Goal: Task Accomplishment & Management: Complete application form

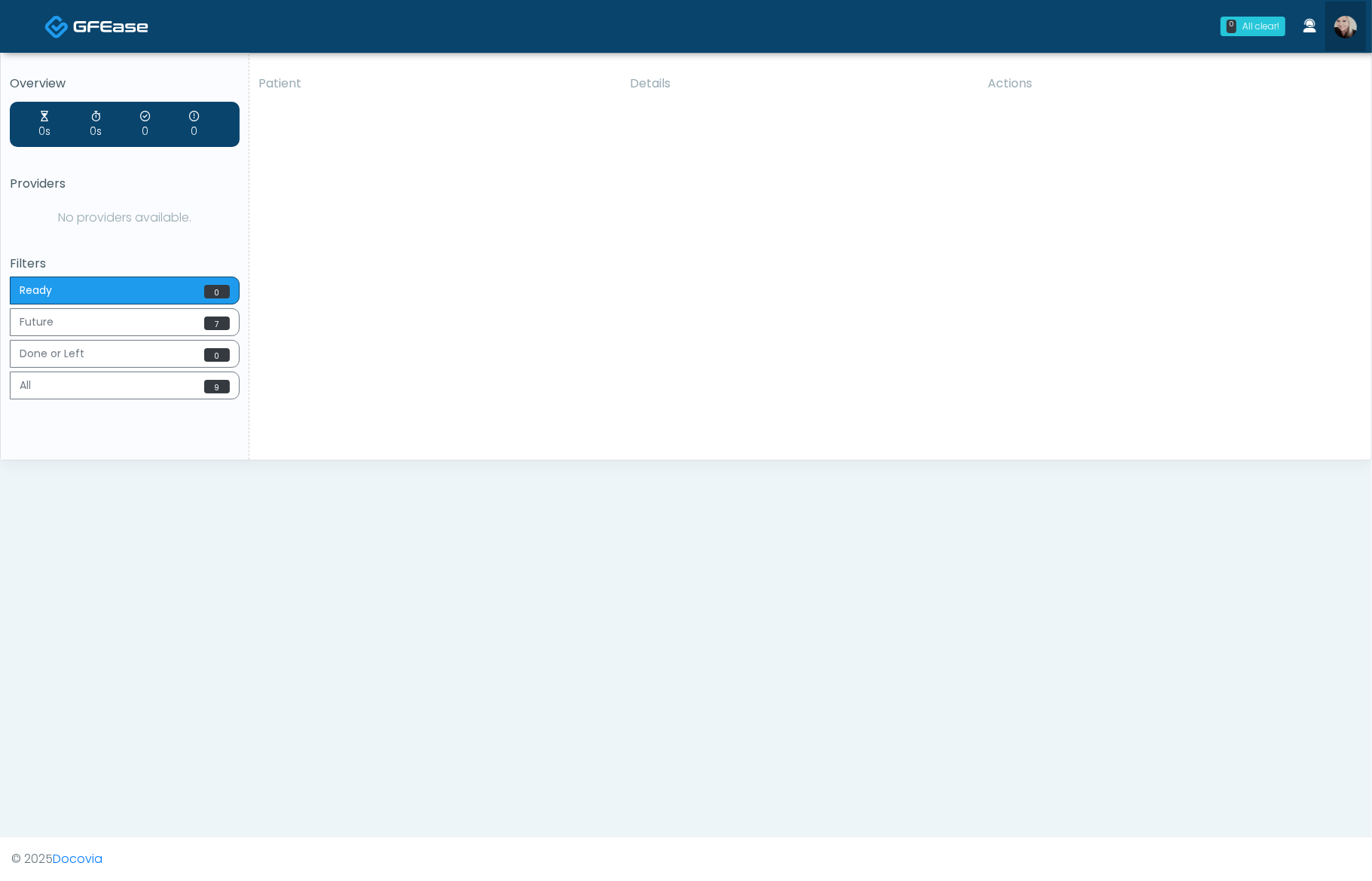
click at [1339, 29] on img at bounding box center [1346, 27] width 22 height 22
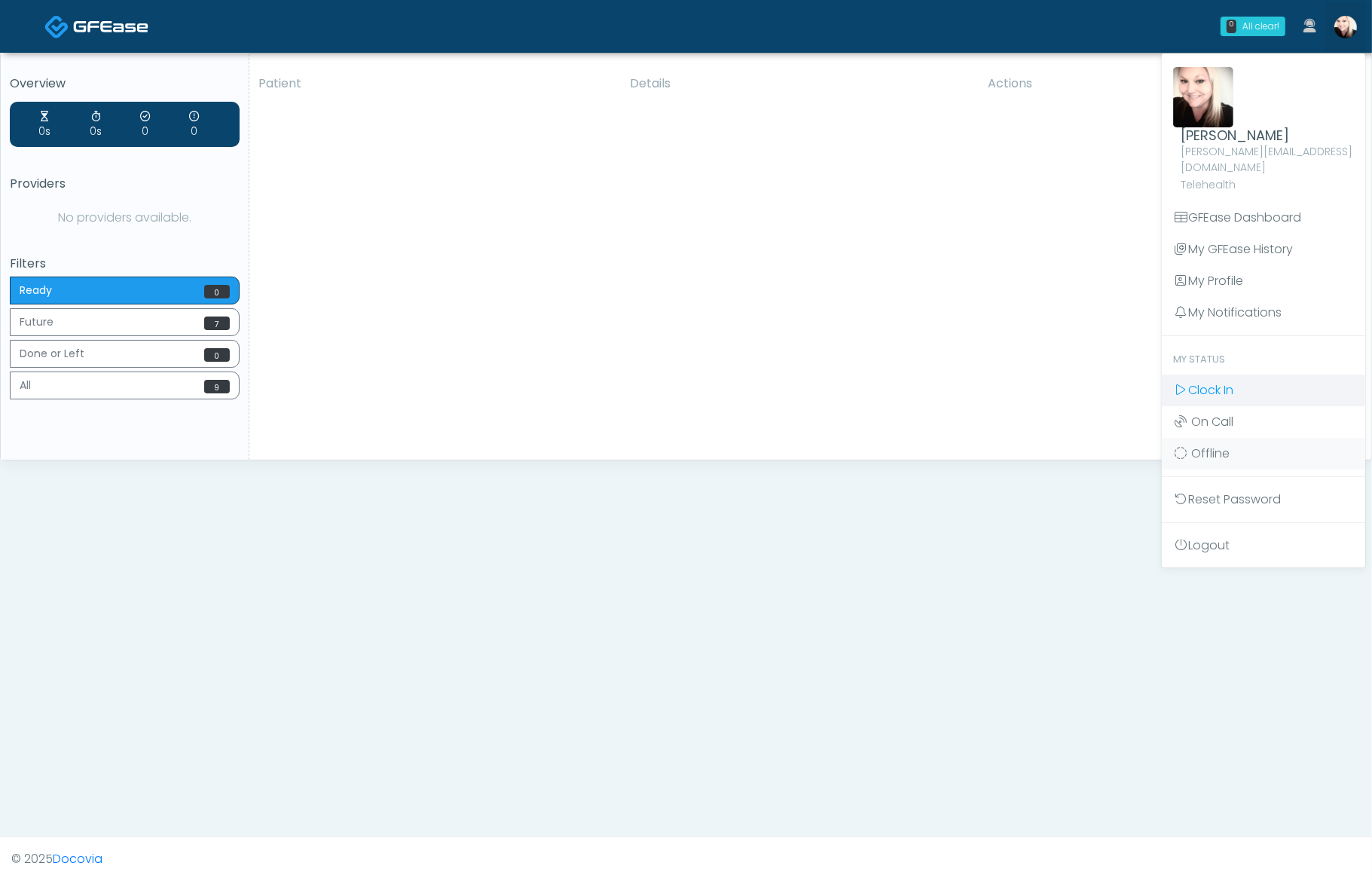
click at [1211, 381] on span "Clock In" at bounding box center [1211, 390] width 45 height 18
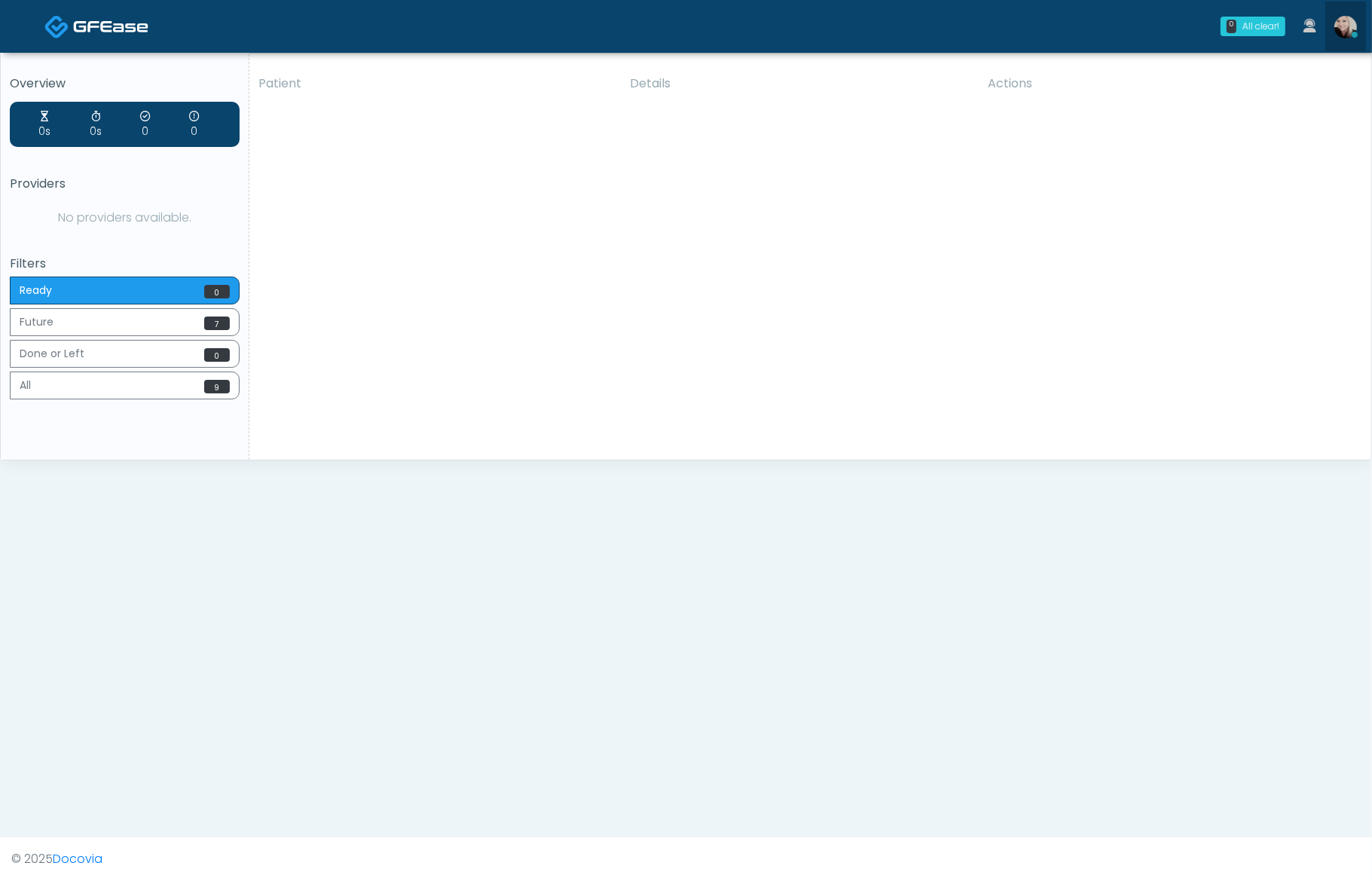
click at [1350, 26] on img at bounding box center [1346, 27] width 22 height 22
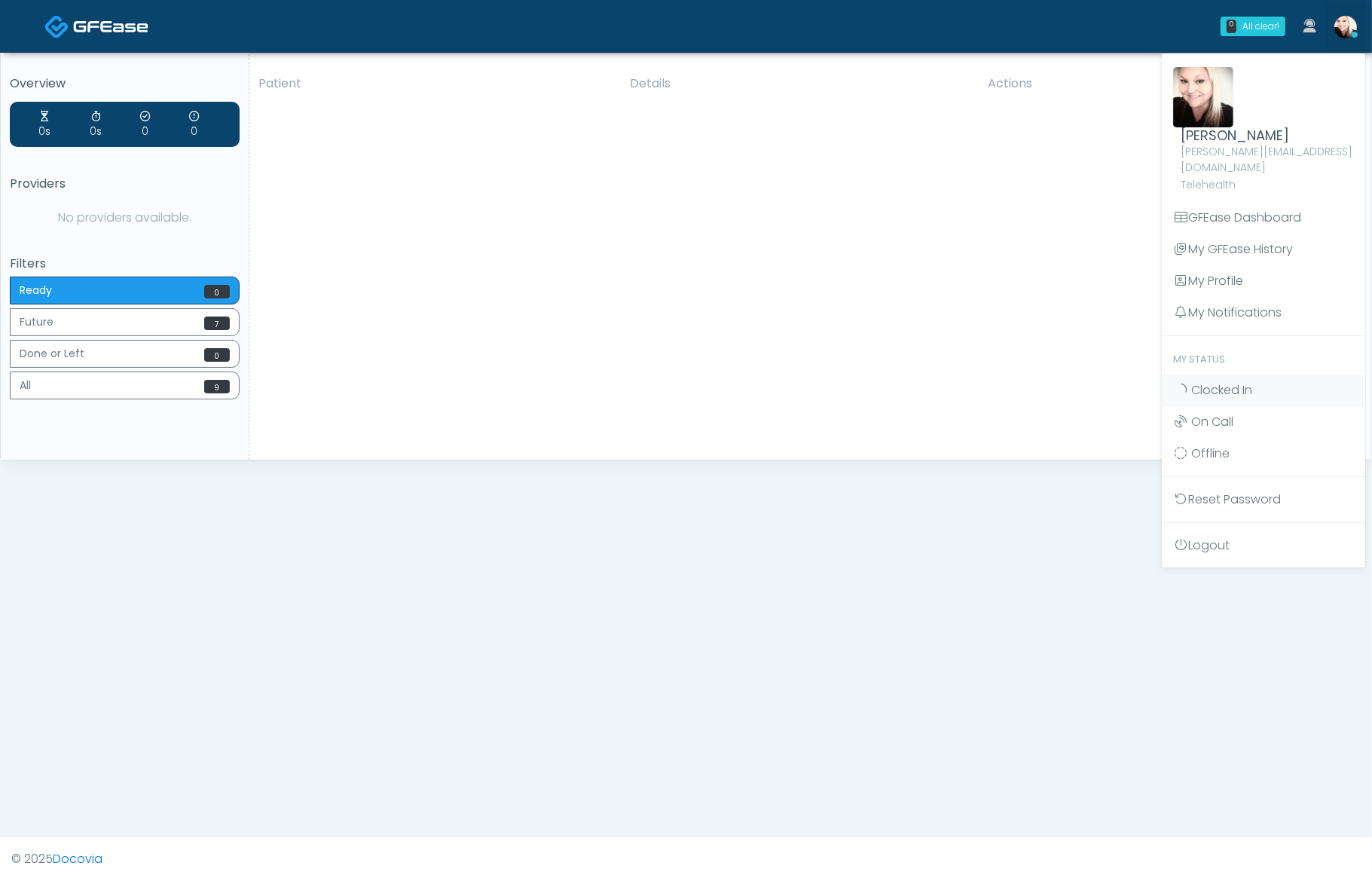
click at [501, 361] on div "Patient Details Actions AKZ Cleveland, Texas 171997 The IV Society Magnolia TX …" at bounding box center [805, 263] width 1110 height 394
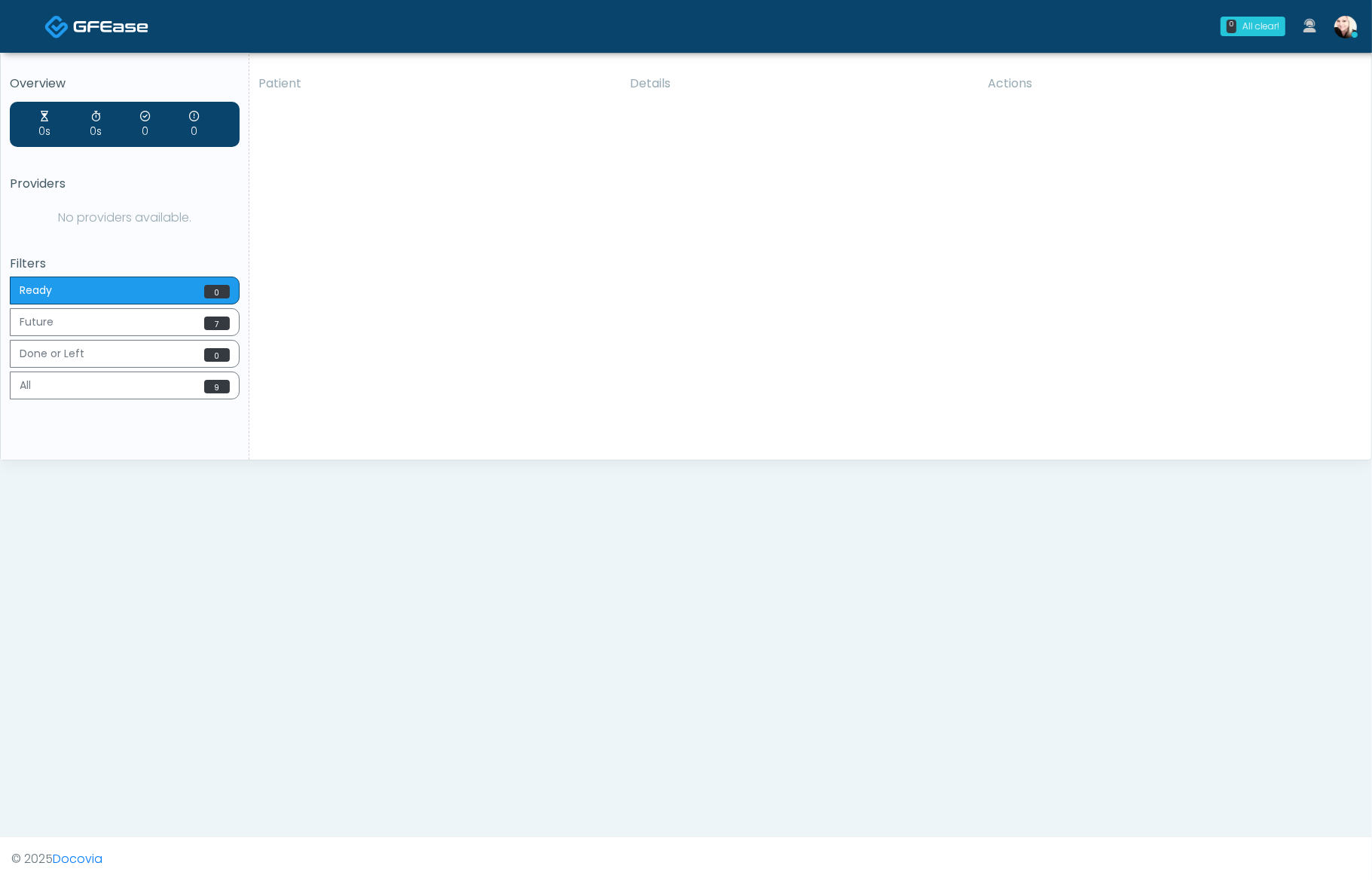
drag, startPoint x: 414, startPoint y: 152, endPoint x: 341, endPoint y: 38, distance: 135.4
click at [414, 152] on div "Patient Details Actions AKZ Cleveland, Texas 171997 The IV Society Magnolia TX …" at bounding box center [805, 263] width 1110 height 394
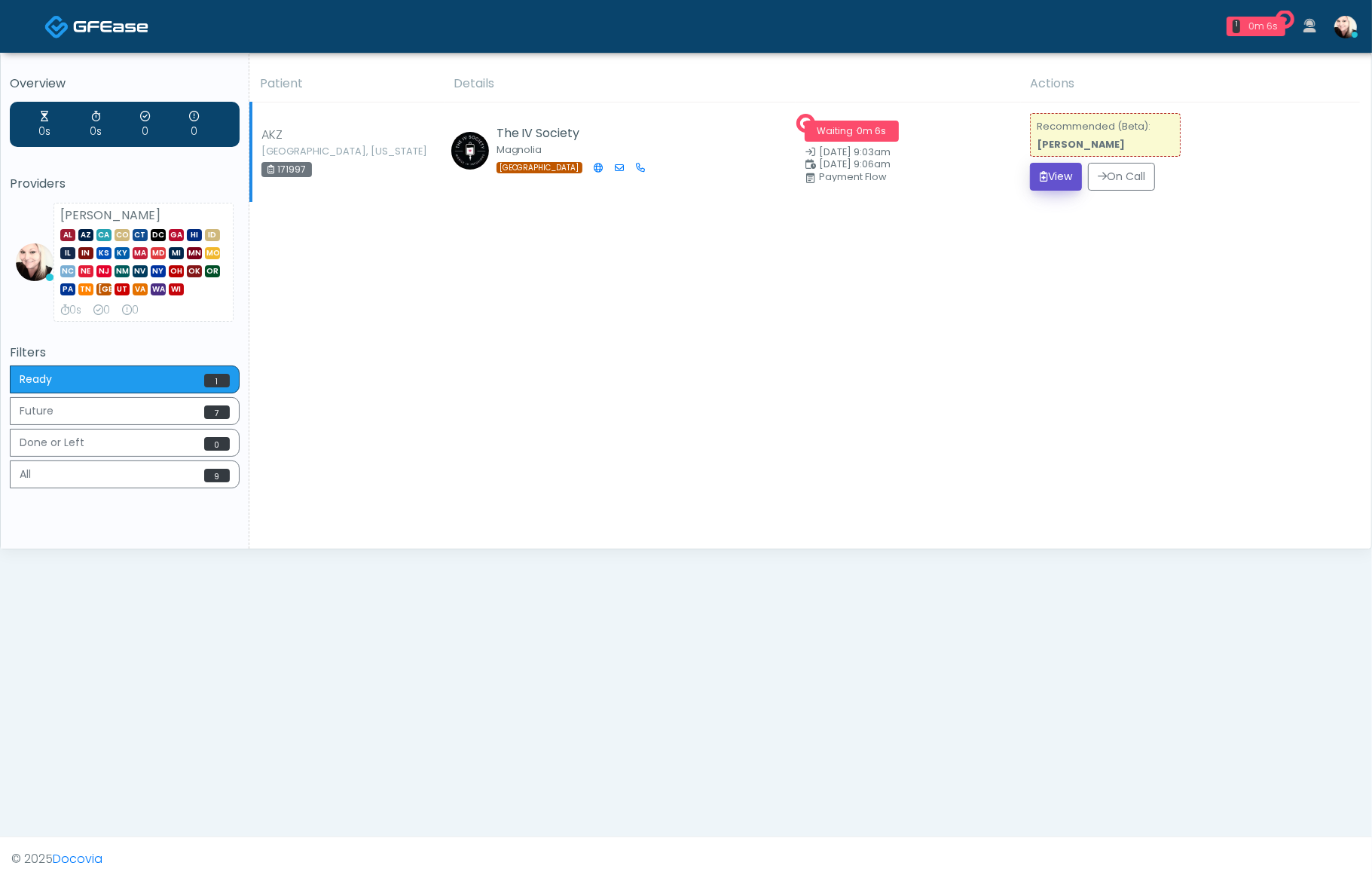
click at [1034, 184] on button "View" at bounding box center [1055, 176] width 52 height 28
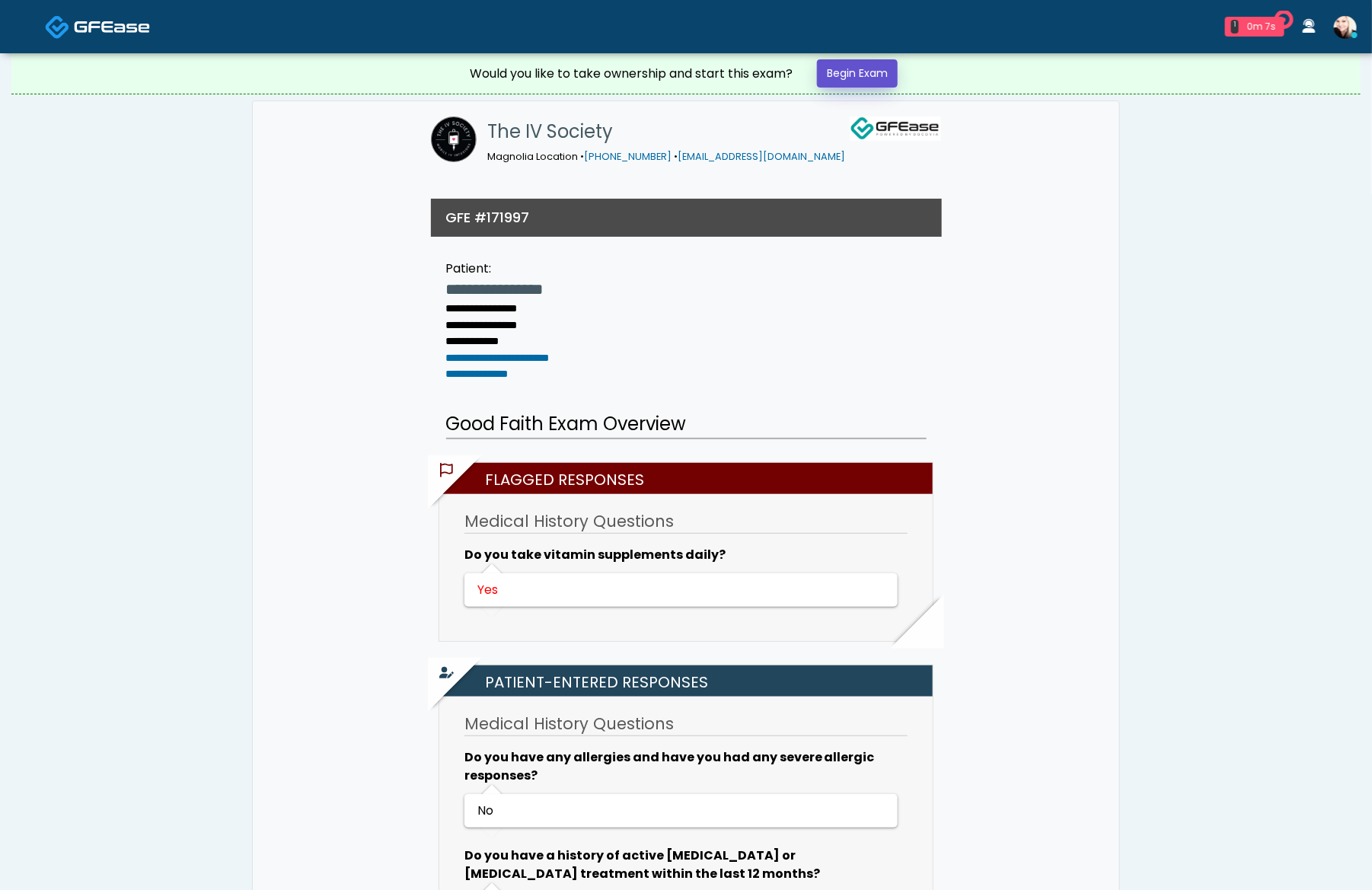
click at [867, 72] on link "Begin Exam" at bounding box center [858, 73] width 81 height 28
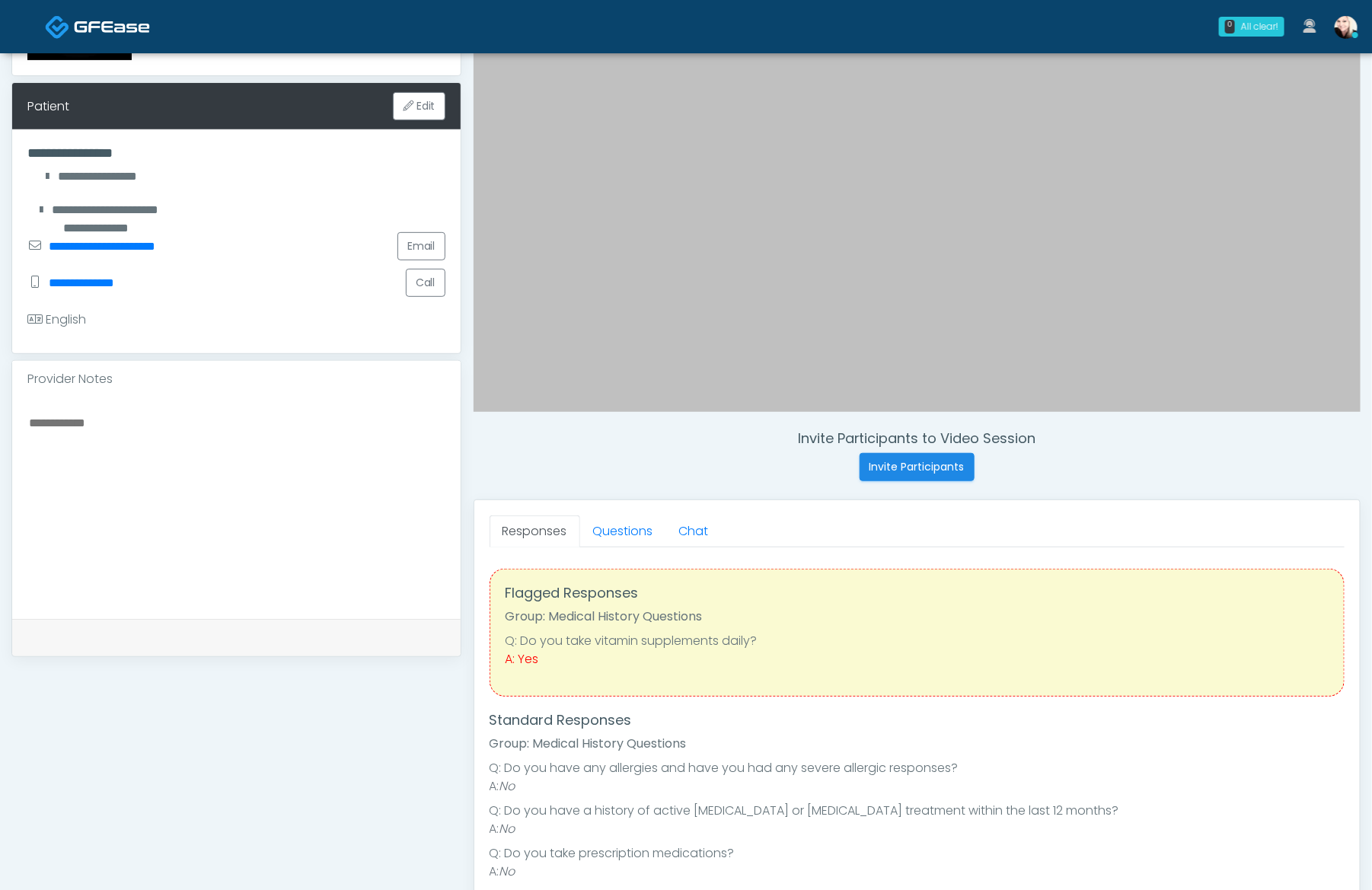
scroll to position [243, 0]
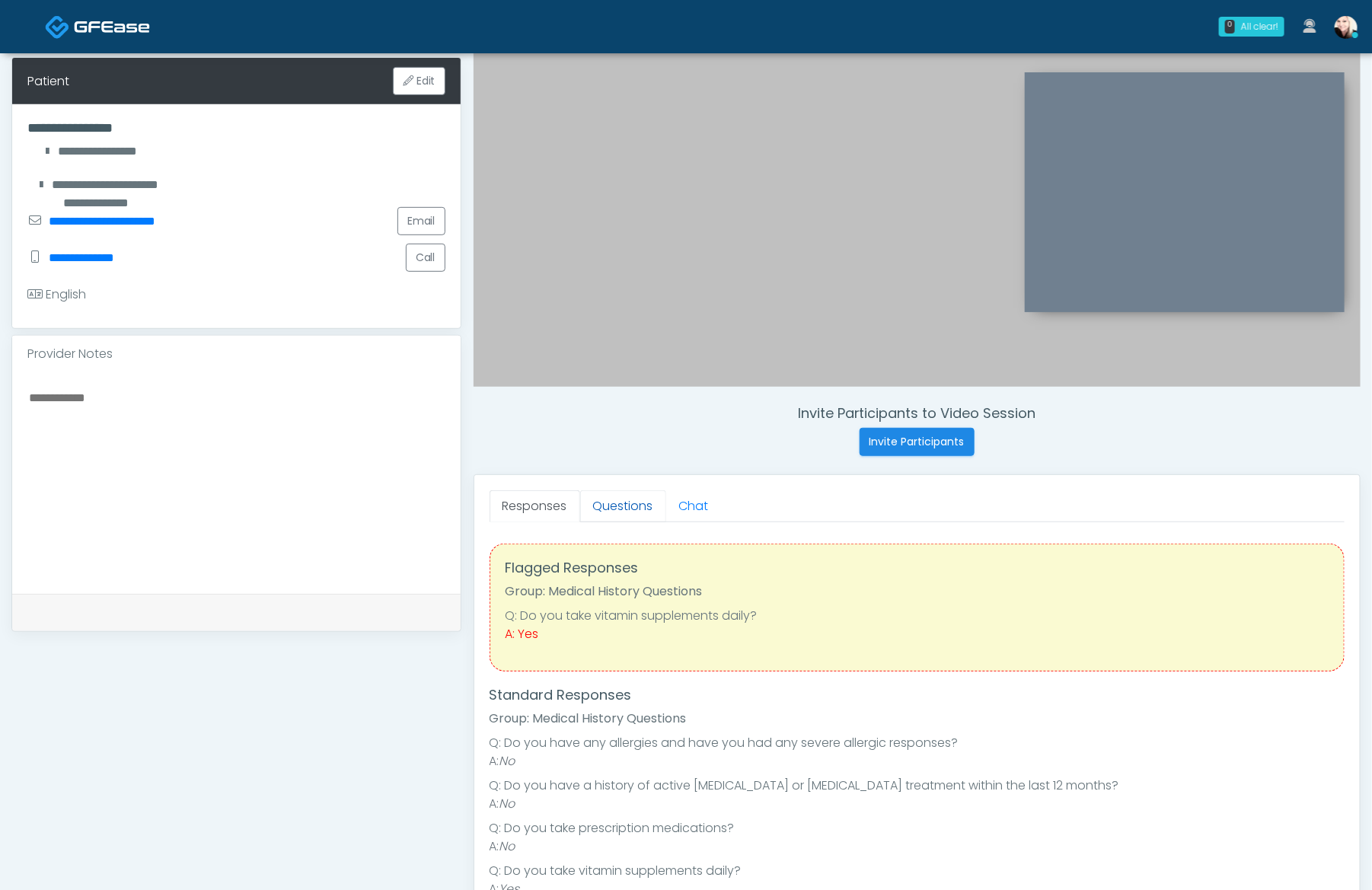
click at [611, 505] on link "Questions" at bounding box center [623, 506] width 86 height 32
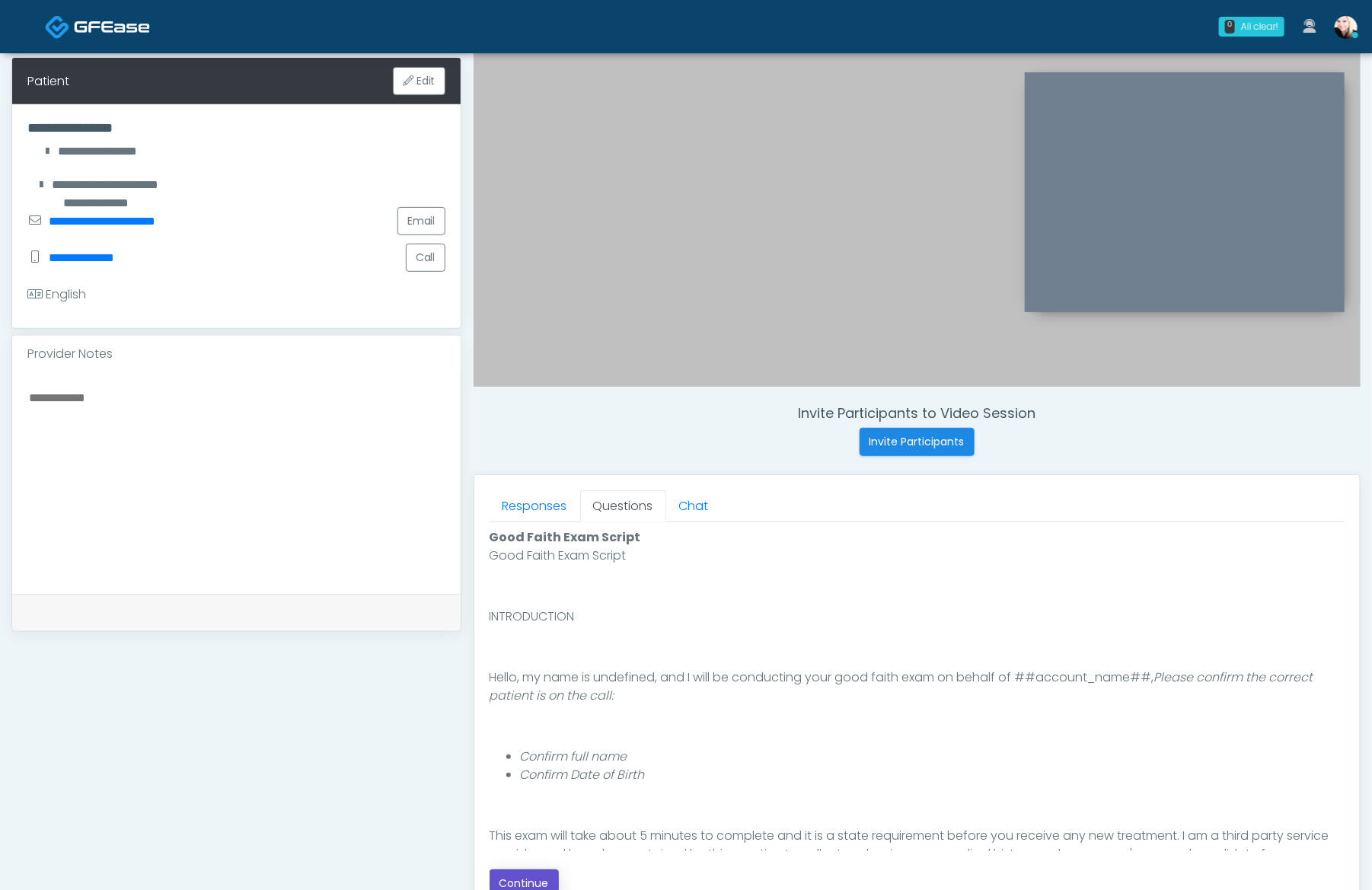
click at [521, 886] on button "Continue" at bounding box center [524, 884] width 69 height 28
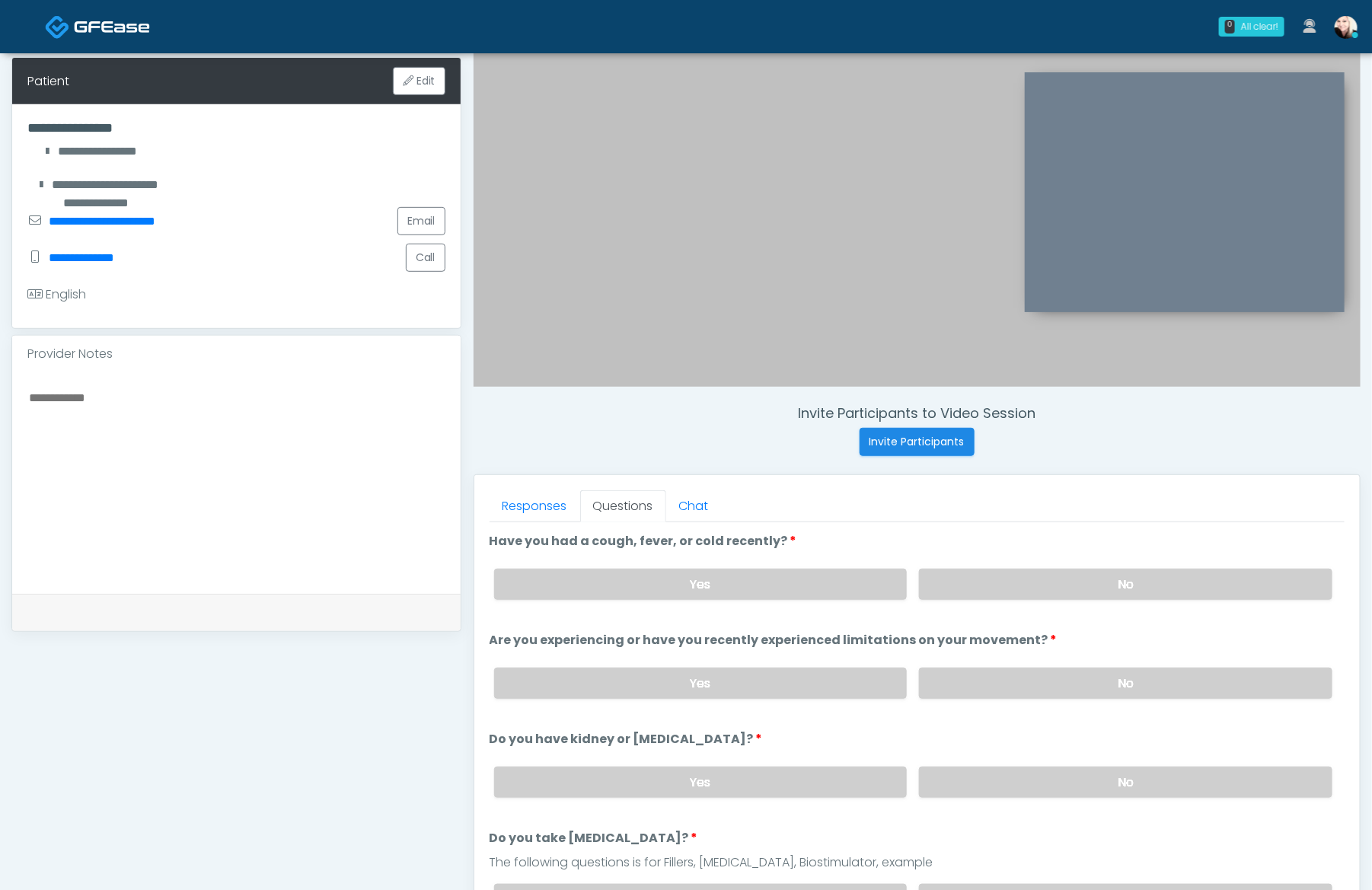
scroll to position [473, 0]
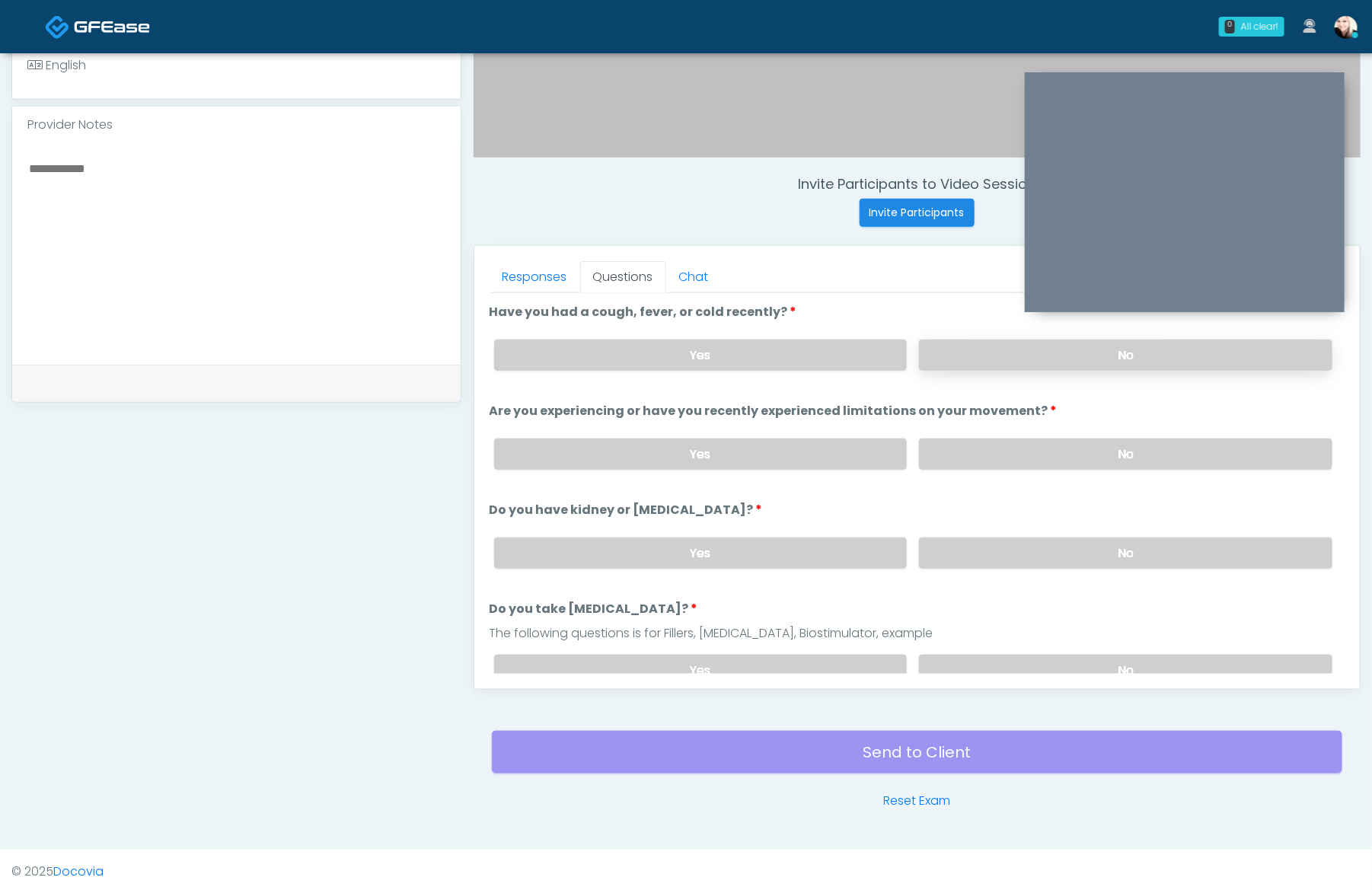
click at [971, 350] on label "No" at bounding box center [1125, 355] width 414 height 31
click at [975, 445] on label "No" at bounding box center [1125, 454] width 414 height 31
click at [963, 543] on label "No" at bounding box center [1125, 553] width 414 height 31
click at [1010, 668] on label "No" at bounding box center [1125, 670] width 414 height 31
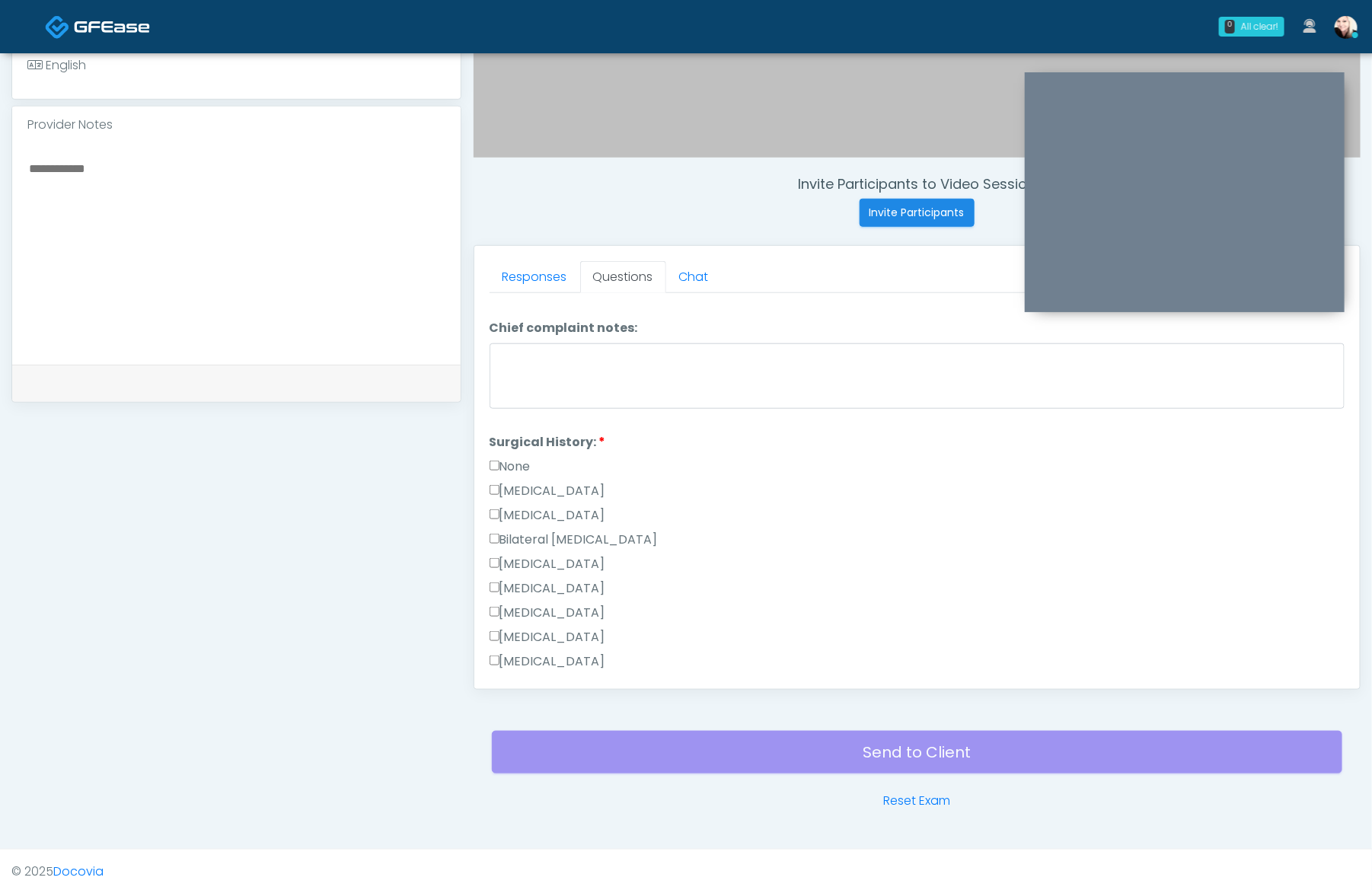
scroll to position [568, 0]
click at [753, 581] on div "Liposuction" at bounding box center [917, 588] width 855 height 24
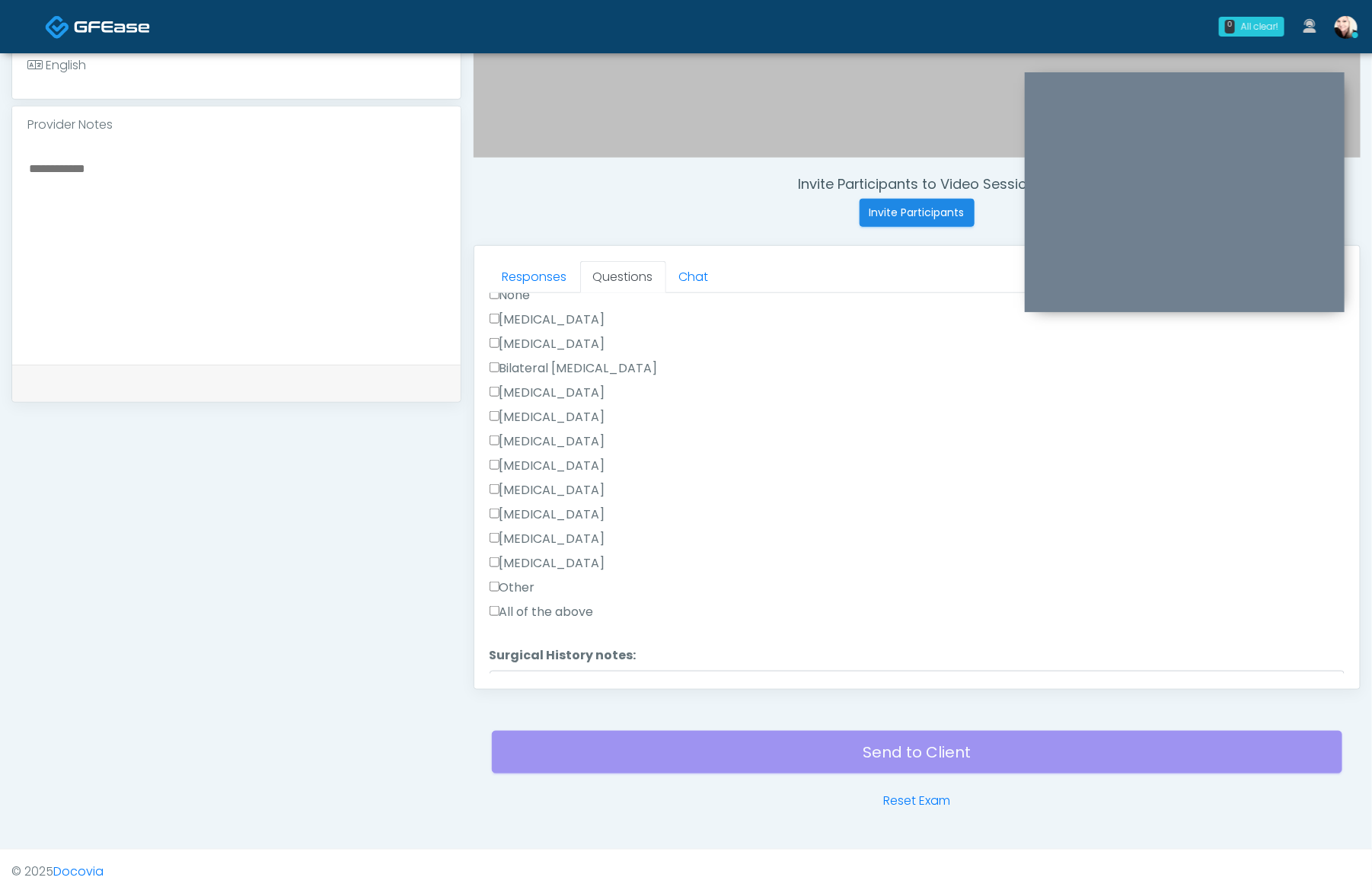
scroll to position [759, 0]
click at [502, 555] on label "Other" at bounding box center [512, 564] width 46 height 19
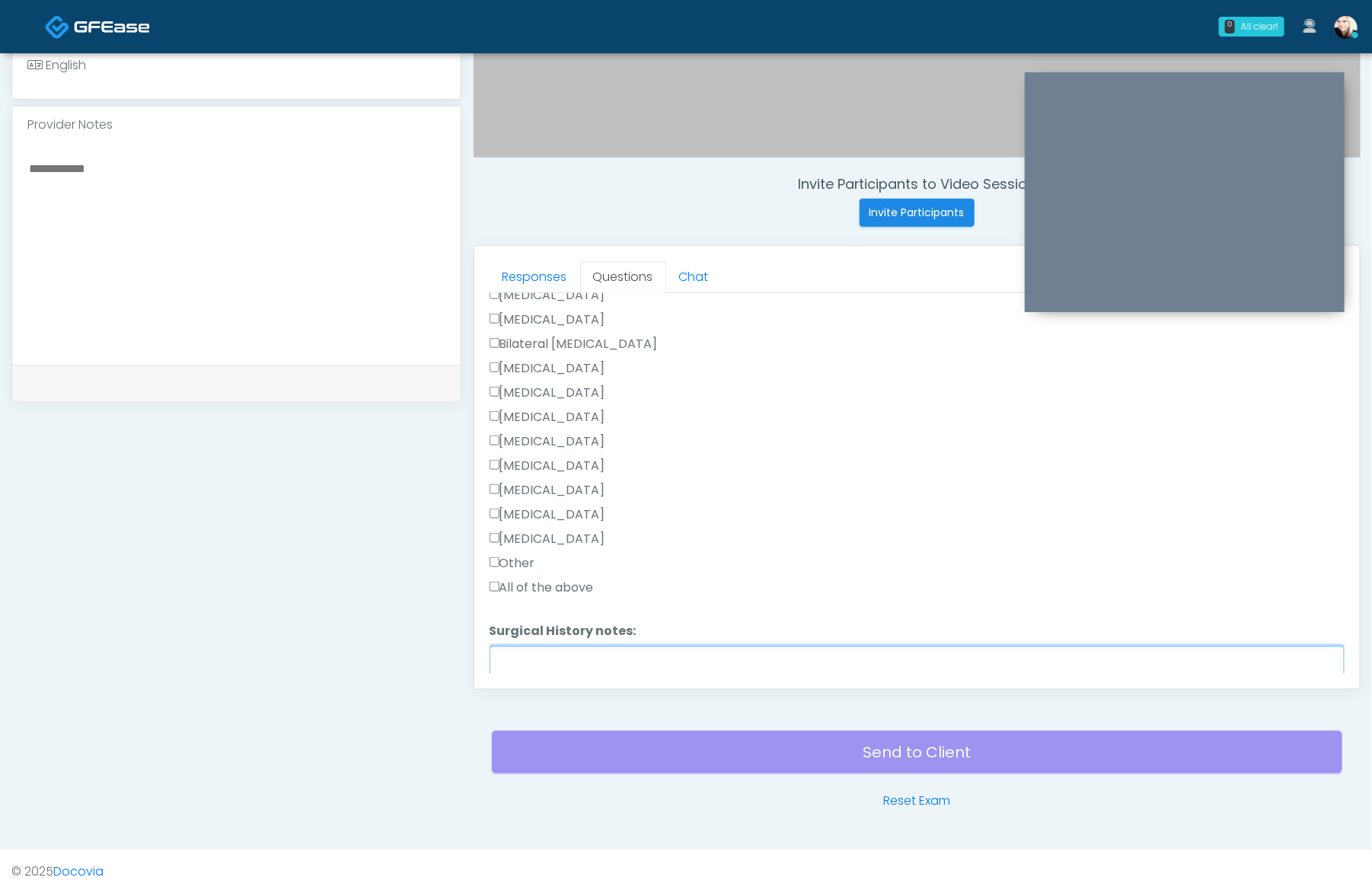
click at [559, 655] on textarea "Surgical History notes:" at bounding box center [917, 679] width 855 height 65
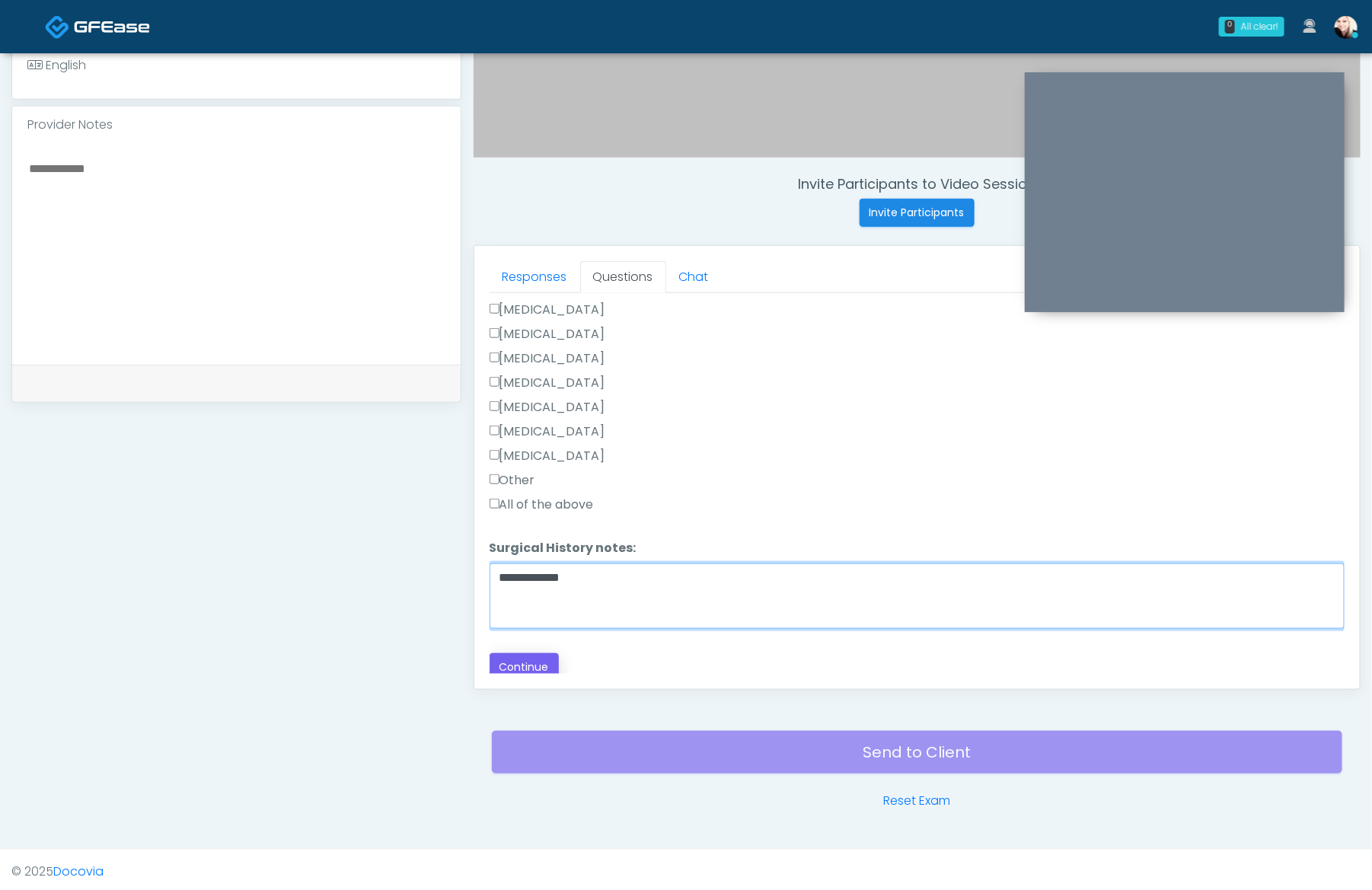
type textarea "**********"
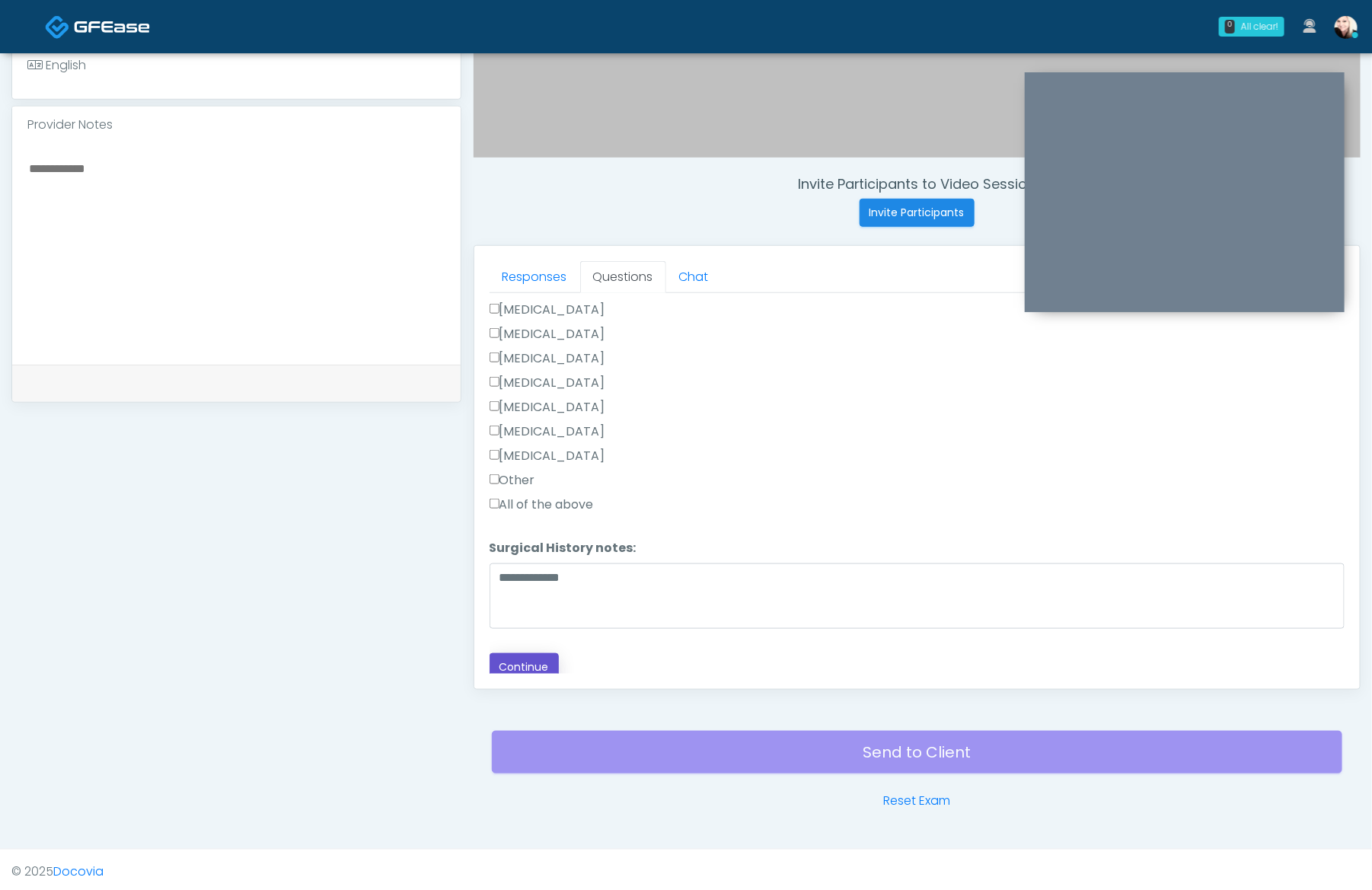
click at [530, 659] on button "Continue" at bounding box center [524, 667] width 69 height 28
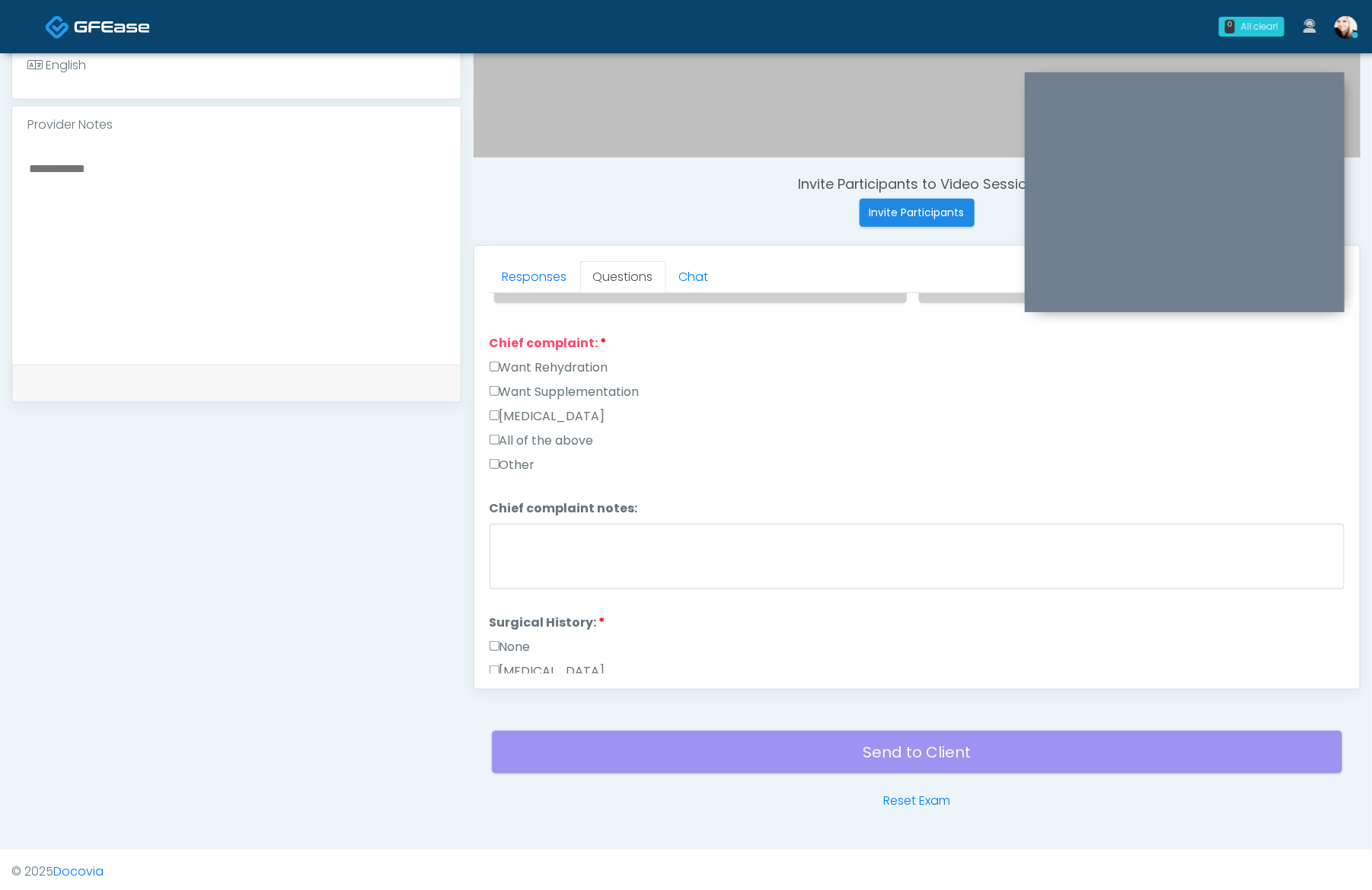
click at [530, 663] on label "Cesarean Section" at bounding box center [547, 672] width 116 height 19
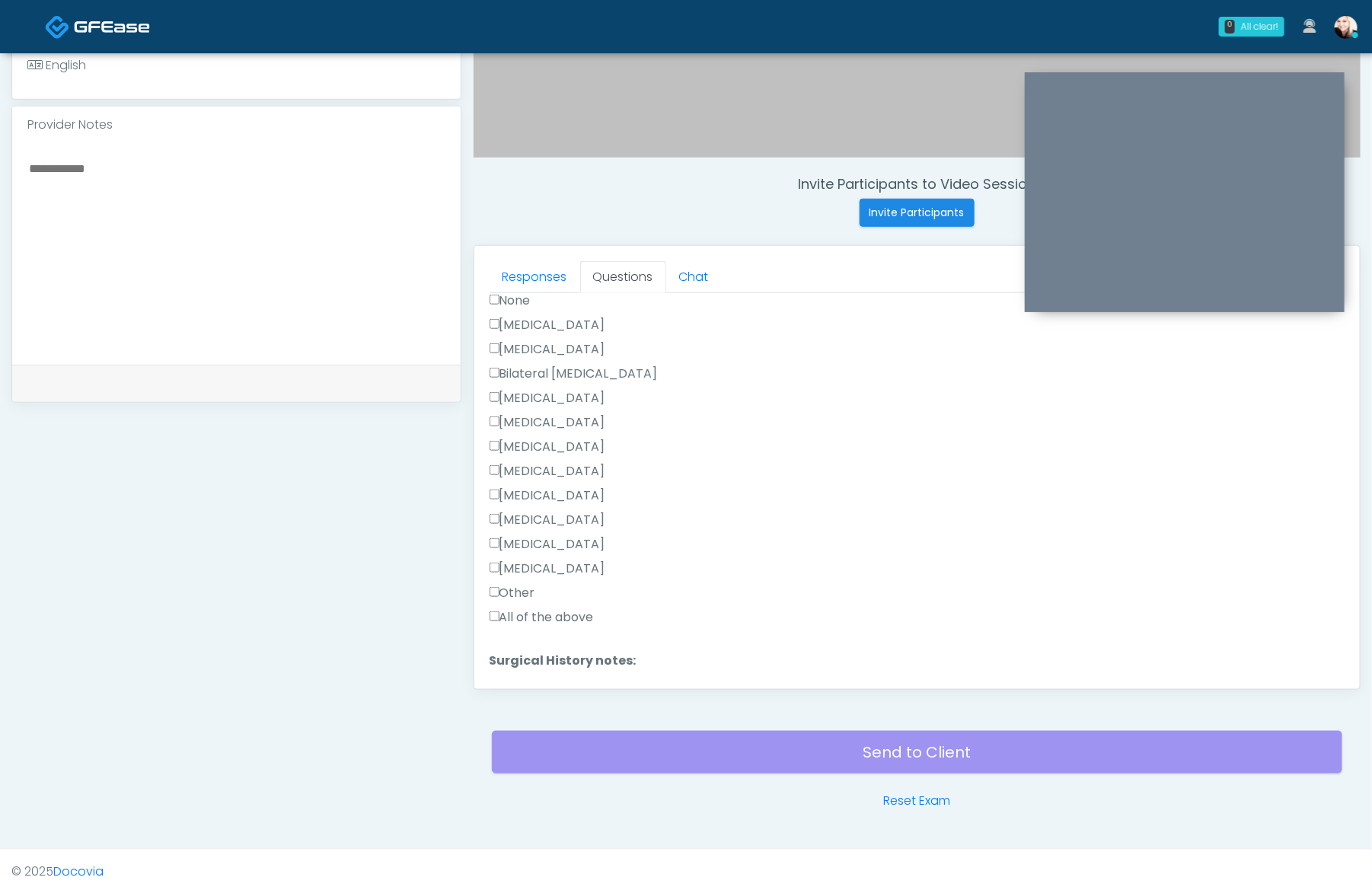
scroll to position [842, 0]
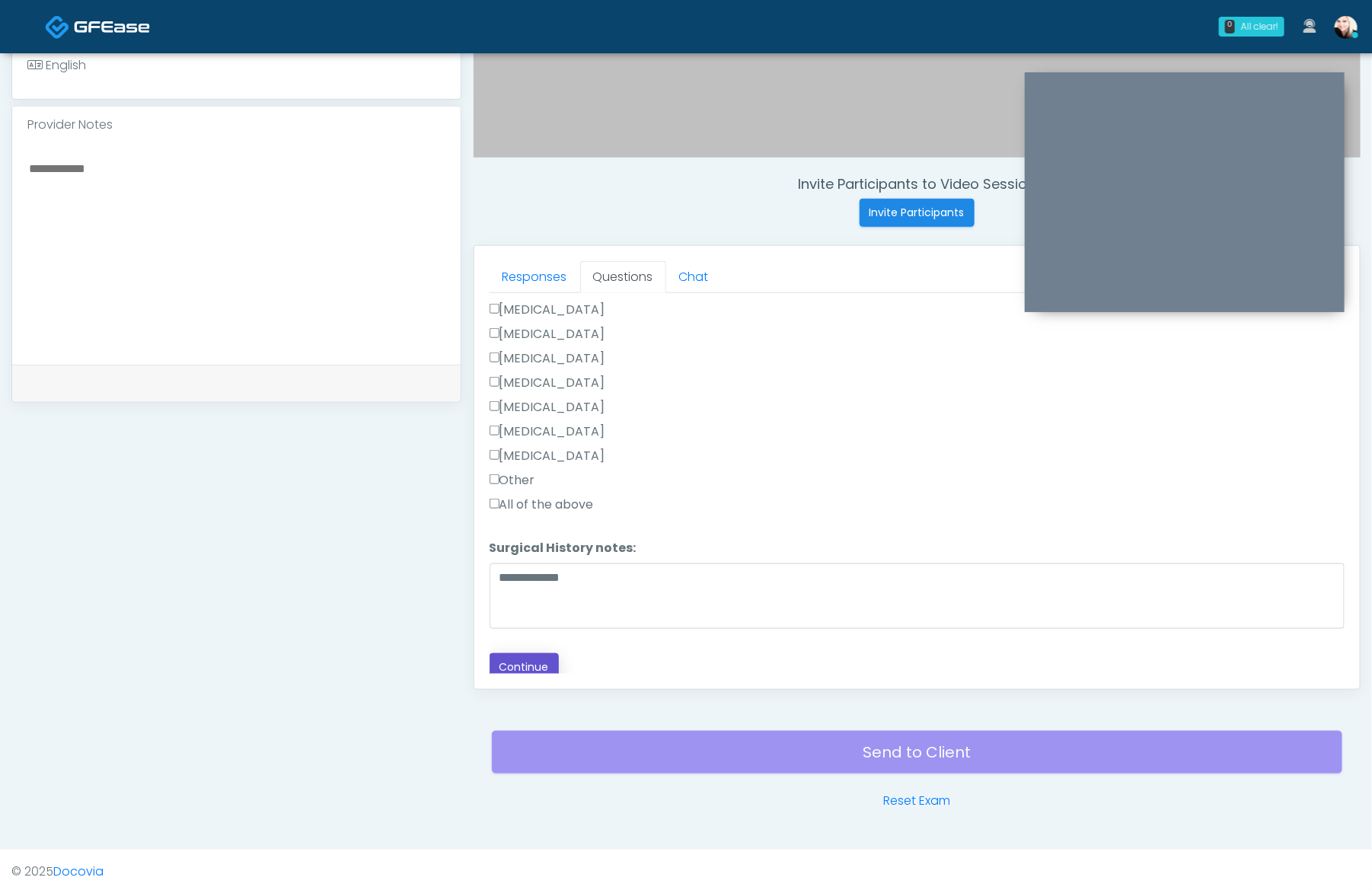
click at [528, 655] on button "Continue" at bounding box center [524, 667] width 69 height 28
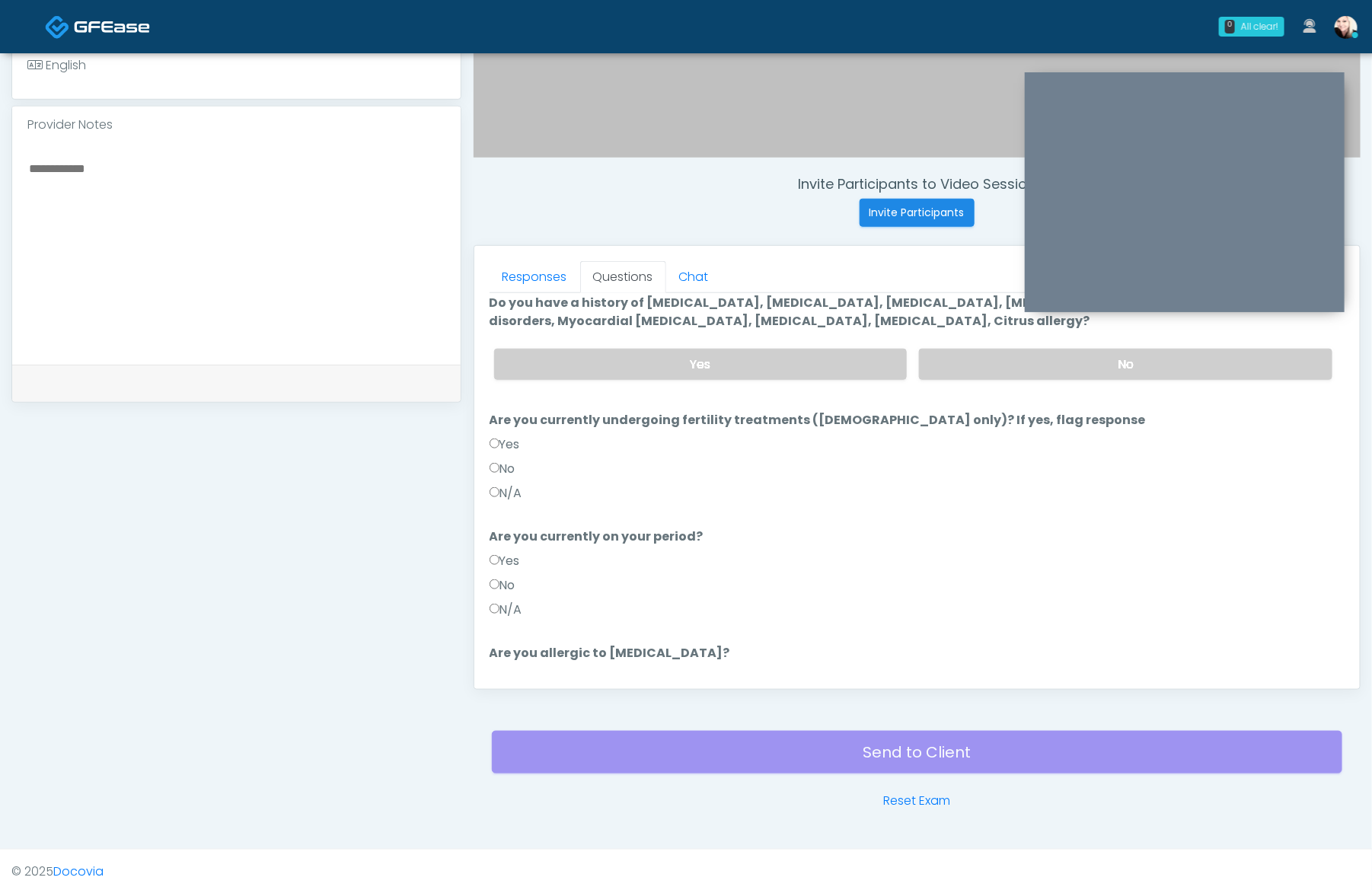
scroll to position [0, 0]
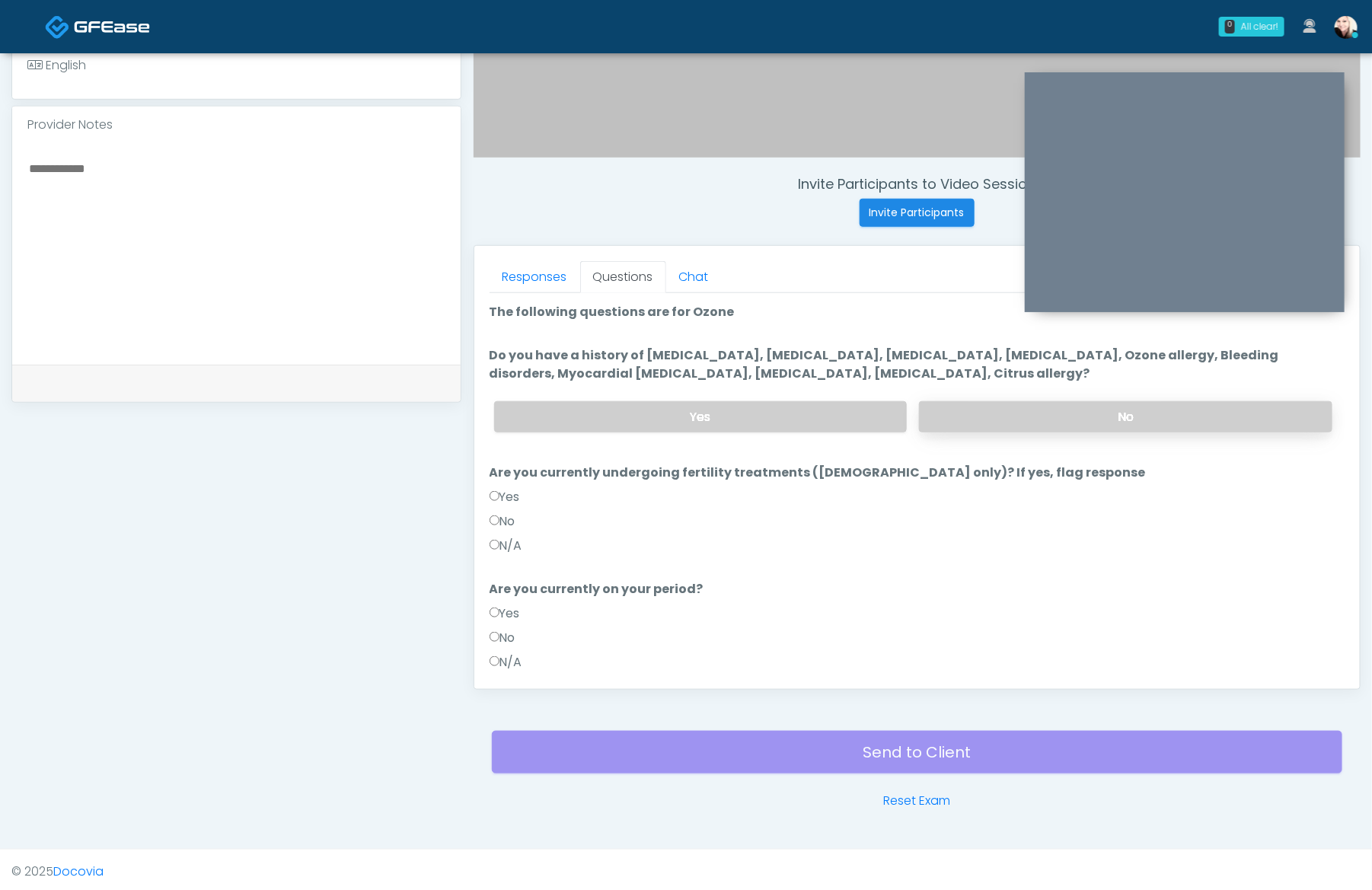
click at [1048, 417] on label "No" at bounding box center [1125, 417] width 414 height 31
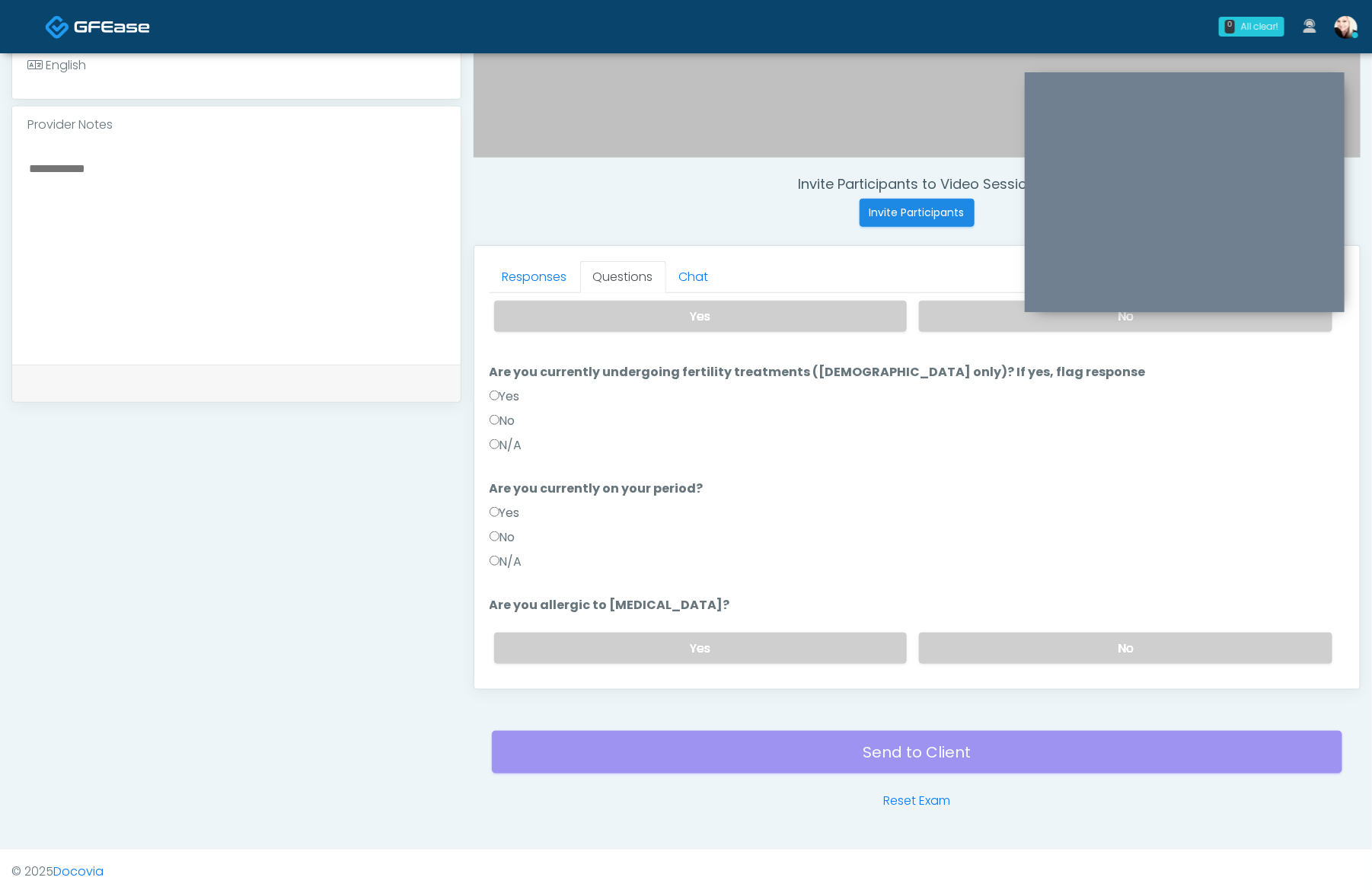
scroll to position [107, 0]
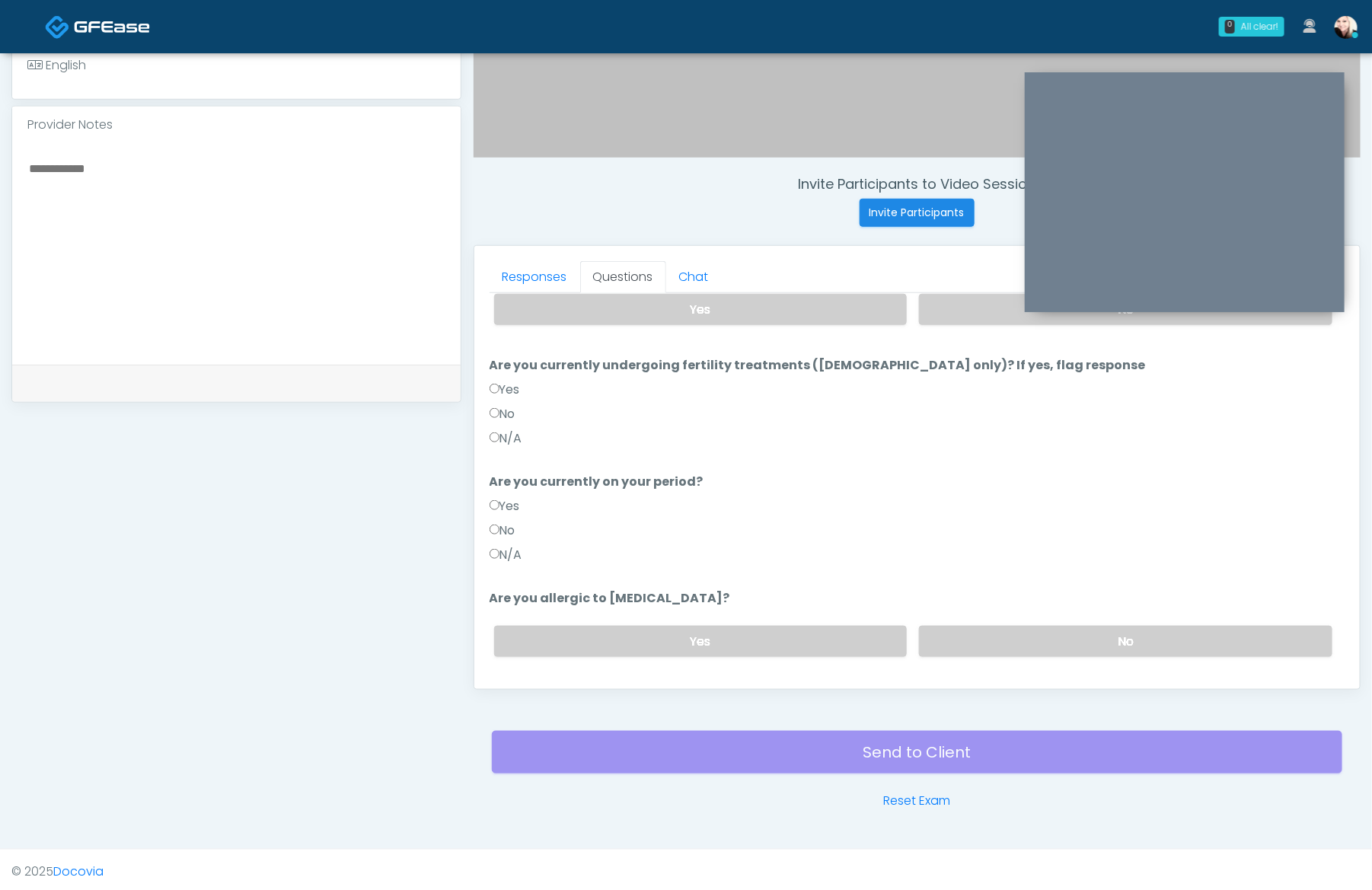
click at [499, 555] on label "N/A" at bounding box center [505, 555] width 33 height 19
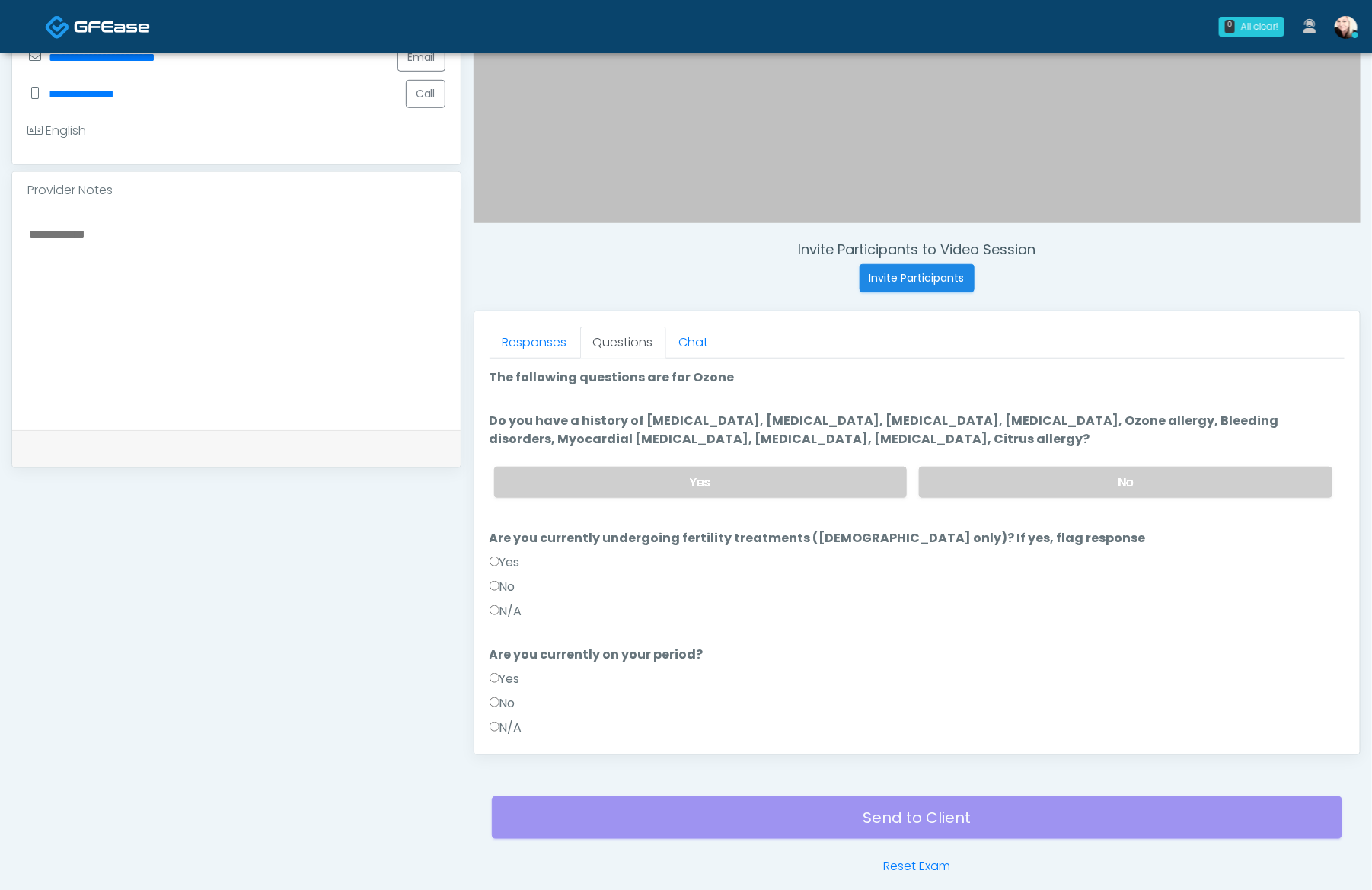
scroll to position [473, 0]
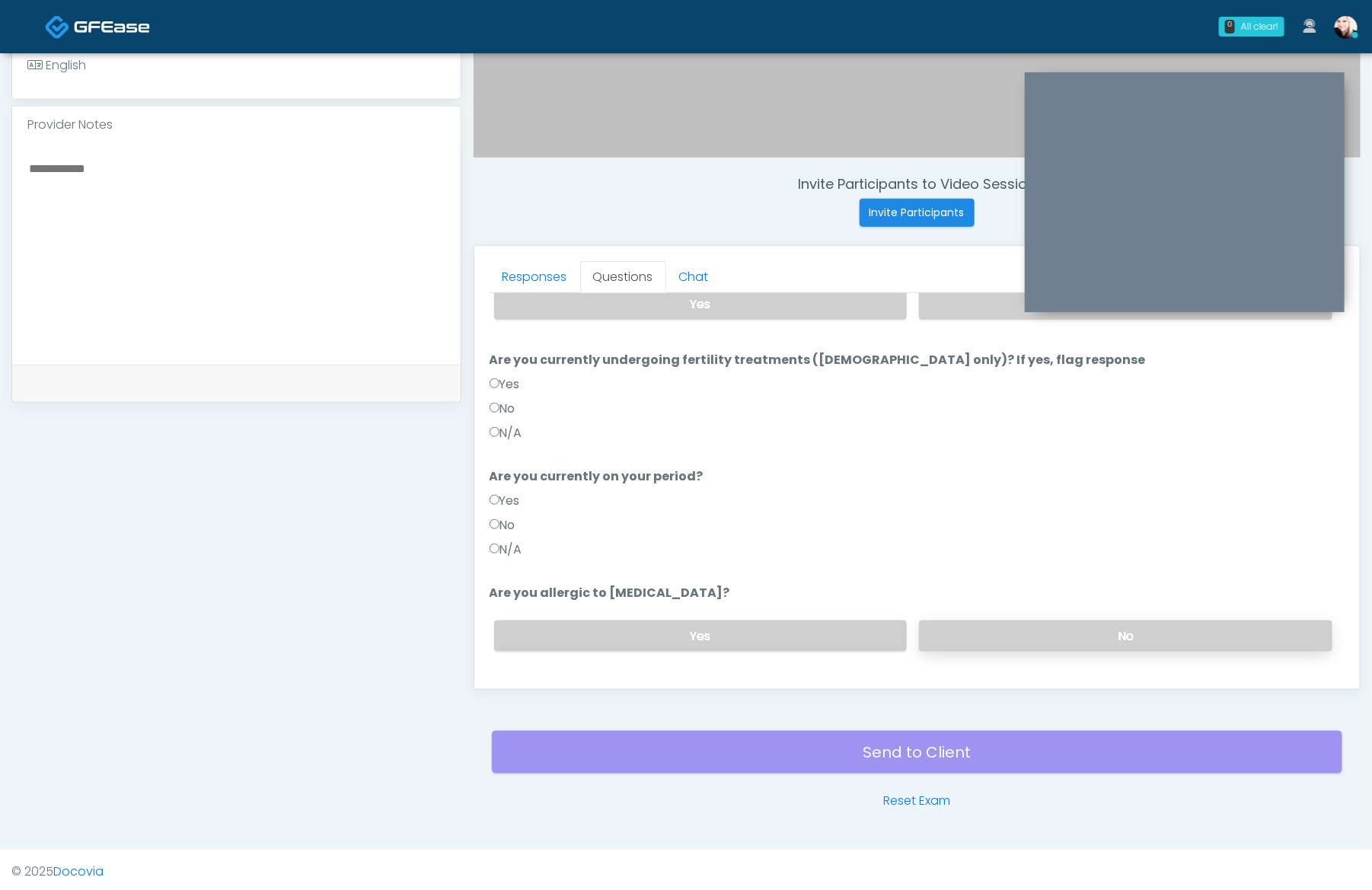
click at [1050, 636] on label "No" at bounding box center [1125, 636] width 414 height 31
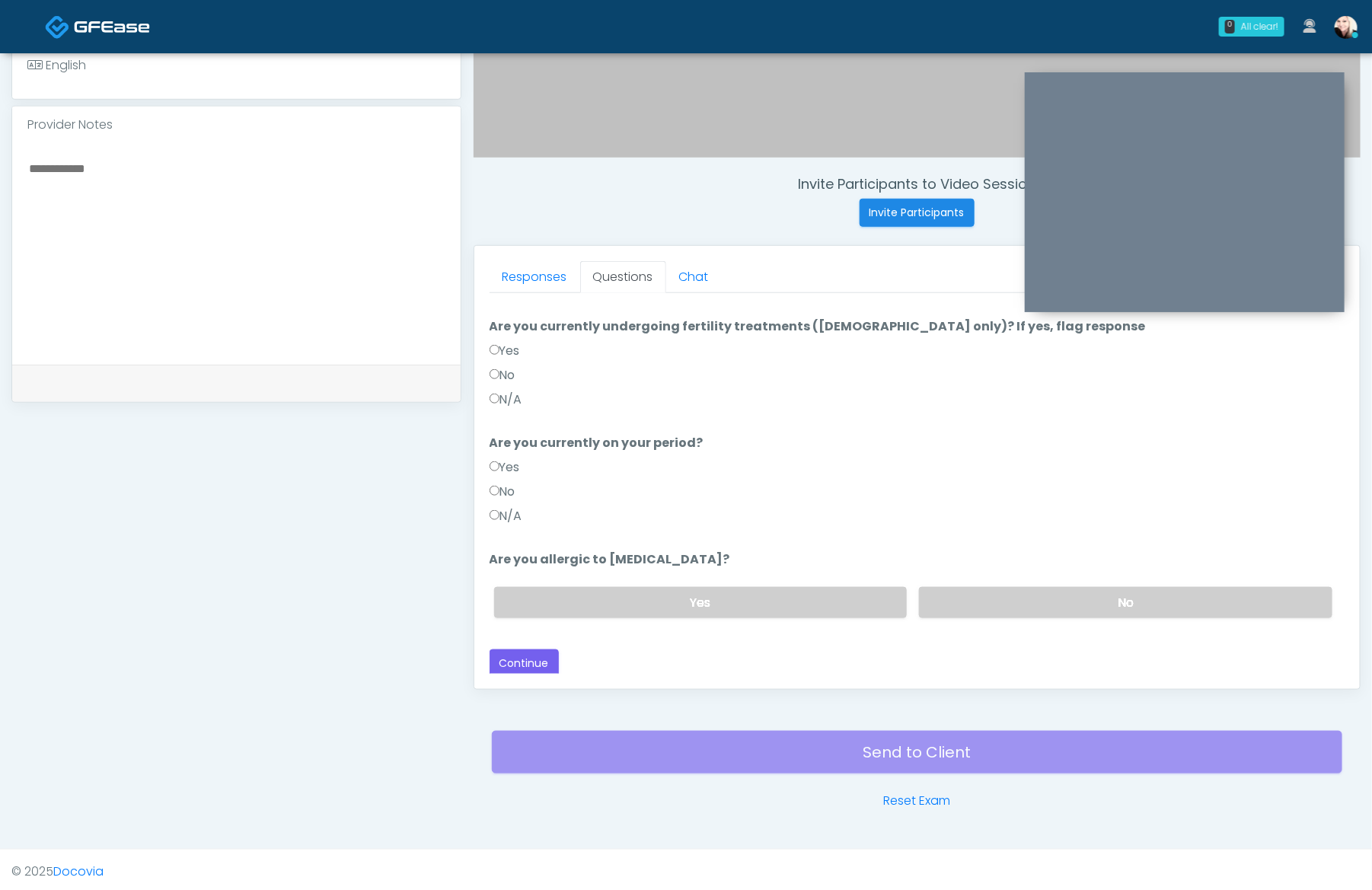
scroll to position [147, 0]
click at [513, 661] on button "Continue" at bounding box center [524, 663] width 69 height 28
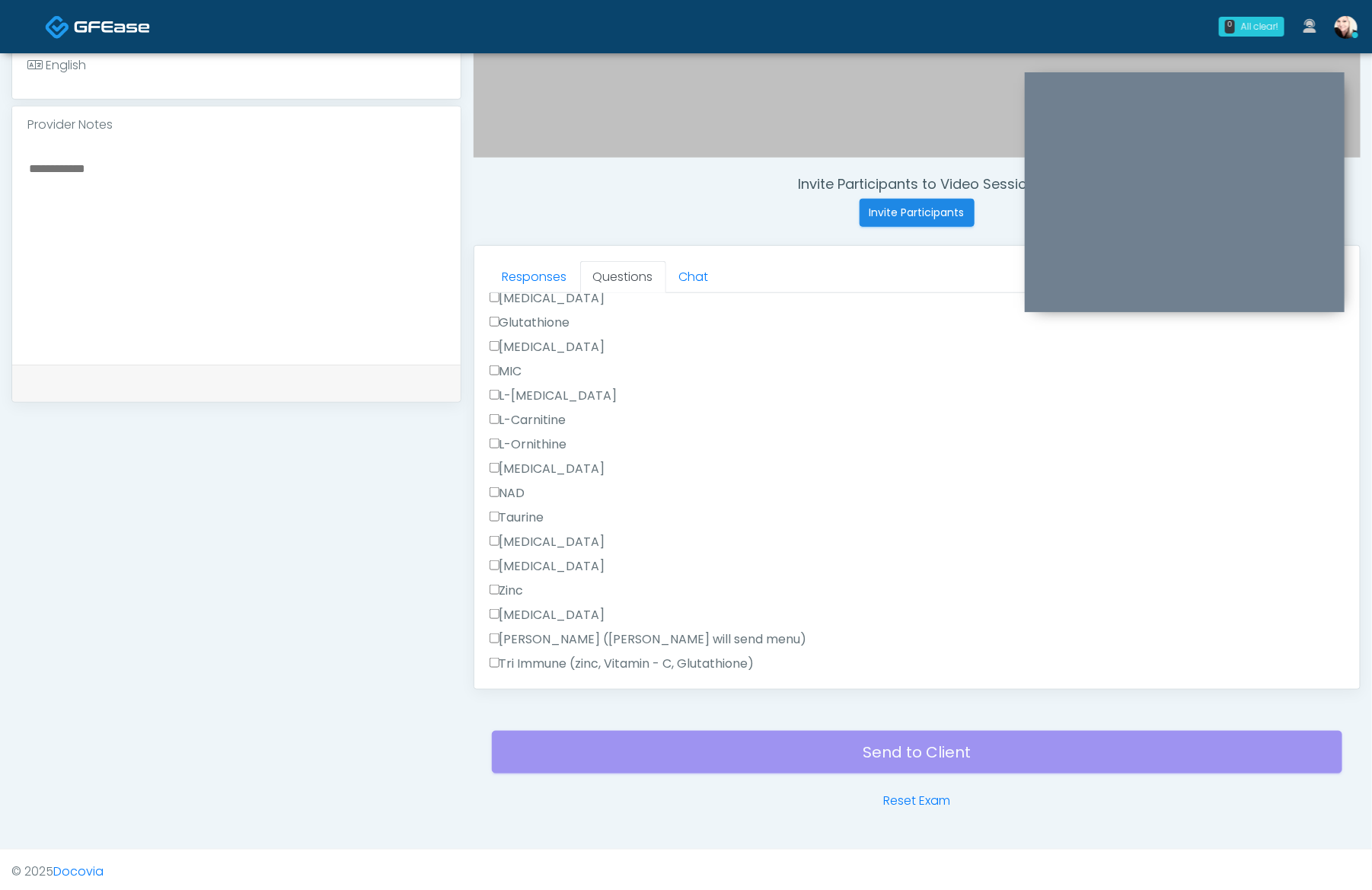
scroll to position [947, 0]
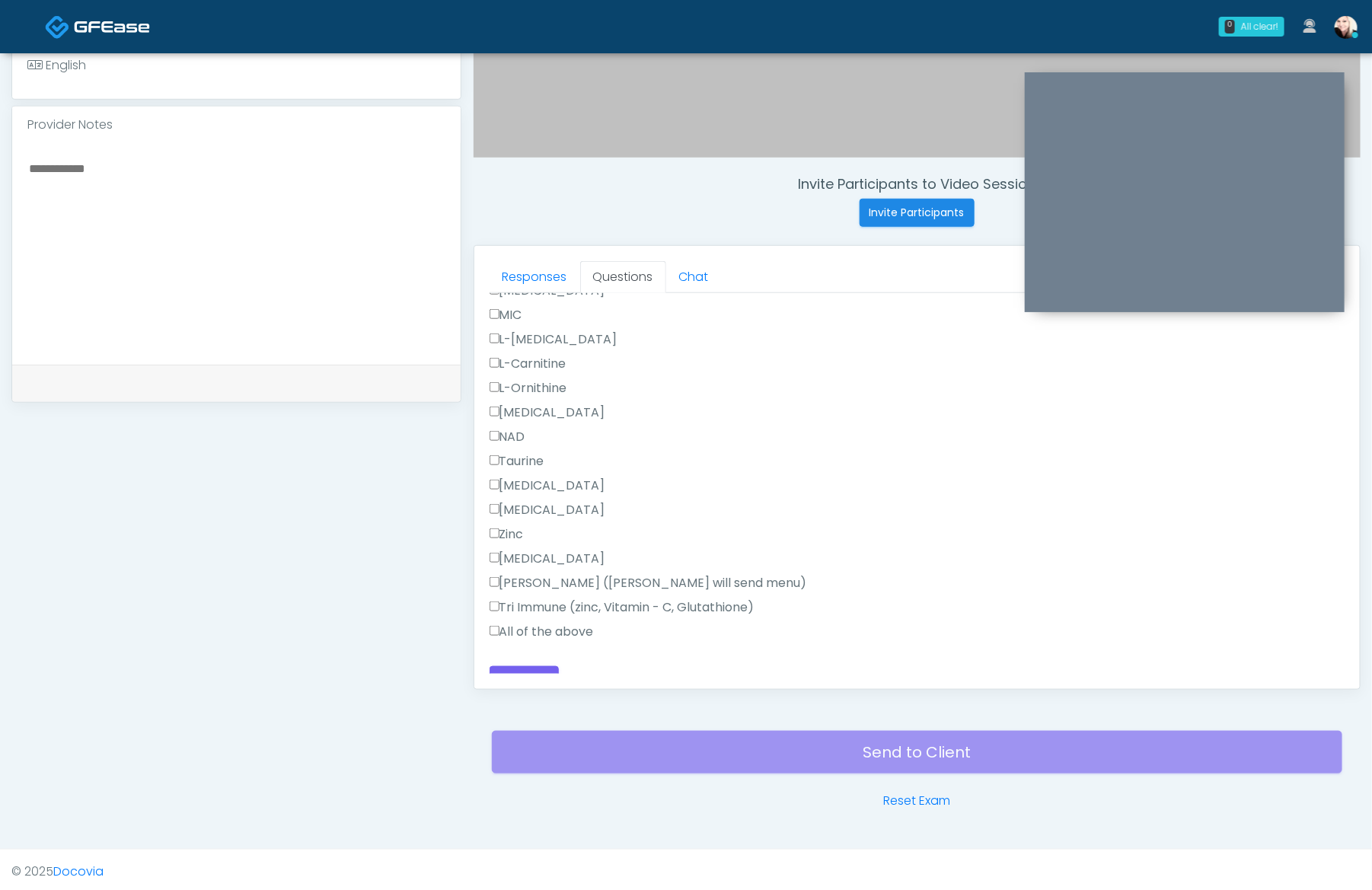
click at [497, 623] on label "All of the above" at bounding box center [541, 632] width 104 height 19
click at [501, 623] on label "All of the above" at bounding box center [541, 632] width 104 height 19
click at [496, 623] on label "All of the above" at bounding box center [541, 632] width 104 height 19
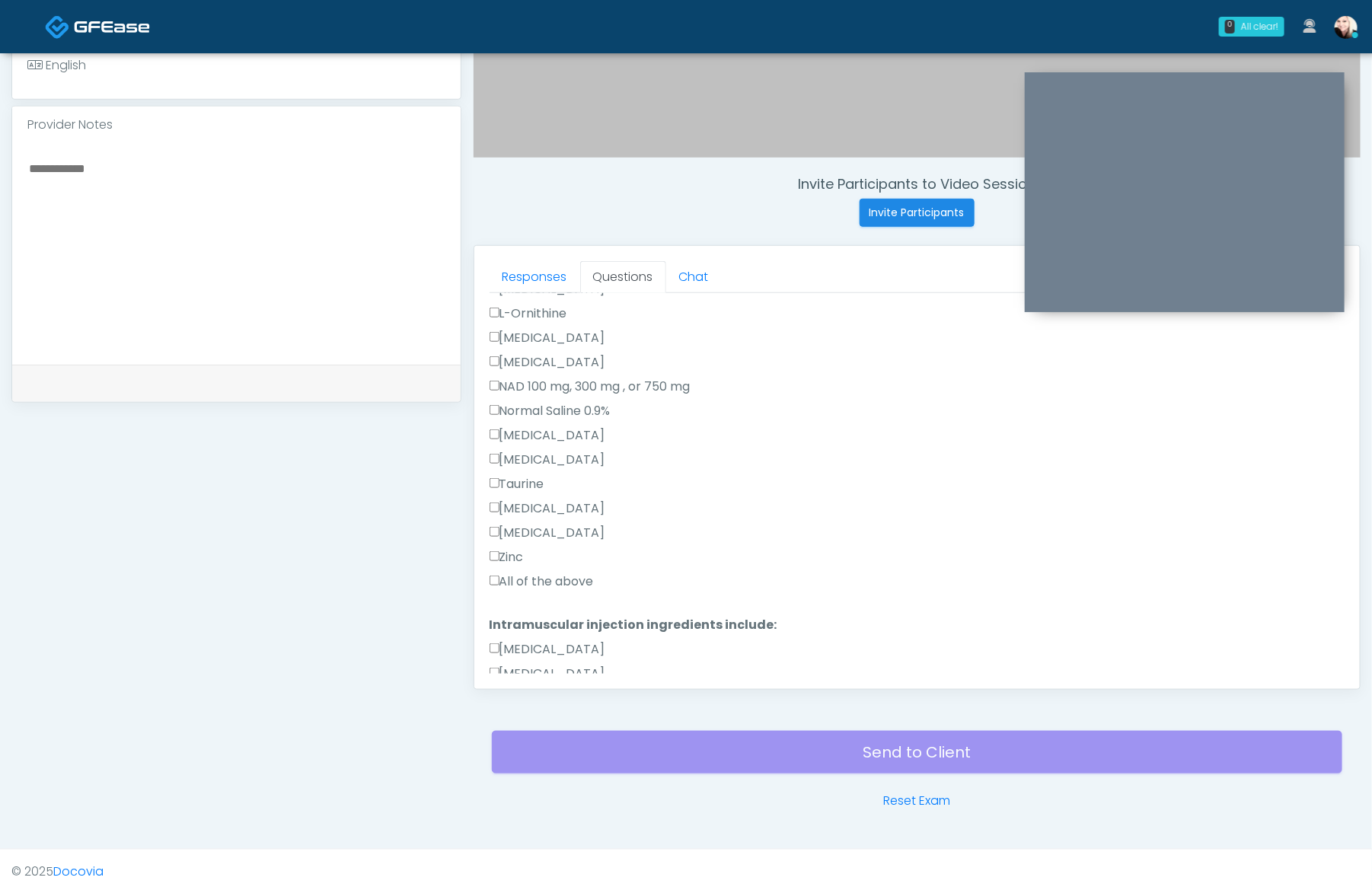
scroll to position [0, 0]
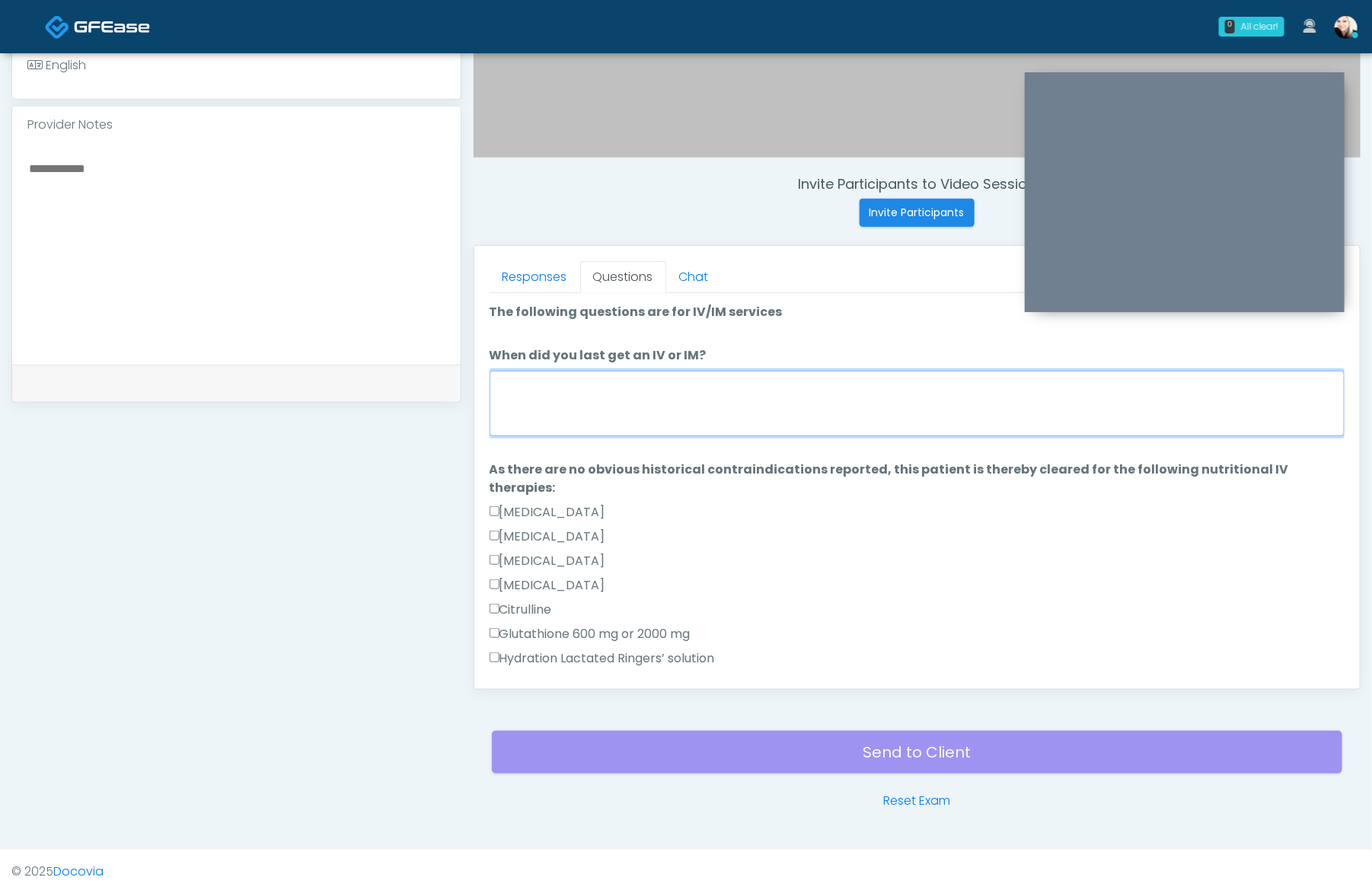
click at [559, 391] on textarea "When did you last get an IV or IM?" at bounding box center [917, 403] width 855 height 65
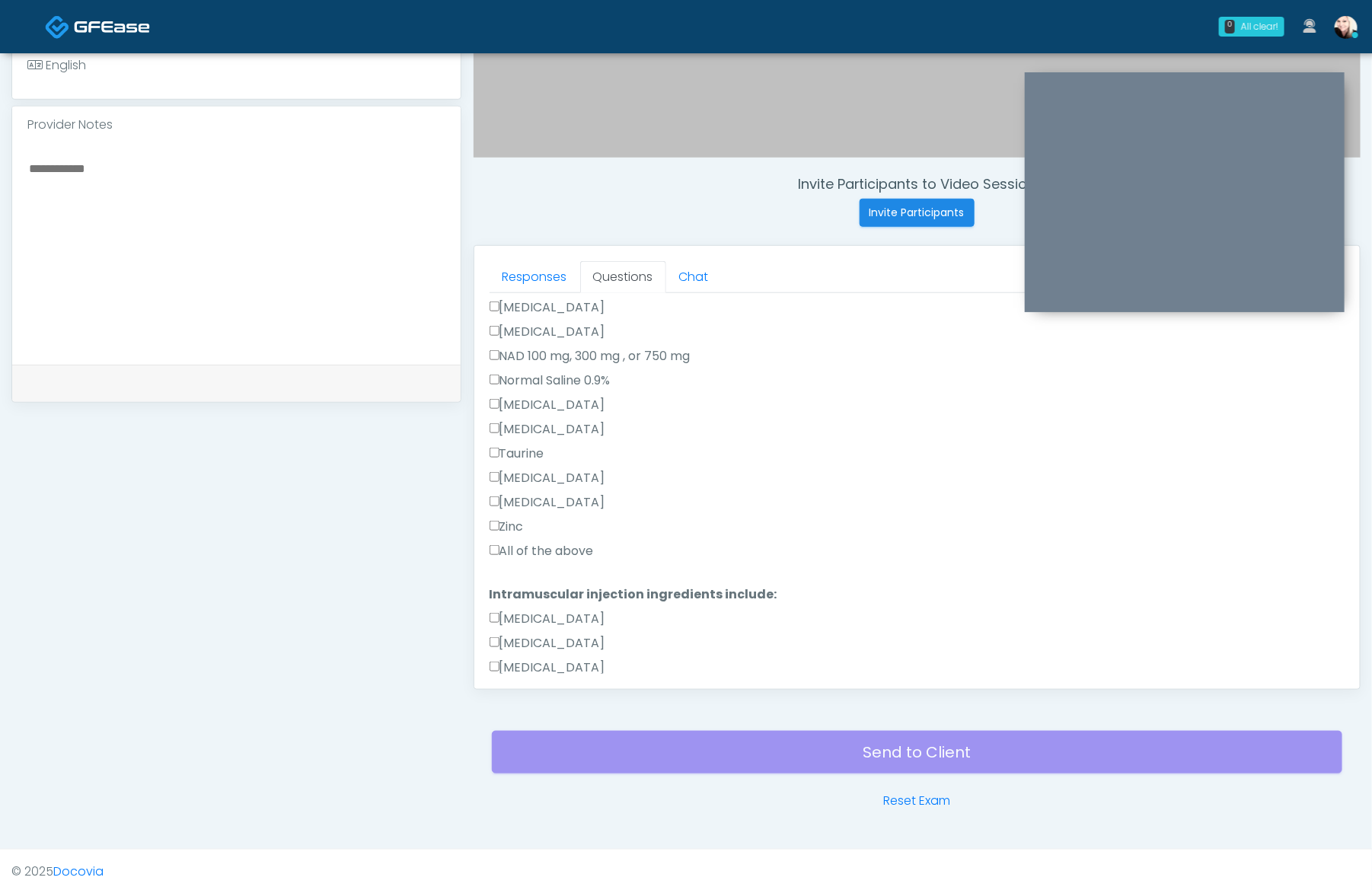
scroll to position [947, 0]
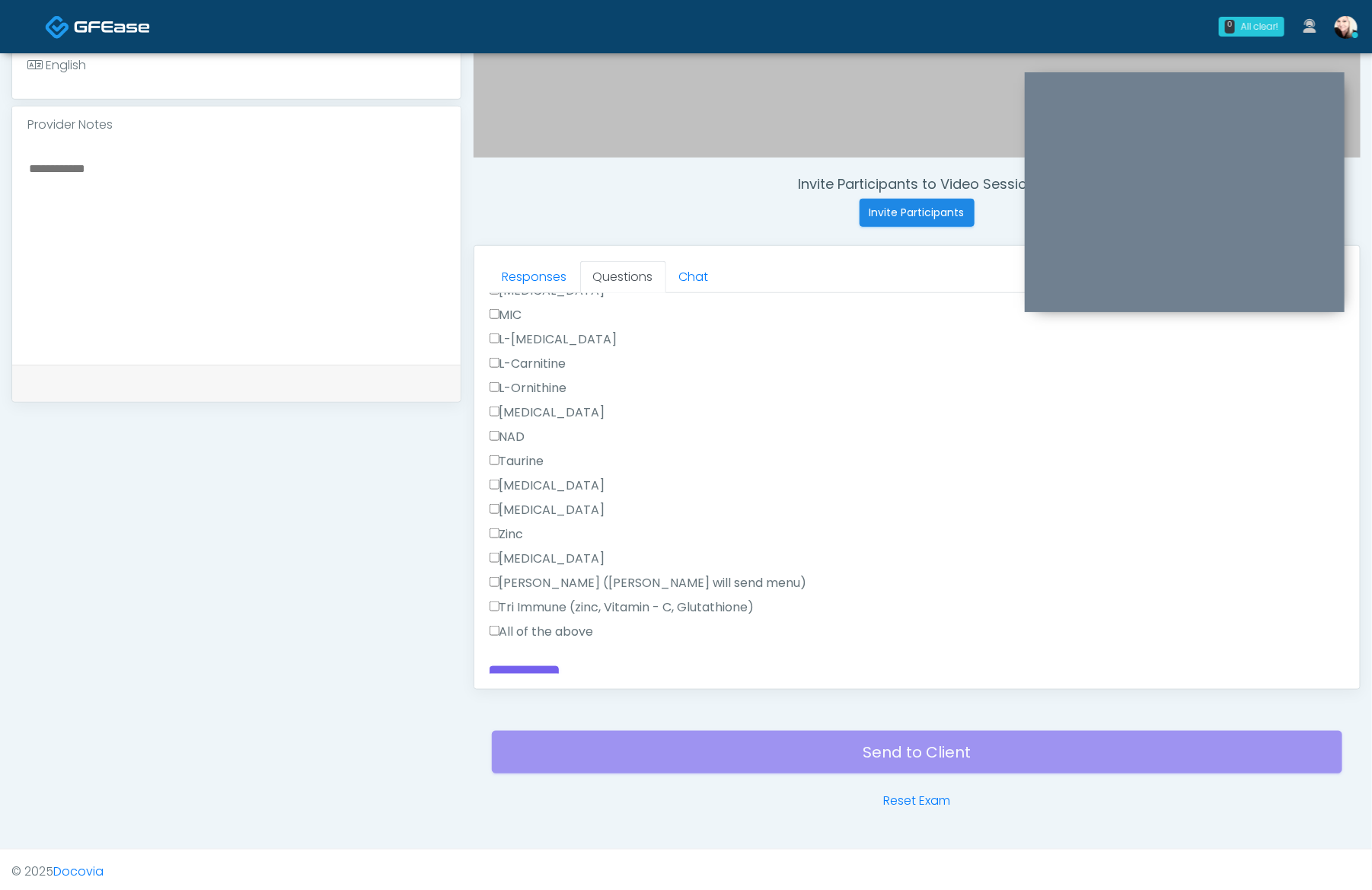
type textarea "********"
click at [513, 673] on div "Responses Questions Chat Good Faith Exam Script Good Faith Exam Script INTRODUC…" at bounding box center [917, 468] width 886 height 443
click at [513, 667] on button "Continue" at bounding box center [524, 680] width 69 height 28
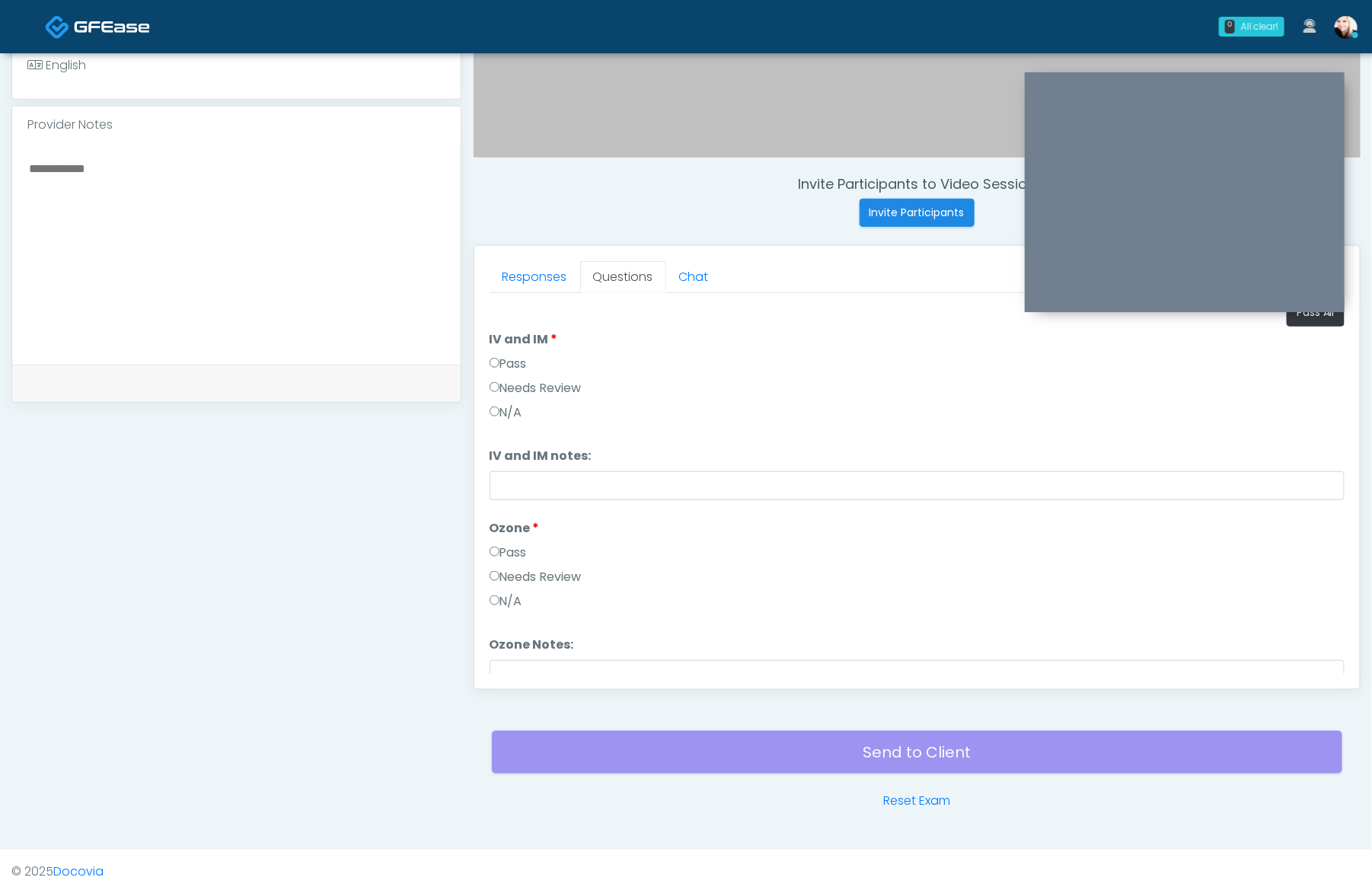
scroll to position [0, 0]
click at [499, 356] on label "Pass" at bounding box center [508, 364] width 37 height 19
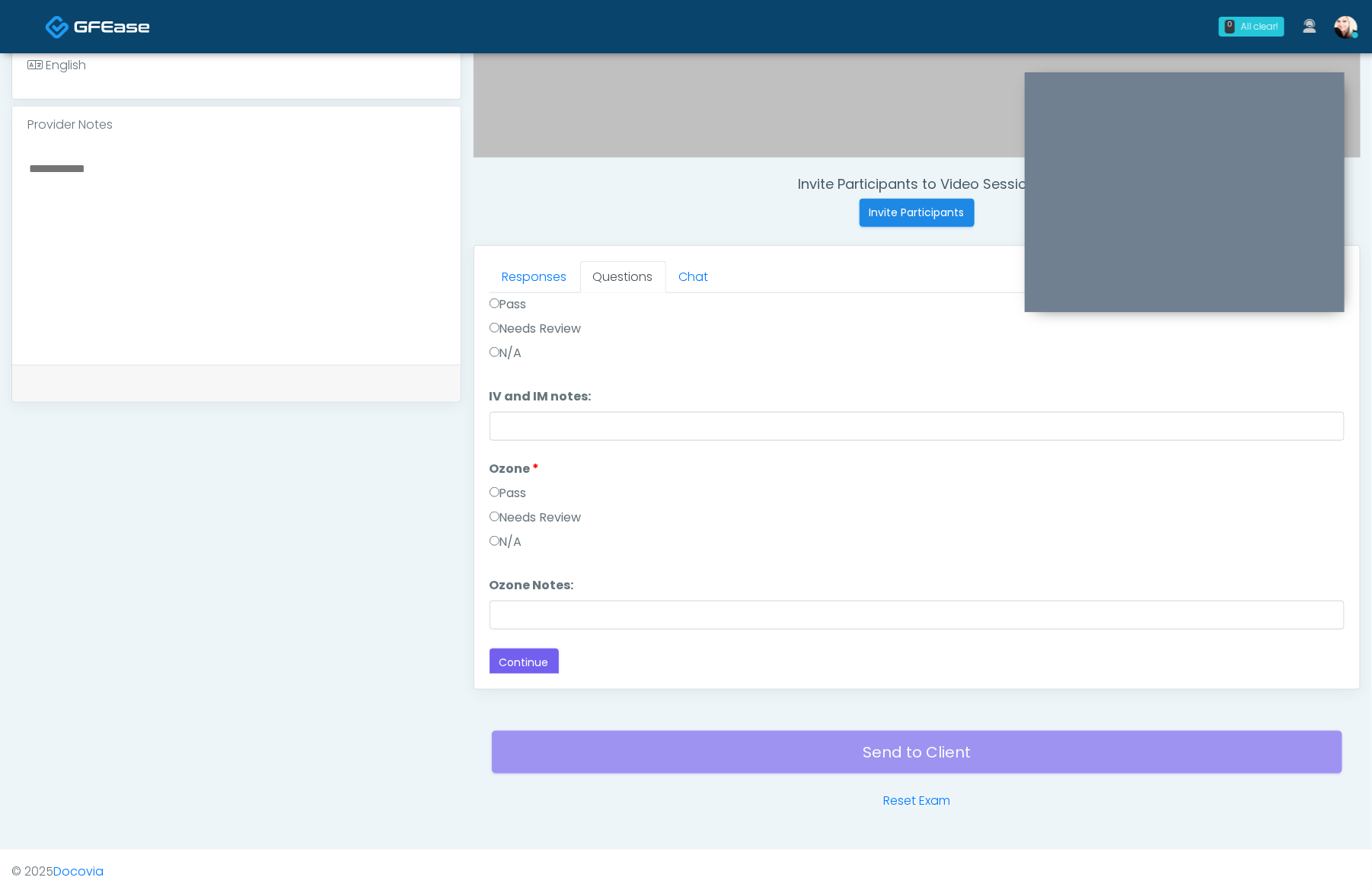
scroll to position [62, 0]
click at [528, 665] on button "Continue" at bounding box center [524, 661] width 69 height 28
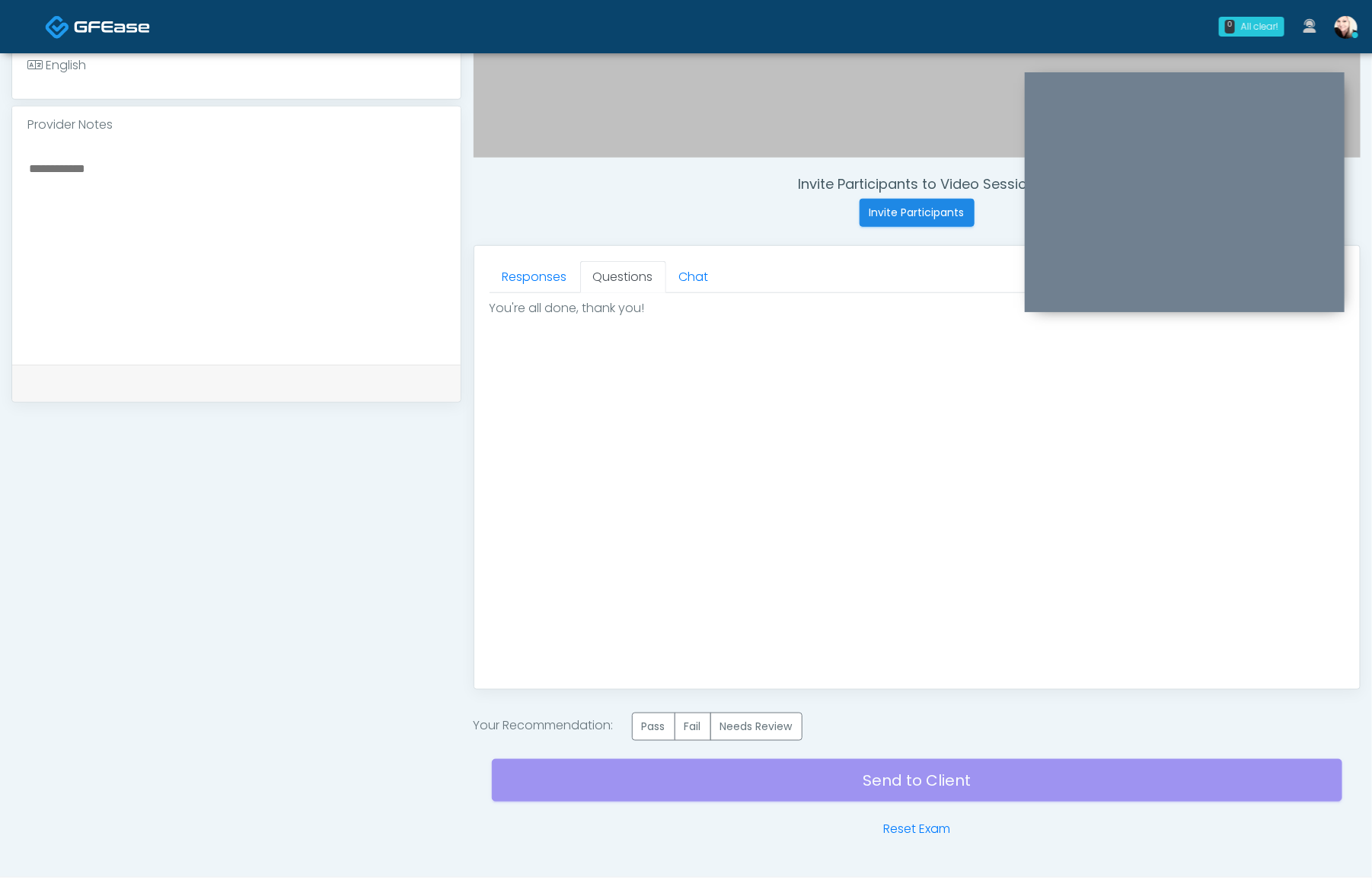
scroll to position [0, 0]
click at [644, 722] on label "Pass" at bounding box center [654, 726] width 44 height 28
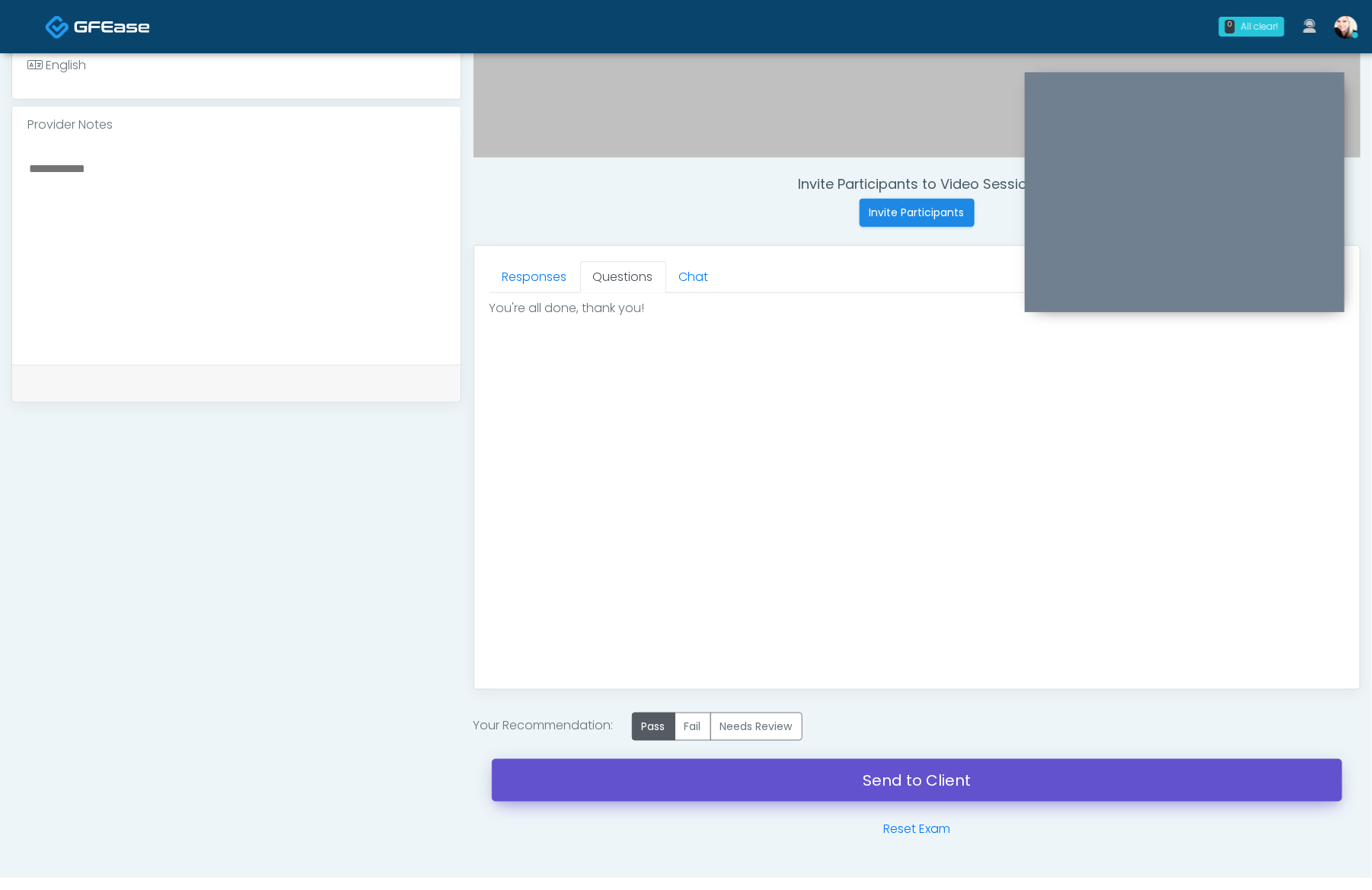
click at [924, 784] on link "Send to Client" at bounding box center [917, 780] width 850 height 43
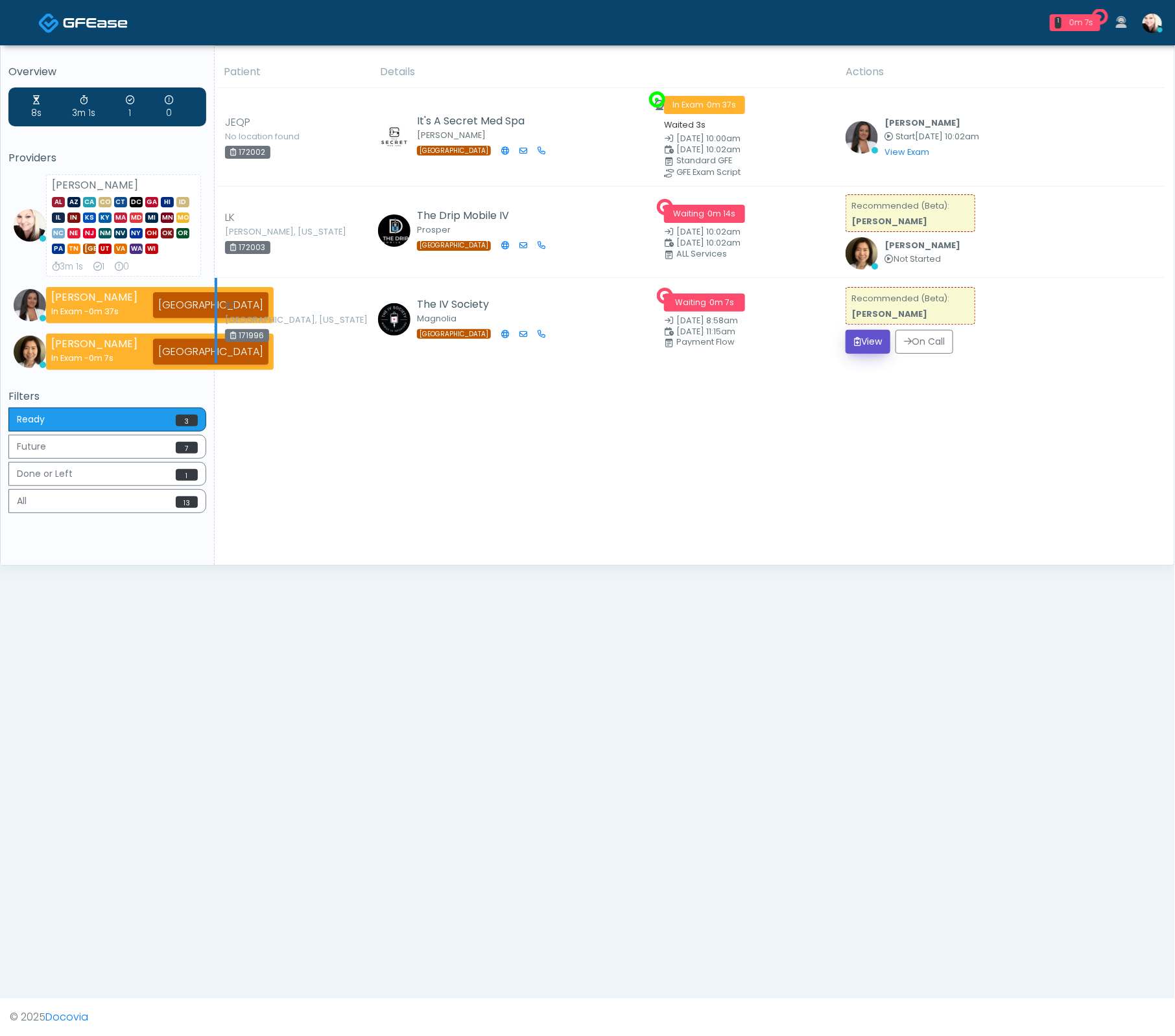
click at [567, 344] on button "View" at bounding box center [868, 342] width 45 height 24
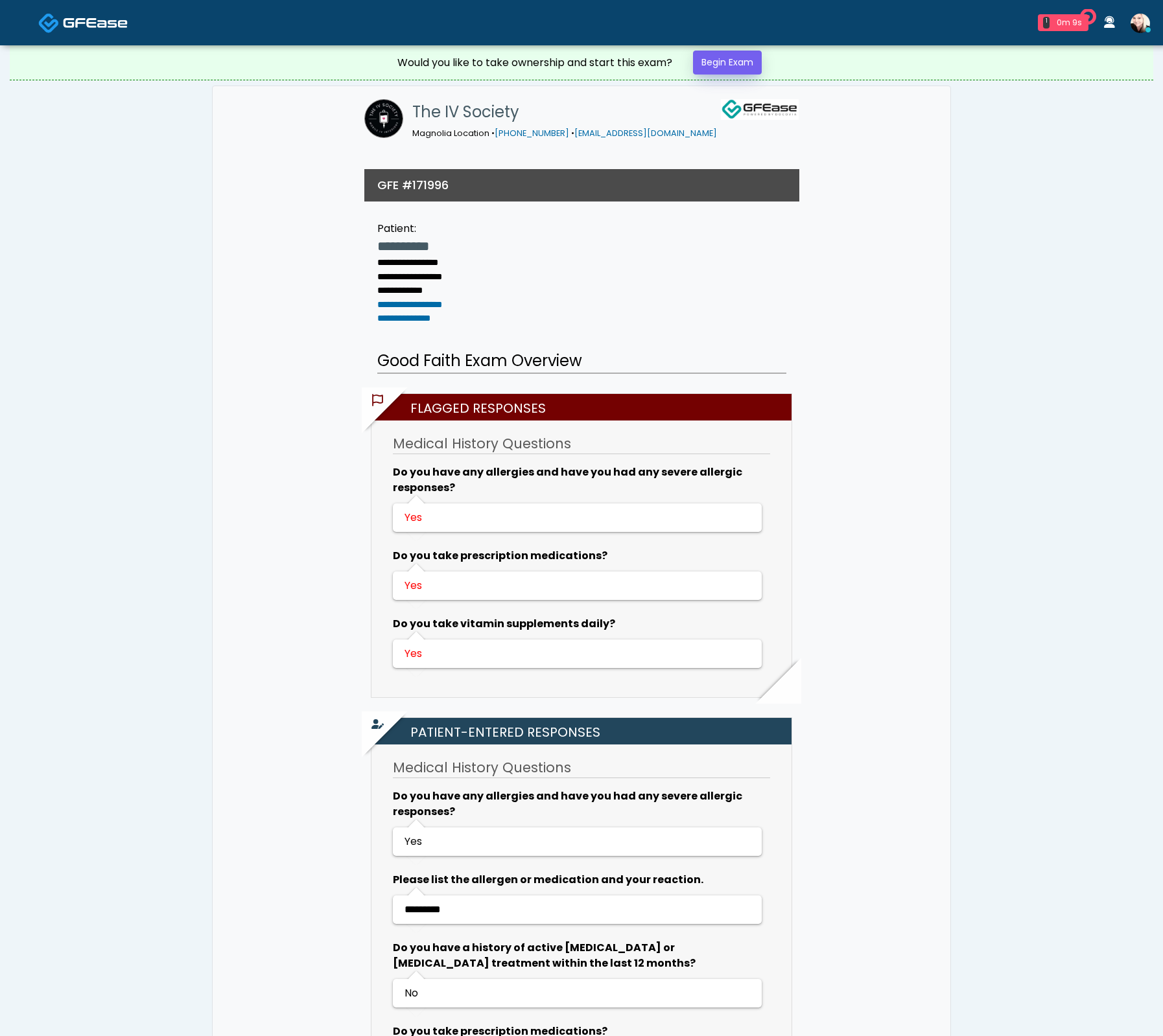
click at [731, 80] on div "**********" at bounding box center [581, 958] width 1143 height 1826
click at [727, 64] on link "Begin Exam" at bounding box center [727, 62] width 69 height 24
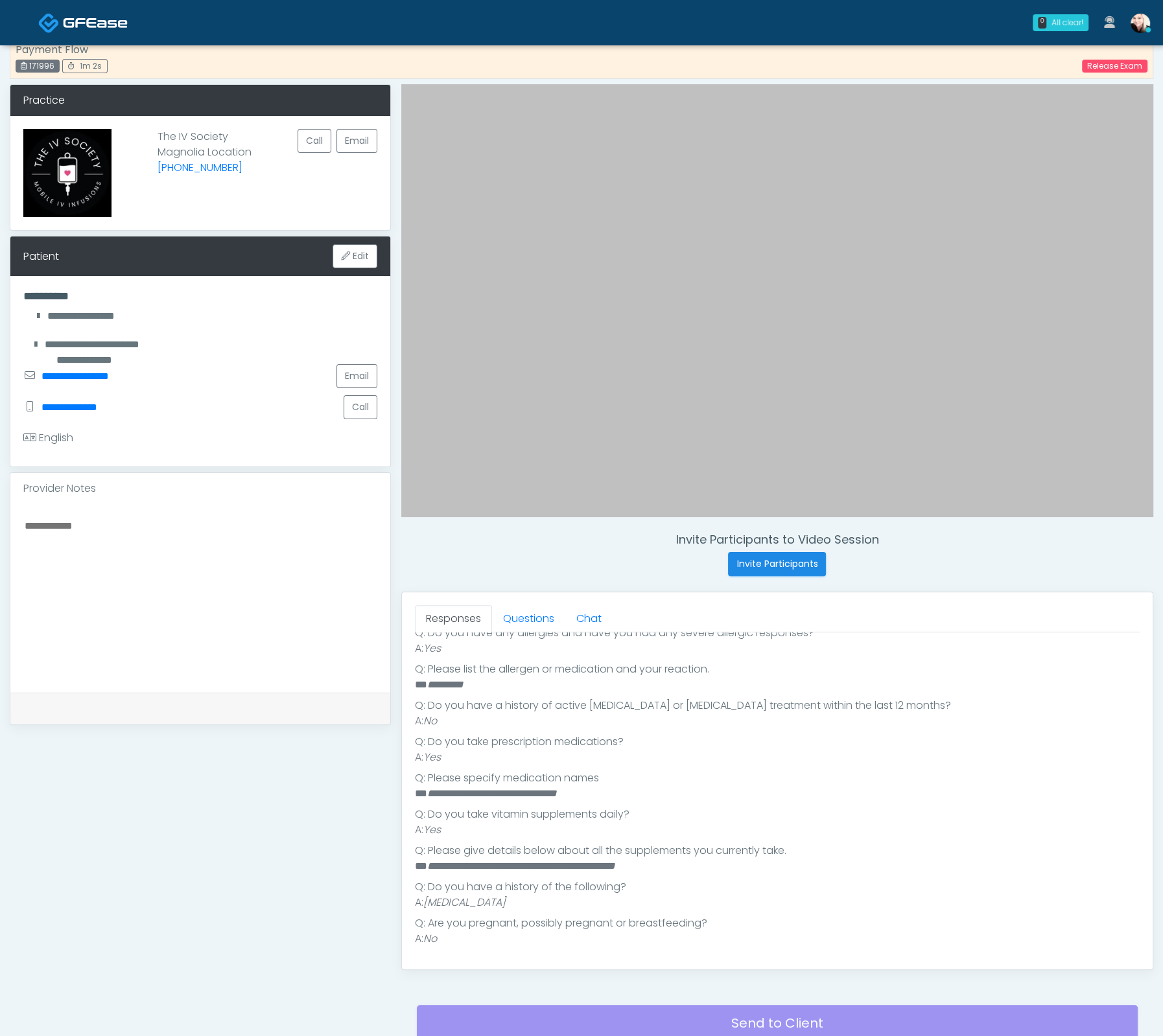
scroll to position [24, 0]
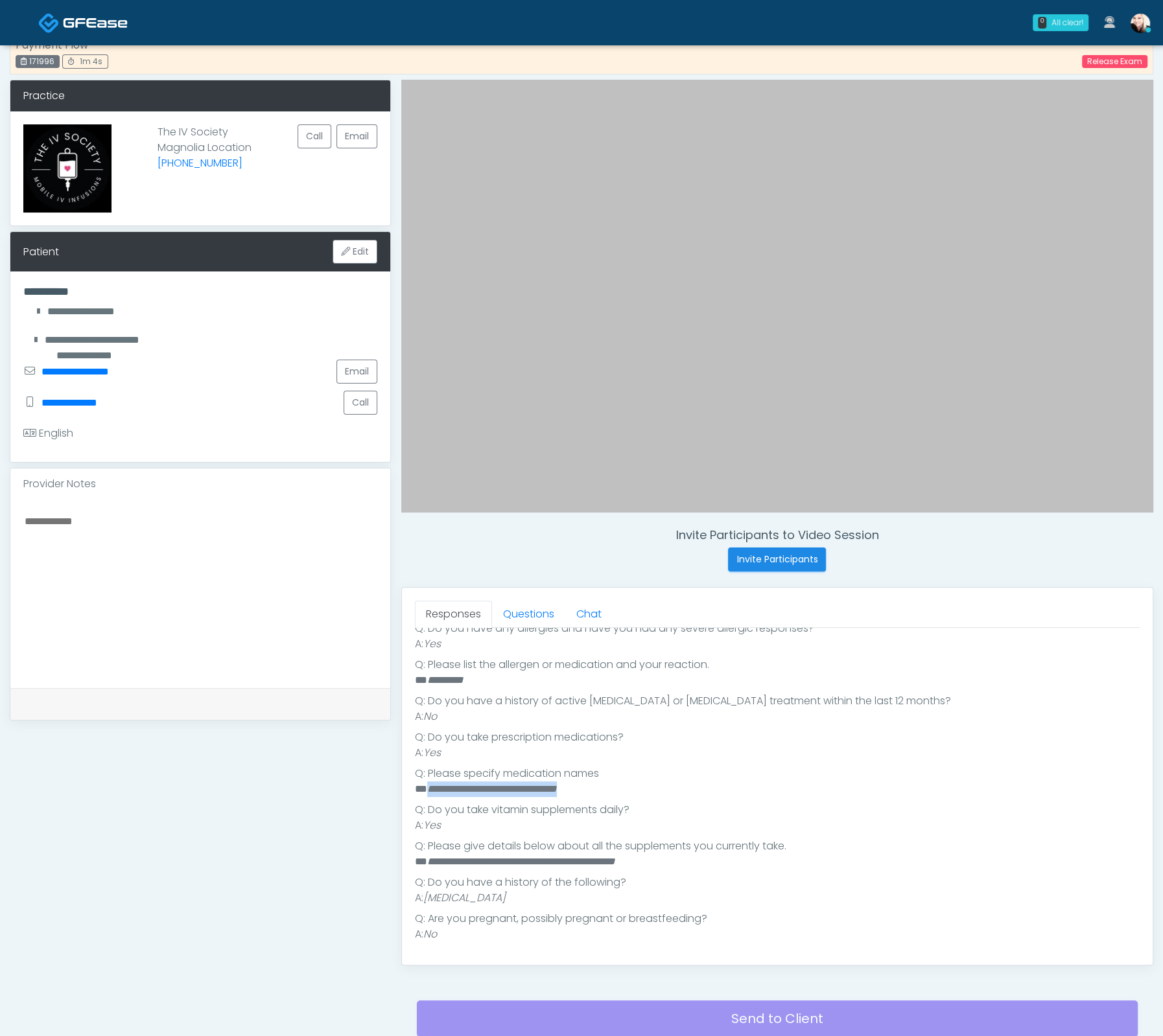
drag, startPoint x: 574, startPoint y: 791, endPoint x: 425, endPoint y: 779, distance: 149.5
click at [425, 781] on li "**********" at bounding box center [771, 789] width 713 height 16
click at [497, 784] on em "**********" at bounding box center [491, 789] width 130 height 10
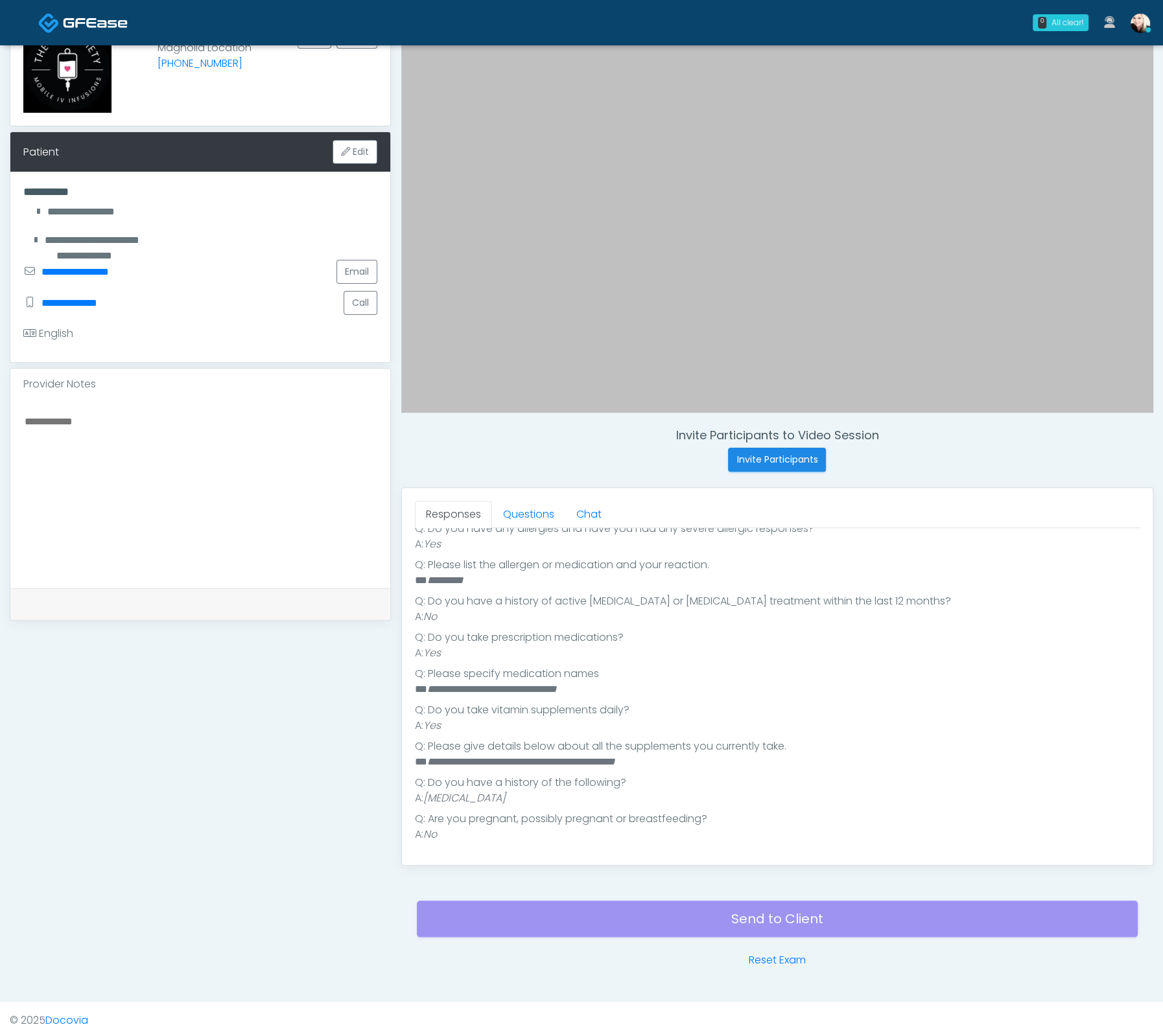
scroll to position [138, 0]
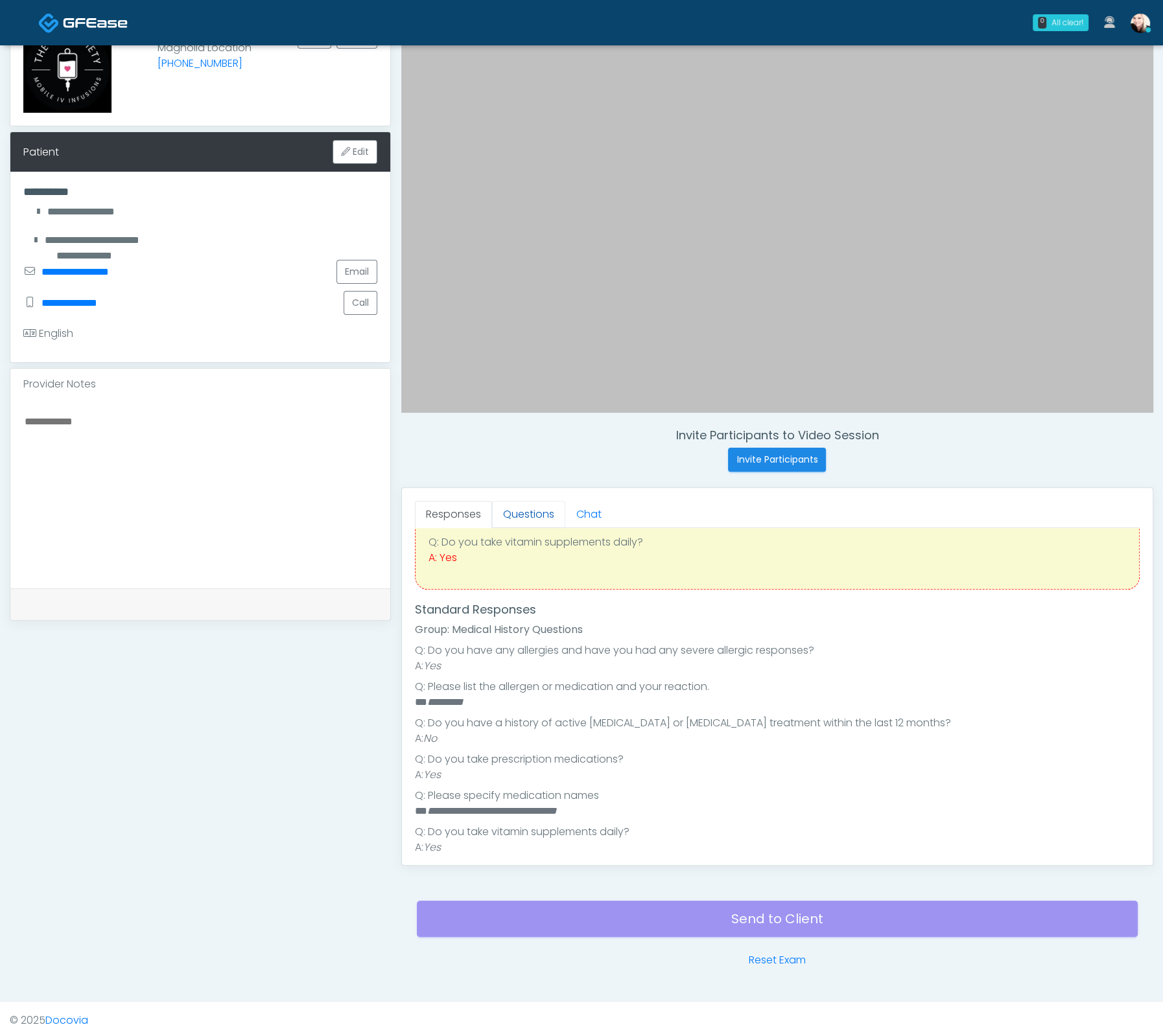
click at [507, 510] on link "Questions" at bounding box center [528, 515] width 73 height 27
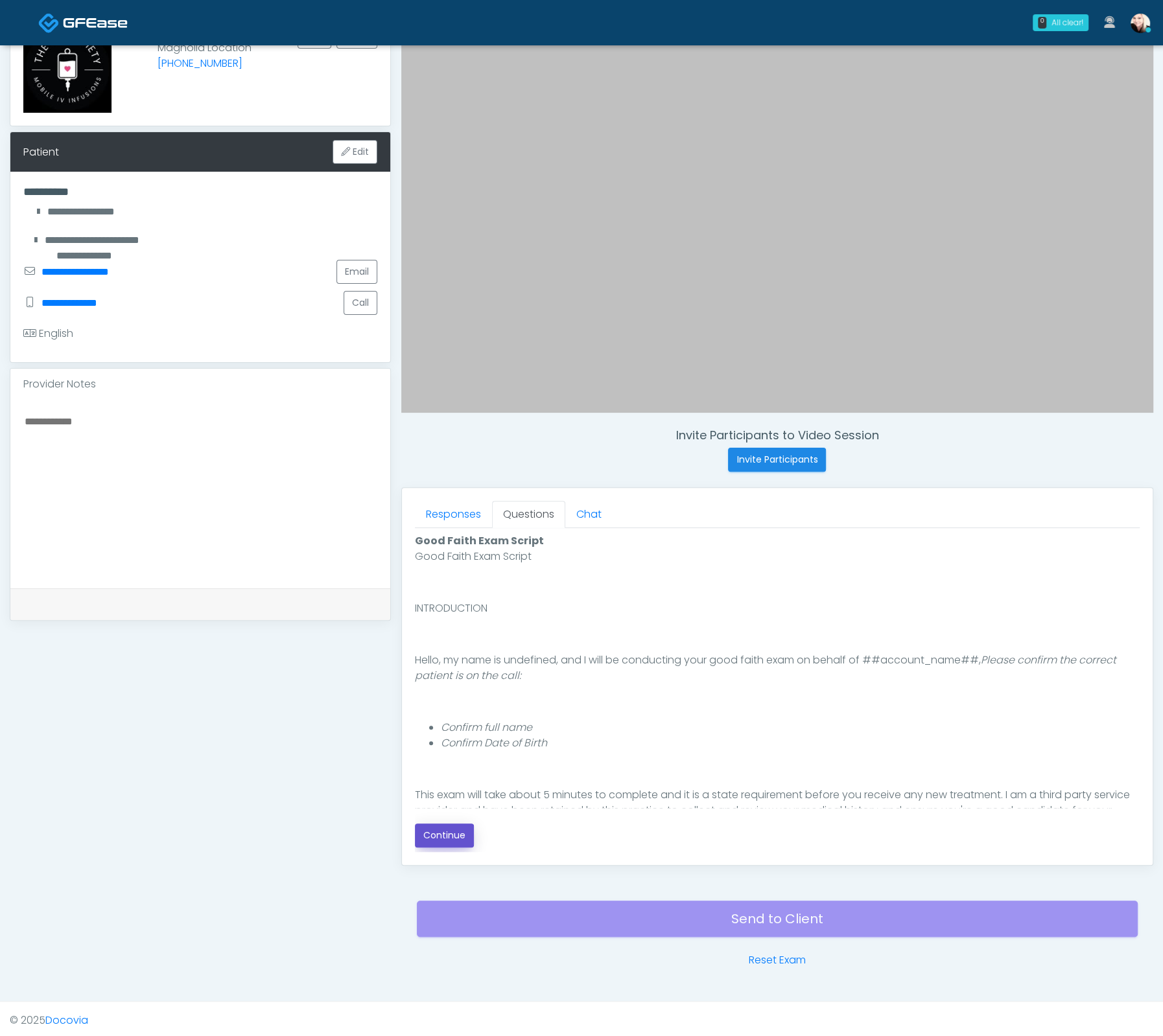
click at [456, 829] on button "Continue" at bounding box center [445, 836] width 59 height 24
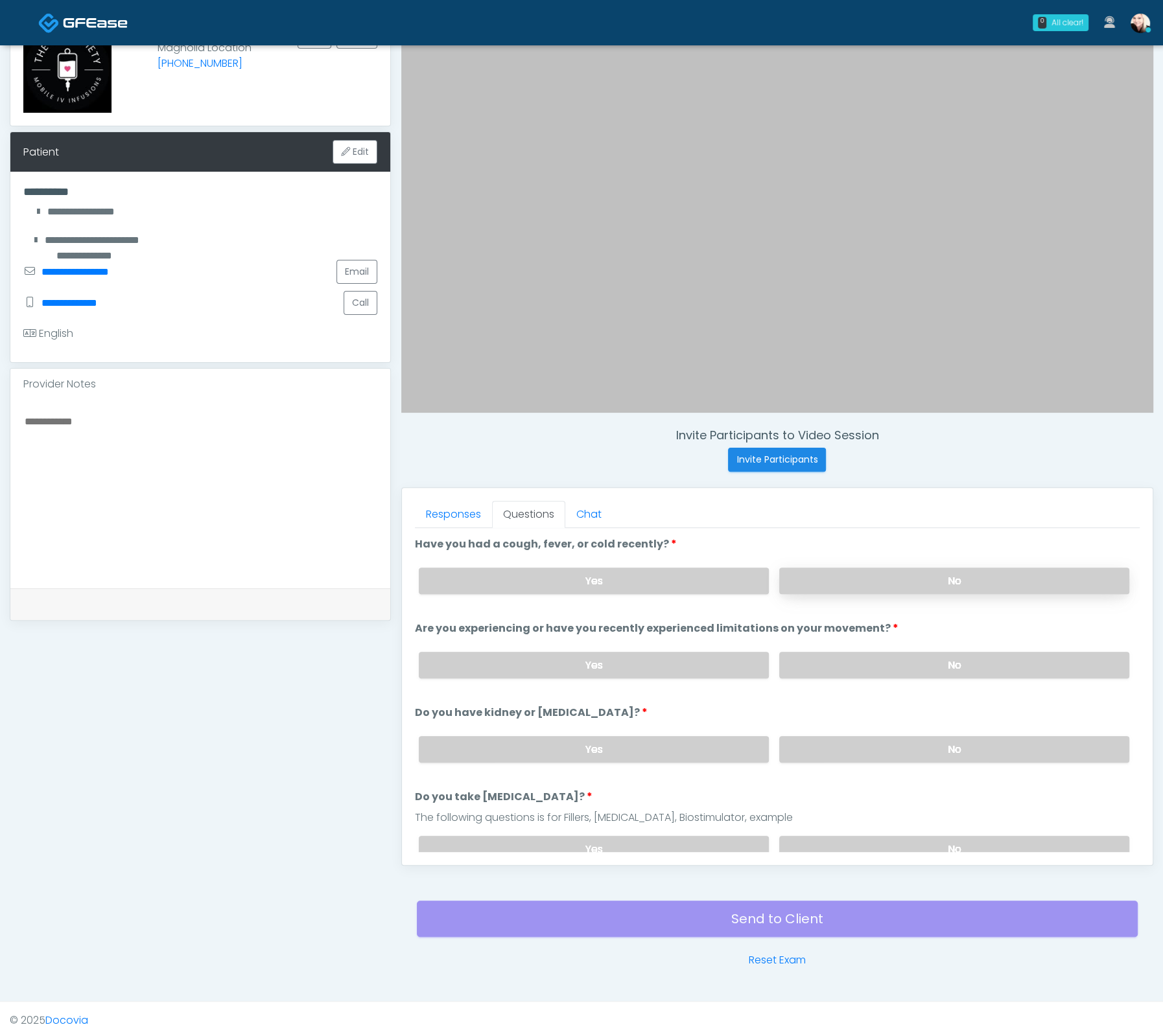
click at [830, 580] on label "No" at bounding box center [954, 580] width 350 height 27
click at [833, 668] on label "No" at bounding box center [954, 665] width 350 height 27
click at [851, 744] on label "No" at bounding box center [954, 749] width 350 height 27
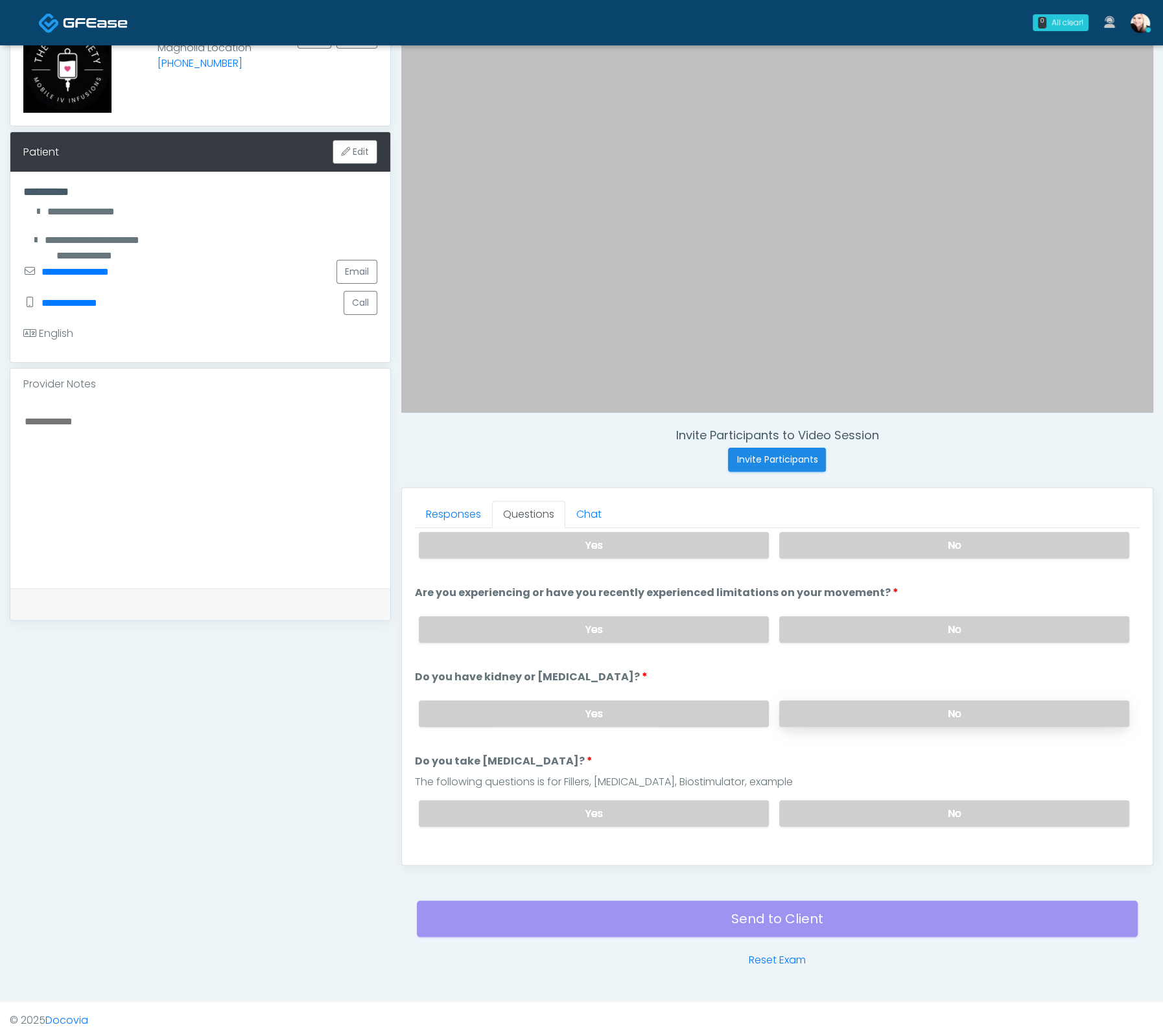
scroll to position [212, 0]
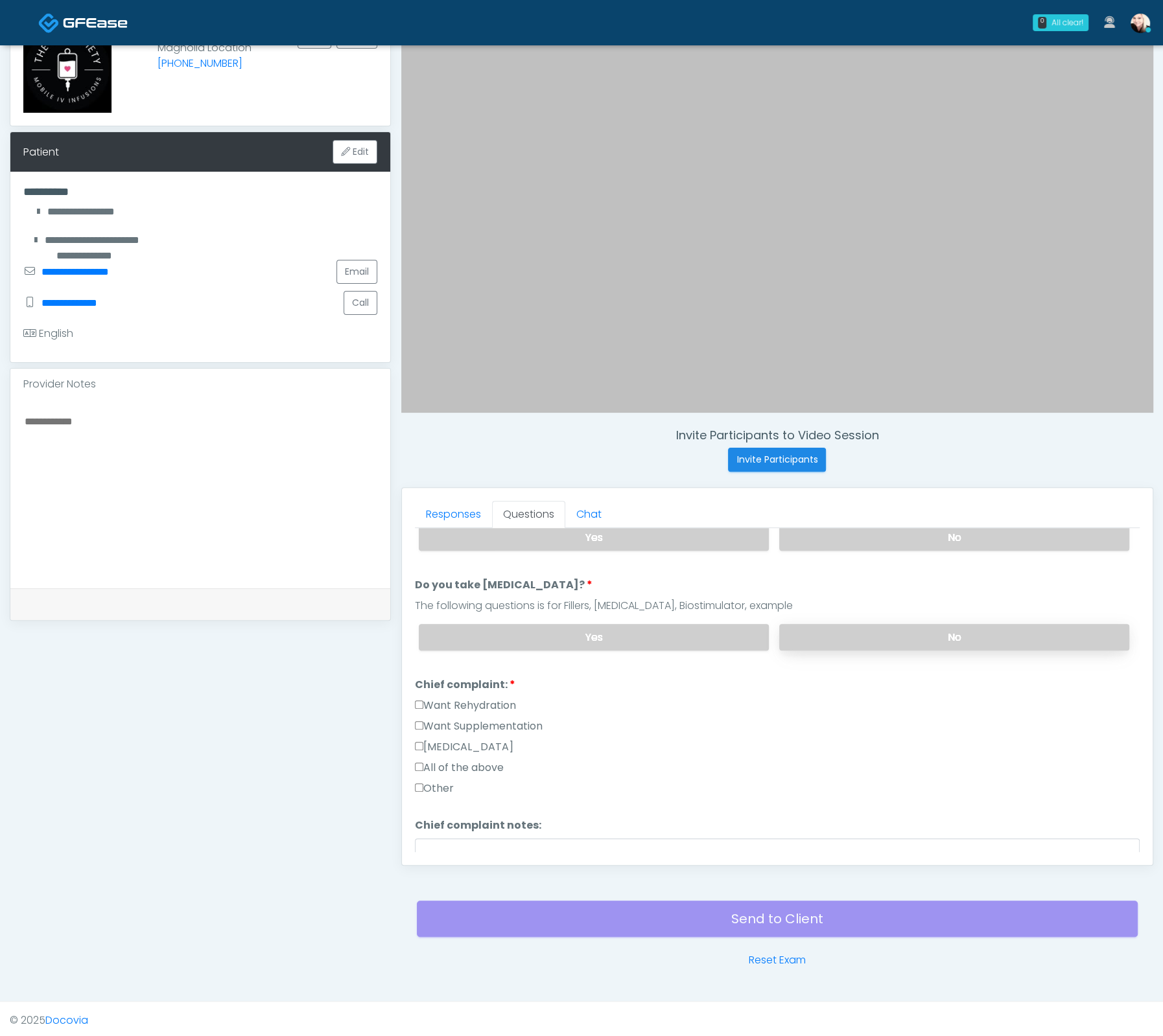
click at [831, 631] on label "No" at bounding box center [954, 637] width 350 height 27
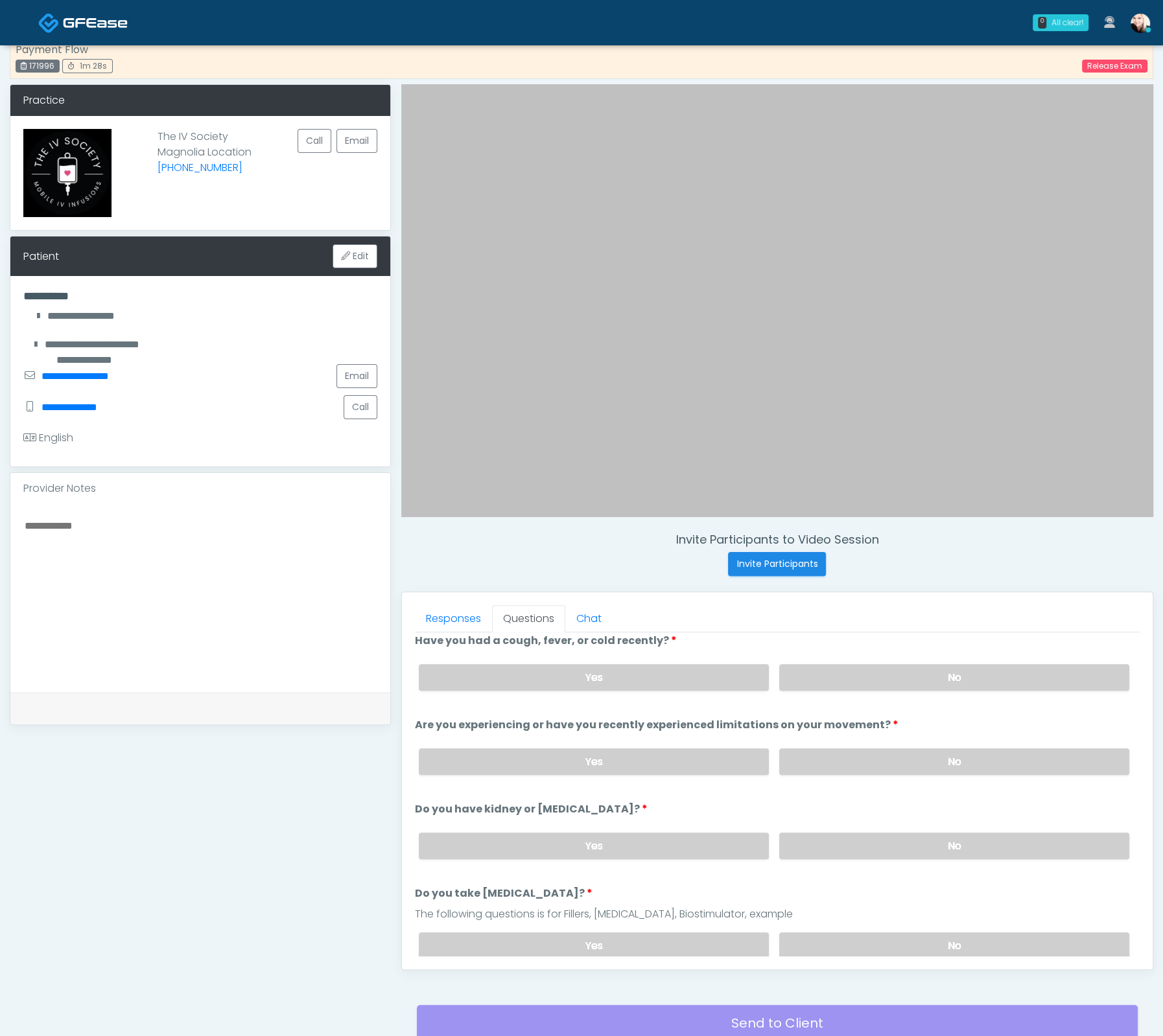
scroll to position [0, 0]
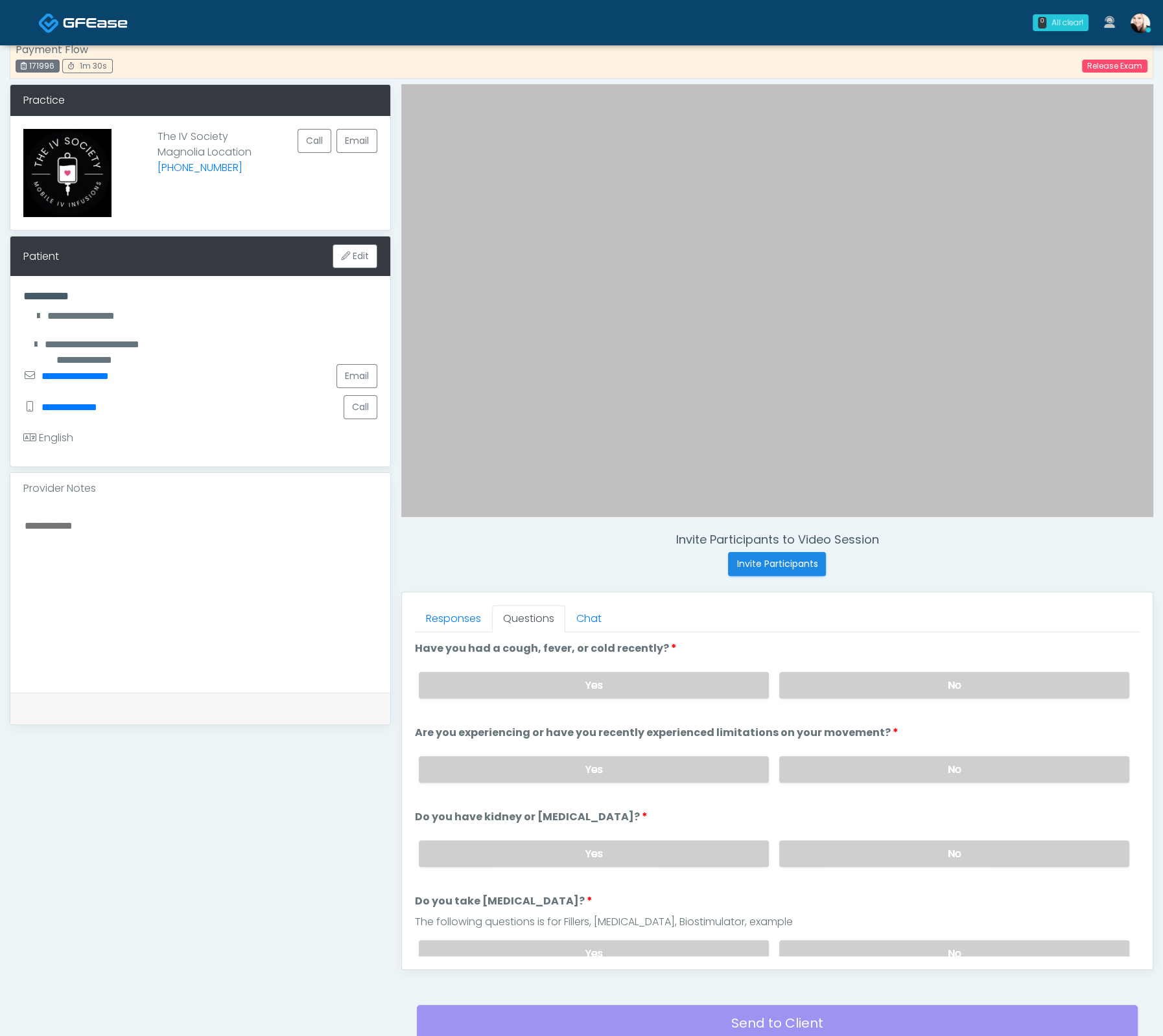
click at [239, 541] on textarea at bounding box center [200, 596] width 354 height 158
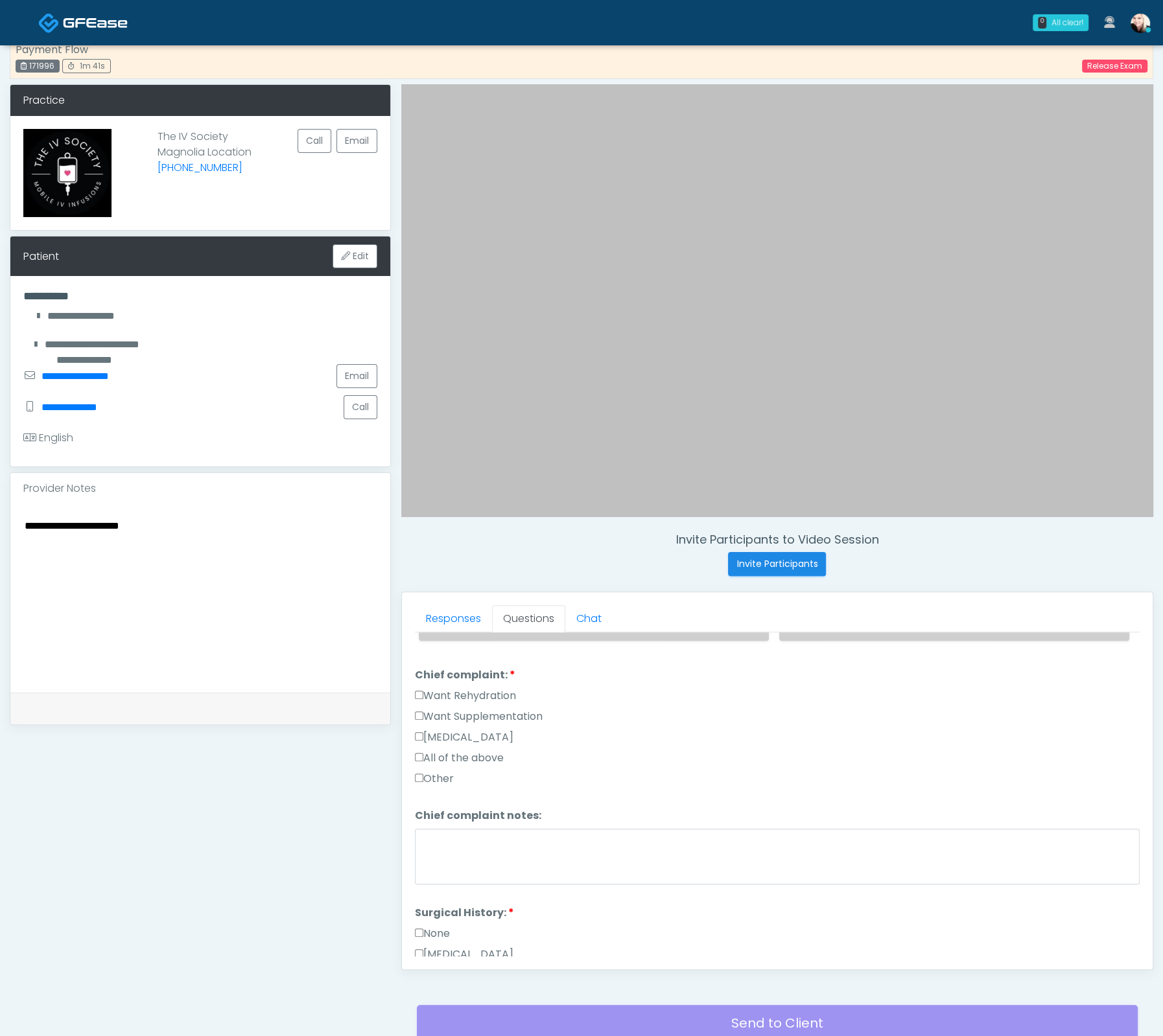
scroll to position [447, 0]
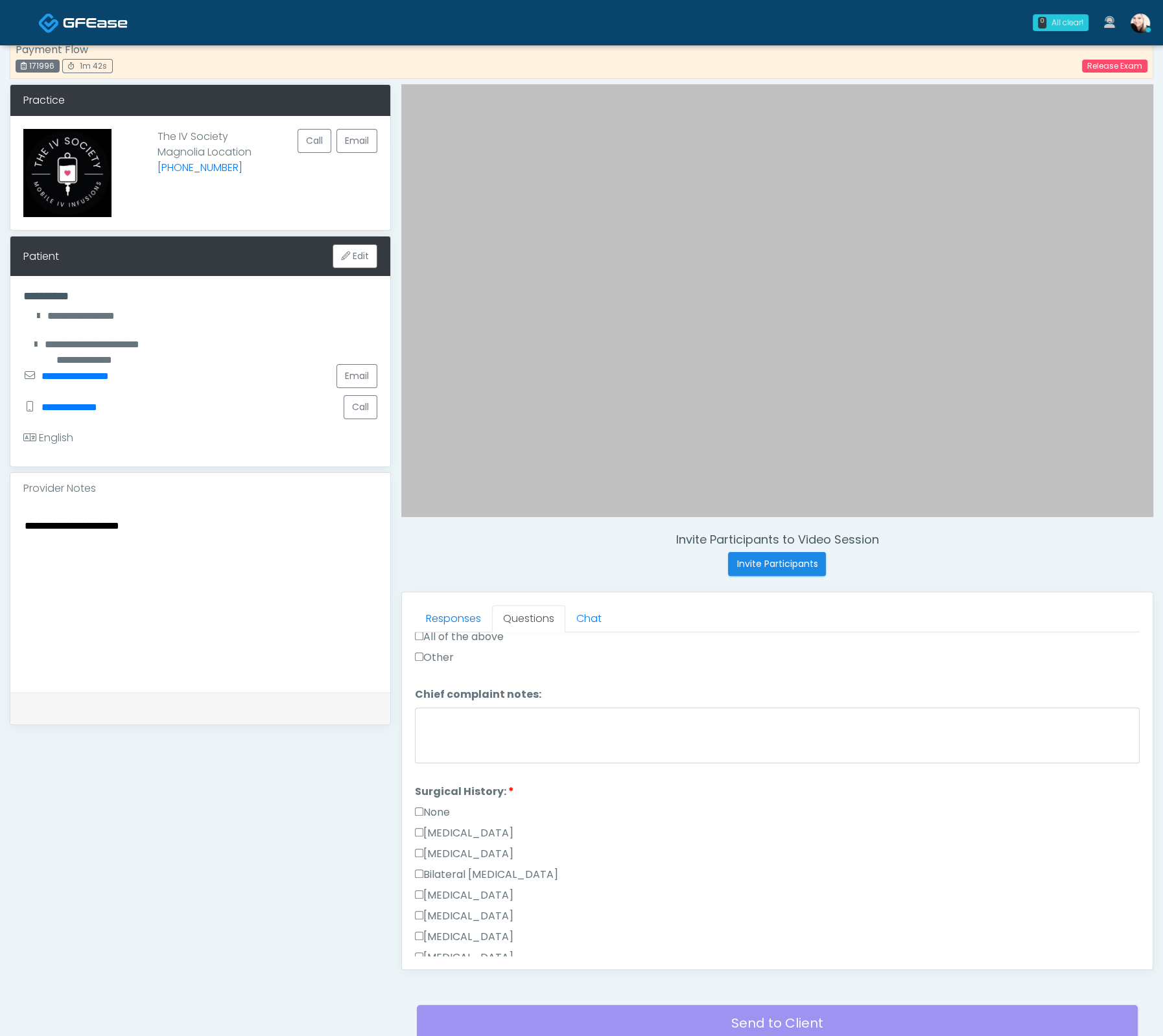
type textarea "**********"
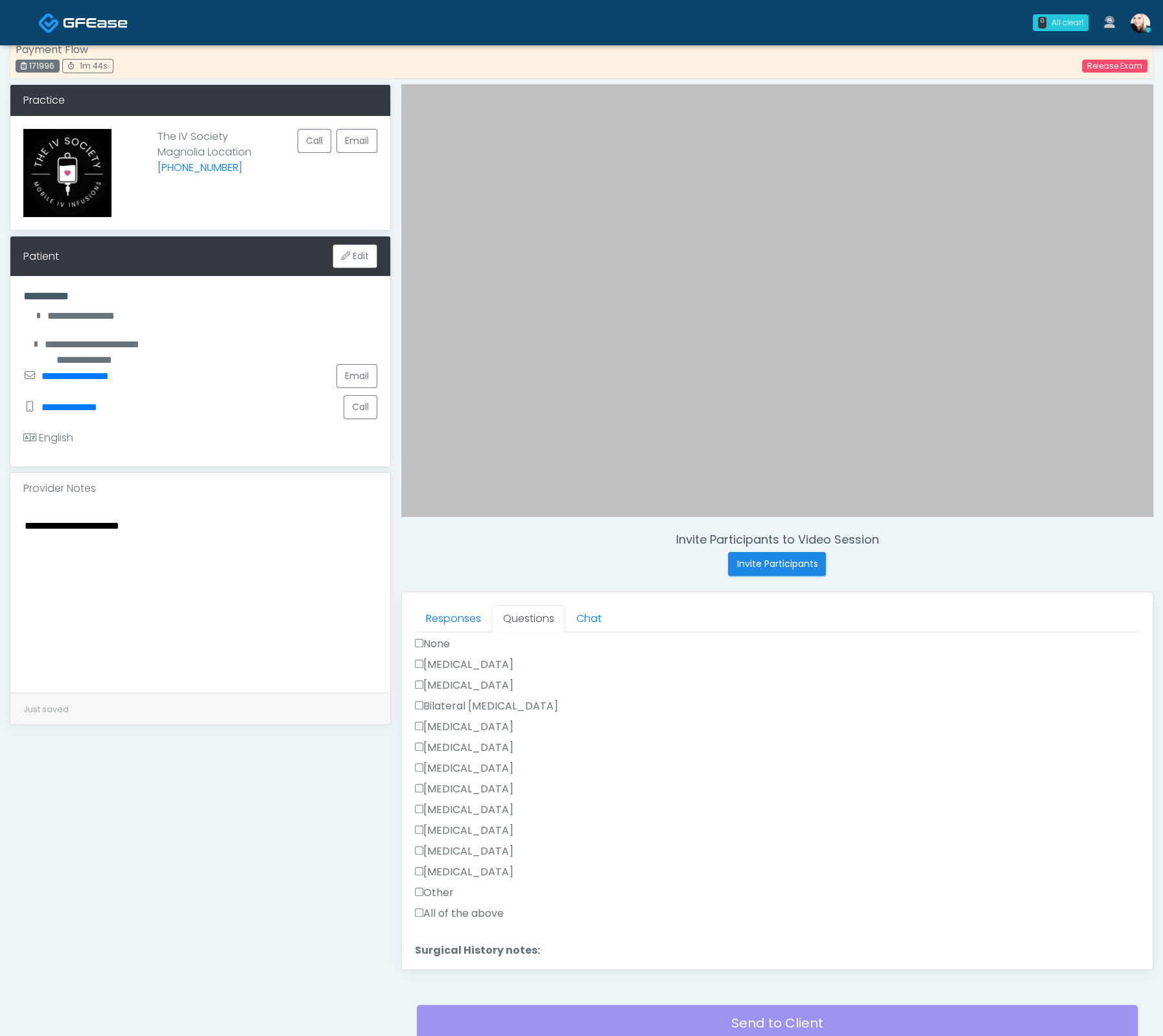
click at [424, 637] on label "None" at bounding box center [432, 644] width 35 height 16
click at [423, 810] on label "Other" at bounding box center [434, 816] width 39 height 16
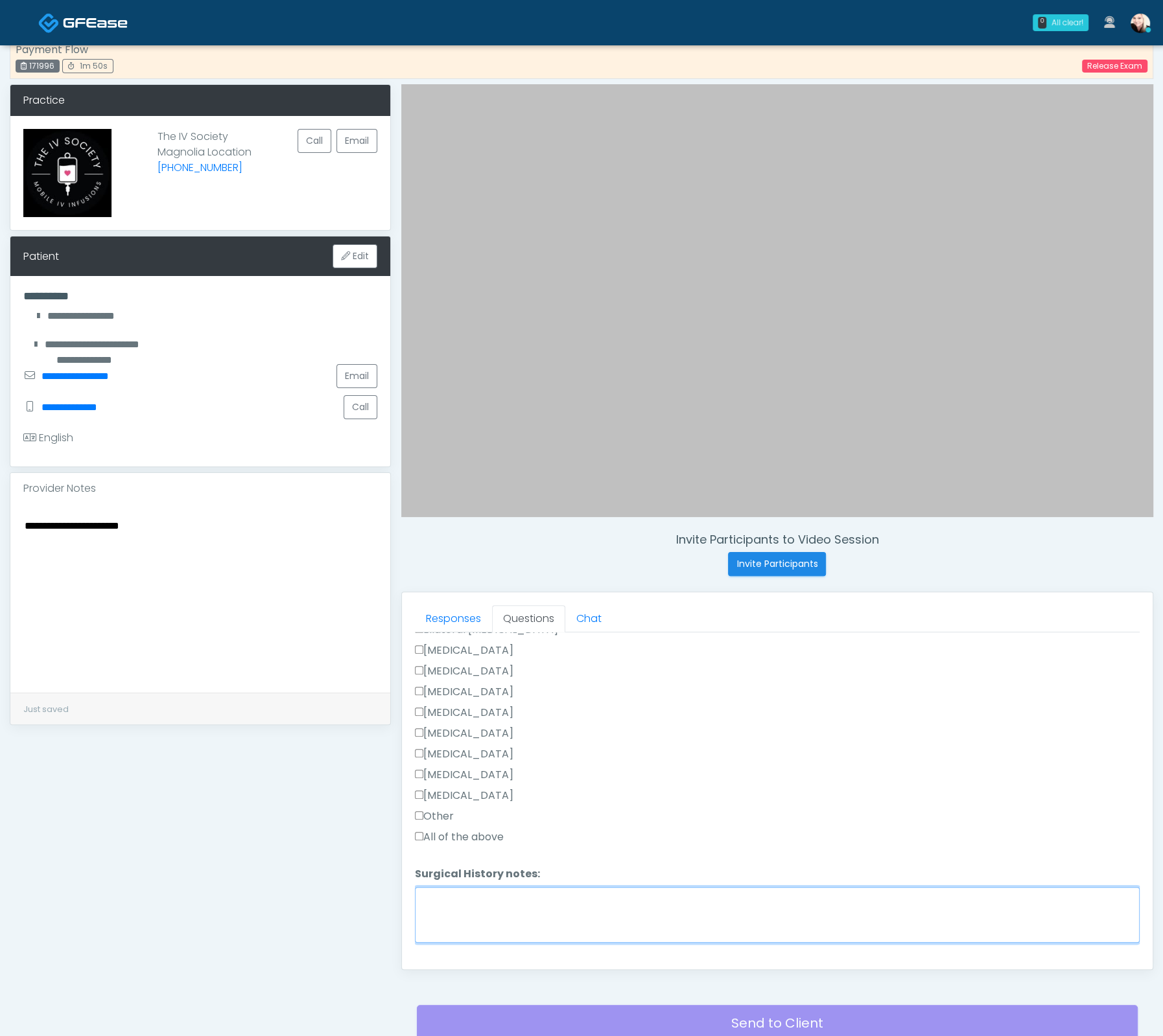
click at [552, 922] on textarea "Surgical History notes:" at bounding box center [777, 915] width 725 height 56
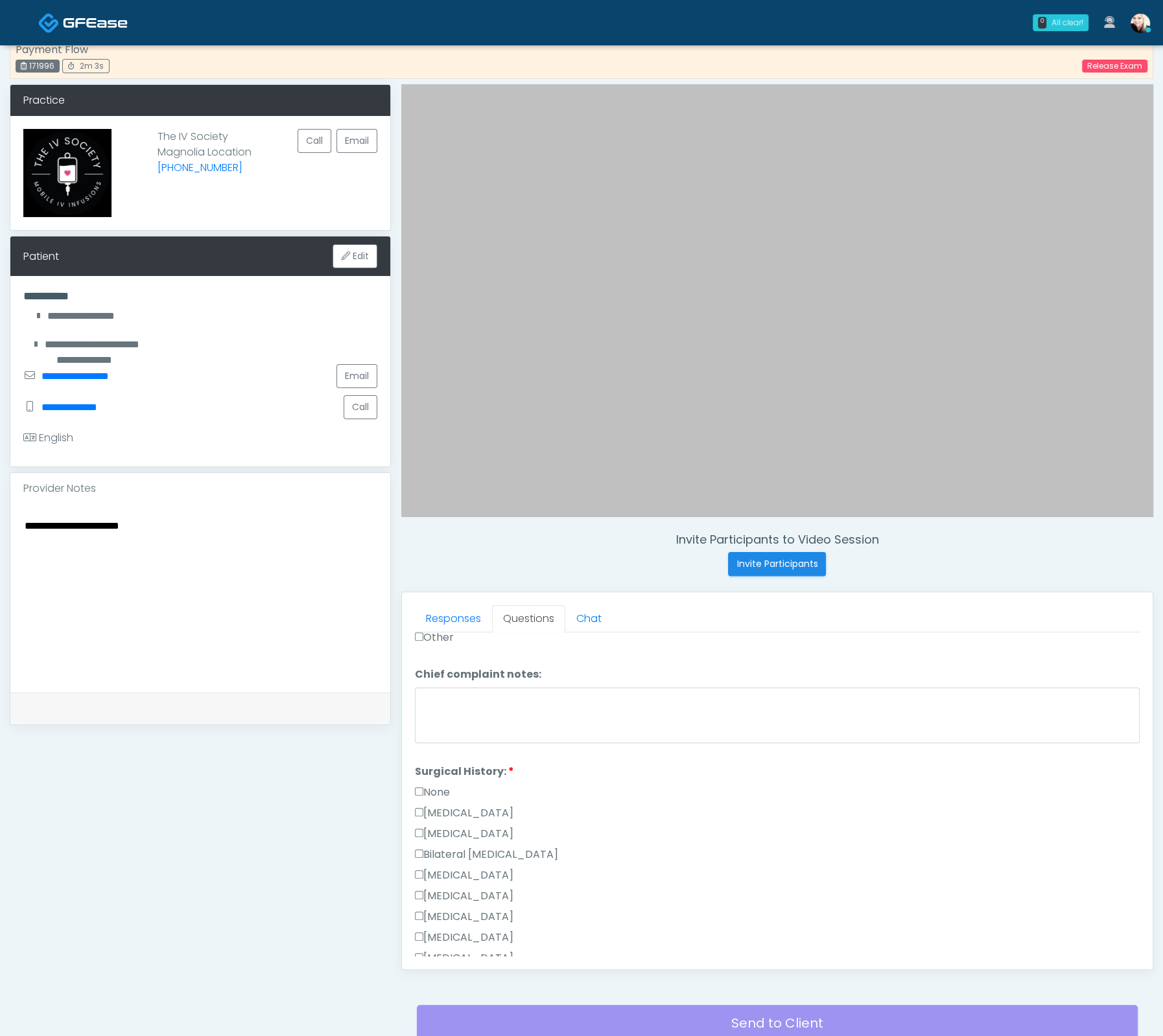
scroll to position [392, 0]
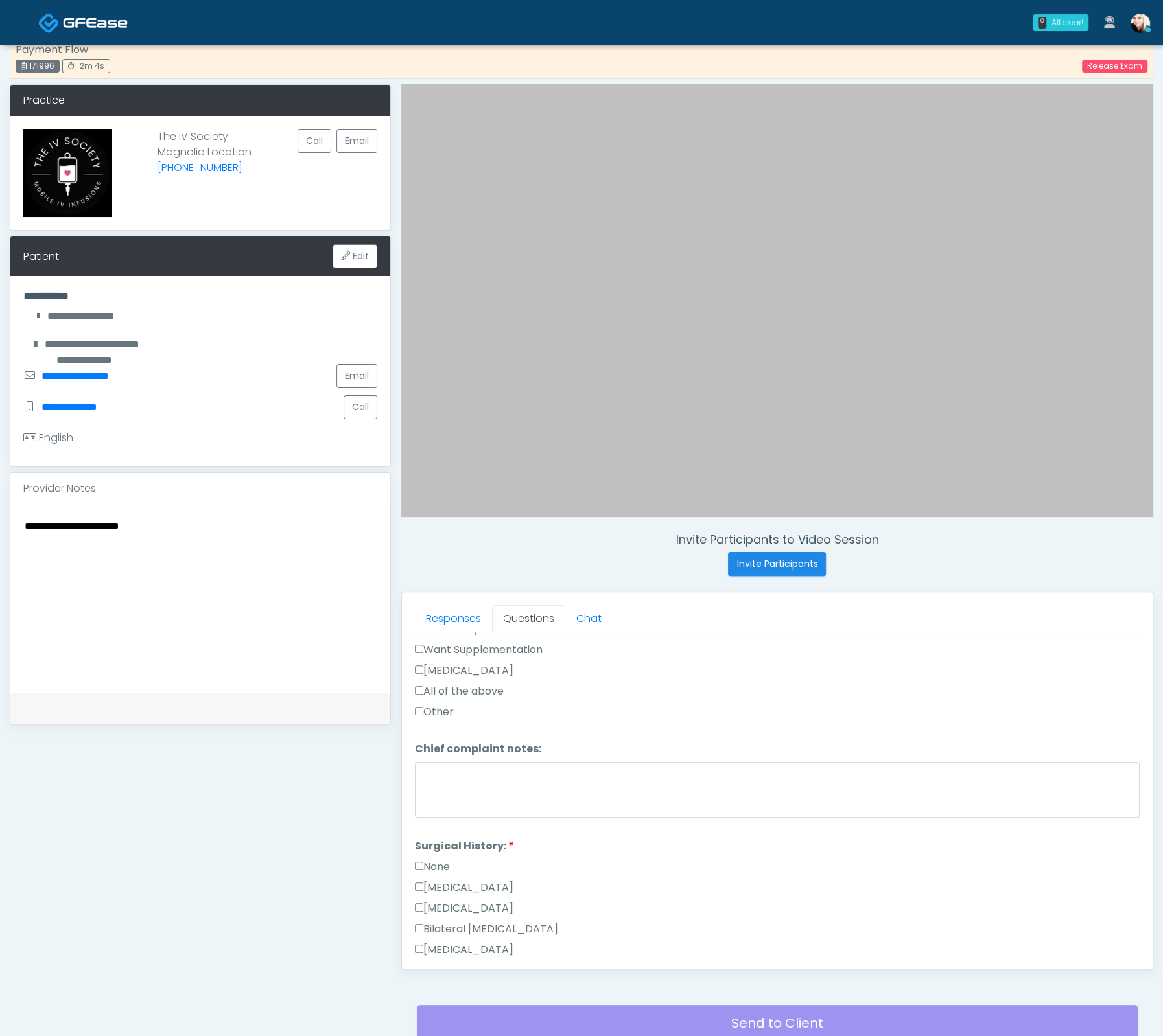
type textarea "**********"
click at [423, 901] on label "Hysterectomy" at bounding box center [465, 908] width 99 height 16
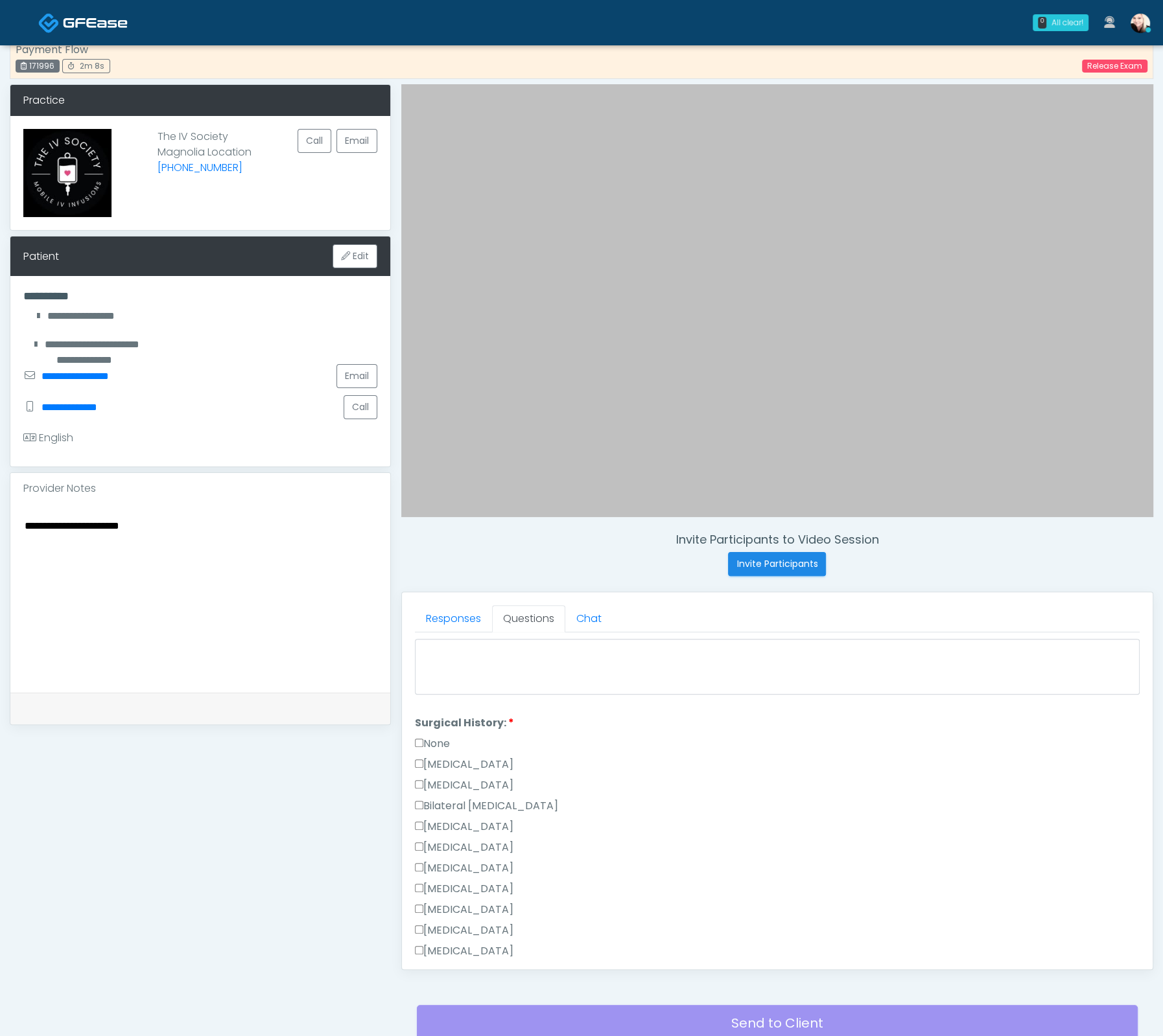
scroll to position [717, 0]
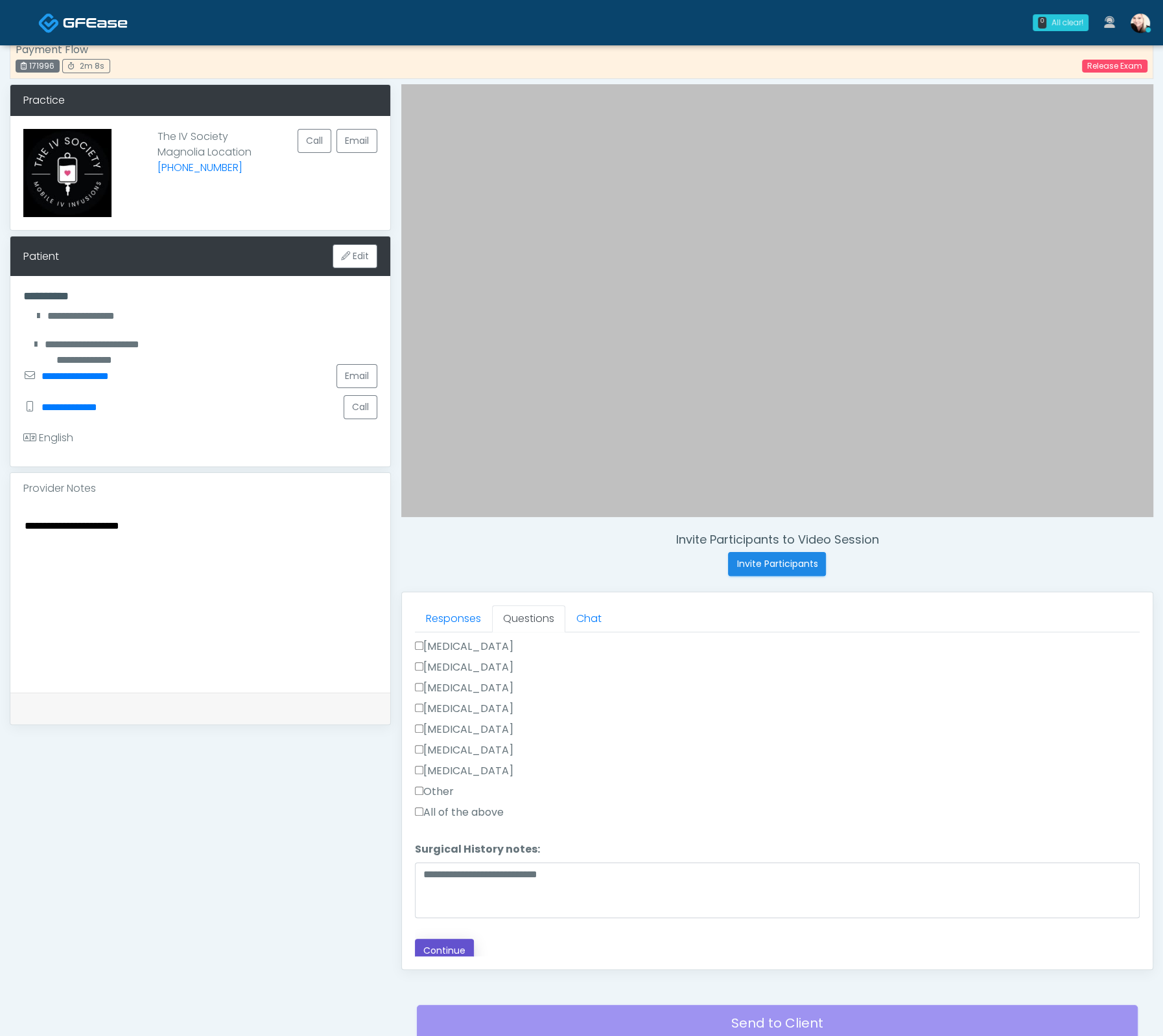
click at [441, 941] on button "Continue" at bounding box center [445, 951] width 59 height 24
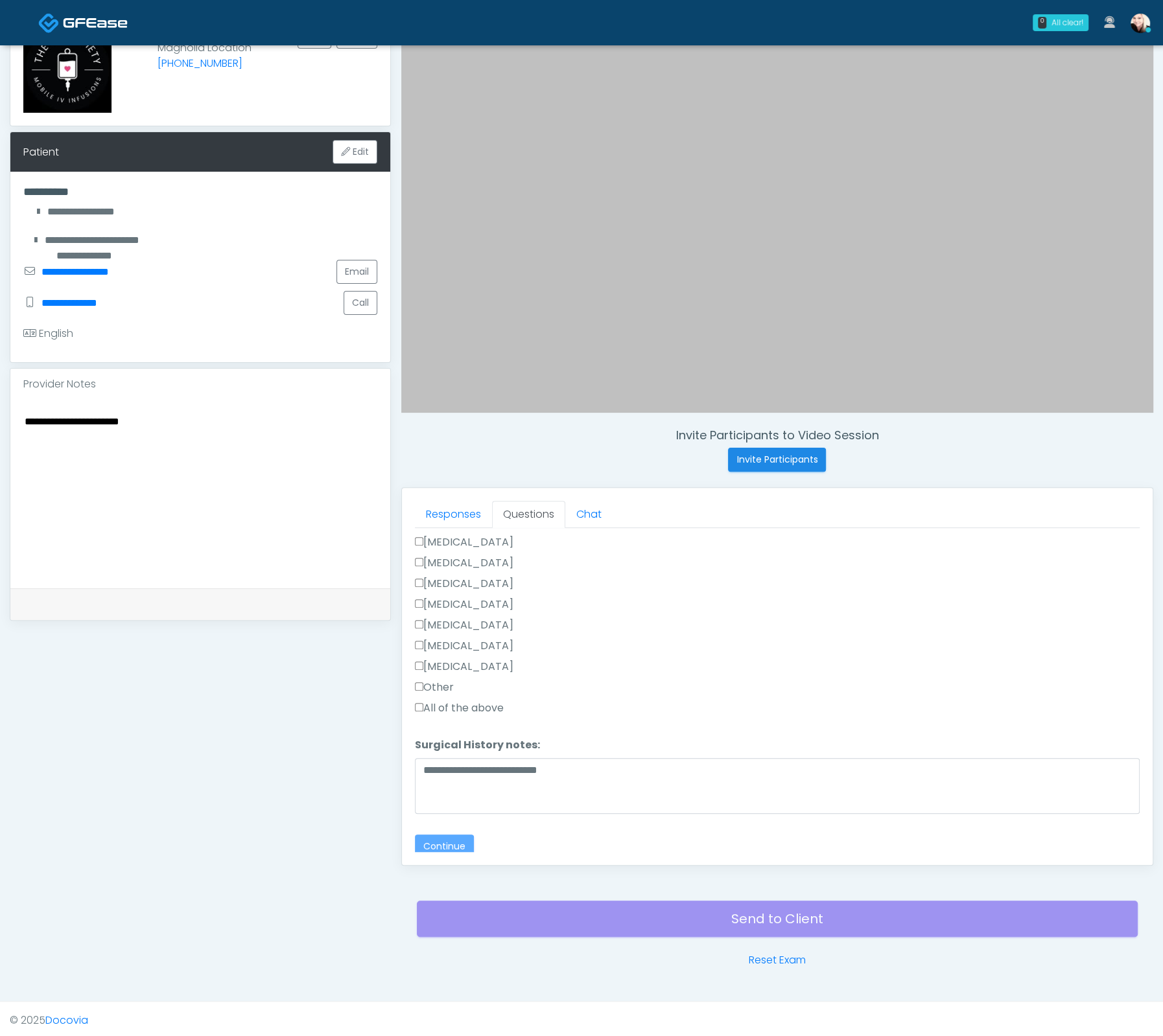
scroll to position [125, 0]
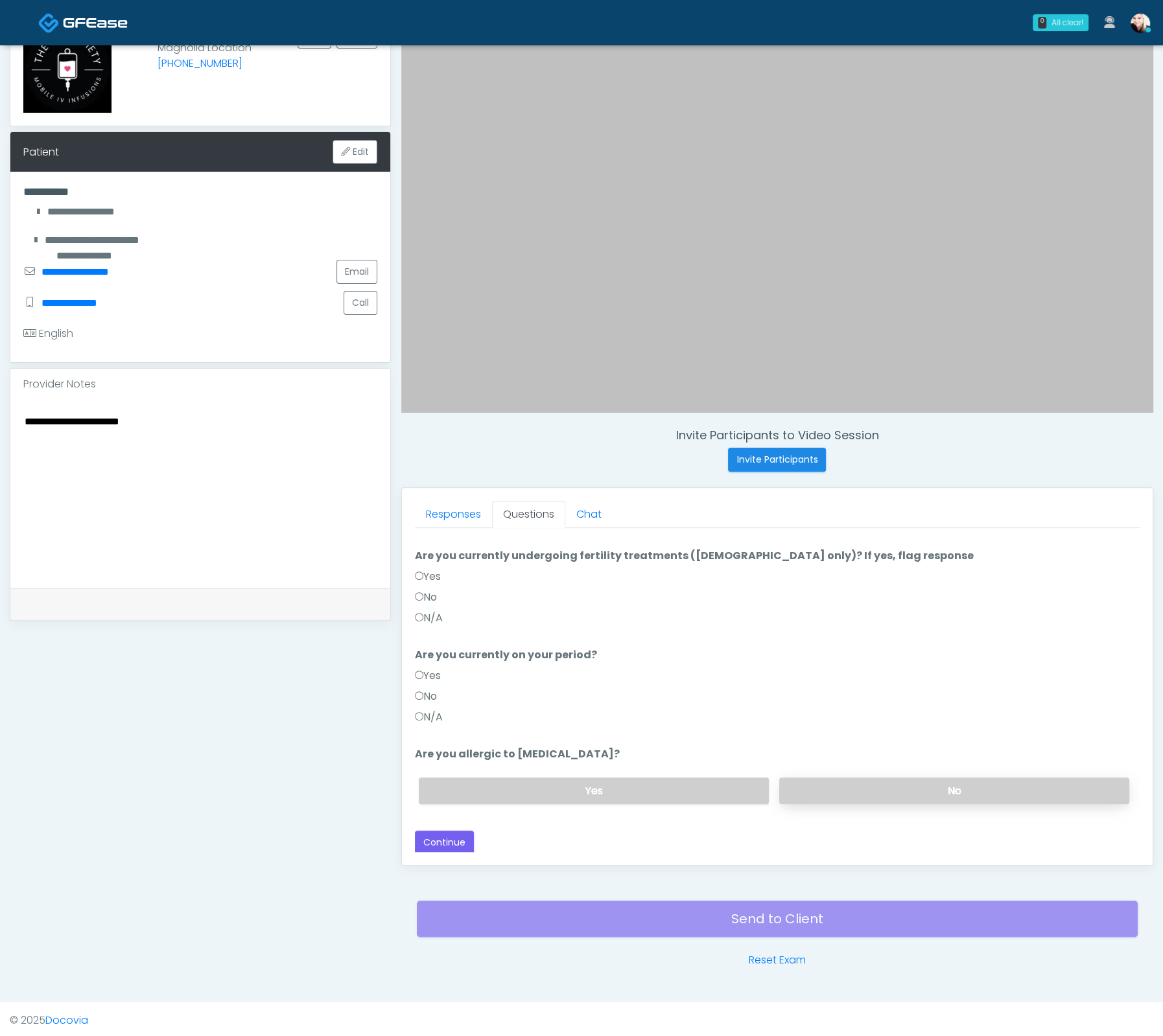
click at [867, 778] on label "No" at bounding box center [954, 791] width 350 height 27
click at [428, 719] on label "N/A" at bounding box center [429, 717] width 28 height 16
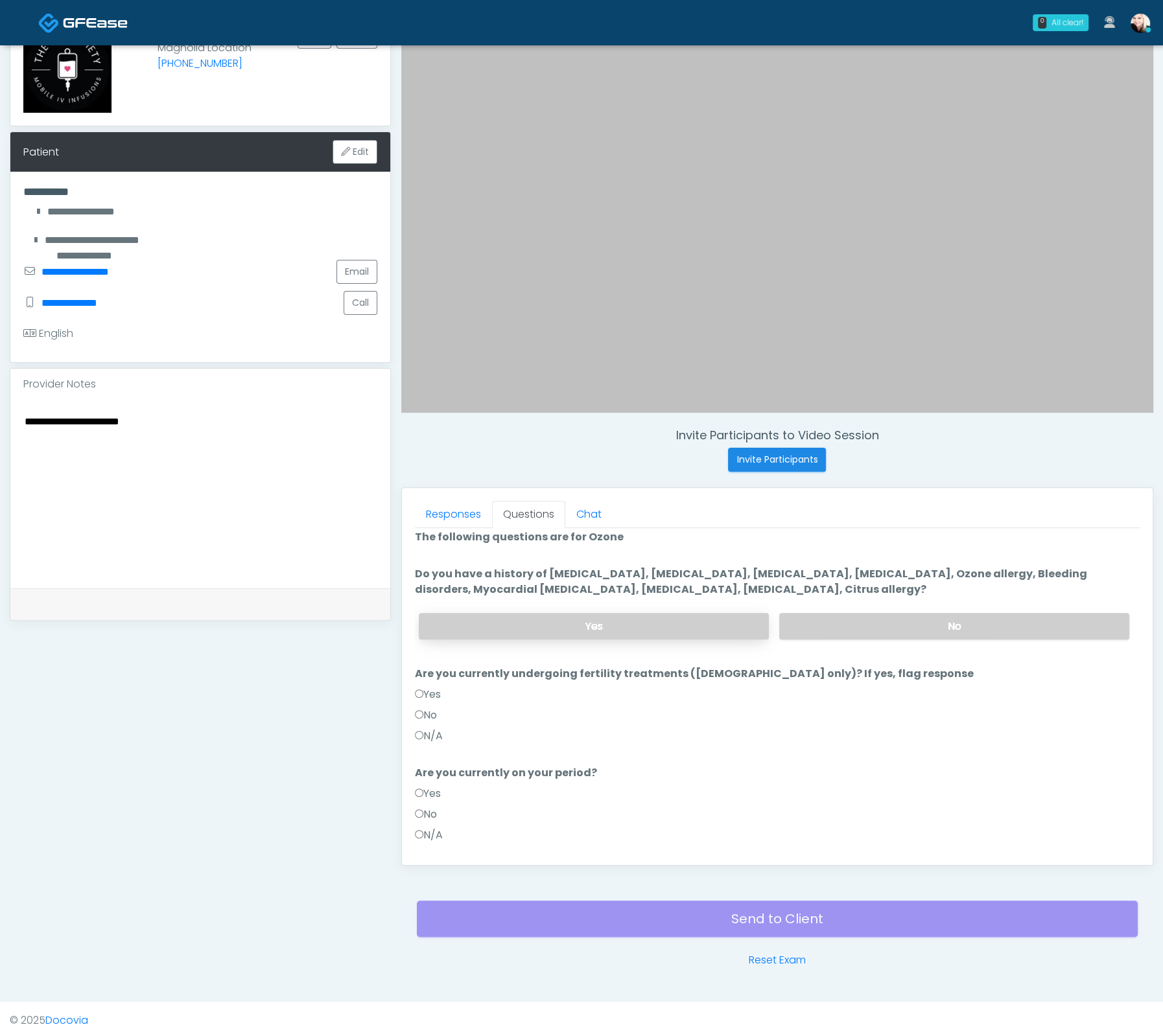
scroll to position [6, 0]
click at [815, 619] on label "No" at bounding box center [954, 627] width 350 height 27
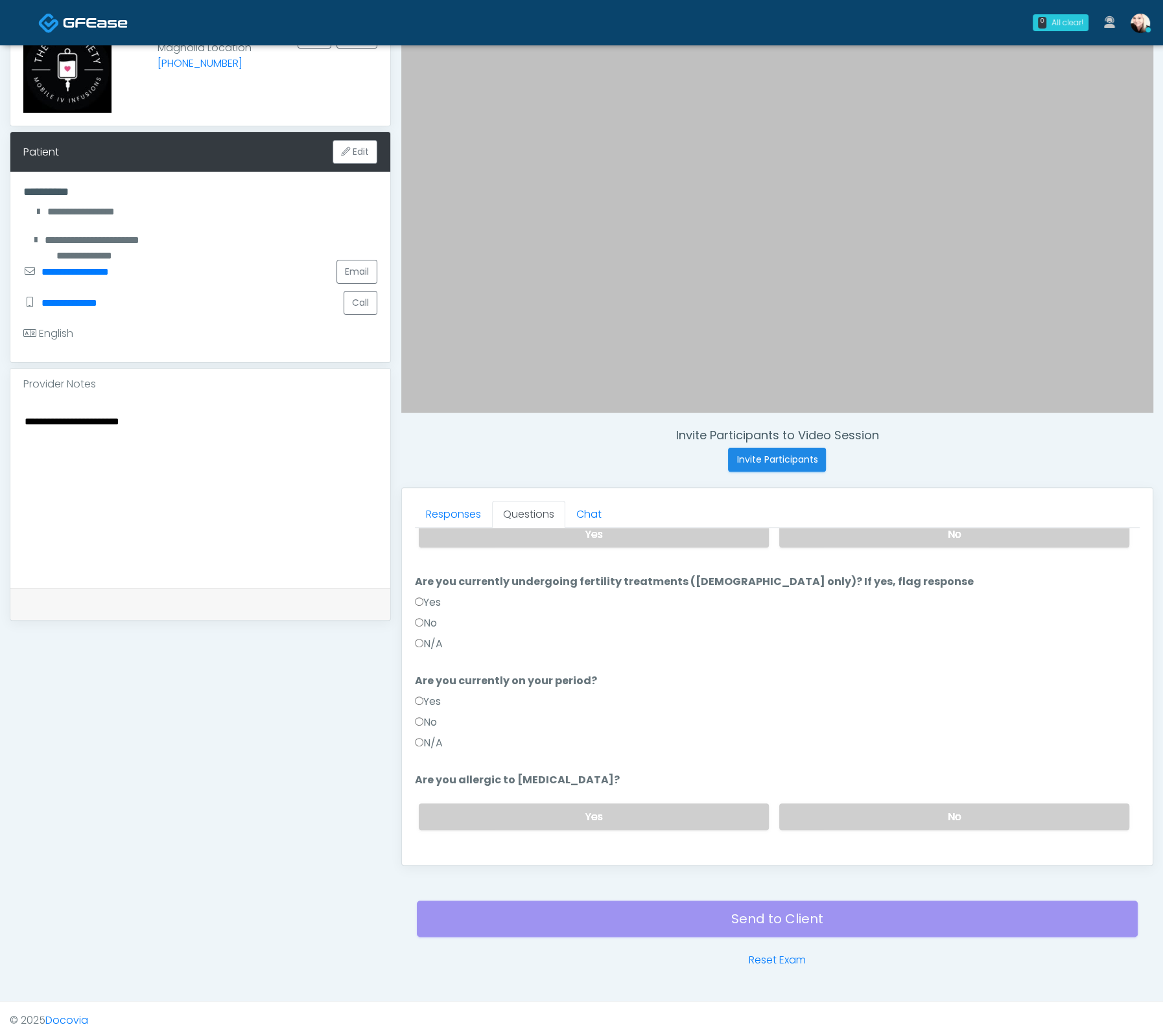
scroll to position [125, 0]
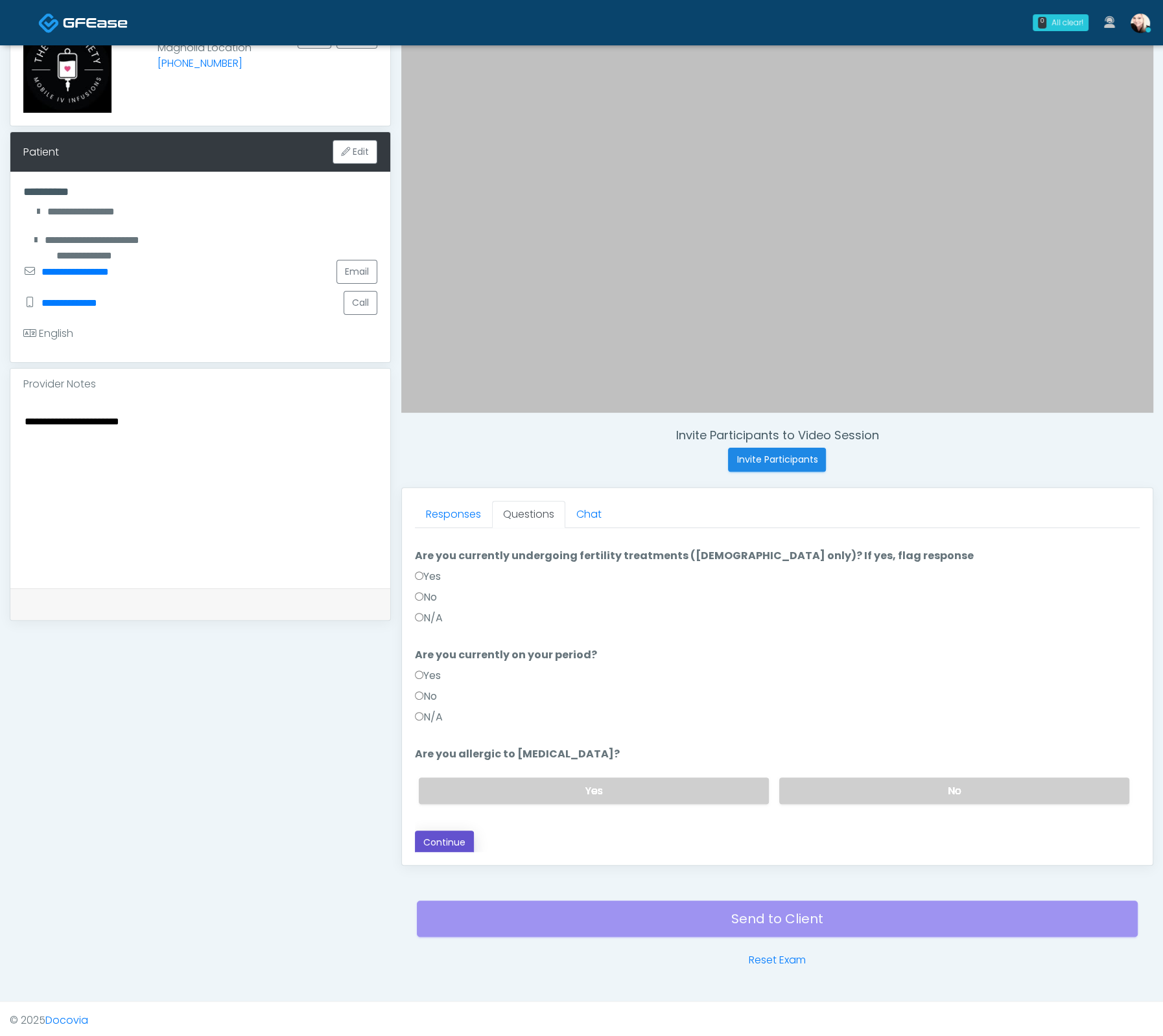
click at [435, 848] on button "Continue" at bounding box center [445, 843] width 59 height 24
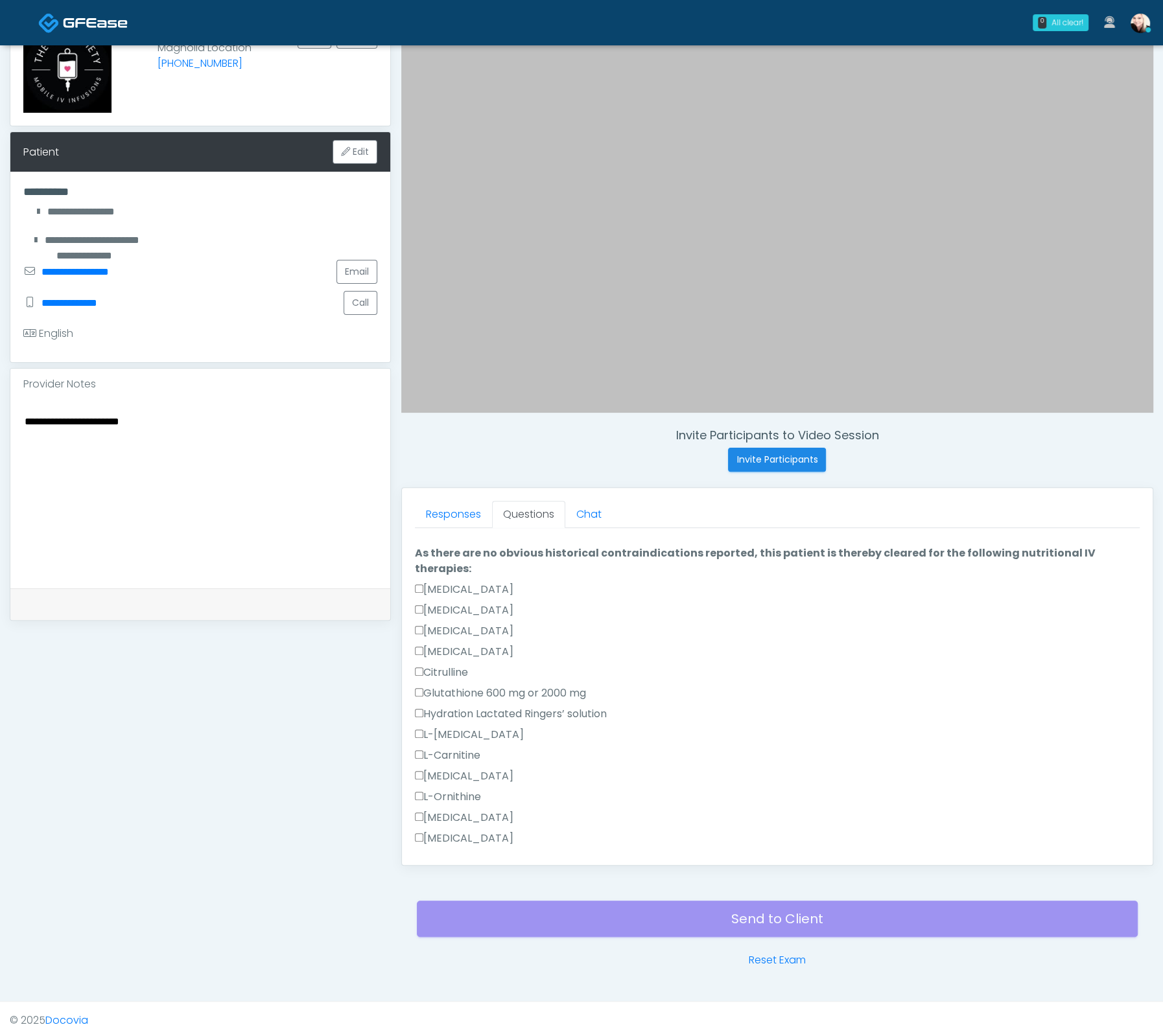
scroll to position [806, 0]
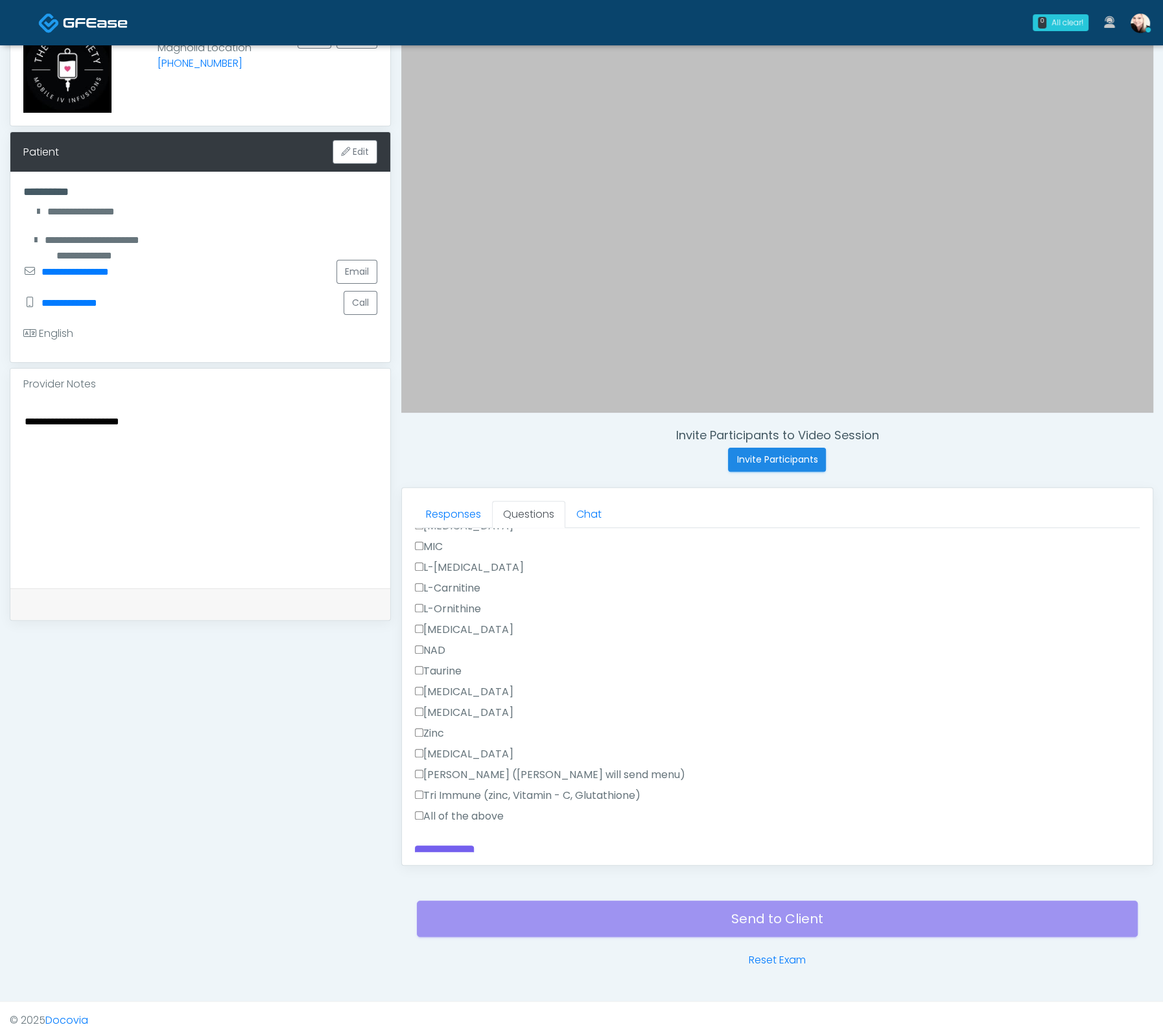
click at [425, 789] on div "Tri Immune (zinc, Vitamin - C, Glutathione)" at bounding box center [777, 799] width 725 height 21
click at [419, 809] on label "All of the above" at bounding box center [459, 816] width 89 height 16
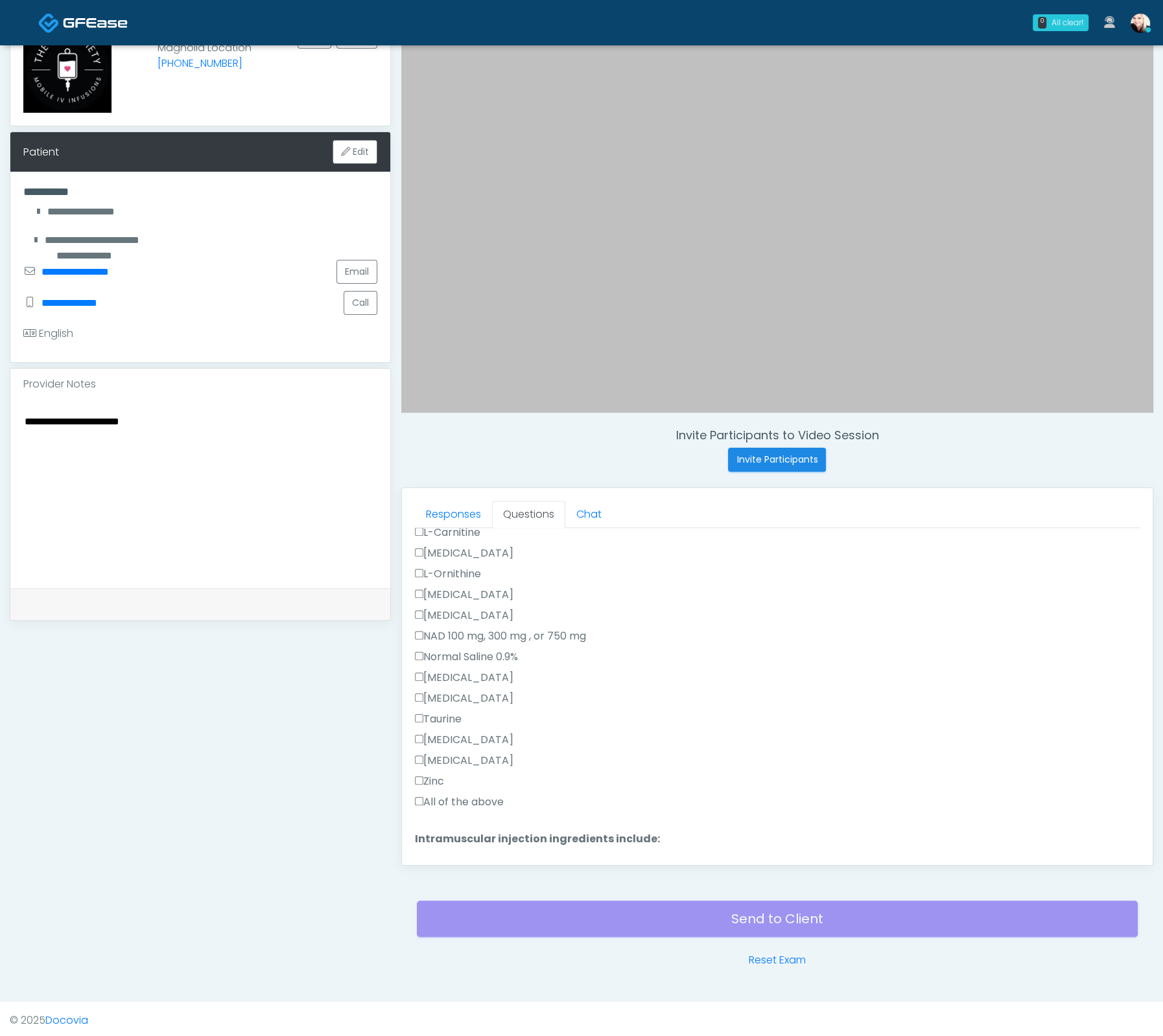
scroll to position [304, 0]
click at [420, 838] on label "All of the above" at bounding box center [459, 846] width 89 height 16
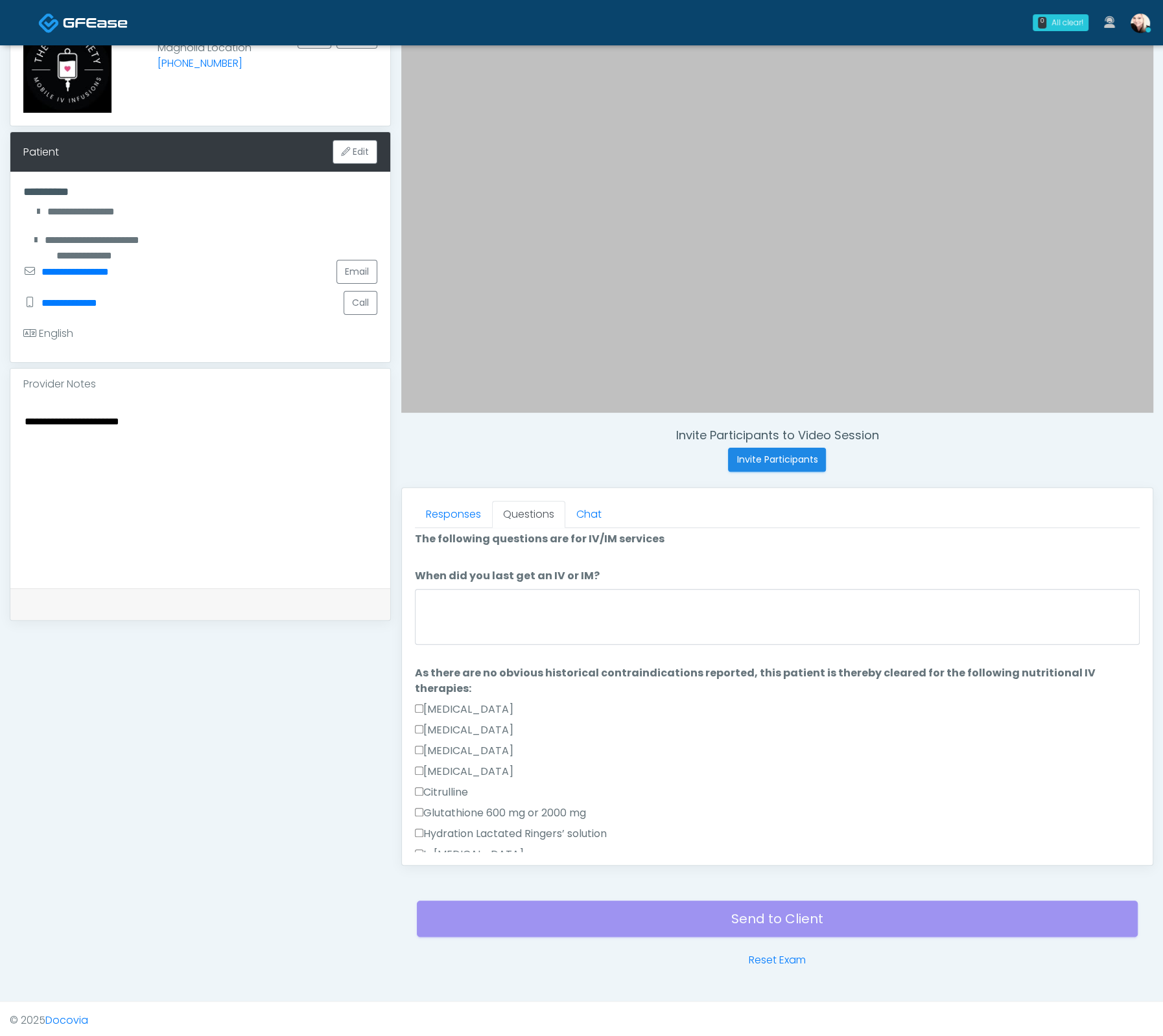
scroll to position [0, 0]
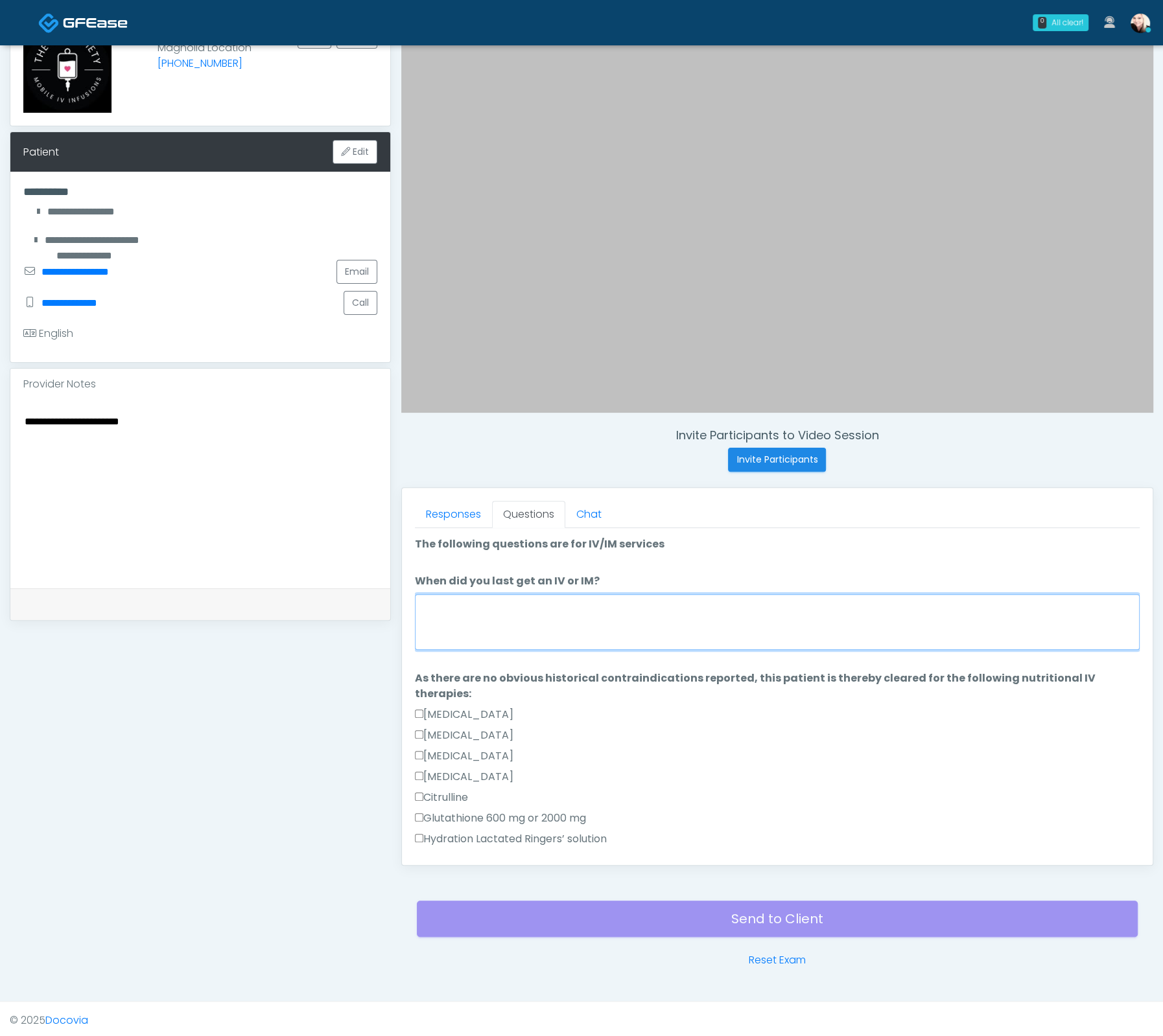
click at [440, 617] on textarea "When did you last get an IV or IM?" at bounding box center [777, 622] width 725 height 56
drag, startPoint x: 428, startPoint y: 606, endPoint x: 379, endPoint y: 597, distance: 49.8
click at [379, 597] on div "**********" at bounding box center [581, 474] width 1143 height 988
click at [656, 604] on textarea "**********" at bounding box center [777, 622] width 725 height 56
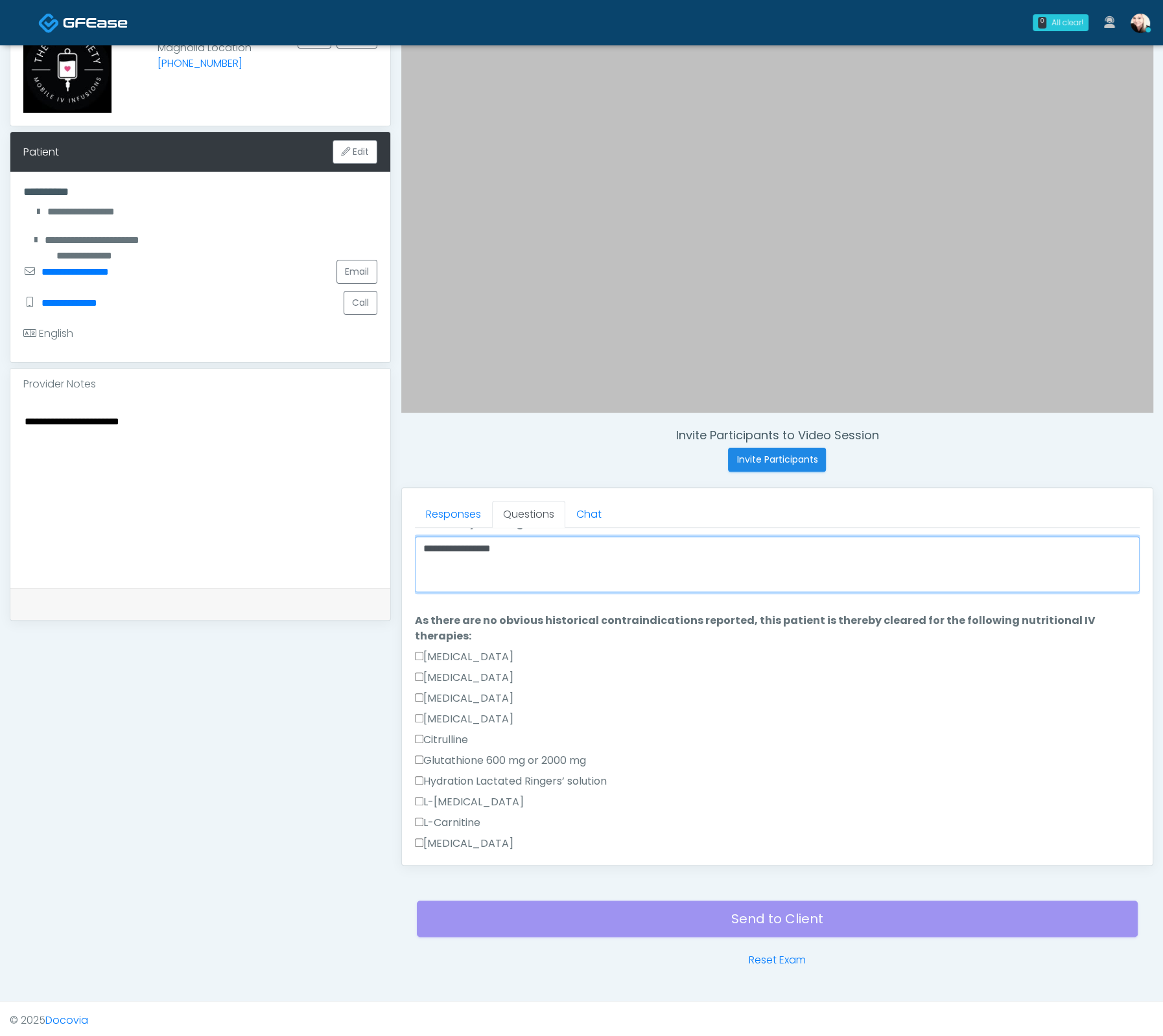
scroll to position [82, 0]
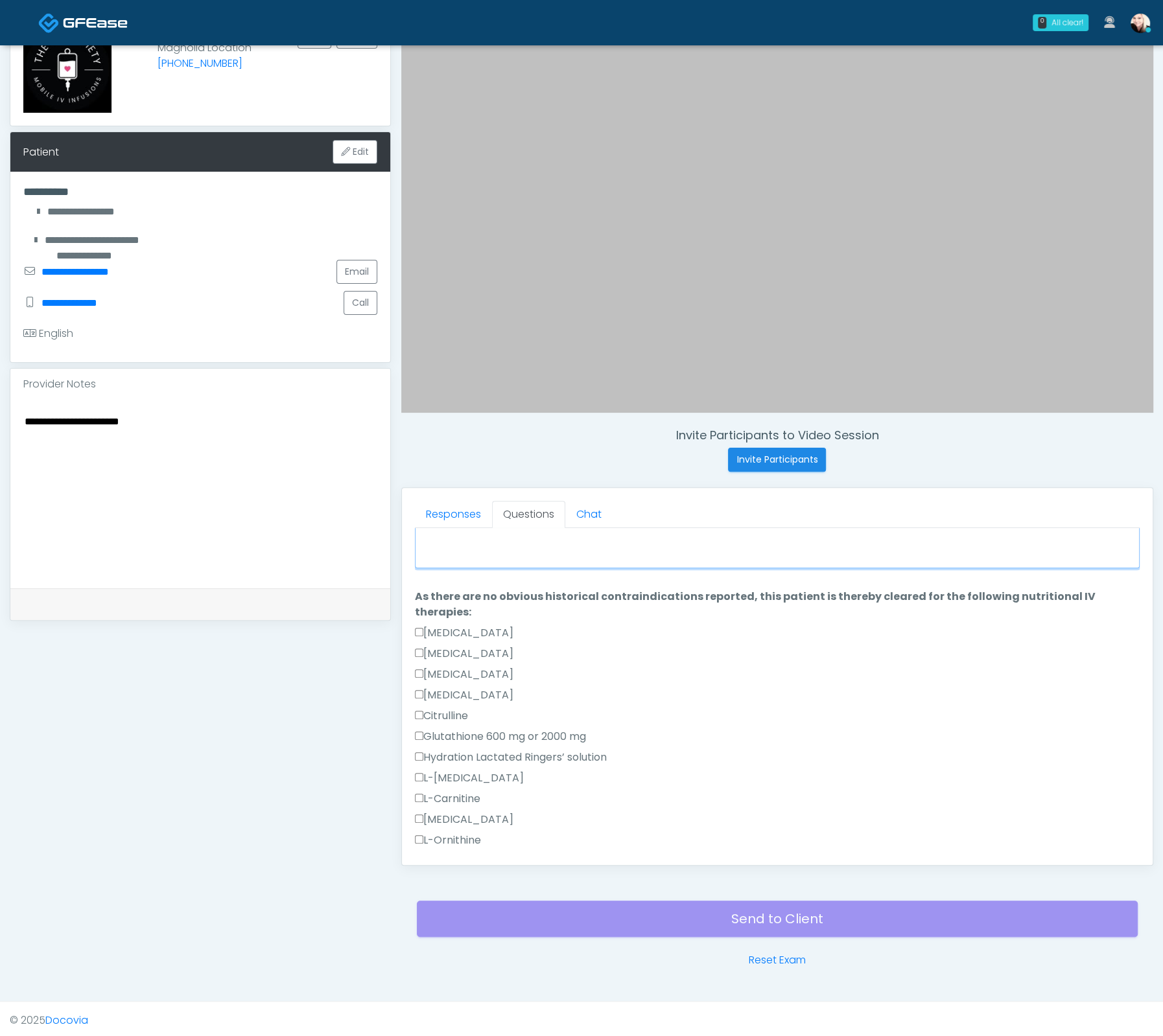
type textarea "**********"
drag, startPoint x: 115, startPoint y: 410, endPoint x: 56, endPoint y: 410, distance: 59.0
click at [76, 410] on div "**********" at bounding box center [200, 494] width 380 height 189
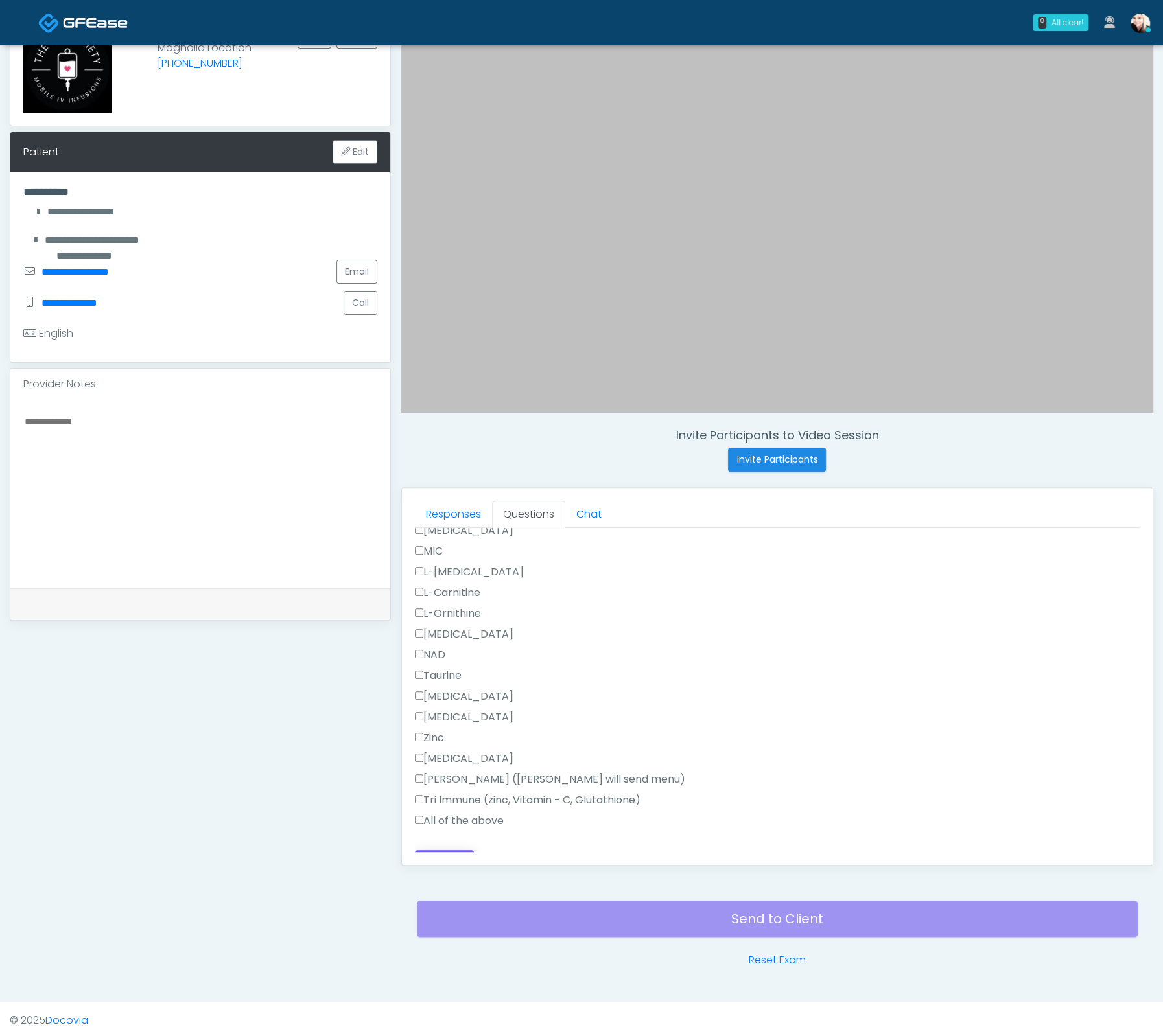
scroll to position [806, 0]
click at [423, 846] on button "Continue" at bounding box center [445, 858] width 59 height 24
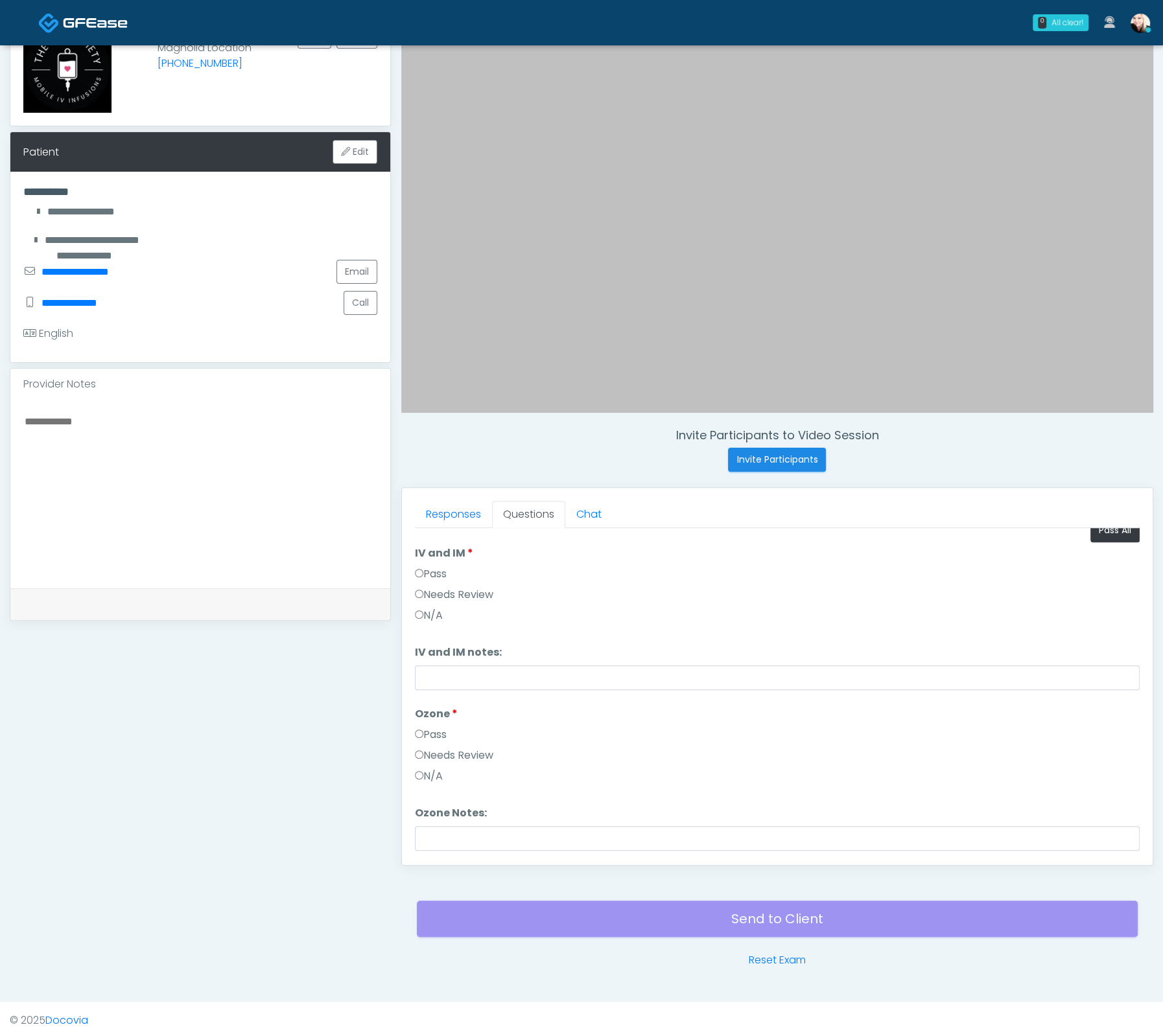
scroll to position [53, 0]
click at [429, 829] on button "Continue" at bounding box center [445, 841] width 59 height 24
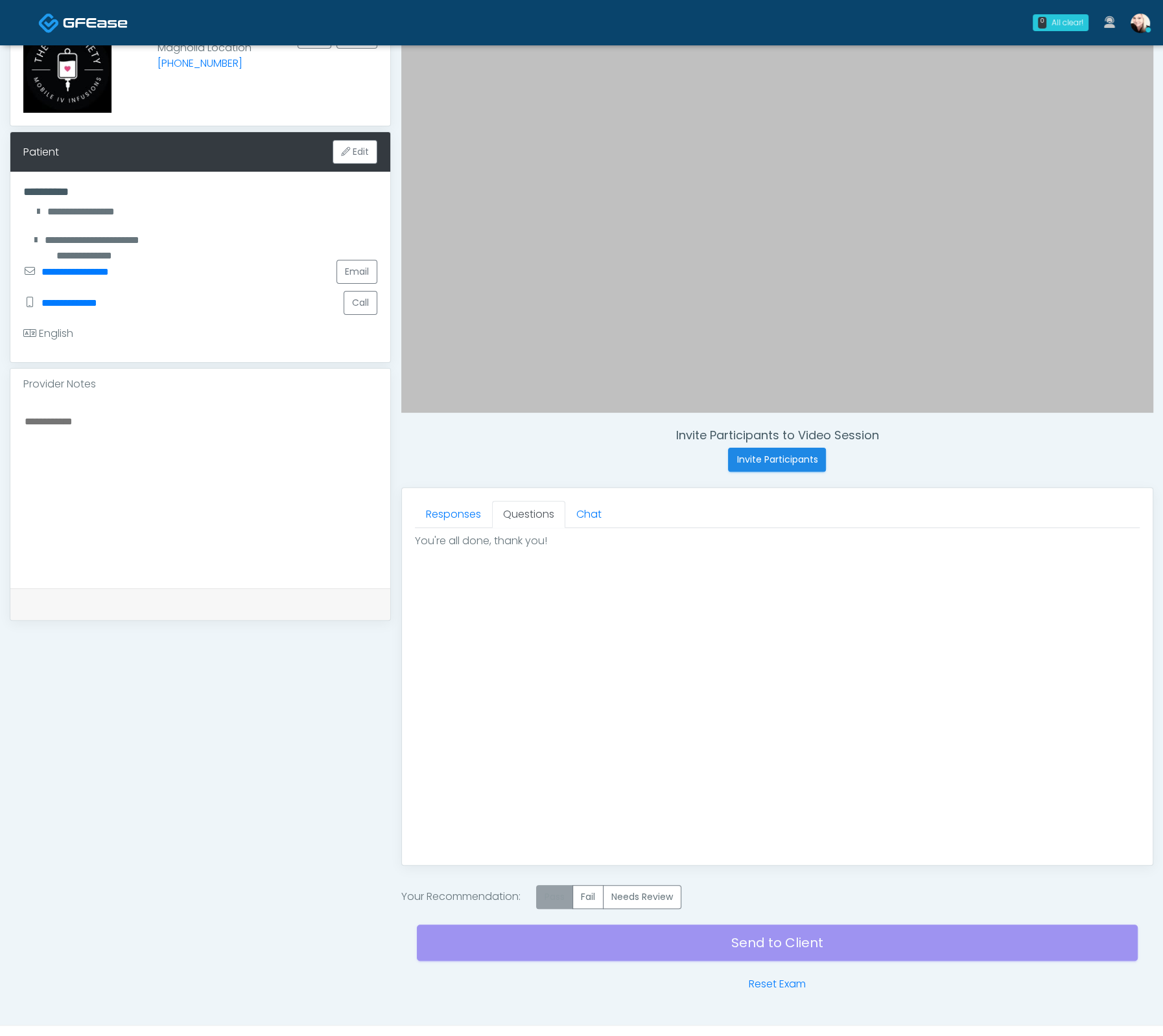
click at [544, 897] on label "Pass" at bounding box center [554, 897] width 37 height 24
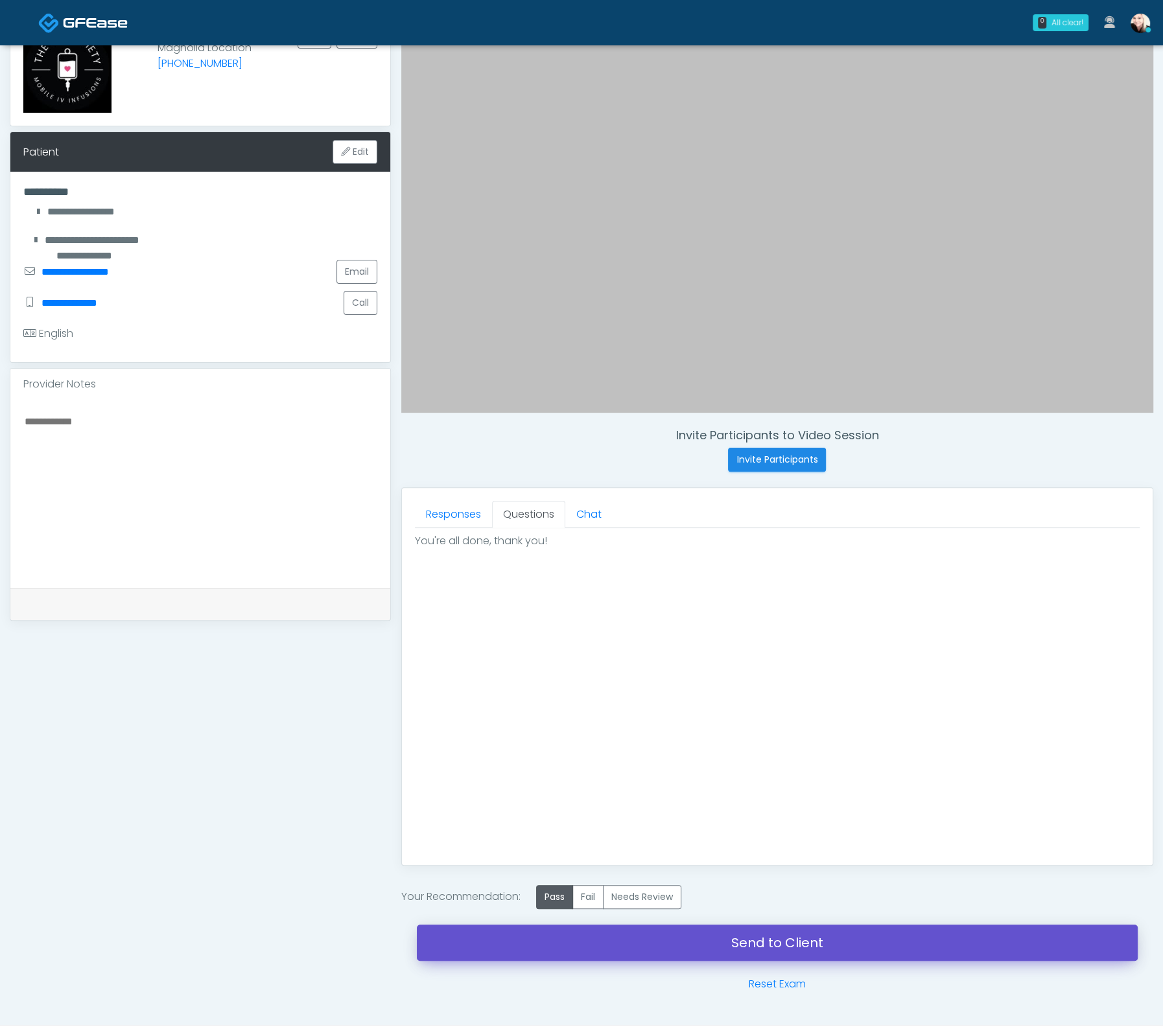
click at [744, 939] on link "Send to Client" at bounding box center [777, 943] width 720 height 36
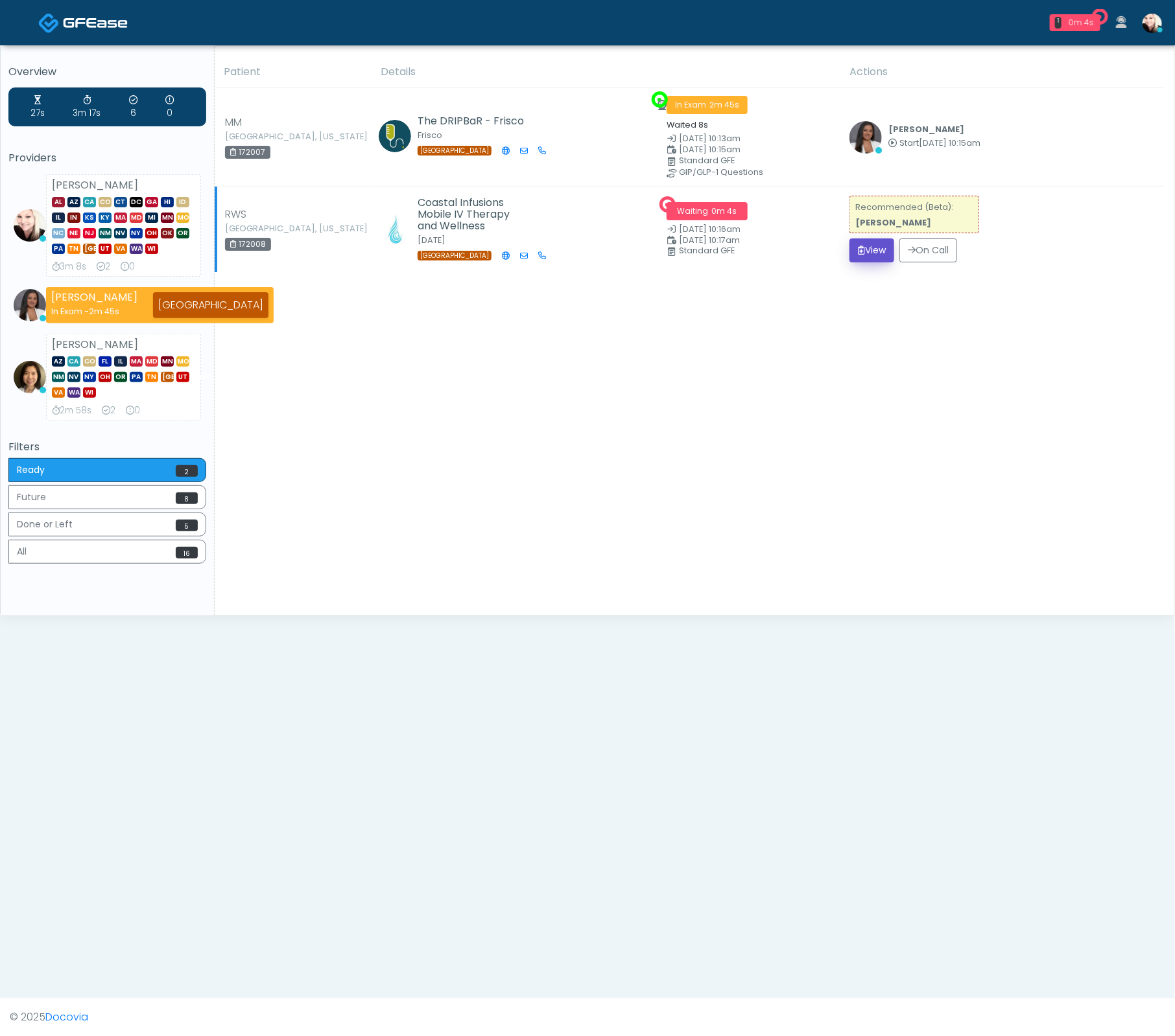
click at [873, 244] on button "View" at bounding box center [871, 250] width 45 height 24
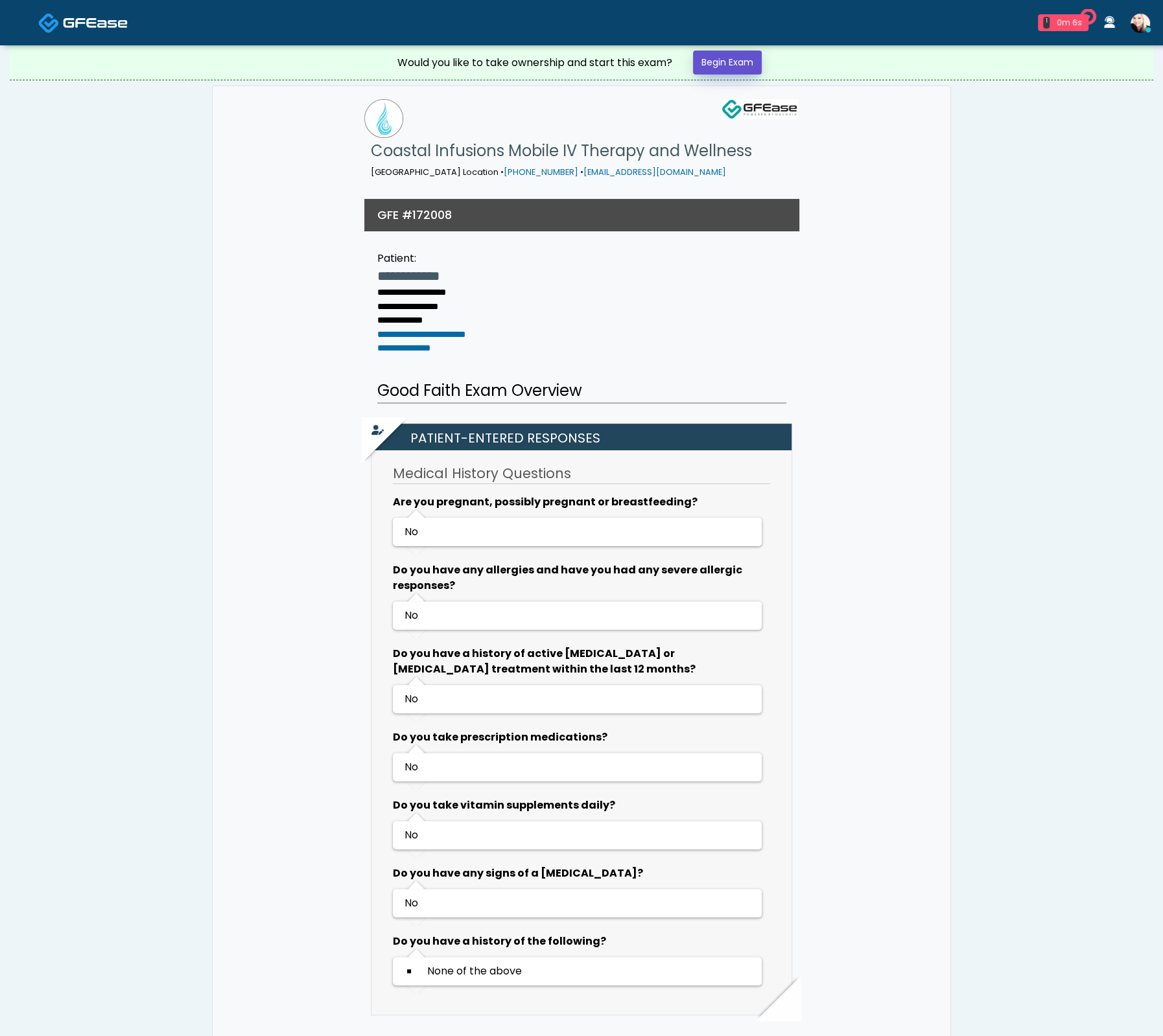
click at [714, 61] on link "Begin Exam" at bounding box center [727, 62] width 69 height 24
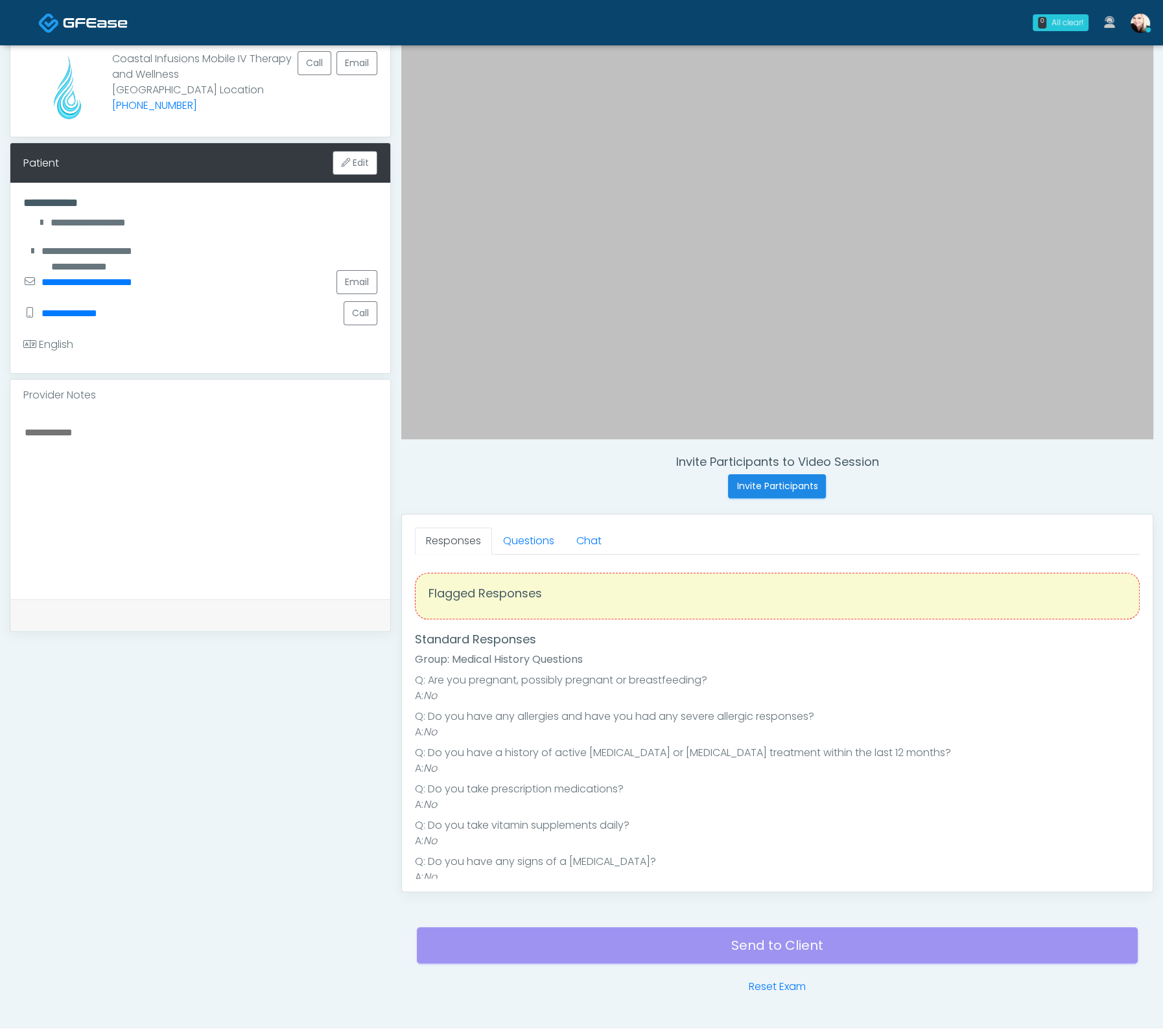
scroll to position [123, 0]
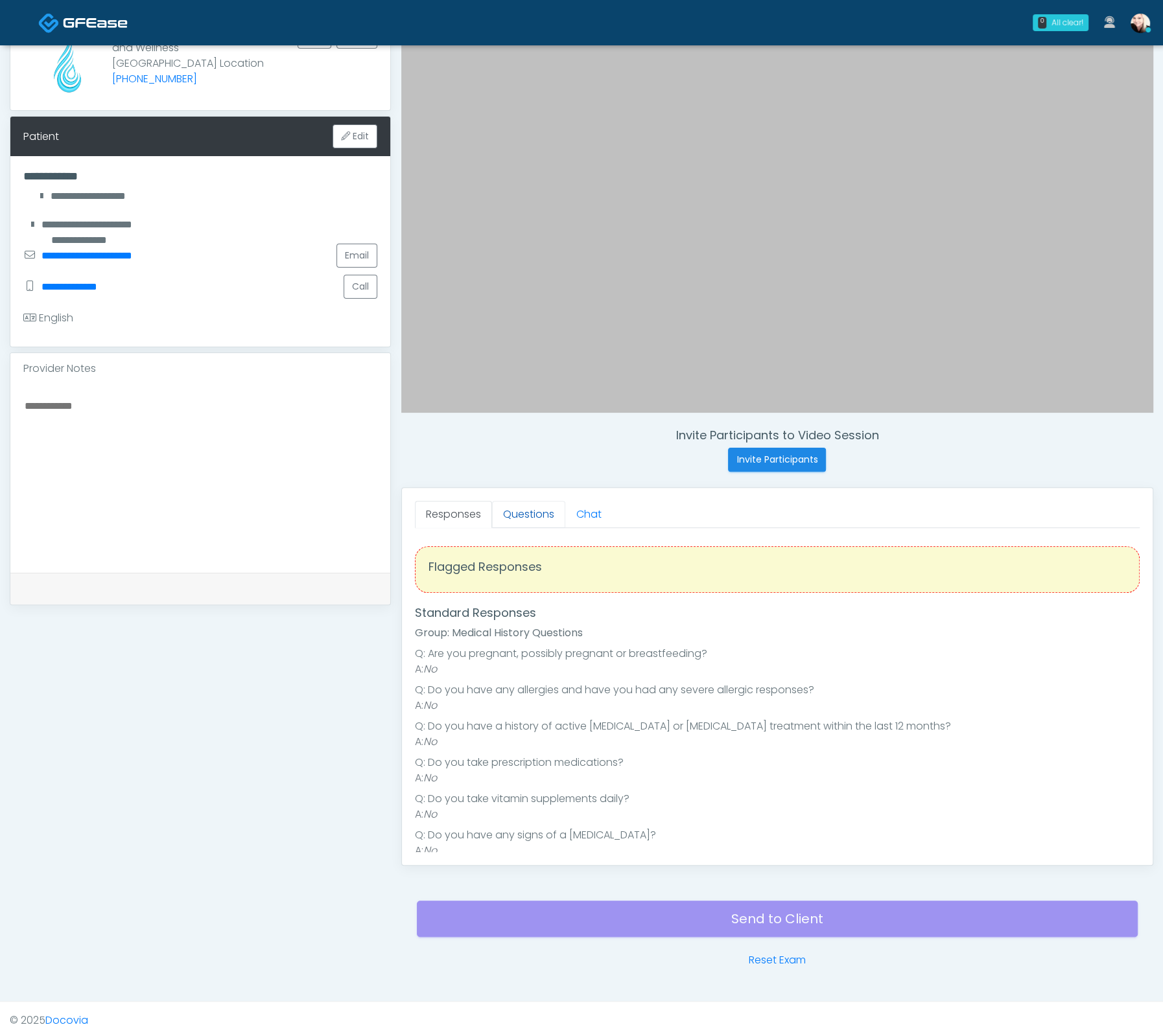
click at [514, 513] on link "Questions" at bounding box center [528, 515] width 73 height 27
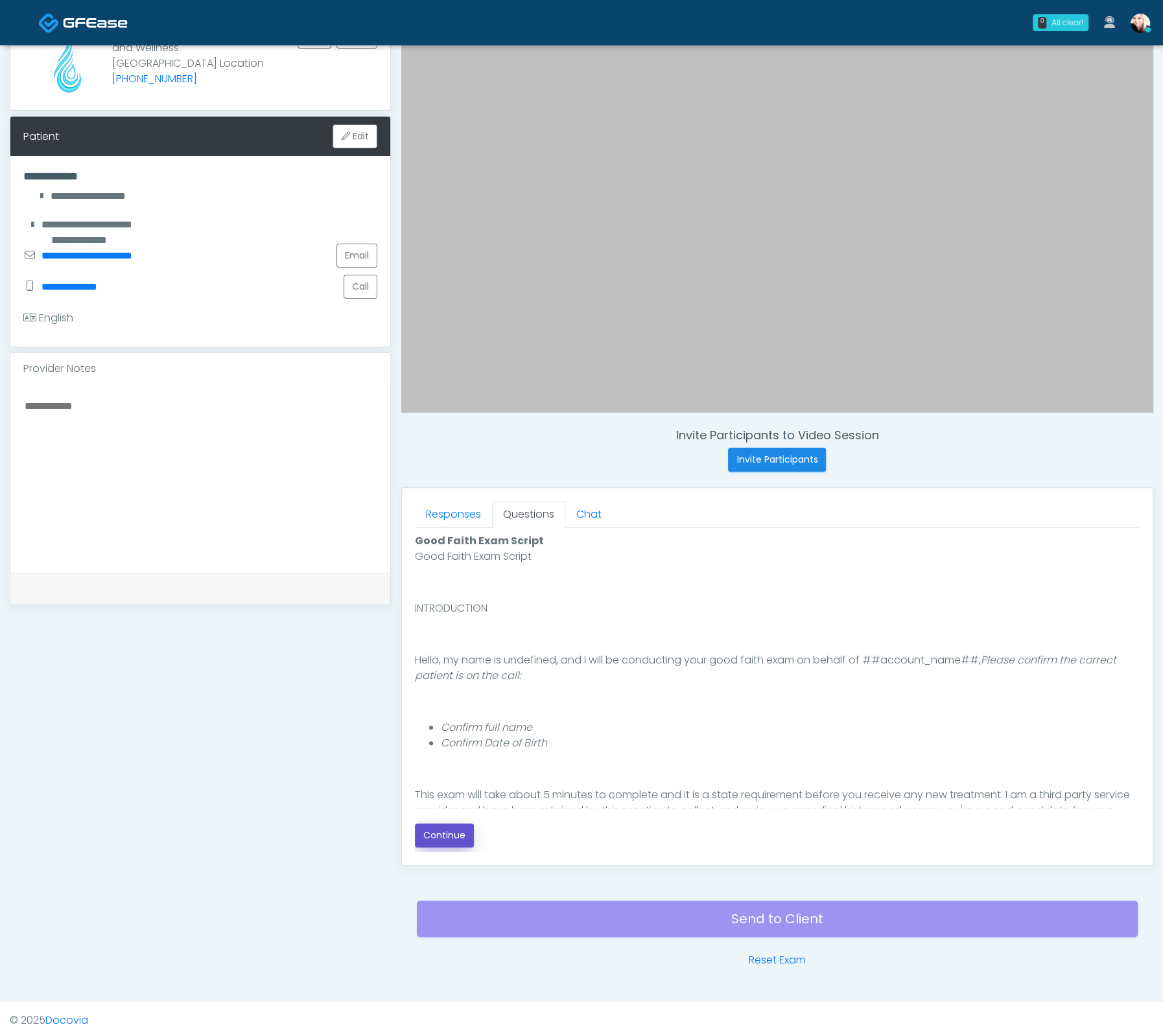
click at [426, 826] on button "Continue" at bounding box center [445, 836] width 59 height 24
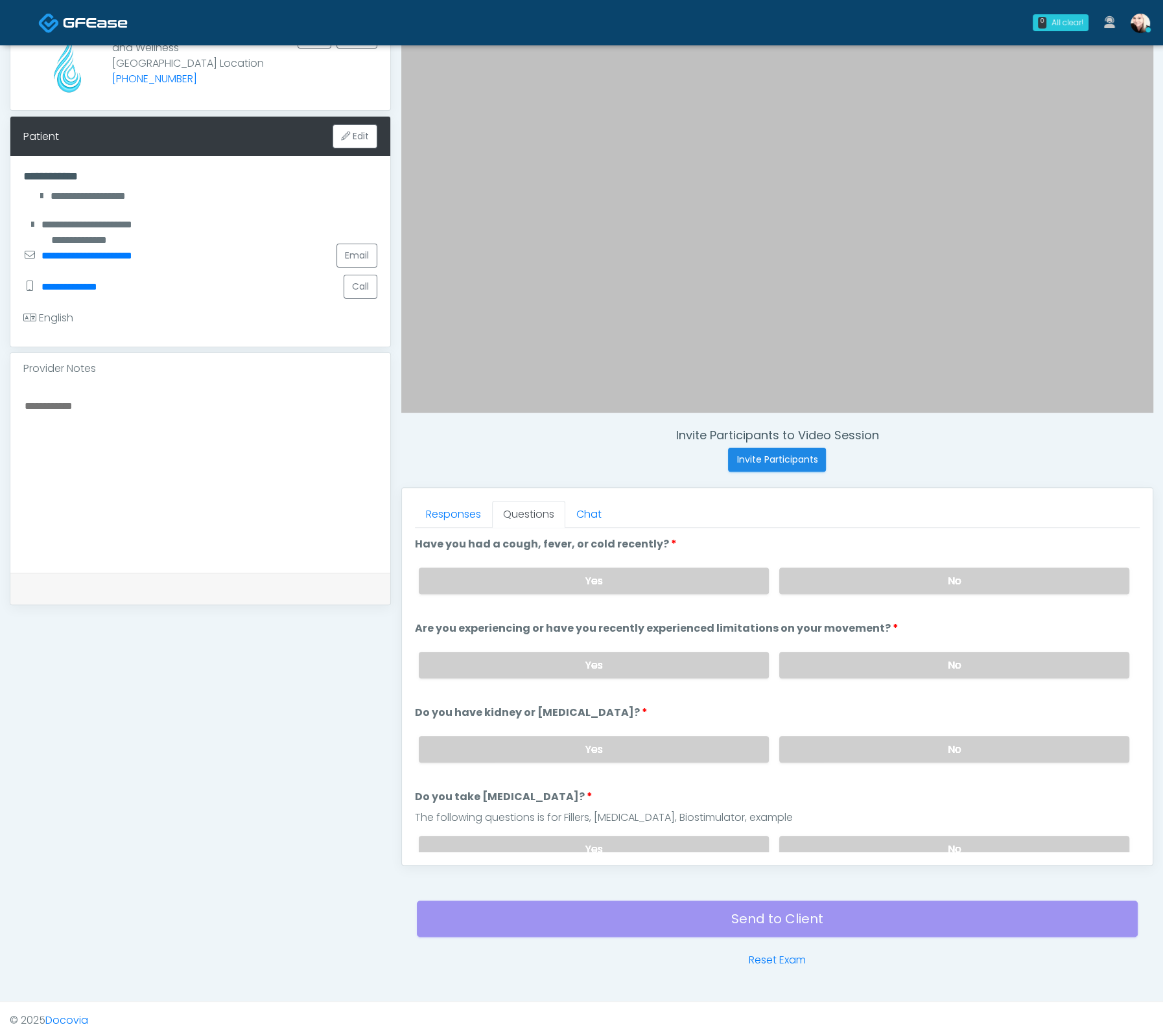
click at [888, 591] on div "Yes No" at bounding box center [773, 580] width 731 height 47
drag, startPoint x: 886, startPoint y: 576, endPoint x: 886, endPoint y: 607, distance: 31.0
click at [886, 575] on label "No" at bounding box center [954, 580] width 350 height 27
click at [883, 669] on label "No" at bounding box center [954, 665] width 350 height 27
click at [936, 738] on label "No" at bounding box center [954, 749] width 350 height 27
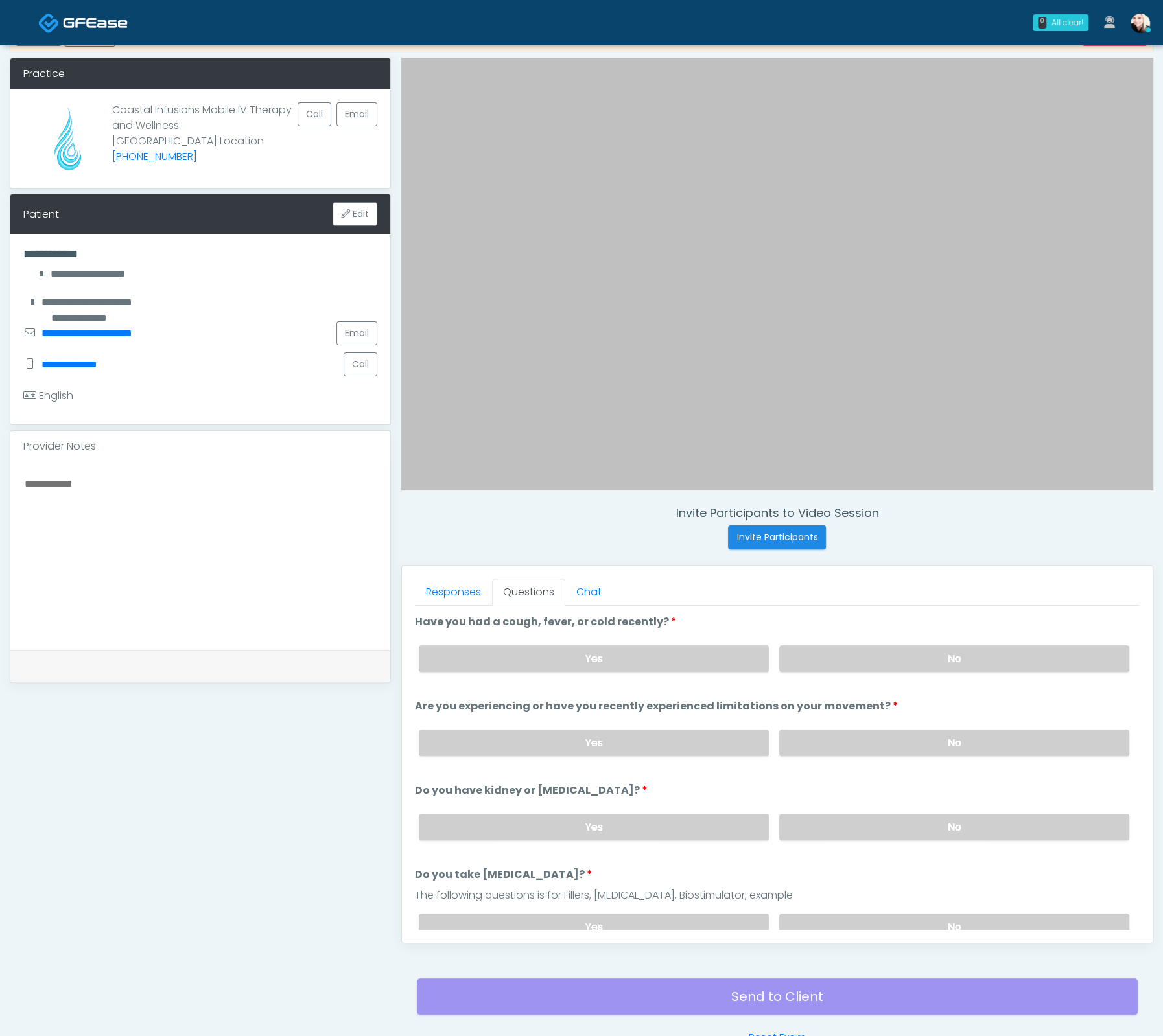
scroll to position [115, 0]
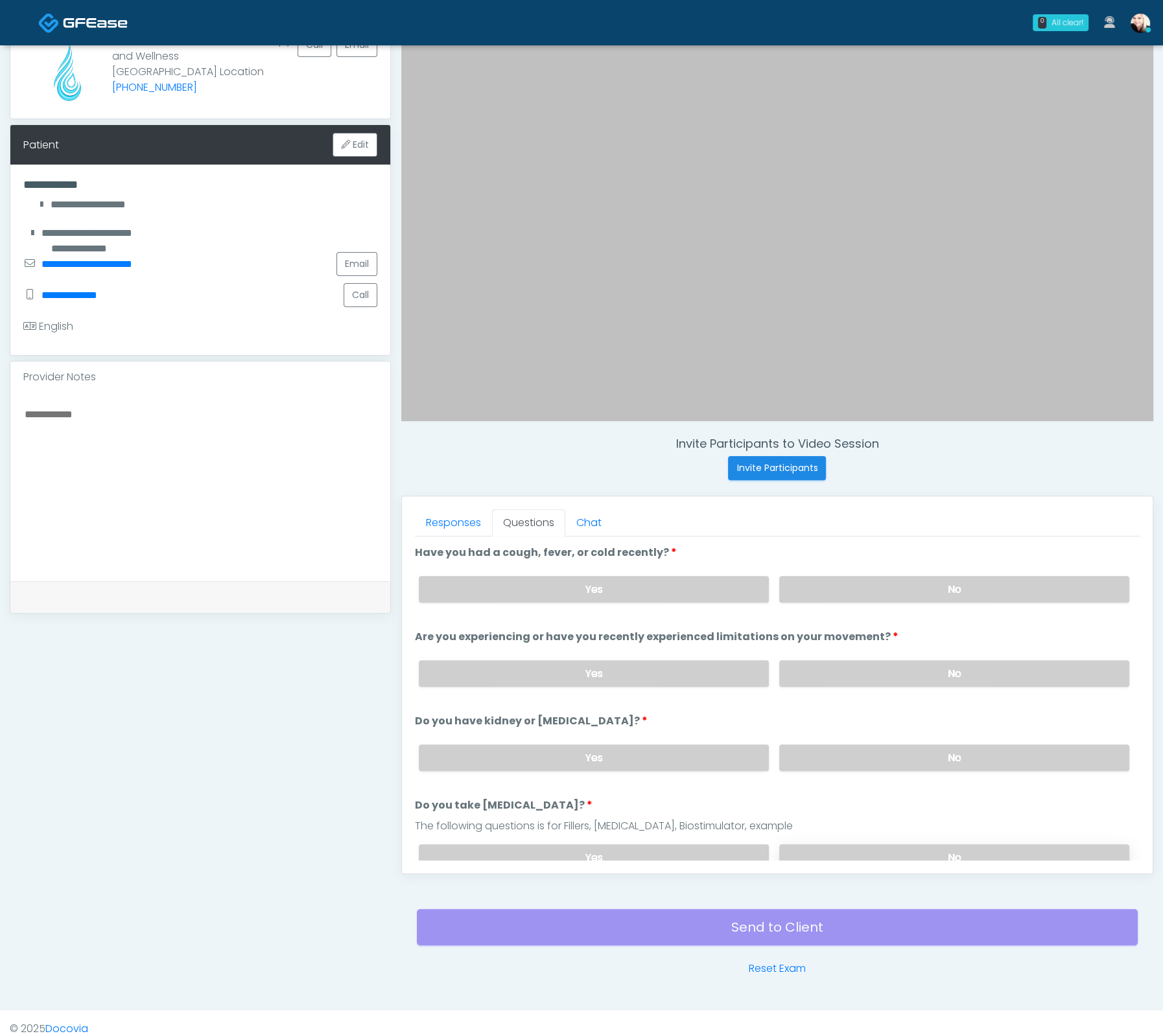
click at [888, 850] on label "No" at bounding box center [954, 858] width 350 height 27
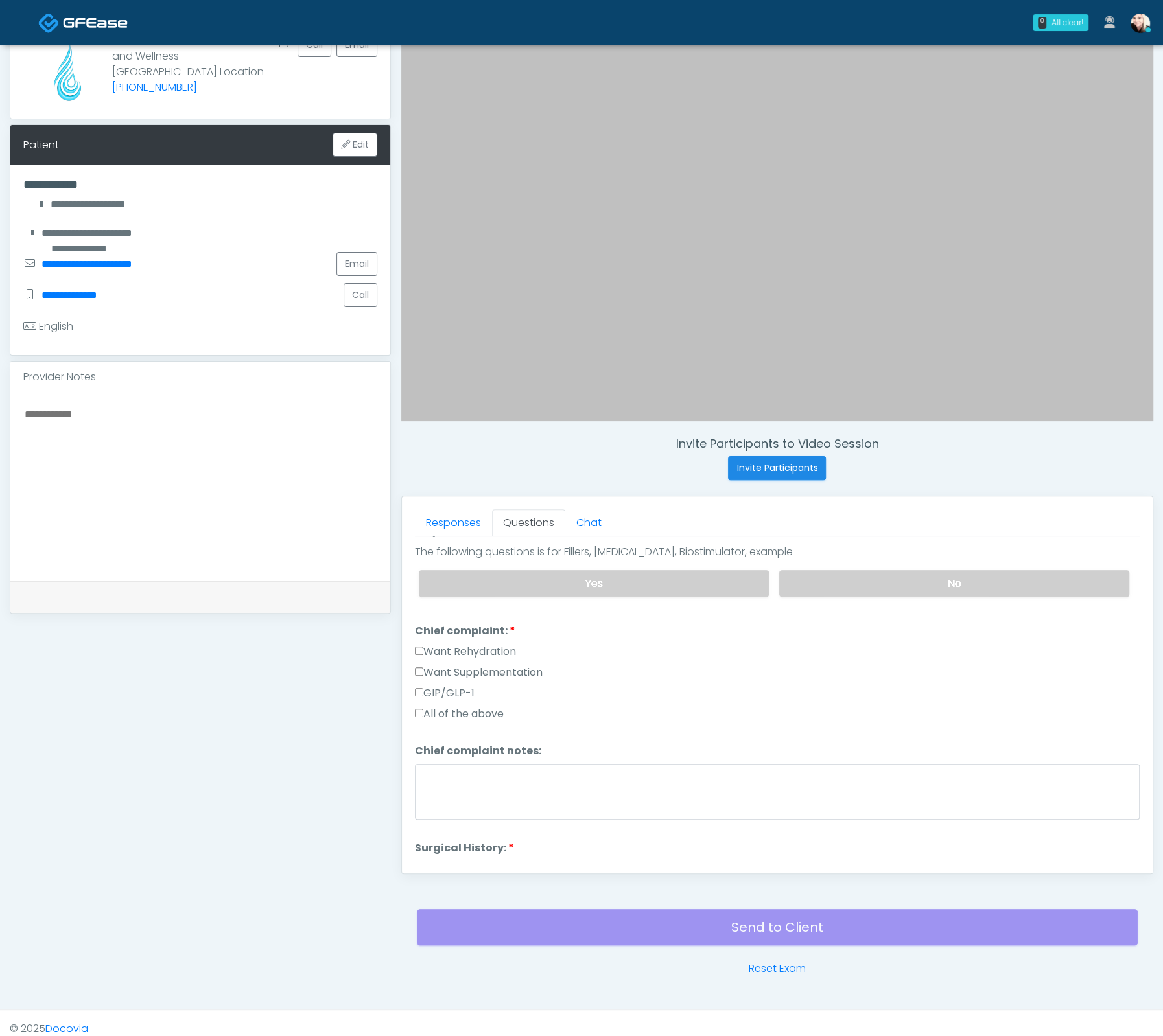
scroll to position [340, 0]
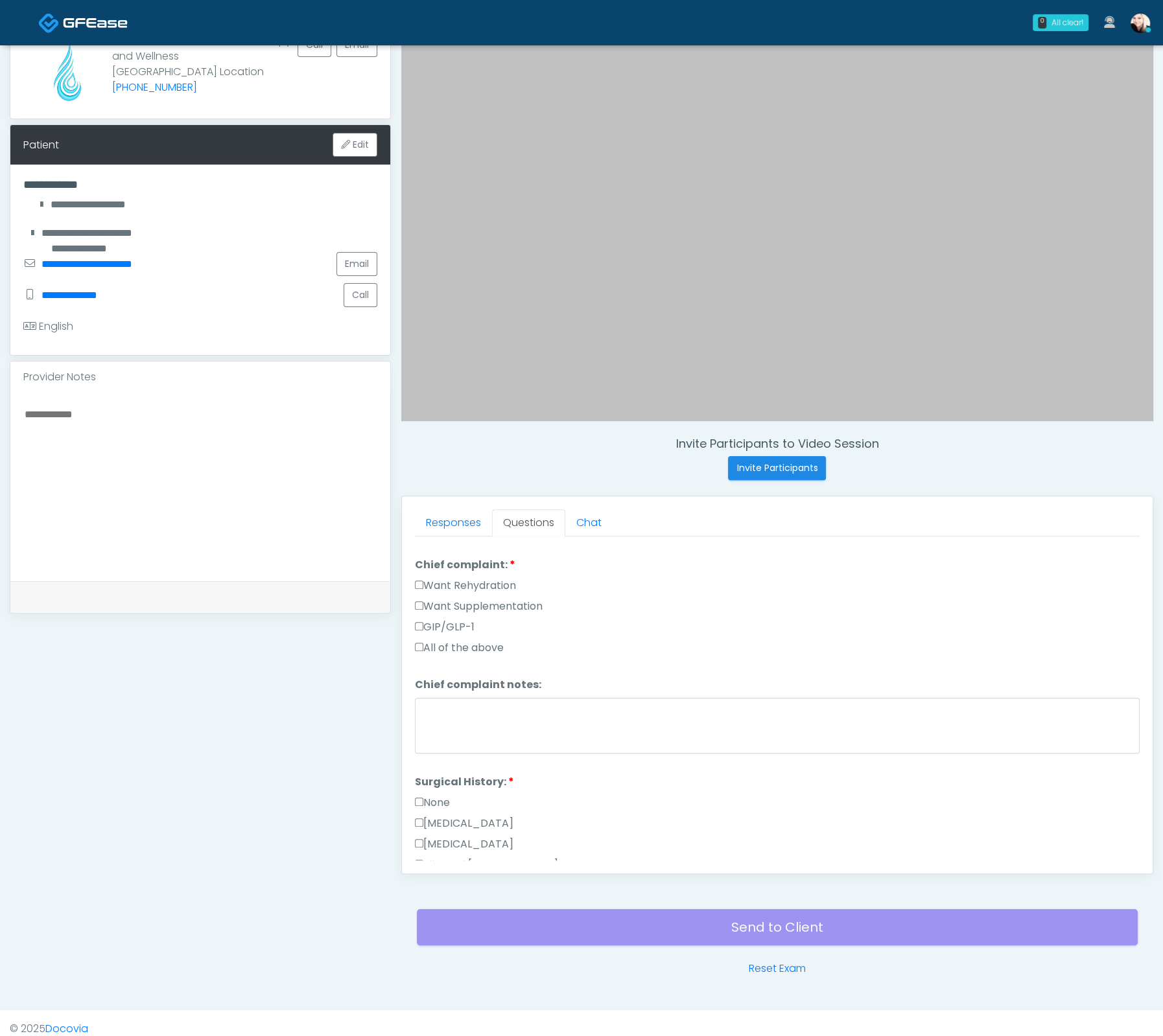
click at [421, 786] on li "Surgical History: Surgical History: None Cesarean Section Hysterectomy Bilatera…" at bounding box center [777, 930] width 725 height 311
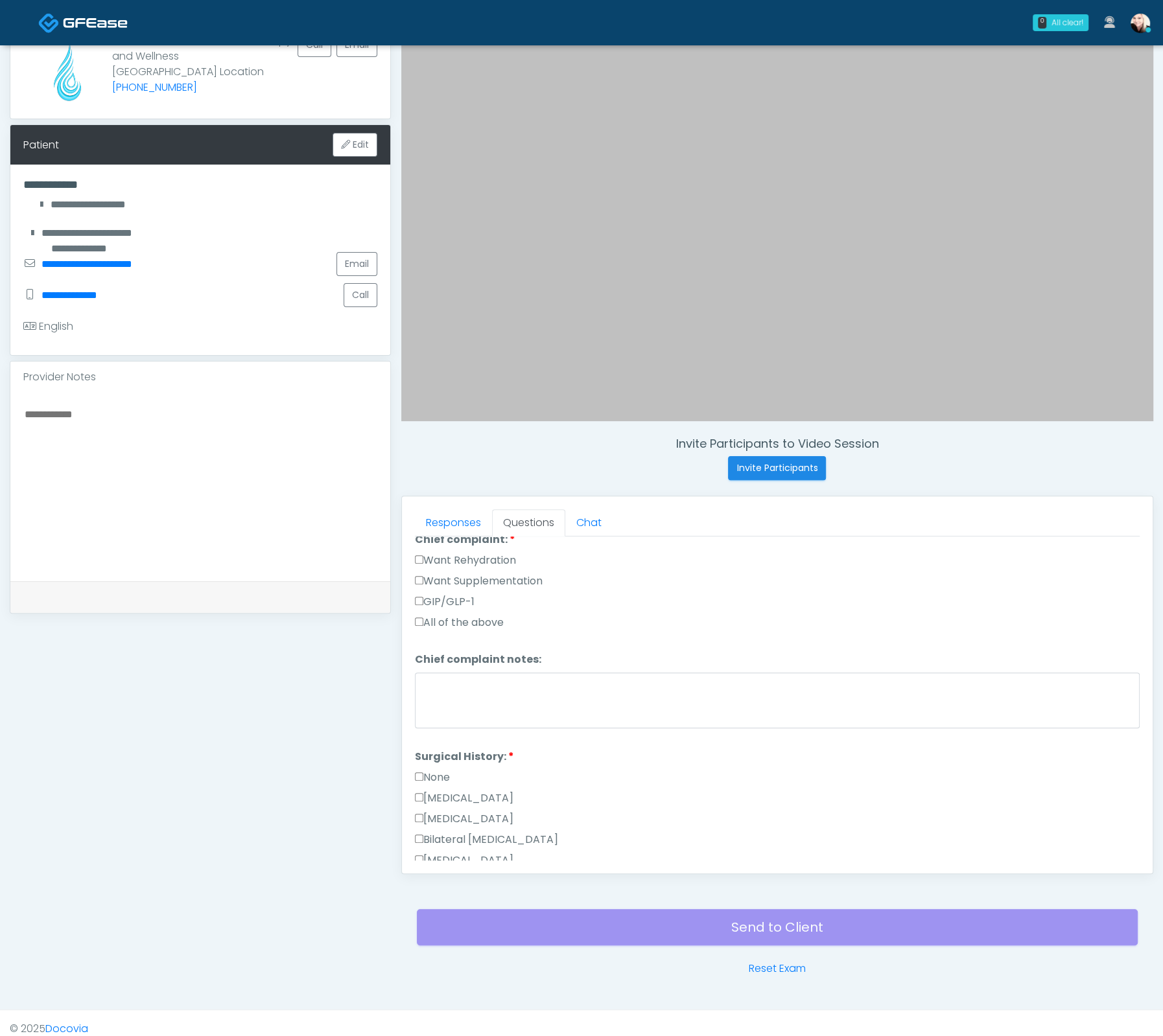
scroll to position [369, 0]
click at [421, 775] on label "None" at bounding box center [432, 774] width 35 height 16
click at [424, 768] on label "None" at bounding box center [432, 774] width 35 height 16
drag, startPoint x: 416, startPoint y: 775, endPoint x: 438, endPoint y: 768, distance: 23.1
click at [416, 775] on div "None" at bounding box center [777, 777] width 725 height 21
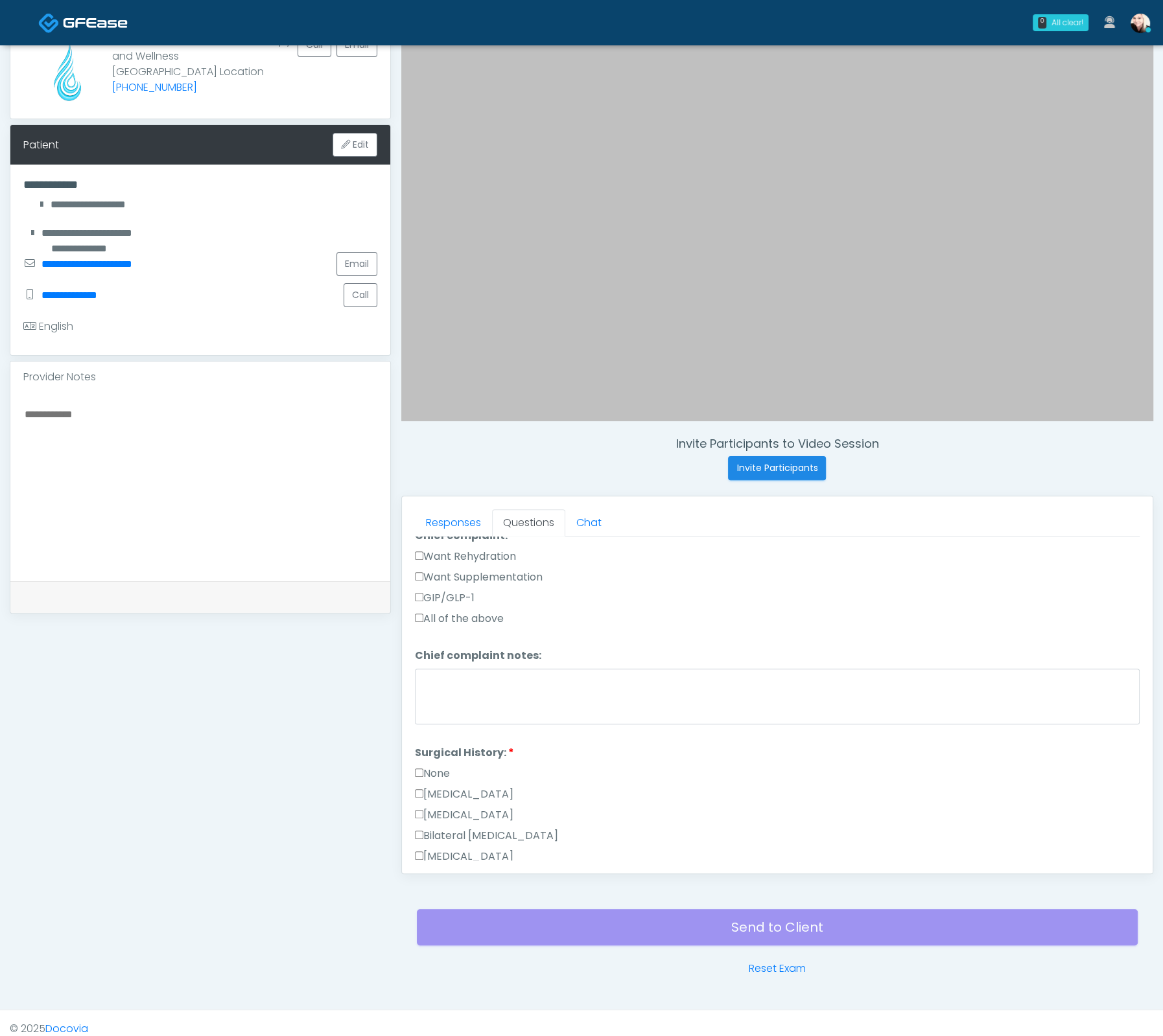
click at [439, 766] on label "None" at bounding box center [432, 774] width 35 height 16
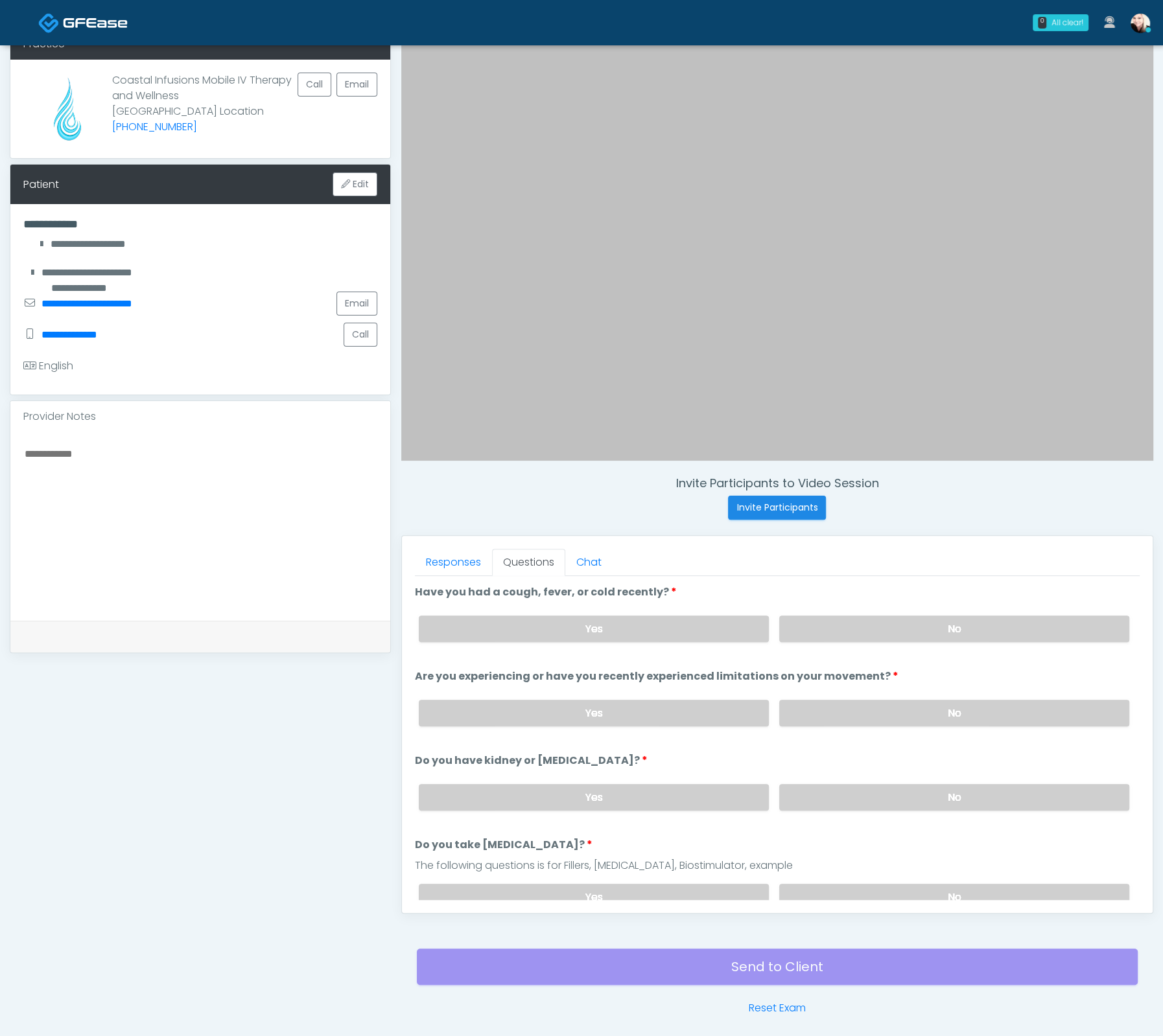
scroll to position [85, 0]
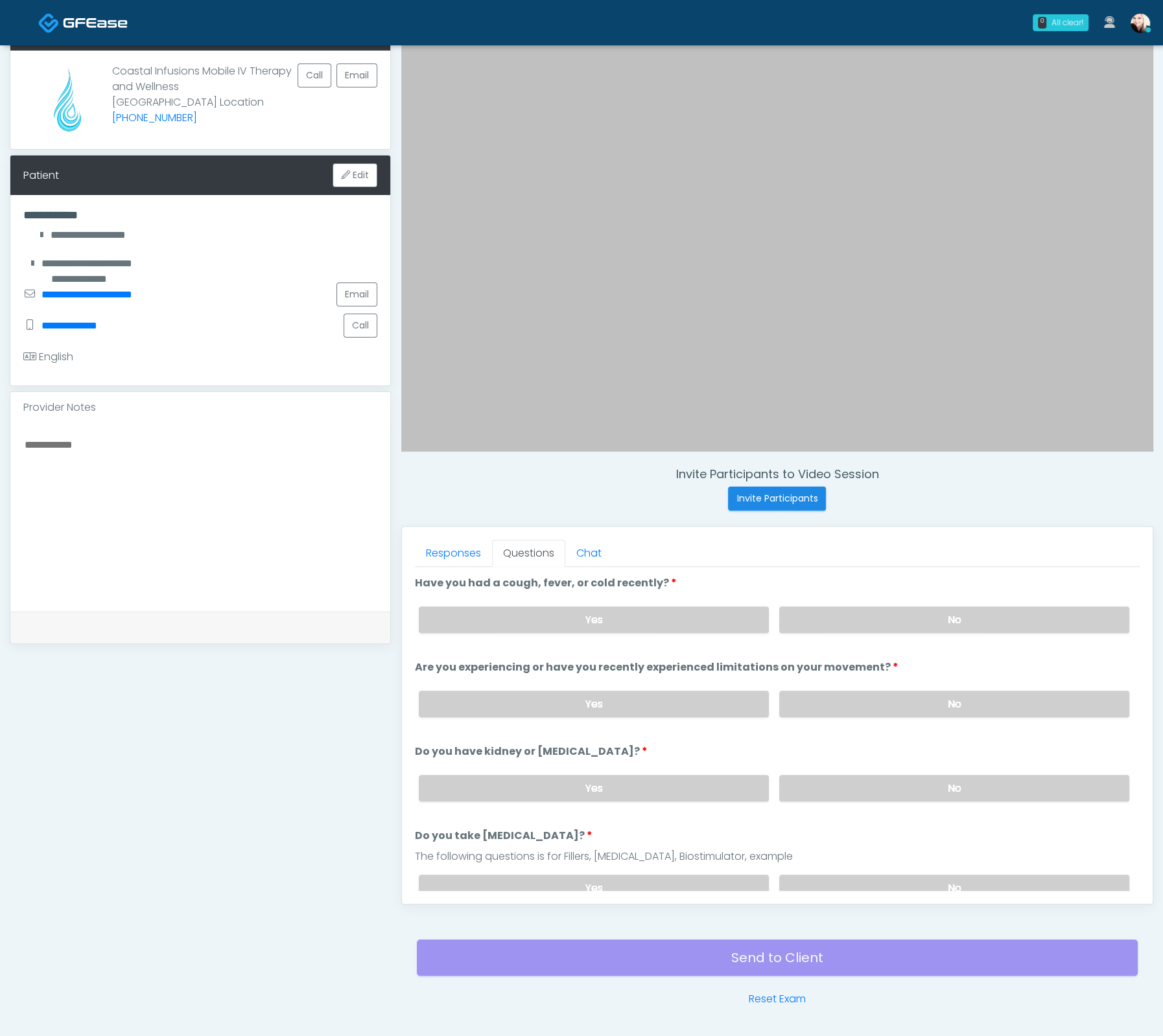
drag, startPoint x: 877, startPoint y: 667, endPoint x: 571, endPoint y: 672, distance: 306.0
click at [578, 673] on li "Are you experiencing or have you recently experienced limitations on your movem…" at bounding box center [777, 694] width 725 height 68
drag, startPoint x: 543, startPoint y: 670, endPoint x: 766, endPoint y: 666, distance: 223.0
click at [766, 666] on label "Are you experiencing or have you recently experienced limitations on your movem…" at bounding box center [657, 668] width 484 height 16
click at [706, 681] on div "Yes No" at bounding box center [773, 704] width 731 height 47
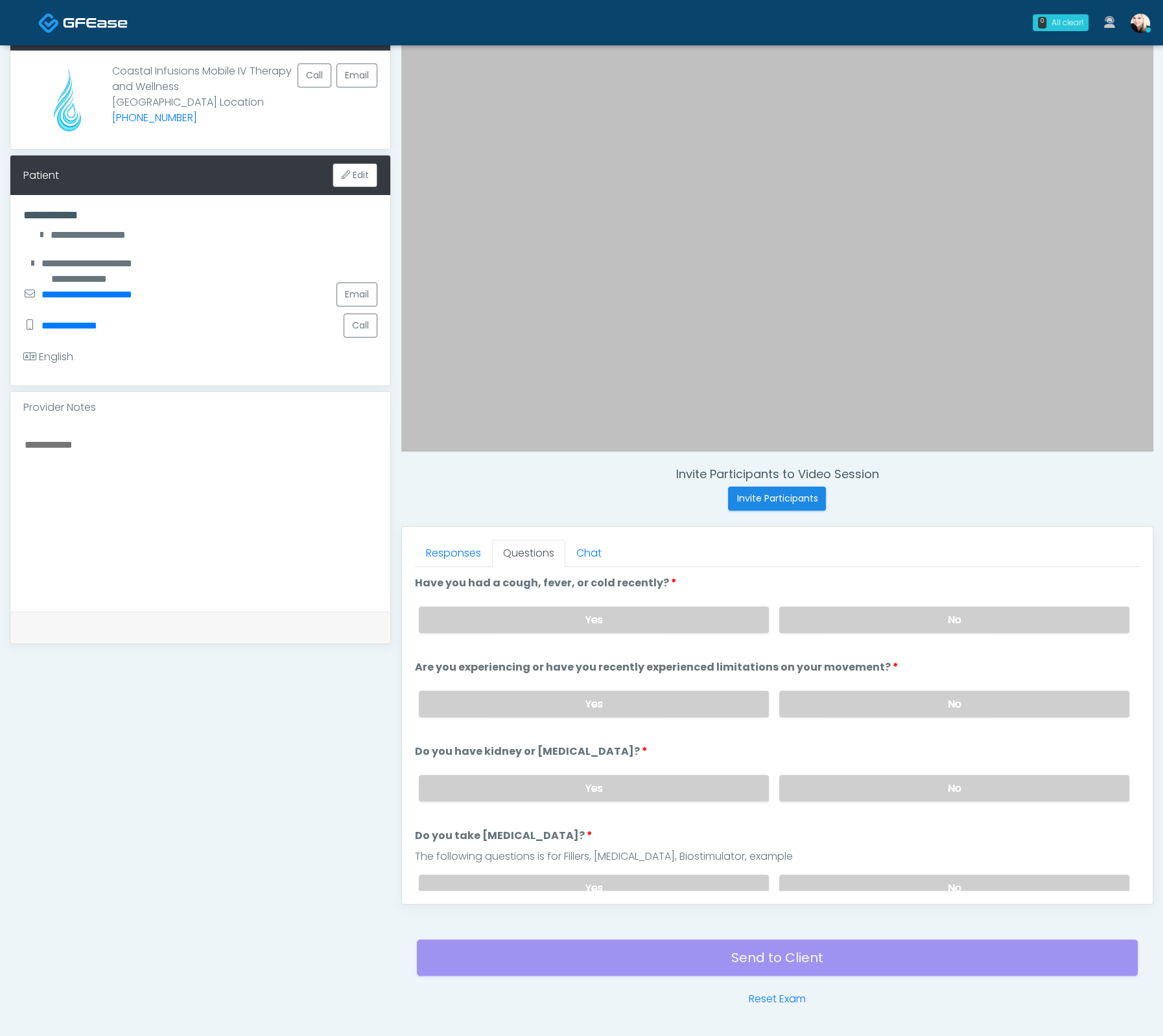
drag, startPoint x: 597, startPoint y: 670, endPoint x: 889, endPoint y: 673, distance: 292.0
click at [887, 672] on li "Are you experiencing or have you recently experienced limitations on your movem…" at bounding box center [777, 694] width 725 height 68
drag, startPoint x: 904, startPoint y: 670, endPoint x: 480, endPoint y: 659, distance: 424.1
click at [481, 660] on li "Are you experiencing or have you recently experienced limitations on your movem…" at bounding box center [777, 694] width 725 height 68
click at [471, 660] on label "Are you experiencing or have you recently experienced limitations on your movem…" at bounding box center [657, 668] width 484 height 16
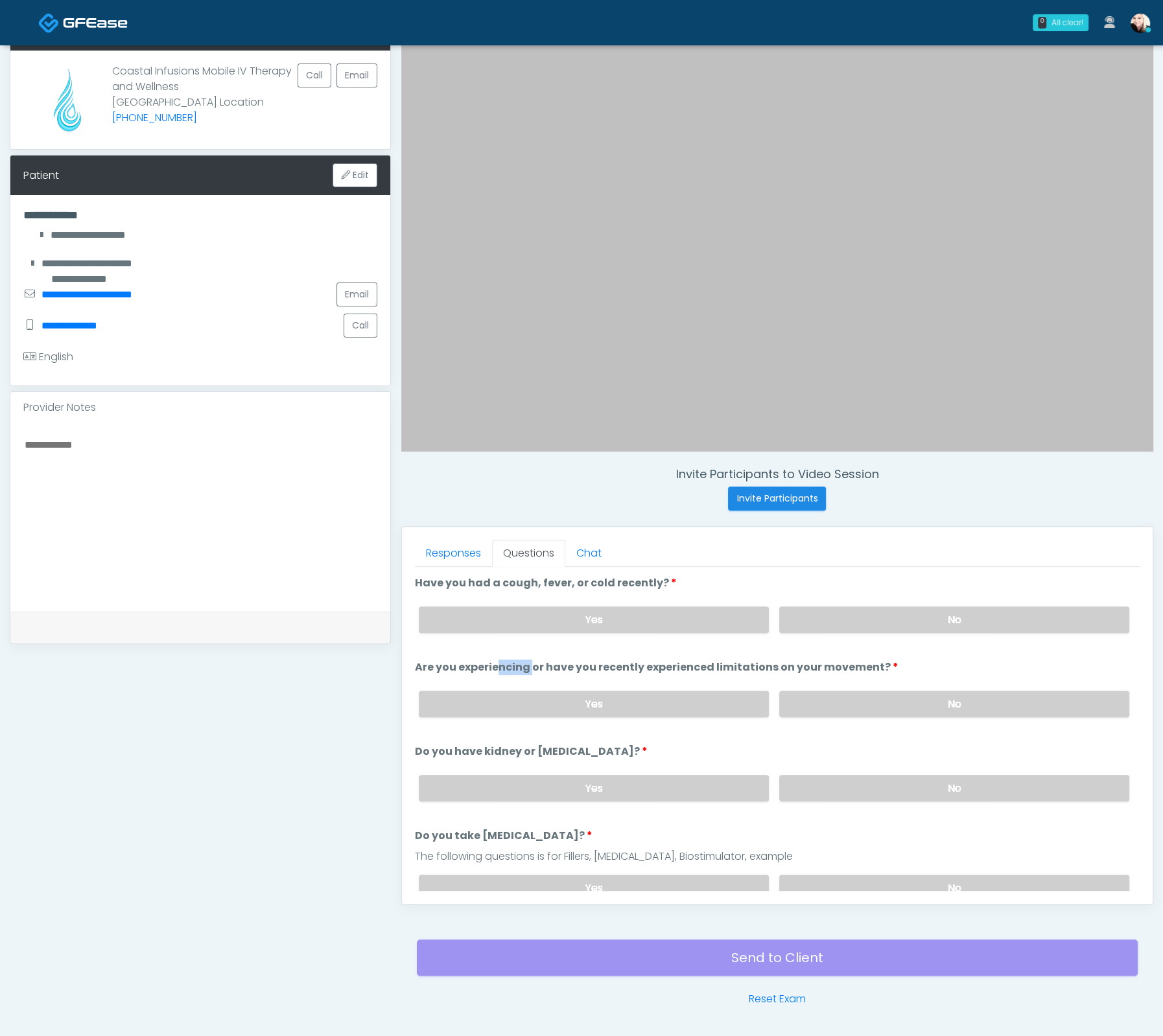
drag, startPoint x: 452, startPoint y: 661, endPoint x: 902, endPoint y: 656, distance: 450.0
click at [910, 664] on li "Are you experiencing or have you recently experienced limitations on your movem…" at bounding box center [777, 694] width 725 height 68
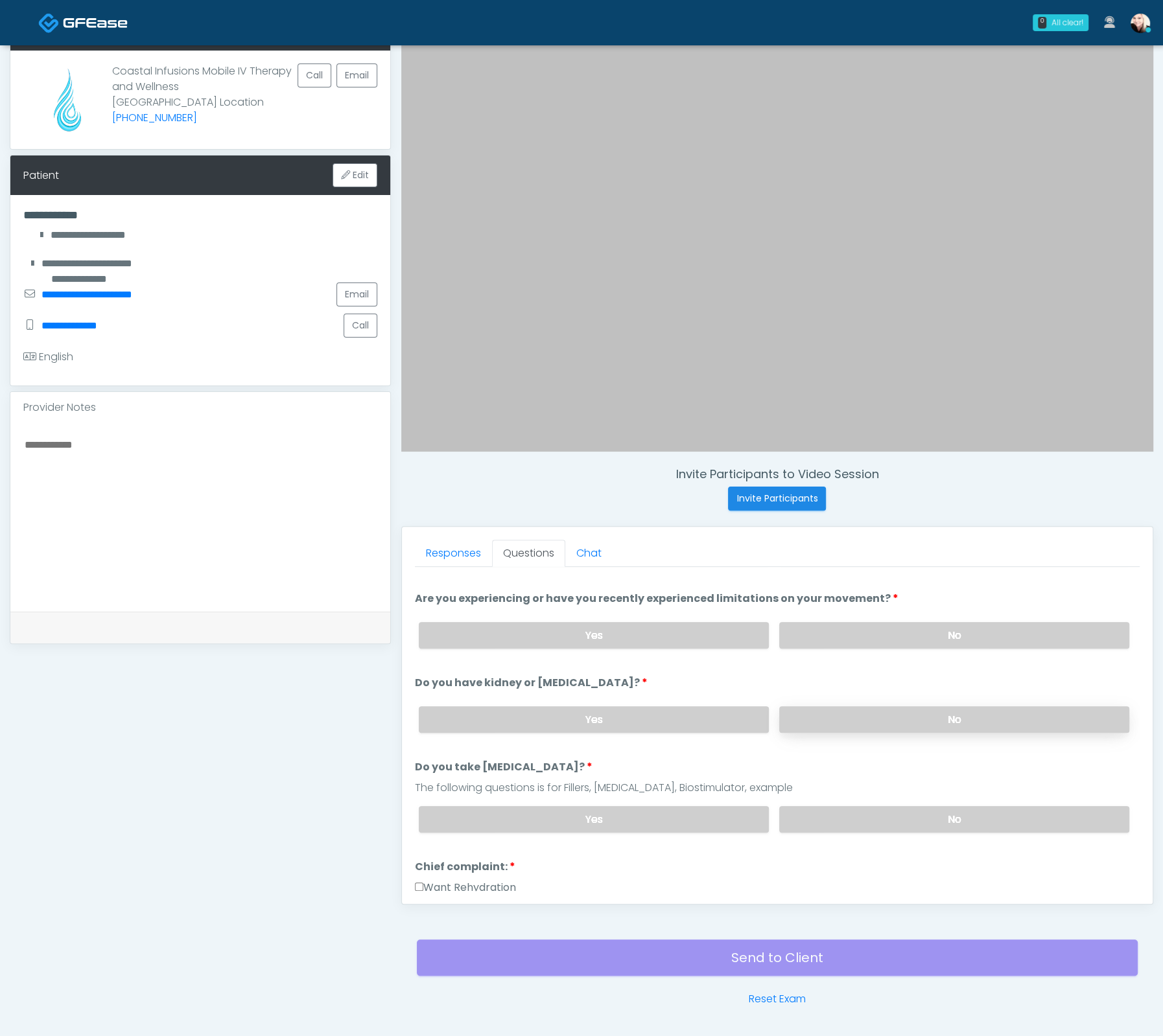
scroll to position [0, 0]
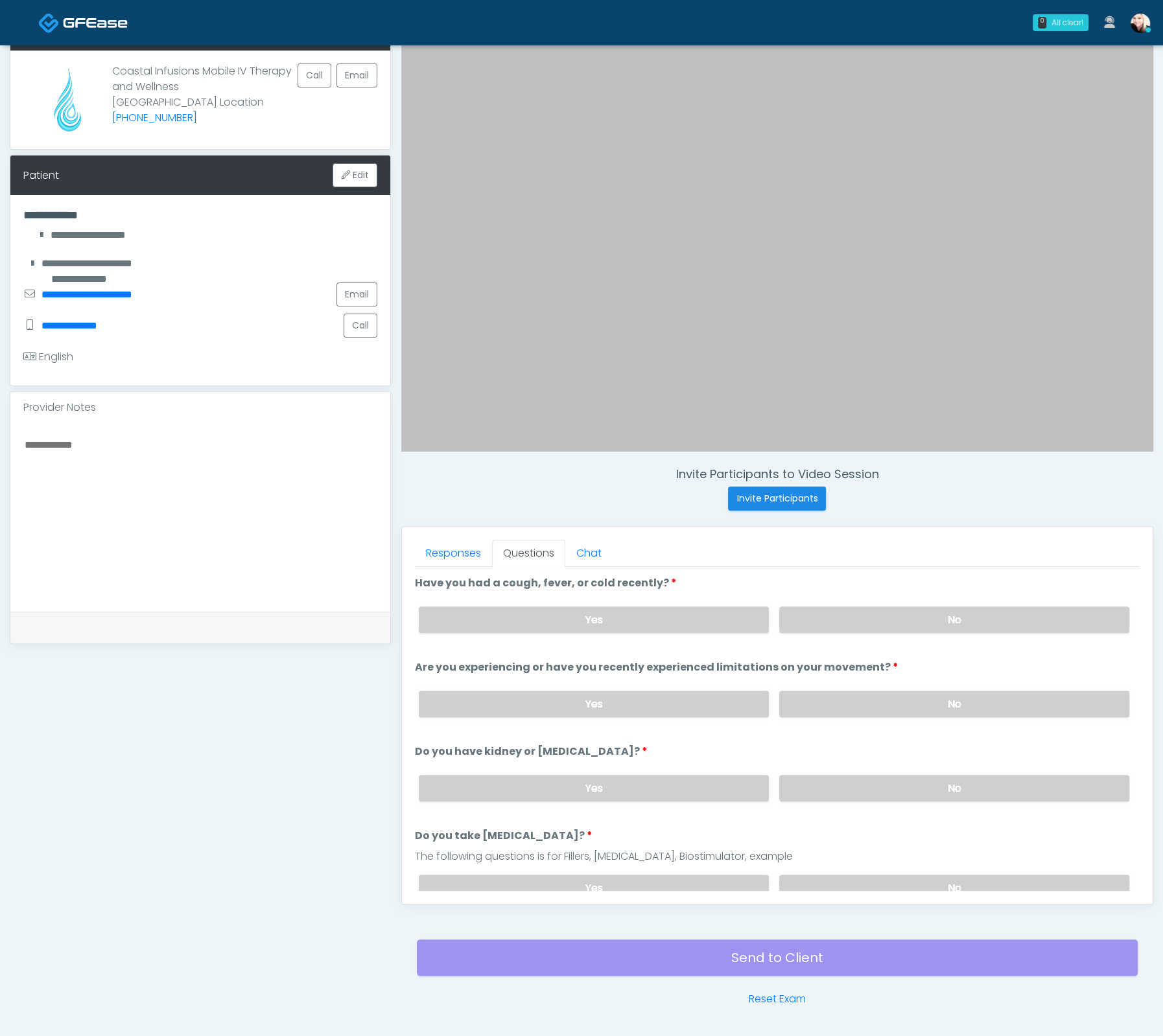
drag, startPoint x: 761, startPoint y: 671, endPoint x: 539, endPoint y: 668, distance: 222.0
click at [544, 668] on li "Are you experiencing or have you recently experienced limitations on your movem…" at bounding box center [777, 694] width 725 height 68
click at [528, 669] on label "Are you experiencing or have you recently experienced limitations on your movem…" at bounding box center [657, 668] width 484 height 16
drag, startPoint x: 471, startPoint y: 670, endPoint x: 891, endPoint y: 666, distance: 420.0
click at [887, 666] on li "Are you experiencing or have you recently experienced limitations on your movem…" at bounding box center [777, 694] width 725 height 68
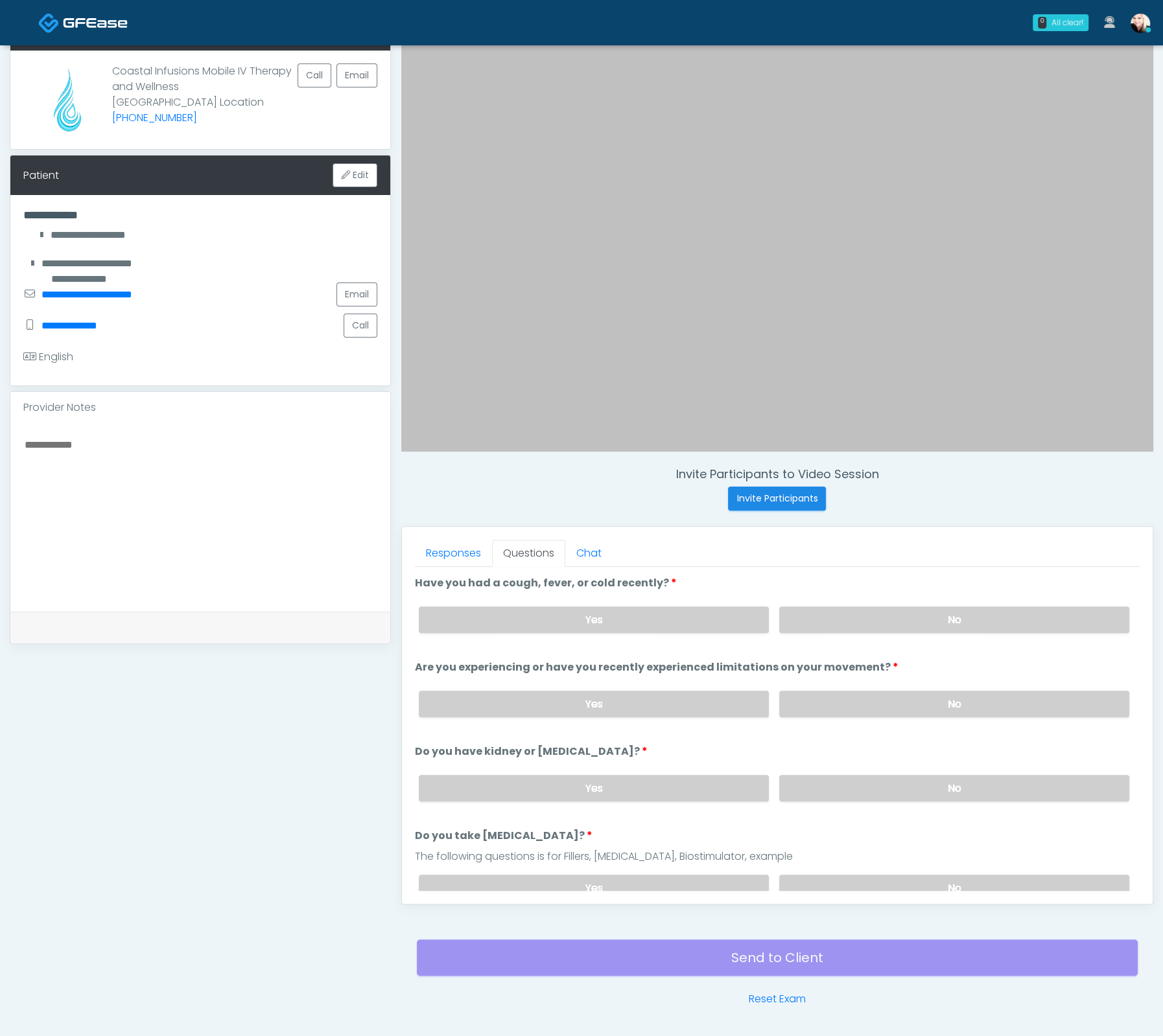
click at [895, 666] on li "Are you experiencing or have you recently experienced limitations on your movem…" at bounding box center [777, 694] width 725 height 68
drag, startPoint x: 794, startPoint y: 669, endPoint x: 430, endPoint y: 658, distance: 364.2
click at [431, 660] on li "Are you experiencing or have you recently experienced limitations on your movem…" at bounding box center [777, 694] width 725 height 68
click at [423, 661] on label "Are you experiencing or have you recently experienced limitations on your movem…" at bounding box center [657, 668] width 484 height 16
drag, startPoint x: 415, startPoint y: 661, endPoint x: 925, endPoint y: 666, distance: 510.0
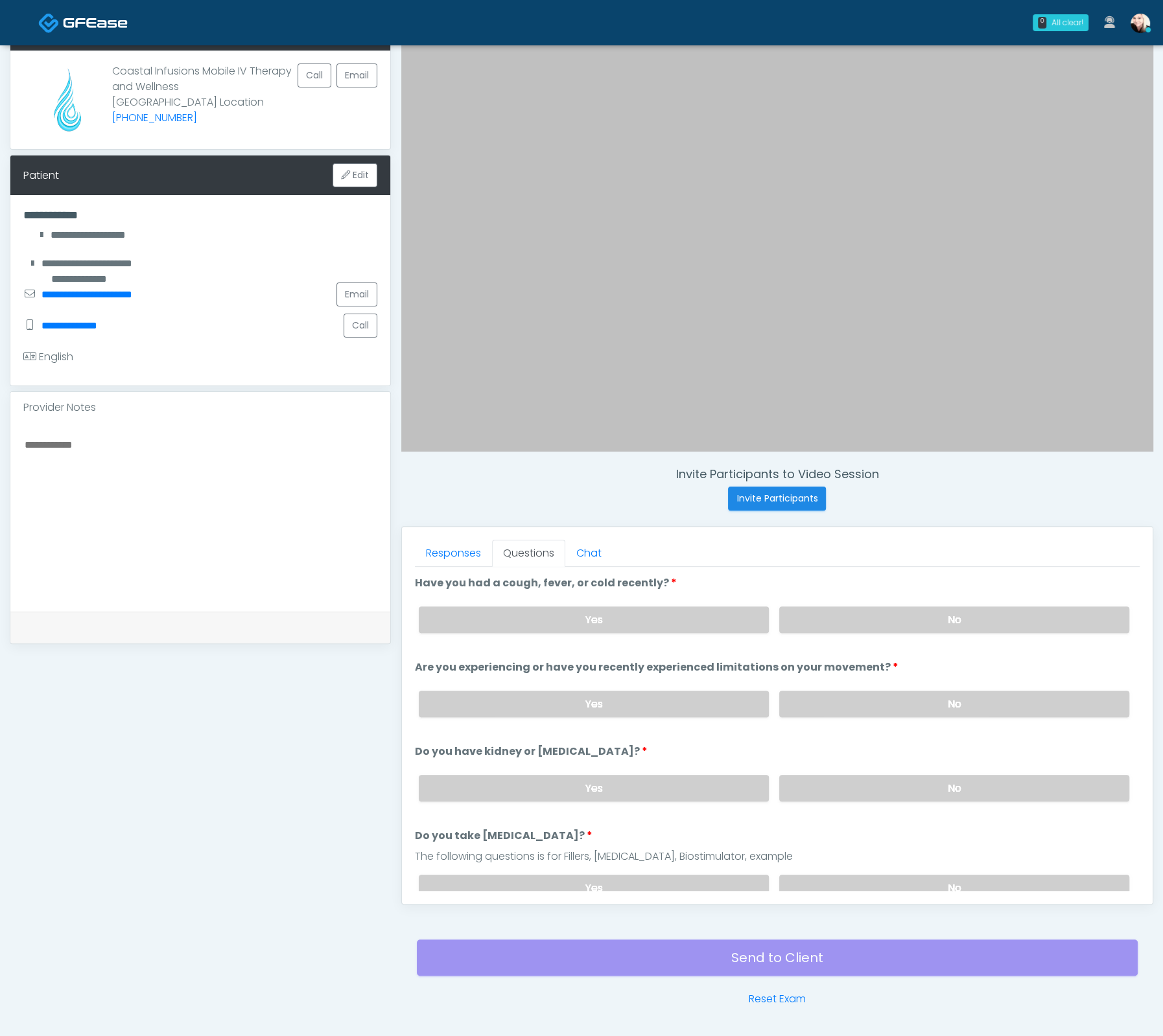
click at [925, 669] on li "Are you experiencing or have you recently experienced limitations on your movem…" at bounding box center [777, 694] width 725 height 68
click at [924, 660] on li "Are you experiencing or have you recently experienced limitations on your movem…" at bounding box center [777, 694] width 725 height 68
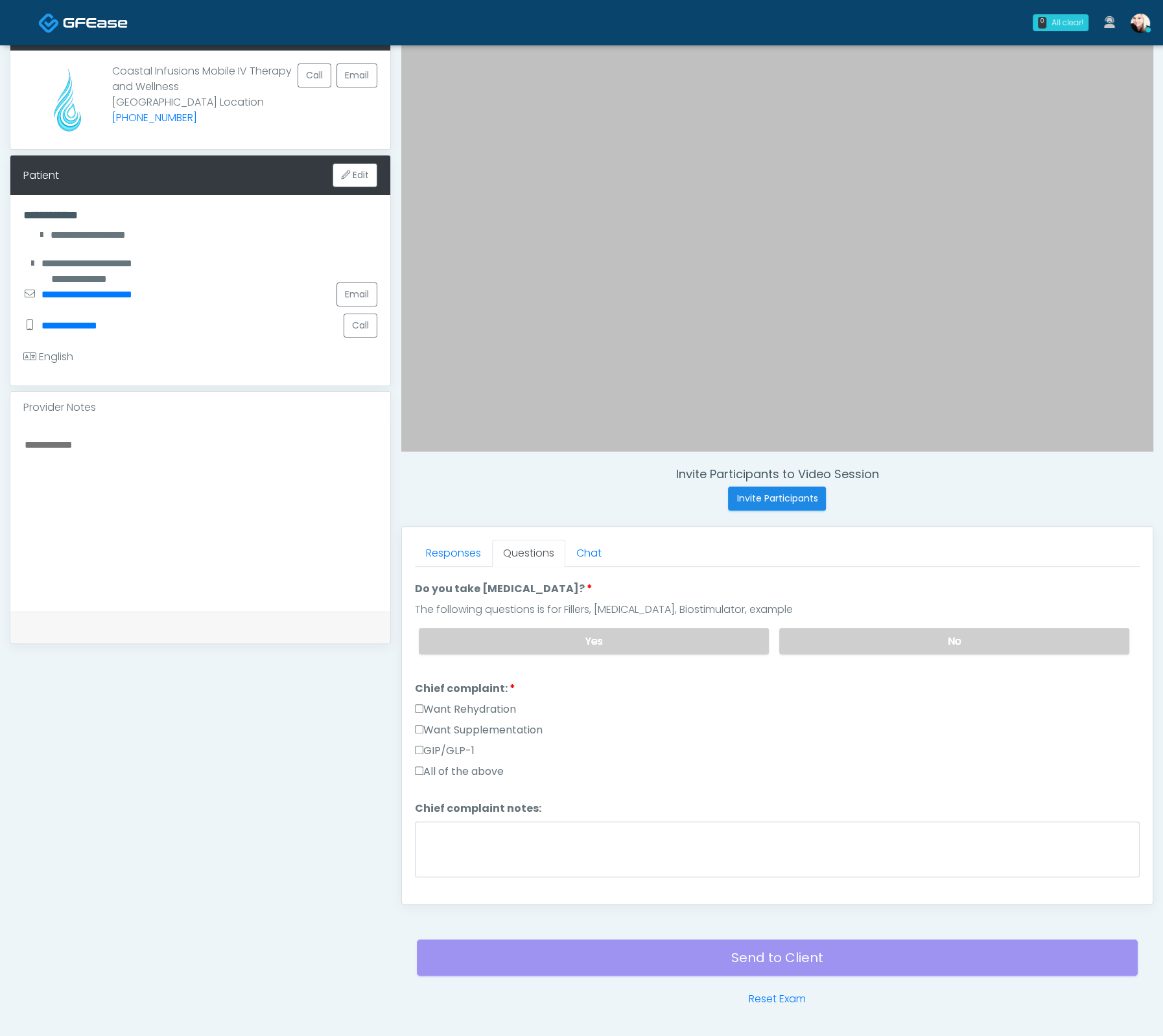
scroll to position [252, 0]
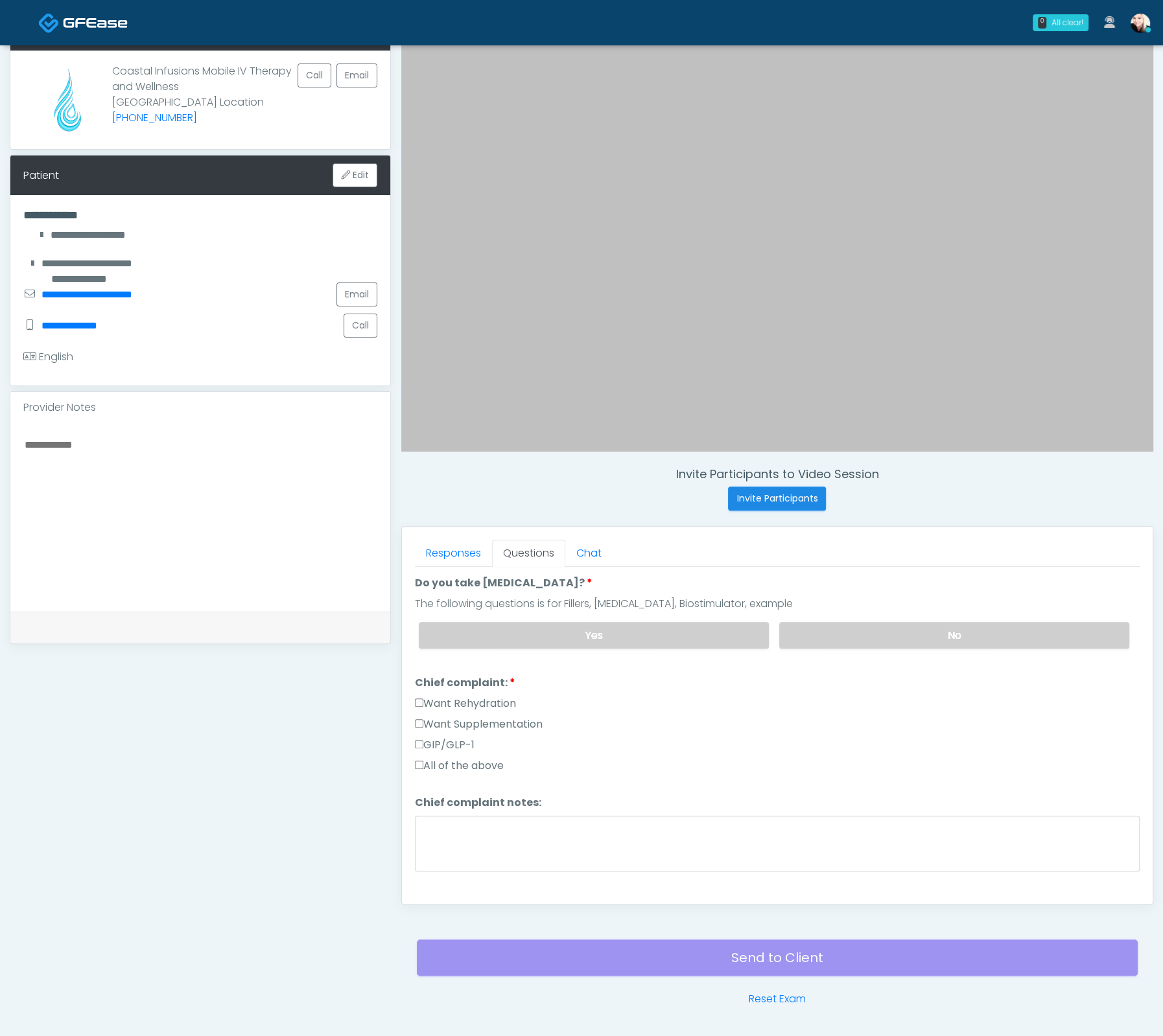
click at [420, 709] on div "Want Rehydration" at bounding box center [777, 706] width 725 height 21
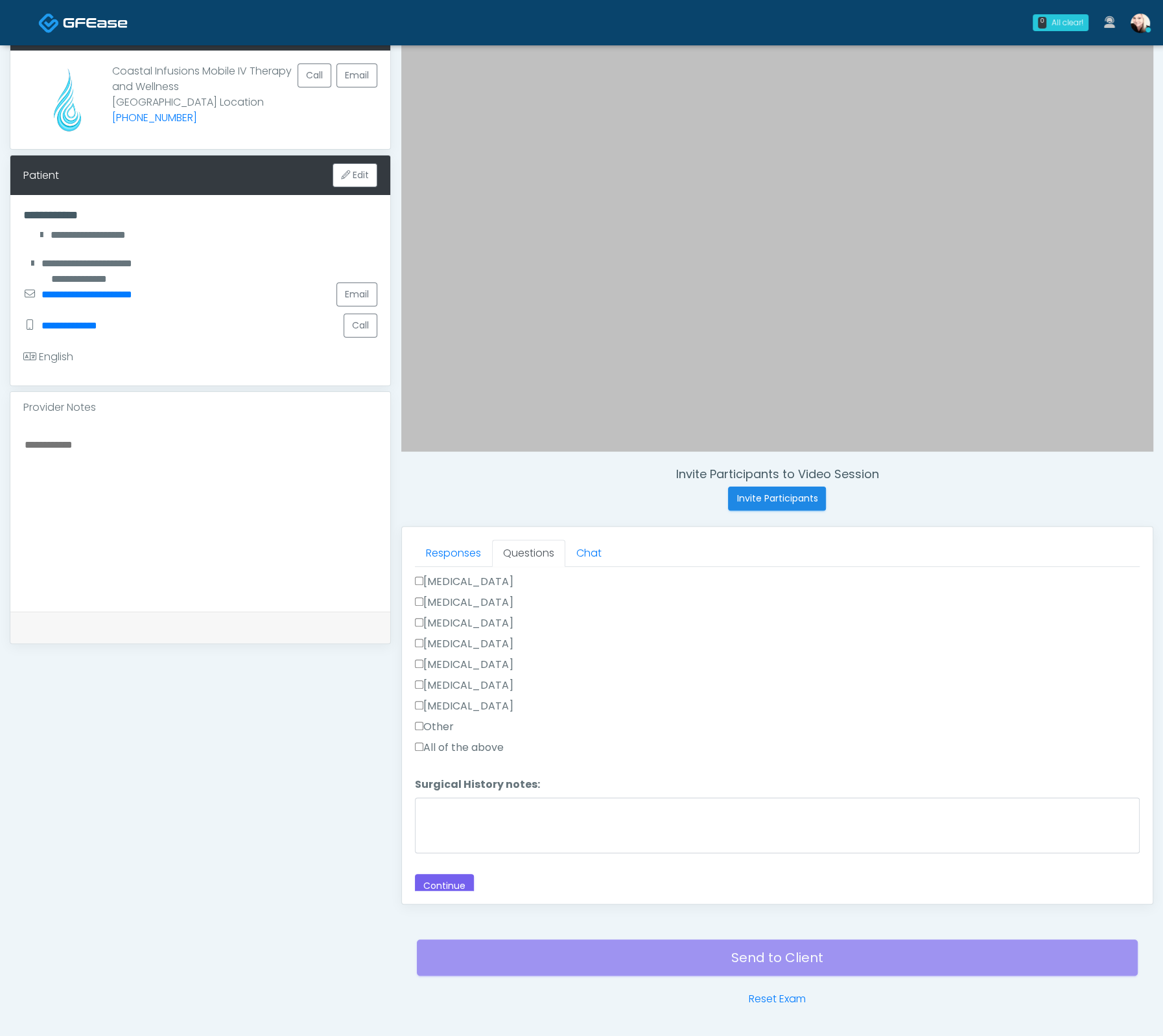
scroll to position [696, 0]
click at [427, 878] on button "Continue" at bounding box center [445, 884] width 59 height 24
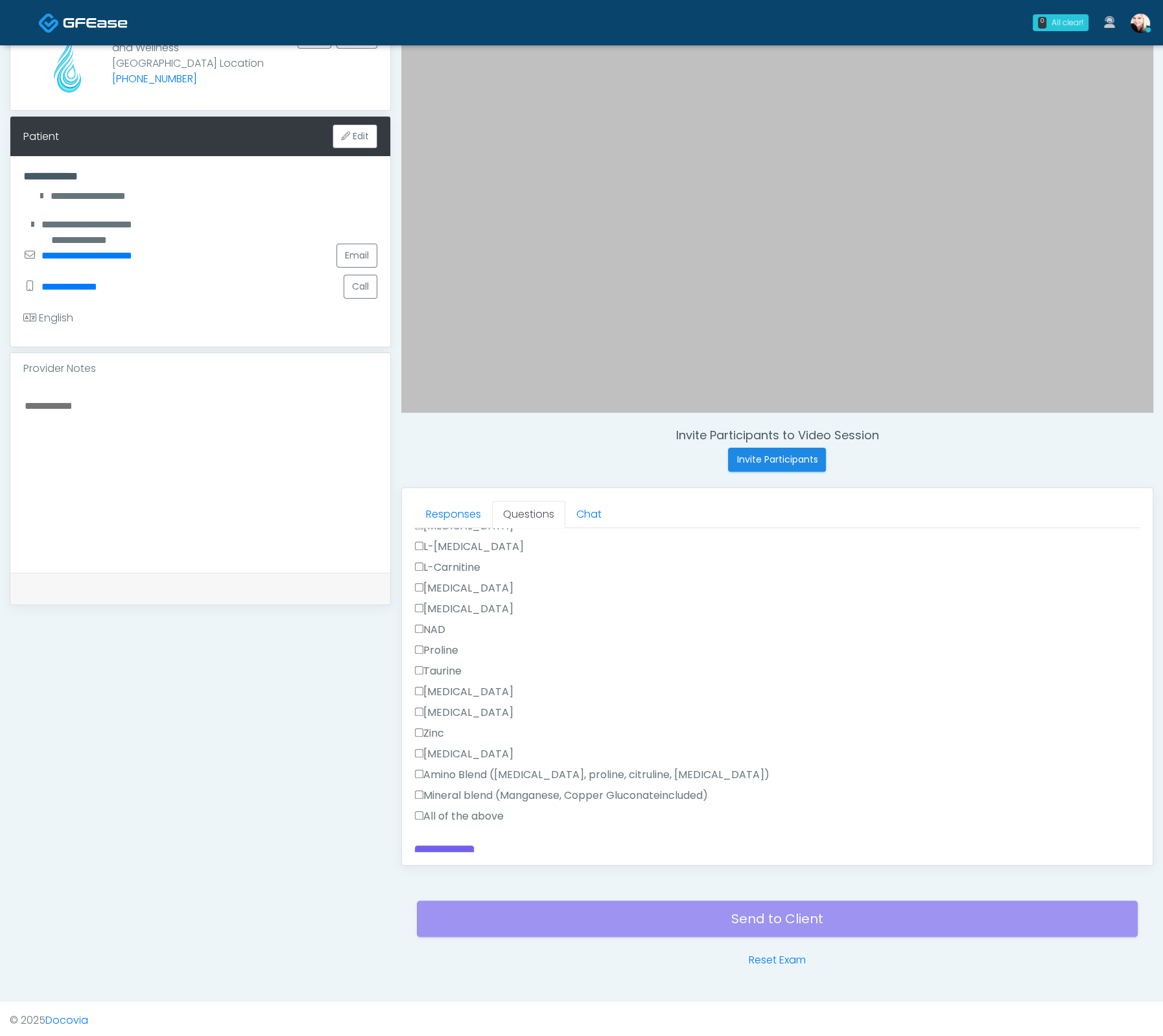
click at [438, 809] on label "All of the above" at bounding box center [459, 816] width 89 height 16
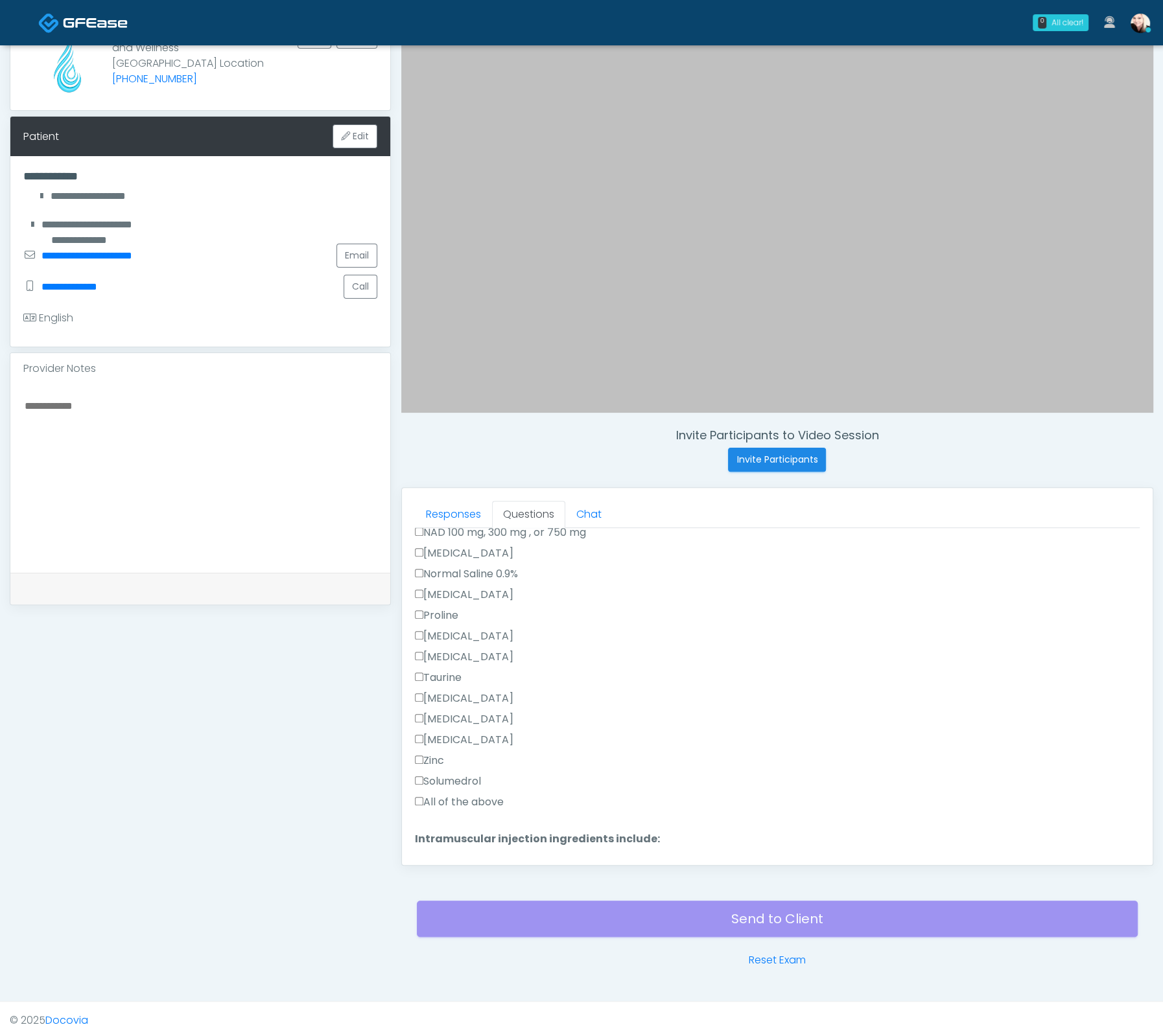
scroll to position [508, 0]
click at [414, 790] on div "Responses Questions Chat Good Faith Exam Script Good Faith Exam Script INTRODUC…" at bounding box center [777, 676] width 751 height 377
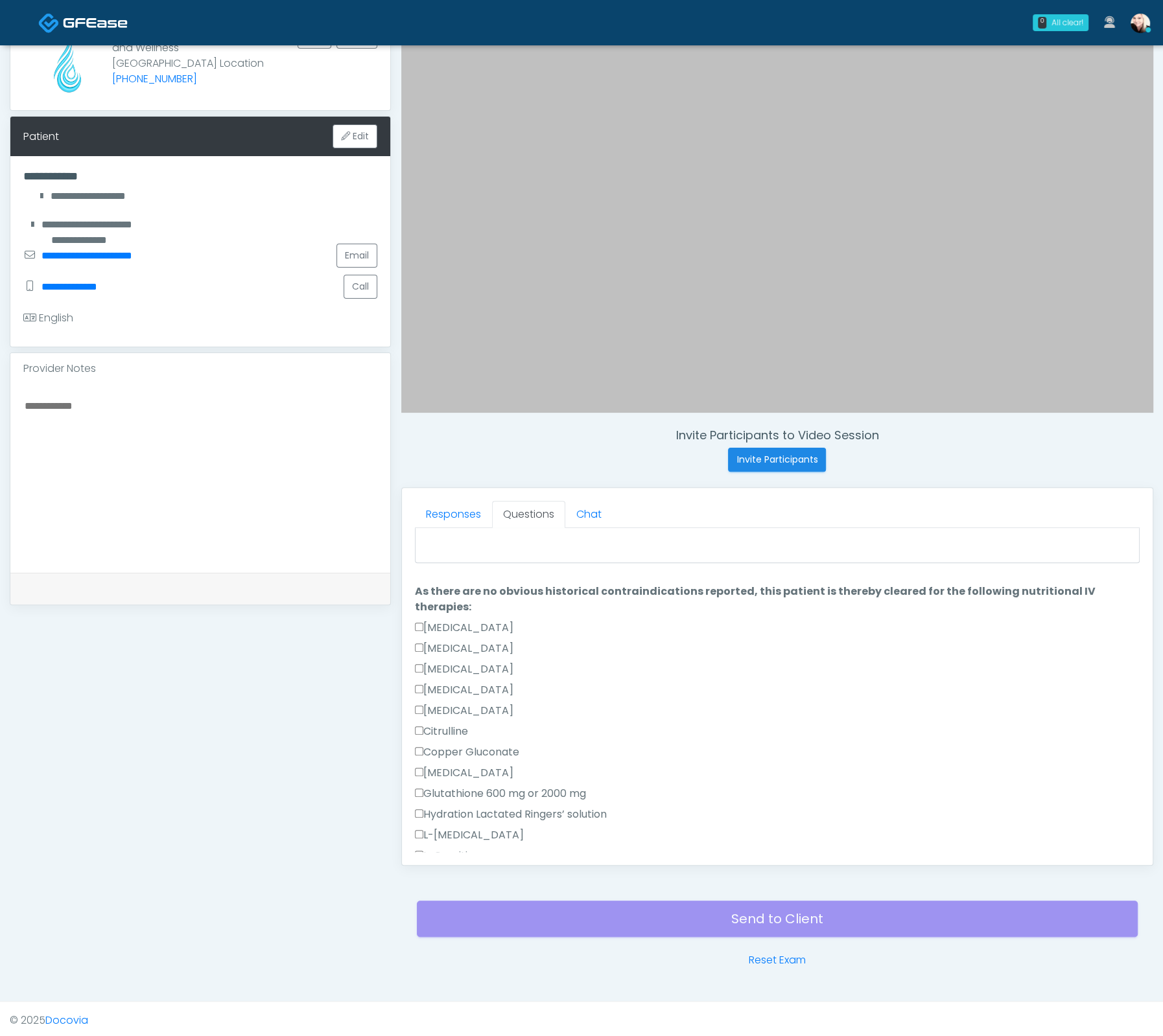
scroll to position [0, 0]
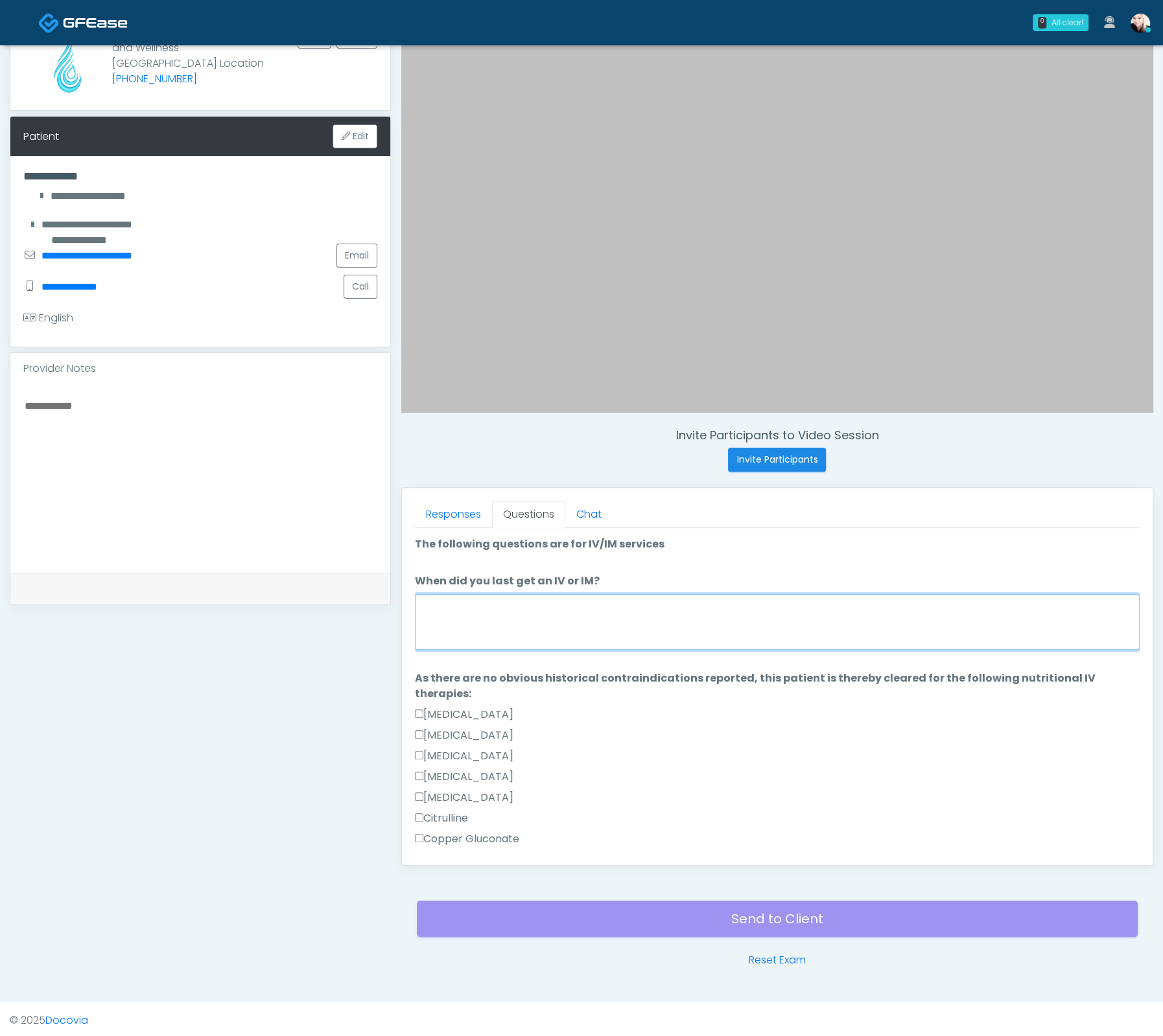
click at [506, 608] on textarea "When did you last get an IV or IM?" at bounding box center [777, 622] width 725 height 56
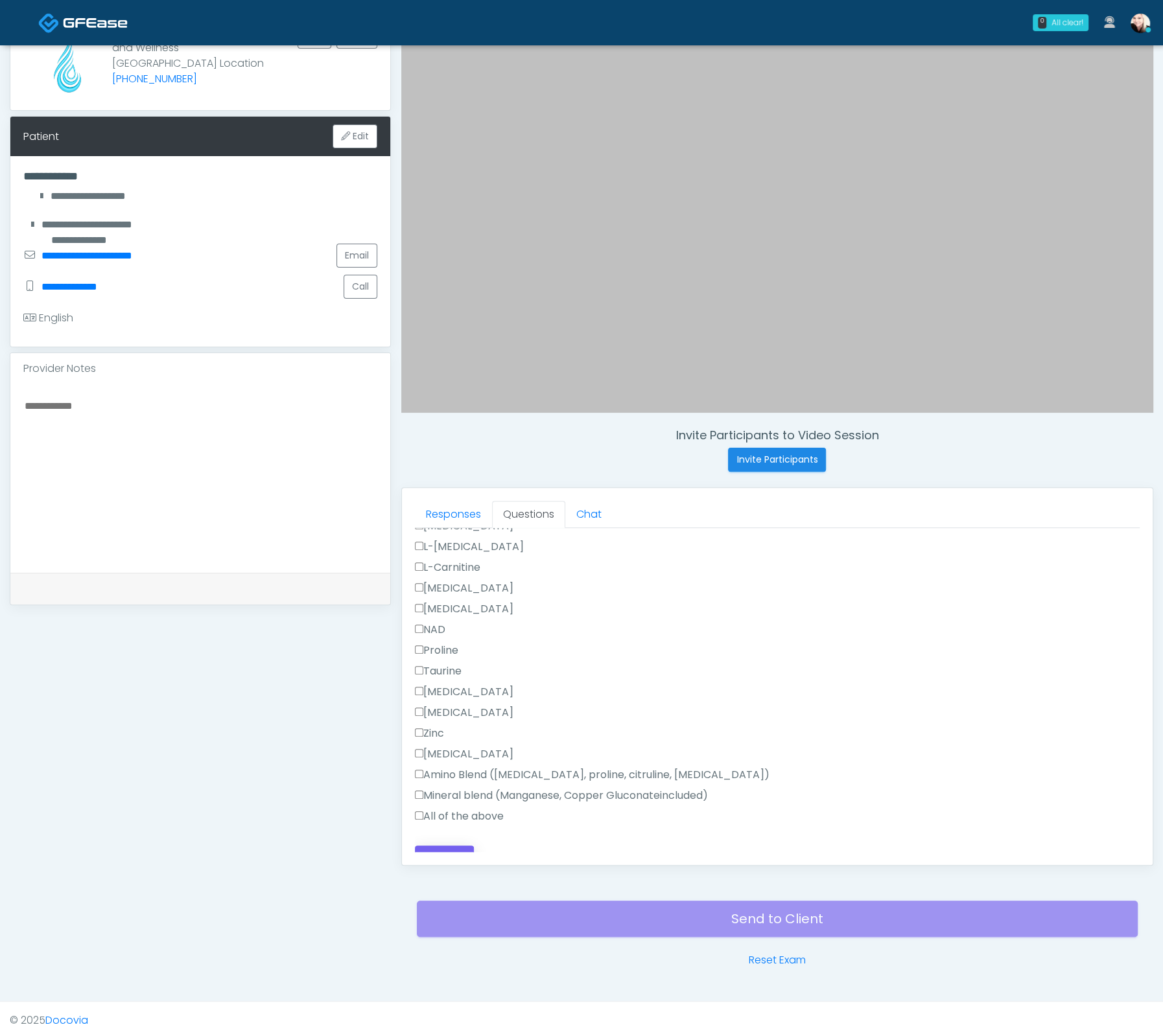
type textarea "***"
click at [438, 846] on button "Continue" at bounding box center [445, 858] width 59 height 24
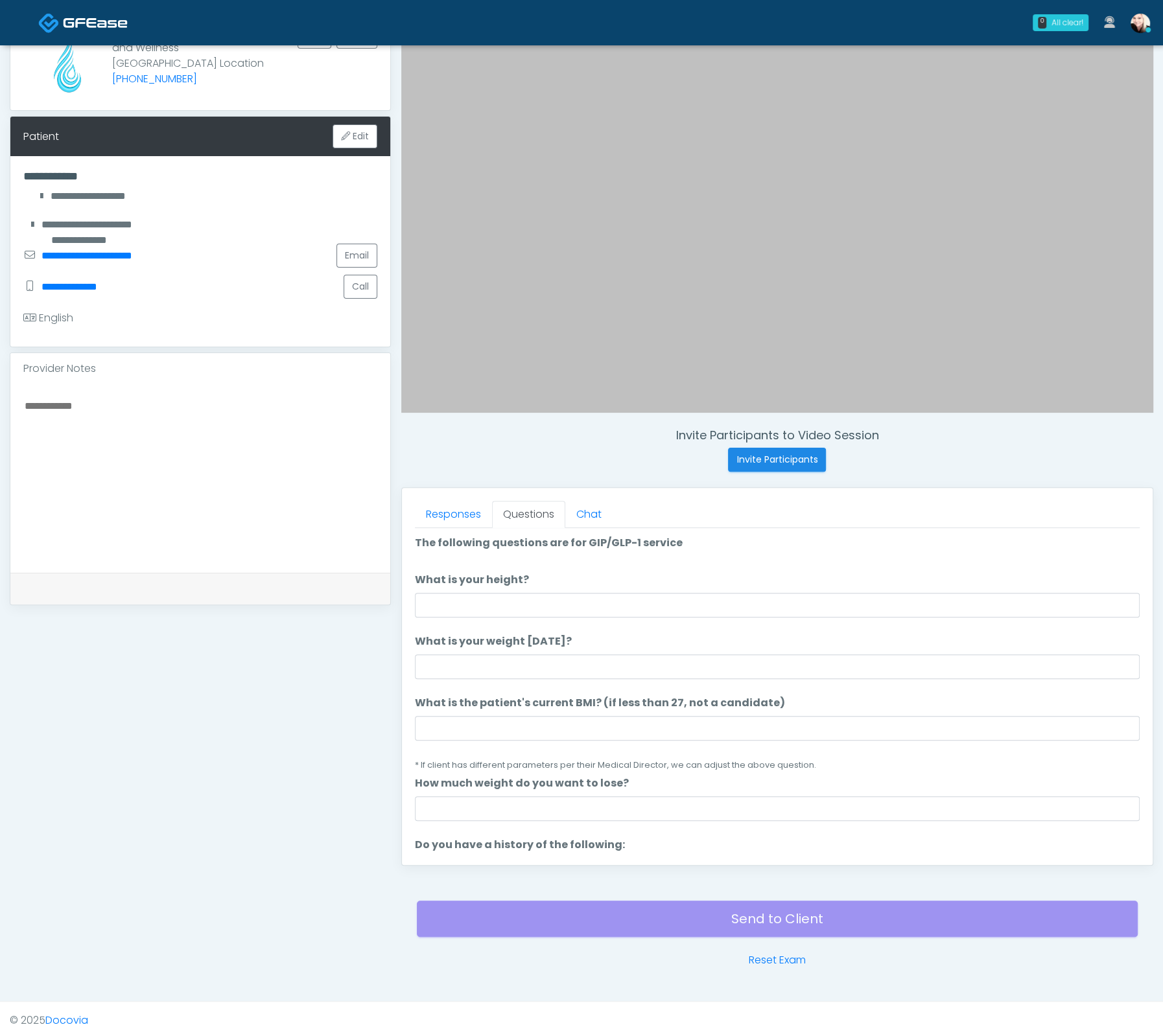
scroll to position [0, 0]
click at [591, 591] on li "What is your height? What is your height?" at bounding box center [777, 596] width 725 height 45
click at [591, 594] on input "What is your height?" at bounding box center [777, 607] width 725 height 25
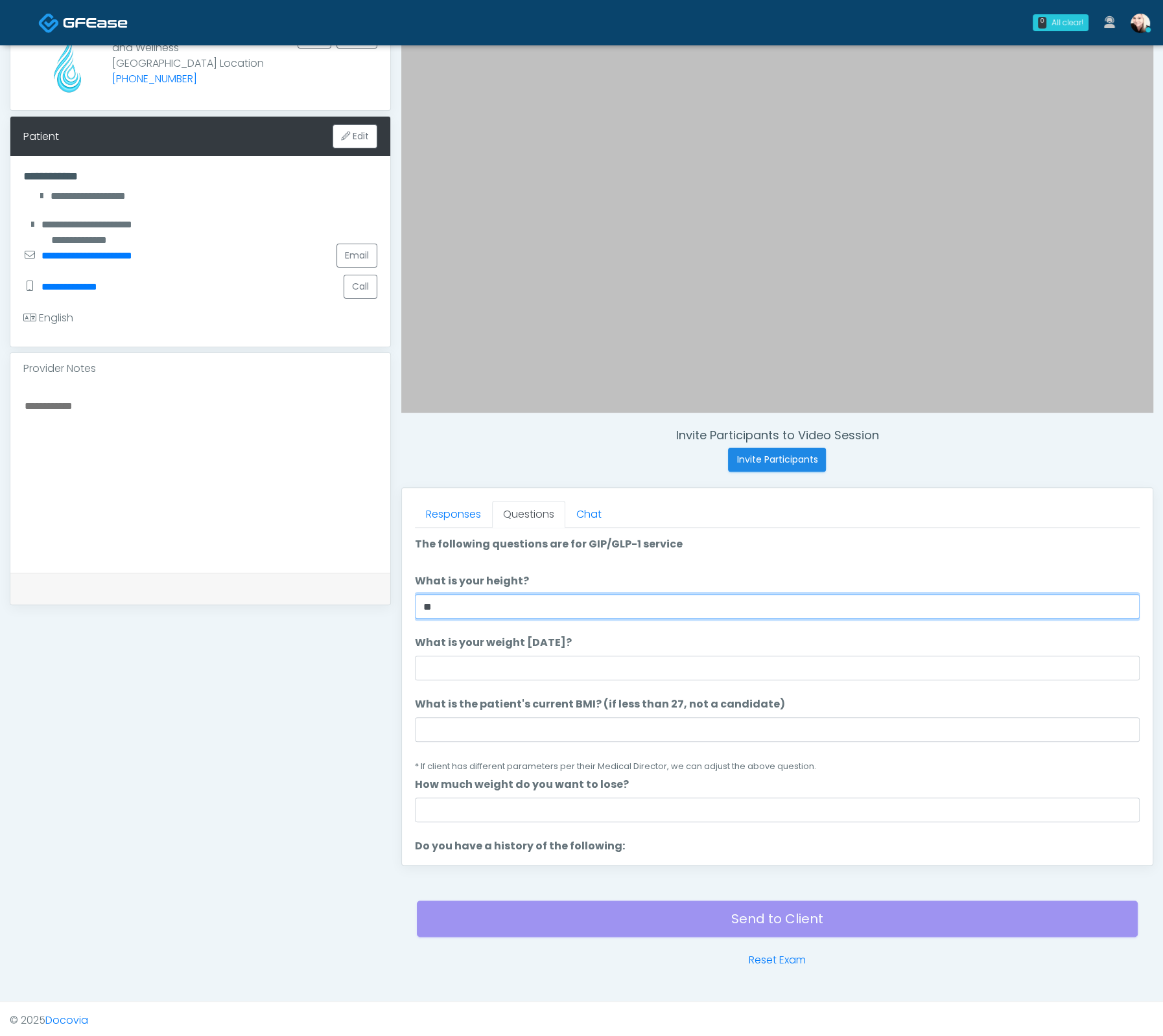
type input "**"
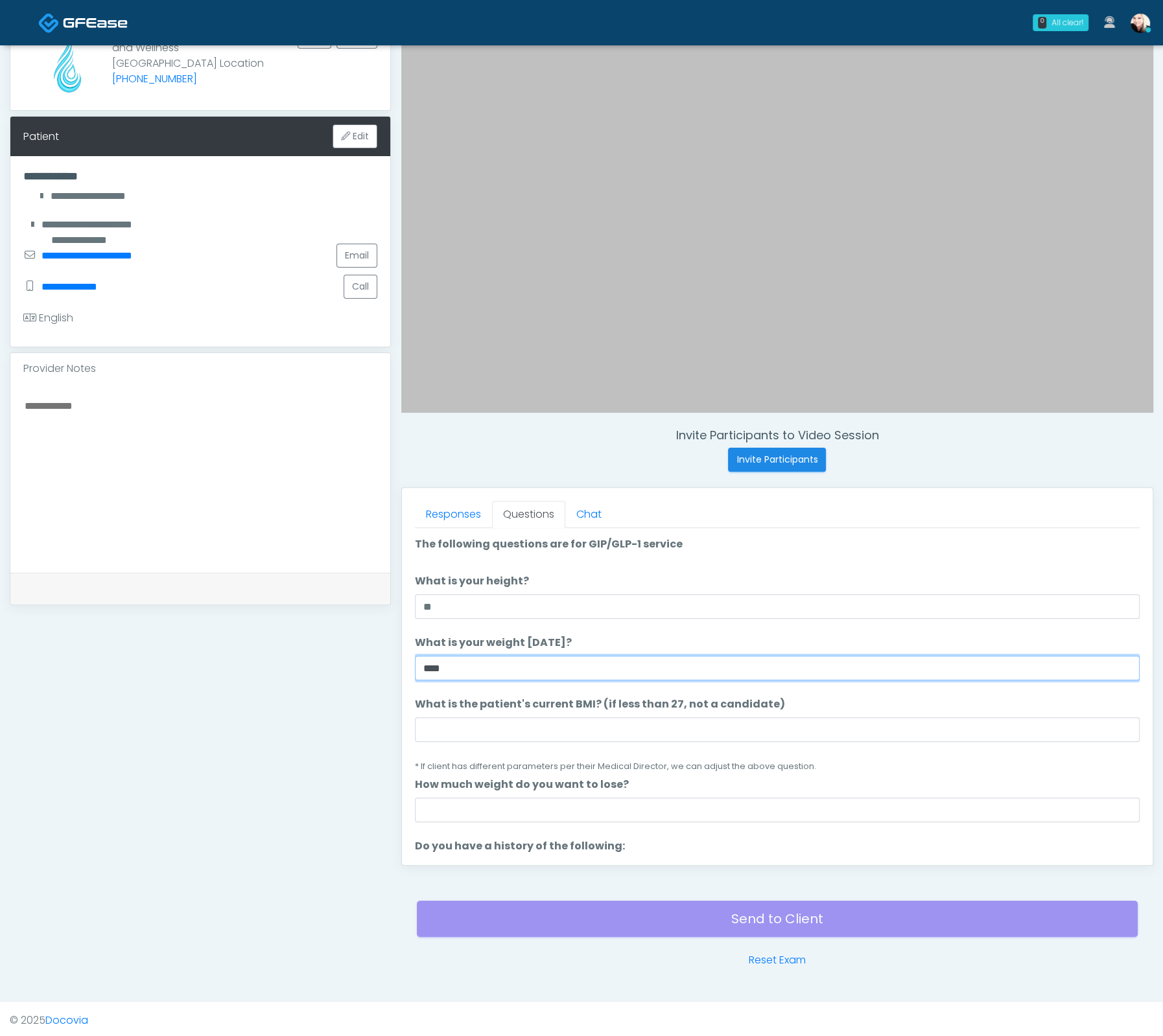
type input "****"
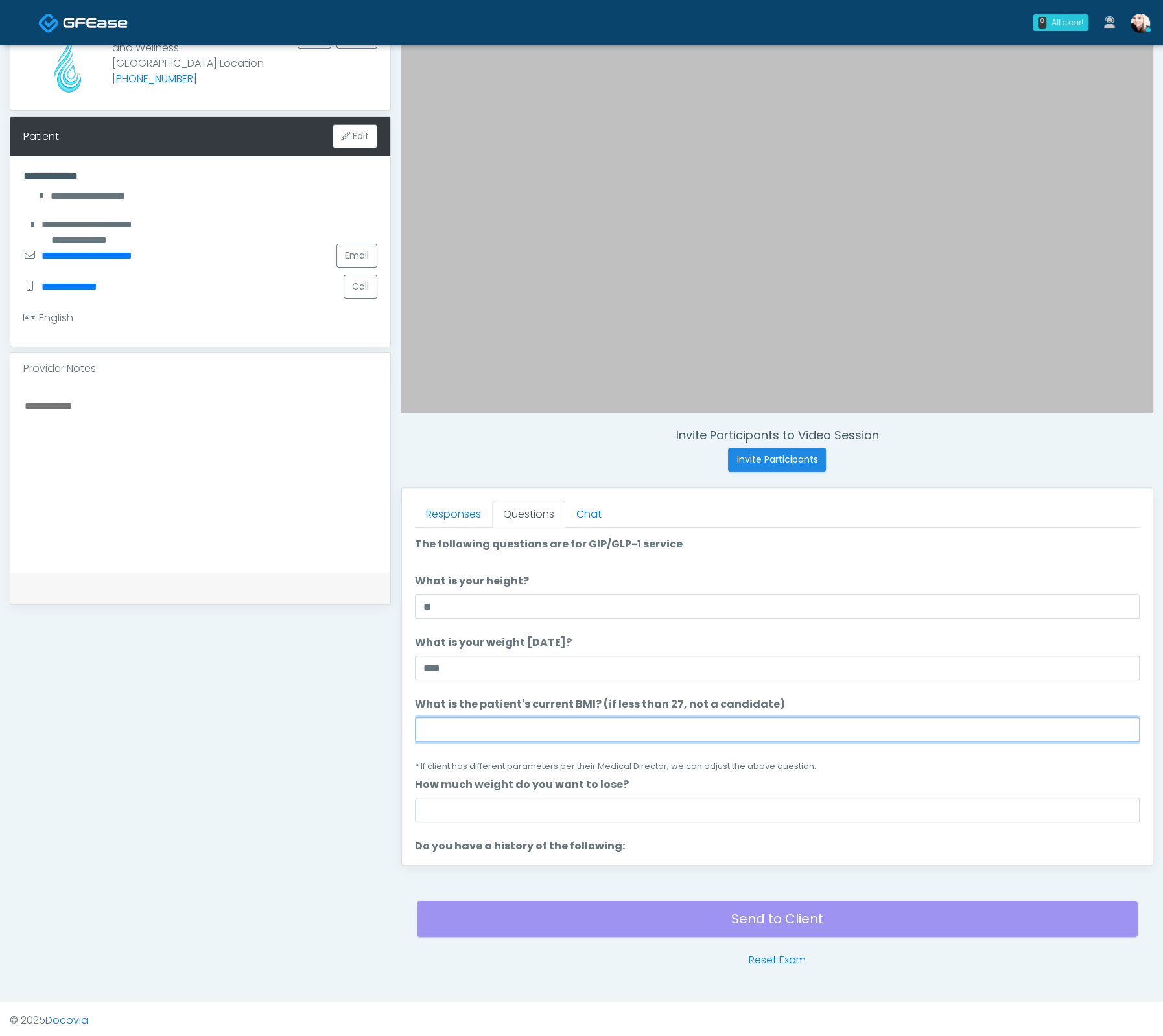
click at [599, 724] on input "What is the patient's current BMI? (if less than 27, not a candidate)" at bounding box center [777, 730] width 725 height 25
paste input "****"
type input "****"
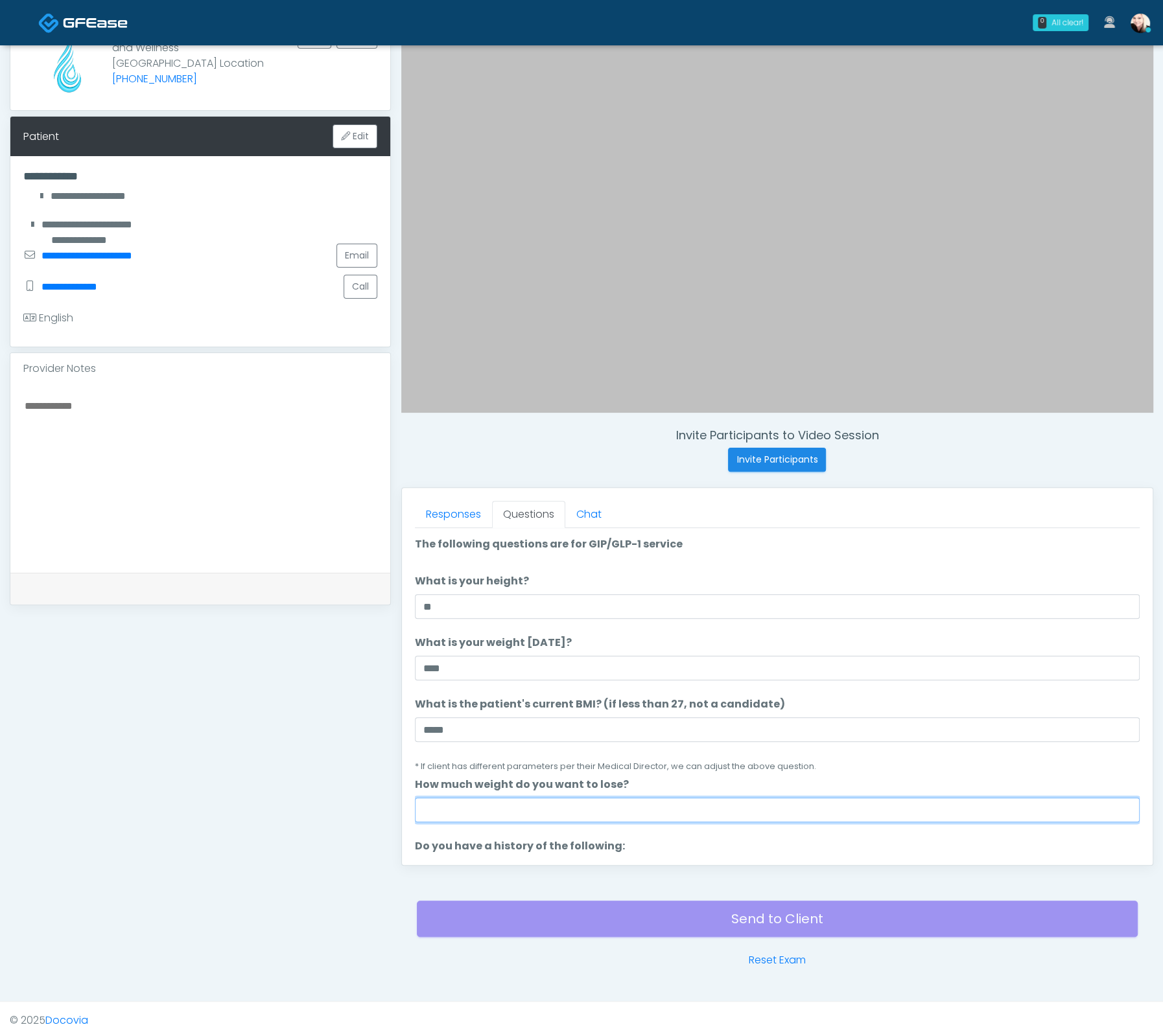
click at [541, 798] on input "How much weight do you want to lose?" at bounding box center [777, 810] width 725 height 25
click at [541, 800] on input "How much weight do you want to lose?" at bounding box center [777, 810] width 725 height 25
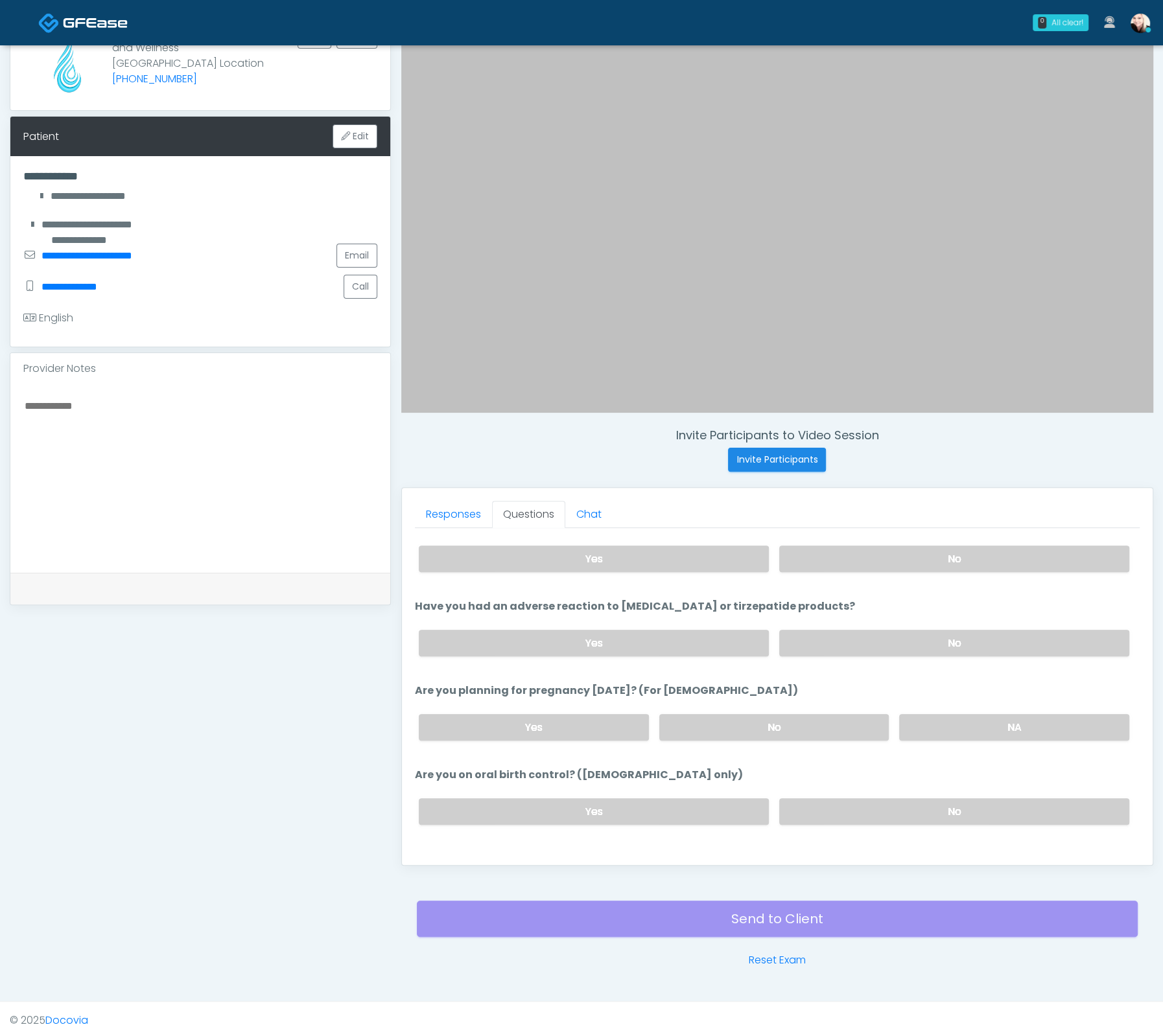
scroll to position [518, 0]
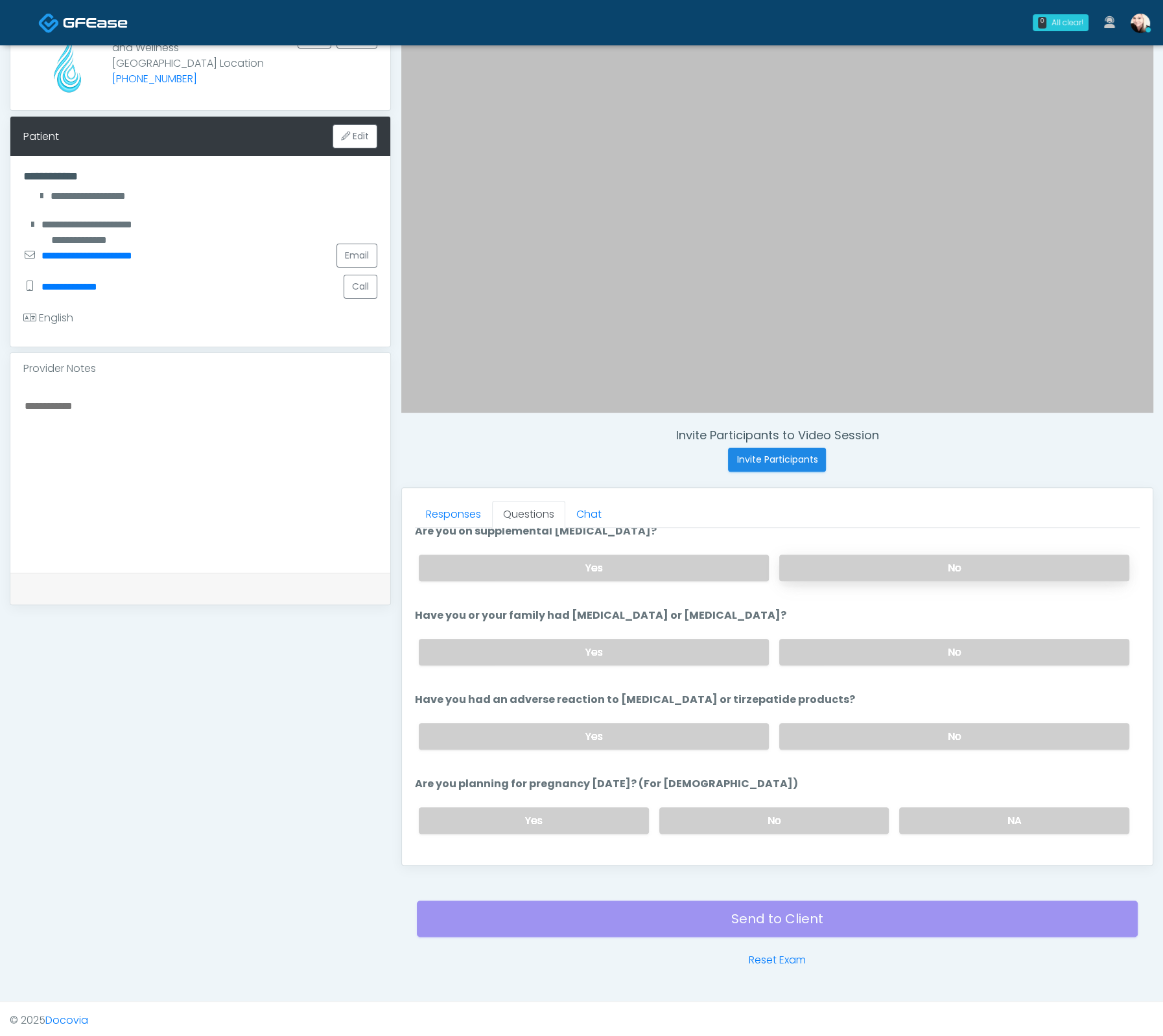
type input "***"
click at [882, 572] on label "No" at bounding box center [954, 568] width 350 height 27
drag, startPoint x: 885, startPoint y: 646, endPoint x: 886, endPoint y: 653, distance: 7.1
click at [885, 647] on label "No" at bounding box center [954, 652] width 350 height 27
drag, startPoint x: 896, startPoint y: 727, endPoint x: 943, endPoint y: 801, distance: 87.7
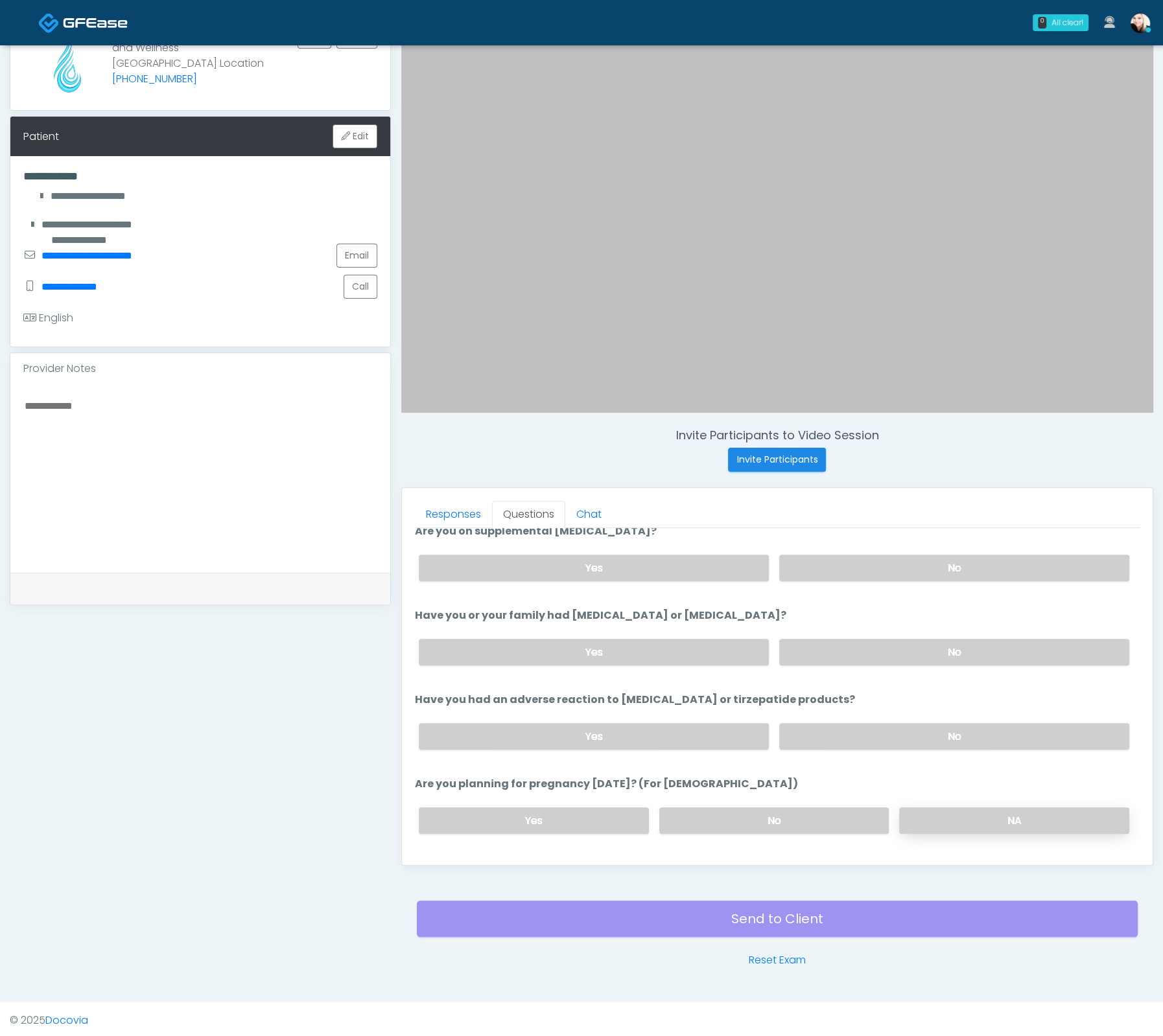
click at [897, 729] on label "No" at bounding box center [954, 736] width 350 height 27
click at [941, 808] on label "NA" at bounding box center [1013, 821] width 230 height 27
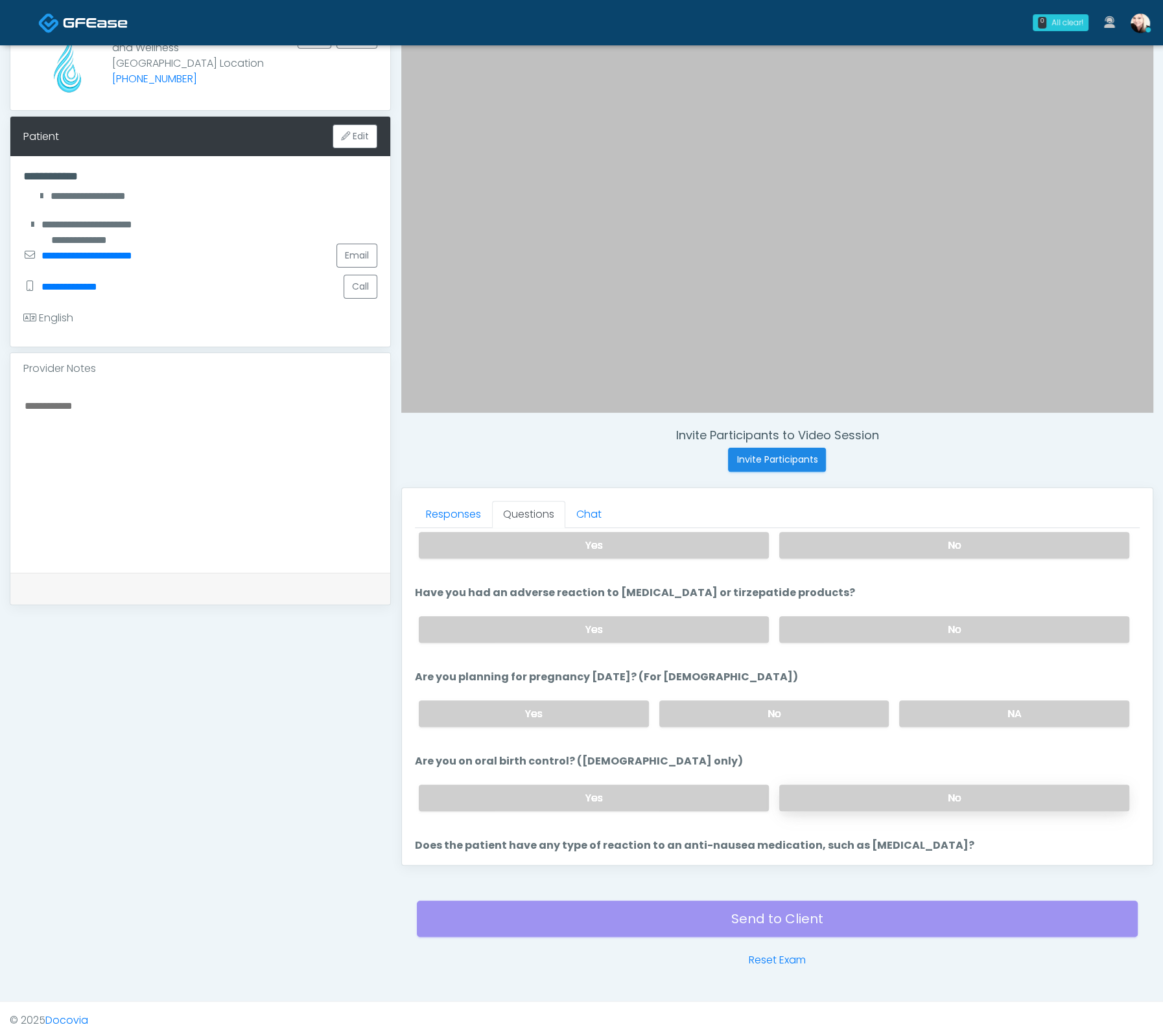
click at [909, 785] on label "No" at bounding box center [954, 798] width 350 height 27
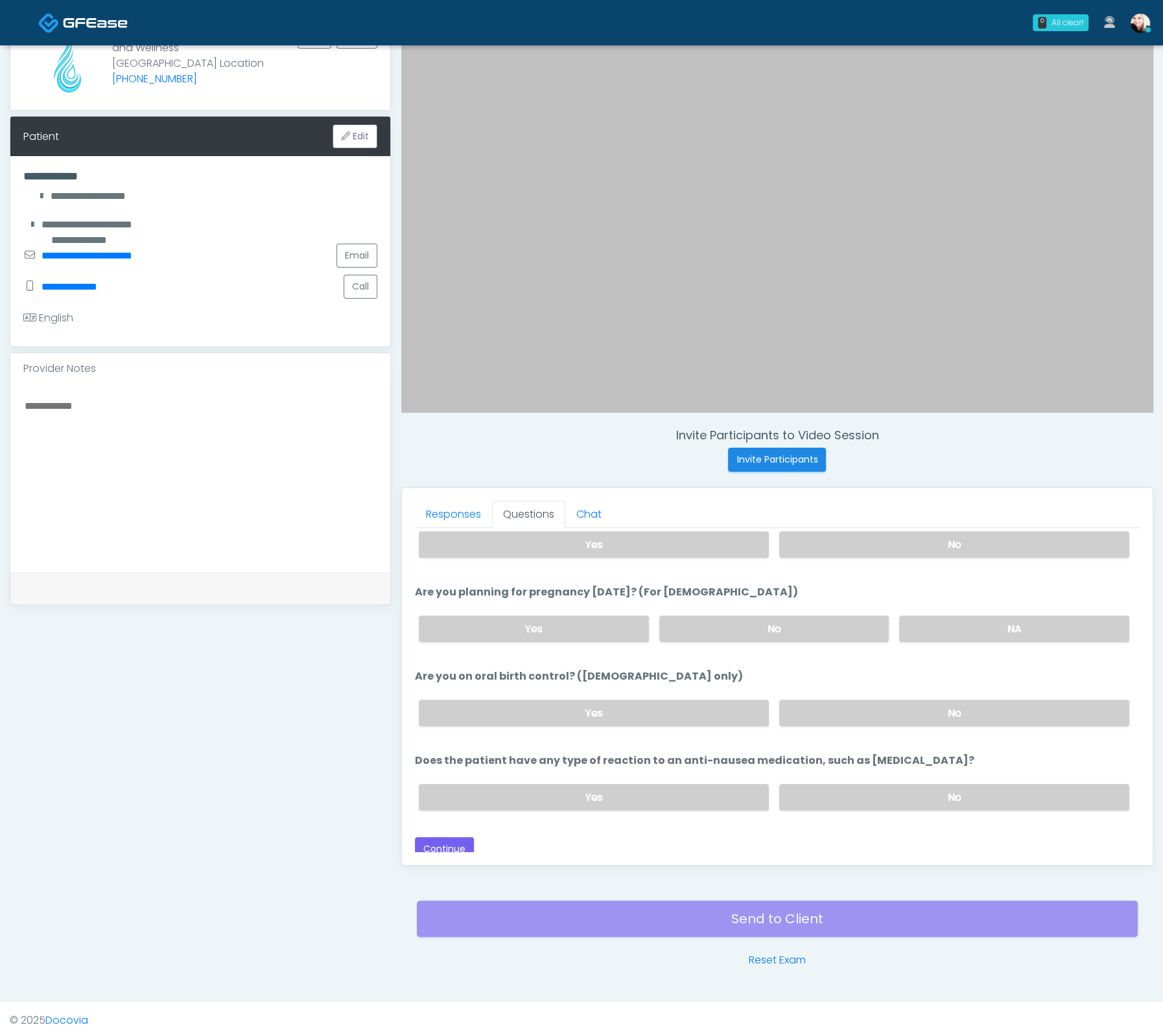
scroll to position [712, 0]
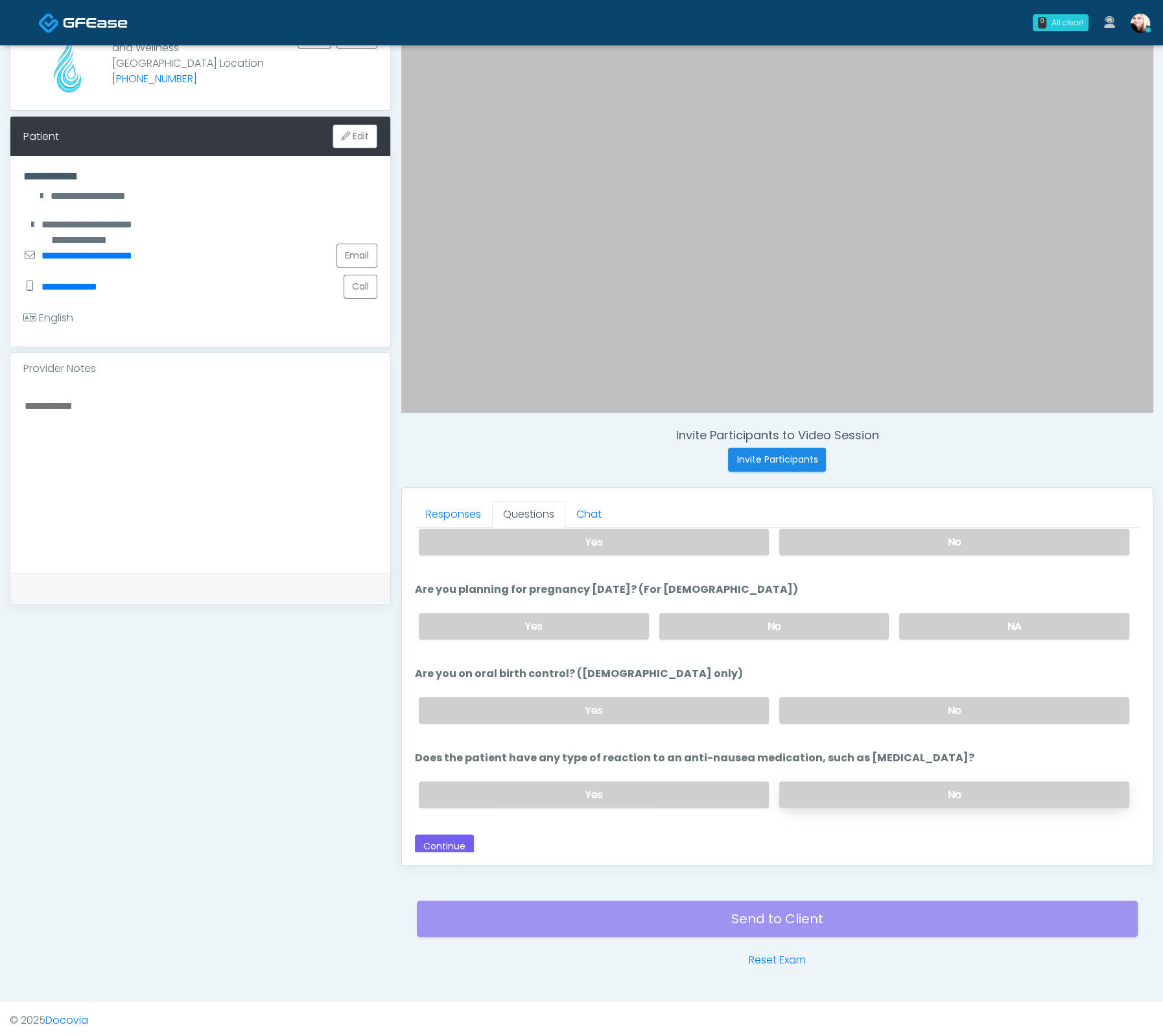
click at [847, 784] on label "No" at bounding box center [954, 794] width 350 height 27
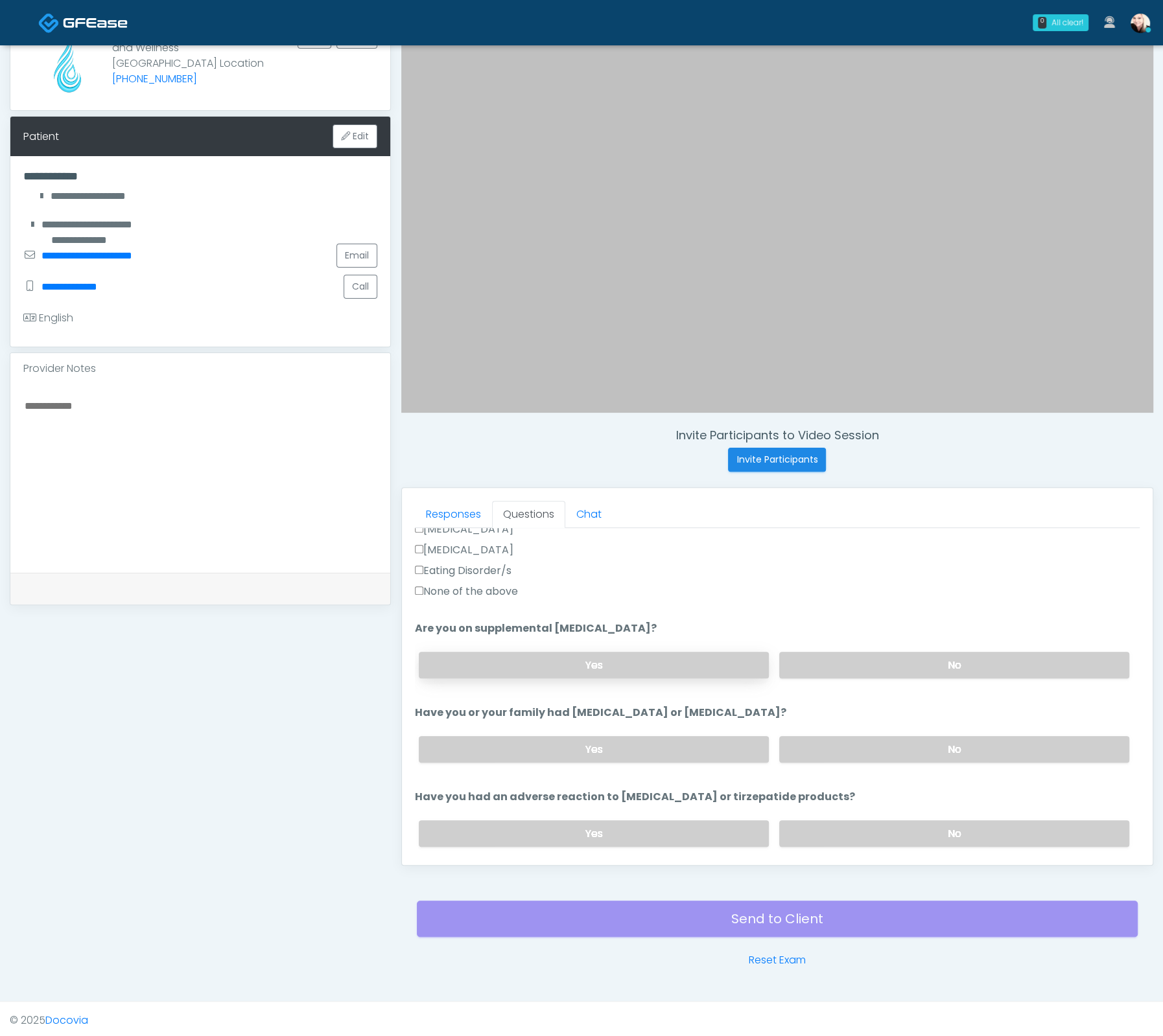
scroll to position [423, 0]
click at [443, 582] on label "None of the above" at bounding box center [467, 589] width 103 height 16
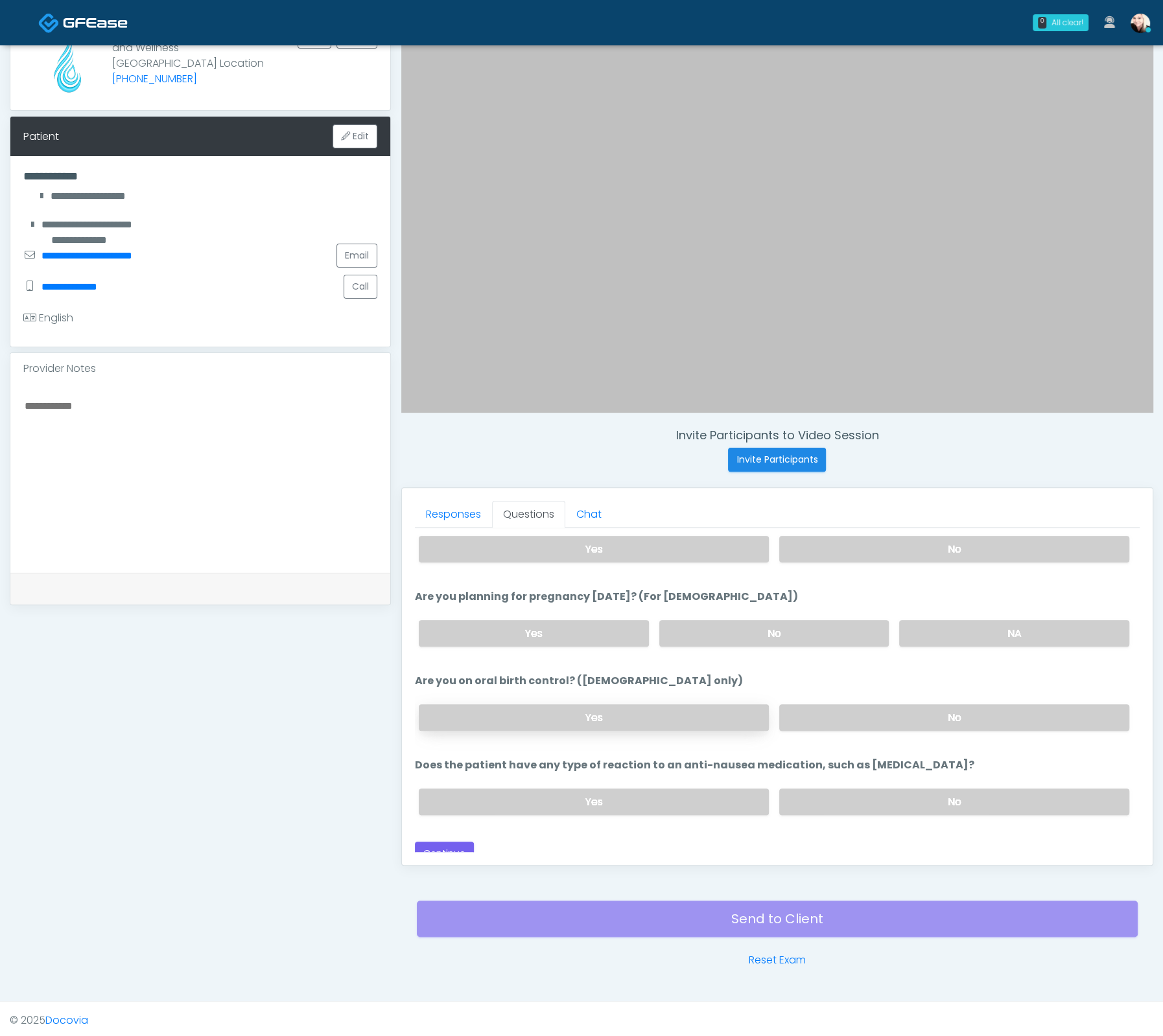
scroll to position [712, 0]
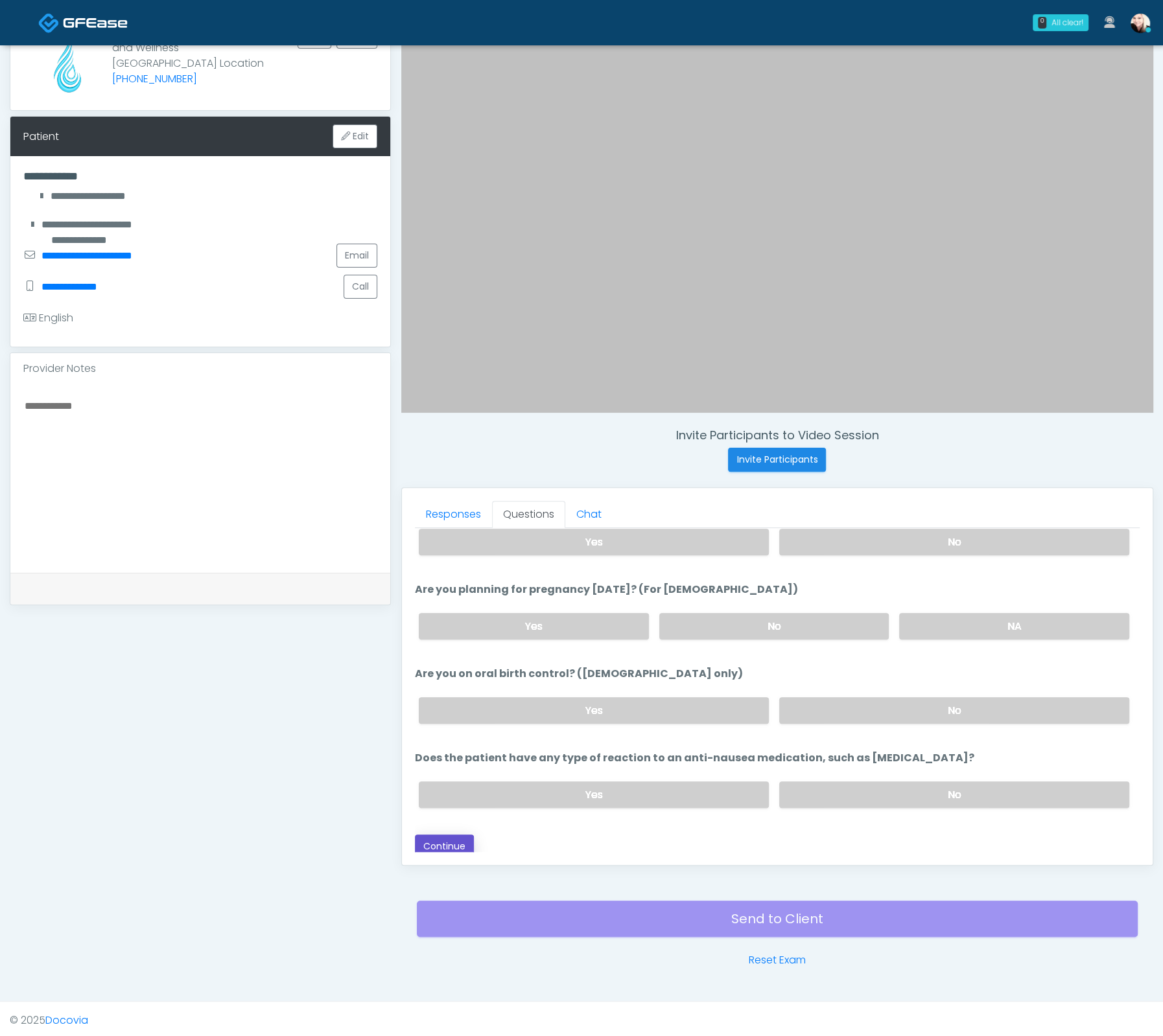
click at [460, 835] on button "Continue" at bounding box center [445, 847] width 59 height 24
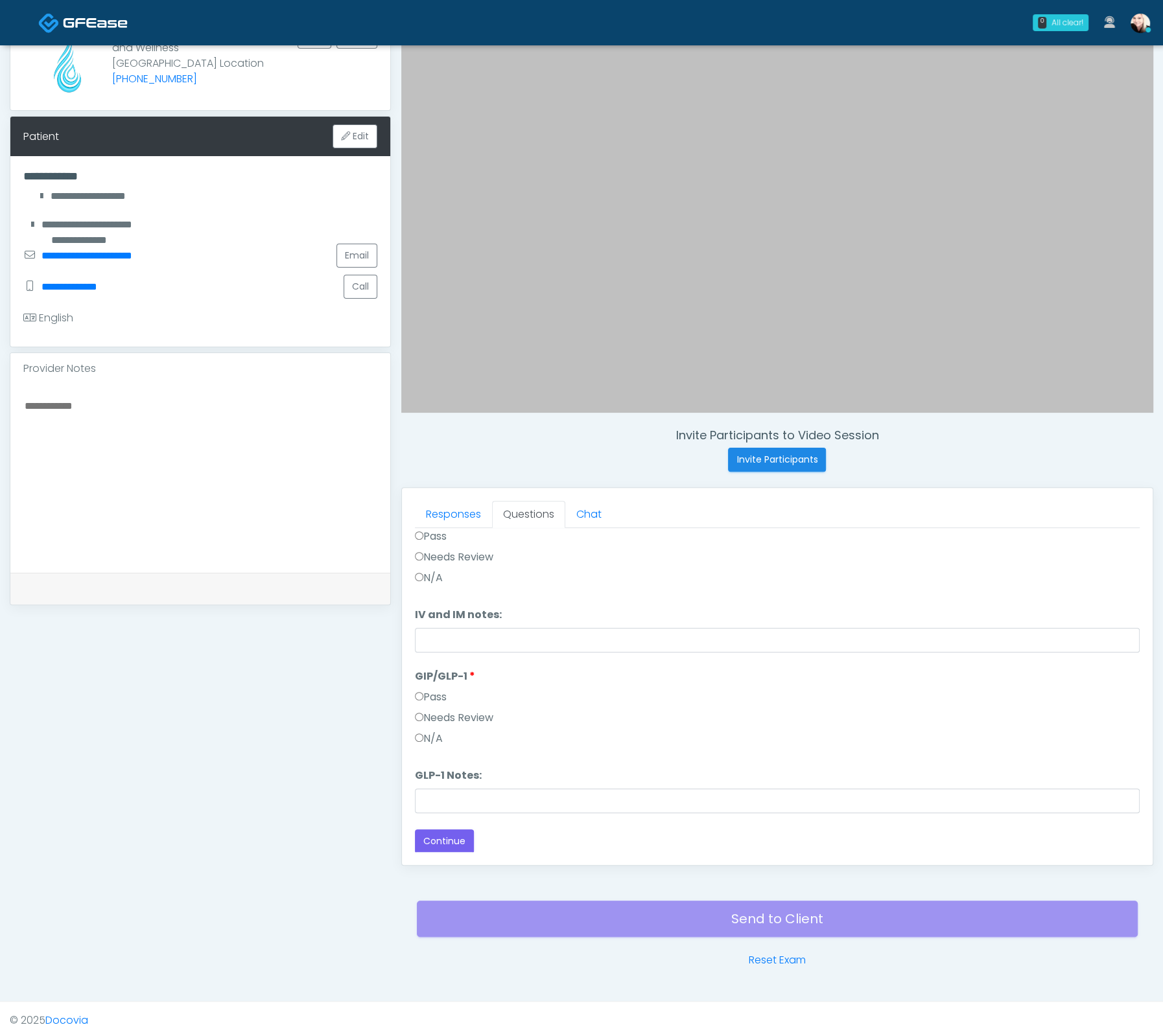
click at [431, 692] on label "Pass" at bounding box center [431, 697] width 32 height 16
click at [429, 578] on li "IV and IM IV and IM Pass Needs Review N/A" at bounding box center [777, 602] width 725 height 83
click at [425, 592] on label "Pass" at bounding box center [431, 589] width 32 height 16
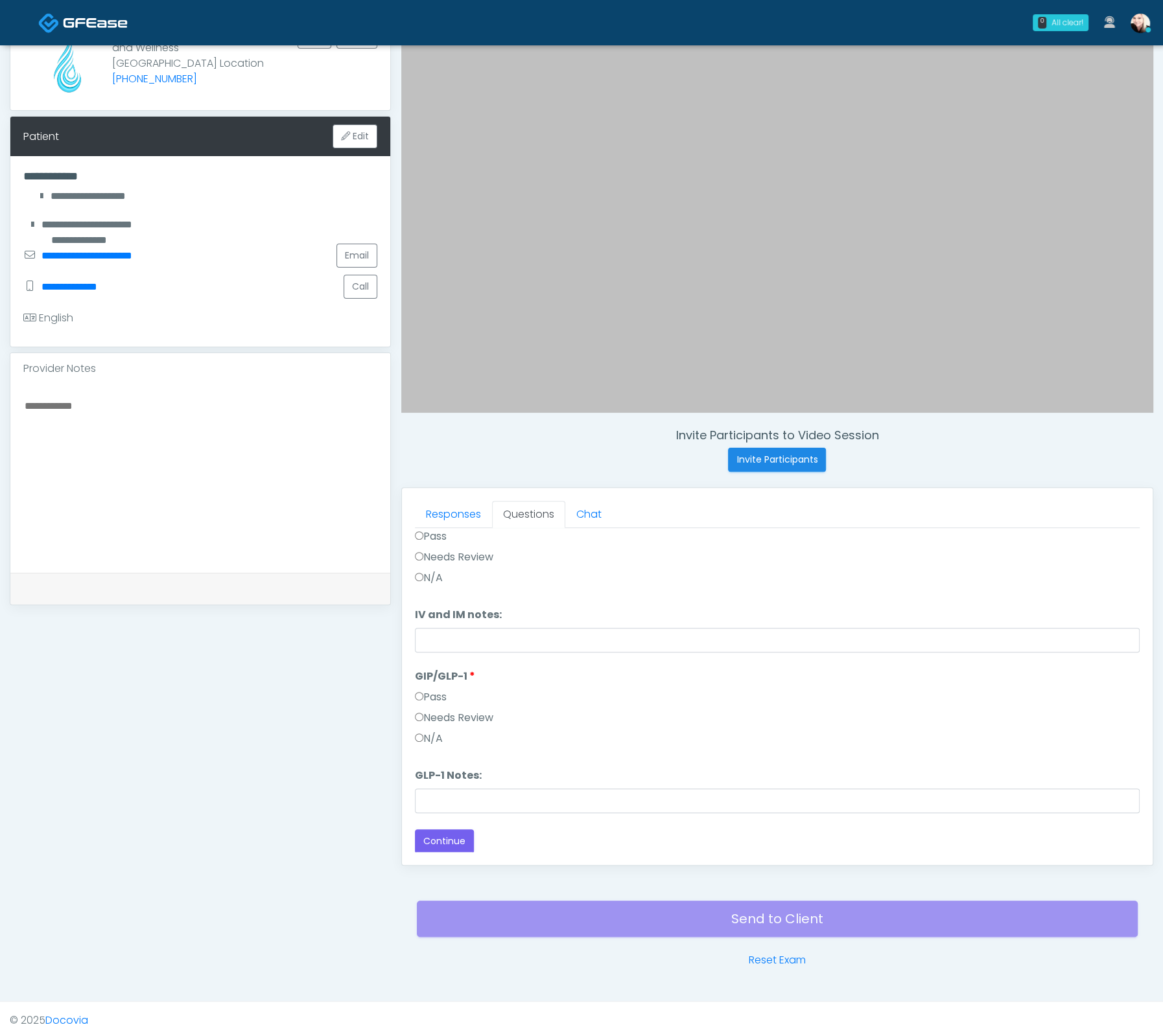
click at [447, 860] on div "Responses Questions Chat Good Faith Exam Script Good Faith Exam Script INTRODUC…" at bounding box center [777, 676] width 751 height 377
click at [440, 838] on button "Continue" at bounding box center [445, 841] width 59 height 24
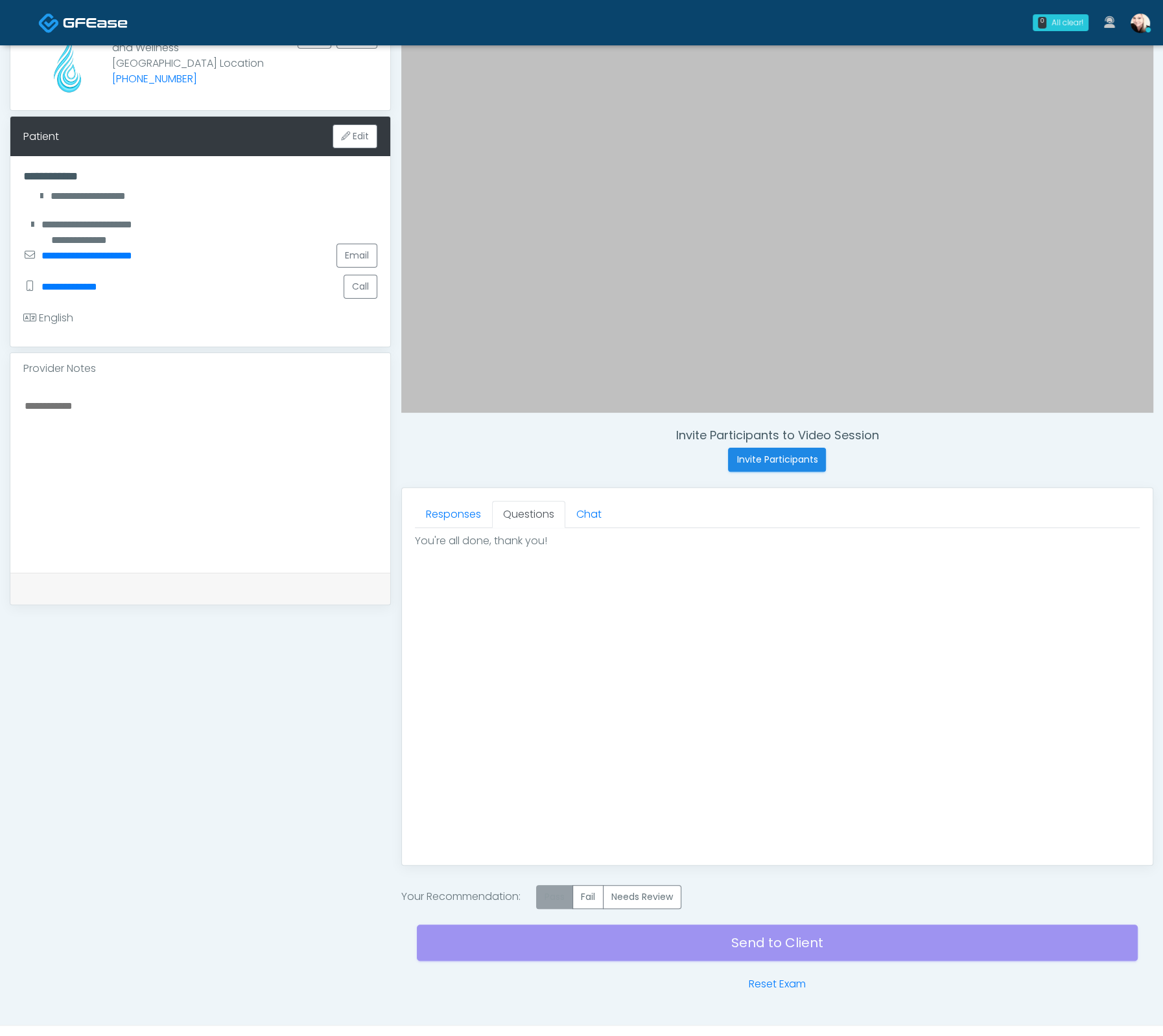
click at [559, 891] on label "Pass" at bounding box center [554, 897] width 37 height 24
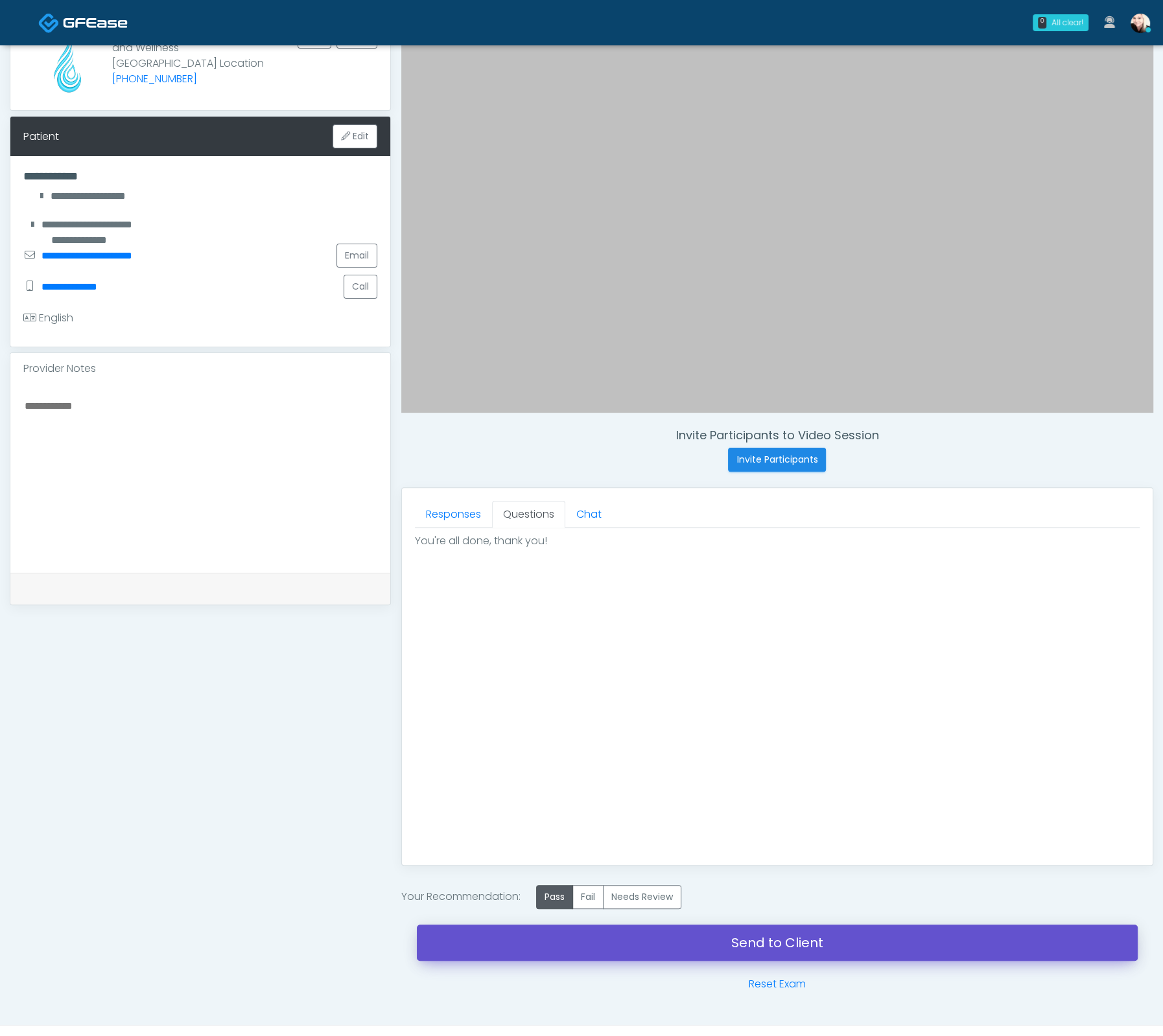
click at [790, 941] on link "Send to Client" at bounding box center [777, 943] width 720 height 36
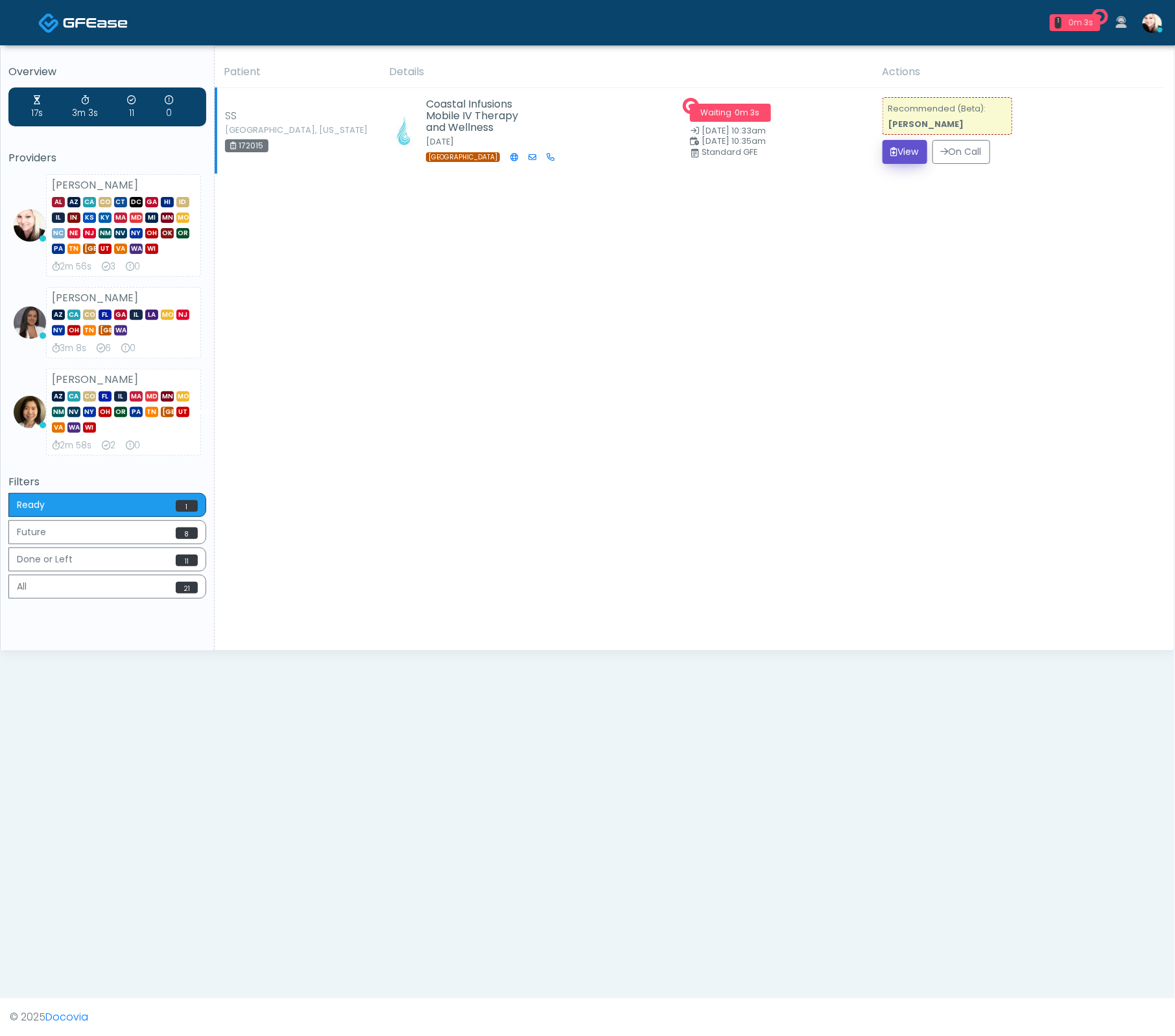
click at [901, 143] on button "View" at bounding box center [905, 152] width 45 height 24
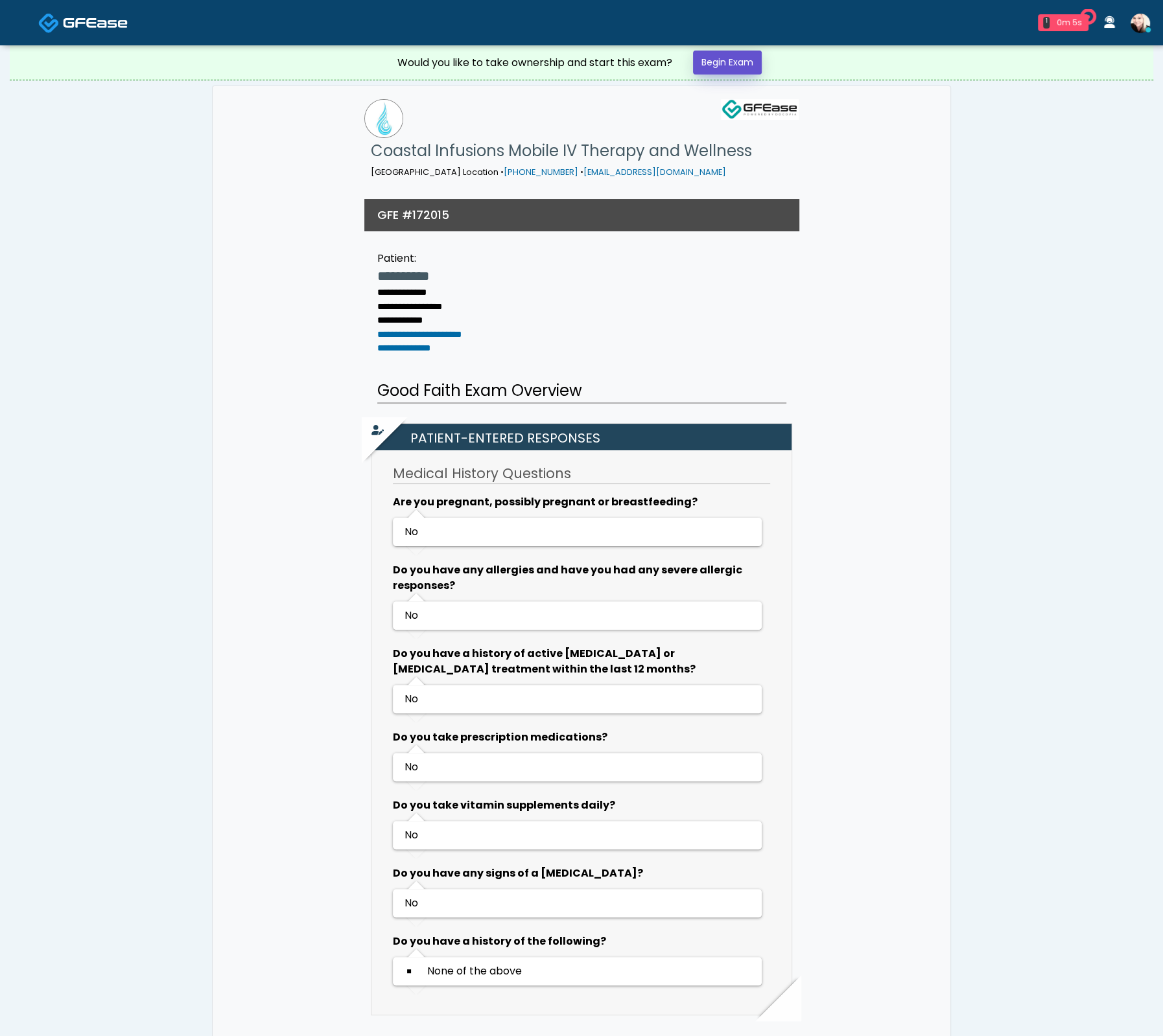
click at [725, 57] on link "Begin Exam" at bounding box center [727, 62] width 69 height 24
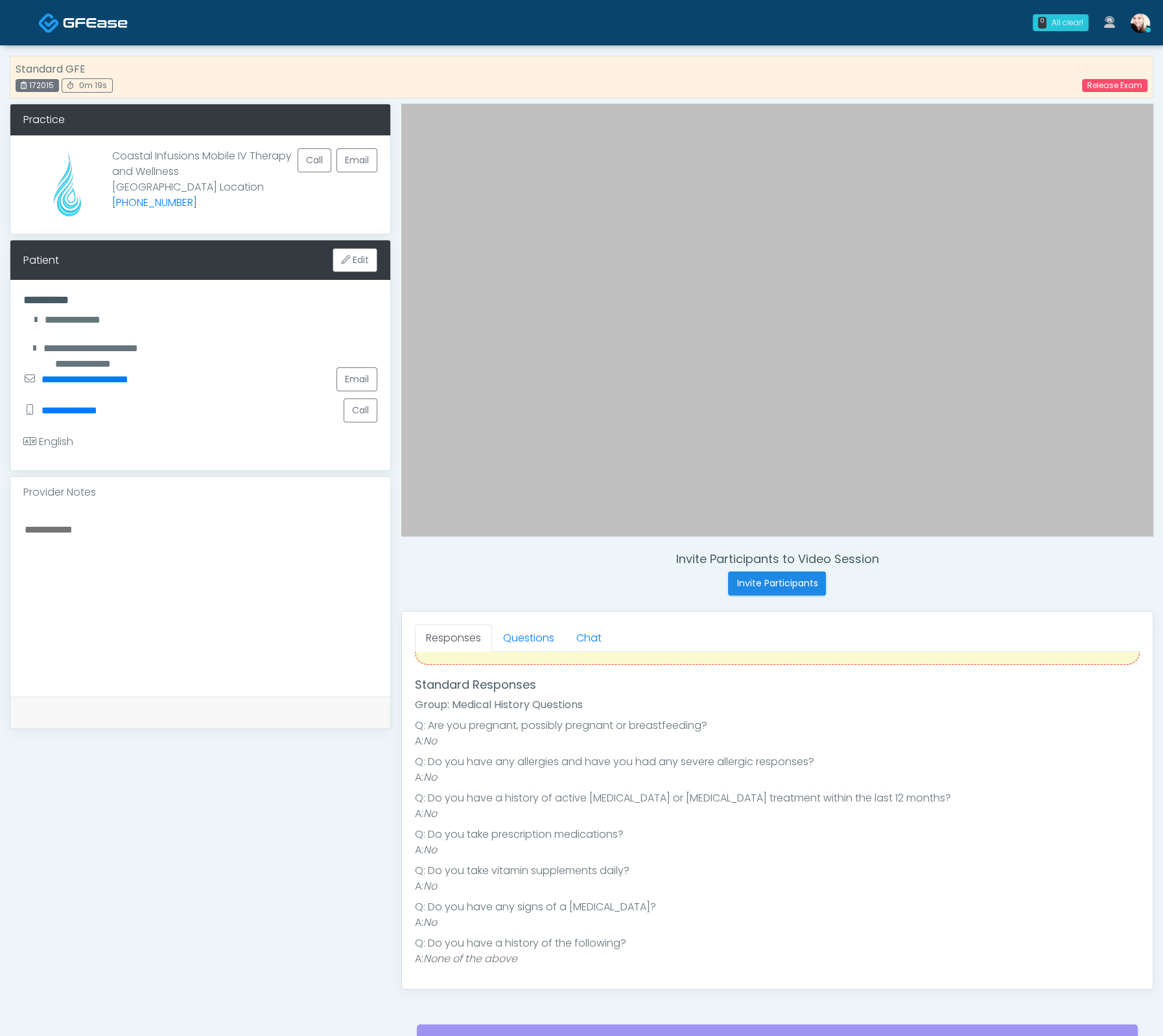
scroll to position [53, 0]
drag, startPoint x: 523, startPoint y: 639, endPoint x: 515, endPoint y: 639, distance: 8.0
click at [522, 639] on link "Questions" at bounding box center [528, 639] width 73 height 27
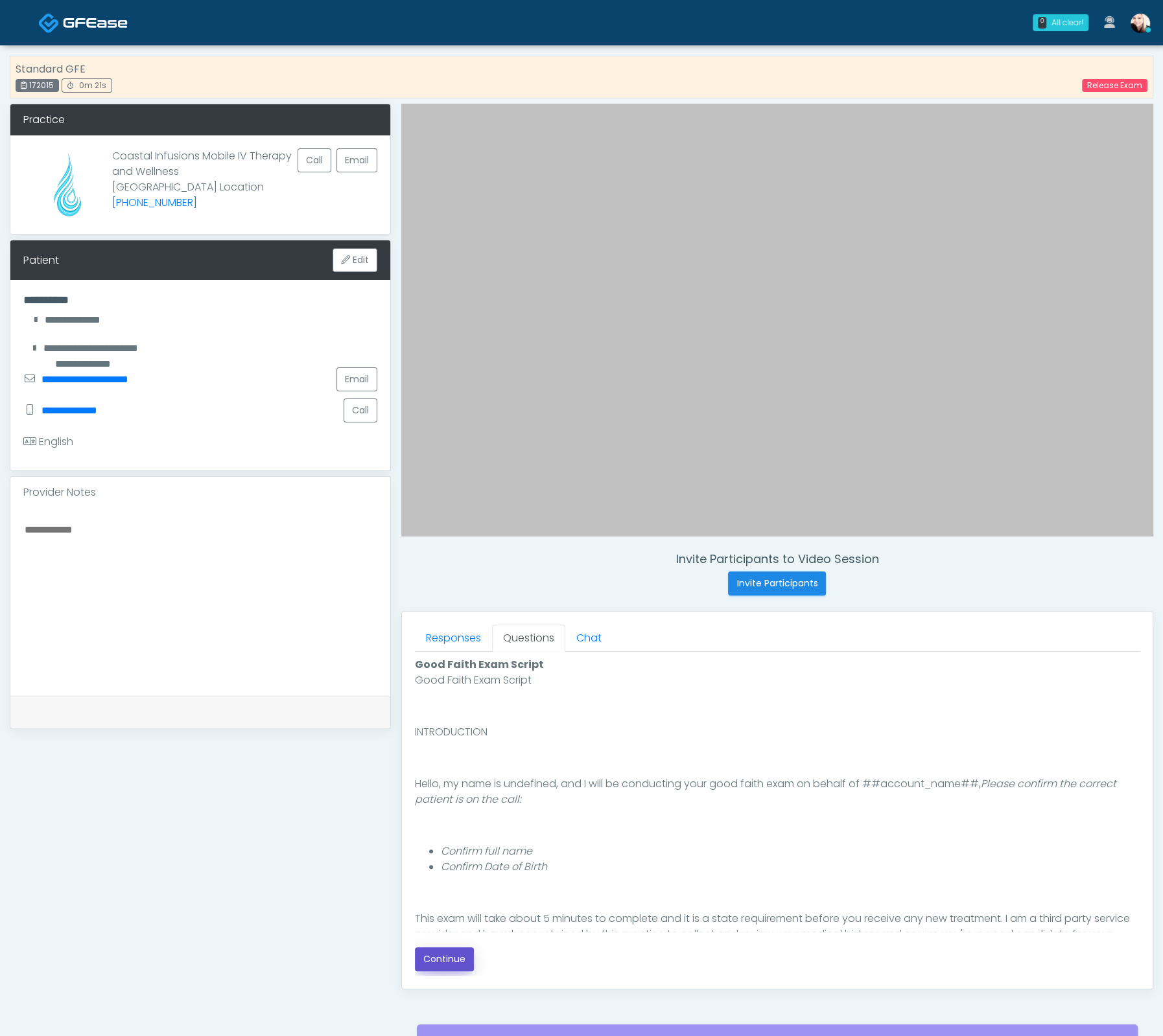
click at [434, 963] on button "Continue" at bounding box center [445, 959] width 59 height 24
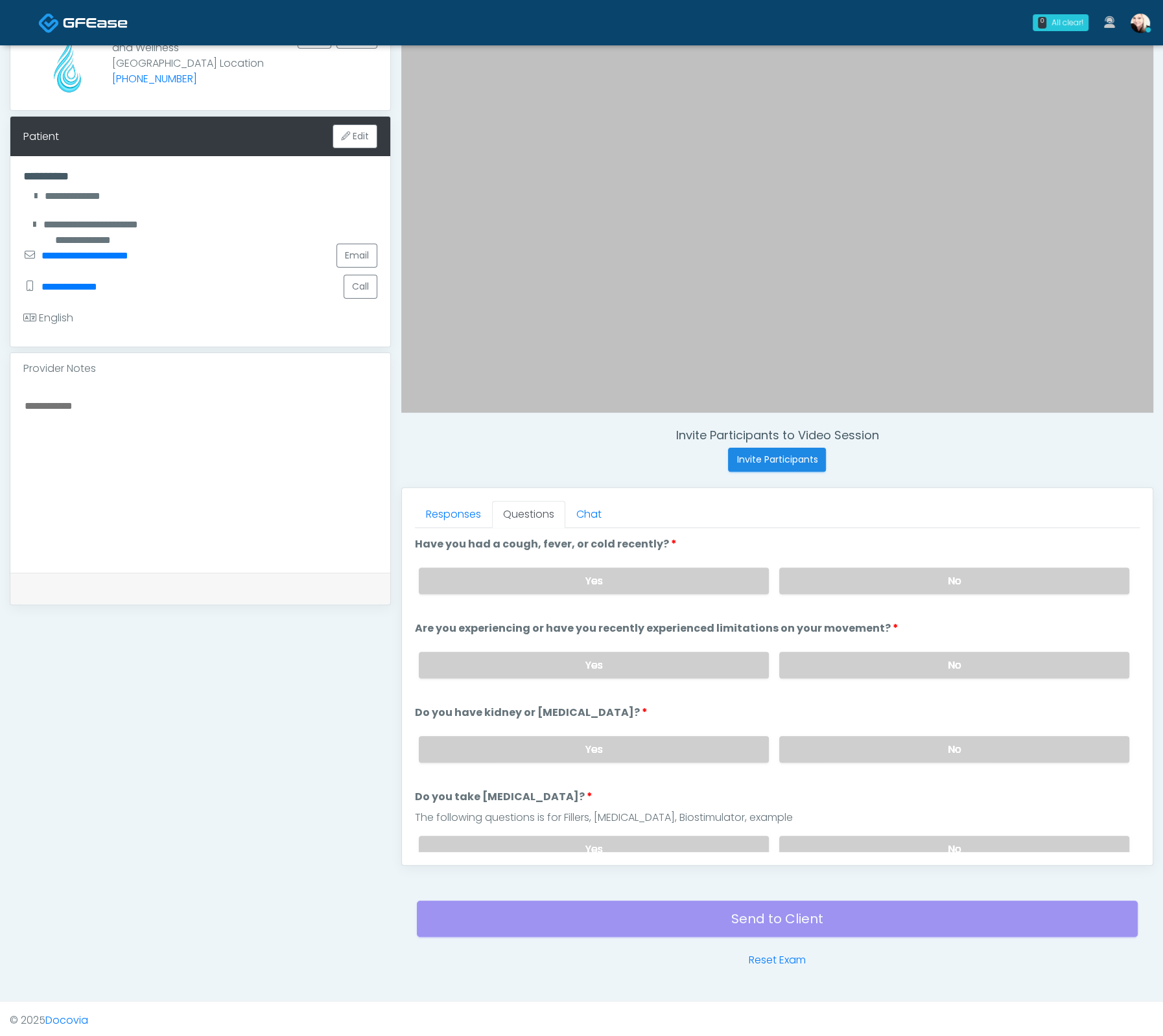
drag, startPoint x: 833, startPoint y: 574, endPoint x: 835, endPoint y: 631, distance: 57.0
click at [833, 575] on label "No" at bounding box center [954, 580] width 350 height 27
click at [836, 658] on label "No" at bounding box center [954, 665] width 350 height 27
click at [838, 747] on label "No" at bounding box center [954, 749] width 350 height 27
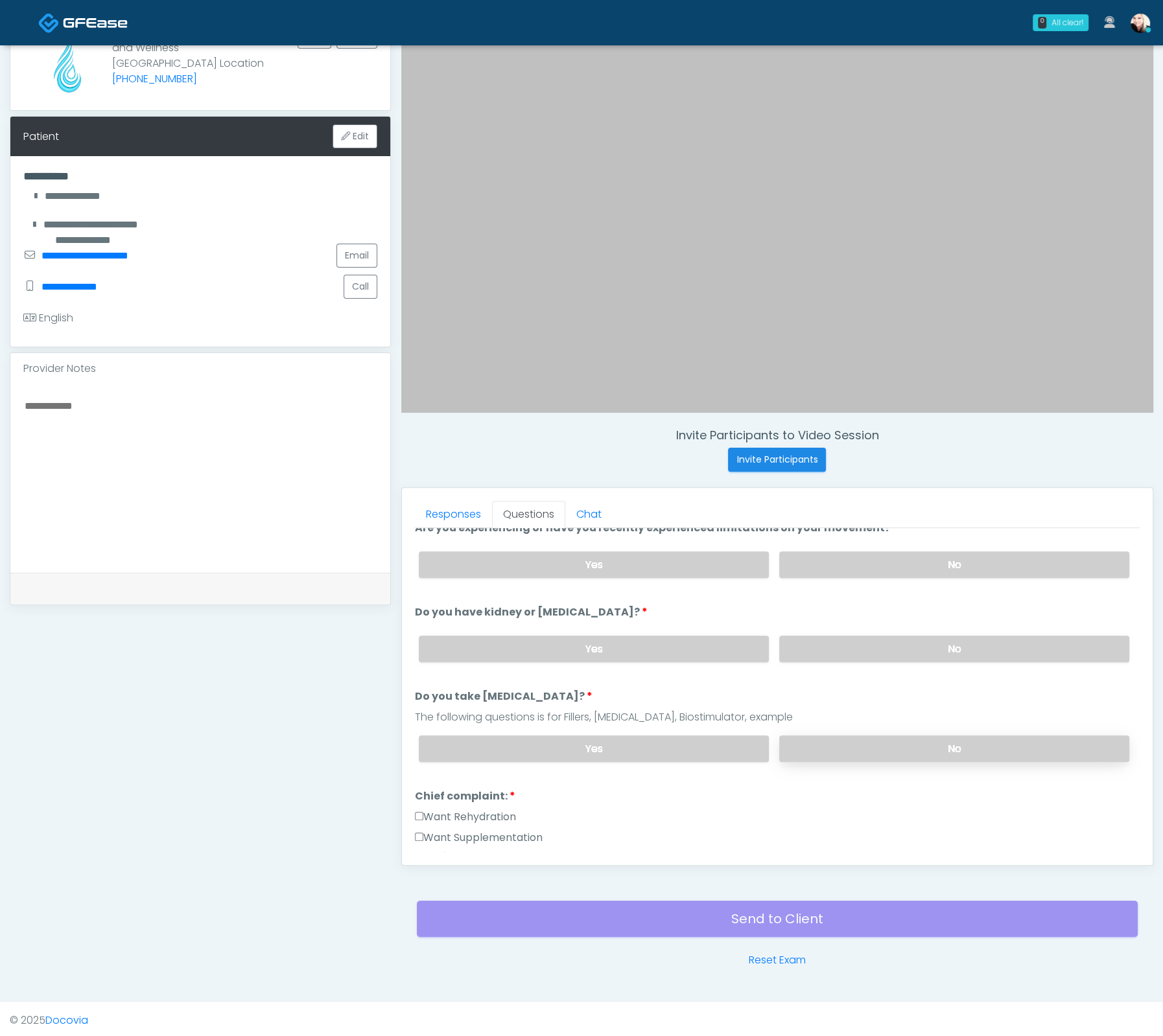
click at [842, 749] on label "No" at bounding box center [954, 749] width 350 height 27
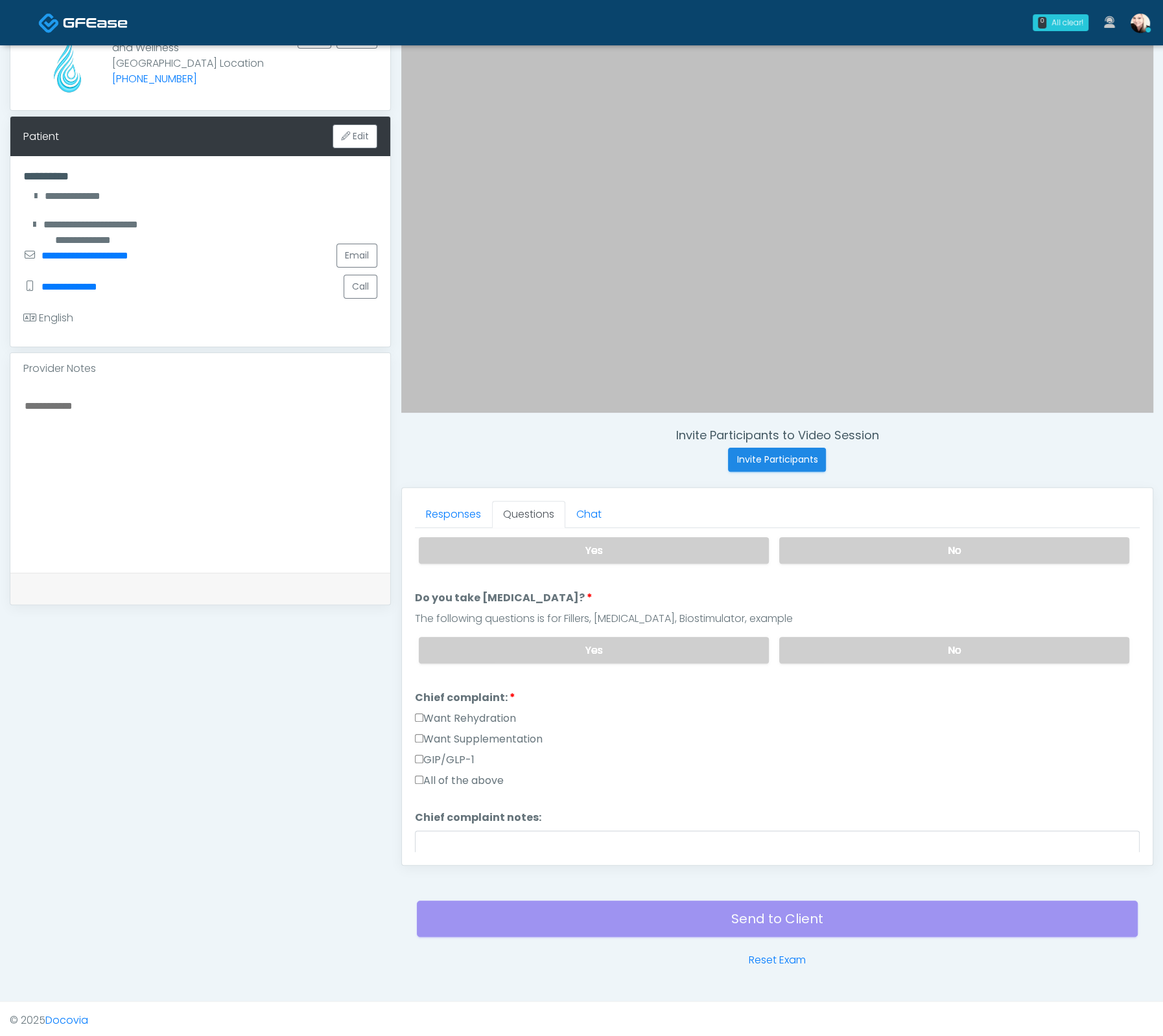
scroll to position [200, 0]
click at [440, 773] on label "All of the above" at bounding box center [459, 780] width 89 height 16
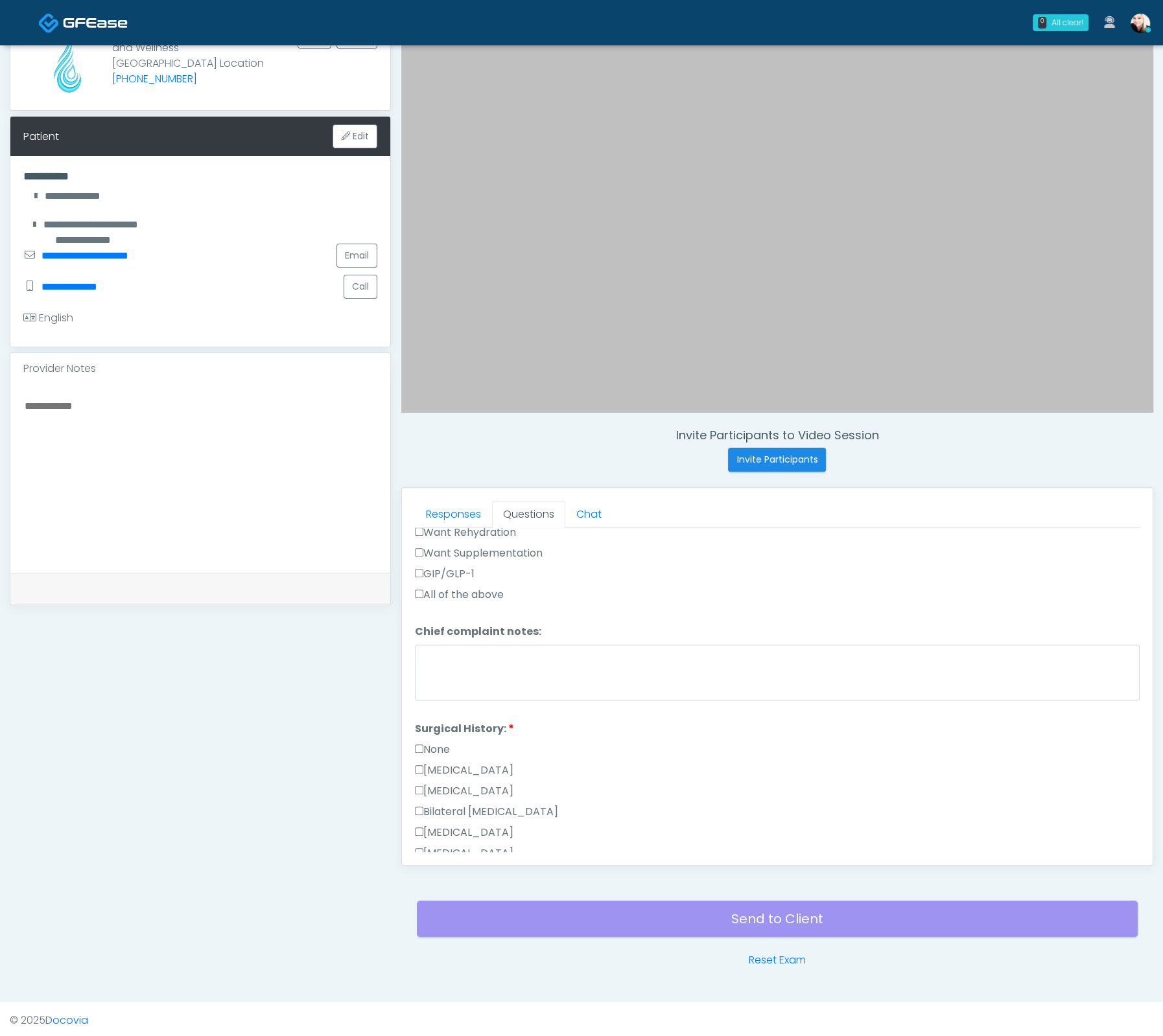
scroll to position [395, 0]
drag, startPoint x: 450, startPoint y: 725, endPoint x: 431, endPoint y: 736, distance: 22.0
click at [448, 731] on label "None" at bounding box center [432, 739] width 35 height 16
click at [431, 736] on label "None" at bounding box center [432, 739] width 35 height 16
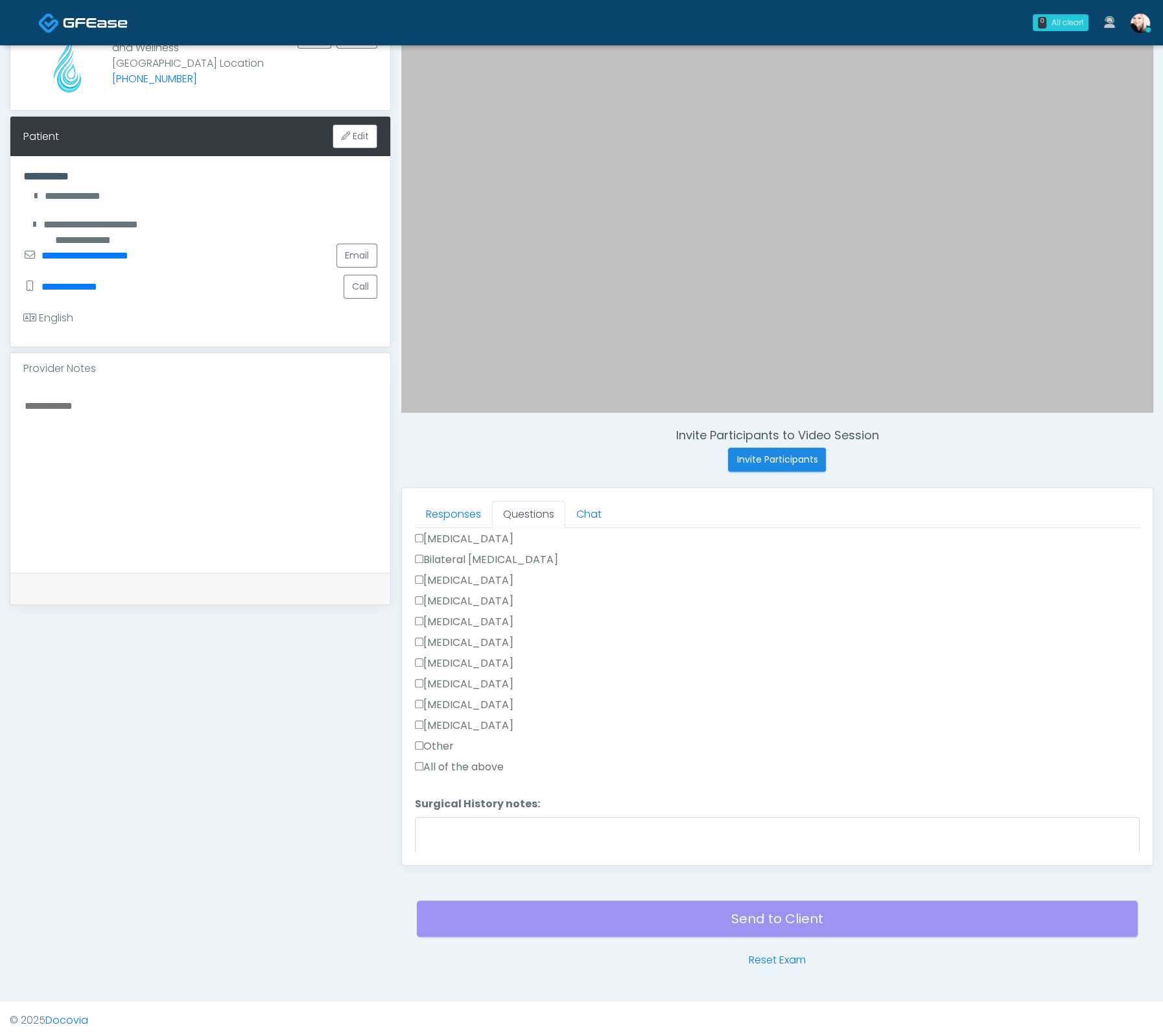
scroll to position [696, 0]
click at [436, 836] on button "Continue" at bounding box center [445, 846] width 59 height 24
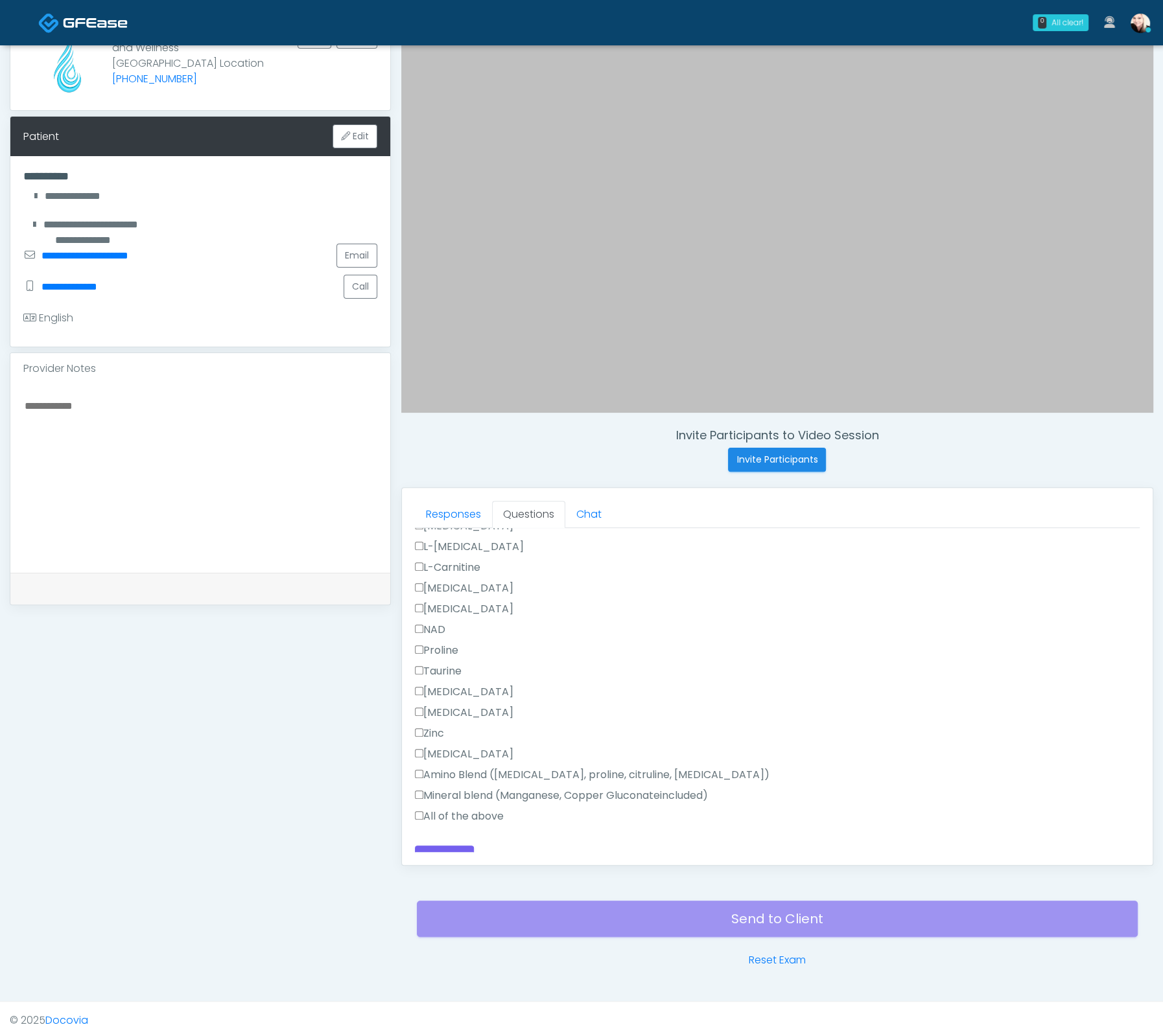
click at [425, 788] on div "Mineral blend (Manganese, Copper Gluconateincluded)" at bounding box center [777, 799] width 725 height 21
click at [424, 791] on div "Mineral blend (Manganese, Copper Gluconateincluded)" at bounding box center [777, 801] width 725 height 21
click at [421, 795] on div "Ascorbic Acid B-Complex Biotin Benadryl Glutathione Methylcobalamin L-Arginine" at bounding box center [777, 628] width 725 height 415
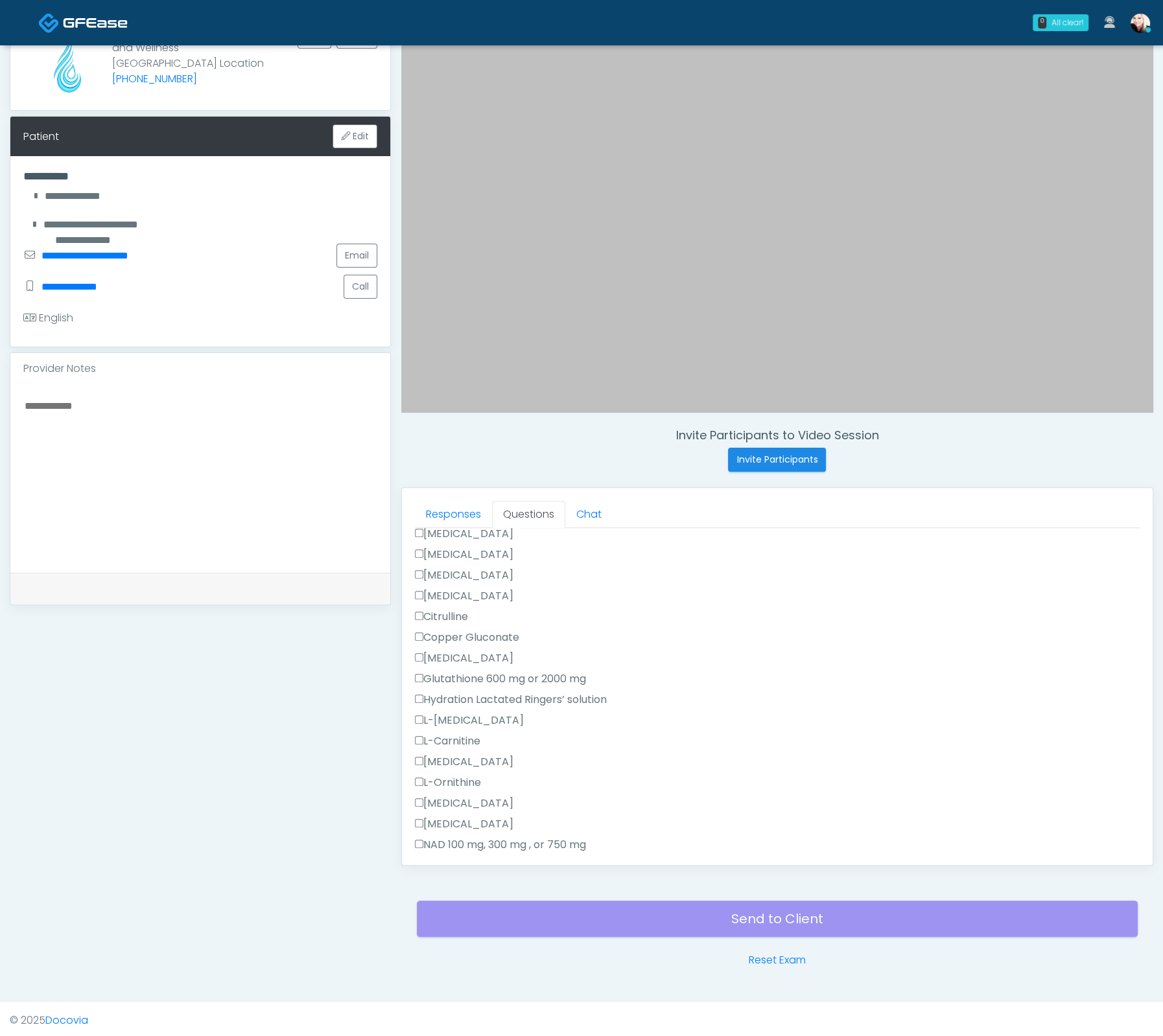
scroll to position [0, 0]
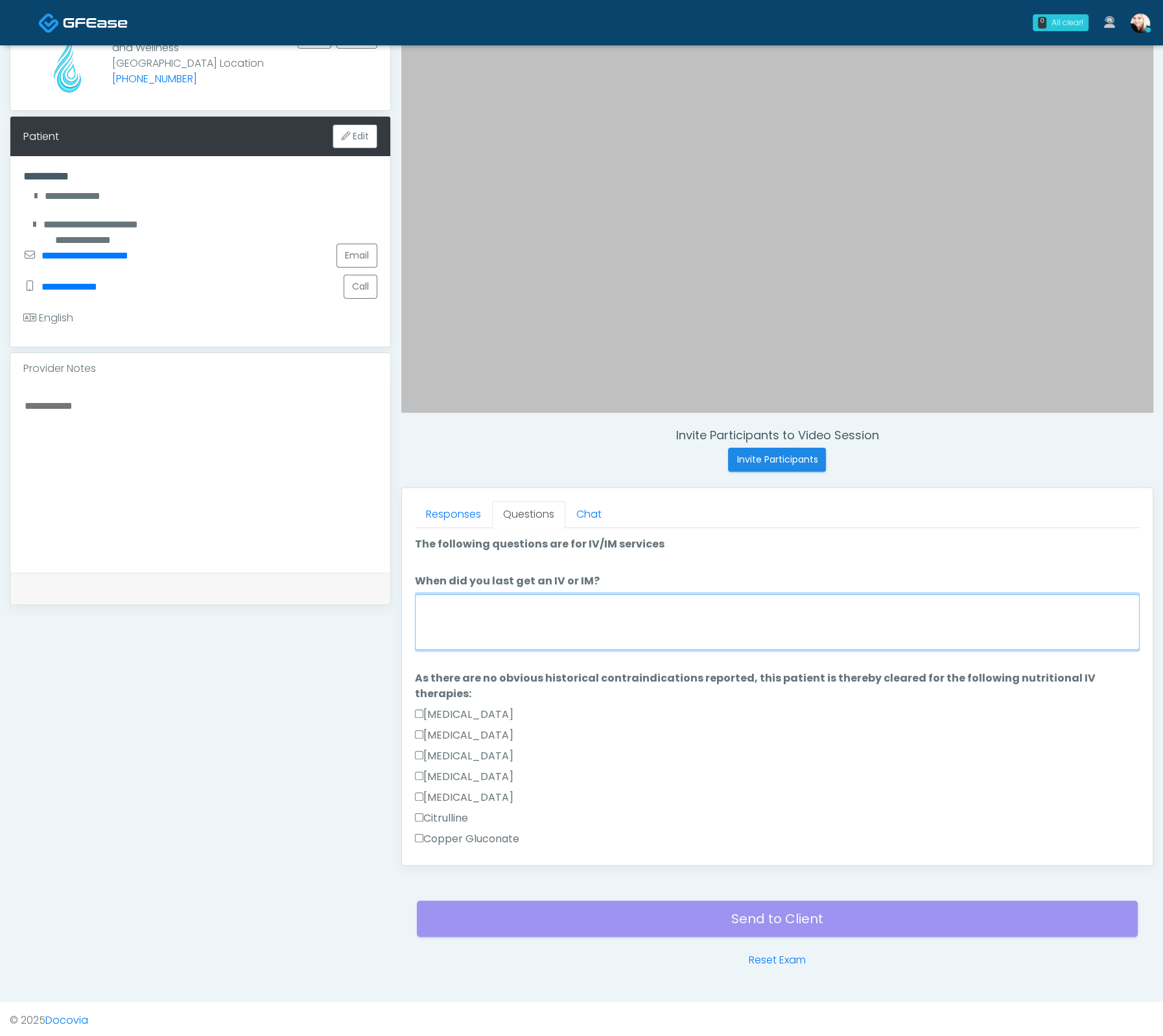
click at [509, 626] on textarea "When did you last get an IV or IM?" at bounding box center [777, 622] width 725 height 56
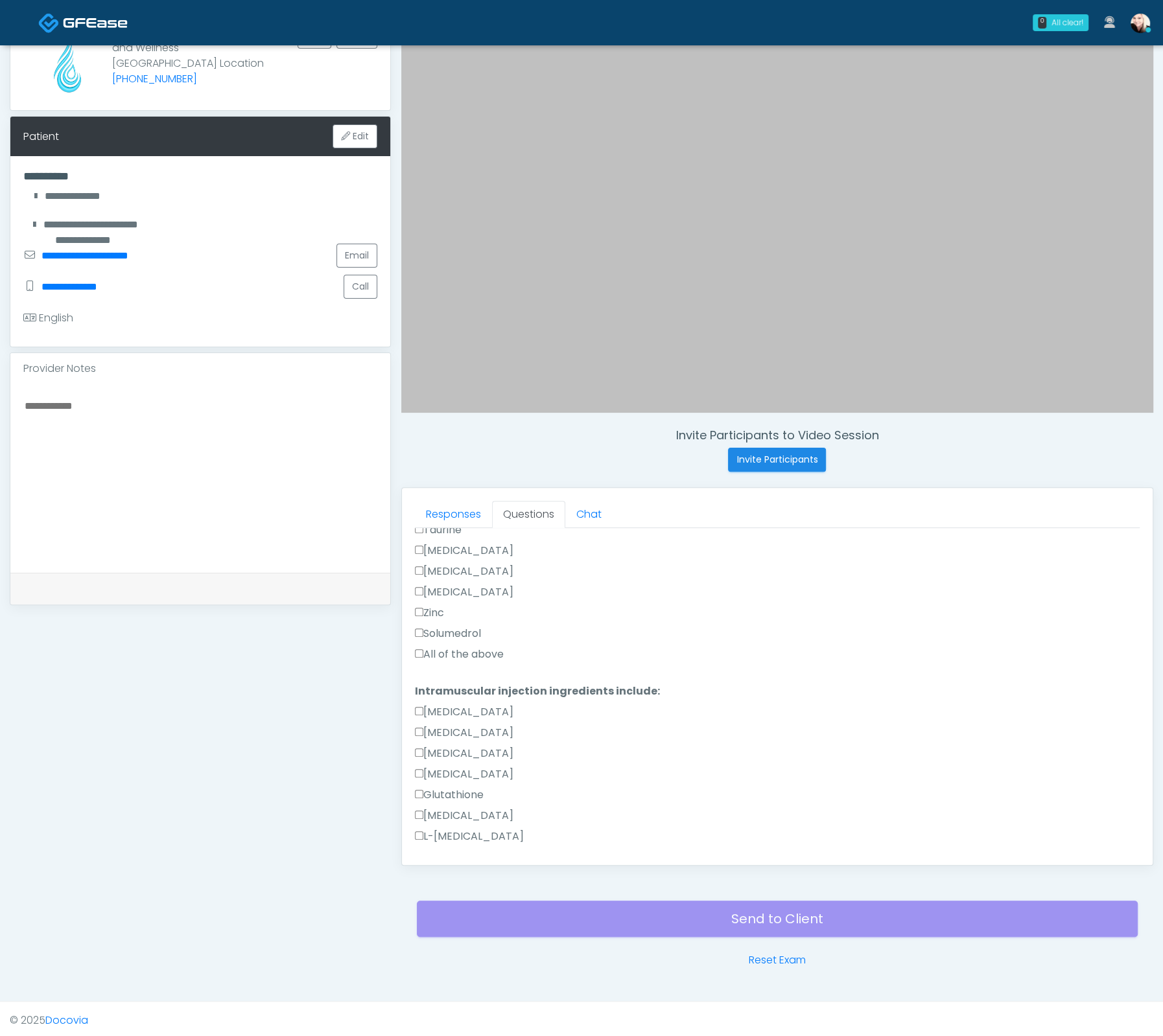
scroll to position [952, 0]
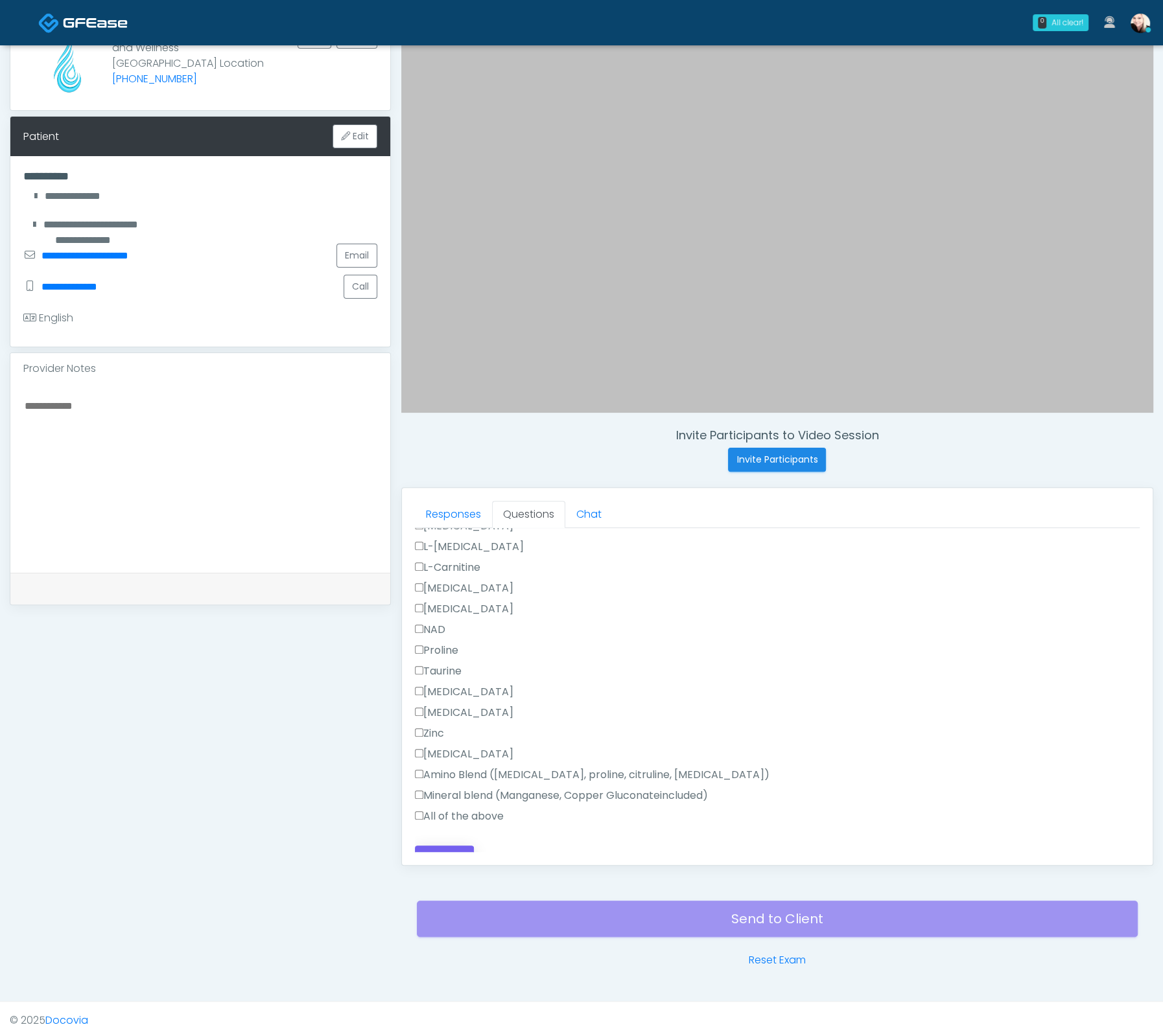
type textarea "**********"
click at [444, 846] on button "Continue" at bounding box center [445, 858] width 59 height 24
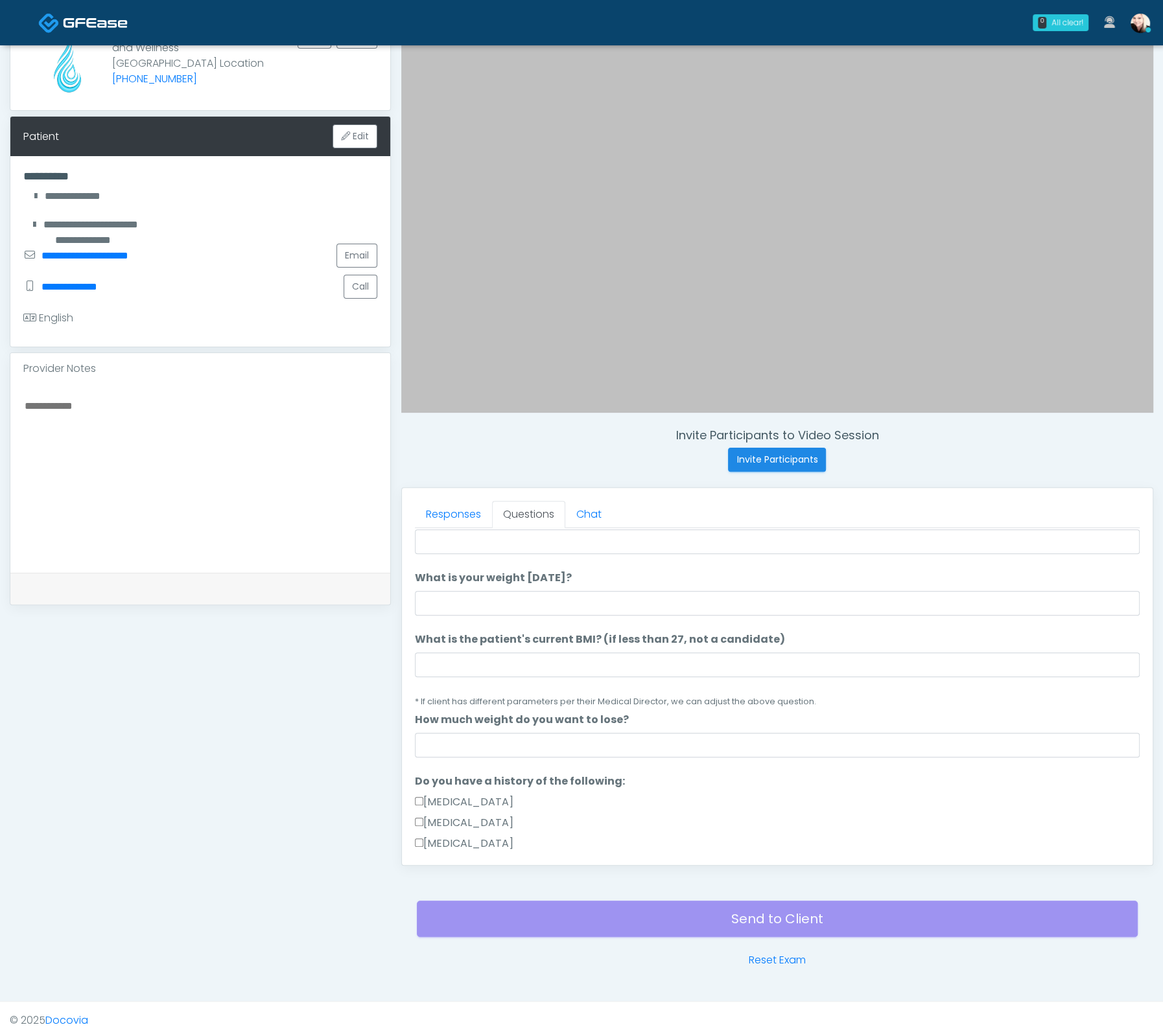
scroll to position [0, 0]
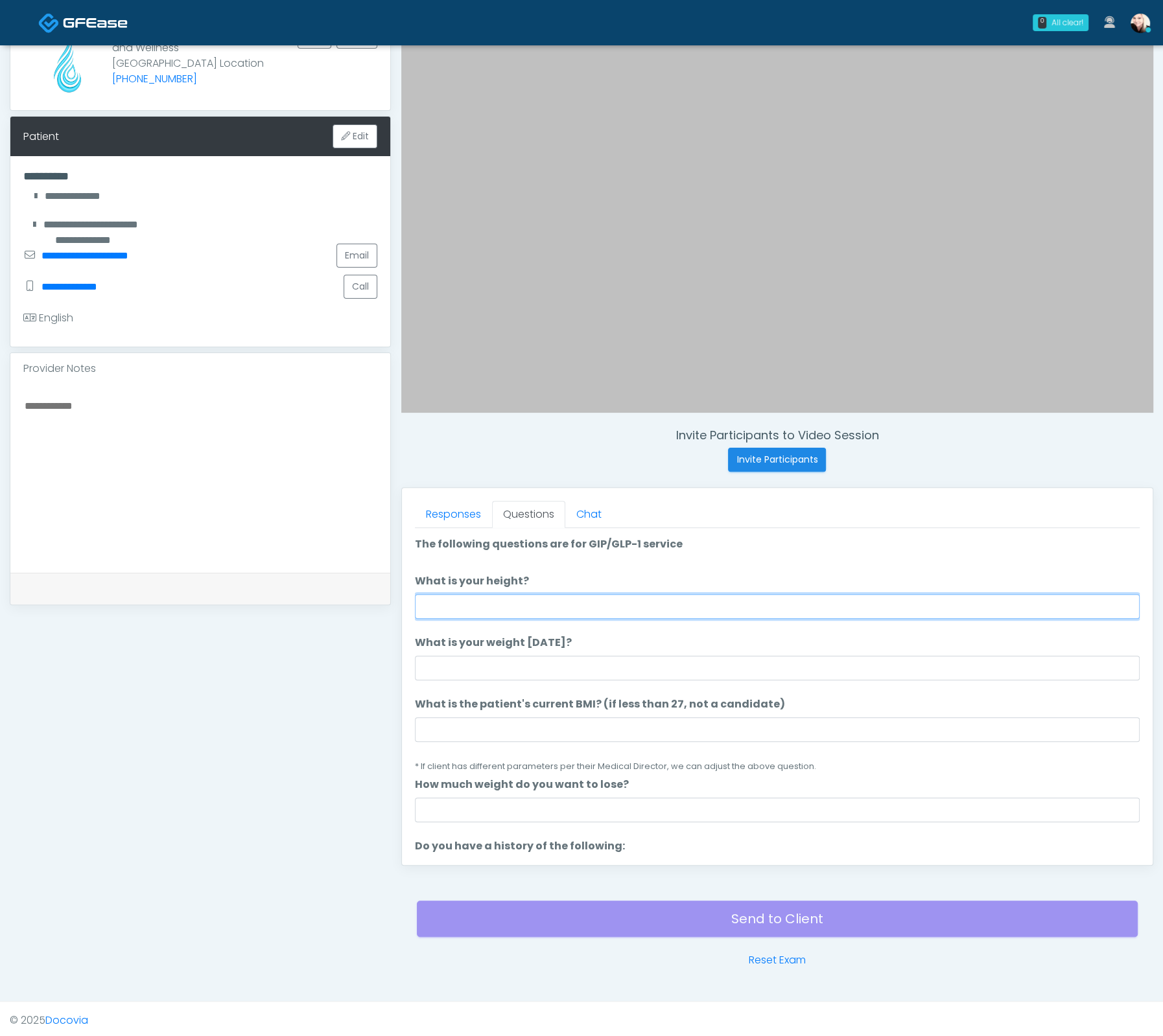
click at [456, 603] on input "What is your height?" at bounding box center [777, 607] width 725 height 25
type input "*"
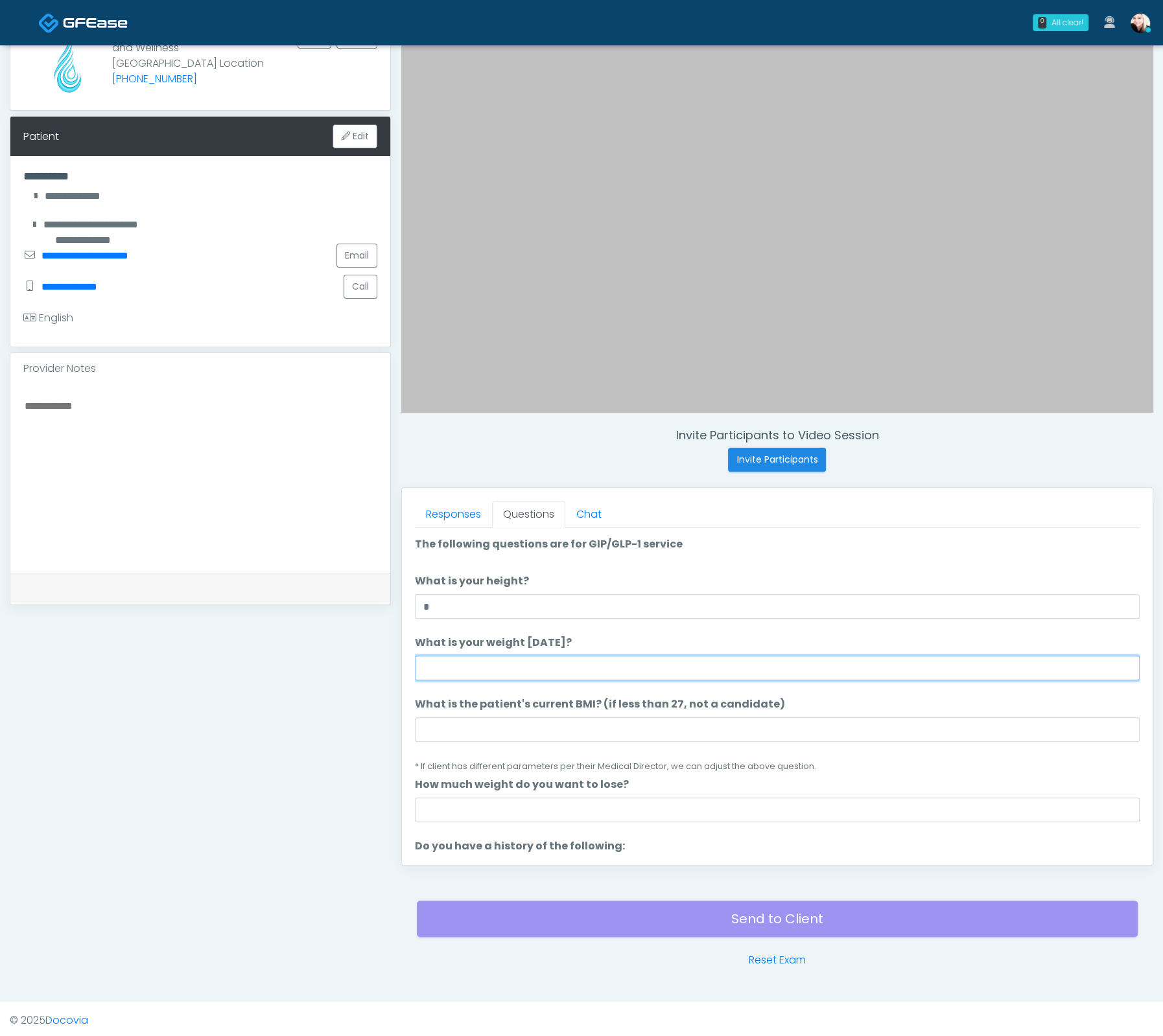
click at [434, 670] on input "What is your weight today?" at bounding box center [777, 668] width 725 height 25
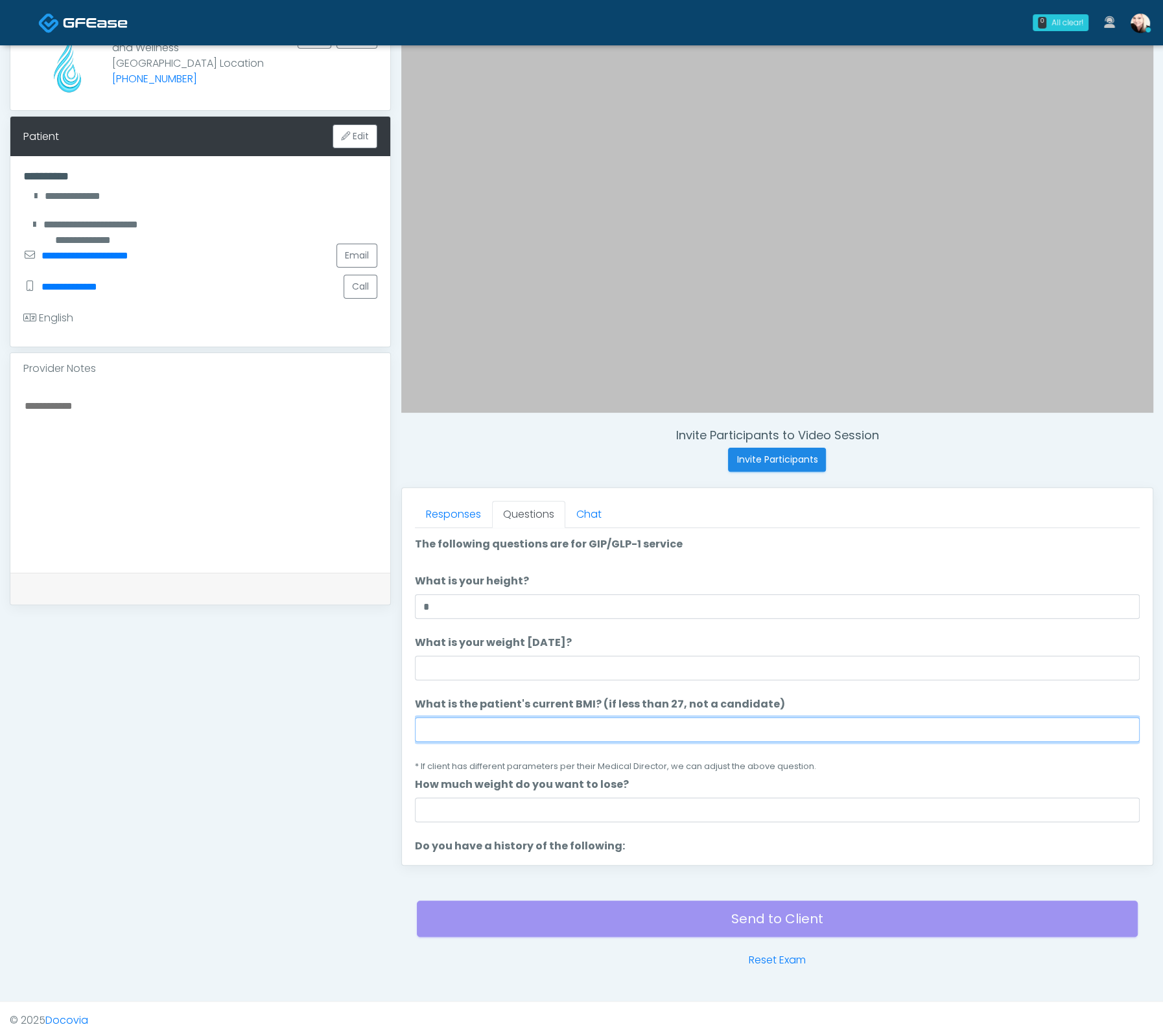
click at [436, 733] on input "What is the patient's current BMI? (if less than 27, not a candidate)" at bounding box center [777, 730] width 725 height 25
paste input "****"
type input "****"
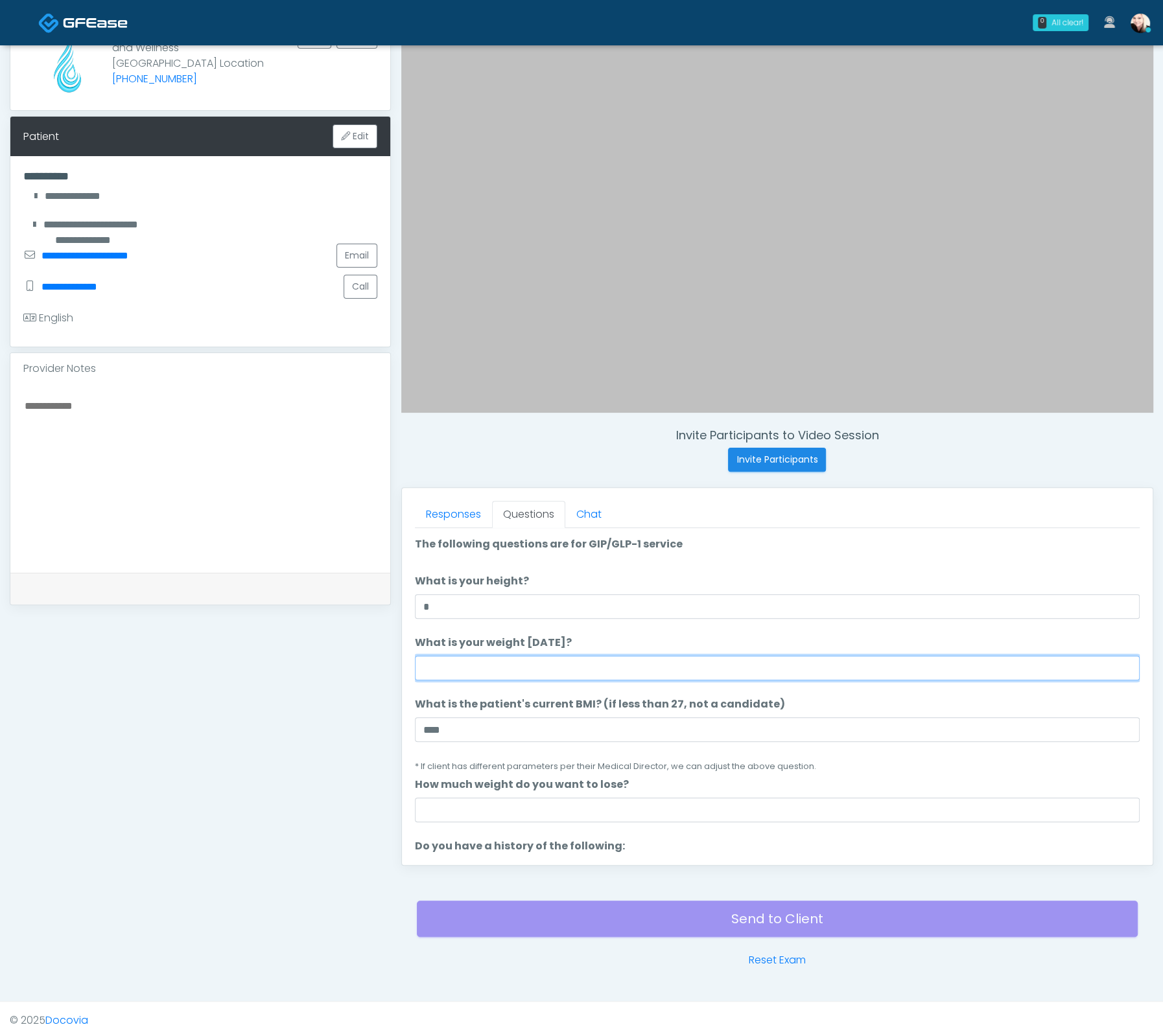
click at [449, 665] on input "What is your weight today?" at bounding box center [777, 668] width 725 height 25
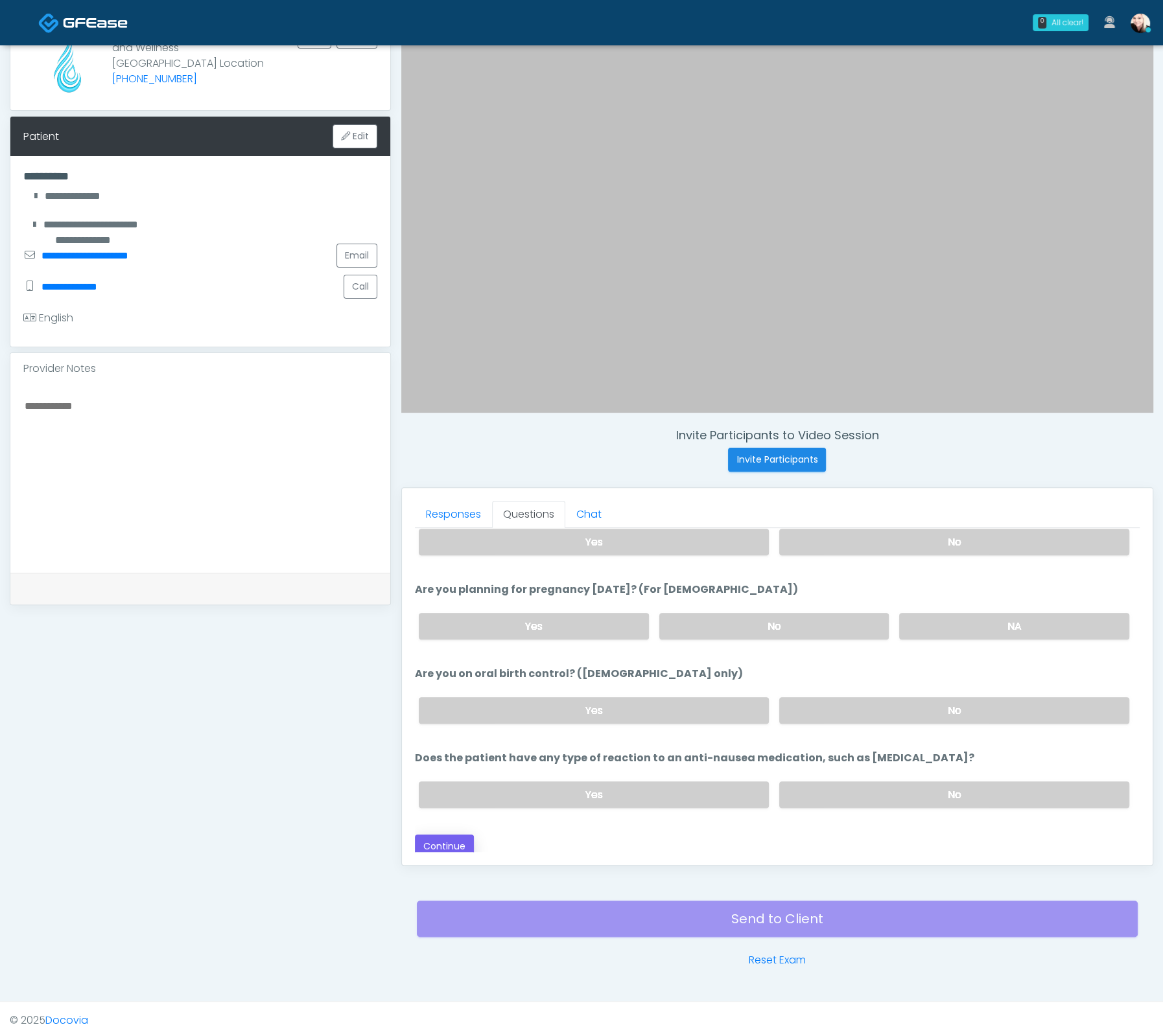
type input "***"
click at [447, 840] on button "Continue" at bounding box center [445, 847] width 59 height 24
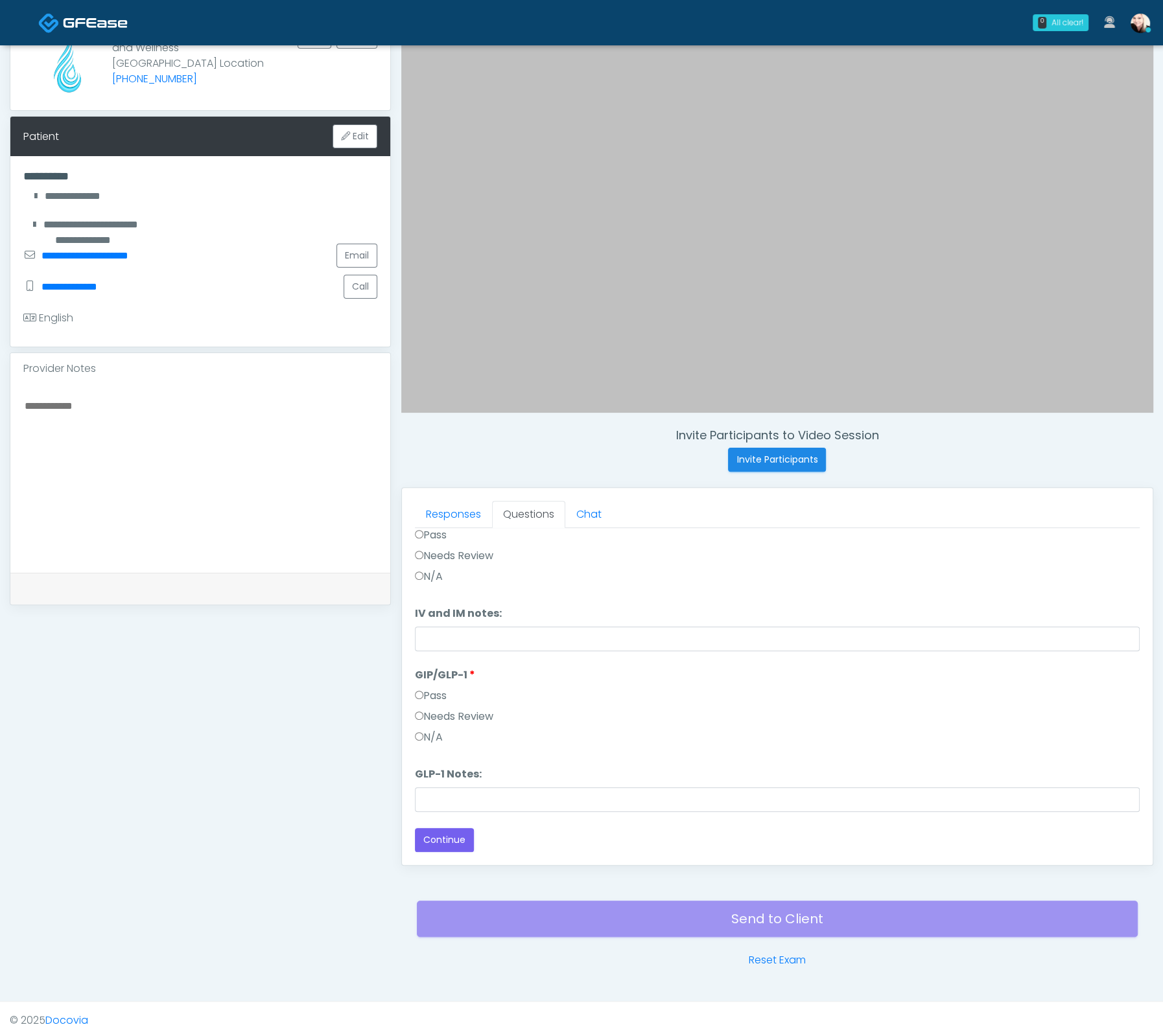
scroll to position [53, 0]
click at [438, 691] on label "Pass" at bounding box center [431, 697] width 32 height 16
click at [421, 740] on label "N/A" at bounding box center [429, 738] width 28 height 16
click at [419, 537] on label "Pass" at bounding box center [431, 537] width 32 height 16
click at [473, 794] on input "GLP-1 Notes:" at bounding box center [777, 801] width 725 height 25
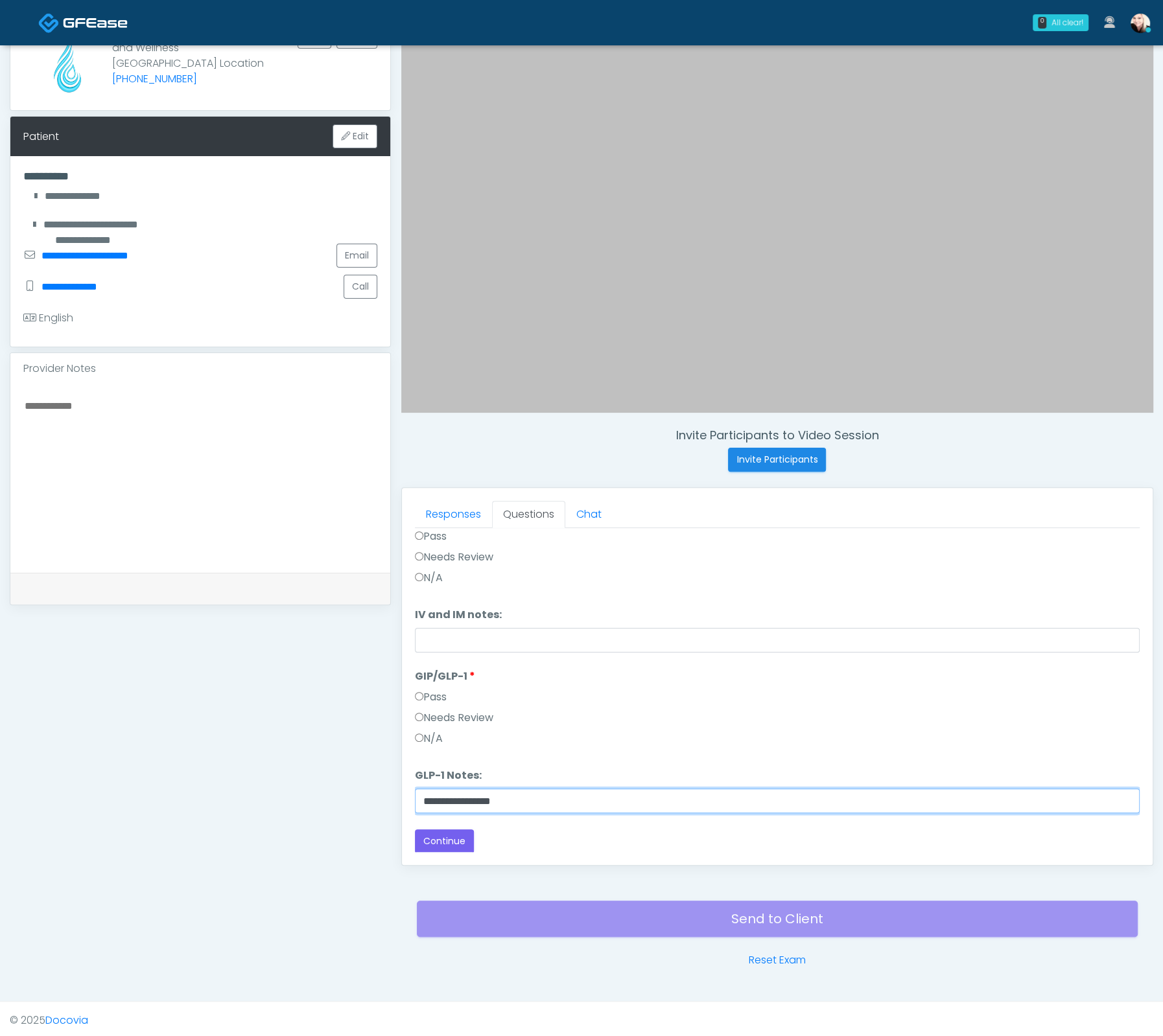
type input "**********"
click button "Connect with an agent" at bounding box center [0, 0] width 0 height 0
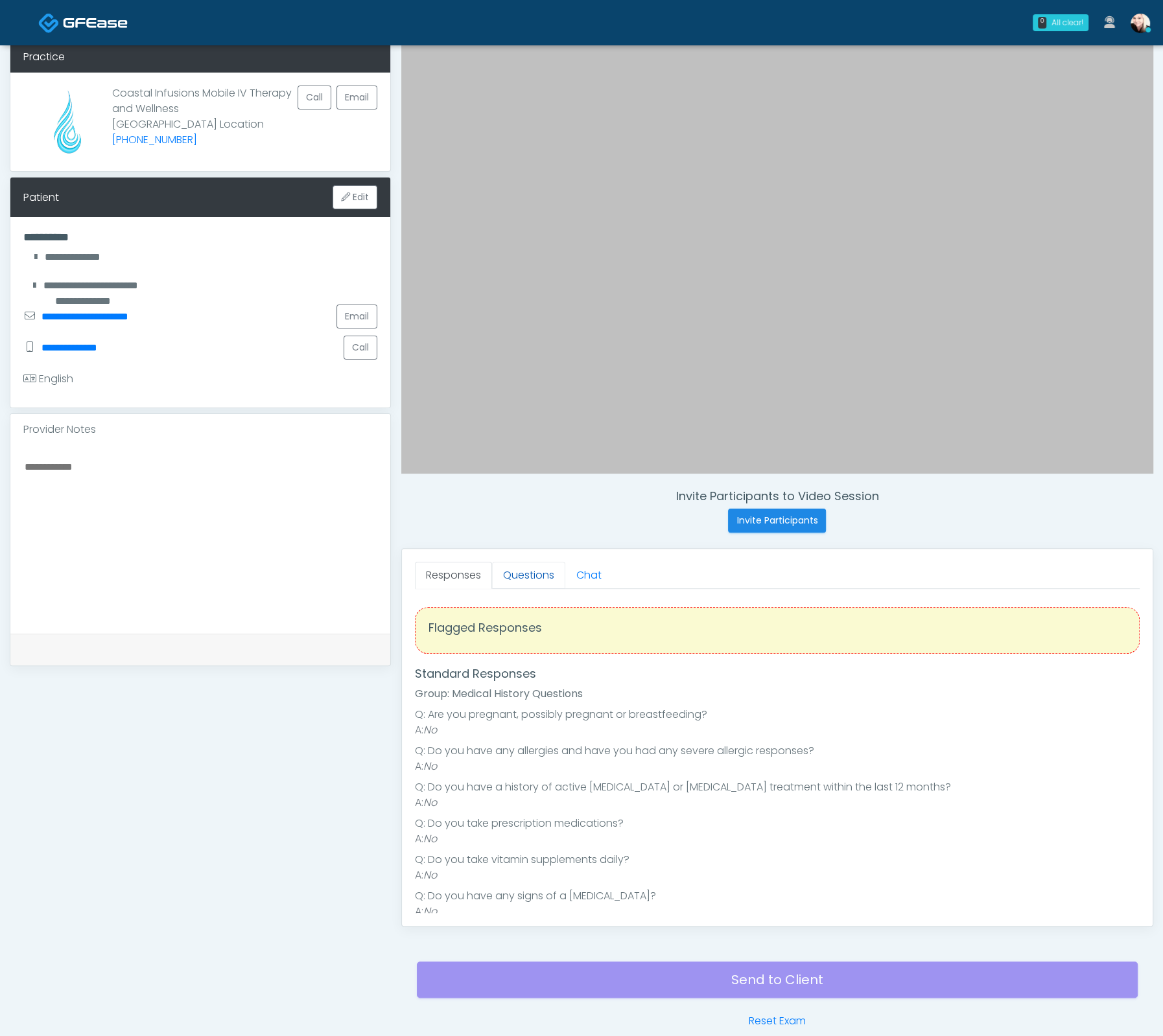
click at [524, 576] on link "Questions" at bounding box center [528, 576] width 73 height 27
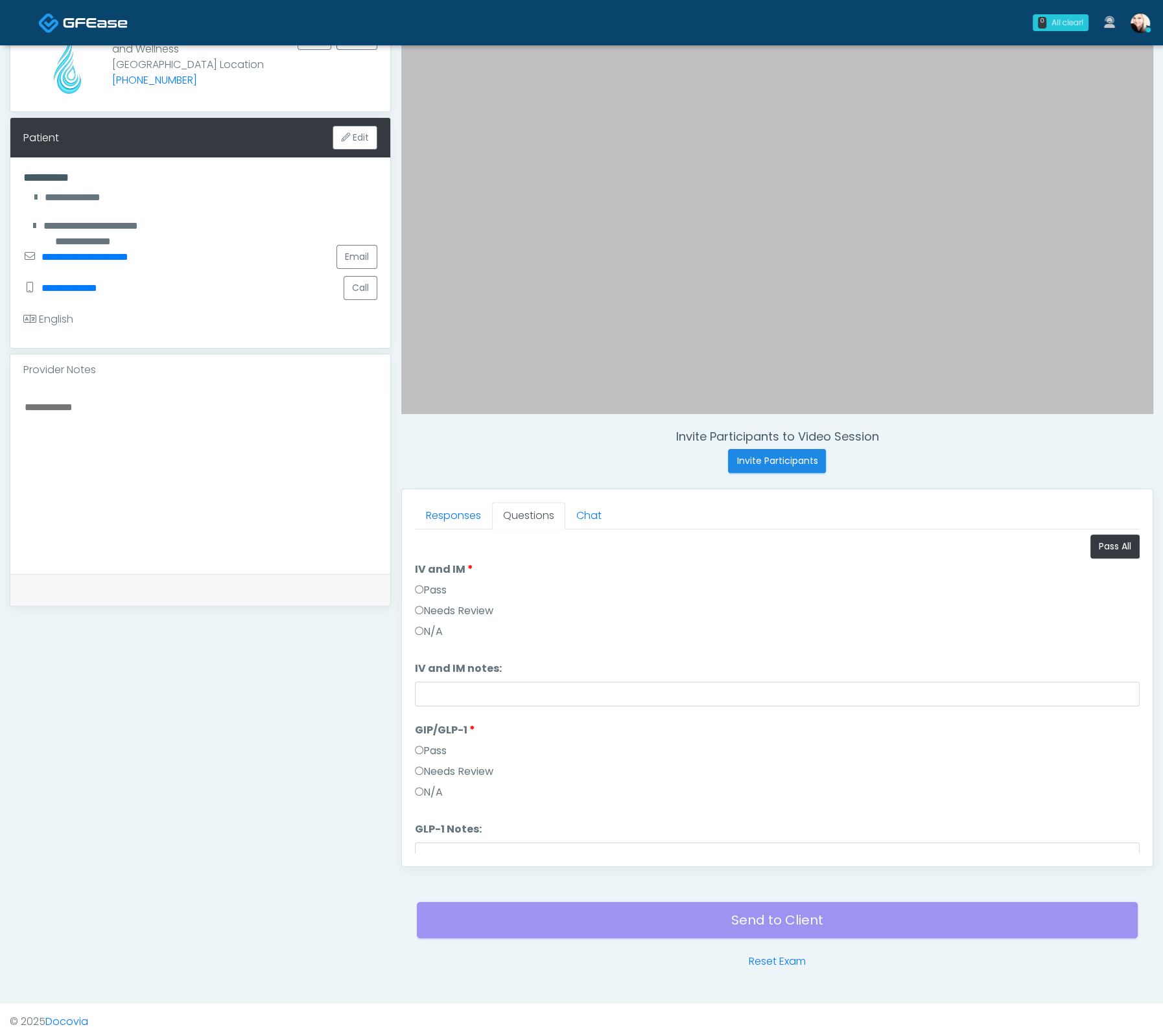
scroll to position [123, 0]
click at [427, 582] on label "Pass" at bounding box center [431, 589] width 32 height 16
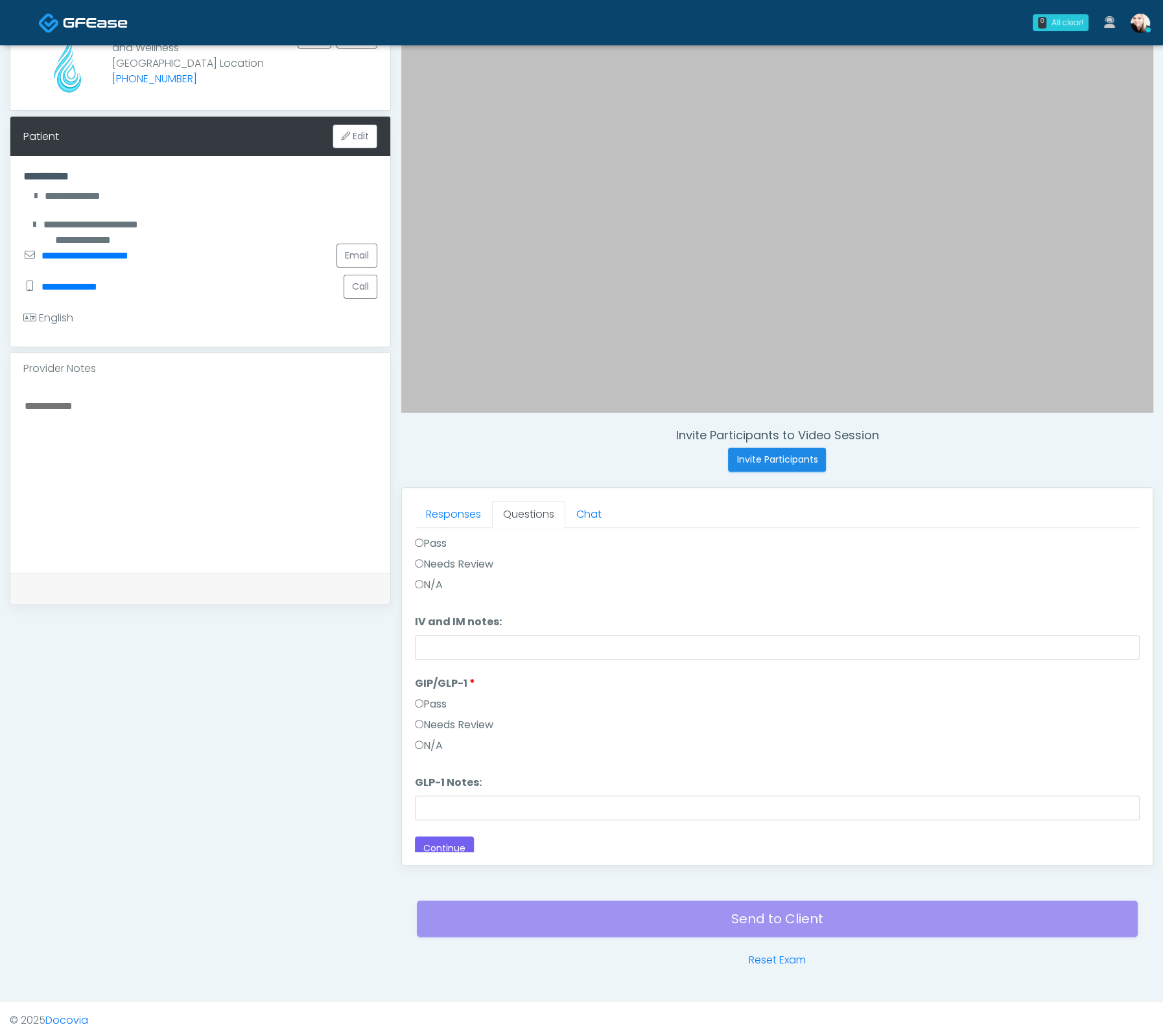
scroll to position [53, 0]
click at [425, 731] on label "N/A" at bounding box center [429, 738] width 28 height 16
click at [471, 817] on div "Loading... Connecting to your agent... Please wait while we prepare your person…" at bounding box center [777, 667] width 725 height 373
click at [461, 784] on li "GLP-1 Notes: GLP-1 Notes:" at bounding box center [777, 790] width 725 height 45
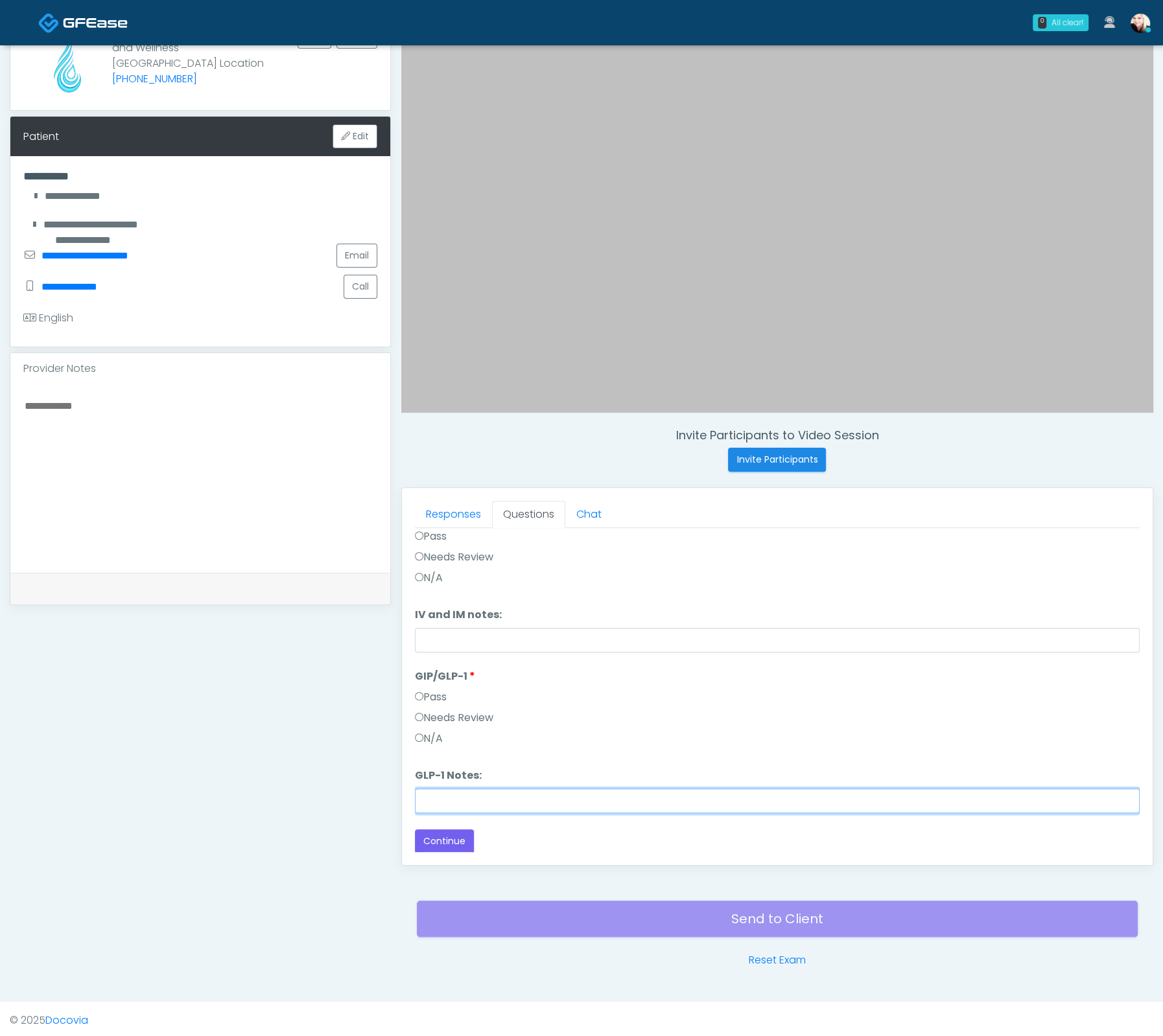
click at [456, 797] on input "GLP-1 Notes:" at bounding box center [777, 801] width 725 height 25
type input "**********"
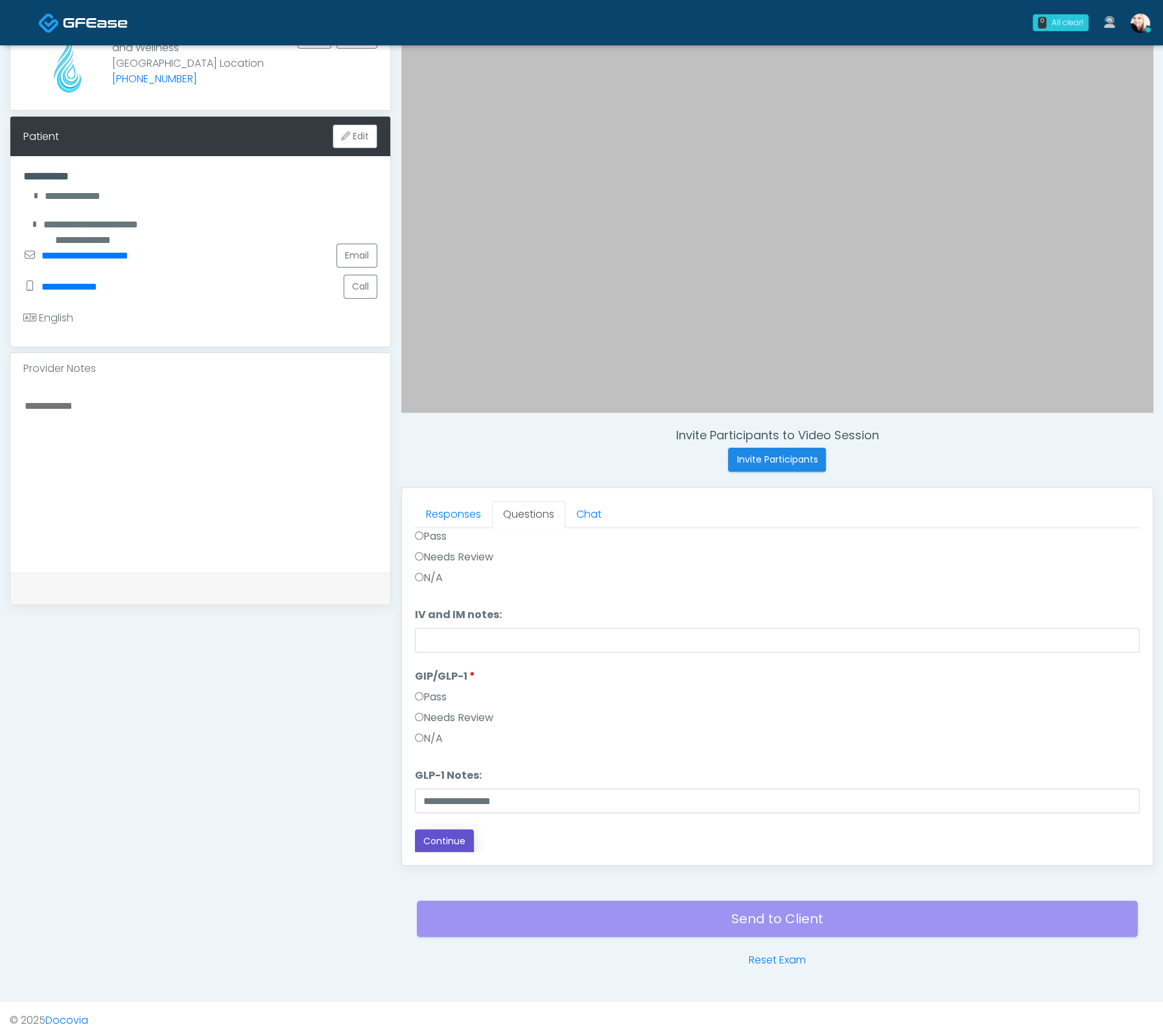
click at [435, 832] on button "Continue" at bounding box center [445, 841] width 59 height 24
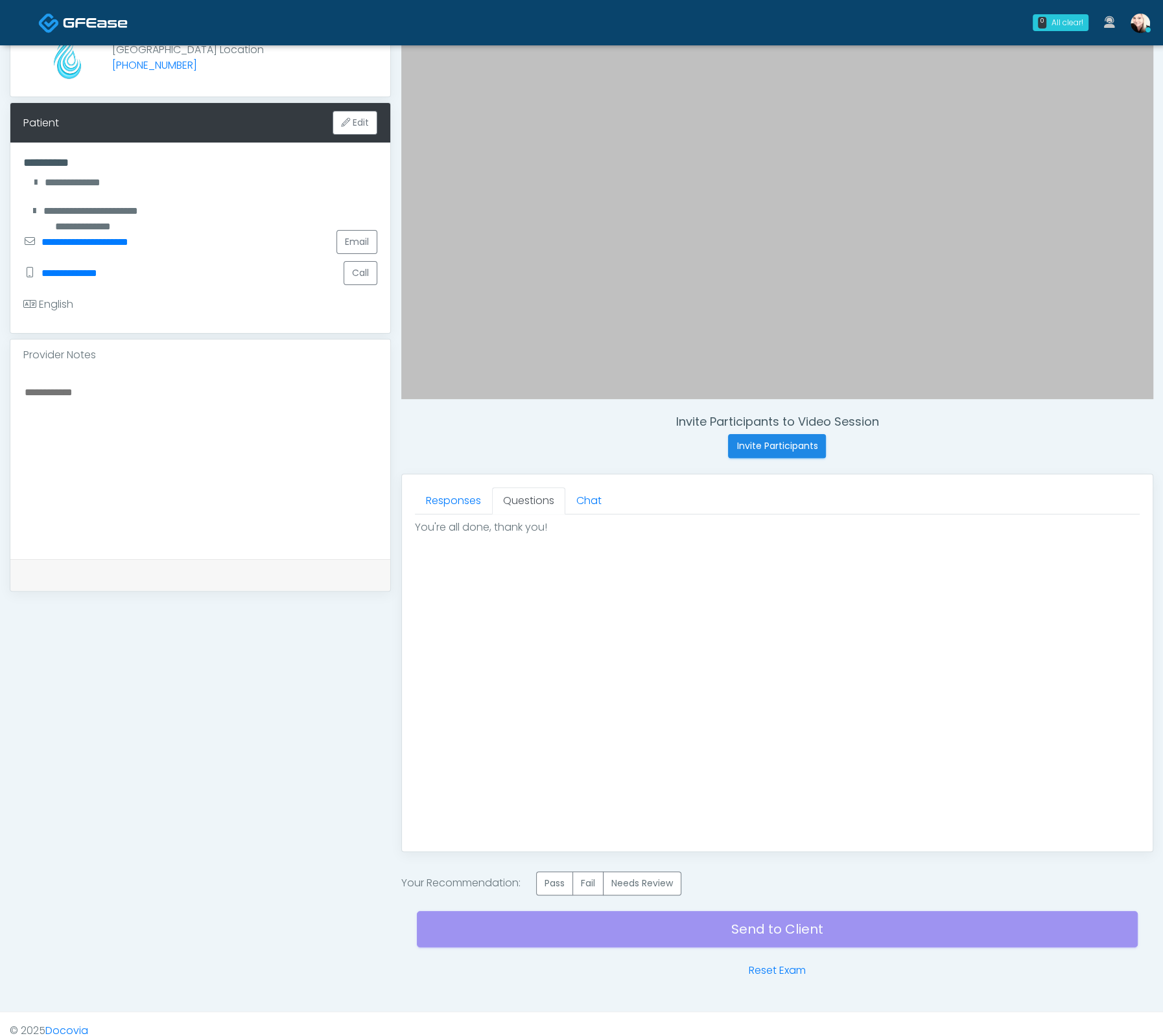
scroll to position [148, 0]
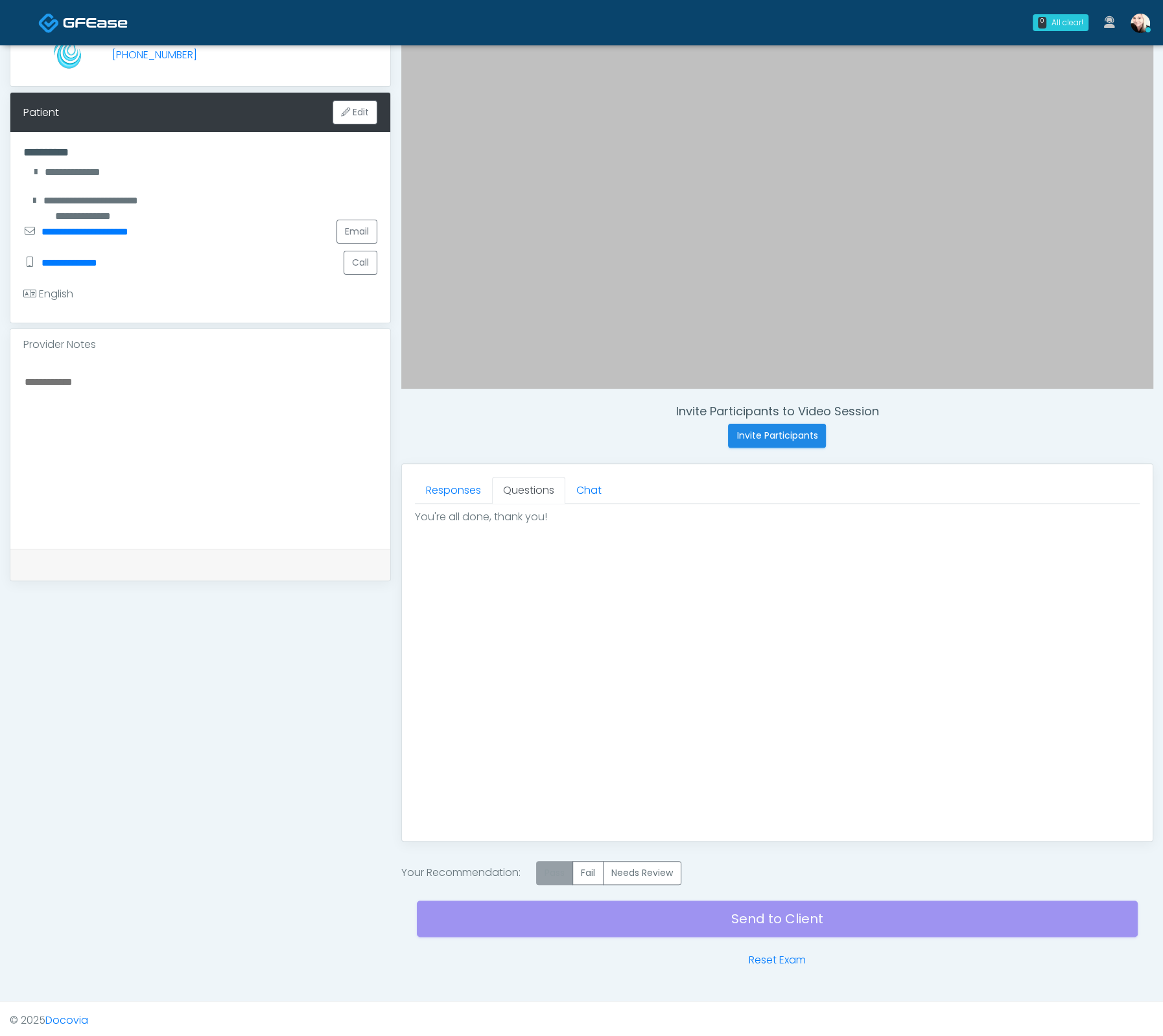
click at [555, 864] on label "Pass" at bounding box center [554, 873] width 37 height 24
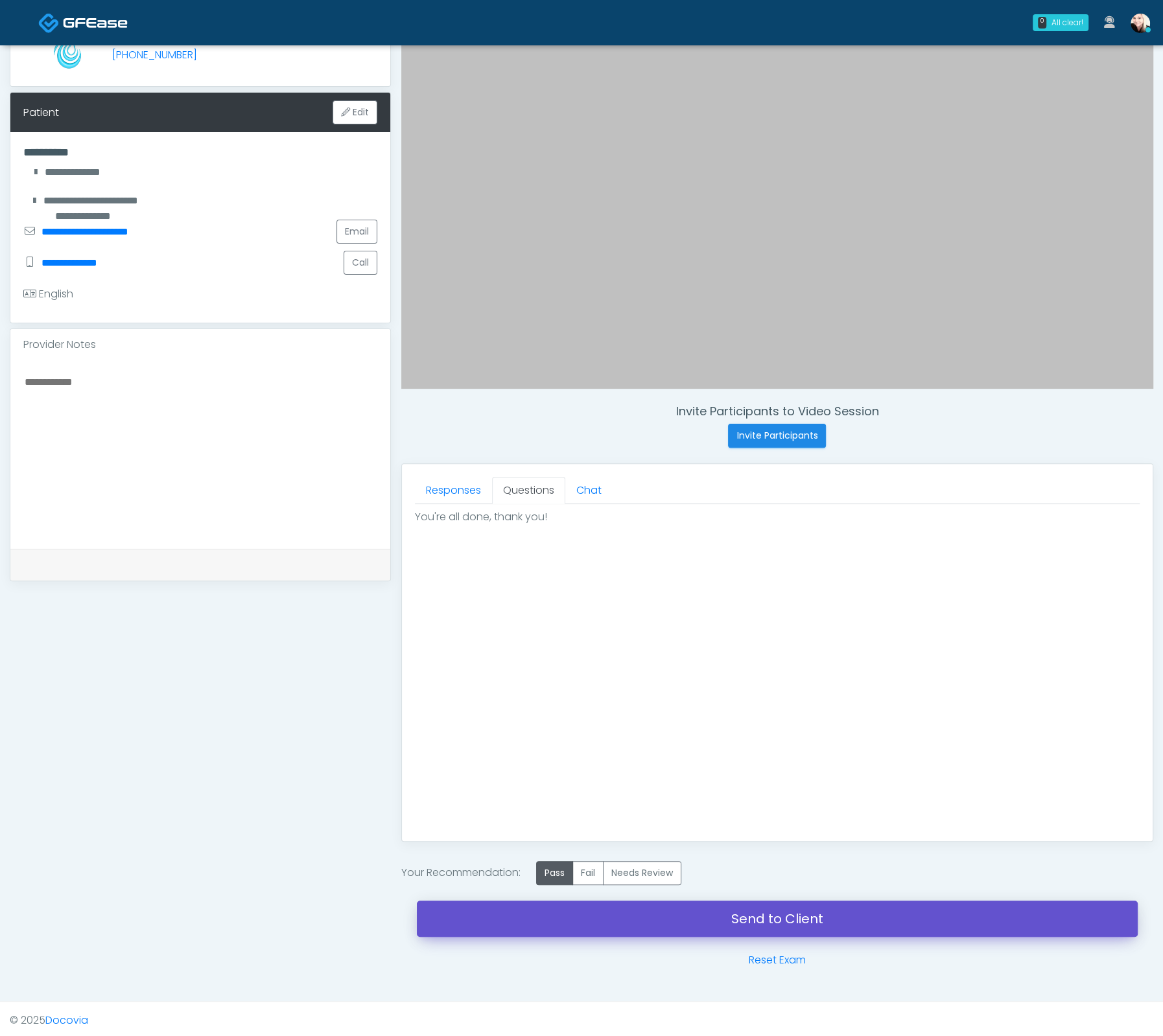
click at [764, 910] on link "Send to Client" at bounding box center [777, 919] width 720 height 36
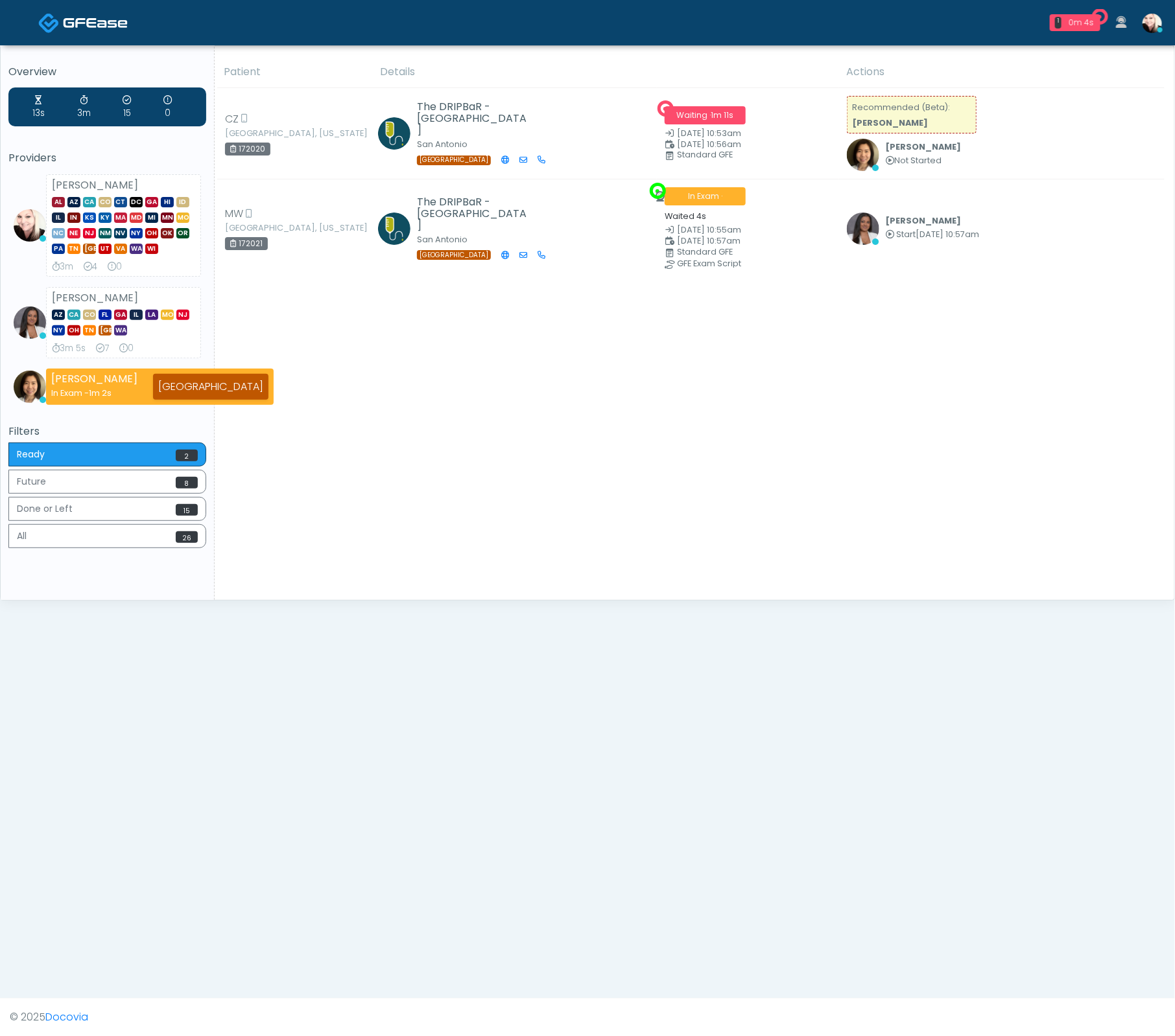
click at [907, 244] on td "[PERSON_NAME] Start [DATE] 10:57am View Exam | Unreview" at bounding box center [1001, 229] width 325 height 99
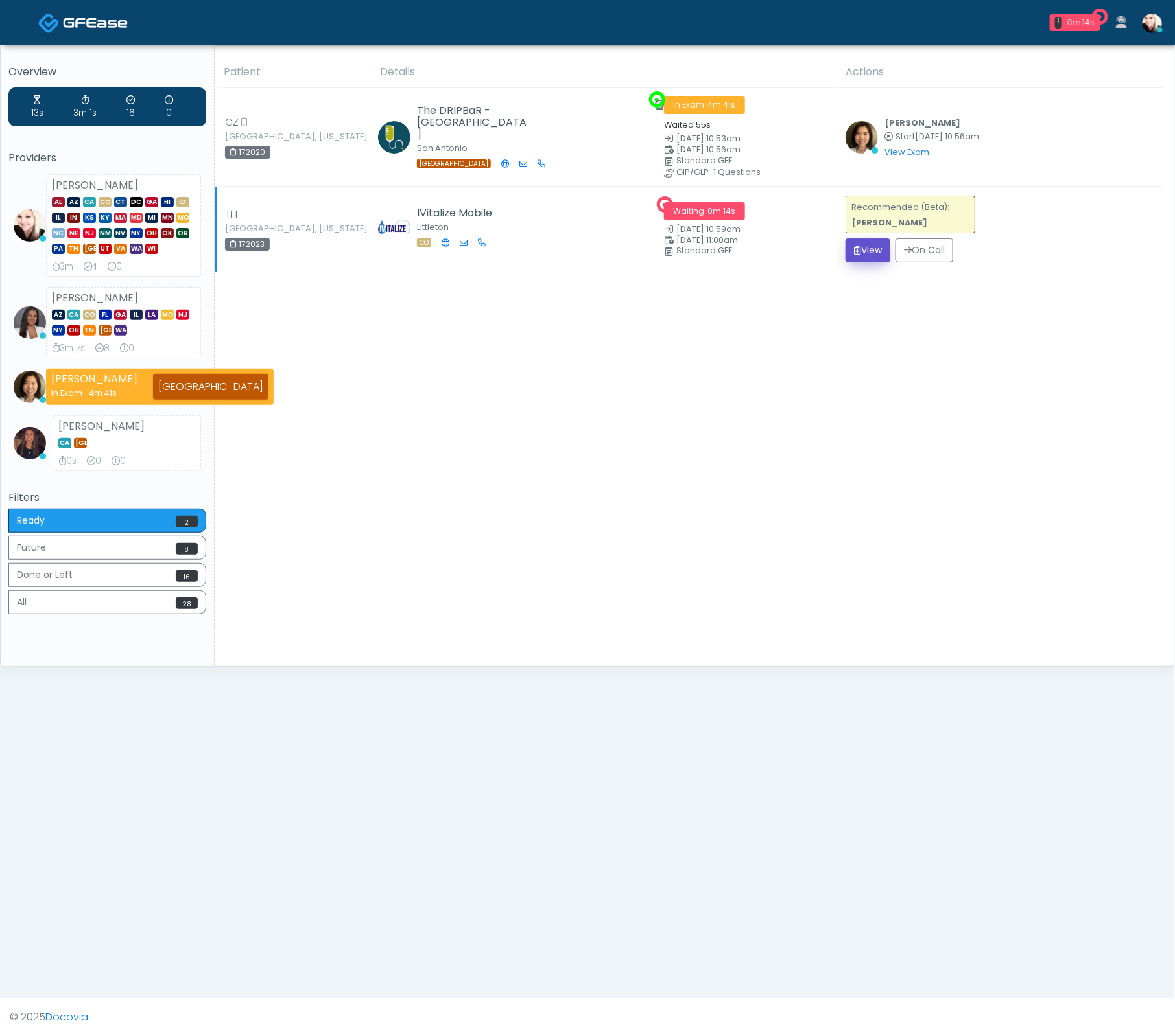
click at [856, 259] on button "View" at bounding box center [868, 250] width 45 height 24
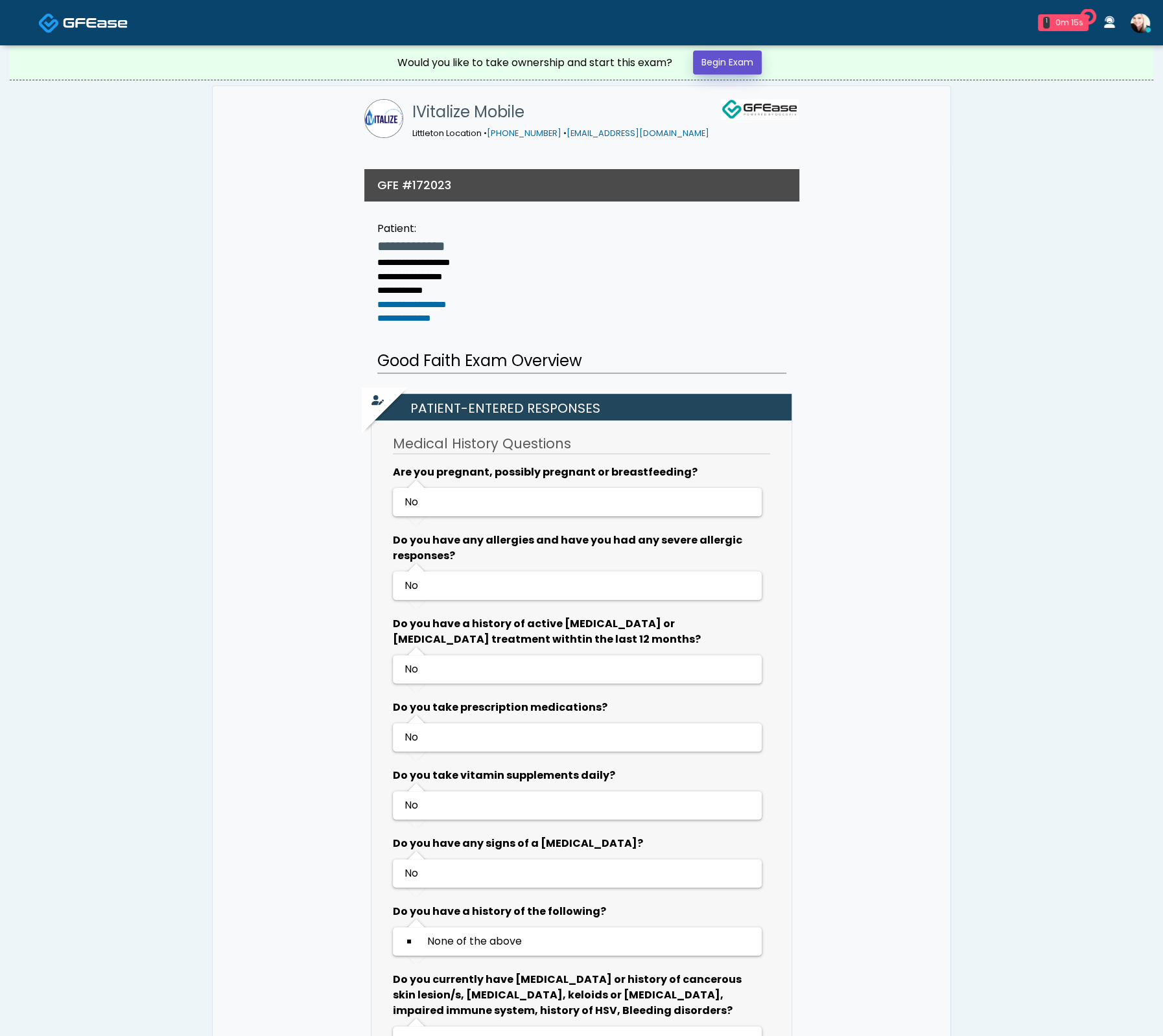
click at [721, 54] on link "Begin Exam" at bounding box center [727, 62] width 69 height 24
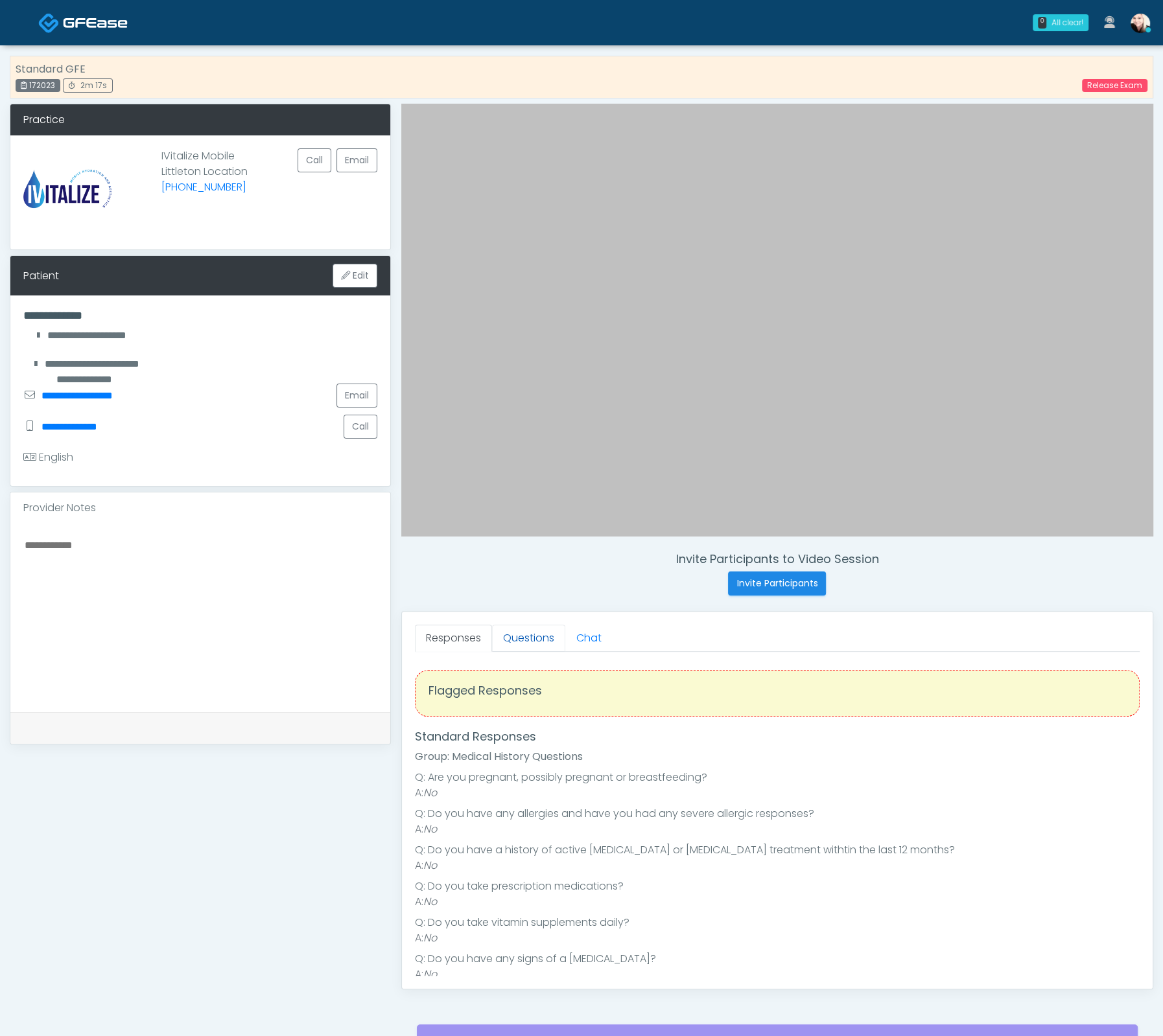
click at [526, 634] on link "Questions" at bounding box center [528, 639] width 73 height 27
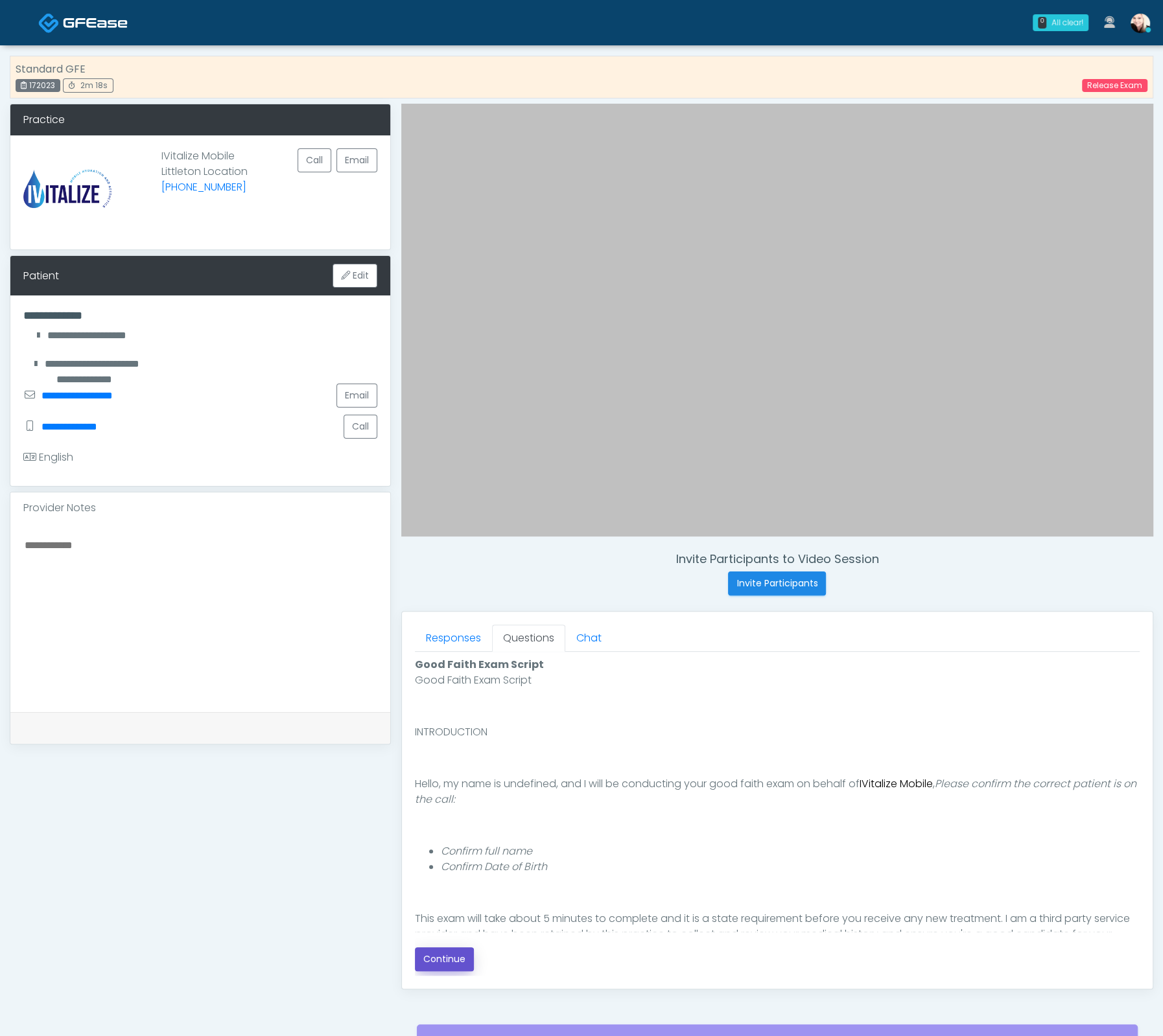
drag, startPoint x: 459, startPoint y: 961, endPoint x: 466, endPoint y: 955, distance: 9.2
click at [459, 961] on button "Continue" at bounding box center [445, 959] width 59 height 24
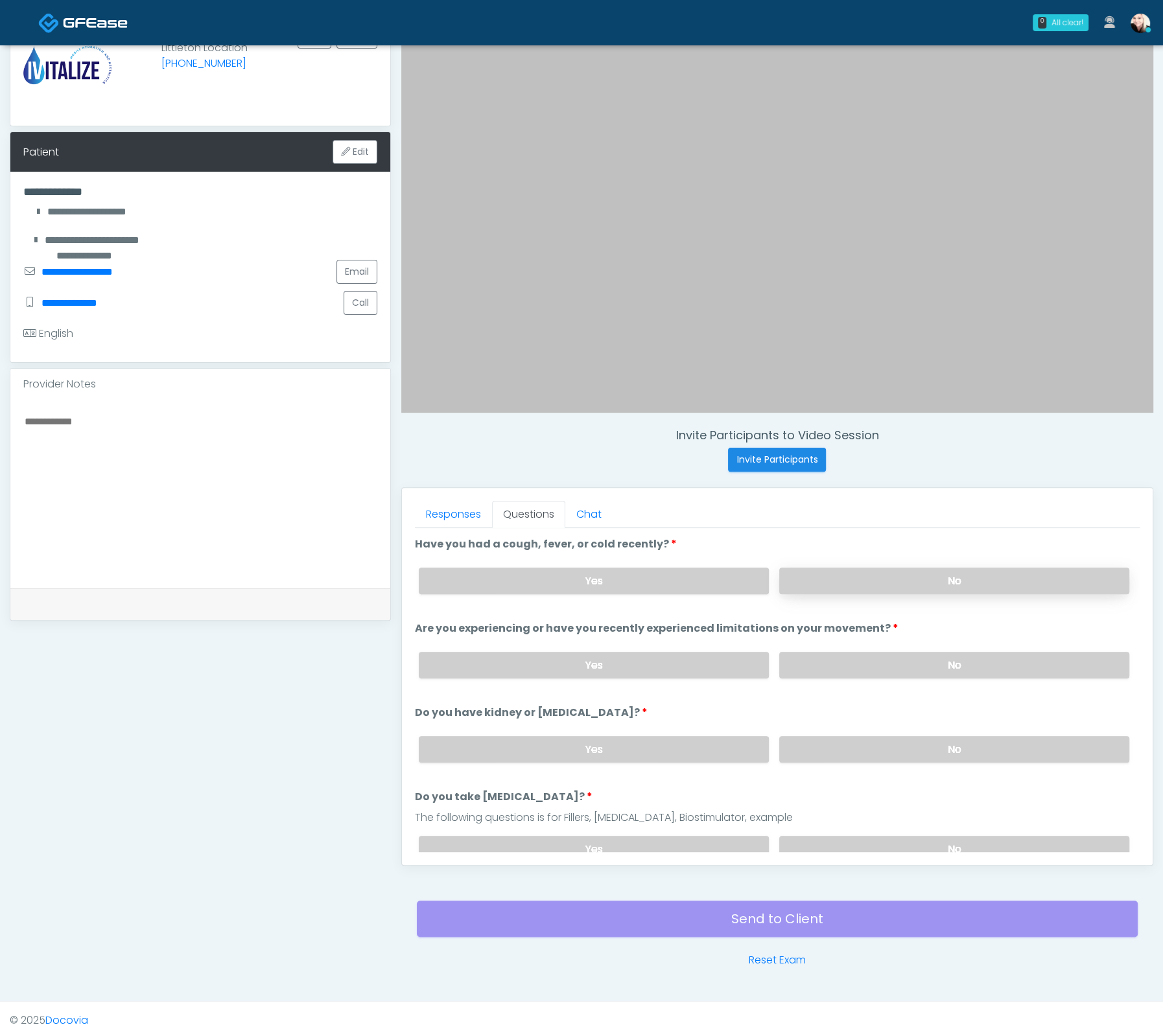
click at [849, 578] on label "No" at bounding box center [954, 580] width 350 height 27
click at [830, 666] on label "No" at bounding box center [954, 665] width 350 height 27
click at [845, 744] on label "No" at bounding box center [954, 749] width 350 height 27
click at [911, 836] on label "No" at bounding box center [954, 849] width 350 height 27
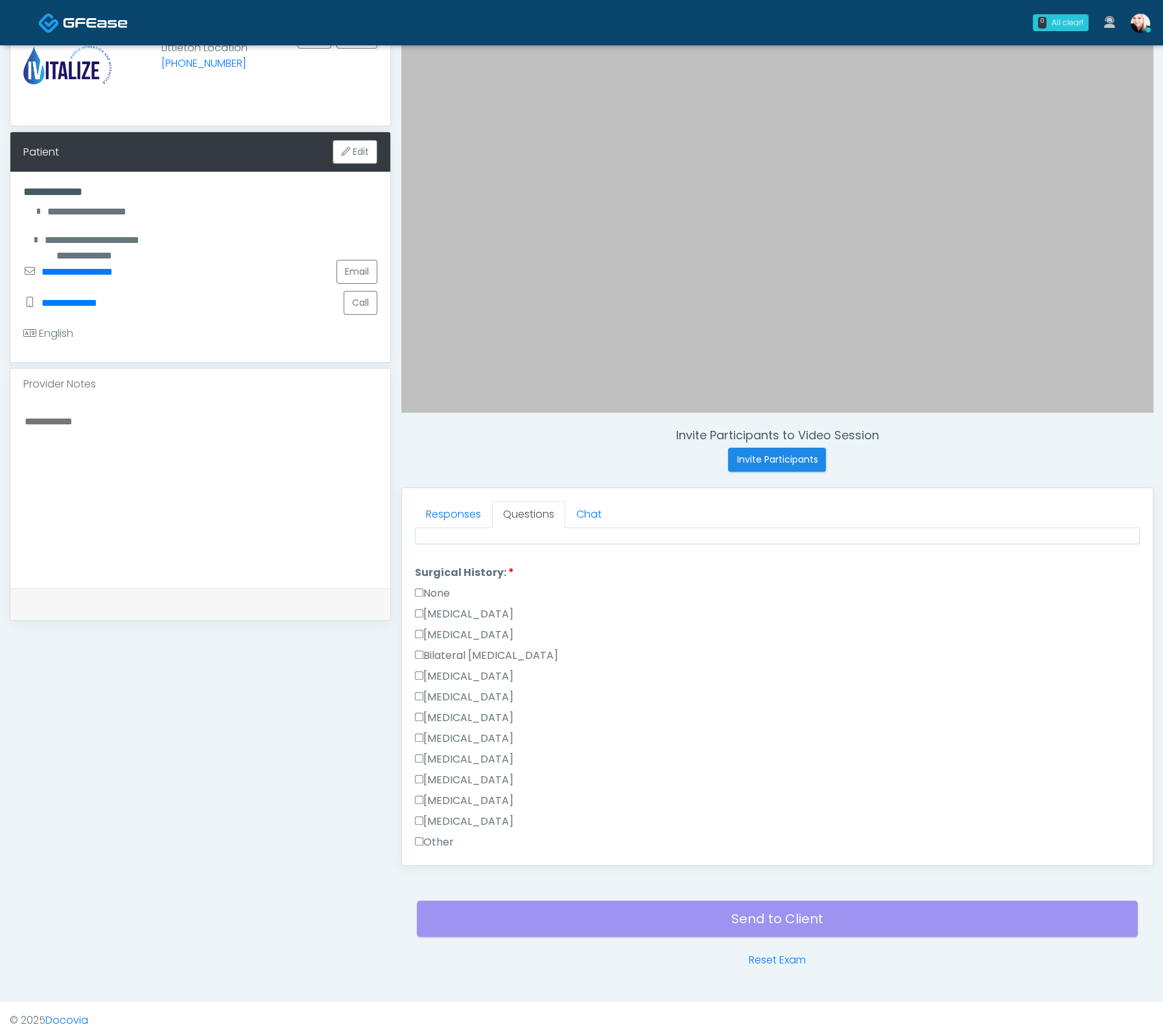
scroll to position [610, 0]
click at [425, 745] on label "[MEDICAL_DATA]" at bounding box center [465, 753] width 99 height 16
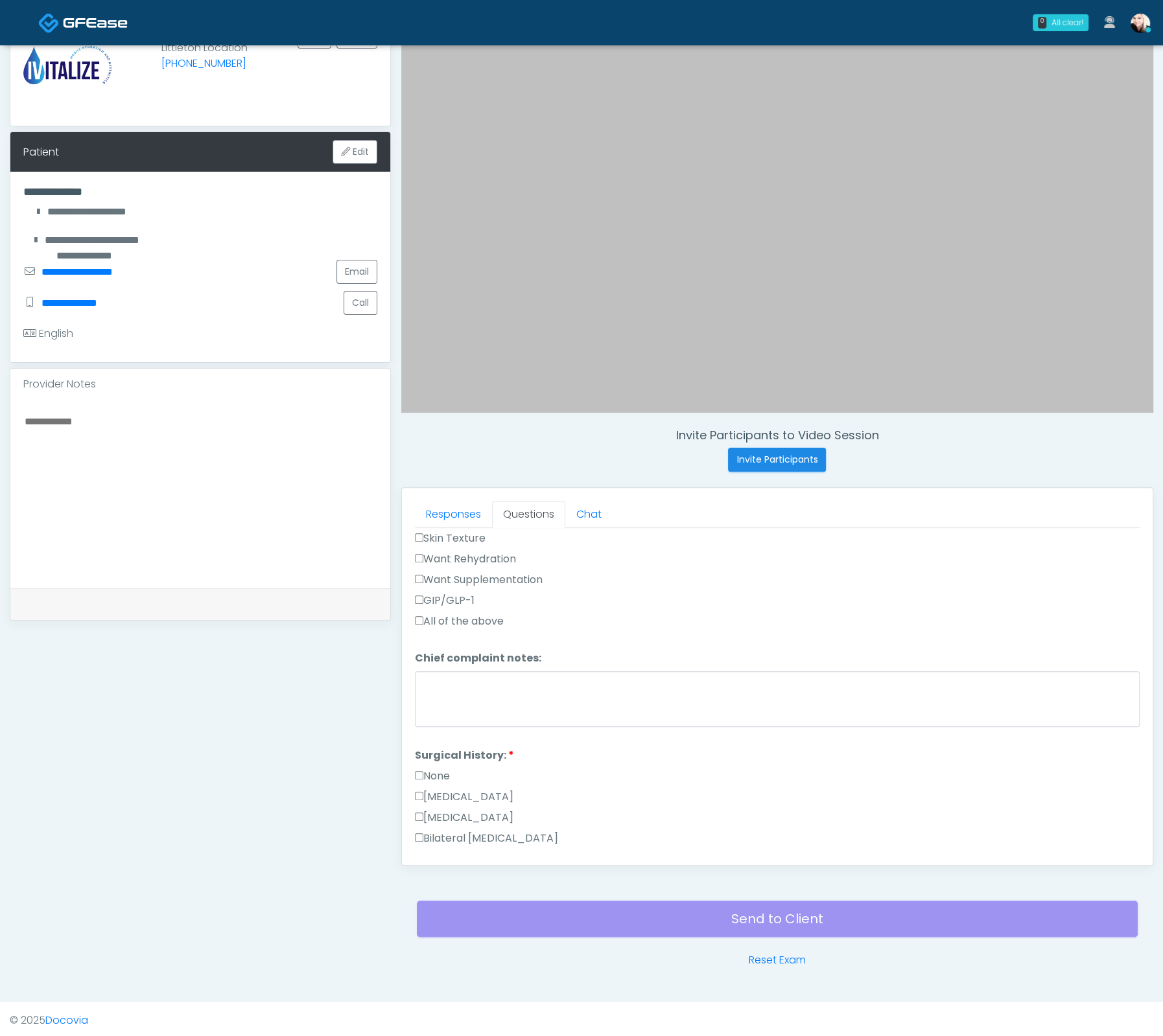
scroll to position [296, 0]
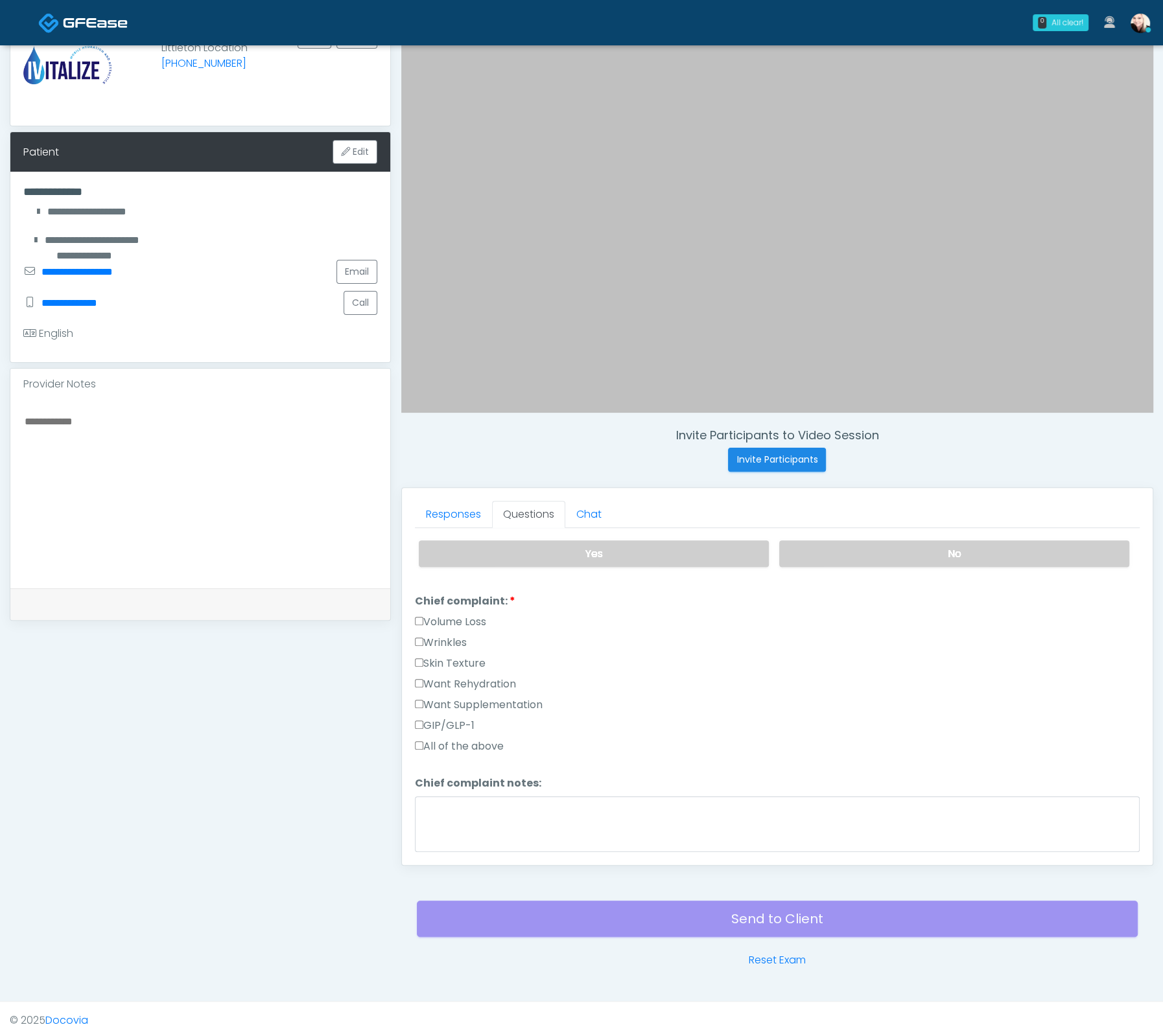
drag, startPoint x: 415, startPoint y: 672, endPoint x: 419, endPoint y: 689, distance: 17.5
click at [415, 676] on label "Want Rehydration" at bounding box center [465, 684] width 101 height 16
click at [418, 697] on label "Want Supplementation" at bounding box center [479, 705] width 128 height 16
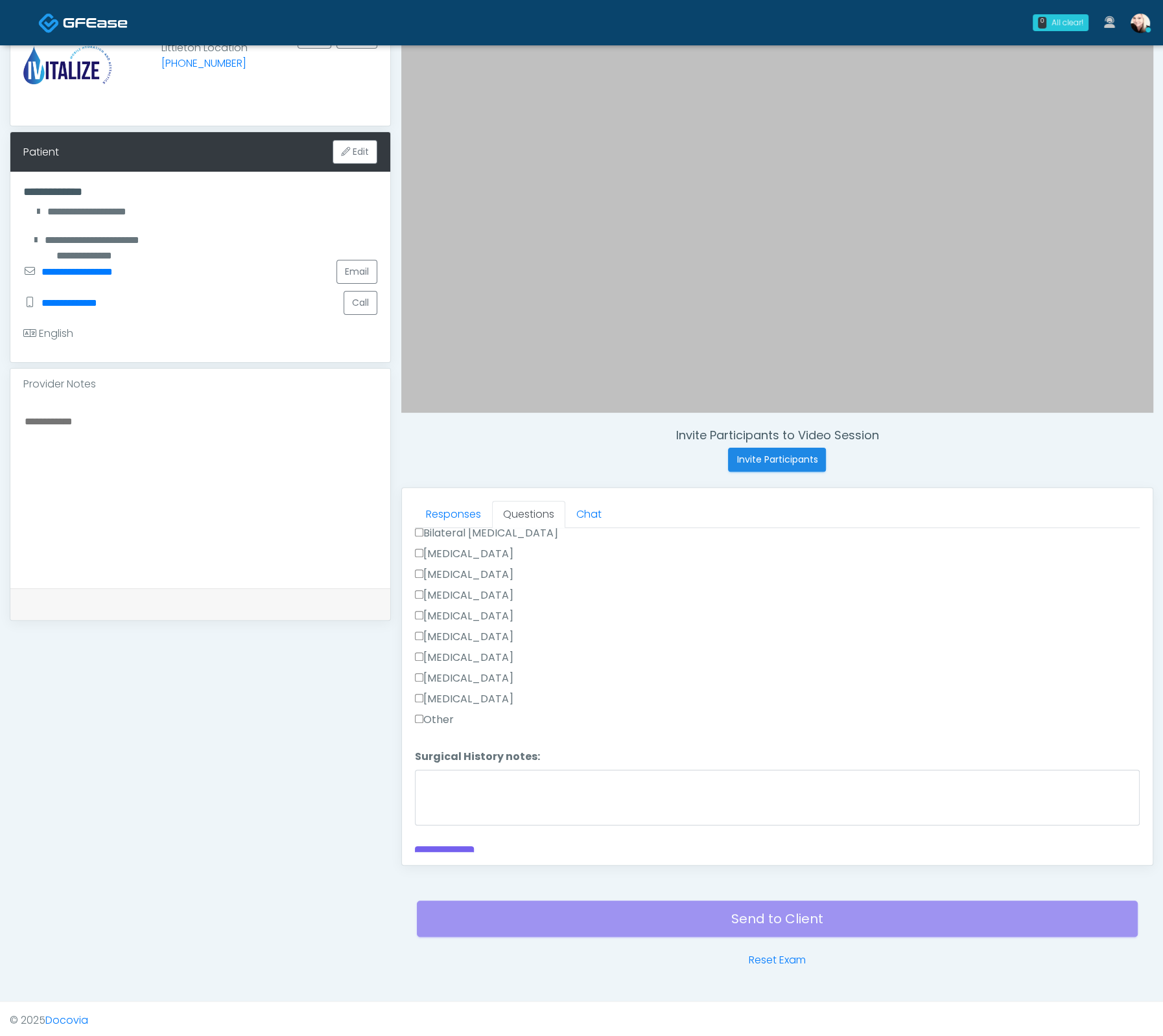
scroll to position [738, 0]
click at [446, 843] on button "Continue" at bounding box center [445, 847] width 59 height 24
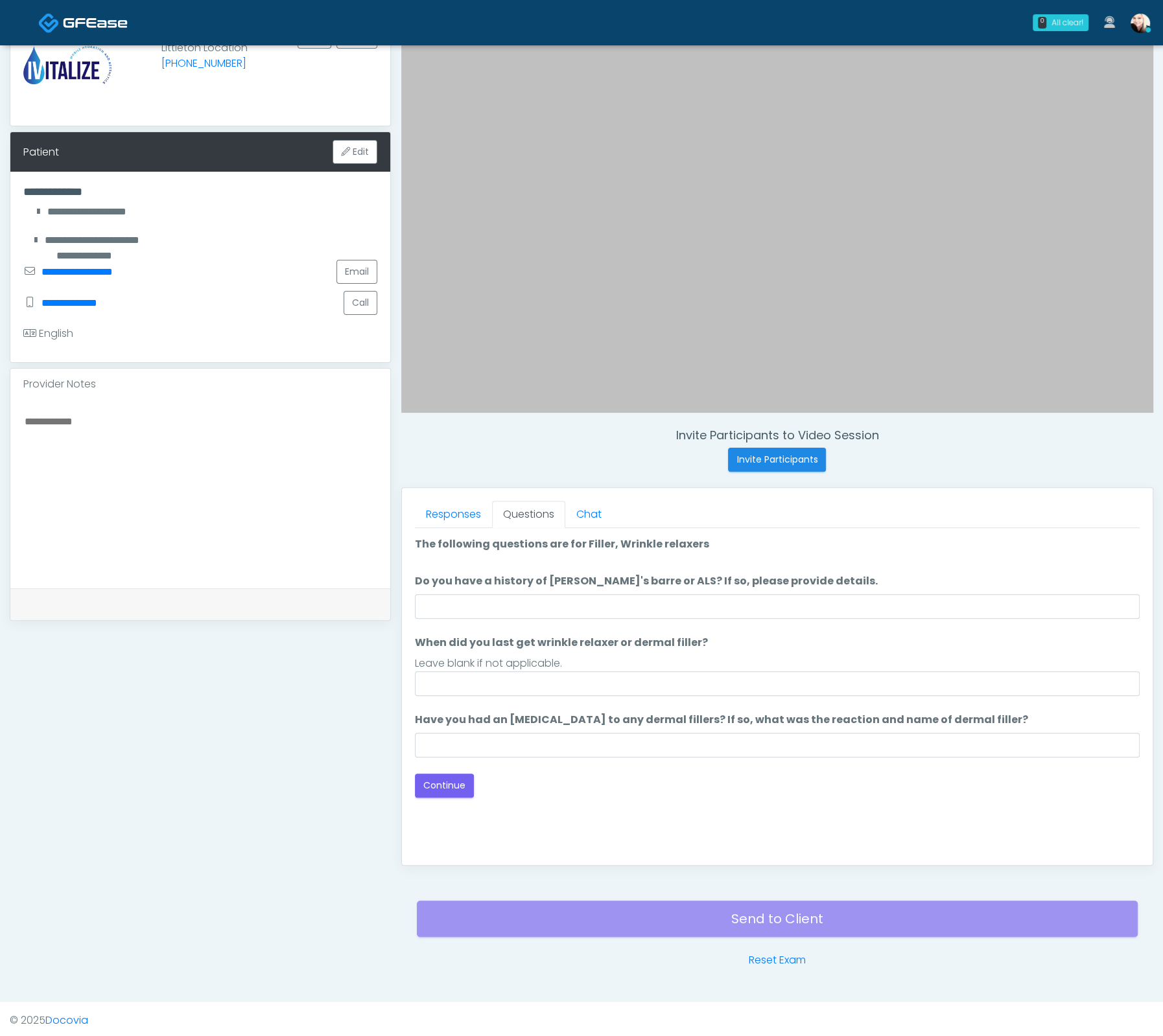
scroll to position [0, 0]
click at [476, 611] on input "Do you have a history of Guillain's barre or ALS? If so, please provide details." at bounding box center [777, 607] width 725 height 25
type input "****"
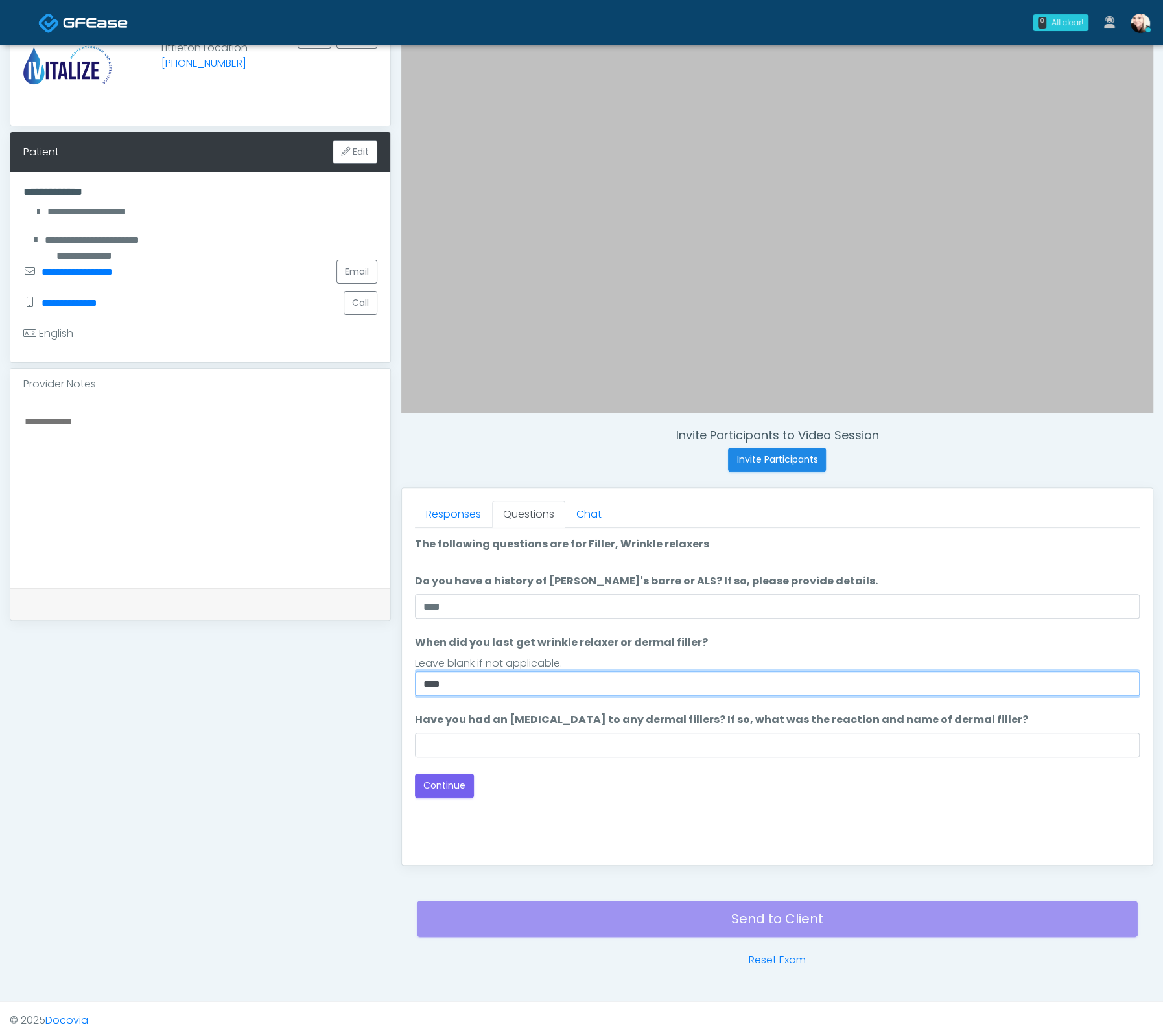
type input "****"
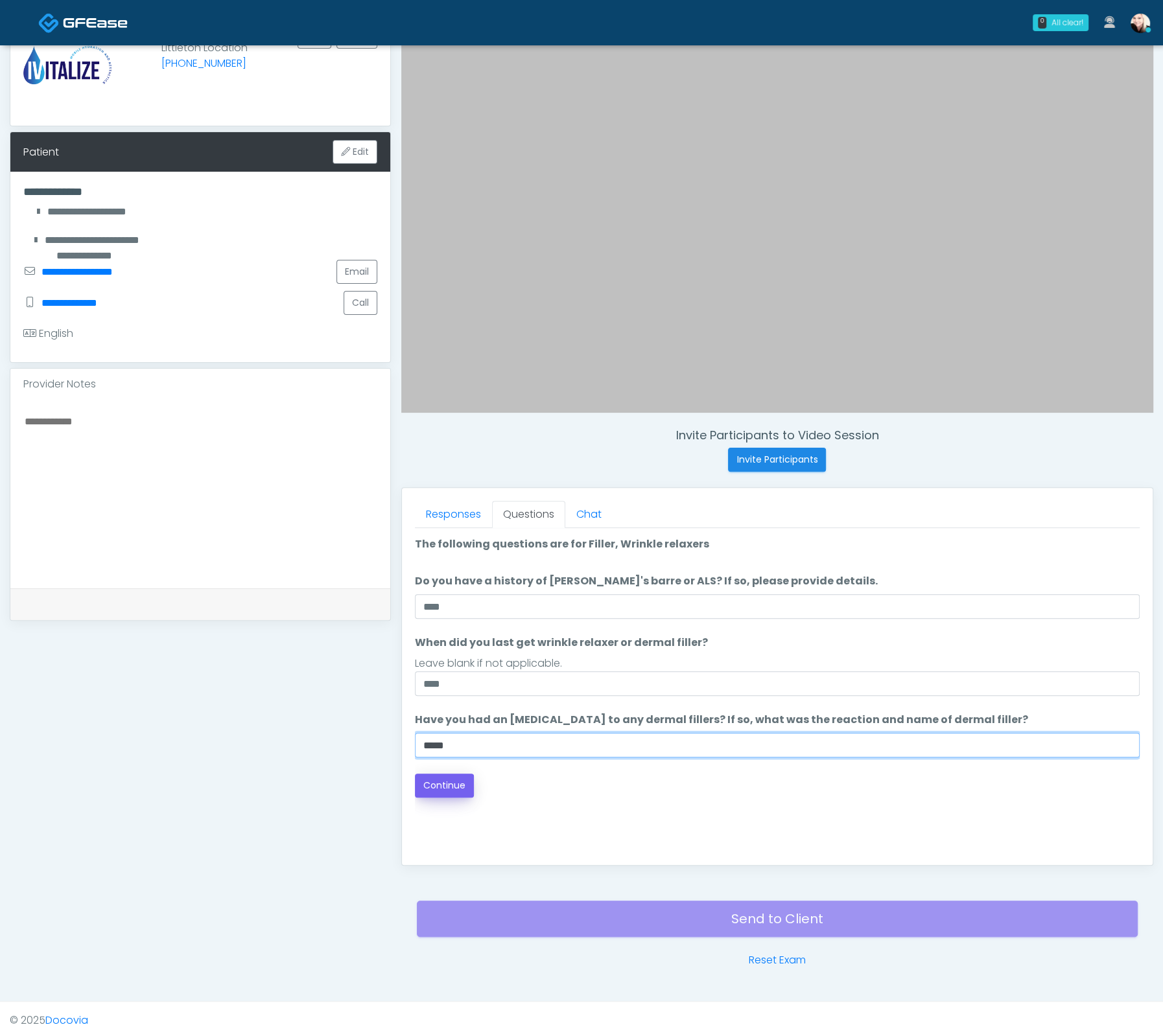
type input "****"
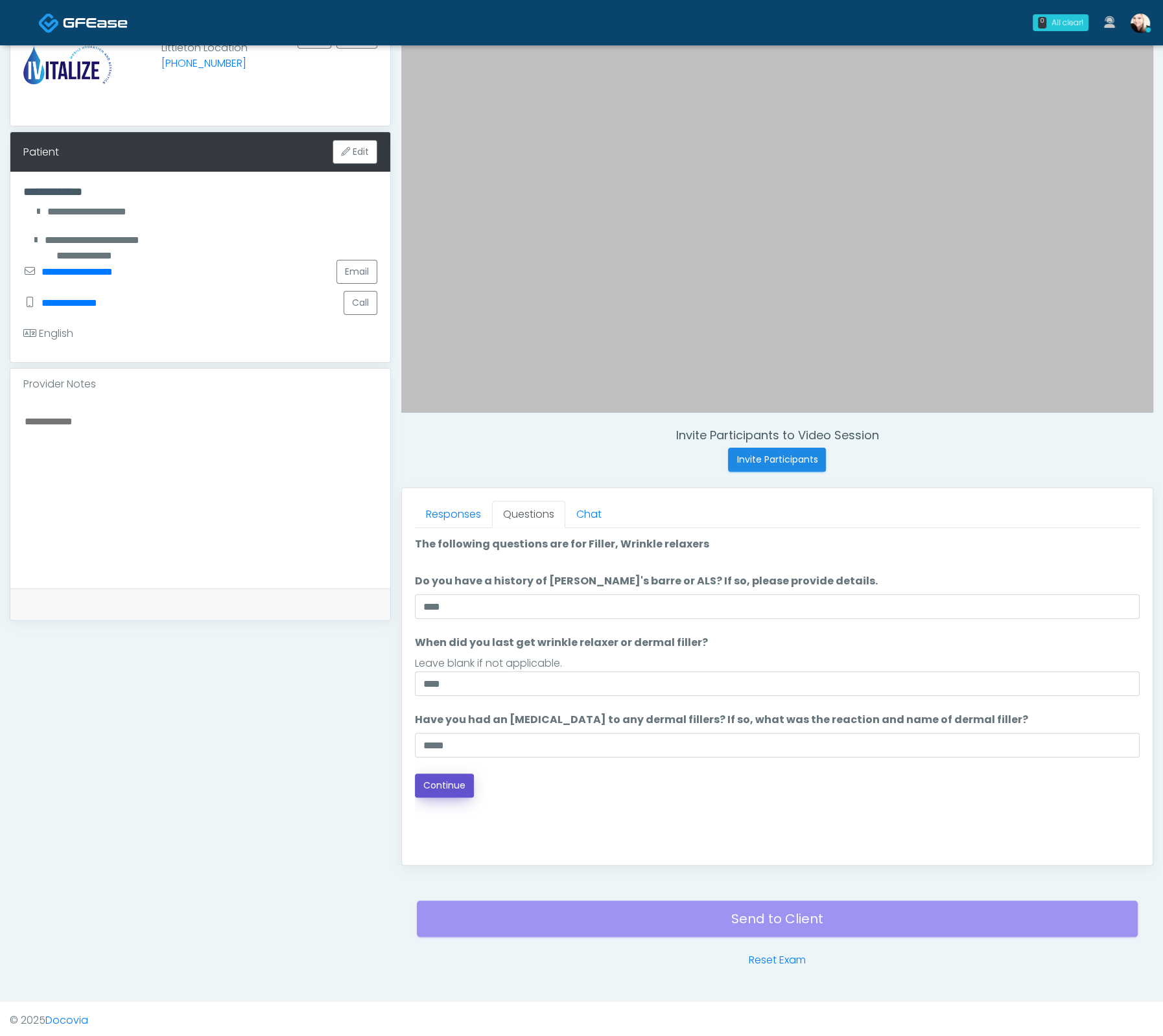
click at [442, 790] on button "Continue" at bounding box center [445, 786] width 59 height 24
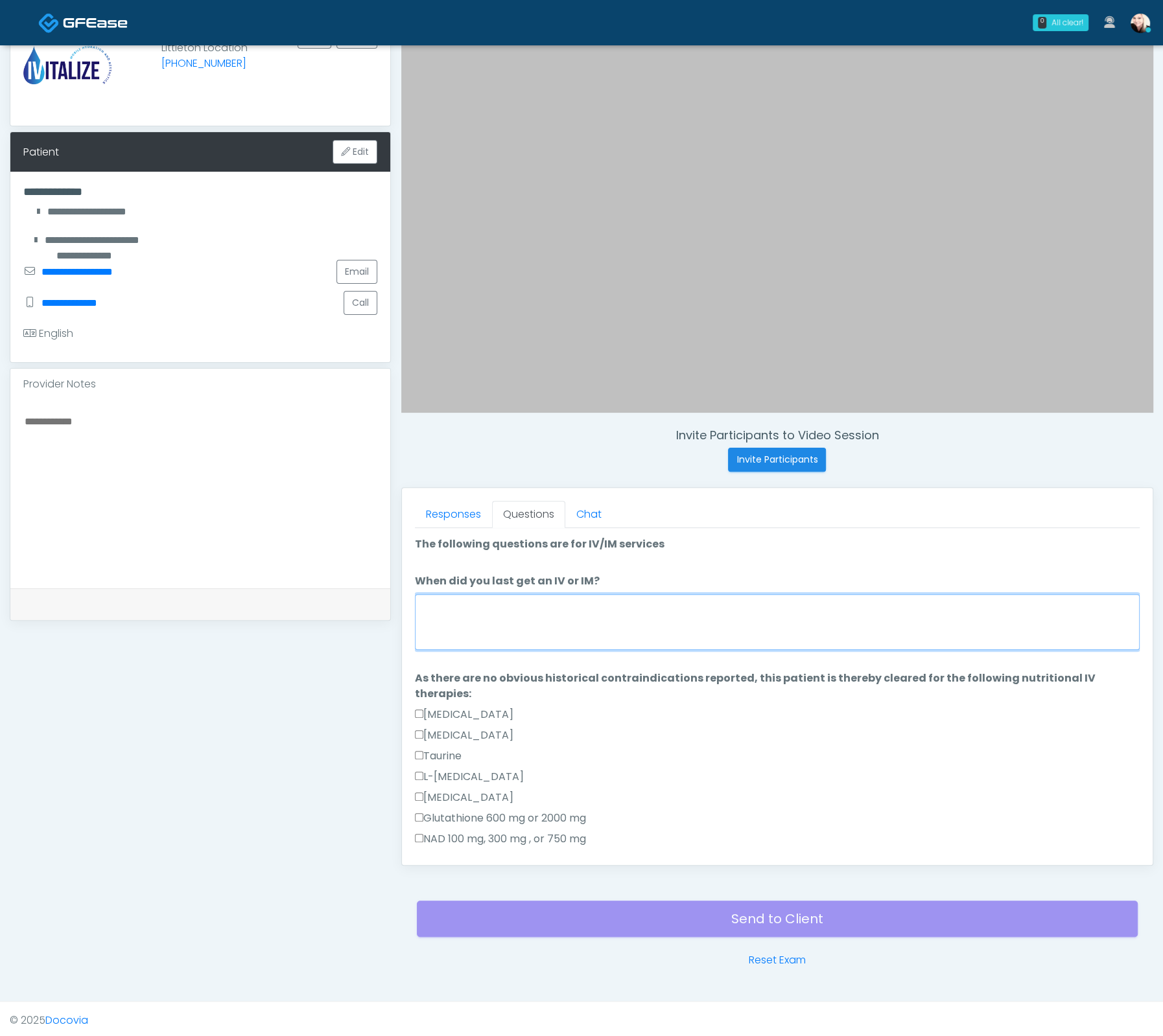
drag, startPoint x: 550, startPoint y: 615, endPoint x: 517, endPoint y: 731, distance: 120.6
click at [549, 615] on textarea "When did you last get an IV or IM?" at bounding box center [777, 622] width 725 height 56
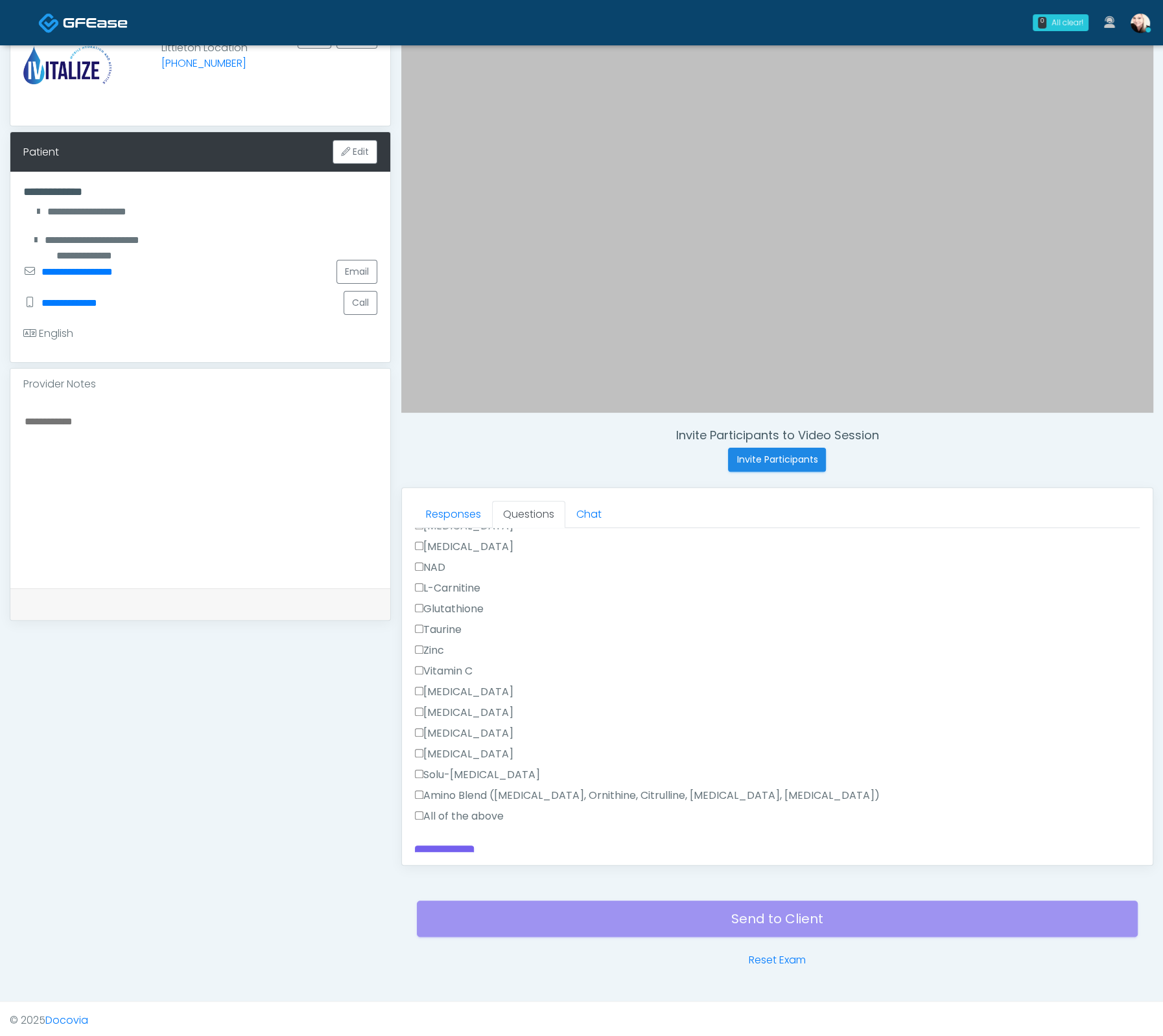
click at [436, 809] on label "All of the above" at bounding box center [459, 816] width 89 height 16
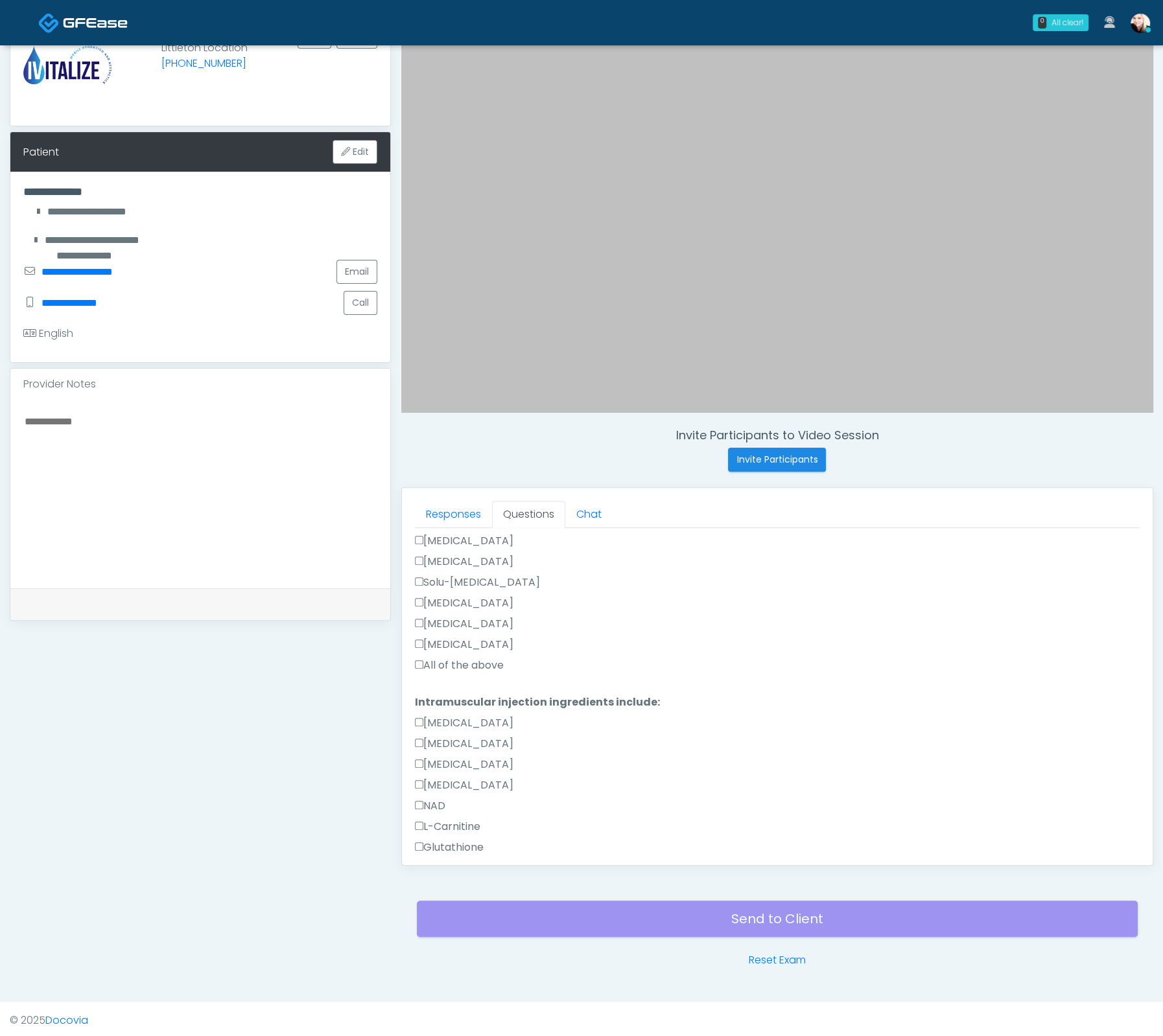
click at [428, 658] on label "All of the above" at bounding box center [459, 666] width 89 height 16
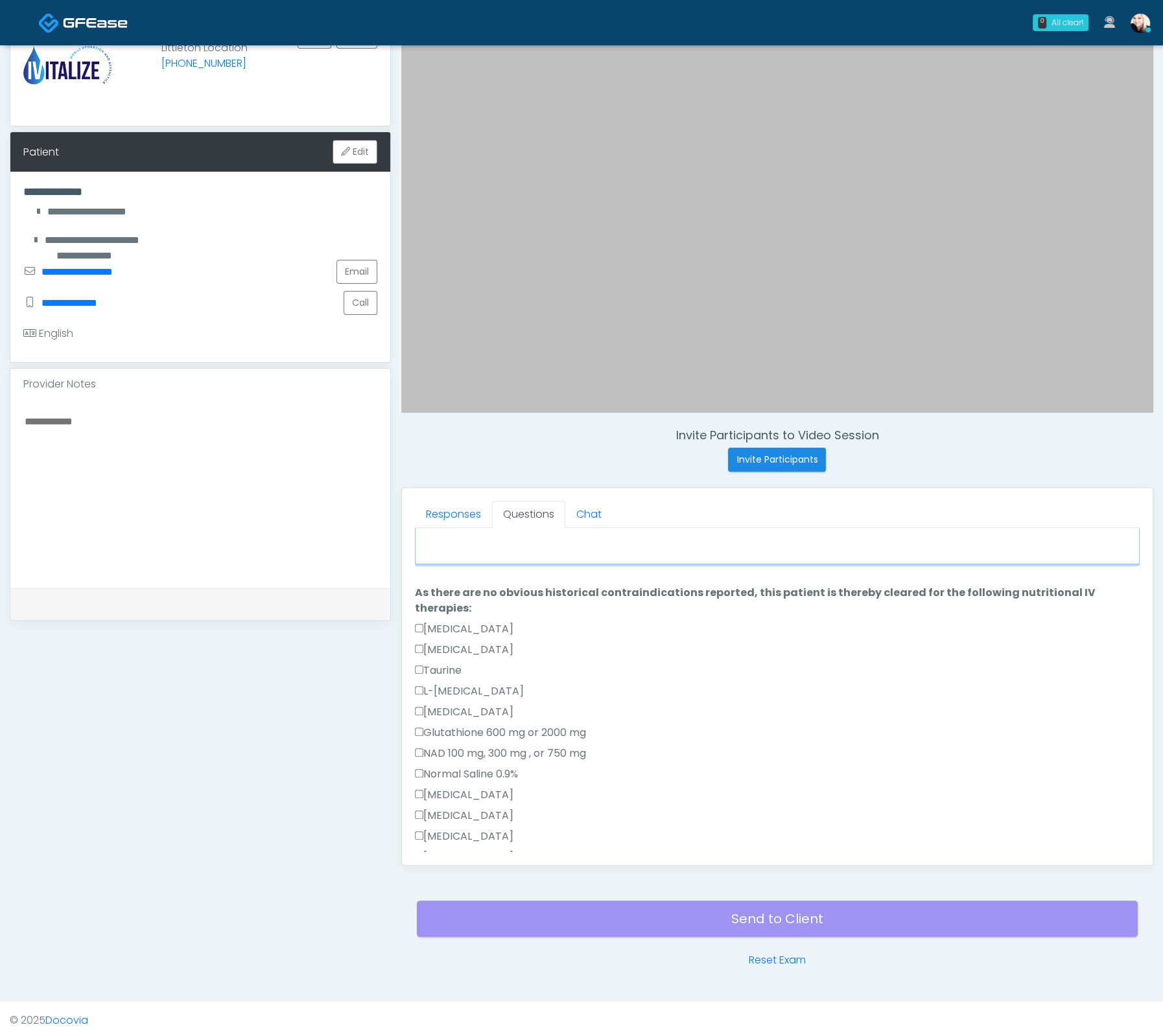
click at [499, 541] on textarea "When did you last get an IV or IM?" at bounding box center [777, 537] width 725 height 56
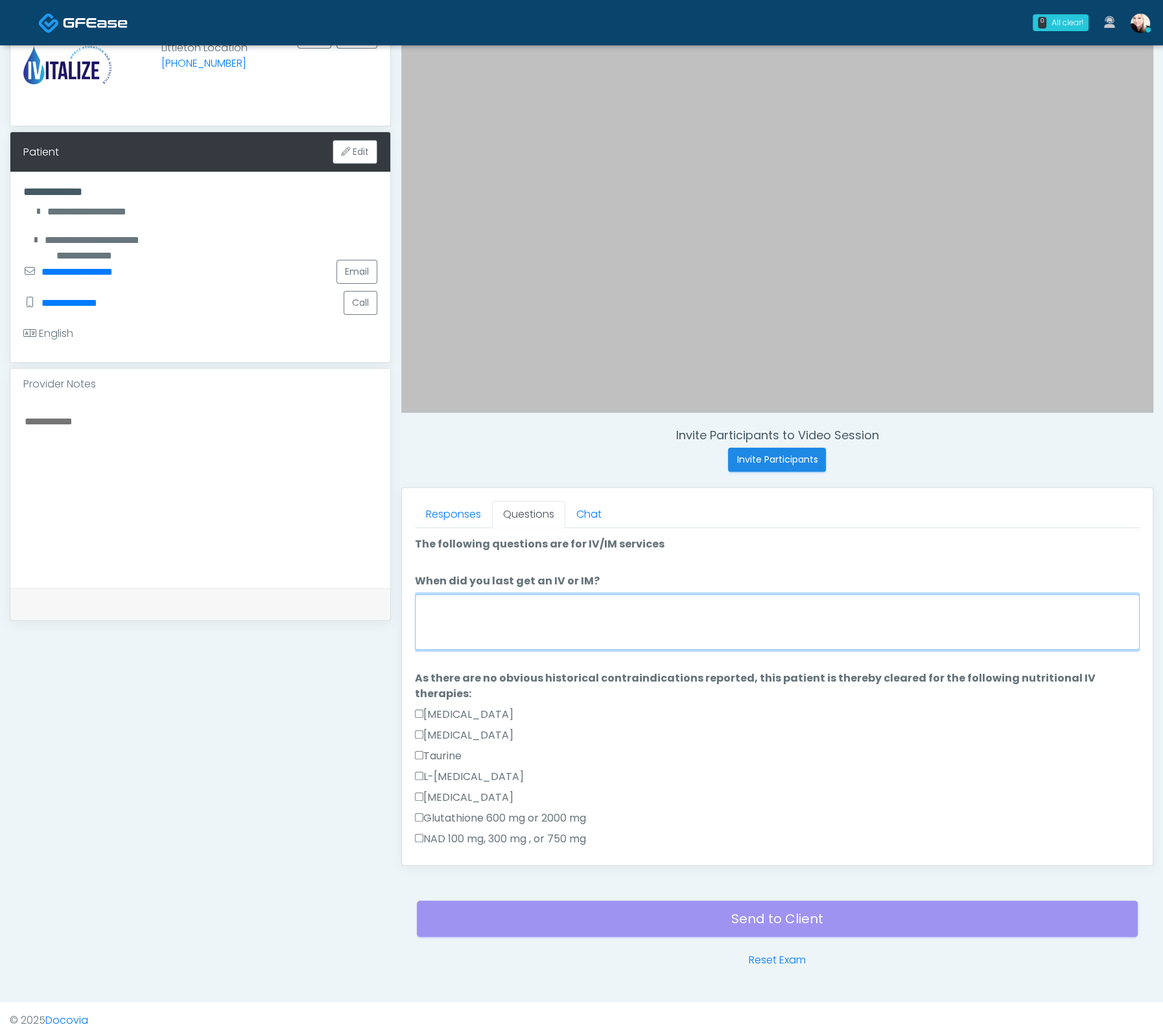
click at [497, 612] on textarea "When did you last get an IV or IM?" at bounding box center [777, 622] width 725 height 56
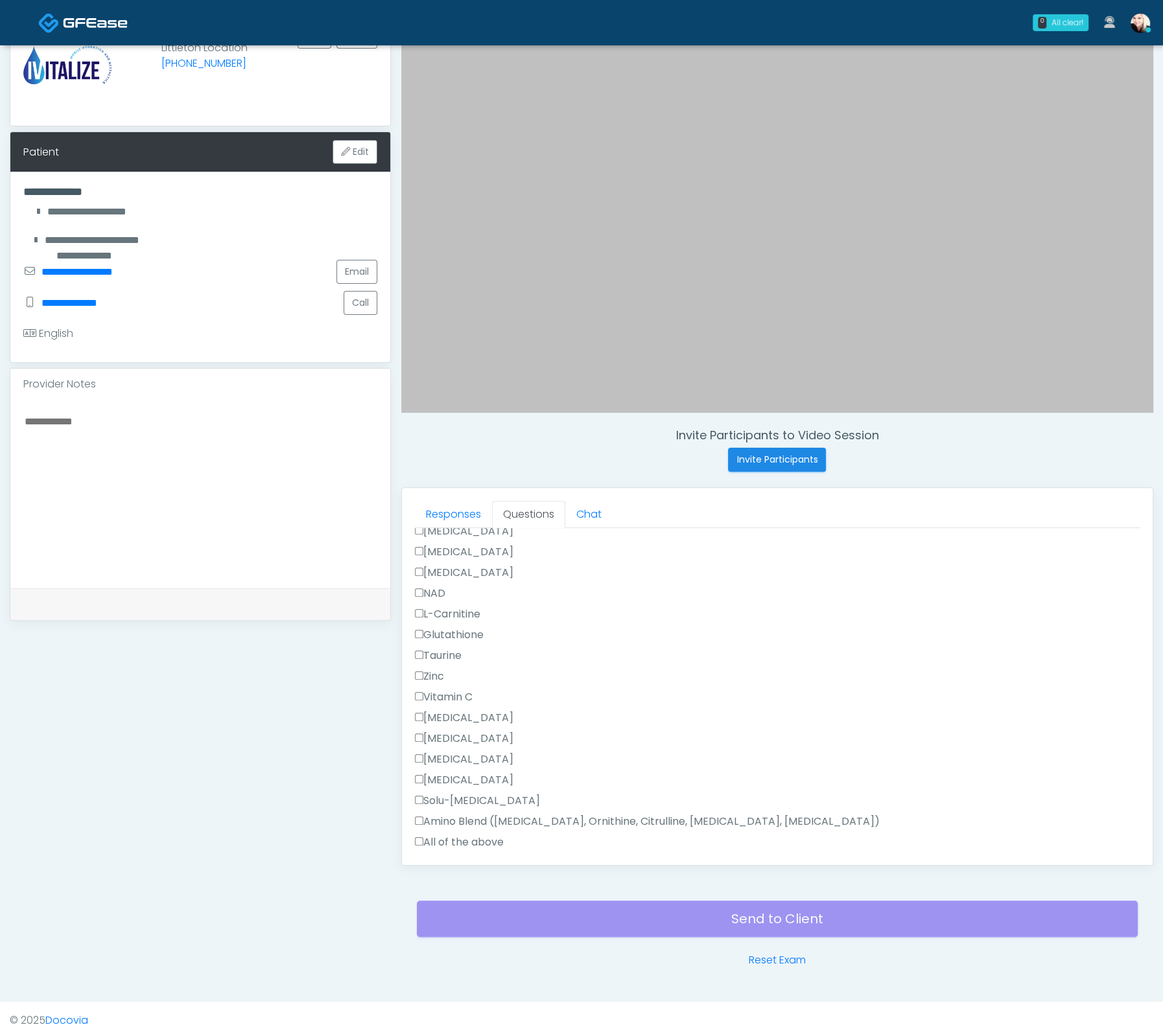
scroll to position [827, 0]
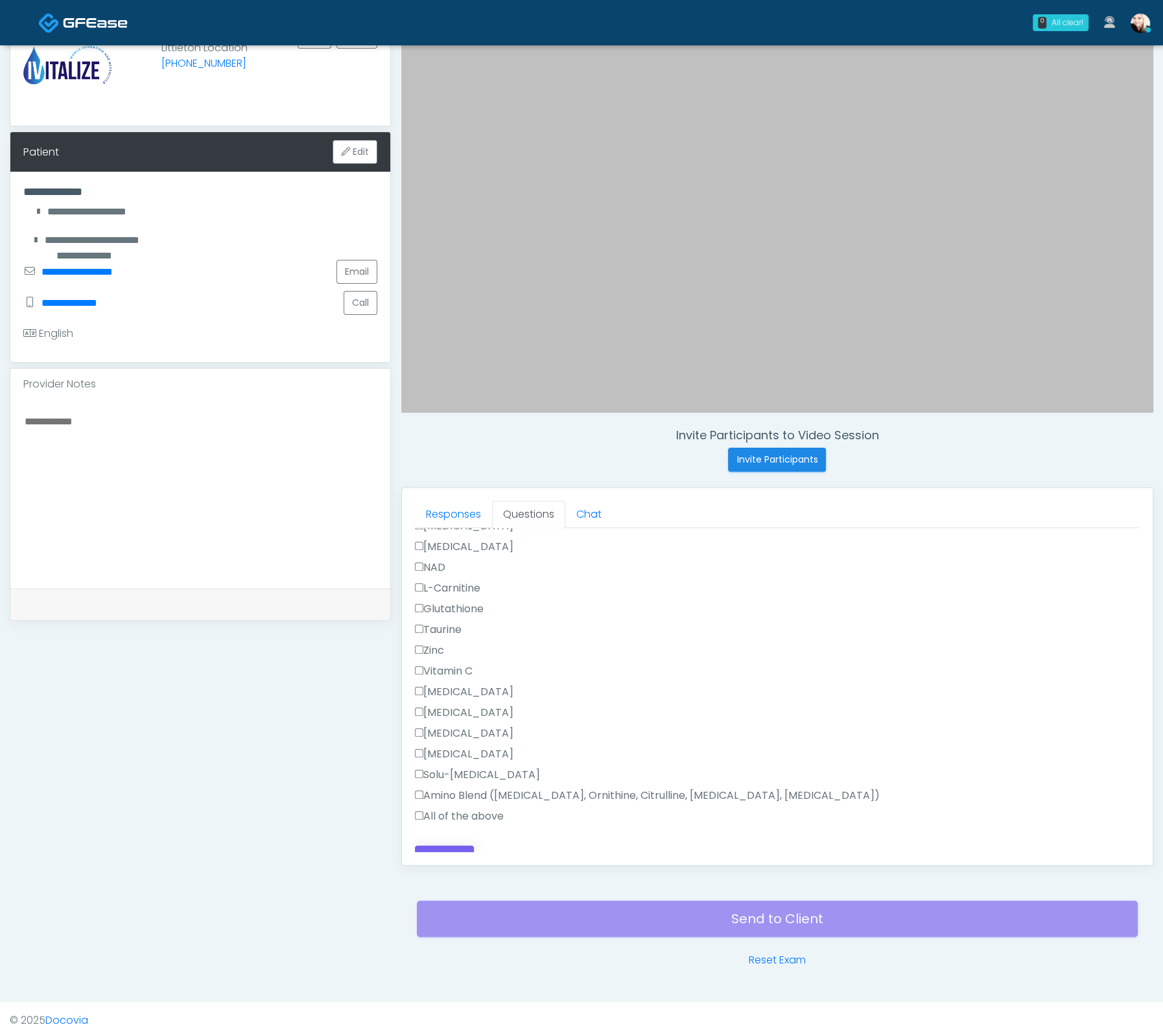
type textarea "**********"
click at [447, 846] on button "Continue" at bounding box center [445, 858] width 59 height 24
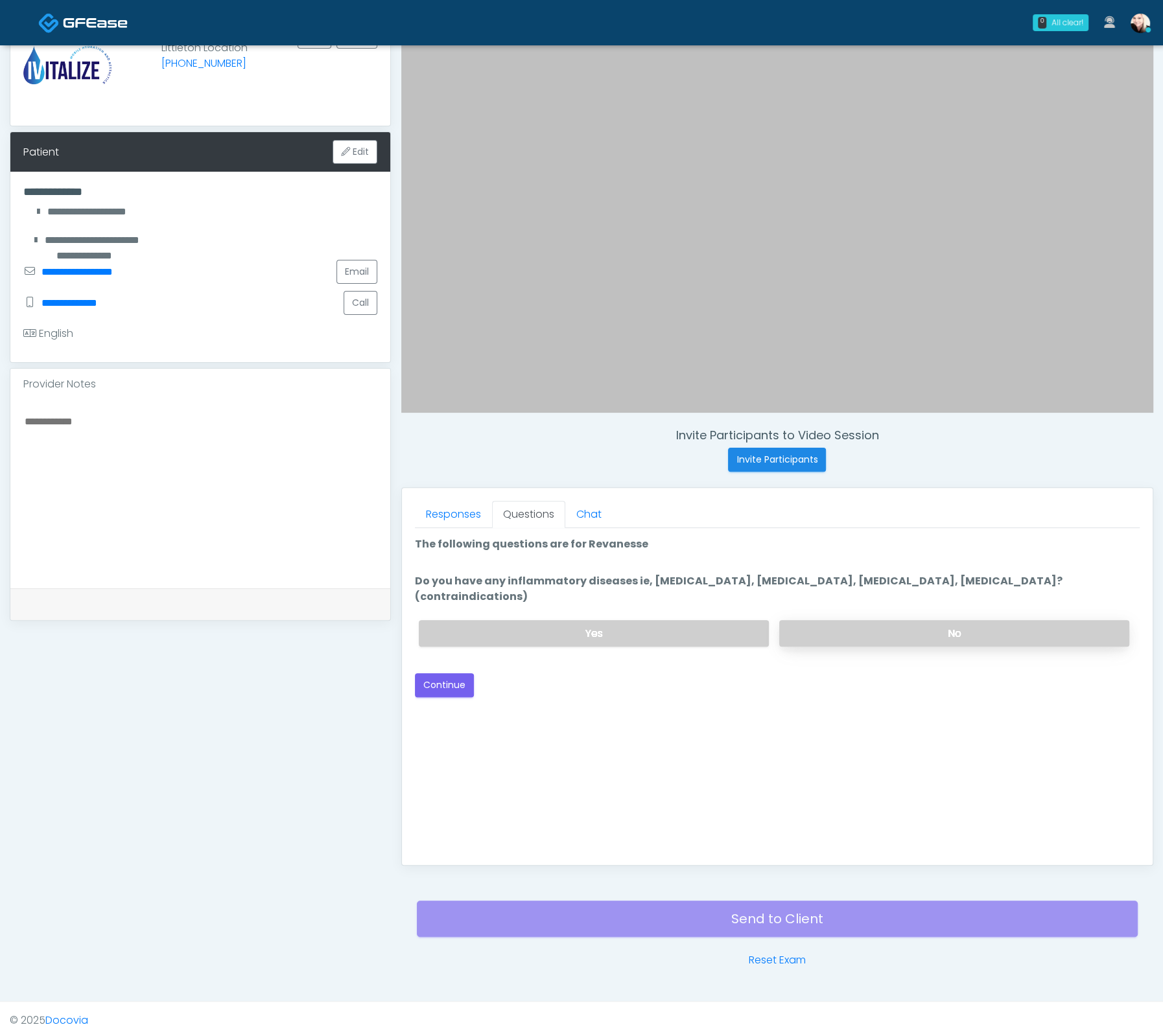
click at [892, 620] on label "No" at bounding box center [954, 633] width 350 height 27
click at [435, 673] on button "Continue" at bounding box center [445, 685] width 59 height 24
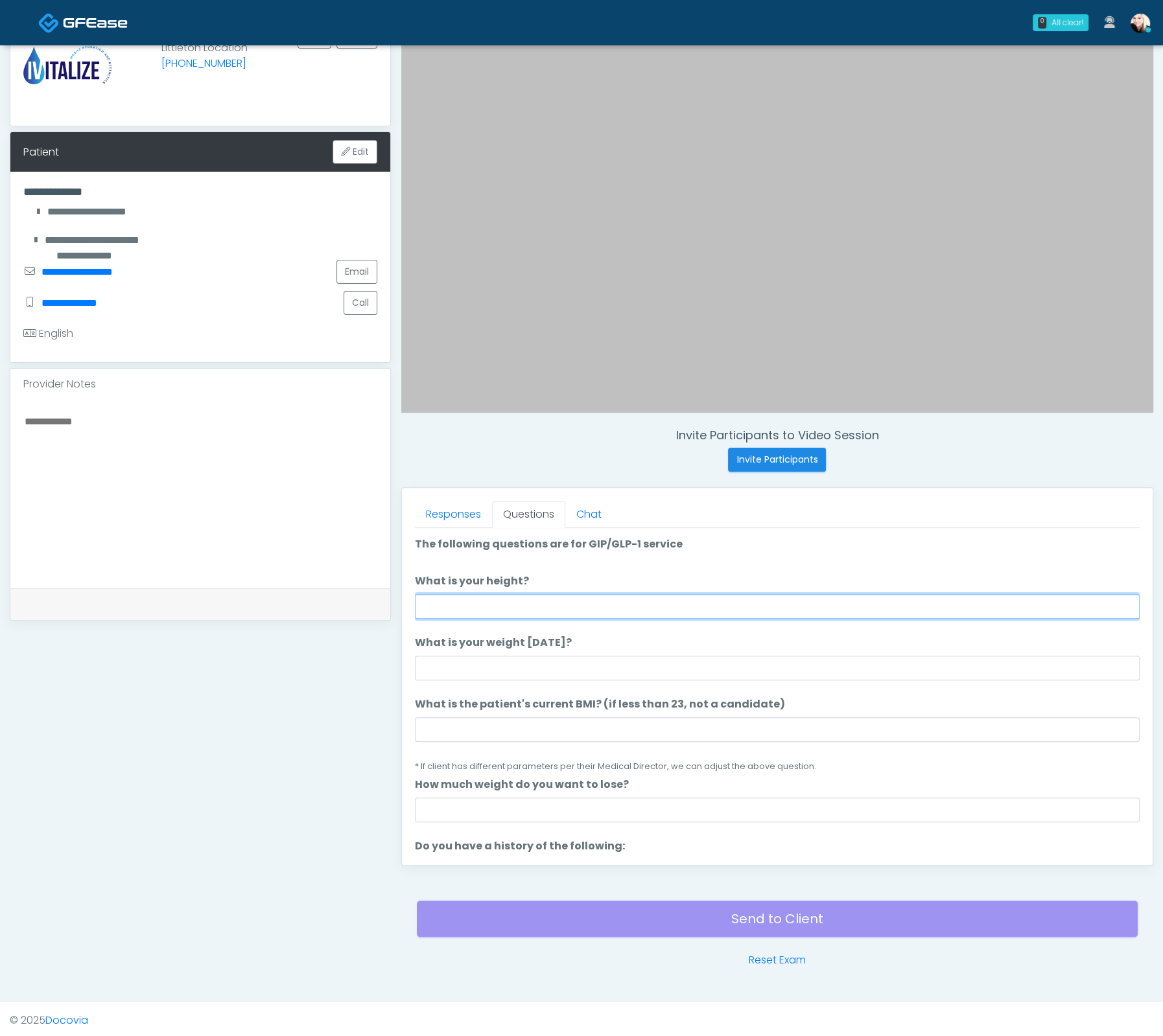
click at [508, 600] on input "What is your height?" at bounding box center [777, 607] width 725 height 25
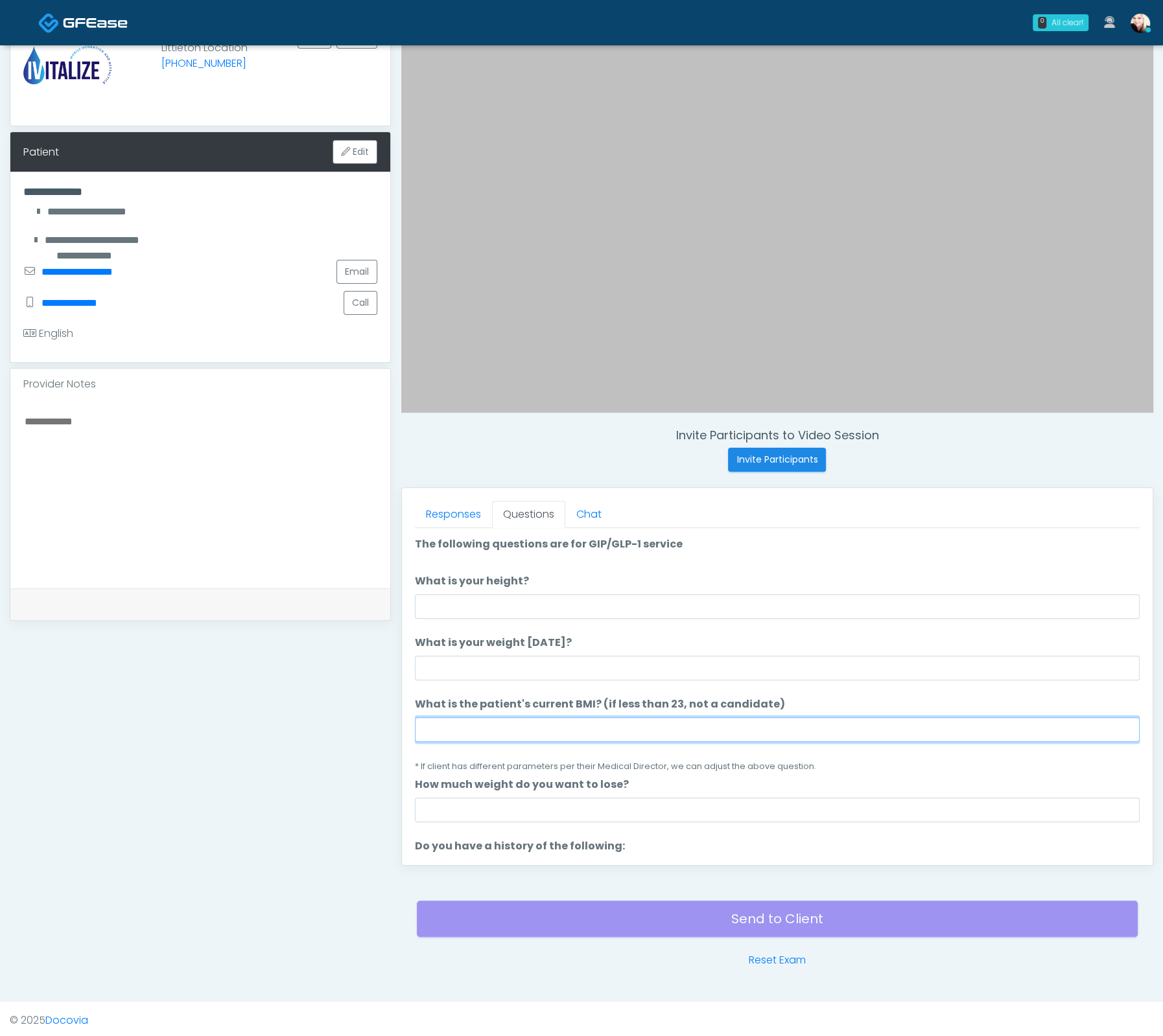
click at [648, 723] on input "What is the patient's current BMI? (if less than 23, not a candidate)" at bounding box center [777, 730] width 725 height 25
paste input "****"
type input "****"
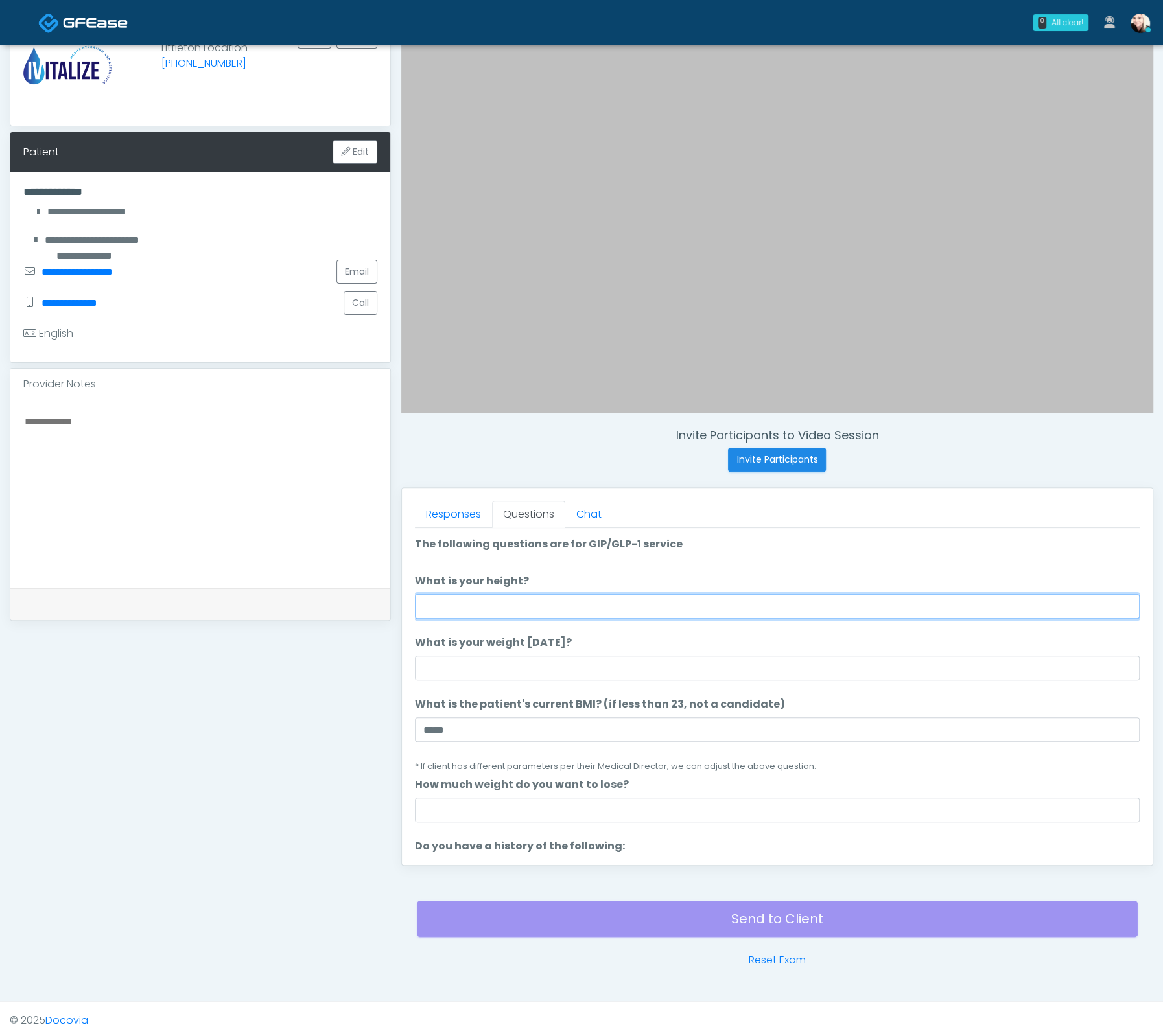
click at [515, 610] on input "What is your height?" at bounding box center [777, 607] width 725 height 25
type input "****"
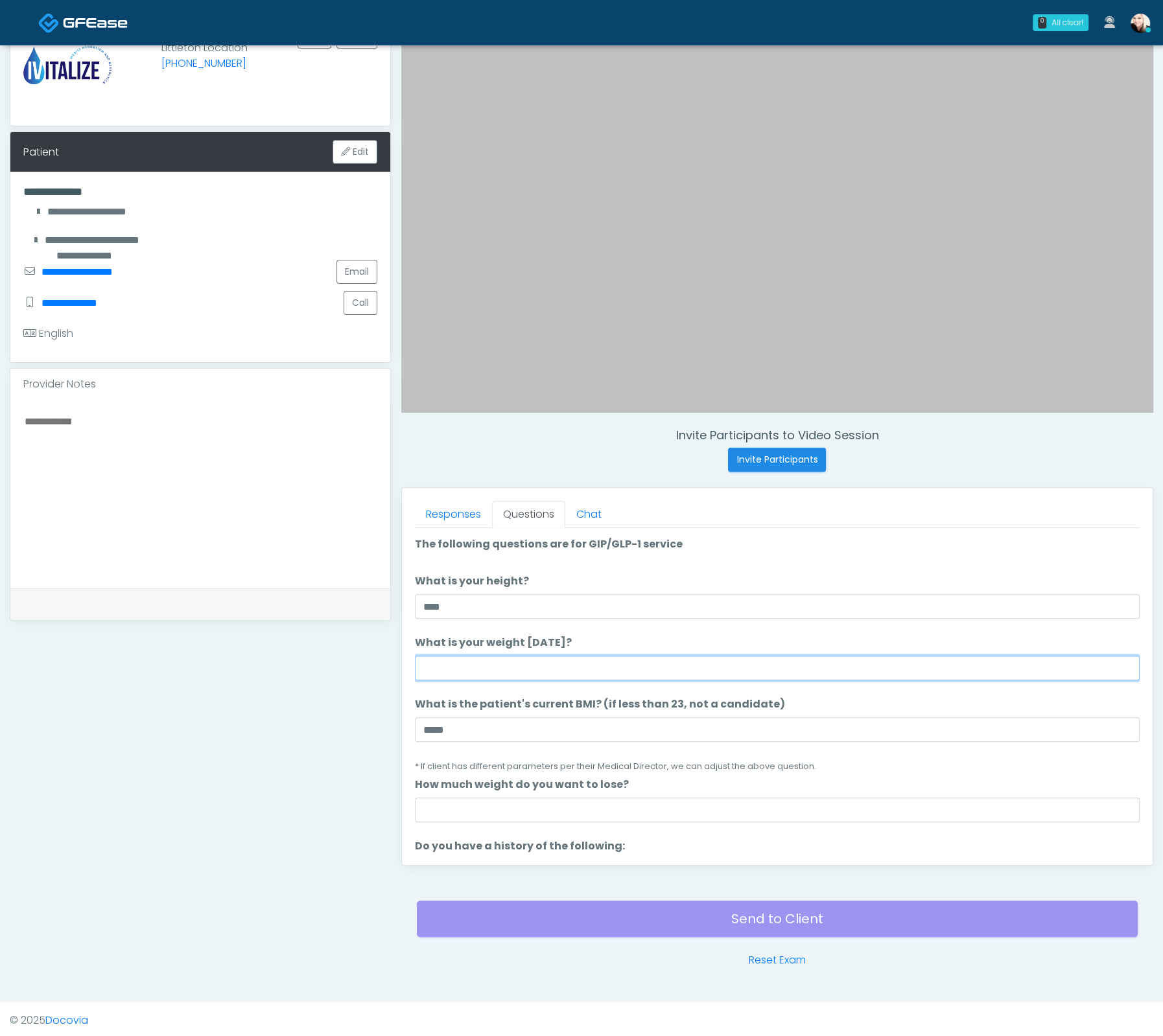
type input "*"
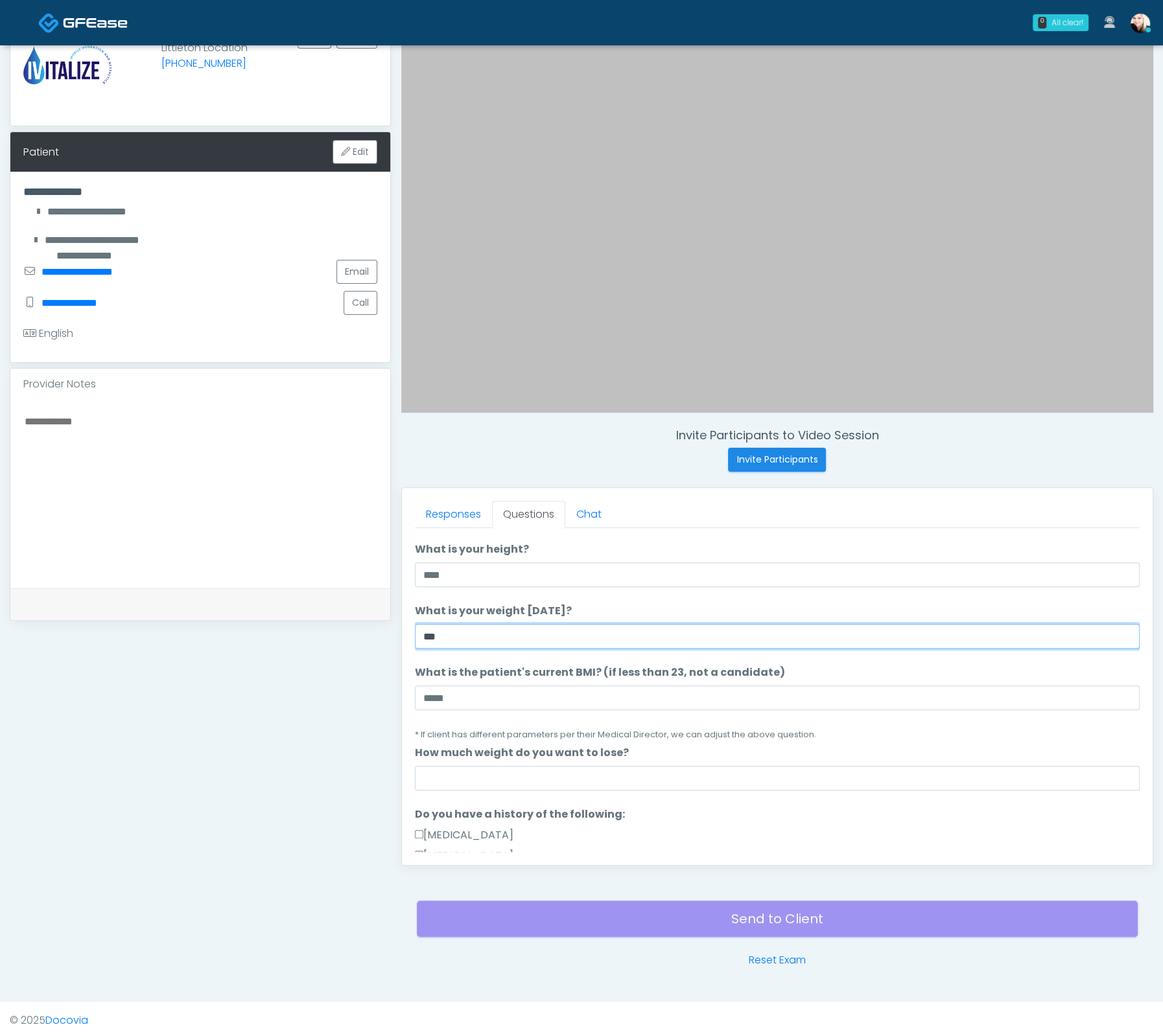
scroll to position [51, 0]
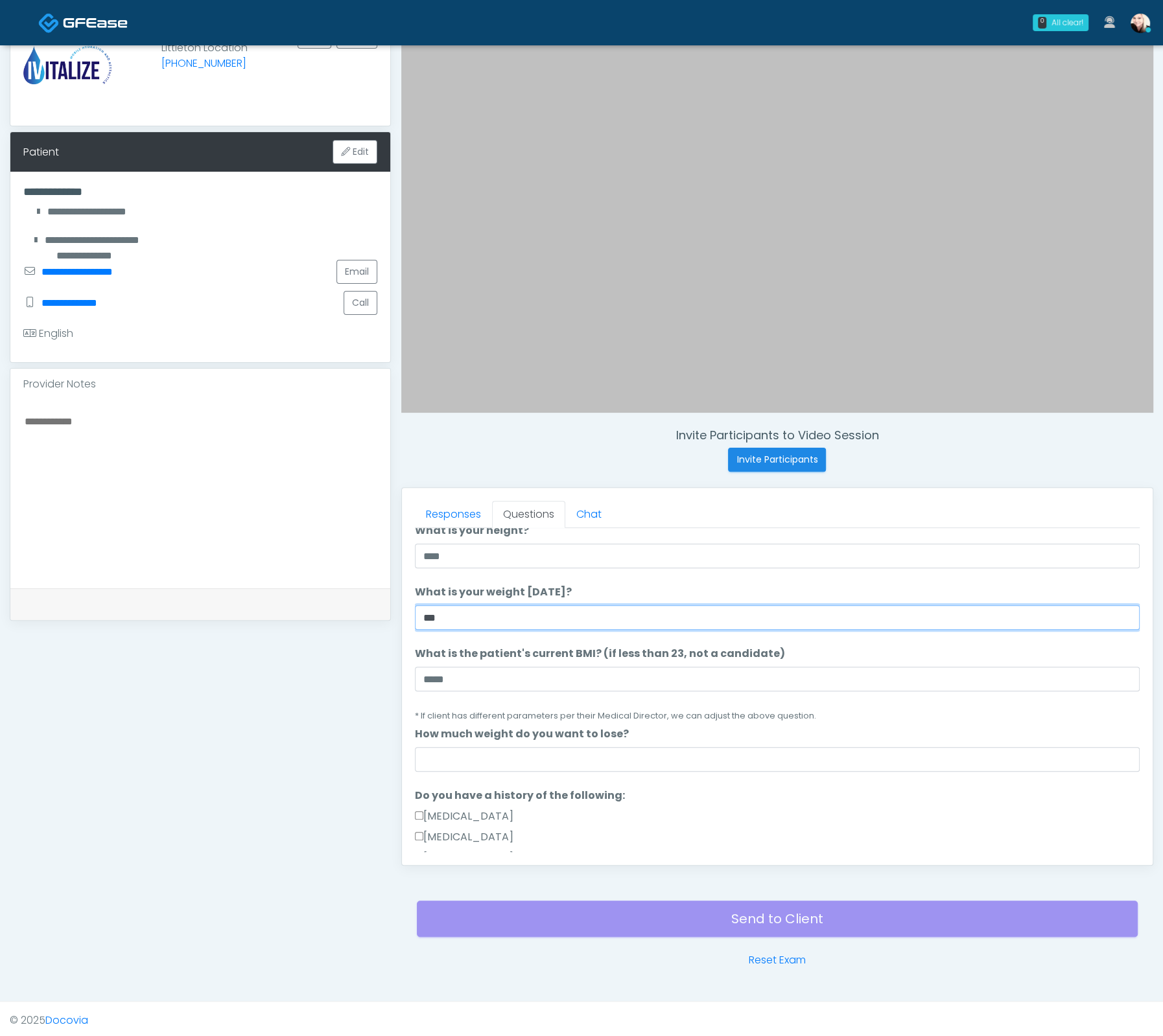
type input "***"
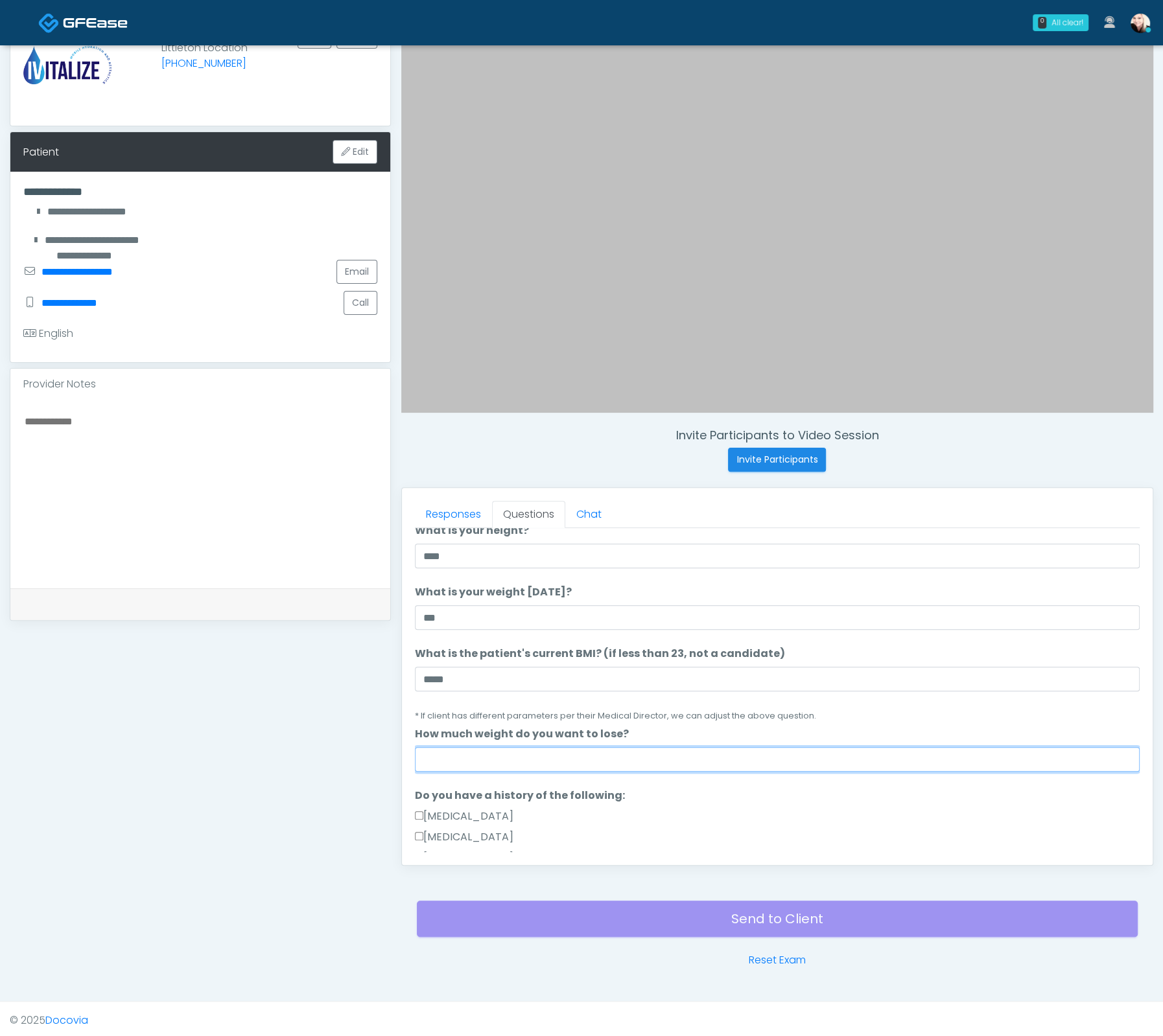
click at [449, 747] on input "How much weight do you want to lose?" at bounding box center [777, 760] width 725 height 25
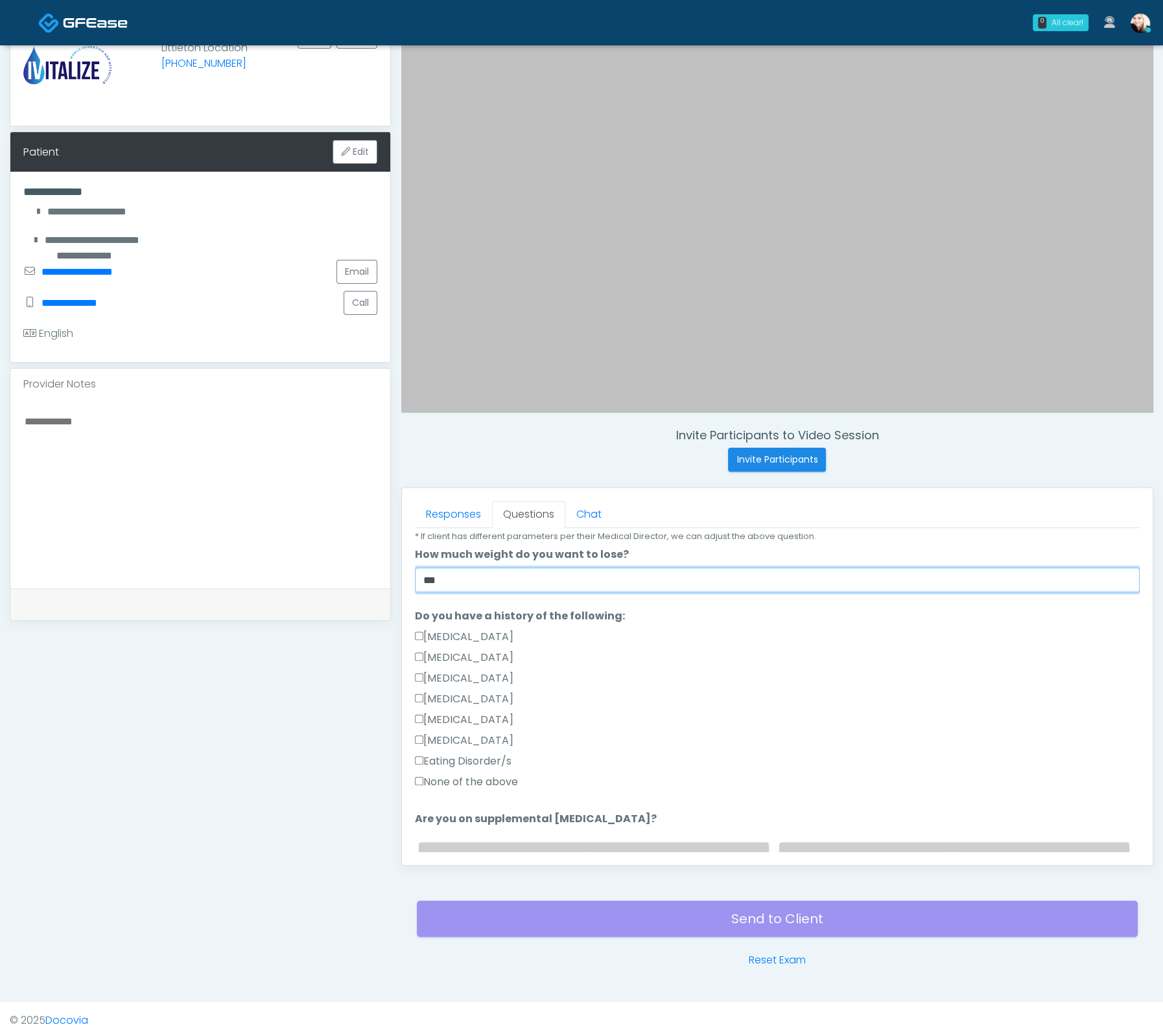
scroll to position [255, 0]
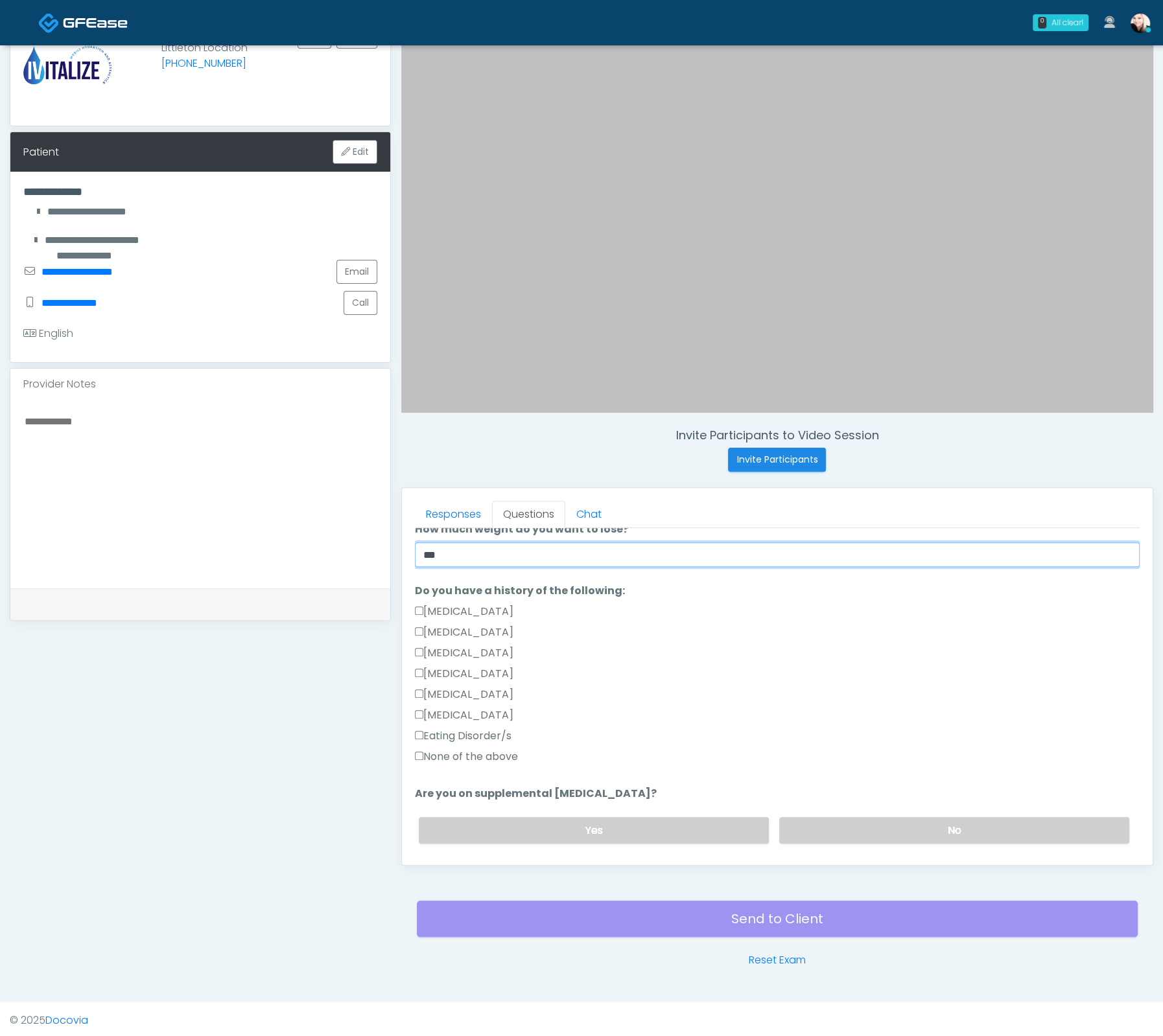
type input "***"
drag, startPoint x: 430, startPoint y: 753, endPoint x: 696, endPoint y: 765, distance: 266.3
click at [430, 753] on label "None of the above" at bounding box center [467, 757] width 103 height 16
click at [844, 808] on div "Yes No" at bounding box center [773, 830] width 731 height 47
click at [862, 825] on label "No" at bounding box center [954, 830] width 350 height 27
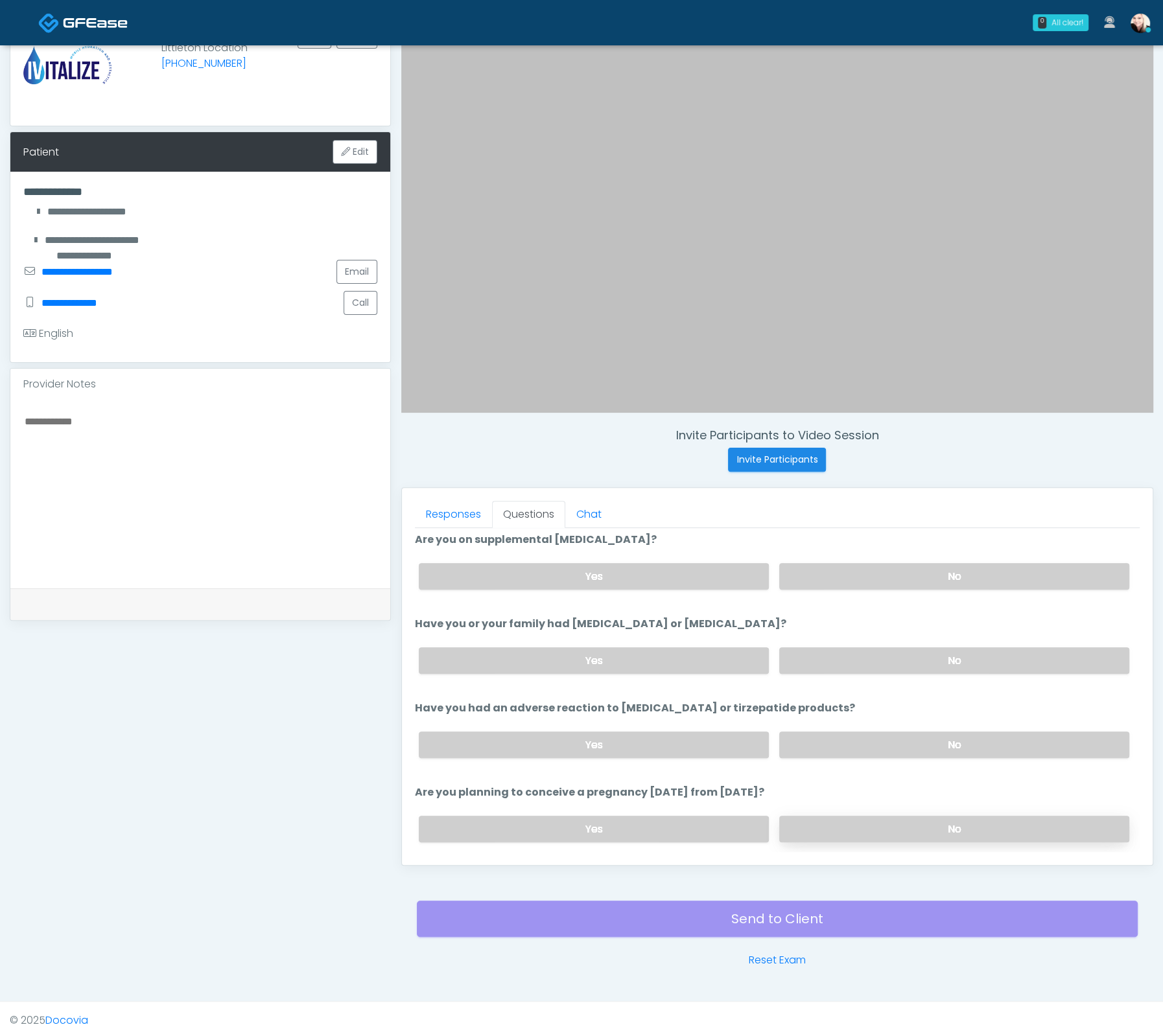
scroll to position [547, 0]
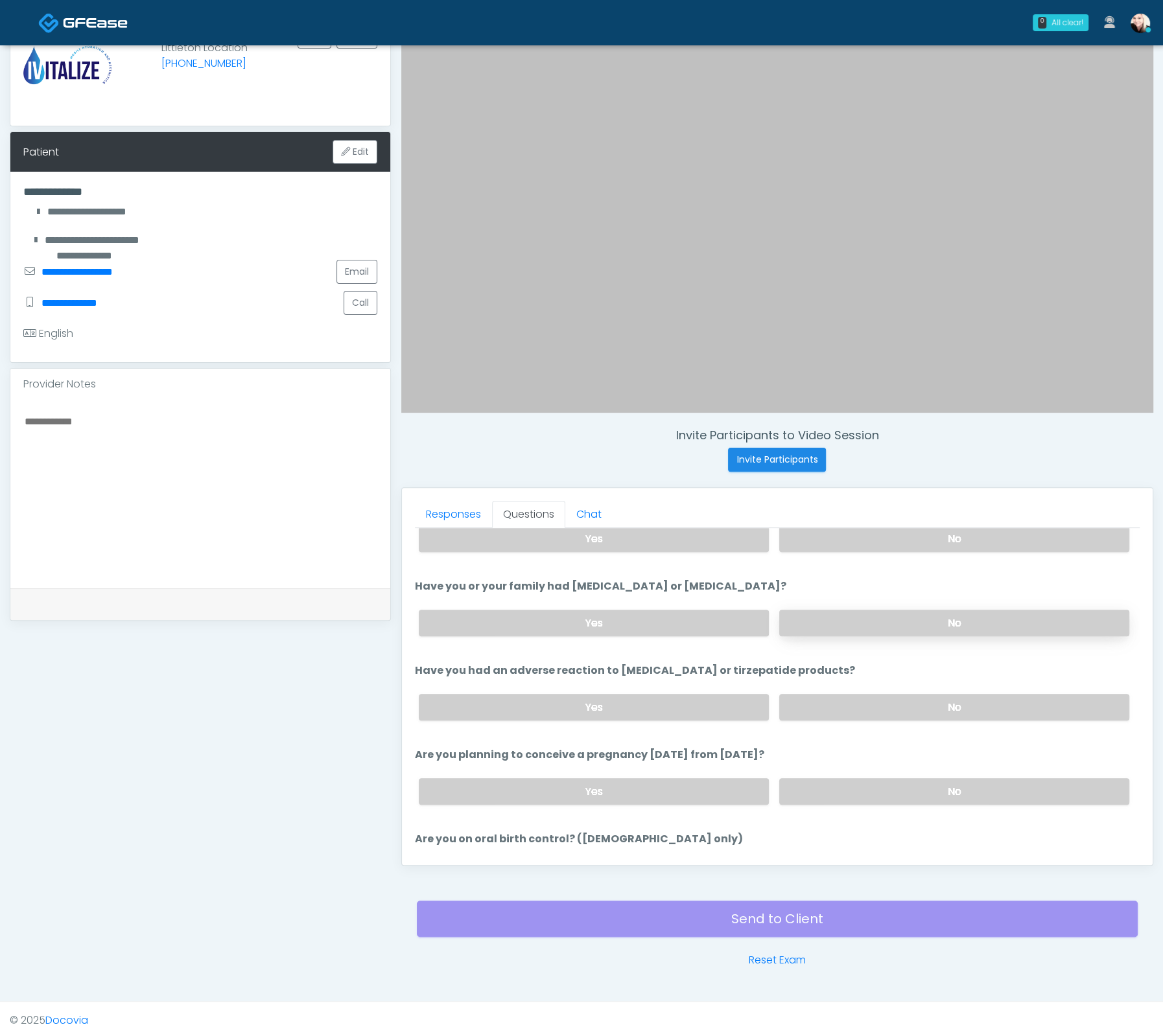
click at [794, 617] on label "No" at bounding box center [954, 623] width 350 height 27
drag, startPoint x: 808, startPoint y: 701, endPoint x: 822, endPoint y: 766, distance: 66.5
click at [809, 702] on label "No" at bounding box center [954, 707] width 350 height 27
drag, startPoint x: 823, startPoint y: 774, endPoint x: 826, endPoint y: 785, distance: 11.4
click at [825, 782] on label "No" at bounding box center [954, 791] width 350 height 27
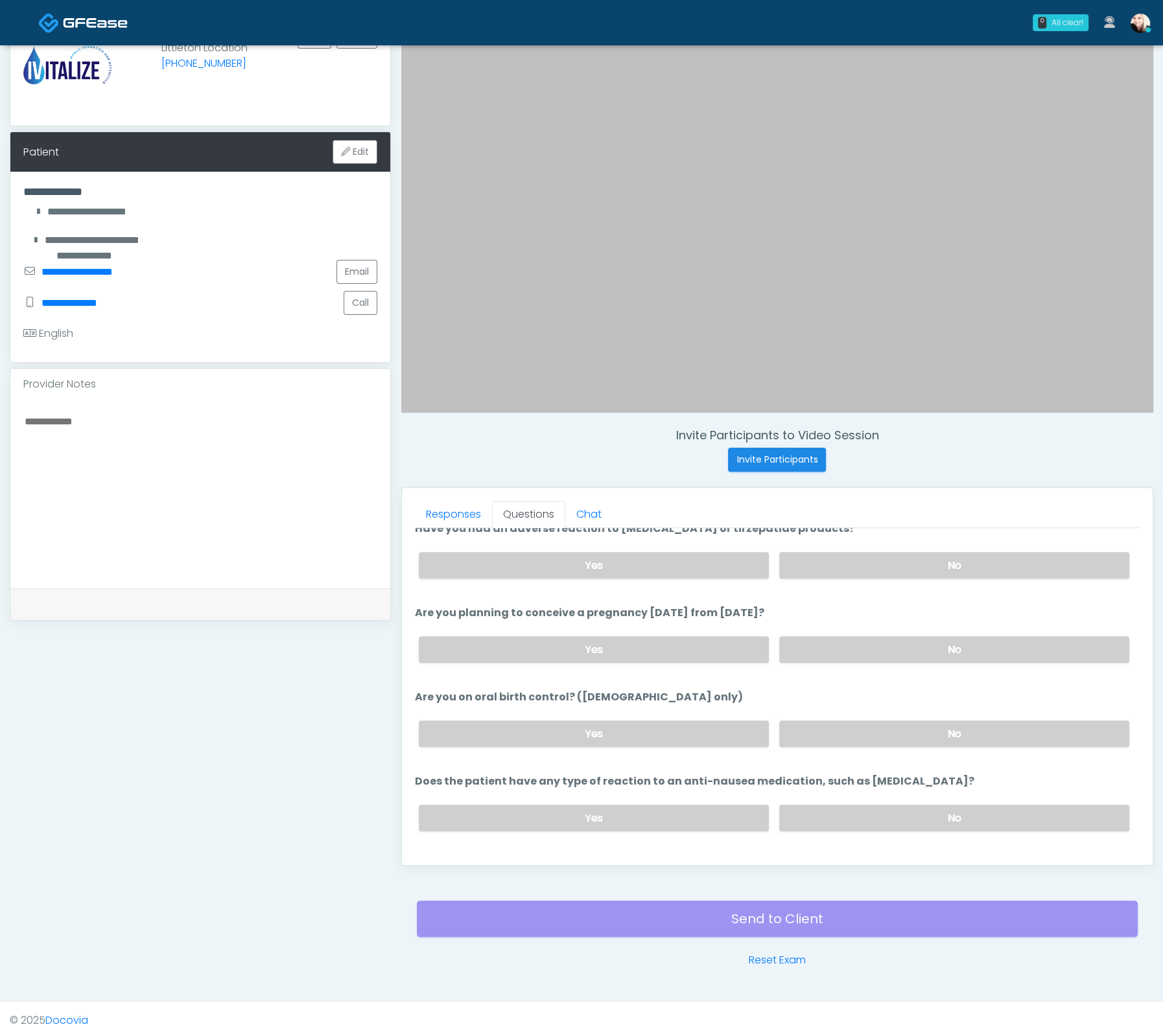
scroll to position [712, 0]
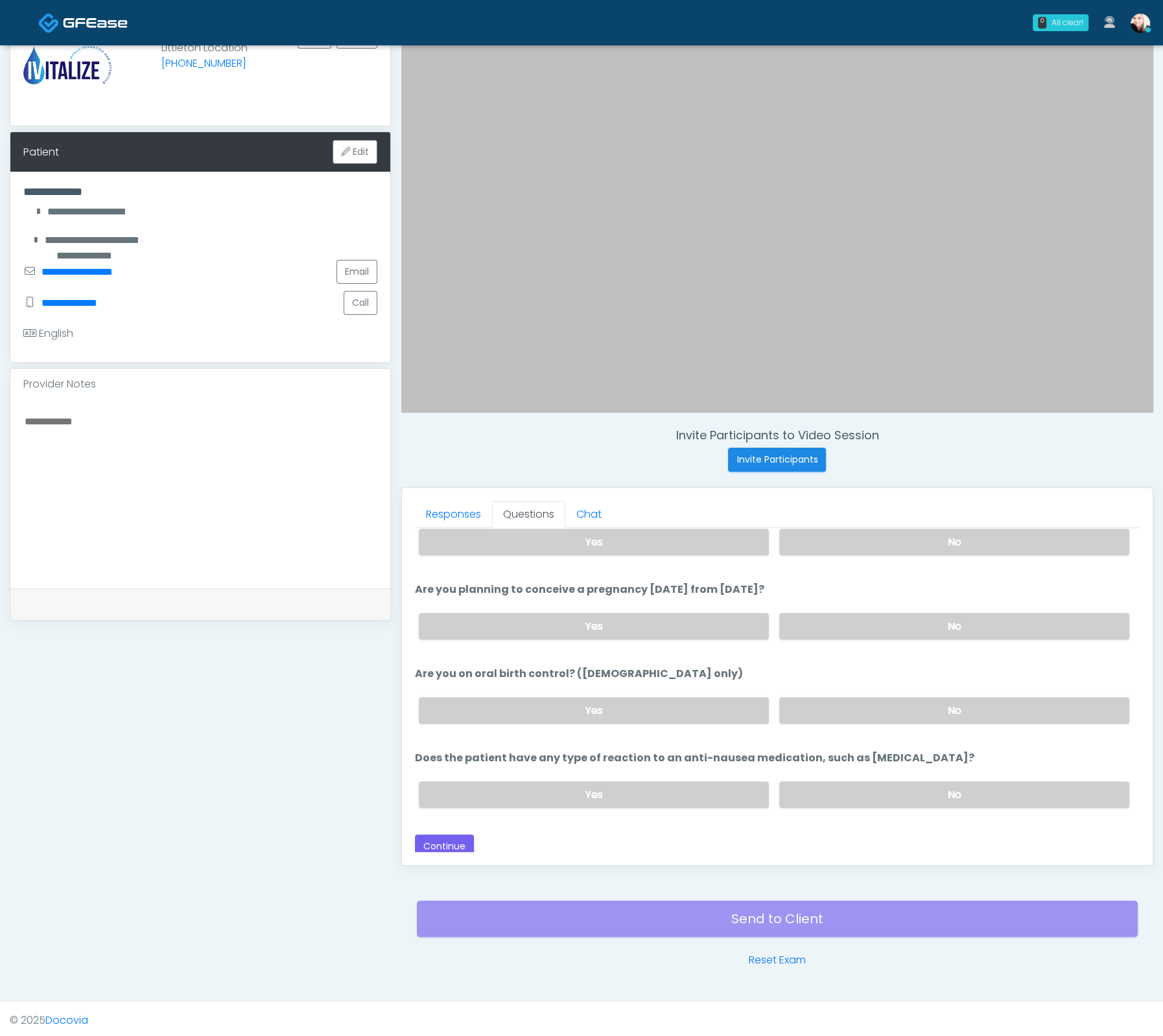
drag, startPoint x: 804, startPoint y: 707, endPoint x: 826, endPoint y: 764, distance: 61.1
click at [805, 707] on label "No" at bounding box center [954, 710] width 350 height 27
drag, startPoint x: 834, startPoint y: 795, endPoint x: 762, endPoint y: 805, distance: 72.7
click at [834, 796] on label "No" at bounding box center [954, 794] width 350 height 27
click at [438, 836] on button "Continue" at bounding box center [445, 847] width 59 height 24
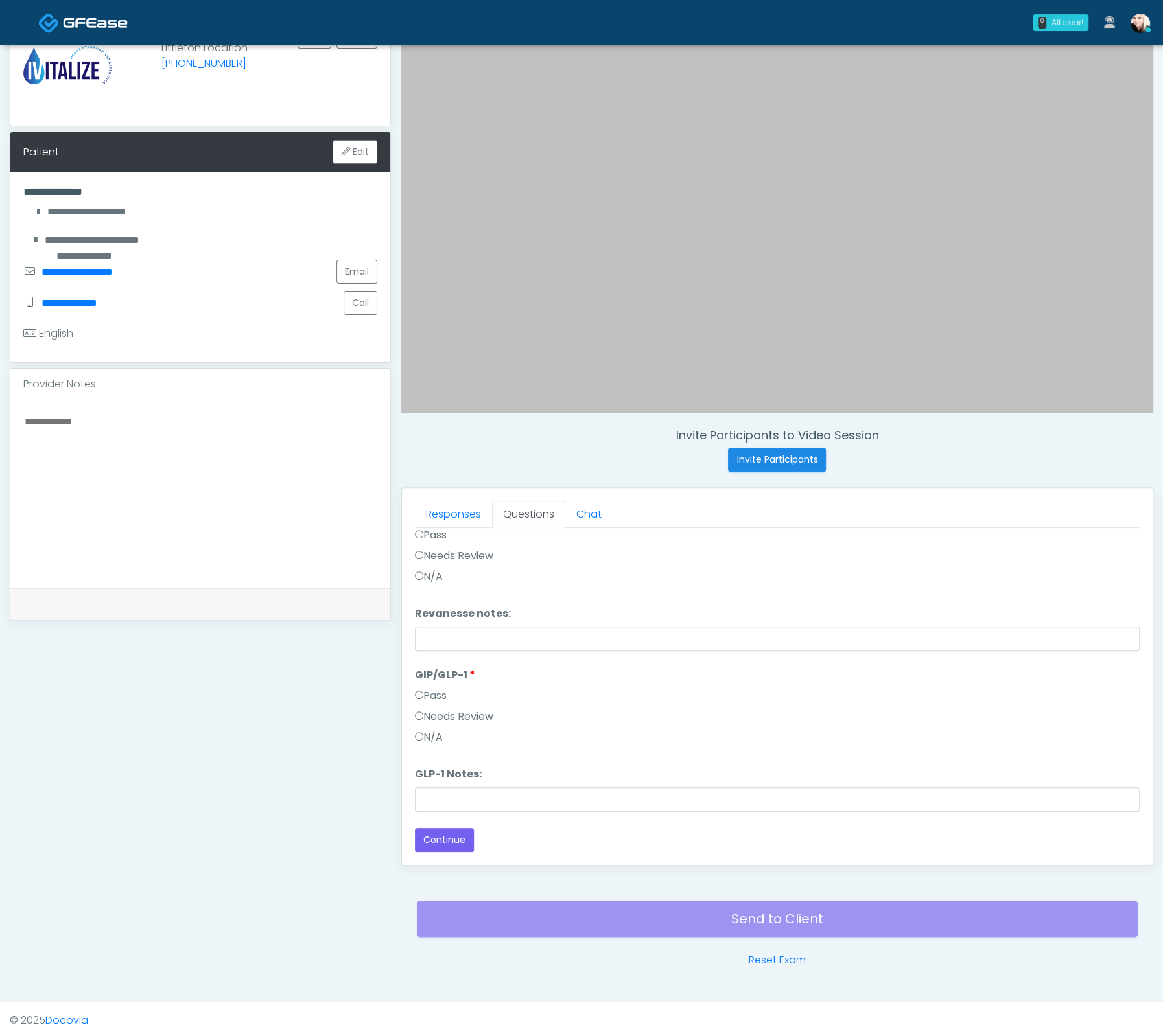
scroll to position [534, 0]
click at [427, 697] on label "Pass" at bounding box center [431, 697] width 32 height 16
click at [423, 663] on label "Pass" at bounding box center [431, 666] width 32 height 16
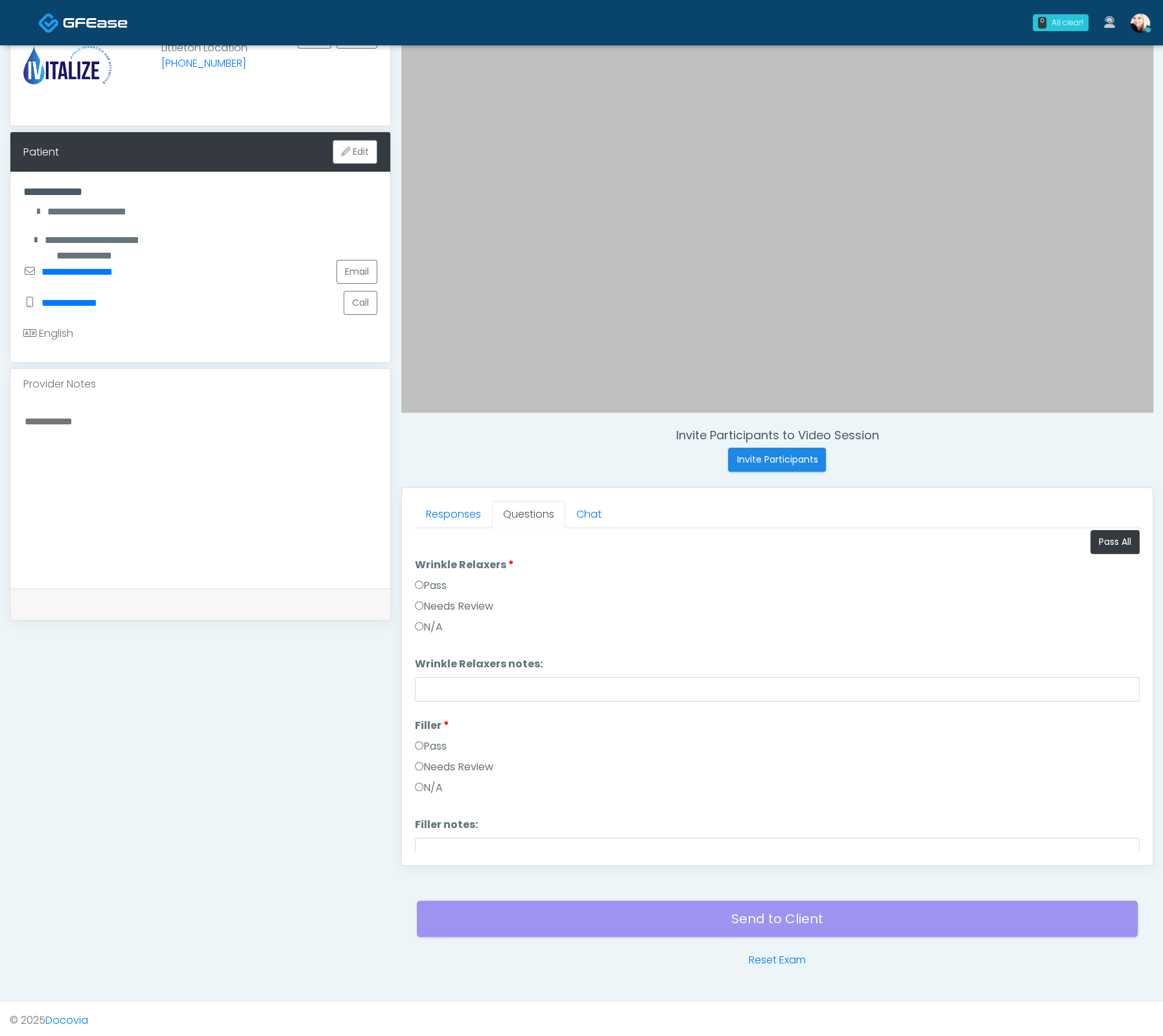
scroll to position [0, 0]
click at [415, 577] on li "Wrinkle Relaxers Wrinkle Relaxers Pass Needs Review N/A" at bounding box center [777, 602] width 725 height 83
click at [430, 587] on label "Pass" at bounding box center [431, 589] width 32 height 16
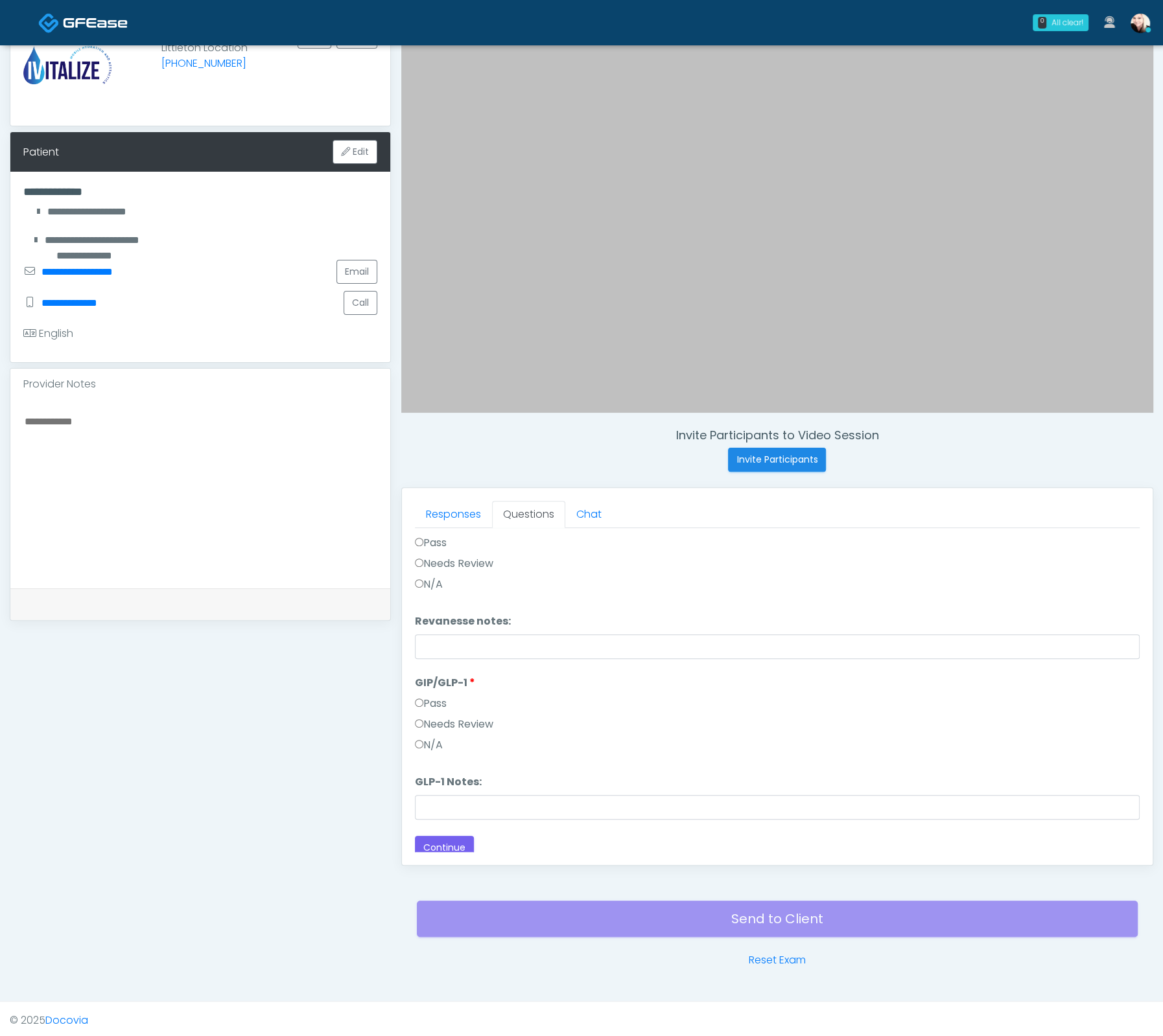
scroll to position [534, 0]
click at [446, 841] on button "Continue" at bounding box center [445, 841] width 59 height 24
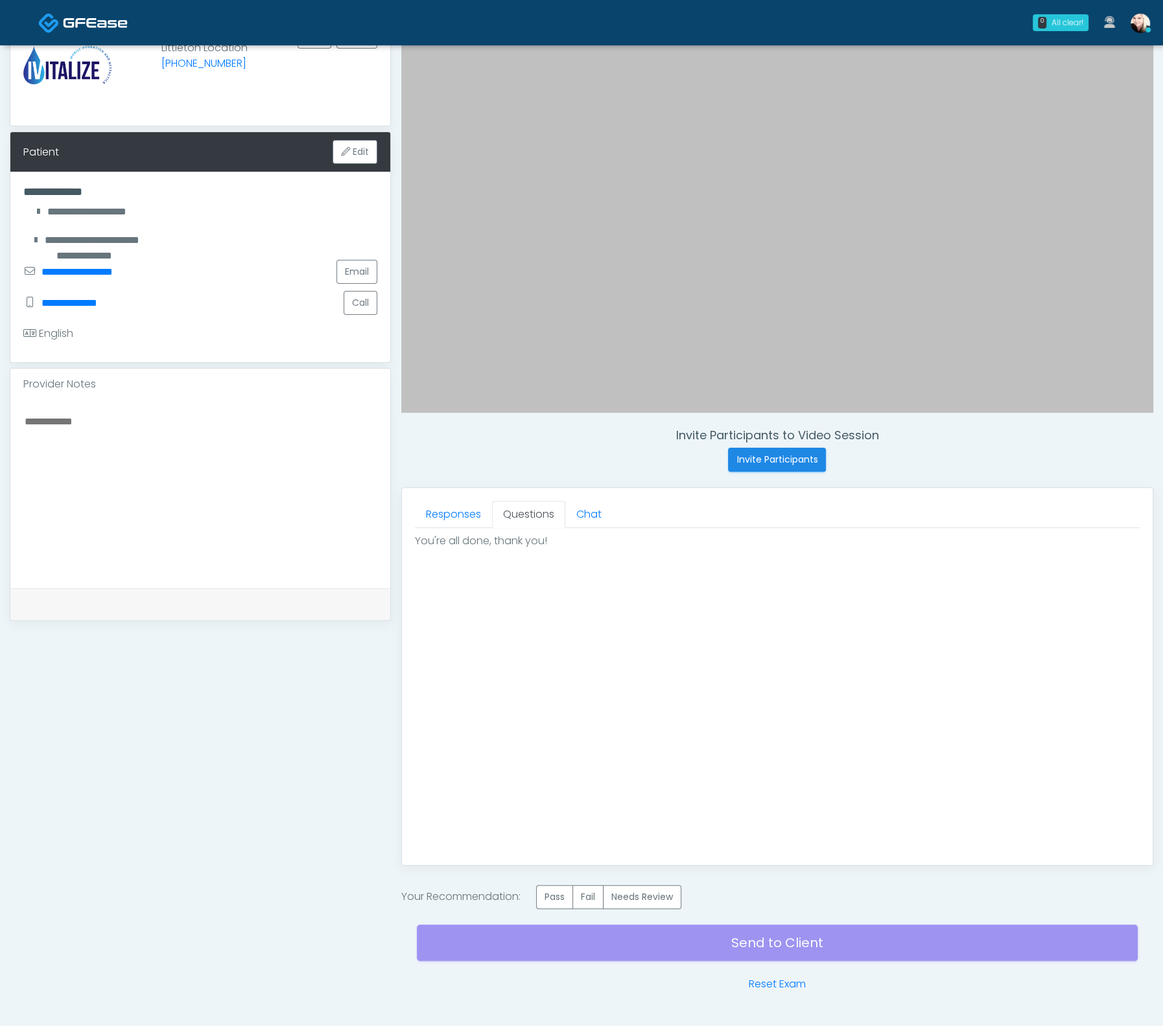
scroll to position [0, 0]
click at [548, 890] on label "Pass" at bounding box center [554, 897] width 37 height 24
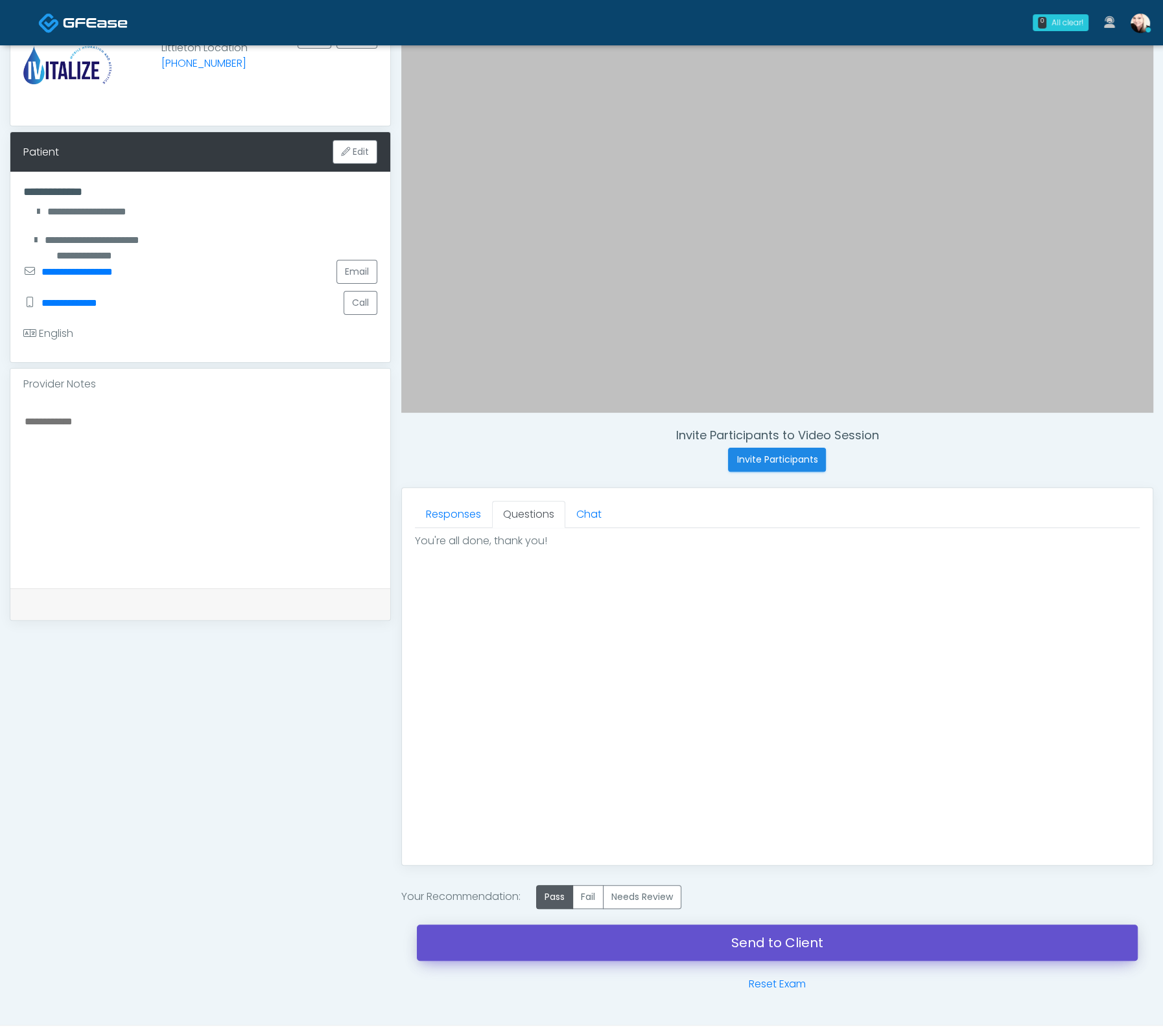
click at [758, 935] on link "Send to Client" at bounding box center [777, 943] width 720 height 36
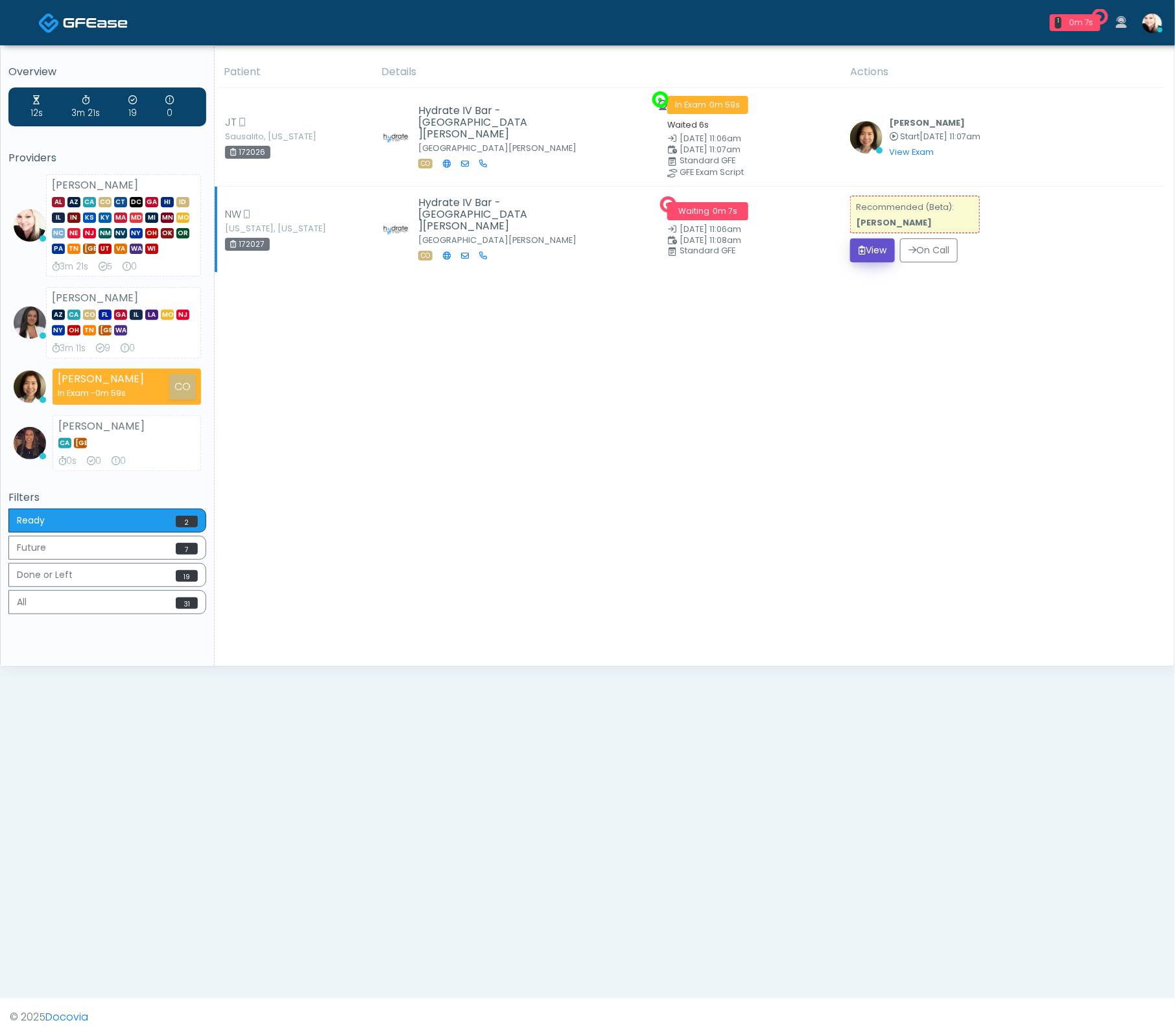
click at [865, 248] on button "View" at bounding box center [872, 250] width 45 height 24
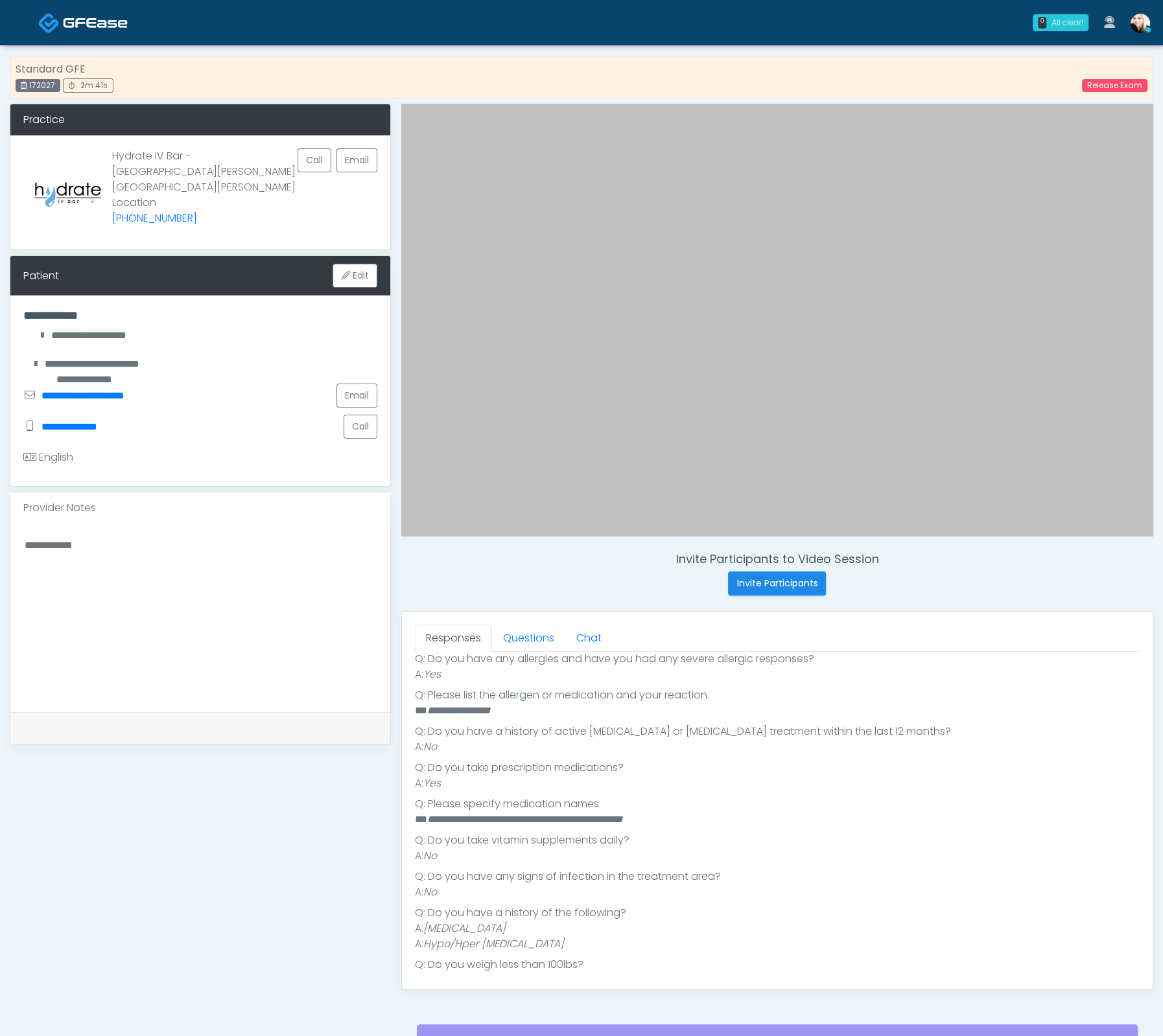
scroll to position [259, 0]
click at [528, 649] on link "Questions" at bounding box center [528, 639] width 73 height 27
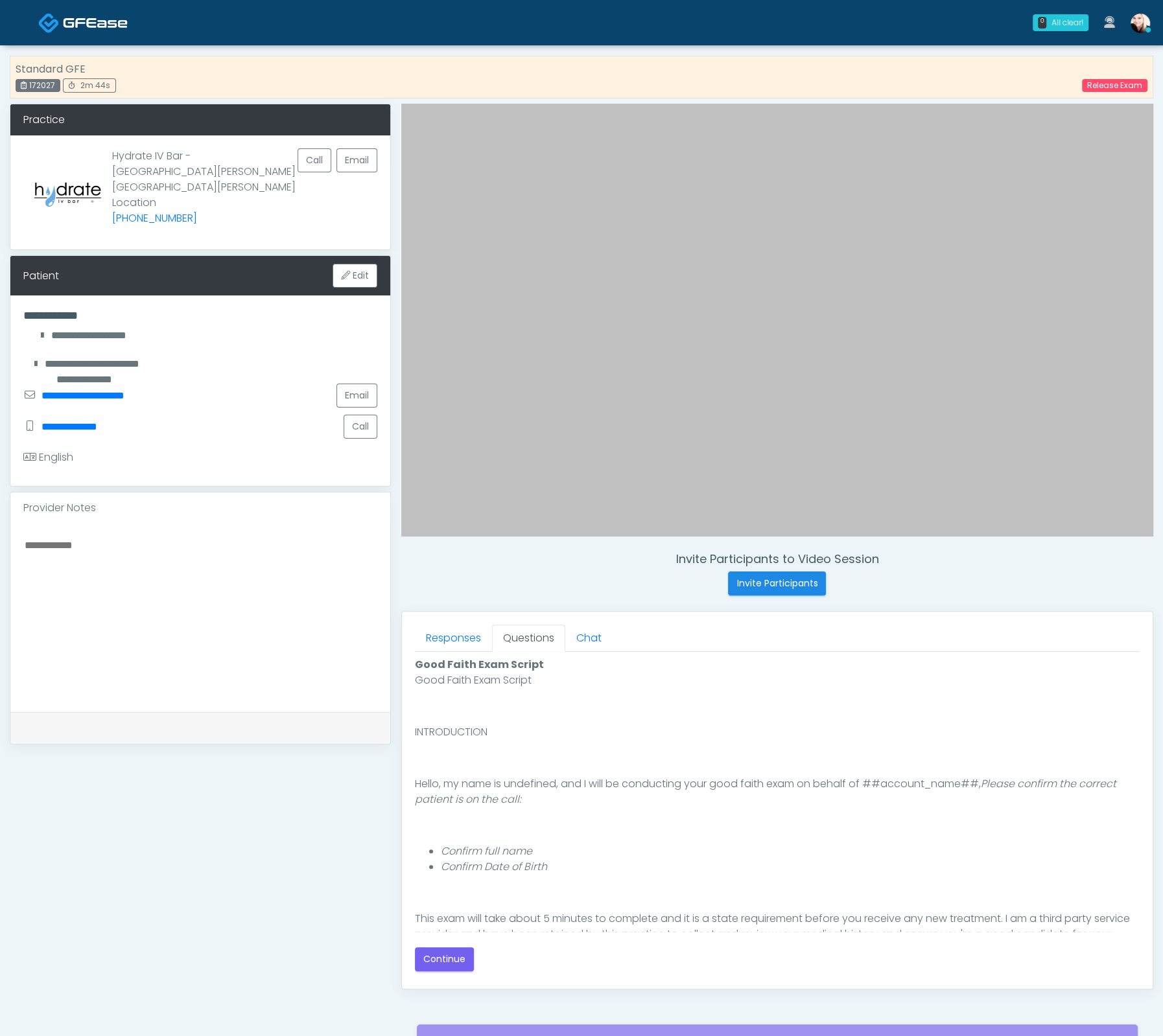
scroll to position [0, 0]
click at [433, 947] on button "Continue" at bounding box center [445, 959] width 59 height 24
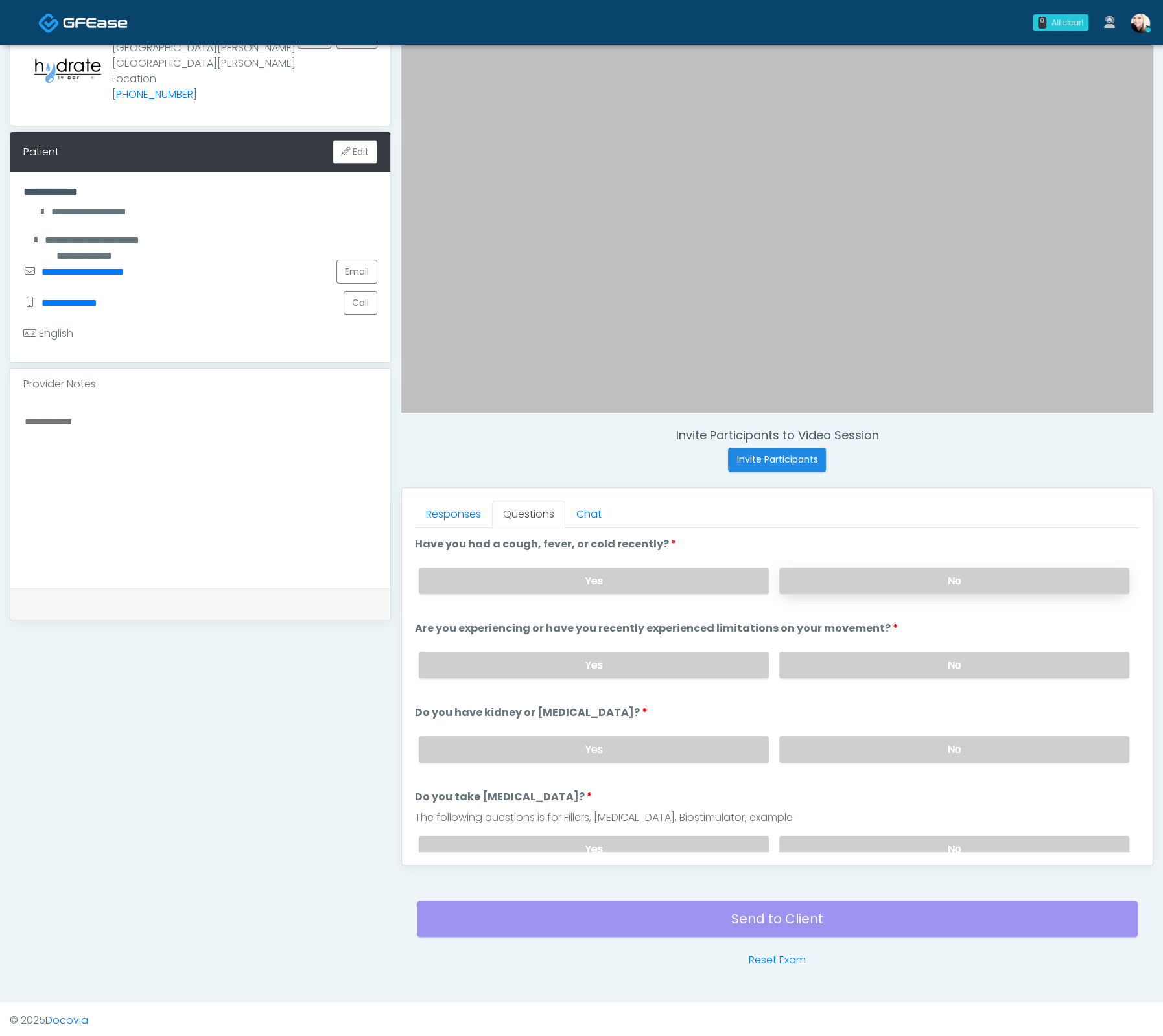
click at [827, 574] on label "No" at bounding box center [954, 580] width 350 height 27
click at [819, 660] on label "No" at bounding box center [954, 665] width 350 height 27
click at [831, 745] on label "No" at bounding box center [954, 749] width 350 height 27
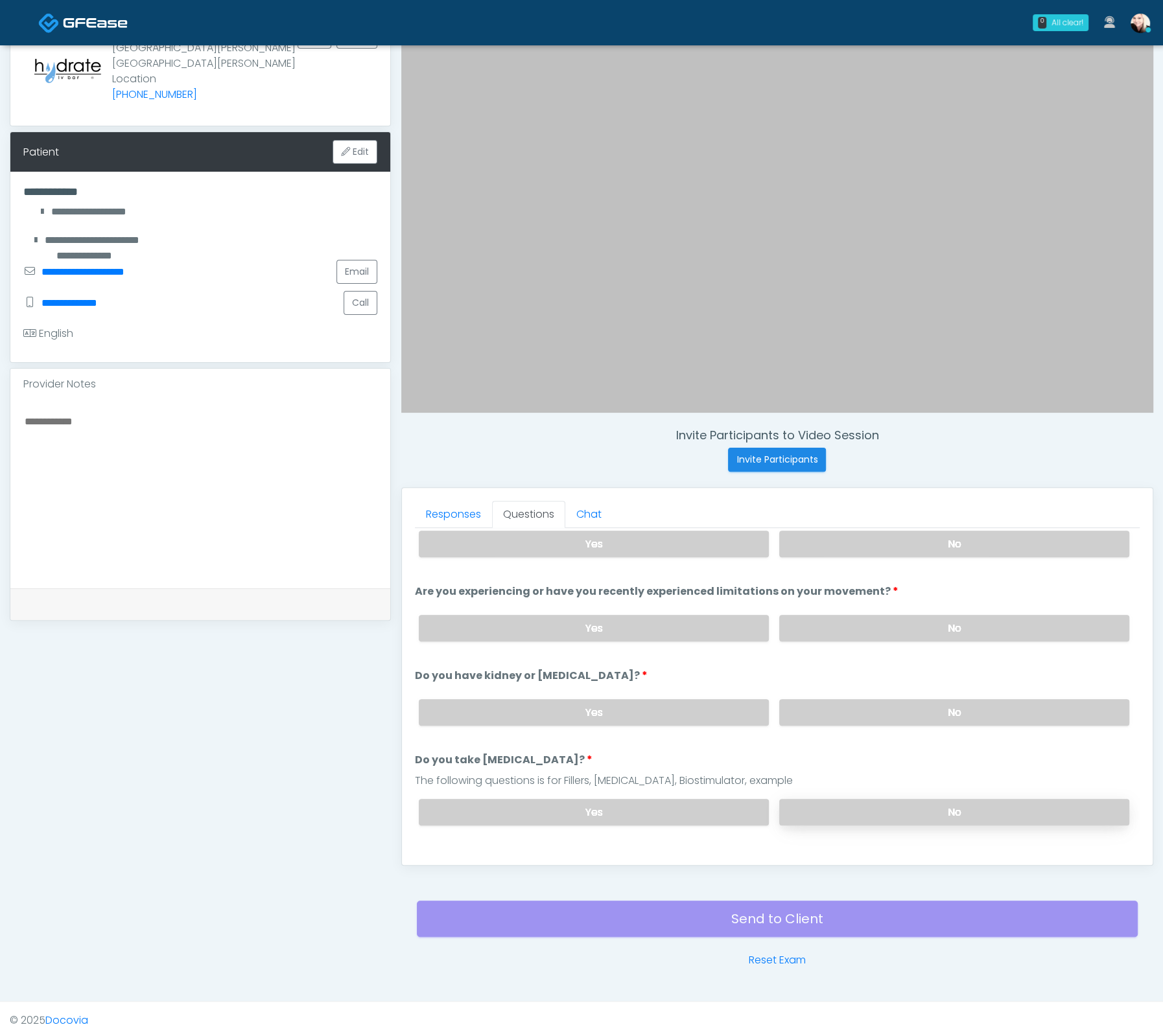
scroll to position [38, 0]
click at [854, 807] on label "No" at bounding box center [954, 812] width 350 height 27
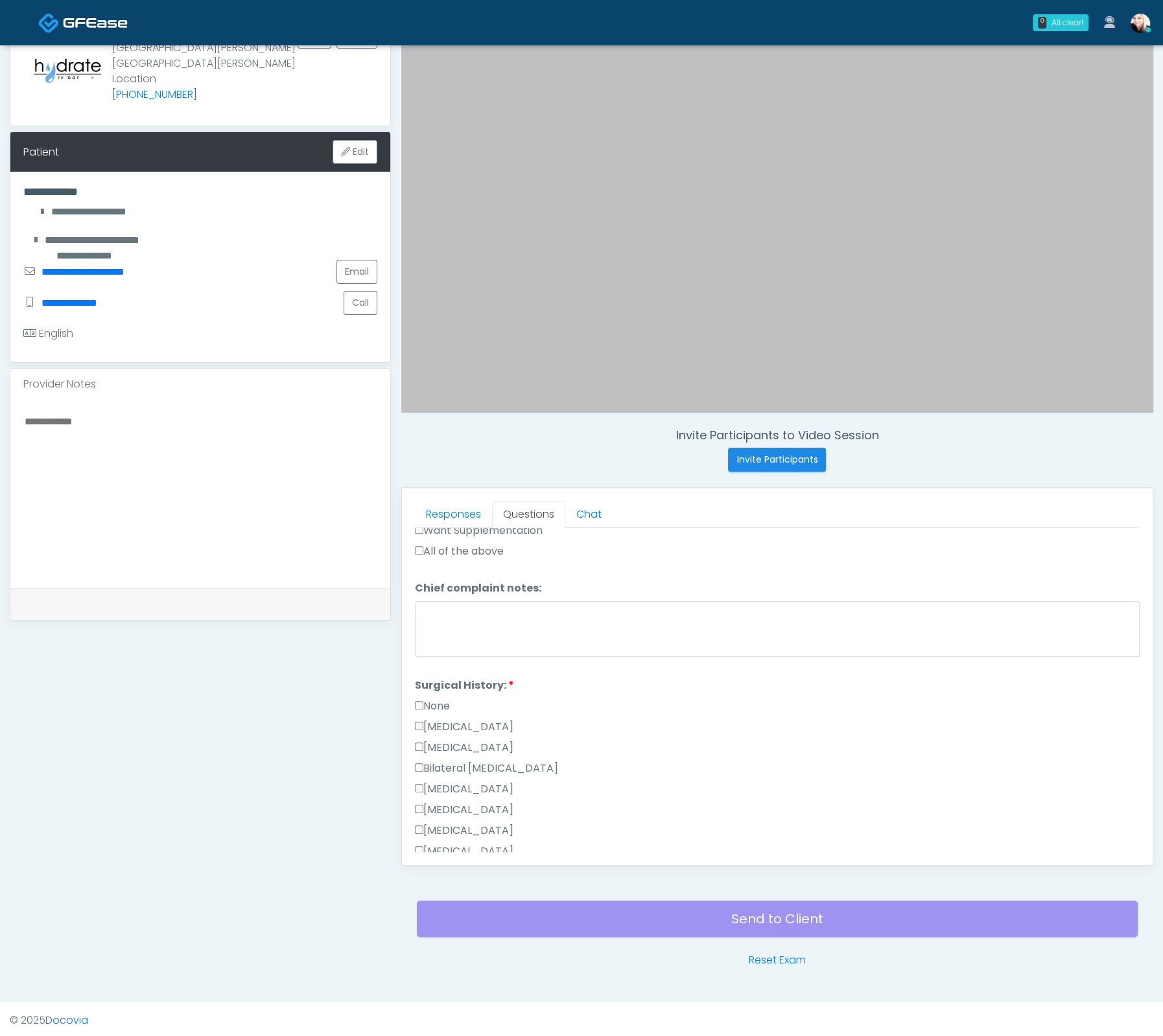
scroll to position [676, 0]
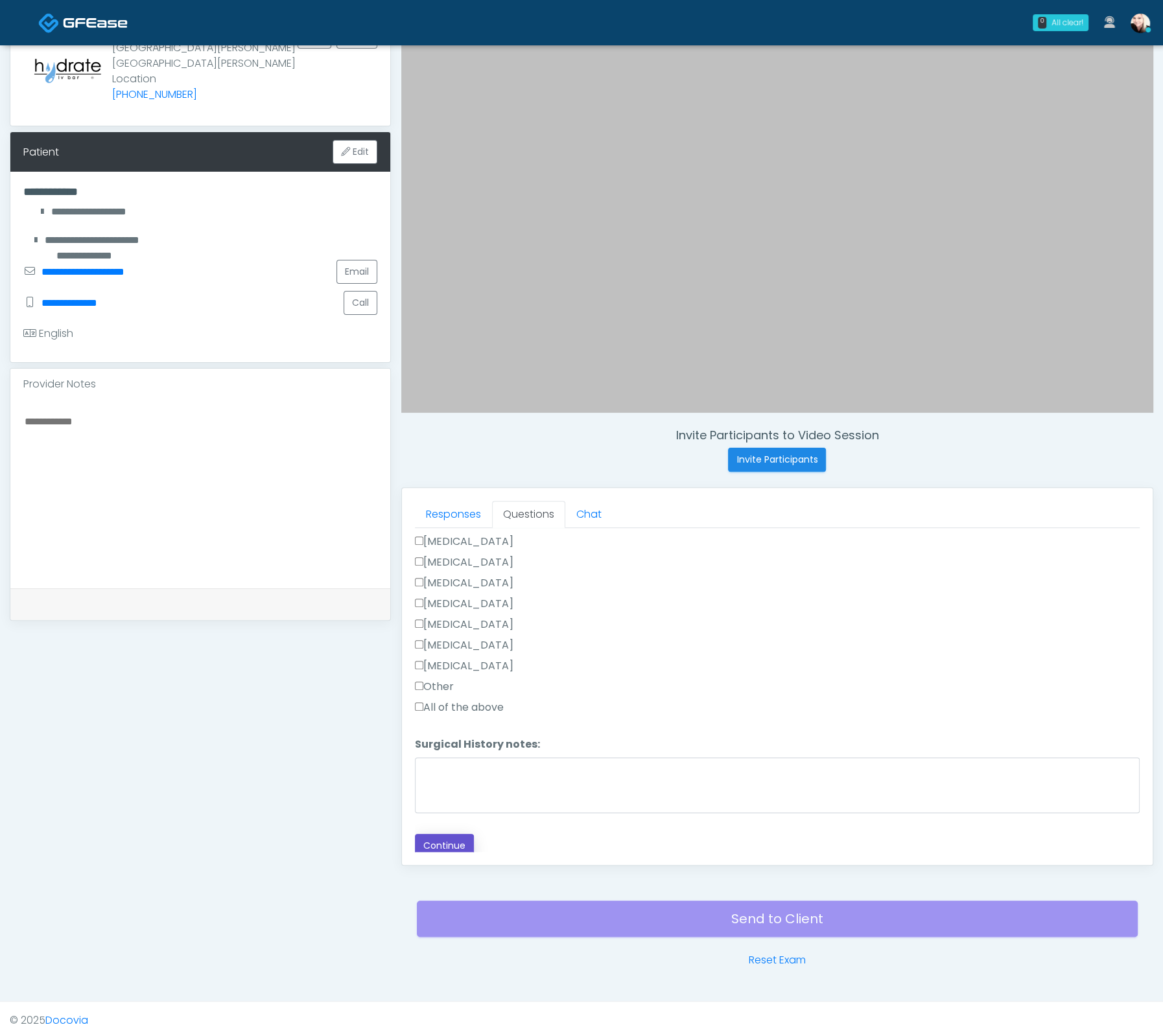
click at [434, 834] on button "Continue" at bounding box center [445, 846] width 59 height 24
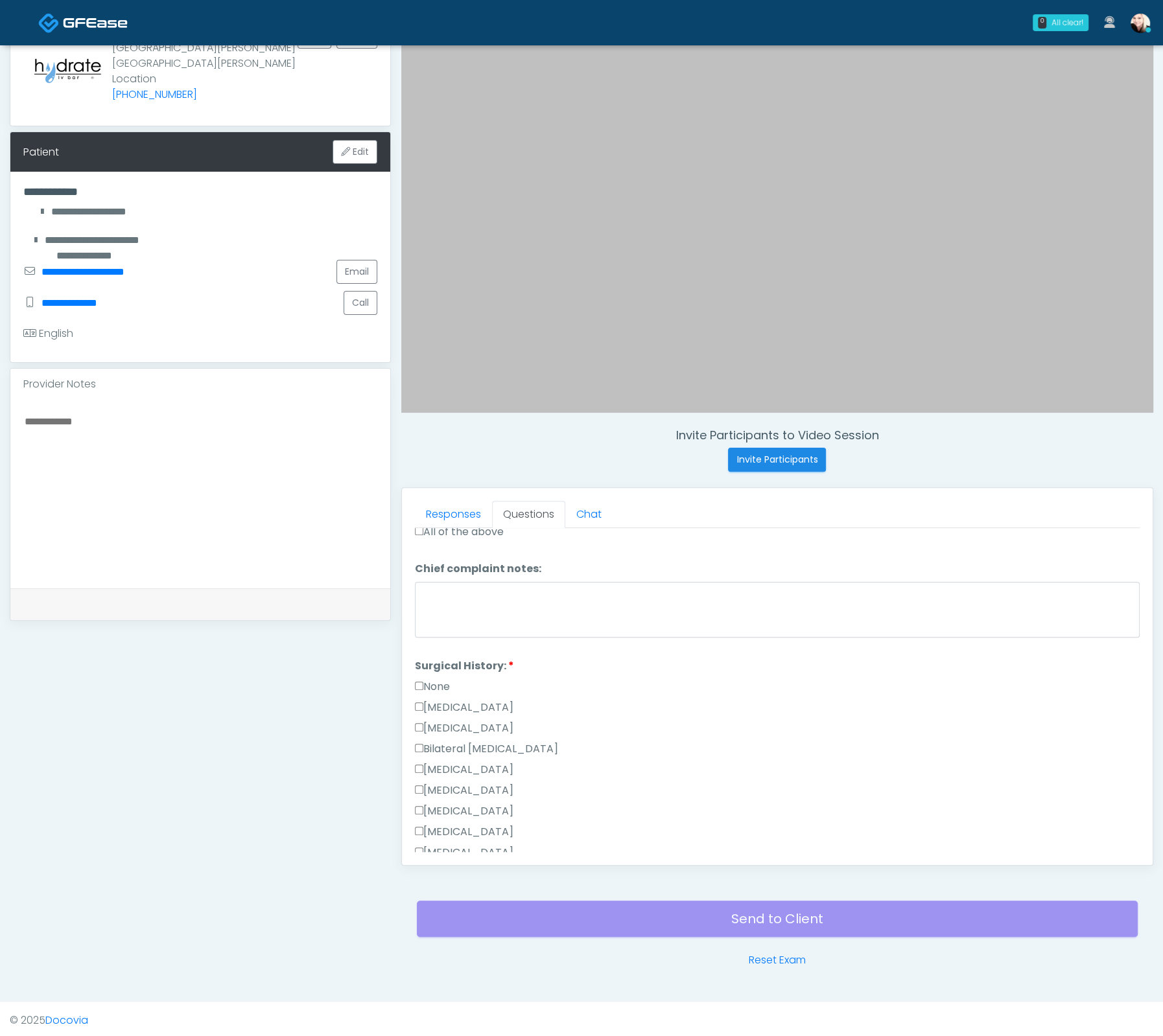
scroll to position [341, 0]
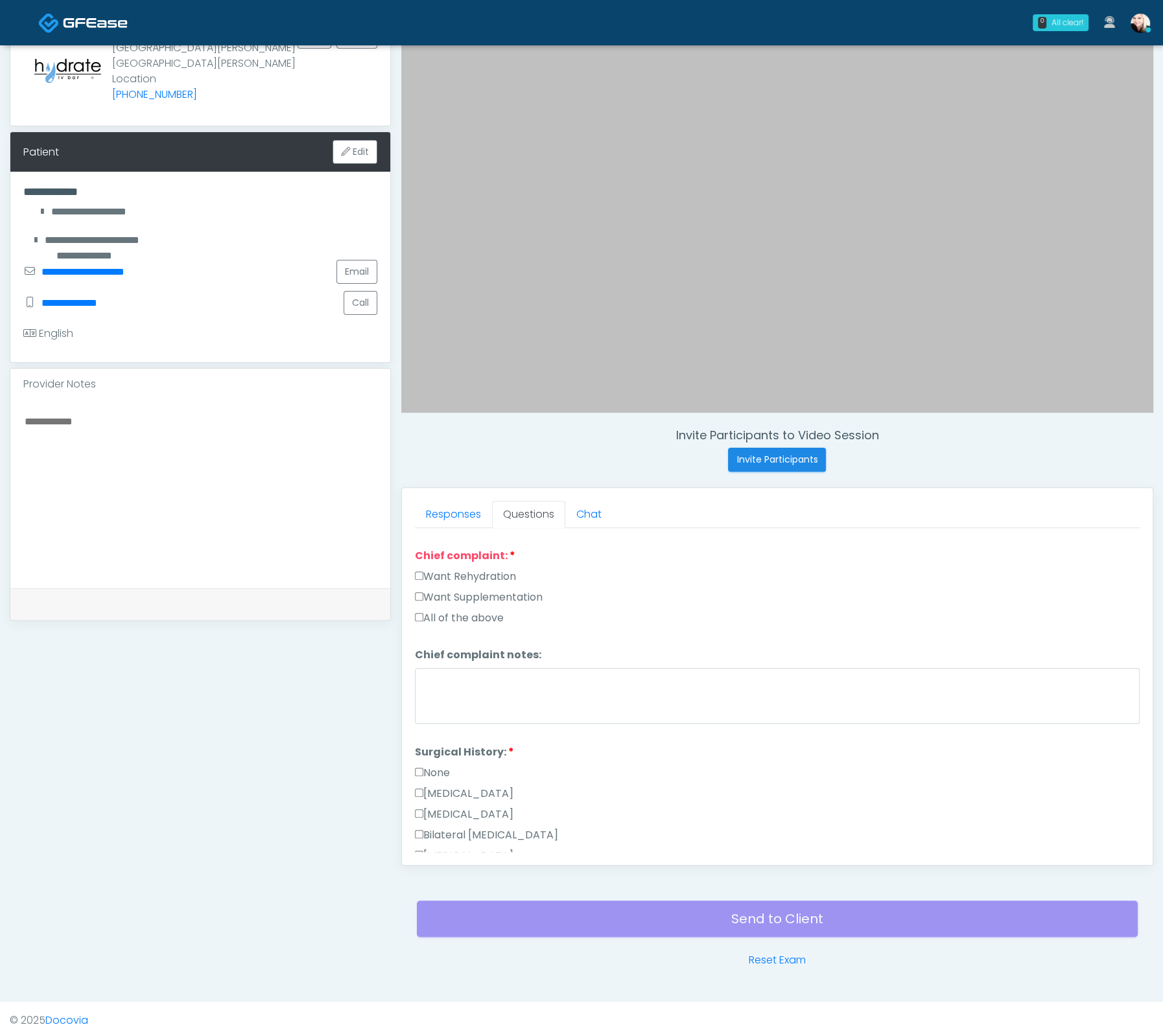
click at [430, 569] on label "Want Rehydration" at bounding box center [465, 576] width 101 height 16
drag, startPoint x: 421, startPoint y: 603, endPoint x: 427, endPoint y: 612, distance: 10.8
click at [421, 604] on div "Want Rehydration Want Supplementation All of the above" at bounding box center [777, 600] width 725 height 62
click at [425, 611] on label "All of the above" at bounding box center [459, 618] width 89 height 16
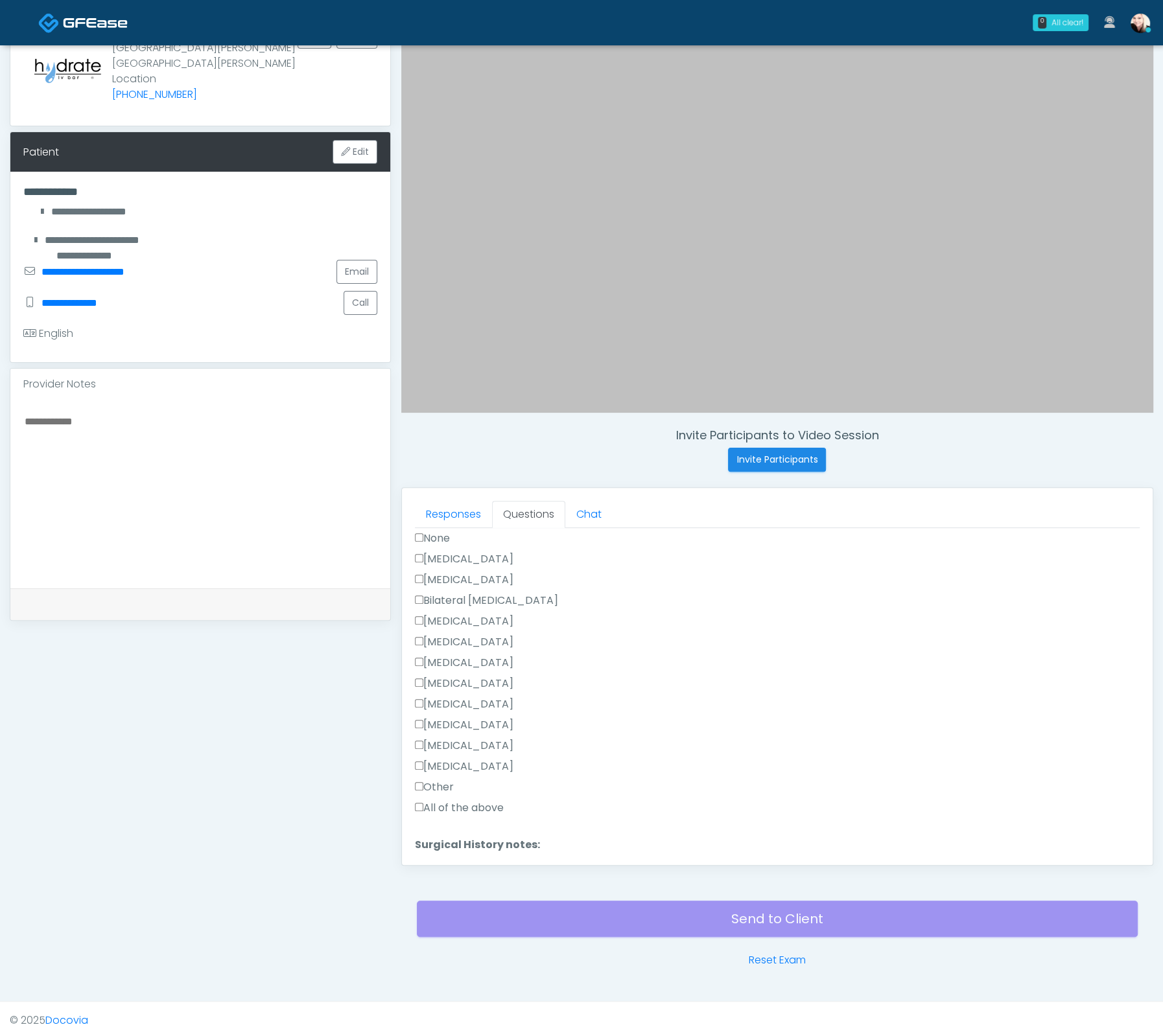
scroll to position [676, 0]
click at [445, 853] on div "Responses Questions Chat Good Faith Exam Script Good Faith Exam Script INTRODUC…" at bounding box center [777, 676] width 751 height 377
click at [448, 846] on button "Continue" at bounding box center [445, 846] width 59 height 24
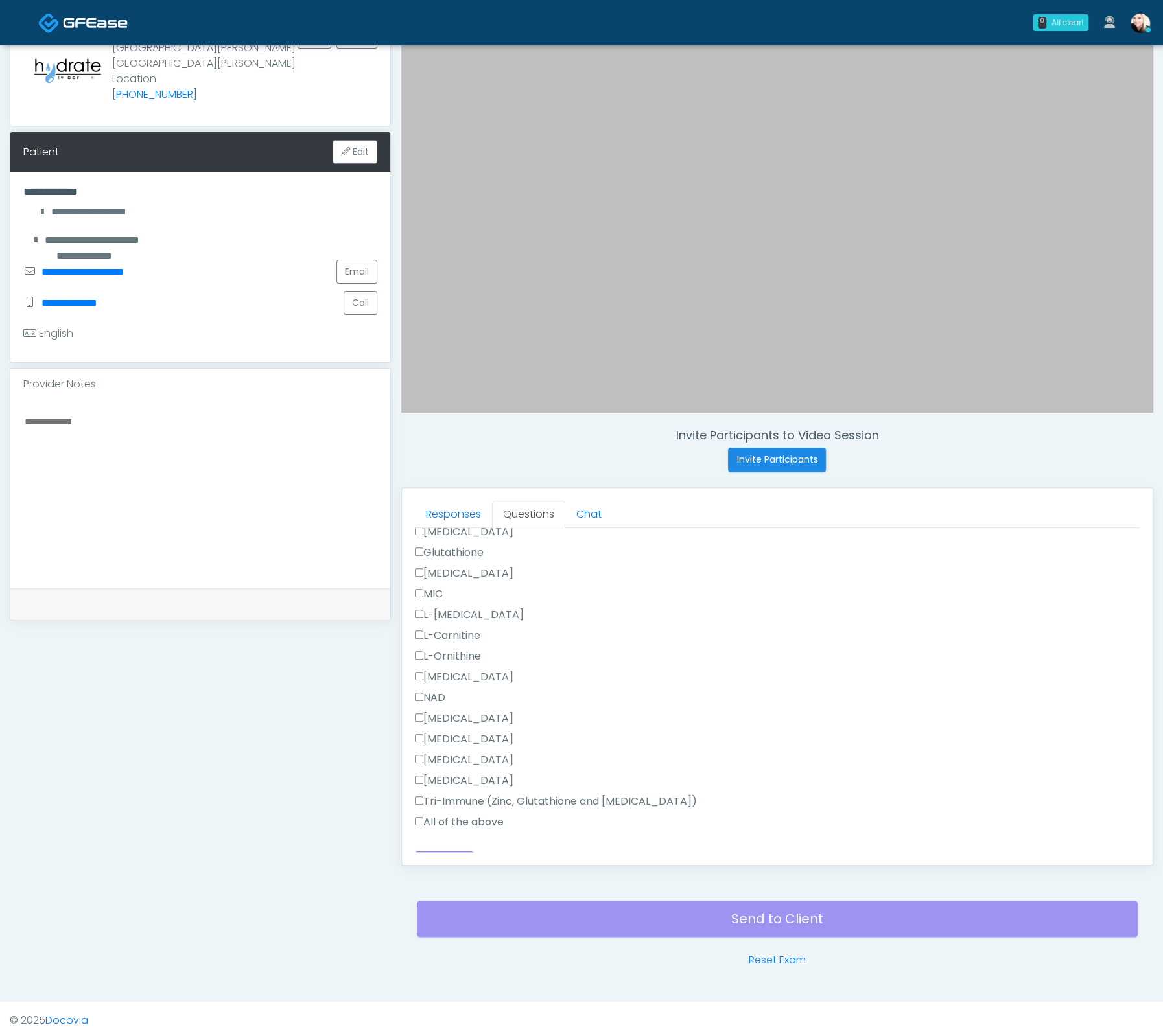
click at [430, 814] on label "All of the above" at bounding box center [459, 822] width 89 height 16
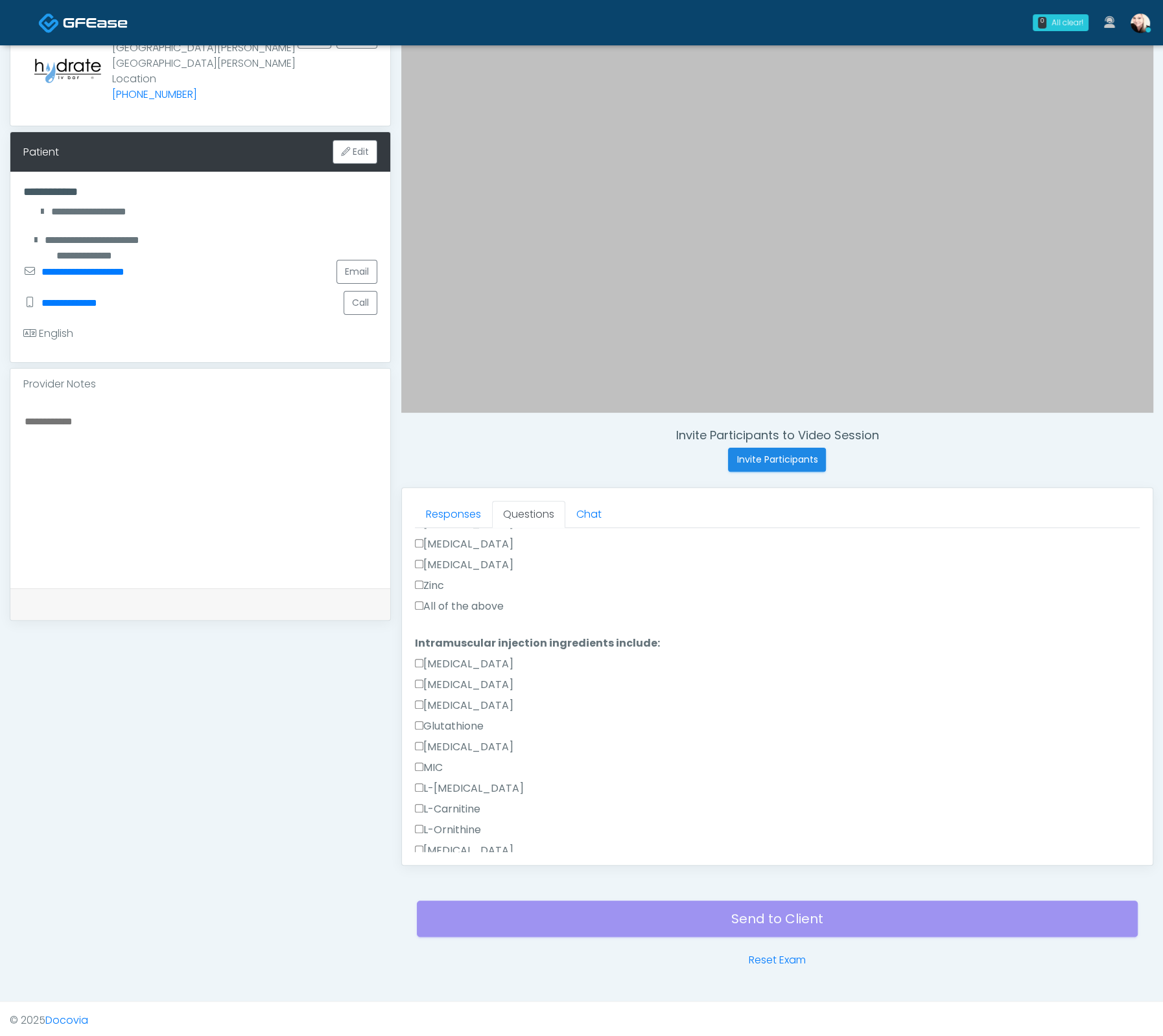
scroll to position [450, 0]
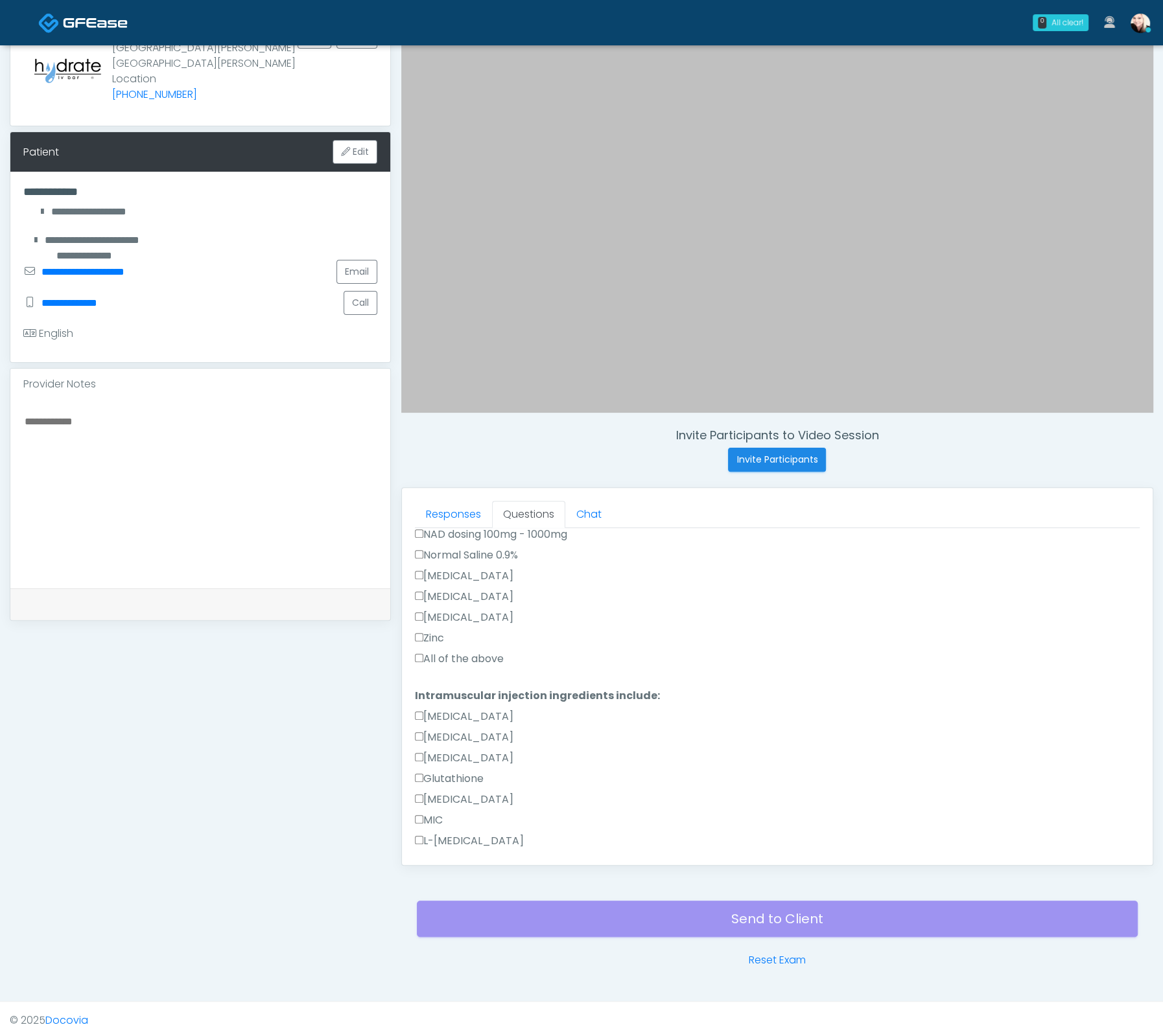
click at [430, 651] on label "All of the above" at bounding box center [459, 659] width 89 height 16
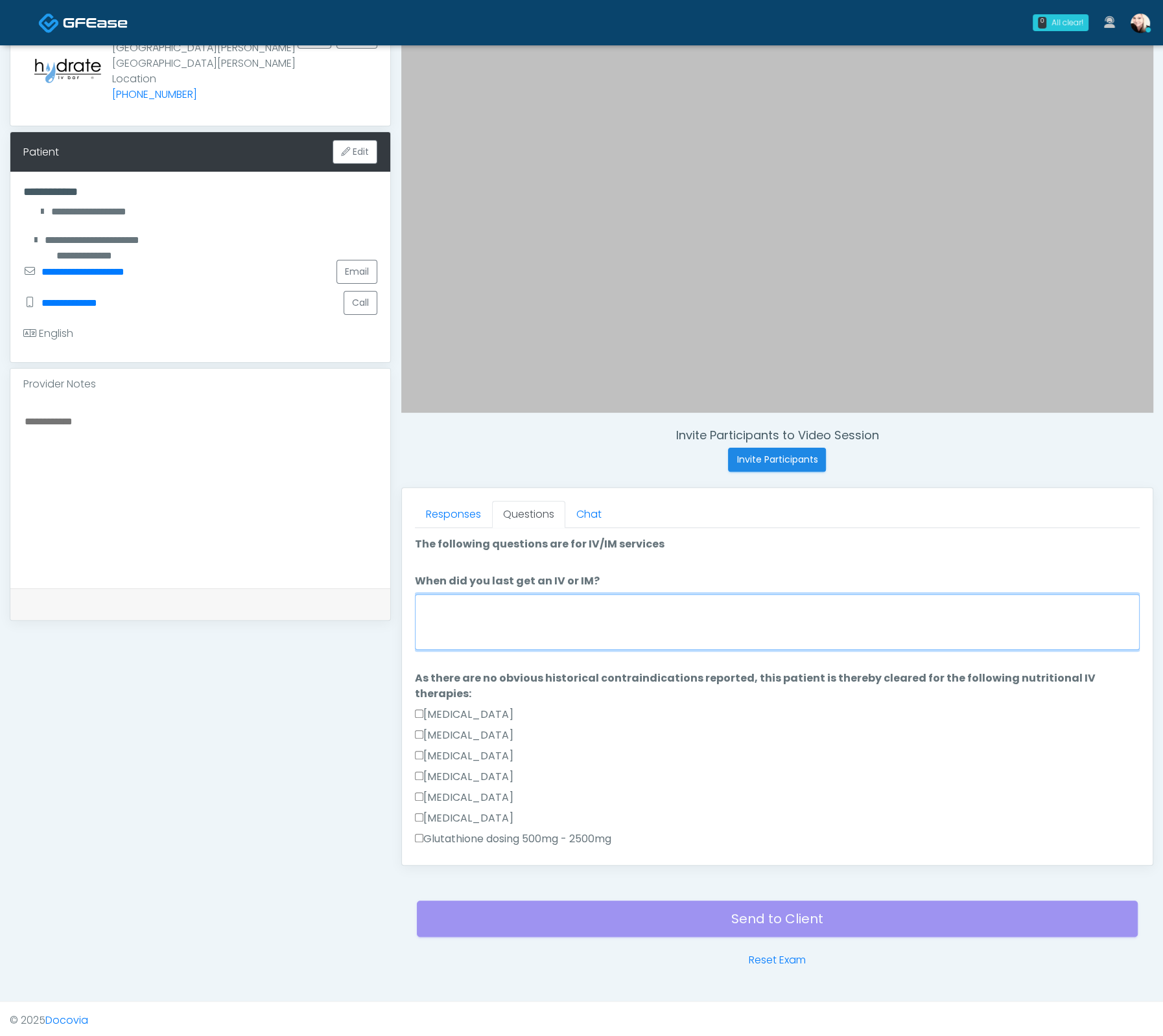
click at [477, 615] on textarea "When did you last get an IV or IM?" at bounding box center [777, 622] width 725 height 56
type textarea "***"
click at [648, 671] on label "As there are no obvious historical contraindications reported, this patient is …" at bounding box center [777, 686] width 725 height 31
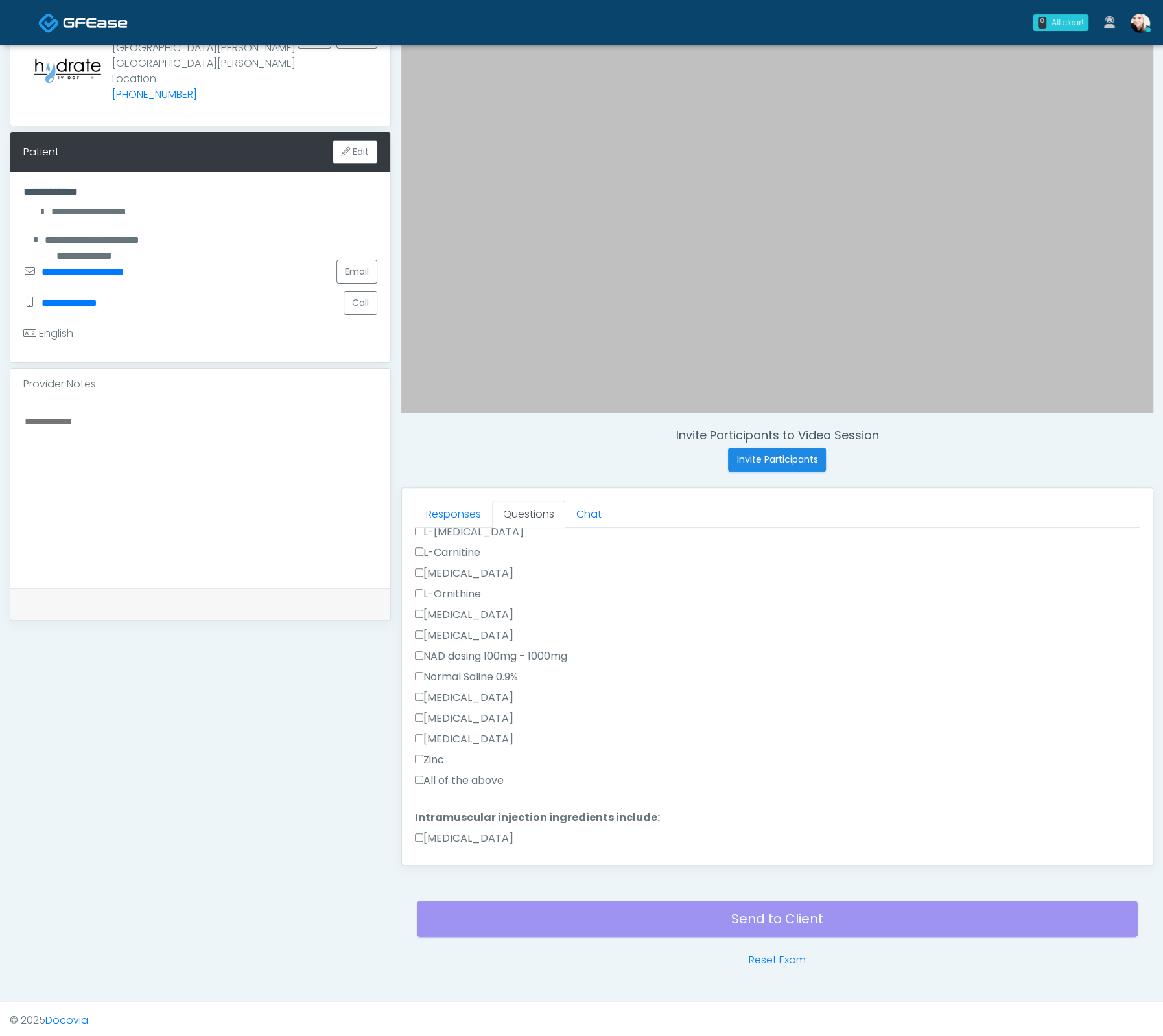
scroll to position [682, 0]
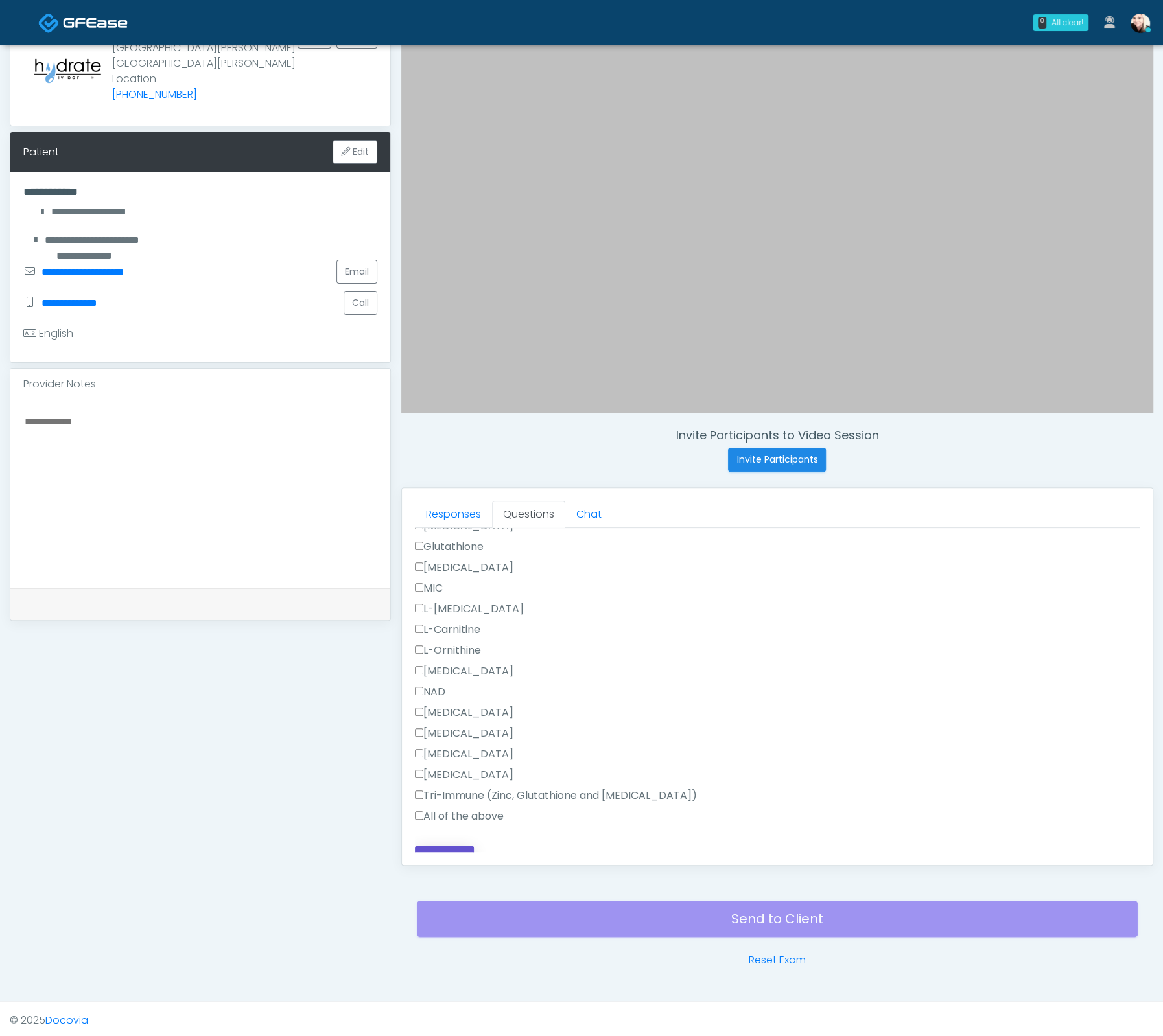
click at [454, 846] on button "Continue" at bounding box center [445, 858] width 59 height 24
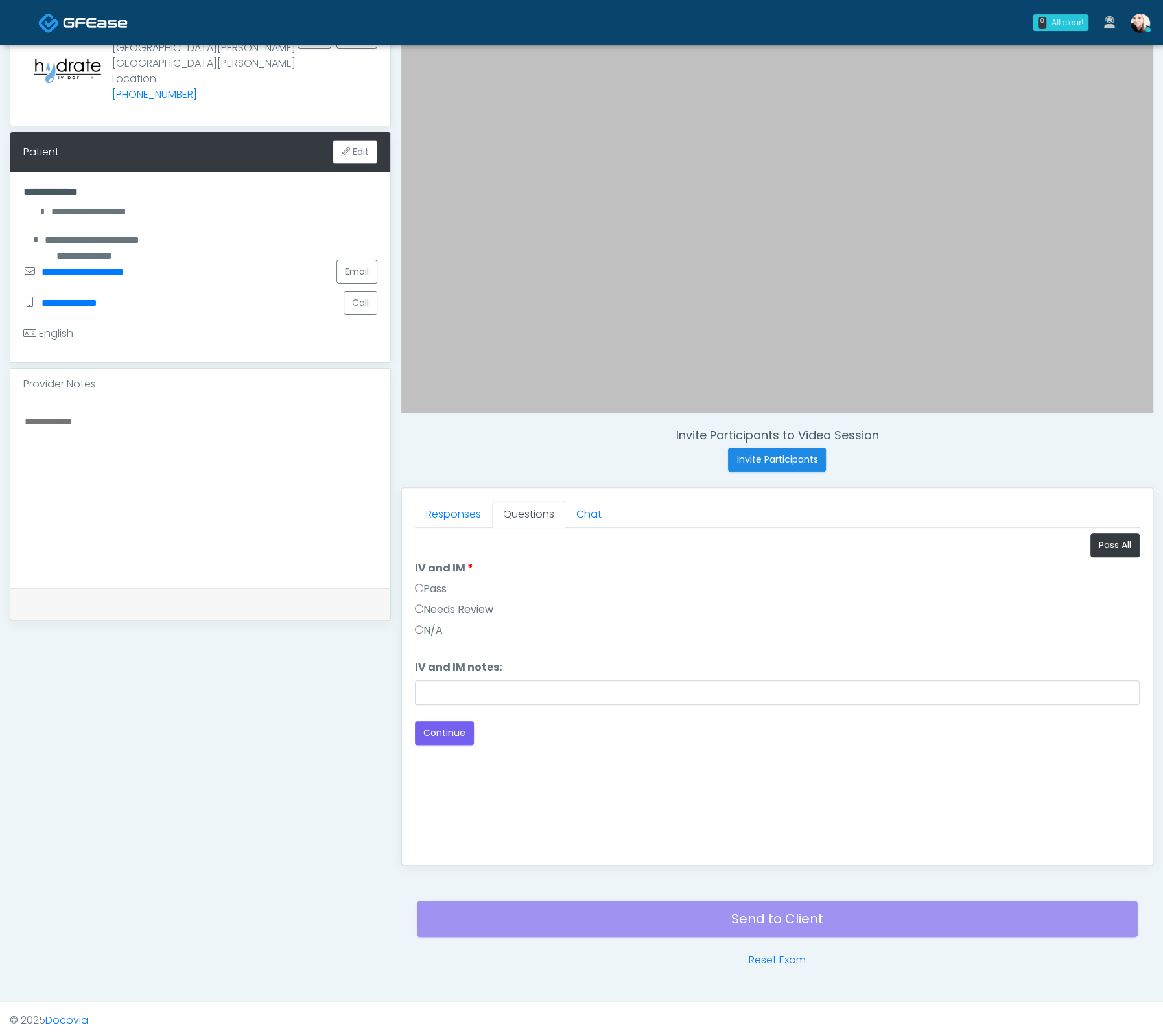
scroll to position [0, 0]
click at [453, 742] on div "Good Faith Exam Script Good Faith Exam Script INTRODUCTION Hello, my name is un…" at bounding box center [777, 690] width 725 height 324
click at [454, 730] on button "Continue" at bounding box center [445, 733] width 59 height 24
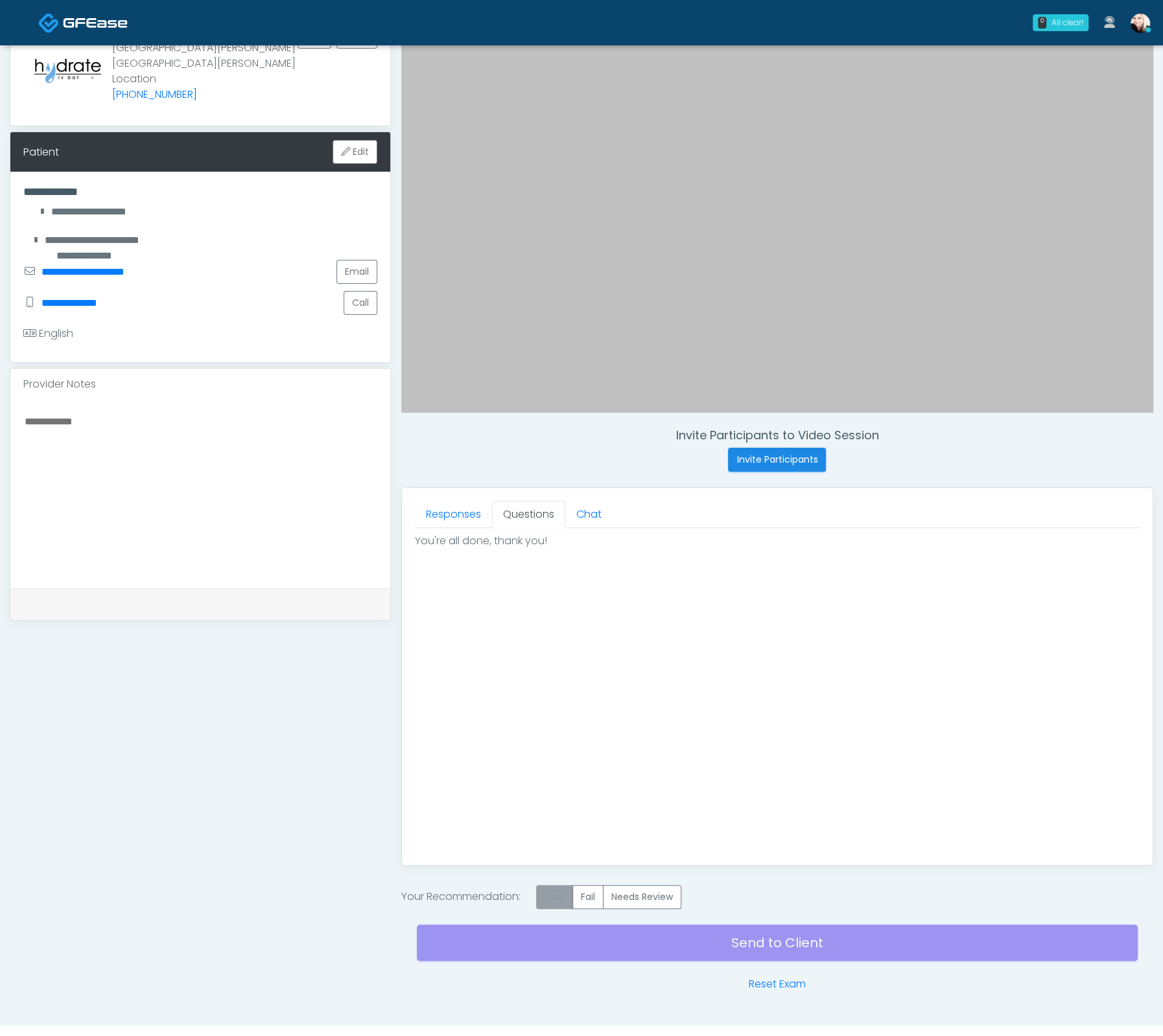
click at [566, 899] on label "Pass" at bounding box center [554, 897] width 37 height 24
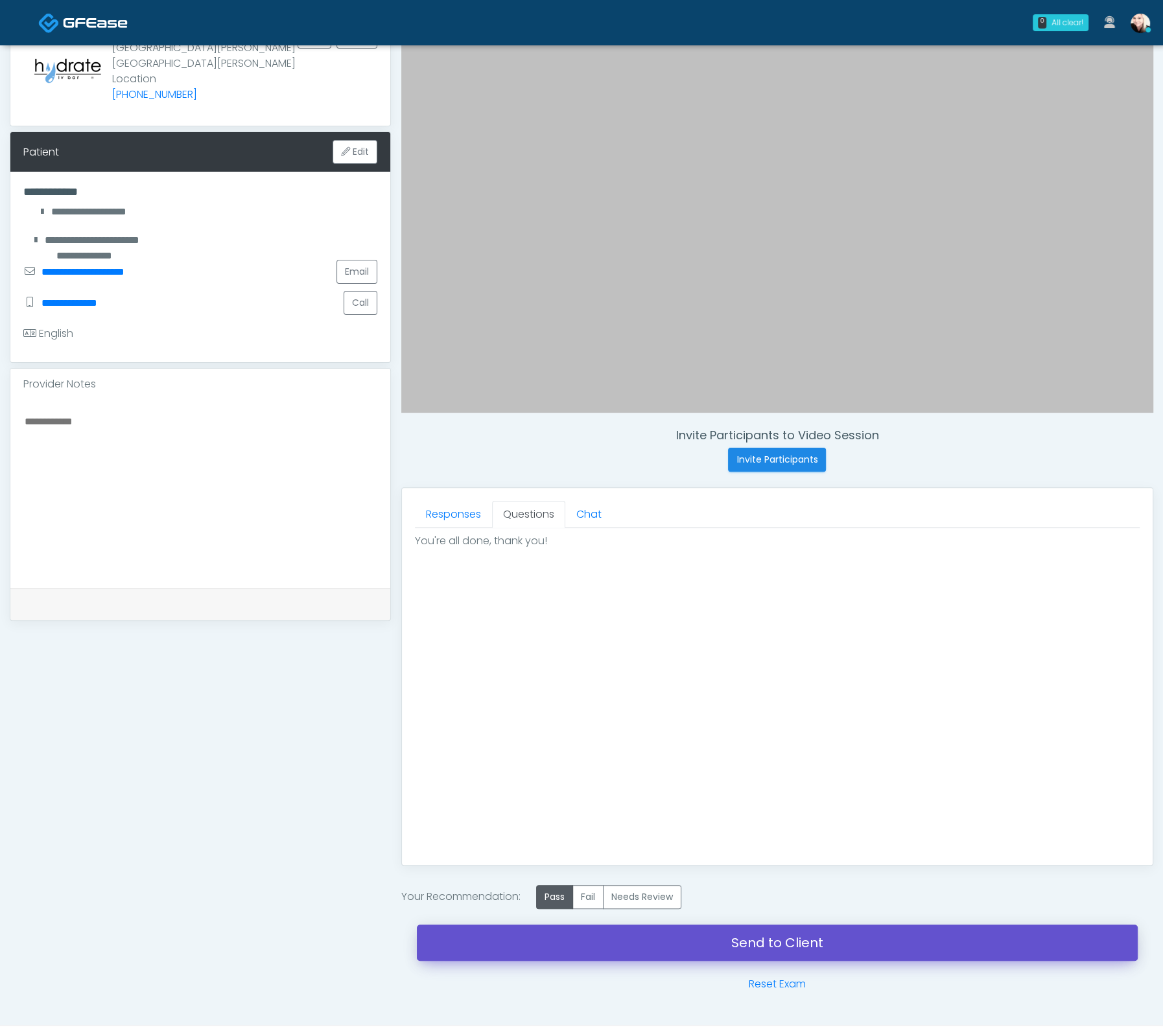
click at [764, 937] on link "Send to Client" at bounding box center [777, 943] width 720 height 36
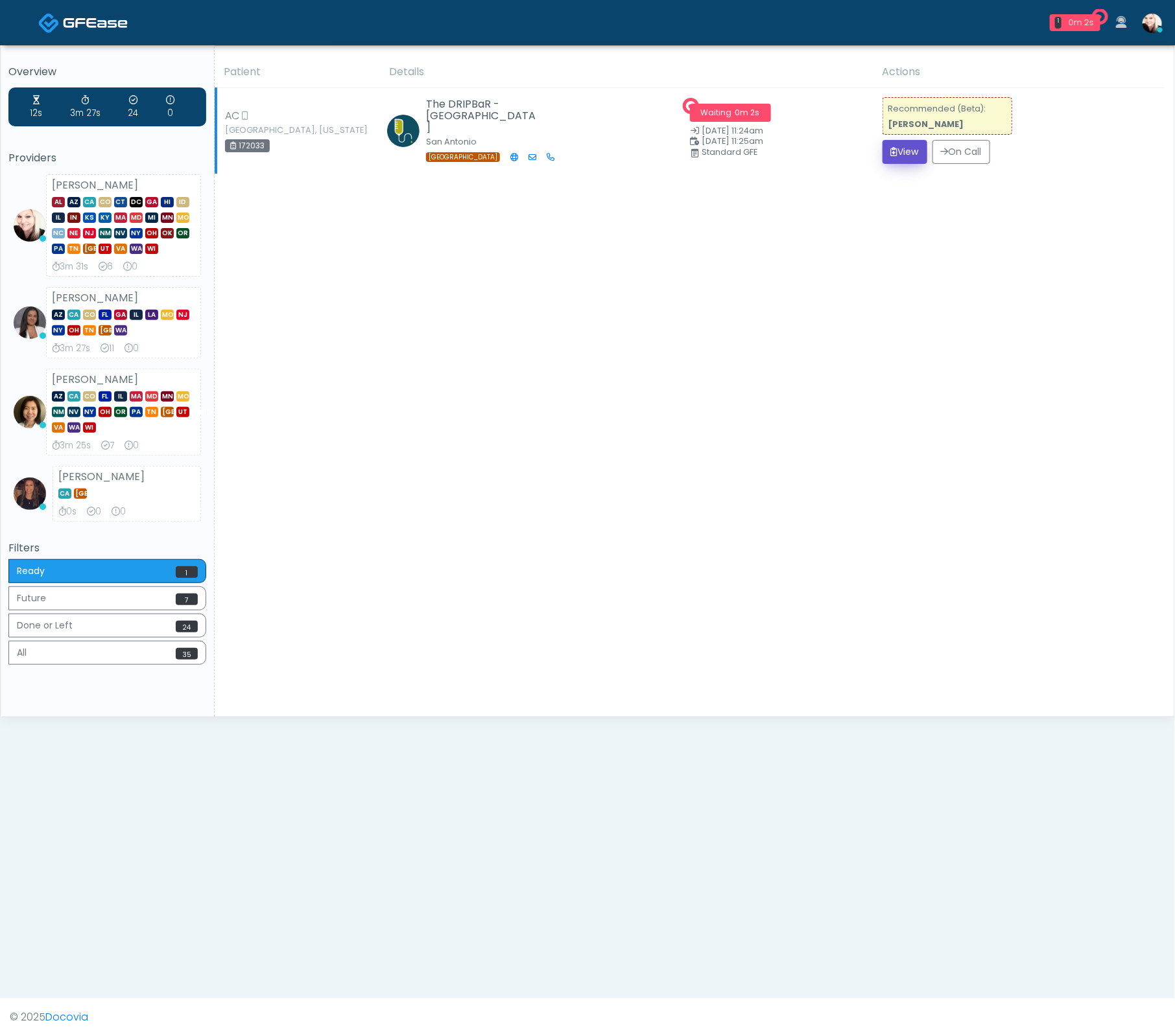
click at [902, 157] on button "View" at bounding box center [905, 152] width 45 height 24
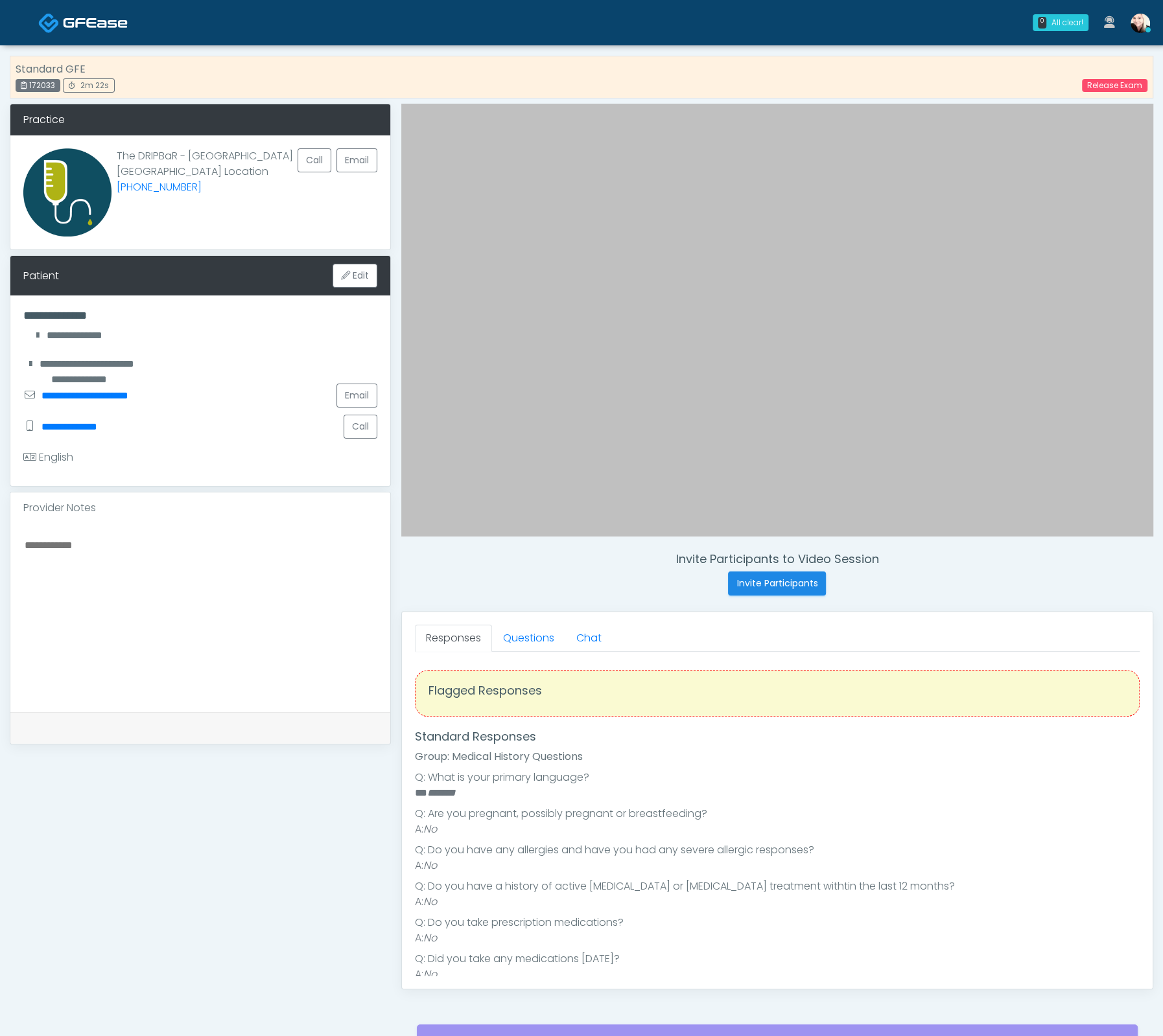
click at [480, 640] on link "Responses" at bounding box center [454, 639] width 77 height 27
click at [517, 637] on link "Questions" at bounding box center [528, 639] width 73 height 27
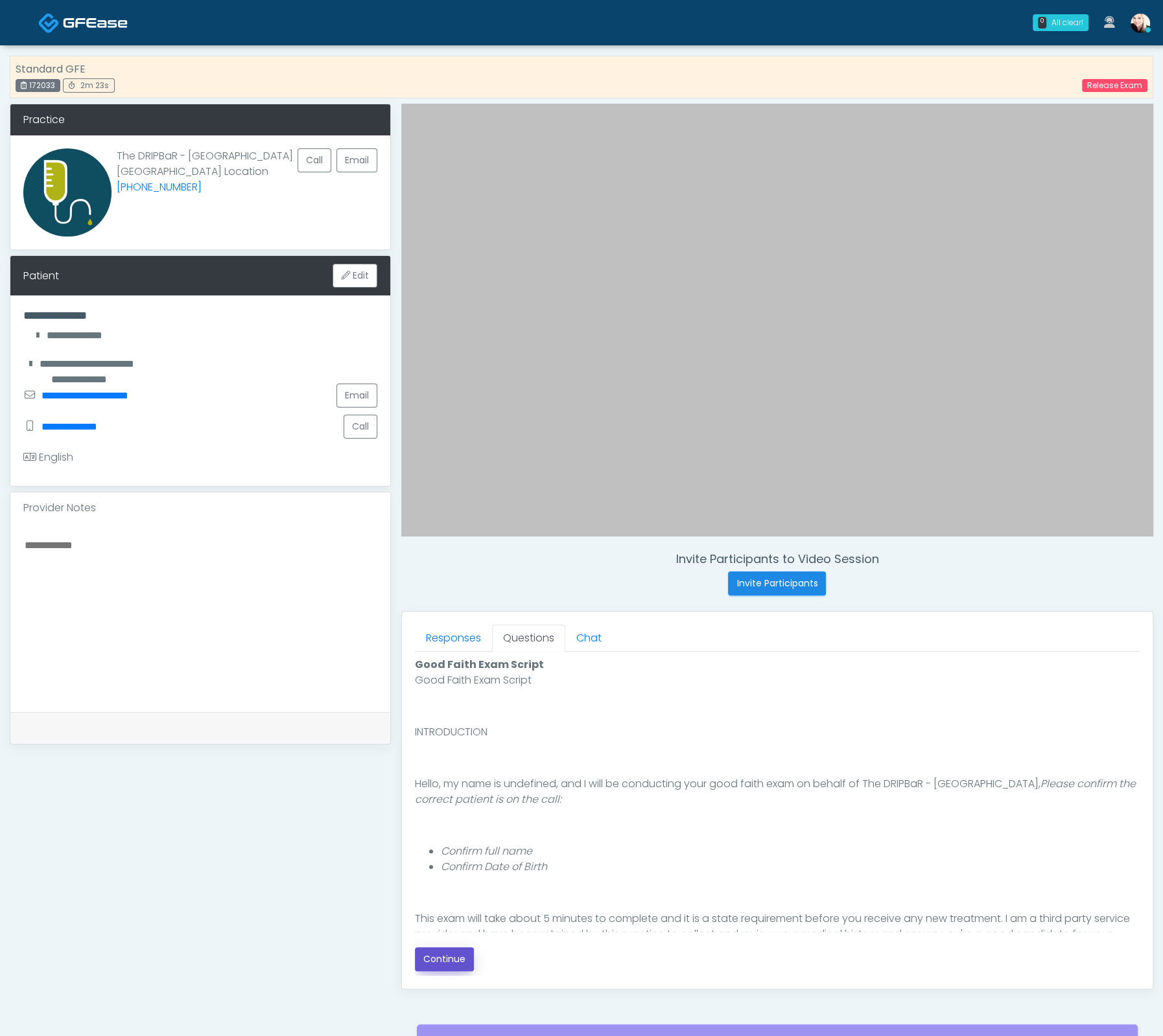
click at [441, 953] on button "Continue" at bounding box center [445, 959] width 59 height 24
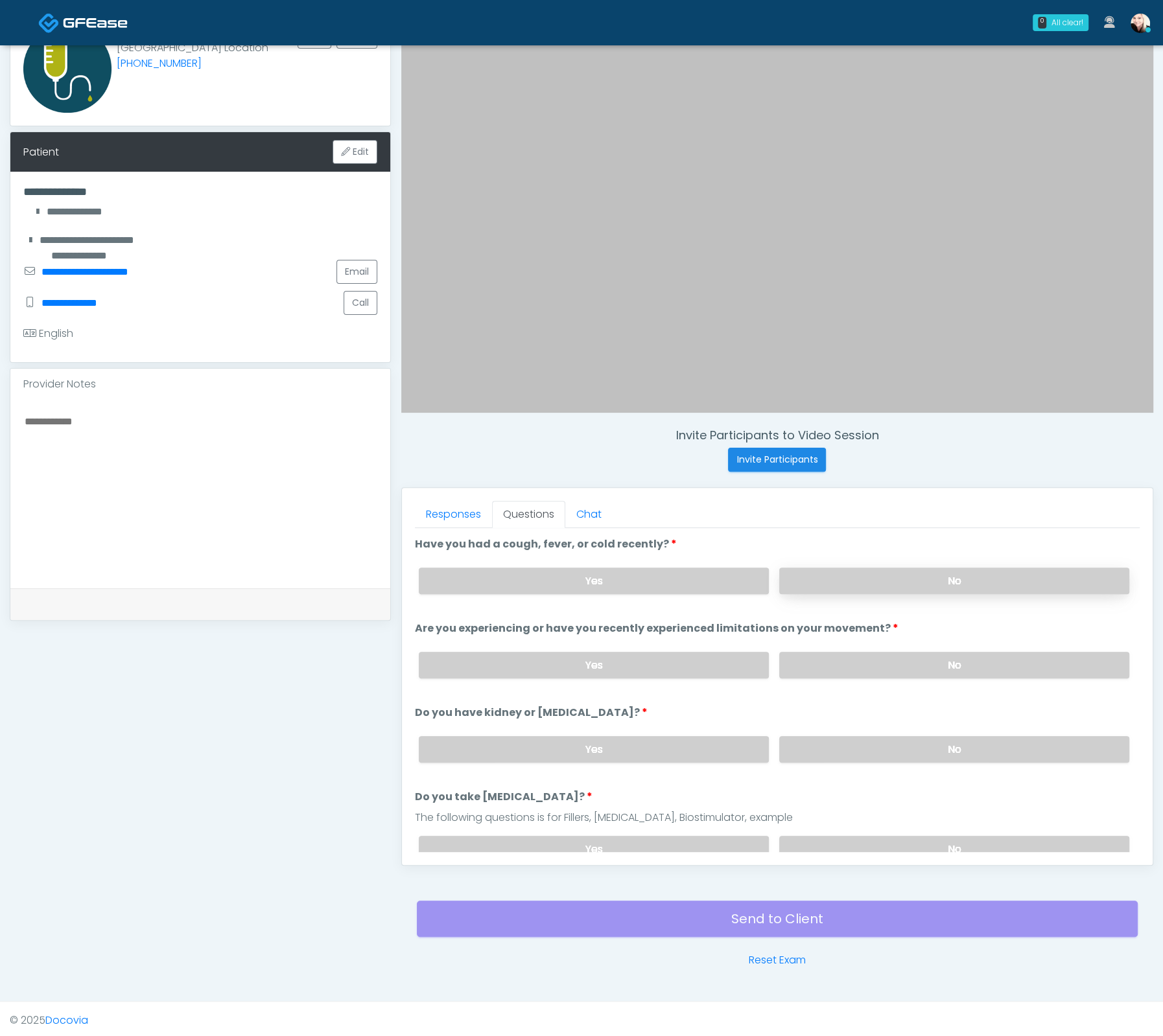
click at [957, 585] on label "No" at bounding box center [954, 580] width 350 height 27
drag, startPoint x: 945, startPoint y: 657, endPoint x: 914, endPoint y: 754, distance: 101.8
click at [945, 657] on label "No" at bounding box center [954, 665] width 350 height 27
drag, startPoint x: 913, startPoint y: 743, endPoint x: 915, endPoint y: 758, distance: 15.1
click at [913, 743] on label "No" at bounding box center [954, 749] width 350 height 27
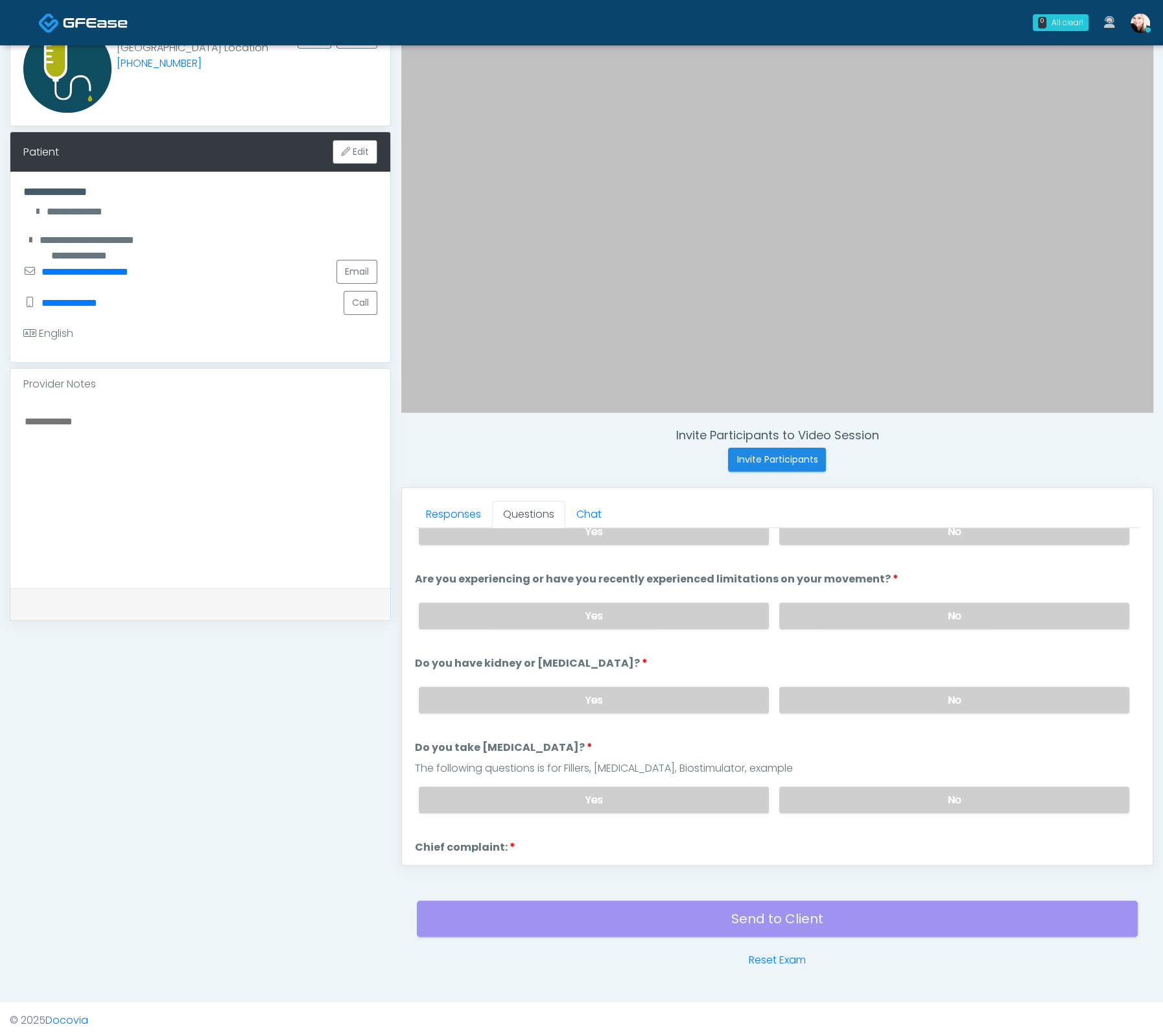
scroll to position [278, 0]
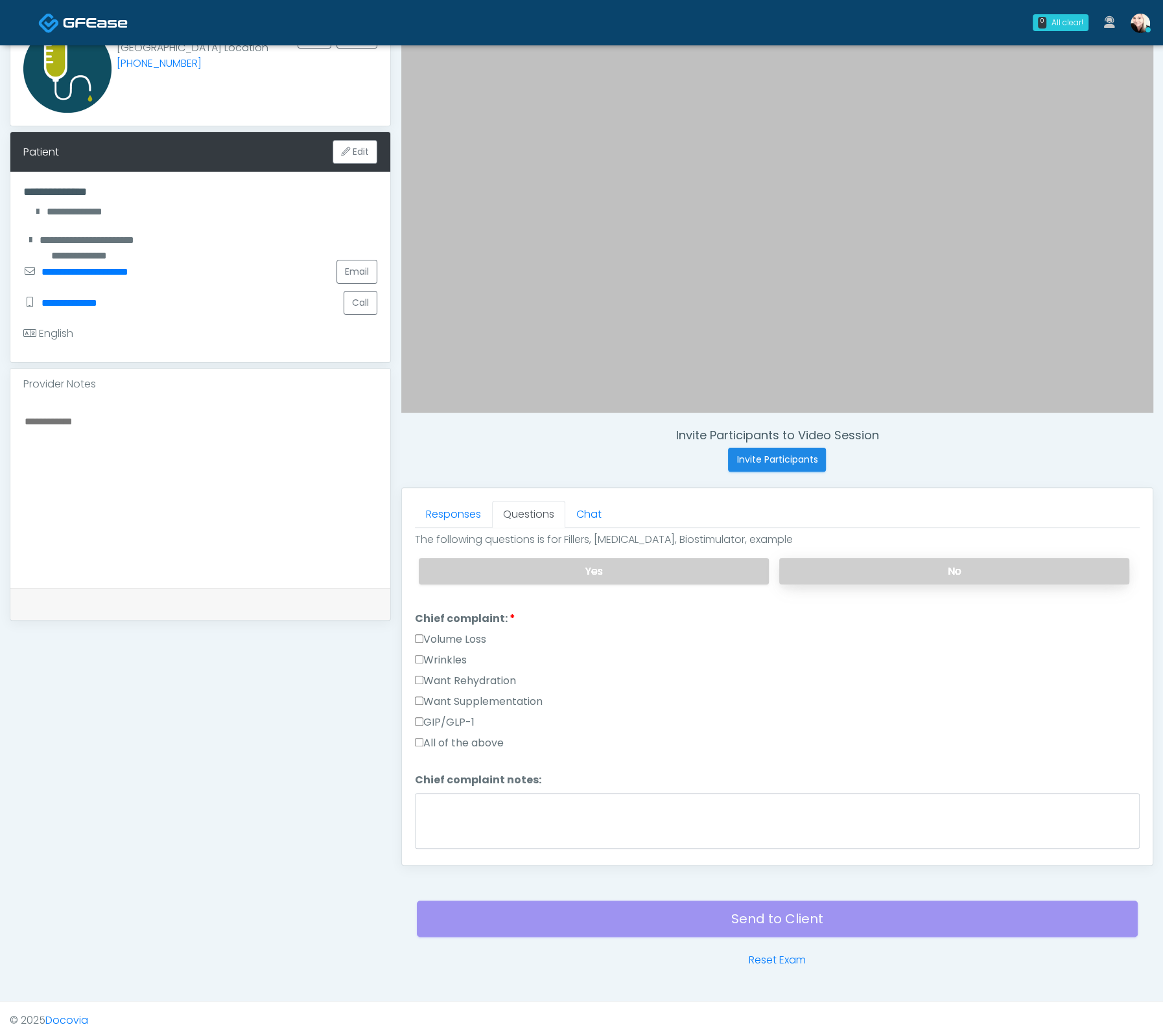
click at [872, 565] on label "No" at bounding box center [954, 571] width 350 height 27
click at [427, 736] on label "All of the above" at bounding box center [459, 743] width 89 height 16
click at [425, 735] on label "All of the above" at bounding box center [459, 743] width 89 height 16
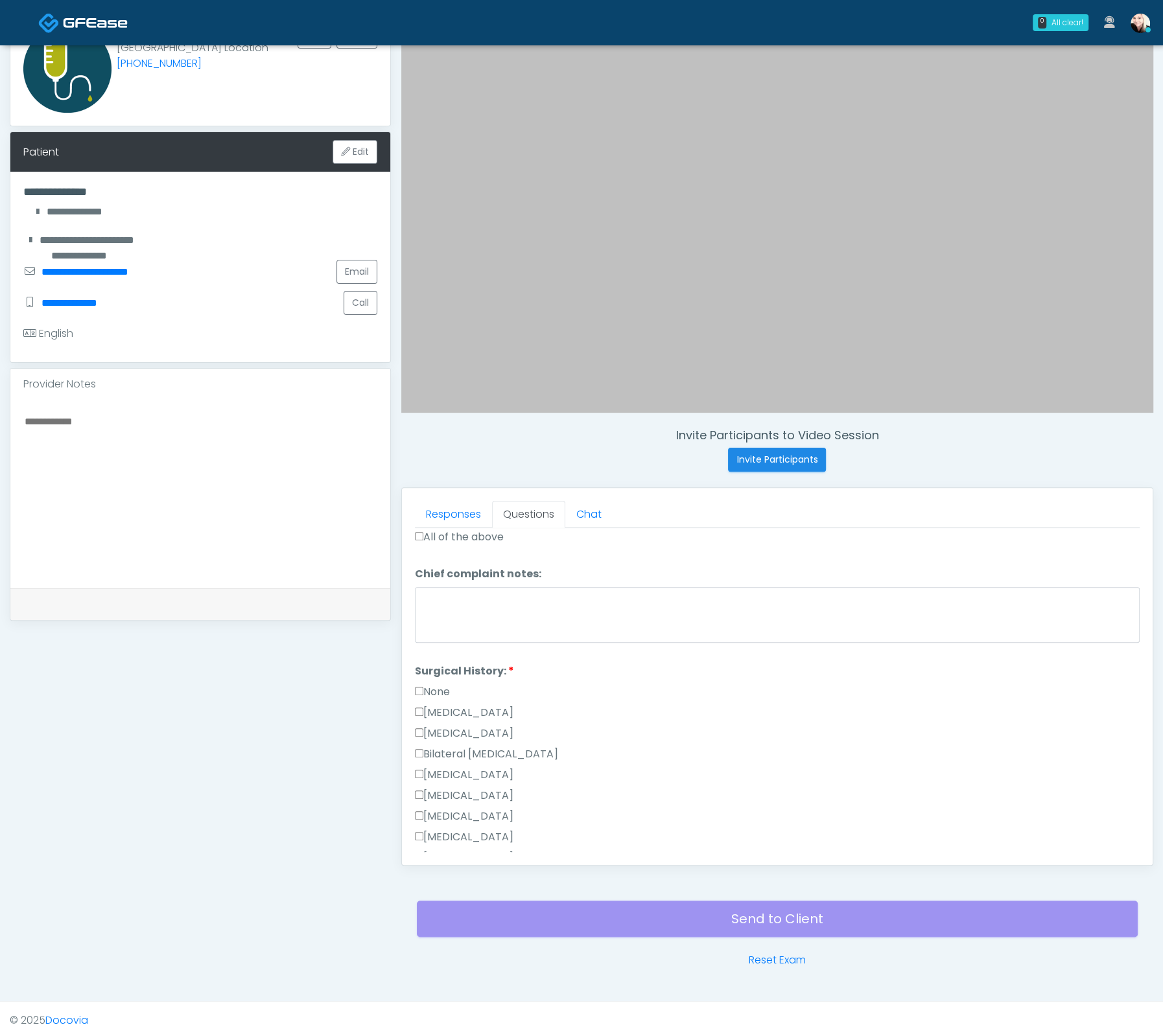
scroll to position [287, 0]
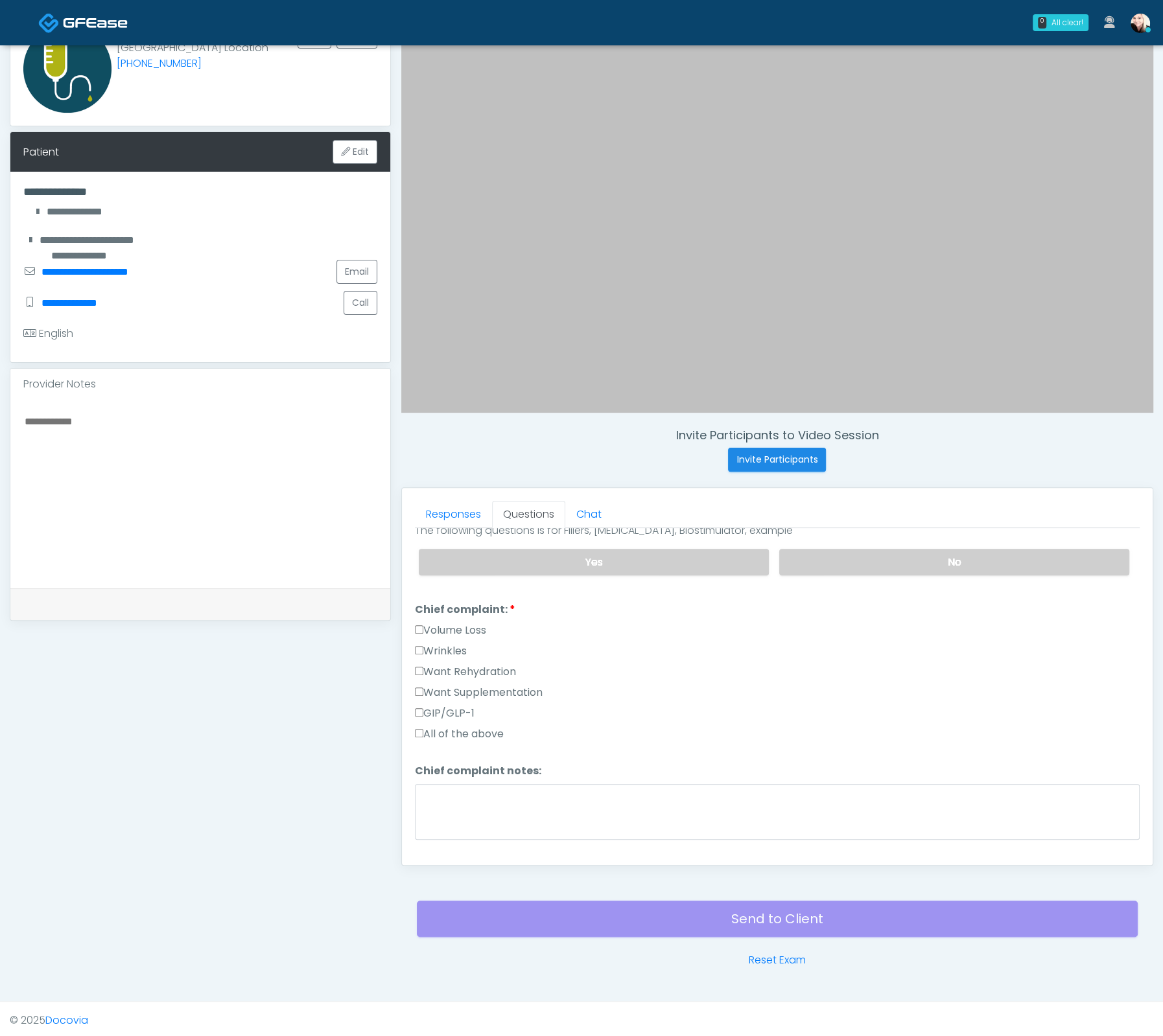
click at [421, 678] on div "Want Rehydration" at bounding box center [777, 674] width 725 height 21
click at [419, 655] on div "Wrinkles" at bounding box center [777, 654] width 725 height 21
click at [415, 677] on div "Want Rehydration" at bounding box center [777, 674] width 725 height 21
drag, startPoint x: 417, startPoint y: 657, endPoint x: 419, endPoint y: 672, distance: 15.1
click at [417, 658] on div "Volume Loss Wrinkles Want Rehydration Want Supplementation GIP/GLP-1 All of the…" at bounding box center [777, 685] width 725 height 124
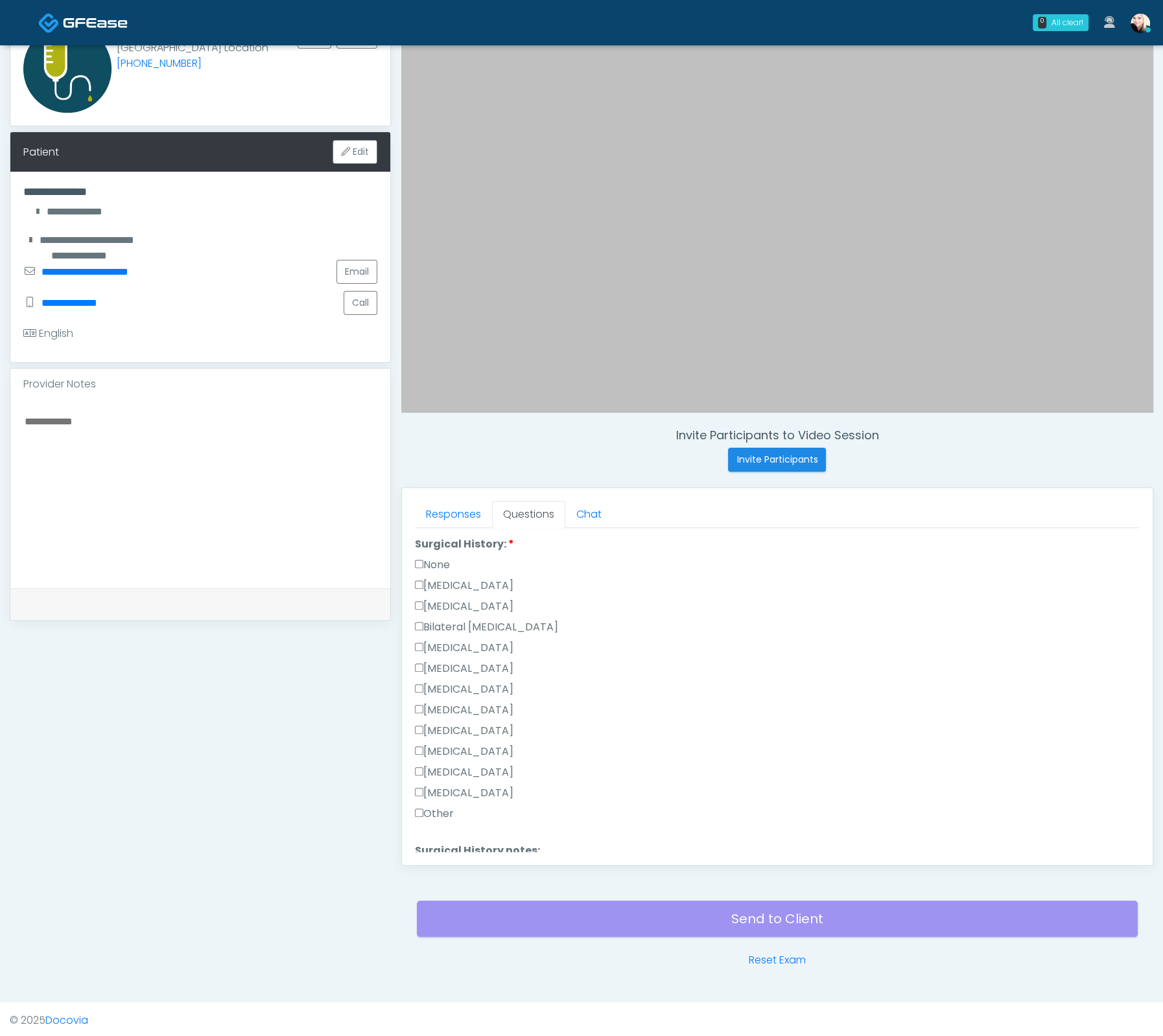
scroll to position [717, 0]
click at [429, 835] on button "Continue" at bounding box center [445, 847] width 59 height 24
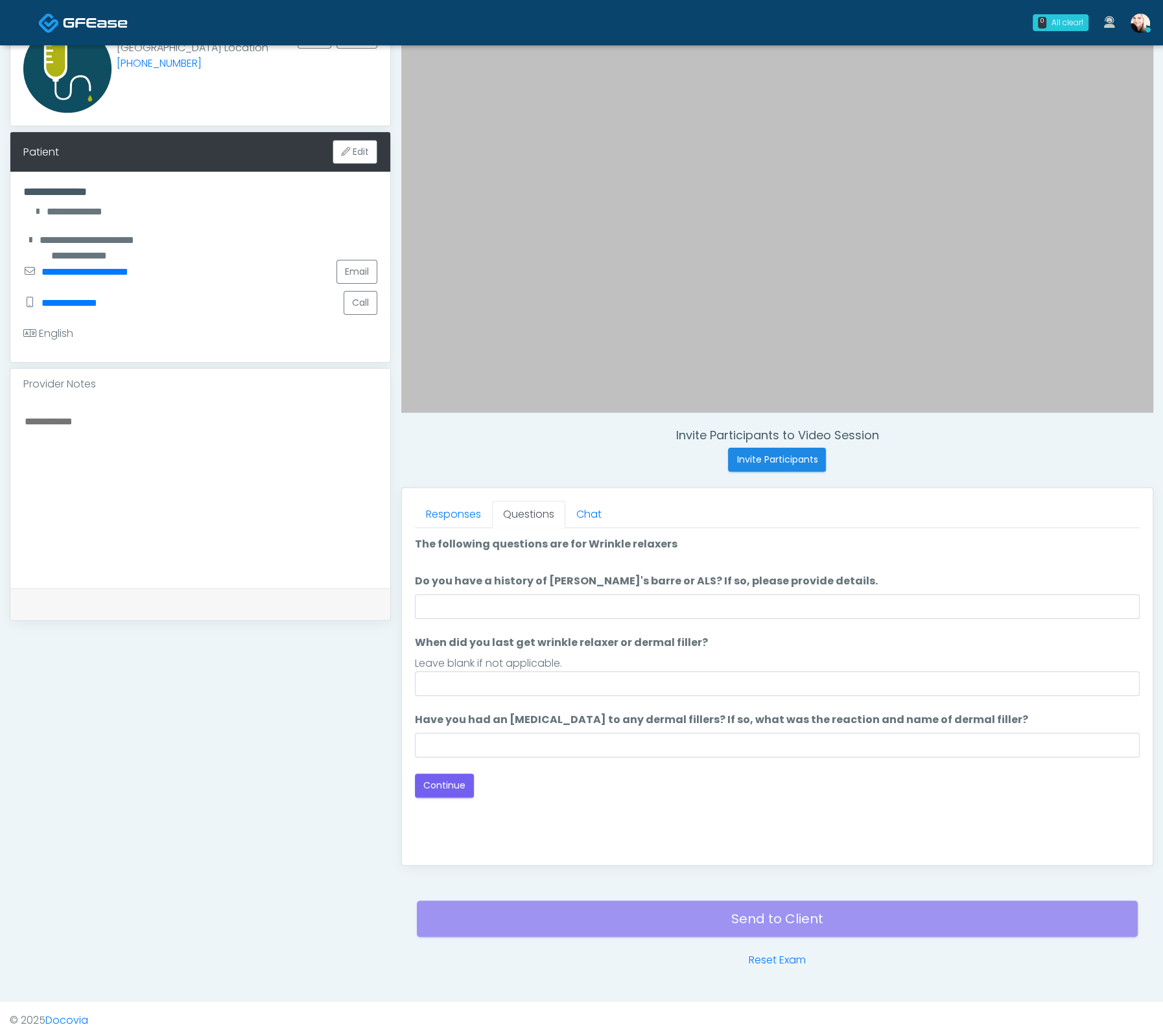
scroll to position [0, 0]
click at [520, 600] on input "Do you have a history of Guillain's barre or ALS? If so, please provide details." at bounding box center [777, 607] width 725 height 25
type input "****"
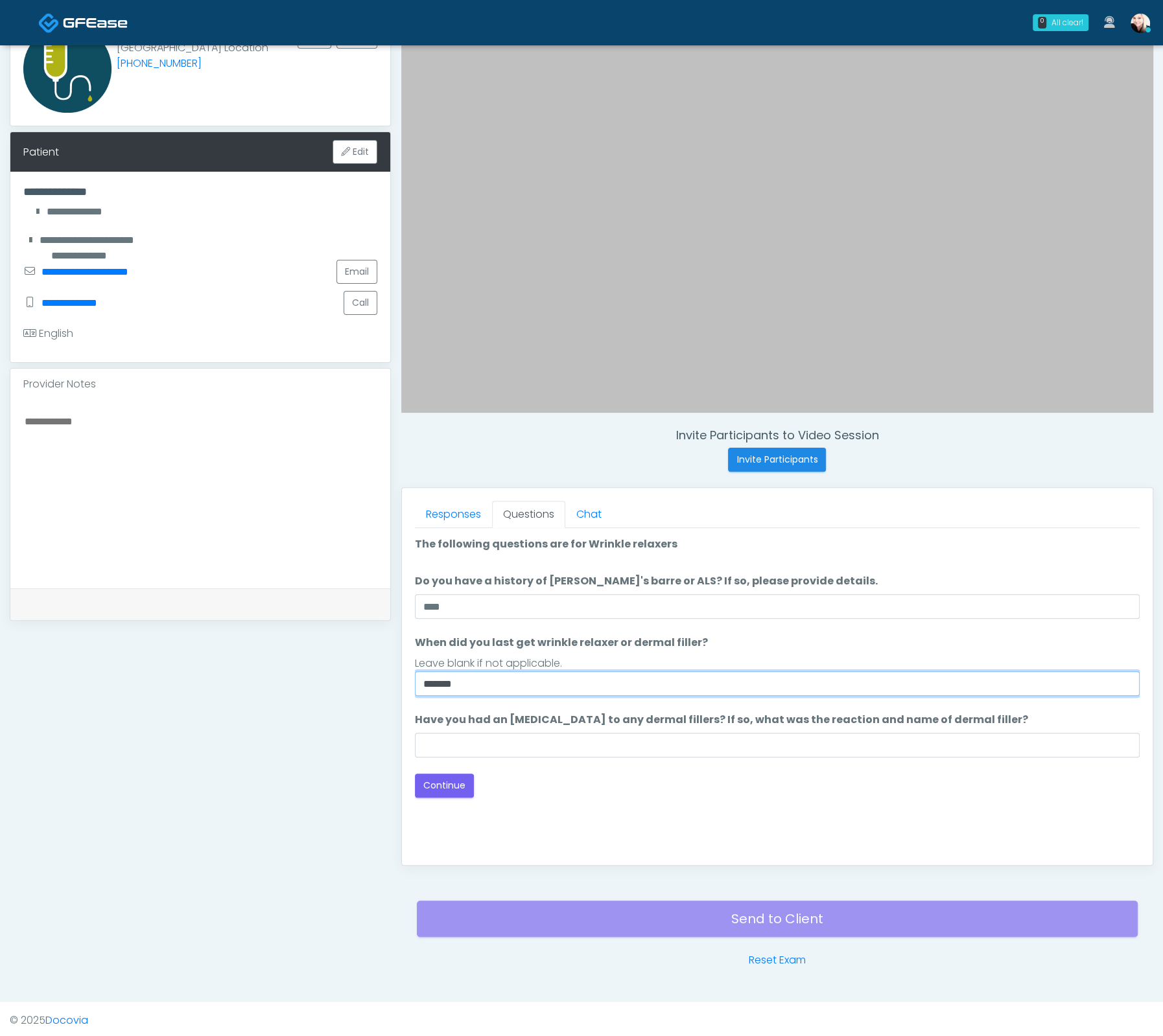
type input "*******"
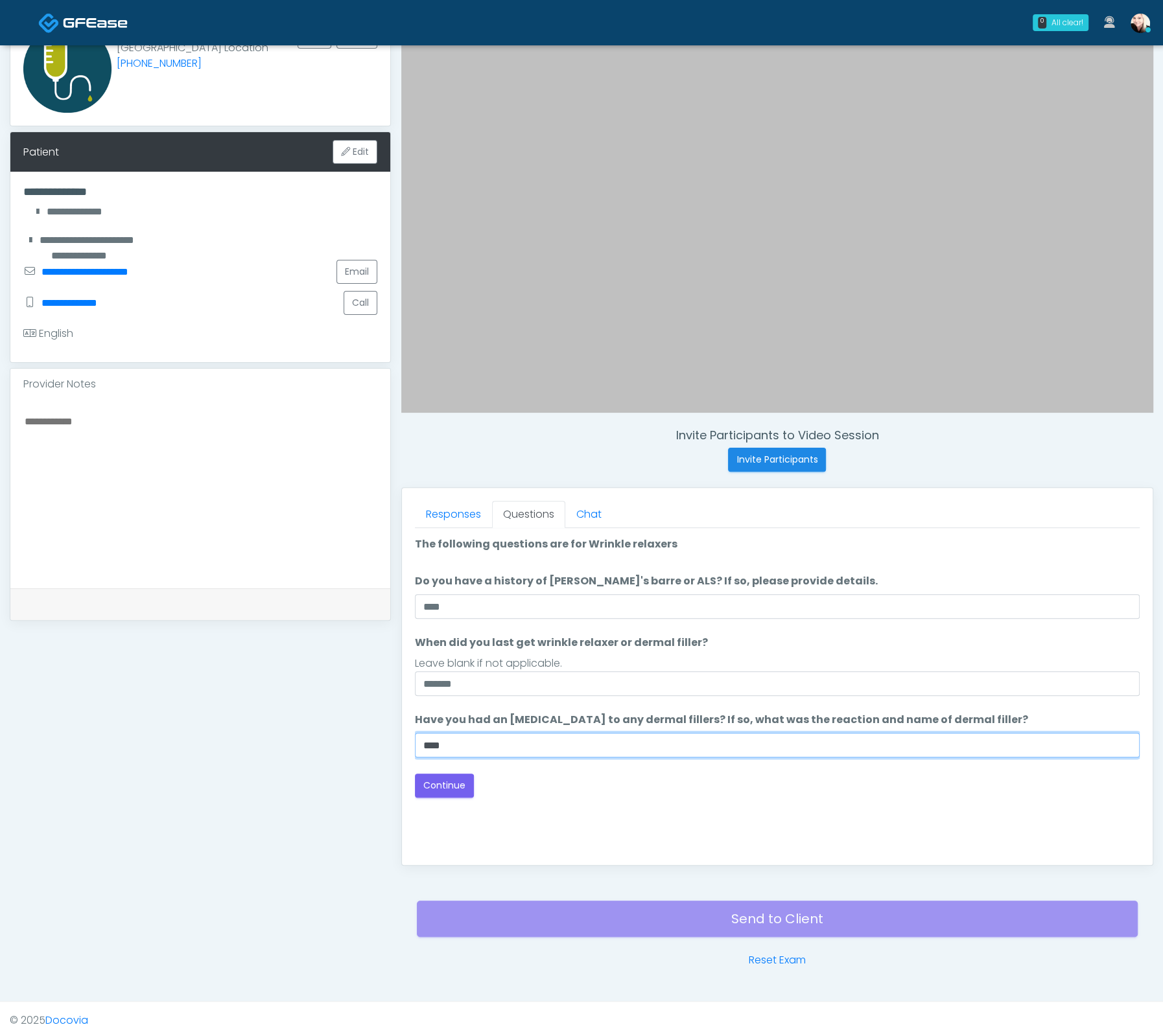
type input "****"
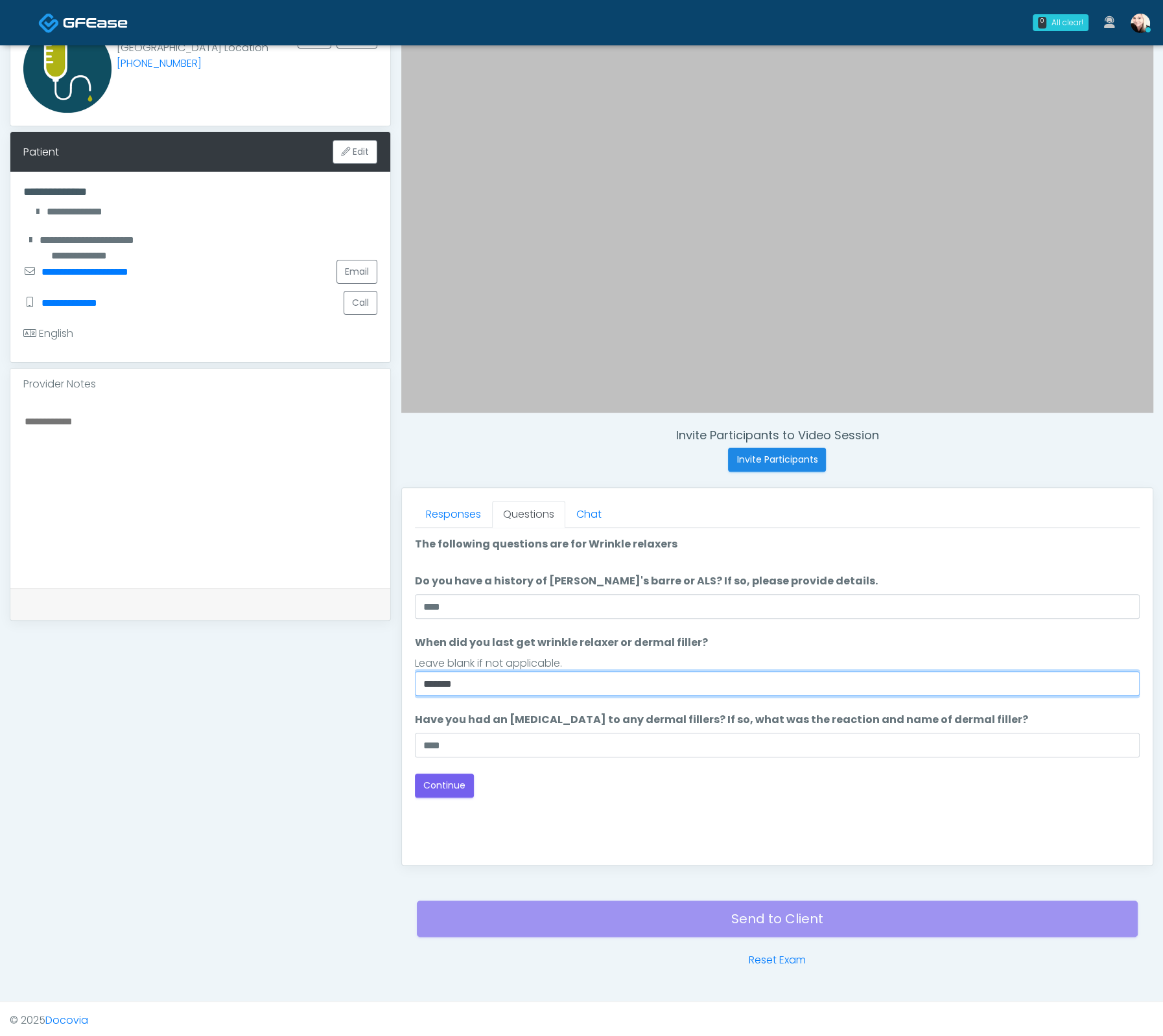
click at [517, 687] on input "*******" at bounding box center [777, 684] width 725 height 25
type input "****"
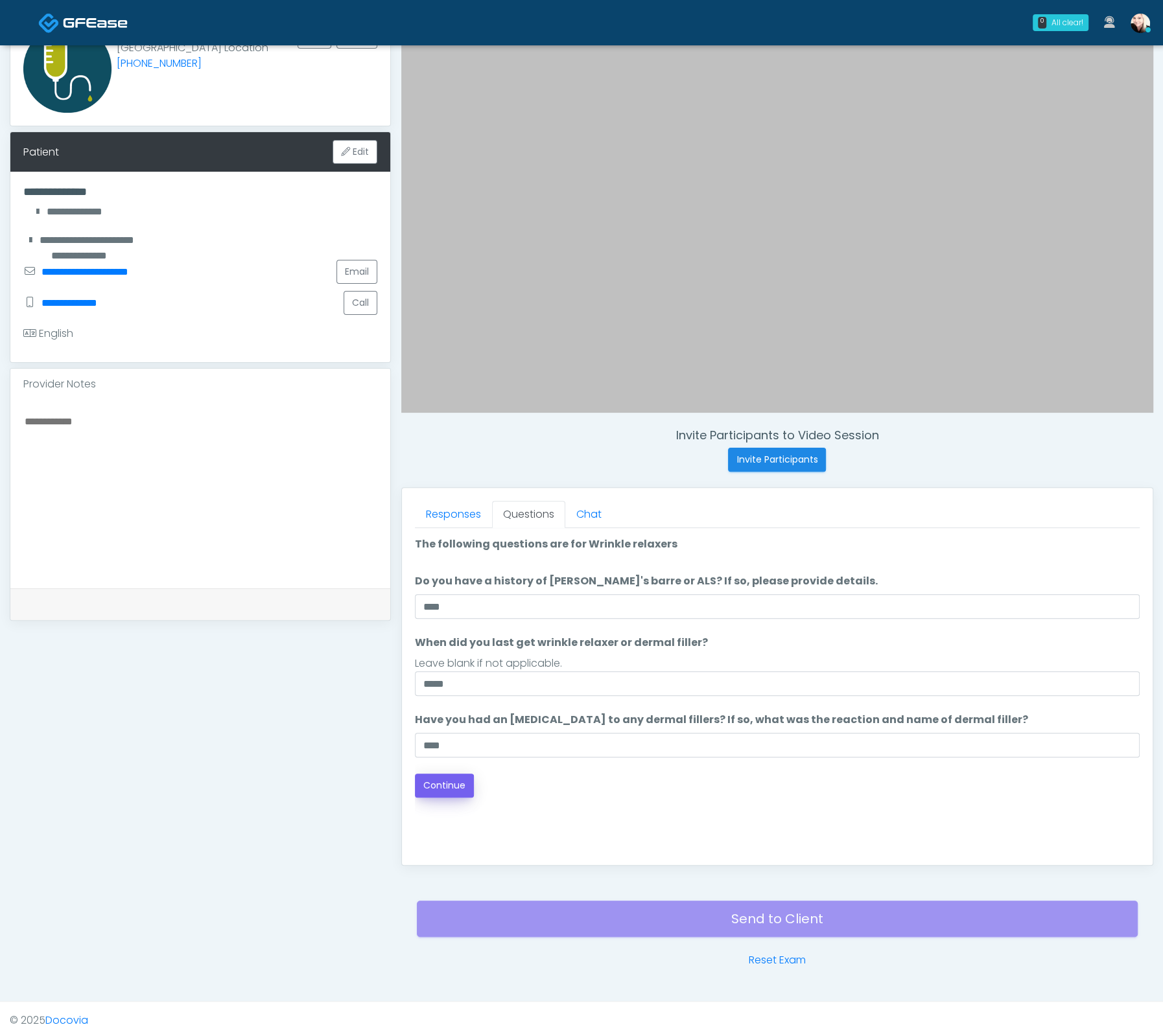
drag, startPoint x: 451, startPoint y: 807, endPoint x: 446, endPoint y: 790, distance: 17.7
click at [451, 806] on div "Good Faith Exam Script Good Faith Exam Script INTRODUCTION Hello, my name is un…" at bounding box center [777, 690] width 725 height 324
click at [446, 790] on button "Continue" at bounding box center [445, 786] width 59 height 24
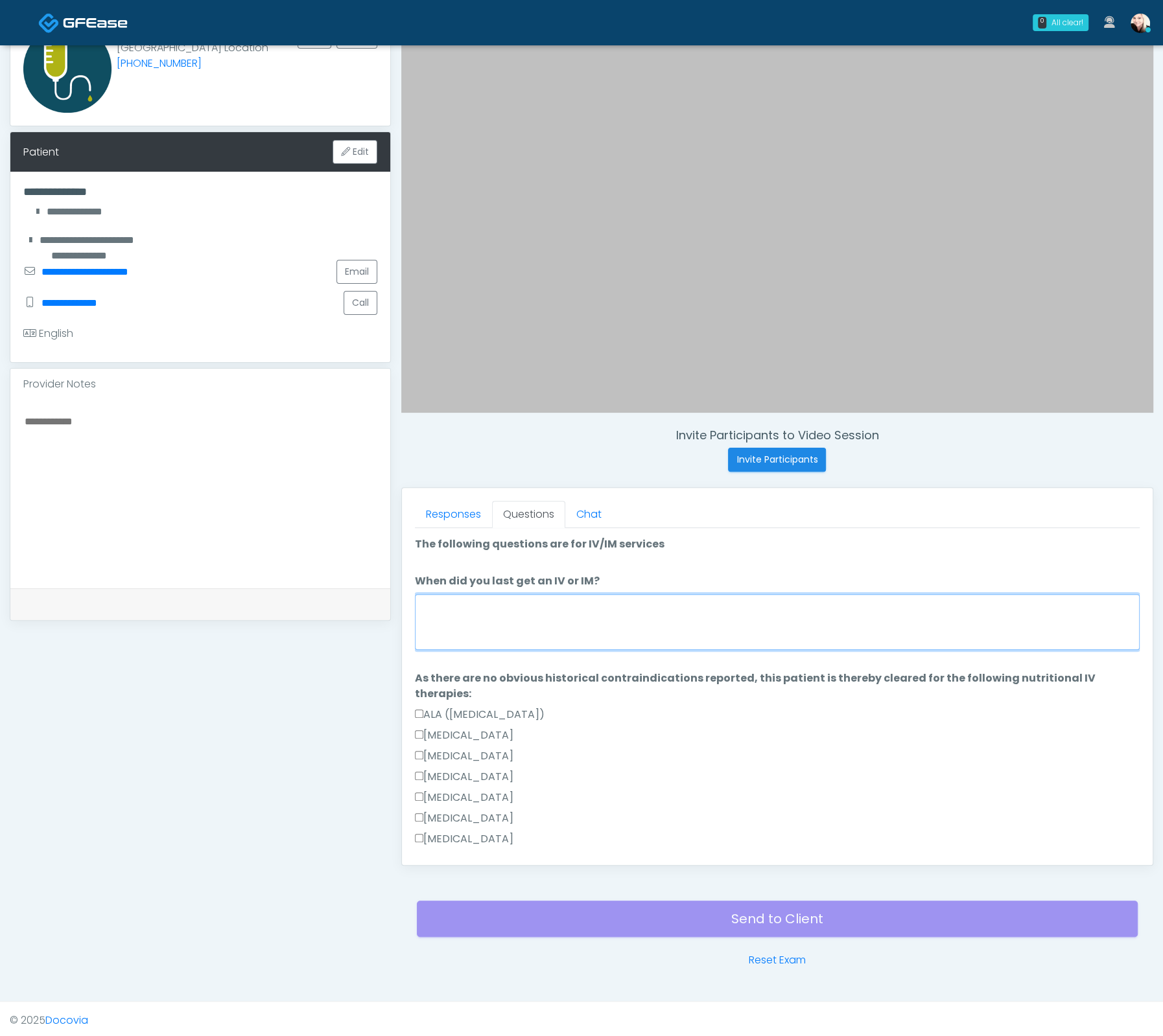
click at [459, 628] on textarea "When did you last get an IV or IM?" at bounding box center [777, 622] width 725 height 56
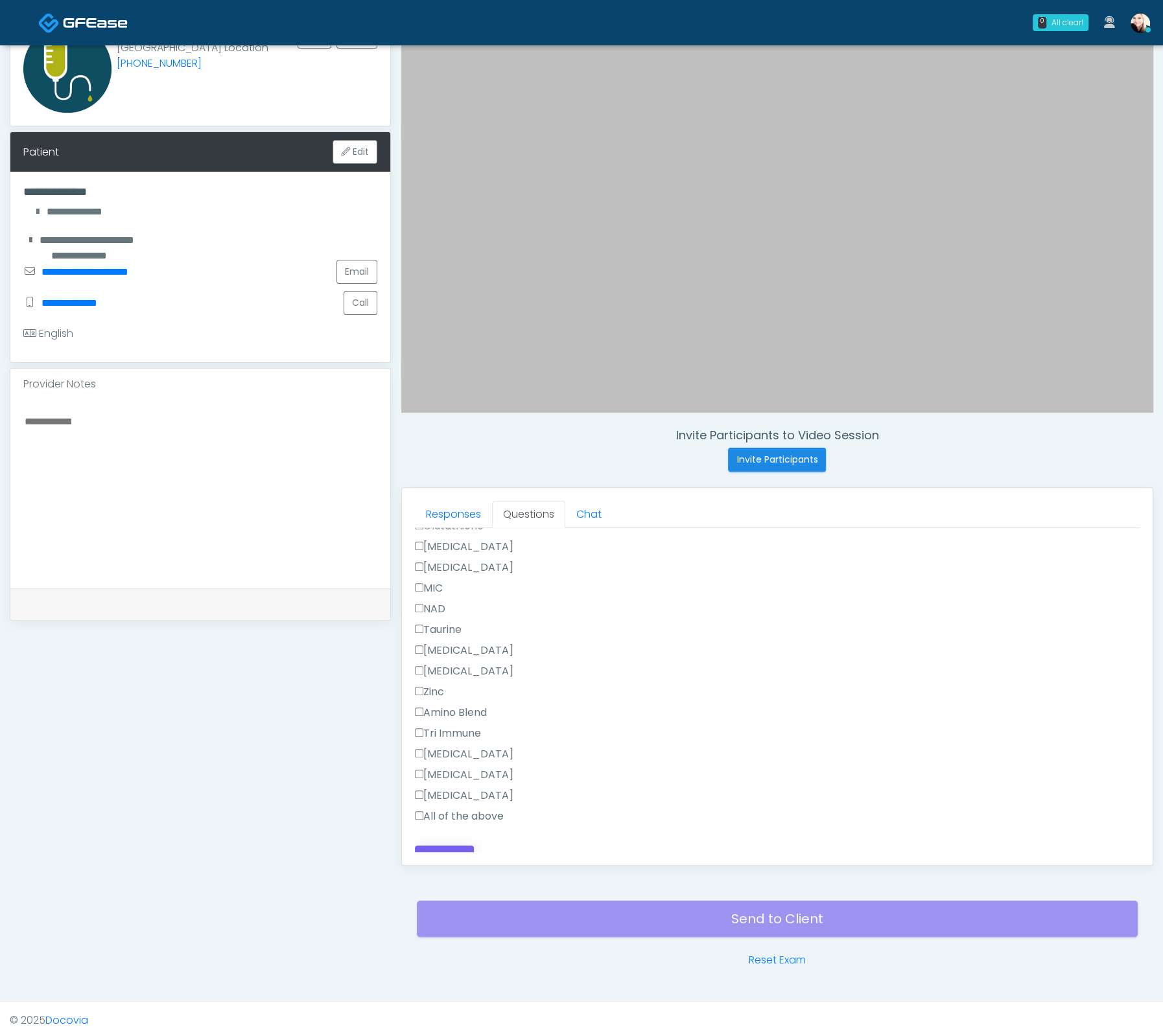
type textarea "**********"
click at [452, 846] on button "Continue" at bounding box center [445, 858] width 59 height 24
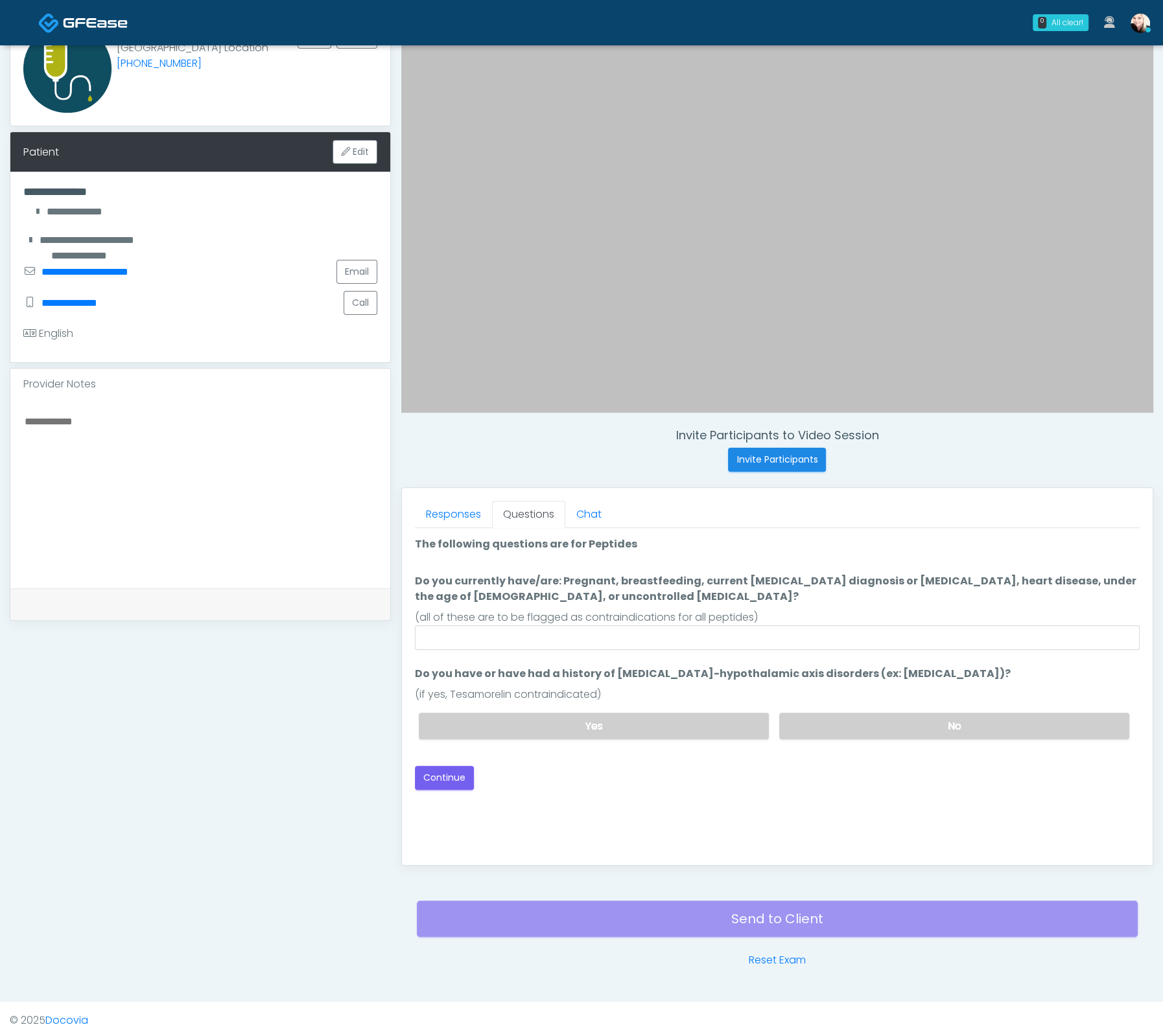
scroll to position [0, 0]
click at [702, 638] on input "Do you currently have/are: Pregnant, breastfeeding, current cancer diagnosis or…" at bounding box center [777, 638] width 725 height 25
type input "****"
click at [976, 716] on label "No" at bounding box center [954, 726] width 350 height 27
click at [466, 780] on button "Continue" at bounding box center [445, 778] width 59 height 24
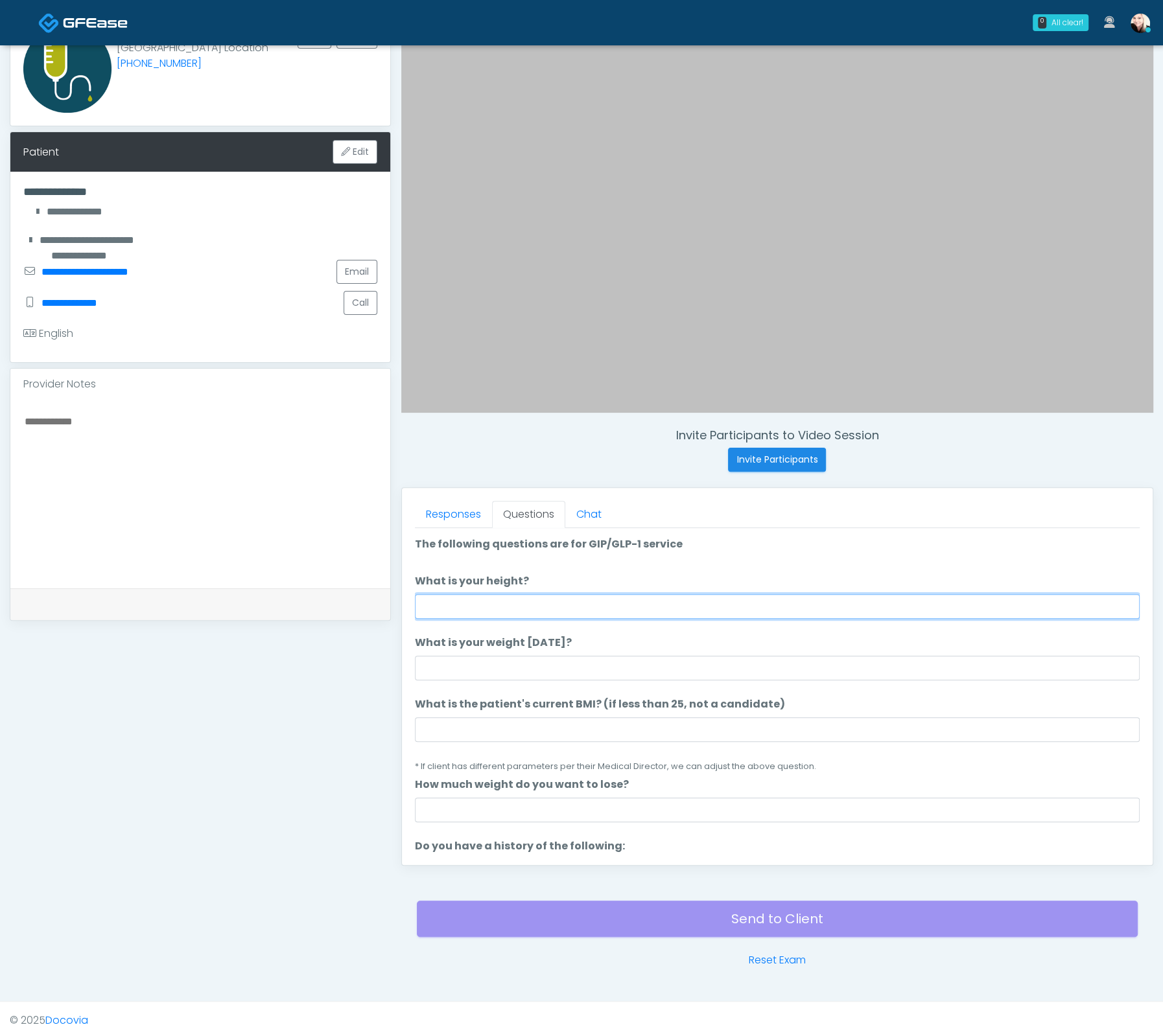
click at [521, 602] on input "What is your height?" at bounding box center [777, 607] width 725 height 25
click at [614, 597] on input "What is your height?" at bounding box center [777, 607] width 725 height 25
type input "***"
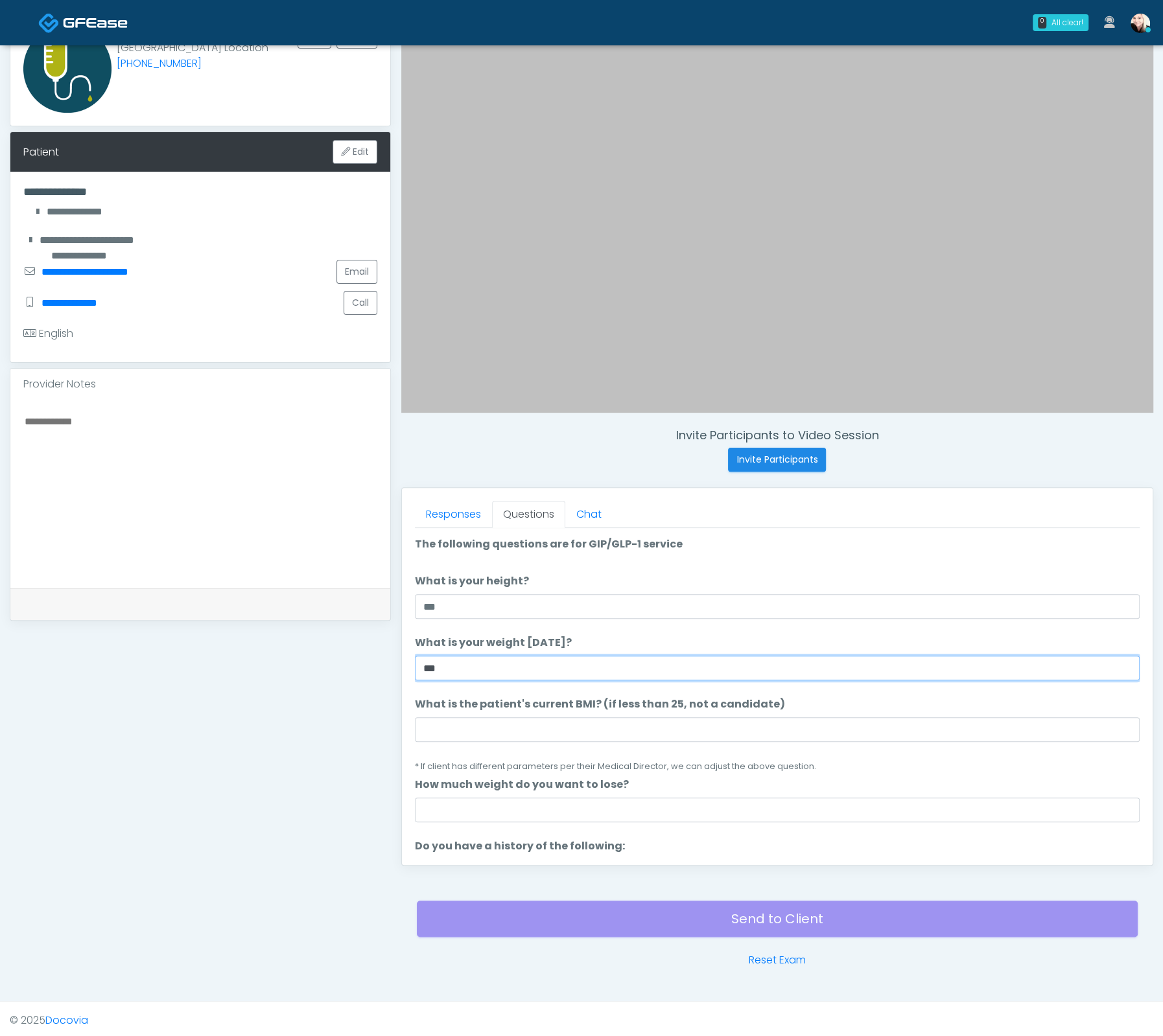
type input "***"
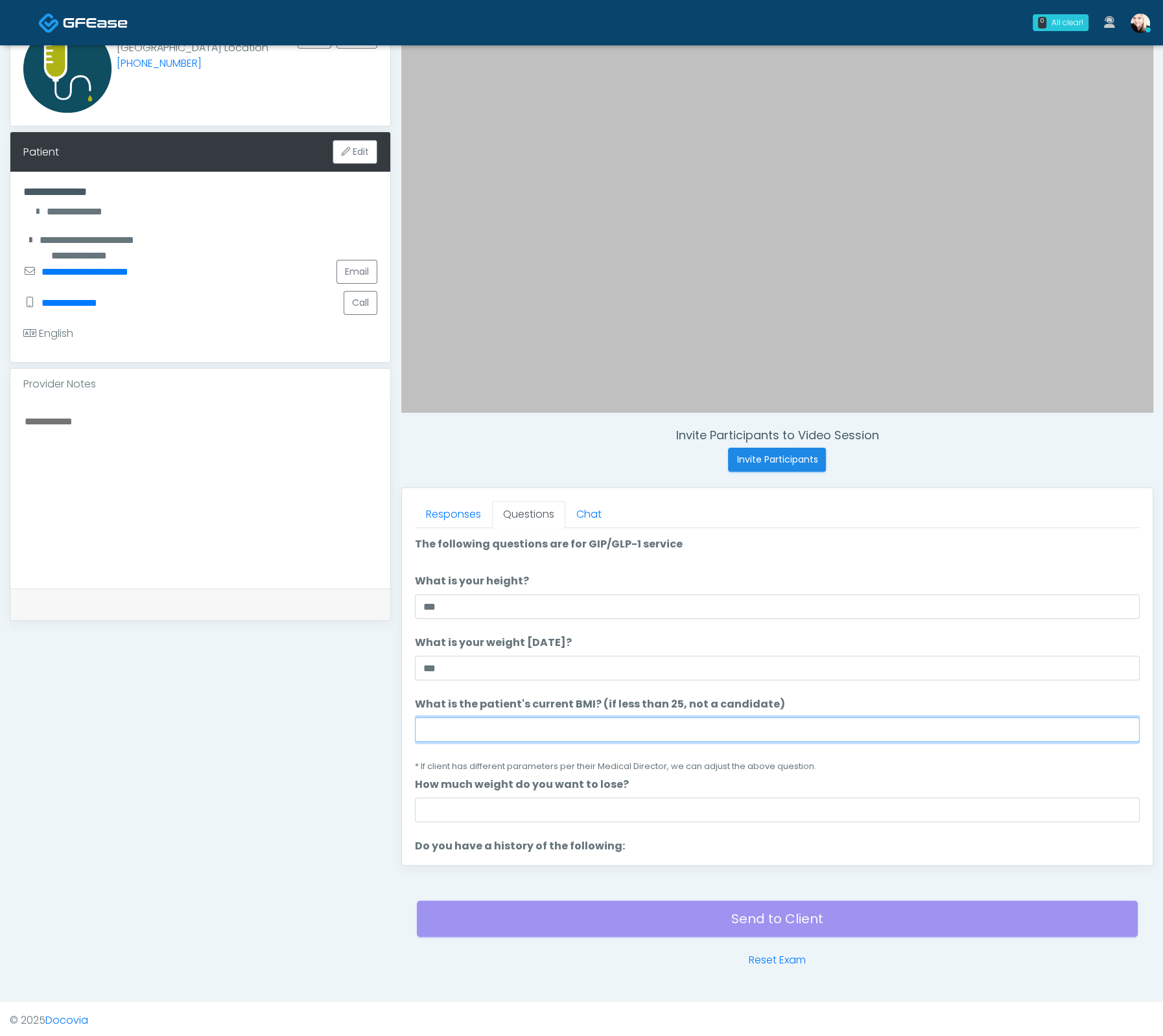
paste input "****"
type input "****"
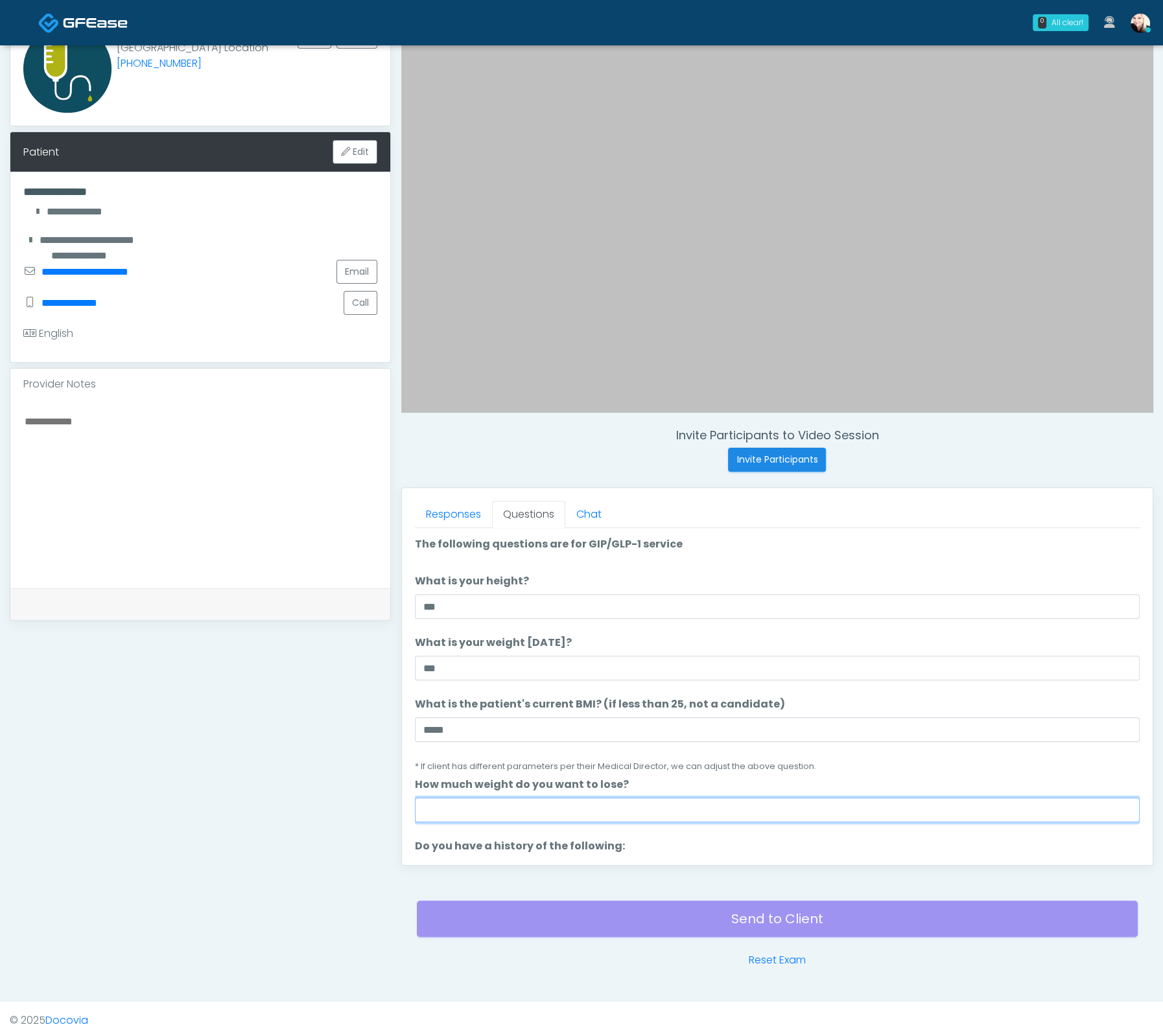
click at [467, 816] on input "How much weight do you want to lose?" at bounding box center [777, 810] width 725 height 25
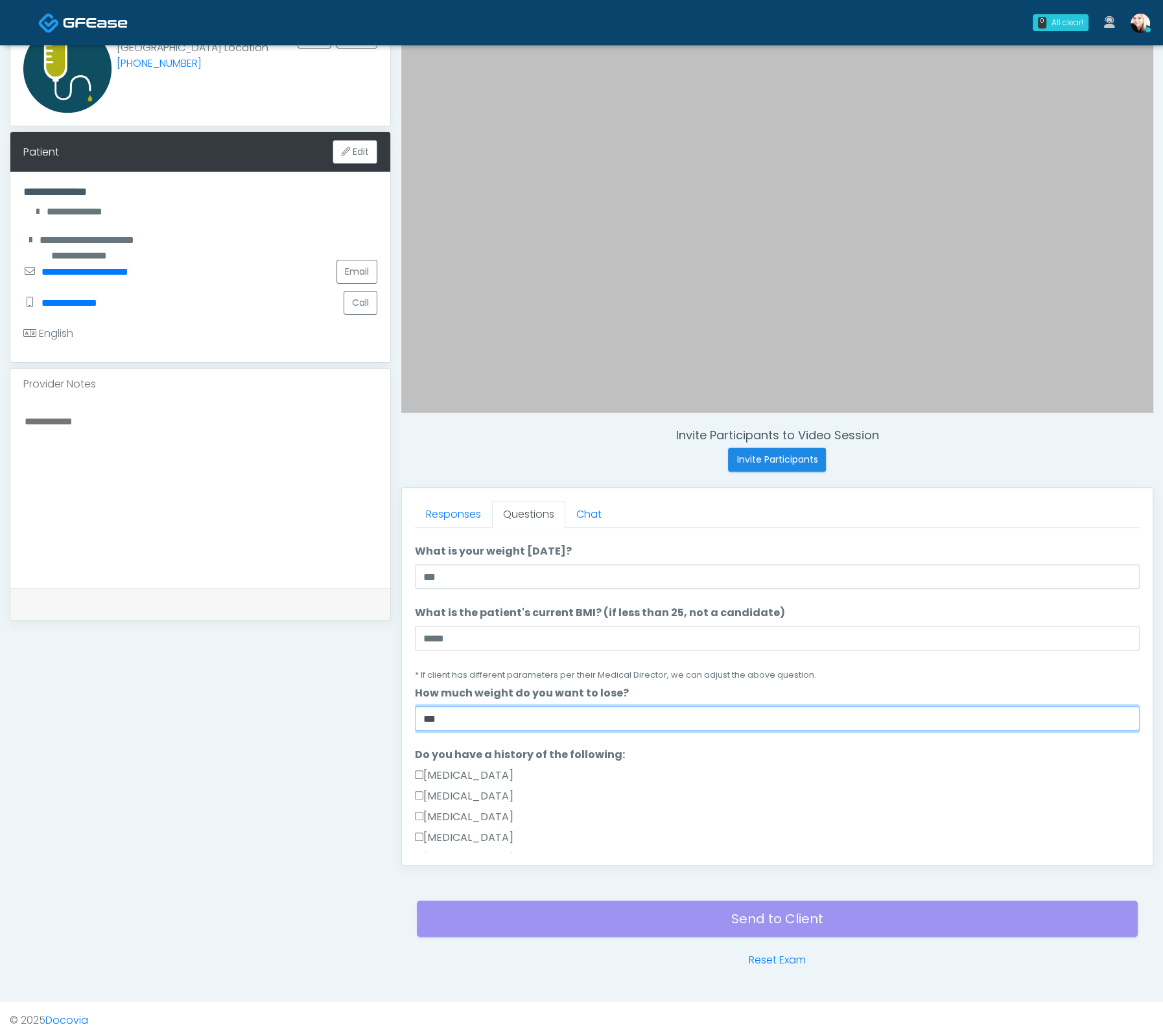
scroll to position [441, 0]
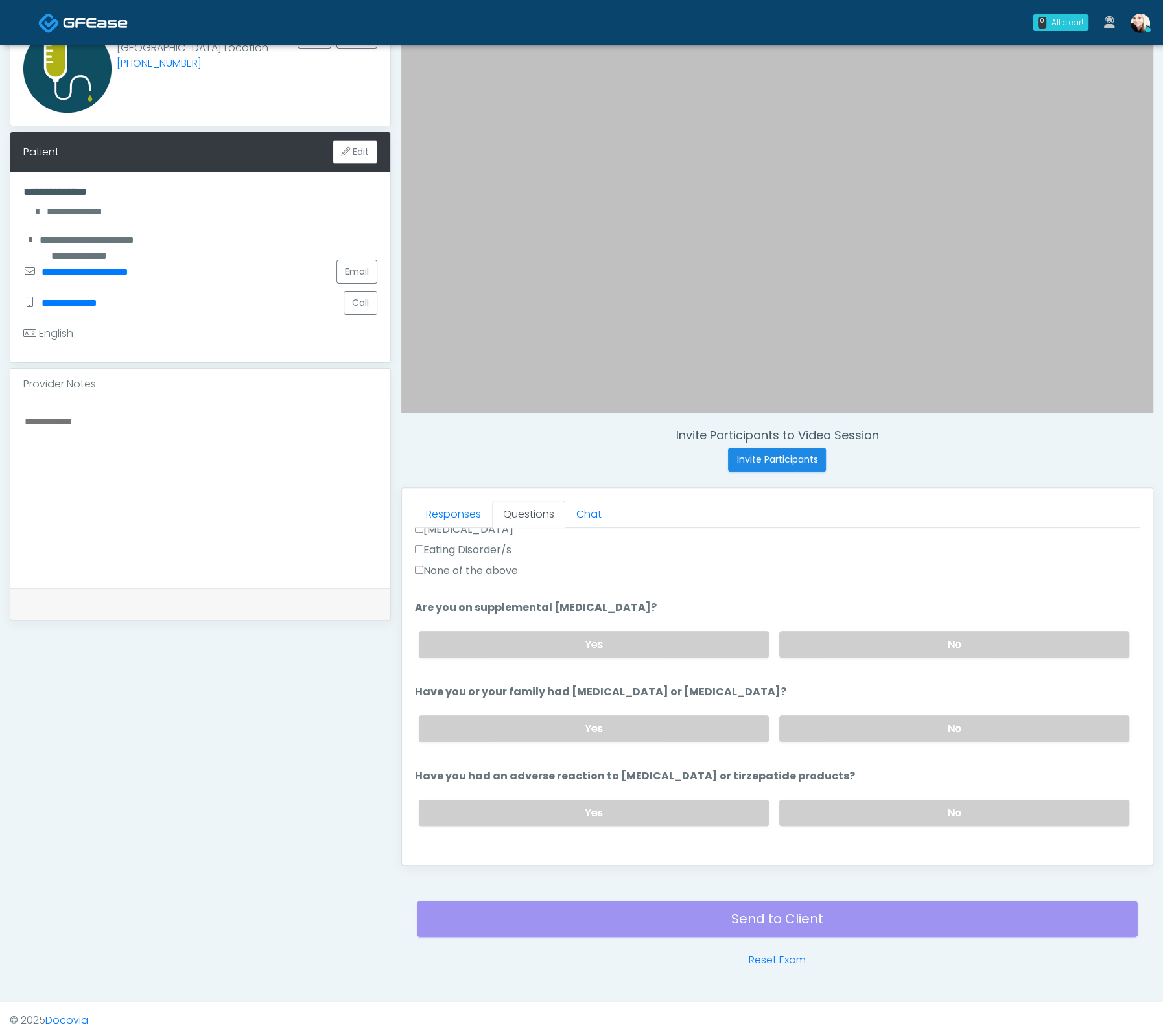
type input "***"
click at [825, 627] on div "Yes No" at bounding box center [773, 644] width 731 height 47
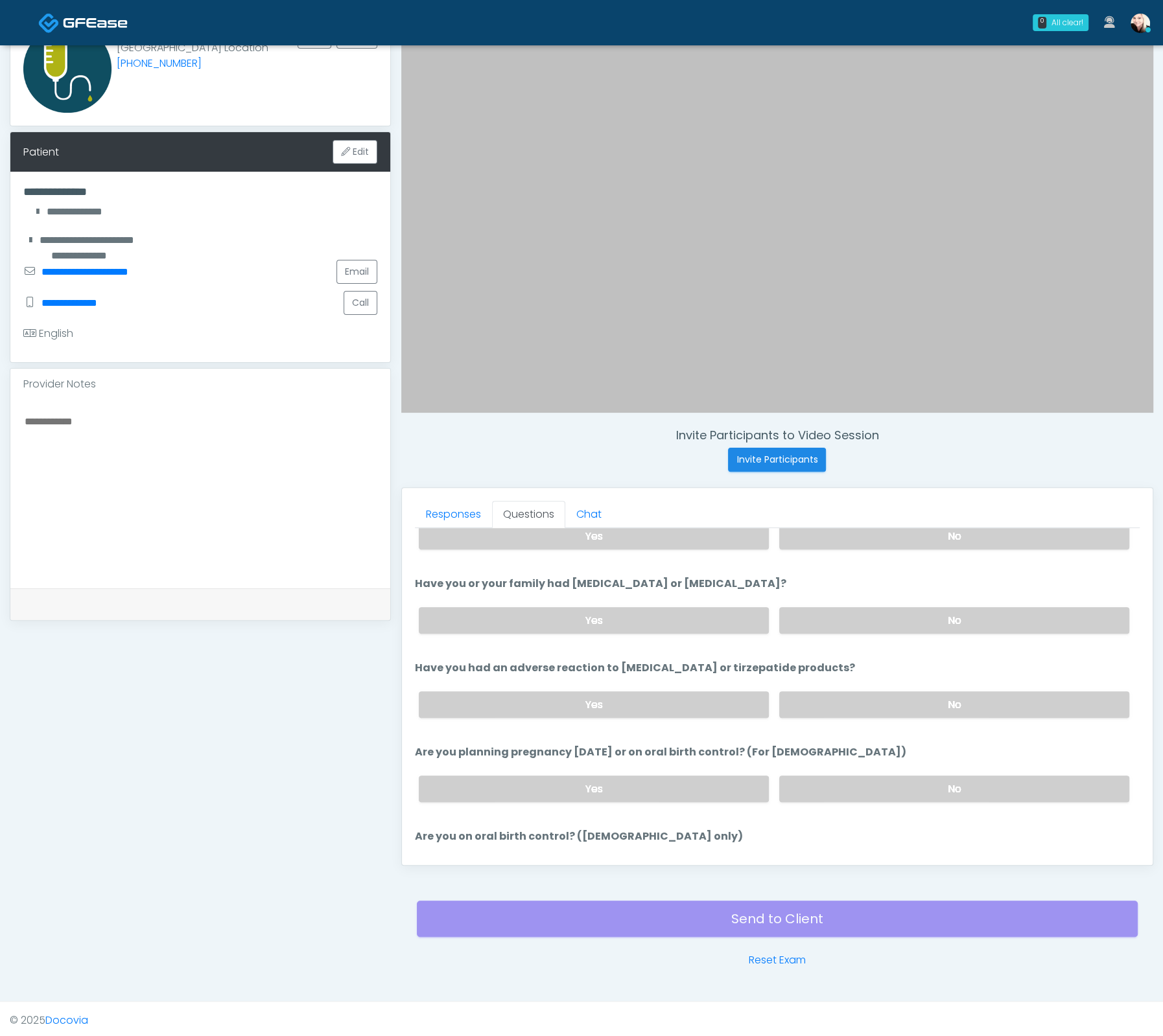
scroll to position [462, 0]
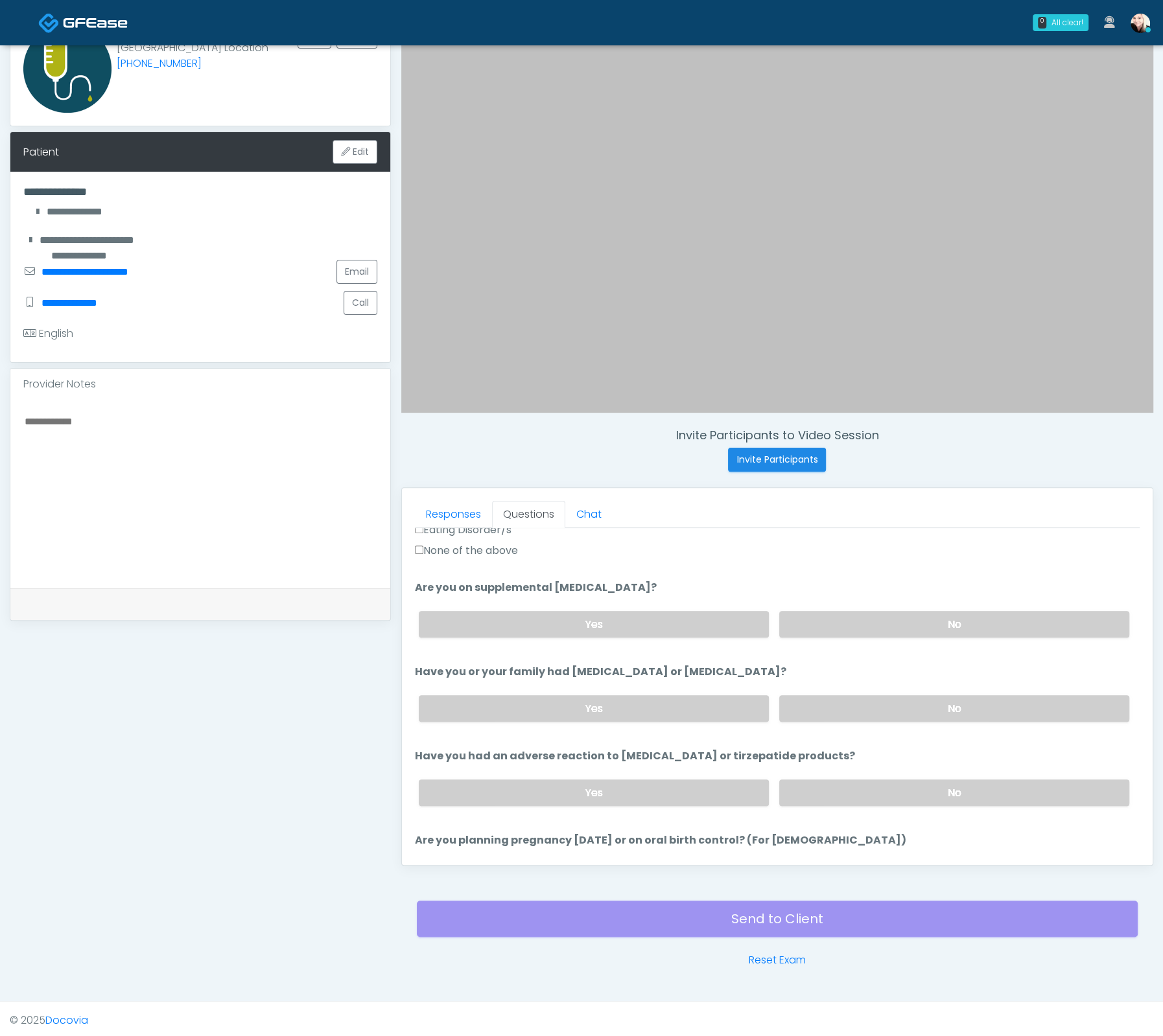
click at [857, 601] on div "Yes No" at bounding box center [773, 624] width 731 height 47
click at [858, 611] on label "No" at bounding box center [954, 624] width 350 height 27
click at [860, 707] on label "No" at bounding box center [954, 709] width 350 height 27
click at [880, 784] on label "No" at bounding box center [954, 792] width 350 height 27
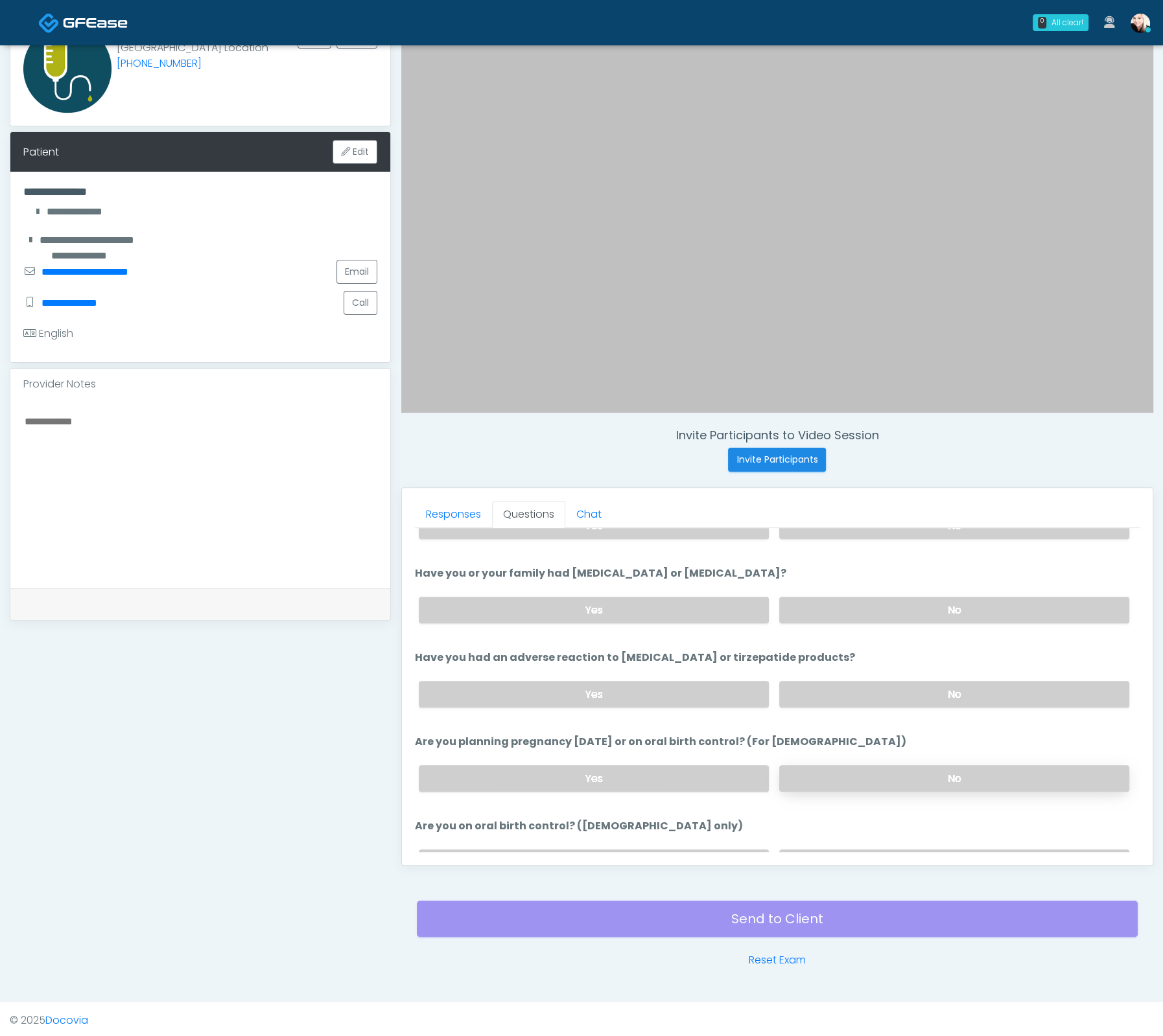
click at [876, 783] on label "No" at bounding box center [954, 779] width 350 height 27
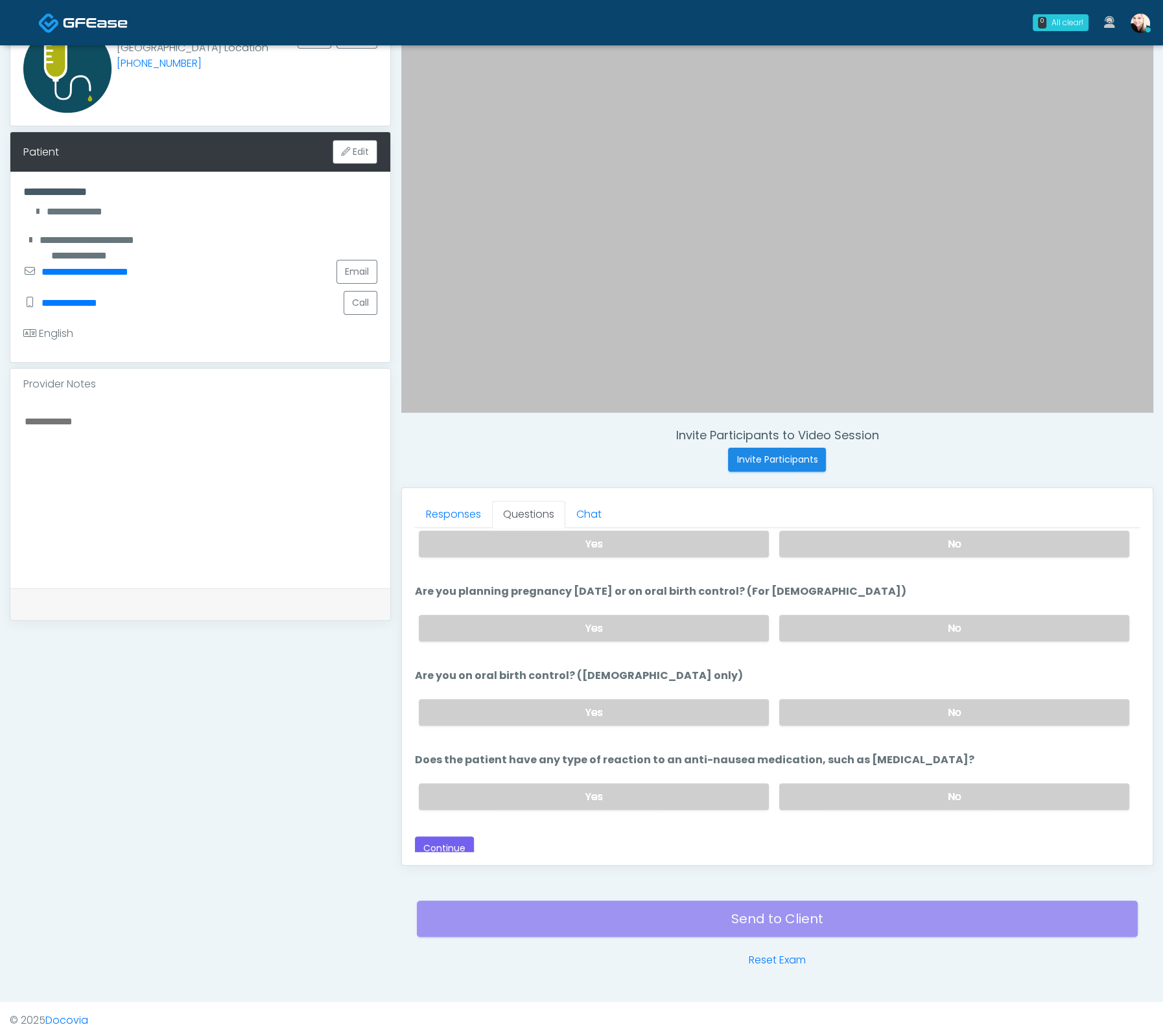
scroll to position [712, 0]
click at [855, 731] on ol "The following questions are for GIP/GLP-1 service The following questions are f…" at bounding box center [777, 321] width 725 height 994
drag, startPoint x: 856, startPoint y: 709, endPoint x: 858, endPoint y: 717, distance: 8.2
click at [856, 710] on label "No" at bounding box center [954, 710] width 350 height 27
click at [871, 781] on label "No" at bounding box center [954, 794] width 350 height 27
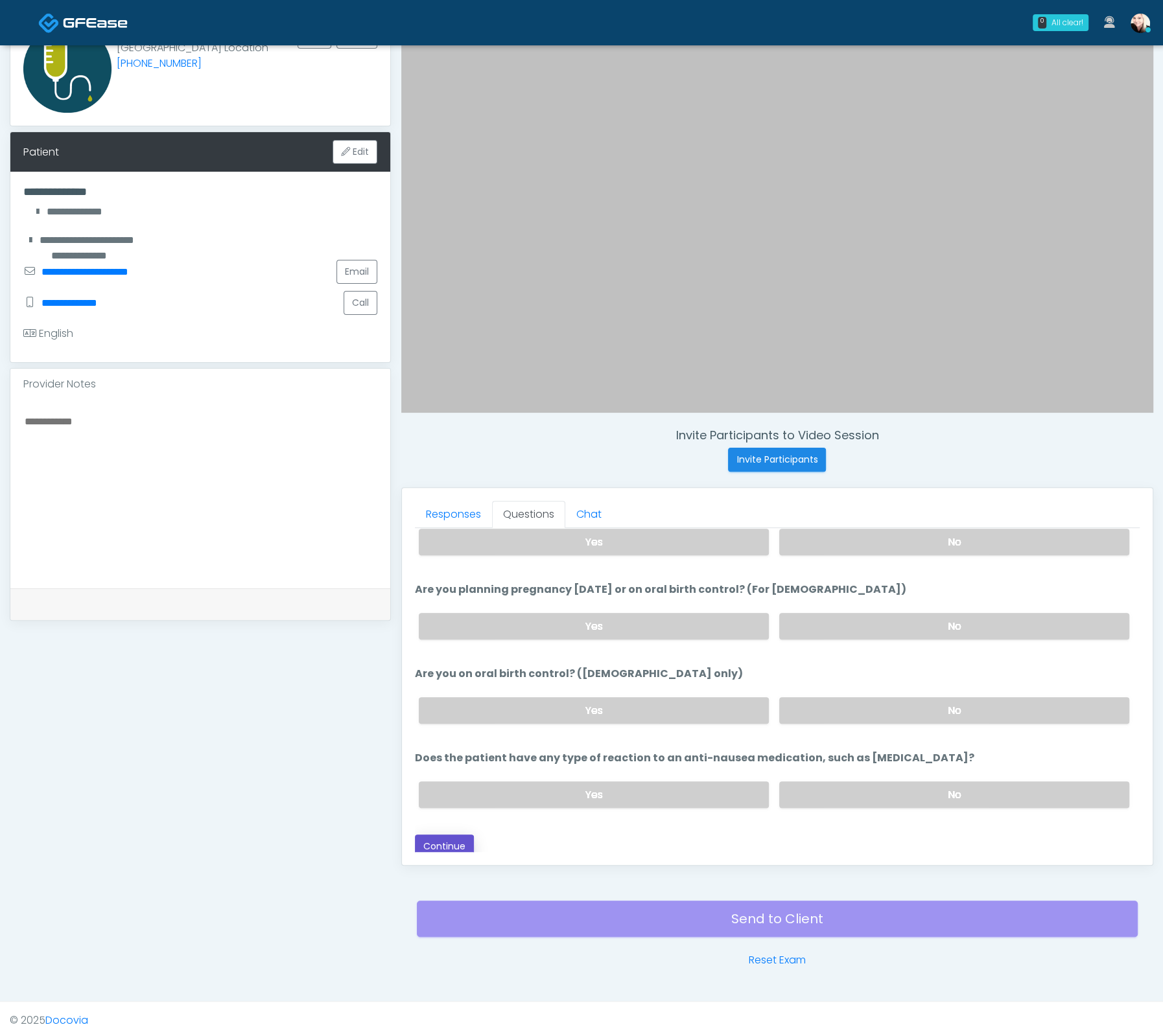
click at [462, 835] on button "Continue" at bounding box center [445, 847] width 59 height 24
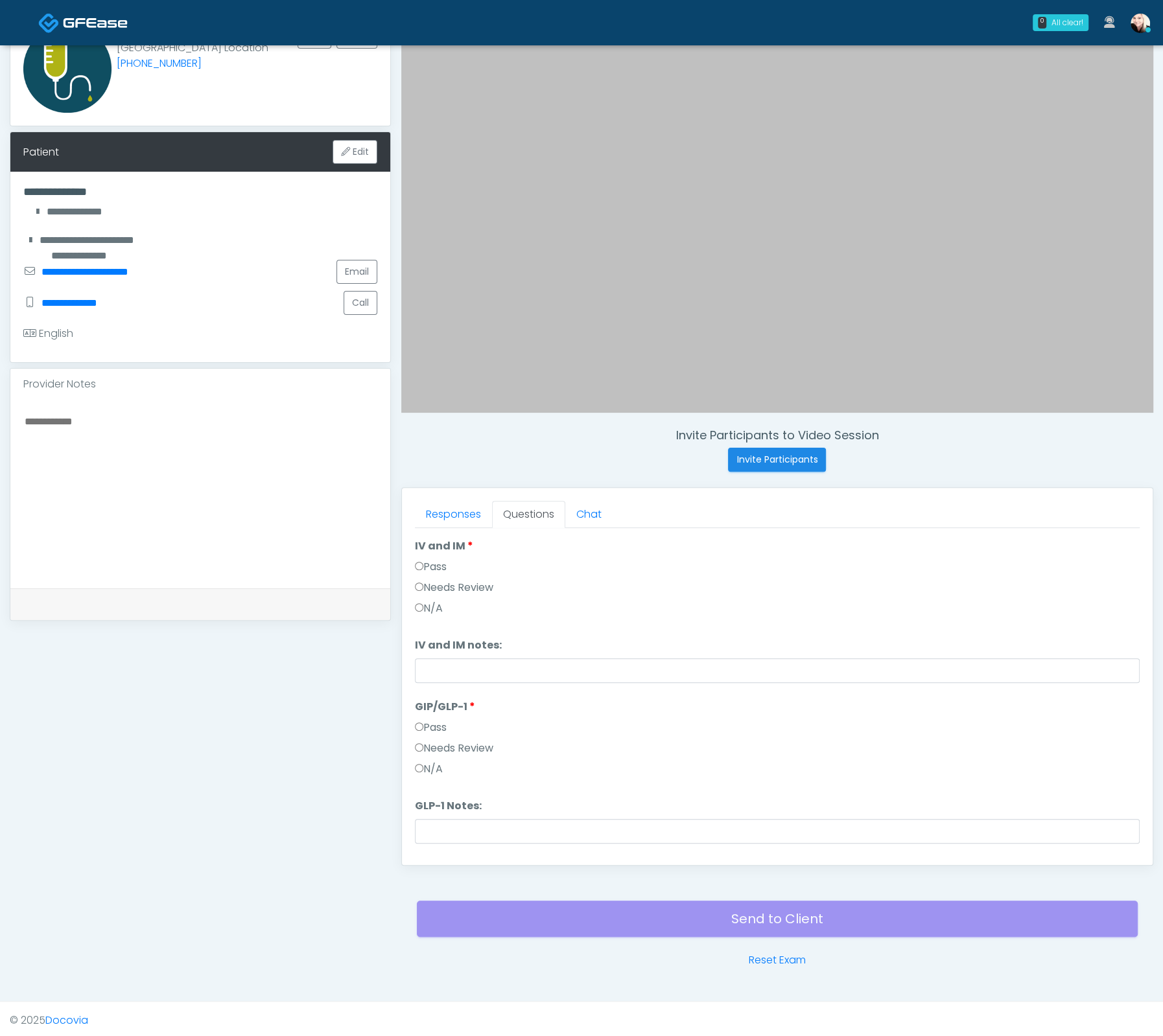
click at [427, 565] on label "Pass" at bounding box center [431, 567] width 32 height 16
click at [447, 829] on button "Continue" at bounding box center [445, 841] width 59 height 24
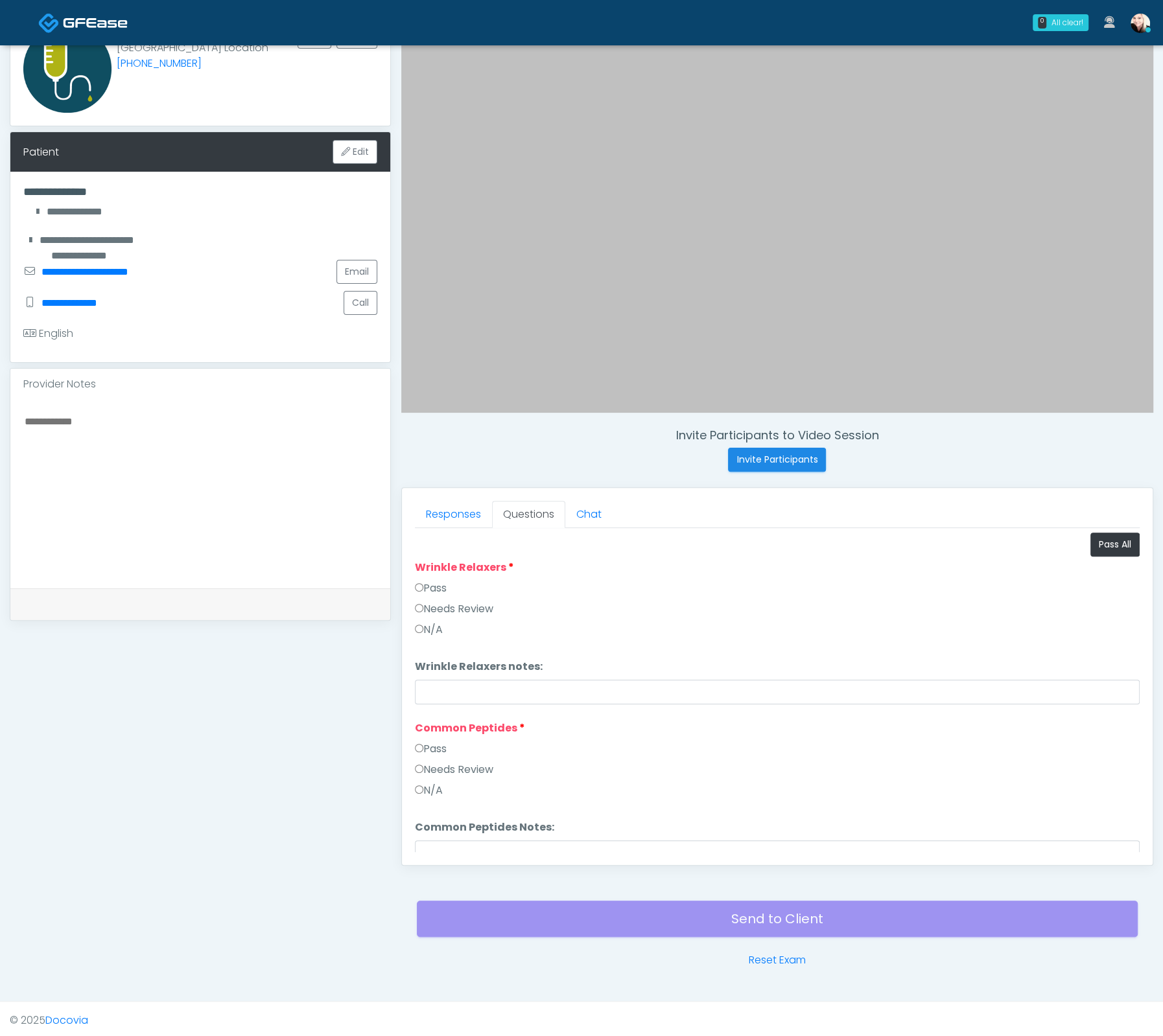
click at [425, 742] on label "Pass" at bounding box center [431, 749] width 32 height 16
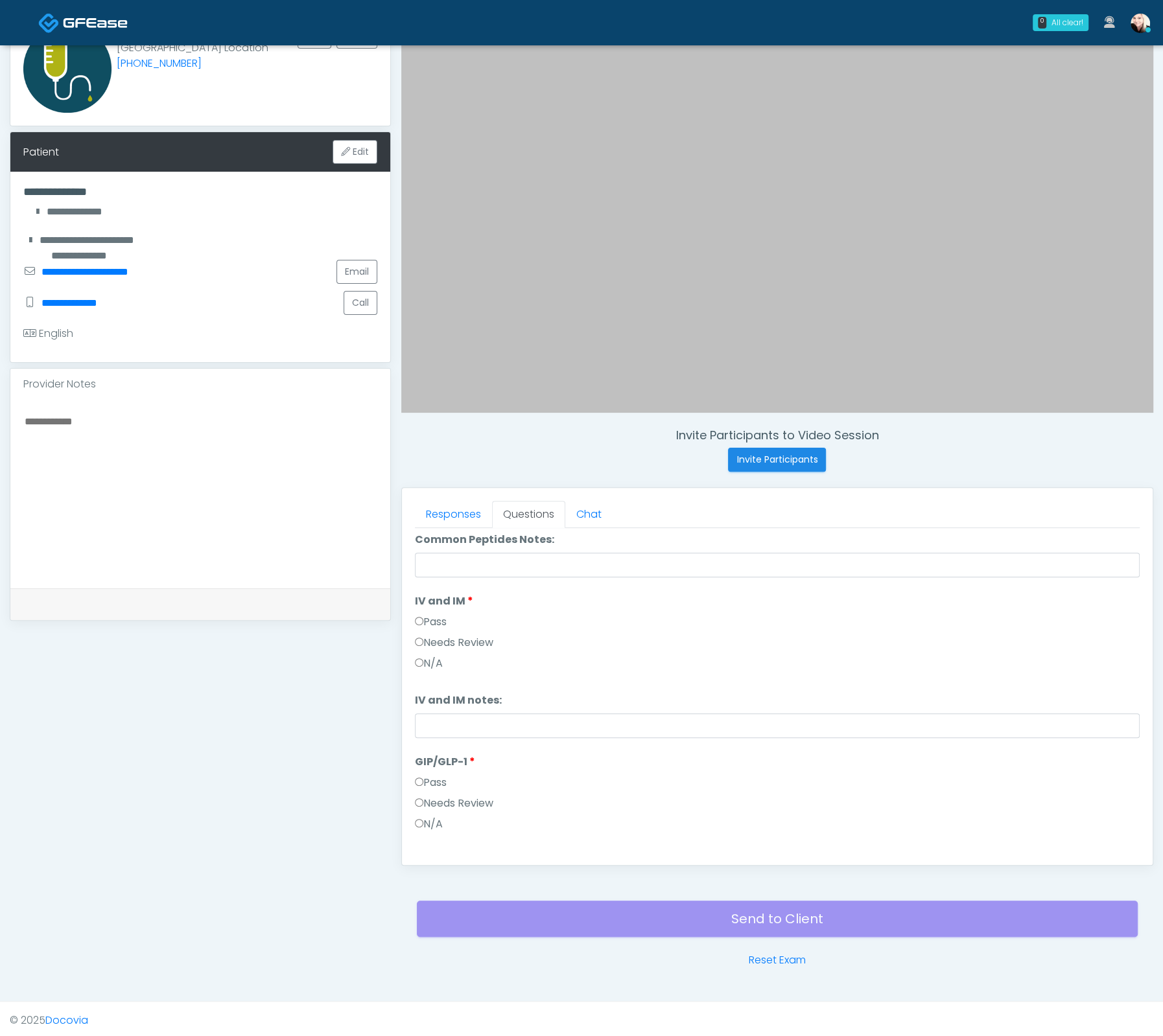
scroll to position [374, 0]
click at [451, 836] on button "Continue" at bounding box center [445, 841] width 59 height 24
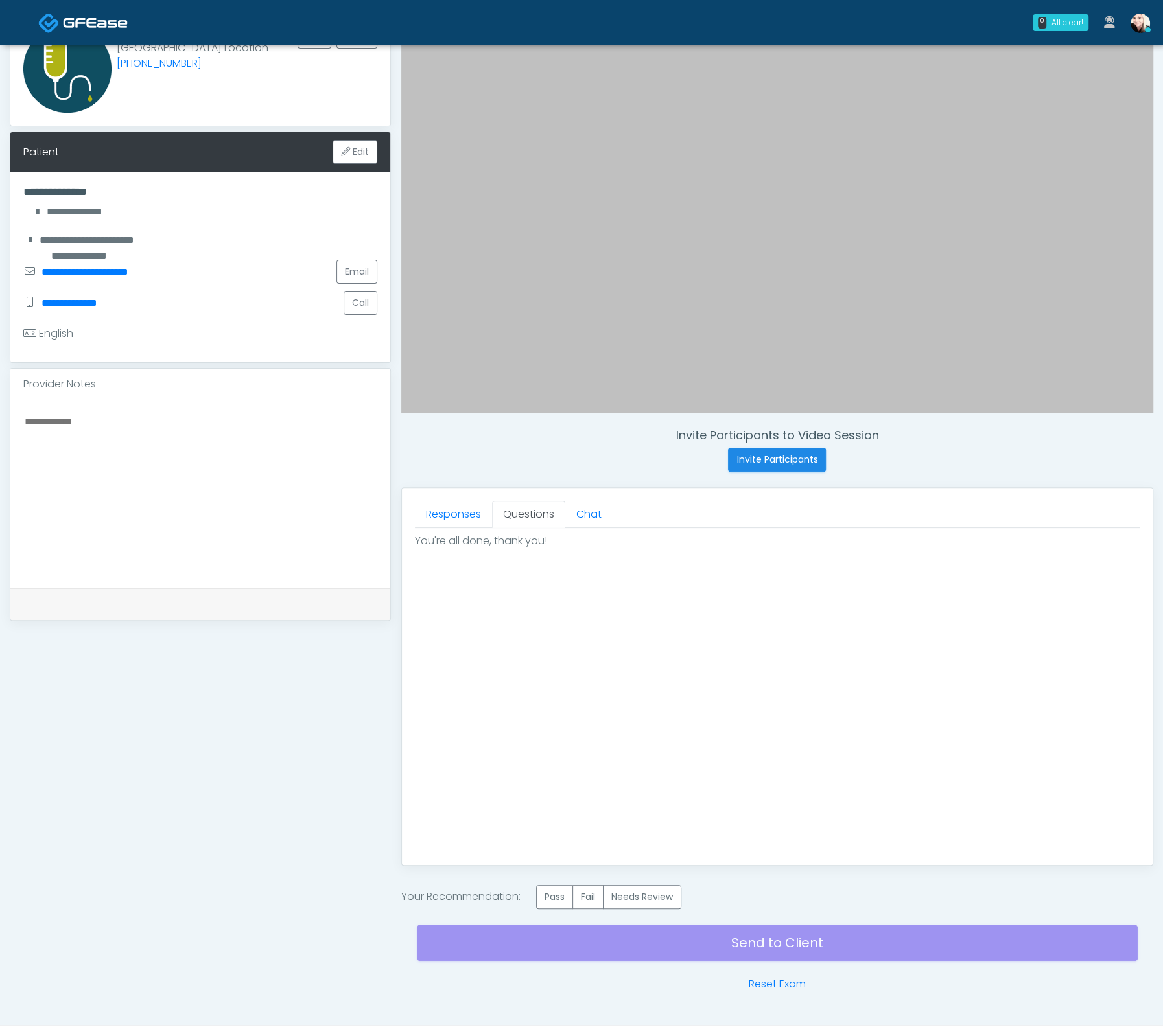
scroll to position [0, 0]
click at [553, 901] on label "Pass" at bounding box center [554, 897] width 37 height 24
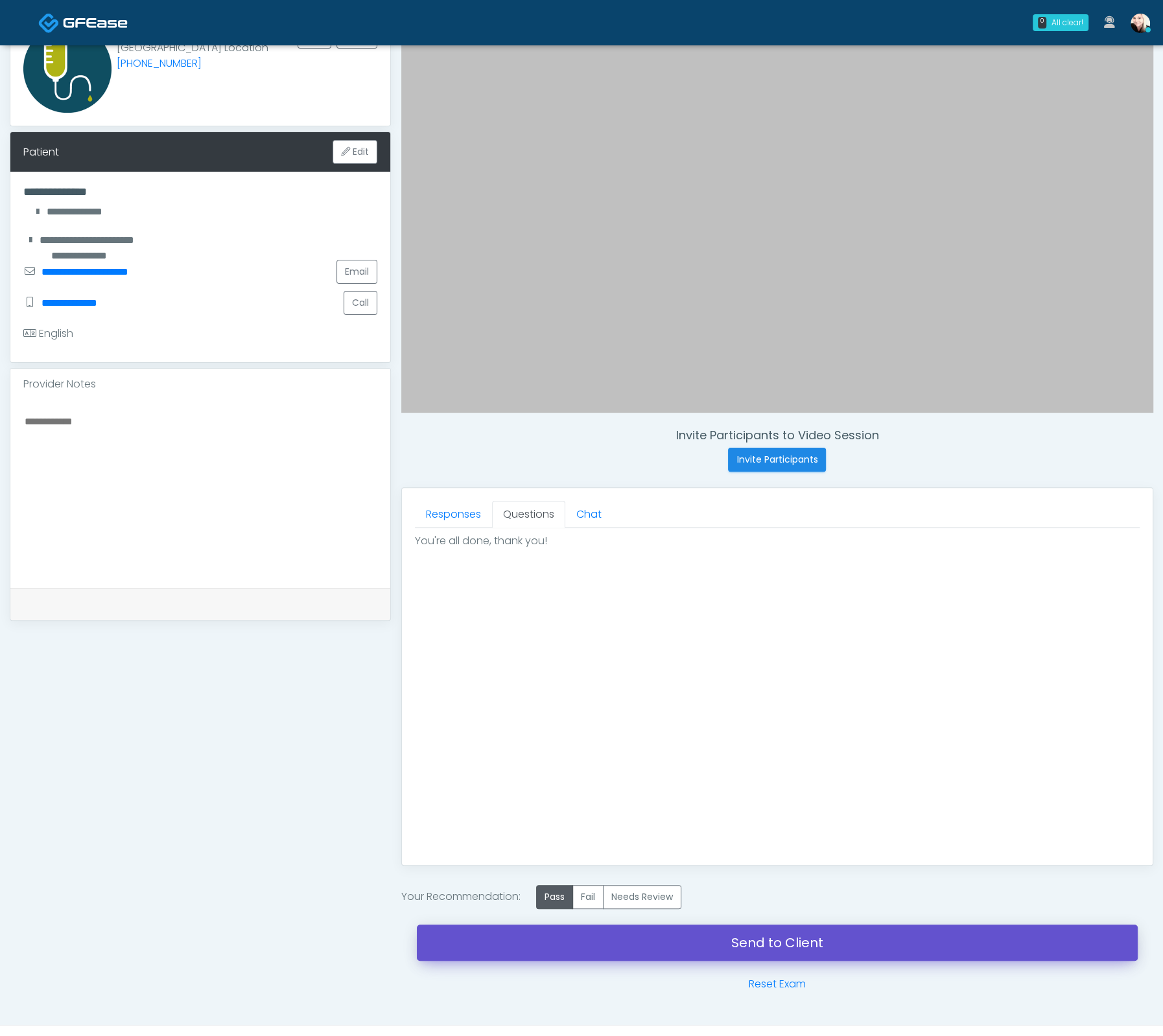
click at [777, 948] on link "Send to Client" at bounding box center [777, 943] width 720 height 36
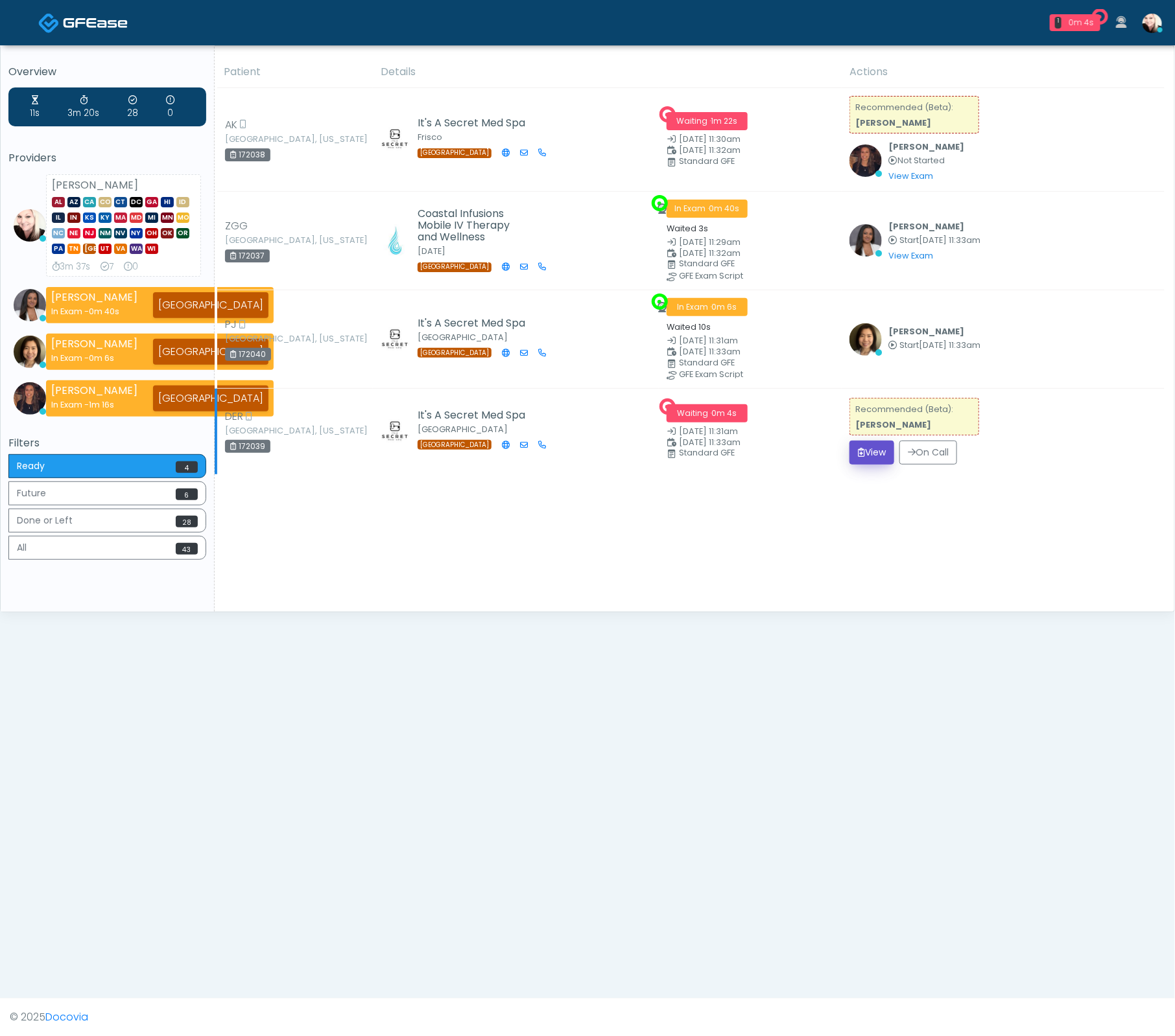
click at [888, 452] on button "View" at bounding box center [871, 452] width 45 height 24
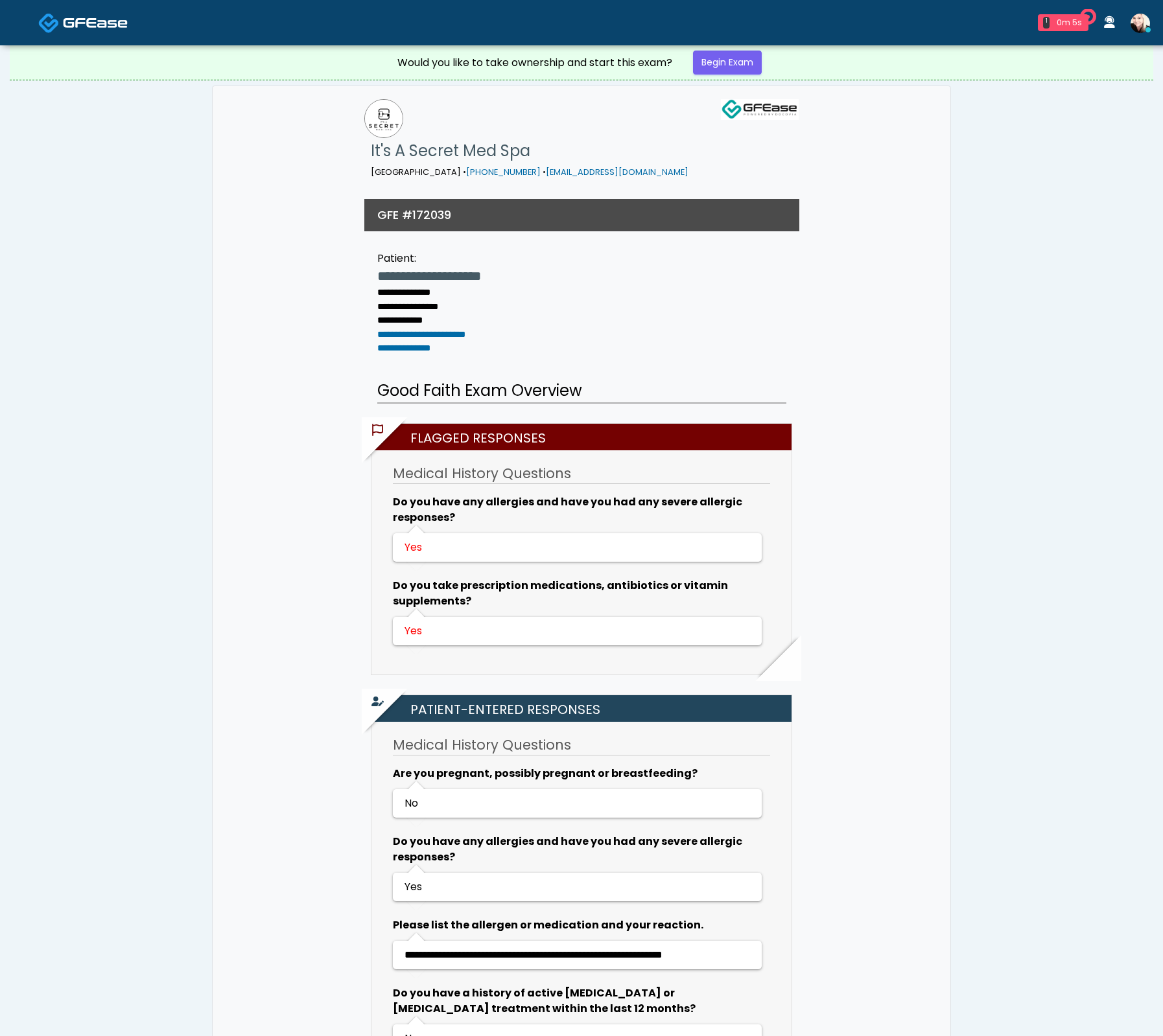
click at [698, 55] on link "Begin Exam" at bounding box center [727, 62] width 69 height 24
click at [738, 64] on link "Begin Exam" at bounding box center [727, 62] width 69 height 24
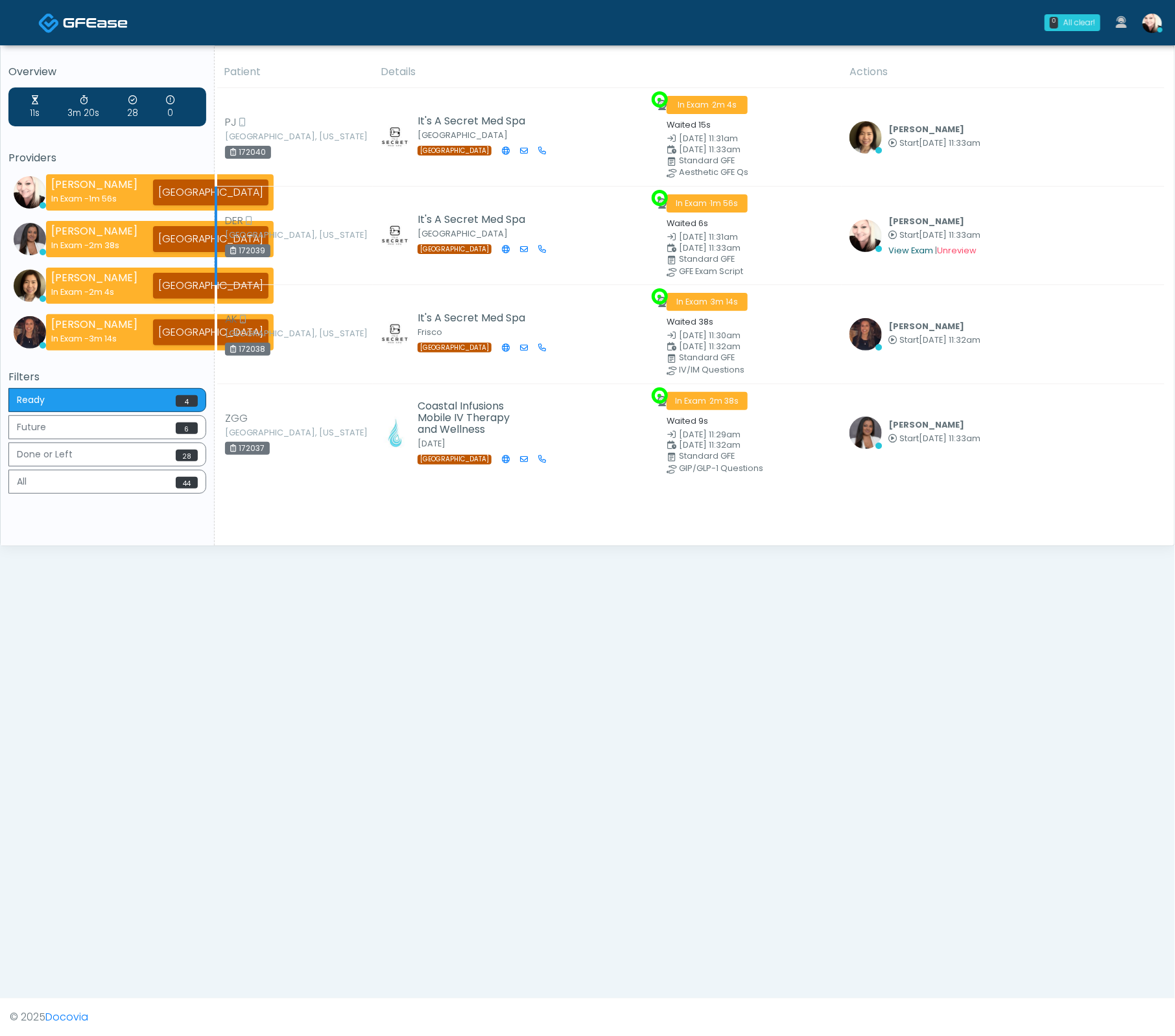
click at [902, 250] on link "View Exam" at bounding box center [910, 250] width 45 height 11
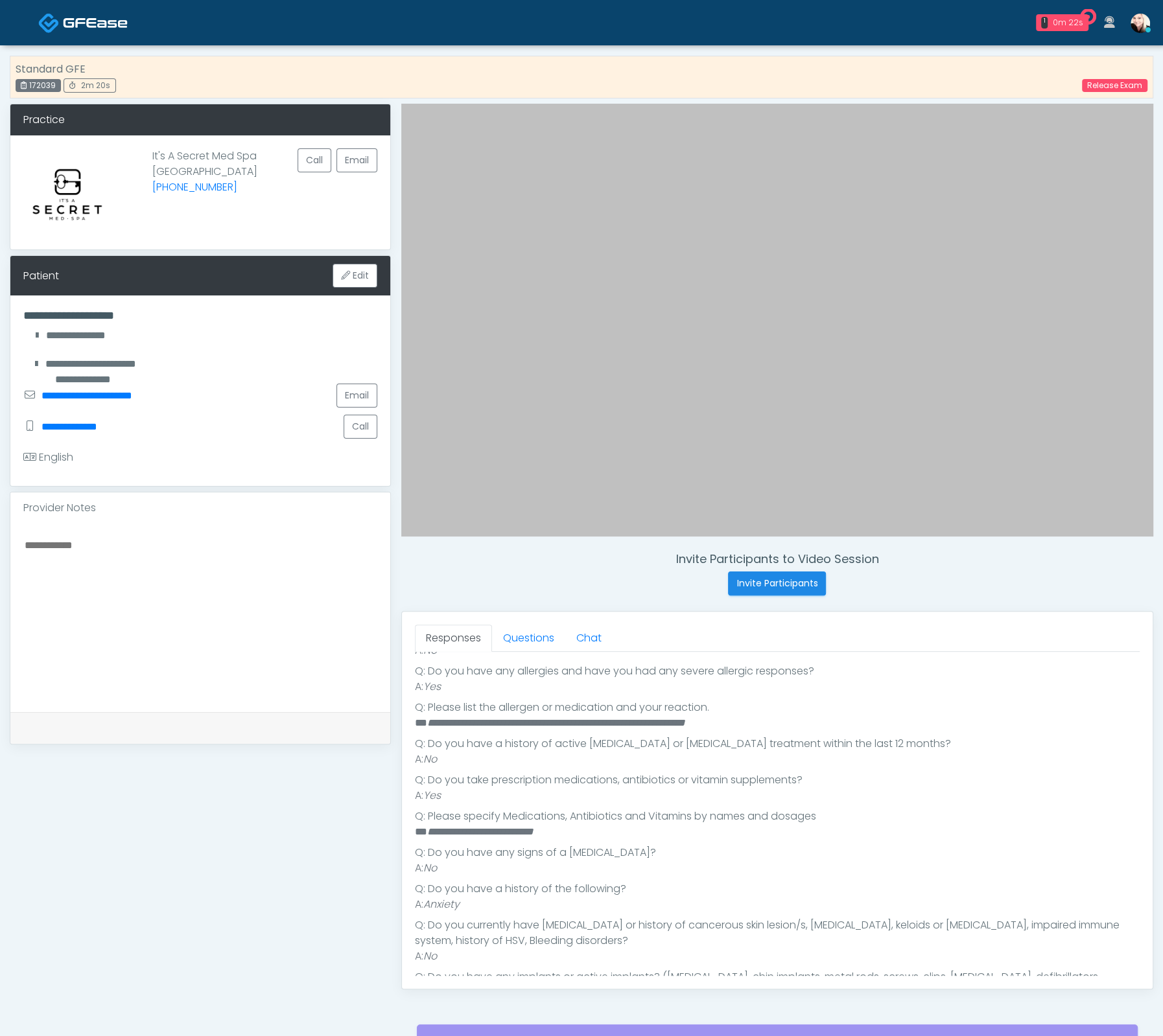
scroll to position [242, 0]
click at [539, 646] on link "Questions" at bounding box center [528, 639] width 73 height 27
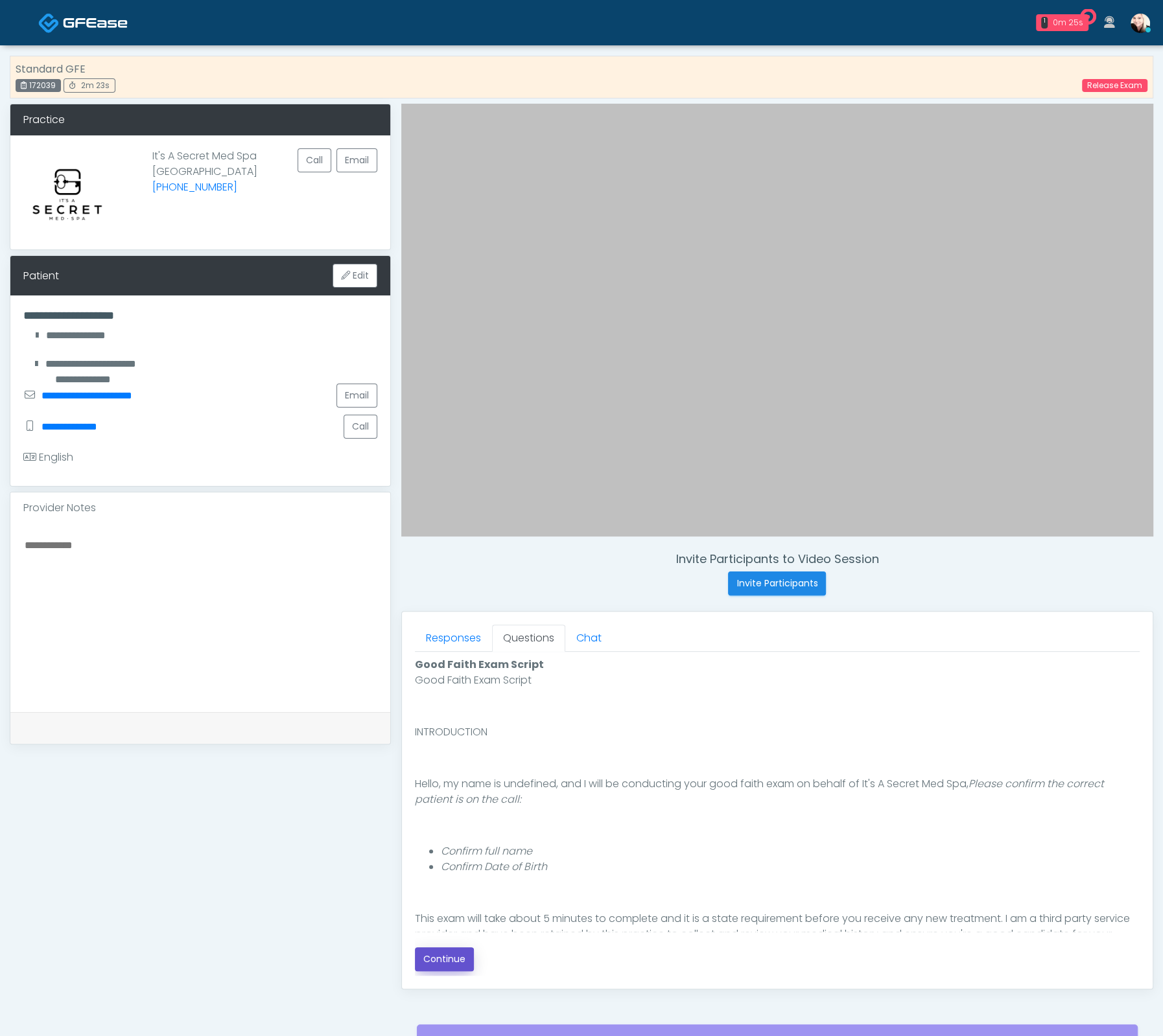
click at [449, 948] on button "Continue" at bounding box center [445, 959] width 59 height 24
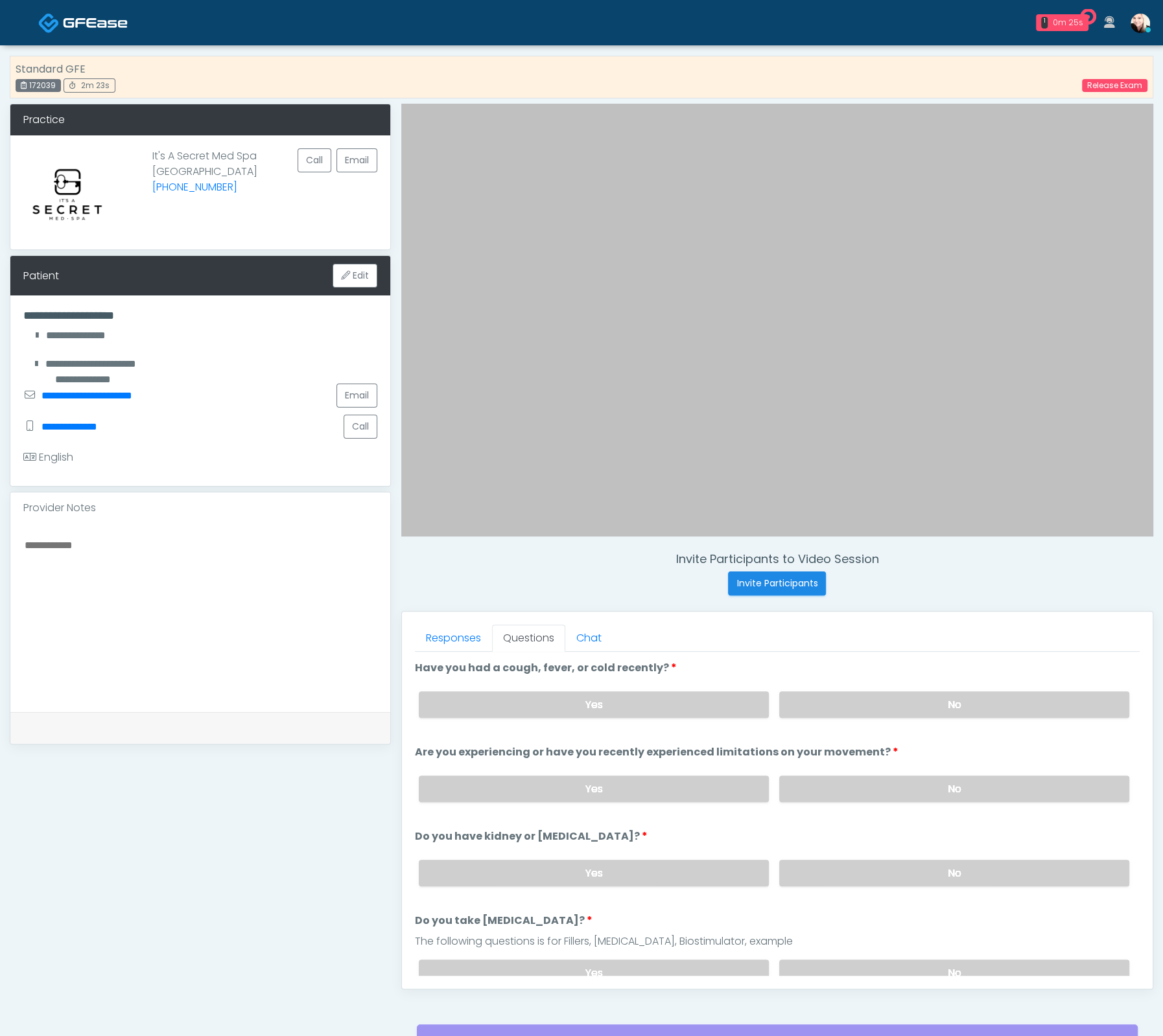
scroll to position [123, 0]
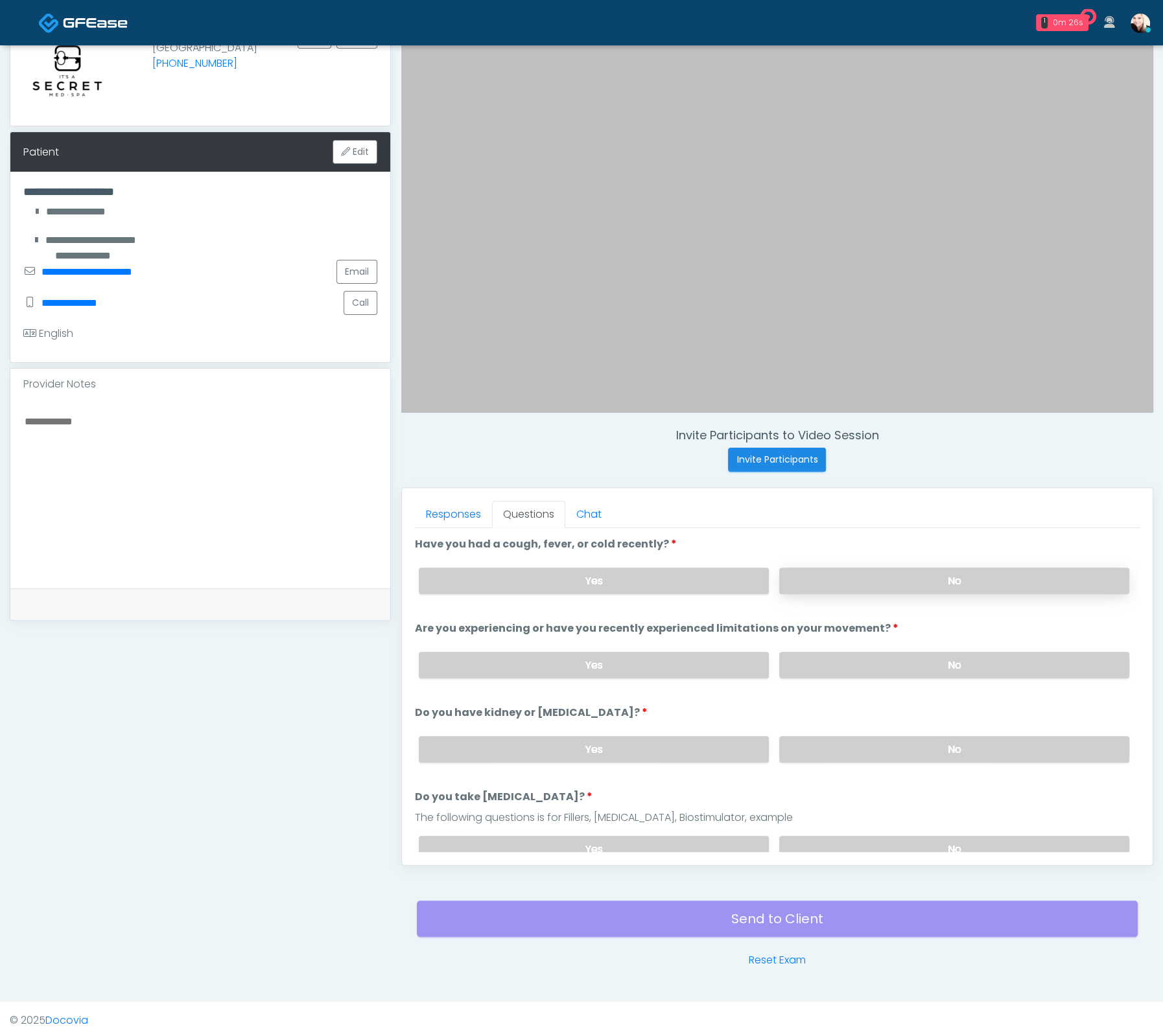
click at [851, 587] on label "No" at bounding box center [954, 580] width 350 height 27
click at [856, 652] on label "No" at bounding box center [954, 665] width 350 height 27
click at [860, 736] on label "No" at bounding box center [954, 749] width 350 height 27
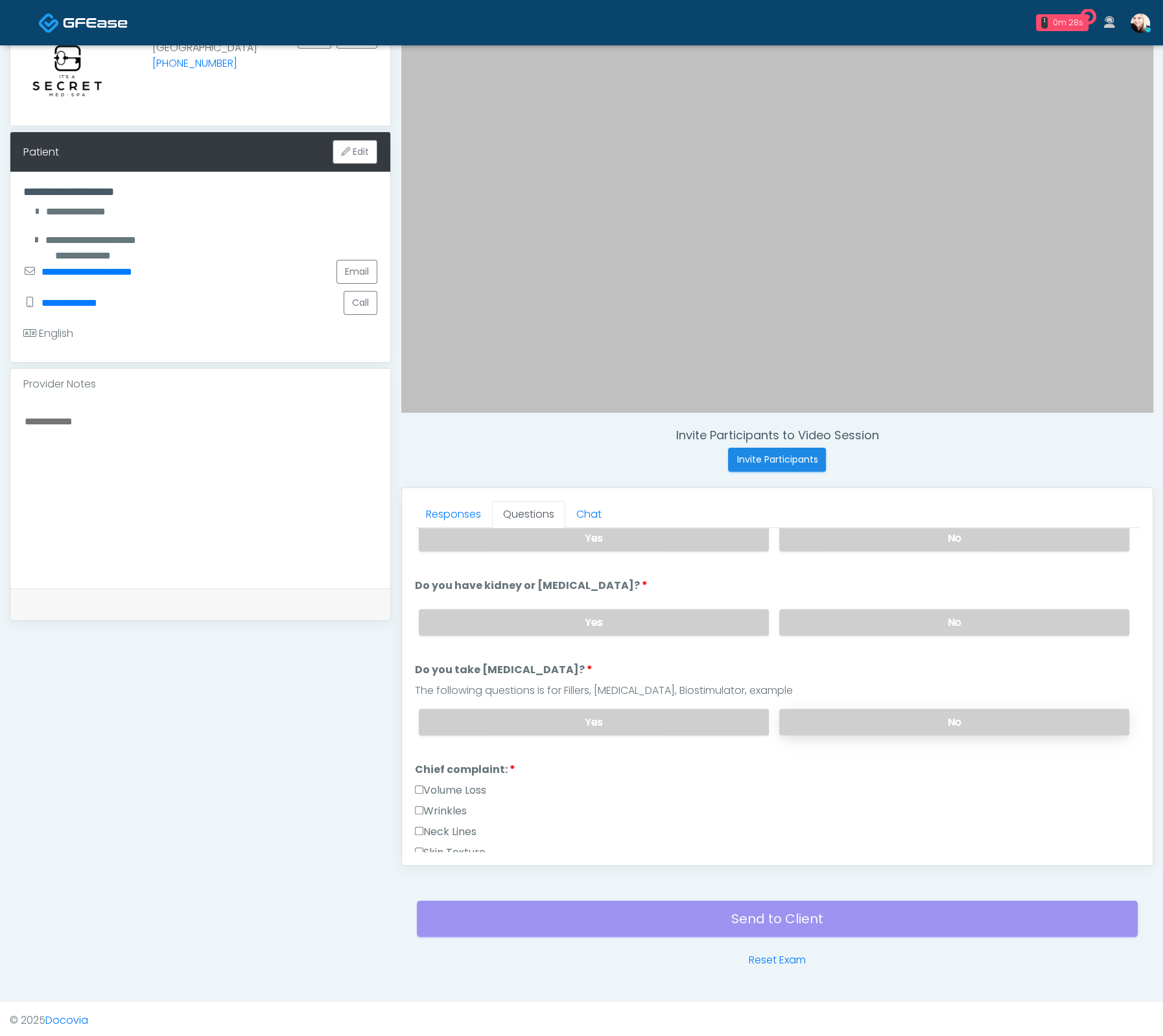
click at [860, 714] on label "No" at bounding box center [954, 722] width 350 height 27
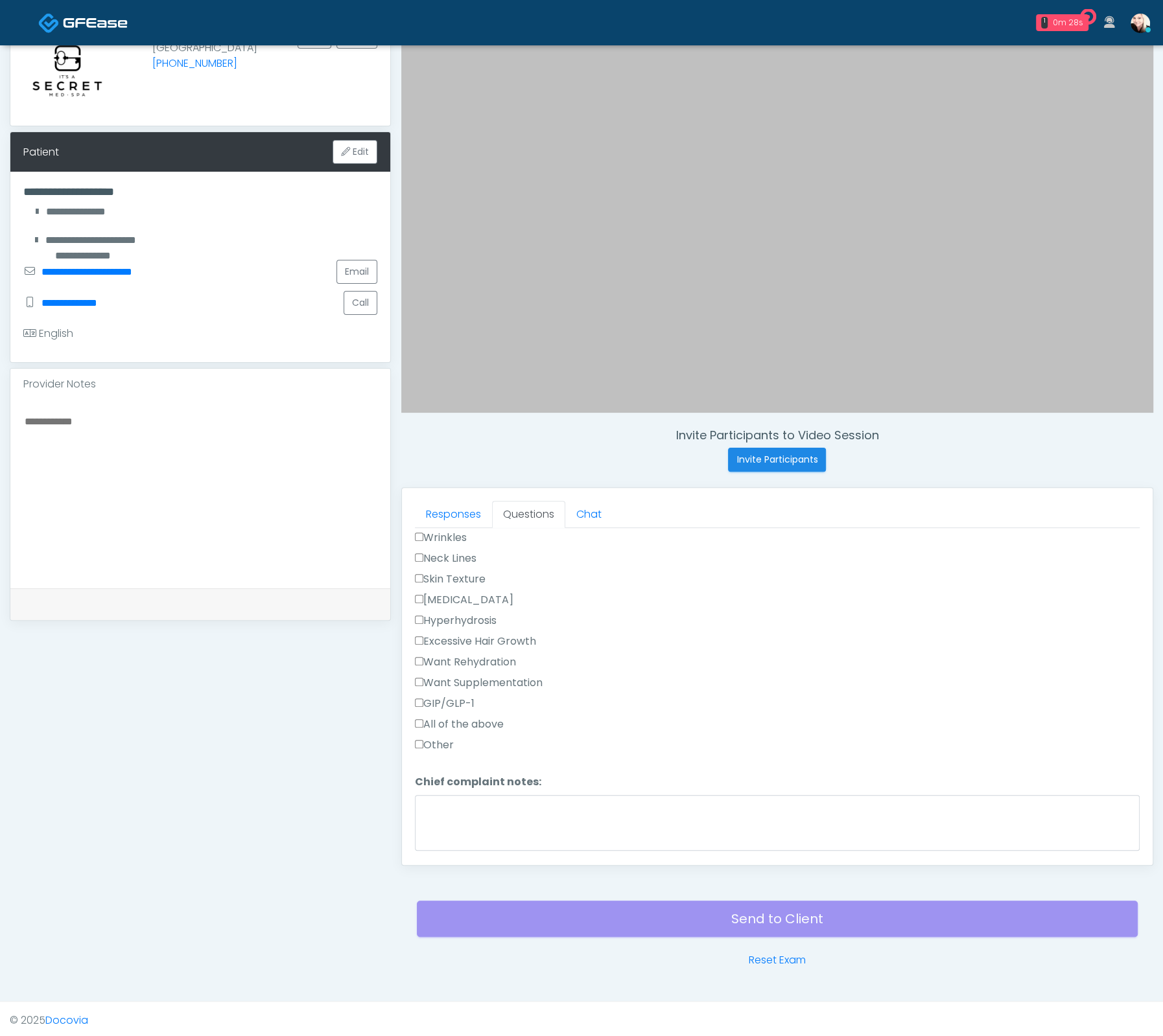
scroll to position [650, 0]
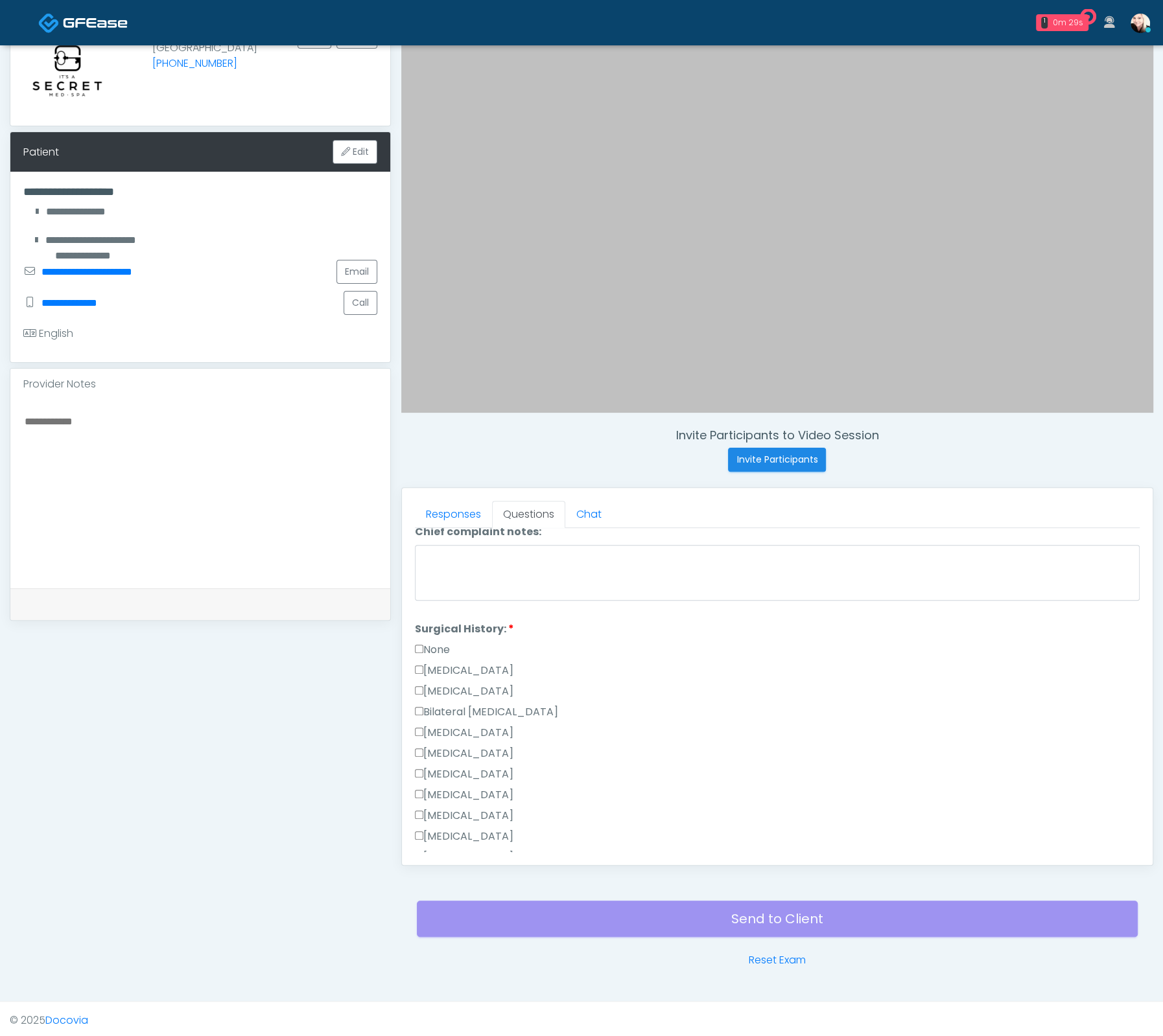
click at [416, 642] on label "None" at bounding box center [432, 650] width 35 height 16
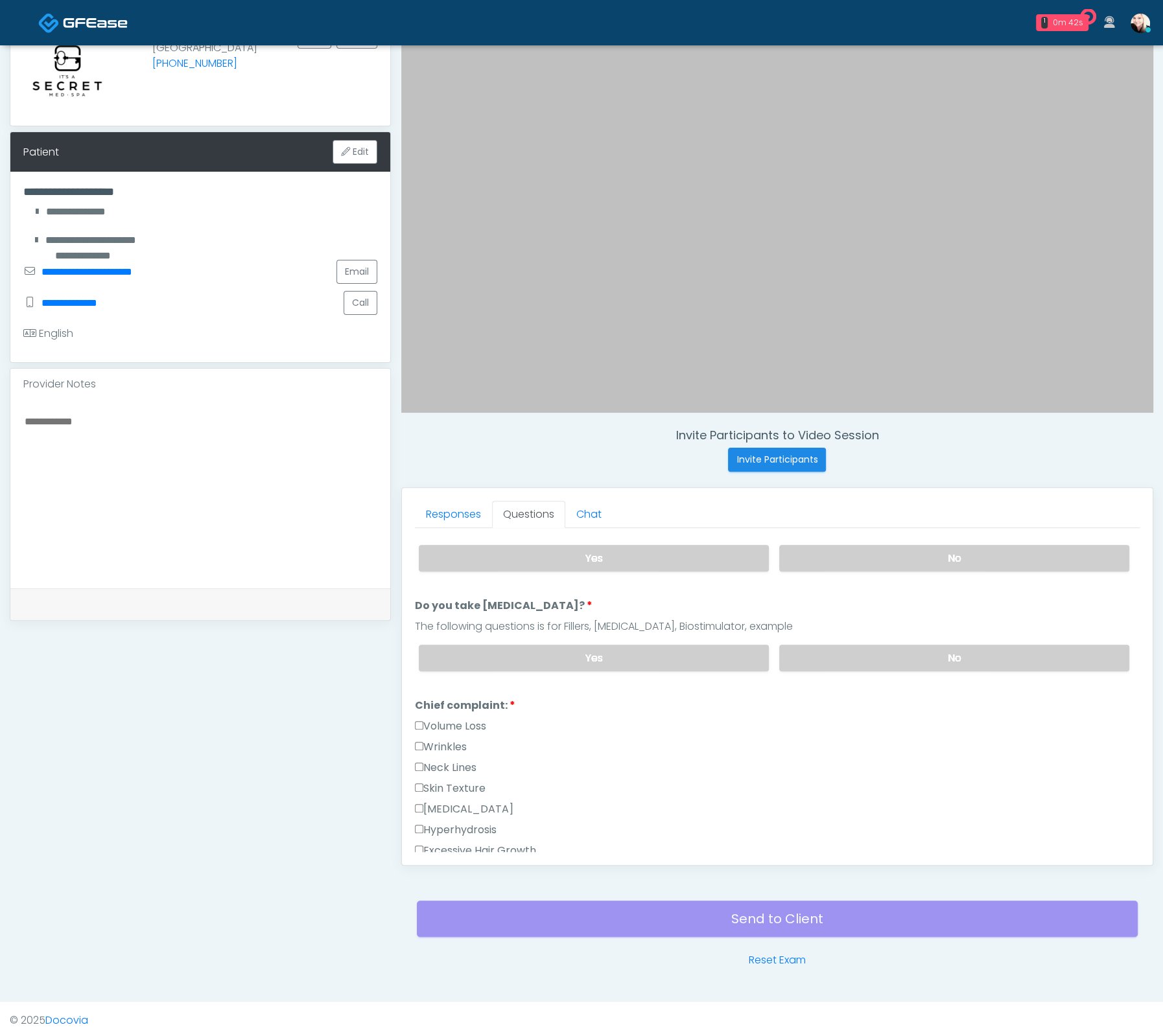
scroll to position [202, 0]
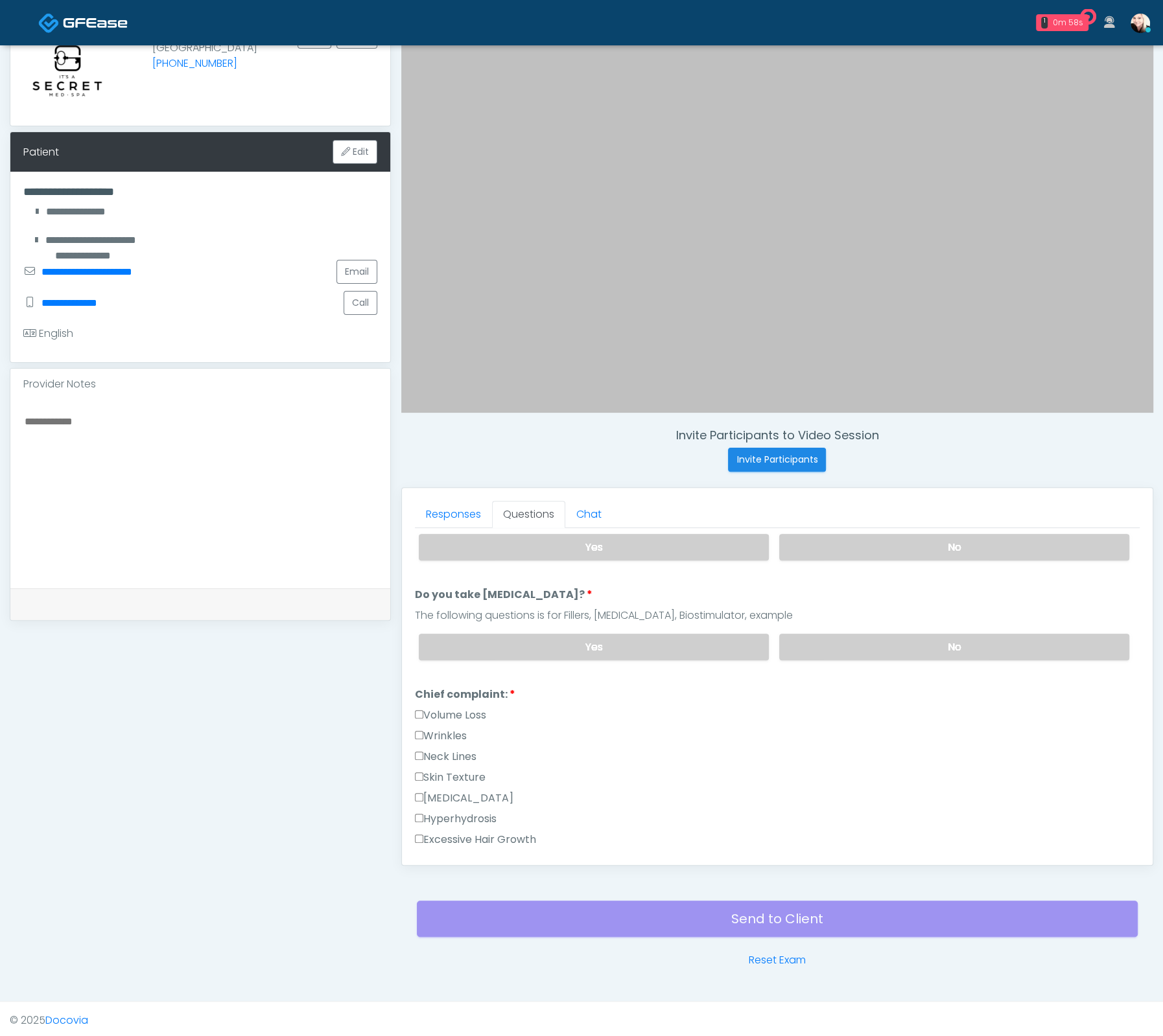
click at [427, 730] on label "Wrinkles" at bounding box center [441, 736] width 52 height 16
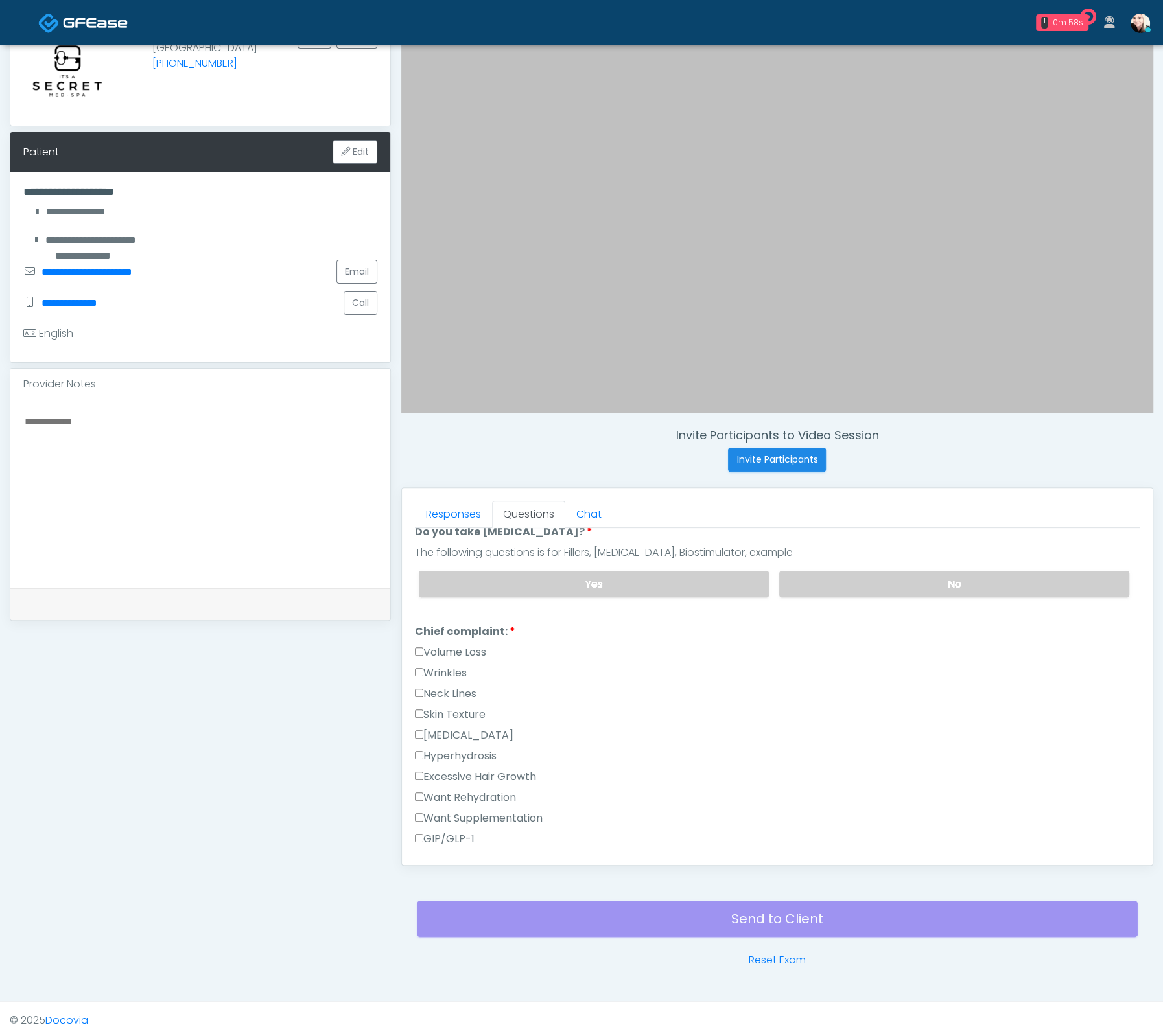
scroll to position [279, 0]
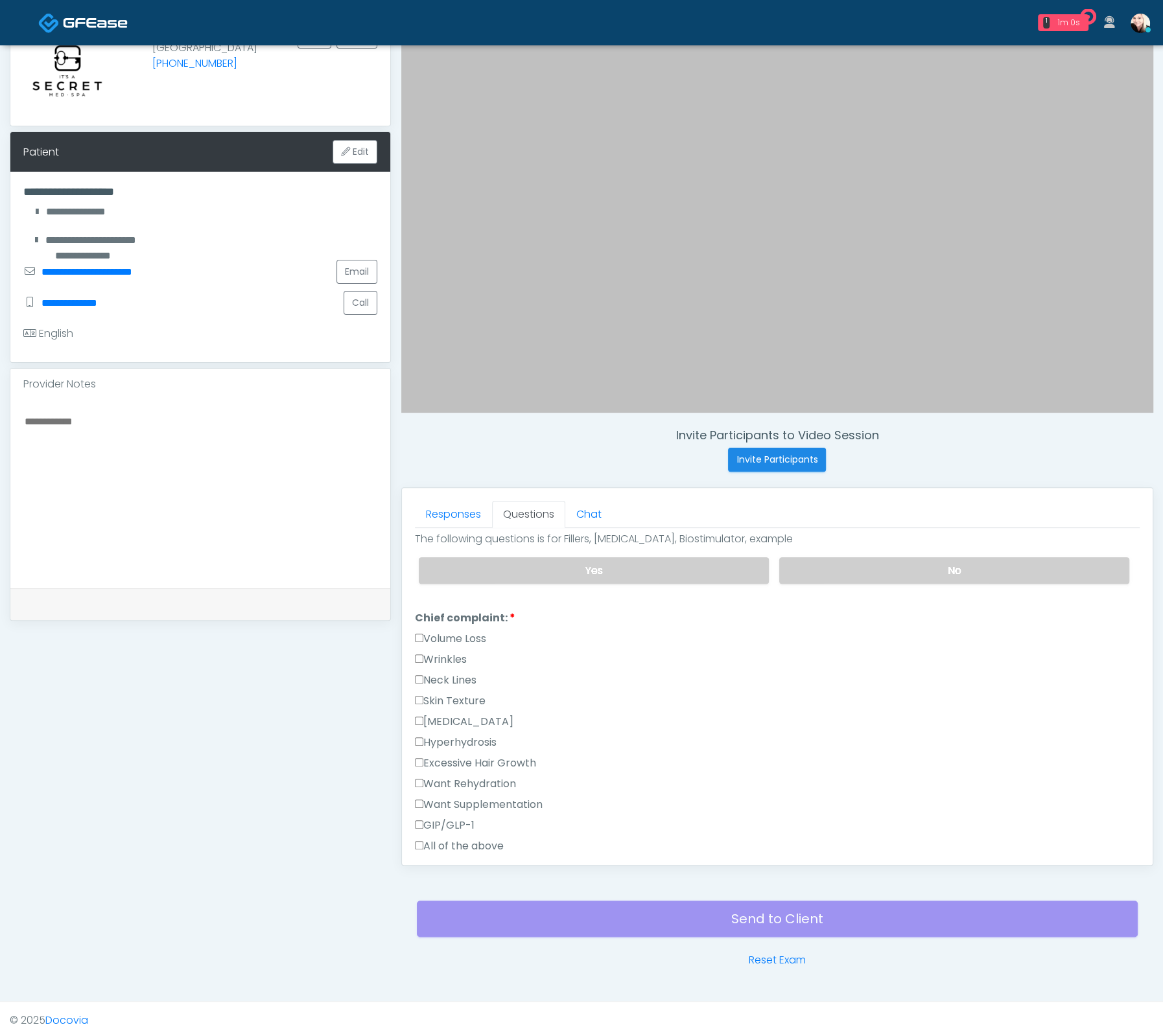
click at [427, 652] on label "Wrinkles" at bounding box center [441, 659] width 52 height 16
click at [422, 694] on label "Skin Texture" at bounding box center [450, 701] width 71 height 16
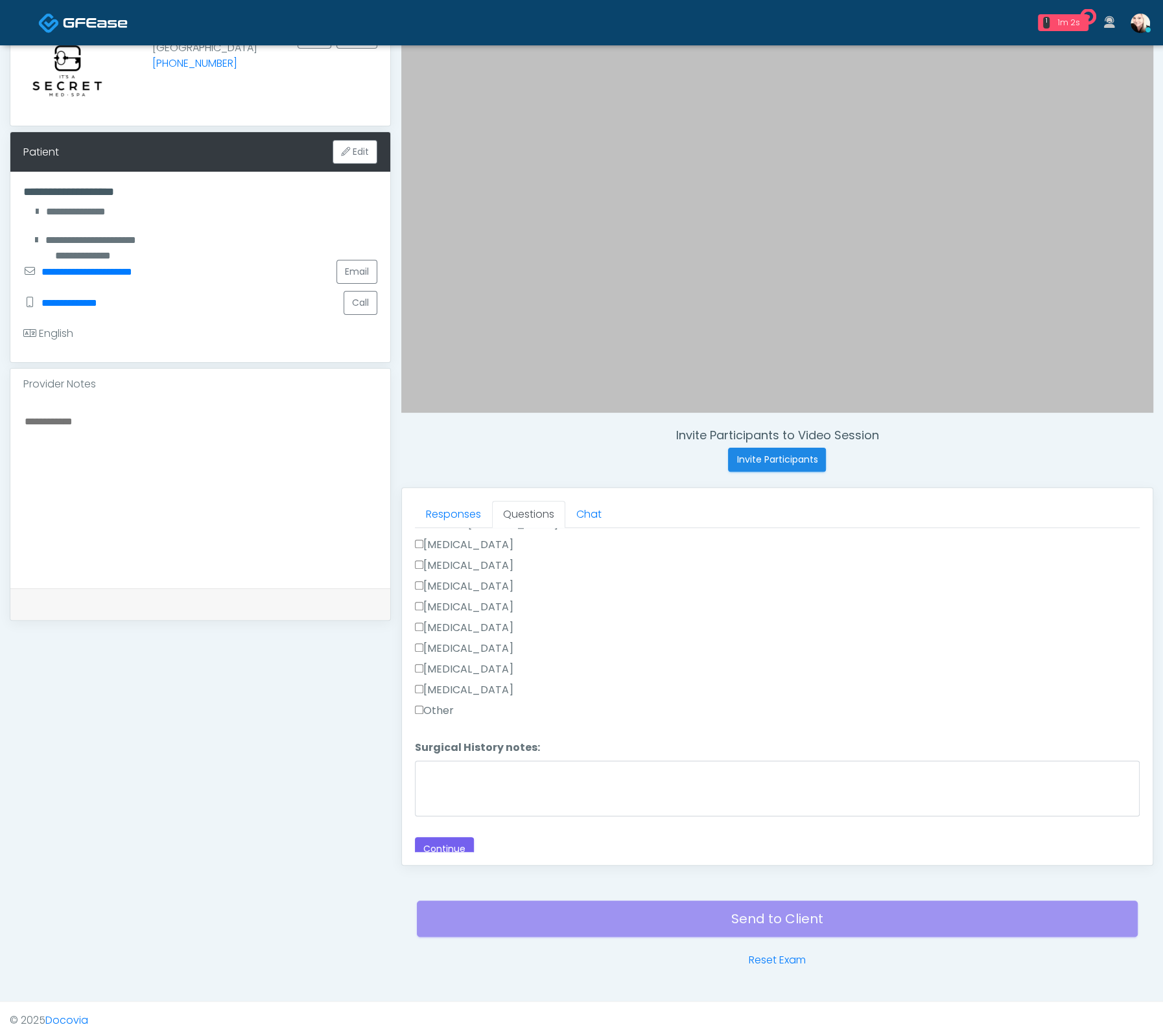
scroll to position [841, 0]
click at [450, 836] on button "Continue" at bounding box center [445, 847] width 59 height 24
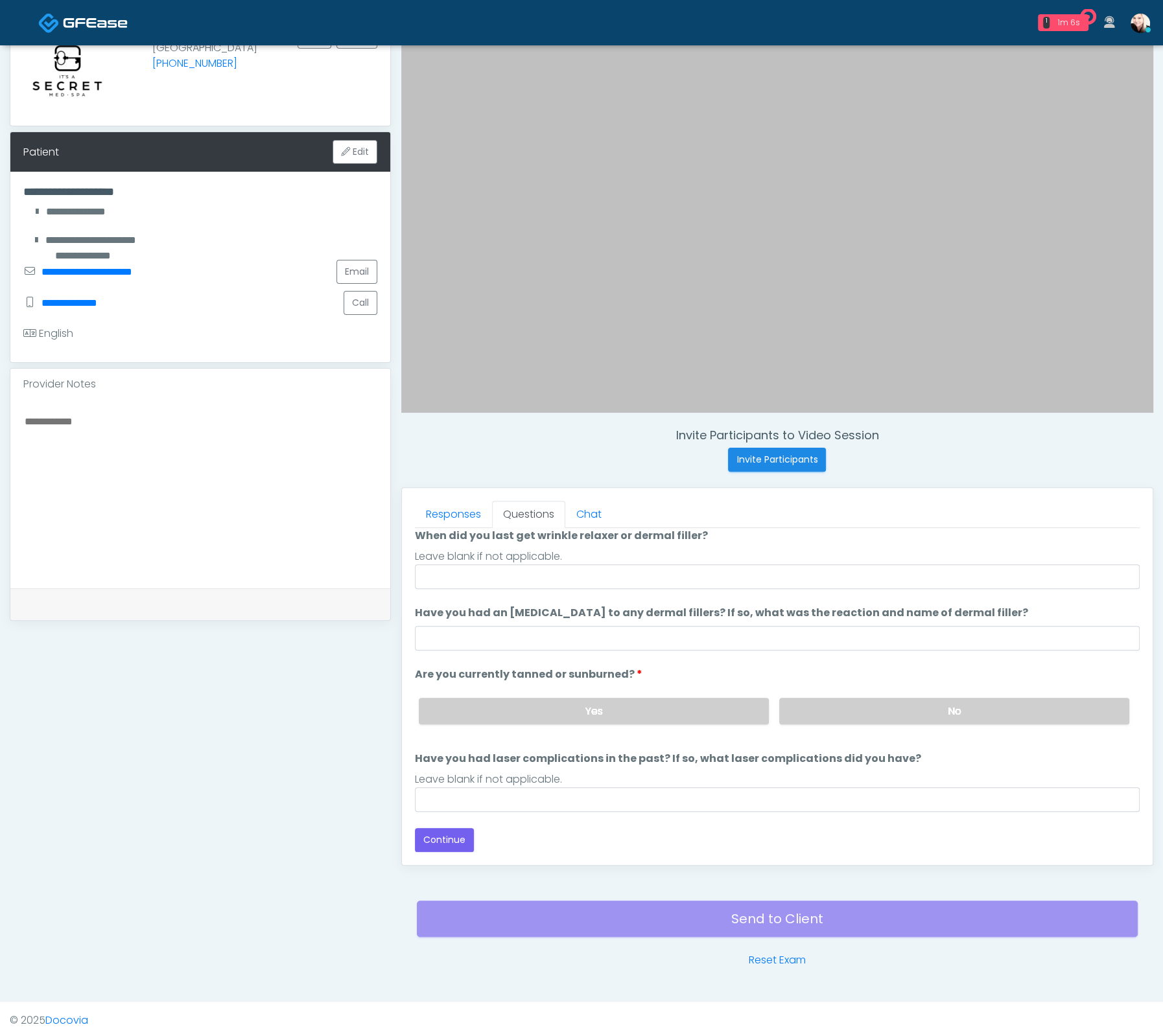
scroll to position [105, 0]
click at [579, 567] on input "When did you last get wrinkle relaxer or dermal filler?" at bounding box center [777, 579] width 725 height 25
type input "****"
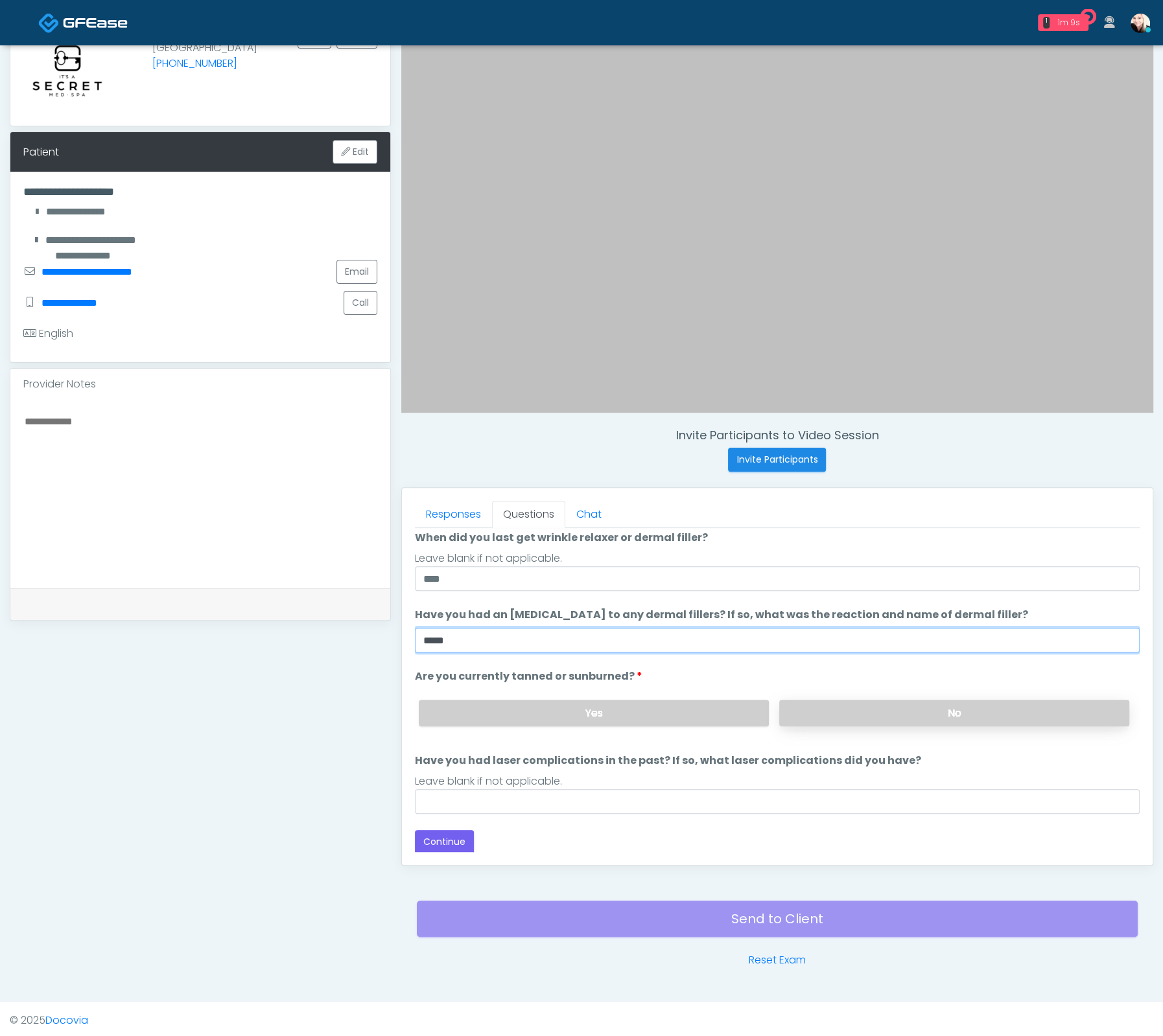
type input "****"
click at [894, 721] on label "No" at bounding box center [954, 713] width 350 height 27
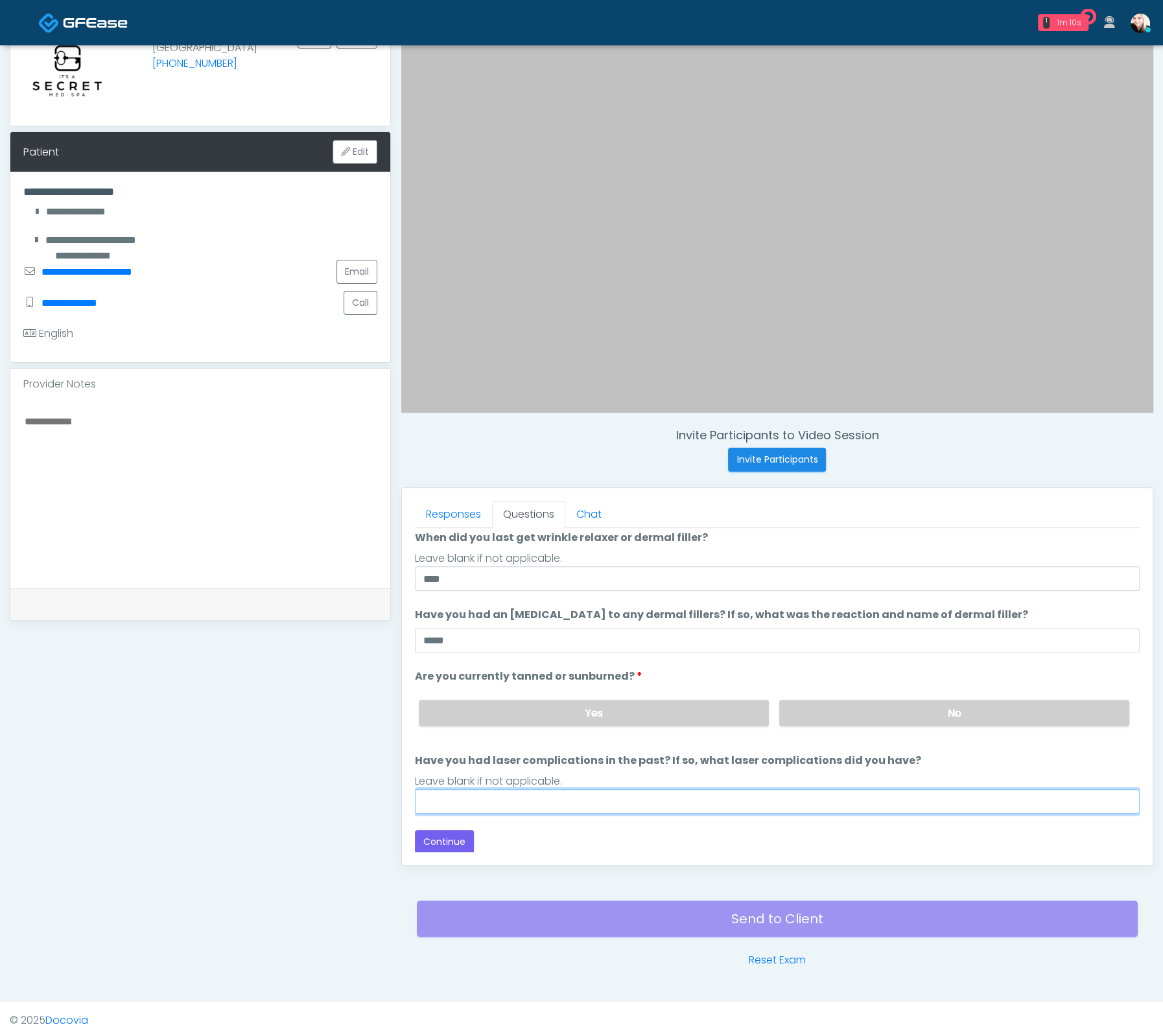
click at [742, 790] on input "Have you had laser complications in the past? If so, what laser complications d…" at bounding box center [777, 802] width 725 height 25
type input "****"
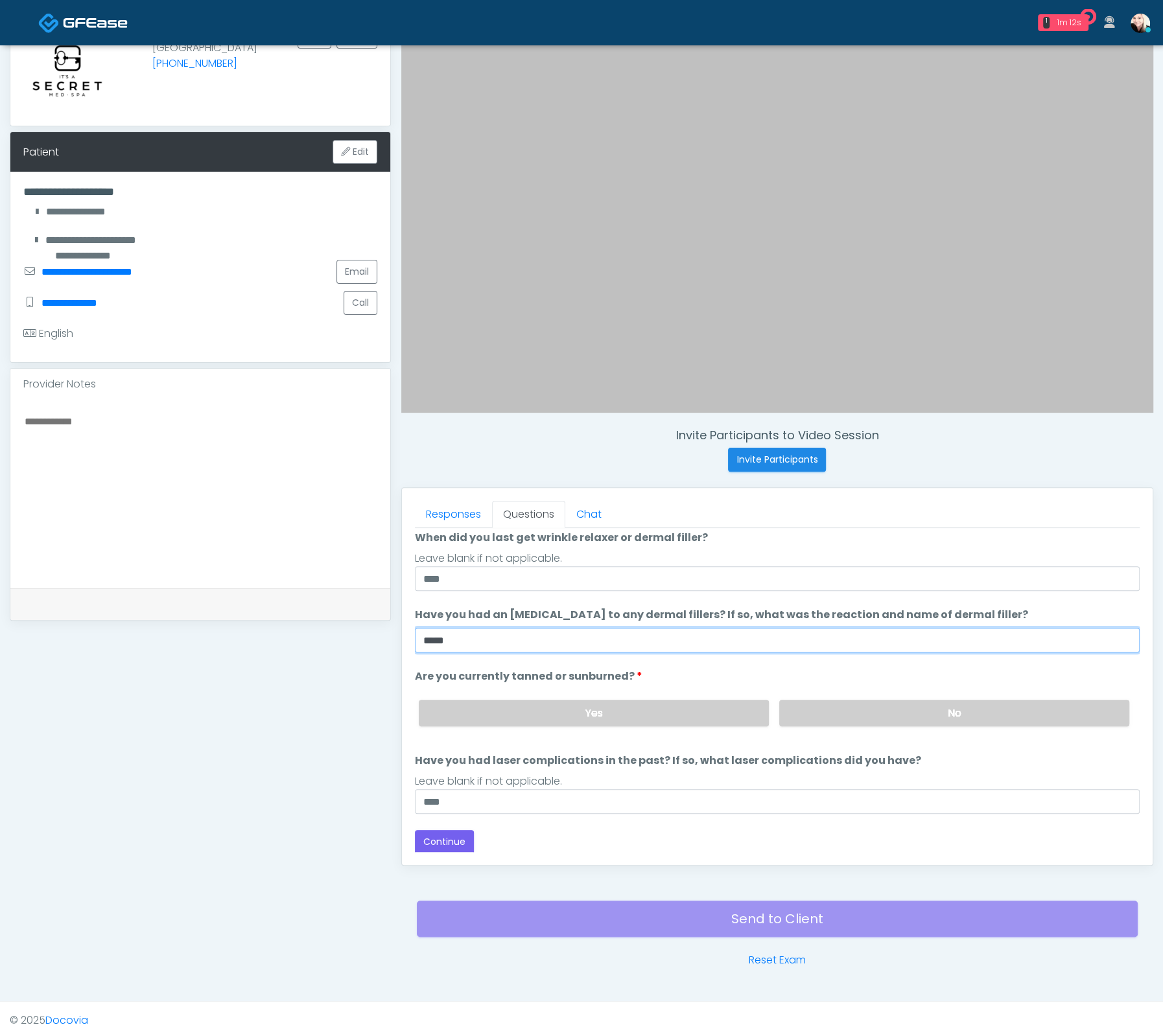
drag, startPoint x: 489, startPoint y: 642, endPoint x: 373, endPoint y: 633, distance: 116.3
click at [373, 633] on div "**********" at bounding box center [581, 474] width 1143 height 988
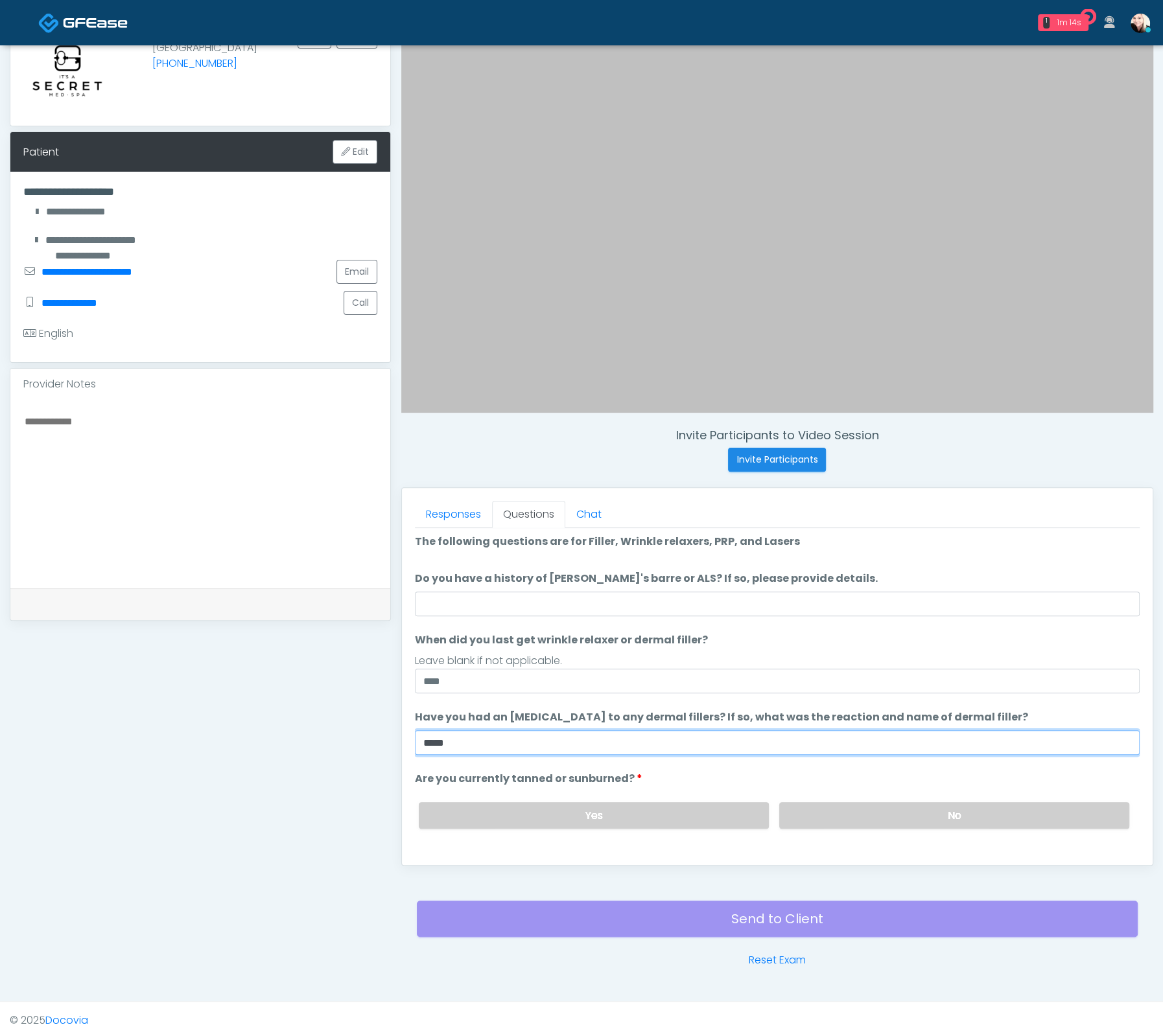
scroll to position [0, 0]
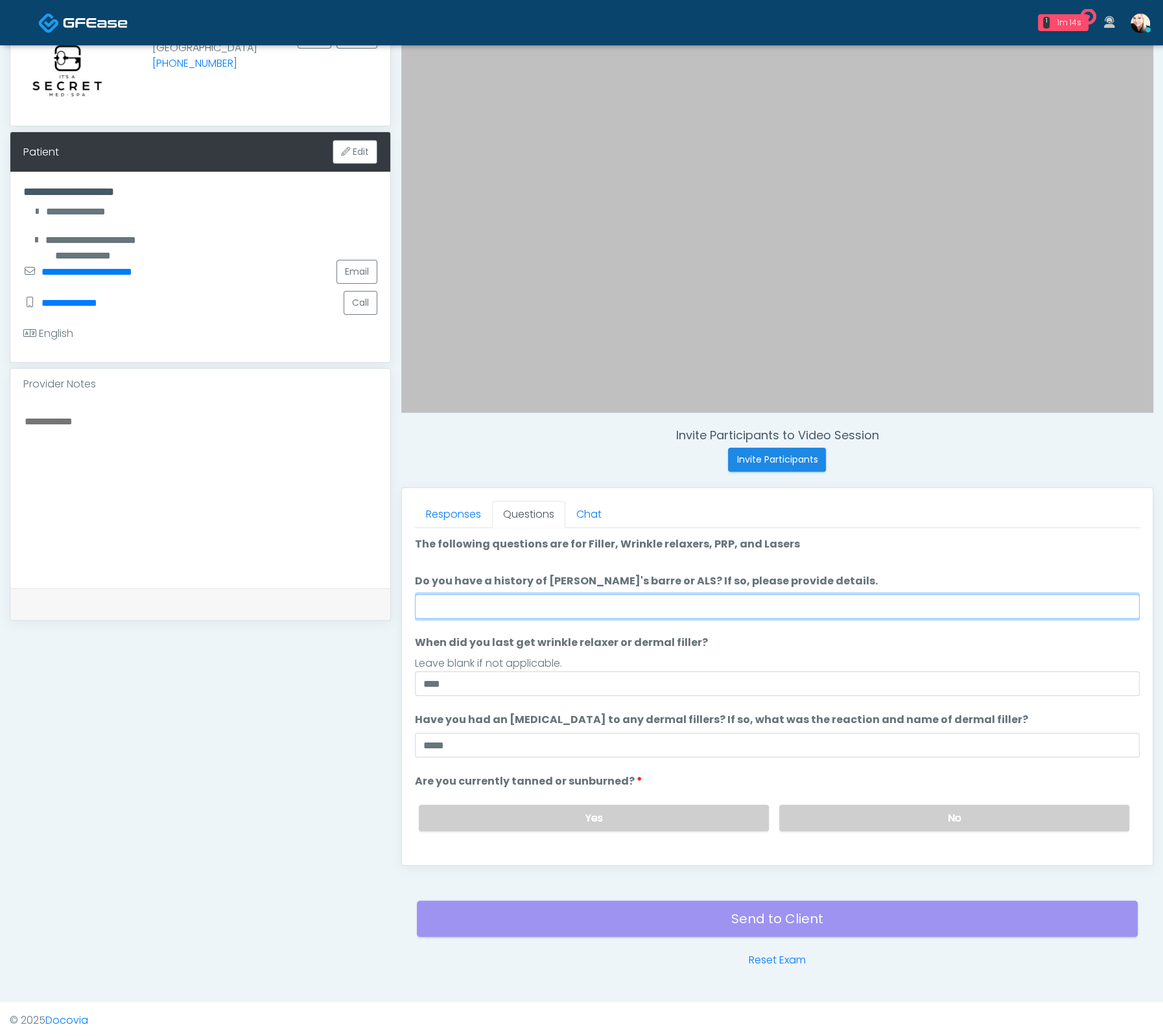
click at [468, 595] on input "Do you have a history of Guillain's barre or ALS? If so, please provide details." at bounding box center [777, 607] width 725 height 25
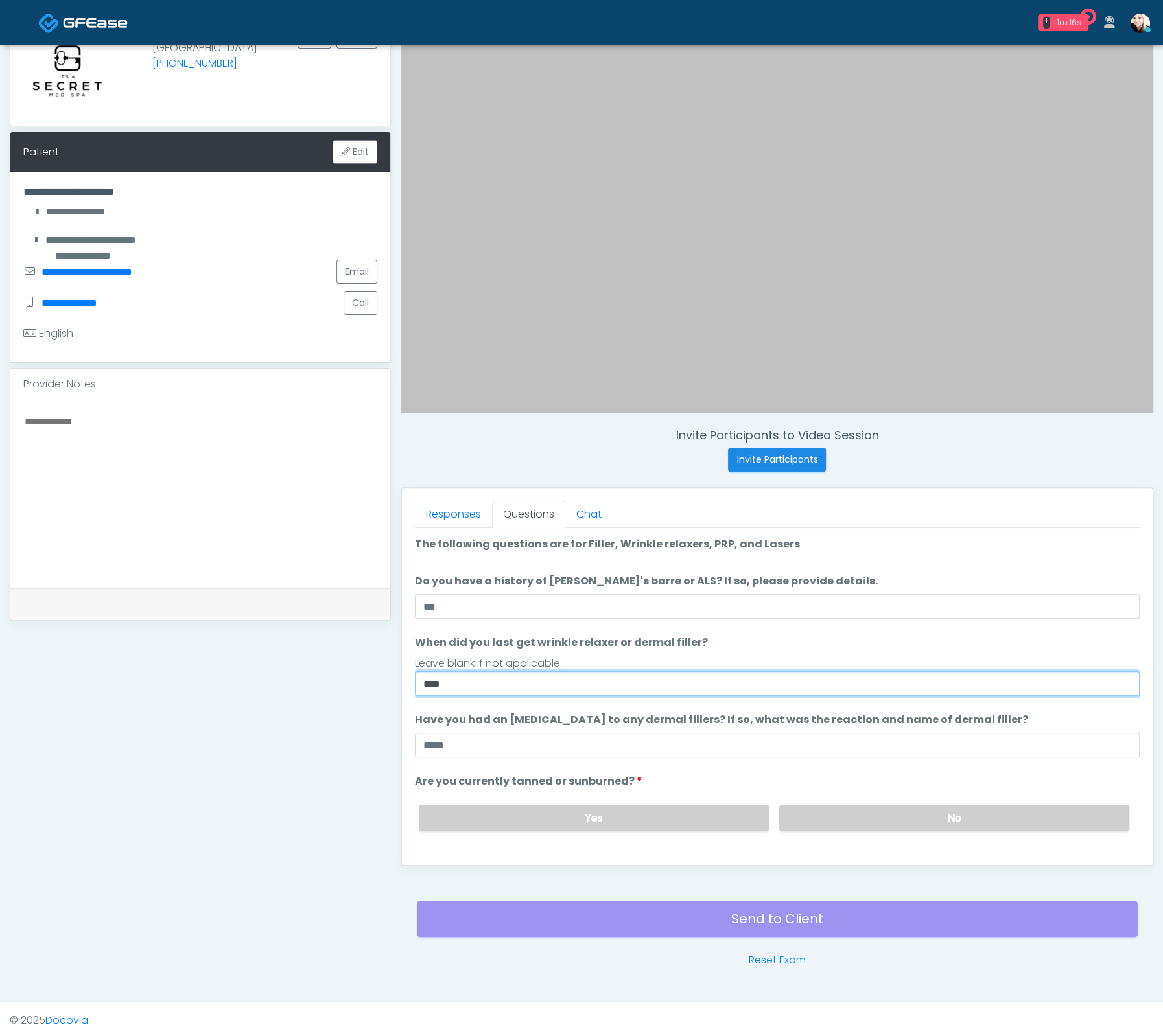
drag, startPoint x: 443, startPoint y: 684, endPoint x: 378, endPoint y: 667, distance: 67.2
click at [368, 684] on div "**********" at bounding box center [581, 474] width 1143 height 988
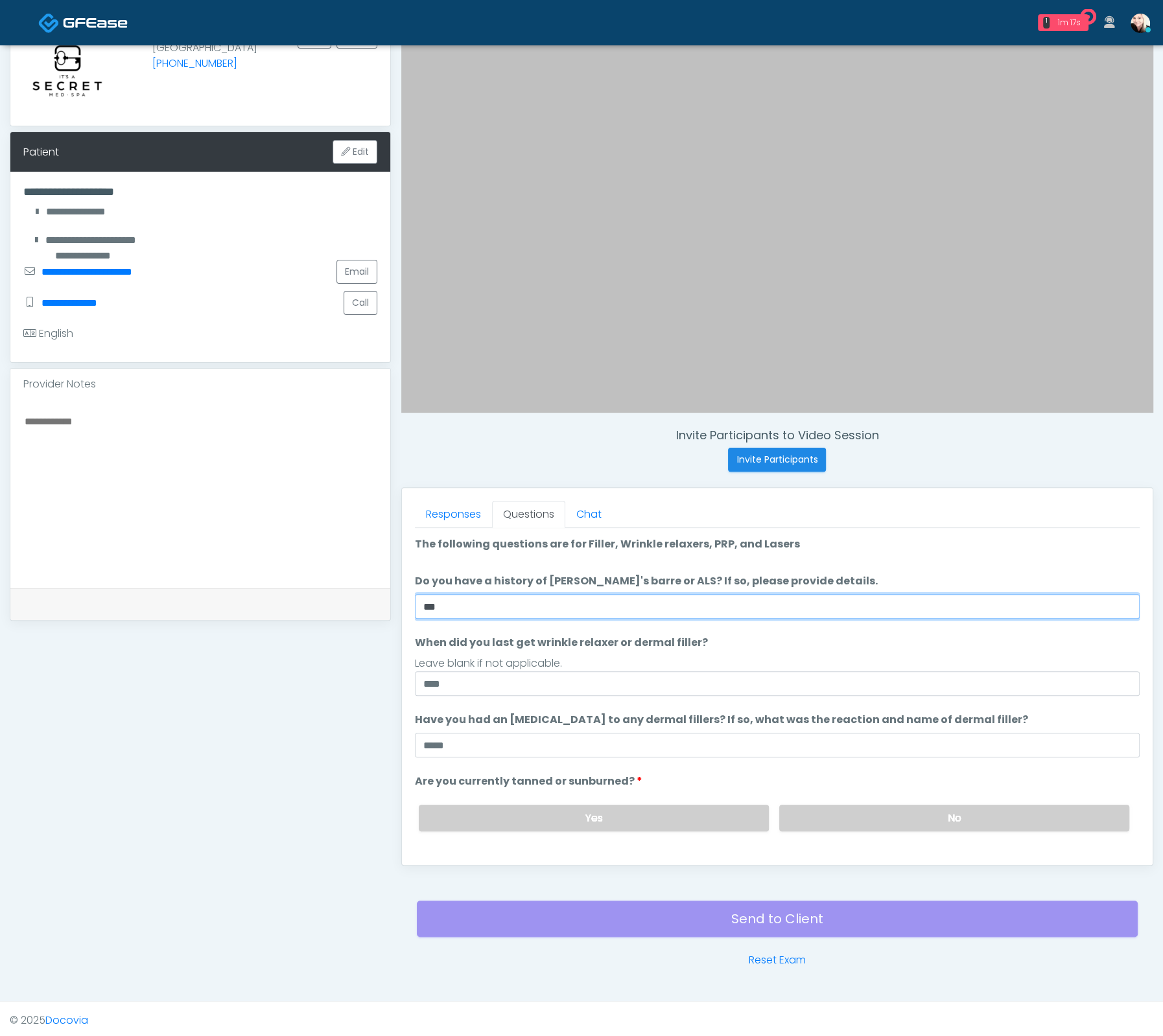
drag, startPoint x: 454, startPoint y: 598, endPoint x: 388, endPoint y: 607, distance: 66.6
click at [388, 607] on div "**********" at bounding box center [581, 474] width 1143 height 988
type input "**"
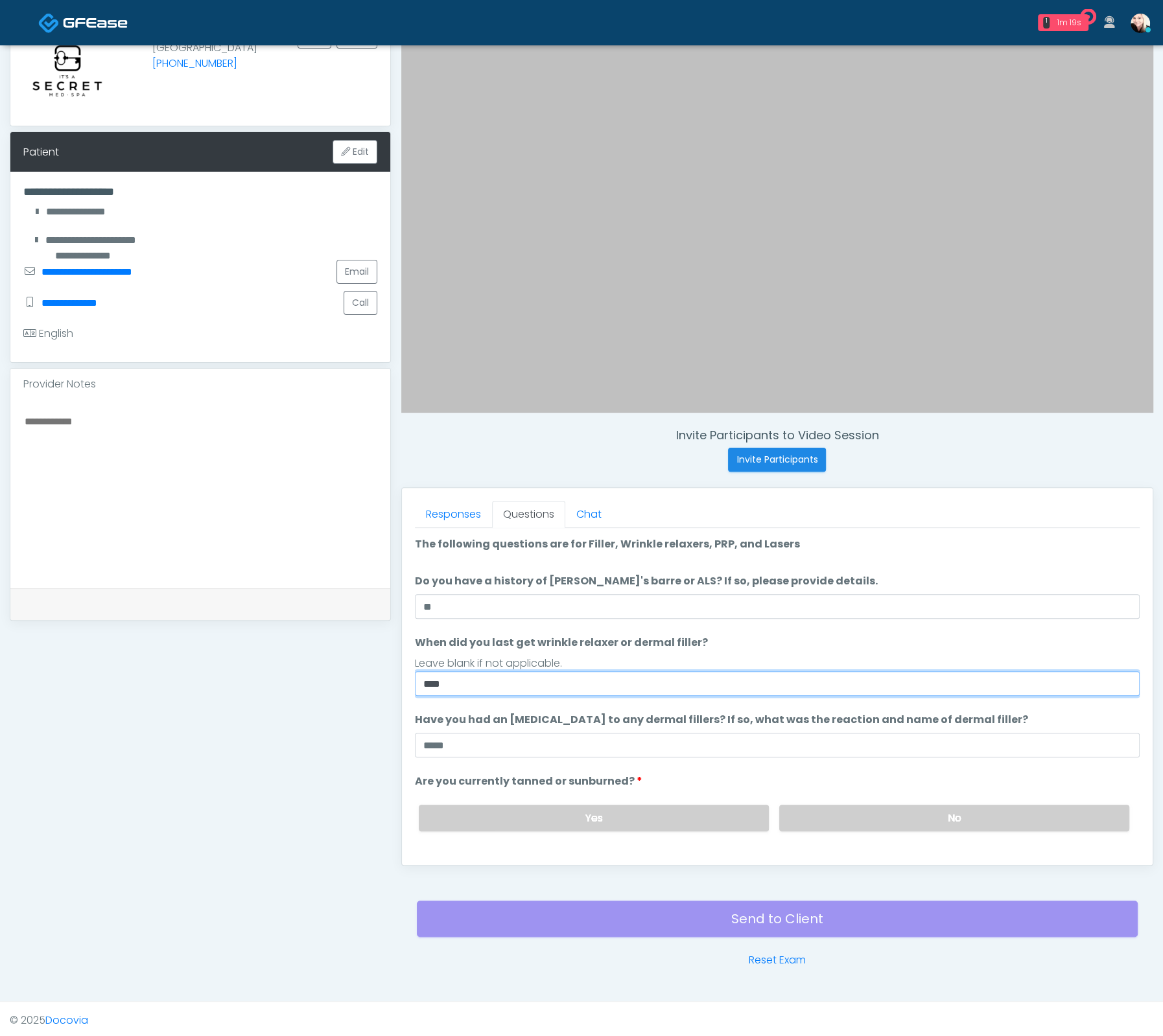
drag, startPoint x: 442, startPoint y: 684, endPoint x: 460, endPoint y: 686, distance: 18.1
click at [443, 684] on input "****" at bounding box center [777, 684] width 725 height 25
drag, startPoint x: 434, startPoint y: 681, endPoint x: 368, endPoint y: 673, distance: 66.5
click at [369, 673] on div "**********" at bounding box center [581, 474] width 1143 height 988
type input "********"
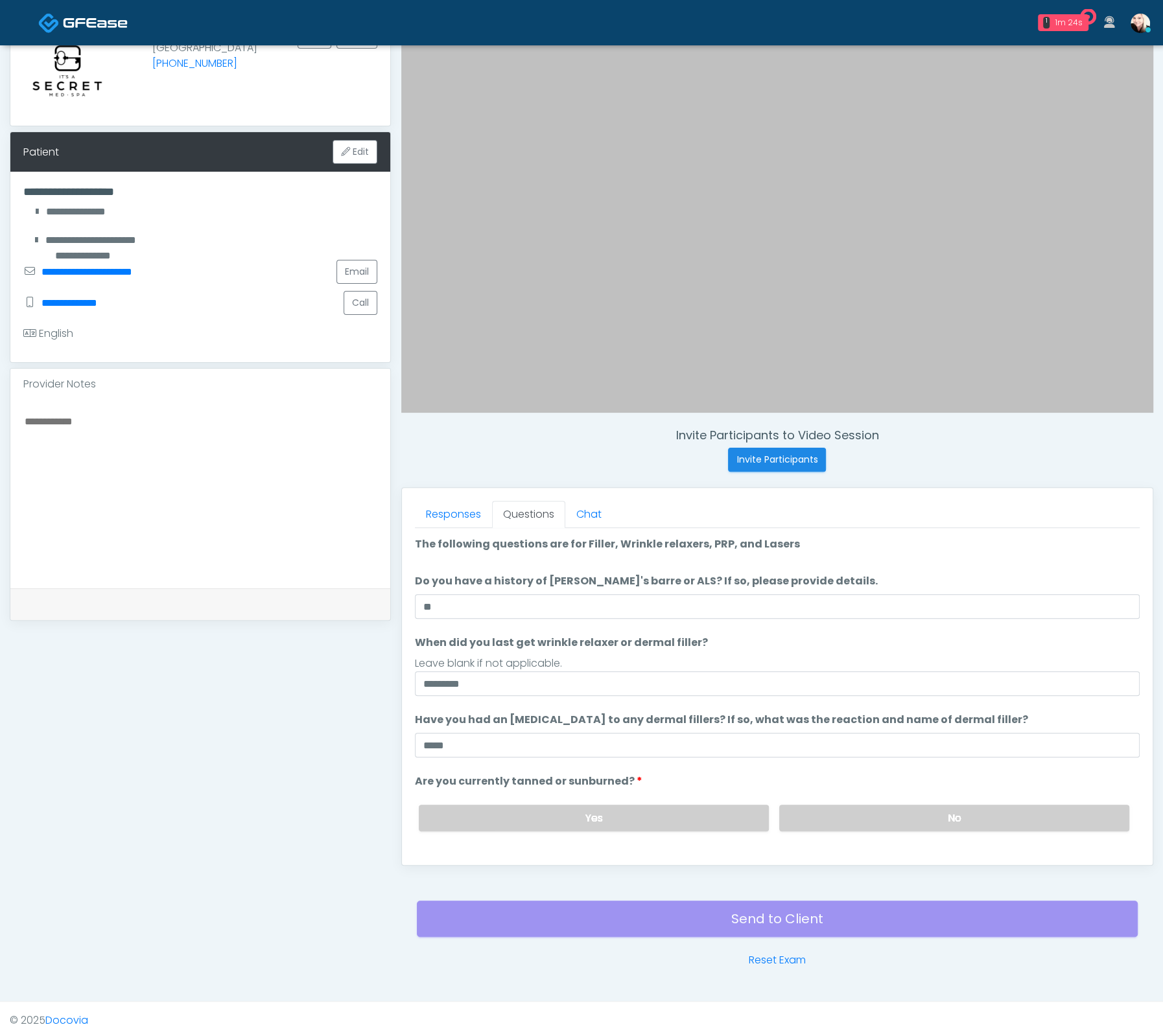
click at [821, 774] on li "Are you currently tanned or sunburned? Are you currently tanned or sunburned? Y…" at bounding box center [777, 808] width 725 height 68
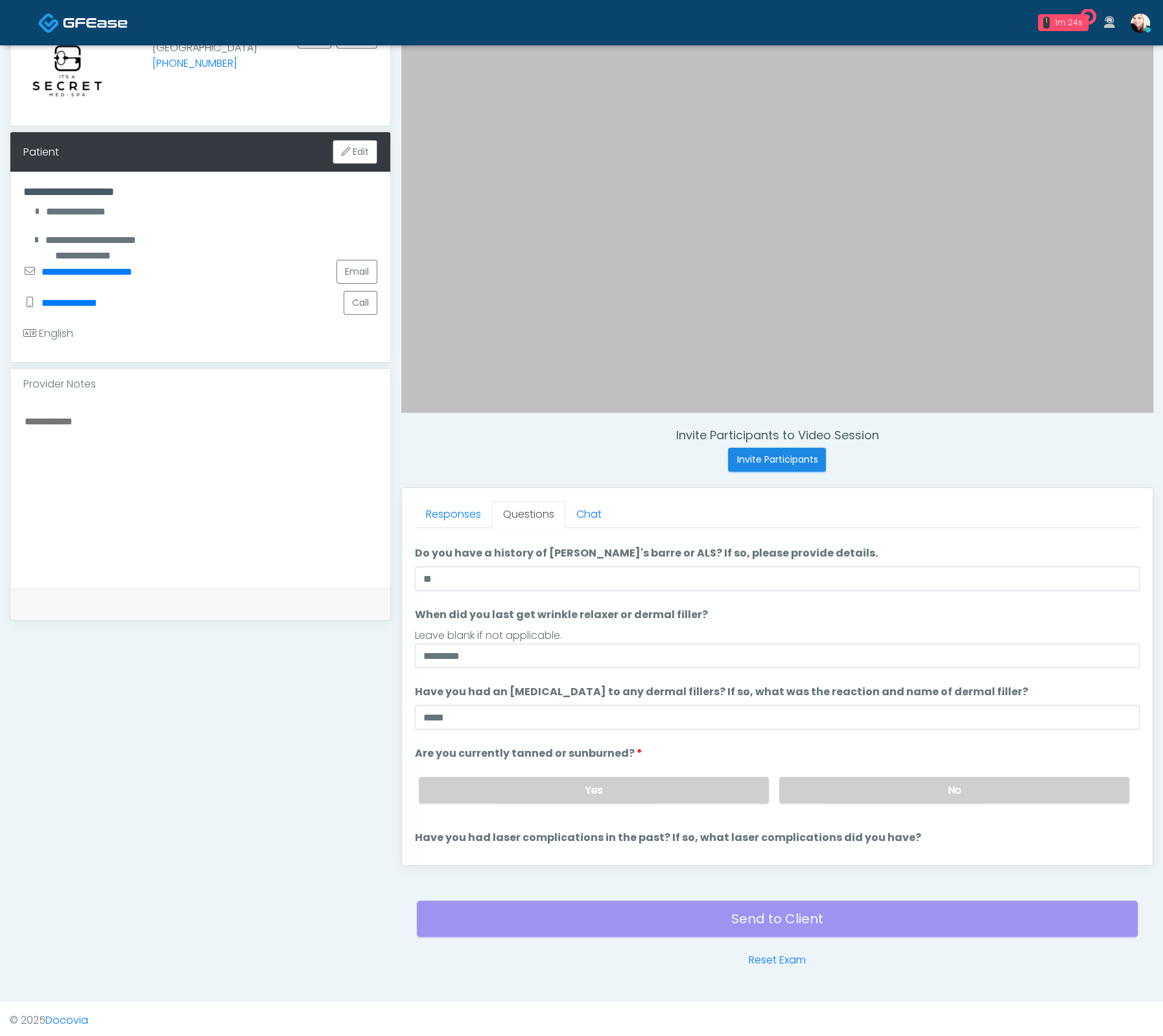
scroll to position [105, 0]
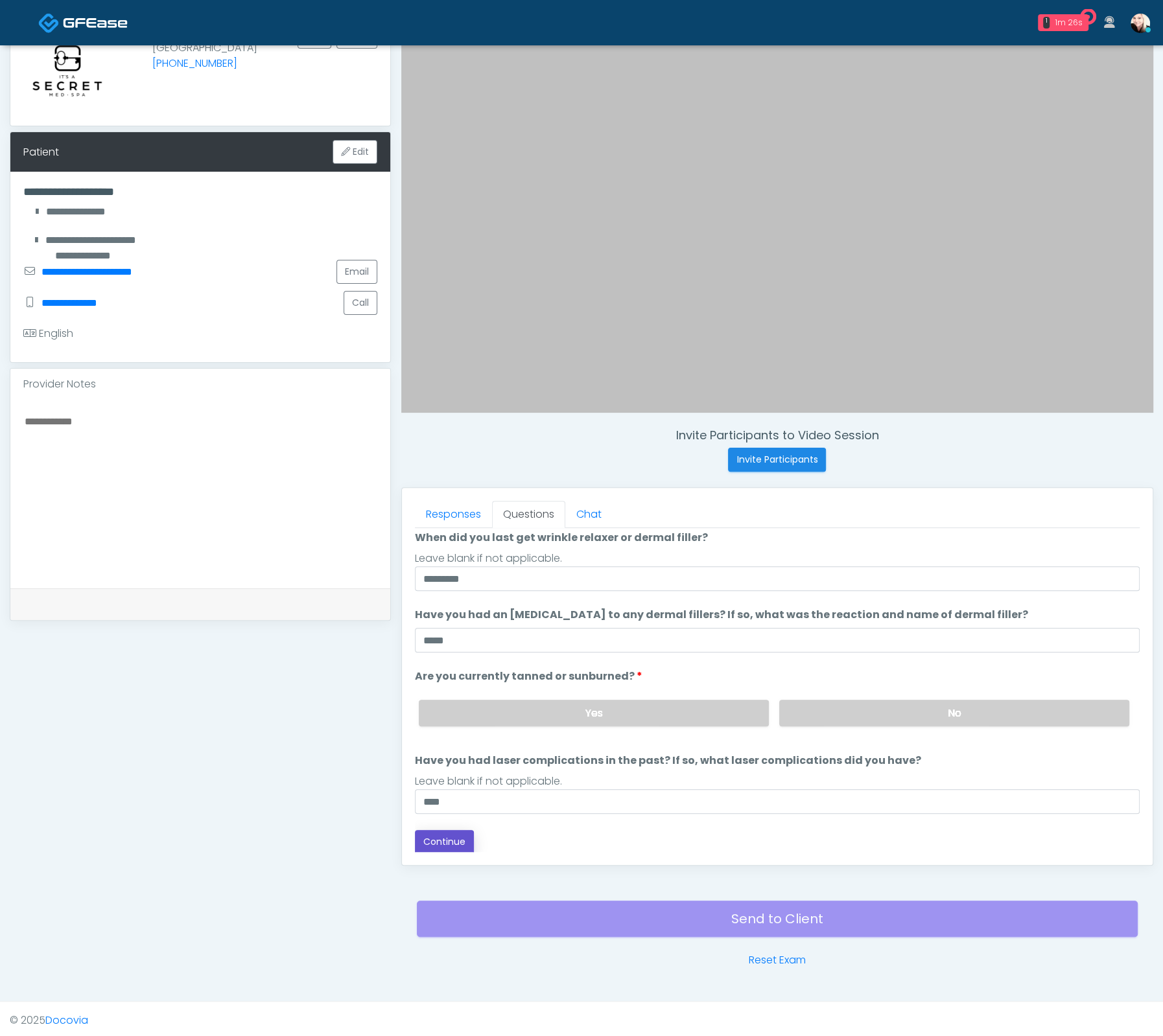
click at [441, 849] on button "Continue" at bounding box center [445, 842] width 59 height 24
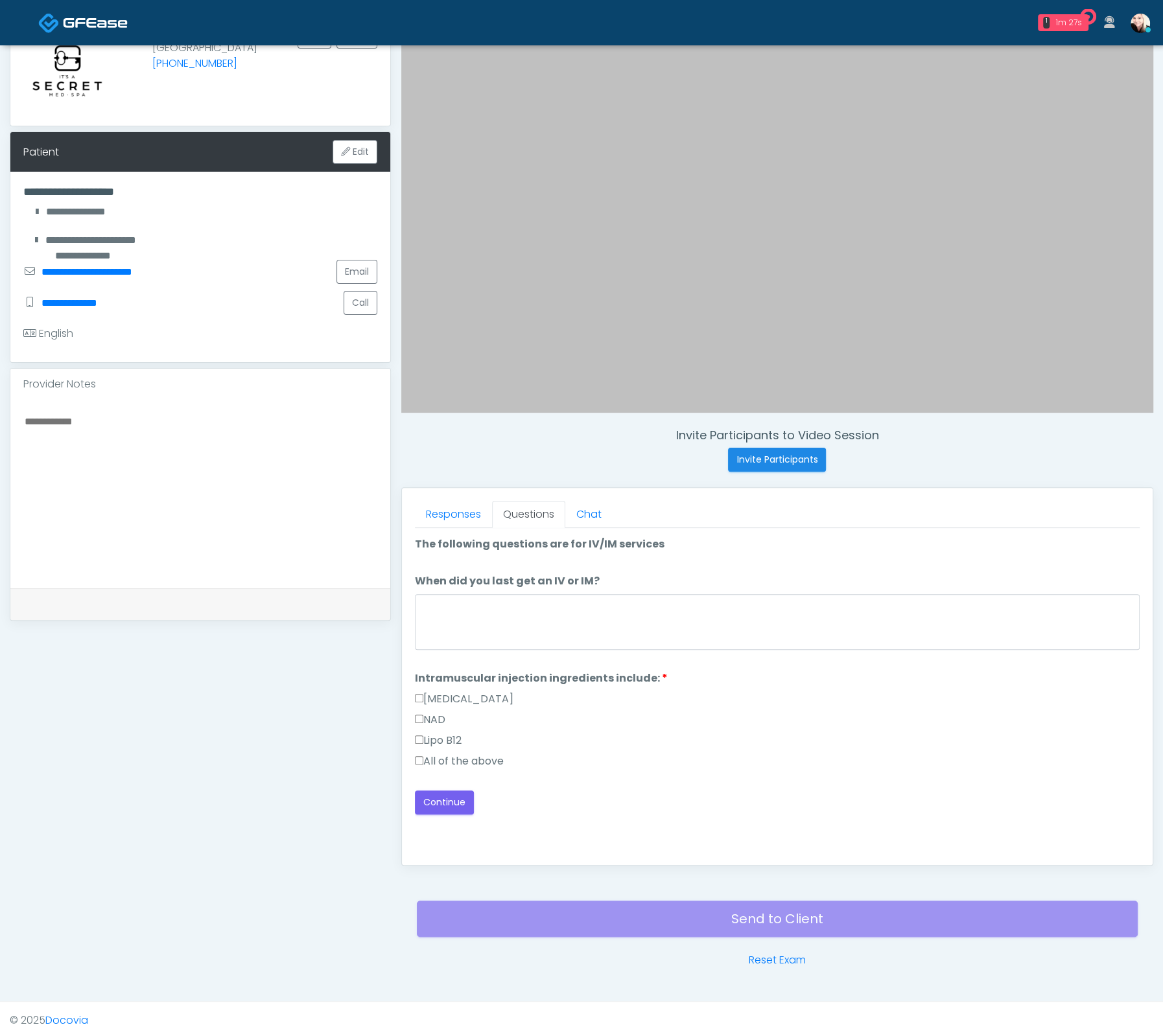
click at [434, 757] on label "All of the above" at bounding box center [459, 762] width 89 height 16
drag, startPoint x: 470, startPoint y: 618, endPoint x: 456, endPoint y: 621, distance: 14.3
click at [470, 619] on textarea "When did you last get an IV or IM?" at bounding box center [777, 622] width 725 height 56
type textarea "***"
click at [445, 790] on button "Continue" at bounding box center [445, 802] width 59 height 24
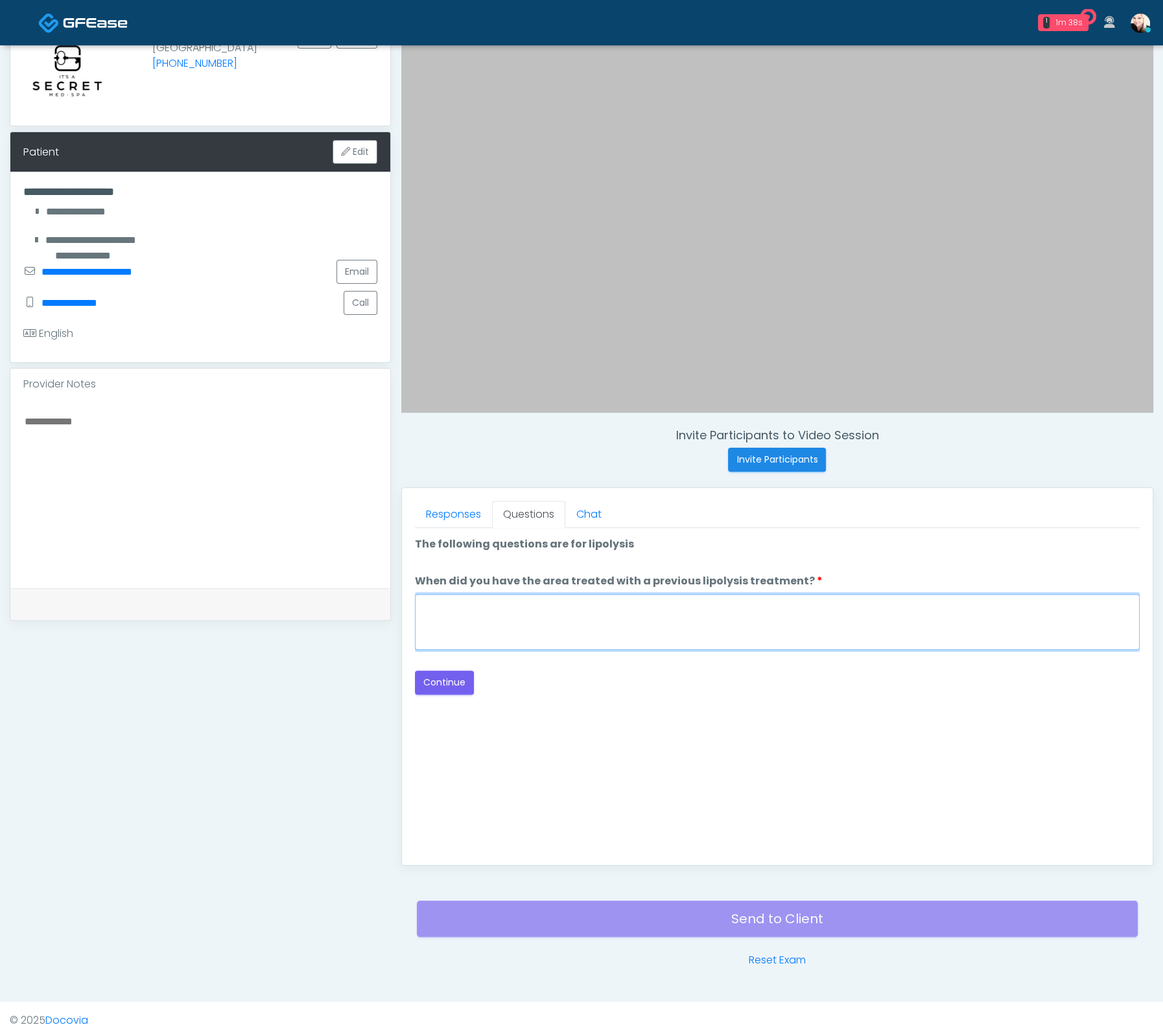
click at [551, 628] on textarea "When did you have the area treated with a previous lipolysis treatment?" at bounding box center [777, 622] width 725 height 56
type textarea "**********"
click at [437, 674] on button "Continue" at bounding box center [445, 683] width 59 height 24
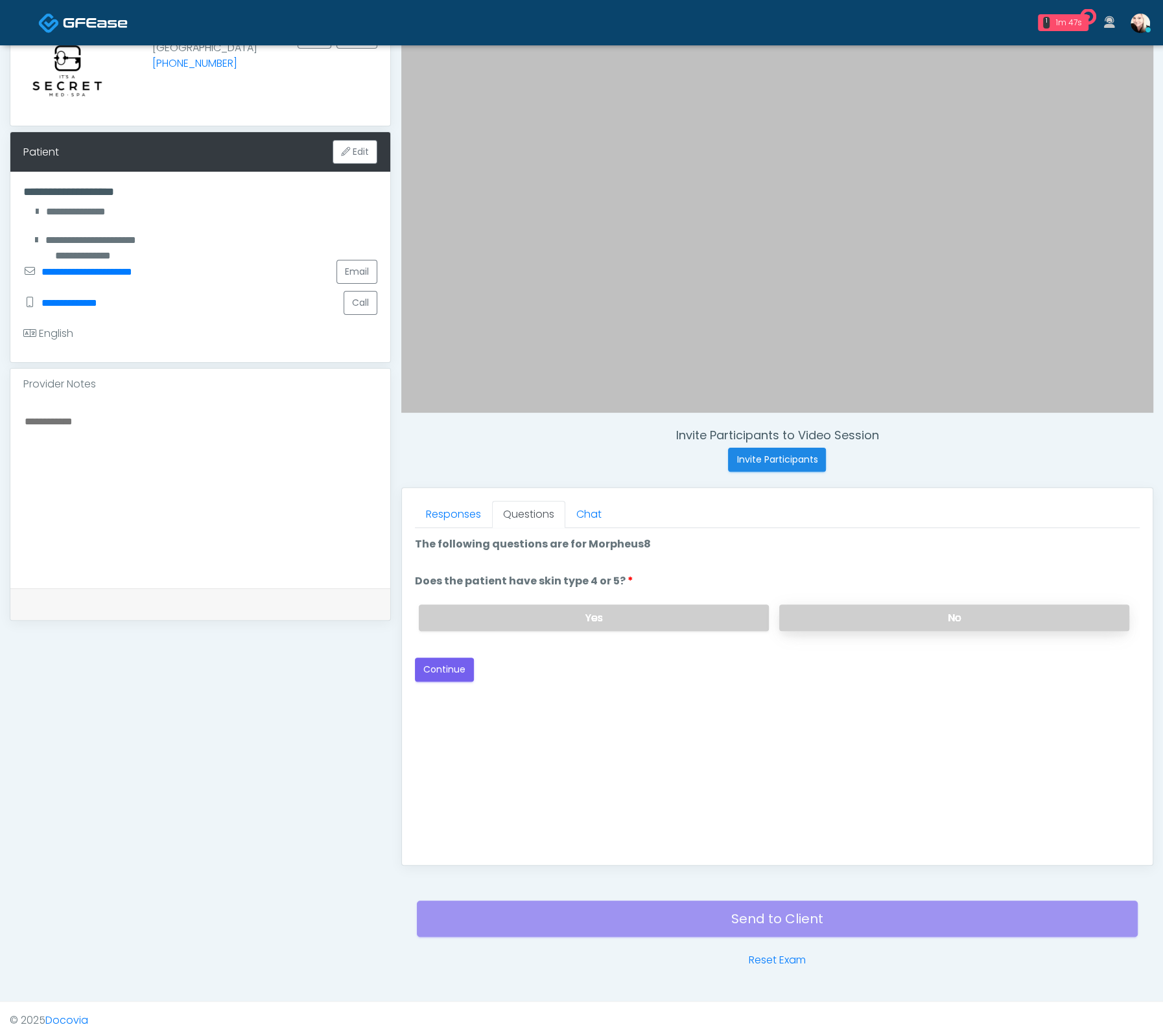
click at [795, 612] on label "No" at bounding box center [954, 617] width 350 height 27
click at [450, 658] on button "Continue" at bounding box center [445, 670] width 59 height 24
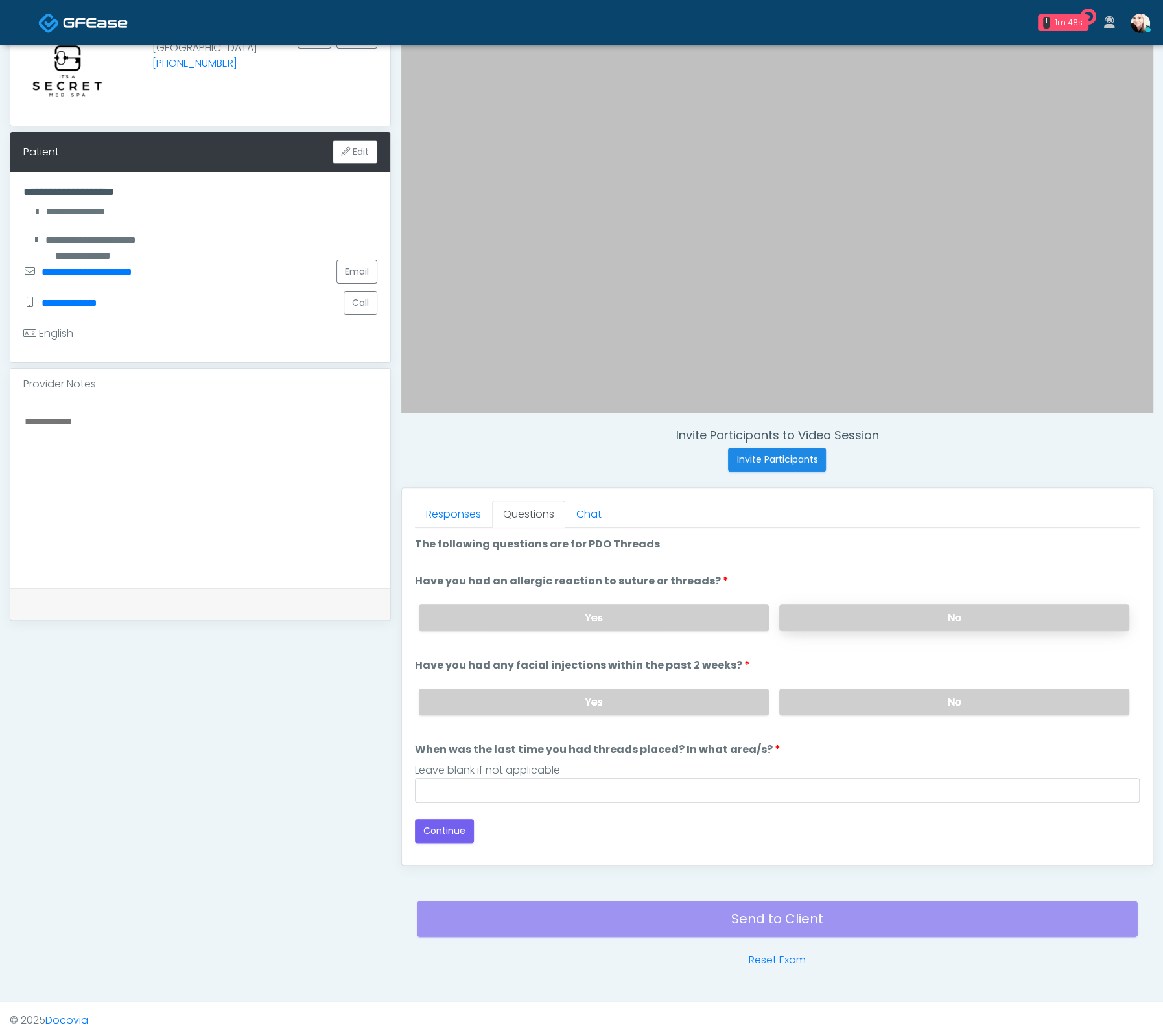
drag, startPoint x: 867, startPoint y: 583, endPoint x: 870, endPoint y: 613, distance: 30.1
click at [868, 586] on li "Have you had an allergic reaction to suture or threads? Have you had an allergi…" at bounding box center [777, 607] width 725 height 68
drag, startPoint x: 870, startPoint y: 613, endPoint x: 865, endPoint y: 678, distance: 65.2
click at [870, 613] on label "No" at bounding box center [954, 617] width 350 height 27
drag, startPoint x: 862, startPoint y: 689, endPoint x: 846, endPoint y: 717, distance: 32.2
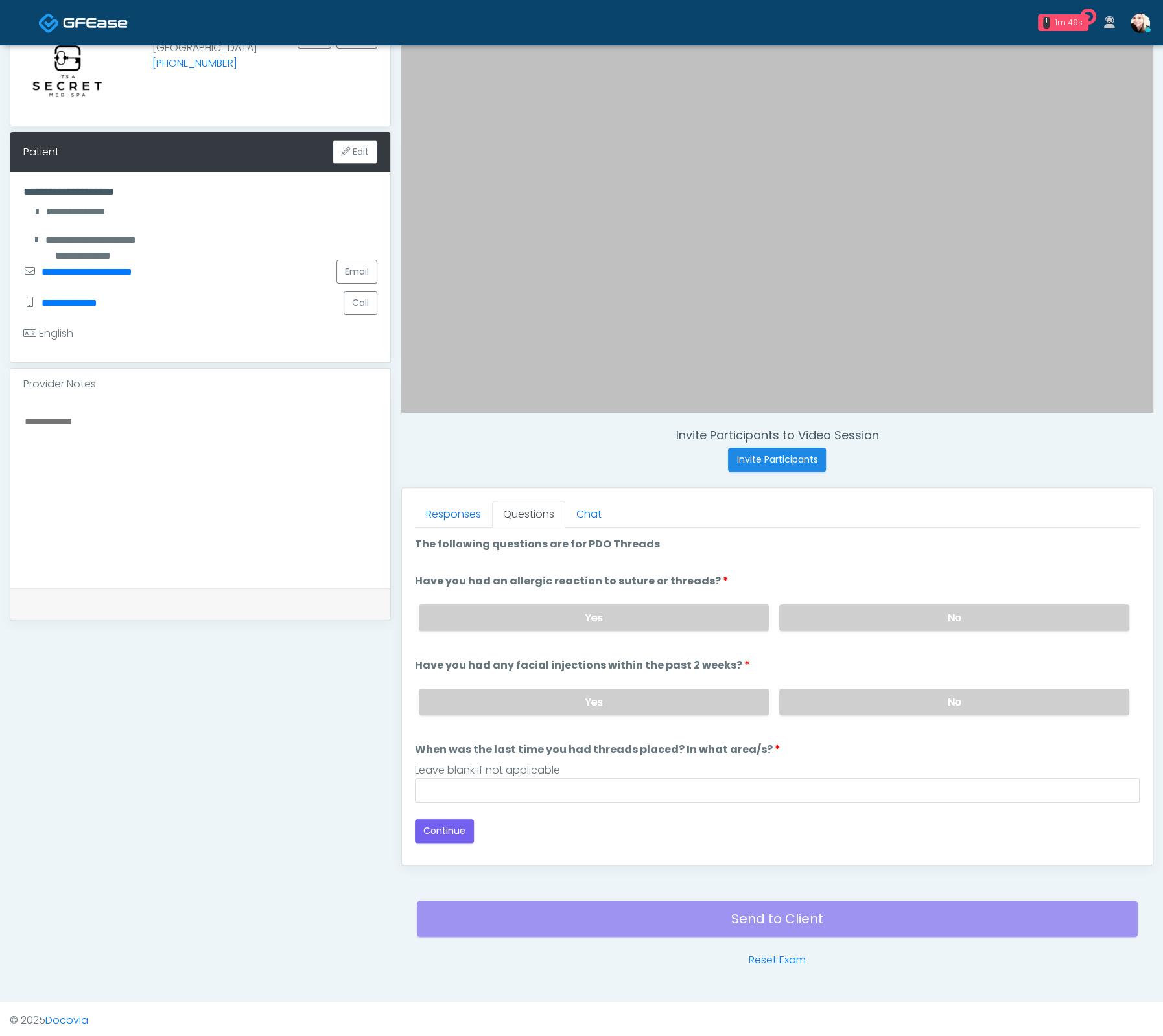
click at [861, 690] on label "No" at bounding box center [954, 702] width 350 height 27
click at [733, 792] on input "When was the last time you had threads placed? In what area/s?" at bounding box center [777, 790] width 725 height 25
type input "****"
click at [473, 829] on div "Back Continue" at bounding box center [777, 831] width 725 height 24
click at [462, 829] on button "Continue" at bounding box center [445, 831] width 59 height 24
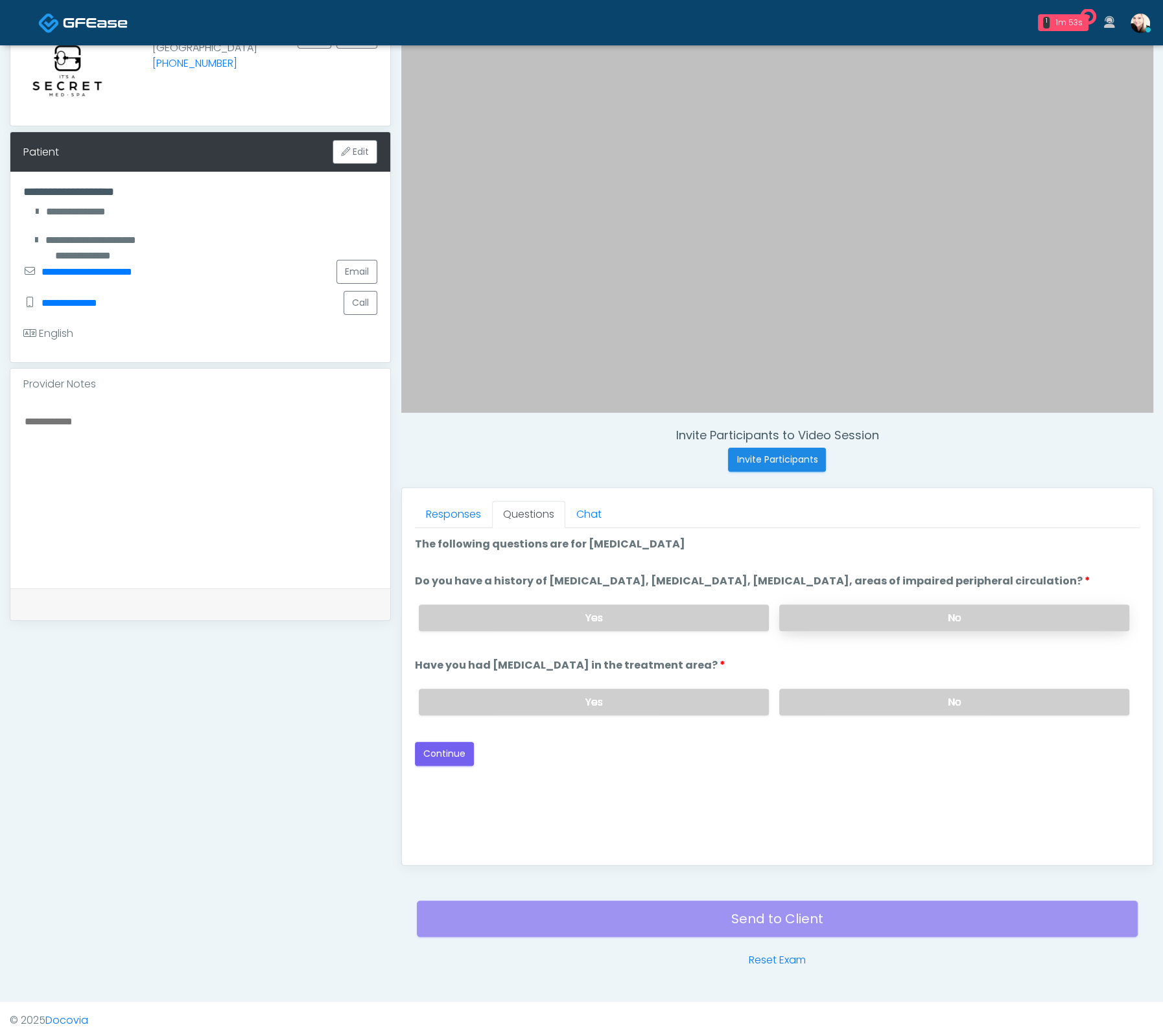
click at [854, 618] on label "No" at bounding box center [954, 617] width 350 height 27
click at [808, 714] on label "No" at bounding box center [954, 702] width 350 height 27
click at [445, 760] on button "Continue" at bounding box center [445, 754] width 59 height 24
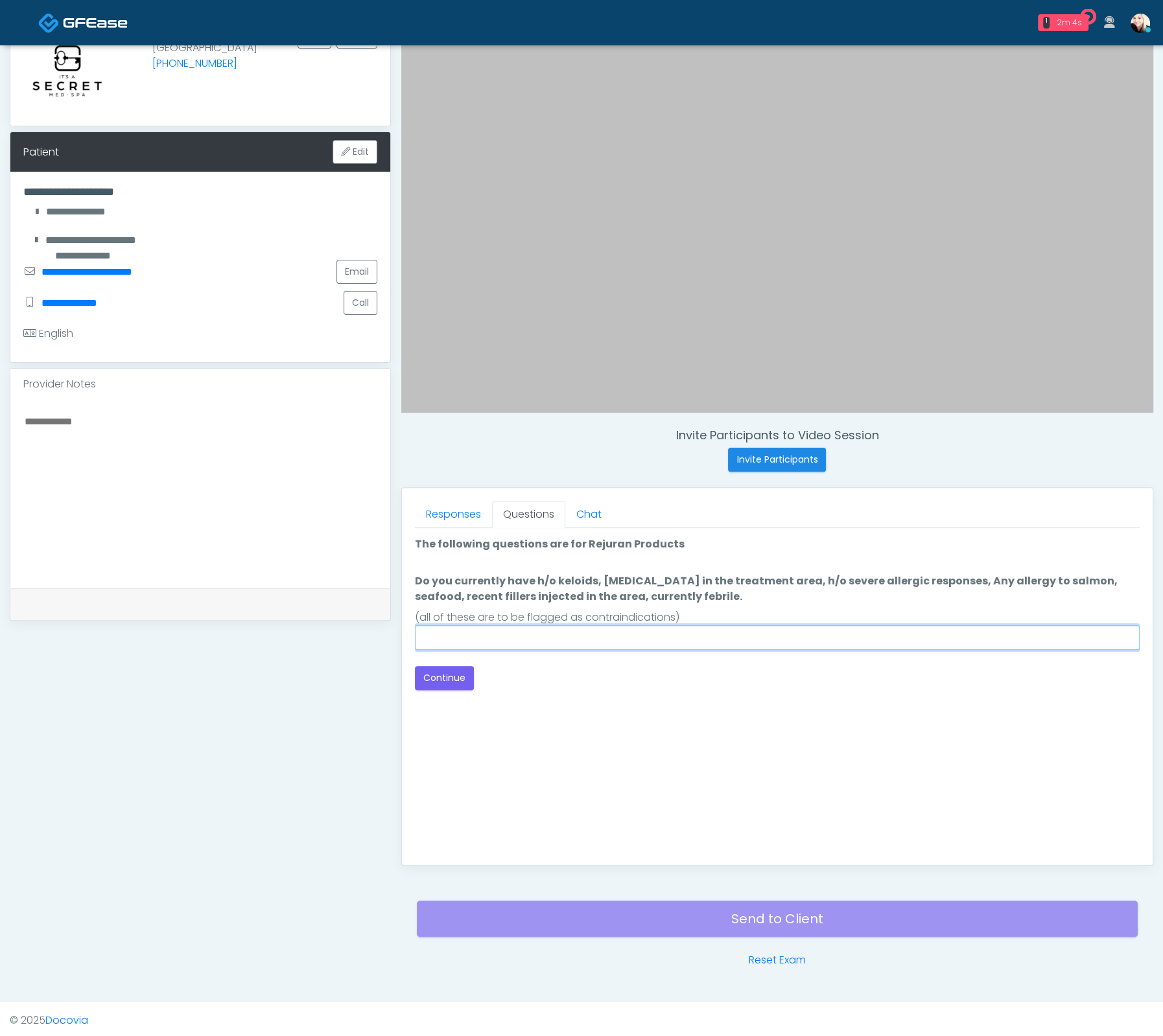
click at [470, 637] on input "Do you currently have h/o keloids, skin infection in the treatment area, h/o se…" at bounding box center [777, 638] width 725 height 25
click at [108, 486] on textarea at bounding box center [200, 492] width 354 height 158
type textarea "**"
click at [799, 641] on input "Do you currently have h/o keloids, skin infection in the treatment area, h/o se…" at bounding box center [777, 638] width 725 height 25
click at [635, 635] on input "Do you currently have h/o keloids, skin infection in the treatment area, h/o se…" at bounding box center [777, 638] width 725 height 25
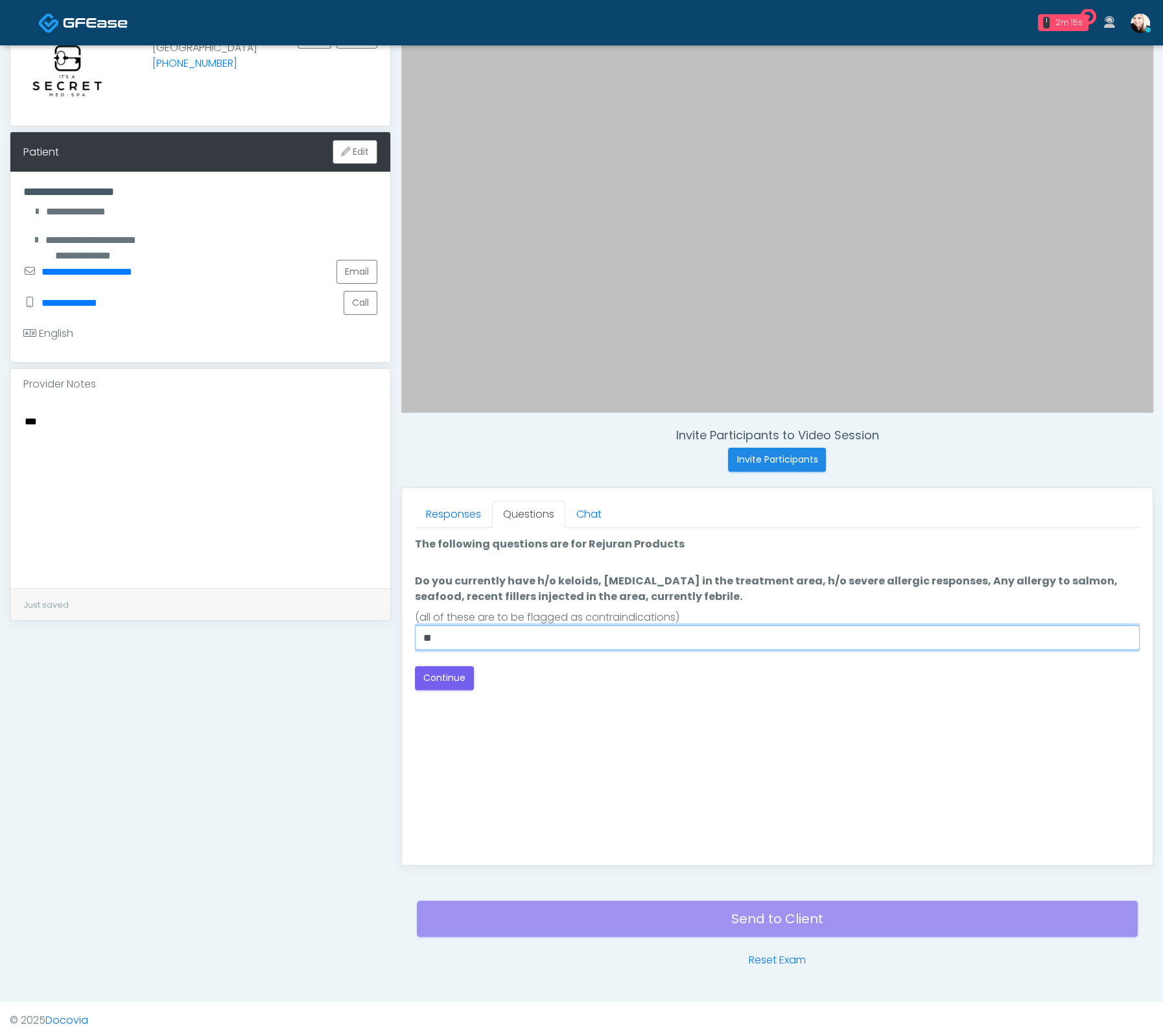
type input "*"
type input "**********"
click at [450, 673] on button "Continue" at bounding box center [445, 678] width 59 height 24
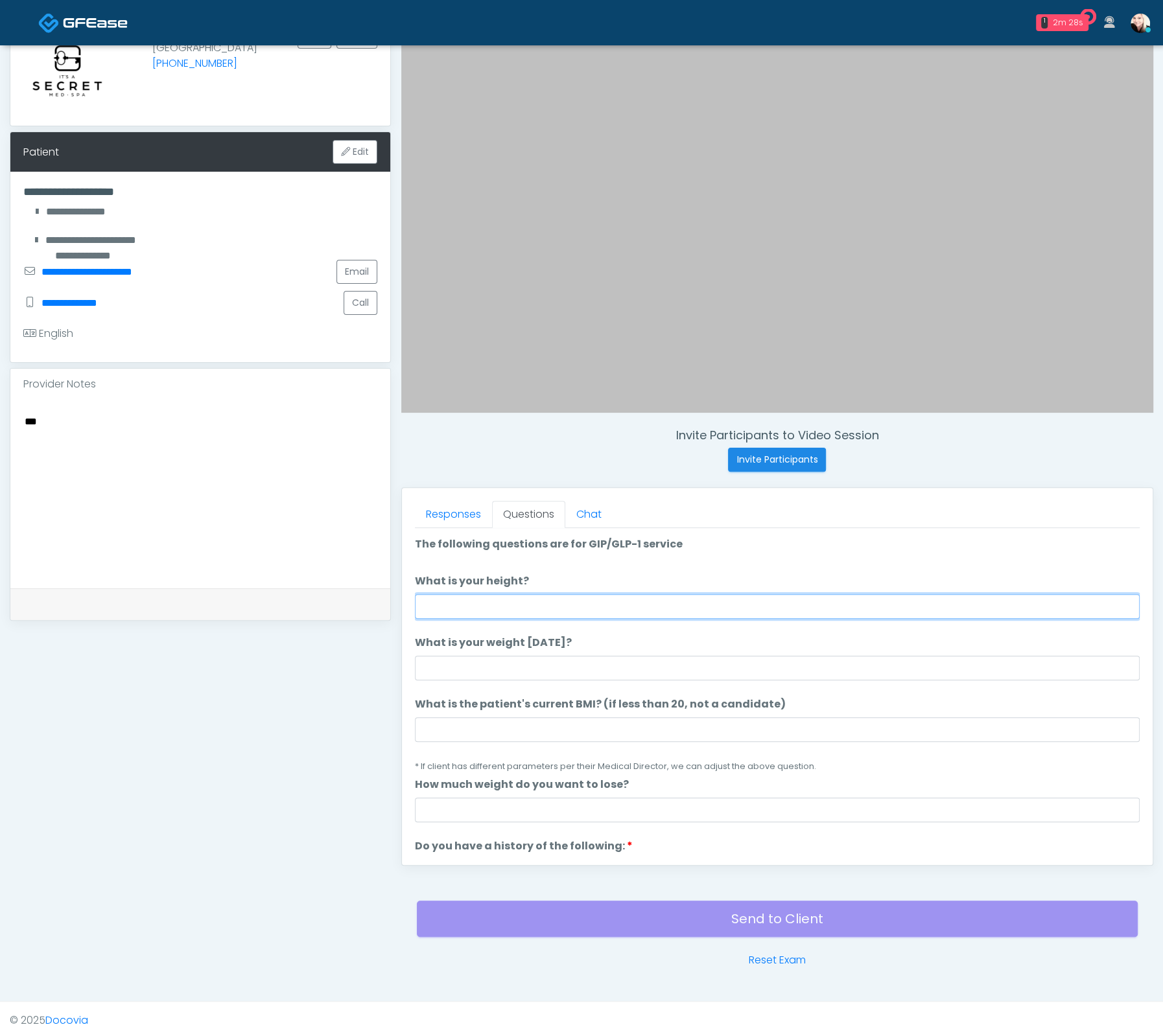
click at [471, 610] on input "What is your height?" at bounding box center [777, 607] width 725 height 25
type input "****"
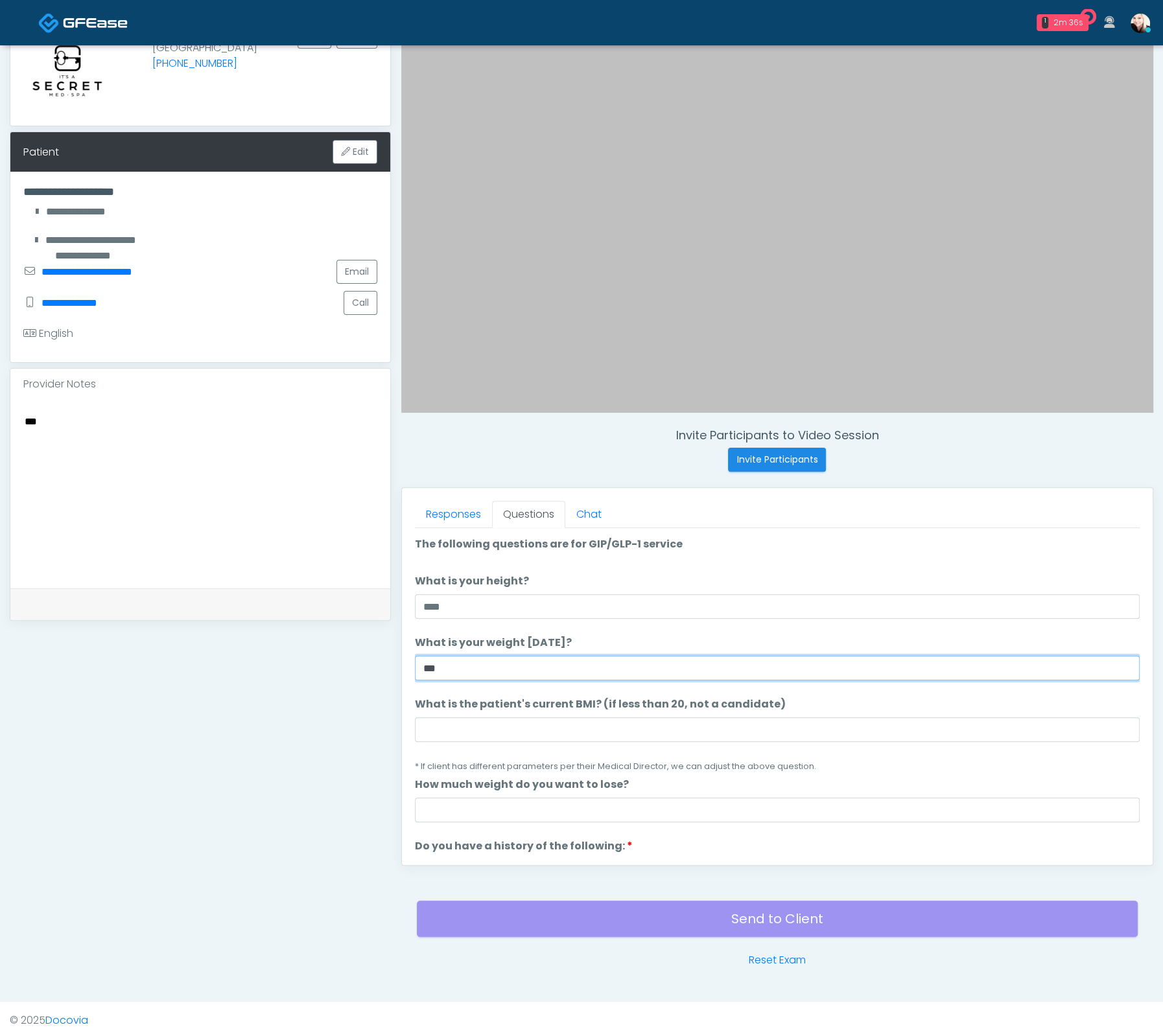
type input "***"
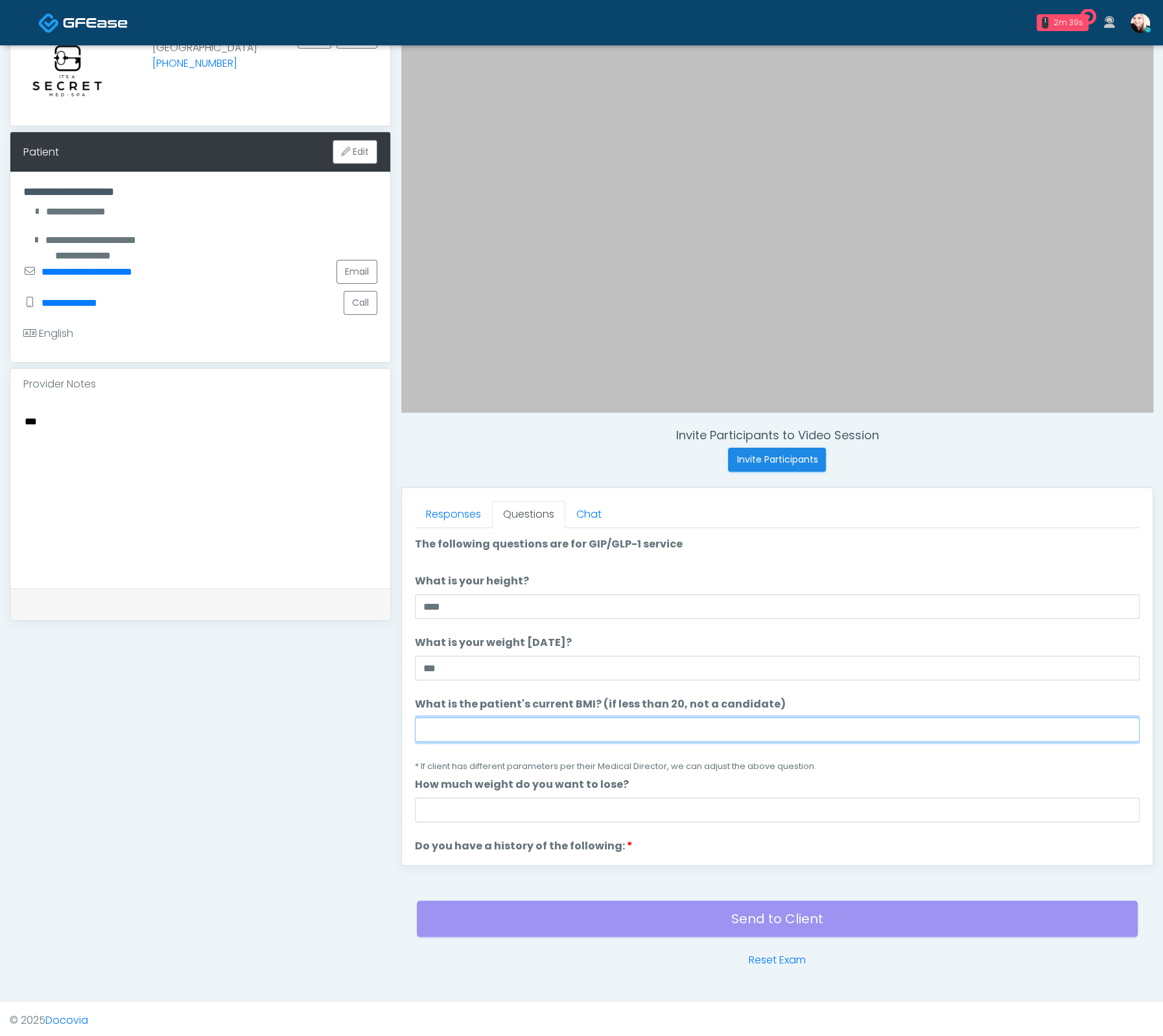
paste input "****"
type input "****"
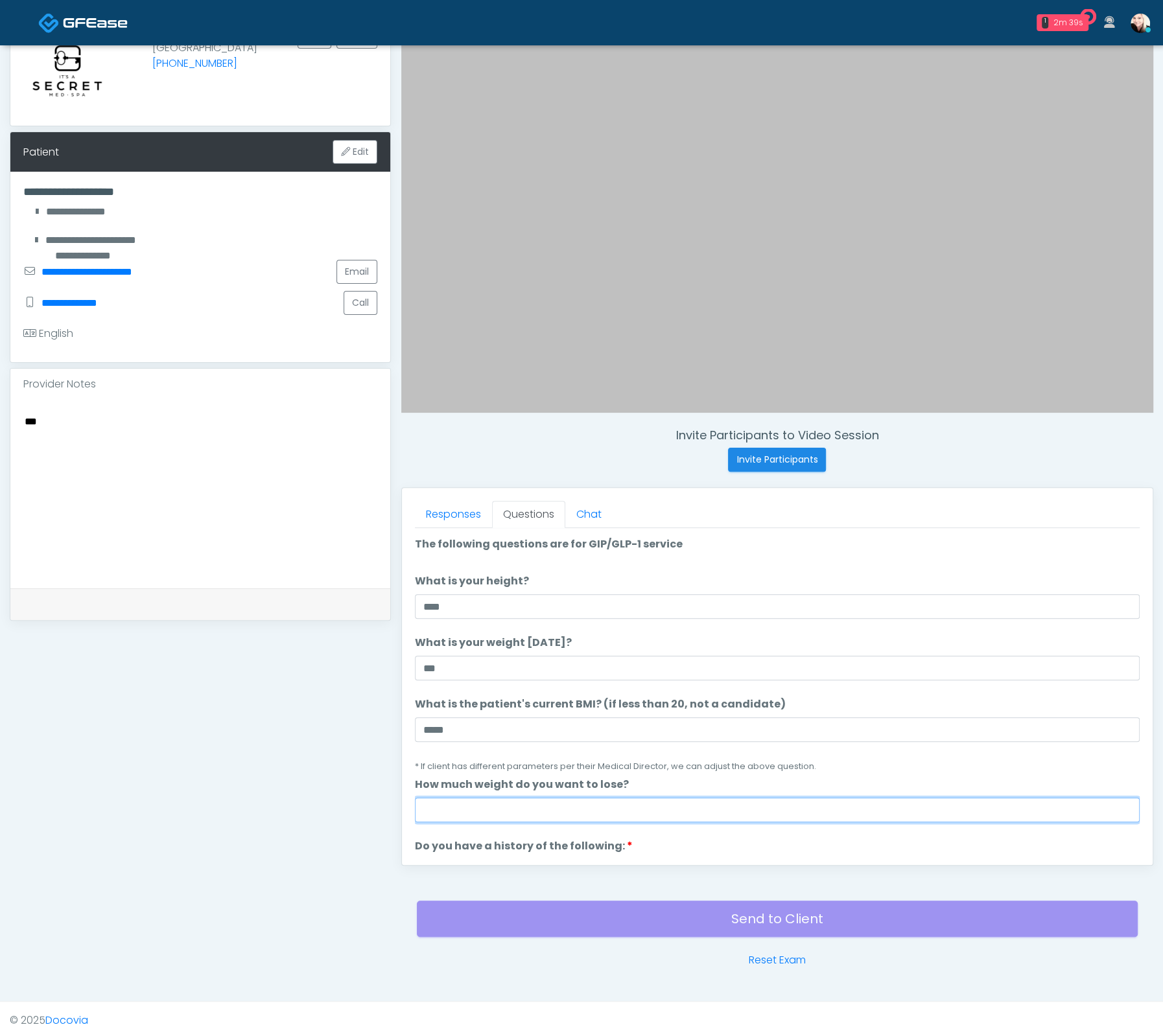
click at [655, 811] on input "How much weight do you want to lose?" at bounding box center [777, 810] width 725 height 25
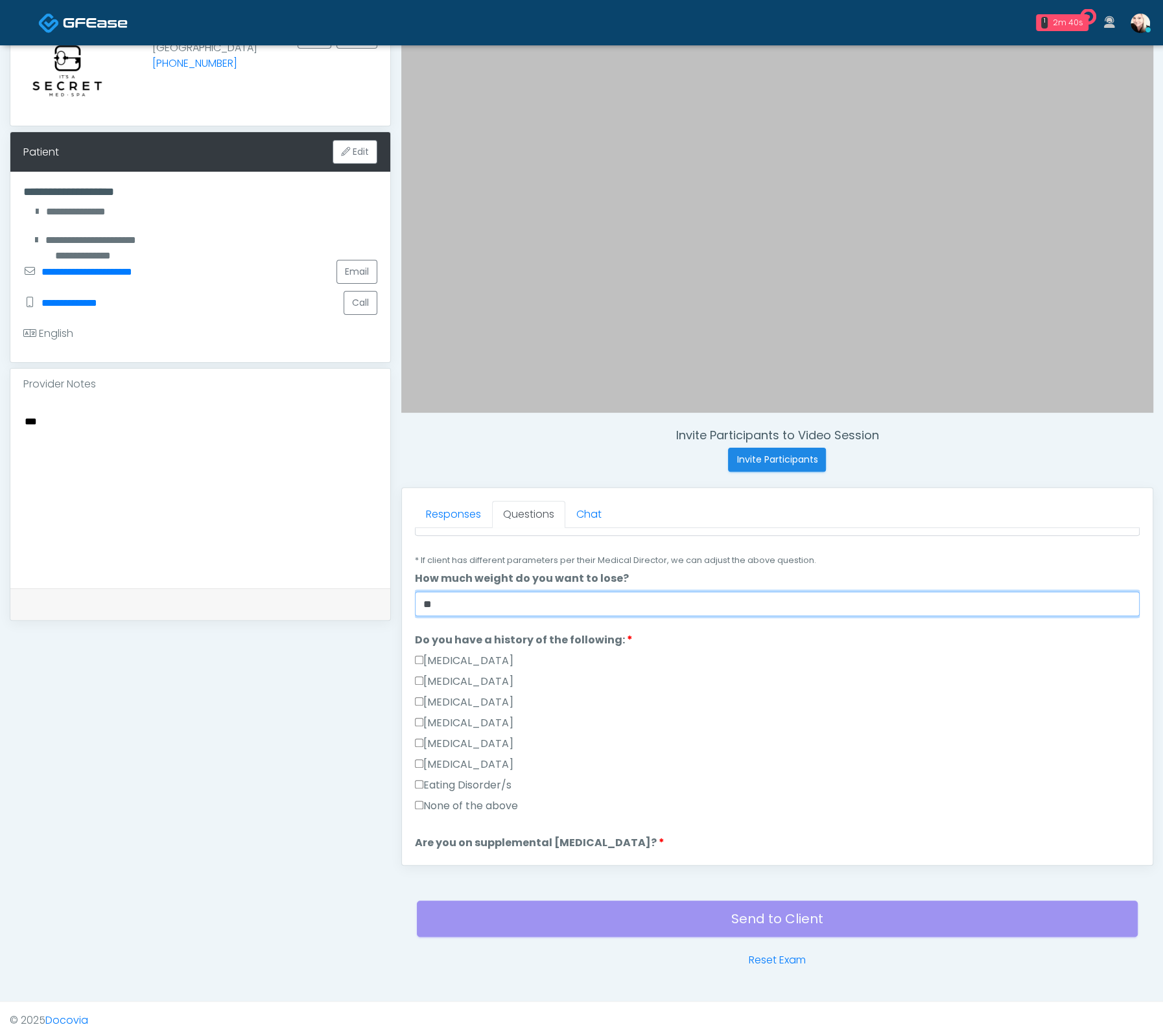
scroll to position [322, 0]
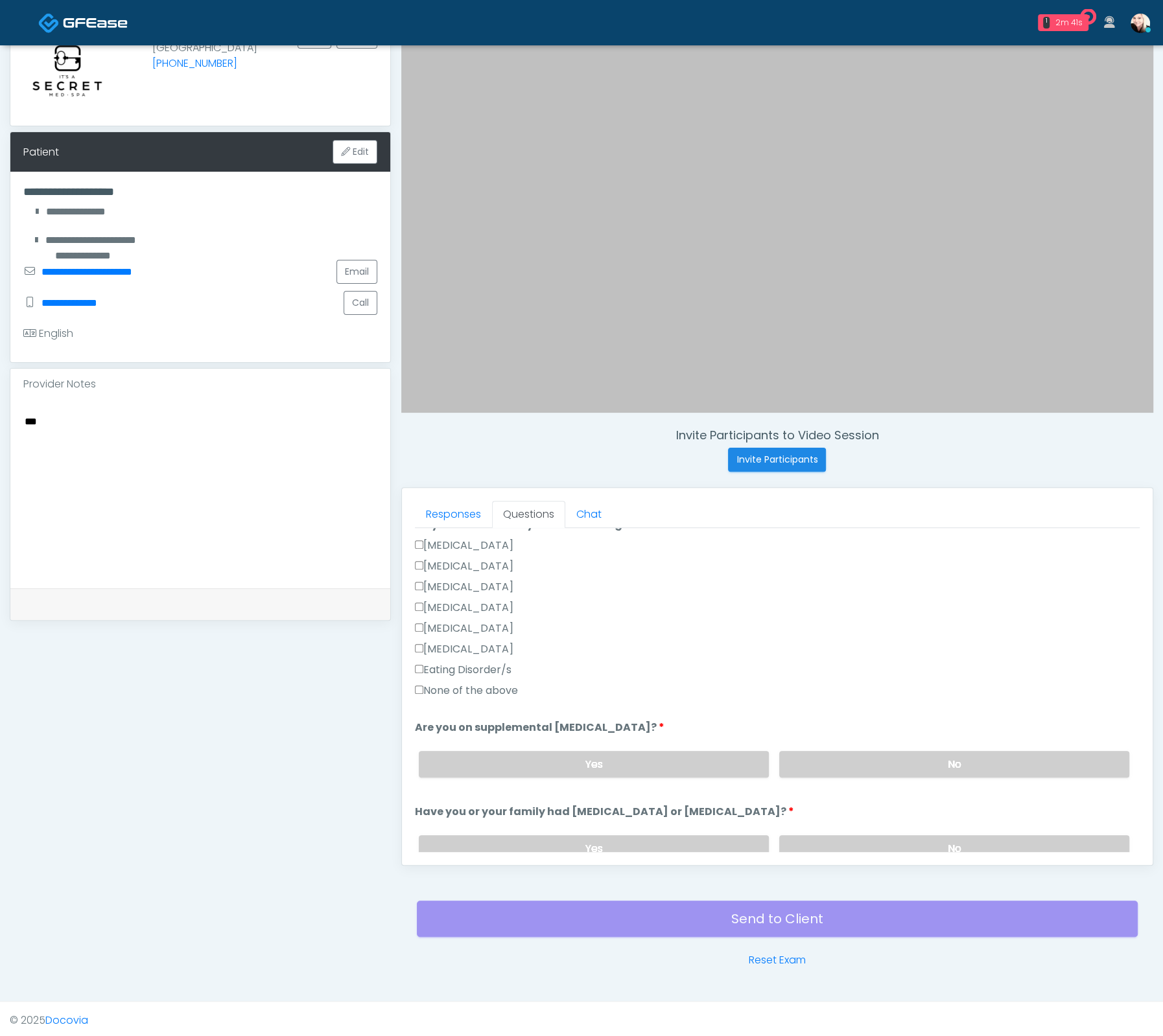
type input "**"
click at [471, 683] on label "None of the above" at bounding box center [467, 691] width 103 height 16
click at [822, 746] on div "Yes No" at bounding box center [773, 764] width 731 height 47
click at [871, 770] on label "No" at bounding box center [954, 764] width 350 height 27
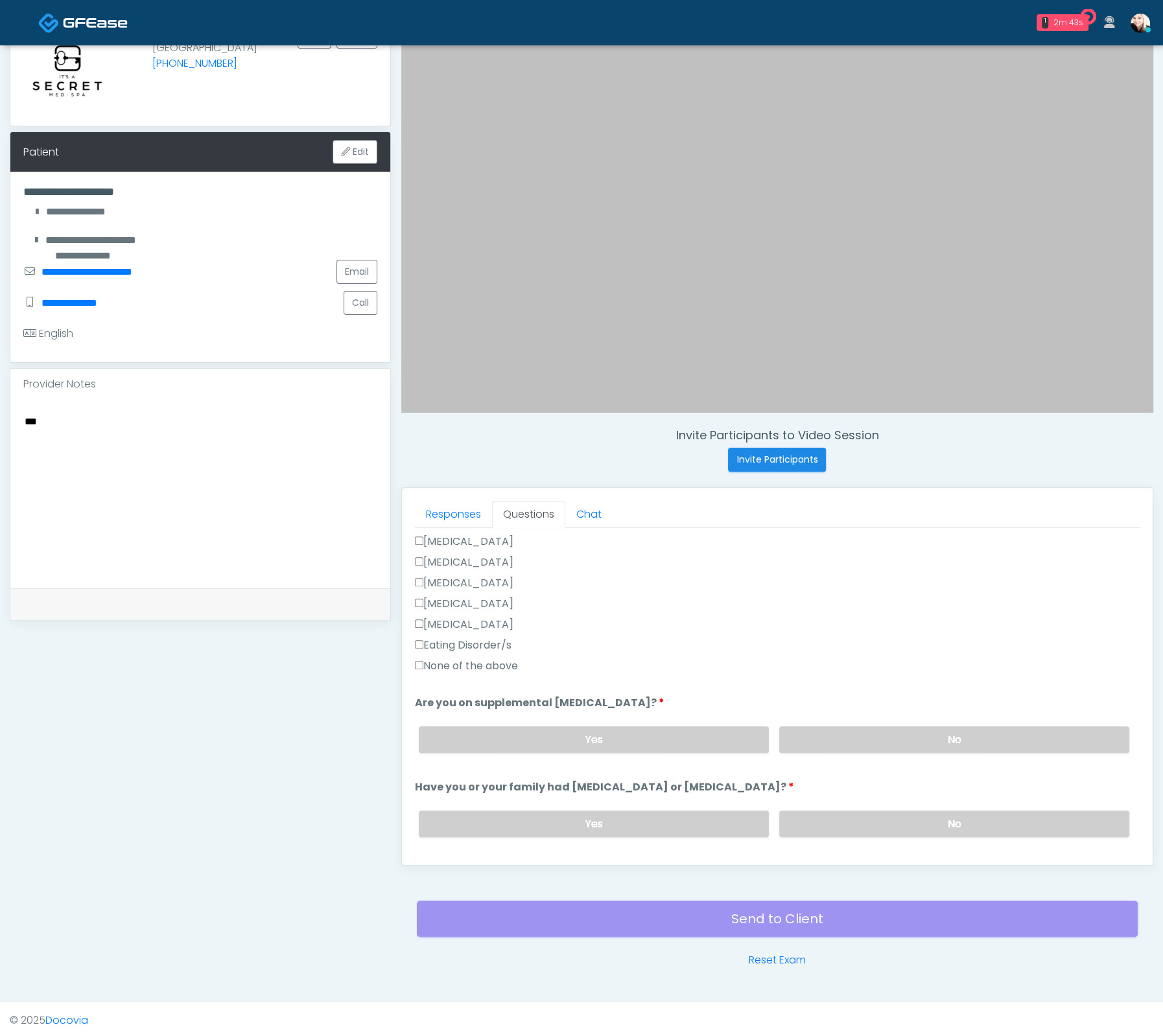
scroll to position [443, 0]
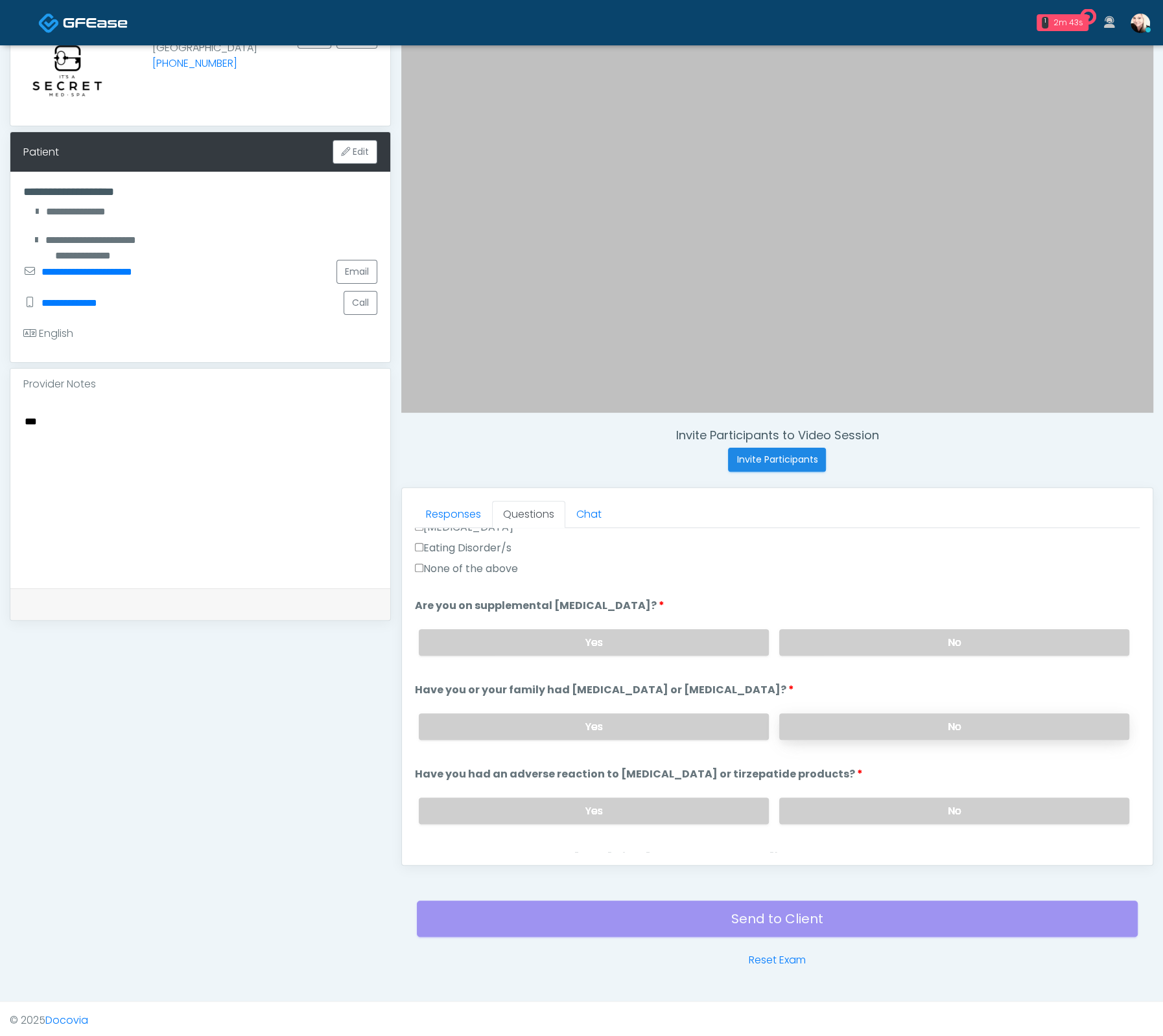
click at [852, 722] on label "No" at bounding box center [954, 727] width 350 height 27
click at [881, 803] on label "No" at bounding box center [954, 811] width 350 height 27
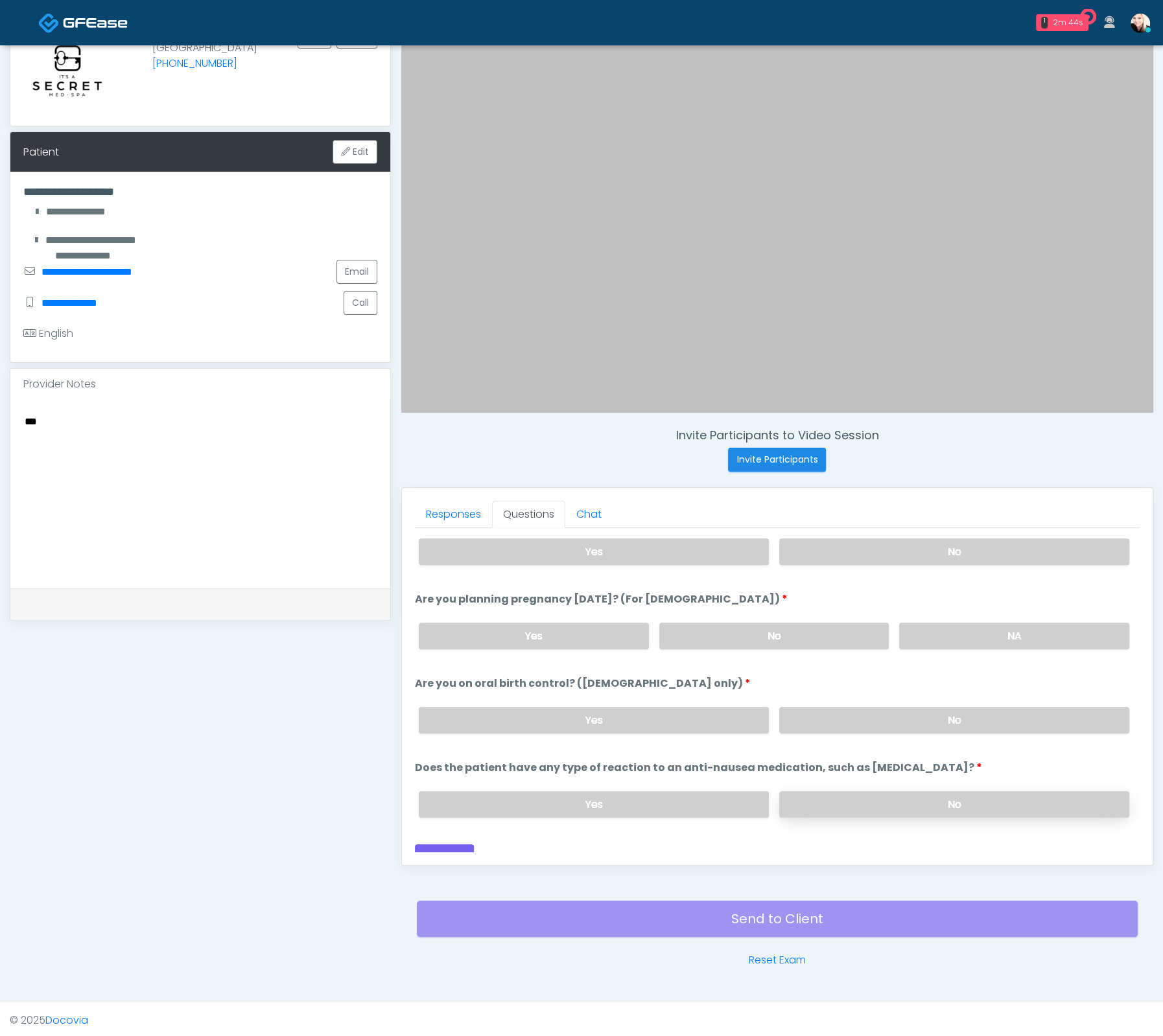
scroll to position [707, 0]
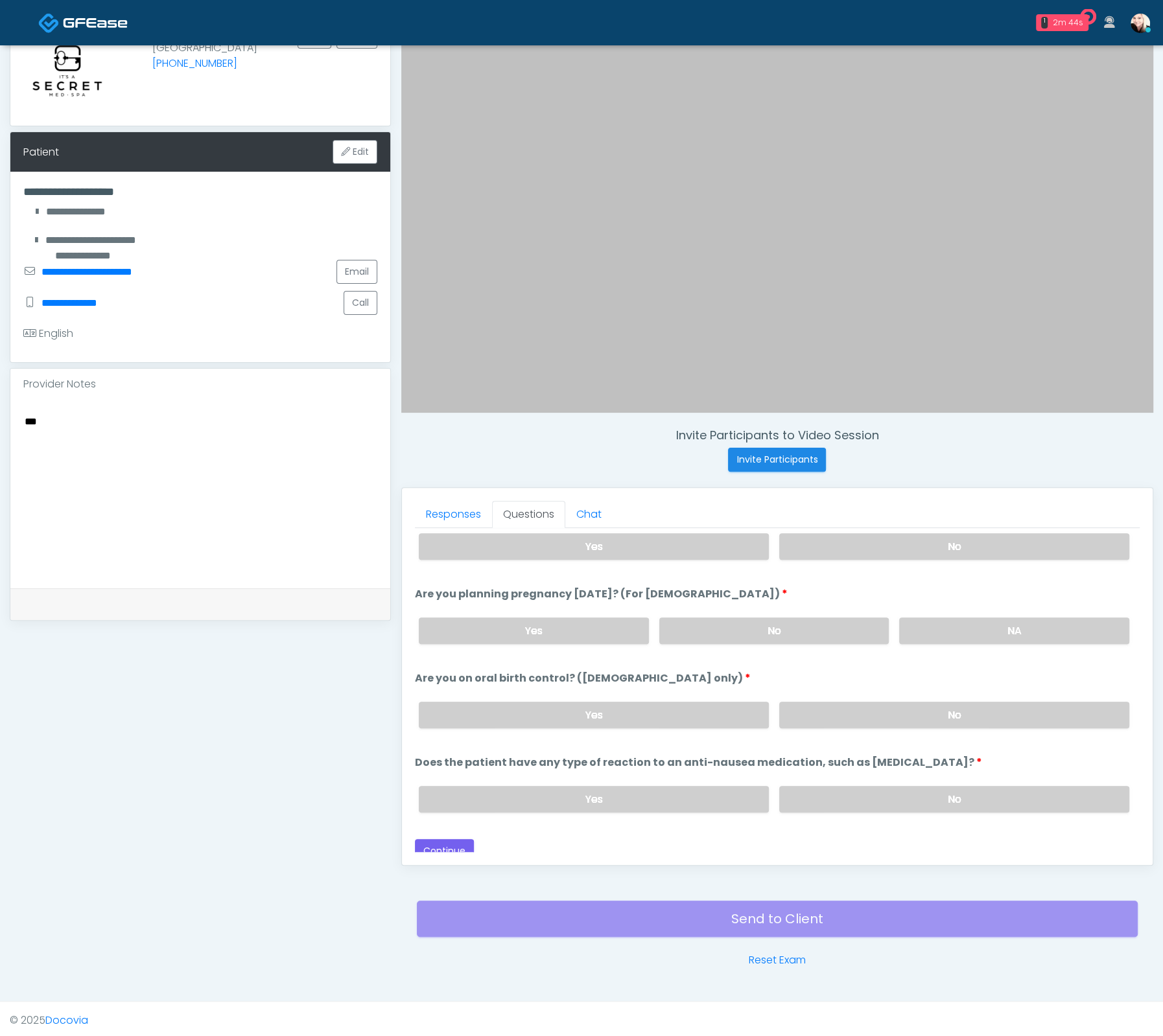
drag, startPoint x: 786, startPoint y: 615, endPoint x: 816, endPoint y: 646, distance: 43.1
click at [787, 617] on label "No" at bounding box center [774, 631] width 230 height 27
drag, startPoint x: 884, startPoint y: 709, endPoint x: 889, endPoint y: 747, distance: 38.3
click at [884, 711] on label "No" at bounding box center [954, 715] width 350 height 27
click at [882, 802] on label "No" at bounding box center [954, 799] width 350 height 27
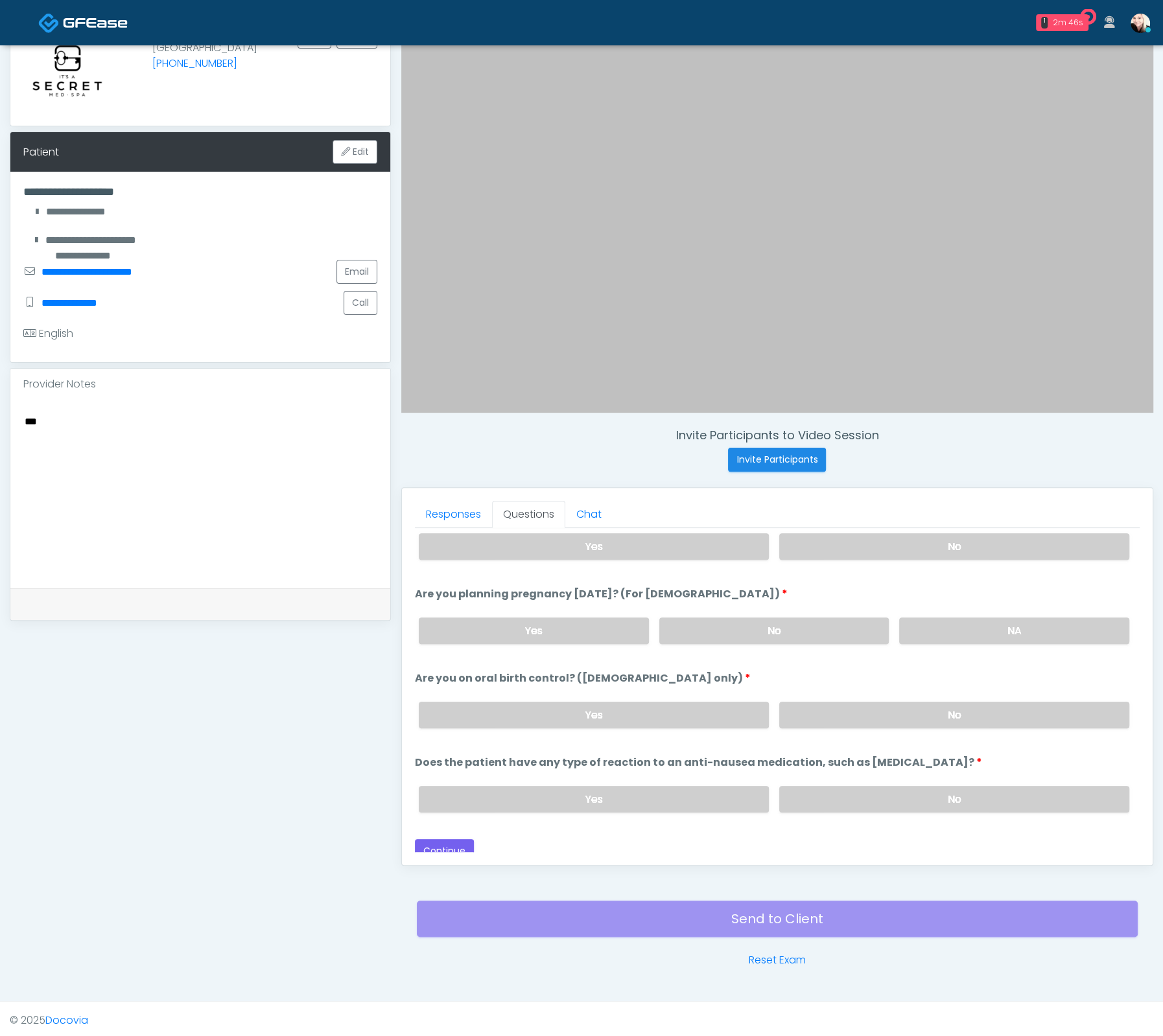
click at [432, 825] on div "Loading... Connecting to your agent... Please wait while we prepare your person…" at bounding box center [777, 346] width 725 height 1035
click at [436, 828] on div "Loading... Connecting to your agent... Please wait while we prepare your person…" at bounding box center [777, 346] width 725 height 1035
drag, startPoint x: 43, startPoint y: 417, endPoint x: -23, endPoint y: 403, distance: 67.5
click at [0, 403] on html "1 2m 48s The DRIPBaR Midland Waiting - TX View Cynthia Petersen In Exam - 4m 46…" at bounding box center [581, 458] width 1163 height 1164
click at [453, 839] on button "Continue" at bounding box center [445, 851] width 59 height 24
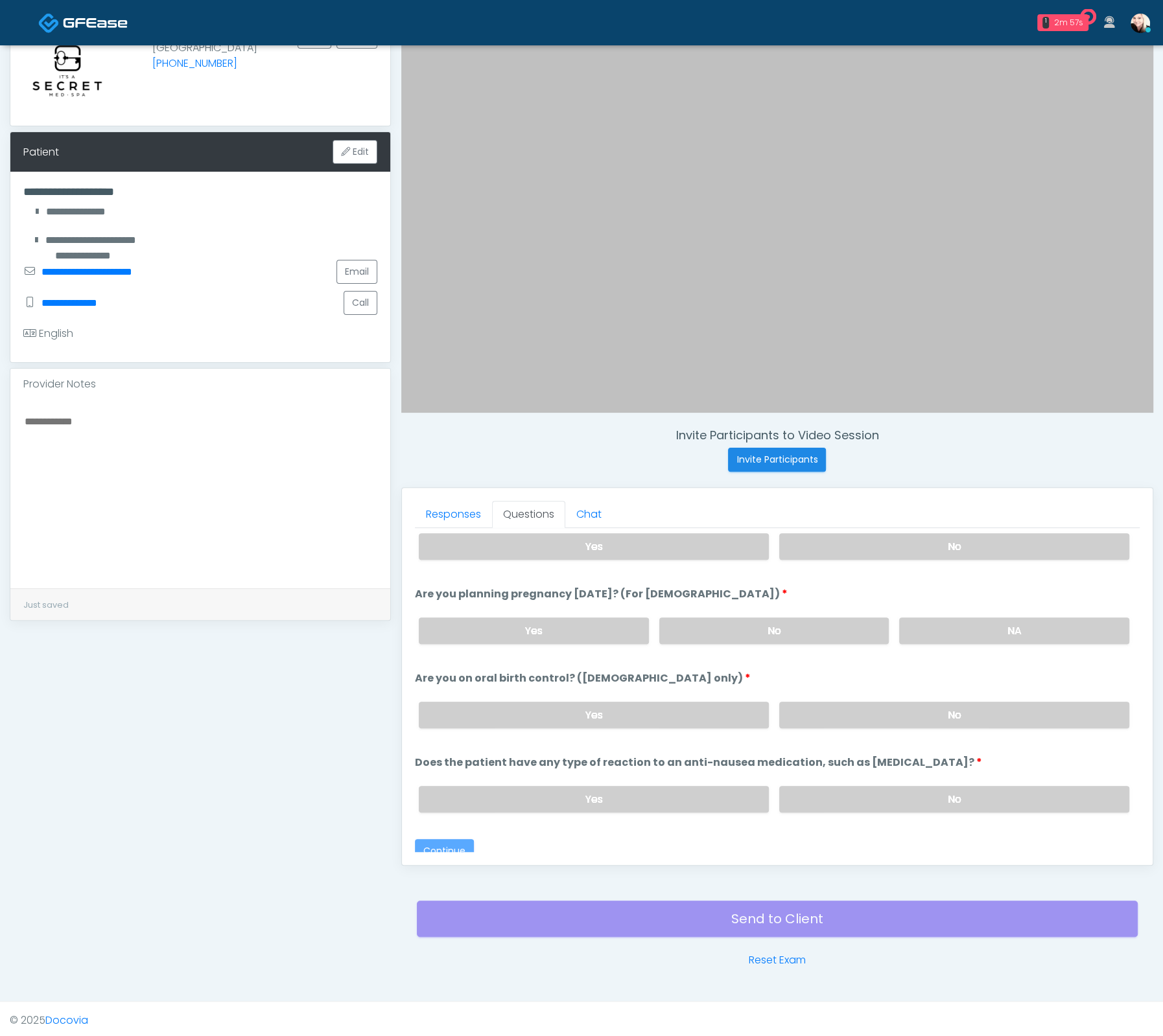
scroll to position [712, 0]
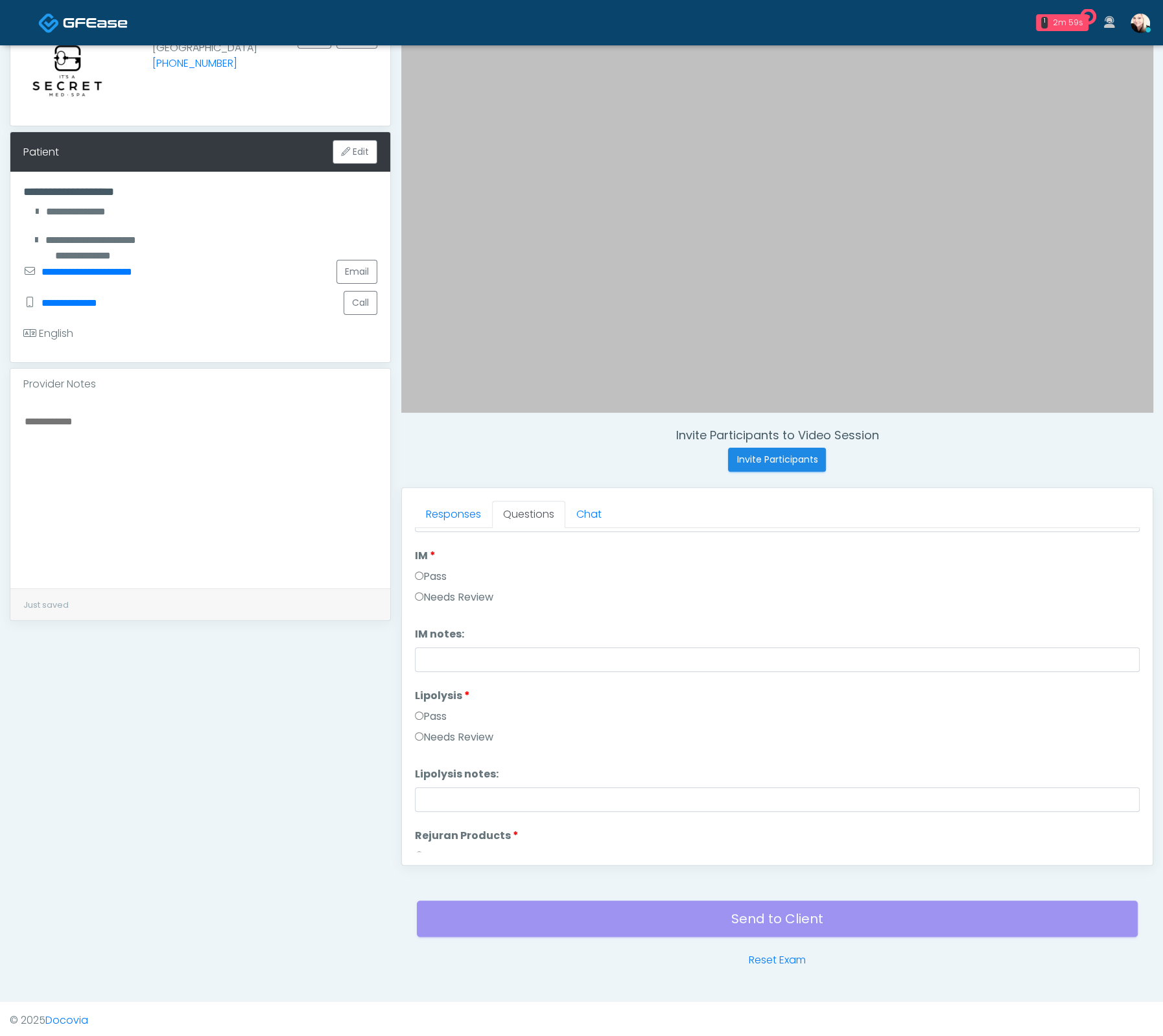
click at [430, 569] on label "Pass" at bounding box center [431, 576] width 32 height 16
click at [435, 715] on label "Pass" at bounding box center [431, 716] width 32 height 16
click at [447, 754] on label "Needs Review" at bounding box center [454, 756] width 78 height 16
click at [442, 733] on label "Pass" at bounding box center [431, 735] width 32 height 16
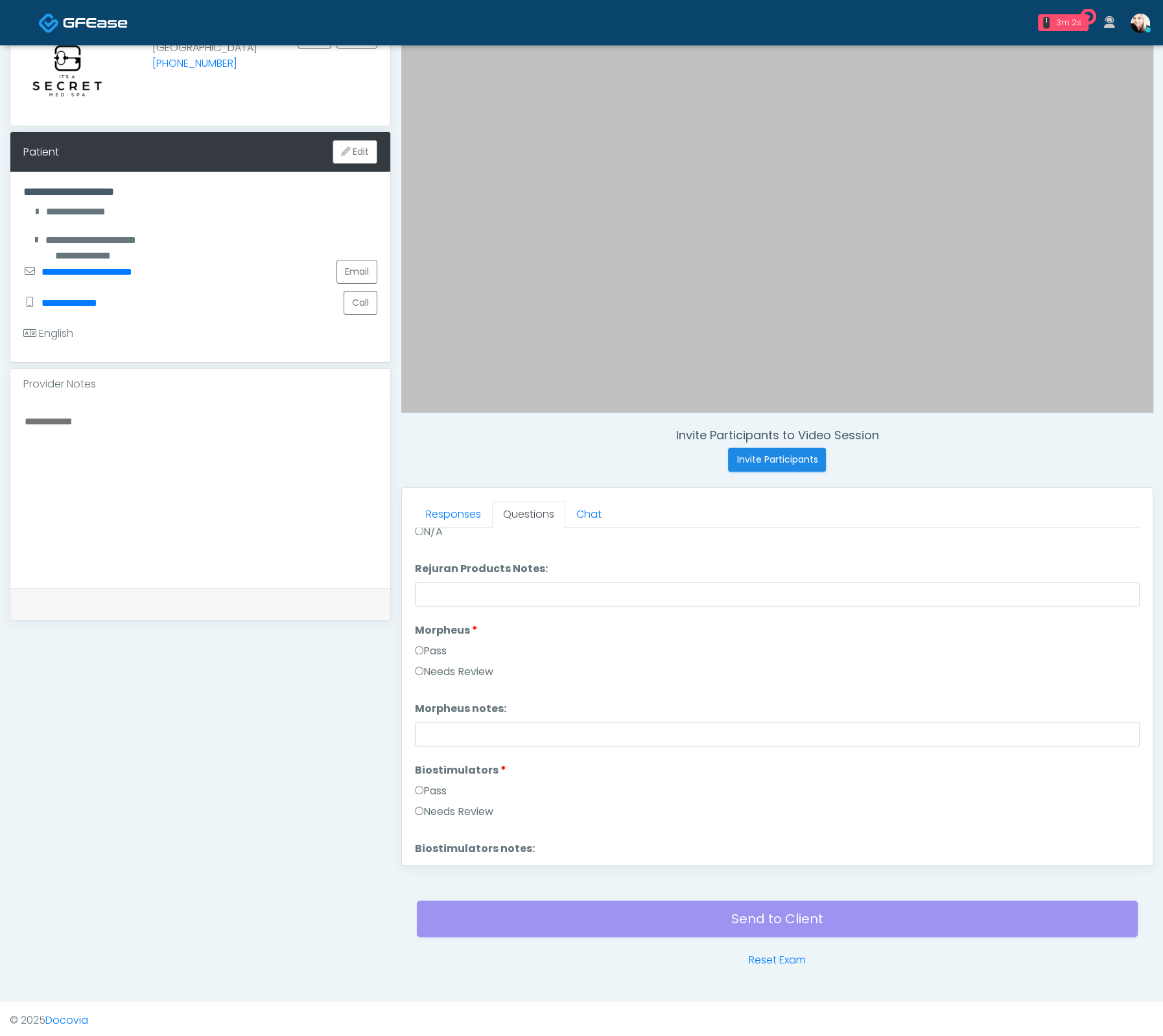
scroll to position [1083, 0]
click at [429, 644] on label "Pass" at bounding box center [431, 646] width 32 height 16
drag, startPoint x: 434, startPoint y: 725, endPoint x: 438, endPoint y: 742, distance: 17.5
click at [434, 725] on label "Pass" at bounding box center [431, 731] width 32 height 16
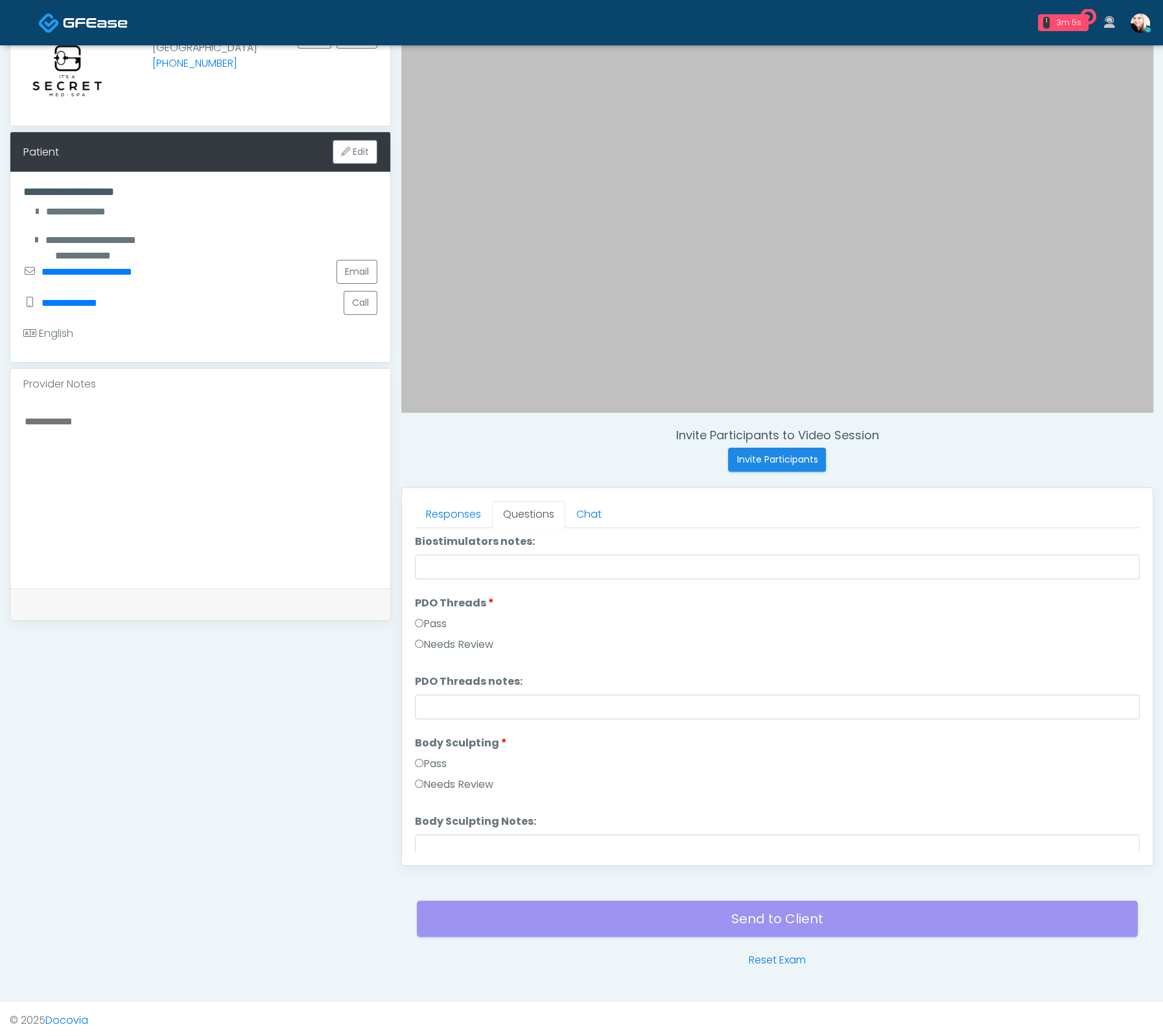
click at [438, 770] on div "Pass" at bounding box center [777, 766] width 725 height 21
click at [435, 758] on label "Pass" at bounding box center [431, 764] width 32 height 16
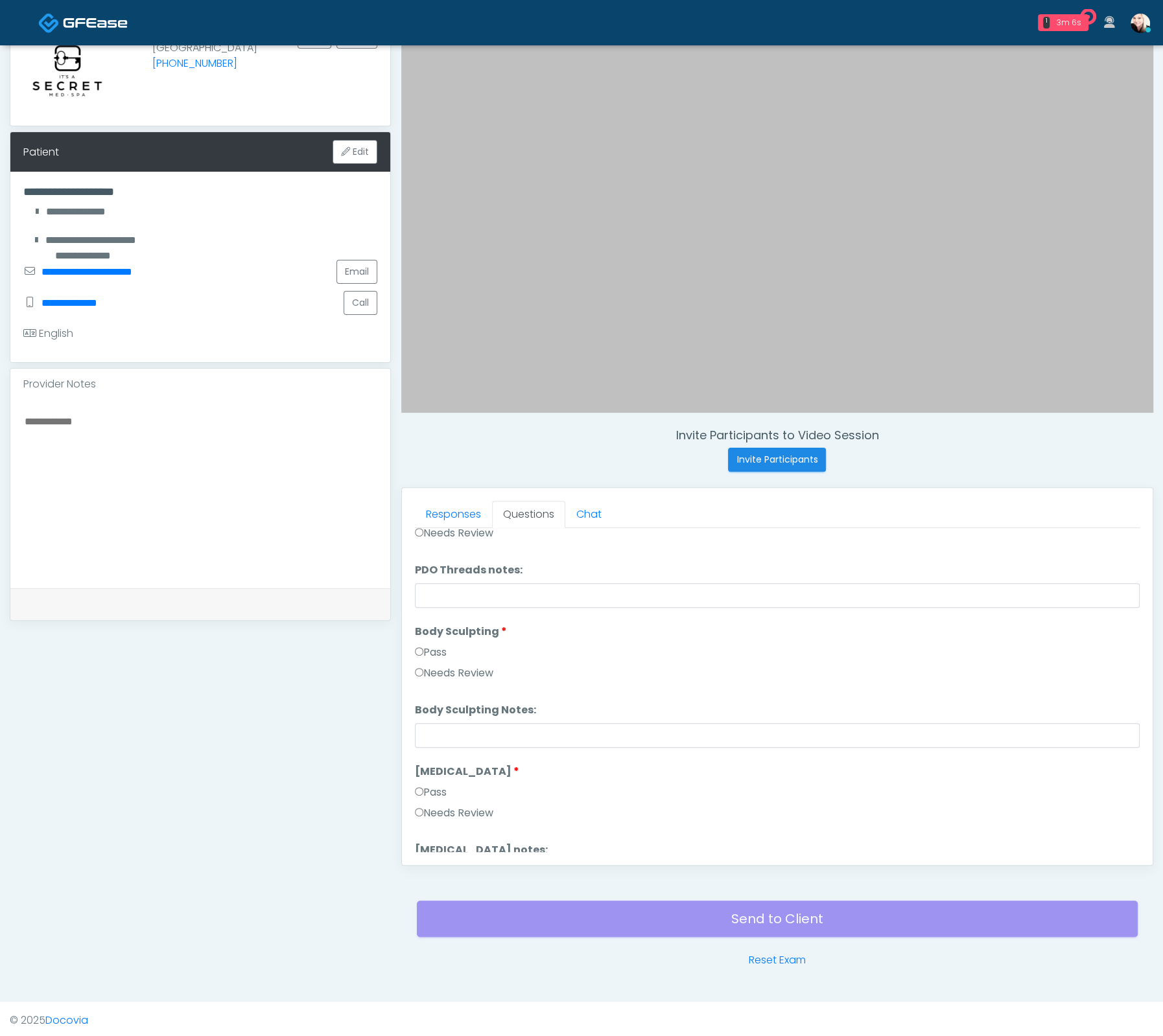
scroll to position [1498, 0]
click at [427, 784] on label "Pass" at bounding box center [431, 791] width 32 height 16
click at [425, 795] on label "Pass" at bounding box center [431, 793] width 32 height 16
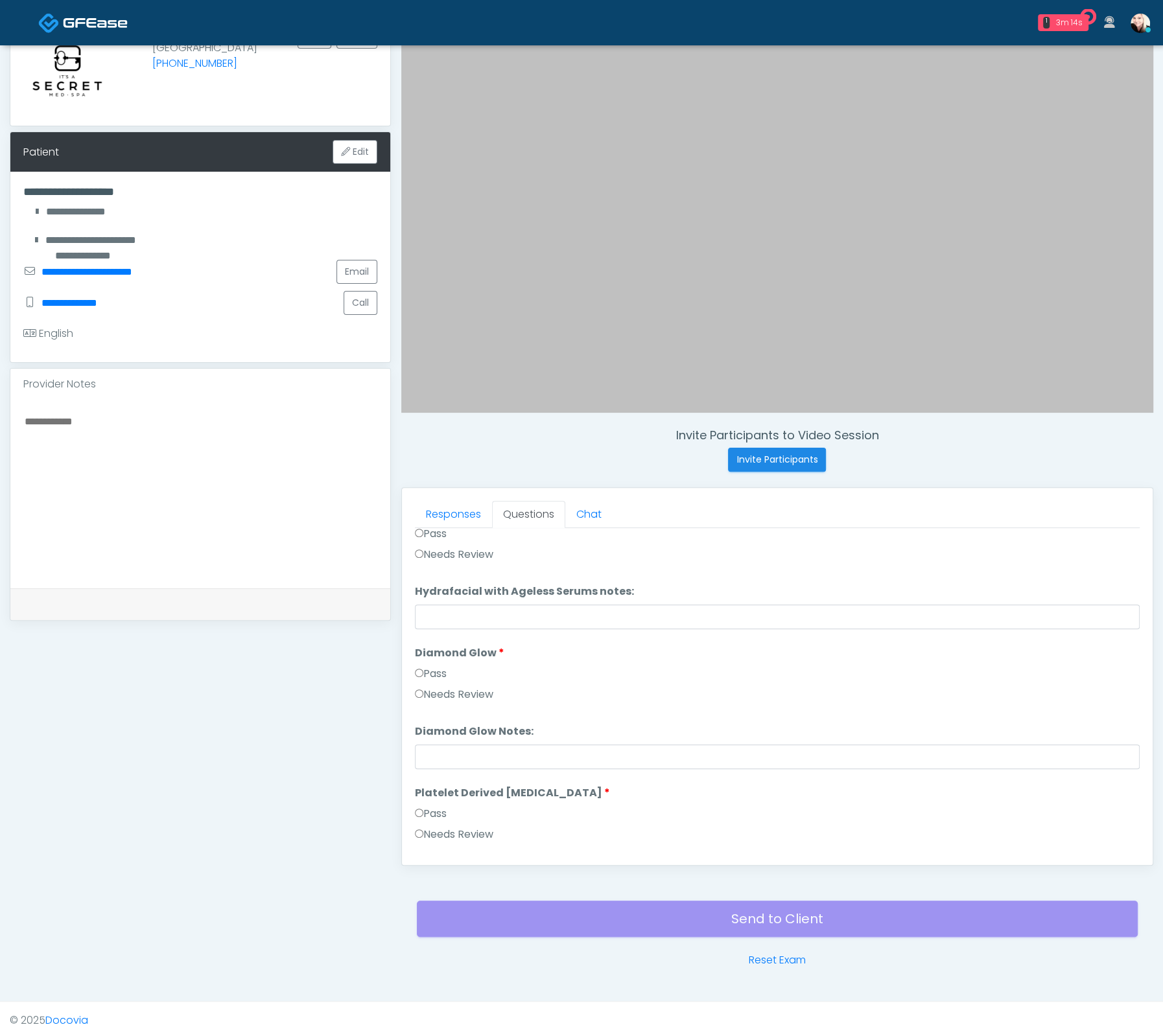
scroll to position [2382, 0]
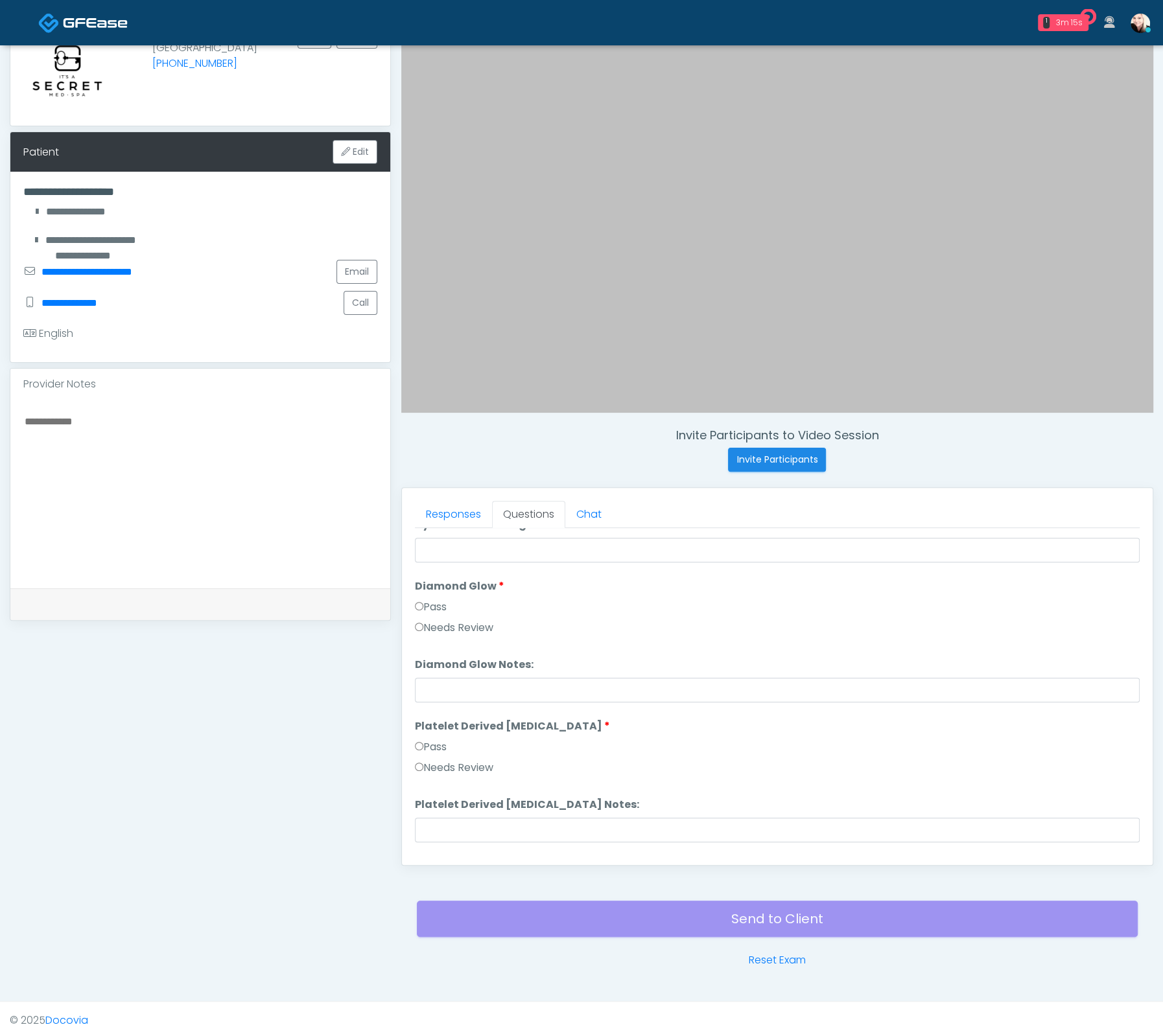
click at [426, 609] on label "Pass" at bounding box center [431, 607] width 32 height 16
click at [435, 748] on label "Pass" at bounding box center [431, 747] width 32 height 16
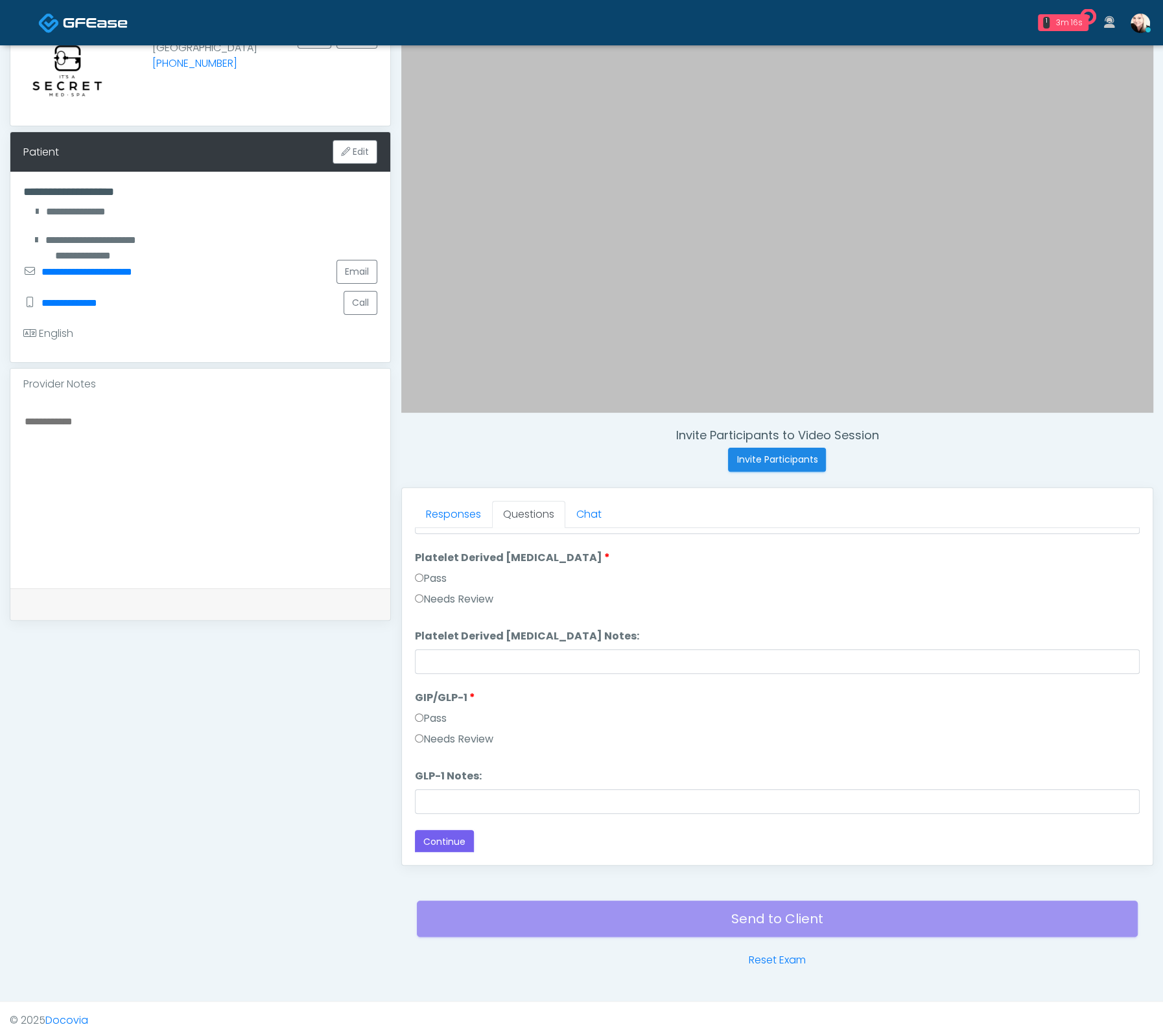
drag, startPoint x: 432, startPoint y: 715, endPoint x: 447, endPoint y: 724, distance: 17.5
click at [432, 715] on label "Pass" at bounding box center [431, 718] width 32 height 16
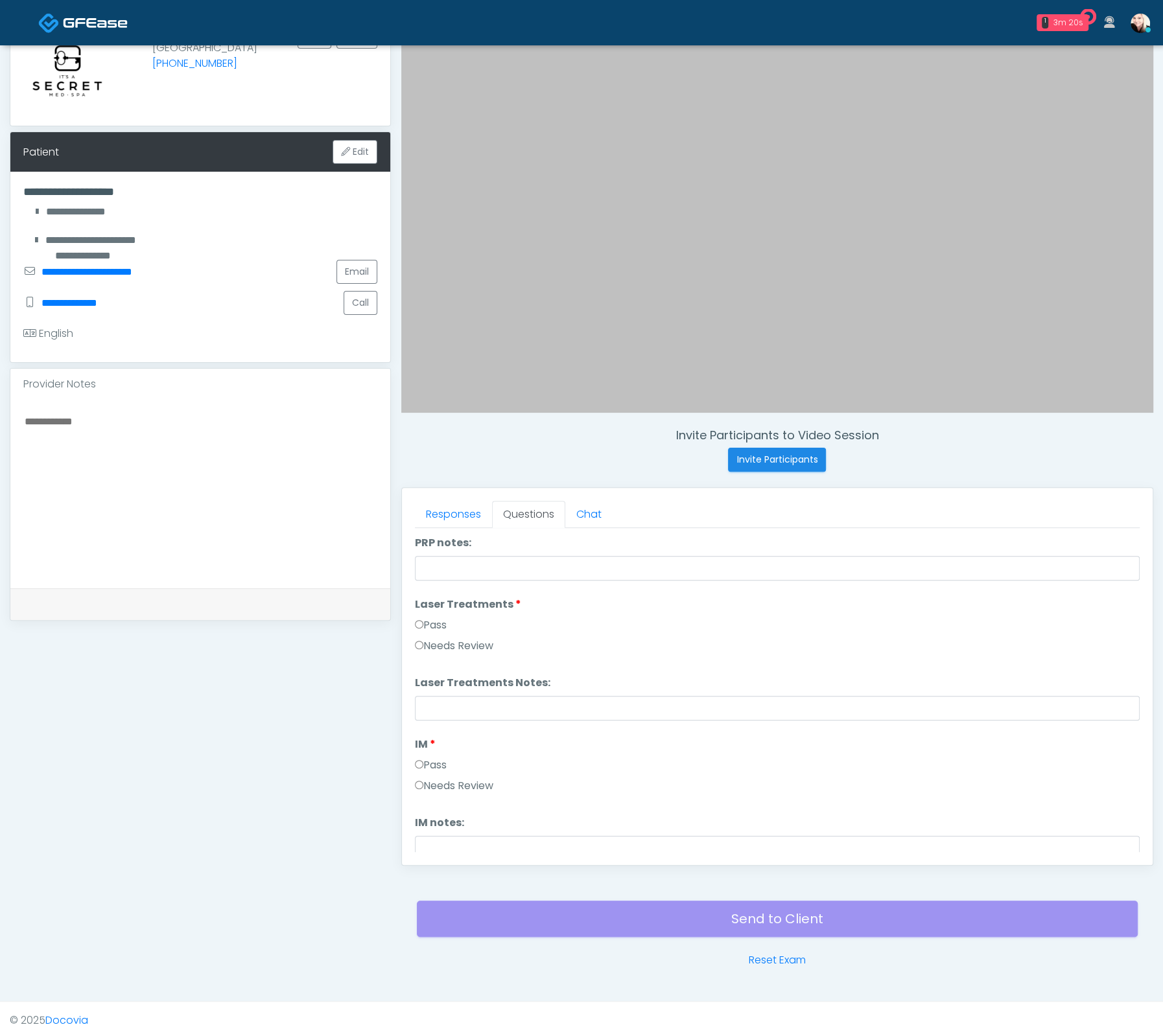
click at [427, 618] on label "Pass" at bounding box center [431, 625] width 32 height 16
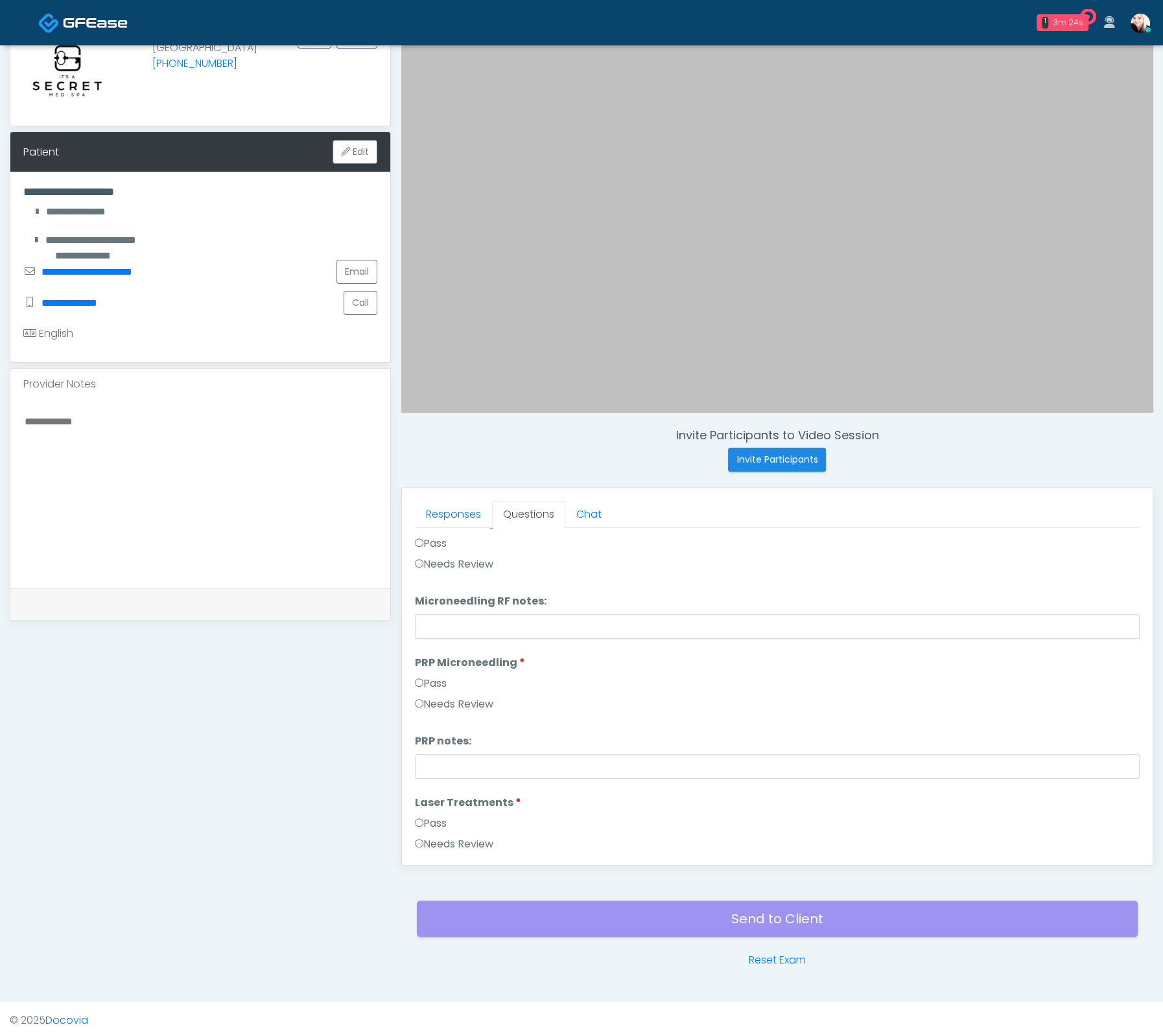
click at [431, 682] on label "Pass" at bounding box center [431, 683] width 32 height 16
click at [431, 681] on label "Pass" at bounding box center [431, 689] width 32 height 16
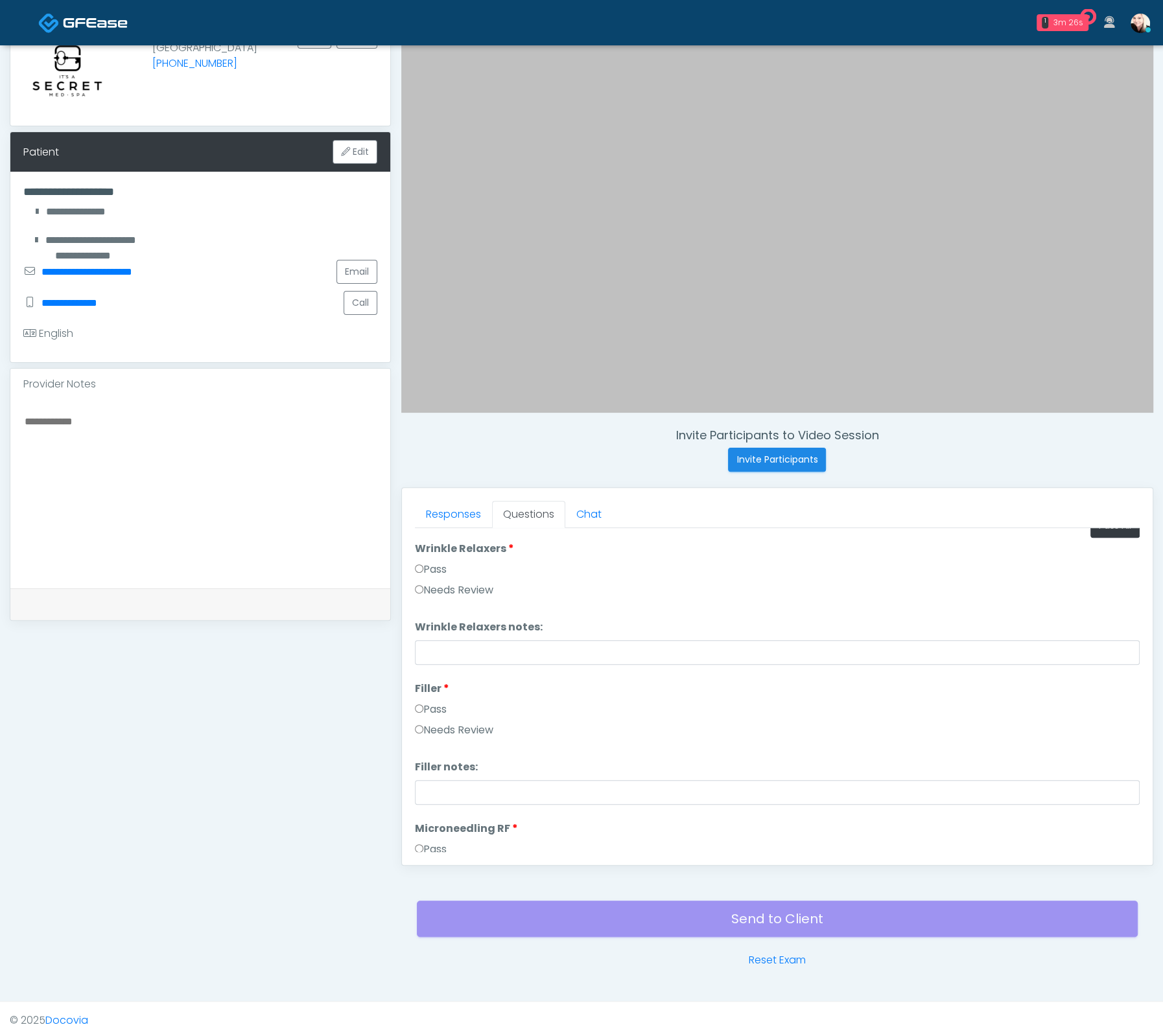
scroll to position [0, 0]
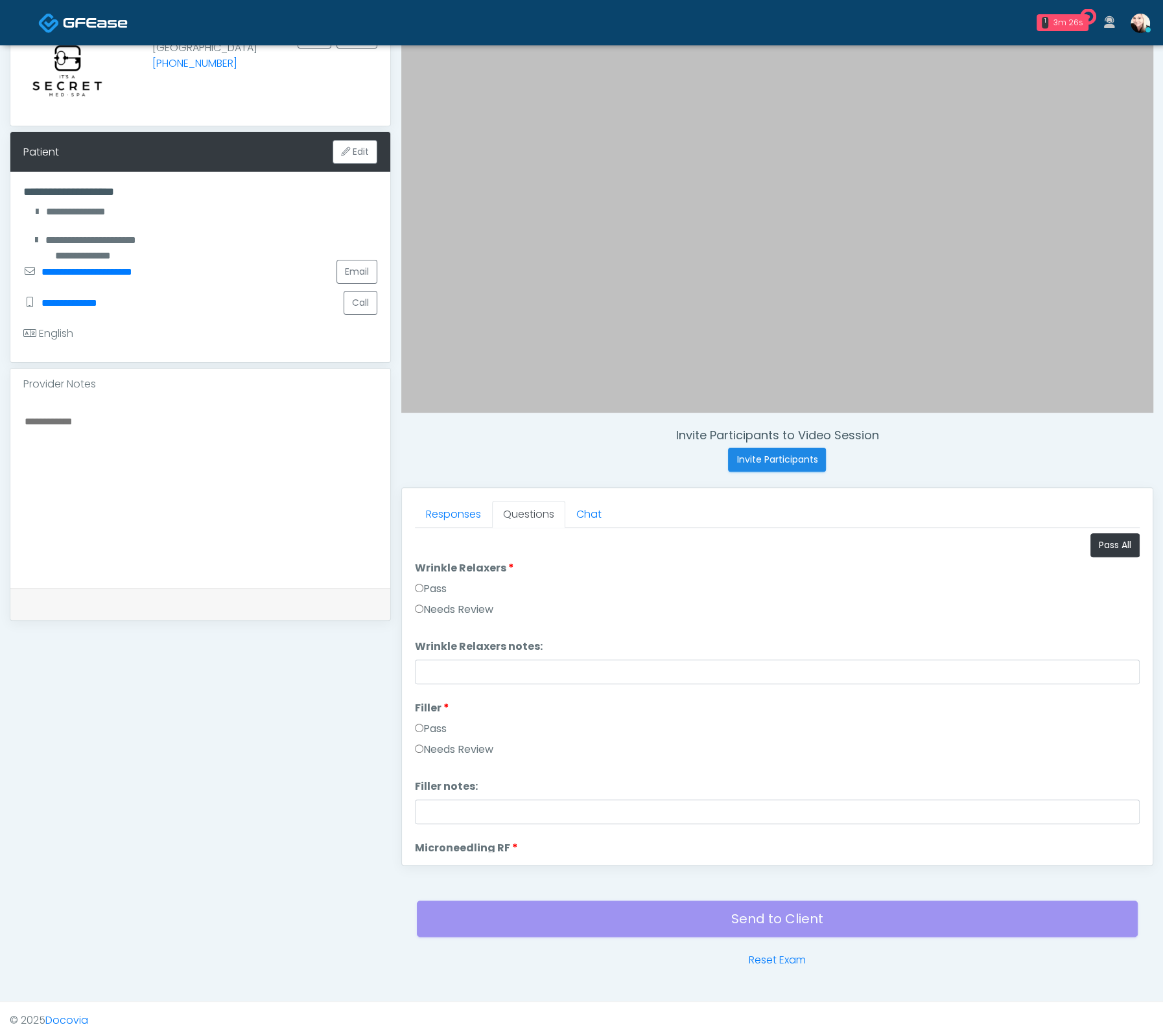
click at [423, 591] on label "Pass" at bounding box center [431, 589] width 32 height 16
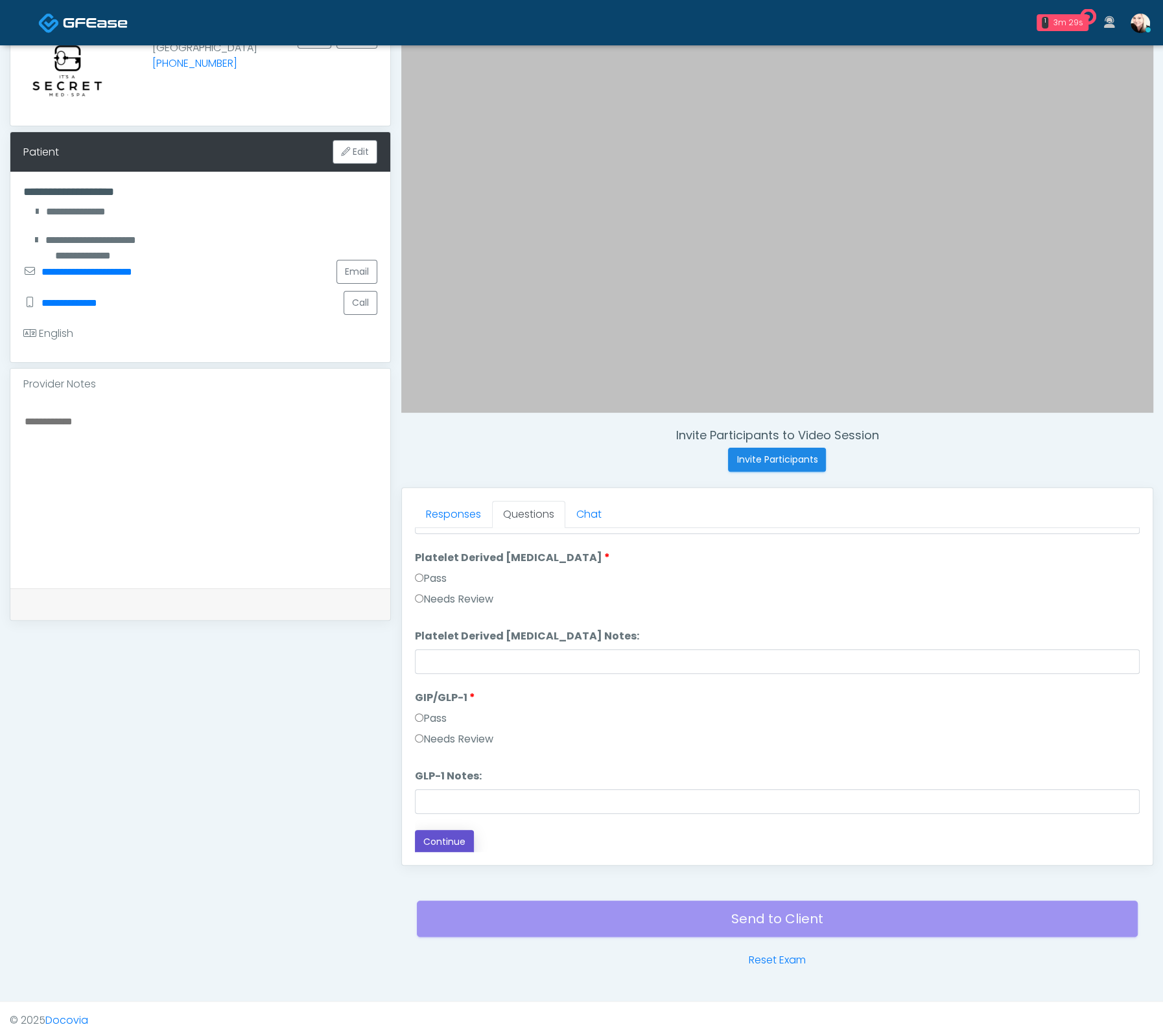
click at [421, 849] on button "Continue" at bounding box center [445, 842] width 59 height 24
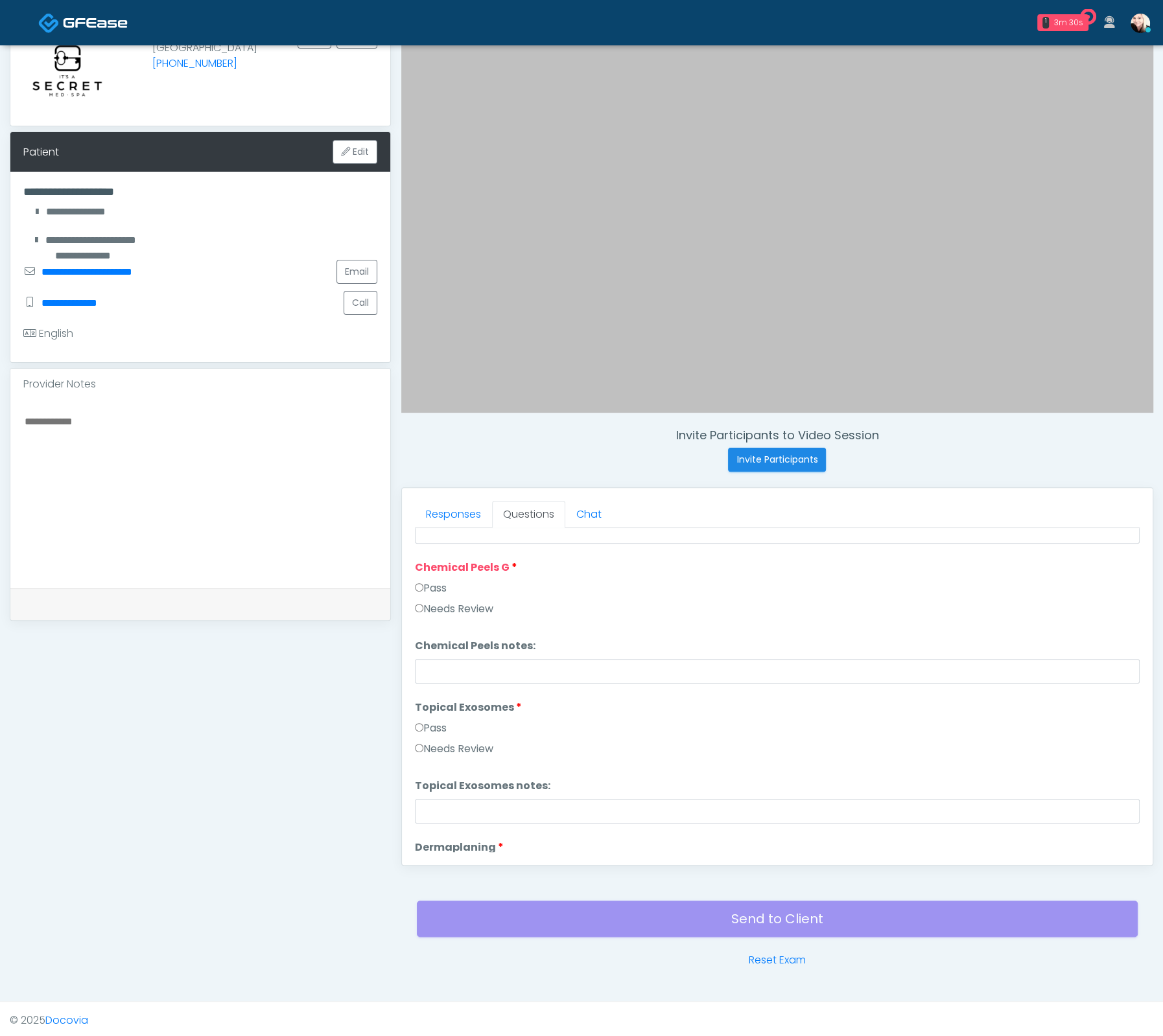
click at [420, 589] on label "Pass" at bounding box center [431, 588] width 32 height 16
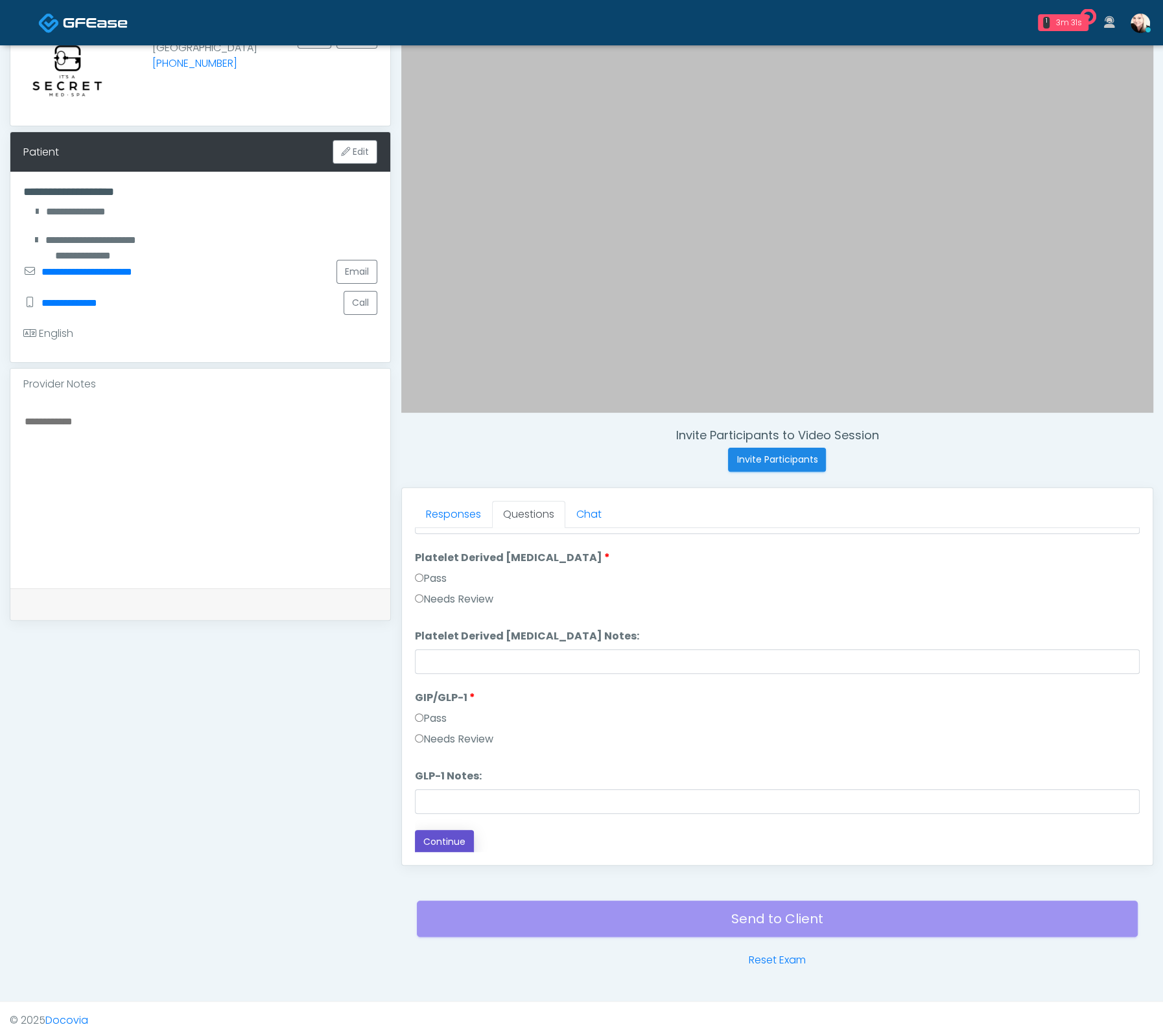
click at [436, 838] on button "Continue" at bounding box center [445, 842] width 59 height 24
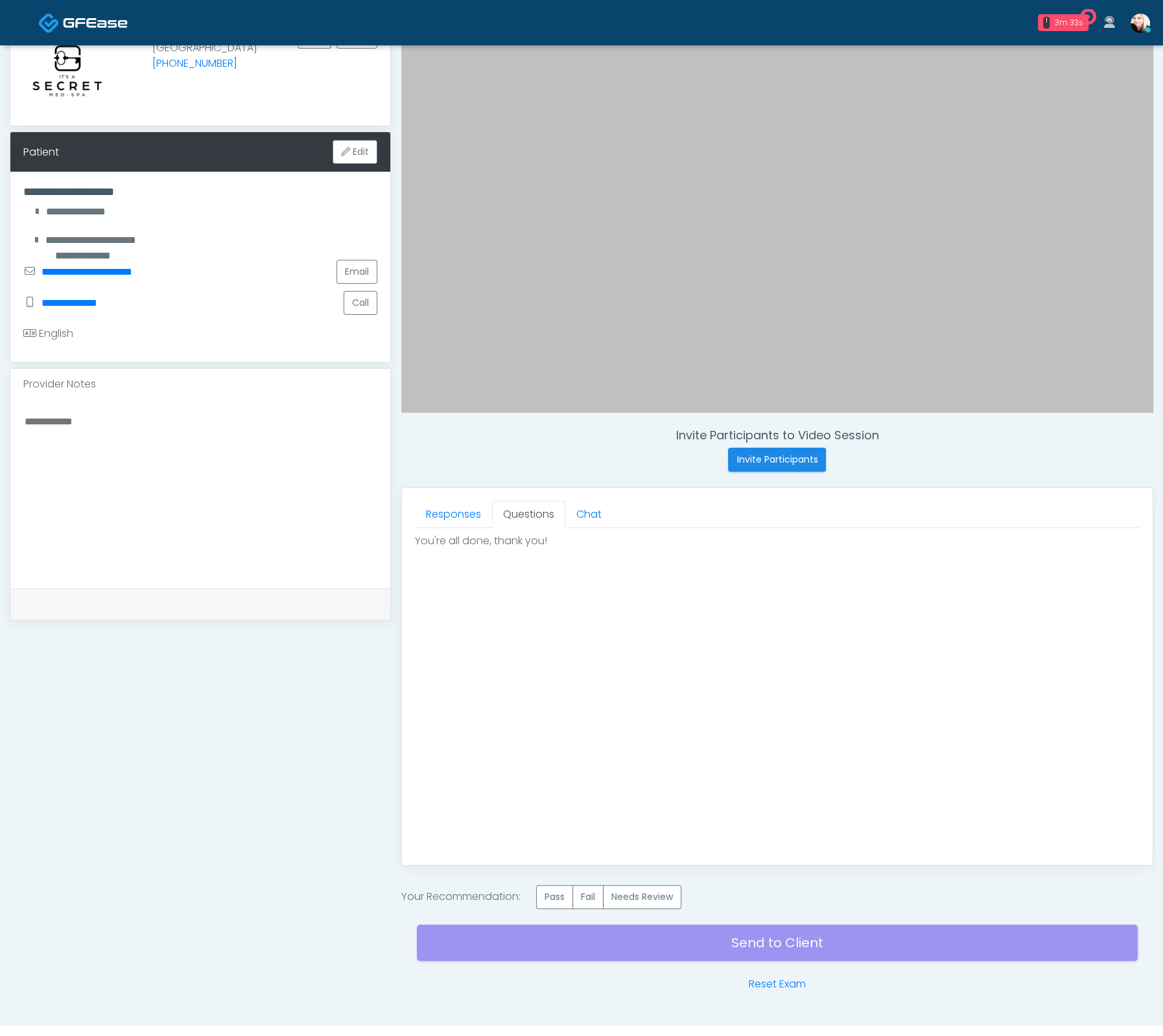
scroll to position [0, 0]
click at [564, 895] on label "Pass" at bounding box center [554, 897] width 37 height 24
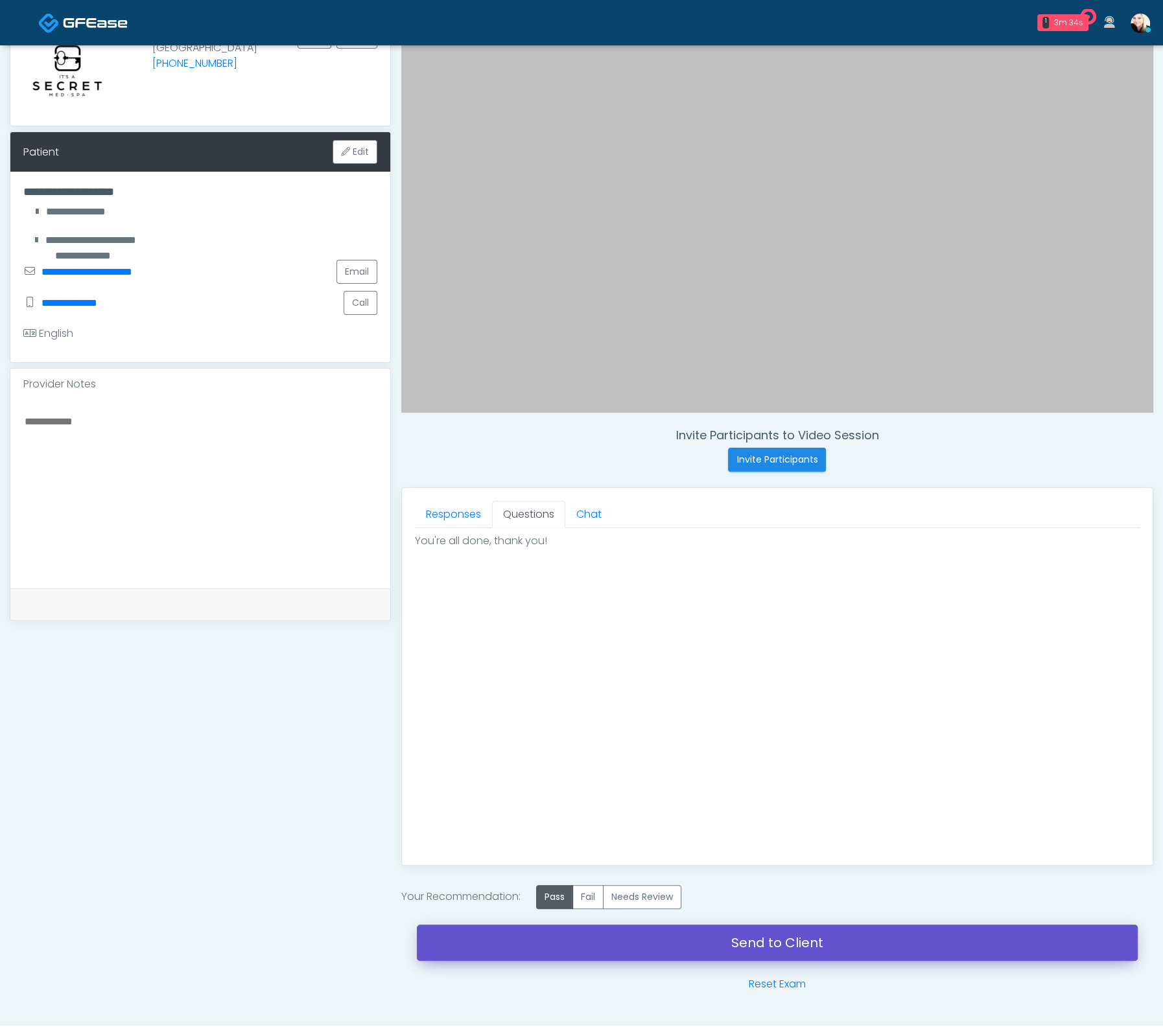
click at [761, 928] on link "Send to Client" at bounding box center [777, 943] width 720 height 36
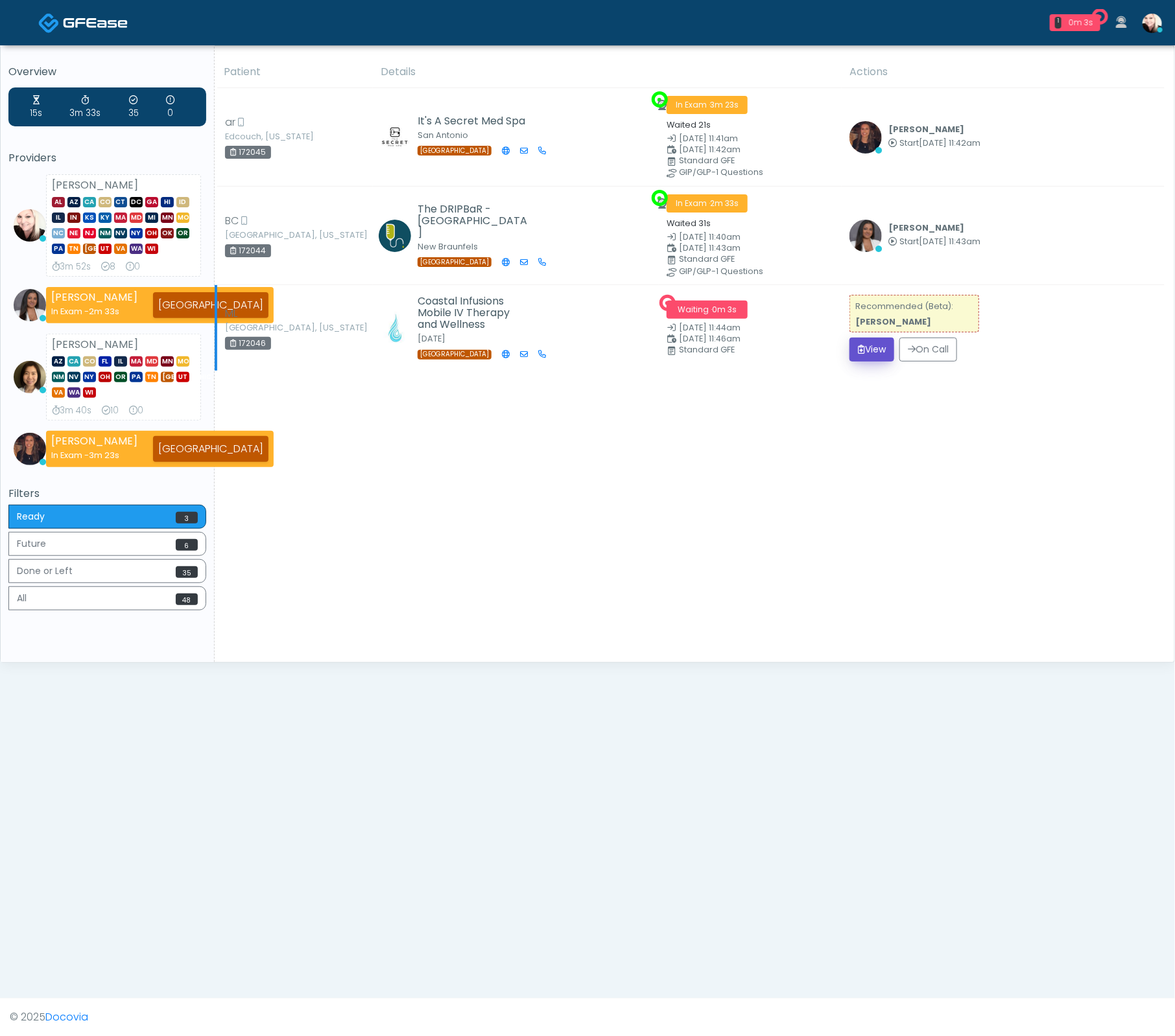
click at [876, 350] on button "View" at bounding box center [871, 349] width 45 height 24
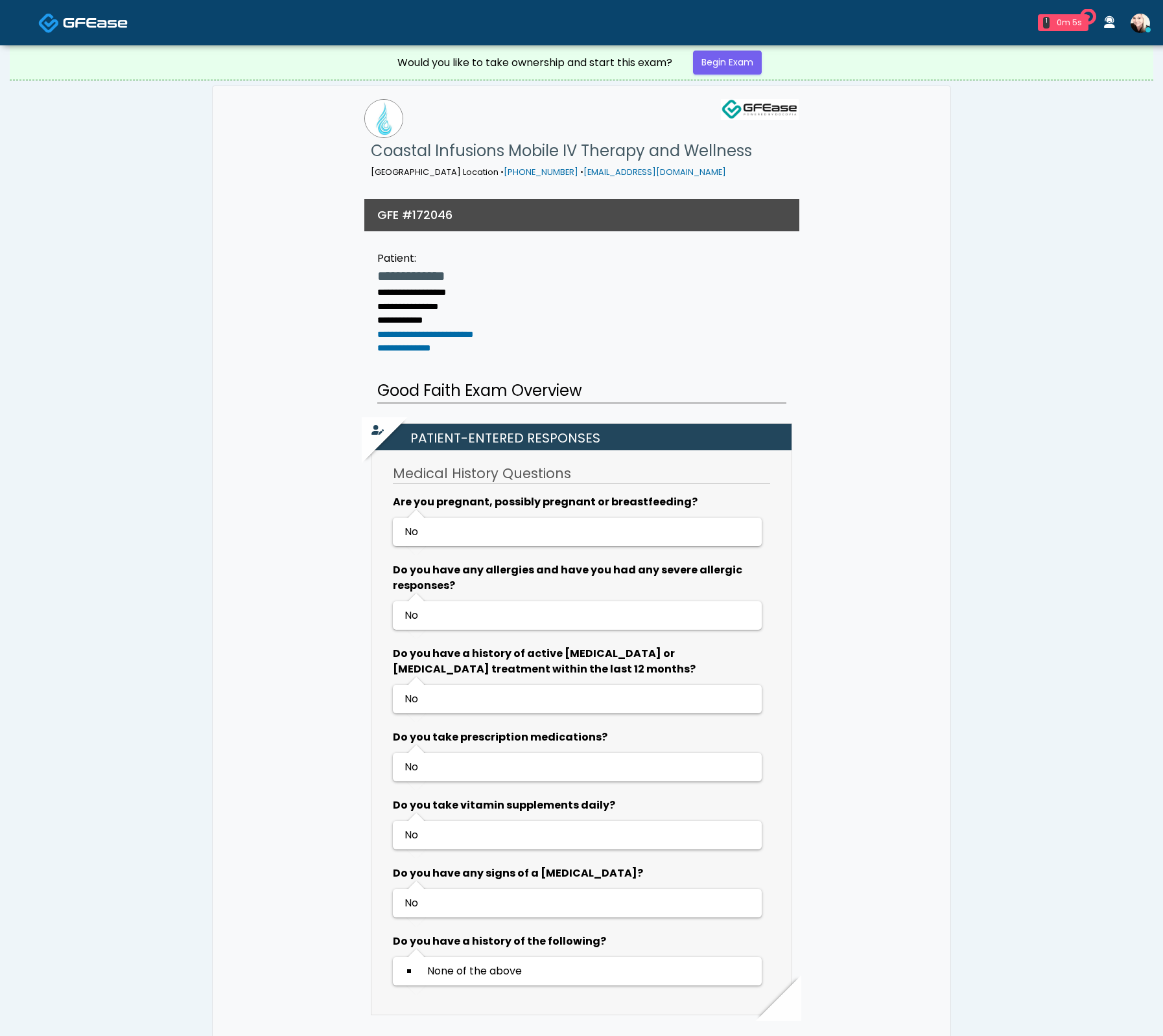
click at [742, 51] on link "Begin Exam" at bounding box center [727, 62] width 69 height 24
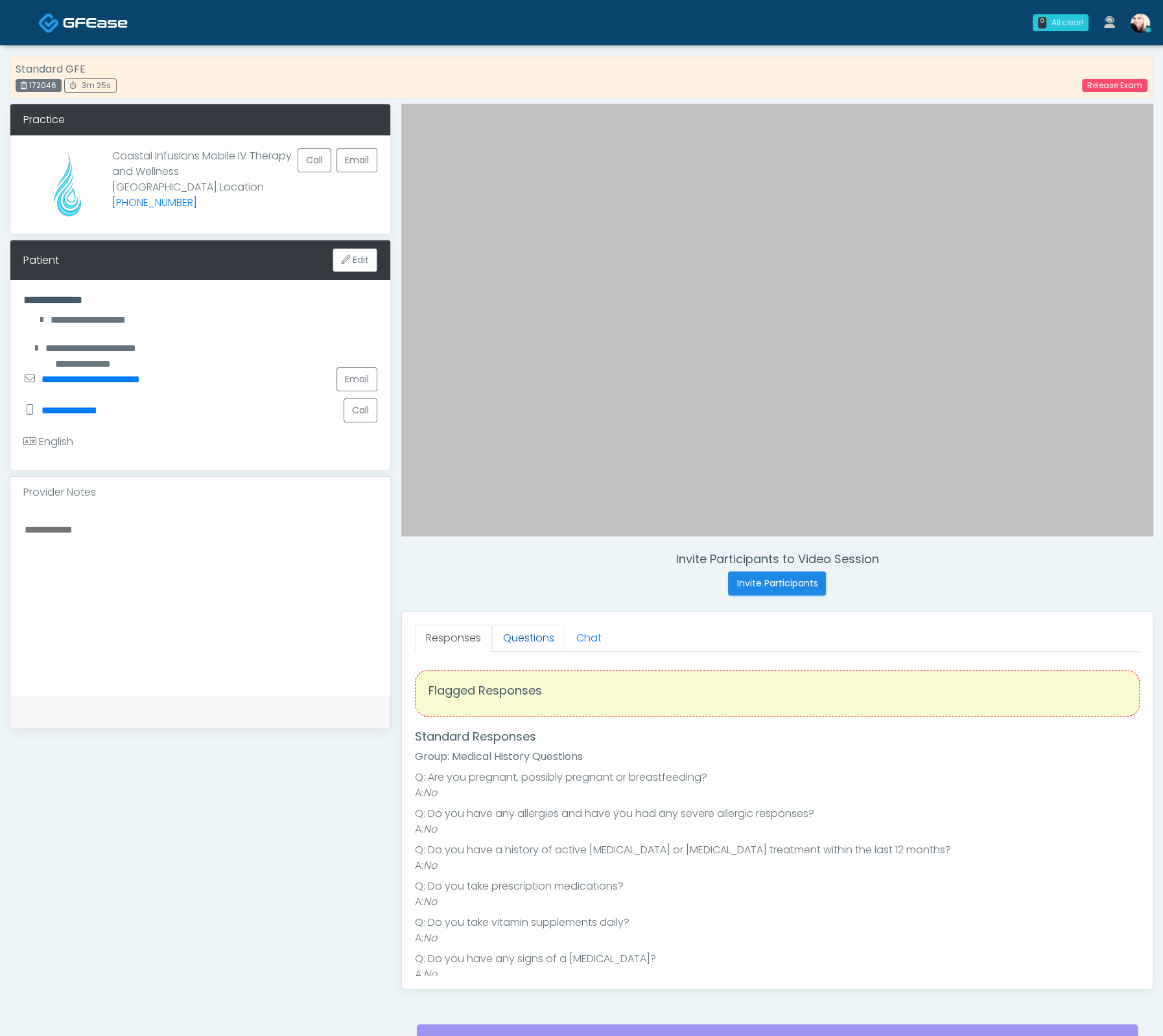
click at [525, 642] on link "Questions" at bounding box center [528, 639] width 73 height 27
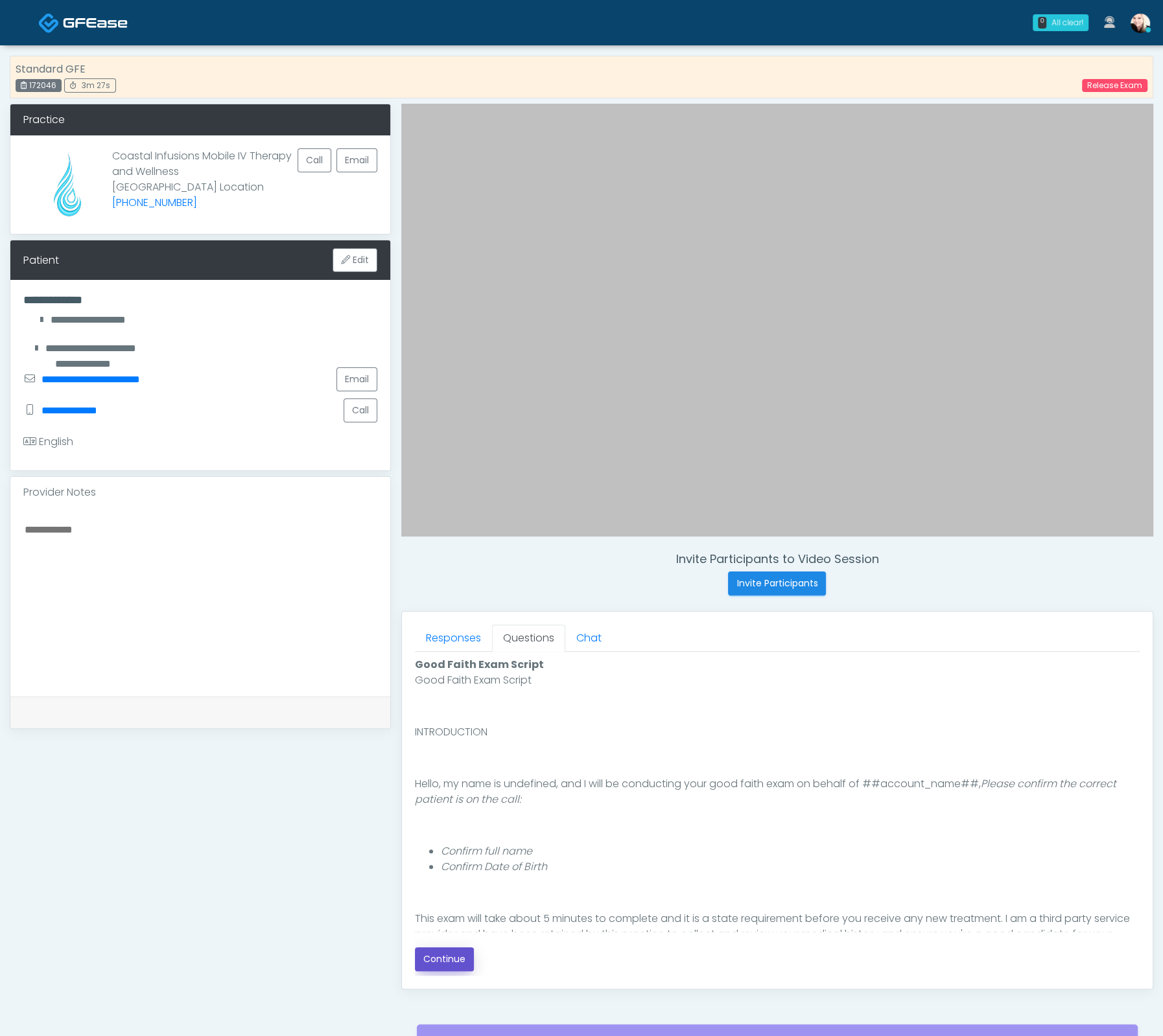
click at [431, 958] on button "Continue" at bounding box center [445, 959] width 59 height 24
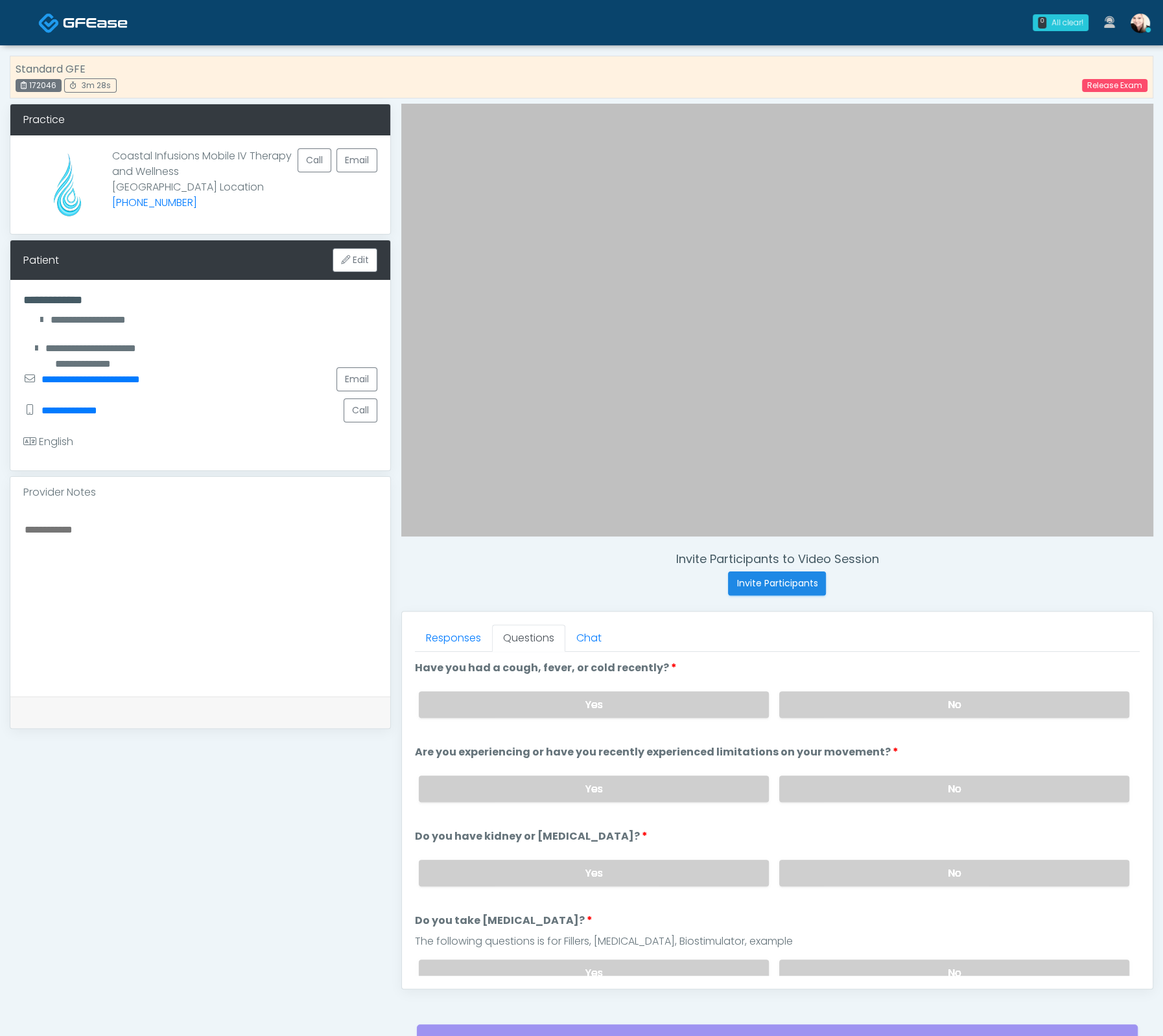
scroll to position [123, 0]
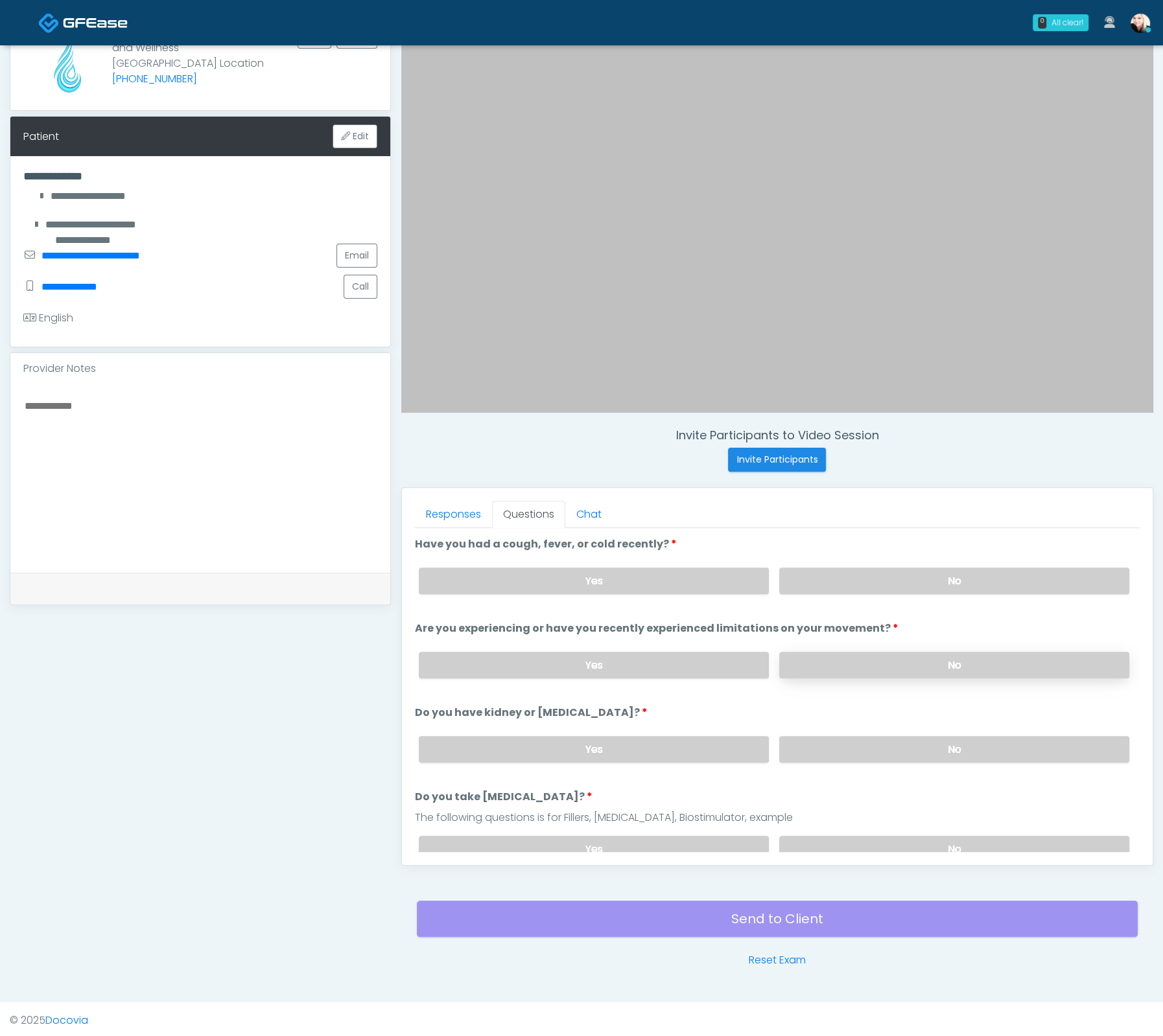
drag, startPoint x: 906, startPoint y: 585, endPoint x: 906, endPoint y: 653, distance: 68.0
click at [906, 585] on label "No" at bounding box center [954, 580] width 350 height 27
click at [903, 670] on label "No" at bounding box center [954, 665] width 350 height 27
click at [917, 736] on label "No" at bounding box center [954, 749] width 350 height 27
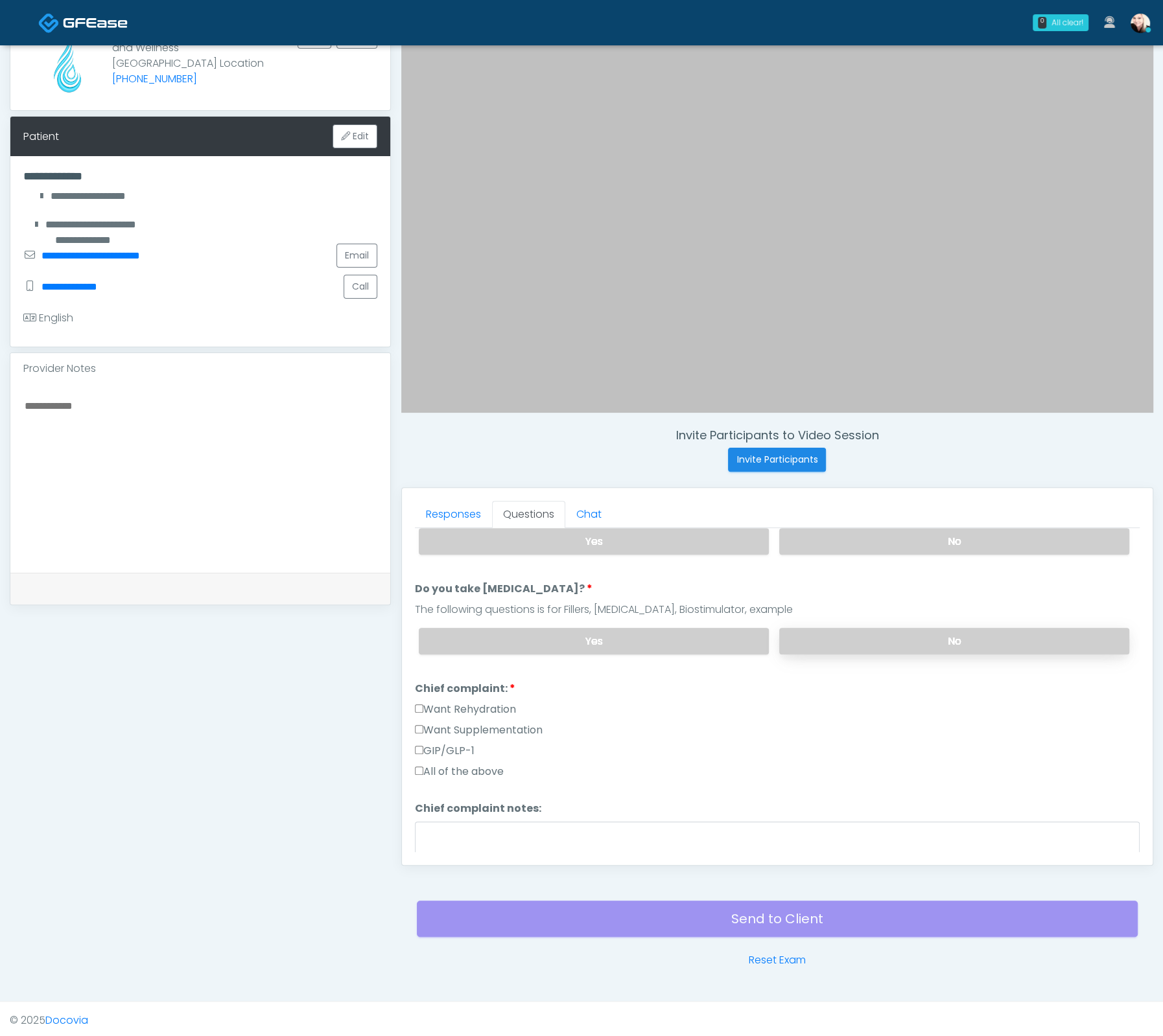
scroll to position [209, 0]
click at [841, 626] on label "No" at bounding box center [954, 639] width 350 height 27
click at [416, 721] on label "Want Supplementation" at bounding box center [479, 729] width 128 height 16
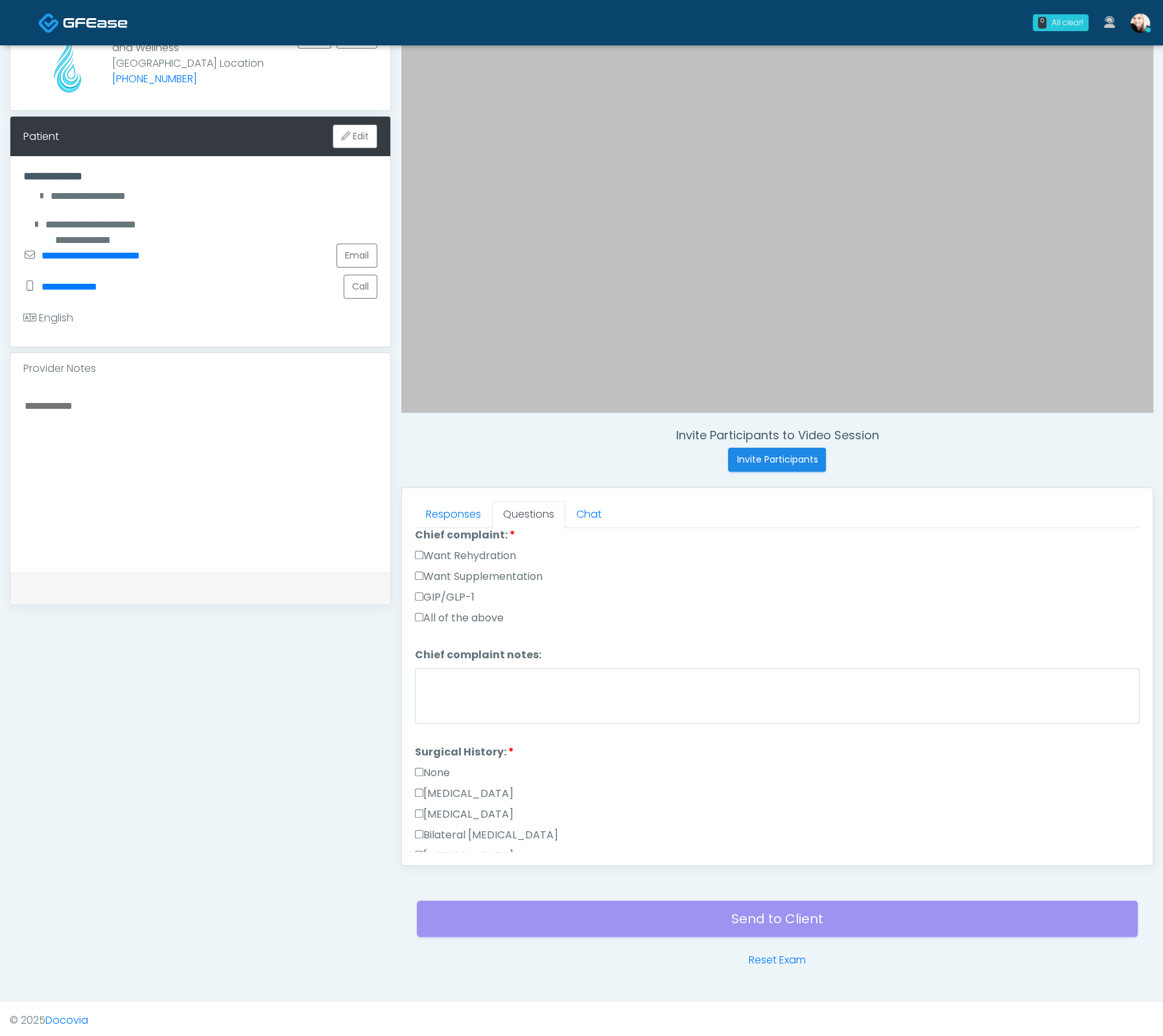
scroll to position [373, 0]
click at [425, 754] on label "None" at bounding box center [432, 762] width 35 height 16
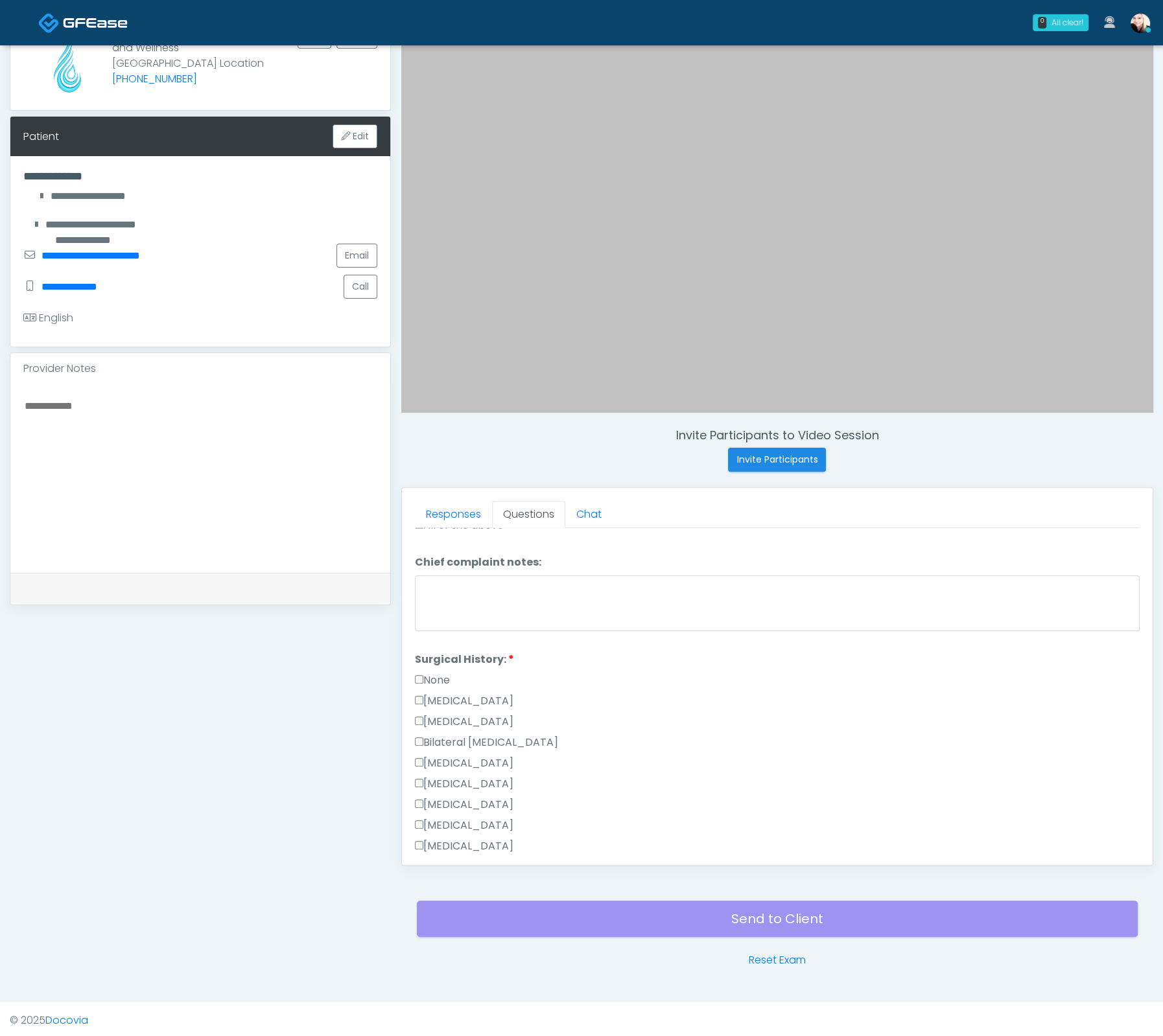
scroll to position [696, 0]
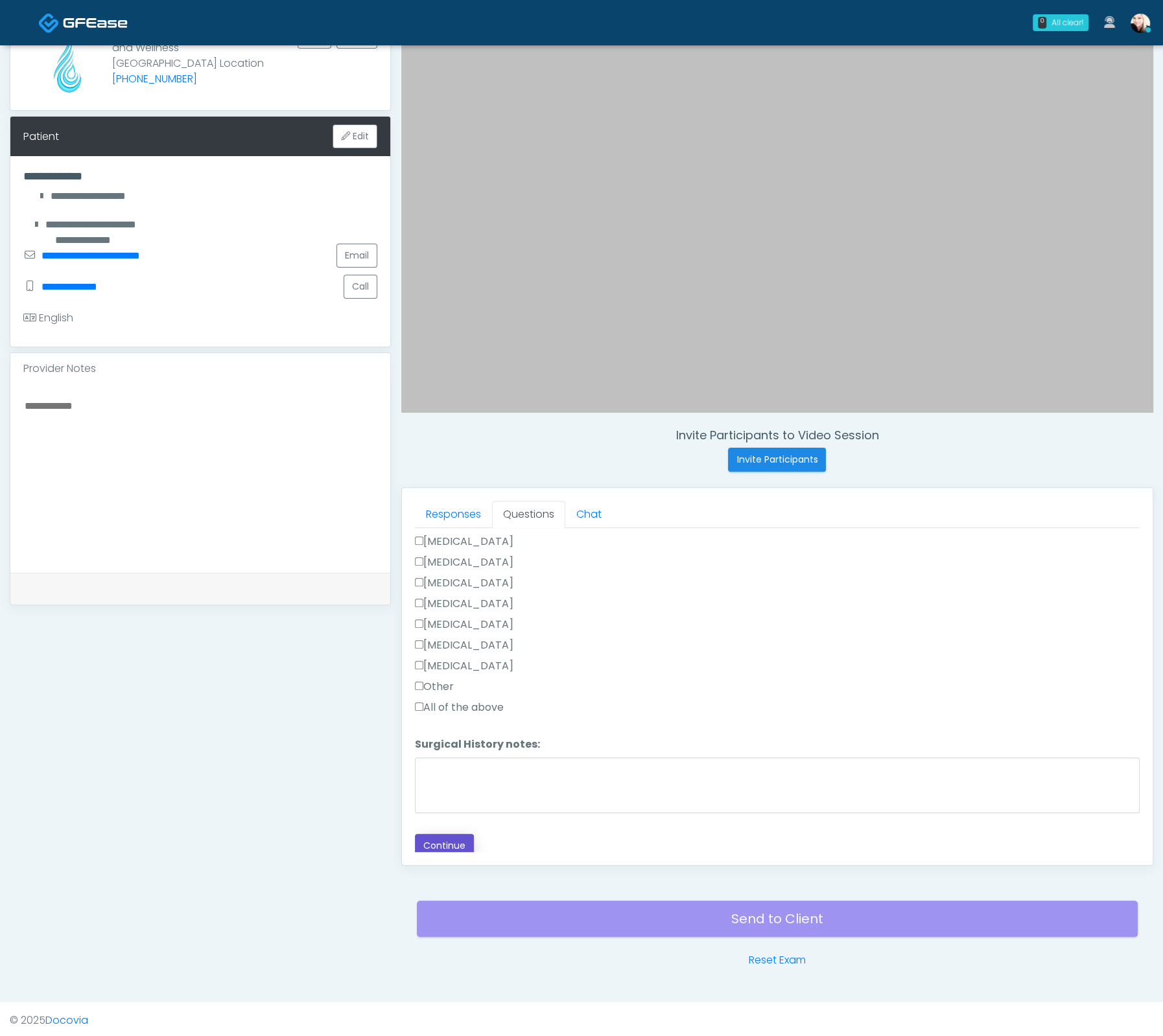
click at [436, 834] on button "Continue" at bounding box center [445, 846] width 59 height 24
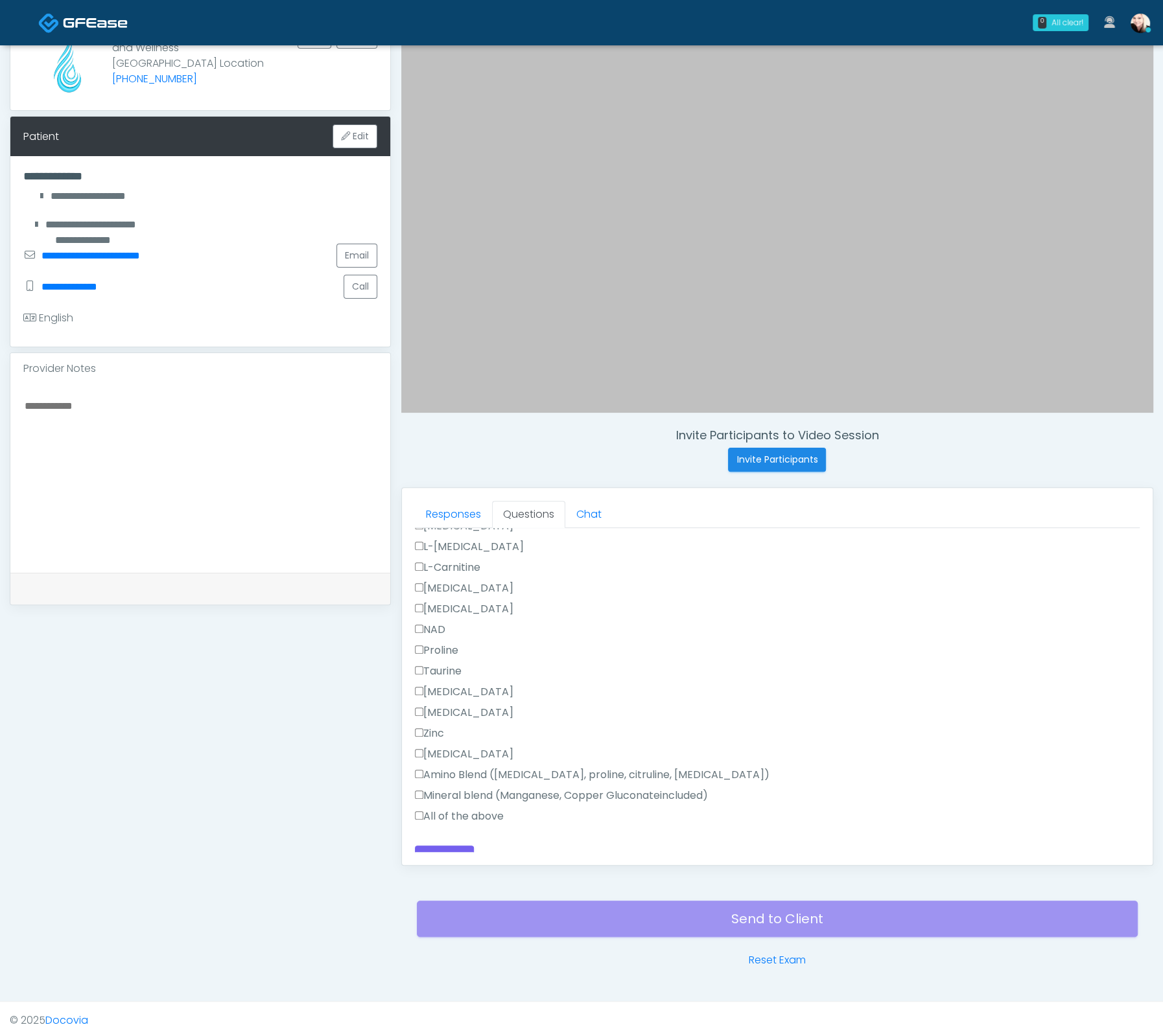
click at [429, 809] on label "All of the above" at bounding box center [459, 816] width 89 height 16
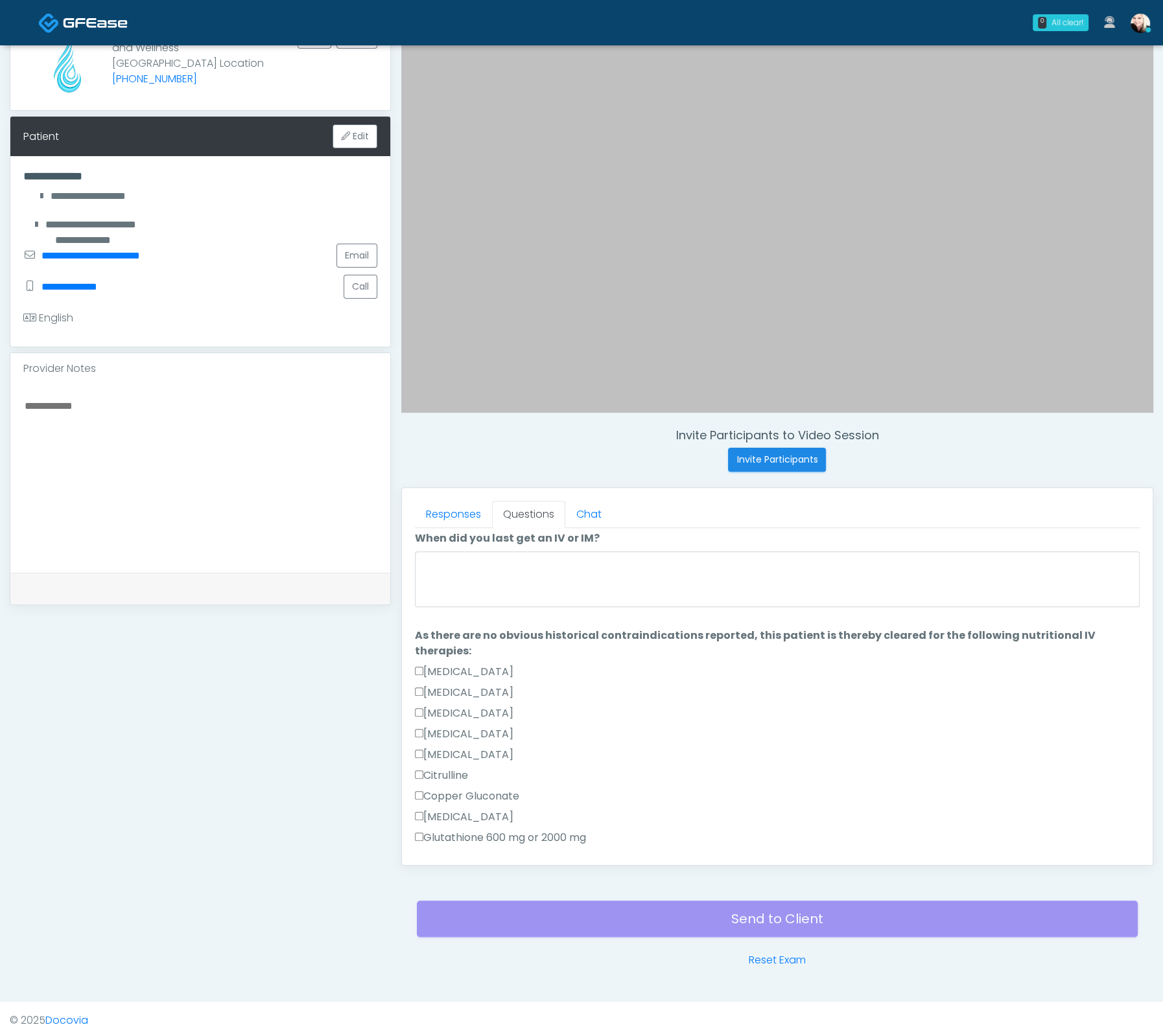
scroll to position [0, 0]
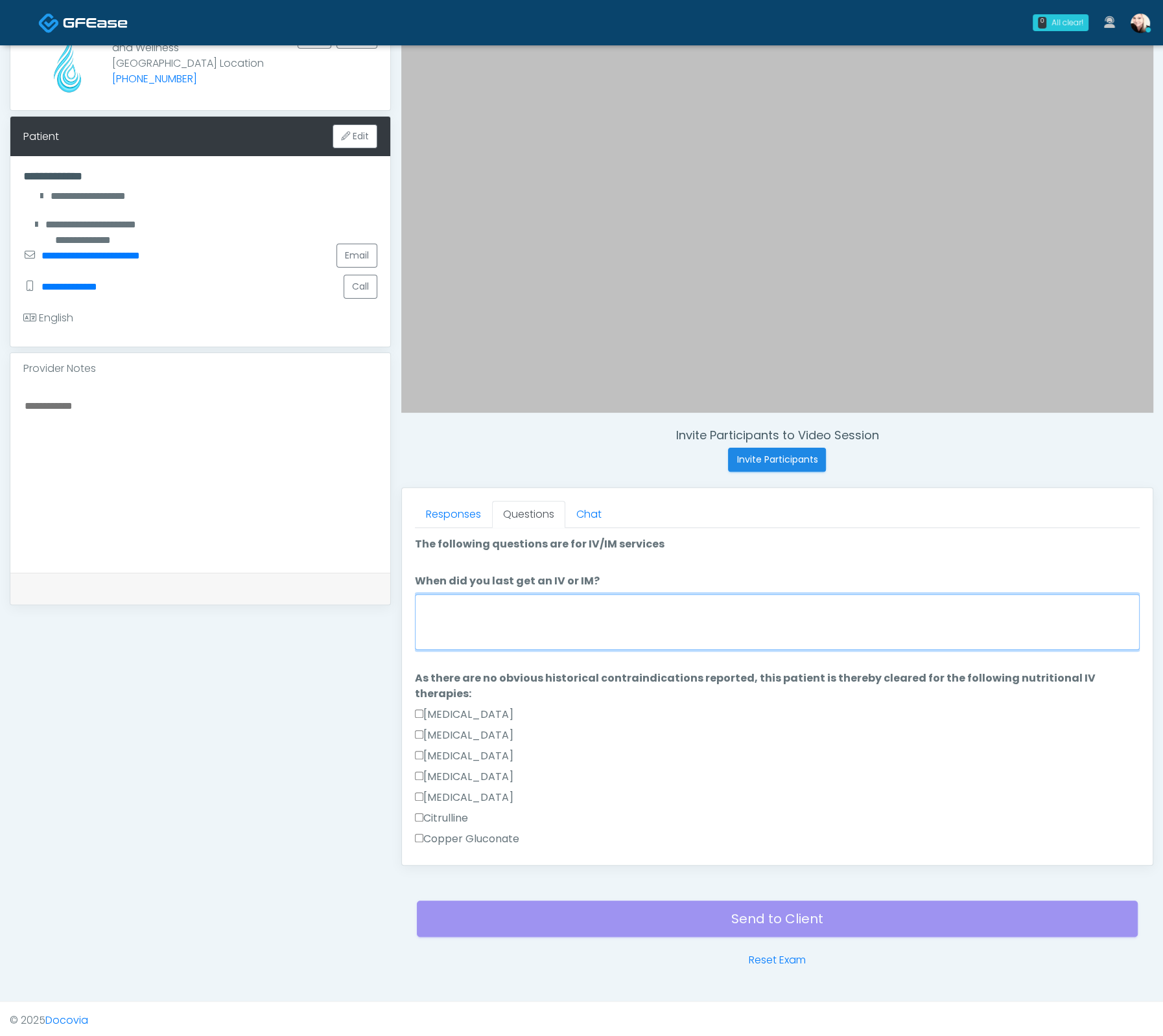
click at [475, 622] on textarea "When did you last get an IV or IM?" at bounding box center [777, 622] width 725 height 56
type textarea "*"
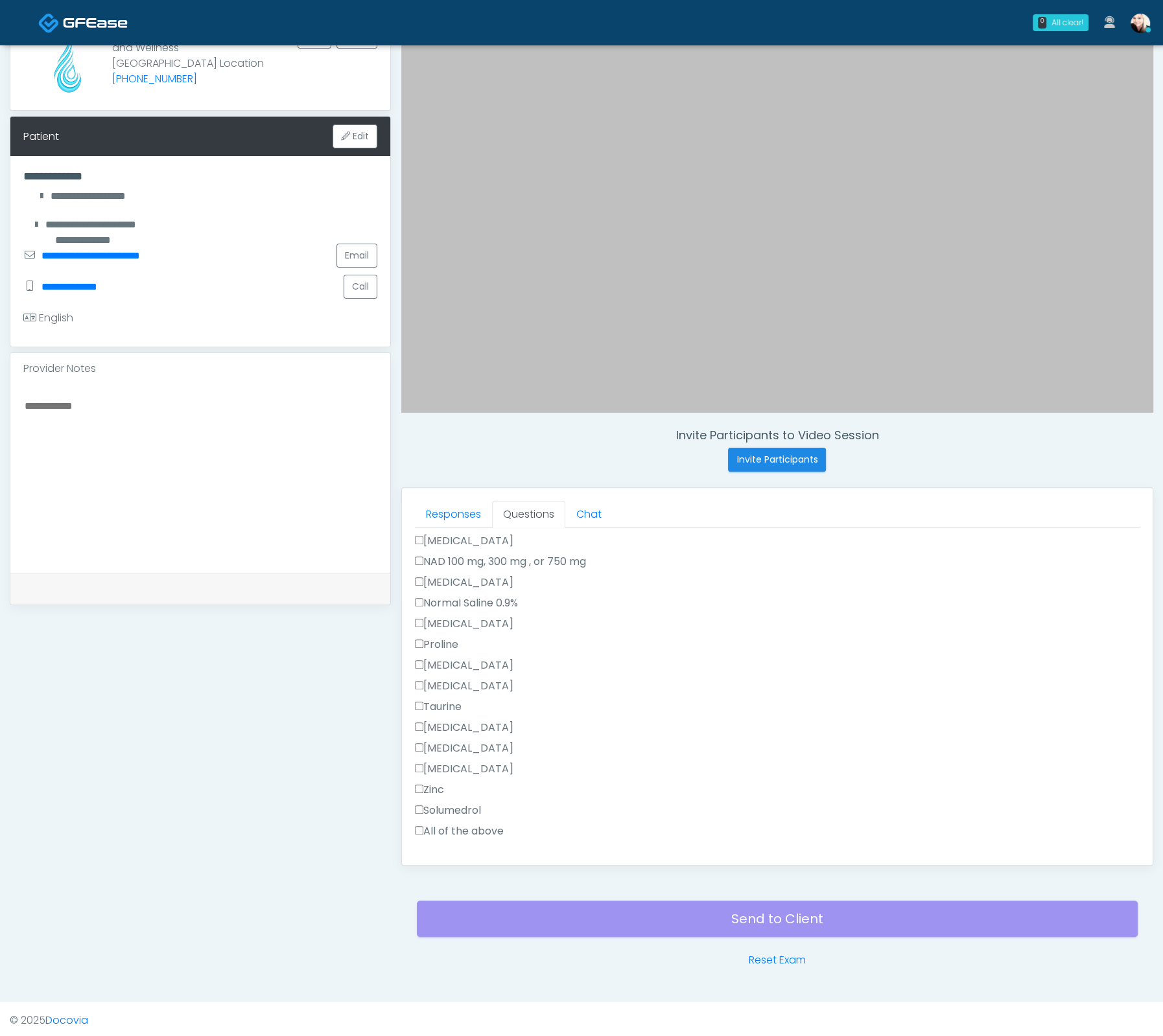
scroll to position [952, 0]
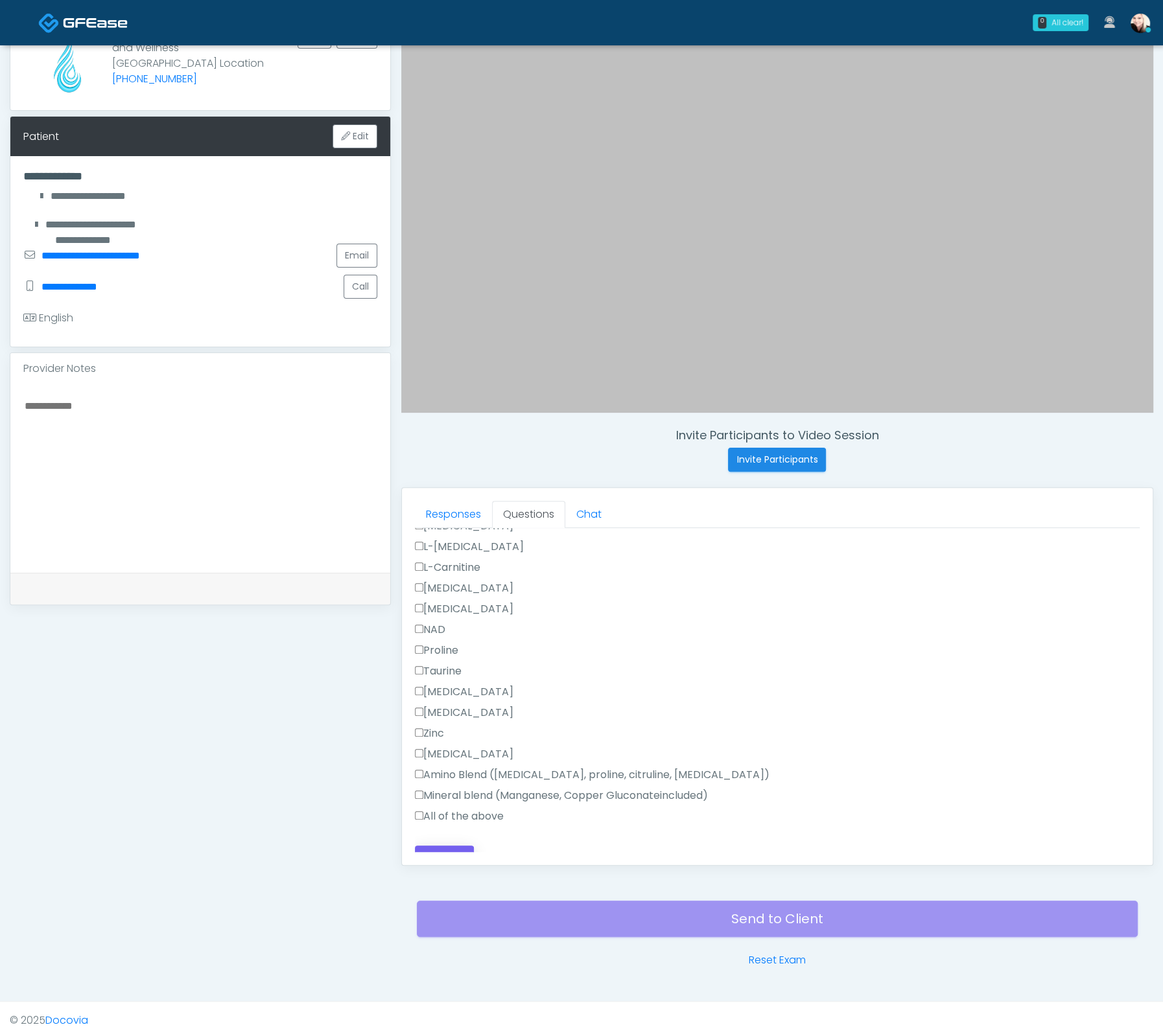
type textarea "*****"
click at [455, 846] on button "Continue" at bounding box center [445, 858] width 59 height 24
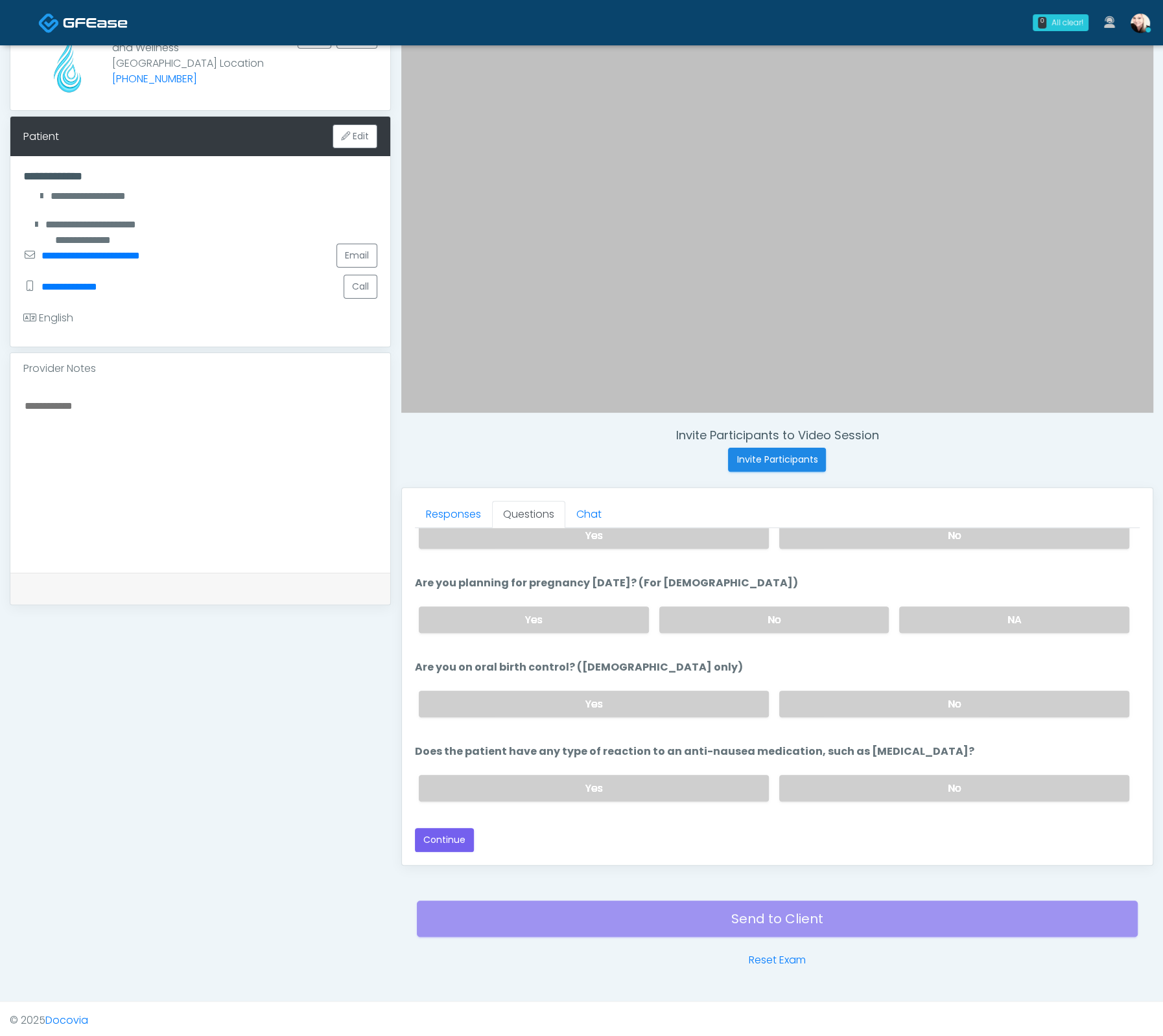
scroll to position [712, 0]
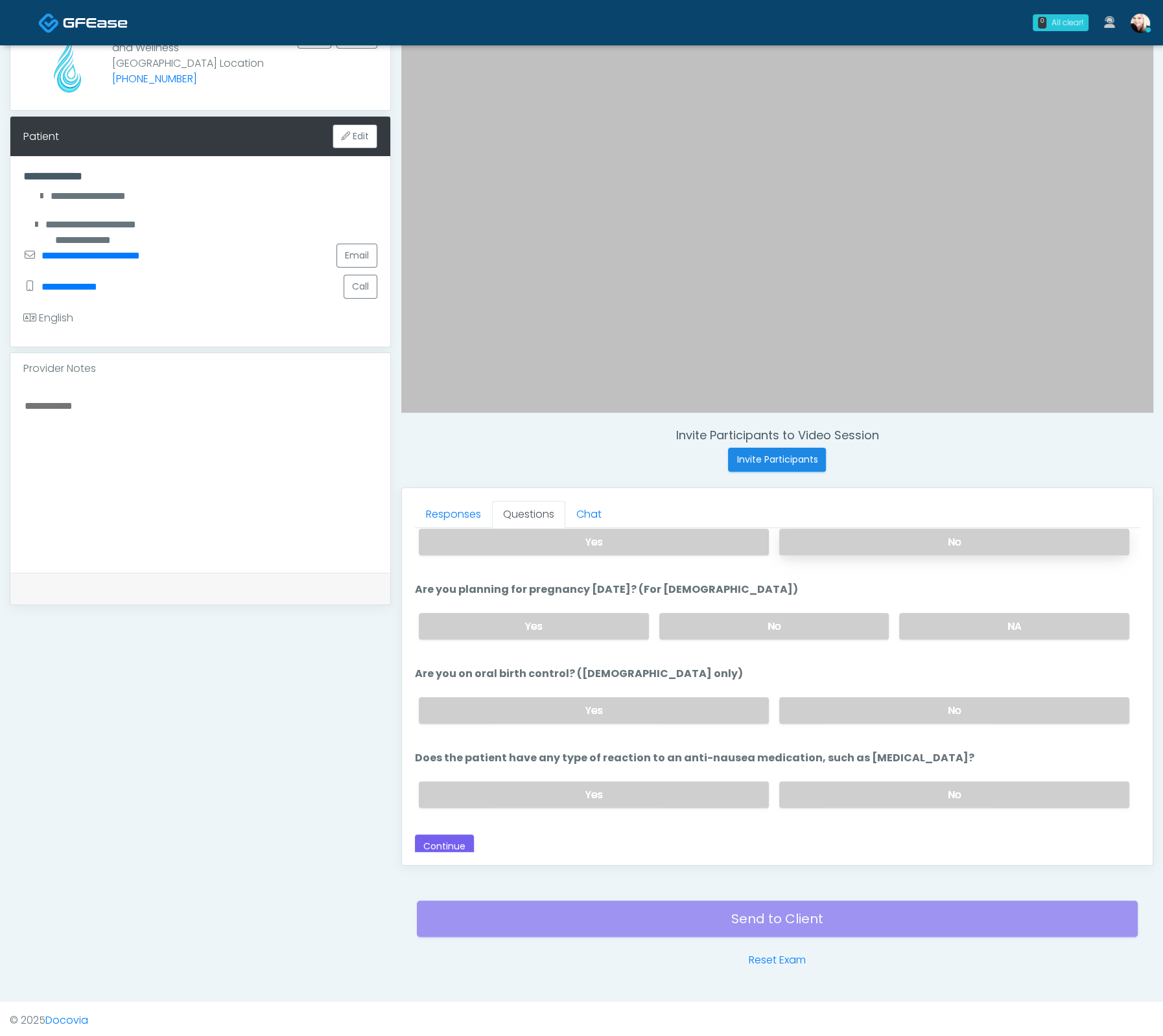
click at [867, 543] on label "No" at bounding box center [954, 542] width 350 height 27
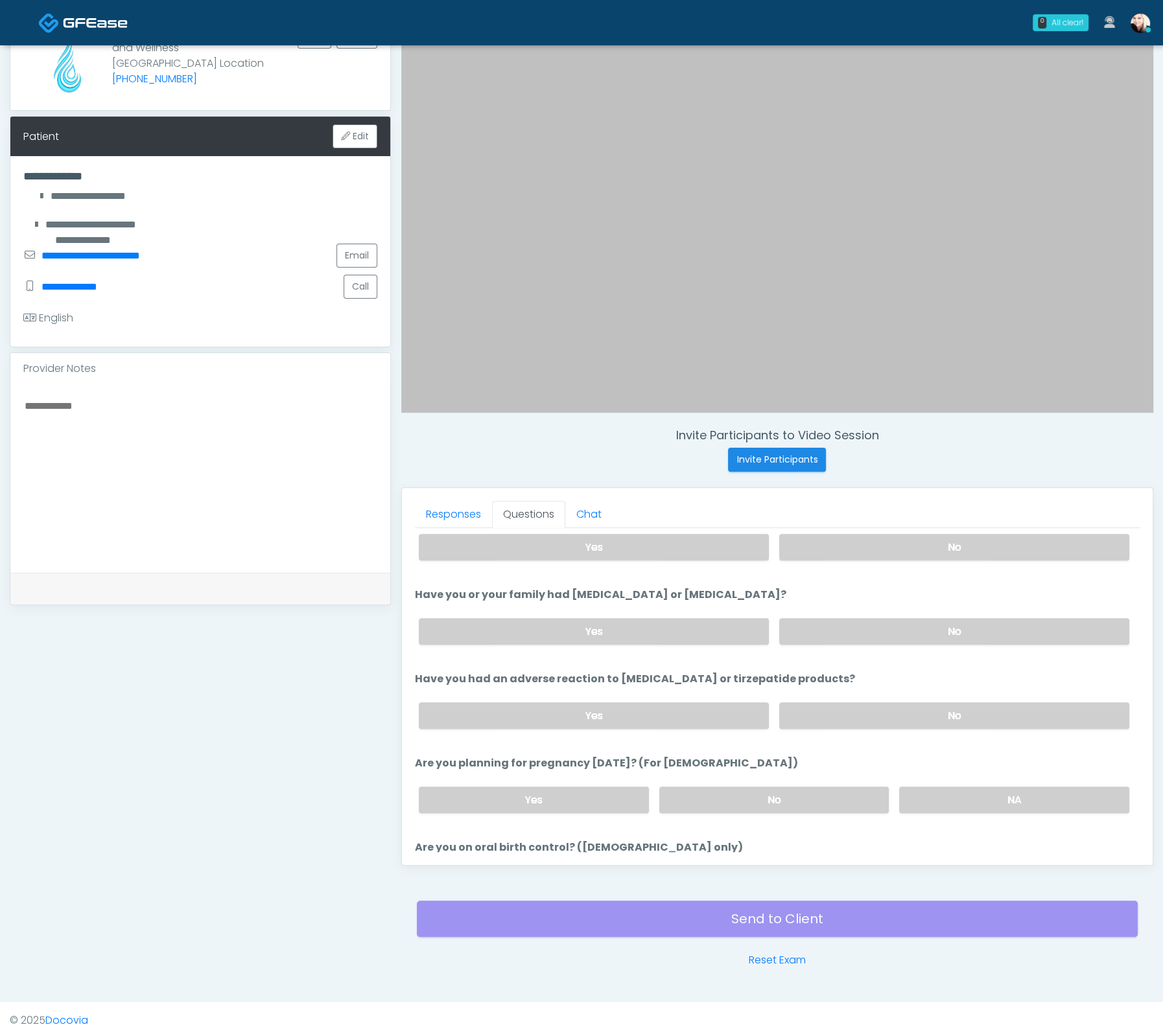
click at [771, 616] on div "Yes No" at bounding box center [773, 631] width 731 height 47
click at [845, 618] on label "No" at bounding box center [954, 631] width 350 height 27
click at [845, 541] on label "No" at bounding box center [954, 547] width 350 height 27
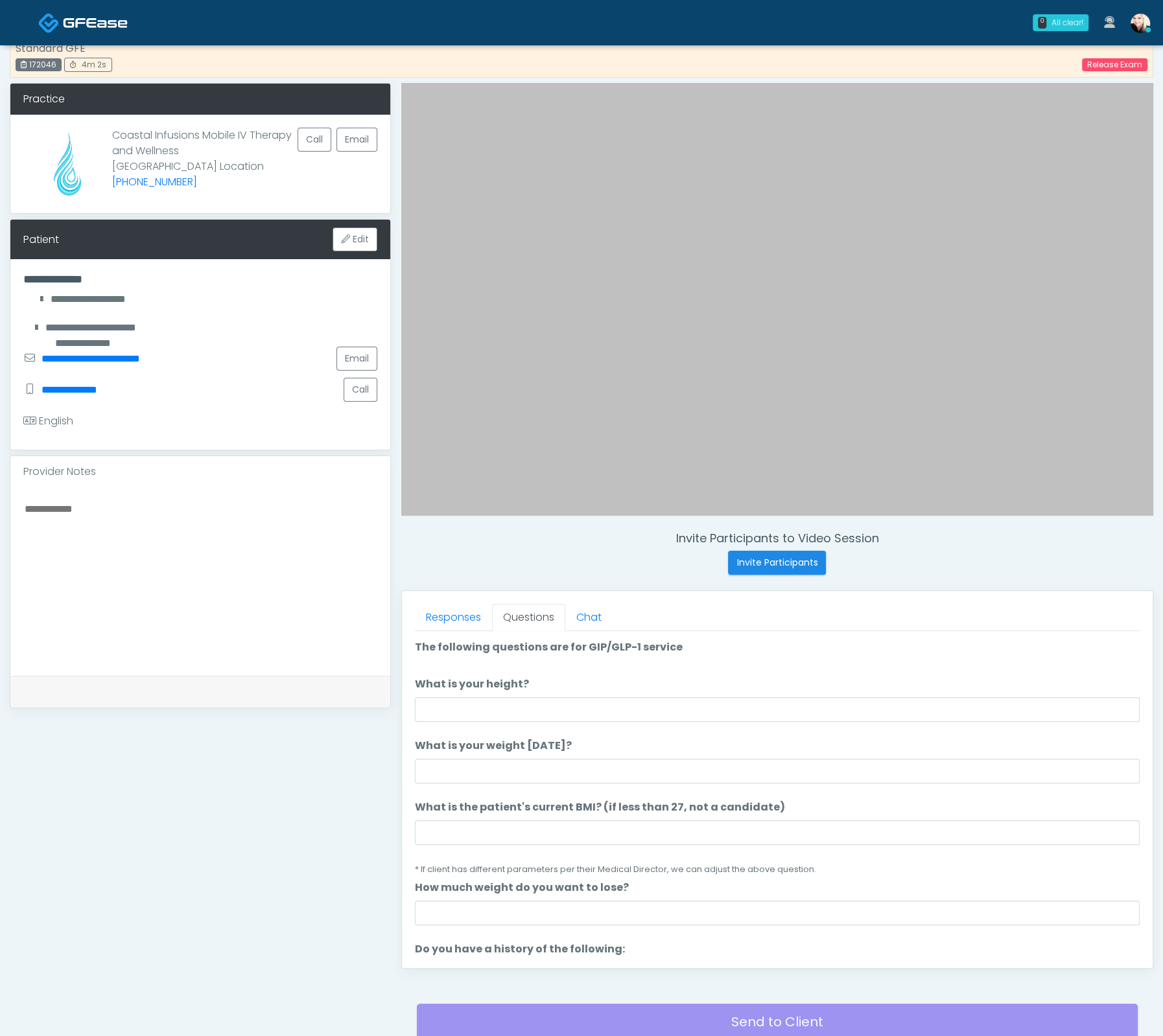
scroll to position [0, 0]
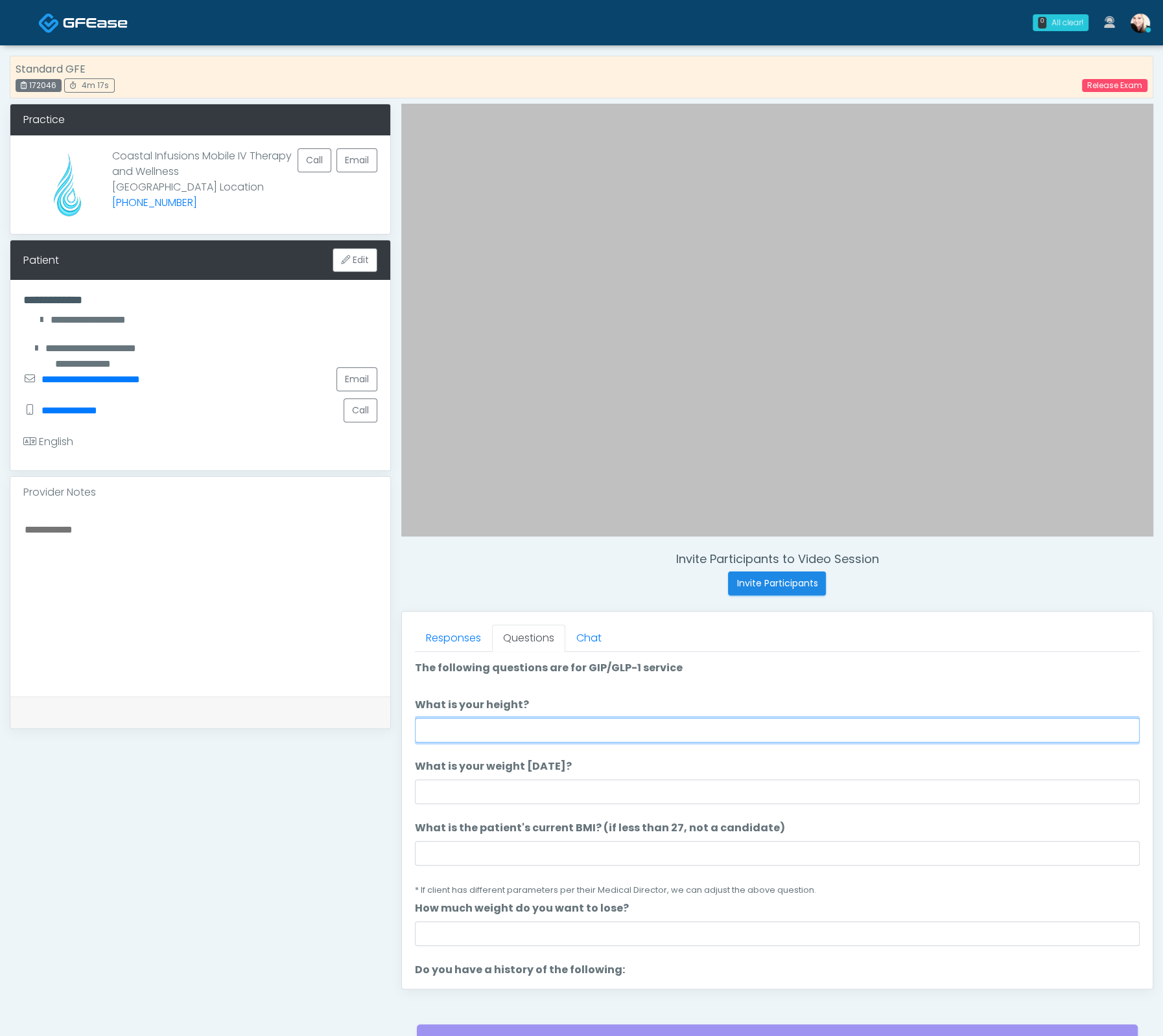
click at [467, 732] on input "What is your height?" at bounding box center [777, 731] width 725 height 25
type input "****"
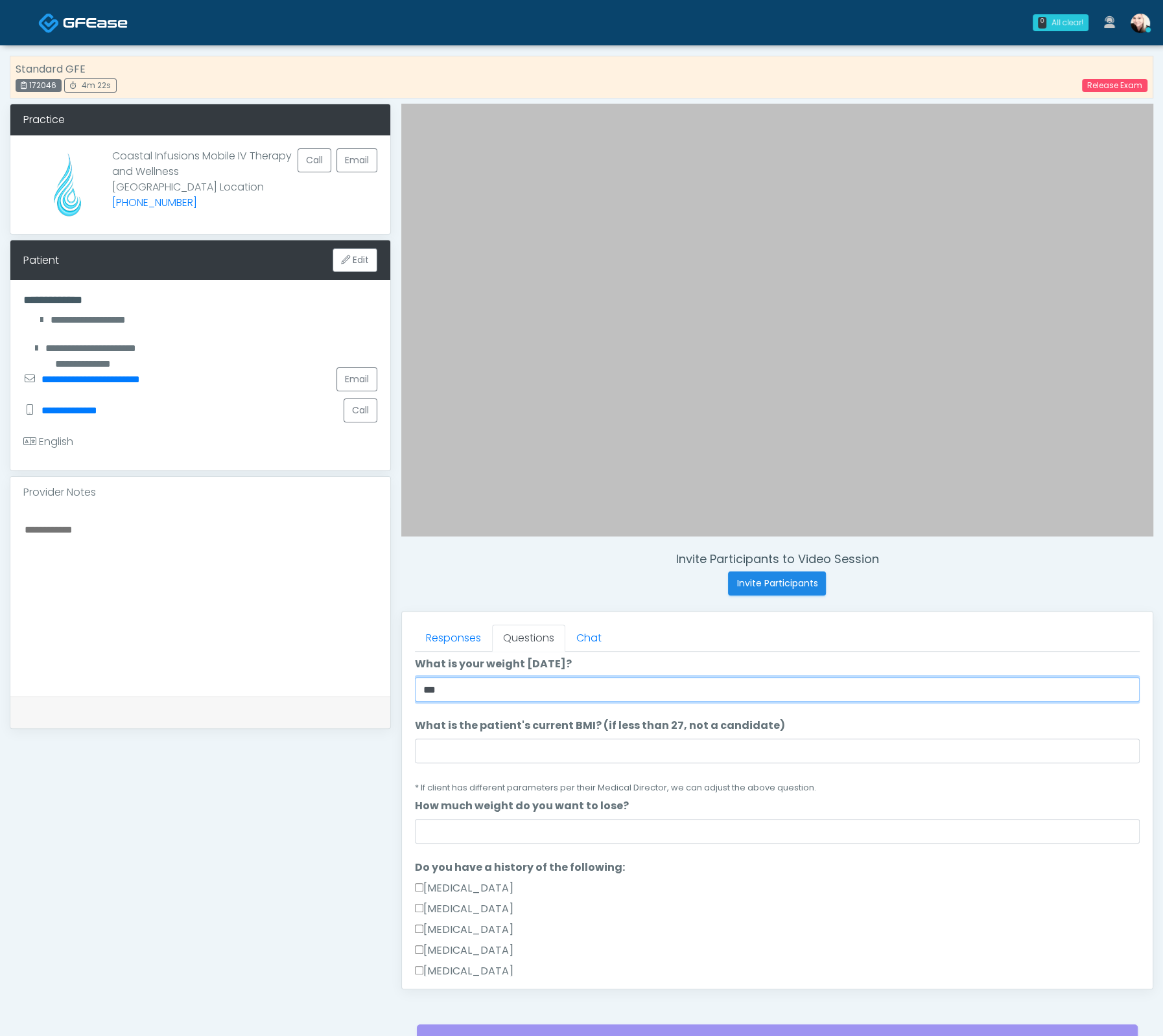
scroll to position [115, 0]
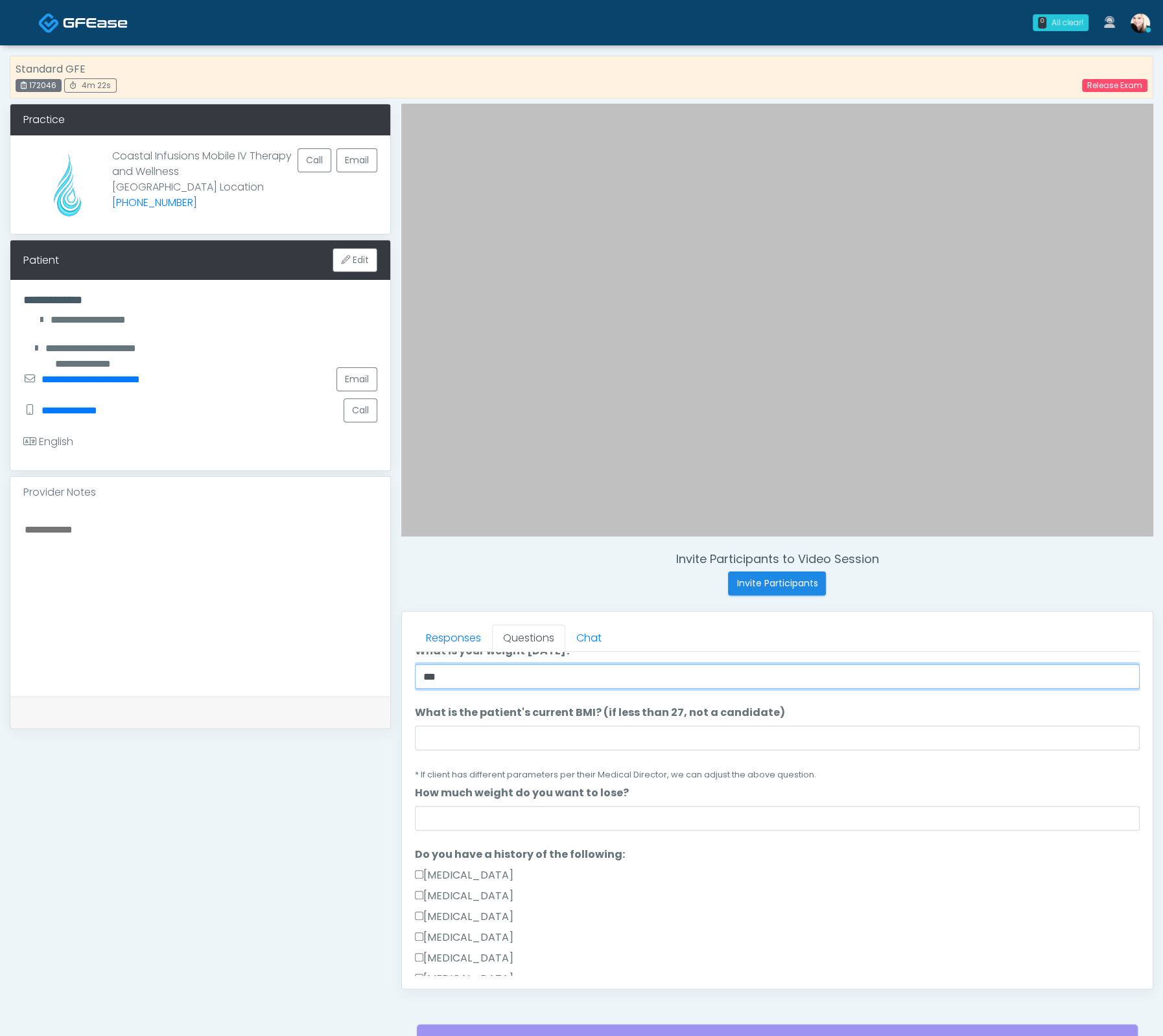
type input "***"
click at [481, 725] on li "What is the patient's current BMI? (if less than 27, not a candidate) What is t…" at bounding box center [777, 744] width 725 height 77
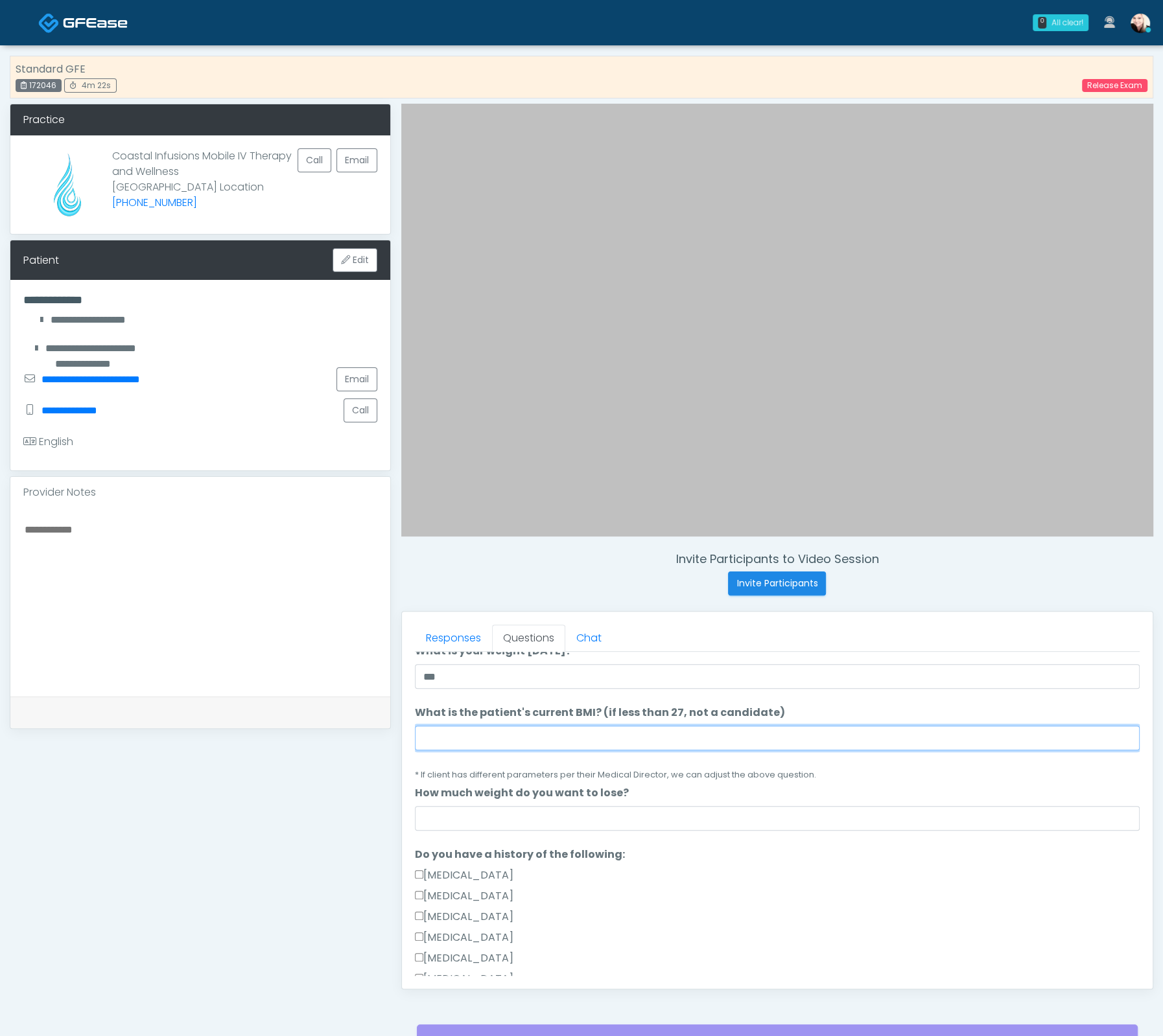
click at [479, 733] on input "What is the patient's current BMI? (if less than 27, not a candidate)" at bounding box center [777, 738] width 725 height 25
paste input "****"
type input "****"
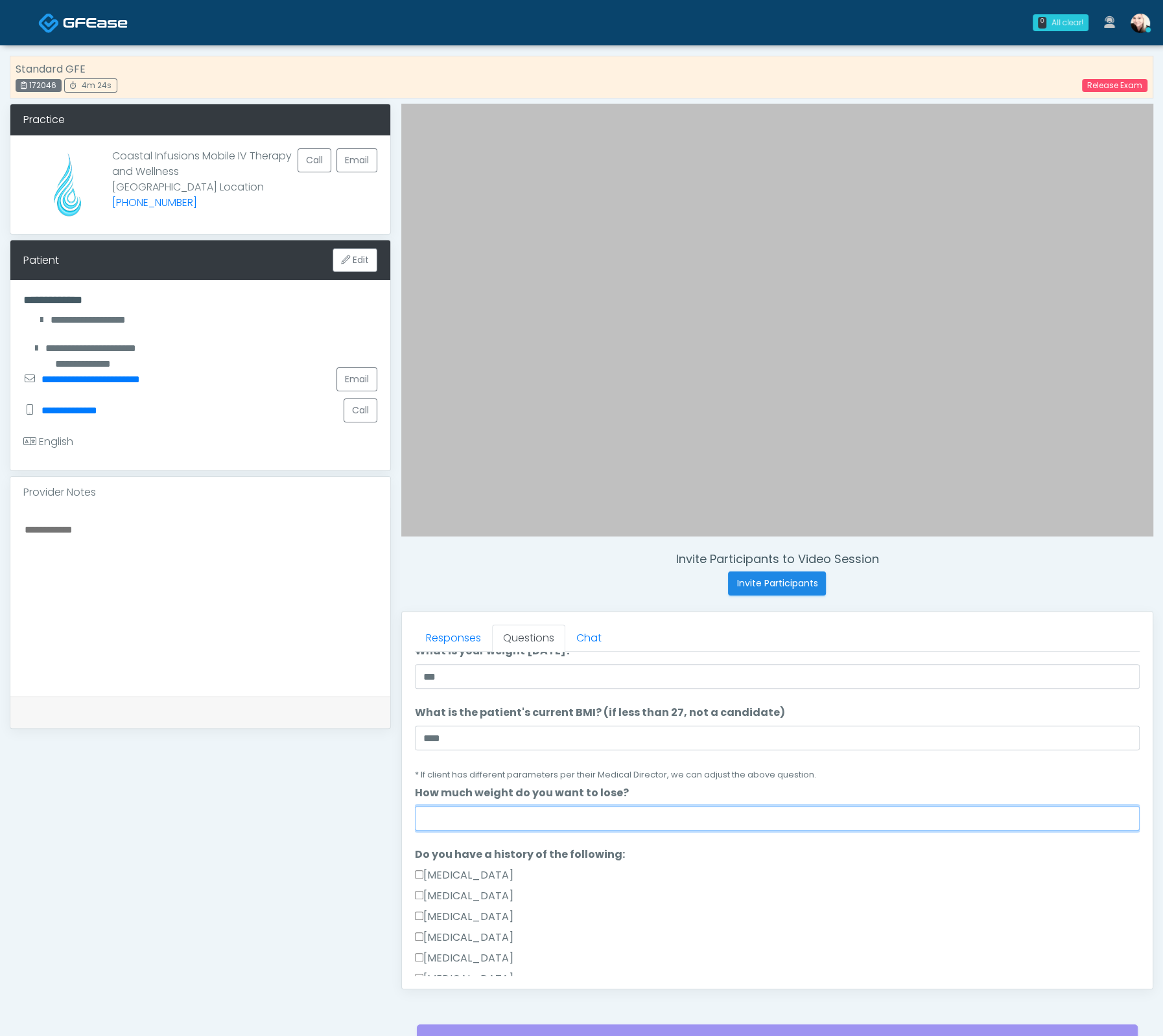
click at [486, 817] on input "How much weight do you want to lose?" at bounding box center [777, 819] width 725 height 25
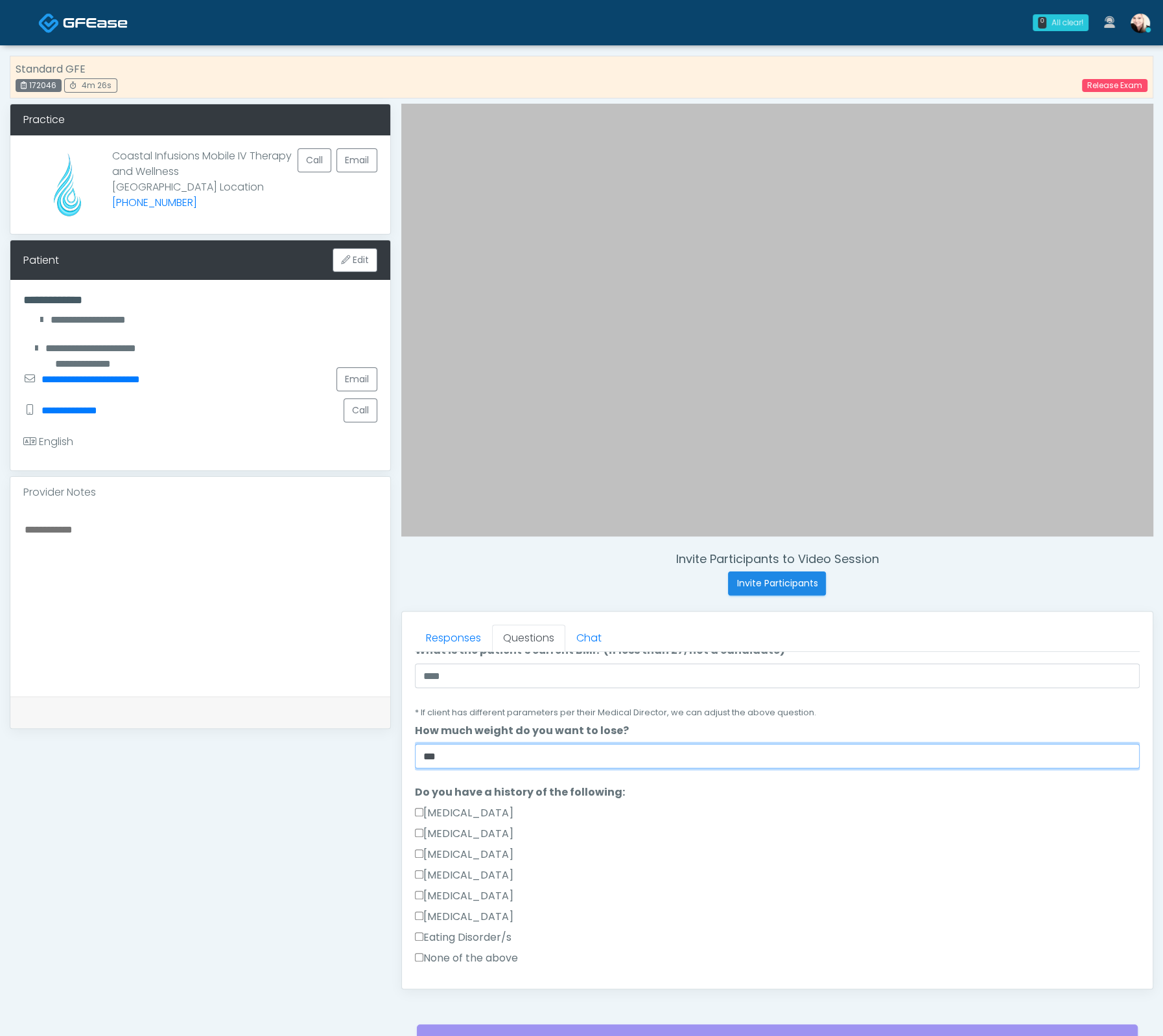
scroll to position [391, 0]
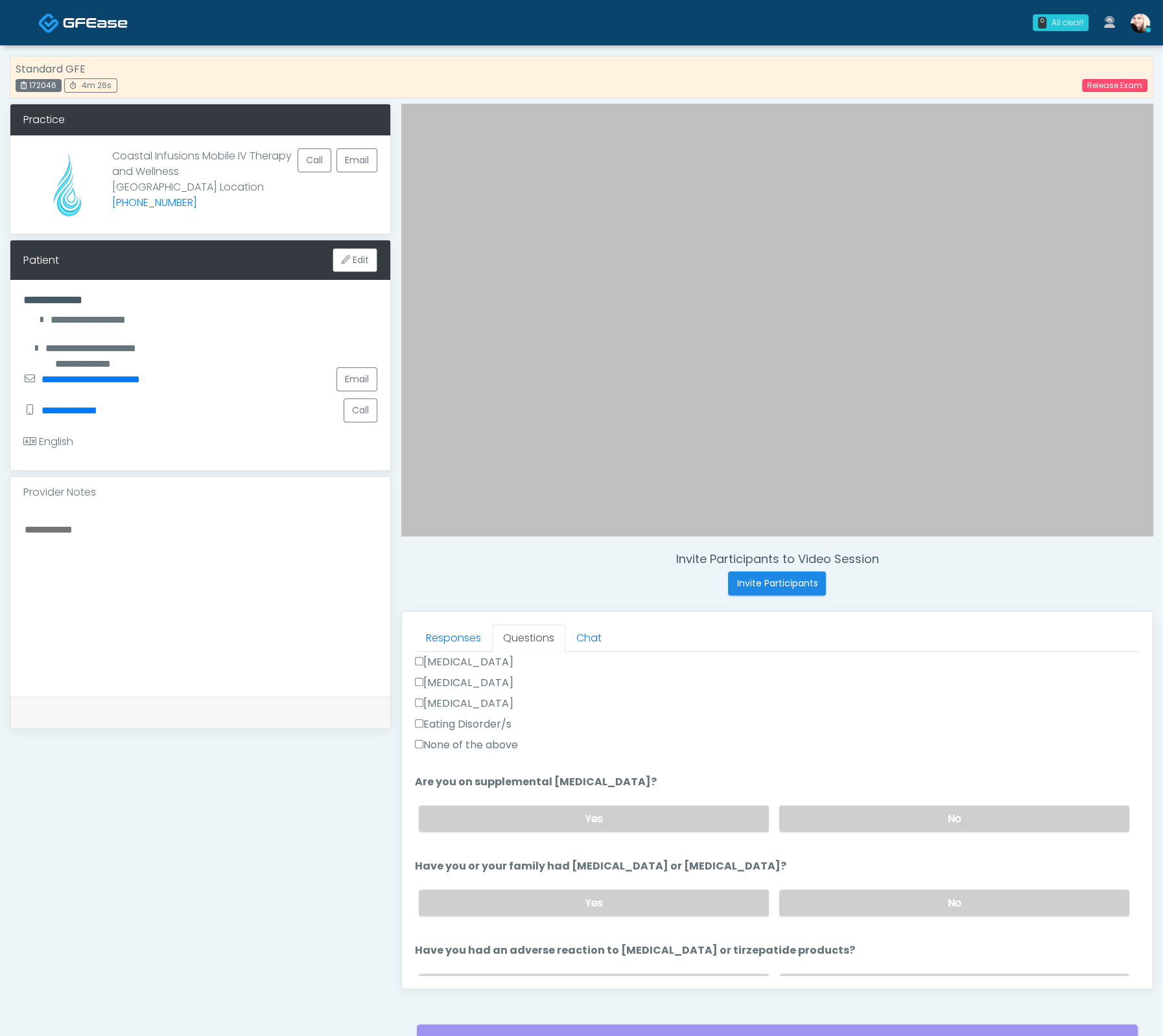
type input "***"
click at [438, 740] on label "None of the above" at bounding box center [467, 745] width 103 height 16
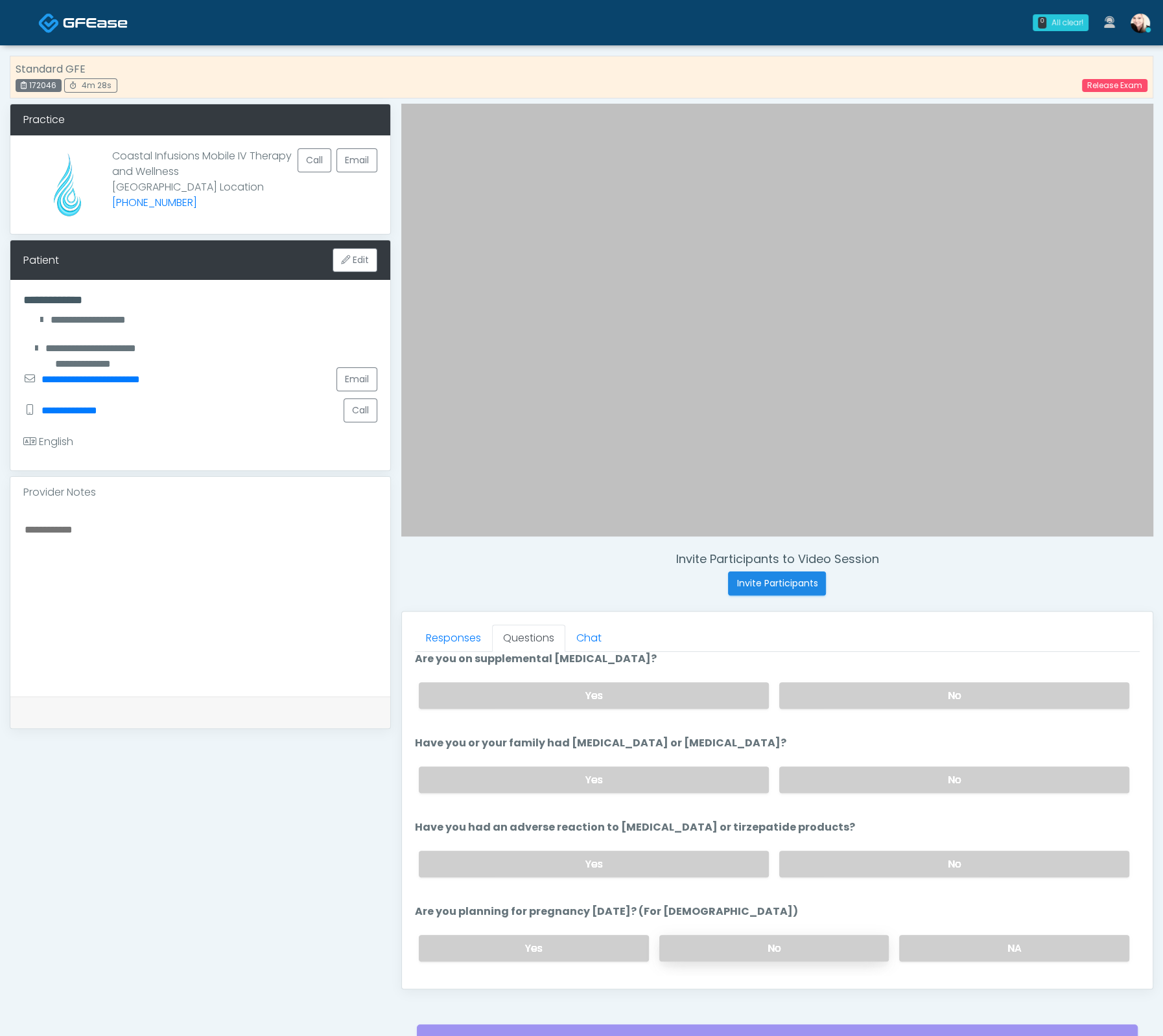
click at [769, 943] on label "No" at bounding box center [774, 948] width 230 height 27
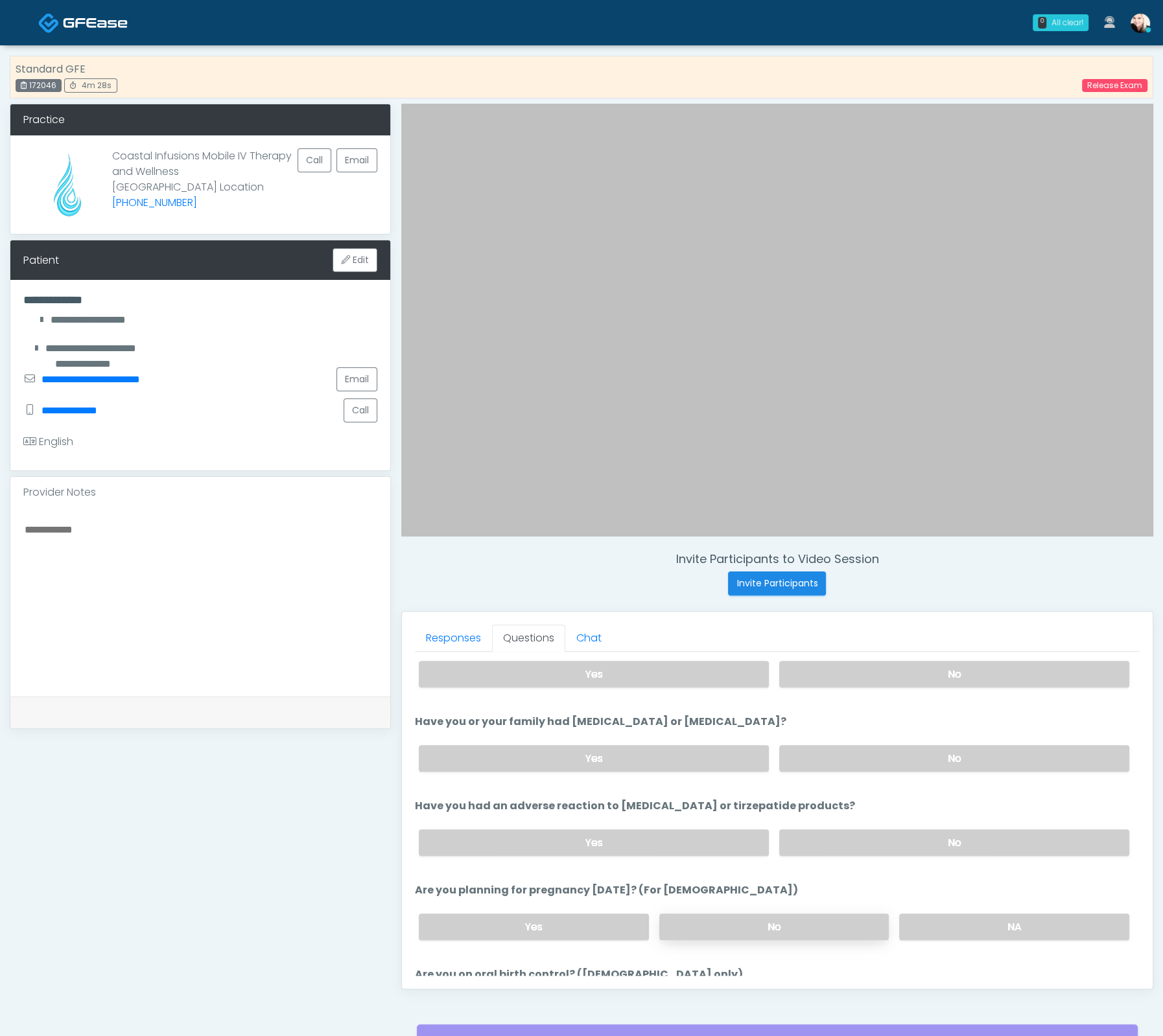
scroll to position [709, 0]
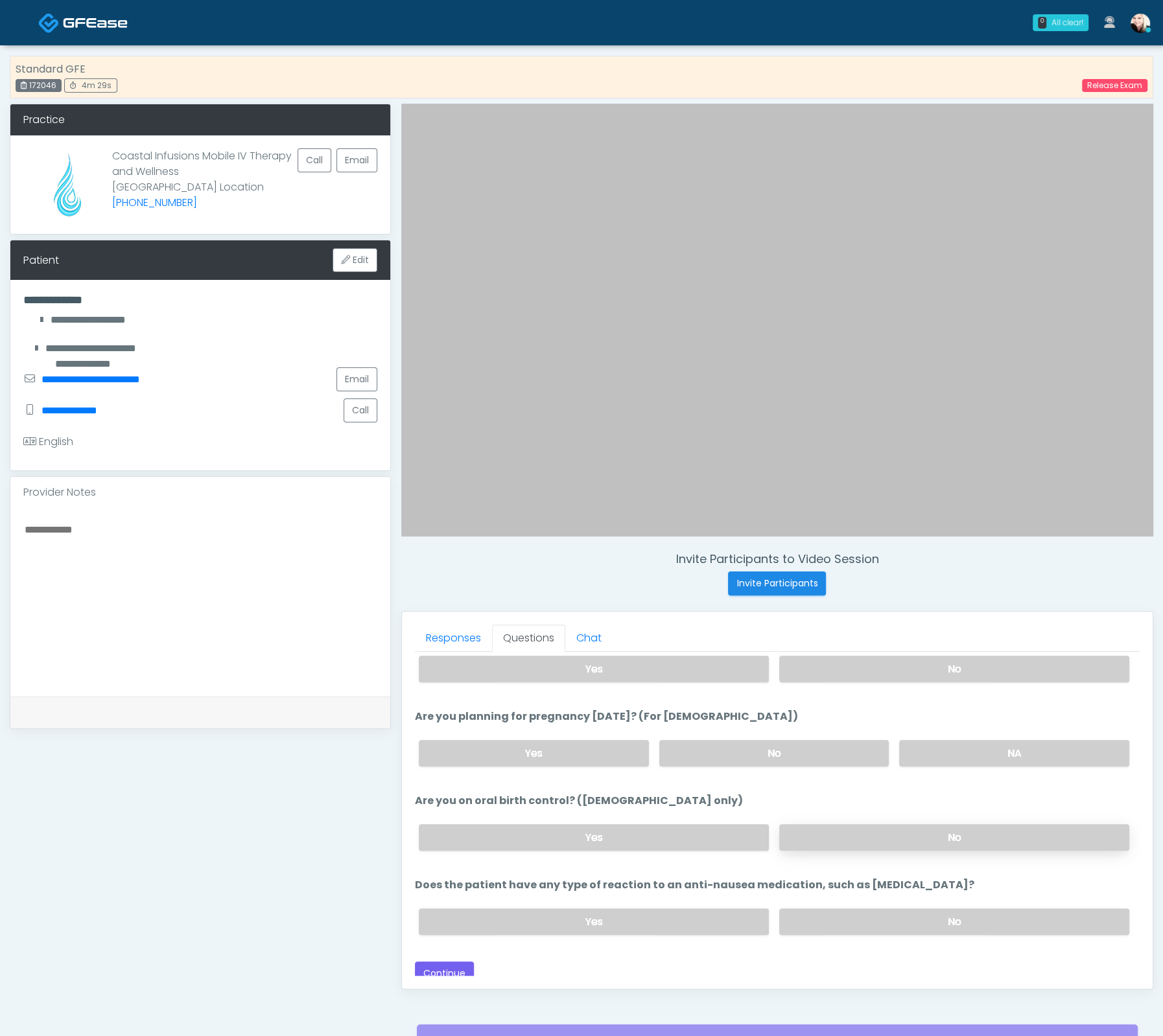
click at [884, 835] on label "No" at bounding box center [954, 838] width 350 height 27
click at [900, 899] on div "Yes No" at bounding box center [773, 921] width 731 height 47
drag, startPoint x: 902, startPoint y: 906, endPoint x: 883, endPoint y: 906, distance: 19.0
click at [902, 908] on label "No" at bounding box center [954, 921] width 350 height 27
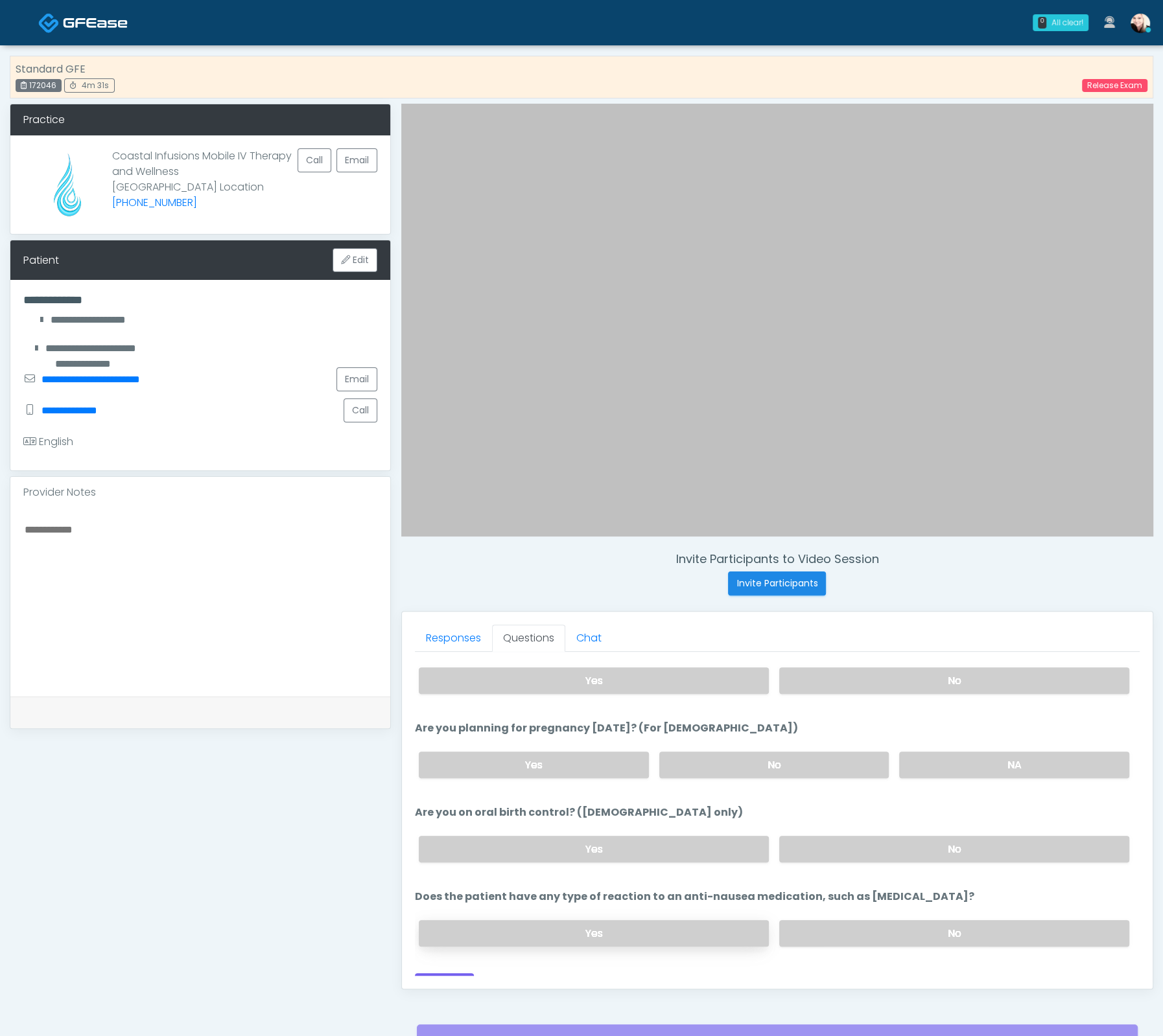
scroll to position [712, 0]
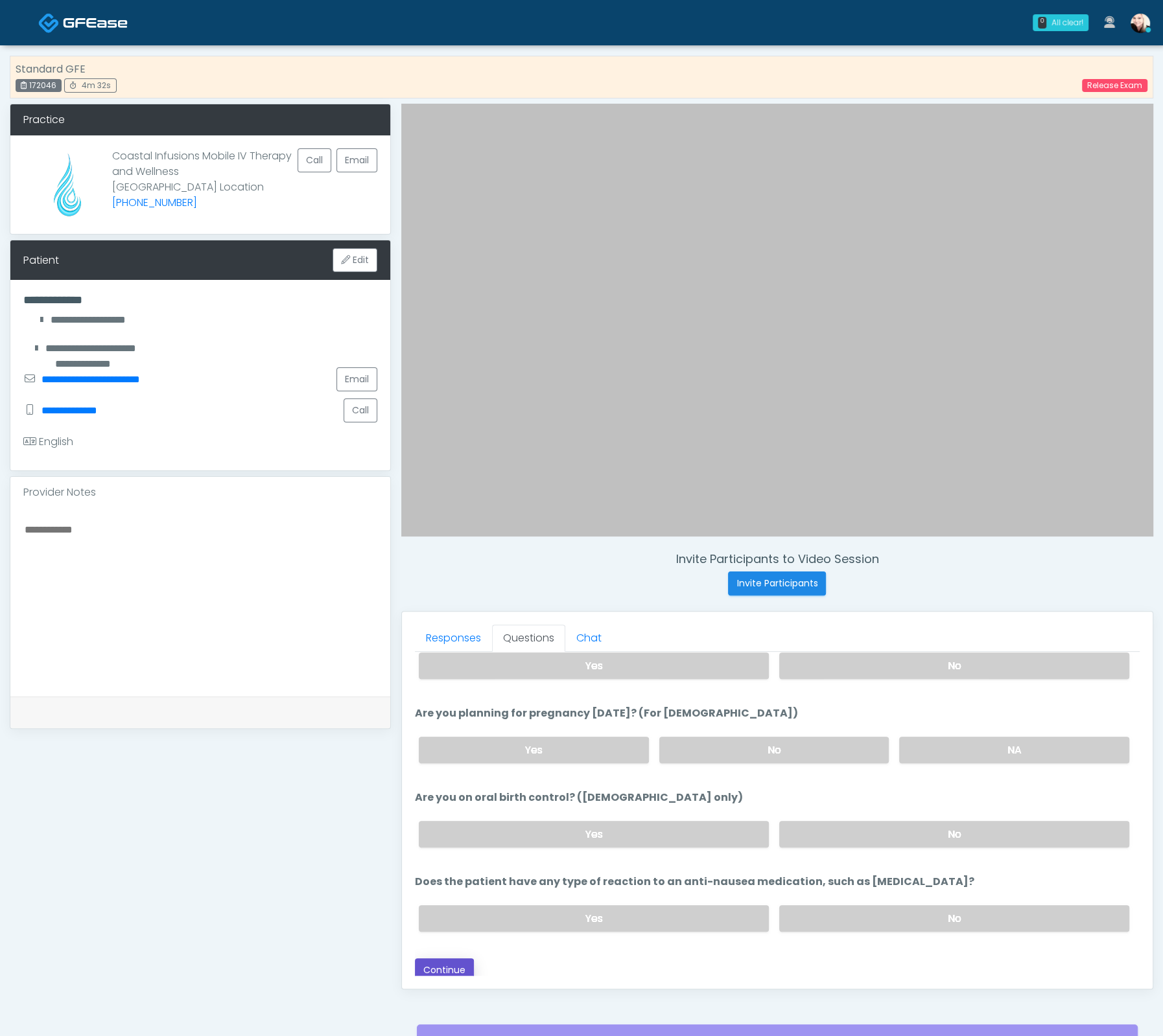
click at [427, 963] on button "Continue" at bounding box center [445, 970] width 59 height 24
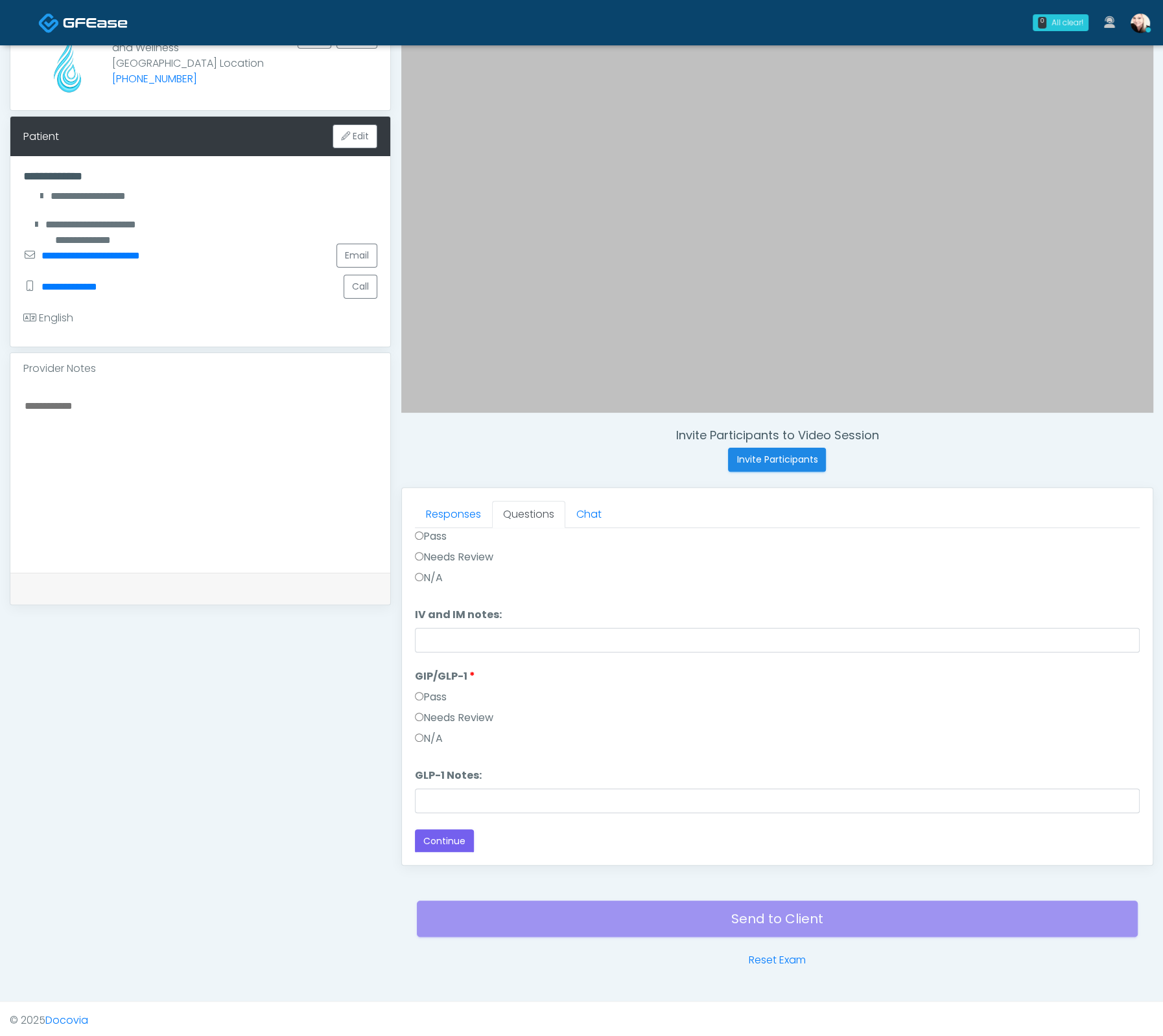
click at [416, 690] on label "Pass" at bounding box center [431, 697] width 32 height 16
click at [438, 834] on button "Continue" at bounding box center [445, 841] width 59 height 24
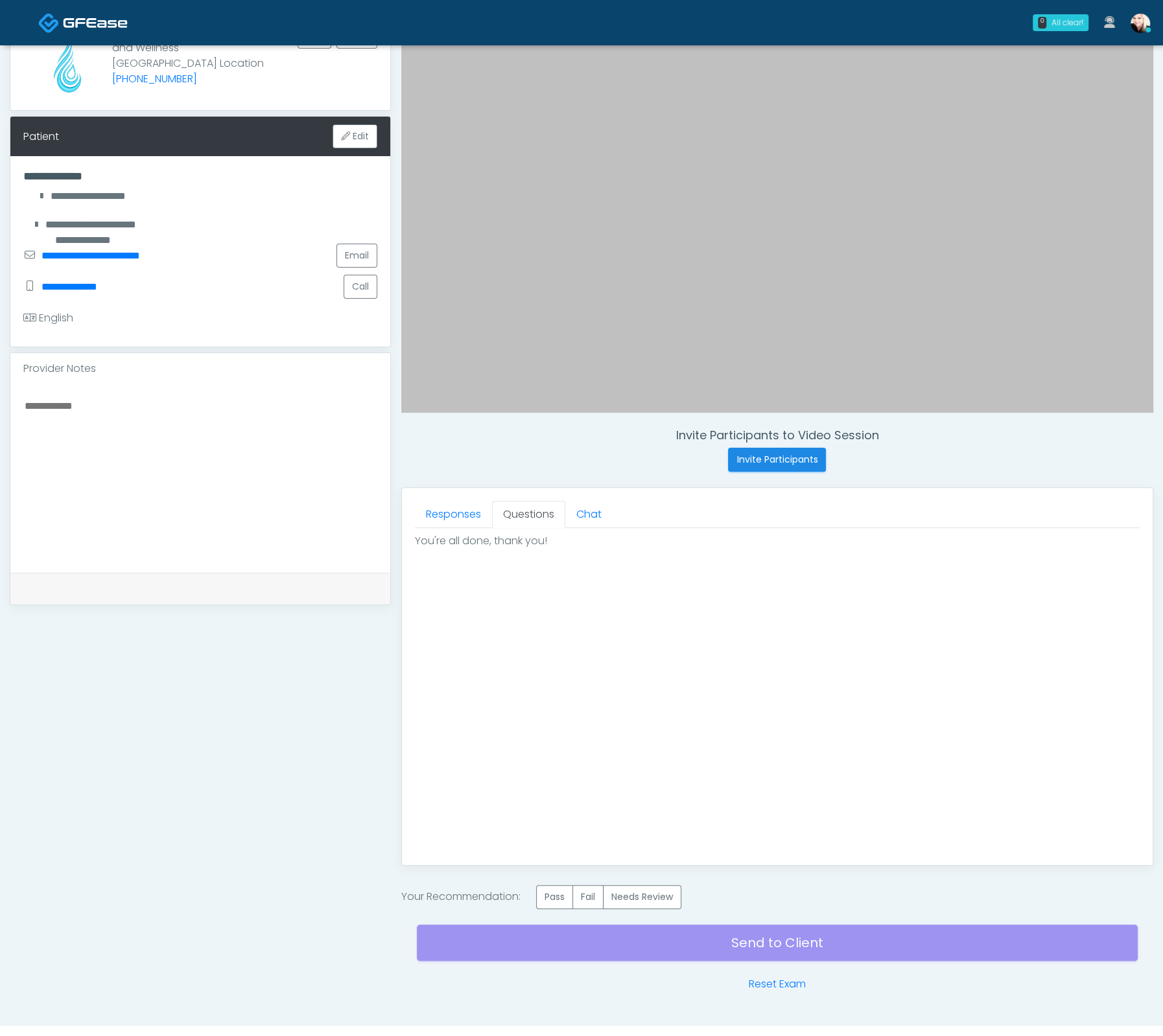
scroll to position [0, 0]
drag, startPoint x: 557, startPoint y: 900, endPoint x: 600, endPoint y: 905, distance: 43.3
click at [557, 900] on label "Pass" at bounding box center [554, 897] width 37 height 24
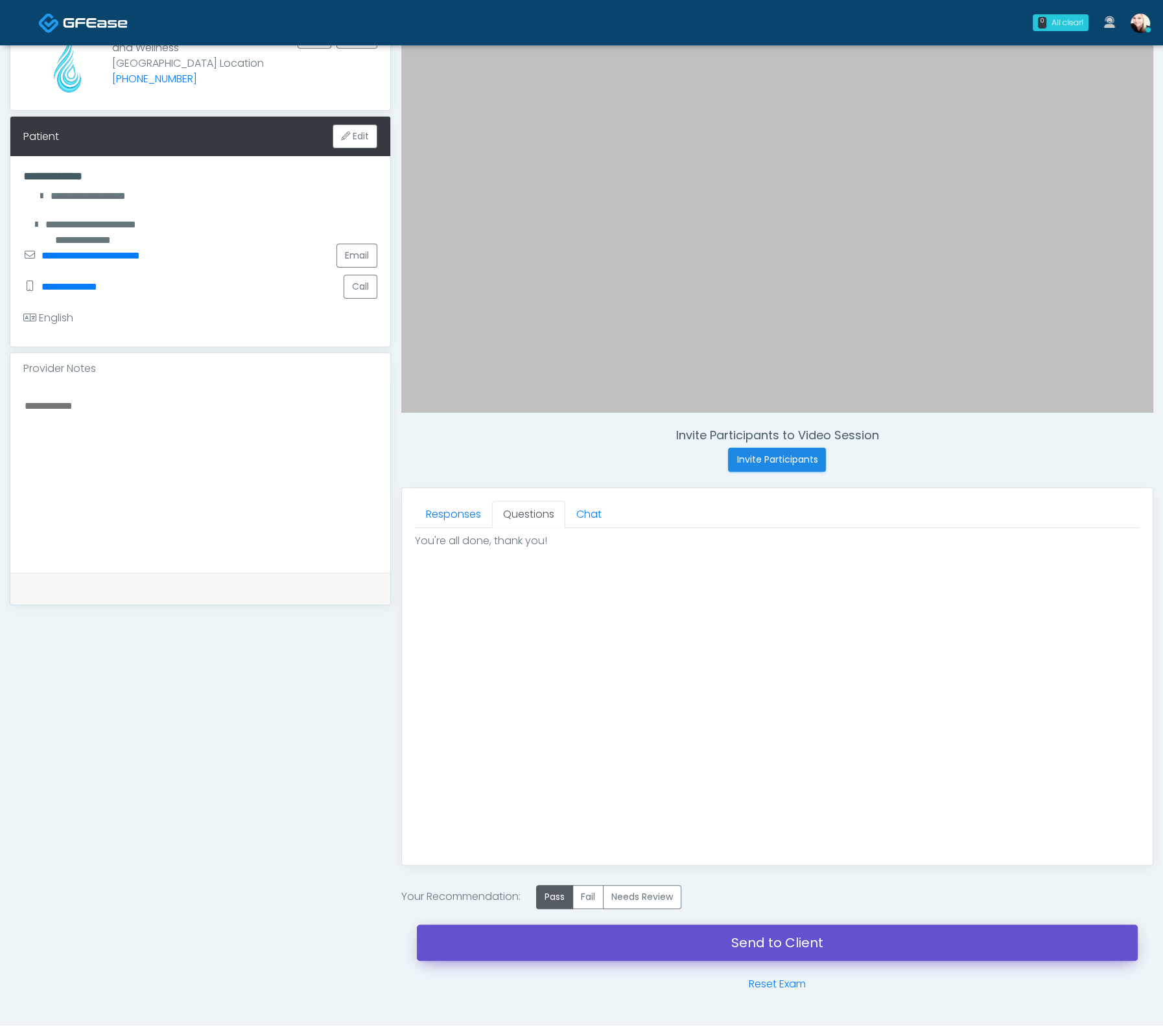
click at [757, 934] on link "Send to Client" at bounding box center [777, 943] width 720 height 36
click at [688, 950] on link "Send to Client" at bounding box center [777, 943] width 720 height 36
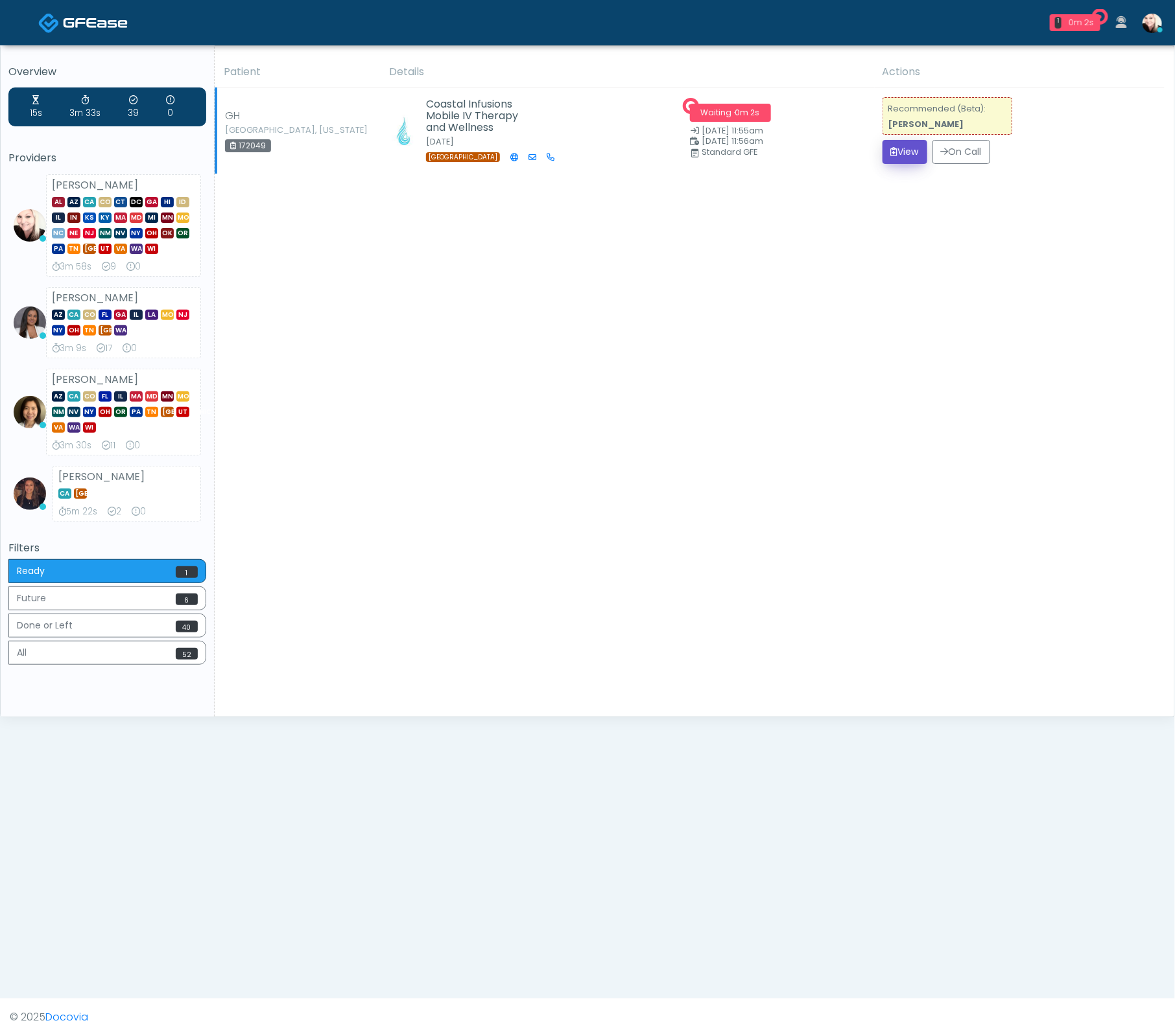
click at [892, 158] on button "View" at bounding box center [905, 152] width 45 height 24
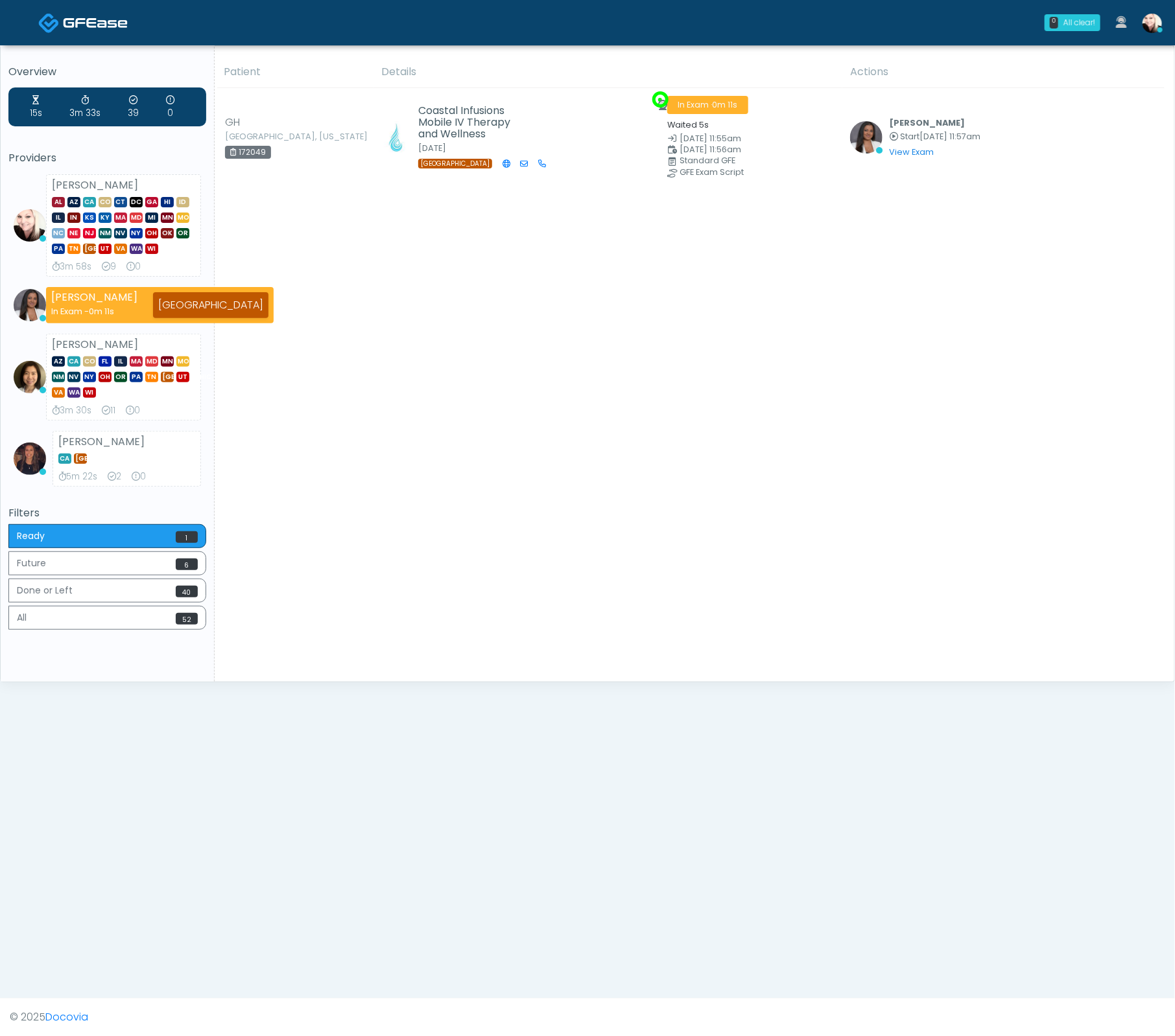
click at [627, 244] on div "Patient Details Actions GH [GEOGRAPHIC_DATA], [US_STATE] 172049 Coastal Infusio…" at bounding box center [690, 369] width 950 height 626
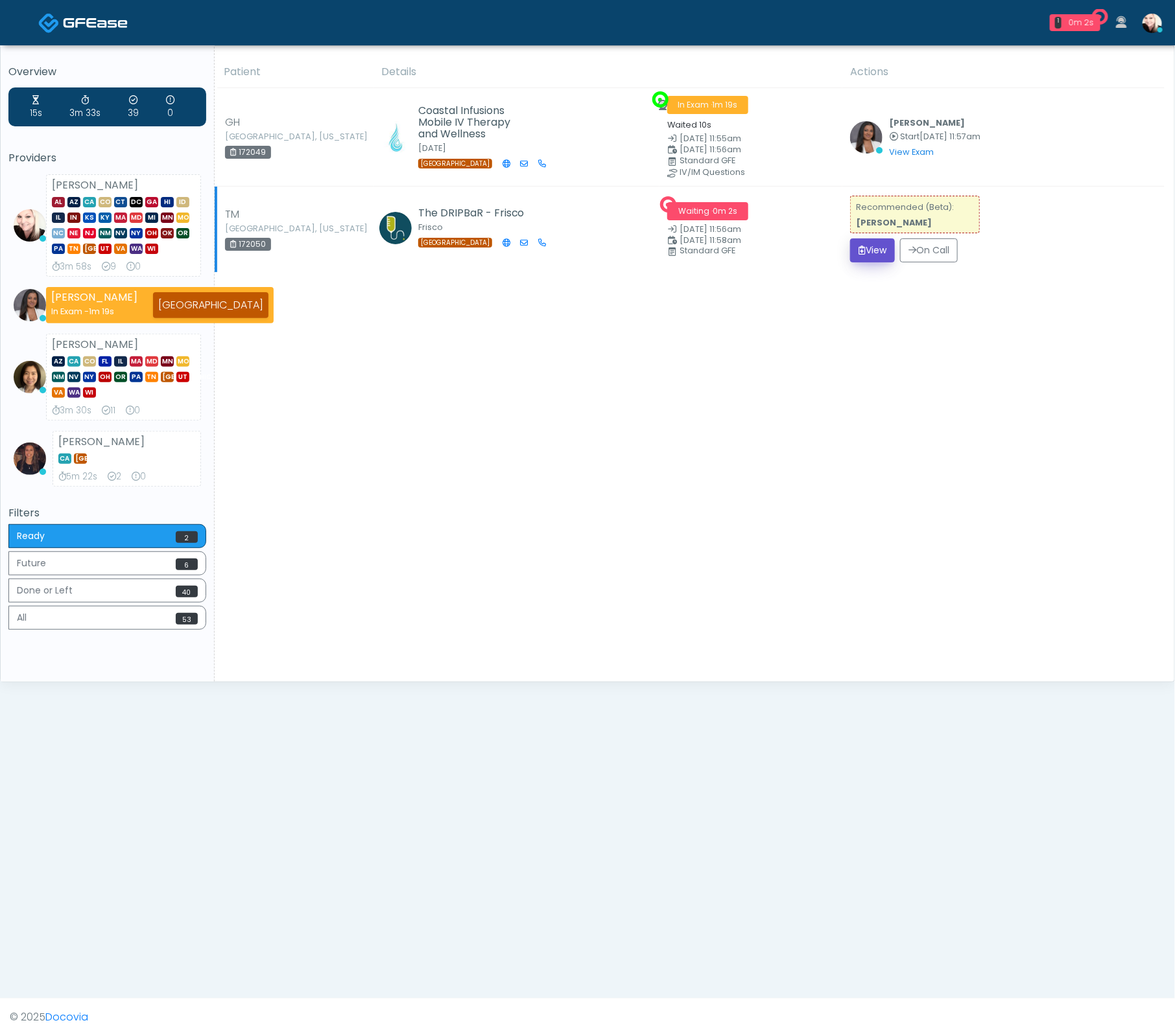
click at [854, 246] on button "View" at bounding box center [872, 250] width 45 height 24
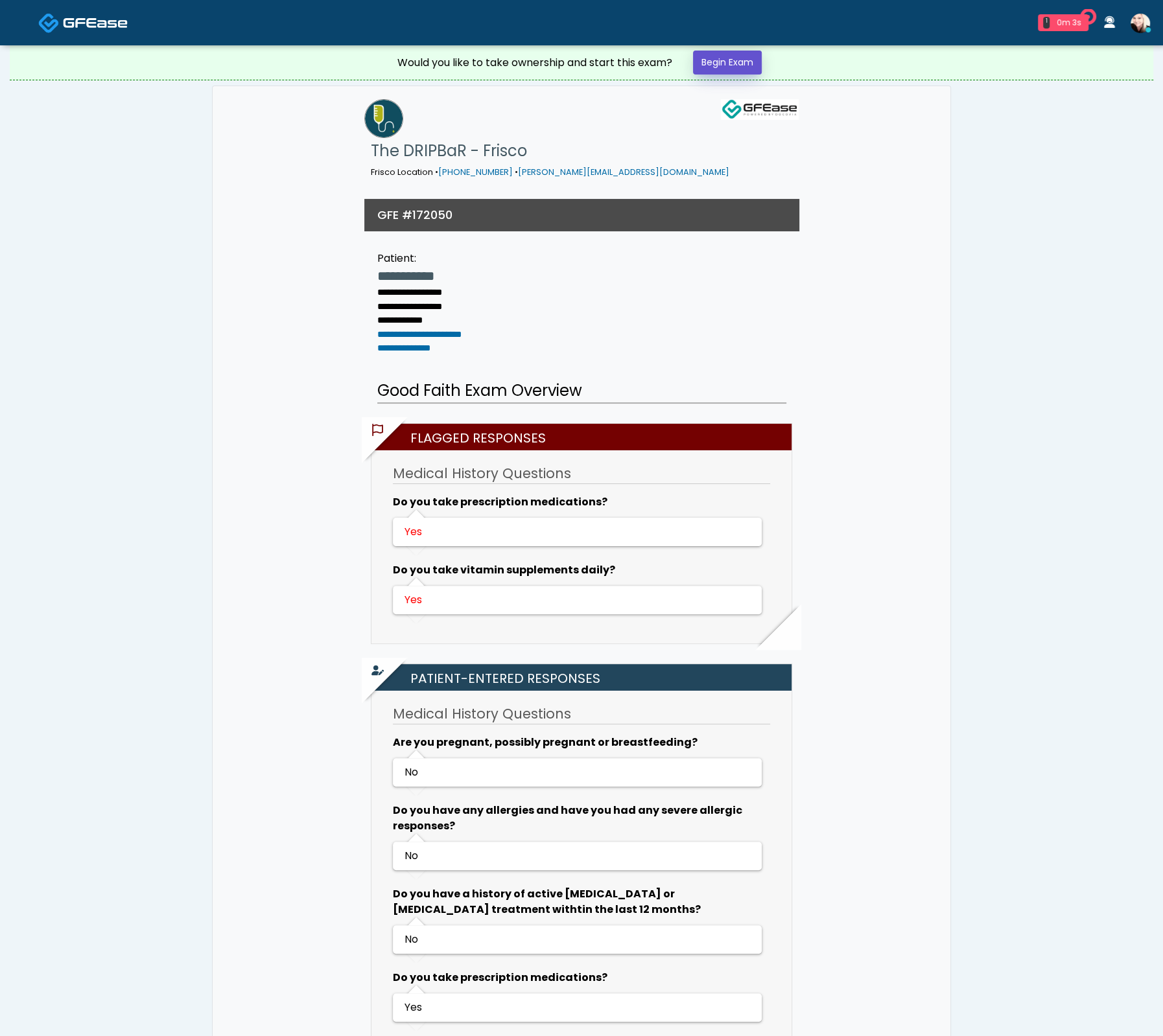
click at [747, 64] on link "Begin Exam" at bounding box center [727, 62] width 69 height 24
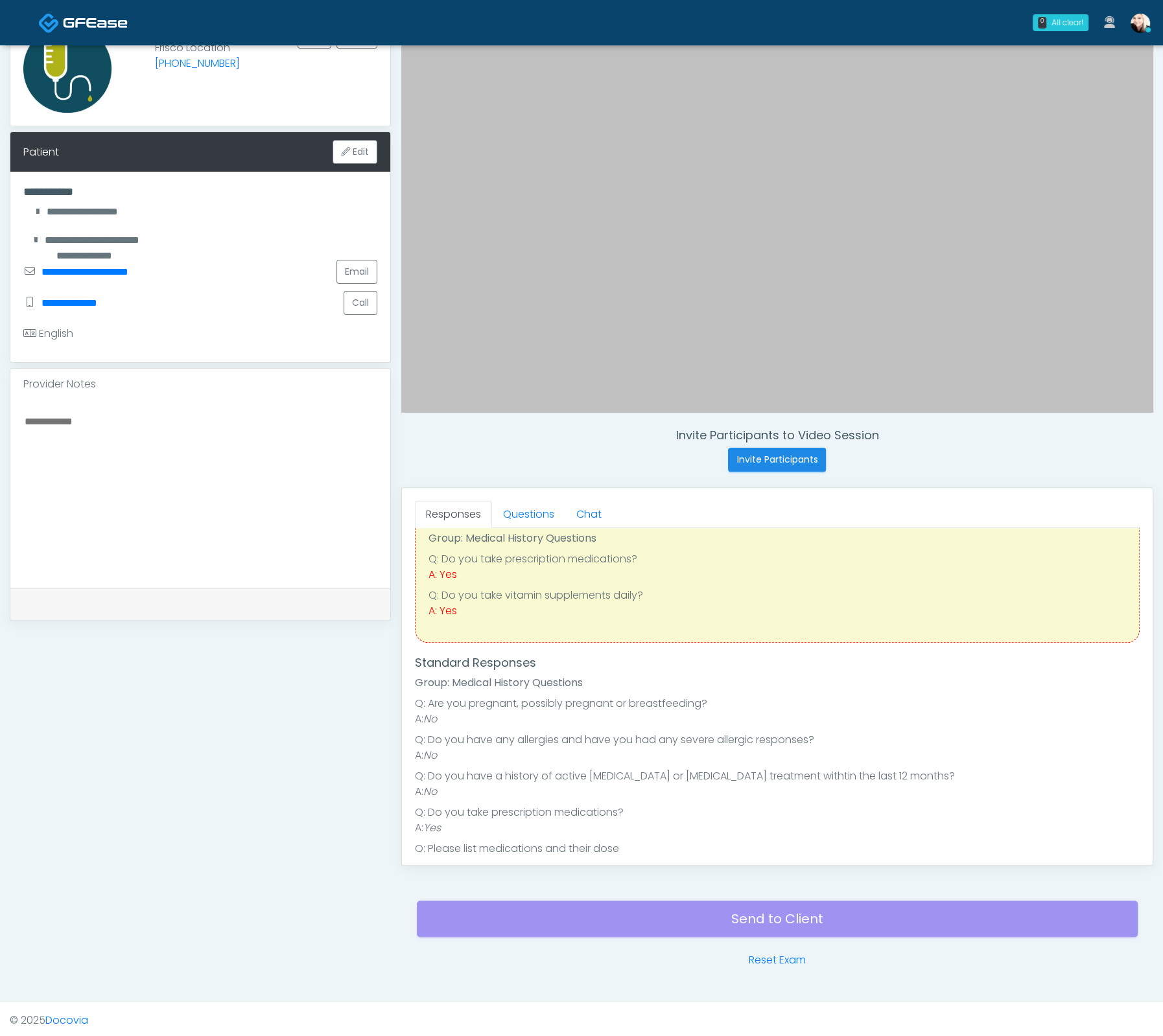
scroll to position [224, 0]
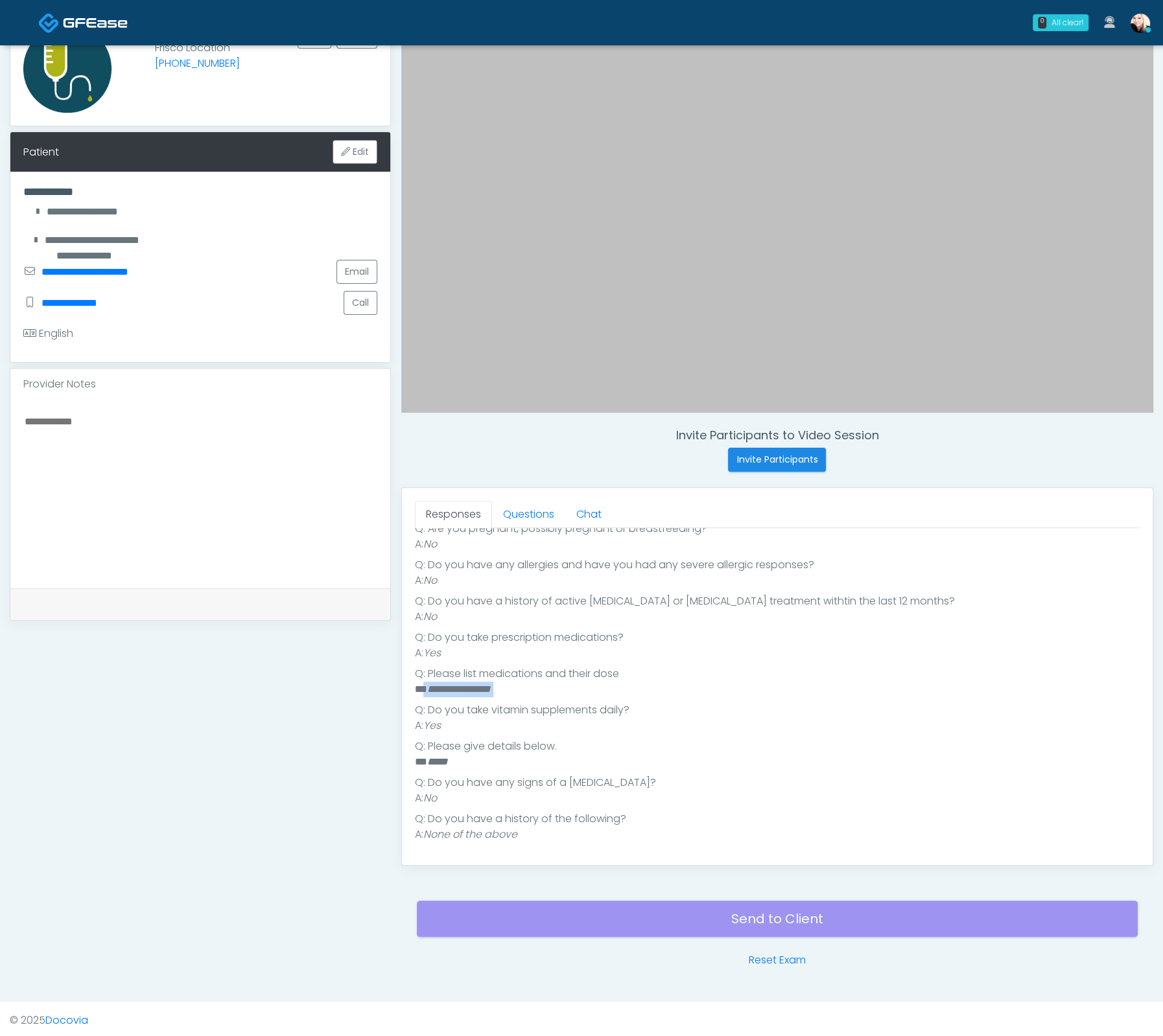
drag, startPoint x: 532, startPoint y: 696, endPoint x: 424, endPoint y: 692, distance: 108.1
click at [424, 692] on ul "Q: Are you pregnant, possibly pregnant or breastfeeding? A: No Q: Do you have a…" at bounding box center [777, 681] width 725 height 322
click at [523, 692] on li "** **** **** ******" at bounding box center [771, 690] width 713 height 16
drag, startPoint x: 538, startPoint y: 694, endPoint x: 427, endPoint y: 692, distance: 111.0
click at [427, 692] on li "** **** **** ******" at bounding box center [771, 690] width 713 height 16
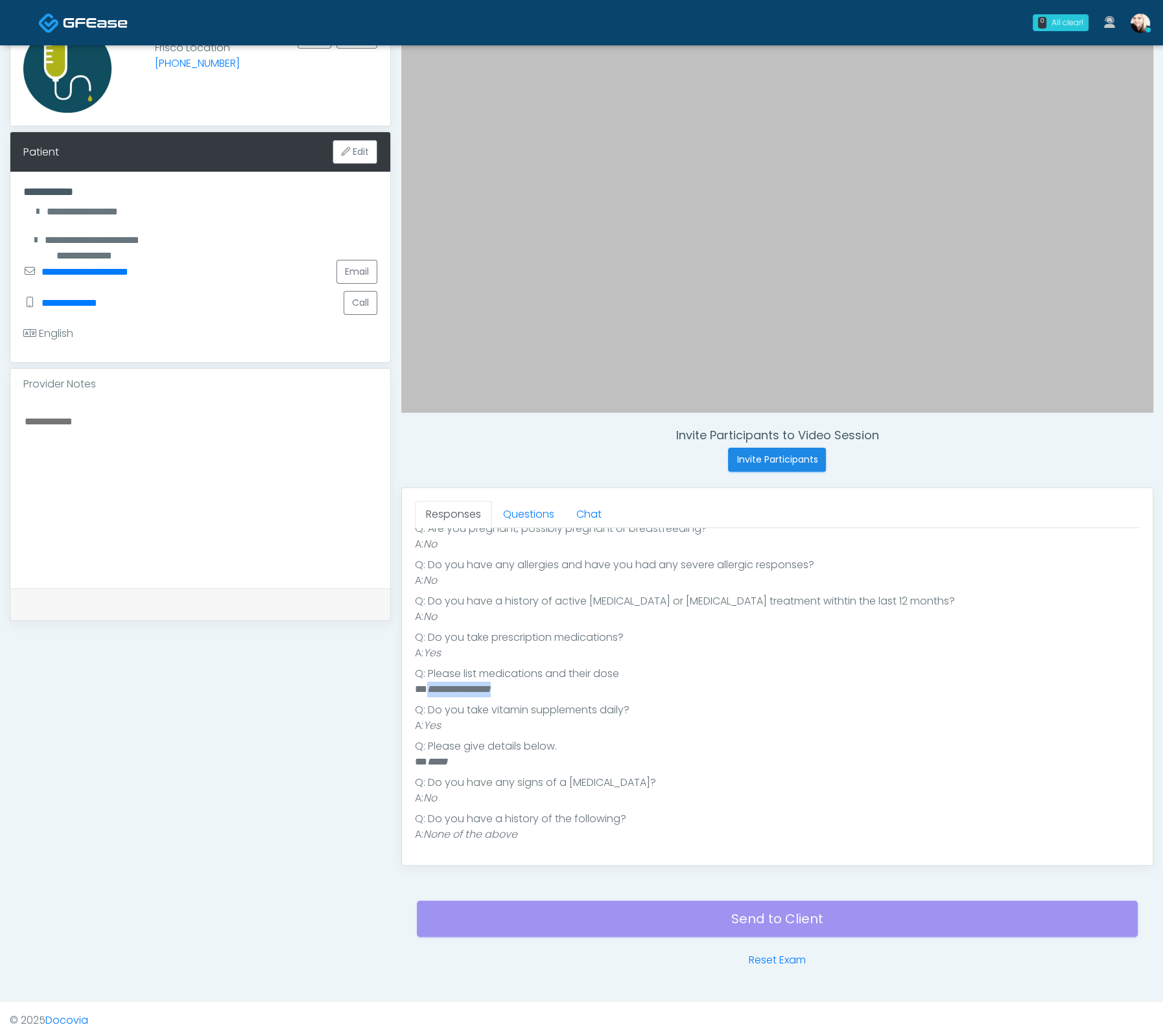
click at [564, 692] on li "** **** **** ******" at bounding box center [771, 690] width 713 height 16
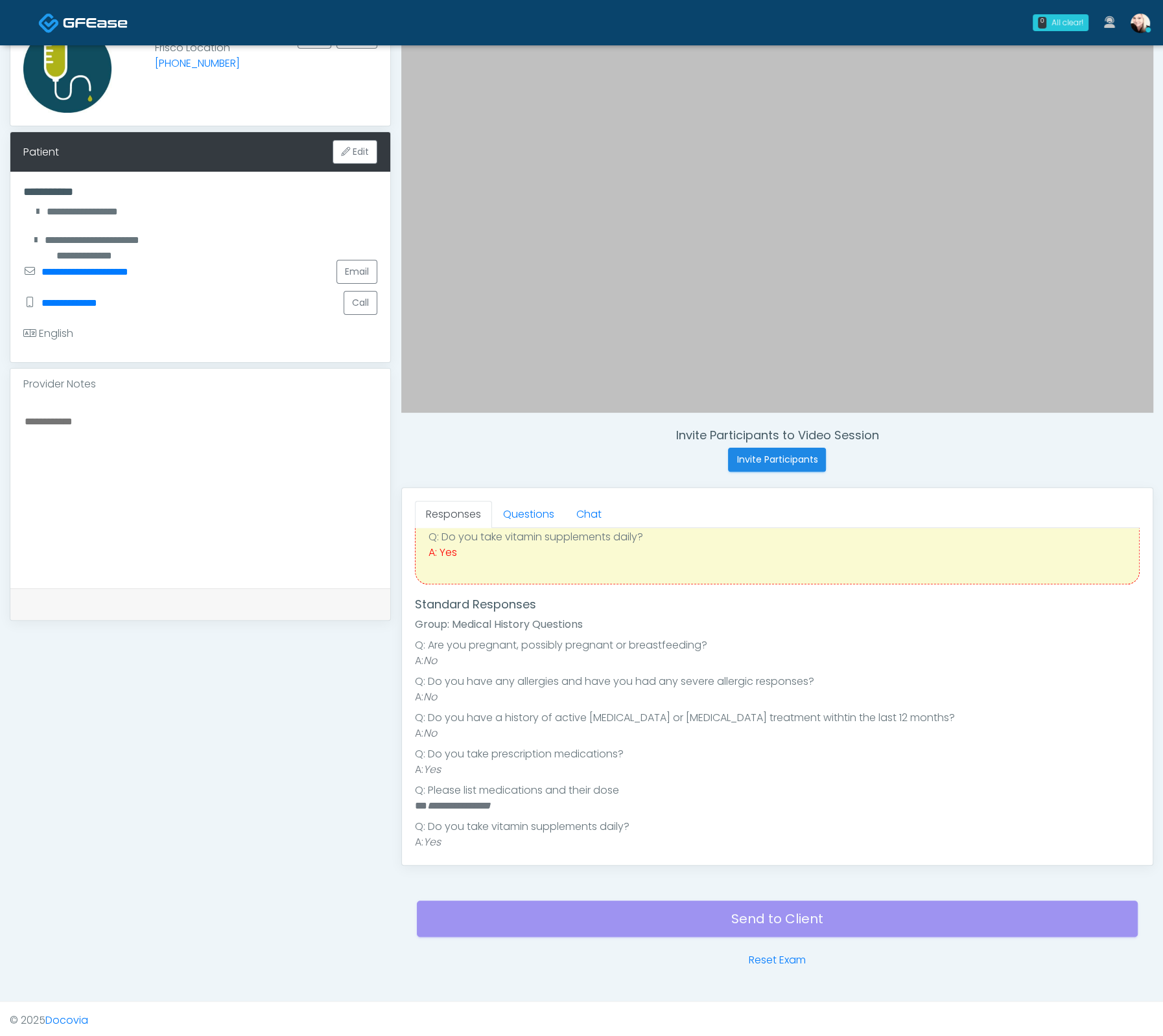
scroll to position [108, 0]
drag, startPoint x: 521, startPoint y: 803, endPoint x: 430, endPoint y: 800, distance: 91.0
click at [415, 801] on li "** **** **** ******" at bounding box center [771, 805] width 713 height 16
copy li "** **** **** ******"
click at [88, 419] on textarea at bounding box center [200, 492] width 354 height 158
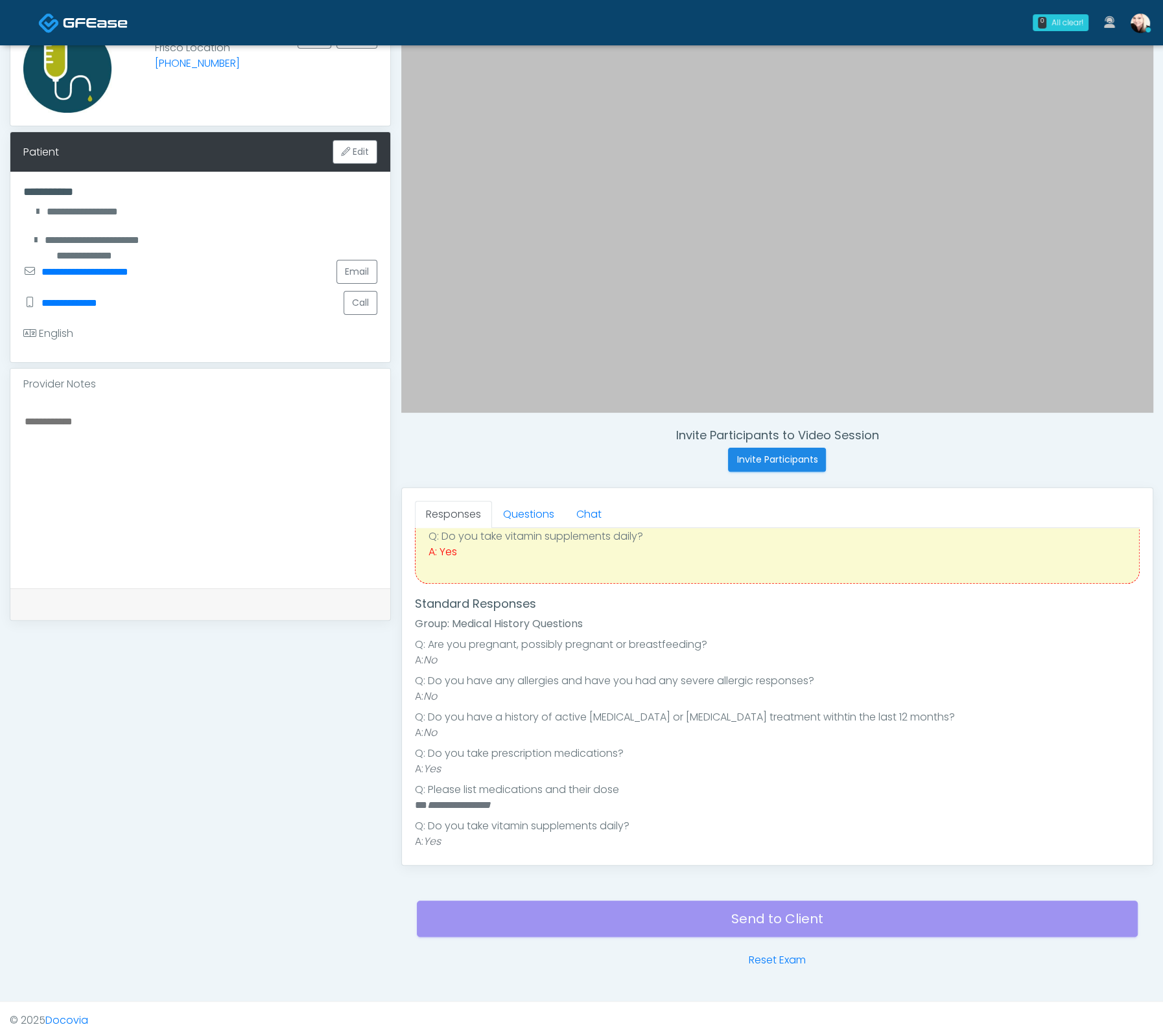
paste textarea "**********"
type textarea "**********"
drag, startPoint x: 526, startPoint y: 504, endPoint x: 518, endPoint y: 516, distance: 14.4
click at [526, 504] on link "Questions" at bounding box center [528, 515] width 73 height 27
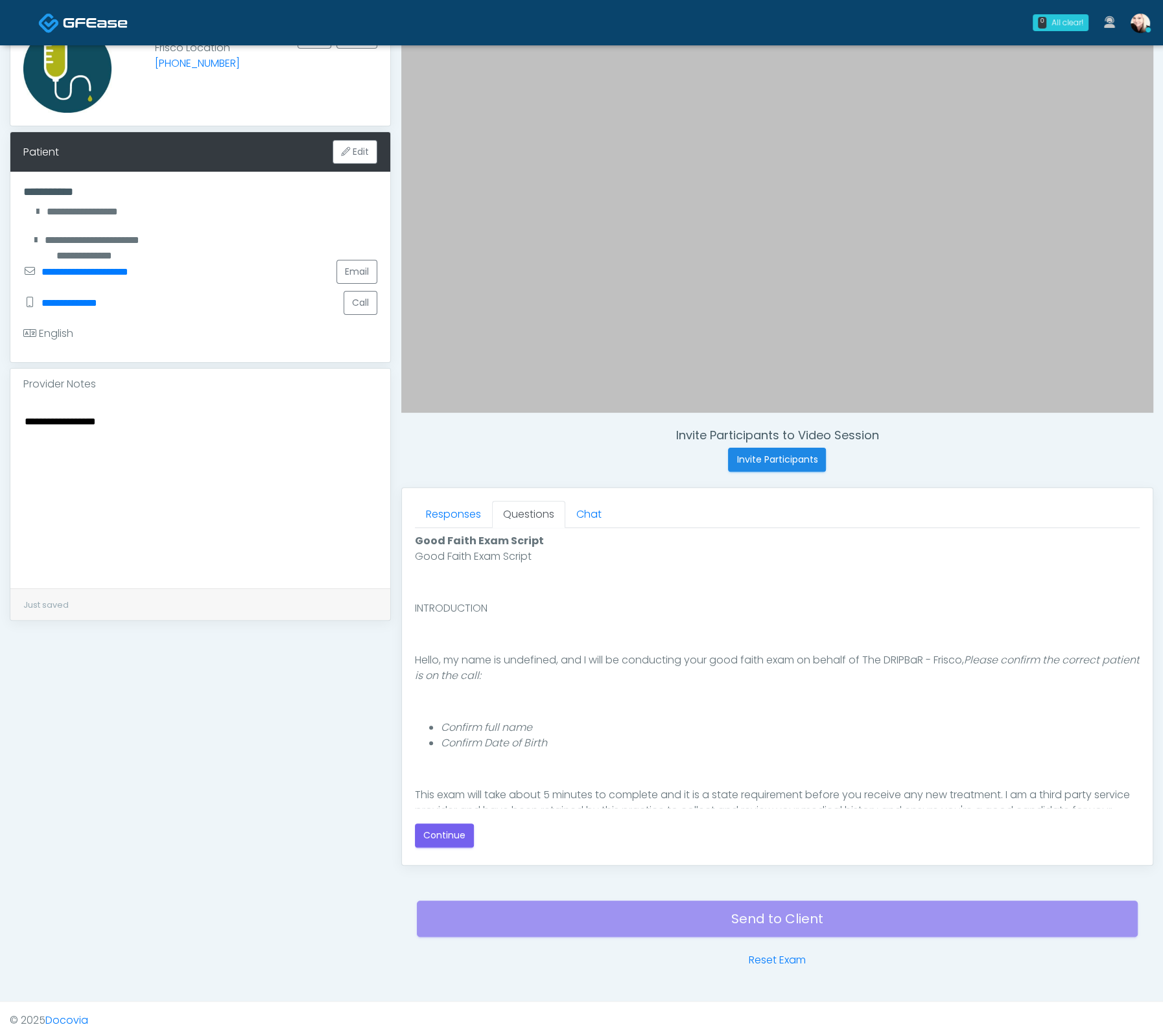
click at [438, 819] on div "Good Faith Exam Script Good Faith Exam Script INTRODUCTION Hello, my name is un…" at bounding box center [777, 690] width 725 height 314
click at [446, 838] on button "Continue" at bounding box center [445, 836] width 59 height 24
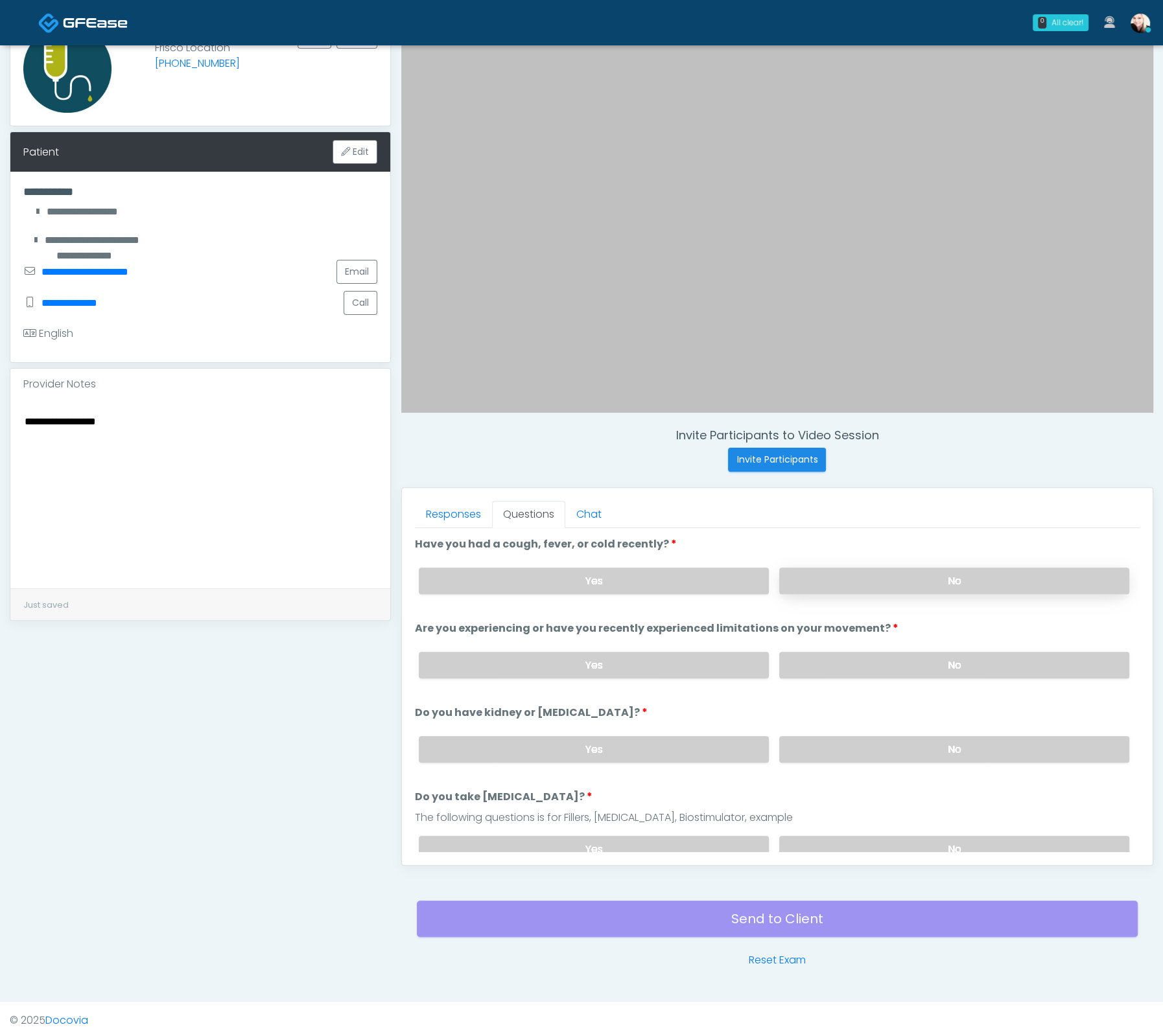
click at [834, 569] on label "No" at bounding box center [954, 580] width 350 height 27
click at [865, 657] on label "No" at bounding box center [954, 665] width 350 height 27
click at [887, 749] on label "No" at bounding box center [954, 749] width 350 height 27
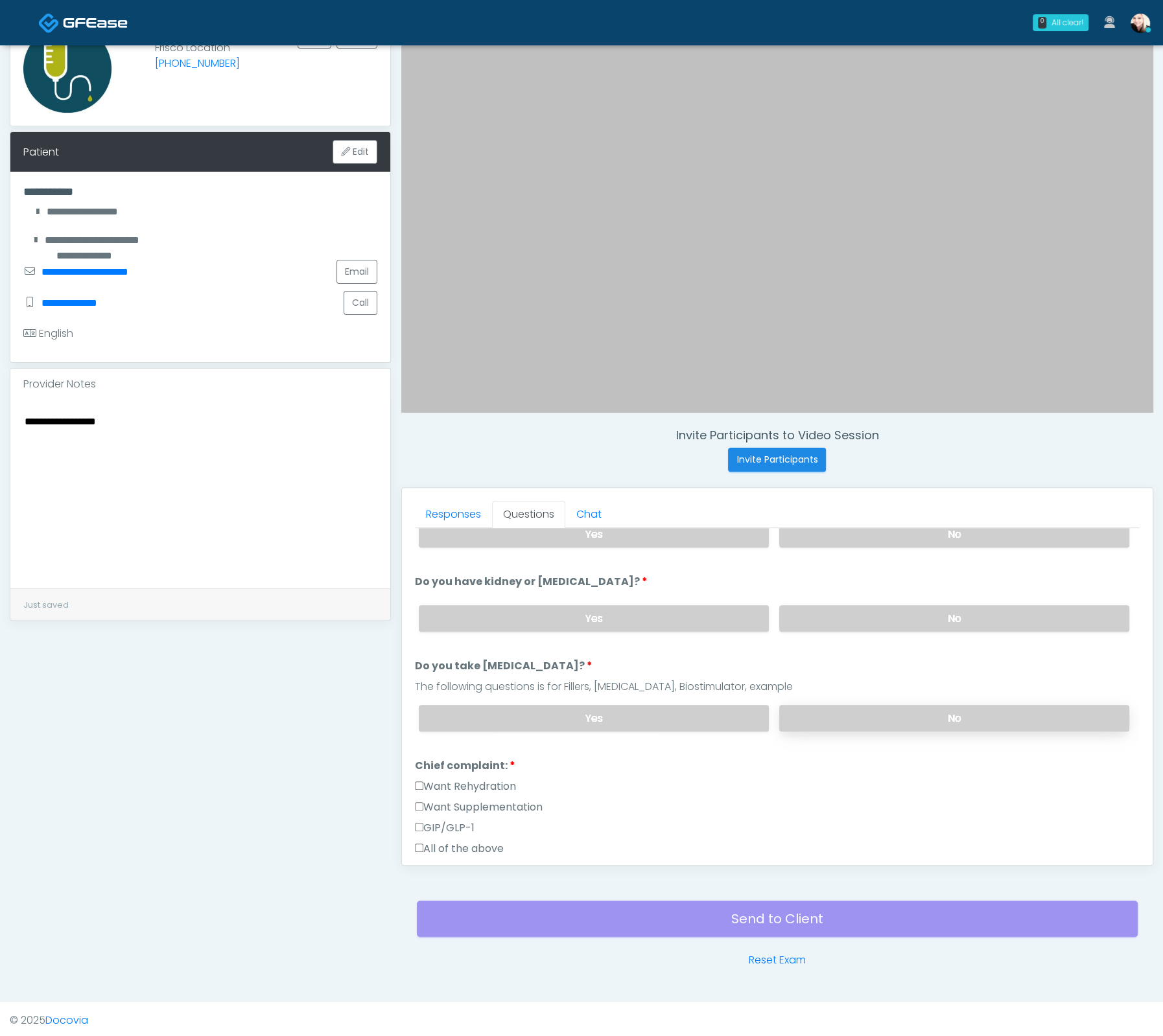
click at [870, 705] on label "No" at bounding box center [954, 718] width 350 height 27
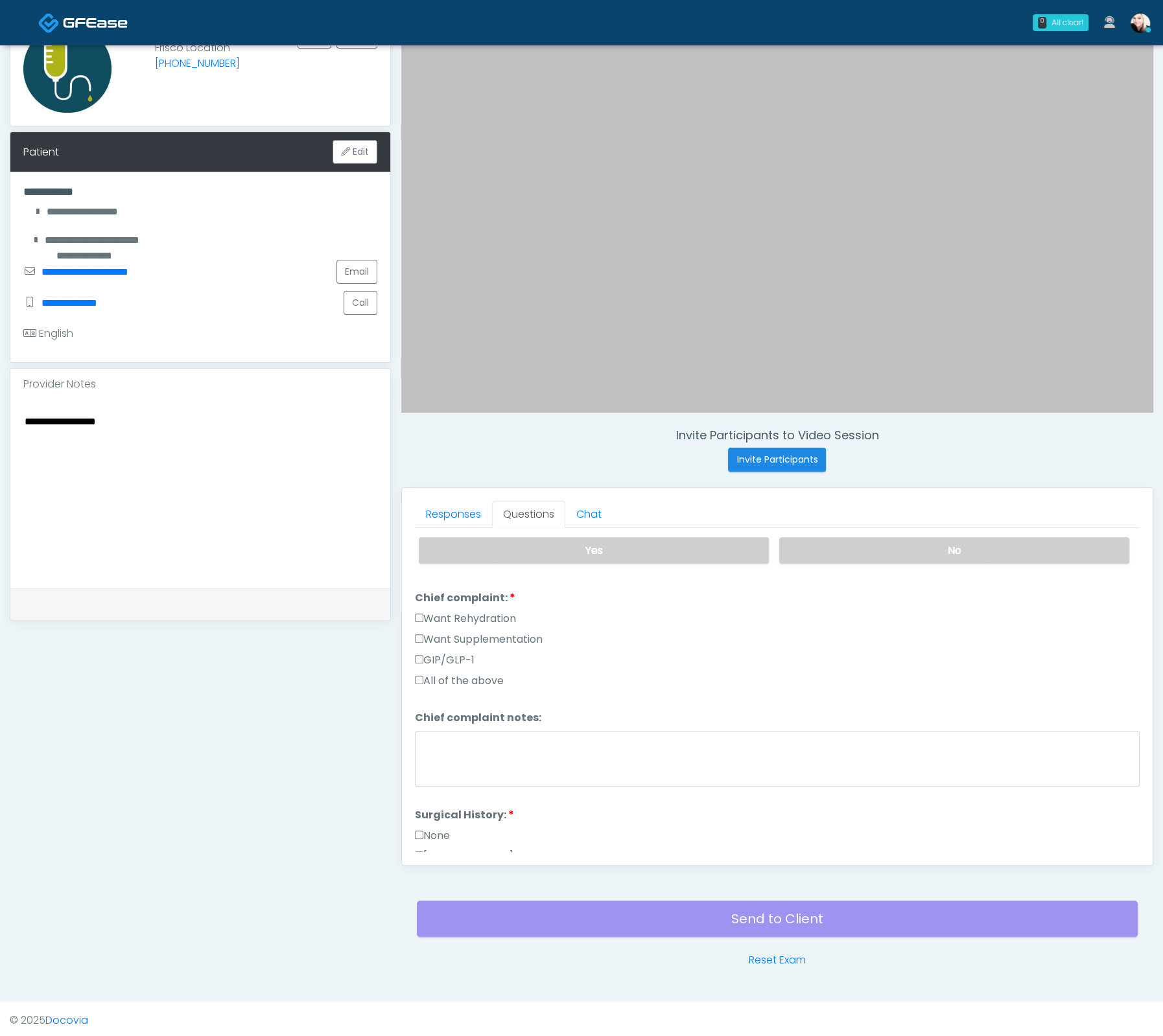
scroll to position [358, 0]
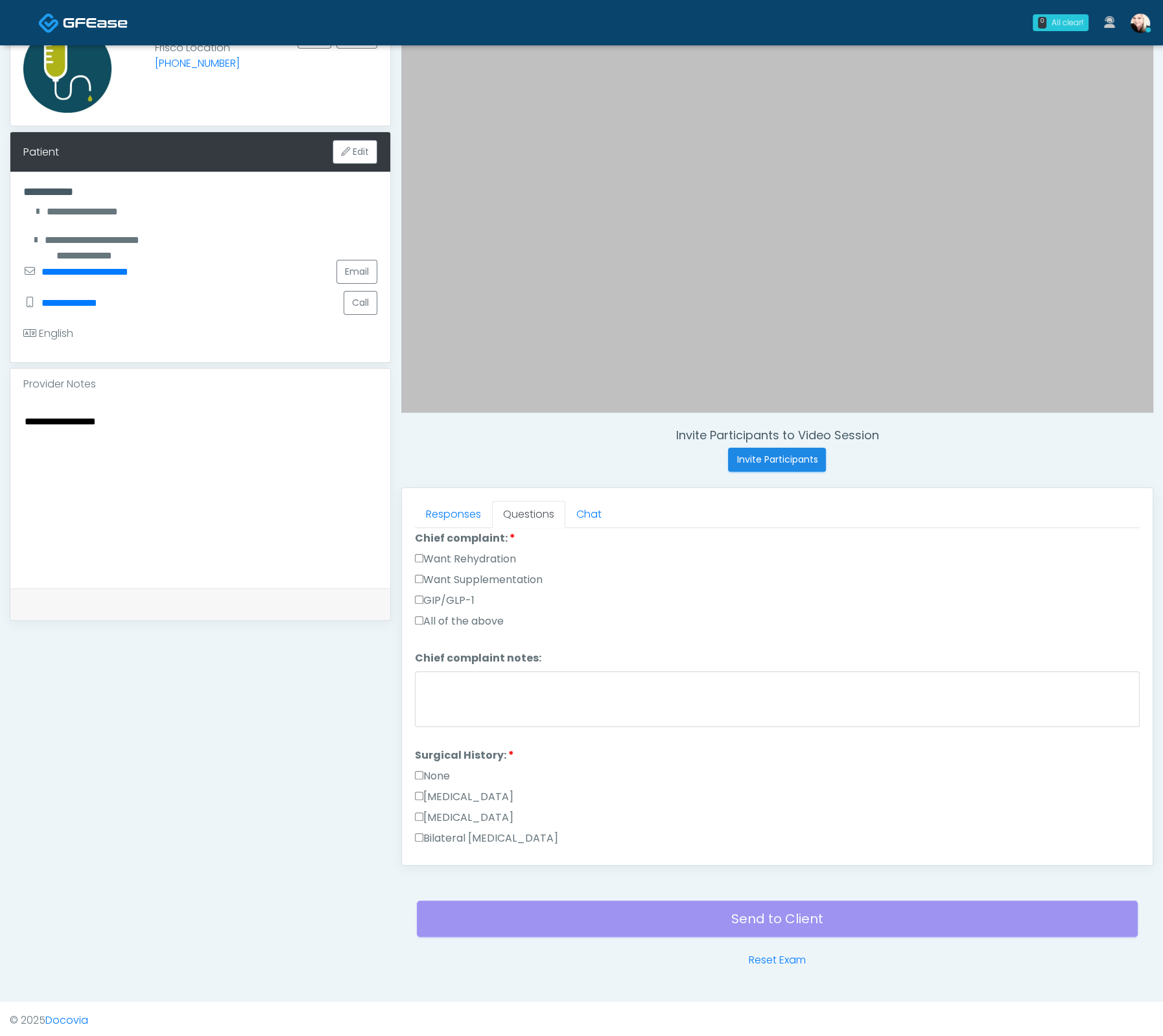
click at [438, 768] on label "None" at bounding box center [432, 776] width 35 height 16
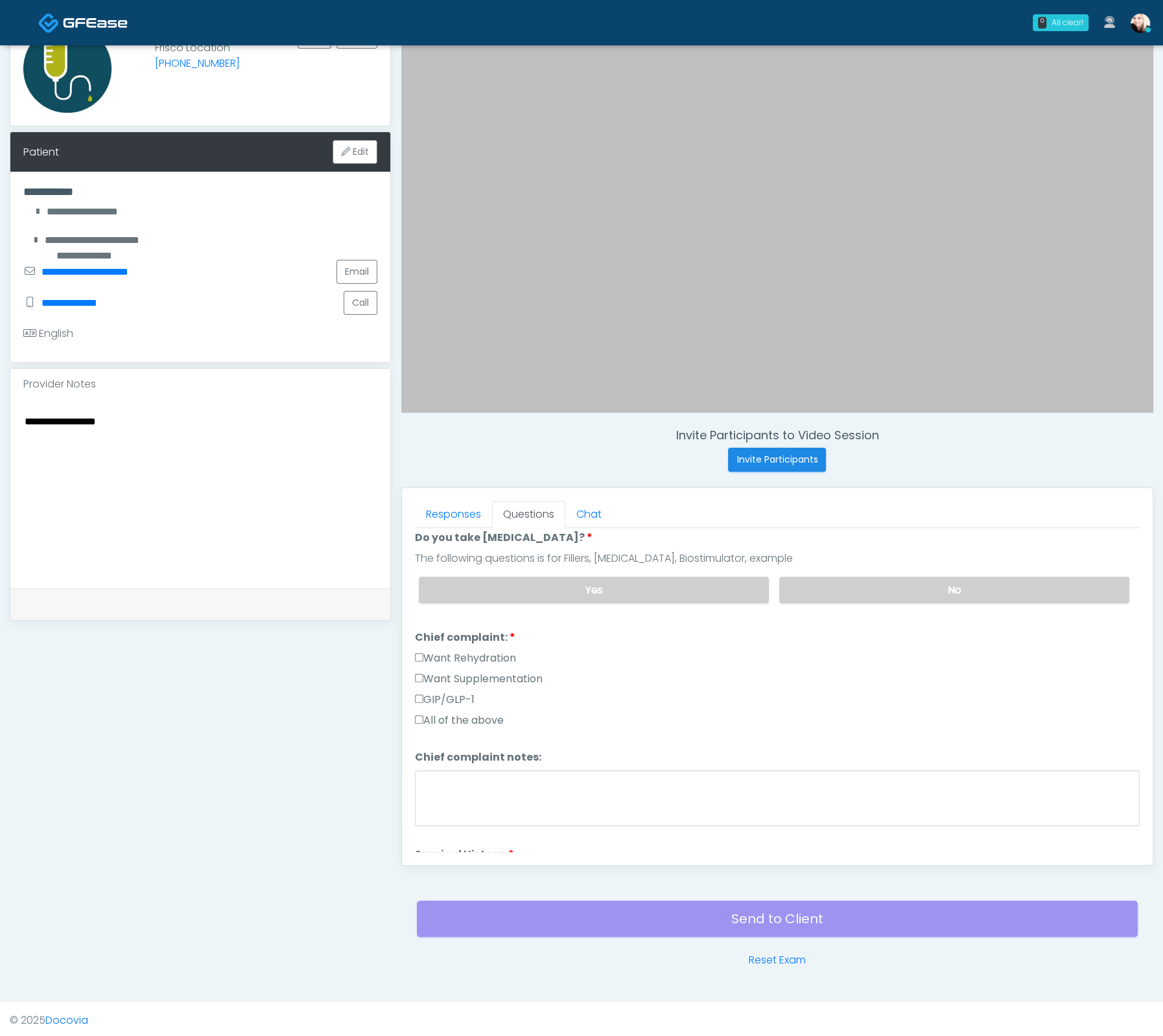
scroll to position [301, 0]
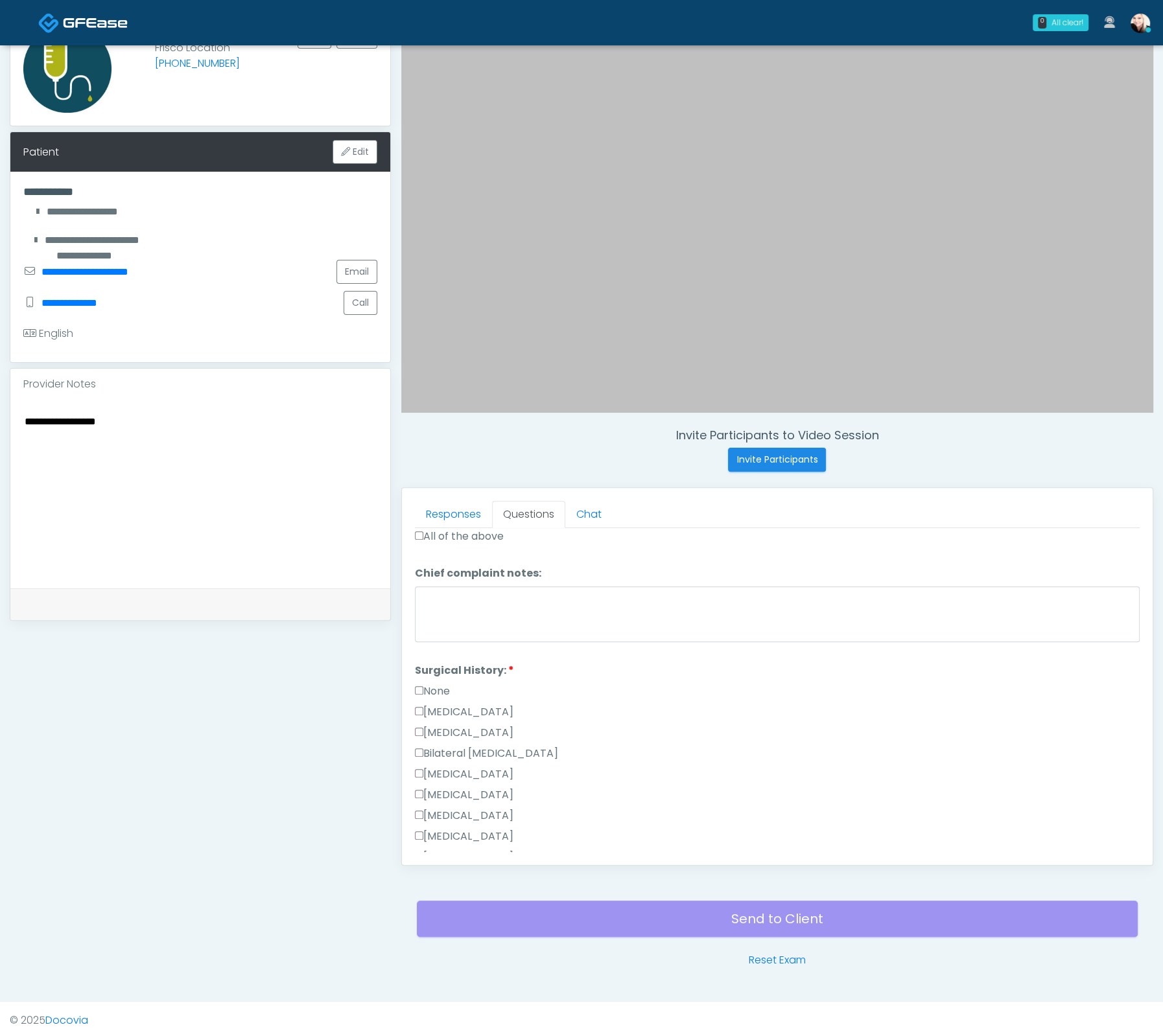
click at [436, 684] on label "None" at bounding box center [432, 692] width 35 height 16
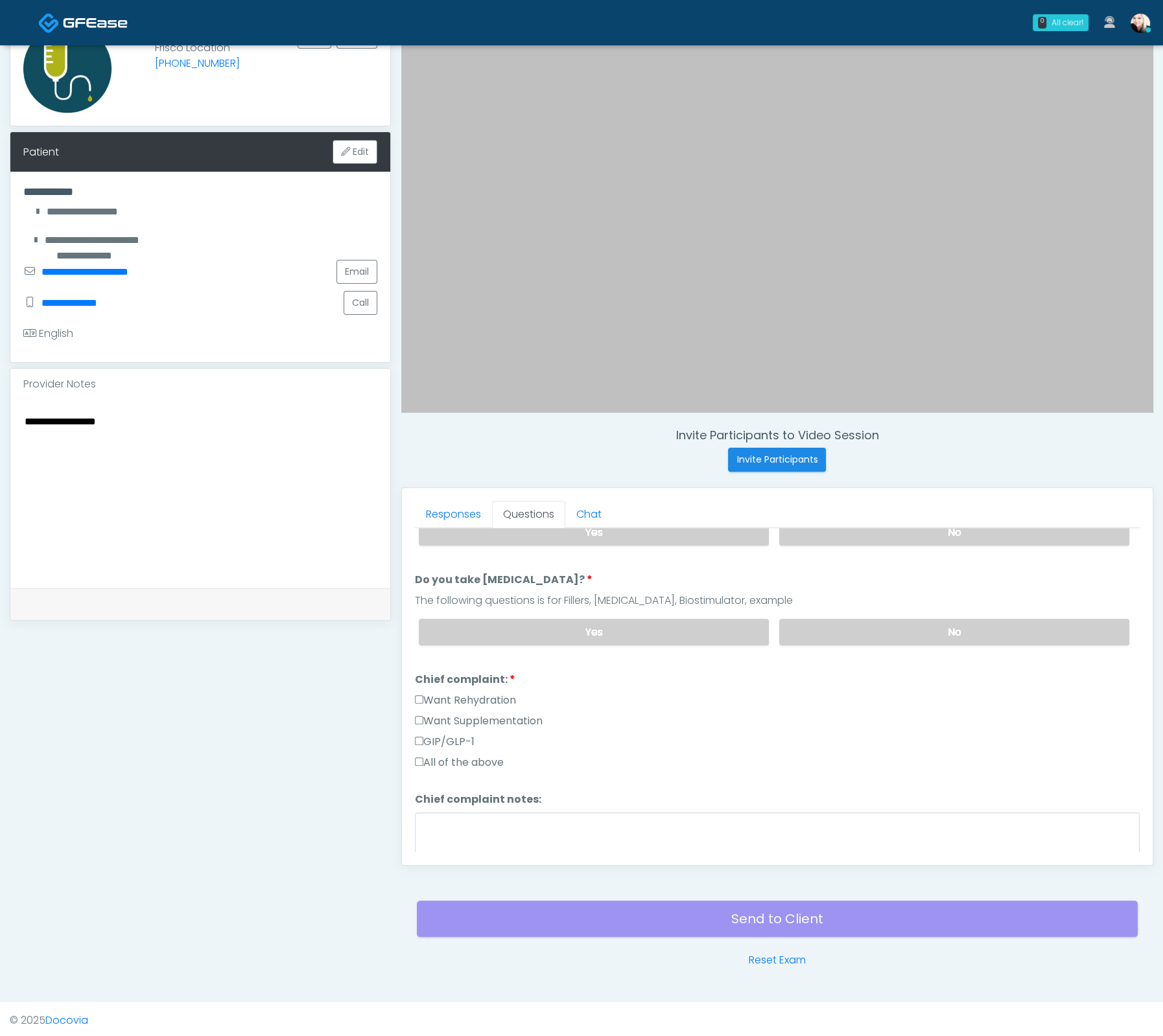
scroll to position [246, 0]
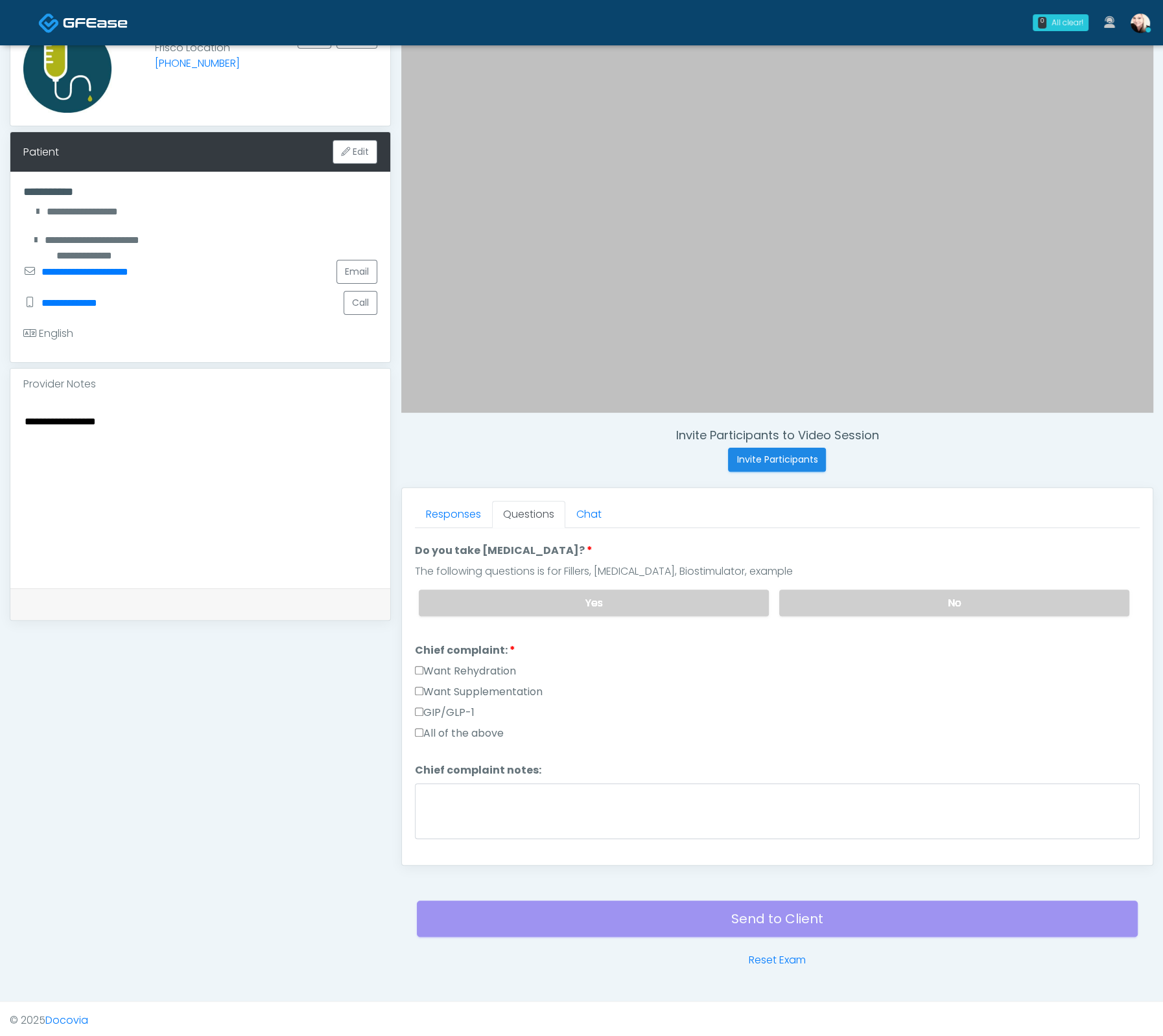
click at [423, 663] on label "Want Rehydration" at bounding box center [465, 671] width 101 height 16
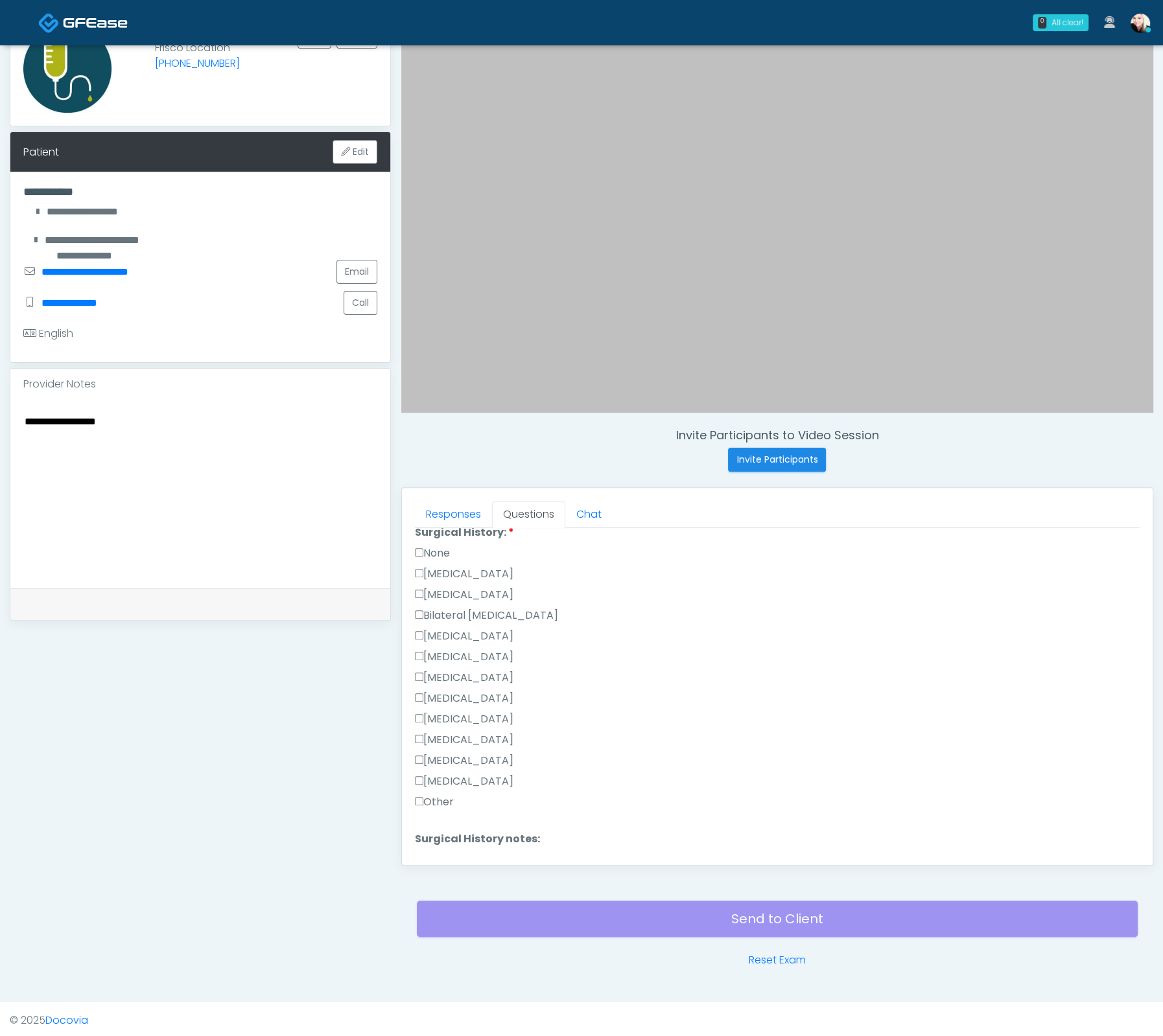
scroll to position [676, 0]
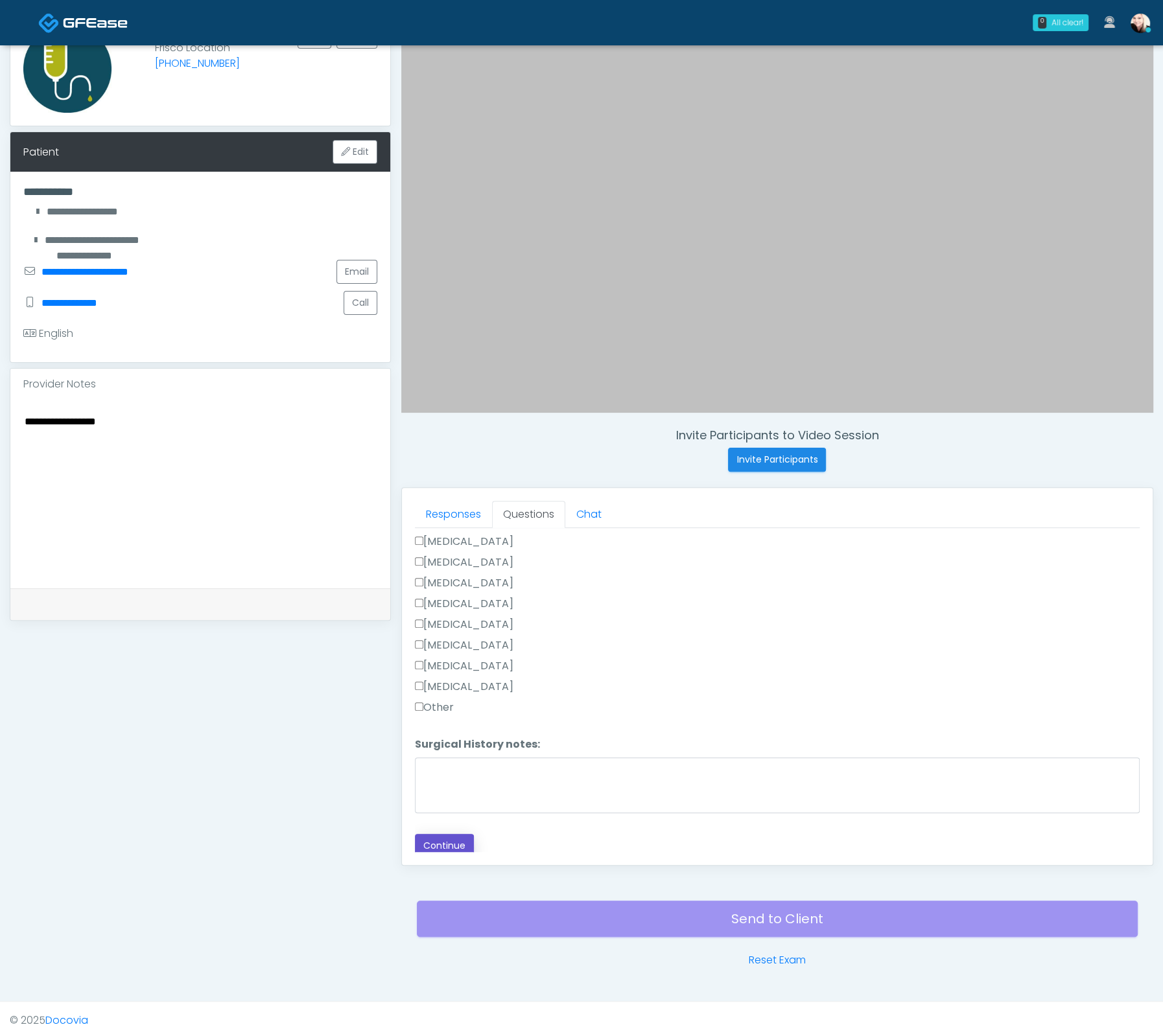
click at [438, 840] on button "Continue" at bounding box center [445, 846] width 59 height 24
click at [447, 809] on label "All of the above" at bounding box center [459, 816] width 89 height 16
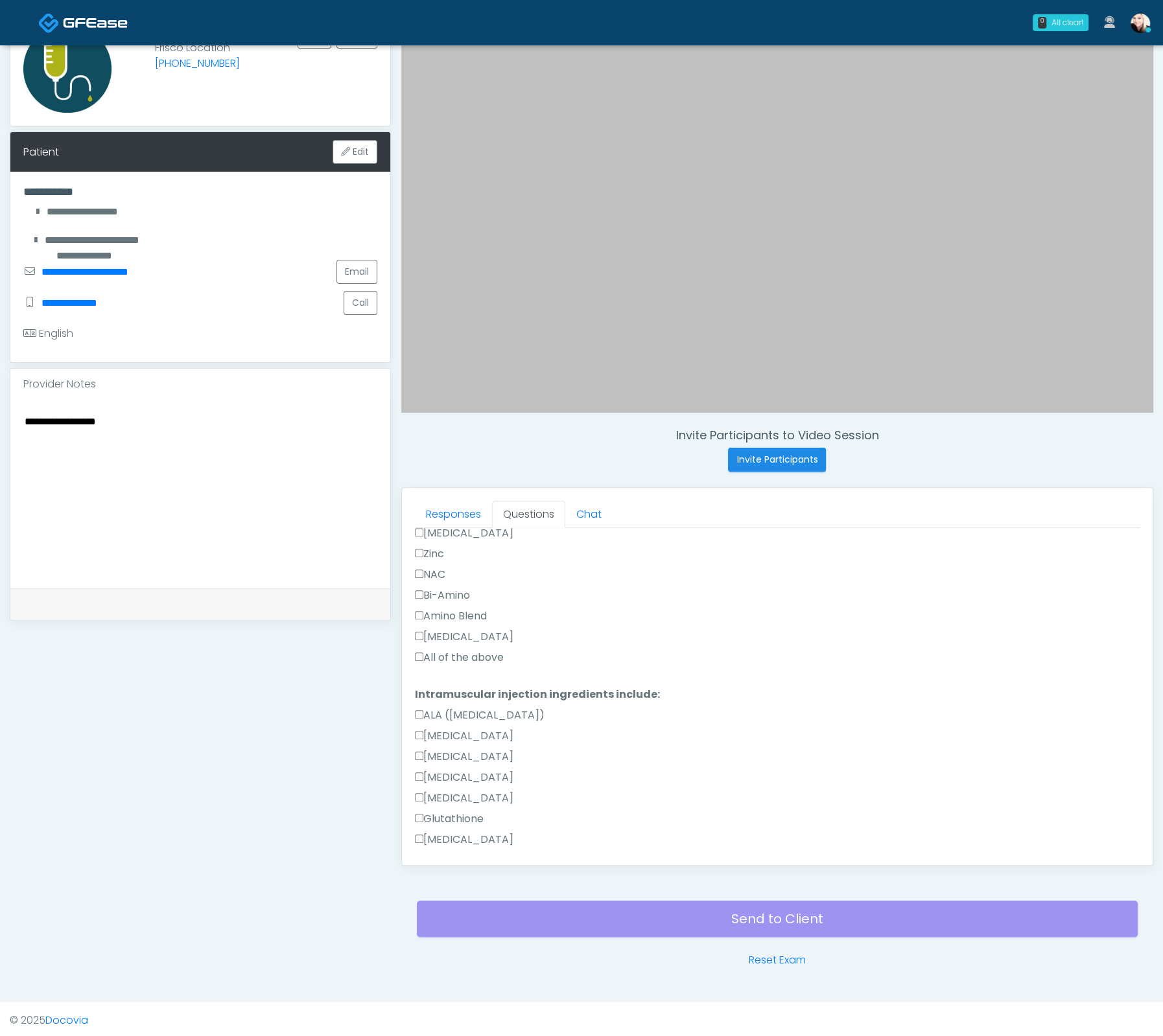
click at [436, 650] on label "All of the above" at bounding box center [459, 657] width 89 height 16
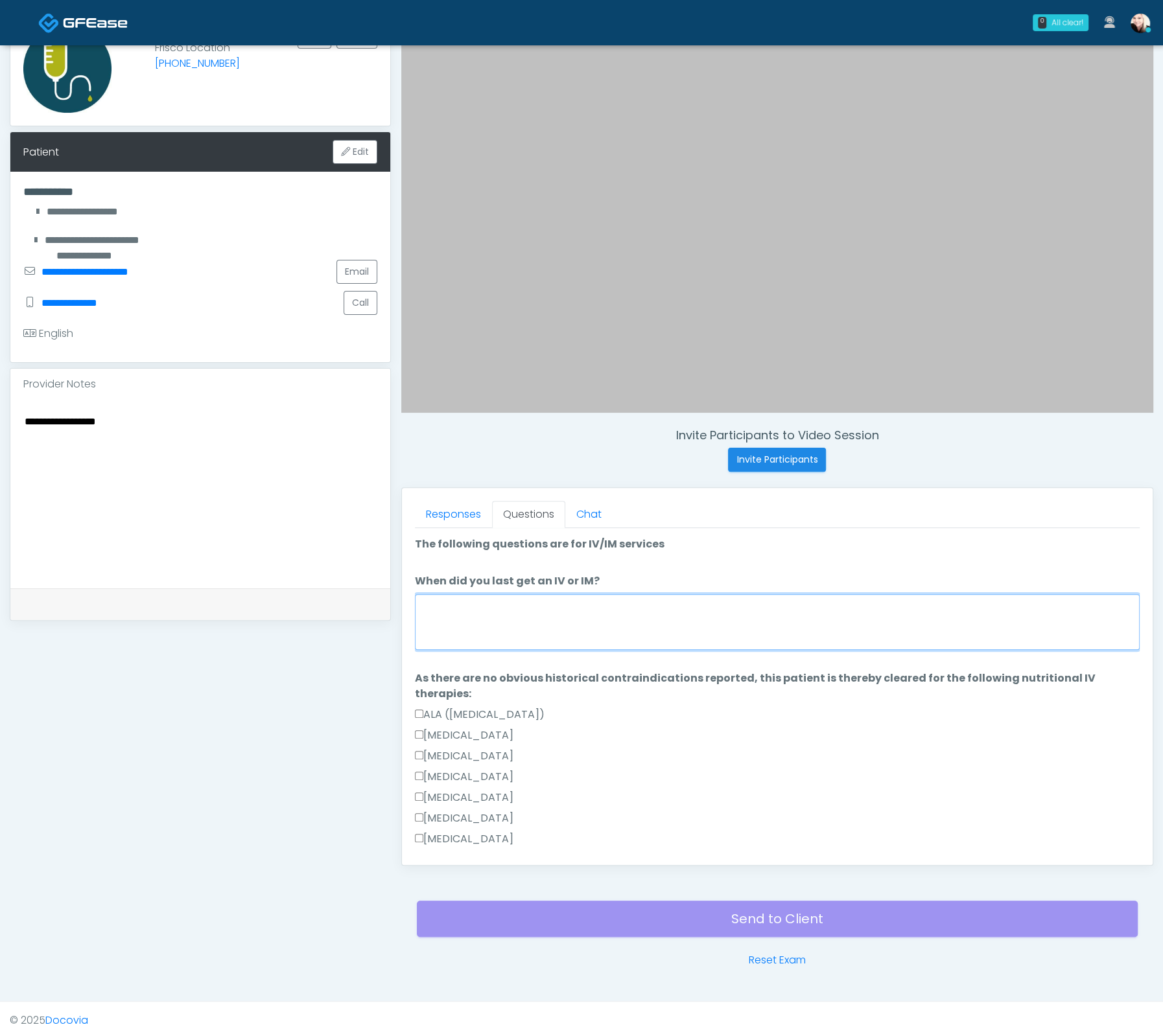
click at [480, 604] on textarea "When did you last get an IV or IM?" at bounding box center [777, 622] width 725 height 56
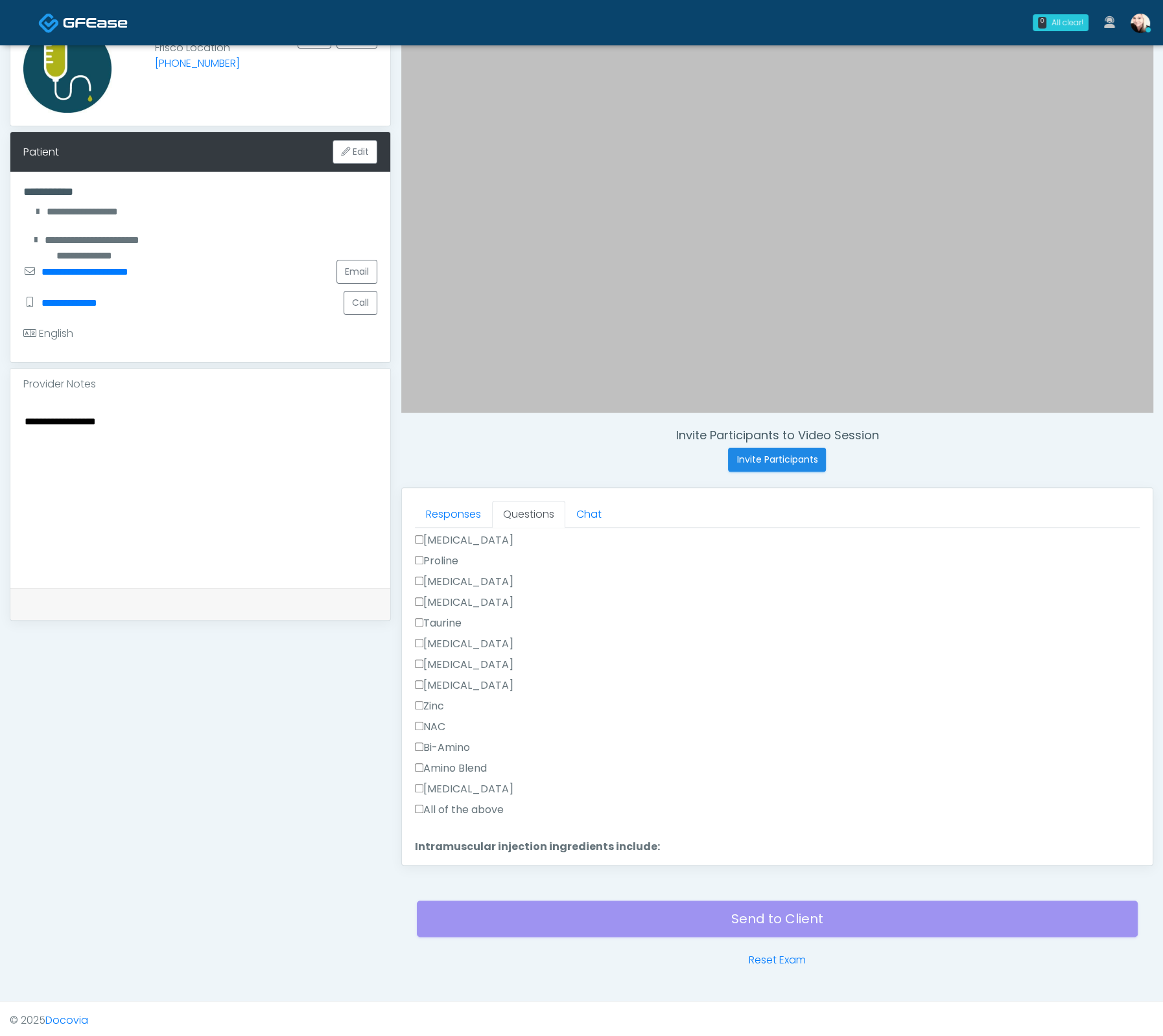
scroll to position [1179, 0]
type textarea "**********"
click at [451, 846] on button "Continue" at bounding box center [445, 858] width 59 height 24
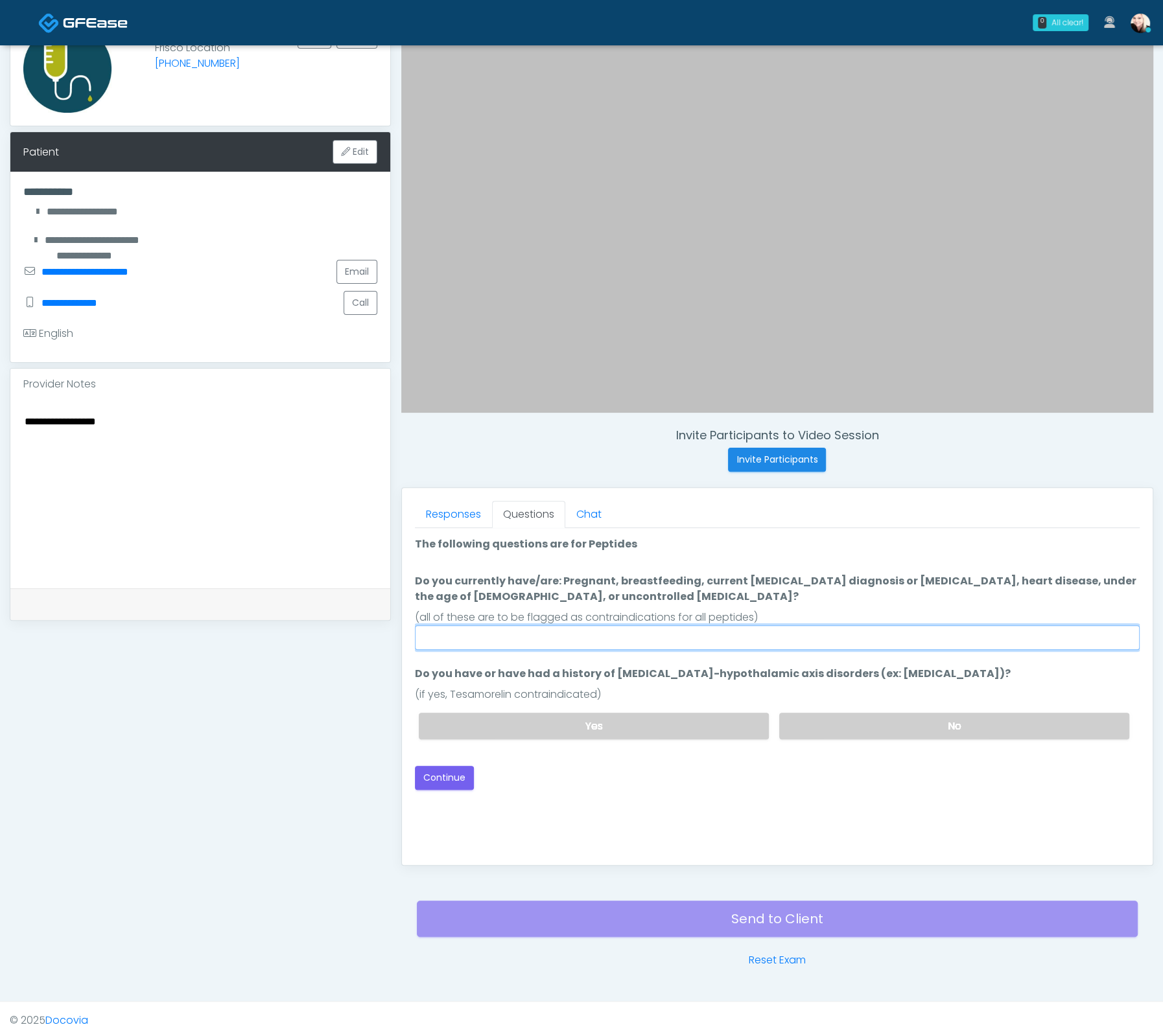
click at [547, 630] on input "Do you currently have/are: Pregnant, breastfeeding, current [MEDICAL_DATA] diag…" at bounding box center [777, 638] width 725 height 25
type input "****"
click at [853, 716] on label "No" at bounding box center [954, 726] width 350 height 27
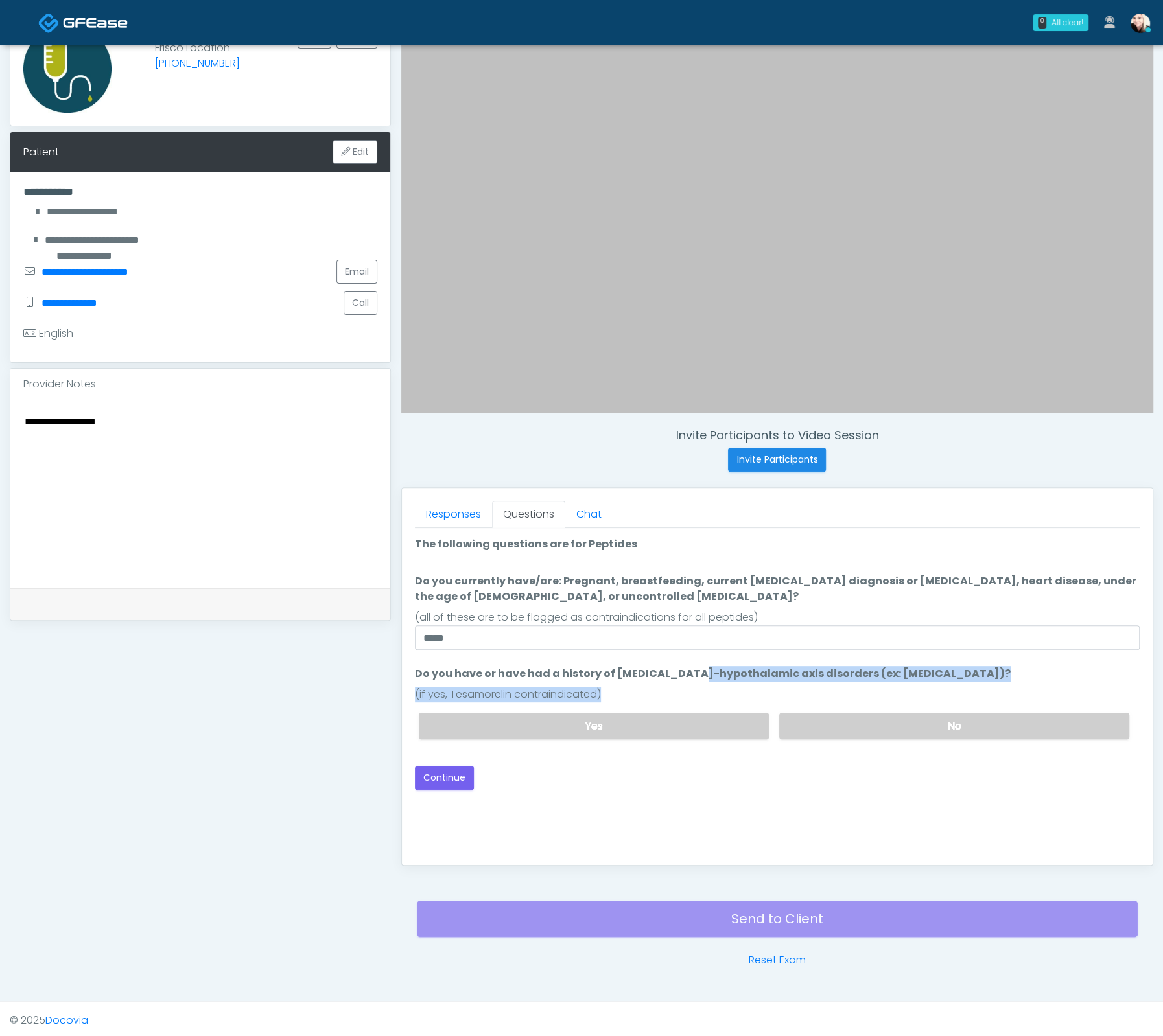
drag, startPoint x: 602, startPoint y: 670, endPoint x: 962, endPoint y: 683, distance: 360.2
click at [950, 684] on li "Do you have or have had a history of Pituitary-hypothalamic axis disorders (ex:…" at bounding box center [777, 708] width 725 height 84
click at [976, 679] on li "Do you have or have had a history of Pituitary-hypothalamic axis disorders (ex:…" at bounding box center [777, 708] width 725 height 84
click at [437, 777] on button "Continue" at bounding box center [445, 778] width 59 height 24
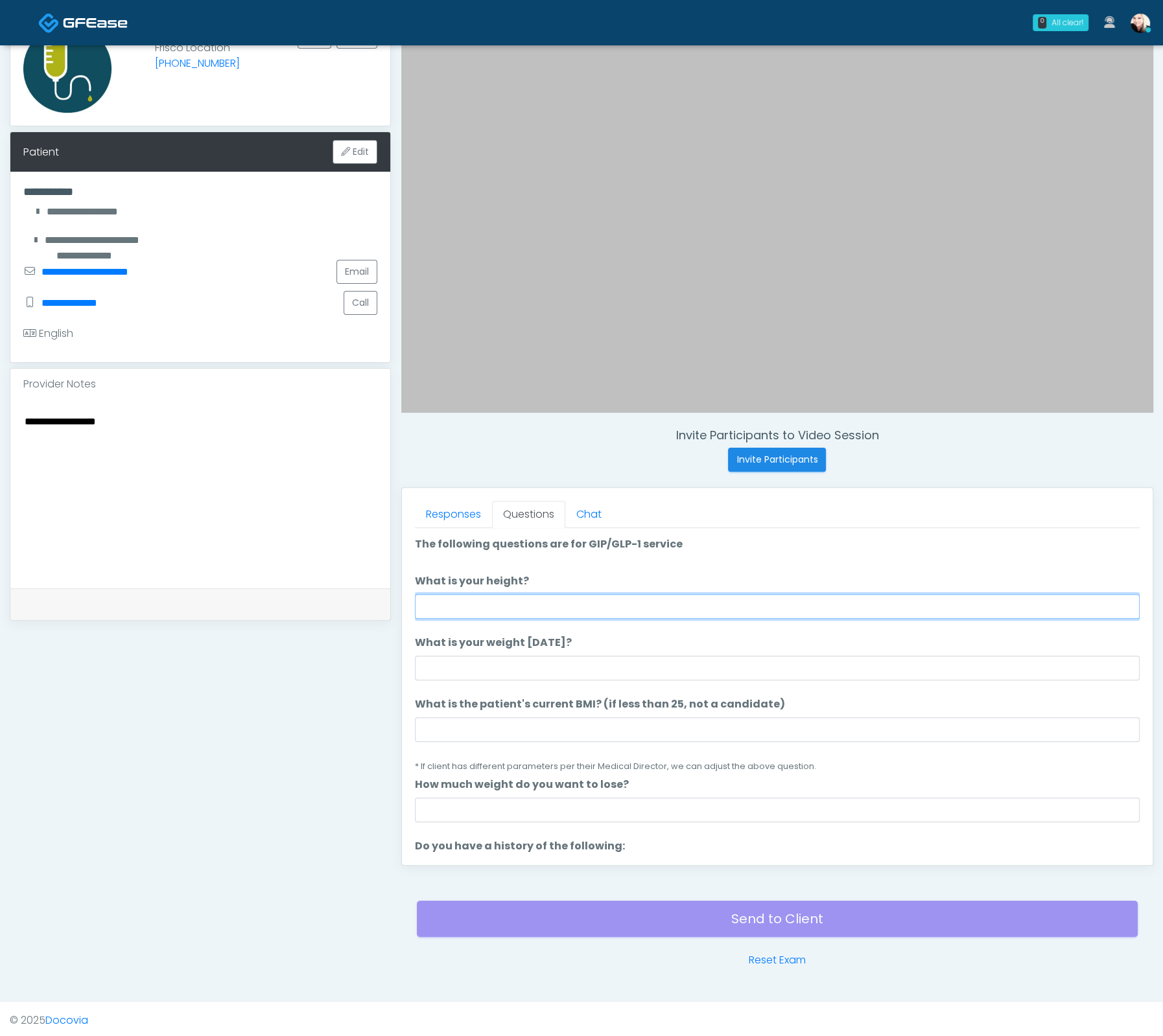
click at [506, 604] on input "What is your height?" at bounding box center [777, 607] width 725 height 25
click at [543, 711] on li "What is the patient's current BMI? (if less than 25, not a candidate) What is t…" at bounding box center [777, 735] width 725 height 77
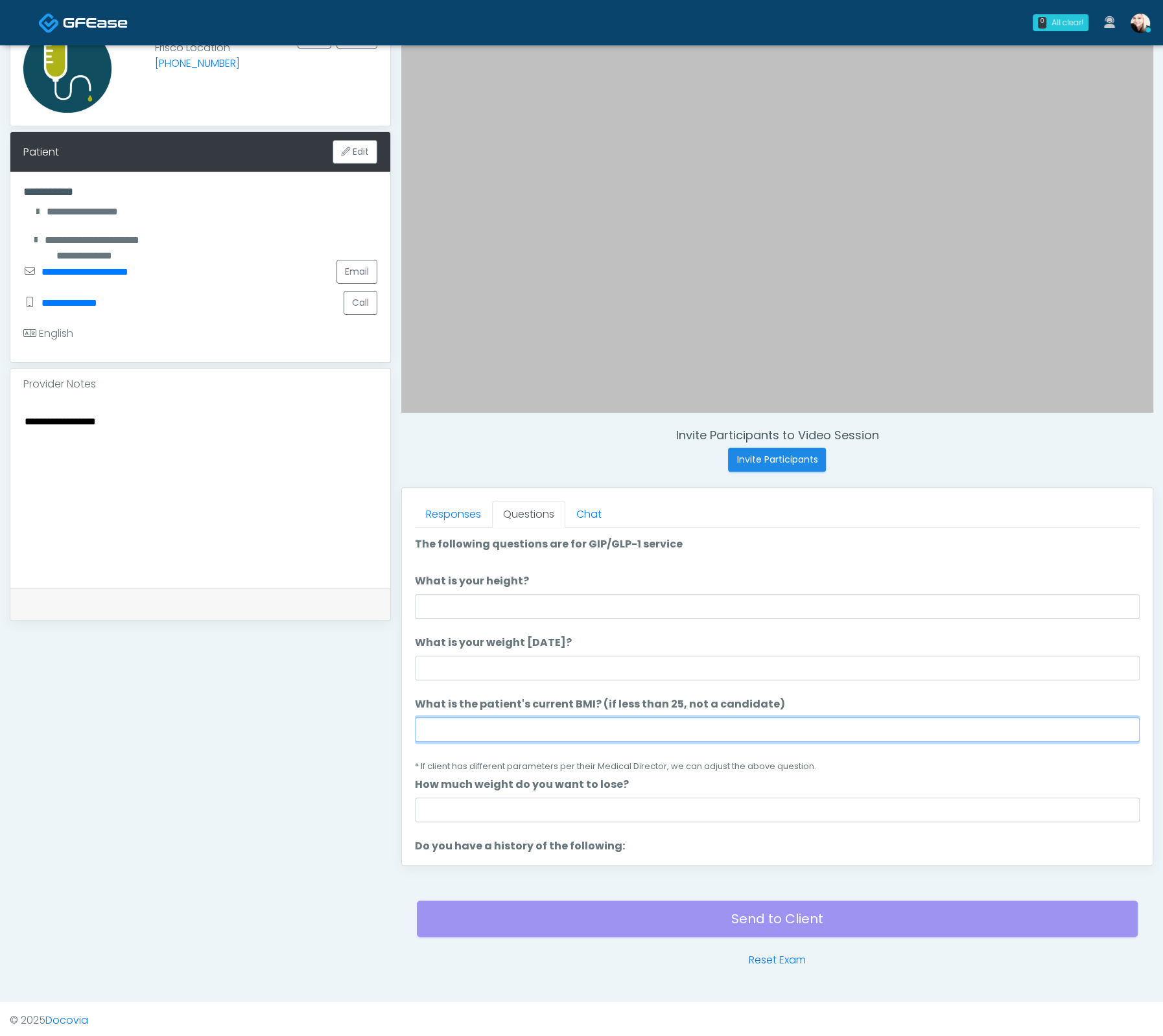
click at [538, 723] on input "What is the patient's current BMI? (if less than 25, not a candidate)" at bounding box center [777, 730] width 725 height 25
paste input "****"
type input "****"
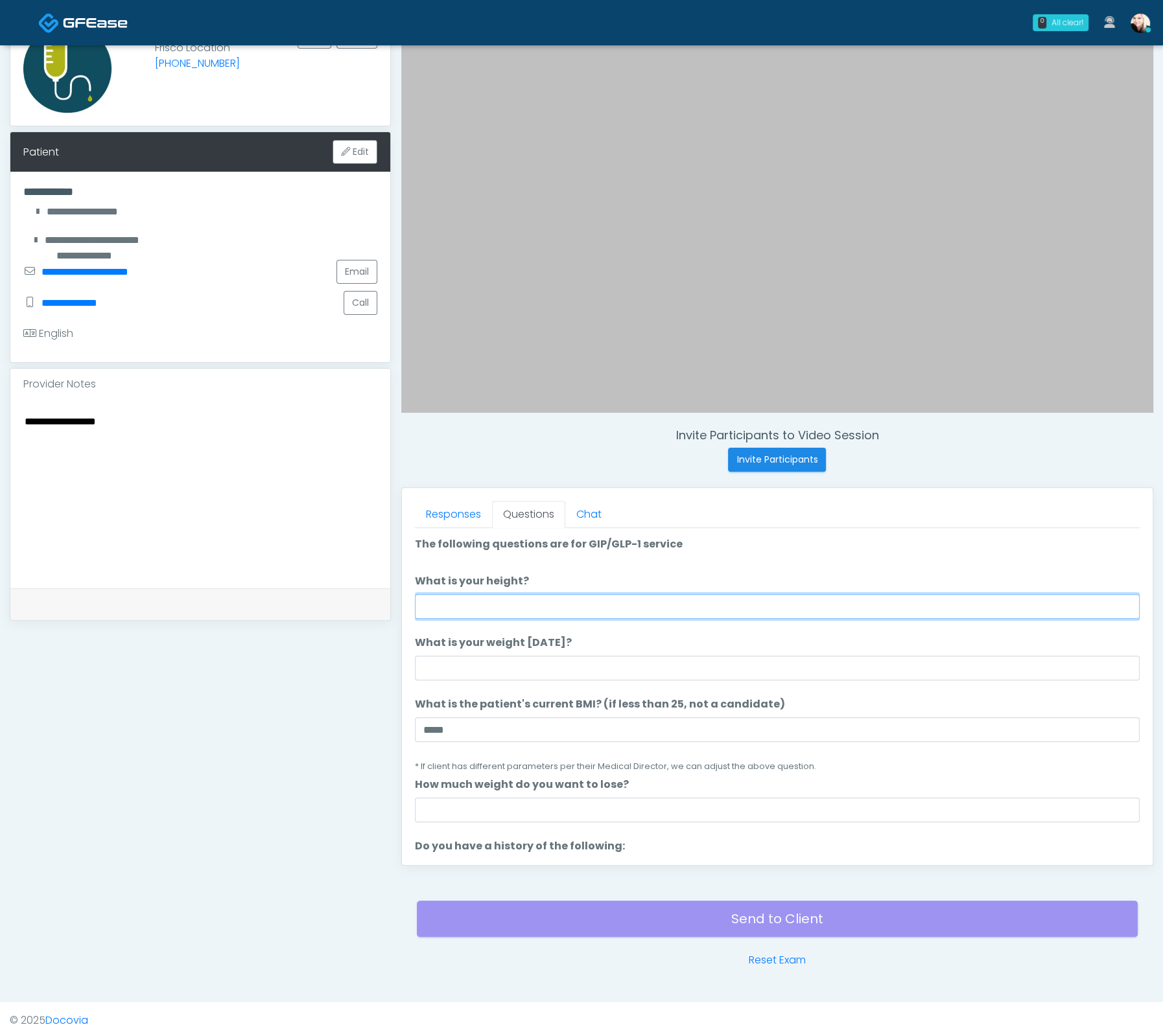
click at [470, 604] on input "What is your height?" at bounding box center [777, 607] width 725 height 25
type input "****"
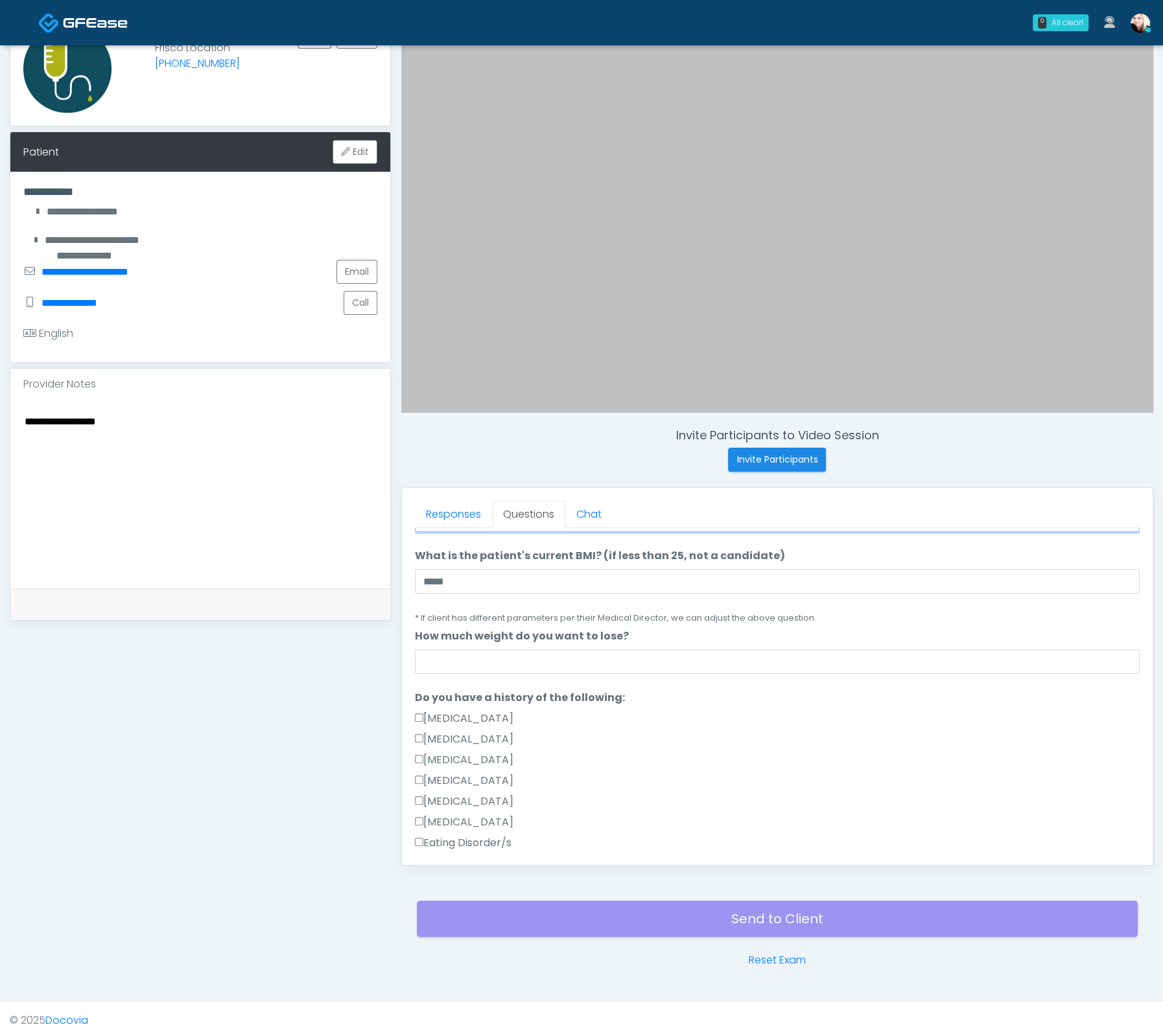
scroll to position [201, 0]
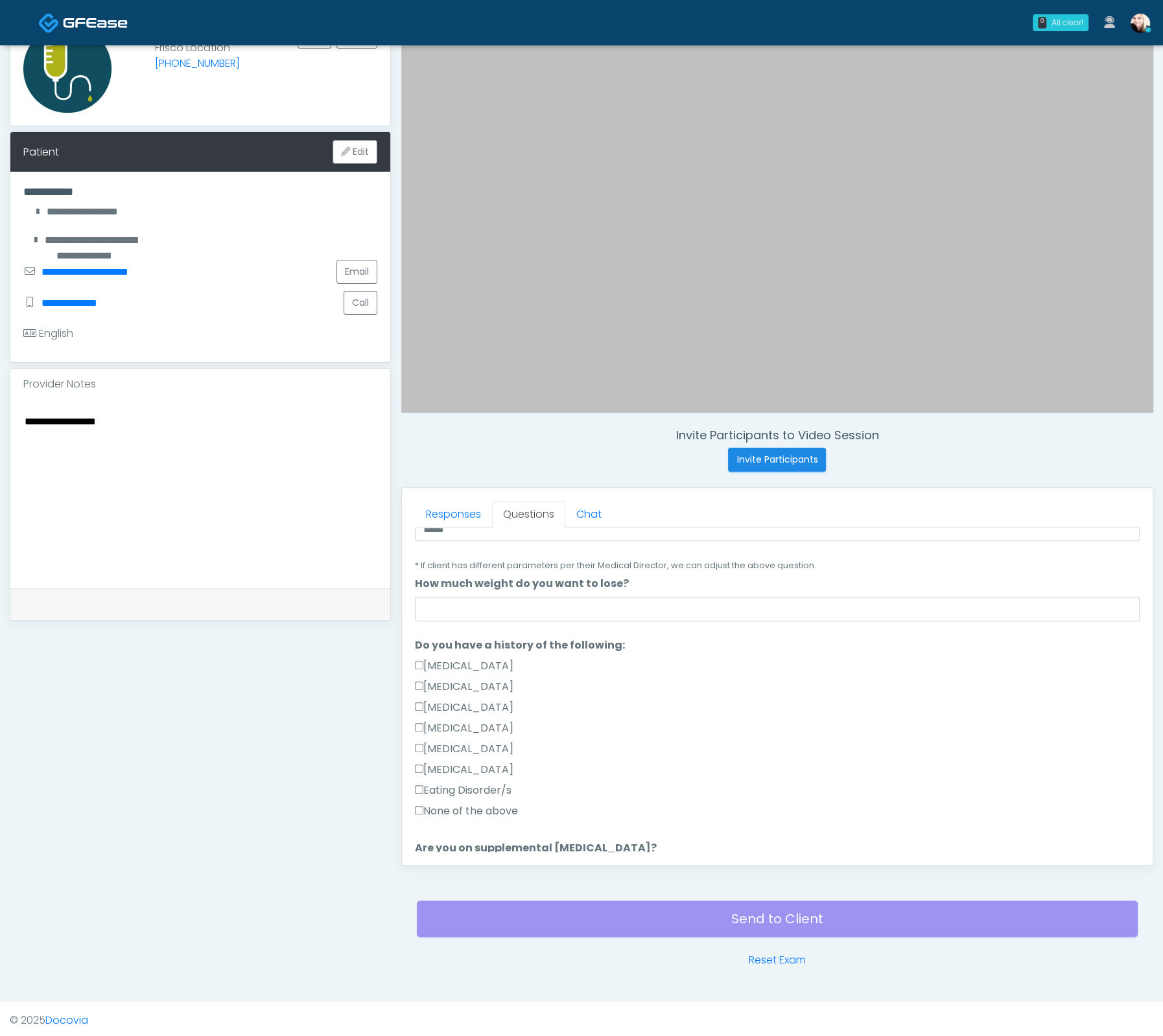
type input "***"
click at [467, 601] on input "How much weight do you want to lose?" at bounding box center [777, 609] width 725 height 25
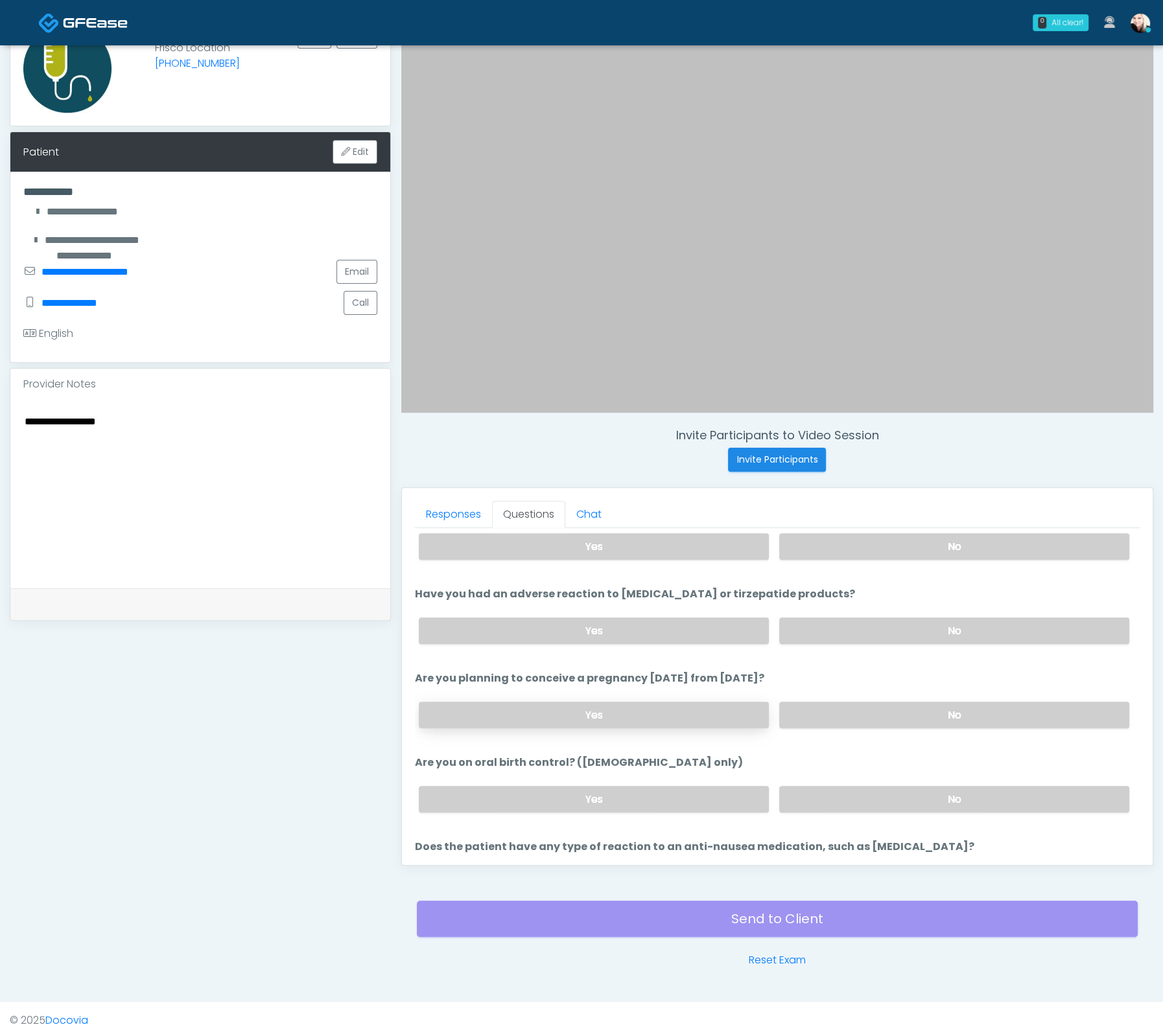
scroll to position [712, 0]
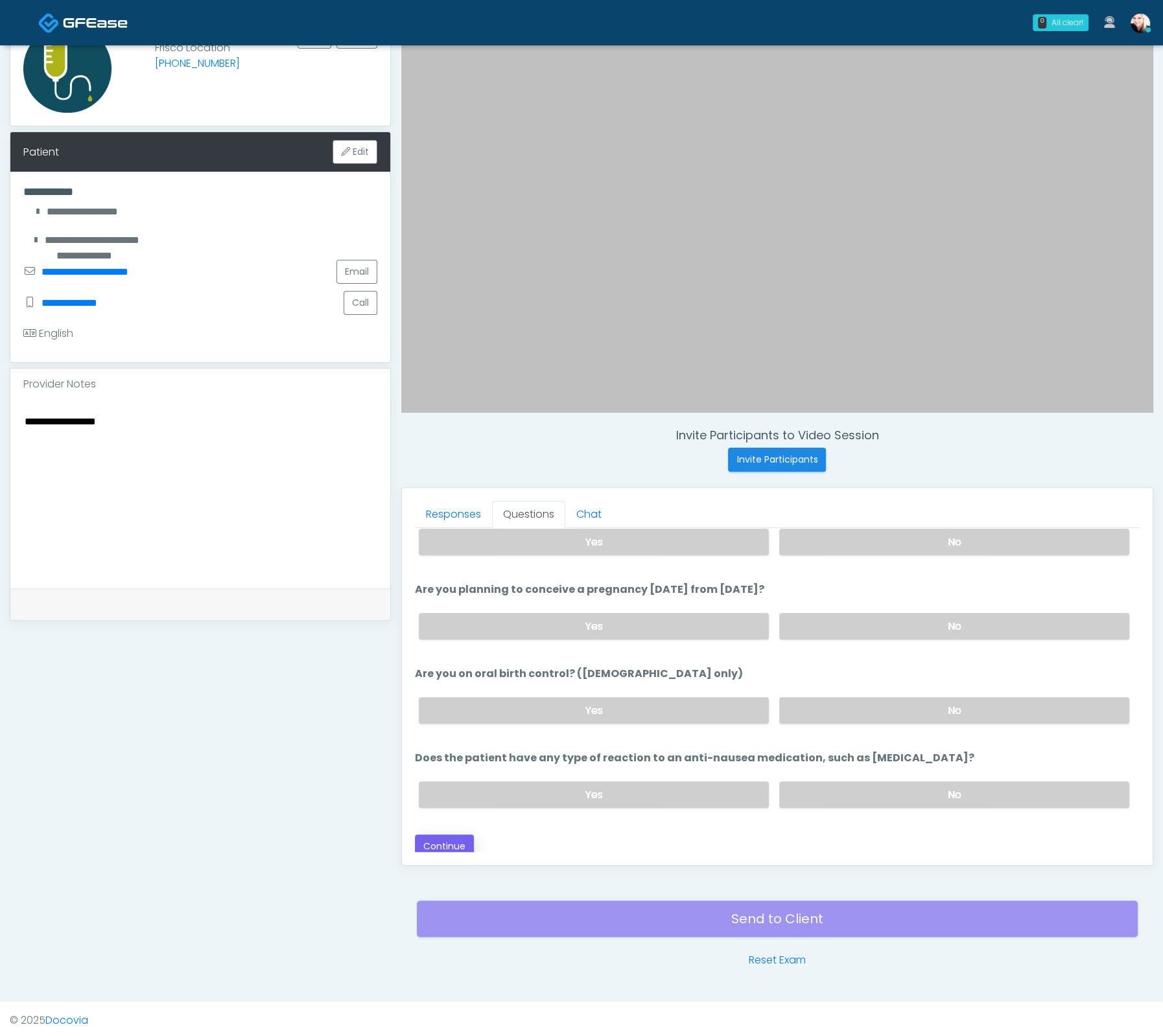
type input "***"
click at [456, 845] on button "Continue" at bounding box center [445, 847] width 59 height 24
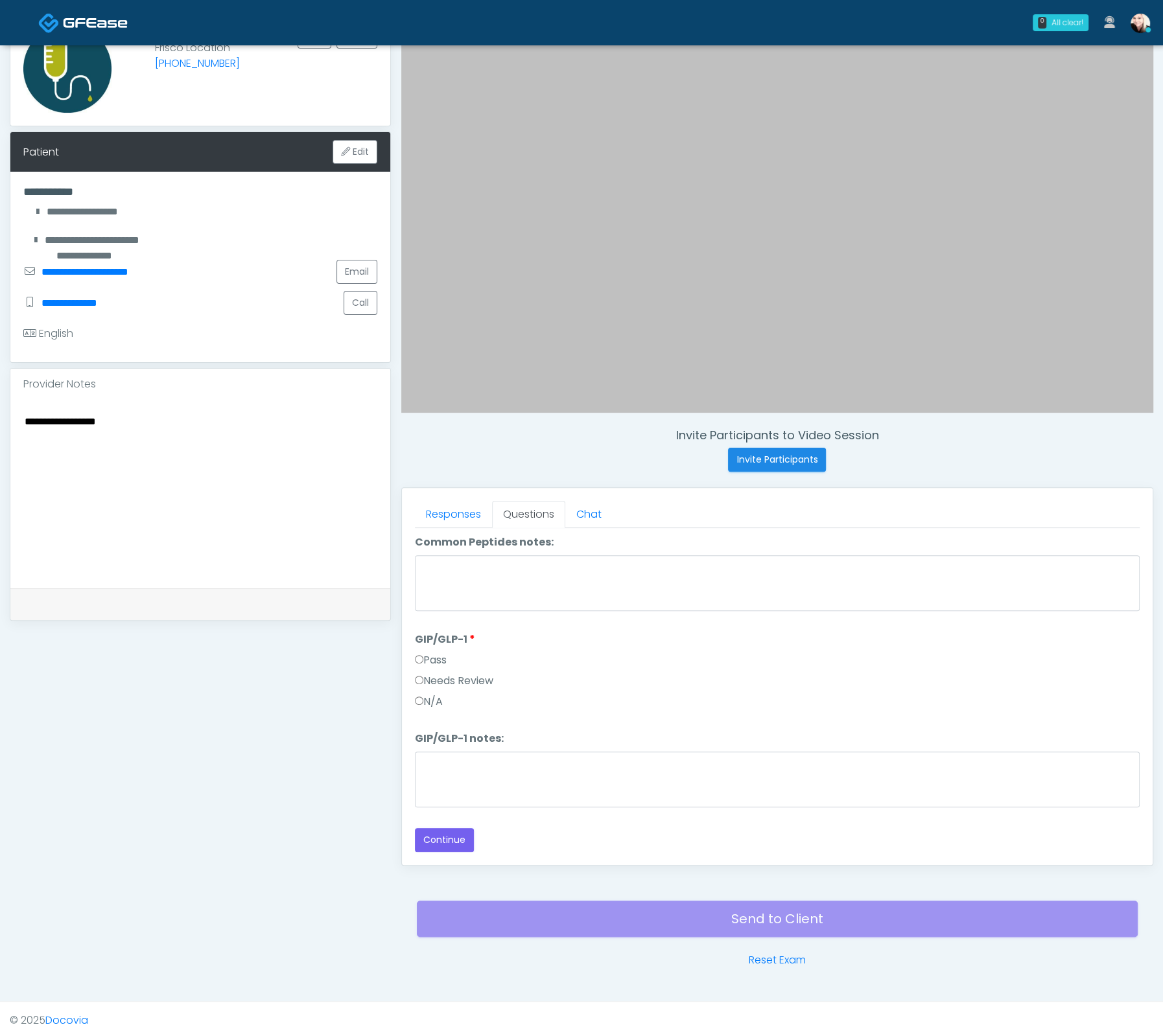
scroll to position [318, 0]
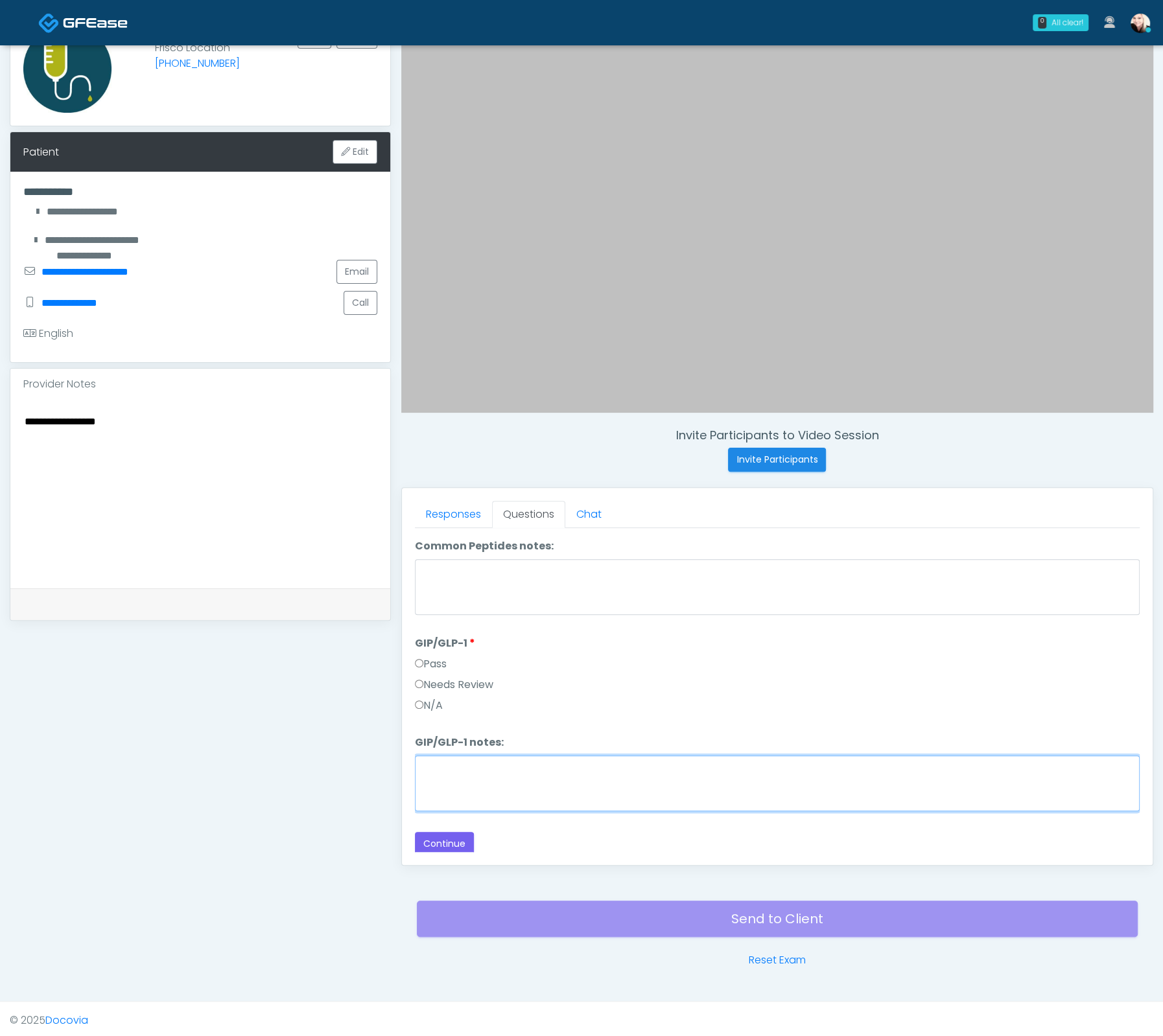
click at [475, 787] on textarea "GIP/GLP-1 notes:" at bounding box center [777, 783] width 725 height 56
paste textarea "****"
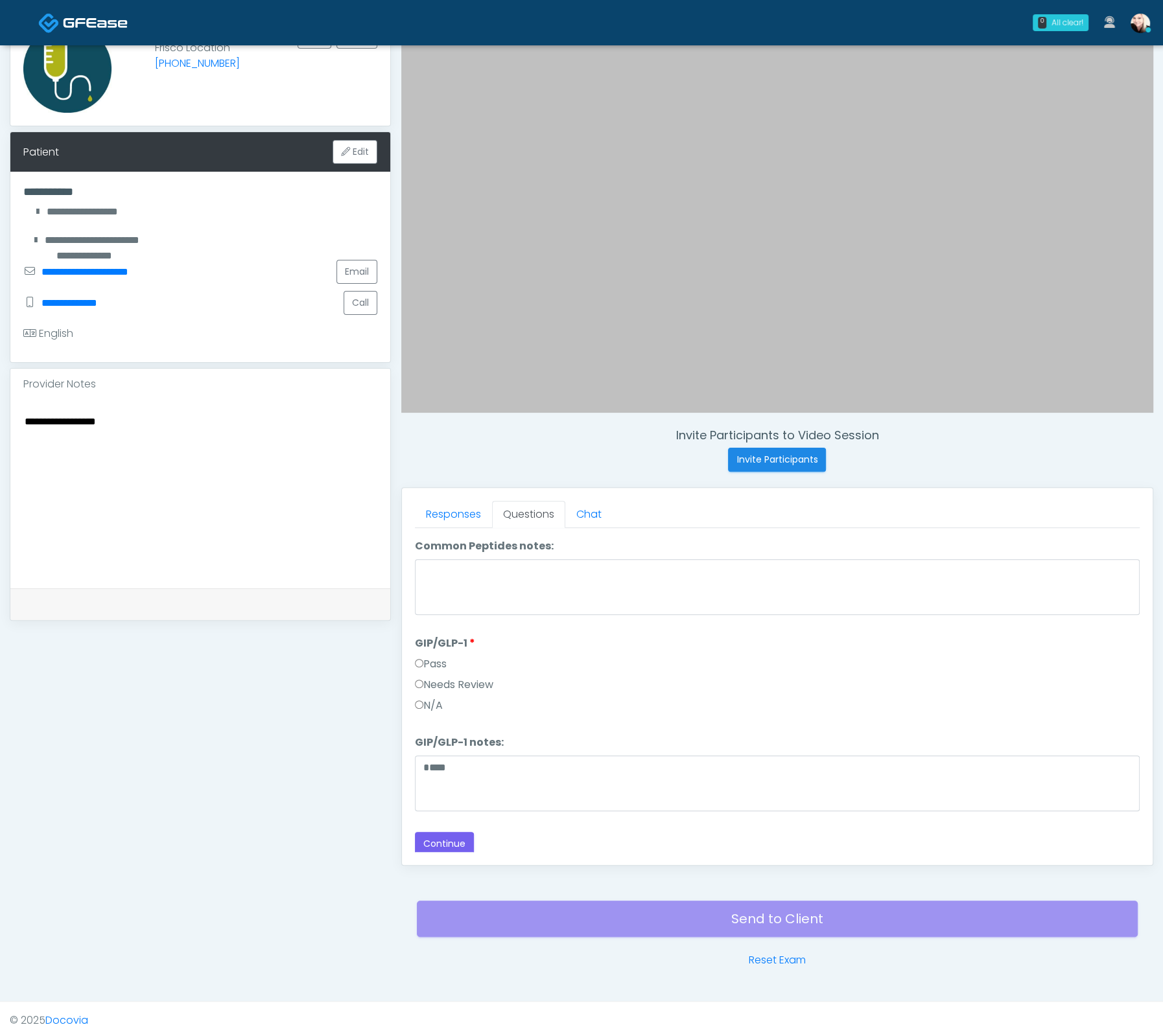
click at [438, 677] on label "Needs Review" at bounding box center [454, 685] width 78 height 16
click at [452, 775] on textarea "****" at bounding box center [777, 783] width 725 height 56
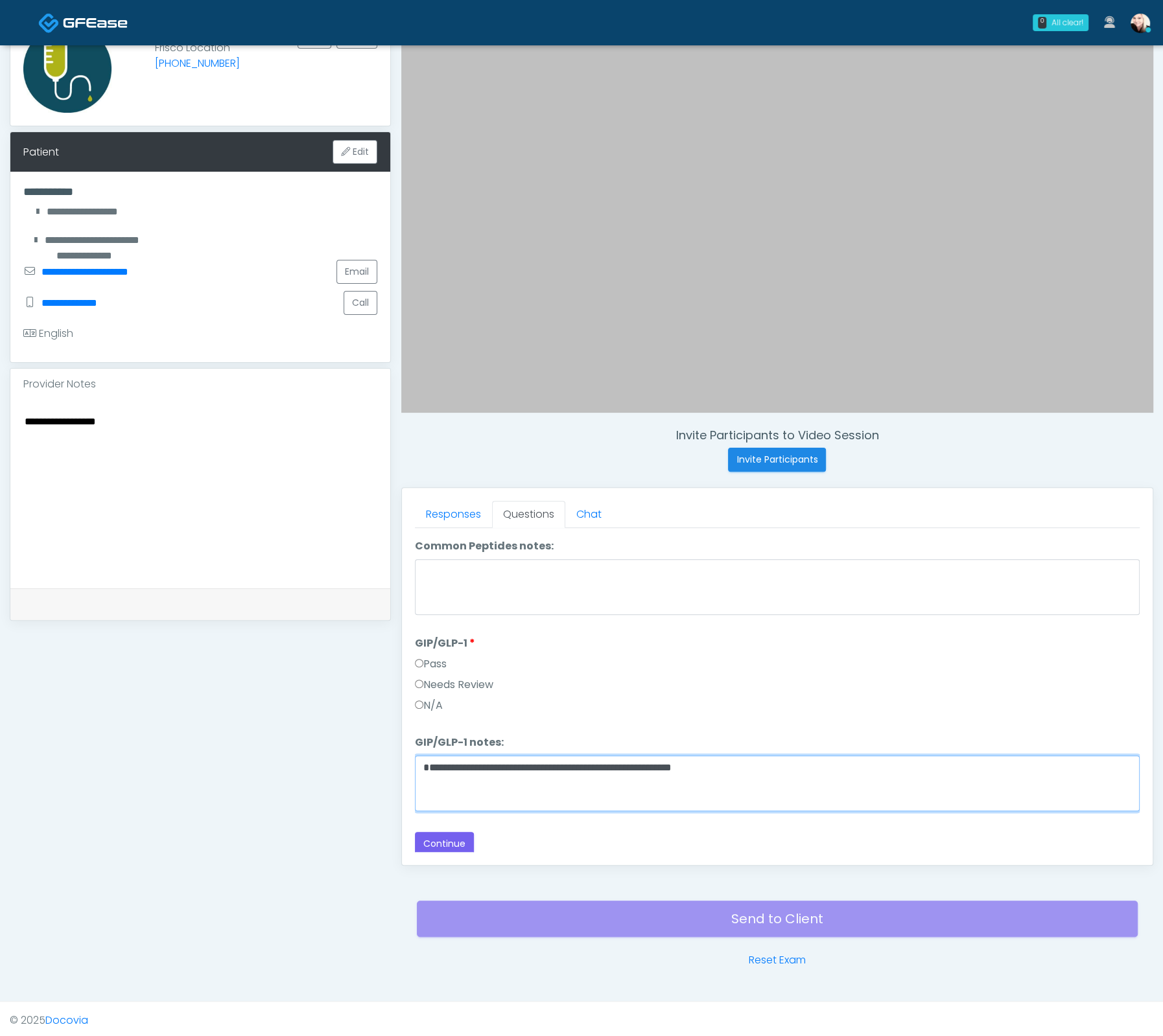
click at [626, 779] on textarea "**********" at bounding box center [777, 783] width 725 height 56
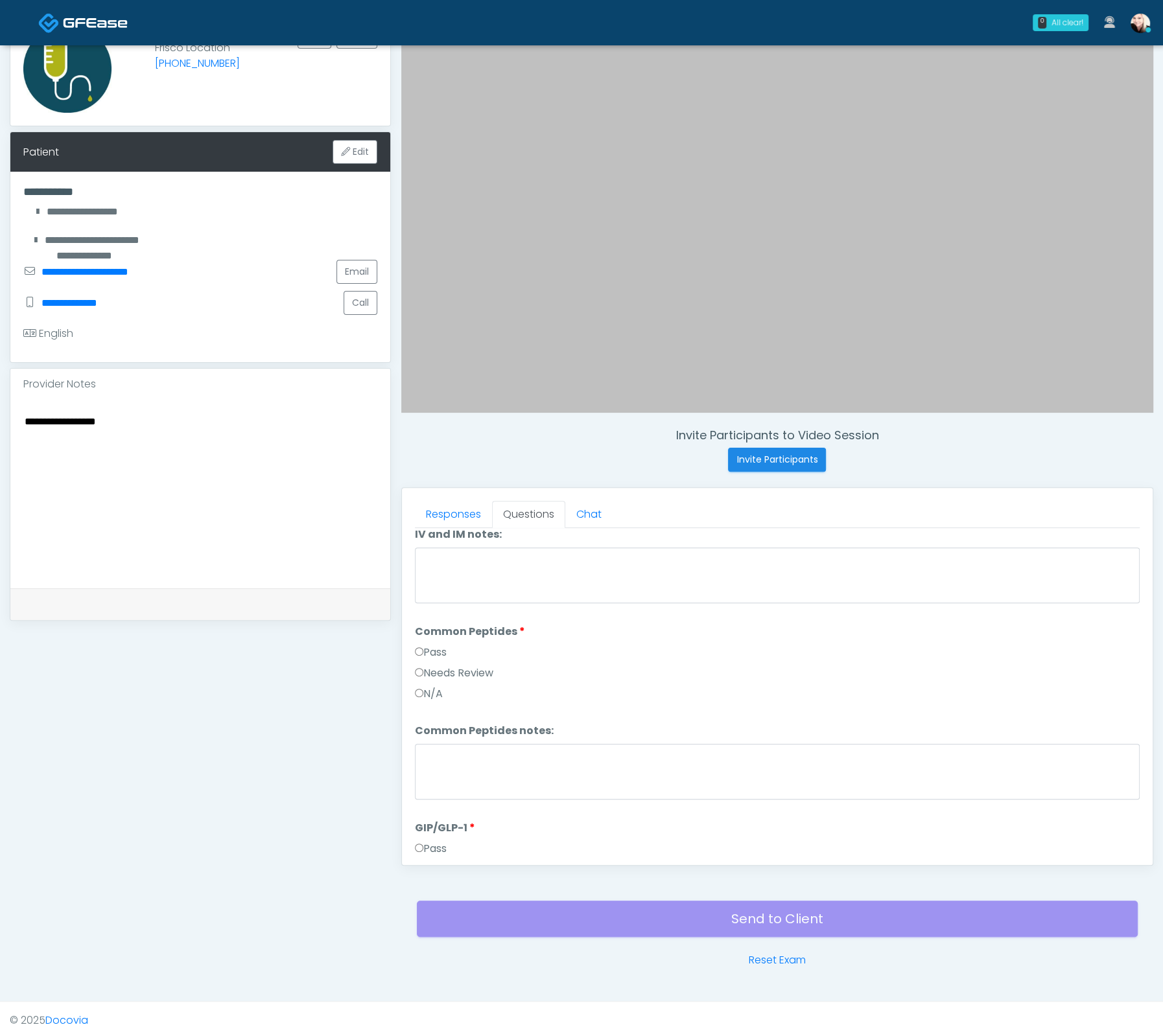
click at [427, 646] on label "Pass" at bounding box center [431, 652] width 32 height 16
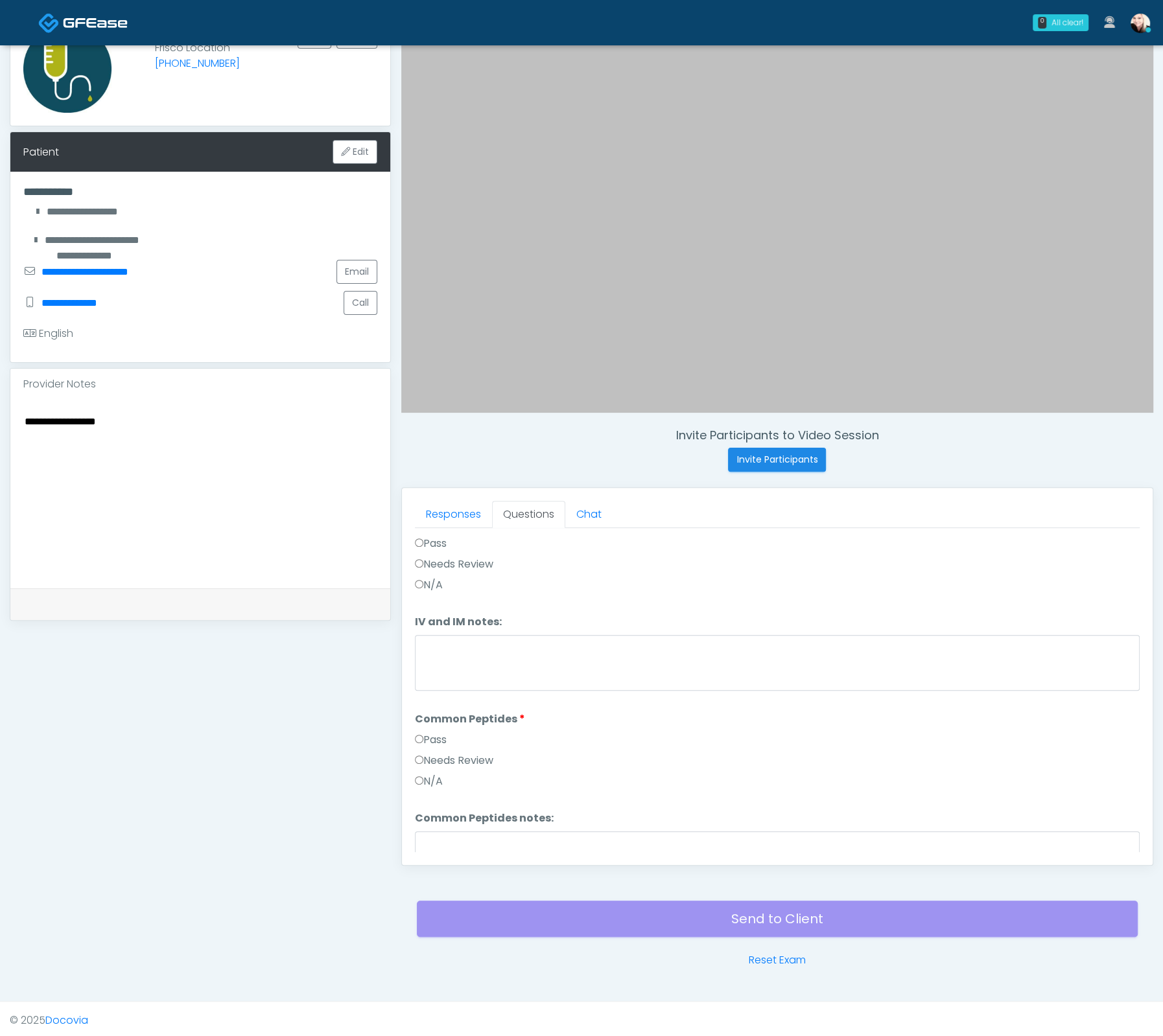
click at [419, 544] on label "Pass" at bounding box center [431, 543] width 32 height 16
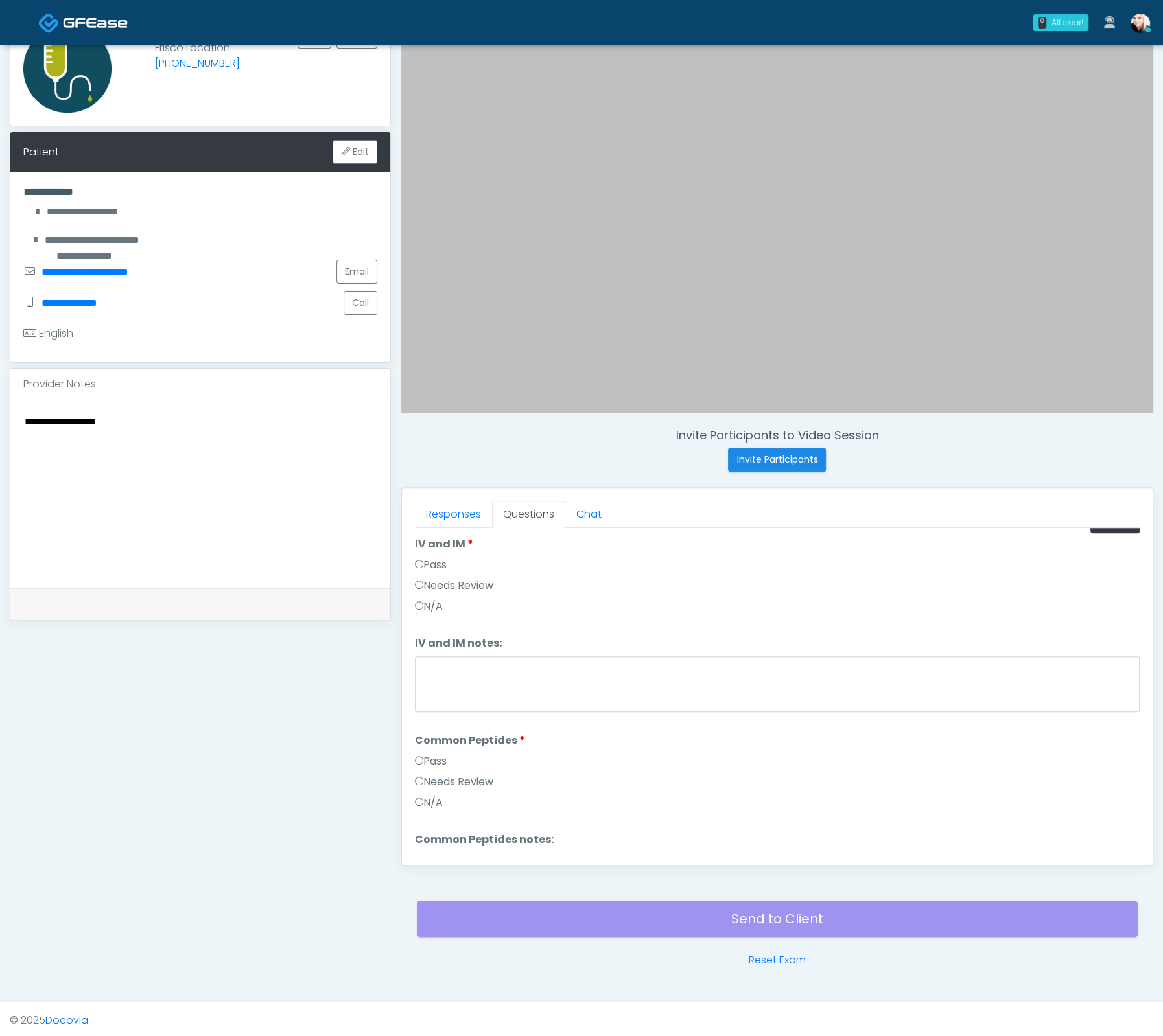
drag, startPoint x: 423, startPoint y: 552, endPoint x: 424, endPoint y: 570, distance: 18.0
click at [423, 553] on li "IV and IM IV and IM Pass Needs Review N/A" at bounding box center [777, 578] width 725 height 83
click at [421, 565] on label "Pass" at bounding box center [431, 565] width 32 height 16
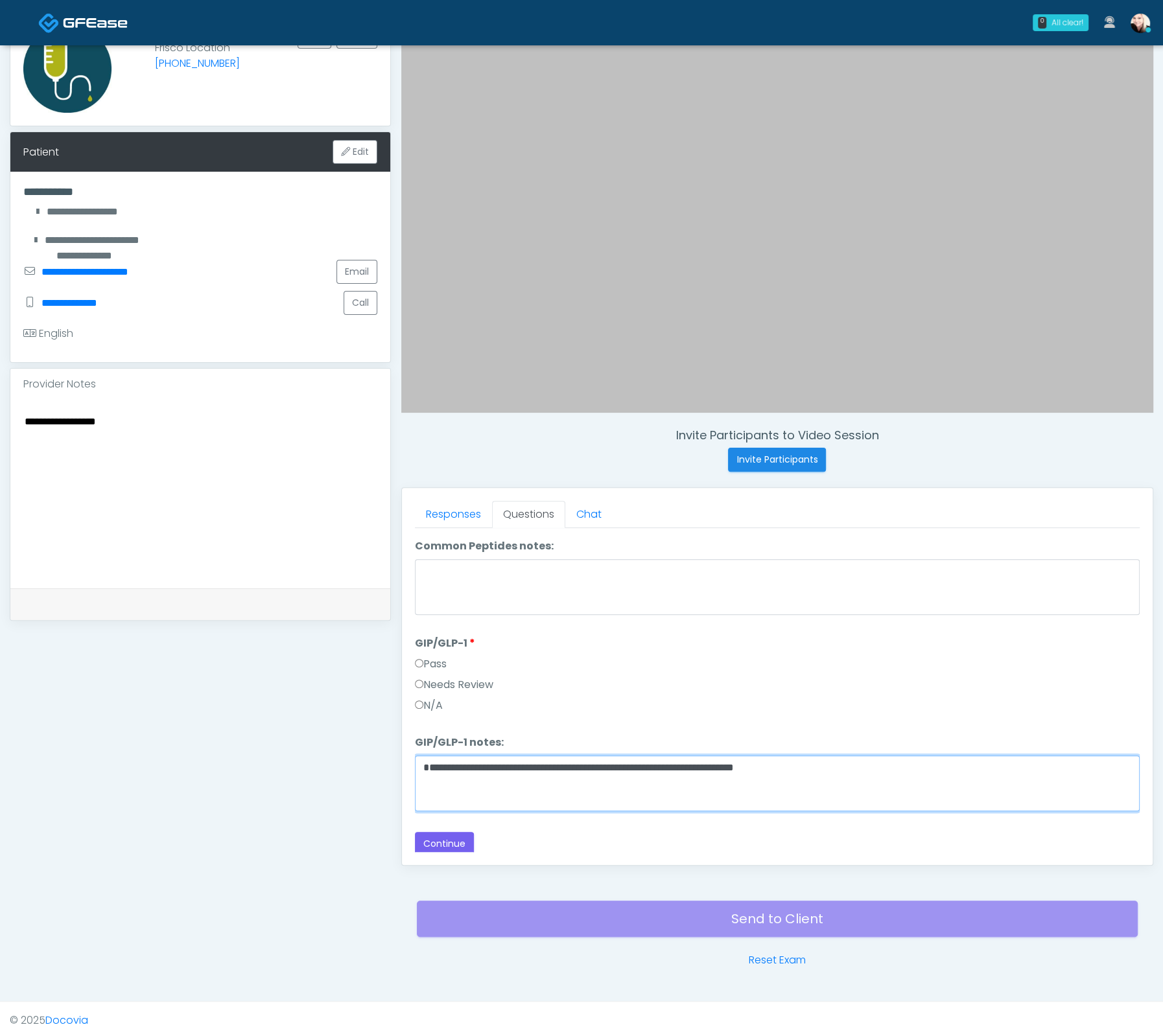
click at [420, 775] on textarea "**********" at bounding box center [777, 783] width 725 height 56
type textarea "**********"
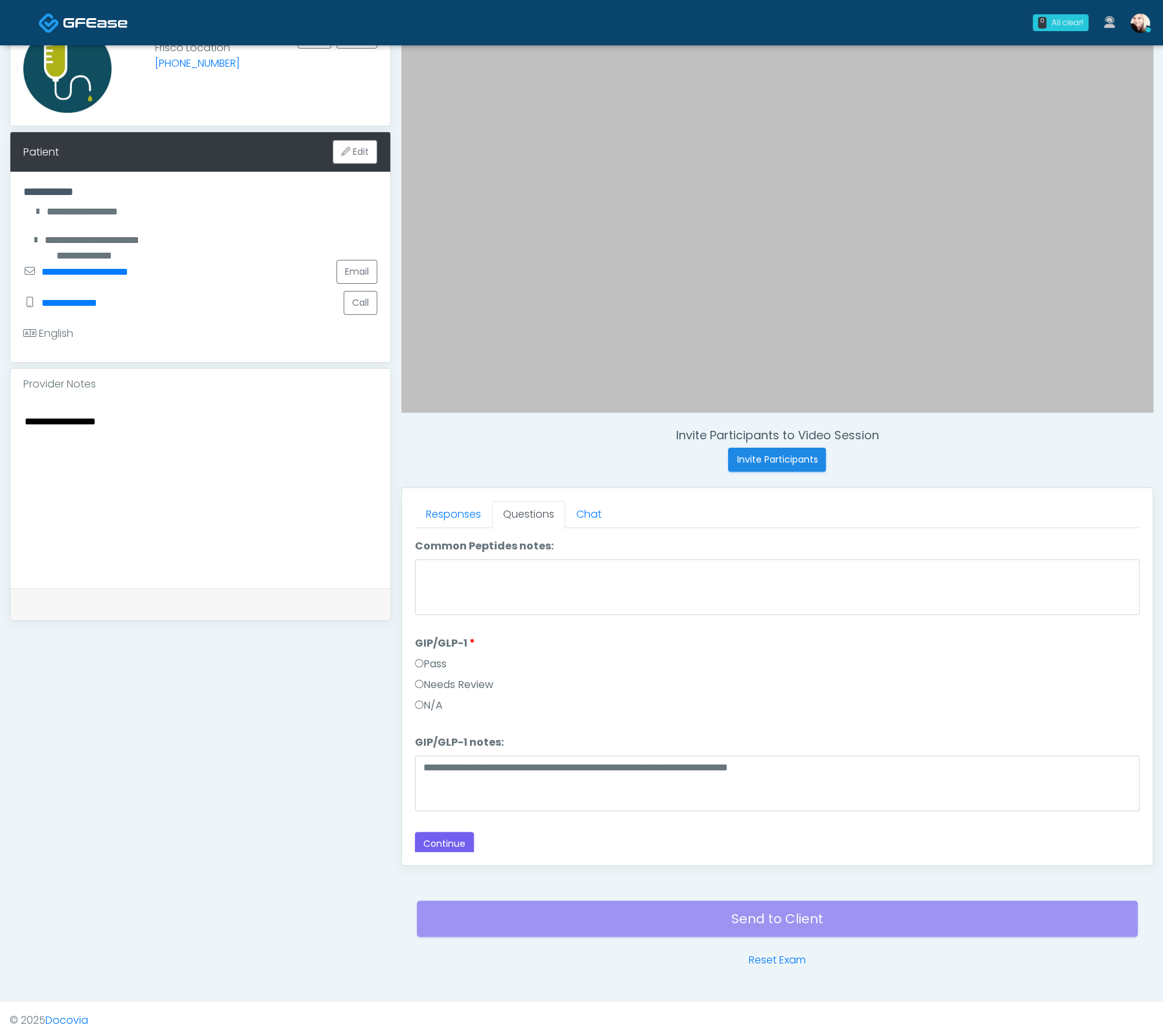
click at [450, 850] on div "Responses Questions Chat Good Faith Exam Script Good Faith Exam Script INTRODUC…" at bounding box center [777, 676] width 751 height 377
click at [449, 845] on button "Continue" at bounding box center [445, 844] width 59 height 24
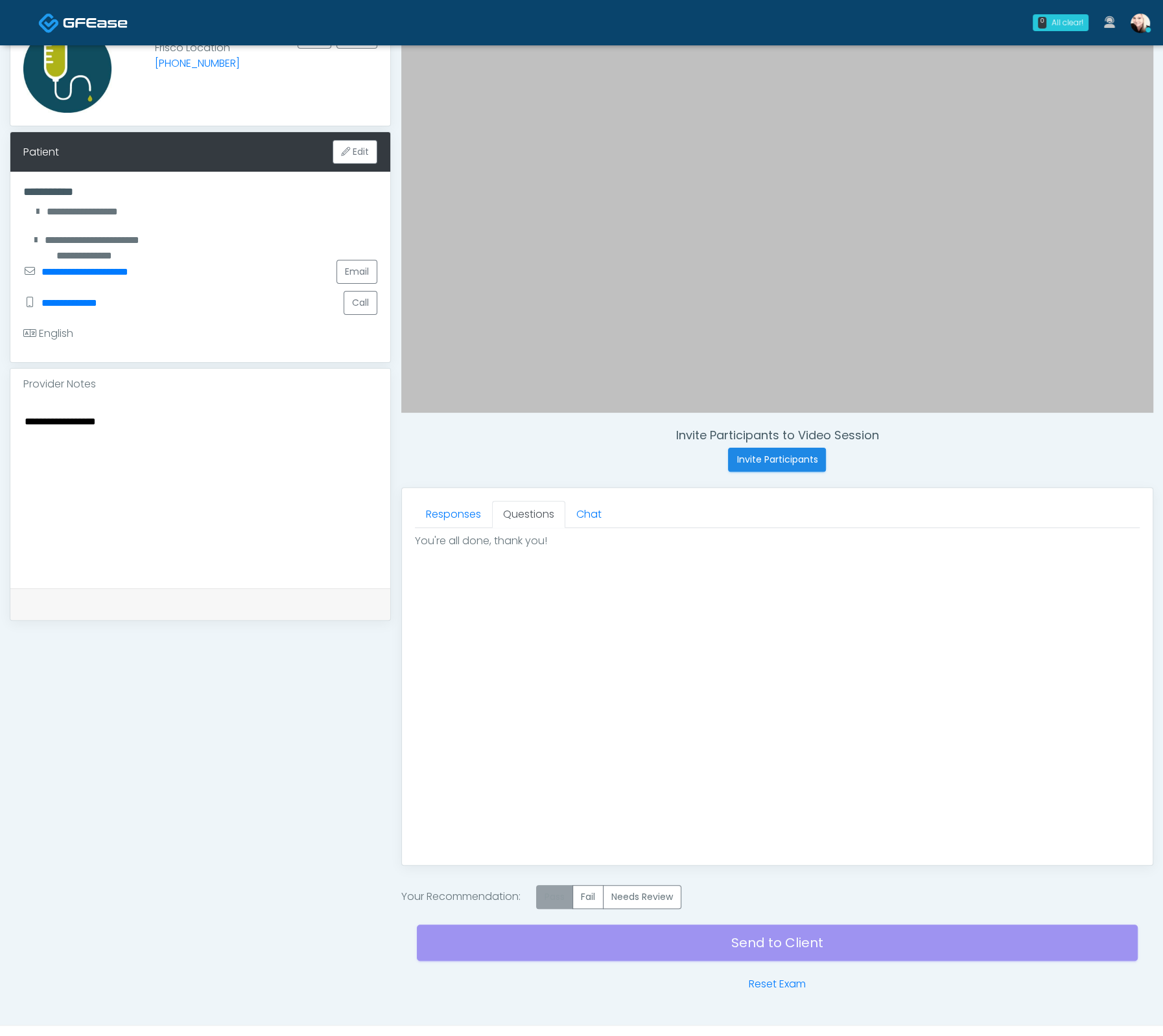
click at [560, 888] on label "Pass" at bounding box center [554, 897] width 37 height 24
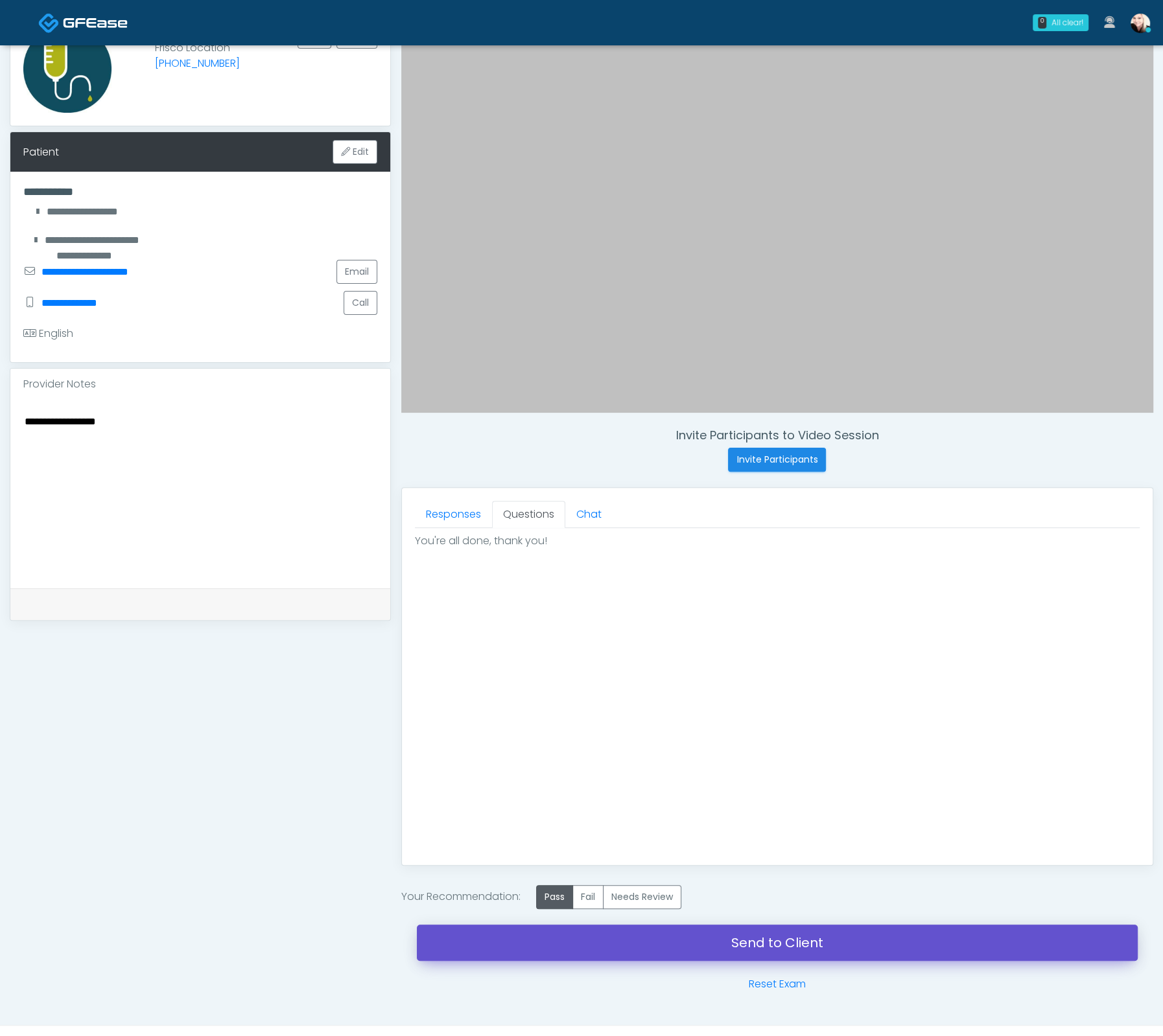
click at [778, 939] on link "Send to Client" at bounding box center [777, 943] width 720 height 36
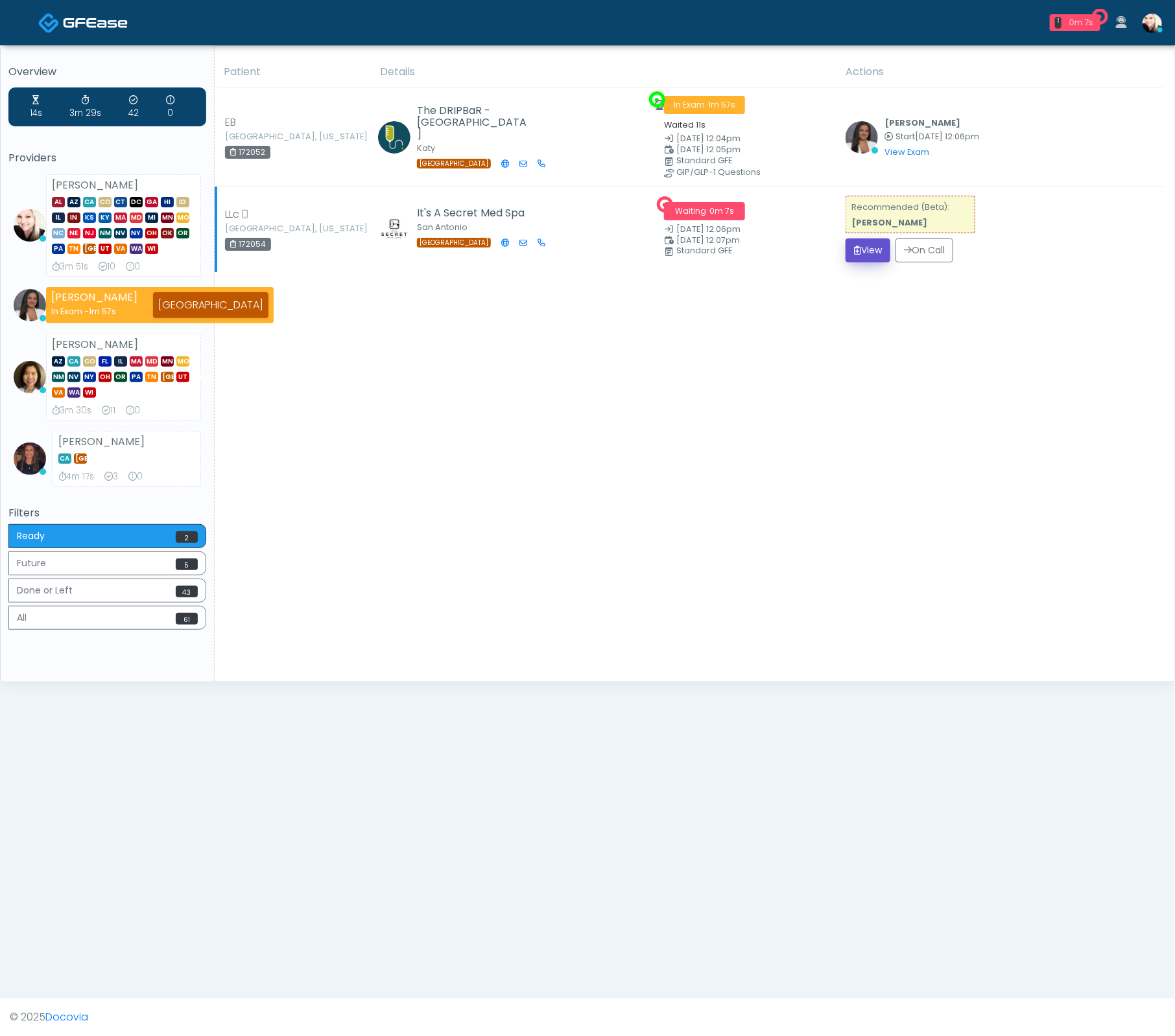
click at [863, 246] on button "View" at bounding box center [868, 250] width 45 height 24
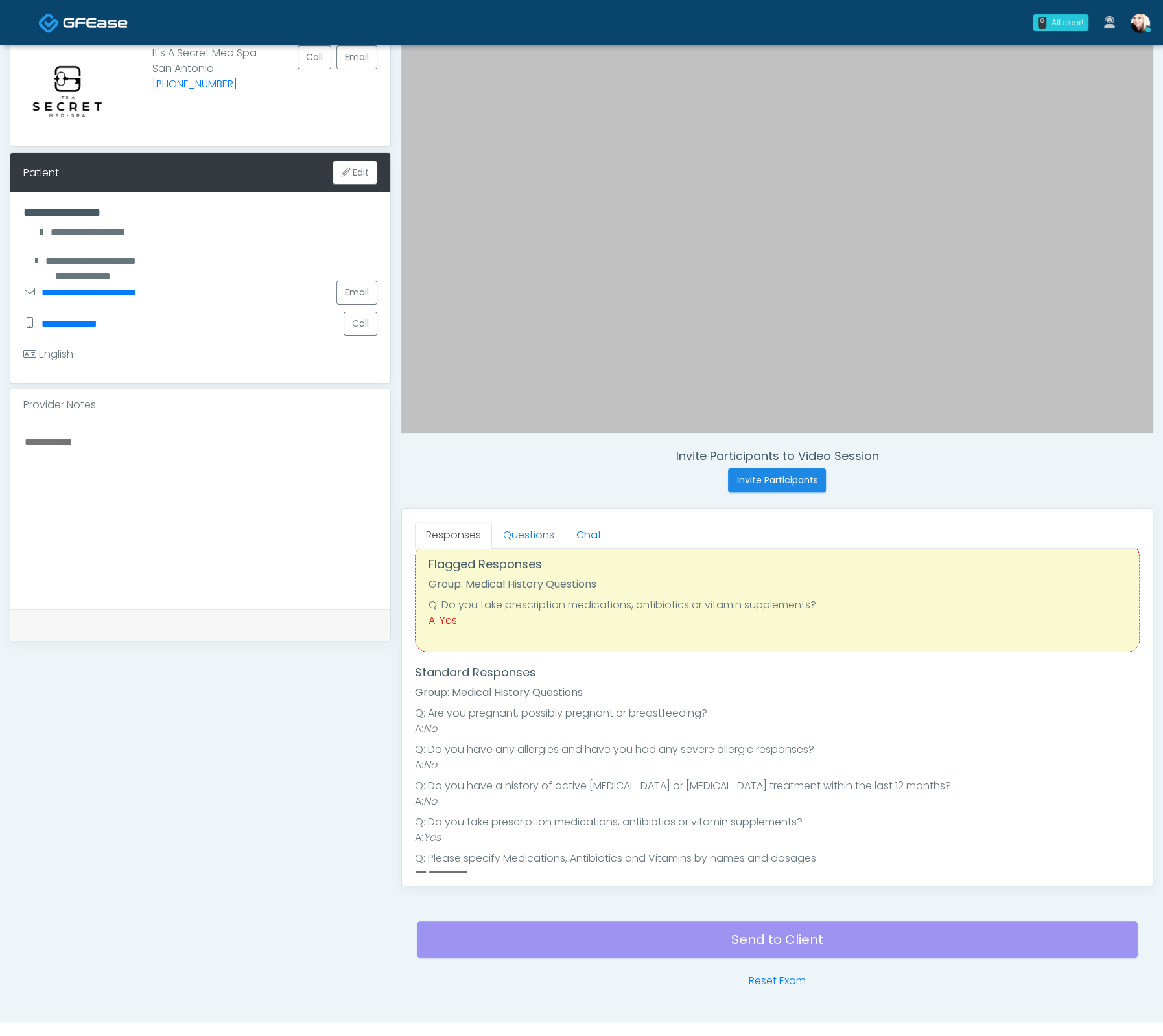
scroll to position [123, 0]
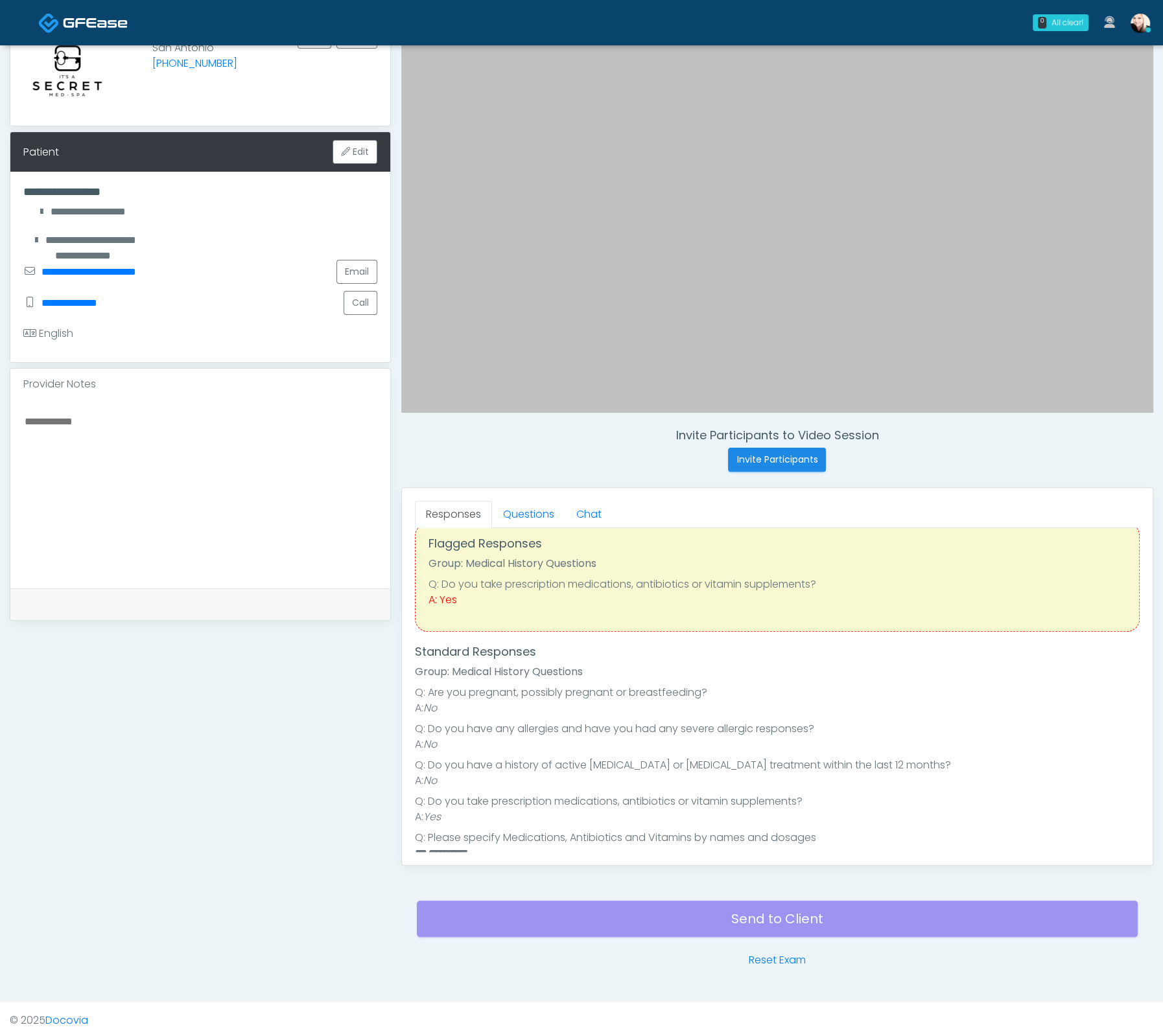
drag, startPoint x: 709, startPoint y: 674, endPoint x: 688, endPoint y: 647, distance: 34.2
click at [708, 674] on li "Group: Medical History Questions" at bounding box center [777, 672] width 725 height 16
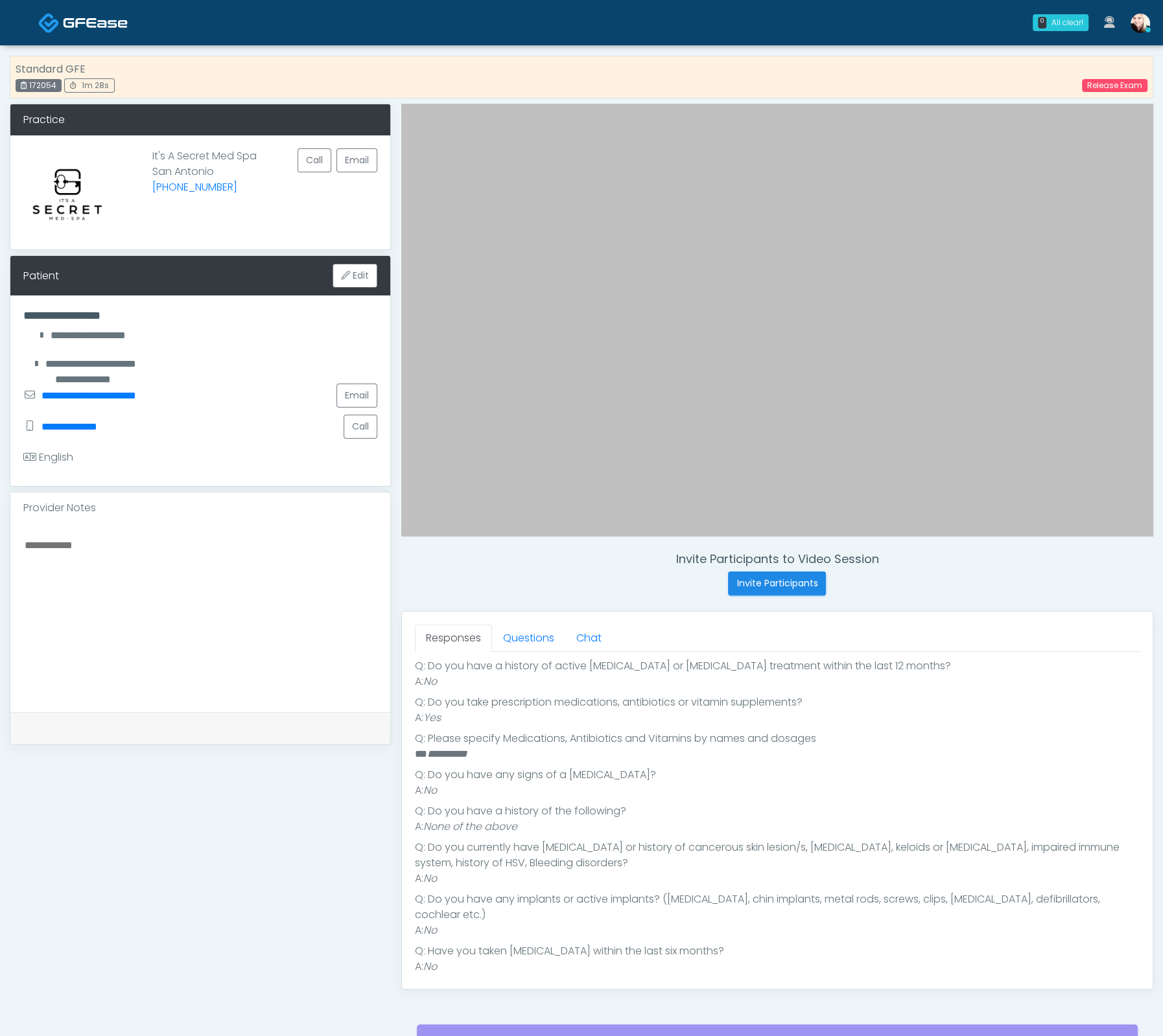
scroll to position [233, 0]
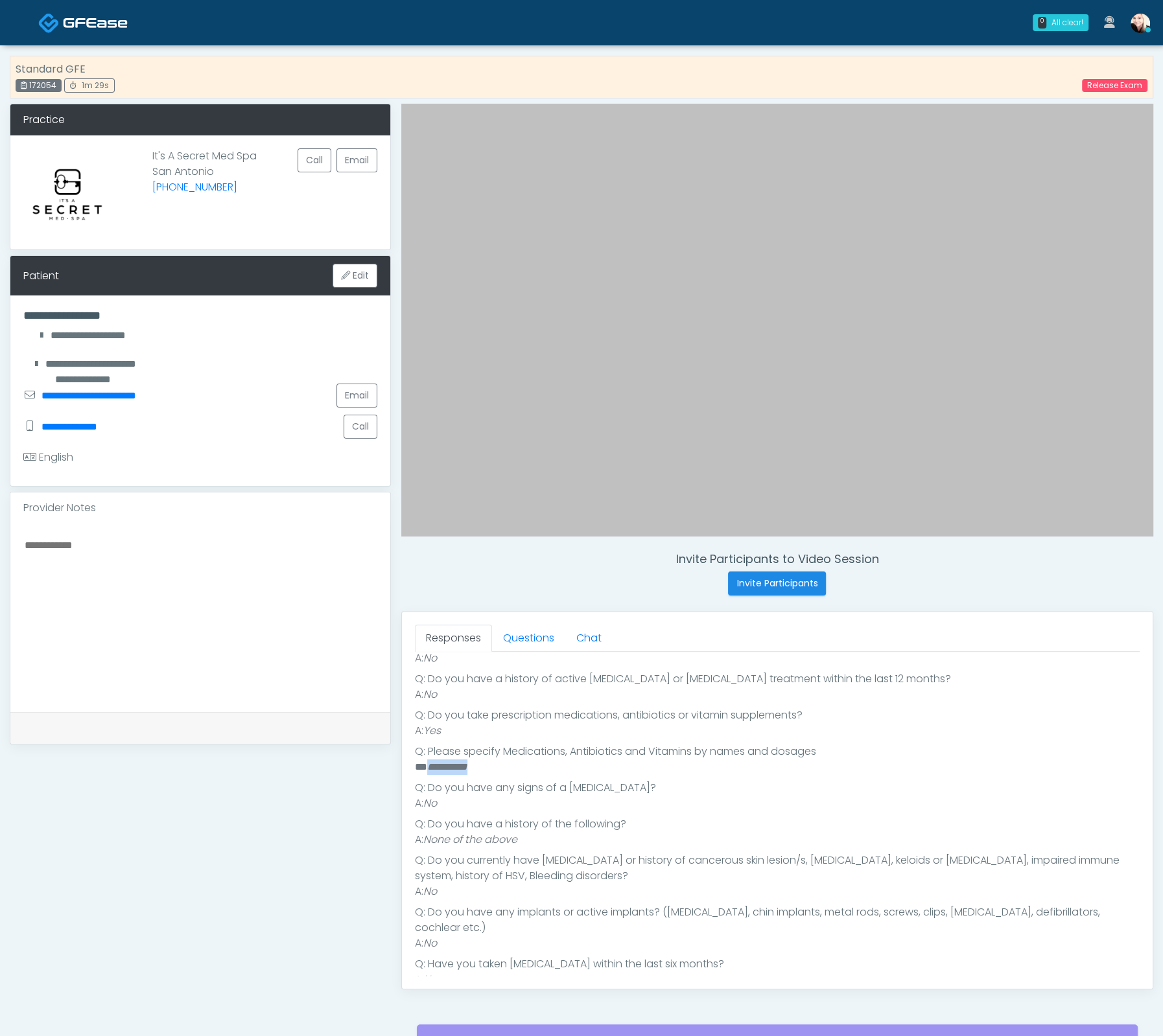
drag, startPoint x: 425, startPoint y: 768, endPoint x: 490, endPoint y: 764, distance: 65.1
click at [489, 764] on li "**********" at bounding box center [771, 767] width 713 height 16
click at [513, 639] on link "Questions" at bounding box center [528, 639] width 73 height 27
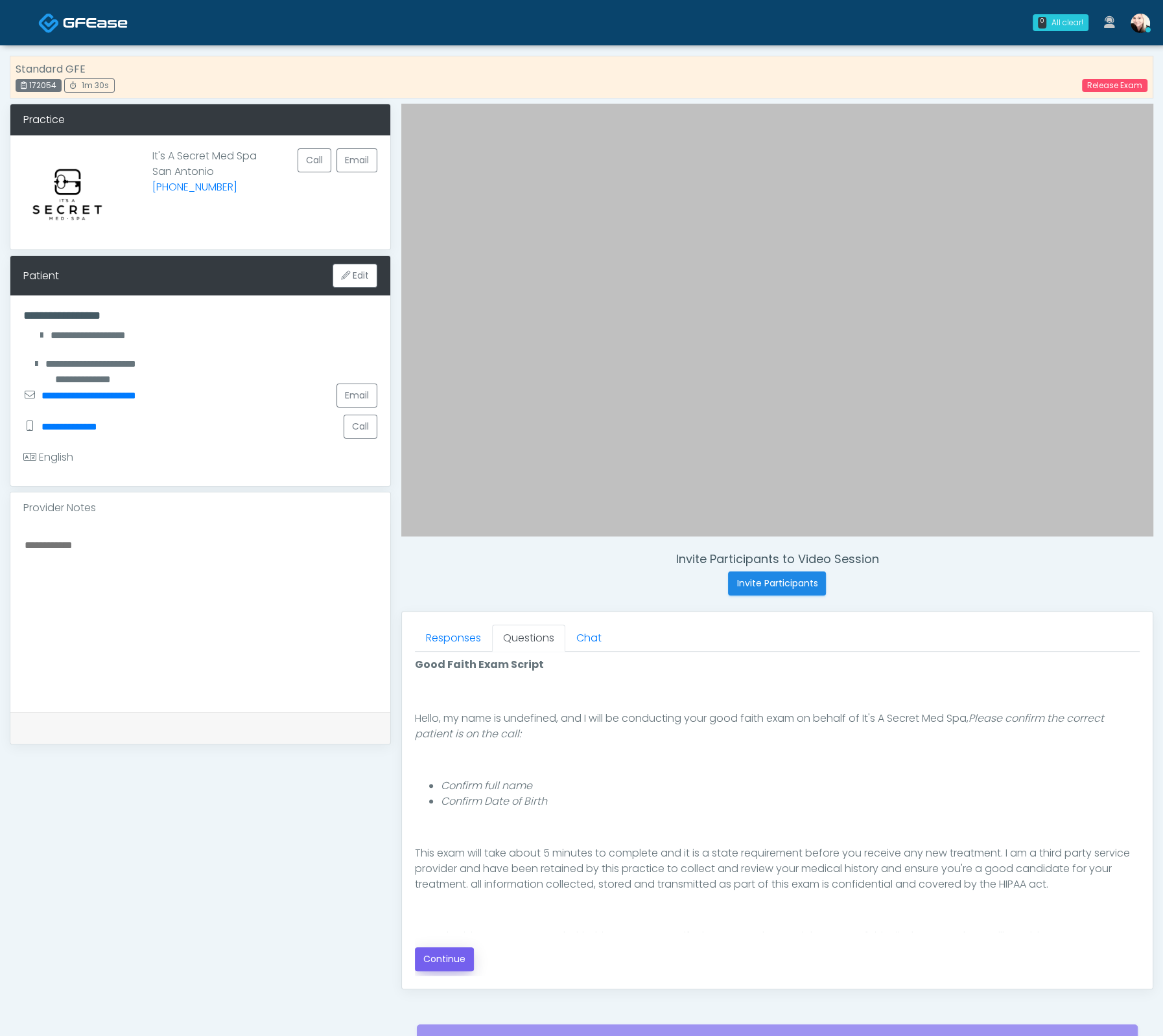
scroll to position [71, 0]
click at [429, 962] on button "Continue" at bounding box center [445, 959] width 59 height 24
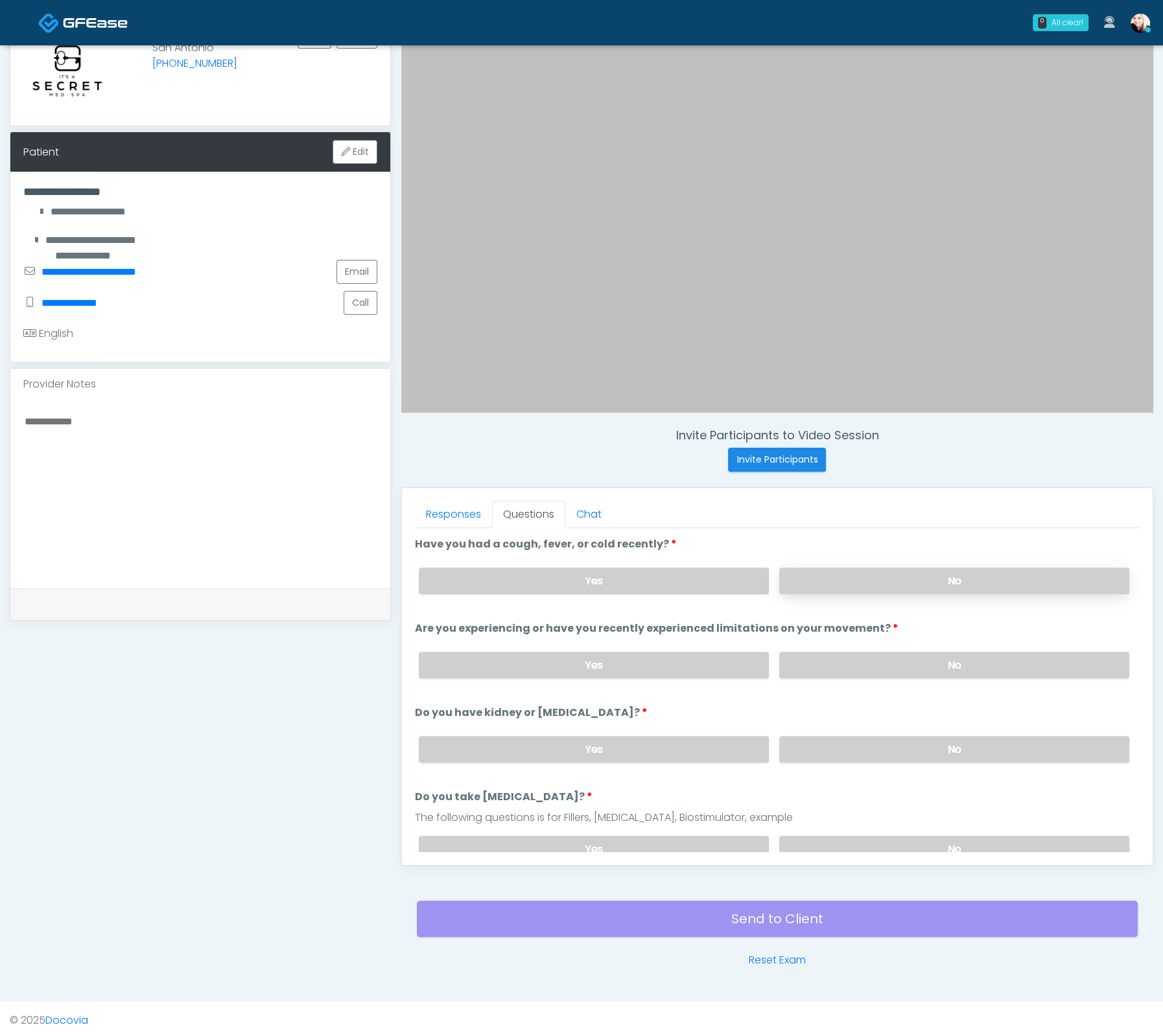
click at [850, 582] on label "No" at bounding box center [954, 580] width 350 height 27
click at [857, 657] on label "No" at bounding box center [954, 665] width 350 height 27
click at [867, 742] on label "No" at bounding box center [954, 749] width 350 height 27
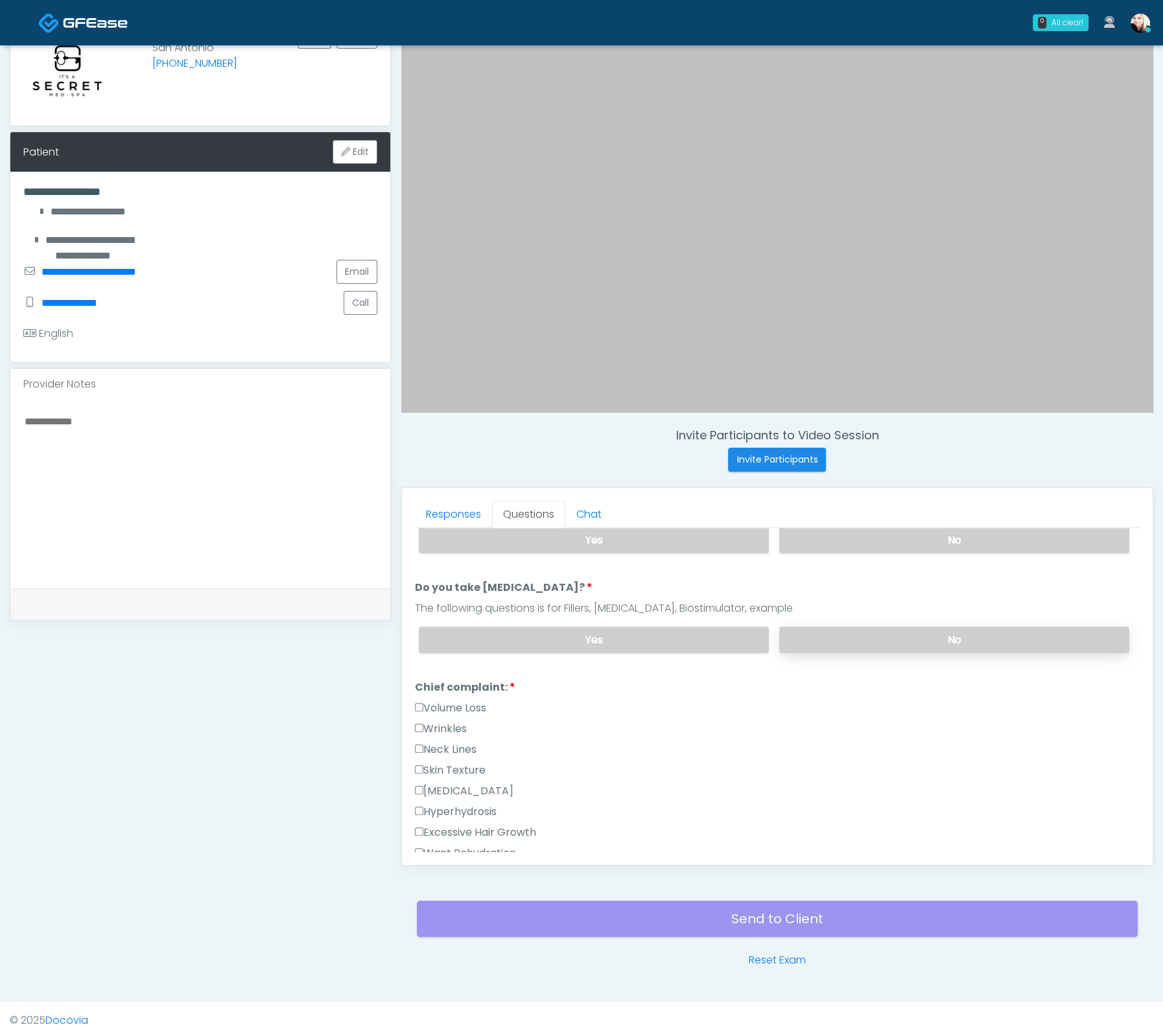
click at [825, 637] on label "No" at bounding box center [954, 639] width 350 height 27
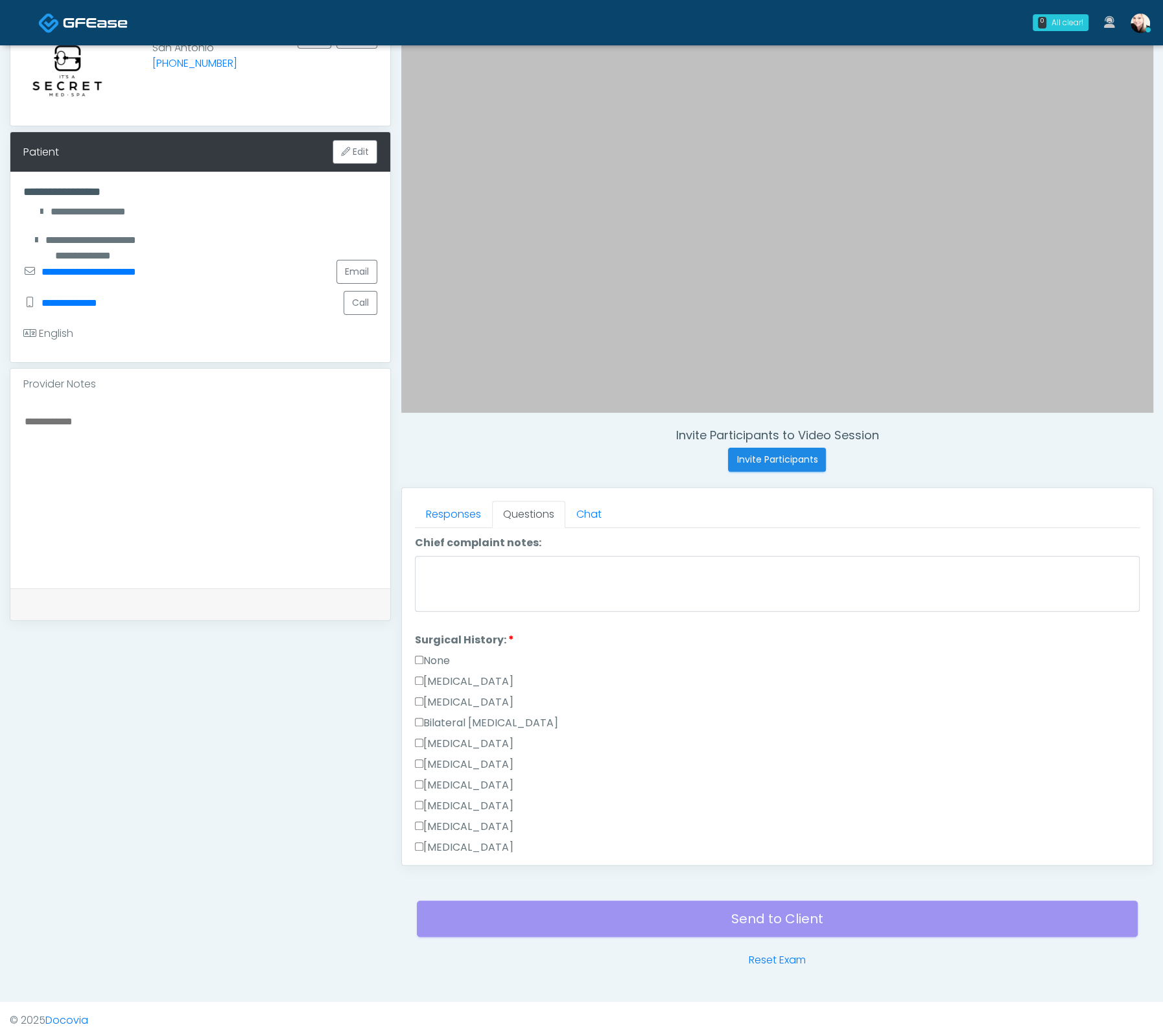
scroll to position [722, 0]
click at [425, 799] on label "Tonsillectomy" at bounding box center [465, 807] width 99 height 16
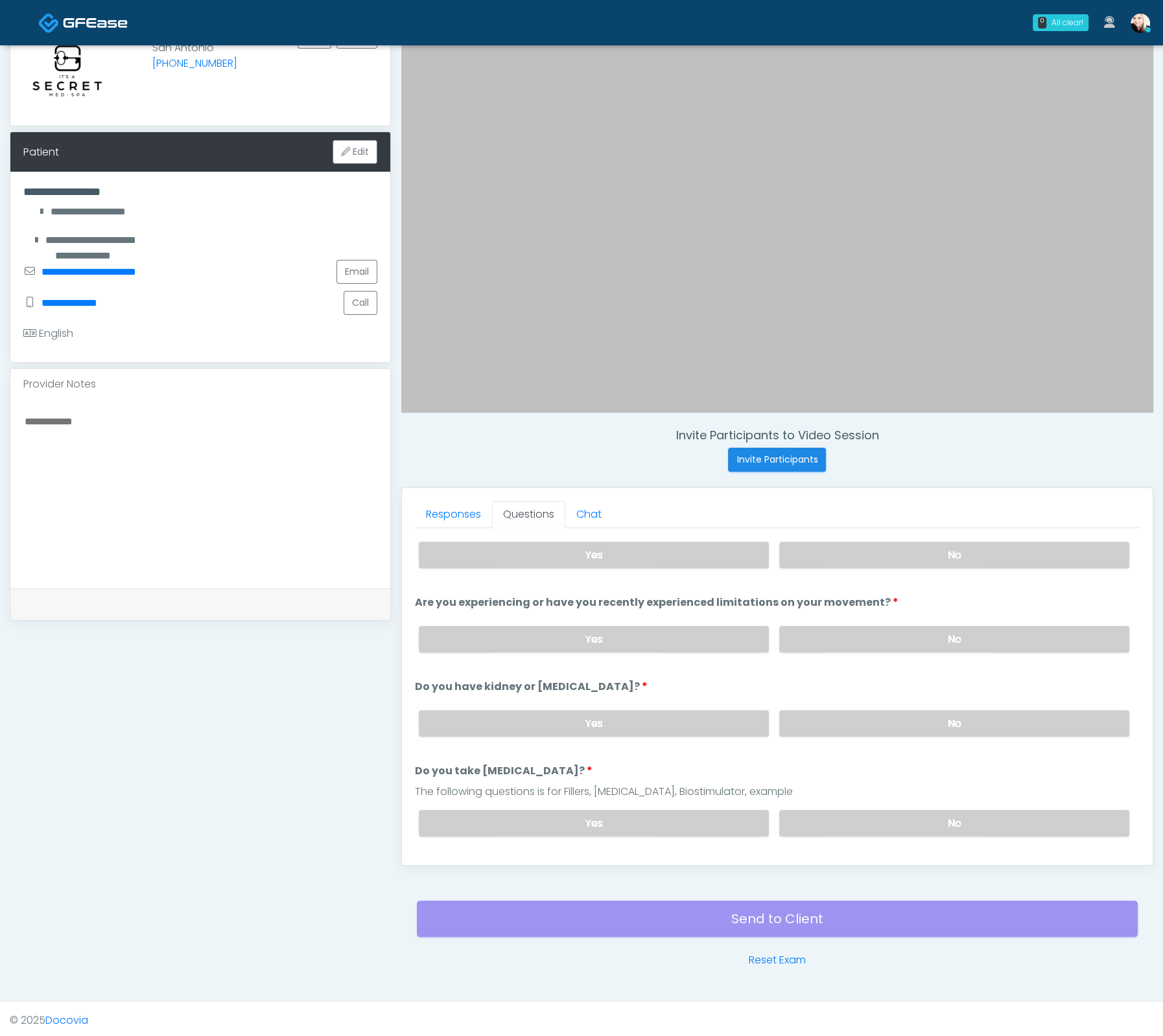
scroll to position [357, 0]
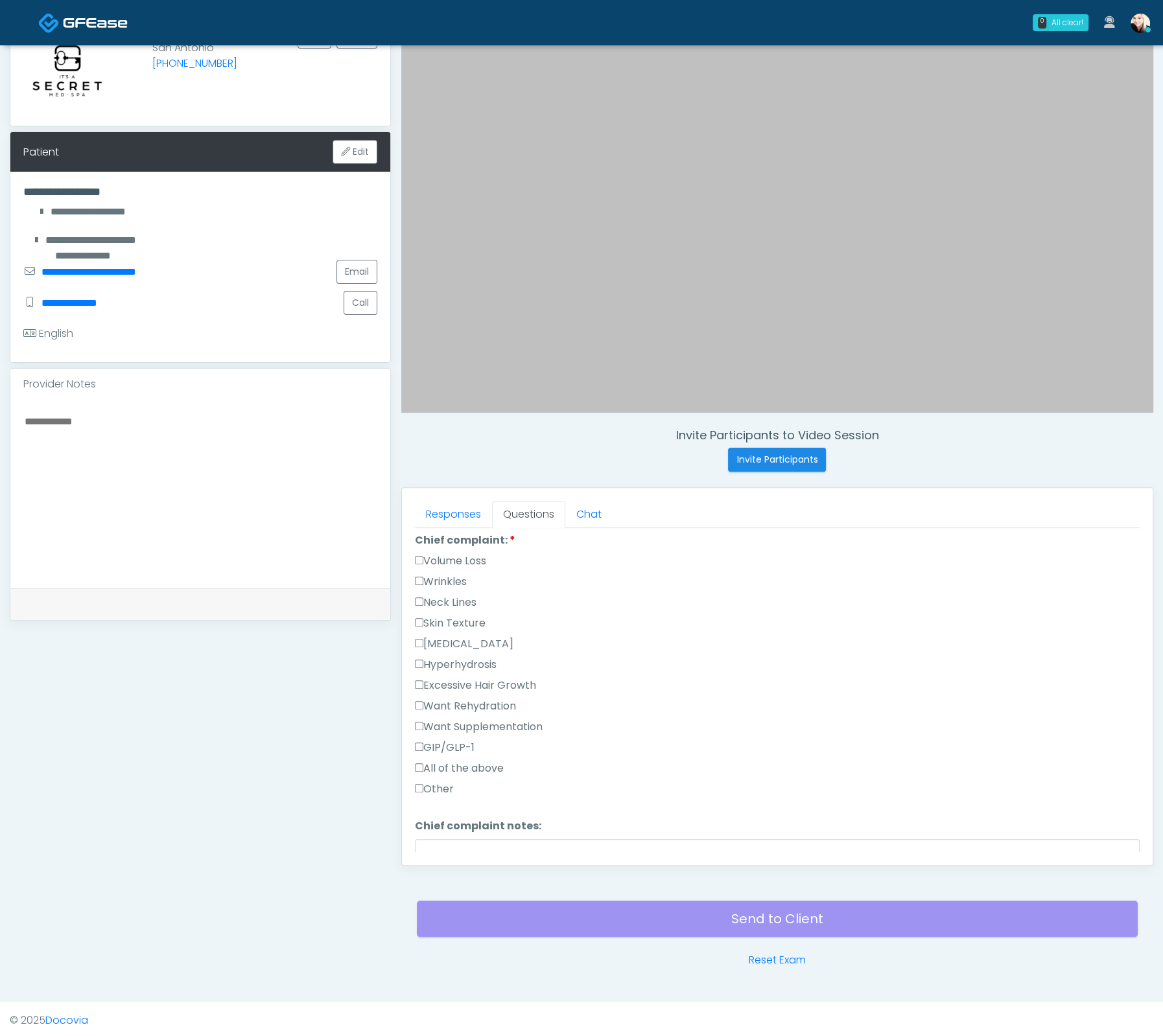
click at [425, 554] on label "Volume Loss" at bounding box center [451, 561] width 71 height 16
click at [424, 574] on label "Wrinkles" at bounding box center [441, 582] width 52 height 16
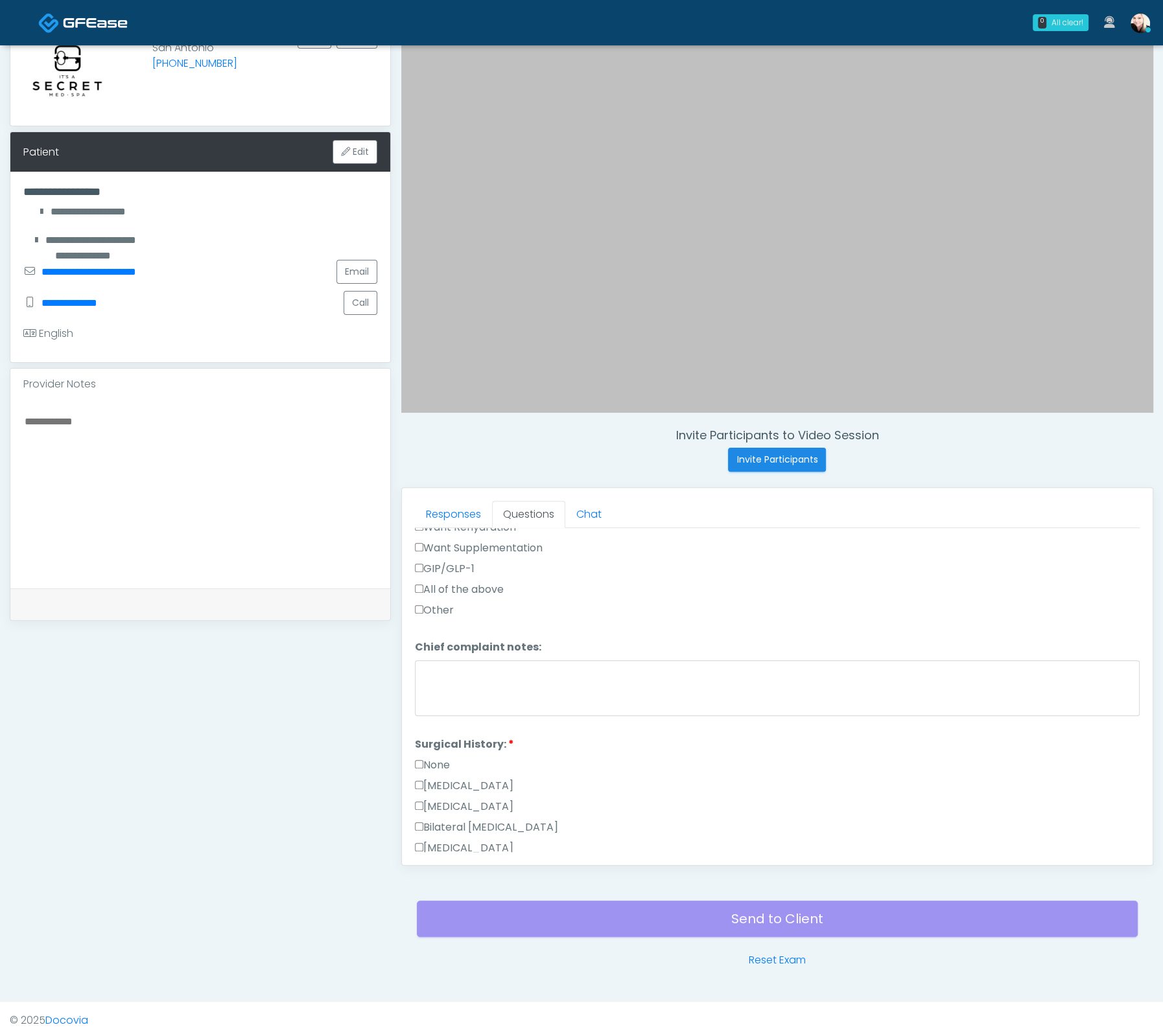
scroll to position [841, 0]
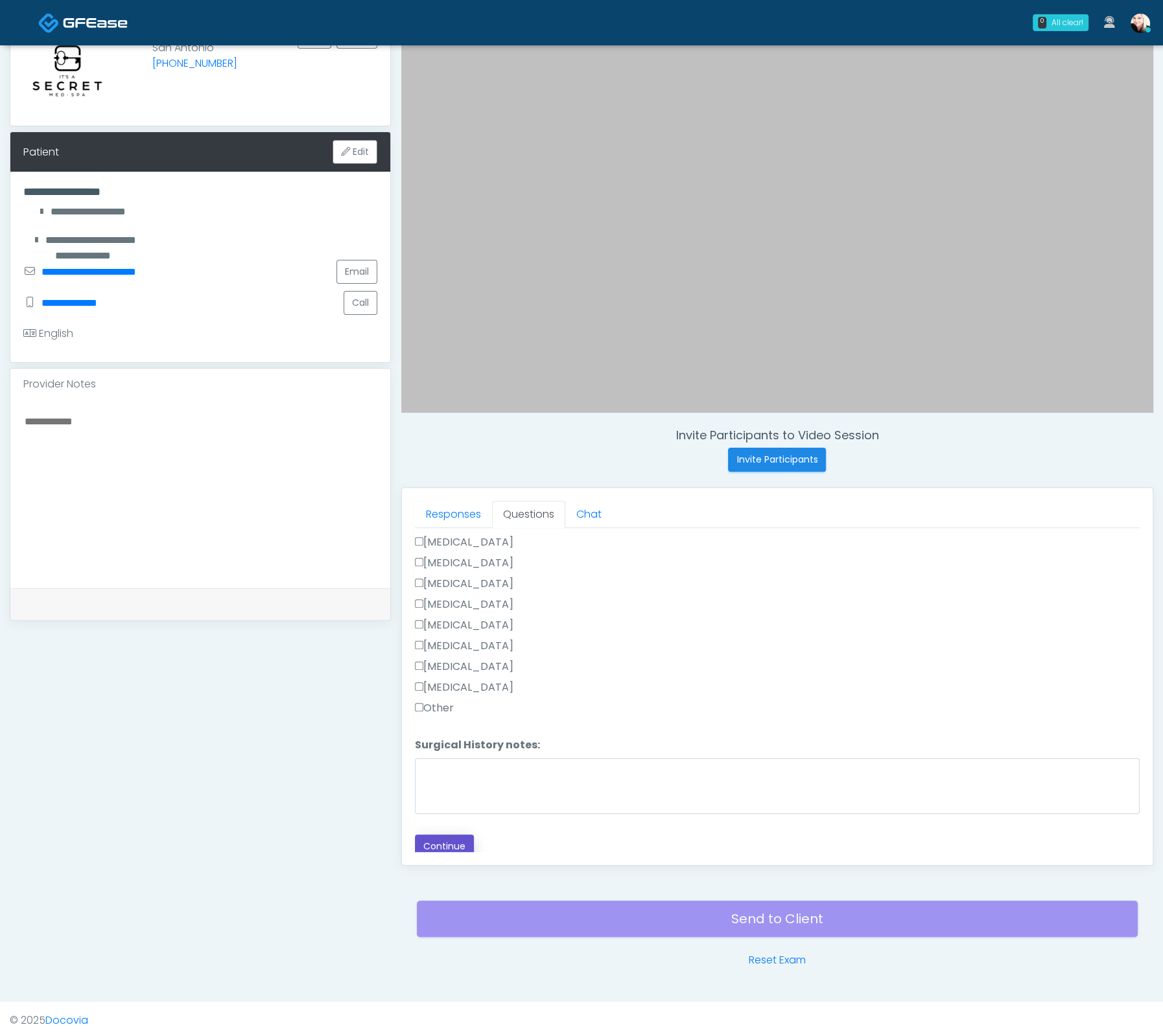
click at [431, 840] on button "Continue" at bounding box center [445, 847] width 59 height 24
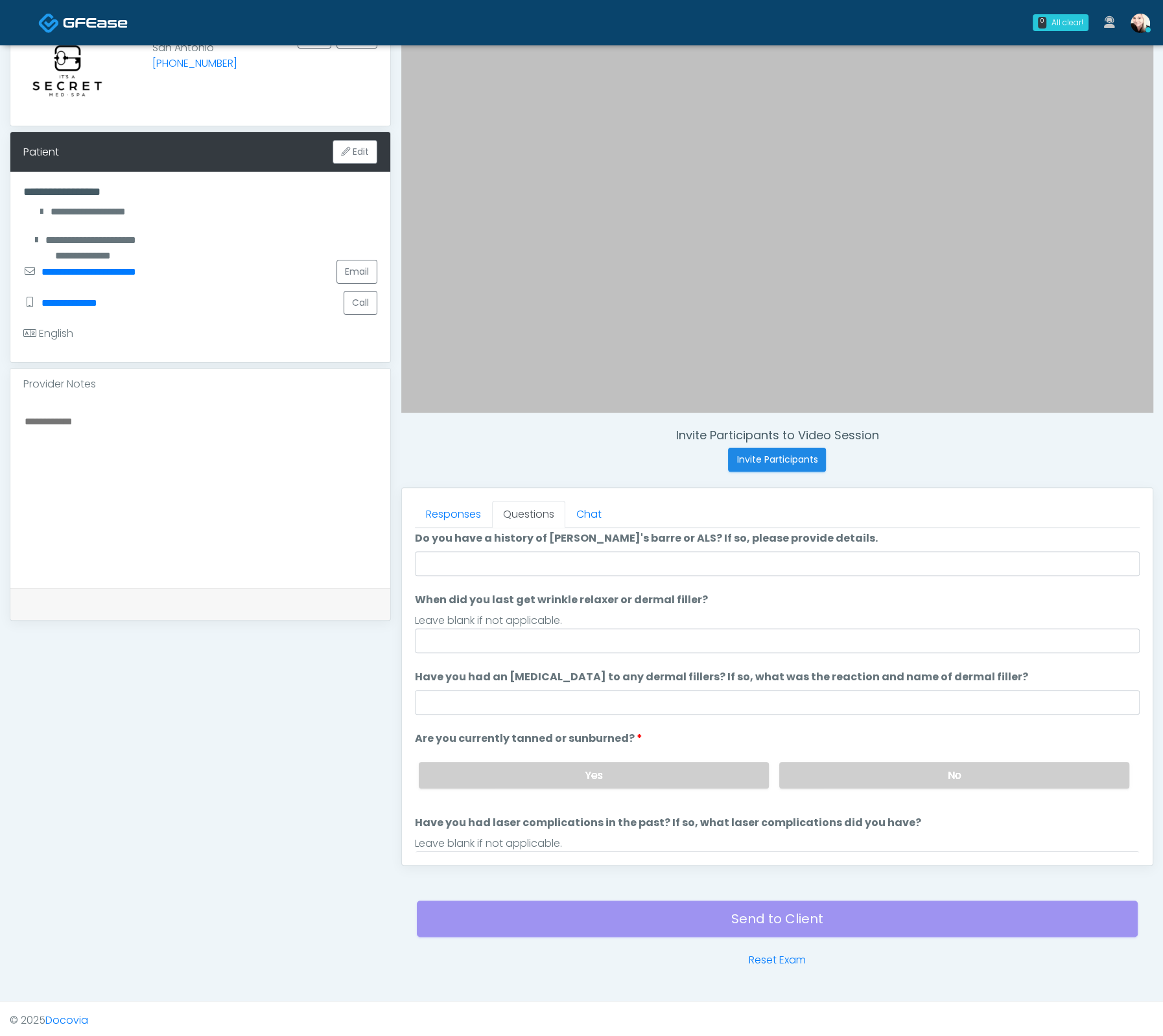
scroll to position [0, 0]
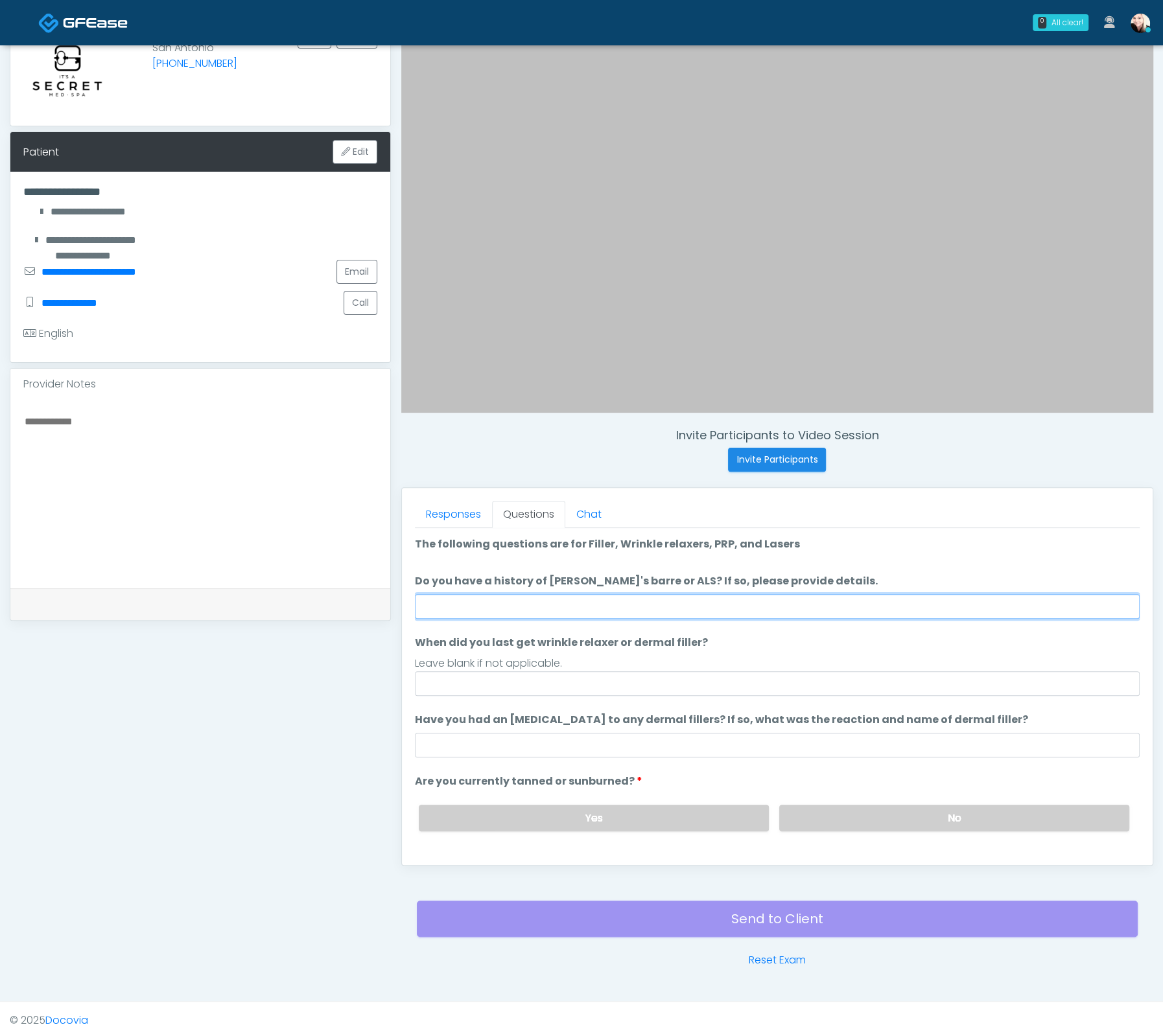
click at [489, 594] on input "Do you have a history of Guillain's barre or ALS? If so, please provide details." at bounding box center [777, 607] width 725 height 25
type input "*"
type input "****"
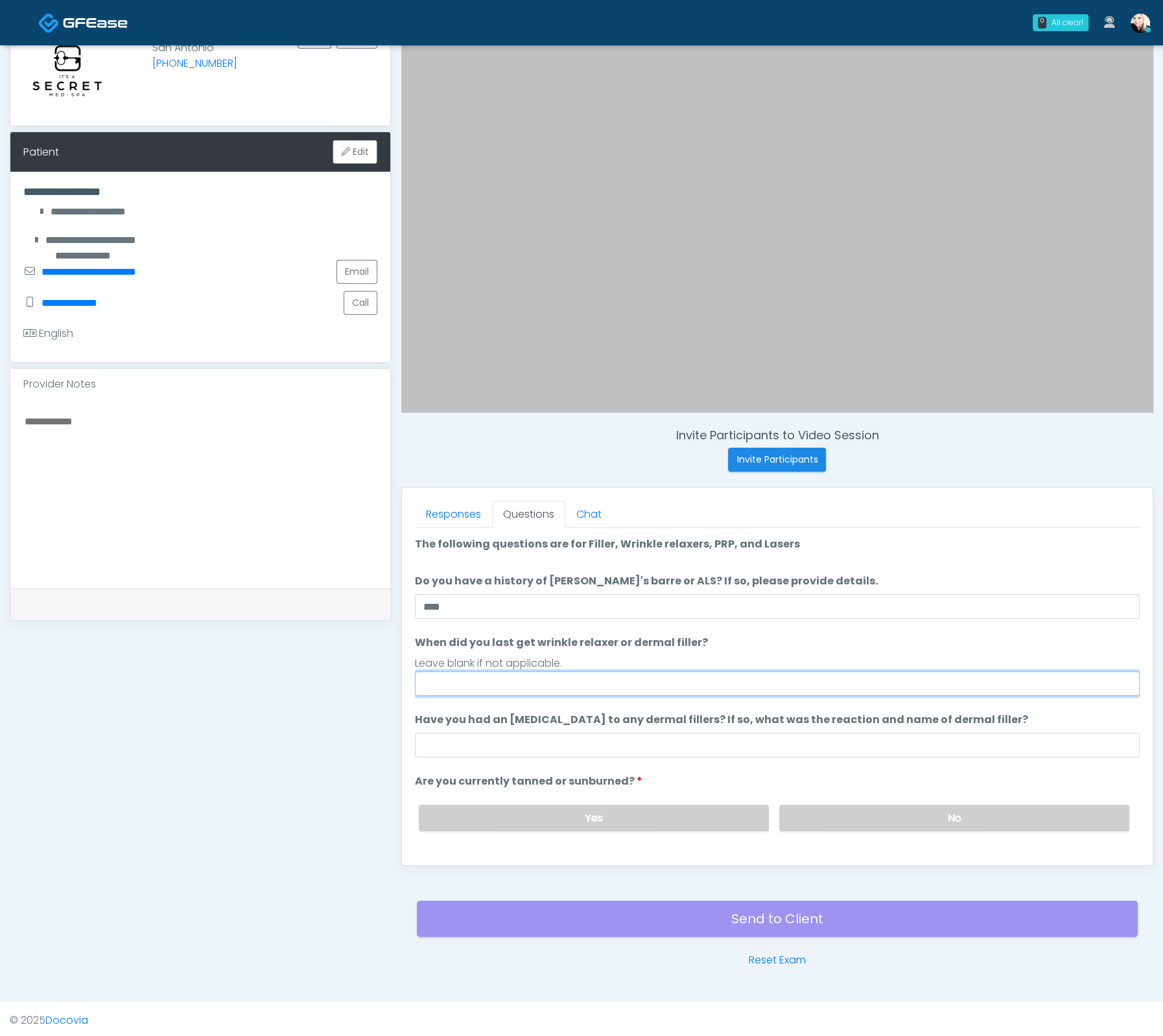
click at [472, 672] on input "When did you last get wrinkle relaxer or dermal filler?" at bounding box center [777, 684] width 725 height 25
type input "**********"
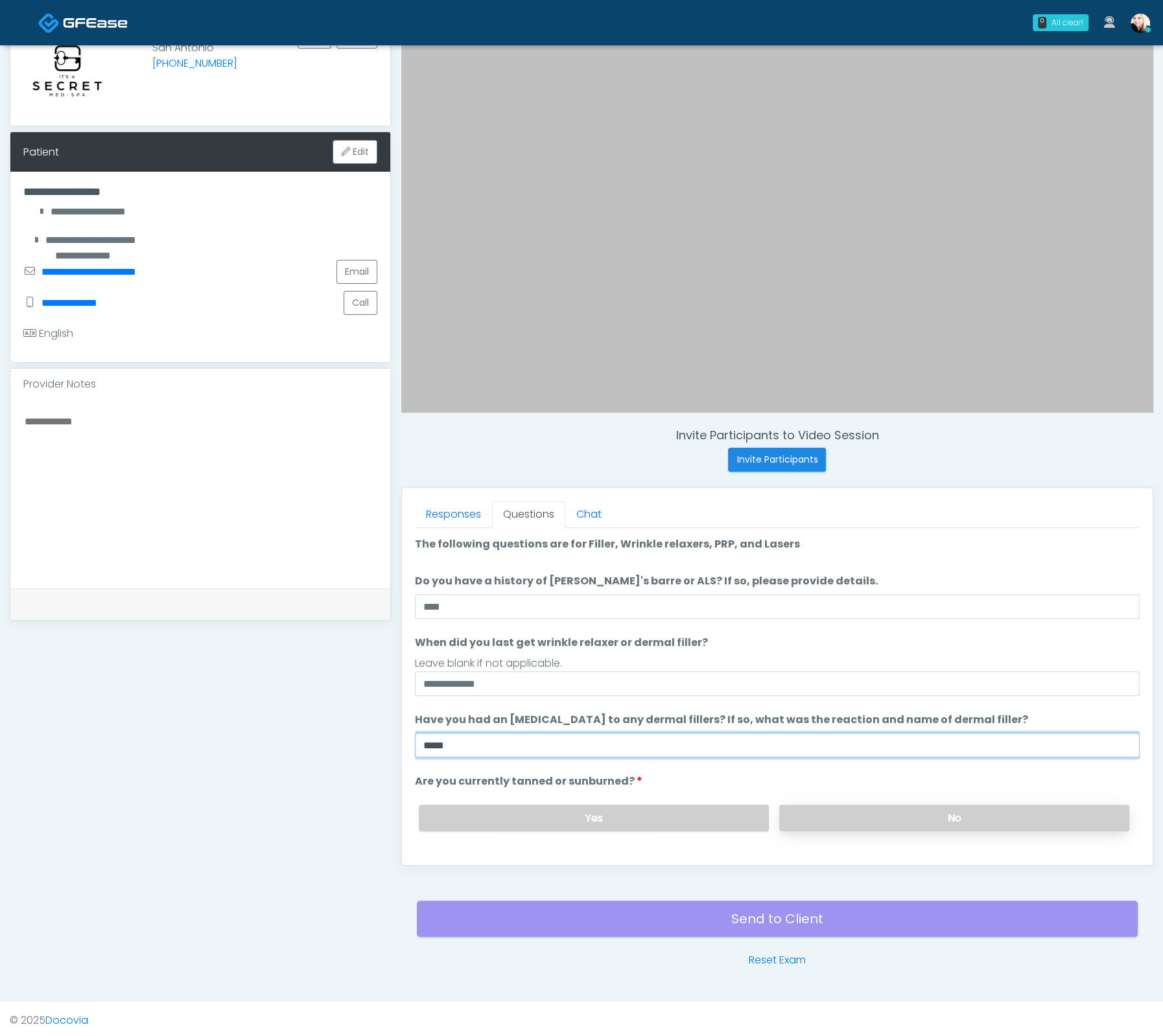
type input "****"
click at [866, 805] on label "No" at bounding box center [954, 818] width 350 height 27
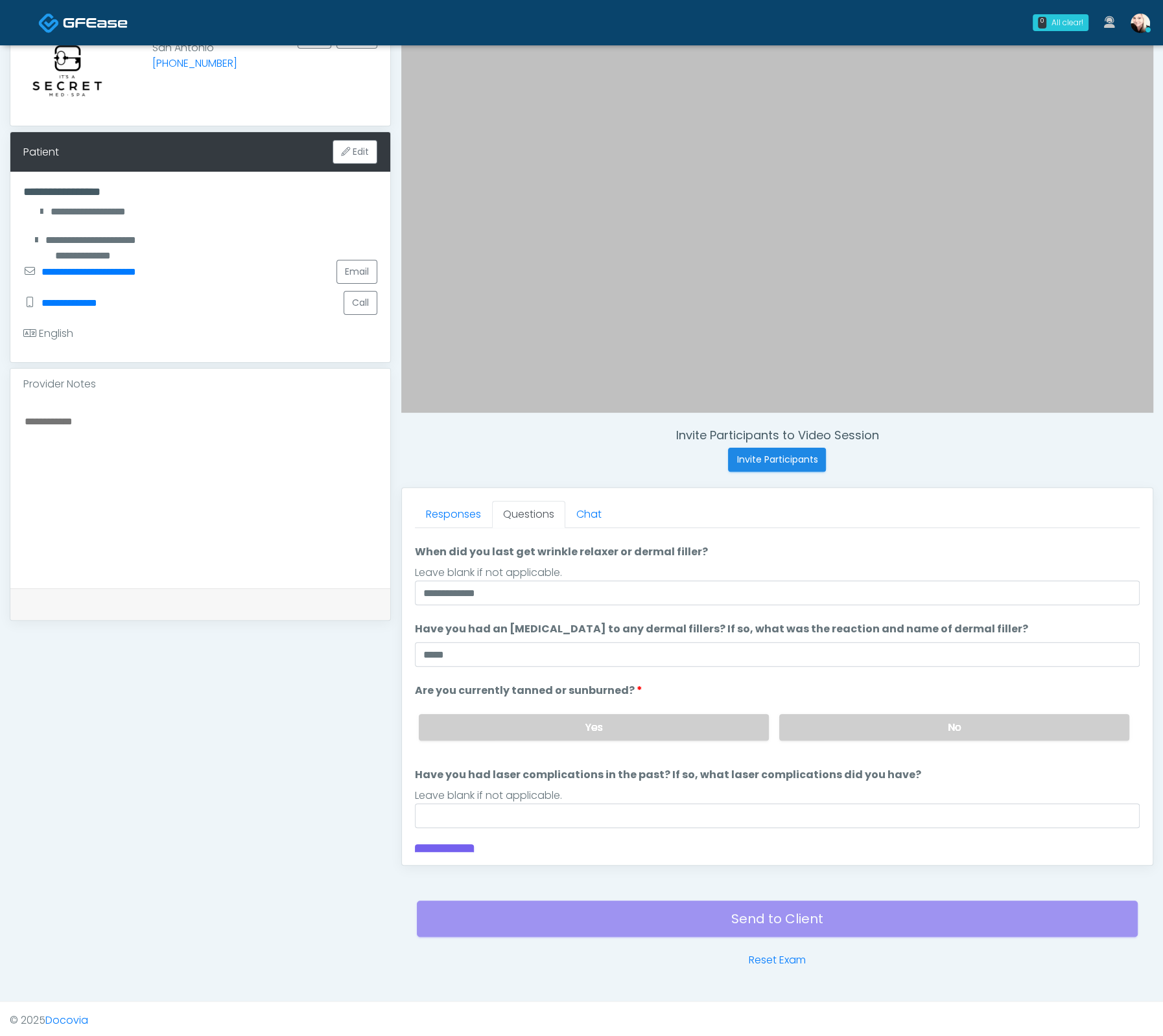
scroll to position [105, 0]
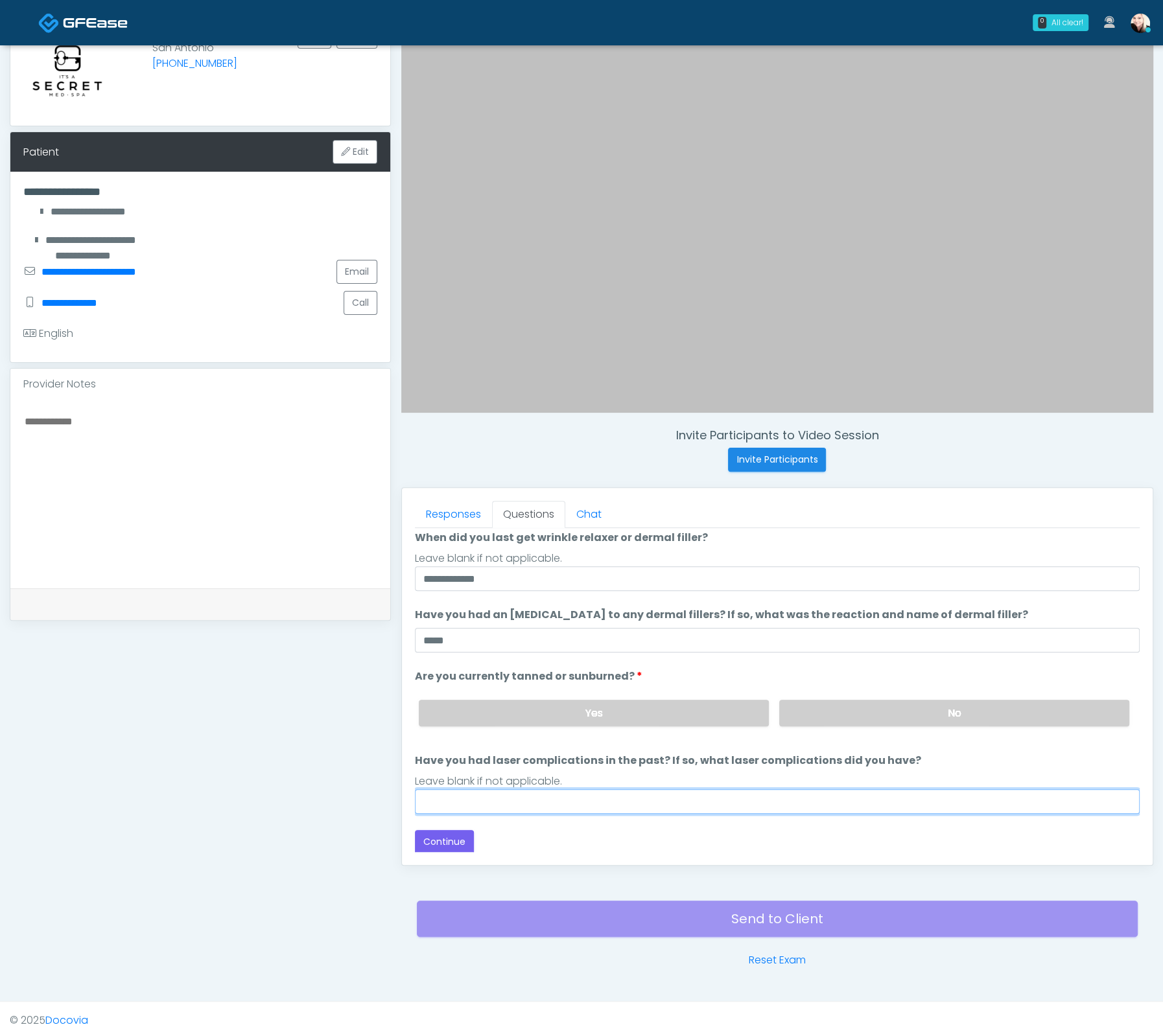
click at [709, 798] on input "Have you had laser complications in the past? If so, what laser complications d…" at bounding box center [777, 802] width 725 height 25
type input "****"
click at [442, 849] on div "Responses Questions Chat Good Faith Exam Script Good Faith Exam Script INTRODUC…" at bounding box center [777, 676] width 751 height 377
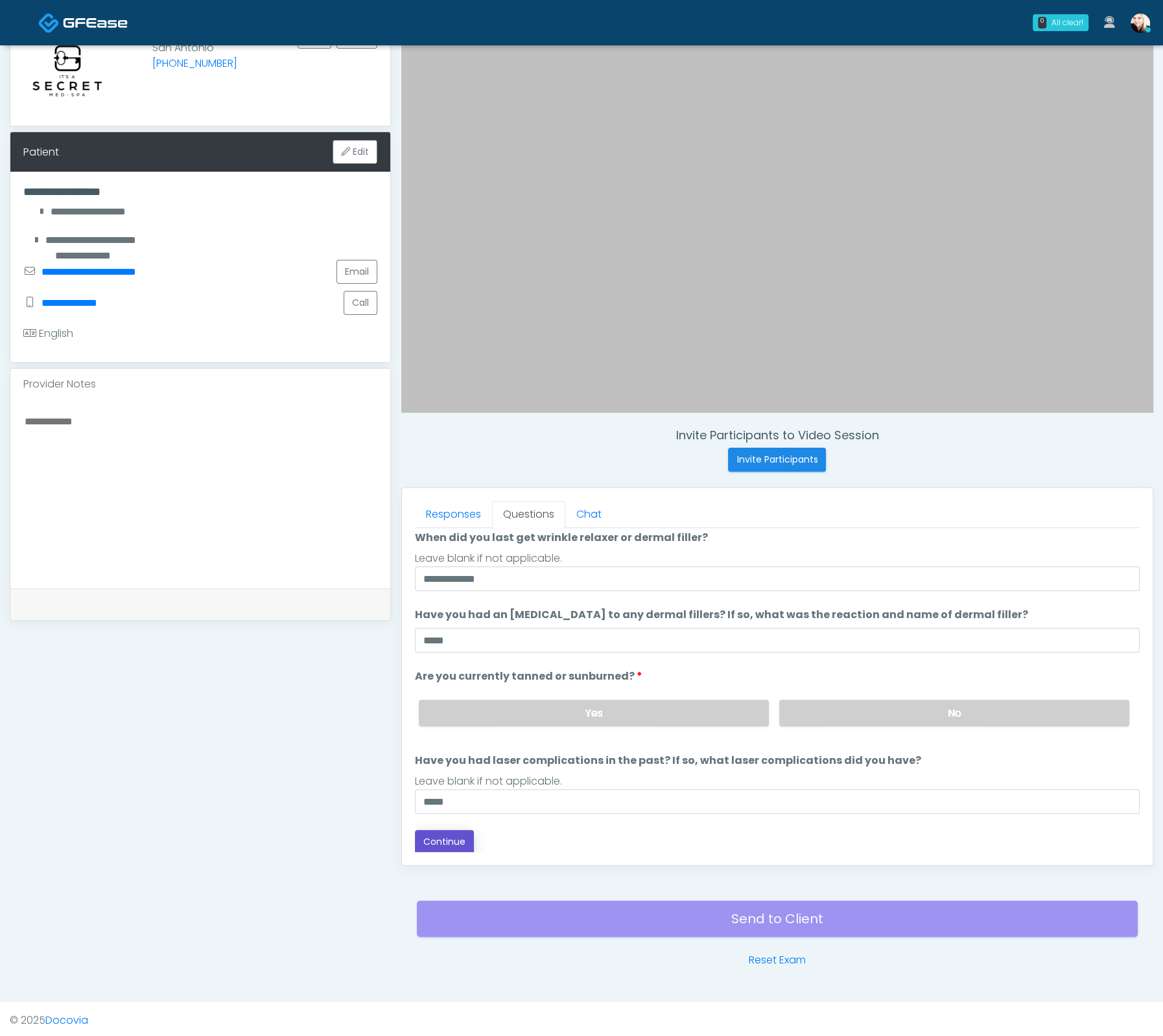
click at [440, 836] on button "Continue" at bounding box center [445, 842] width 59 height 24
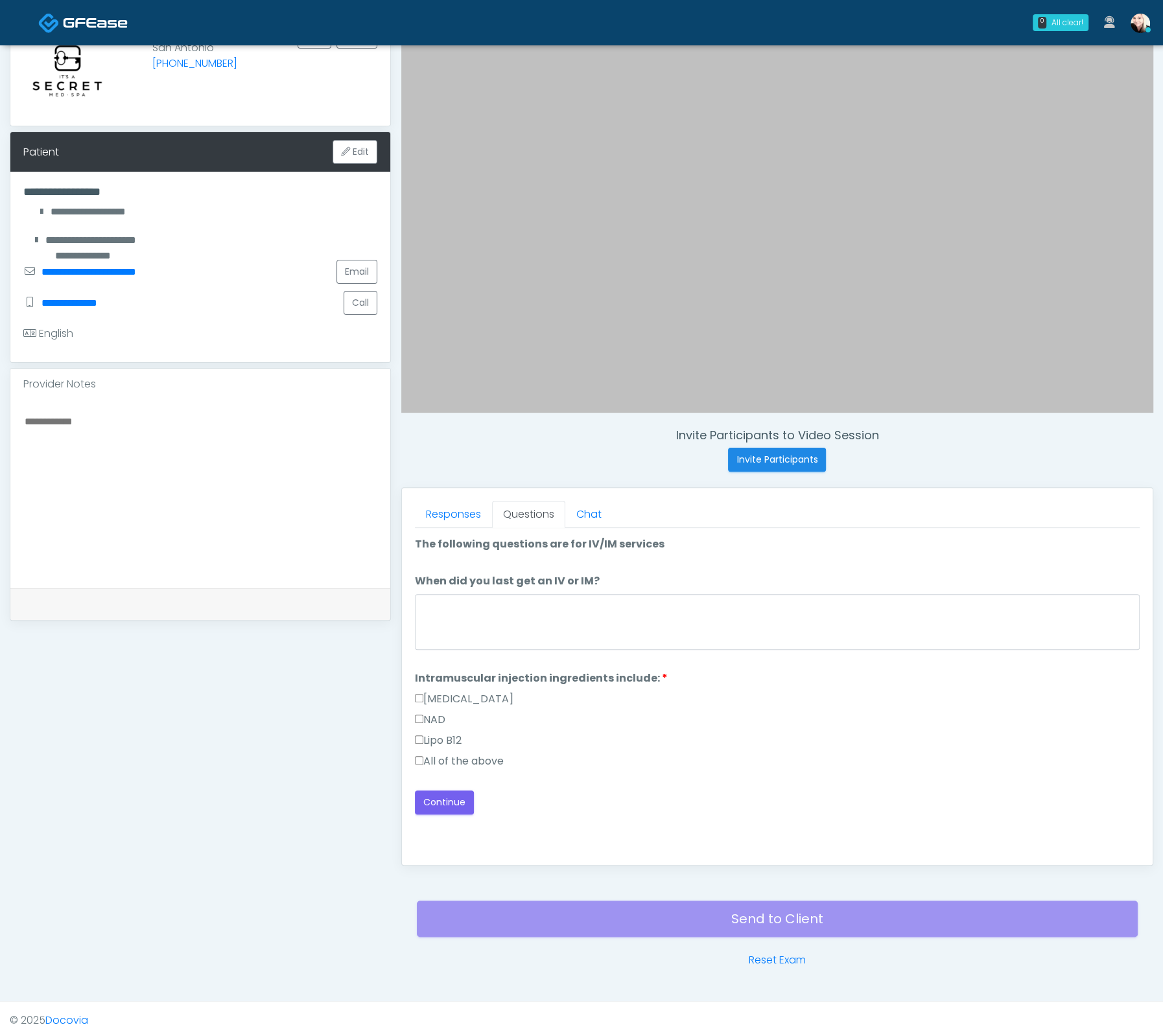
scroll to position [0, 0]
click at [438, 631] on textarea "When did you last get an IV or IM?" at bounding box center [777, 622] width 725 height 56
type textarea "****"
click at [428, 804] on button "Continue" at bounding box center [445, 802] width 59 height 24
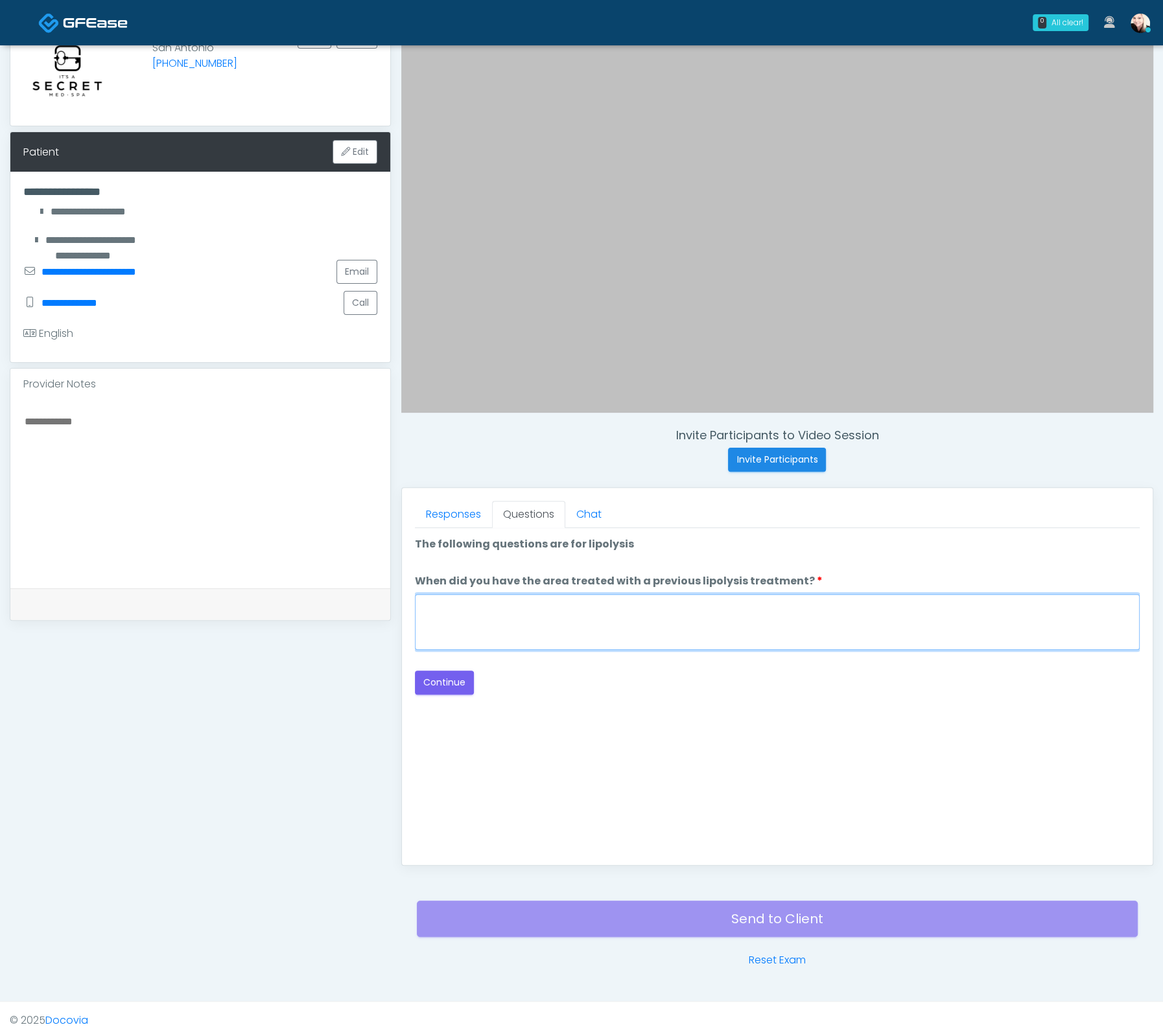
click at [671, 617] on textarea "When did you have the area treated with a previous lipolysis treatment?" at bounding box center [777, 622] width 725 height 56
type textarea "****"
click at [438, 682] on button "Continue" at bounding box center [445, 683] width 59 height 24
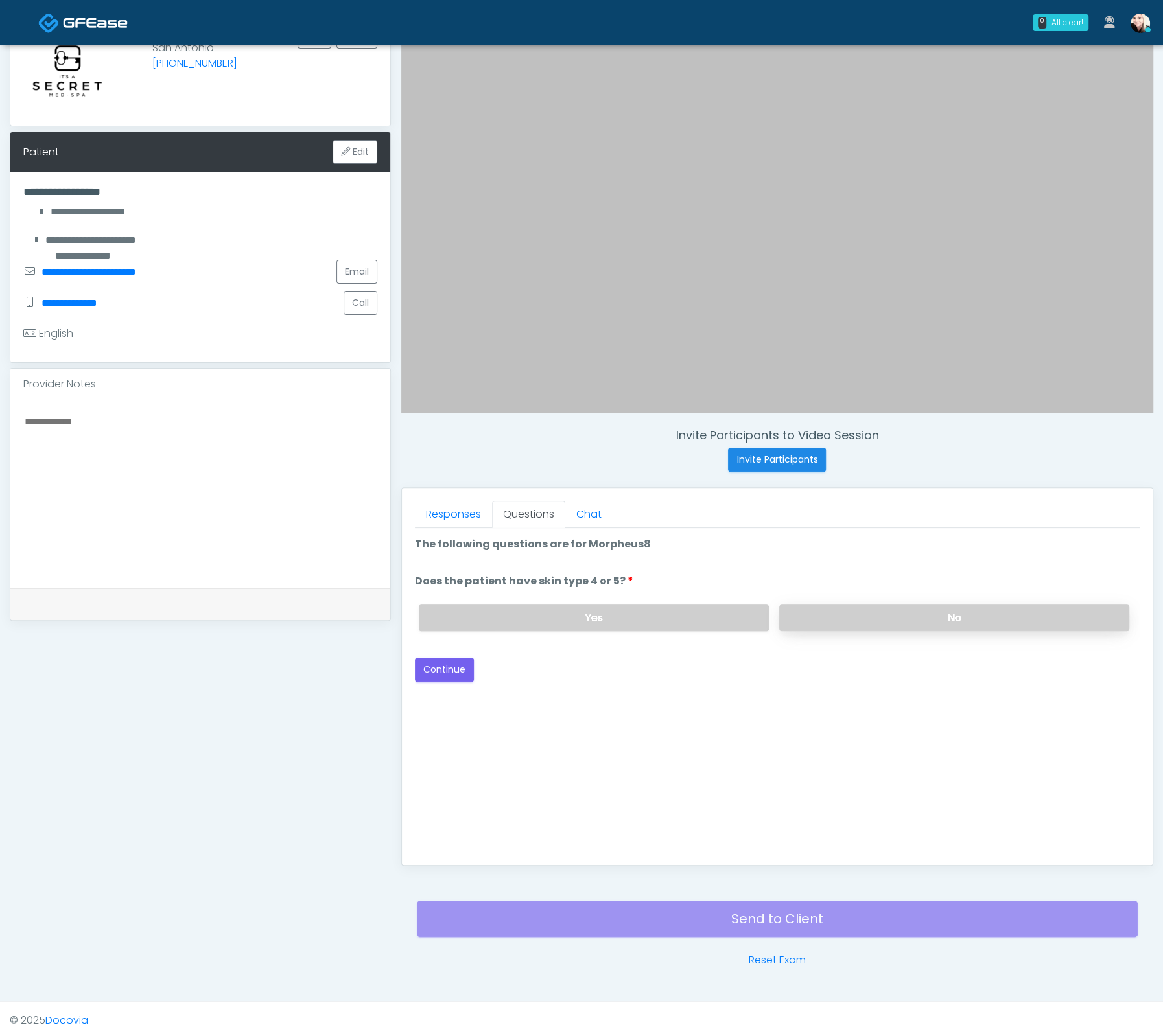
click at [833, 616] on label "No" at bounding box center [954, 617] width 350 height 27
click at [425, 671] on button "Continue" at bounding box center [445, 670] width 59 height 24
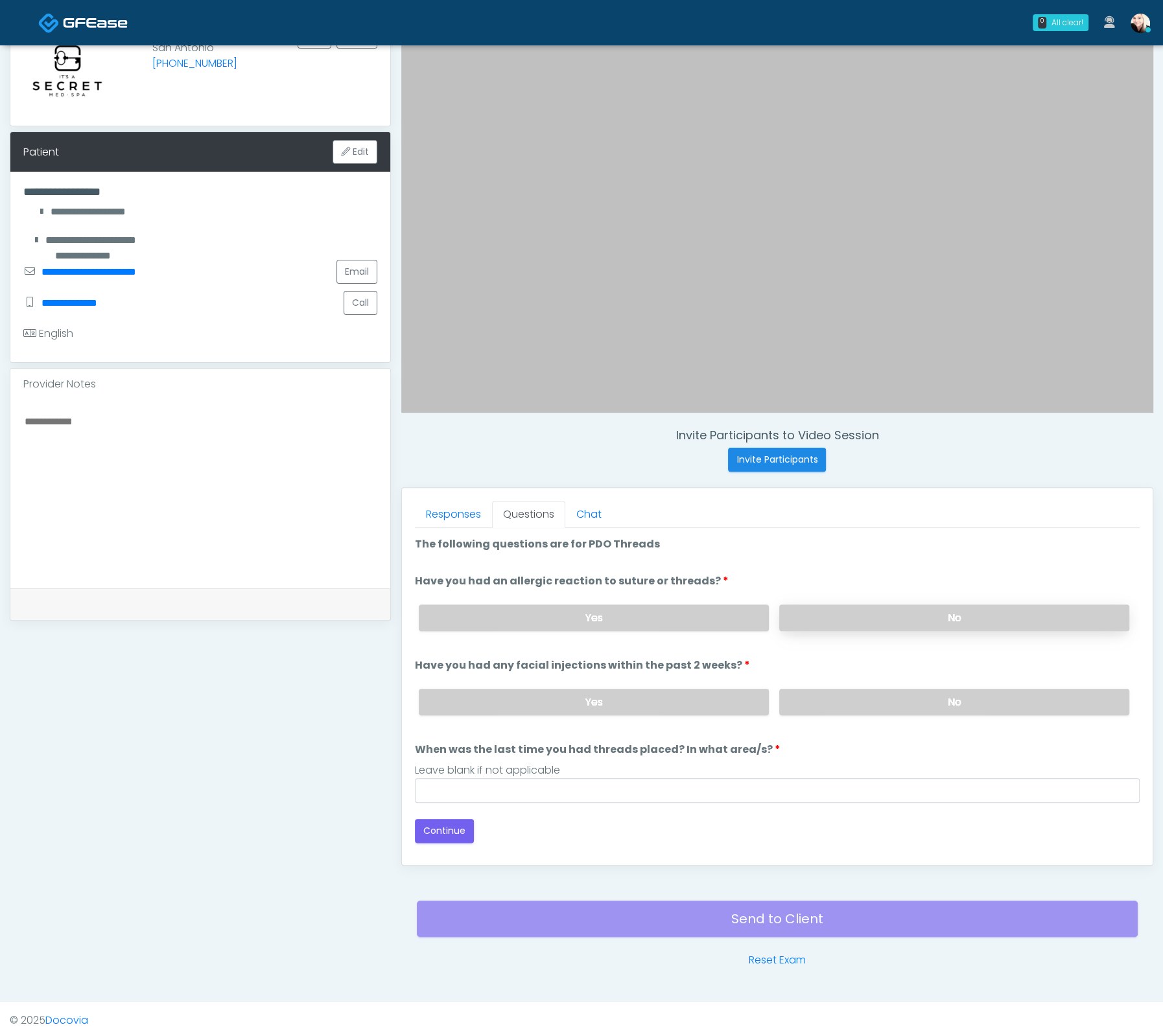
click at [895, 604] on label "No" at bounding box center [954, 617] width 350 height 27
drag, startPoint x: 856, startPoint y: 692, endPoint x: 709, endPoint y: 759, distance: 161.5
click at [855, 692] on label "No" at bounding box center [954, 702] width 350 height 27
click at [646, 778] on input "When was the last time you had threads placed? In what area/s?" at bounding box center [777, 790] width 725 height 25
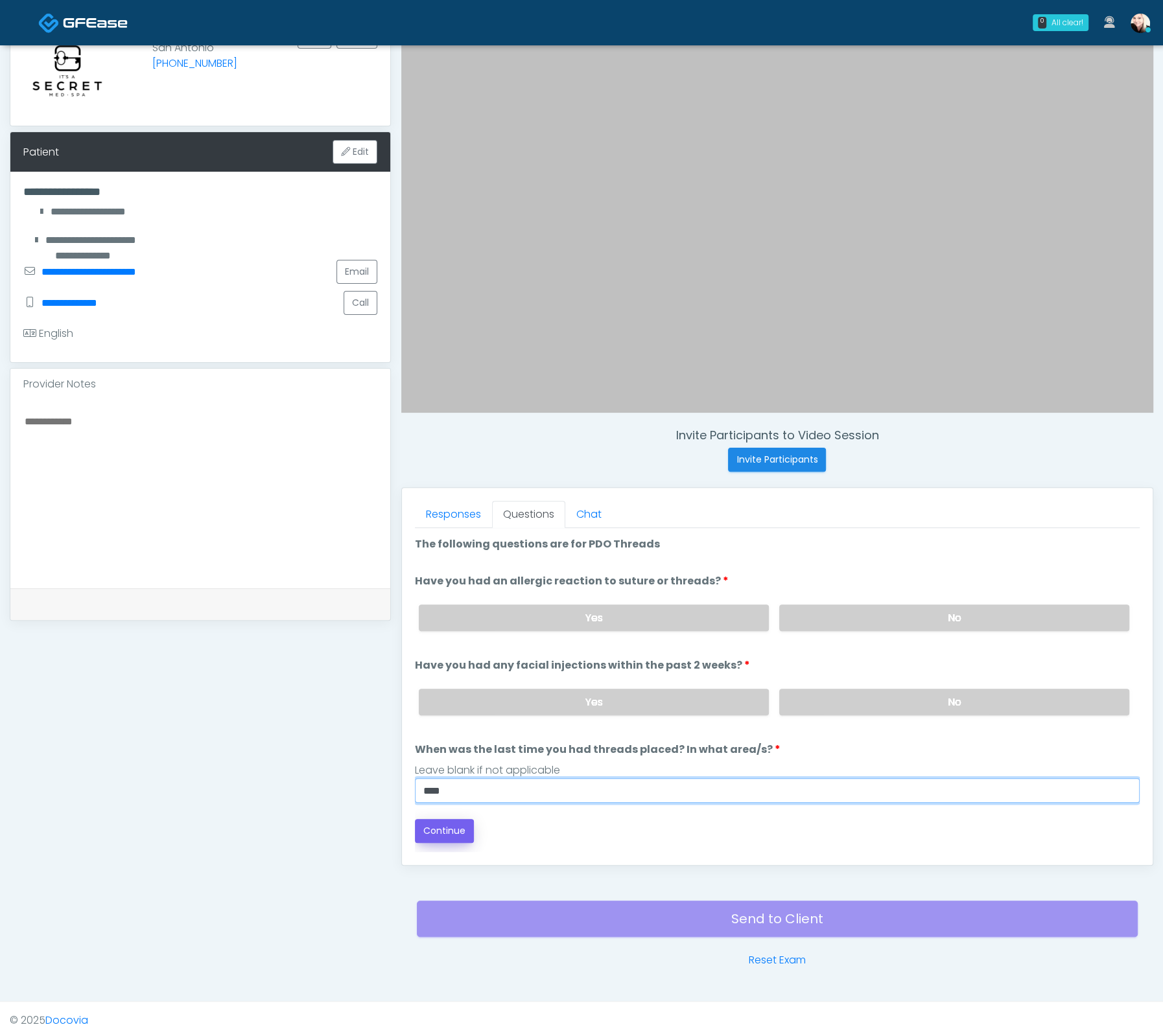
type input "****"
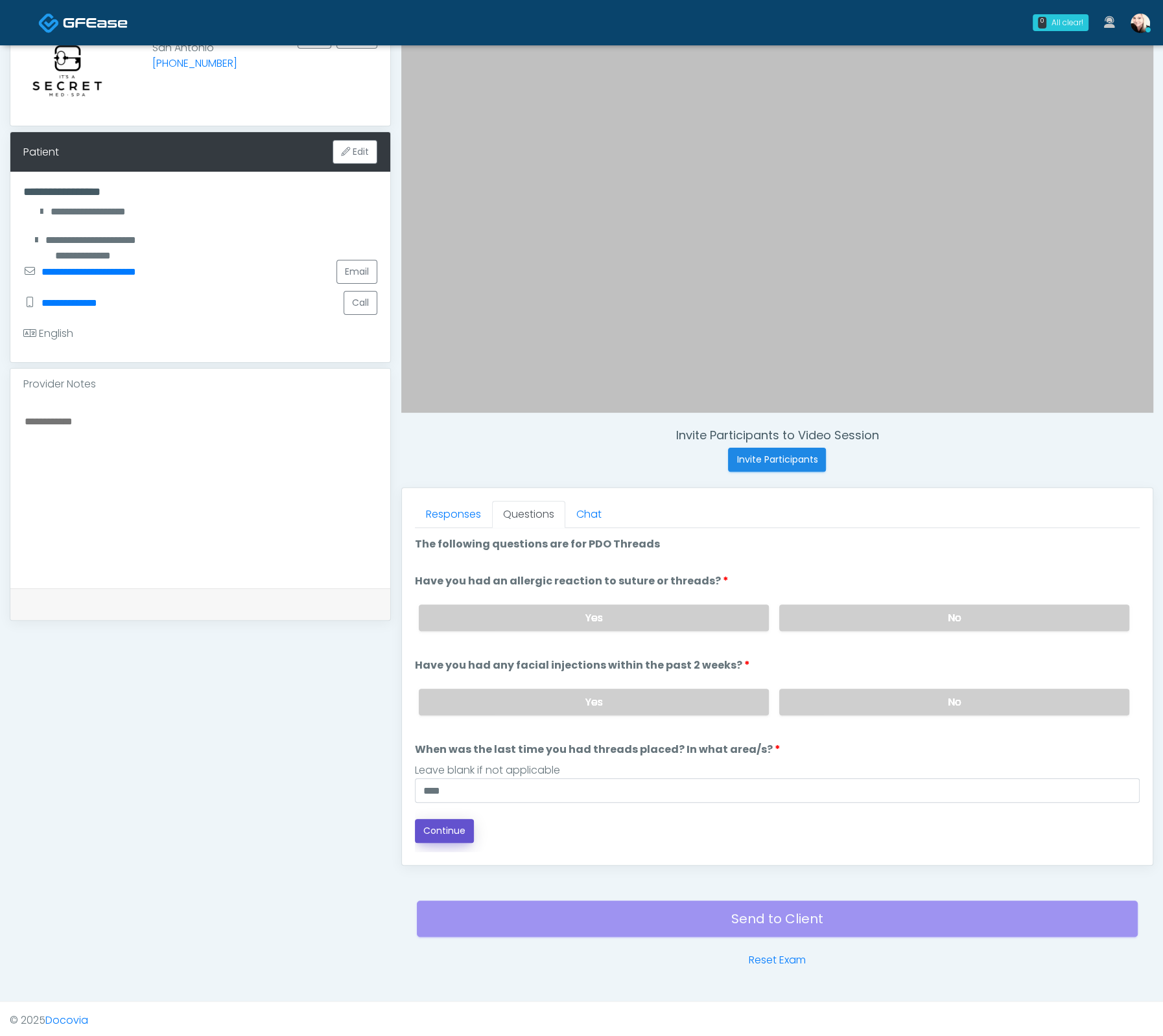
click at [434, 825] on button "Continue" at bounding box center [445, 831] width 59 height 24
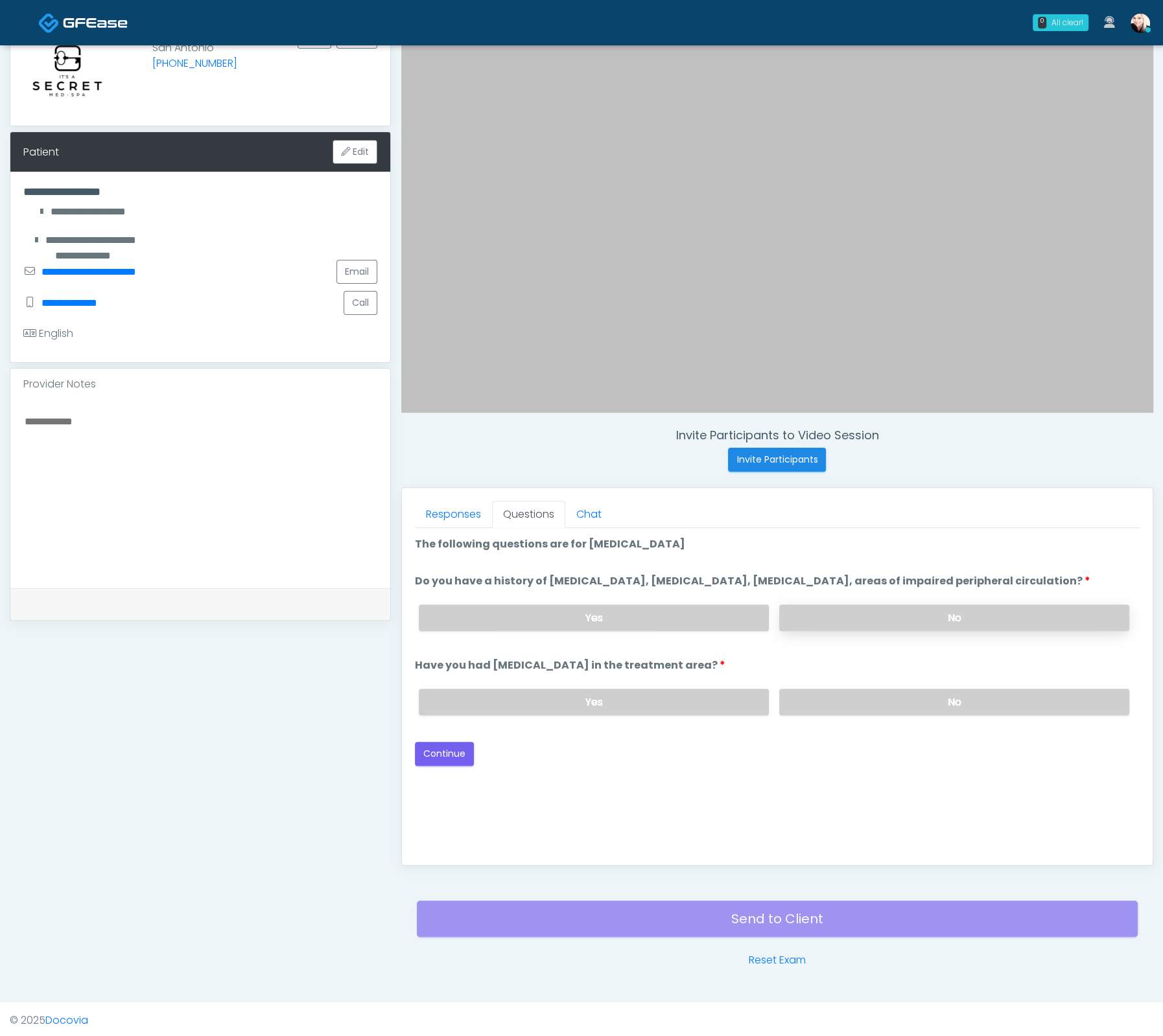
click at [836, 631] on label "No" at bounding box center [954, 617] width 350 height 27
click at [851, 716] on label "No" at bounding box center [954, 702] width 350 height 27
click at [439, 765] on button "Continue" at bounding box center [445, 754] width 59 height 24
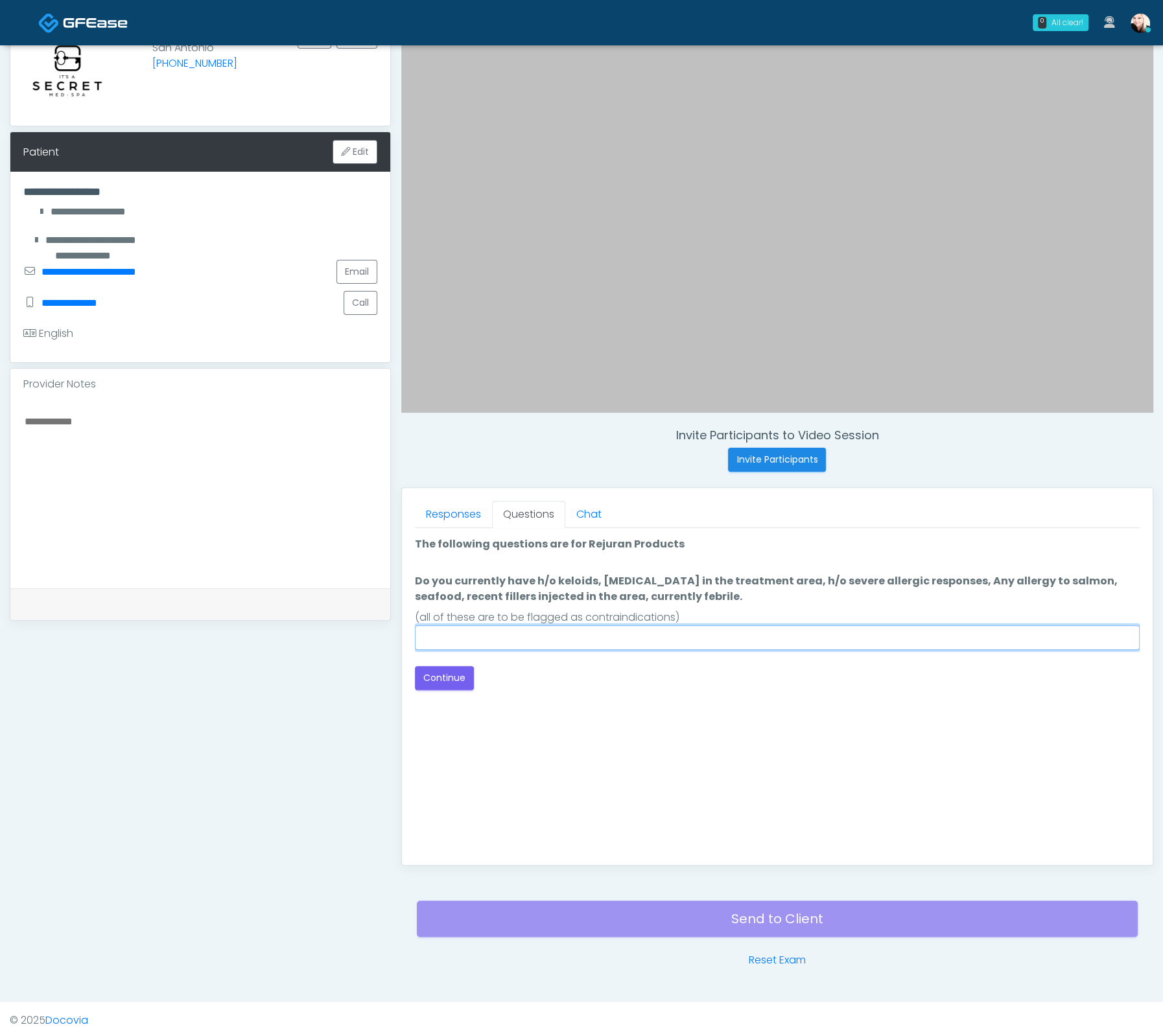
click at [641, 637] on input "Do you currently have h/o keloids, skin infection in the treatment area, h/o se…" at bounding box center [777, 638] width 725 height 25
drag, startPoint x: 937, startPoint y: 575, endPoint x: 792, endPoint y: 580, distance: 145.1
click at [792, 580] on label "Do you currently have h/o keloids, skin infection in the treatment area, h/o se…" at bounding box center [777, 589] width 725 height 31
click at [797, 581] on label "Do you currently have h/o keloids, skin infection in the treatment area, h/o se…" at bounding box center [777, 589] width 725 height 31
click at [797, 626] on input "Do you currently have h/o keloids, skin infection in the treatment area, h/o se…" at bounding box center [777, 638] width 725 height 25
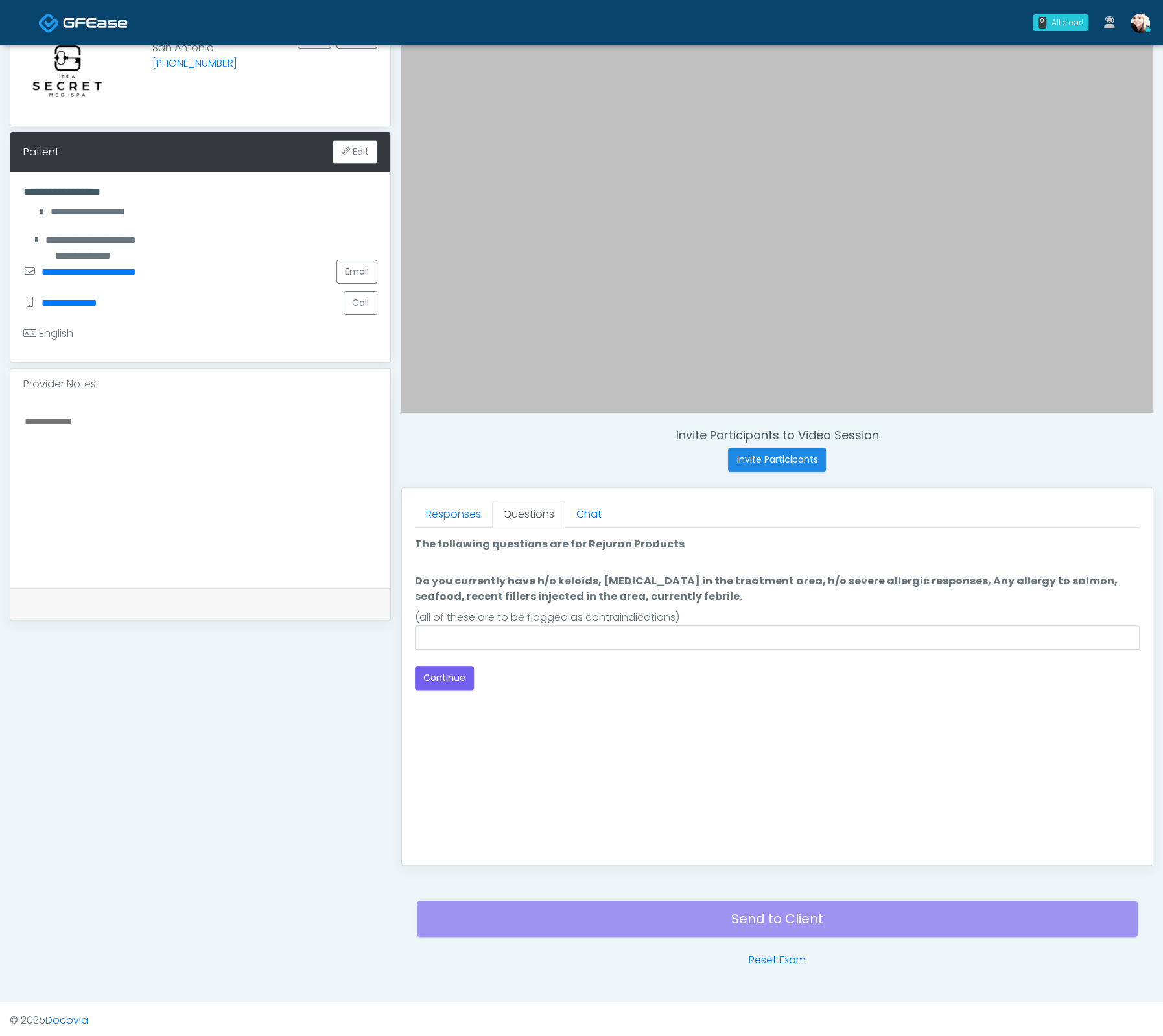
drag, startPoint x: 758, startPoint y: 590, endPoint x: 950, endPoint y: 591, distance: 192.0
click at [941, 591] on label "Do you currently have h/o keloids, skin infection in the treatment area, h/o se…" at bounding box center [777, 589] width 725 height 31
click at [941, 626] on input "Do you currently have h/o keloids, skin infection in the treatment area, h/o se…" at bounding box center [777, 638] width 725 height 25
drag, startPoint x: 886, startPoint y: 585, endPoint x: 779, endPoint y: 585, distance: 107.0
click at [782, 585] on label "Do you currently have h/o keloids, skin infection in the treatment area, h/o se…" at bounding box center [777, 589] width 725 height 31
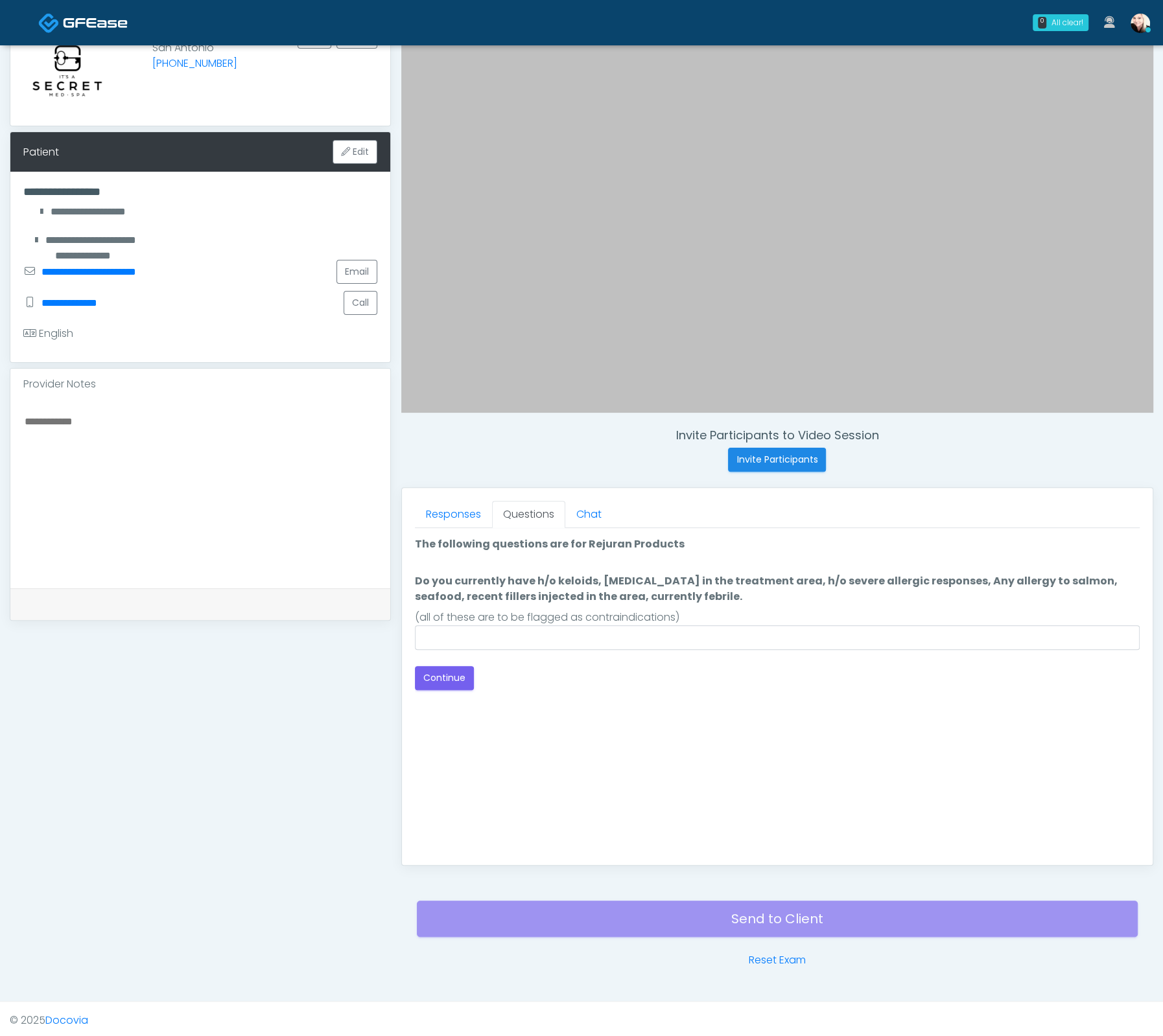
click at [856, 591] on label "Do you currently have h/o keloids, skin infection in the treatment area, h/o se…" at bounding box center [777, 589] width 725 height 31
click at [856, 626] on input "Do you currently have h/o keloids, skin infection in the treatment area, h/o se…" at bounding box center [777, 638] width 725 height 25
drag, startPoint x: 495, startPoint y: 591, endPoint x: 694, endPoint y: 591, distance: 199.0
click at [693, 591] on label "Do you currently have h/o keloids, skin infection in the treatment area, h/o se…" at bounding box center [777, 589] width 725 height 31
click at [707, 596] on label "Do you currently have h/o keloids, skin infection in the treatment area, h/o se…" at bounding box center [777, 589] width 725 height 31
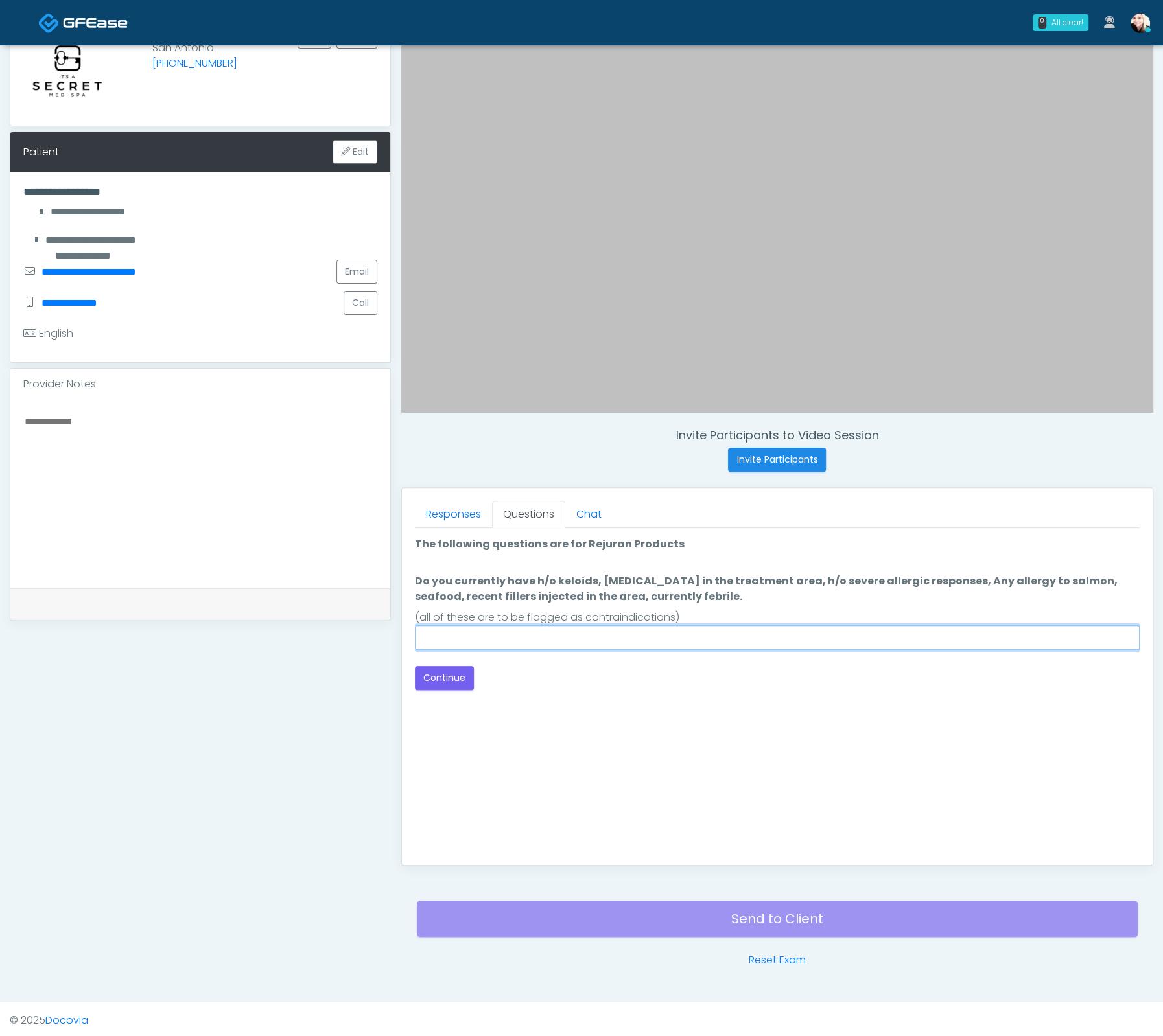
click at [707, 626] on input "Do you currently have h/o keloids, skin infection in the treatment area, h/o se…" at bounding box center [777, 638] width 725 height 25
click at [430, 674] on button "Continue" at bounding box center [445, 678] width 59 height 24
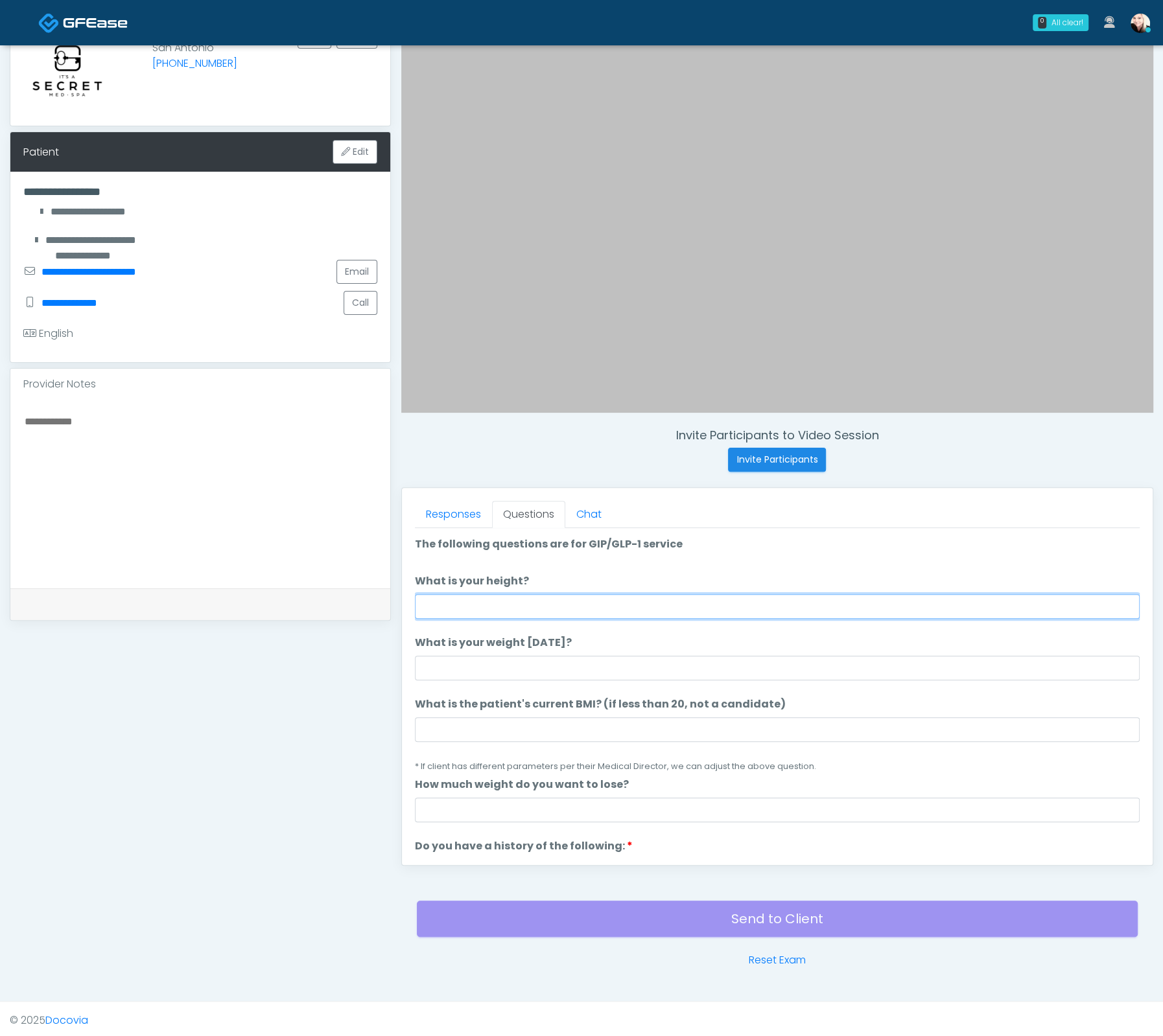
click at [504, 602] on input "What is your height?" at bounding box center [777, 607] width 725 height 25
type input "****"
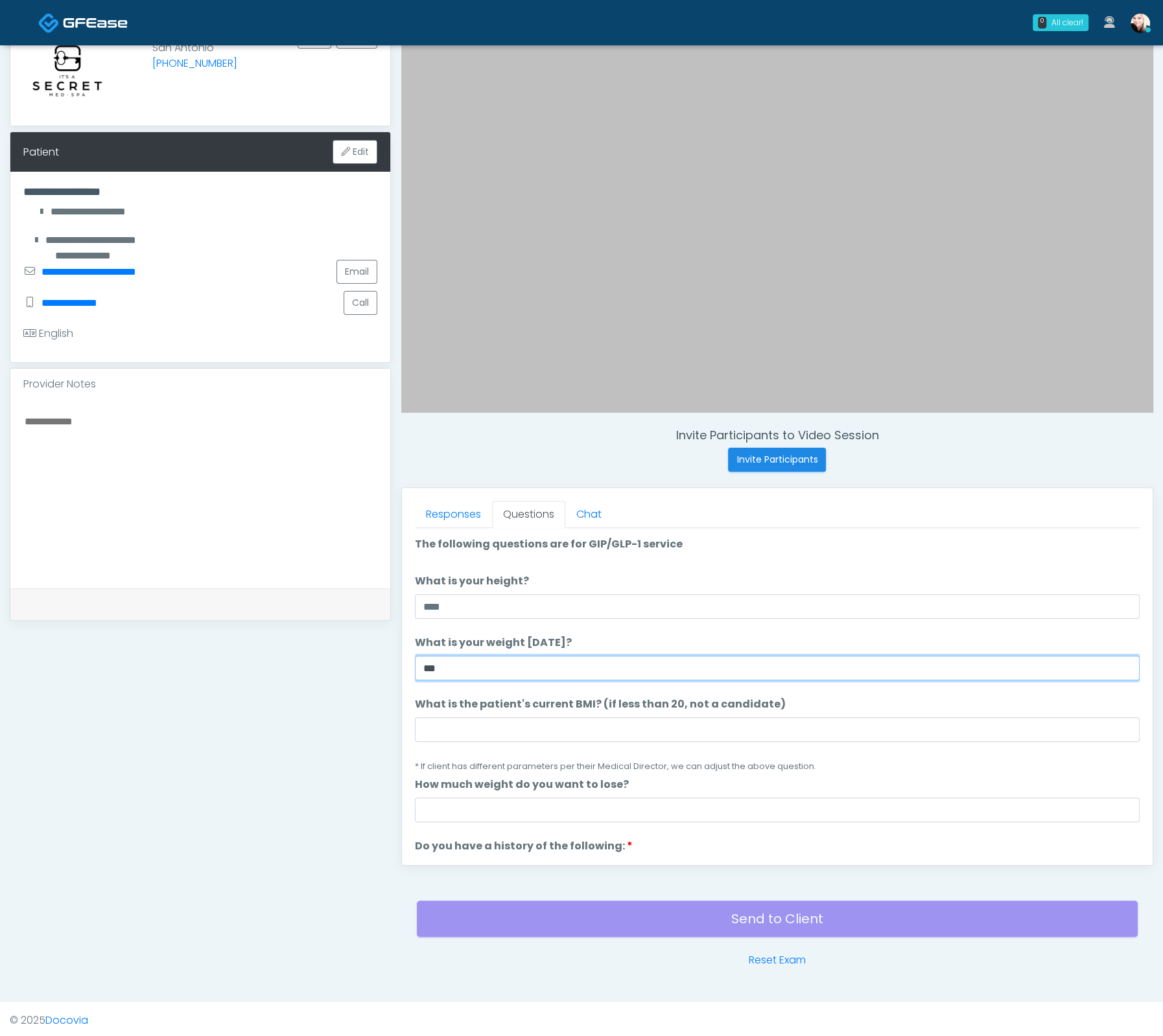
type input "***"
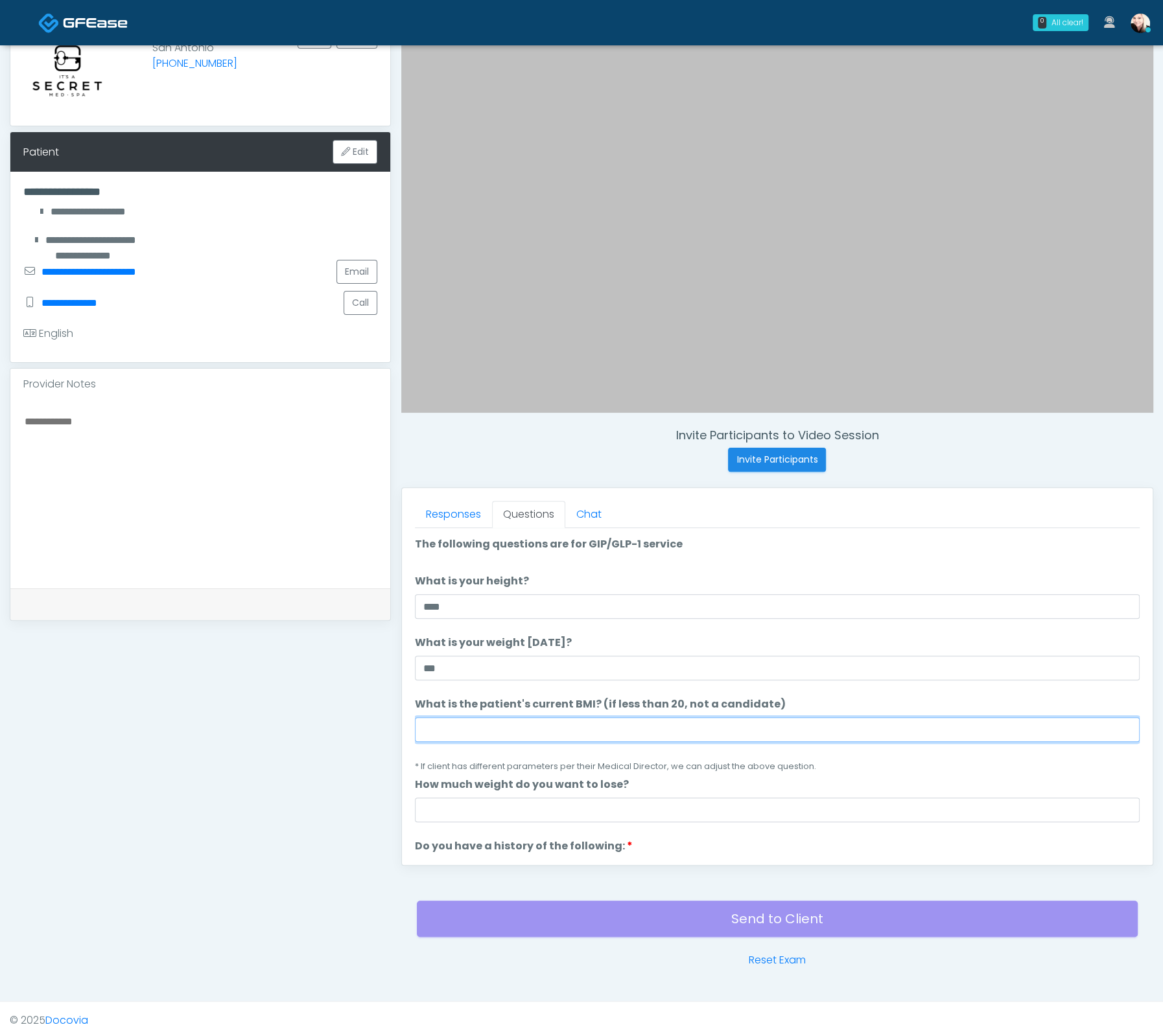
paste input "****"
type input "****"
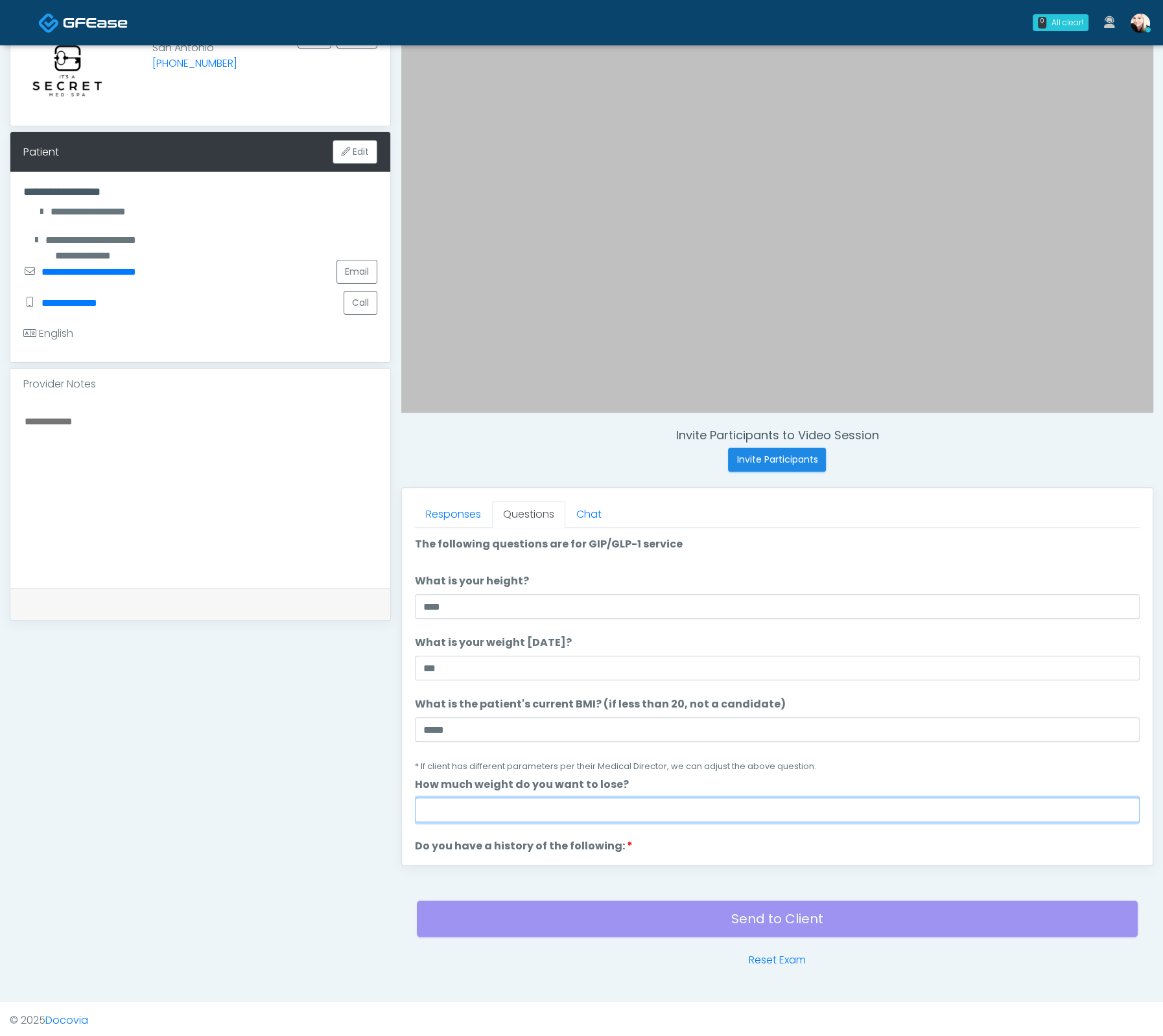
click at [506, 799] on input "How much weight do you want to lose?" at bounding box center [777, 810] width 725 height 25
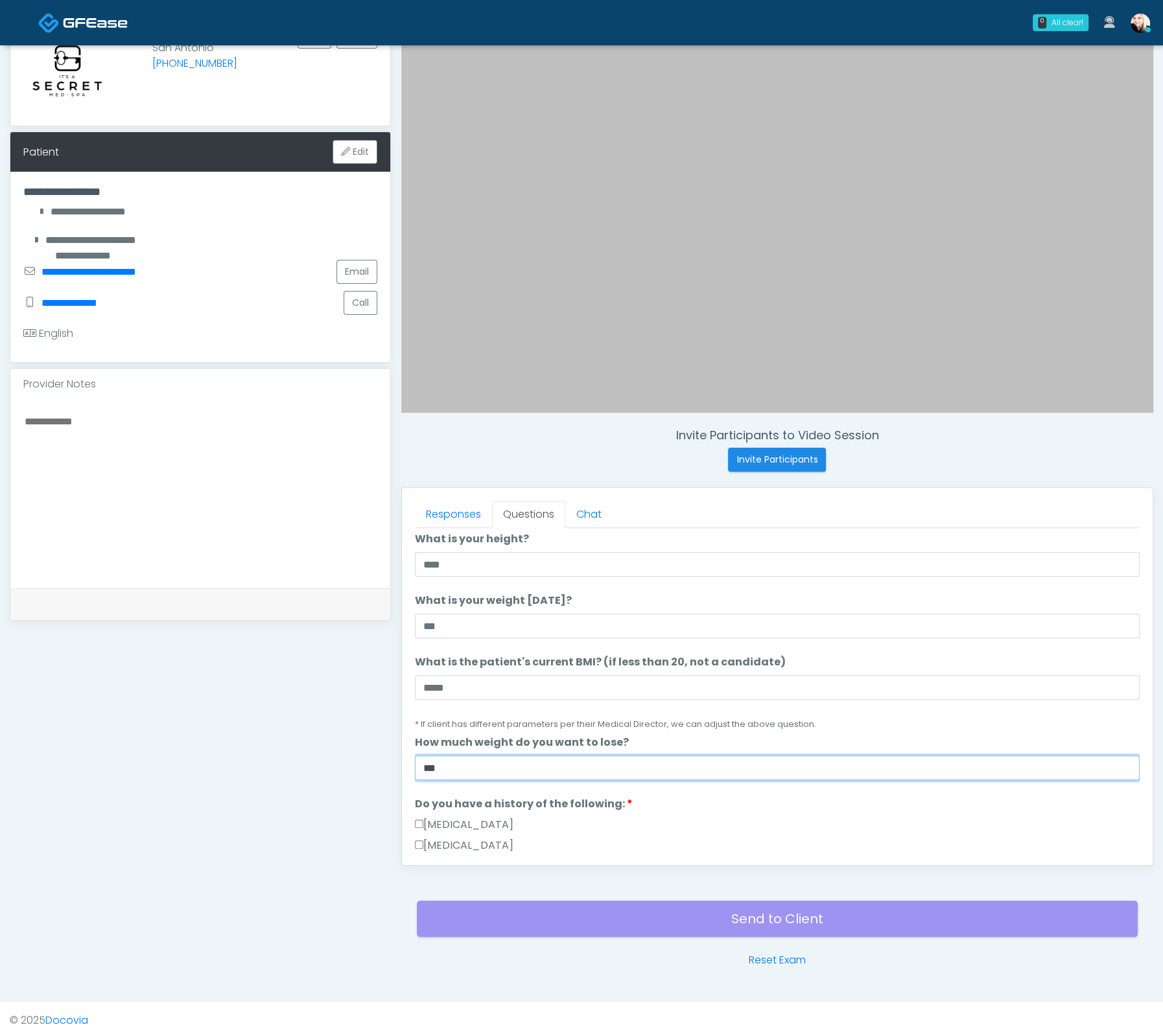
scroll to position [408, 0]
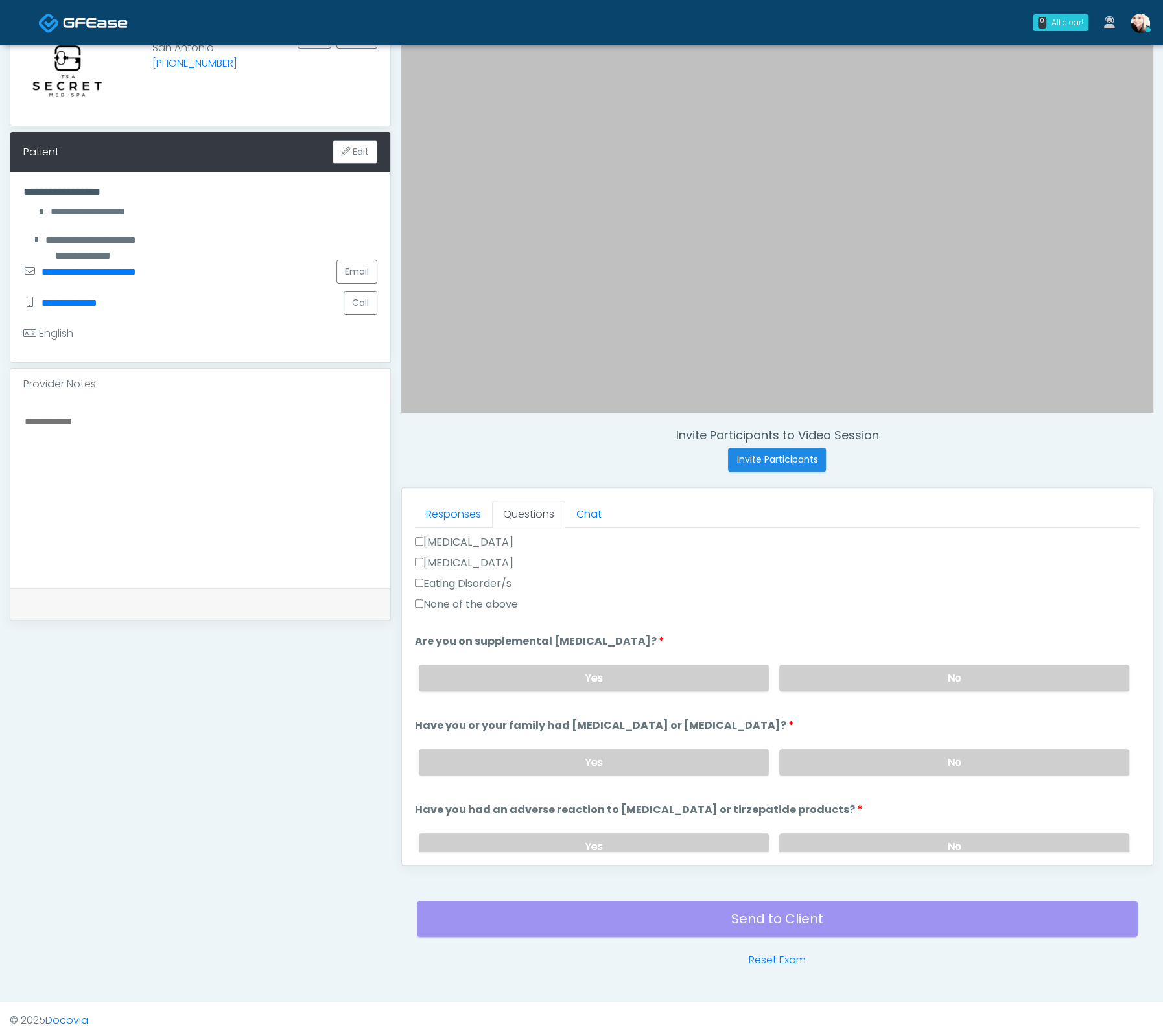
type input "***"
drag, startPoint x: 456, startPoint y: 616, endPoint x: 466, endPoint y: 605, distance: 14.9
click at [456, 616] on ol "The following questions are for GIP/GLP-1 service The following questions are f…" at bounding box center [777, 626] width 725 height 994
click at [467, 604] on label "None of the above" at bounding box center [467, 604] width 103 height 16
drag, startPoint x: 821, startPoint y: 670, endPoint x: 856, endPoint y: 750, distance: 87.3
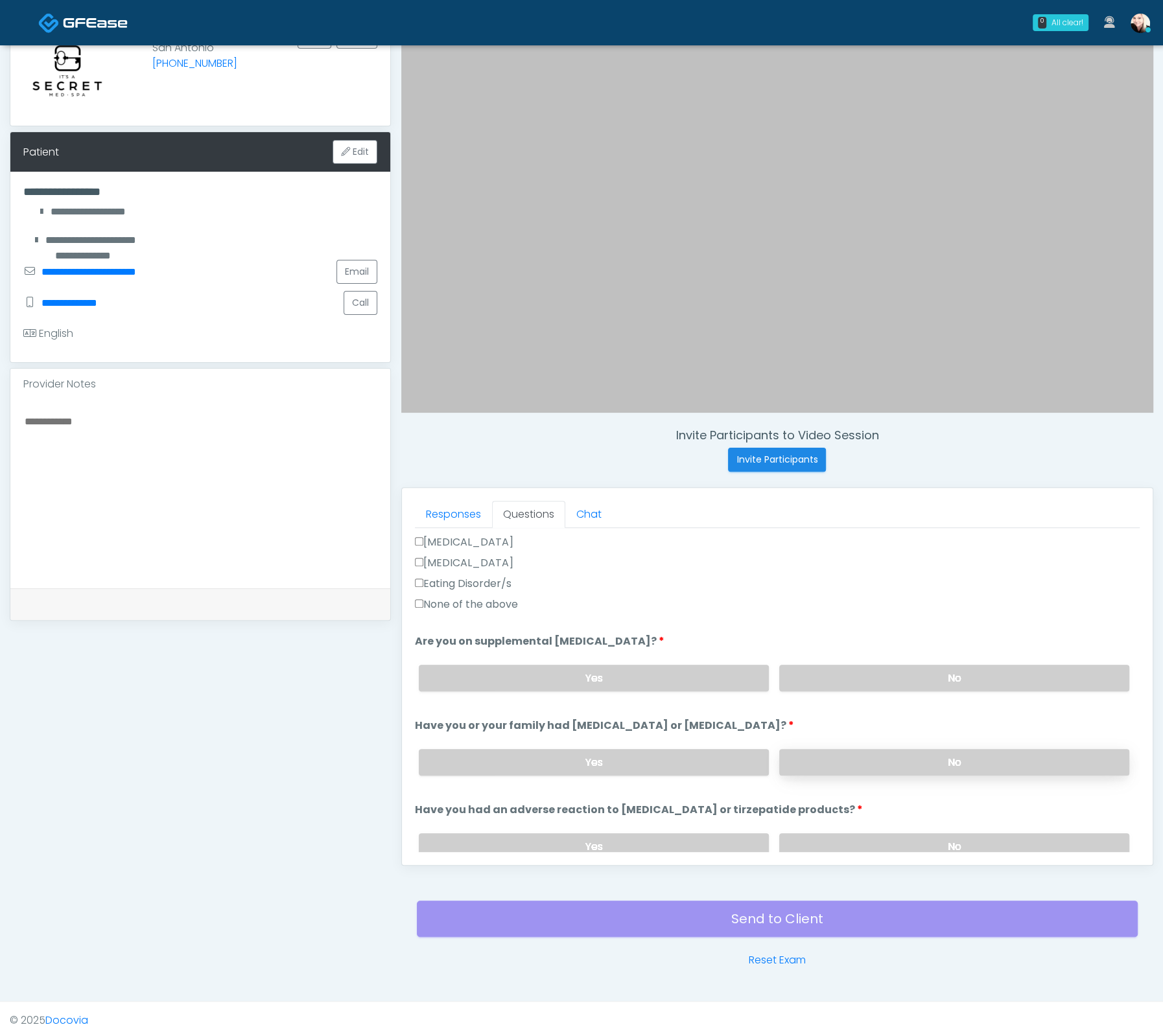
click at [821, 671] on label "No" at bounding box center [954, 678] width 350 height 27
click at [851, 758] on label "No" at bounding box center [954, 762] width 350 height 27
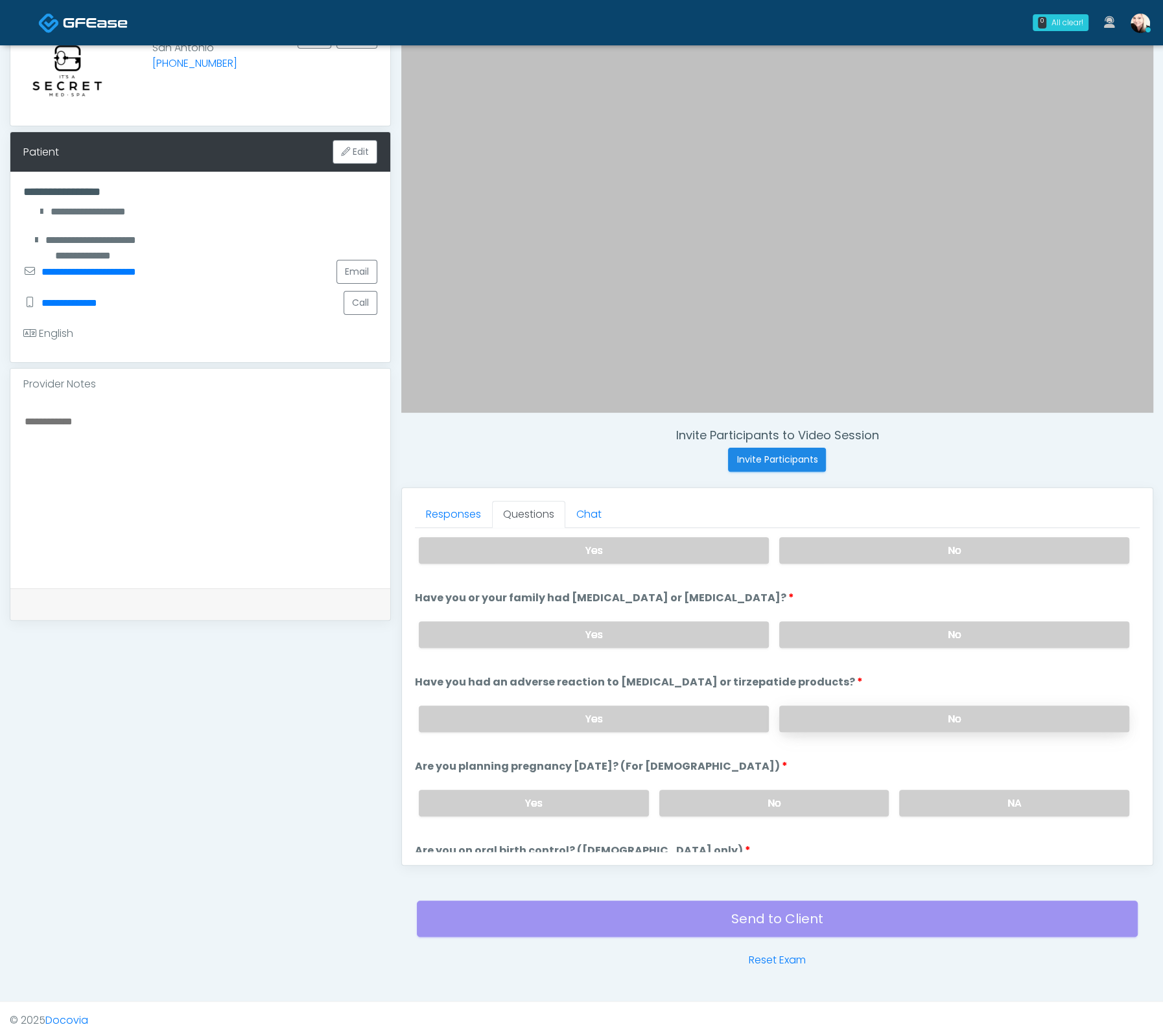
click at [828, 709] on label "No" at bounding box center [954, 719] width 350 height 27
click at [801, 798] on label "No" at bounding box center [774, 803] width 230 height 27
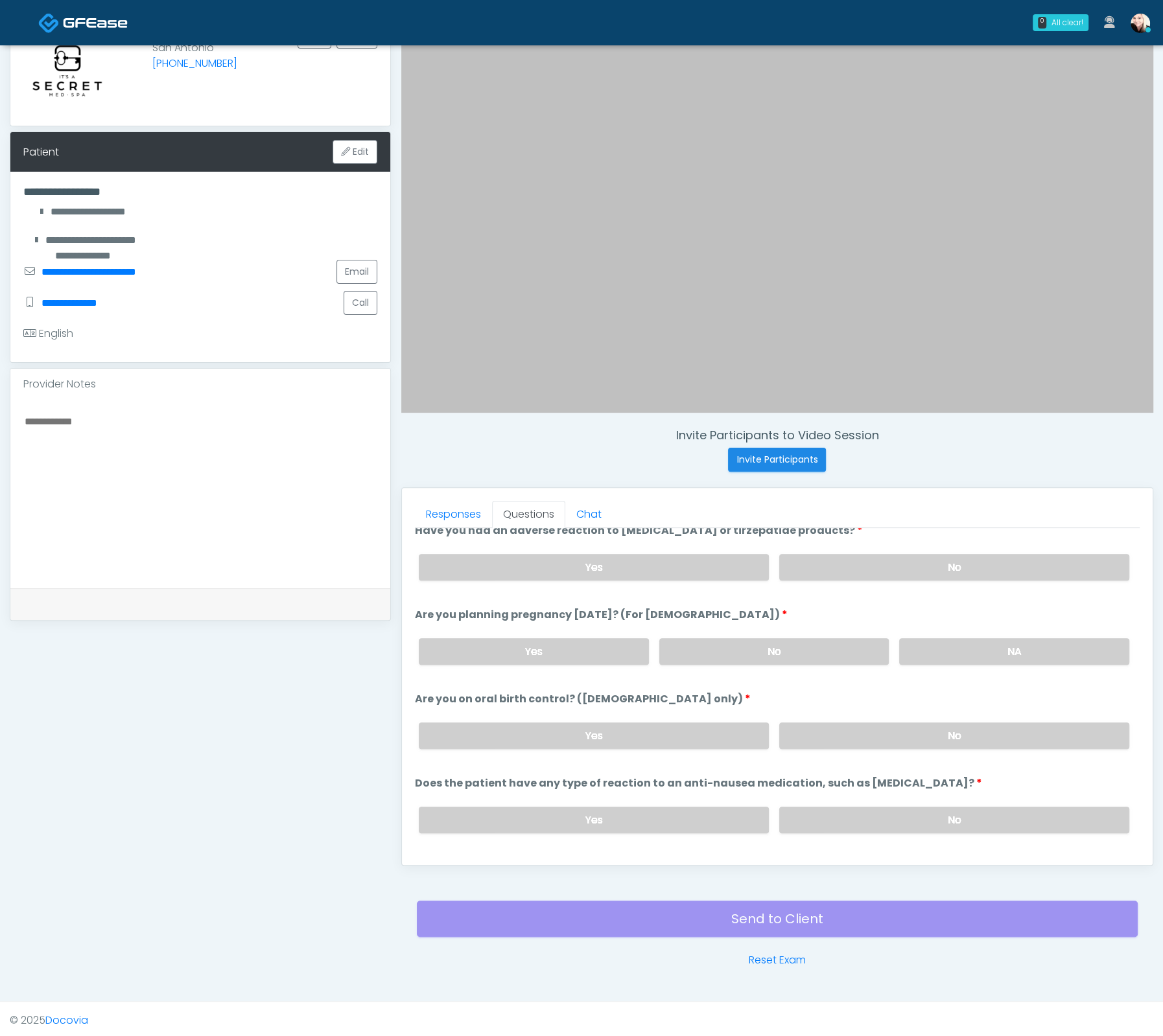
scroll to position [712, 0]
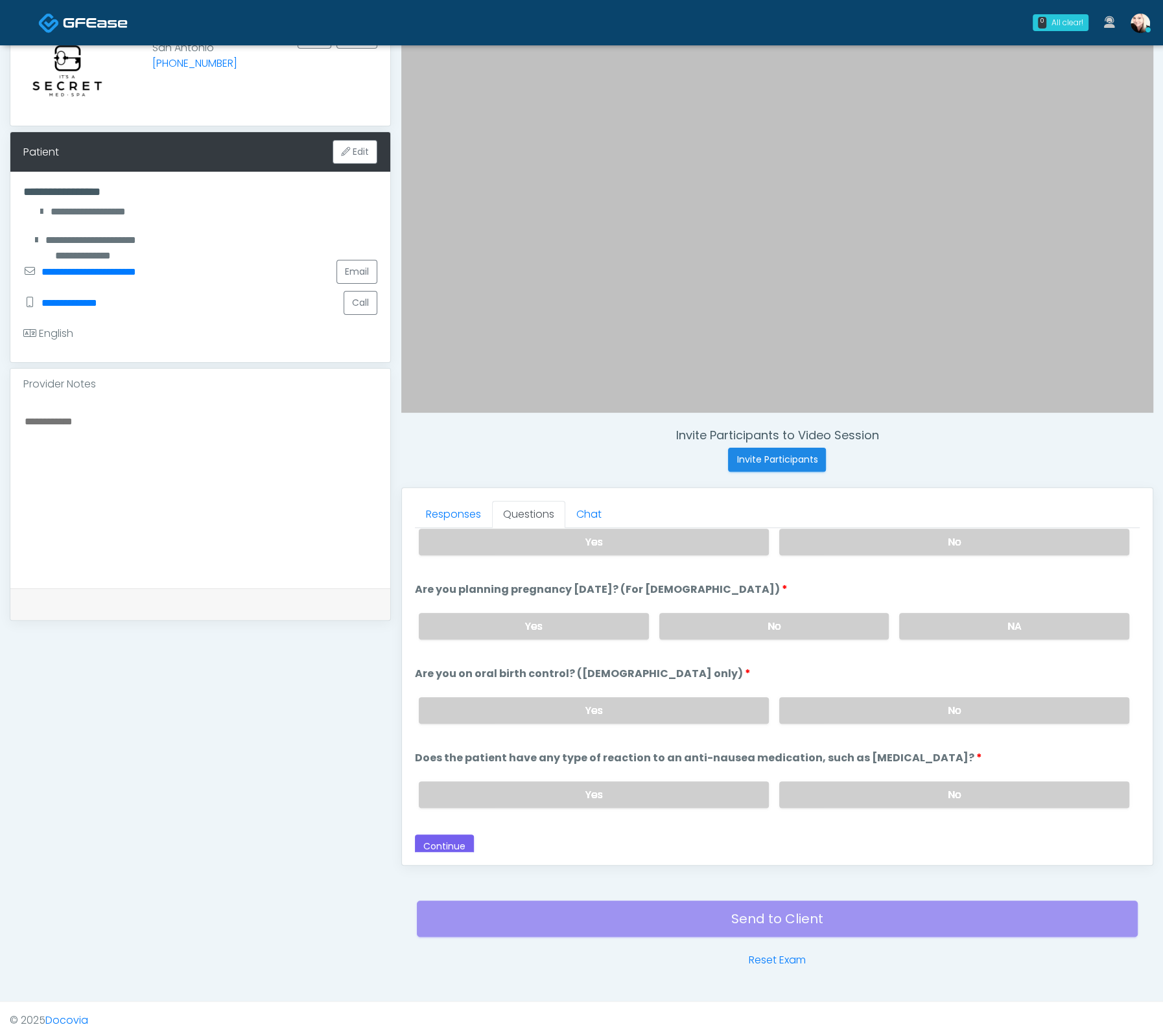
drag, startPoint x: 811, startPoint y: 701, endPoint x: 829, endPoint y: 767, distance: 68.4
click at [811, 701] on label "No" at bounding box center [954, 710] width 350 height 27
click at [829, 771] on div "Yes No" at bounding box center [773, 794] width 731 height 47
drag, startPoint x: 812, startPoint y: 794, endPoint x: 515, endPoint y: 830, distance: 299.2
click at [812, 794] on label "No" at bounding box center [954, 794] width 350 height 27
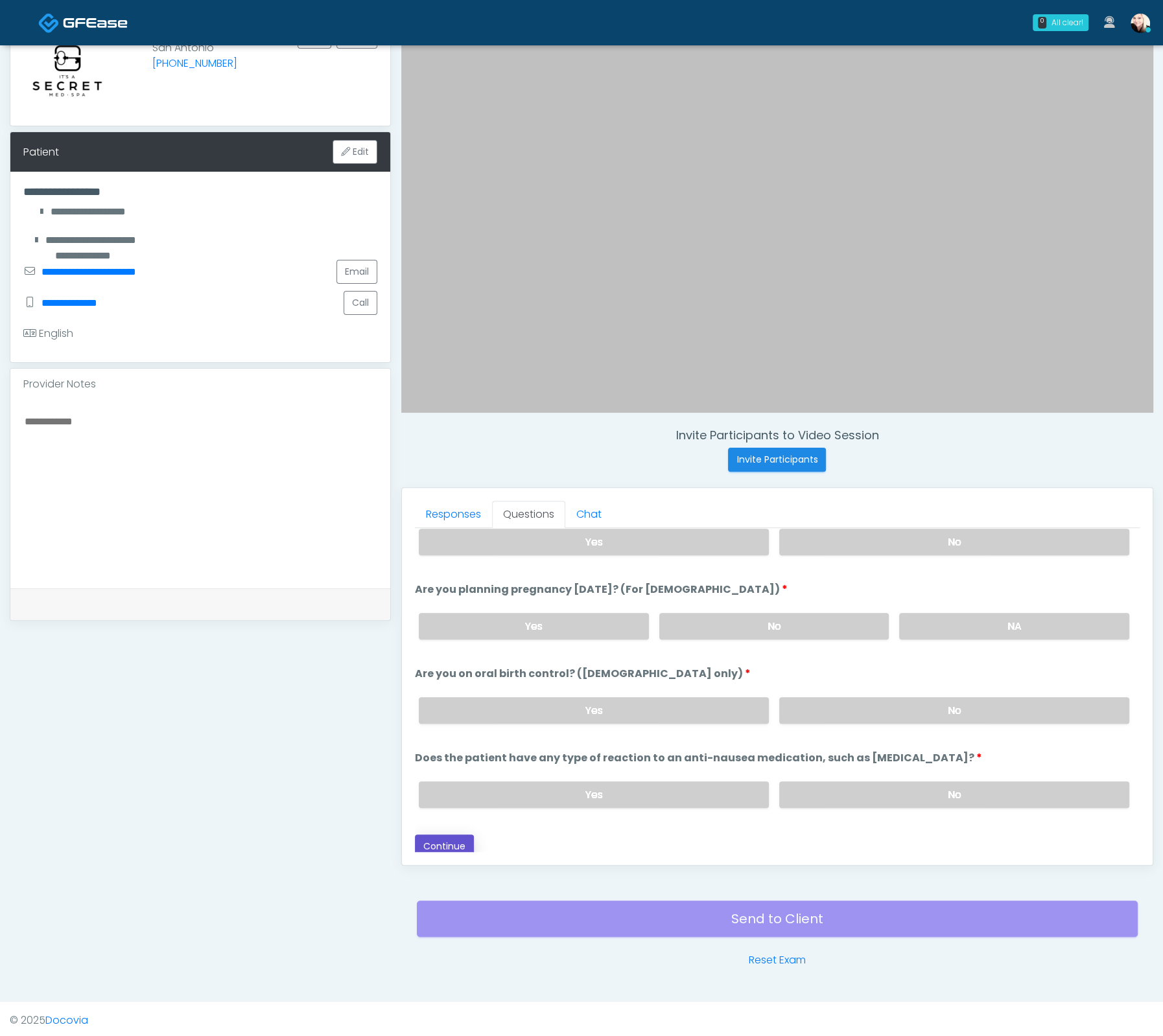
drag, startPoint x: 443, startPoint y: 843, endPoint x: 428, endPoint y: 848, distance: 15.8
click at [443, 843] on button "Continue" at bounding box center [445, 847] width 59 height 24
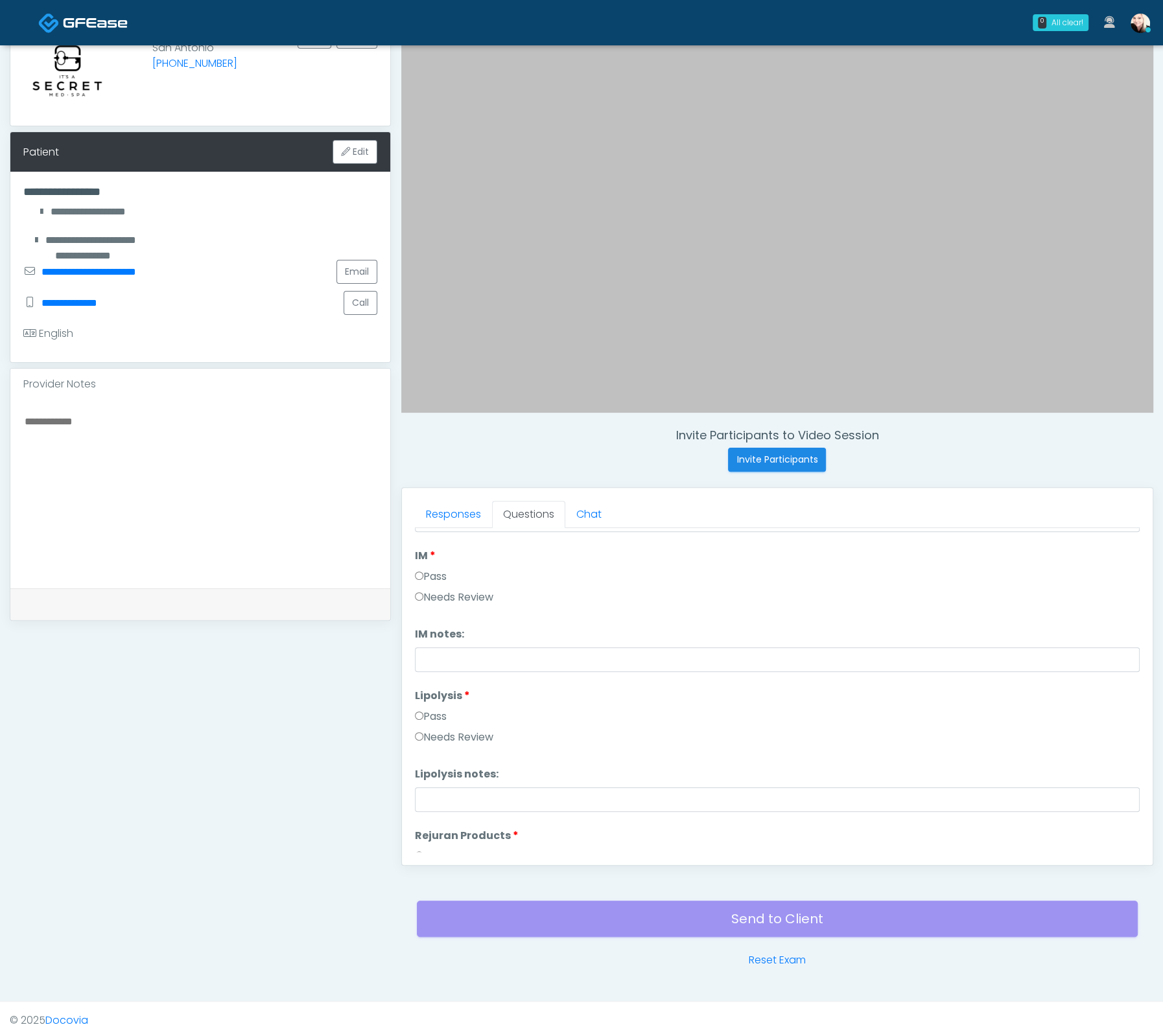
drag, startPoint x: 430, startPoint y: 577, endPoint x: 431, endPoint y: 617, distance: 40.0
click at [430, 578] on label "Pass" at bounding box center [431, 576] width 32 height 16
click at [430, 722] on div "Pass" at bounding box center [777, 719] width 725 height 21
click at [429, 714] on label "Pass" at bounding box center [431, 716] width 32 height 16
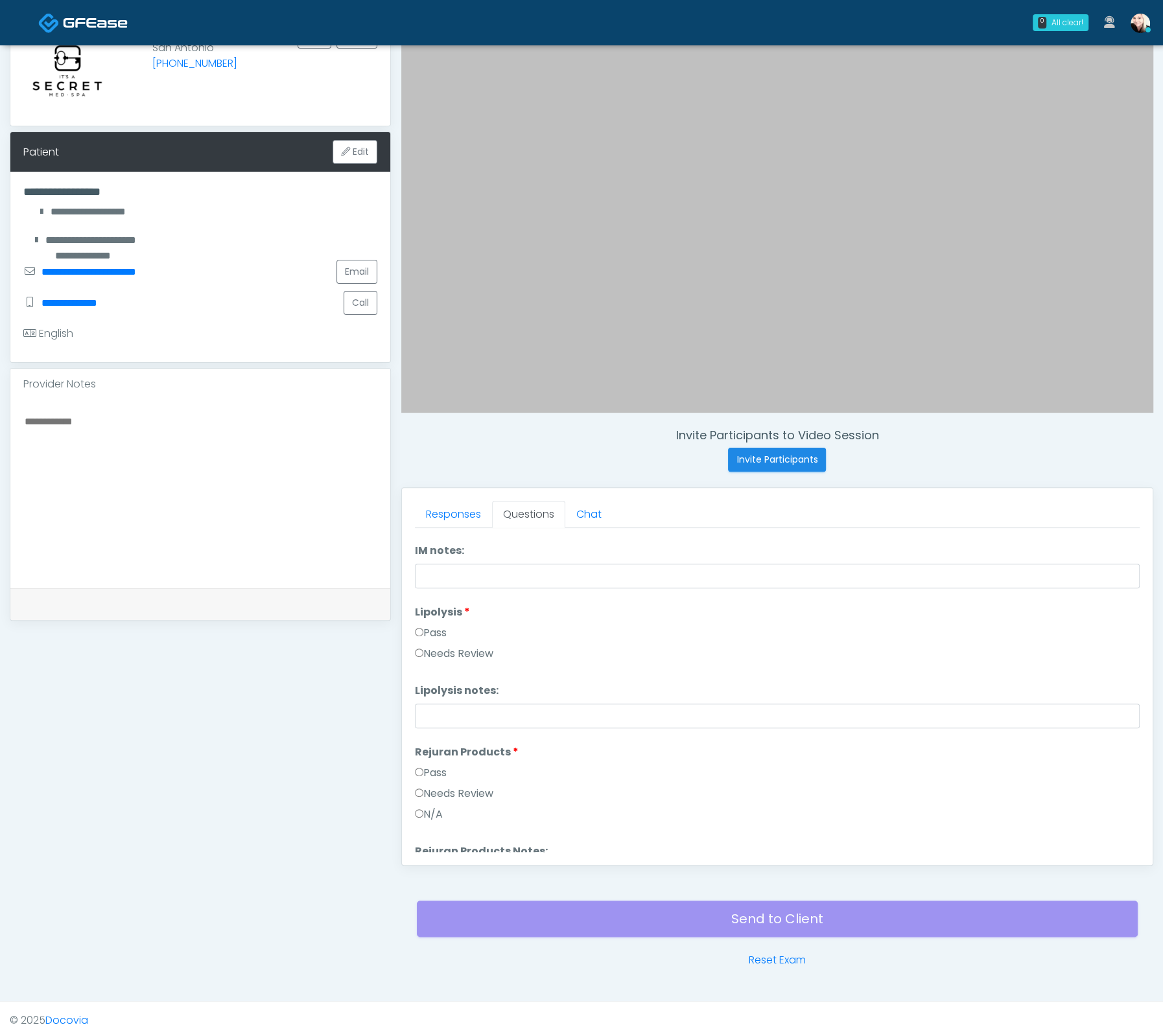
click at [429, 770] on label "Pass" at bounding box center [431, 773] width 32 height 16
click at [438, 679] on li "Biostimulators Biostimulators Pass Needs Review" at bounding box center [777, 696] width 725 height 62
click at [440, 687] on label "Pass" at bounding box center [431, 693] width 32 height 16
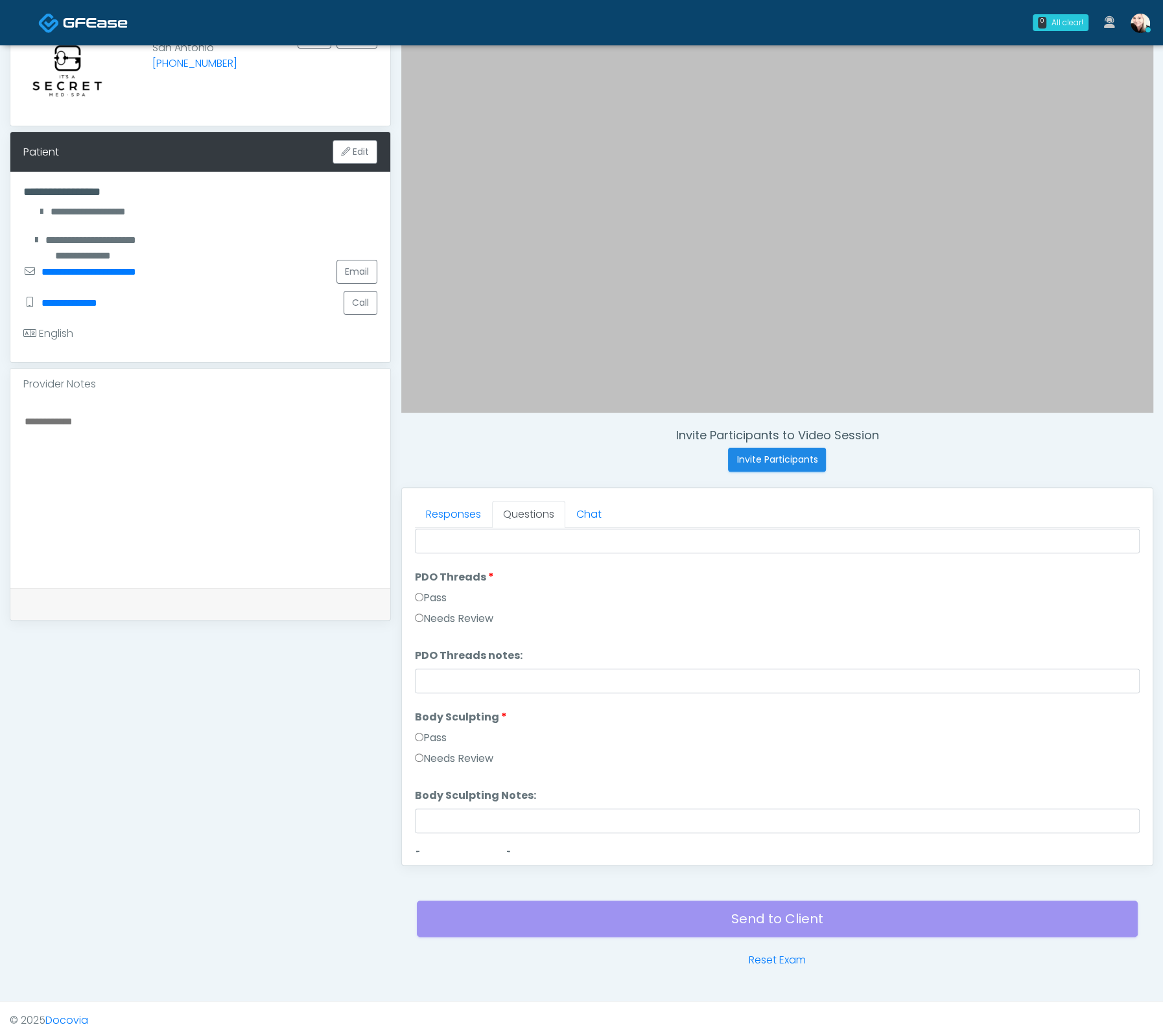
click at [423, 593] on label "Pass" at bounding box center [431, 598] width 32 height 16
click at [445, 731] on label "Pass" at bounding box center [431, 738] width 32 height 16
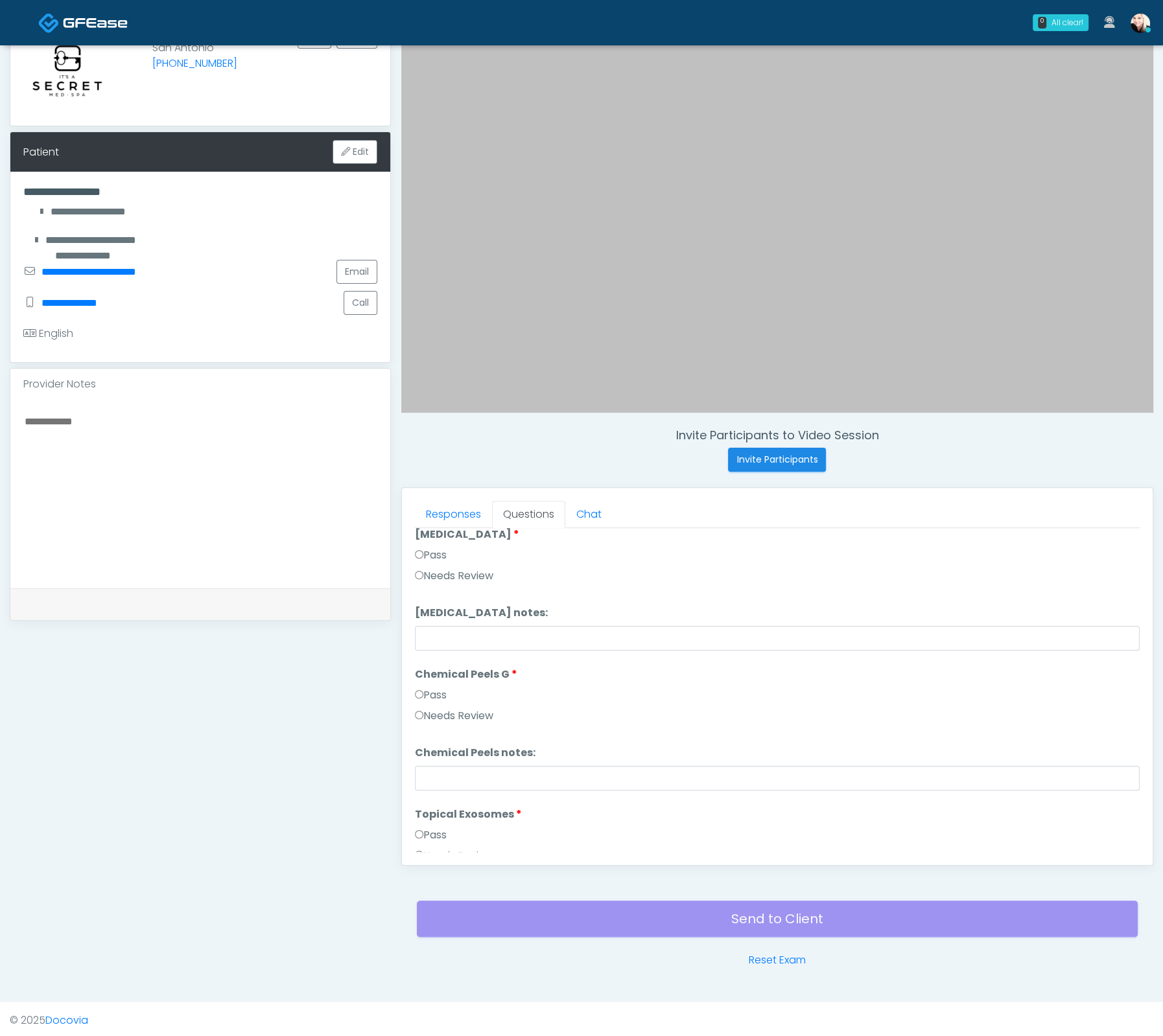
scroll to position [1821, 0]
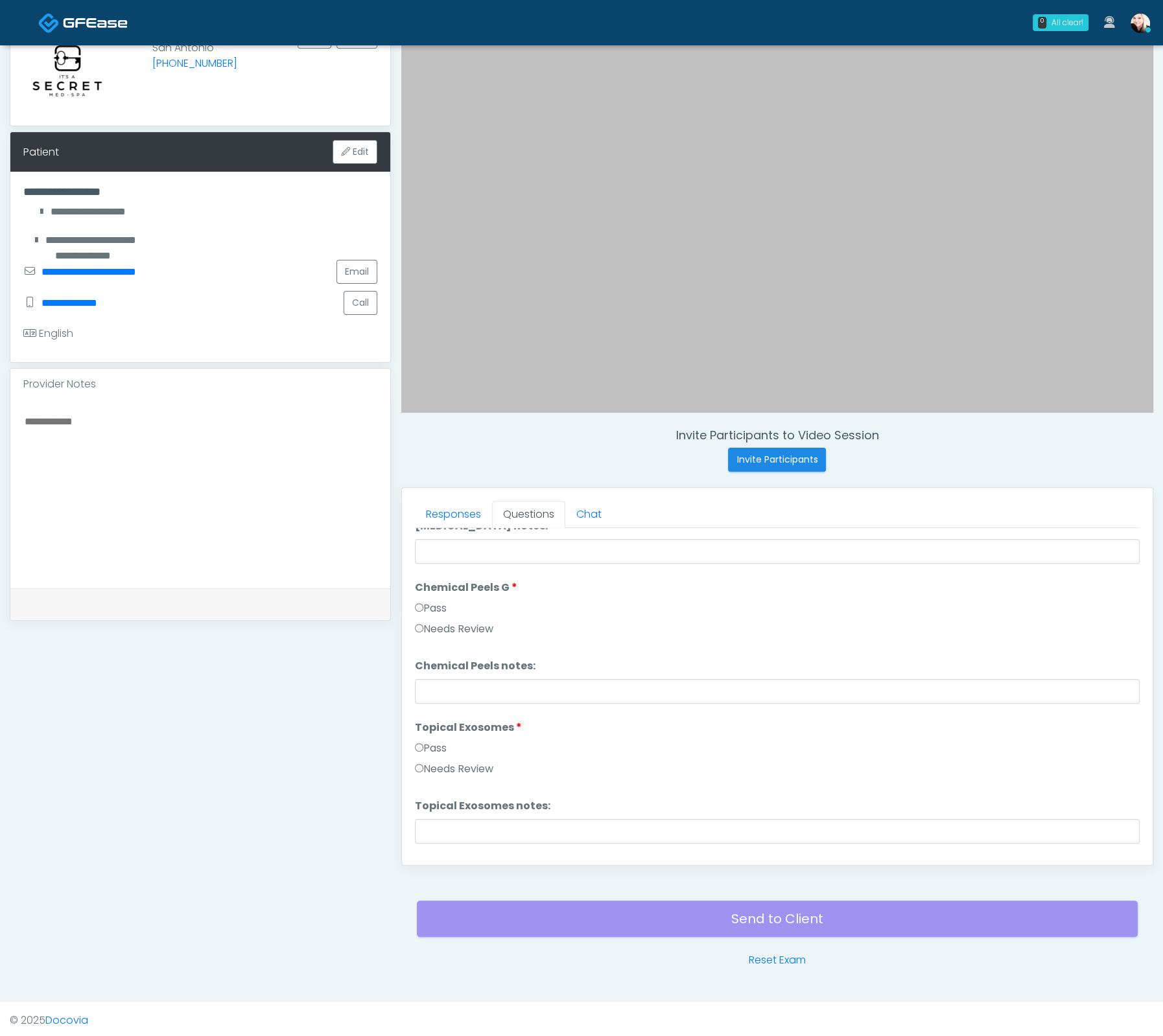
drag, startPoint x: 432, startPoint y: 747, endPoint x: 450, endPoint y: 741, distance: 19.0
click at [432, 748] on label "Pass" at bounding box center [431, 749] width 32 height 16
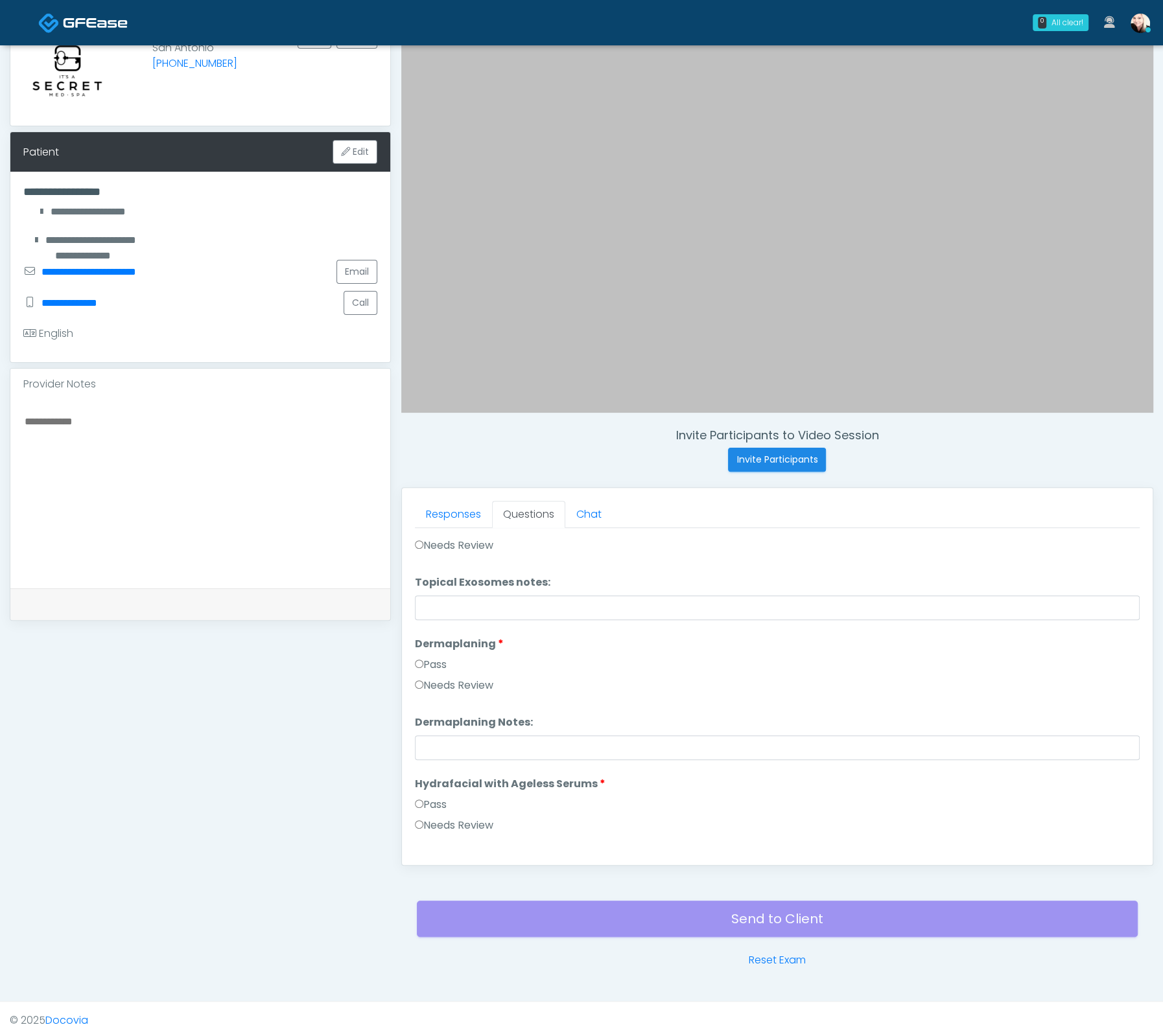
scroll to position [2063, 0]
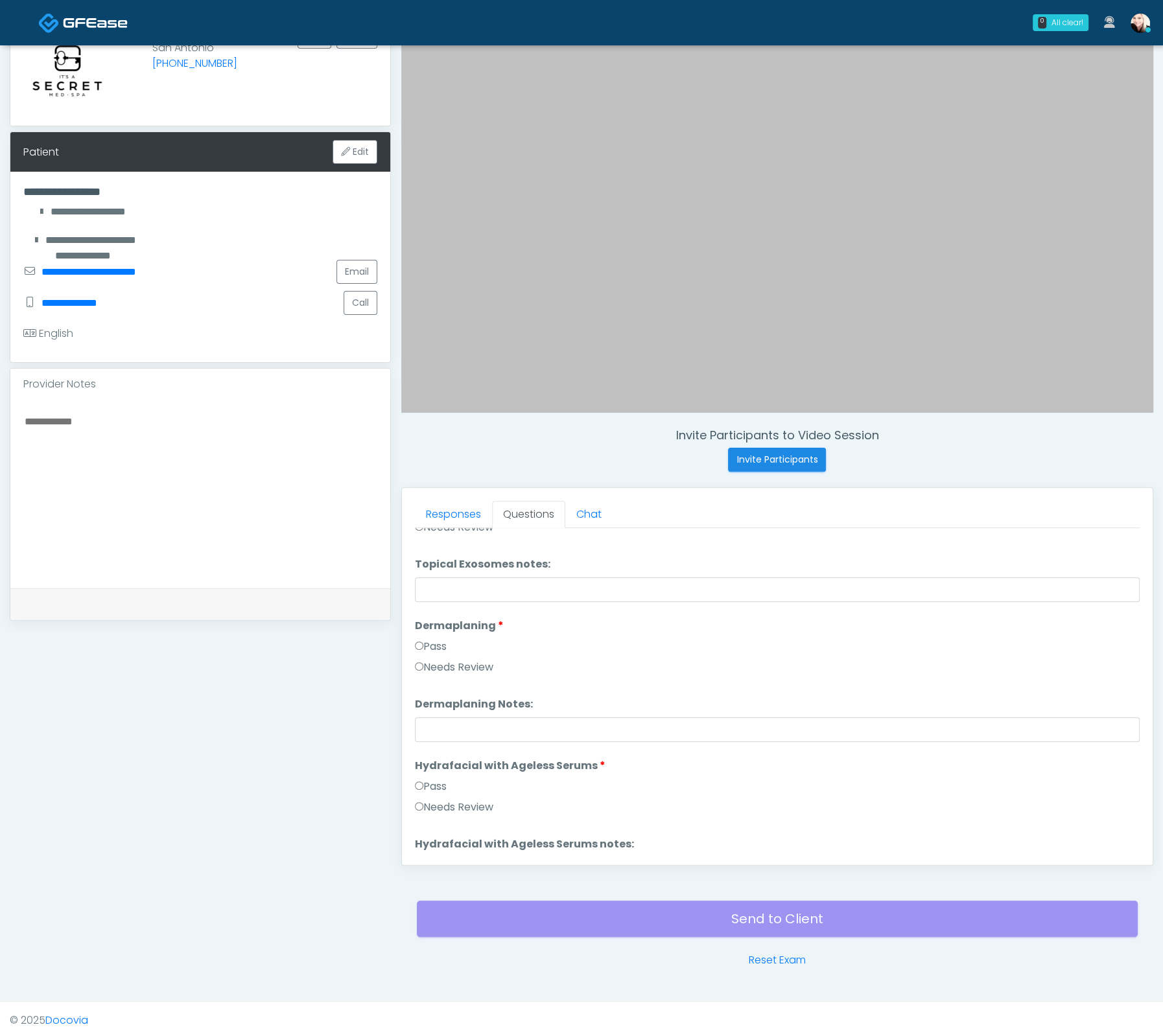
click at [425, 641] on label "Pass" at bounding box center [431, 646] width 32 height 16
drag, startPoint x: 434, startPoint y: 785, endPoint x: 457, endPoint y: 770, distance: 27.5
click at [434, 785] on label "Pass" at bounding box center [431, 786] width 32 height 16
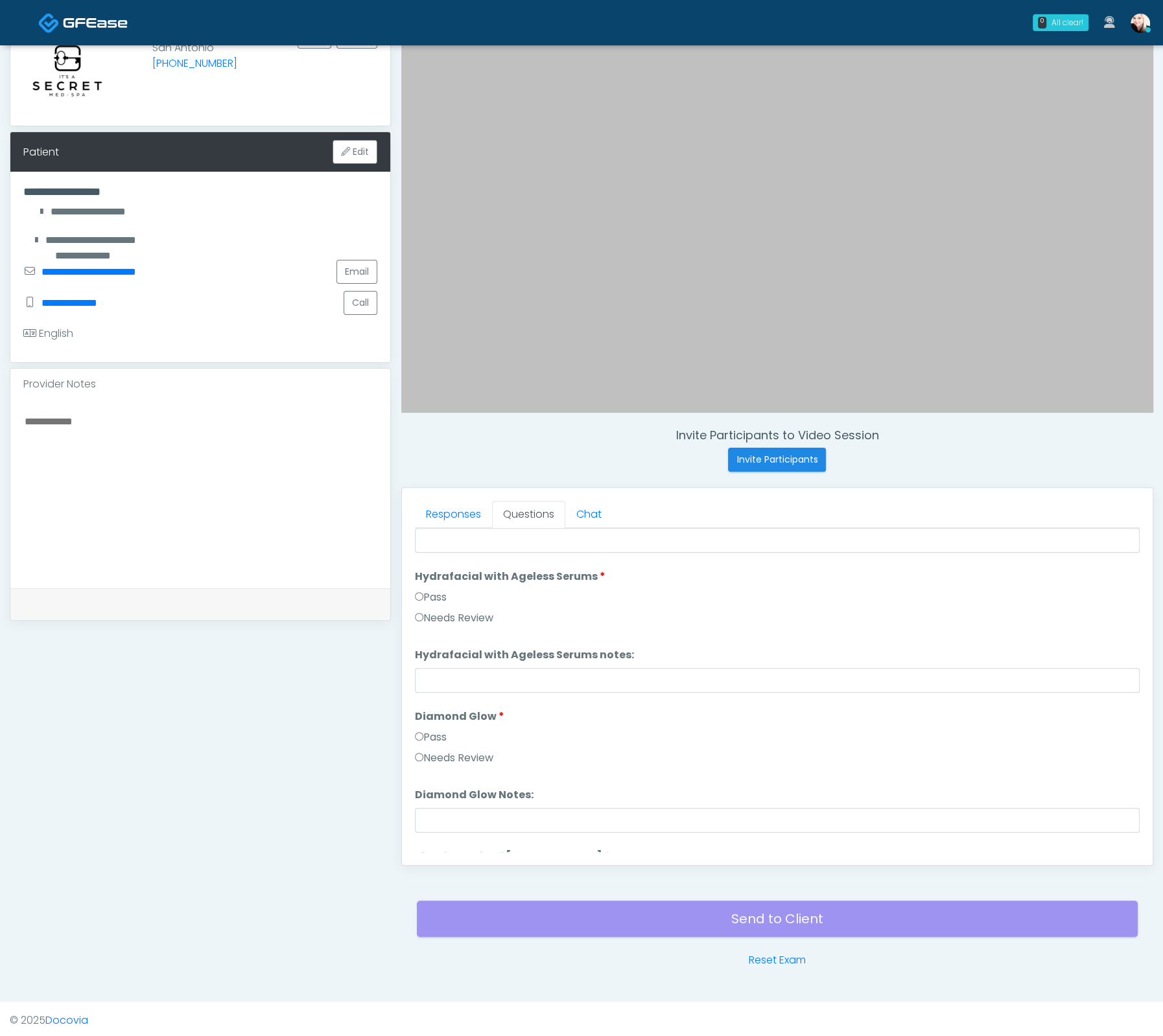
click at [433, 730] on label "Pass" at bounding box center [431, 738] width 32 height 16
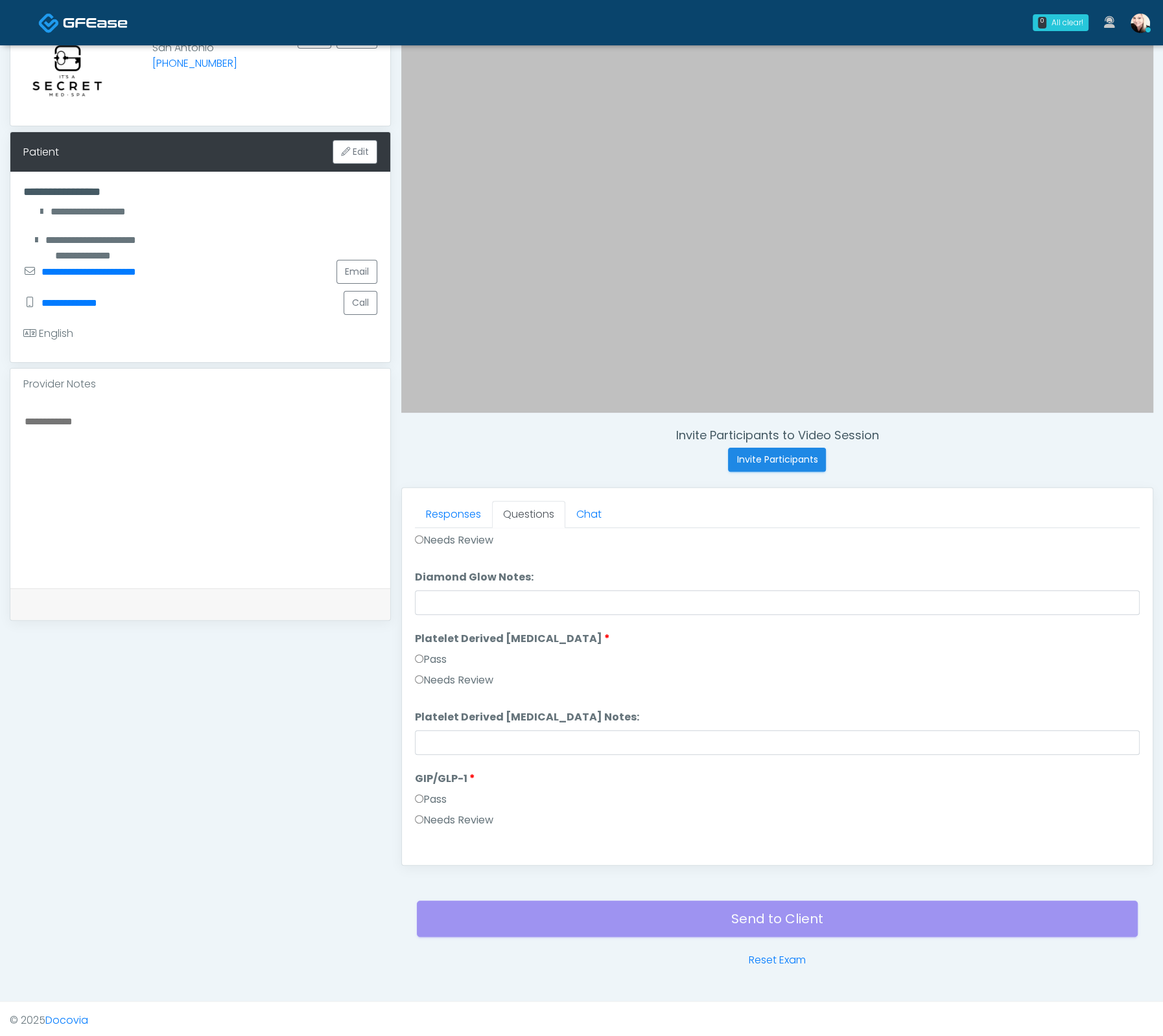
scroll to position [2489, 0]
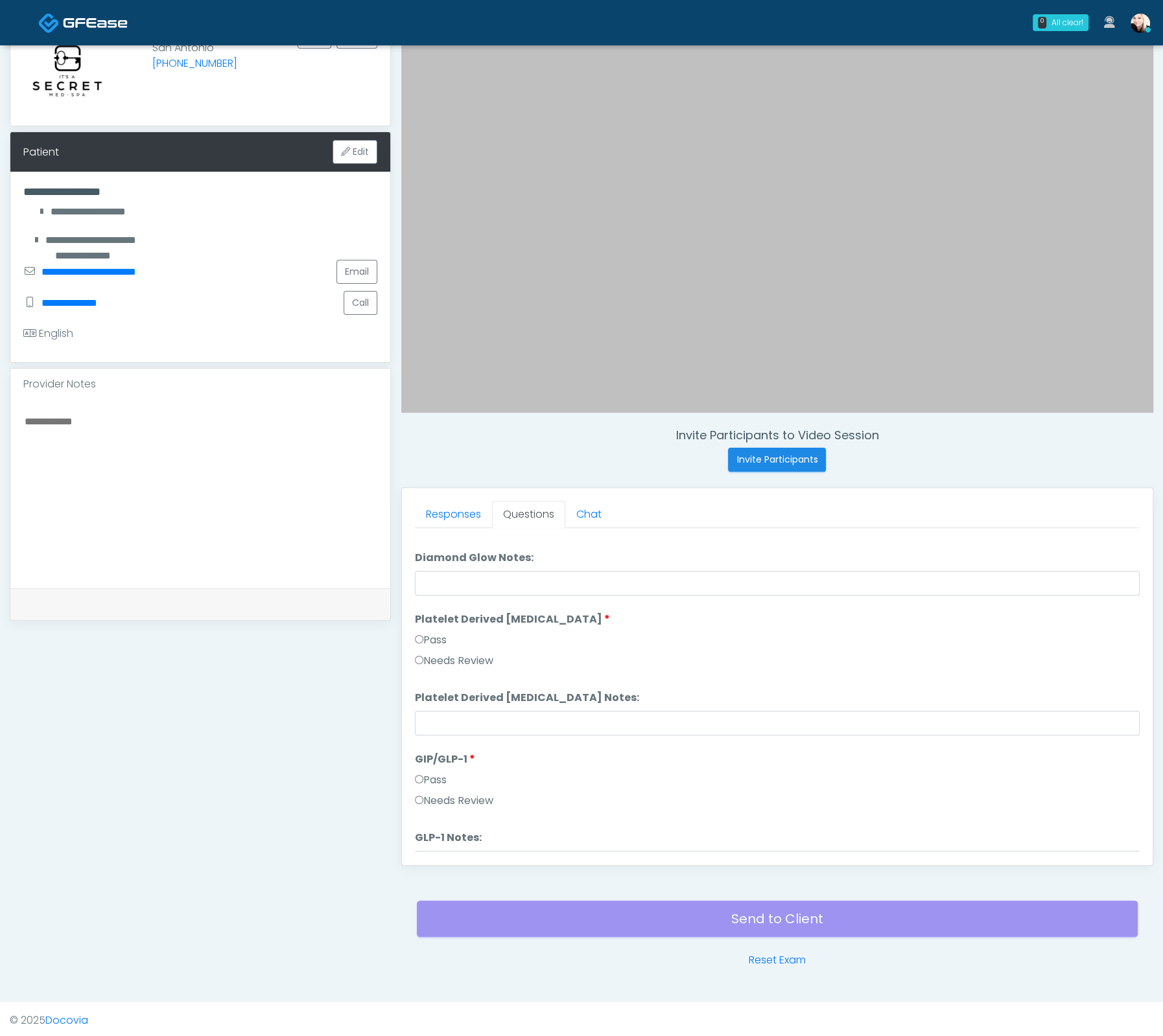
click at [423, 644] on label "Pass" at bounding box center [431, 640] width 32 height 16
click at [431, 781] on label "Pass" at bounding box center [431, 780] width 32 height 16
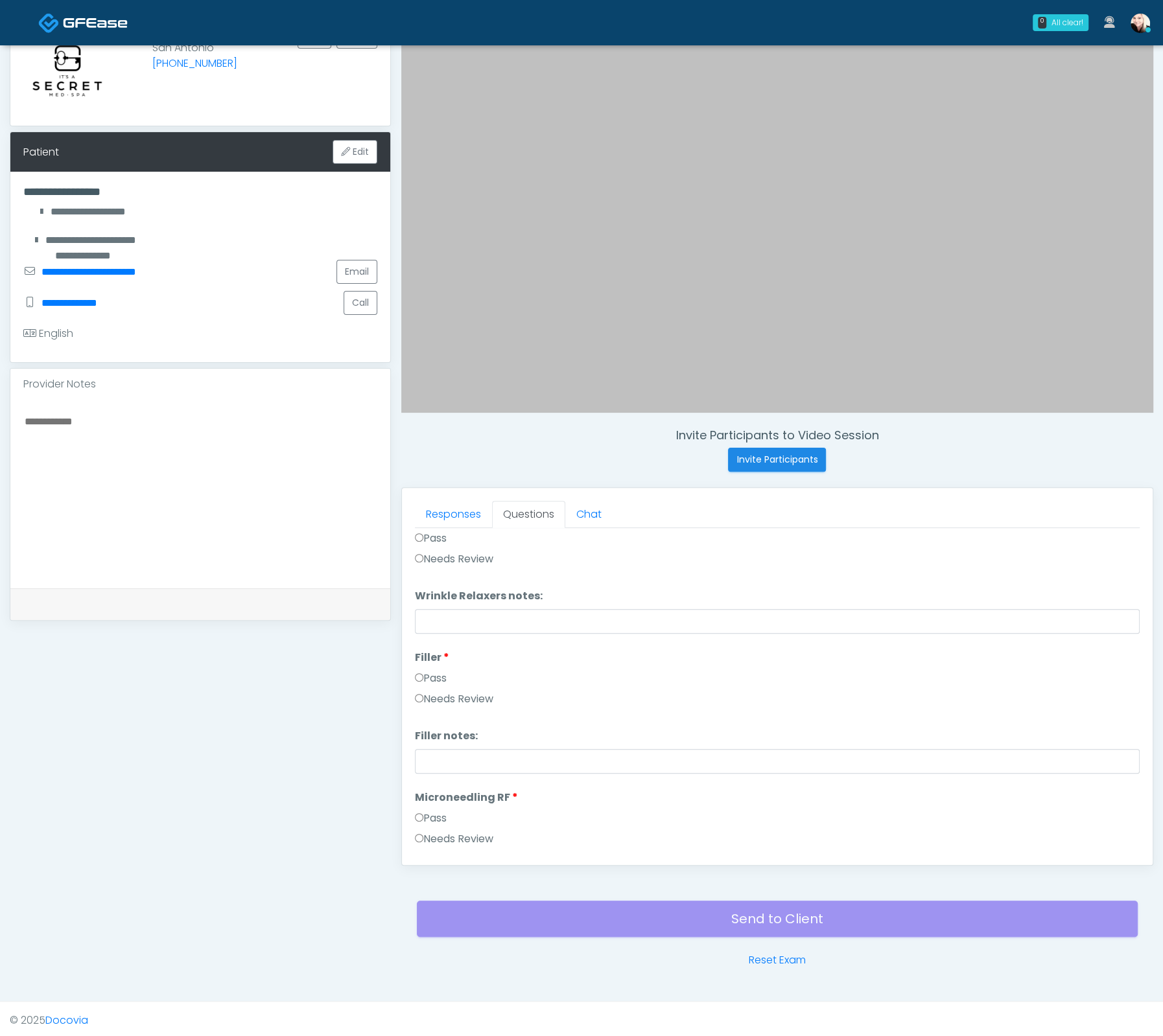
click at [430, 675] on label "Pass" at bounding box center [431, 679] width 32 height 16
click at [430, 819] on label "Pass" at bounding box center [431, 819] width 32 height 16
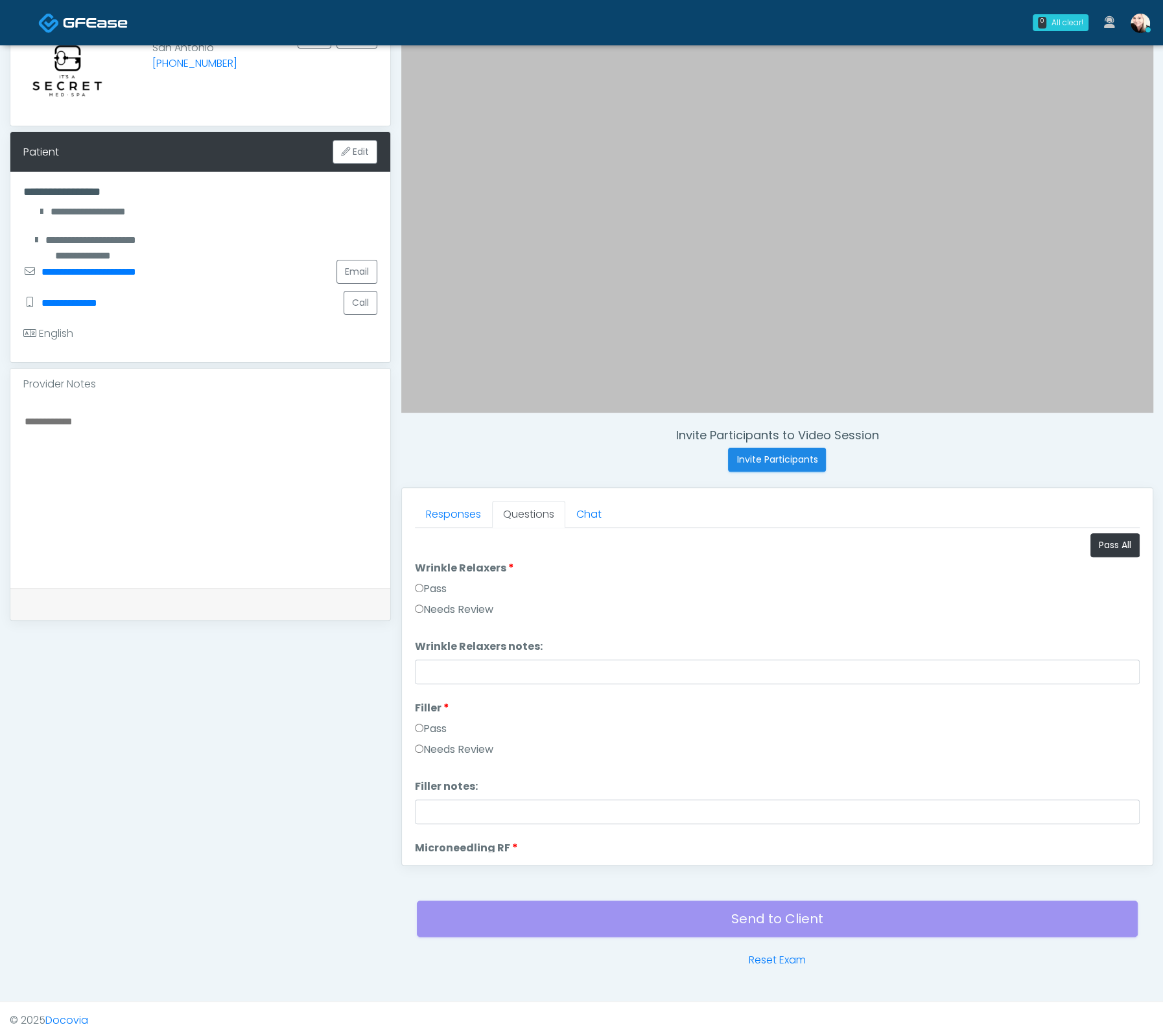
click at [429, 602] on label "Needs Review" at bounding box center [454, 610] width 78 height 16
click at [427, 585] on label "Pass" at bounding box center [431, 589] width 32 height 16
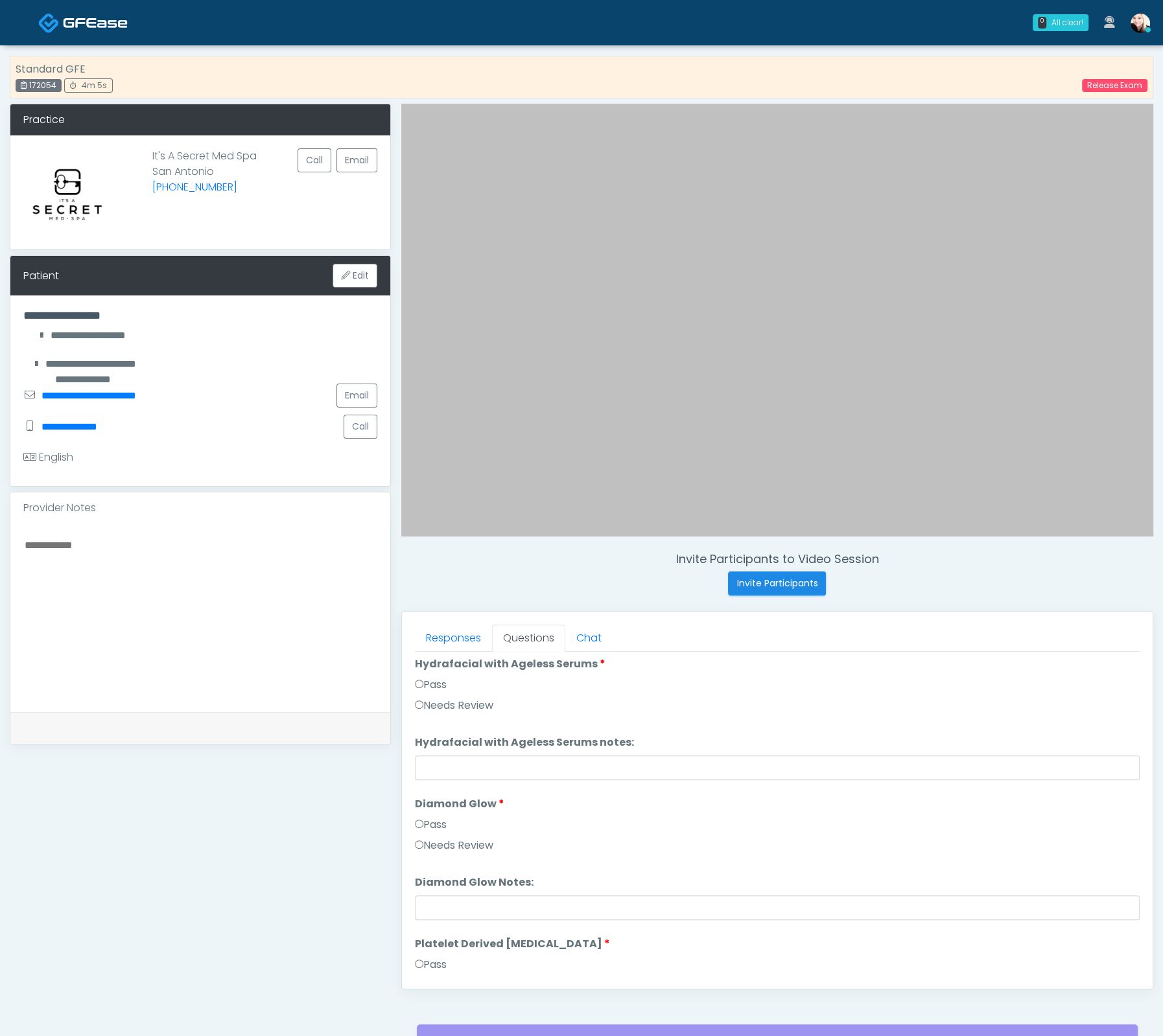
scroll to position [2551, 0]
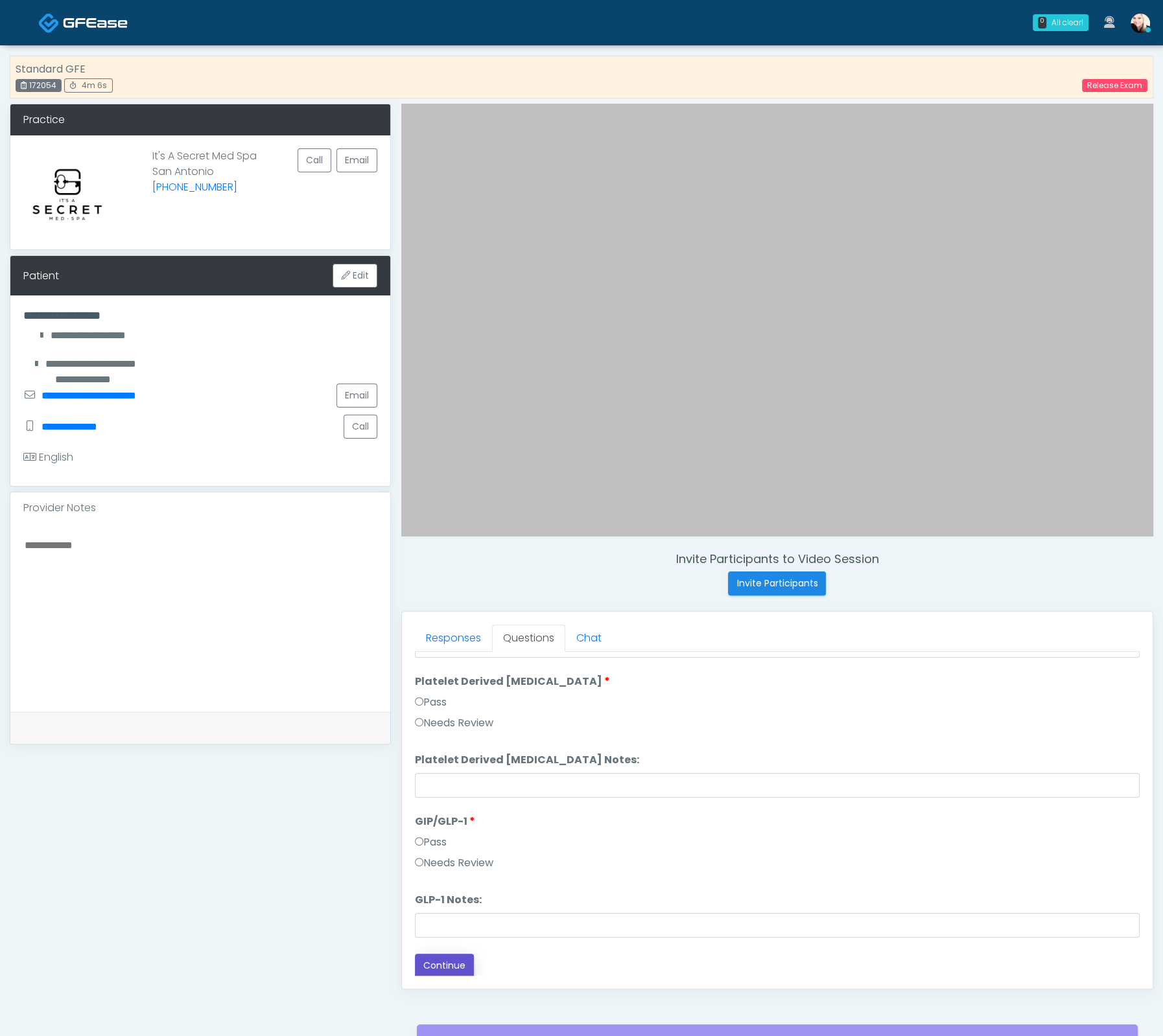
click at [449, 960] on button "Continue" at bounding box center [445, 965] width 59 height 24
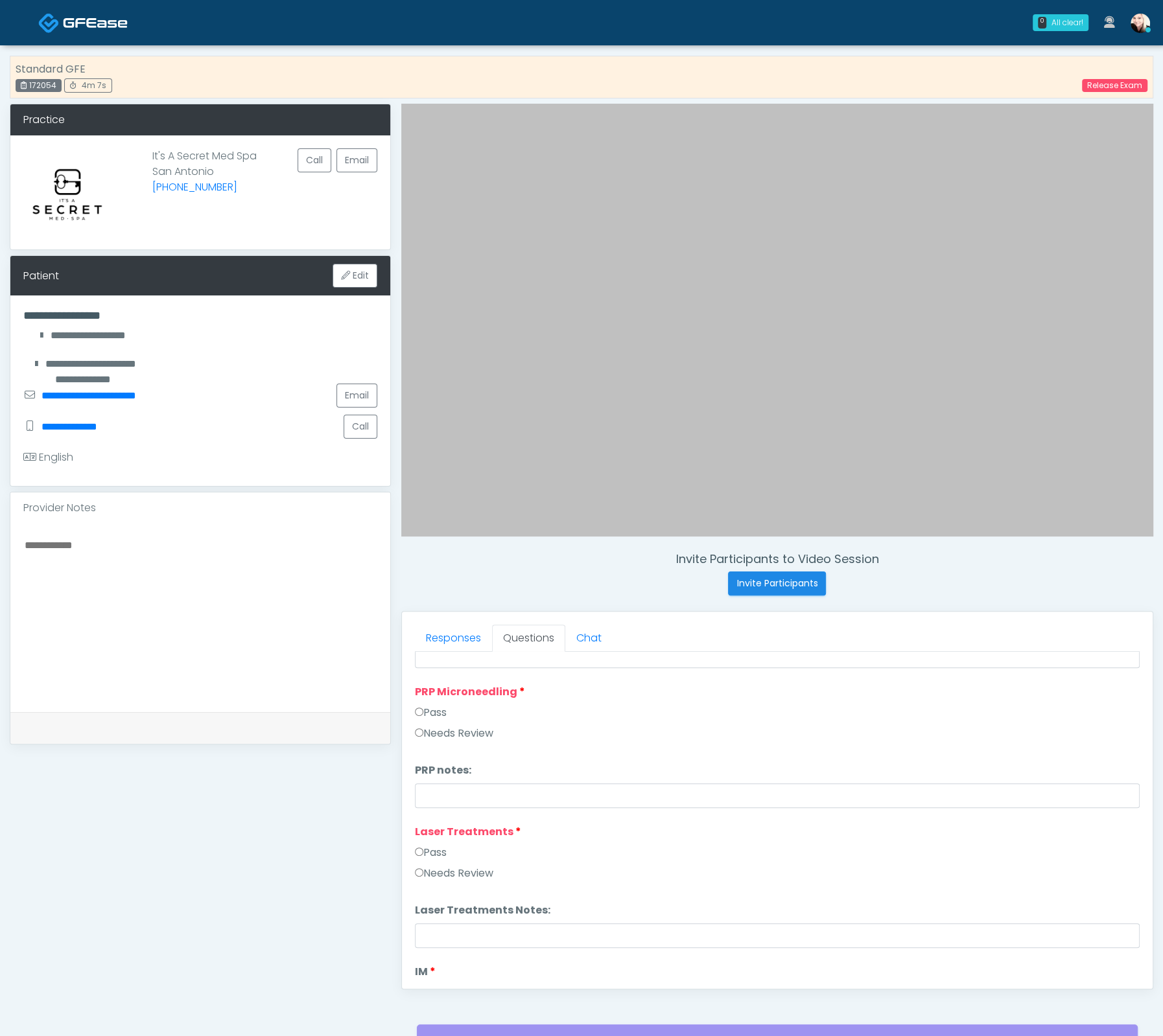
click at [424, 855] on label "Pass" at bounding box center [431, 853] width 32 height 16
click at [430, 712] on label "Pass" at bounding box center [431, 713] width 32 height 16
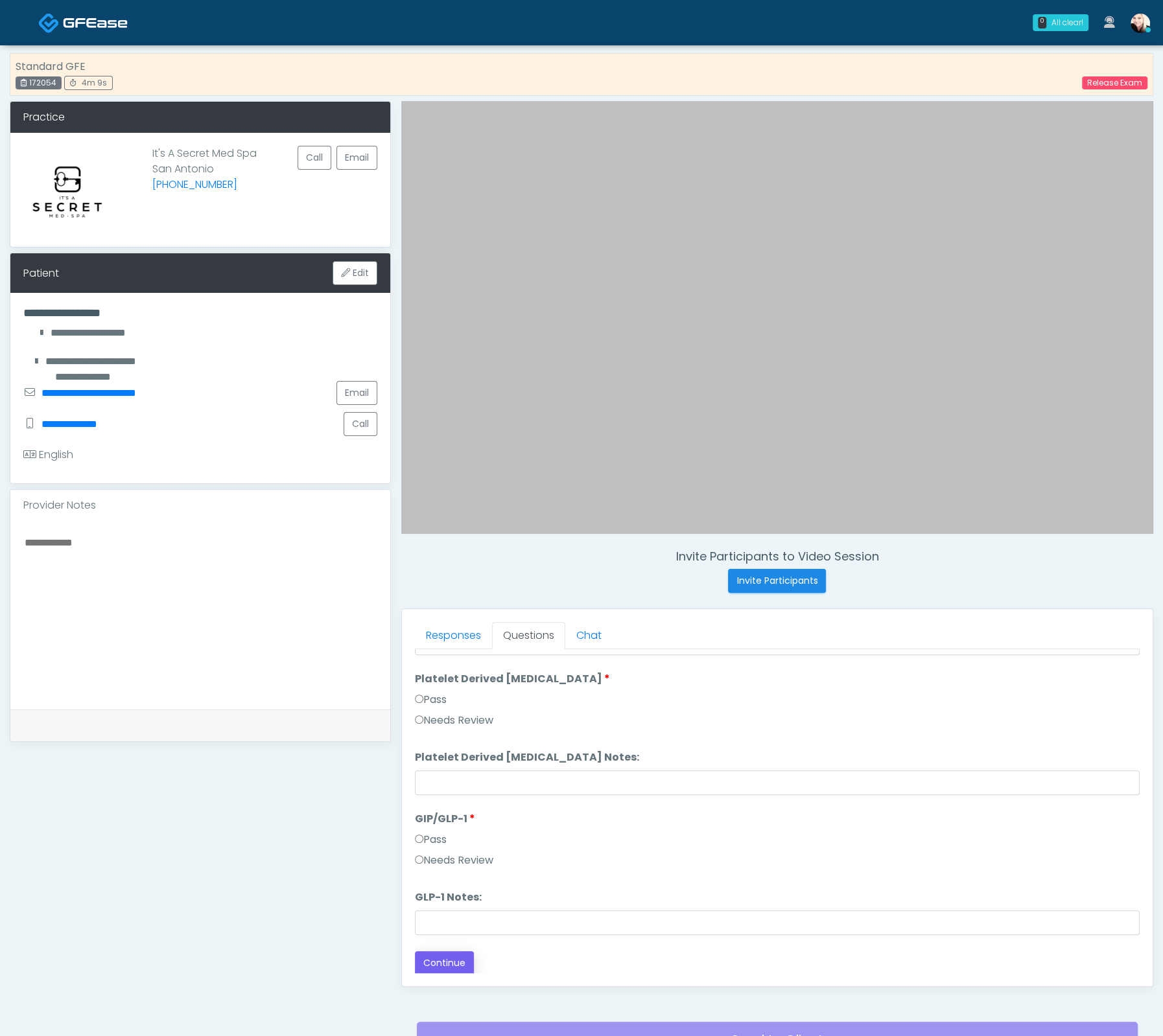
scroll to position [3, 0]
click at [456, 965] on button "Continue" at bounding box center [445, 963] width 59 height 24
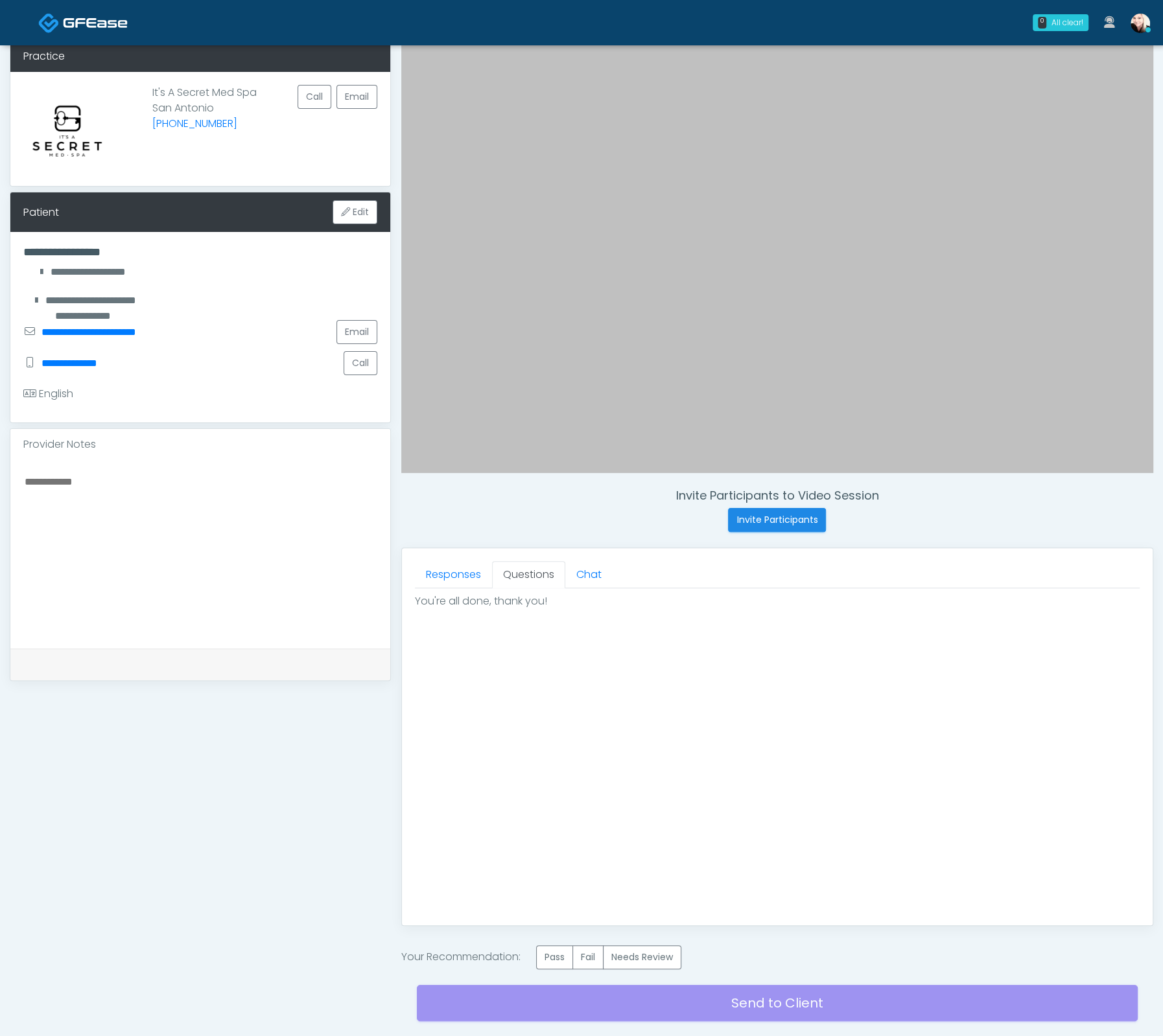
scroll to position [123, 0]
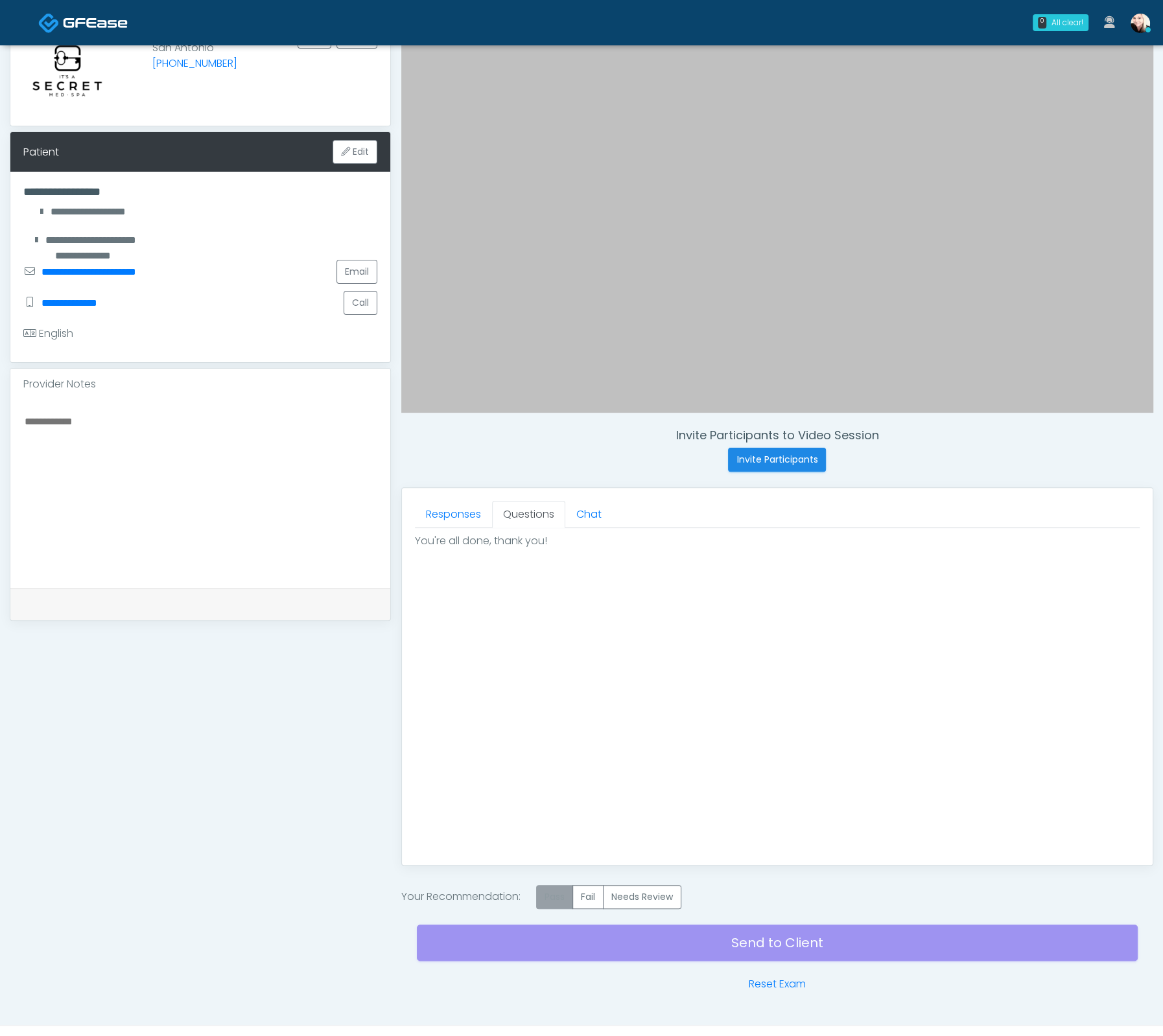
click at [570, 895] on label "Pass" at bounding box center [554, 897] width 37 height 24
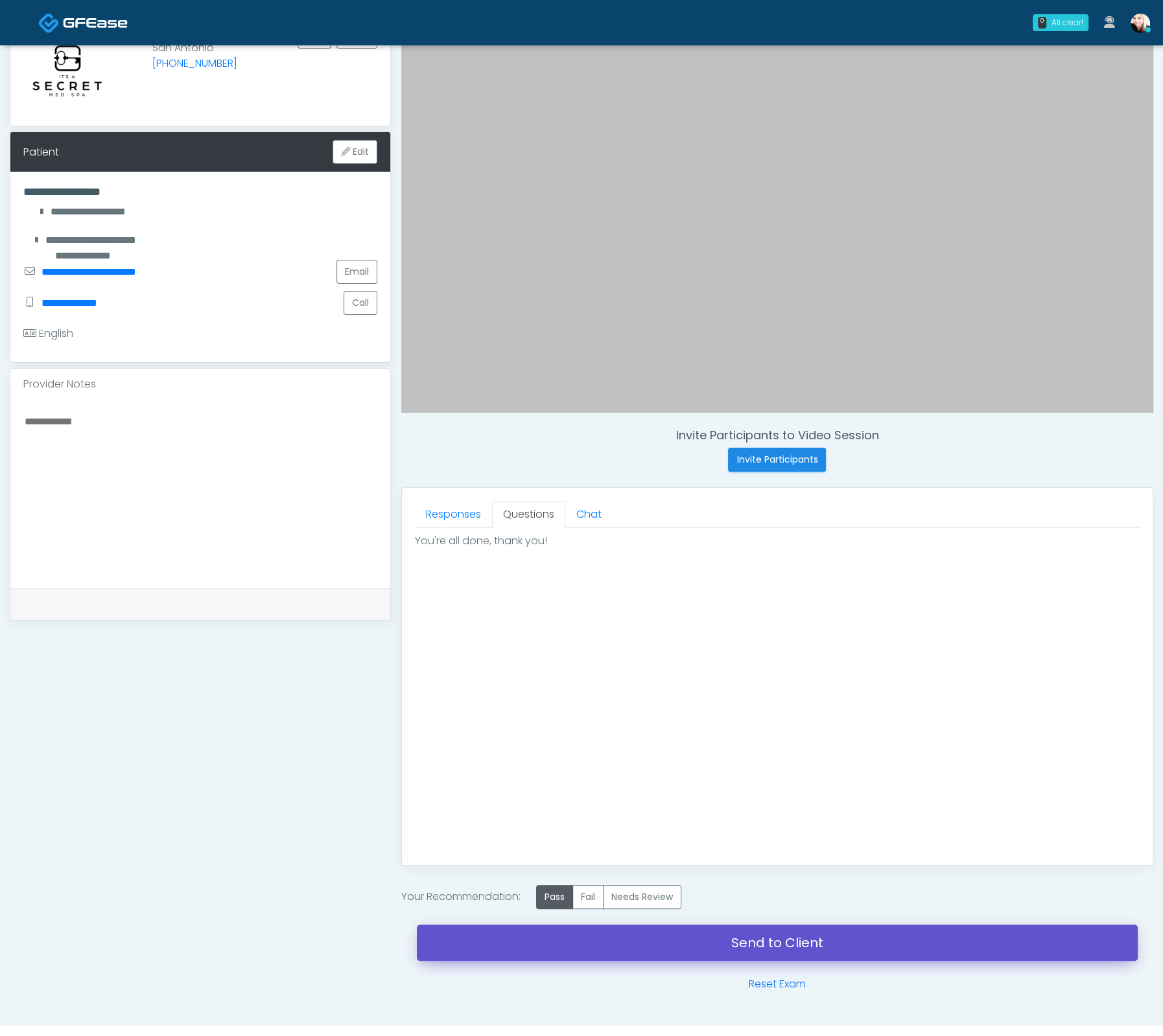
click at [744, 937] on link "Send to Client" at bounding box center [777, 943] width 720 height 36
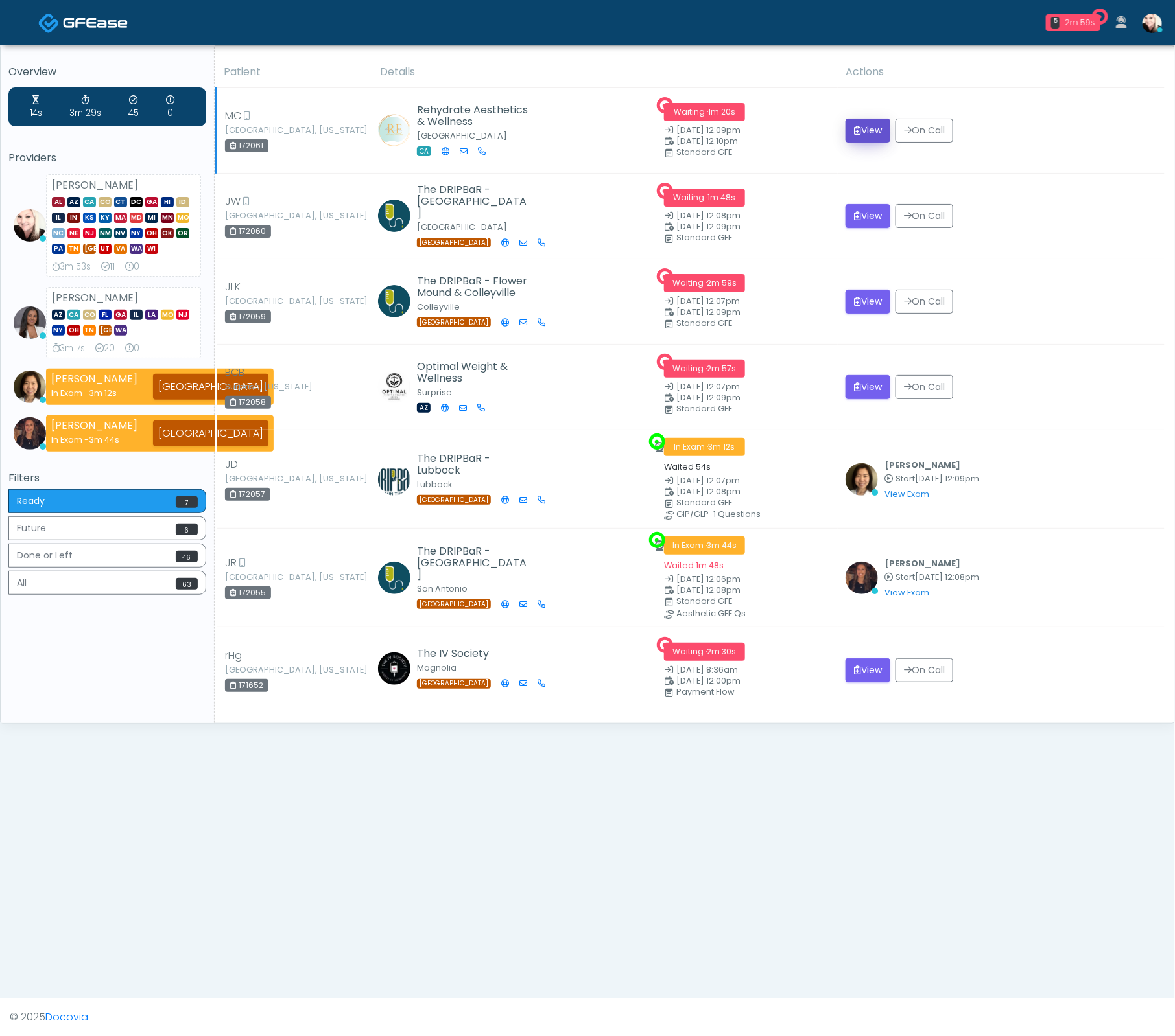
click at [874, 137] on button "View" at bounding box center [868, 130] width 45 height 24
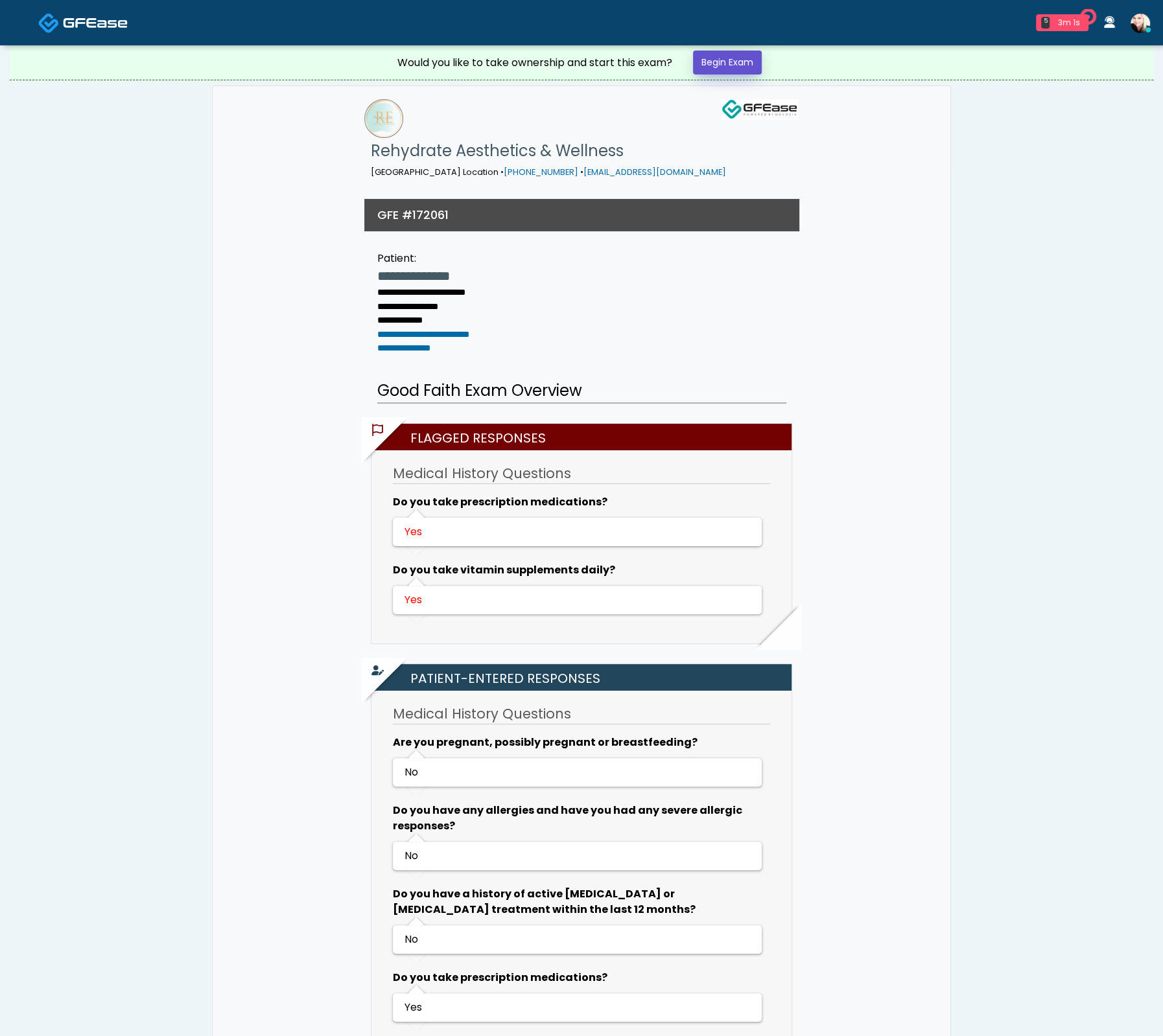
click at [725, 66] on link "Begin Exam" at bounding box center [727, 62] width 69 height 24
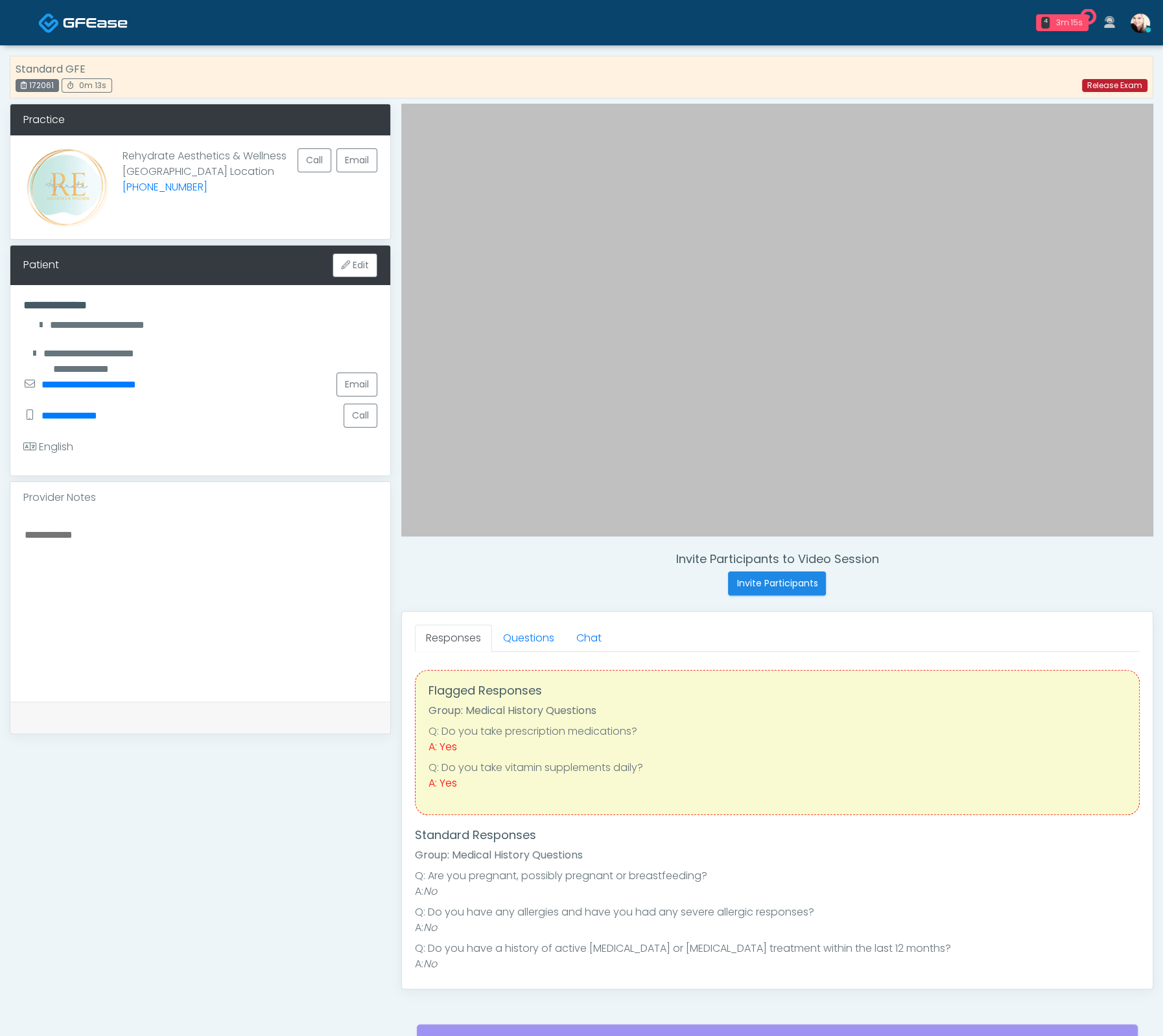
click at [1098, 88] on link "Release Exam" at bounding box center [1114, 85] width 65 height 13
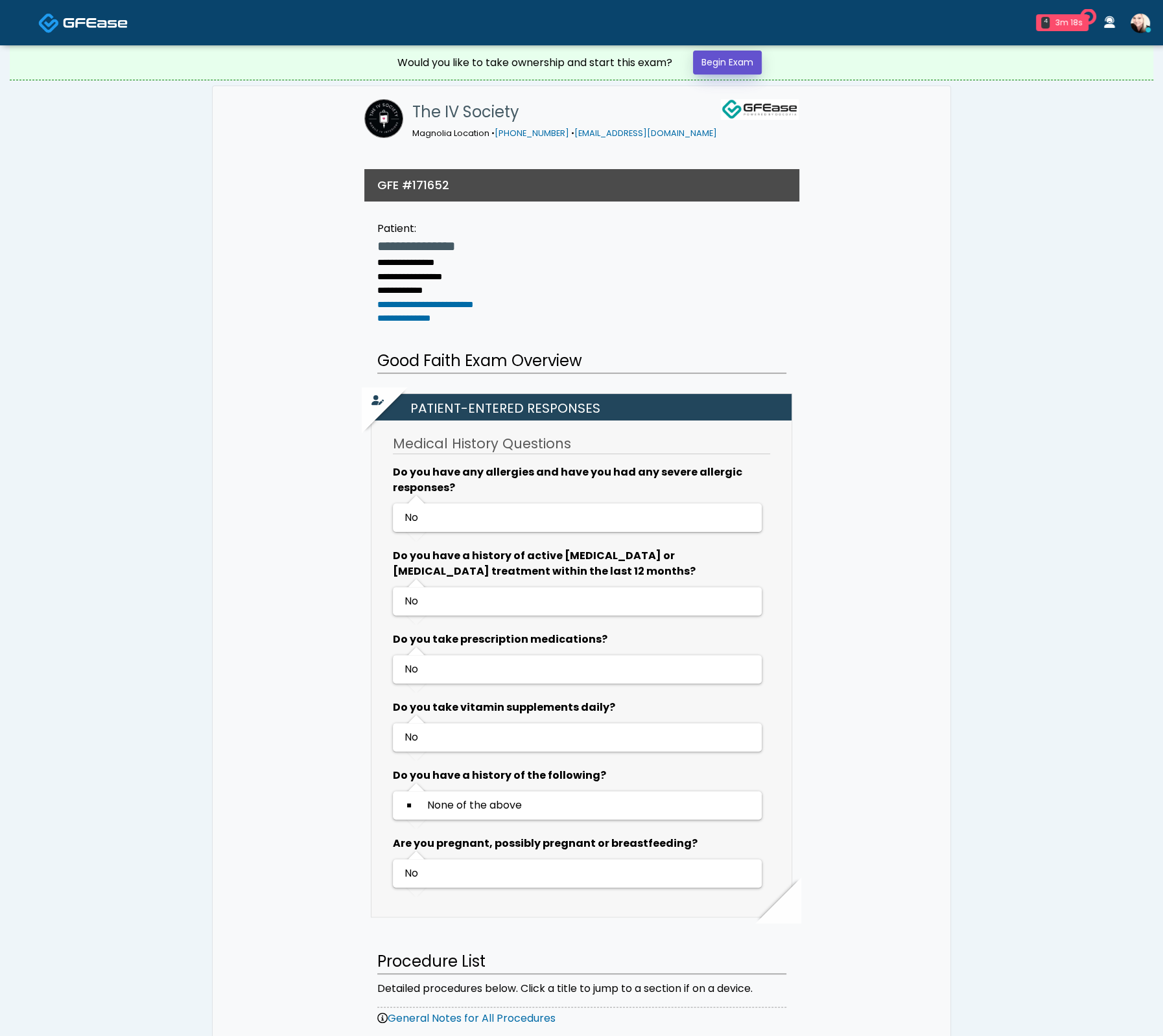
click at [727, 56] on link "Begin Exam" at bounding box center [727, 62] width 69 height 24
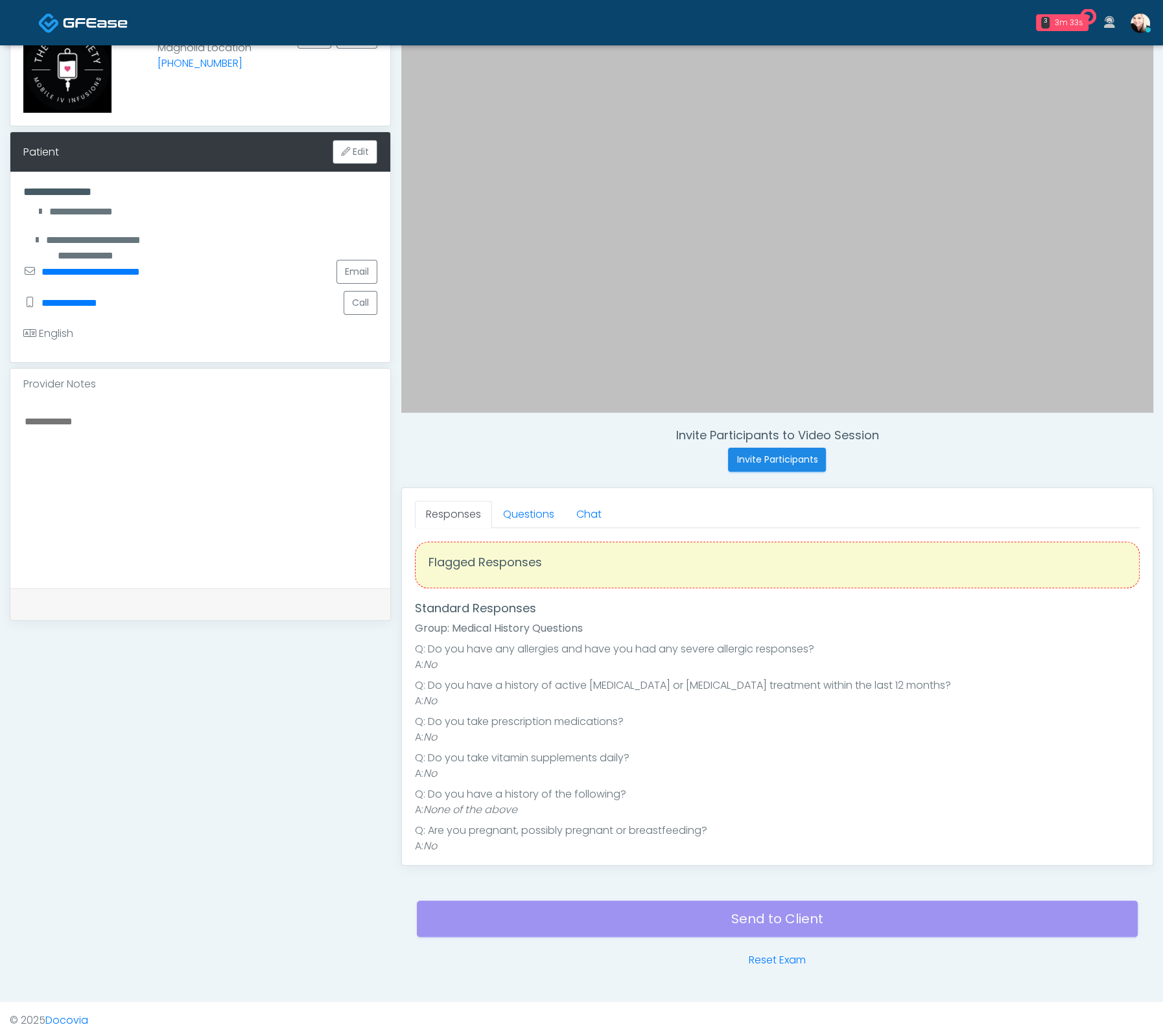
scroll to position [16, 0]
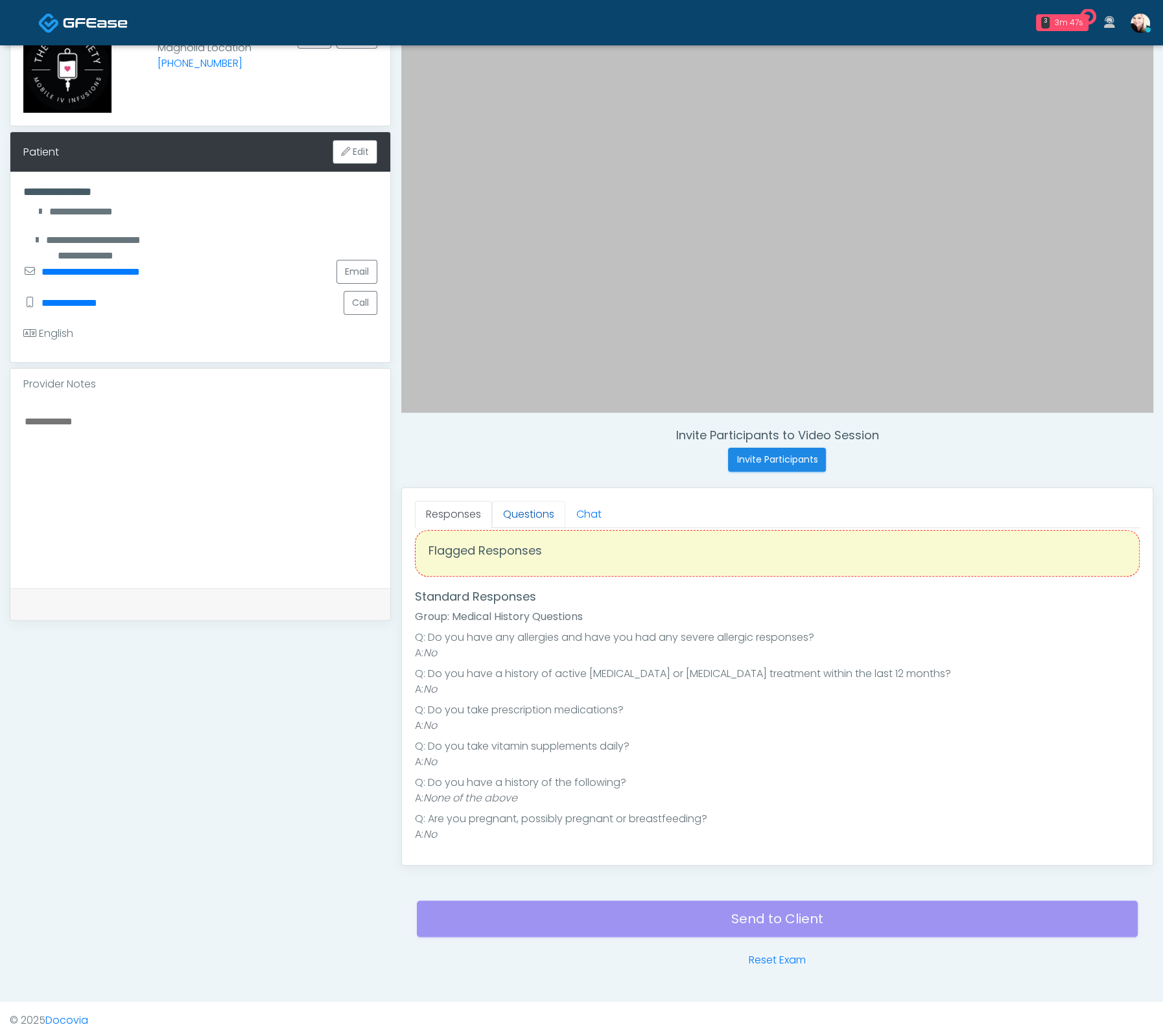
click at [517, 503] on link "Questions" at bounding box center [528, 515] width 73 height 27
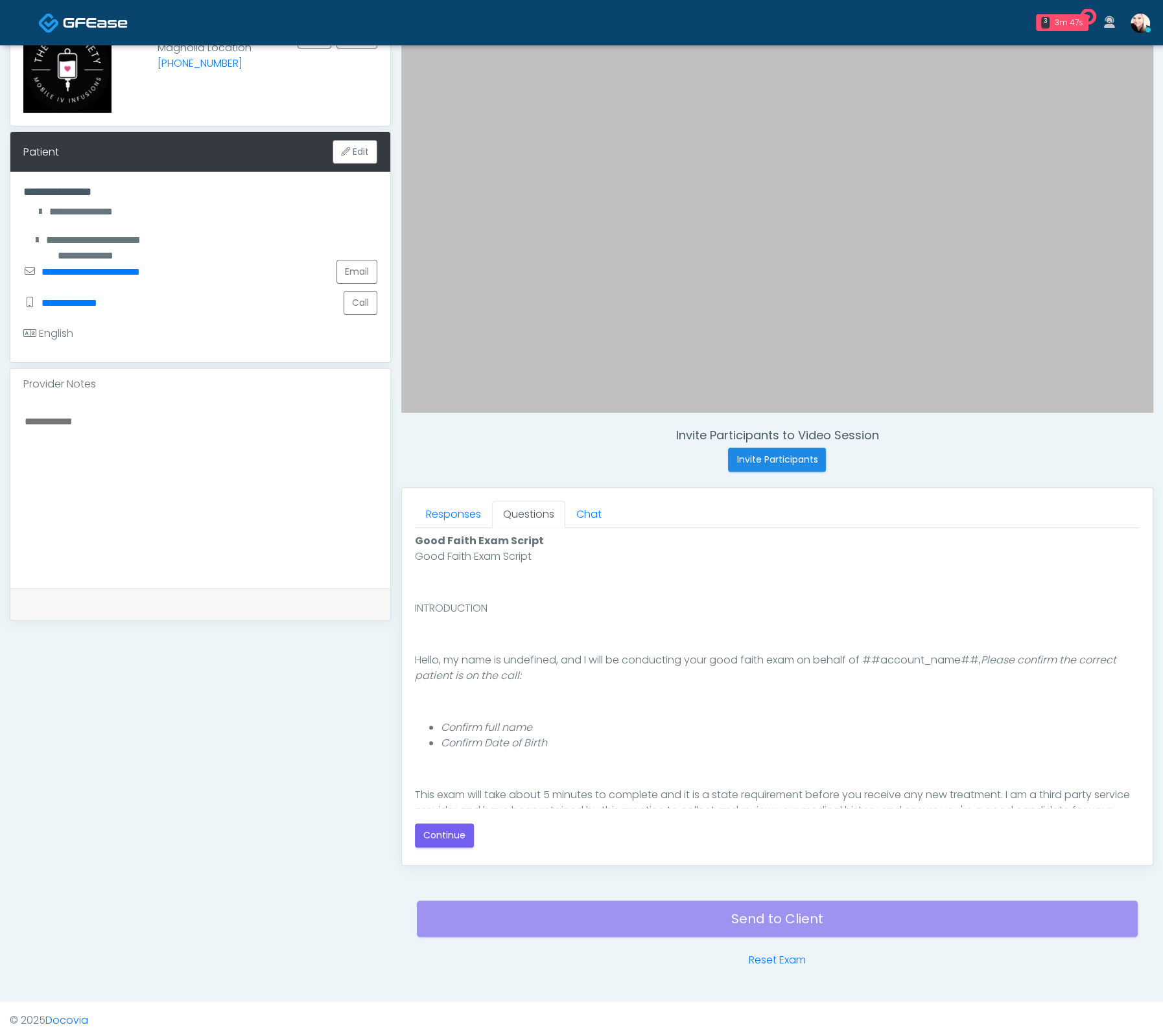
scroll to position [0, 0]
click at [443, 523] on link "Responses" at bounding box center [454, 515] width 77 height 27
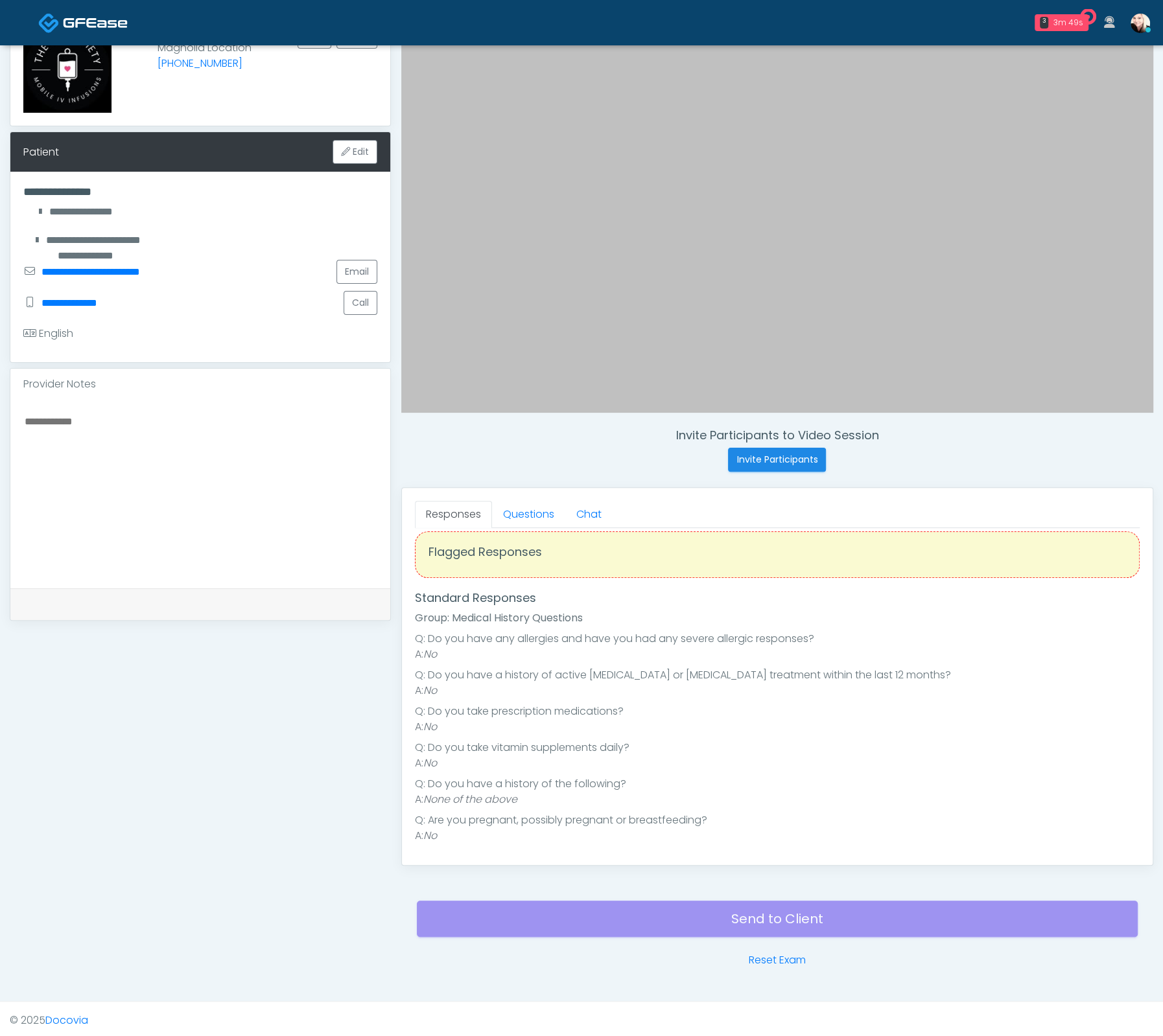
scroll to position [16, 0]
click at [519, 508] on link "Questions" at bounding box center [528, 515] width 73 height 27
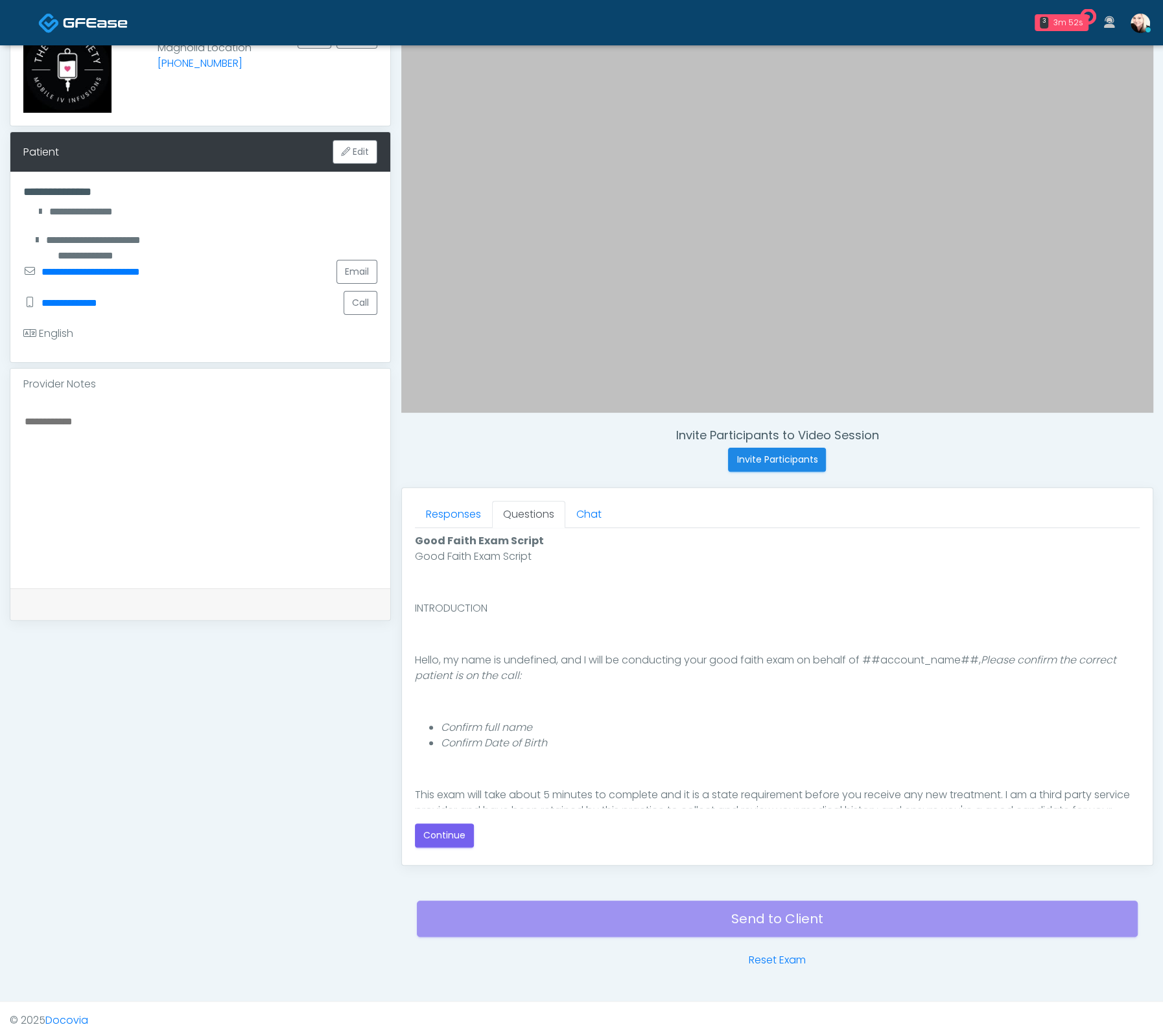
scroll to position [0, 0]
click at [453, 836] on button "Continue" at bounding box center [445, 836] width 59 height 24
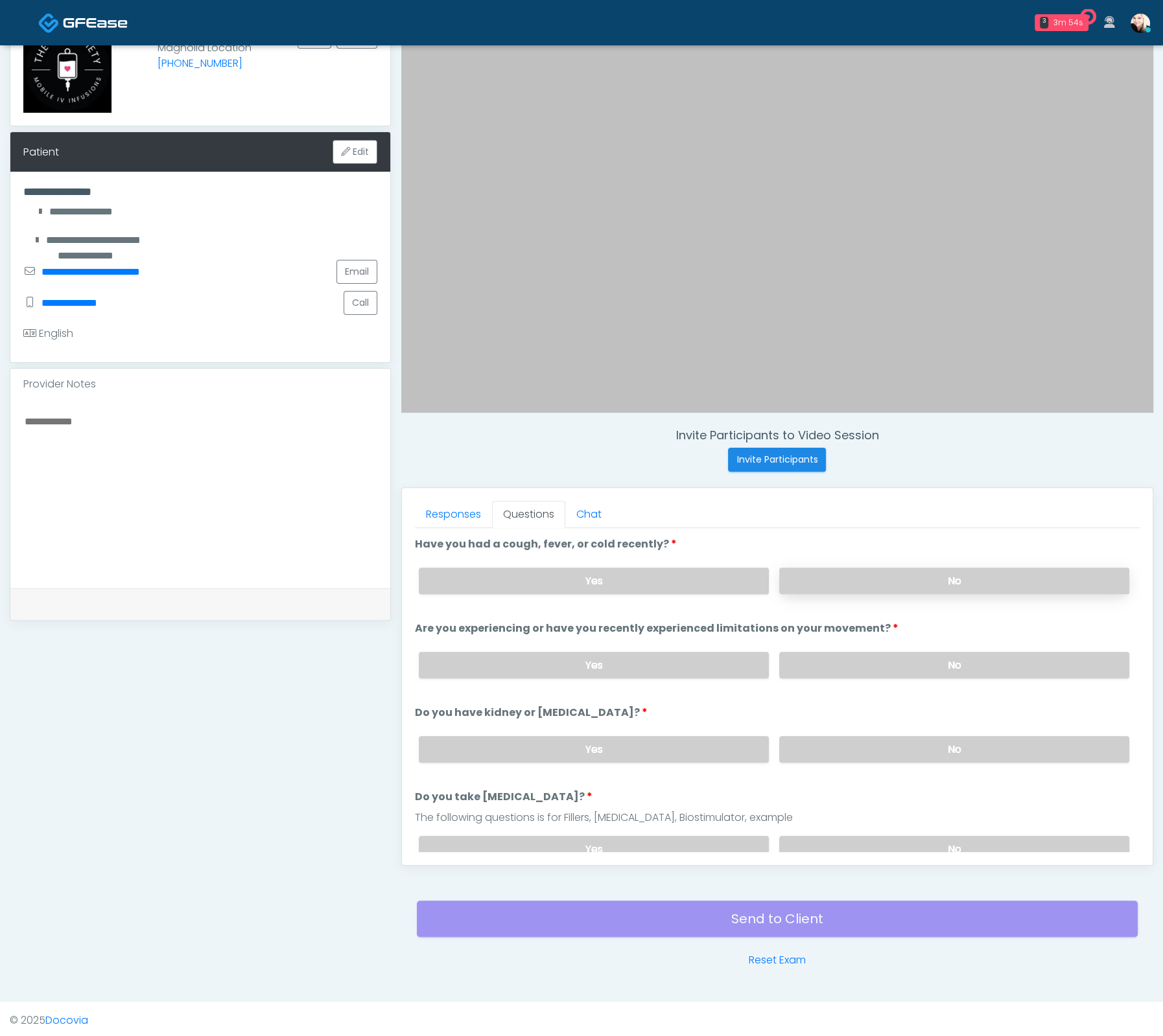
click at [881, 581] on label "No" at bounding box center [954, 580] width 350 height 27
click at [883, 654] on label "No" at bounding box center [954, 665] width 350 height 27
click at [882, 751] on label "No" at bounding box center [954, 749] width 350 height 27
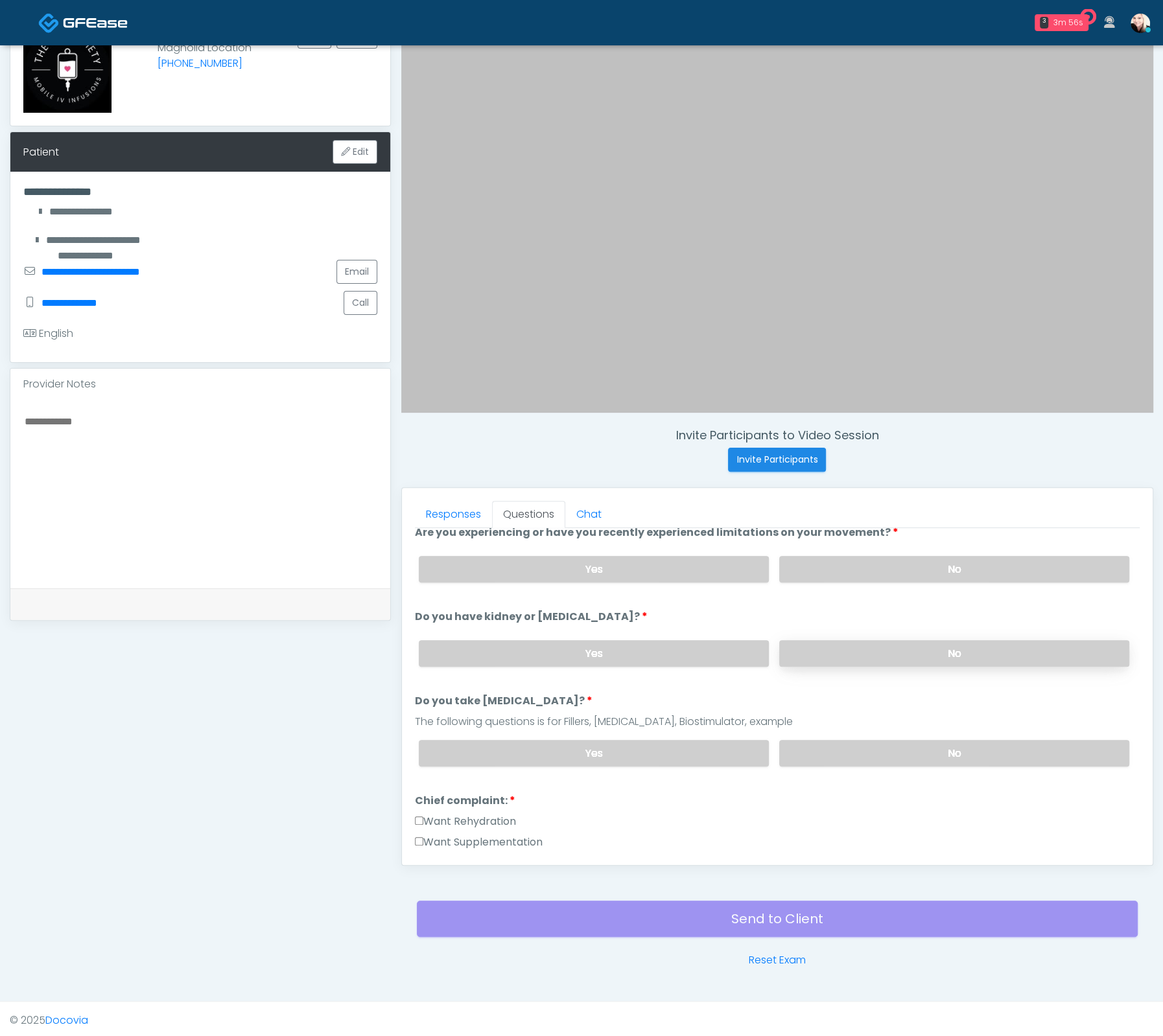
scroll to position [152, 0]
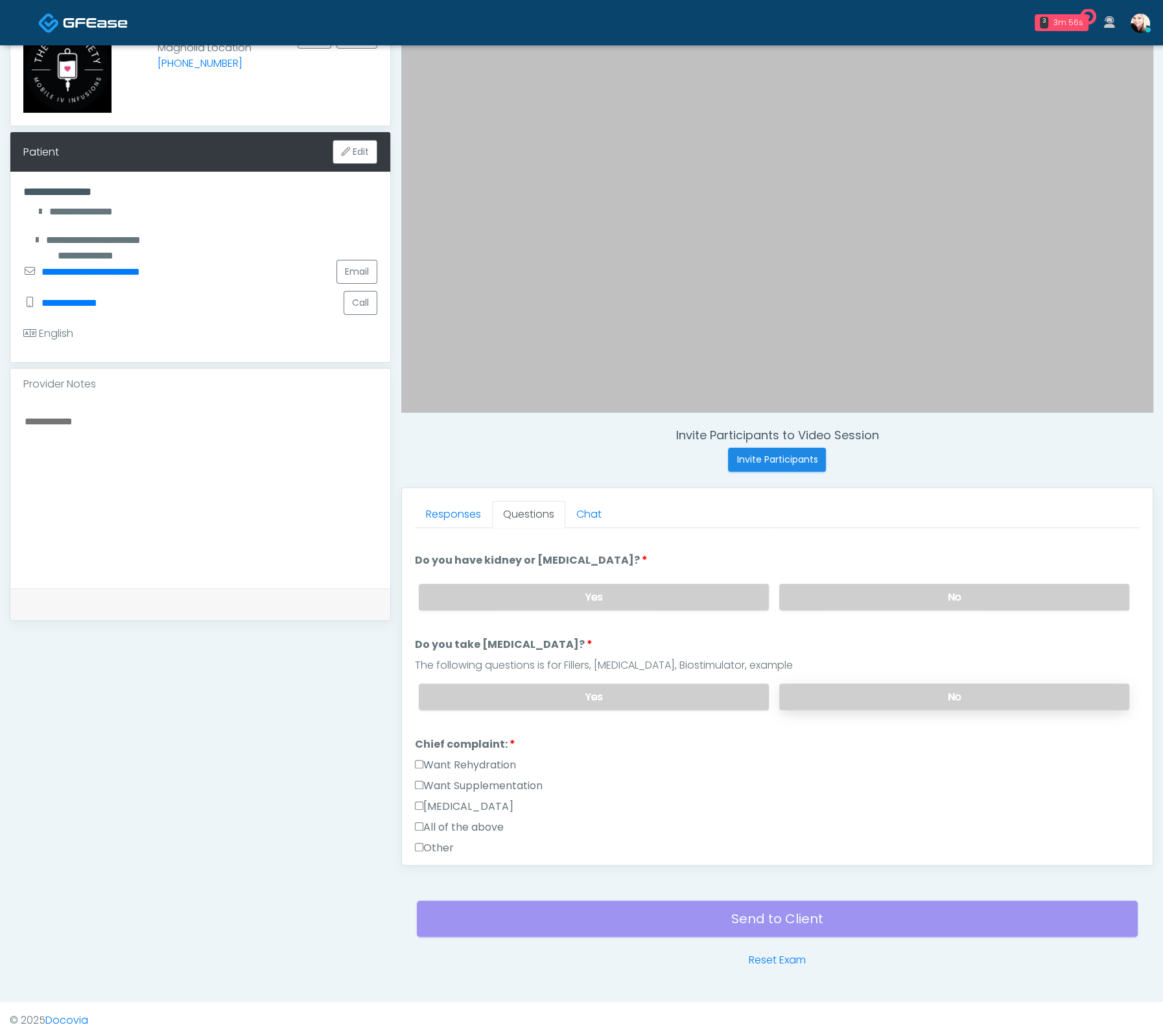
click at [868, 703] on label "No" at bounding box center [954, 697] width 350 height 27
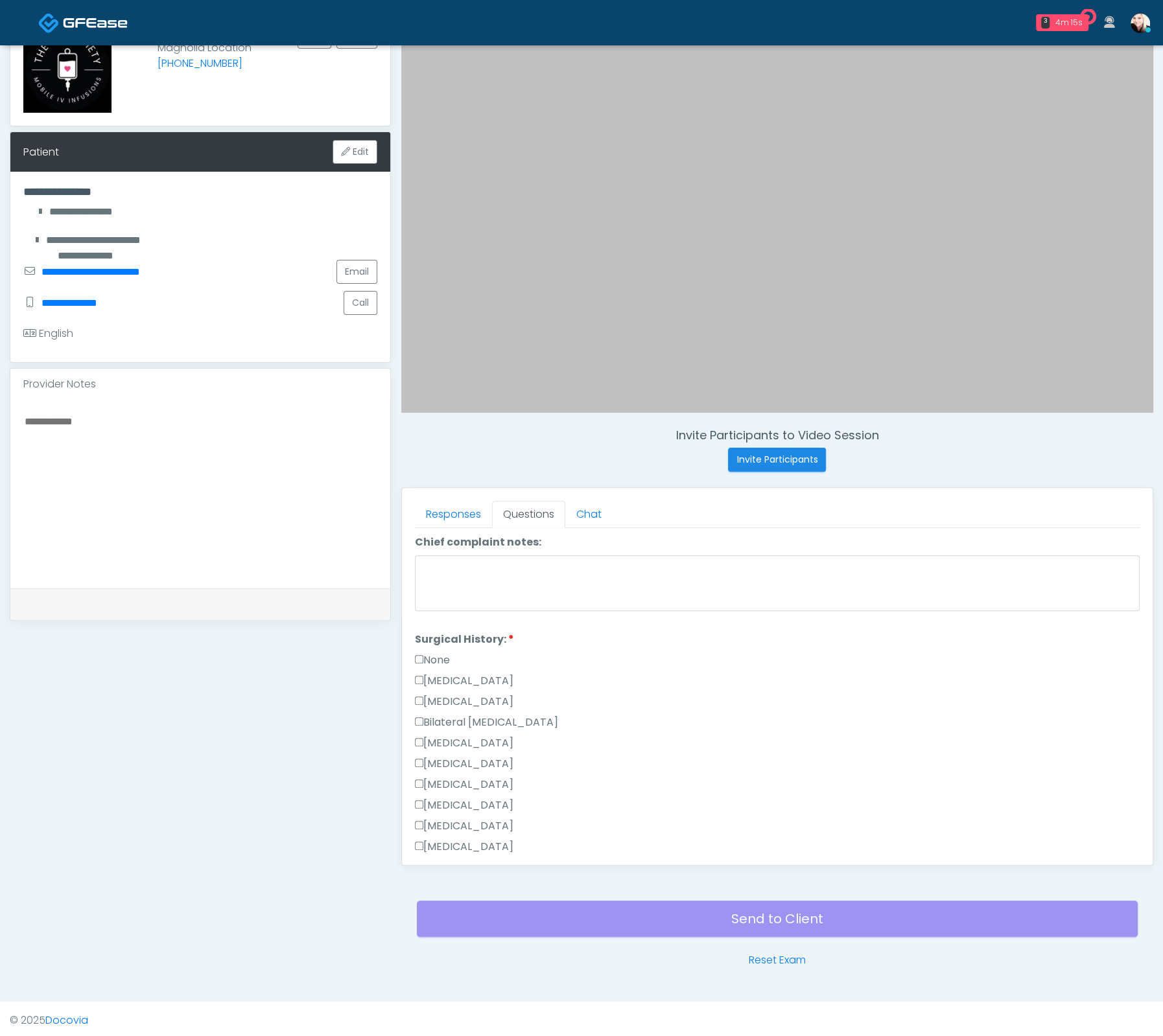
scroll to position [580, 0]
click at [432, 816] on label "Other" at bounding box center [434, 823] width 39 height 16
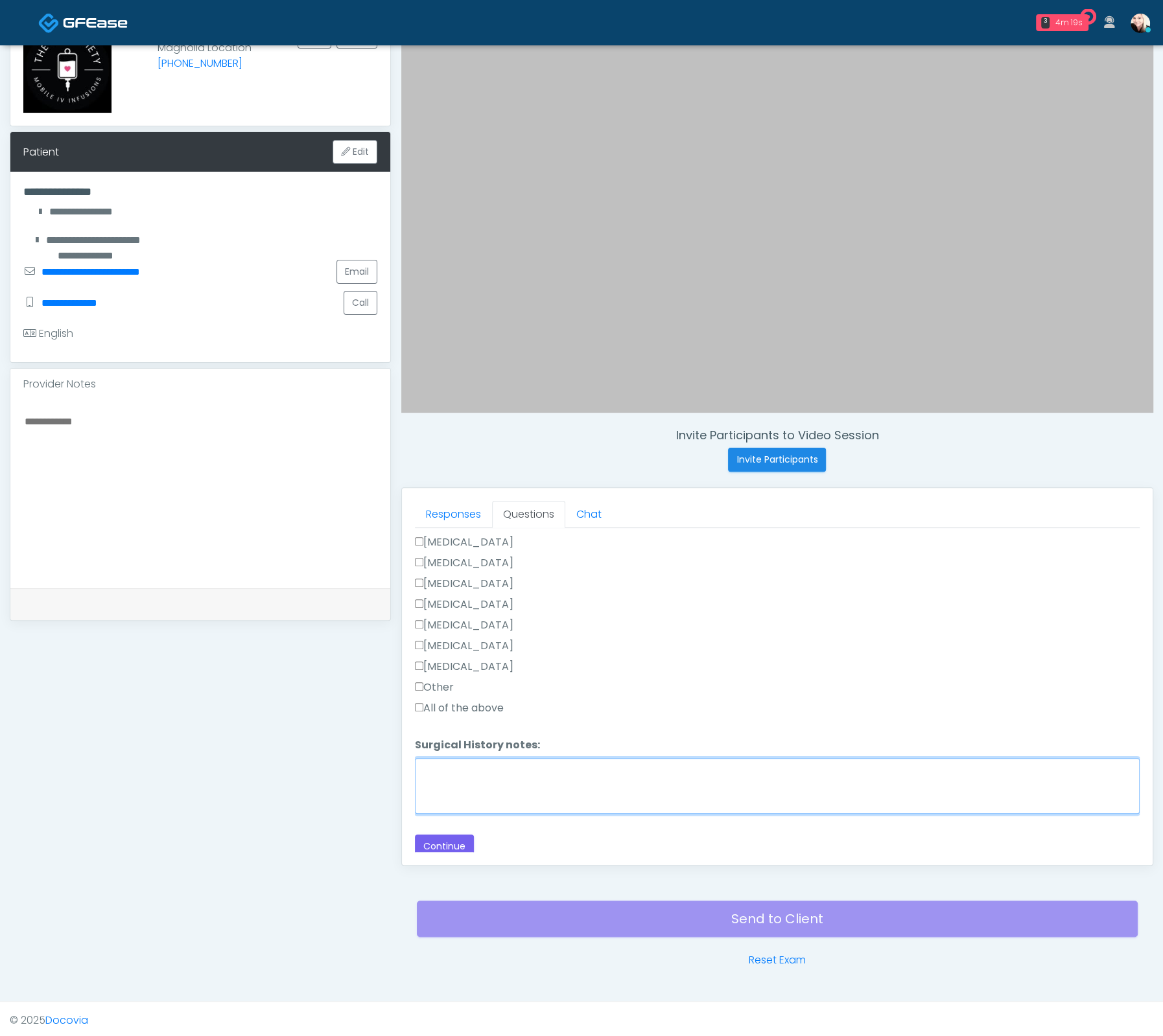
click at [491, 770] on textarea "Surgical History notes:" at bounding box center [777, 786] width 725 height 56
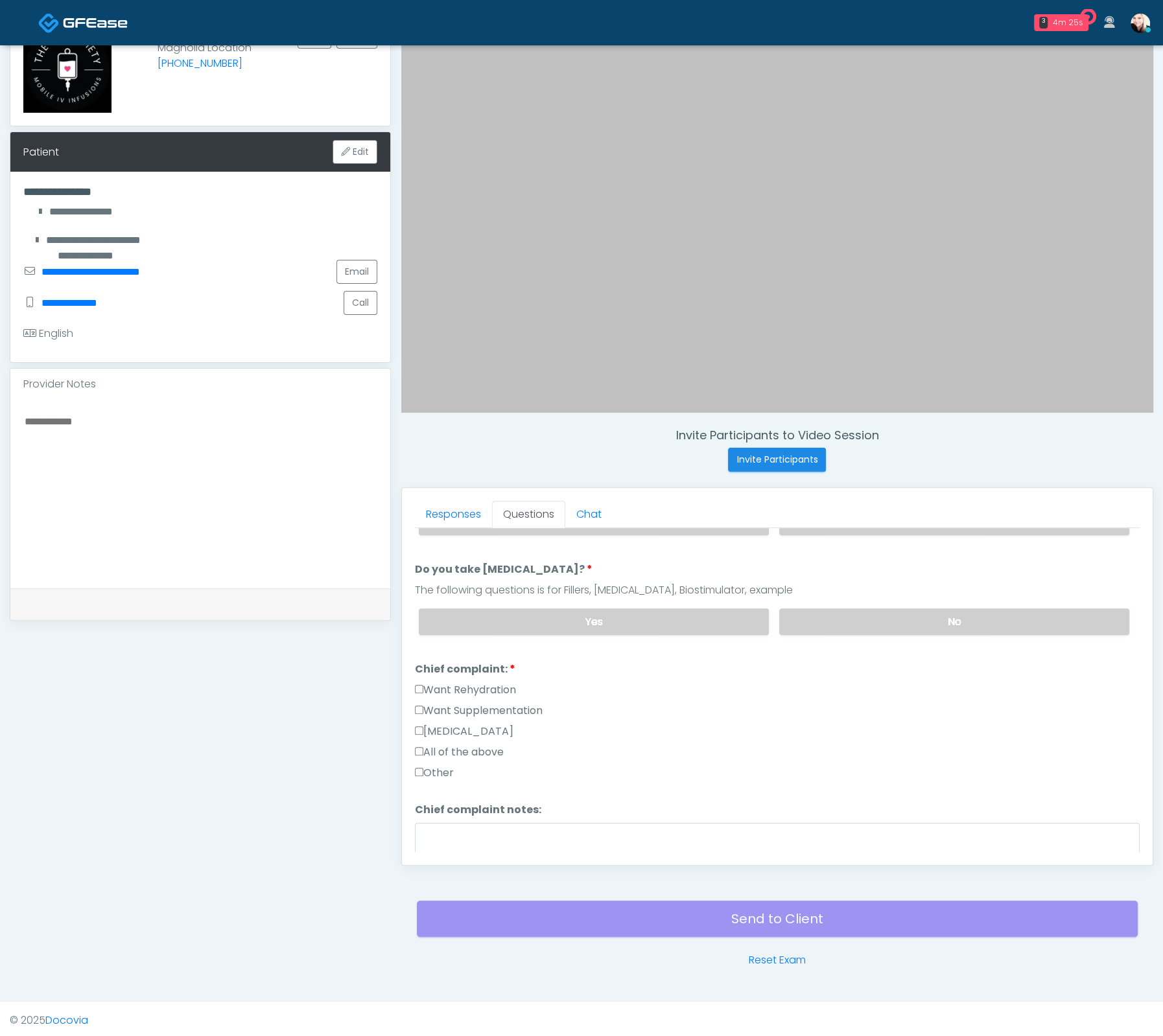
scroll to position [228, 0]
type textarea "**********"
click at [443, 705] on label "Want Supplementation" at bounding box center [479, 710] width 128 height 16
click at [432, 682] on label "Want Rehydration" at bounding box center [465, 690] width 101 height 16
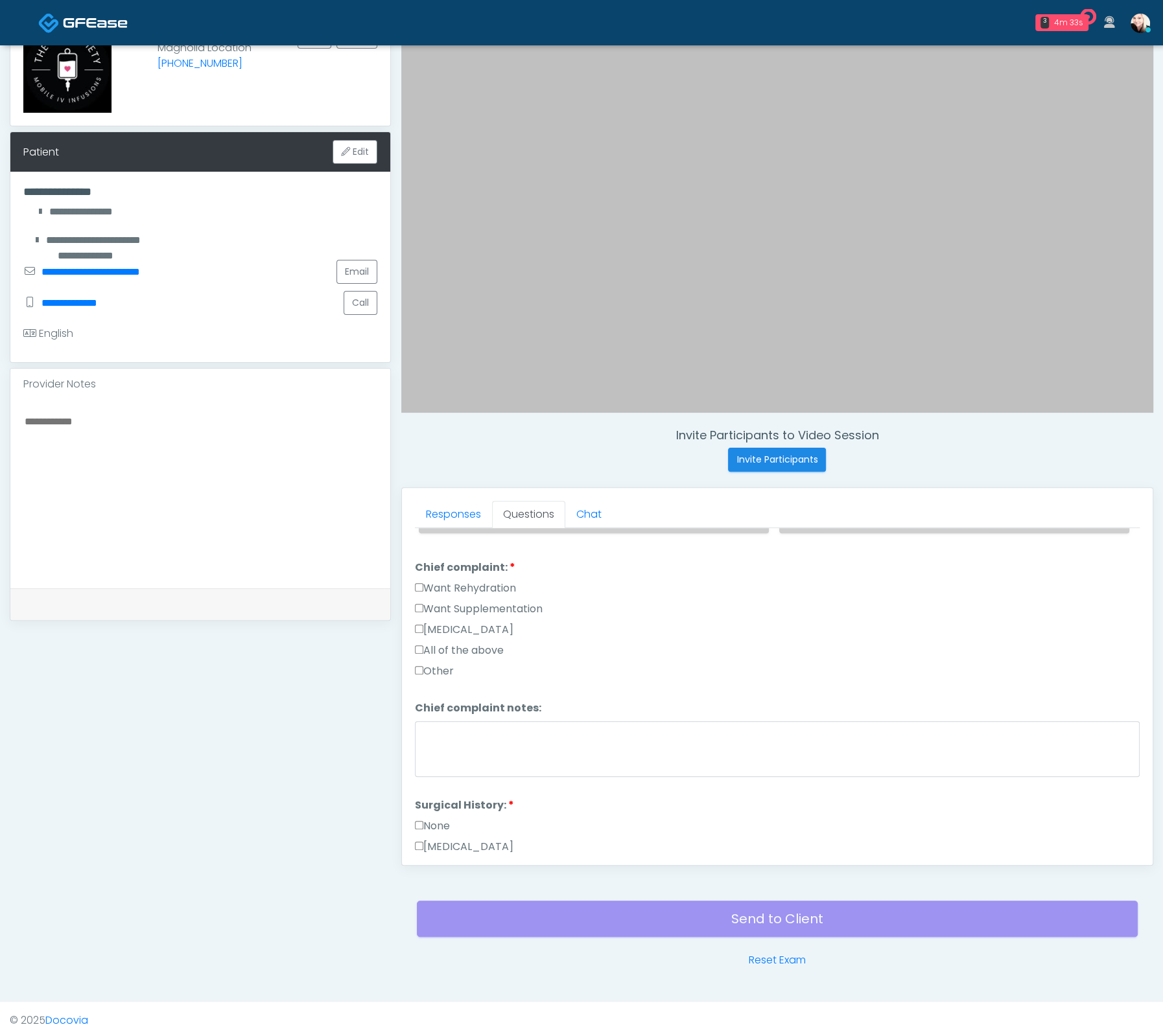
scroll to position [109, 0]
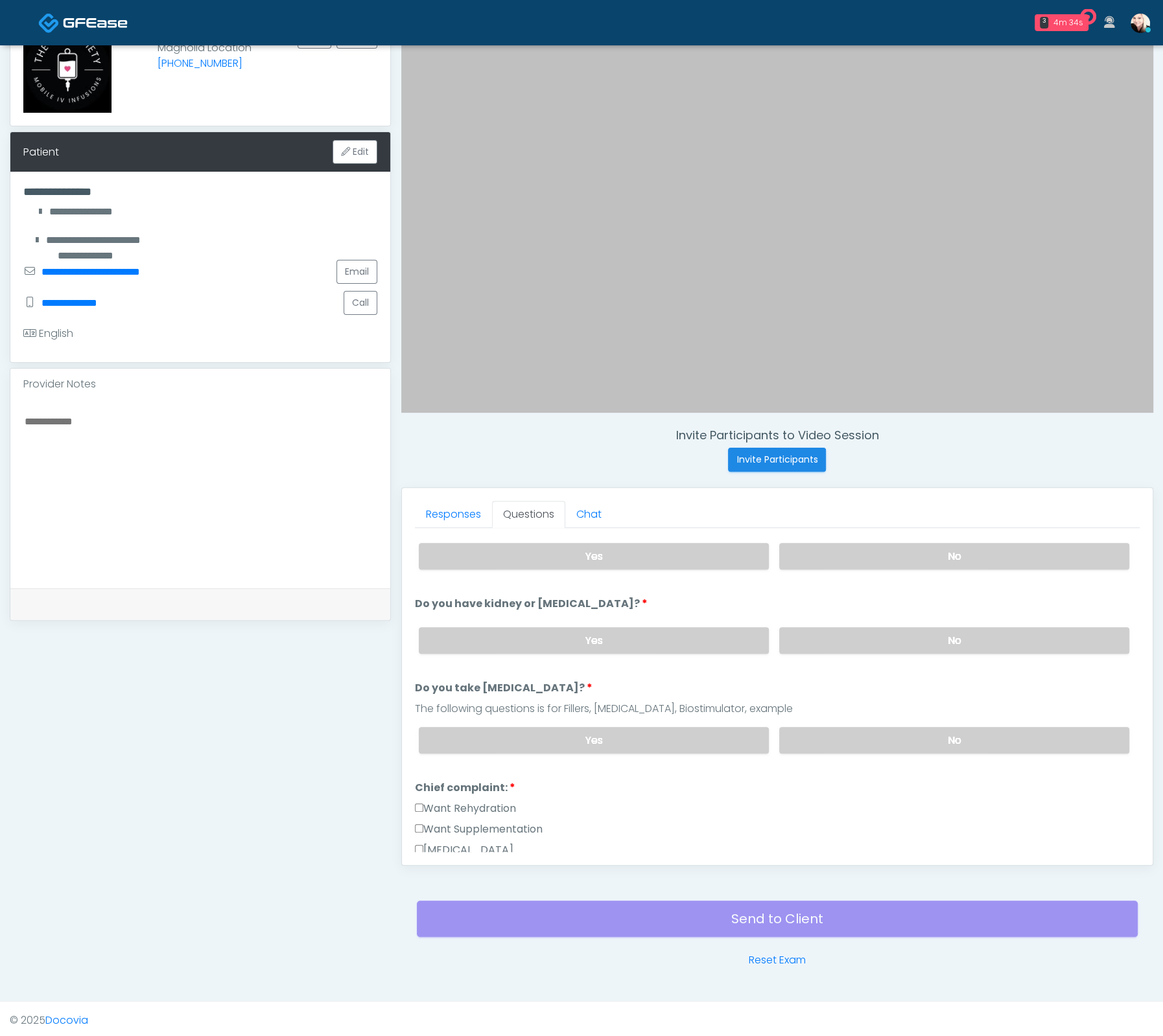
drag, startPoint x: 423, startPoint y: 821, endPoint x: 413, endPoint y: 801, distance: 22.4
click at [423, 822] on label "Want Supplementation" at bounding box center [479, 829] width 128 height 16
click at [413, 789] on div "Responses Questions Chat Good Faith Exam Script Good Faith Exam Script INTRODUC…" at bounding box center [777, 676] width 751 height 377
click at [420, 801] on label "Want Rehydration" at bounding box center [465, 809] width 101 height 16
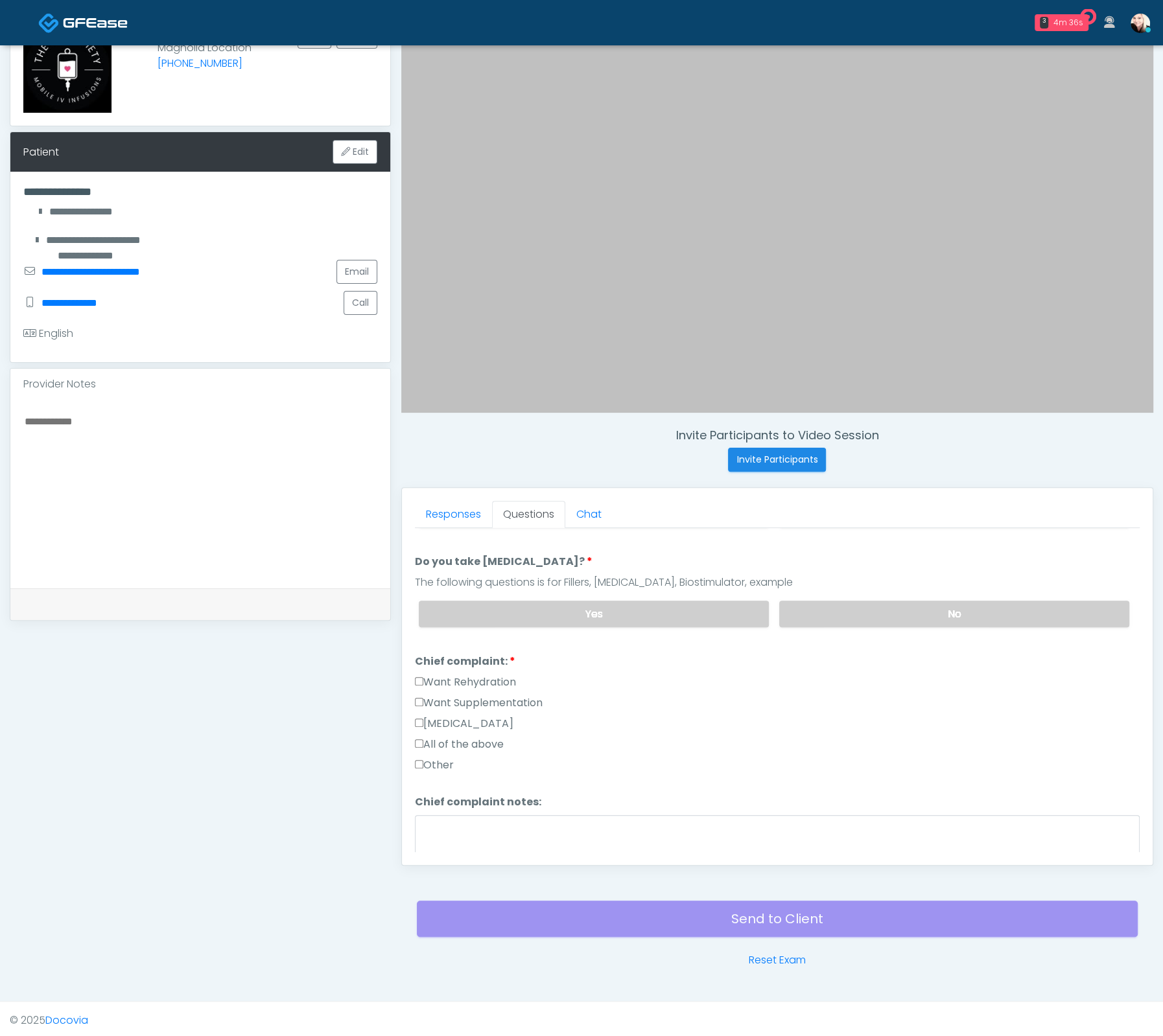
scroll to position [247, 0]
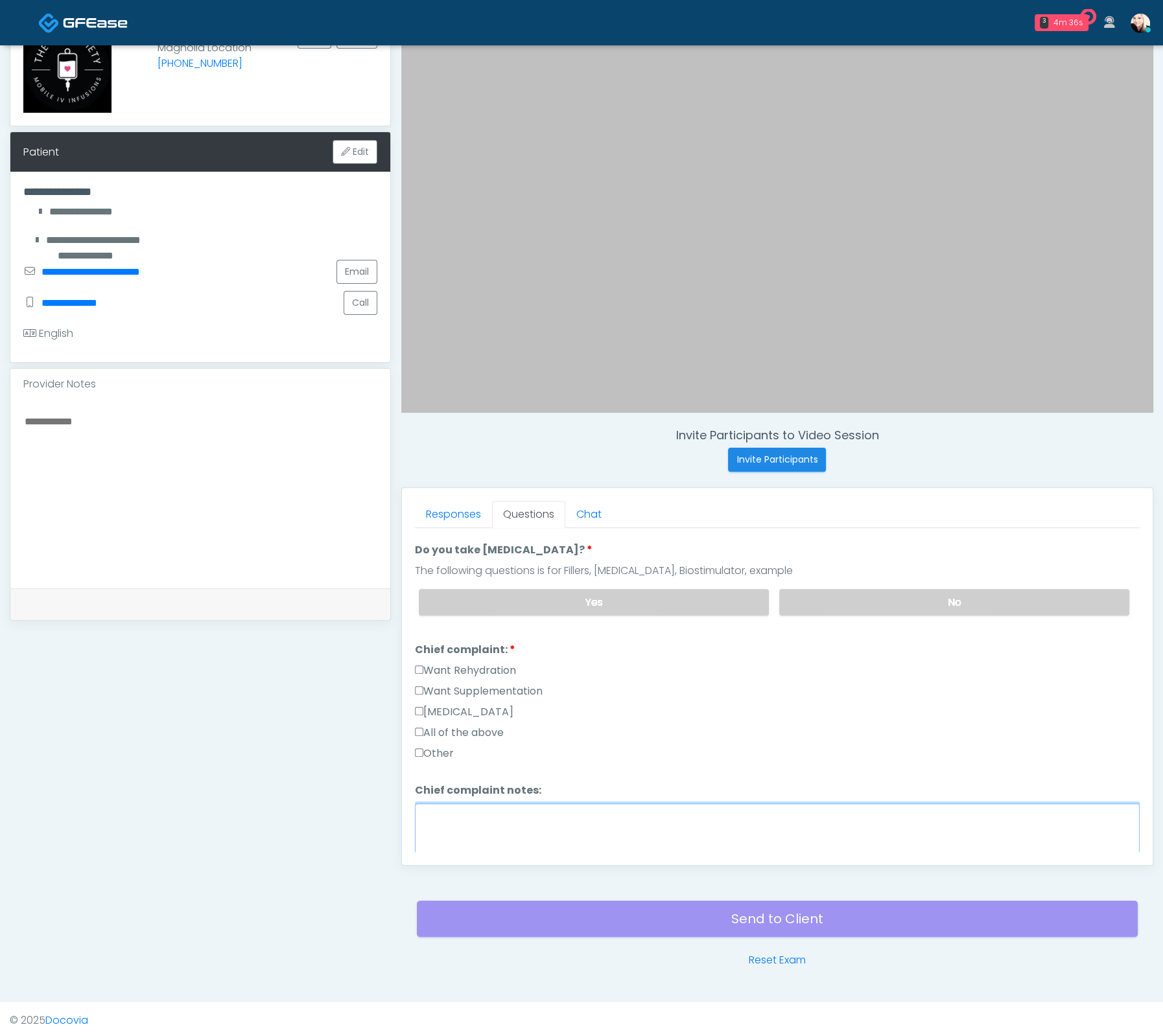
click at [463, 812] on textarea "Chief complaint notes:" at bounding box center [777, 831] width 725 height 56
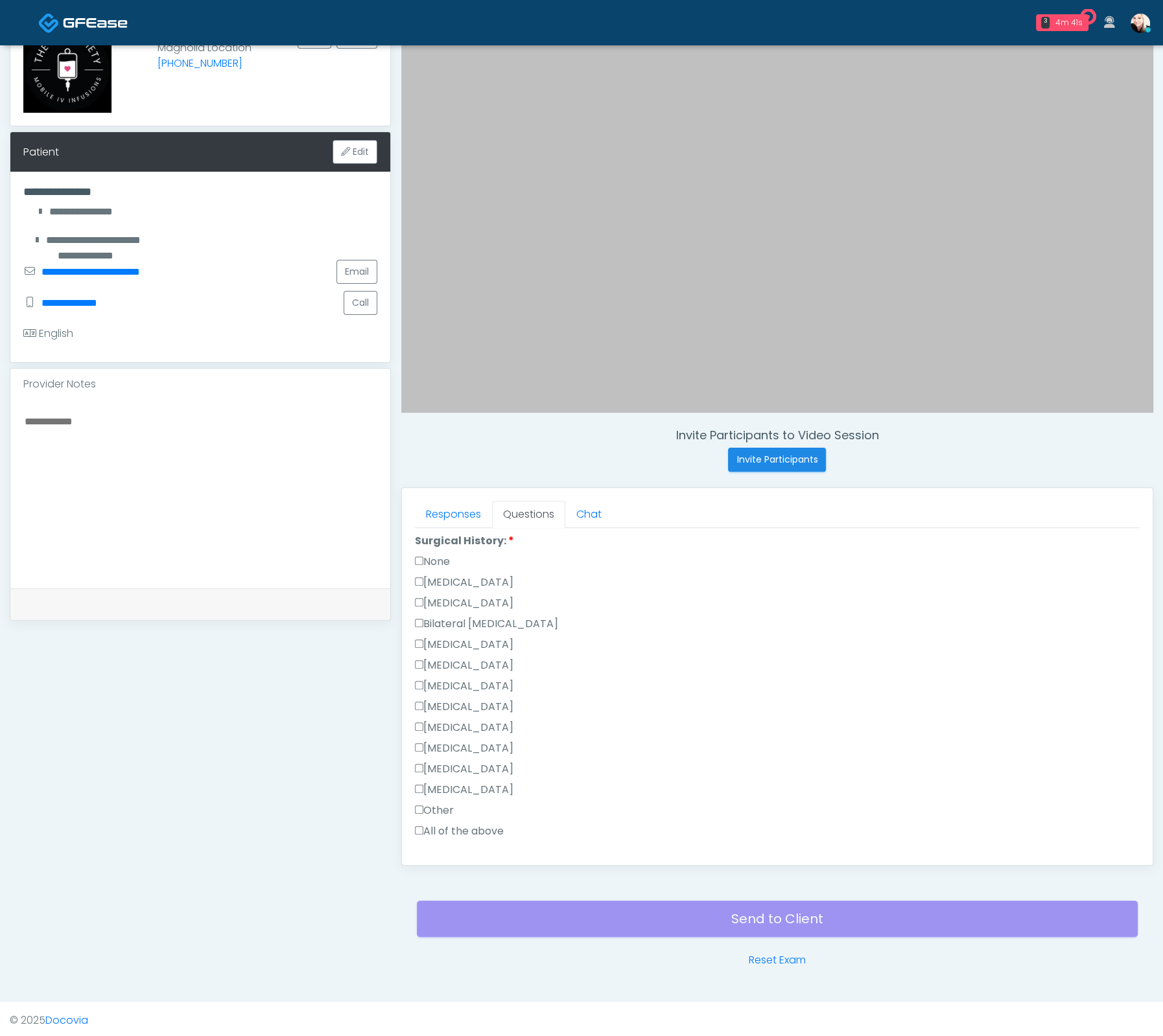
scroll to position [717, 0]
type textarea "**********"
click at [460, 847] on button "Continue" at bounding box center [445, 847] width 59 height 24
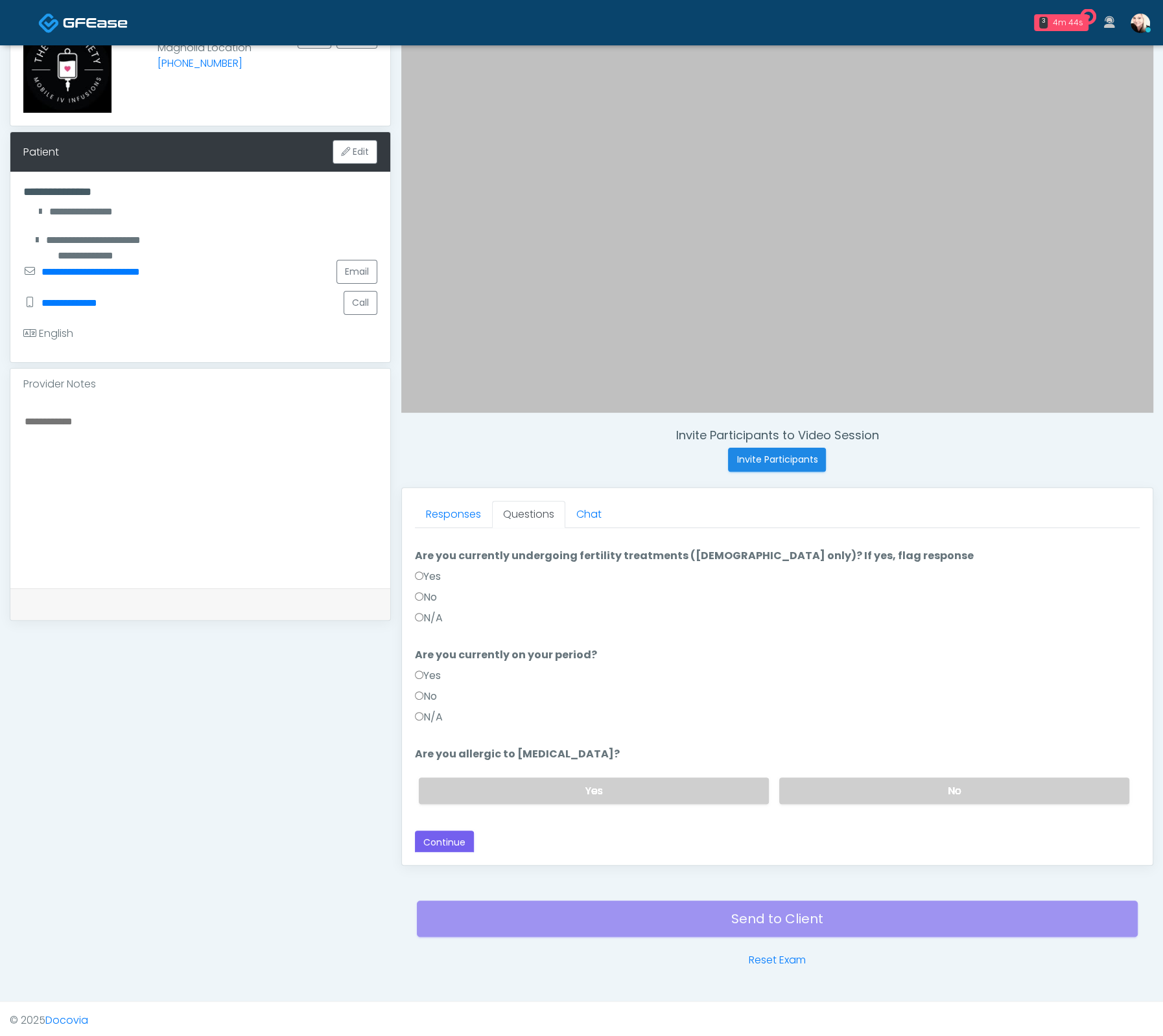
click at [414, 715] on div "Responses Questions Chat Good Faith Exam Script Good Faith Exam Script INTRODUC…" at bounding box center [777, 676] width 751 height 377
click at [427, 607] on div "Yes No N/A" at bounding box center [777, 600] width 725 height 62
click at [996, 788] on label "No" at bounding box center [954, 791] width 350 height 27
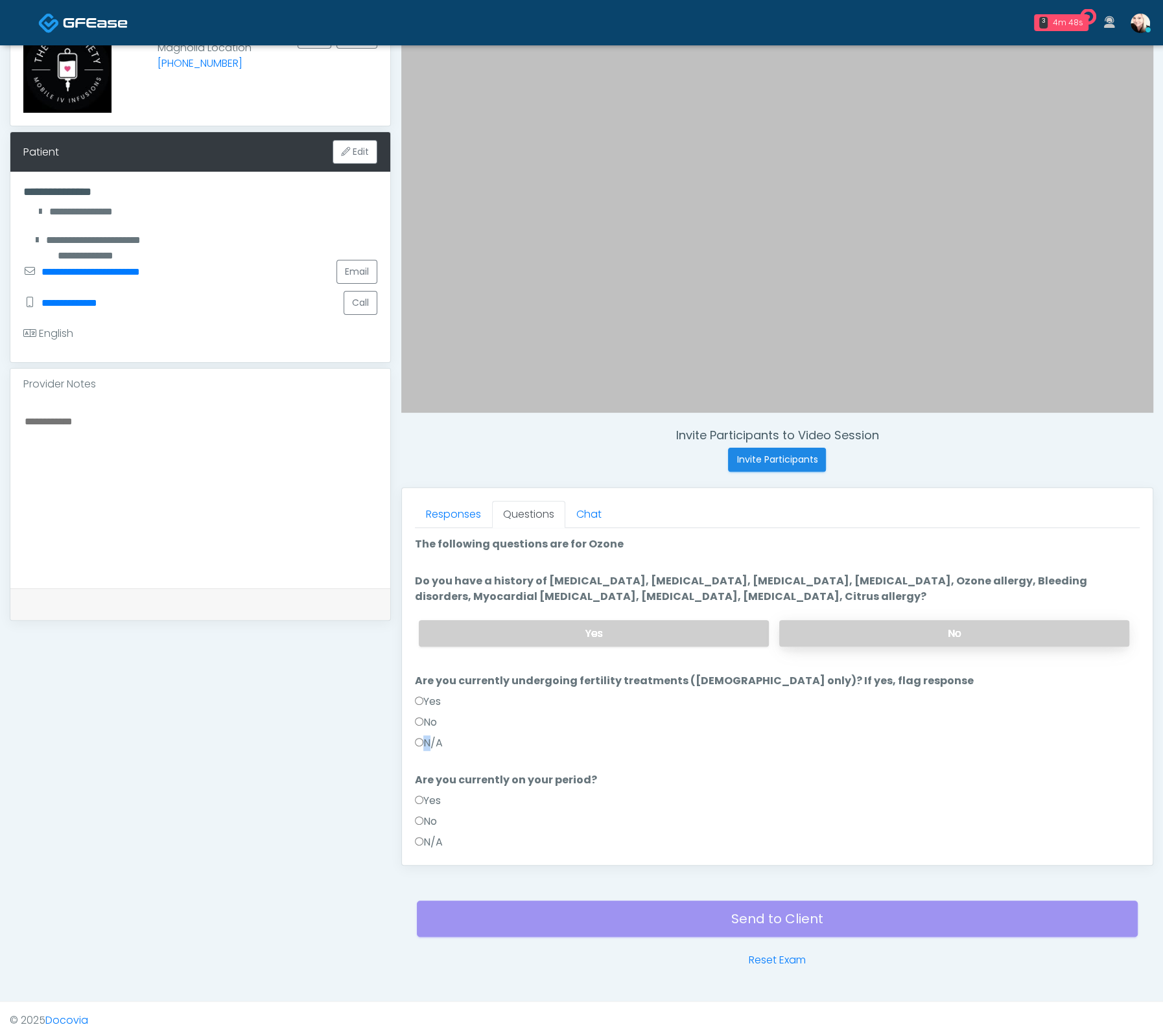
drag, startPoint x: 813, startPoint y: 626, endPoint x: 812, endPoint y: 639, distance: 13.0
click at [813, 626] on label "No" at bounding box center [954, 633] width 350 height 27
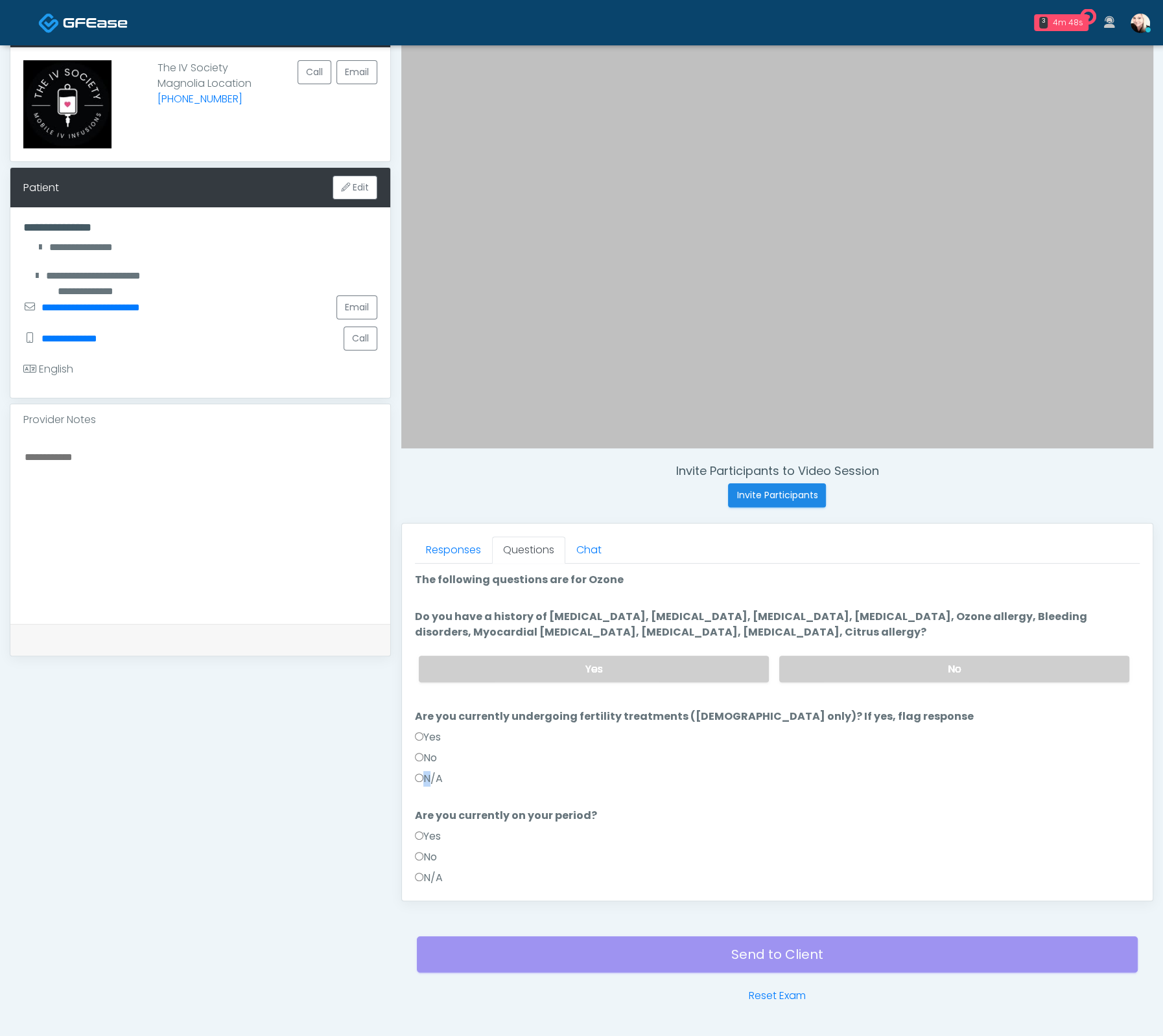
scroll to position [5, 0]
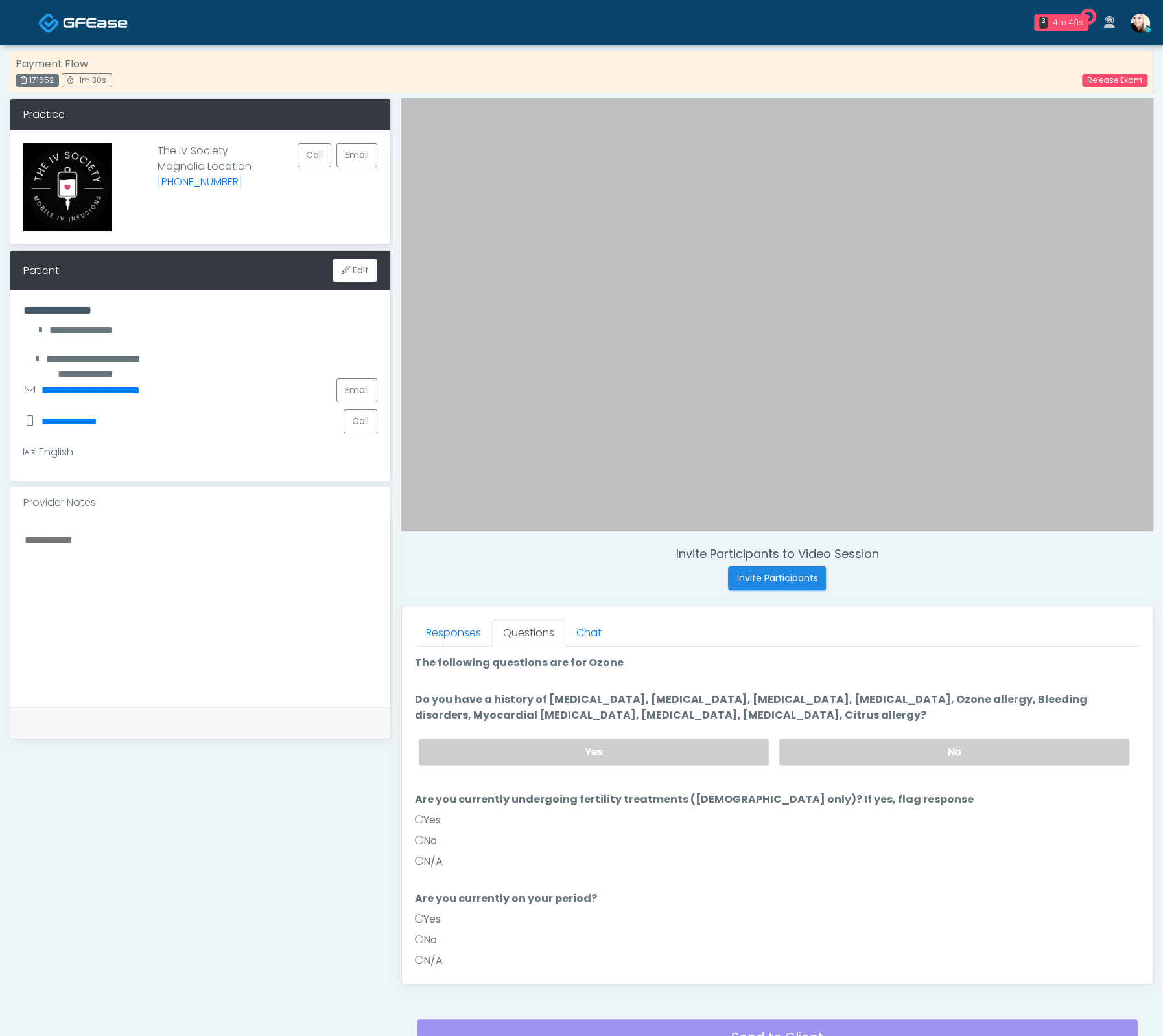
click at [172, 546] on textarea at bounding box center [200, 611] width 354 height 158
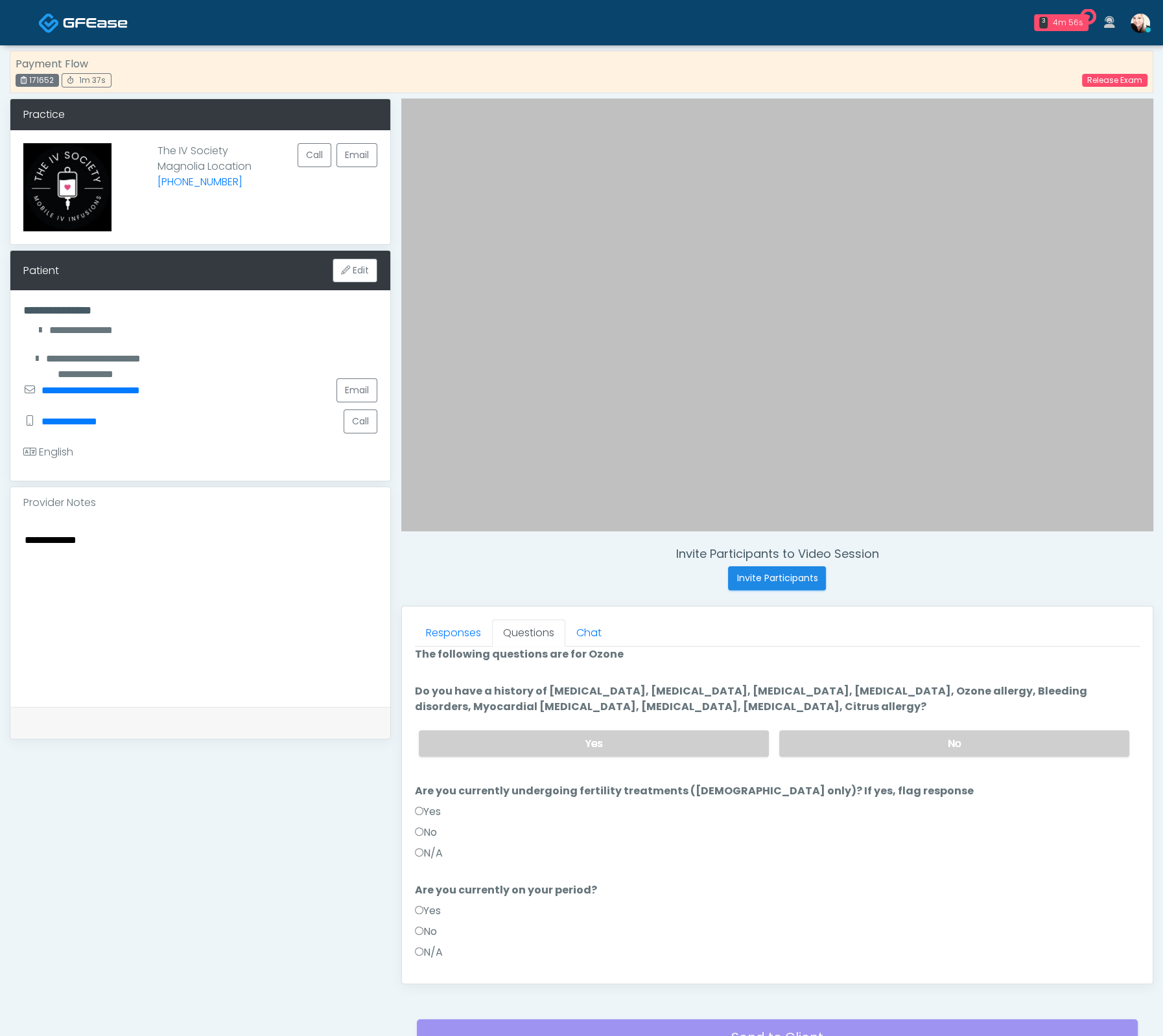
scroll to position [8, 0]
type textarea "**********"
drag, startPoint x: 926, startPoint y: 691, endPoint x: 812, endPoint y: 696, distance: 114.1
click at [924, 691] on label "Do you have a history of Hyperthyroidism, Hypotension, Hypocalcemia, Hypoglycem…" at bounding box center [777, 699] width 725 height 31
drag, startPoint x: 547, startPoint y: 683, endPoint x: 823, endPoint y: 702, distance: 276.7
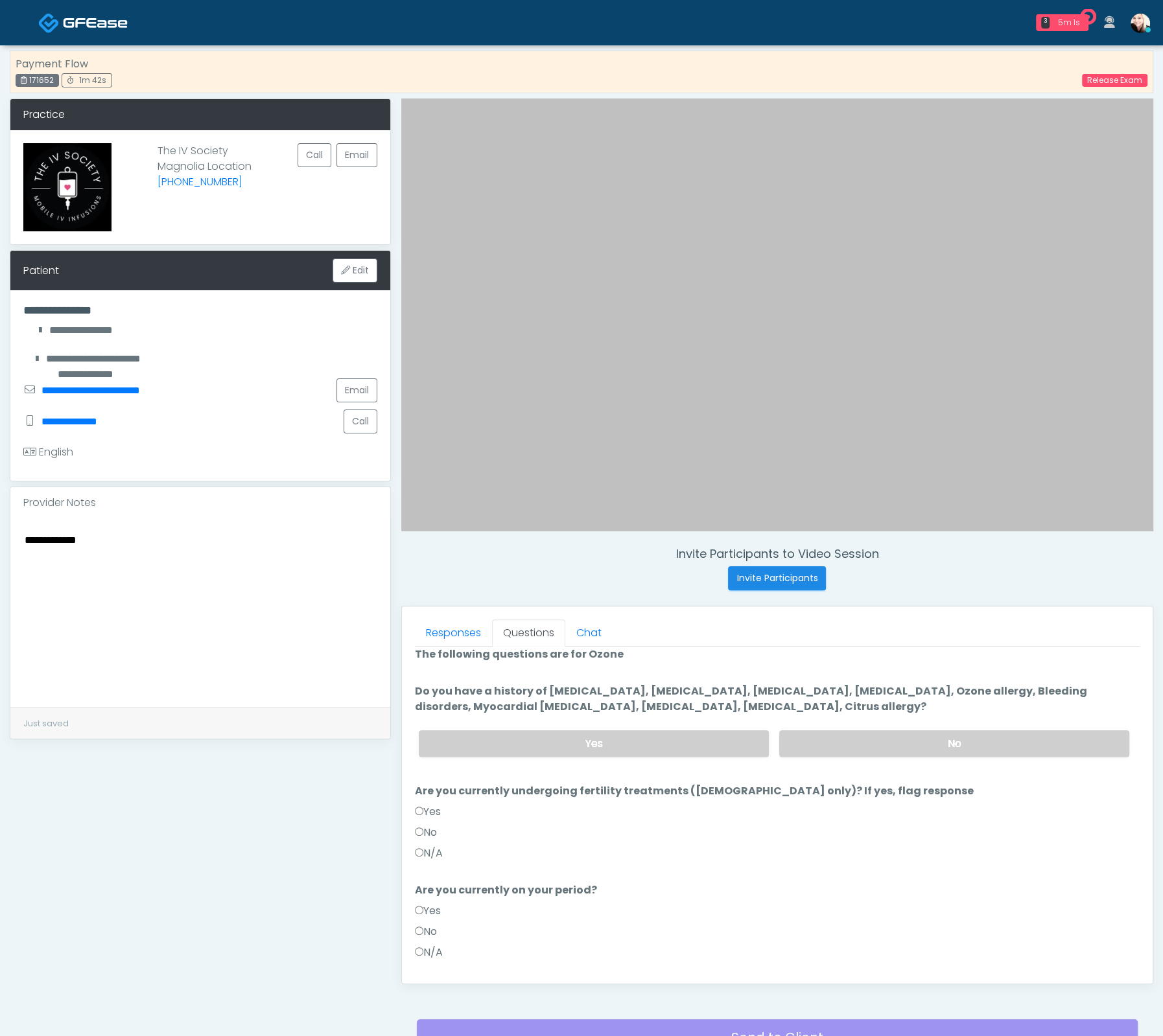
click at [818, 702] on label "Do you have a history of Hyperthyroidism, Hypotension, Hypocalcemia, Hypoglycem…" at bounding box center [777, 699] width 725 height 31
click at [827, 701] on label "Do you have a history of Hyperthyroidism, Hypotension, Hypocalcemia, Hypoglycem…" at bounding box center [777, 699] width 725 height 31
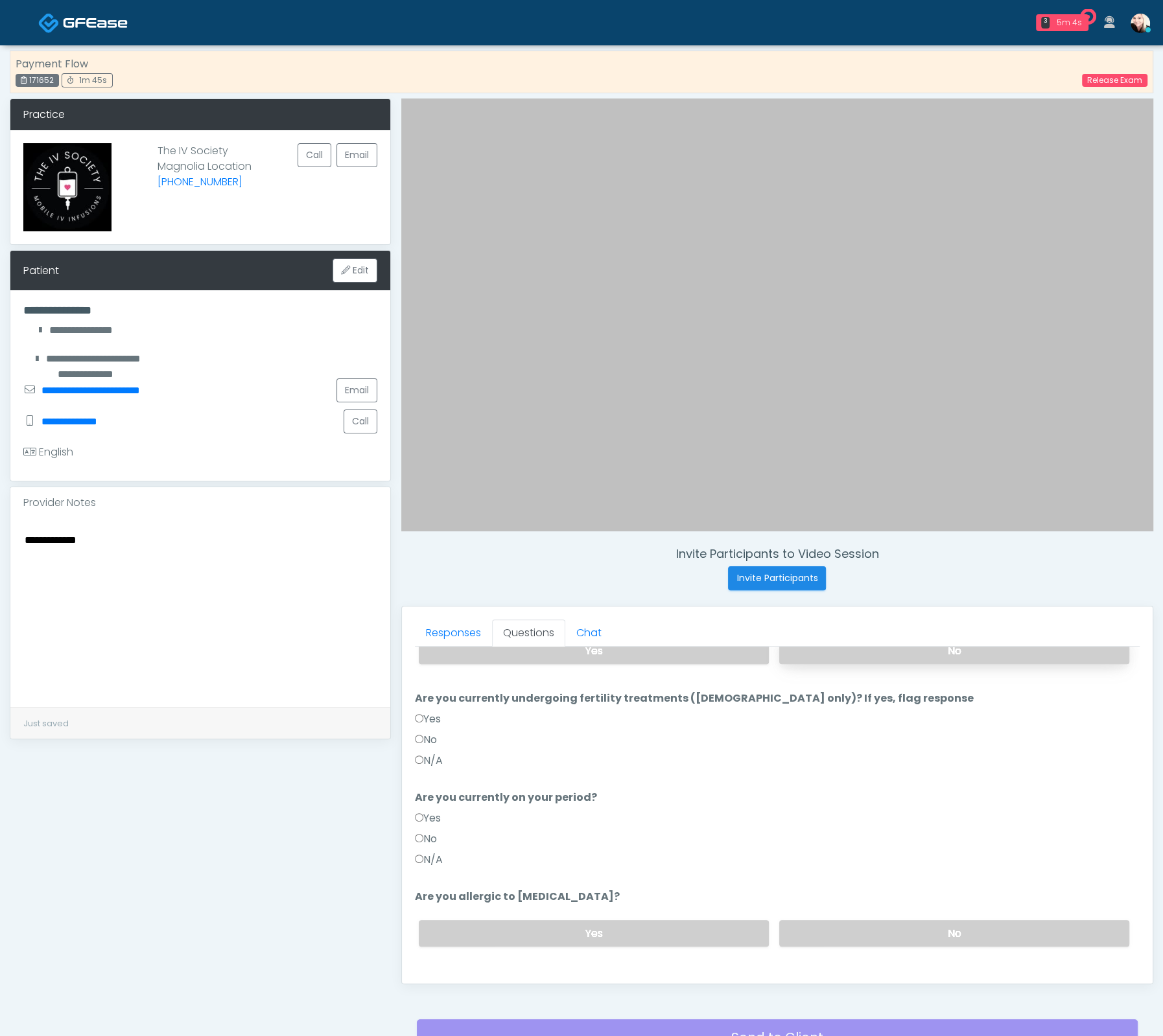
scroll to position [125, 0]
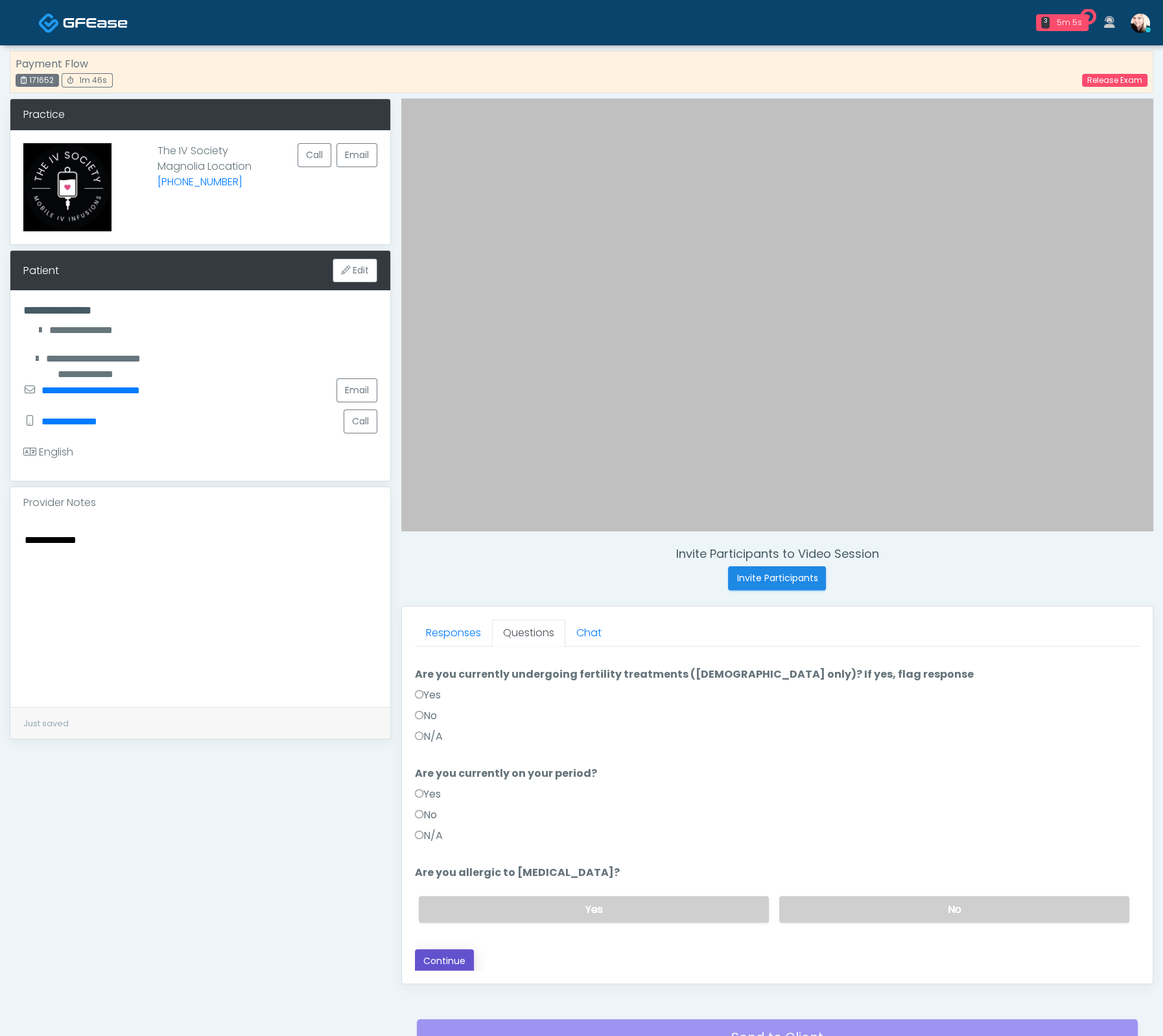
click at [428, 950] on button "Continue" at bounding box center [445, 961] width 59 height 24
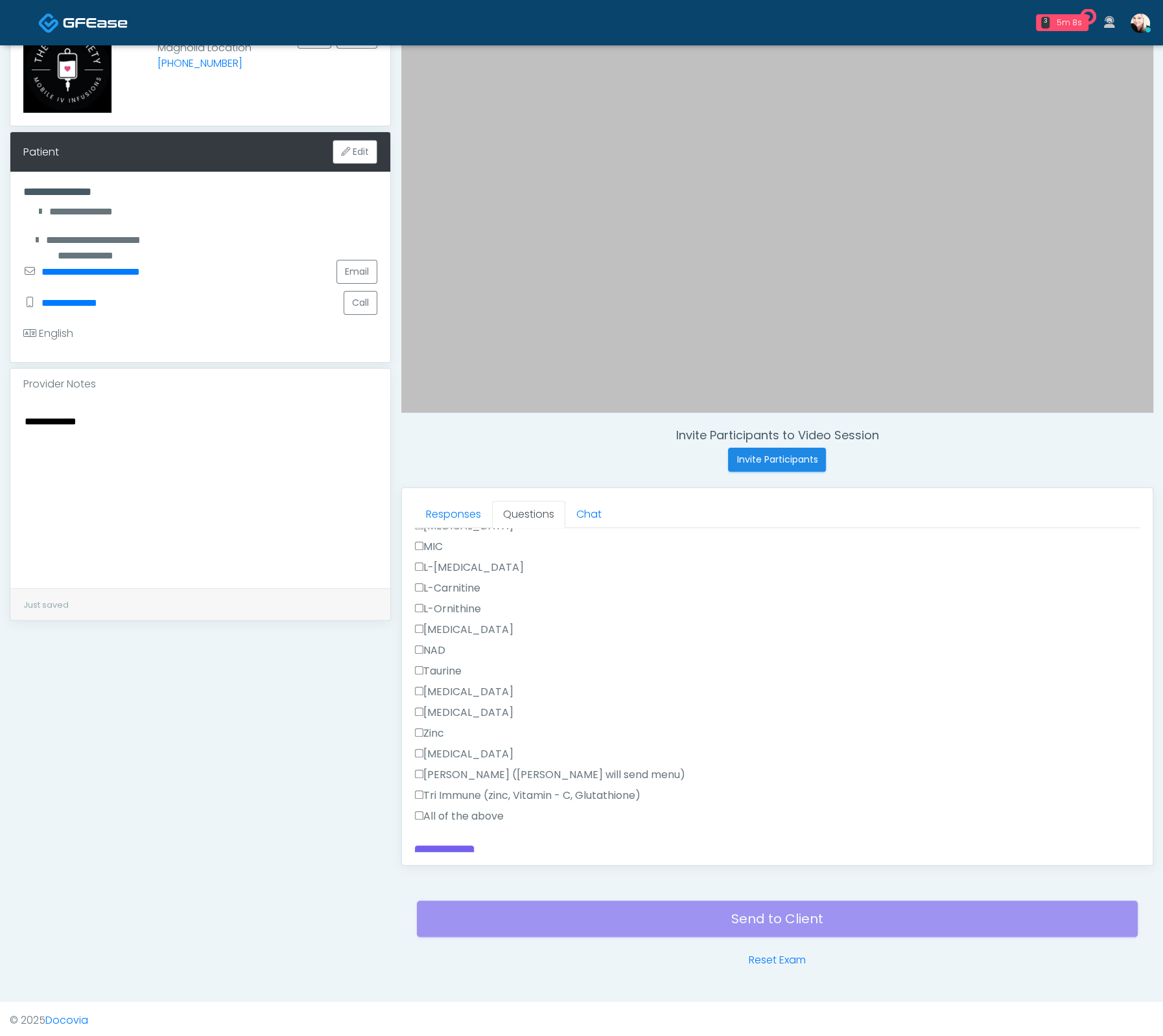
click at [447, 809] on label "All of the above" at bounding box center [459, 816] width 89 height 16
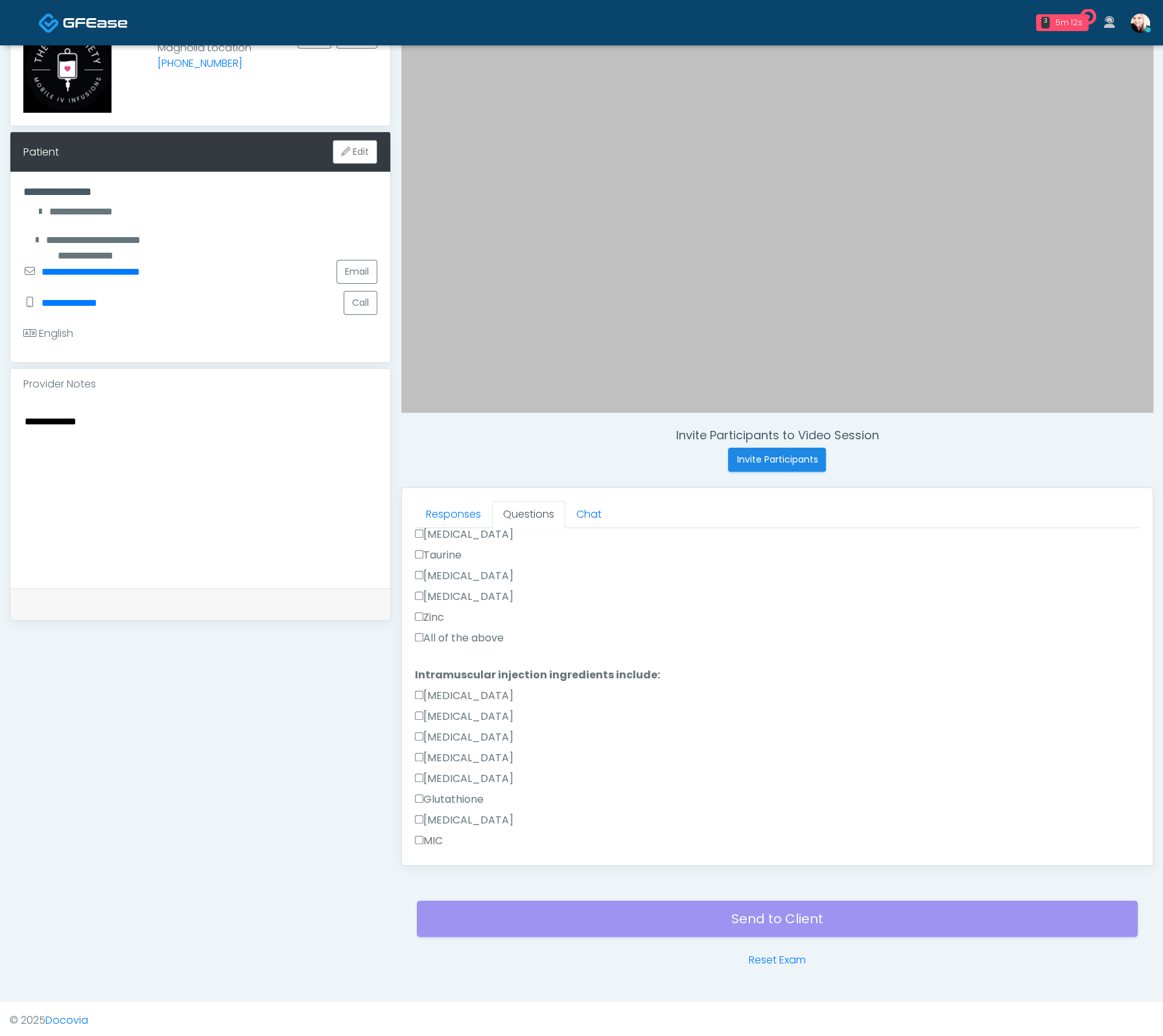
click at [434, 631] on label "All of the above" at bounding box center [459, 638] width 89 height 16
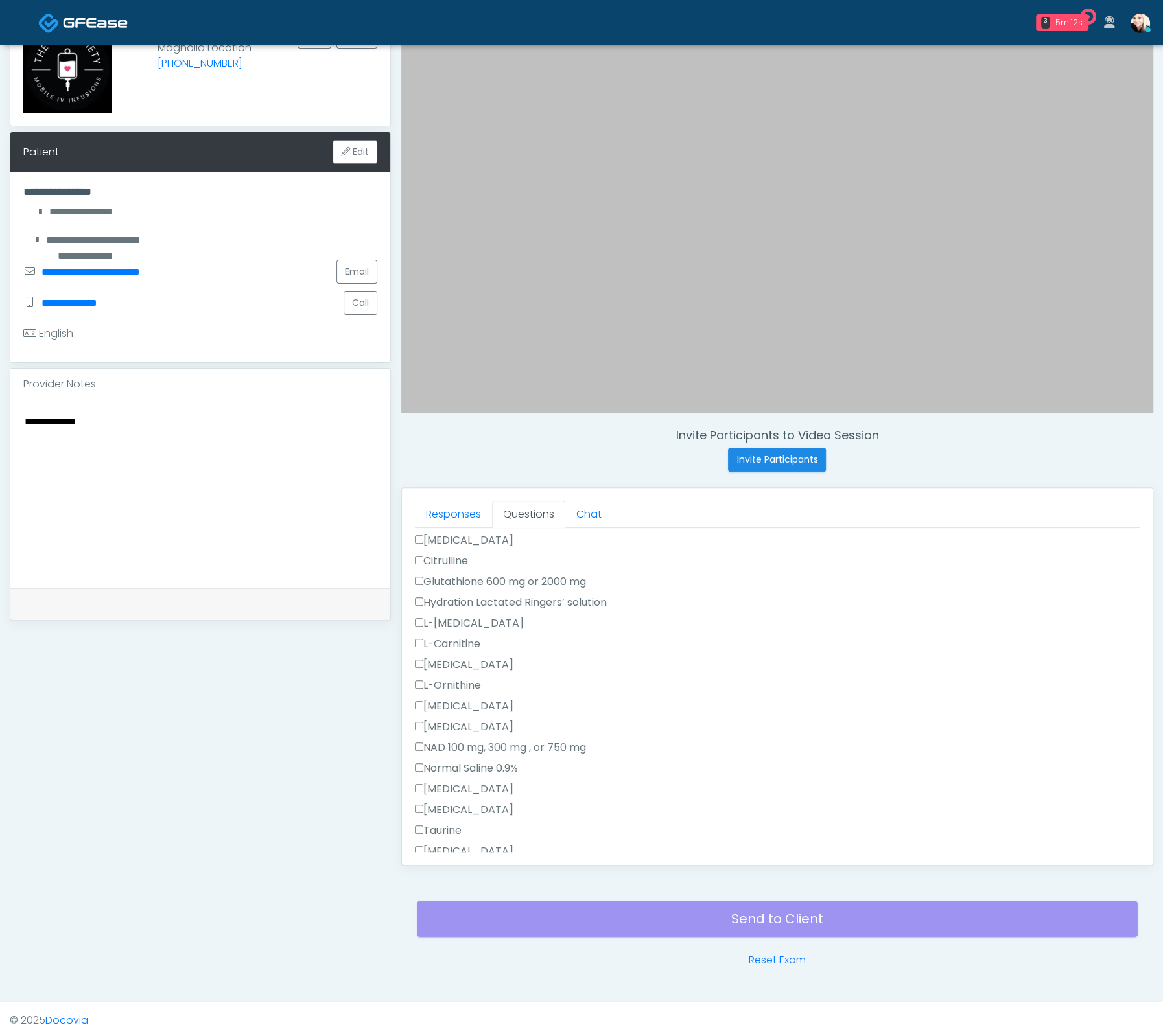
scroll to position [0, 0]
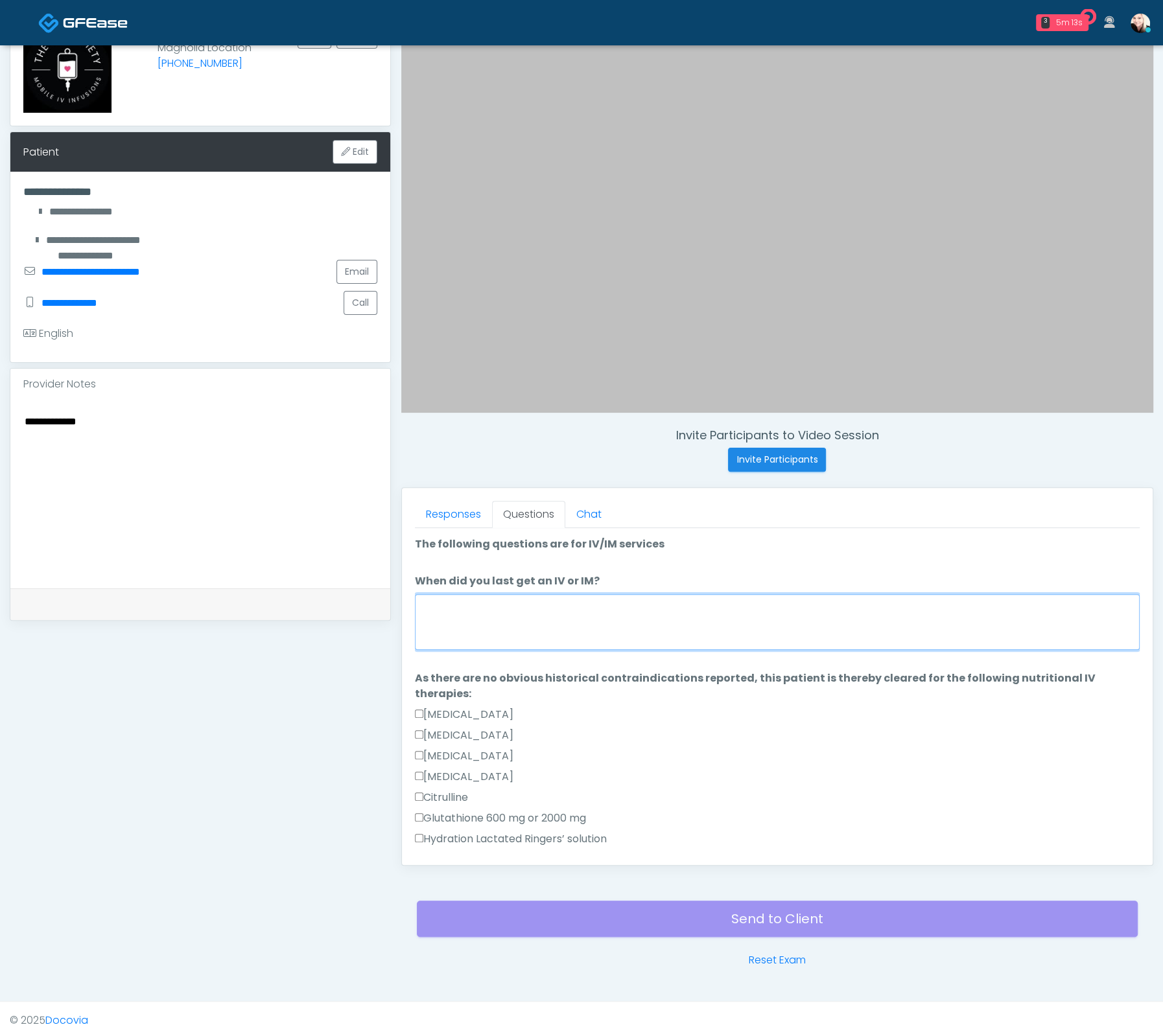
click at [462, 594] on textarea "When did you last get an IV or IM?" at bounding box center [777, 622] width 725 height 56
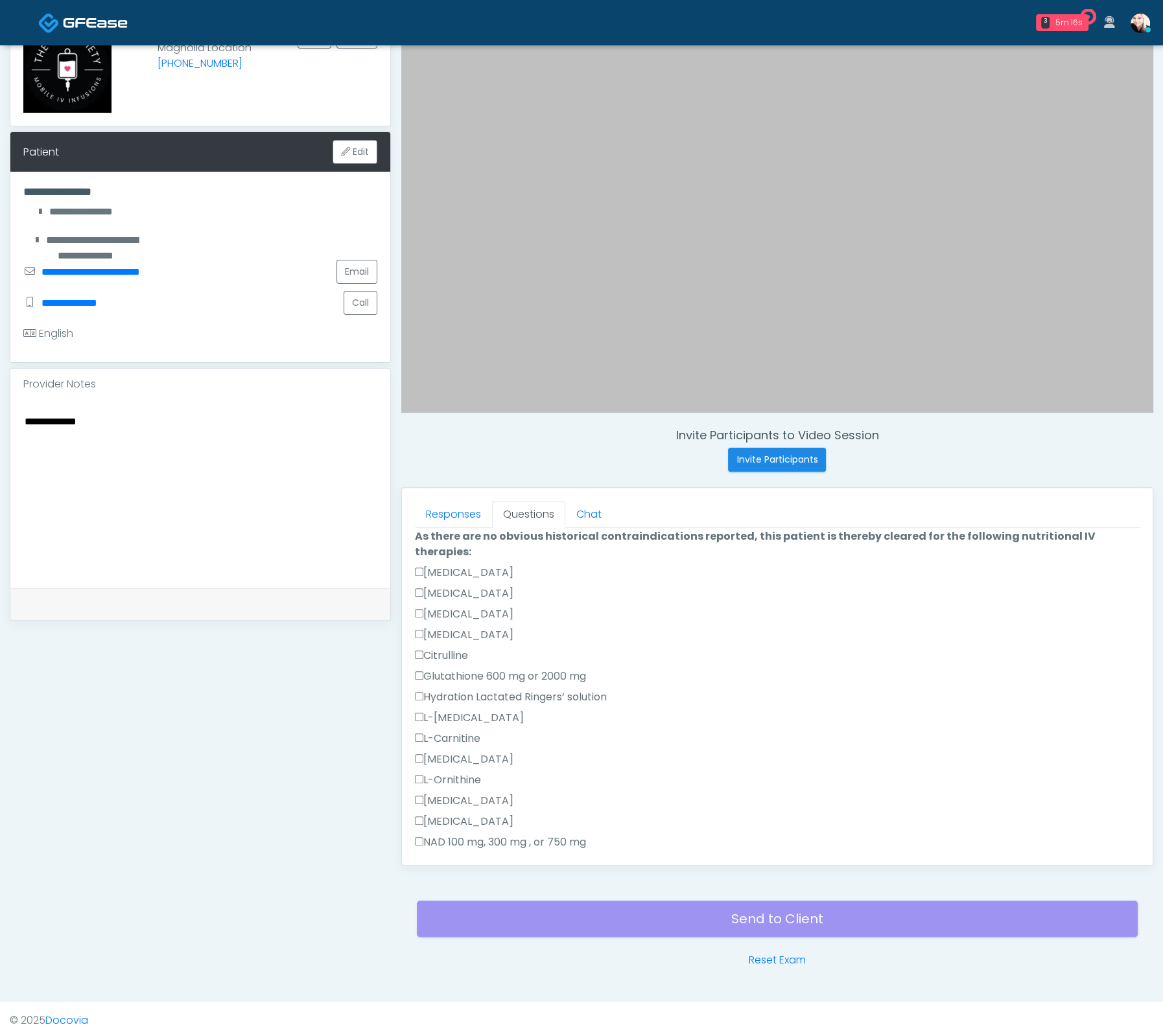
scroll to position [806, 0]
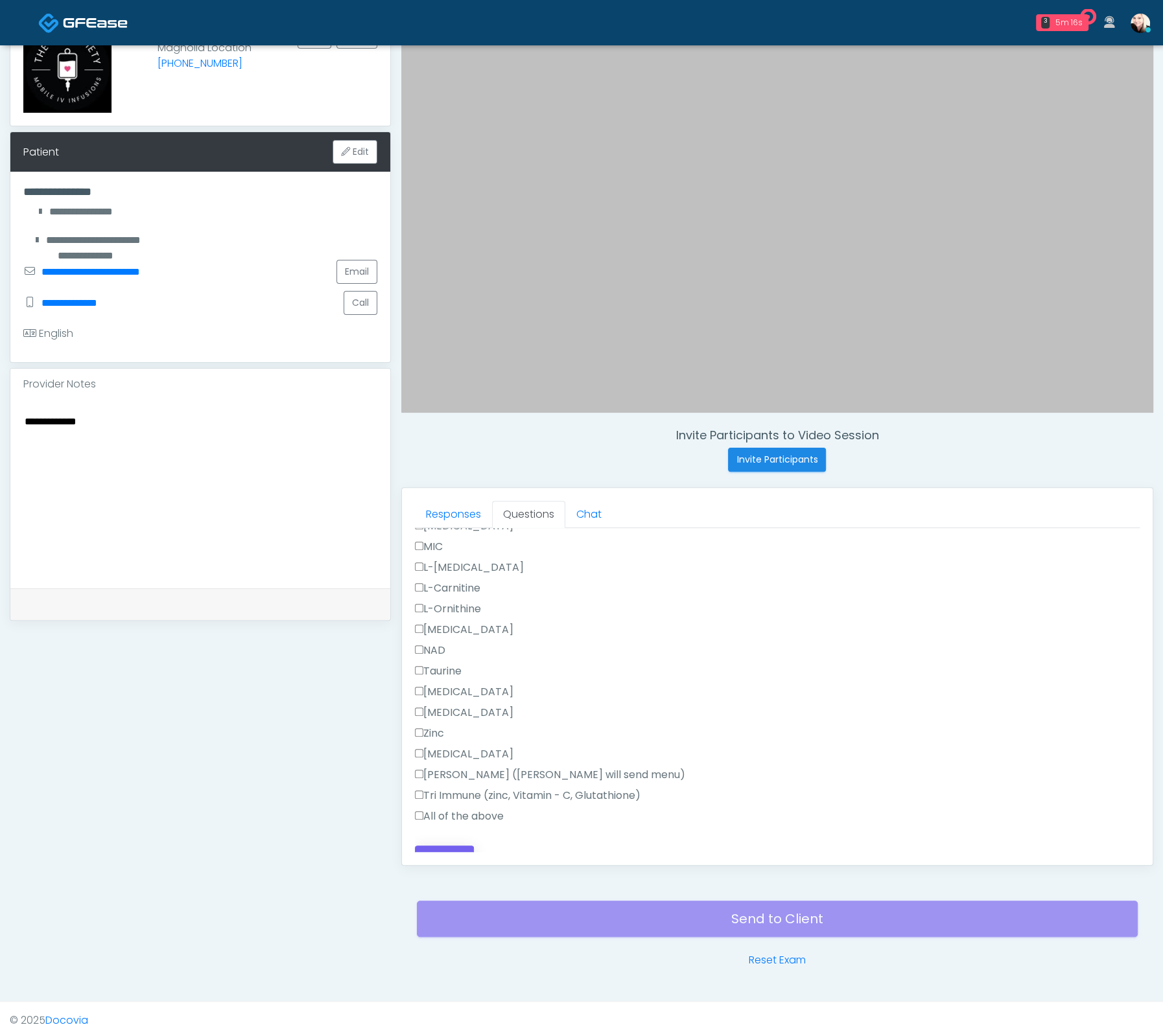
type textarea "**********"
click at [456, 846] on button "Continue" at bounding box center [445, 858] width 59 height 24
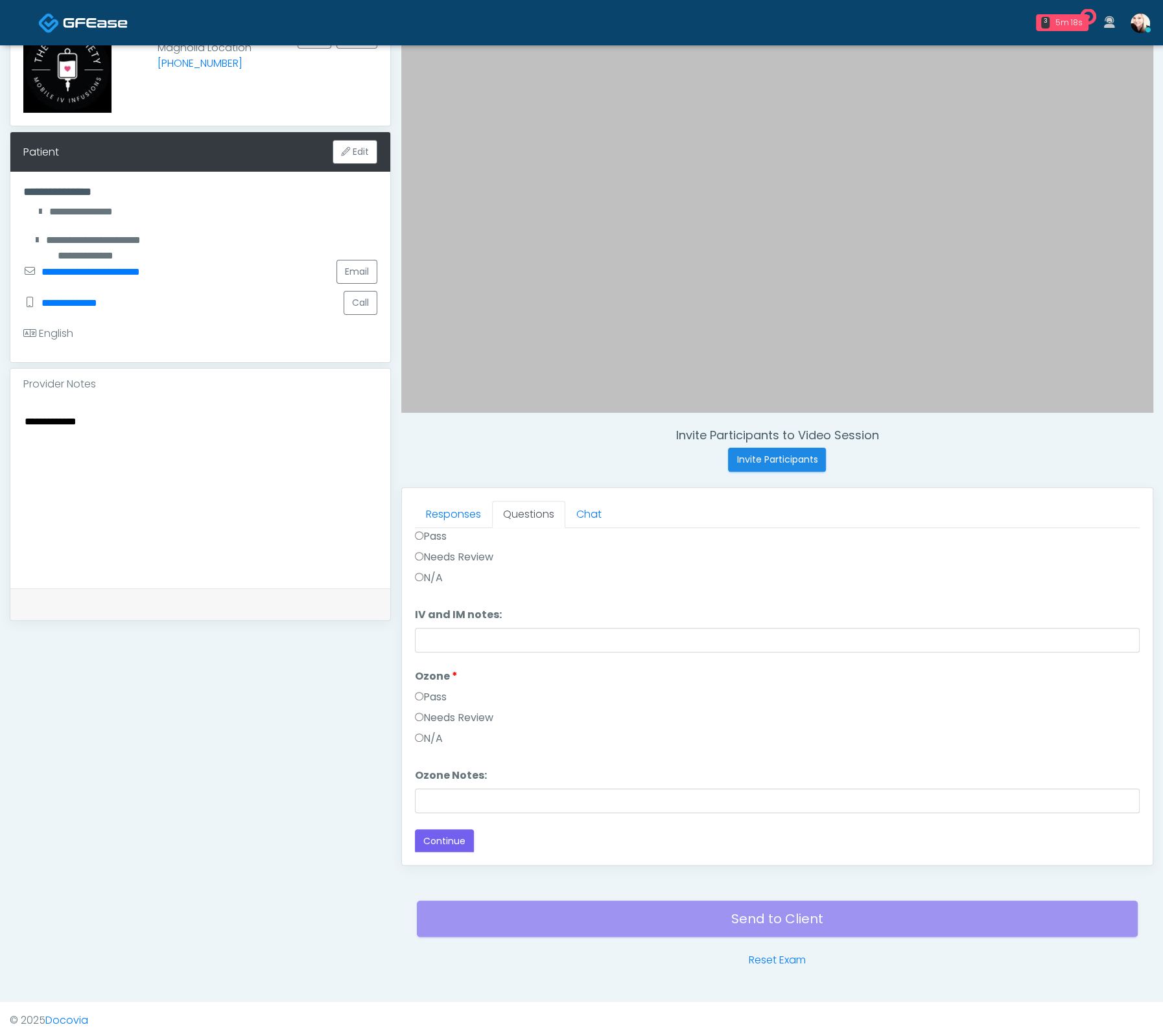
click at [428, 690] on label "Pass" at bounding box center [431, 697] width 32 height 16
click at [439, 523] on link "Responses" at bounding box center [454, 515] width 77 height 27
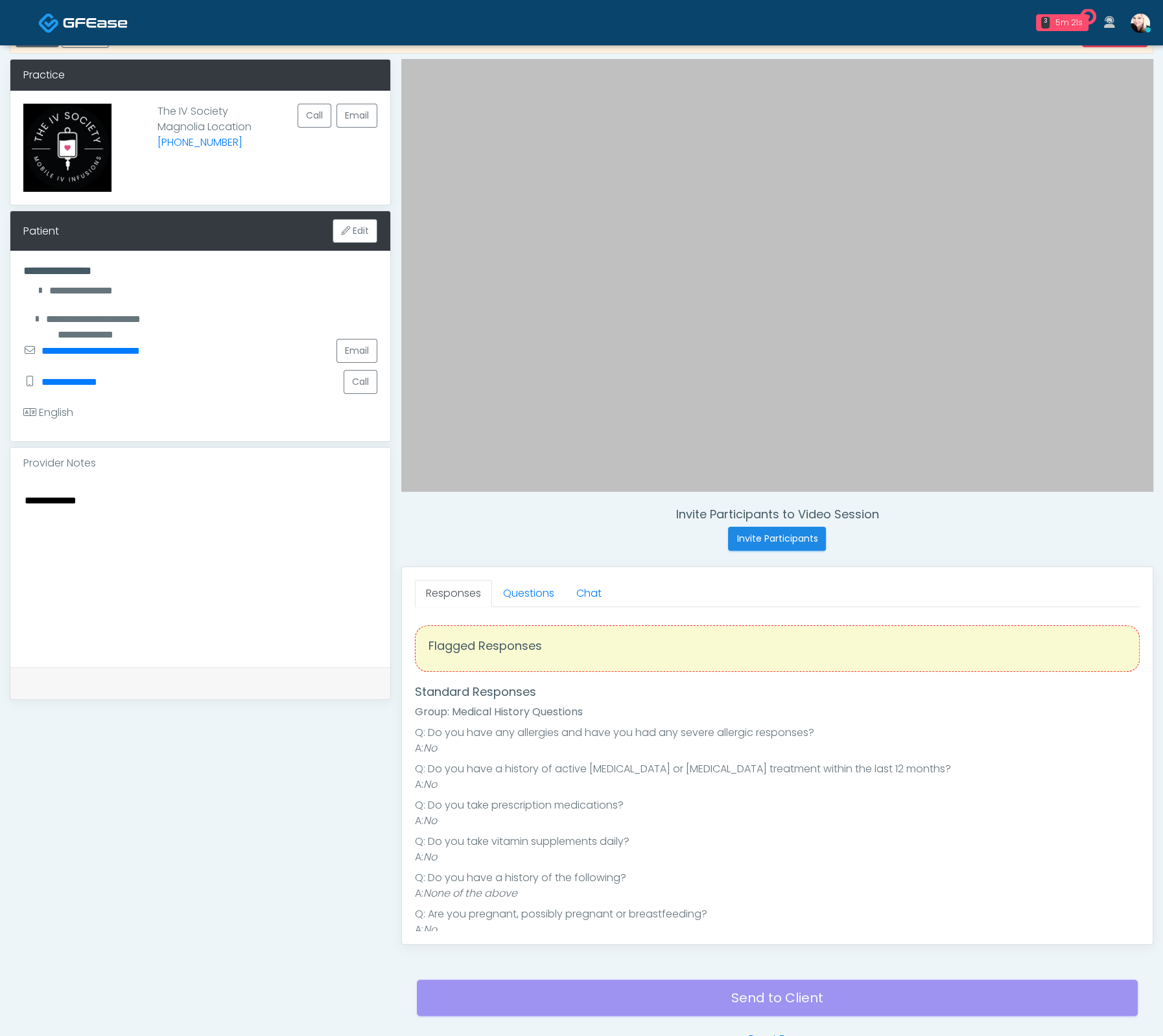
scroll to position [0, 0]
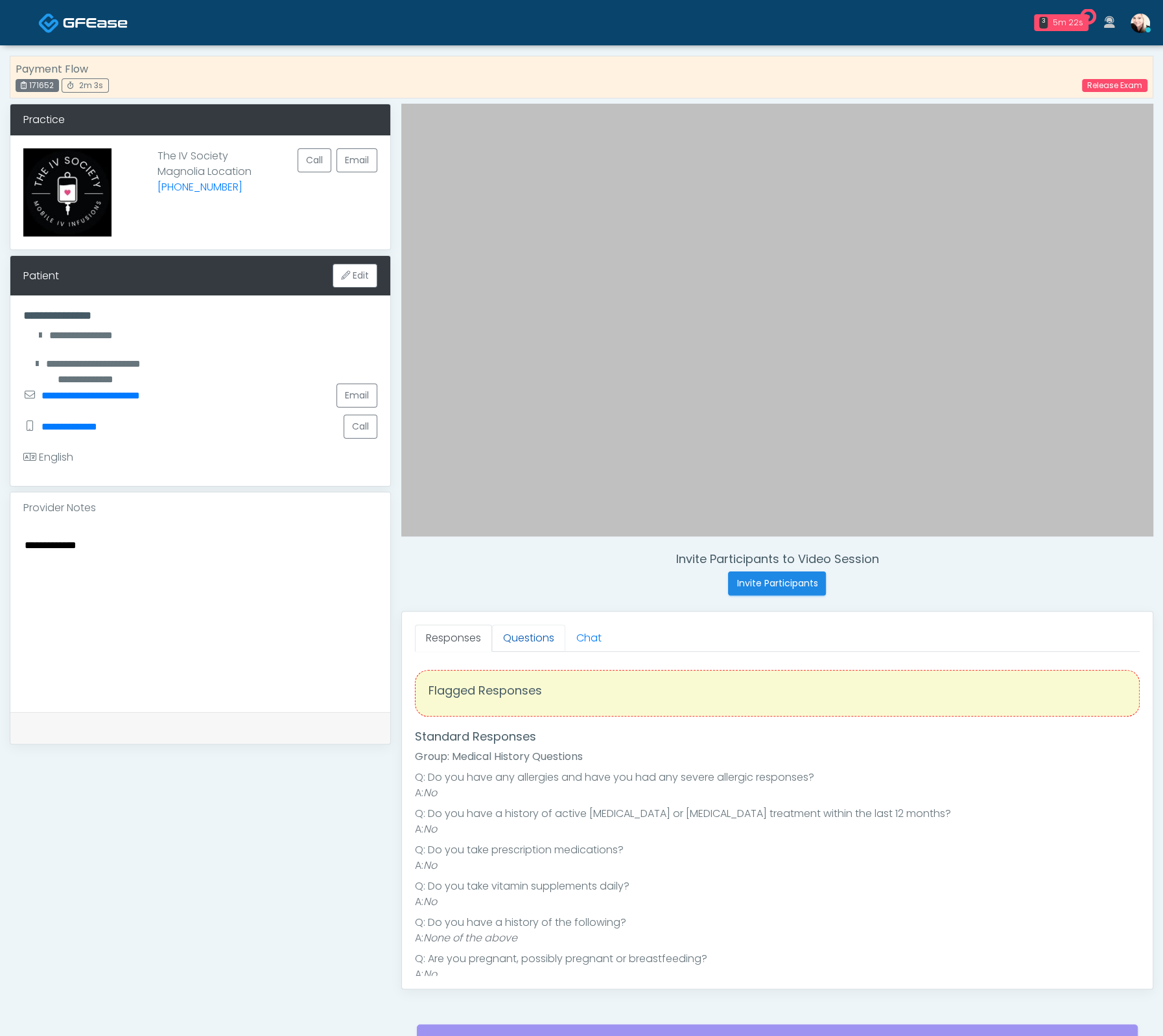
click at [526, 631] on link "Questions" at bounding box center [528, 639] width 73 height 27
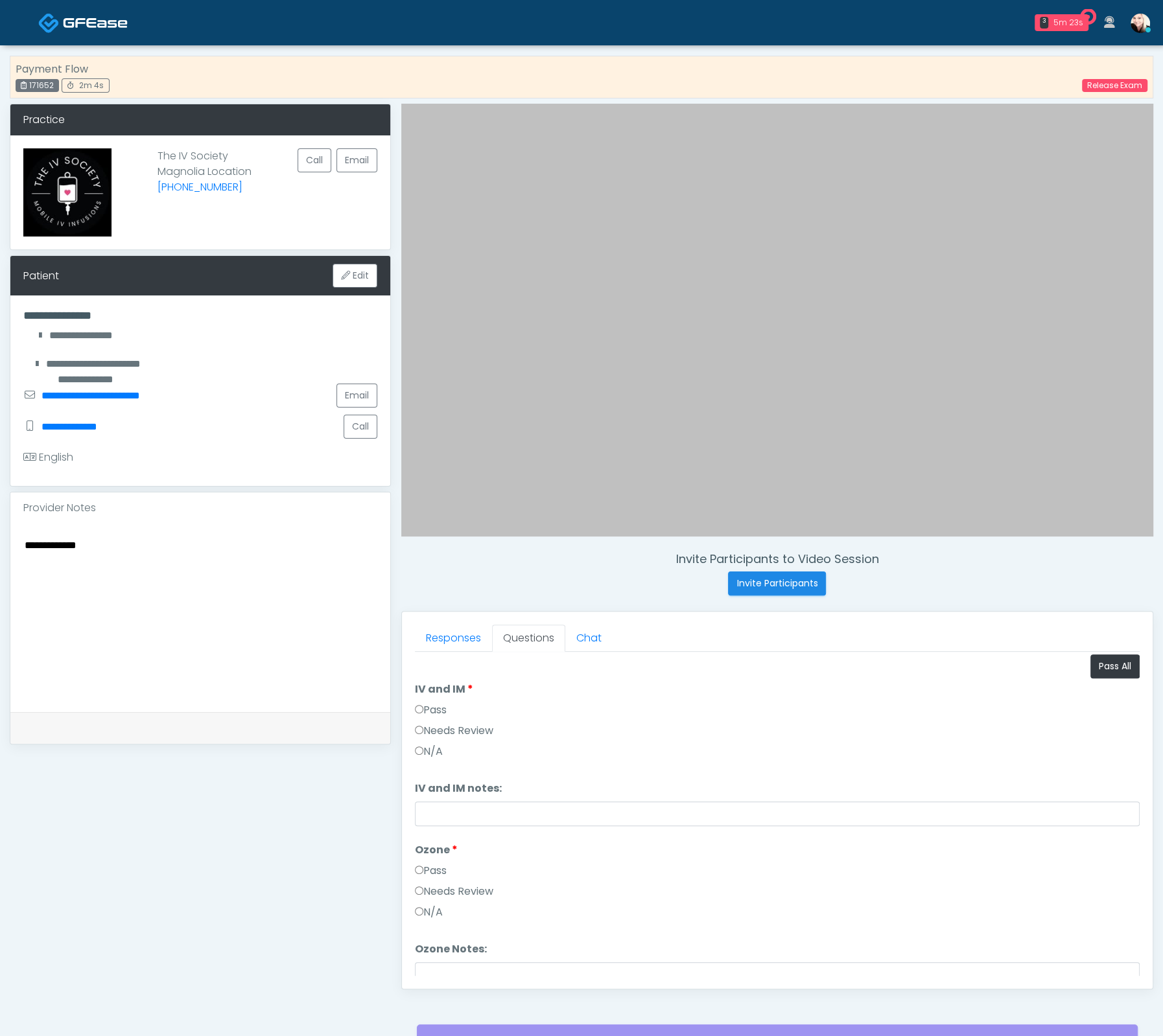
scroll to position [3, 0]
click at [438, 698] on li "IV and IM IV and IM Pass Needs Review N/A" at bounding box center [777, 722] width 725 height 83
click at [436, 703] on label "Pass" at bounding box center [431, 709] width 32 height 16
click at [440, 962] on button "Continue" at bounding box center [445, 965] width 59 height 24
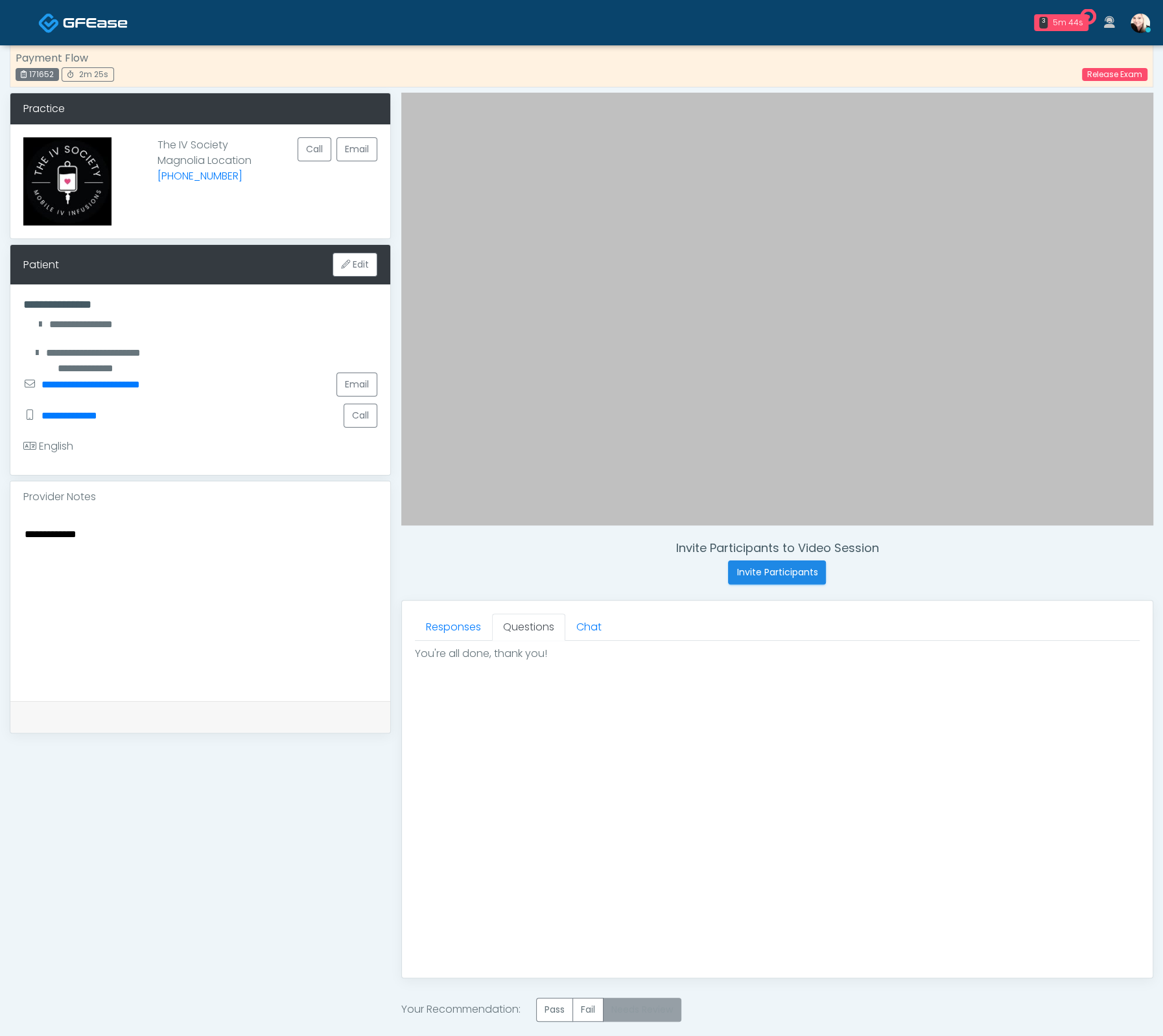
scroll to position [148, 0]
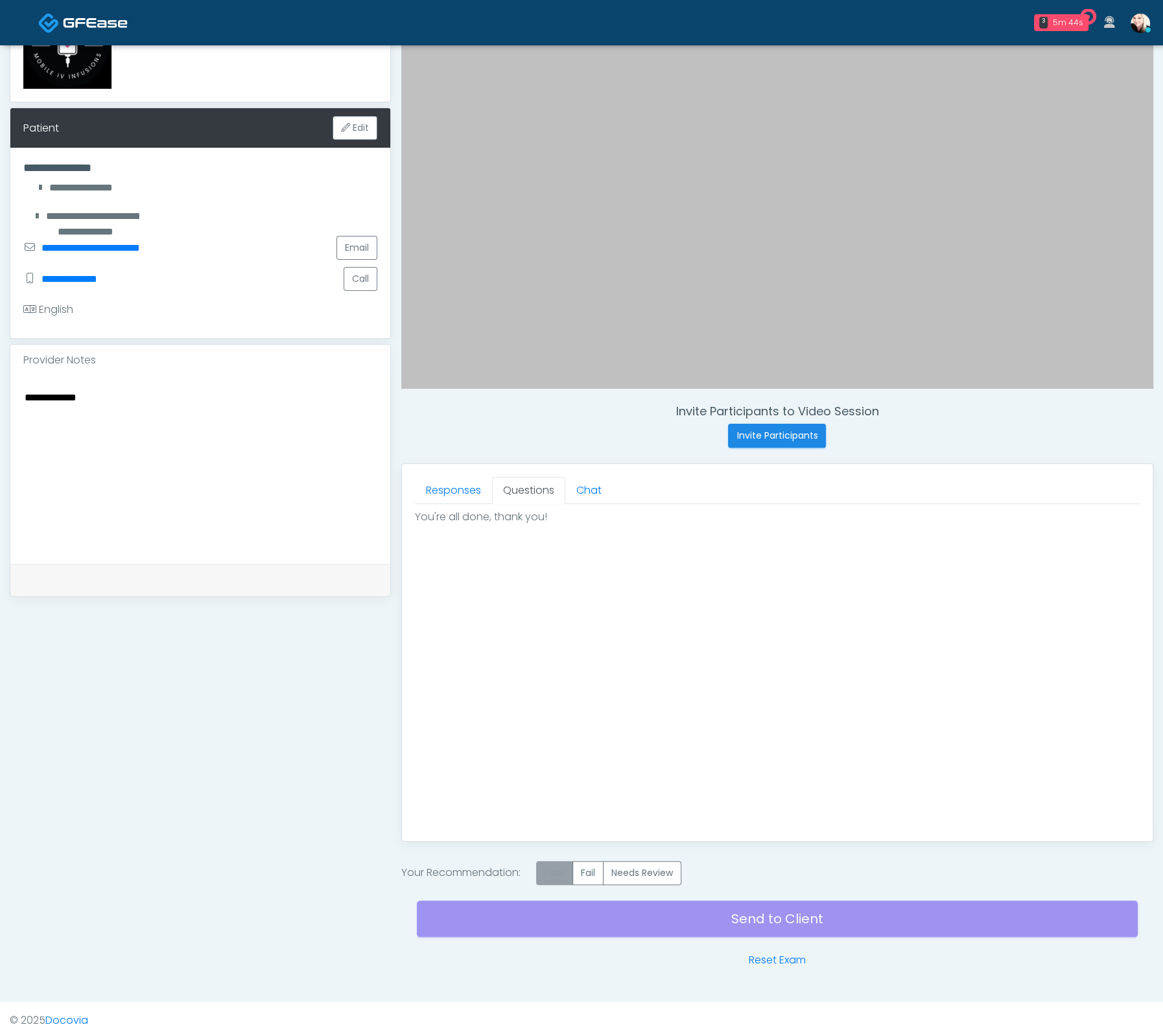
click at [554, 874] on label "Pass" at bounding box center [554, 873] width 37 height 24
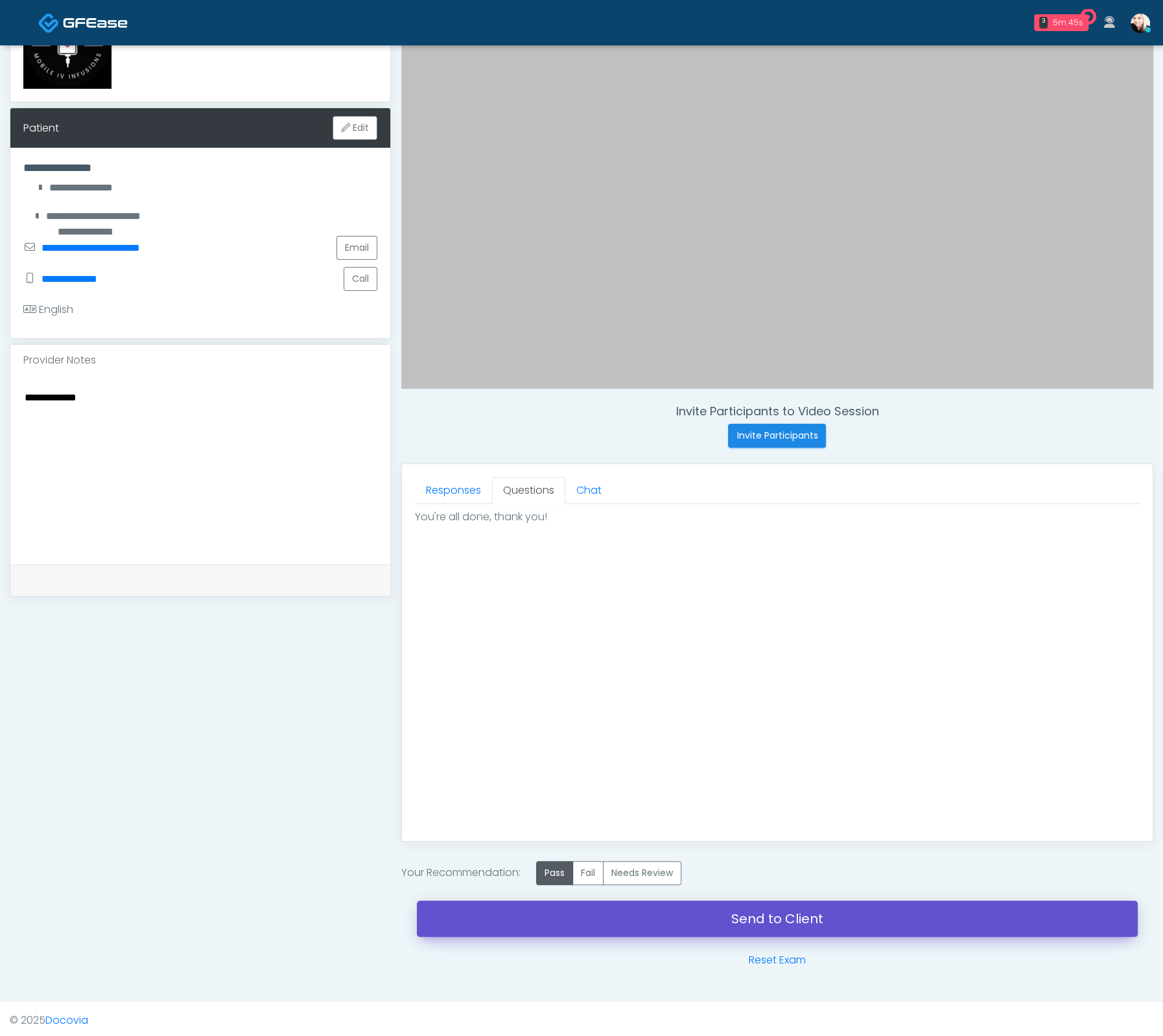
click at [755, 909] on link "Send to Client" at bounding box center [777, 919] width 720 height 36
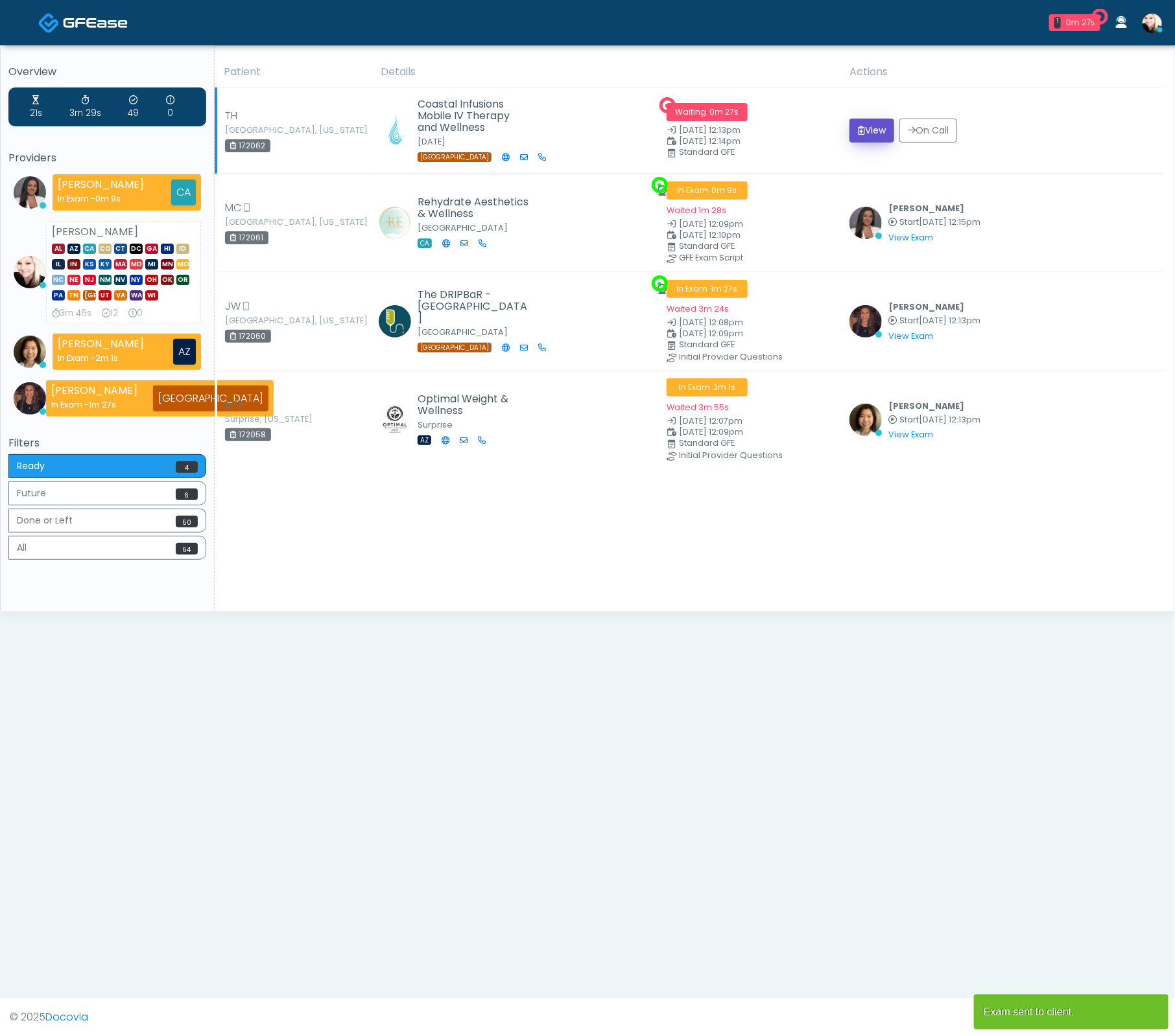
click at [866, 131] on button "View" at bounding box center [871, 130] width 45 height 24
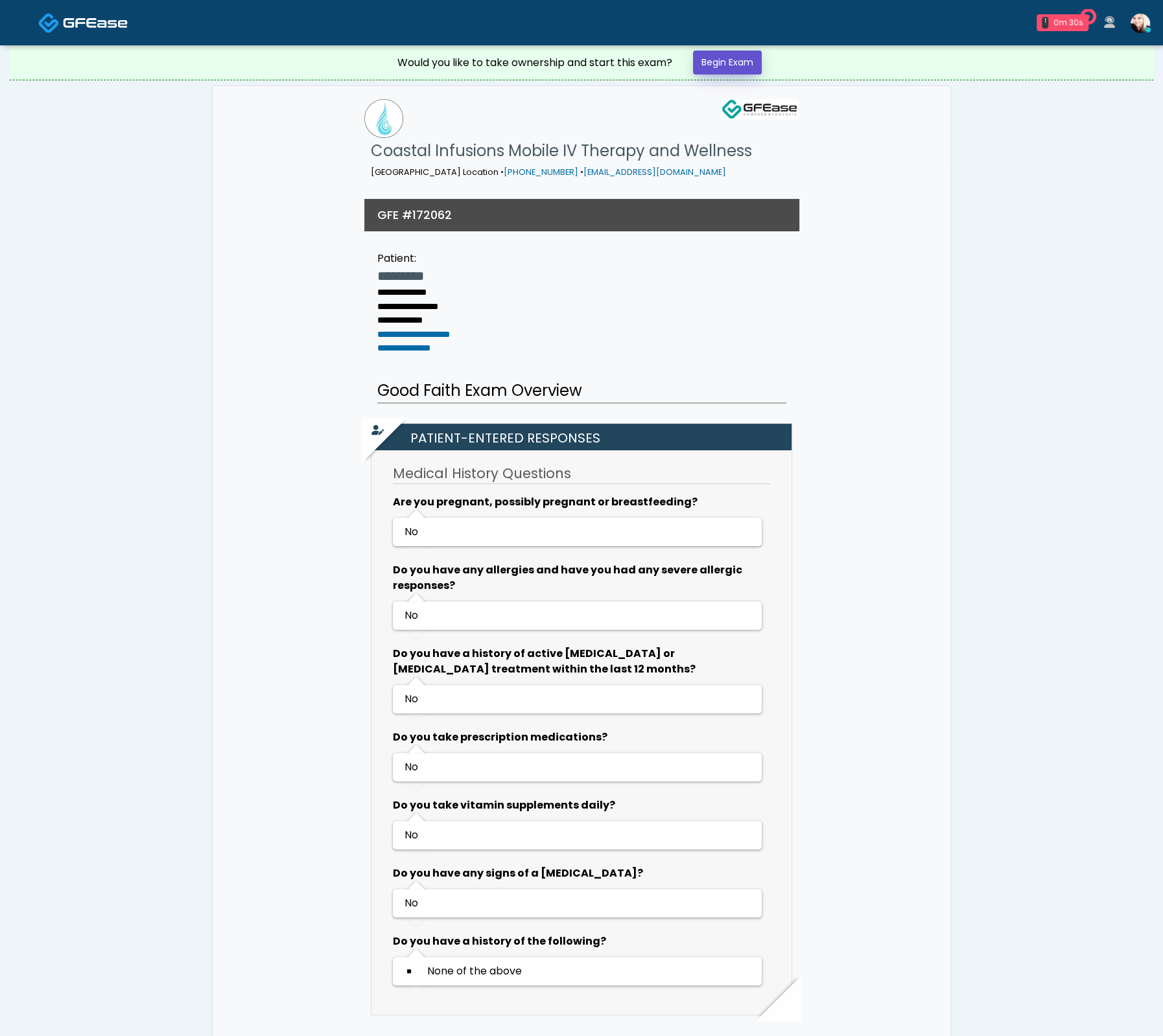
click at [753, 68] on link "Begin Exam" at bounding box center [727, 62] width 69 height 24
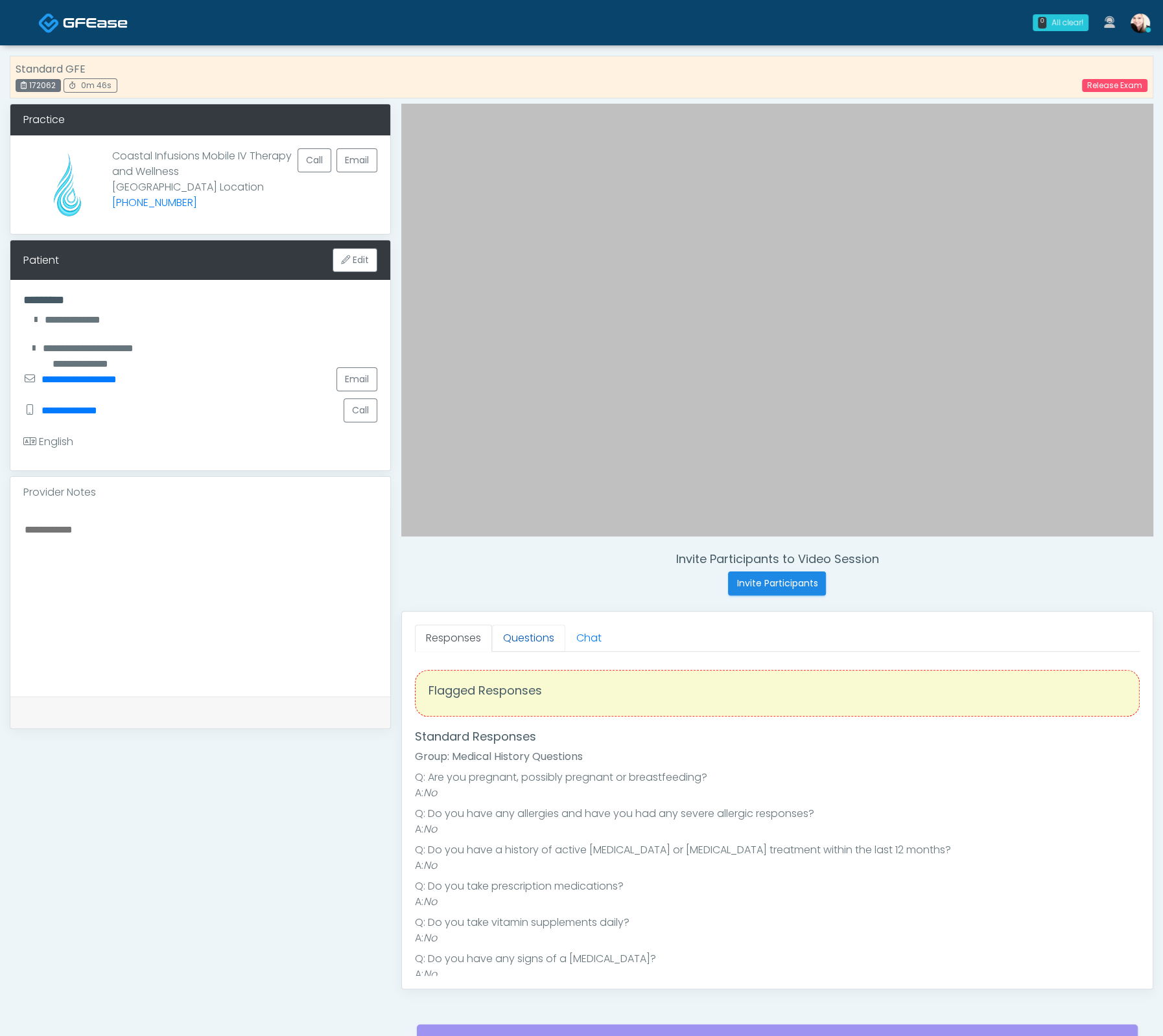
click at [525, 637] on link "Questions" at bounding box center [528, 639] width 73 height 27
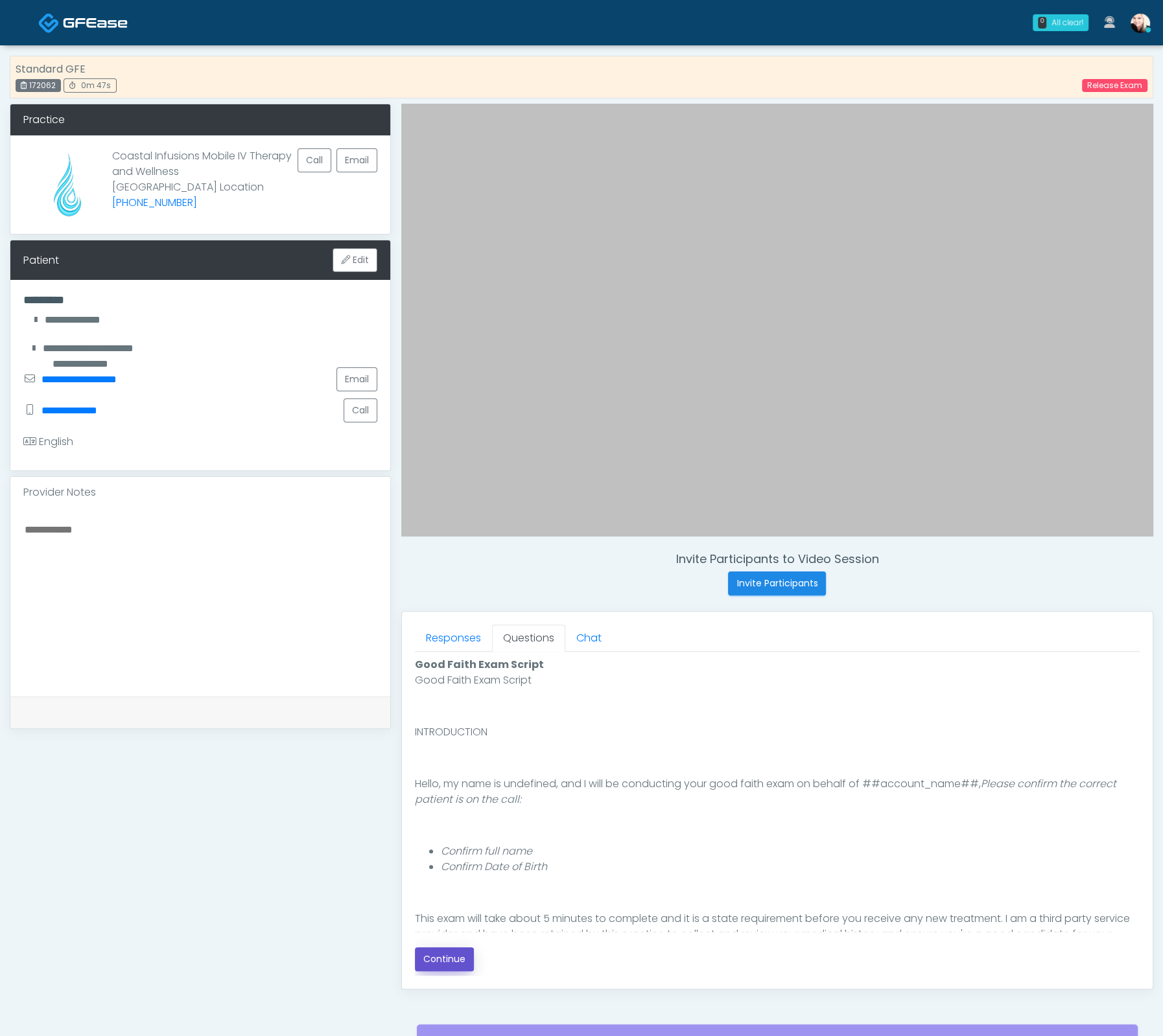
click at [447, 955] on button "Continue" at bounding box center [445, 959] width 59 height 24
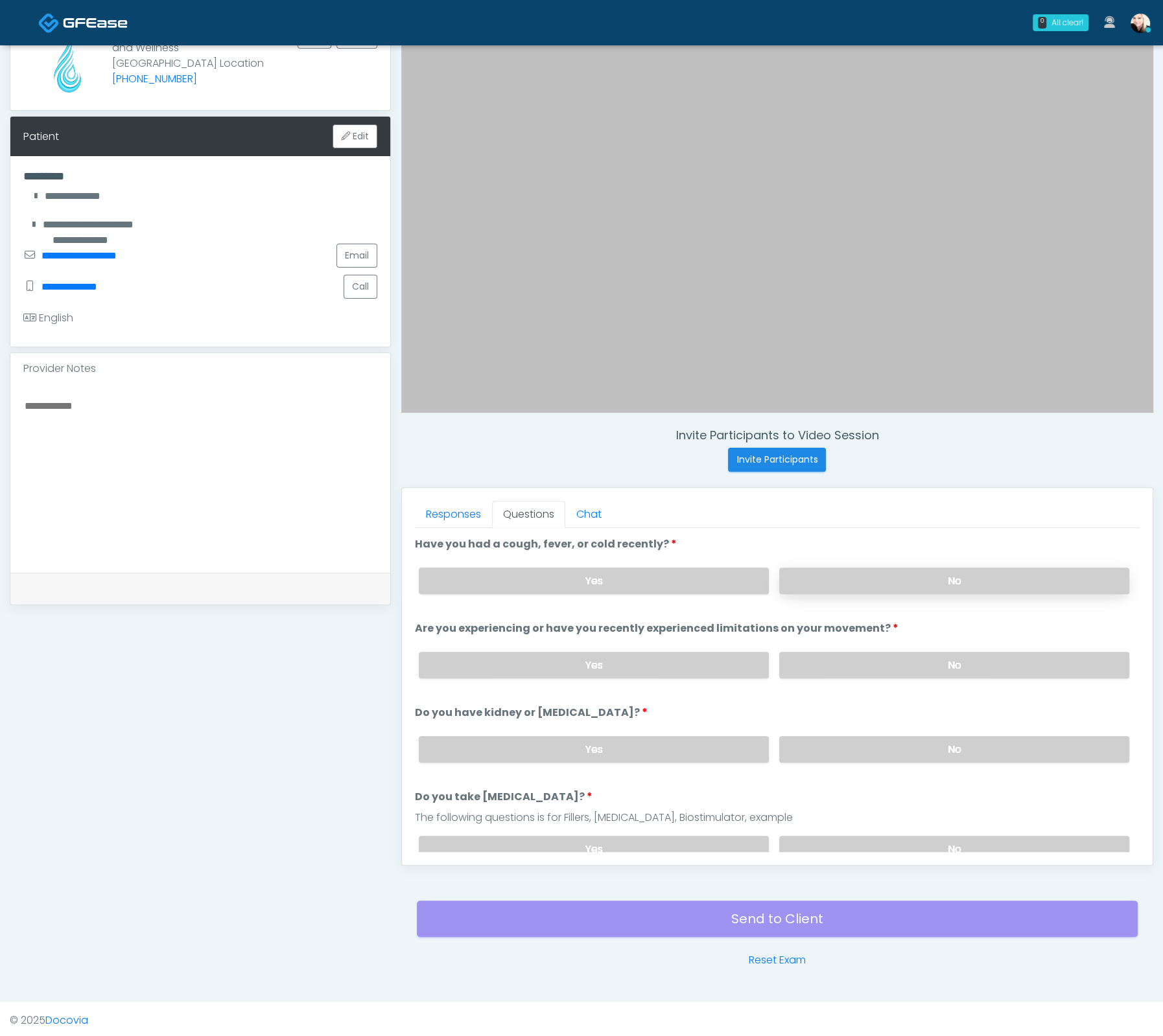
click at [817, 587] on label "No" at bounding box center [954, 580] width 350 height 27
drag, startPoint x: 837, startPoint y: 655, endPoint x: 841, endPoint y: 722, distance: 67.1
click at [837, 655] on label "No" at bounding box center [954, 665] width 350 height 27
click at [841, 730] on div "Yes No" at bounding box center [773, 749] width 731 height 47
click at [841, 744] on label "No" at bounding box center [954, 749] width 350 height 27
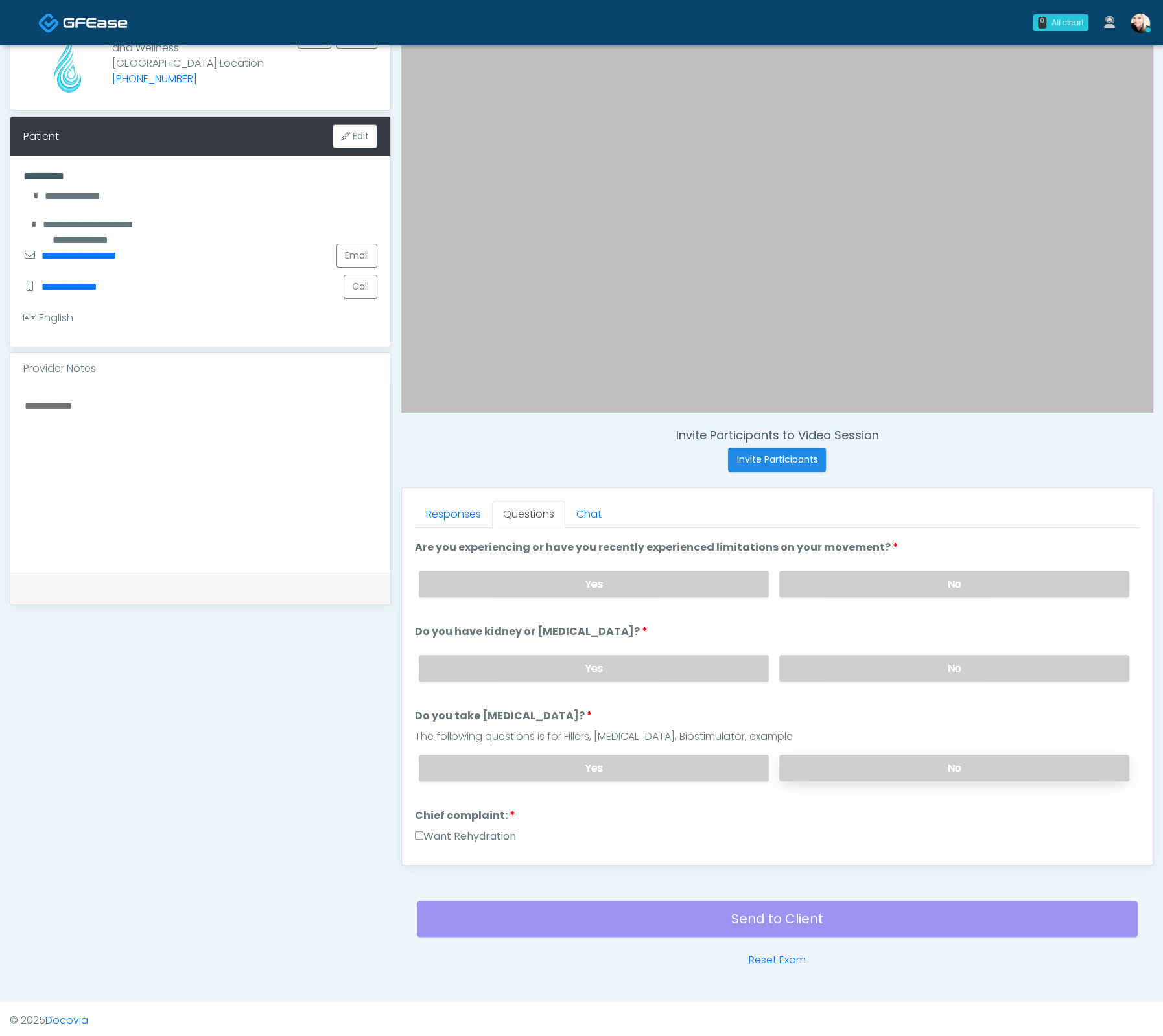
click at [847, 766] on label "No" at bounding box center [954, 768] width 350 height 27
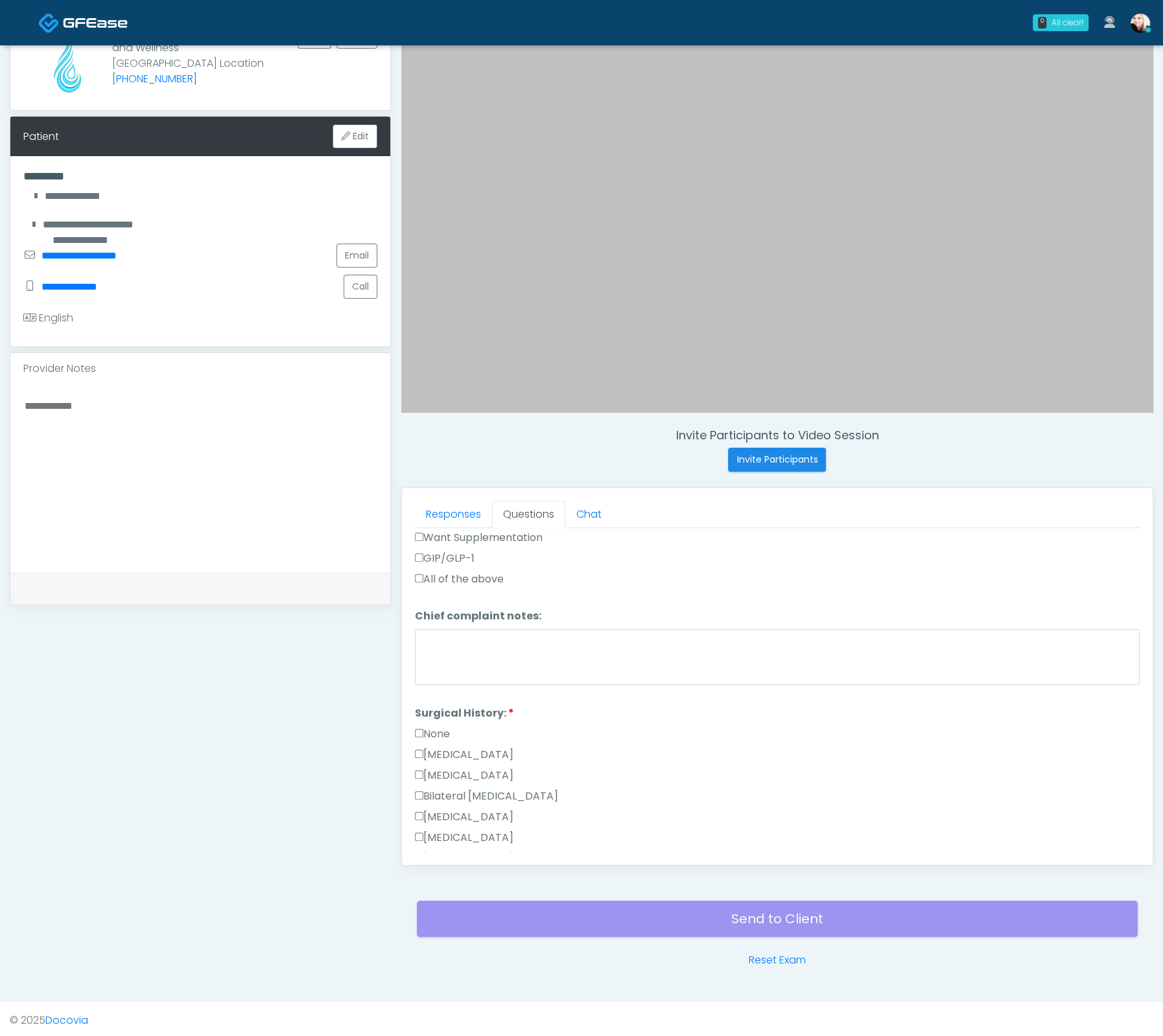
scroll to position [467, 0]
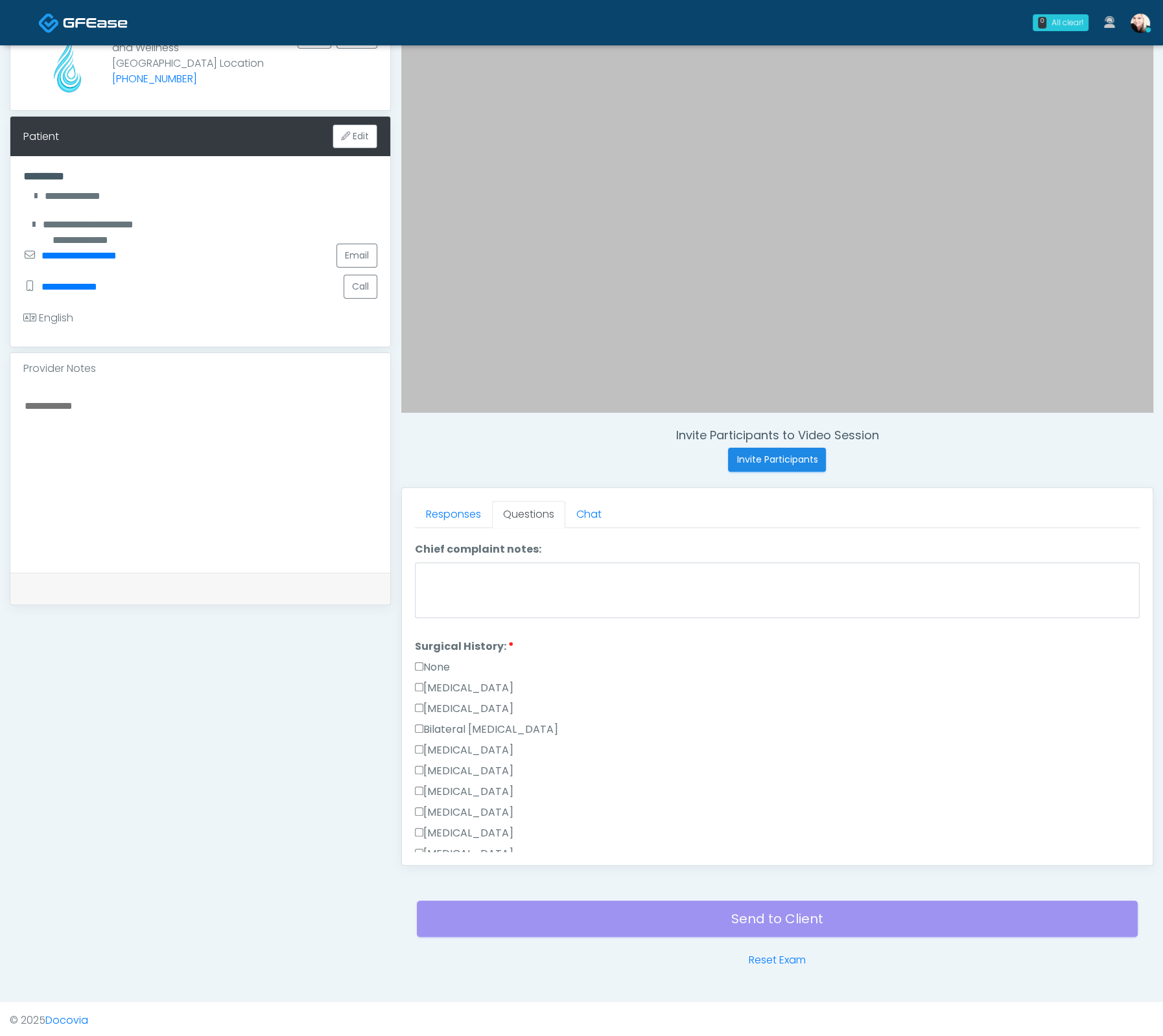
click at [418, 651] on li "Surgical History: Surgical History: None Cesarean Section Hysterectomy Bilatera…" at bounding box center [777, 794] width 725 height 311
click at [427, 660] on label "None" at bounding box center [432, 668] width 35 height 16
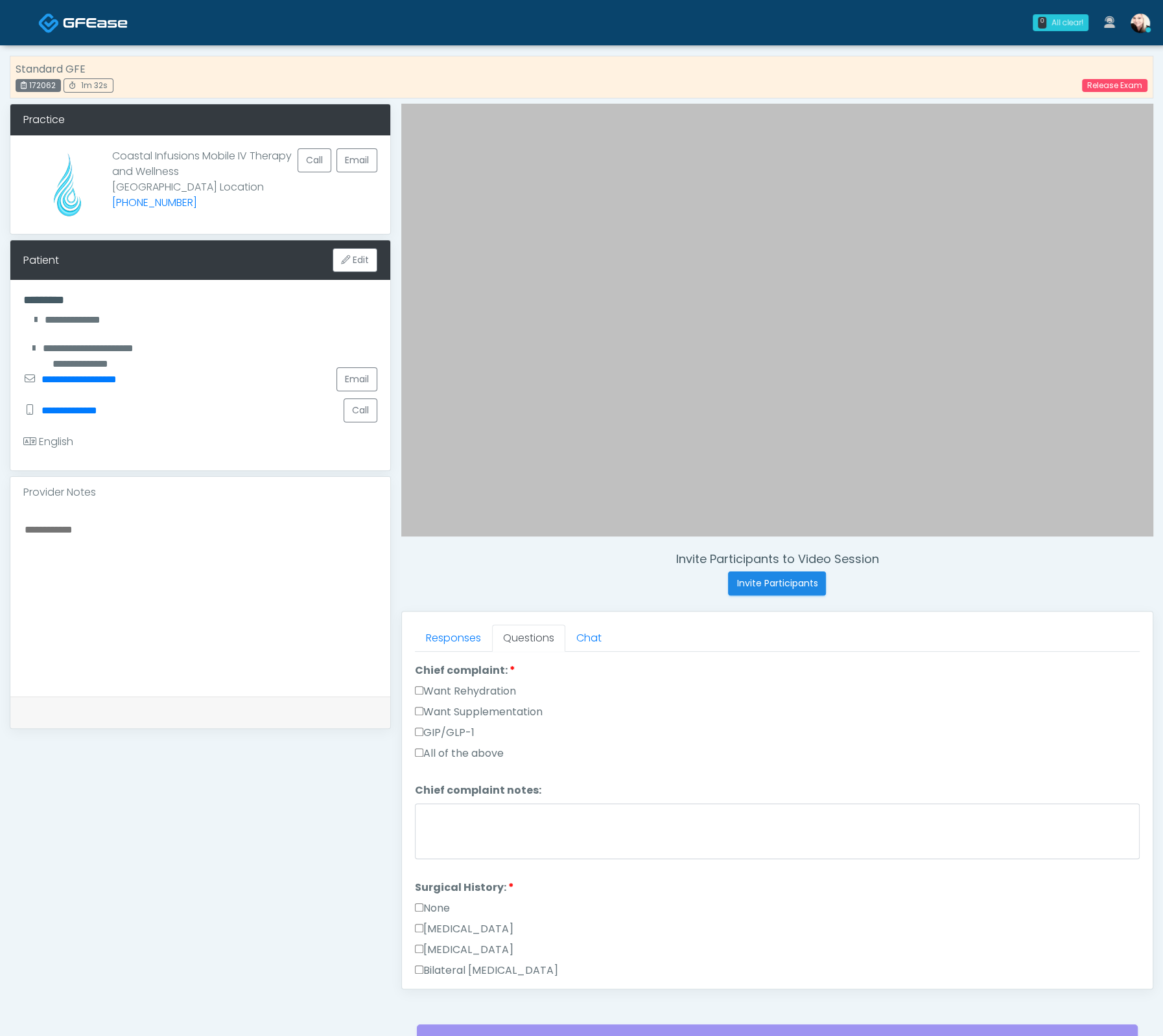
scroll to position [358, 0]
click at [423, 696] on label "Want Supplementation" at bounding box center [479, 703] width 128 height 16
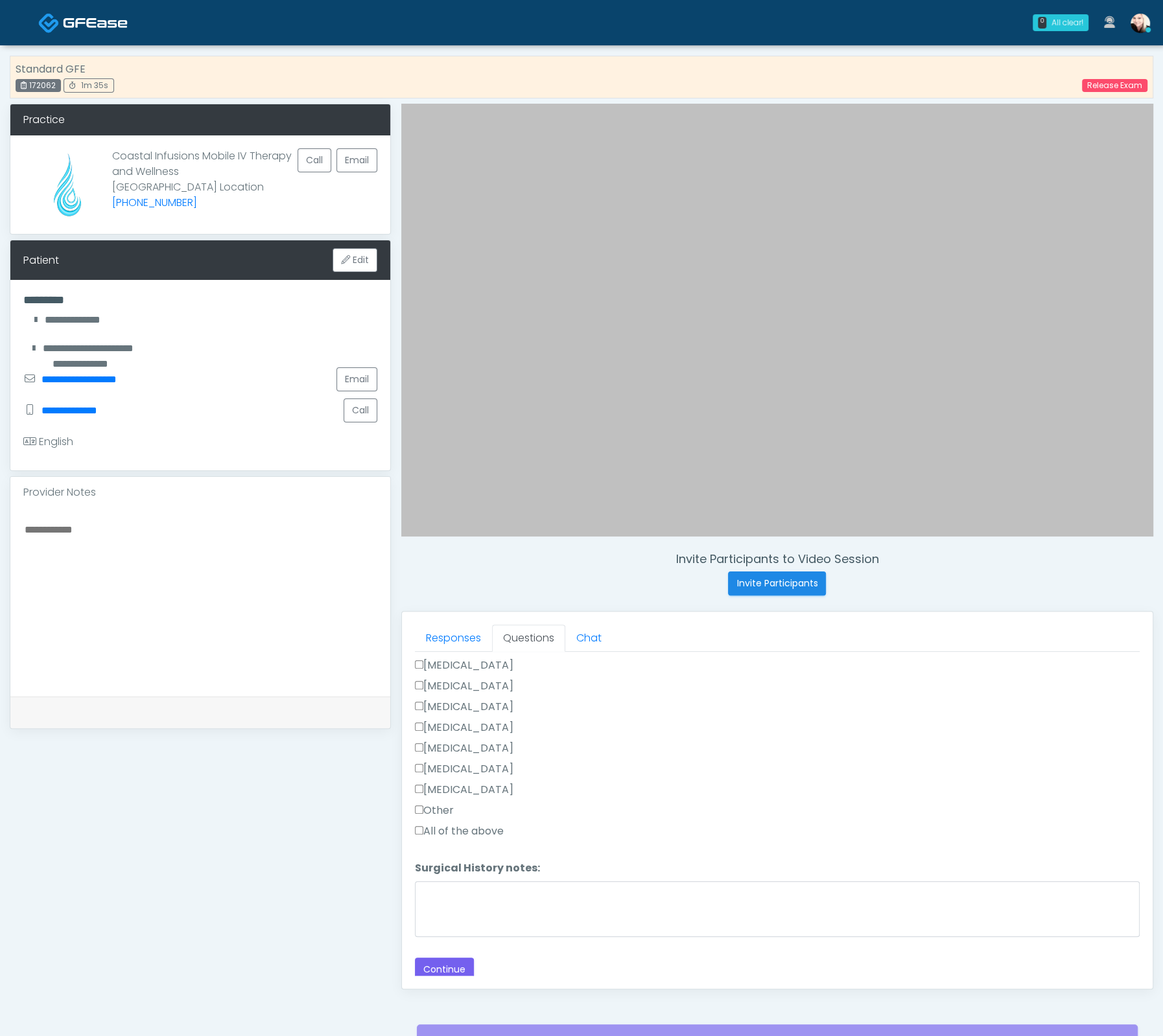
click at [473, 975] on div "Responses Questions Chat Good Faith Exam Script Good Faith Exam Script INTRODUC…" at bounding box center [777, 801] width 751 height 377
click at [465, 971] on button "Continue" at bounding box center [445, 969] width 59 height 24
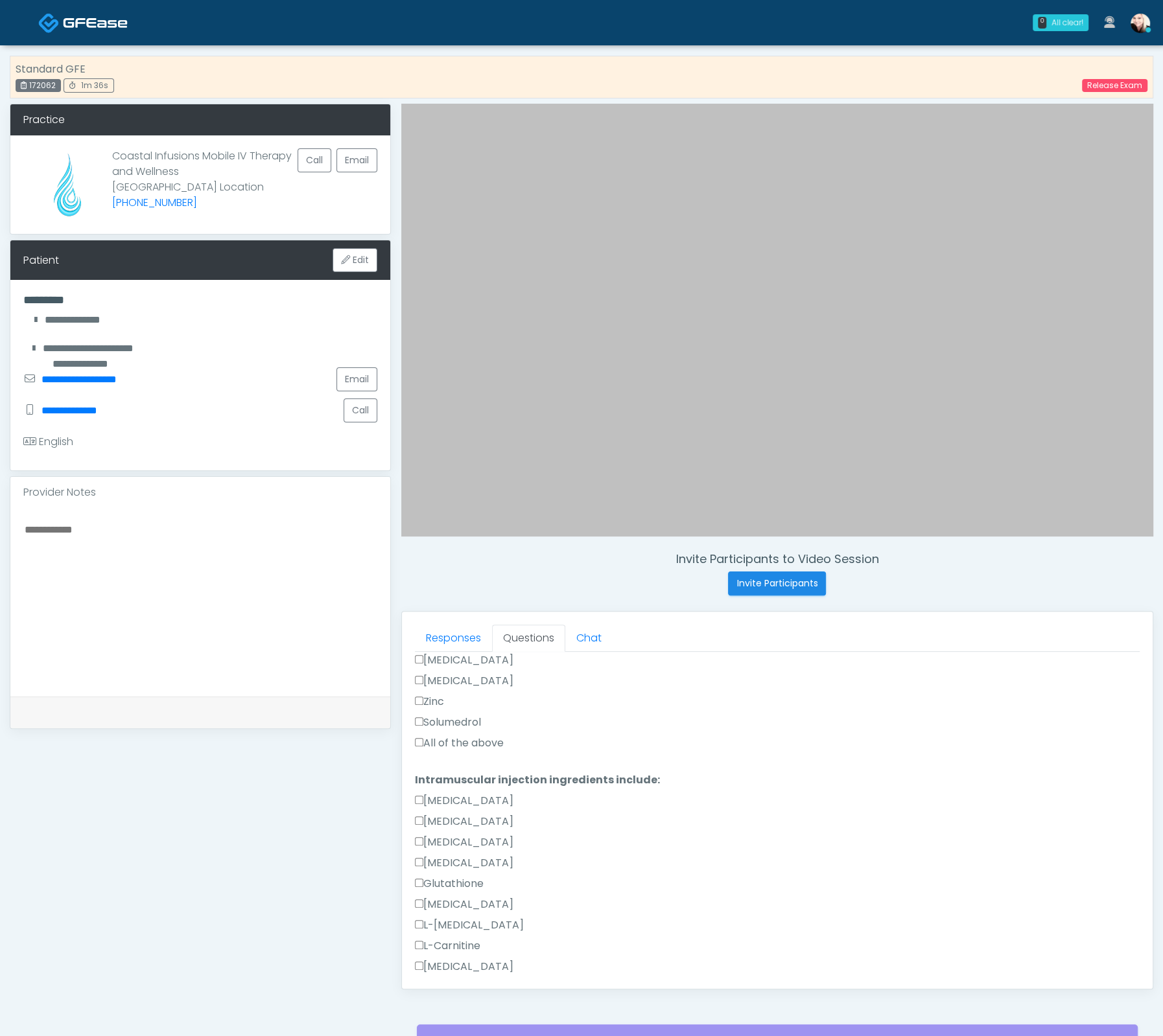
scroll to position [123, 0]
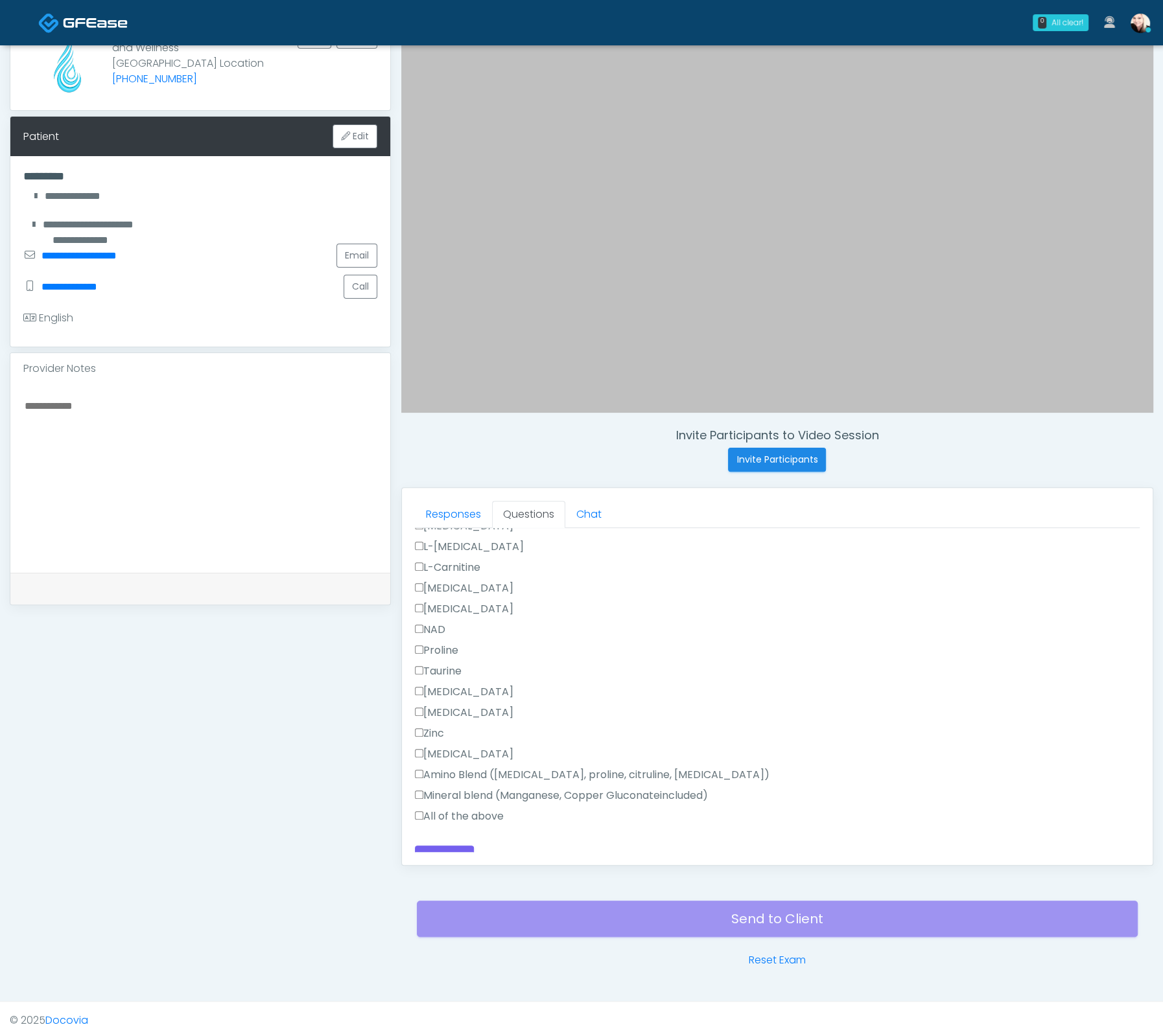
click at [431, 809] on label "All of the above" at bounding box center [459, 816] width 89 height 16
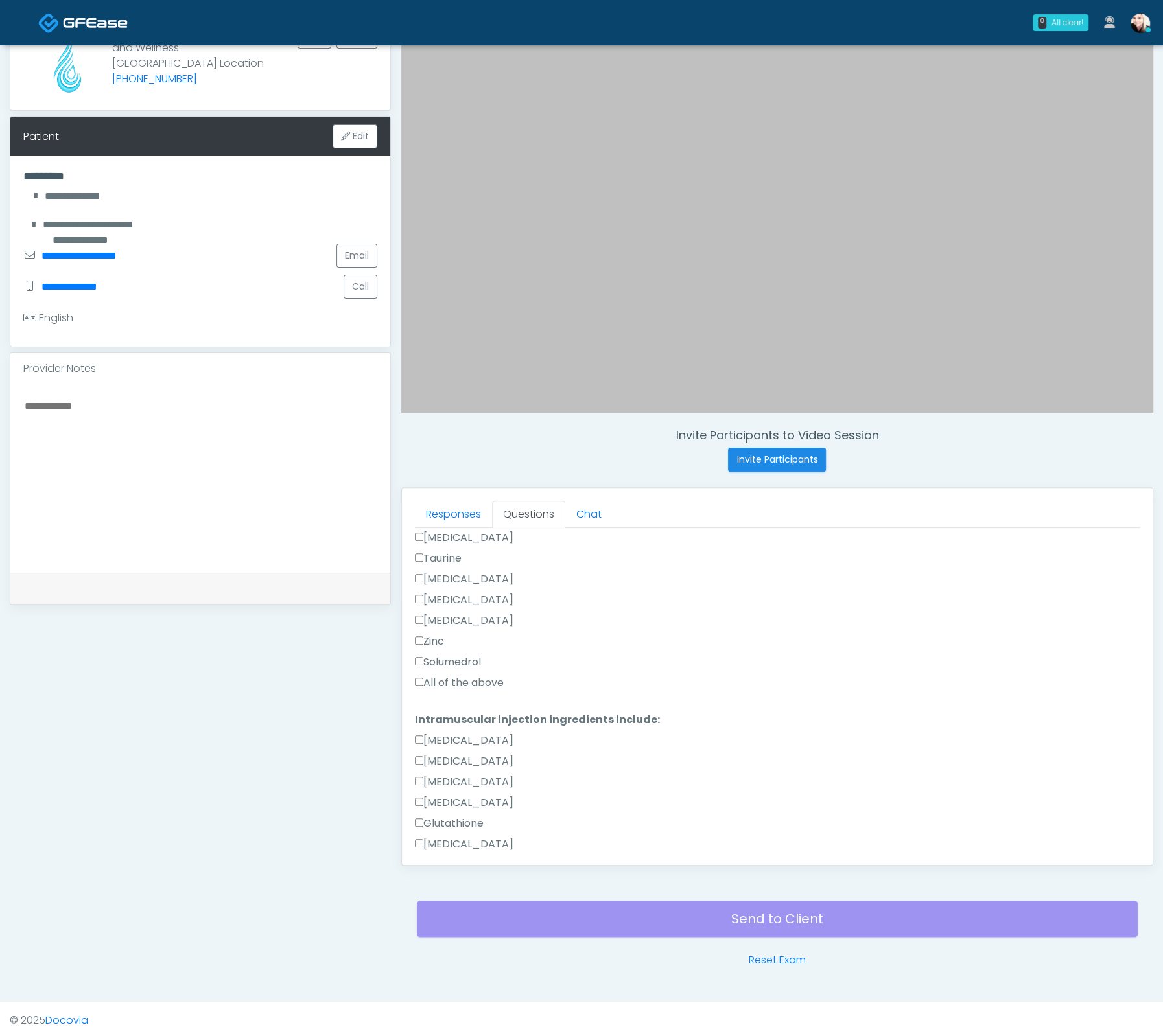
click at [436, 675] on label "All of the above" at bounding box center [459, 683] width 89 height 16
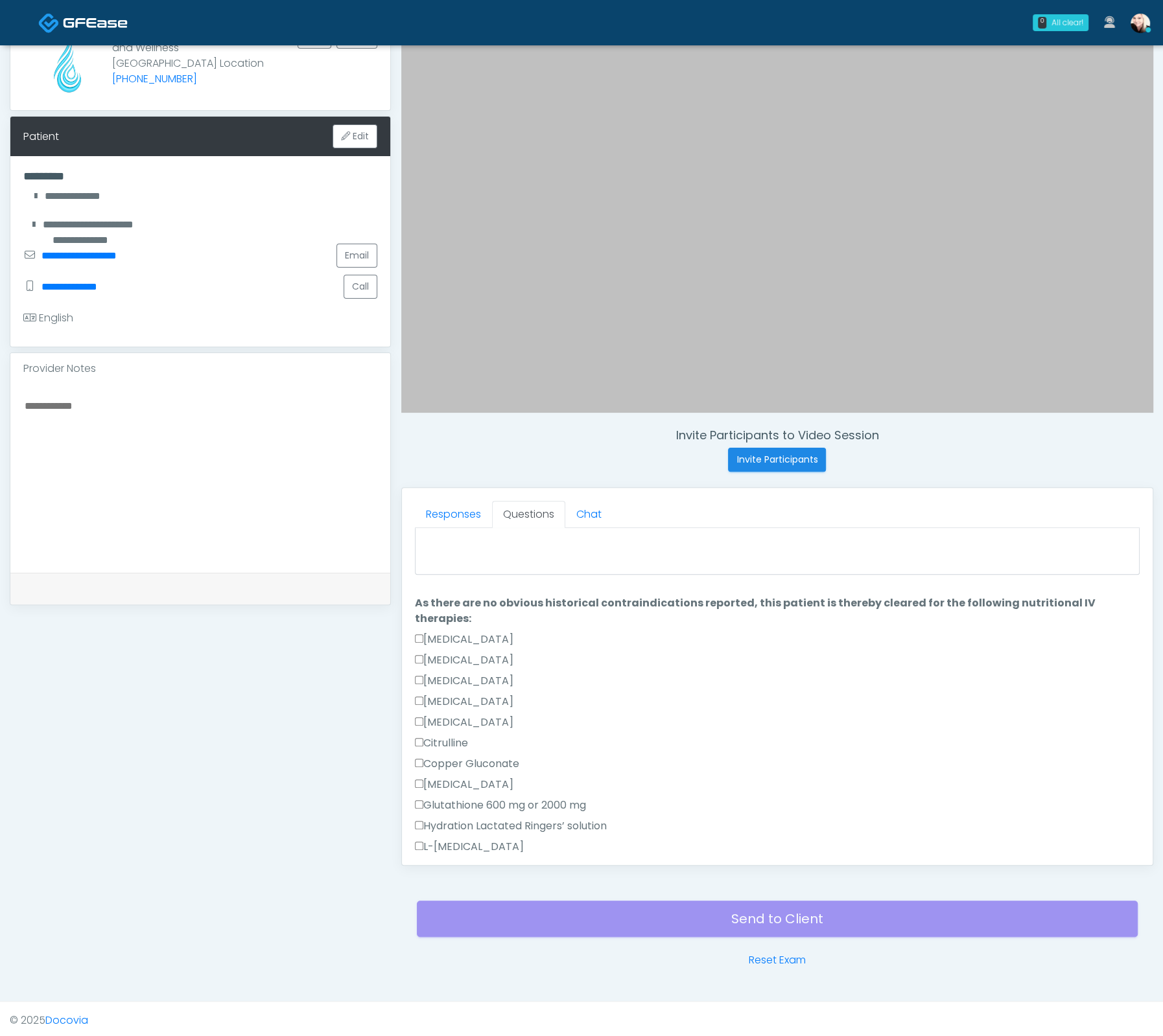
scroll to position [0, 0]
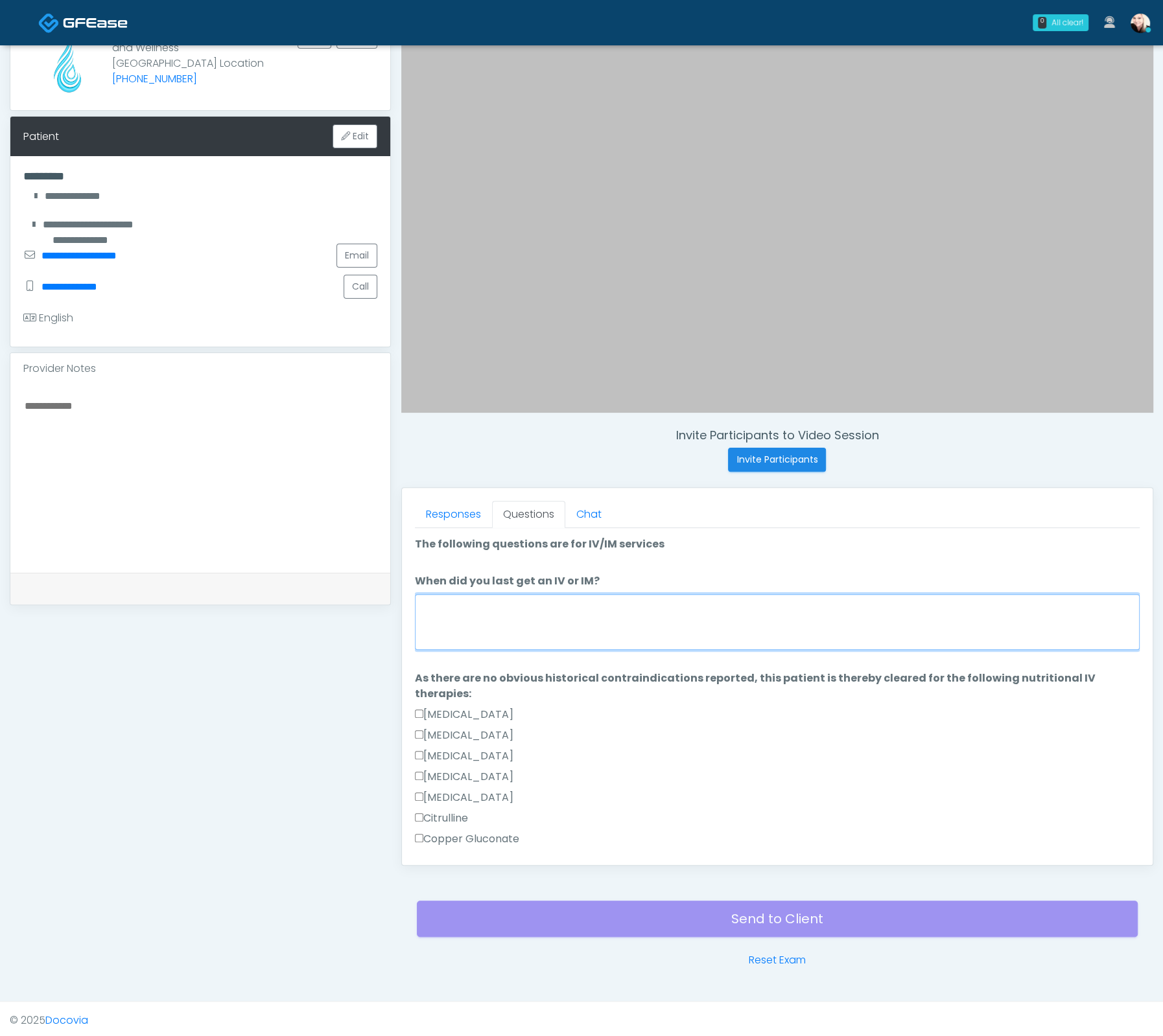
click at [473, 607] on textarea "When did you last get an IV or IM?" at bounding box center [777, 622] width 725 height 56
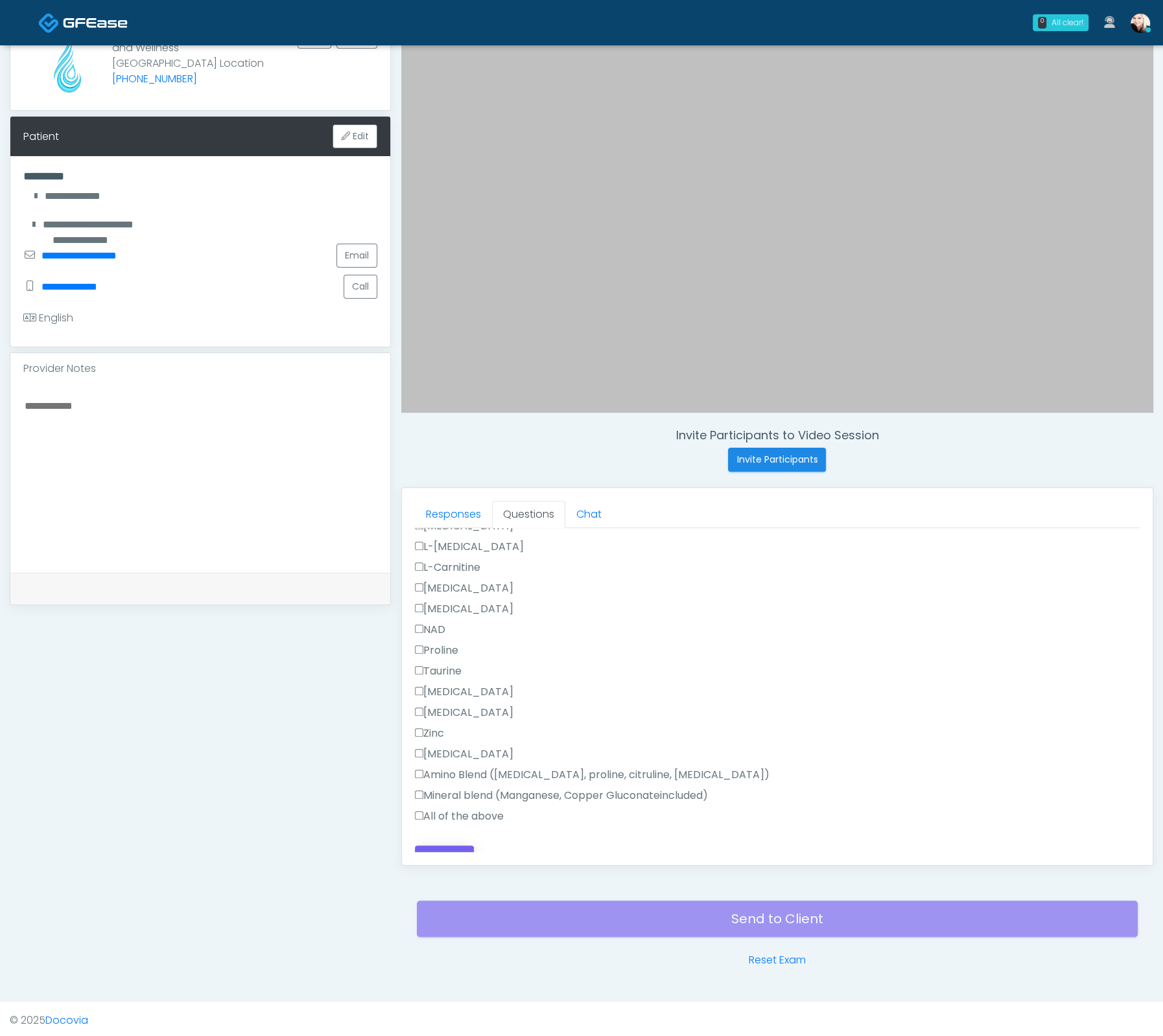
type textarea "**********"
click at [451, 846] on button "Continue" at bounding box center [445, 858] width 59 height 24
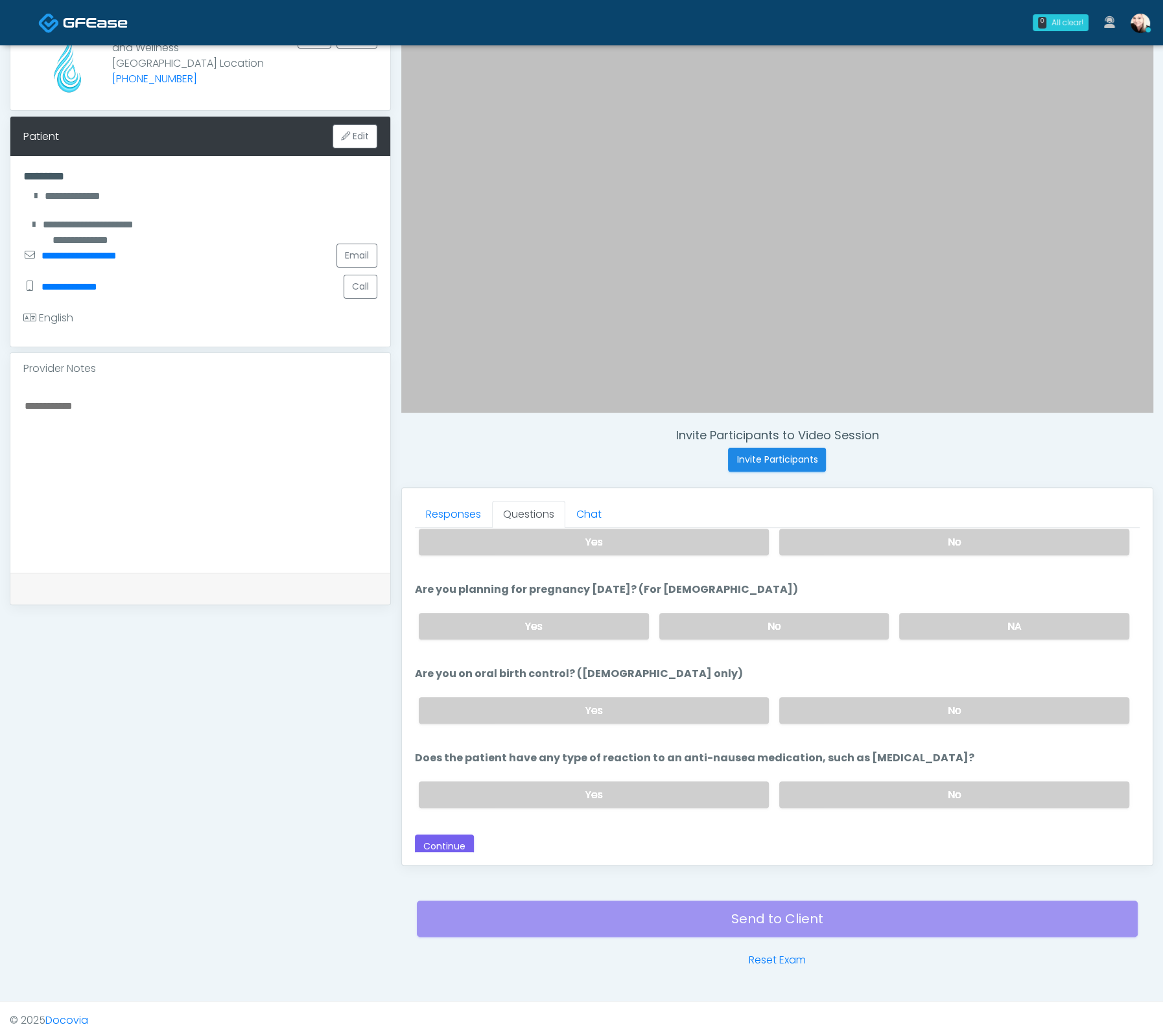
scroll to position [0, 0]
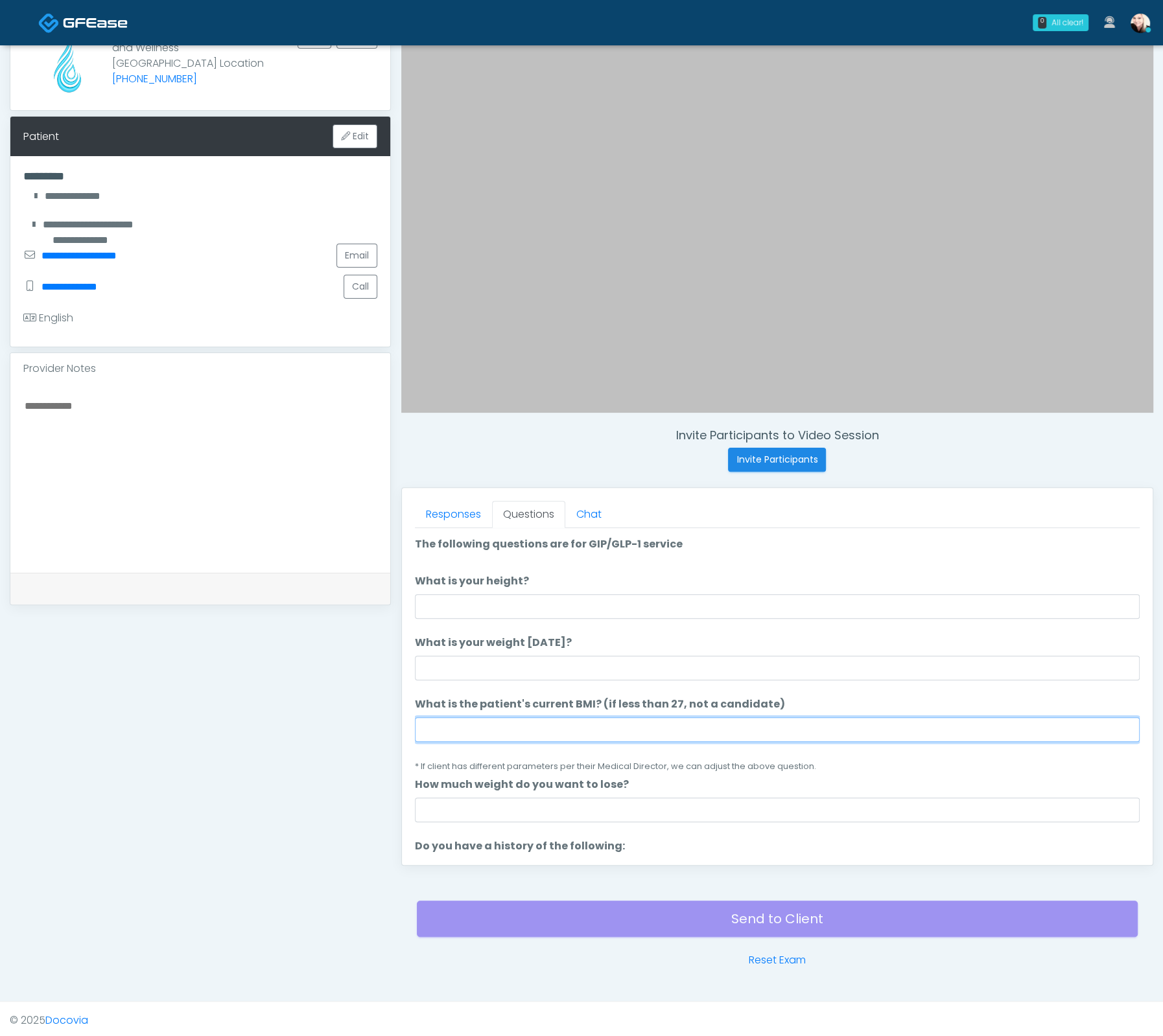
click at [565, 718] on input "What is the patient's current BMI? (if less than 27, not a candidate)" at bounding box center [777, 730] width 725 height 25
paste input "**********"
type input "**********"
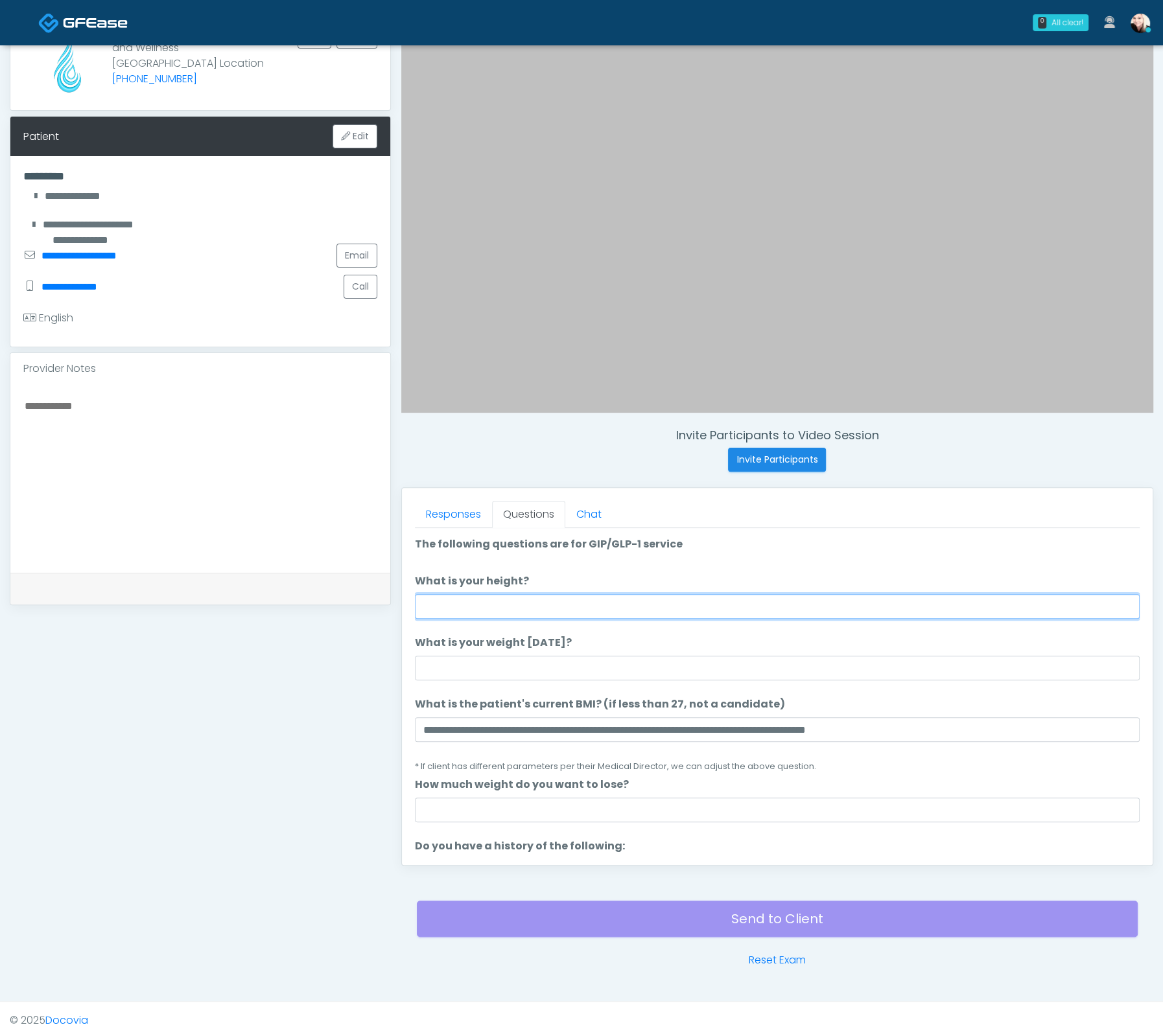
click at [497, 598] on input "What is your height?" at bounding box center [777, 607] width 725 height 25
type input "*****"
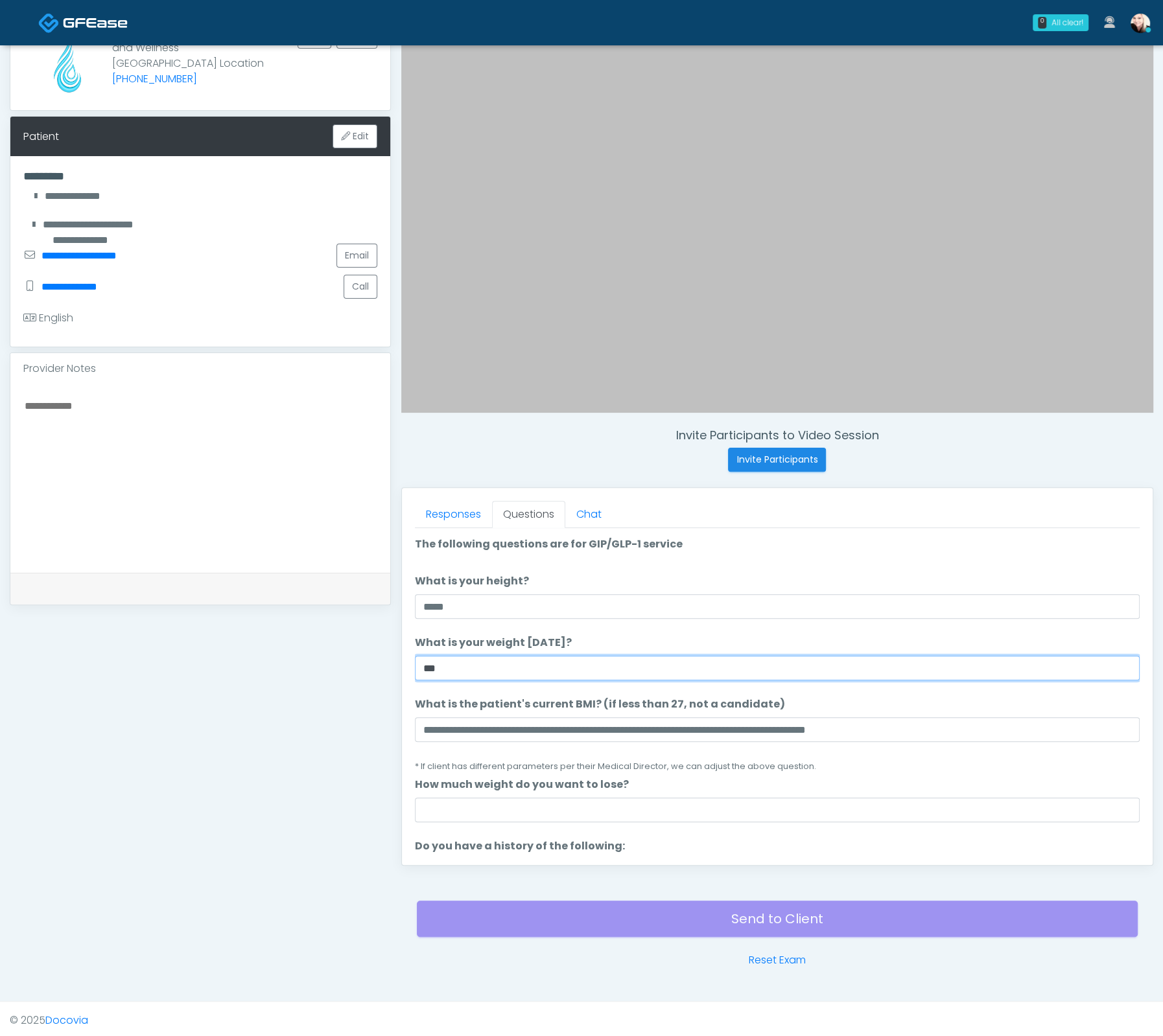
scroll to position [136, 0]
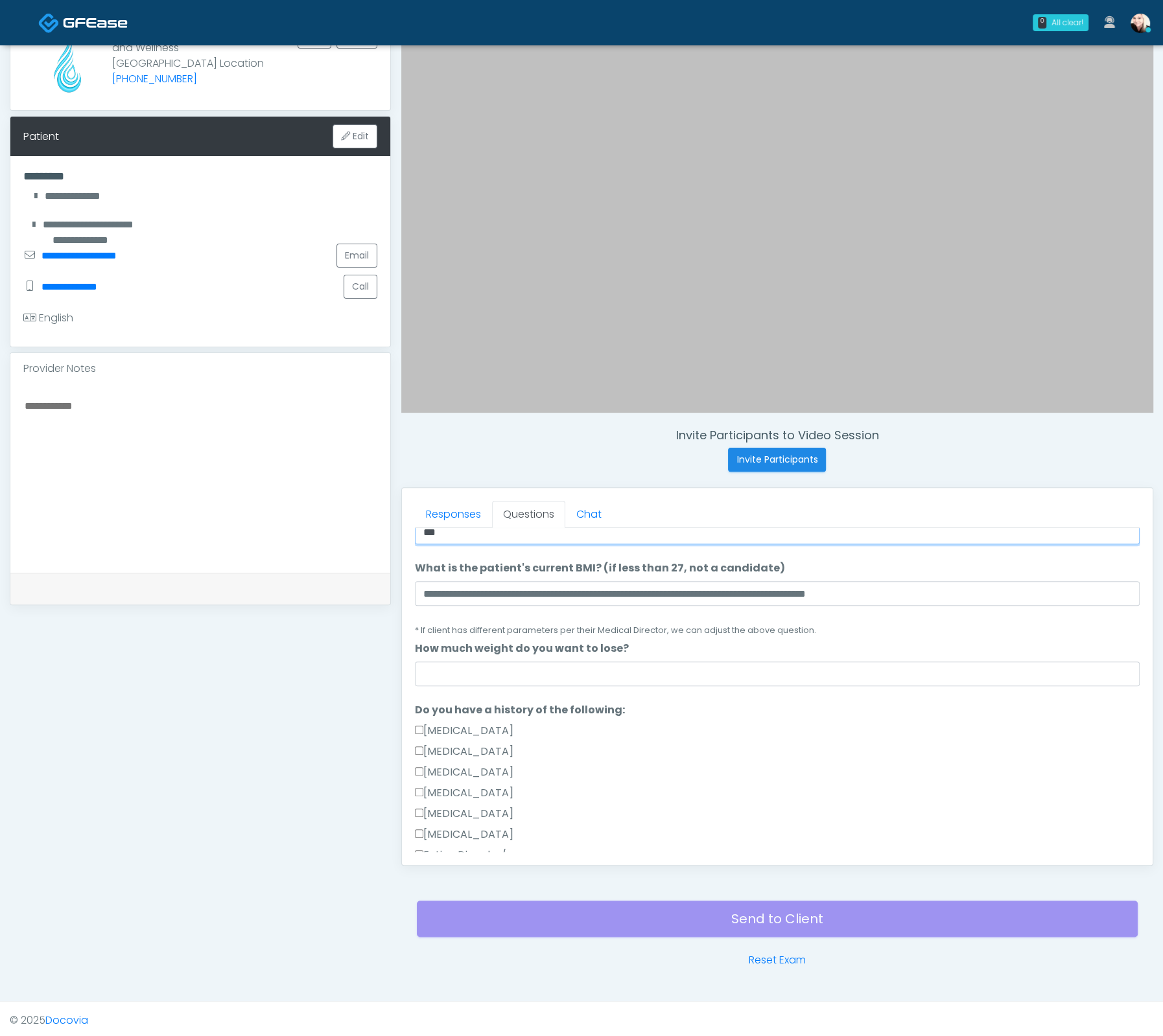
type input "***"
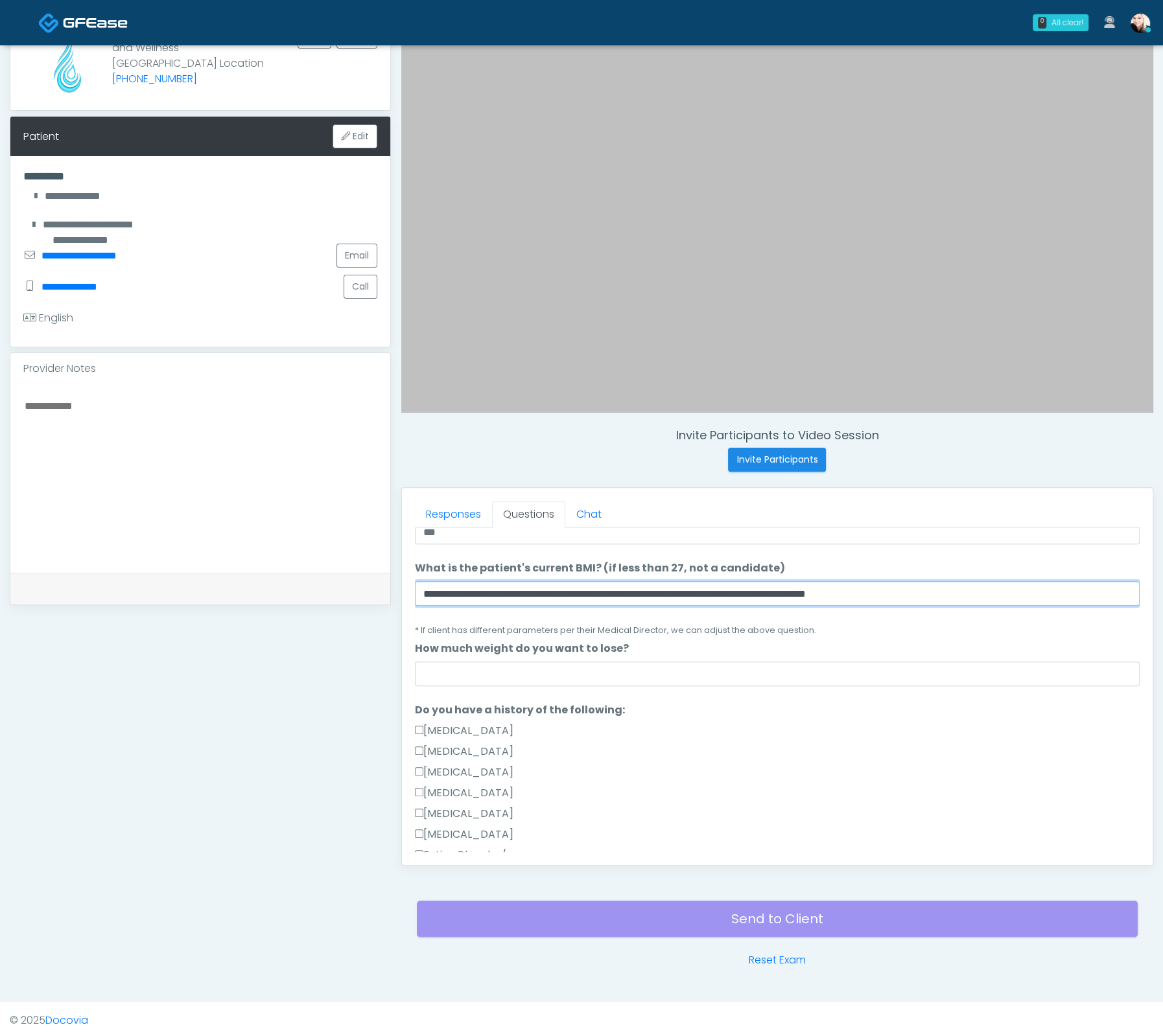
drag, startPoint x: 750, startPoint y: 572, endPoint x: 180, endPoint y: 575, distance: 570.0
click at [180, 575] on div "**********" at bounding box center [581, 474] width 1143 height 988
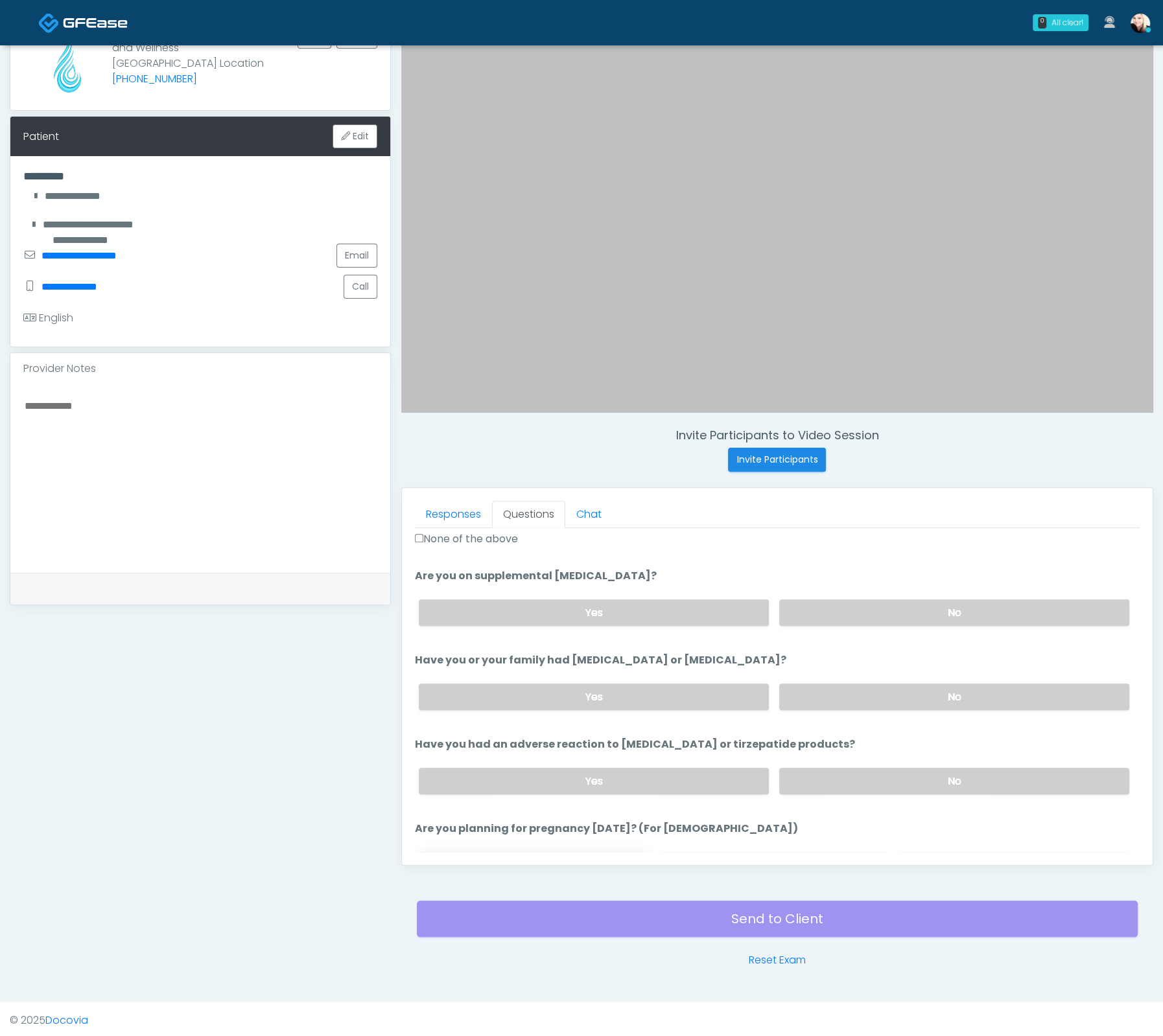
scroll to position [712, 0]
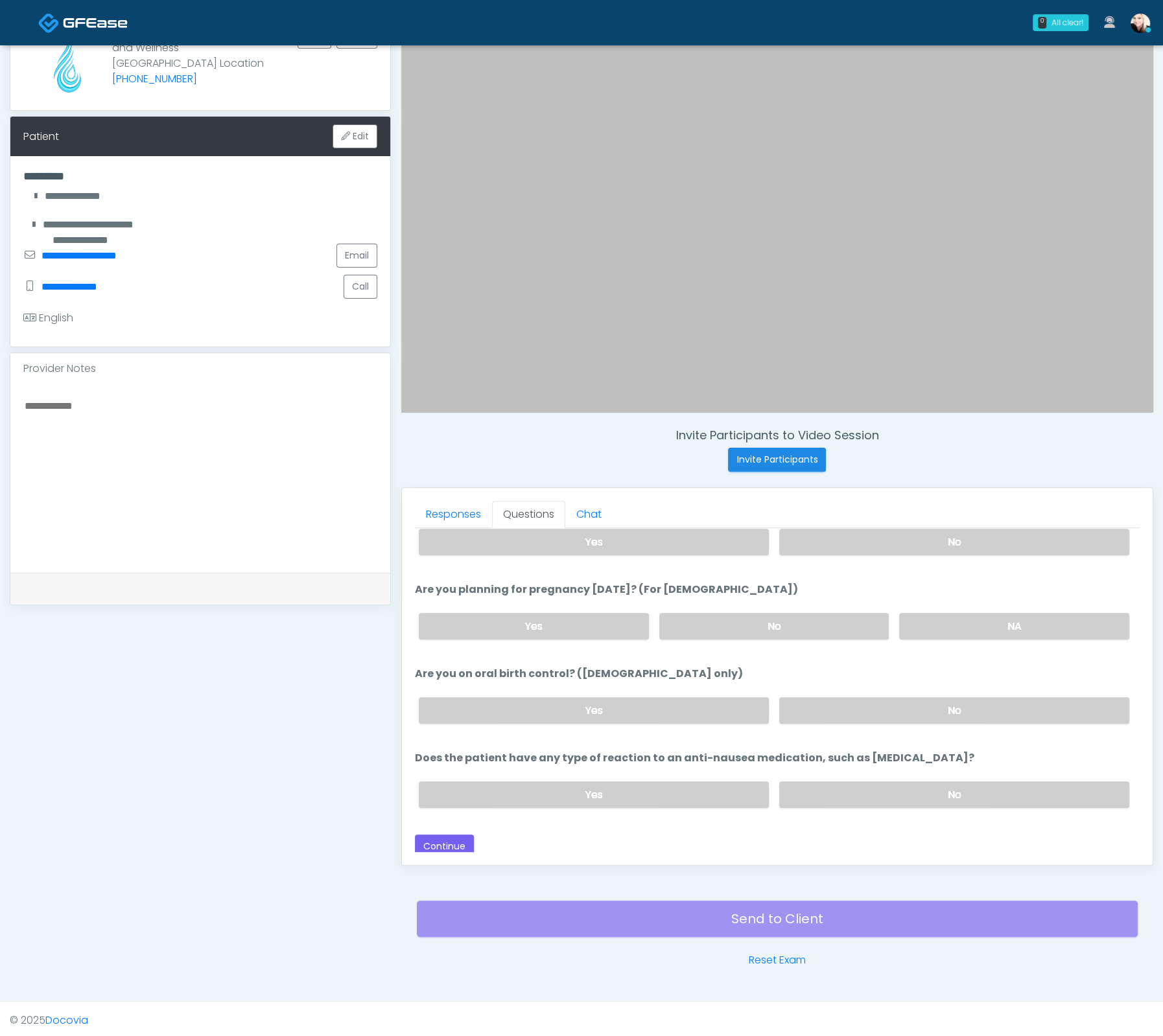
type input "****"
drag, startPoint x: 871, startPoint y: 794, endPoint x: 883, endPoint y: 785, distance: 15.0
click at [876, 792] on label "No" at bounding box center [954, 794] width 350 height 27
drag, startPoint x: 891, startPoint y: 711, endPoint x: 827, endPoint y: 640, distance: 95.6
click at [891, 711] on label "No" at bounding box center [954, 710] width 350 height 27
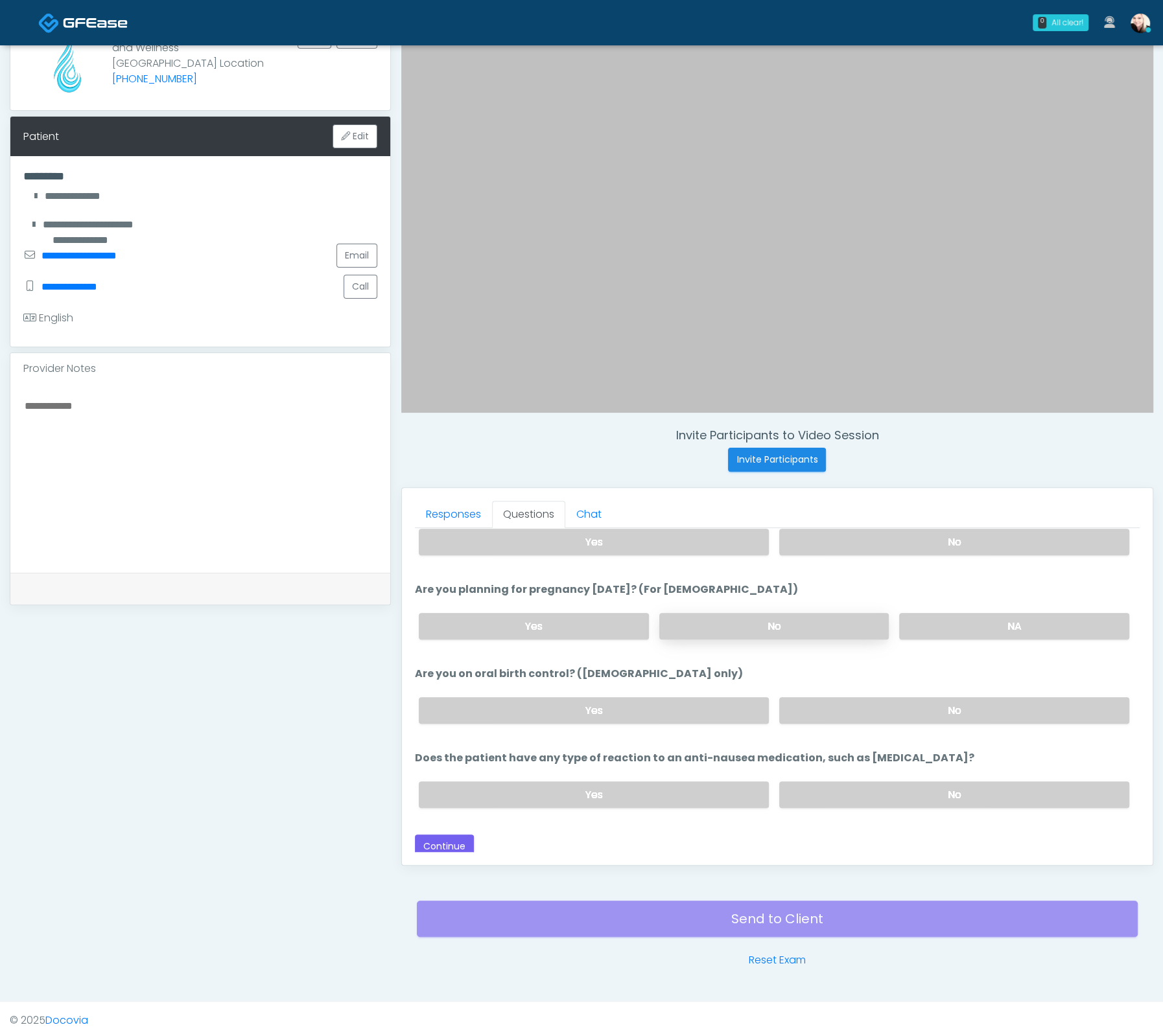
drag, startPoint x: 806, startPoint y: 630, endPoint x: 810, endPoint y: 620, distance: 10.8
click at [806, 630] on label "No" at bounding box center [774, 626] width 230 height 27
click at [945, 602] on div "Yes No NA" at bounding box center [773, 626] width 731 height 47
click at [950, 606] on div "Yes No NA" at bounding box center [773, 626] width 731 height 47
click at [917, 541] on label "No" at bounding box center [954, 542] width 350 height 27
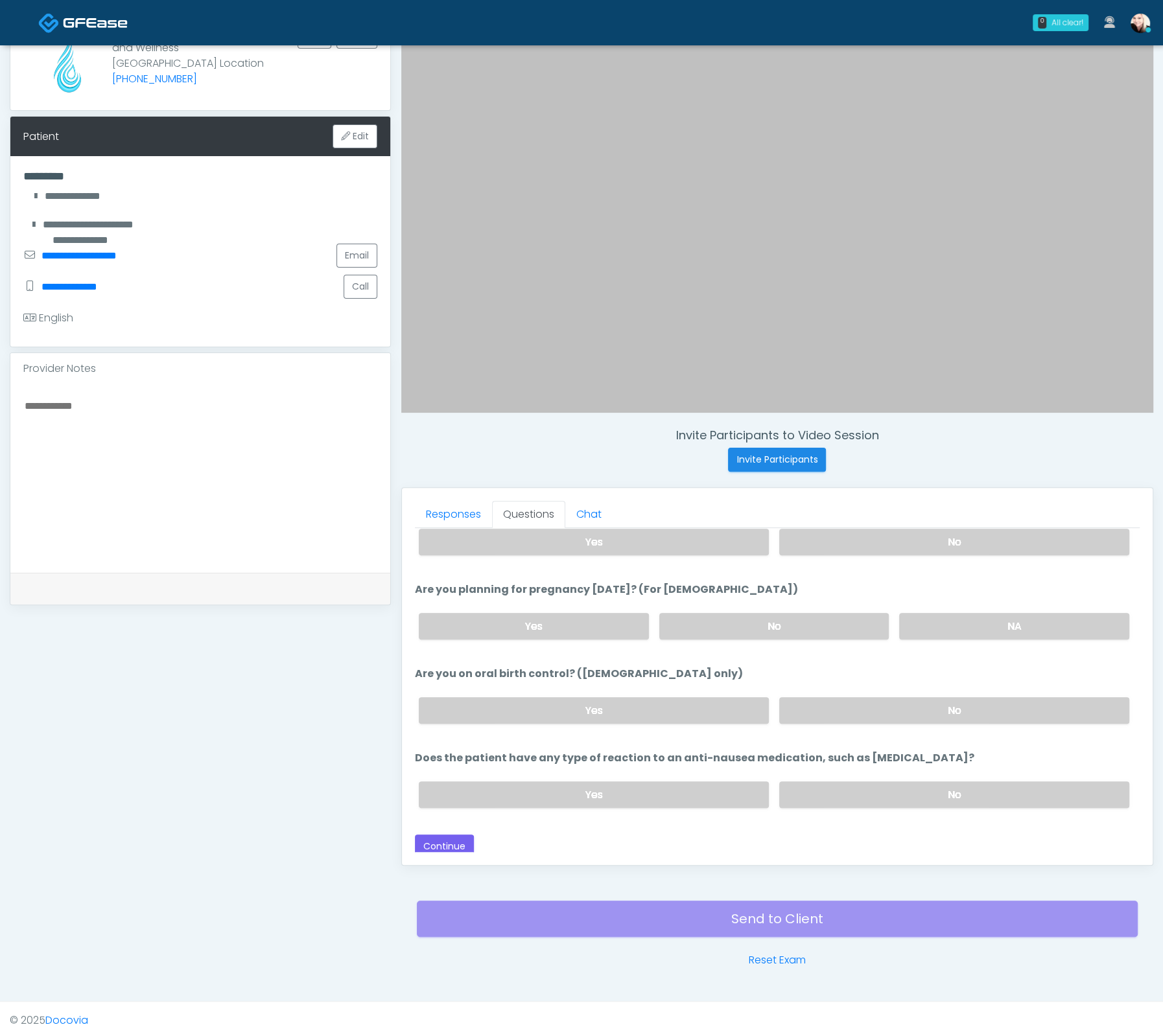
scroll to position [539, 0]
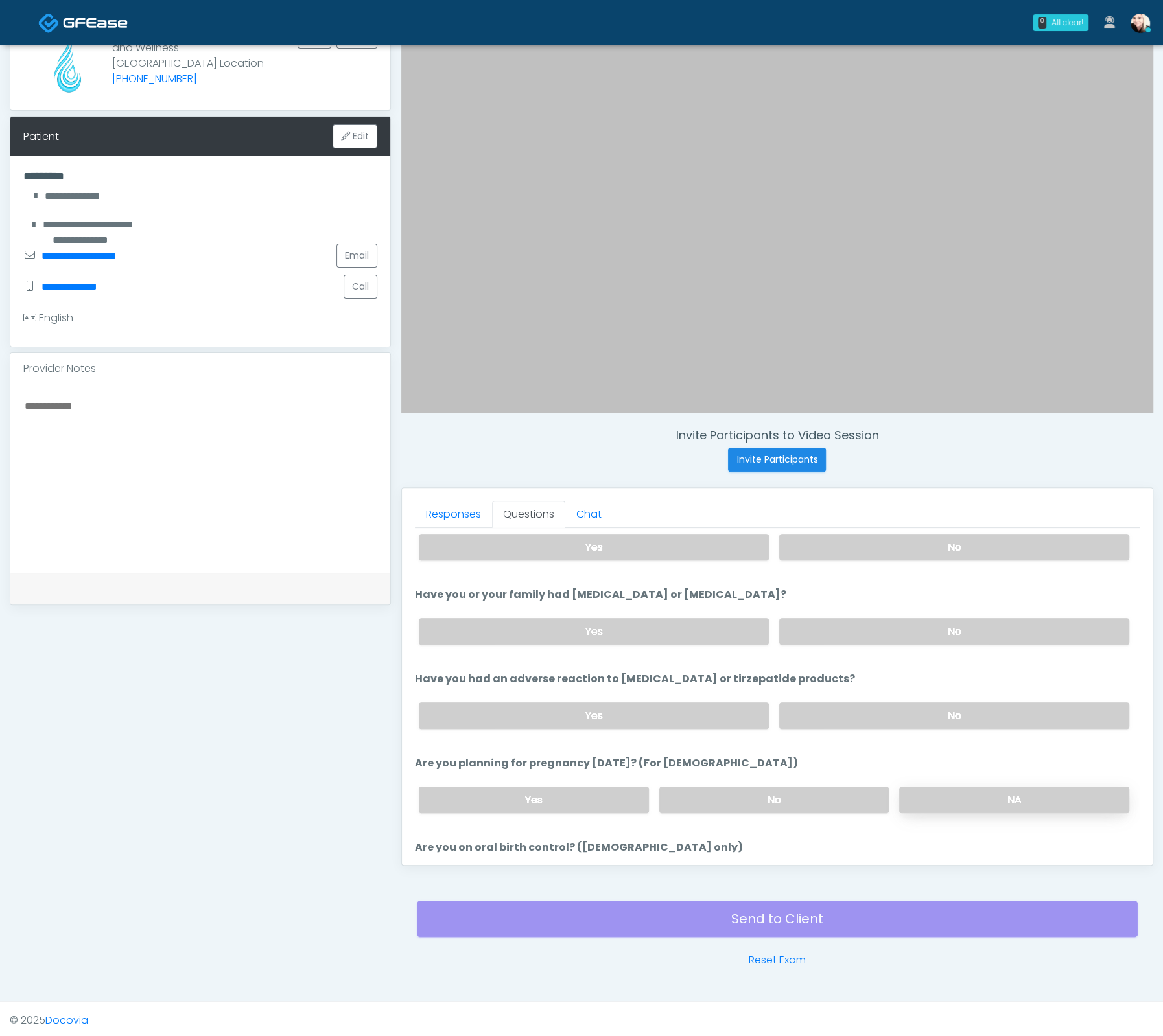
drag, startPoint x: 976, startPoint y: 809, endPoint x: 978, endPoint y: 800, distance: 9.2
click at [976, 809] on div "Yes No NA" at bounding box center [773, 800] width 731 height 47
click at [968, 780] on div "Yes No NA" at bounding box center [773, 800] width 731 height 47
drag, startPoint x: 970, startPoint y: 781, endPoint x: 941, endPoint y: 716, distance: 71.2
click at [970, 787] on label "NA" at bounding box center [1013, 800] width 230 height 27
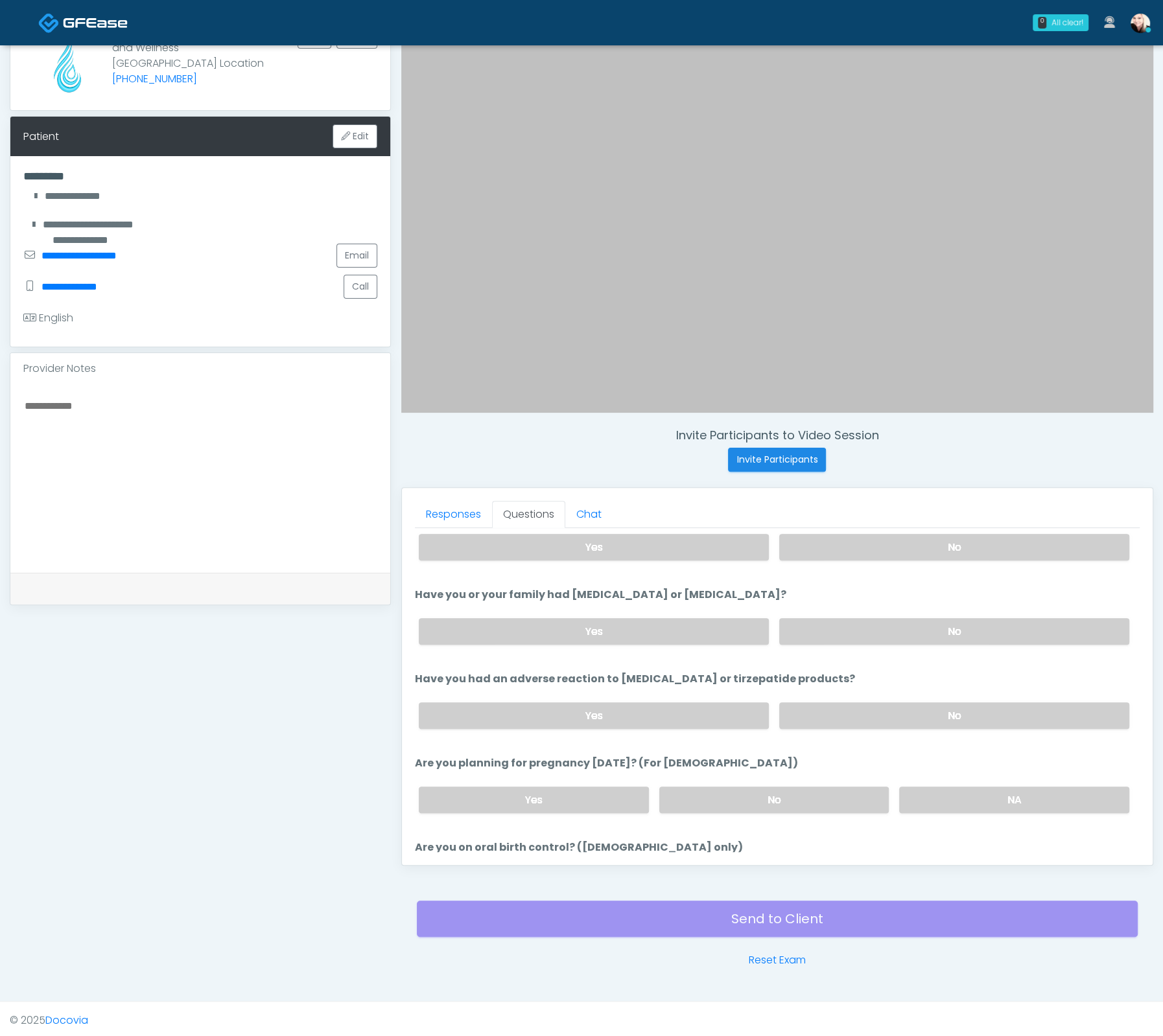
drag, startPoint x: 896, startPoint y: 624, endPoint x: 895, endPoint y: 558, distance: 66.0
click at [897, 620] on label "No" at bounding box center [954, 631] width 350 height 27
click at [891, 537] on label "No" at bounding box center [954, 547] width 350 height 27
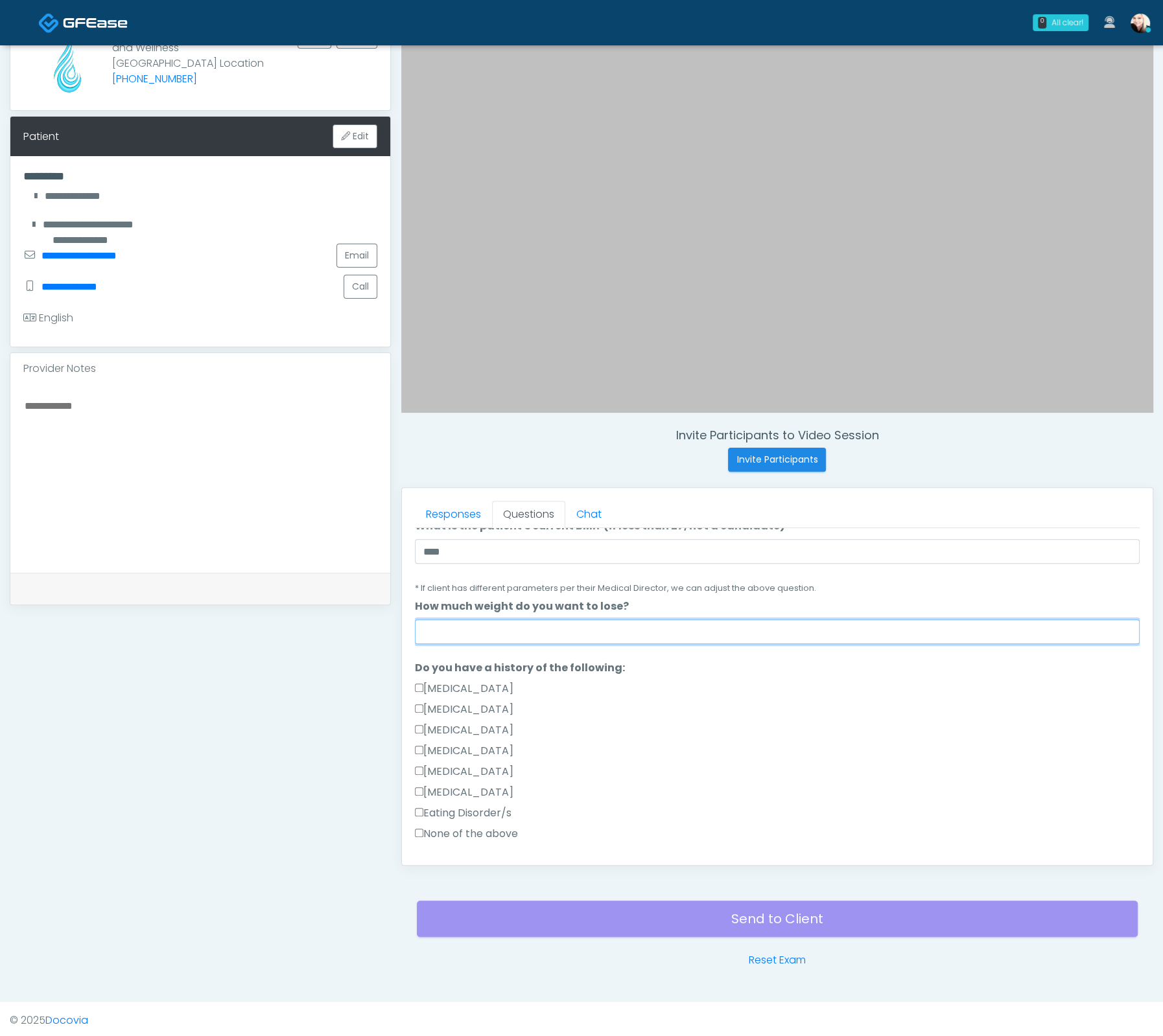
scroll to position [178, 0]
click at [478, 628] on input "How much weight do you want to lose?" at bounding box center [777, 633] width 725 height 25
click at [436, 631] on input "How much weight do you want to lose?" at bounding box center [777, 633] width 725 height 25
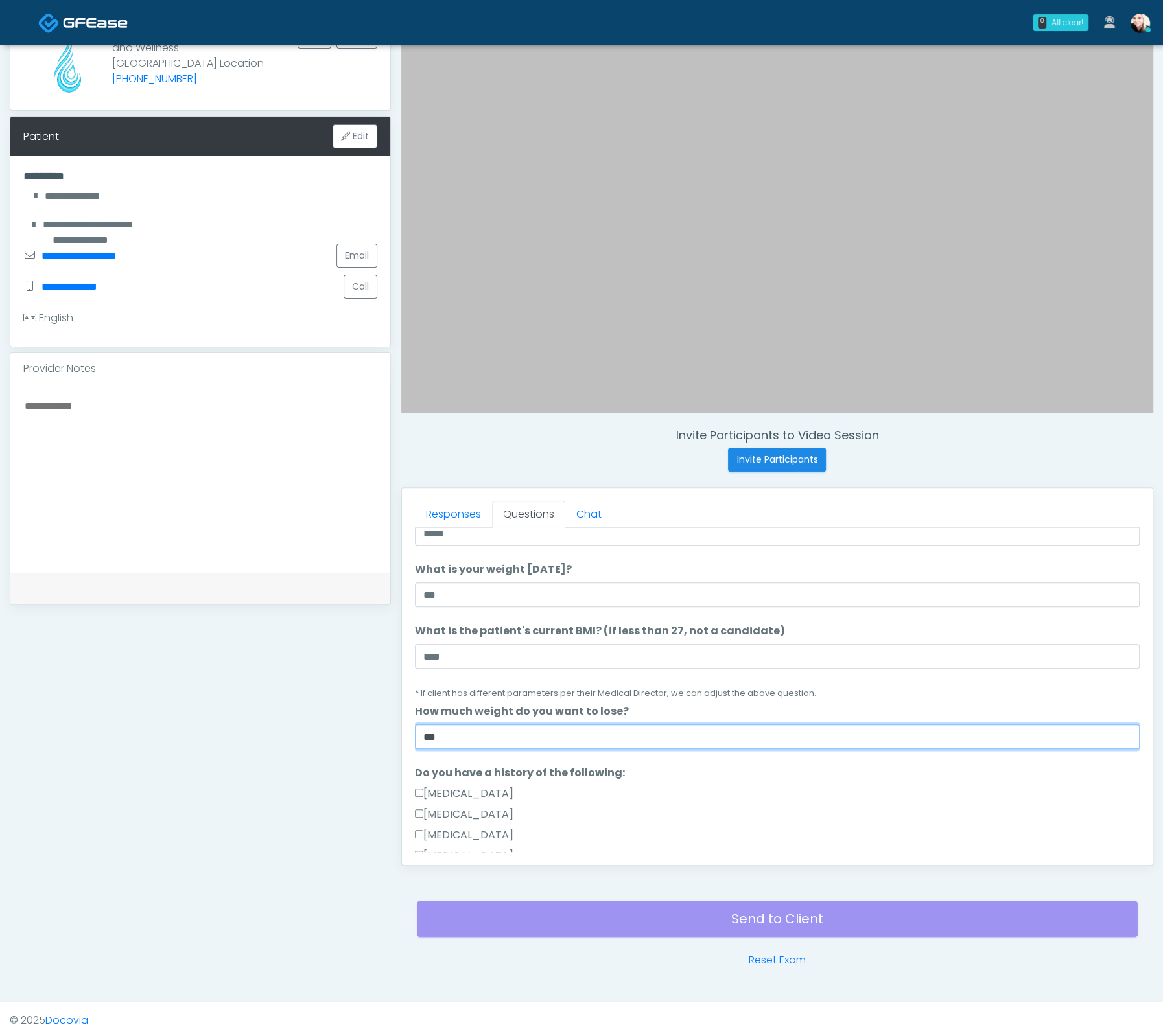
scroll to position [712, 0]
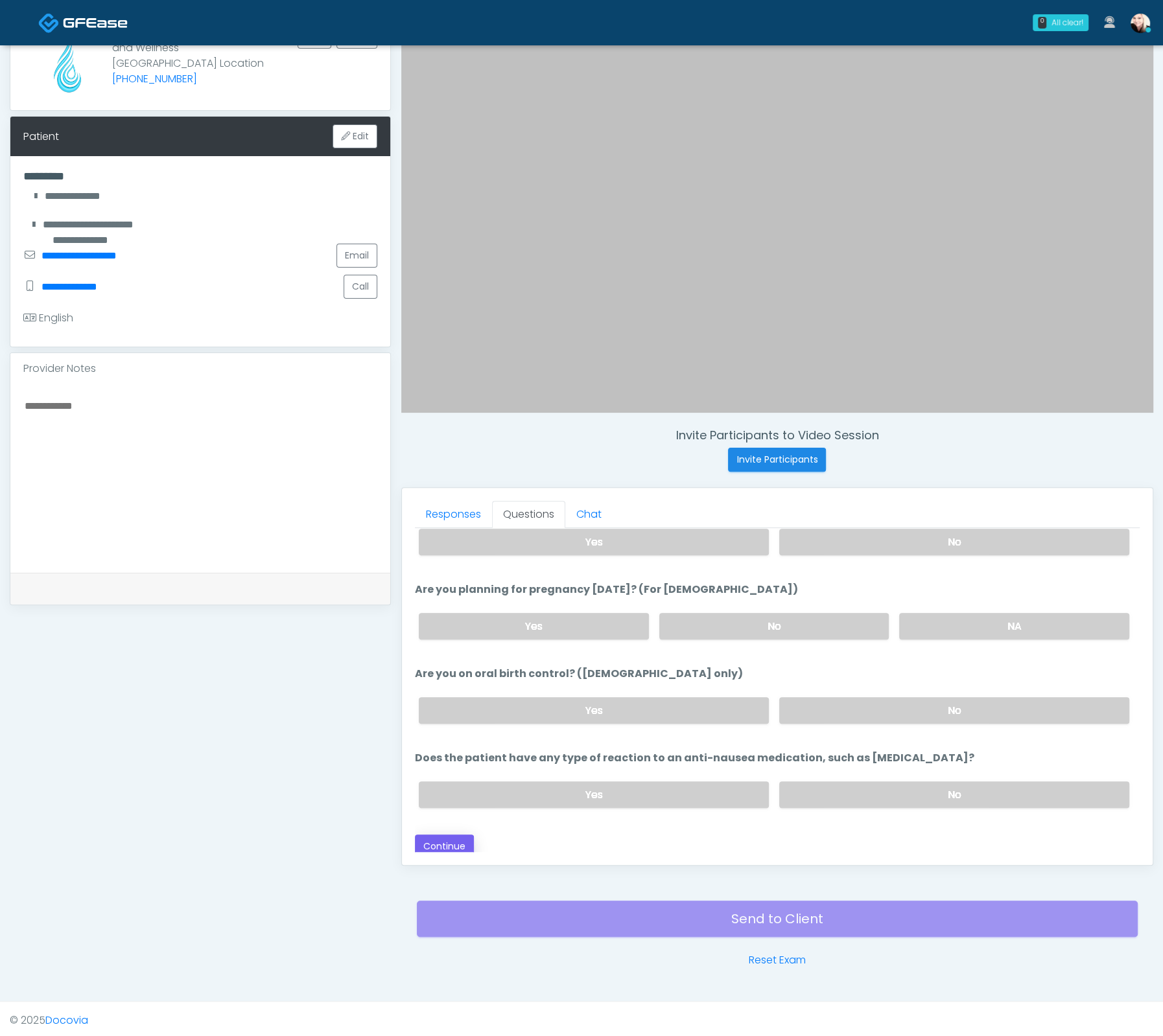
type input "***"
drag, startPoint x: 449, startPoint y: 841, endPoint x: 451, endPoint y: 827, distance: 14.1
click at [449, 841] on button "Continue" at bounding box center [445, 847] width 59 height 24
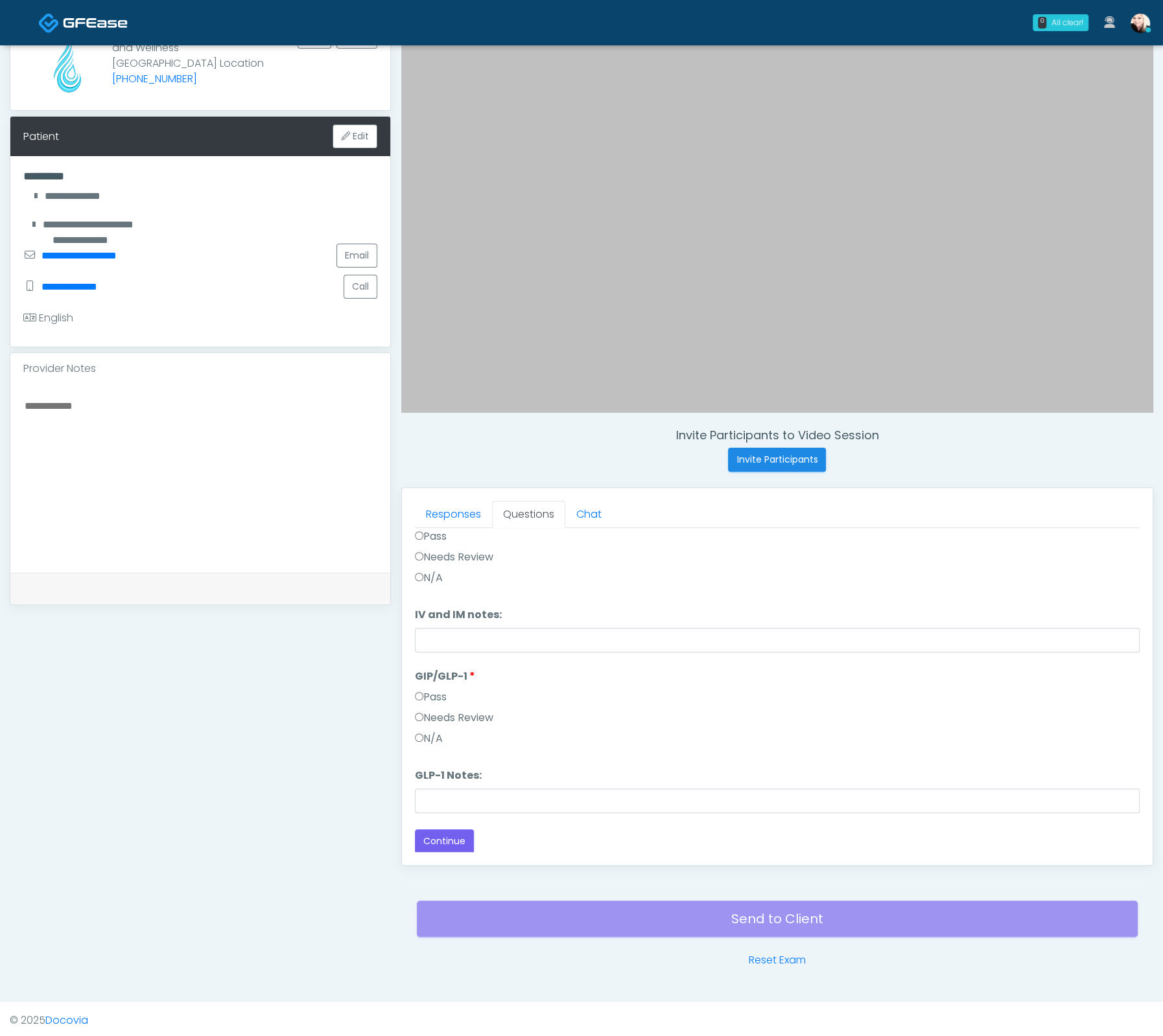
click at [432, 694] on label "Pass" at bounding box center [431, 697] width 32 height 16
drag, startPoint x: 472, startPoint y: 810, endPoint x: 468, endPoint y: 802, distance: 8.9
click at [471, 810] on input "GLP-1 Notes:" at bounding box center [777, 801] width 725 height 25
type input "**********"
click at [446, 842] on button "Continue" at bounding box center [445, 841] width 59 height 24
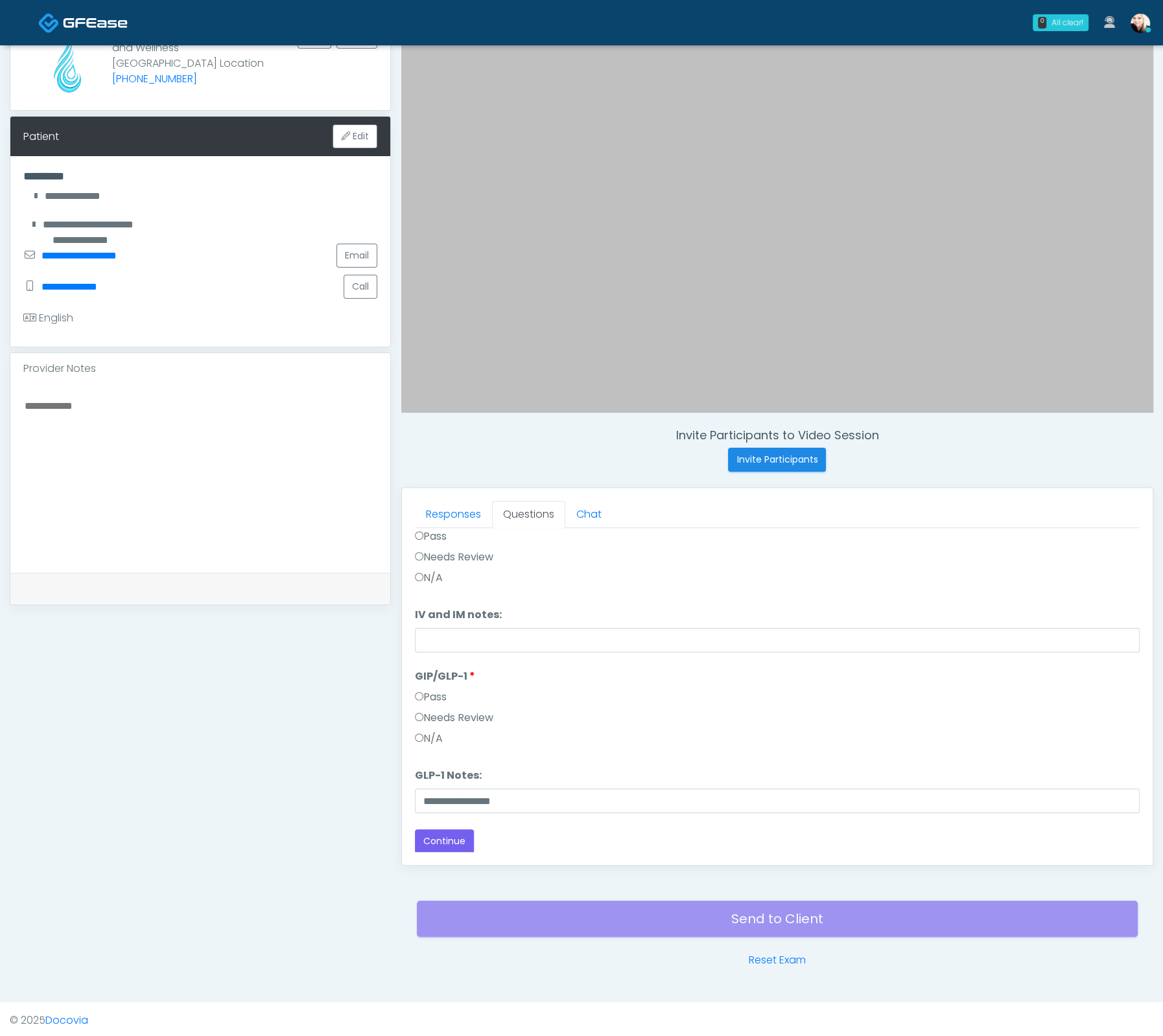
scroll to position [1, 0]
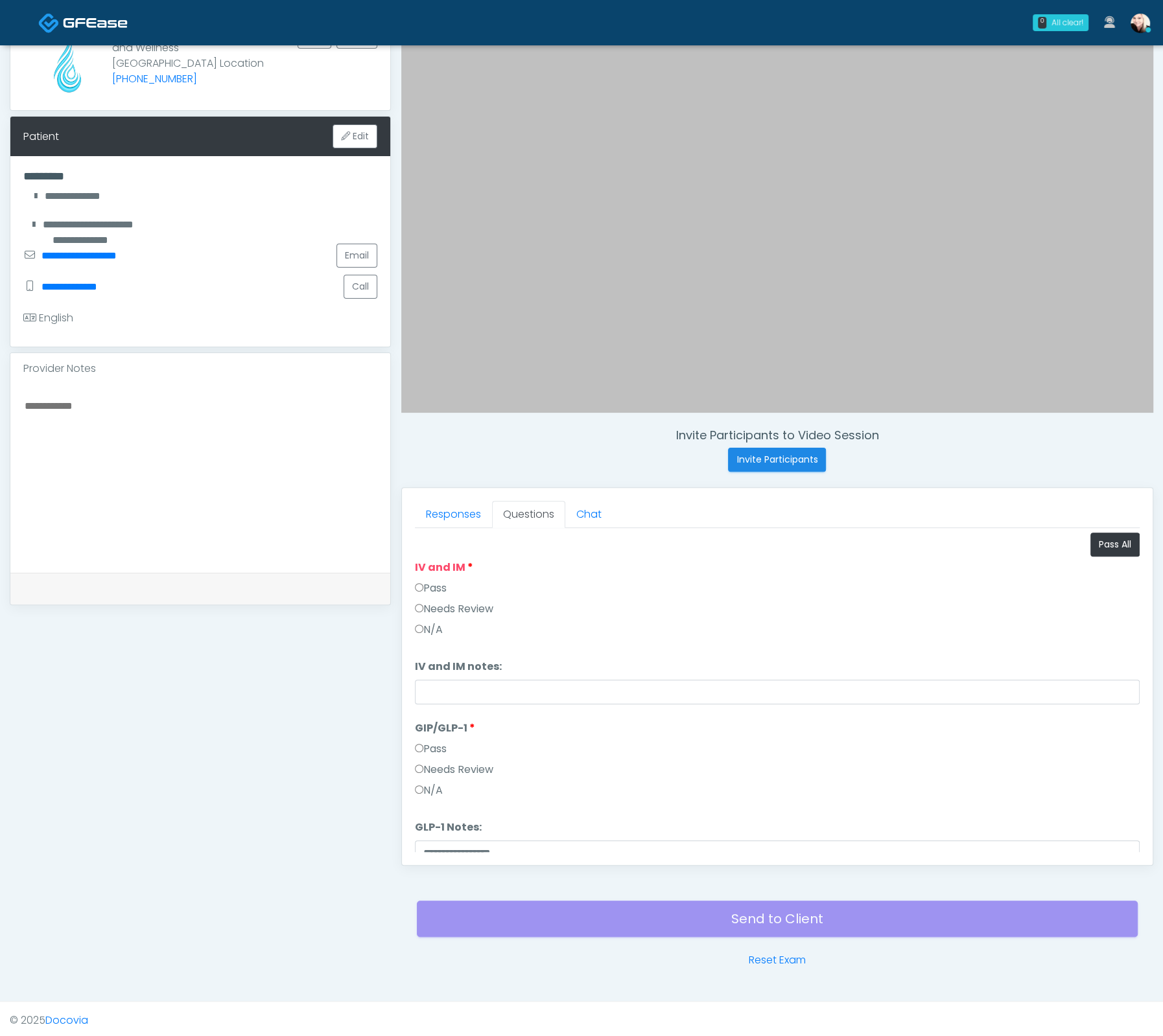
drag, startPoint x: 439, startPoint y: 591, endPoint x: 434, endPoint y: 581, distance: 11.2
click at [439, 591] on label "Pass" at bounding box center [431, 588] width 32 height 16
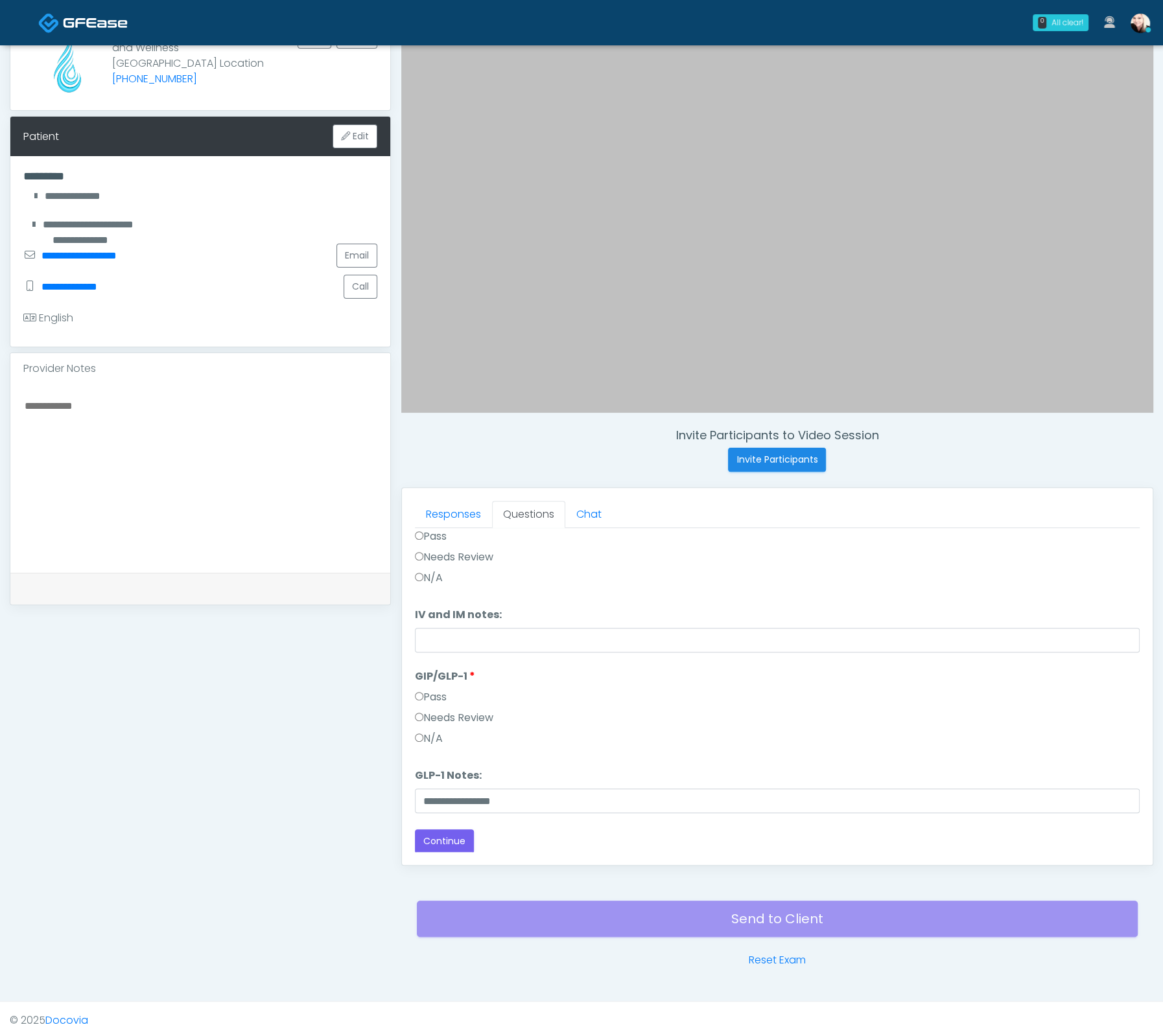
click at [430, 825] on div "Loading... Connecting to your agent... Please wait while we prepare your person…" at bounding box center [777, 667] width 725 height 373
click at [458, 858] on div "Responses Questions Chat Good Faith Exam Script Good Faith Exam Script INTRODUC…" at bounding box center [777, 676] width 751 height 377
click at [451, 846] on button "Continue" at bounding box center [445, 841] width 59 height 24
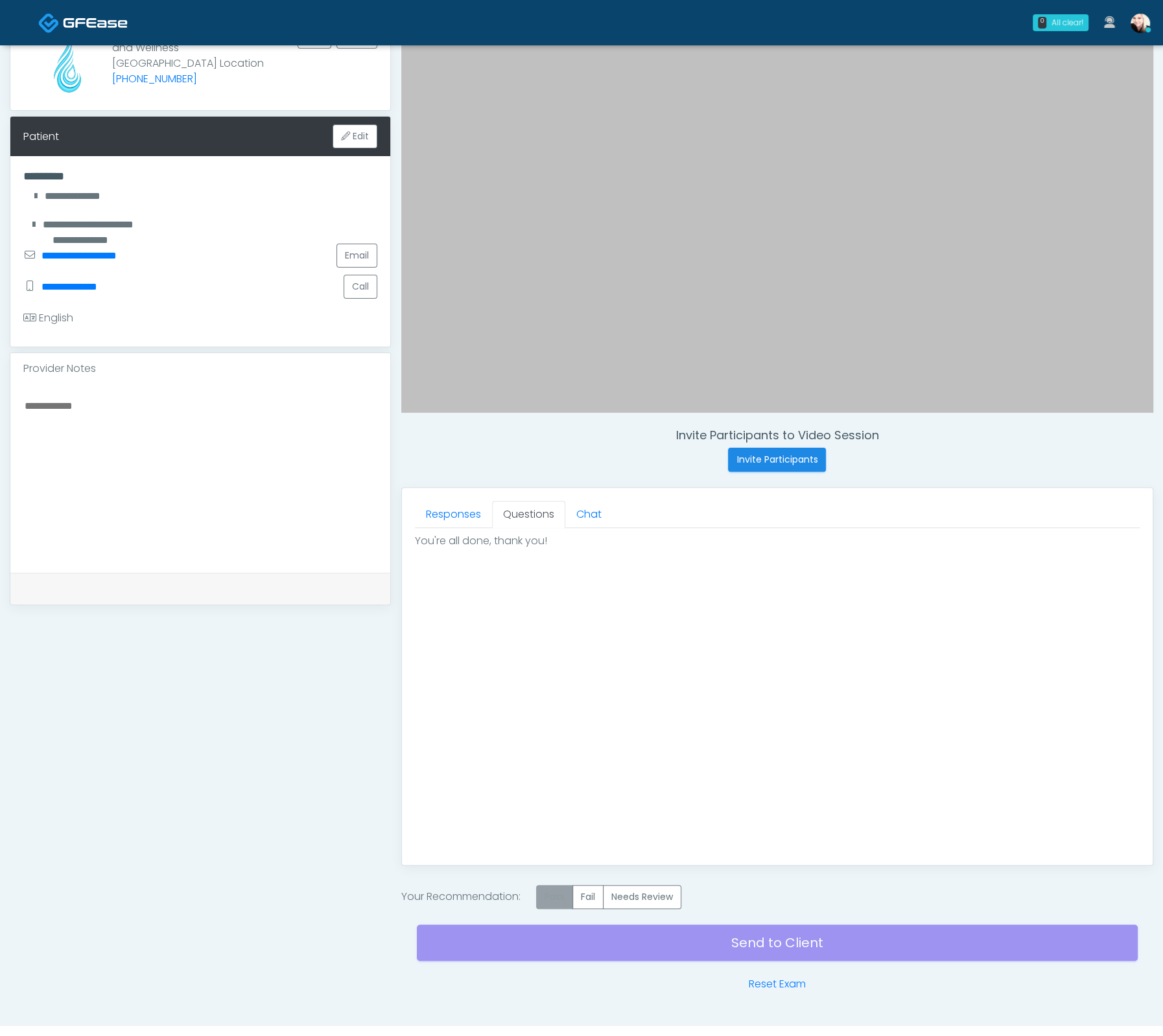
click at [557, 891] on label "Pass" at bounding box center [554, 897] width 37 height 24
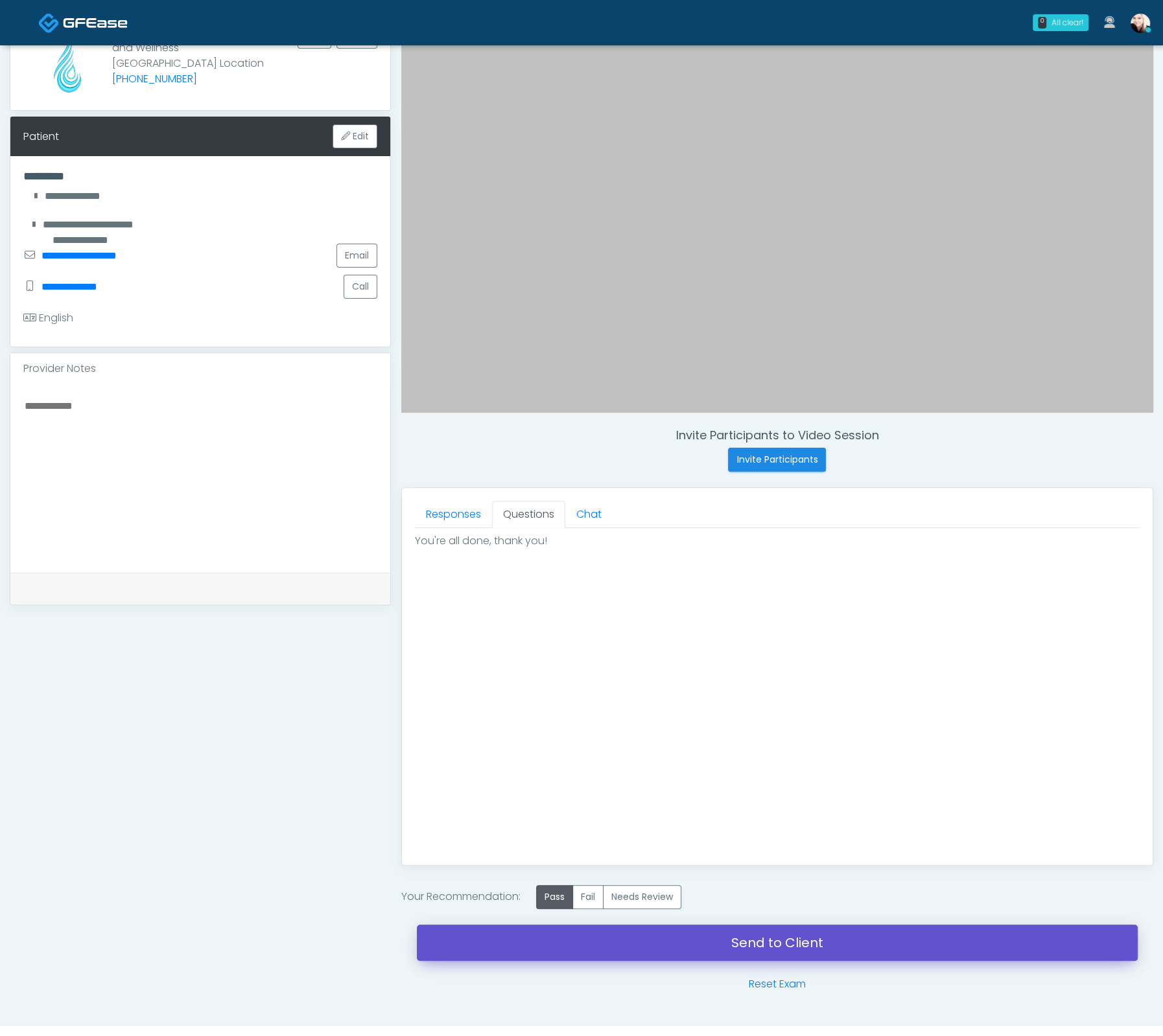
click at [650, 930] on link "Send to Client" at bounding box center [777, 943] width 720 height 36
click at [751, 937] on link "Send to Client" at bounding box center [777, 943] width 720 height 36
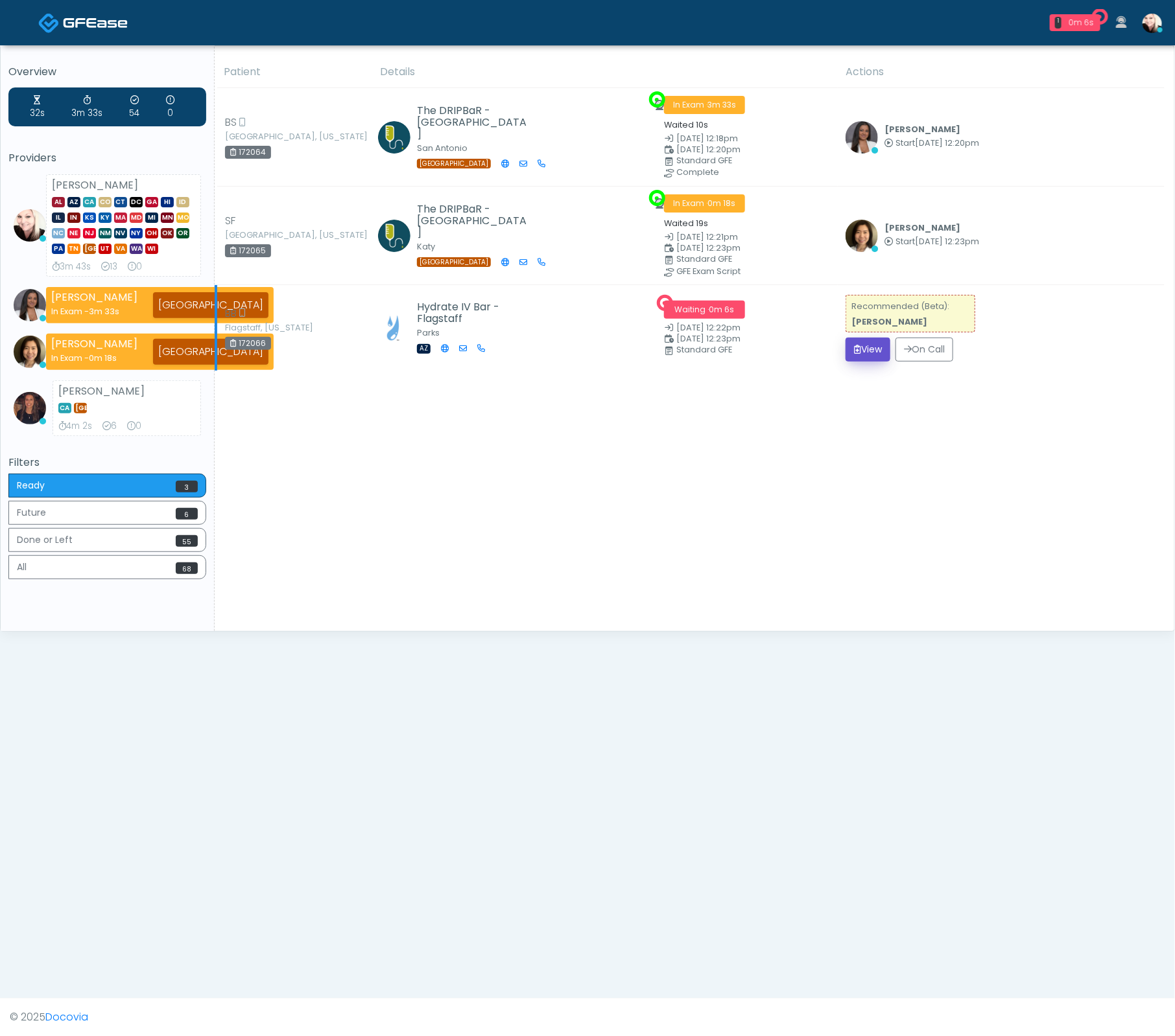
click at [864, 351] on button "View" at bounding box center [868, 349] width 45 height 24
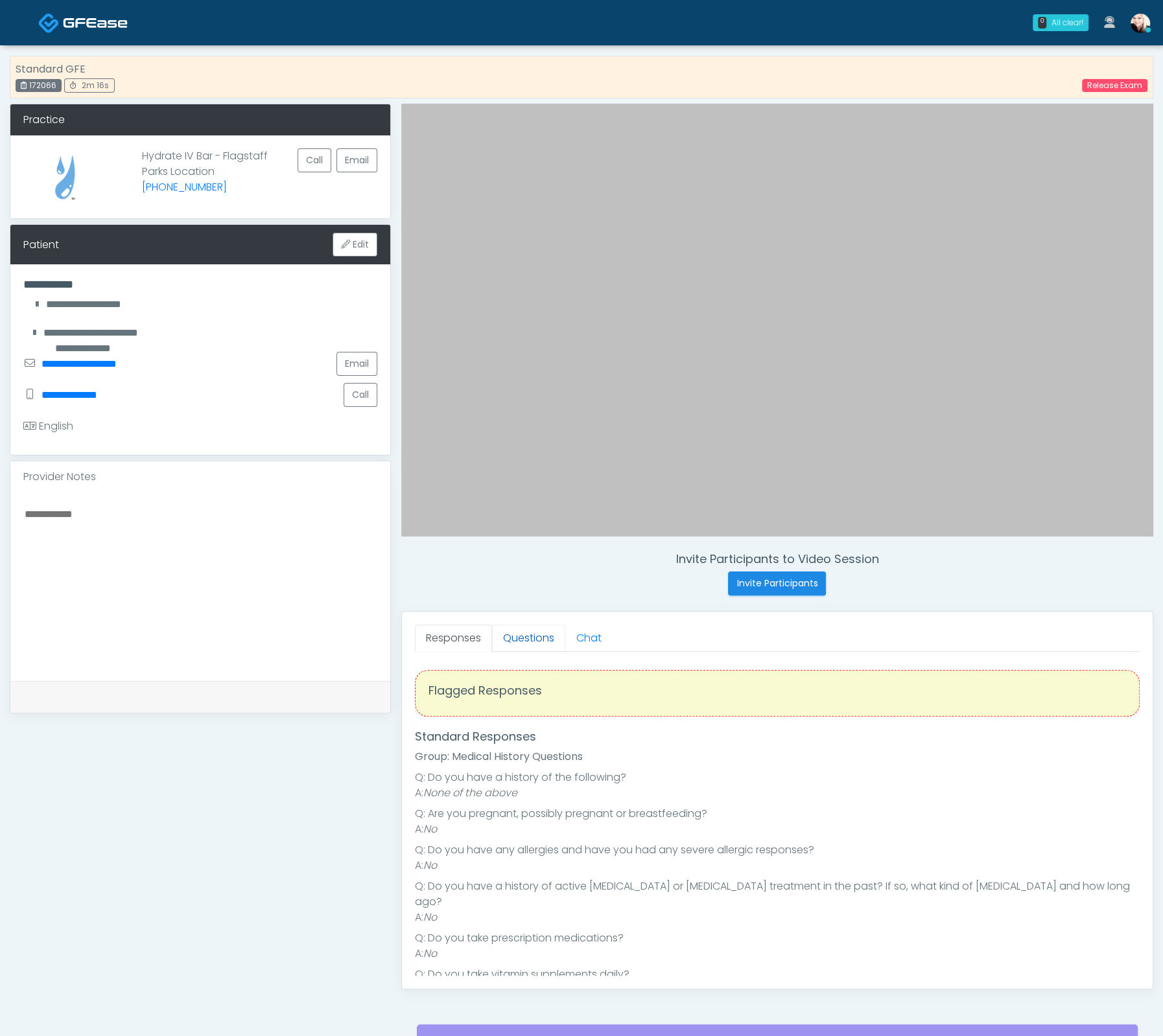
click at [533, 643] on link "Questions" at bounding box center [528, 639] width 73 height 27
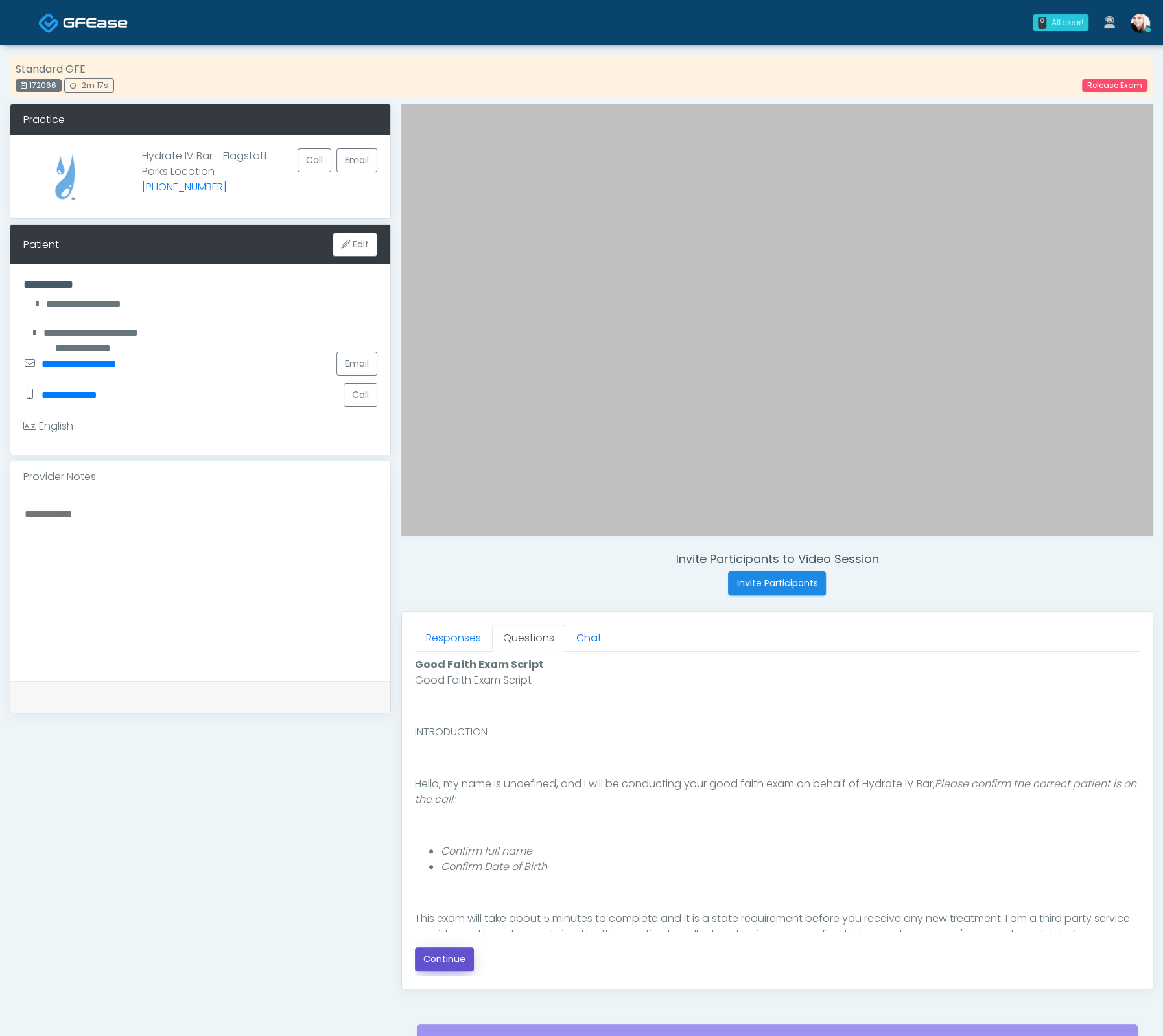
click at [427, 947] on button "Continue" at bounding box center [445, 959] width 59 height 24
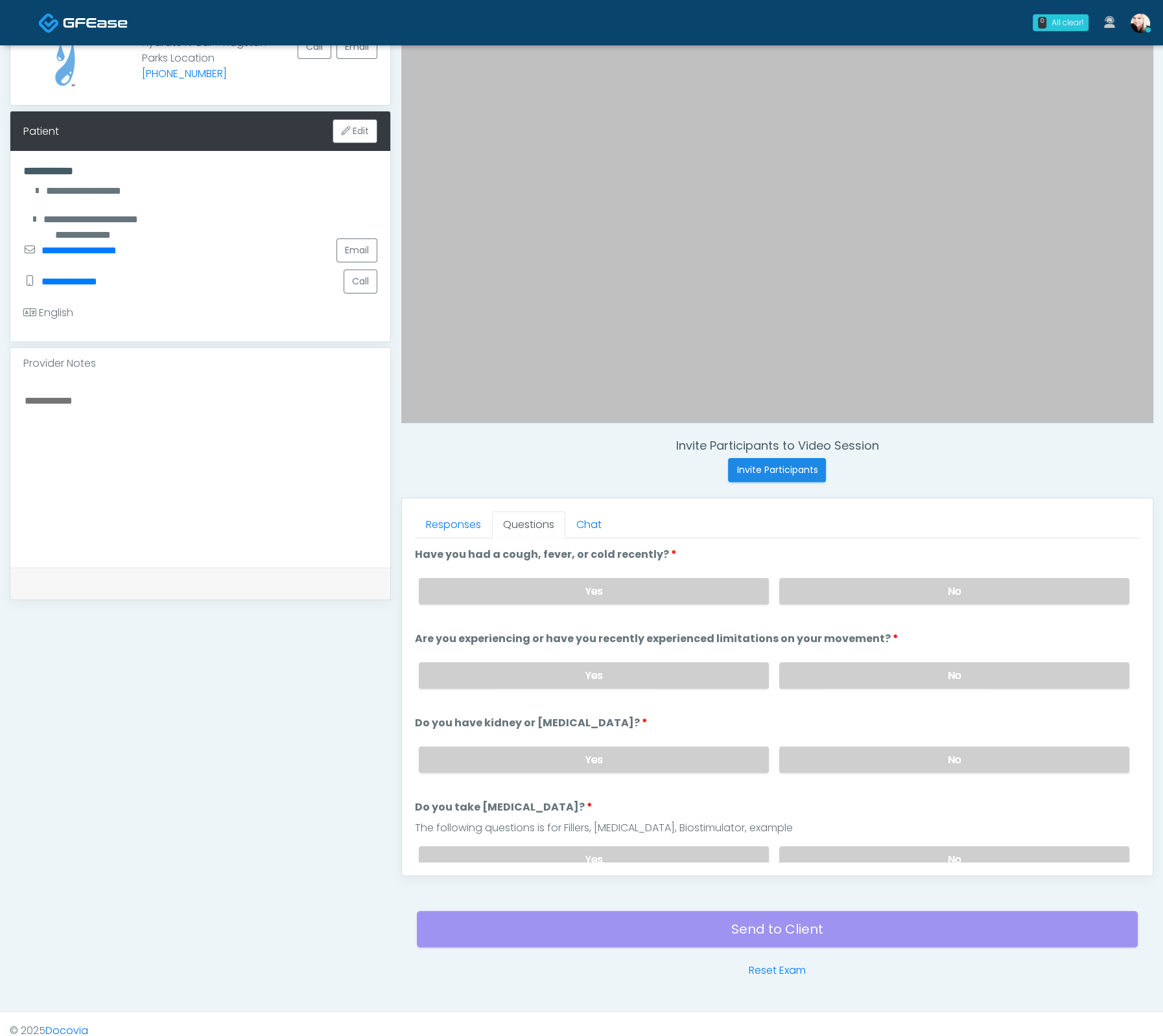
scroll to position [99, 0]
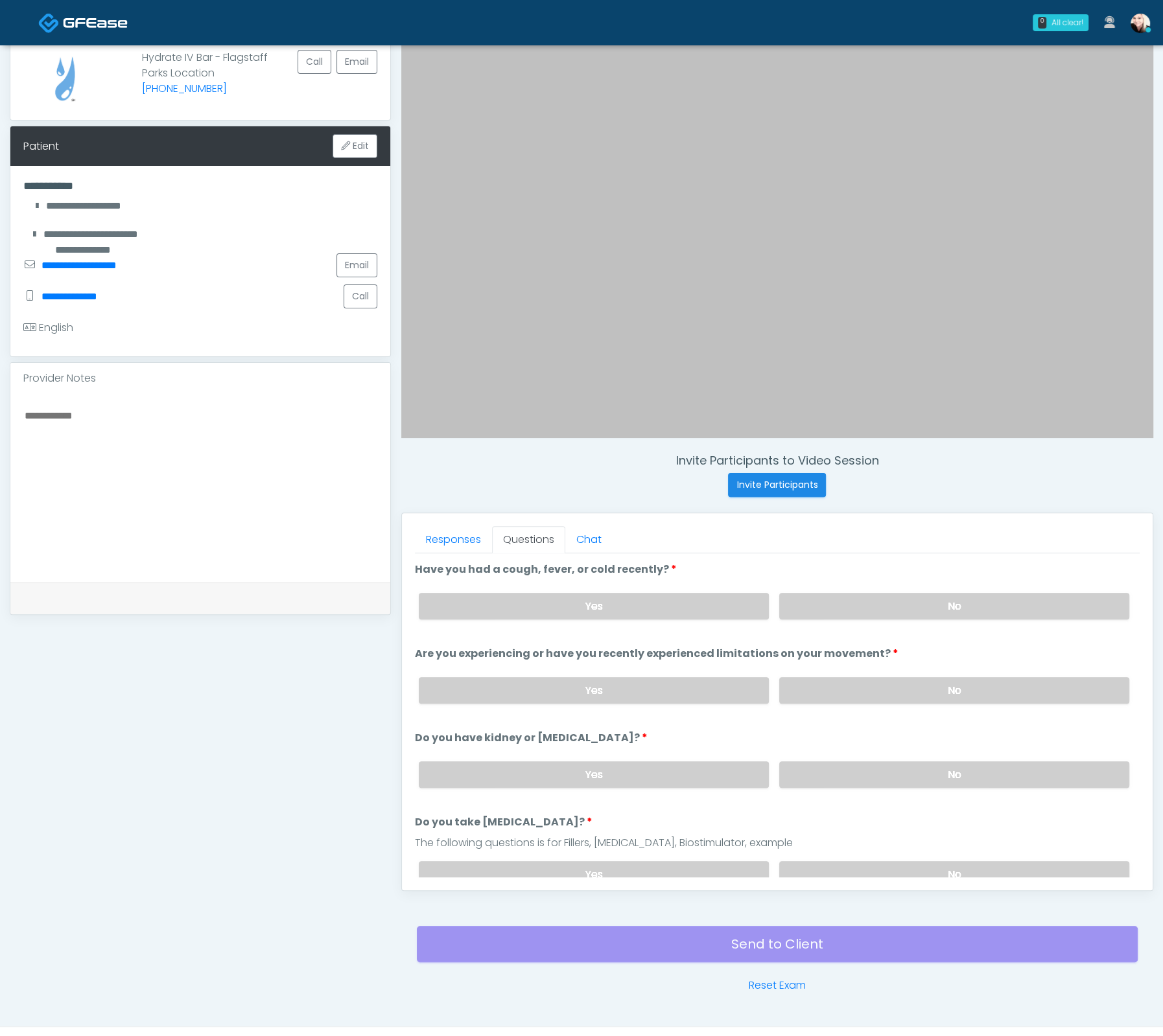
click at [867, 742] on li "Do you have kidney or liver disease? Do you have kidney or liver disease? Yes No" at bounding box center [777, 764] width 725 height 68
click at [866, 768] on label "No" at bounding box center [954, 775] width 350 height 27
drag, startPoint x: 834, startPoint y: 681, endPoint x: 812, endPoint y: 609, distance: 75.3
click at [834, 679] on label "No" at bounding box center [954, 690] width 350 height 27
drag, startPoint x: 807, startPoint y: 596, endPoint x: 851, endPoint y: 735, distance: 145.8
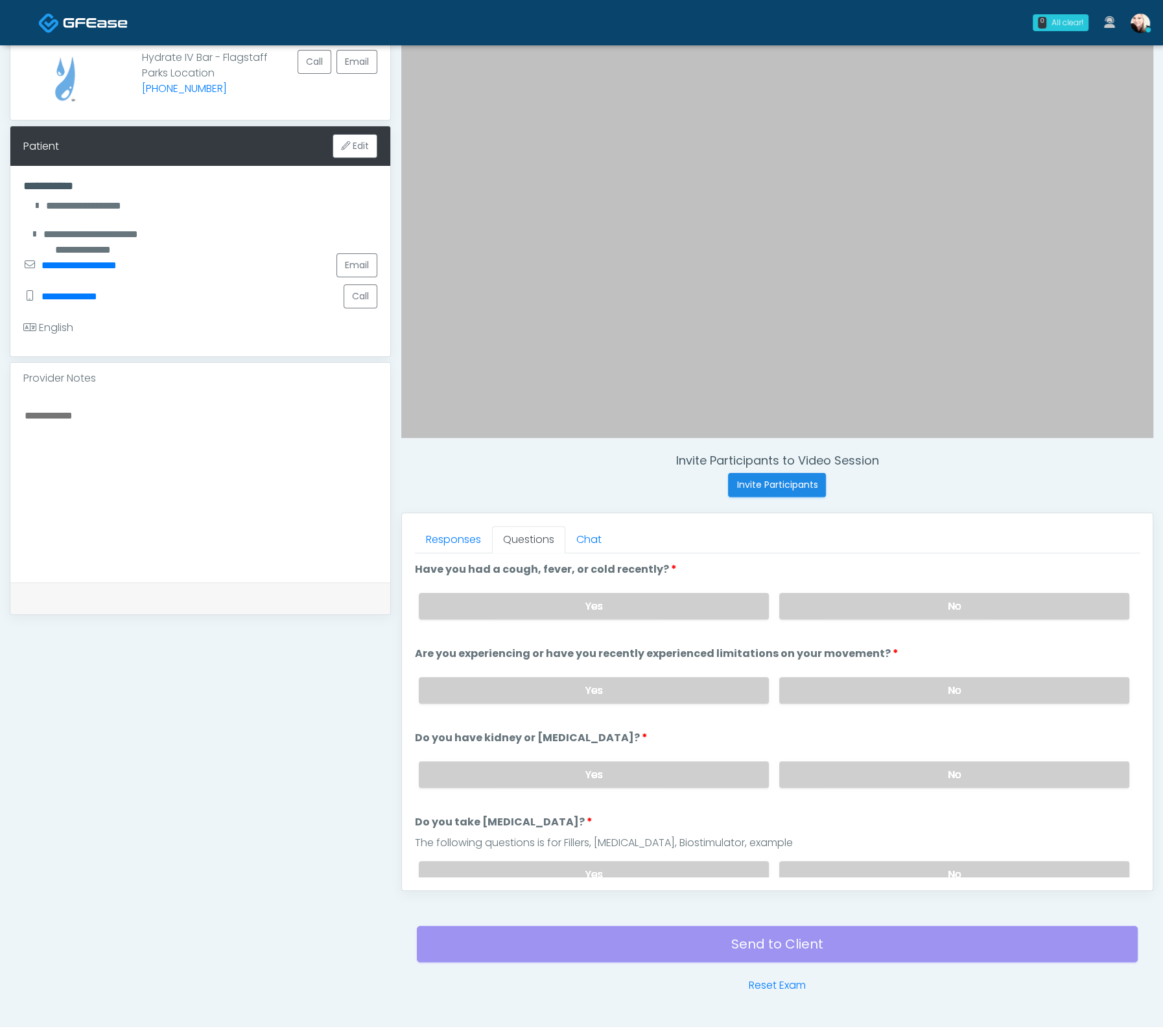
click at [807, 597] on label "No" at bounding box center [954, 606] width 350 height 27
click at [888, 861] on label "No" at bounding box center [954, 874] width 350 height 27
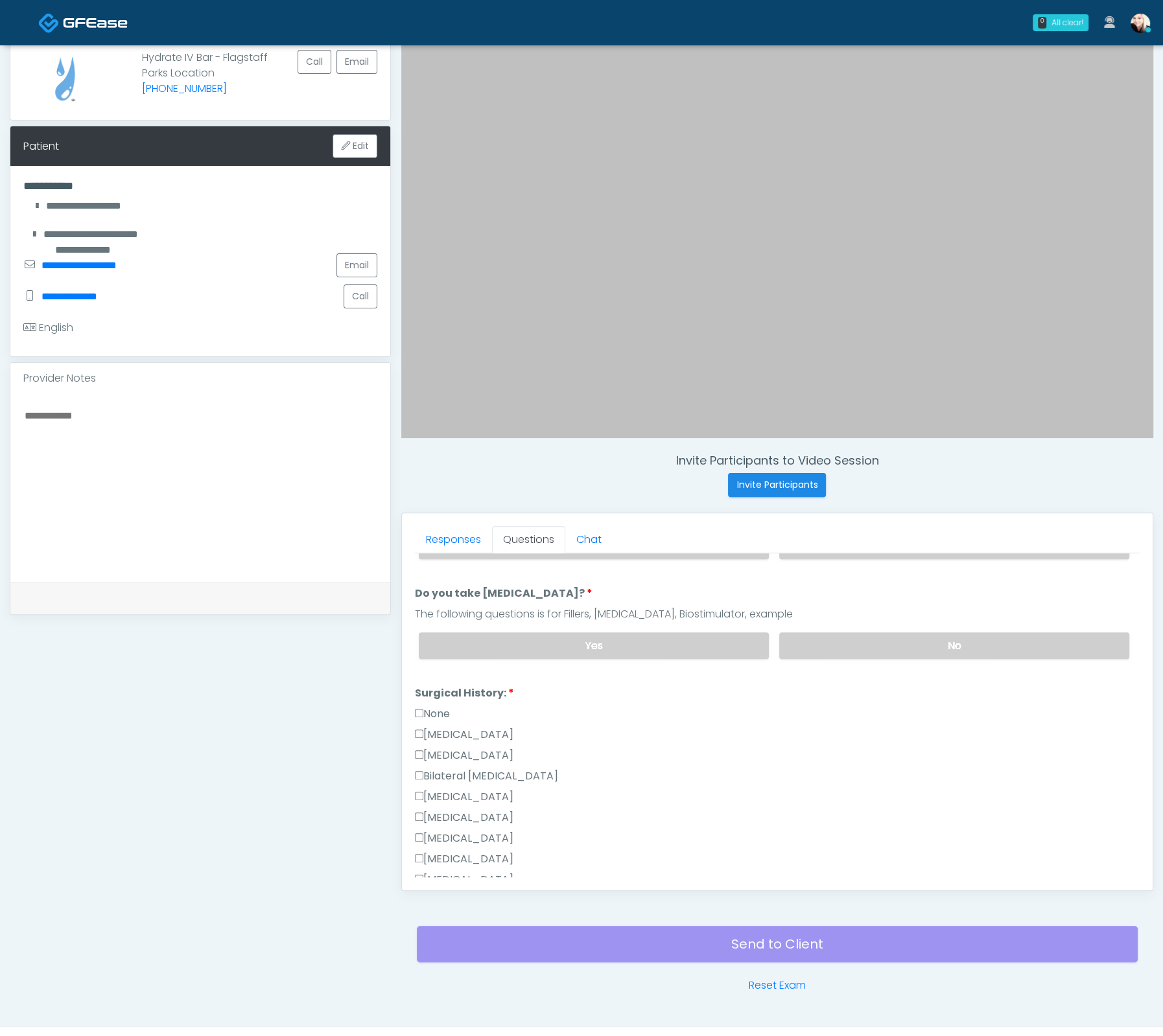
scroll to position [244, 0]
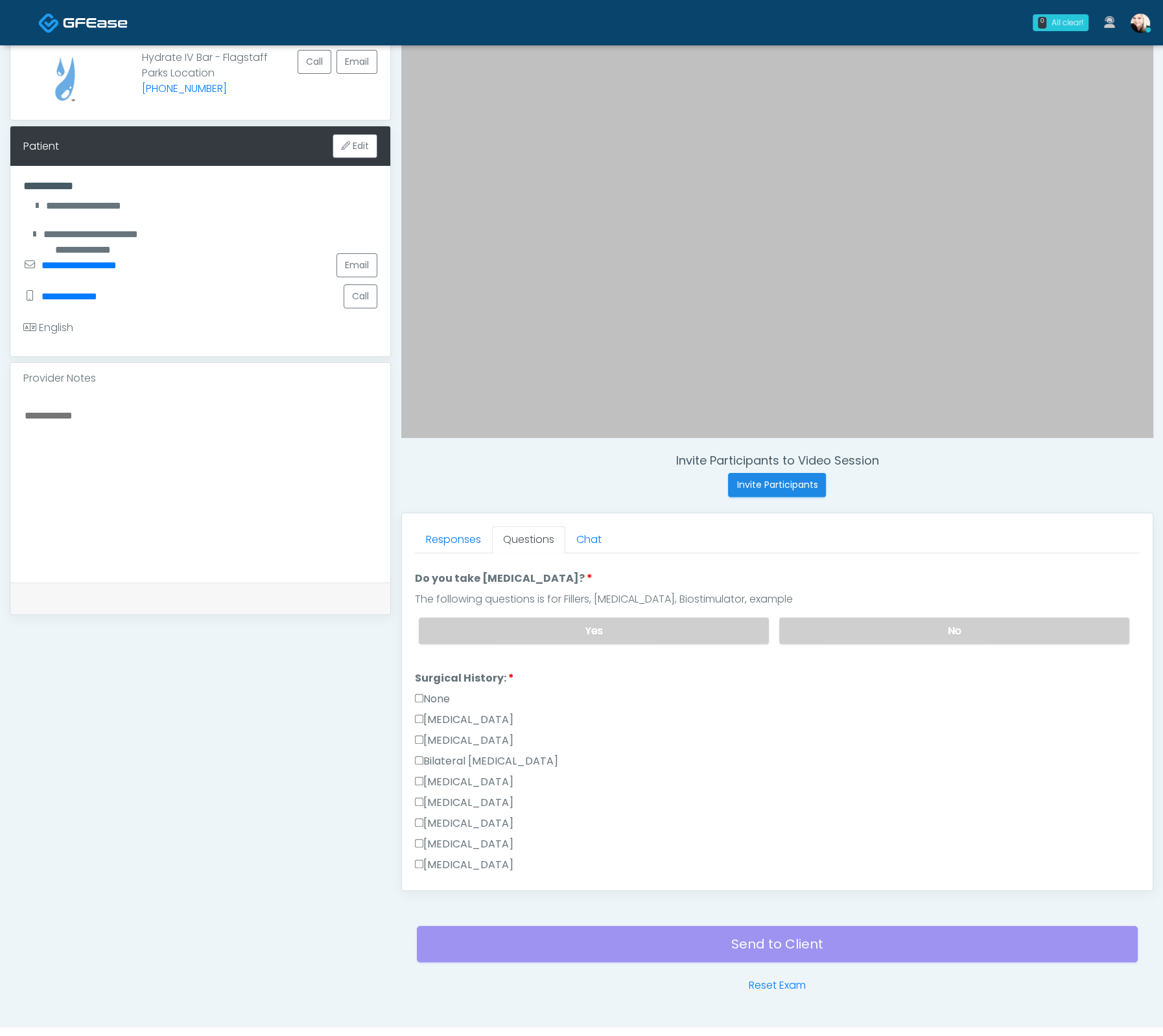
click at [438, 671] on label "Surgical History:" at bounding box center [465, 679] width 99 height 16
click at [431, 692] on label "None" at bounding box center [432, 699] width 35 height 16
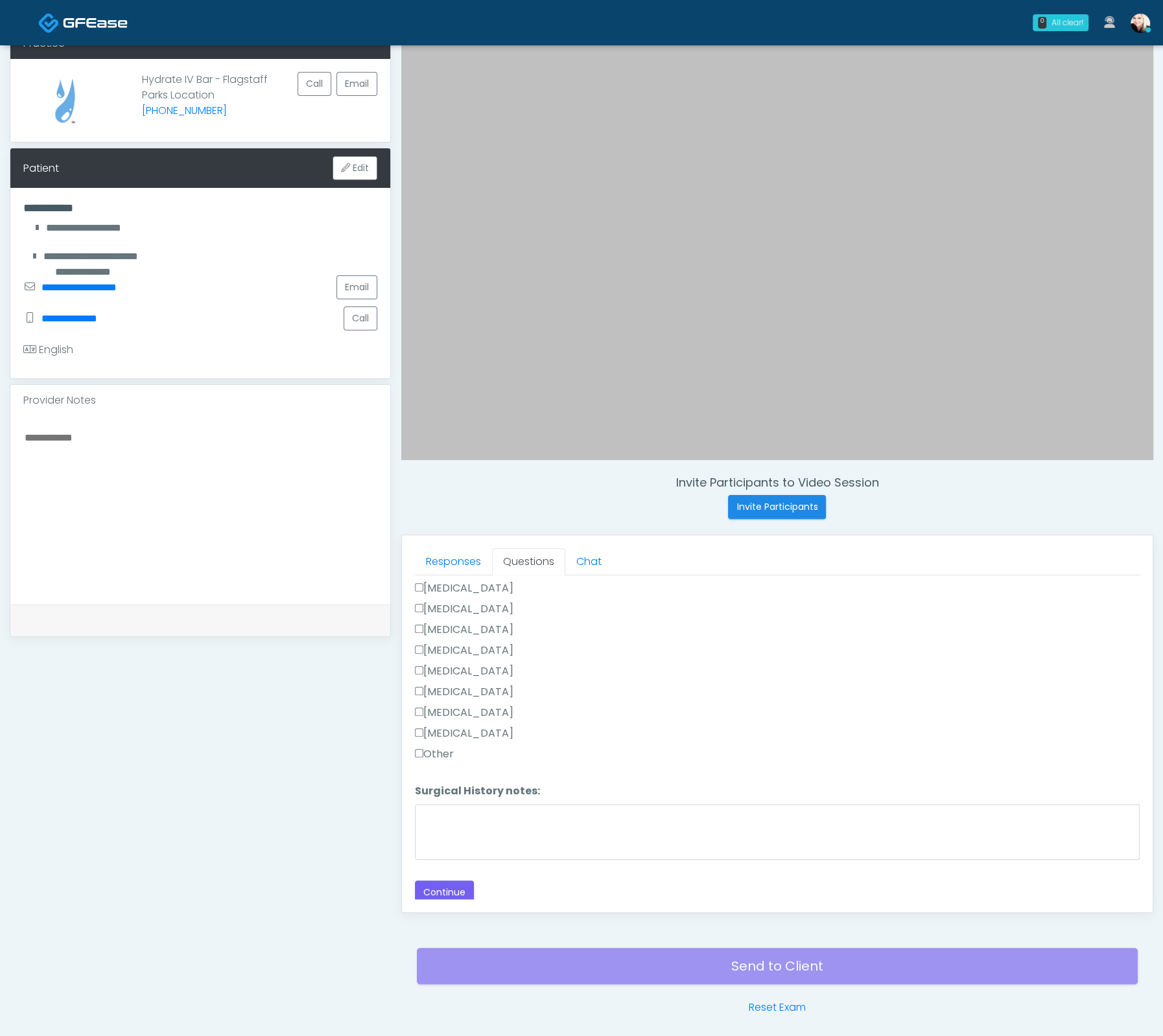
scroll to position [123, 0]
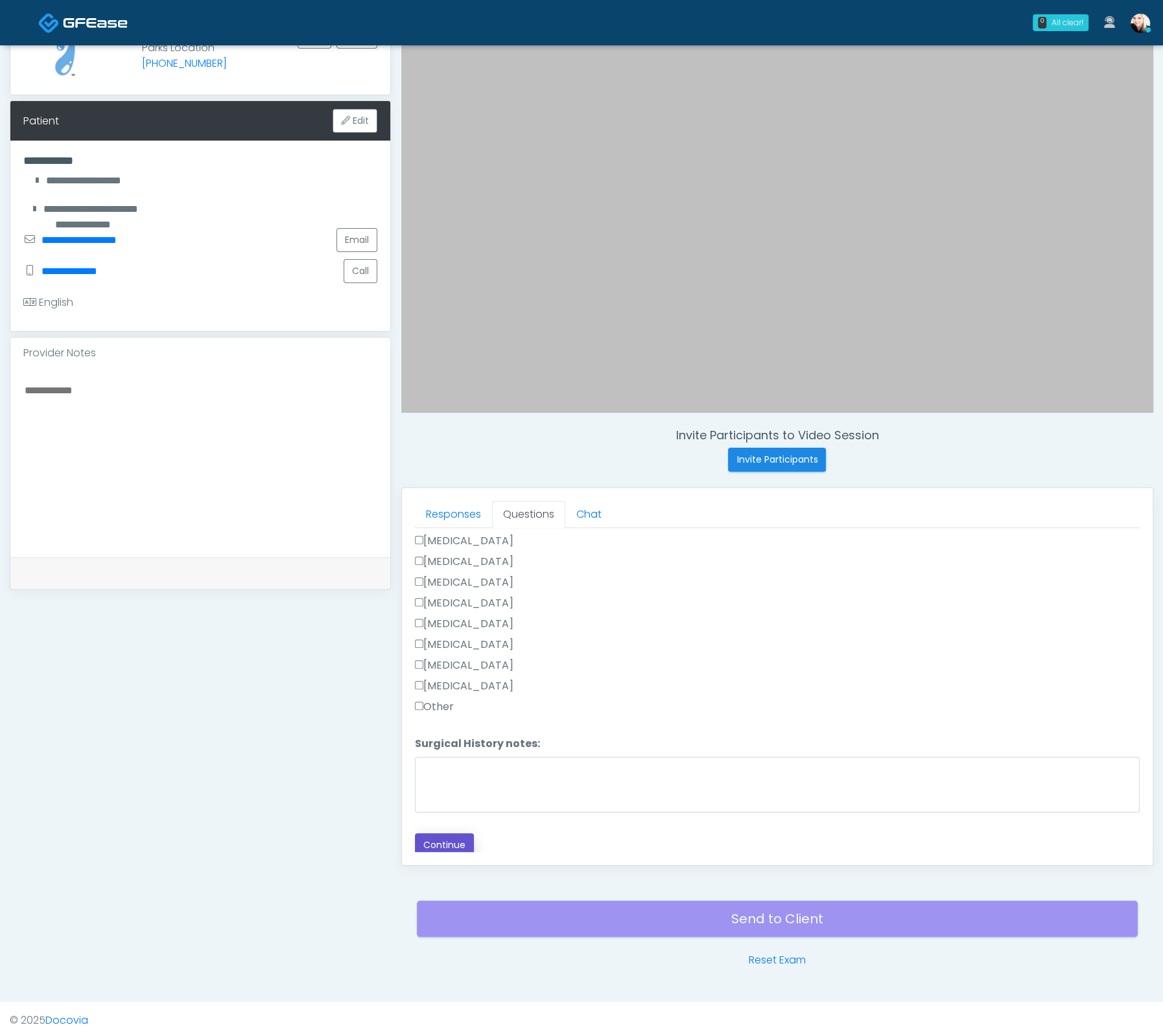
click at [465, 839] on button "Continue" at bounding box center [445, 845] width 59 height 24
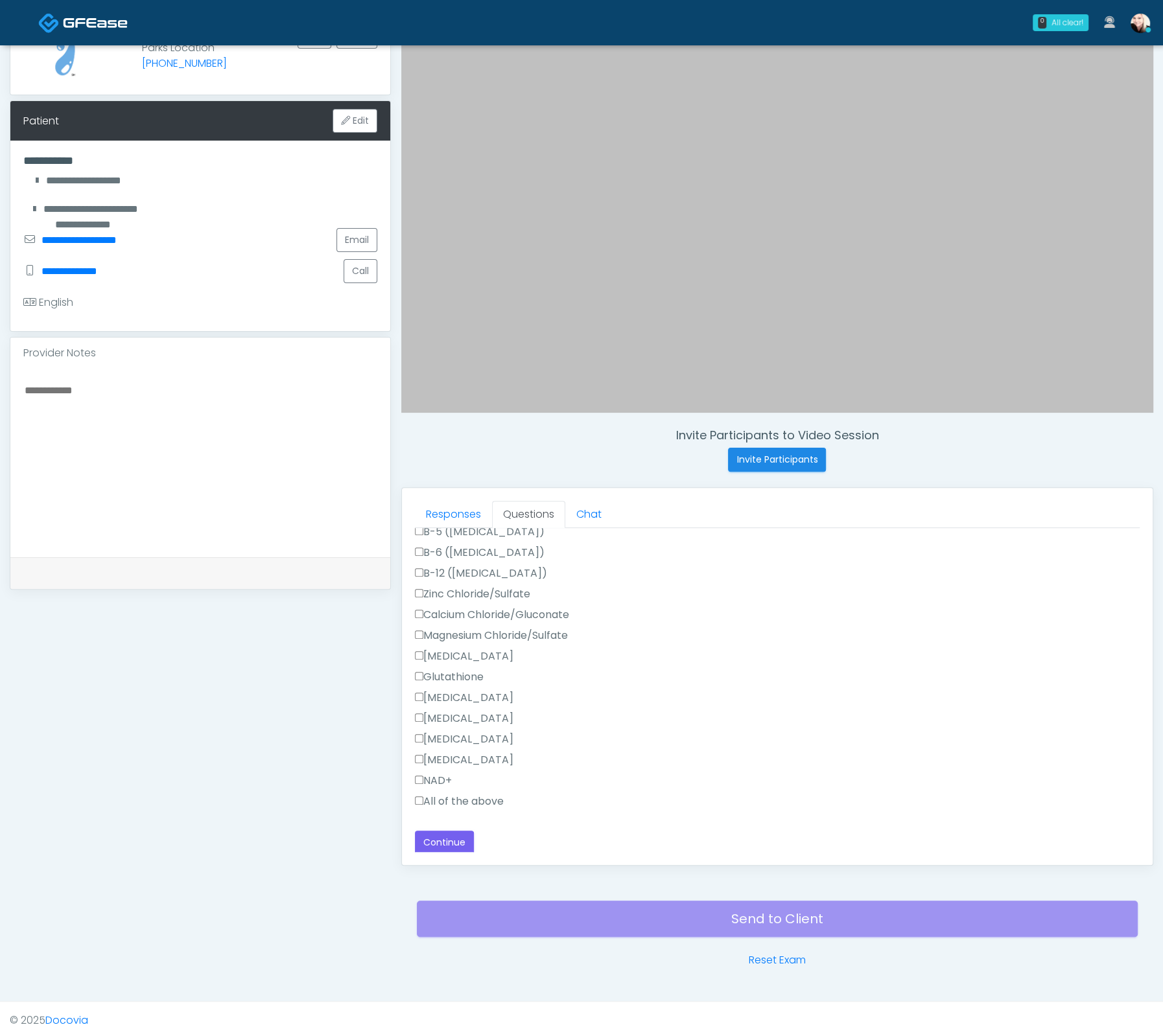
drag, startPoint x: 428, startPoint y: 800, endPoint x: 433, endPoint y: 790, distance: 11.2
click at [428, 800] on label "All of the above" at bounding box center [459, 801] width 89 height 16
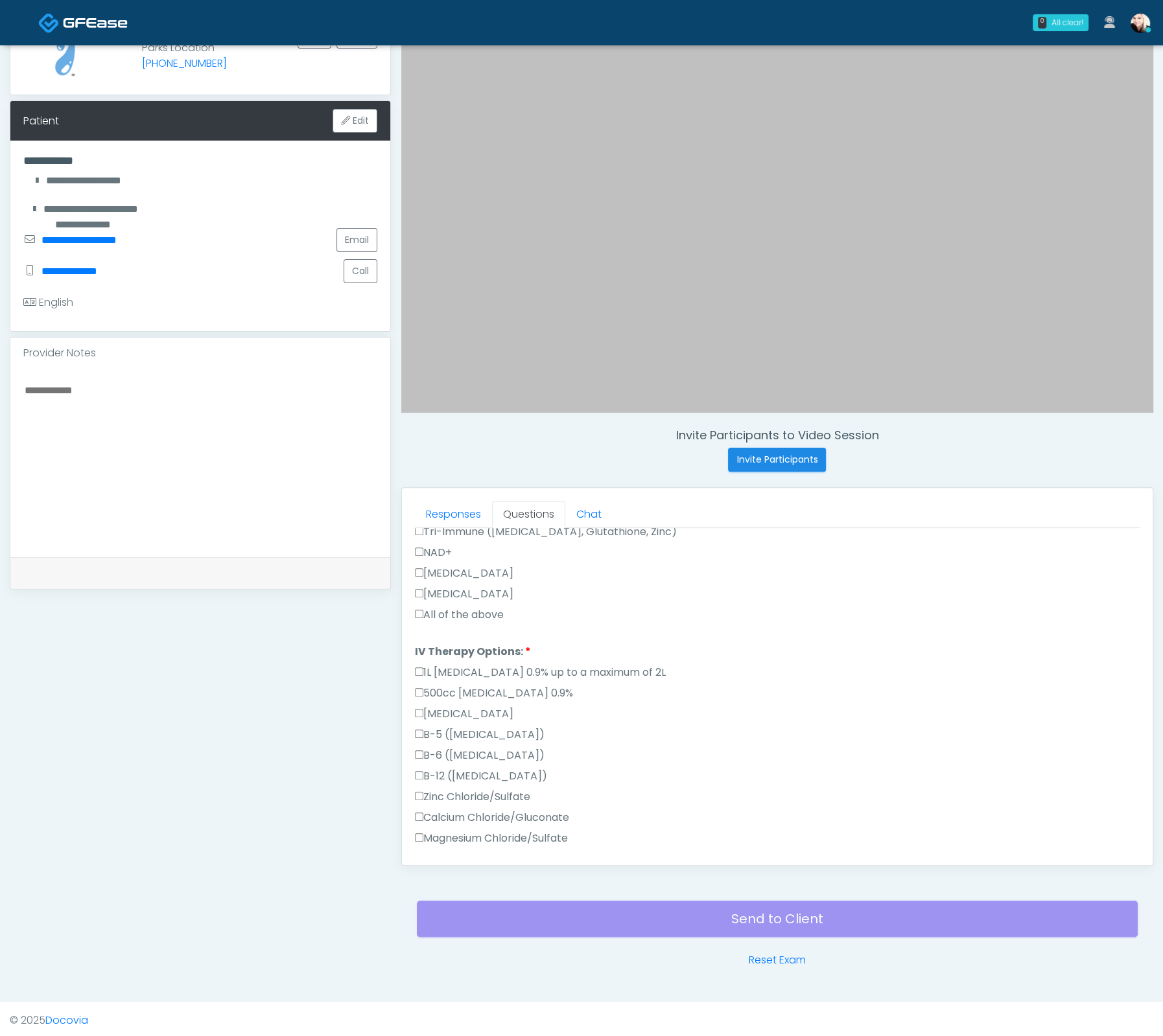
scroll to position [393, 0]
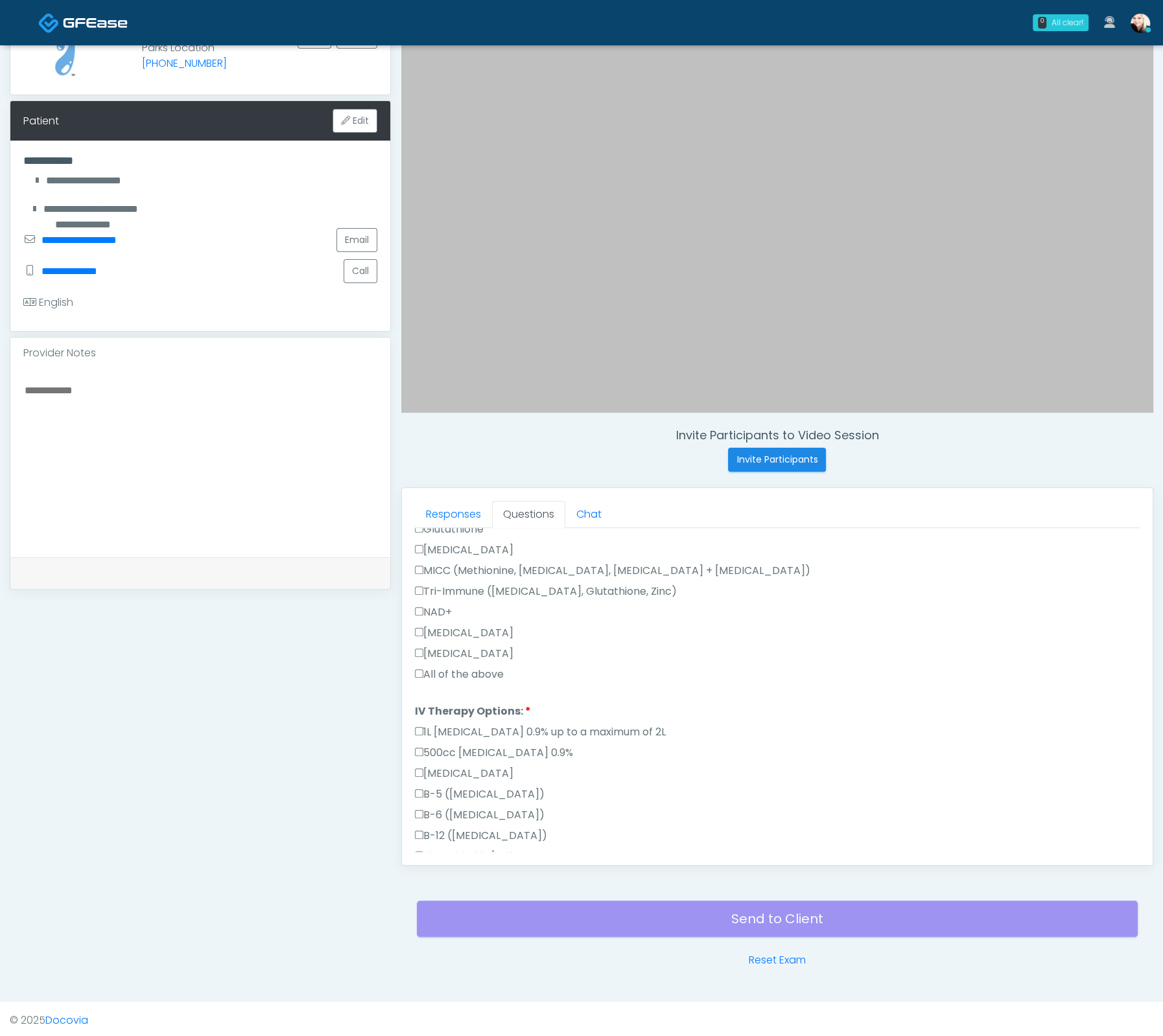
click at [433, 667] on label "All of the above" at bounding box center [459, 674] width 89 height 16
click at [441, 670] on label "All of the above" at bounding box center [459, 674] width 89 height 16
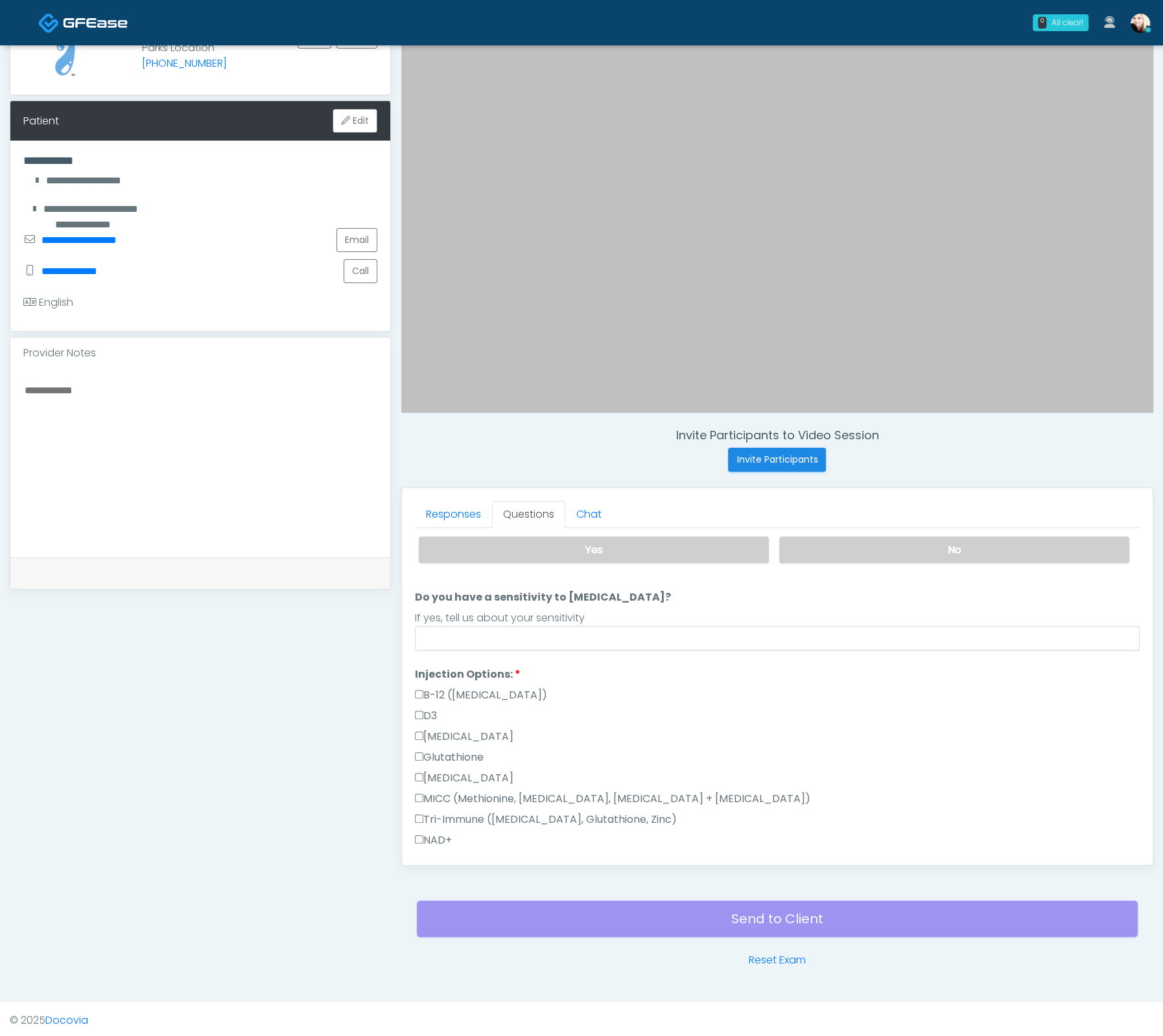
scroll to position [0, 0]
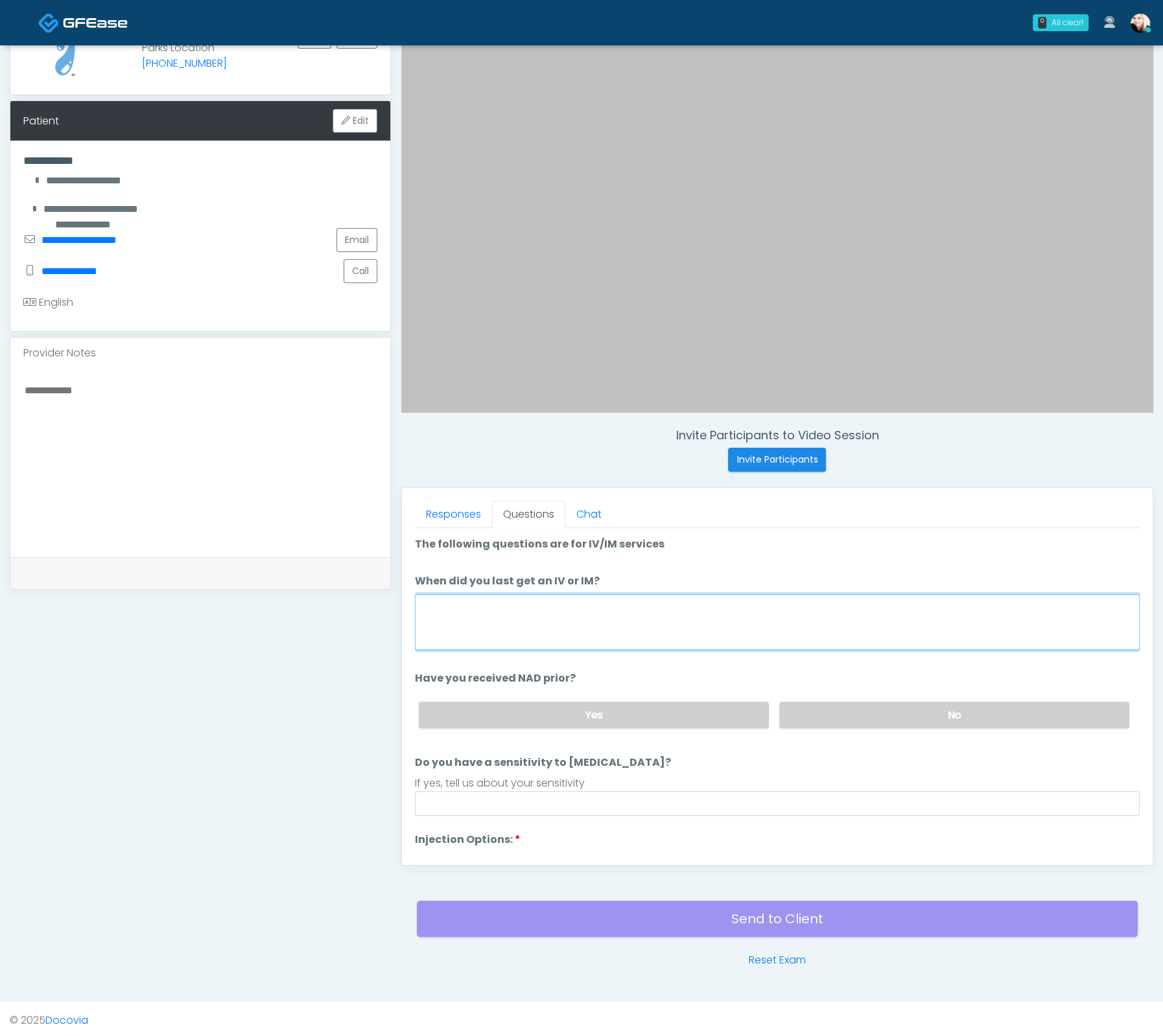
click at [614, 624] on textarea "When did you last get an IV or IM?" at bounding box center [777, 622] width 725 height 56
type textarea "****"
drag, startPoint x: 926, startPoint y: 716, endPoint x: 918, endPoint y: 720, distance: 8.9
click at [925, 716] on label "No" at bounding box center [954, 715] width 350 height 27
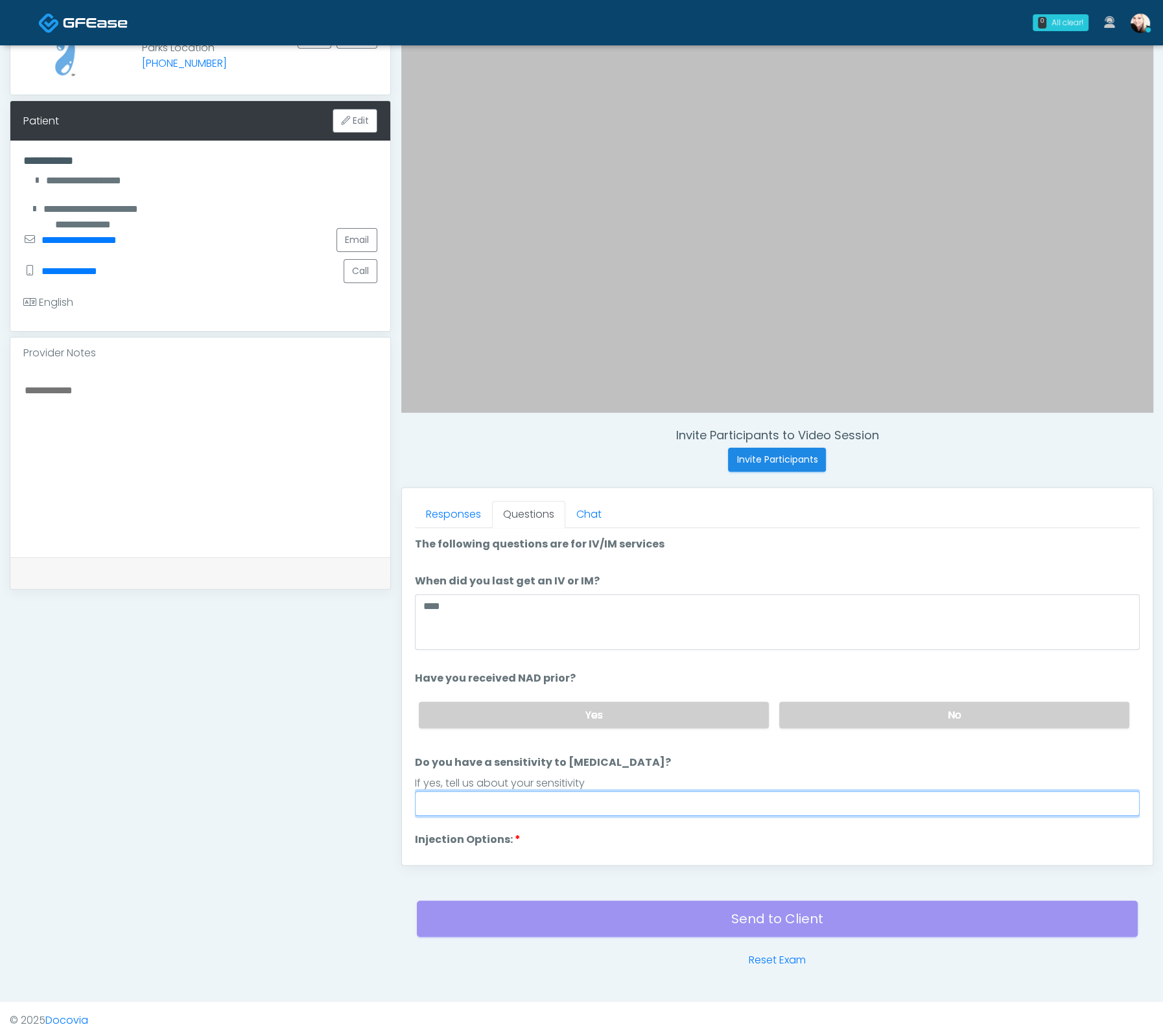
click at [722, 791] on input "Do you have a sensitivity to Niacin?" at bounding box center [777, 803] width 725 height 25
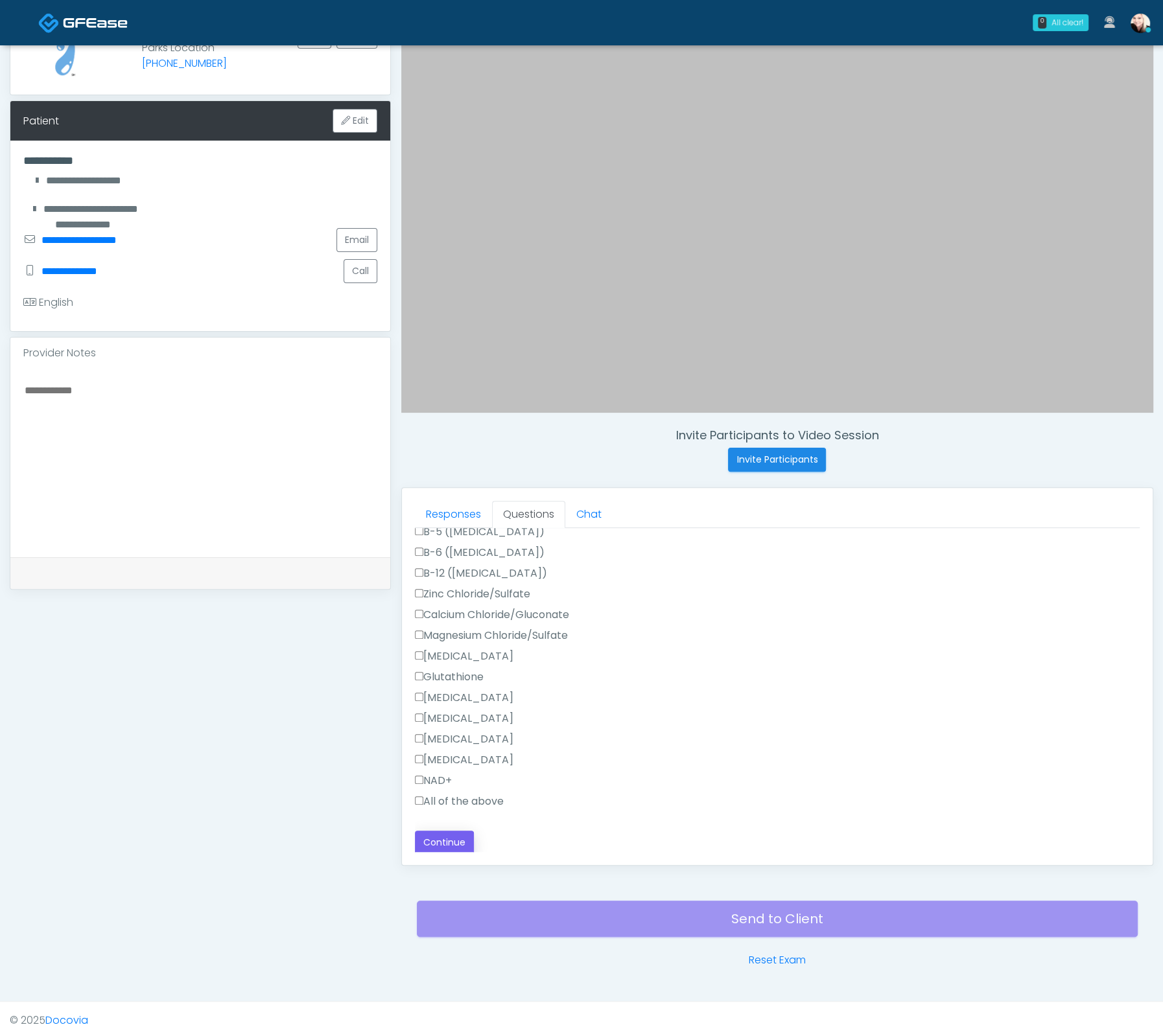
type input "****"
click at [422, 837] on button "Continue" at bounding box center [445, 843] width 59 height 24
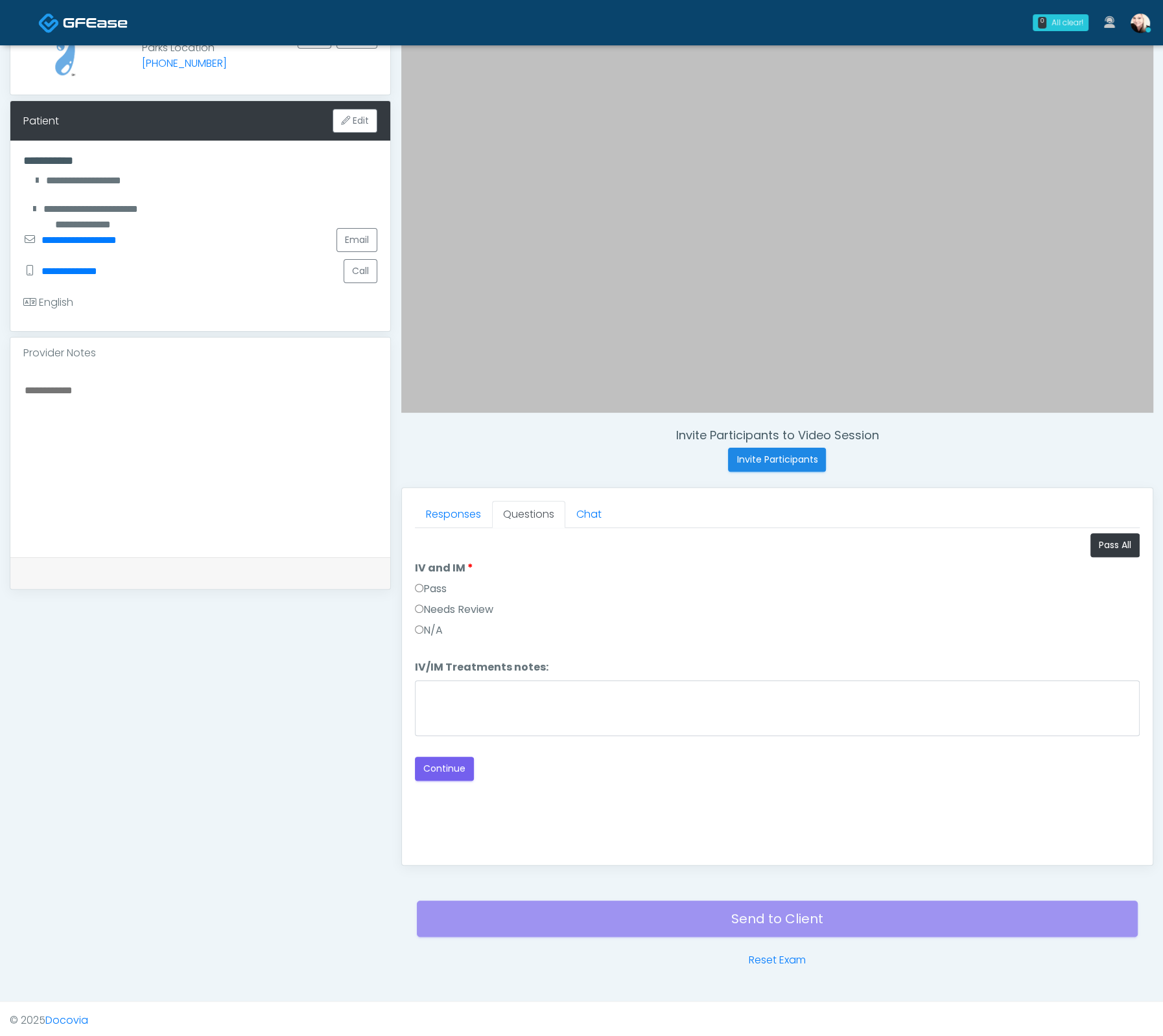
scroll to position [0, 0]
drag, startPoint x: 425, startPoint y: 582, endPoint x: 566, endPoint y: 523, distance: 152.8
click at [425, 582] on label "Pass" at bounding box center [431, 589] width 32 height 16
click at [464, 769] on button "Continue" at bounding box center [445, 768] width 59 height 24
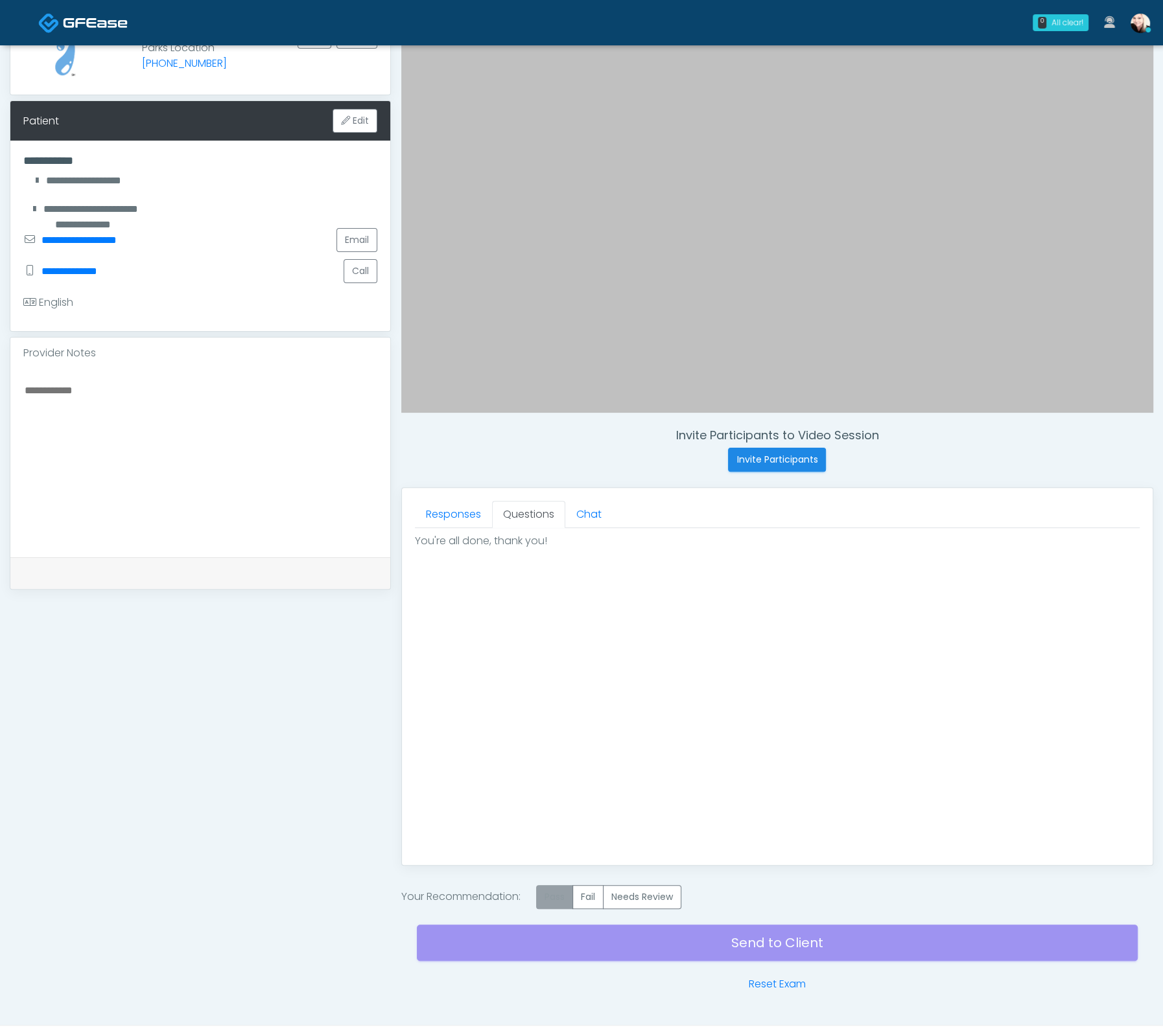
click at [551, 893] on label "Pass" at bounding box center [554, 897] width 37 height 24
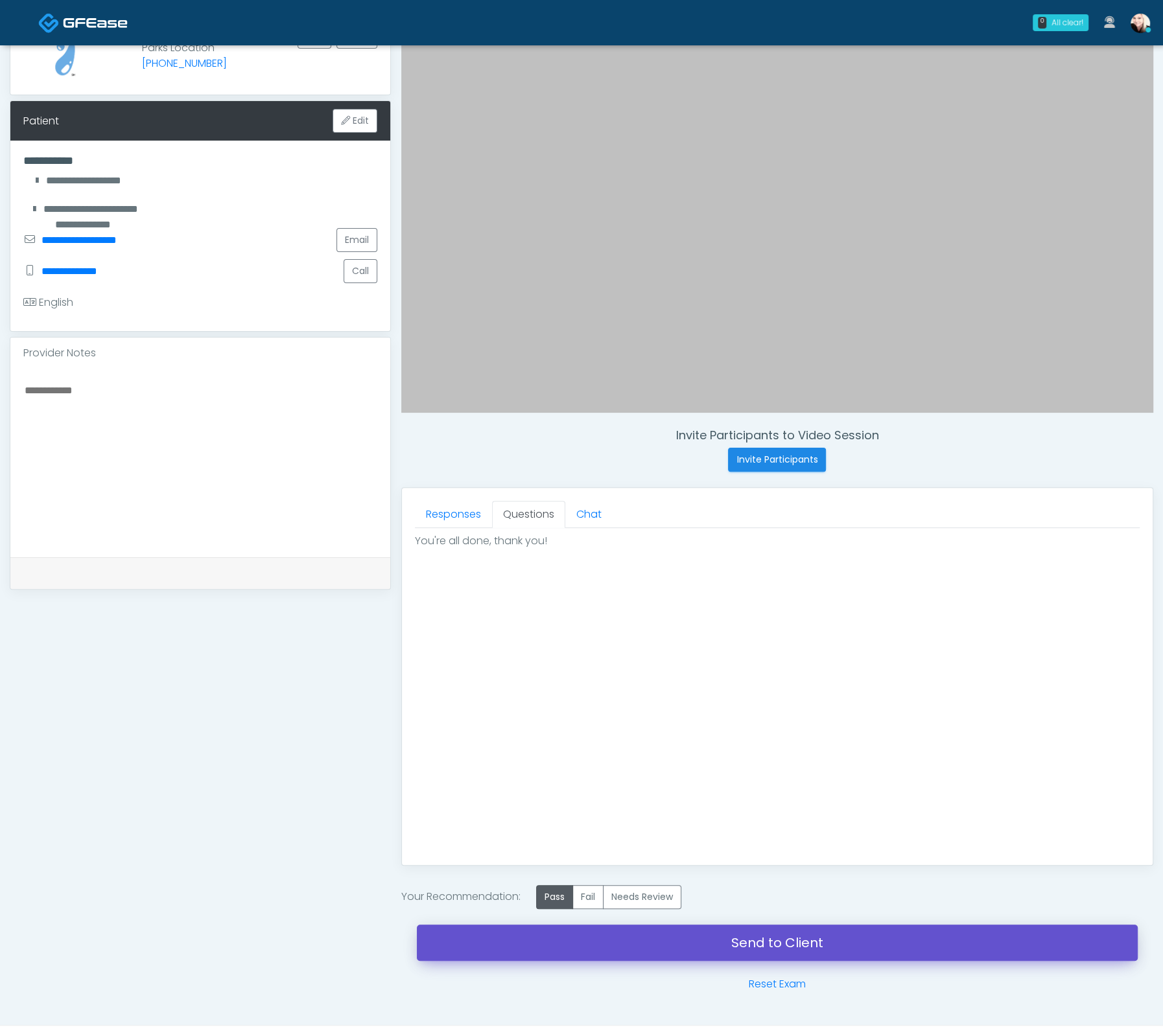
click at [771, 928] on link "Send to Client" at bounding box center [777, 943] width 720 height 36
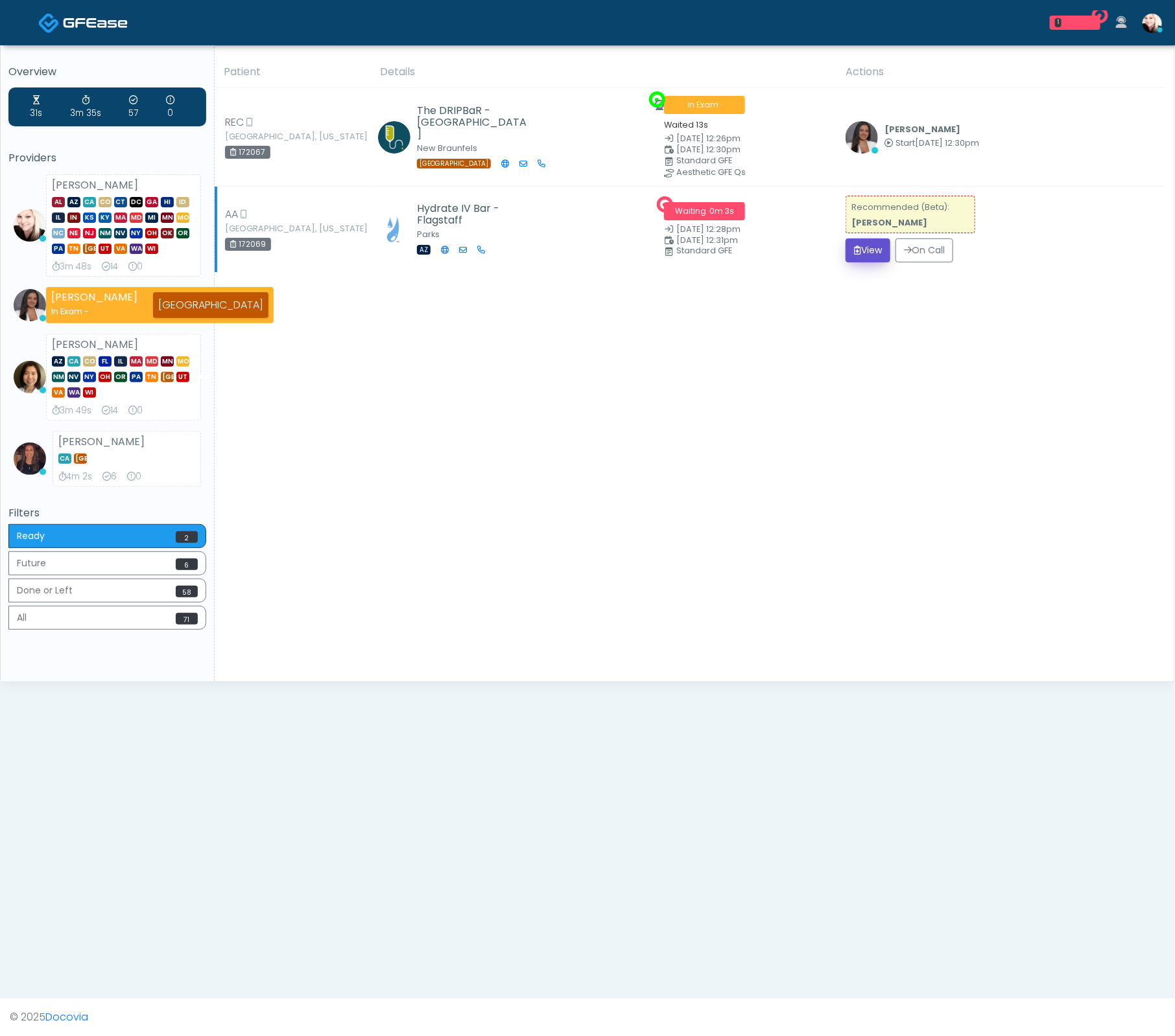
click at [868, 251] on button "View" at bounding box center [868, 250] width 45 height 24
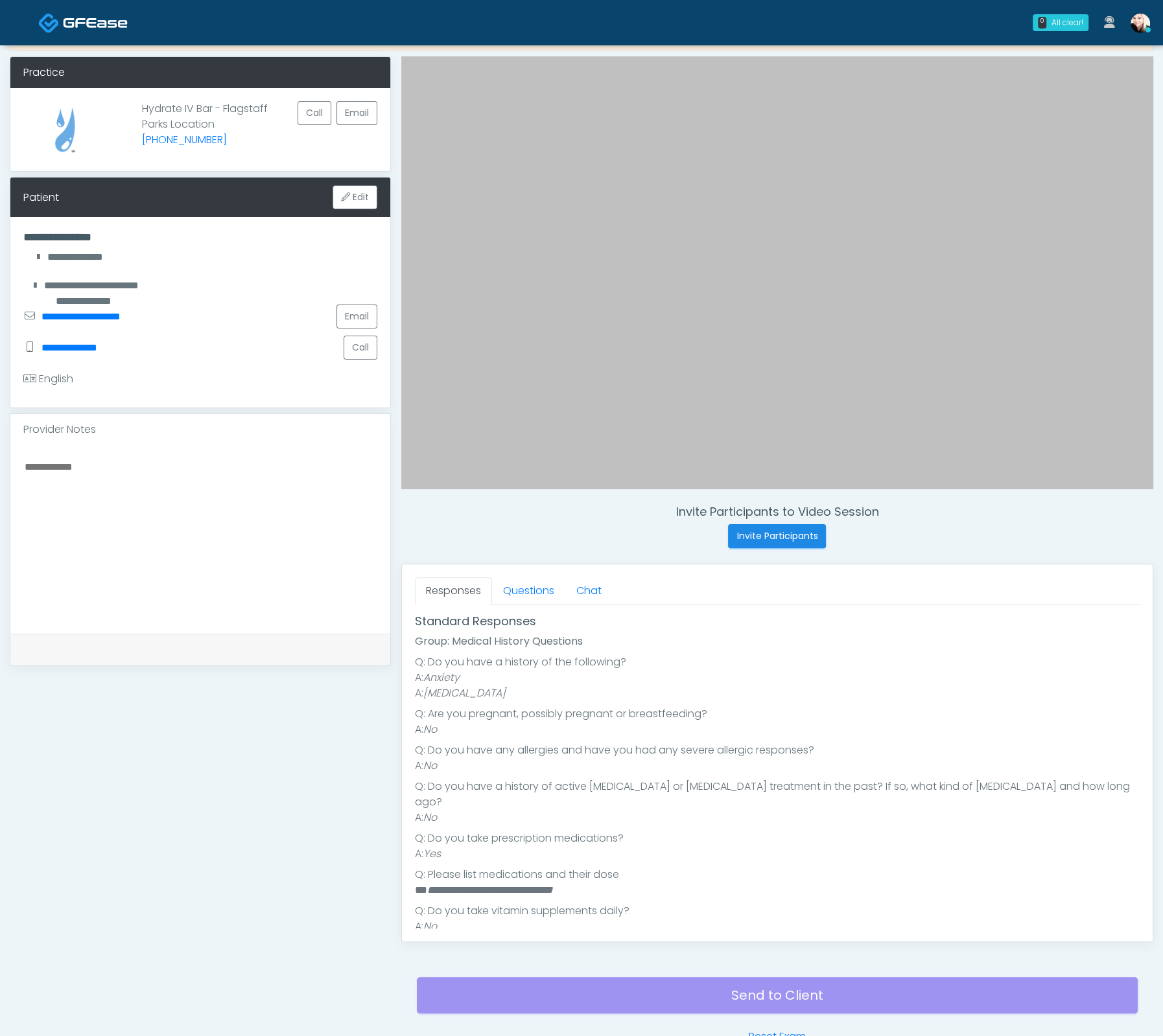
scroll to position [62, 0]
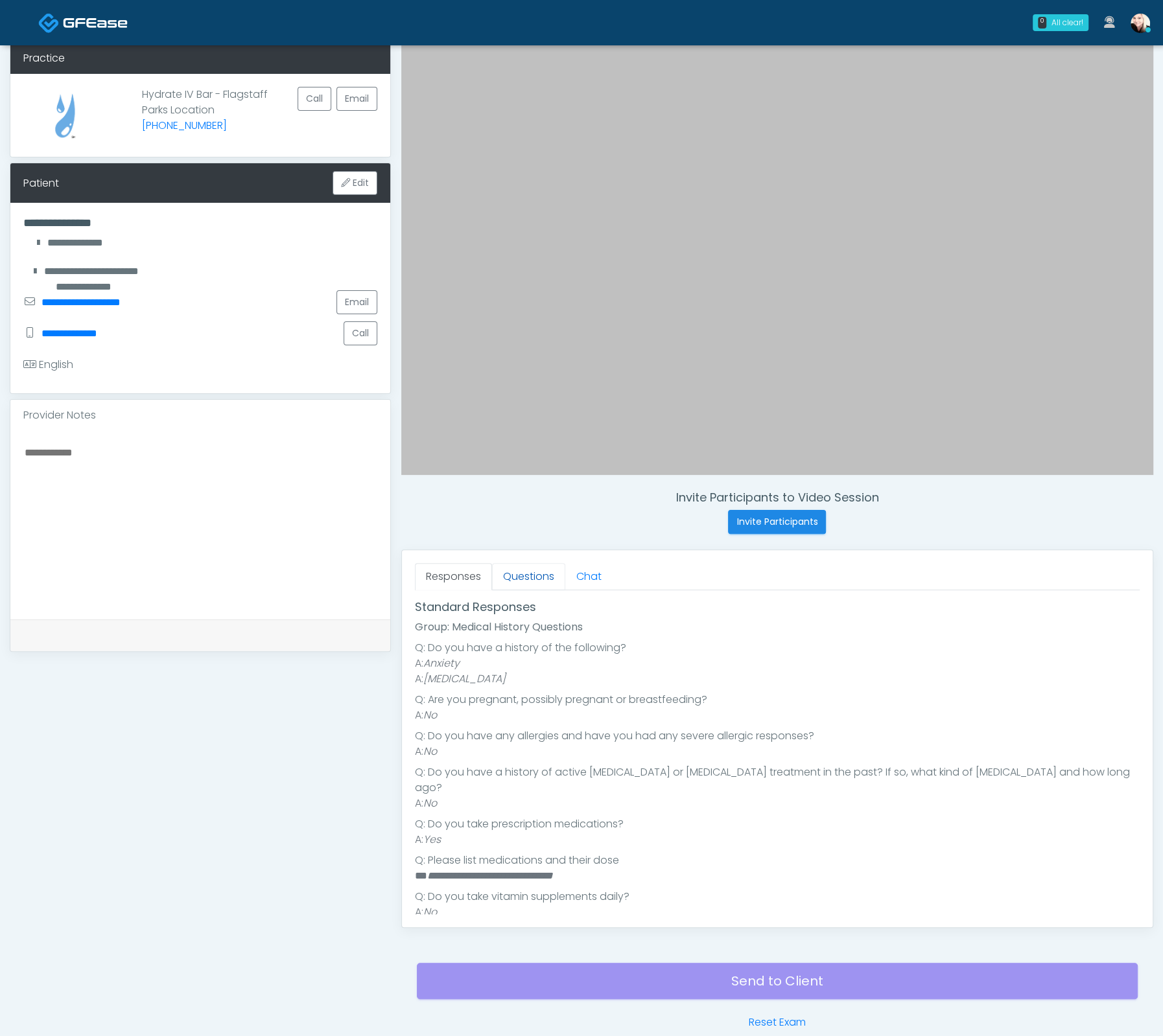
click at [520, 576] on link "Questions" at bounding box center [528, 577] width 73 height 27
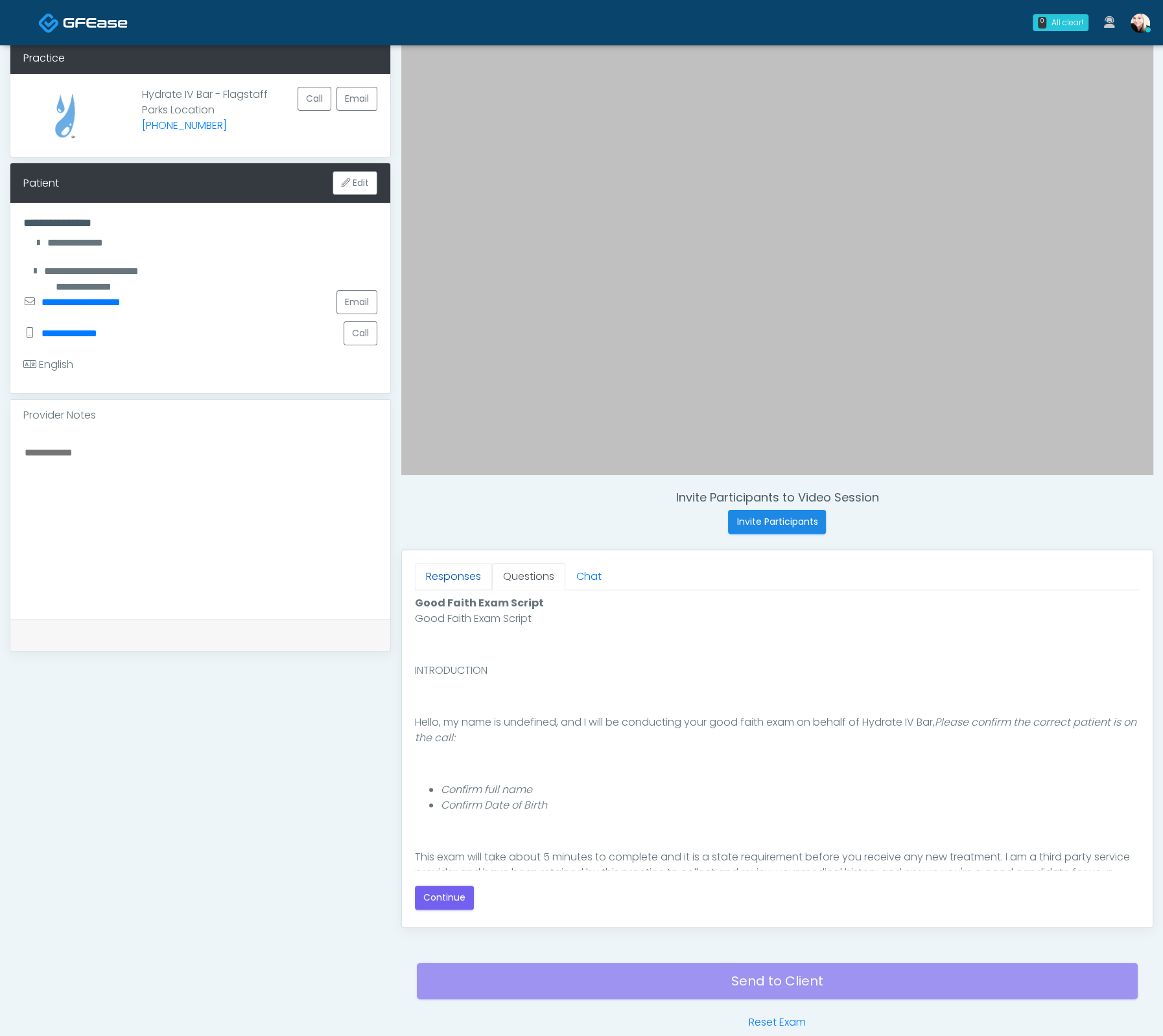
click at [467, 572] on link "Responses" at bounding box center [454, 577] width 77 height 27
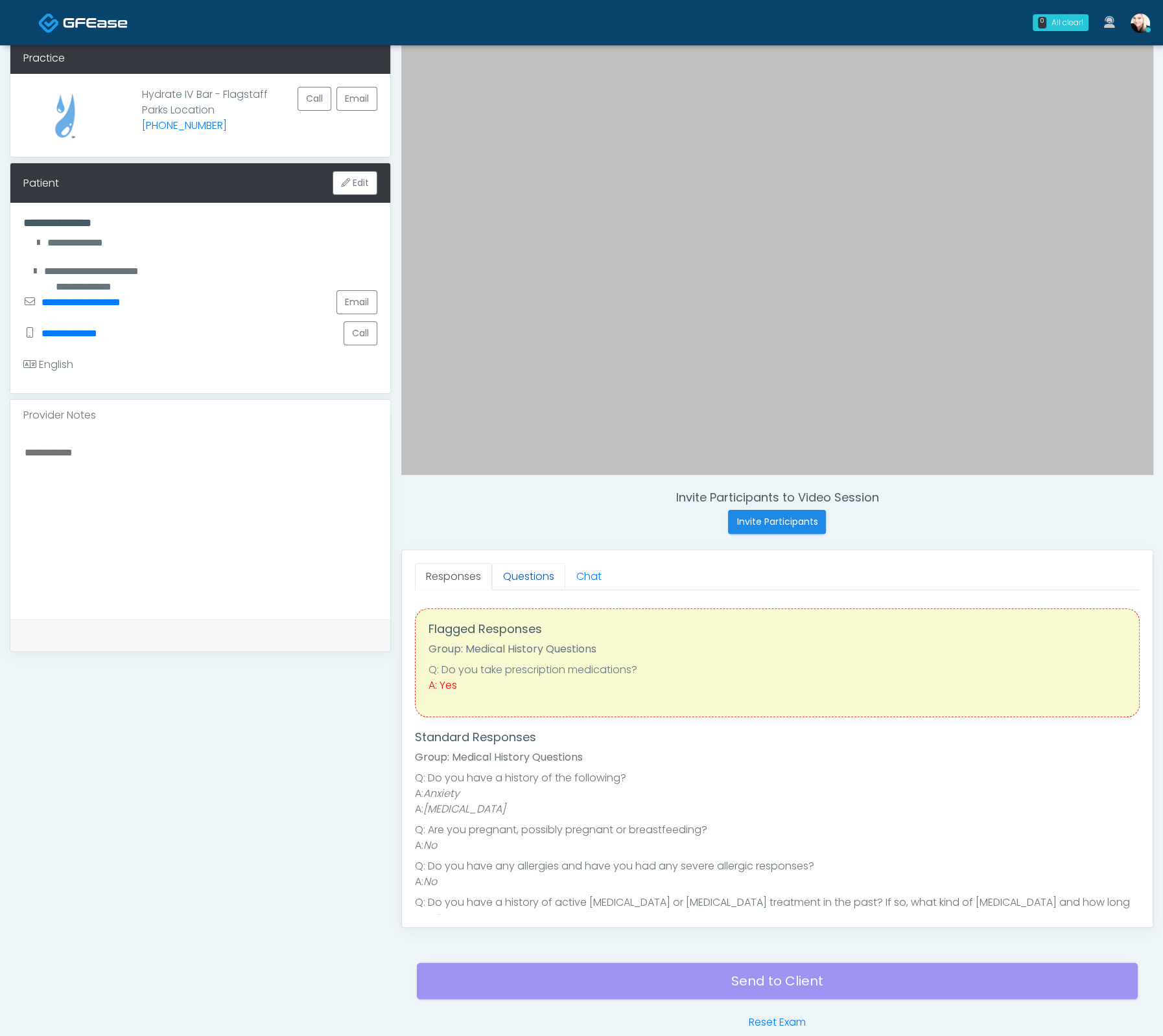
click at [521, 582] on link "Questions" at bounding box center [528, 577] width 73 height 27
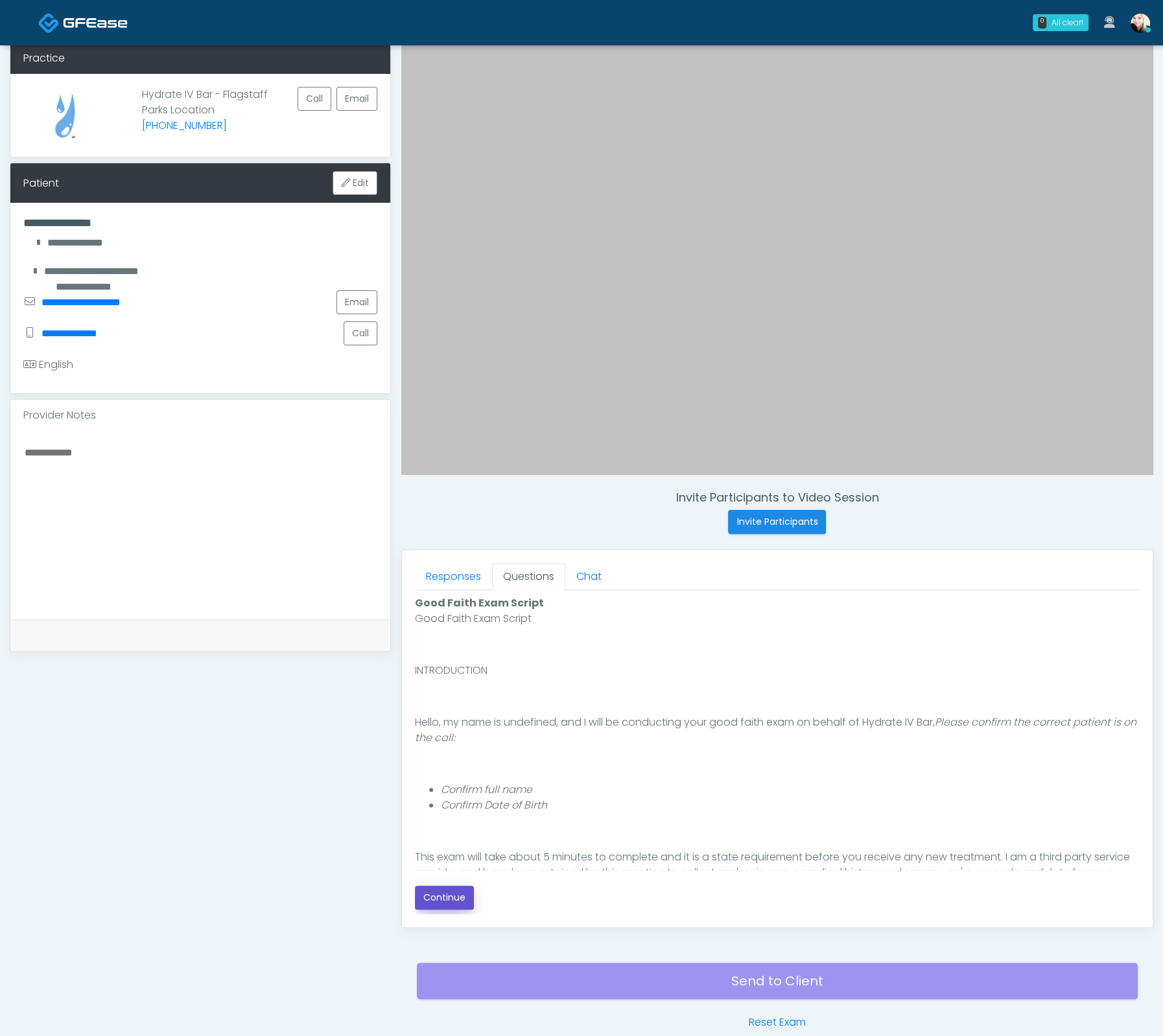
click at [441, 906] on button "Continue" at bounding box center [445, 897] width 59 height 24
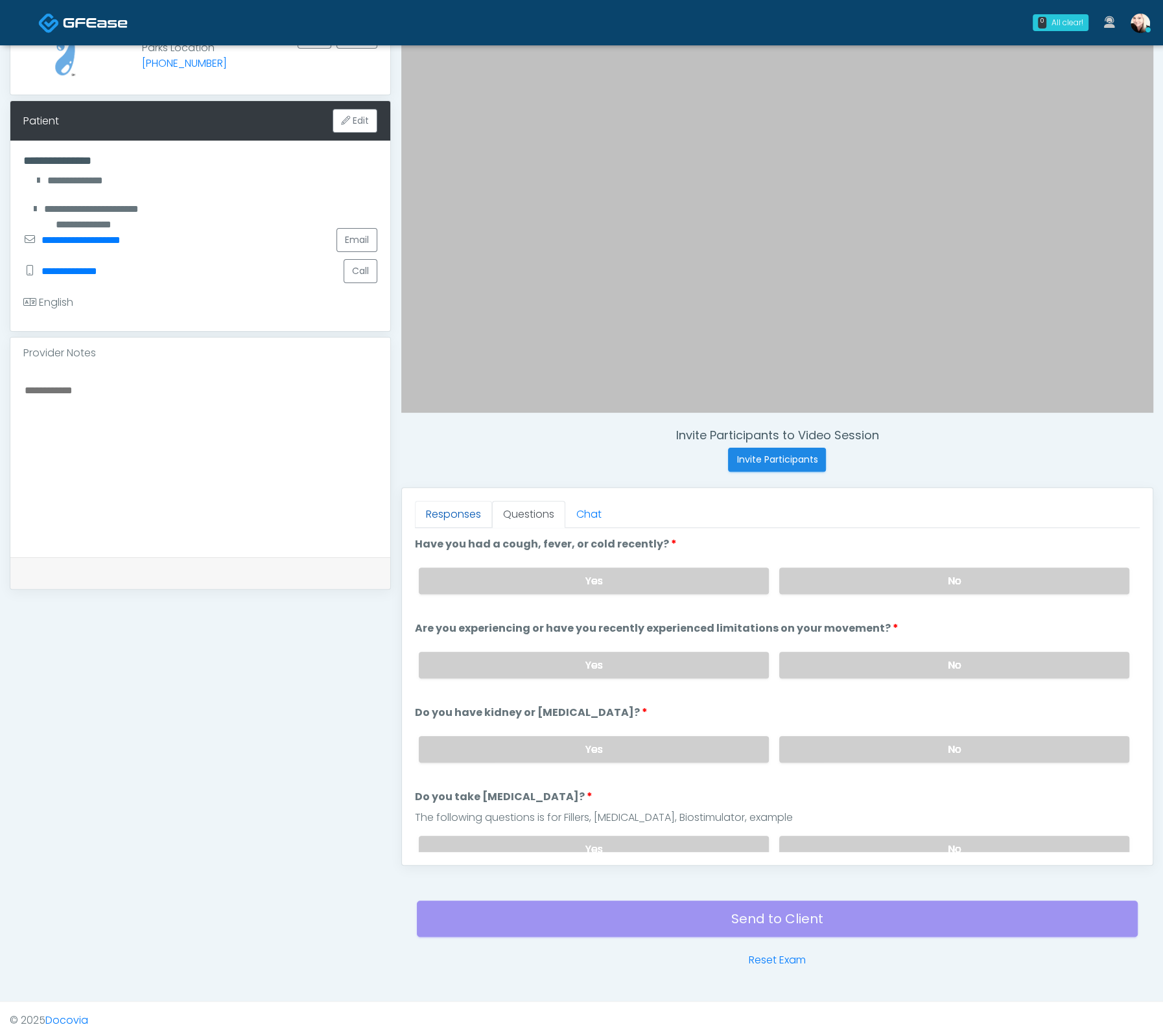
click at [454, 512] on link "Responses" at bounding box center [454, 515] width 77 height 27
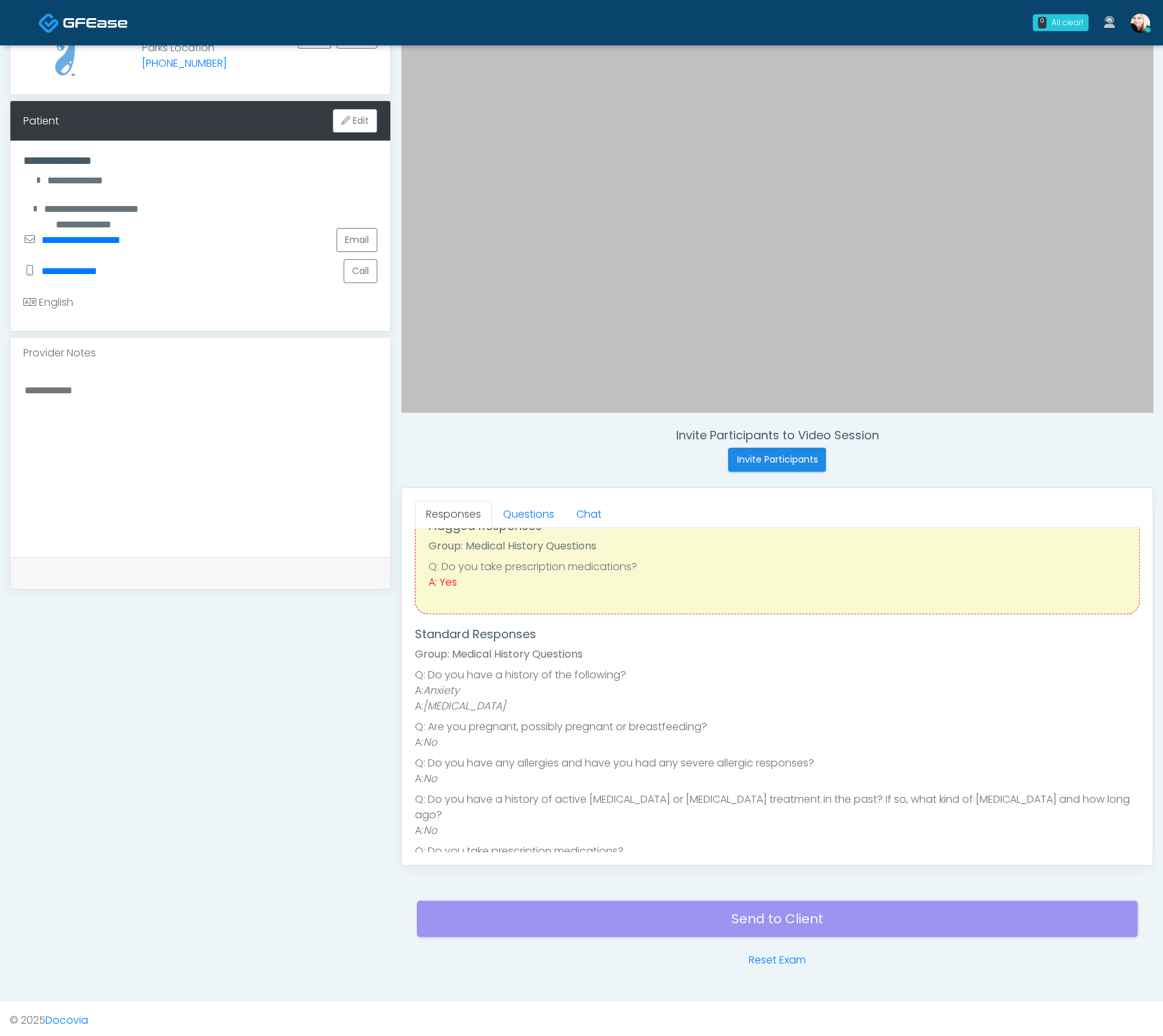
scroll to position [130, 0]
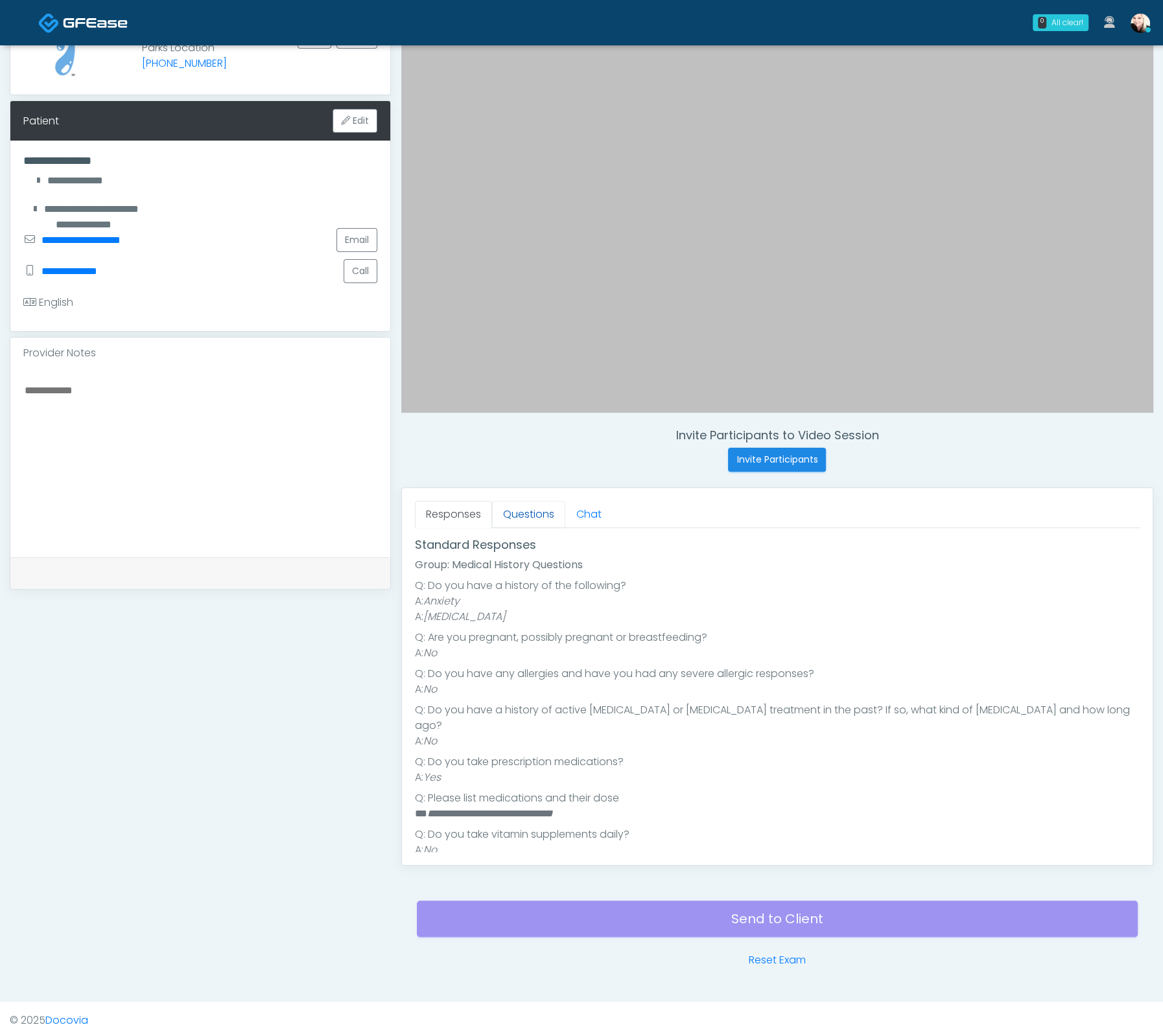
click at [541, 523] on link "Questions" at bounding box center [528, 515] width 73 height 27
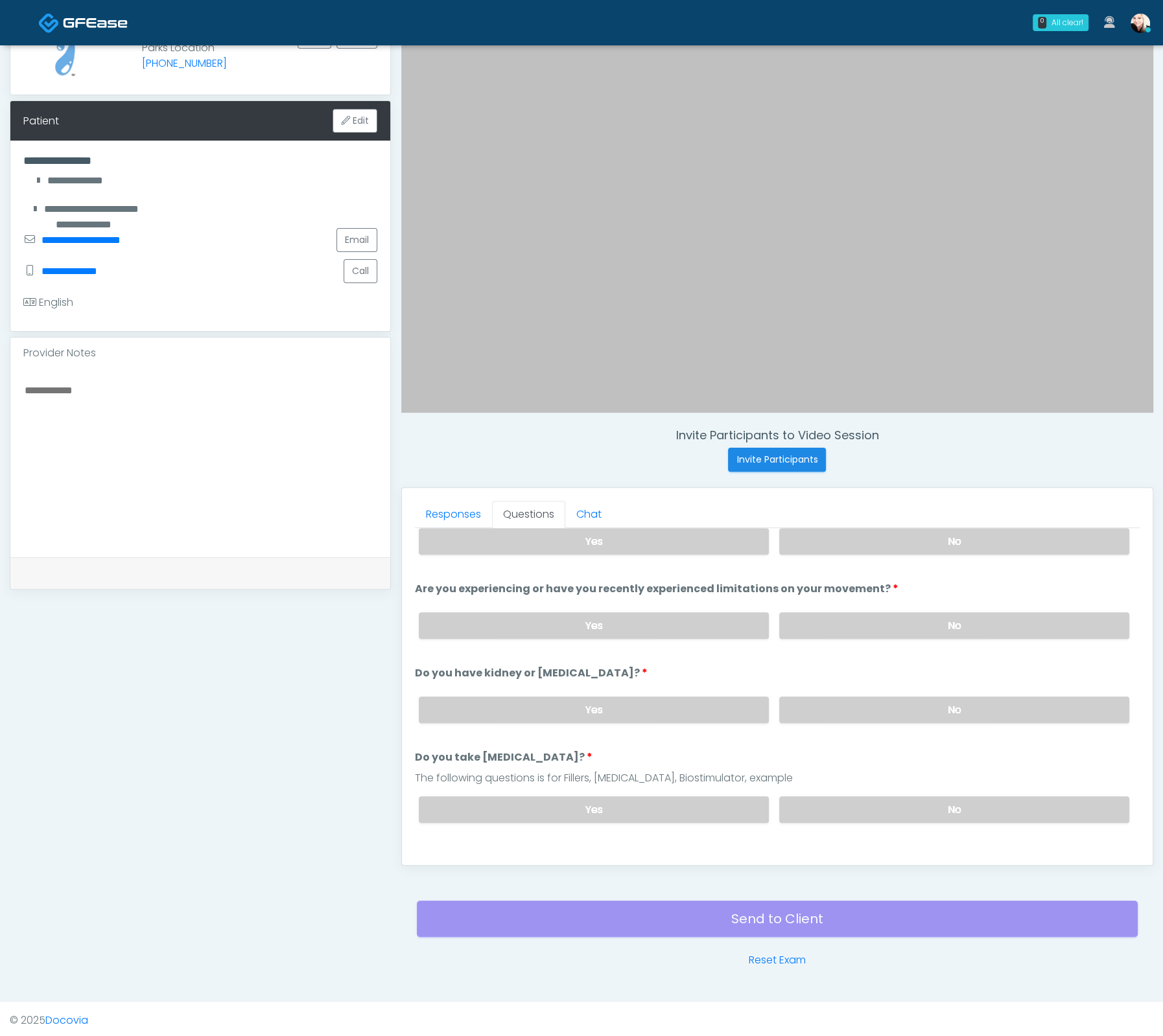
scroll to position [0, 0]
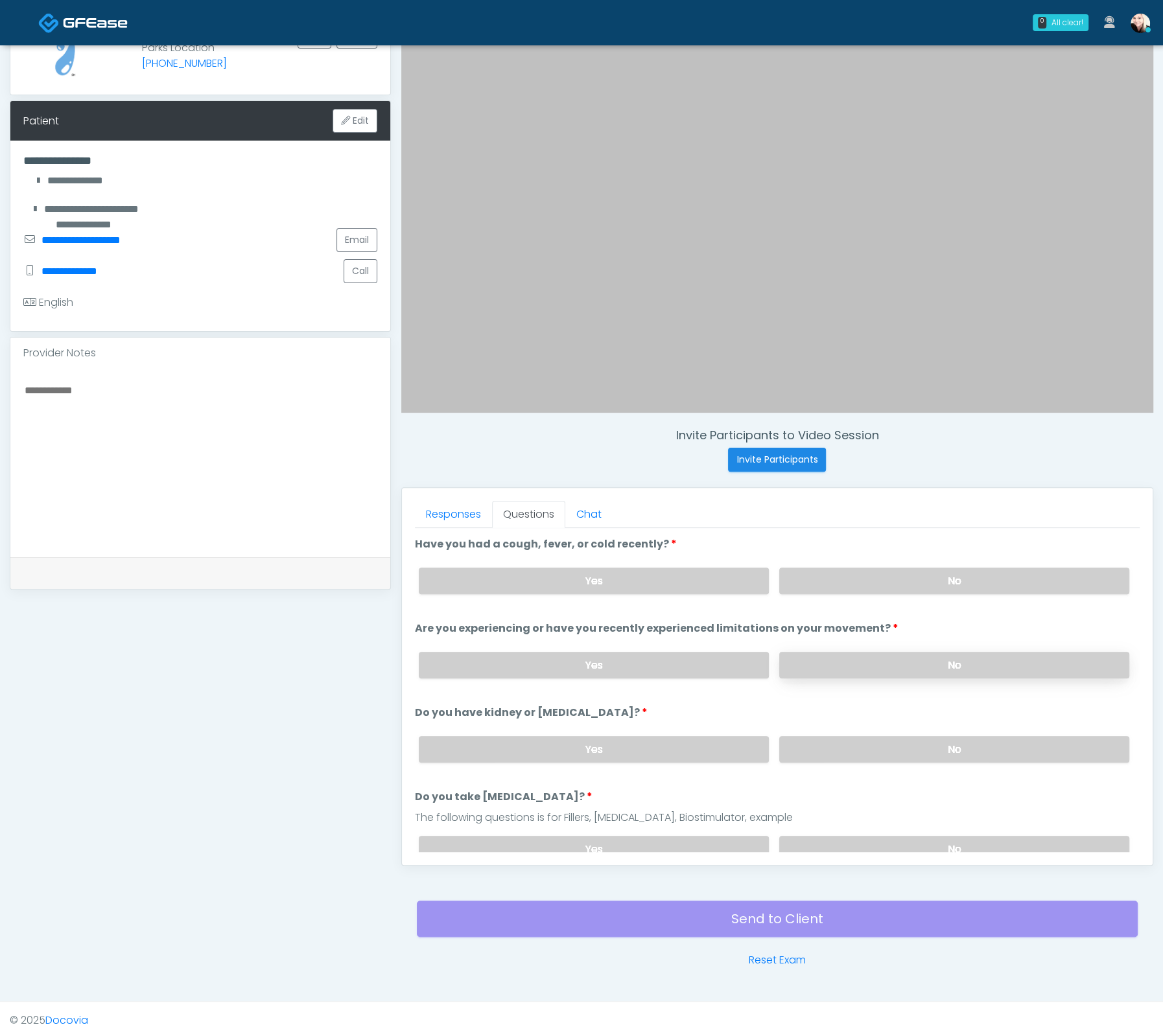
drag, startPoint x: 872, startPoint y: 580, endPoint x: 871, endPoint y: 663, distance: 83.0
click at [872, 580] on label "No" at bounding box center [954, 580] width 350 height 27
drag, startPoint x: 872, startPoint y: 661, endPoint x: 878, endPoint y: 740, distance: 79.2
click at [872, 665] on label "No" at bounding box center [954, 665] width 350 height 27
drag, startPoint x: 880, startPoint y: 742, endPoint x: 891, endPoint y: 748, distance: 12.5
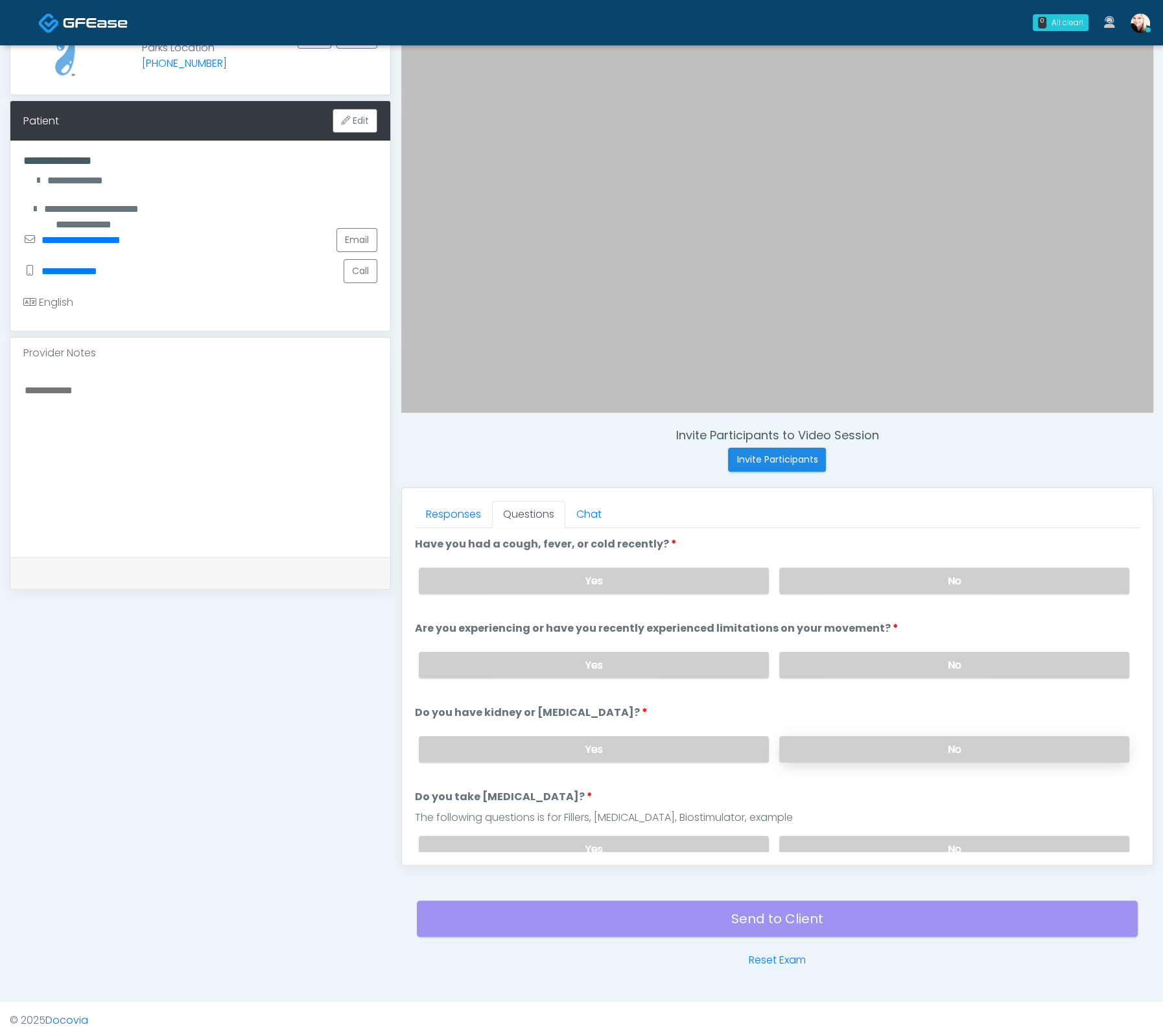
click at [880, 742] on label "No" at bounding box center [954, 749] width 350 height 27
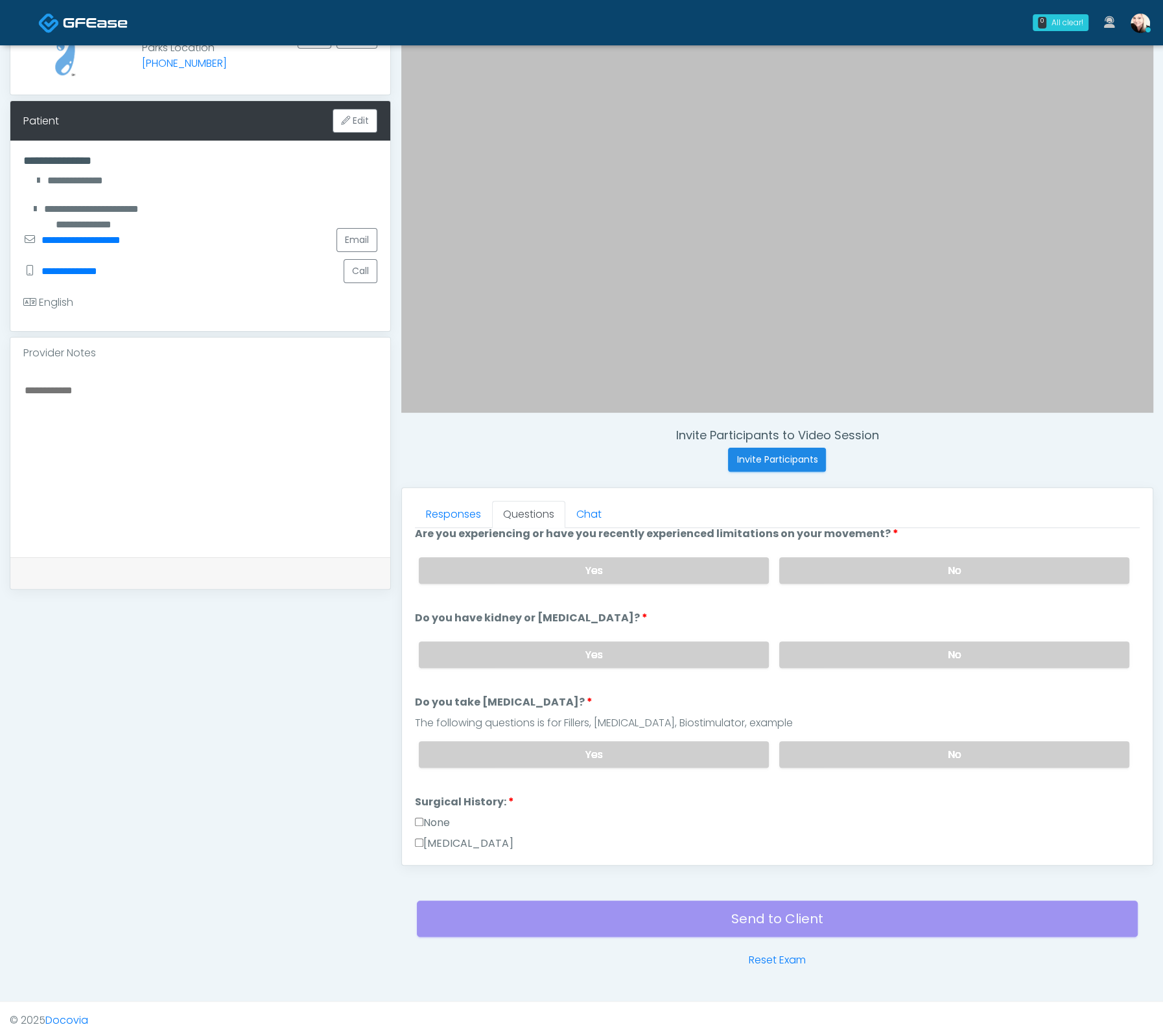
drag, startPoint x: 885, startPoint y: 740, endPoint x: 754, endPoint y: 762, distance: 132.8
click at [885, 742] on label "No" at bounding box center [954, 755] width 350 height 27
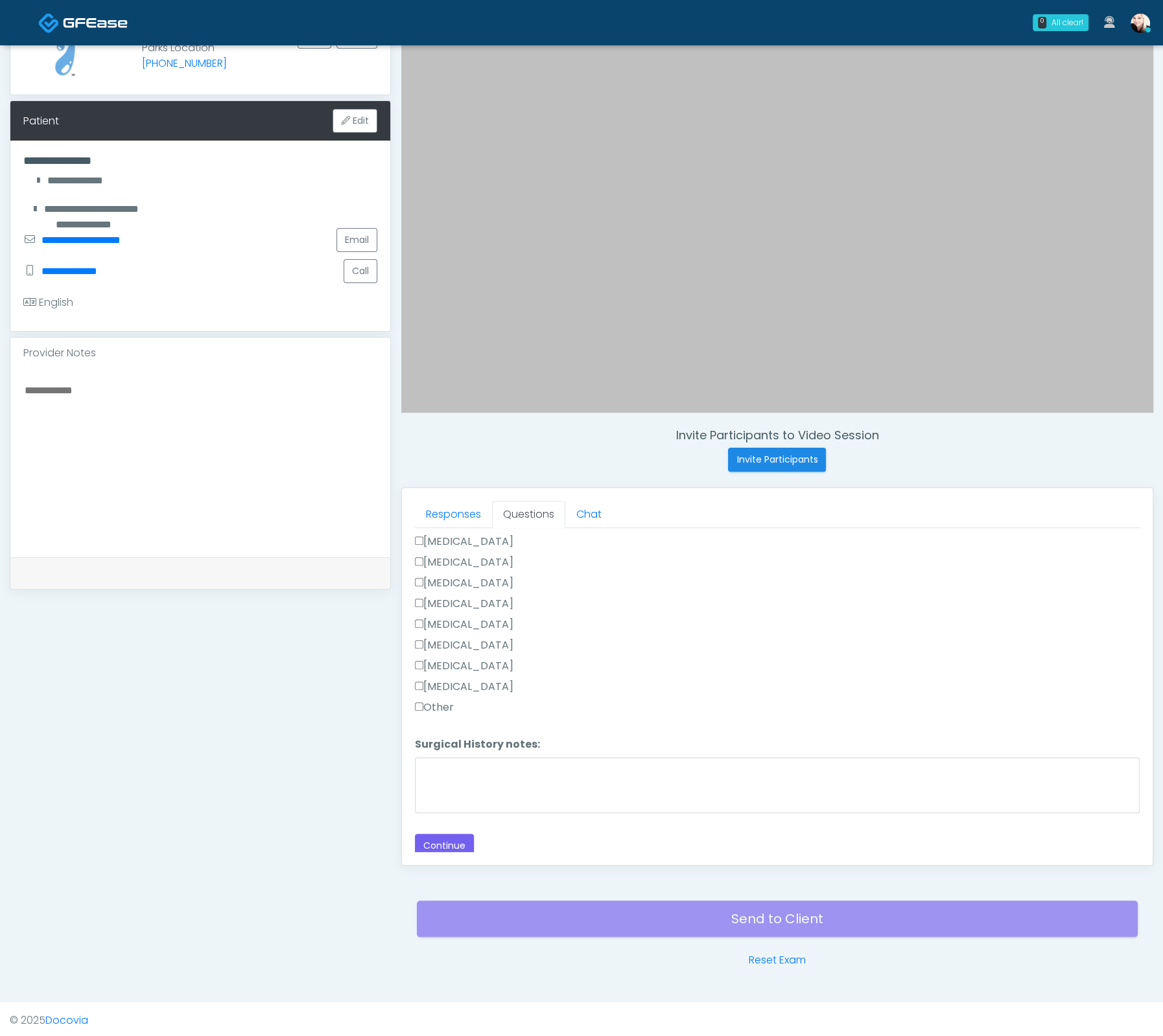
scroll to position [460, 0]
click at [419, 671] on div "[MEDICAL_DATA]" at bounding box center [777, 668] width 725 height 21
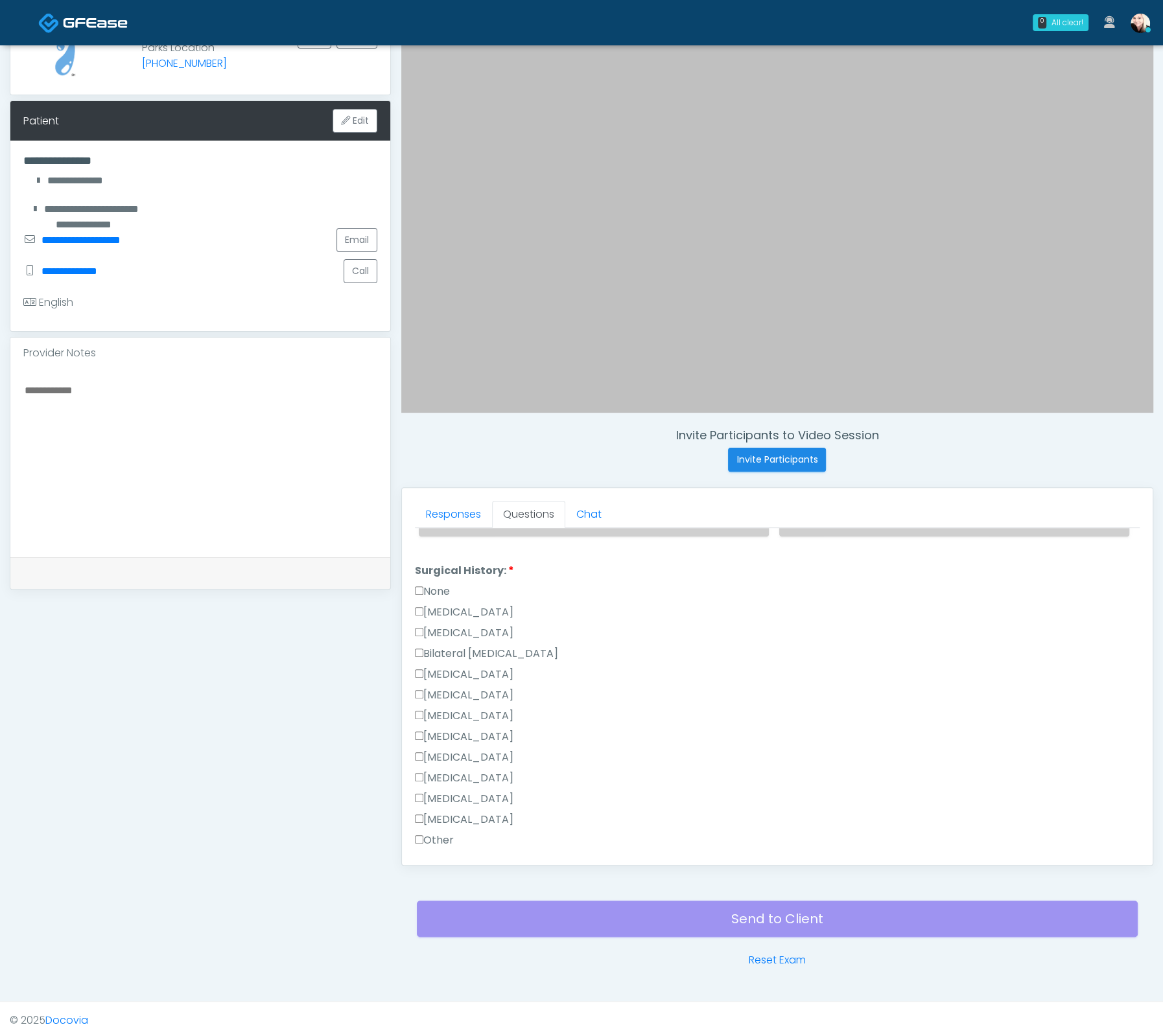
drag, startPoint x: 417, startPoint y: 578, endPoint x: 435, endPoint y: 620, distance: 45.7
click at [417, 584] on label "None" at bounding box center [432, 591] width 35 height 16
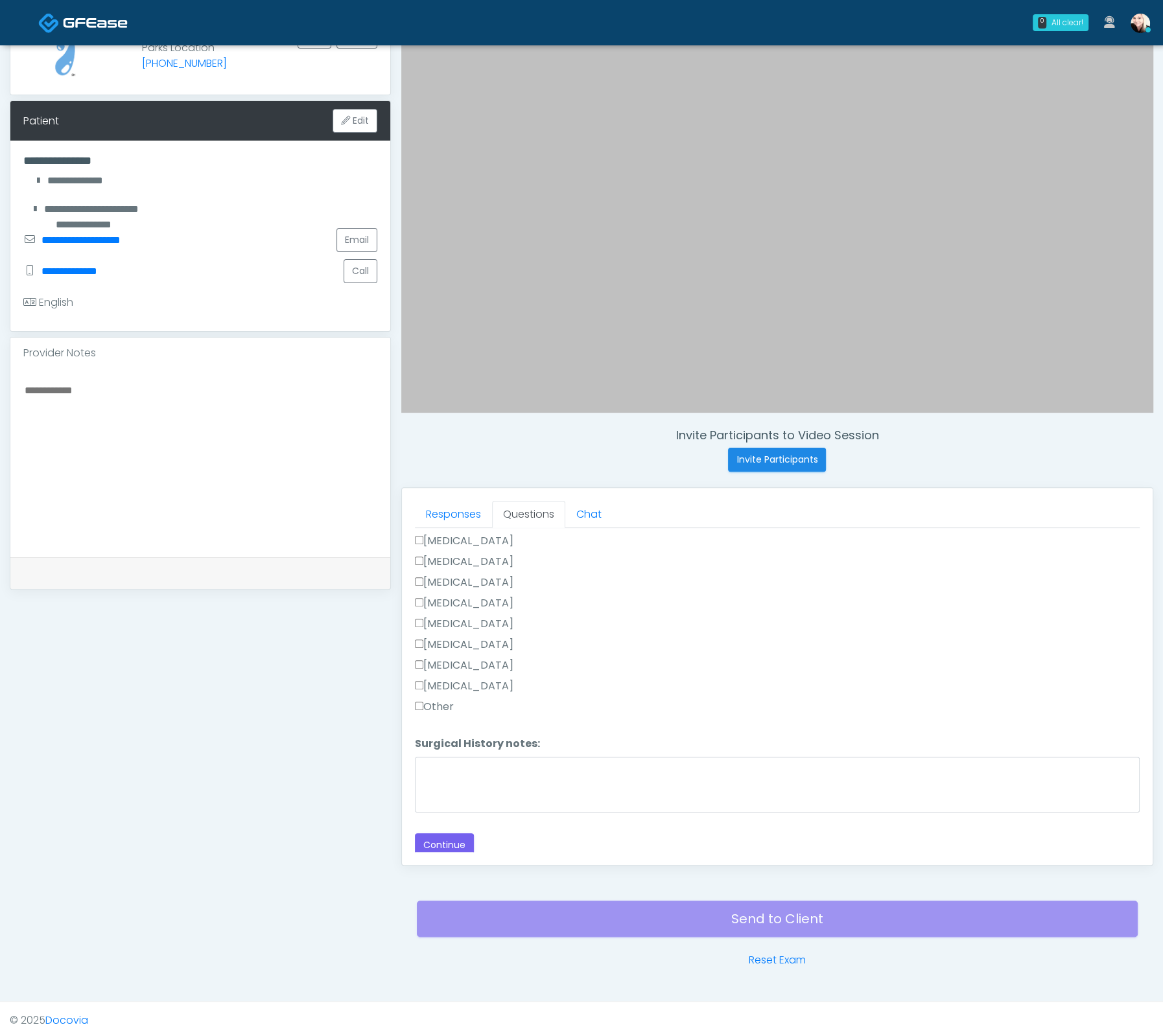
click at [437, 819] on div "Loading... Connecting to your agent... Please wait while we prepare your person…" at bounding box center [777, 467] width 725 height 780
click at [438, 825] on div "Loading... Connecting to your agent... Please wait while we prepare your person…" at bounding box center [777, 467] width 725 height 780
click at [449, 841] on button "Continue" at bounding box center [445, 845] width 59 height 24
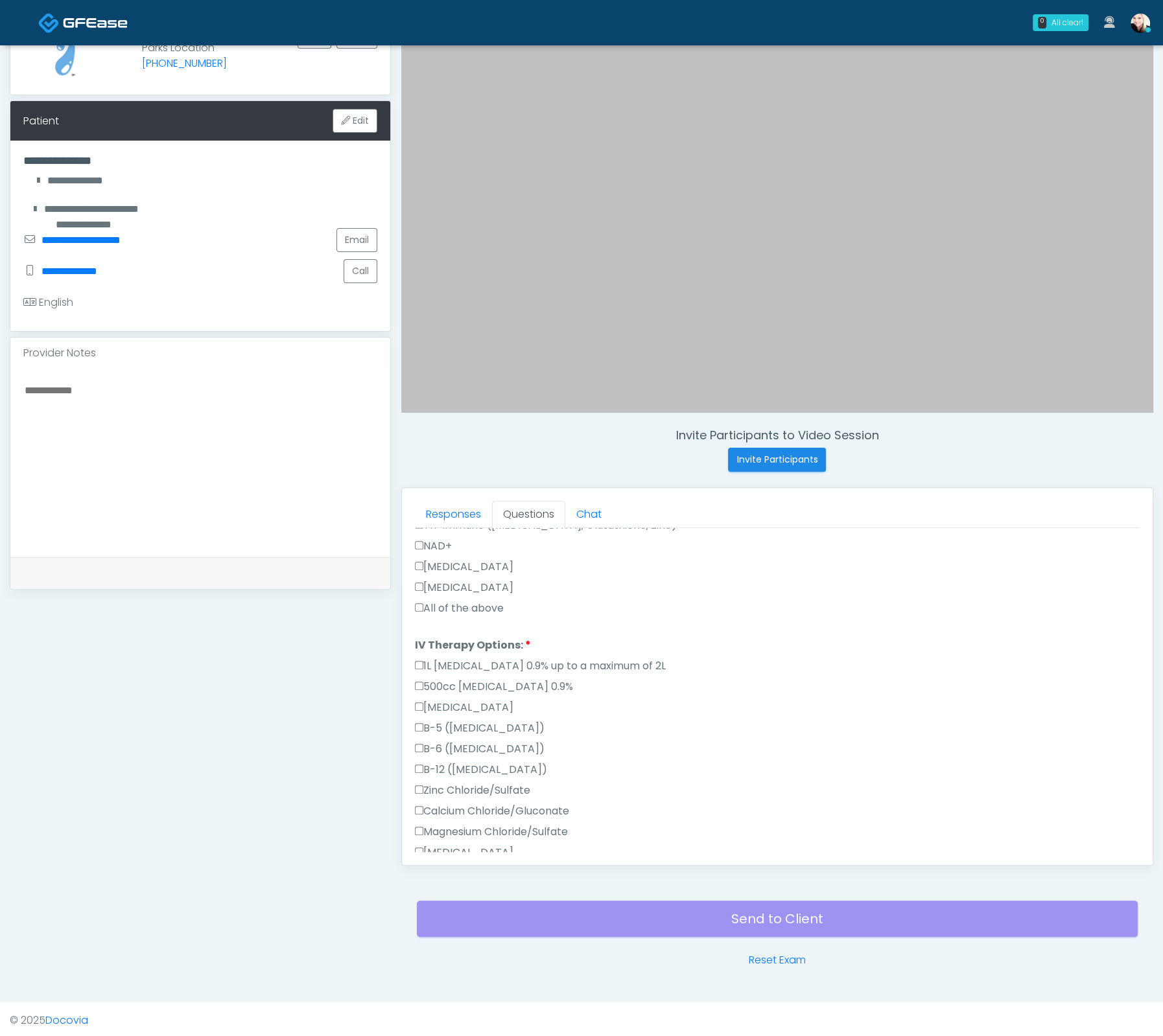
scroll to position [656, 0]
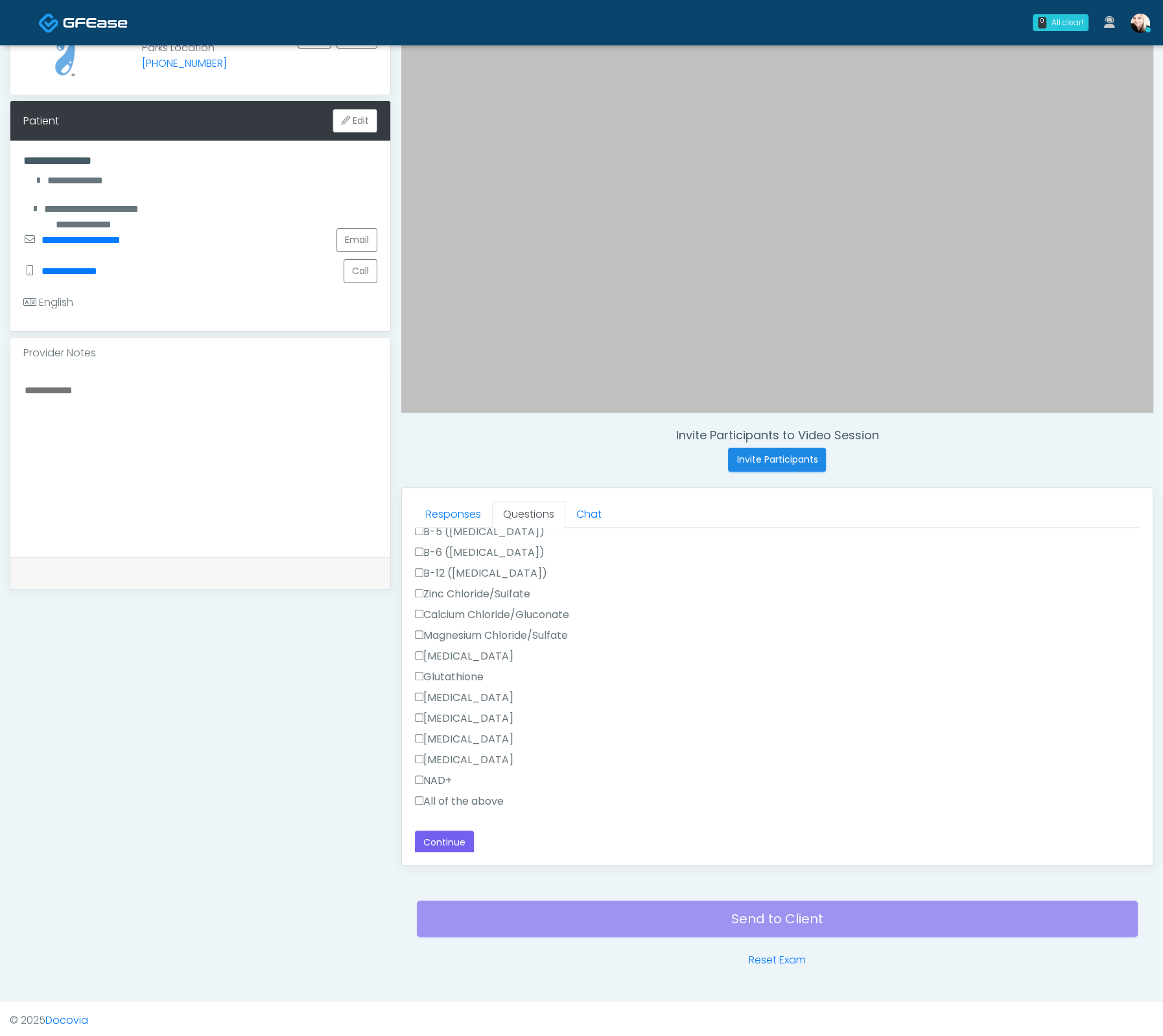
click at [435, 808] on div "All of the above" at bounding box center [777, 804] width 725 height 21
click at [428, 797] on label "All of the above" at bounding box center [459, 801] width 89 height 16
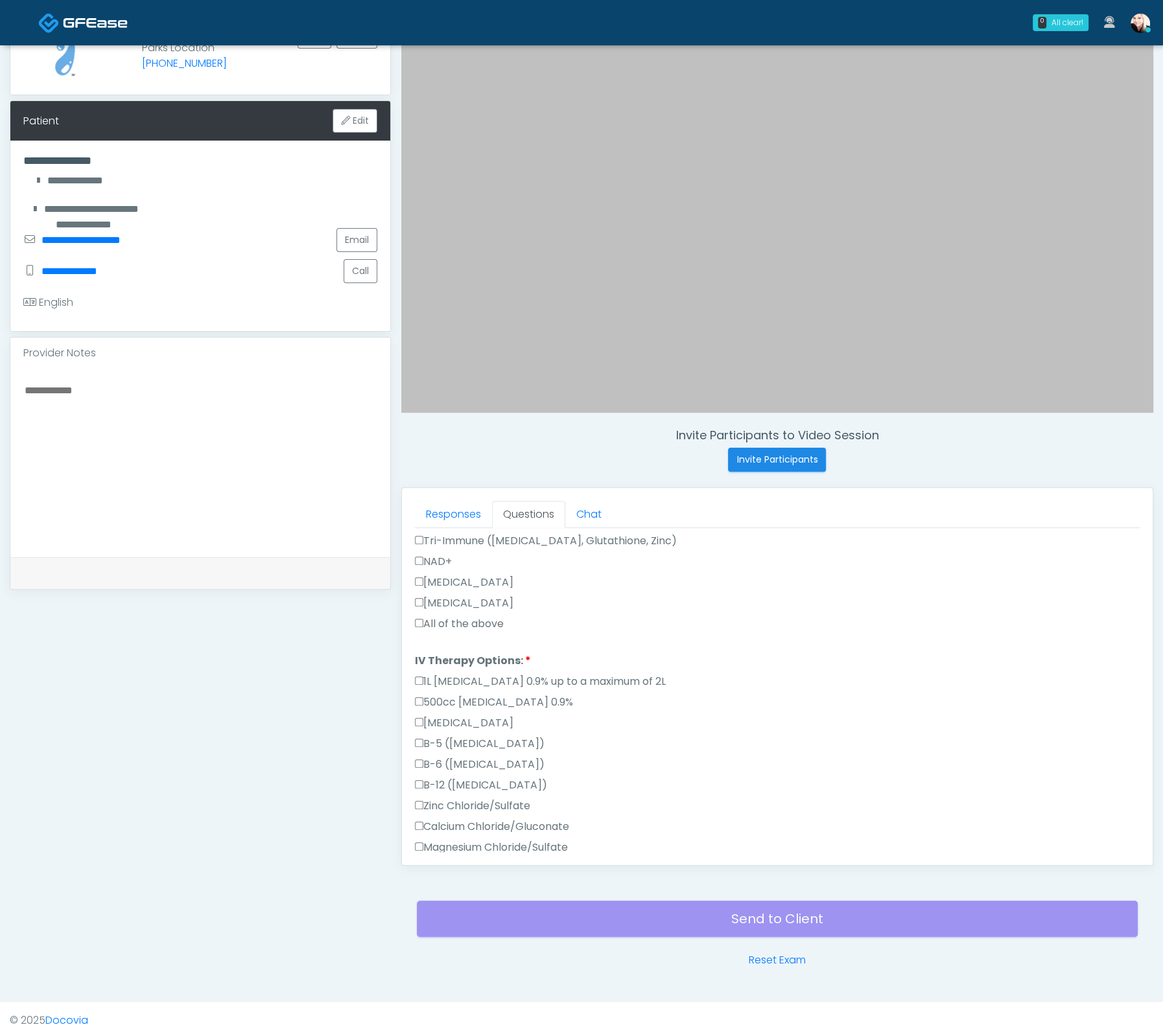
click at [425, 620] on label "All of the above" at bounding box center [459, 624] width 89 height 16
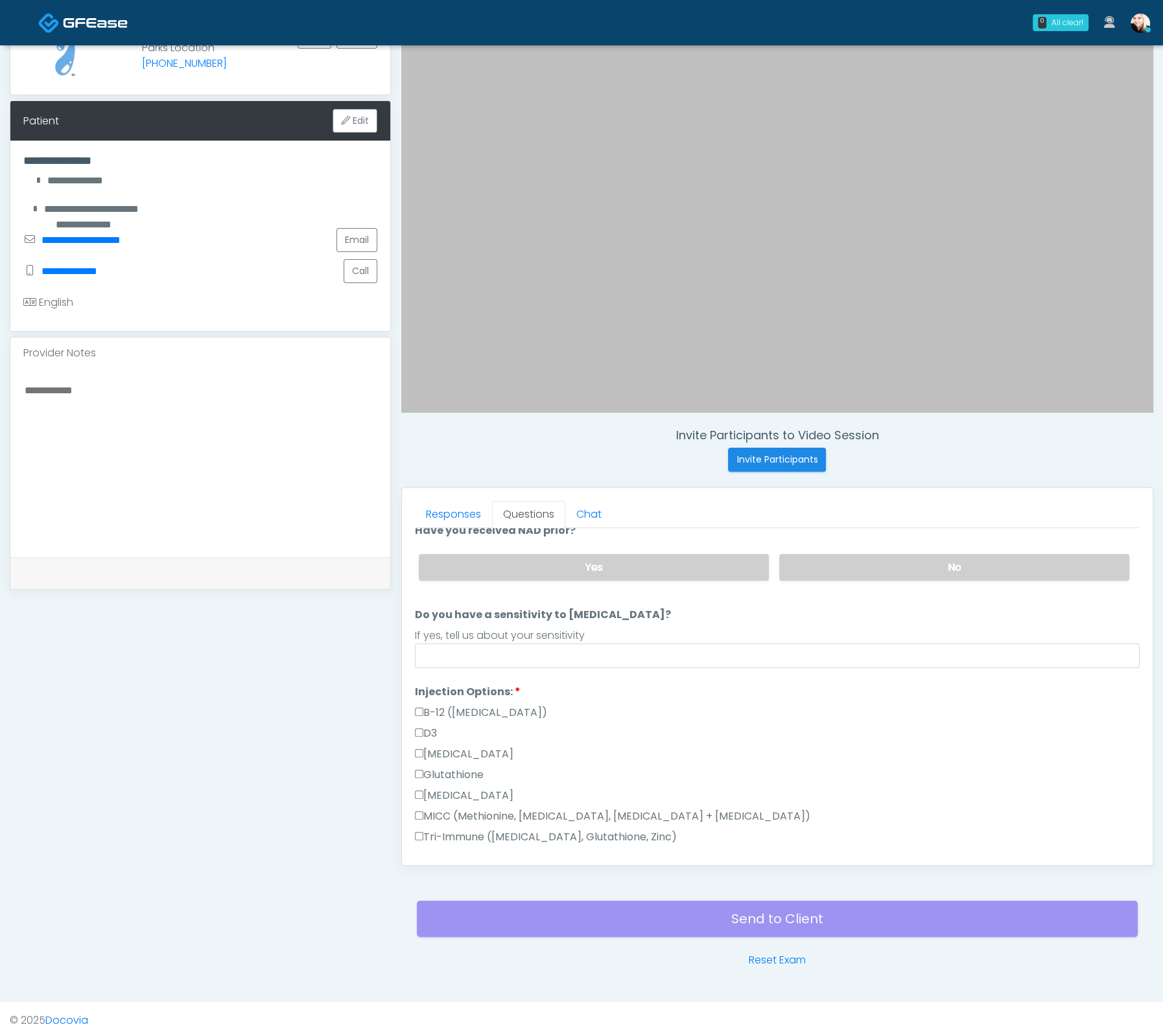
scroll to position [0, 0]
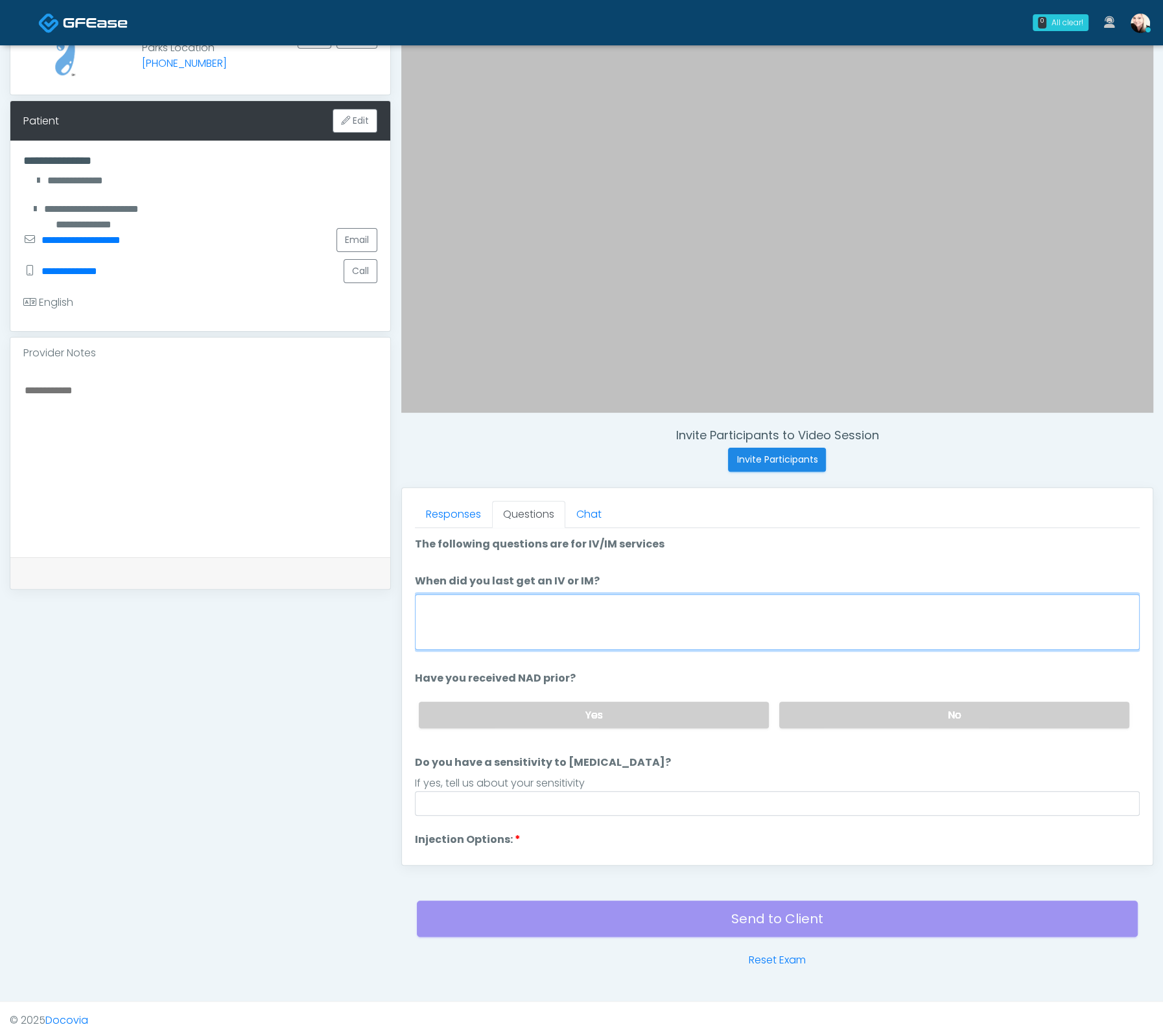
click at [463, 623] on textarea "When did you last get an IV or IM?" at bounding box center [777, 622] width 725 height 56
type textarea "****"
drag, startPoint x: 911, startPoint y: 716, endPoint x: 887, endPoint y: 716, distance: 24.0
click at [911, 716] on label "No" at bounding box center [954, 715] width 350 height 27
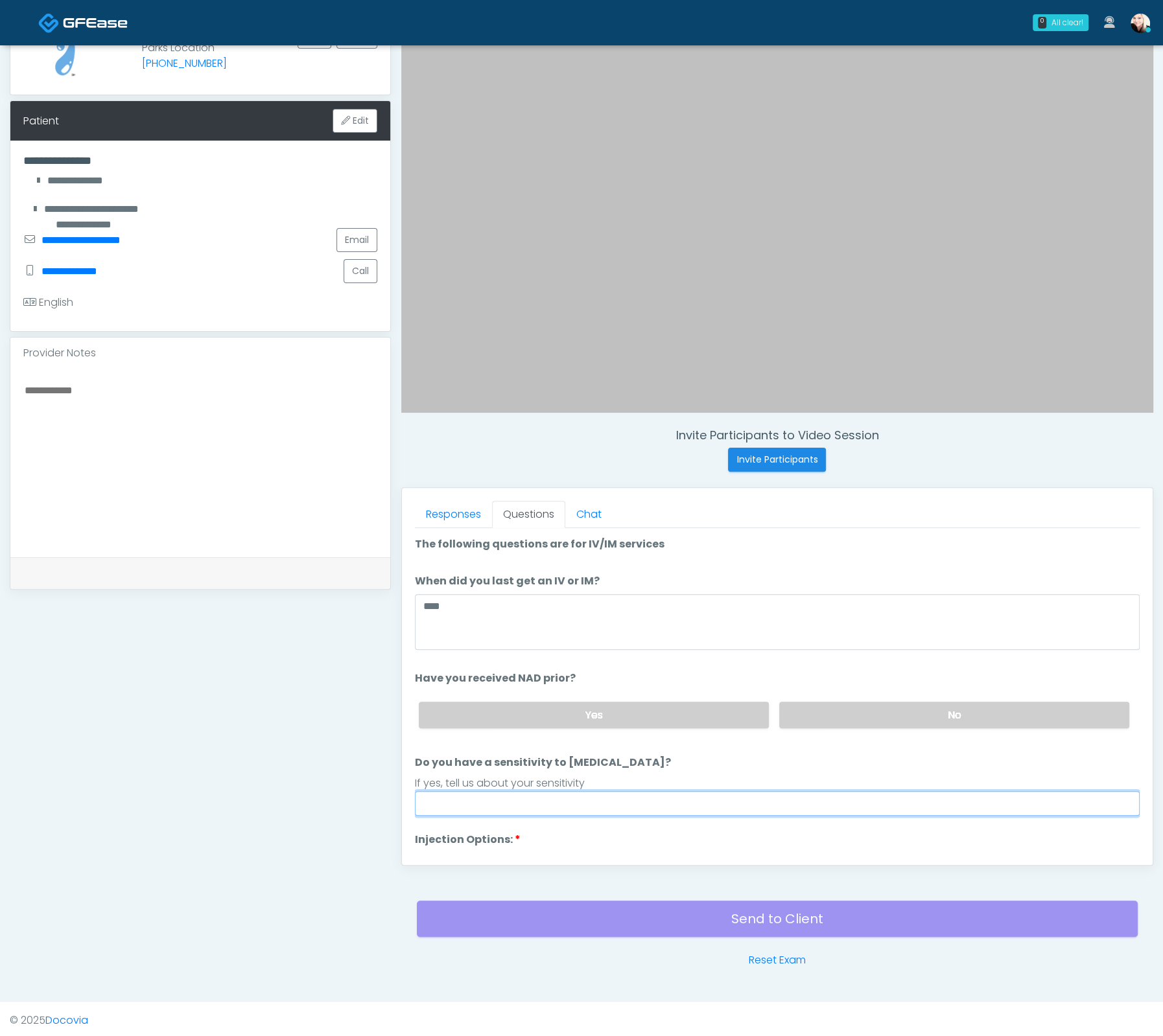
click at [592, 799] on input "Do you have a sensitivity to [MEDICAL_DATA]?" at bounding box center [777, 803] width 725 height 25
type input "****"
click at [591, 756] on label "Do you have a sensitivity to [MEDICAL_DATA]?" at bounding box center [543, 762] width 256 height 16
click at [591, 791] on input "****" at bounding box center [777, 803] width 725 height 25
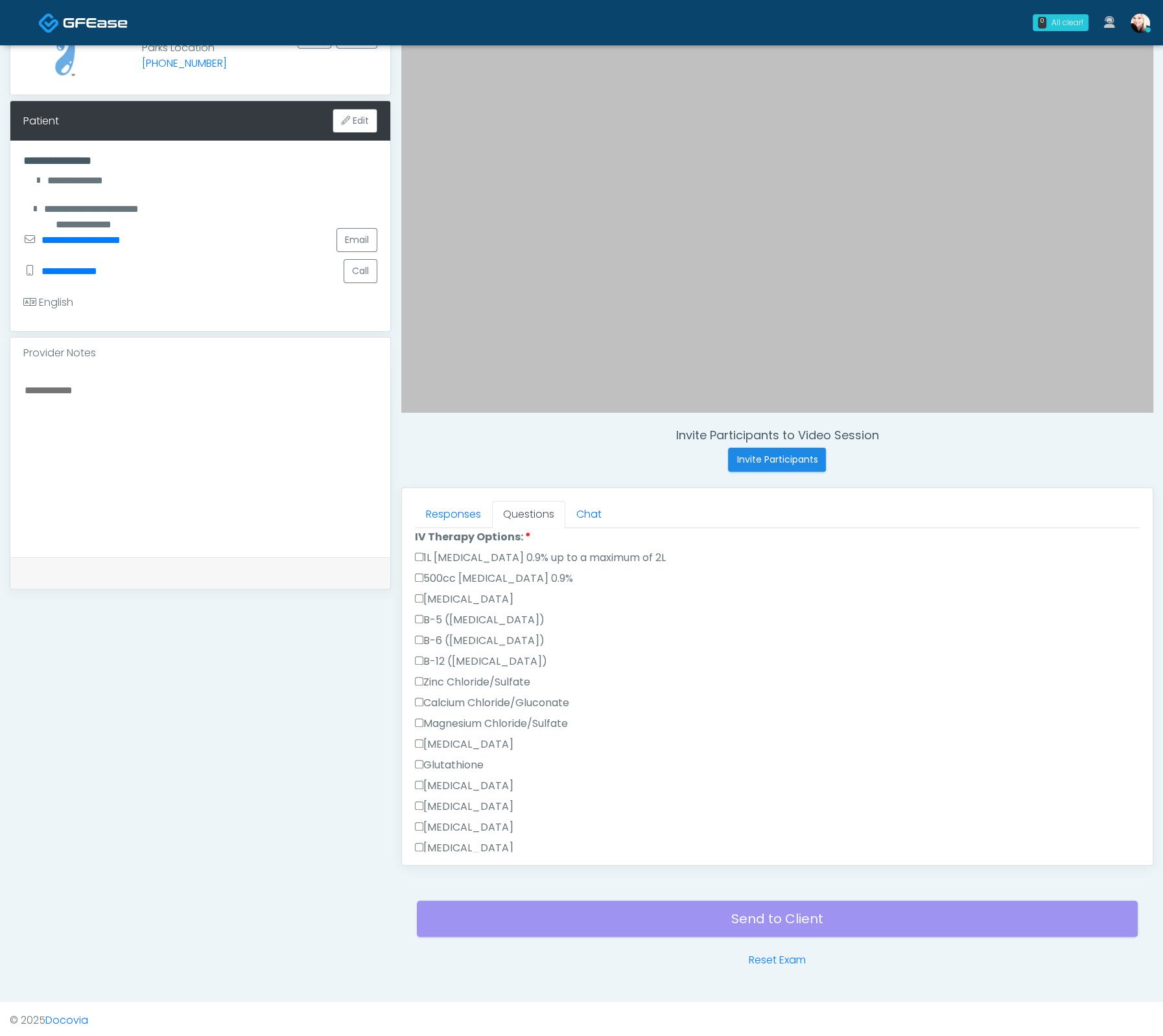
scroll to position [656, 0]
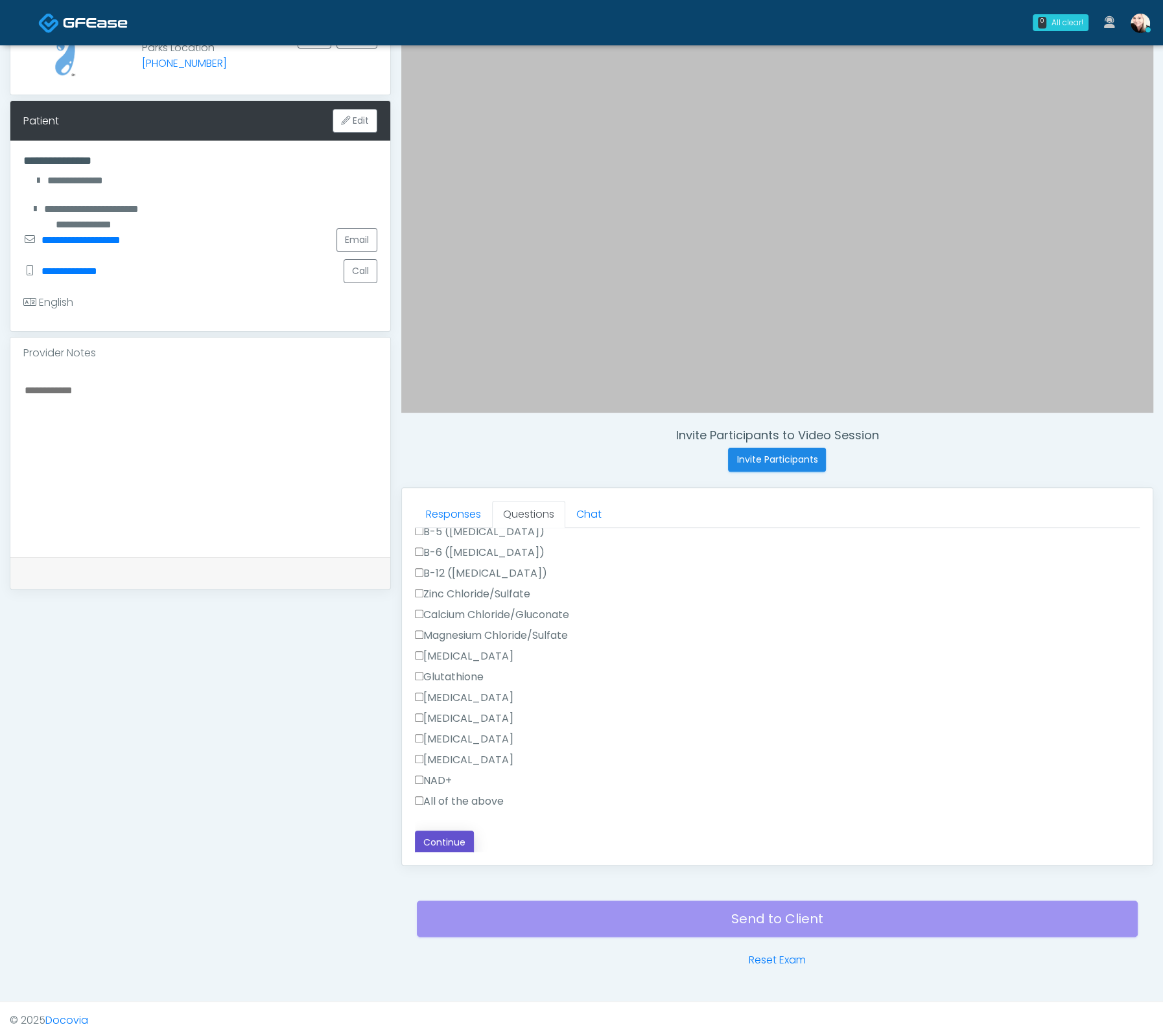
click at [438, 831] on button "Continue" at bounding box center [445, 843] width 59 height 24
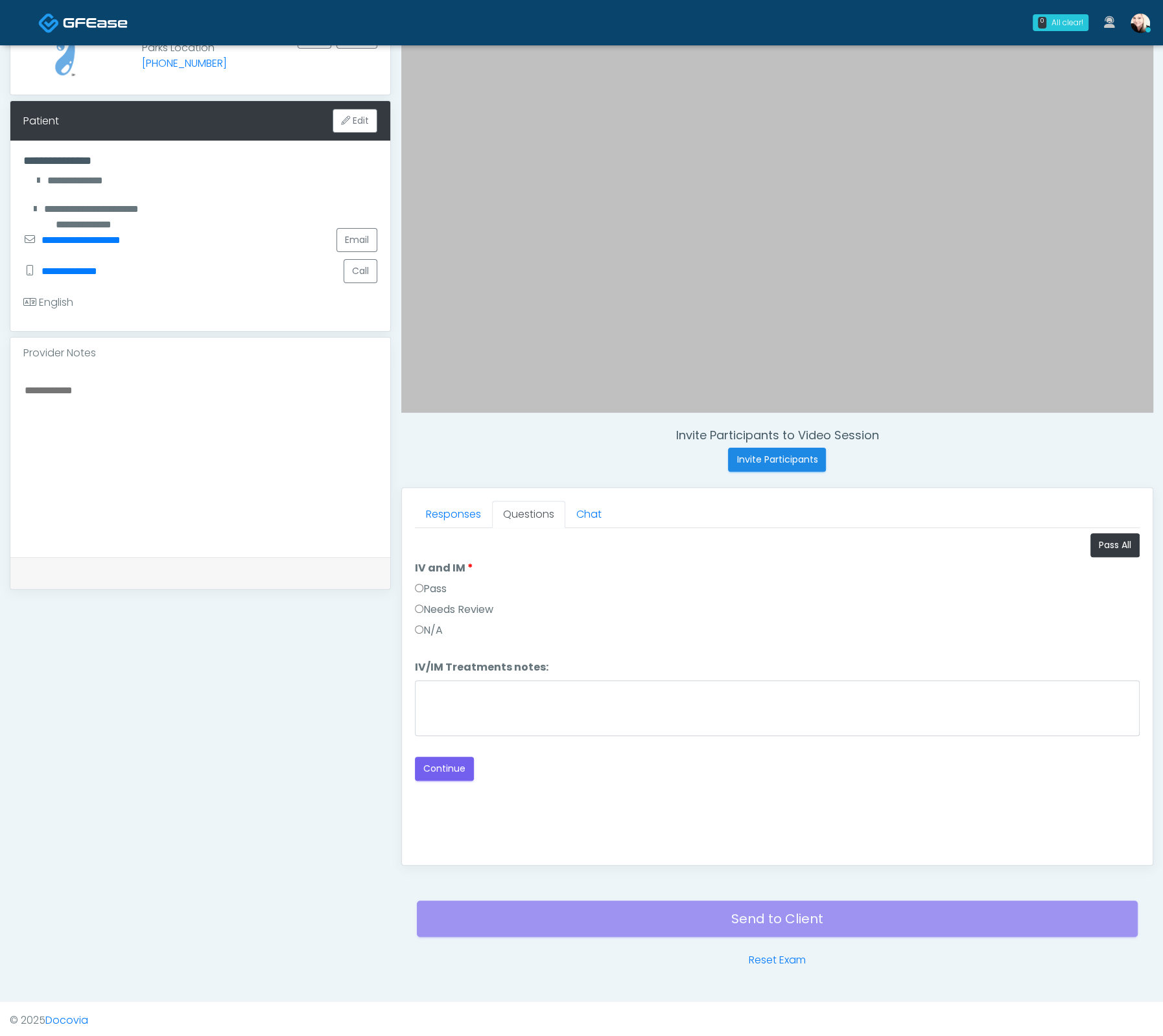
click at [416, 581] on label "Pass" at bounding box center [431, 589] width 32 height 16
click at [470, 770] on button "Continue" at bounding box center [445, 768] width 59 height 24
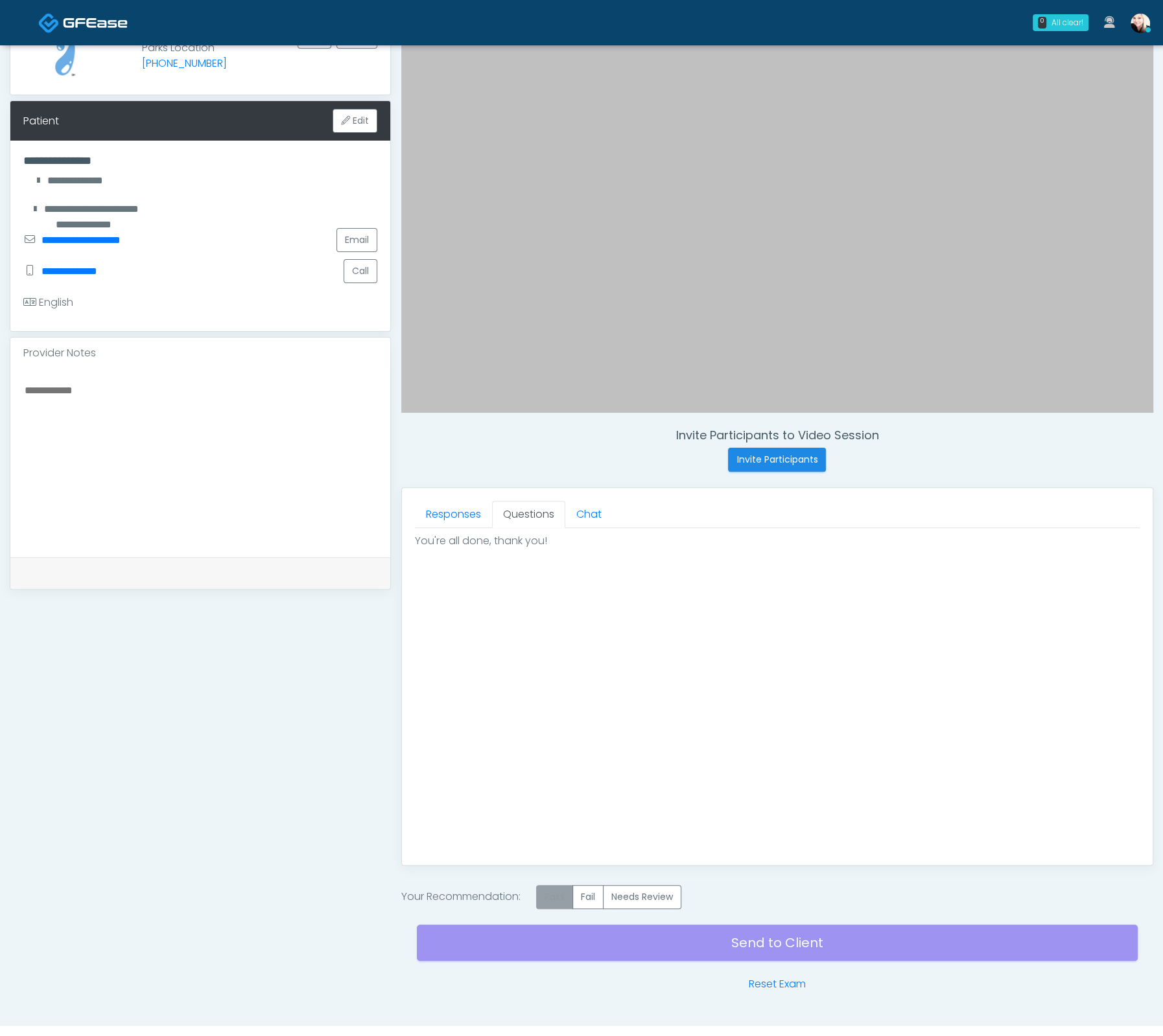
click at [556, 896] on label "Pass" at bounding box center [554, 897] width 37 height 24
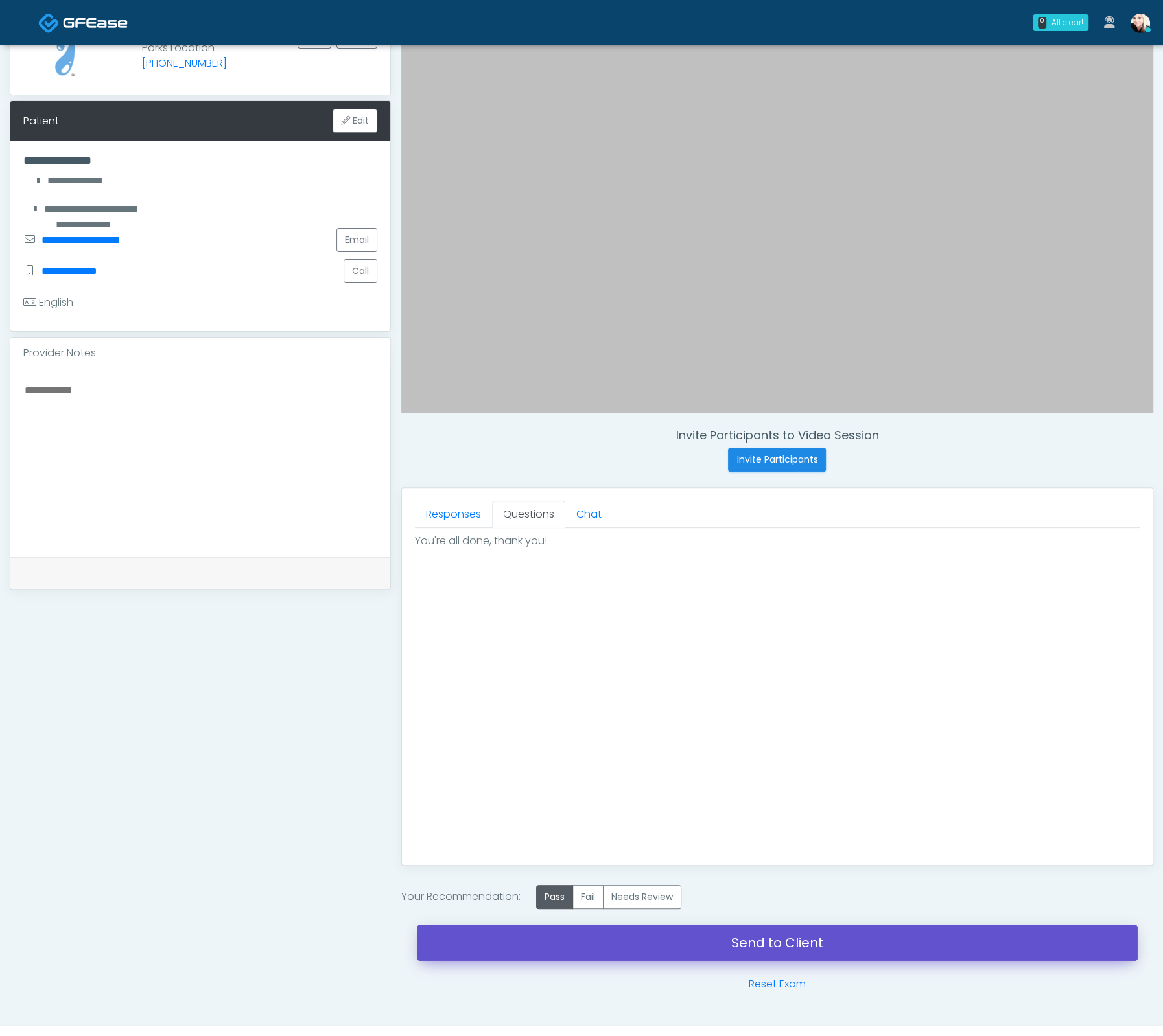
click at [754, 942] on link "Send to Client" at bounding box center [777, 943] width 720 height 36
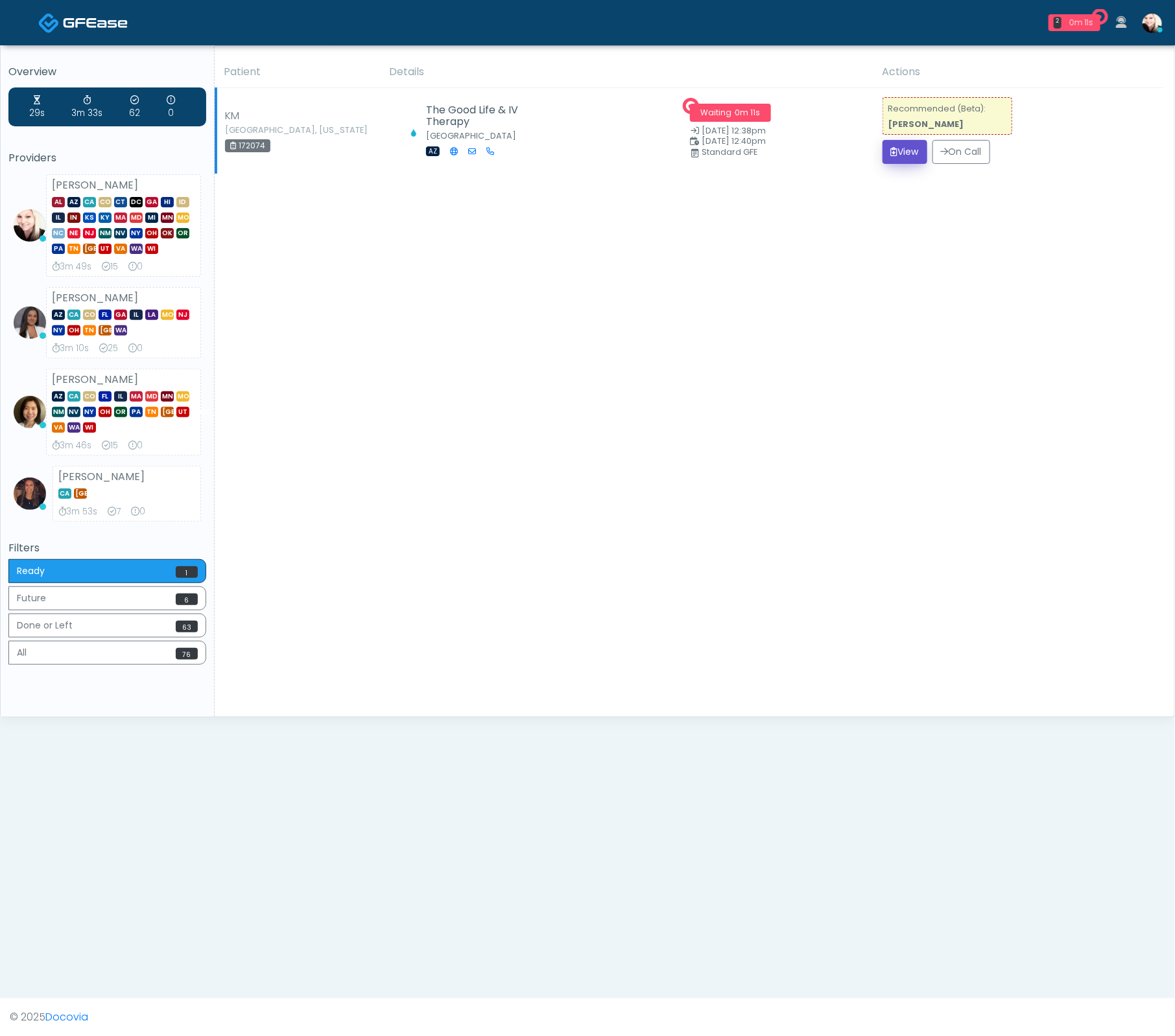
click at [883, 154] on button "View" at bounding box center [905, 152] width 45 height 24
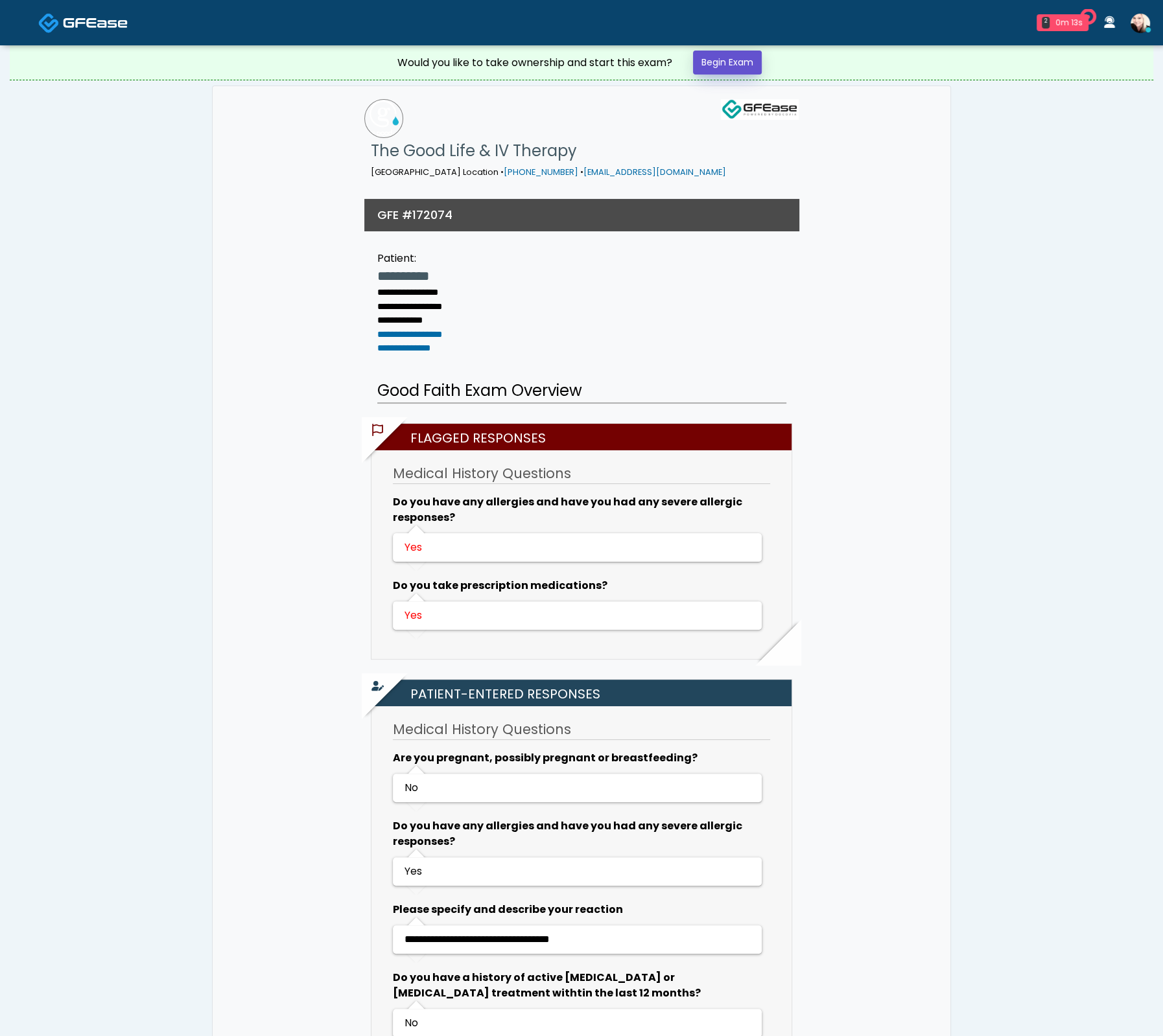
click at [742, 62] on link "Begin Exam" at bounding box center [727, 62] width 69 height 24
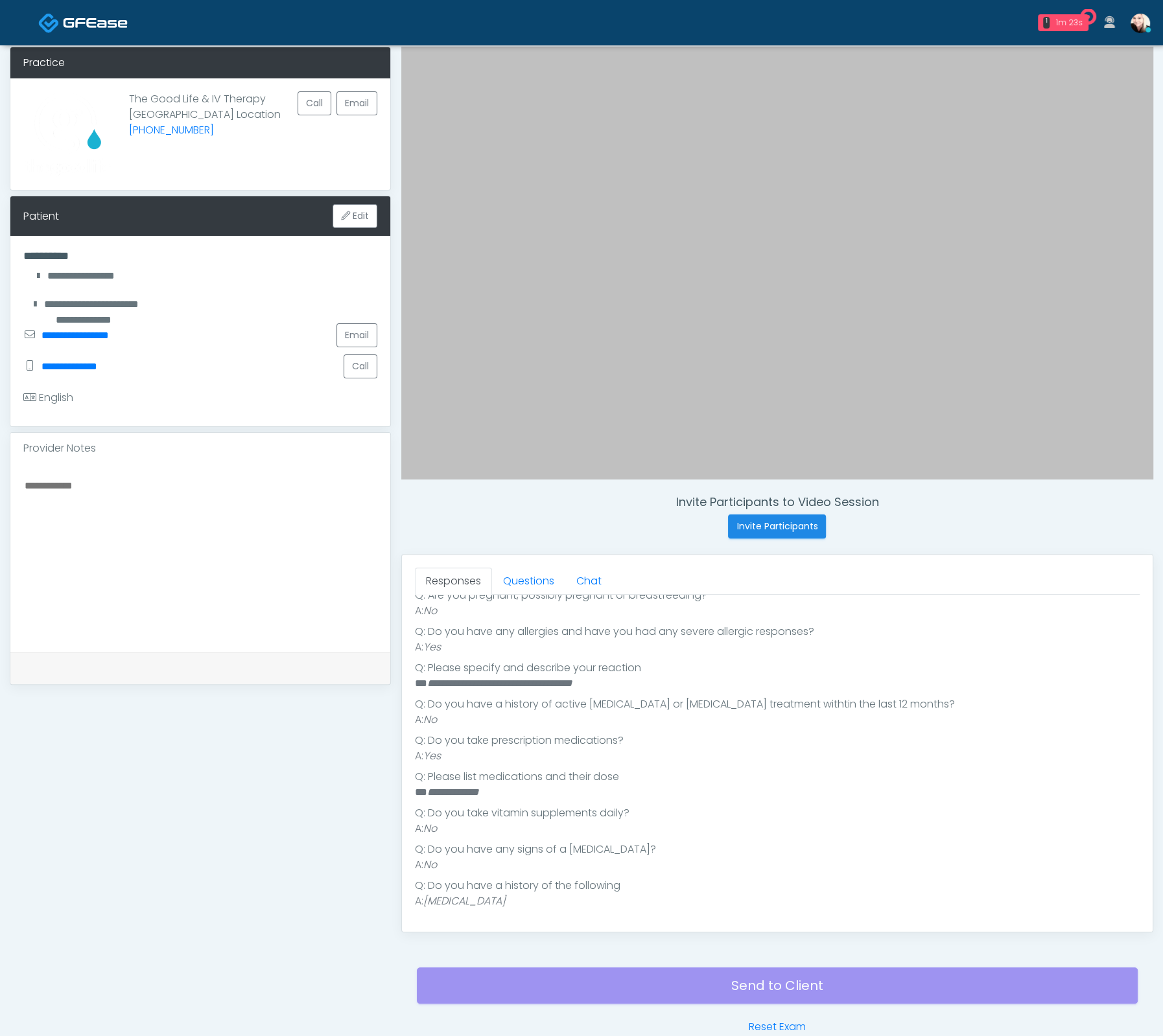
scroll to position [69, 0]
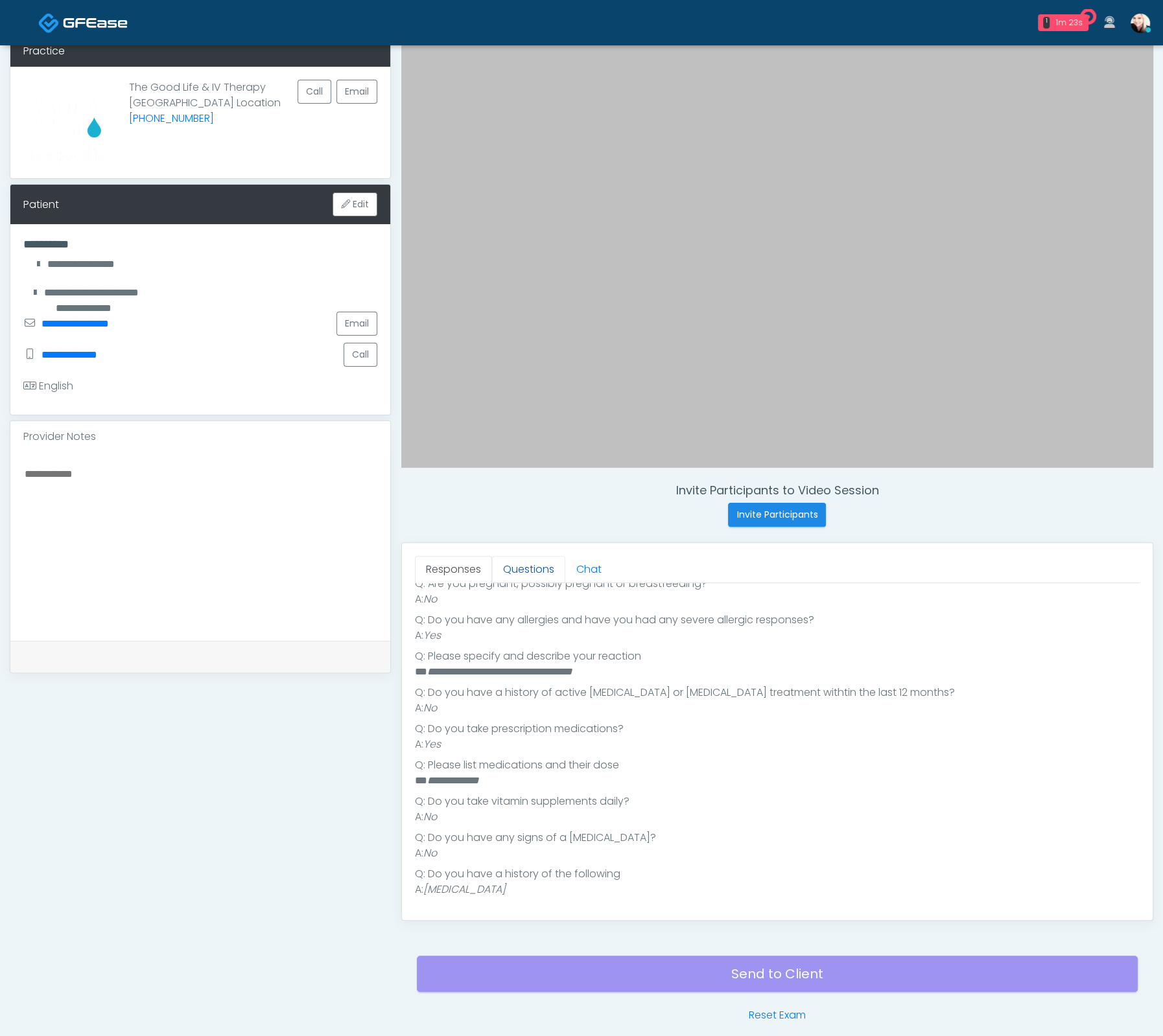
click at [532, 567] on link "Questions" at bounding box center [528, 569] width 73 height 27
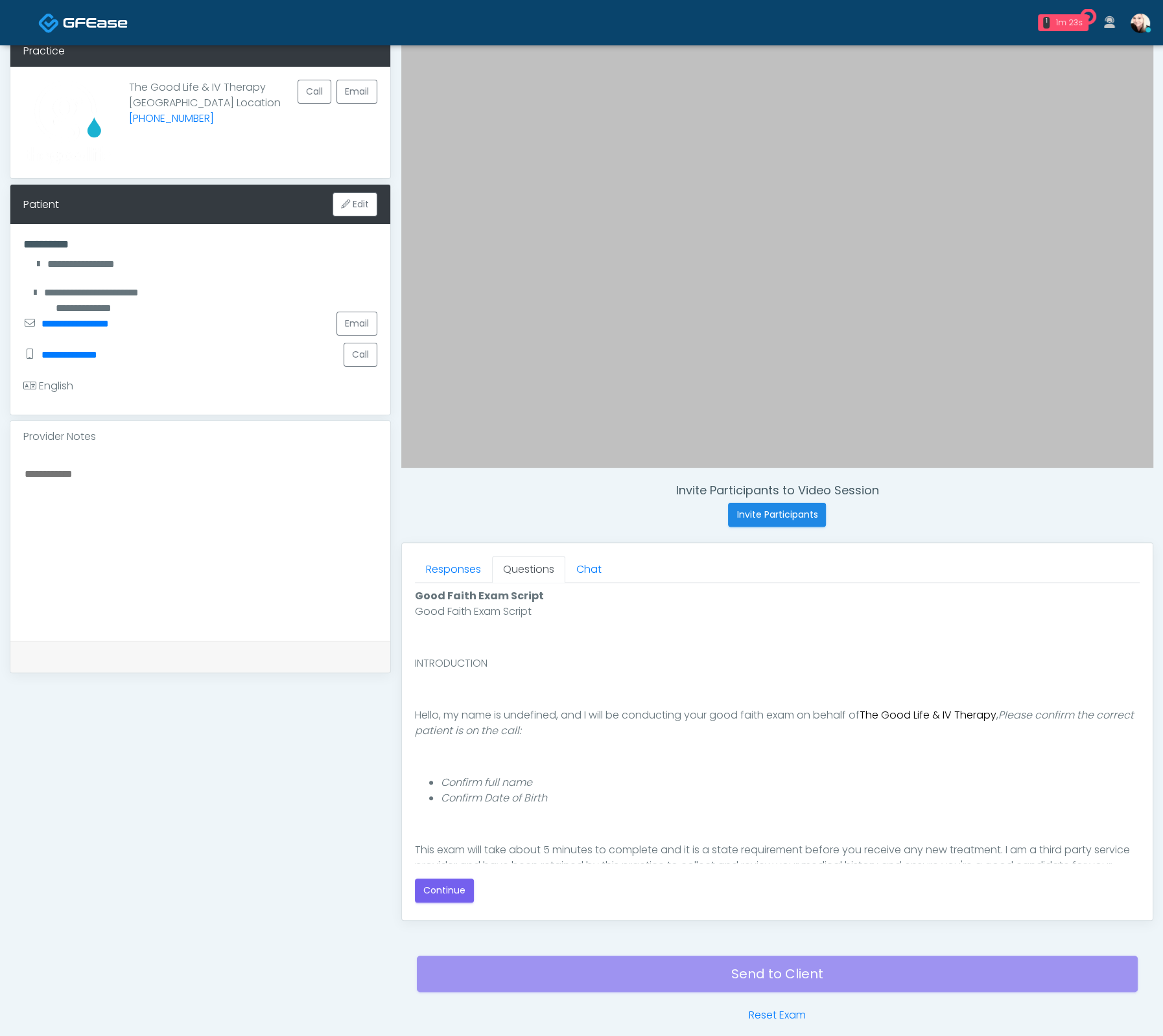
scroll to position [0, 0]
click at [458, 898] on button "Continue" at bounding box center [445, 891] width 59 height 24
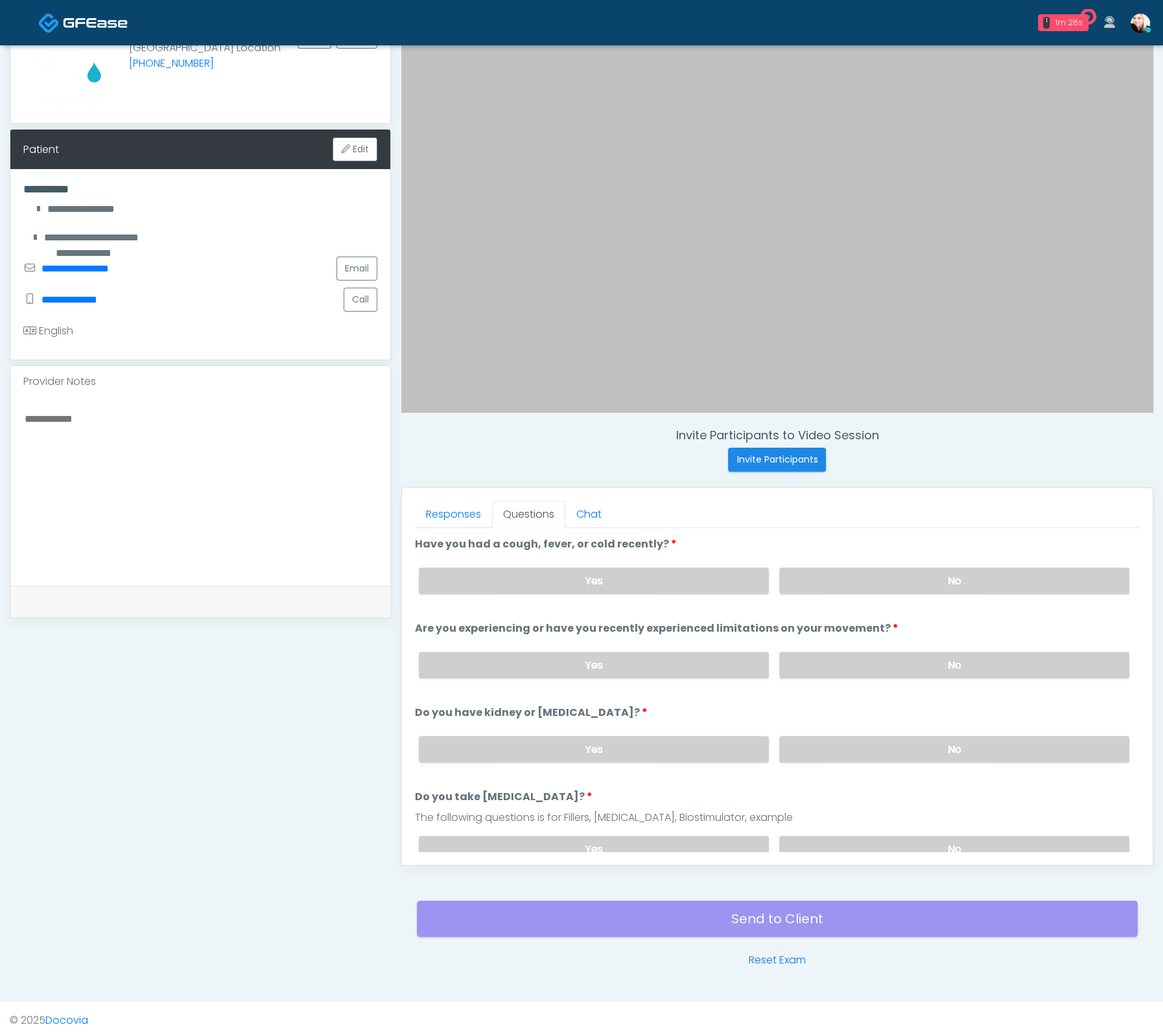
drag, startPoint x: 837, startPoint y: 568, endPoint x: 845, endPoint y: 627, distance: 59.5
click at [837, 568] on label "No" at bounding box center [954, 580] width 350 height 27
click at [845, 661] on label "No" at bounding box center [954, 665] width 350 height 27
click at [858, 746] on label "No" at bounding box center [954, 749] width 350 height 27
click at [914, 842] on label "No" at bounding box center [954, 849] width 350 height 27
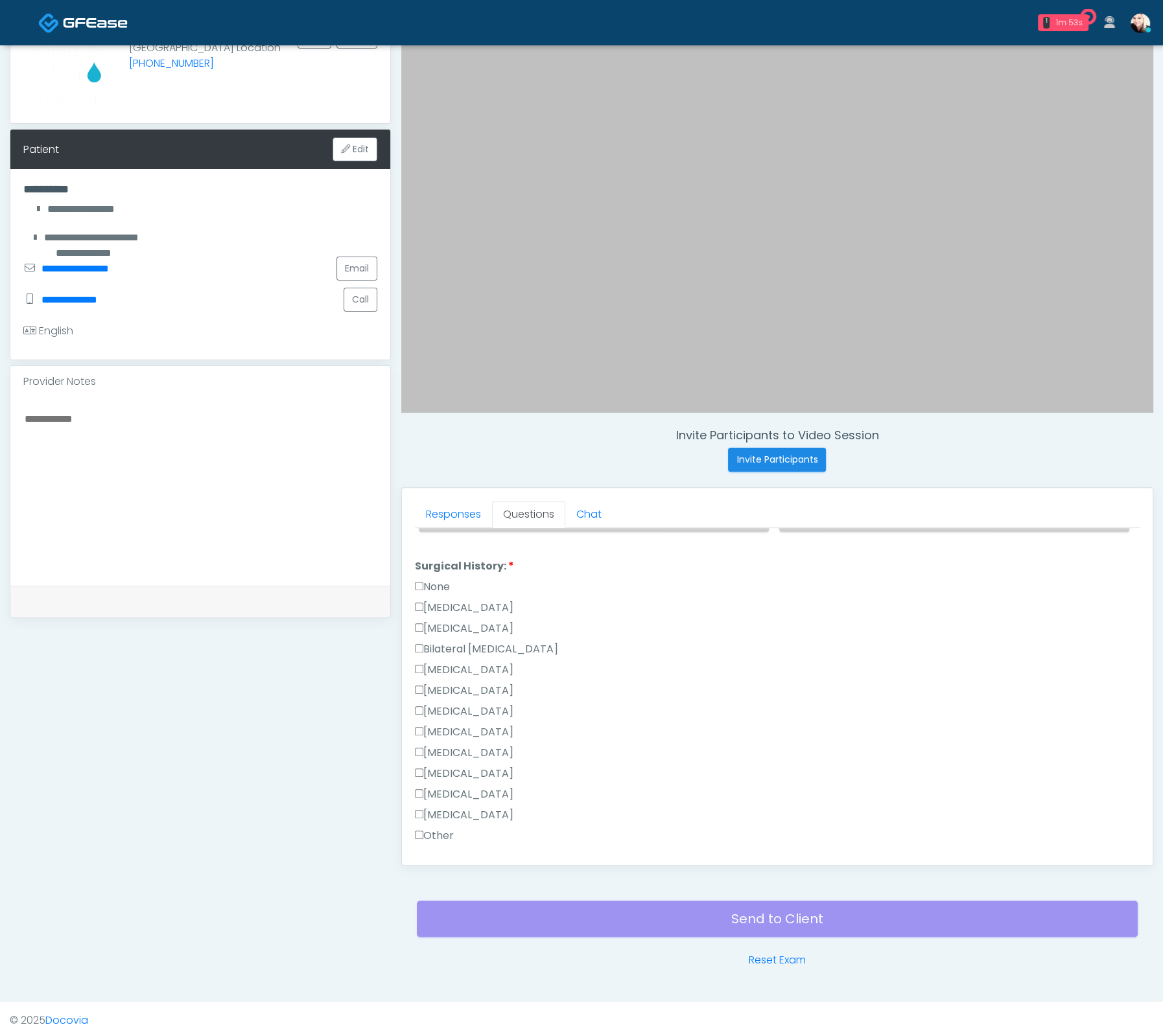
scroll to position [408, 0]
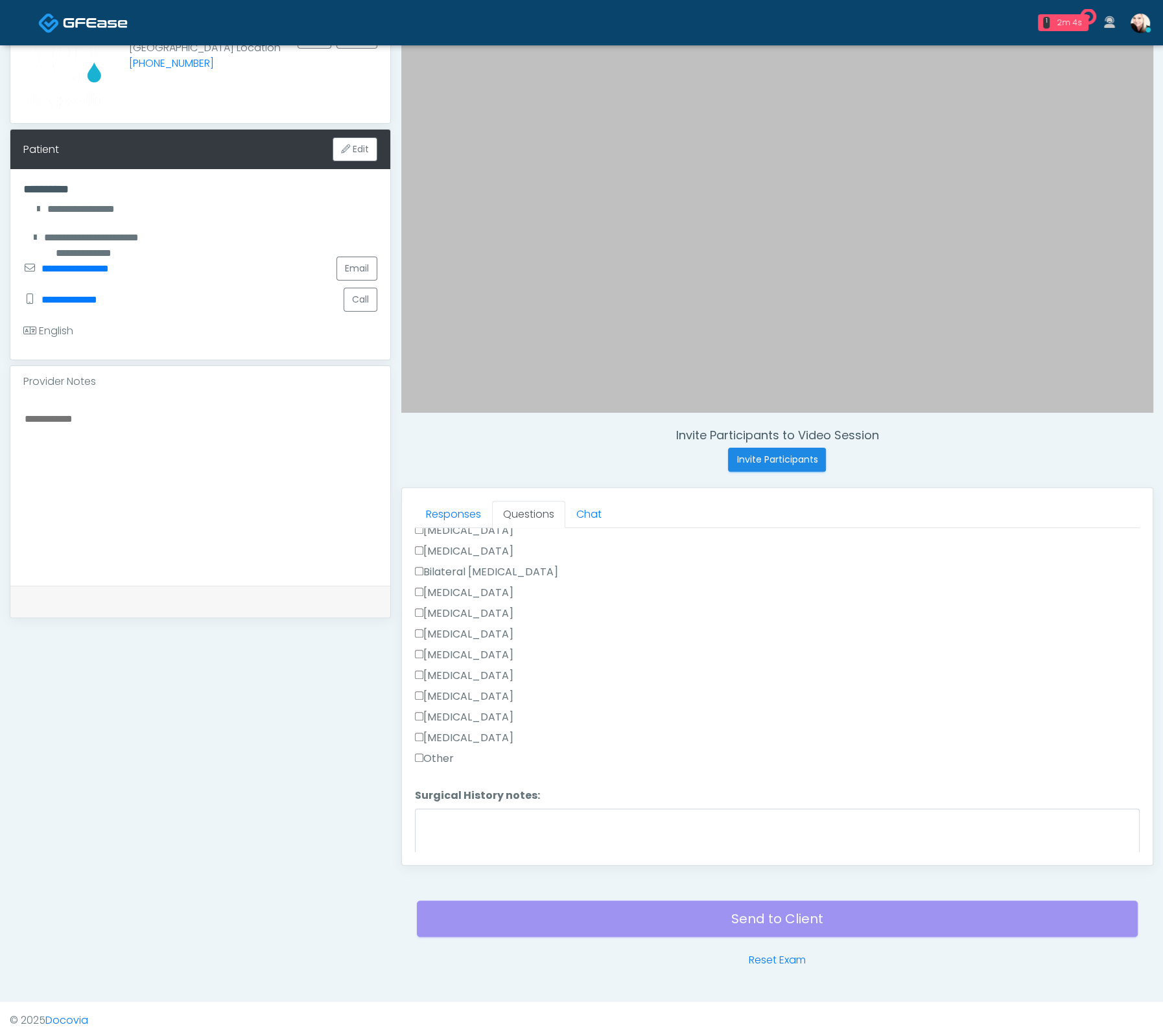
click at [458, 689] on label "[MEDICAL_DATA]" at bounding box center [465, 696] width 99 height 16
click at [423, 707] on label "Other" at bounding box center [434, 707] width 39 height 16
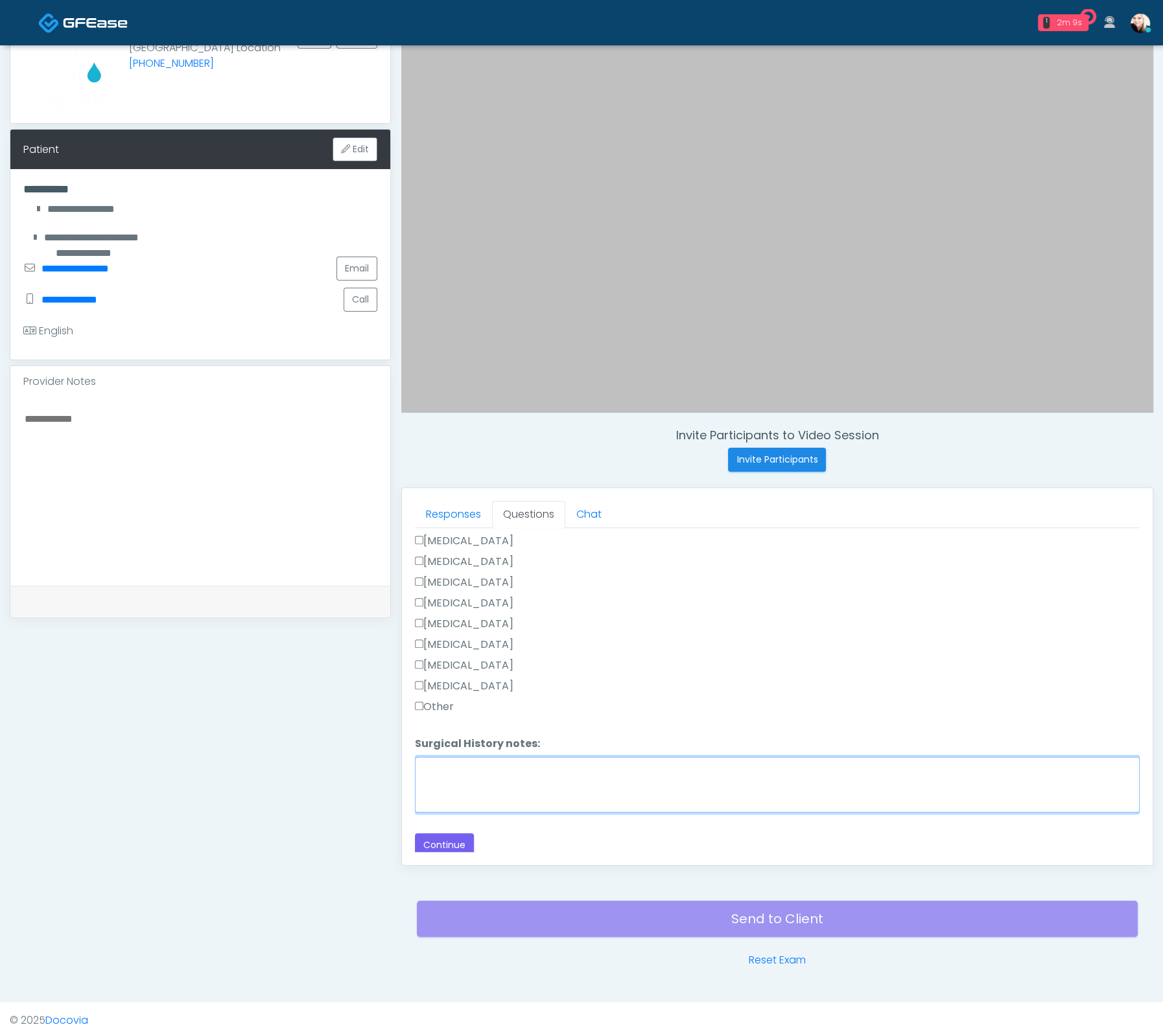
click at [495, 768] on textarea "Surgical History notes:" at bounding box center [777, 784] width 725 height 56
type textarea "**********"
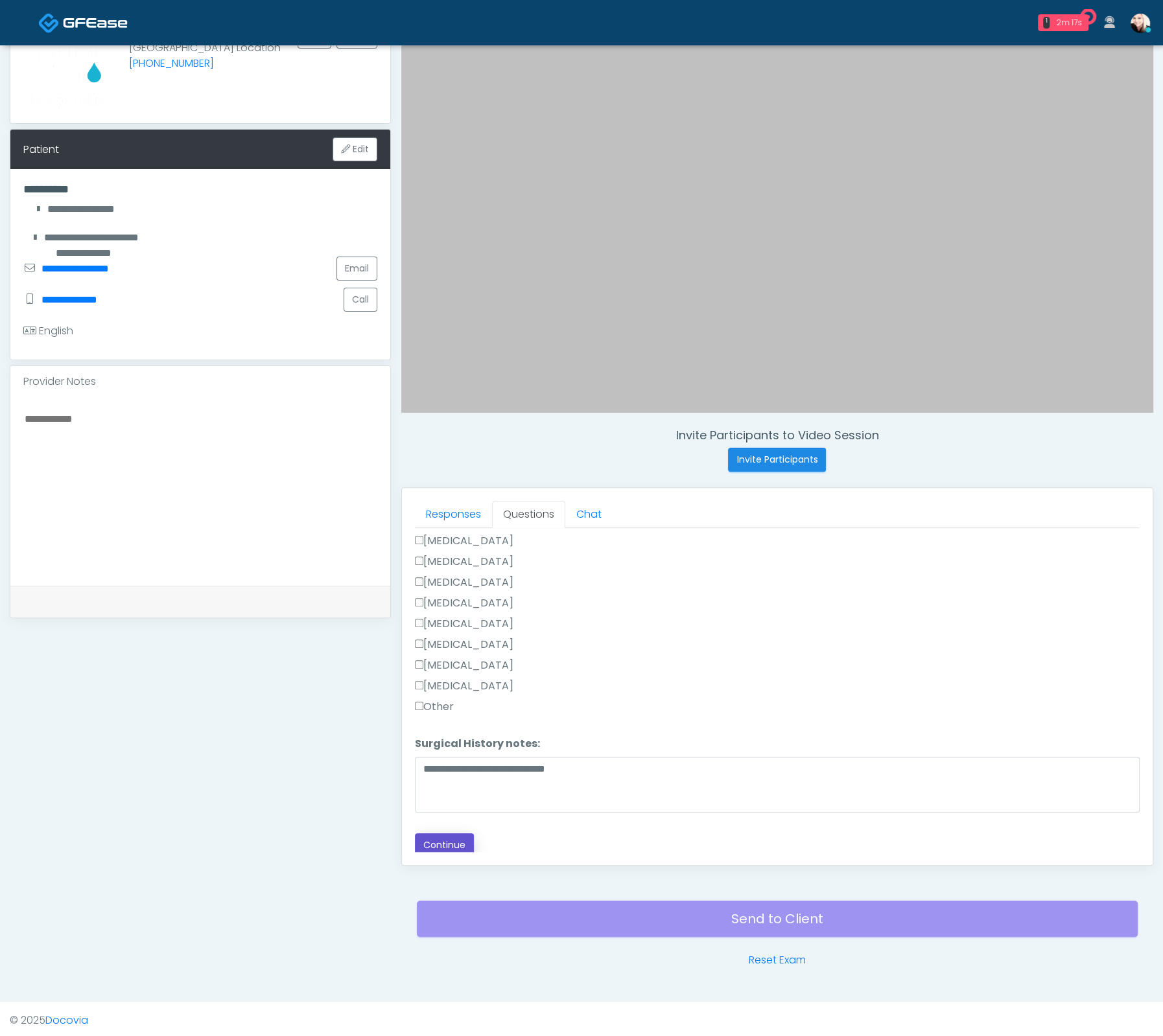
click at [458, 841] on button "Continue" at bounding box center [445, 845] width 59 height 24
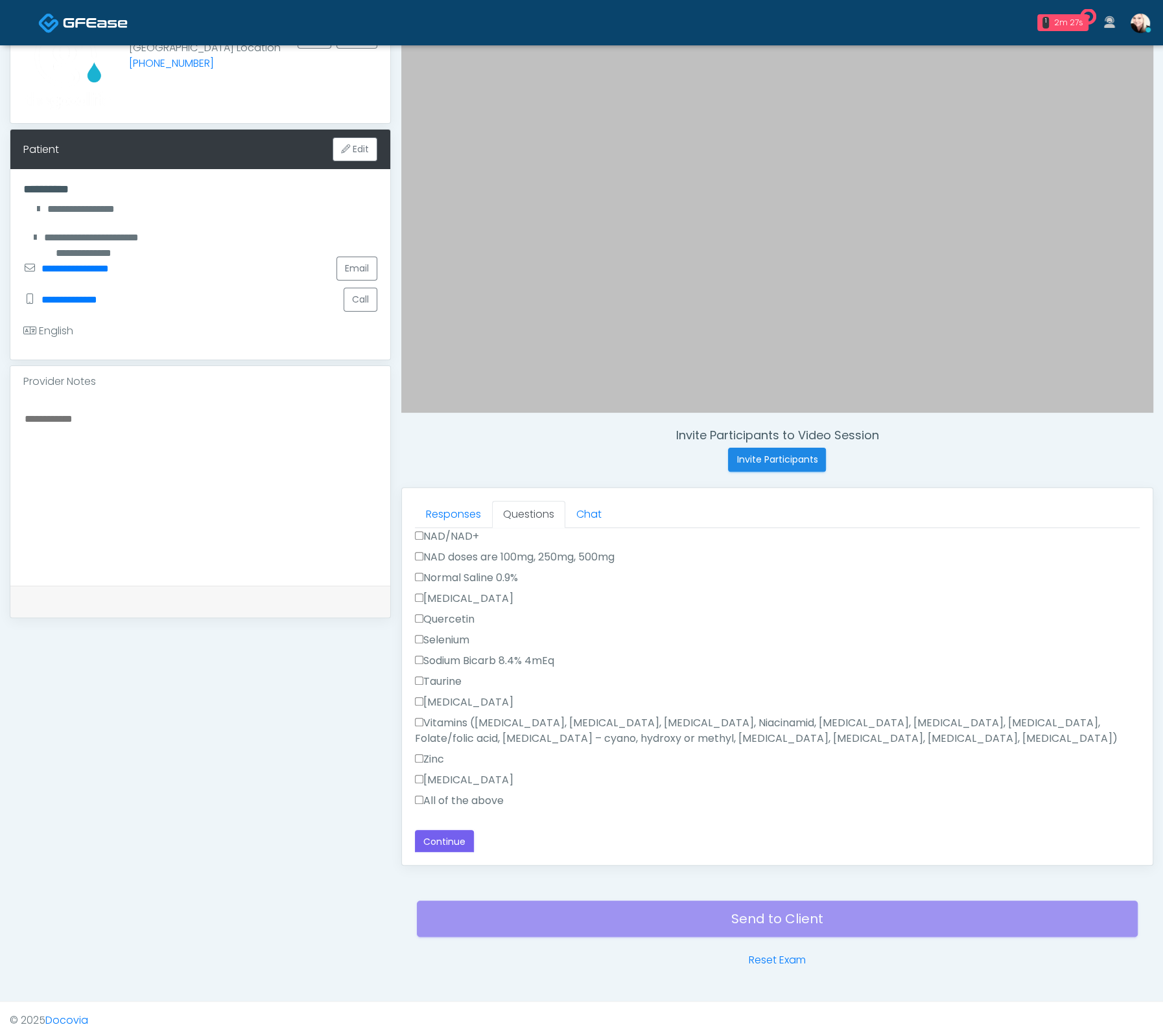
click at [449, 801] on label "All of the above" at bounding box center [459, 801] width 89 height 16
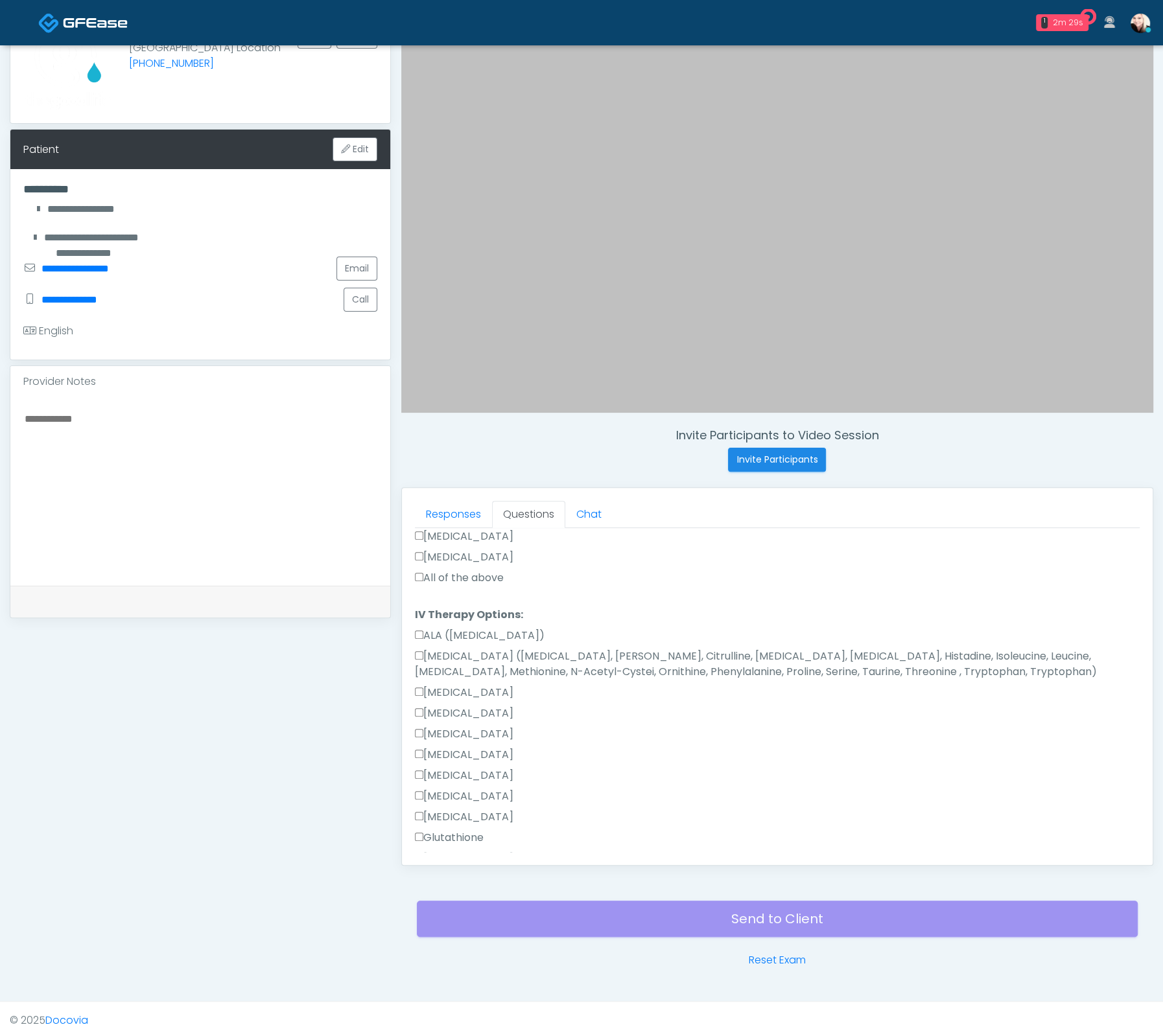
scroll to position [390, 0]
click at [436, 574] on label "All of the above" at bounding box center [459, 578] width 89 height 16
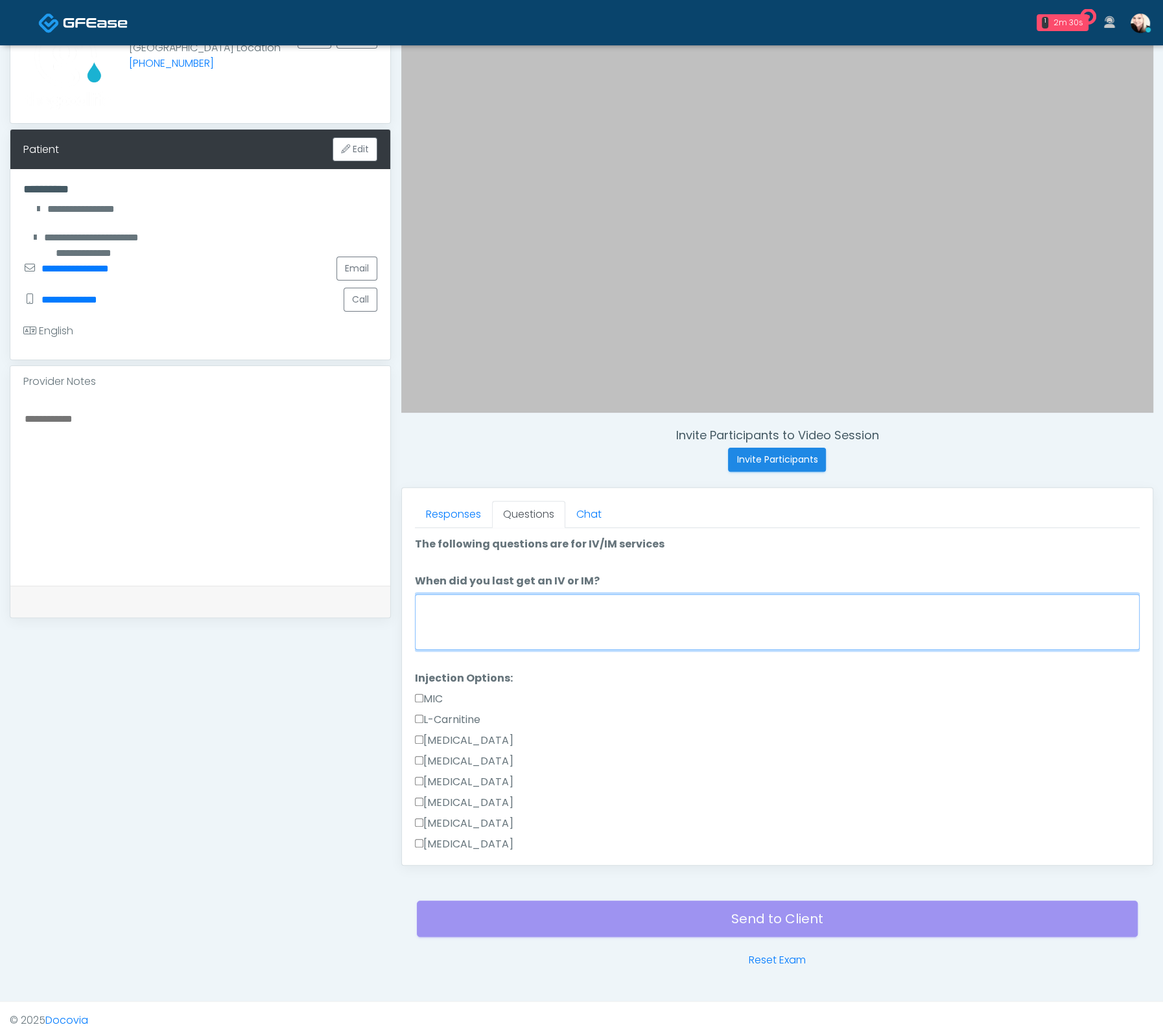
click at [469, 602] on textarea "When did you last get an IV or IM?" at bounding box center [777, 622] width 725 height 56
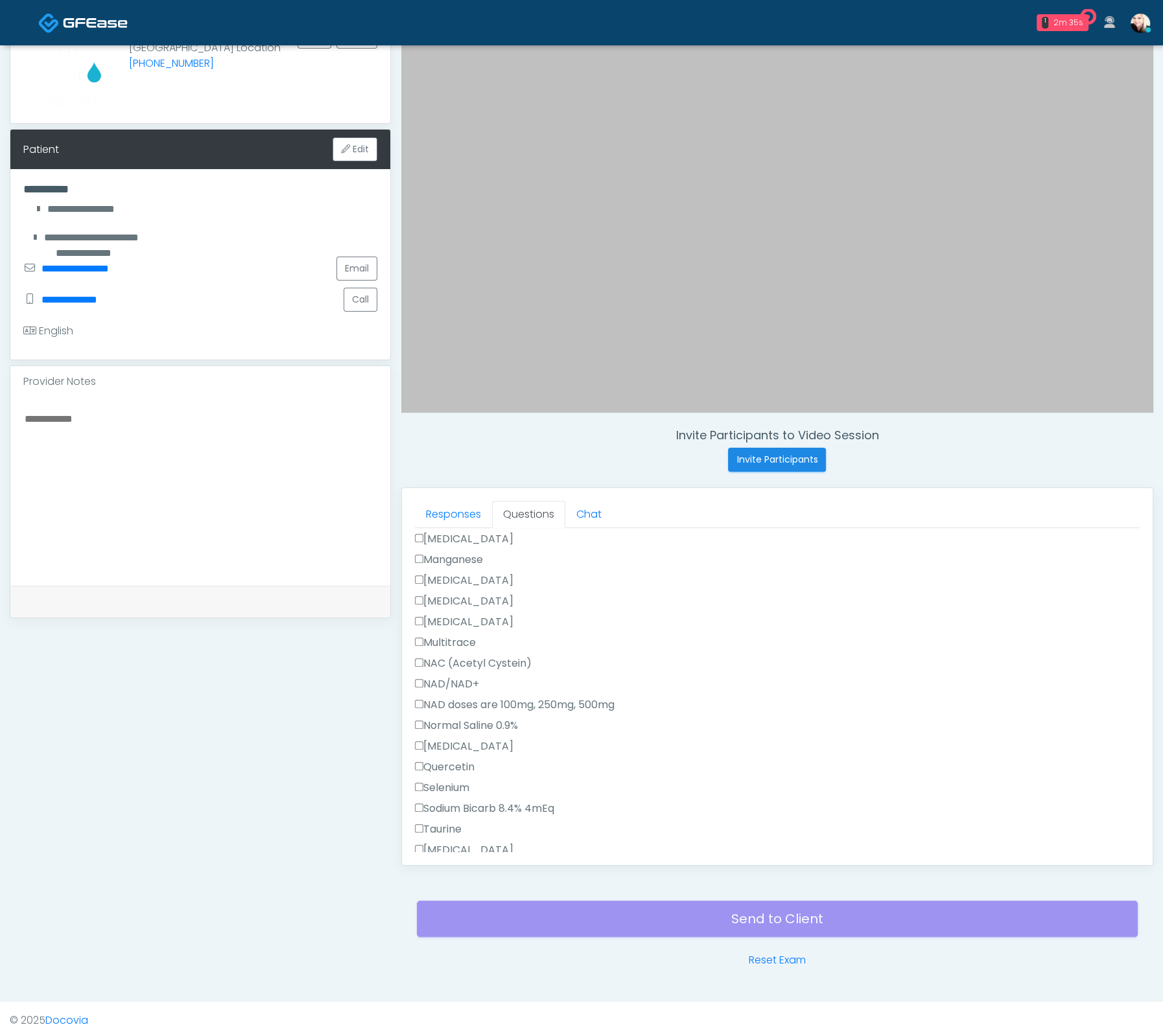
scroll to position [962, 0]
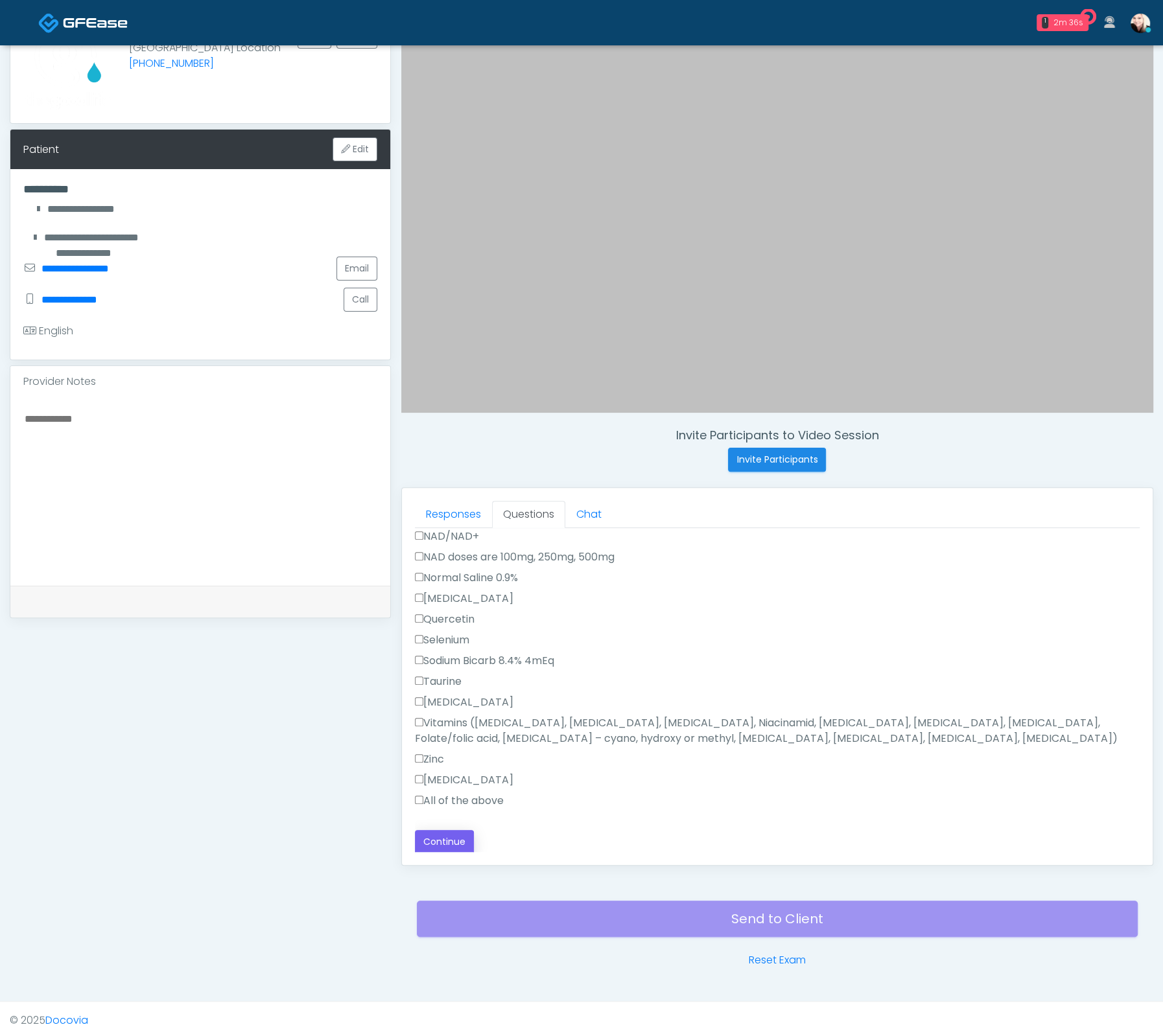
type textarea "**********"
click at [437, 834] on button "Continue" at bounding box center [445, 842] width 59 height 24
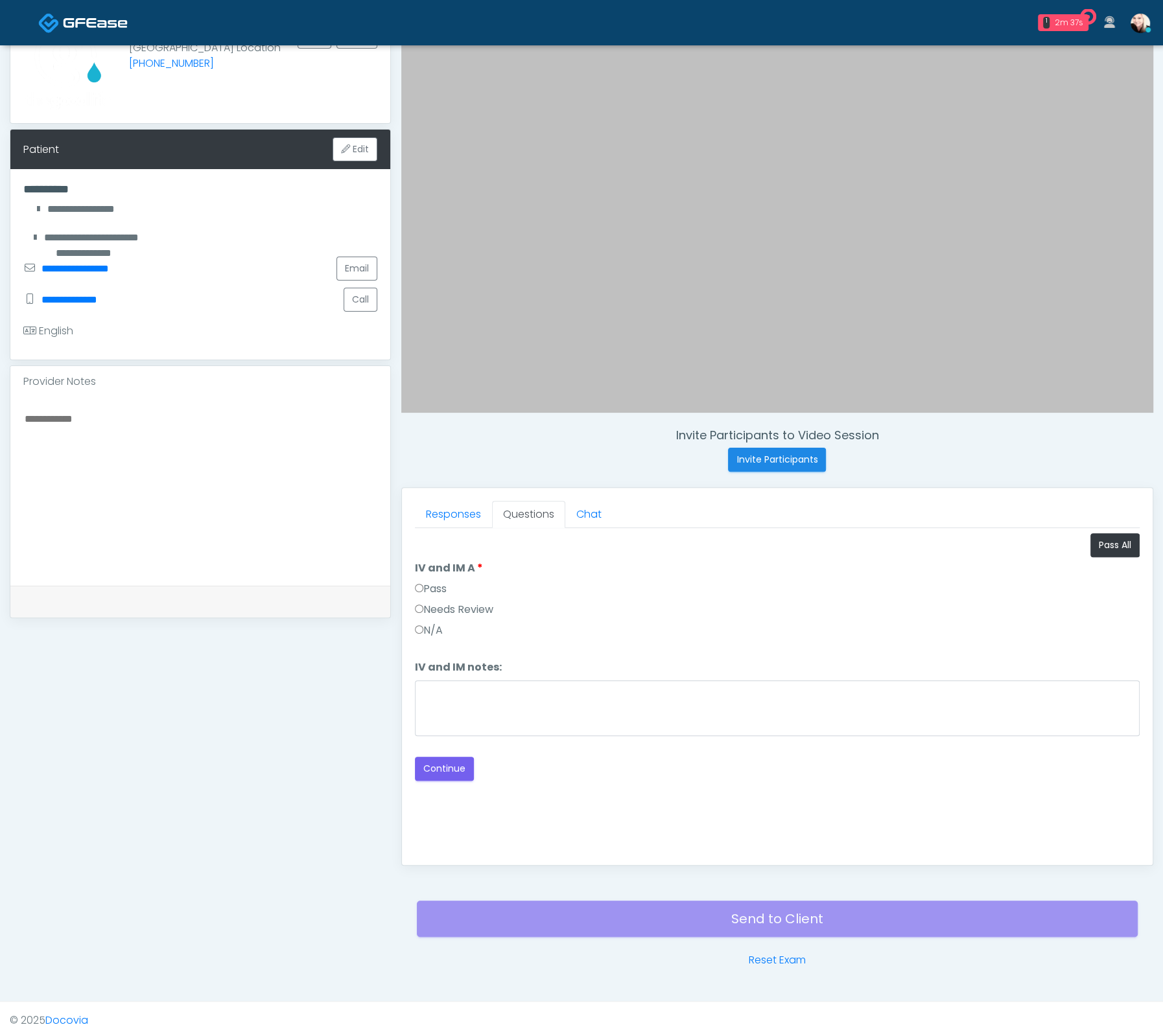
scroll to position [0, 0]
click at [419, 590] on label "Pass" at bounding box center [431, 589] width 32 height 16
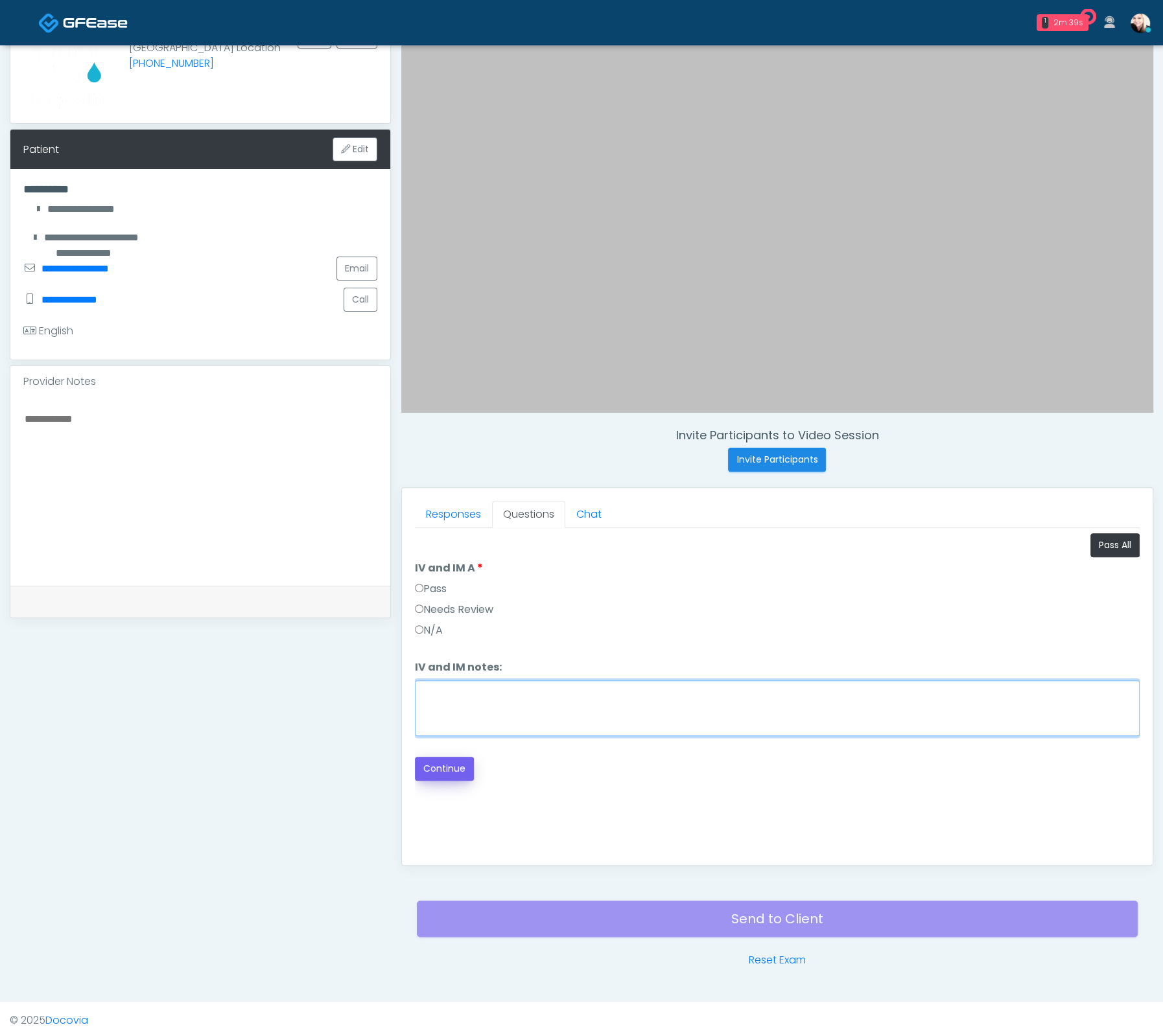
drag, startPoint x: 539, startPoint y: 711, endPoint x: 426, endPoint y: 768, distance: 126.6
click at [539, 712] on textarea "IV and IM notes:" at bounding box center [777, 708] width 725 height 56
drag, startPoint x: 661, startPoint y: 699, endPoint x: 525, endPoint y: 738, distance: 141.5
click at [657, 700] on textarea "IV and IM notes:" at bounding box center [777, 708] width 725 height 56
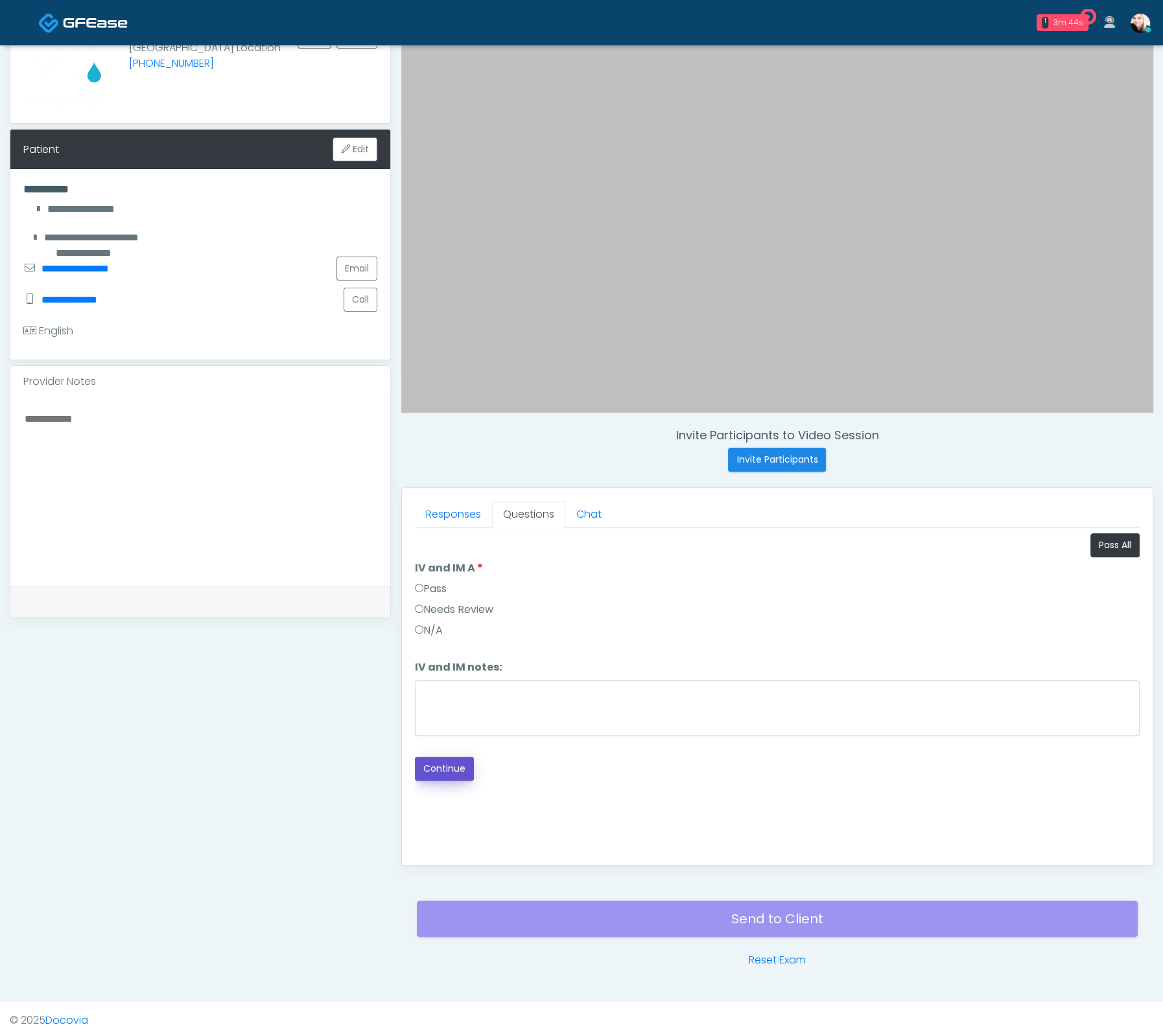
click at [438, 767] on button "Continue" at bounding box center [445, 768] width 59 height 24
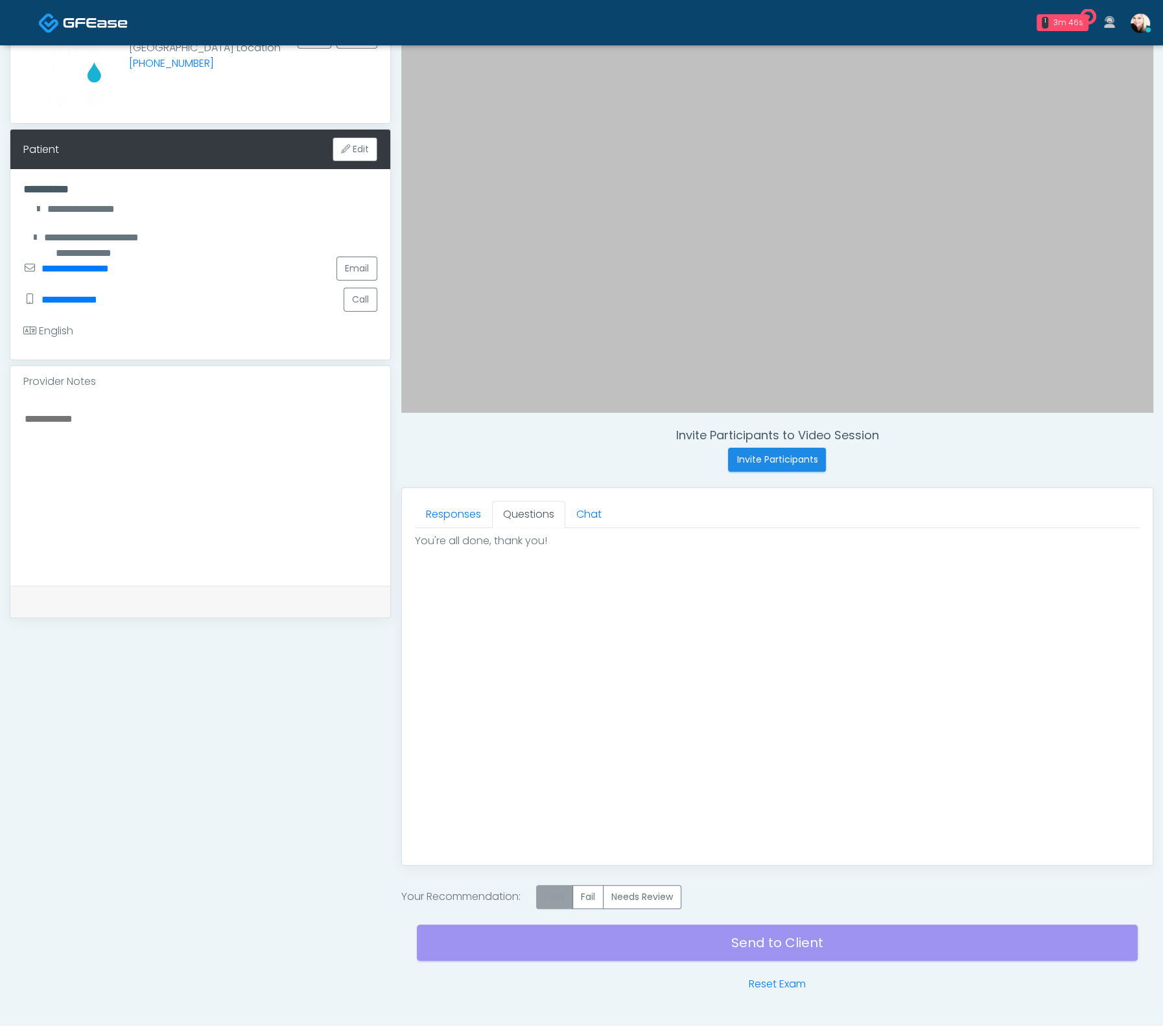
drag, startPoint x: 550, startPoint y: 901, endPoint x: 575, endPoint y: 901, distance: 25.0
click at [550, 901] on label "Pass" at bounding box center [554, 897] width 37 height 24
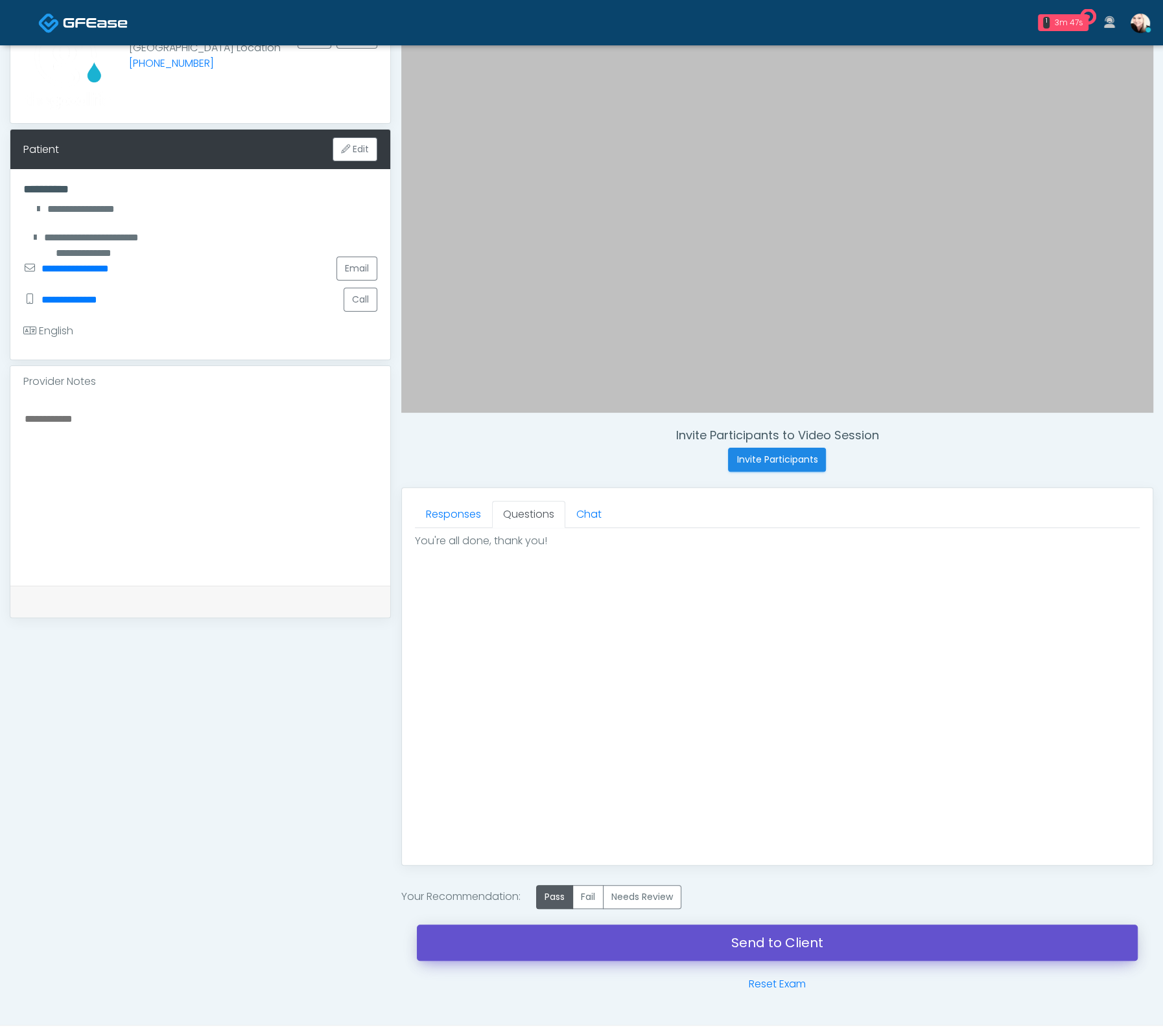
click at [738, 930] on link "Send to Client" at bounding box center [777, 943] width 720 height 36
click at [771, 941] on link "Send to Client" at bounding box center [777, 943] width 720 height 36
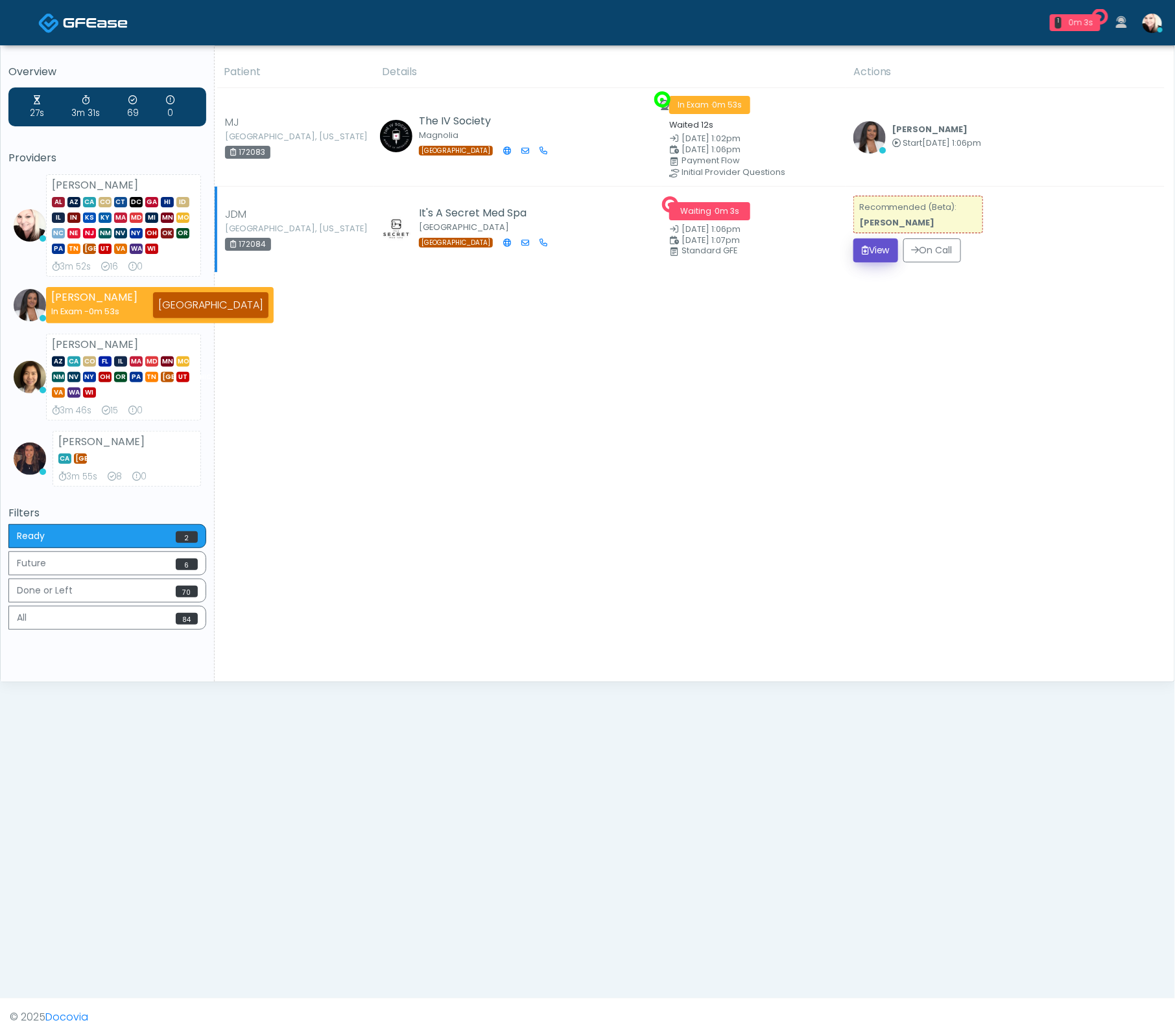
click at [867, 242] on button "View" at bounding box center [875, 250] width 45 height 24
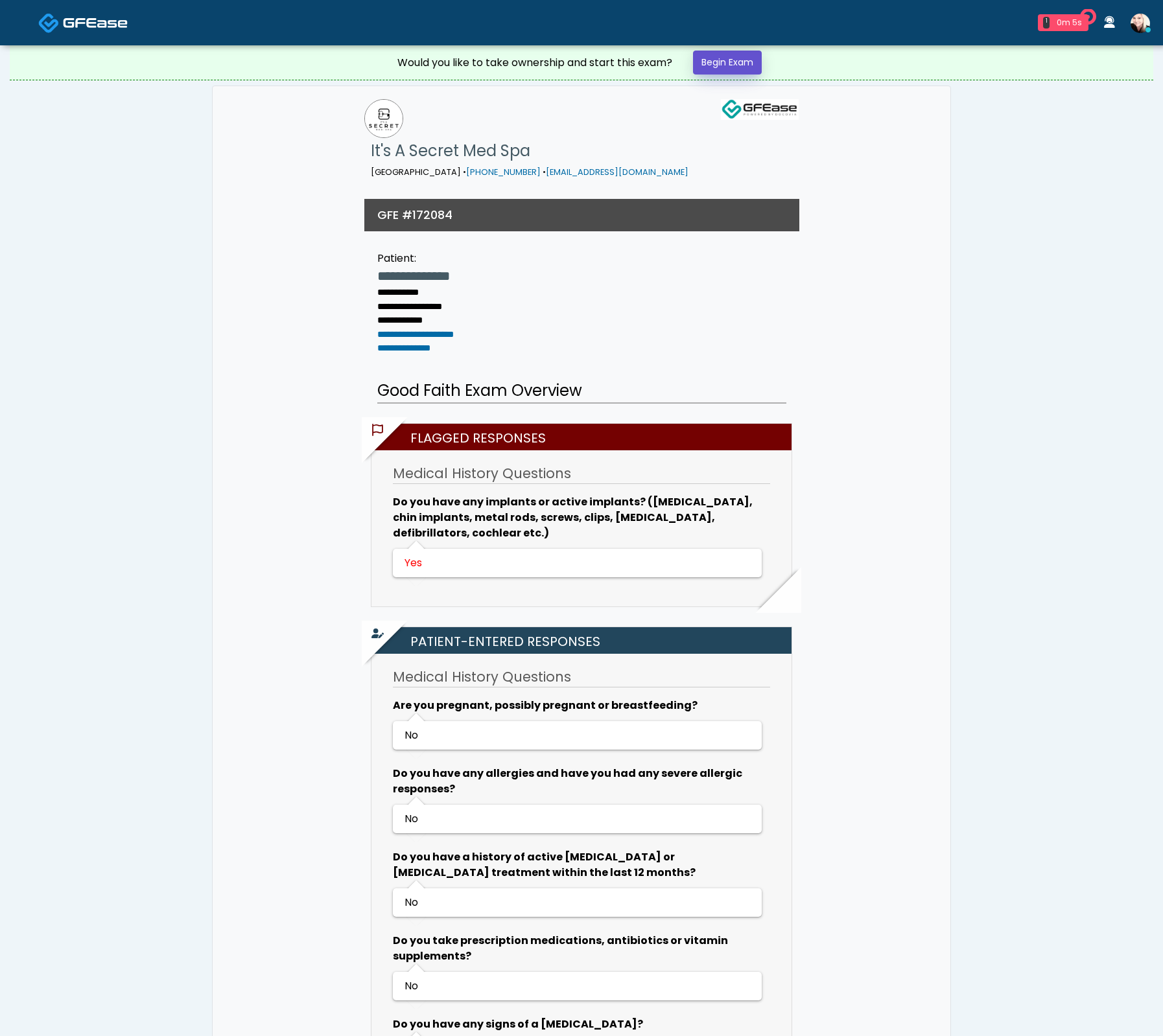
click at [733, 64] on link "Begin Exam" at bounding box center [727, 62] width 69 height 24
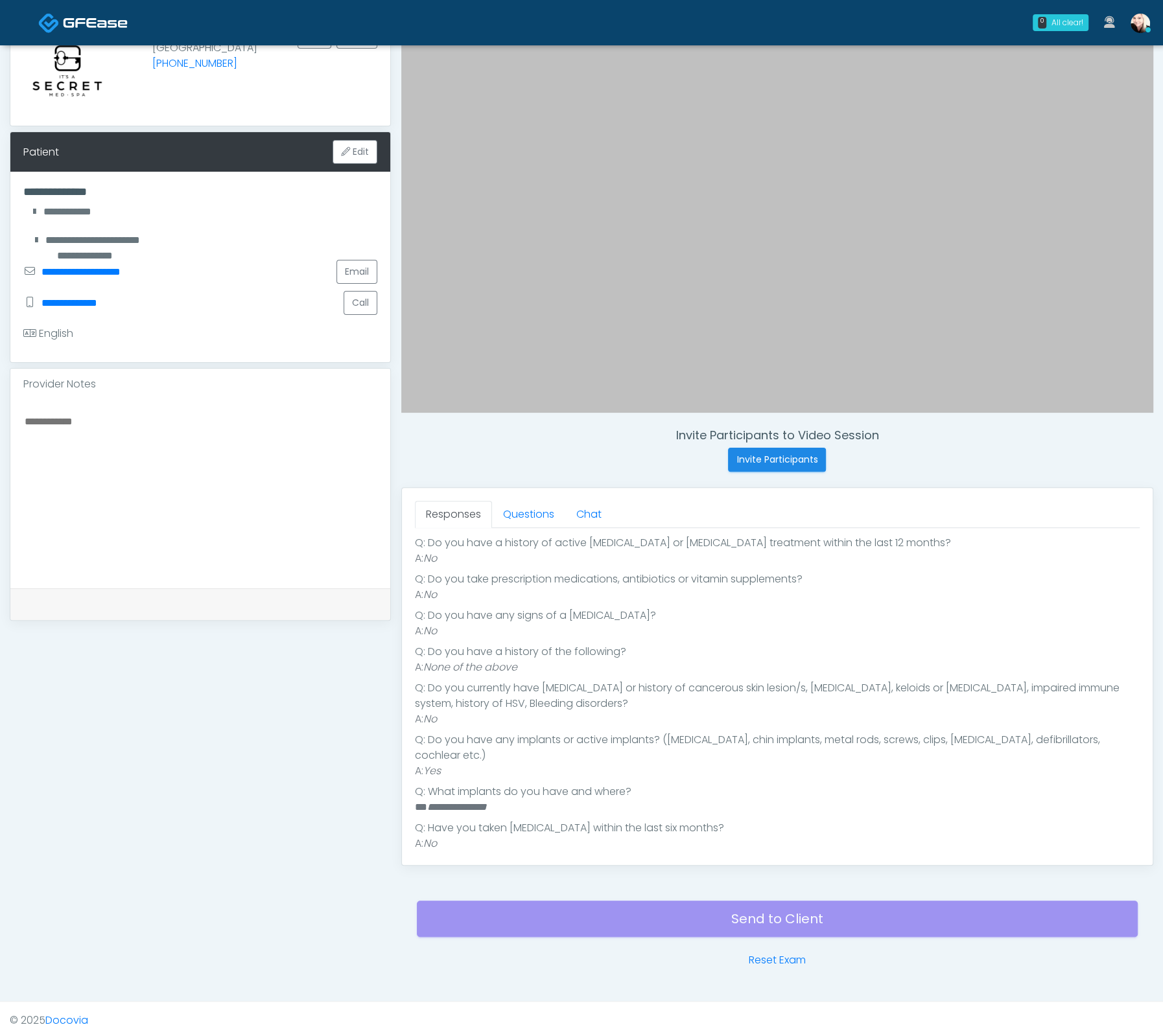
scroll to position [270, 0]
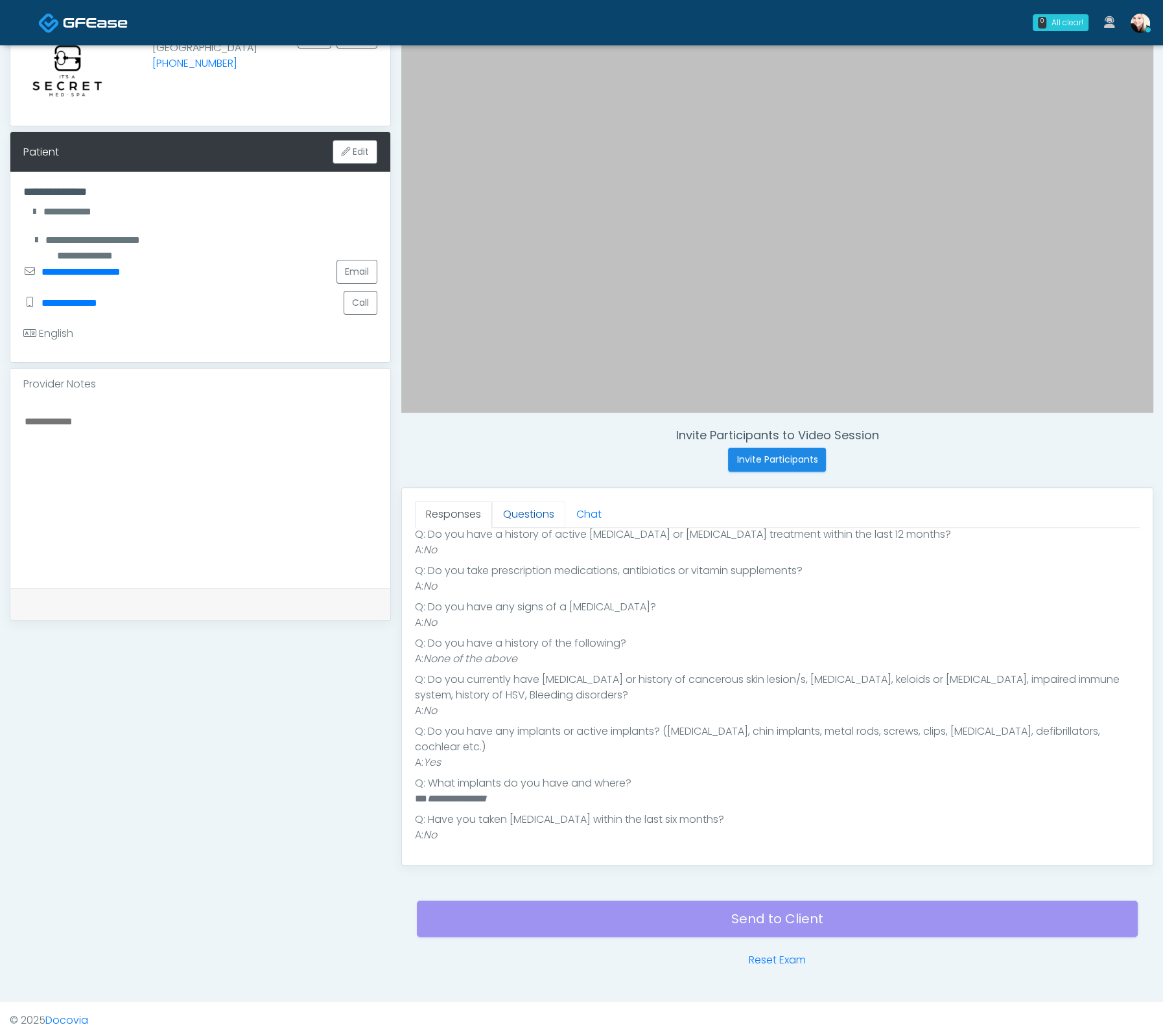
click at [517, 513] on link "Questions" at bounding box center [528, 515] width 73 height 27
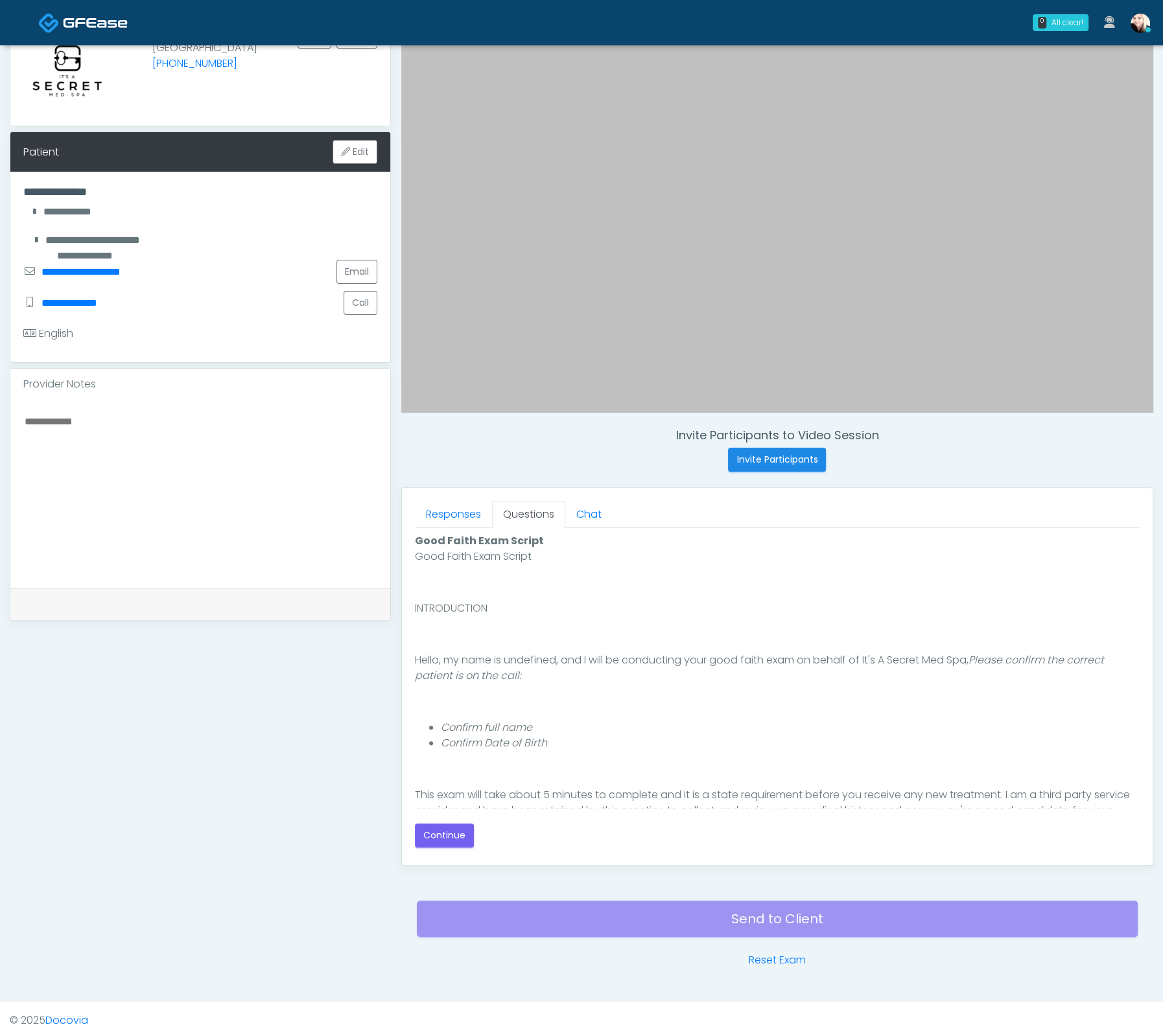
click at [434, 850] on div "Responses Questions Chat Good Faith Exam Script Good Faith Exam Script INTRODUC…" at bounding box center [777, 676] width 751 height 377
click at [438, 840] on button "Continue" at bounding box center [445, 836] width 59 height 24
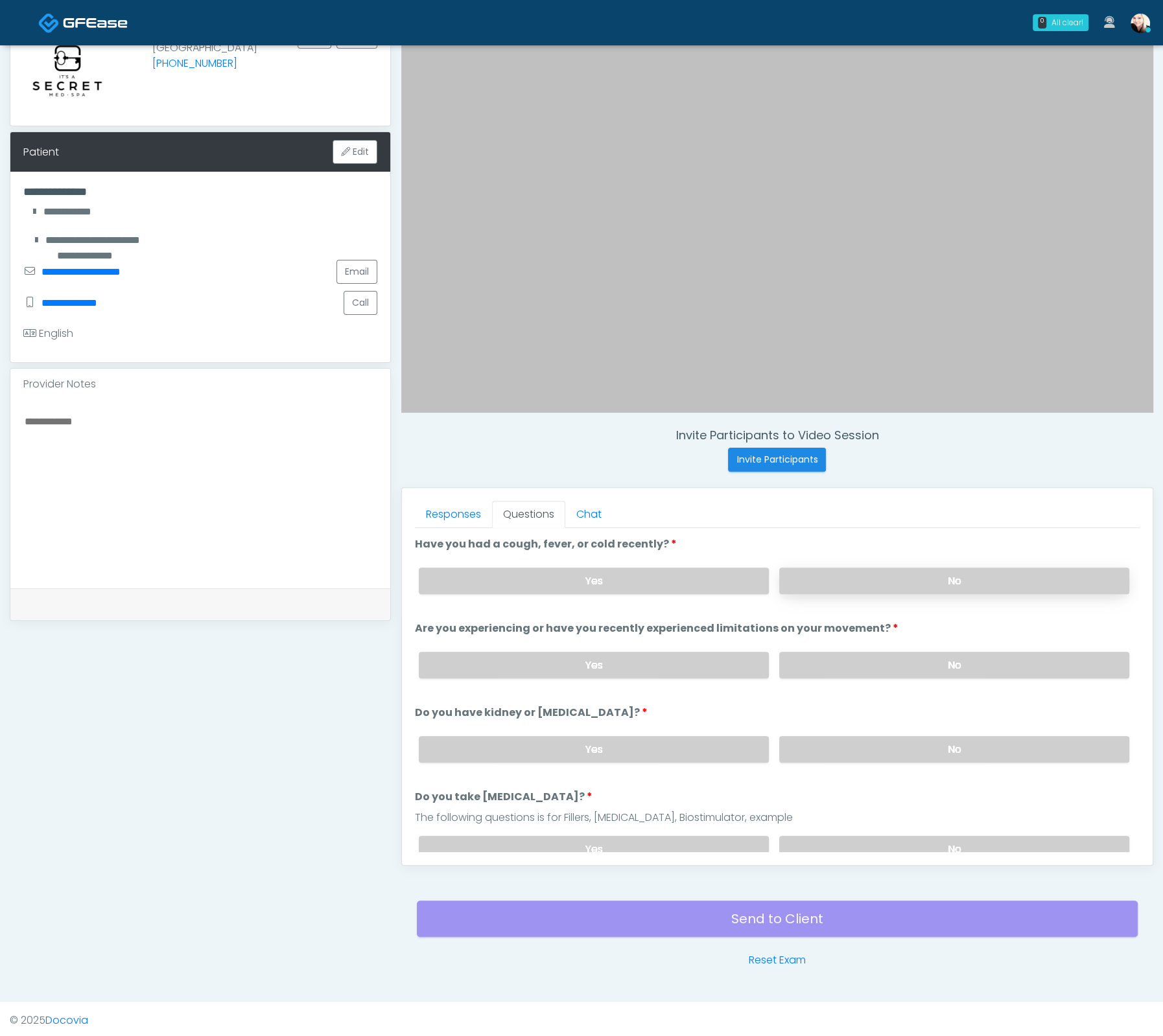
click at [834, 576] on label "No" at bounding box center [954, 580] width 350 height 27
click at [834, 637] on li "Are you experiencing or have you recently experienced limitations on your movem…" at bounding box center [777, 655] width 725 height 68
click at [833, 655] on label "No" at bounding box center [954, 665] width 350 height 27
click at [849, 740] on label "No" at bounding box center [954, 749] width 350 height 27
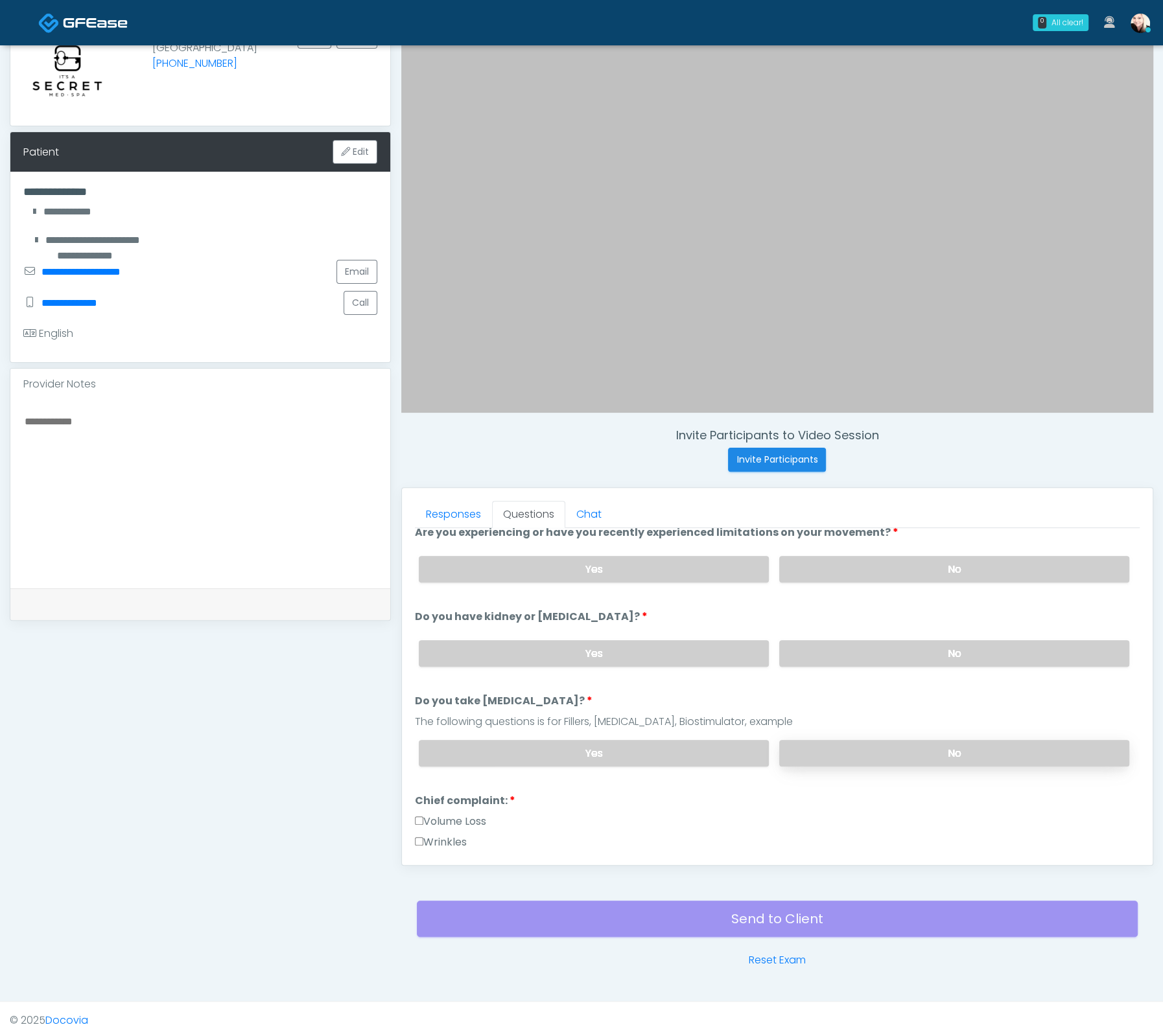
click at [836, 746] on label "No" at bounding box center [954, 753] width 350 height 27
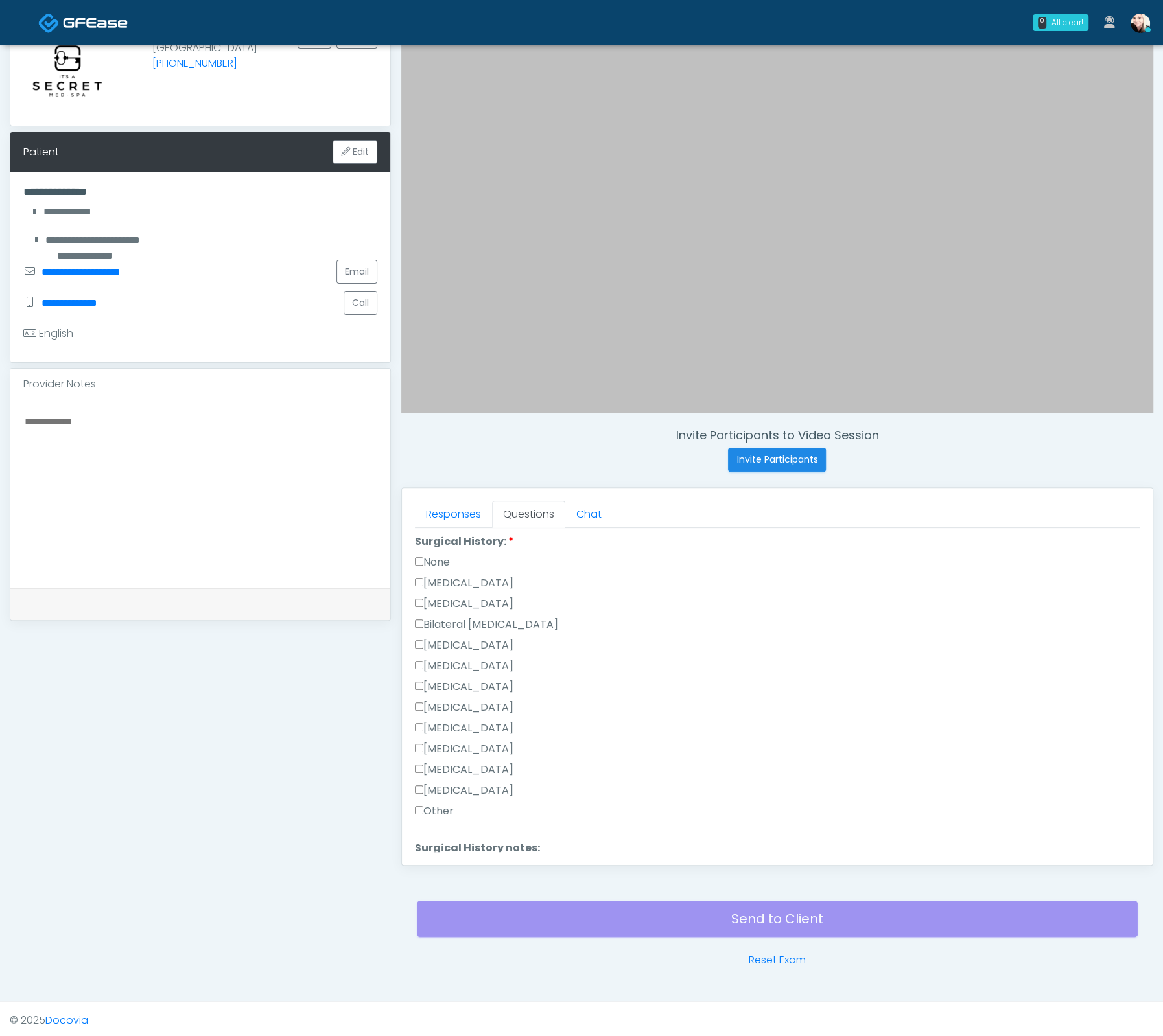
scroll to position [841, 0]
click at [466, 835] on button "Continue" at bounding box center [445, 847] width 59 height 24
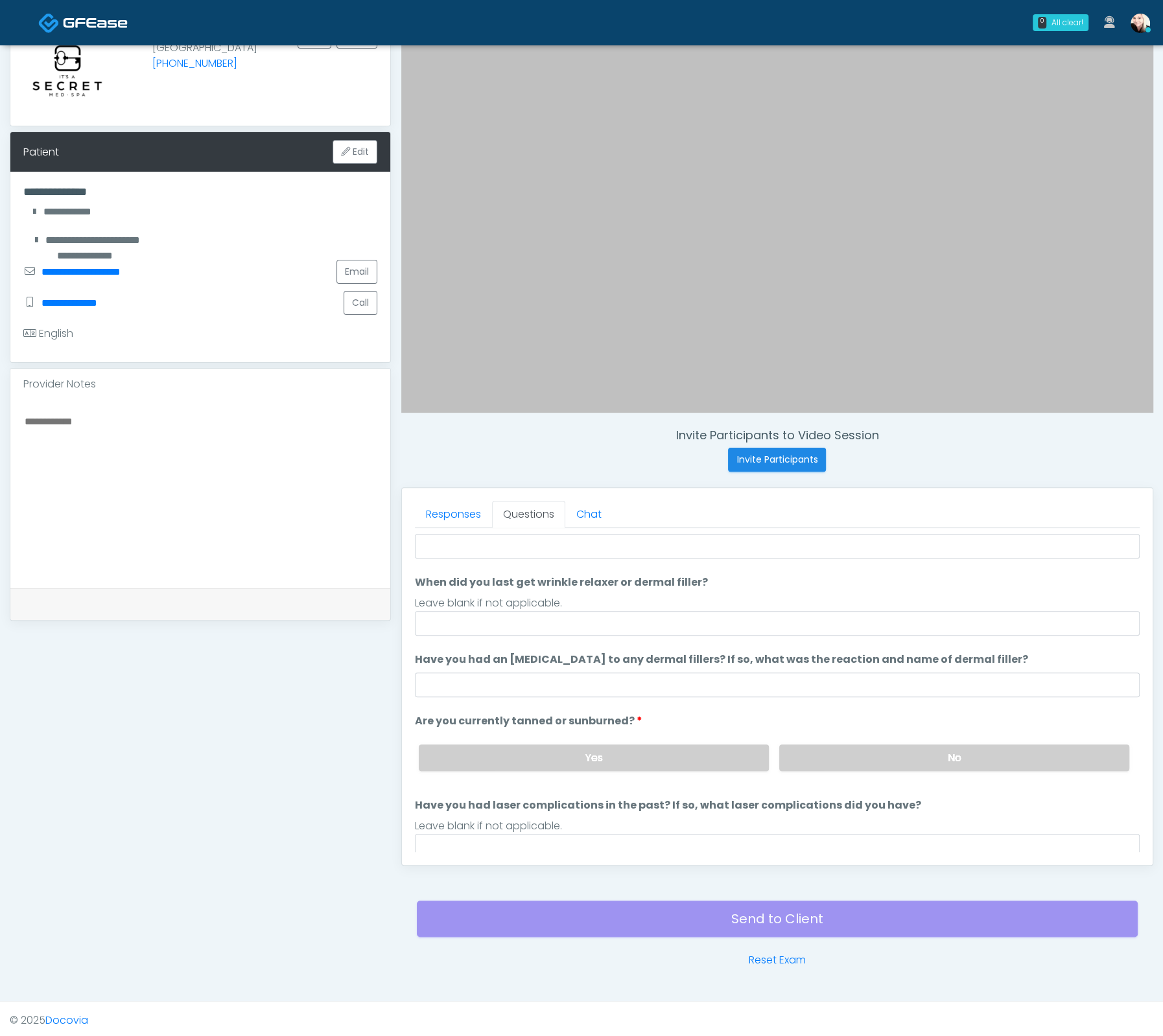
scroll to position [0, 0]
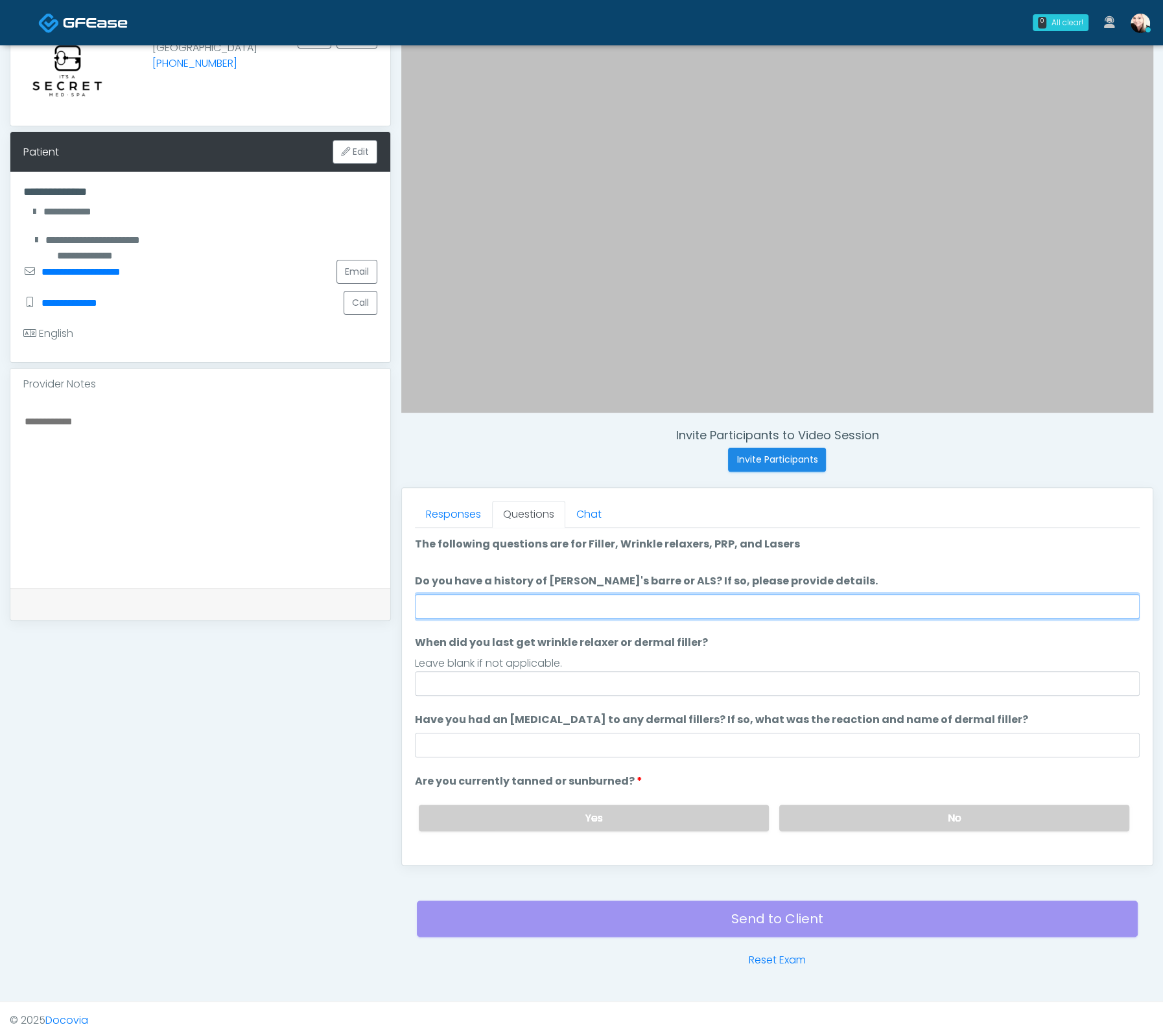
click at [521, 611] on input "Do you have a history of [PERSON_NAME]'s barre or ALS? If so, please provide de…" at bounding box center [777, 607] width 725 height 25
type input "****"
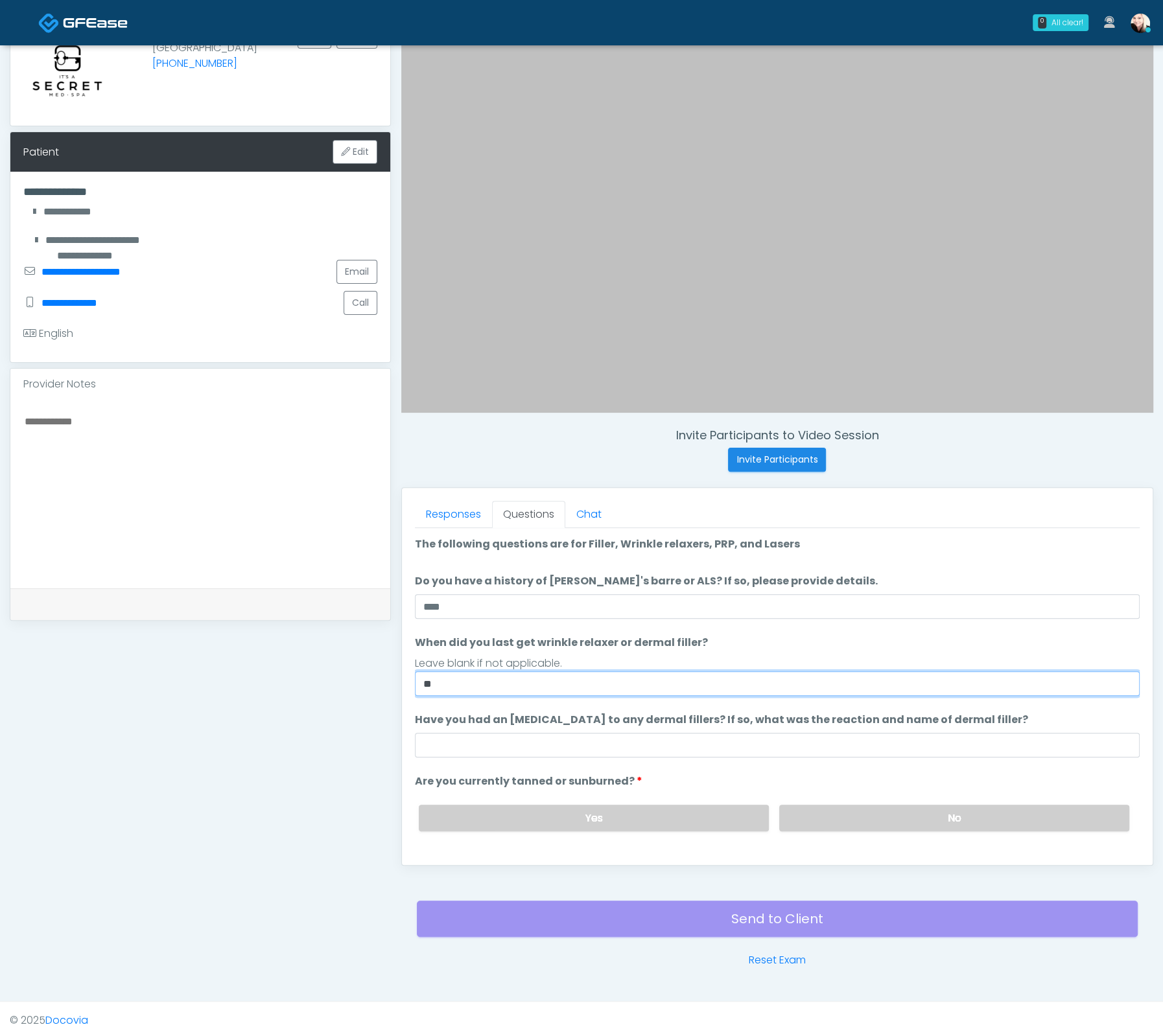
type input "*"
type input "**********"
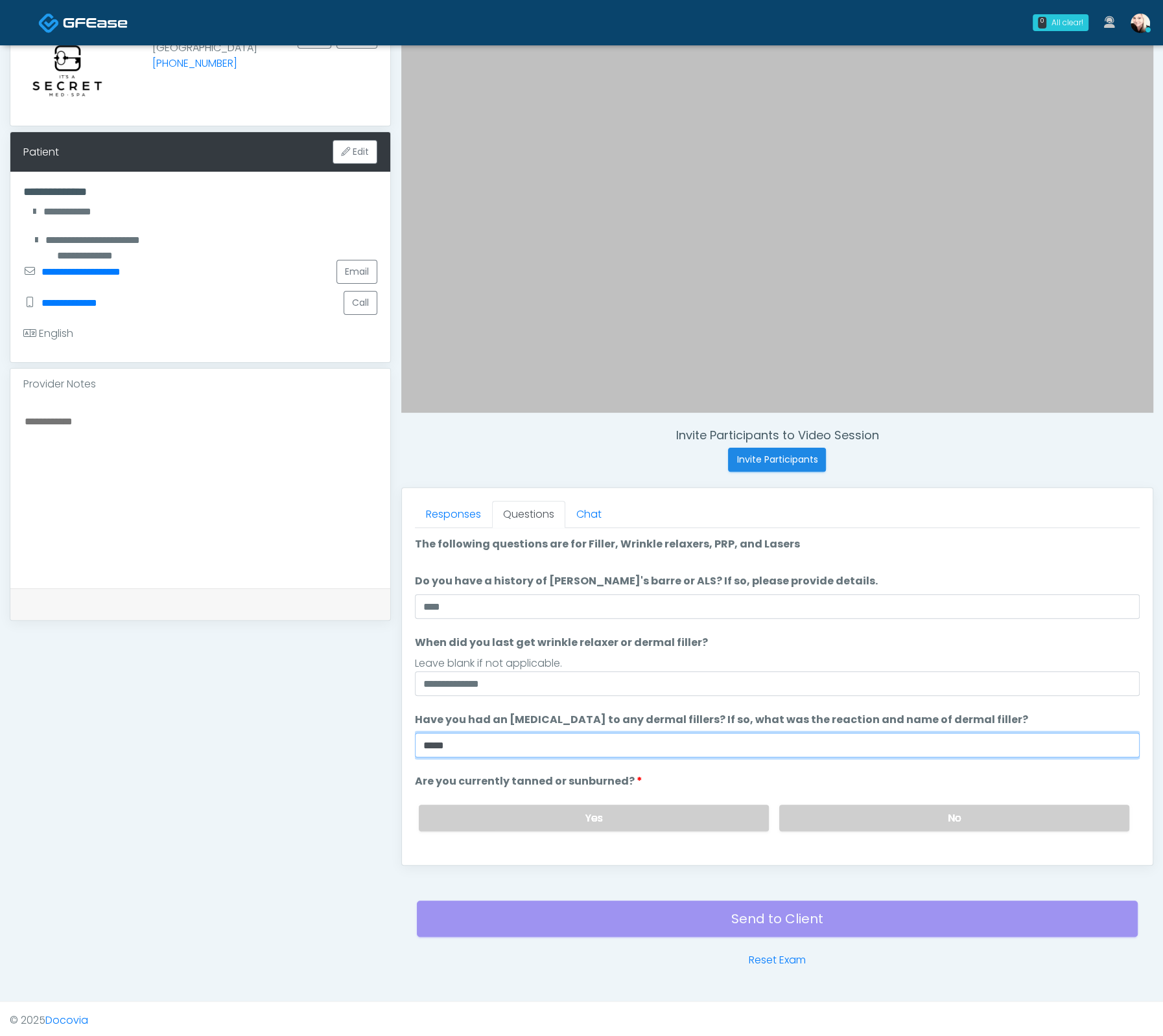
type input "****"
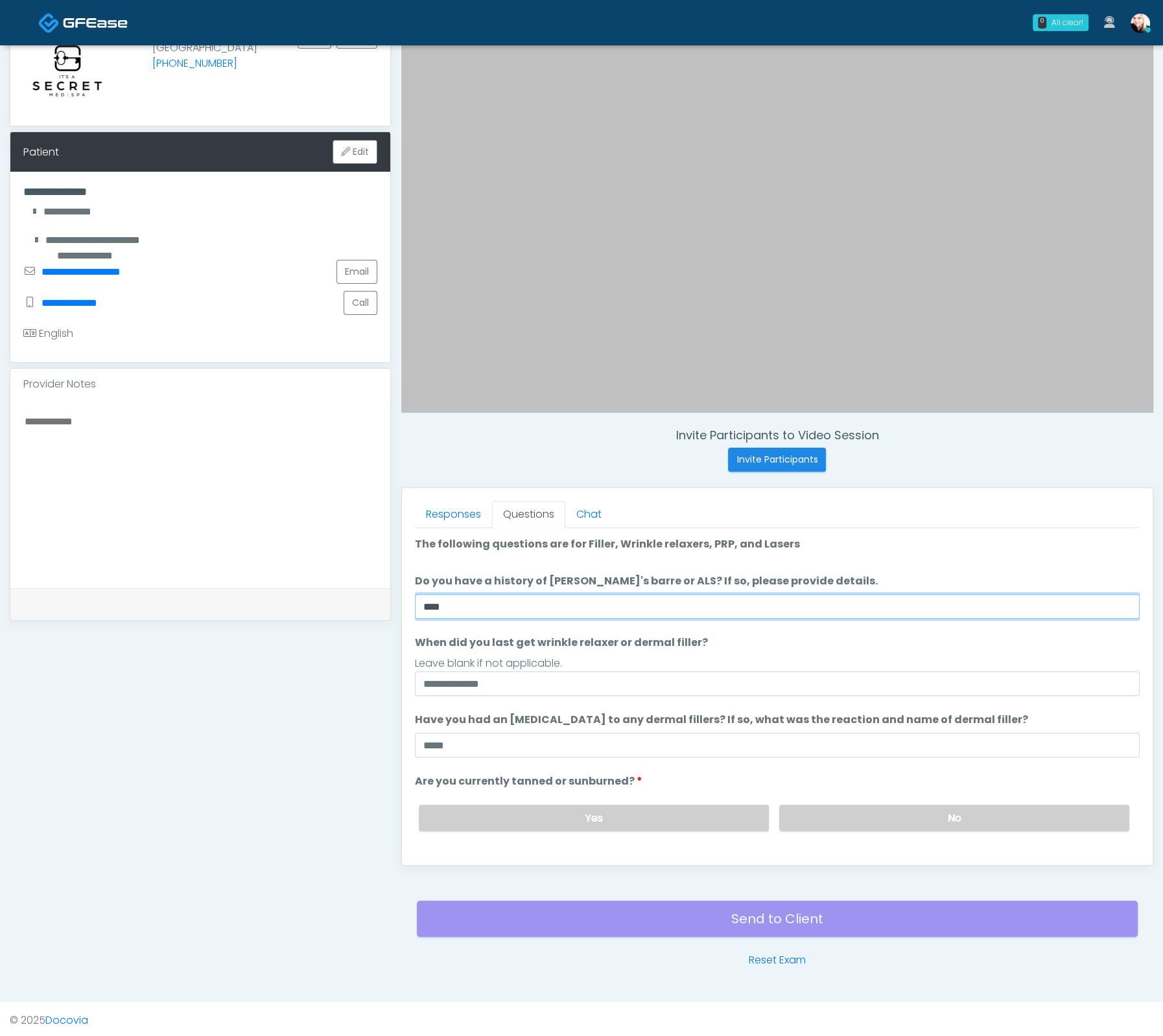
click at [650, 605] on input "****" at bounding box center [777, 607] width 725 height 25
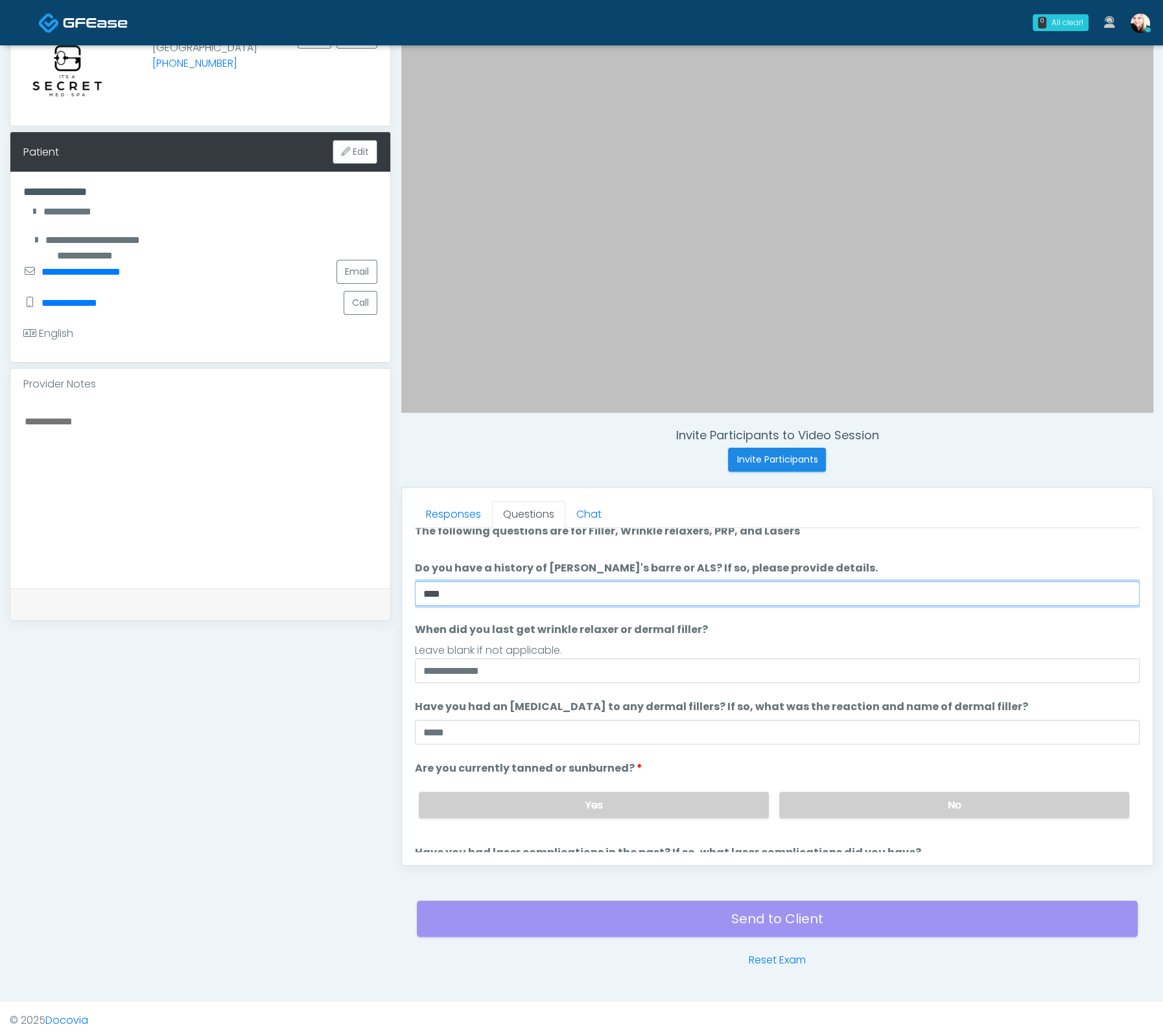
scroll to position [105, 0]
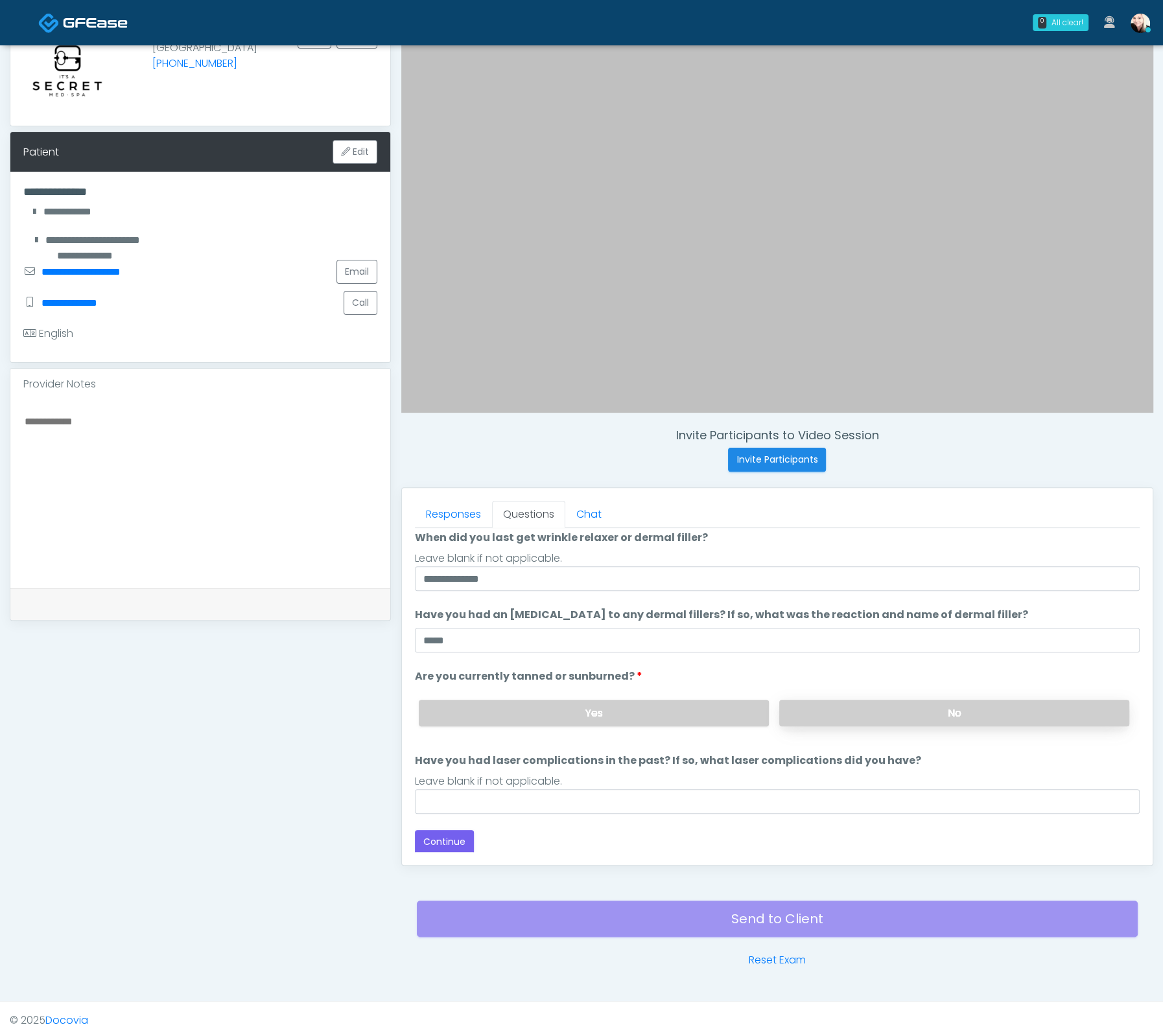
click at [900, 712] on label "No" at bounding box center [954, 713] width 350 height 27
click at [530, 792] on input "Have you had laser complications in the past? If so, what laser complications d…" at bounding box center [777, 802] width 725 height 25
type input "****"
drag, startPoint x: 467, startPoint y: 801, endPoint x: 469, endPoint y: 790, distance: 11.2
click at [467, 799] on input "****" at bounding box center [777, 802] width 725 height 25
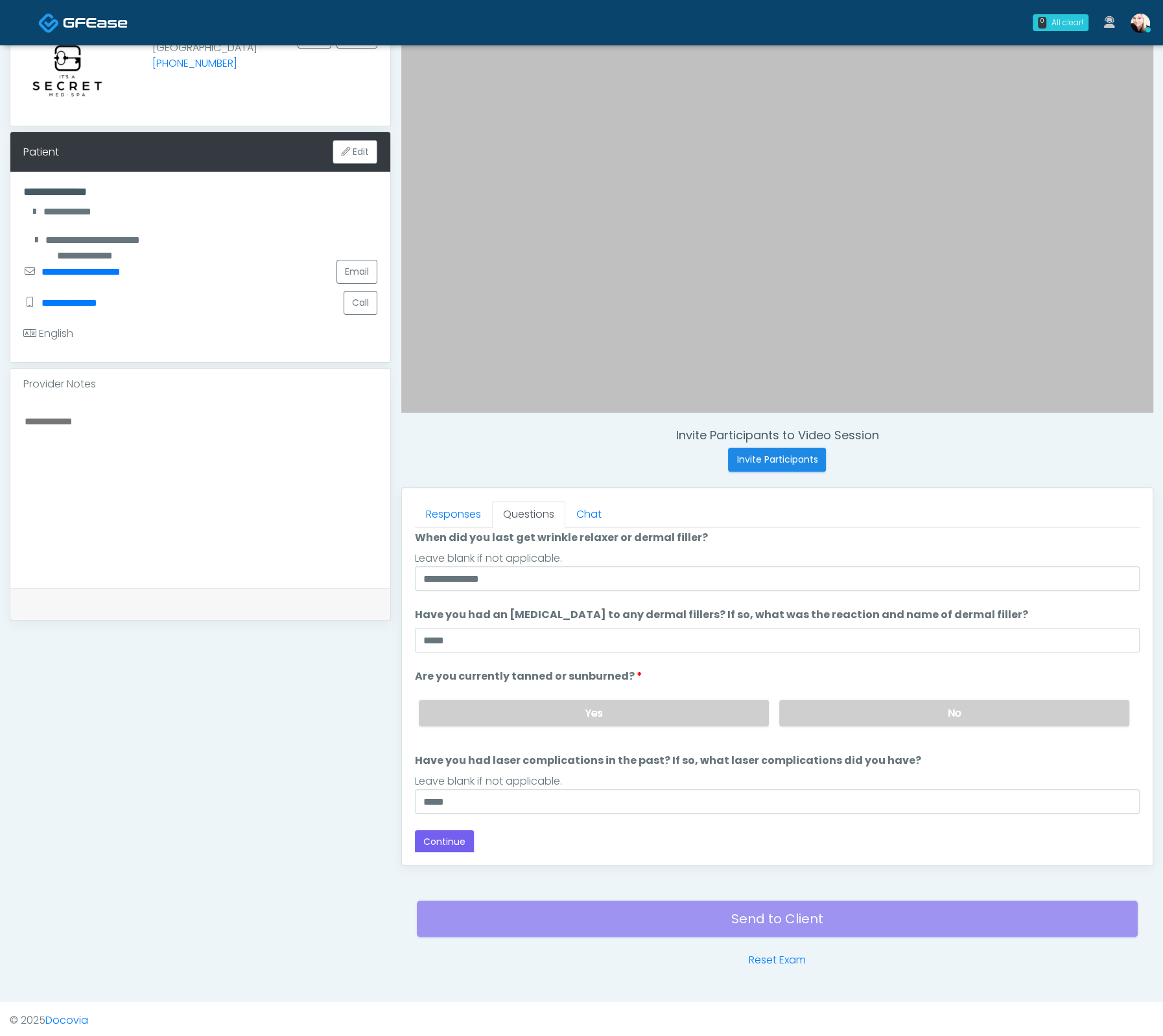
click at [526, 723] on div "Yes No" at bounding box center [773, 713] width 731 height 47
click at [530, 709] on label "Yes" at bounding box center [594, 713] width 350 height 27
click at [443, 845] on button "Continue" at bounding box center [445, 842] width 59 height 24
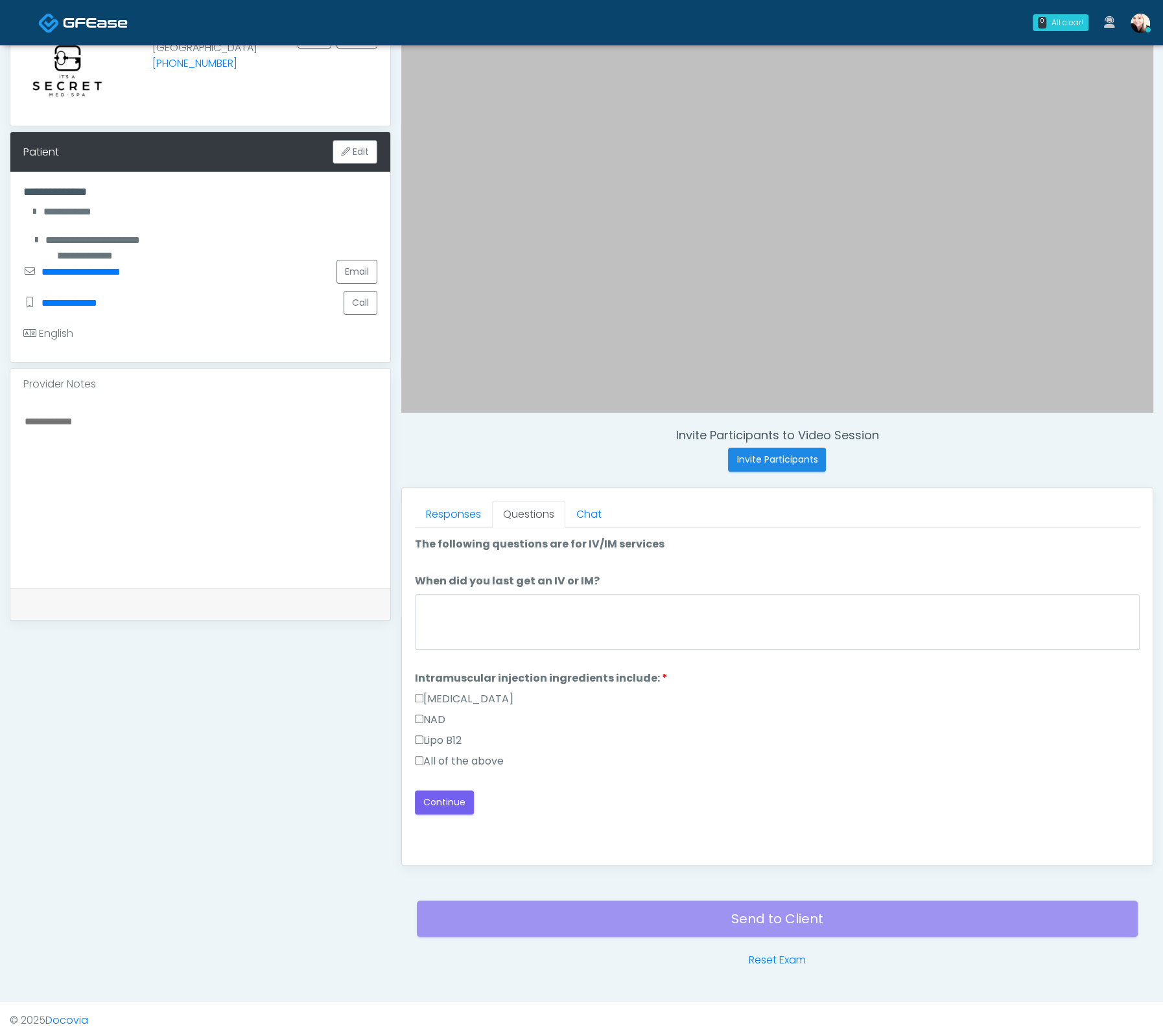
scroll to position [0, 0]
click at [432, 755] on label "All of the above" at bounding box center [459, 762] width 89 height 16
click at [485, 622] on textarea "When did you last get an IV or IM?" at bounding box center [777, 622] width 725 height 56
drag, startPoint x: 458, startPoint y: 601, endPoint x: 294, endPoint y: 591, distance: 164.3
click at [307, 592] on div "**********" at bounding box center [581, 474] width 1143 height 988
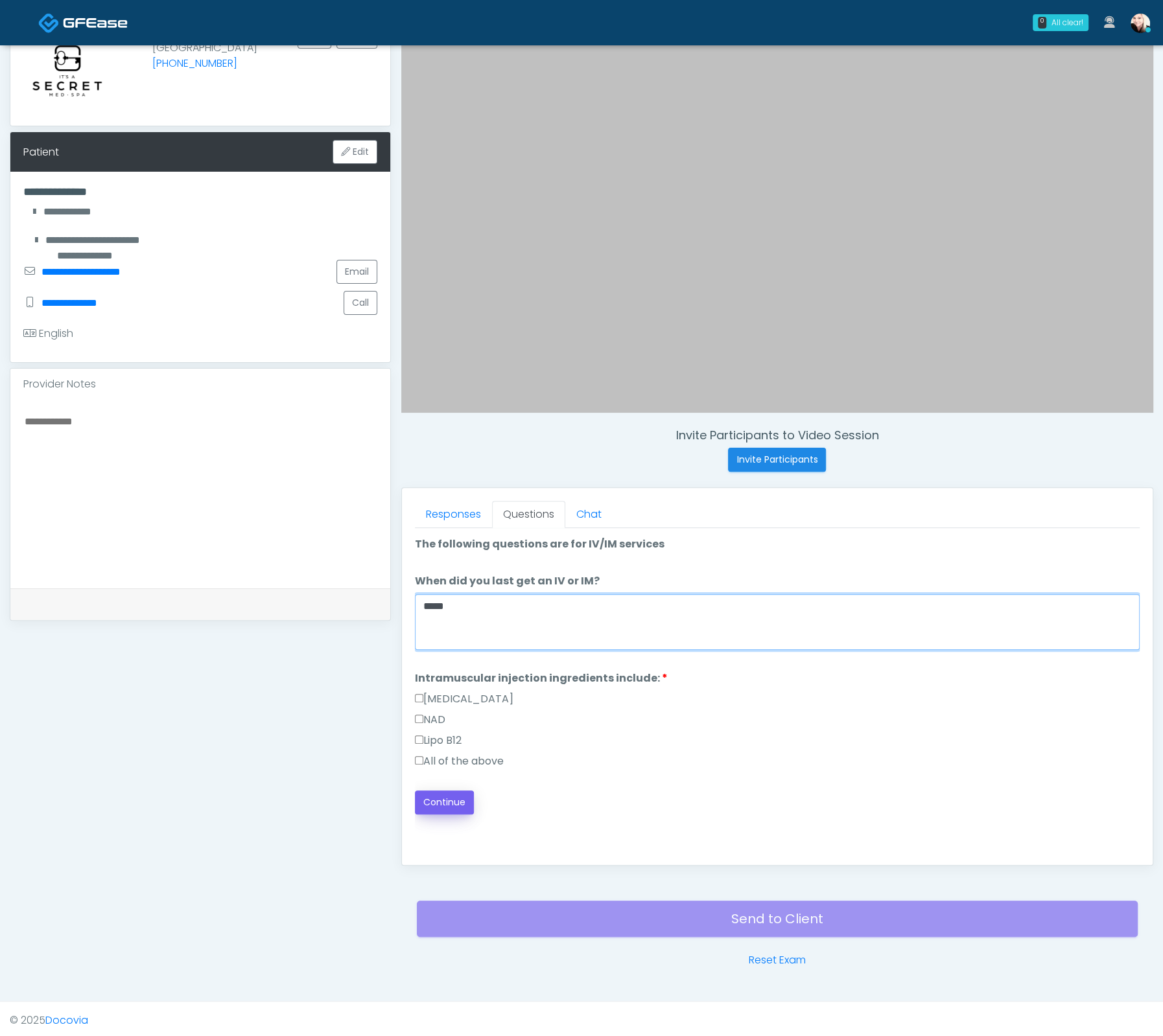
type textarea "*****"
click at [434, 795] on button "Continue" at bounding box center [445, 802] width 59 height 24
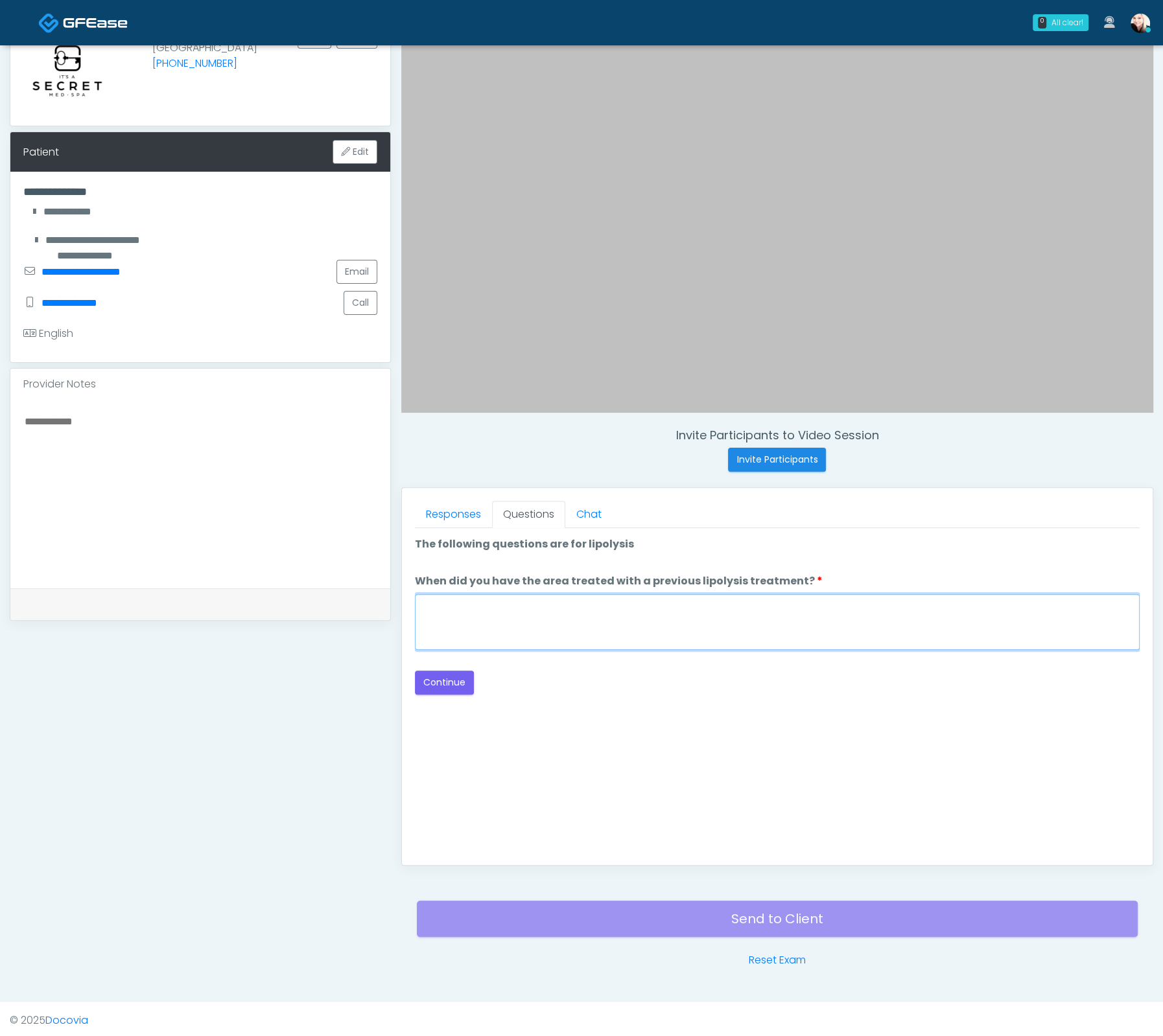
click at [604, 611] on textarea "When did you have the area treated with a previous lipolysis treatment?" at bounding box center [777, 622] width 725 height 56
type textarea "****"
click at [659, 696] on div "Good Faith Exam Script Good Faith Exam Script INTRODUCTION Hello, my name is un…" at bounding box center [777, 690] width 725 height 324
click at [438, 680] on button "Continue" at bounding box center [445, 683] width 59 height 24
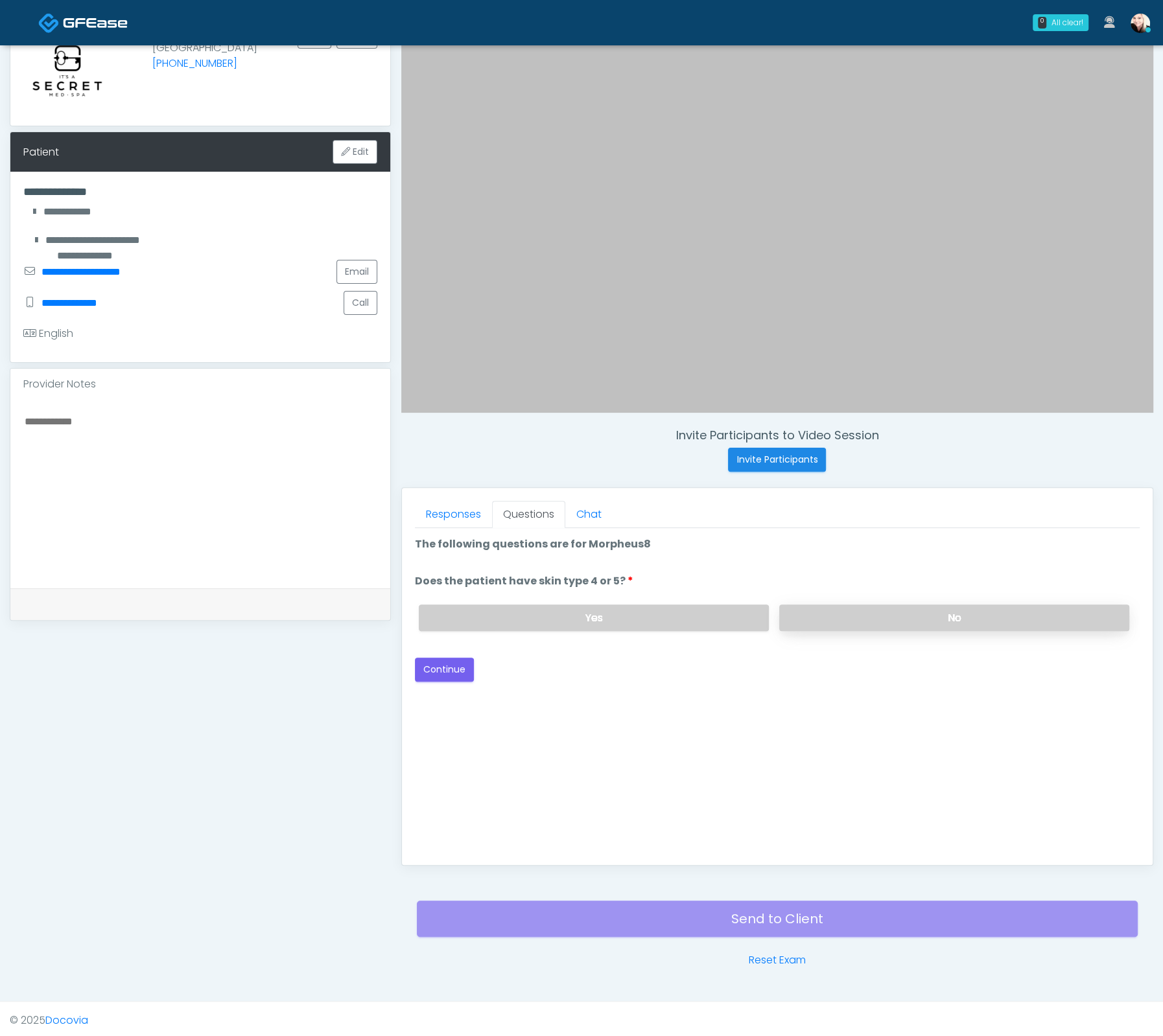
click at [890, 609] on label "No" at bounding box center [954, 617] width 350 height 27
click at [419, 660] on button "Continue" at bounding box center [445, 670] width 59 height 24
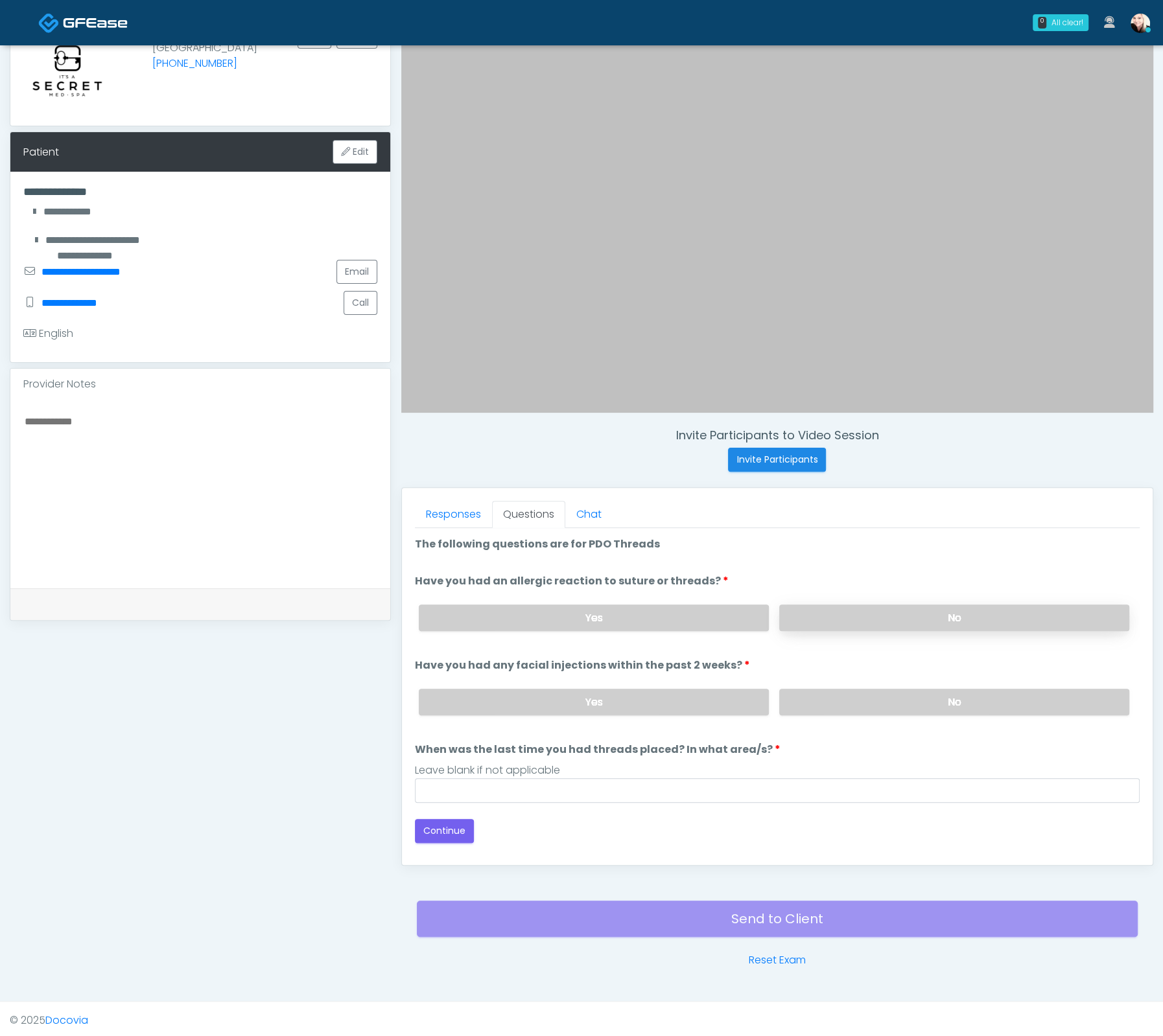
click at [827, 610] on label "No" at bounding box center [954, 617] width 350 height 27
click at [841, 697] on label "No" at bounding box center [954, 702] width 350 height 27
drag, startPoint x: 597, startPoint y: 770, endPoint x: 590, endPoint y: 793, distance: 24.0
click at [595, 775] on li "When was the last time you had threads placed? In what area/s? When was the las…" at bounding box center [777, 773] width 725 height 61
click at [589, 795] on input "When was the last time you had threads placed? In what area/s?" at bounding box center [777, 790] width 725 height 25
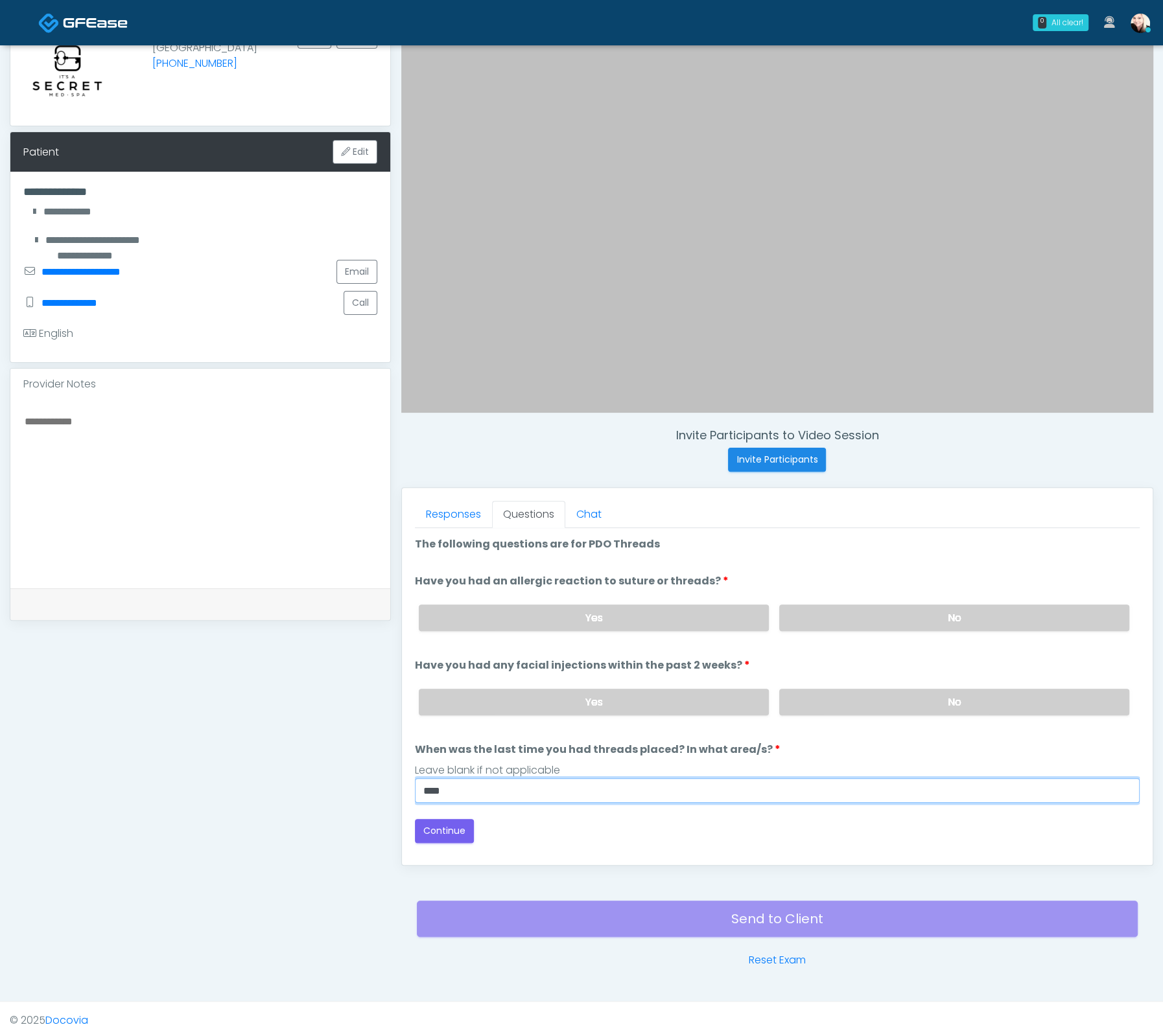
type input "****"
click at [758, 819] on div "Back Continue" at bounding box center [777, 831] width 725 height 24
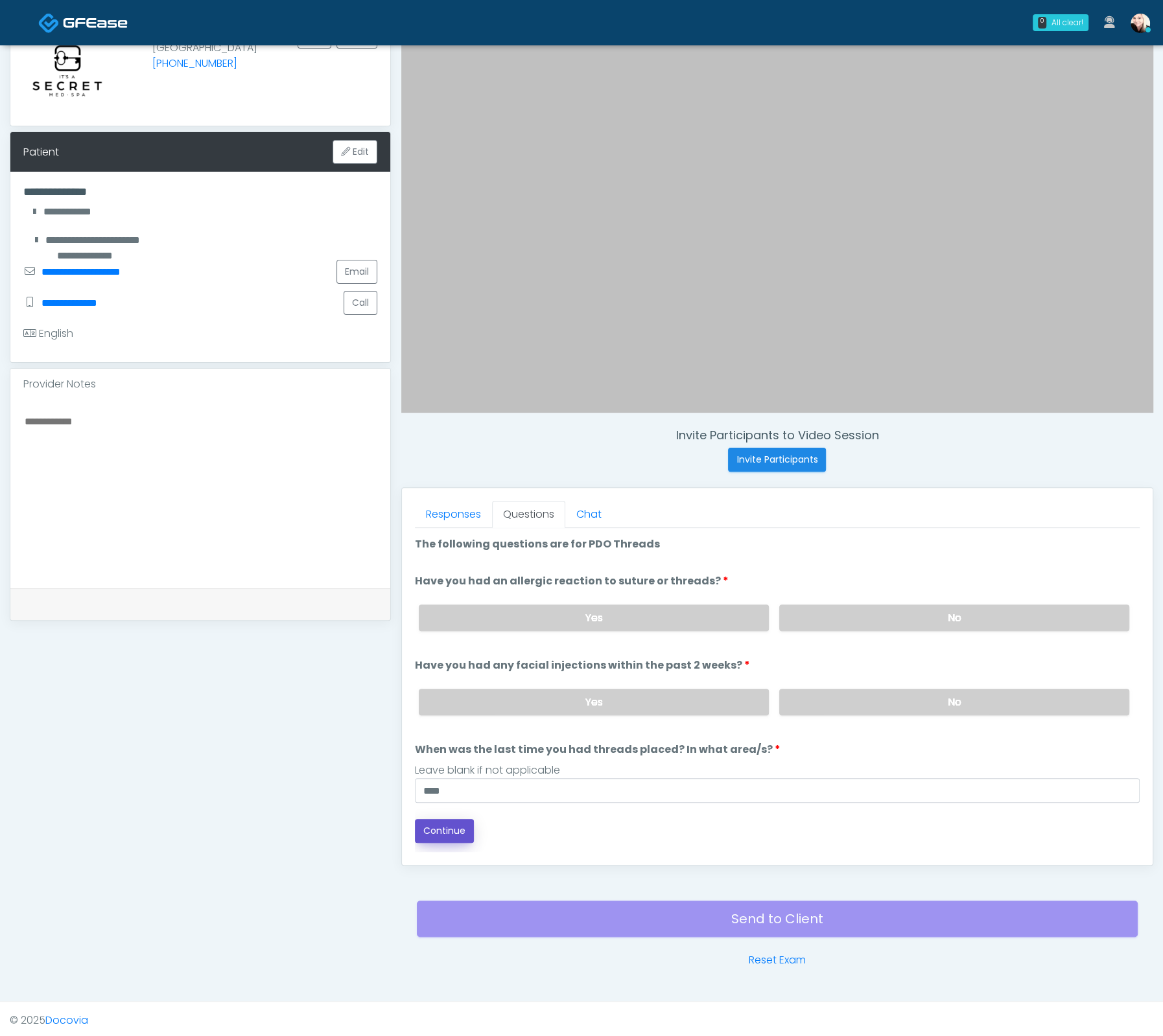
click at [427, 822] on button "Continue" at bounding box center [445, 831] width 59 height 24
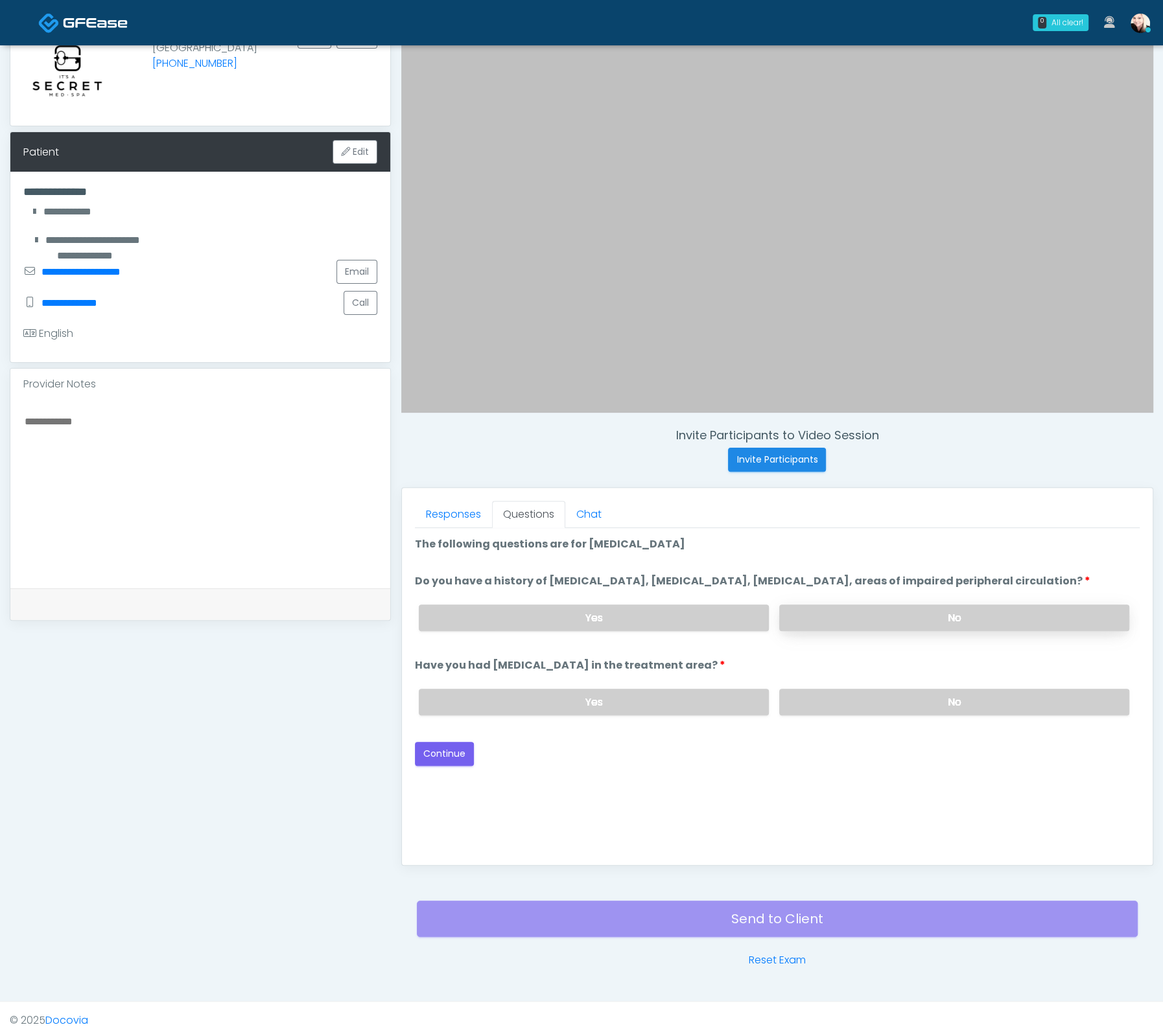
click at [895, 618] on label "No" at bounding box center [954, 617] width 350 height 27
click at [882, 707] on label "No" at bounding box center [954, 702] width 350 height 27
click at [457, 766] on button "Continue" at bounding box center [445, 754] width 59 height 24
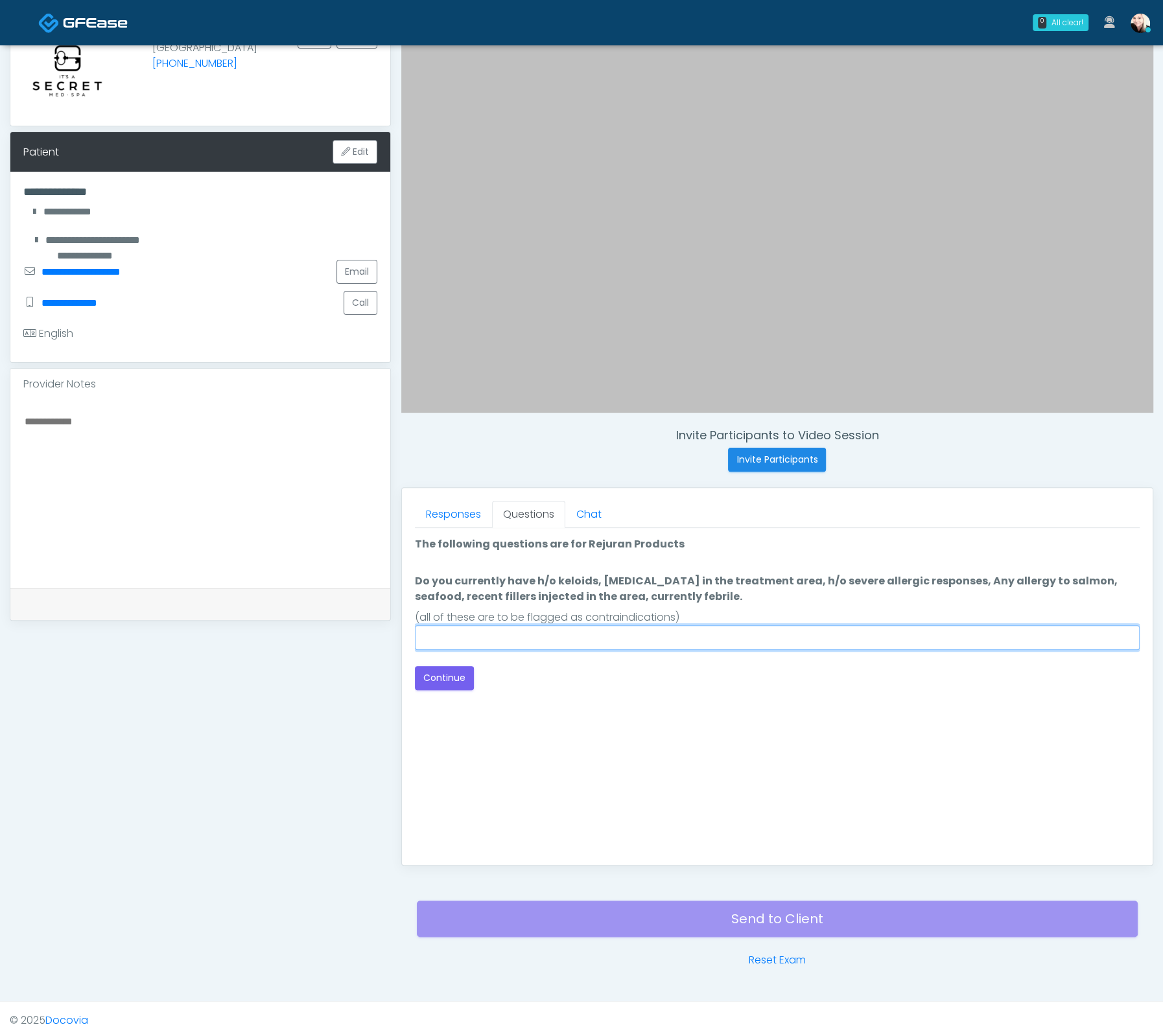
click at [602, 637] on input "Do you currently have h/o keloids, [MEDICAL_DATA] in the treatment area, h/o se…" at bounding box center [777, 638] width 725 height 25
type input "**********"
drag, startPoint x: 951, startPoint y: 580, endPoint x: 1105, endPoint y: 593, distance: 154.5
click at [1105, 593] on label "Do you currently have h/o keloids, [MEDICAL_DATA] in the treatment area, h/o se…" at bounding box center [777, 589] width 725 height 31
drag, startPoint x: 1103, startPoint y: 597, endPoint x: 945, endPoint y: 611, distance: 158.6
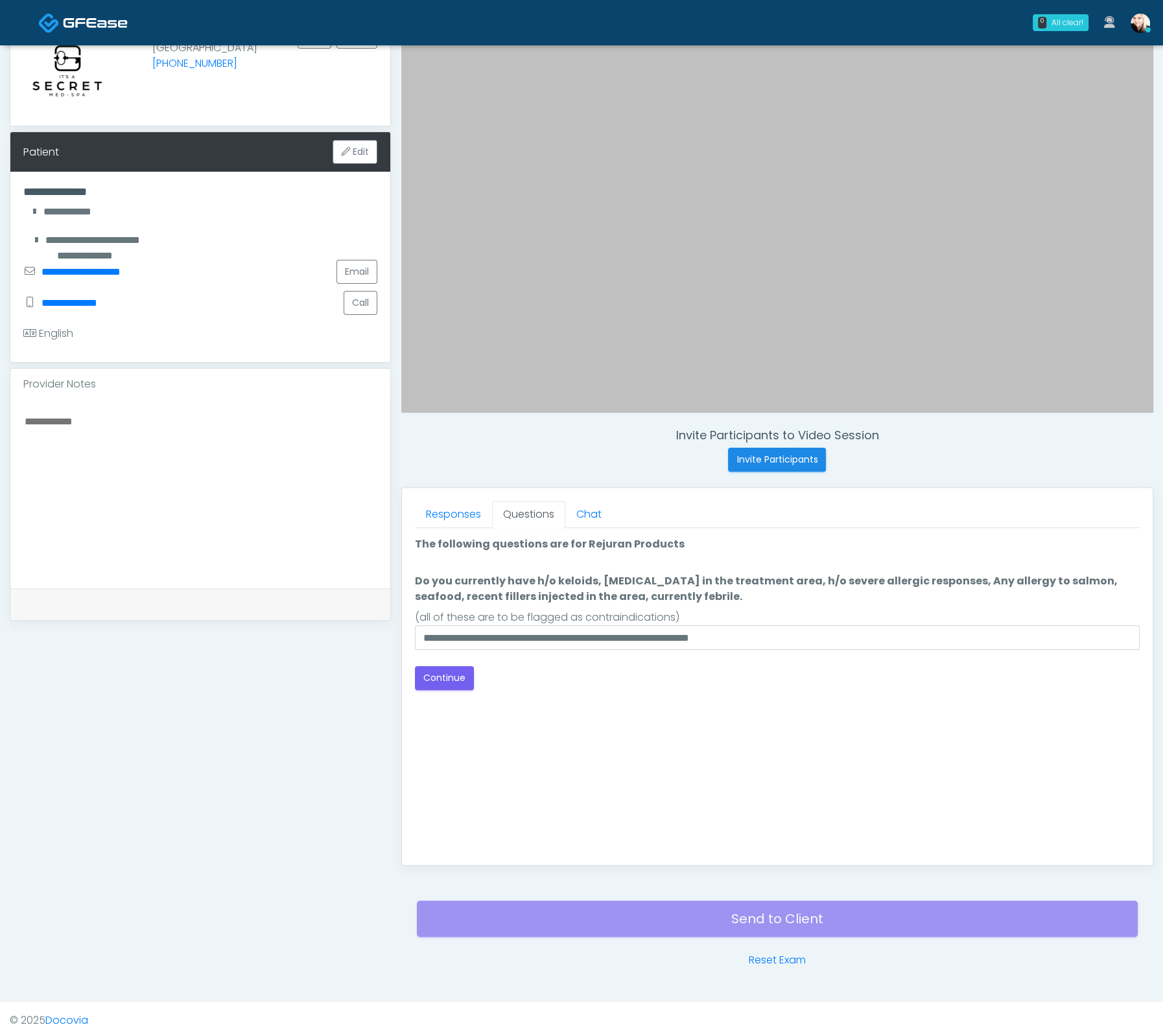
click at [1103, 597] on label "Do you currently have h/o keloids, [MEDICAL_DATA] in the treatment area, h/o se…" at bounding box center [777, 589] width 725 height 31
click at [1103, 626] on input "**********" at bounding box center [777, 638] width 725 height 25
click at [462, 686] on button "Continue" at bounding box center [445, 678] width 59 height 24
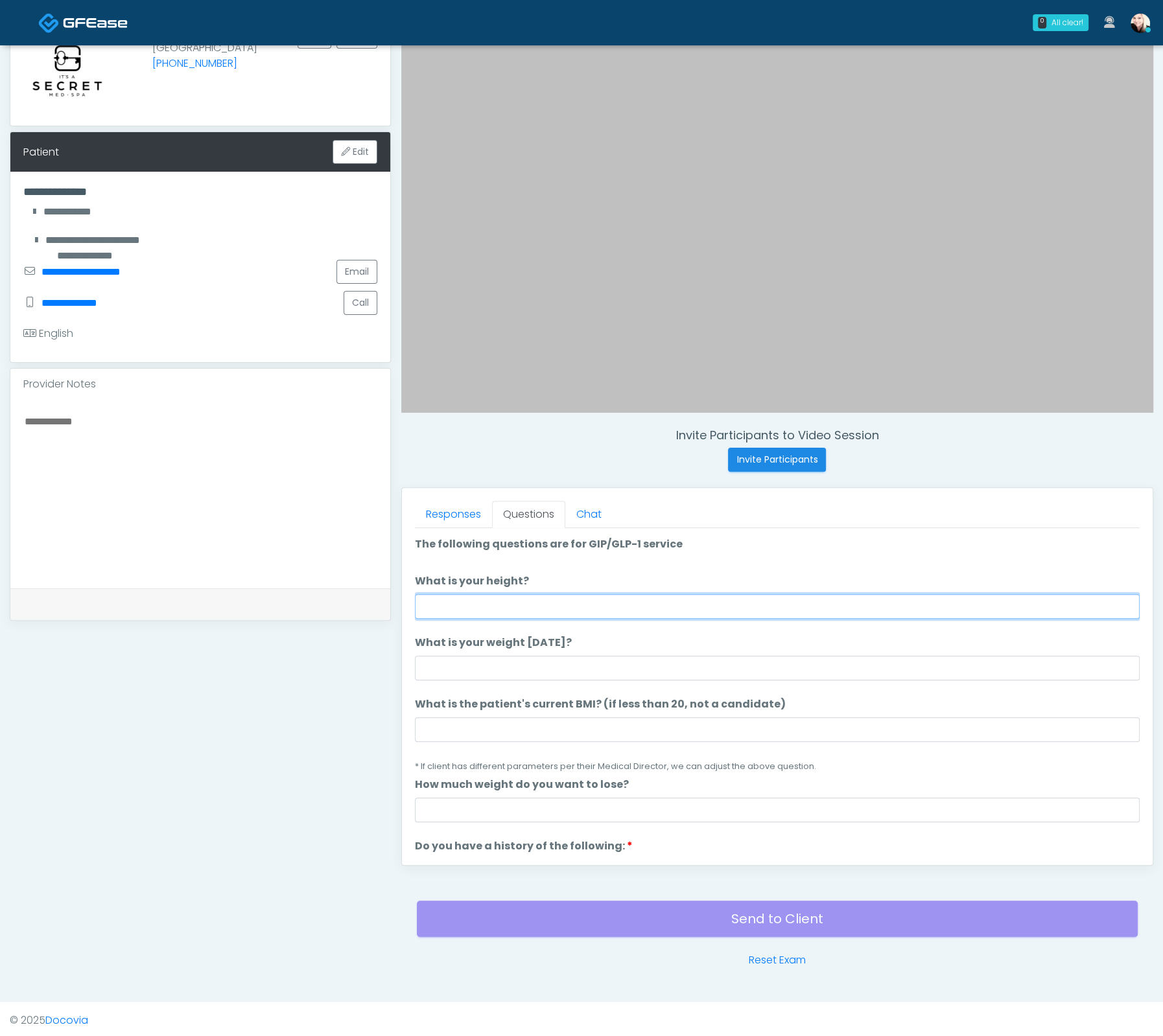
click at [503, 607] on input "What is your height?" at bounding box center [777, 607] width 725 height 25
click at [508, 602] on input "What is your height?" at bounding box center [777, 607] width 725 height 25
type input "****"
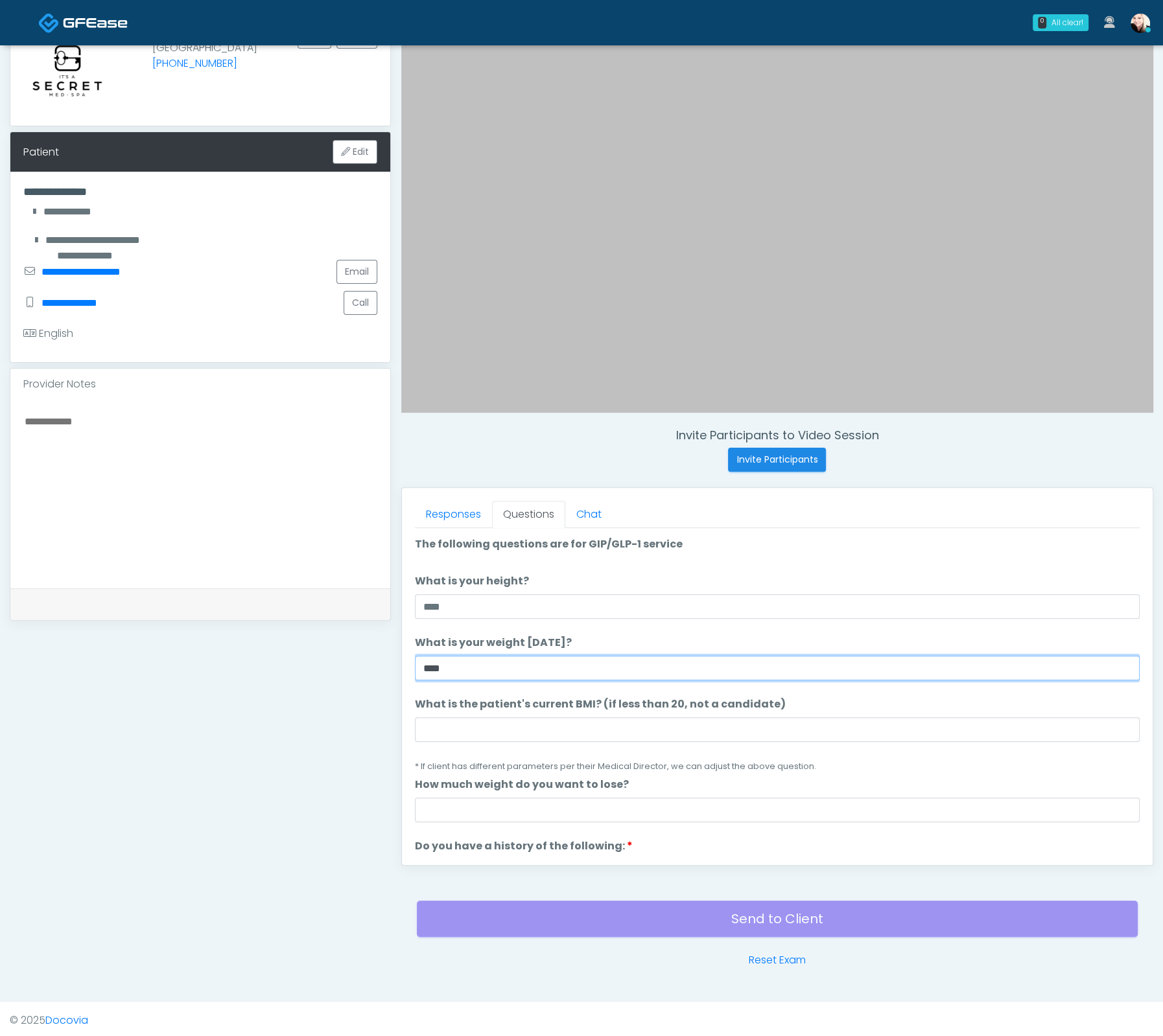
type input "***"
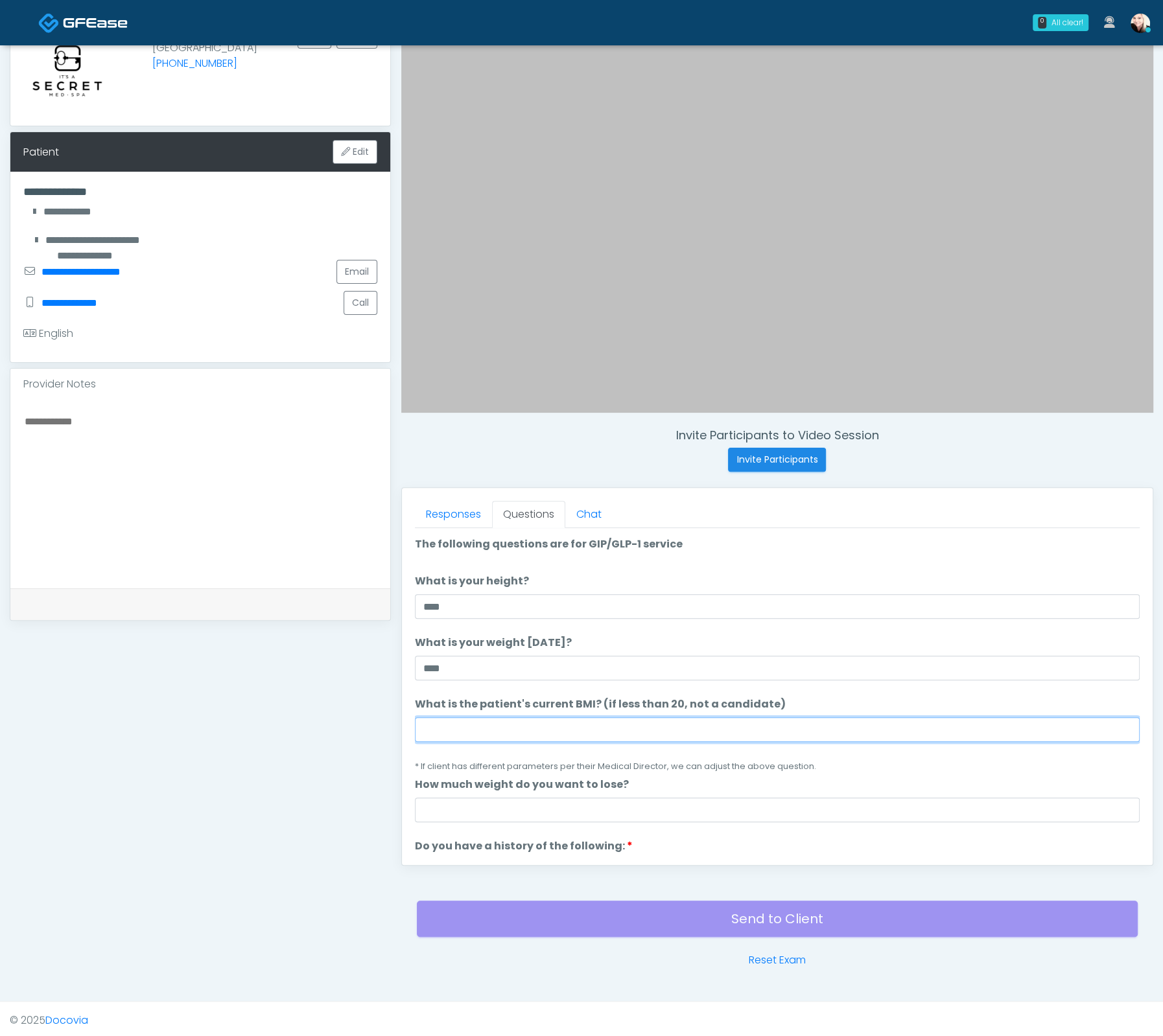
click at [444, 737] on input "What is the patient's current BMI? (if less than 20, not a candidate)" at bounding box center [777, 730] width 725 height 25
paste input "****"
type input "****"
click at [168, 425] on textarea at bounding box center [200, 492] width 354 height 158
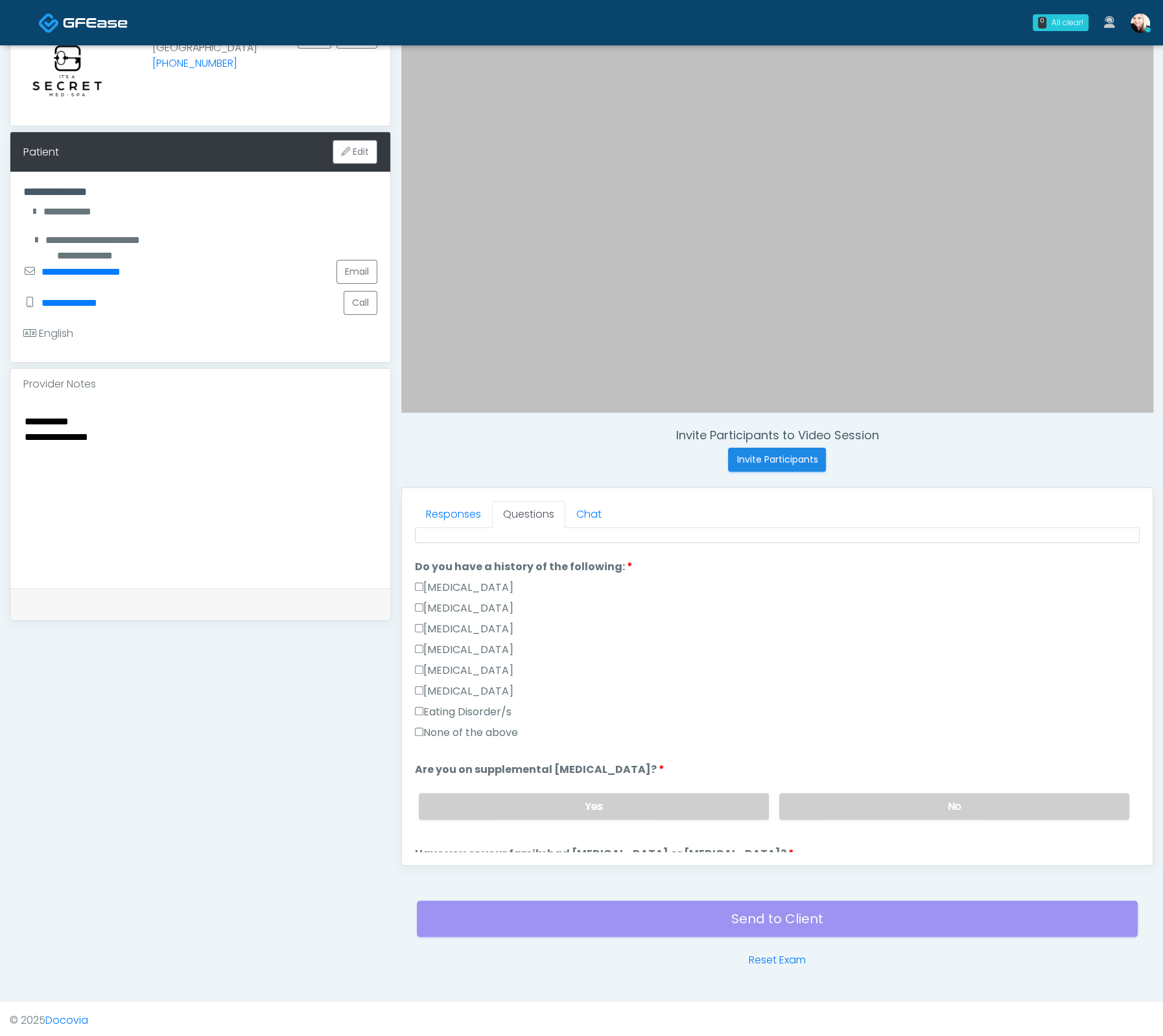
scroll to position [279, 0]
drag, startPoint x: 447, startPoint y: 734, endPoint x: 458, endPoint y: 733, distance: 11.0
click at [447, 734] on label "None of the above" at bounding box center [467, 733] width 103 height 16
drag, startPoint x: 869, startPoint y: 808, endPoint x: 843, endPoint y: 786, distance: 34.1
click at [869, 808] on label "No" at bounding box center [954, 807] width 350 height 27
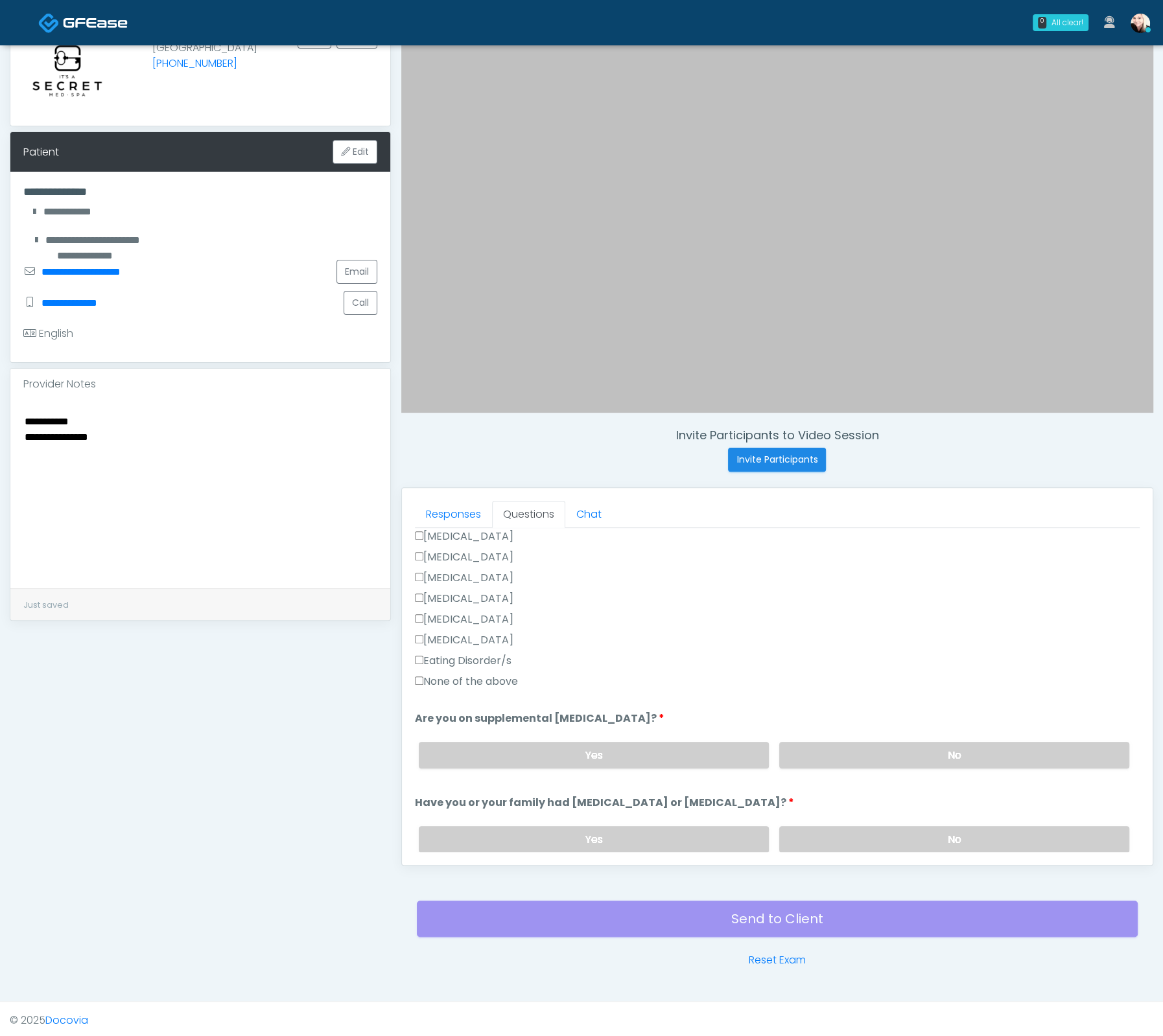
scroll to position [329, 0]
click at [860, 838] on label "No" at bounding box center [954, 840] width 350 height 27
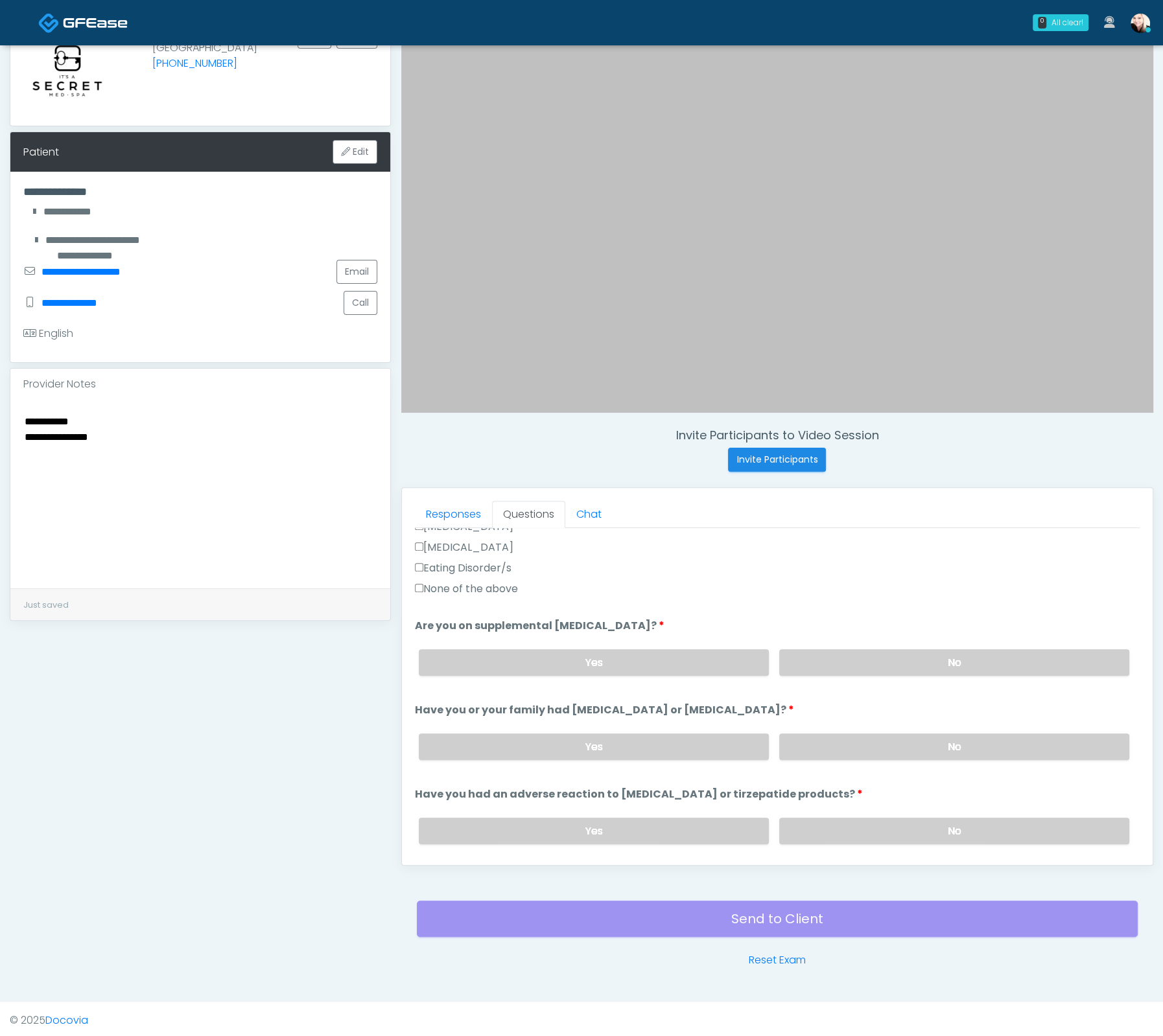
click at [840, 840] on div "Yes No" at bounding box center [773, 831] width 731 height 47
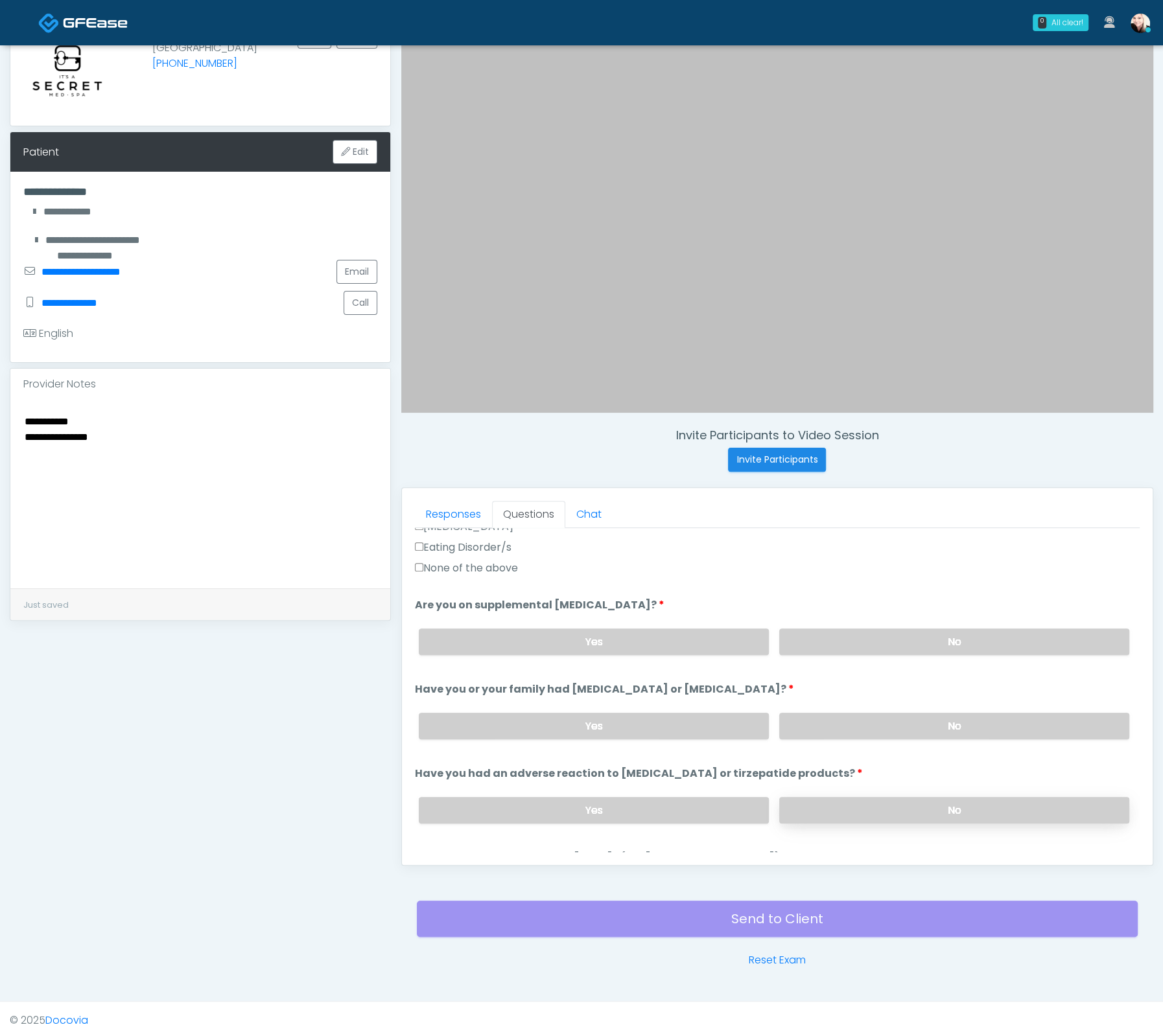
click at [806, 797] on label "No" at bounding box center [954, 810] width 350 height 27
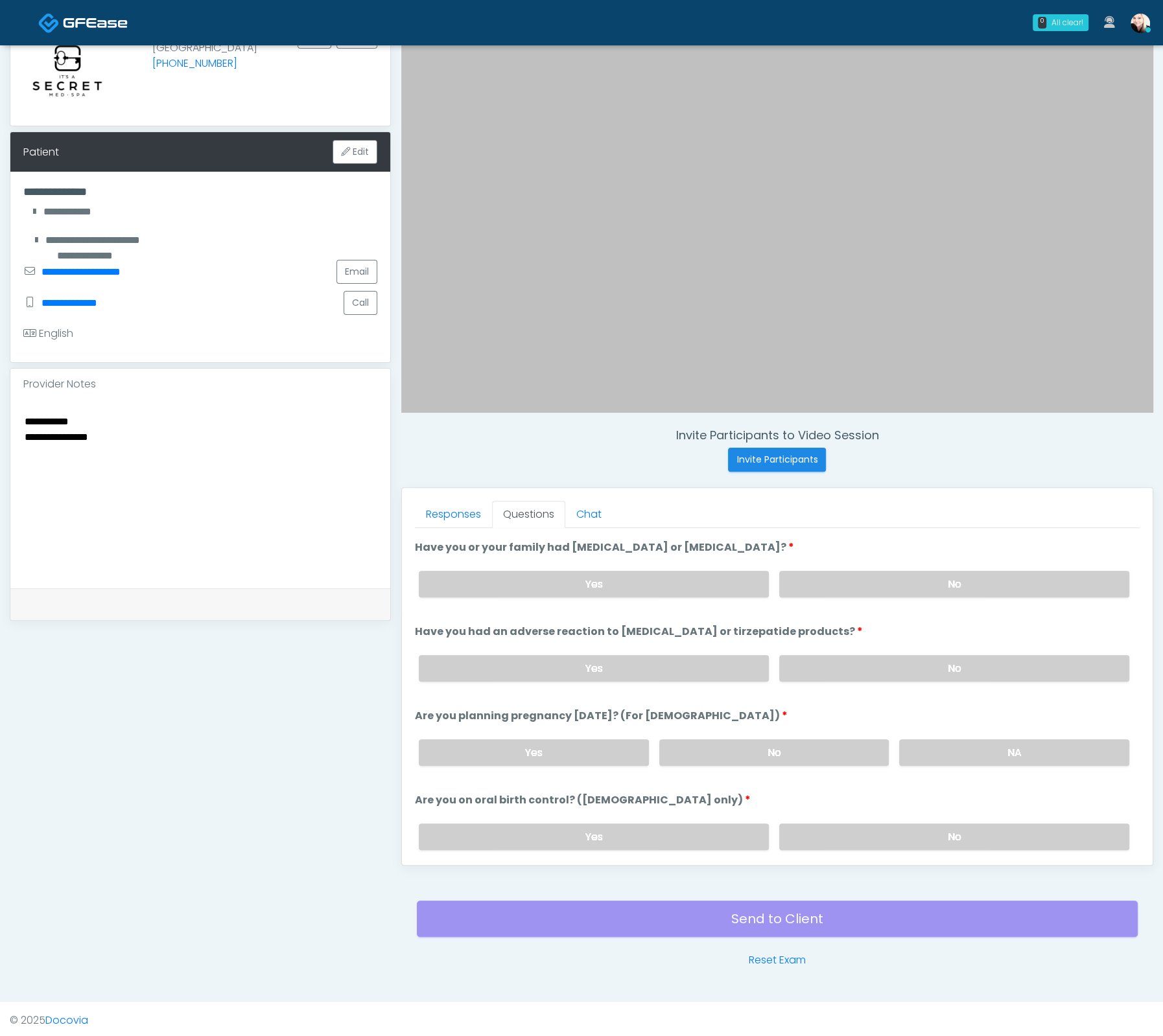
scroll to position [656, 0]
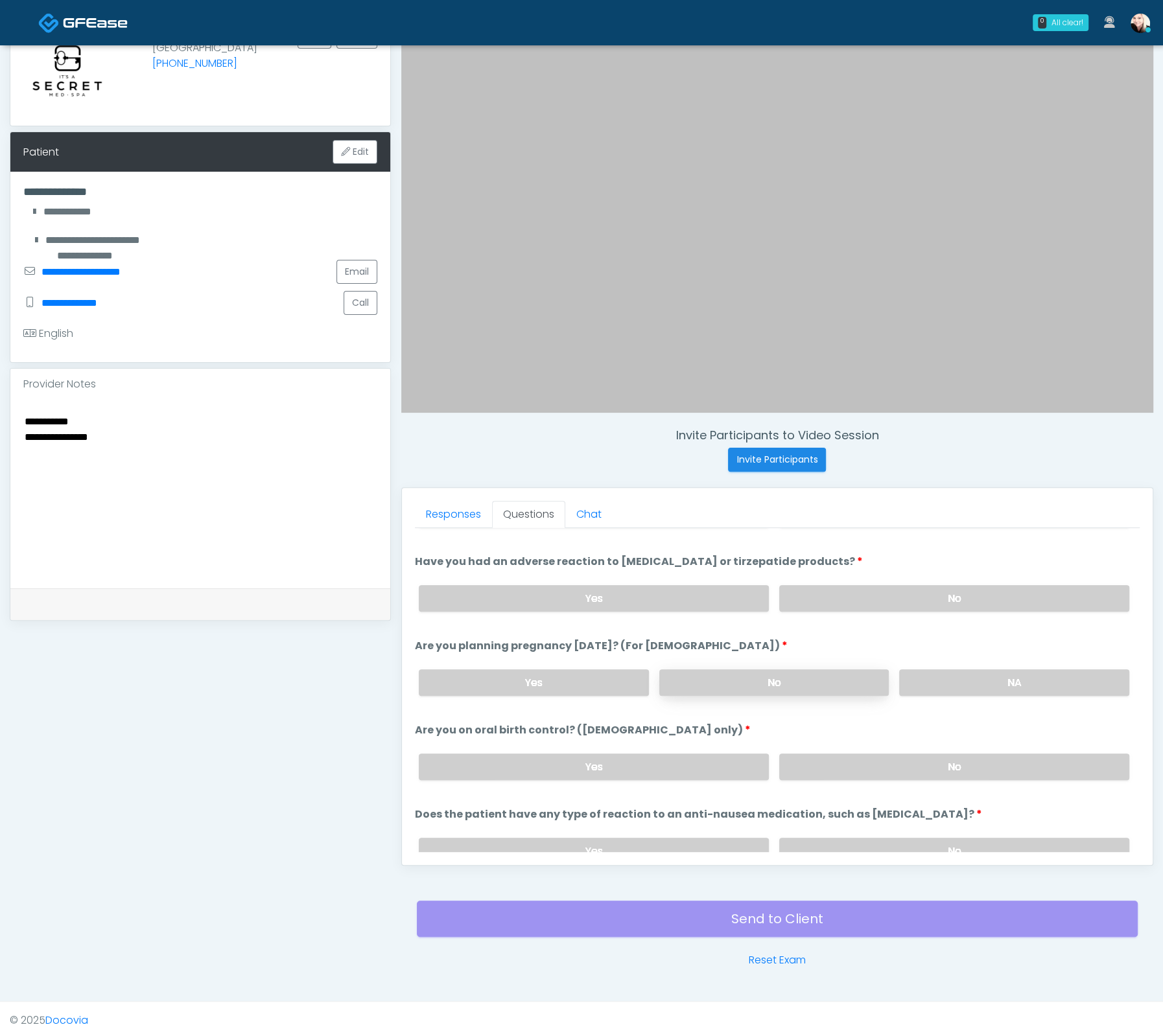
drag, startPoint x: 809, startPoint y: 665, endPoint x: 816, endPoint y: 672, distance: 9.9
click at [809, 670] on label "No" at bounding box center [774, 683] width 230 height 27
drag, startPoint x: 895, startPoint y: 746, endPoint x: 906, endPoint y: 766, distance: 22.8
click at [897, 750] on div "Yes No" at bounding box center [773, 766] width 731 height 47
click at [906, 766] on label "No" at bounding box center [954, 767] width 350 height 27
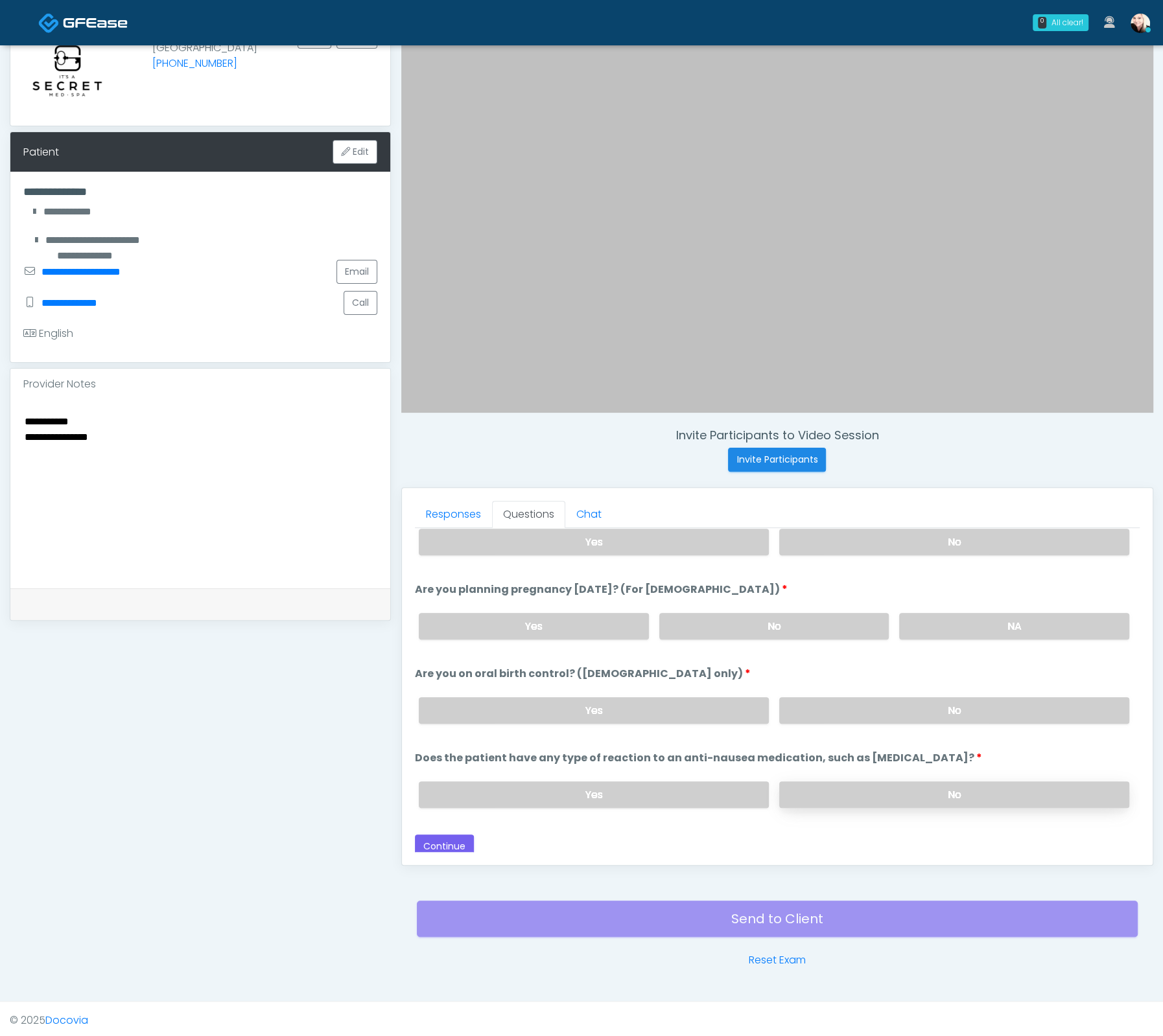
click at [911, 786] on label "No" at bounding box center [954, 794] width 350 height 27
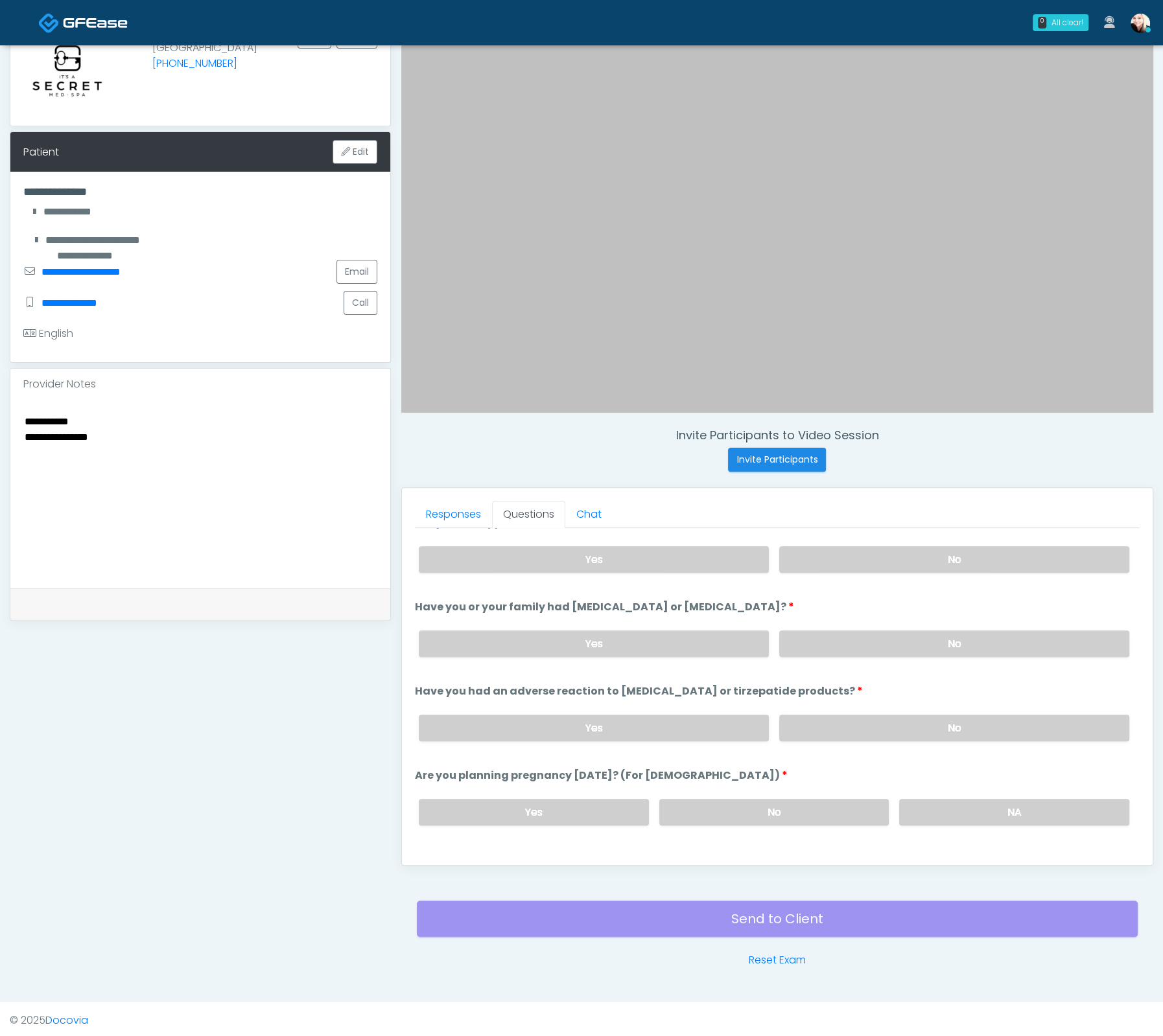
scroll to position [576, 0]
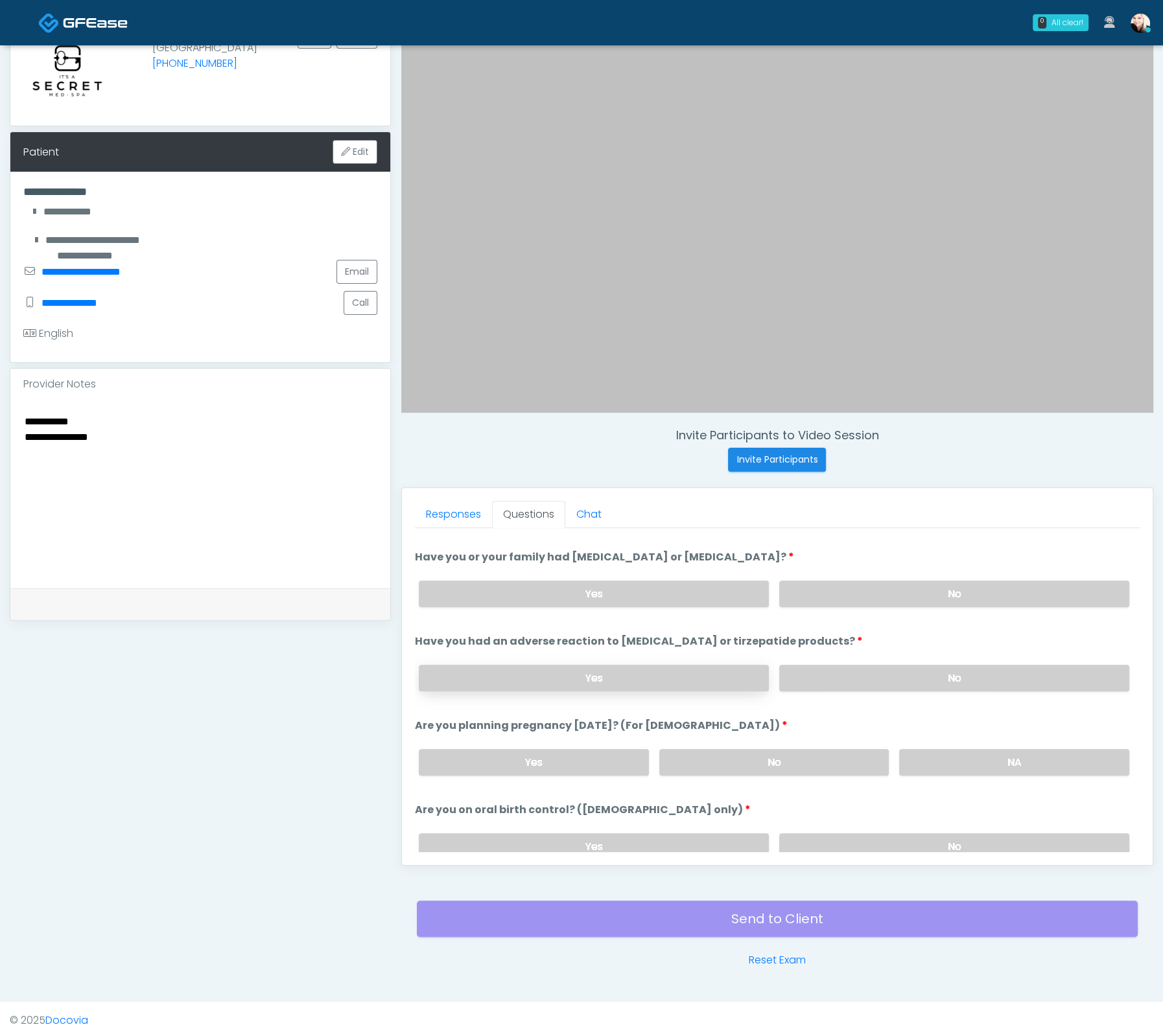
click at [666, 670] on label "Yes" at bounding box center [594, 678] width 350 height 27
click at [851, 667] on label "No" at bounding box center [954, 678] width 350 height 27
click at [450, 505] on link "Responses" at bounding box center [454, 515] width 77 height 27
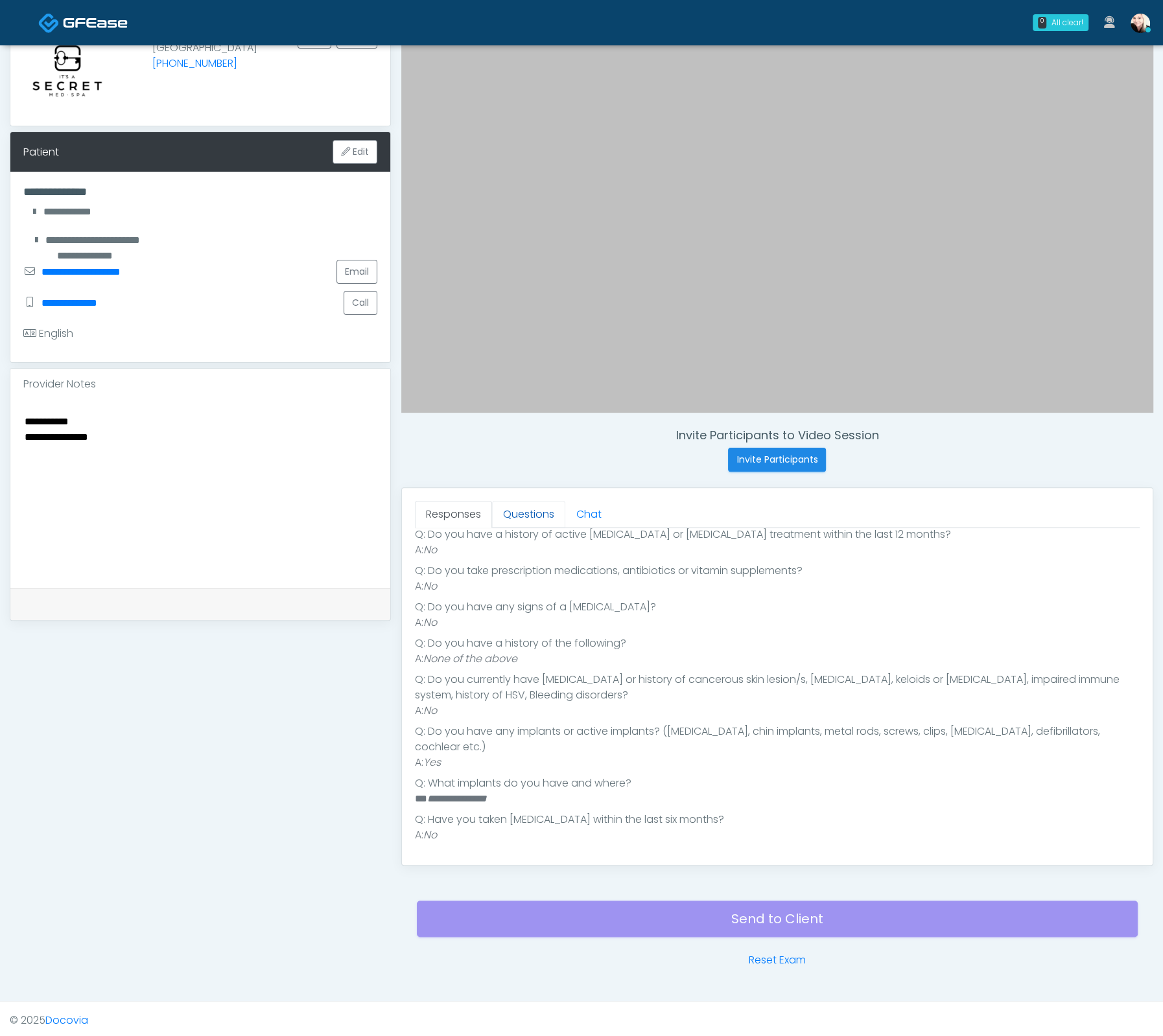
click at [508, 510] on link "Questions" at bounding box center [528, 515] width 73 height 27
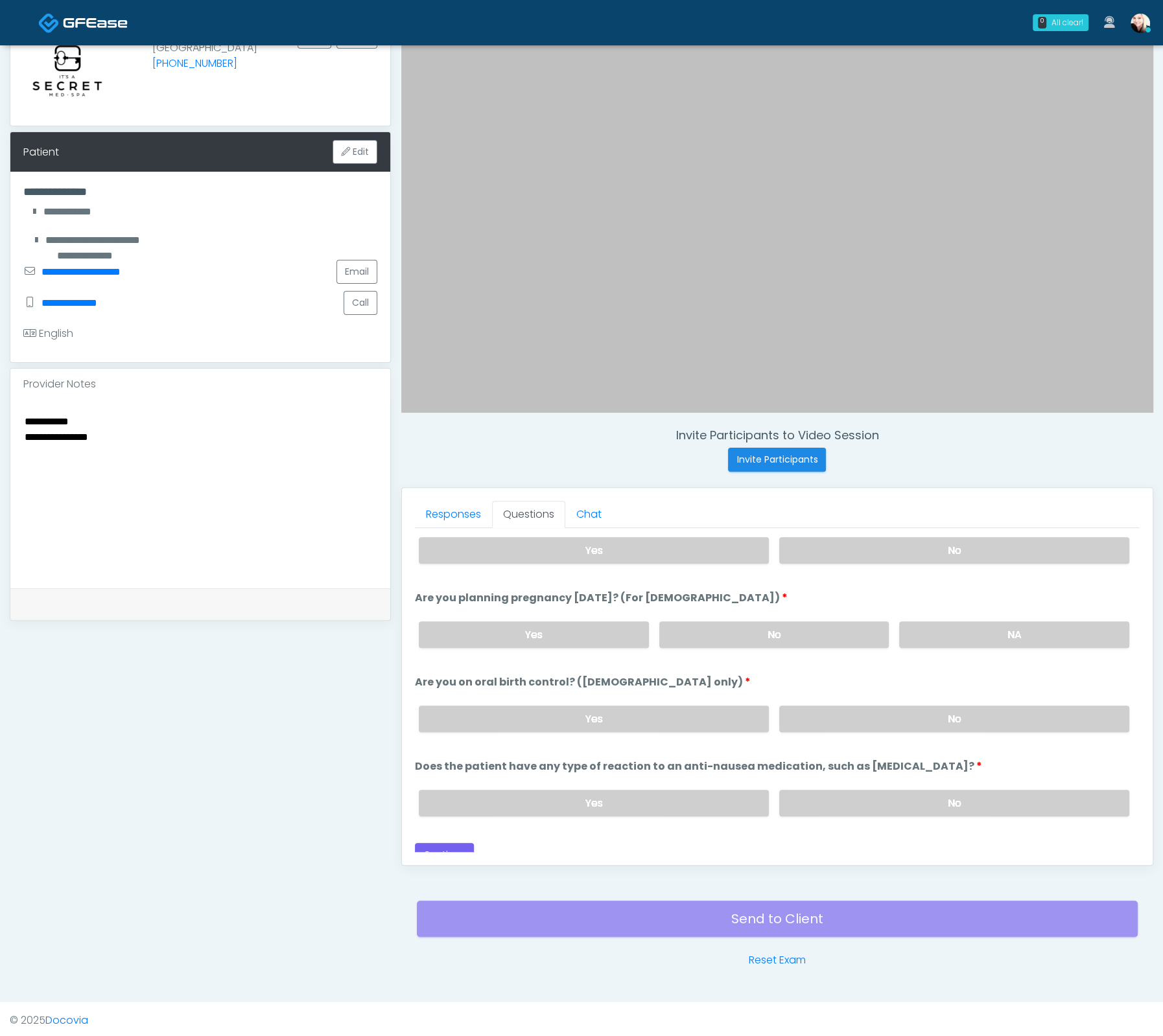
scroll to position [712, 0]
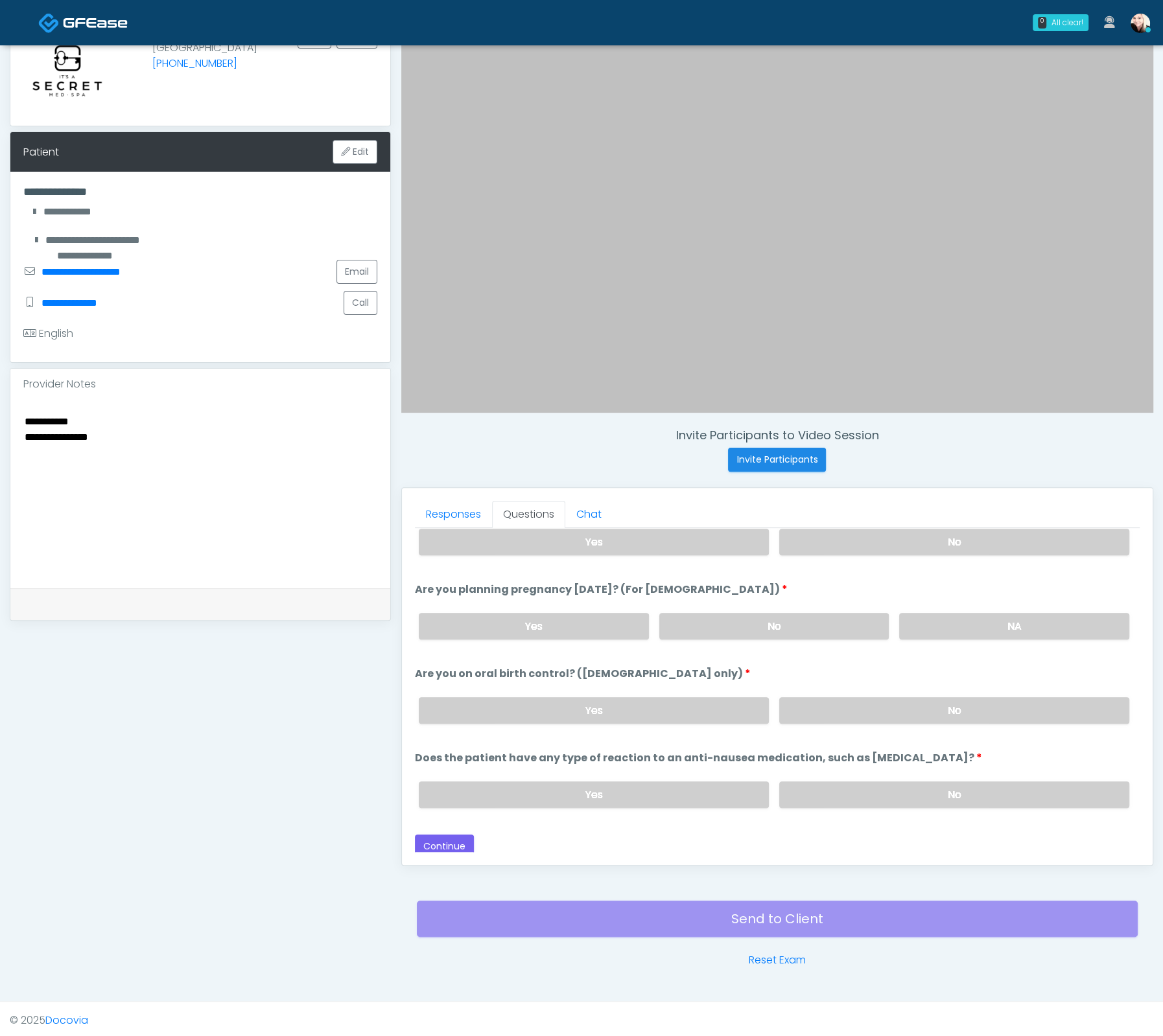
click at [167, 438] on textarea "**********" at bounding box center [200, 492] width 354 height 158
click at [23, 419] on textarea "**********" at bounding box center [200, 492] width 354 height 158
click at [165, 448] on textarea "**********" at bounding box center [200, 492] width 354 height 158
type textarea "**********"
click at [439, 846] on button "Continue" at bounding box center [445, 847] width 59 height 24
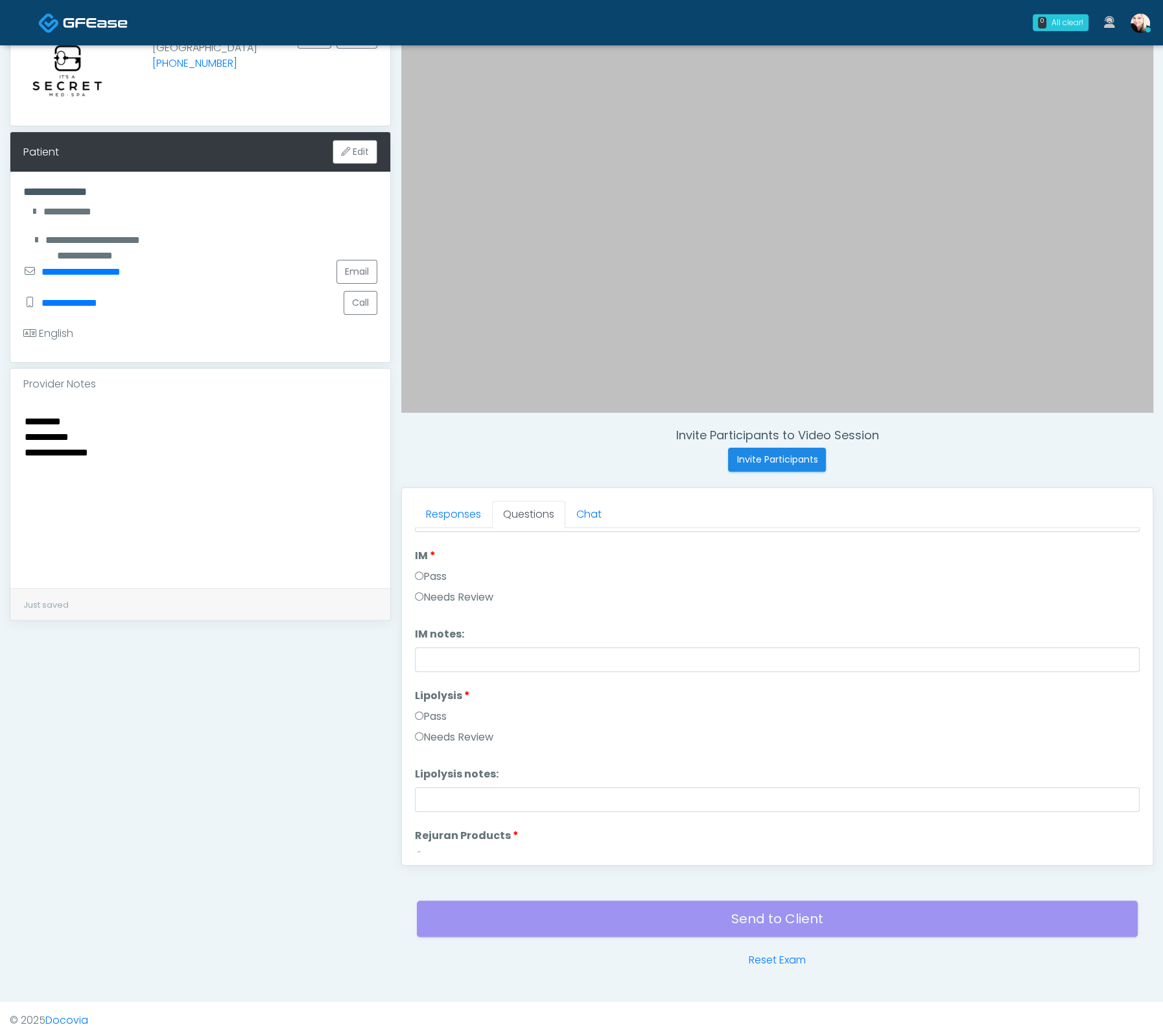
drag, startPoint x: 438, startPoint y: 567, endPoint x: 432, endPoint y: 702, distance: 135.1
click at [438, 569] on label "Pass" at bounding box center [431, 576] width 32 height 16
click at [428, 696] on label "Lipolysis" at bounding box center [443, 696] width 55 height 16
click at [439, 709] on label "Pass" at bounding box center [431, 716] width 32 height 16
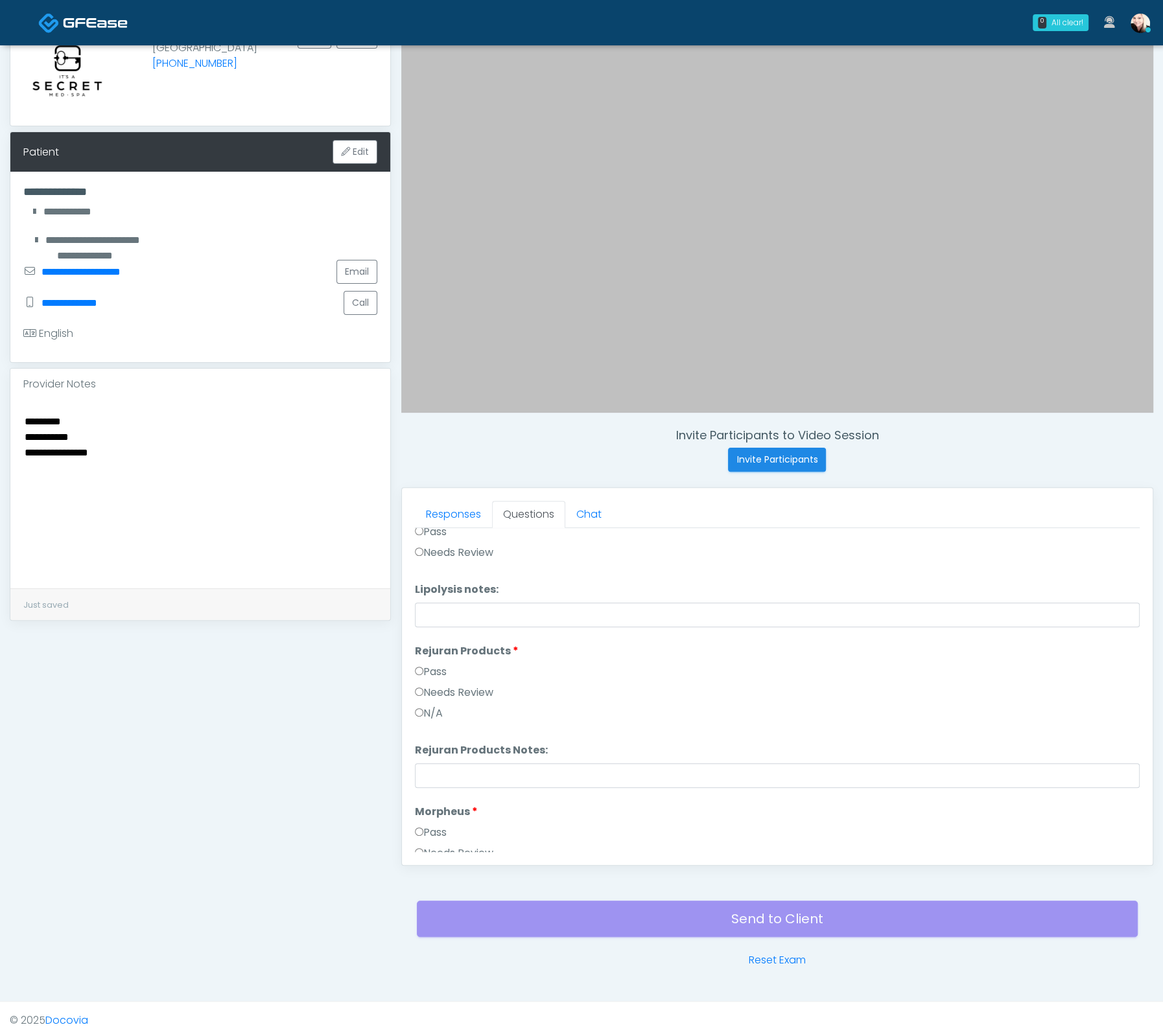
click at [434, 679] on div "Pass" at bounding box center [777, 674] width 725 height 21
click at [430, 664] on label "Pass" at bounding box center [431, 672] width 32 height 16
click at [430, 704] on li "Morpheus Morpheus Pass Needs Review" at bounding box center [777, 720] width 725 height 62
click at [440, 711] on label "Needs Review" at bounding box center [454, 715] width 78 height 16
click at [434, 696] on label "Pass" at bounding box center [431, 694] width 32 height 16
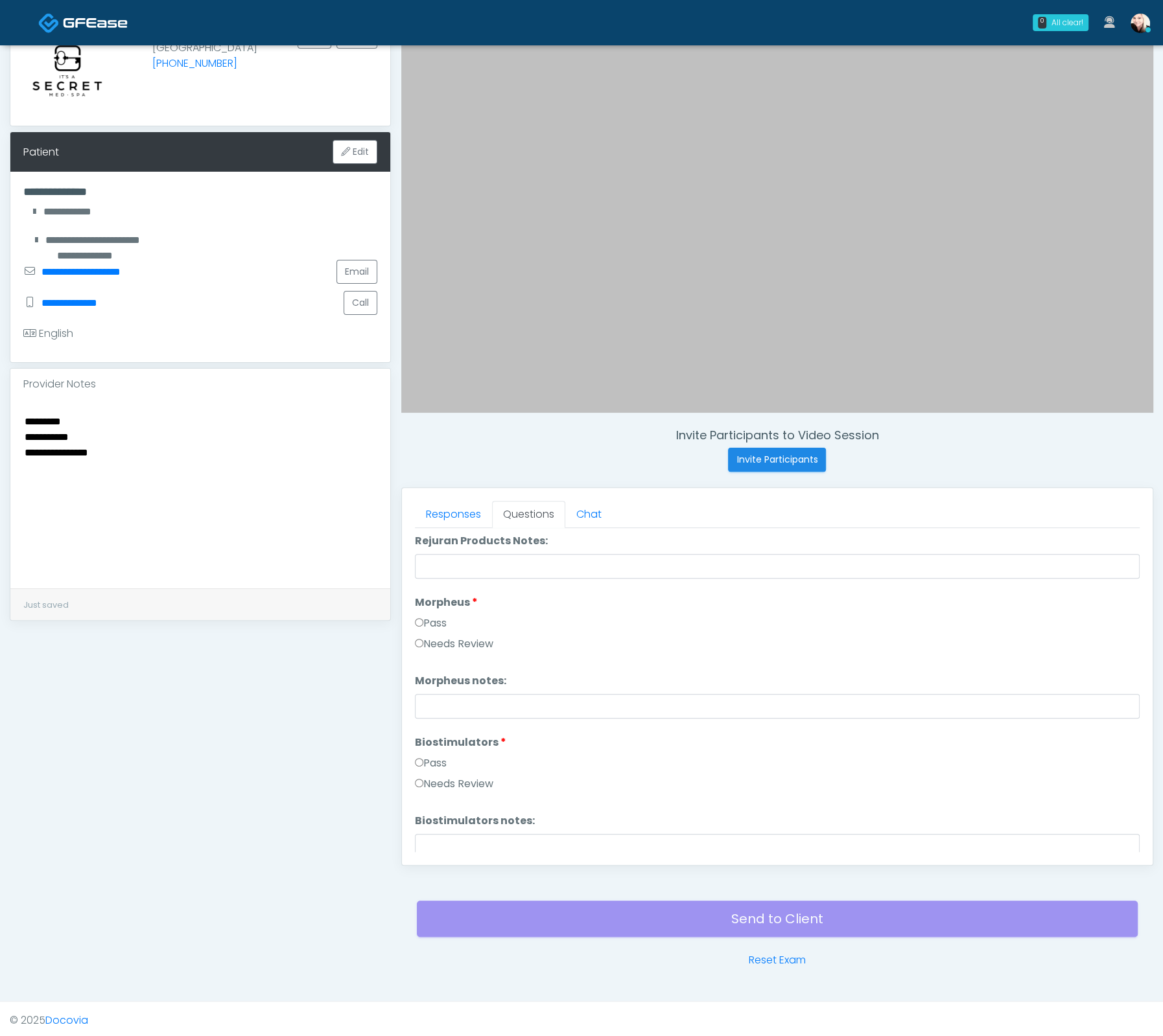
scroll to position [1182, 0]
click at [425, 683] on label "Pass" at bounding box center [431, 687] width 32 height 16
click at [429, 814] on li "PDO Threads PDO Threads Pass Needs Review" at bounding box center [777, 830] width 725 height 62
click at [431, 794] on label "Pass" at bounding box center [431, 798] width 32 height 16
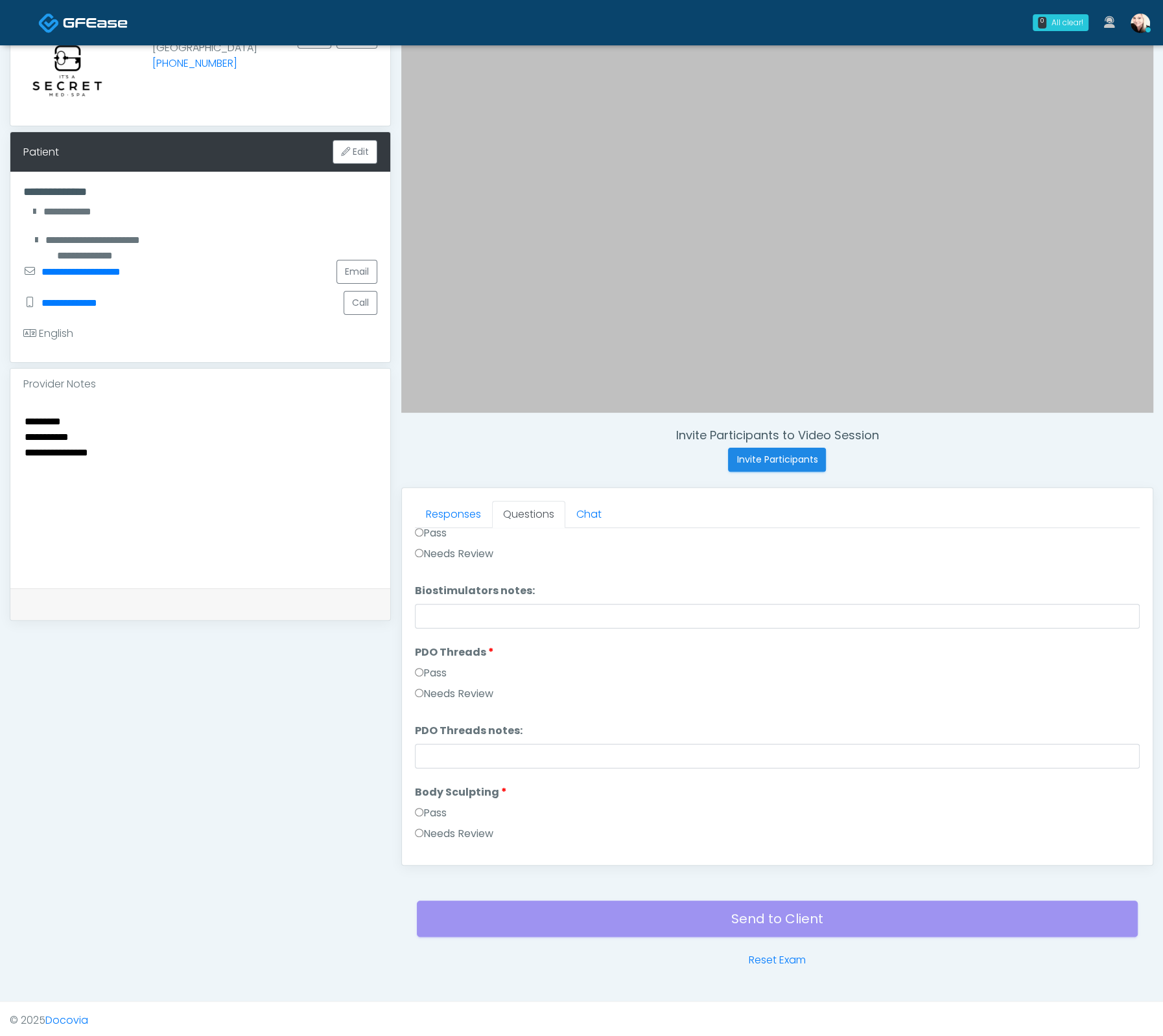
click at [423, 805] on label "Pass" at bounding box center [431, 813] width 32 height 16
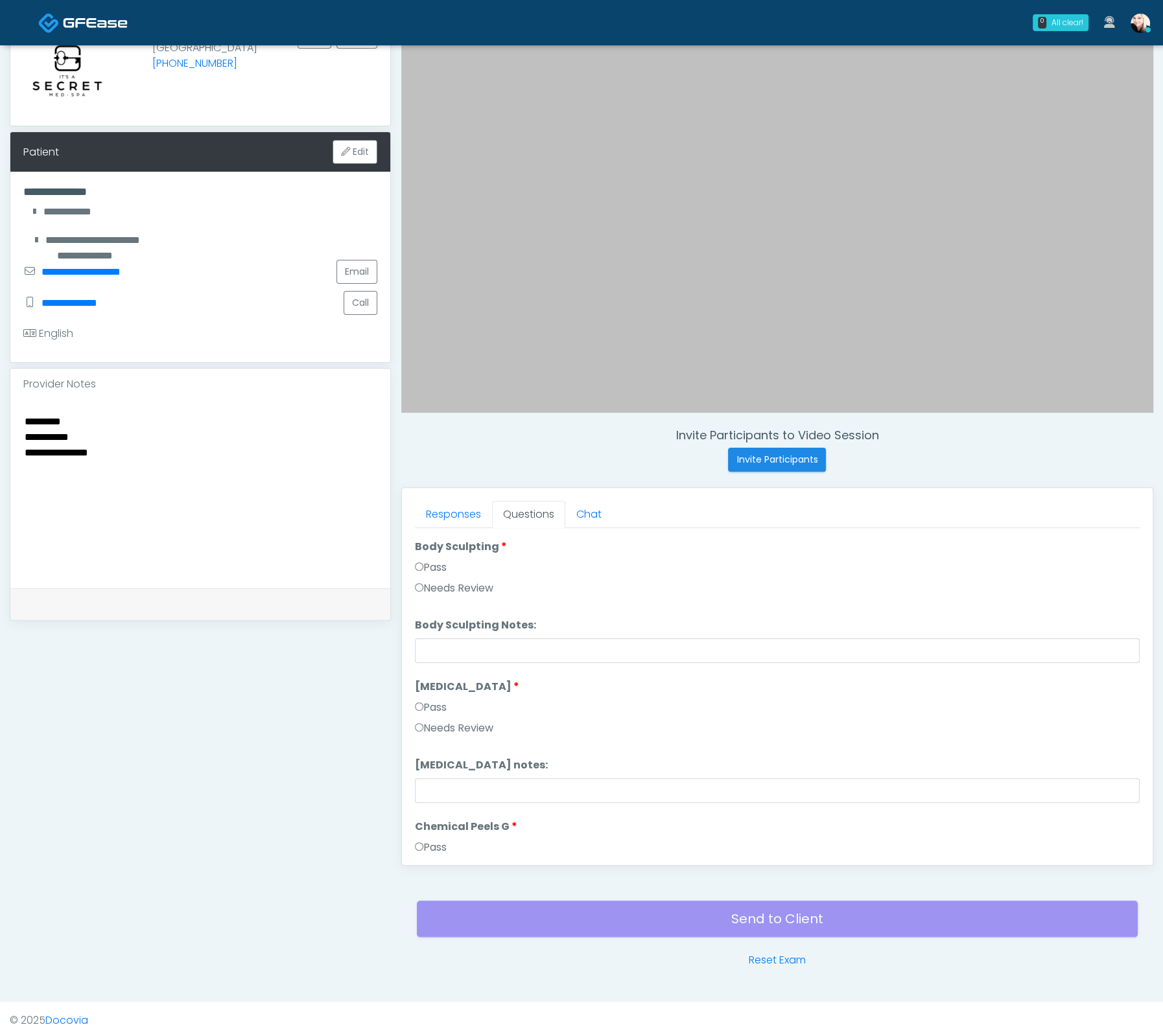
click at [425, 705] on label "Pass" at bounding box center [431, 707] width 32 height 16
drag, startPoint x: 430, startPoint y: 836, endPoint x: 478, endPoint y: 830, distance: 48.4
click at [430, 836] on label "Pass" at bounding box center [431, 844] width 32 height 16
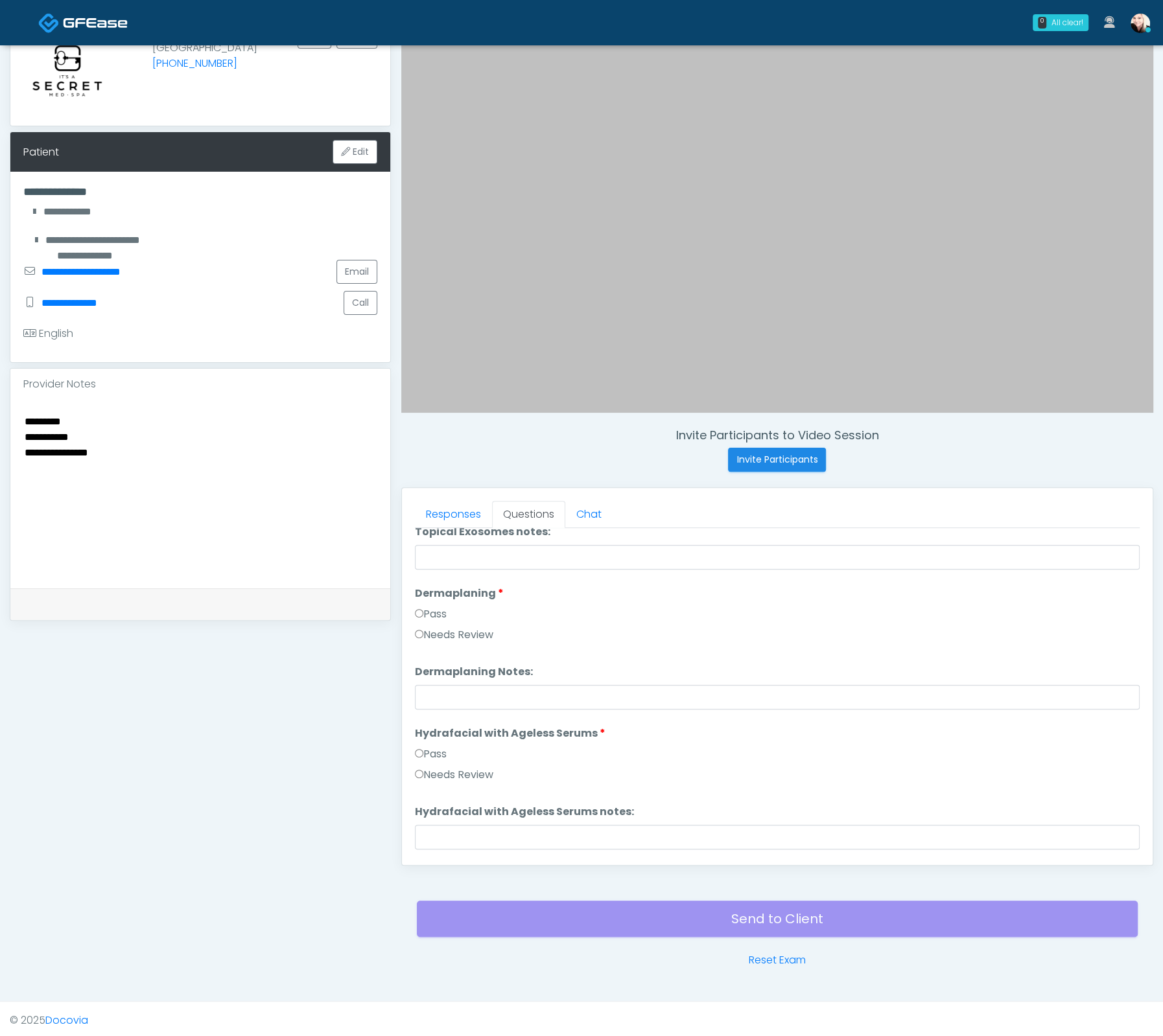
scroll to position [2099, 0]
click at [425, 753] on label "Pass" at bounding box center [431, 750] width 32 height 16
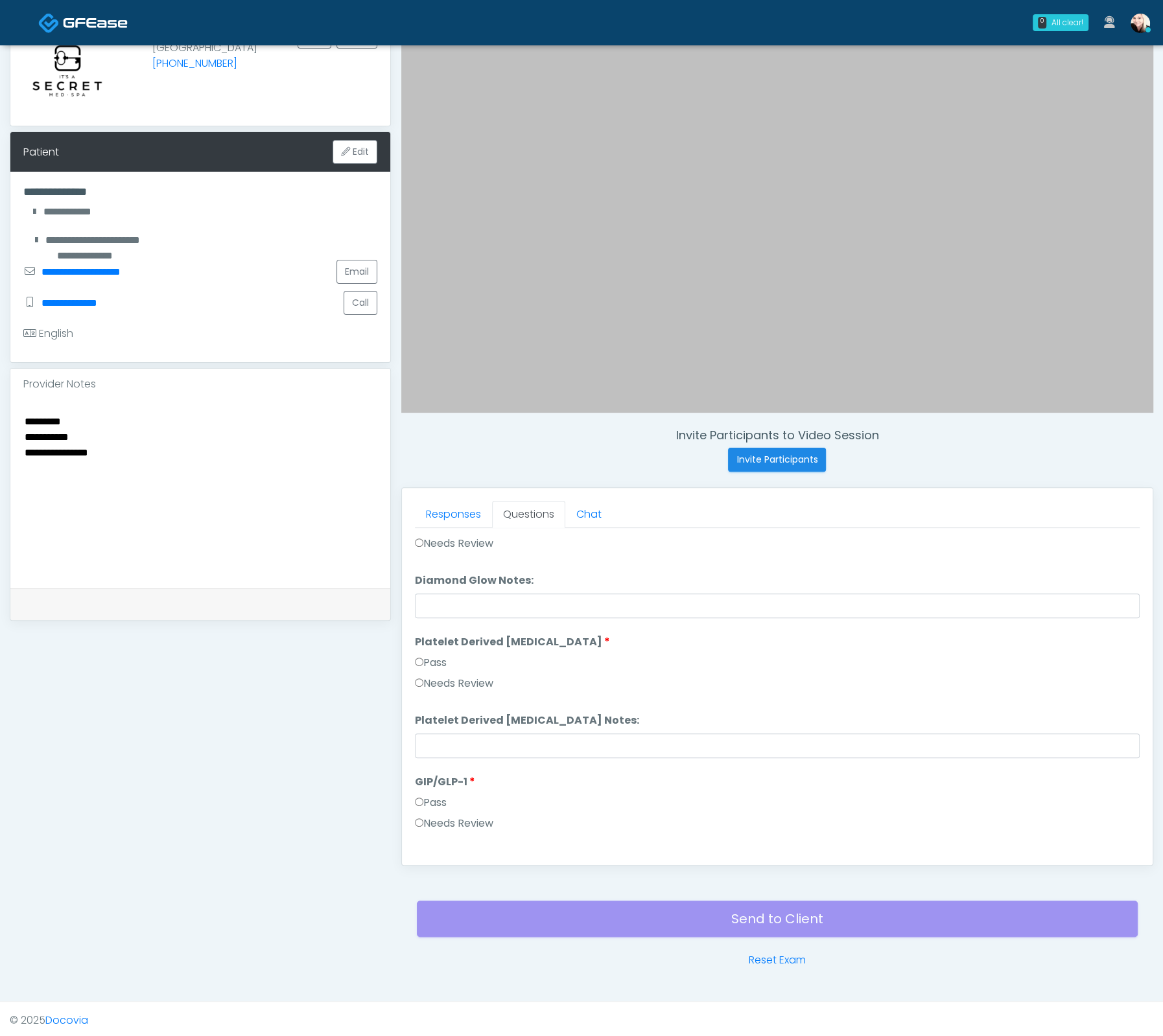
scroll to position [2467, 0]
drag, startPoint x: 426, startPoint y: 803, endPoint x: 447, endPoint y: 793, distance: 23.3
click at [427, 803] on label "Pass" at bounding box center [431, 802] width 32 height 16
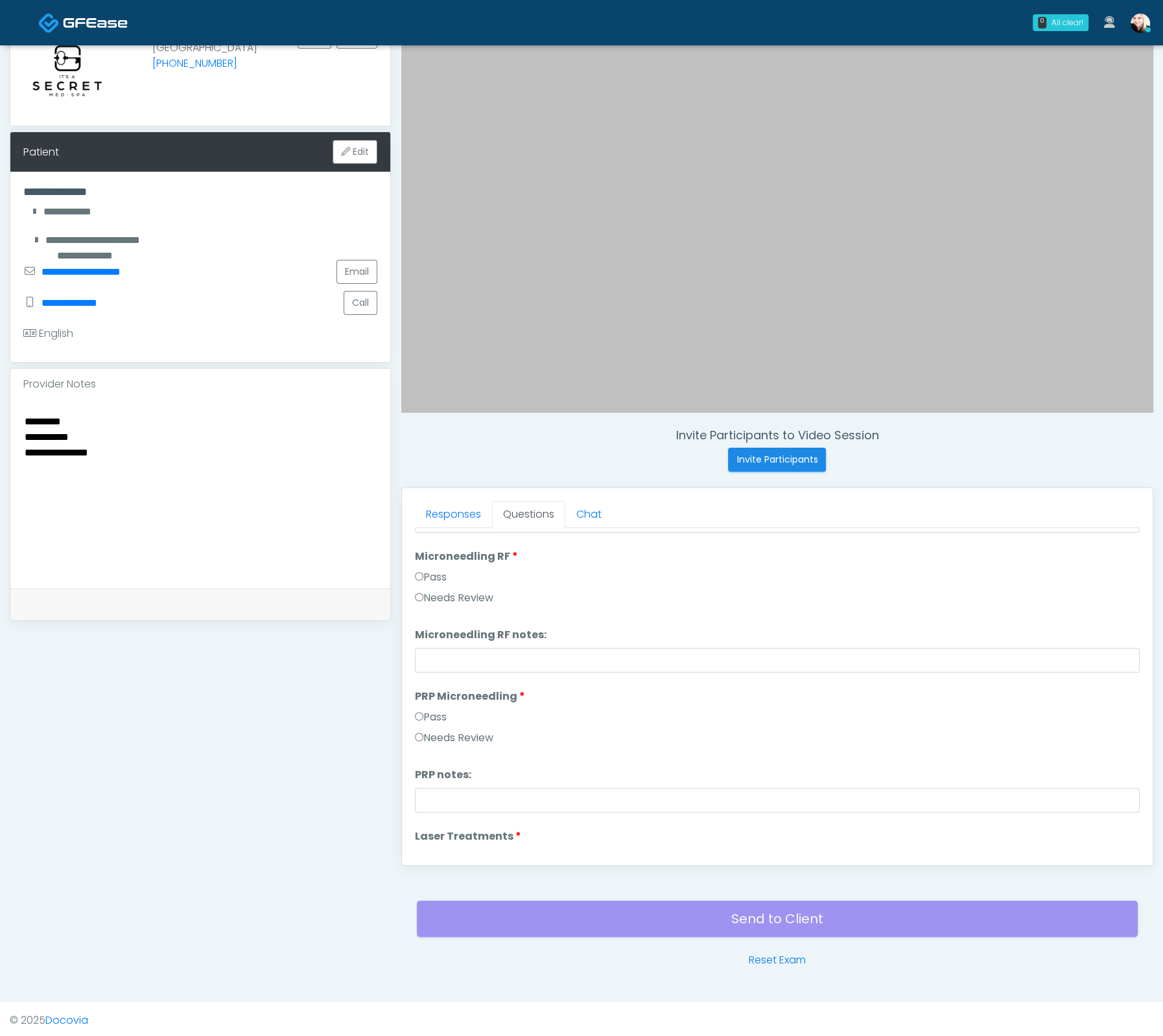
scroll to position [274, 0]
click at [415, 583] on li "Microneedling RF Microneedling RF Pass Needs Review" at bounding box center [777, 598] width 725 height 62
click at [418, 587] on label "Pass" at bounding box center [431, 595] width 32 height 16
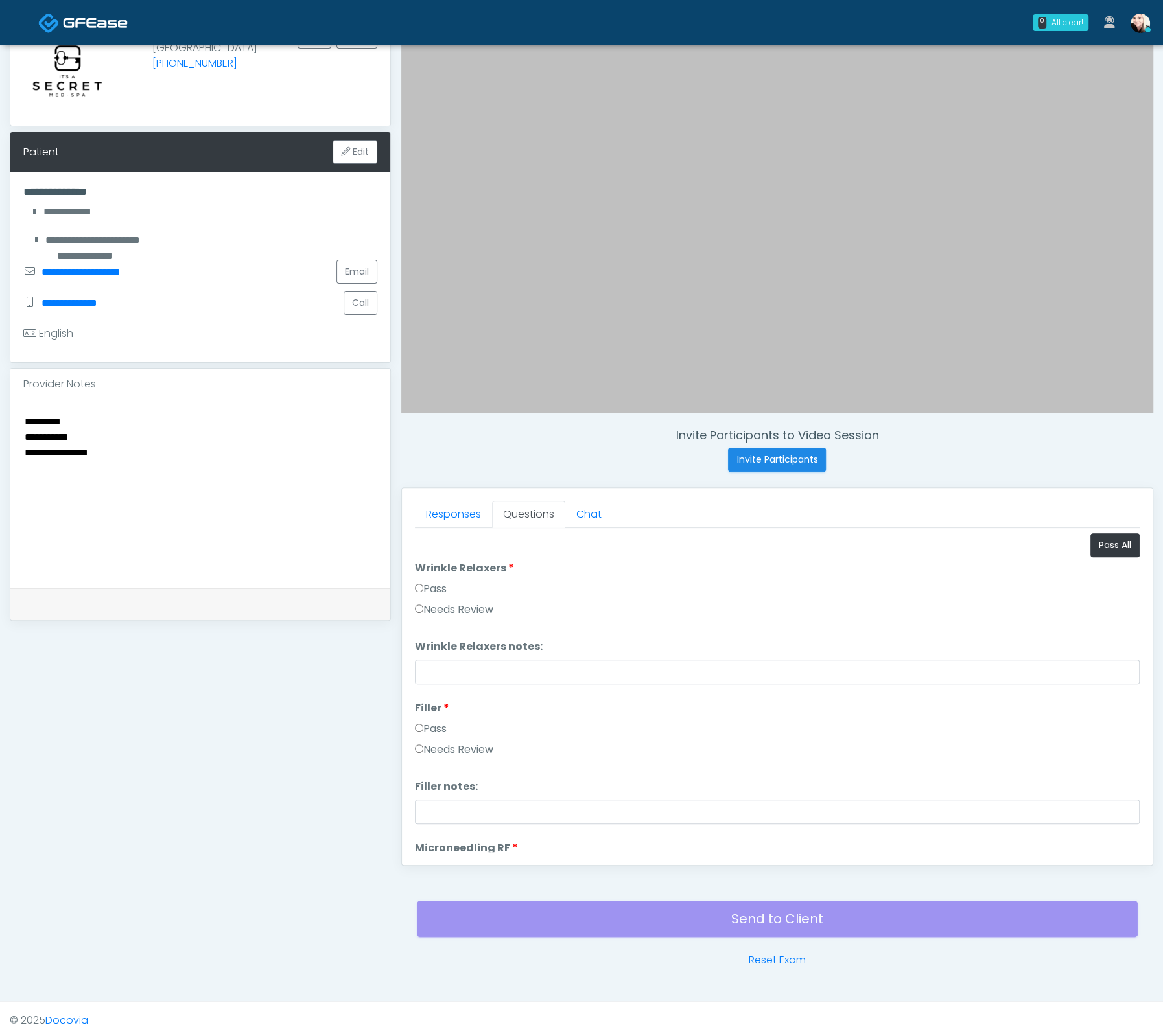
click at [412, 582] on div "Responses Questions Chat Good Faith Exam Script Good Faith Exam Script INTRODUC…" at bounding box center [777, 676] width 751 height 377
click at [420, 589] on label "Pass" at bounding box center [431, 589] width 32 height 16
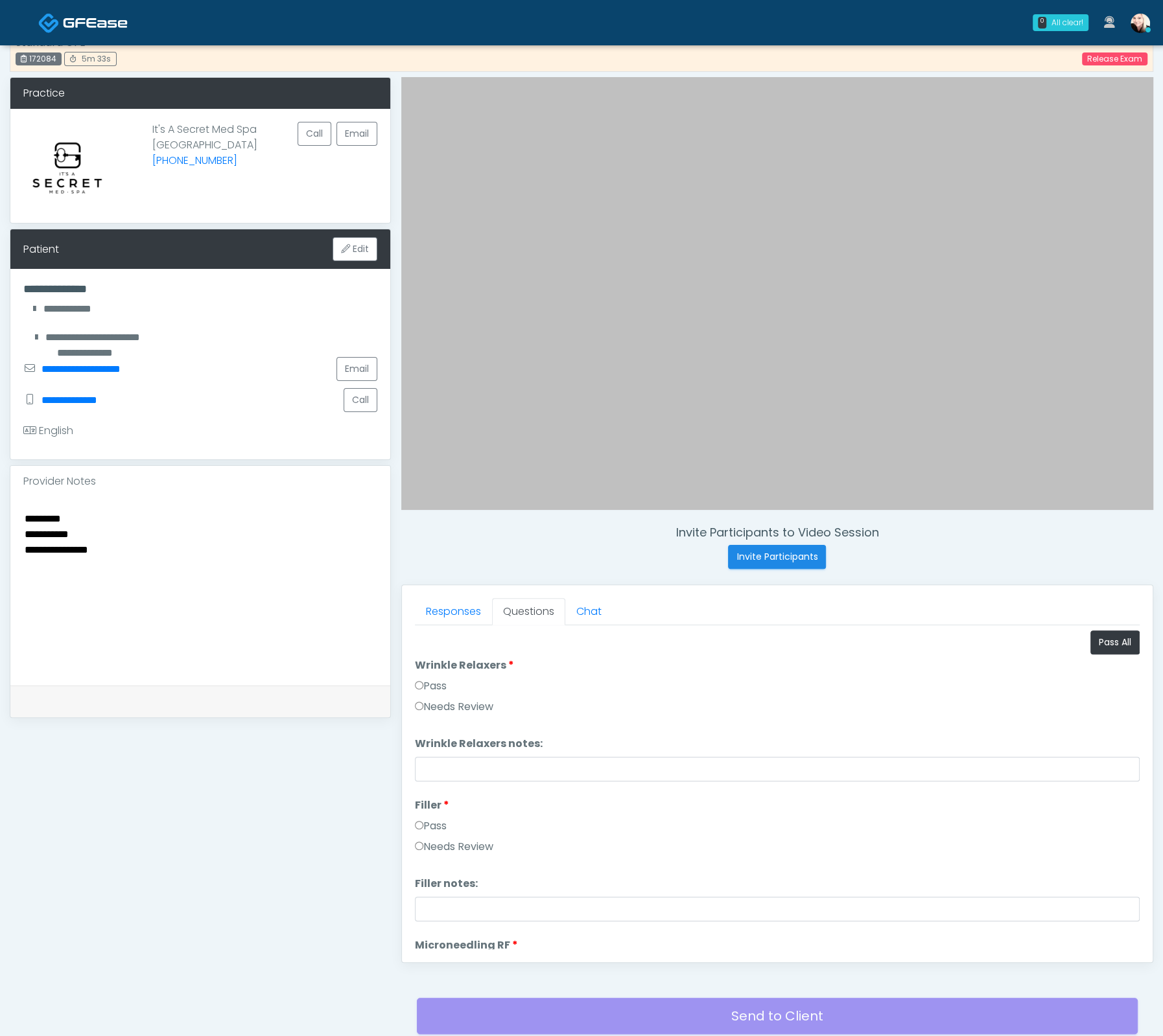
scroll to position [17, 0]
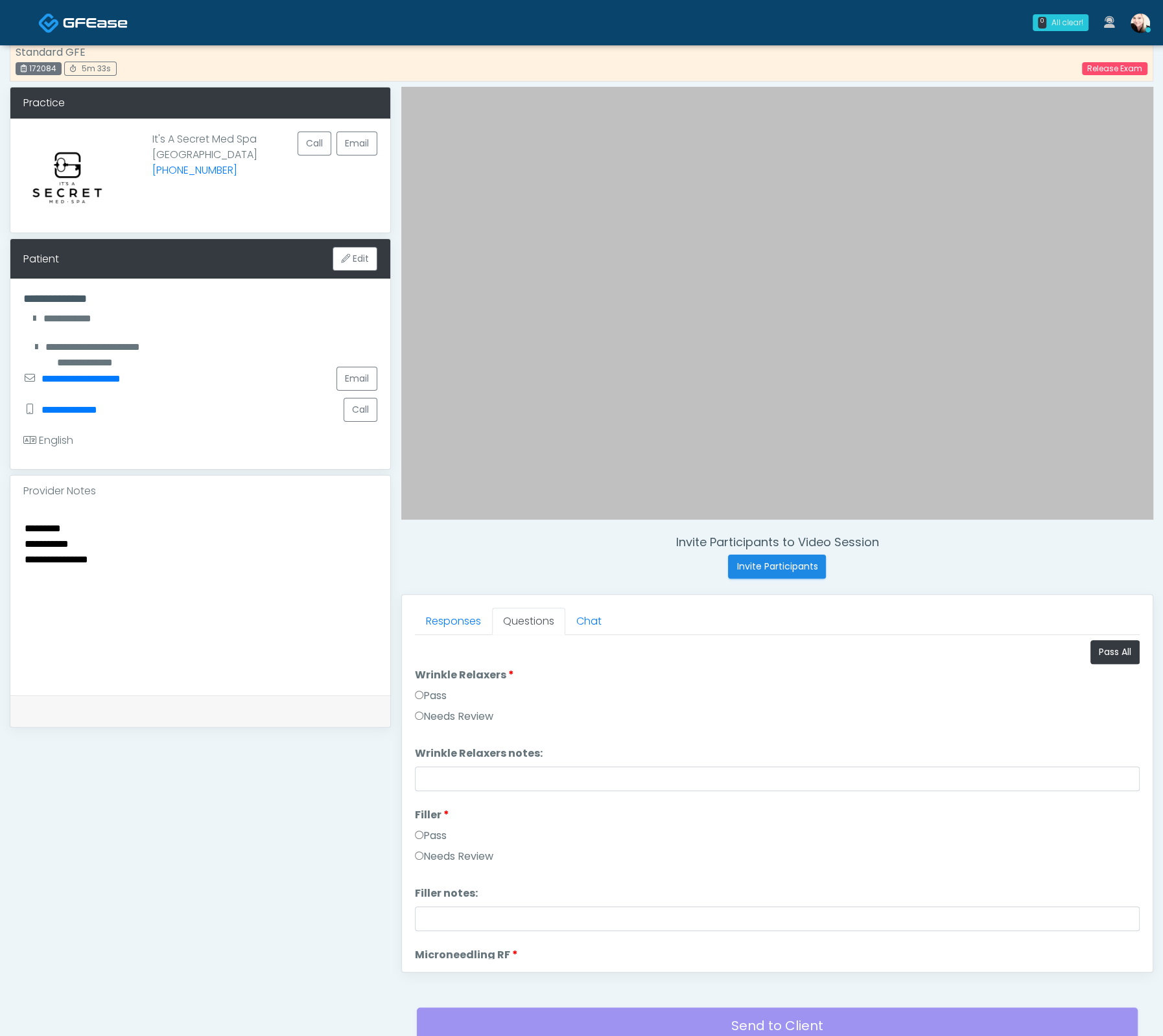
click at [425, 695] on label "Pass" at bounding box center [431, 696] width 32 height 16
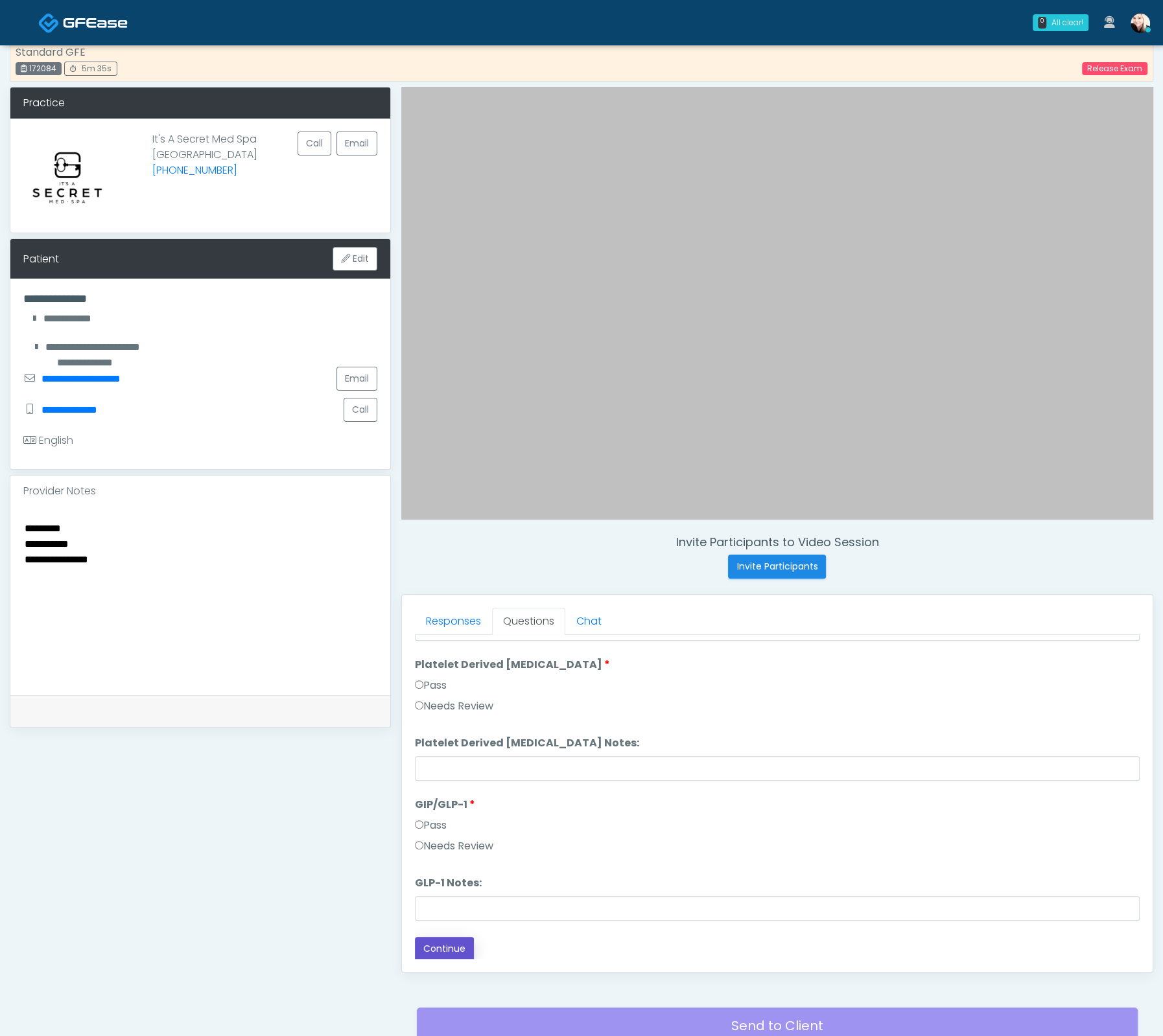
click at [437, 948] on button "Continue" at bounding box center [445, 949] width 59 height 24
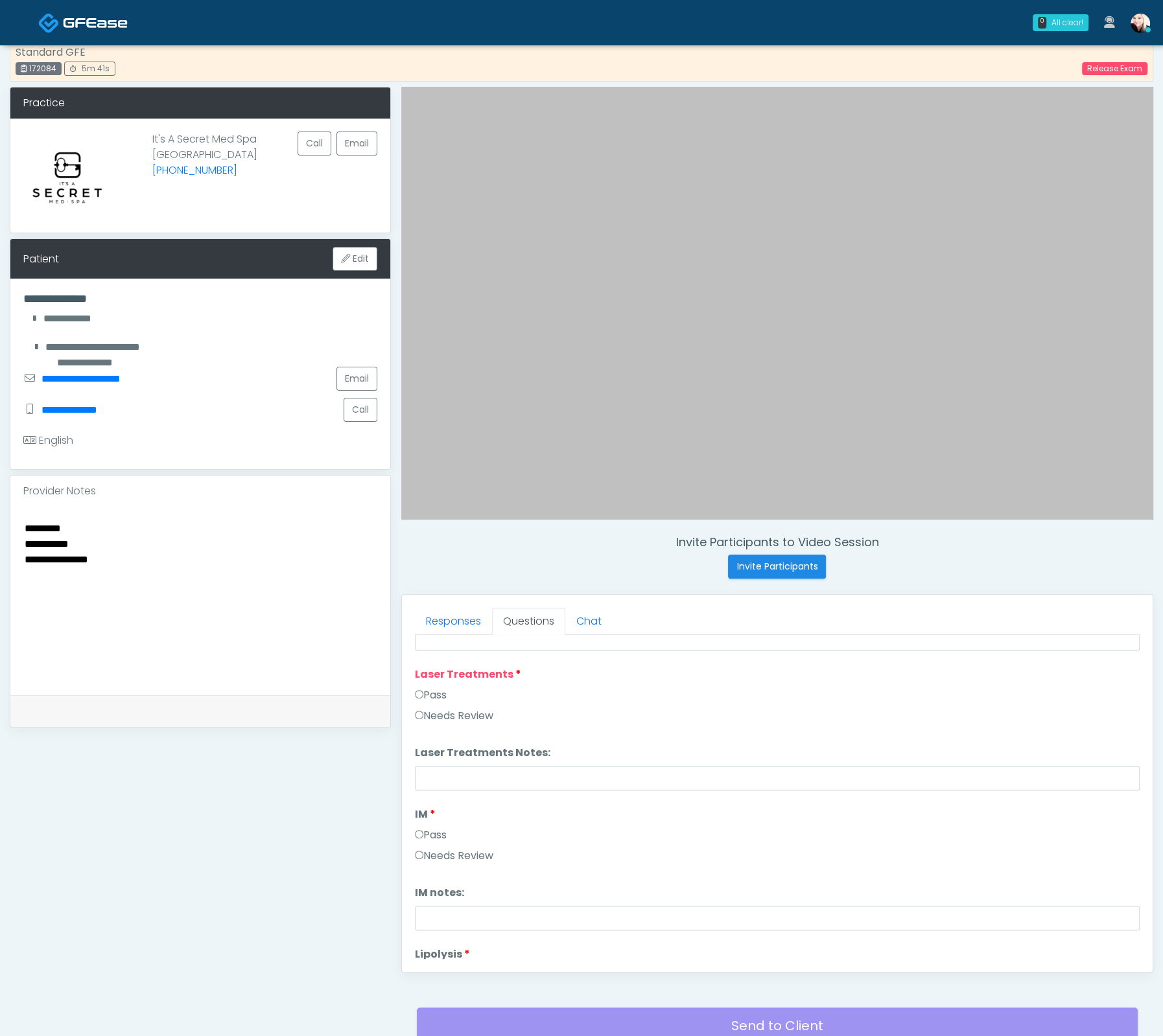
click at [428, 687] on label "Pass" at bounding box center [431, 695] width 32 height 16
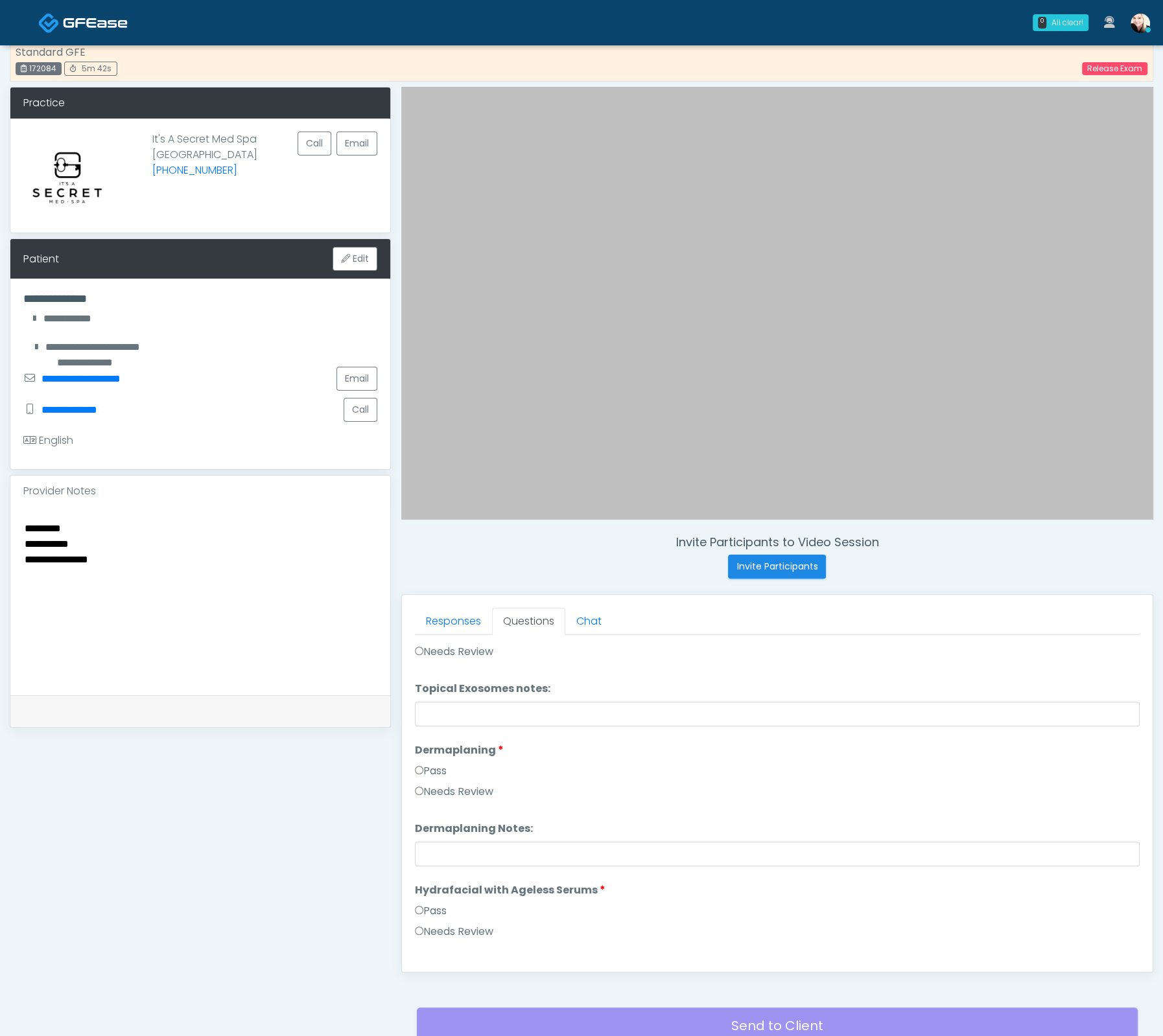
scroll to position [2551, 0]
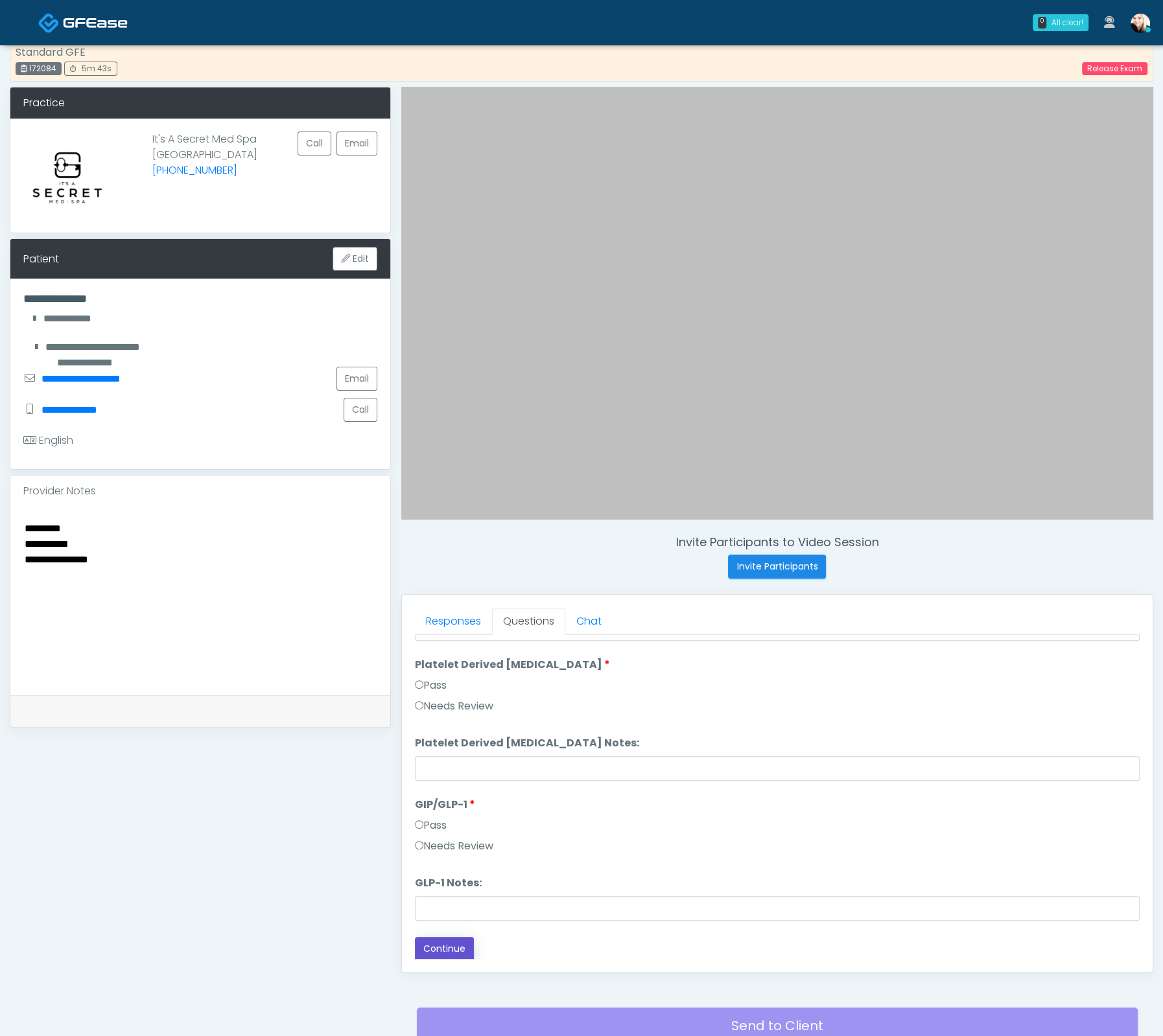
click at [465, 953] on button "Continue" at bounding box center [445, 949] width 59 height 24
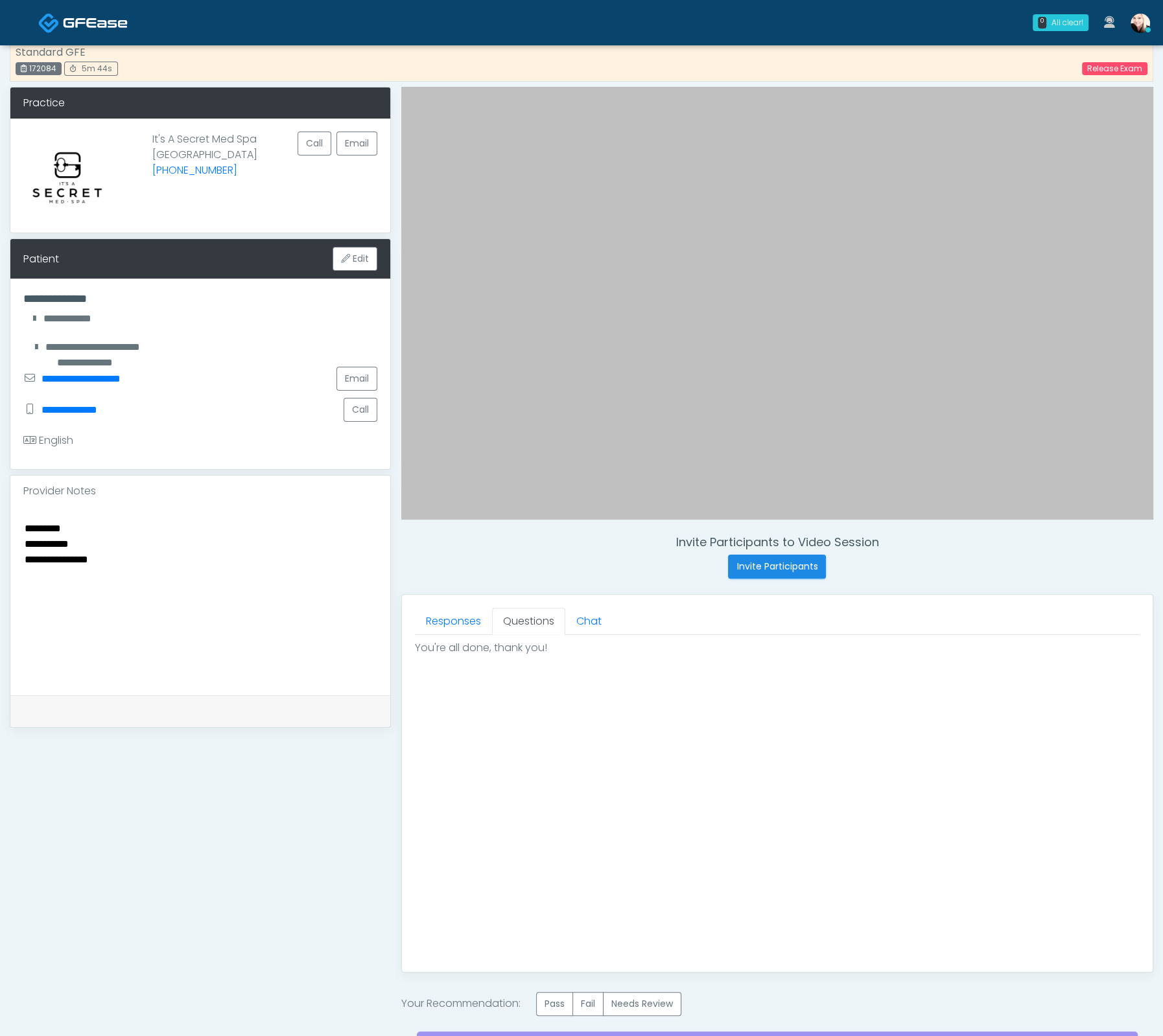
scroll to position [0, 0]
click at [554, 1009] on label "Pass" at bounding box center [554, 1004] width 37 height 24
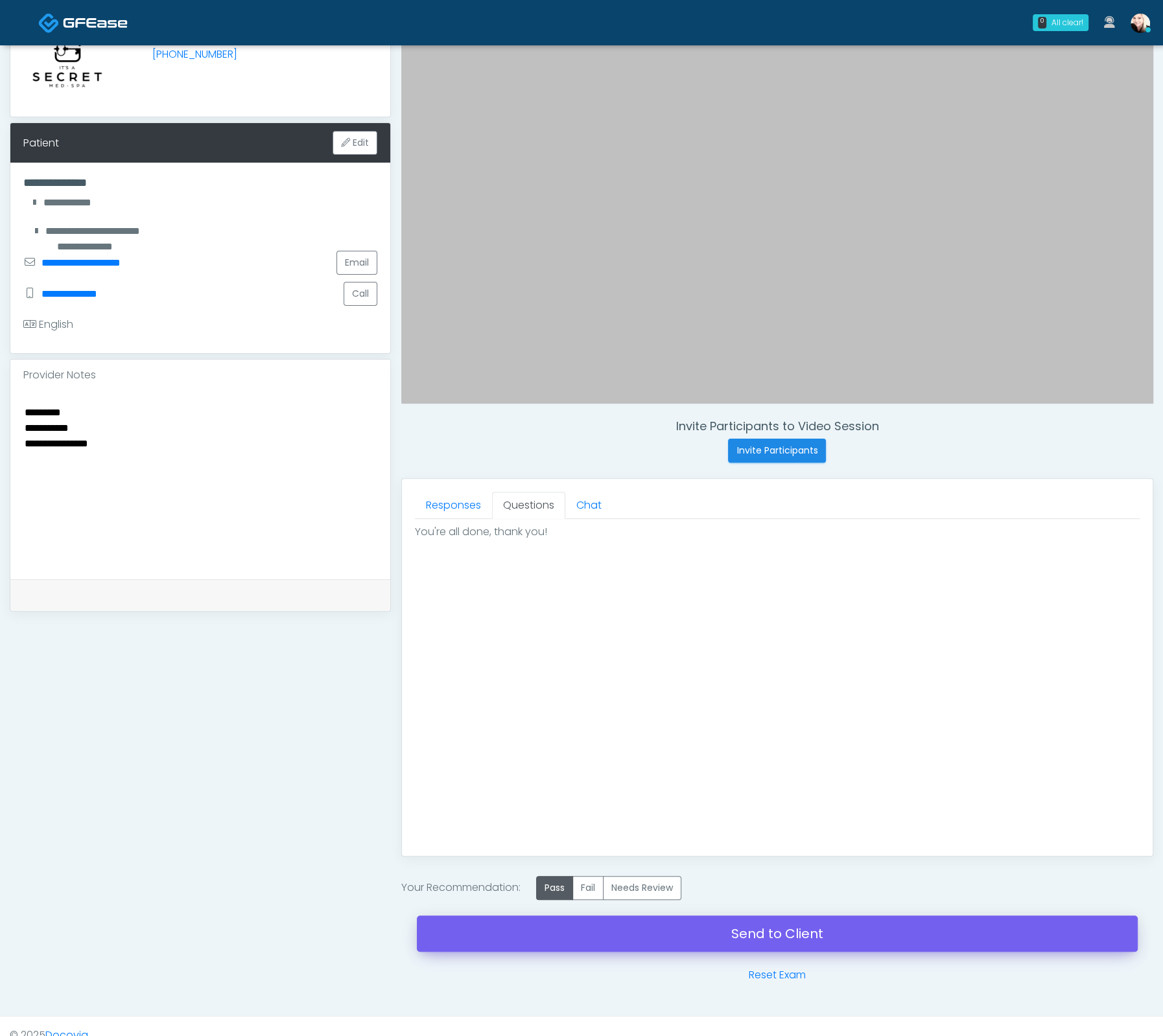
scroll to position [148, 0]
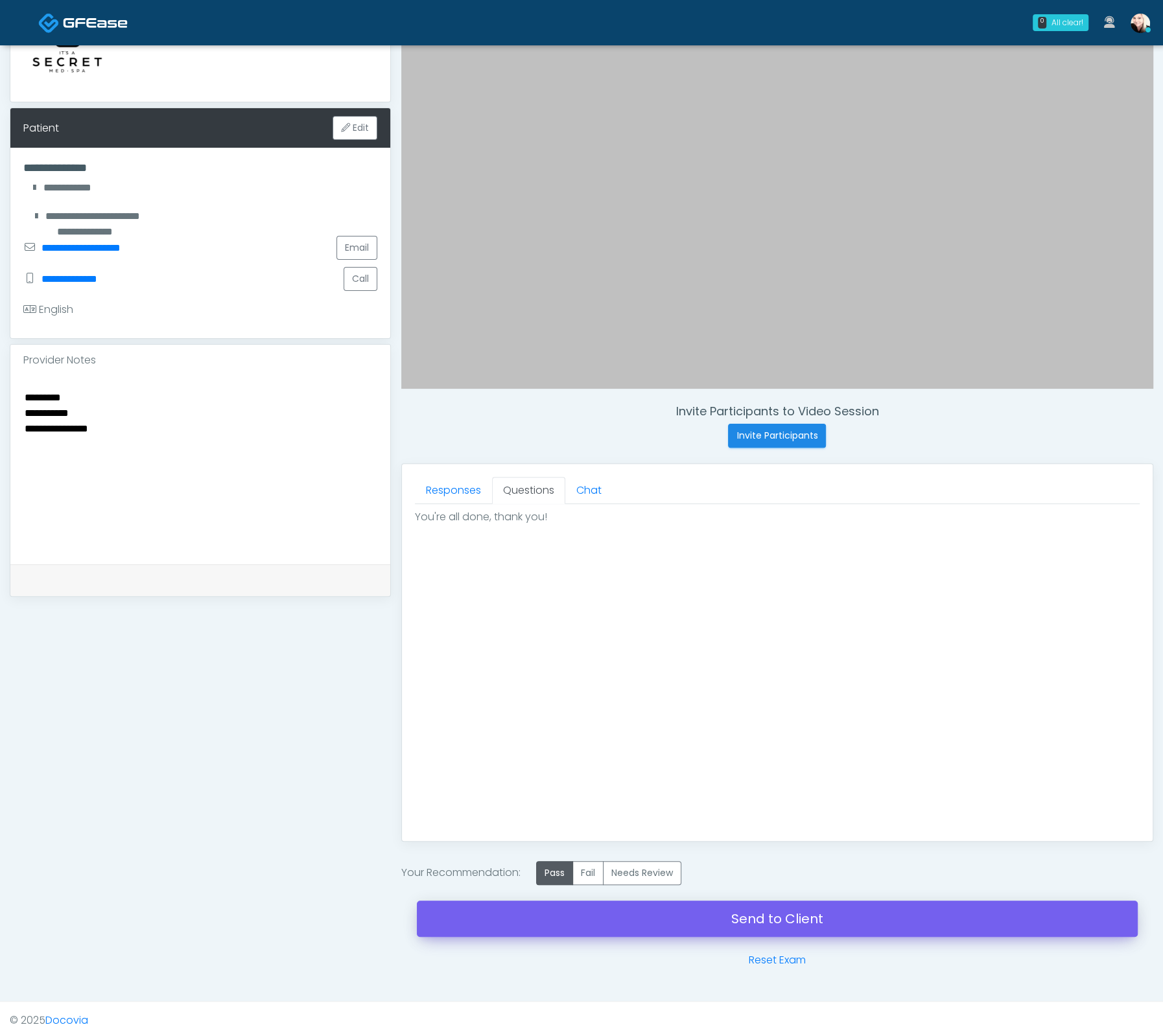
drag, startPoint x: 778, startPoint y: 878, endPoint x: 788, endPoint y: 901, distance: 25.1
click at [778, 878] on div "Your Recommendation: Pass Fail Needs Review" at bounding box center [777, 873] width 752 height 24
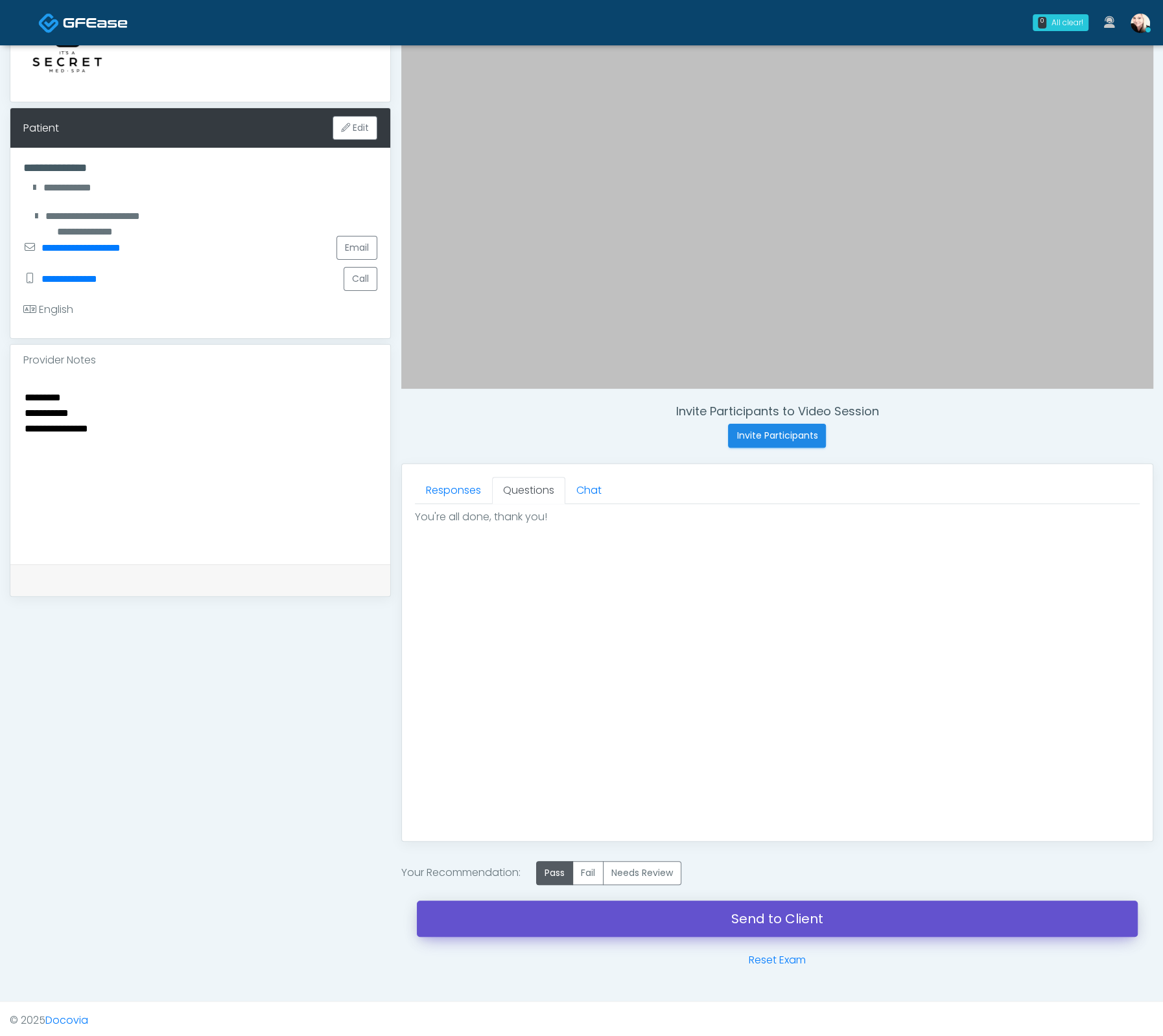
click at [789, 906] on link "Send to Client" at bounding box center [777, 919] width 720 height 36
drag, startPoint x: 775, startPoint y: 924, endPoint x: 636, endPoint y: 373, distance: 568.3
click at [775, 923] on link "Send to Client" at bounding box center [777, 919] width 720 height 36
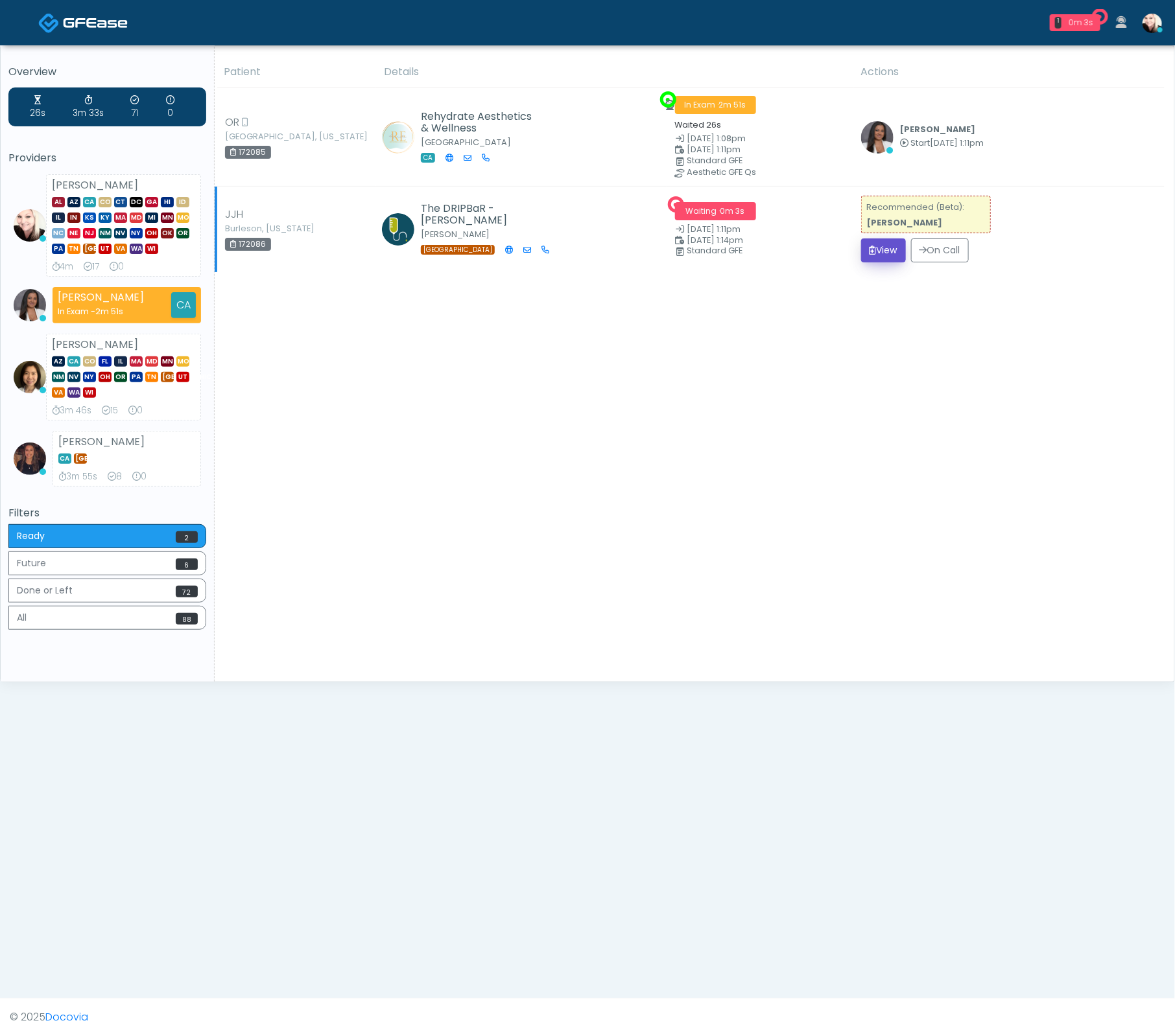
click at [870, 248] on icon "submit" at bounding box center [873, 250] width 7 height 9
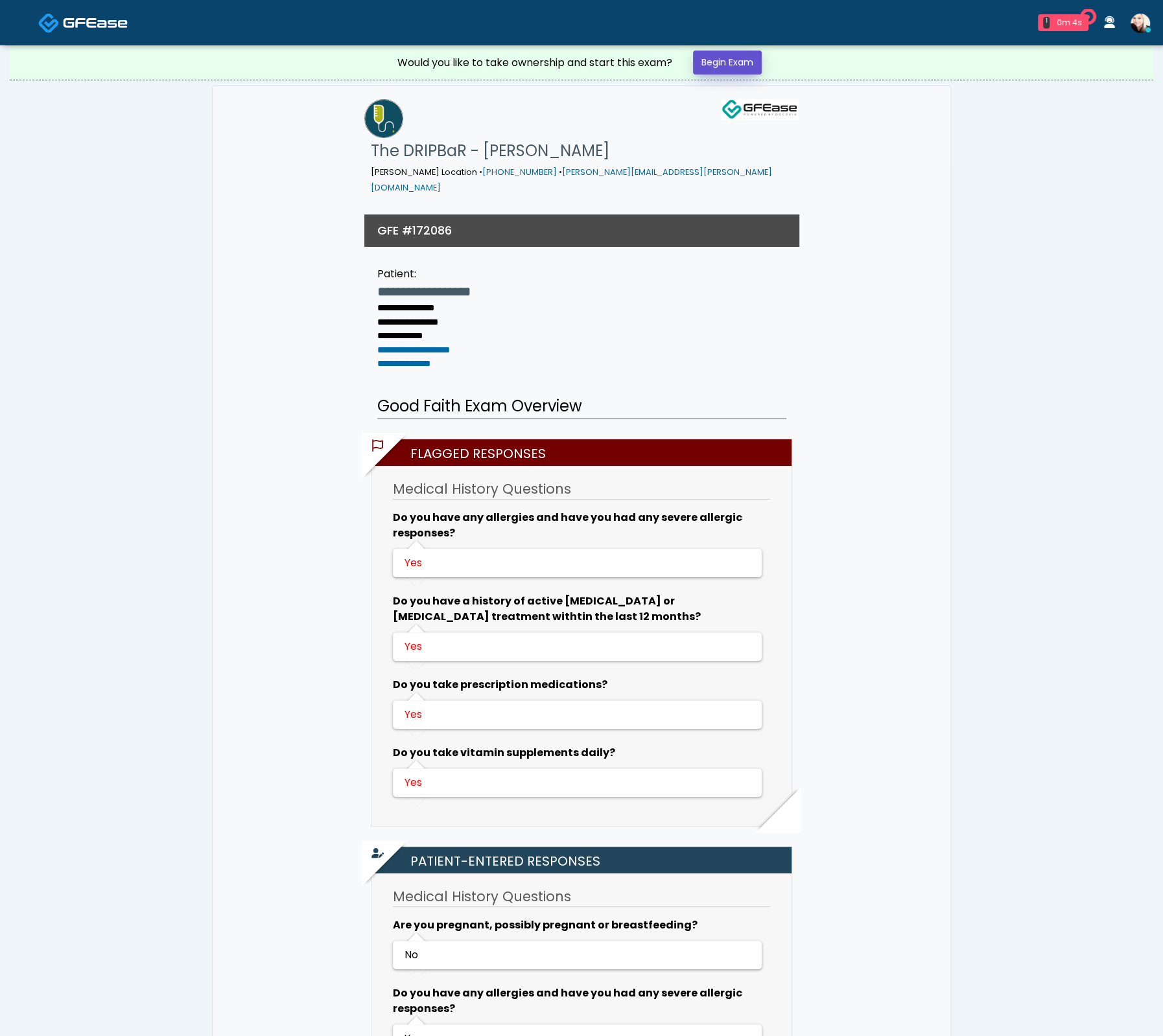
click at [746, 71] on link "Begin Exam" at bounding box center [727, 62] width 69 height 24
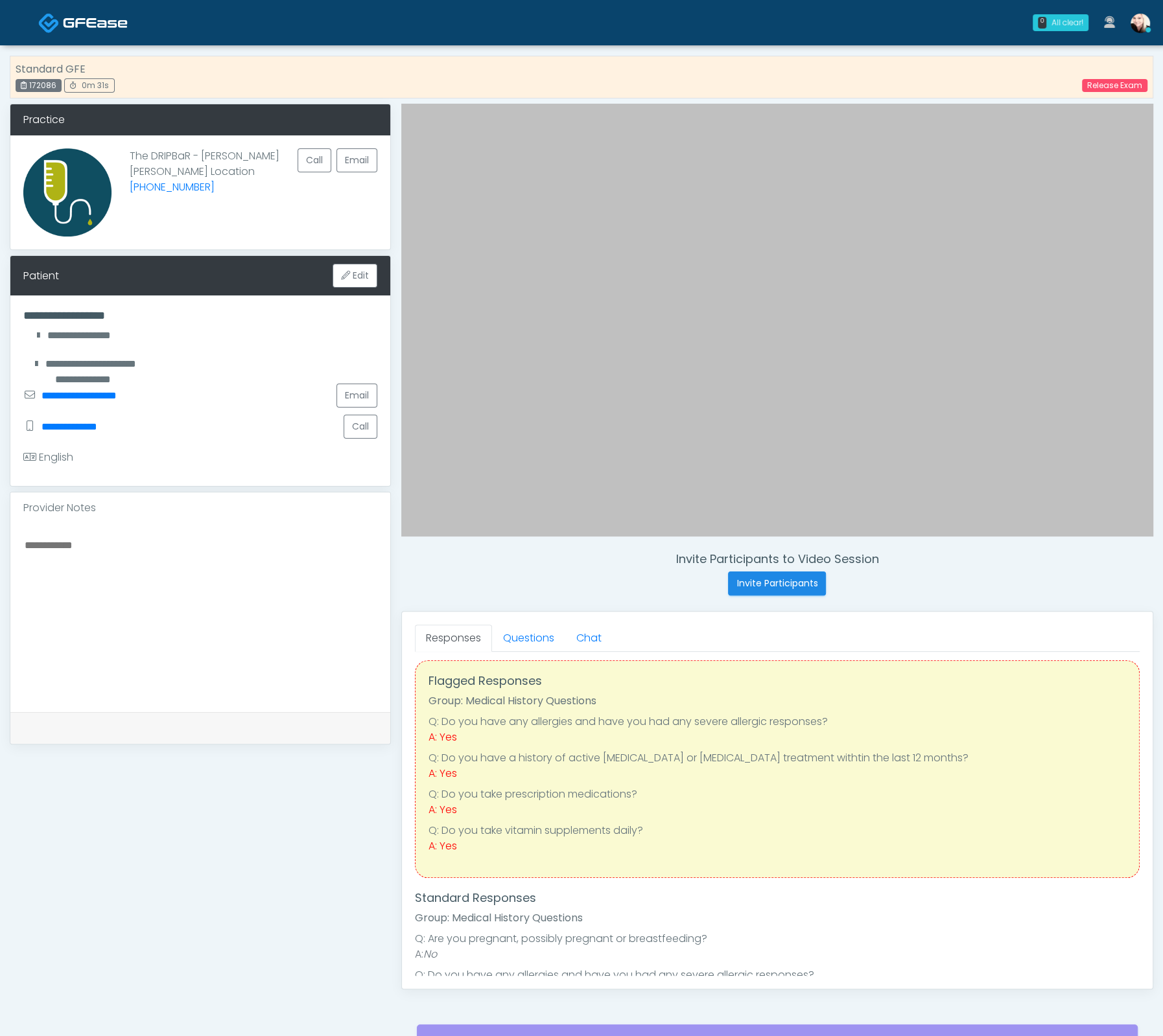
scroll to position [10, 0]
drag, startPoint x: 614, startPoint y: 692, endPoint x: 614, endPoint y: 716, distance: 24.0
click at [614, 693] on li "Group: Medical History Questions" at bounding box center [777, 701] width 697 height 16
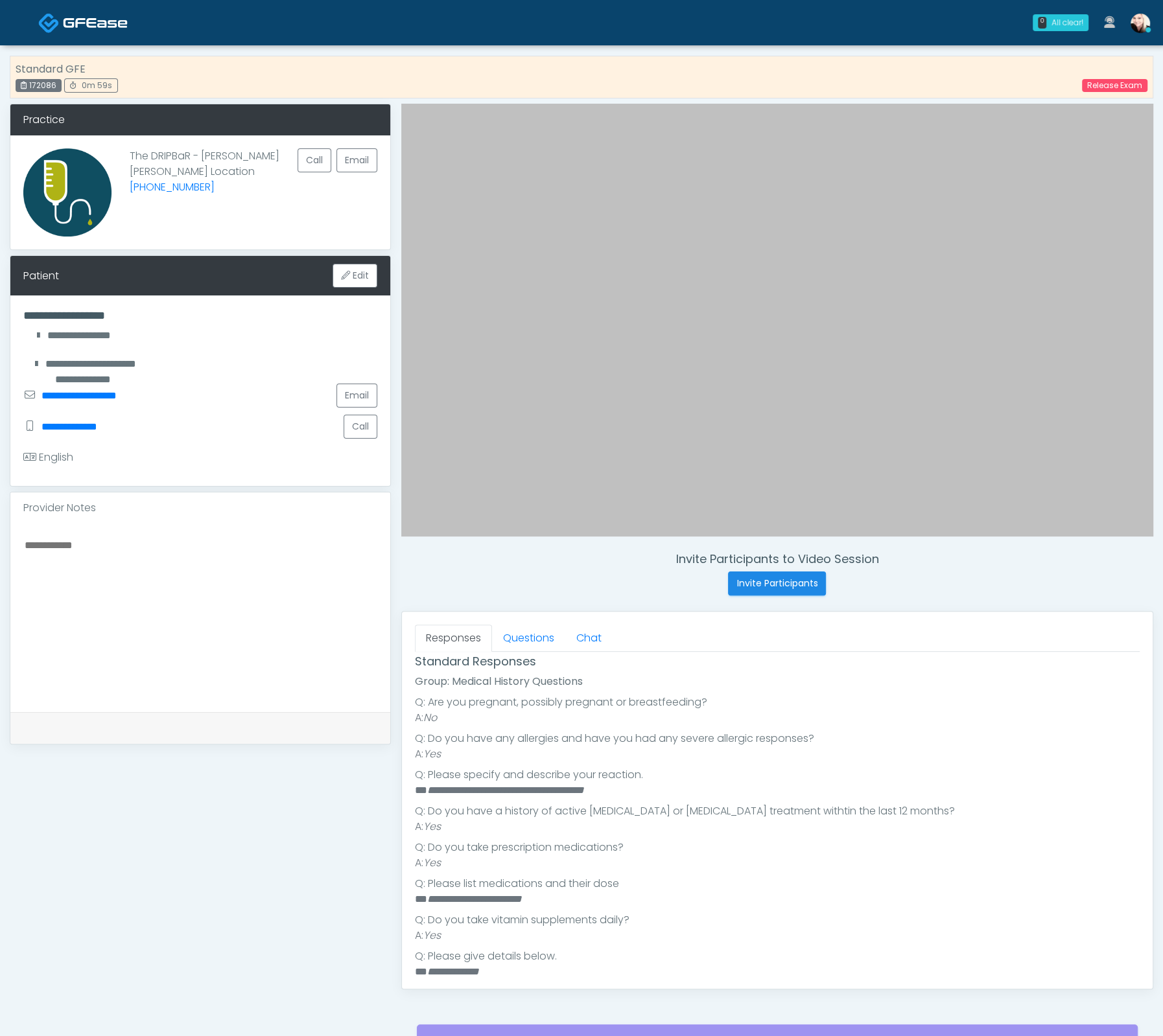
scroll to position [248, 0]
drag, startPoint x: 416, startPoint y: 788, endPoint x: 679, endPoint y: 796, distance: 263.1
click at [674, 797] on ul "**********" at bounding box center [777, 906] width 725 height 425
click at [689, 792] on li "**********" at bounding box center [771, 789] width 713 height 16
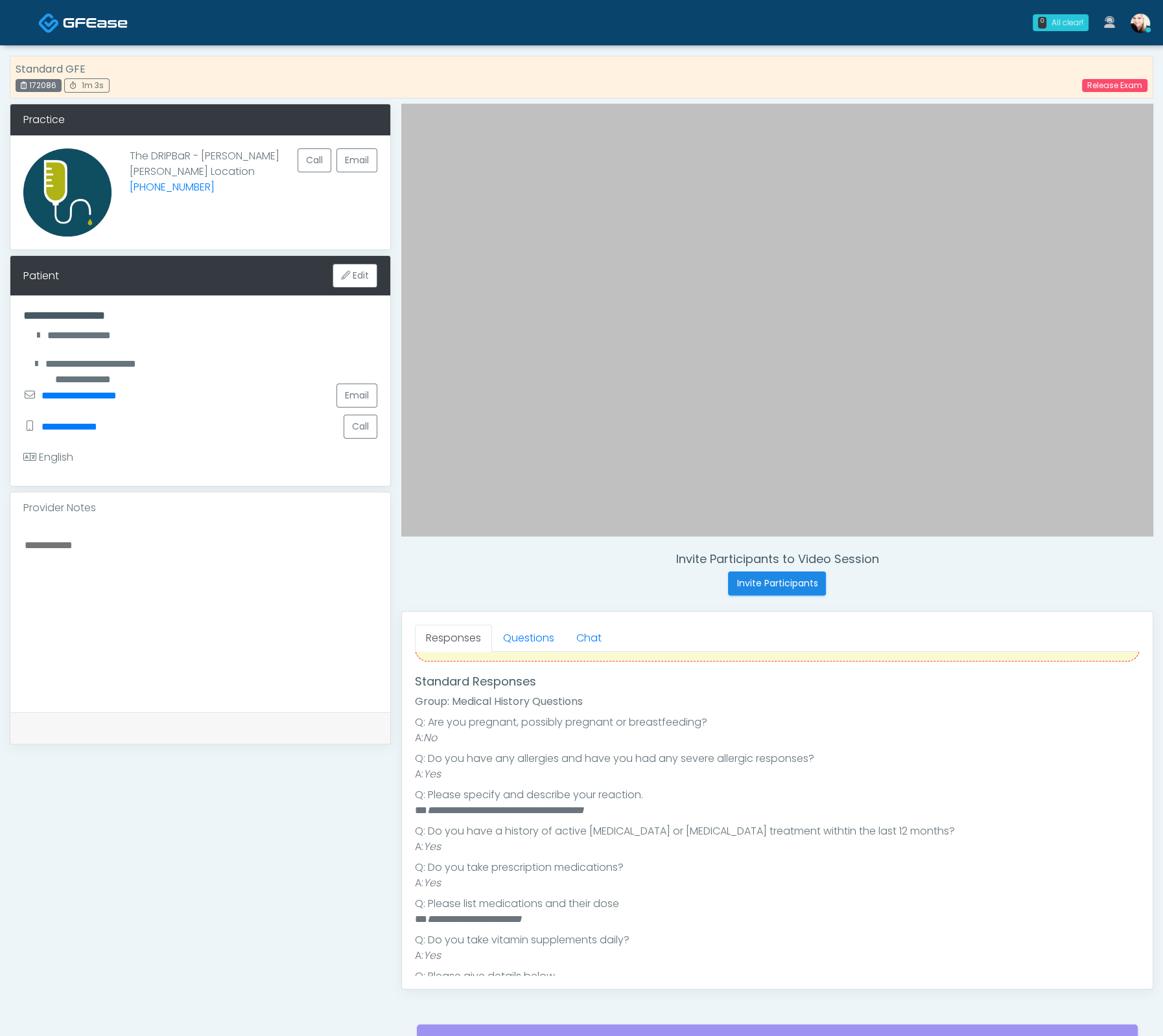
click at [720, 805] on li "**********" at bounding box center [771, 810] width 713 height 16
drag, startPoint x: 707, startPoint y: 806, endPoint x: 427, endPoint y: 804, distance: 280.0
click at [427, 804] on li "**********" at bounding box center [771, 810] width 713 height 16
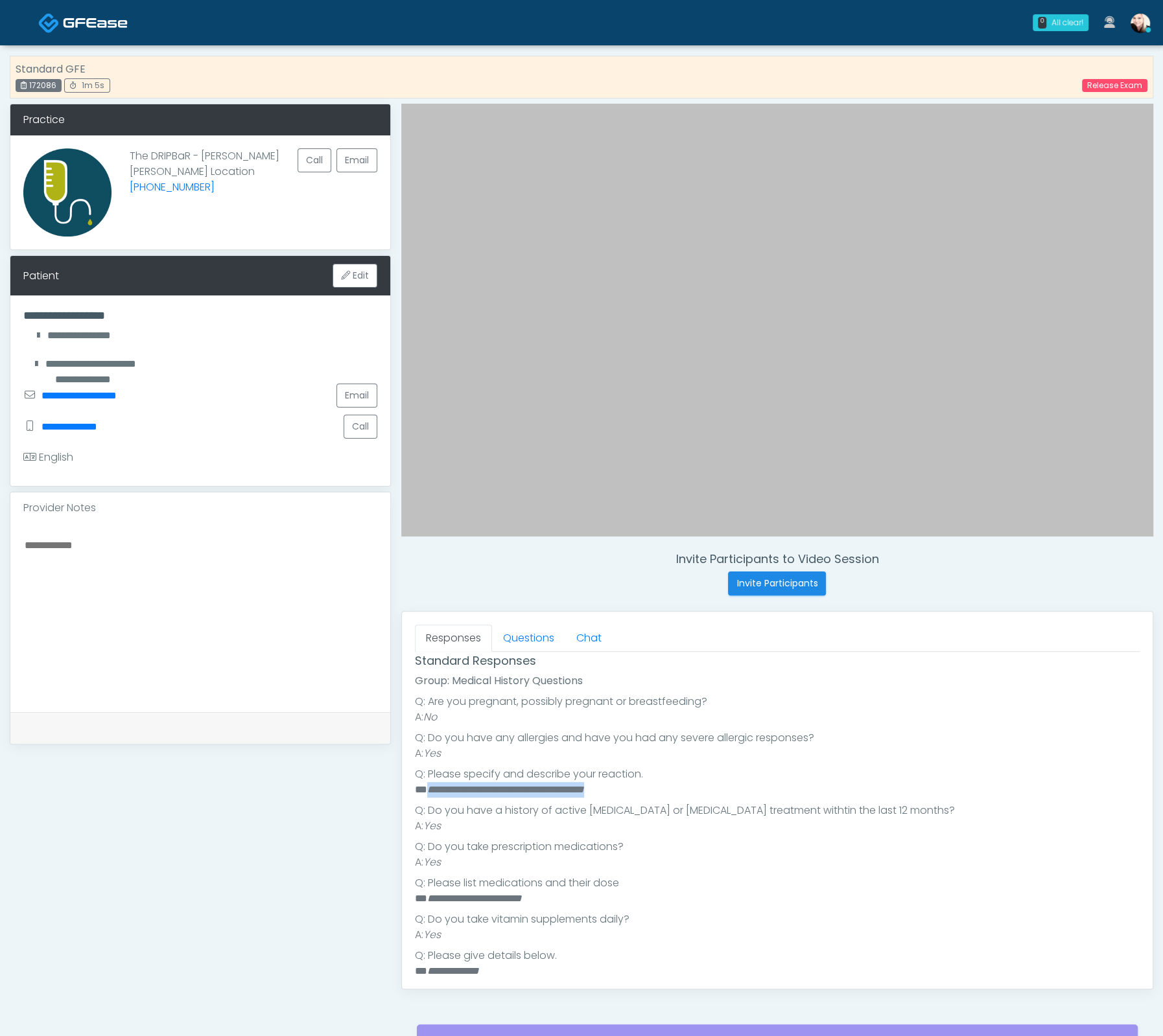
scroll to position [248, 0]
click at [222, 572] on textarea at bounding box center [200, 615] width 354 height 158
drag, startPoint x: 73, startPoint y: 544, endPoint x: 283, endPoint y: 556, distance: 210.3
click at [278, 557] on textarea "**********" at bounding box center [200, 615] width 354 height 158
click at [337, 552] on textarea "**********" at bounding box center [200, 615] width 354 height 158
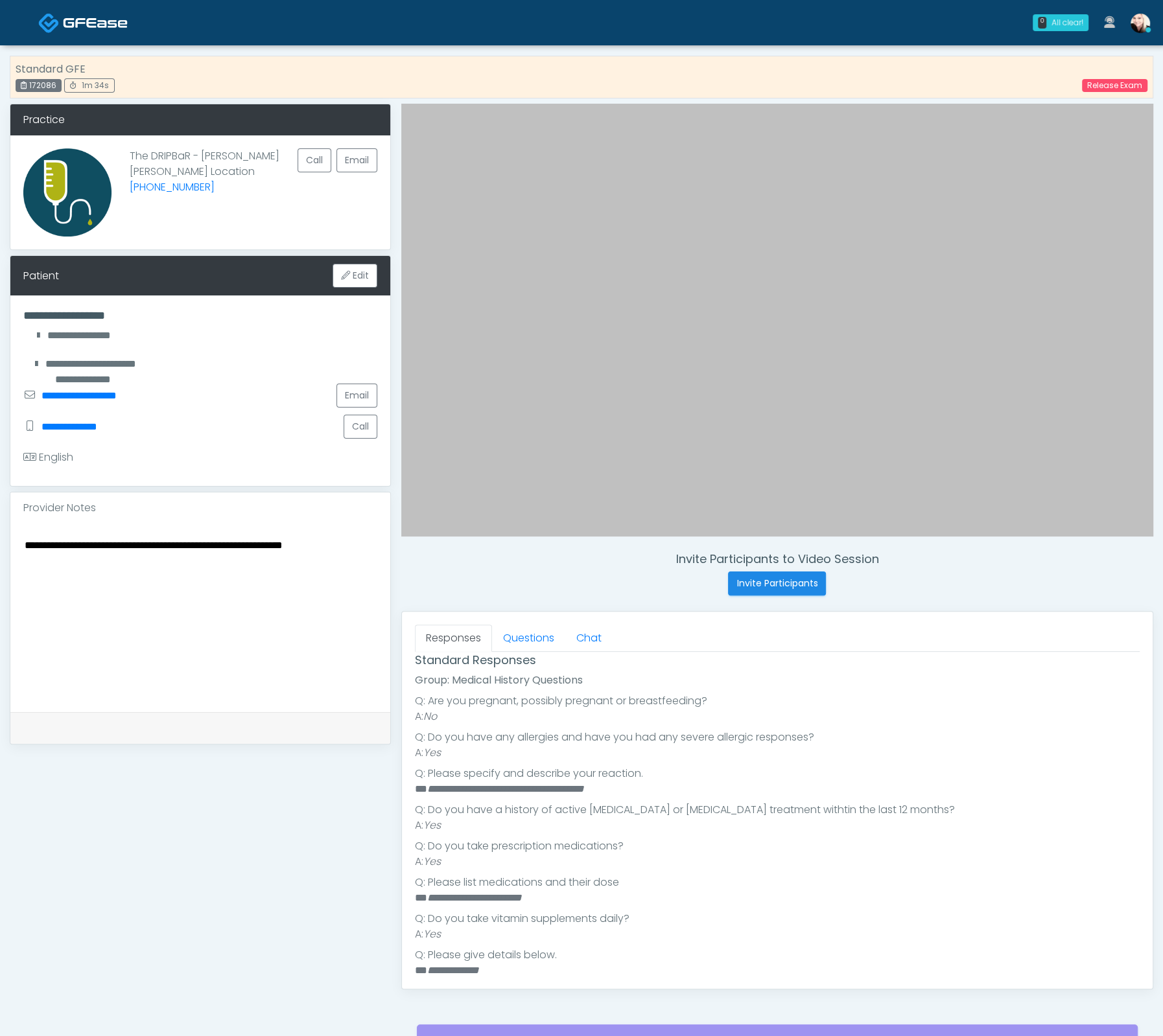
click at [355, 544] on textarea "**********" at bounding box center [200, 615] width 354 height 158
click at [161, 545] on textarea "**********" at bounding box center [200, 615] width 354 height 158
drag, startPoint x: 120, startPoint y: 560, endPoint x: 25, endPoint y: 544, distance: 96.3
click at [26, 544] on textarea "**********" at bounding box center [200, 615] width 354 height 158
click at [25, 544] on textarea "**********" at bounding box center [200, 615] width 354 height 158
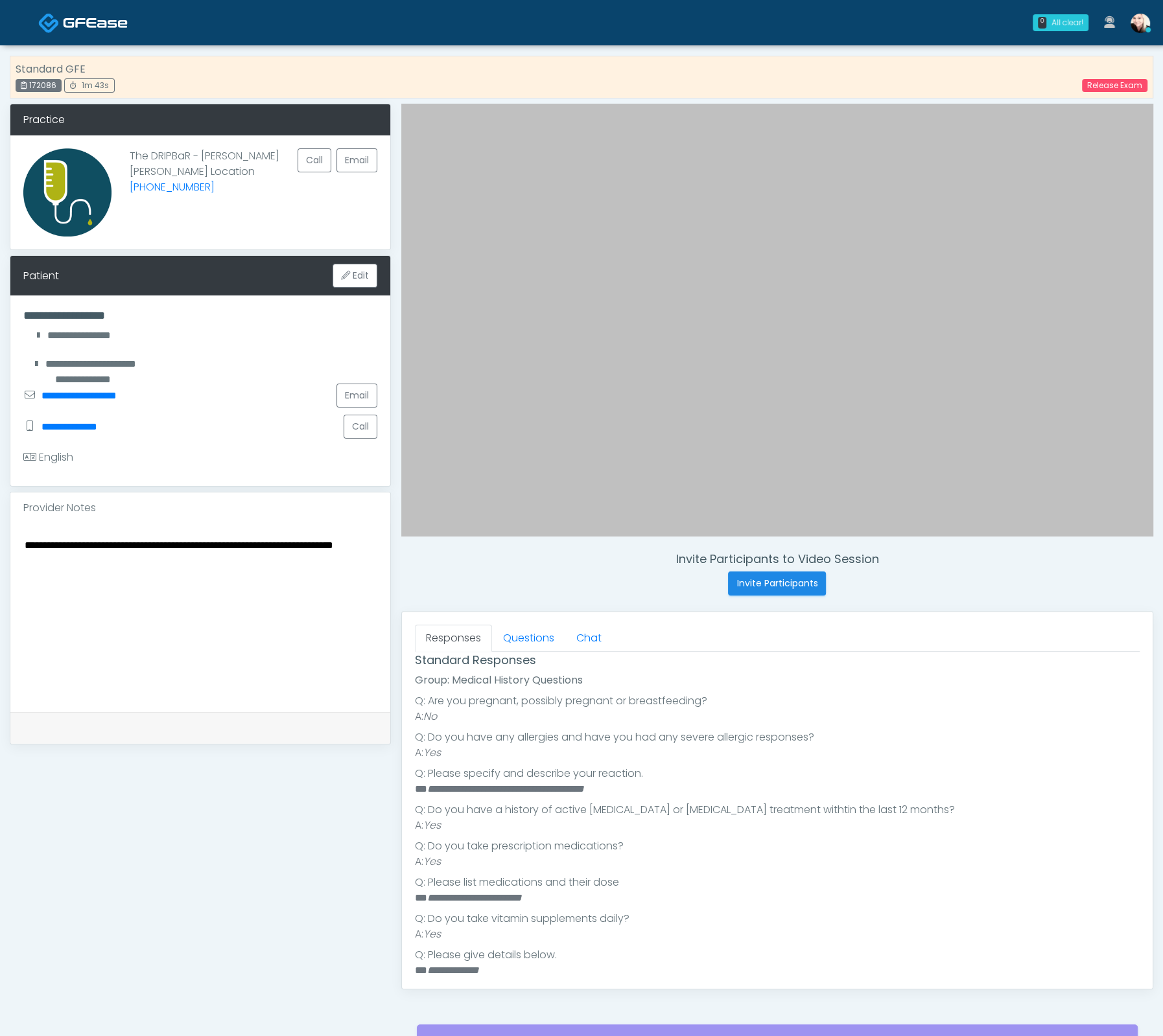
drag, startPoint x: 23, startPoint y: 544, endPoint x: 130, endPoint y: 561, distance: 108.3
click at [130, 561] on textarea "**********" at bounding box center [200, 615] width 354 height 158
drag, startPoint x: 158, startPoint y: 565, endPoint x: 6, endPoint y: 543, distance: 153.6
click at [6, 543] on div "**********" at bounding box center [581, 585] width 1163 height 1079
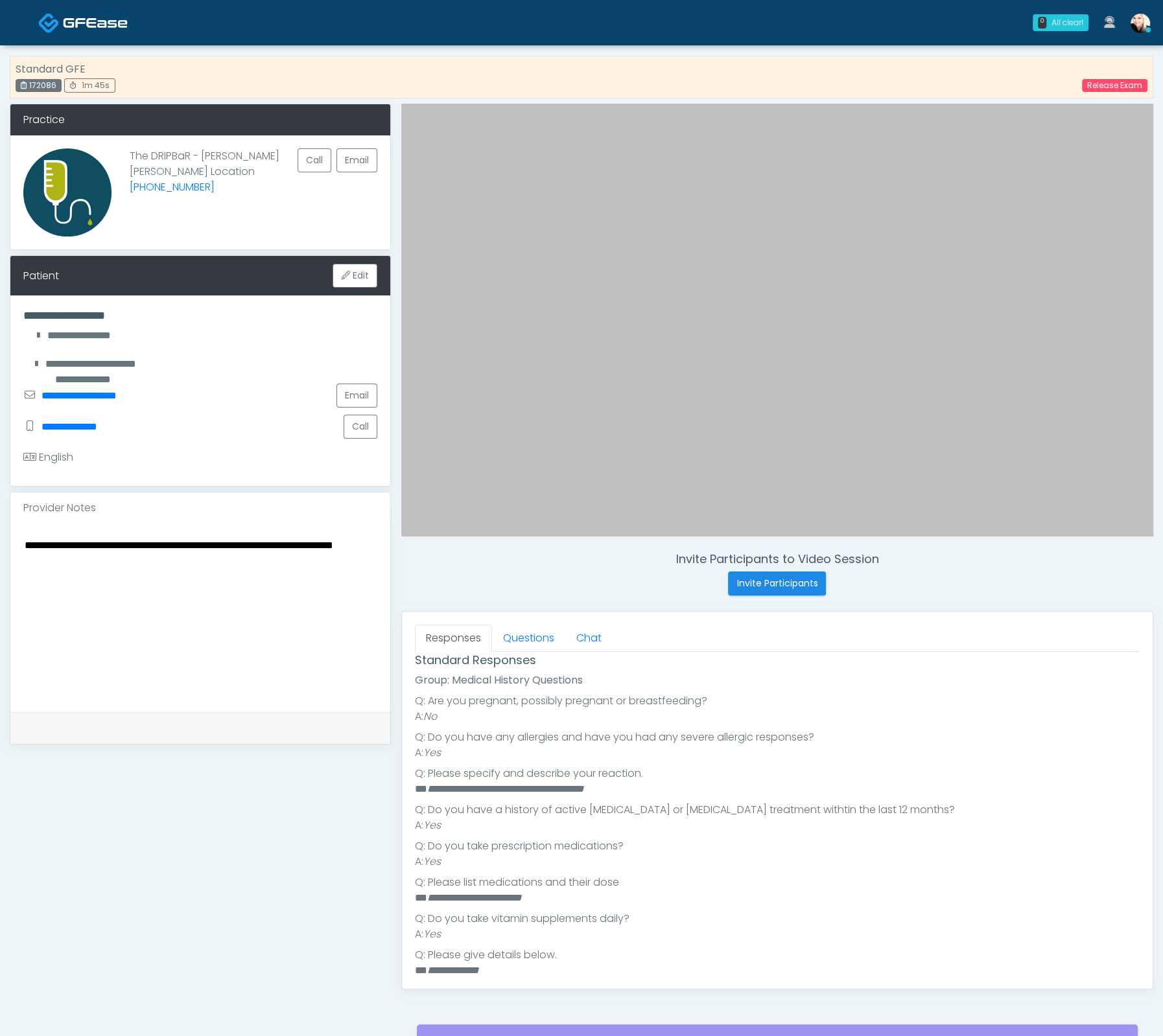
click at [78, 556] on textarea "**********" at bounding box center [200, 615] width 354 height 158
drag, startPoint x: 106, startPoint y: 565, endPoint x: 5, endPoint y: 543, distance: 103.4
click at [5, 543] on div "**********" at bounding box center [581, 585] width 1163 height 1079
click at [154, 570] on textarea "**********" at bounding box center [200, 615] width 354 height 158
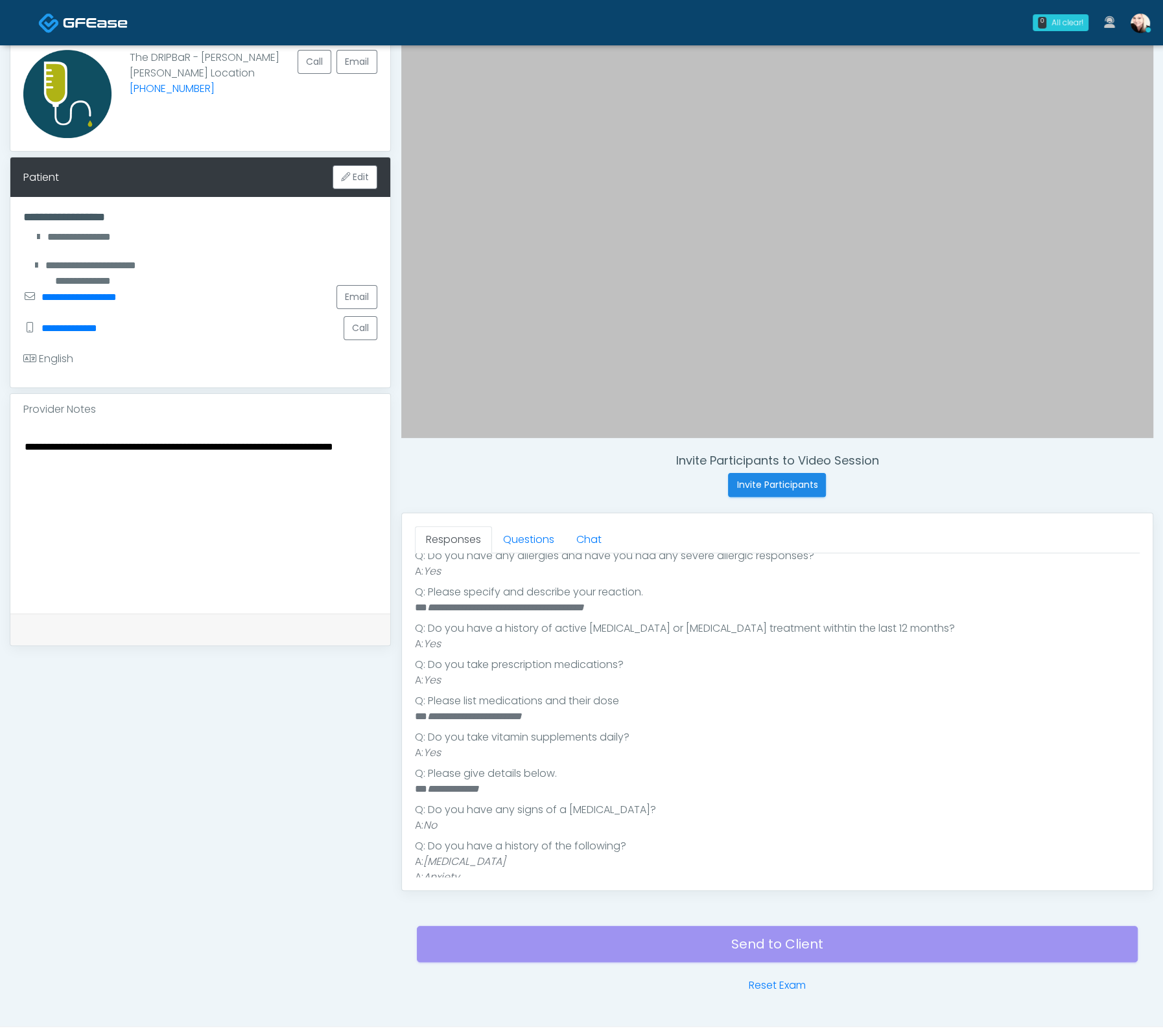
scroll to position [331, 0]
type textarea "**********"
drag, startPoint x: 583, startPoint y: 718, endPoint x: 404, endPoint y: 711, distance: 179.1
click at [404, 711] on div "Responses Questions Chat Good Faith Exam Script Good Faith Exam Script INTRODUC…" at bounding box center [777, 702] width 751 height 377
click at [444, 716] on em "**********" at bounding box center [474, 716] width 95 height 10
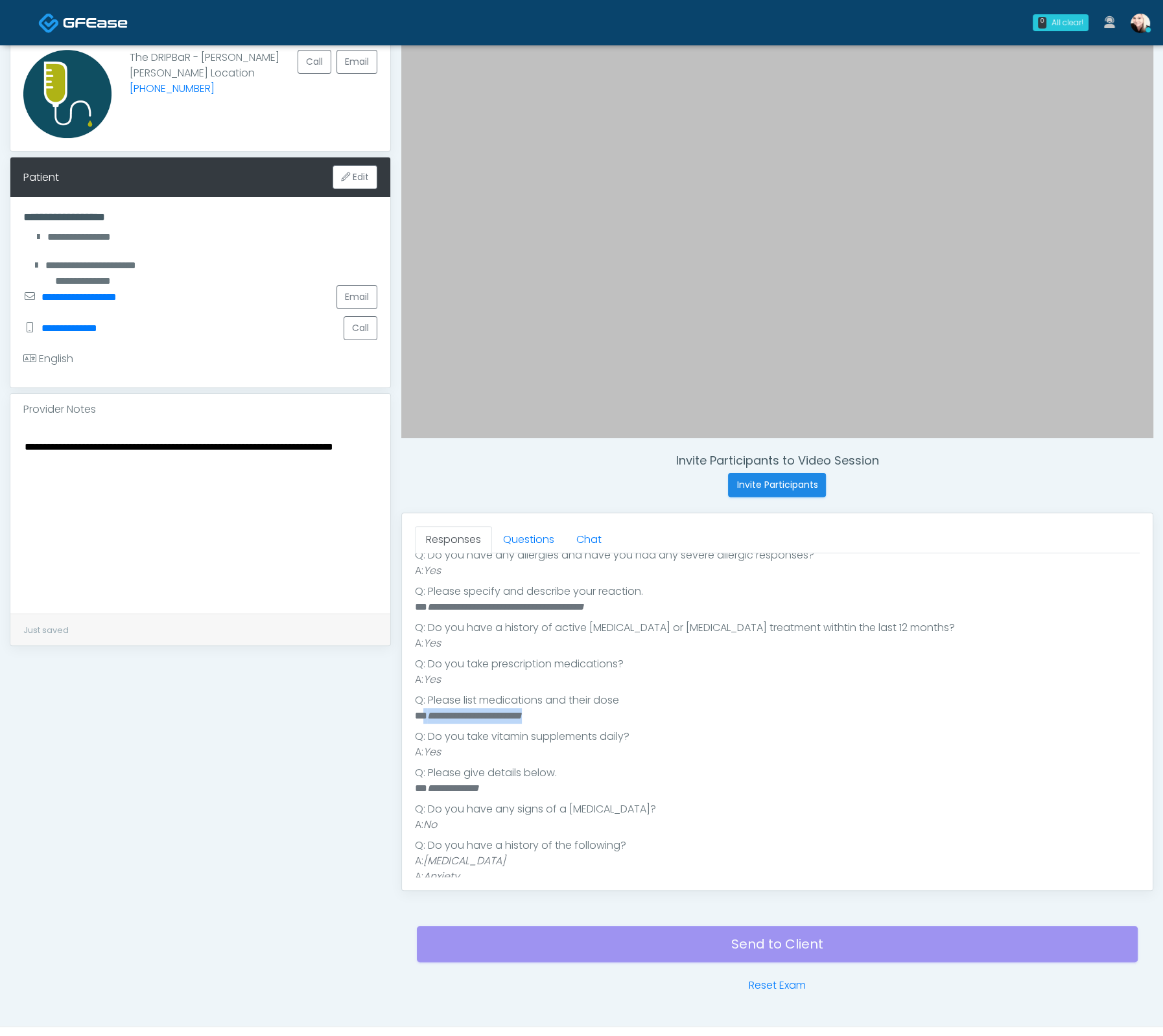
drag, startPoint x: 423, startPoint y: 716, endPoint x: 621, endPoint y: 719, distance: 198.0
click at [620, 719] on li "**********" at bounding box center [771, 716] width 713 height 16
click at [621, 719] on li "**********" at bounding box center [771, 716] width 713 height 16
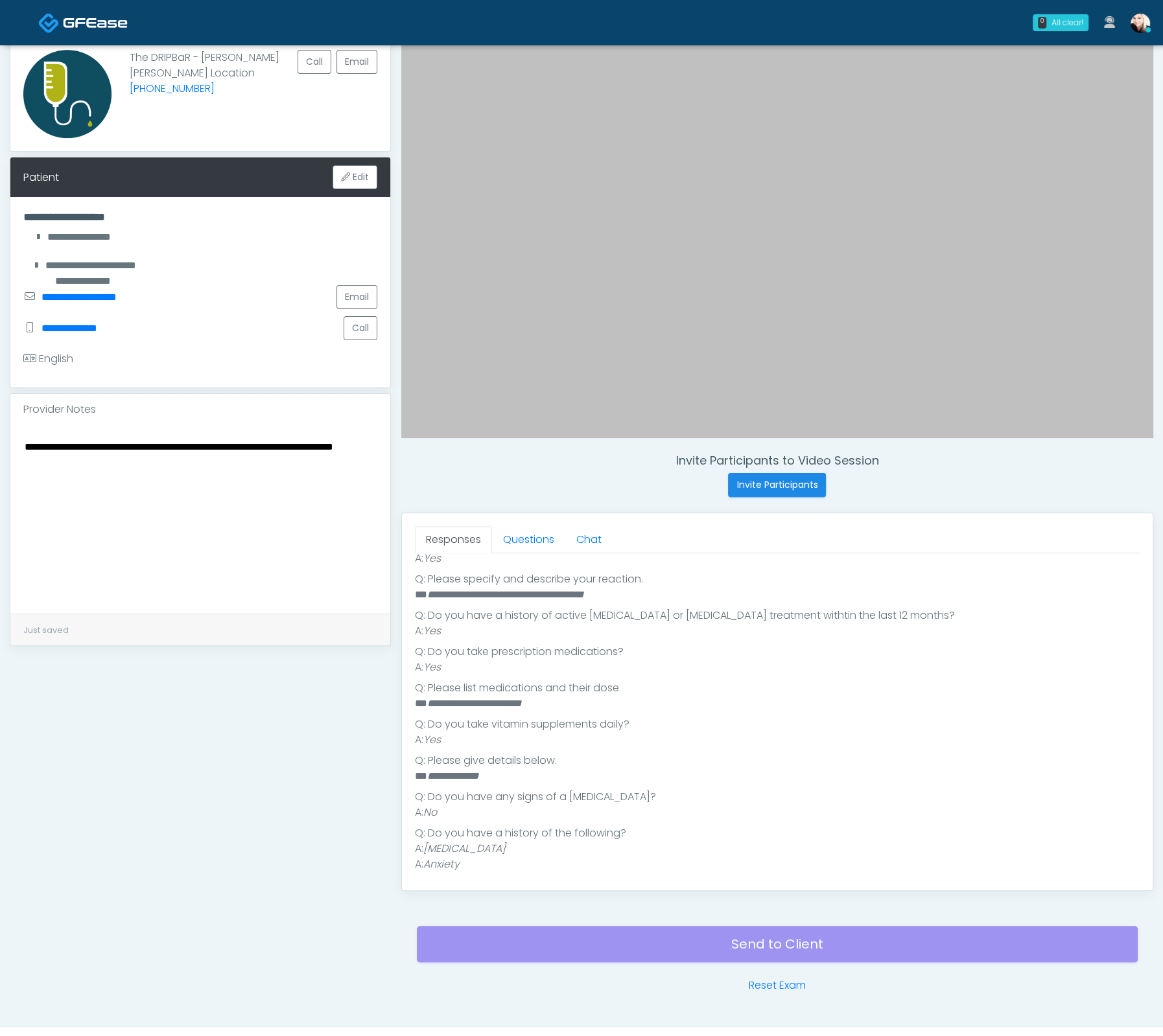
scroll to position [384, 0]
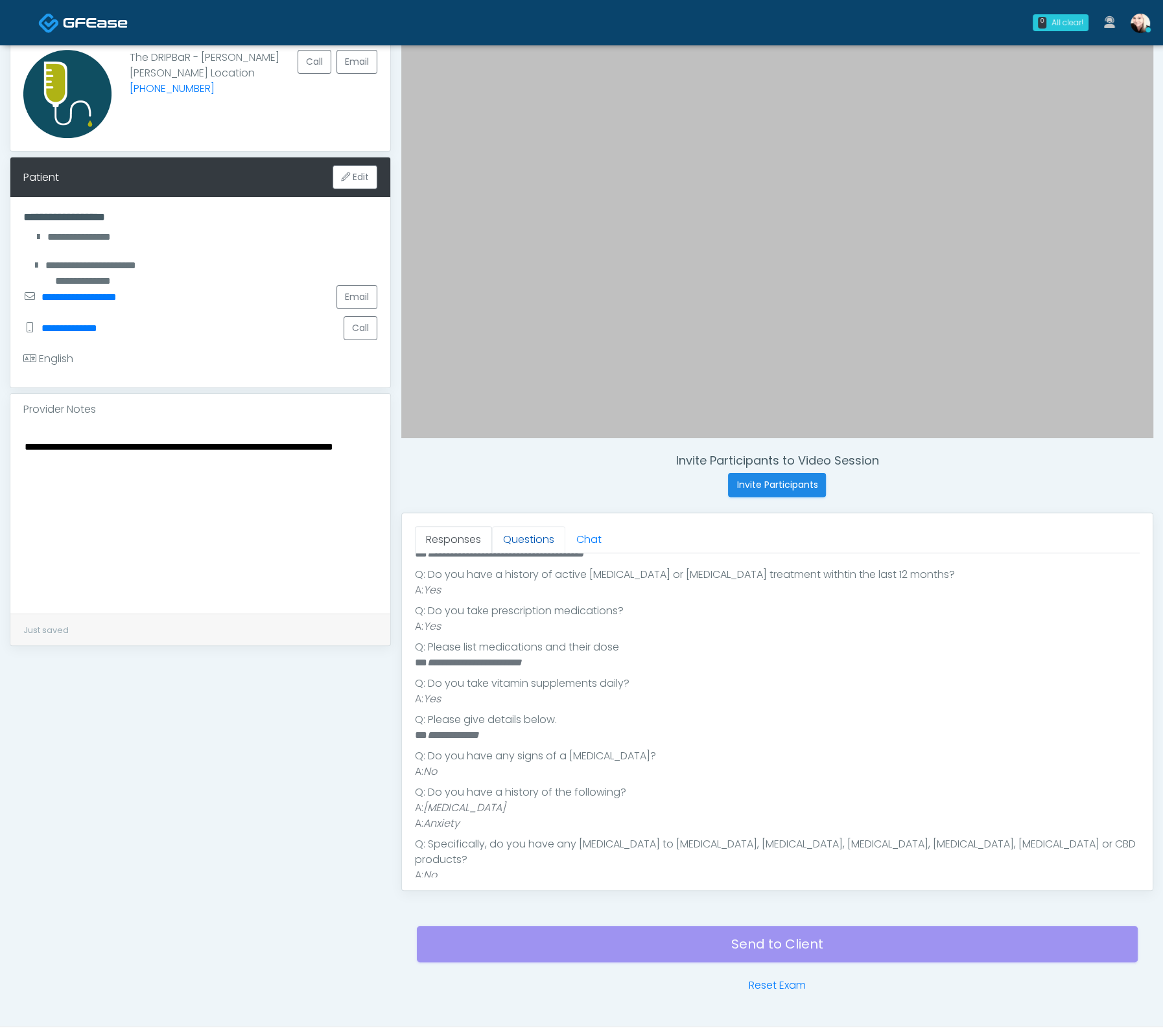
click at [513, 545] on link "Questions" at bounding box center [528, 540] width 73 height 27
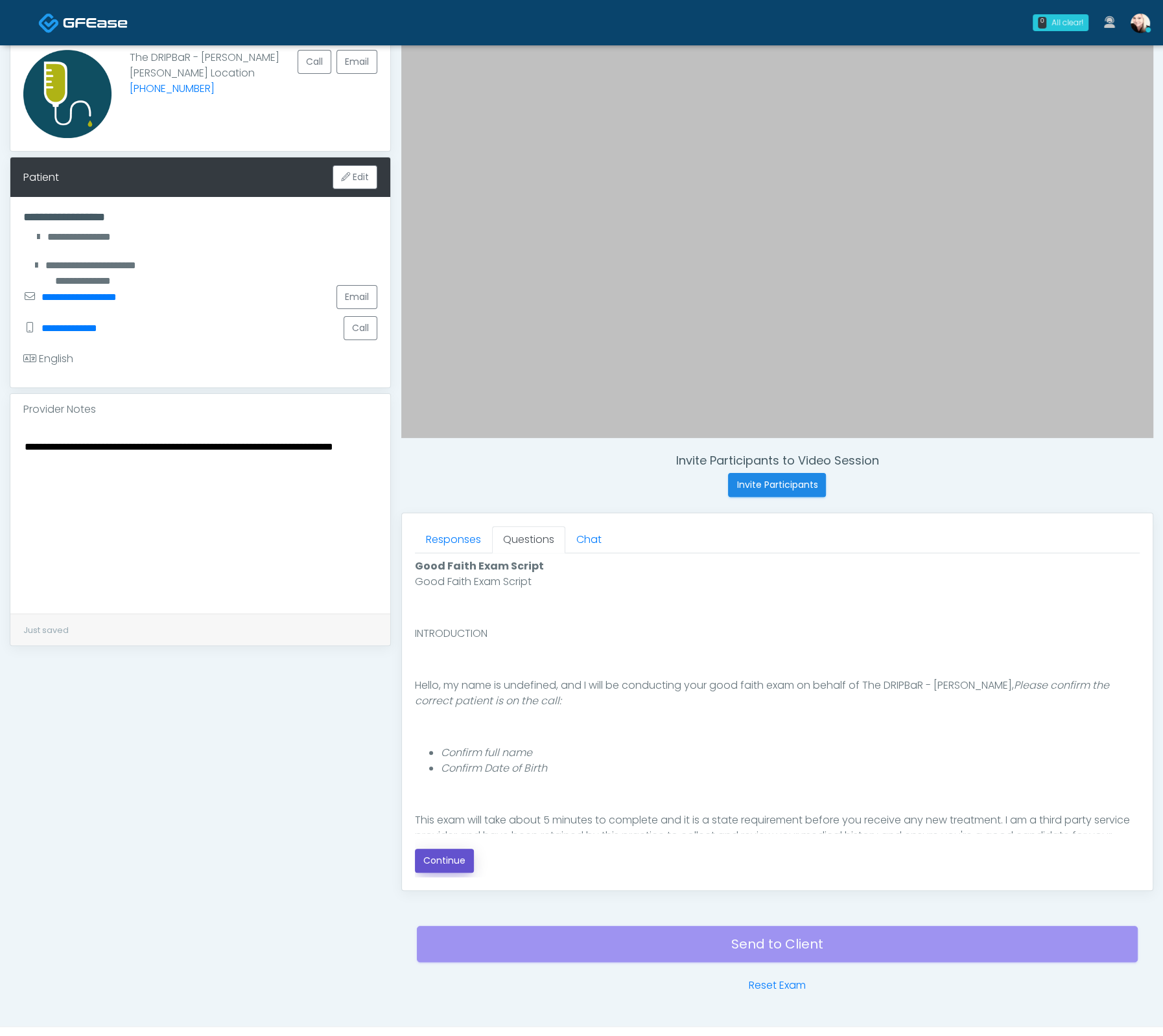
click at [449, 859] on button "Continue" at bounding box center [445, 860] width 59 height 24
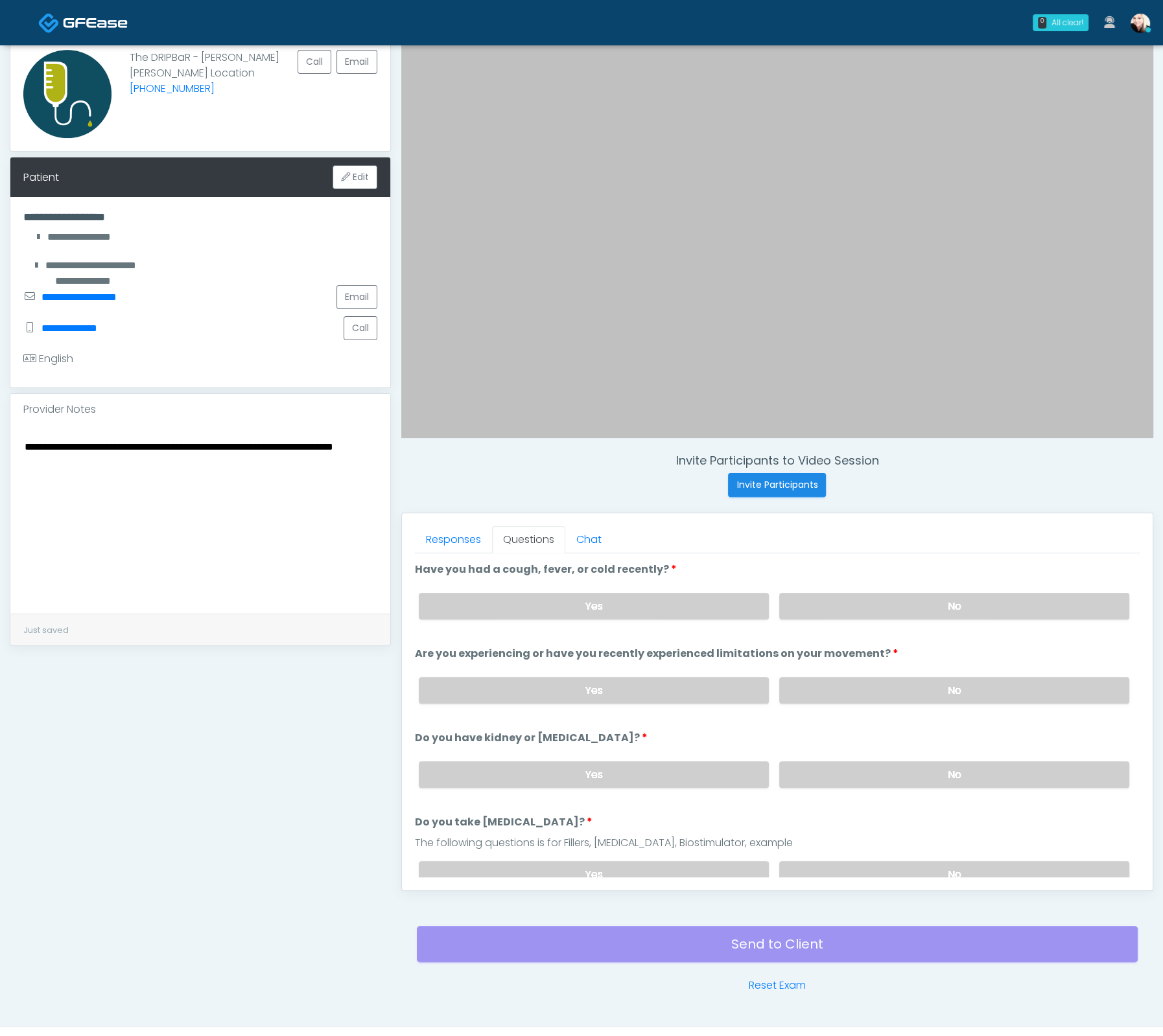
scroll to position [123, 0]
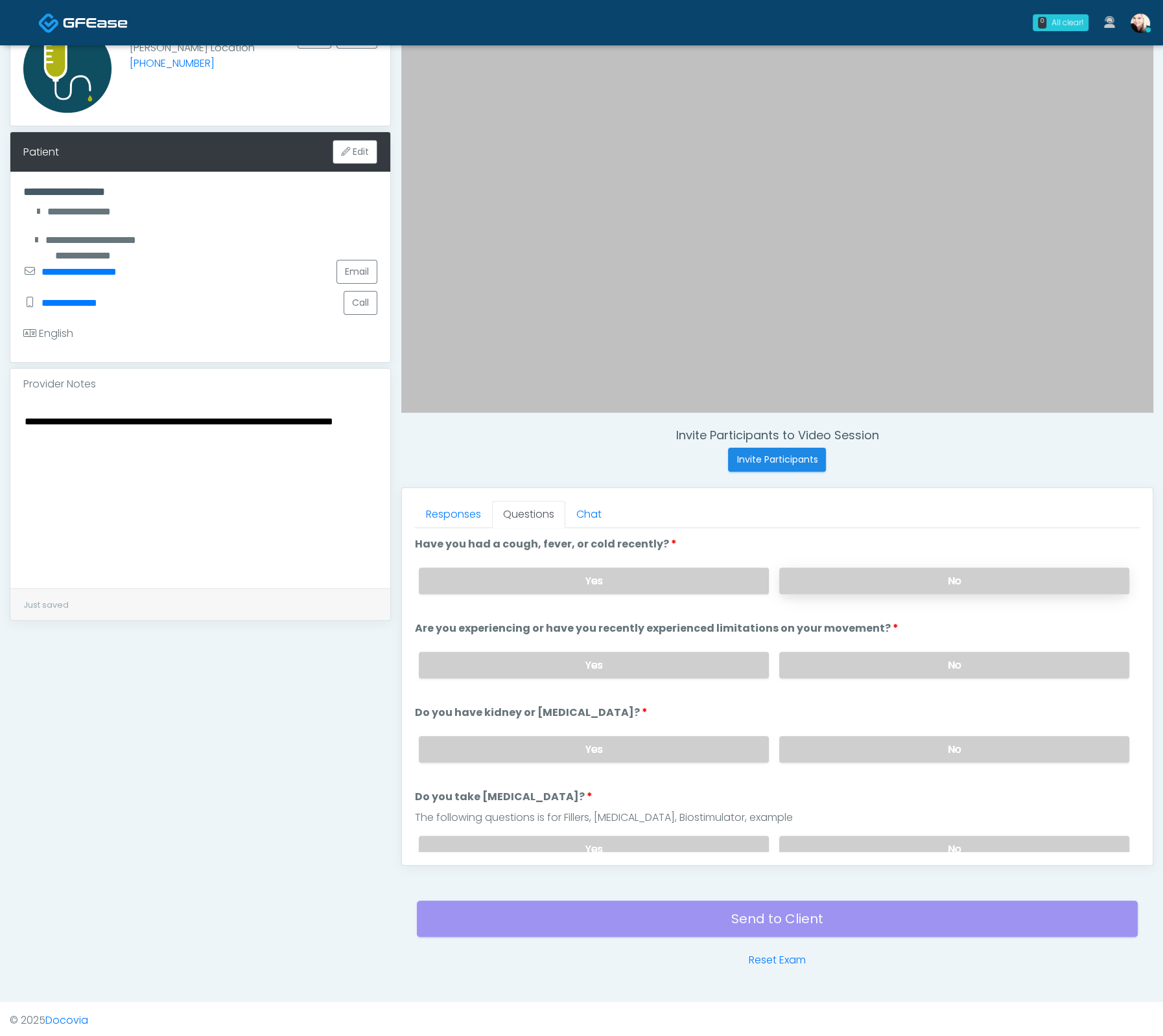
drag, startPoint x: 835, startPoint y: 571, endPoint x: 835, endPoint y: 580, distance: 9.0
click at [835, 571] on label "No" at bounding box center [954, 580] width 350 height 27
drag, startPoint x: 834, startPoint y: 647, endPoint x: 860, endPoint y: 714, distance: 71.9
click at [834, 649] on div "Yes No" at bounding box center [773, 665] width 731 height 47
drag, startPoint x: 849, startPoint y: 661, endPoint x: 873, endPoint y: 756, distance: 98.0
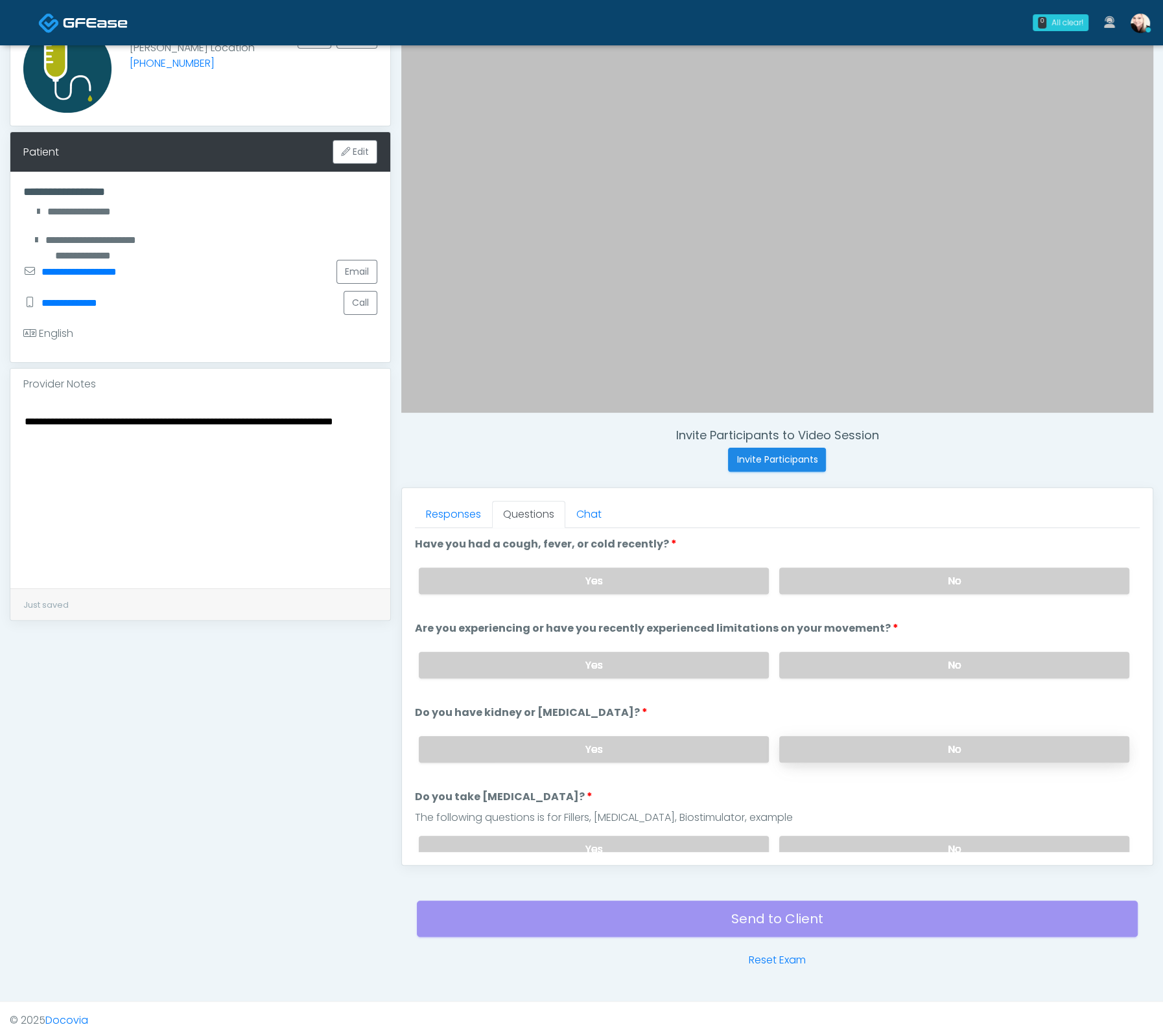
click at [848, 661] on label "No" at bounding box center [954, 665] width 350 height 27
click at [871, 764] on div "Yes No" at bounding box center [773, 749] width 731 height 47
click at [871, 744] on label "No" at bounding box center [954, 749] width 350 height 27
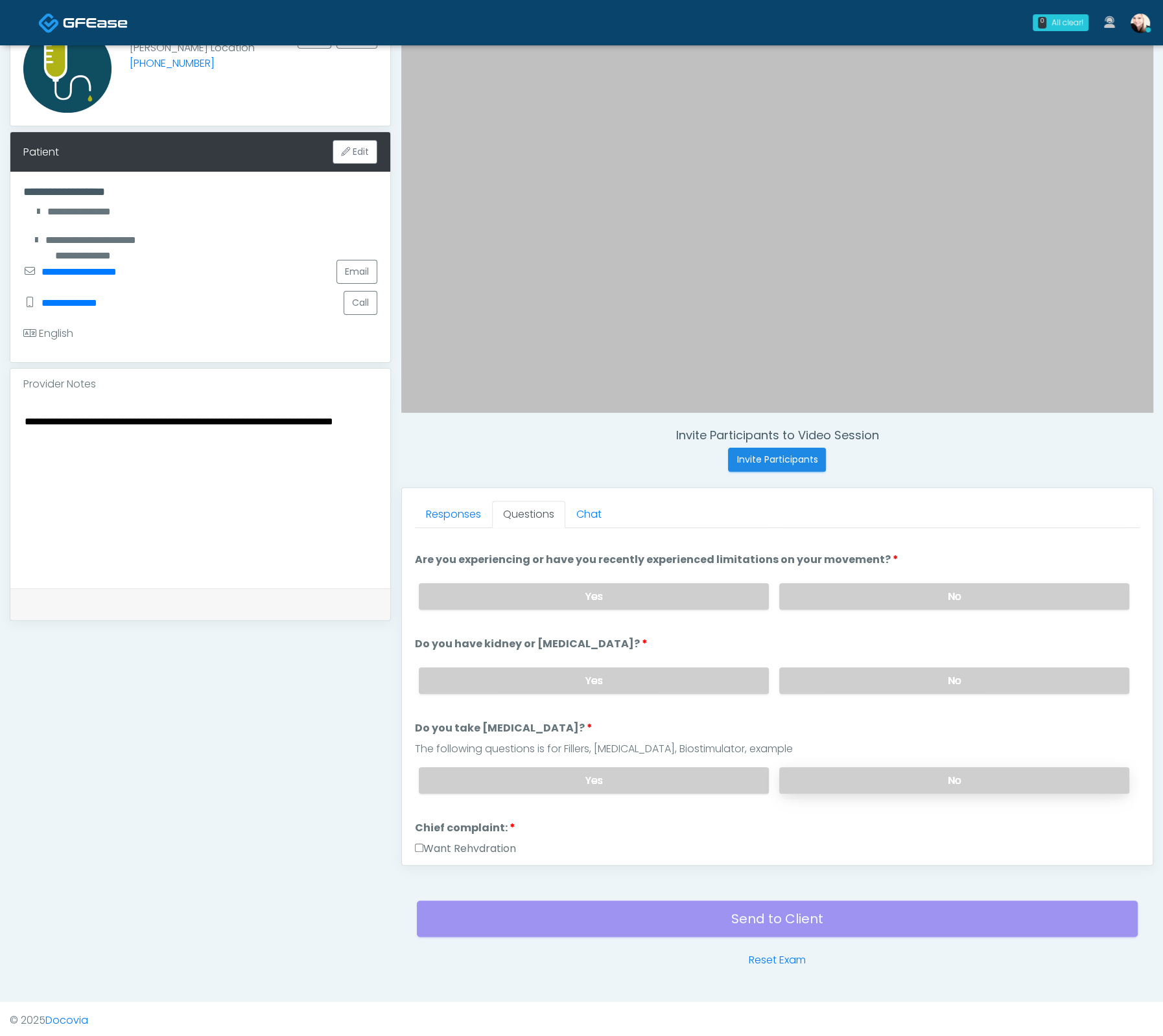
click at [855, 770] on label "No" at bounding box center [954, 780] width 350 height 27
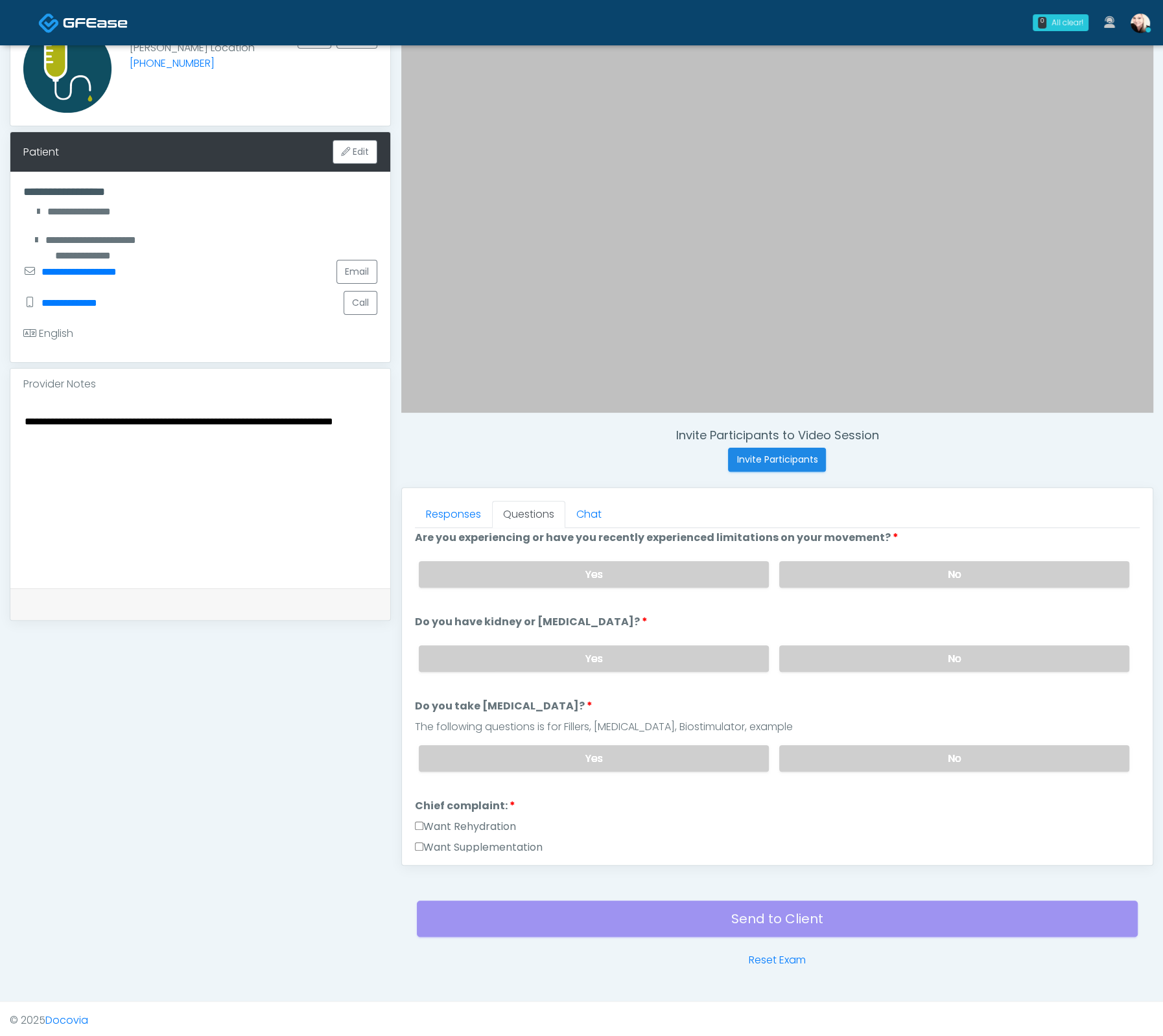
scroll to position [290, 0]
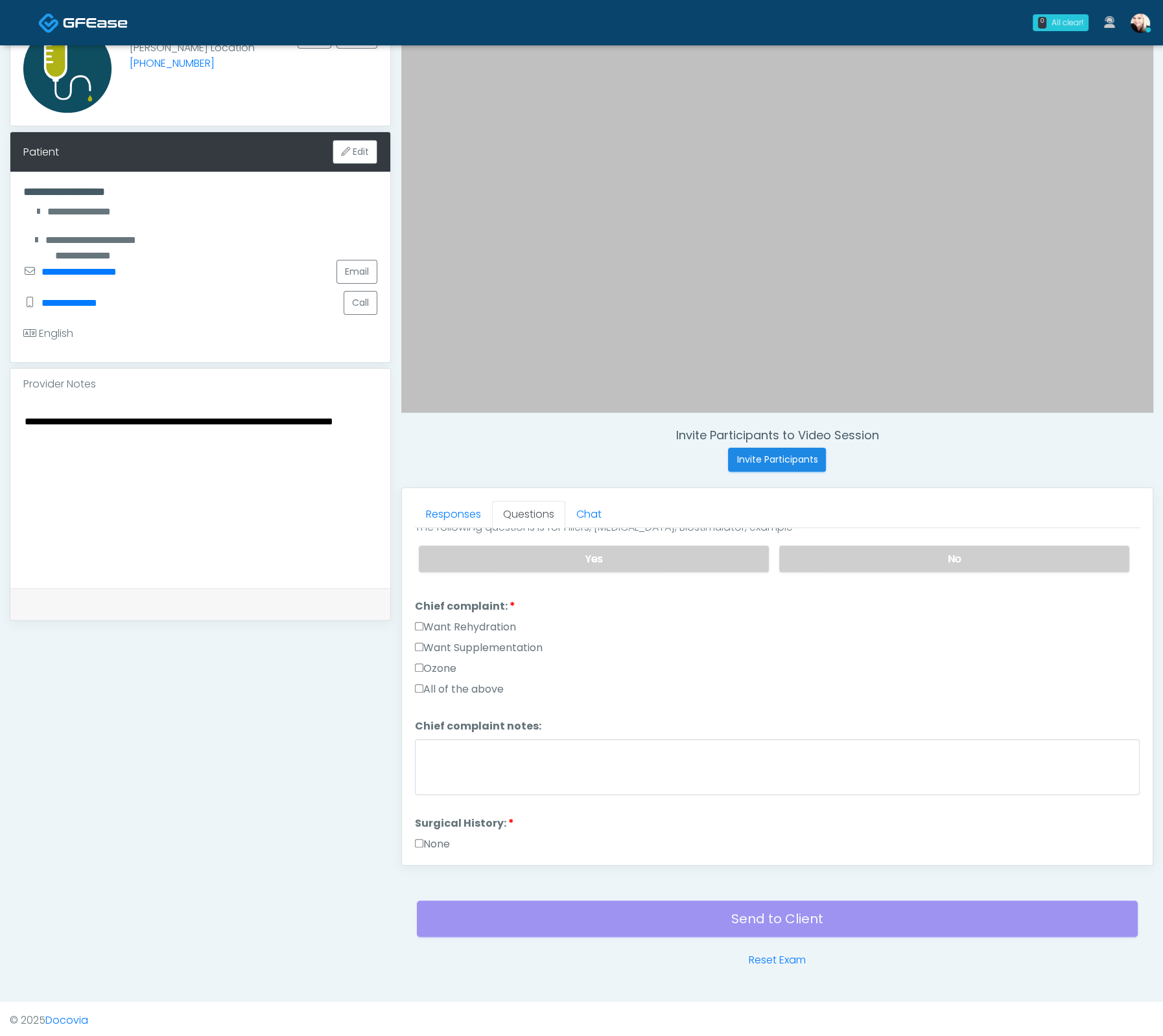
click at [423, 640] on label "Want Supplementation" at bounding box center [479, 648] width 128 height 16
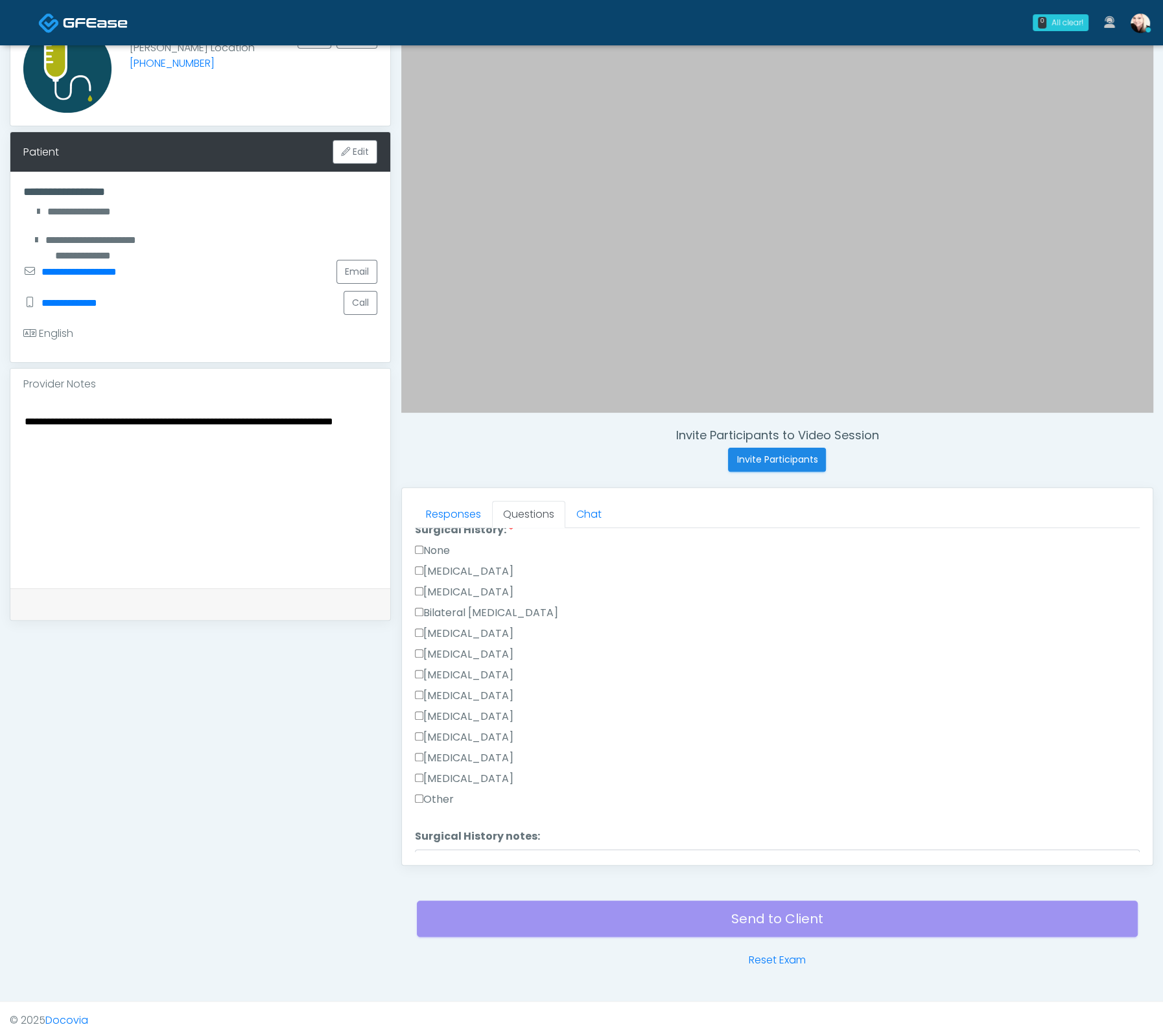
scroll to position [587, 0]
click at [425, 544] on label "None" at bounding box center [432, 548] width 35 height 16
drag, startPoint x: 425, startPoint y: 770, endPoint x: 424, endPoint y: 788, distance: 18.0
click at [425, 771] on label "[MEDICAL_DATA]" at bounding box center [465, 773] width 99 height 16
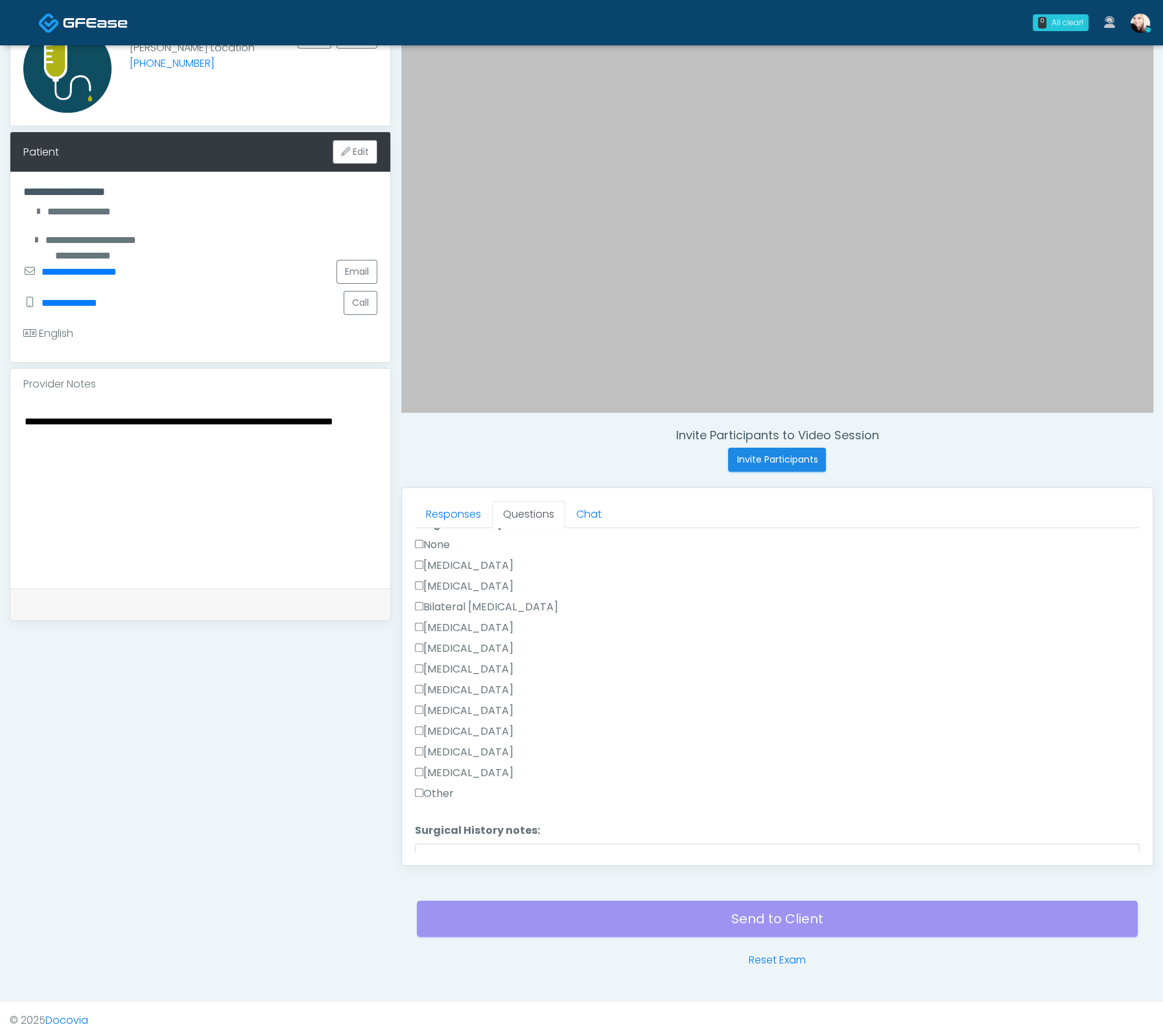
click at [424, 788] on label "Other" at bounding box center [434, 794] width 39 height 16
click at [421, 766] on label "[MEDICAL_DATA]" at bounding box center [465, 773] width 99 height 16
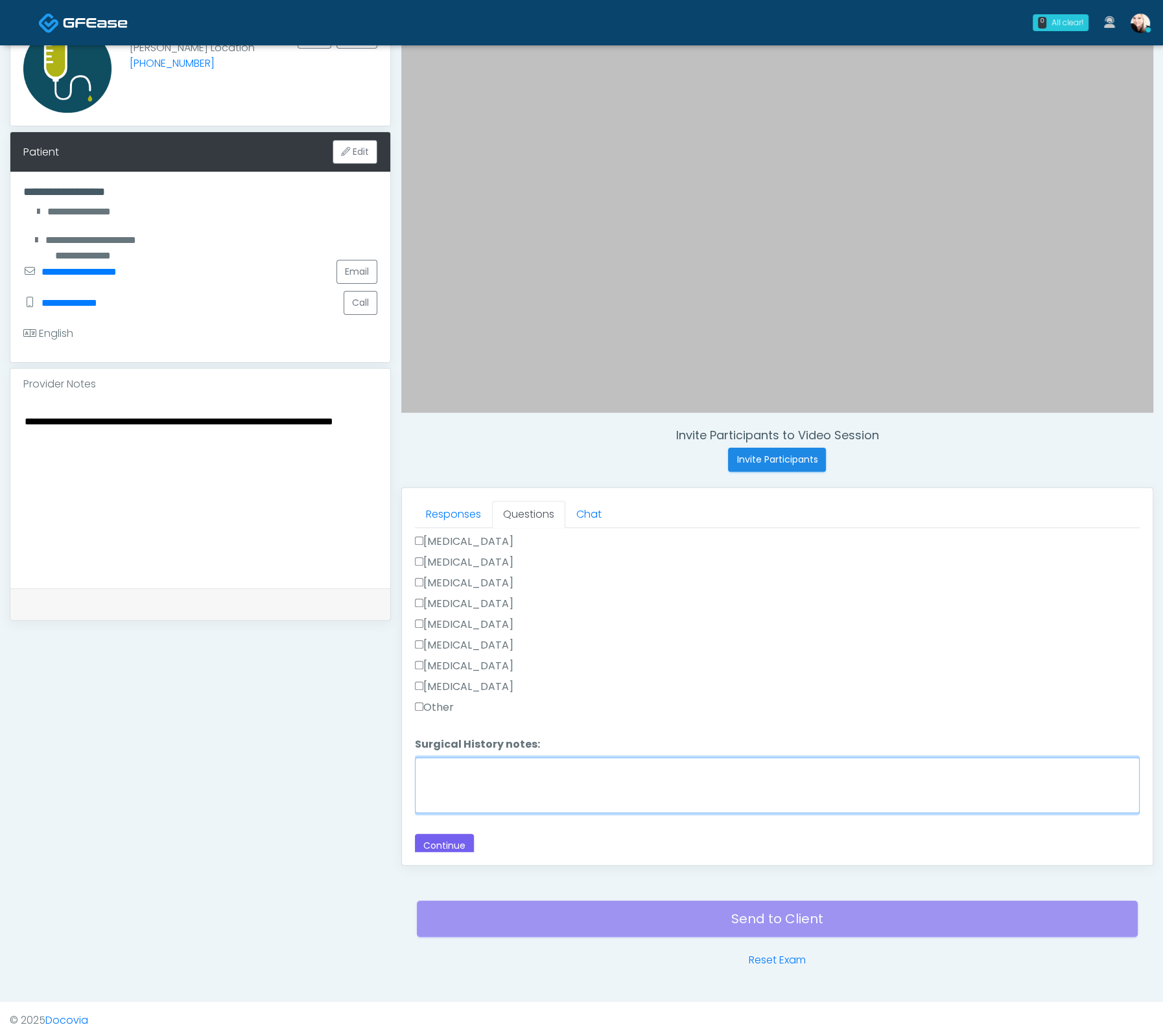
click at [471, 766] on textarea "Surgical History notes:" at bounding box center [777, 785] width 725 height 56
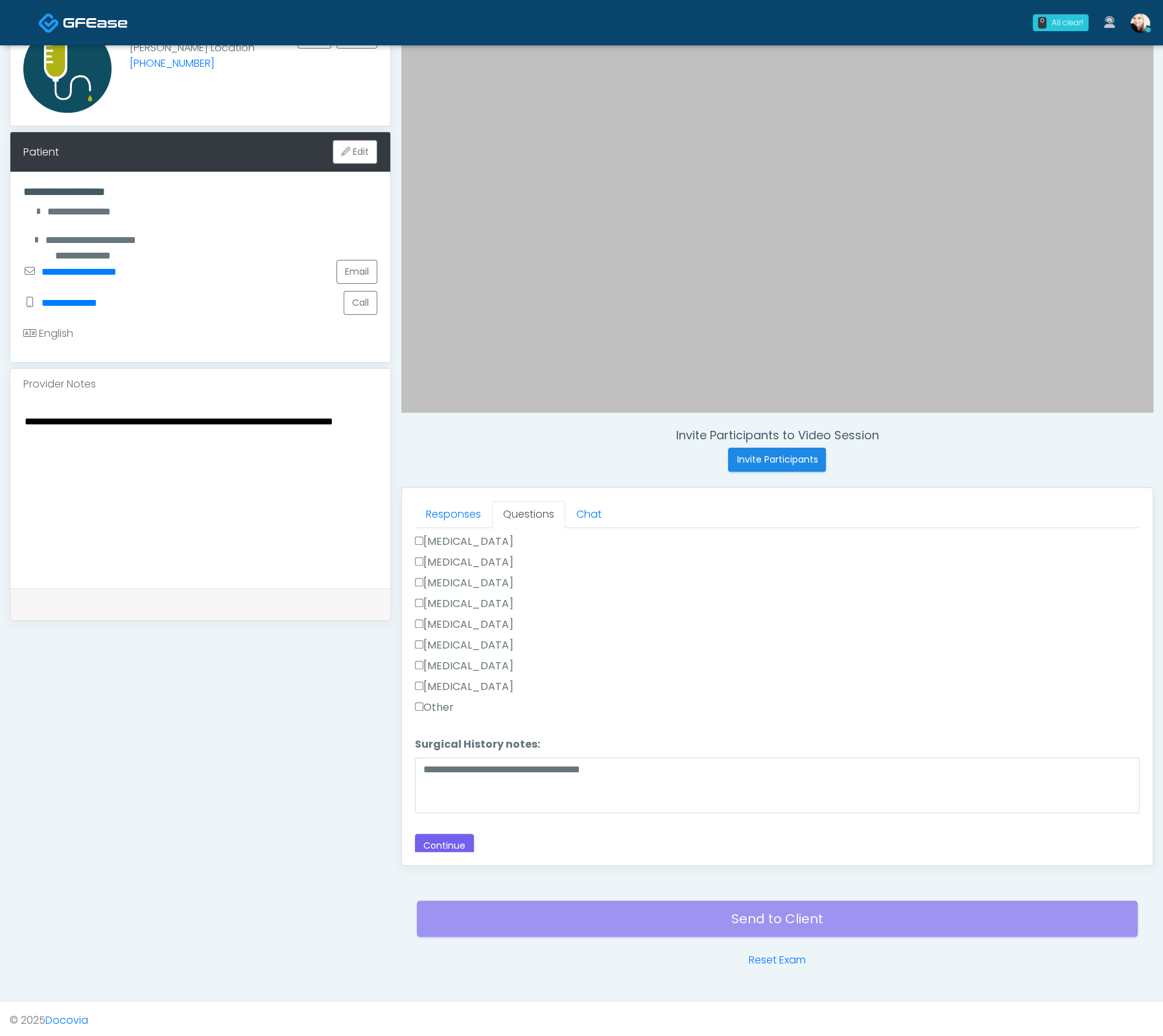
click at [423, 659] on label "[MEDICAL_DATA]" at bounding box center [465, 666] width 99 height 16
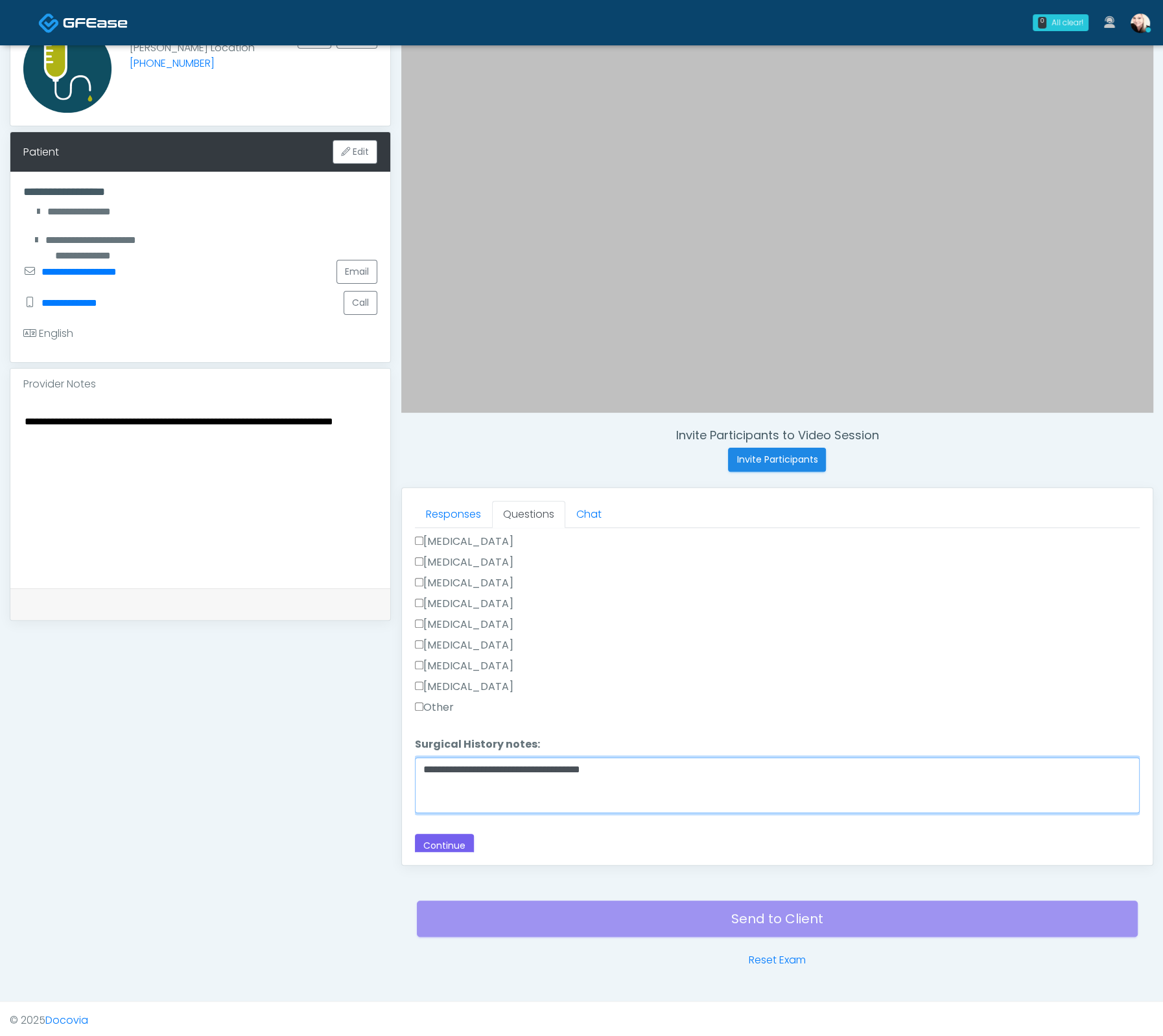
click at [690, 771] on textarea "**********" at bounding box center [777, 785] width 725 height 56
click at [805, 767] on textarea "**********" at bounding box center [777, 785] width 725 height 56
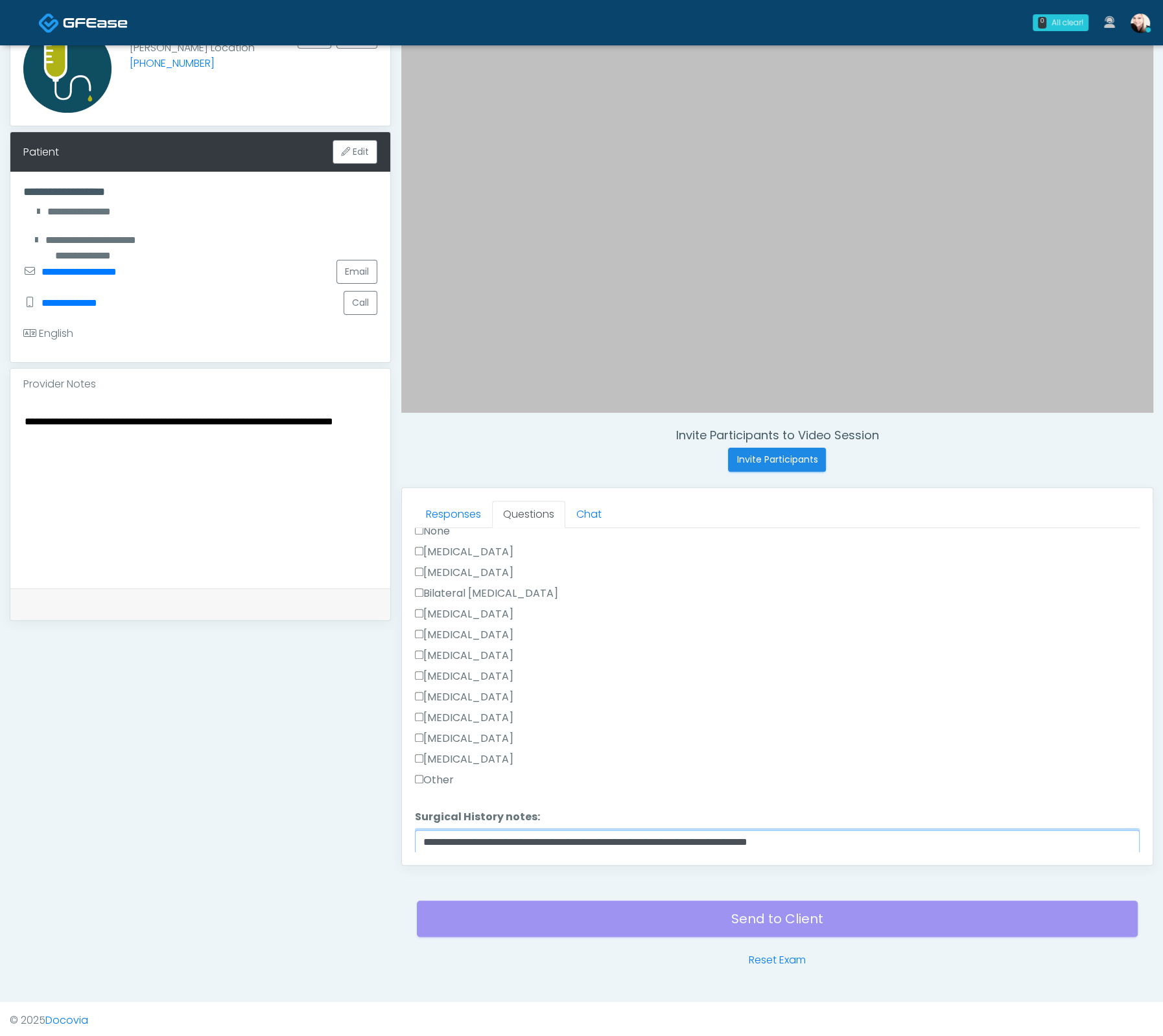
scroll to position [671, 0]
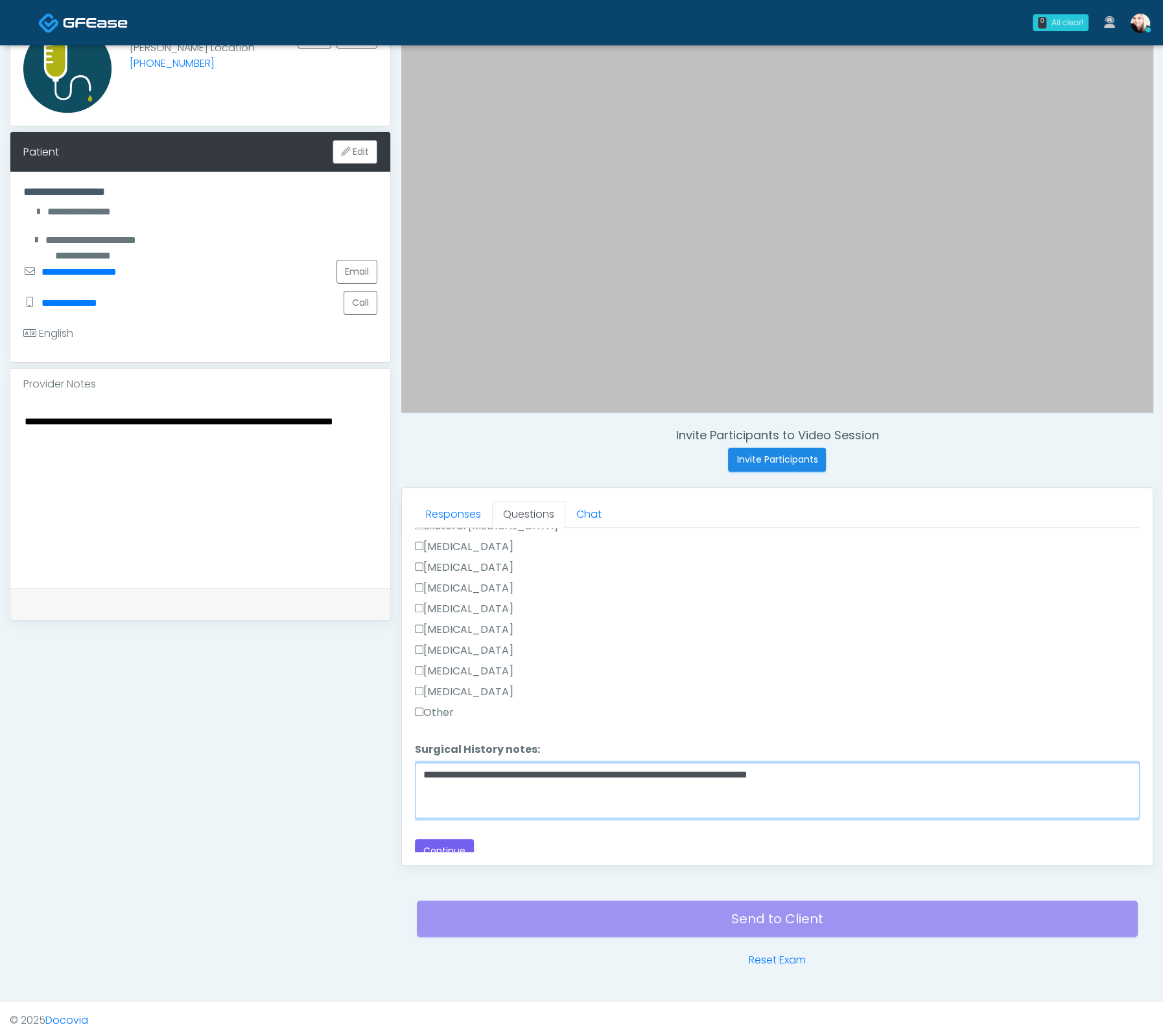
click at [1023, 776] on textarea "**********" at bounding box center [777, 790] width 725 height 56
type textarea "**********"
click at [423, 686] on label "[MEDICAL_DATA]" at bounding box center [465, 692] width 99 height 16
drag, startPoint x: 895, startPoint y: 775, endPoint x: 880, endPoint y: 774, distance: 15.0
click at [880, 774] on textarea "**********" at bounding box center [777, 790] width 725 height 56
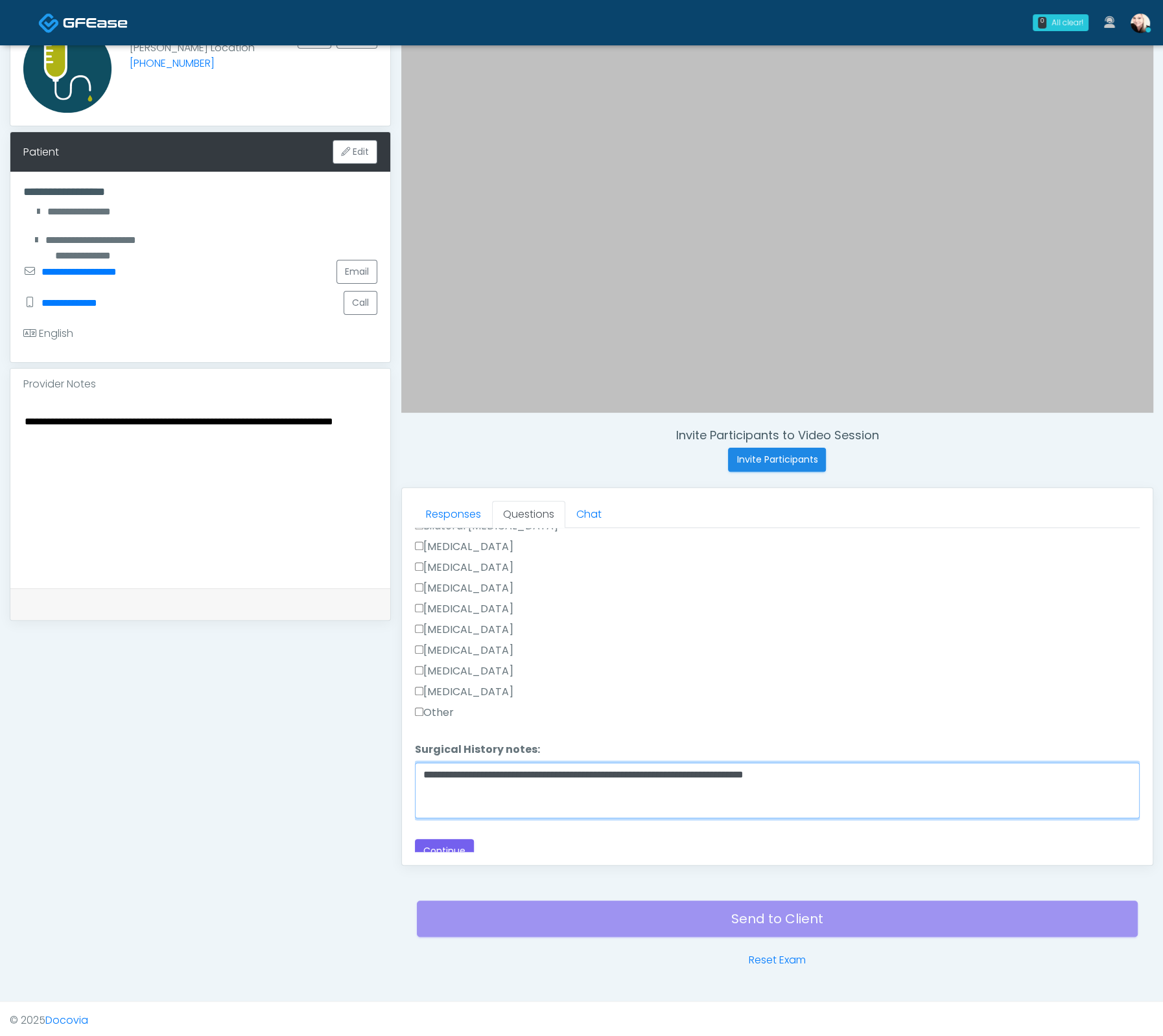
click at [420, 771] on textarea "**********" at bounding box center [777, 790] width 725 height 56
click at [176, 463] on textarea "**********" at bounding box center [200, 492] width 354 height 158
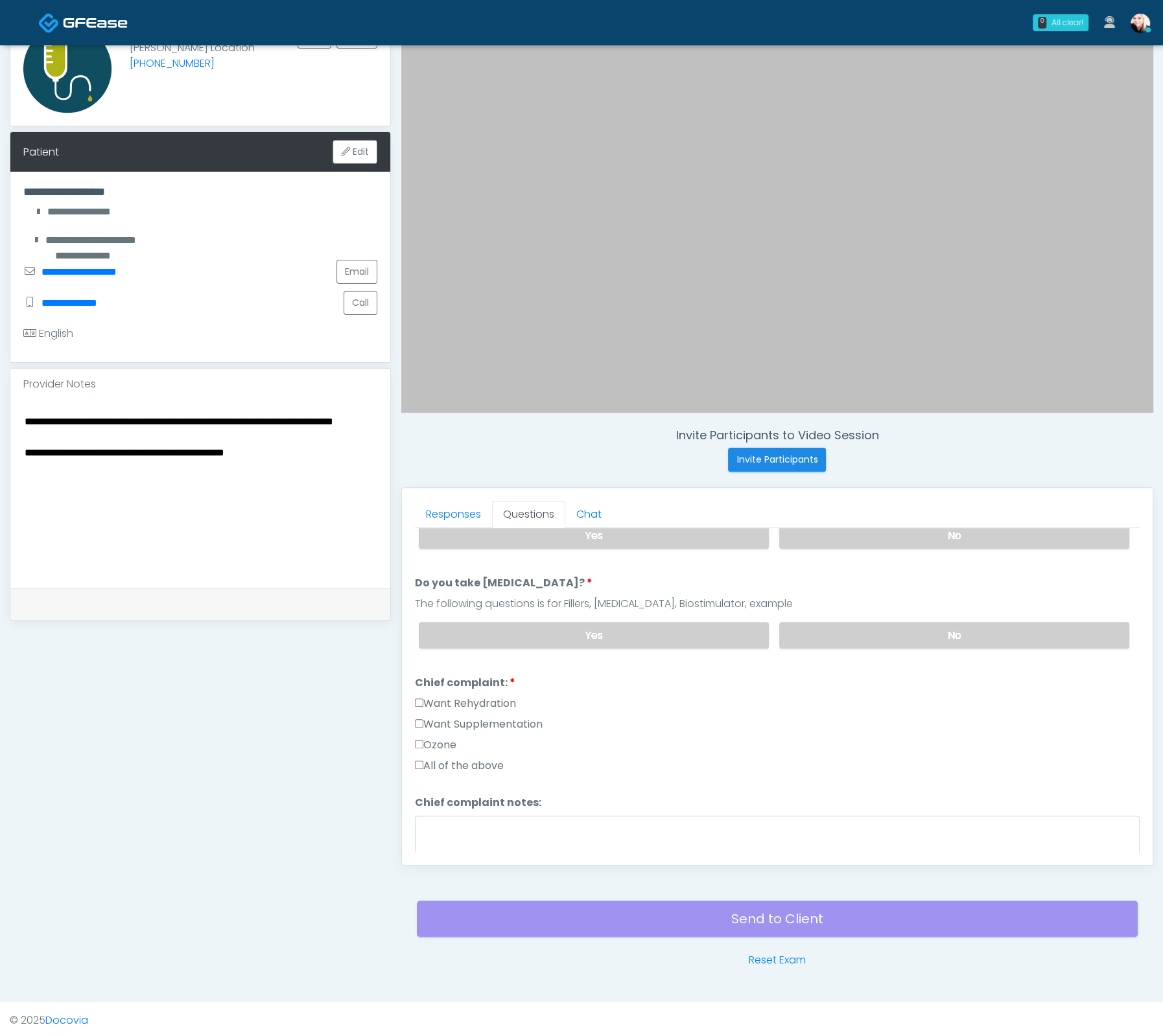
scroll to position [440, 0]
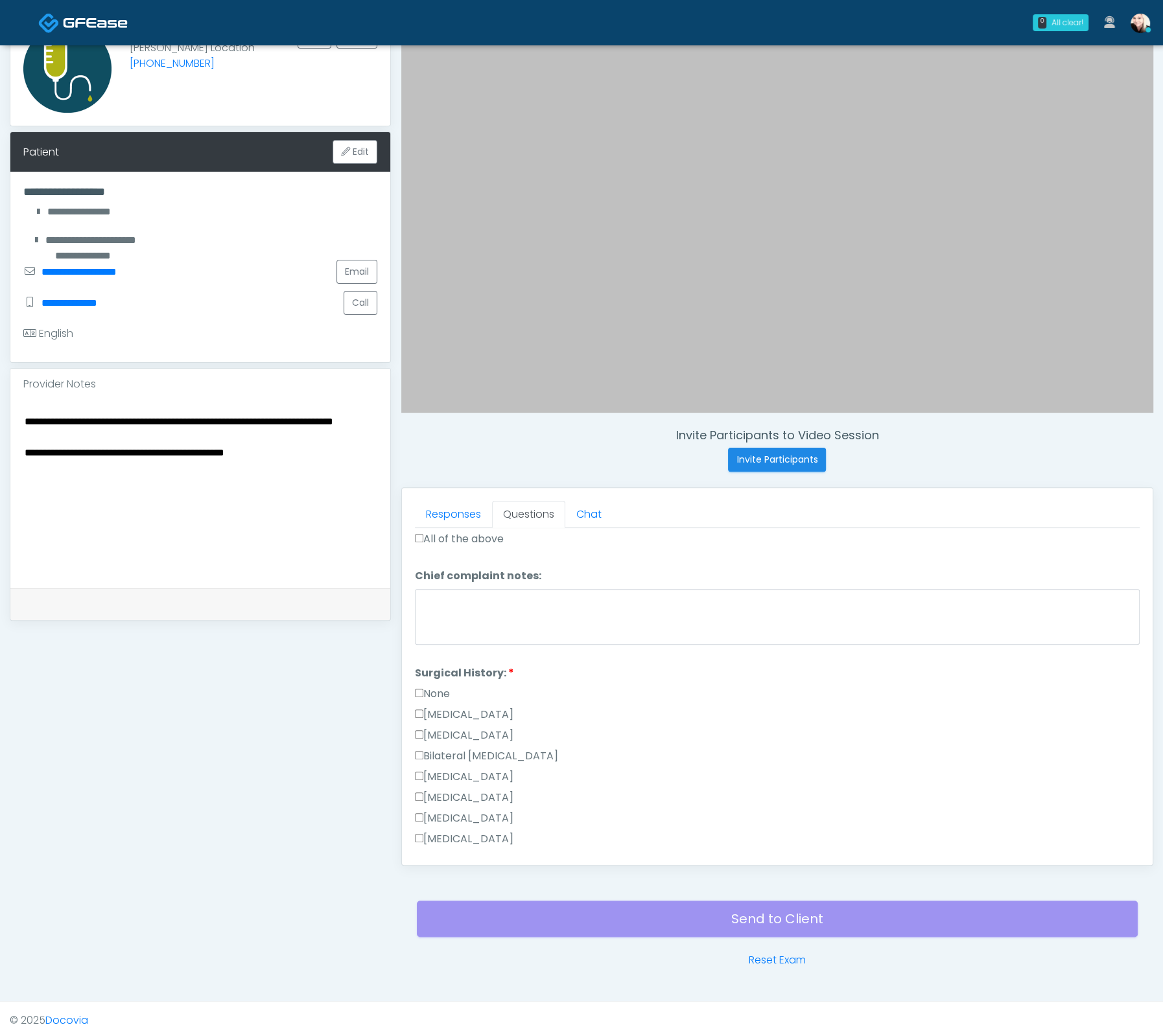
click at [359, 473] on textarea "**********" at bounding box center [200, 492] width 354 height 158
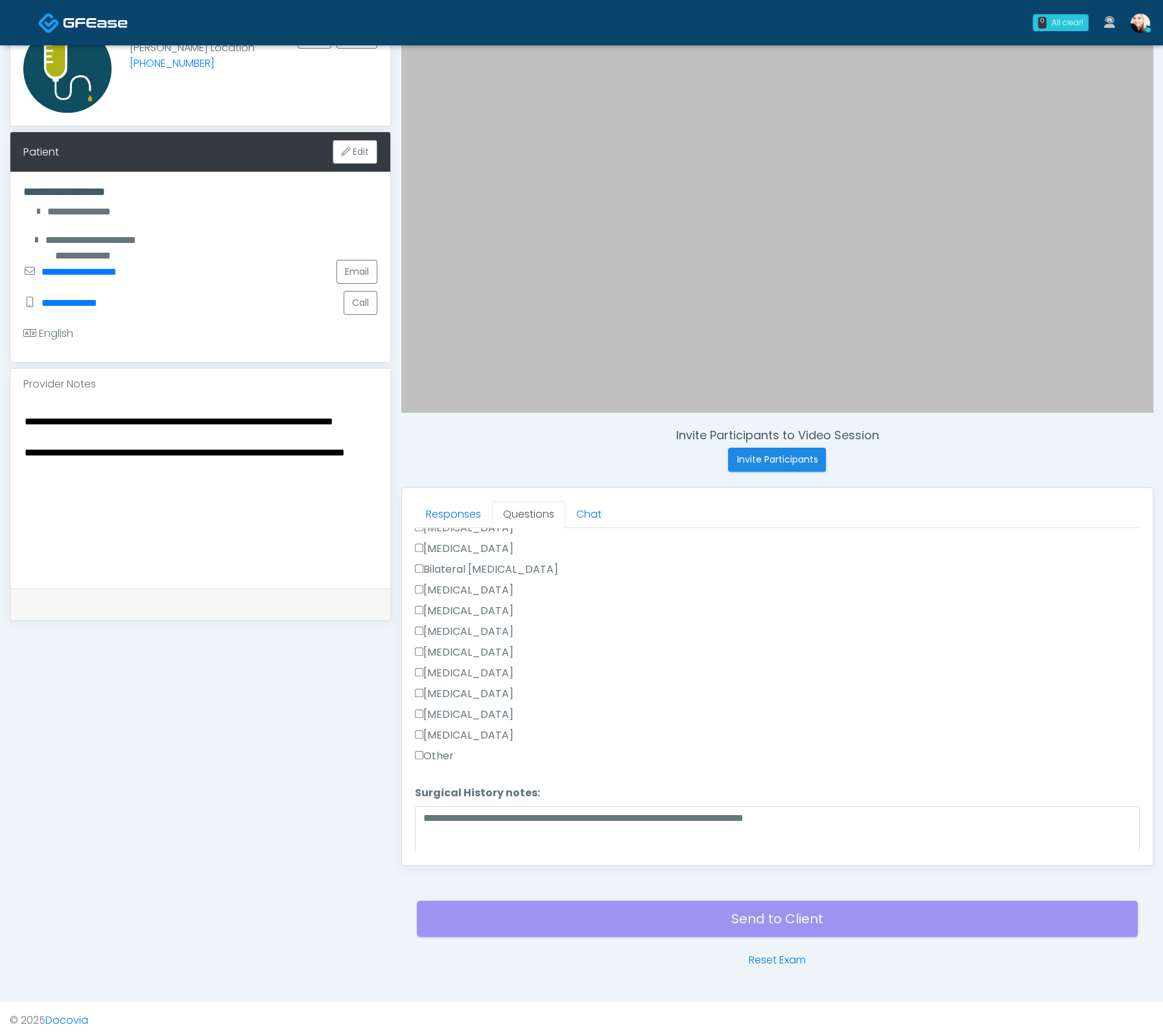
scroll to position [628, 0]
type textarea "**********"
drag, startPoint x: 419, startPoint y: 813, endPoint x: 849, endPoint y: 813, distance: 430.0
click at [836, 816] on textarea "**********" at bounding box center [777, 833] width 725 height 56
click at [867, 808] on textarea "**********" at bounding box center [777, 833] width 725 height 56
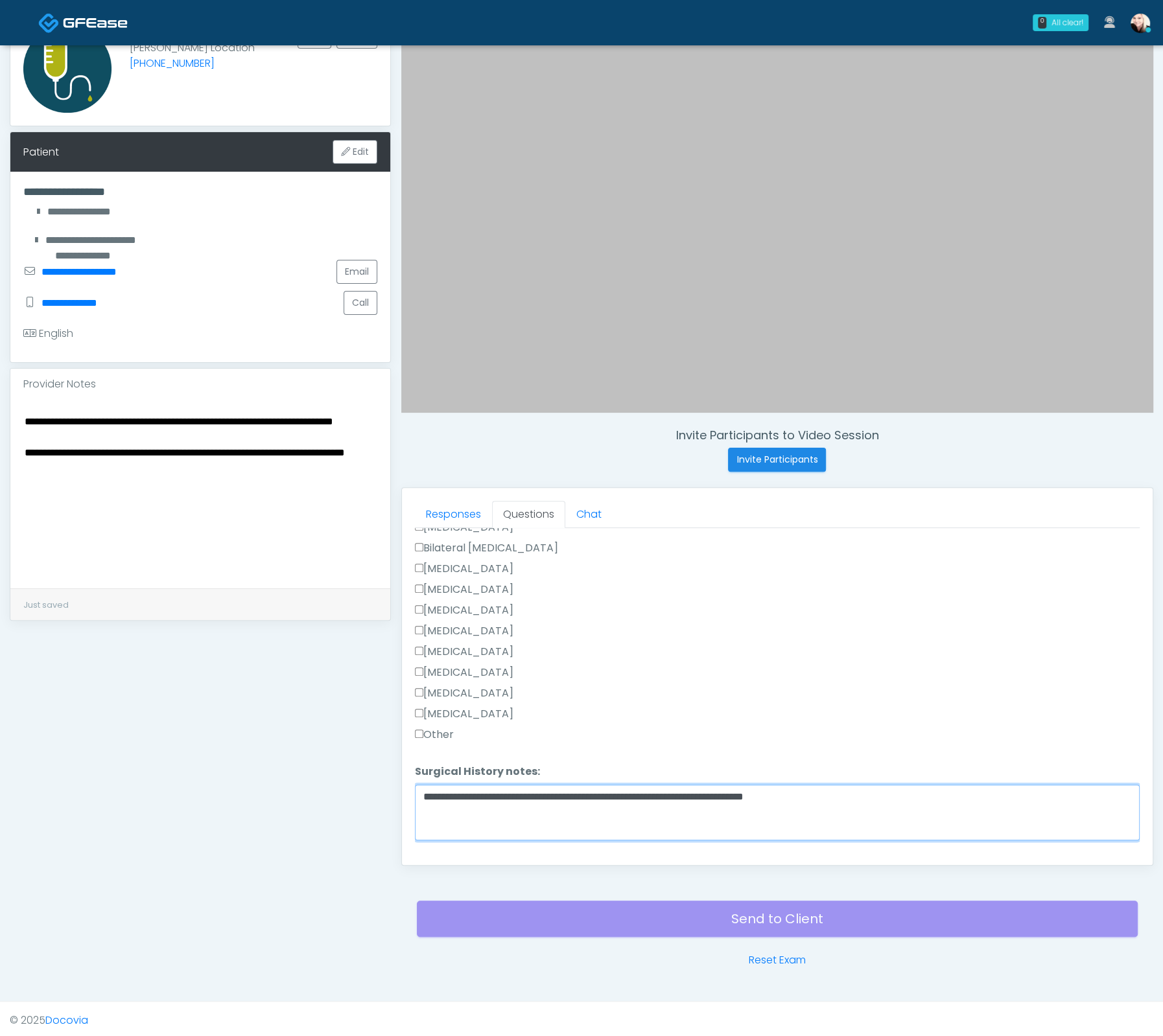
scroll to position [676, 0]
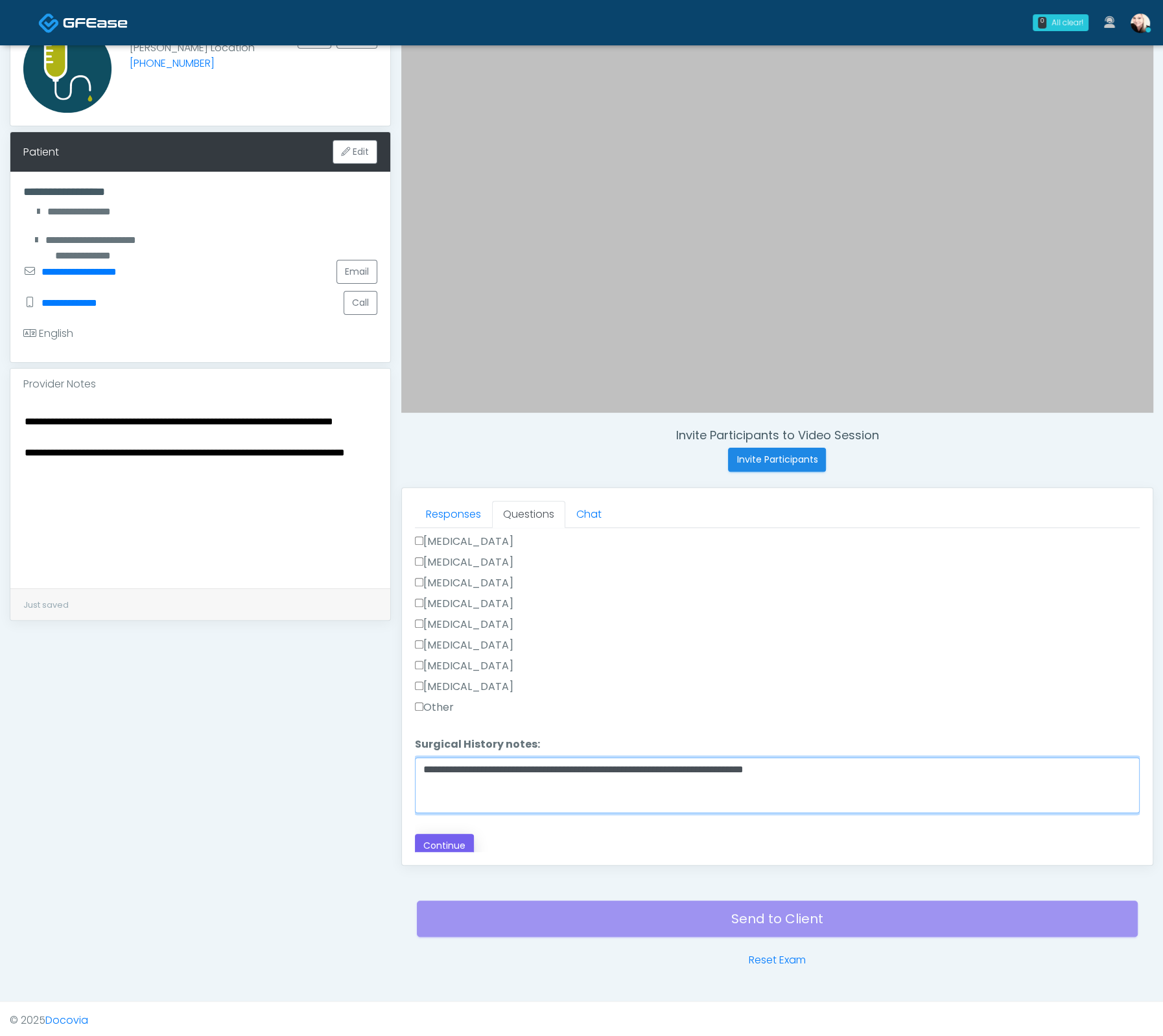
type textarea "**********"
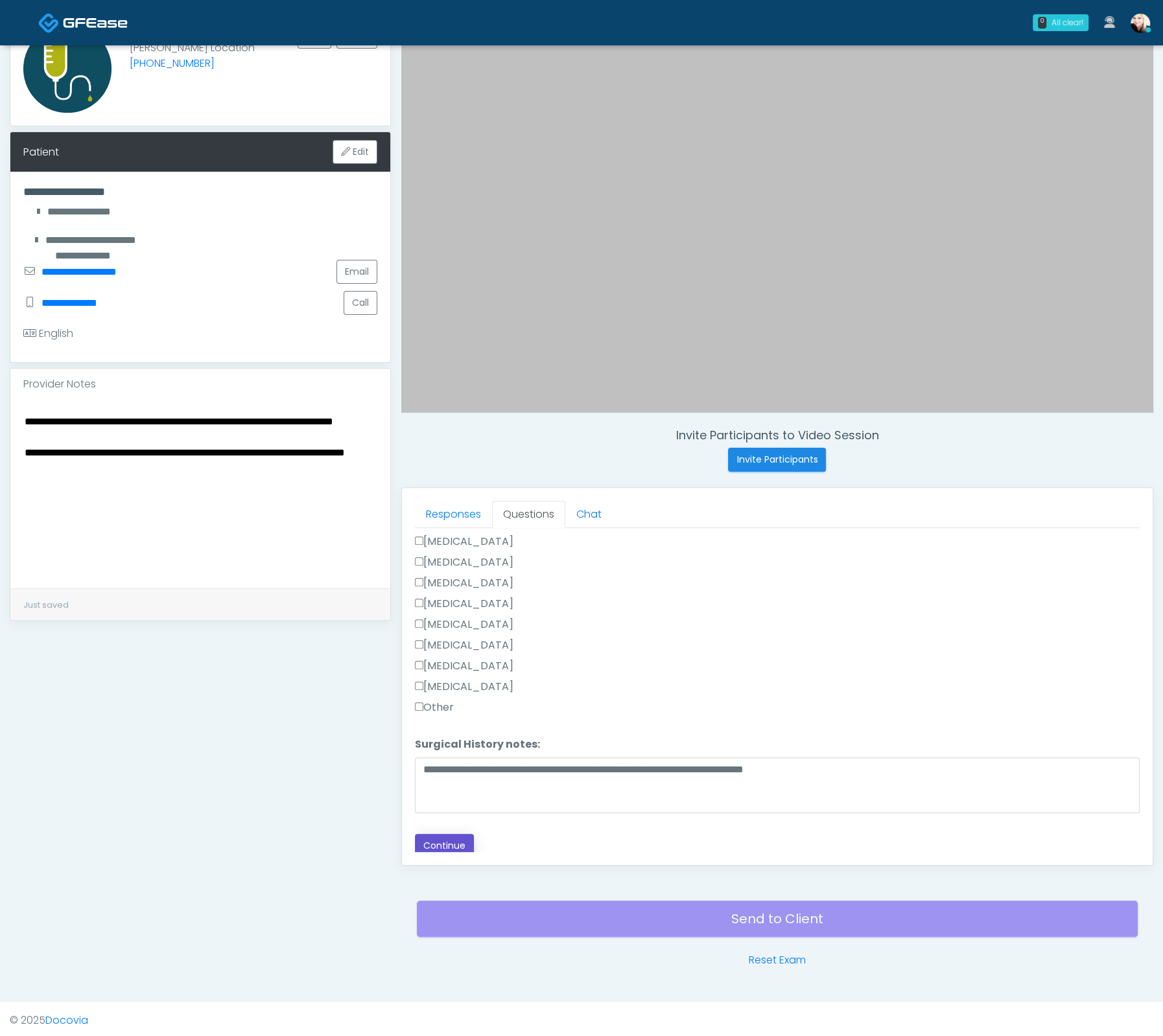
click at [444, 834] on button "Continue" at bounding box center [445, 846] width 59 height 24
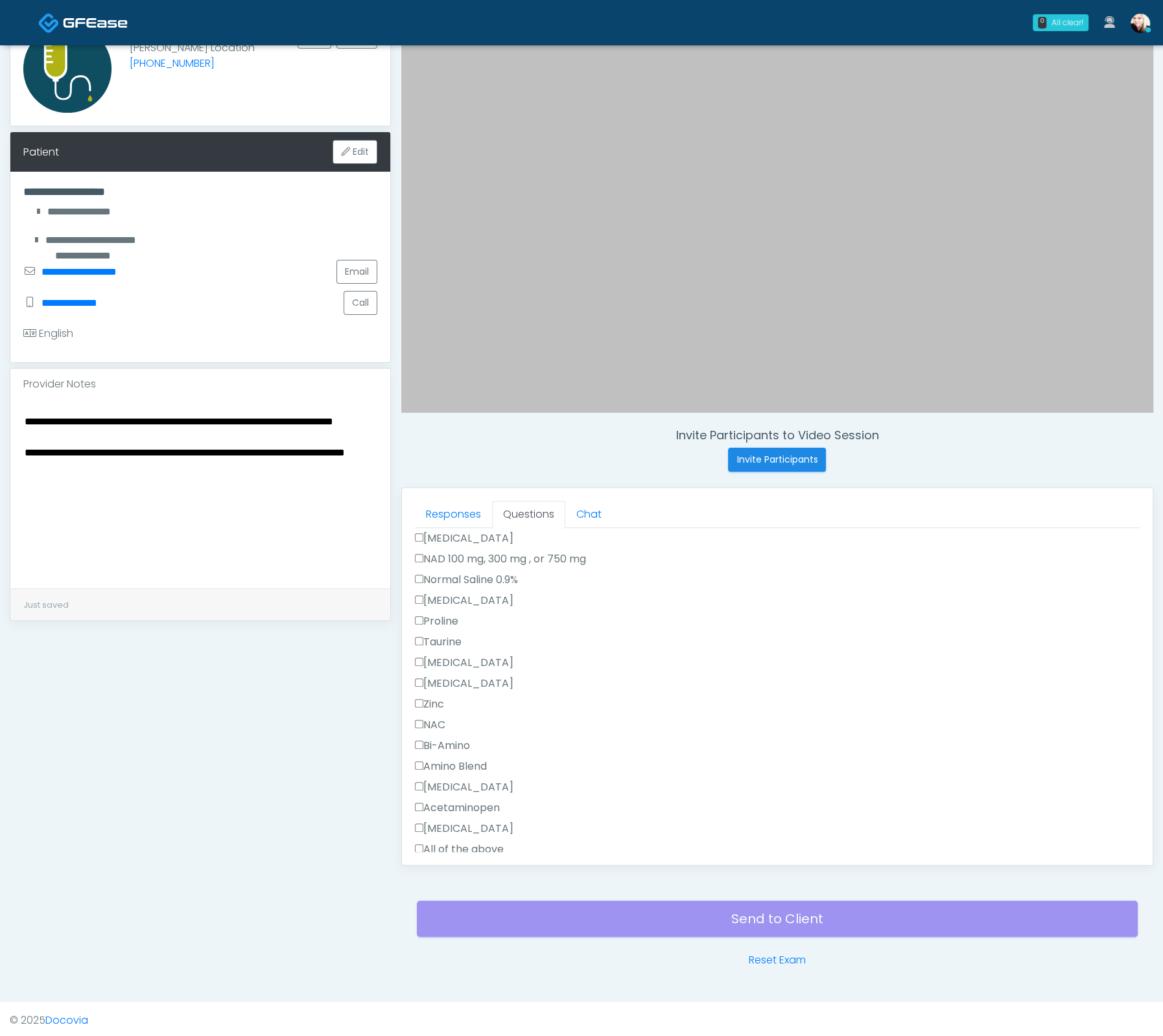
scroll to position [1389, 0]
click at [429, 813] on label "All of the above" at bounding box center [459, 821] width 89 height 16
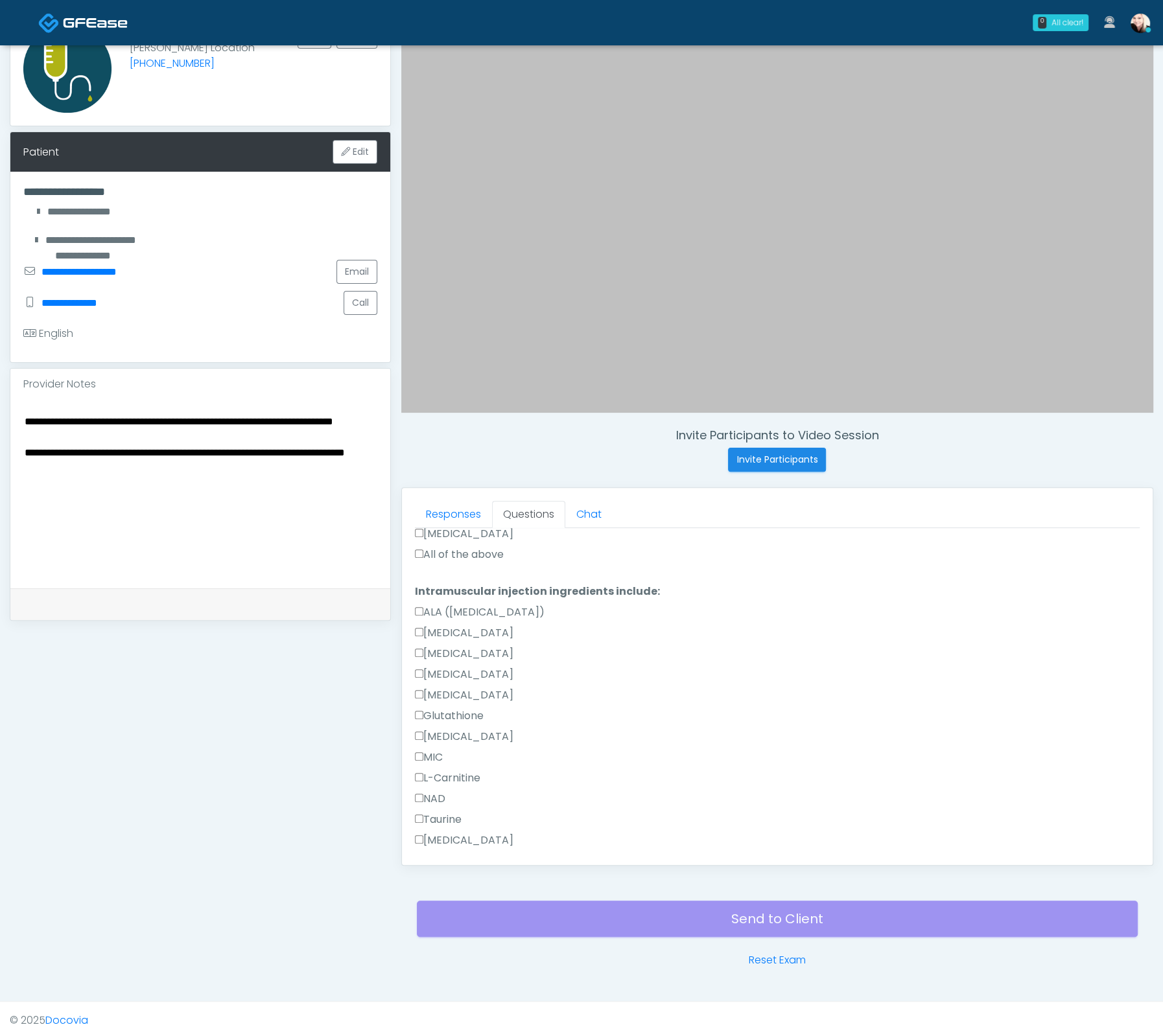
click at [430, 791] on label "NAD" at bounding box center [430, 799] width 30 height 16
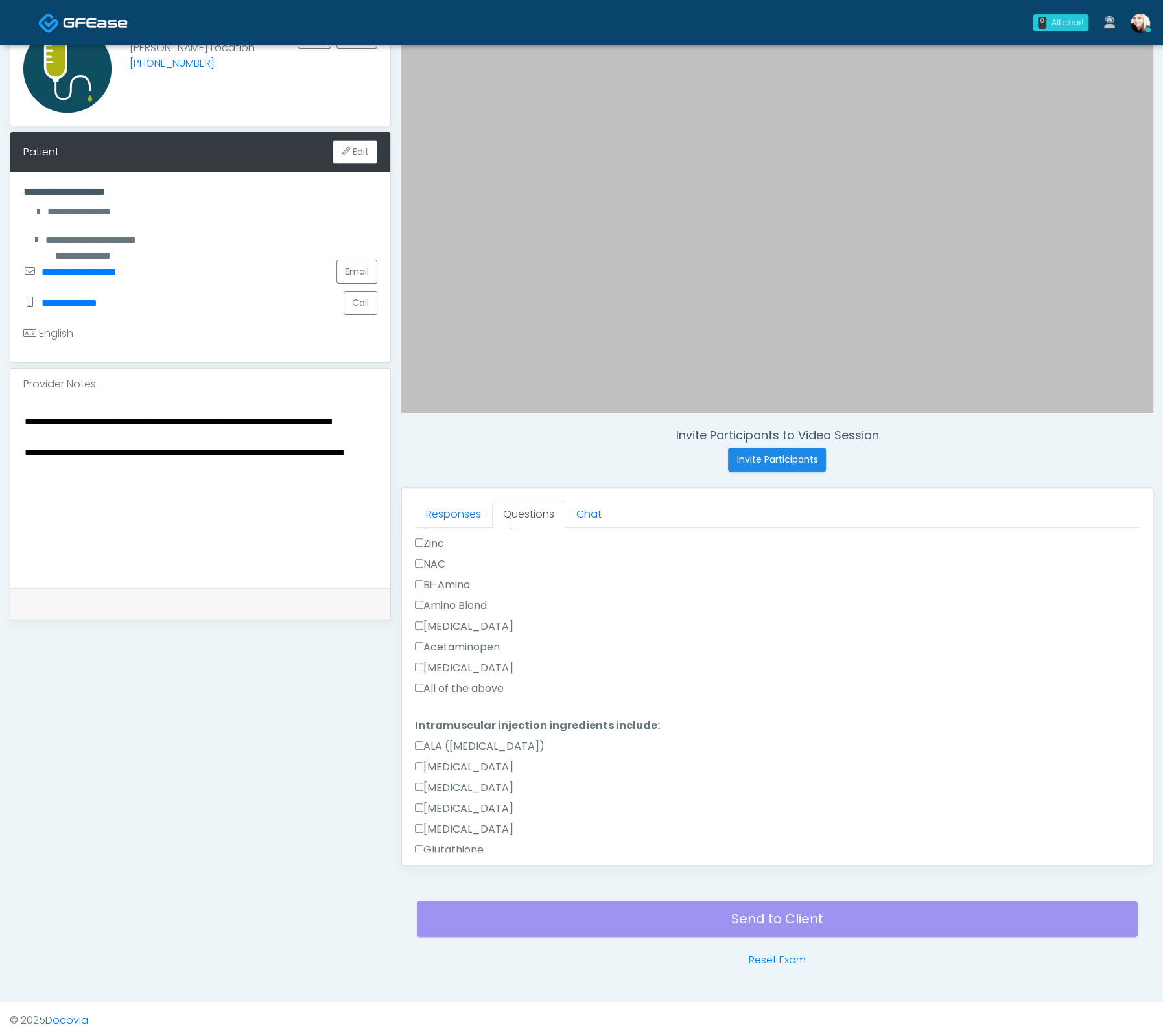
click at [451, 681] on label "All of the above" at bounding box center [459, 689] width 89 height 16
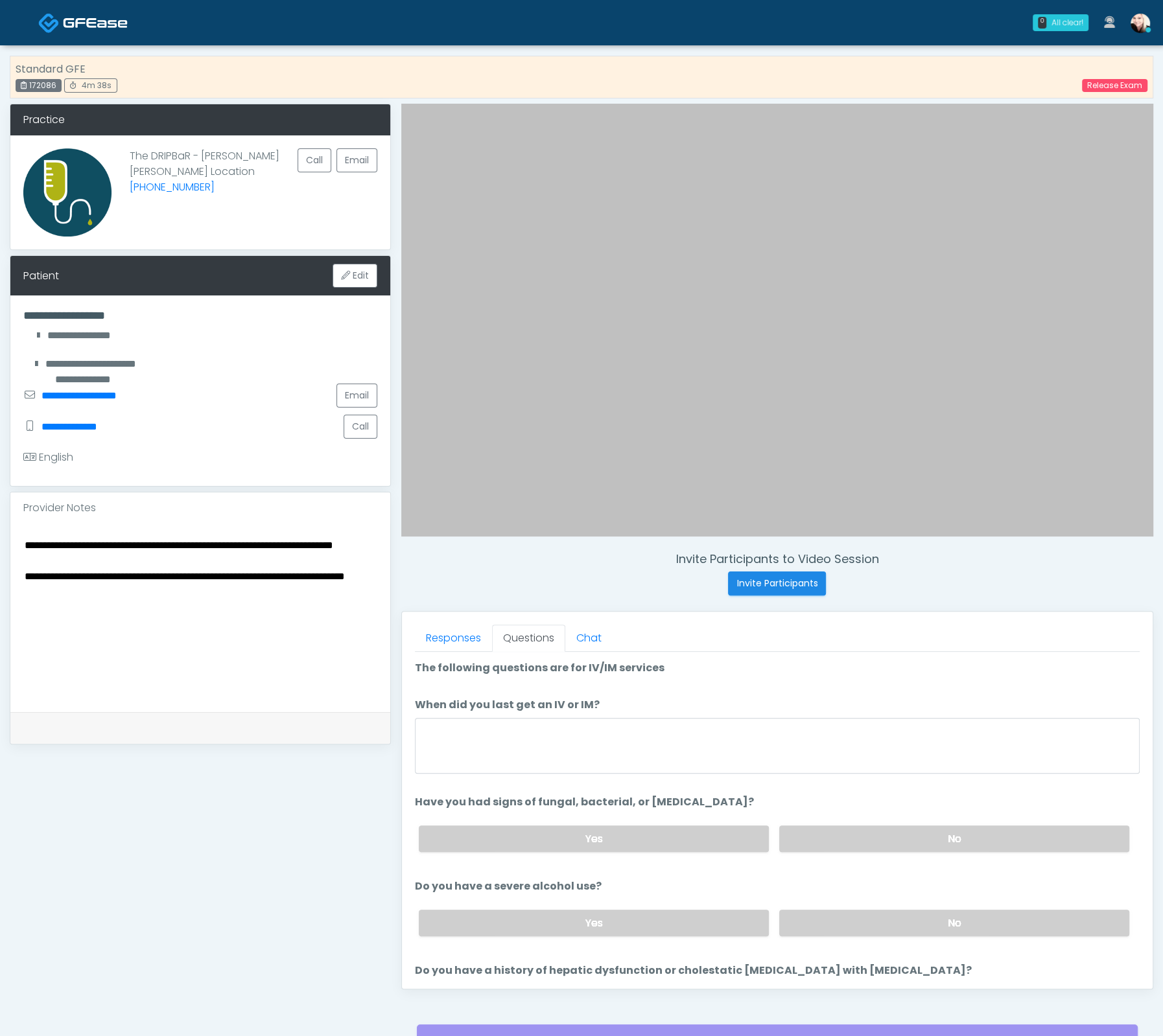
scroll to position [0, 0]
click at [646, 731] on textarea "When did you last get an IV or IM?" at bounding box center [777, 746] width 725 height 56
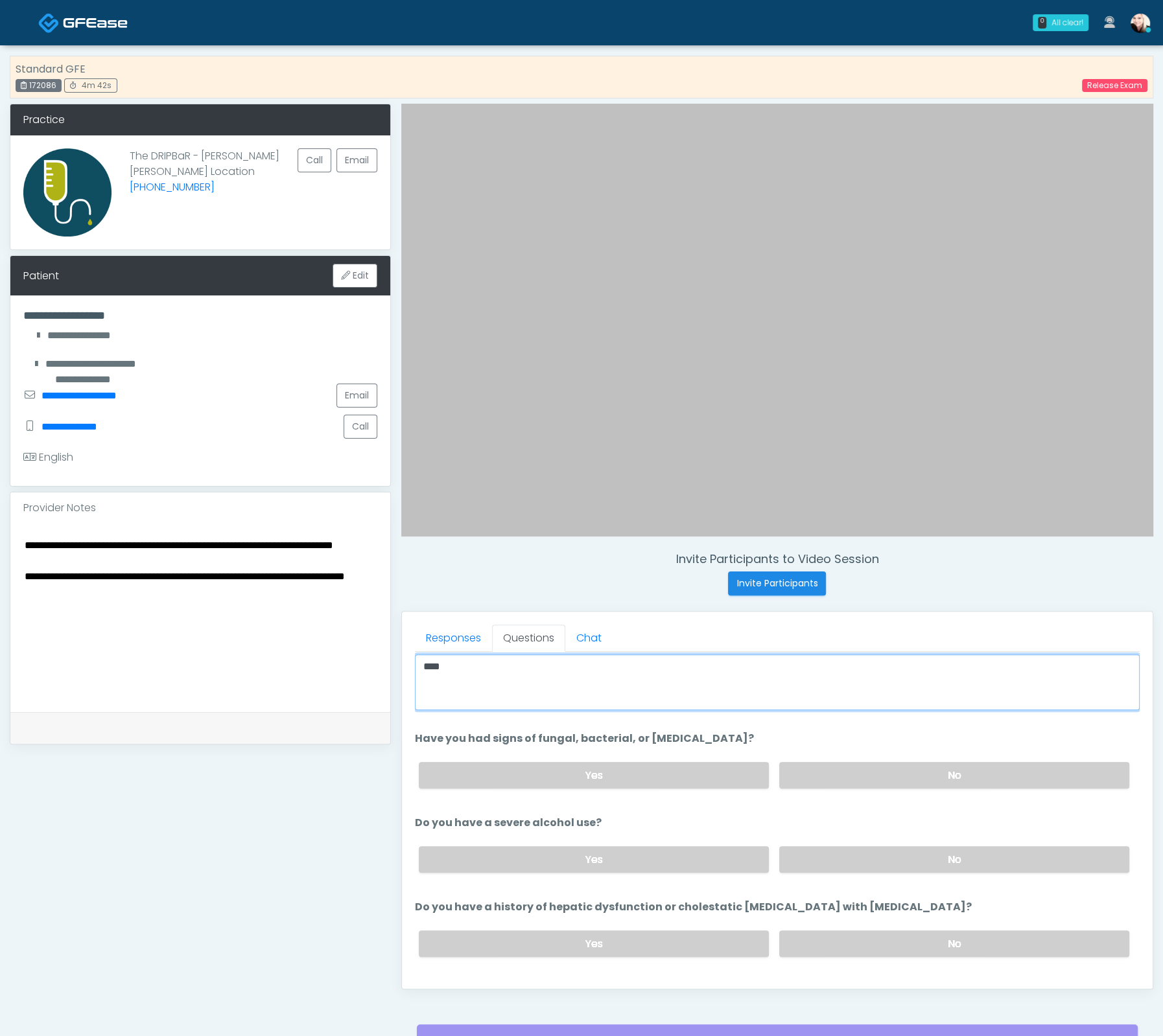
scroll to position [75, 0]
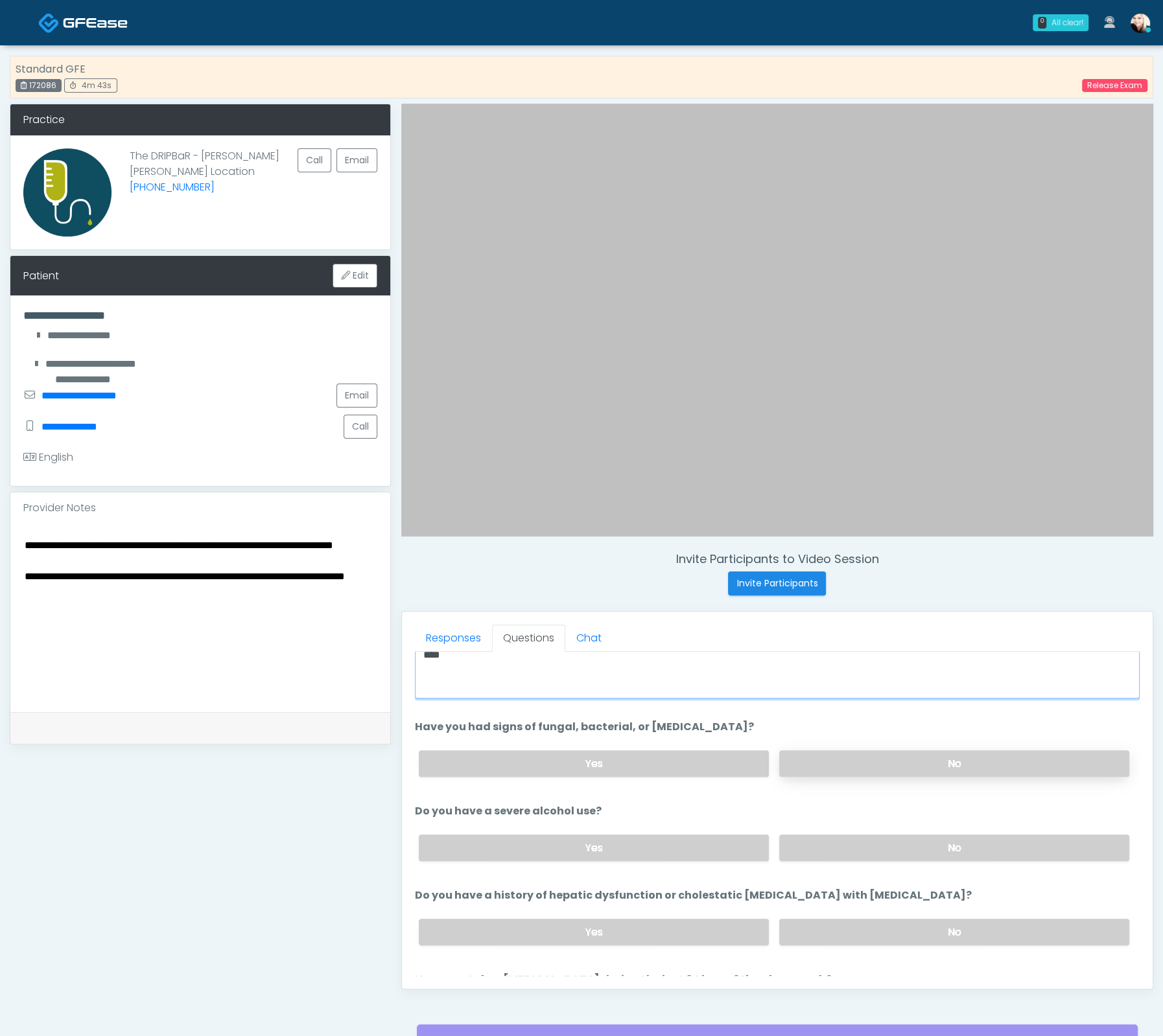
type textarea "***"
click at [865, 760] on label "No" at bounding box center [954, 764] width 350 height 27
click at [875, 829] on div "Yes No" at bounding box center [773, 848] width 731 height 47
click at [875, 836] on label "No" at bounding box center [954, 848] width 350 height 27
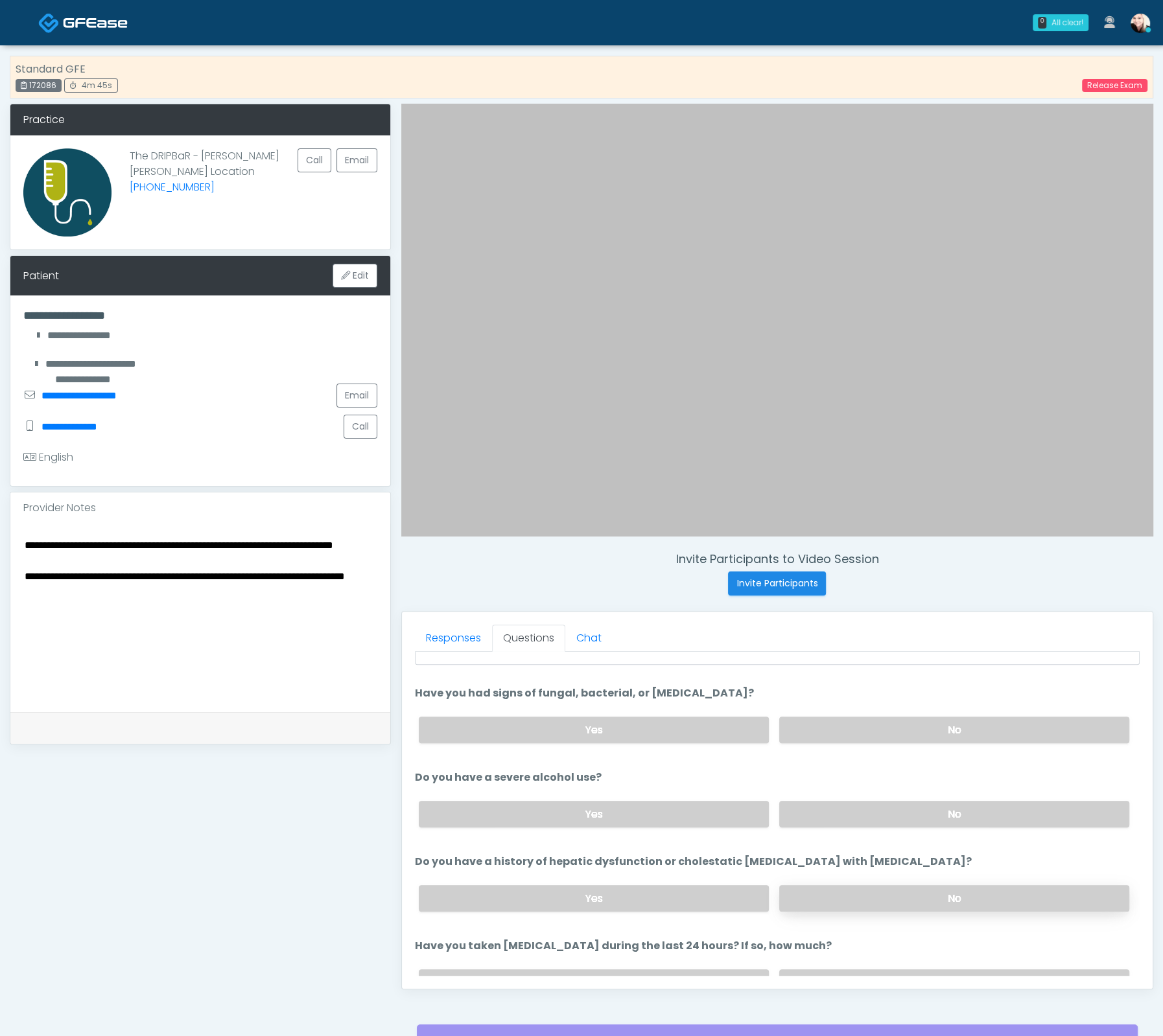
scroll to position [110, 0]
click at [848, 906] on div "Yes No" at bounding box center [773, 897] width 731 height 47
click at [849, 899] on label "No" at bounding box center [954, 897] width 350 height 27
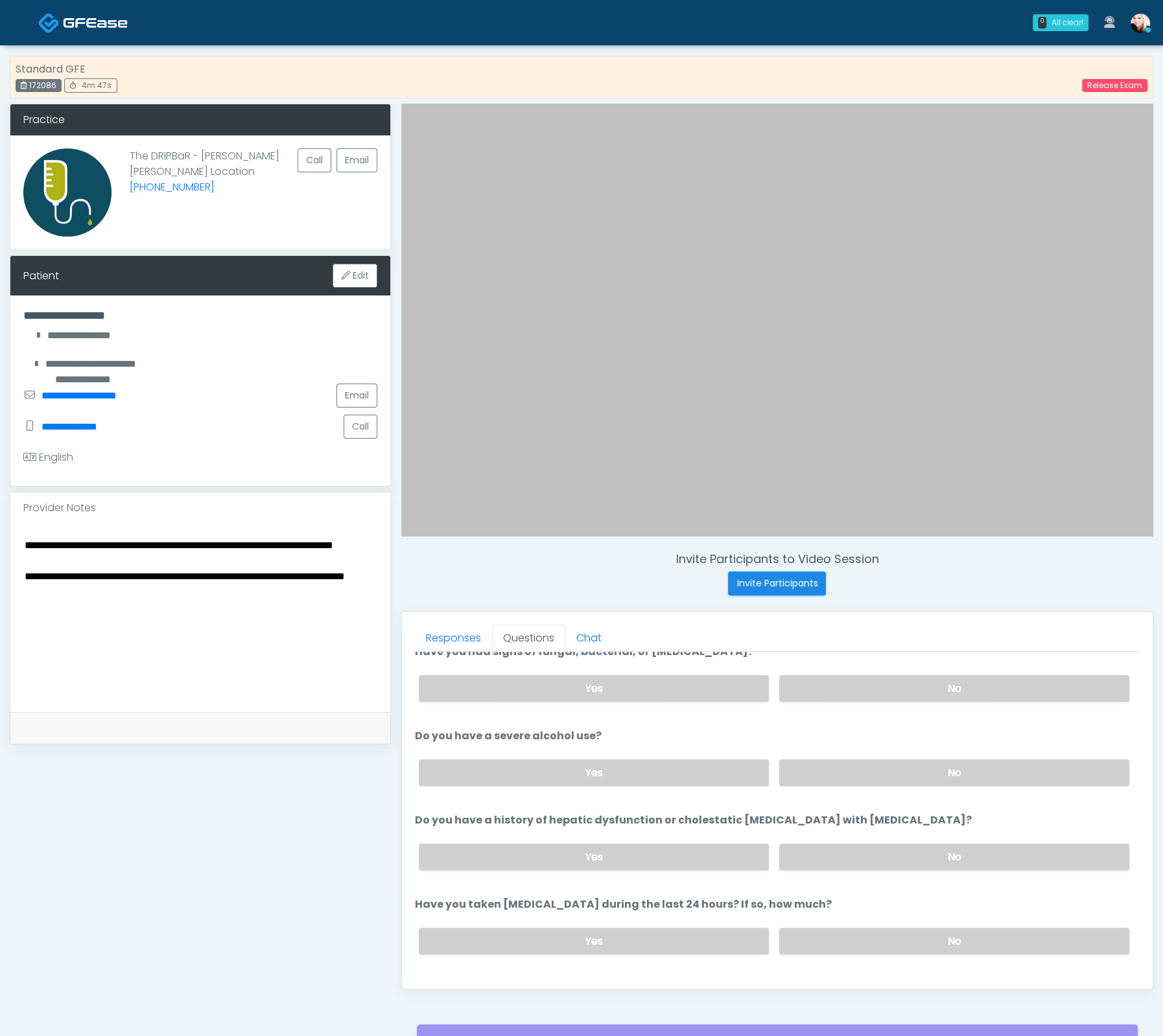
scroll to position [152, 0]
drag, startPoint x: 504, startPoint y: 812, endPoint x: 919, endPoint y: 813, distance: 415.0
click at [910, 812] on li "Do you have a history of hepatic dysfunction or cholestatic [MEDICAL_DATA] with…" at bounding box center [777, 845] width 725 height 68
drag, startPoint x: 924, startPoint y: 812, endPoint x: 599, endPoint y: 813, distance: 325.0
click at [605, 813] on li "Do you have a history of hepatic dysfunction or cholestatic [MEDICAL_DATA] with…" at bounding box center [777, 845] width 725 height 68
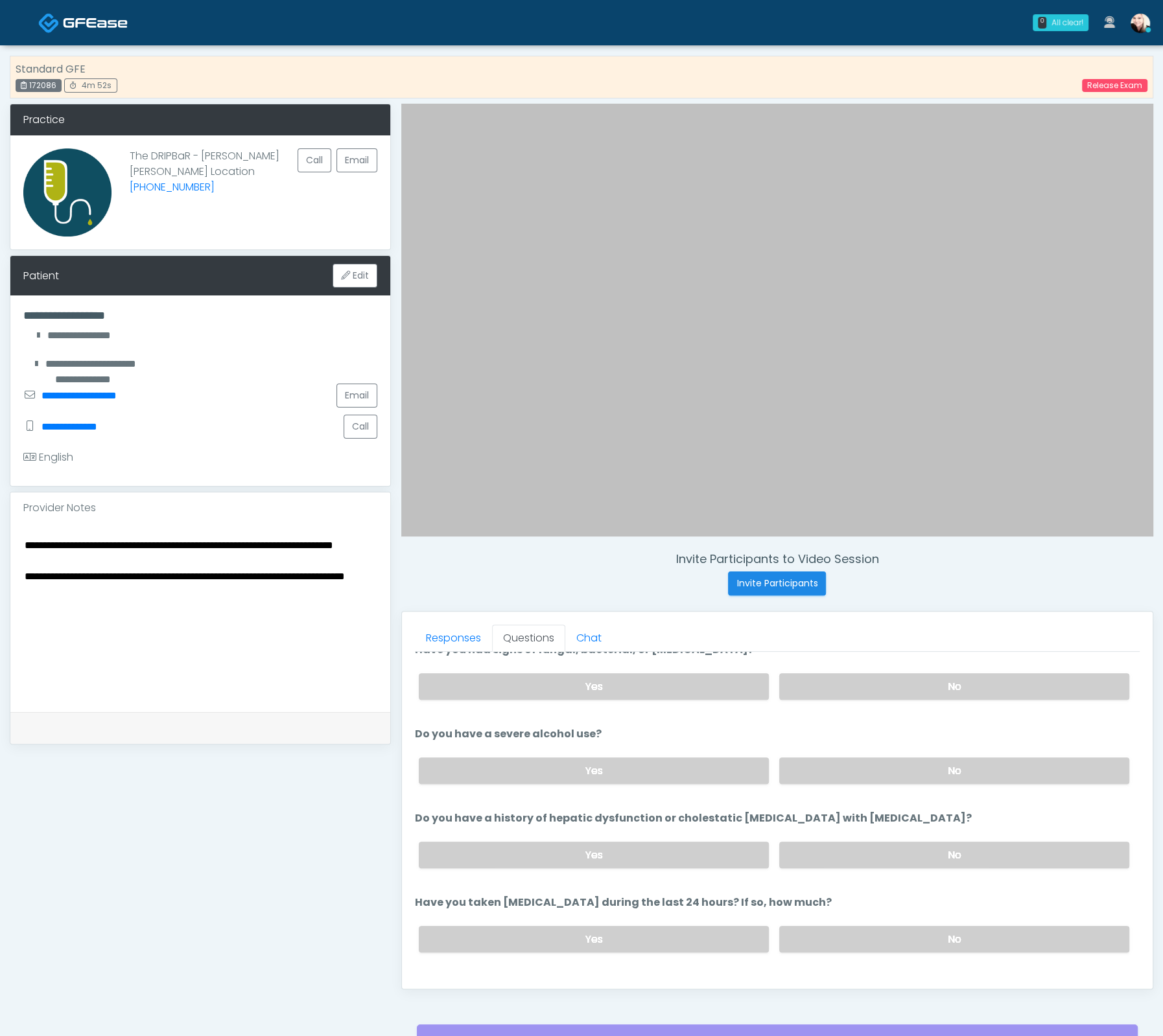
click at [591, 814] on label "Do you have a history of hepatic dysfunction or cholestatic [MEDICAL_DATA] with…" at bounding box center [693, 819] width 556 height 16
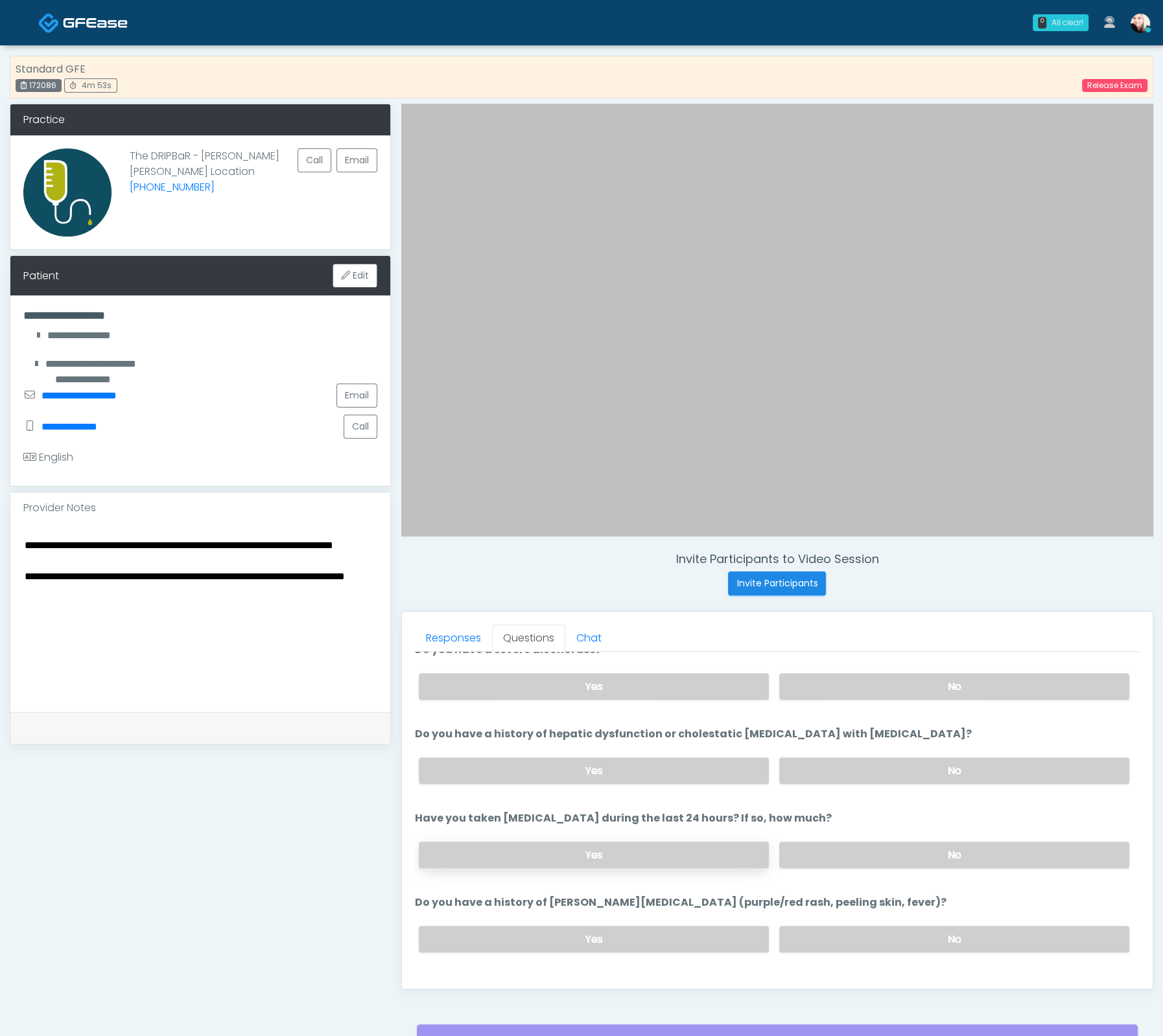
scroll to position [257, 0]
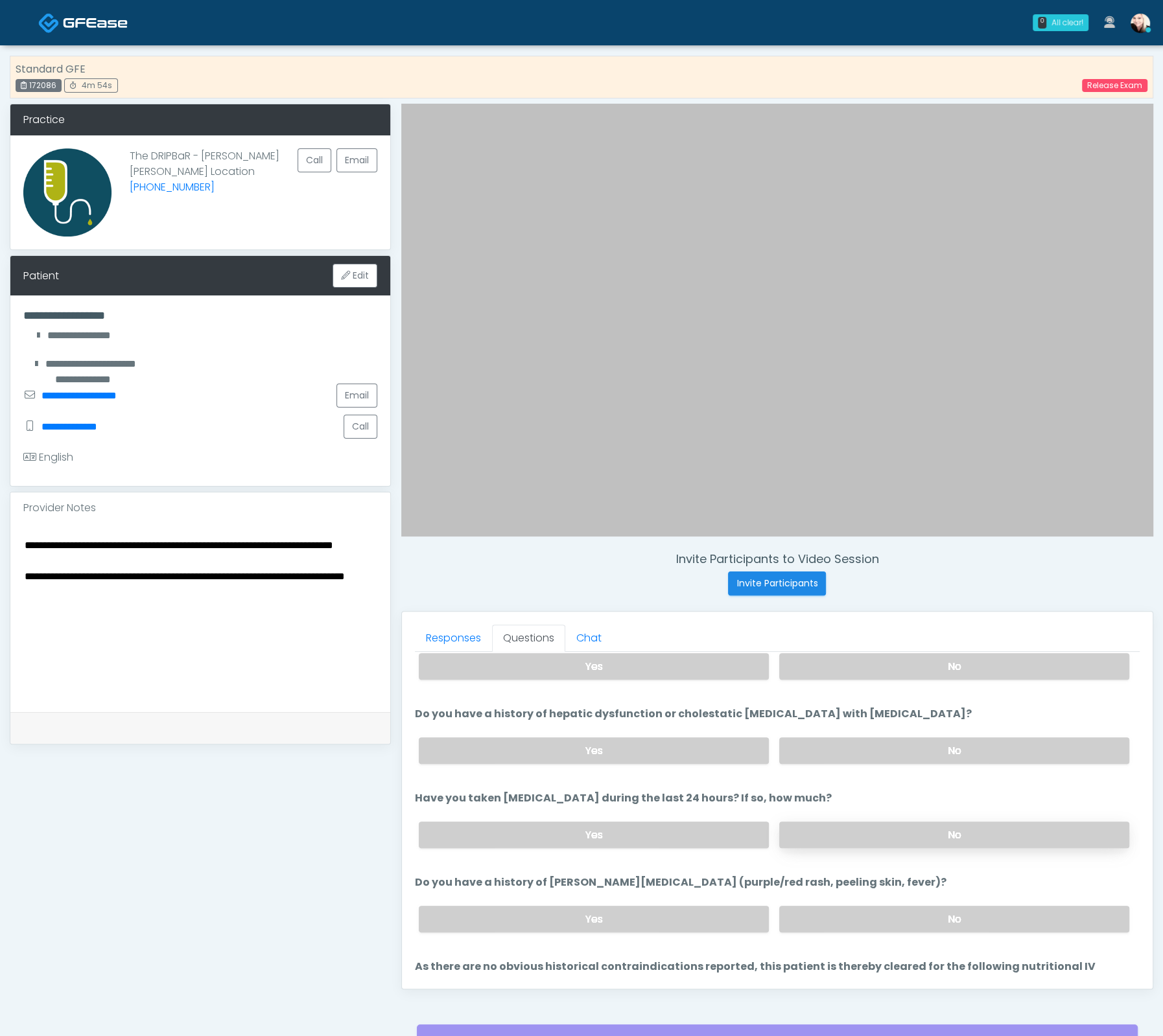
click at [824, 832] on label "No" at bounding box center [954, 835] width 350 height 27
click at [869, 906] on label "No" at bounding box center [954, 919] width 350 height 27
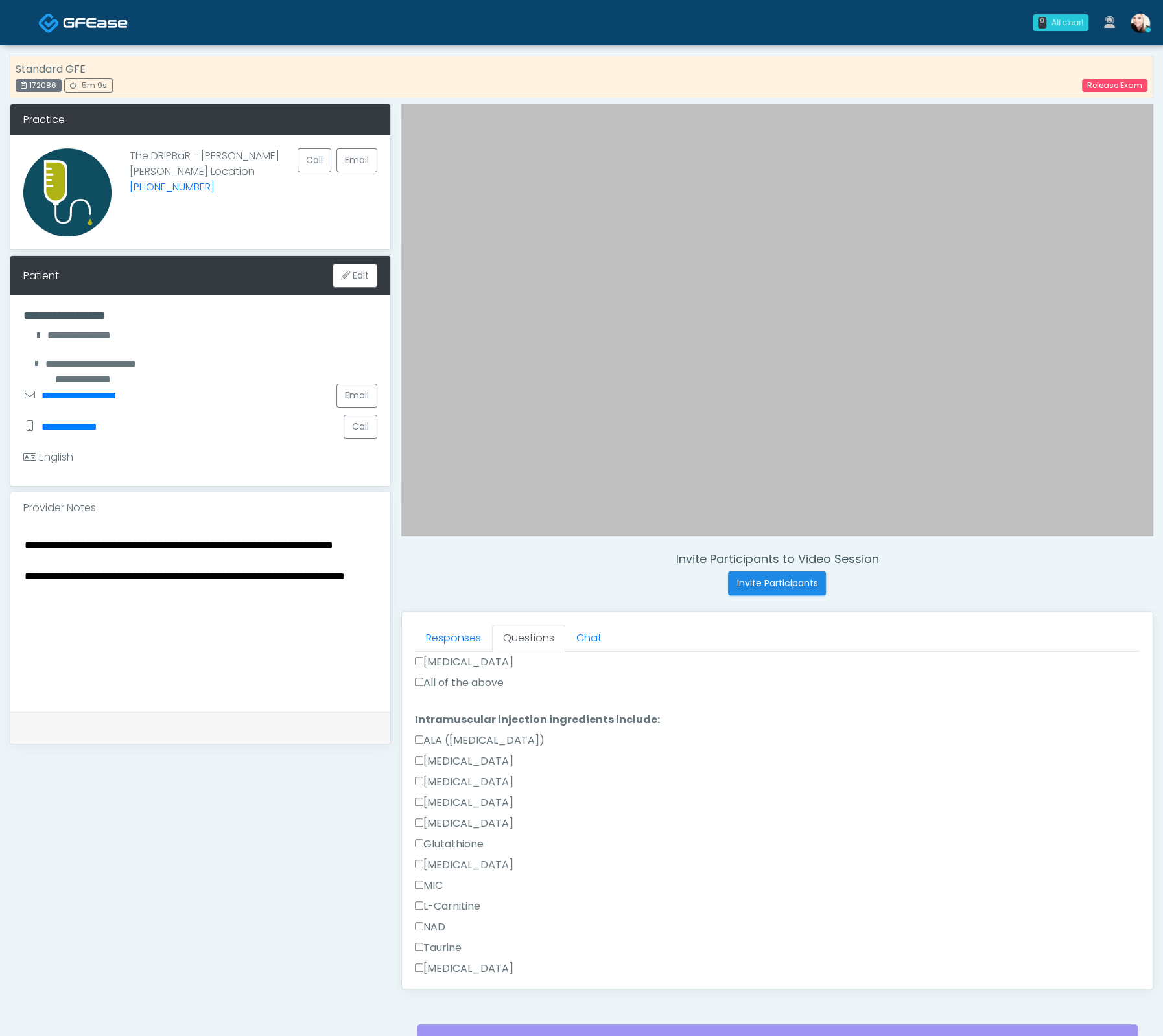
scroll to position [1200, 0]
click at [426, 877] on label "NAD" at bounding box center [430, 884] width 30 height 16
click at [417, 688] on label "NAD" at bounding box center [430, 696] width 30 height 16
click at [447, 974] on button "Continue" at bounding box center [445, 986] width 59 height 24
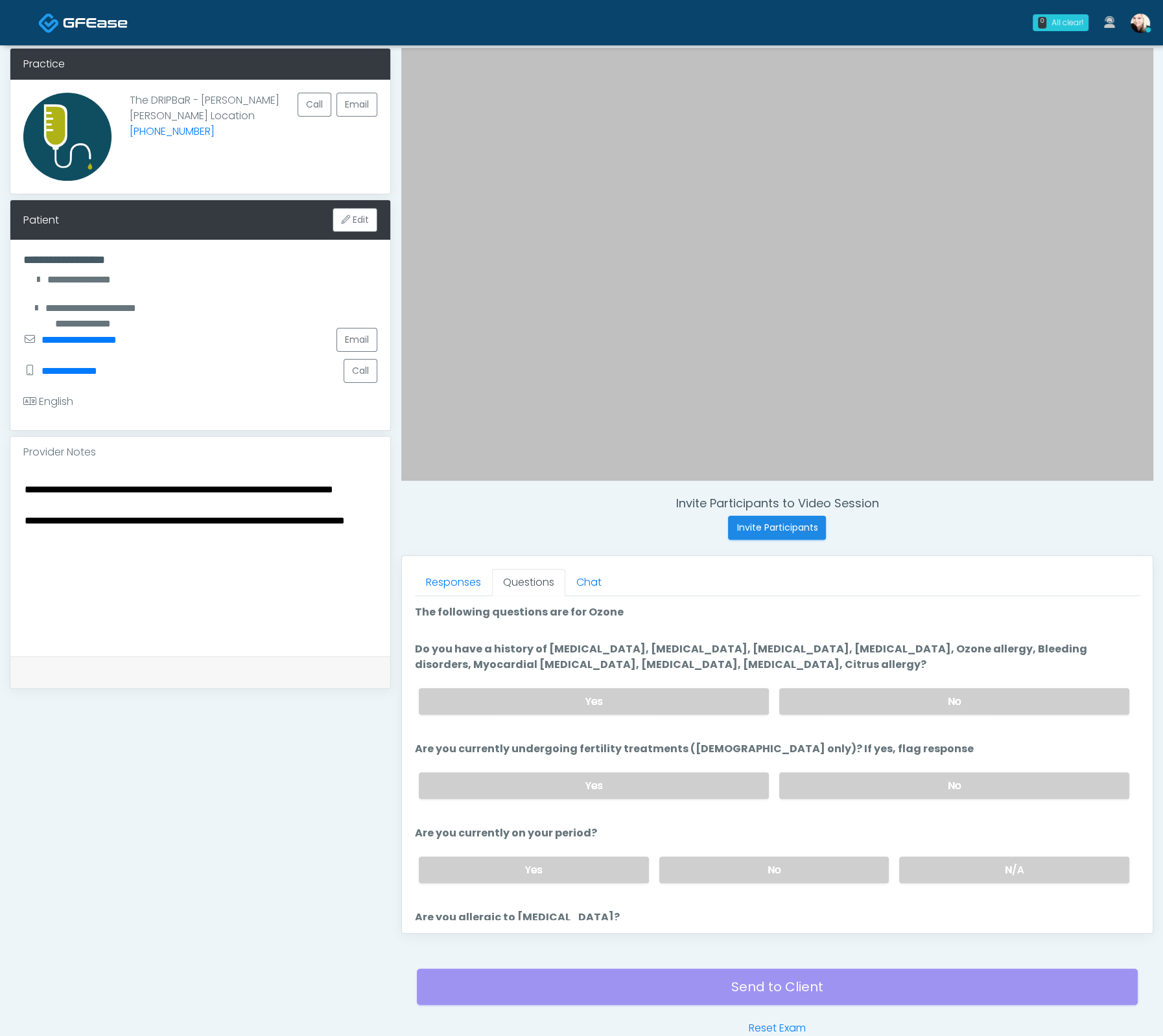
scroll to position [0, 0]
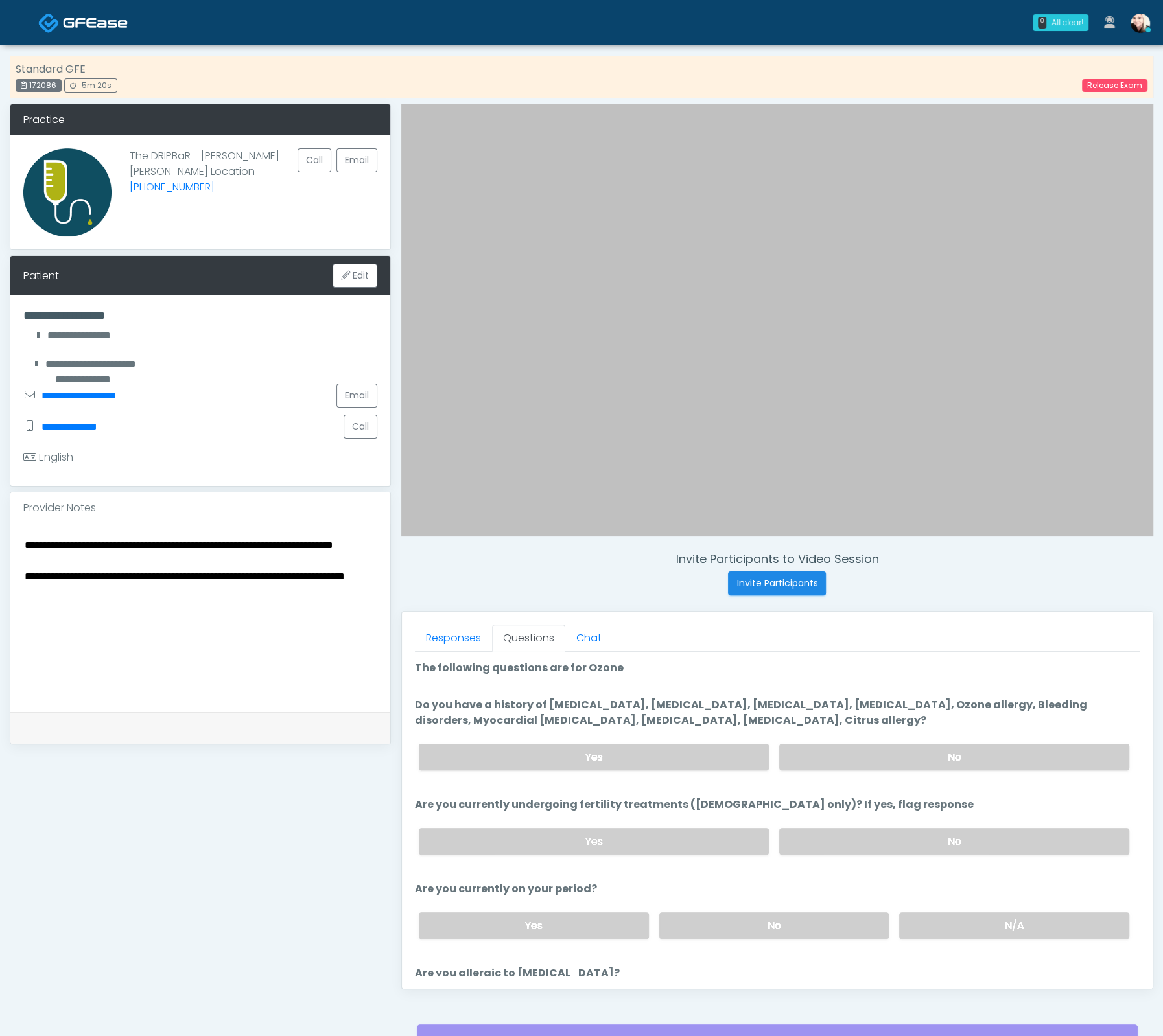
click at [862, 736] on div "Yes No" at bounding box center [773, 757] width 731 height 47
click at [807, 738] on div "Yes No" at bounding box center [773, 757] width 731 height 47
click at [805, 749] on label "No" at bounding box center [954, 757] width 350 height 27
click at [847, 840] on label "No" at bounding box center [954, 841] width 350 height 27
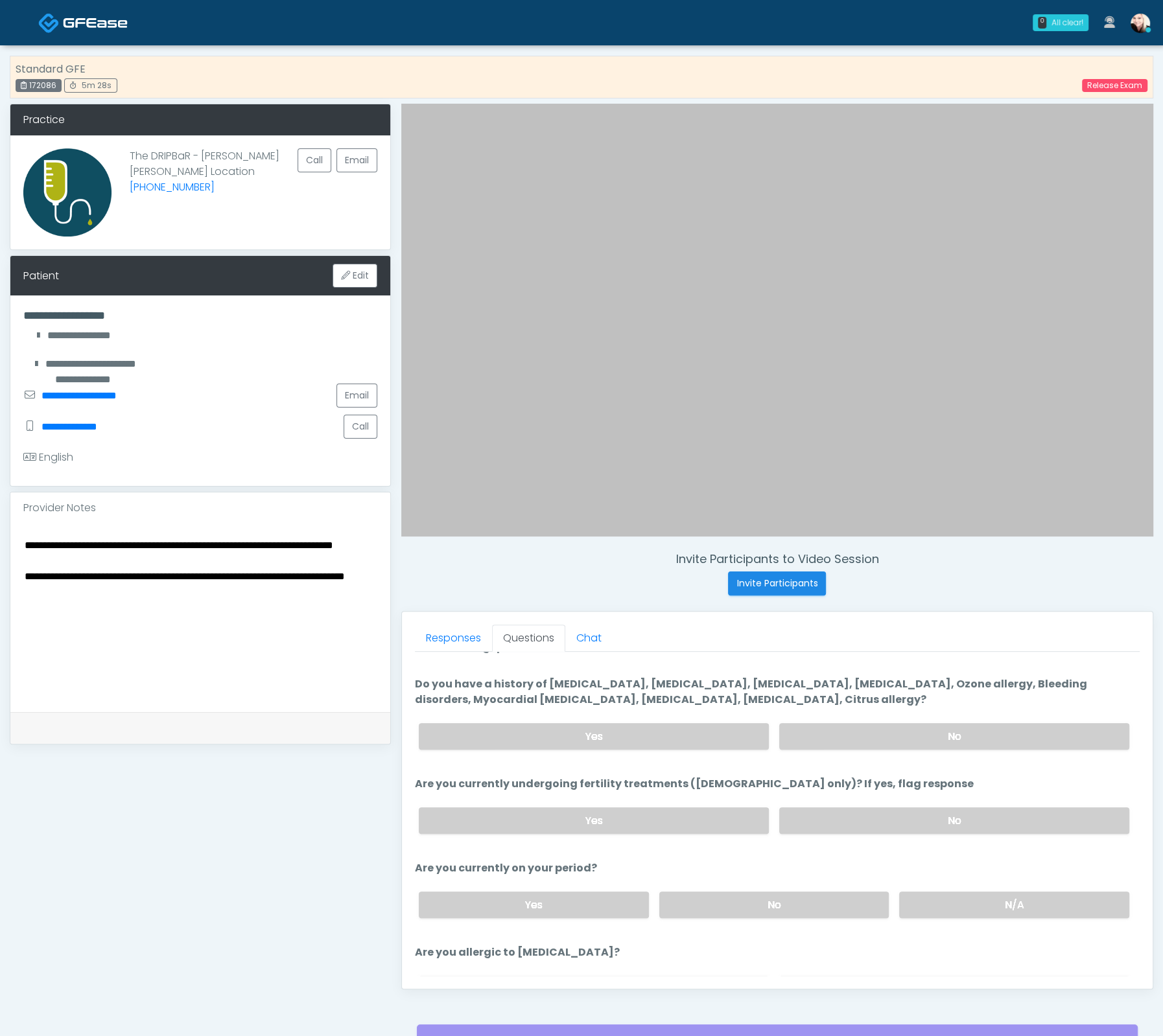
scroll to position [22, 0]
click at [938, 891] on label "N/A" at bounding box center [1013, 904] width 230 height 27
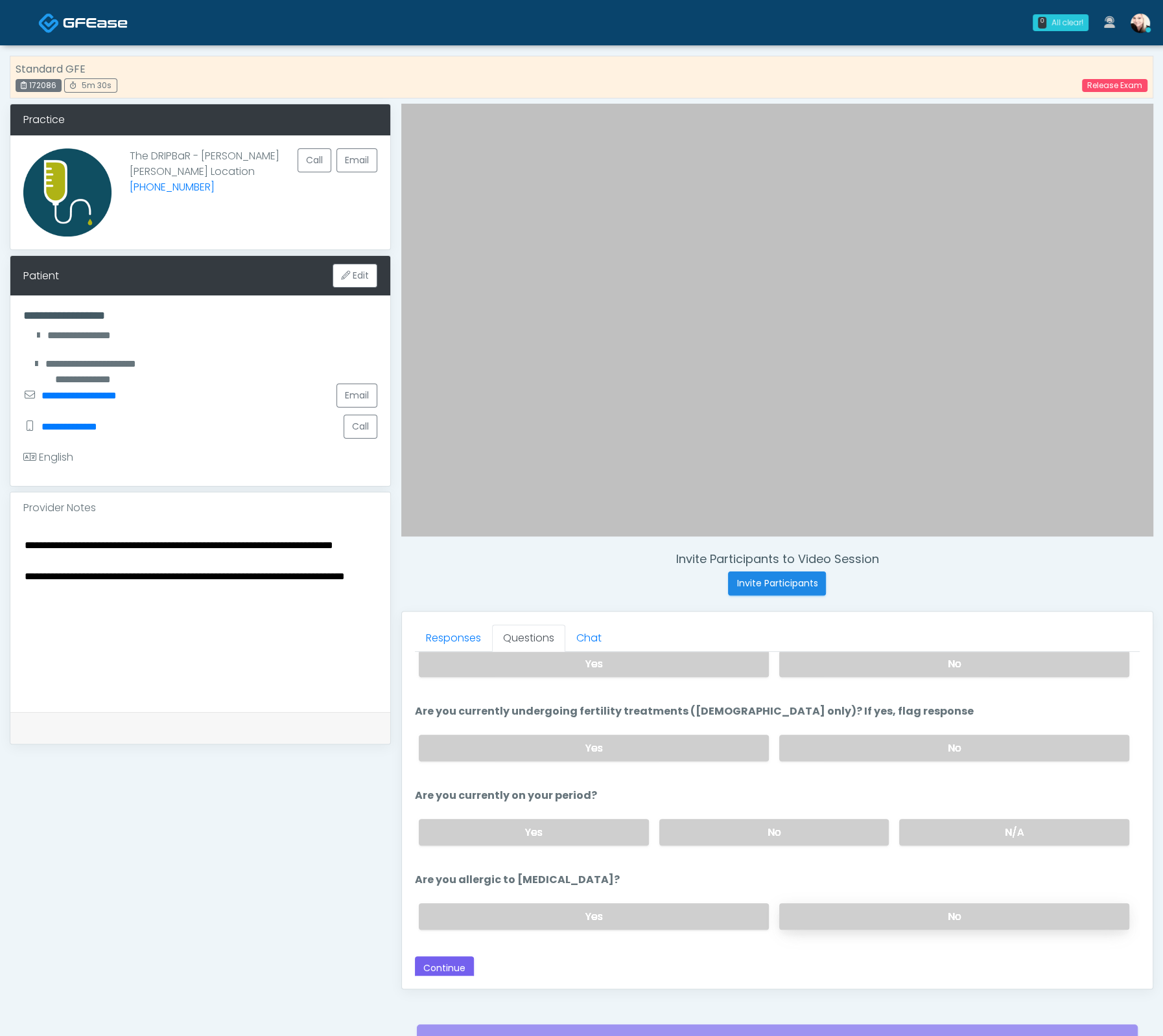
click at [847, 913] on label "No" at bounding box center [954, 917] width 350 height 27
click at [427, 956] on button "Continue" at bounding box center [445, 968] width 59 height 24
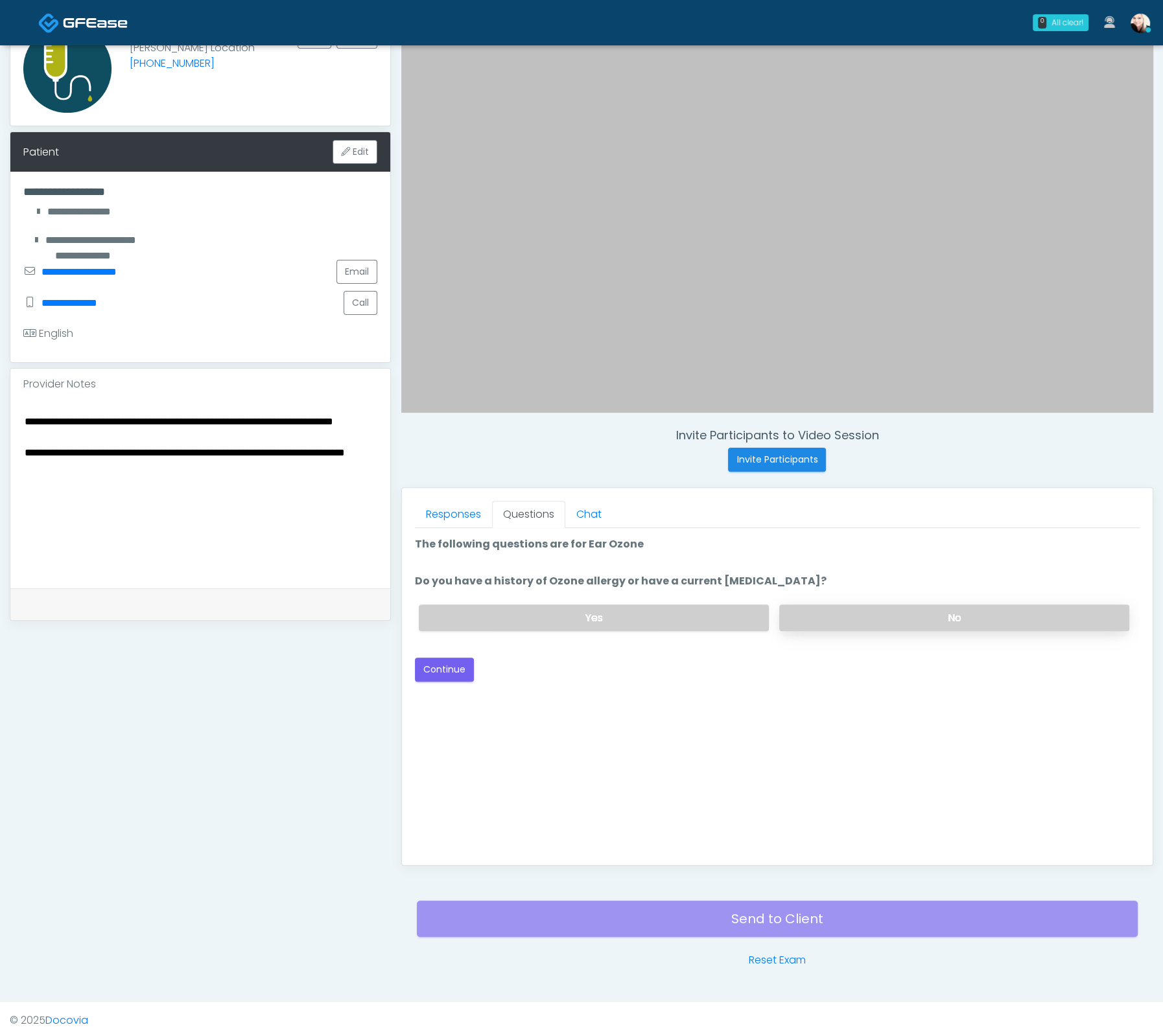
click at [821, 614] on label "No" at bounding box center [954, 617] width 350 height 27
click at [437, 667] on button "Continue" at bounding box center [445, 670] width 59 height 24
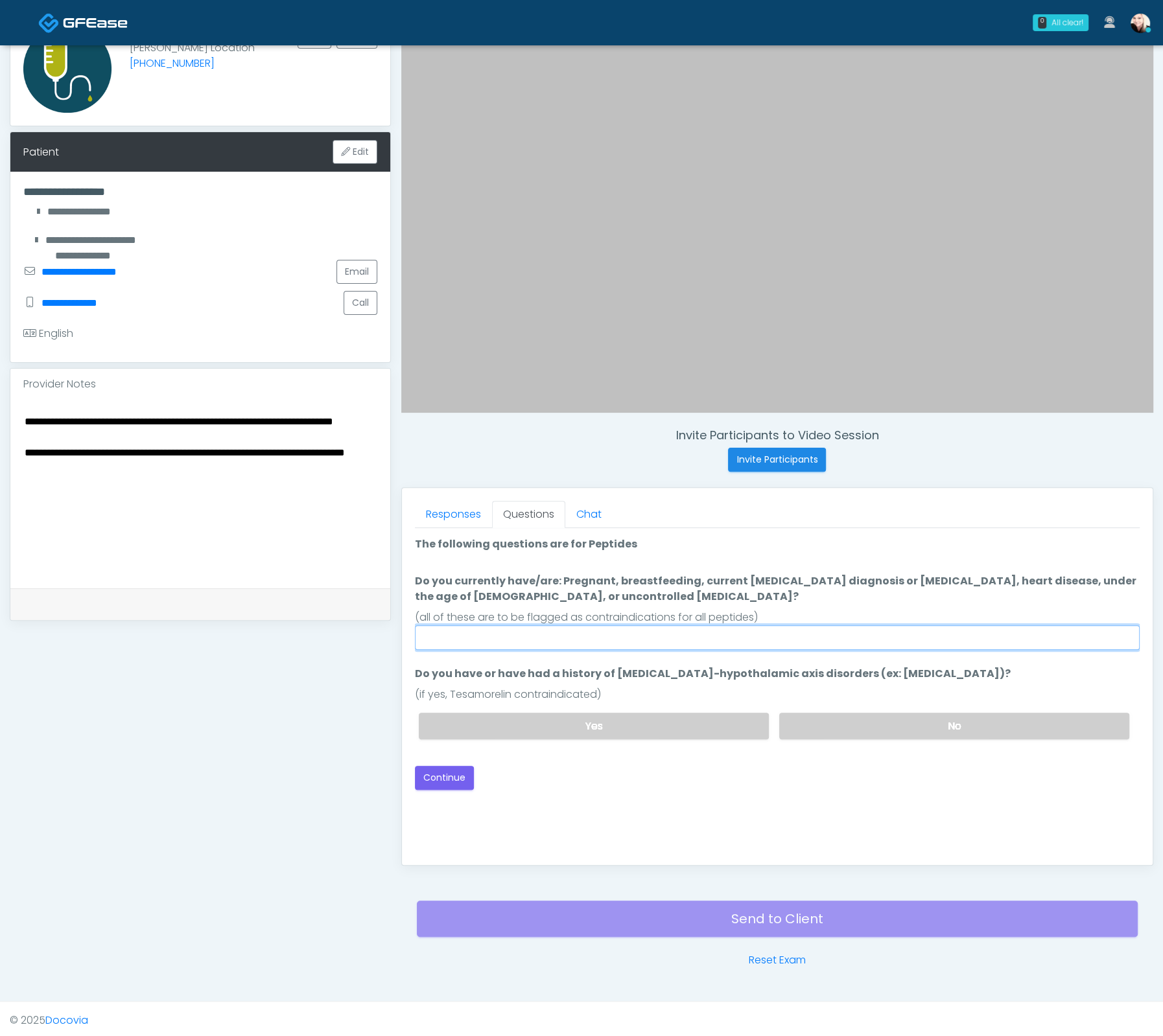
click at [686, 637] on input "Do you currently have/are: Pregnant, breastfeeding, current [MEDICAL_DATA] diag…" at bounding box center [777, 638] width 725 height 25
type input "****"
drag, startPoint x: 541, startPoint y: 593, endPoint x: 570, endPoint y: 603, distance: 30.7
click at [568, 603] on li "Do you currently have/are: Pregnant, breastfeeding, current [MEDICAL_DATA] diag…" at bounding box center [777, 611] width 725 height 76
click at [591, 610] on div "(all of these are to be flagged as contraindications for all peptides)" at bounding box center [777, 617] width 725 height 16
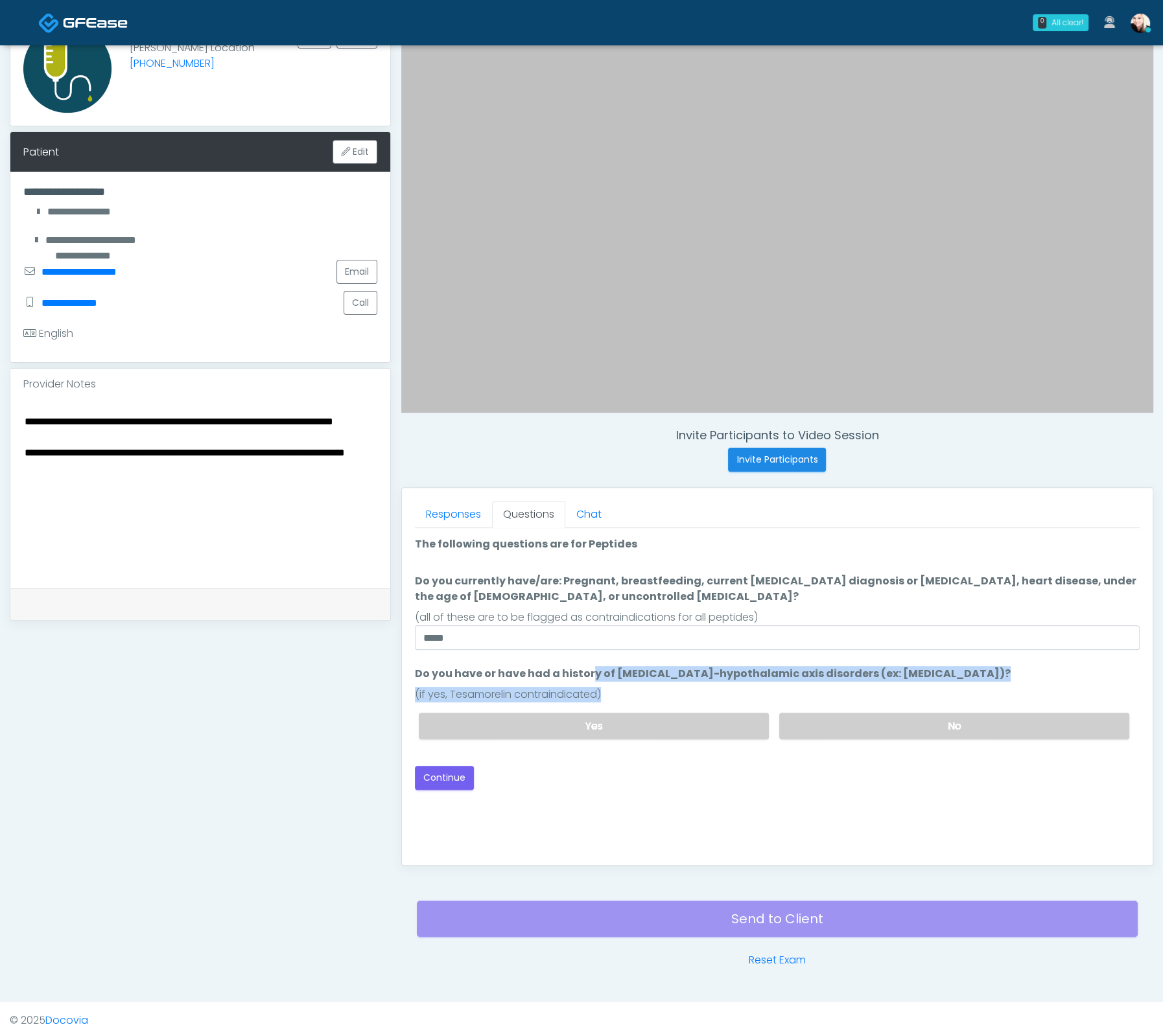
drag, startPoint x: 514, startPoint y: 668, endPoint x: 840, endPoint y: 697, distance: 327.3
click at [835, 696] on li "Do you have or have had a history of [MEDICAL_DATA]-hypothalamic axis disorders…" at bounding box center [777, 708] width 725 height 84
click at [891, 731] on label "No" at bounding box center [954, 726] width 350 height 27
drag, startPoint x: 566, startPoint y: 677, endPoint x: 742, endPoint y: 677, distance: 176.0
click at [709, 677] on label "Do you have or have had a history of [MEDICAL_DATA]-hypothalamic axis disorders…" at bounding box center [713, 674] width 596 height 16
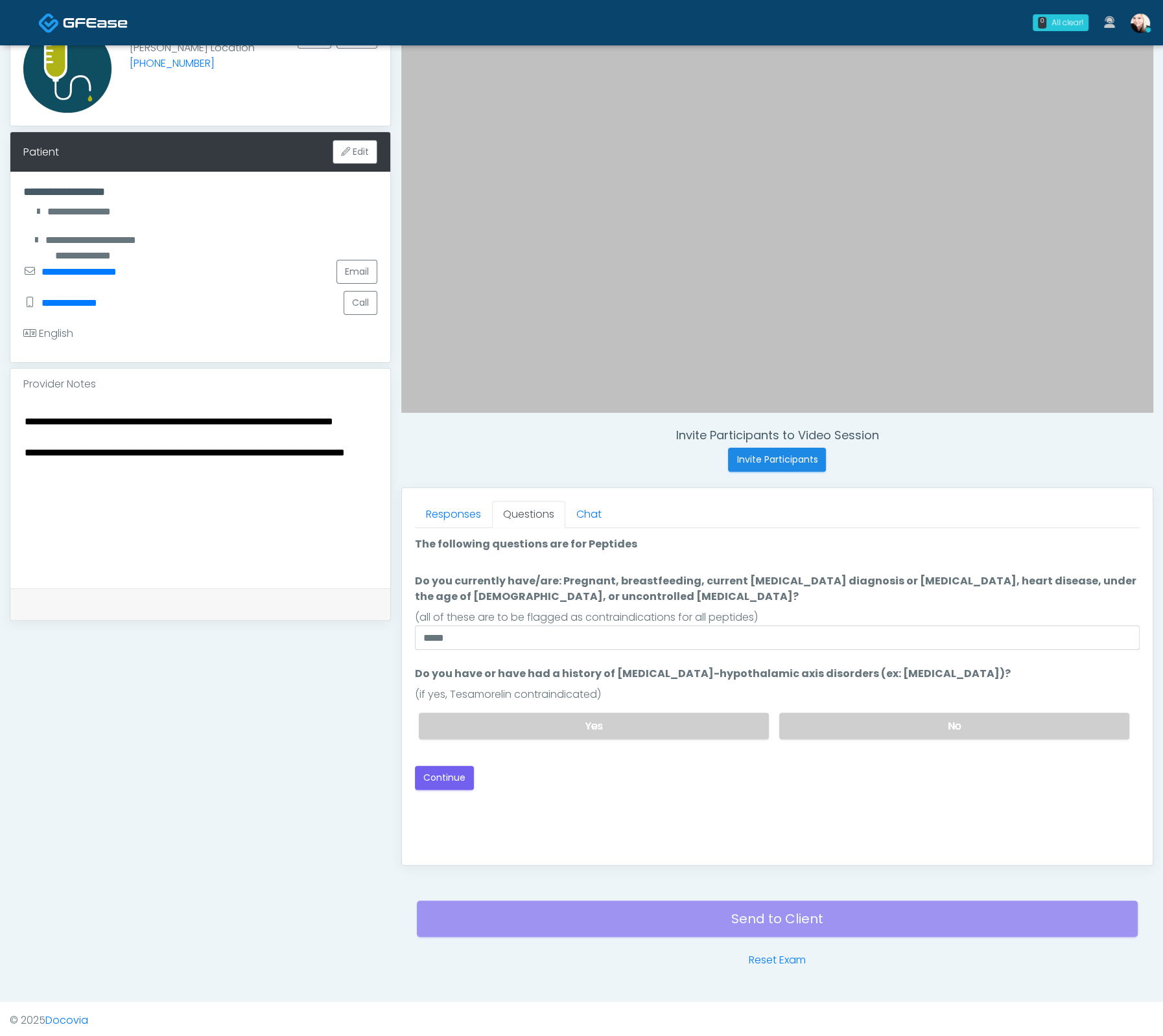
drag, startPoint x: 746, startPoint y: 685, endPoint x: 707, endPoint y: 687, distance: 39.1
click at [743, 687] on div "(if yes, Tesamorelin contraindicated)" at bounding box center [777, 694] width 725 height 16
click at [453, 775] on button "Continue" at bounding box center [445, 778] width 59 height 24
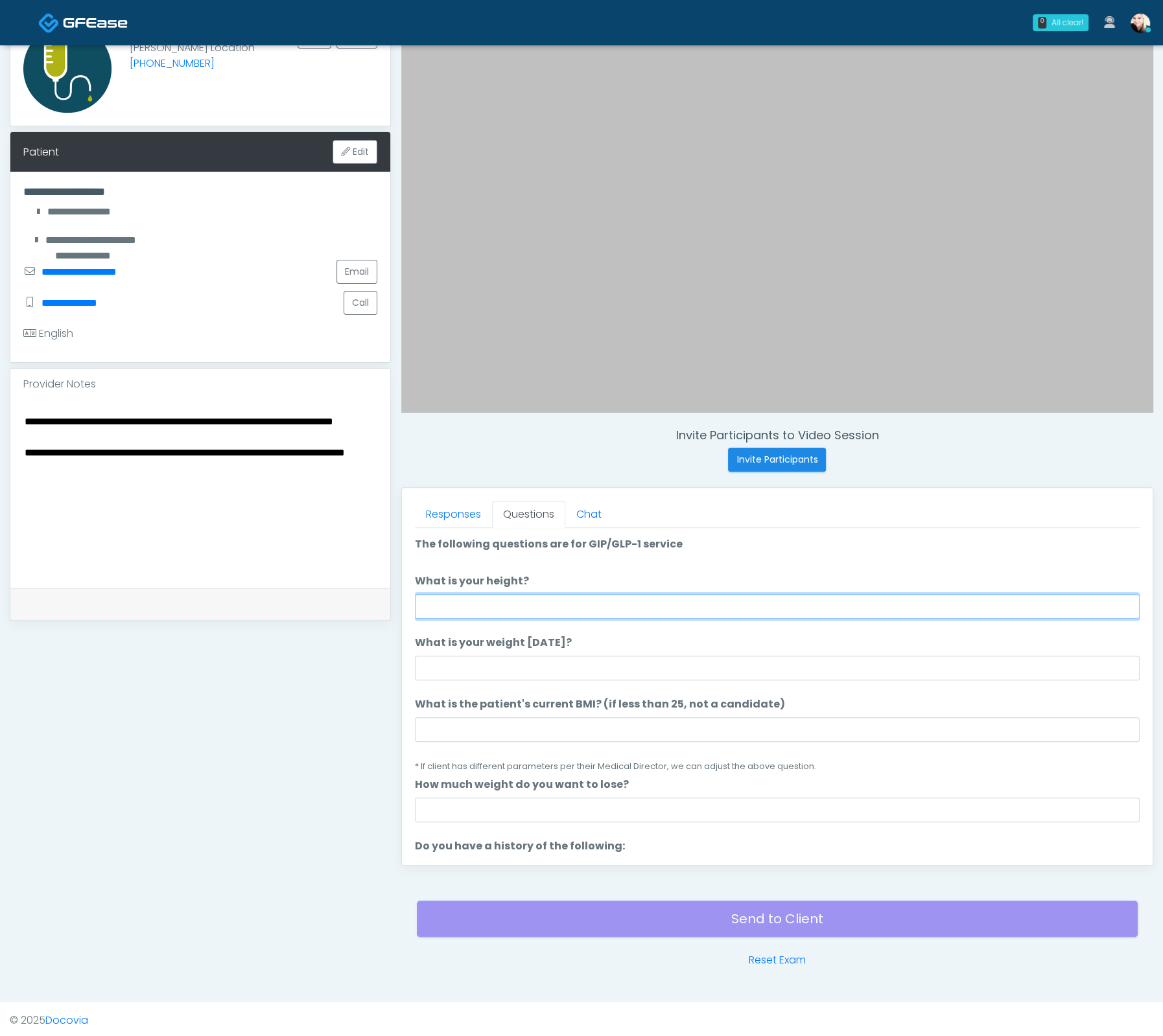
click at [532, 598] on input "What is your height?" at bounding box center [777, 607] width 725 height 25
click at [515, 613] on input "What is your height?" at bounding box center [777, 607] width 725 height 25
type input "****"
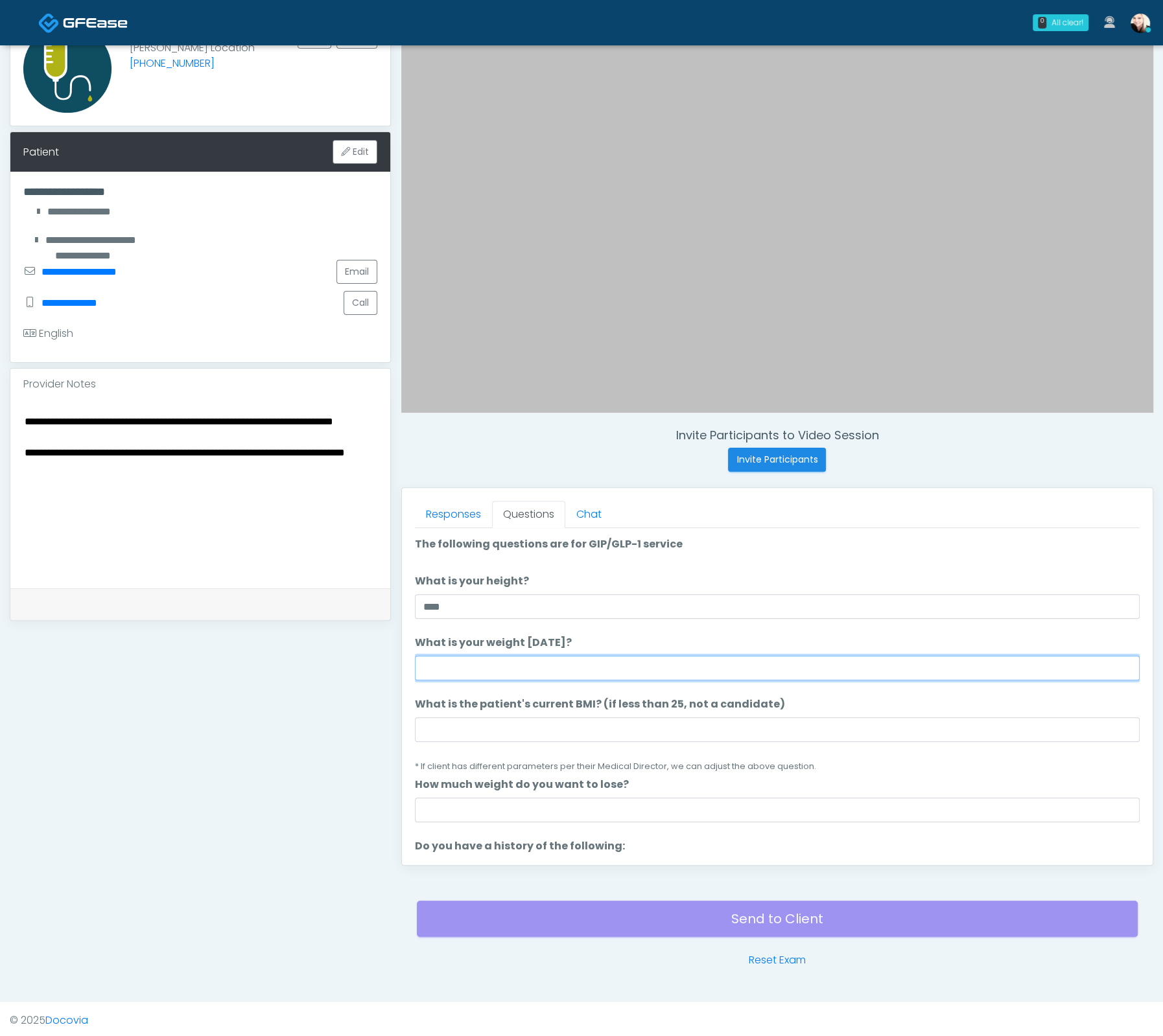
type input "*"
type input "***"
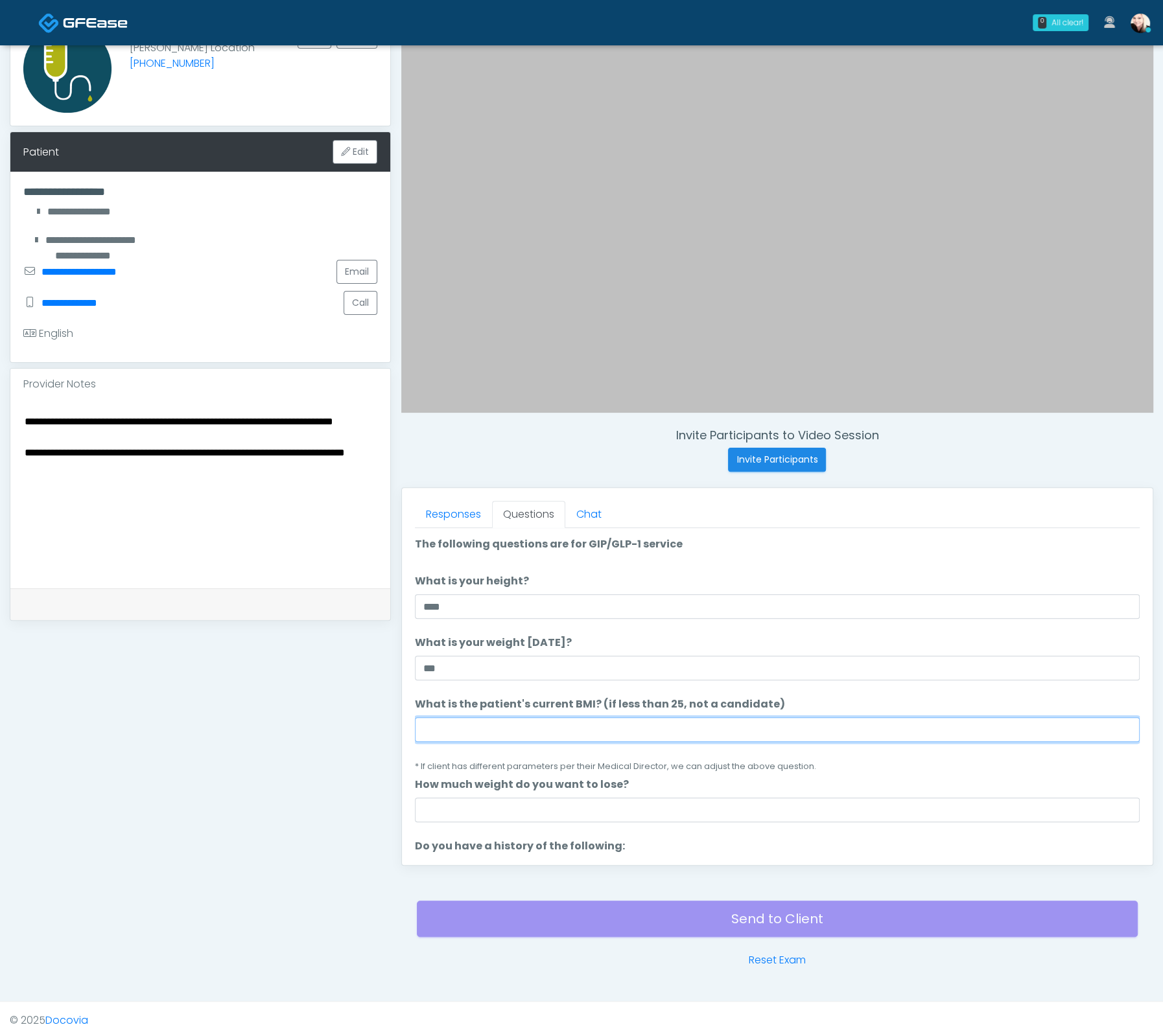
paste input "****"
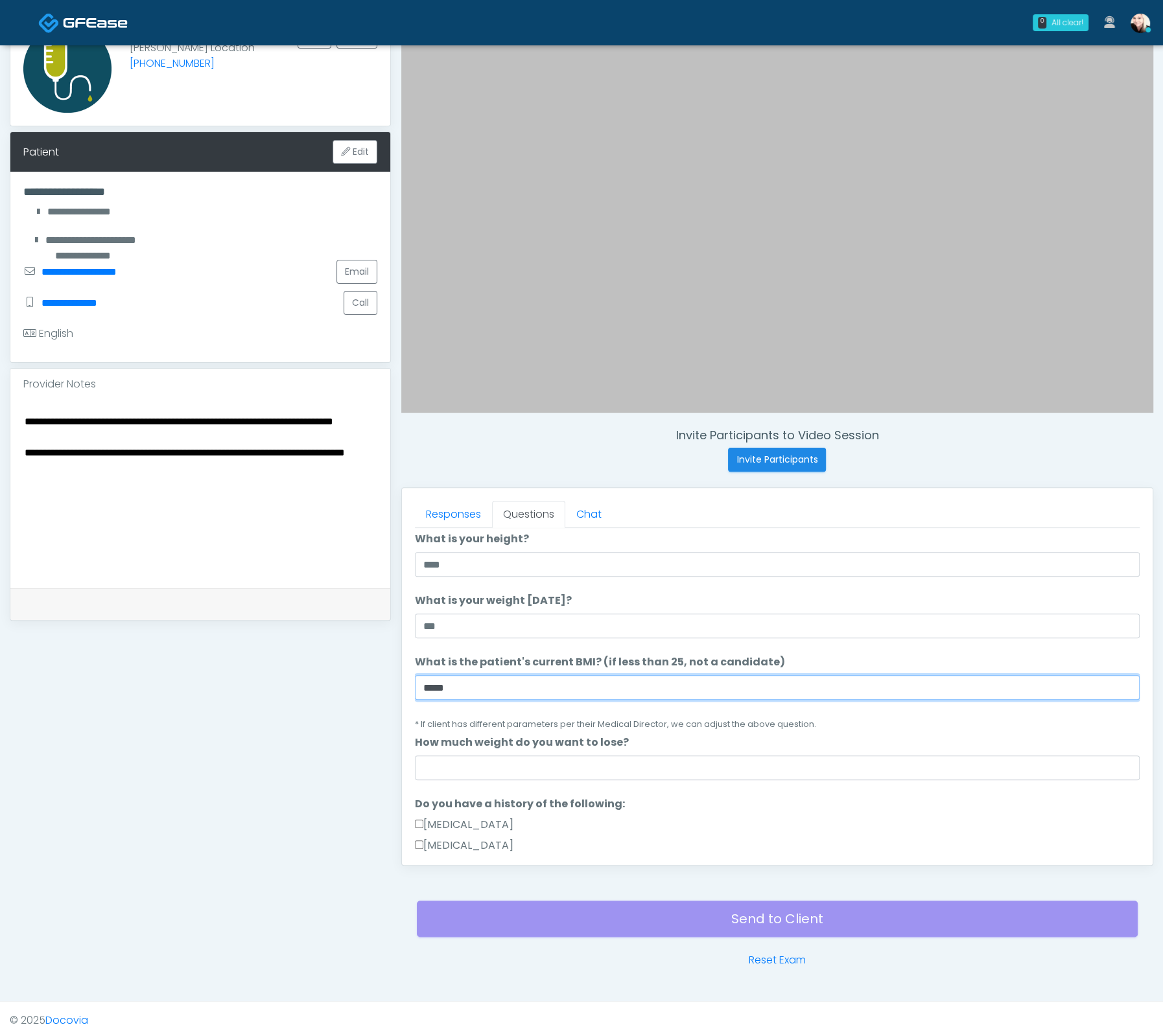
scroll to position [82, 0]
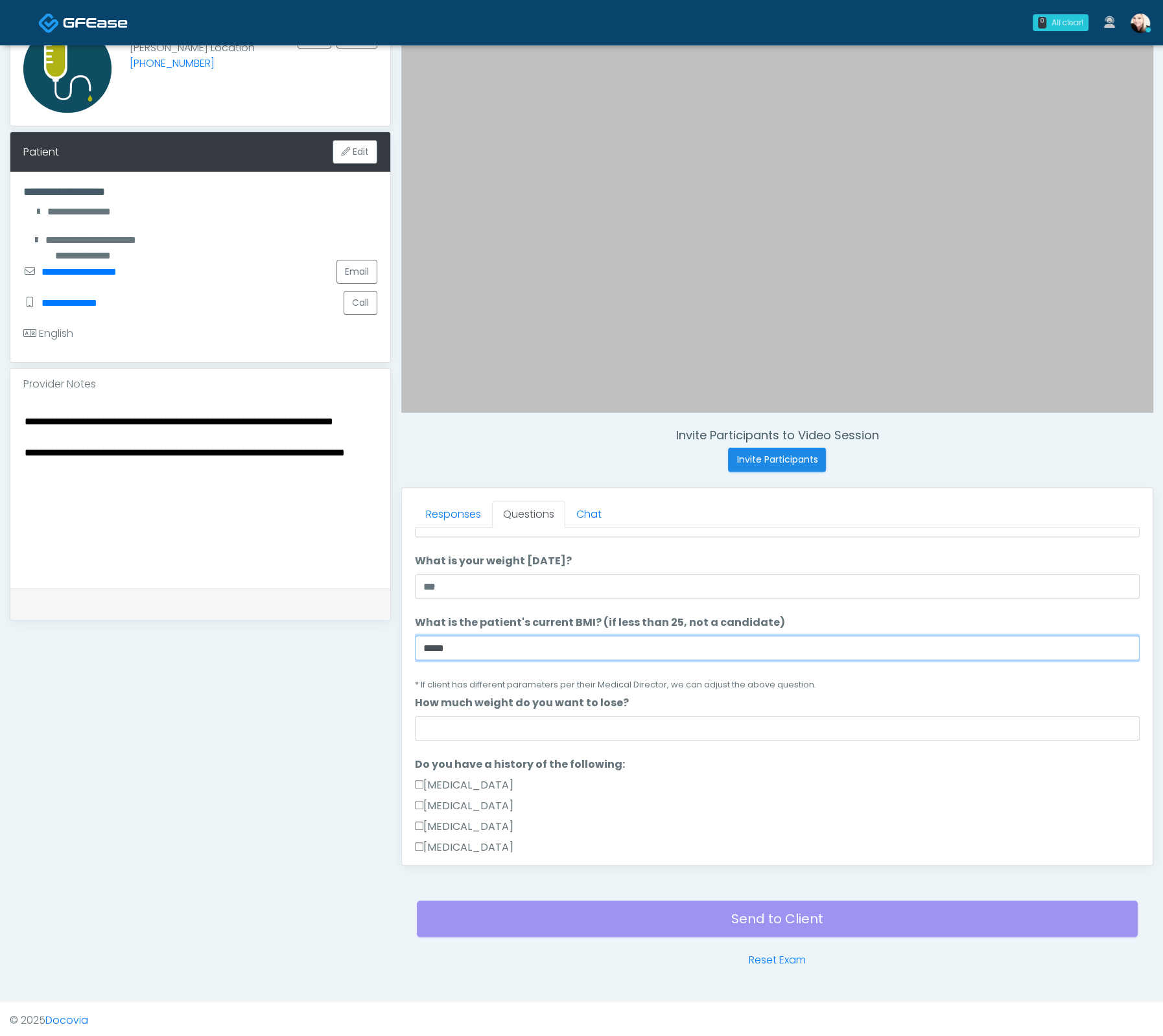
type input "****"
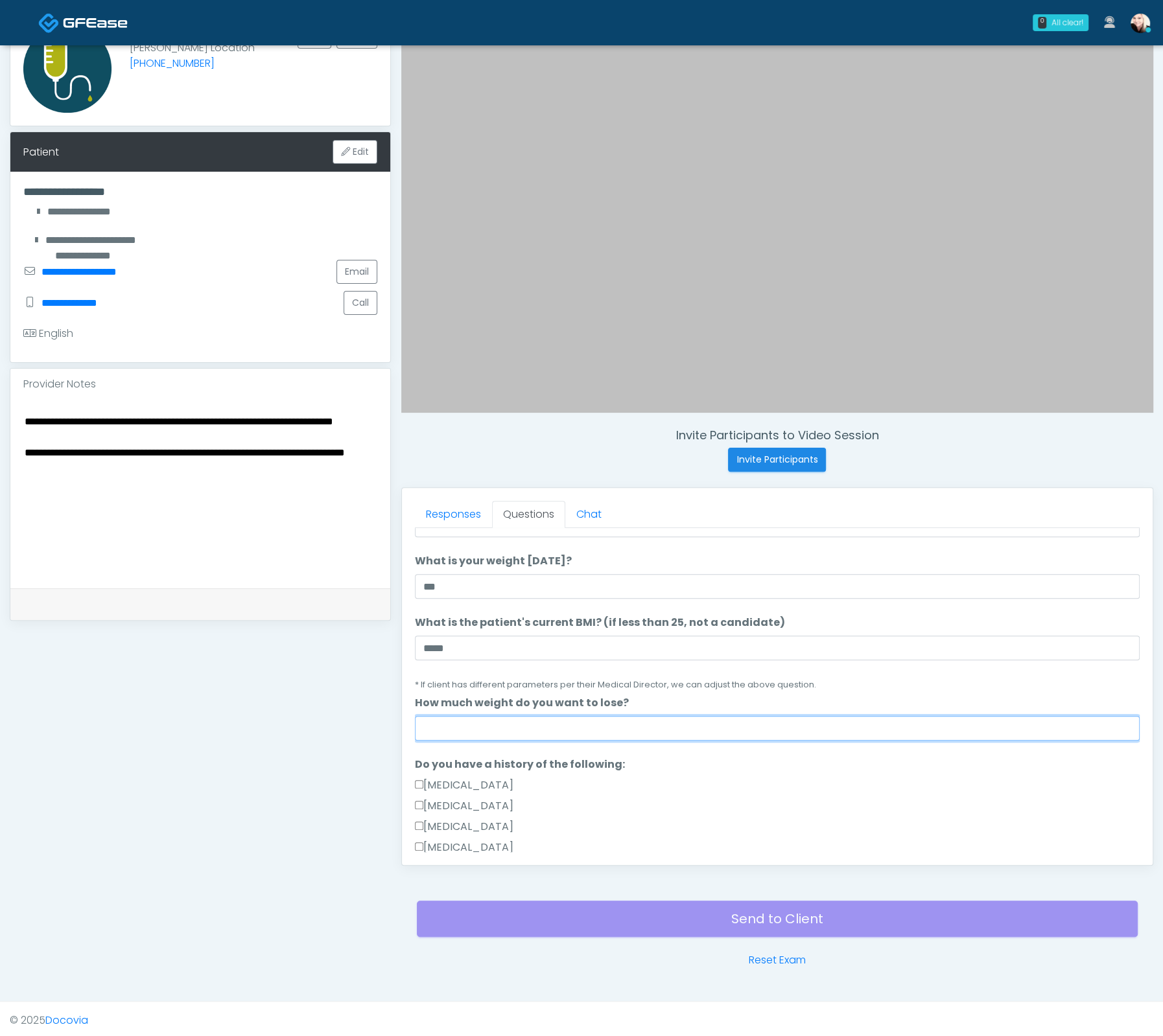
click at [523, 727] on input "How much weight do you want to lose?" at bounding box center [777, 729] width 725 height 25
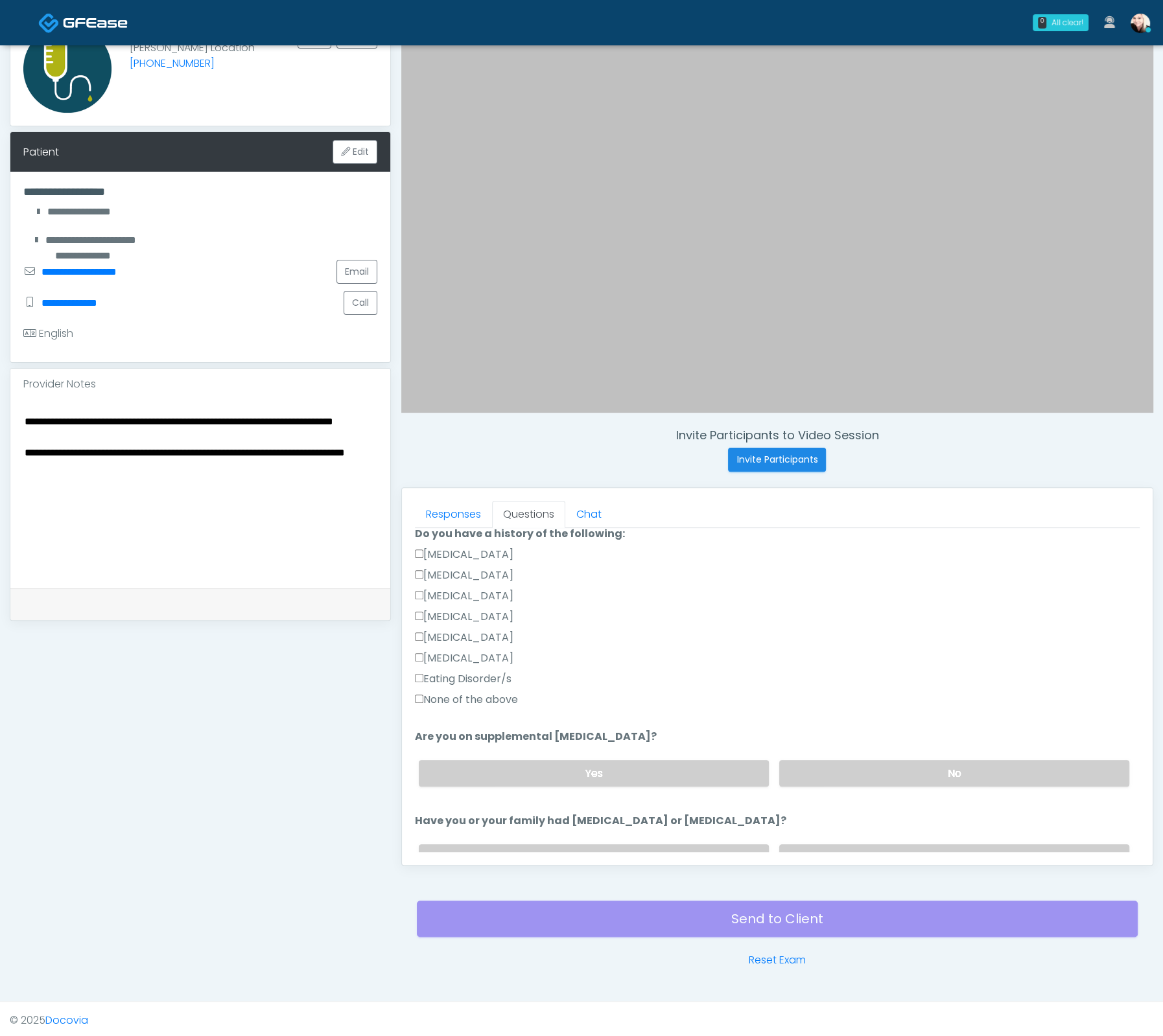
scroll to position [311, 0]
drag, startPoint x: 427, startPoint y: 553, endPoint x: 426, endPoint y: 572, distance: 19.0
click at [427, 553] on label "[MEDICAL_DATA]" at bounding box center [465, 555] width 99 height 16
click at [425, 577] on label "[MEDICAL_DATA]" at bounding box center [465, 576] width 99 height 16
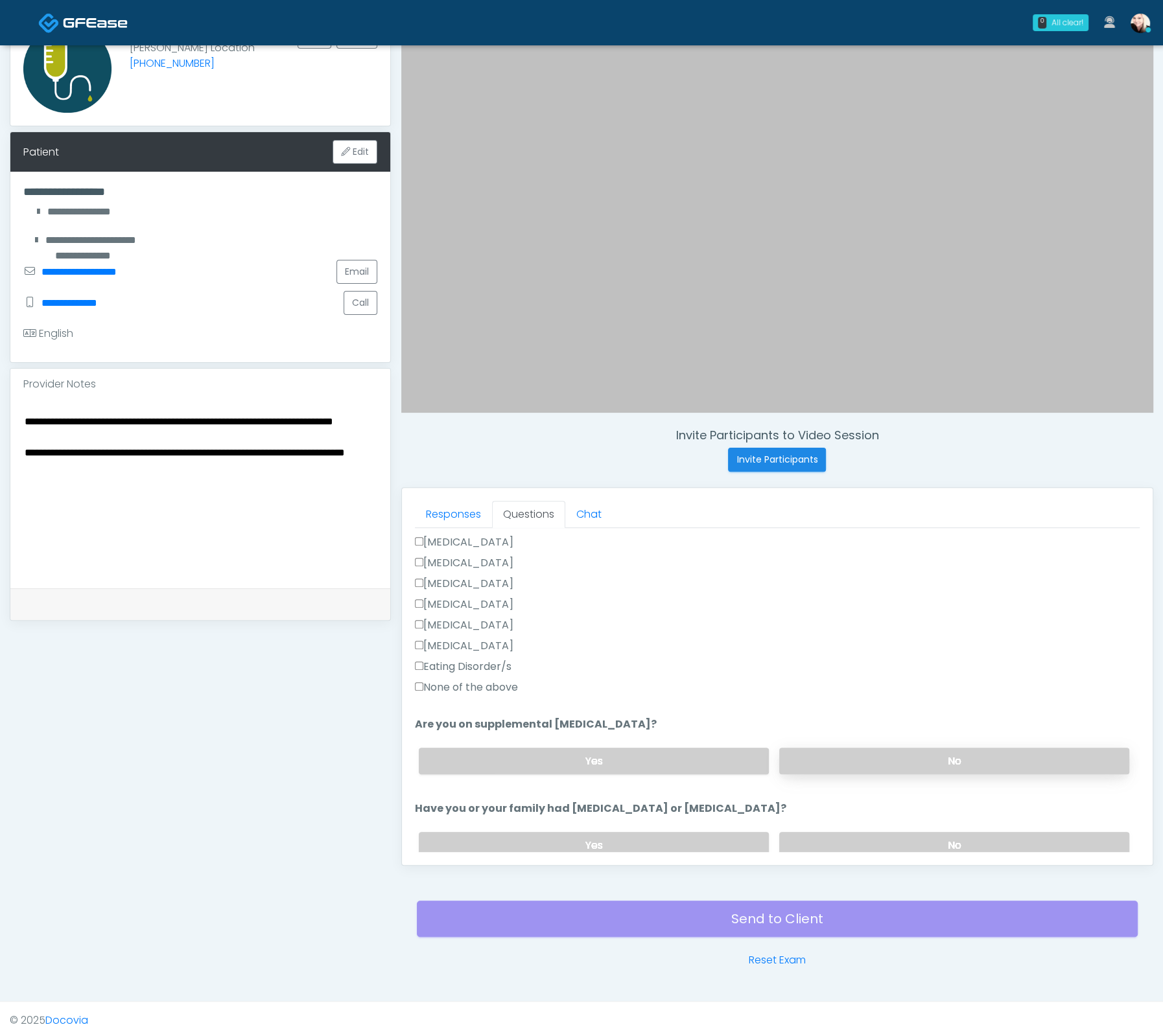
click at [873, 760] on label "No" at bounding box center [954, 761] width 350 height 27
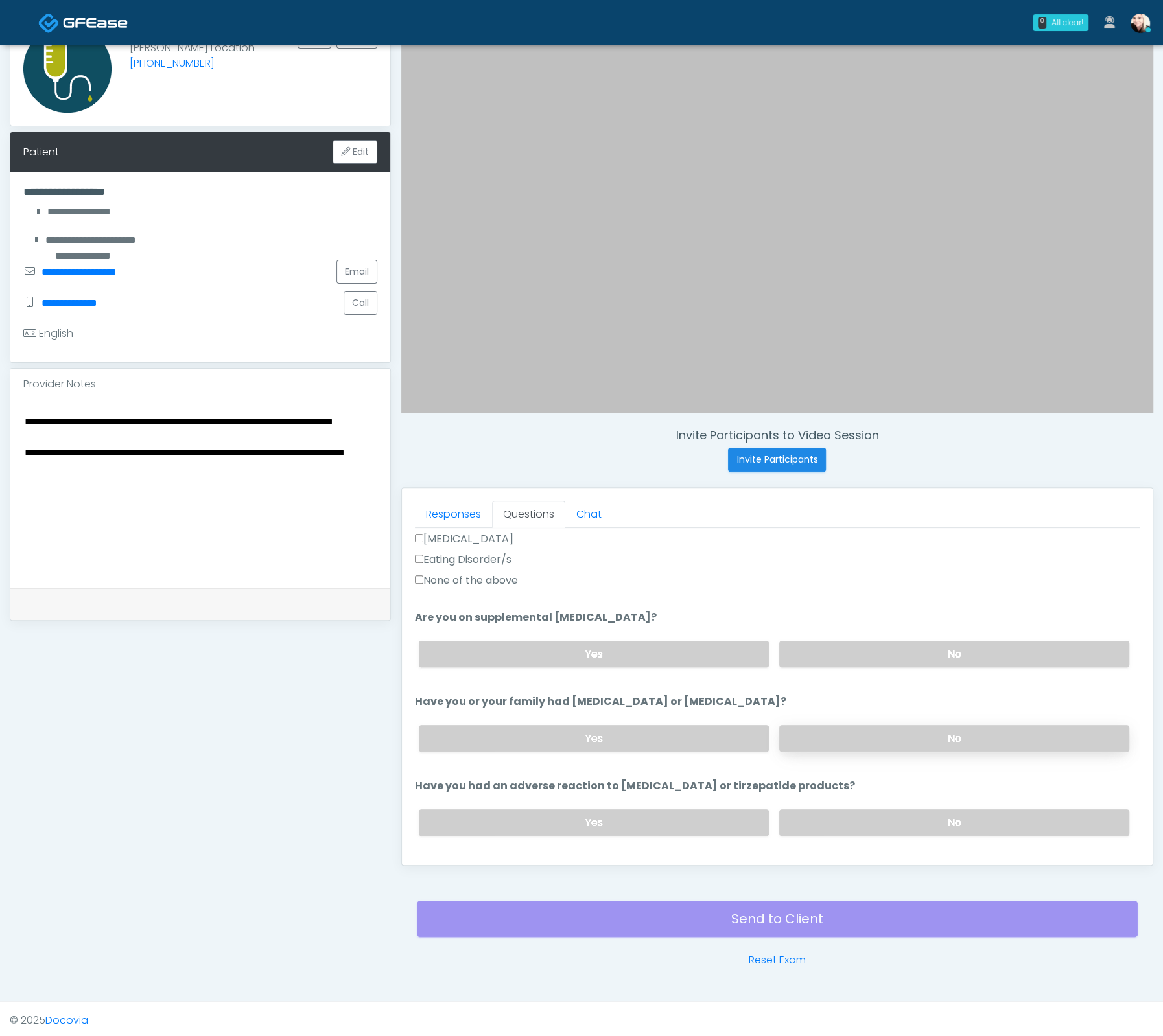
scroll to position [434, 0]
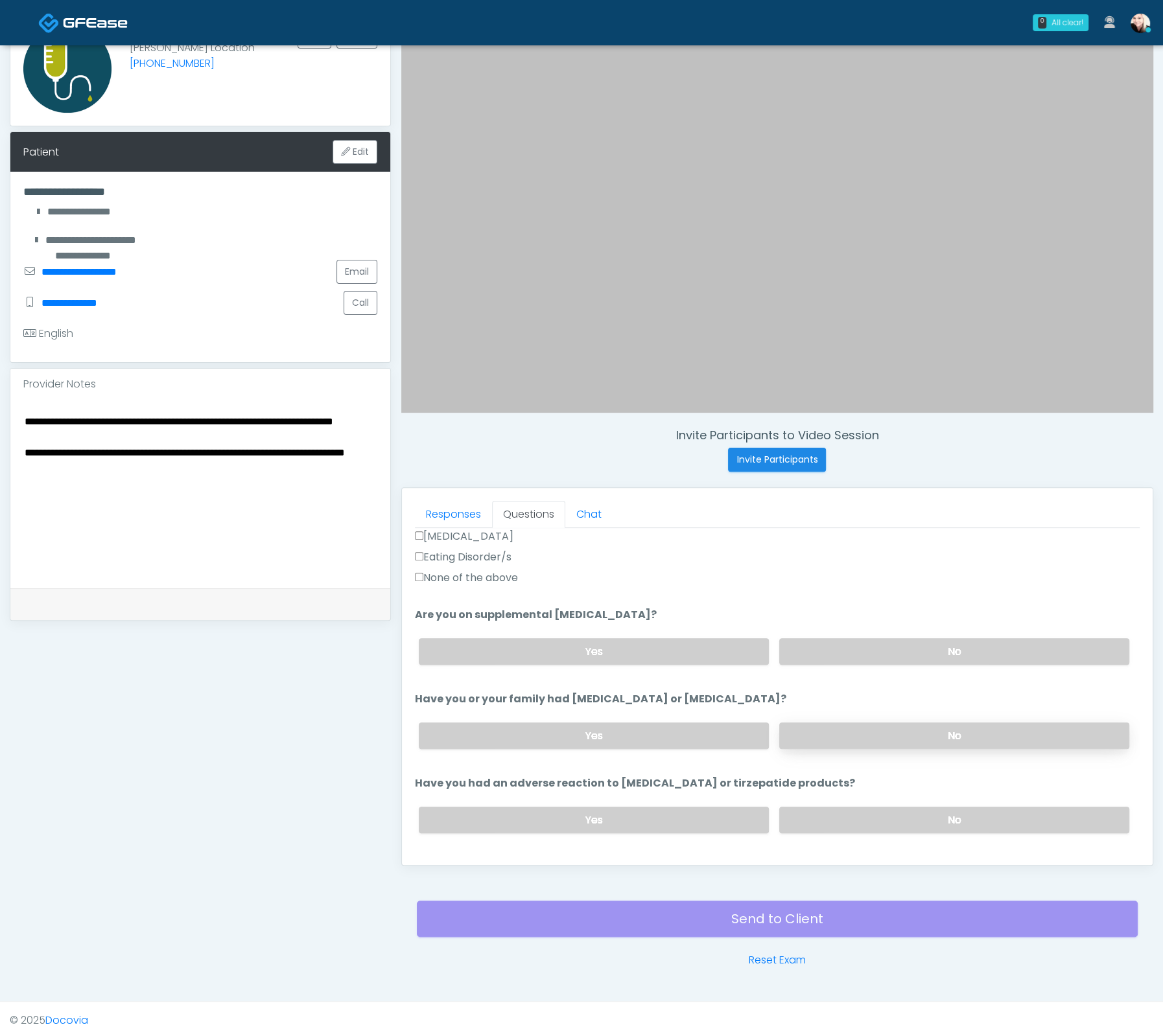
click at [856, 723] on label "No" at bounding box center [954, 735] width 350 height 27
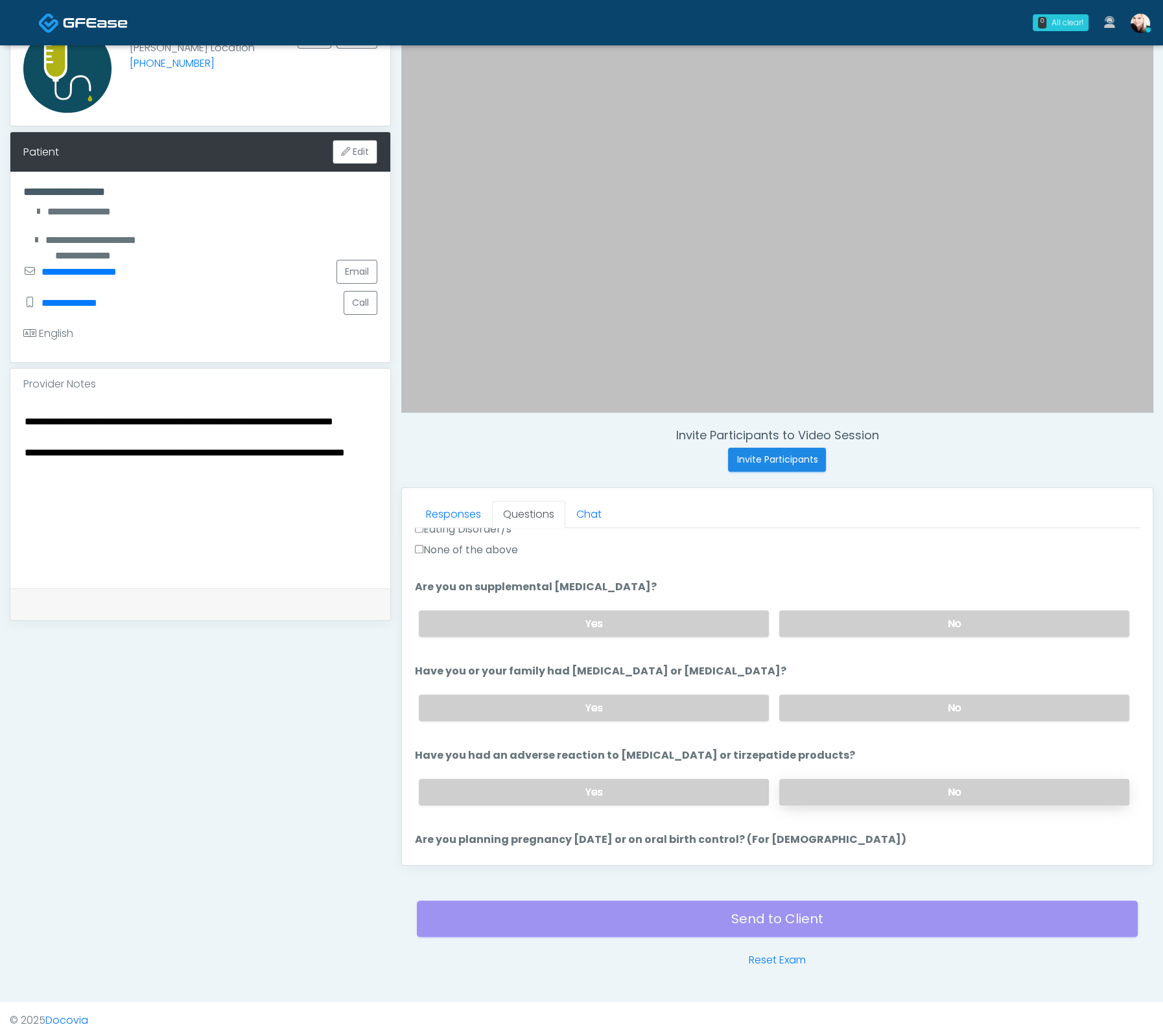
click at [884, 772] on div "Yes No" at bounding box center [773, 792] width 731 height 47
click at [890, 784] on label "No" at bounding box center [954, 792] width 350 height 27
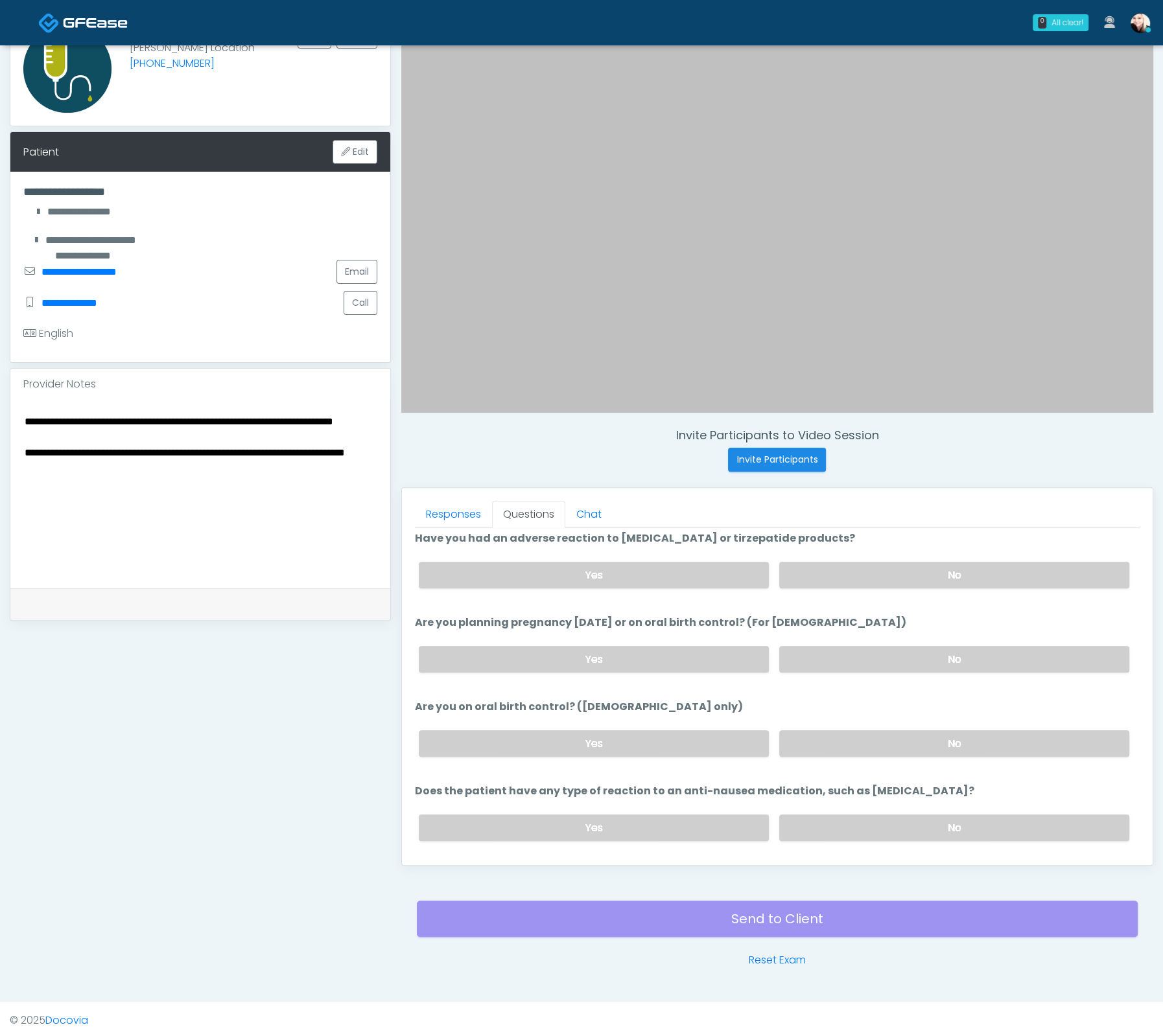
scroll to position [684, 0]
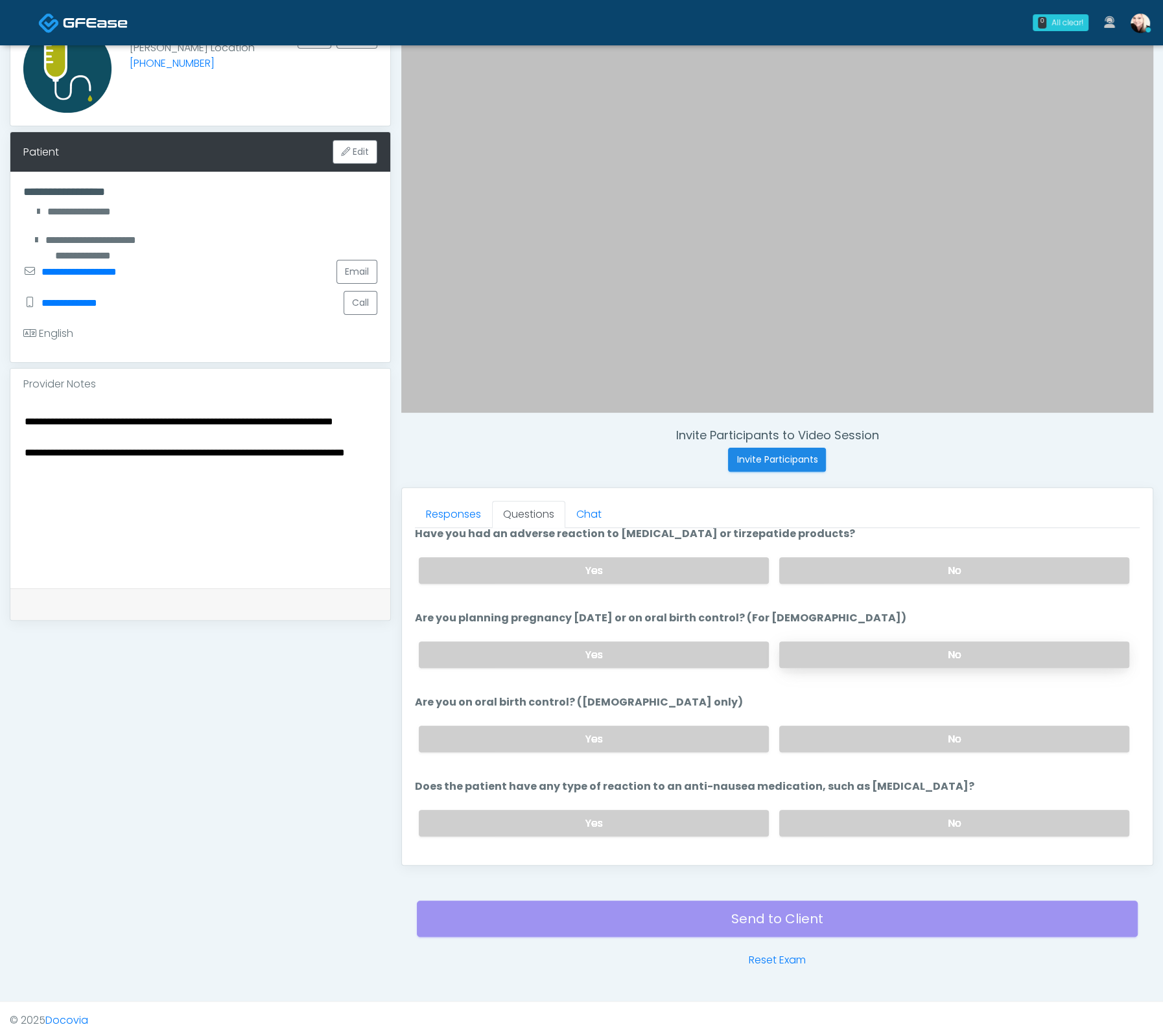
click at [841, 641] on label "No" at bounding box center [954, 655] width 350 height 27
click at [871, 733] on label "No" at bounding box center [954, 739] width 350 height 27
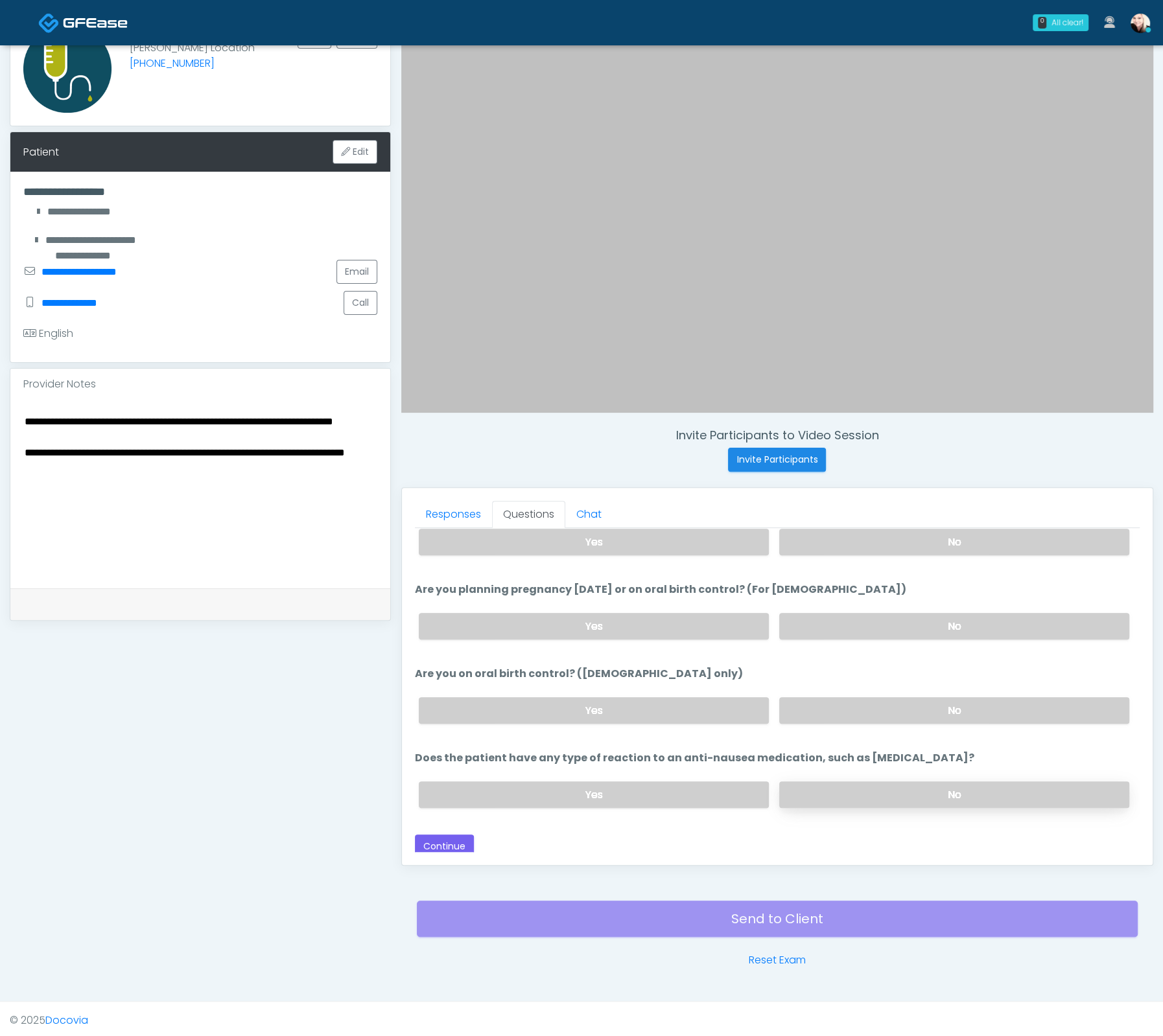
click at [869, 788] on label "No" at bounding box center [954, 794] width 350 height 27
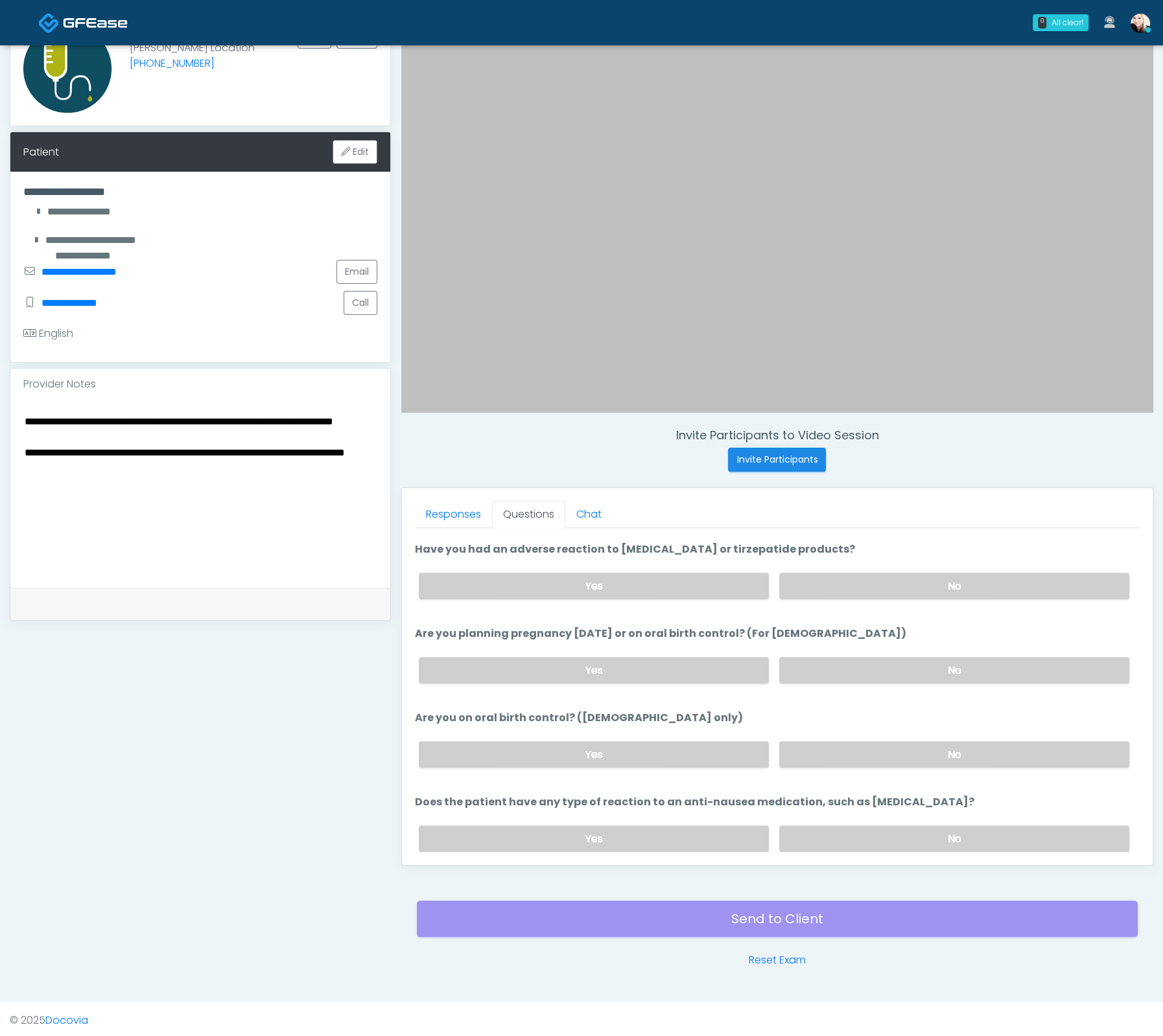
scroll to position [712, 0]
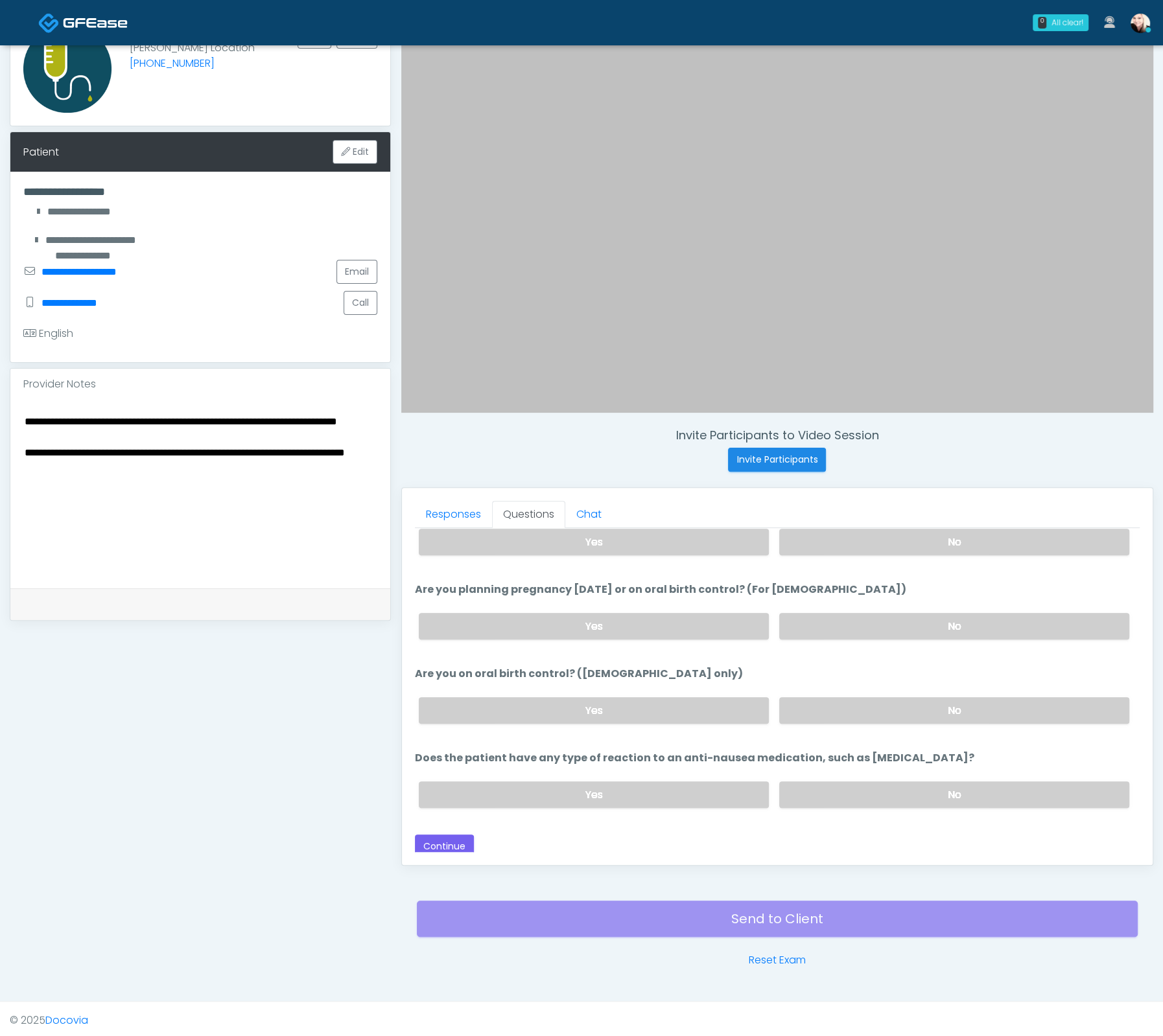
click at [108, 446] on textarea "**********" at bounding box center [200, 492] width 354 height 158
type textarea "**********"
click at [462, 836] on button "Continue" at bounding box center [445, 847] width 59 height 24
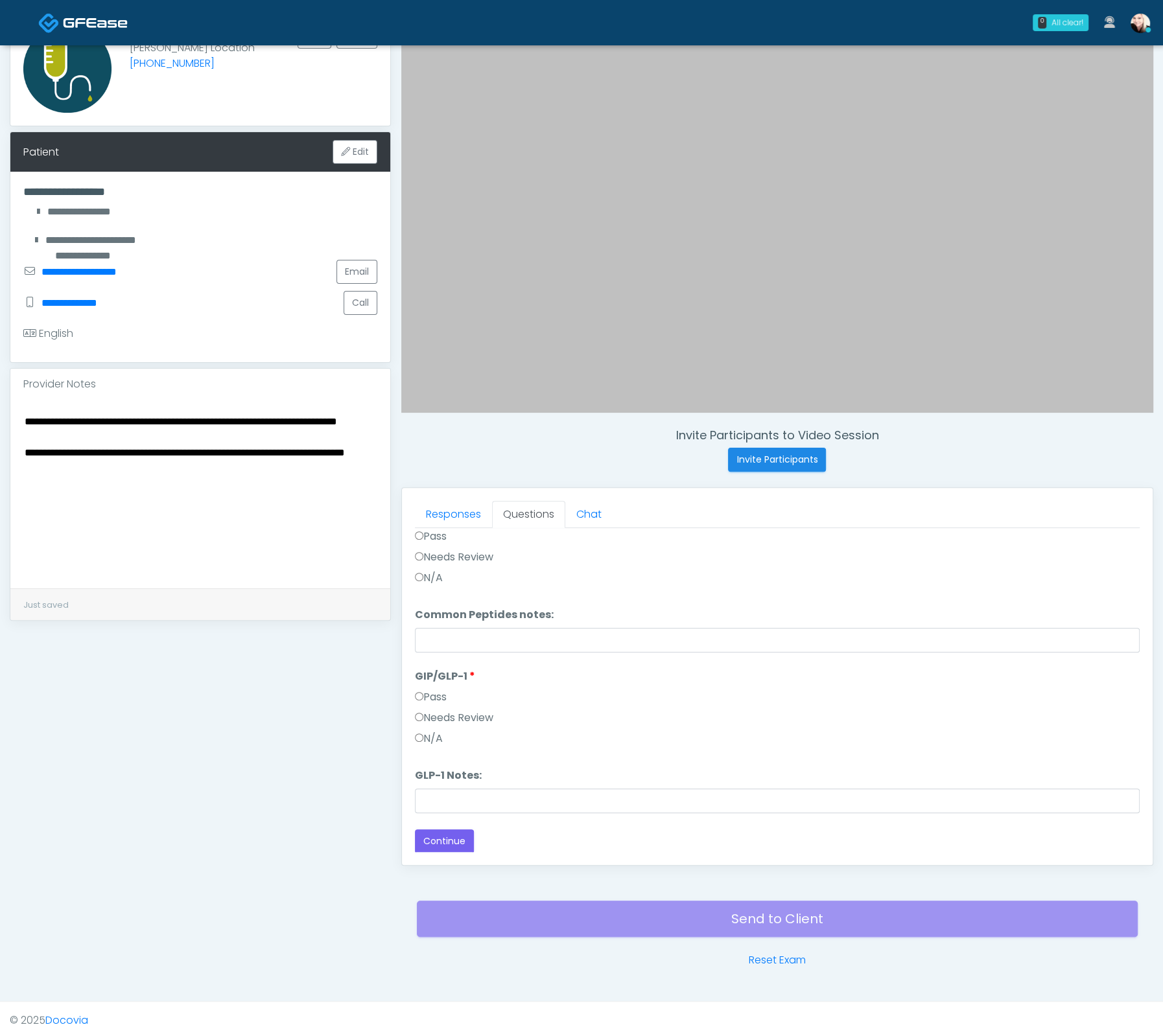
scroll to position [398, 0]
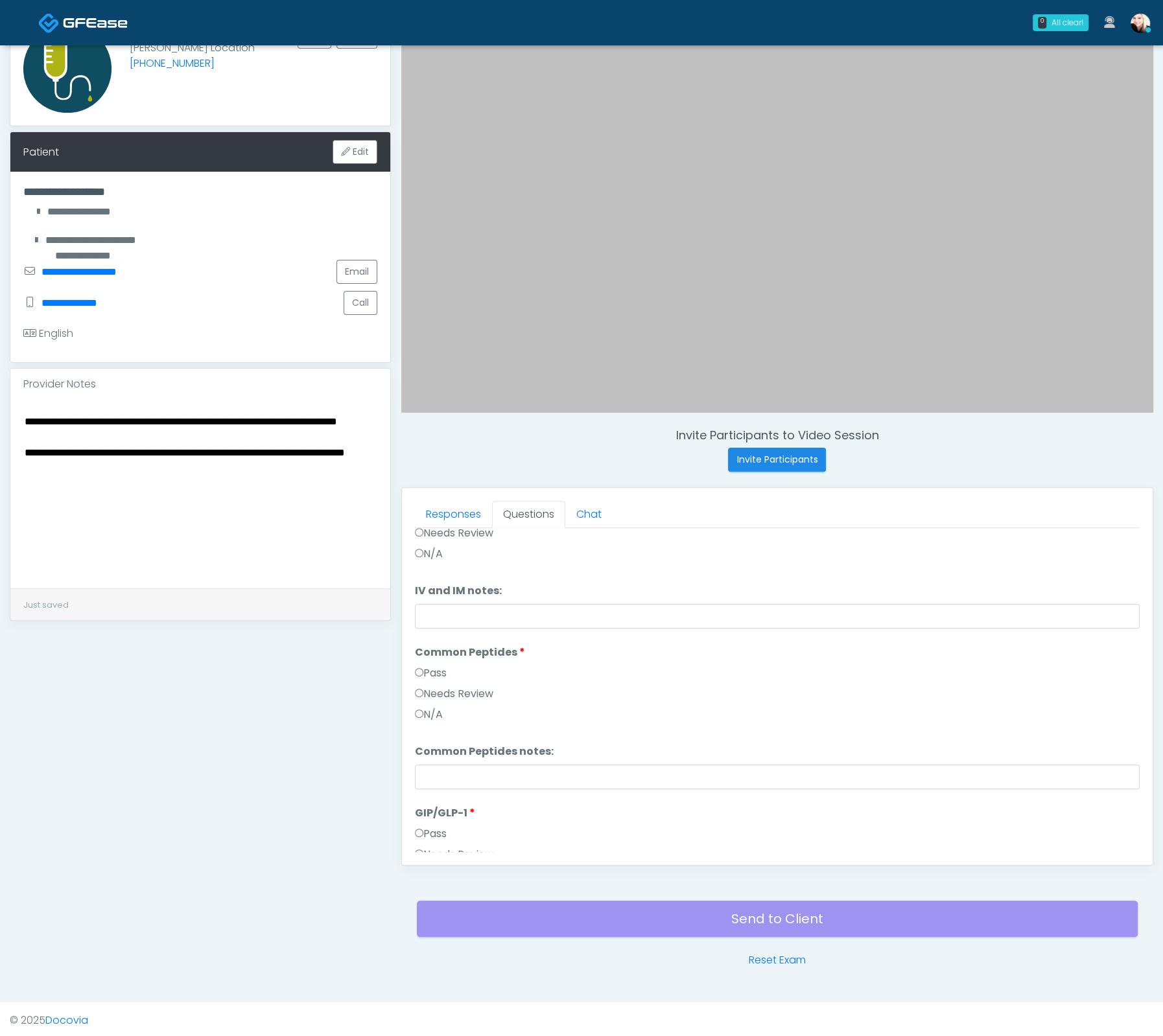
click at [432, 666] on label "Pass" at bounding box center [431, 673] width 32 height 16
click at [427, 754] on label "Needs Review" at bounding box center [454, 757] width 78 height 16
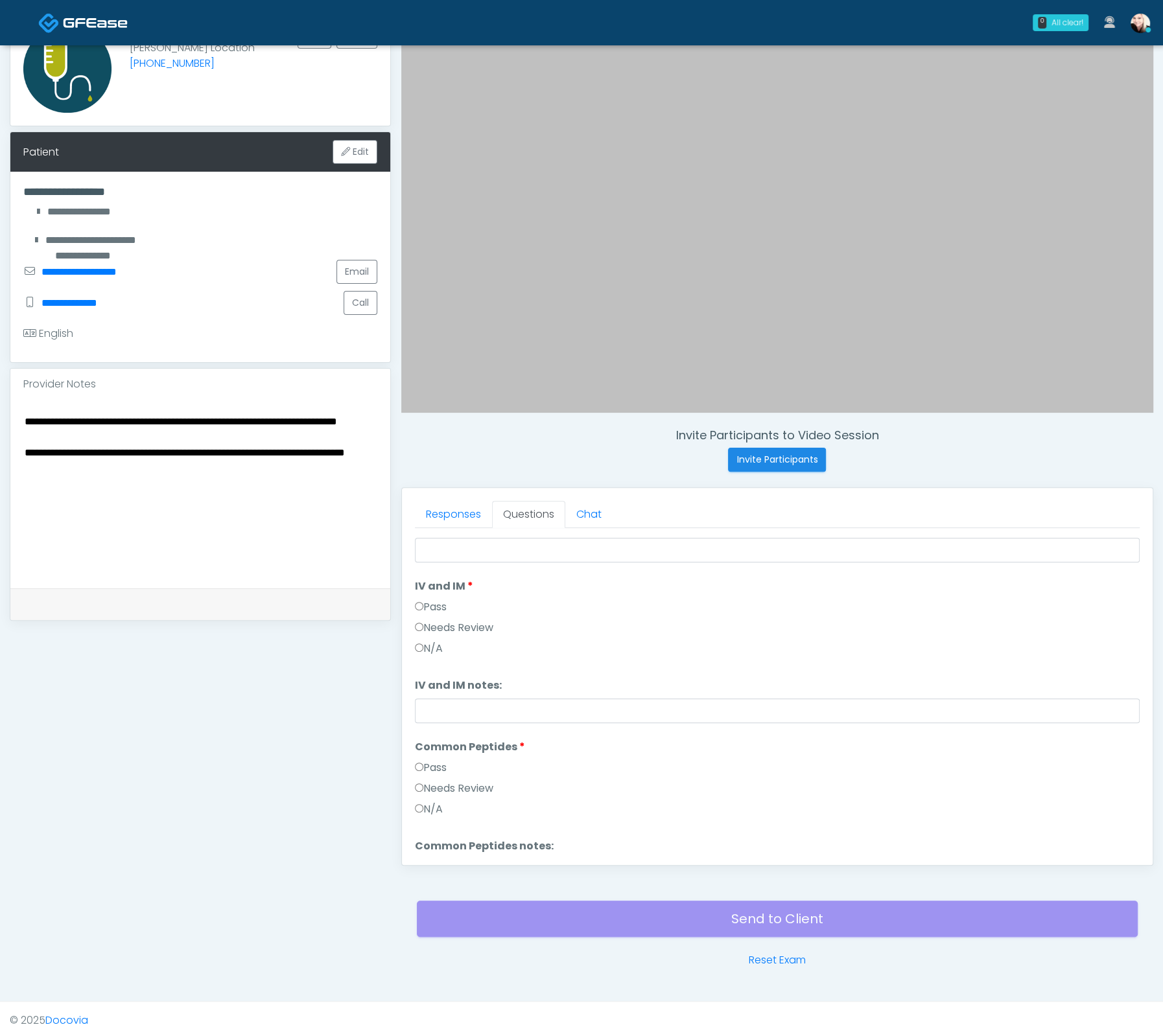
click at [423, 601] on label "Pass" at bounding box center [431, 607] width 32 height 16
click at [497, 698] on input "IV and IM notes:" at bounding box center [777, 711] width 725 height 25
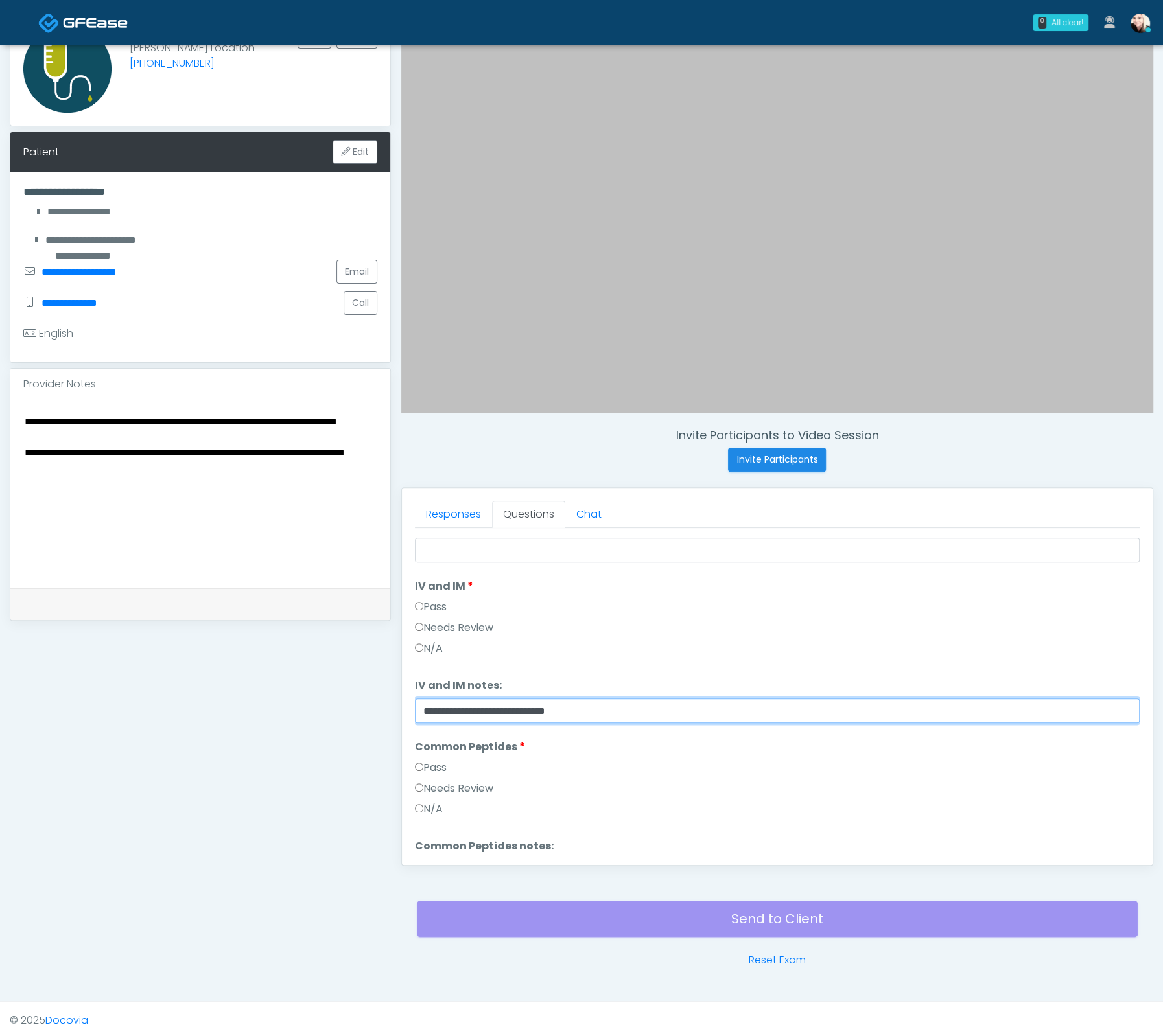
type input "**********"
drag, startPoint x: 547, startPoint y: 708, endPoint x: 392, endPoint y: 701, distance: 155.2
click at [392, 701] on div "Invite Participants to Video Session Invite Participants Responses Questions Ch…" at bounding box center [772, 474] width 762 height 988
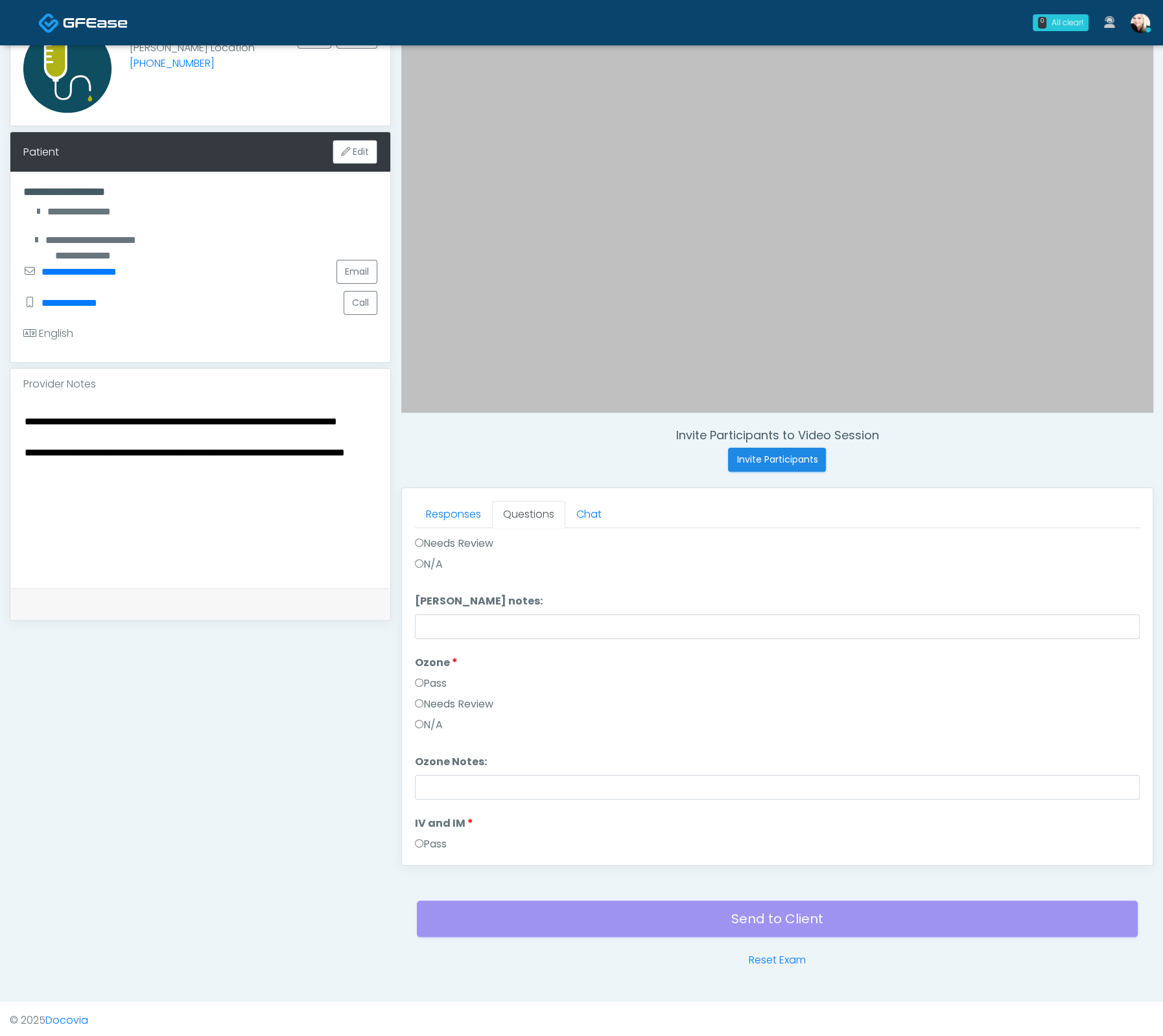
click at [439, 680] on label "Pass" at bounding box center [431, 683] width 32 height 16
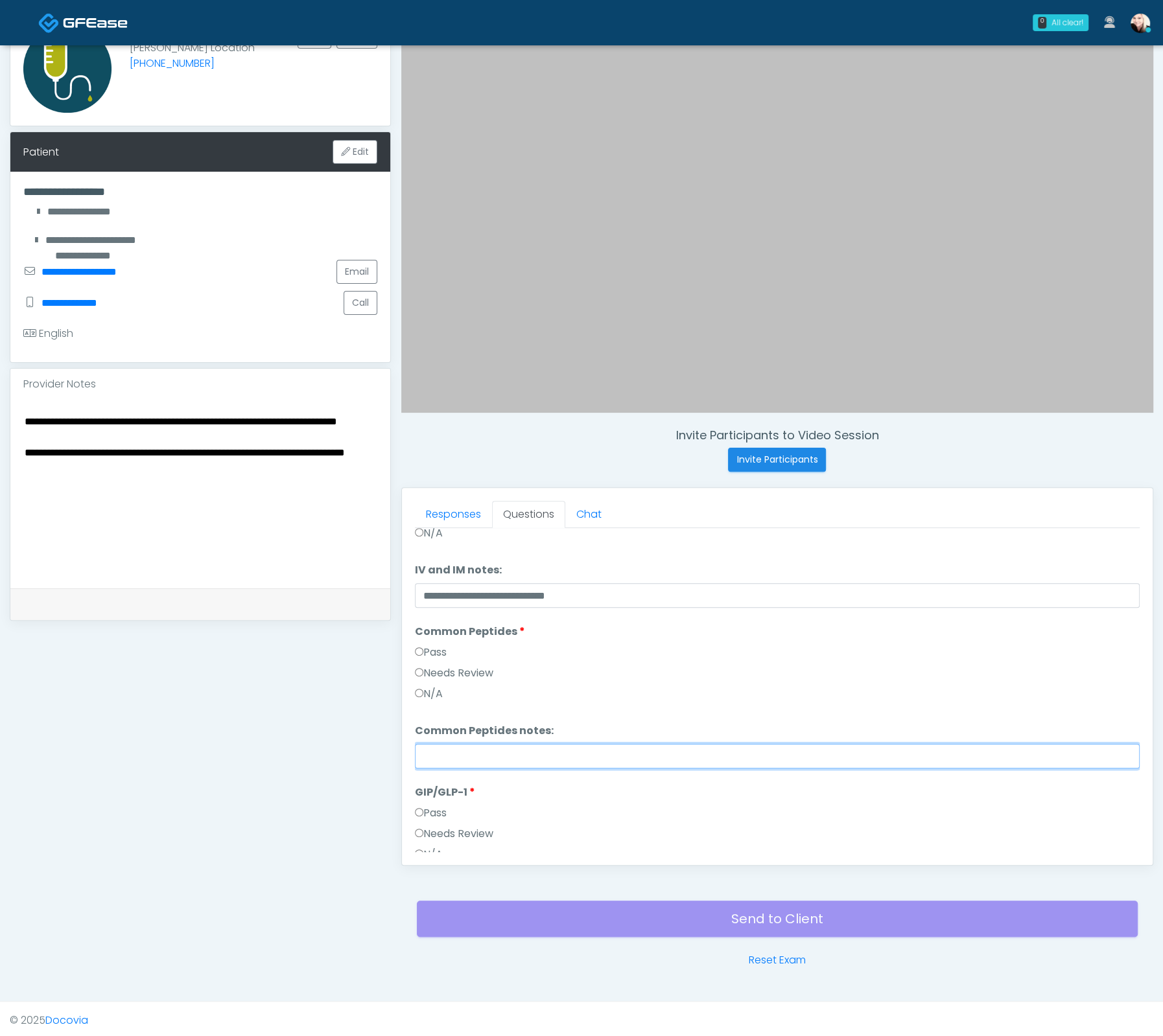
click at [464, 765] on input "Common Peptides notes:" at bounding box center [777, 756] width 725 height 25
type input "**********"
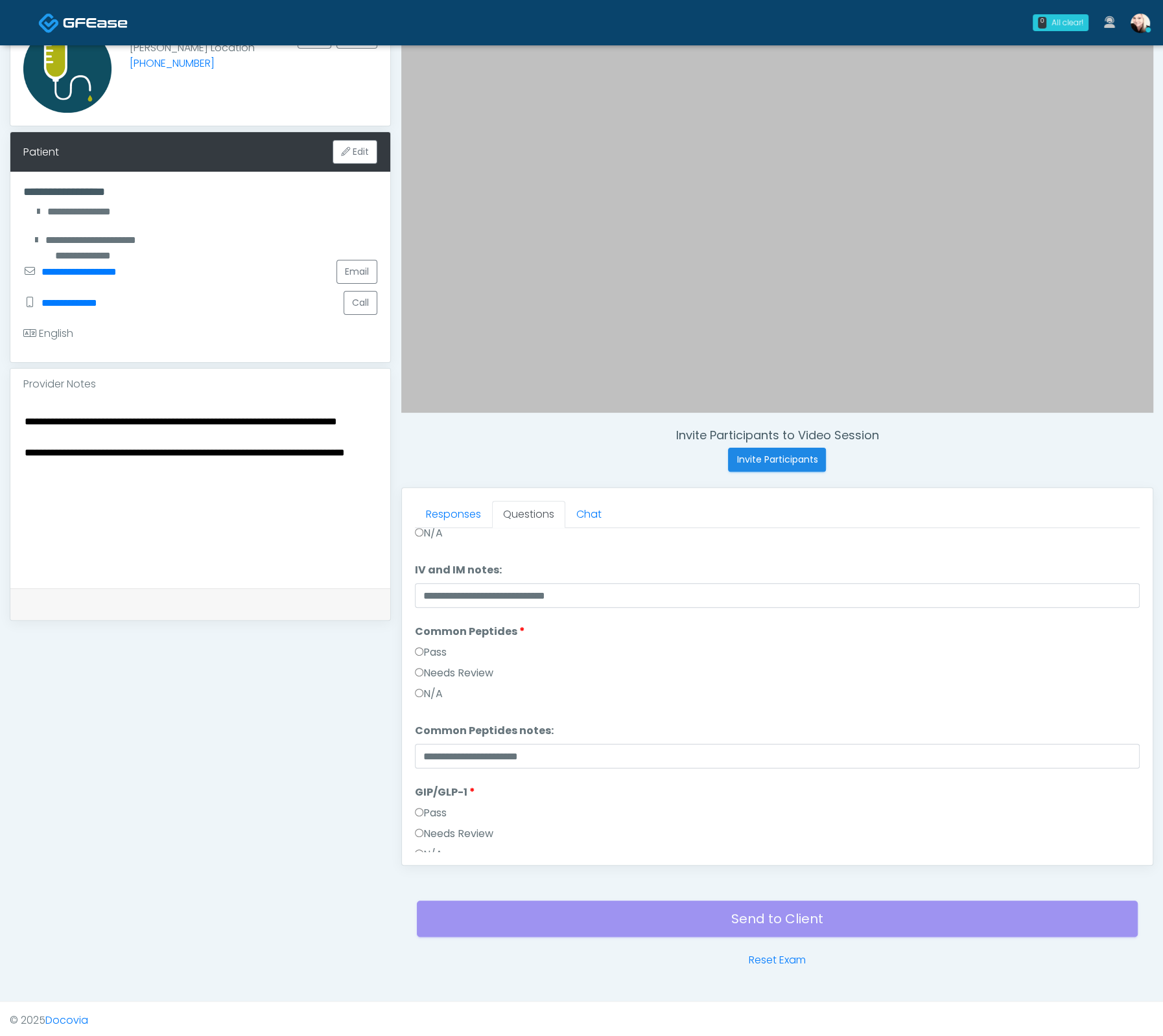
click at [619, 776] on ol "Pass All Ear Ozone Ear Ozone Pass Needs Review N/A Ear Ozone notes: Ear Ozone n…" at bounding box center [777, 521] width 725 height 814
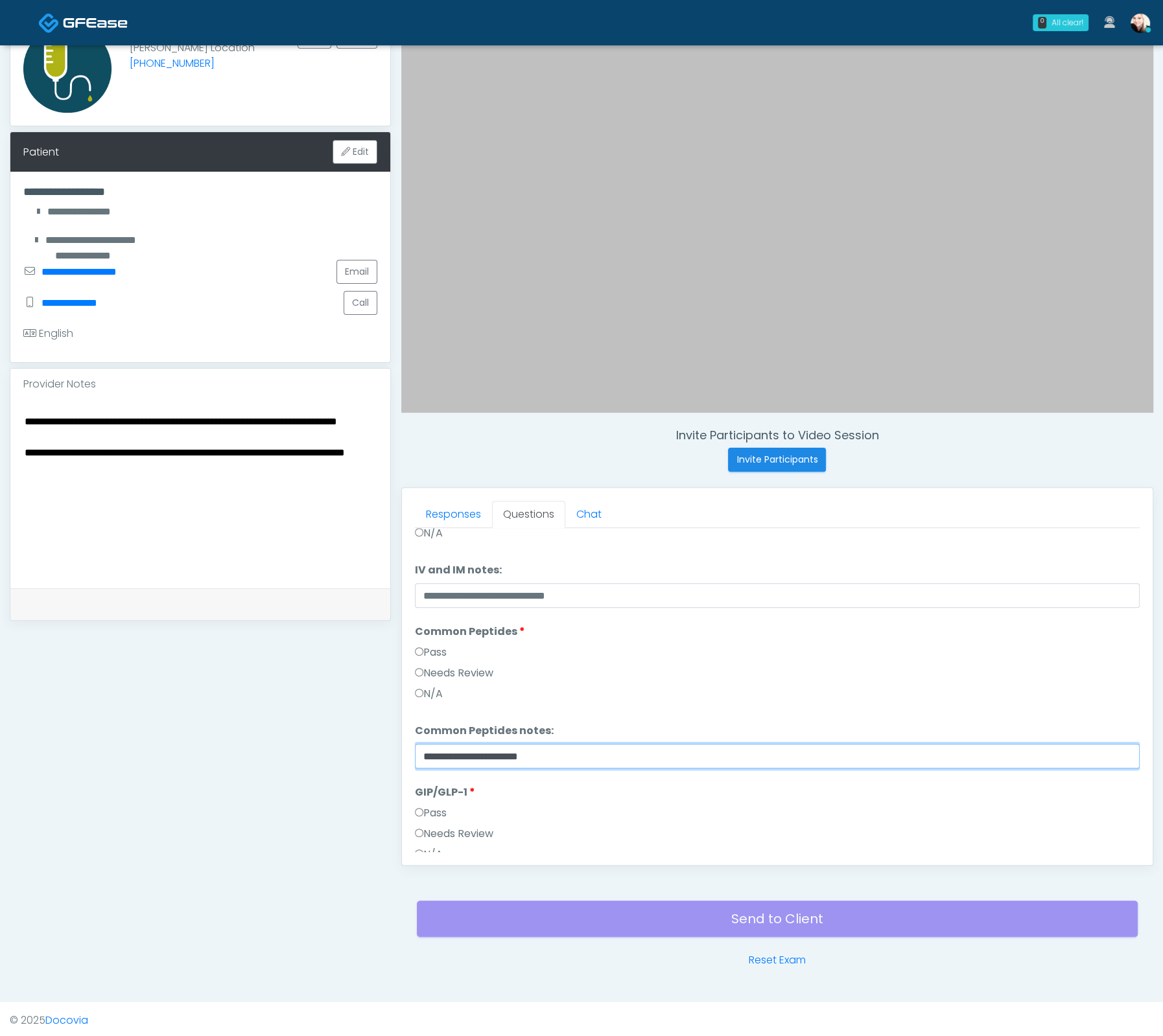
drag, startPoint x: 569, startPoint y: 751, endPoint x: 375, endPoint y: 754, distance: 194.0
click at [375, 754] on div "**********" at bounding box center [581, 474] width 1143 height 988
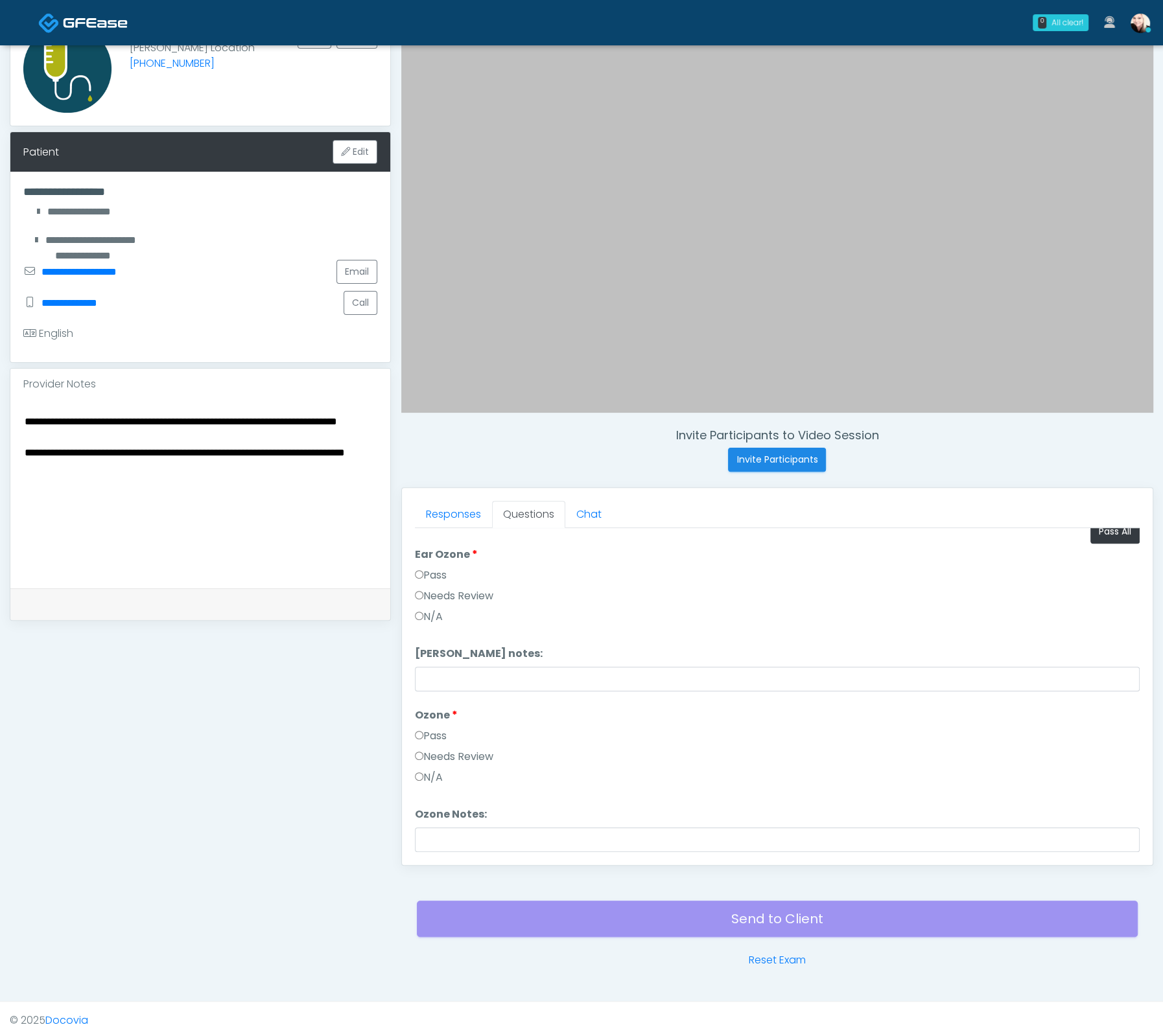
scroll to position [534, 0]
click at [425, 841] on button "Continue" at bounding box center [445, 841] width 59 height 24
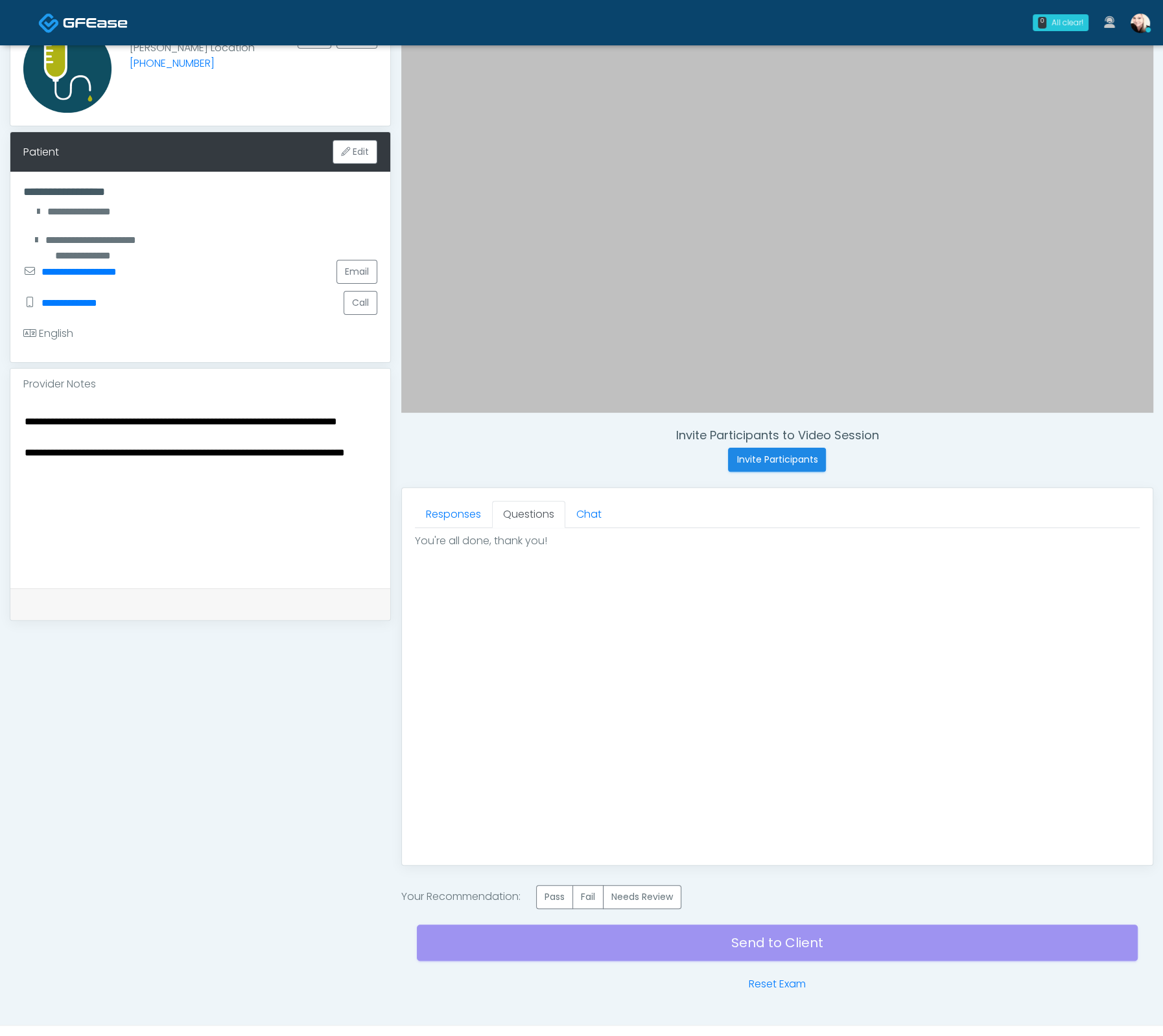
scroll to position [0, 0]
click at [558, 892] on label "Pass" at bounding box center [554, 897] width 37 height 24
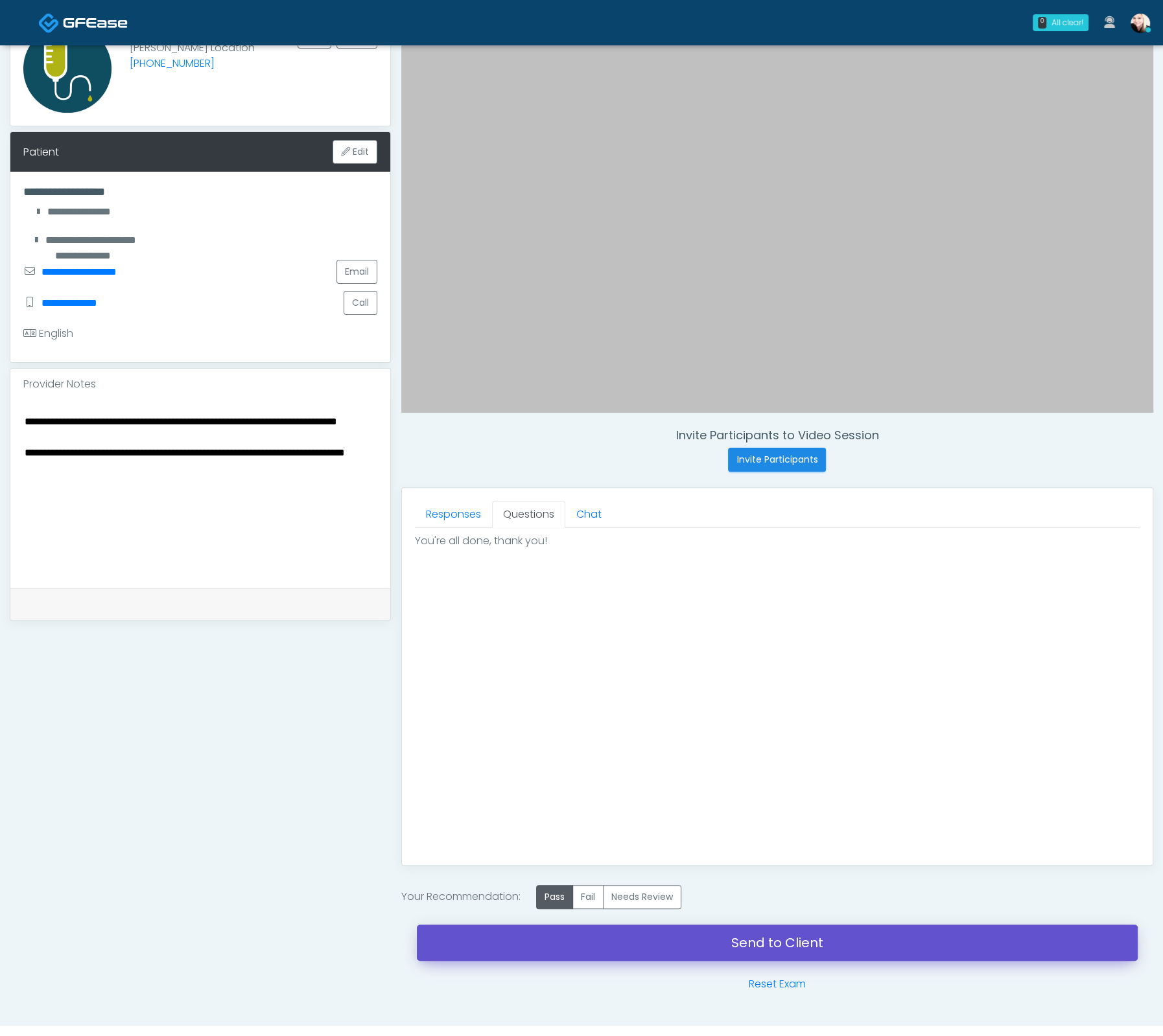
click at [775, 939] on link "Send to Client" at bounding box center [777, 943] width 720 height 36
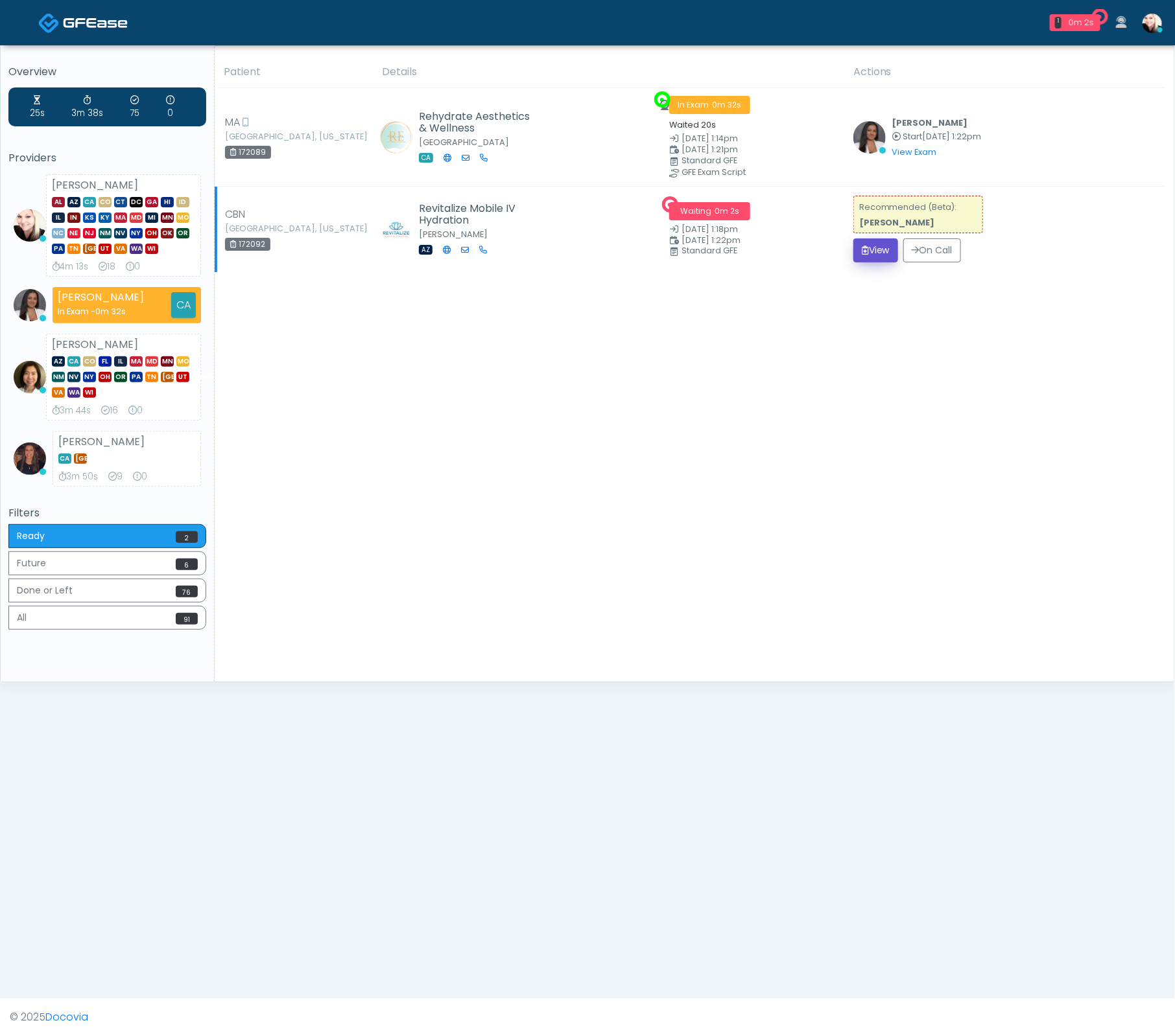
click at [863, 250] on icon "submit" at bounding box center [865, 250] width 7 height 9
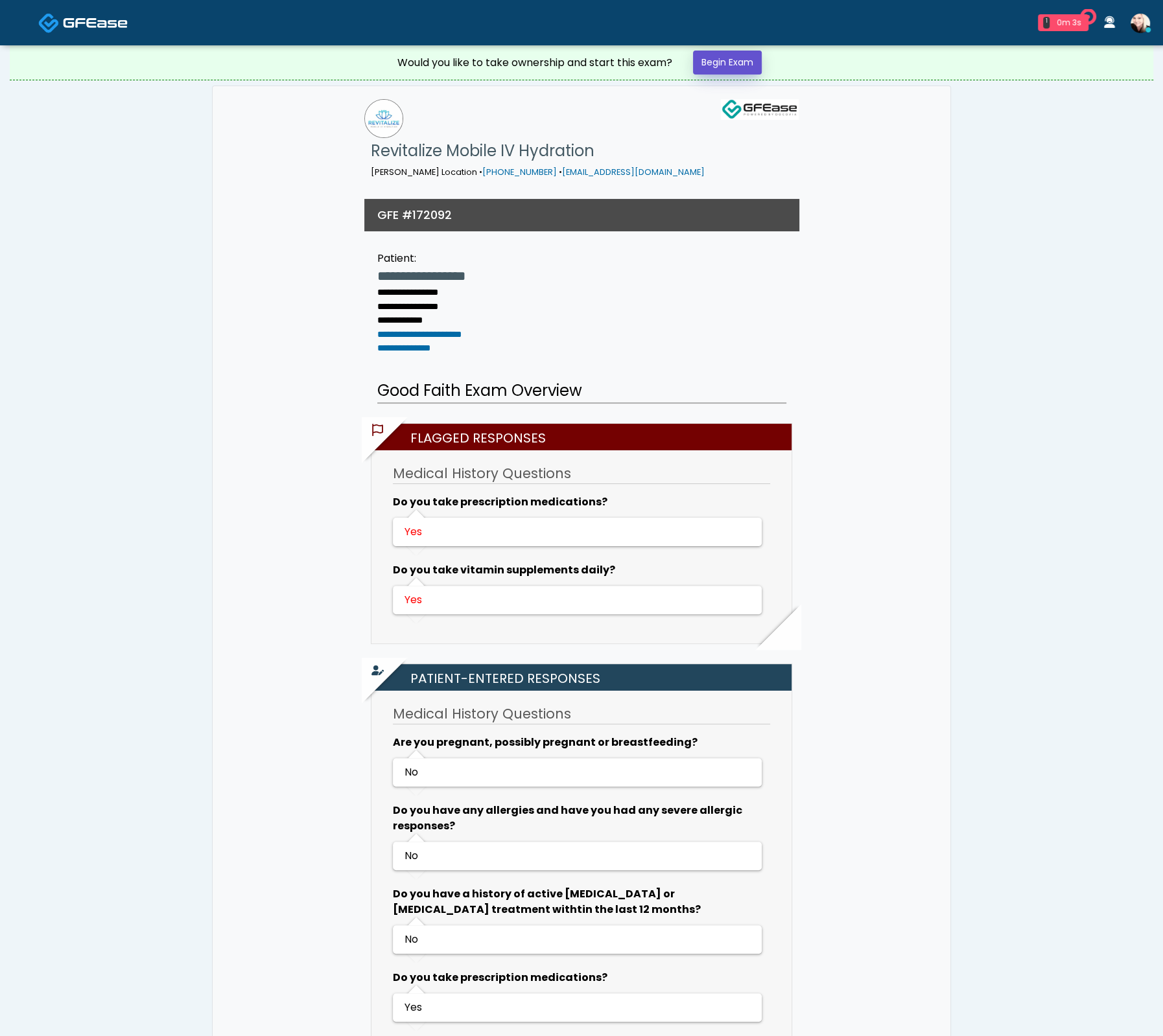
click at [733, 62] on link "Begin Exam" at bounding box center [727, 62] width 69 height 24
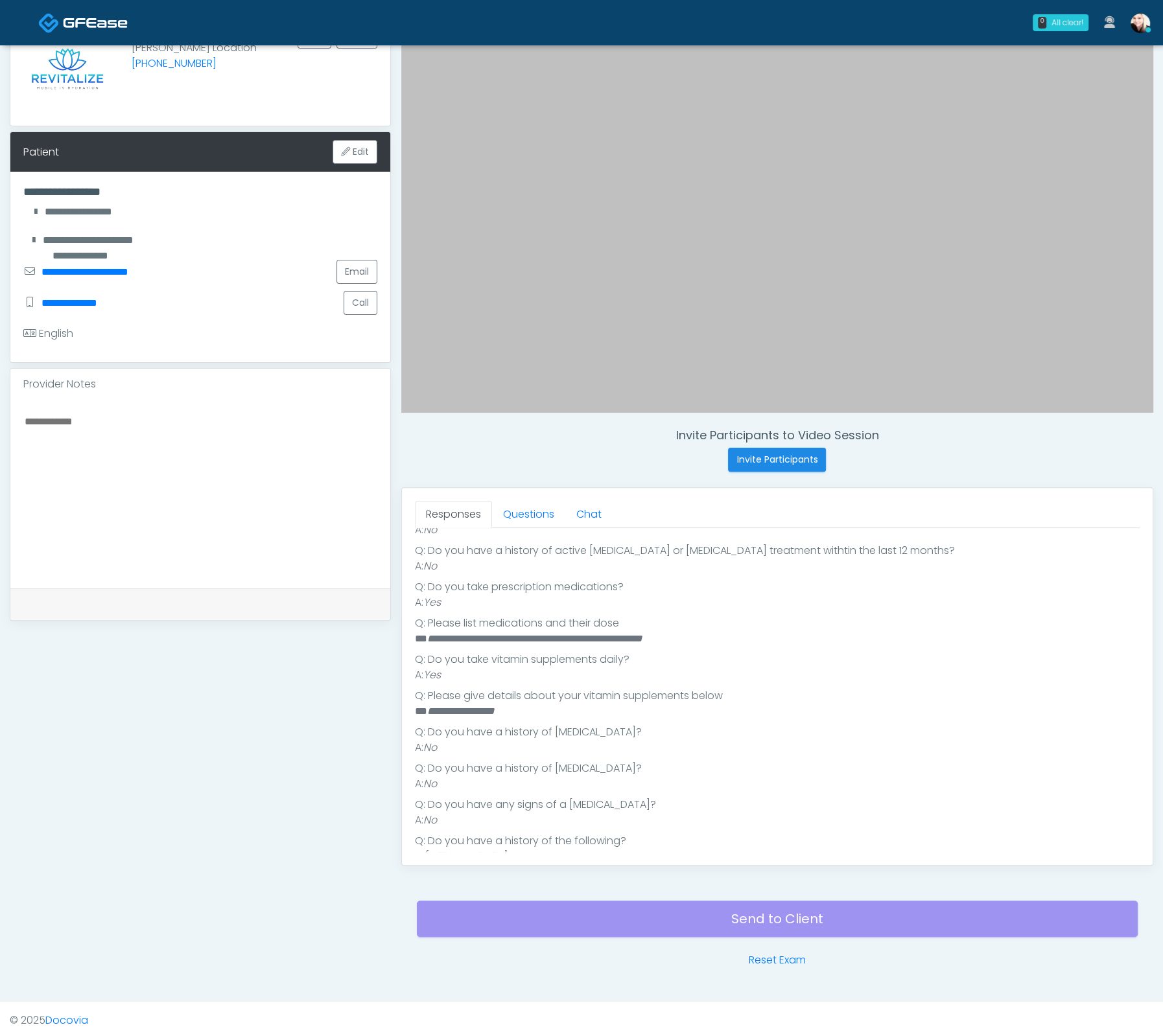
scroll to position [296, 0]
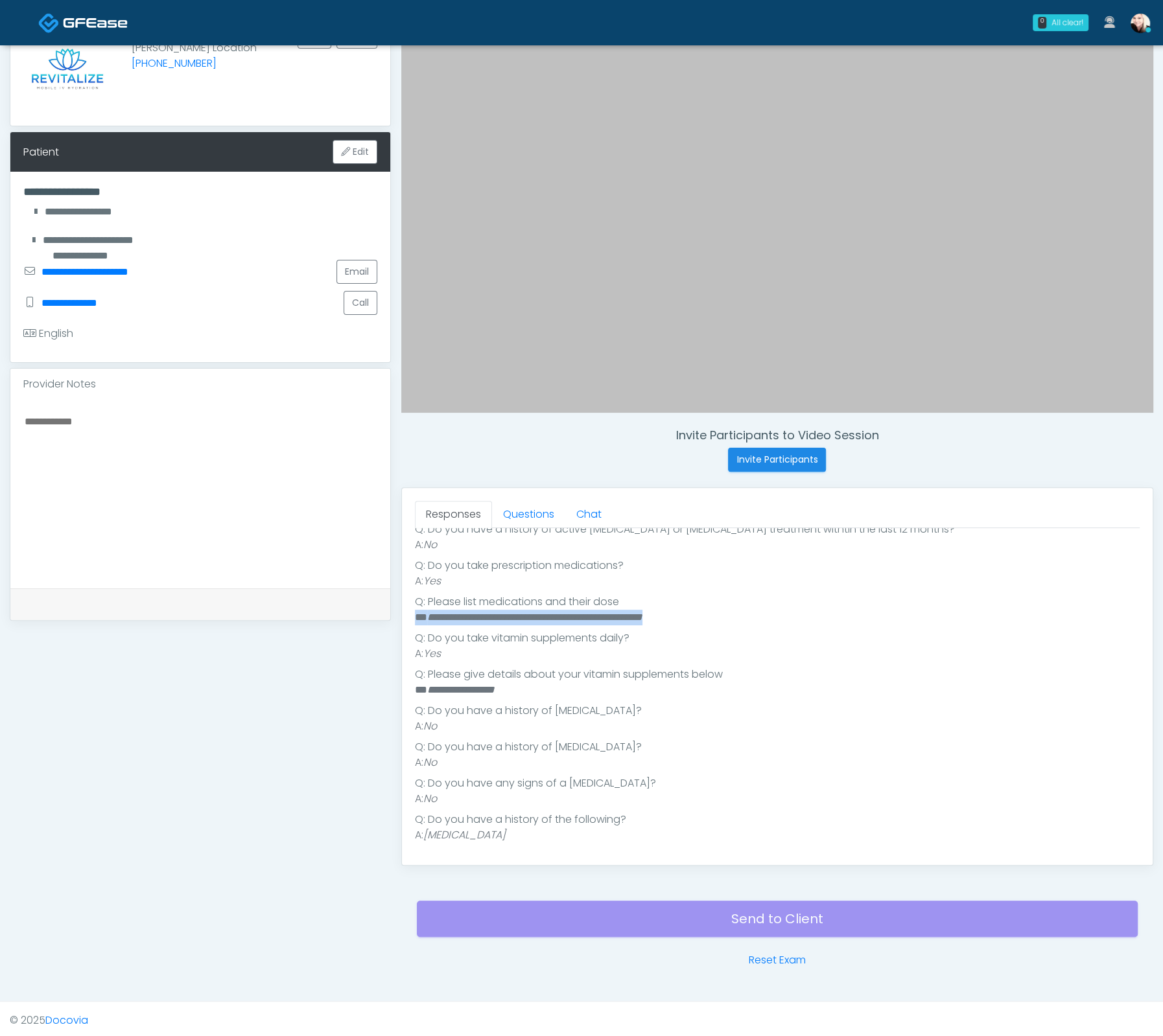
drag, startPoint x: 704, startPoint y: 613, endPoint x: 403, endPoint y: 611, distance: 301.0
click at [403, 611] on div "Responses Questions Chat Good Faith Exam Script Good Faith Exam Script INTRODUC…" at bounding box center [777, 676] width 751 height 377
click at [462, 613] on em "**********" at bounding box center [534, 617] width 215 height 10
drag, startPoint x: 533, startPoint y: 620, endPoint x: 771, endPoint y: 619, distance: 238.0
click at [770, 620] on div "Responses Questions Chat Good Faith Exam Script Good Faith Exam Script INTRODUC…" at bounding box center [777, 676] width 751 height 377
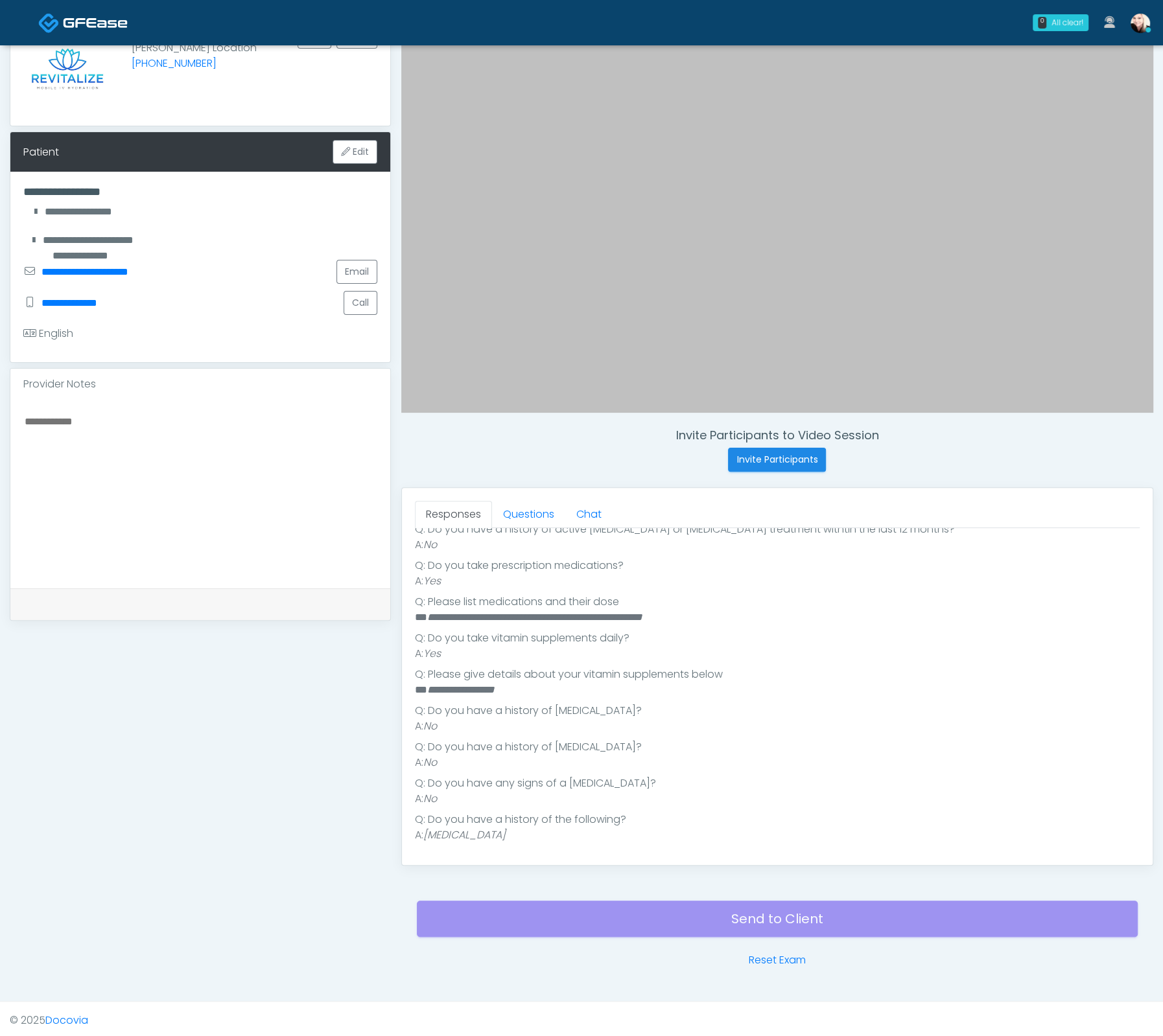
drag, startPoint x: 771, startPoint y: 619, endPoint x: 661, endPoint y: 611, distance: 110.3
click at [769, 619] on li "**********" at bounding box center [771, 617] width 713 height 16
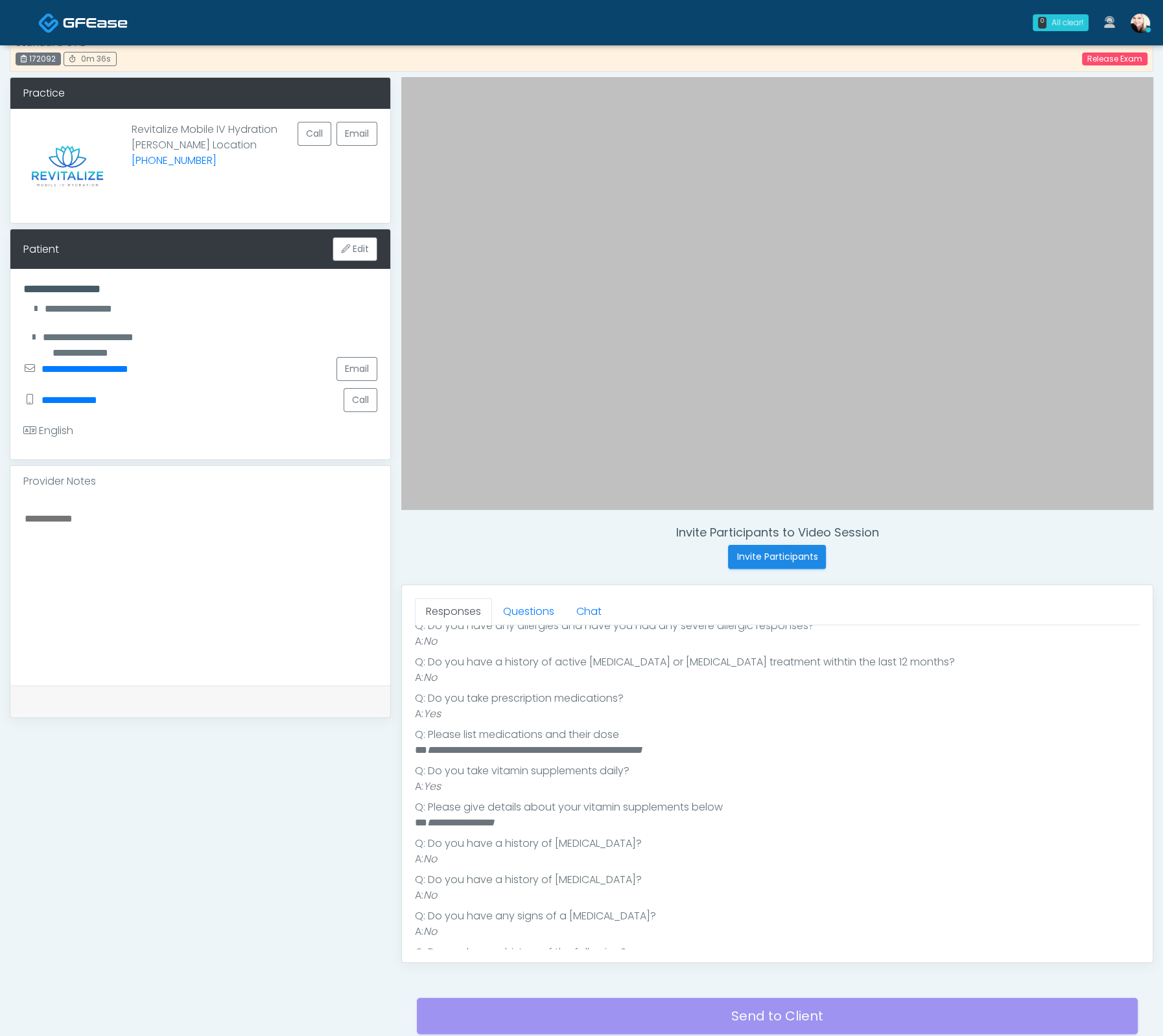
scroll to position [276, 0]
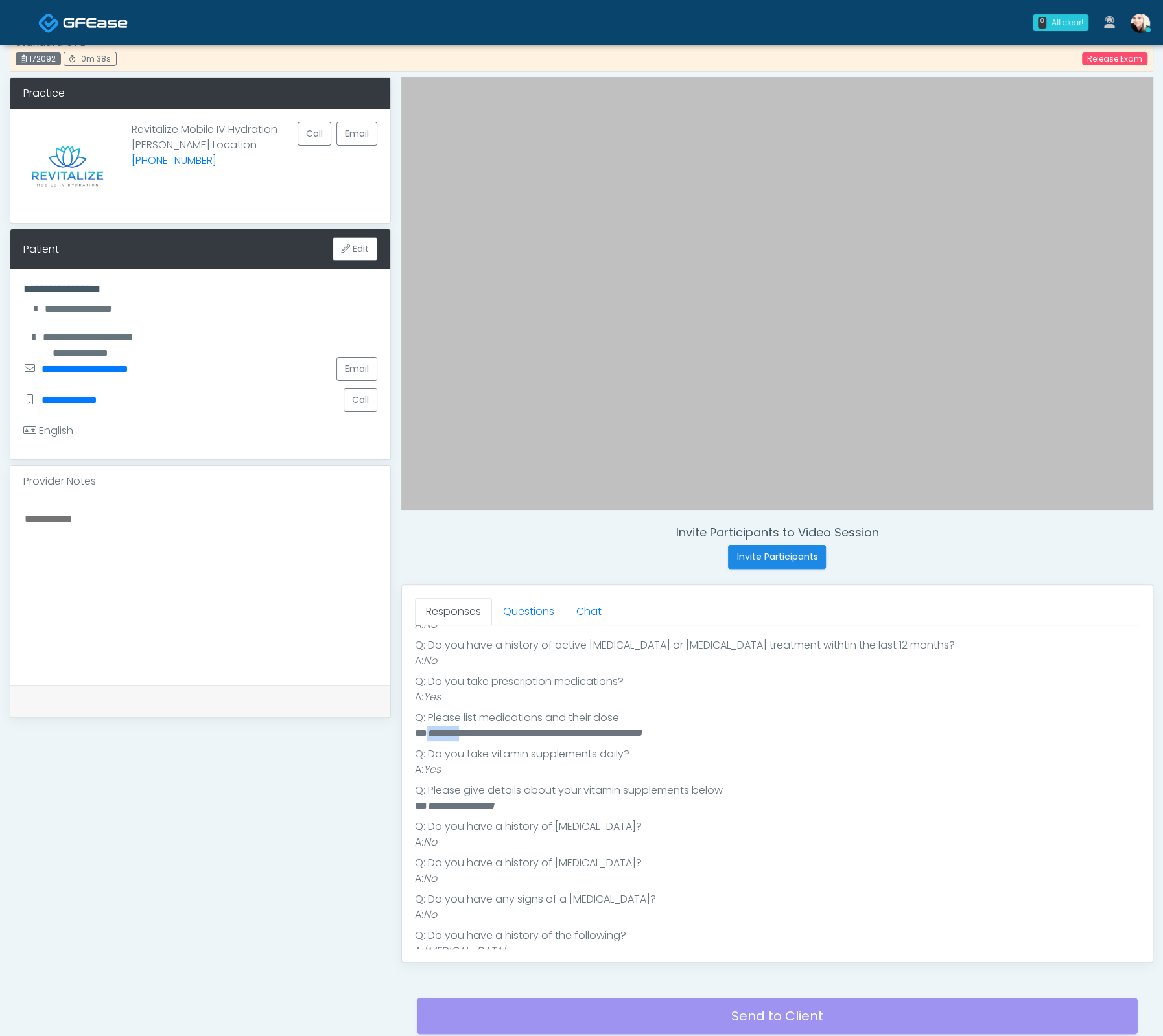
drag, startPoint x: 426, startPoint y: 728, endPoint x: 467, endPoint y: 726, distance: 41.0
click at [467, 729] on em "**********" at bounding box center [534, 733] width 215 height 10
copy em "*********"
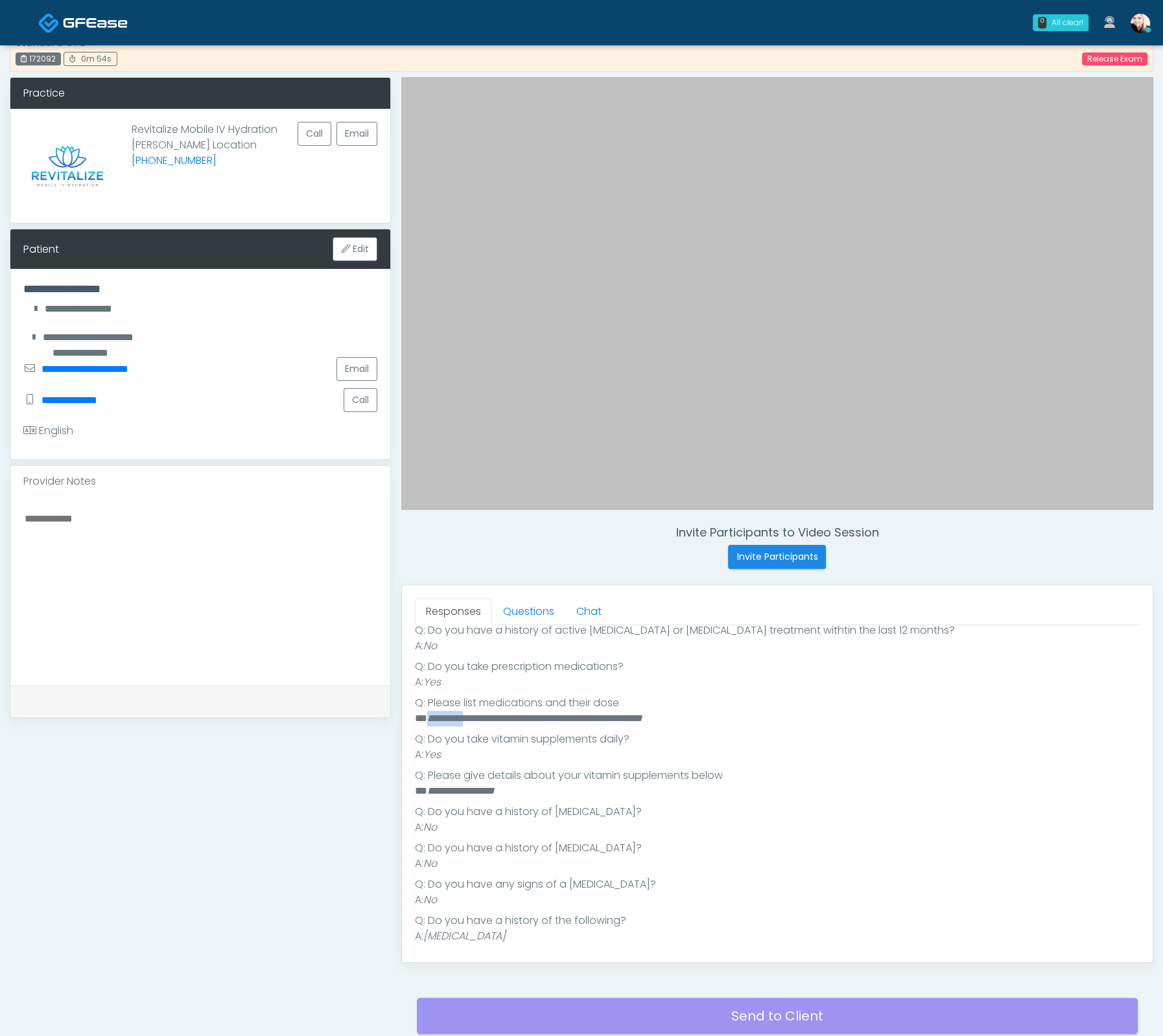
scroll to position [290, 0]
drag, startPoint x: 526, startPoint y: 716, endPoint x: 784, endPoint y: 719, distance: 258.0
click at [784, 719] on li "**********" at bounding box center [771, 720] width 713 height 16
click at [784, 719] on li "**********" at bounding box center [771, 720] width 713 height 16
drag, startPoint x: 709, startPoint y: 718, endPoint x: 508, endPoint y: 719, distance: 201.0
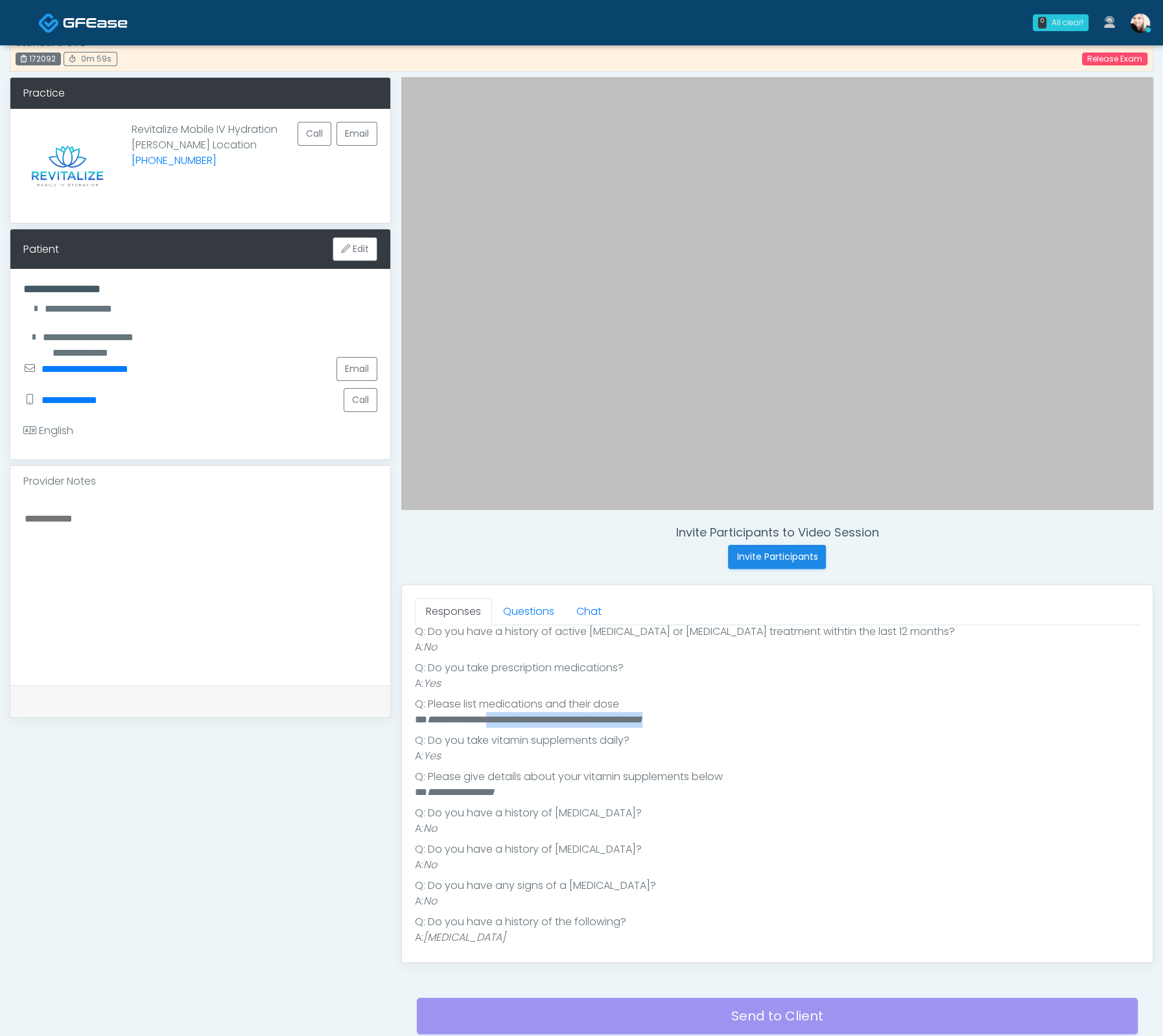
click at [508, 719] on li "**********" at bounding box center [771, 720] width 713 height 16
click at [494, 707] on li "Q: Please list medications and their dose" at bounding box center [777, 704] width 725 height 16
drag, startPoint x: 428, startPoint y: 720, endPoint x: 499, endPoint y: 720, distance: 71.0
click at [499, 720] on em "**********" at bounding box center [534, 720] width 215 height 10
click at [506, 719] on em "**********" at bounding box center [534, 720] width 215 height 10
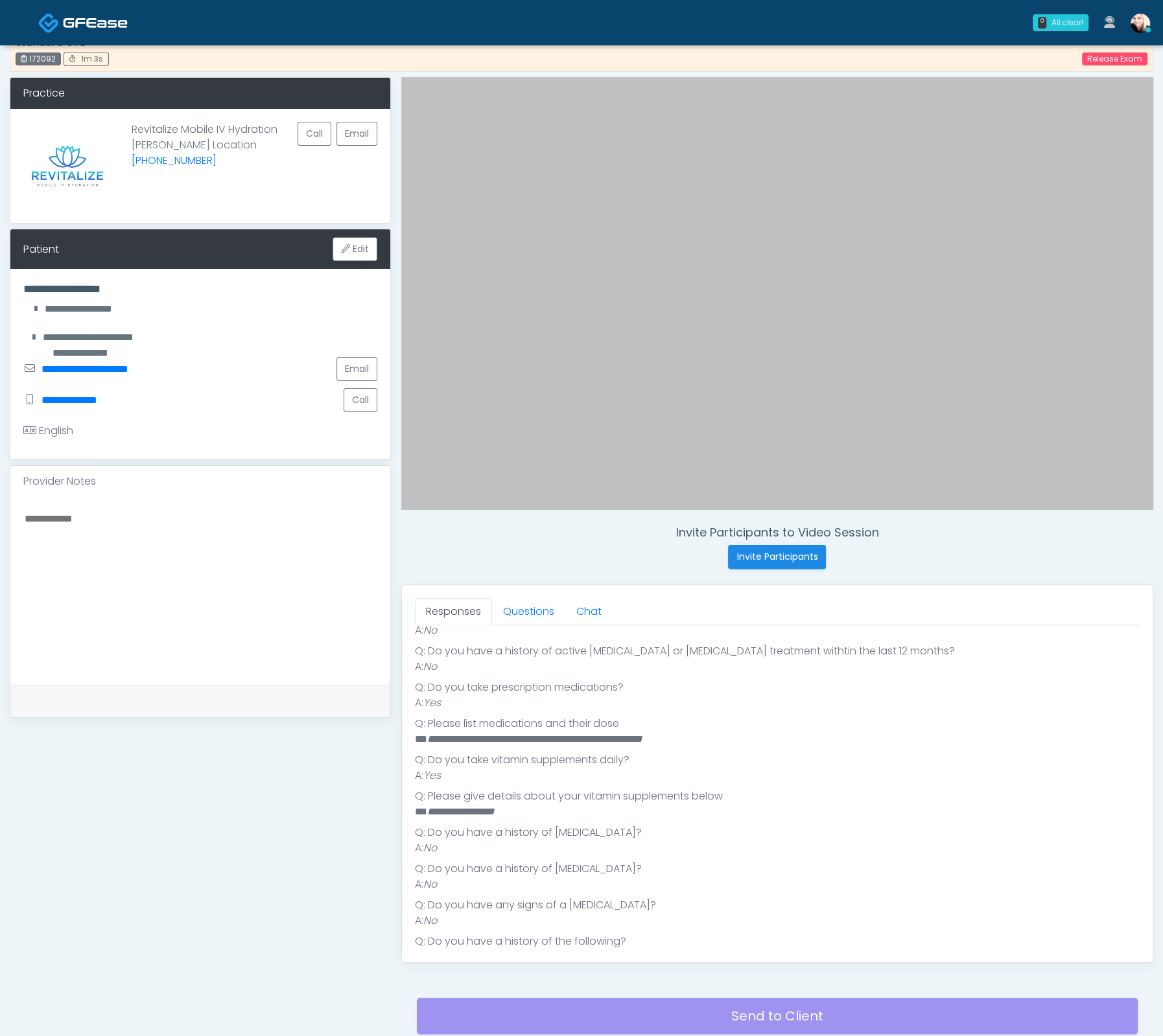
scroll to position [169, 0]
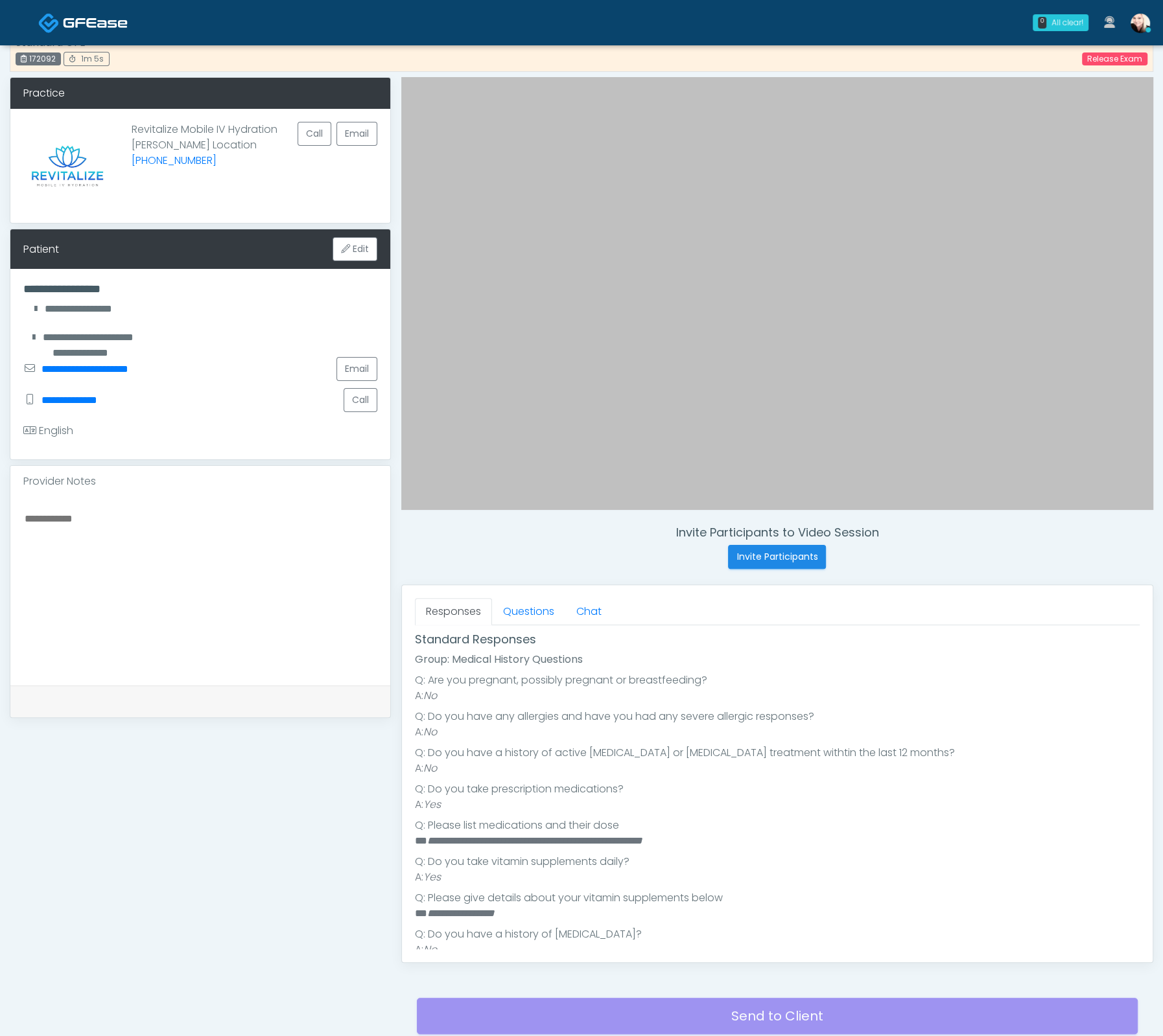
click at [127, 514] on textarea at bounding box center [200, 589] width 354 height 158
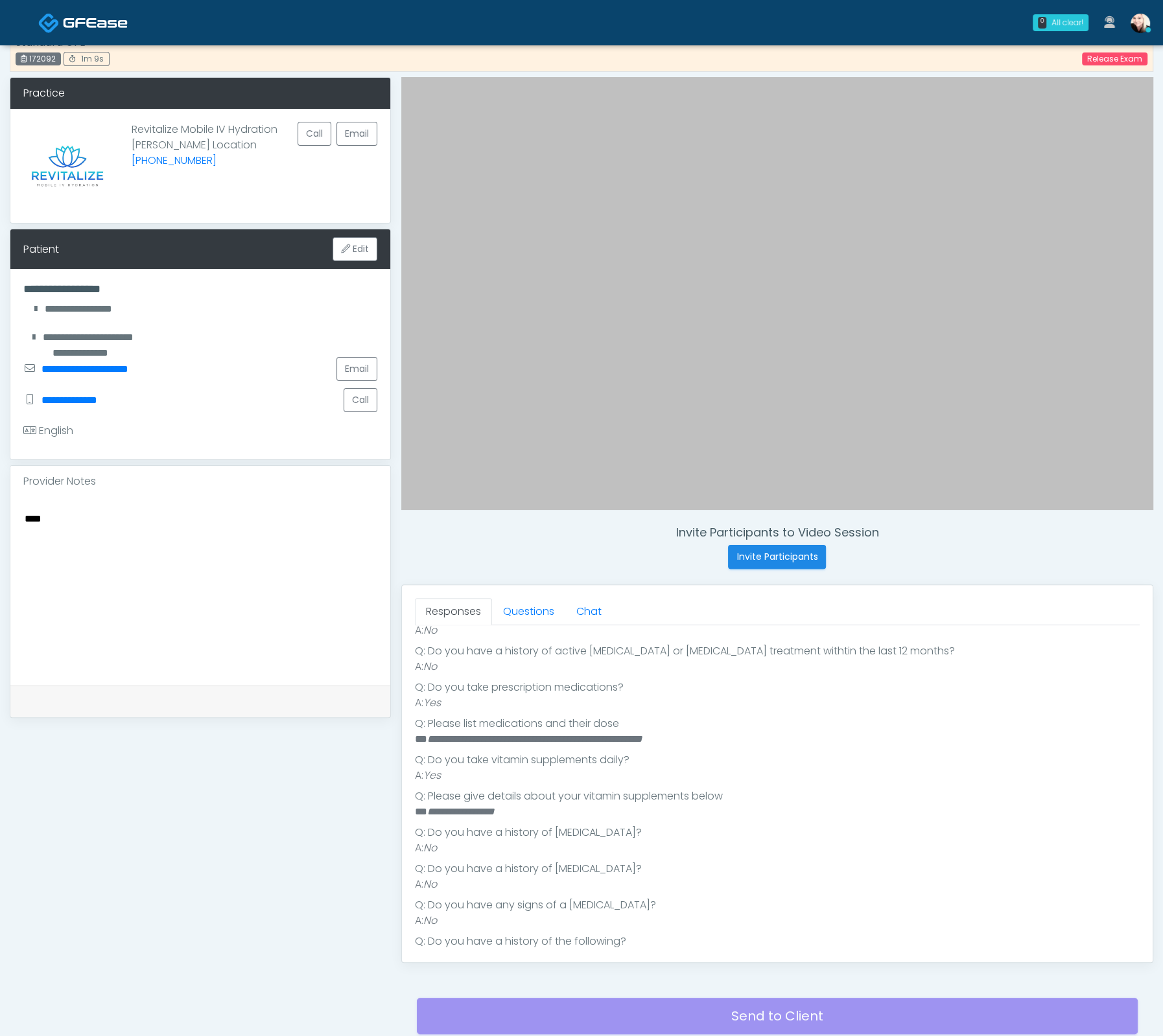
scroll to position [296, 0]
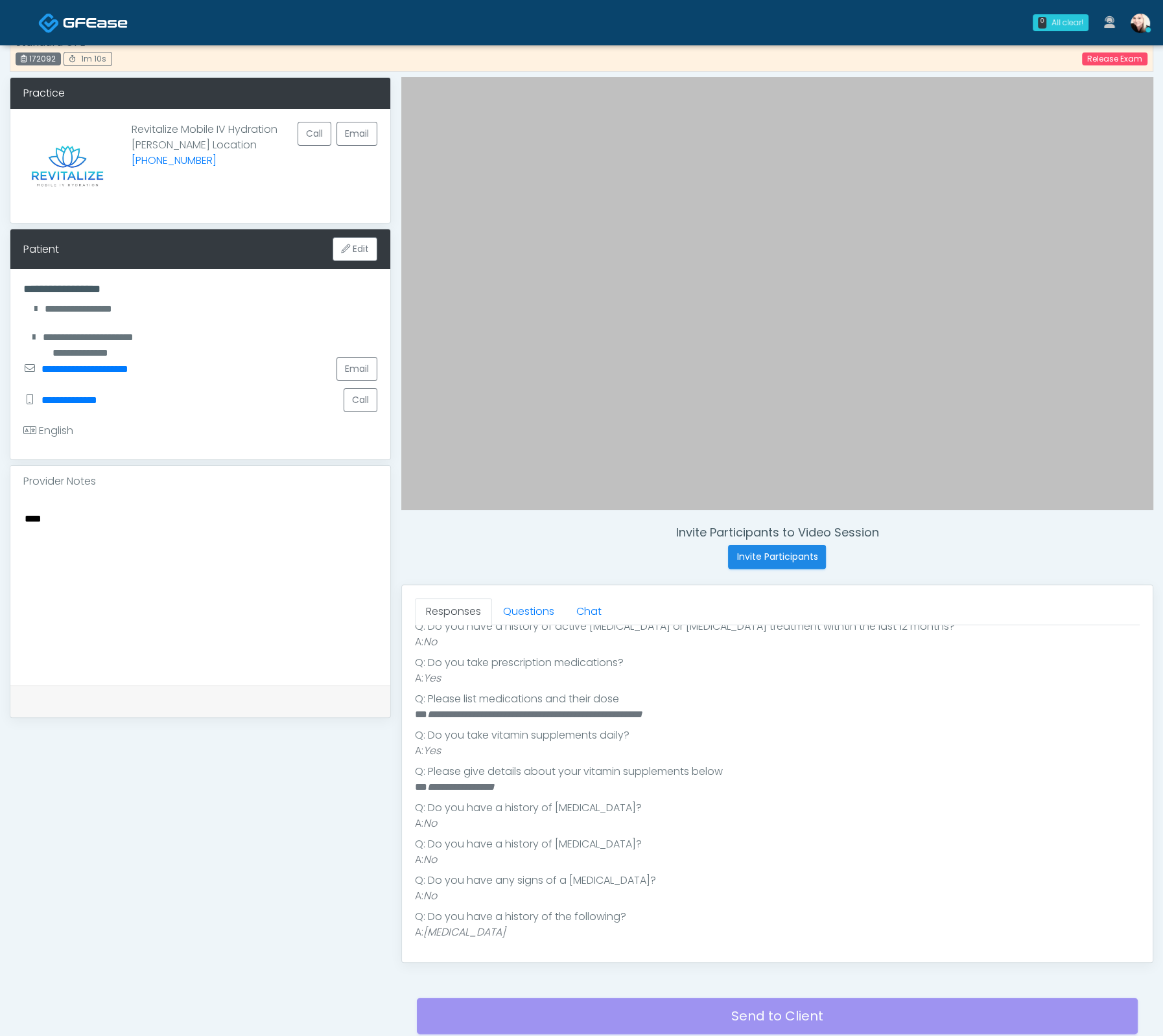
type textarea "***"
drag, startPoint x: 668, startPoint y: 814, endPoint x: 421, endPoint y: 752, distance: 254.7
click at [421, 753] on ul "**********" at bounding box center [777, 743] width 725 height 394
click at [510, 770] on li "Q: Please give details about your vitamin supplements below" at bounding box center [777, 772] width 725 height 16
click at [526, 610] on link "Questions" at bounding box center [528, 612] width 73 height 27
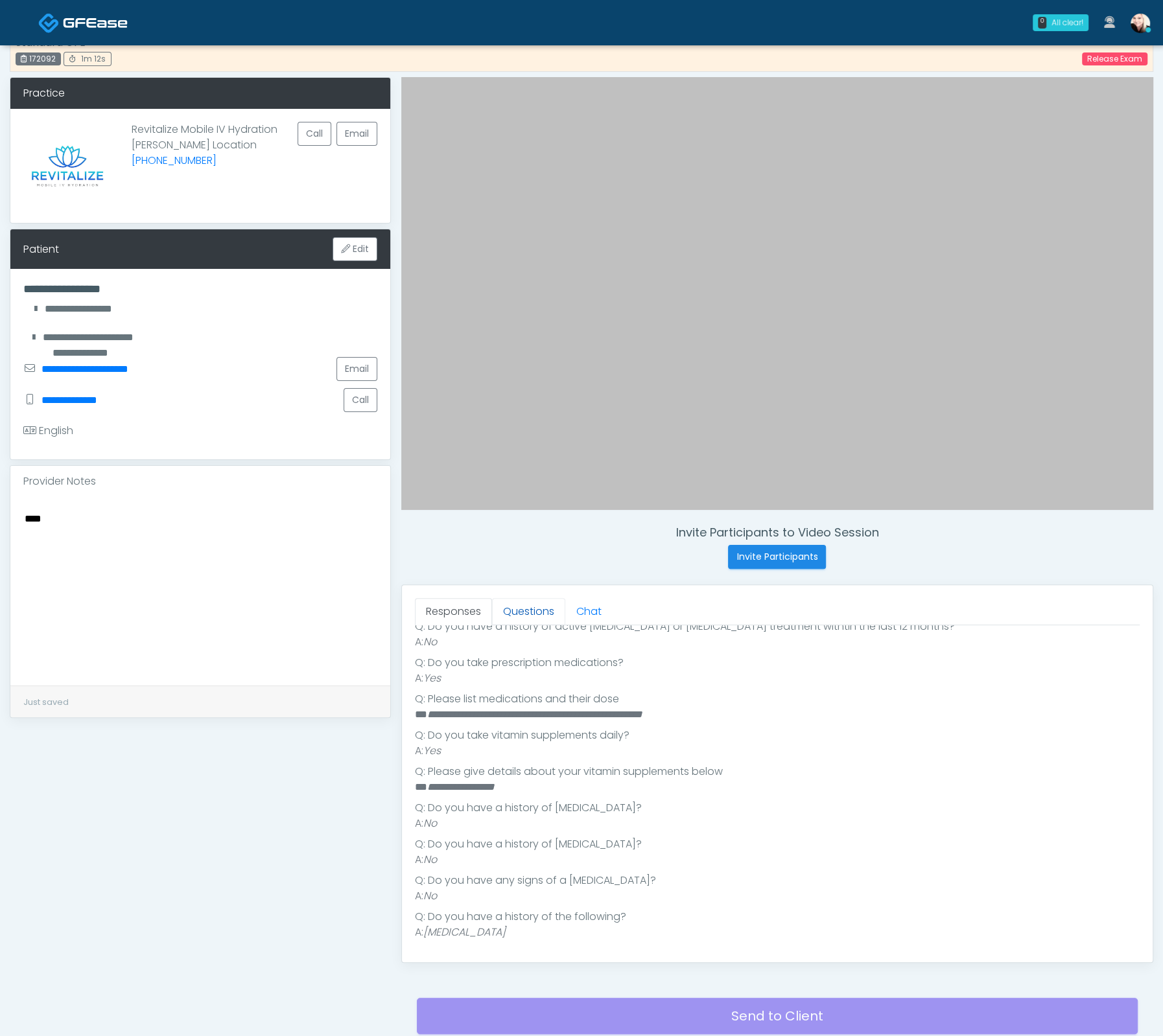
scroll to position [0, 0]
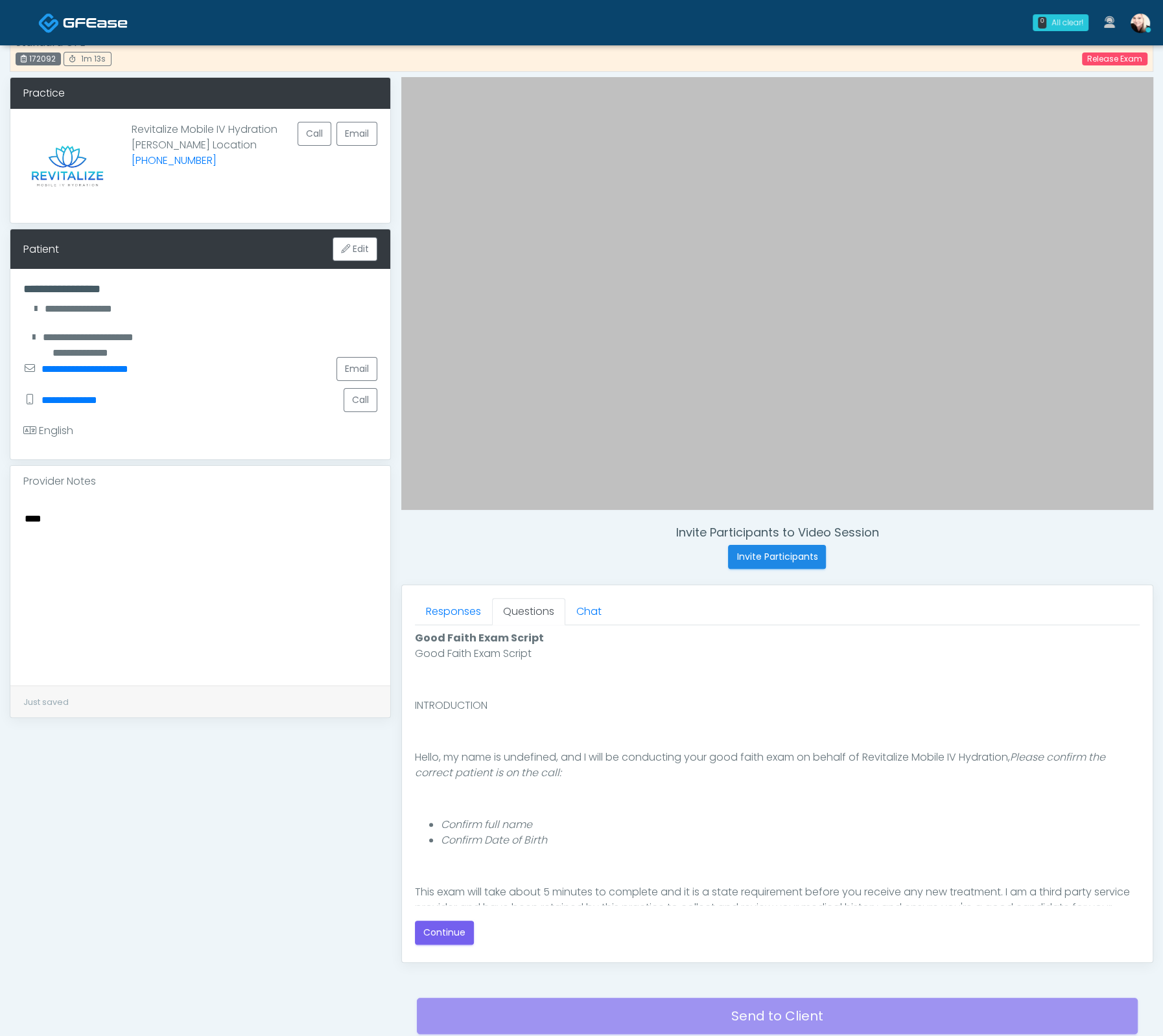
click at [427, 945] on div "Good Faith Exam Script Good Faith Exam Script INTRODUCTION Hello, my name is un…" at bounding box center [777, 788] width 725 height 324
click at [436, 933] on button "Continue" at bounding box center [445, 932] width 59 height 24
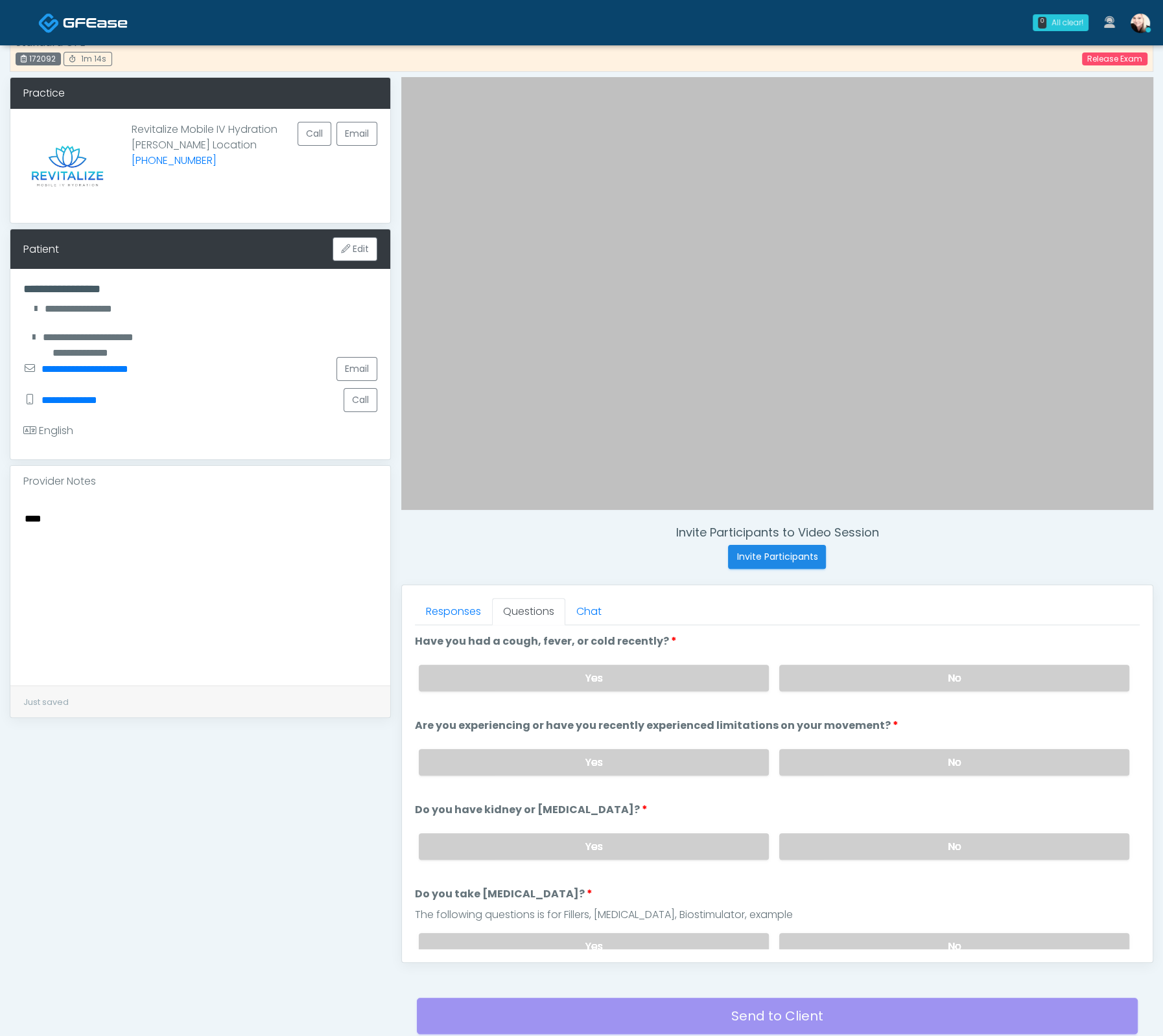
scroll to position [123, 0]
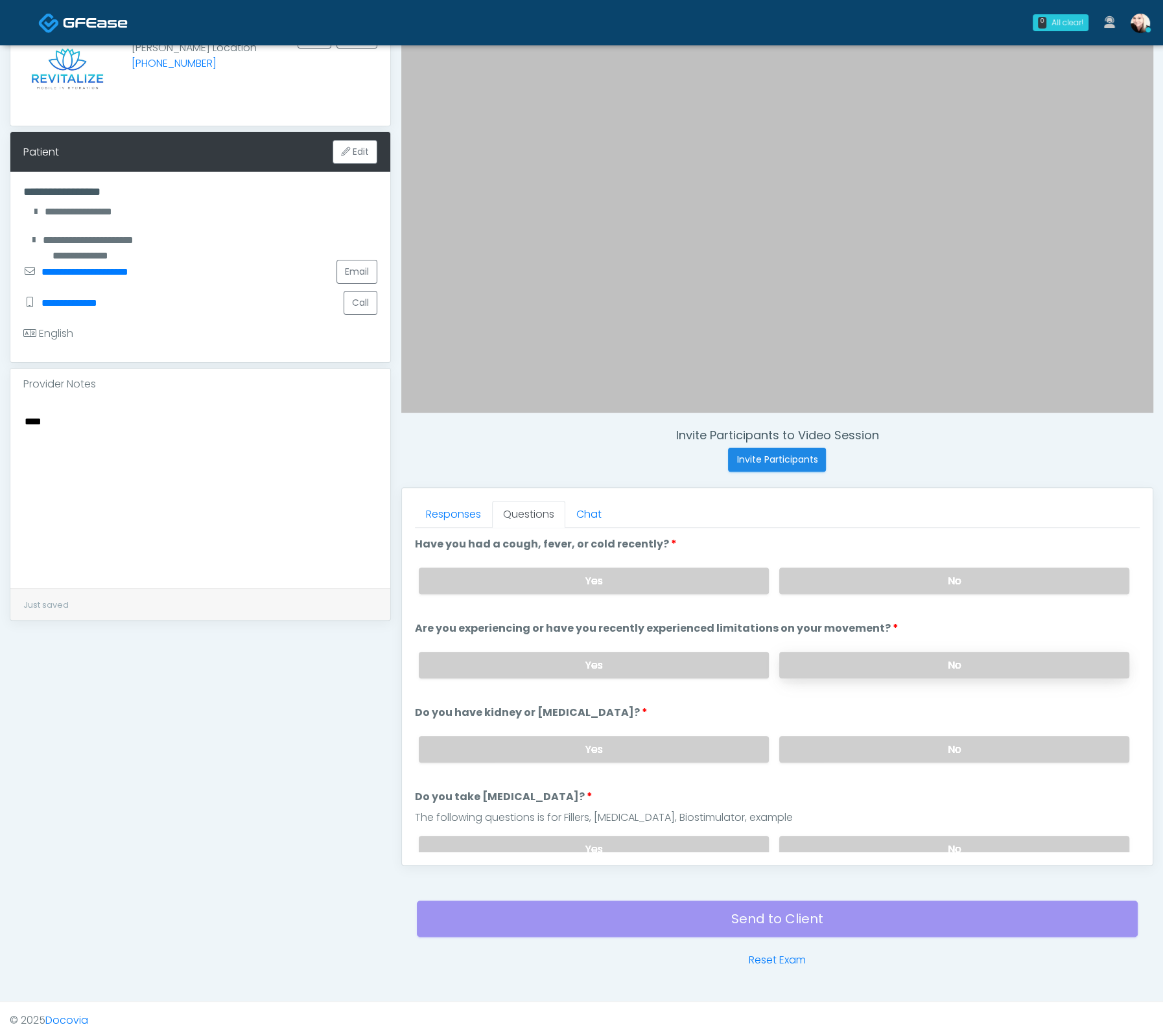
click at [852, 652] on label "No" at bounding box center [954, 665] width 350 height 27
click at [856, 731] on div "Yes No" at bounding box center [773, 749] width 731 height 47
click at [866, 740] on label "No" at bounding box center [954, 749] width 350 height 27
click at [869, 843] on label "No" at bounding box center [954, 849] width 350 height 27
click at [825, 576] on label "No" at bounding box center [954, 580] width 350 height 27
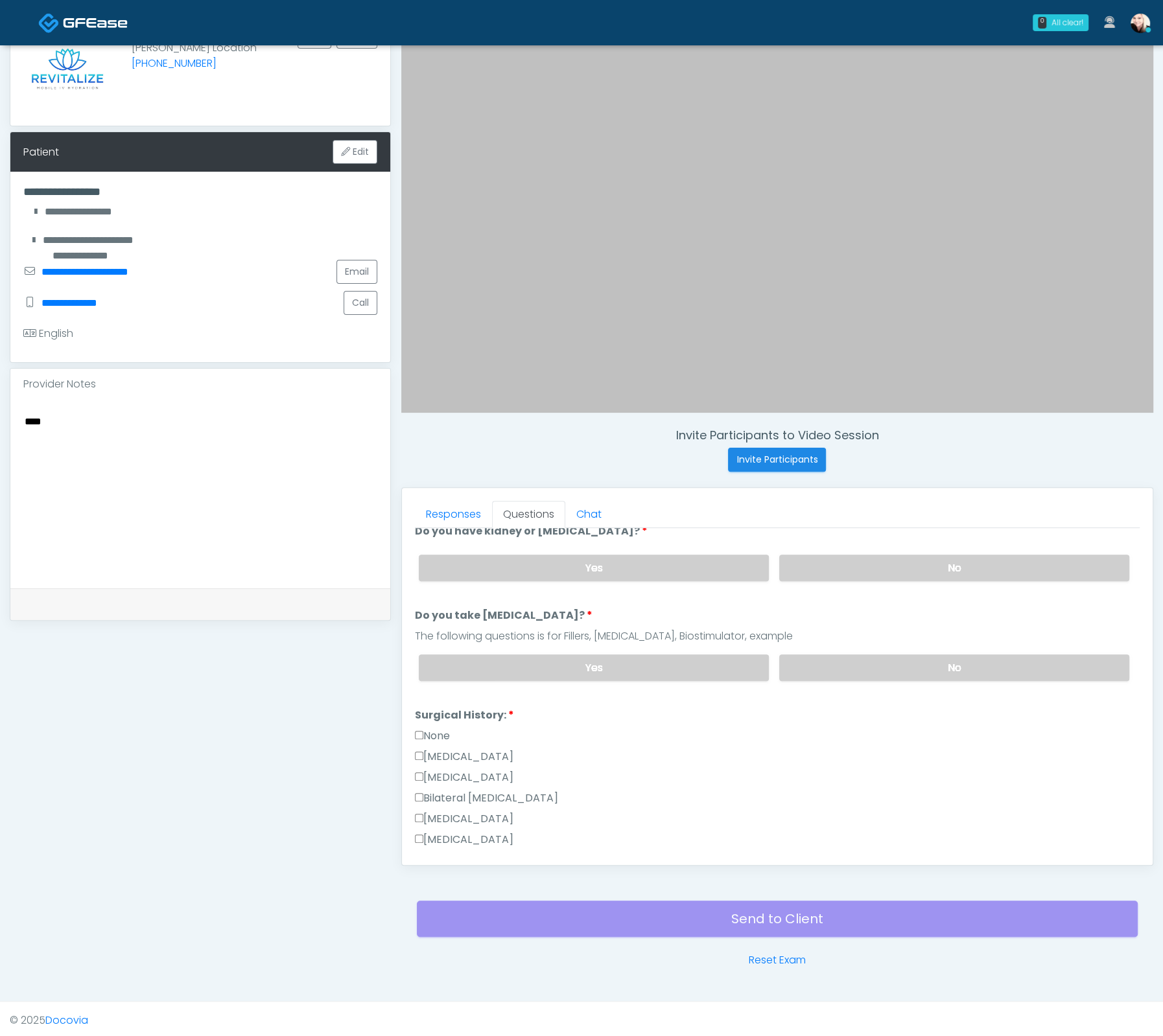
scroll to position [185, 0]
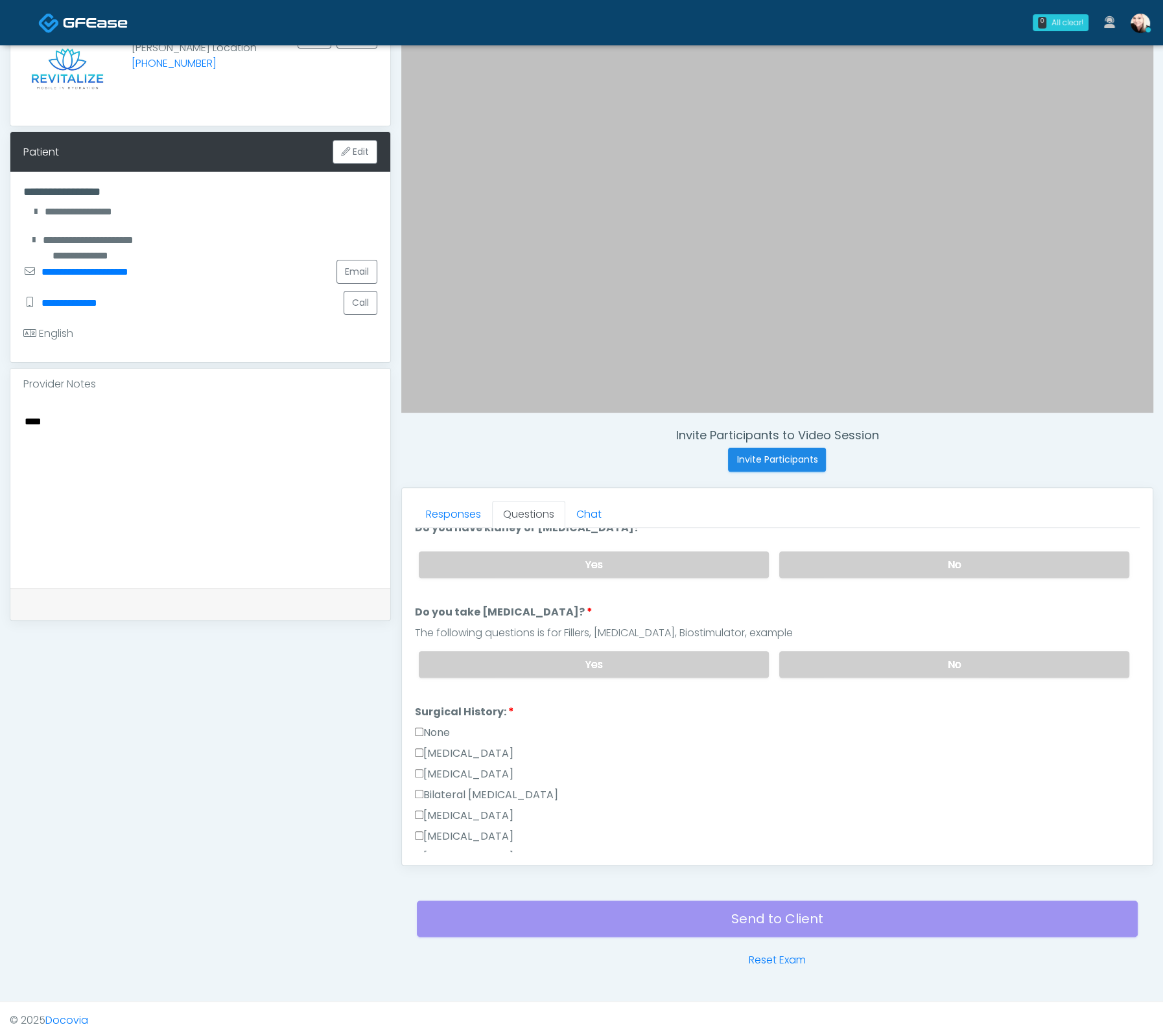
click at [425, 726] on label "None" at bounding box center [432, 733] width 35 height 16
click at [237, 467] on textarea "***" at bounding box center [200, 492] width 354 height 158
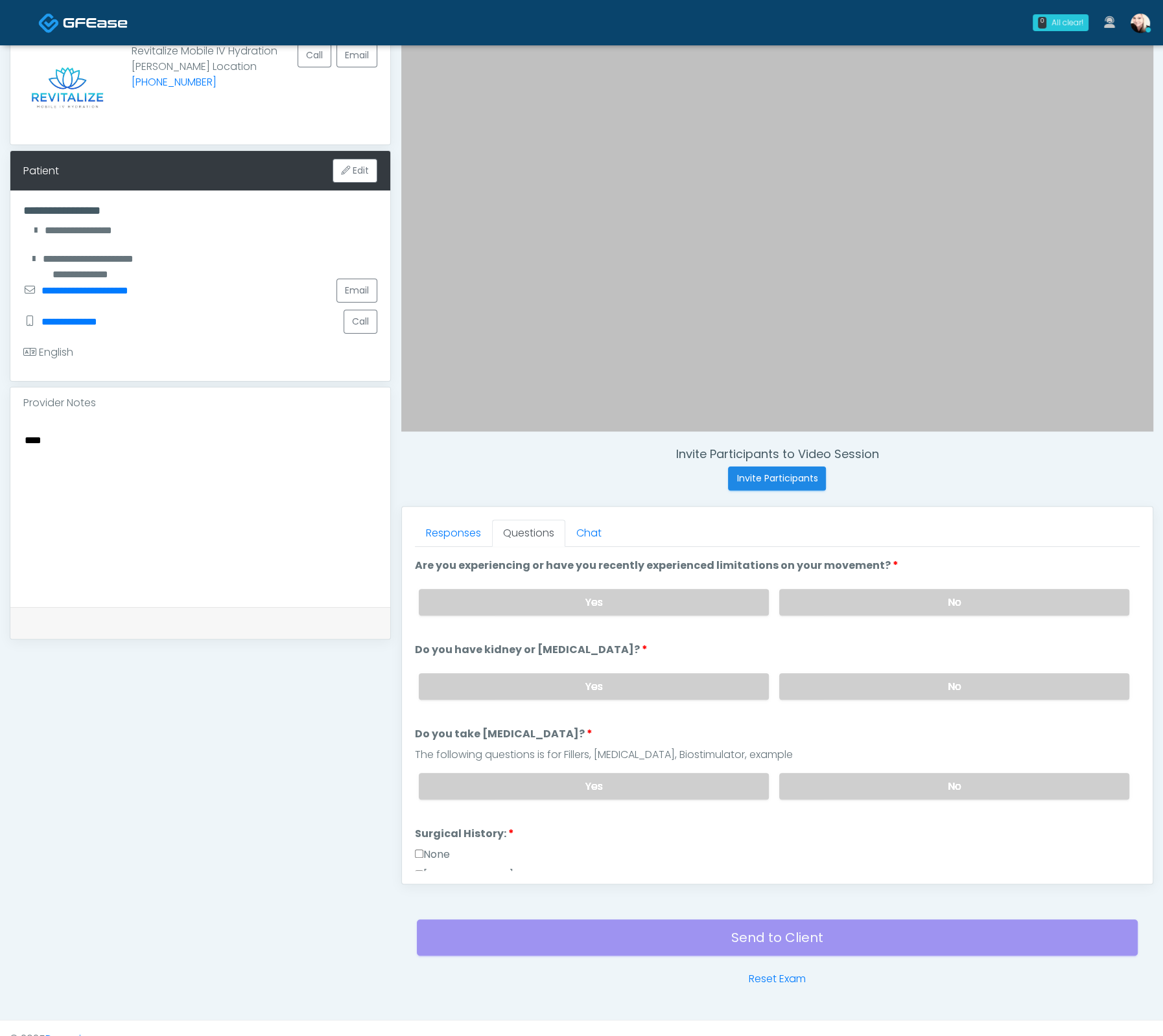
scroll to position [0, 0]
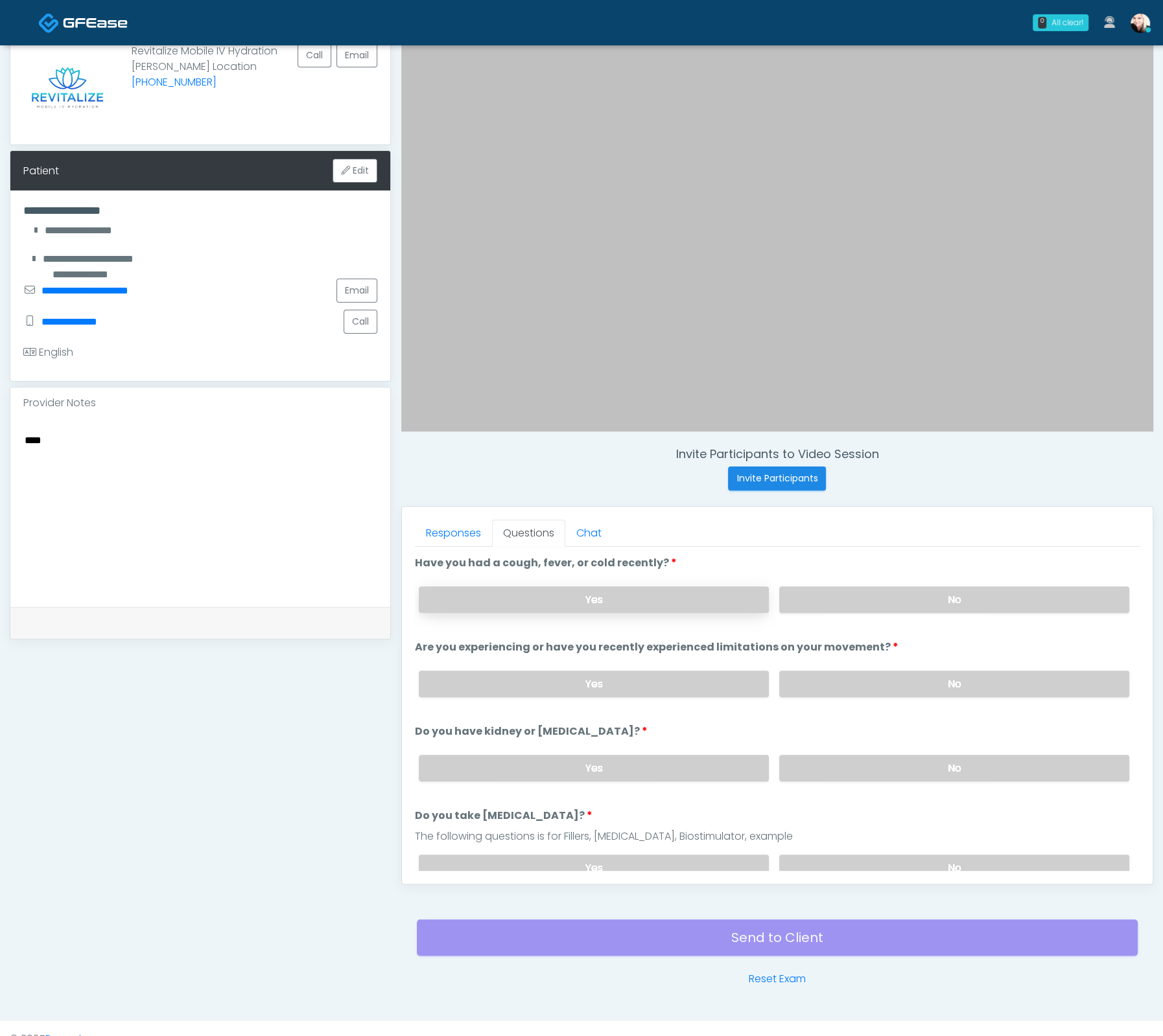
click at [648, 588] on label "Yes" at bounding box center [594, 600] width 350 height 27
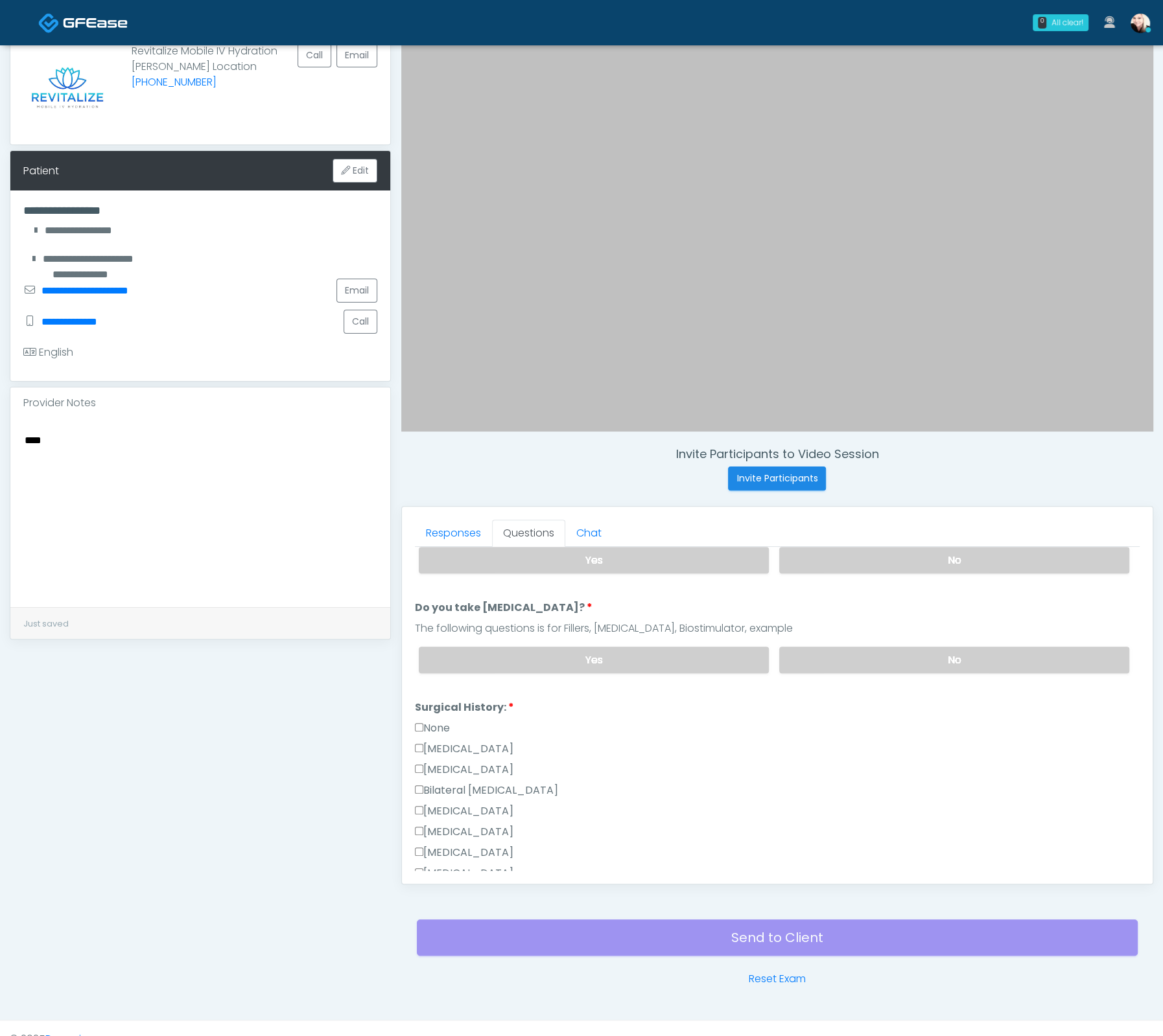
scroll to position [460, 0]
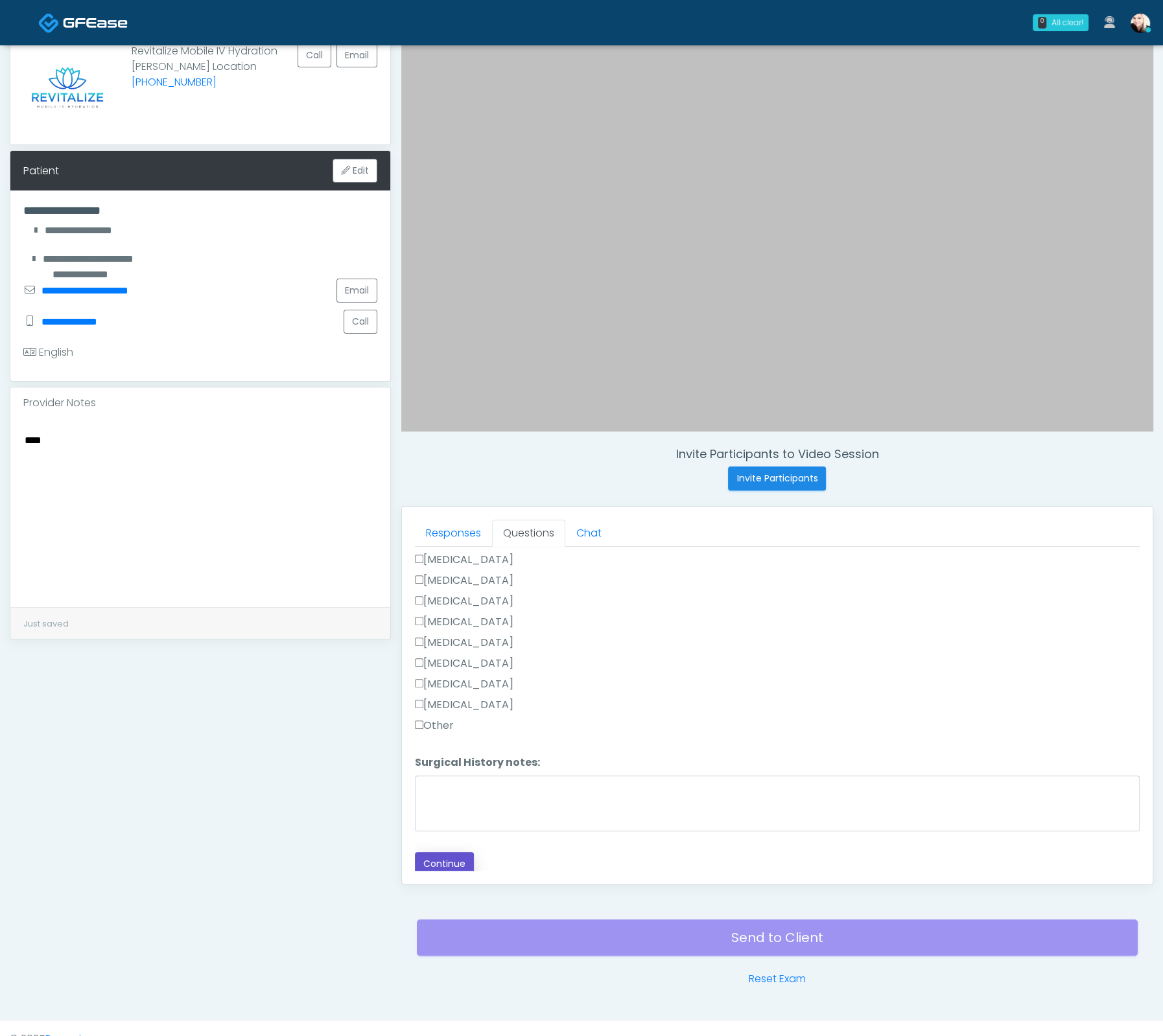
click at [436, 853] on button "Continue" at bounding box center [445, 864] width 59 height 24
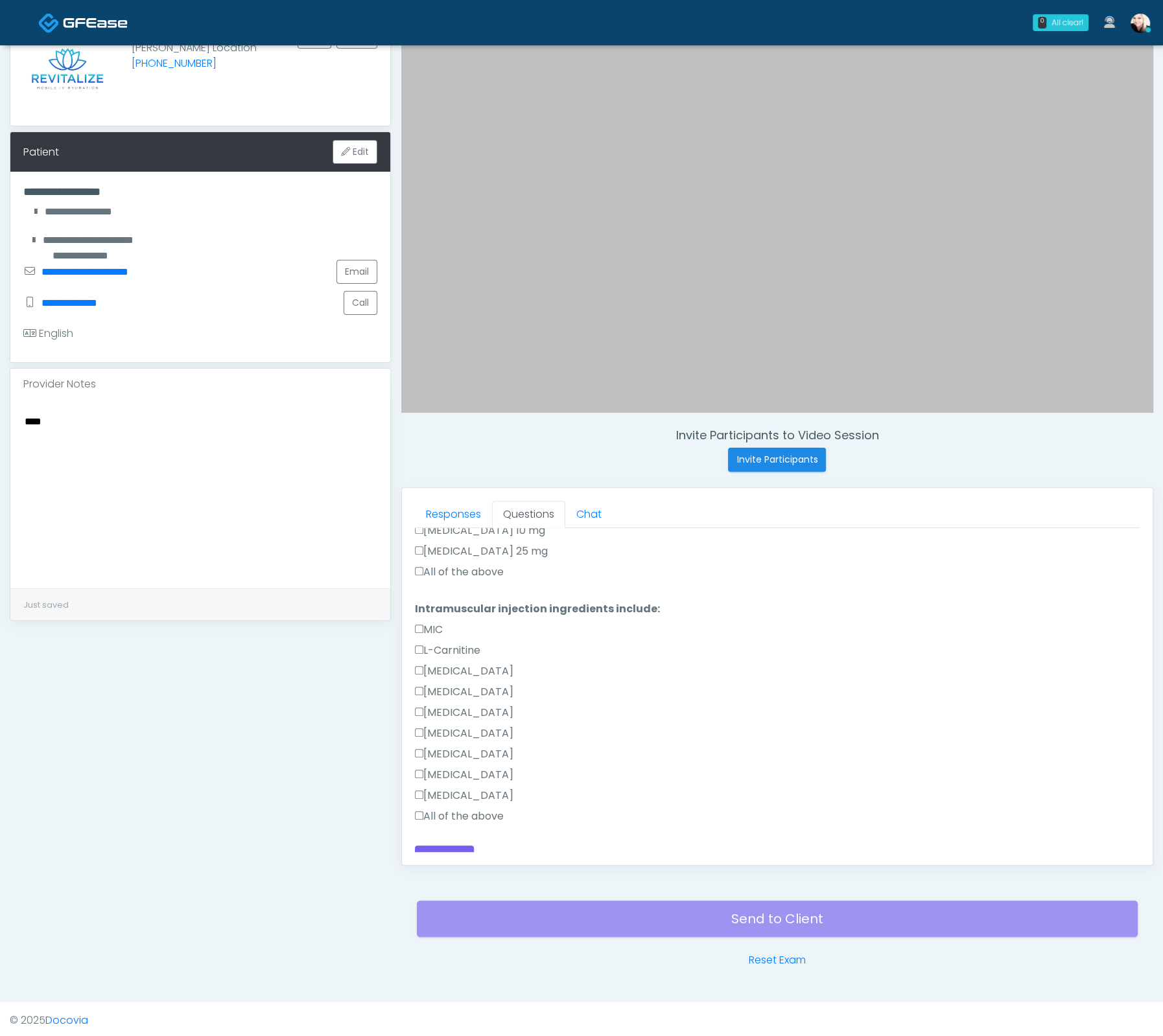
click at [424, 809] on label "All of the above" at bounding box center [459, 816] width 89 height 16
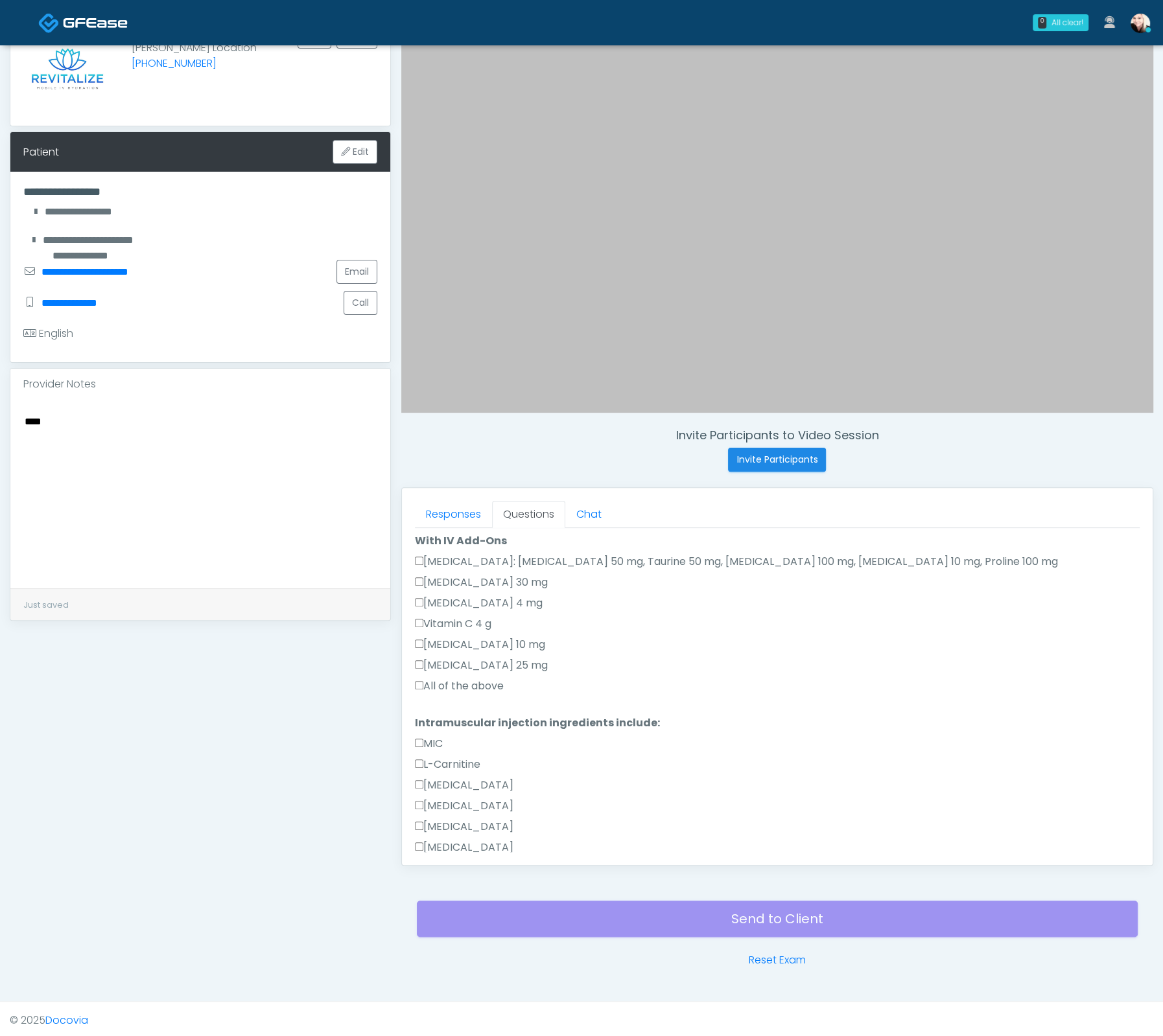
click at [423, 679] on label "All of the above" at bounding box center [459, 686] width 89 height 16
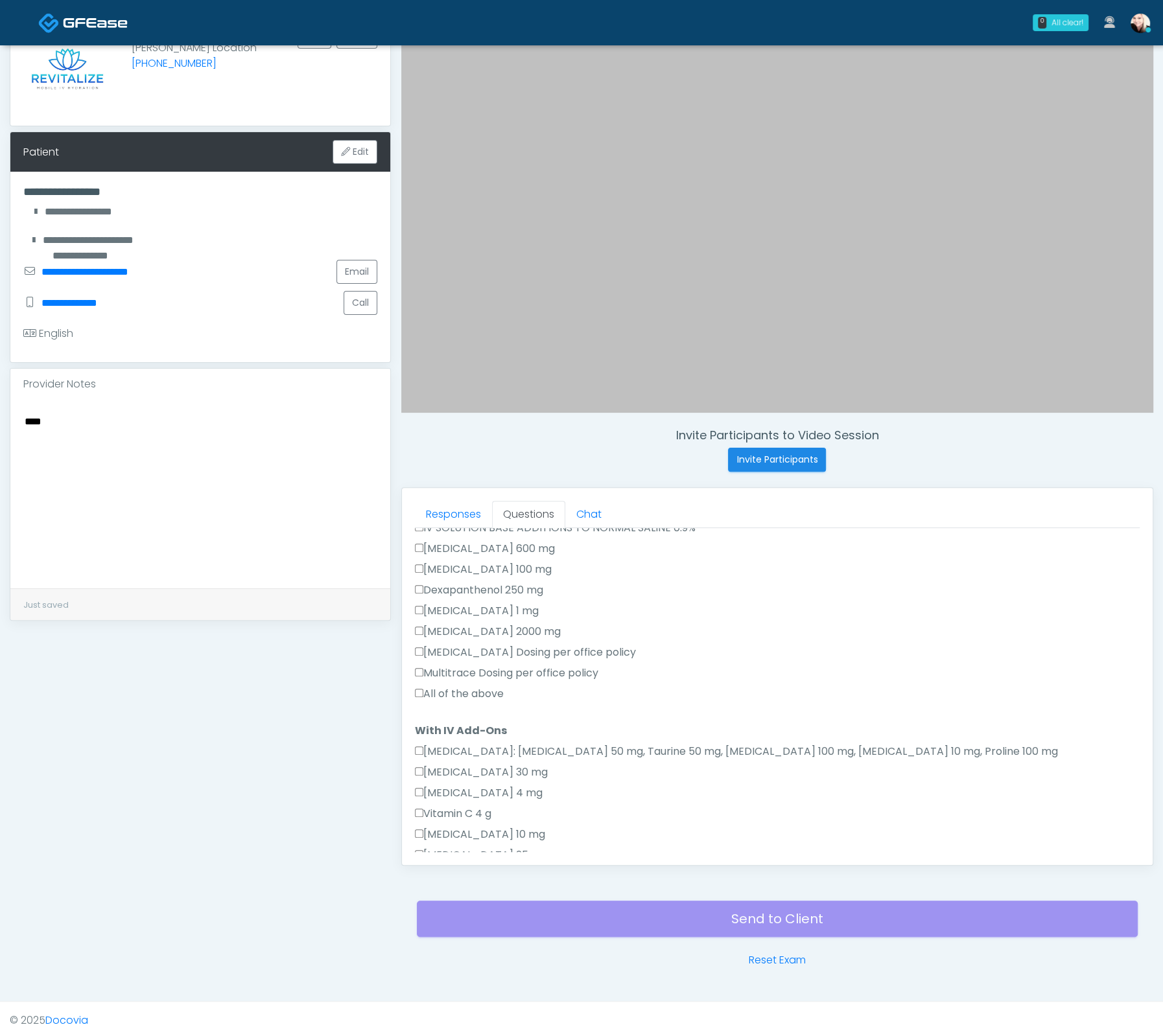
scroll to position [354, 0]
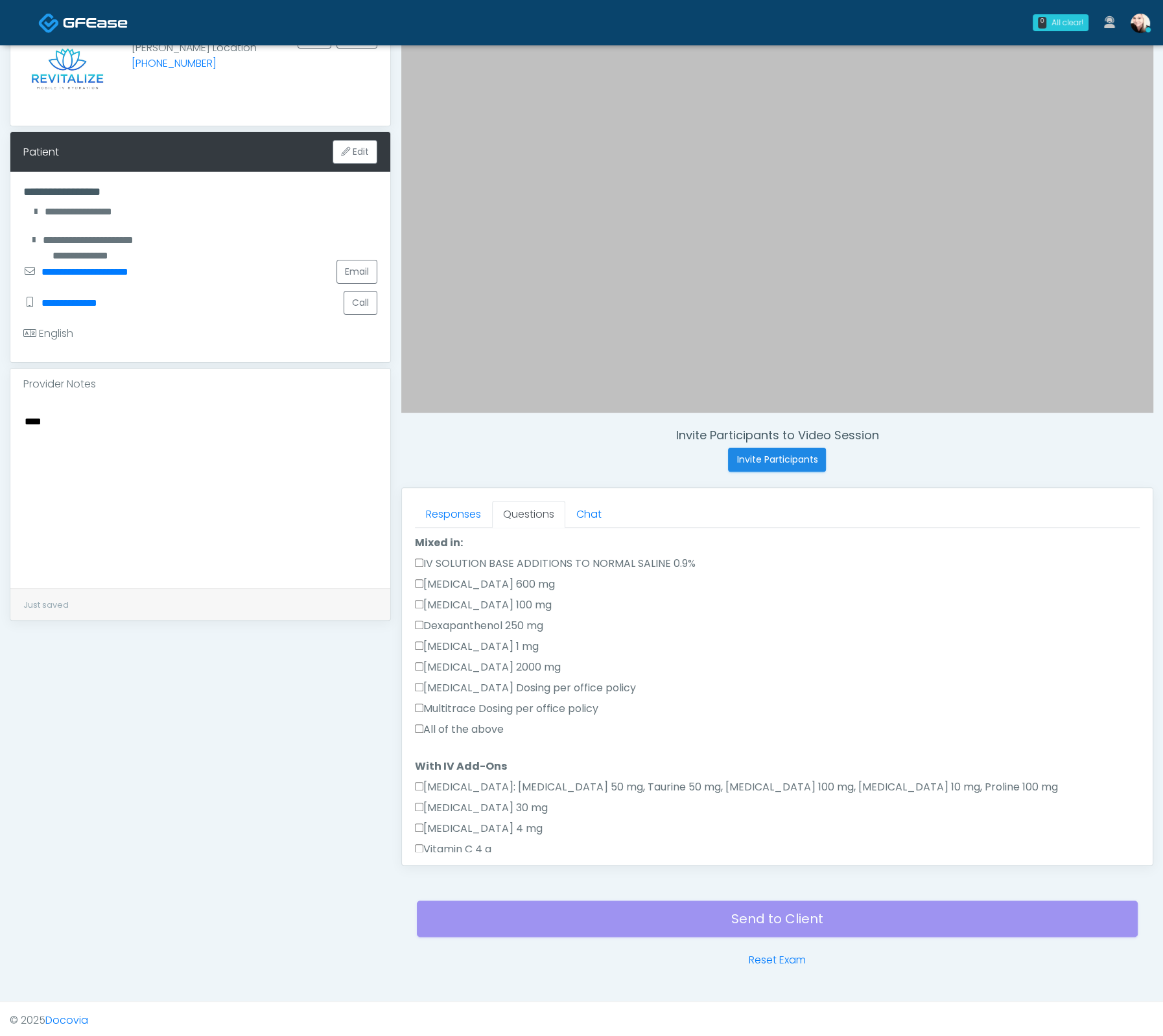
click at [408, 714] on div "Responses Questions Chat Good Faith Exam Script Good Faith Exam Script INTRODUC…" at bounding box center [777, 676] width 751 height 377
click at [417, 722] on label "All of the above" at bounding box center [459, 729] width 89 height 16
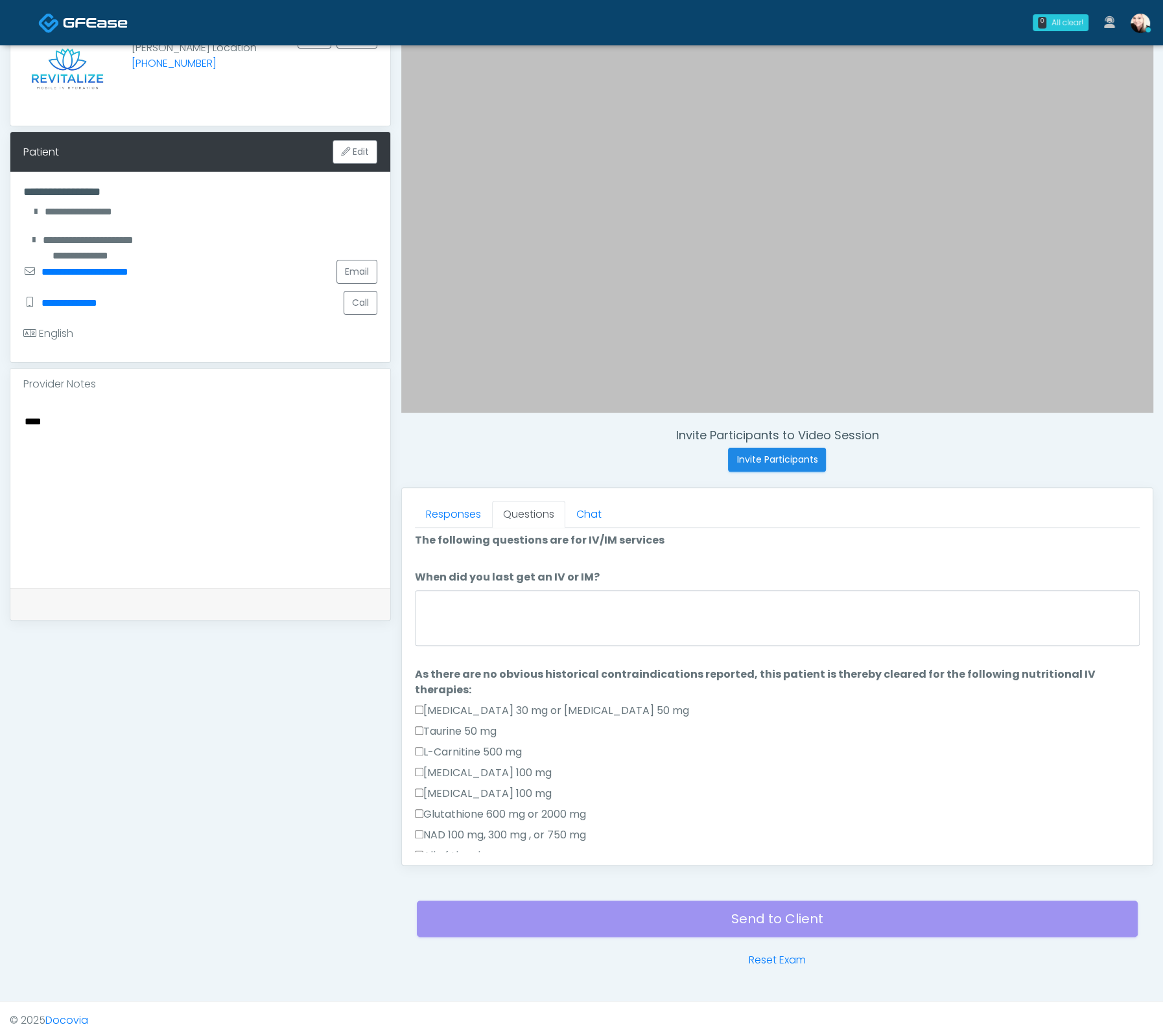
scroll to position [0, 0]
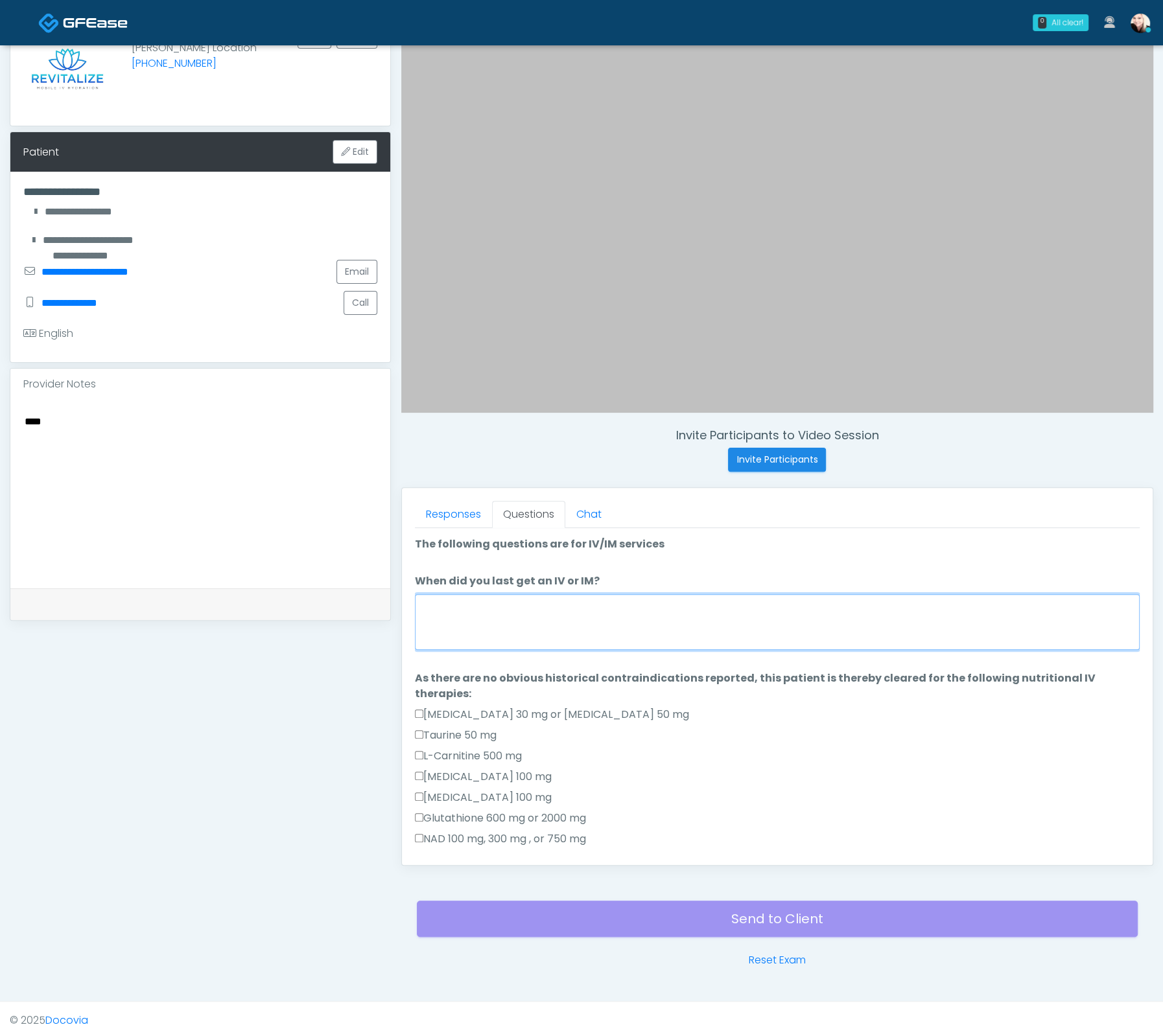
click at [458, 604] on textarea "When did you last get an IV or IM?" at bounding box center [777, 622] width 725 height 56
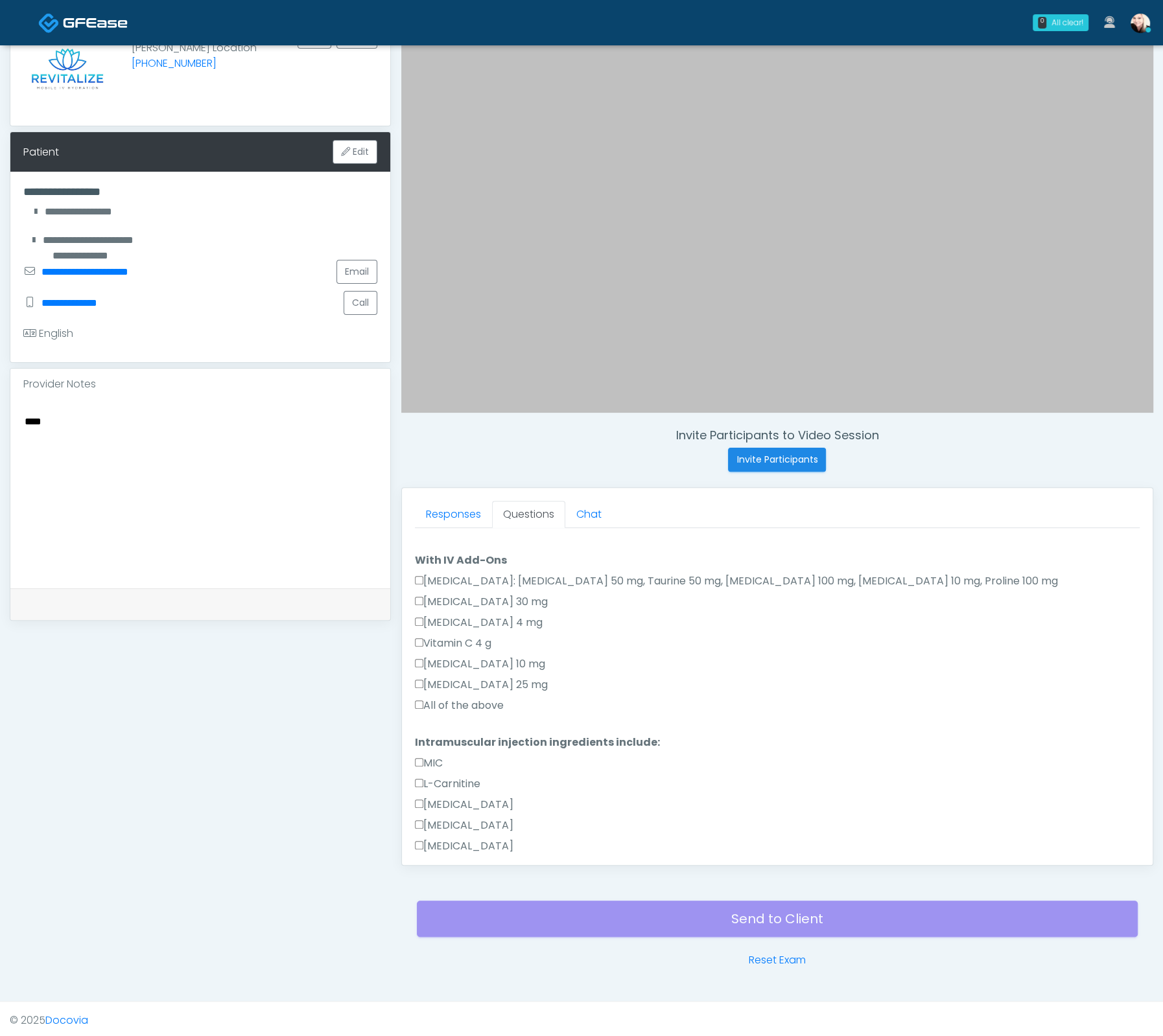
scroll to position [694, 0]
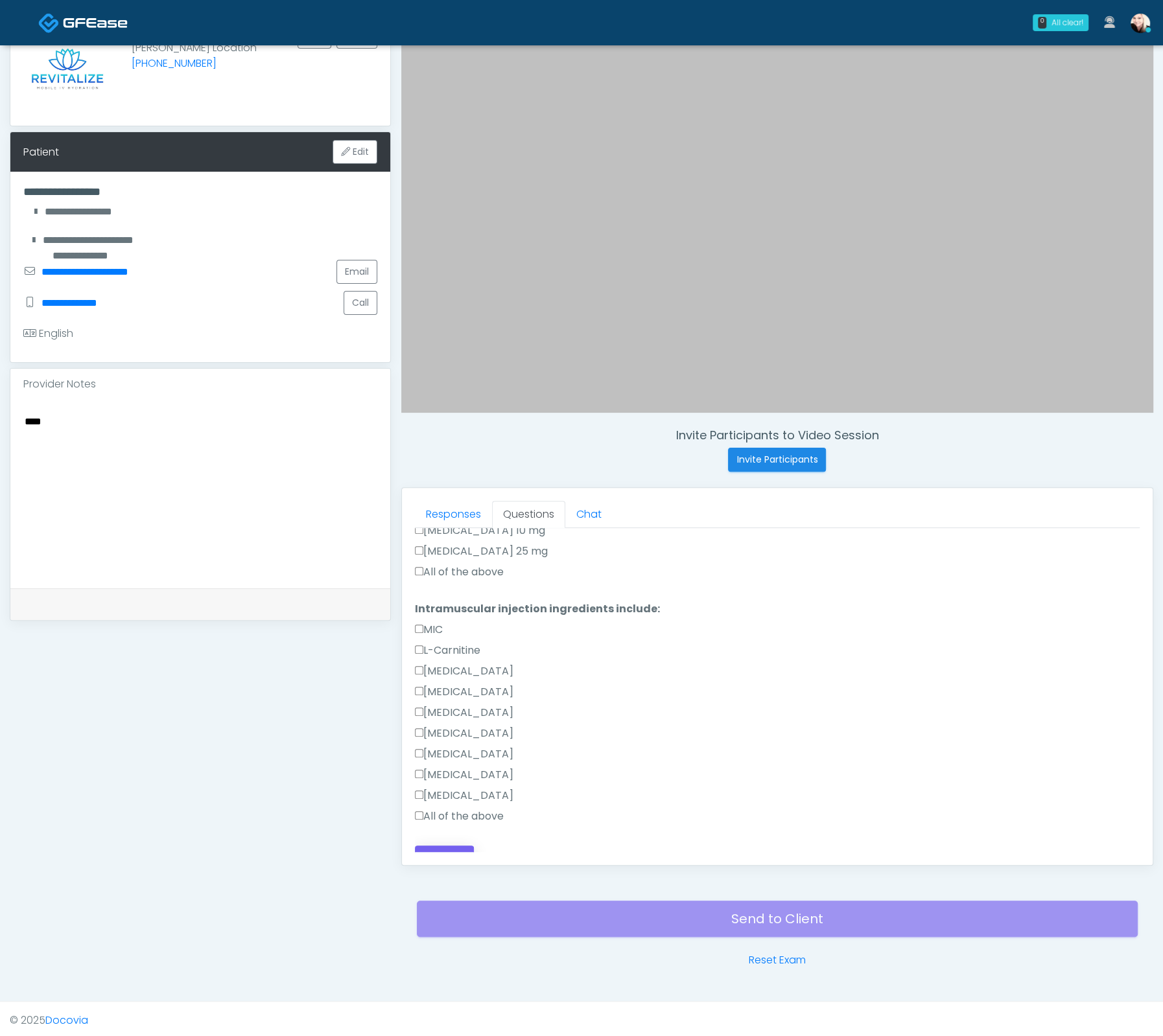
type textarea "**********"
click at [440, 846] on button "Continue" at bounding box center [445, 858] width 59 height 24
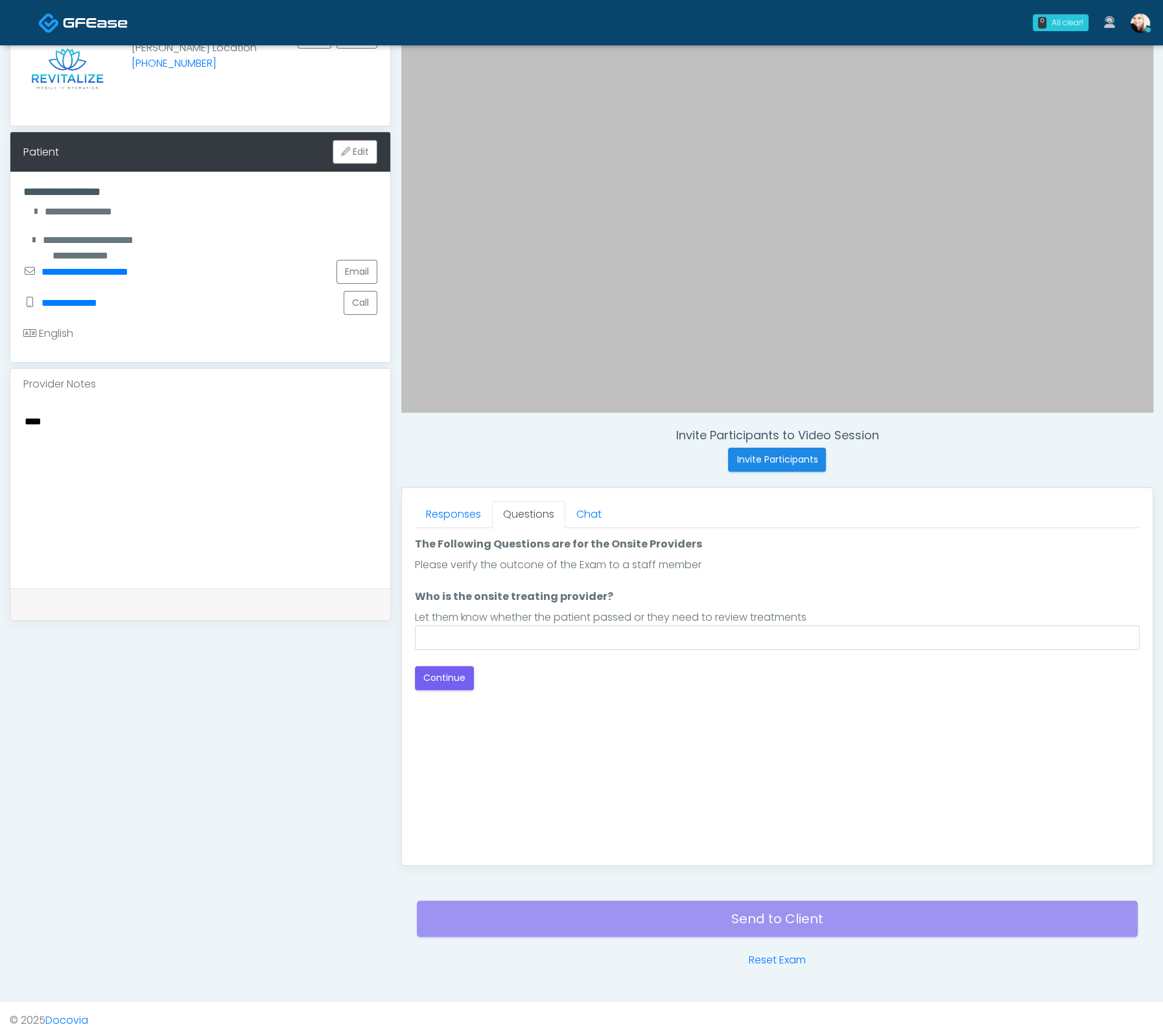
scroll to position [0, 0]
click at [590, 646] on input "Who is the onsite treating provider?" at bounding box center [777, 638] width 725 height 25
drag, startPoint x: 89, startPoint y: 412, endPoint x: 9, endPoint y: 412, distance: 80.0
click at [10, 412] on div "Provider Notes *** Just saved" at bounding box center [200, 495] width 381 height 252
click at [623, 637] on input "Who is the onsite treating provider?" at bounding box center [777, 638] width 725 height 25
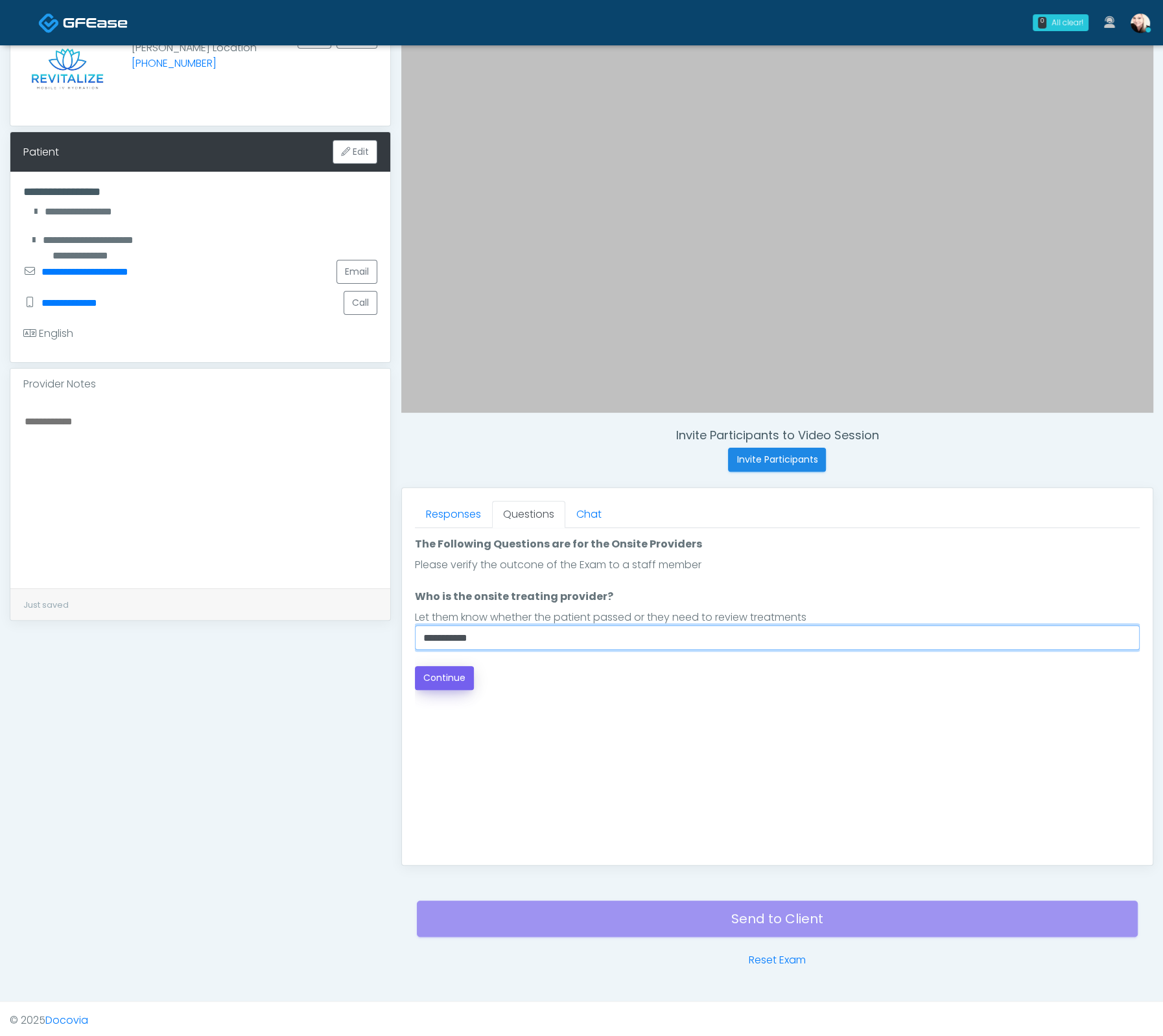
type input "**********"
click at [455, 674] on button "Continue" at bounding box center [445, 678] width 59 height 24
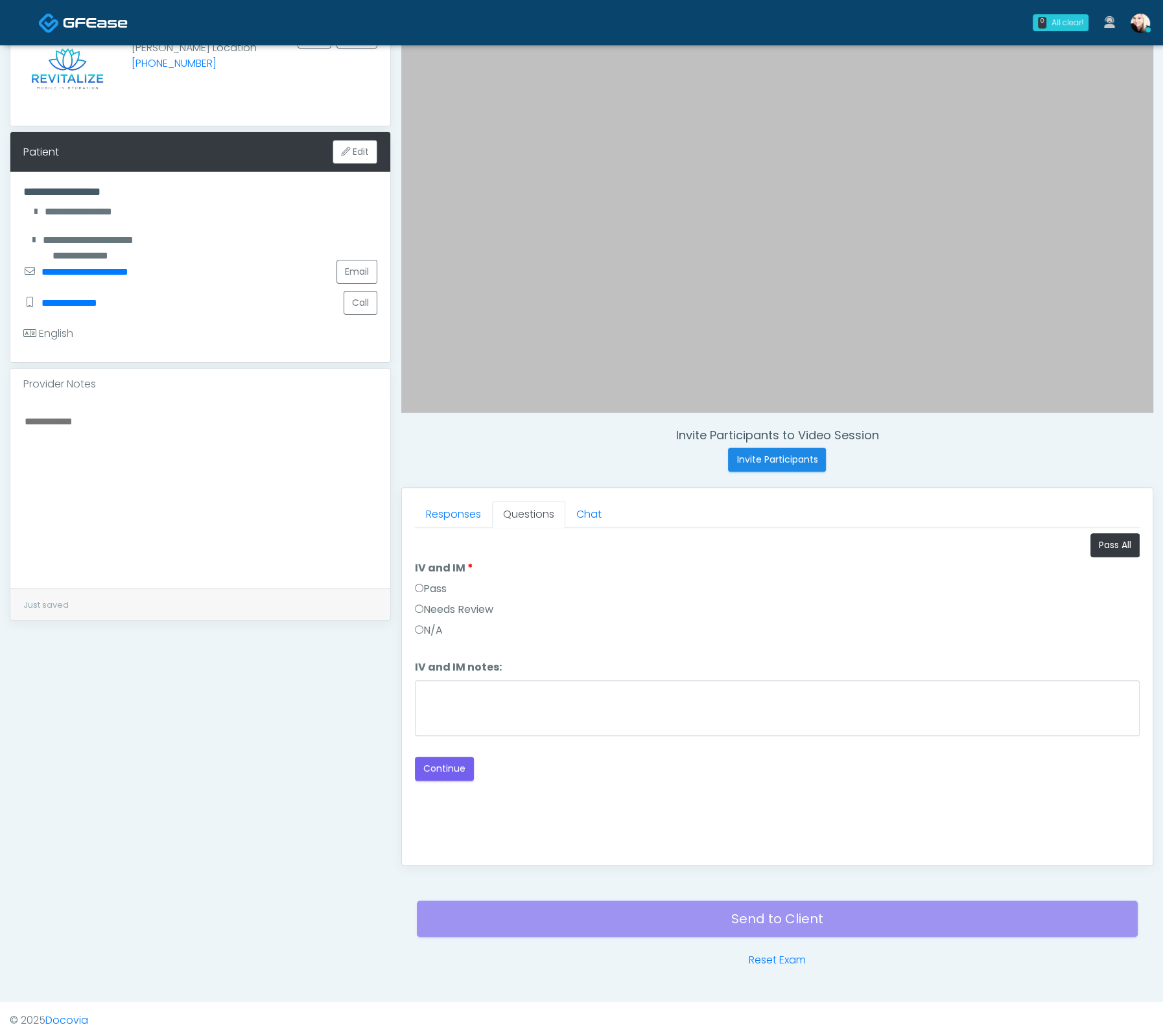
click at [423, 582] on label "Pass" at bounding box center [431, 589] width 32 height 16
click at [443, 762] on button "Continue" at bounding box center [445, 768] width 59 height 24
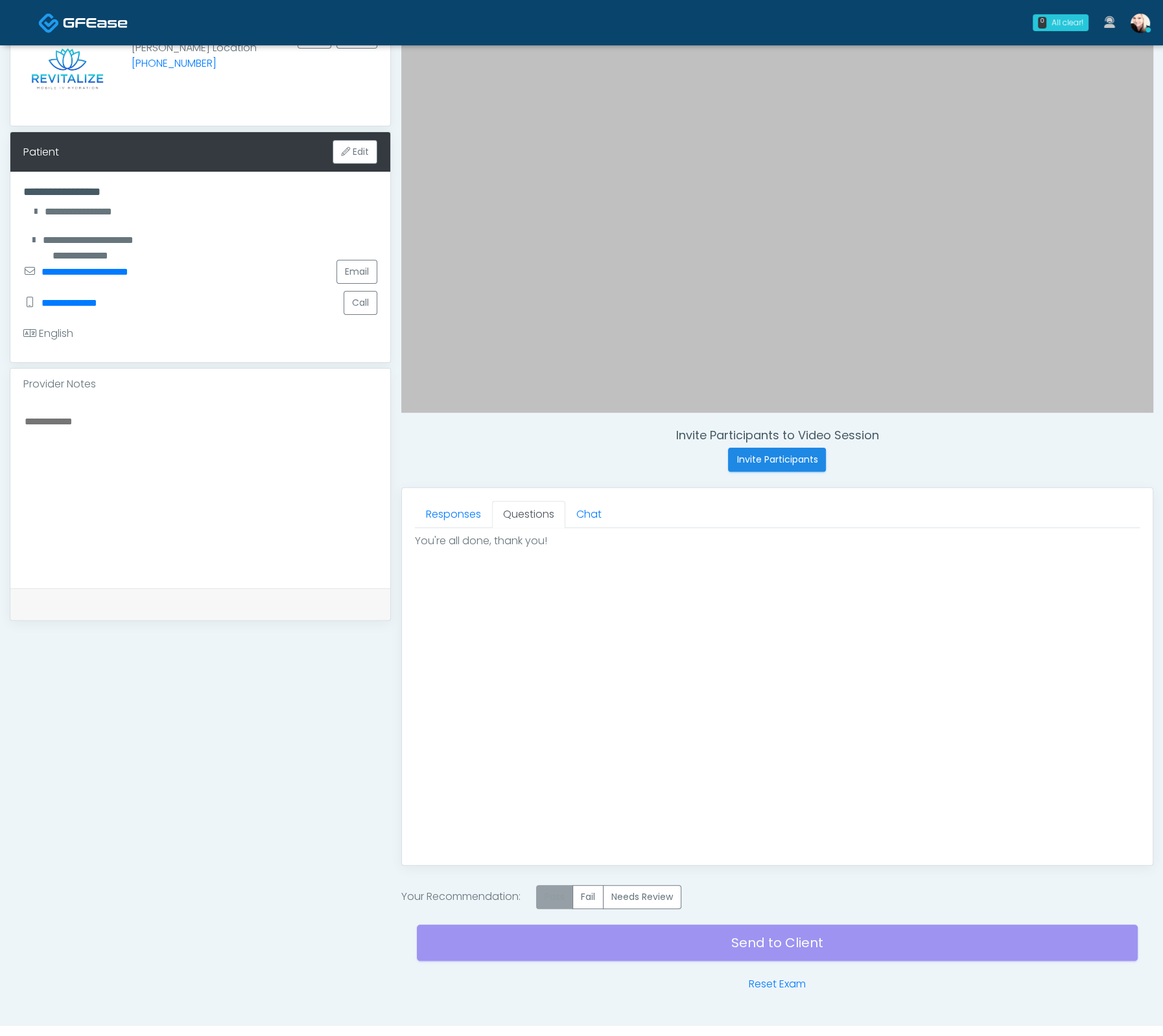
click at [557, 889] on label "Pass" at bounding box center [554, 897] width 37 height 24
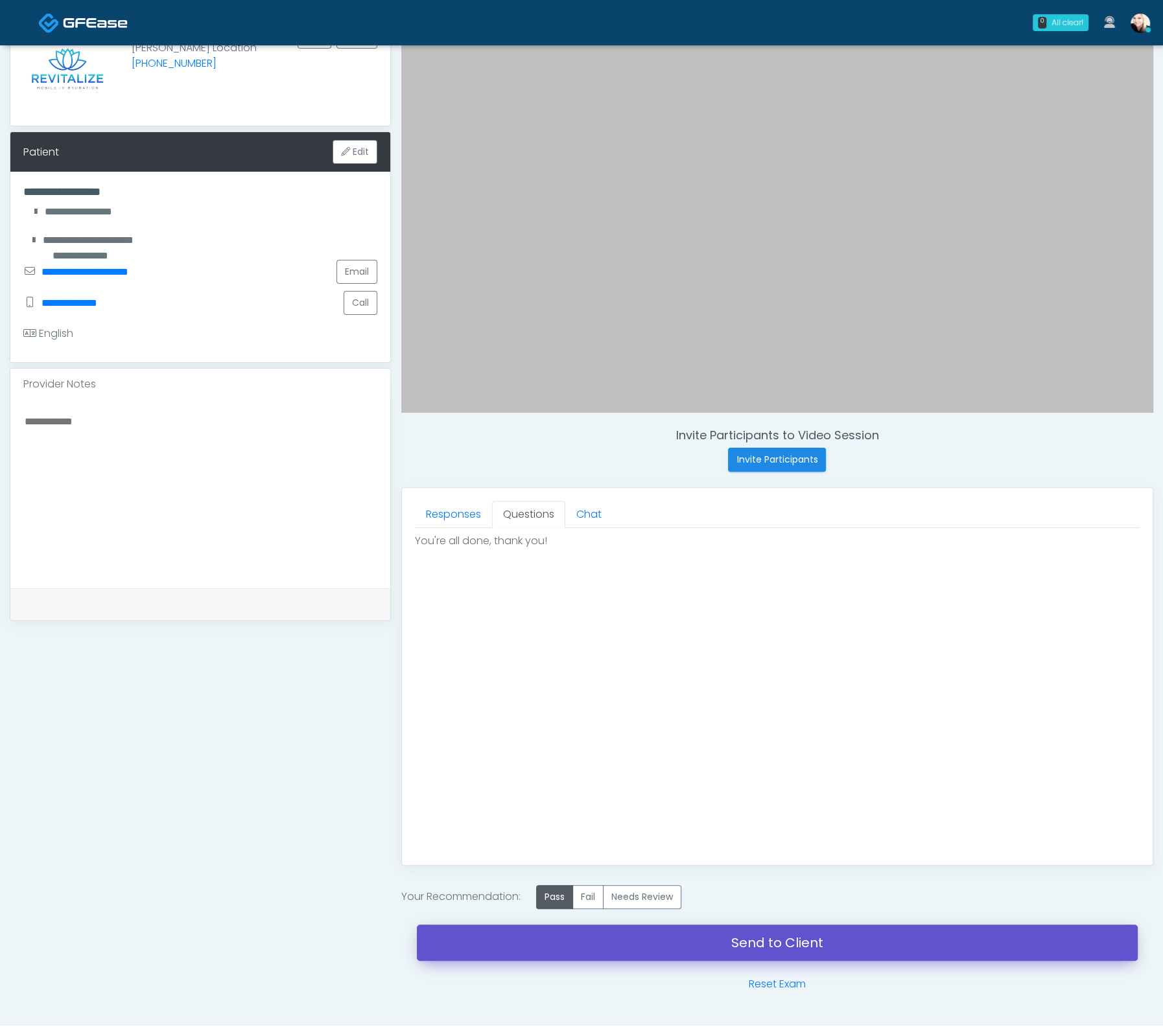
click at [789, 947] on link "Send to Client" at bounding box center [777, 943] width 720 height 36
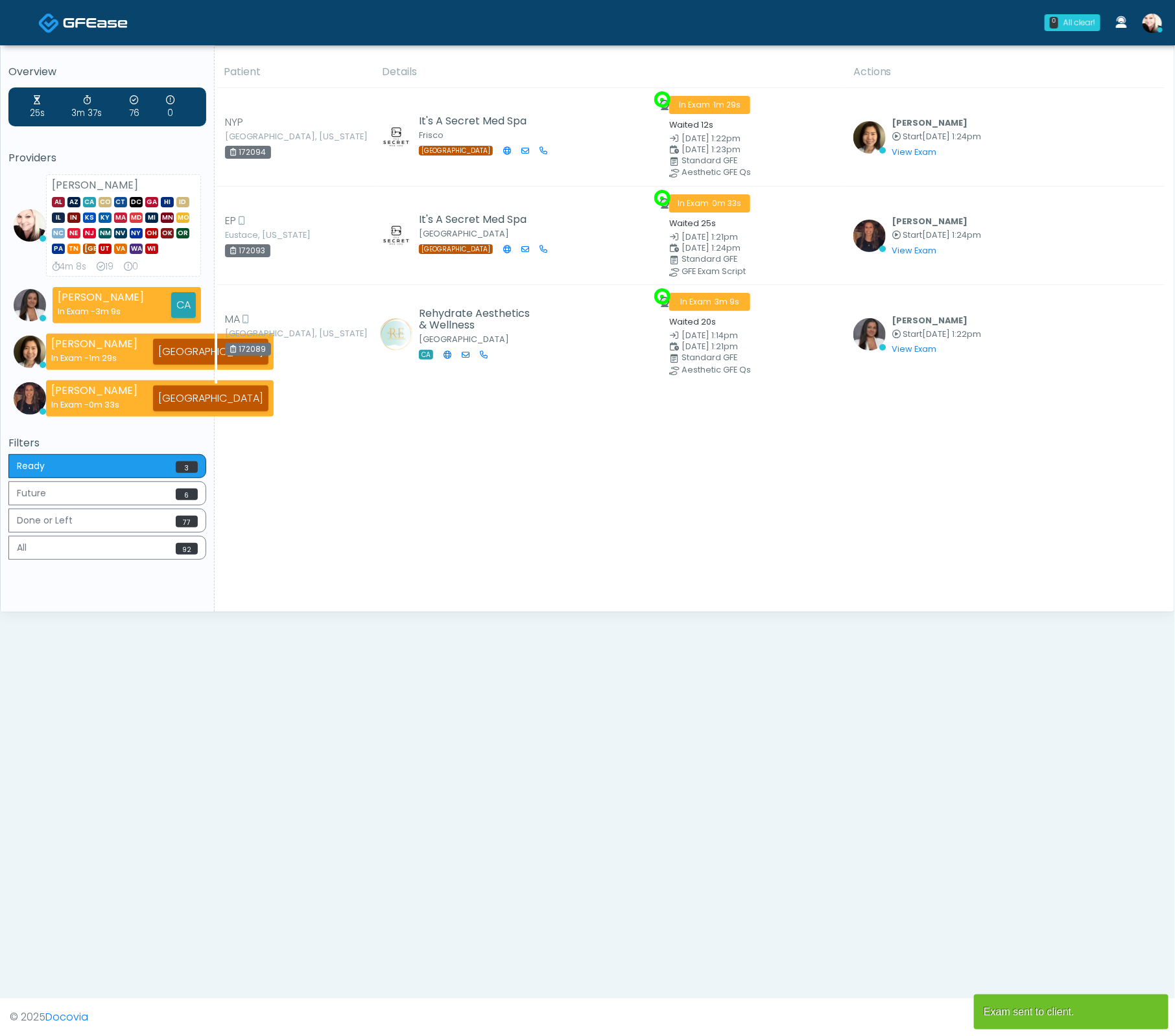
drag, startPoint x: 522, startPoint y: 558, endPoint x: 434, endPoint y: 523, distance: 94.7
click at [516, 555] on div "Patient Details Actions NYP [GEOGRAPHIC_DATA]" at bounding box center [690, 334] width 950 height 556
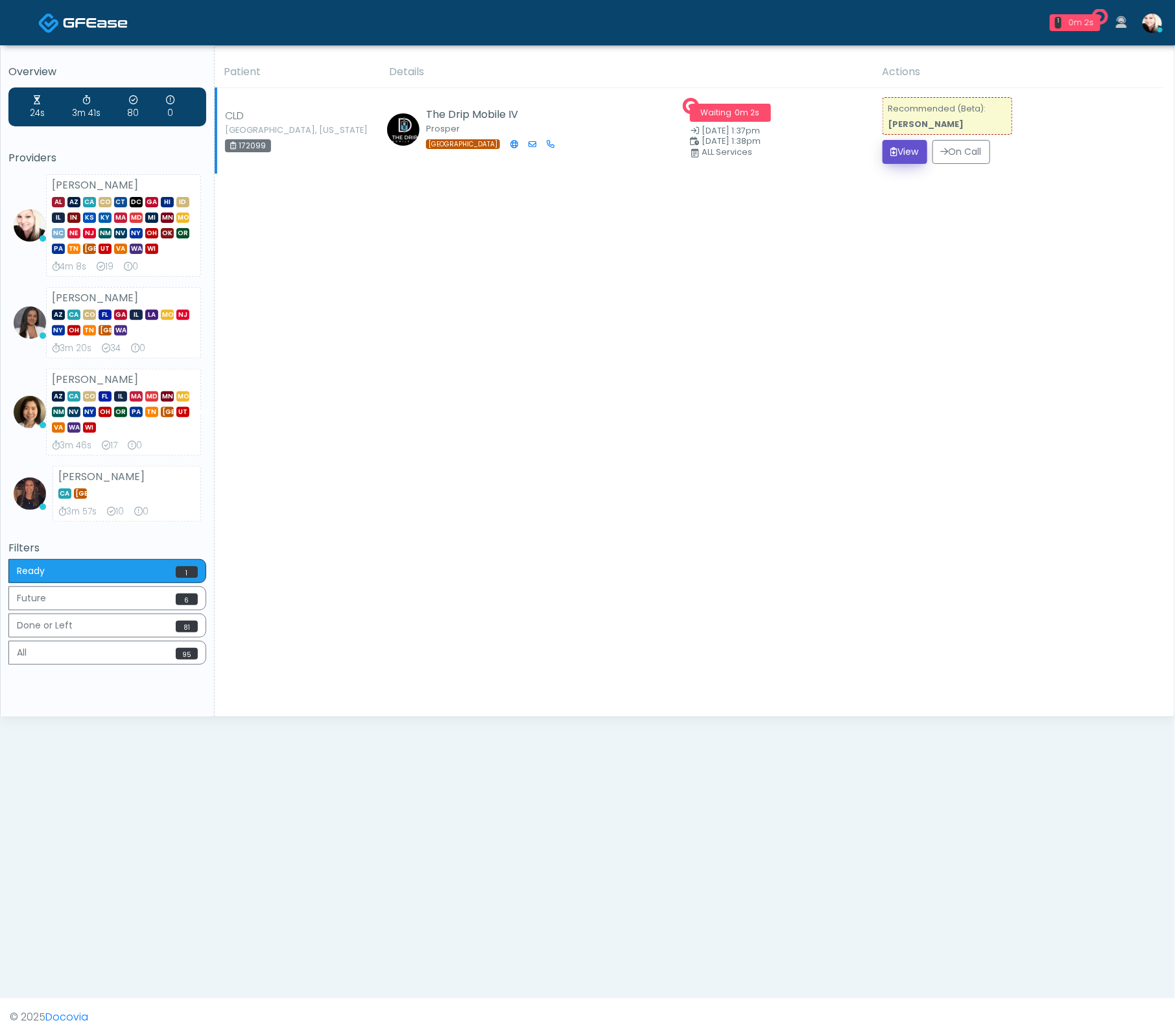
click at [907, 156] on button "View" at bounding box center [905, 152] width 45 height 24
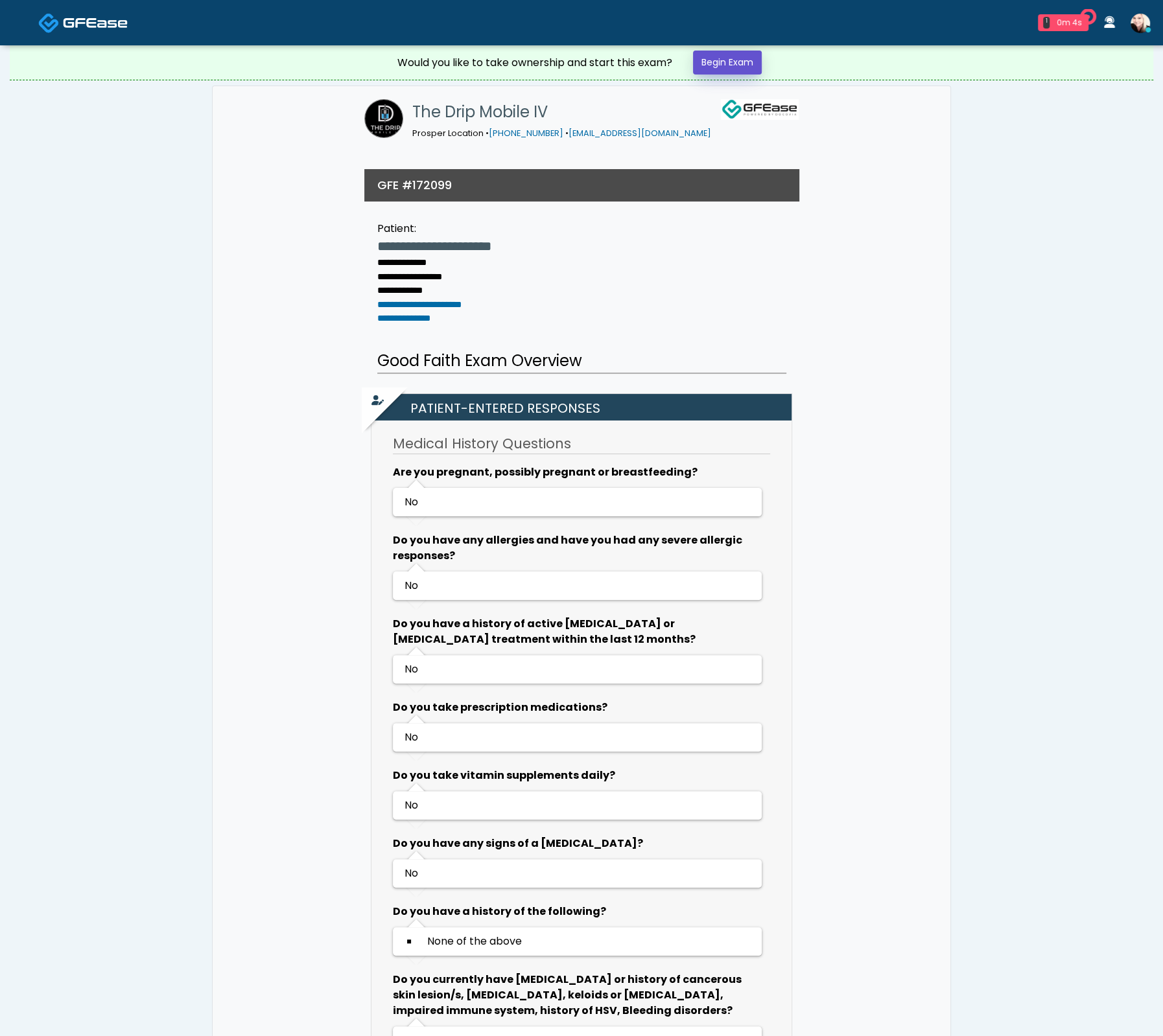
click at [745, 62] on link "Begin Exam" at bounding box center [727, 62] width 69 height 24
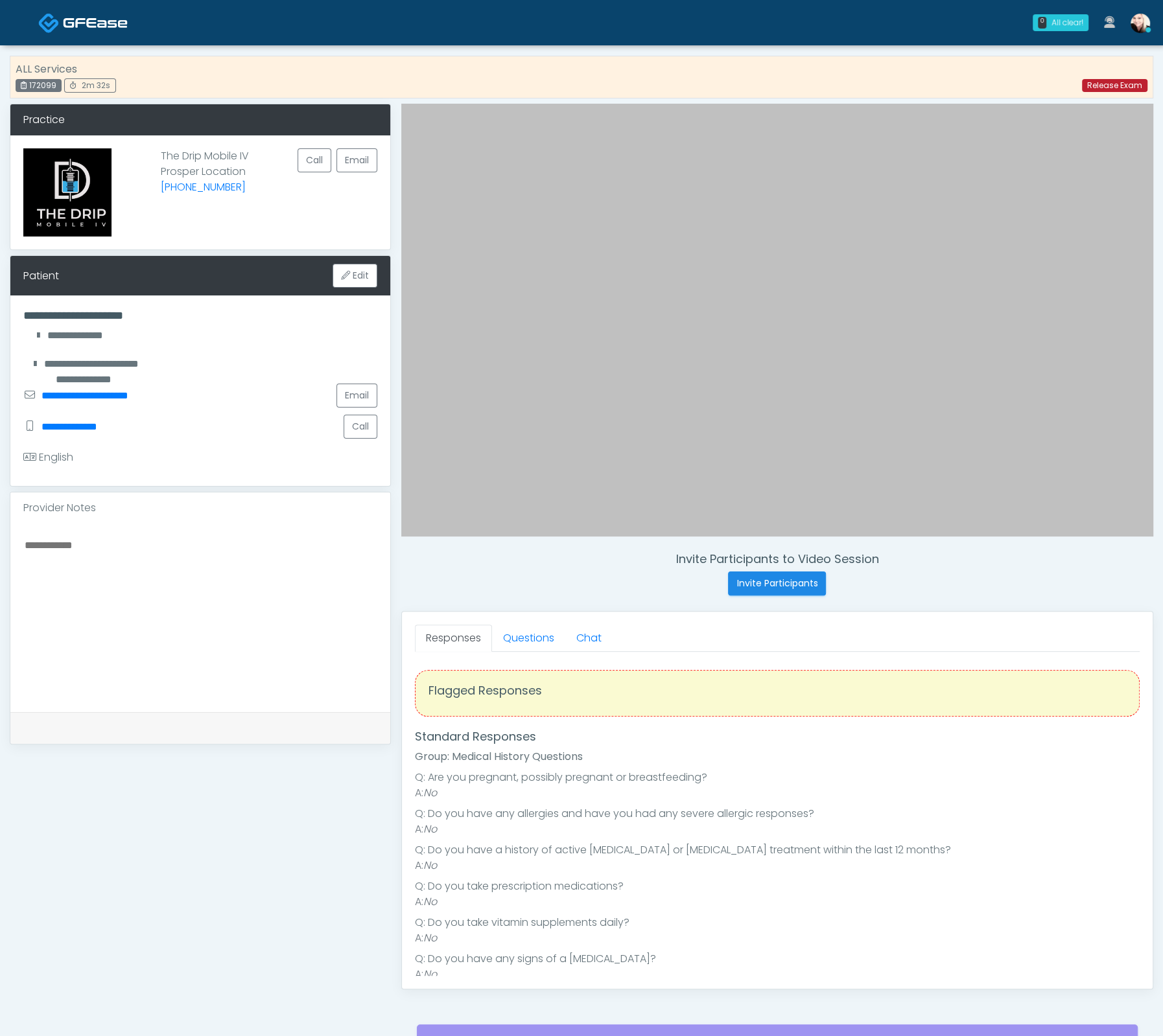
click at [1115, 86] on link "Release Exam" at bounding box center [1114, 85] width 65 height 13
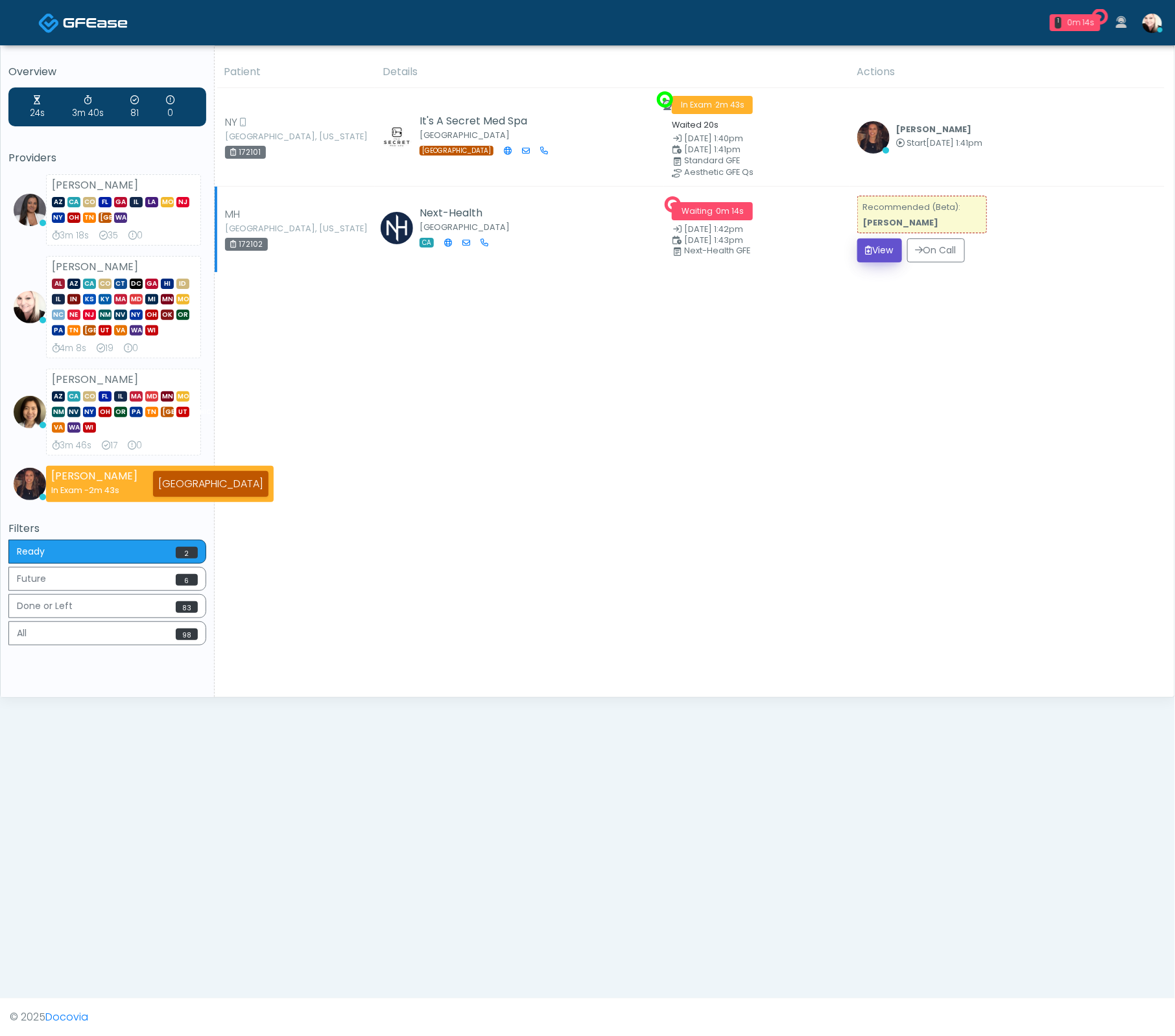
click at [887, 252] on button "View" at bounding box center [879, 250] width 45 height 24
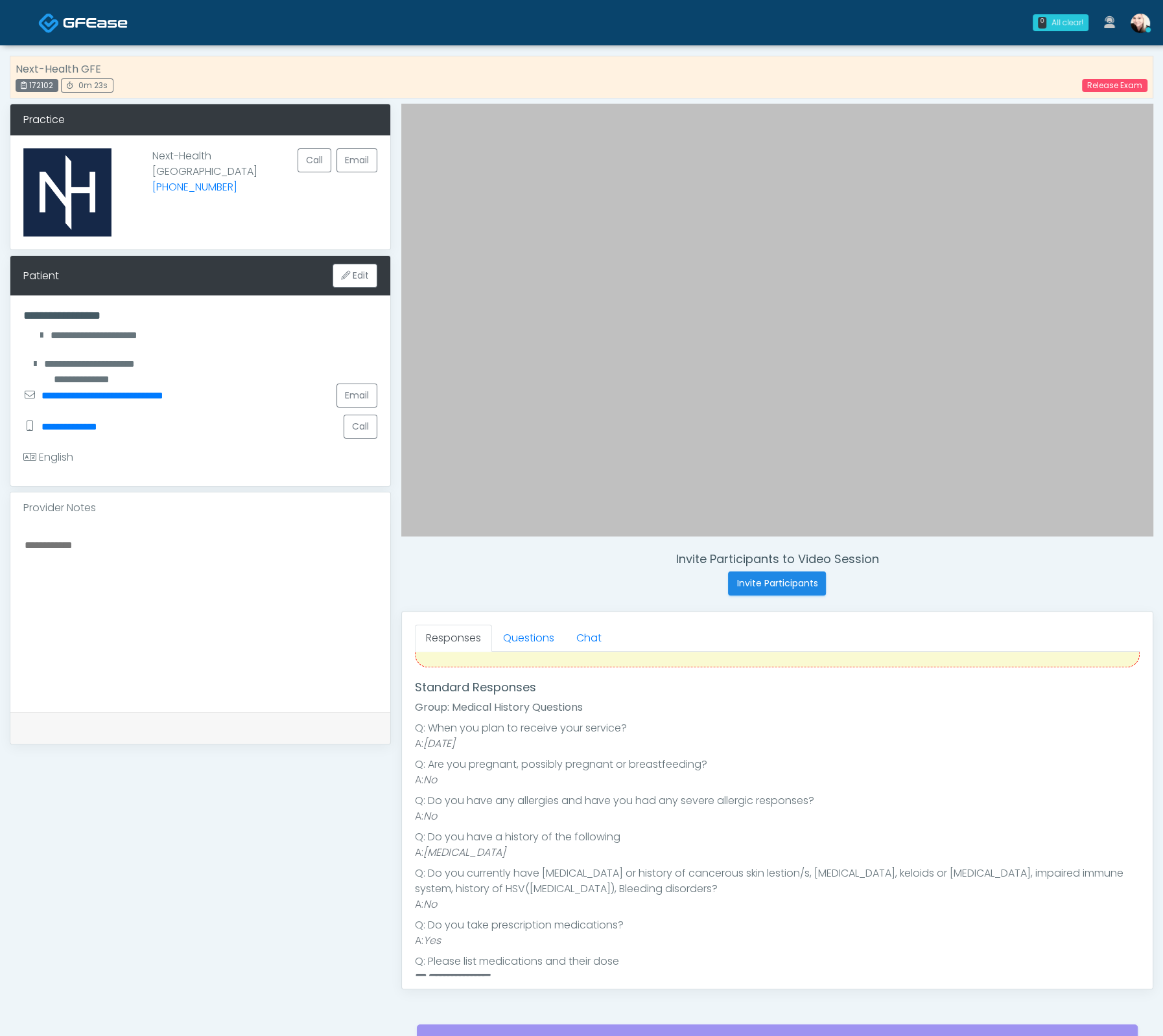
scroll to position [221, 0]
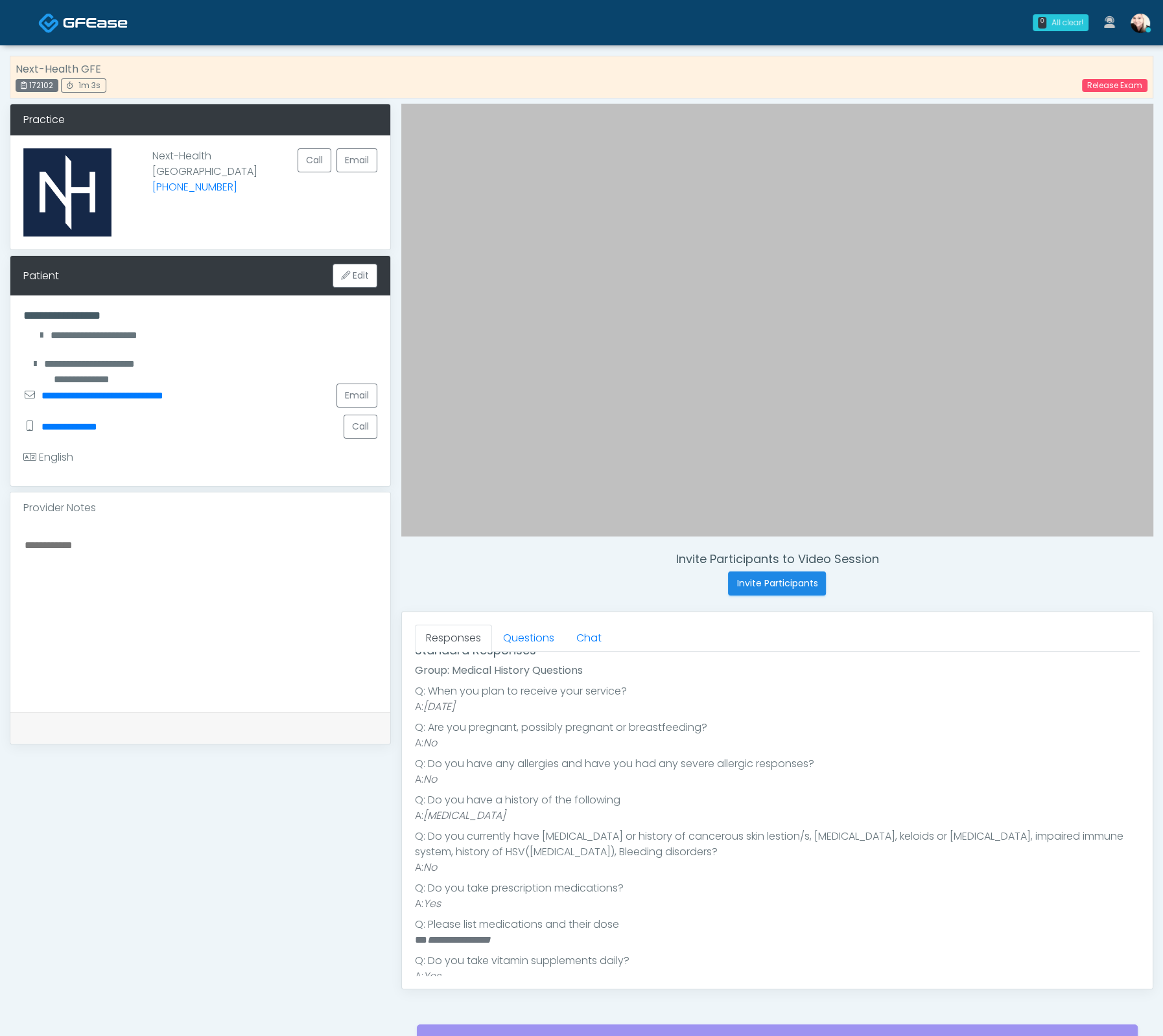
drag, startPoint x: 649, startPoint y: 801, endPoint x: 574, endPoint y: 816, distance: 76.5
click at [641, 802] on li "Q: Do you have a history of the following" at bounding box center [777, 800] width 725 height 16
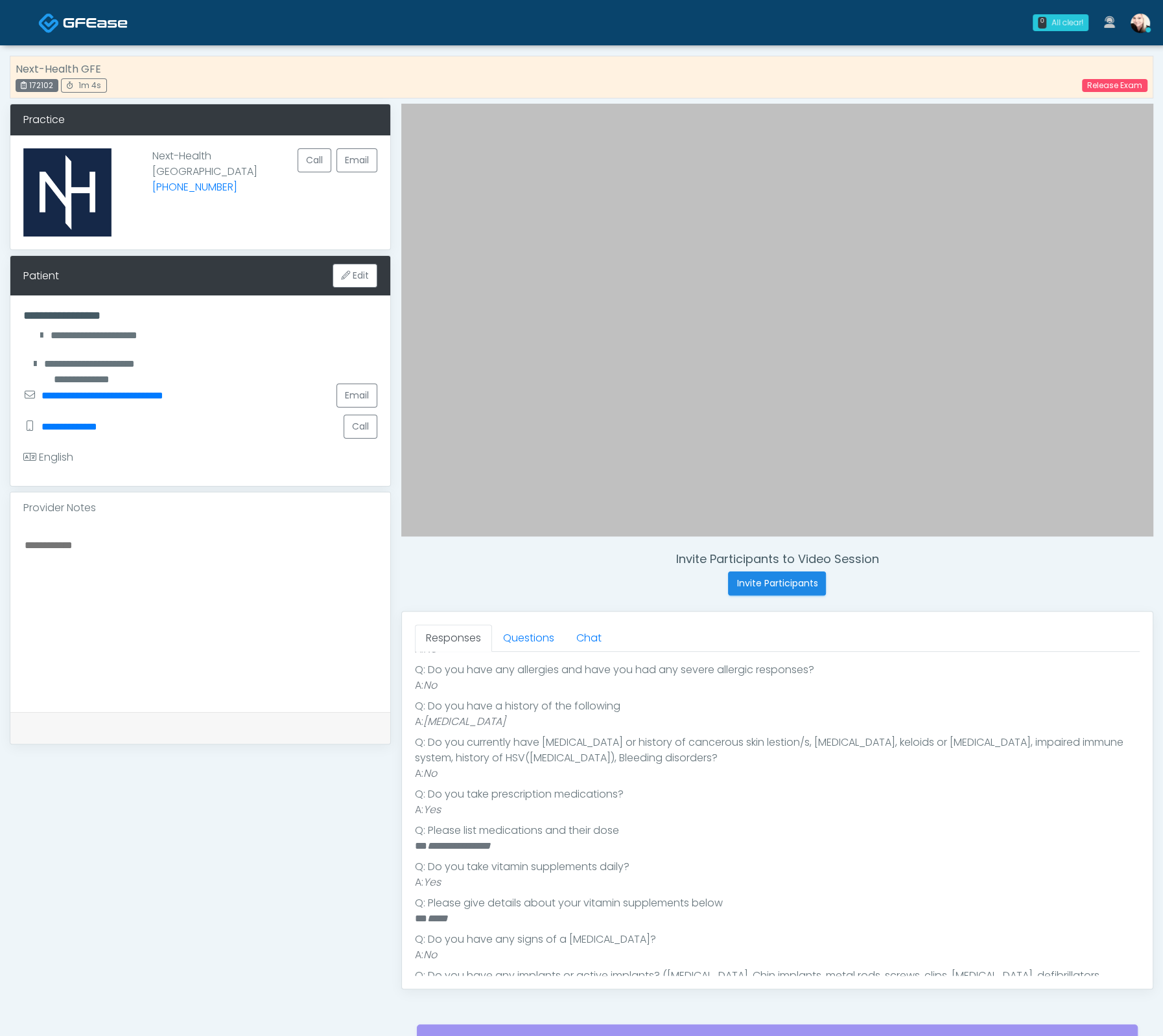
scroll to position [337, 0]
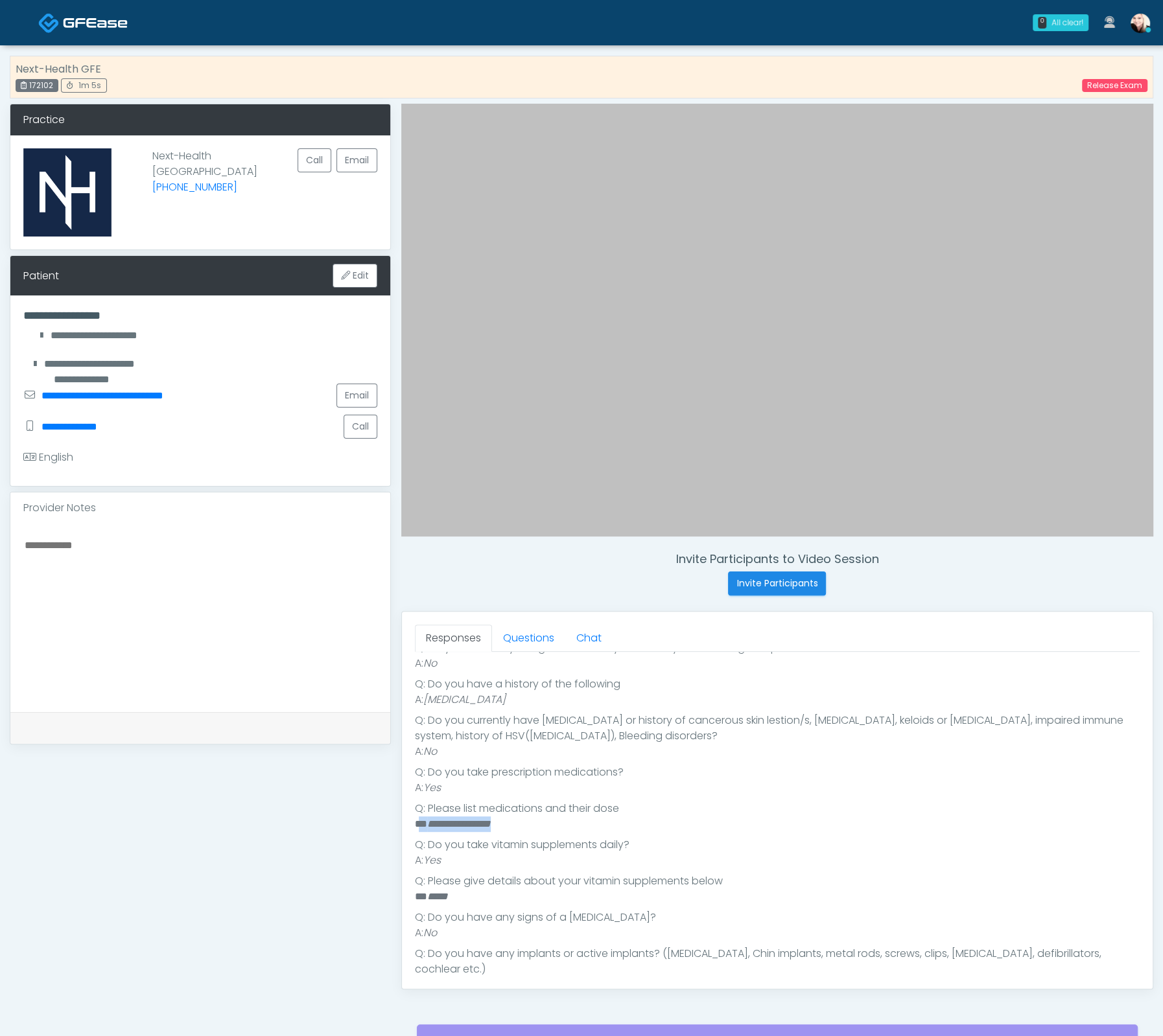
drag, startPoint x: 508, startPoint y: 823, endPoint x: 418, endPoint y: 823, distance: 90.0
click at [418, 823] on li "**********" at bounding box center [771, 824] width 713 height 16
click at [443, 823] on em "**********" at bounding box center [458, 824] width 64 height 10
drag, startPoint x: 425, startPoint y: 825, endPoint x: 541, endPoint y: 827, distance: 116.0
click at [541, 827] on li "**********" at bounding box center [771, 824] width 713 height 16
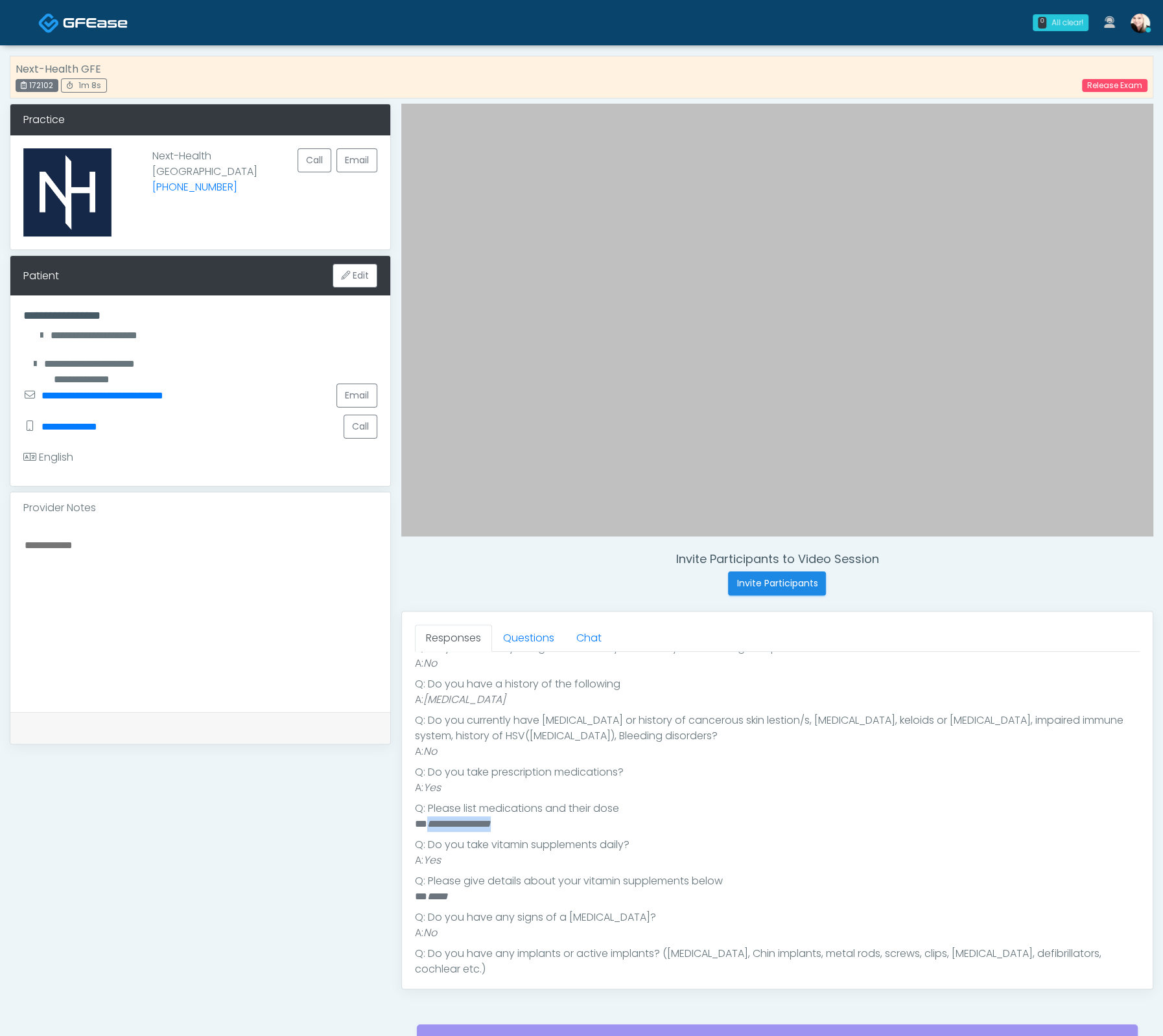
drag, startPoint x: 534, startPoint y: 825, endPoint x: 427, endPoint y: 827, distance: 107.0
click at [427, 827] on li "**********" at bounding box center [771, 824] width 713 height 16
copy em "**********"
click at [576, 810] on li "Q: Please list medications and their dose" at bounding box center [777, 809] width 725 height 16
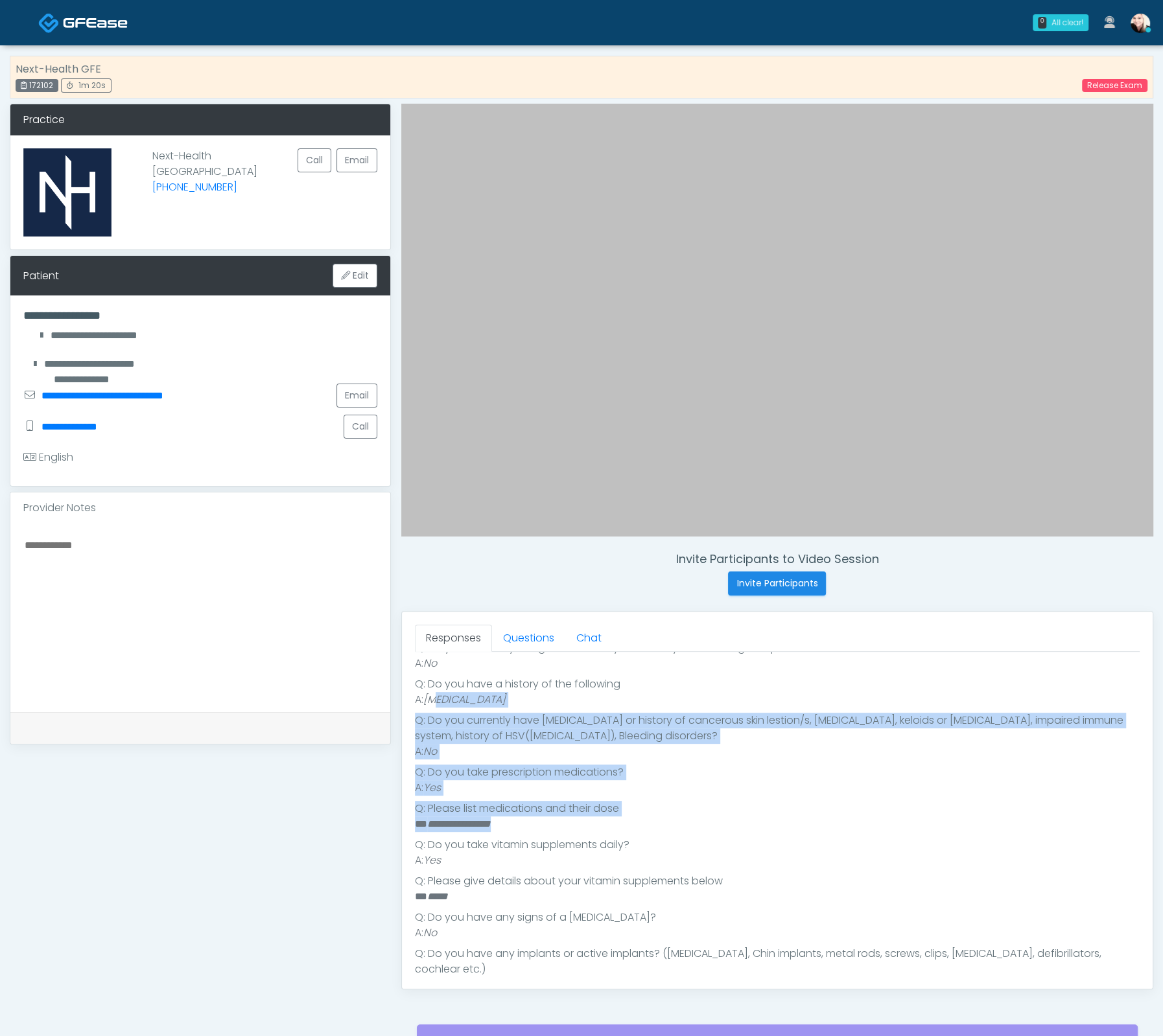
drag, startPoint x: 511, startPoint y: 827, endPoint x: 434, endPoint y: 698, distance: 150.2
click at [434, 698] on ul "Q: When you plan to receive your service? A: [DATE] Q: Are you pregnant, possib…" at bounding box center [777, 805] width 725 height 477
click at [435, 698] on em "[MEDICAL_DATA]" at bounding box center [465, 700] width 82 height 15
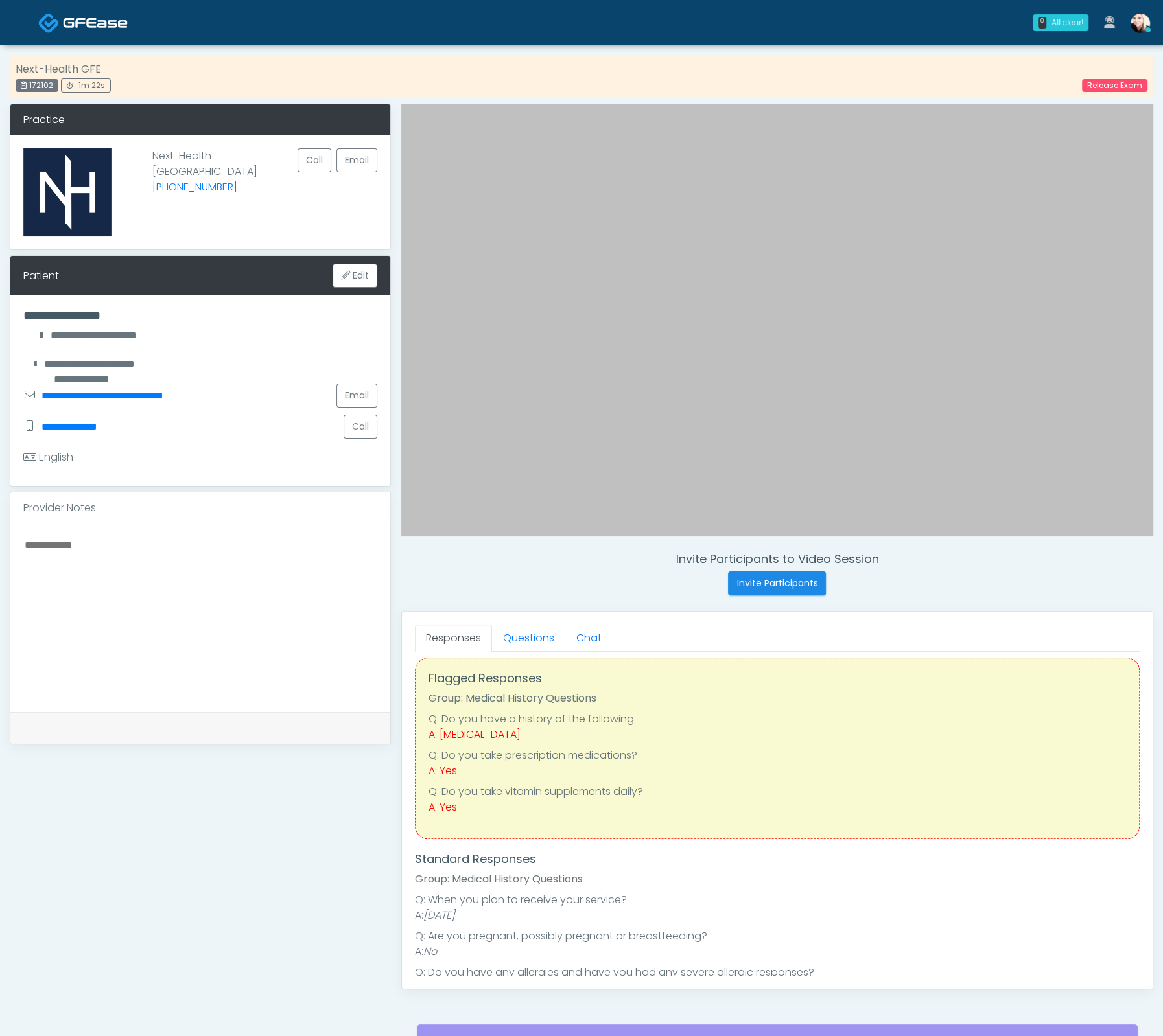
scroll to position [0, 0]
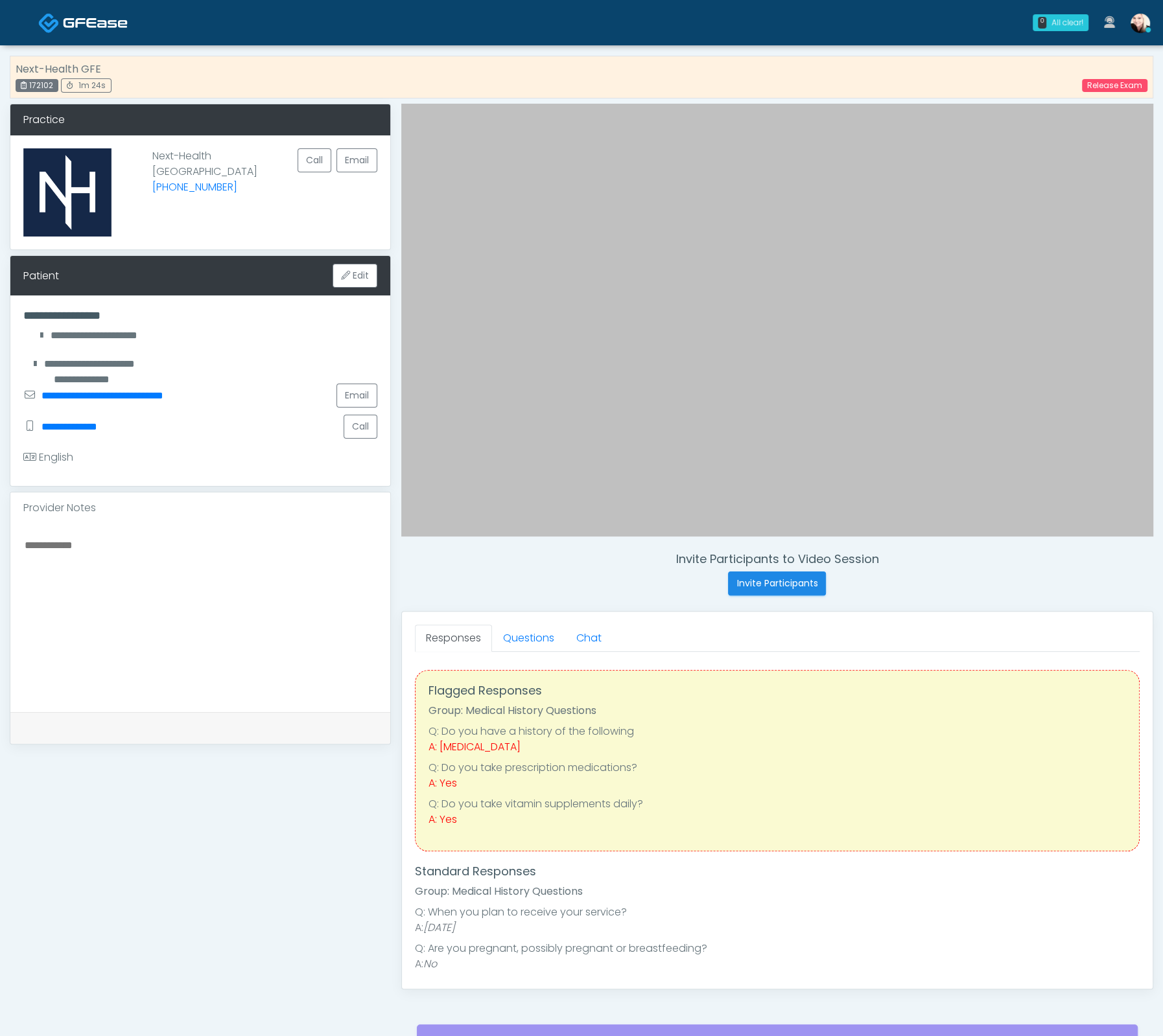
click at [108, 617] on textarea at bounding box center [200, 615] width 354 height 158
click at [515, 641] on link "Questions" at bounding box center [528, 639] width 73 height 27
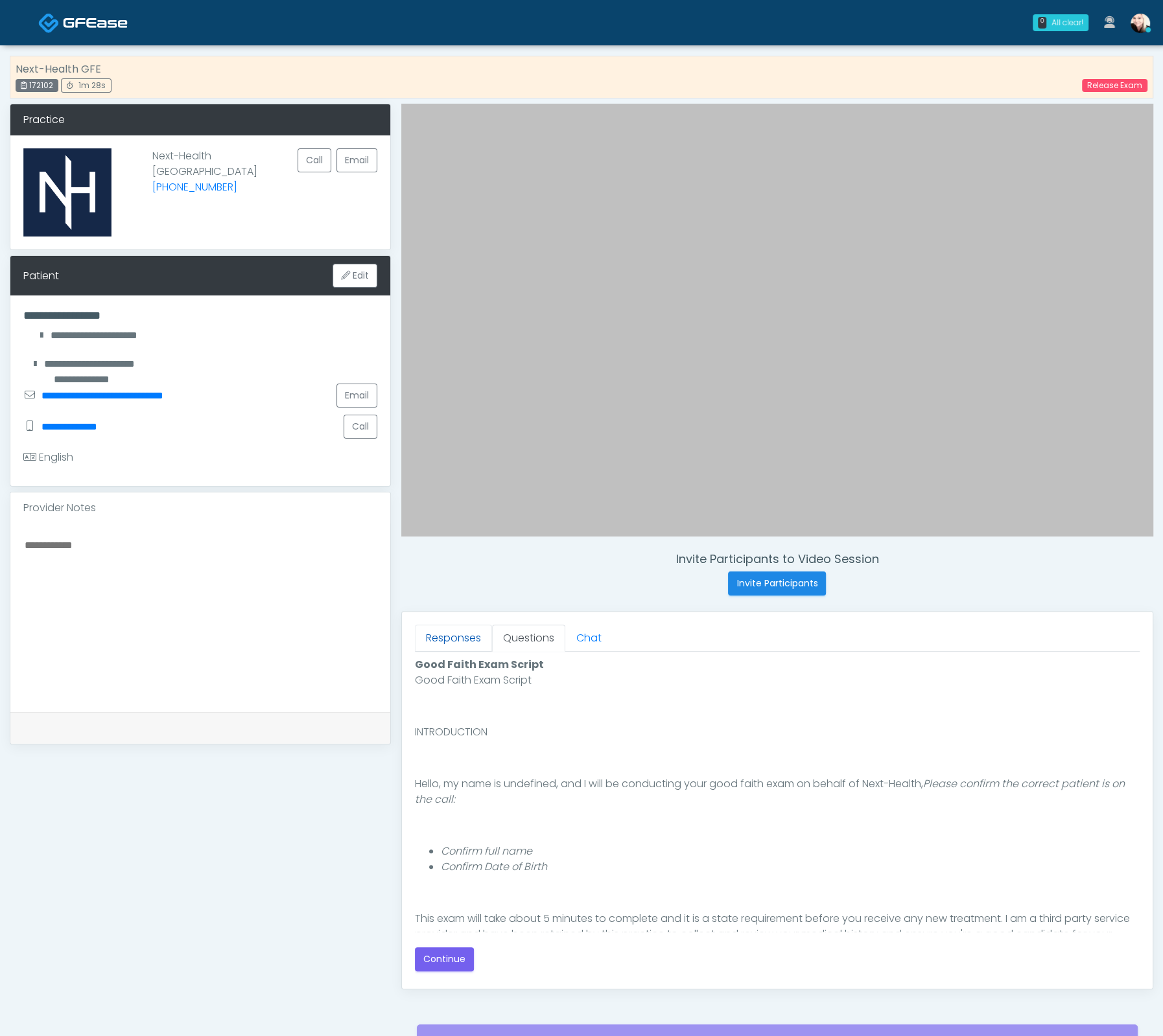
click at [420, 636] on link "Responses" at bounding box center [454, 639] width 77 height 27
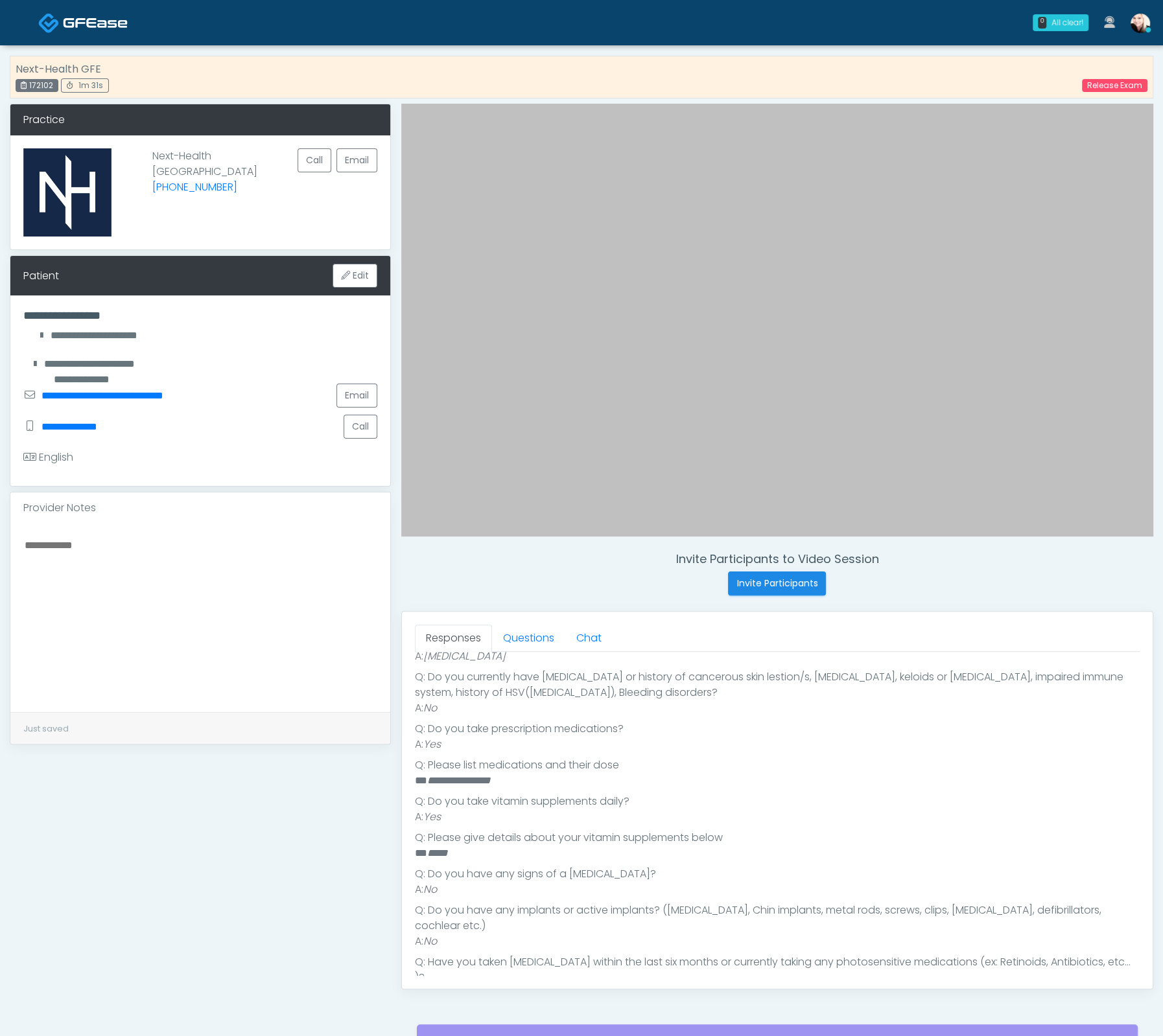
scroll to position [399, 0]
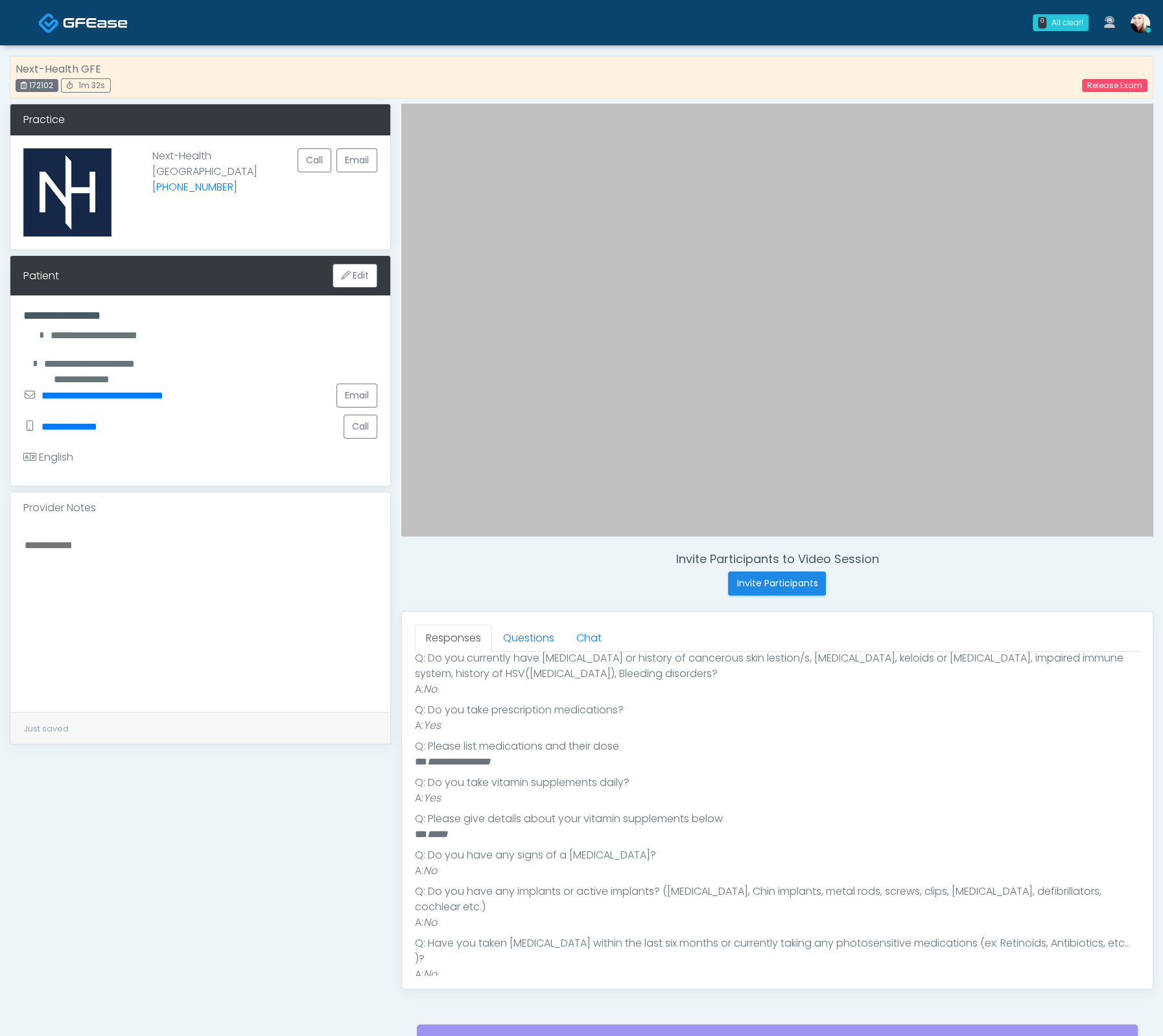
click at [517, 622] on div "Responses Questions Chat Good Faith Exam Script Good Faith Exam Script INTRODUC…" at bounding box center [777, 801] width 751 height 377
click at [518, 634] on link "Questions" at bounding box center [528, 639] width 73 height 27
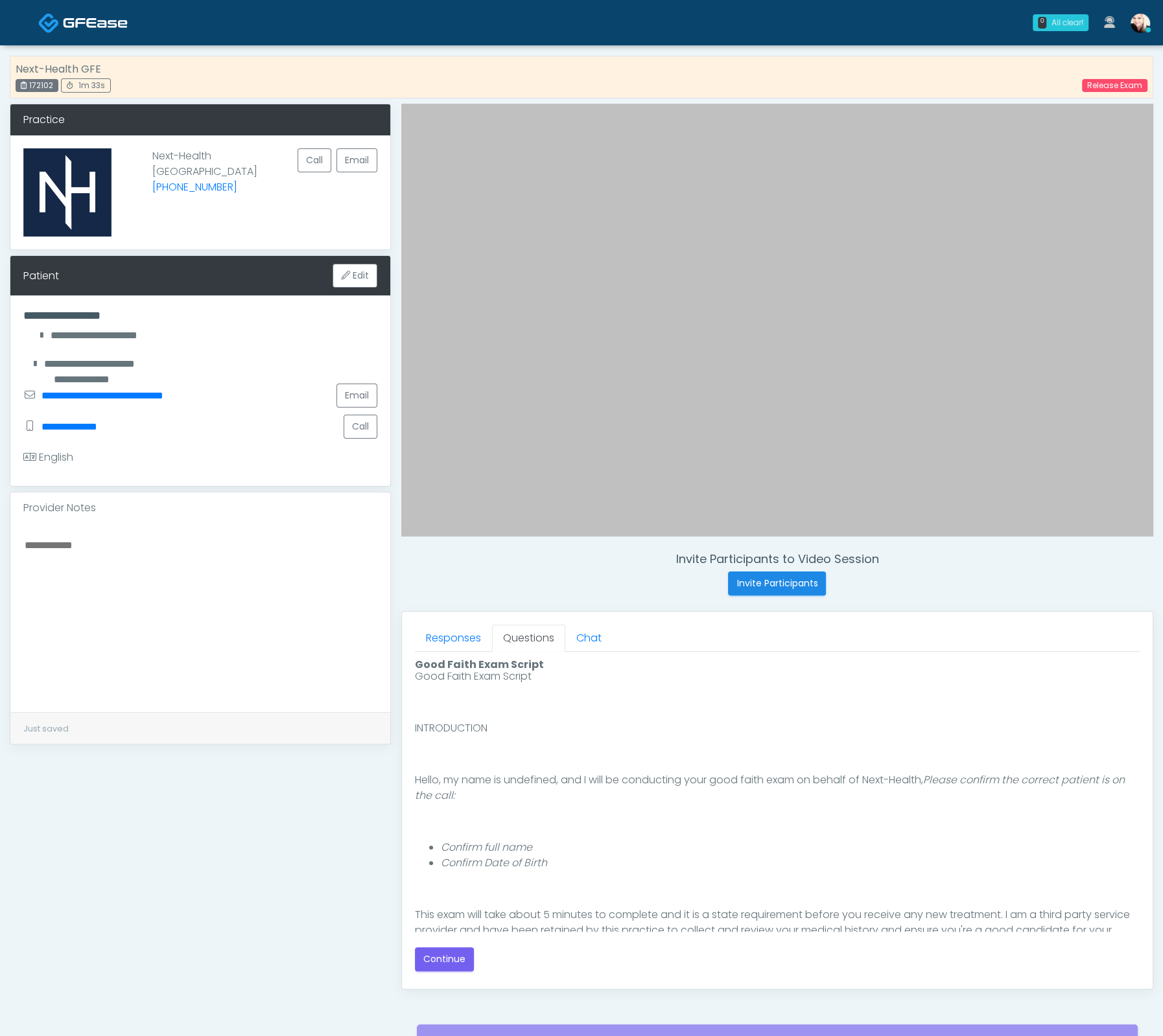
scroll to position [6, 0]
click at [438, 961] on button "Continue" at bounding box center [445, 959] width 59 height 24
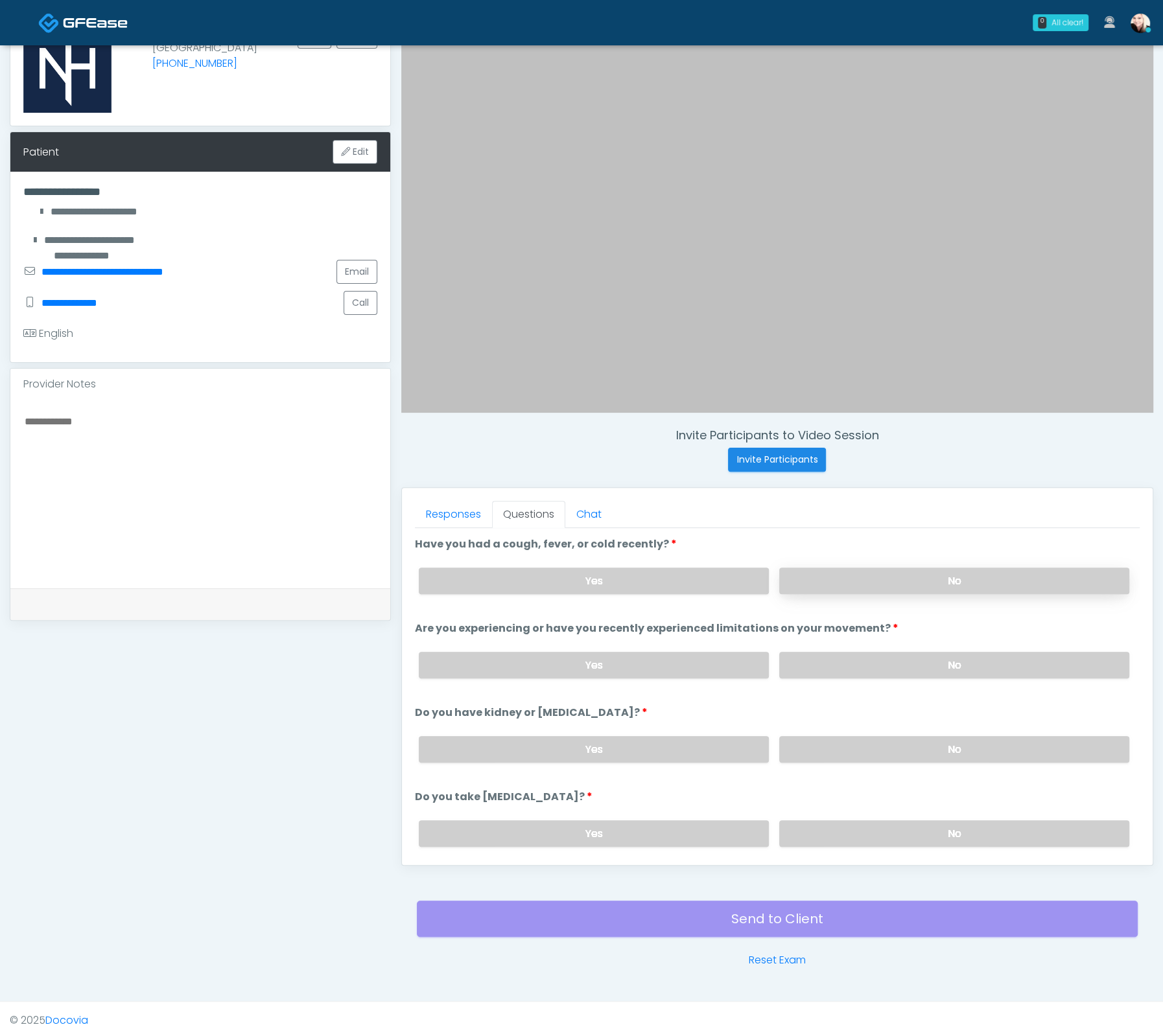
click at [845, 567] on label "No" at bounding box center [954, 580] width 350 height 27
click at [841, 659] on label "No" at bounding box center [954, 665] width 350 height 27
click at [450, 509] on link "Responses" at bounding box center [454, 515] width 77 height 27
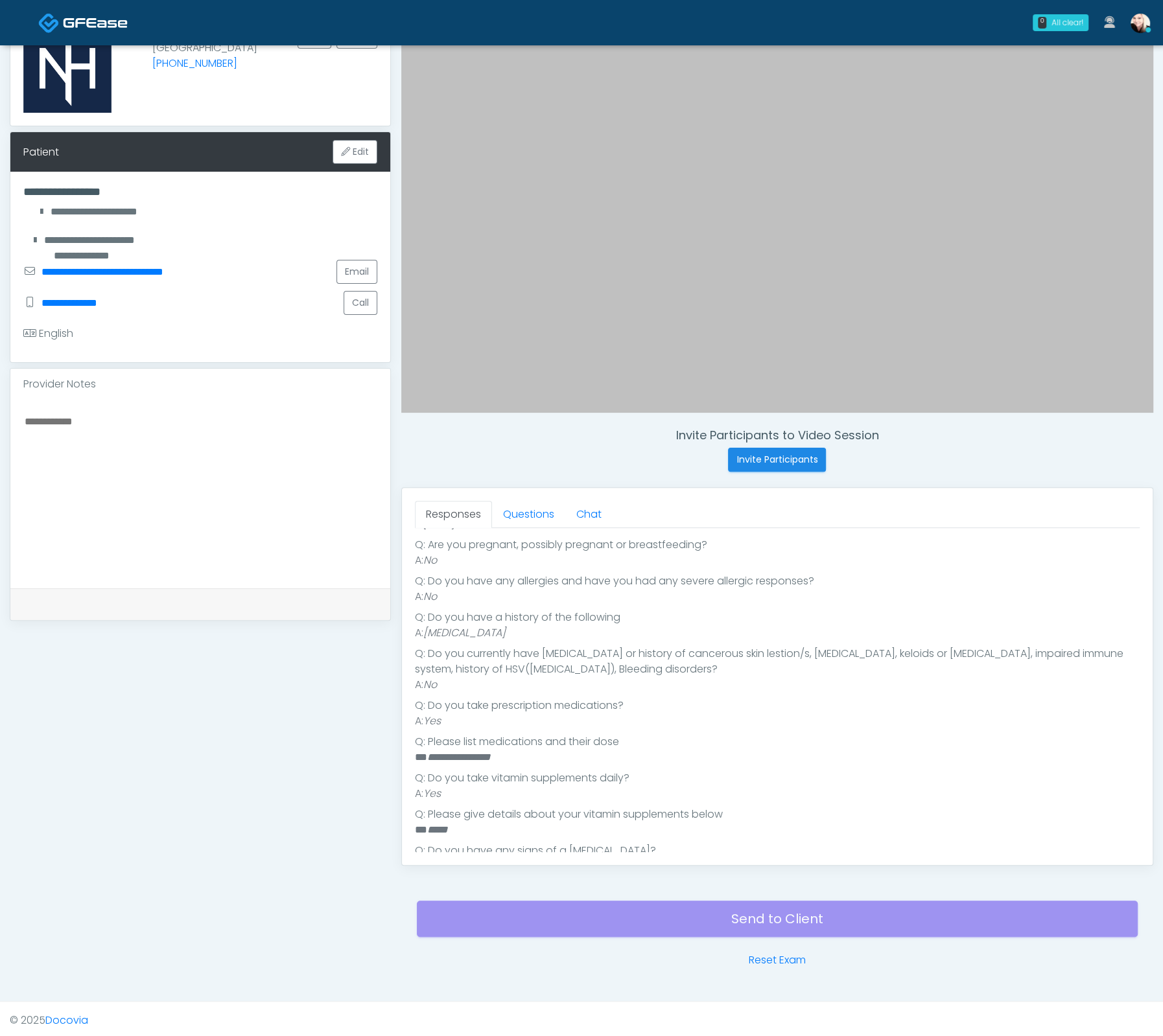
scroll to position [305, 0]
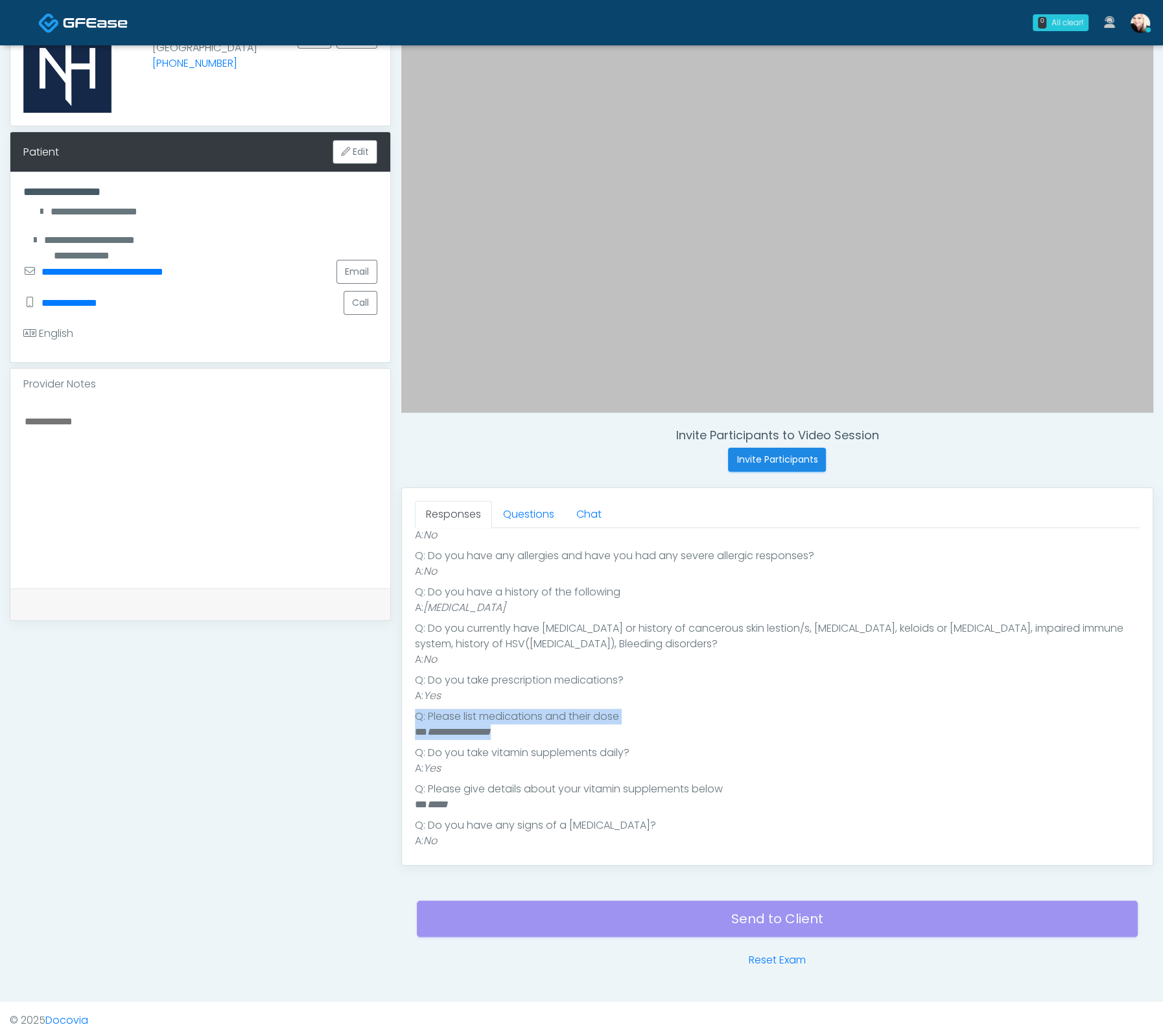
drag, startPoint x: 517, startPoint y: 728, endPoint x: 451, endPoint y: 616, distance: 130.0
click at [407, 710] on div "Responses Questions Chat Good Faith Exam Script Good Faith Exam Script INTRODUC…" at bounding box center [777, 676] width 751 height 377
click at [532, 508] on link "Questions" at bounding box center [528, 515] width 73 height 27
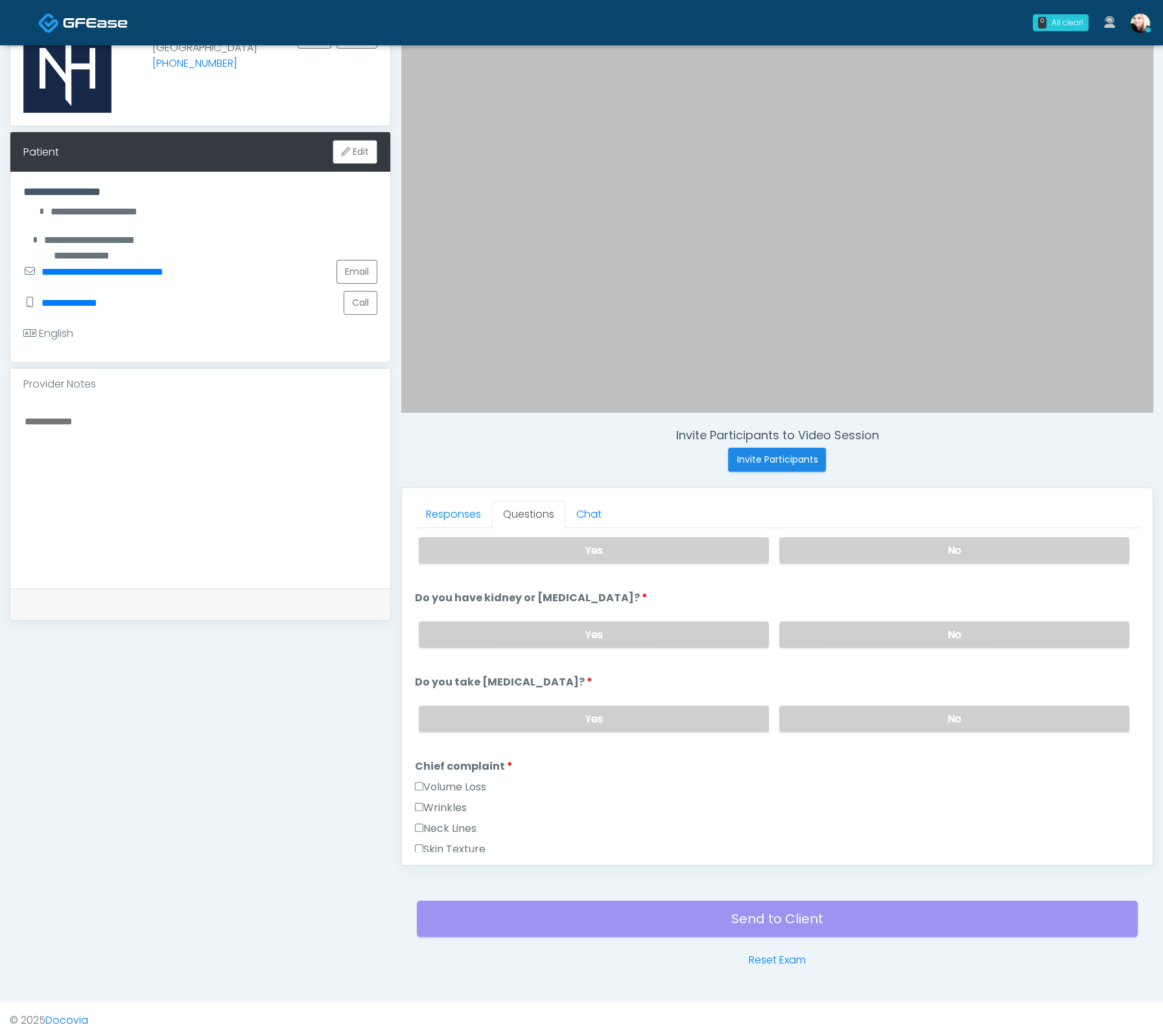
scroll to position [0, 0]
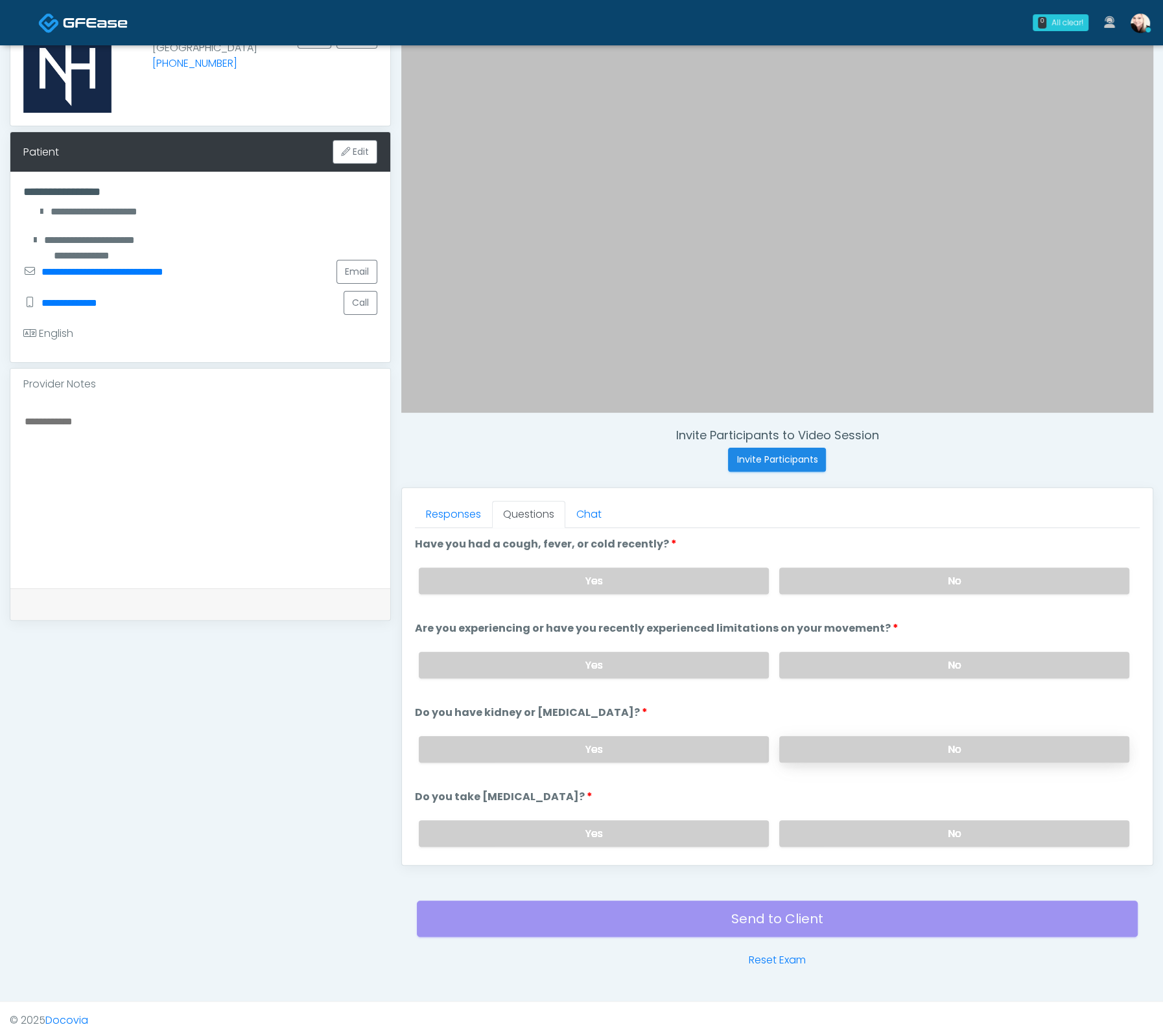
click at [851, 746] on label "No" at bounding box center [954, 749] width 350 height 27
click at [876, 810] on div "Yes No" at bounding box center [773, 834] width 731 height 47
click at [876, 823] on label "No" at bounding box center [954, 834] width 350 height 27
click at [682, 570] on label "Yes" at bounding box center [594, 580] width 350 height 27
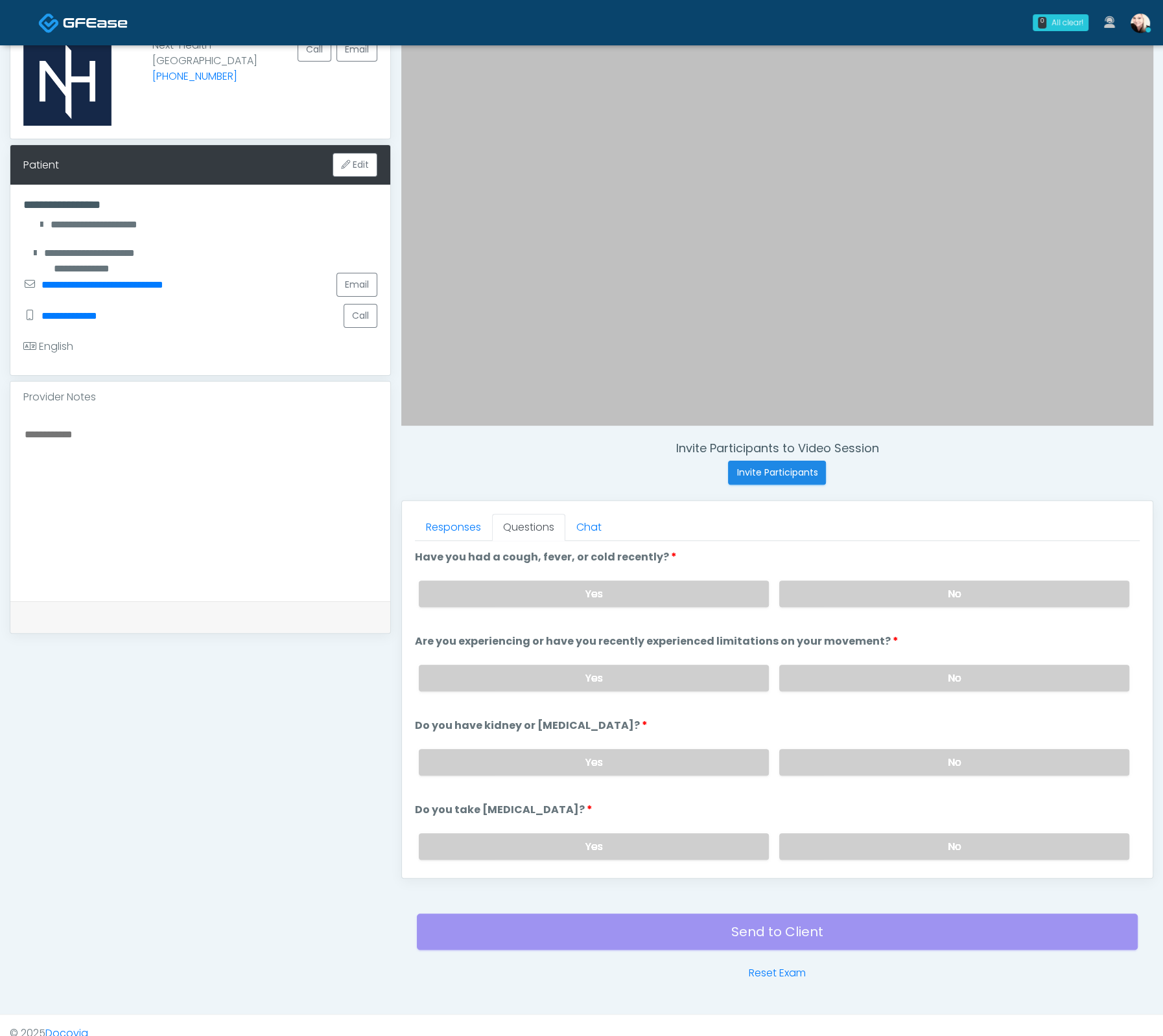
scroll to position [99, 0]
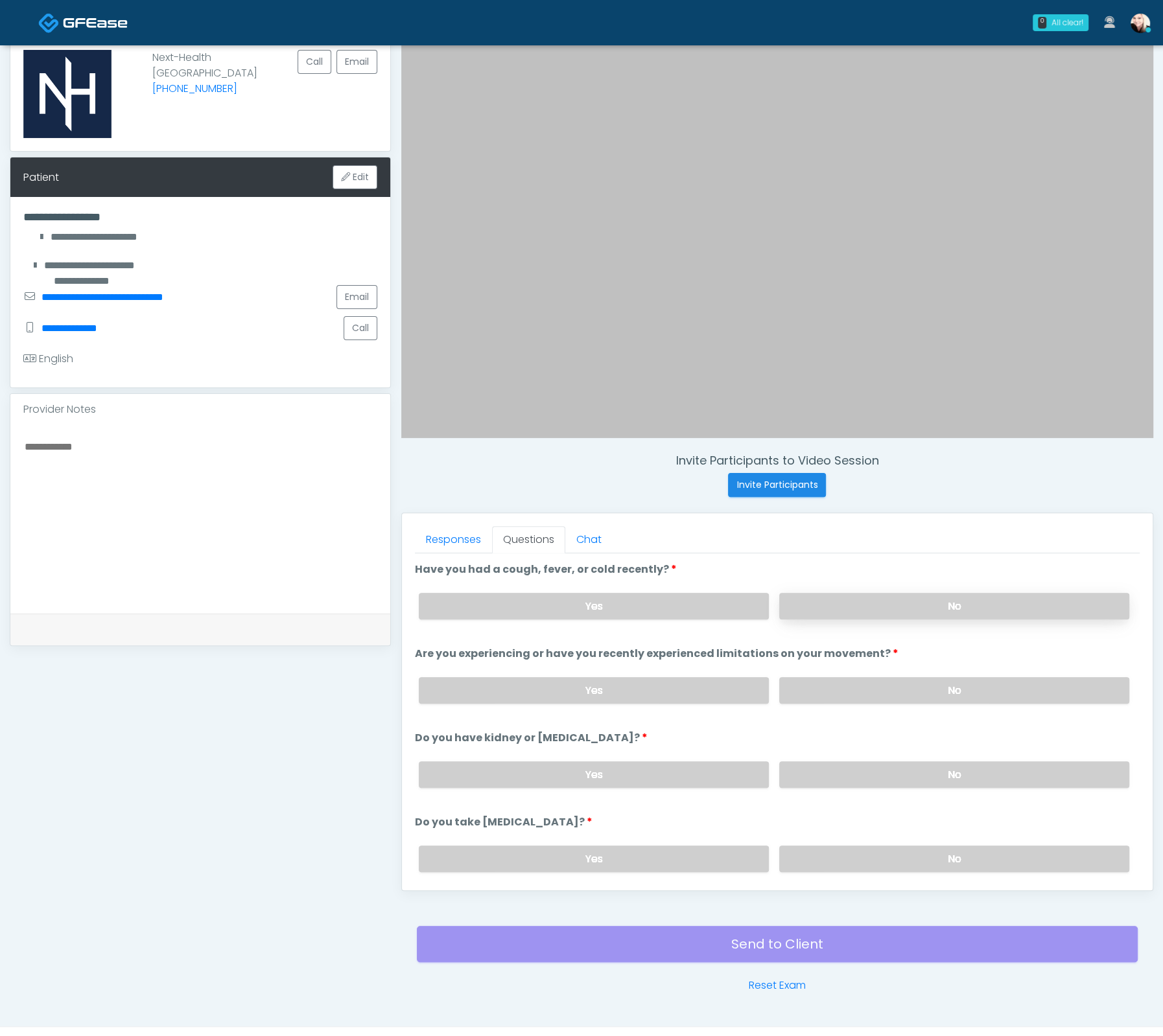
click at [891, 596] on label "No" at bounding box center [954, 606] width 350 height 27
click at [677, 608] on label "Yes" at bounding box center [594, 606] width 350 height 27
drag, startPoint x: 835, startPoint y: 585, endPoint x: 849, endPoint y: 597, distance: 18.4
click at [836, 585] on div "Yes No" at bounding box center [773, 606] width 731 height 47
click at [849, 597] on label "No" at bounding box center [954, 606] width 350 height 27
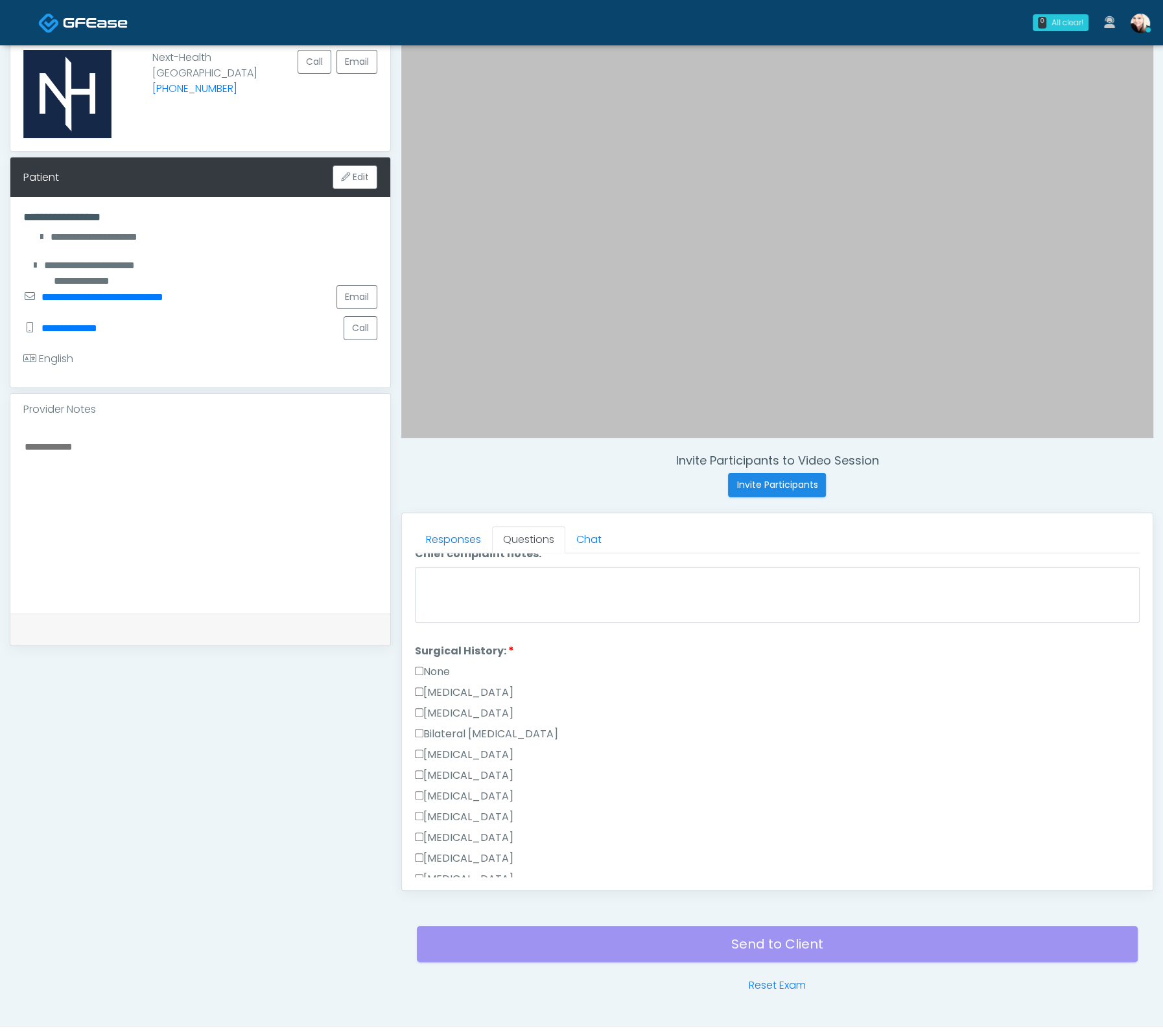
scroll to position [659, 0]
click at [425, 626] on label "None" at bounding box center [432, 631] width 35 height 16
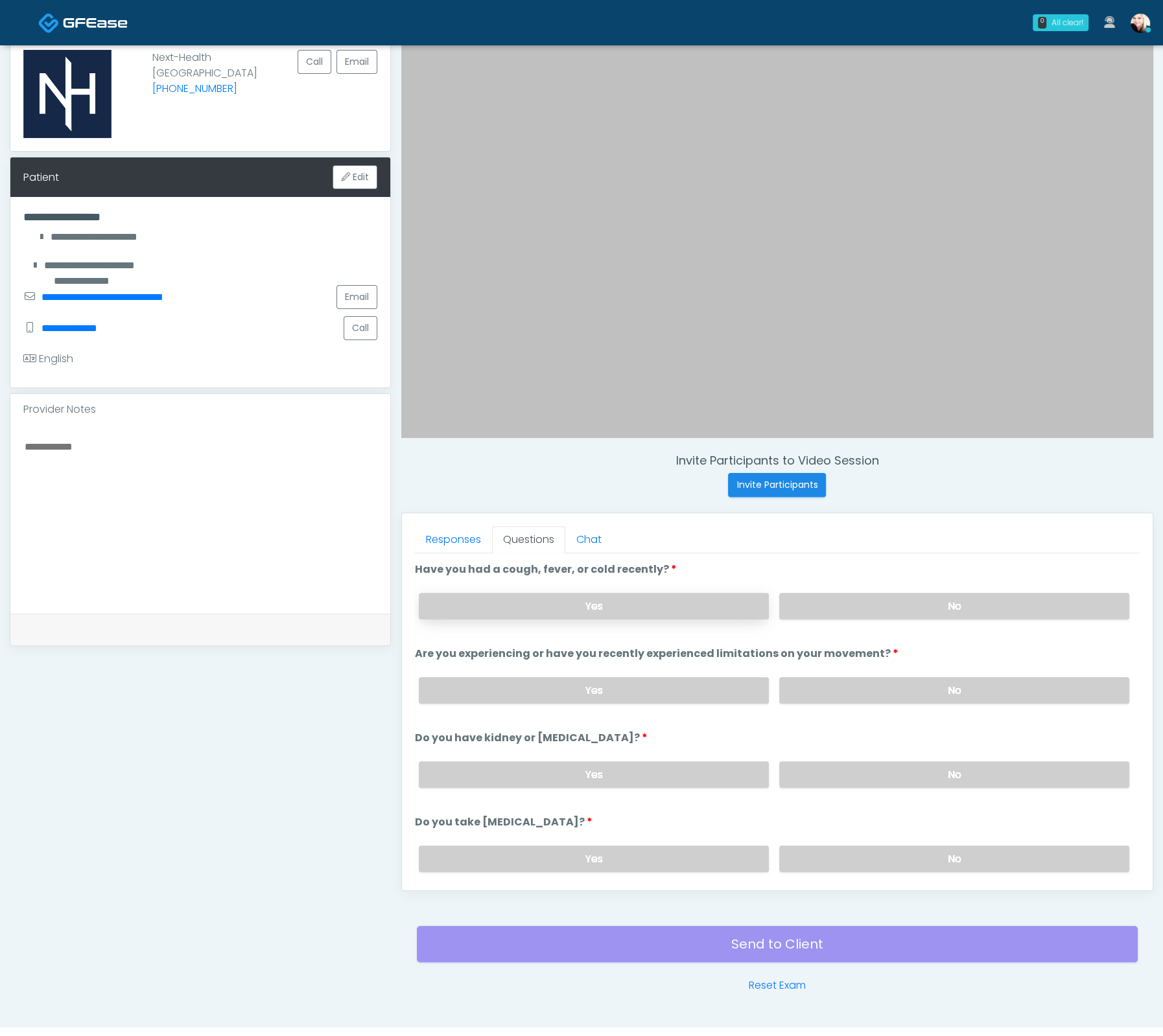
drag, startPoint x: 597, startPoint y: 590, endPoint x: 596, endPoint y: 597, distance: 7.1
click at [596, 594] on div "Yes No" at bounding box center [773, 606] width 731 height 47
click at [596, 601] on label "Yes" at bounding box center [594, 606] width 350 height 27
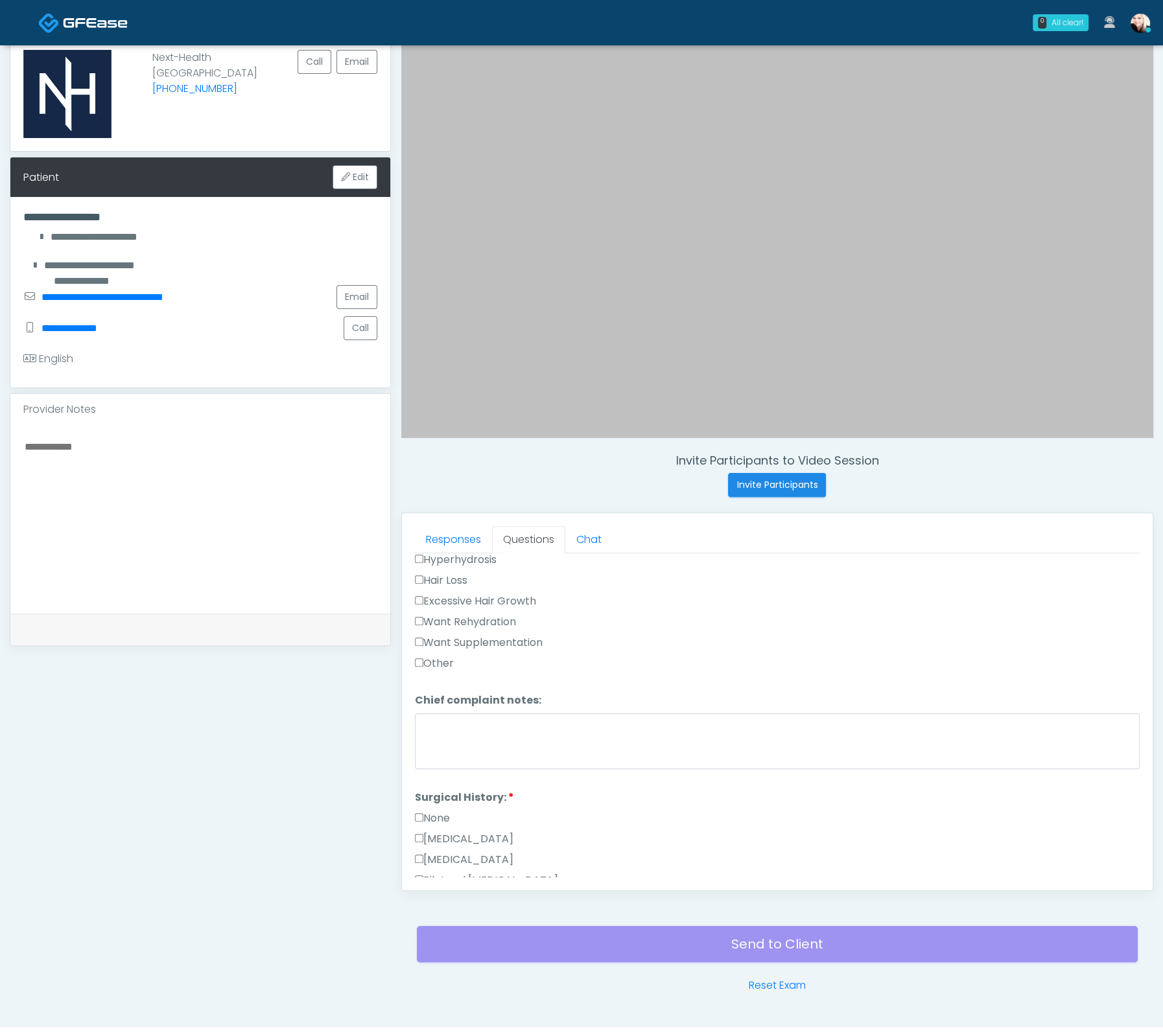
scroll to position [674, 0]
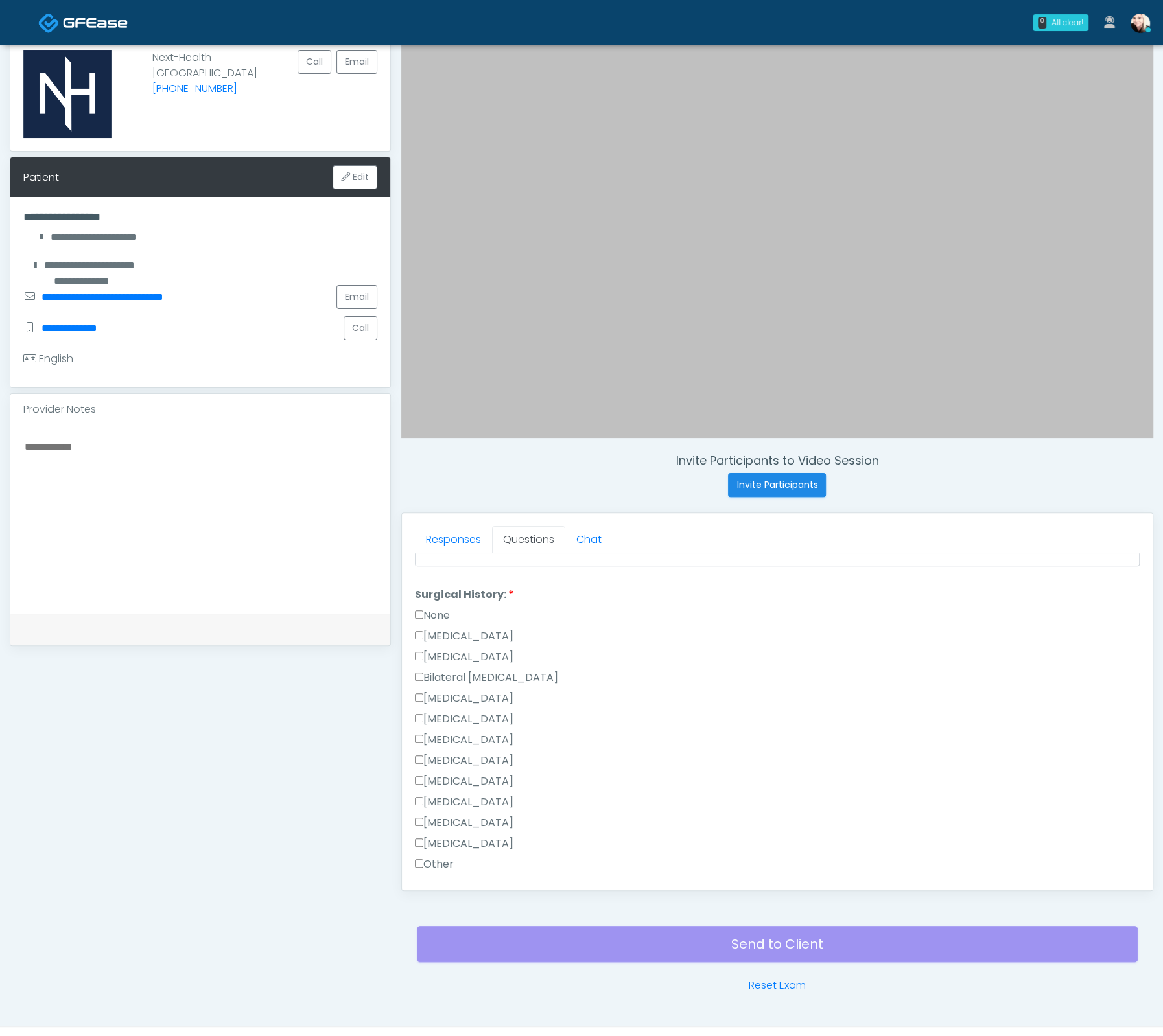
click at [423, 609] on label "None" at bounding box center [432, 615] width 35 height 16
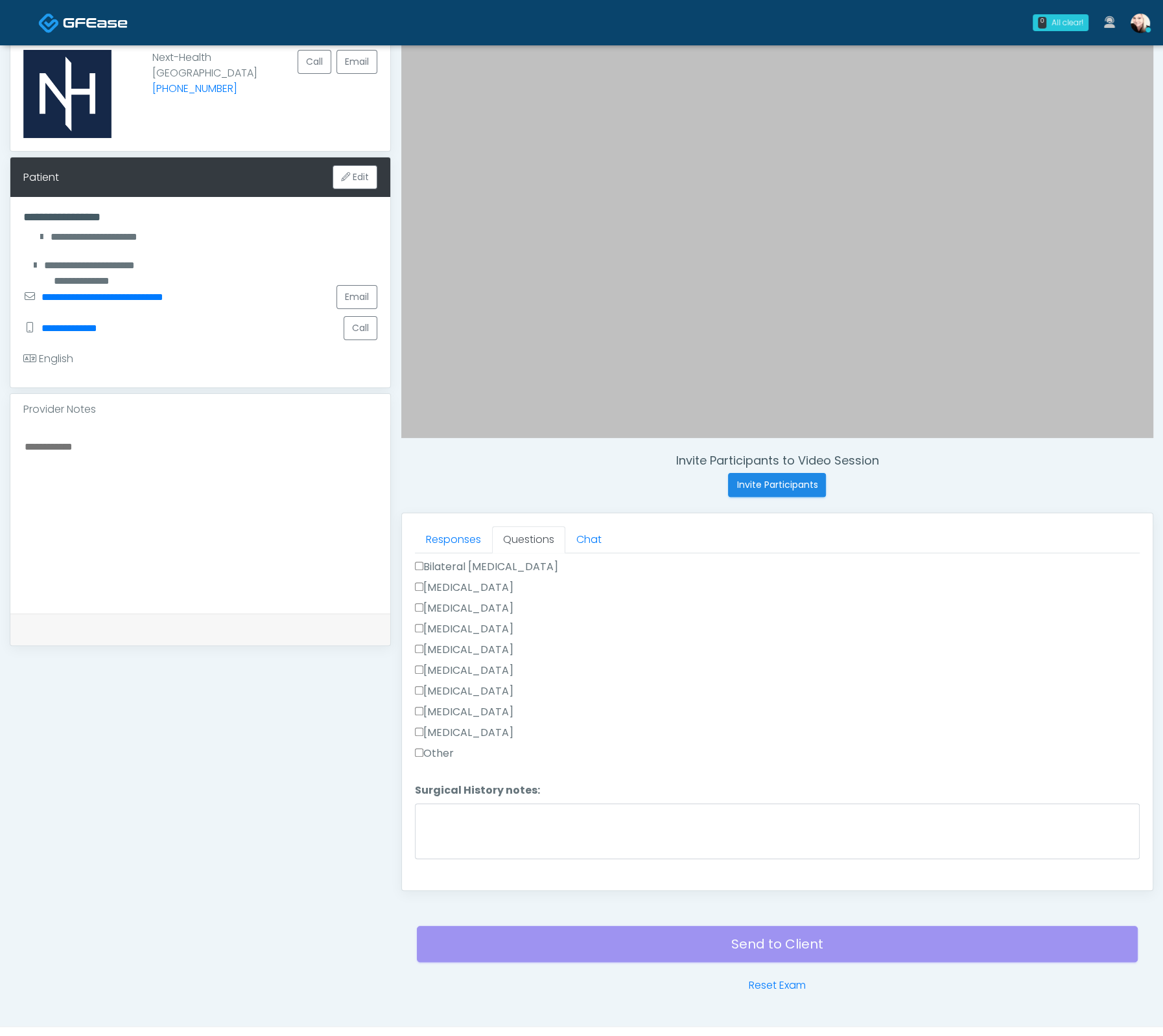
scroll to position [788, 0]
click at [484, 830] on textarea "Surgical History notes:" at bounding box center [777, 829] width 725 height 56
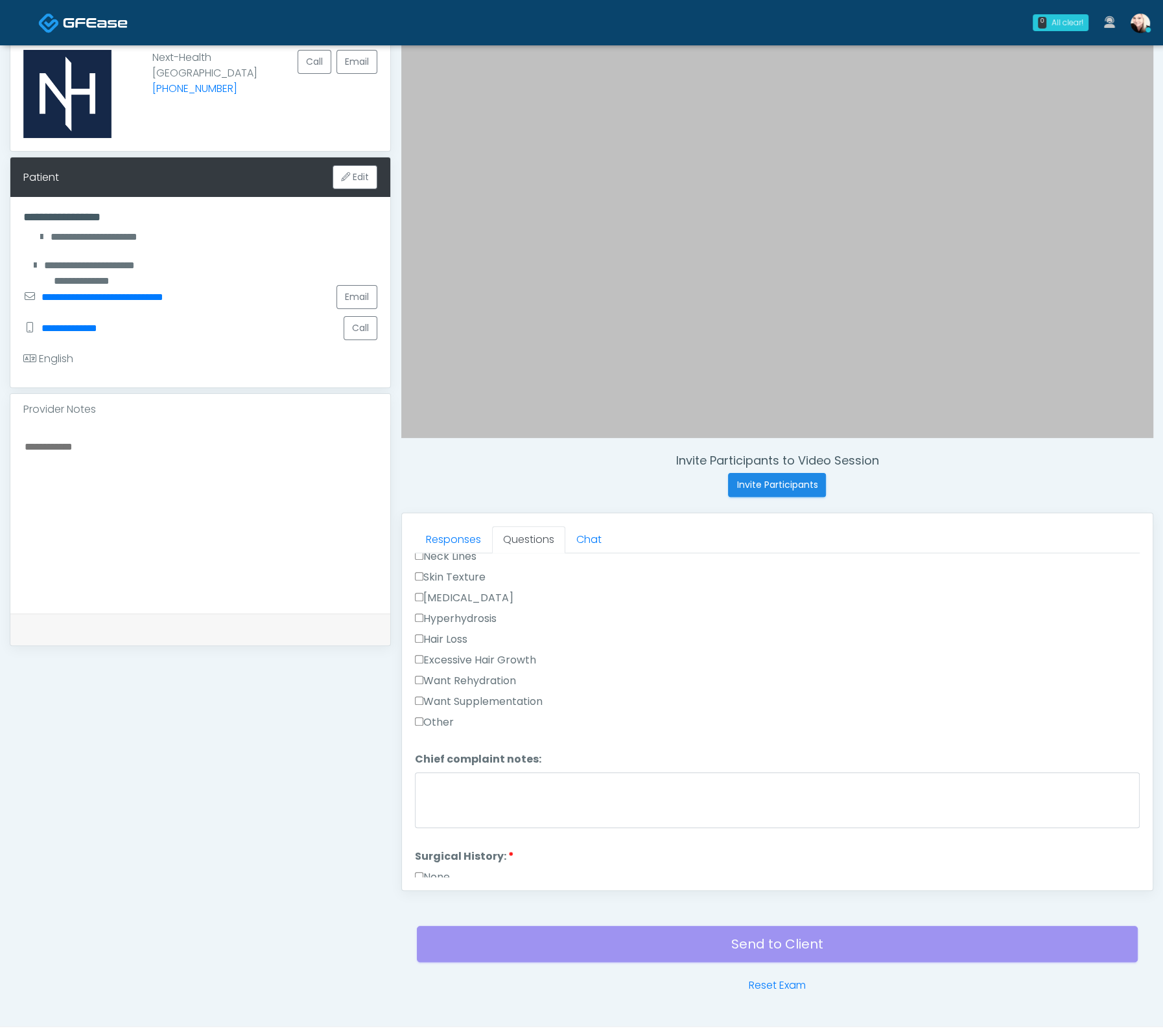
type textarea "**********"
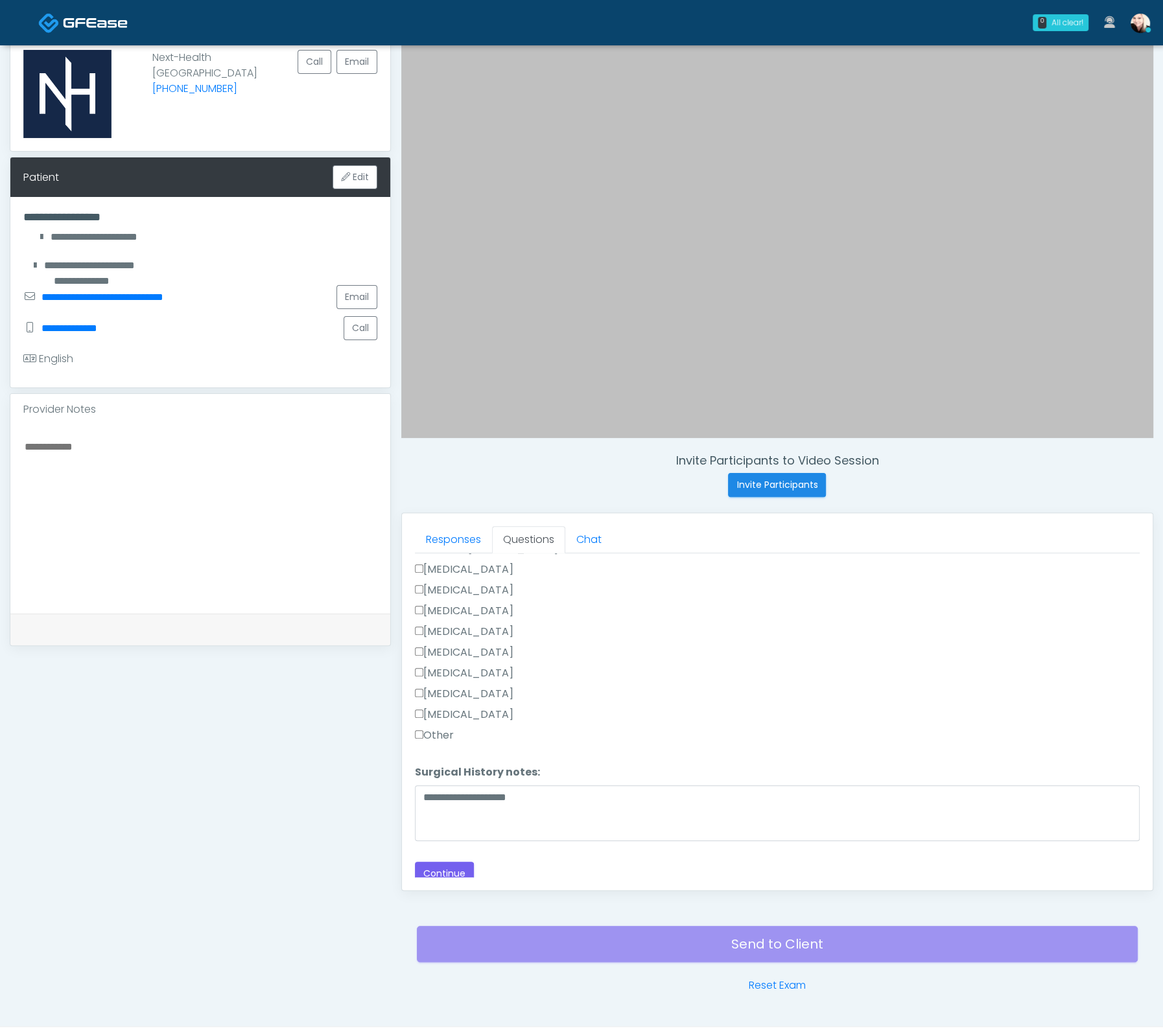
scroll to position [805, 0]
drag, startPoint x: 433, startPoint y: 867, endPoint x: 445, endPoint y: 860, distance: 13.9
click at [445, 860] on button "Continue" at bounding box center [445, 871] width 59 height 24
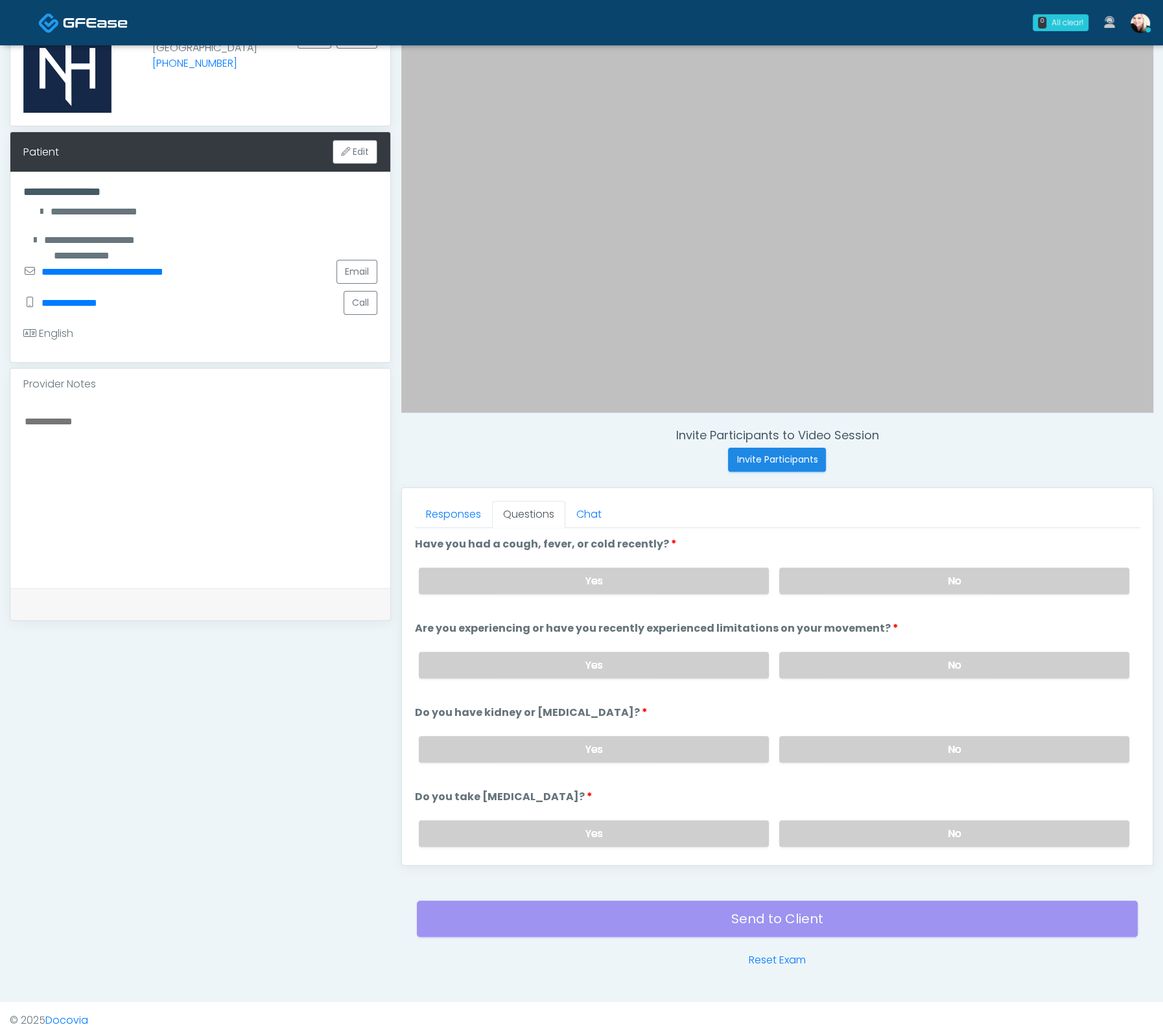
scroll to position [149, 0]
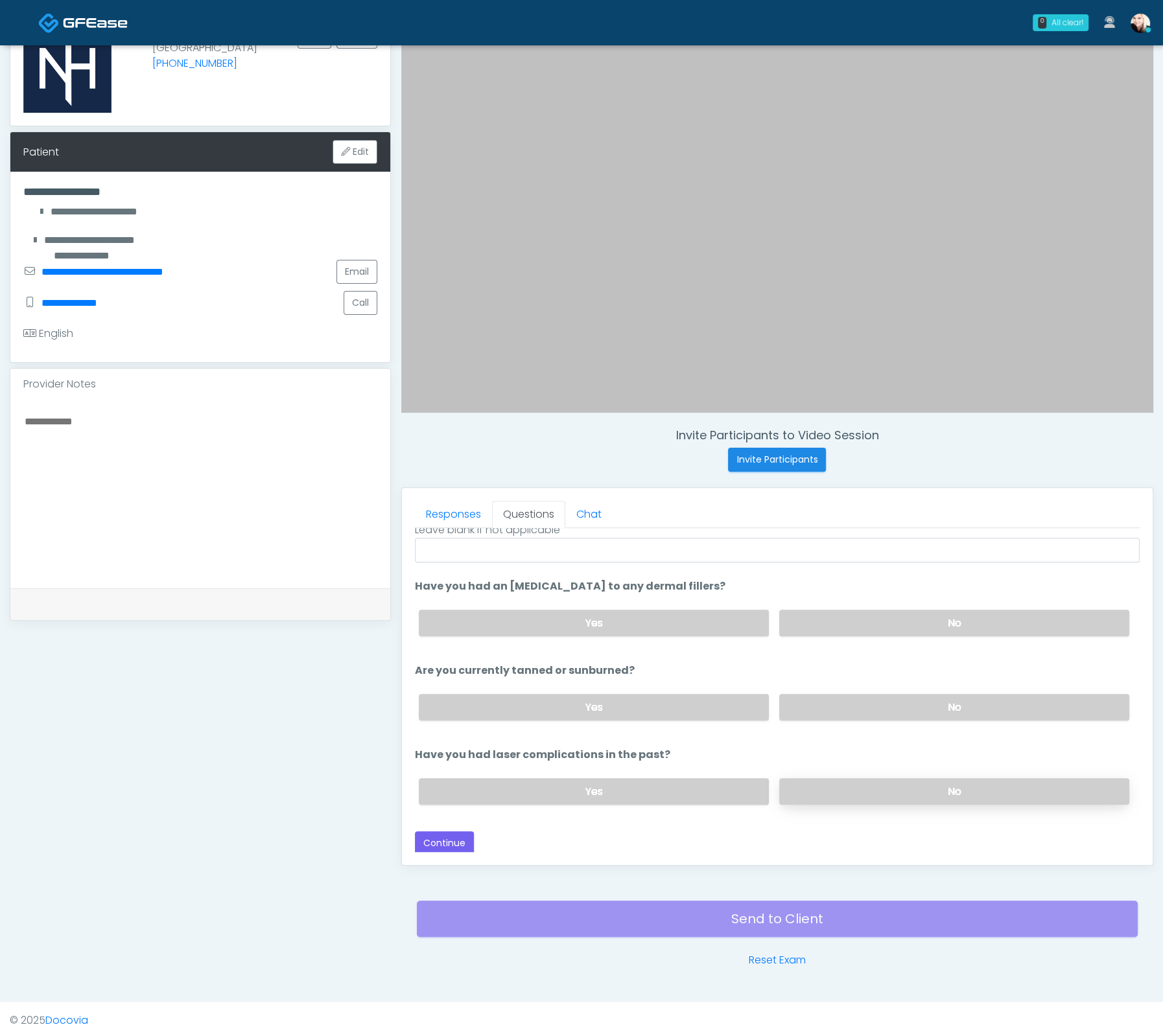
click at [841, 790] on label "No" at bounding box center [954, 791] width 350 height 27
click at [806, 707] on label "No" at bounding box center [954, 707] width 350 height 27
click at [804, 628] on label "No" at bounding box center [954, 623] width 350 height 27
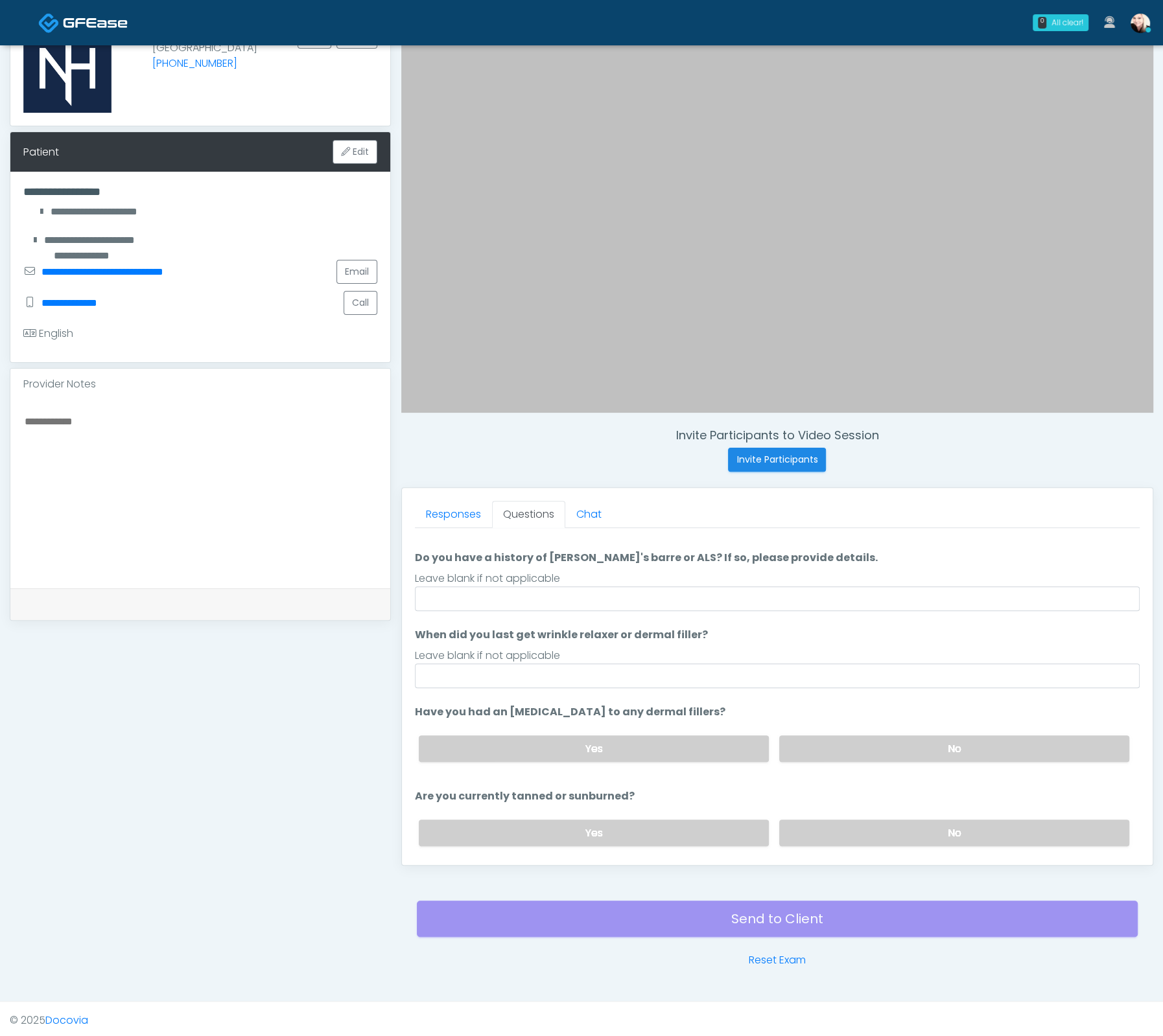
scroll to position [0, 0]
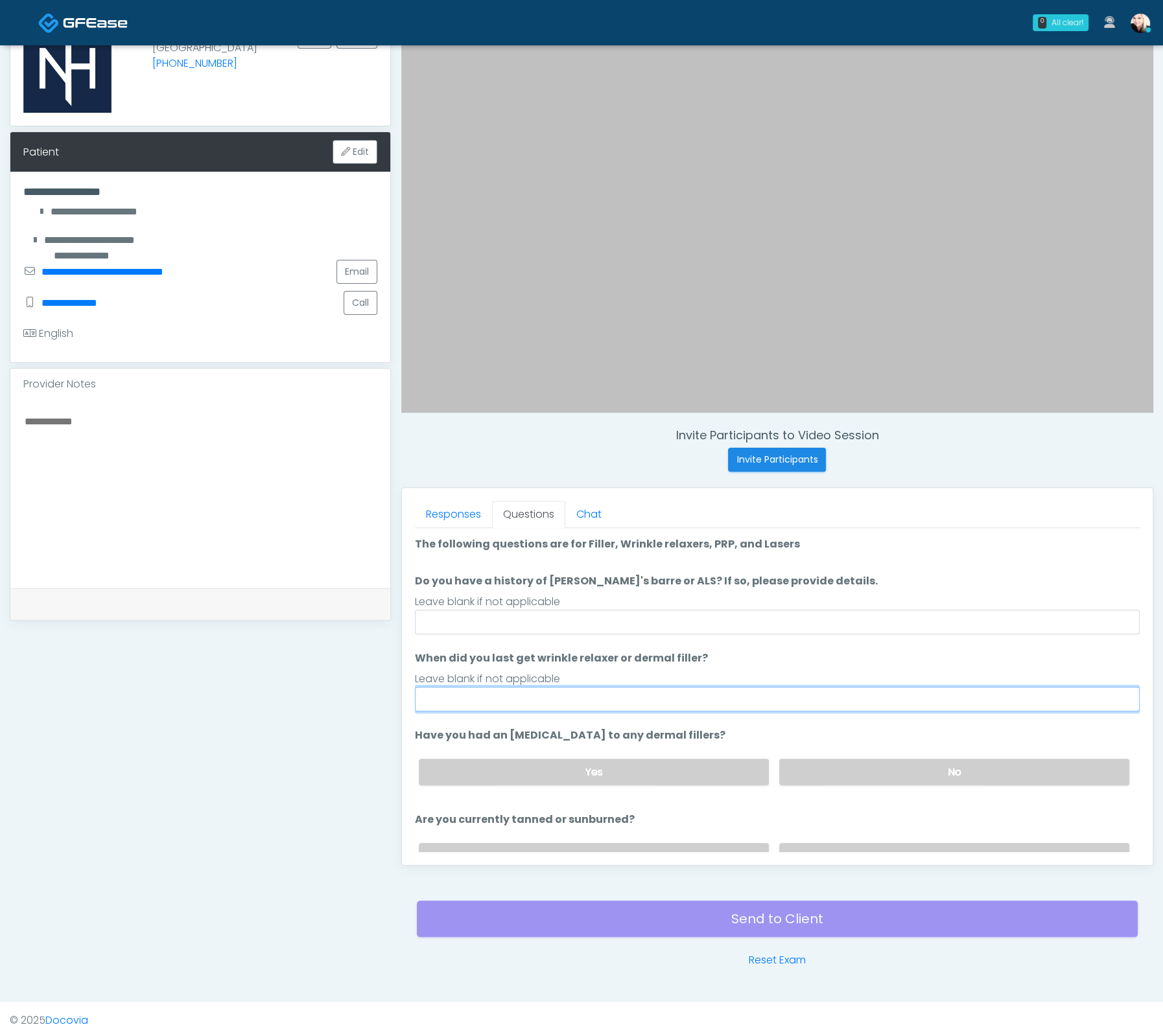
click at [527, 703] on input "When did you last get wrinkle relaxer or dermal filler?" at bounding box center [777, 699] width 725 height 25
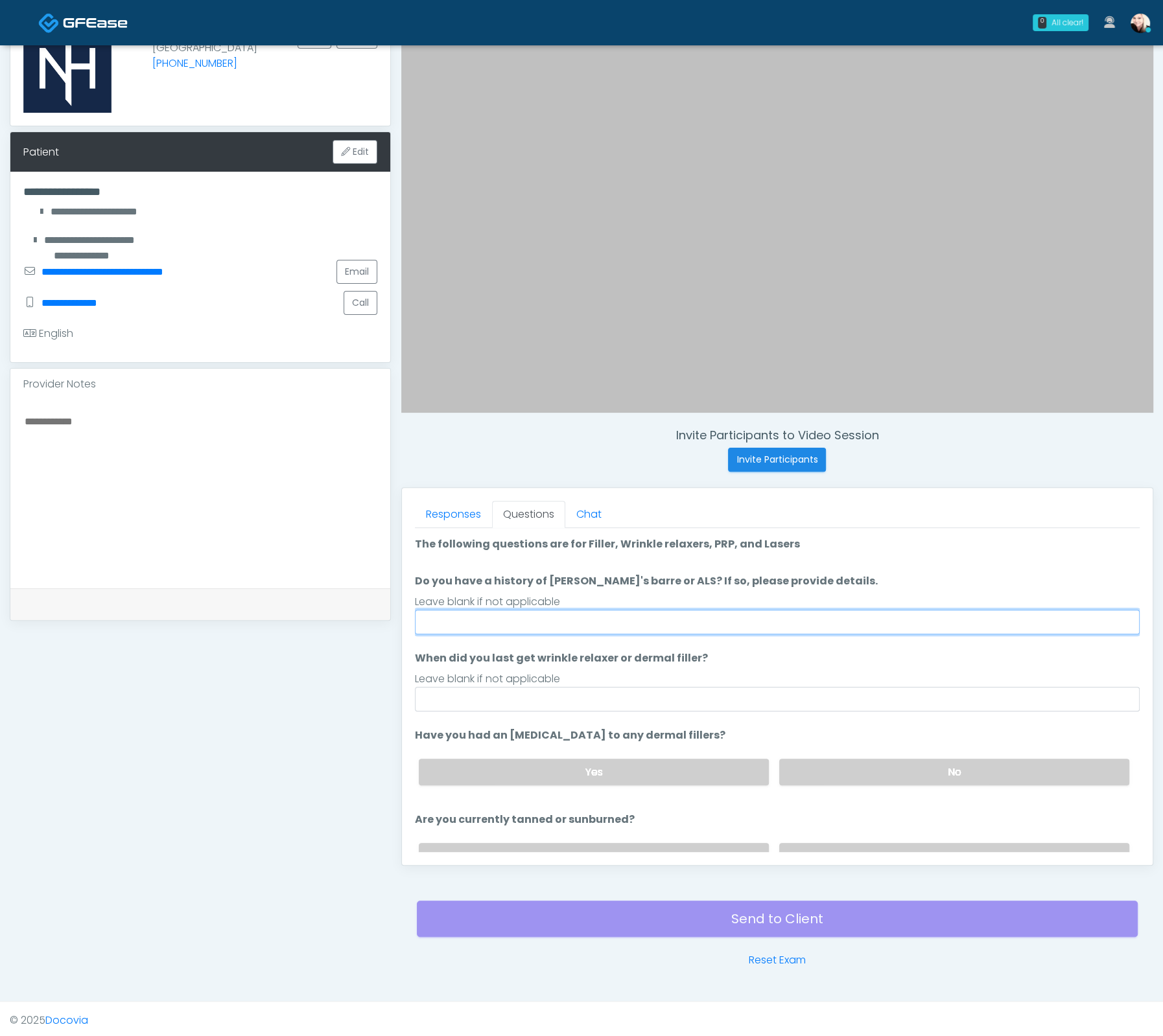
click at [537, 611] on input "Do you have a history of [PERSON_NAME]'s barre or ALS? If so, please provide de…" at bounding box center [777, 622] width 725 height 25
type input "****"
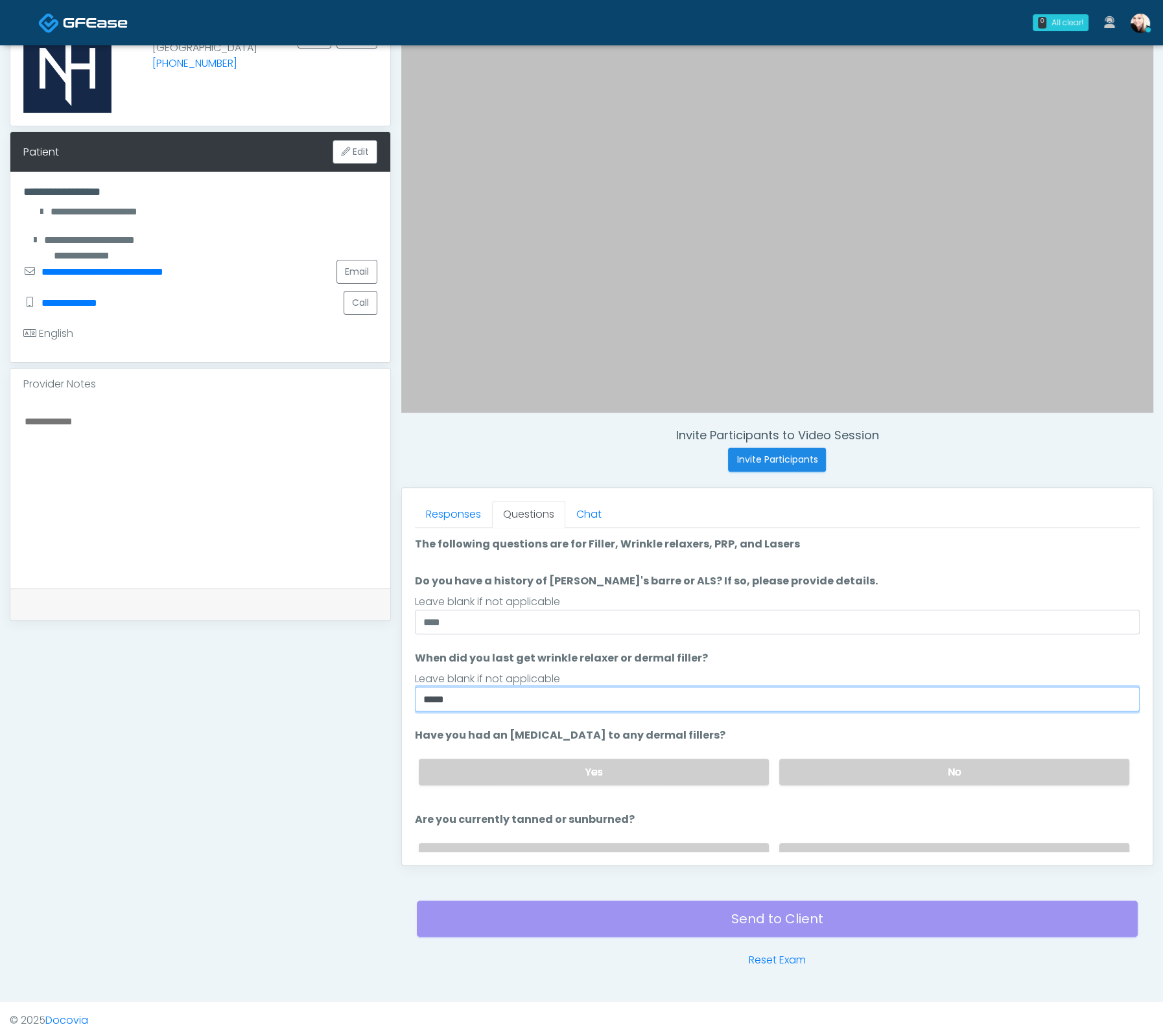
type input "****"
click at [821, 664] on li "When did you last get wrinkle relaxer or dermal filler? When did you last get w…" at bounding box center [777, 681] width 725 height 61
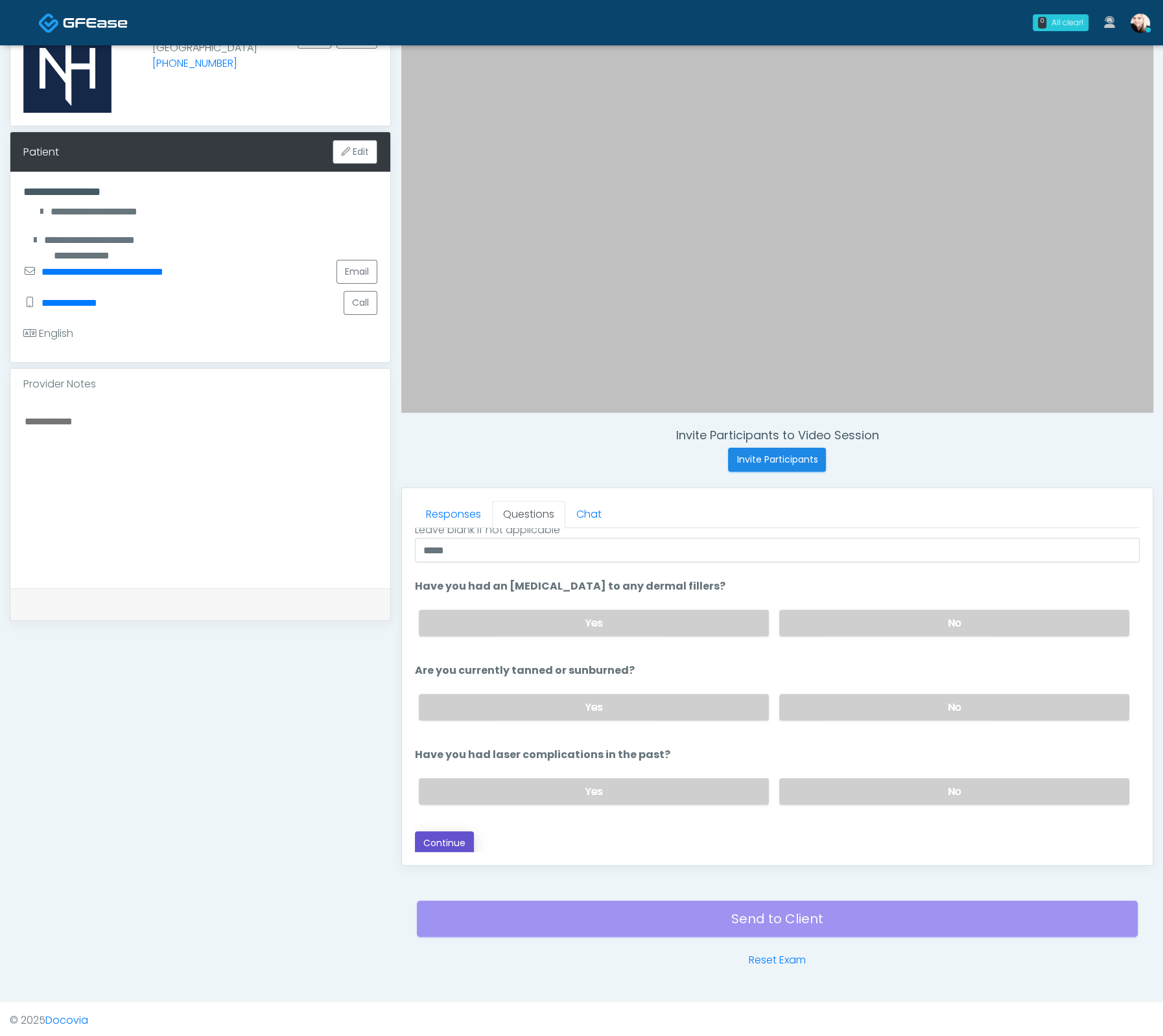
click at [447, 835] on button "Continue" at bounding box center [445, 843] width 59 height 24
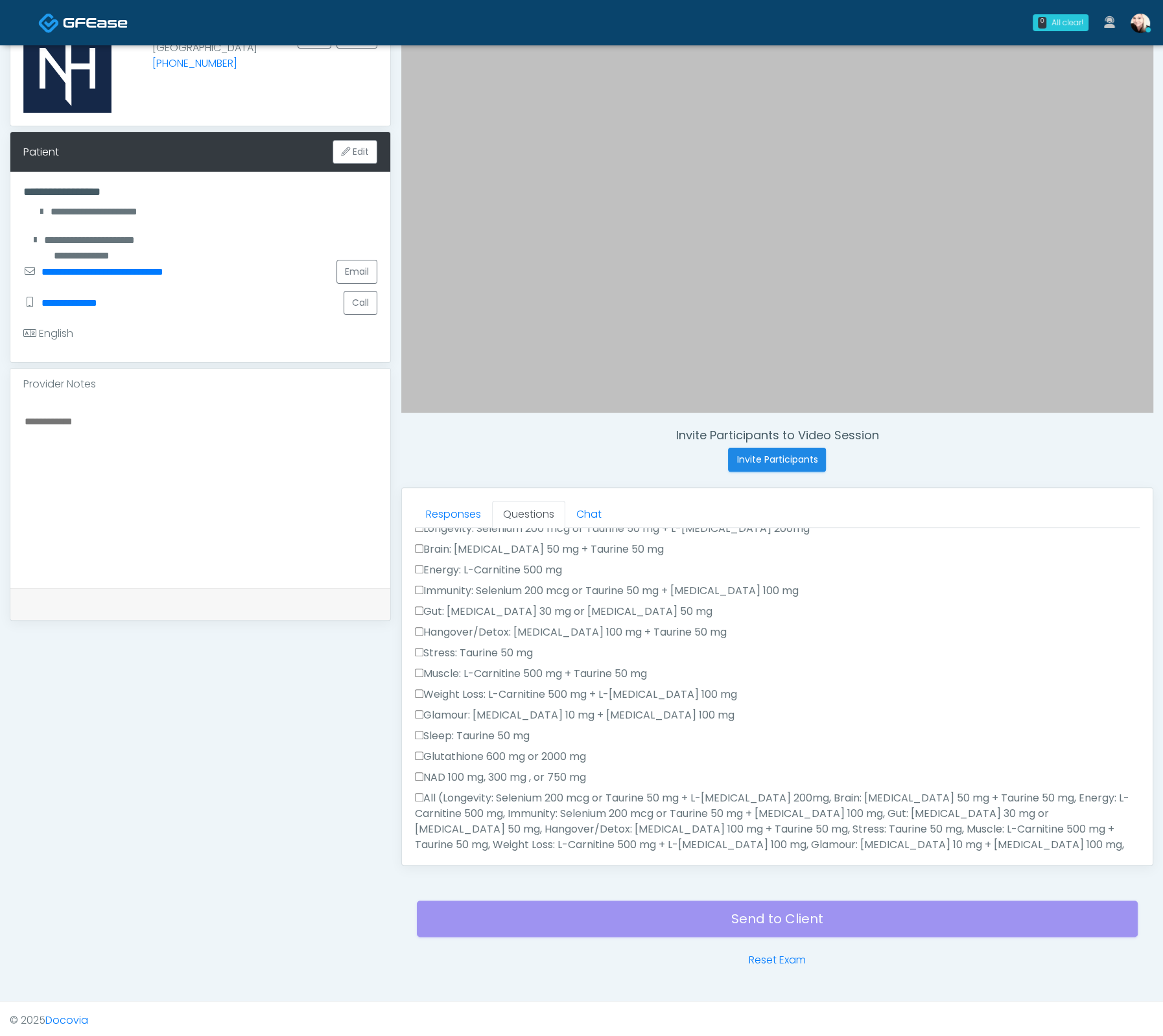
click at [503, 829] on label "All (Longevity: Selenium 200 mcg or Taurine 50 mg + L-Arginine 200mg, Brain: Gl…" at bounding box center [777, 829] width 725 height 78
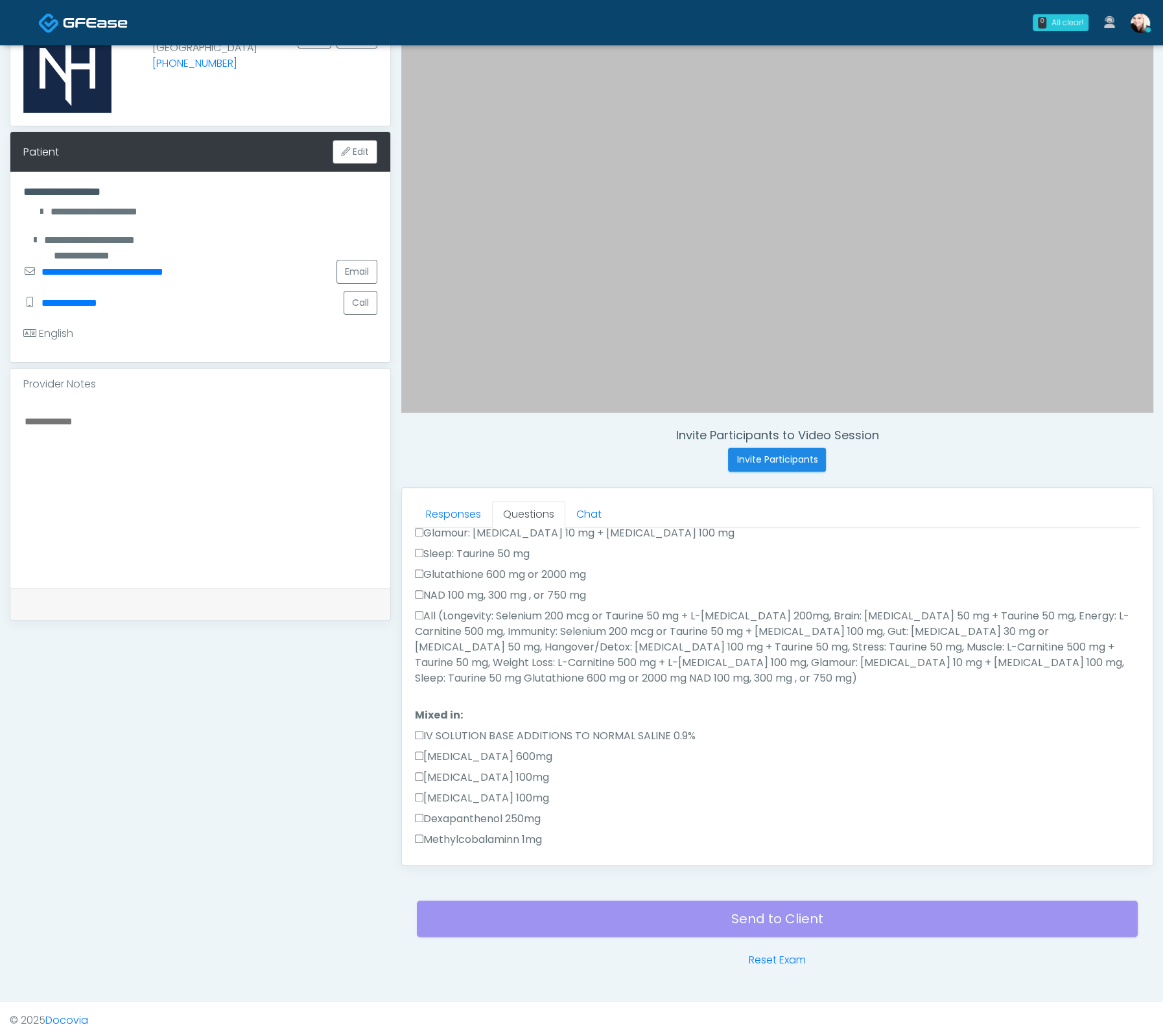
scroll to position [734, 0]
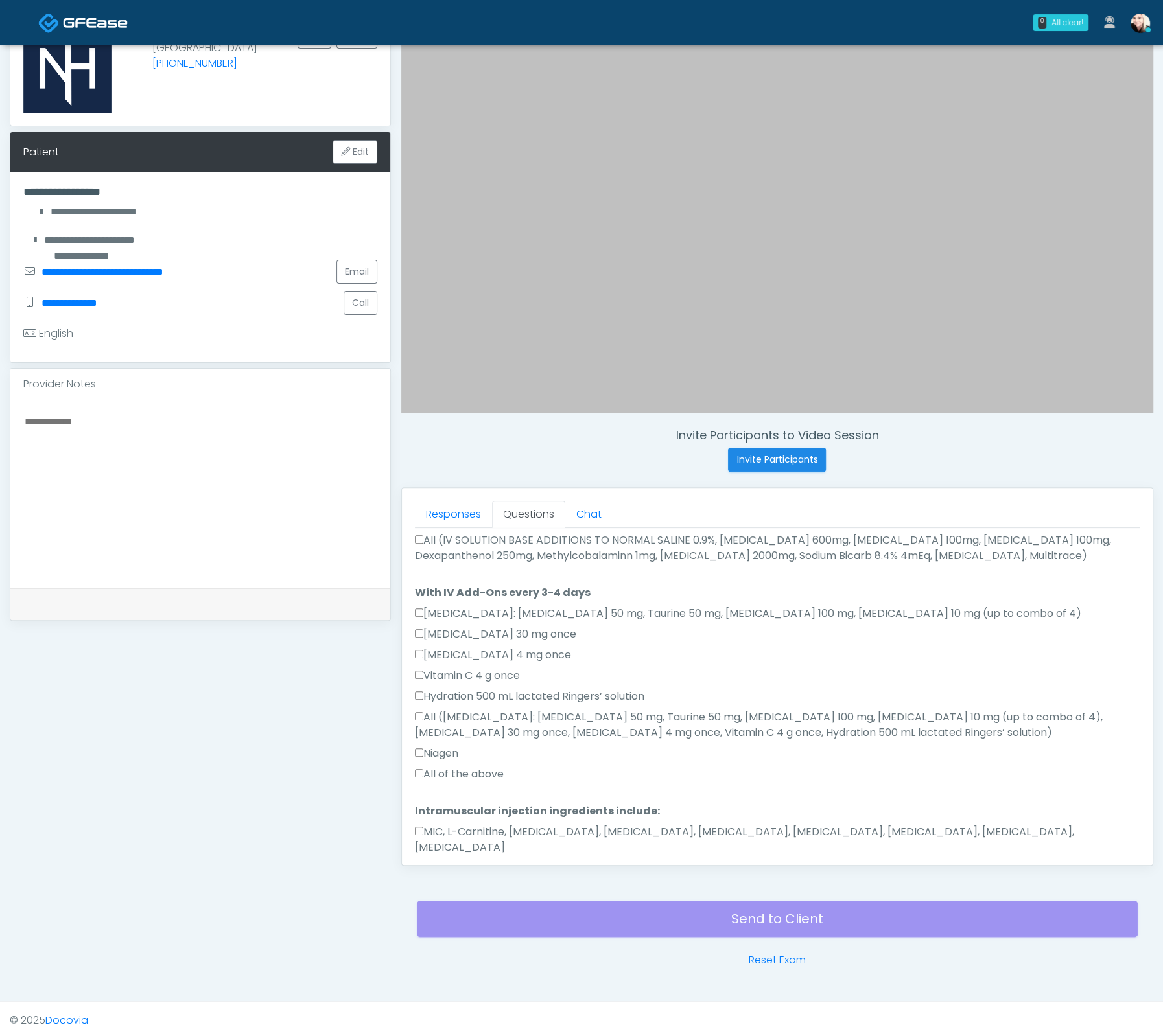
click at [466, 825] on label "MIC, L-Carnitine, Methylcobalamin, Glycine, B-Complex, Lycine, Biotin, Vitamin …" at bounding box center [777, 840] width 725 height 31
click at [417, 766] on label "All of the above" at bounding box center [459, 774] width 89 height 16
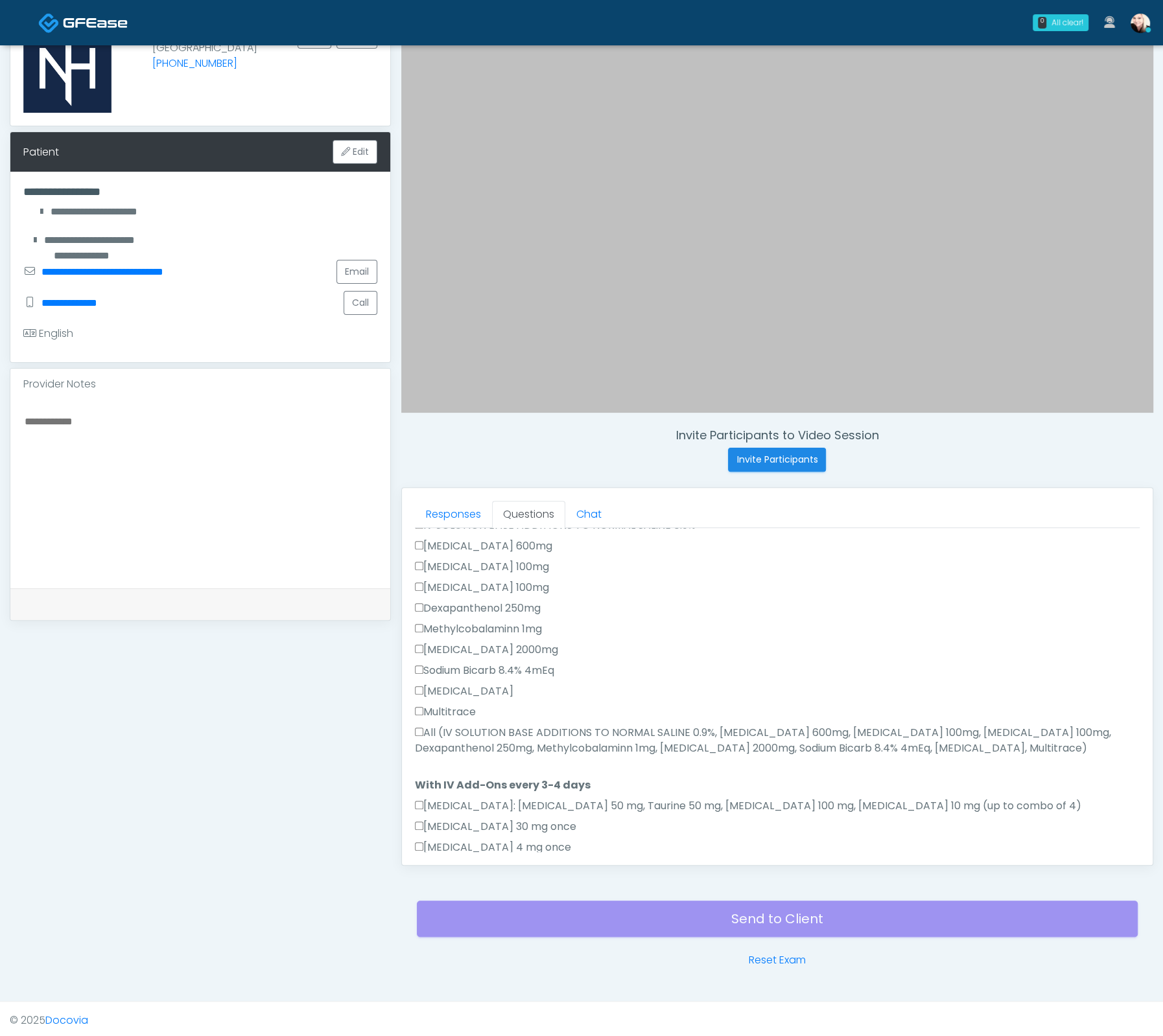
click at [425, 725] on label "All (IV SOLUTION BASE ADDITIONS TO NORMAL SALINE 0.9%, Magnesium Chloride 600mg…" at bounding box center [777, 740] width 725 height 31
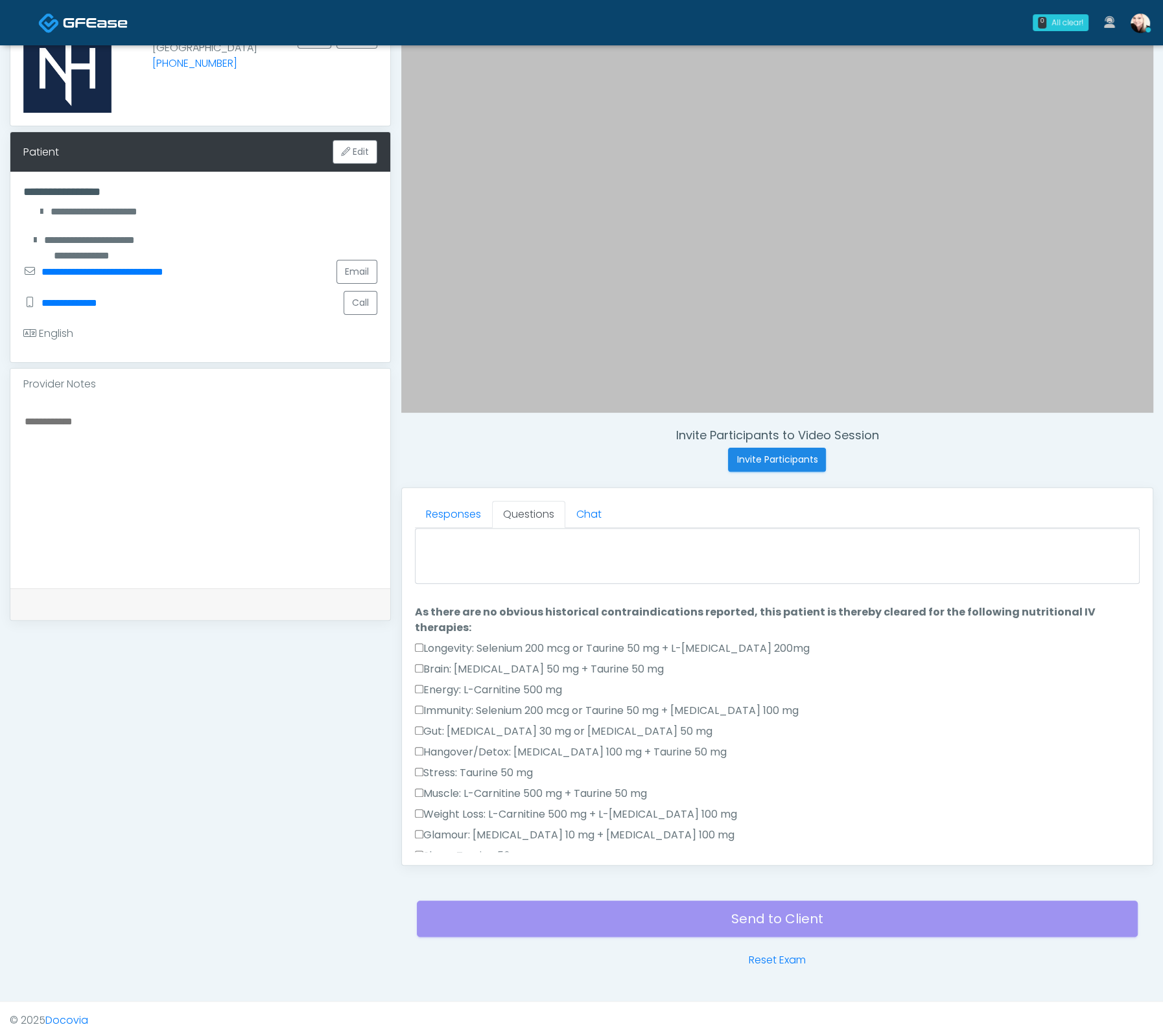
scroll to position [0, 0]
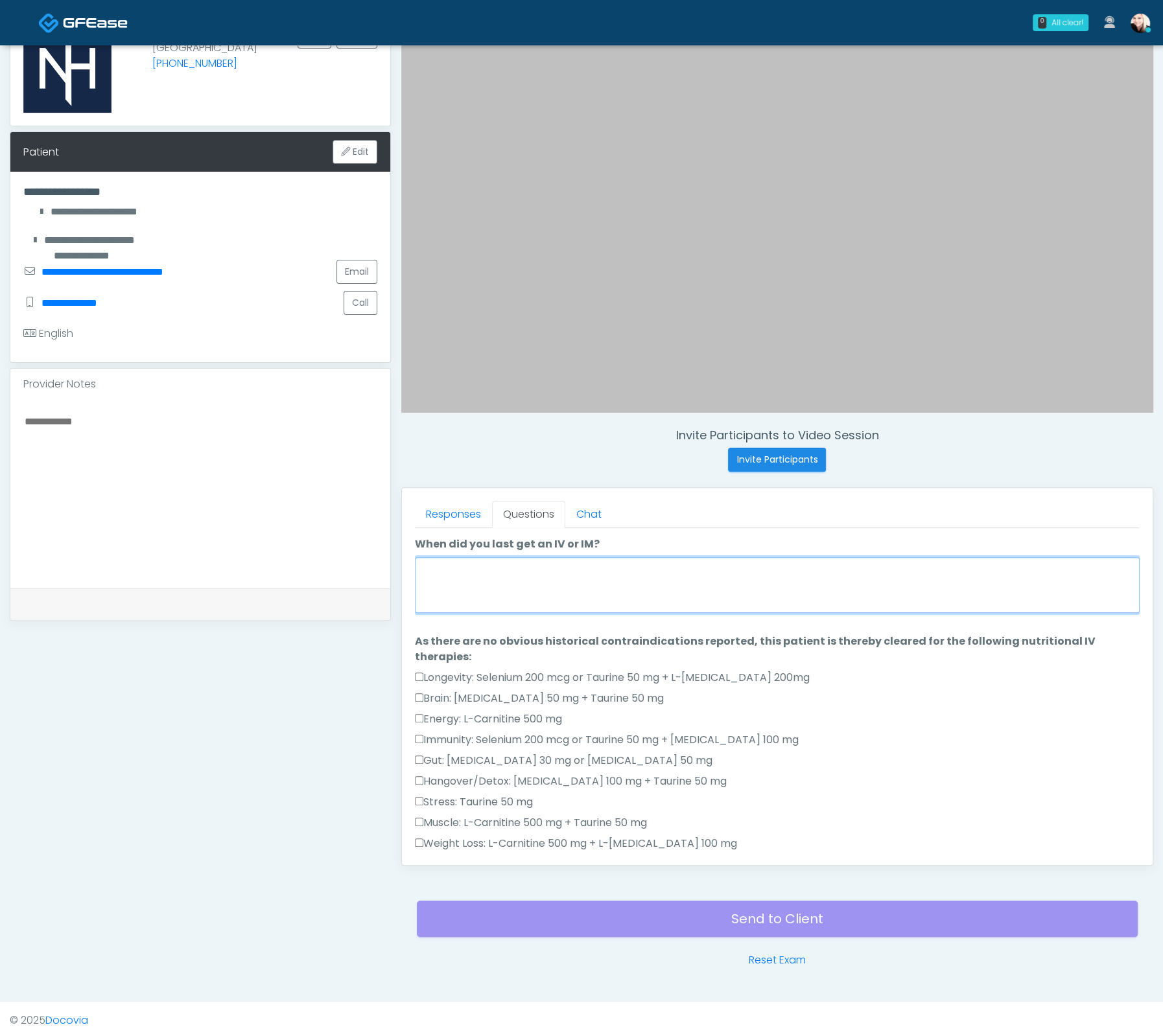
click at [487, 578] on textarea "When did you last get an IV or IM?" at bounding box center [777, 585] width 725 height 56
type textarea "*"
click at [469, 567] on textarea "**********" at bounding box center [777, 585] width 725 height 56
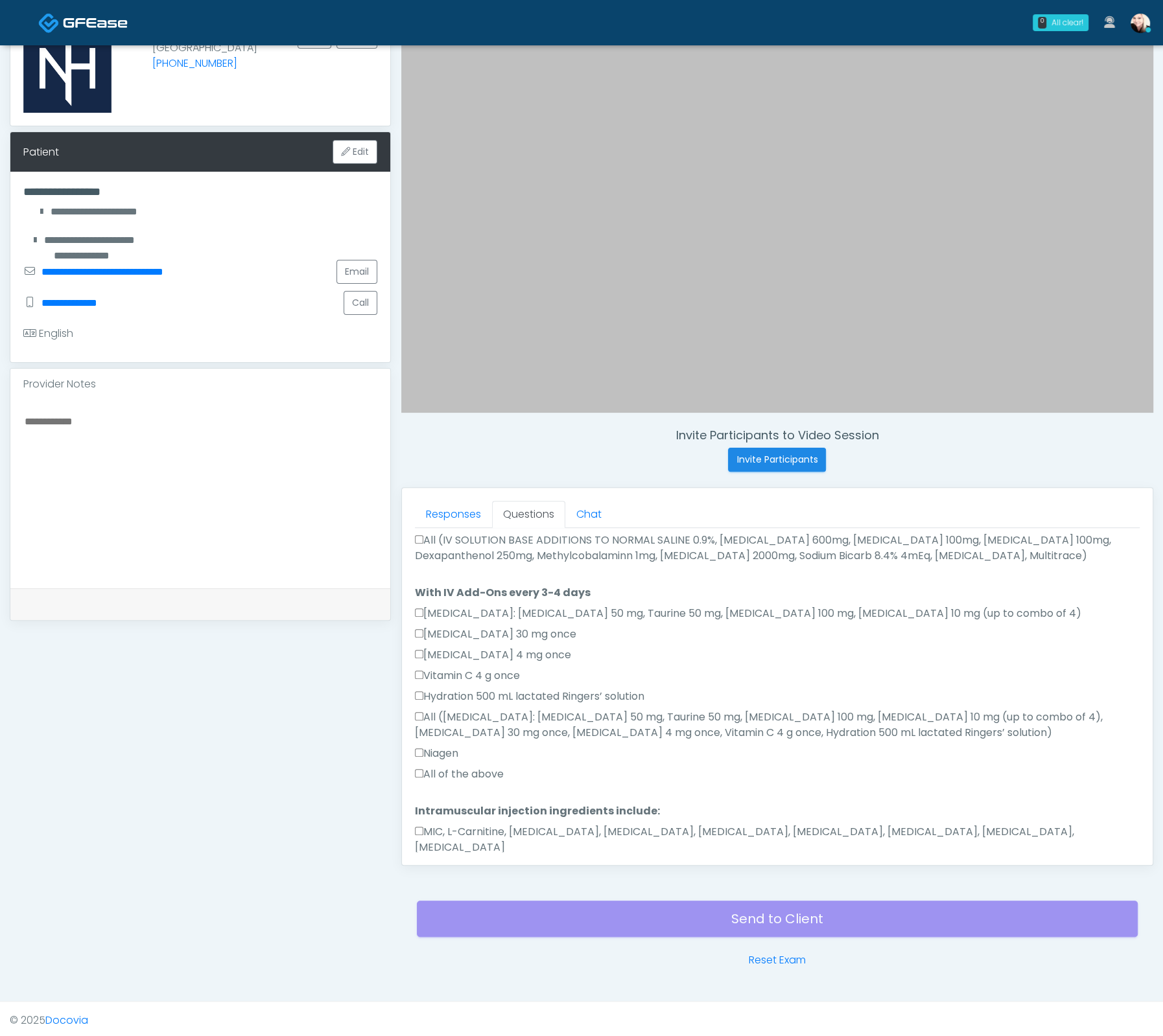
scroll to position [734, 0]
type textarea "**********"
click at [434, 877] on button "Continue" at bounding box center [445, 888] width 59 height 24
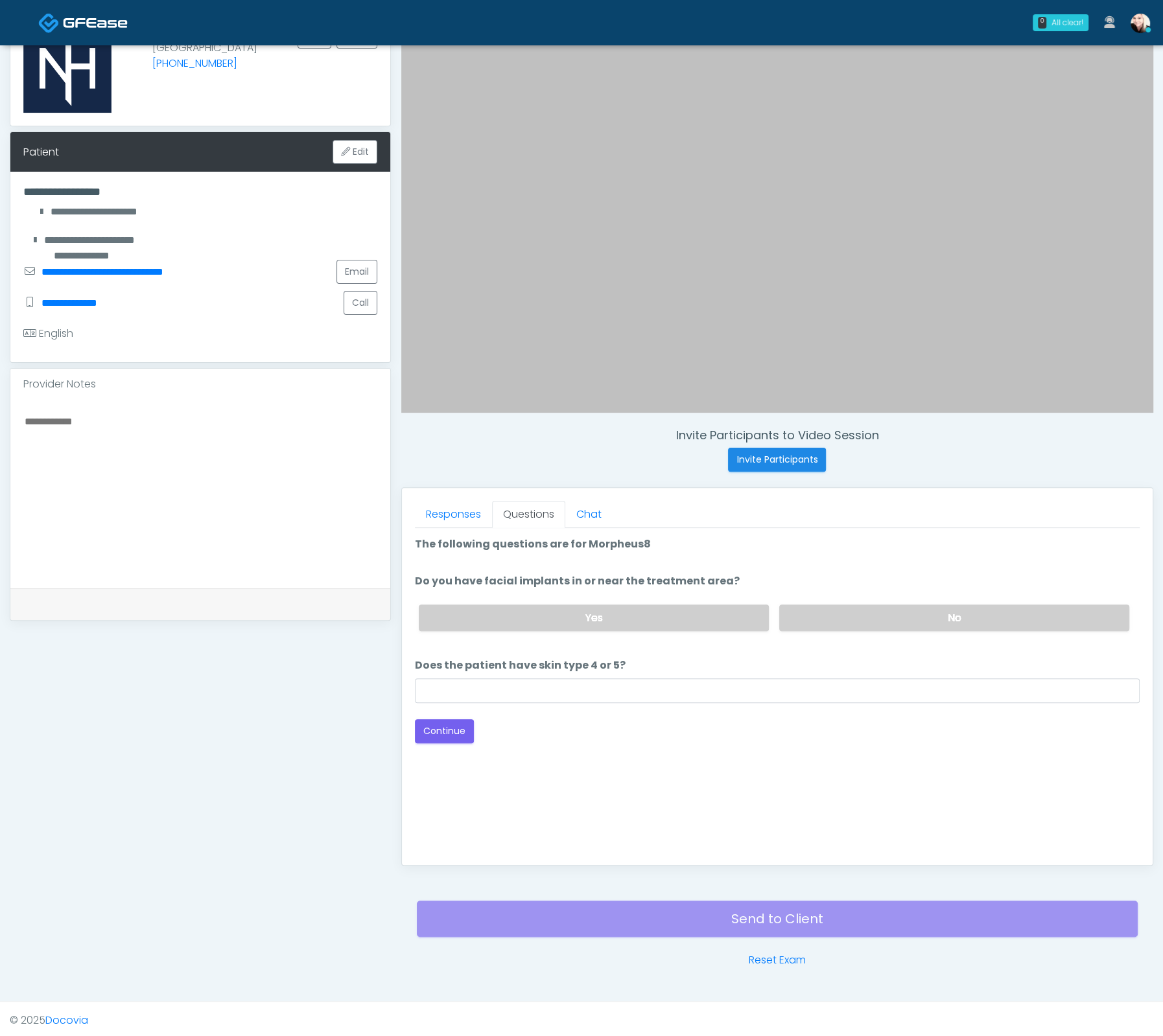
scroll to position [0, 0]
click at [828, 620] on label "No" at bounding box center [954, 617] width 350 height 27
click at [620, 680] on input "Does the patient have skin type 4 or 5?" at bounding box center [777, 691] width 725 height 25
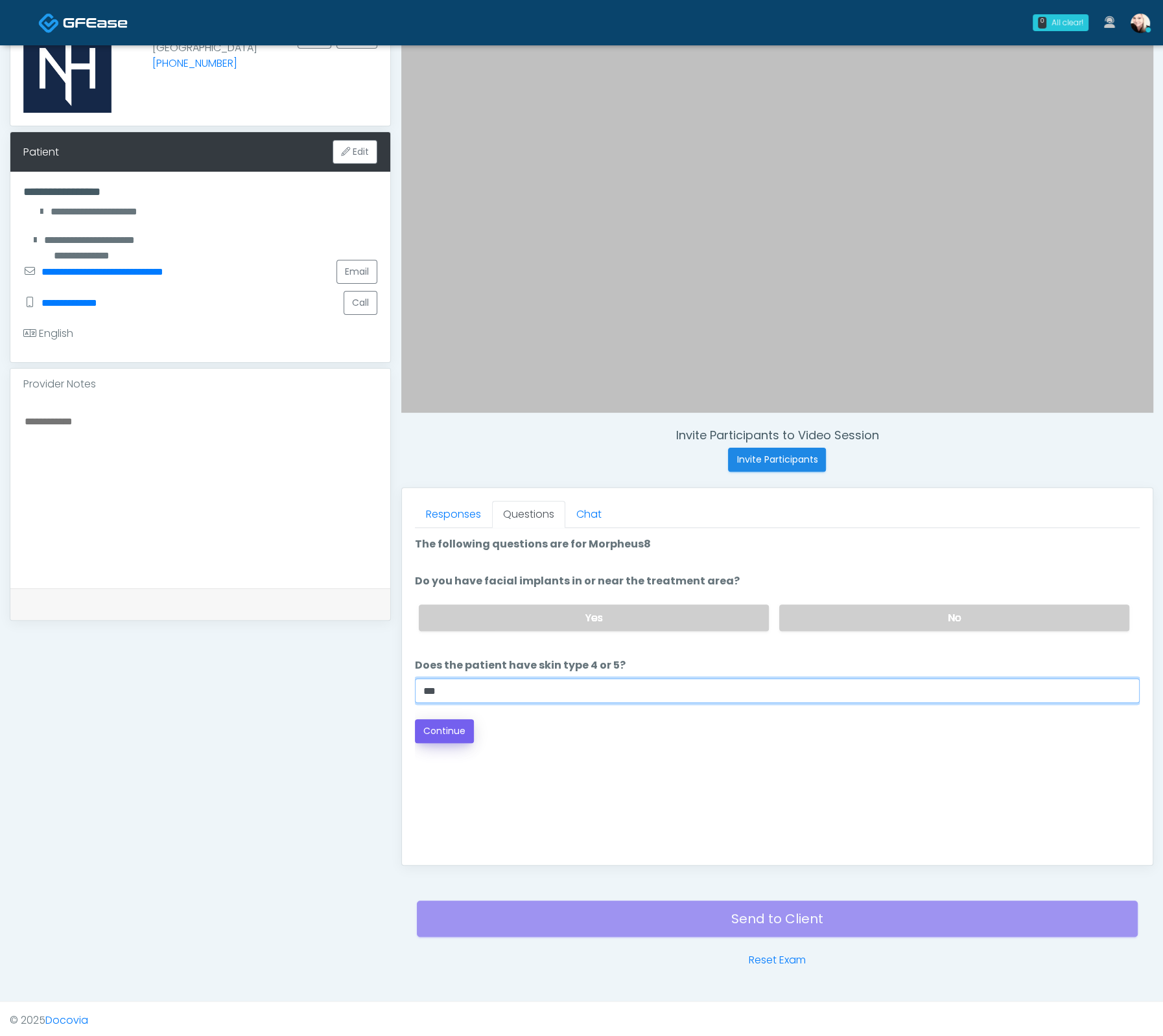
type input "***"
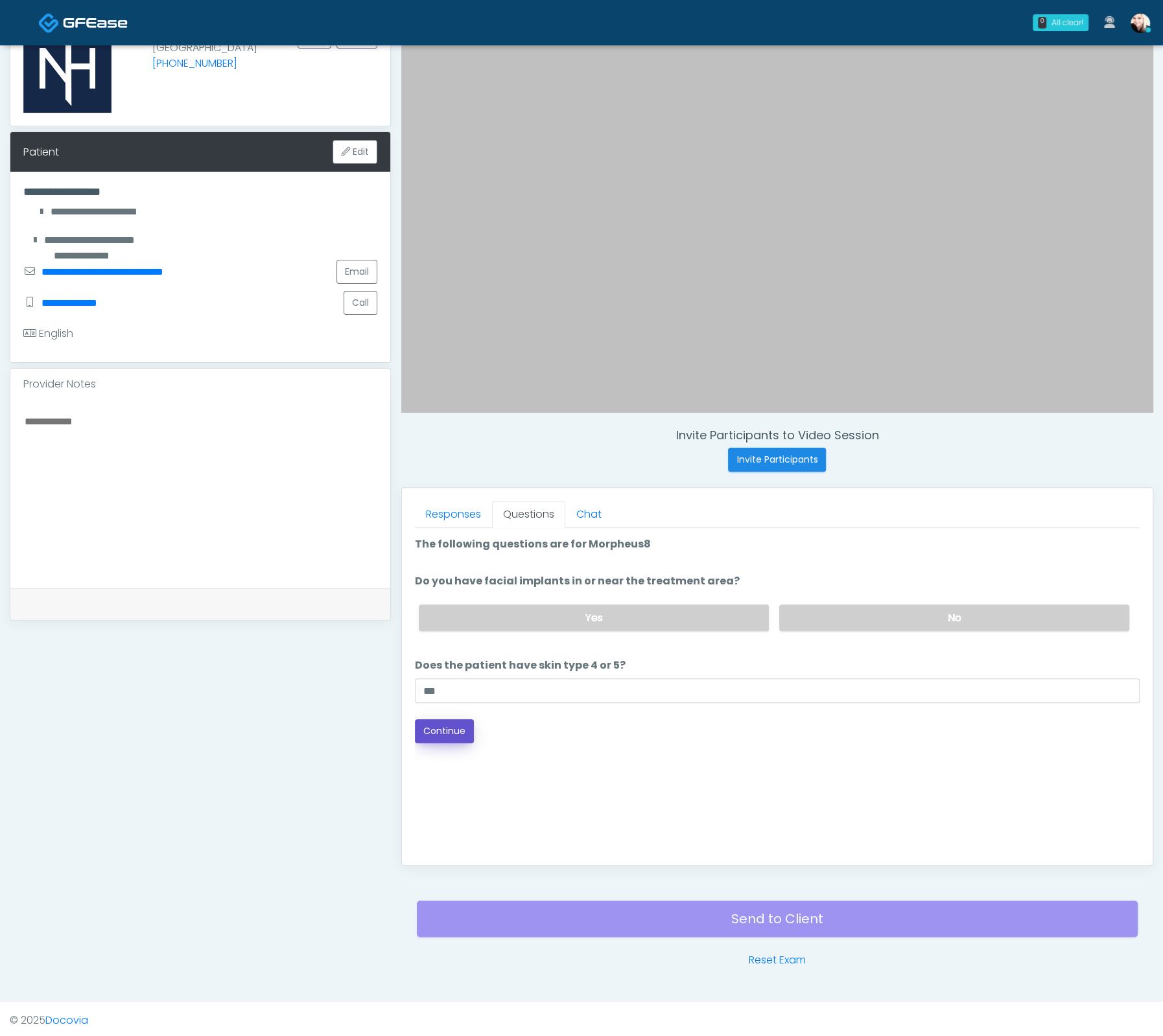
click at [450, 739] on button "Continue" at bounding box center [445, 731] width 59 height 24
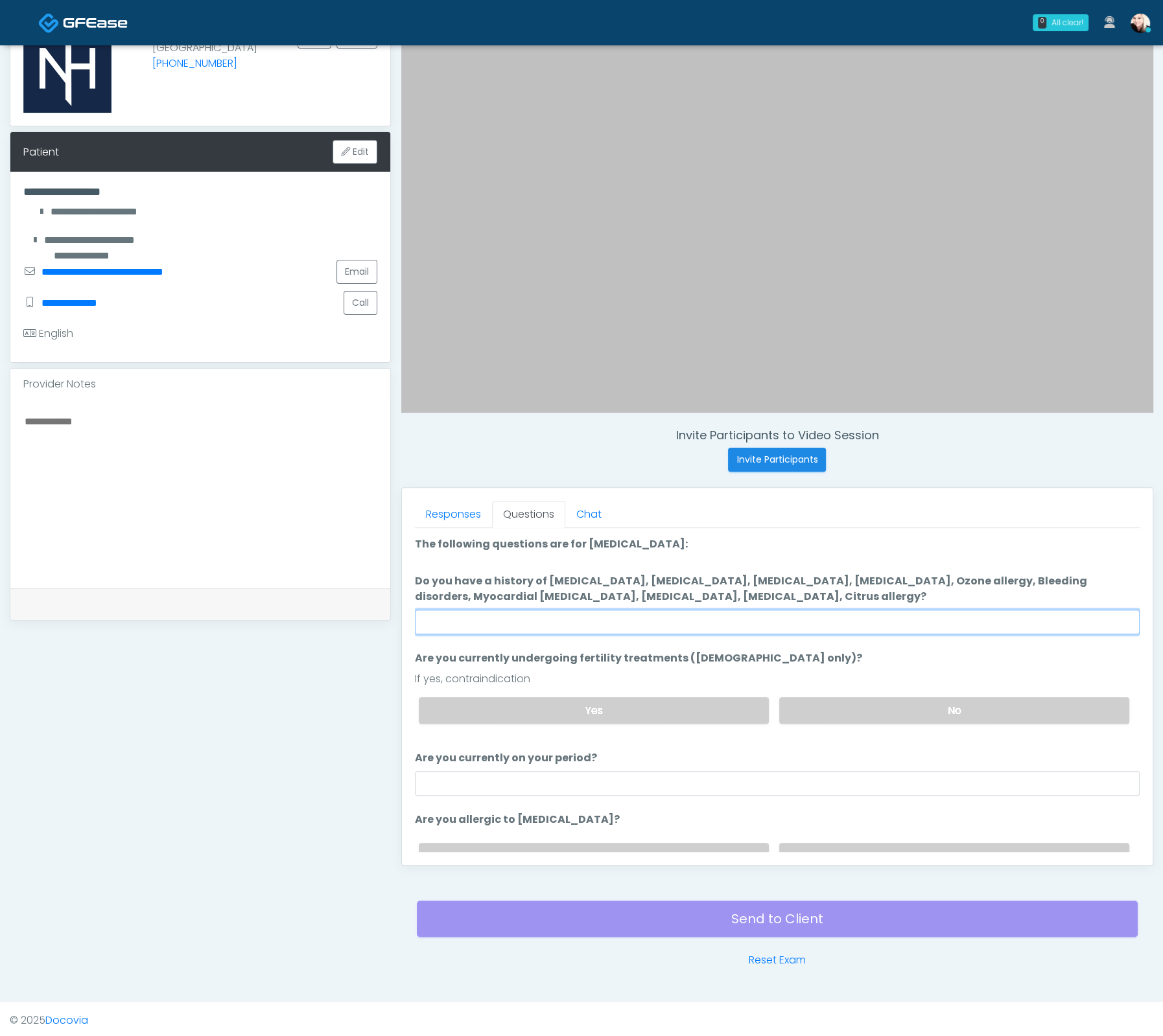
click at [823, 630] on input "Do you have a history of Hyperthyroidism, Hypotension, Hypocalcemia, Hypoglycem…" at bounding box center [777, 622] width 725 height 25
click at [626, 617] on input "Do you have a history of Hyperthyroidism, Hypotension, Hypocalcemia, Hypoglycem…" at bounding box center [777, 622] width 725 height 25
drag, startPoint x: 731, startPoint y: 601, endPoint x: 437, endPoint y: 578, distance: 294.9
click at [438, 578] on li "Do you have a history of Hyperthyroidism, Hypotension, Hypocalcemia, Hypoglycem…" at bounding box center [777, 604] width 725 height 61
click at [437, 578] on label "Do you have a history of Hyperthyroidism, Hypotension, Hypocalcemia, Hypoglycem…" at bounding box center [777, 589] width 725 height 31
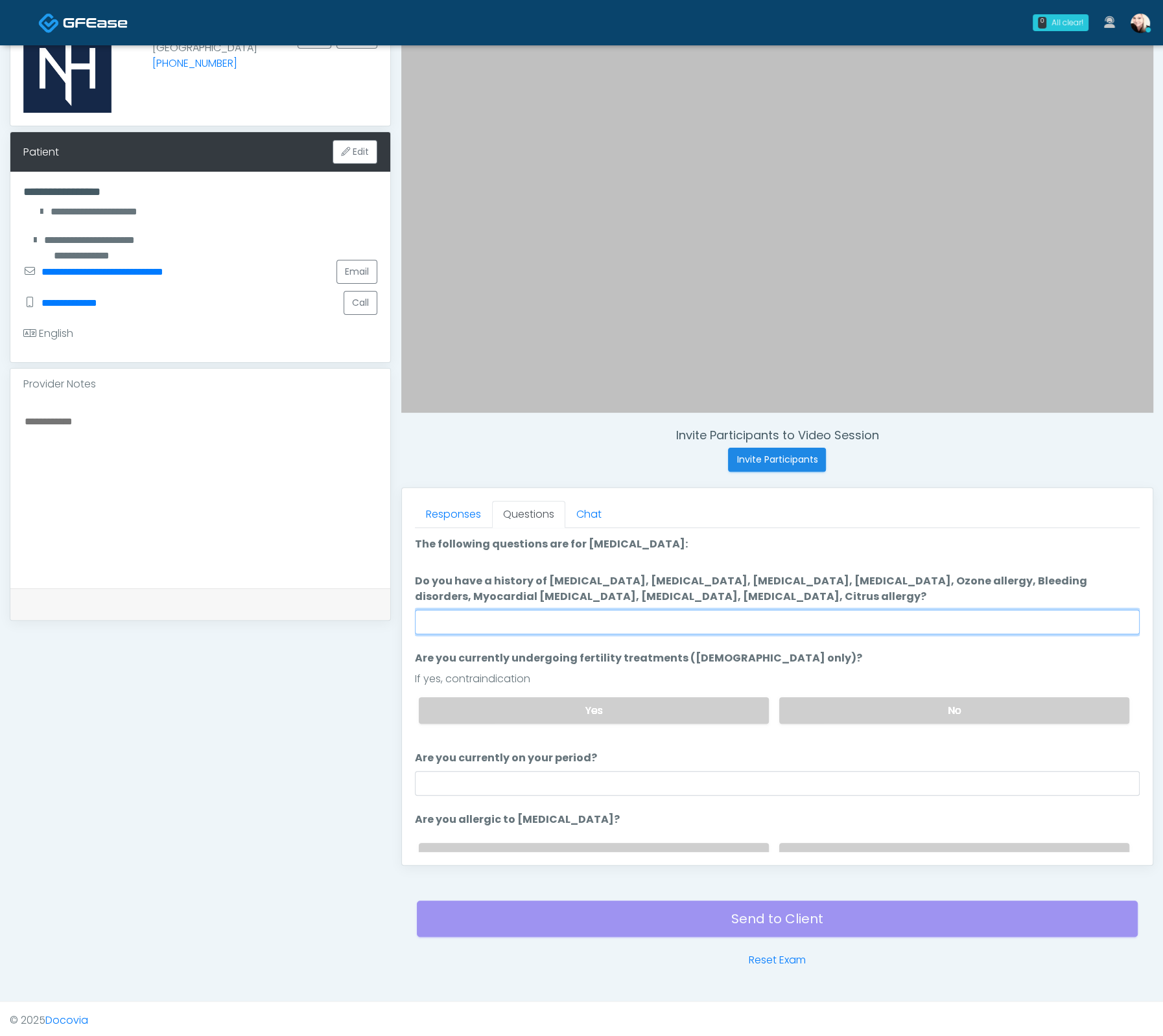
click at [437, 610] on input "Do you have a history of Hyperthyroidism, Hypotension, Hypocalcemia, Hypoglycem…" at bounding box center [777, 622] width 725 height 25
drag, startPoint x: 480, startPoint y: 575, endPoint x: 859, endPoint y: 598, distance: 379.7
click at [859, 598] on div "Responses Questions Chat Good Faith Exam Script Good Faith Exam Script INTRODUC…" at bounding box center [777, 676] width 751 height 377
click at [859, 598] on label "Do you have a history of Hyperthyroidism, Hypotension, Hypocalcemia, Hypoglycem…" at bounding box center [777, 589] width 725 height 31
click at [859, 610] on input "Do you have a history of Hyperthyroidism, Hypotension, Hypocalcemia, Hypoglycem…" at bounding box center [777, 622] width 725 height 25
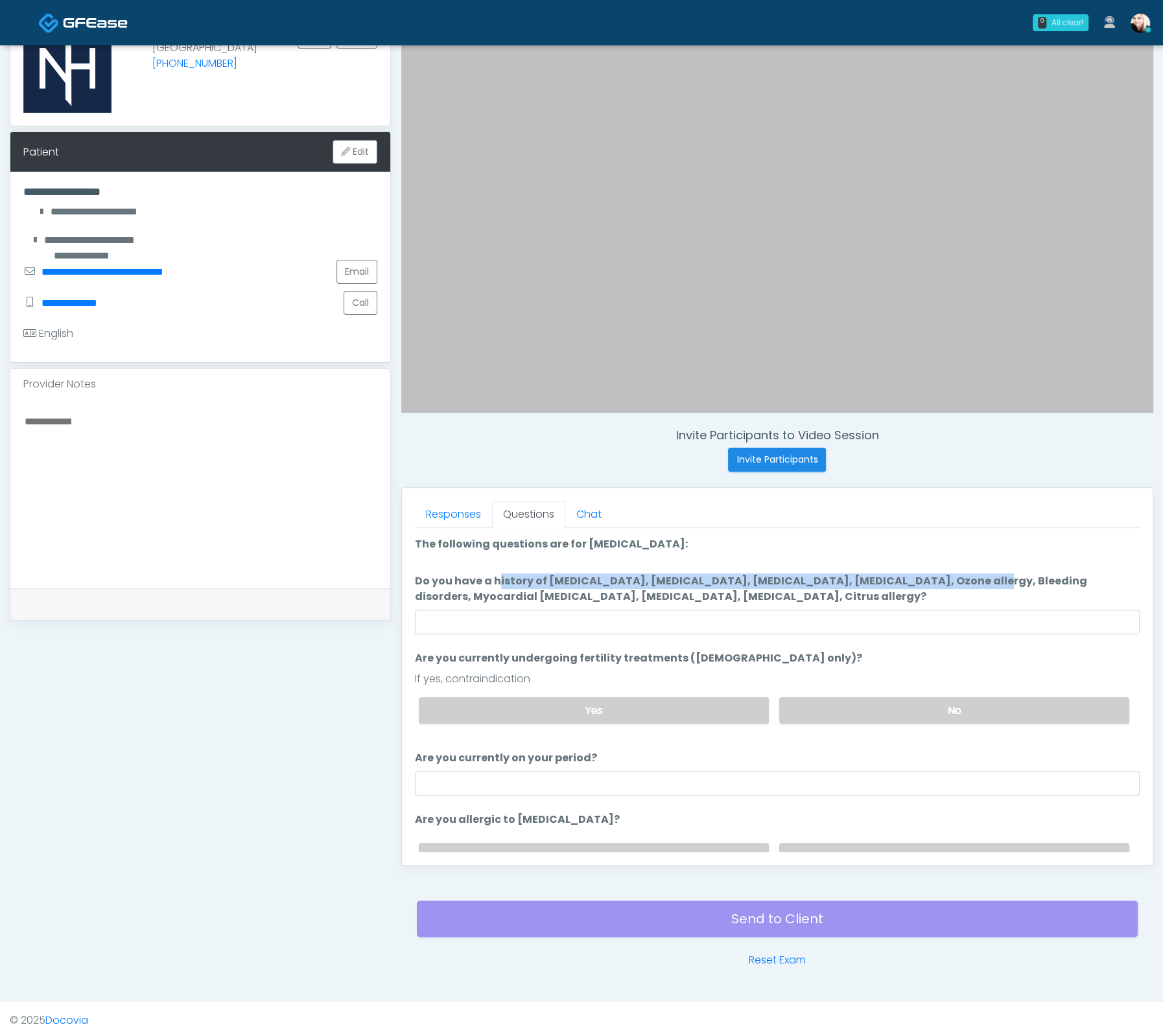
drag, startPoint x: 674, startPoint y: 567, endPoint x: 892, endPoint y: 584, distance: 218.7
click at [887, 582] on ol "The following questions are for Ozone therapy: The following questions are for …" at bounding box center [777, 708] width 725 height 344
click at [895, 591] on label "Do you have a history of Hyperthyroidism, Hypotension, Hypocalcemia, Hypoglycem…" at bounding box center [777, 589] width 725 height 31
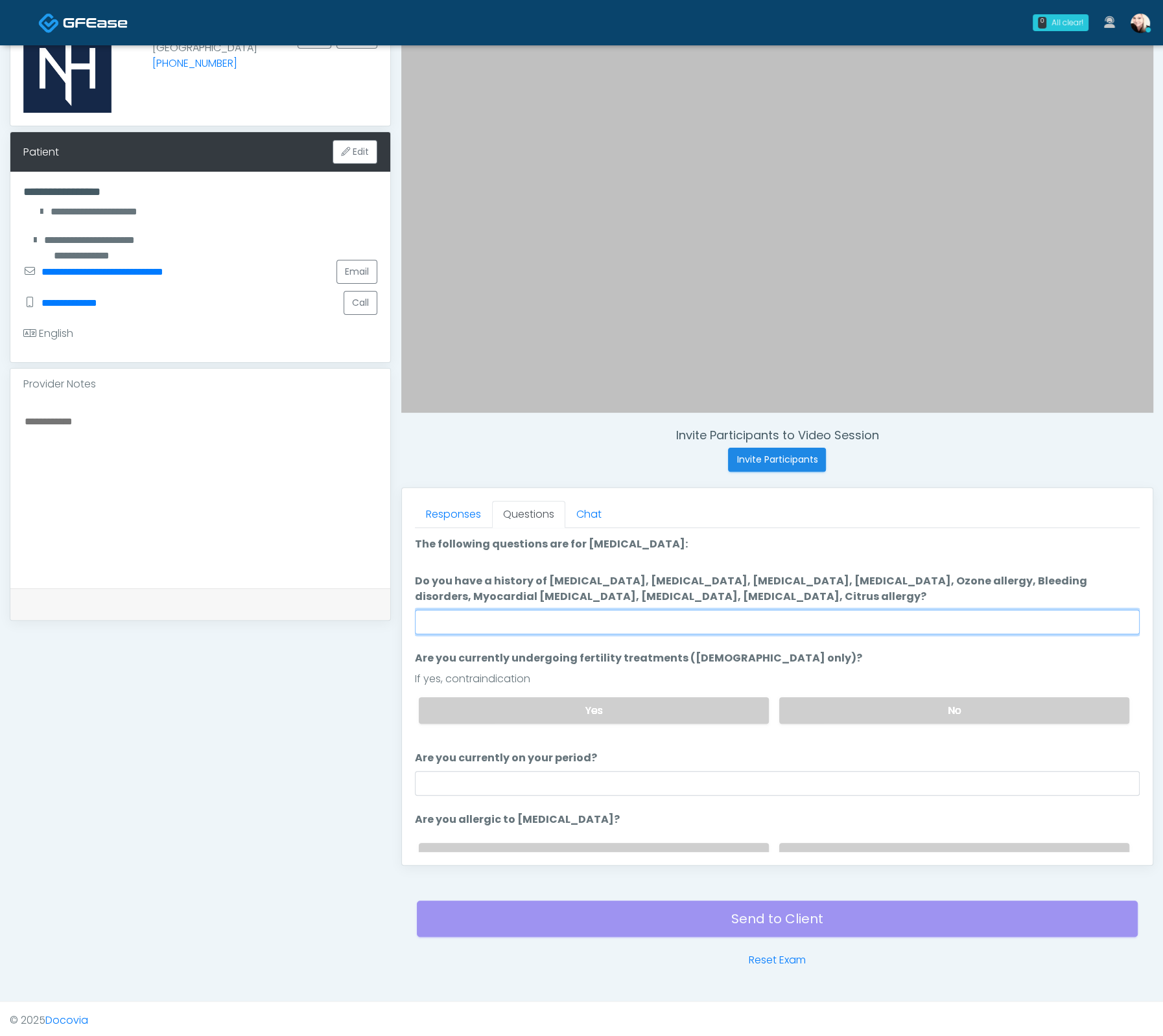
click at [895, 610] on input "Do you have a history of Hyperthyroidism, Hypotension, Hypocalcemia, Hypoglycem…" at bounding box center [777, 622] width 725 height 25
drag, startPoint x: 804, startPoint y: 594, endPoint x: 557, endPoint y: 587, distance: 247.1
click at [565, 588] on label "Do you have a history of Hyperthyroidism, Hypotension, Hypocalcemia, Hypoglycem…" at bounding box center [777, 589] width 725 height 31
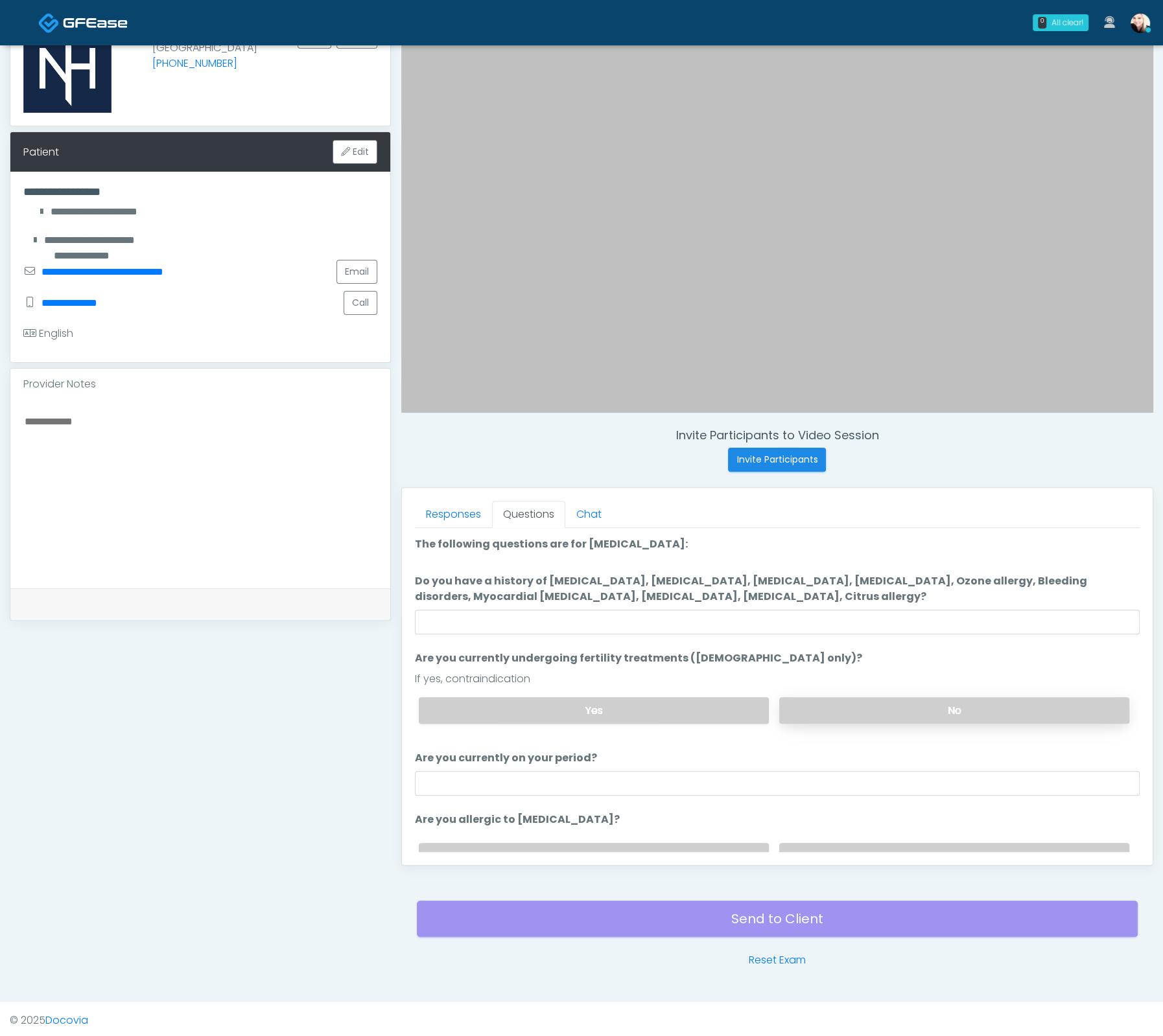
click at [860, 711] on label "No" at bounding box center [954, 710] width 350 height 27
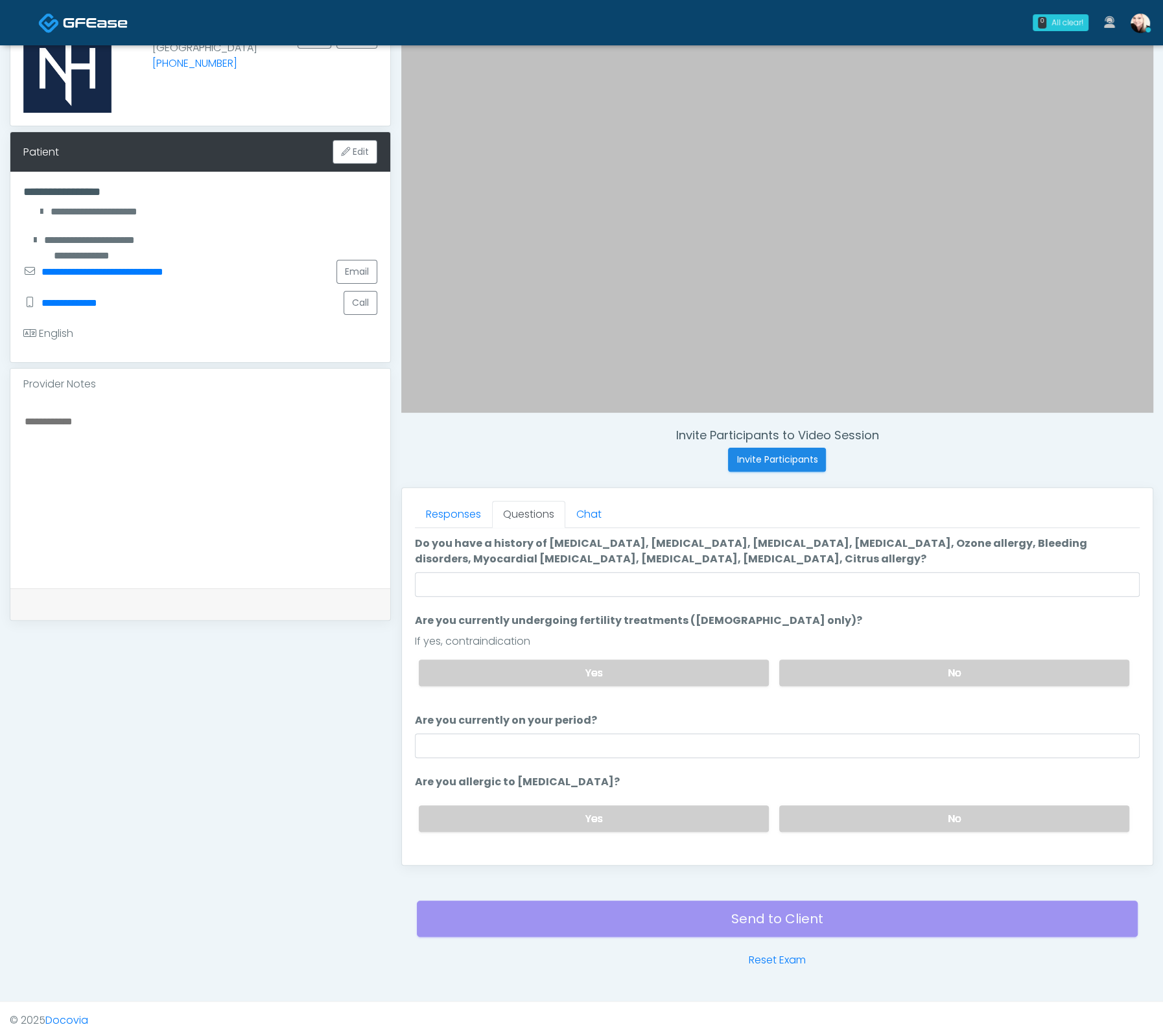
scroll to position [65, 0]
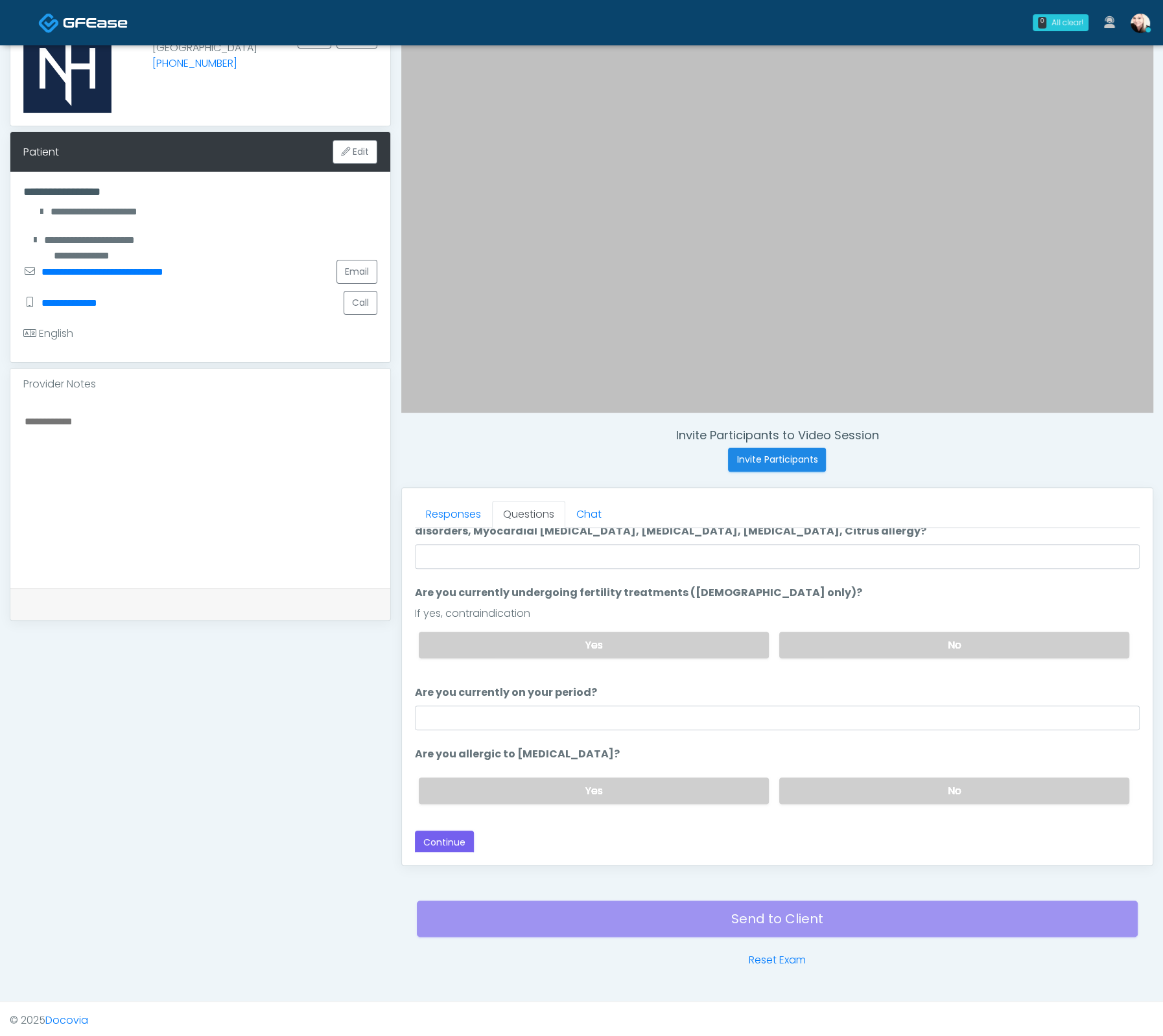
click at [707, 732] on ol "The following questions are for Ozone therapy: The following questions are for …" at bounding box center [777, 643] width 725 height 344
click at [698, 720] on input "Are you currently on your period?" at bounding box center [777, 718] width 725 height 25
type input "***"
click at [886, 795] on label "No" at bounding box center [954, 791] width 350 height 27
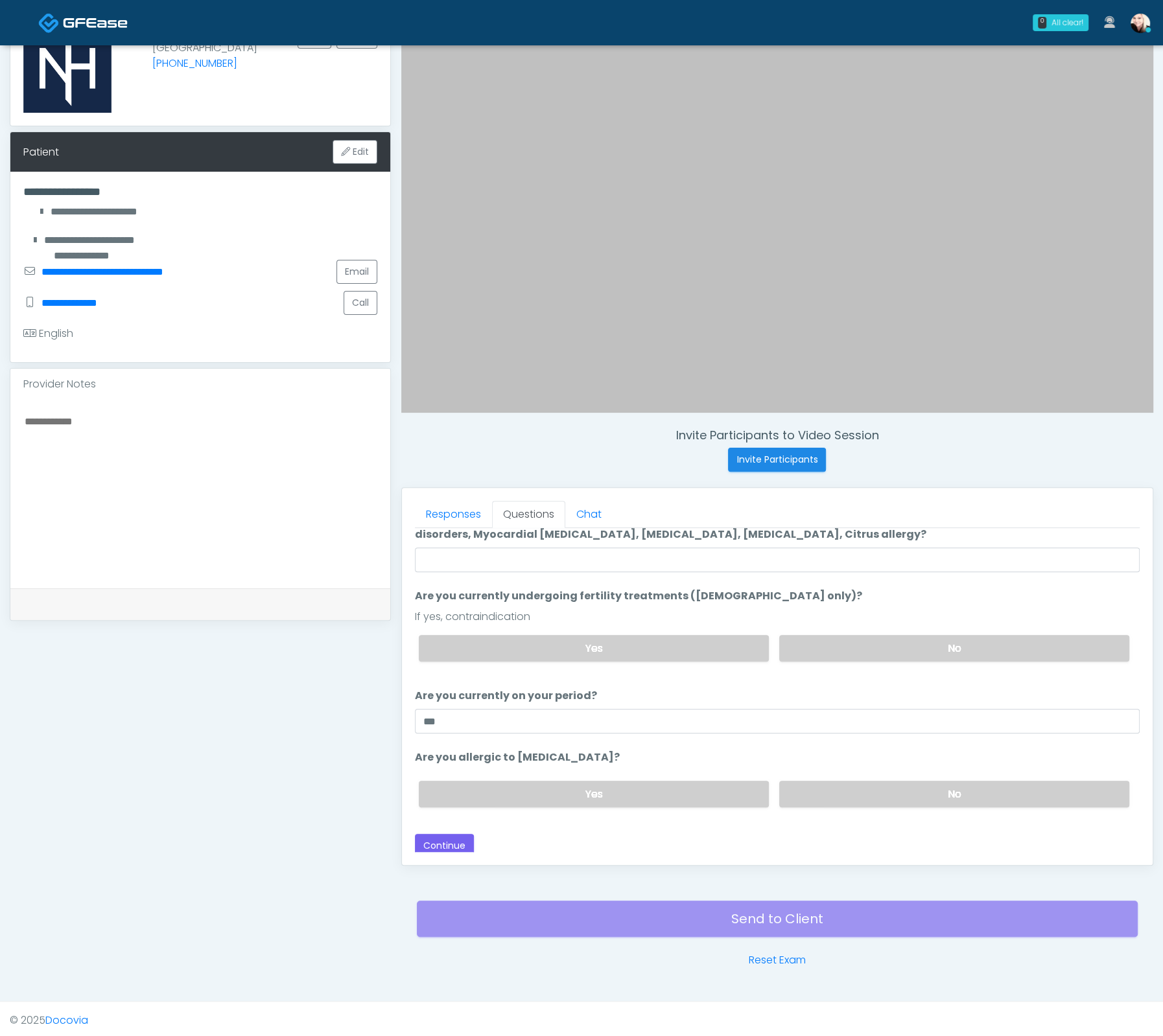
scroll to position [62, 0]
click at [448, 844] on button "Continue" at bounding box center [445, 846] width 59 height 24
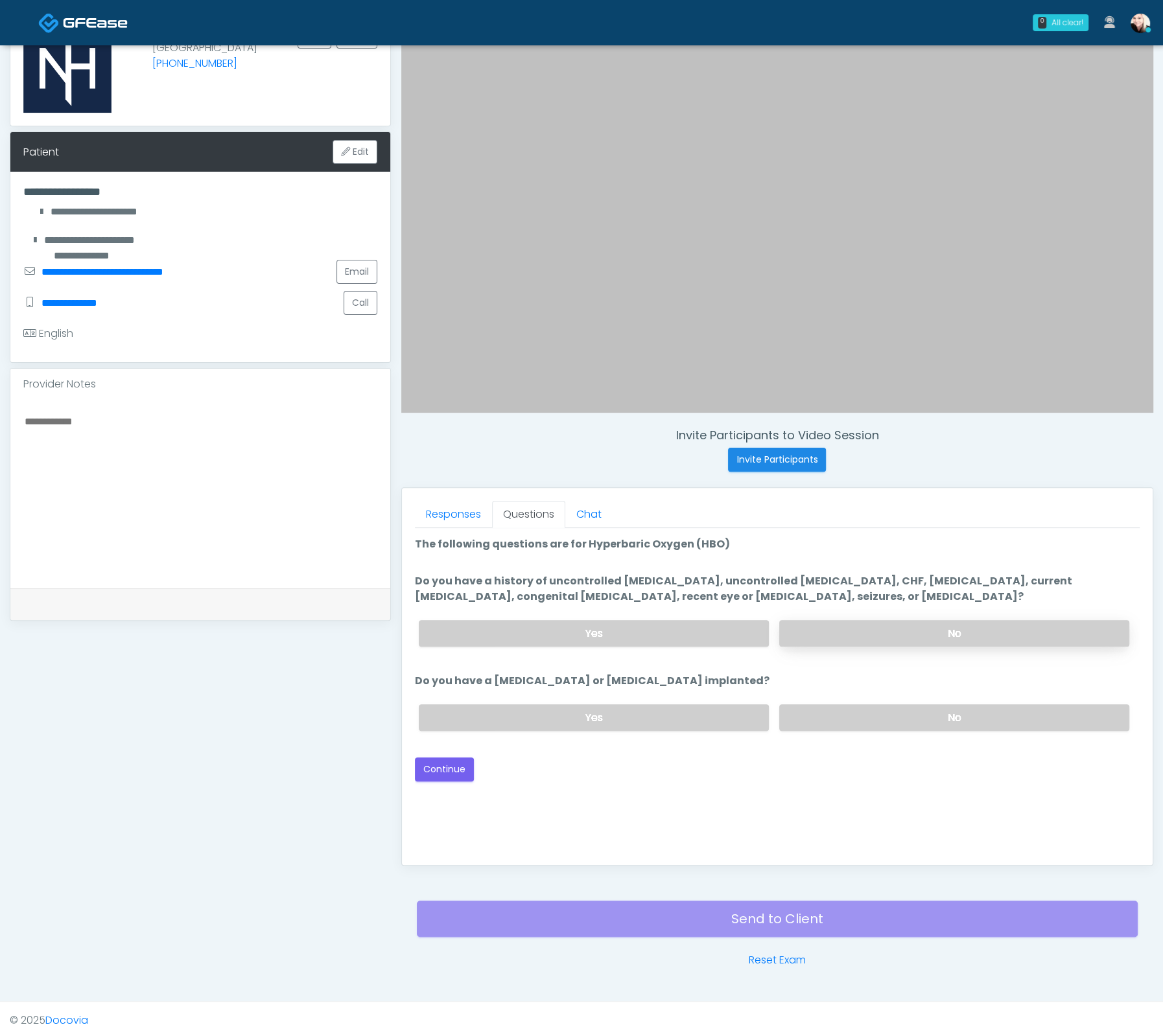
click at [817, 636] on label "No" at bounding box center [954, 633] width 350 height 27
click at [835, 720] on label "No" at bounding box center [954, 718] width 350 height 27
drag, startPoint x: 622, startPoint y: 576, endPoint x: 1032, endPoint y: 591, distance: 410.3
click at [1032, 591] on label "Do you have a history of uncontrolled hypertension, uncontrolled diabetes, CHF,…" at bounding box center [777, 589] width 725 height 31
click at [1040, 585] on label "Do you have a history of uncontrolled hypertension, uncontrolled diabetes, CHF,…" at bounding box center [777, 589] width 725 height 31
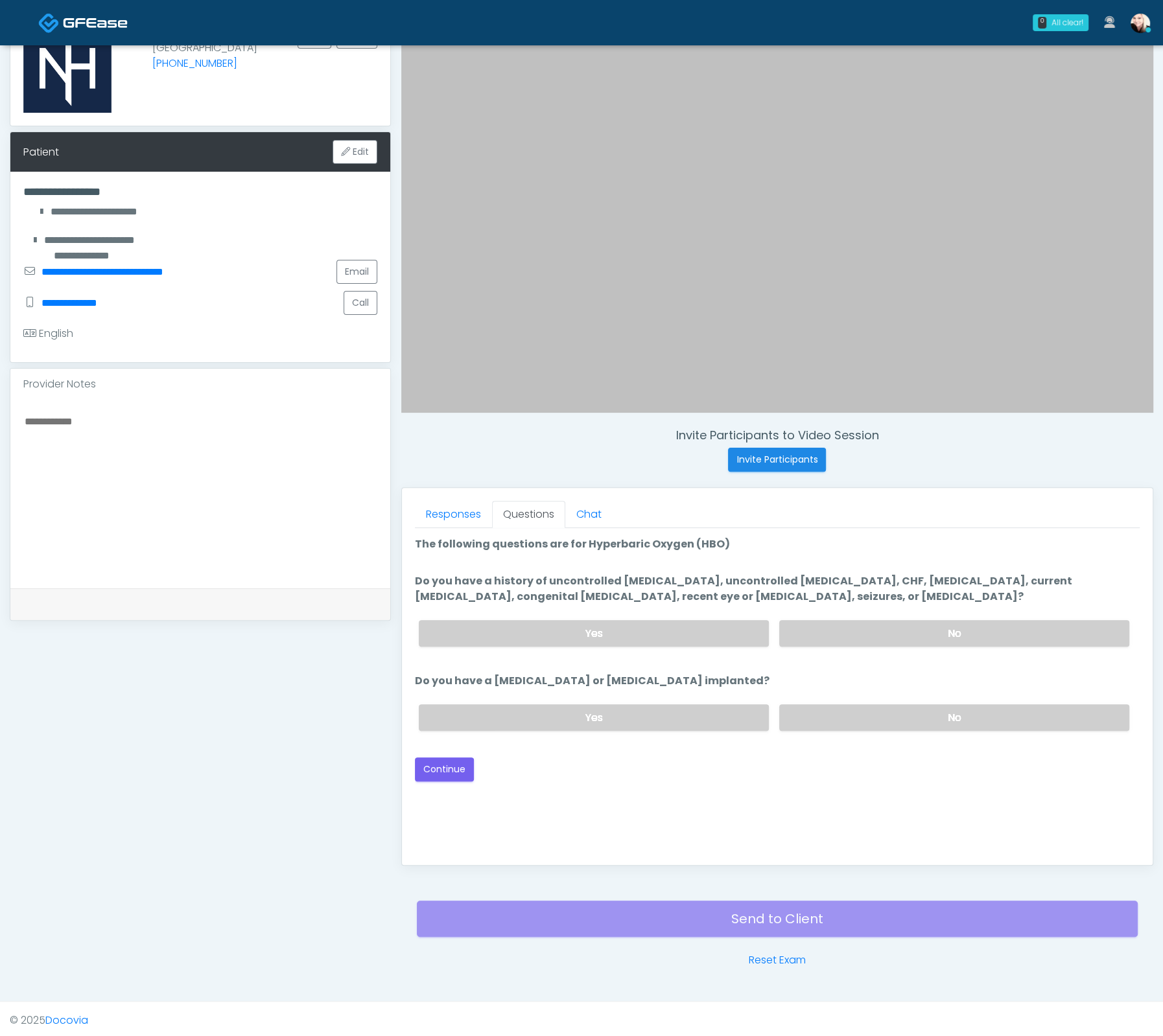
drag, startPoint x: 790, startPoint y: 593, endPoint x: 415, endPoint y: 580, distance: 375.2
click at [415, 580] on label "Do you have a history of uncontrolled hypertension, uncontrolled diabetes, CHF,…" at bounding box center [777, 589] width 725 height 31
click at [416, 580] on label "Do you have a history of uncontrolled hypertension, uncontrolled diabetes, CHF,…" at bounding box center [777, 589] width 725 height 31
drag, startPoint x: 842, startPoint y: 598, endPoint x: 414, endPoint y: 585, distance: 428.2
click at [414, 585] on div "Responses Questions Chat Good Faith Exam Script Good Faith Exam Script INTRODUC…" at bounding box center [777, 676] width 751 height 377
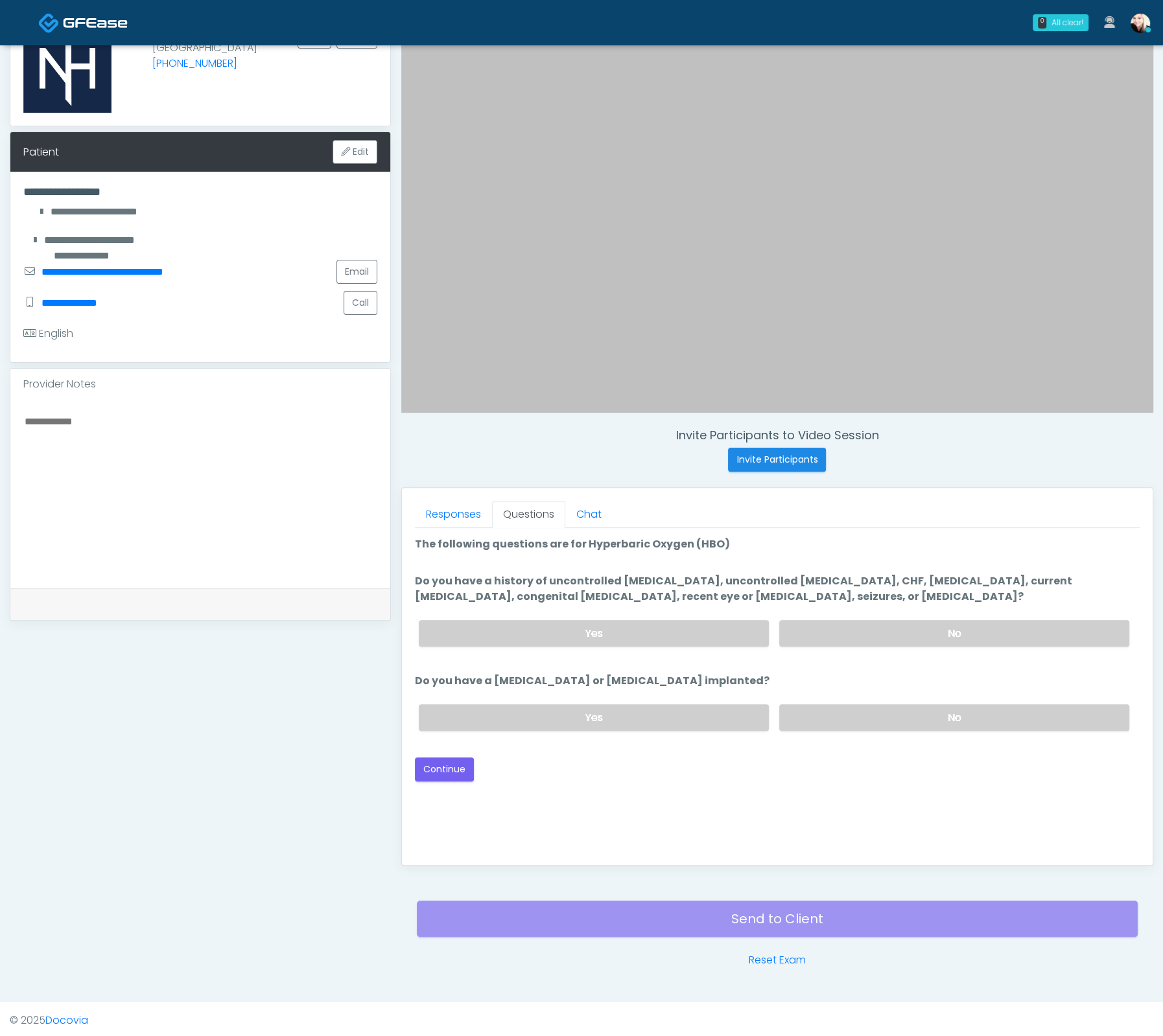
click at [796, 679] on li "Do you have a pacemaker or defibrillator implanted? Do you have a pacemaker or …" at bounding box center [777, 707] width 725 height 68
drag, startPoint x: 891, startPoint y: 594, endPoint x: 419, endPoint y: 584, distance: 472.1
click at [419, 584] on label "Do you have a history of uncontrolled hypertension, uncontrolled diabetes, CHF,…" at bounding box center [777, 589] width 725 height 31
click at [632, 587] on label "Do you have a history of uncontrolled hypertension, uncontrolled diabetes, CHF,…" at bounding box center [777, 589] width 725 height 31
drag, startPoint x: 492, startPoint y: 682, endPoint x: 716, endPoint y: 676, distance: 224.1
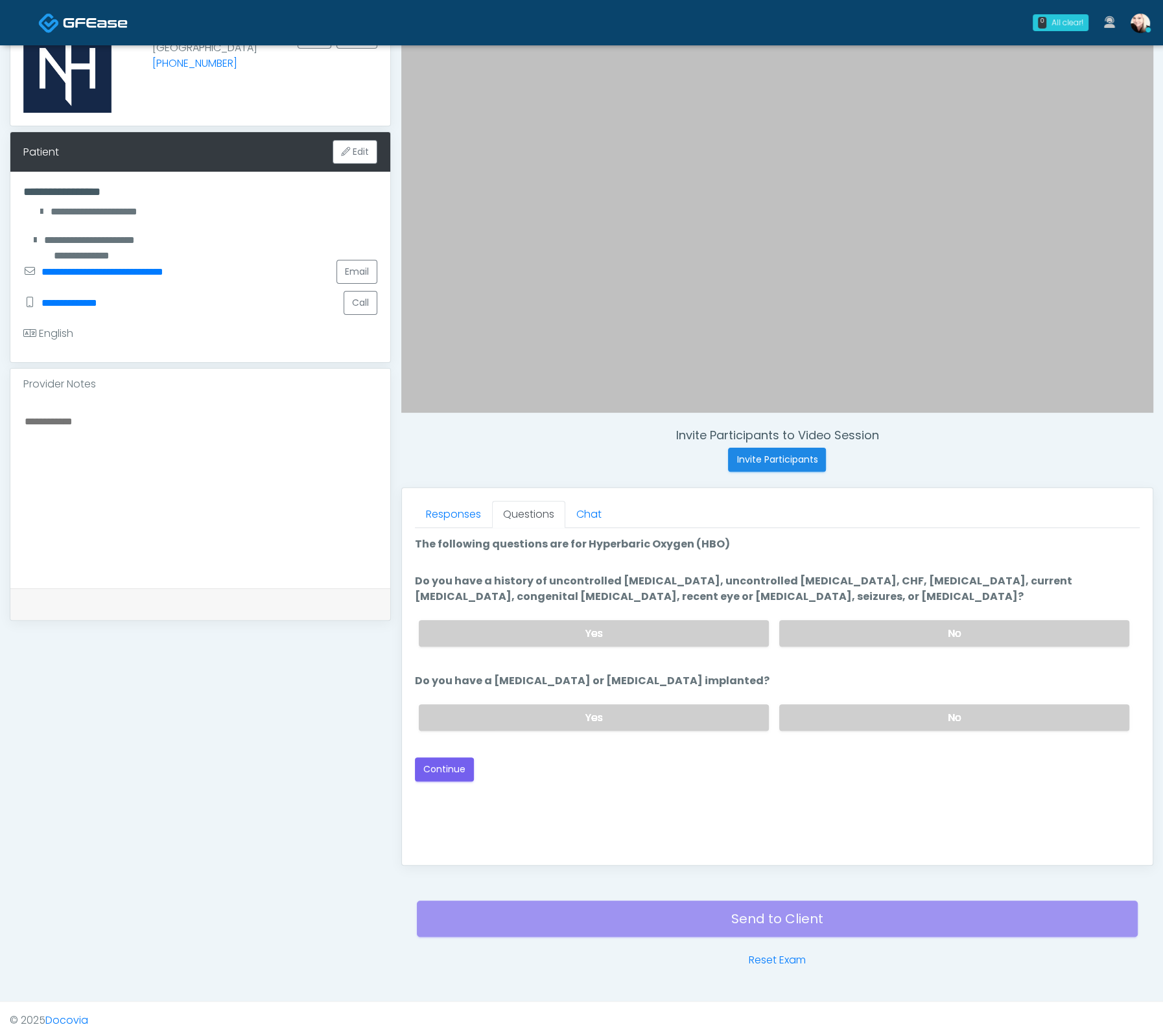
click at [697, 676] on li "Do you have a pacemaker or defibrillator implanted? Do you have a pacemaker or …" at bounding box center [777, 707] width 725 height 68
click at [436, 766] on button "Continue" at bounding box center [445, 769] width 59 height 24
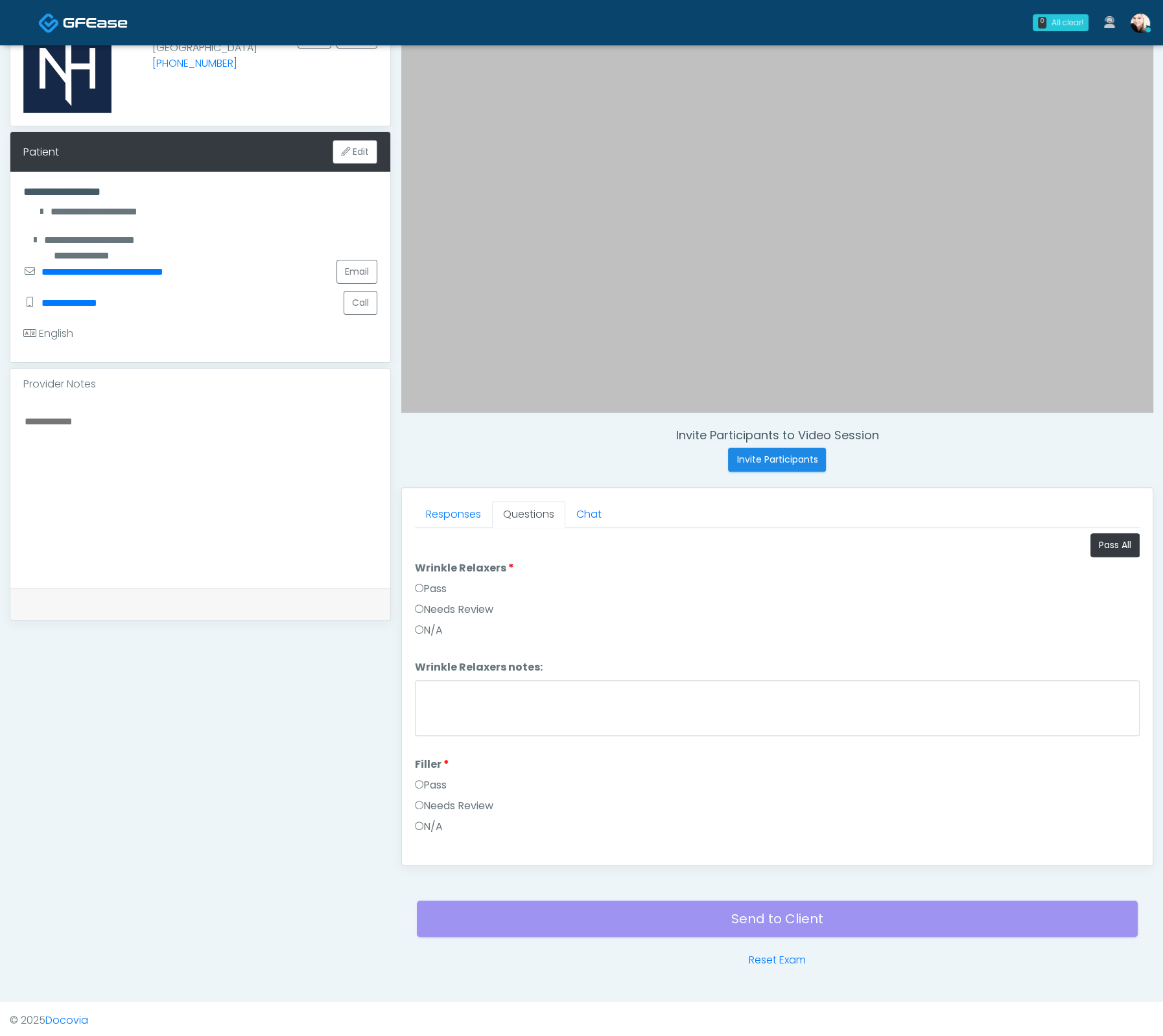
click at [424, 779] on label "Pass" at bounding box center [431, 786] width 32 height 16
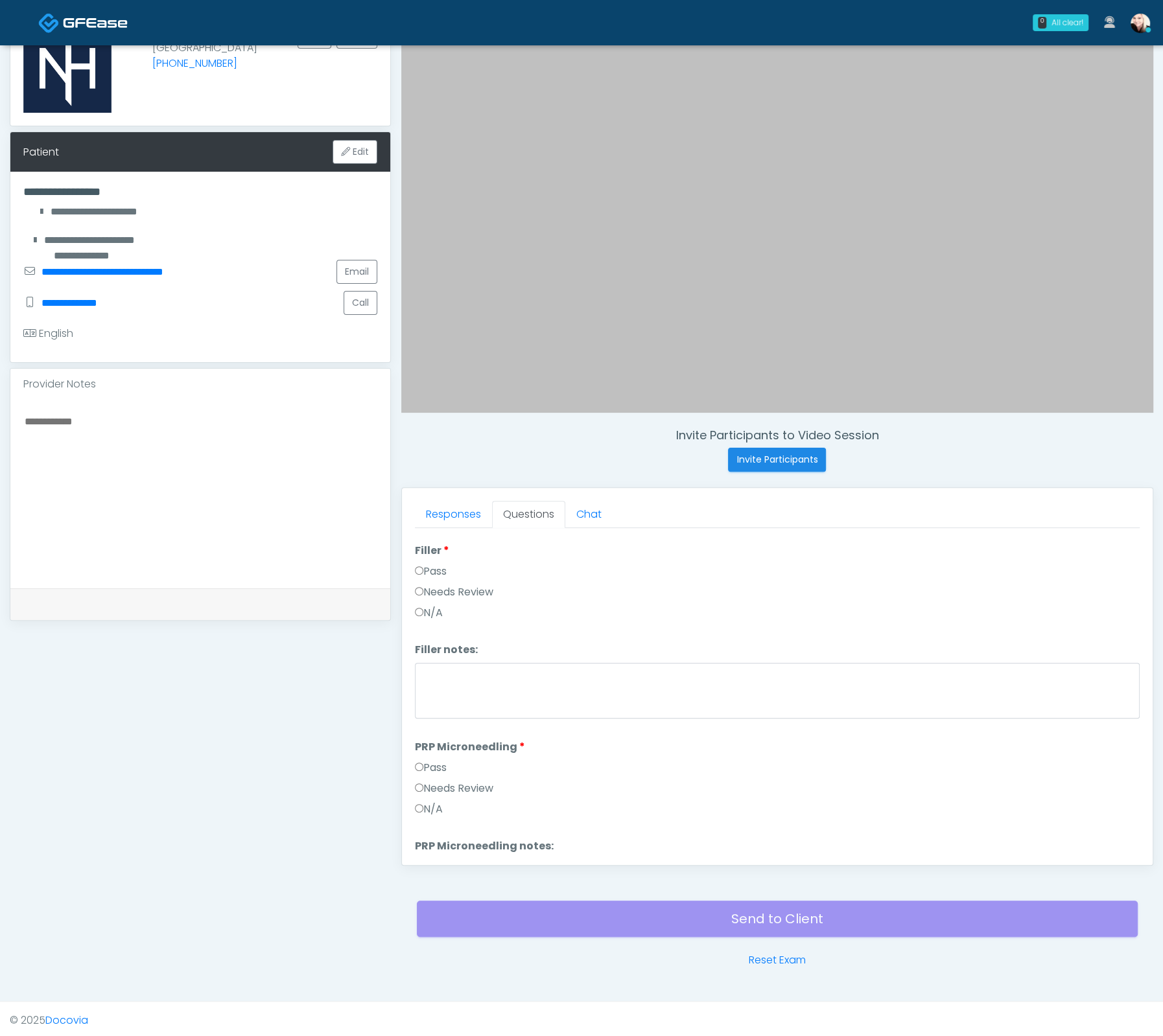
drag, startPoint x: 426, startPoint y: 760, endPoint x: 436, endPoint y: 764, distance: 10.8
click at [426, 760] on label "Pass" at bounding box center [431, 768] width 32 height 16
drag, startPoint x: 422, startPoint y: 775, endPoint x: 435, endPoint y: 777, distance: 13.2
click at [422, 779] on label "Pass" at bounding box center [431, 787] width 32 height 16
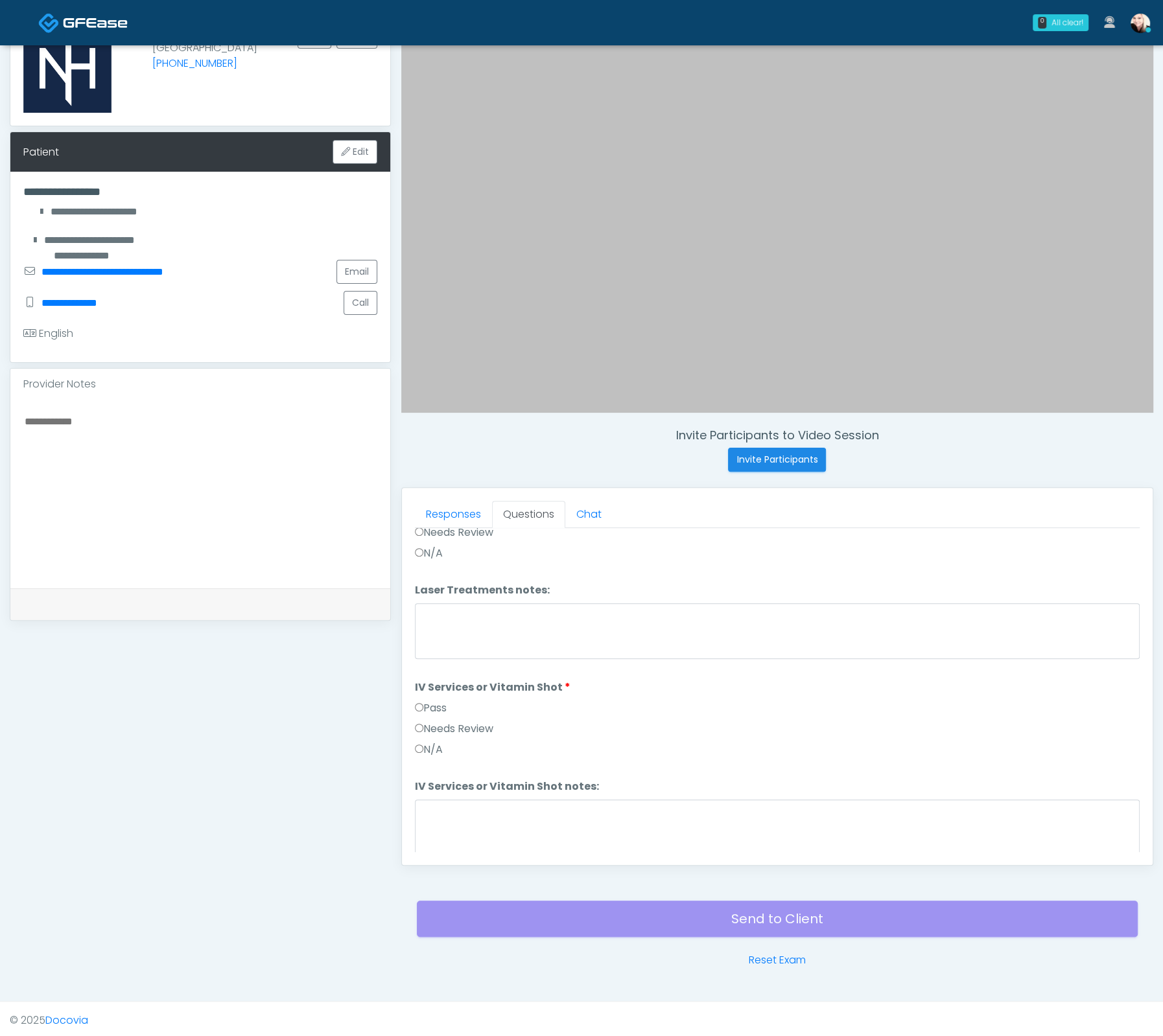
scroll to position [749, 0]
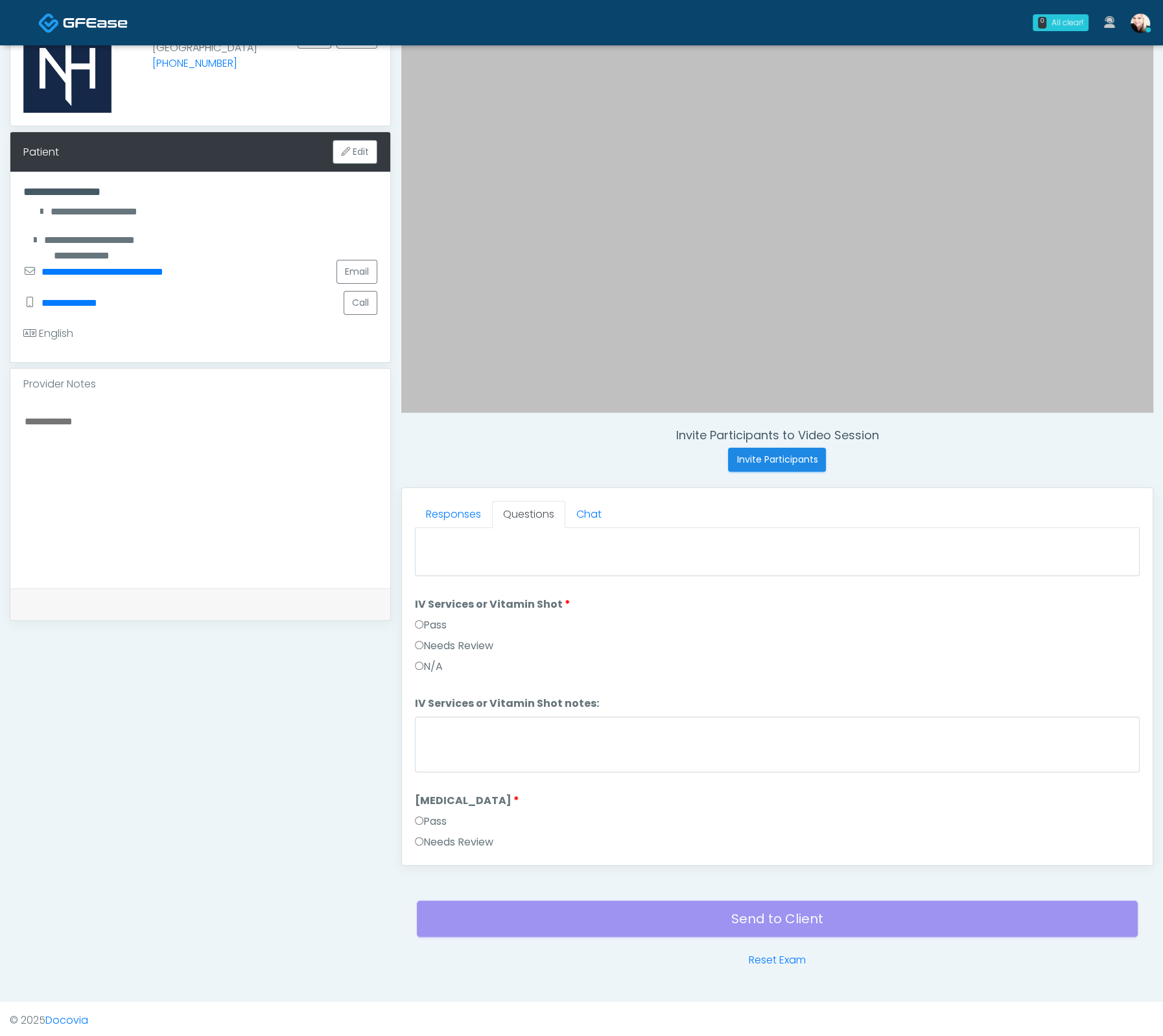
click at [425, 619] on label "Pass" at bounding box center [431, 625] width 32 height 16
click at [436, 811] on label "Pass" at bounding box center [431, 819] width 32 height 16
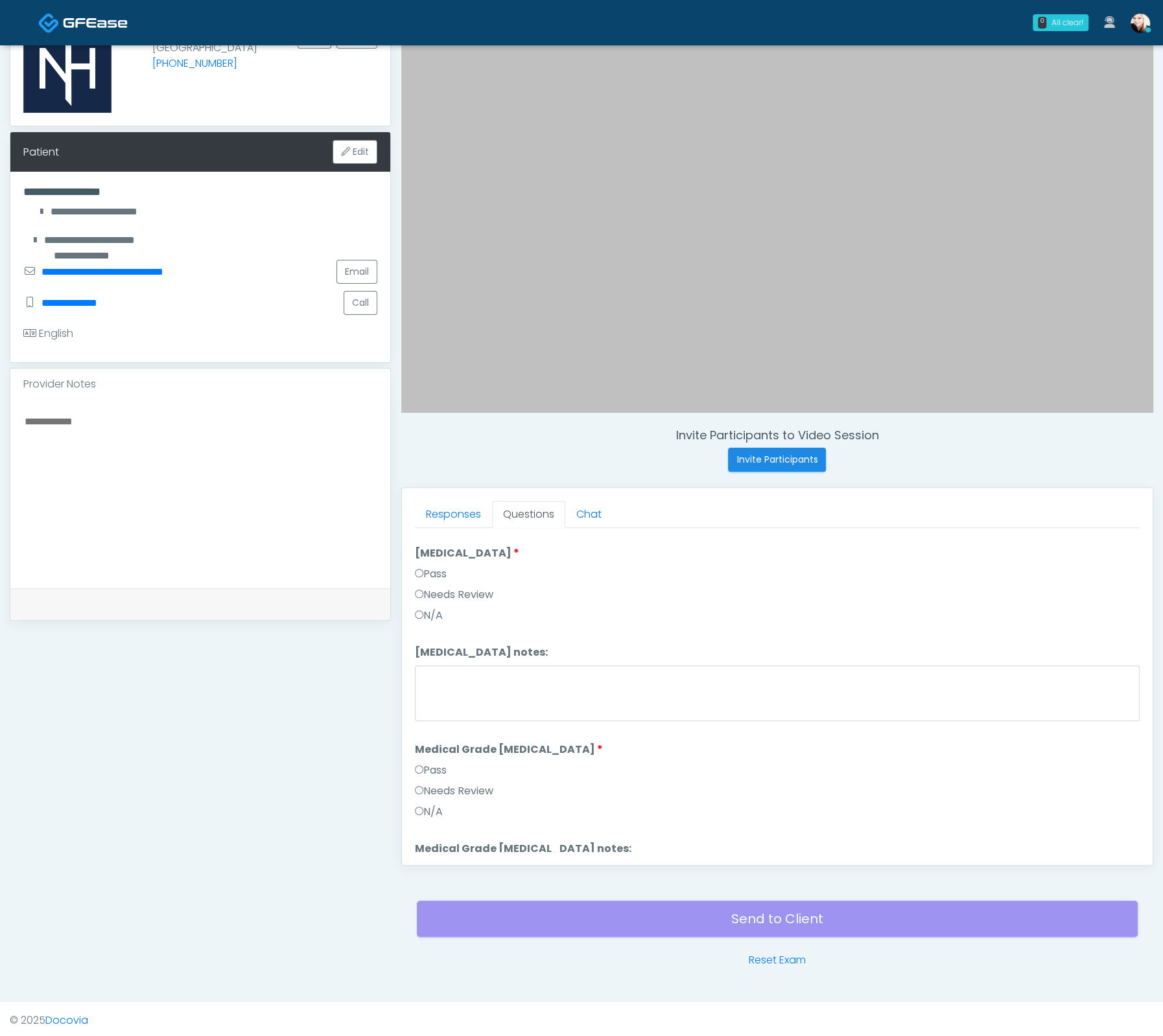
click at [425, 763] on label "Pass" at bounding box center [431, 770] width 32 height 16
click at [427, 760] on label "Pass" at bounding box center [431, 764] width 32 height 16
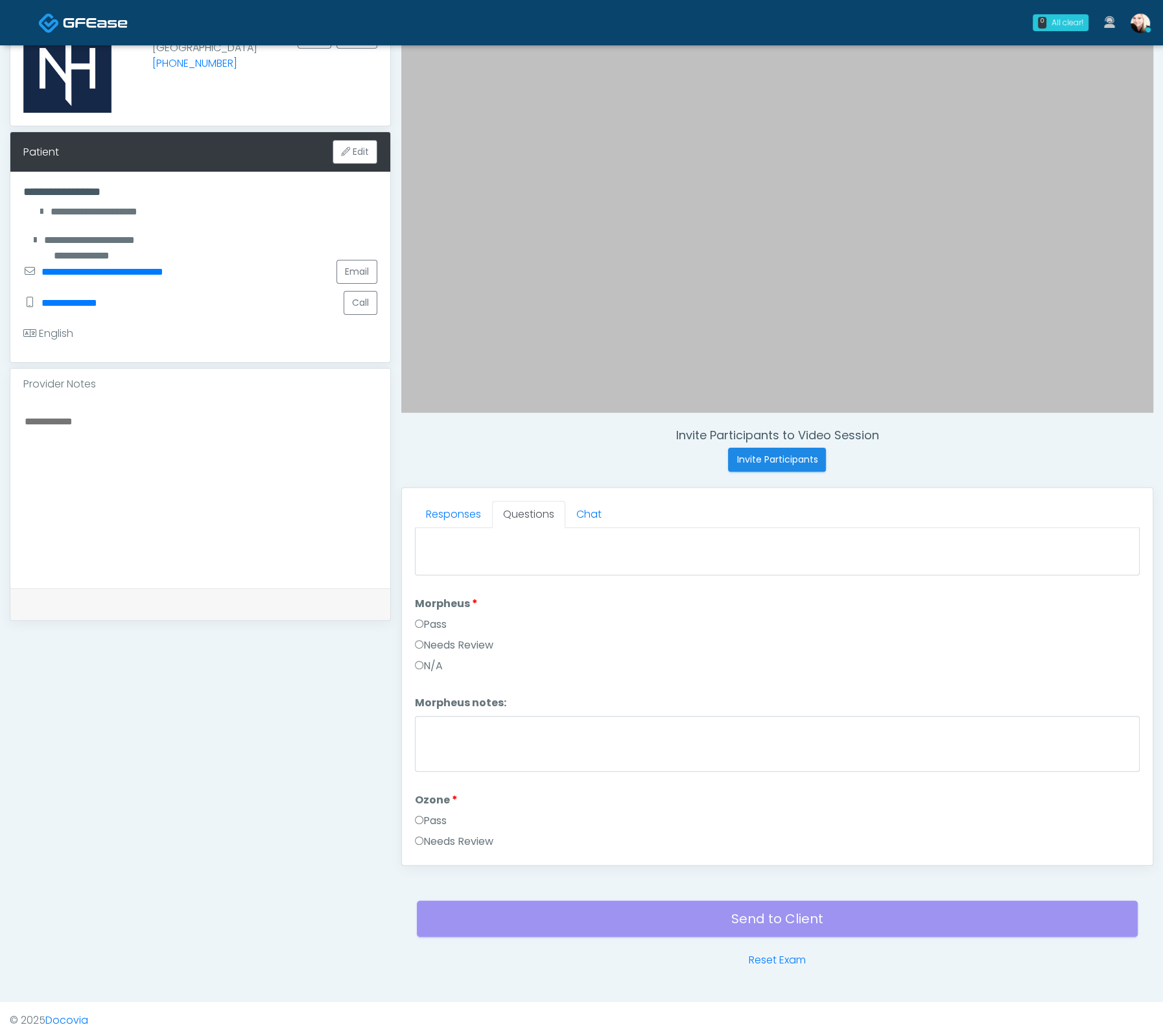
scroll to position [1342, 0]
click at [423, 812] on label "Pass" at bounding box center [431, 818] width 32 height 16
click at [431, 746] on div "Pass" at bounding box center [777, 749] width 725 height 21
click at [440, 759] on label "Needs Review" at bounding box center [454, 766] width 78 height 16
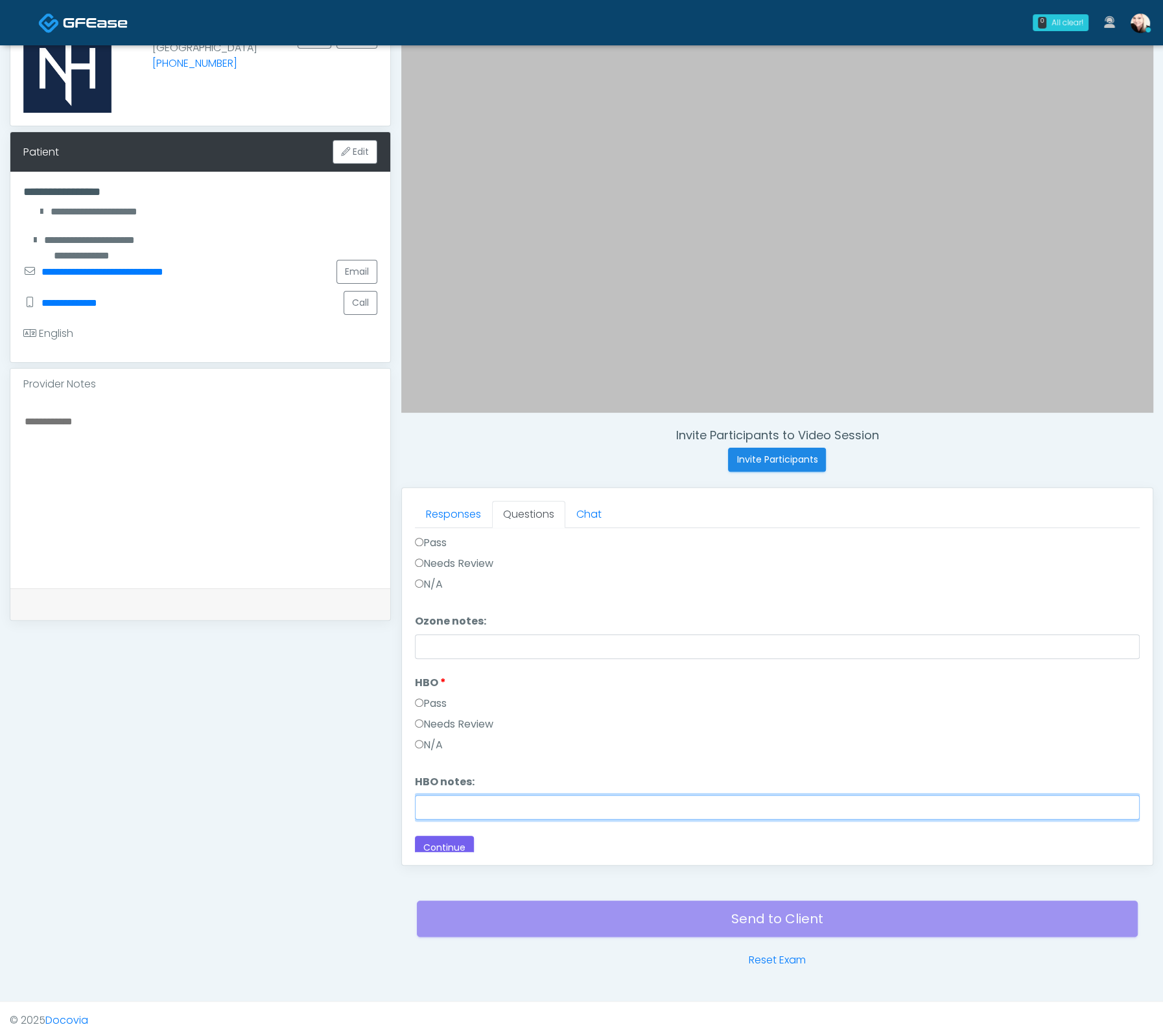
click at [453, 800] on input "HBO notes:" at bounding box center [777, 808] width 725 height 25
type input "**********"
click at [611, 717] on div "Needs Review" at bounding box center [777, 727] width 725 height 21
click at [447, 844] on button "Continue" at bounding box center [445, 848] width 59 height 24
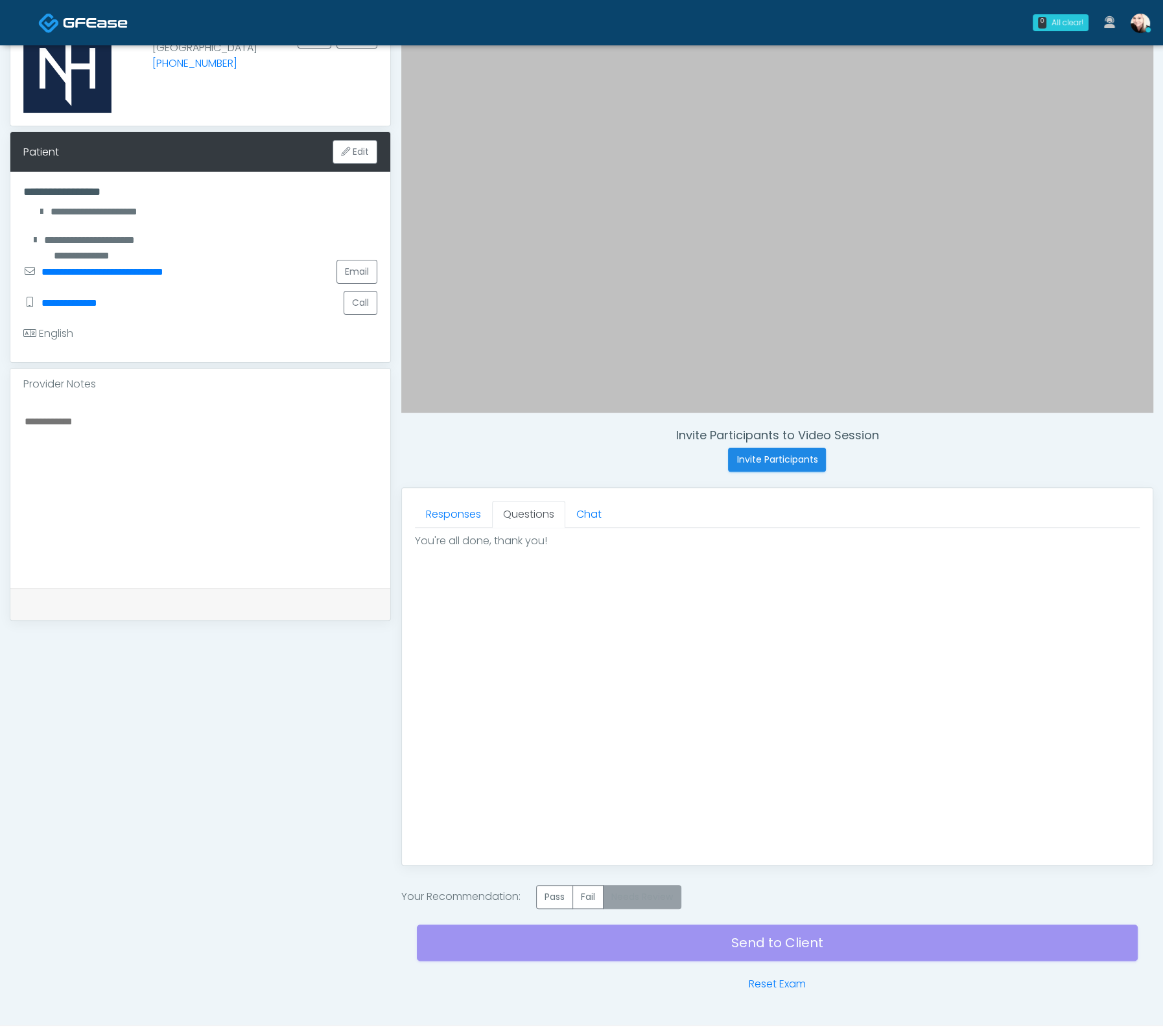
click at [643, 897] on label "Needs Review" at bounding box center [642, 897] width 78 height 24
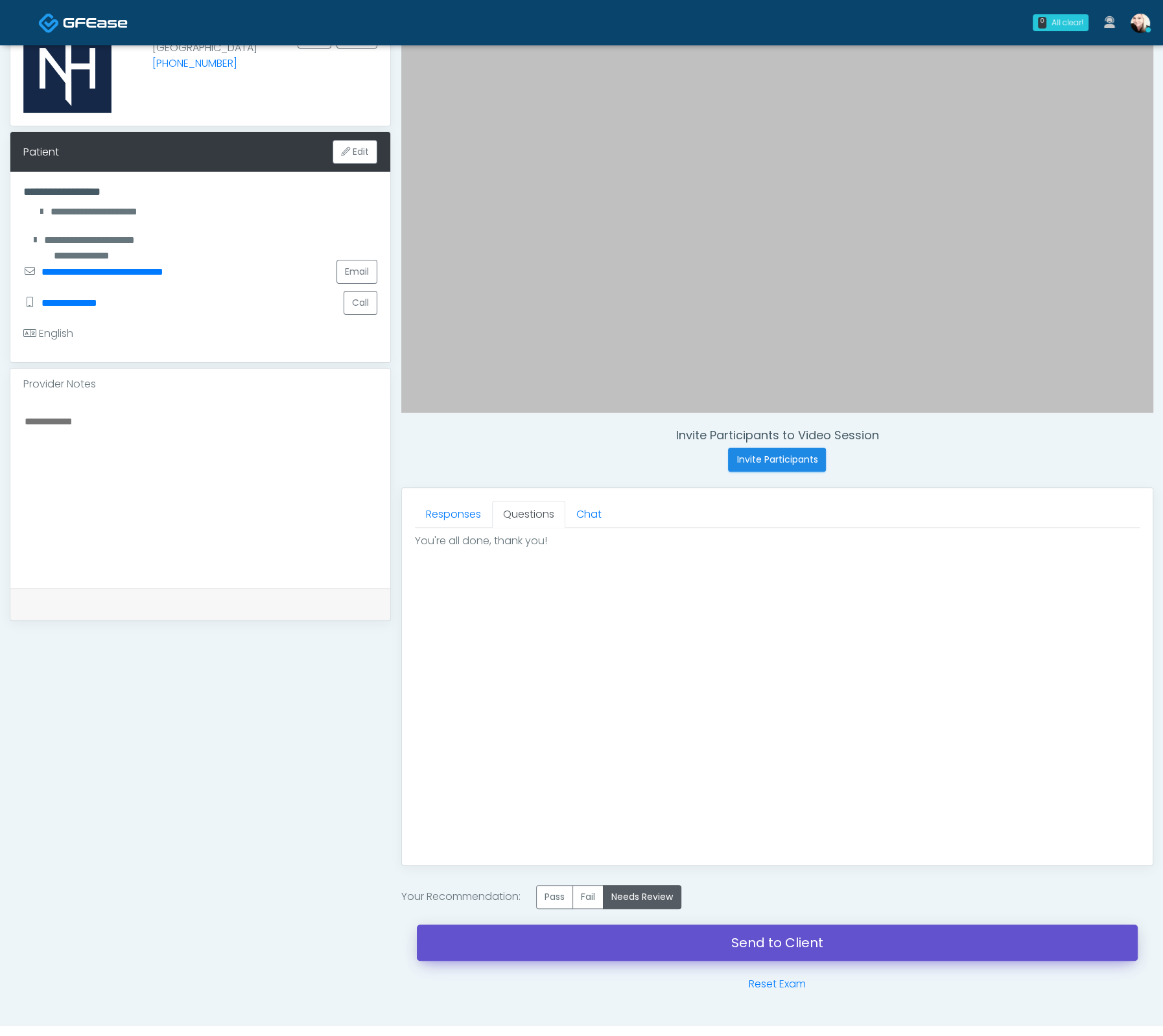
click at [698, 941] on link "Send to Client" at bounding box center [777, 943] width 720 height 36
click at [735, 925] on link "Send to Client" at bounding box center [777, 943] width 720 height 36
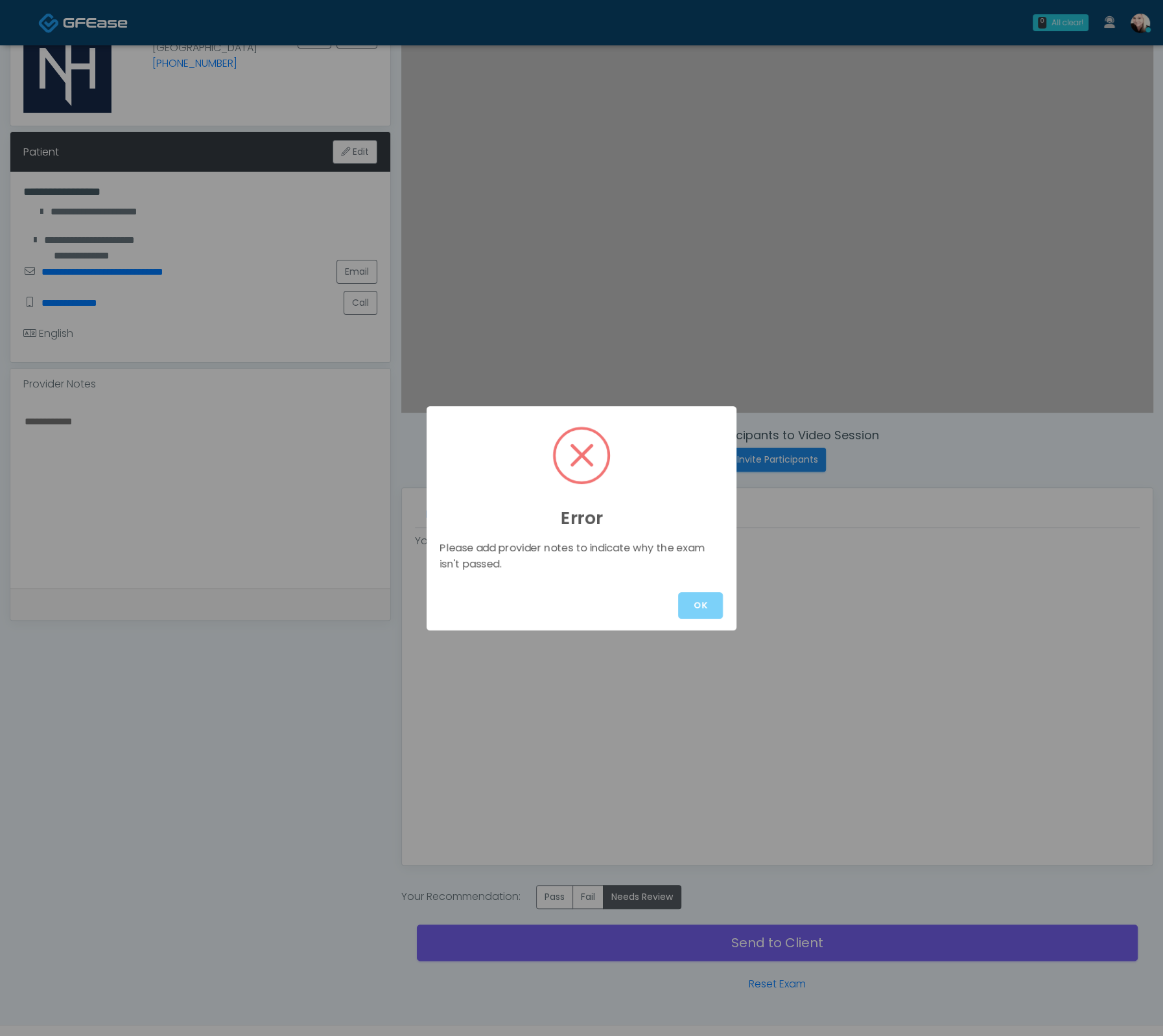
click at [708, 619] on div "OK" at bounding box center [582, 605] width 310 height 50
click at [709, 613] on button "OK" at bounding box center [700, 605] width 45 height 27
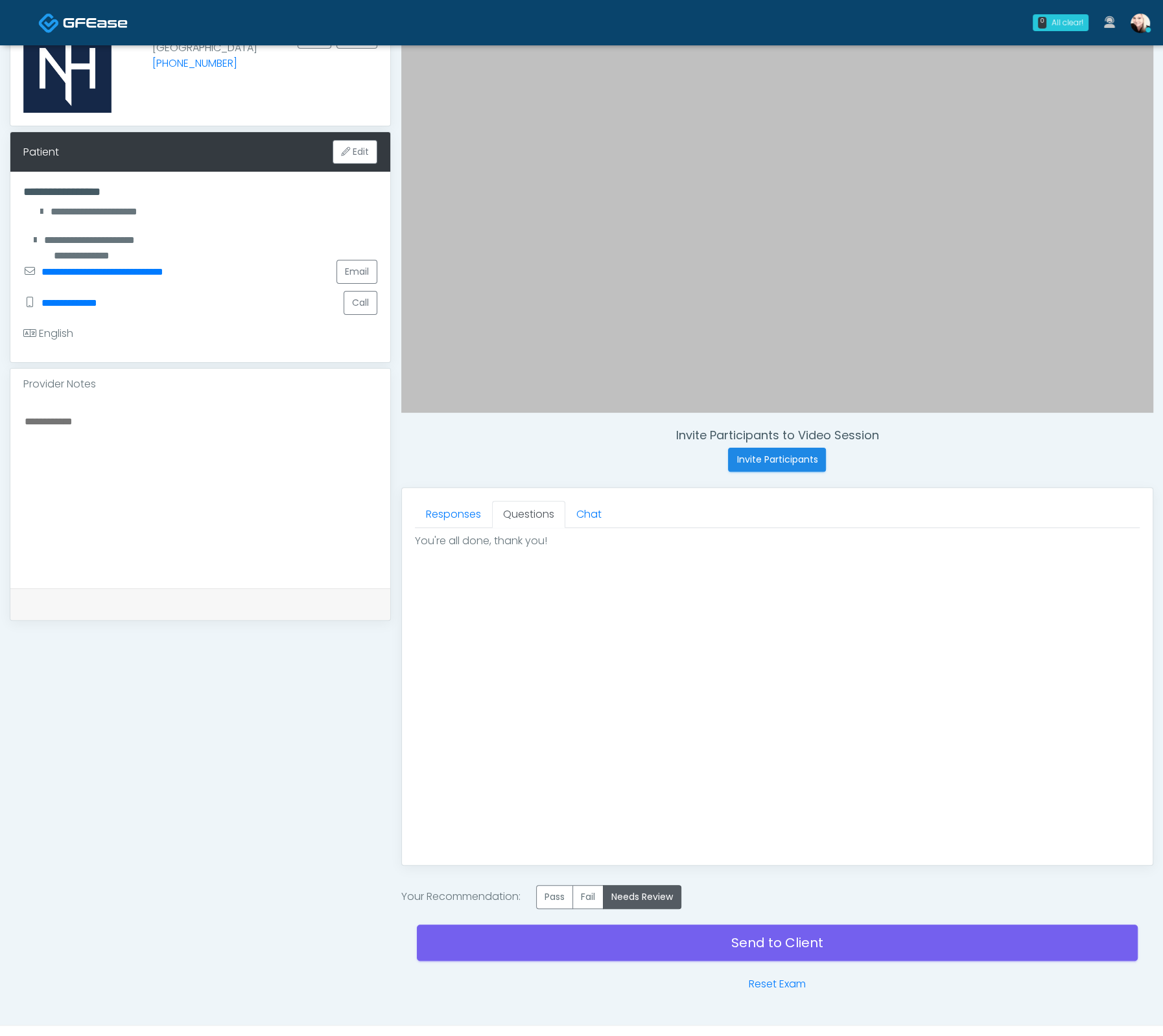
click at [172, 454] on textarea at bounding box center [200, 492] width 354 height 158
type textarea "*"
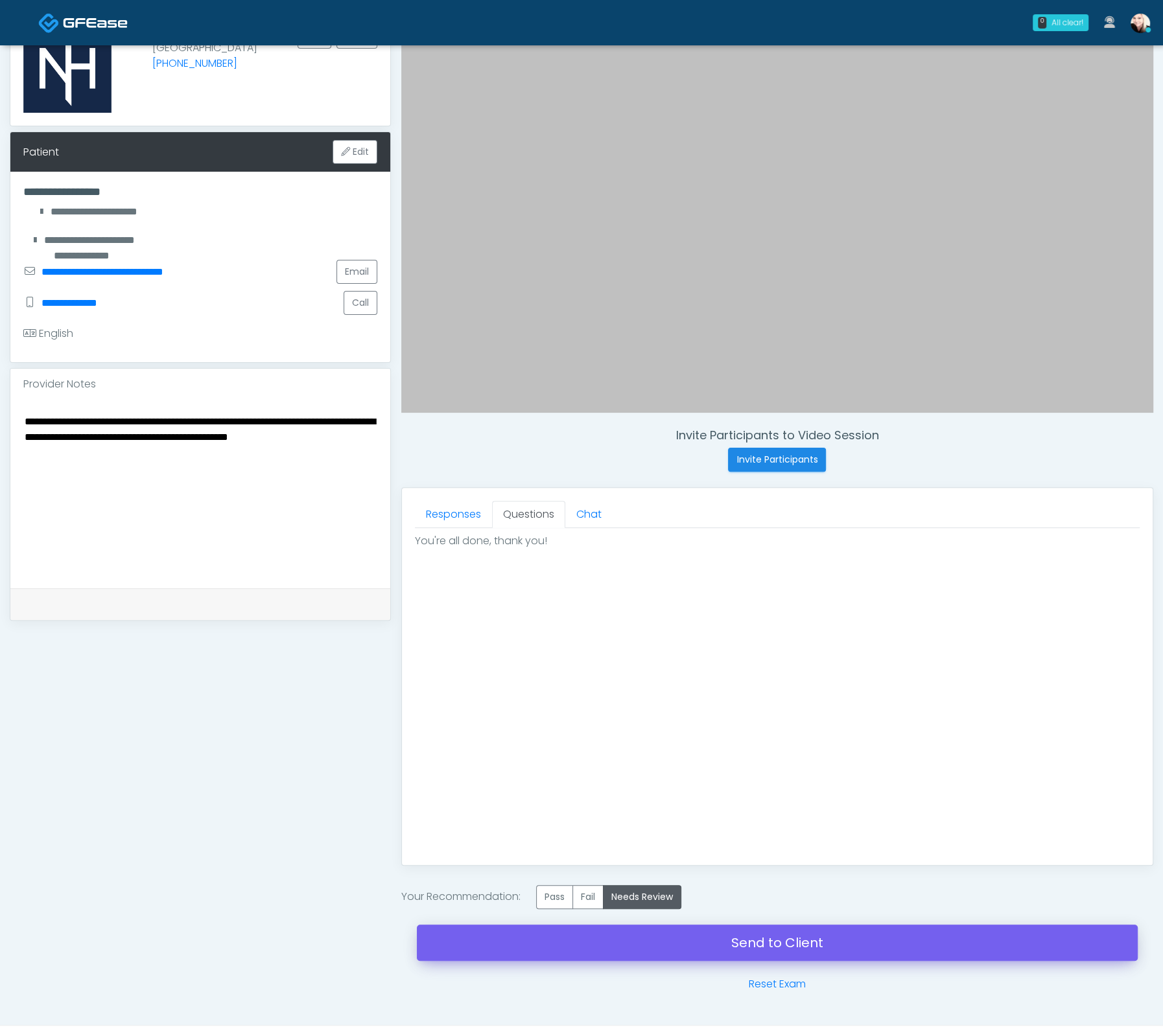
type textarea "**********"
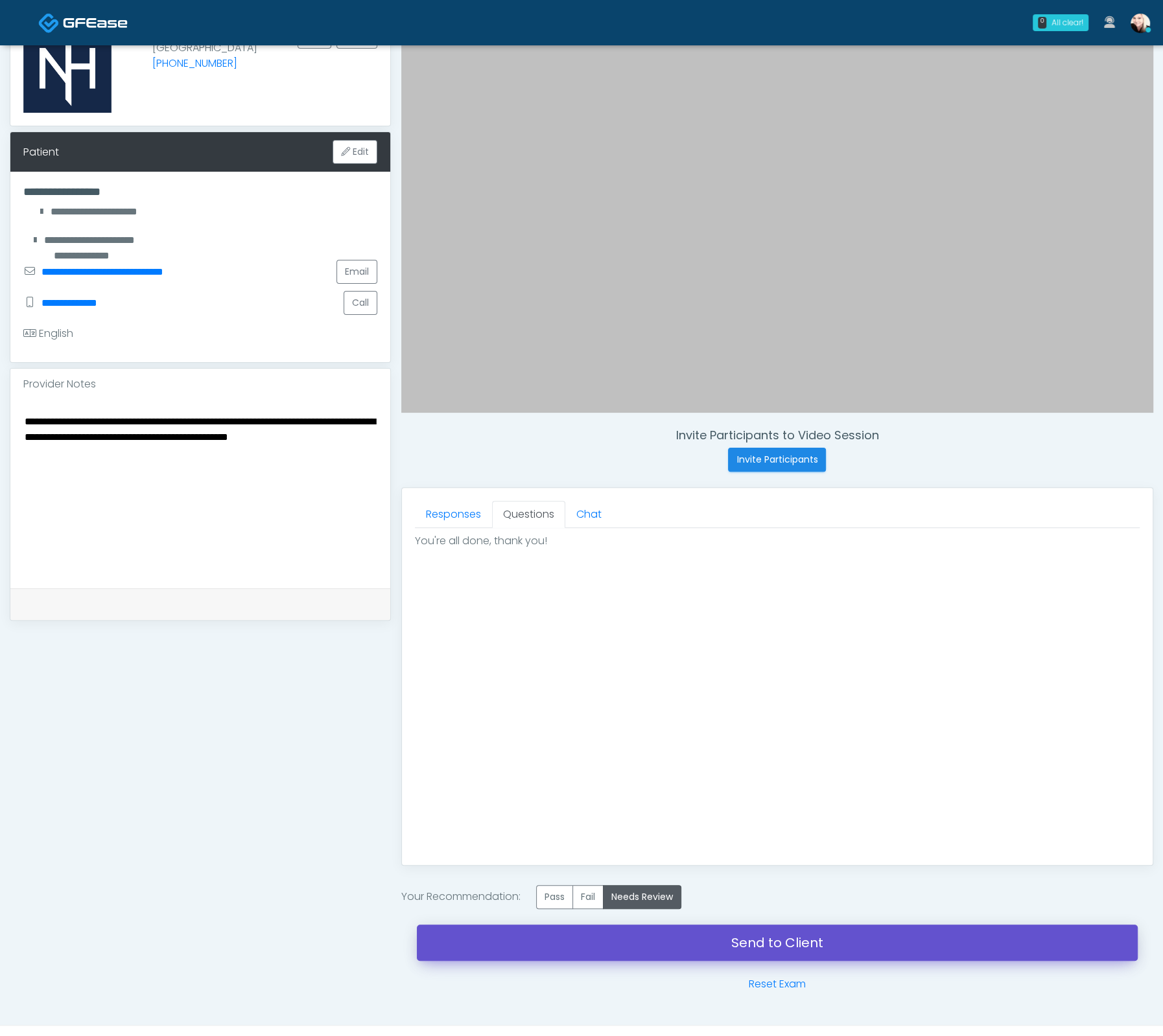
click at [827, 939] on link "Send to Client" at bounding box center [777, 943] width 720 height 36
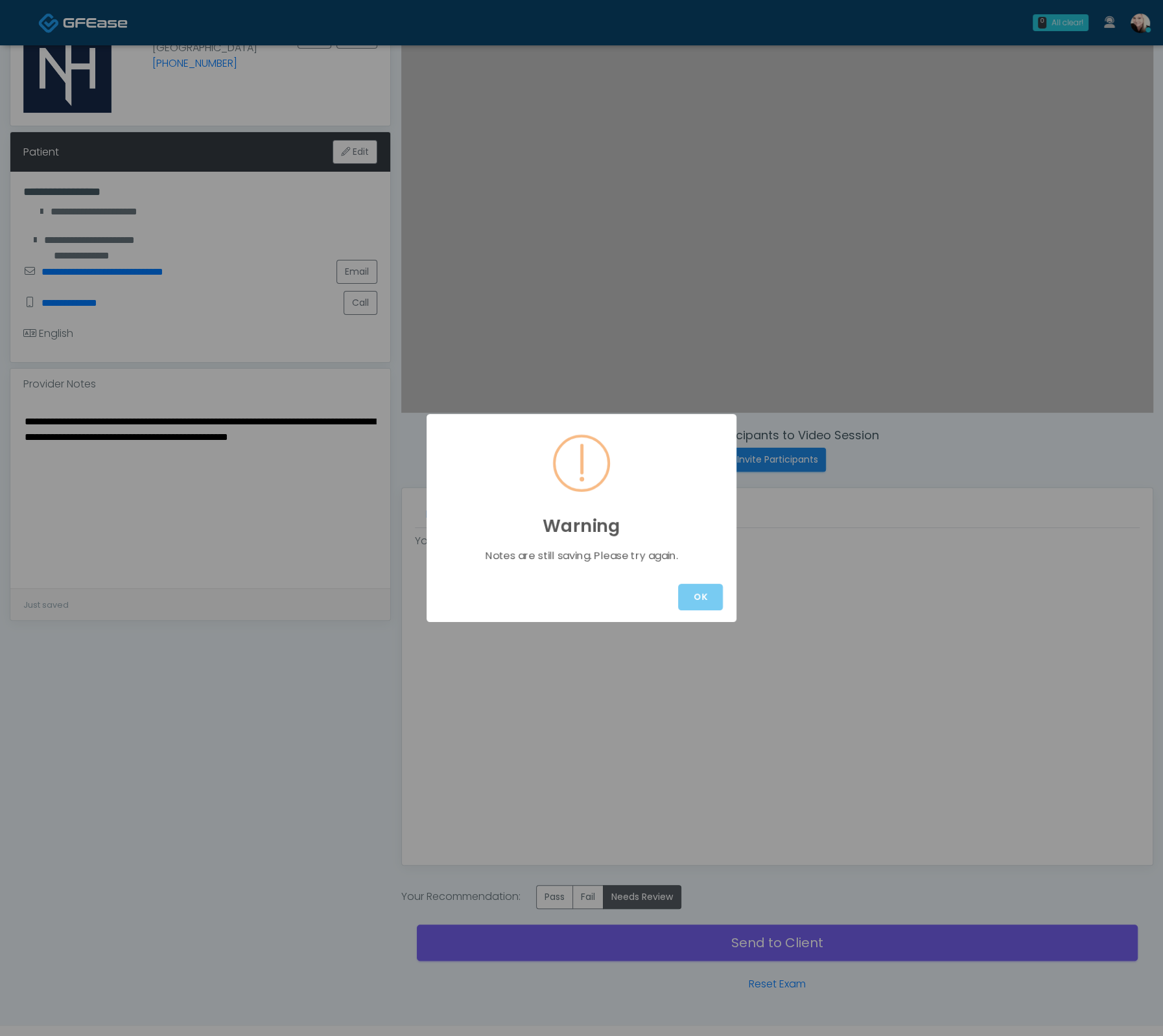
click at [712, 586] on button "OK" at bounding box center [700, 597] width 45 height 27
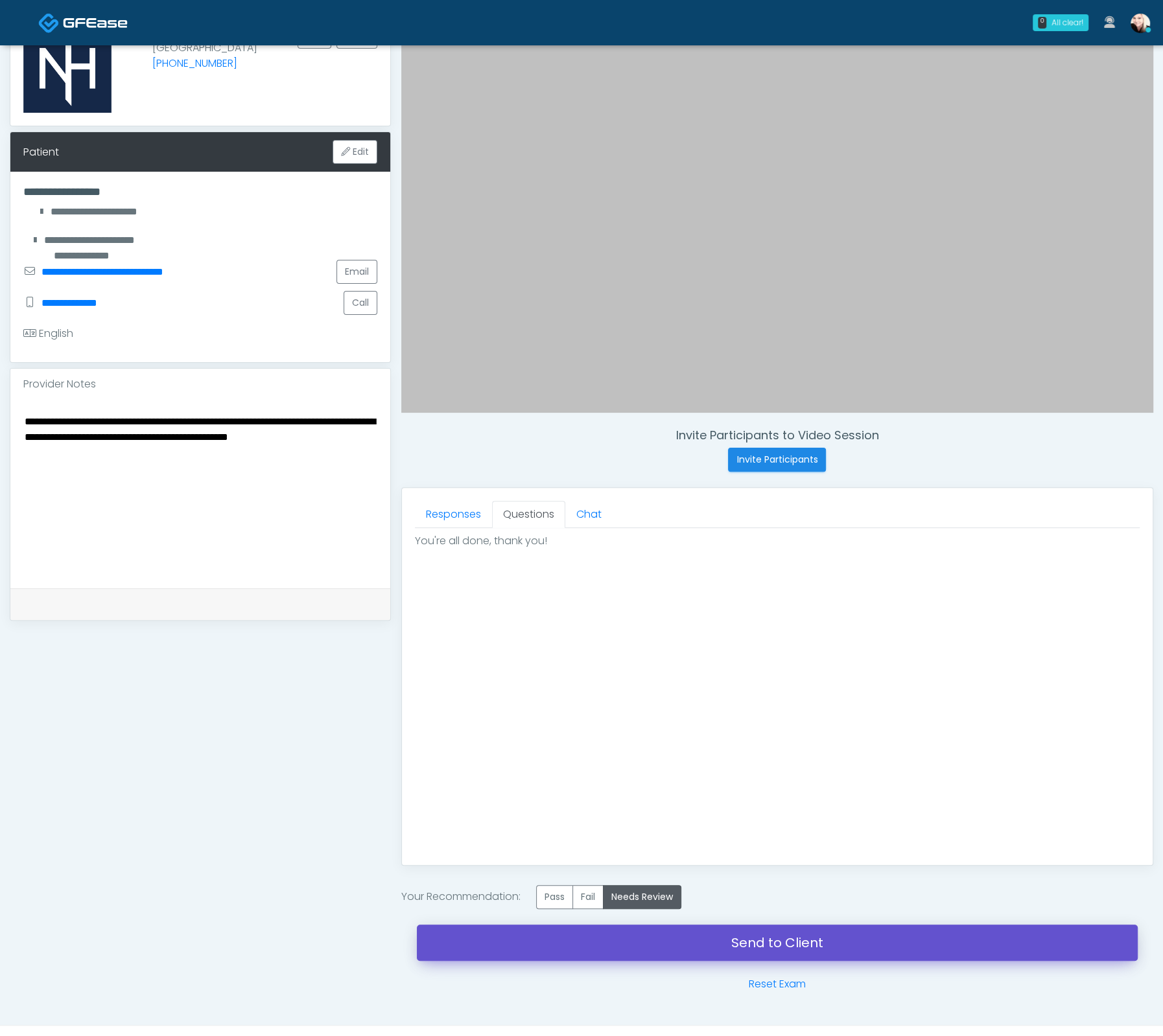
click at [779, 929] on link "Send to Client" at bounding box center [777, 943] width 720 height 36
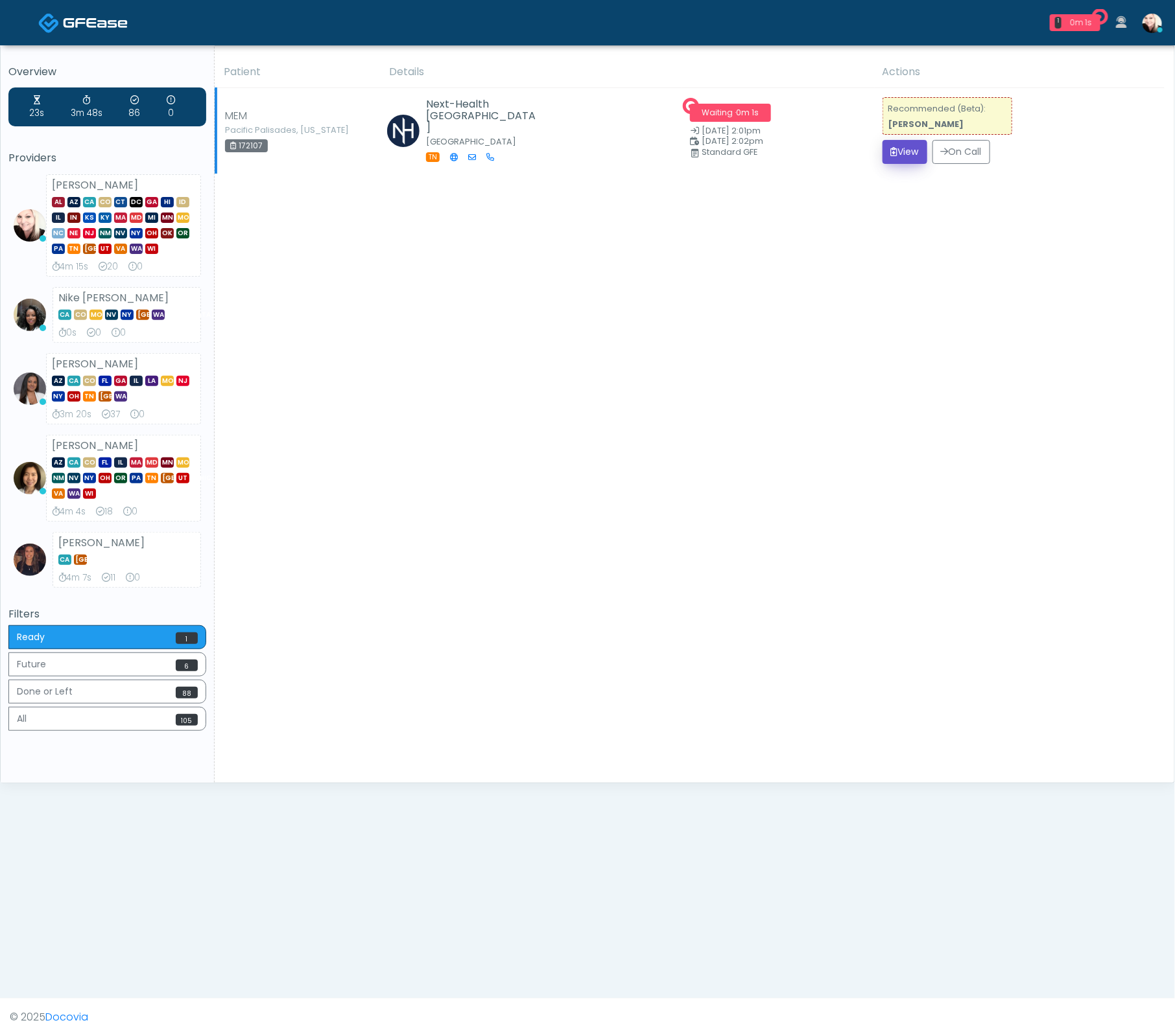
click at [902, 154] on button "View" at bounding box center [905, 152] width 45 height 24
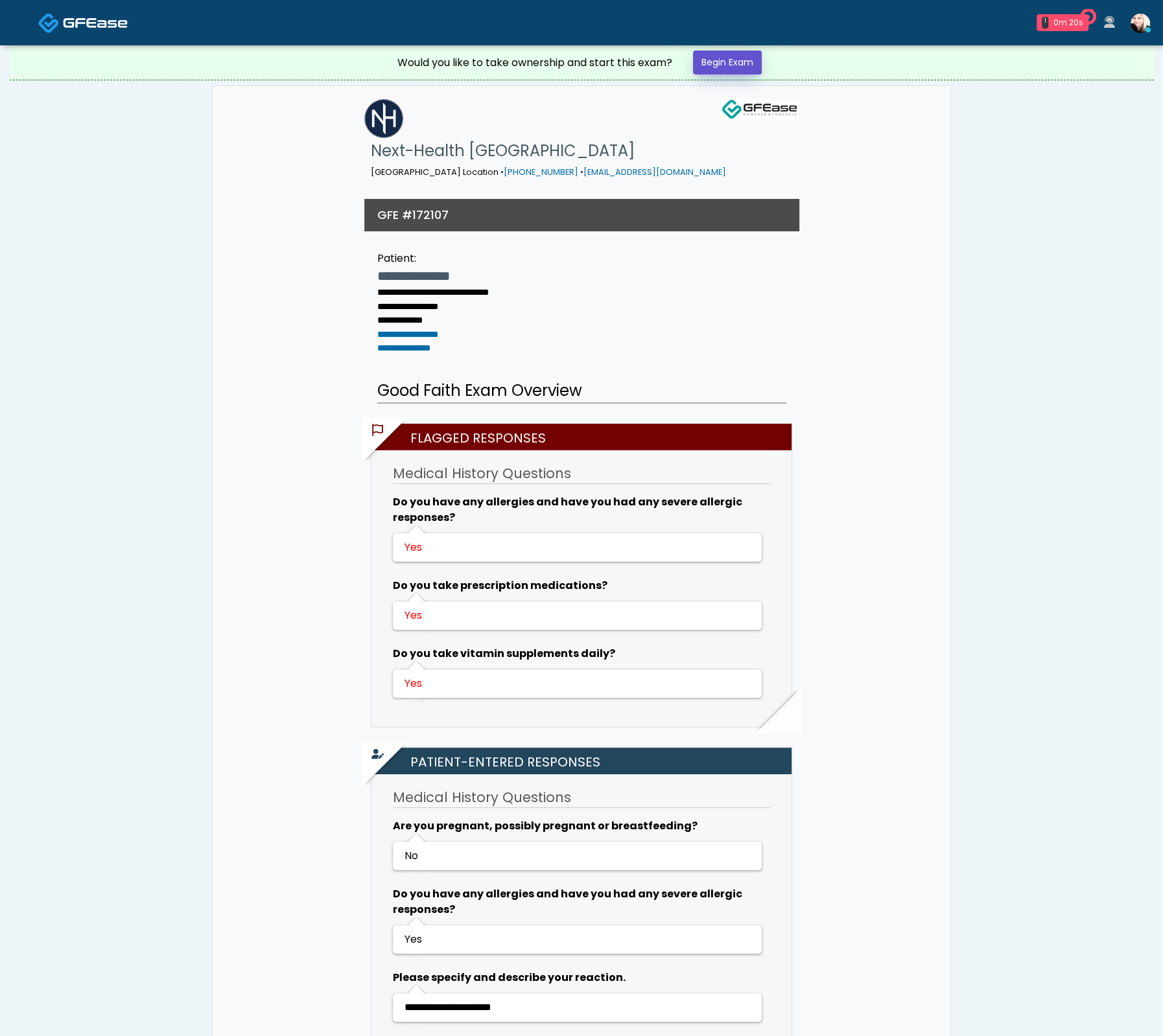
click at [753, 64] on link "Begin Exam" at bounding box center [727, 62] width 69 height 24
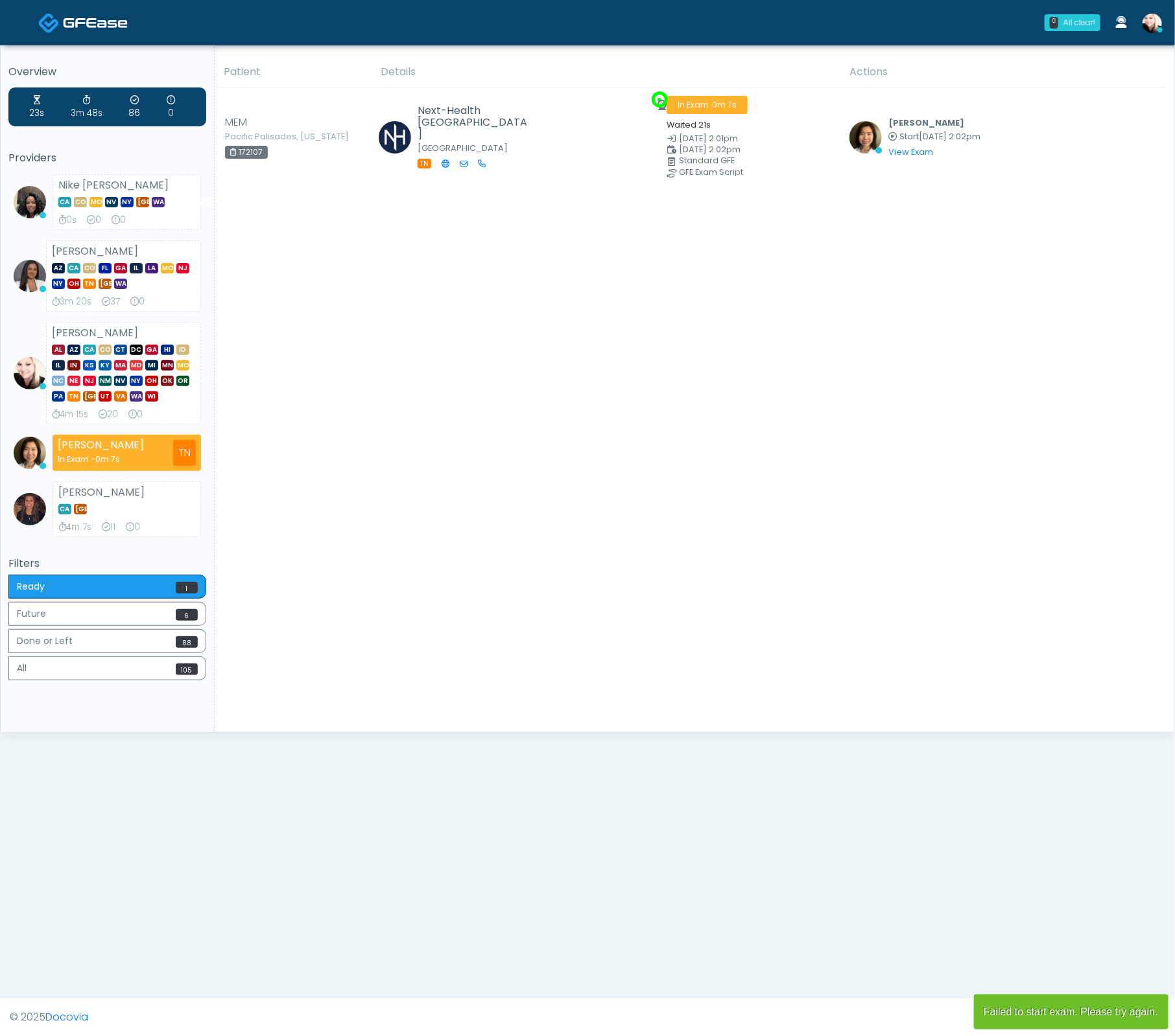
click at [854, 239] on div "Patient Details Actions" at bounding box center [690, 394] width 950 height 676
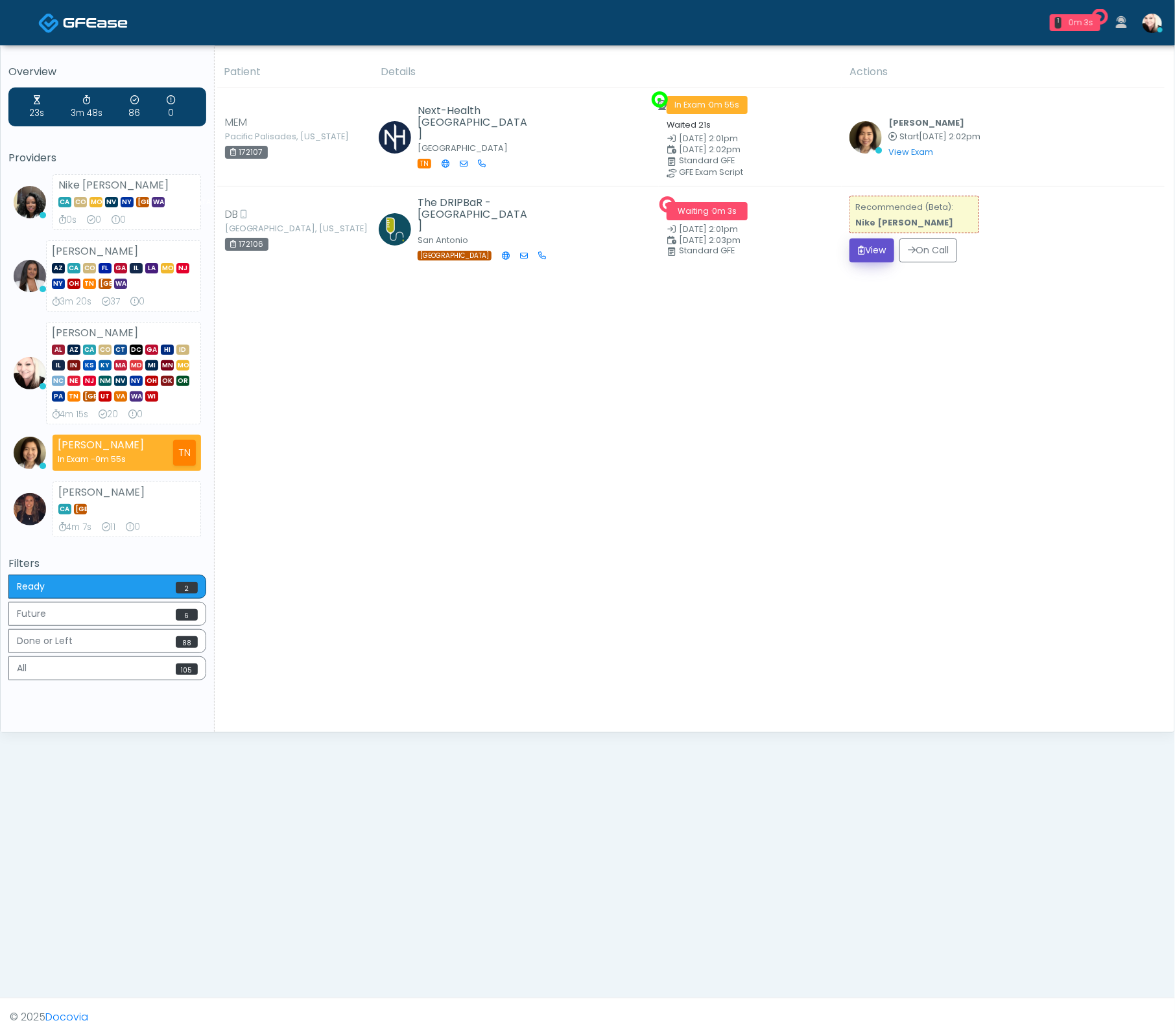
click at [857, 239] on button "View" at bounding box center [871, 250] width 45 height 24
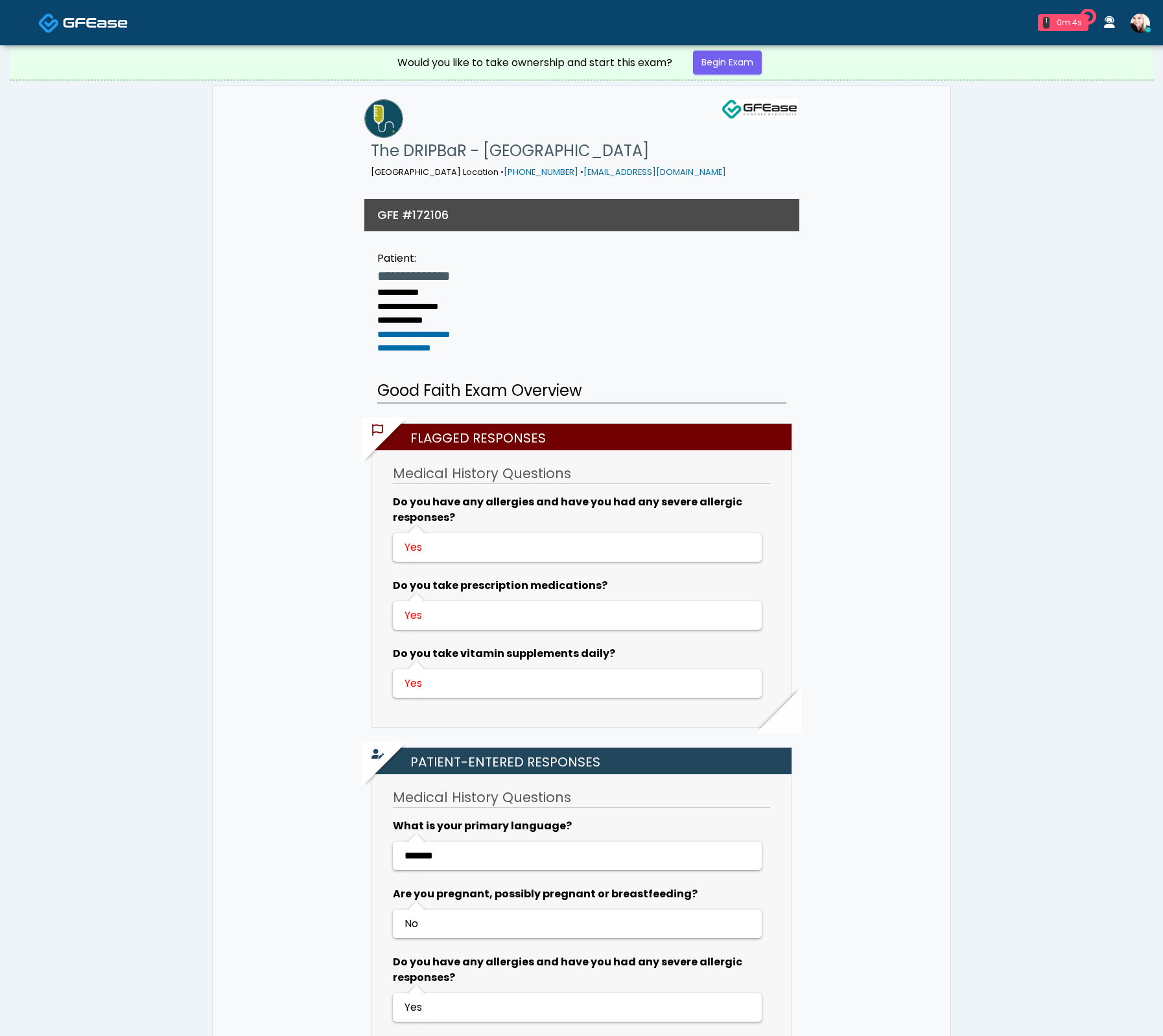
click at [732, 69] on link "Begin Exam" at bounding box center [727, 62] width 69 height 24
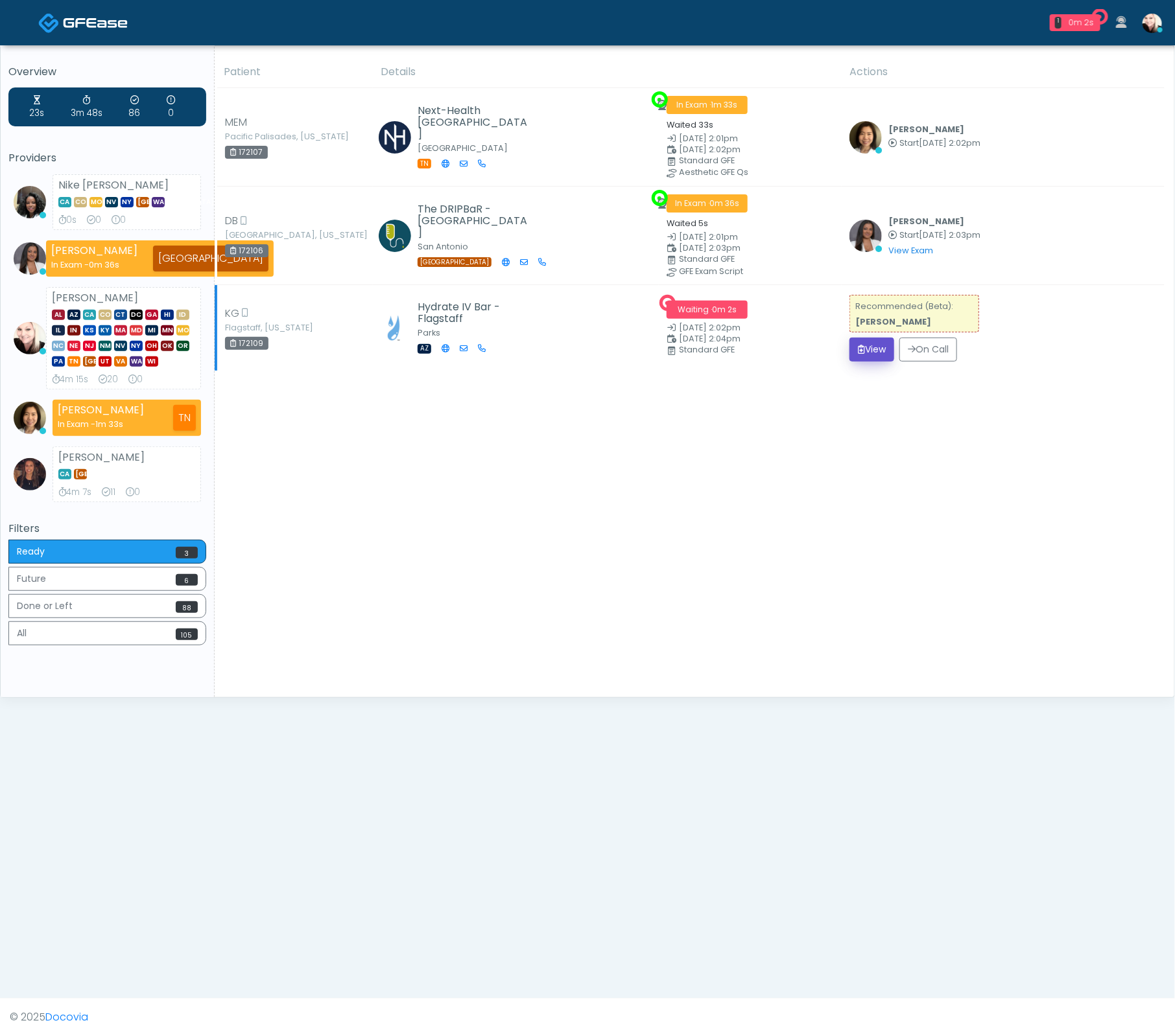
click at [863, 352] on button "View" at bounding box center [871, 349] width 45 height 24
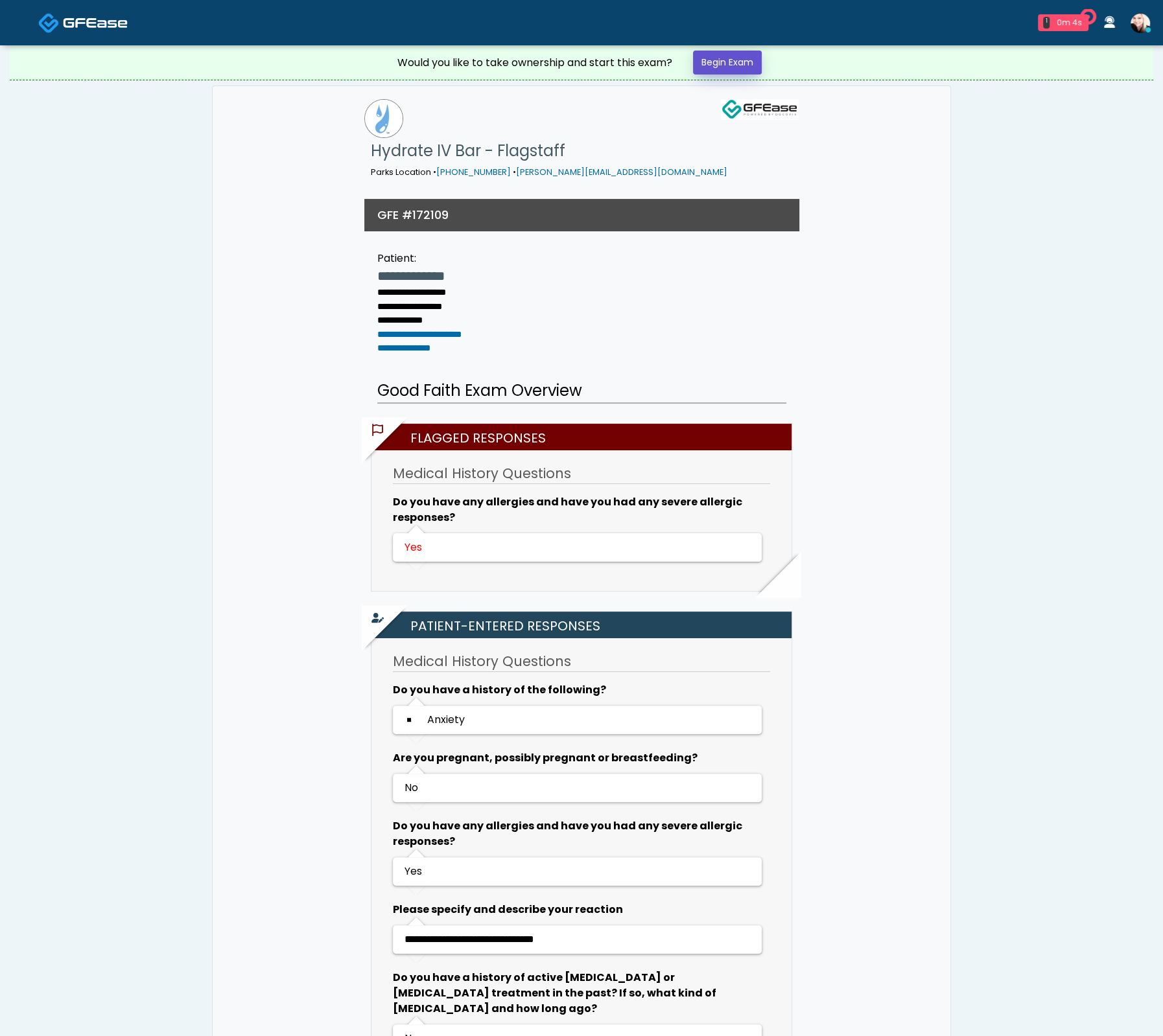
click at [736, 64] on link "Begin Exam" at bounding box center [727, 62] width 69 height 24
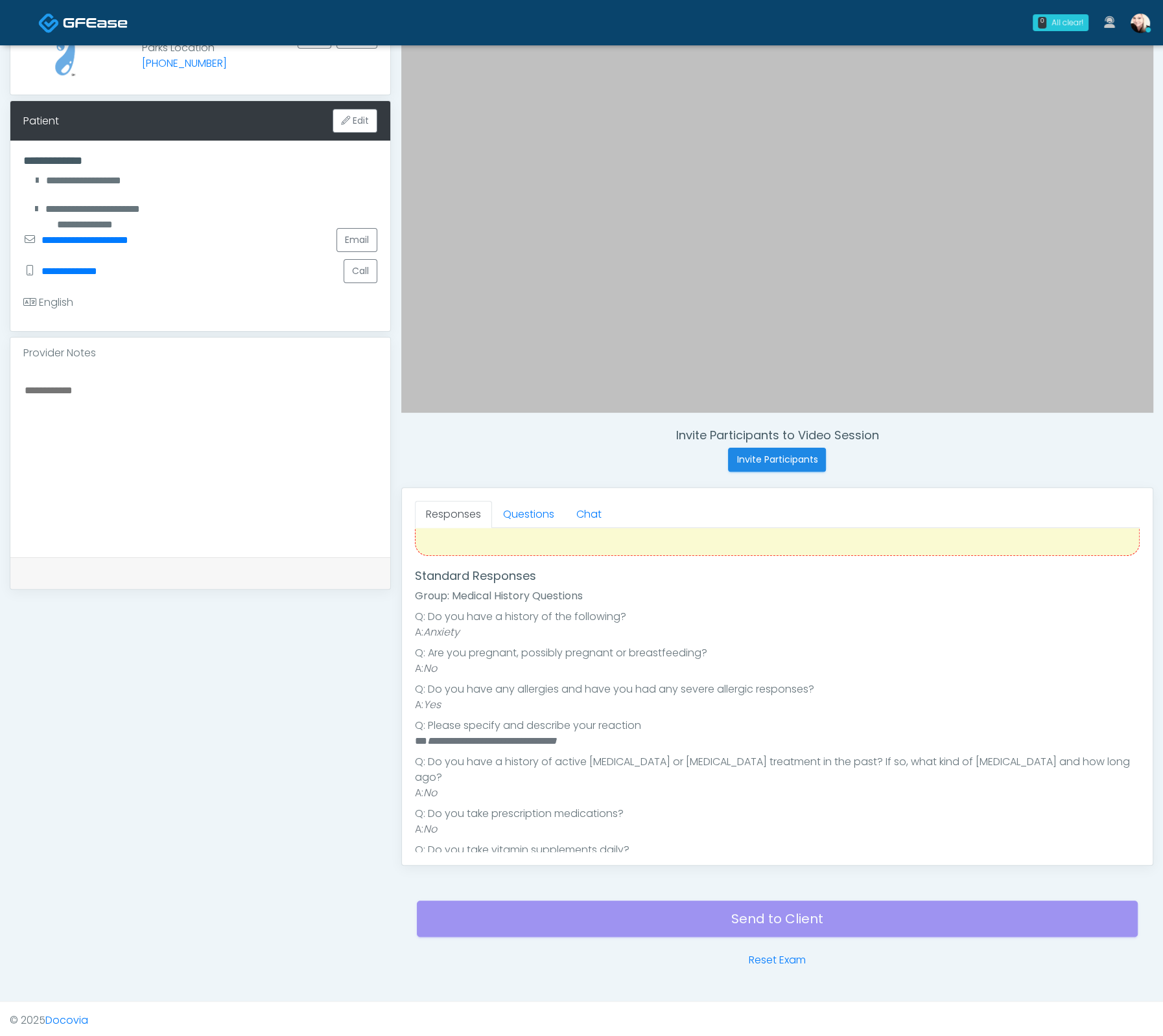
scroll to position [114, 0]
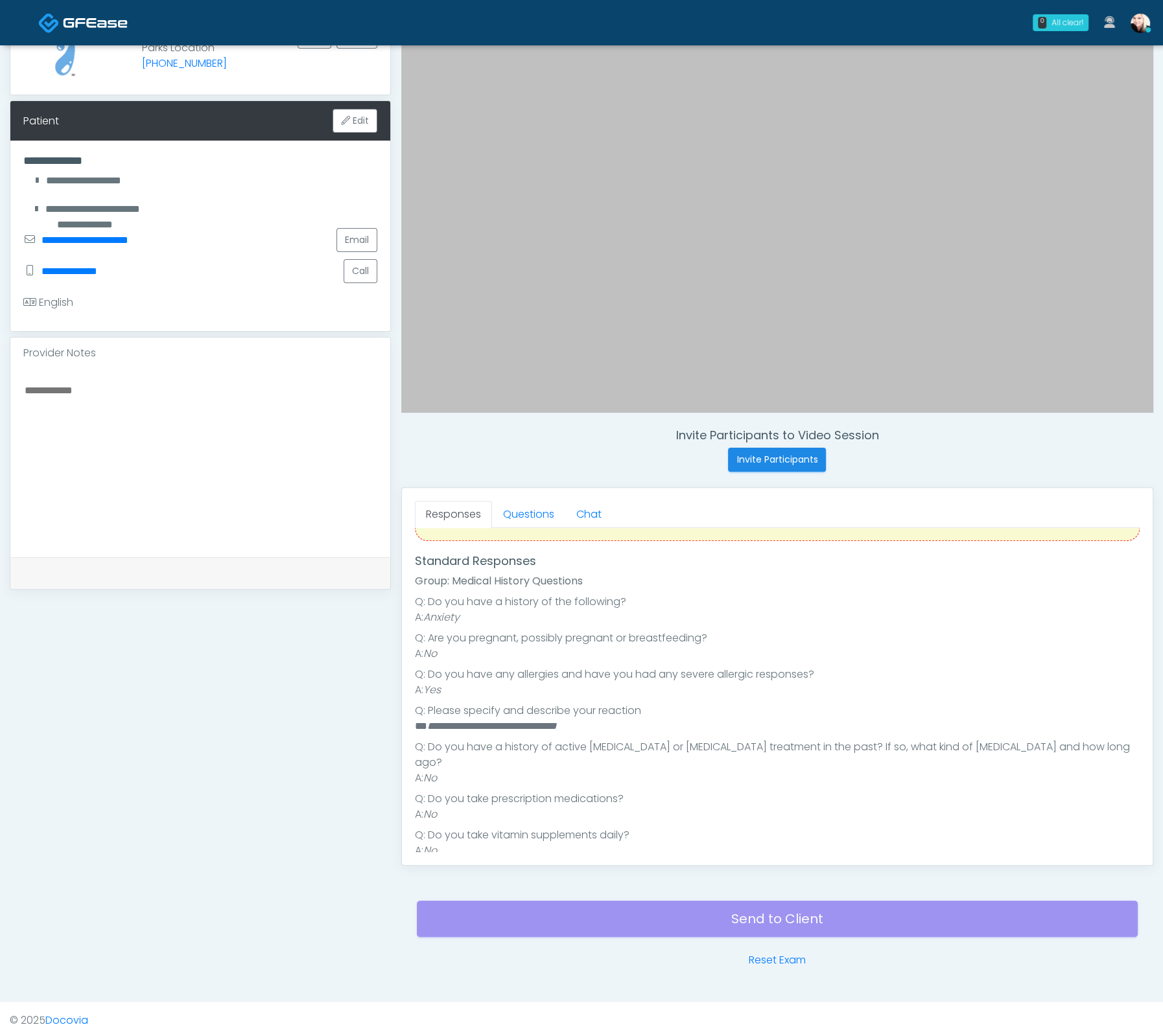
drag, startPoint x: 591, startPoint y: 719, endPoint x: 427, endPoint y: 731, distance: 164.4
click at [427, 731] on ul "**********" at bounding box center [777, 726] width 725 height 264
click at [540, 503] on link "Questions" at bounding box center [528, 515] width 73 height 27
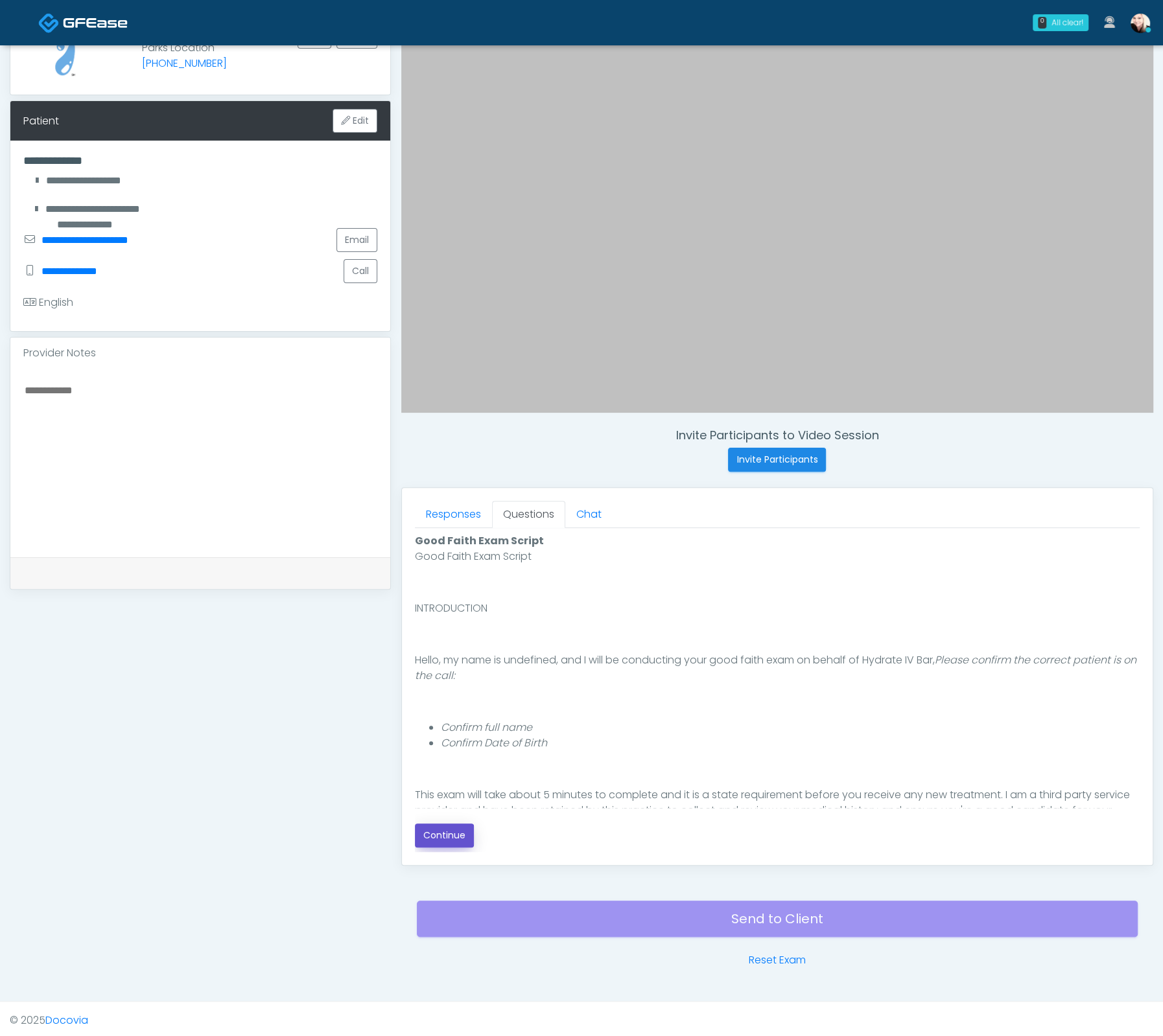
click at [444, 832] on button "Continue" at bounding box center [445, 836] width 59 height 24
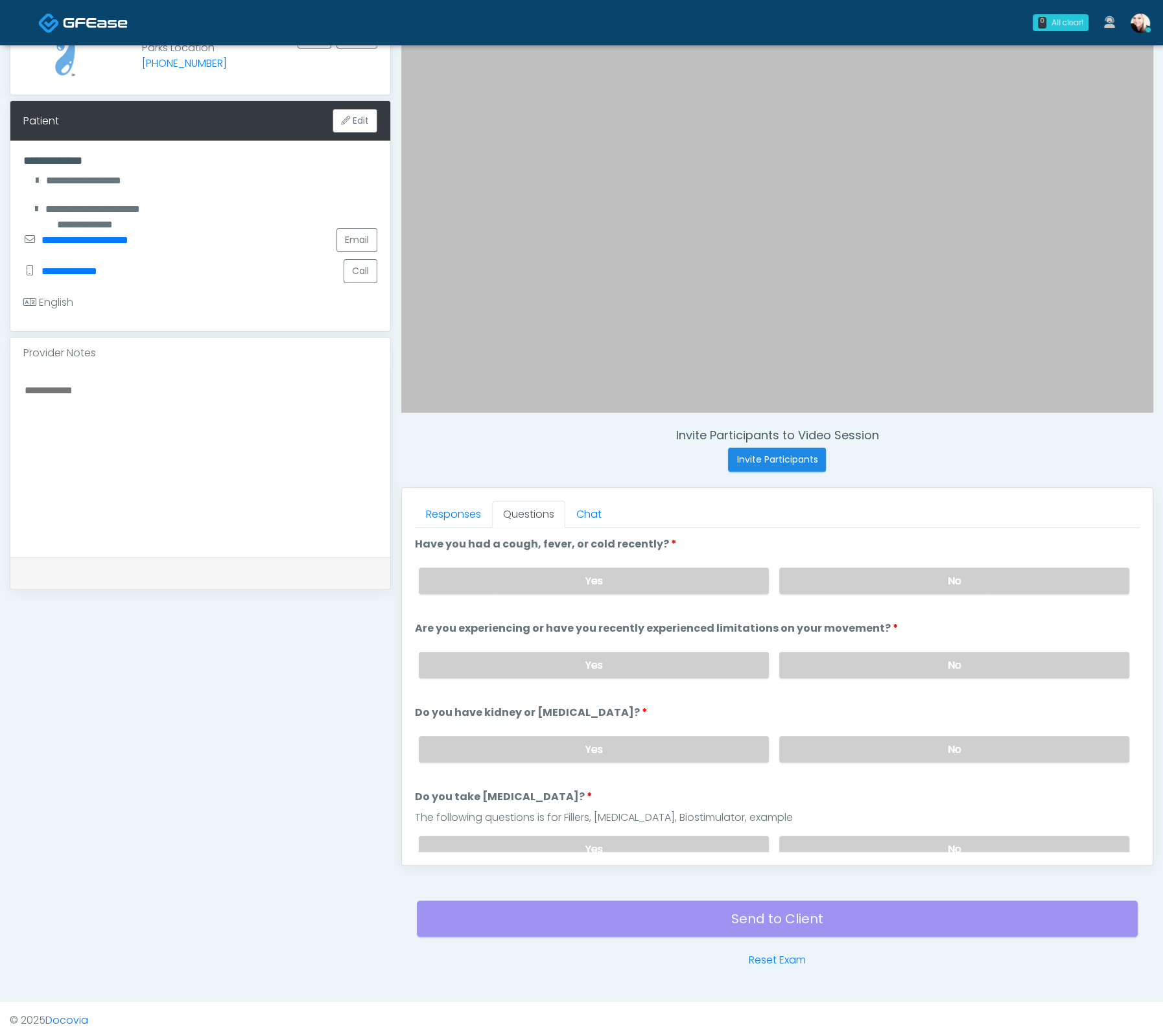
click at [906, 587] on label "No" at bounding box center [954, 580] width 350 height 27
click at [904, 655] on label "No" at bounding box center [954, 665] width 350 height 27
click at [908, 731] on div "Yes No" at bounding box center [773, 749] width 731 height 47
click at [910, 736] on label "No" at bounding box center [954, 749] width 350 height 27
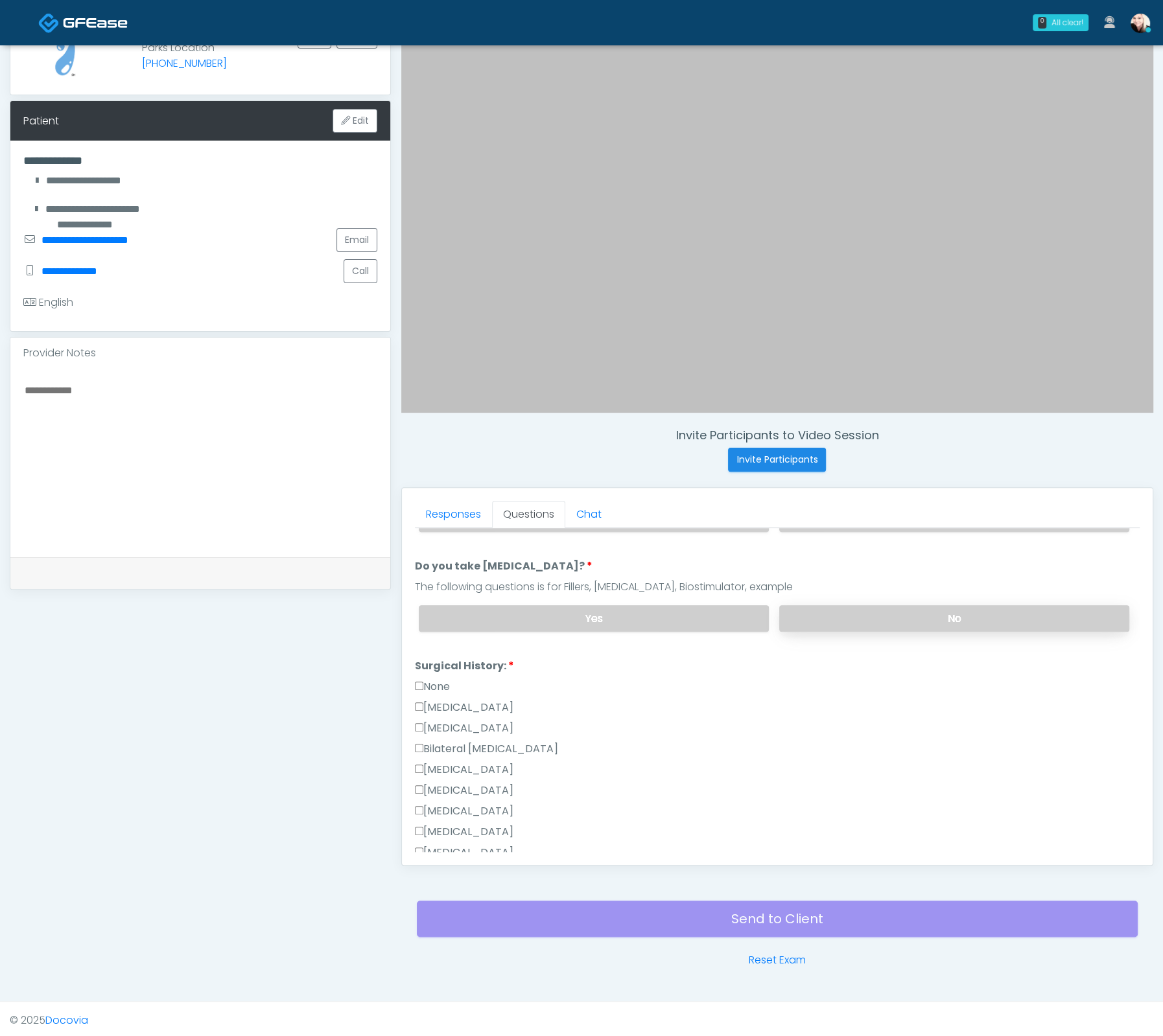
click at [867, 607] on label "No" at bounding box center [954, 618] width 350 height 27
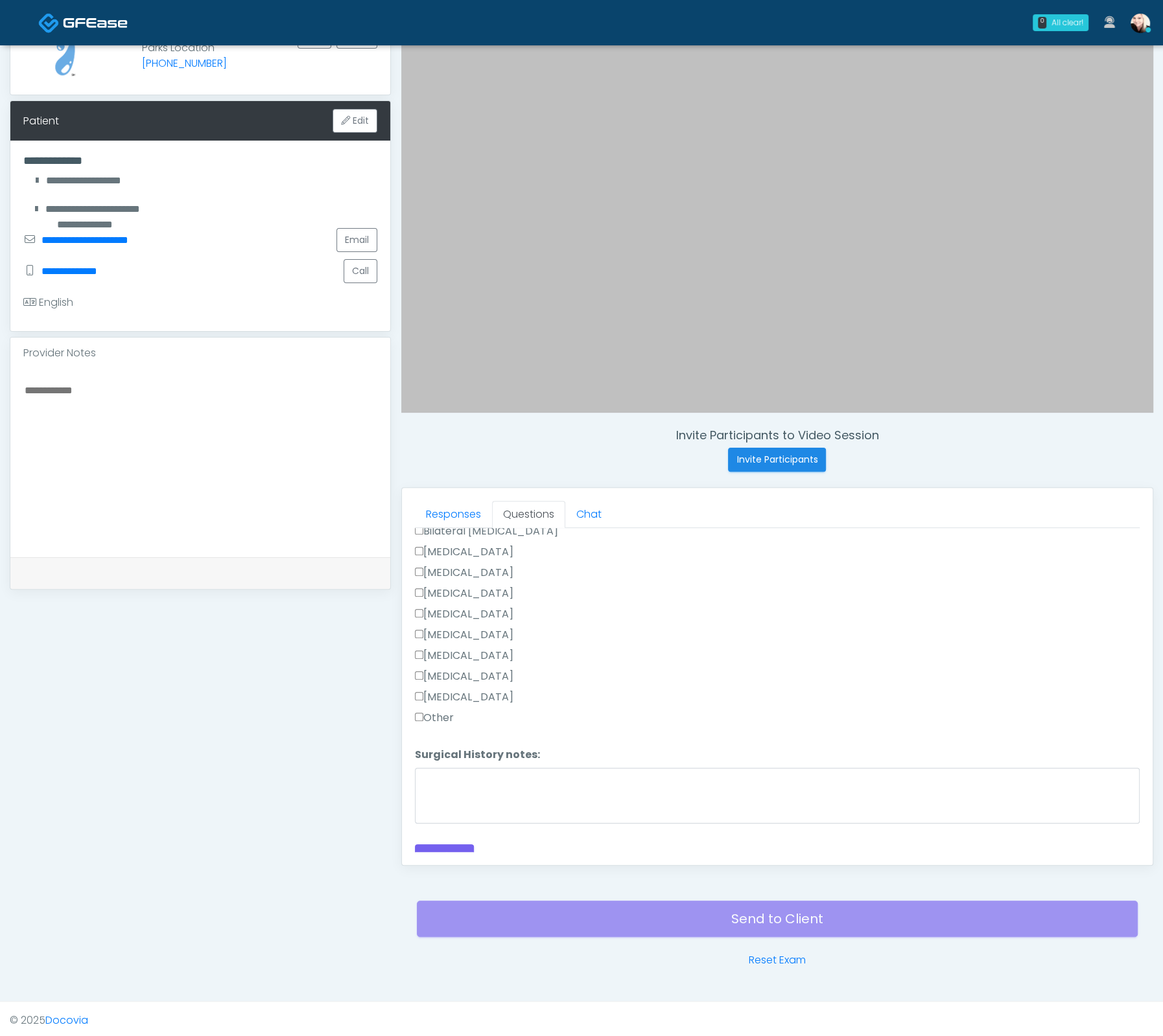
scroll to position [460, 0]
click at [410, 697] on div "Responses Questions Chat Good Faith Exam Script Good Faith Exam Script INTRODUC…" at bounding box center [777, 676] width 751 height 377
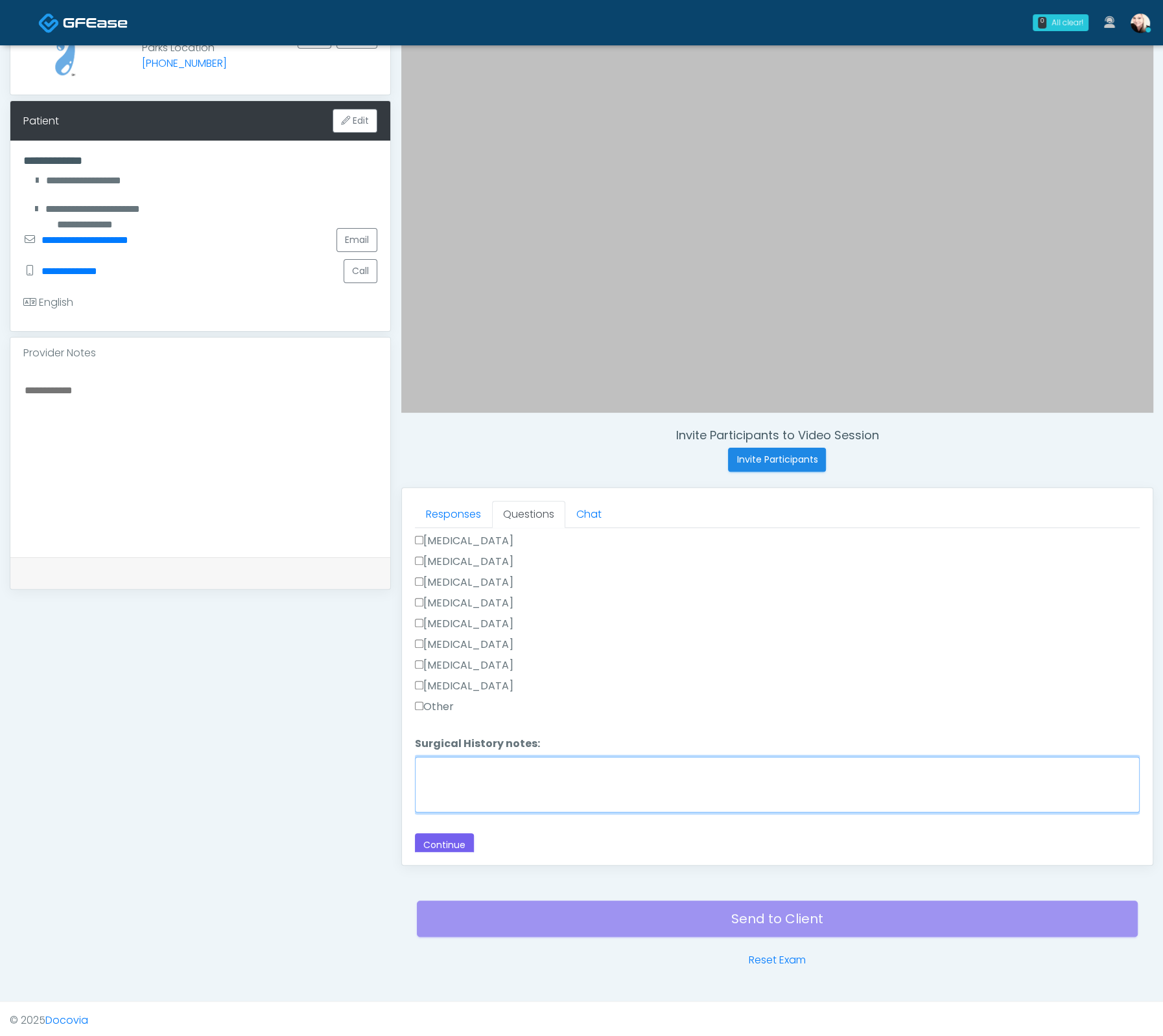
click at [470, 770] on textarea "Surgical History notes:" at bounding box center [777, 784] width 725 height 56
type textarea "**********"
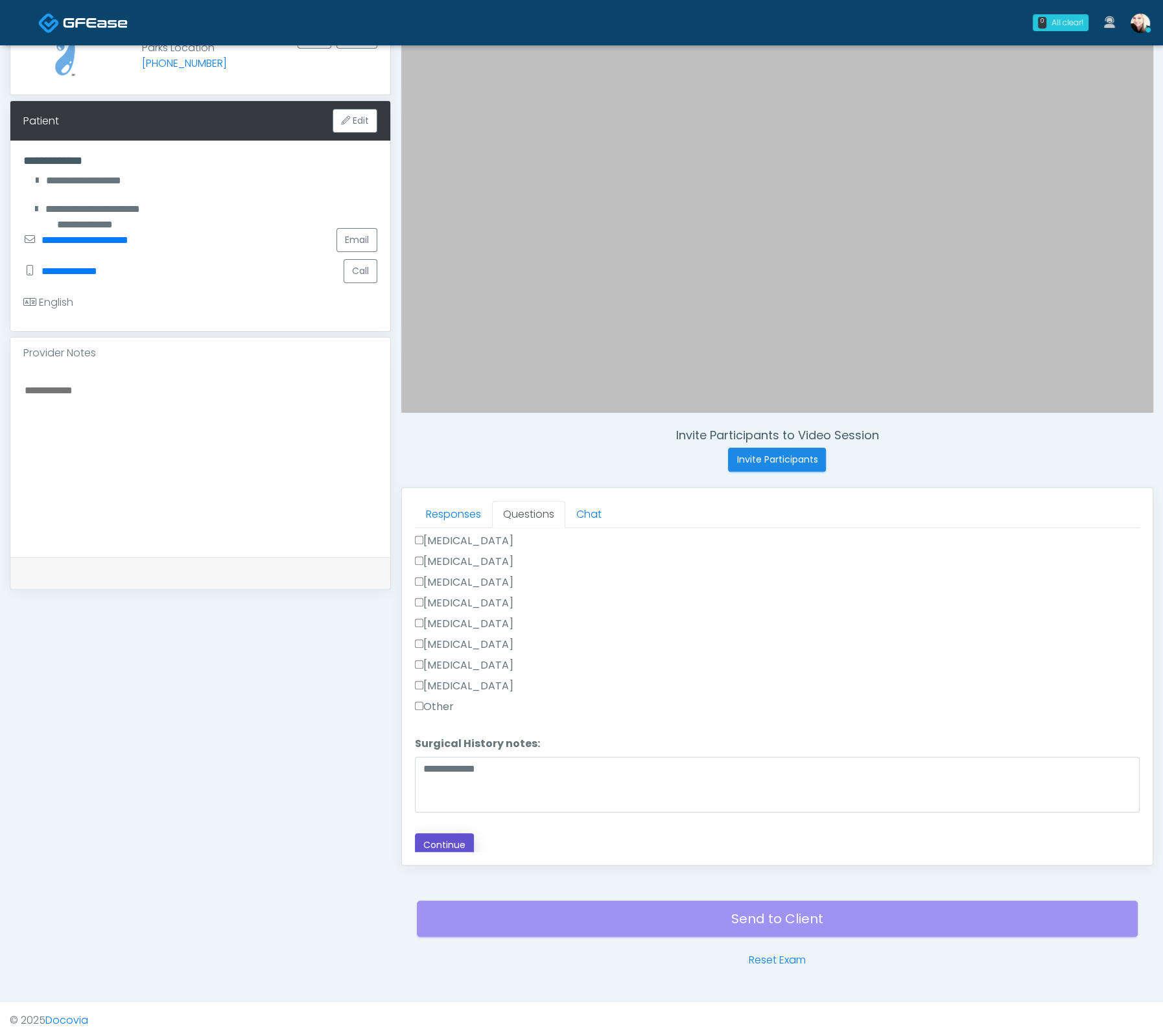
drag, startPoint x: 445, startPoint y: 836, endPoint x: 469, endPoint y: 819, distance: 29.4
click at [445, 836] on button "Continue" at bounding box center [445, 845] width 59 height 24
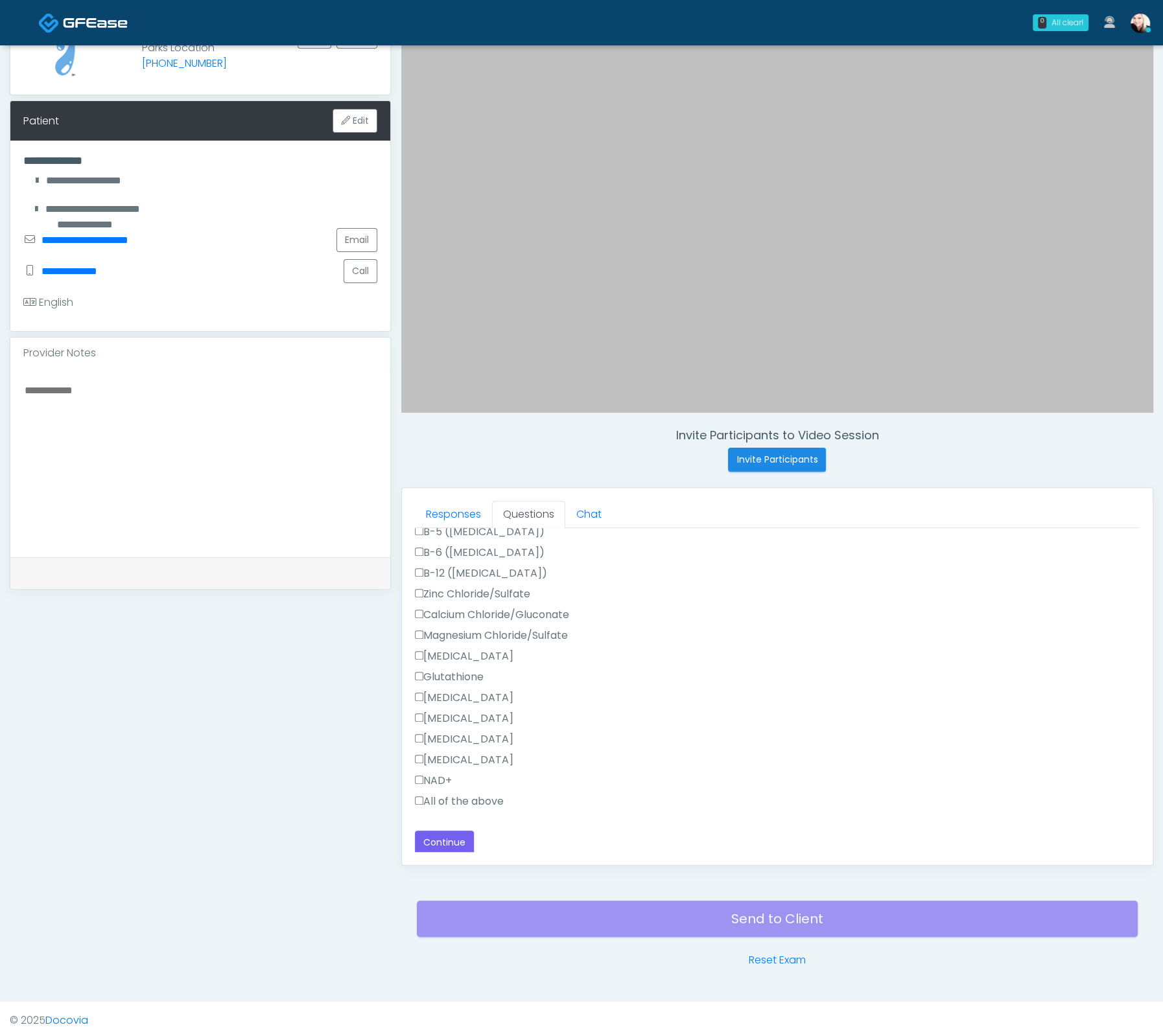
click at [427, 797] on label "All of the above" at bounding box center [459, 801] width 89 height 16
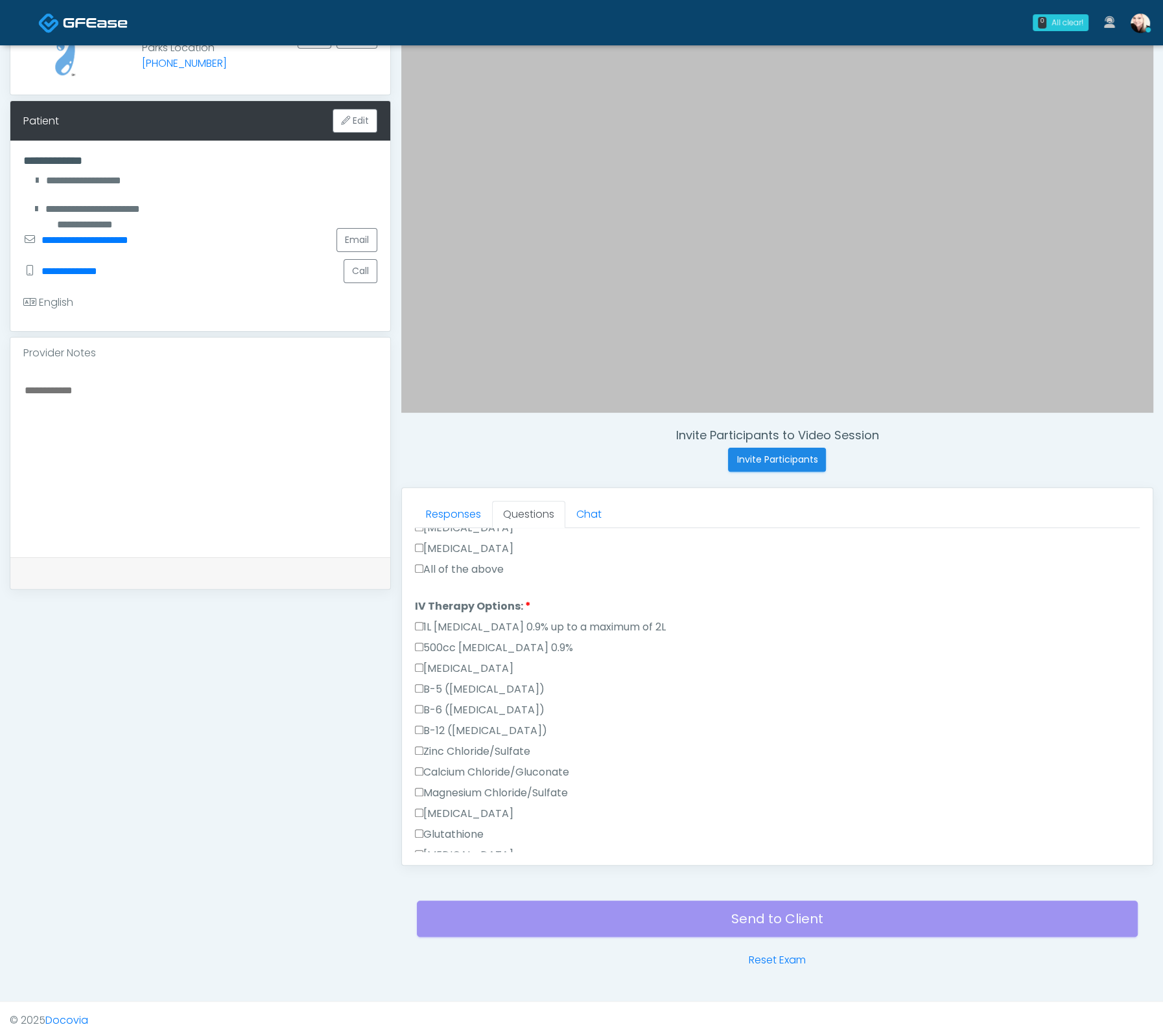
scroll to position [471, 0]
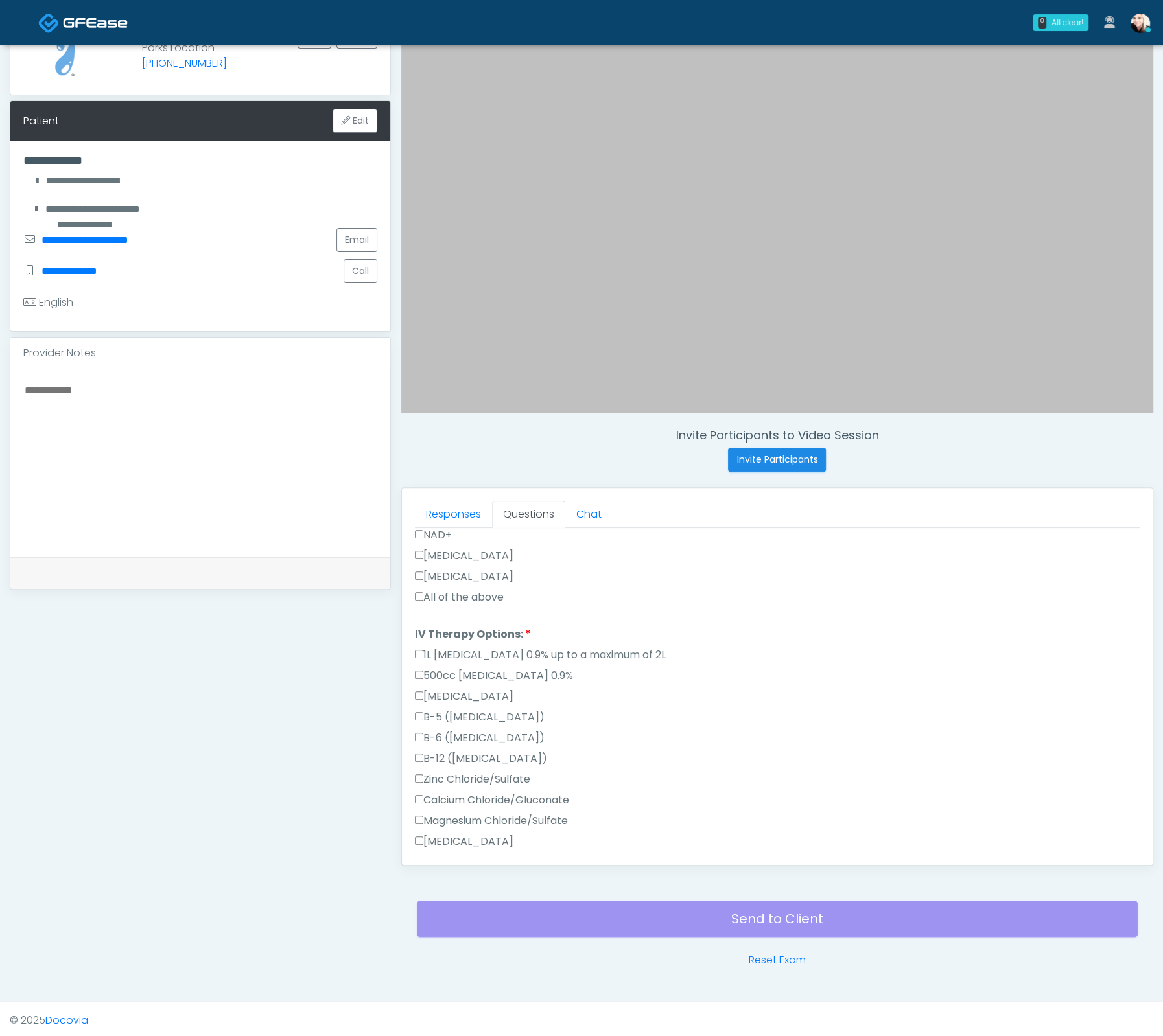
click at [436, 582] on div "[MEDICAL_DATA]" at bounding box center [777, 579] width 725 height 21
click at [435, 591] on label "All of the above" at bounding box center [459, 598] width 89 height 16
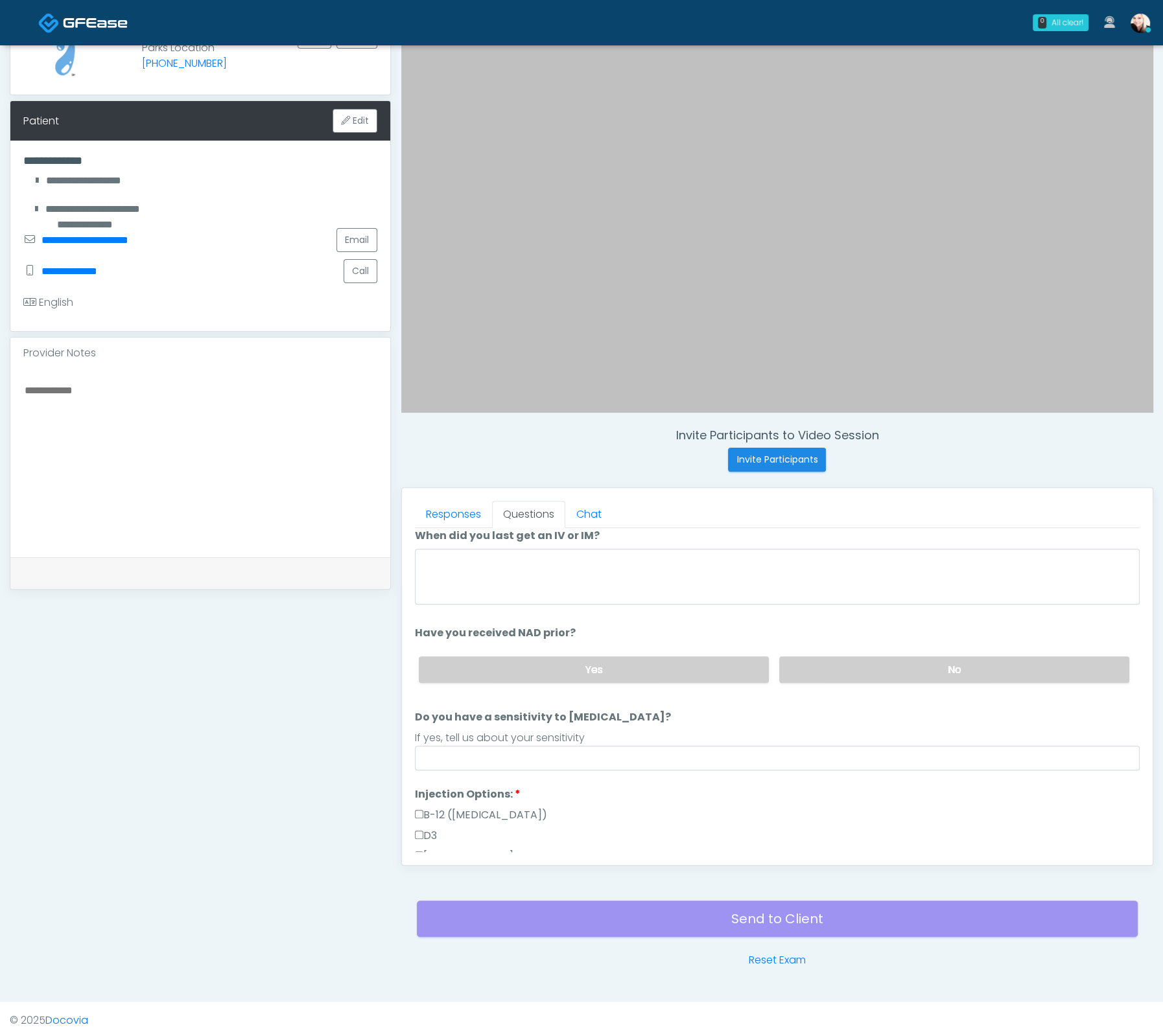
scroll to position [0, 0]
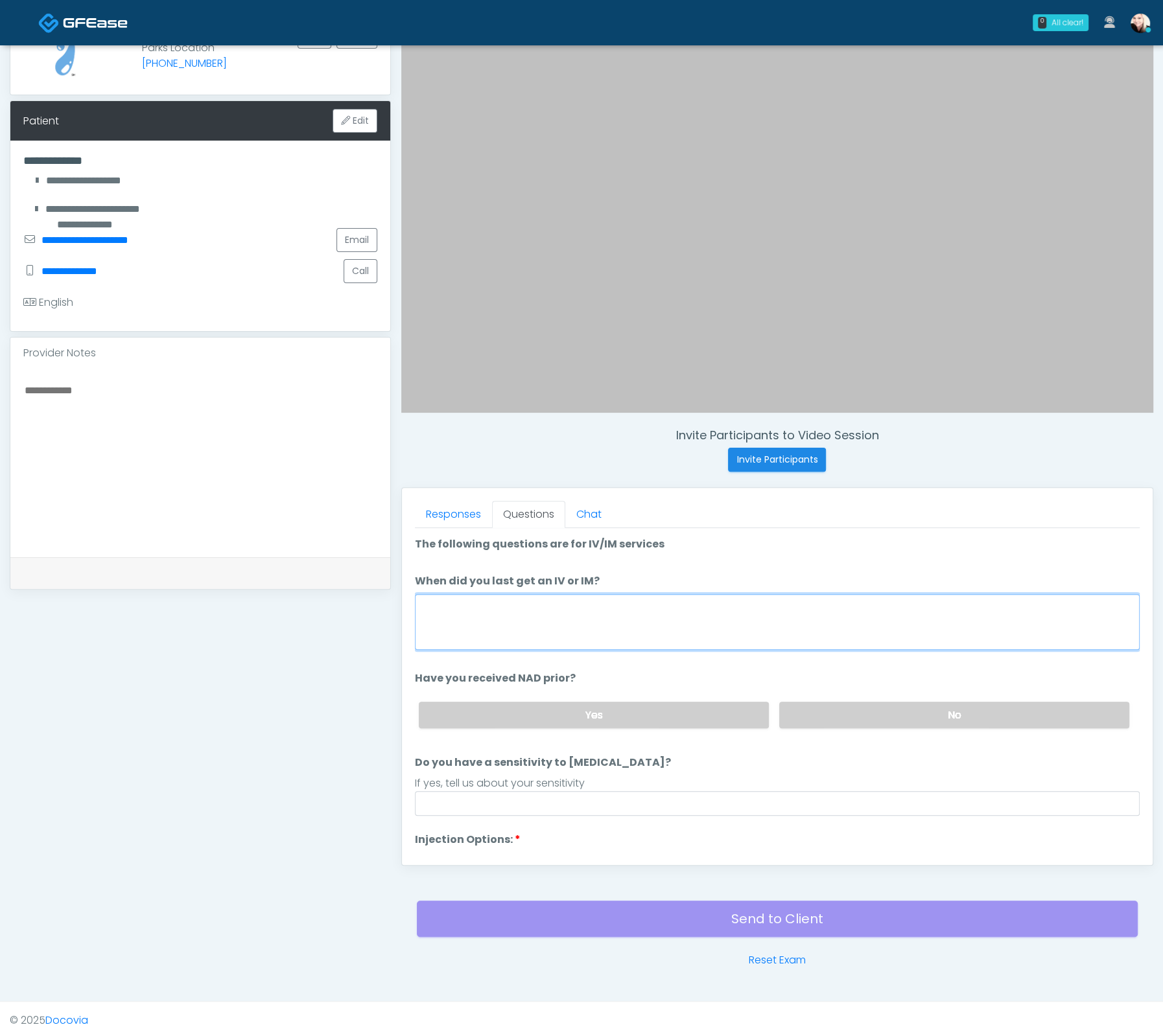
click at [681, 617] on textarea "When did you last get an IV or IM?" at bounding box center [777, 622] width 725 height 56
type textarea "****"
click at [825, 714] on label "No" at bounding box center [954, 715] width 350 height 27
drag, startPoint x: 615, startPoint y: 783, endPoint x: 609, endPoint y: 792, distance: 10.8
click at [609, 792] on li "Do you have a sensitivity to [MEDICAL_DATA]? Do you have a sensitivity to [MEDI…" at bounding box center [777, 785] width 725 height 61
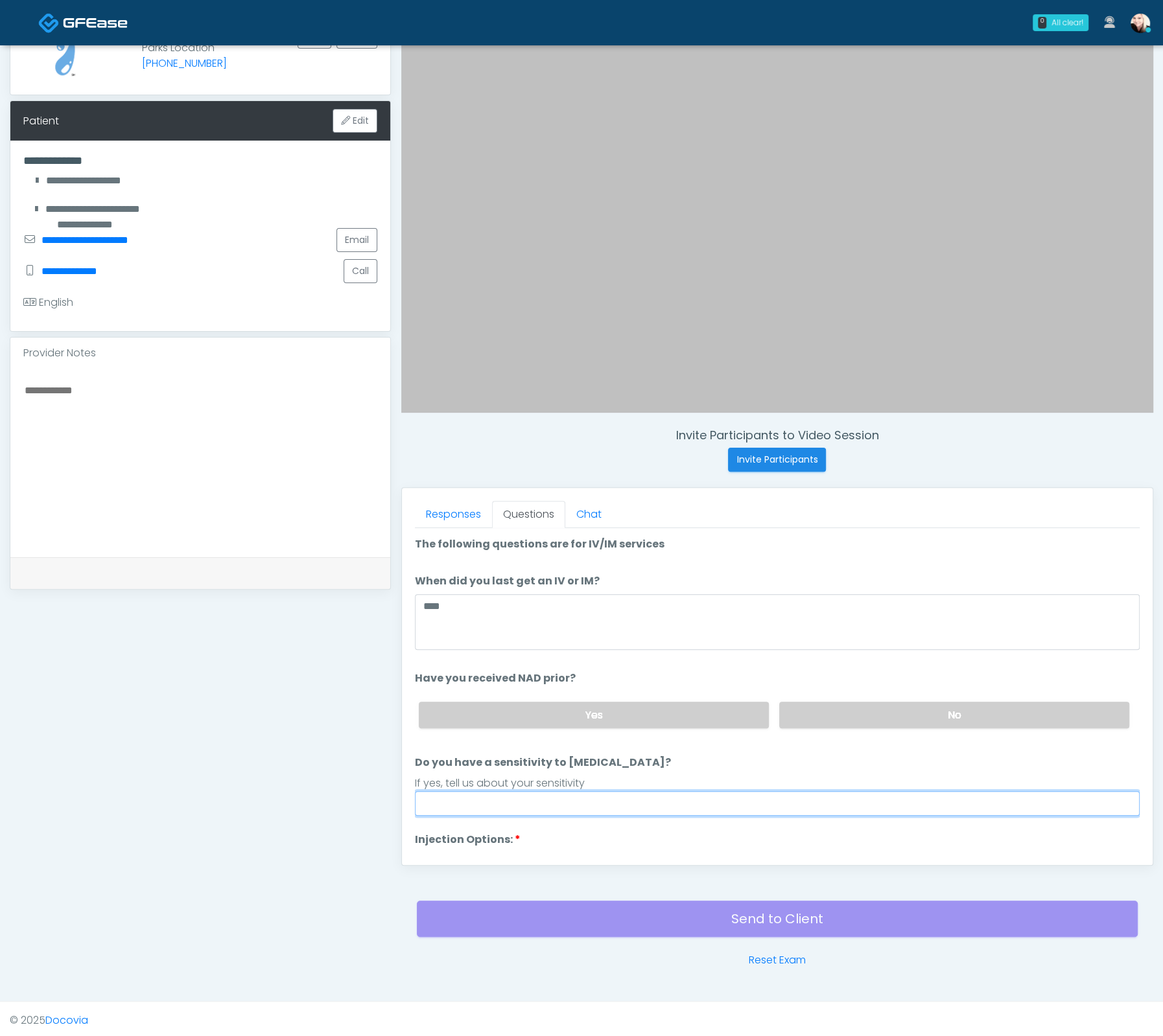
click at [609, 792] on input "Do you have a sensitivity to [MEDICAL_DATA]?" at bounding box center [777, 803] width 725 height 25
type input "****"
click at [553, 755] on label "Do you have a sensitivity to [MEDICAL_DATA]?" at bounding box center [543, 762] width 256 height 16
click at [553, 791] on input "****" at bounding box center [777, 803] width 725 height 25
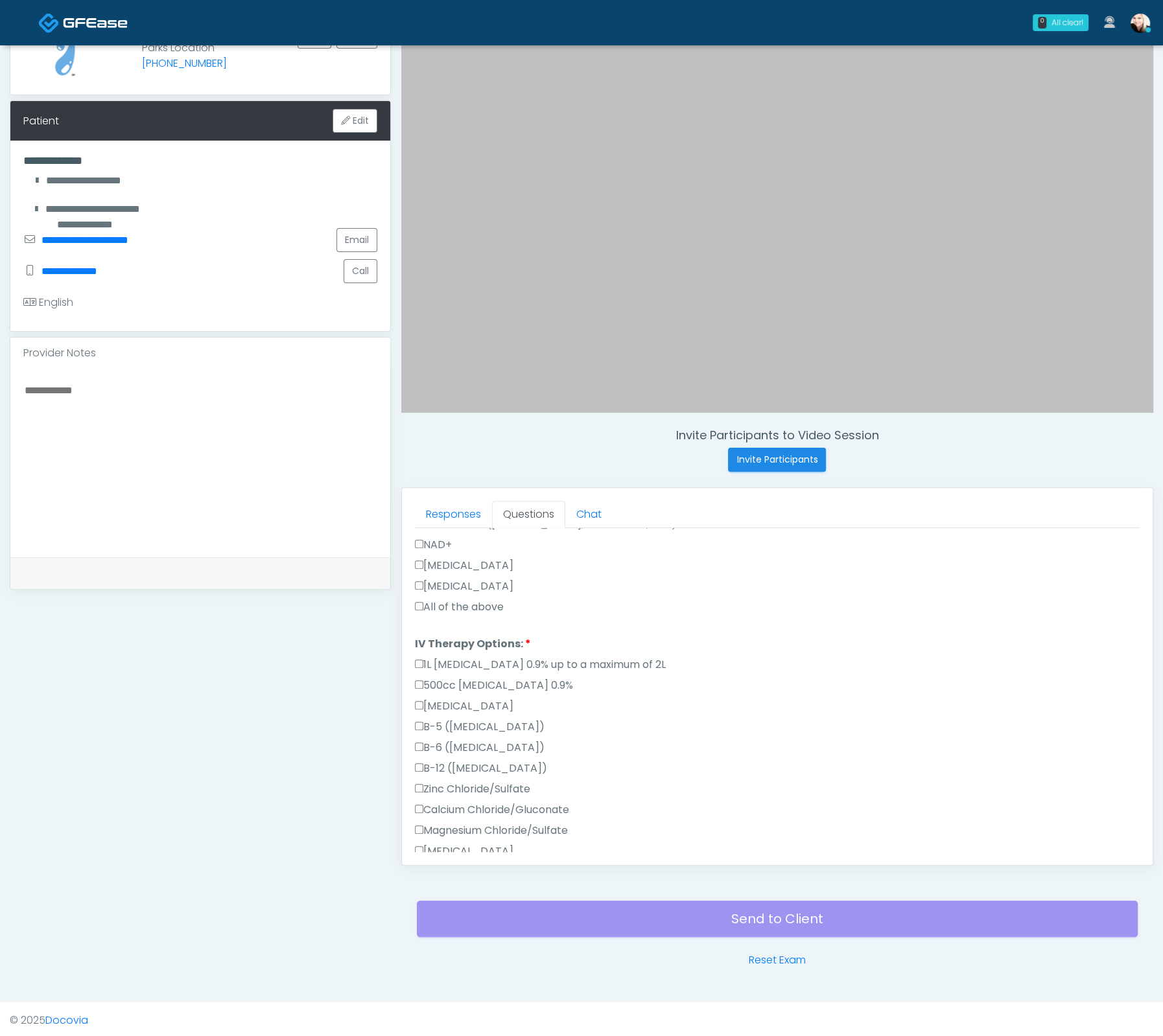
scroll to position [656, 0]
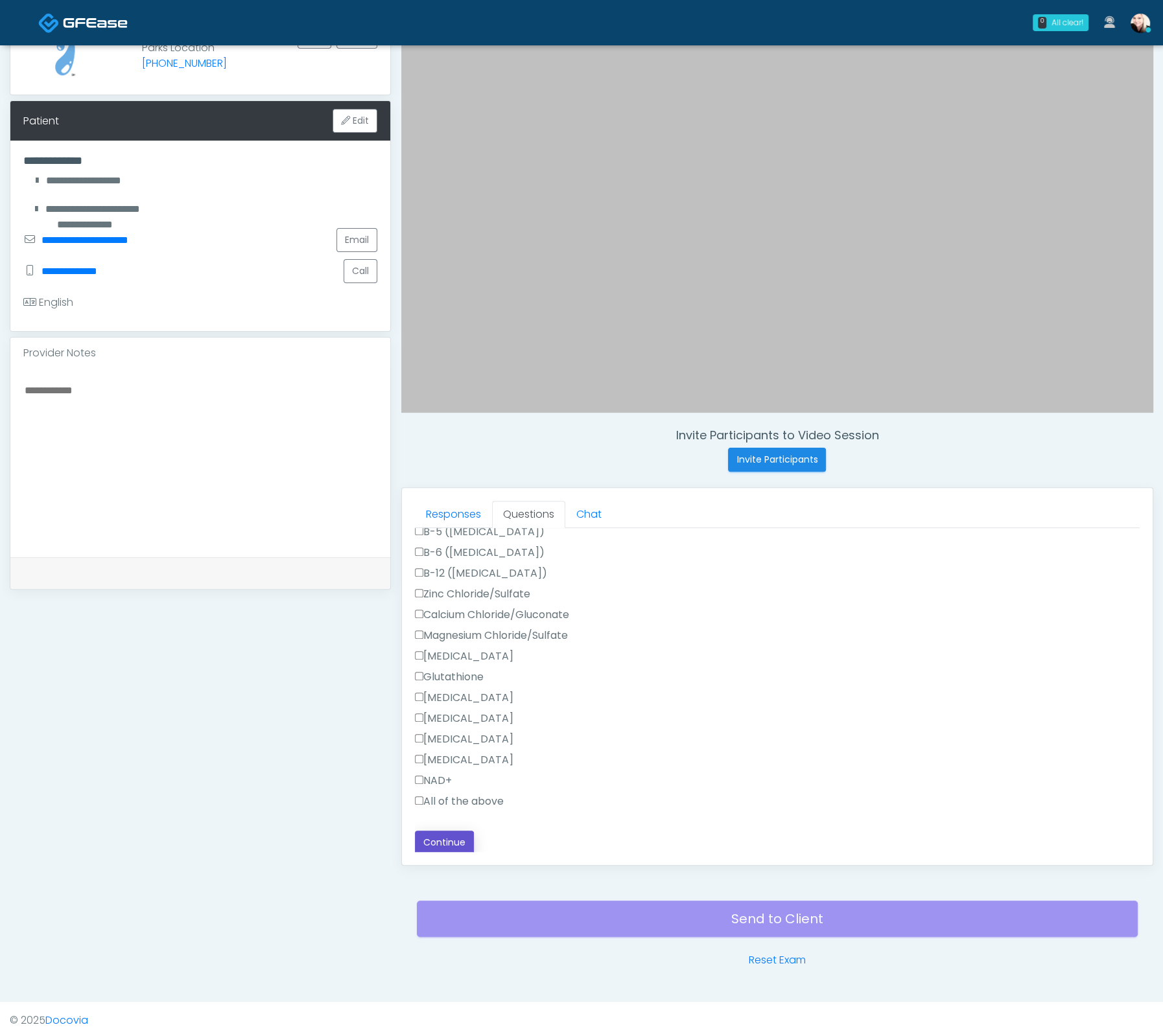
click at [438, 838] on button "Continue" at bounding box center [445, 843] width 59 height 24
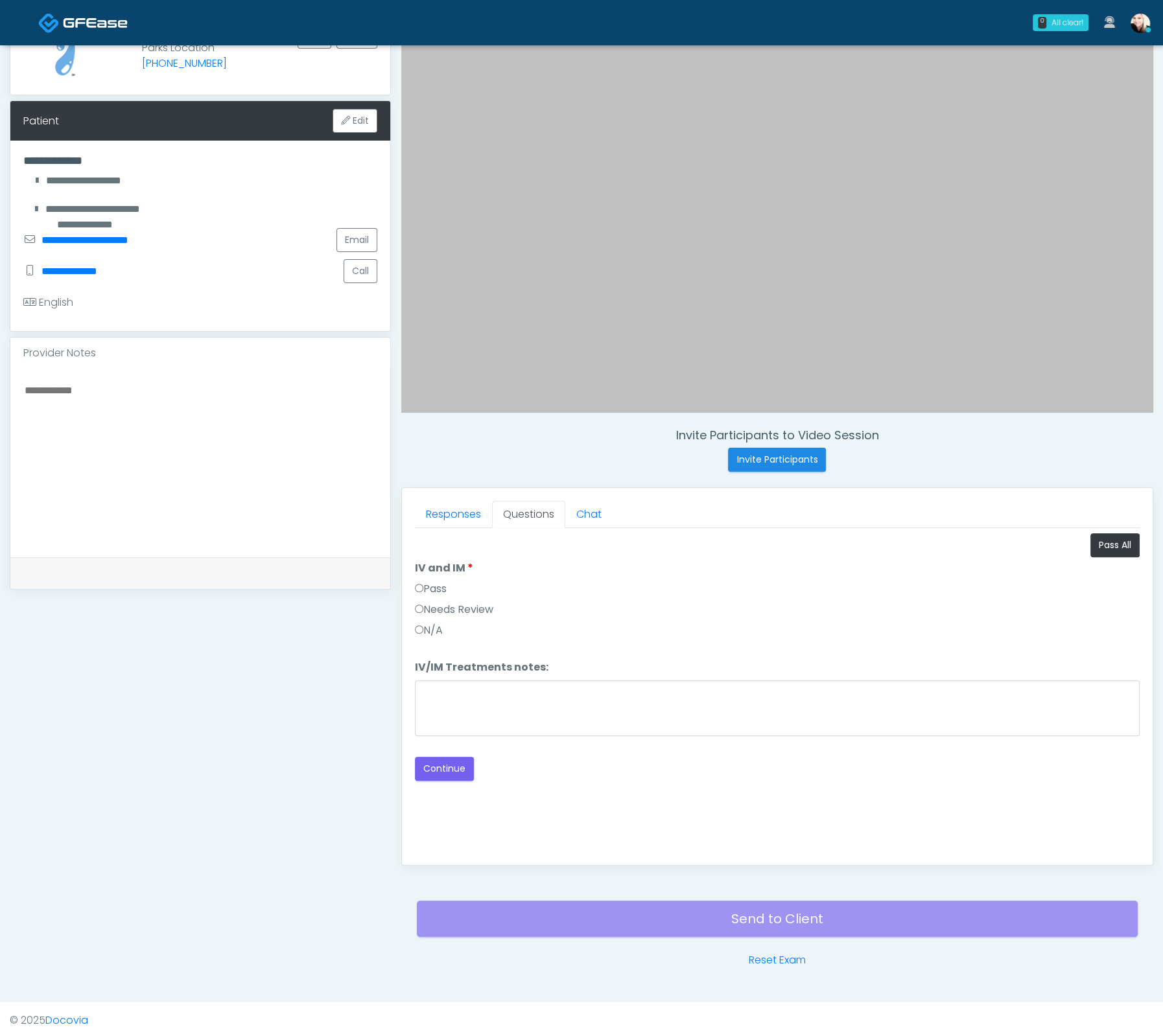
click at [423, 595] on div "Pass" at bounding box center [777, 591] width 725 height 21
click at [423, 591] on label "Pass" at bounding box center [431, 589] width 32 height 16
click at [541, 587] on div "Pass" at bounding box center [777, 591] width 725 height 21
click at [433, 757] on button "Continue" at bounding box center [445, 768] width 59 height 24
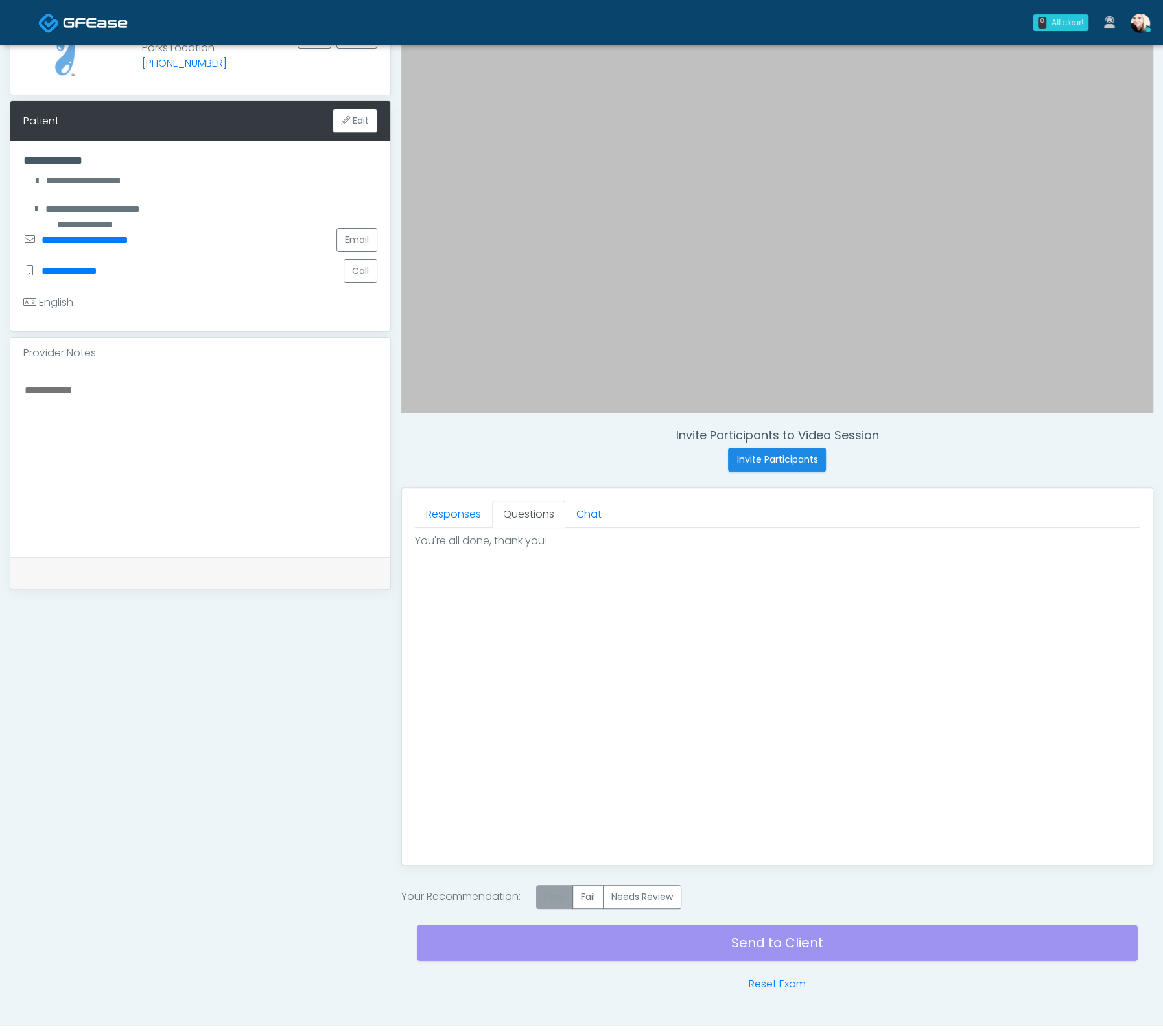
click at [555, 899] on label "Pass" at bounding box center [554, 897] width 37 height 24
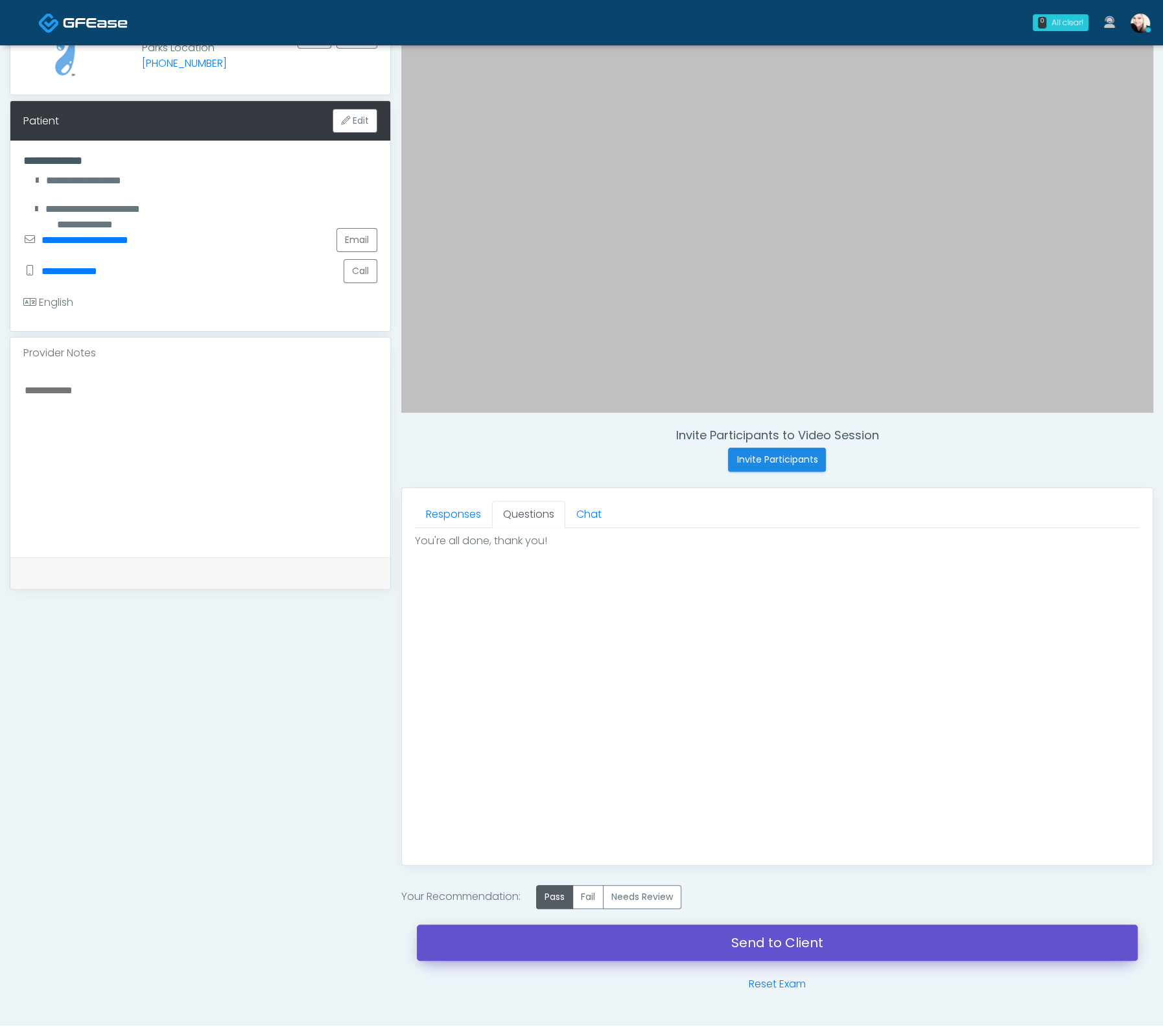
click at [805, 931] on link "Send to Client" at bounding box center [777, 943] width 720 height 36
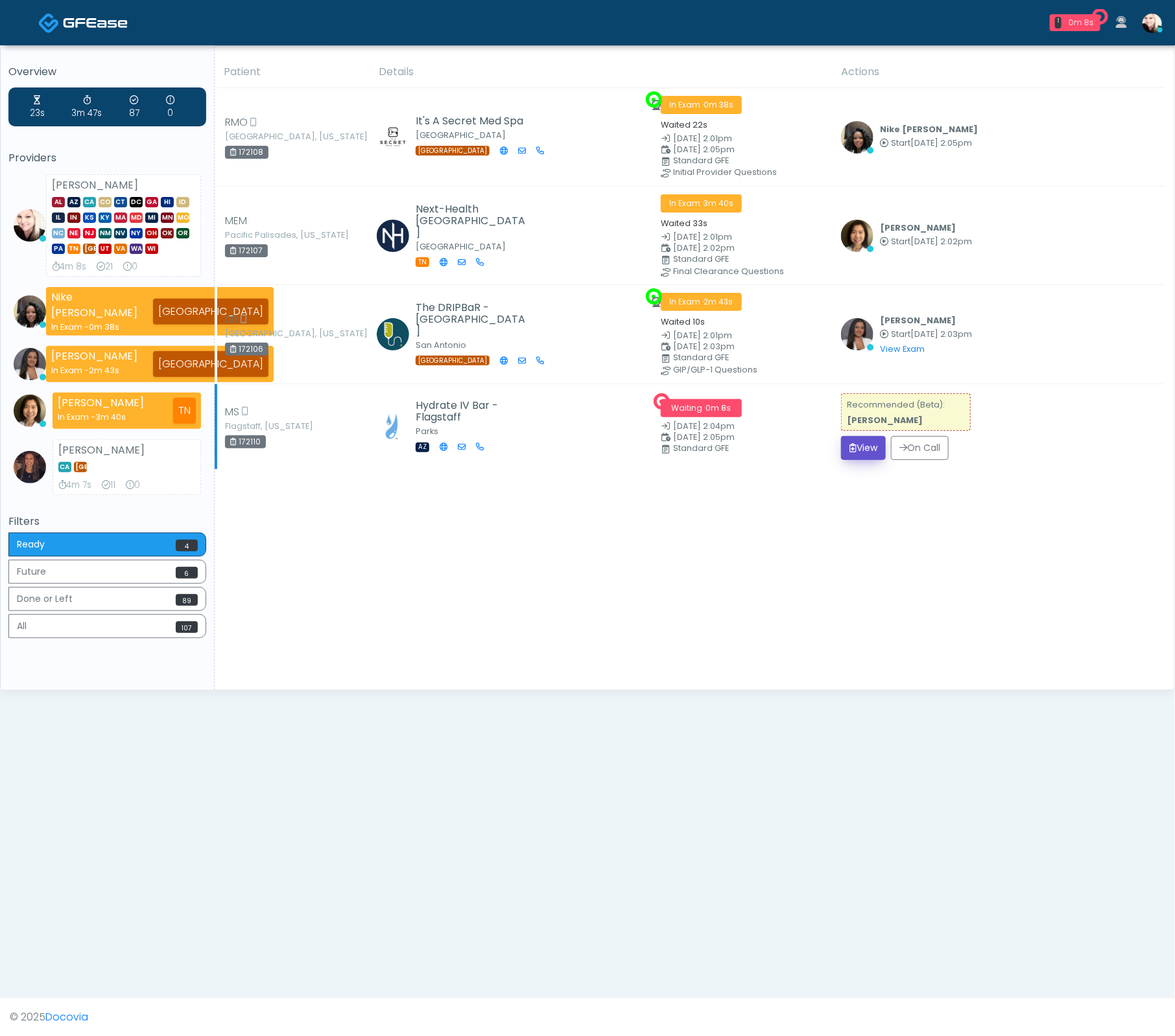
click at [850, 450] on button "View" at bounding box center [863, 448] width 45 height 24
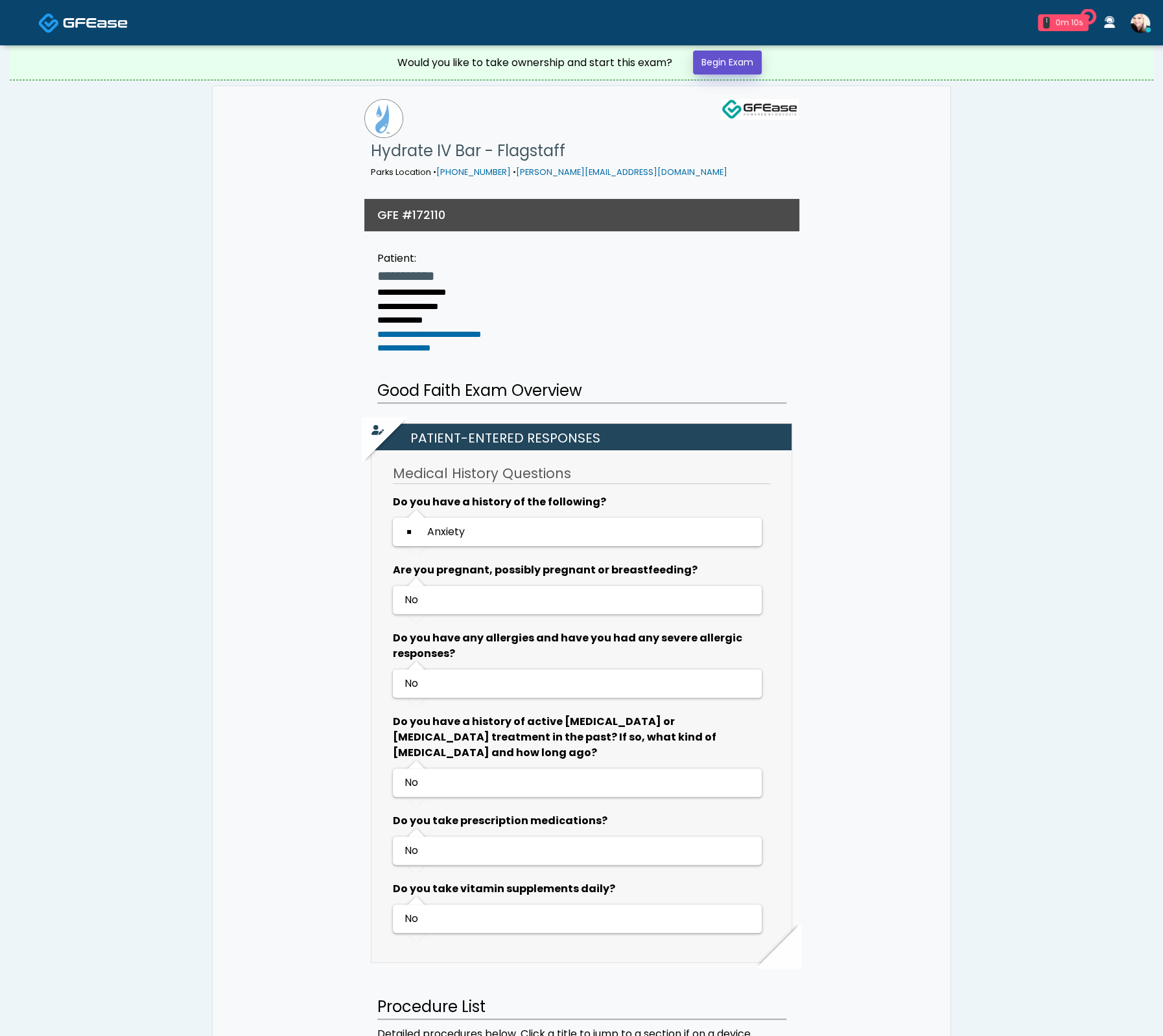
click at [719, 64] on link "Begin Exam" at bounding box center [727, 62] width 69 height 24
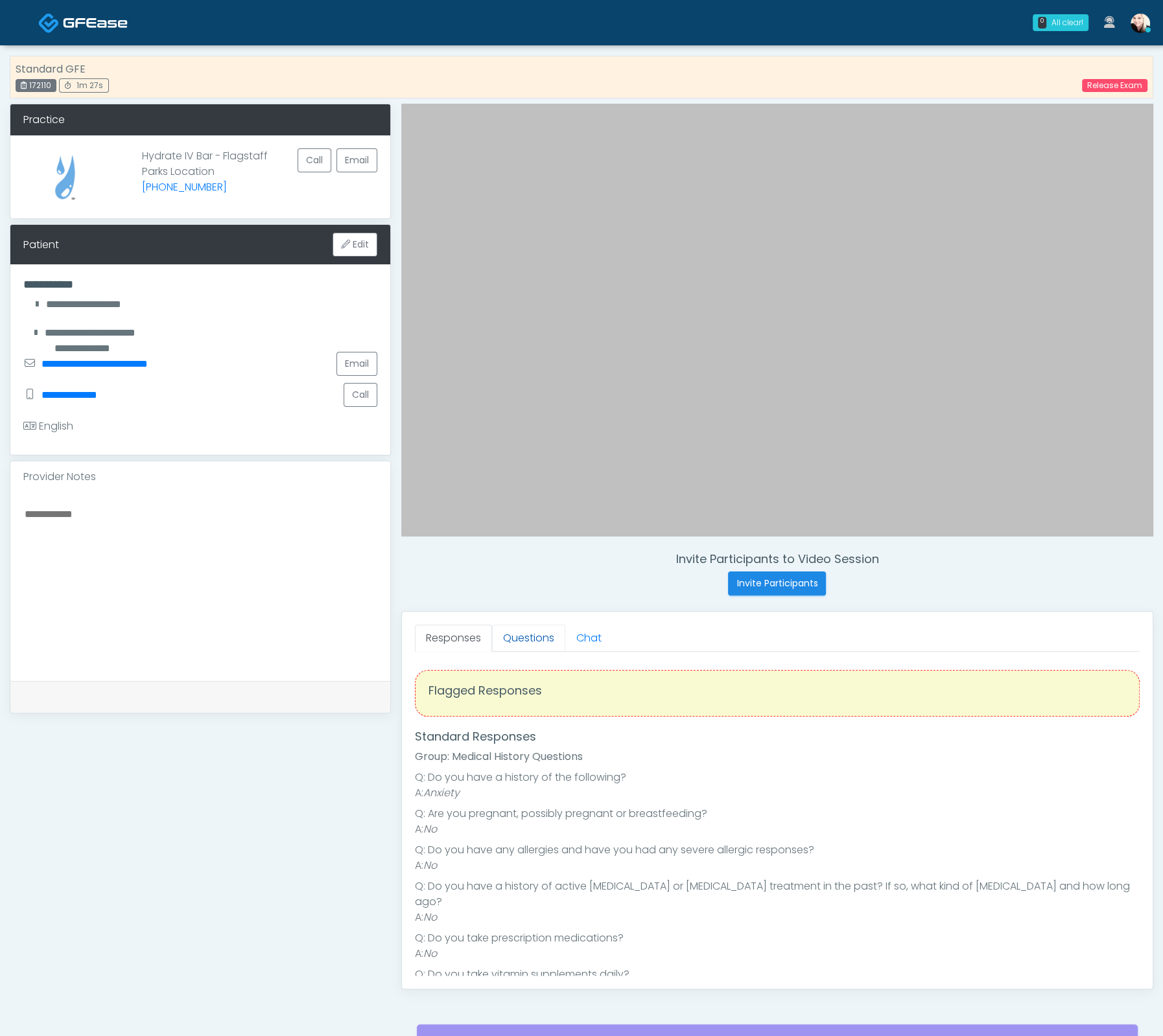
click at [518, 627] on link "Questions" at bounding box center [528, 639] width 73 height 27
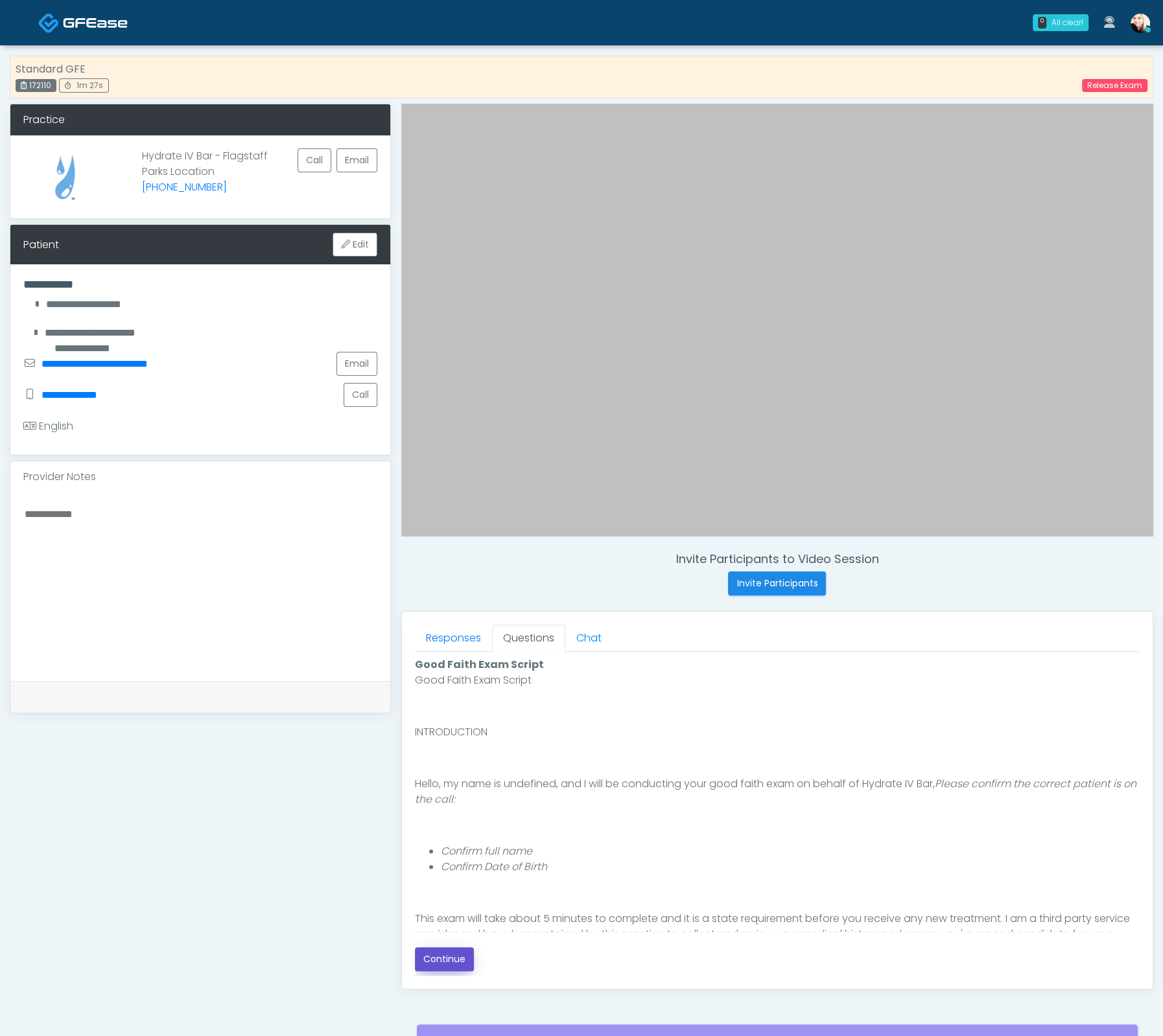
click at [452, 951] on button "Continue" at bounding box center [445, 959] width 59 height 24
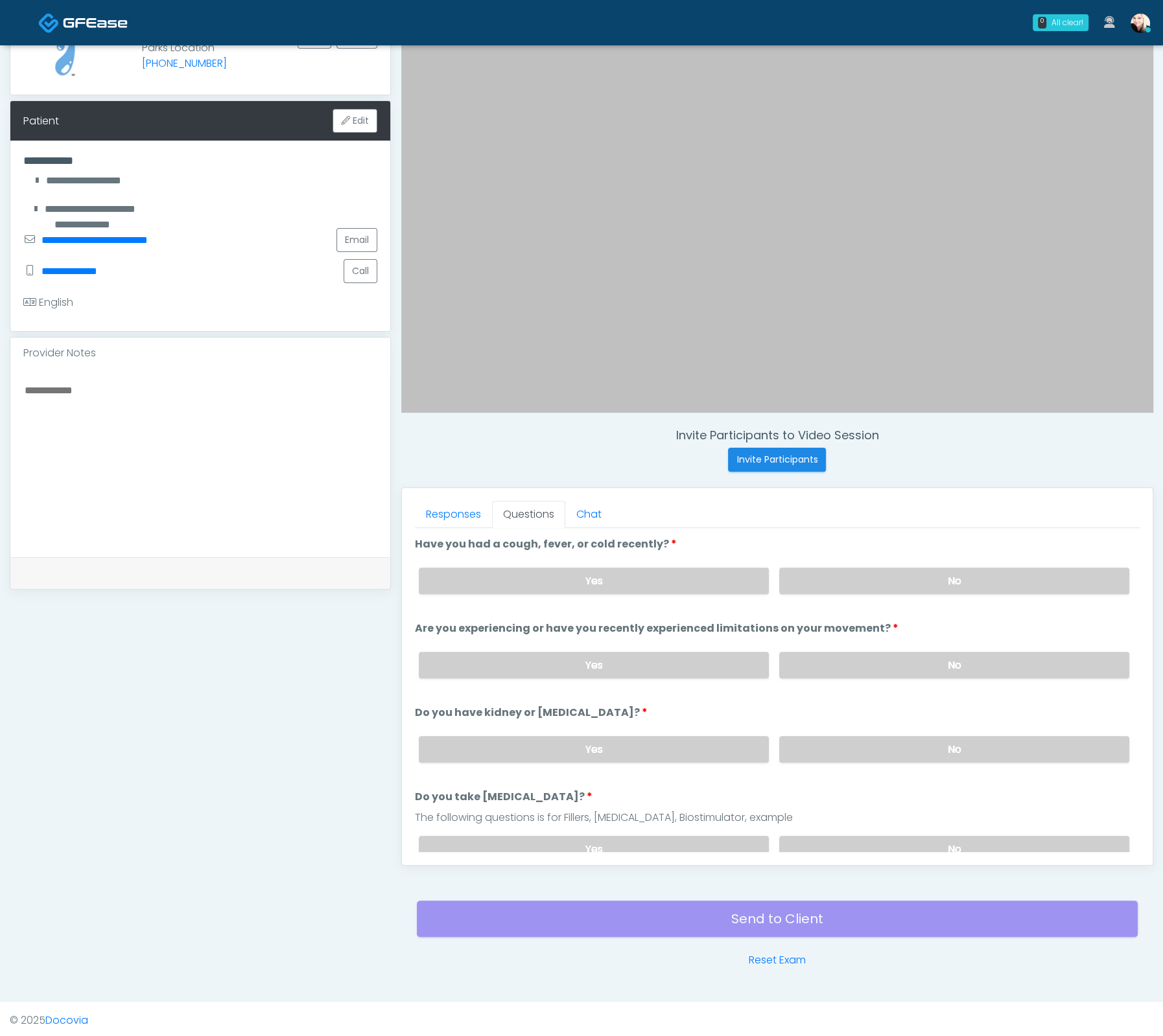
click at [832, 596] on div "Yes No" at bounding box center [773, 580] width 731 height 47
click at [826, 587] on label "No" at bounding box center [954, 580] width 350 height 27
drag, startPoint x: 843, startPoint y: 662, endPoint x: 849, endPoint y: 709, distance: 47.4
click at [843, 663] on label "No" at bounding box center [954, 665] width 350 height 27
drag, startPoint x: 849, startPoint y: 736, endPoint x: 865, endPoint y: 782, distance: 48.7
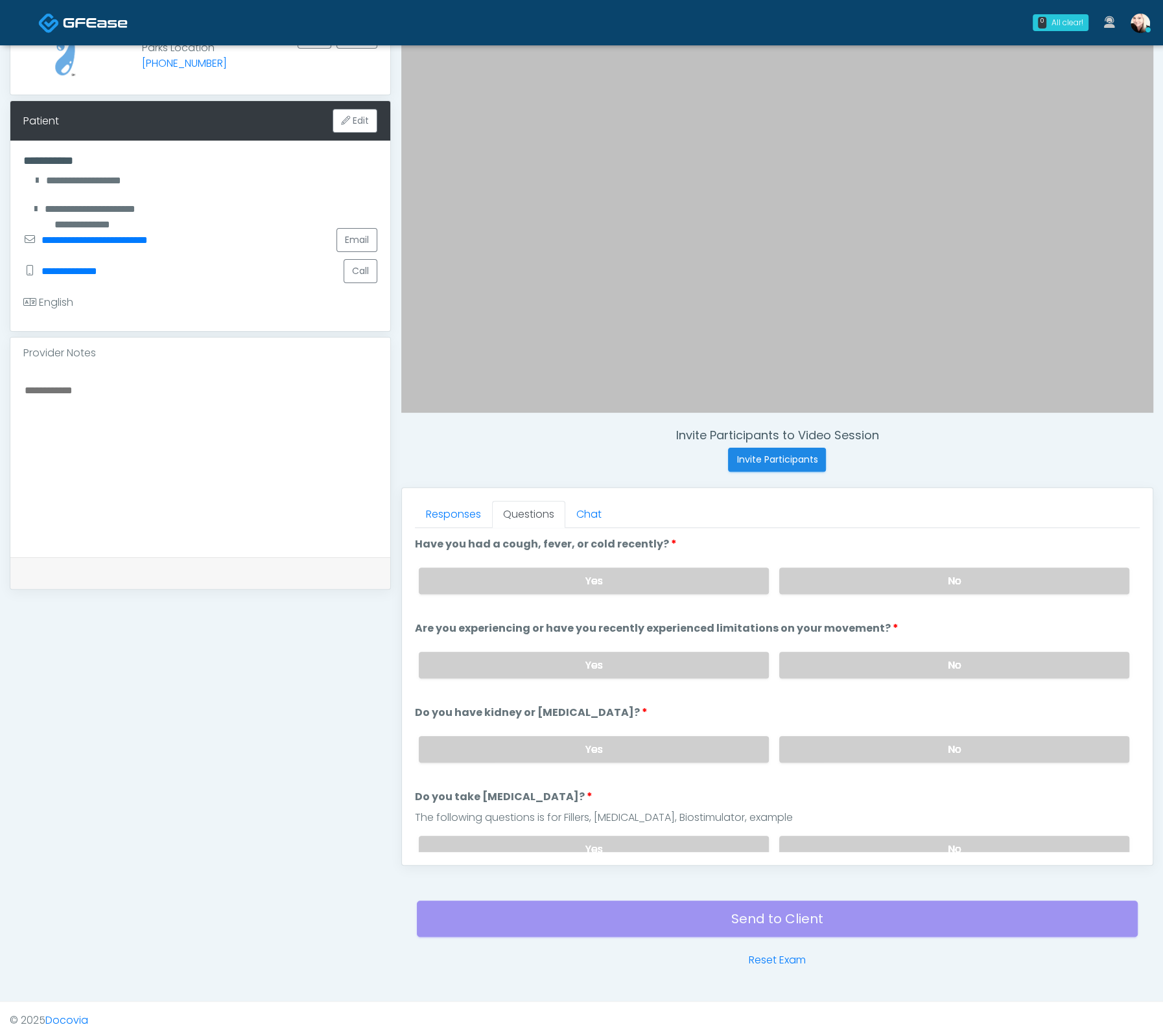
click at [851, 741] on label "No" at bounding box center [954, 749] width 350 height 27
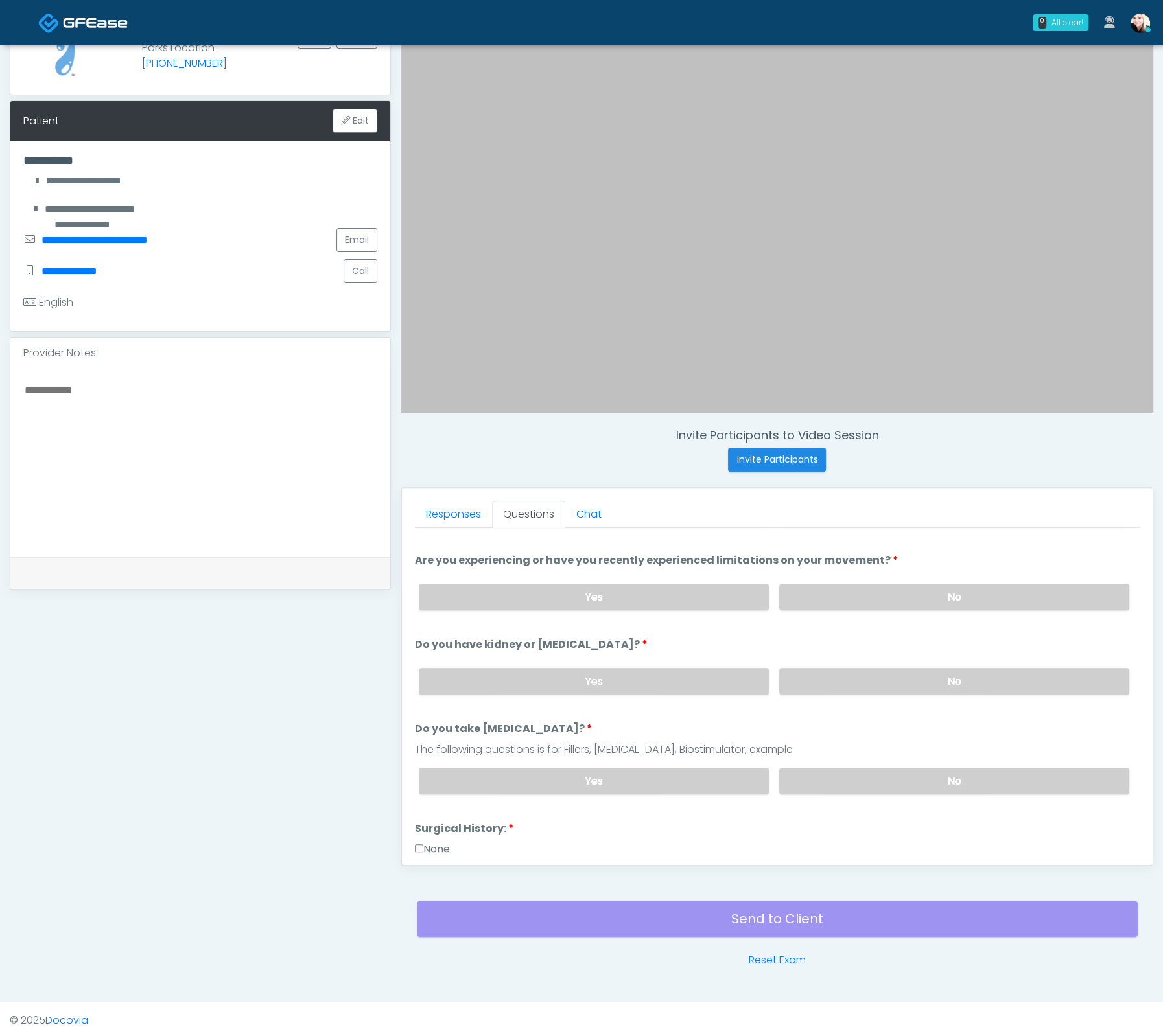
scroll to position [84, 0]
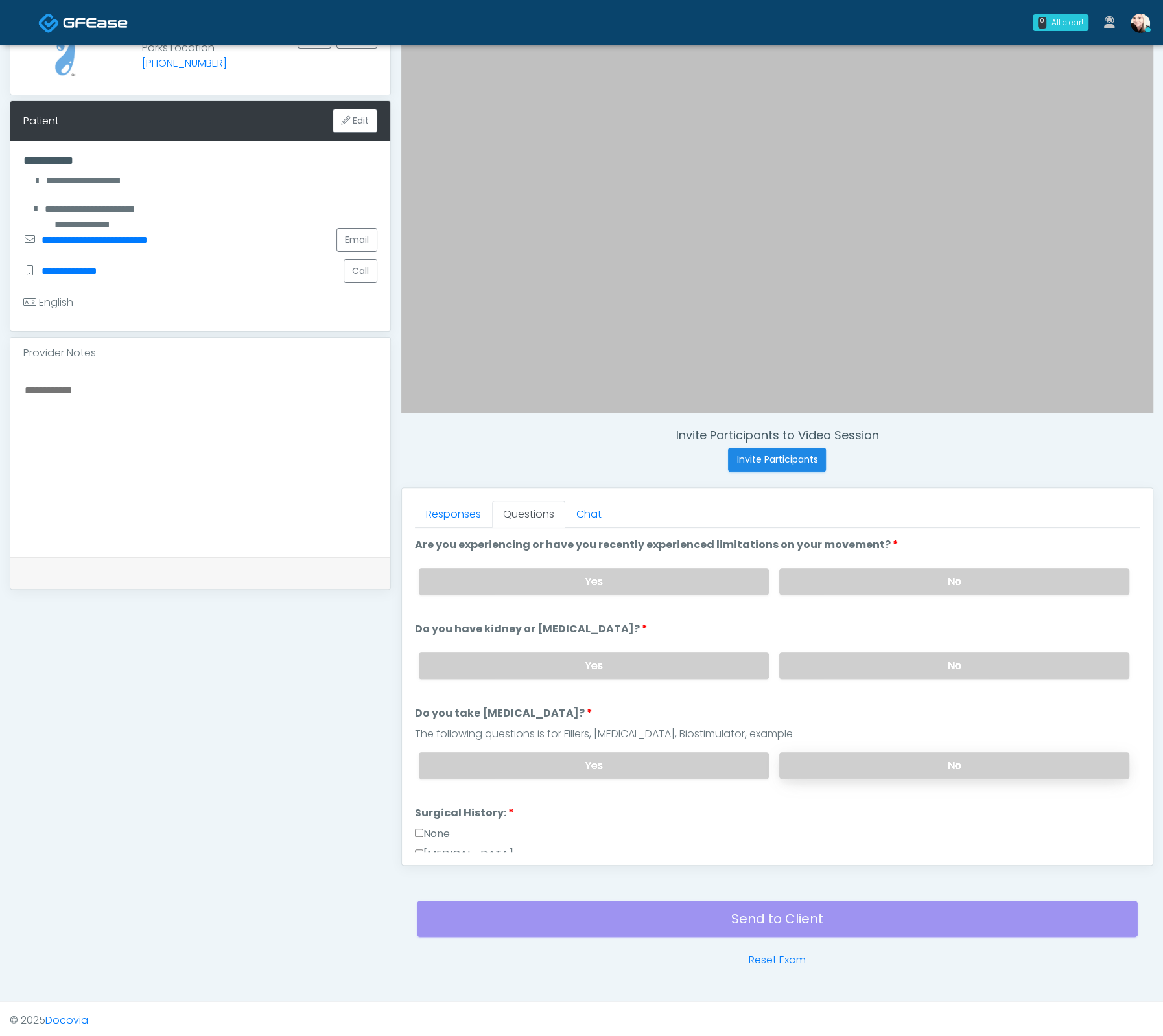
click at [860, 753] on label "No" at bounding box center [954, 766] width 350 height 27
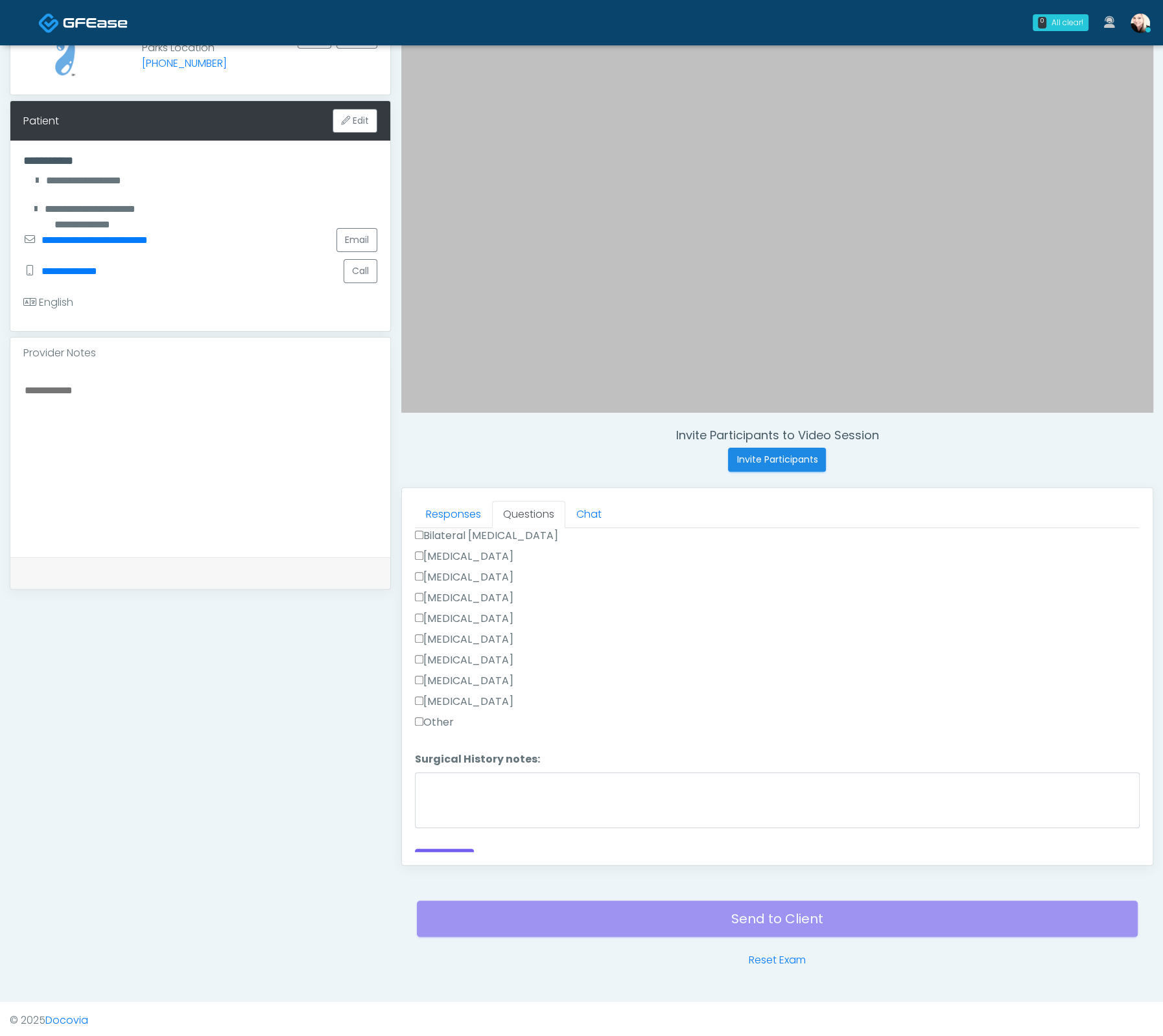
scroll to position [460, 0]
click at [460, 844] on button "Continue" at bounding box center [445, 845] width 59 height 24
click at [411, 801] on div "Responses Questions Chat Good Faith Exam Script Good Faith Exam Script INTRODUC…" at bounding box center [777, 676] width 751 height 377
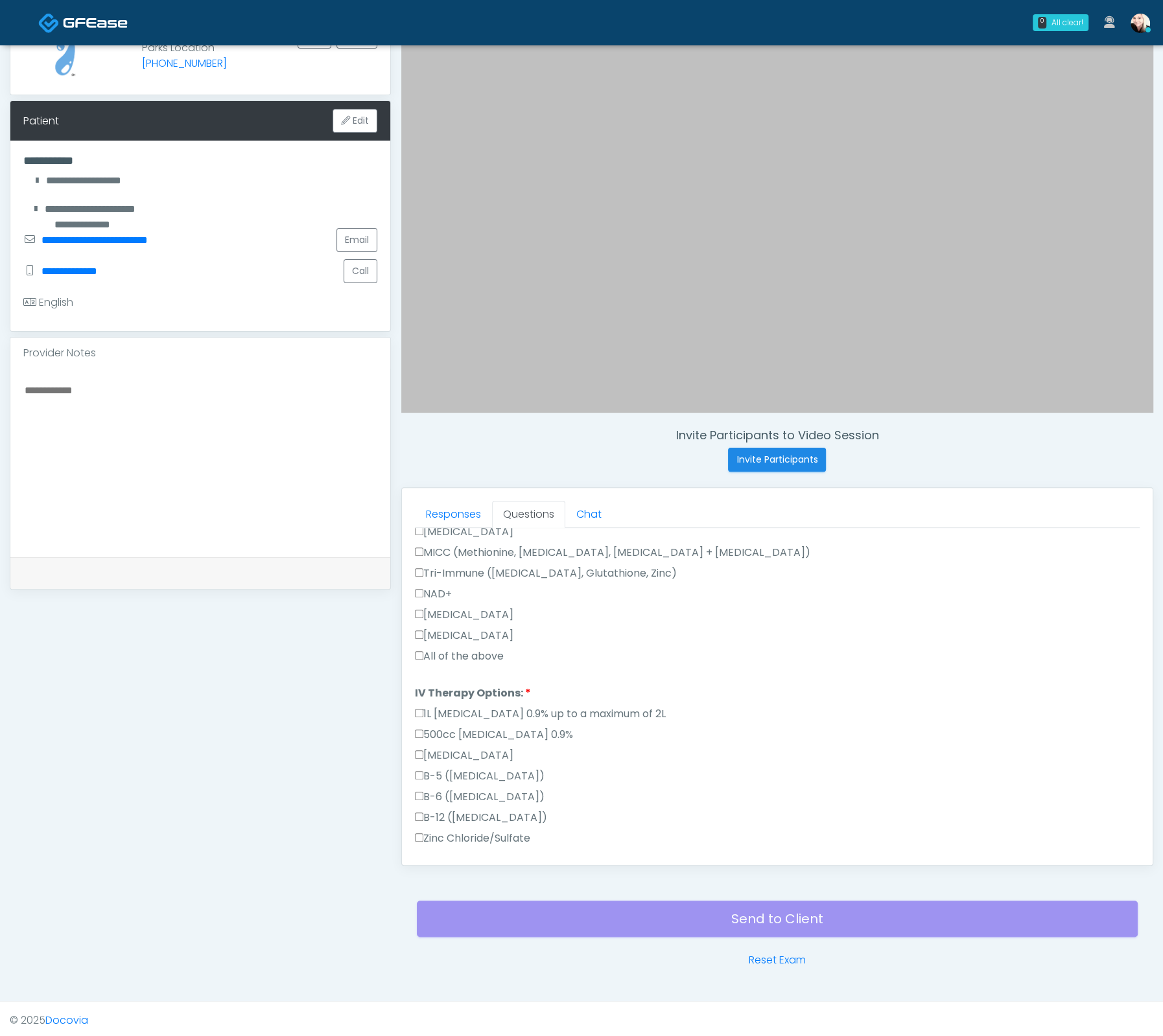
click at [423, 649] on label "All of the above" at bounding box center [459, 657] width 89 height 16
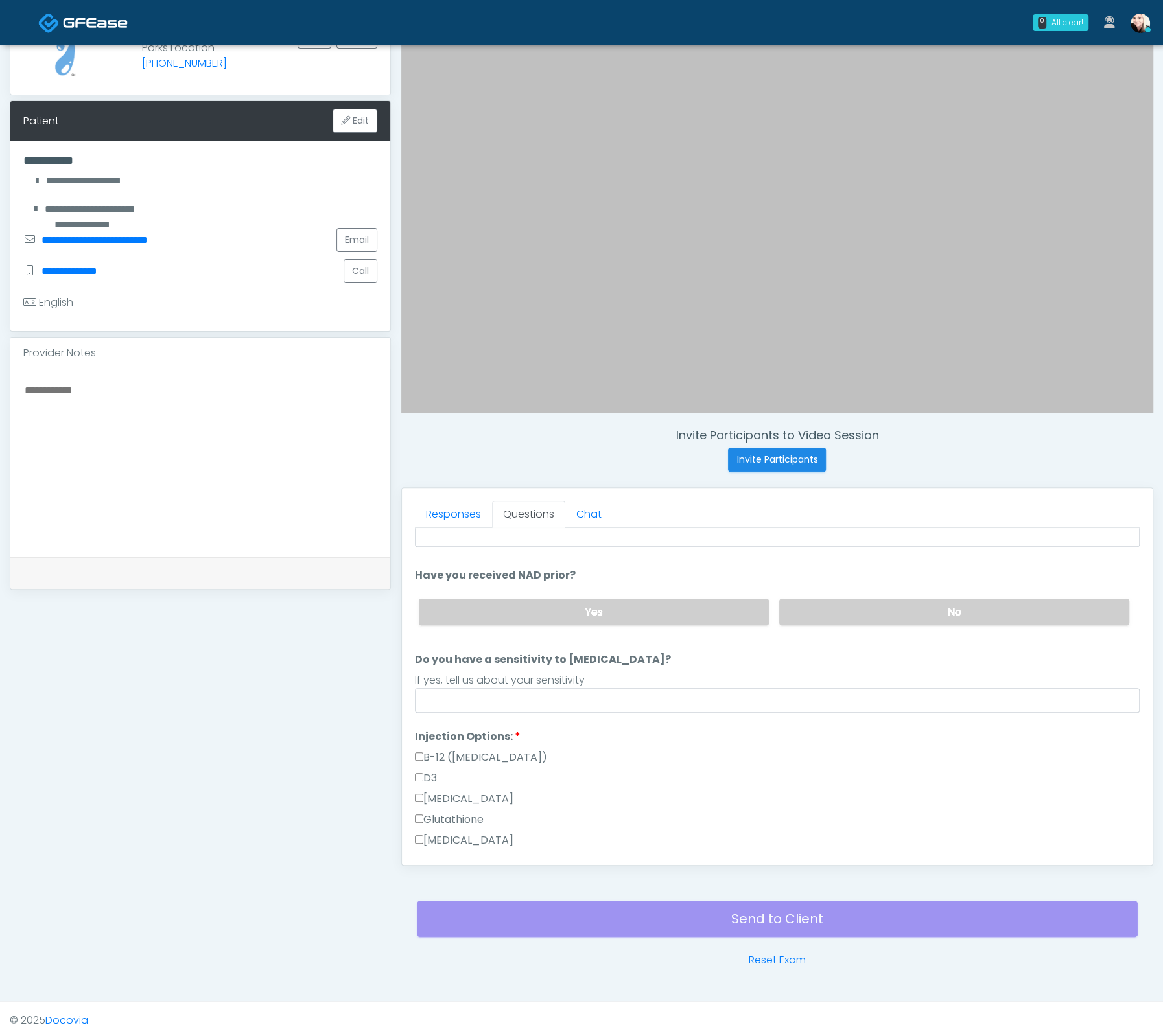
scroll to position [0, 0]
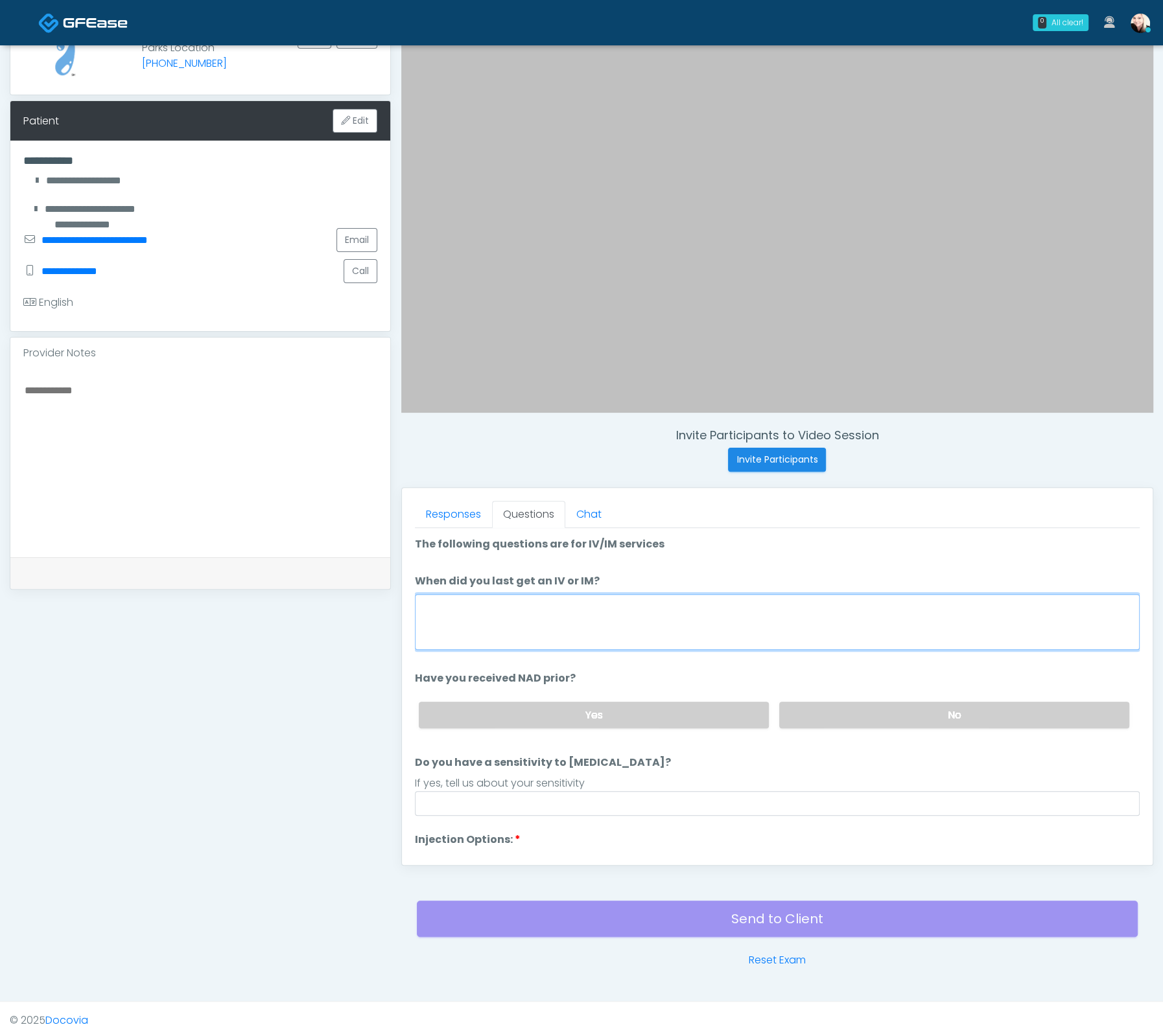
click at [519, 620] on textarea "When did you last get an IV or IM?" at bounding box center [777, 622] width 725 height 56
click at [579, 612] on textarea "When did you last get an IV or IM?" at bounding box center [777, 622] width 725 height 56
type textarea "*"
type textarea "****"
click at [884, 707] on label "No" at bounding box center [954, 715] width 350 height 27
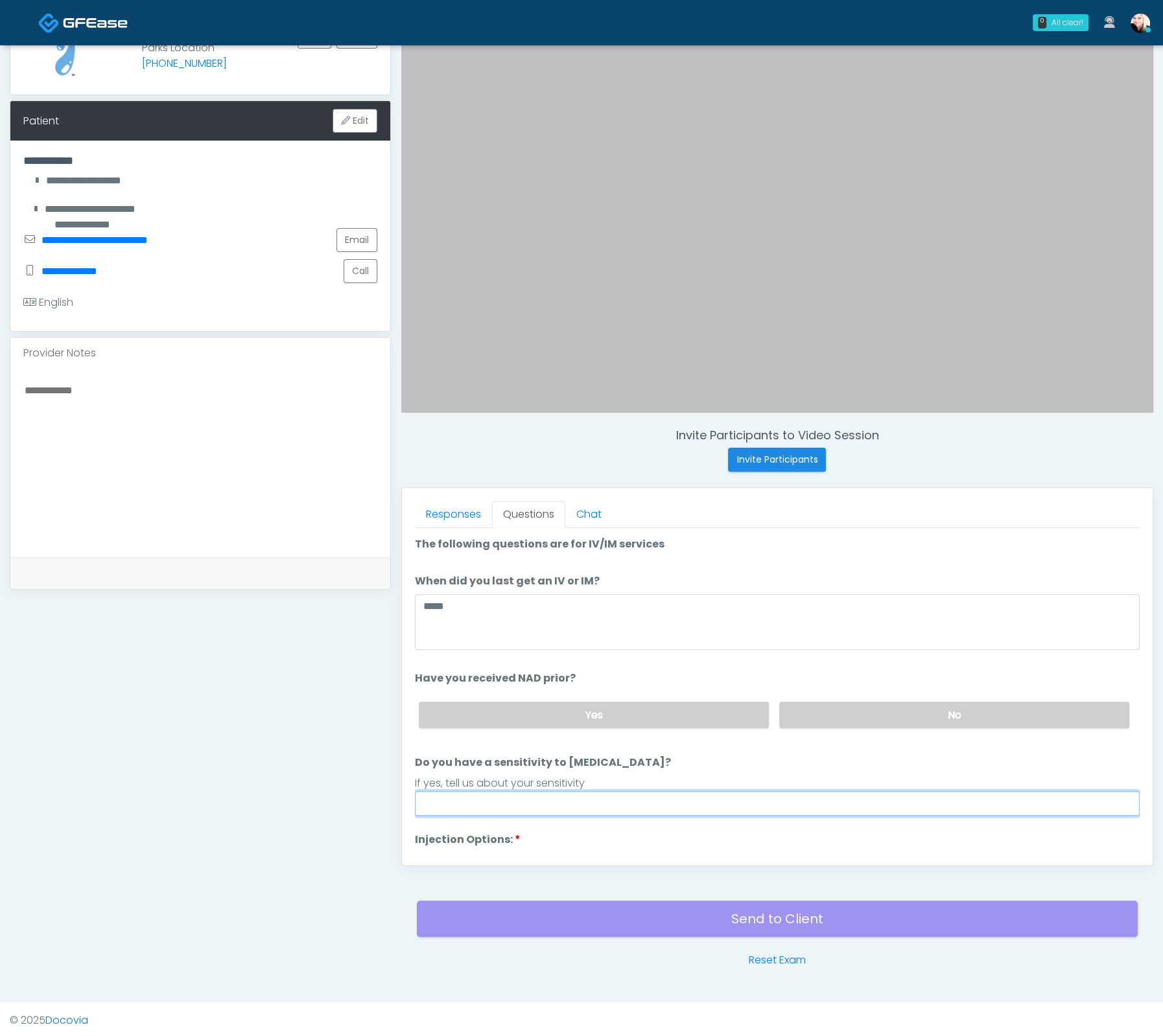
click at [657, 805] on input "Do you have a sensitivity to [MEDICAL_DATA]?" at bounding box center [777, 803] width 725 height 25
type input "****"
click at [630, 776] on div "If yes, tell us about your sensitivity" at bounding box center [777, 784] width 725 height 16
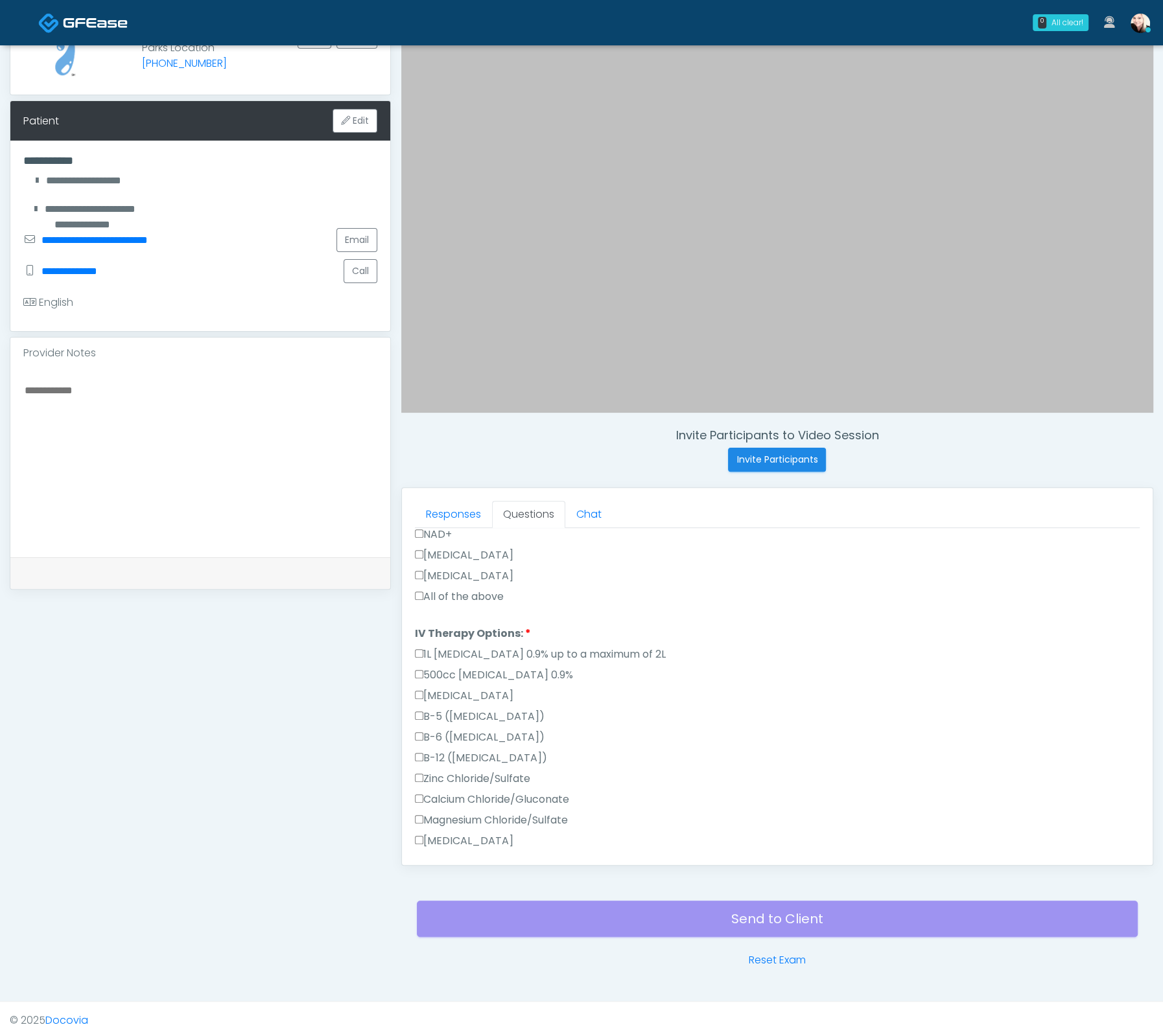
scroll to position [656, 0]
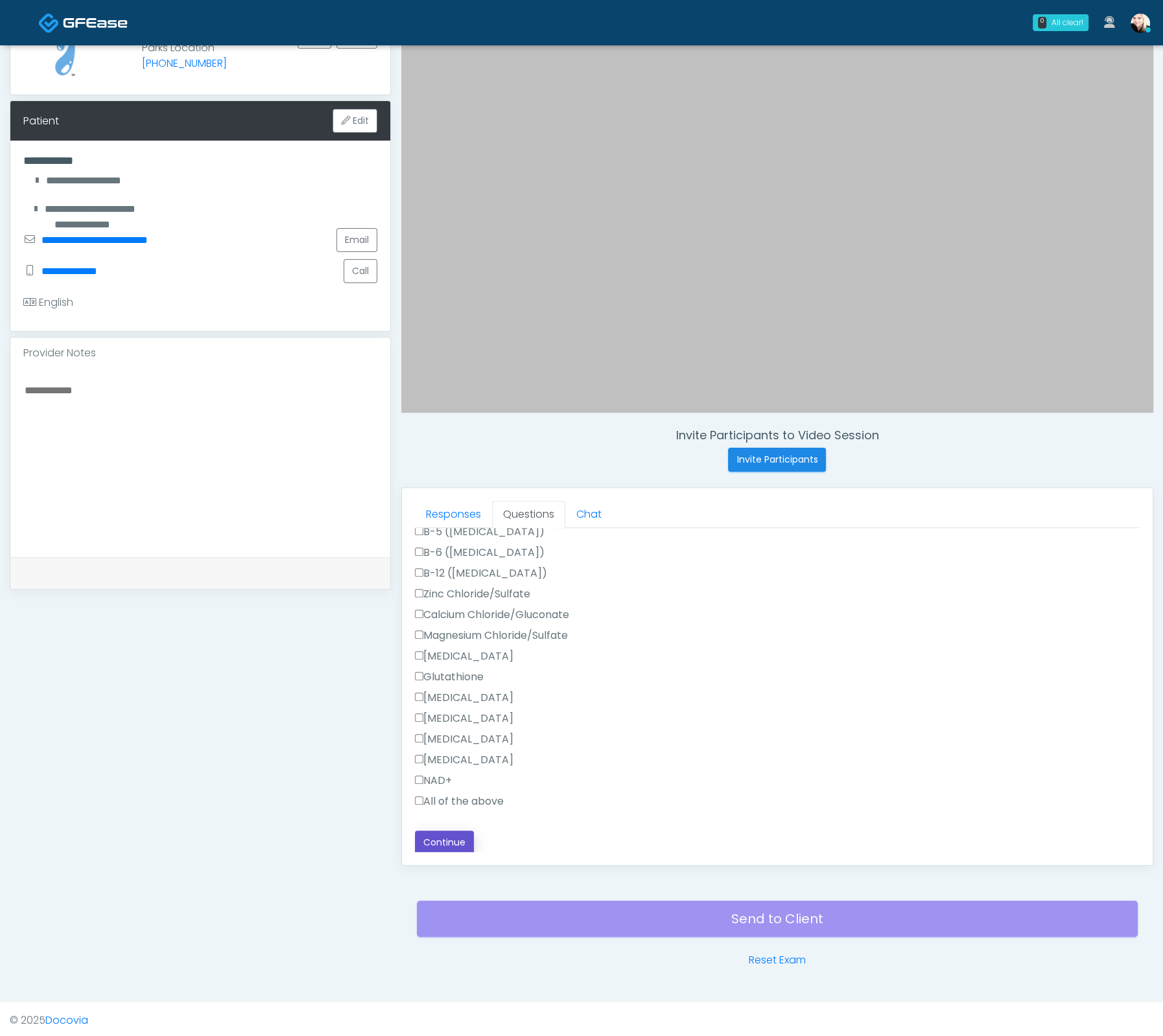
click at [451, 832] on button "Continue" at bounding box center [445, 843] width 59 height 24
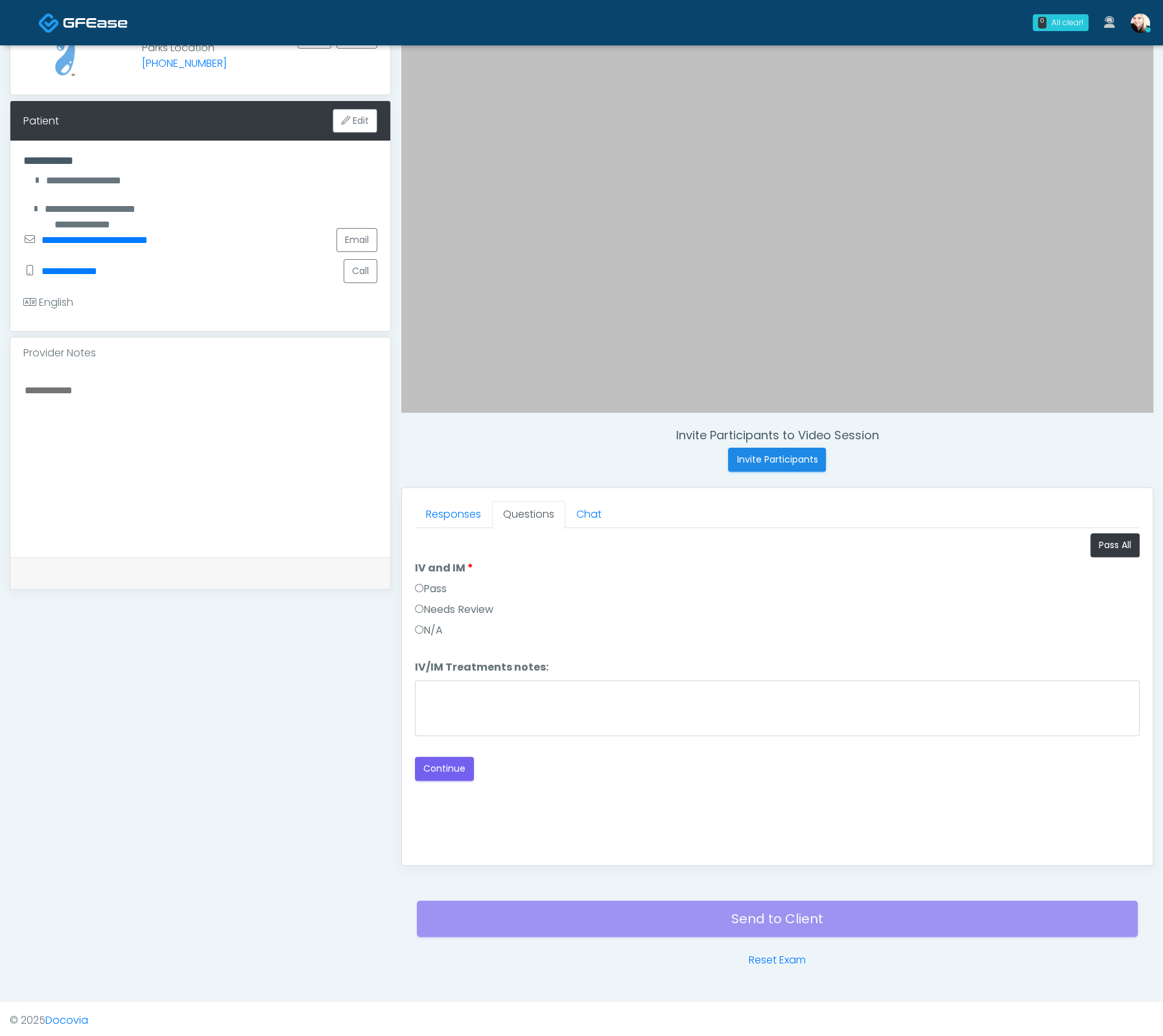
scroll to position [0, 0]
click at [423, 581] on label "Pass" at bounding box center [431, 589] width 32 height 16
click at [442, 769] on button "Continue" at bounding box center [445, 768] width 59 height 24
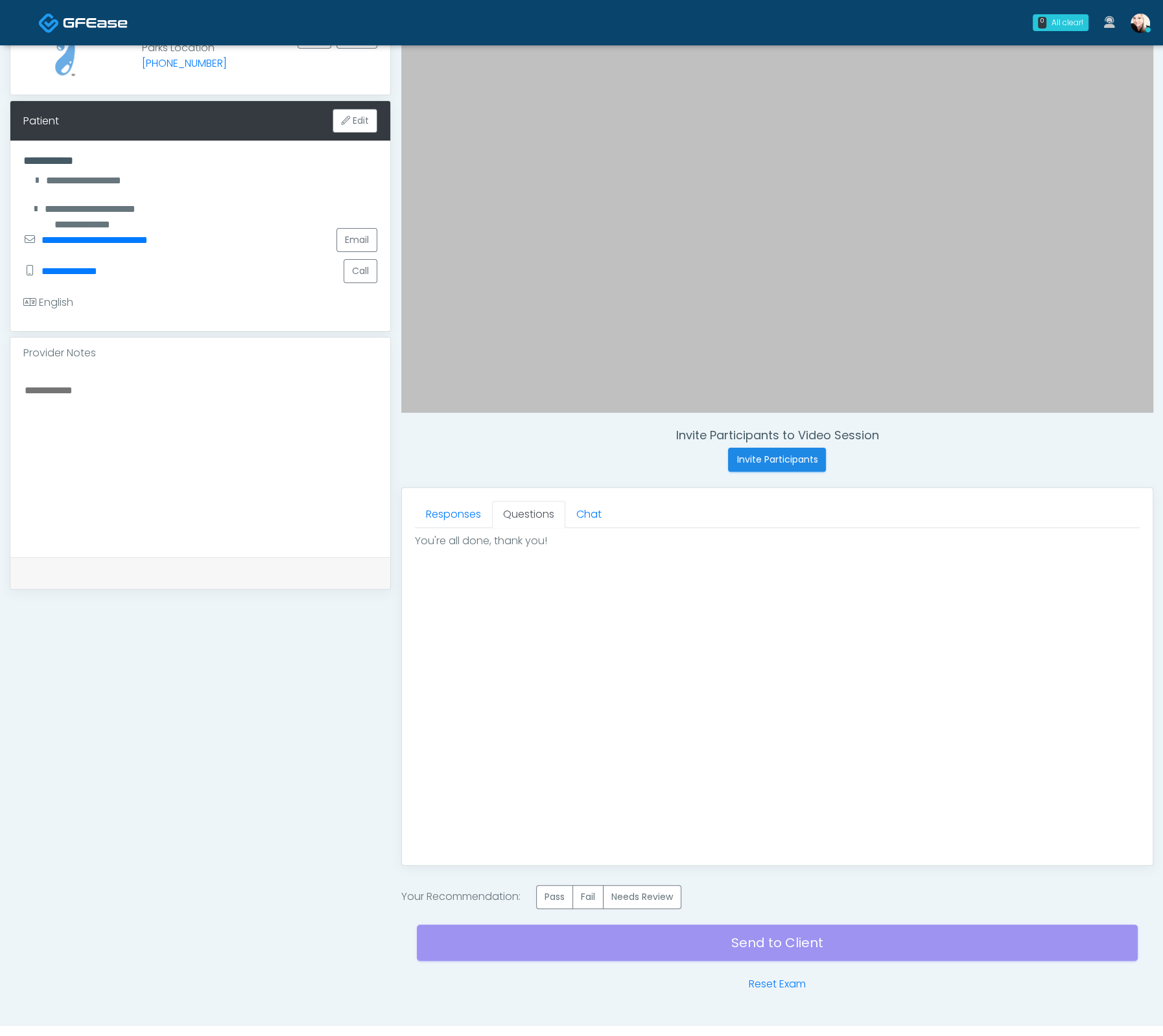
click at [550, 909] on div "Send to Client Reset Exam" at bounding box center [777, 950] width 720 height 83
click at [554, 897] on label "Pass" at bounding box center [554, 897] width 37 height 24
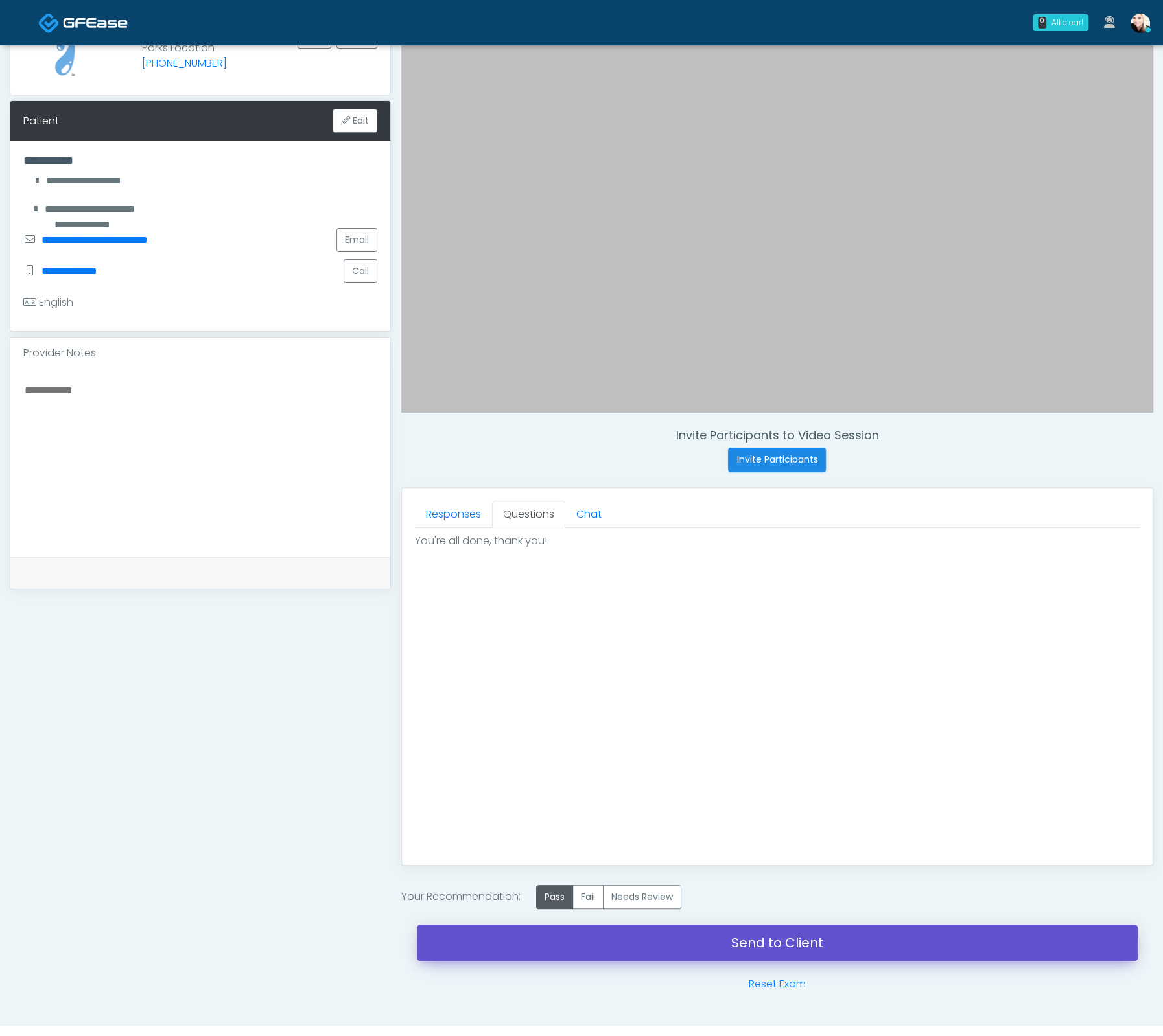
click at [723, 944] on link "Send to Client" at bounding box center [777, 943] width 720 height 36
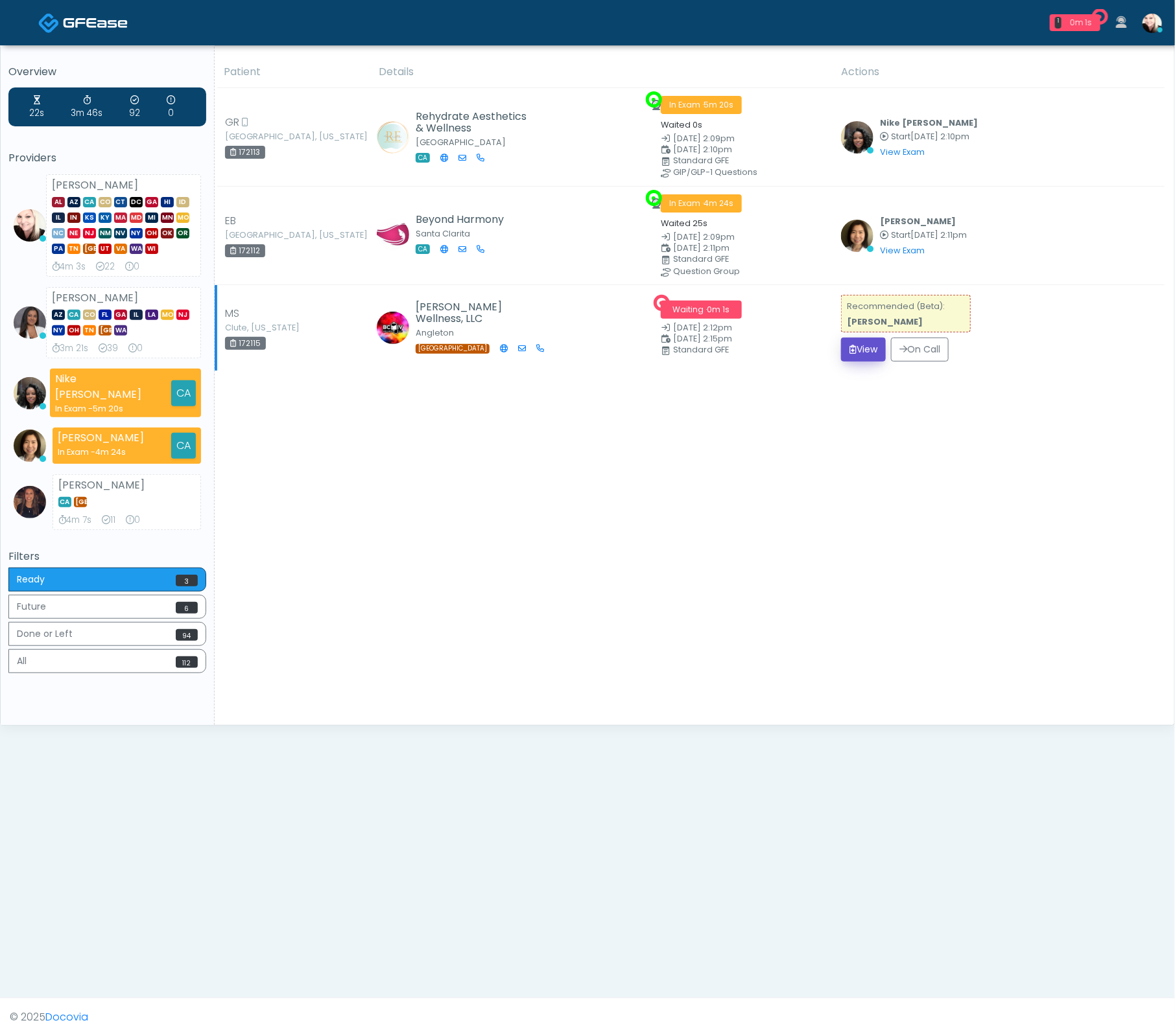
click at [856, 345] on icon "submit" at bounding box center [852, 349] width 7 height 9
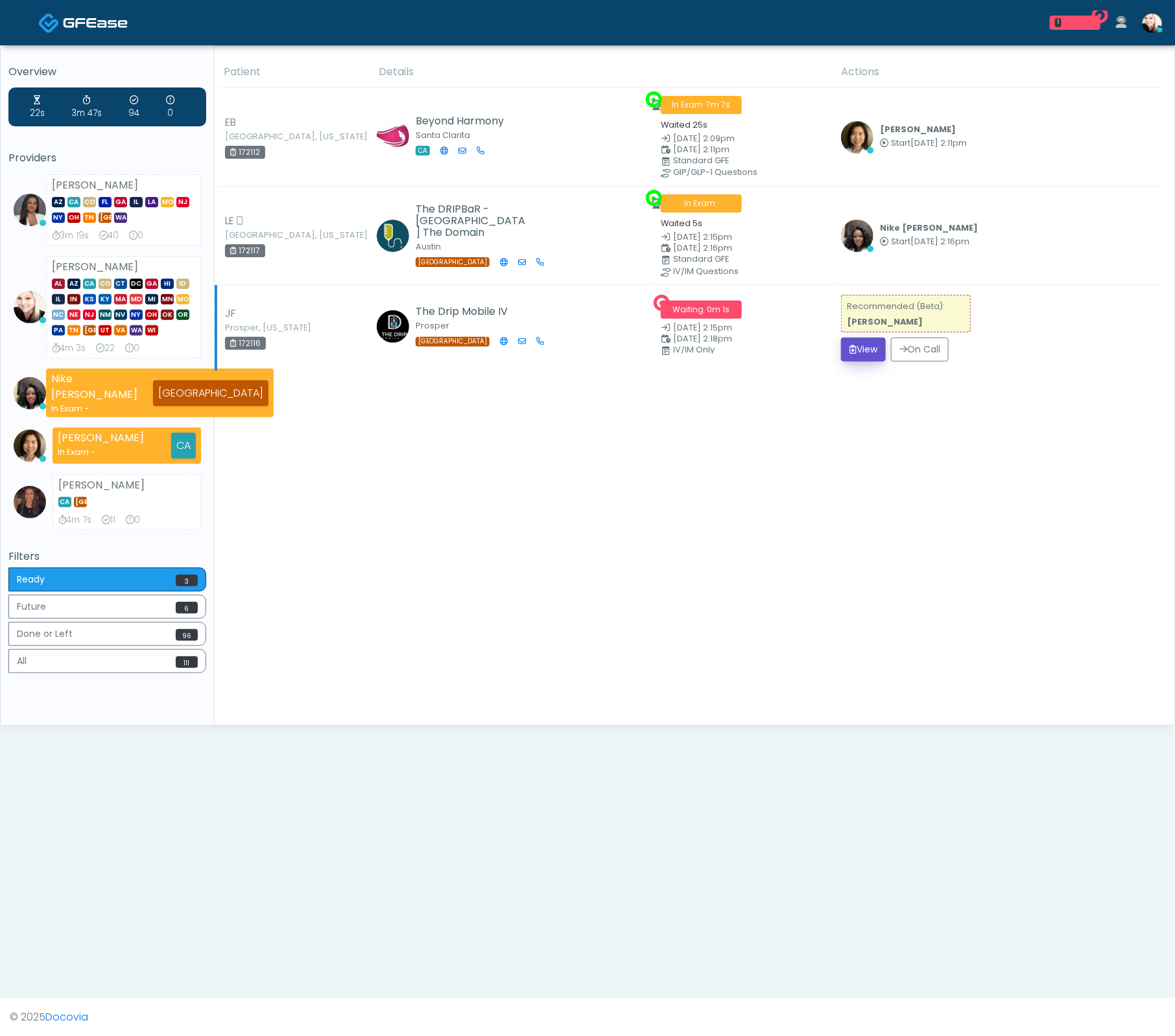
click at [877, 348] on button "View" at bounding box center [863, 349] width 45 height 24
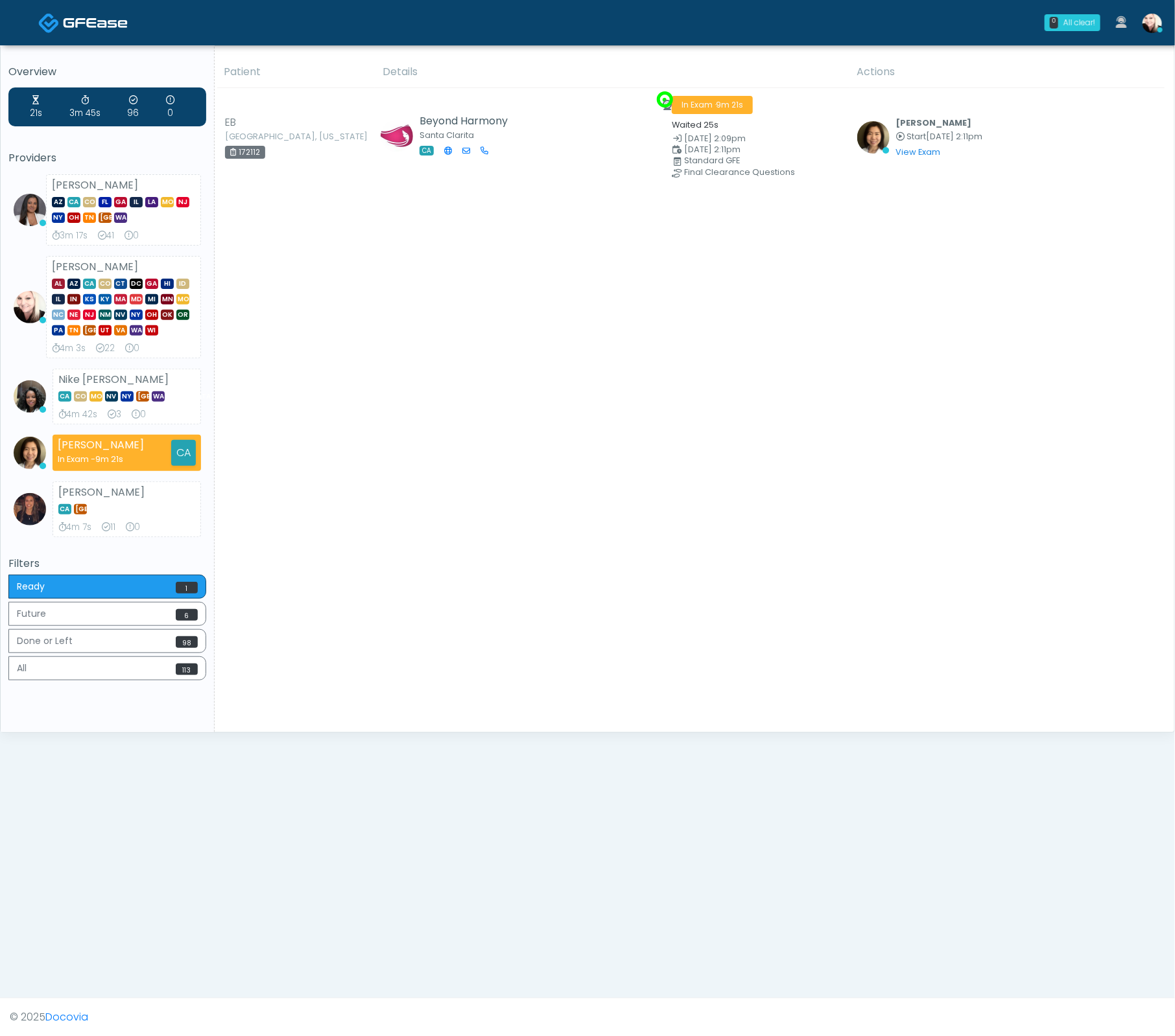
click at [651, 269] on div "Patient Details Actions" at bounding box center [690, 394] width 950 height 676
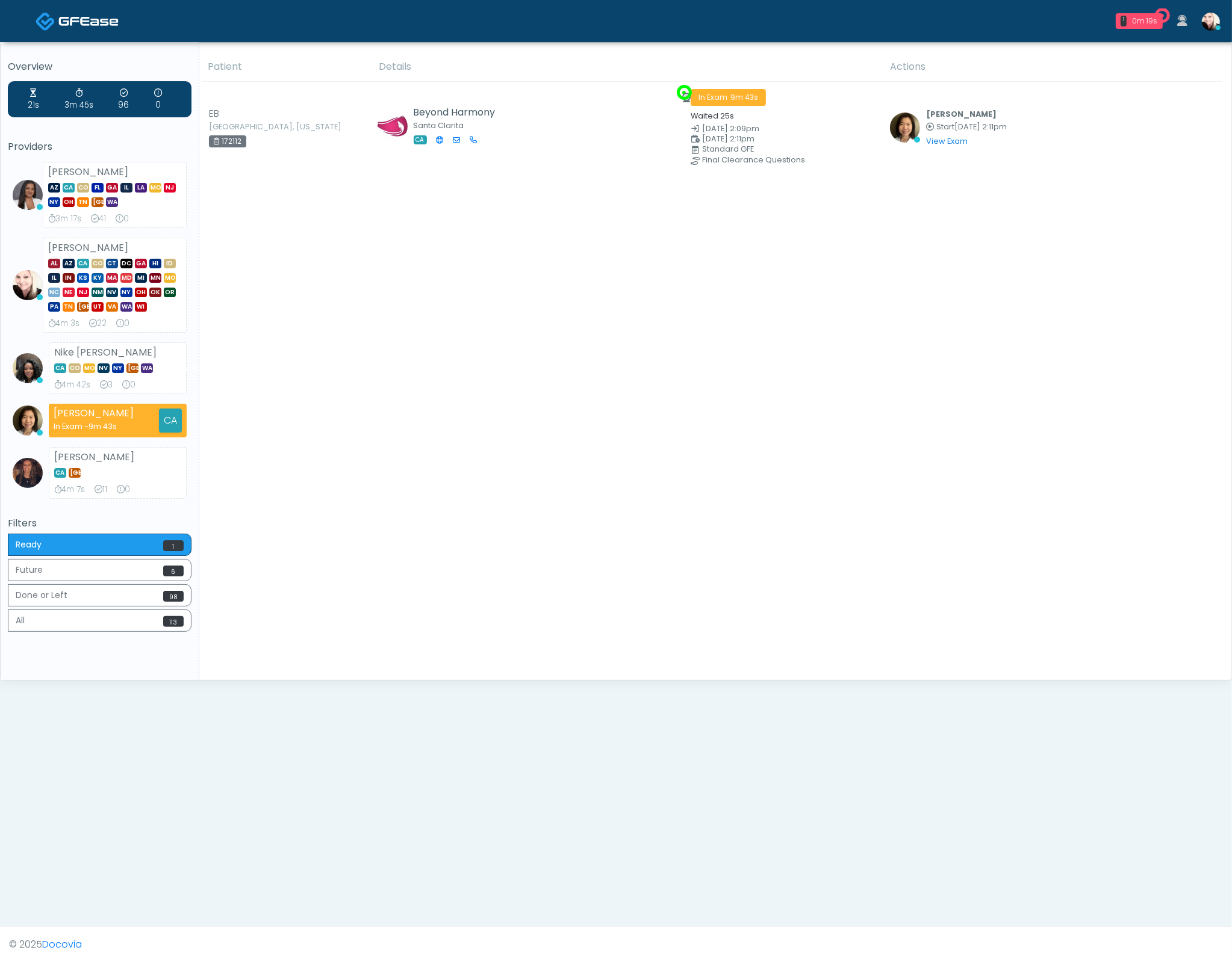
click at [872, 211] on div "Patient Details Actions" at bounding box center [711, 366] width 1023 height 628
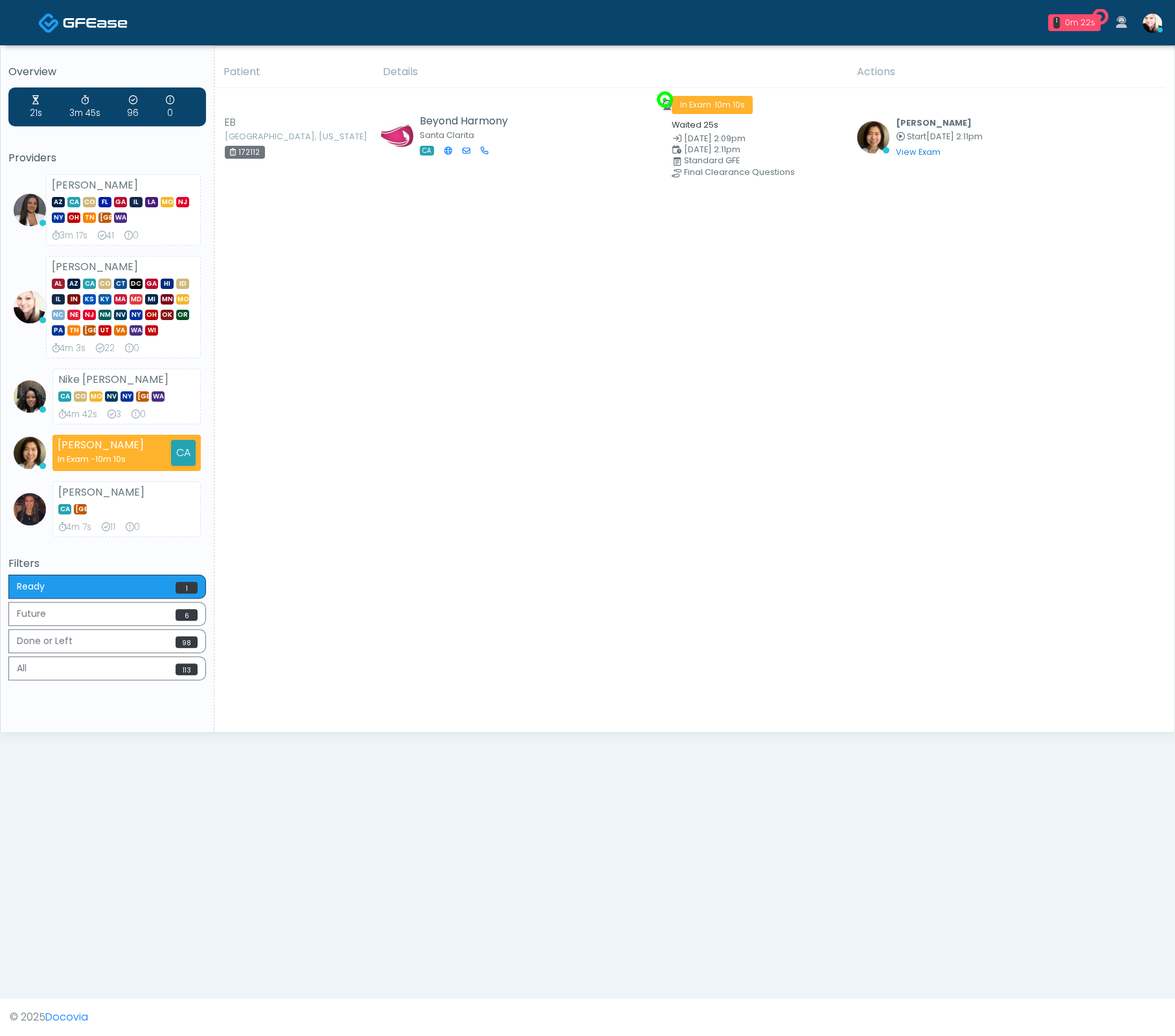
click at [466, 236] on div "Patient Details Actions" at bounding box center [690, 394] width 951 height 676
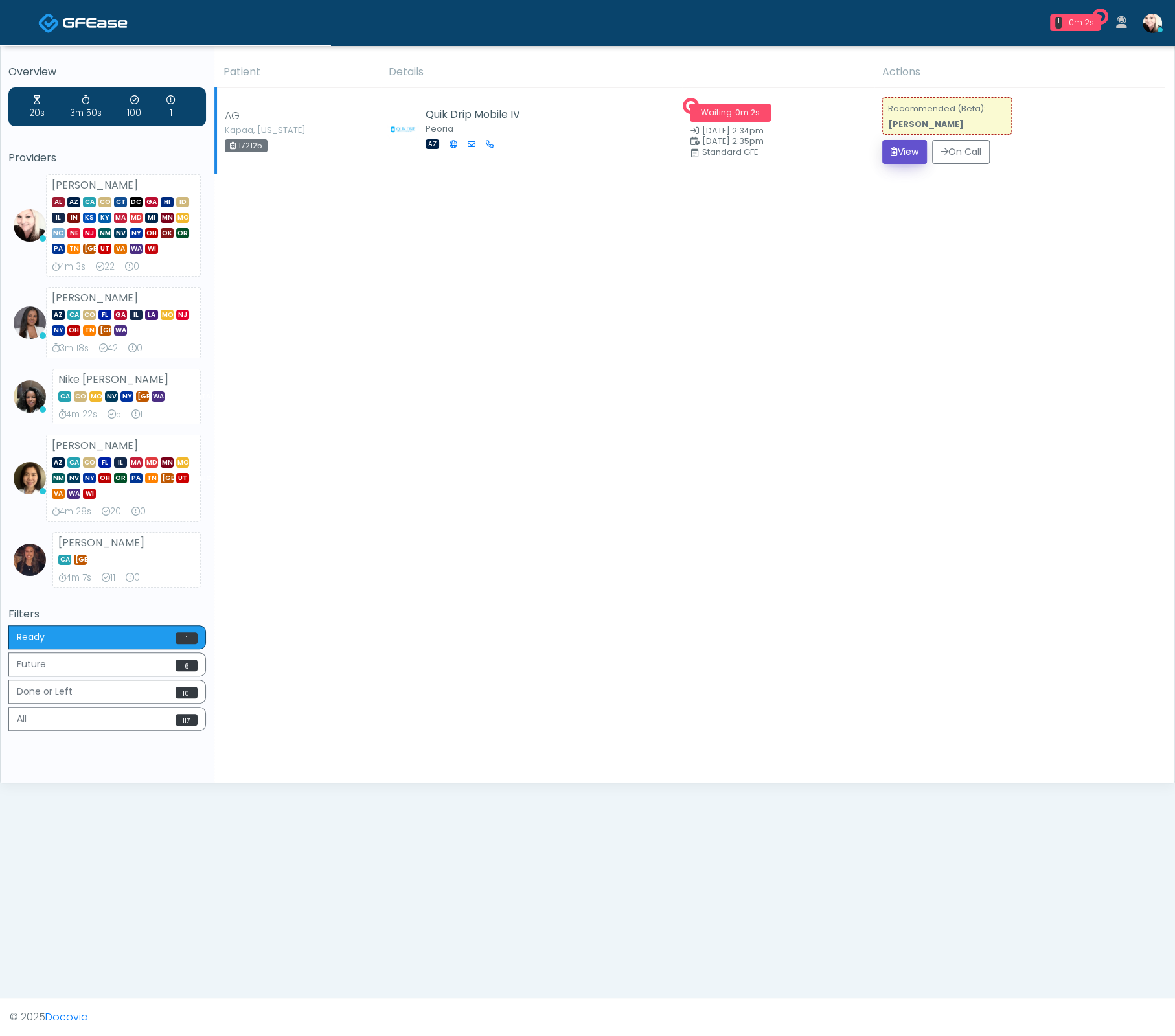
click at [916, 154] on button "View" at bounding box center [905, 152] width 45 height 24
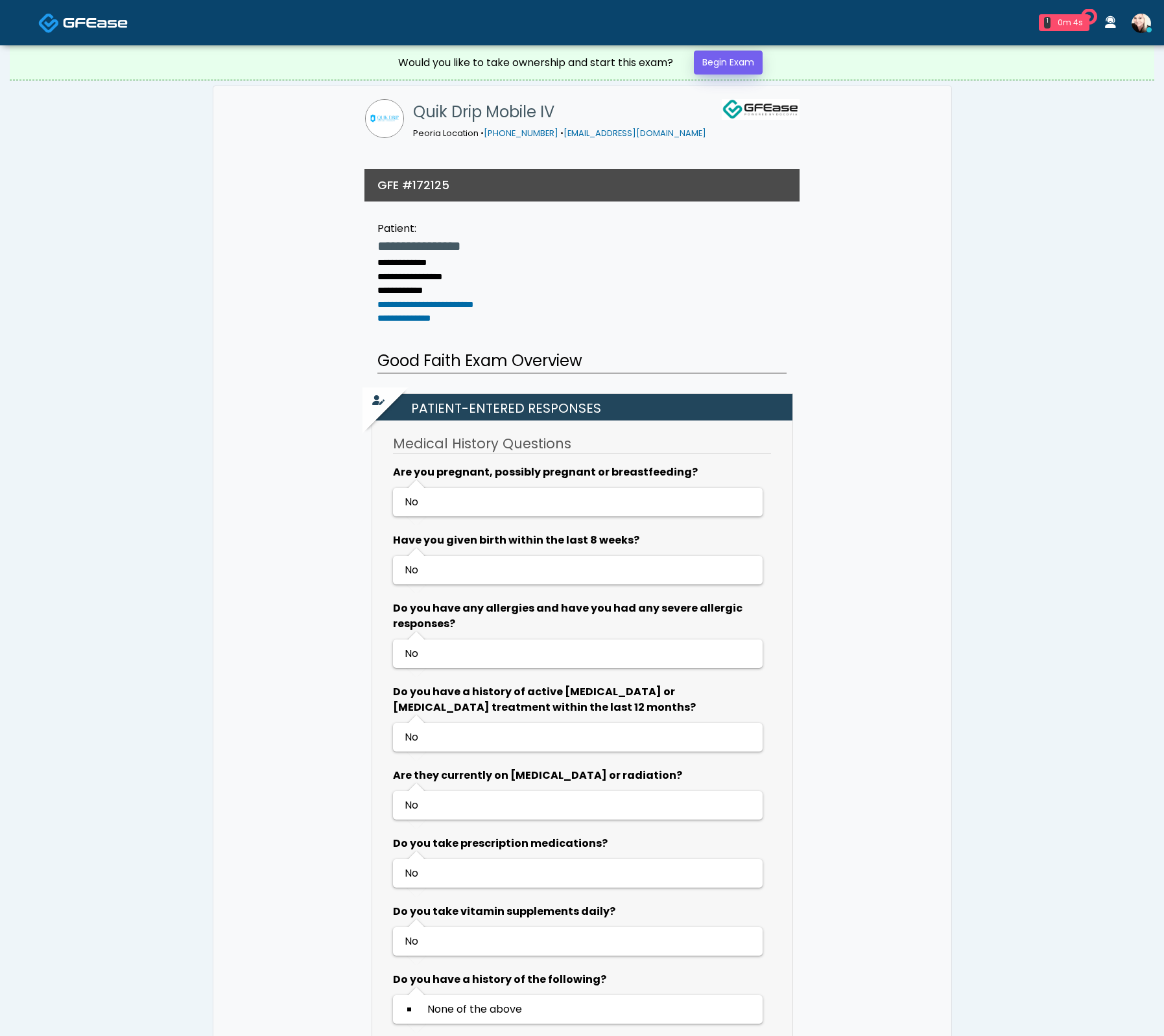
click at [760, 61] on link "Begin Exam" at bounding box center [728, 62] width 69 height 24
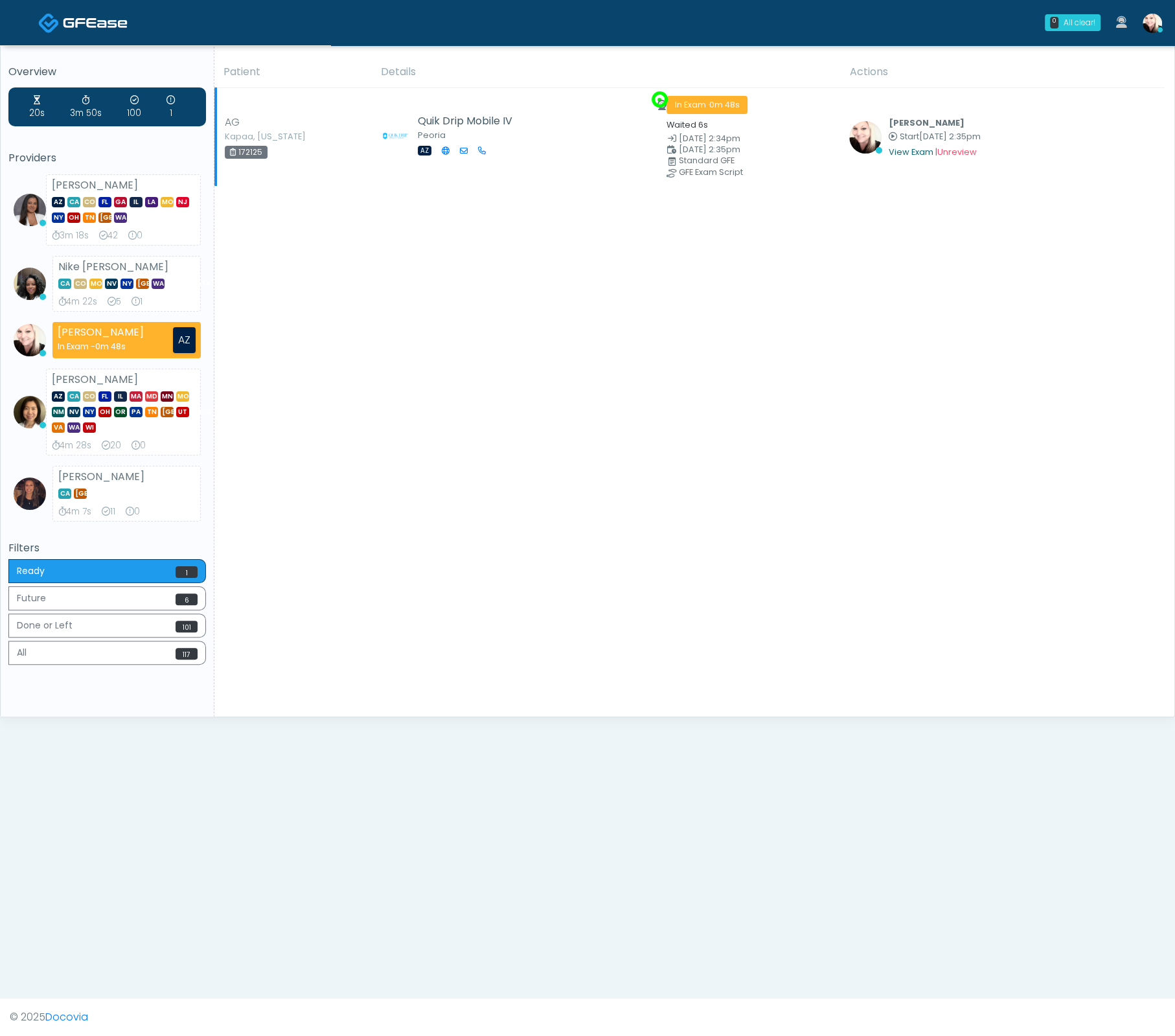
click at [918, 148] on link "View Exam" at bounding box center [910, 152] width 45 height 11
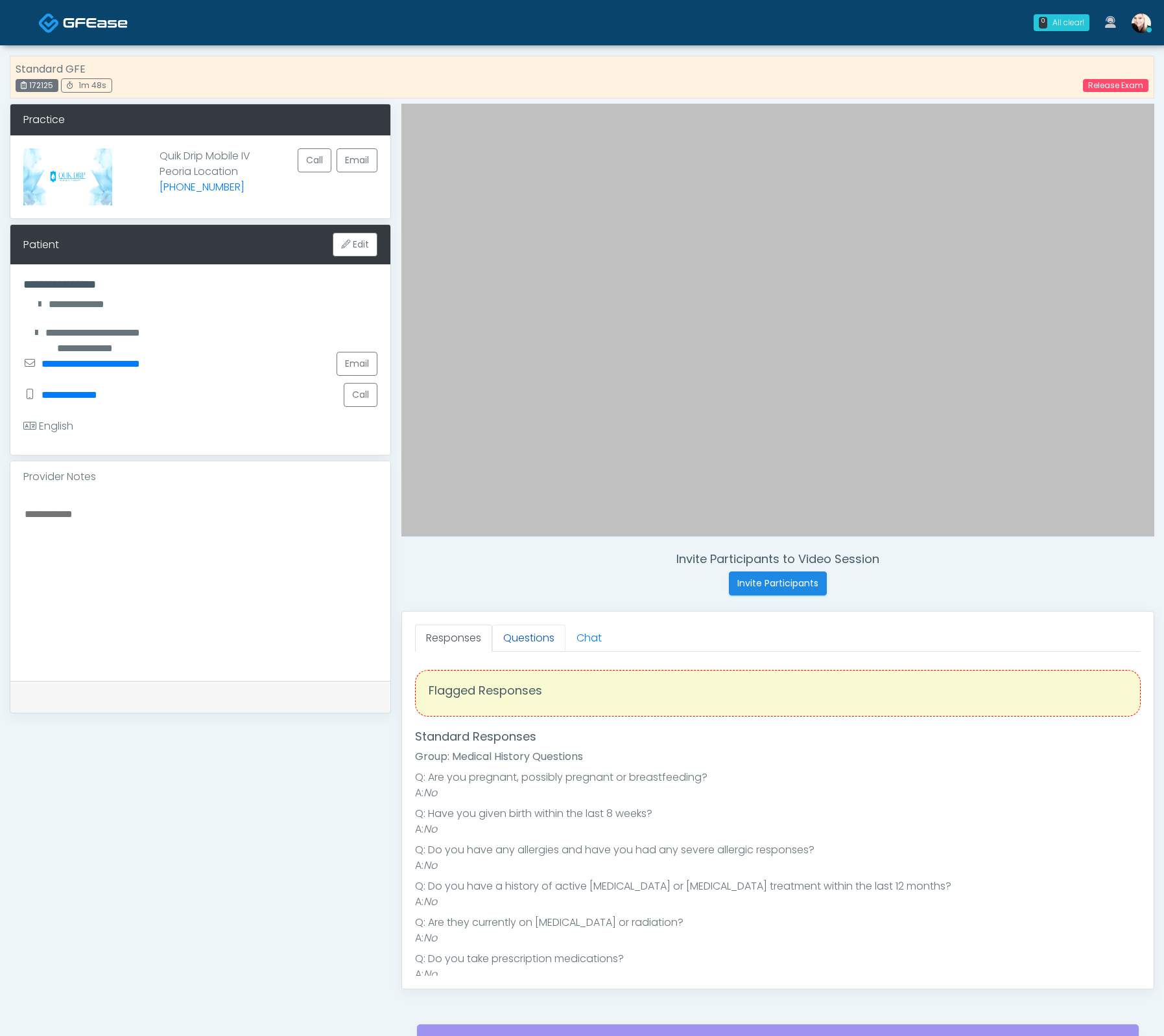
click at [499, 626] on link "Questions" at bounding box center [528, 639] width 73 height 27
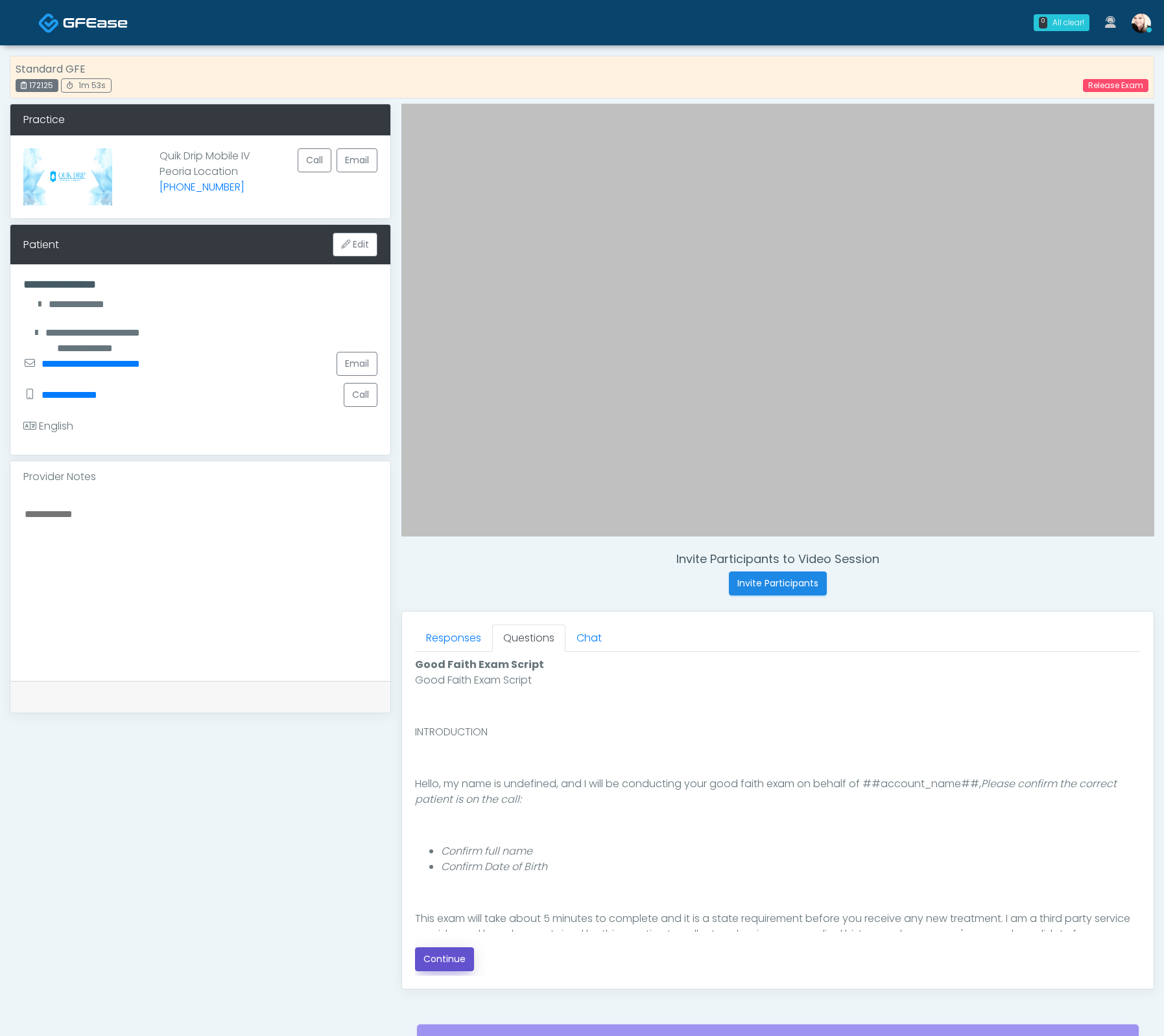
click at [445, 954] on button "Continue" at bounding box center [445, 959] width 59 height 24
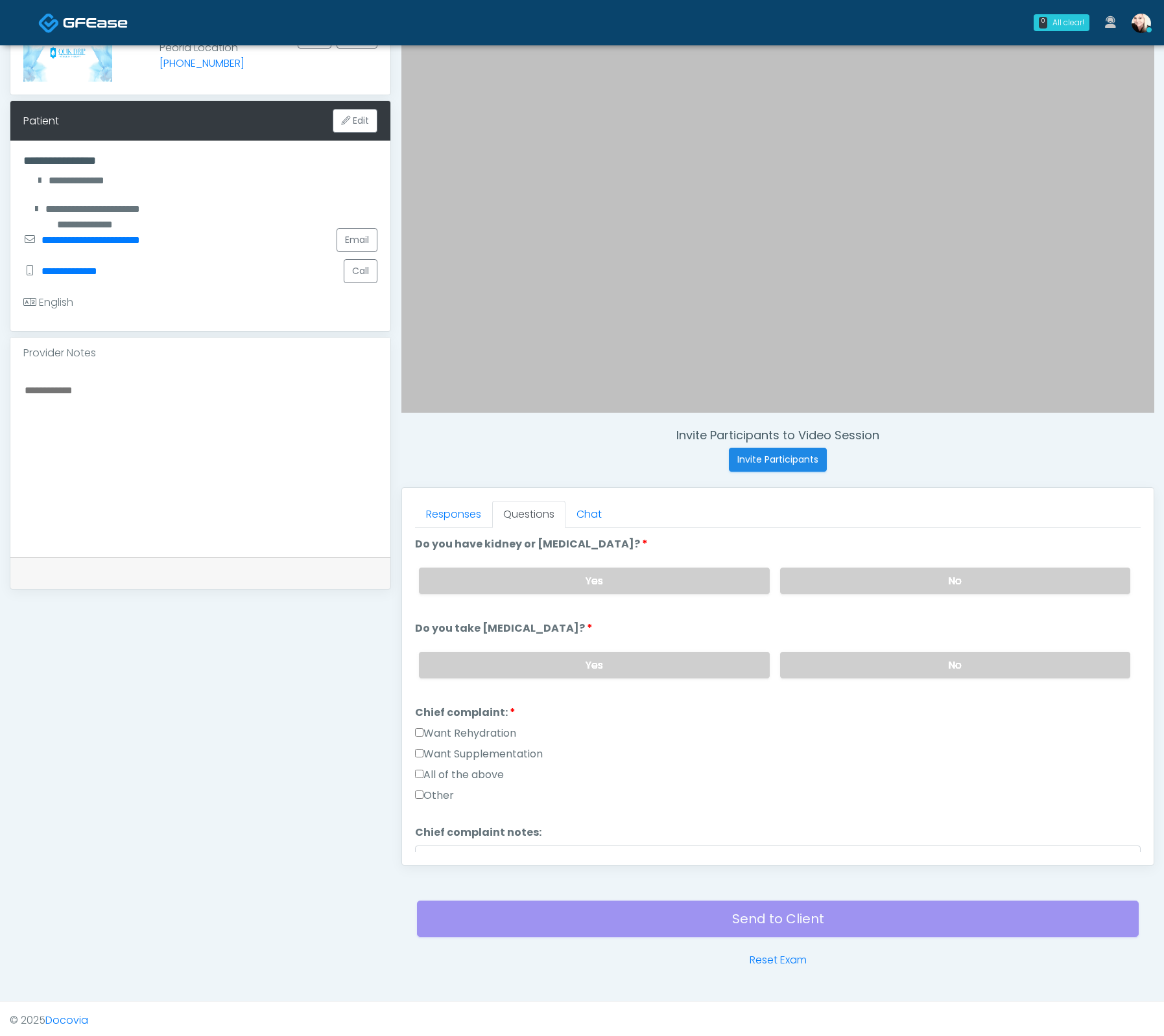
drag, startPoint x: 878, startPoint y: 574, endPoint x: 883, endPoint y: 641, distance: 67.2
click at [878, 574] on label "No" at bounding box center [955, 580] width 350 height 27
click at [882, 657] on label "No" at bounding box center [955, 665] width 350 height 27
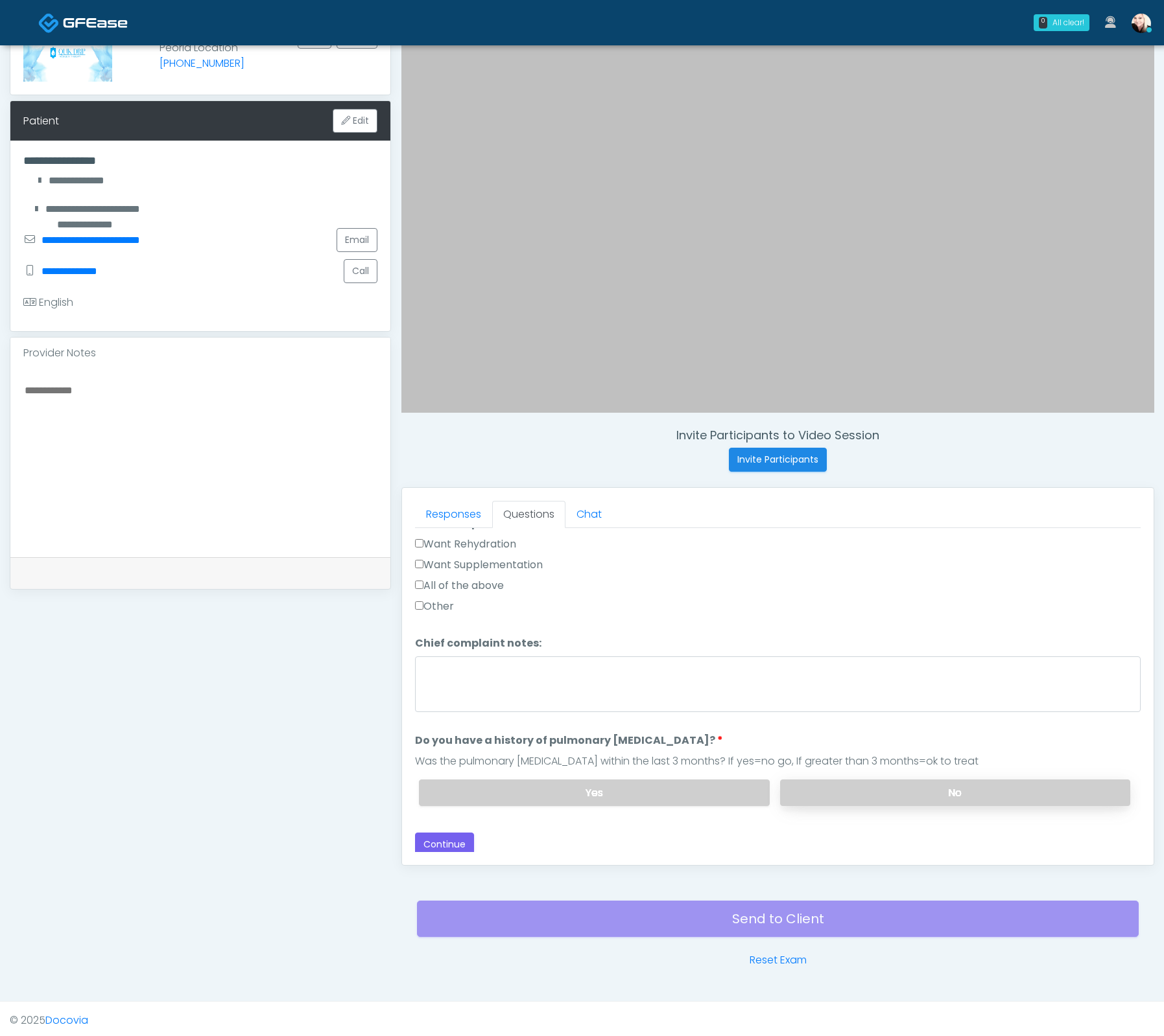
click at [857, 785] on label "No" at bounding box center [955, 792] width 350 height 27
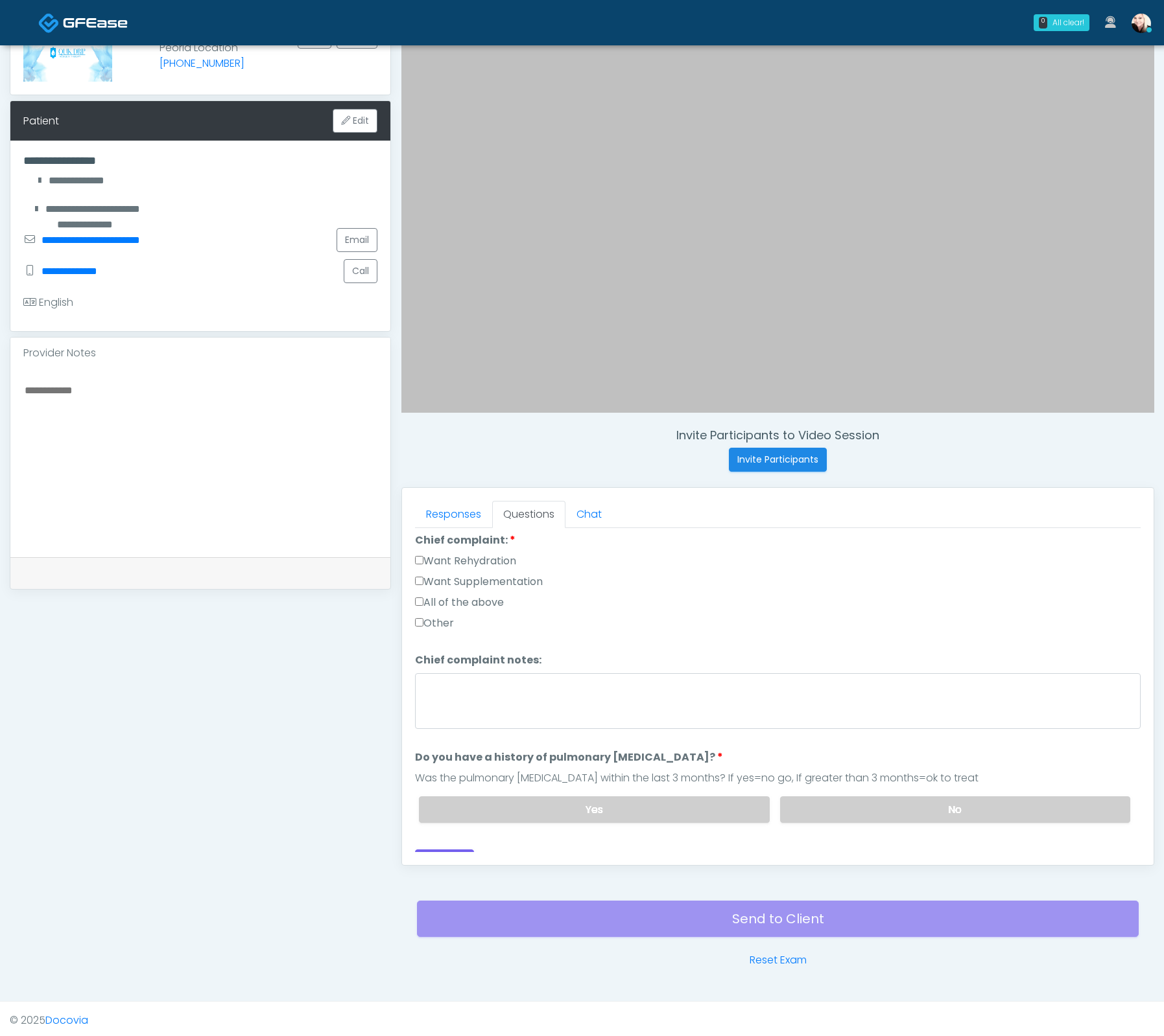
scroll to position [174, 0]
drag, startPoint x: 419, startPoint y: 745, endPoint x: 738, endPoint y: 753, distance: 319.1
click at [738, 753] on li "Do you have a history of pulmonary embolism? Do you have a history of pulmonary…" at bounding box center [778, 790] width 725 height 84
click at [757, 749] on li "Do you have a history of pulmonary embolism? Do you have a history of pulmonary…" at bounding box center [778, 790] width 725 height 84
drag, startPoint x: 486, startPoint y: 770, endPoint x: 833, endPoint y: 770, distance: 347.0
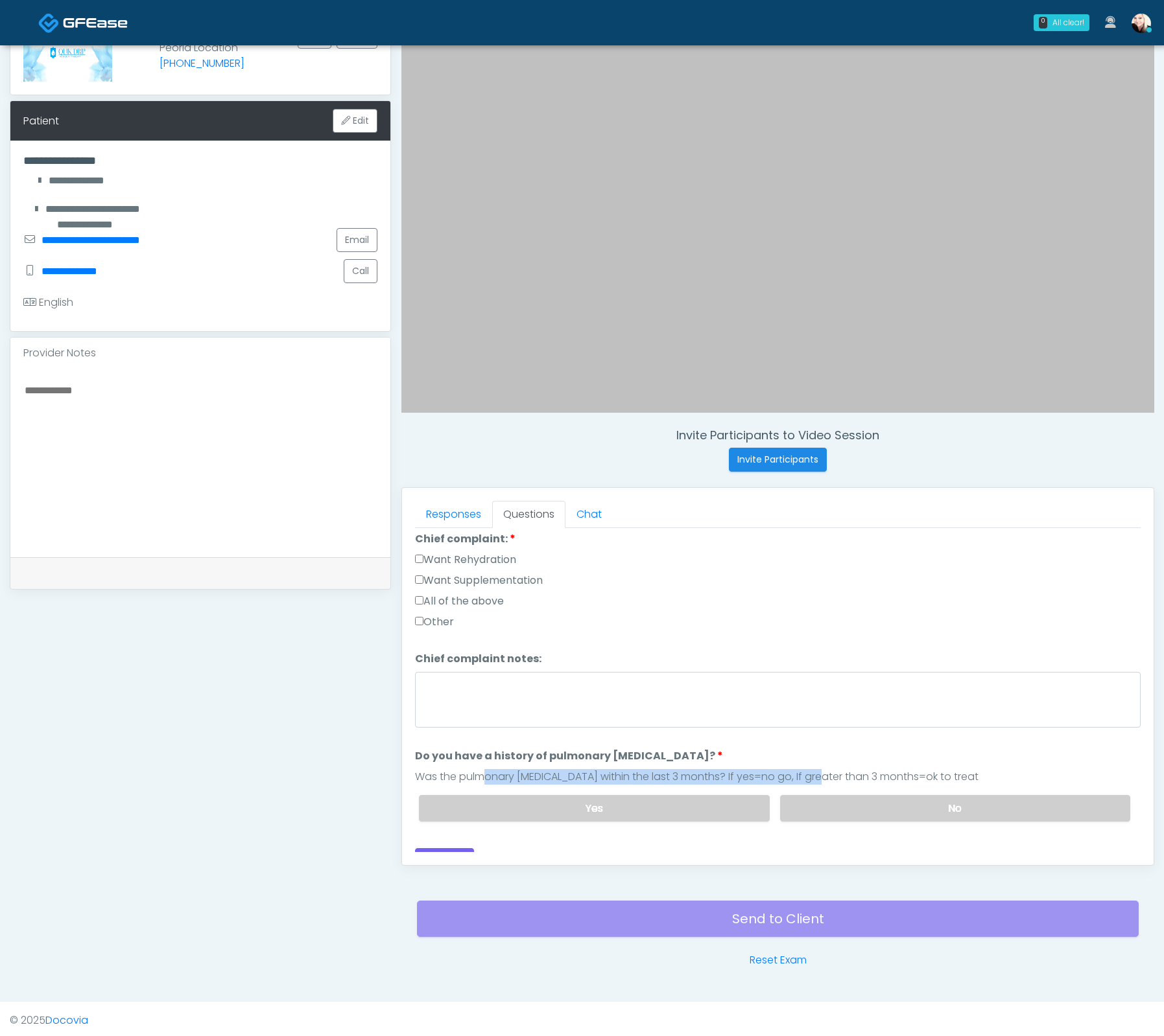
click at [831, 771] on div "Was the pulmonary embolism within the last 3 months? If yes=no go, If greater t…" at bounding box center [778, 777] width 725 height 16
click at [844, 769] on div "Was the pulmonary embolism within the last 3 months? If yes=no go, If greater t…" at bounding box center [778, 777] width 725 height 16
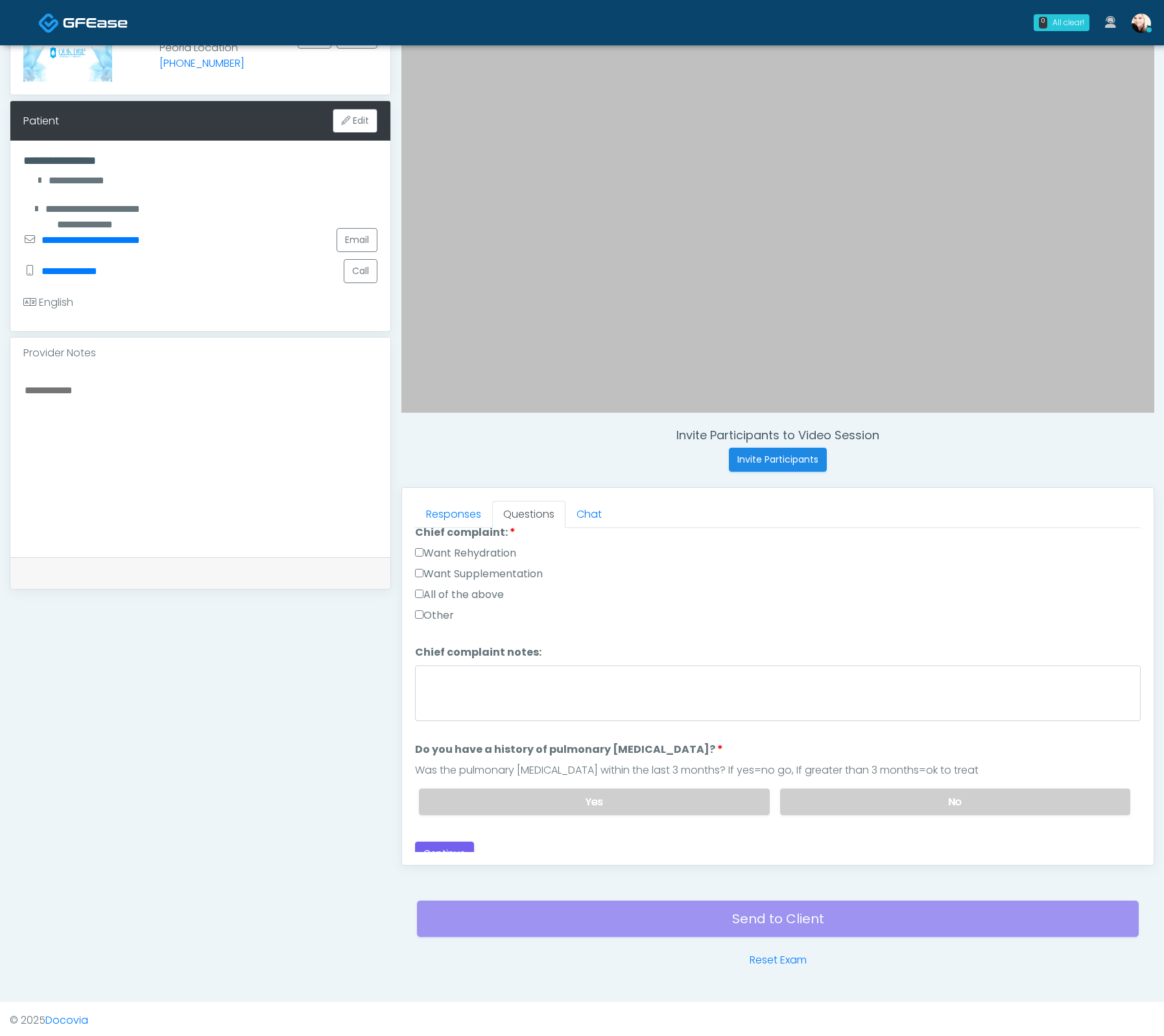
scroll to position [189, 0]
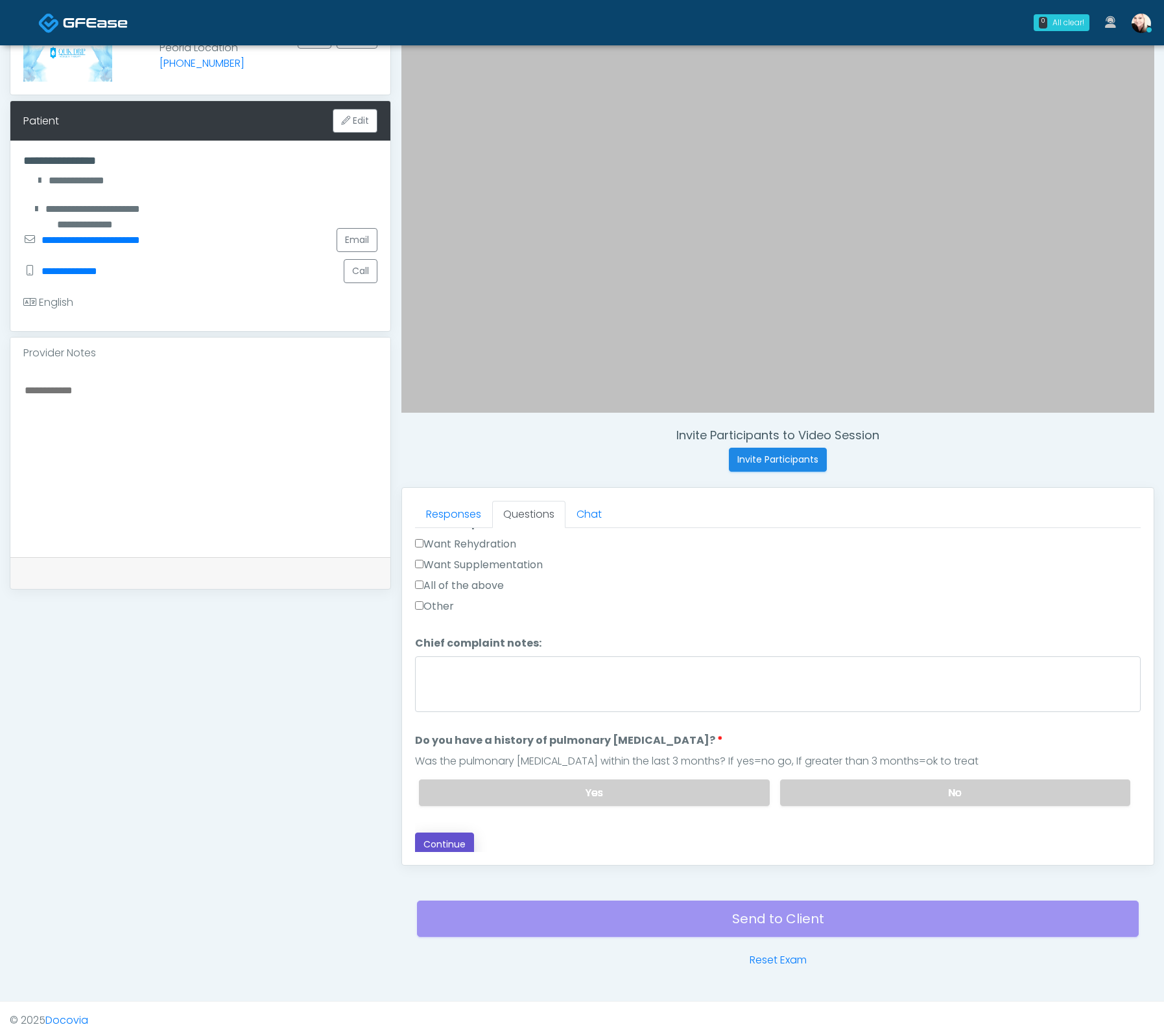
click at [447, 838] on button "Continue" at bounding box center [445, 845] width 59 height 24
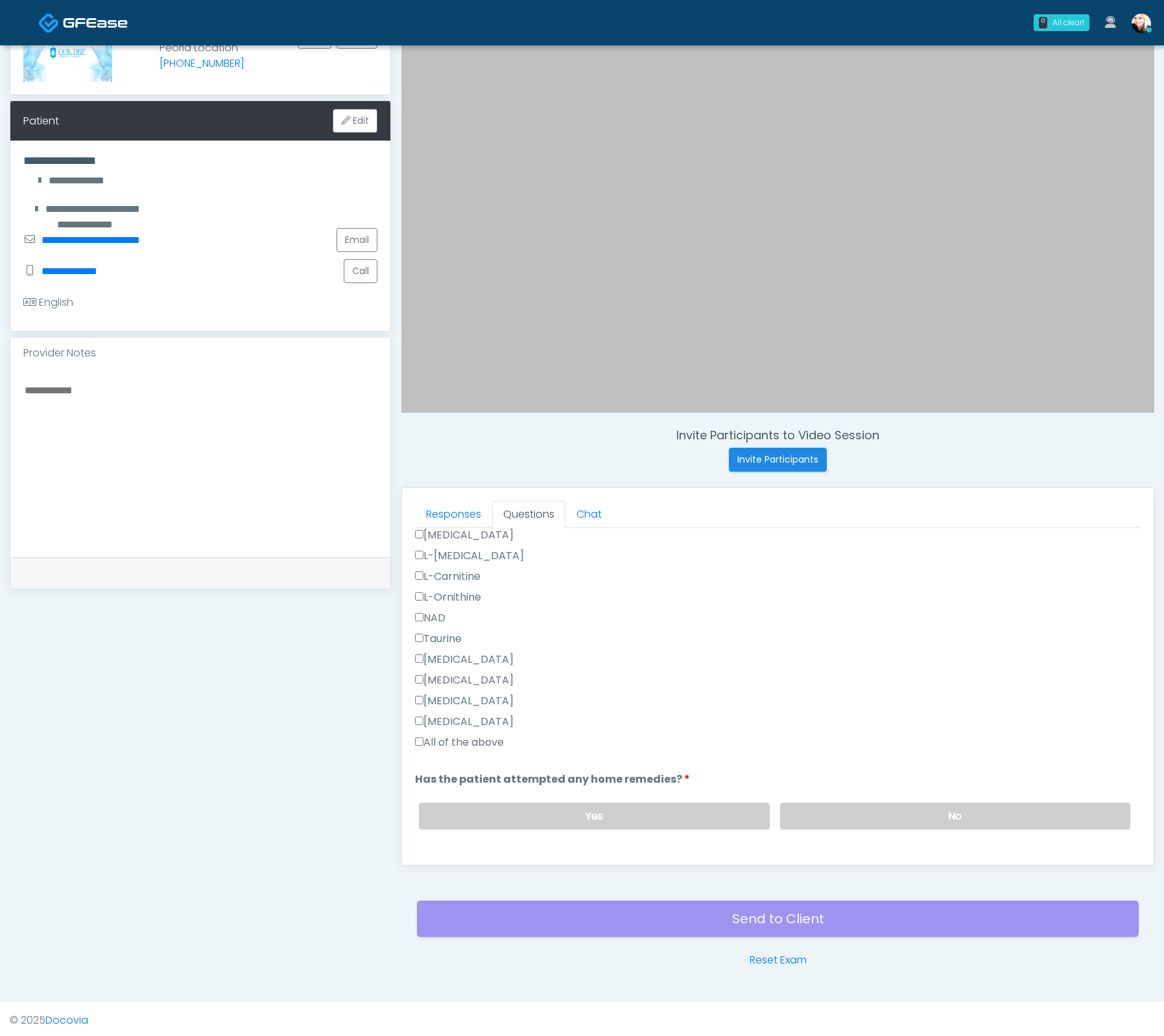
scroll to position [924, 0]
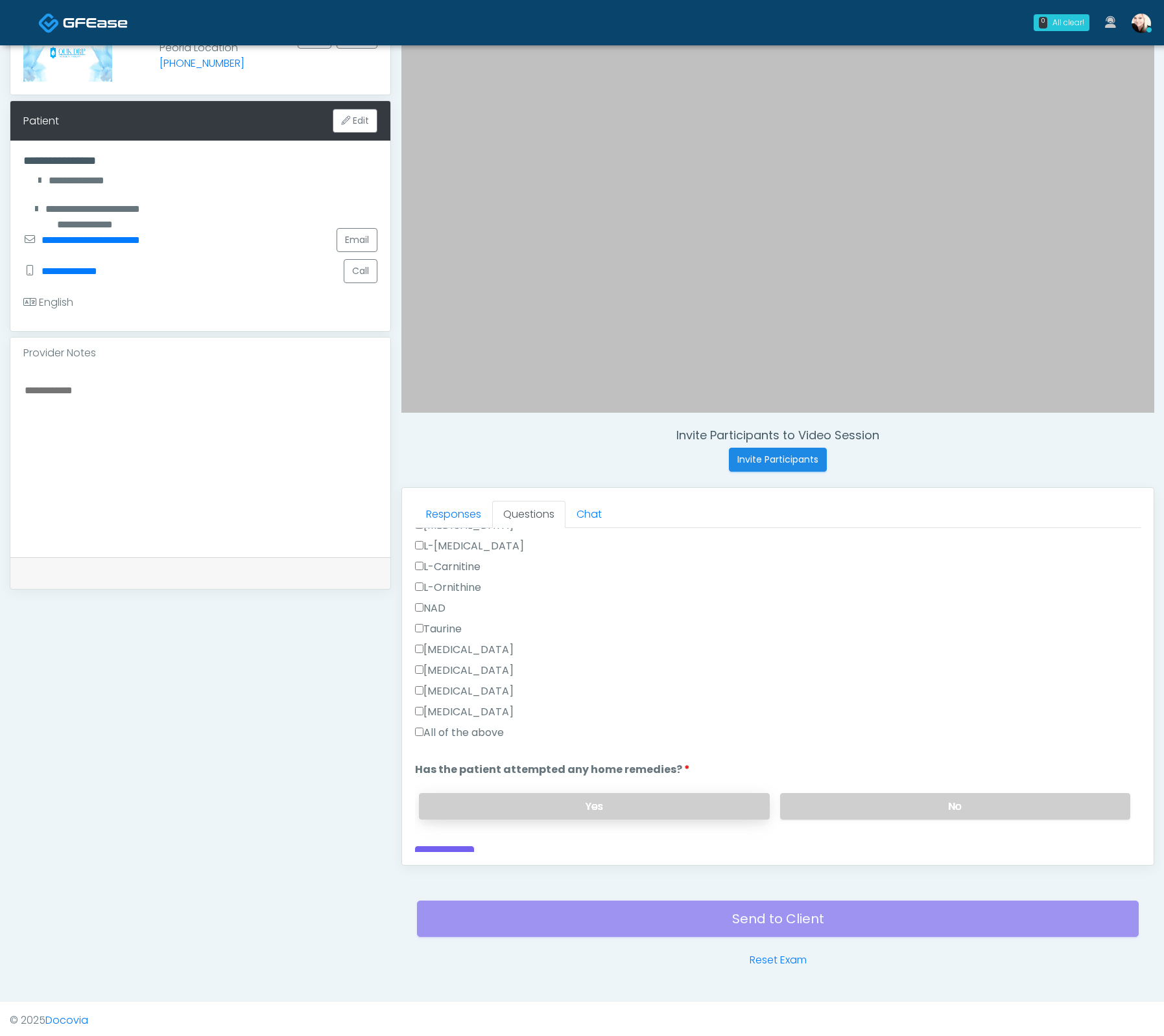
click at [677, 794] on label "Yes" at bounding box center [594, 806] width 350 height 27
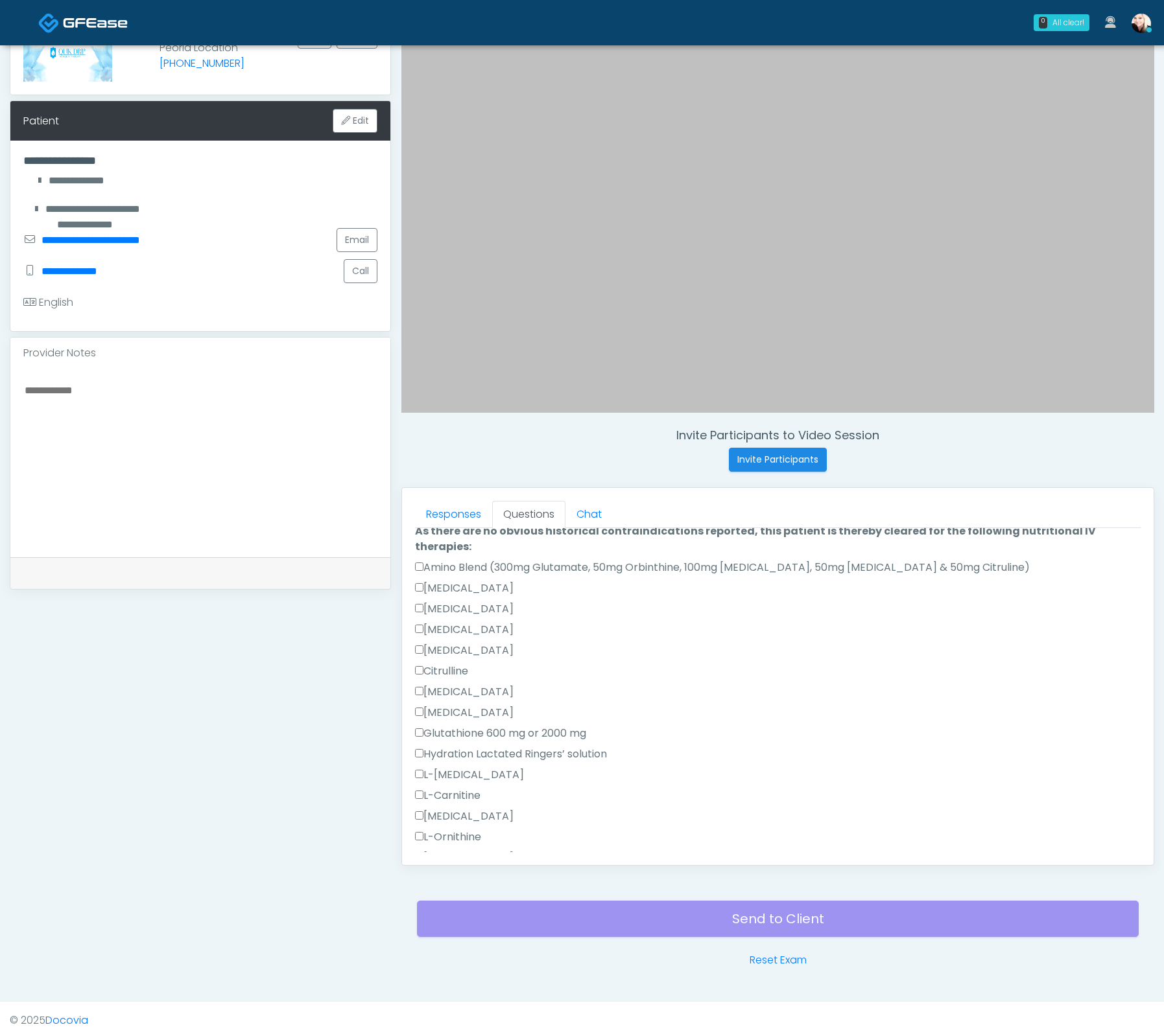
scroll to position [0, 0]
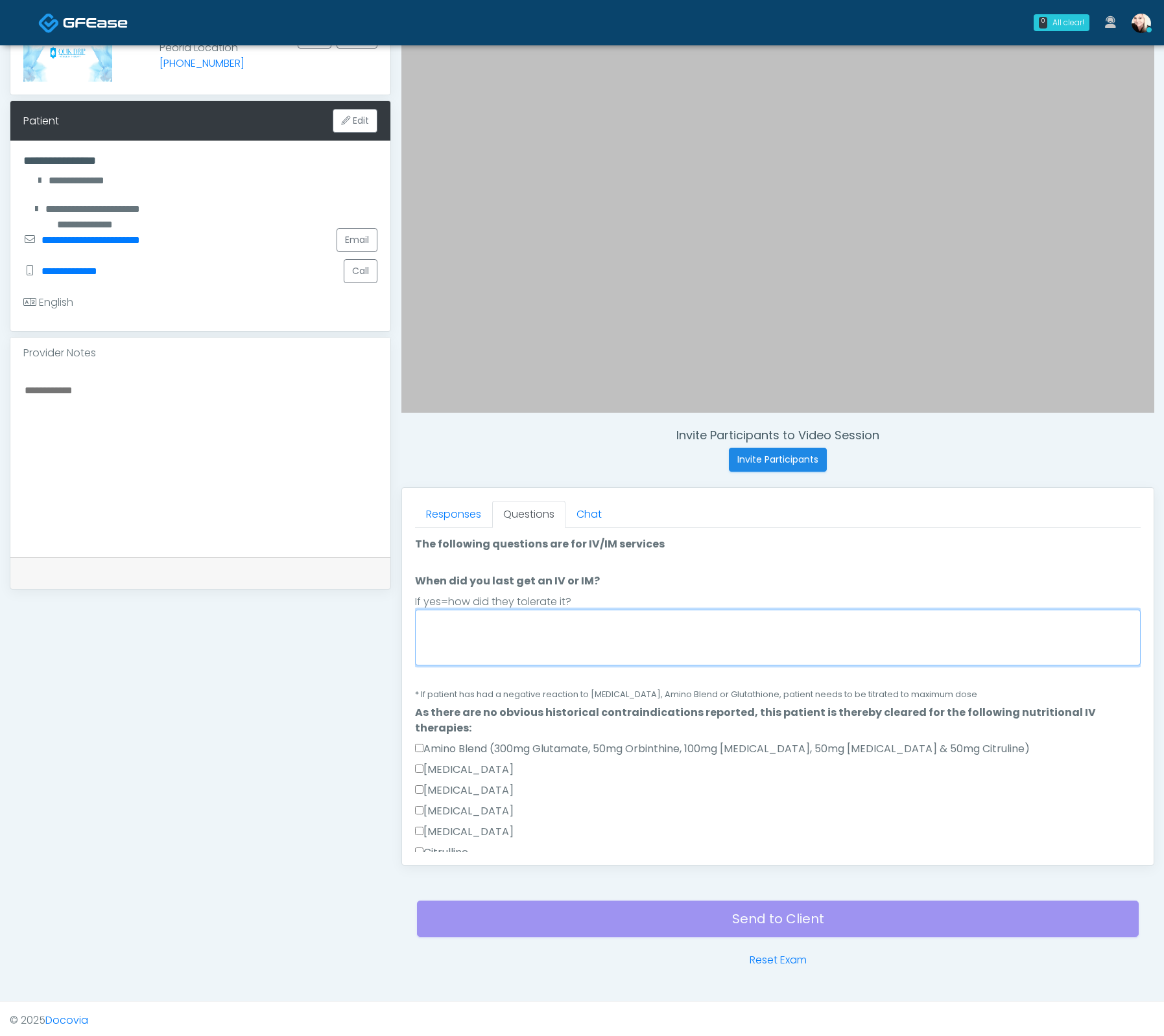
click at [517, 626] on textarea "When did you last get an IV or IM?" at bounding box center [778, 637] width 725 height 56
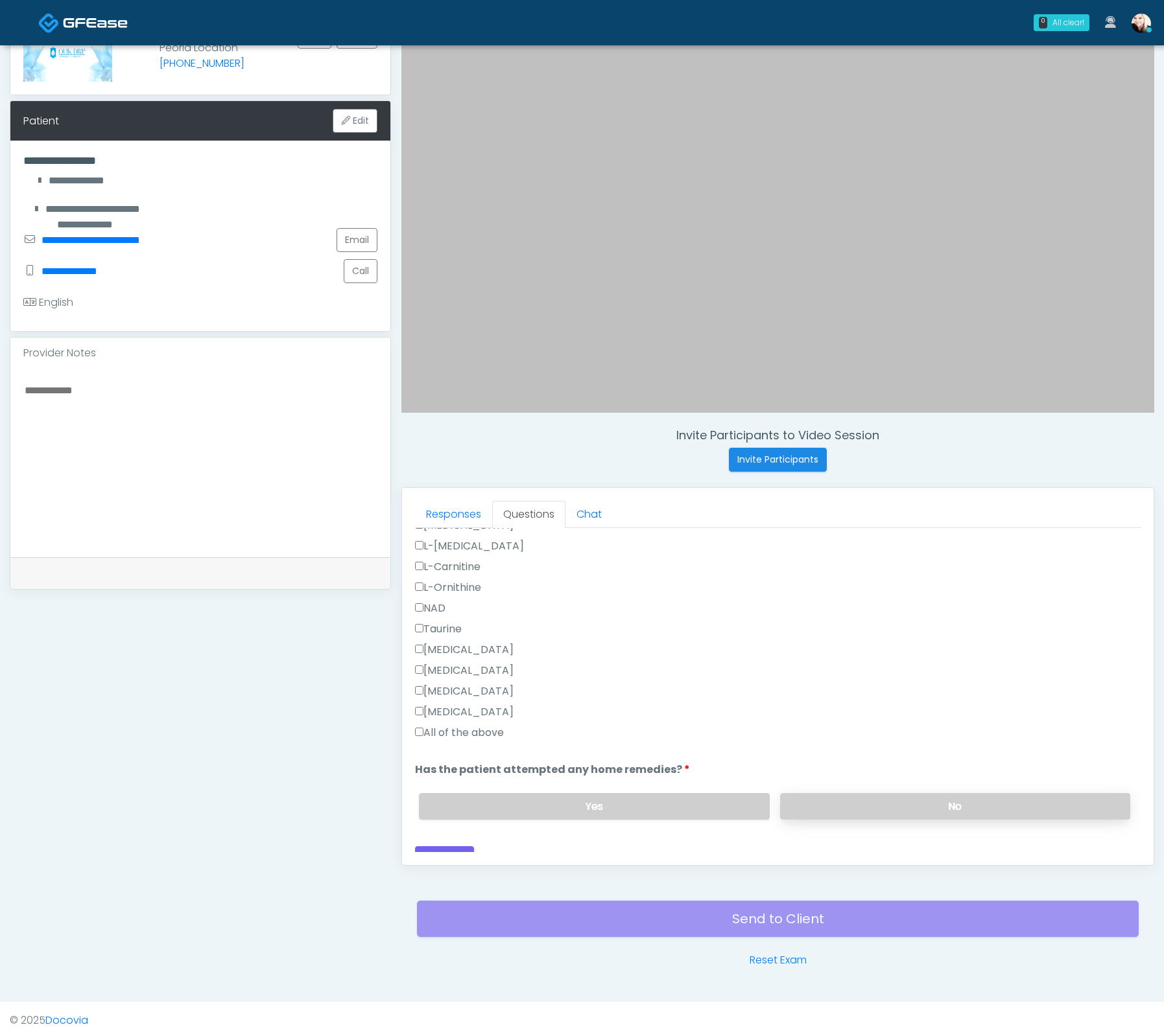
type textarea "**********"
drag, startPoint x: 851, startPoint y: 794, endPoint x: 809, endPoint y: 803, distance: 43.0
click at [850, 794] on label "No" at bounding box center [955, 806] width 350 height 27
click at [454, 847] on button "Continue" at bounding box center [445, 858] width 59 height 24
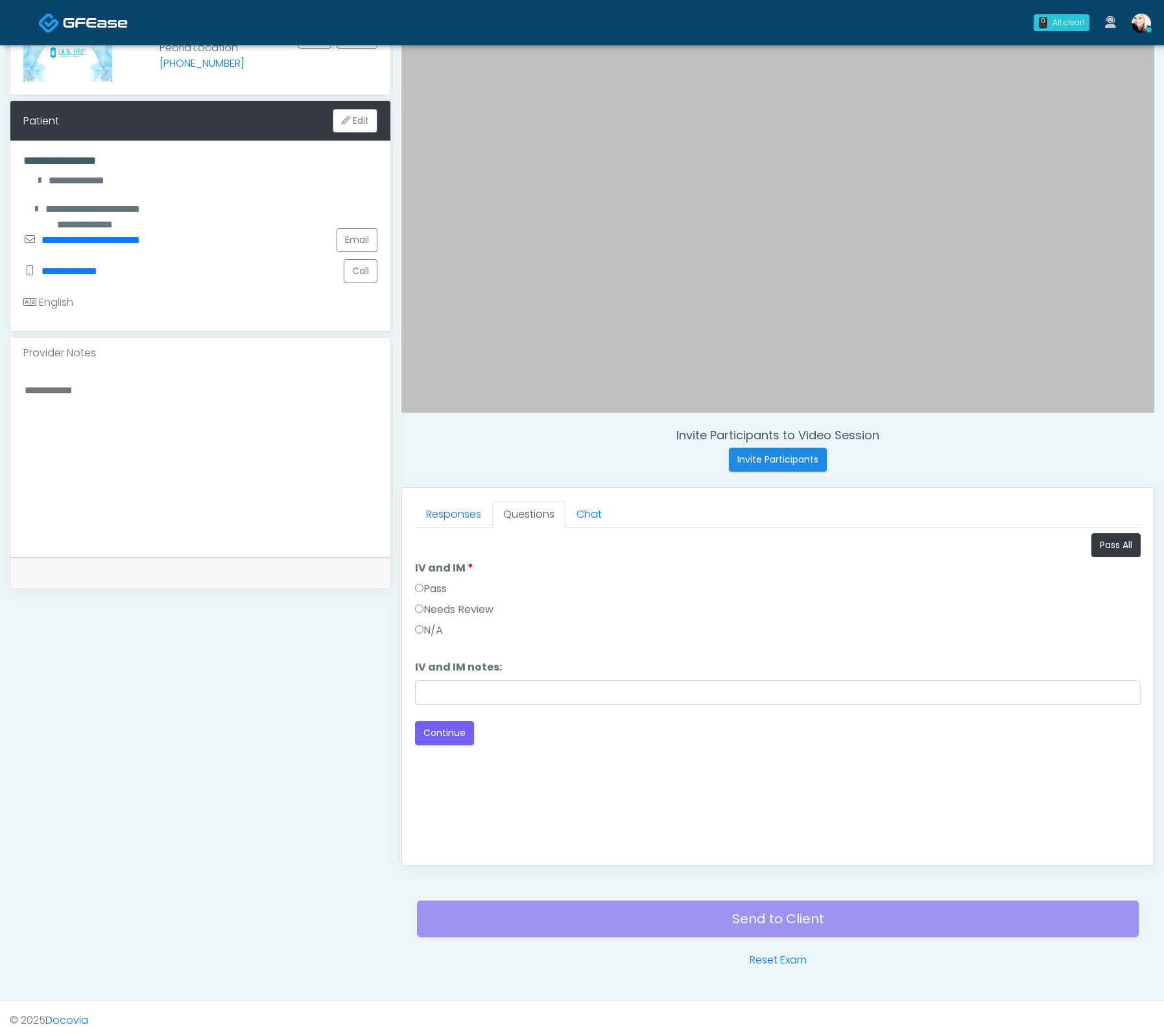
scroll to position [0, 0]
click at [428, 592] on label "Pass" at bounding box center [431, 589] width 32 height 16
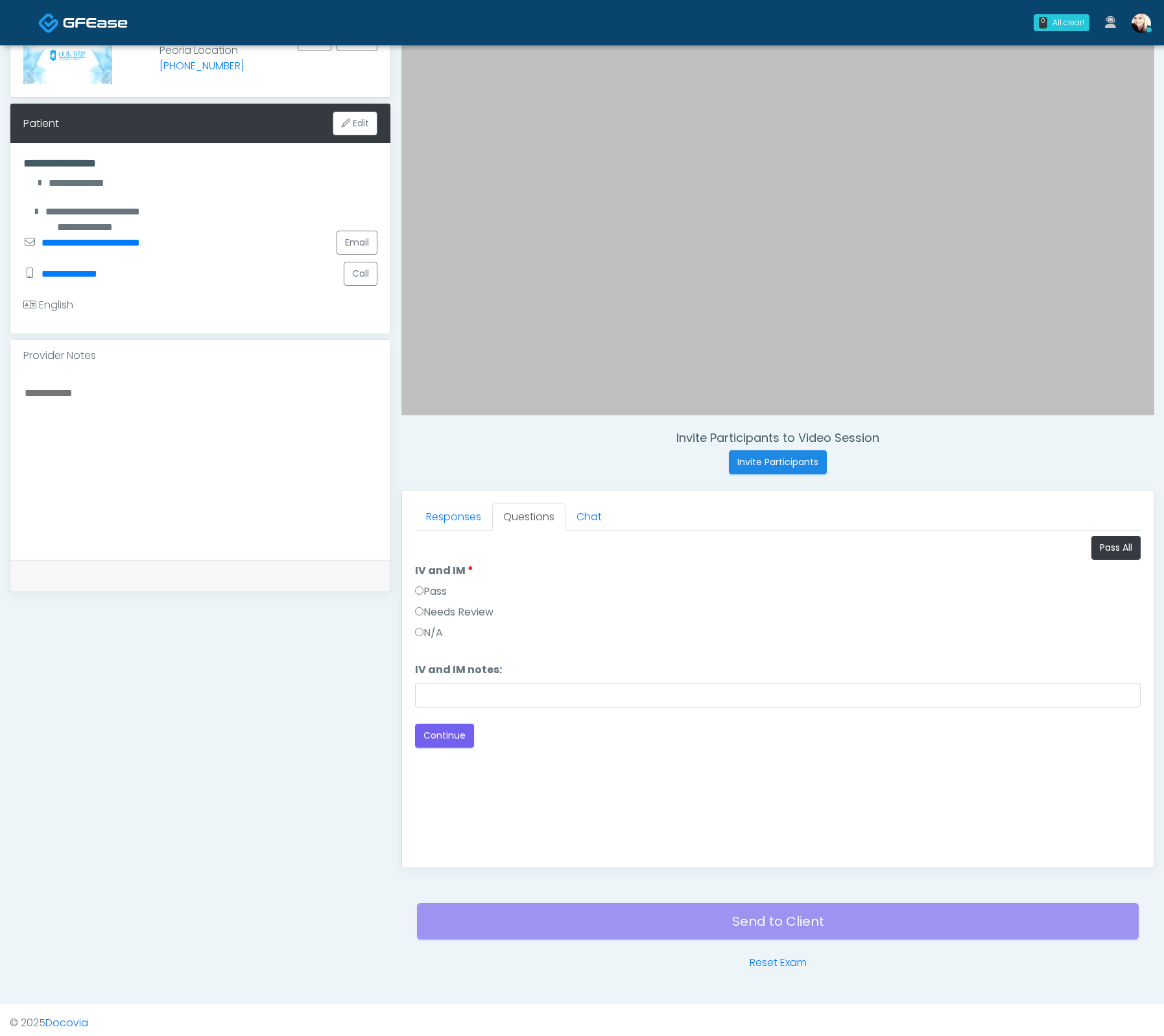
scroll to position [121, 0]
drag, startPoint x: 456, startPoint y: 741, endPoint x: 688, endPoint y: 679, distance: 240.1
click at [688, 679] on div "Loading... Connecting to your agent... Please wait while we prepare your person…" at bounding box center [778, 642] width 725 height 212
click at [433, 736] on button "Continue" at bounding box center [445, 736] width 59 height 24
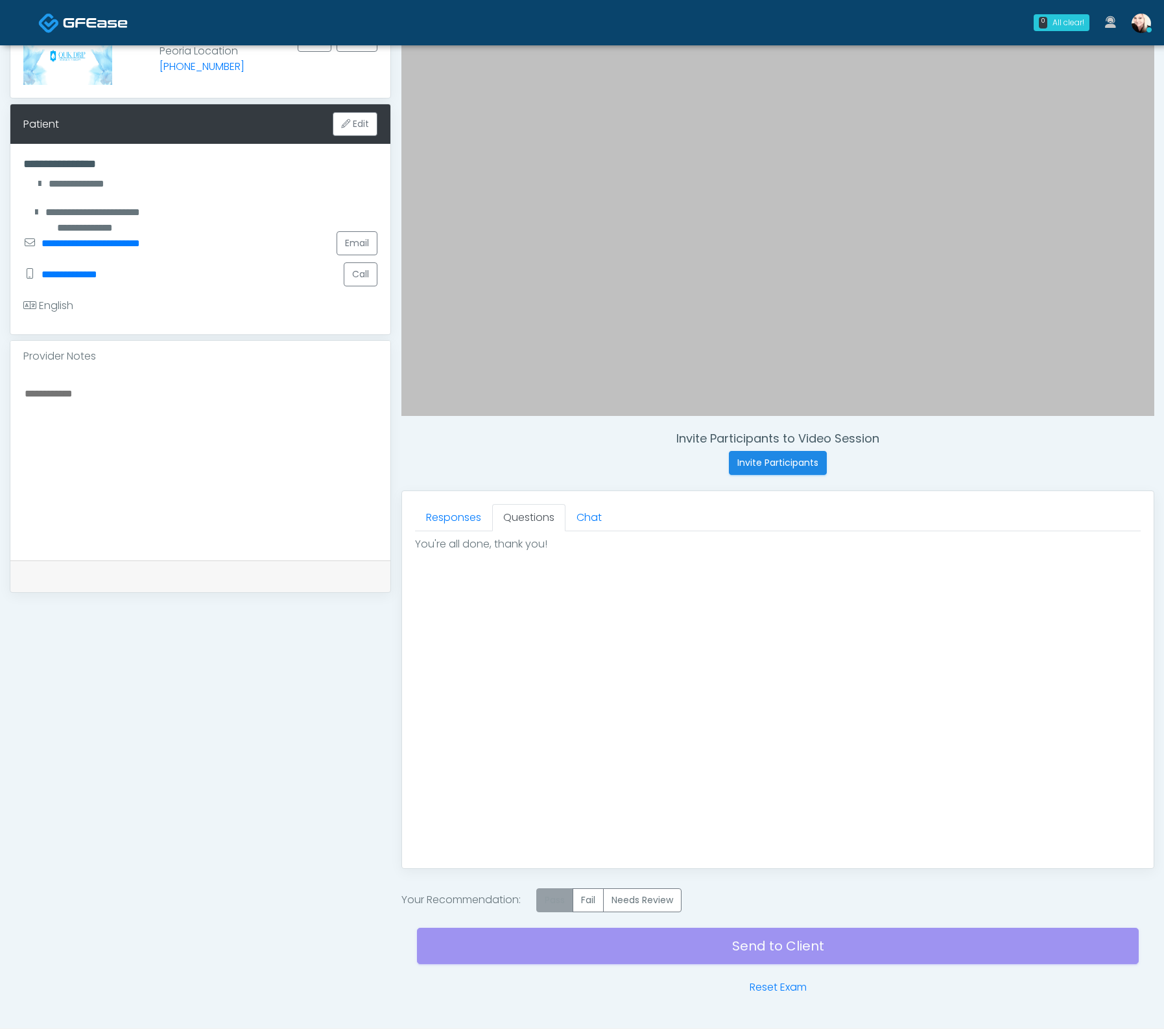
click at [562, 906] on label "Pass" at bounding box center [555, 900] width 37 height 24
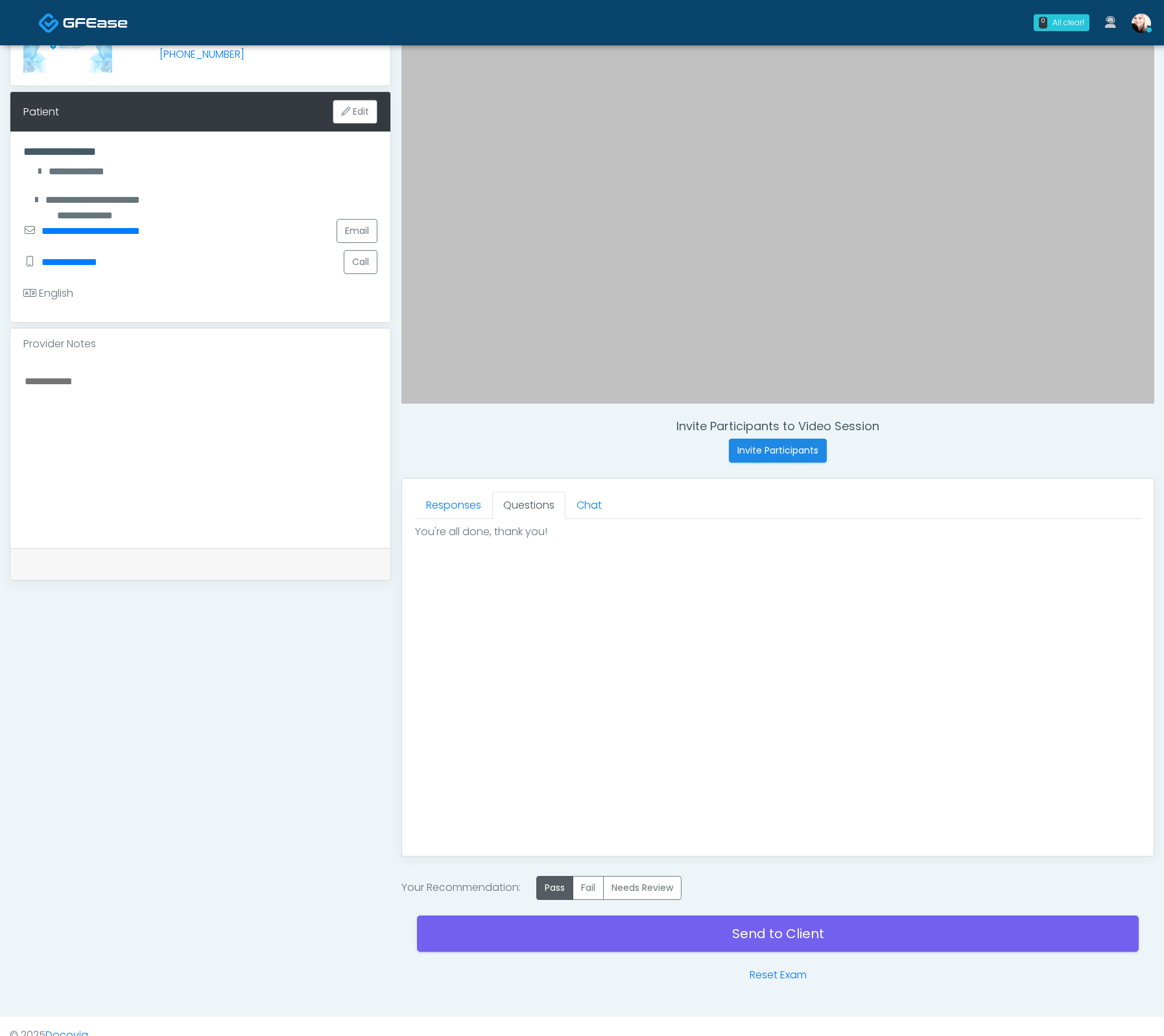
scroll to position [148, 0]
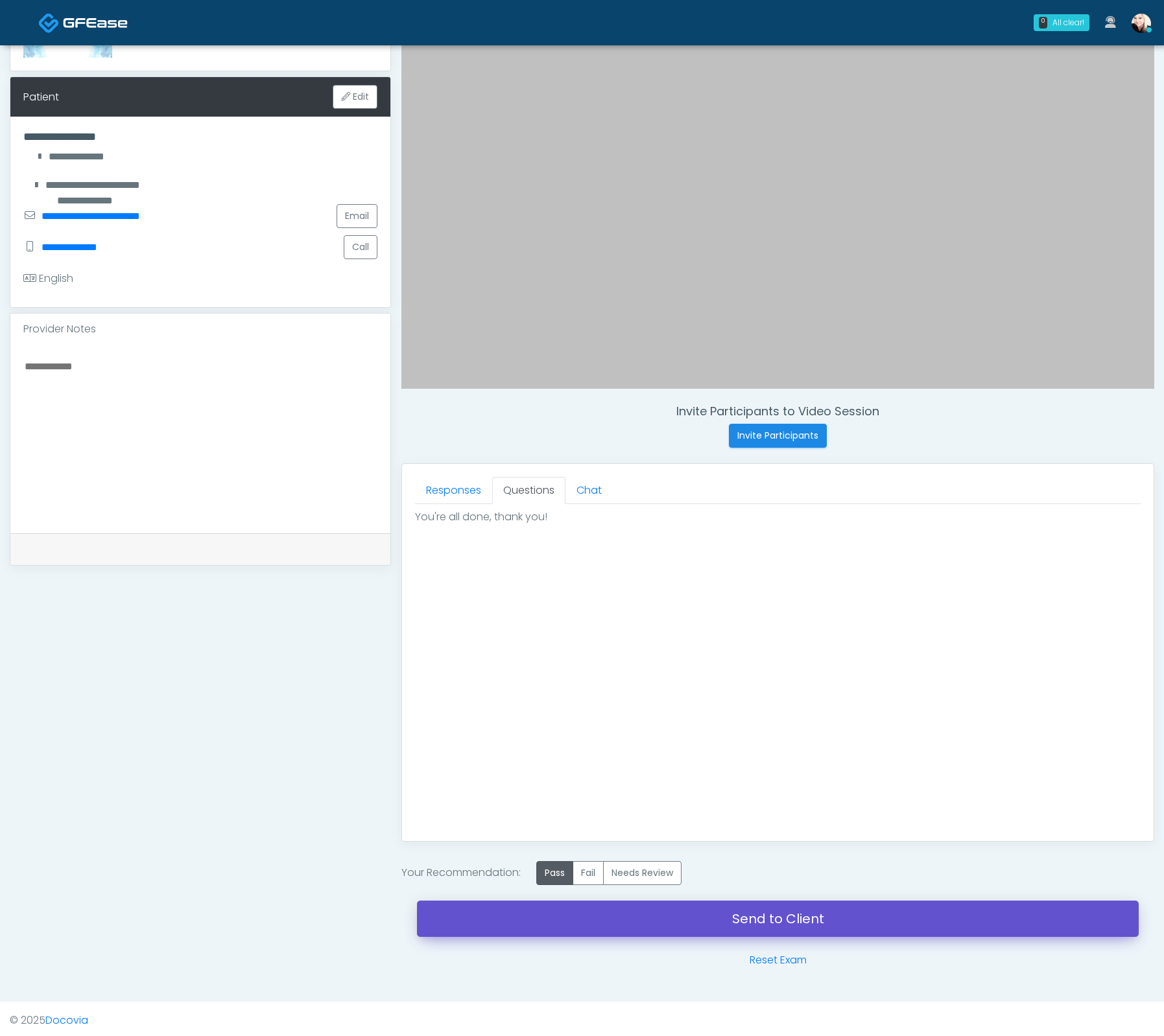
click at [787, 930] on link "Send to Client" at bounding box center [777, 919] width 721 height 36
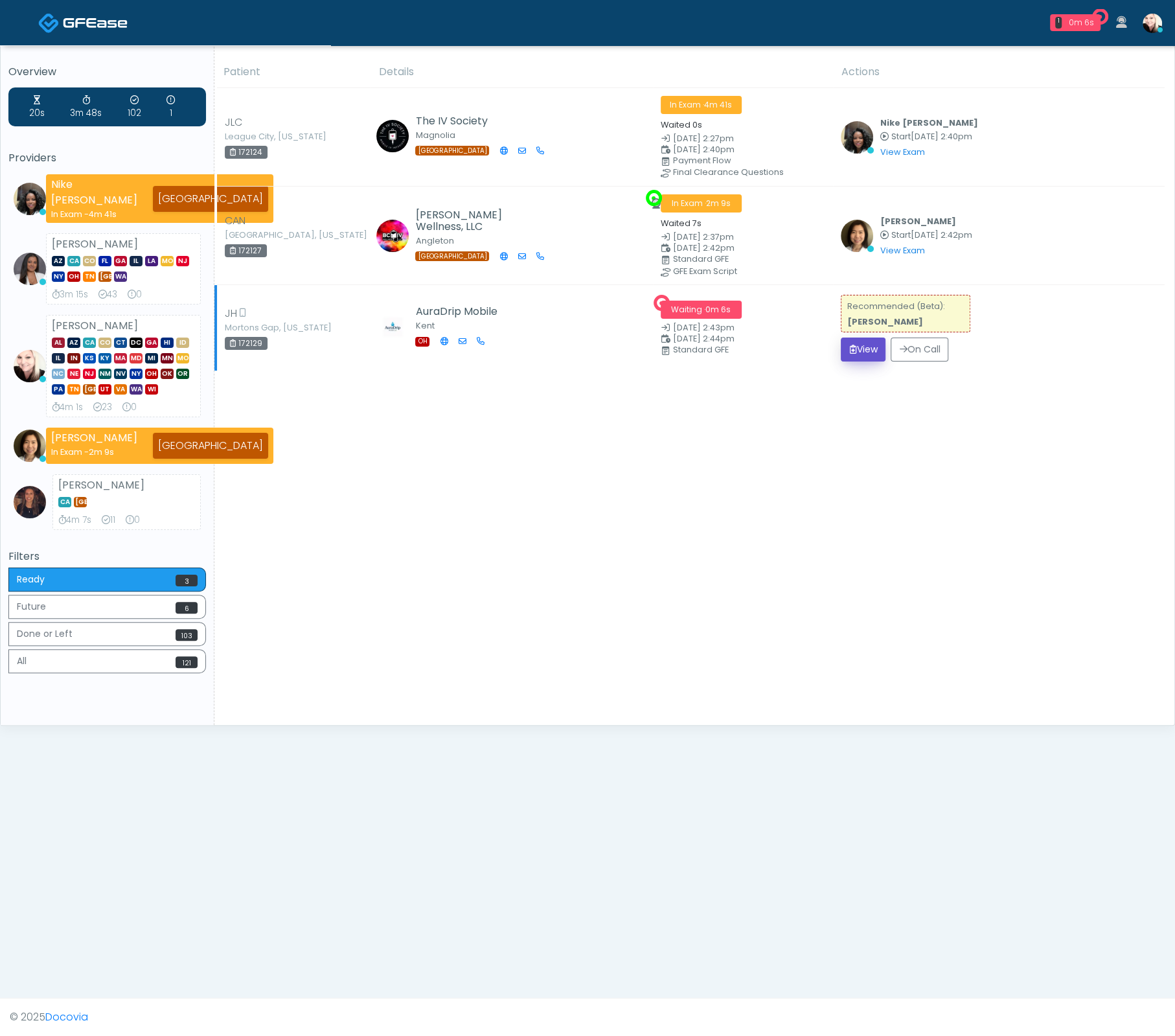
click at [848, 345] on button "View" at bounding box center [863, 349] width 45 height 24
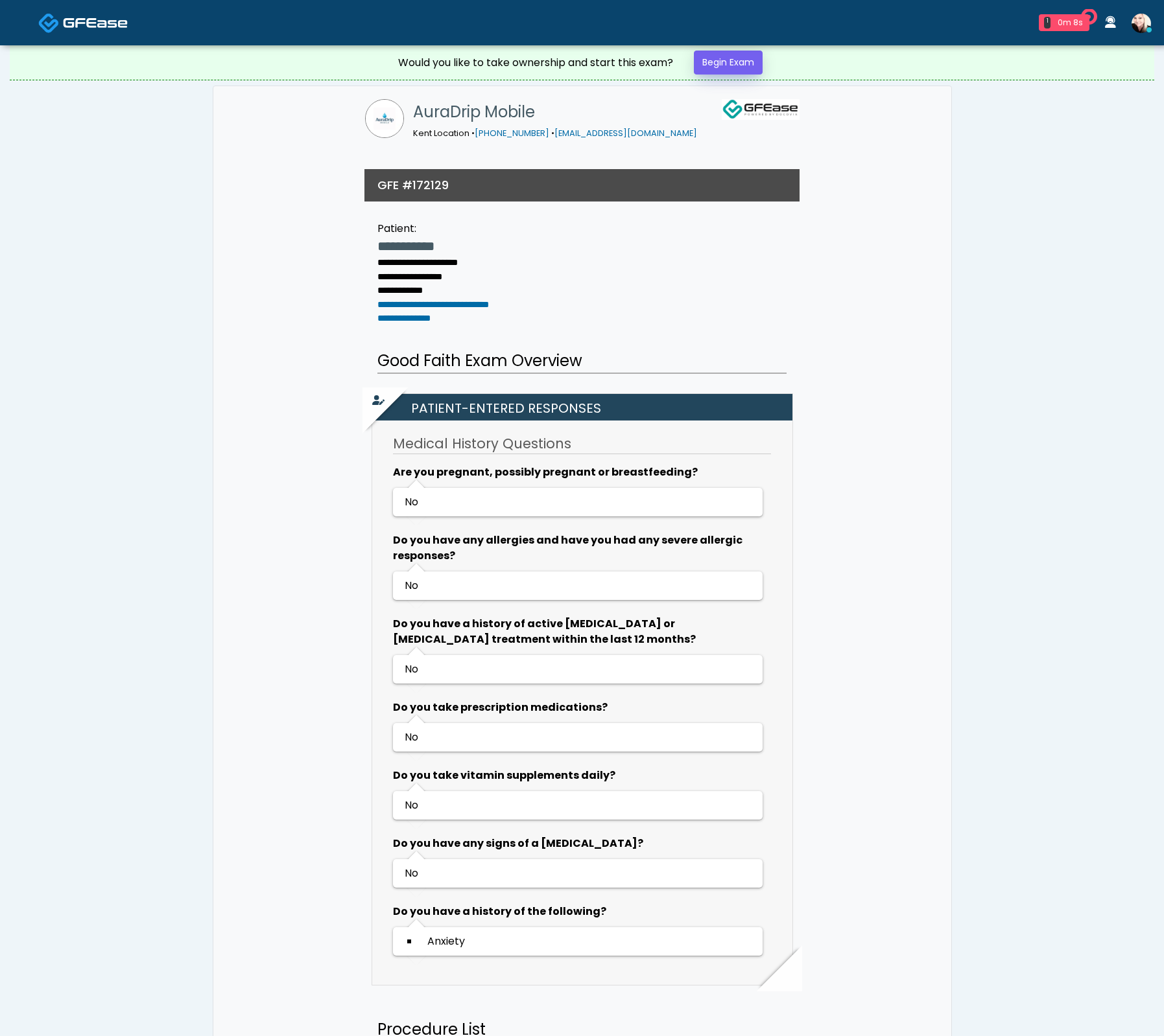
click at [734, 67] on link "Begin Exam" at bounding box center [728, 62] width 69 height 24
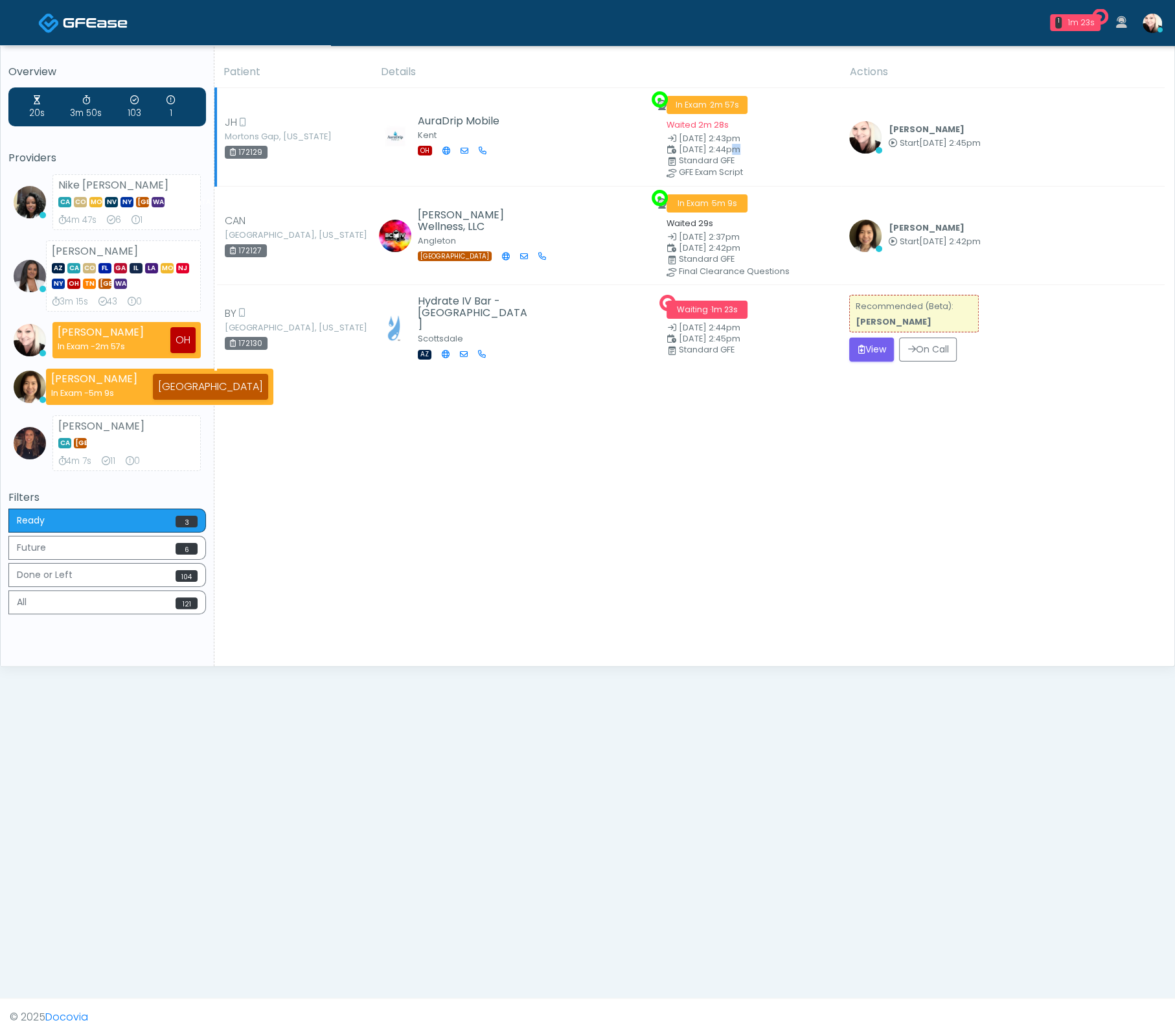
click at [727, 146] on span "[DATE] 2:44pm" at bounding box center [710, 150] width 62 height 11
drag, startPoint x: 717, startPoint y: 121, endPoint x: 722, endPoint y: 115, distance: 7.8
click at [717, 120] on small "Waited 2m 28s" at bounding box center [698, 125] width 62 height 11
drag, startPoint x: 735, startPoint y: 99, endPoint x: 792, endPoint y: 109, distance: 57.9
click at [769, 108] on div "In Exam · 2m 58s Waited 2m 28s" at bounding box center [750, 114] width 167 height 36
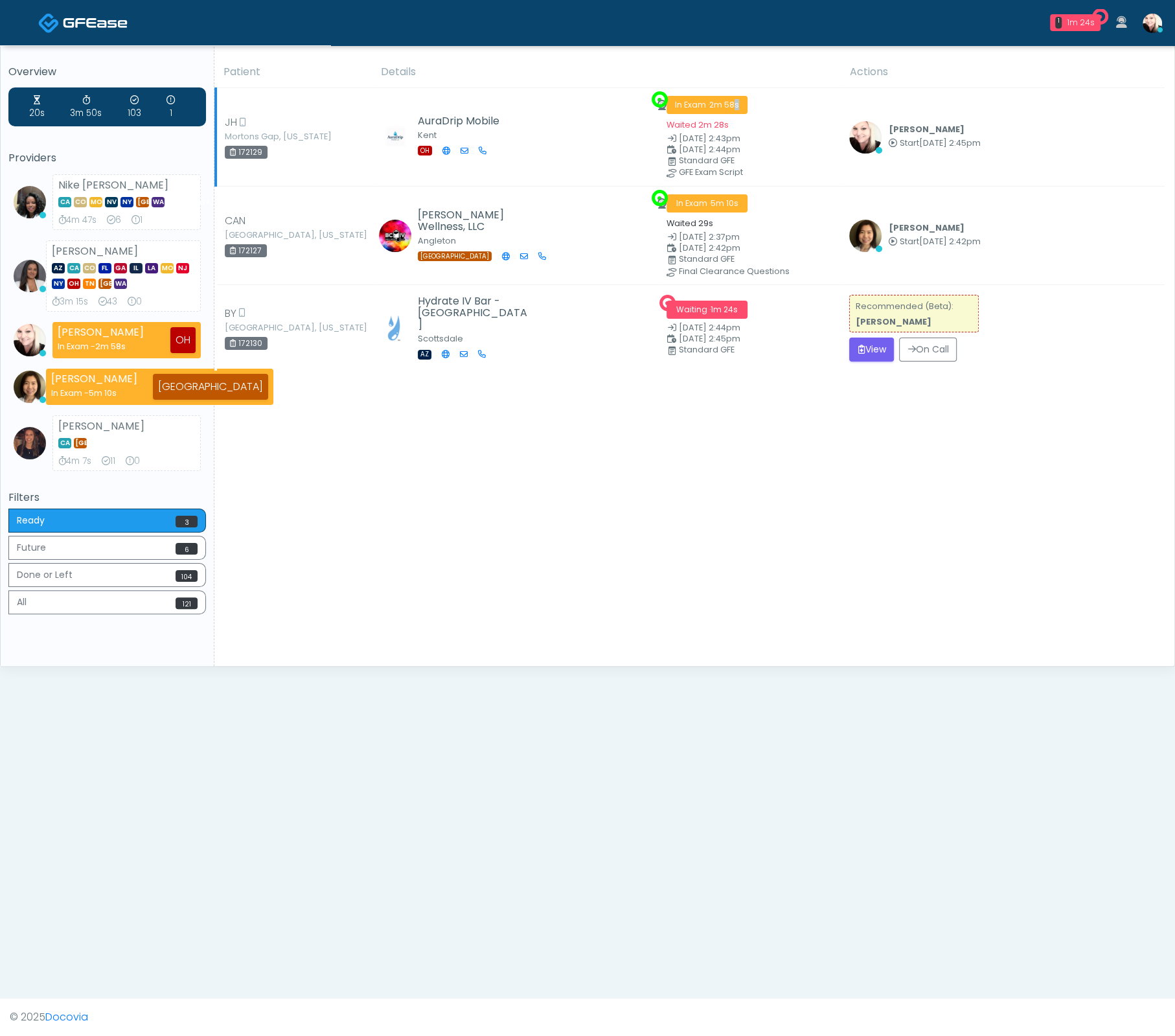
drag, startPoint x: 779, startPoint y: 111, endPoint x: 552, endPoint y: 111, distance: 227.0
click at [561, 112] on tr "JH Mortons Gap, Kentucky 172129 AuraDrip Mobile Kent OH In Exam · 2m 58s Waited…" at bounding box center [691, 137] width 949 height 99
drag, startPoint x: 894, startPoint y: 149, endPoint x: 728, endPoint y: 104, distance: 172.0
click at [842, 145] on td "Cynthia Petersen Start Sep 21, 2:45pm View Exam | Unreview" at bounding box center [1003, 137] width 323 height 99
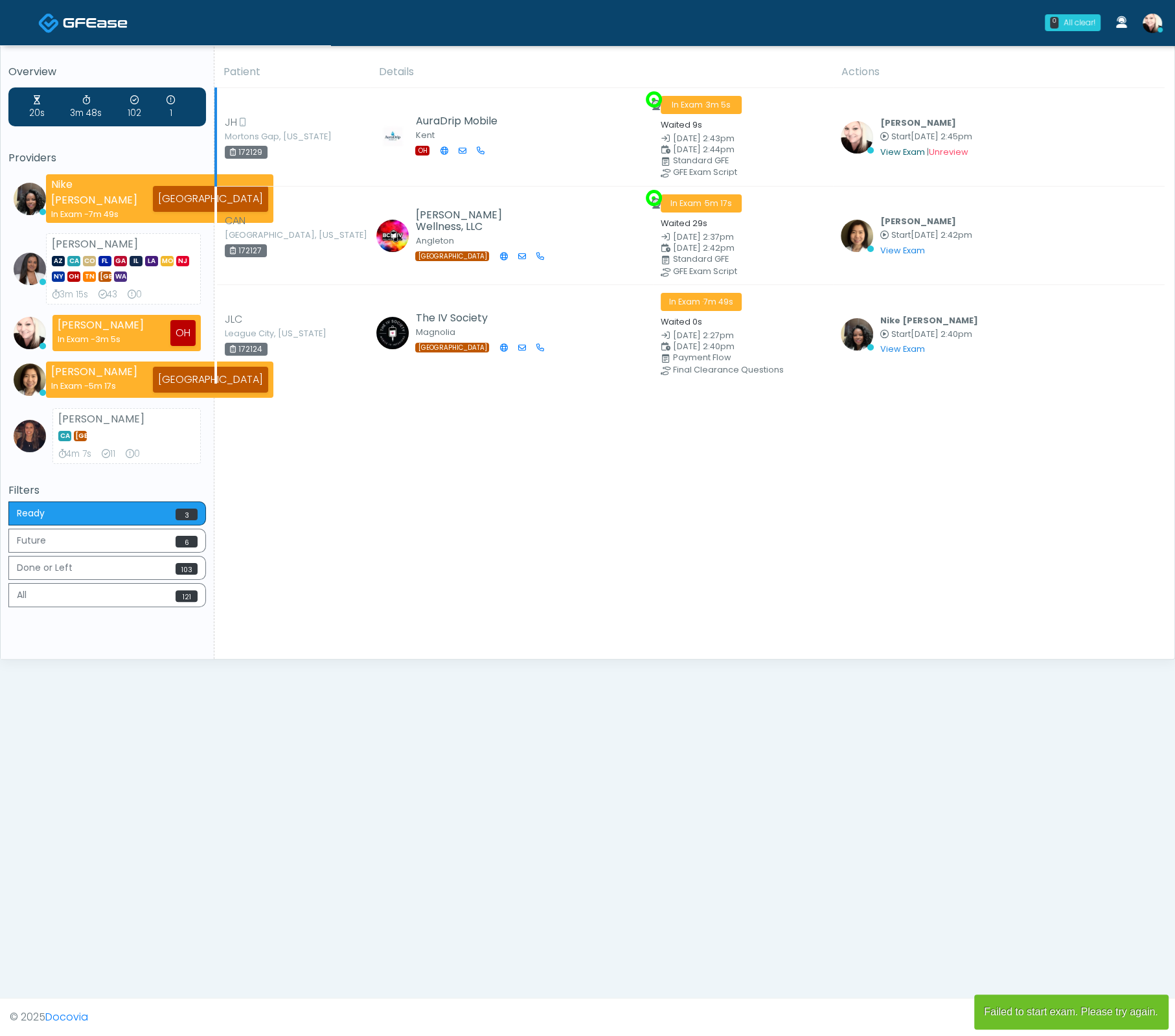
click at [901, 152] on link "View Exam" at bounding box center [902, 152] width 45 height 11
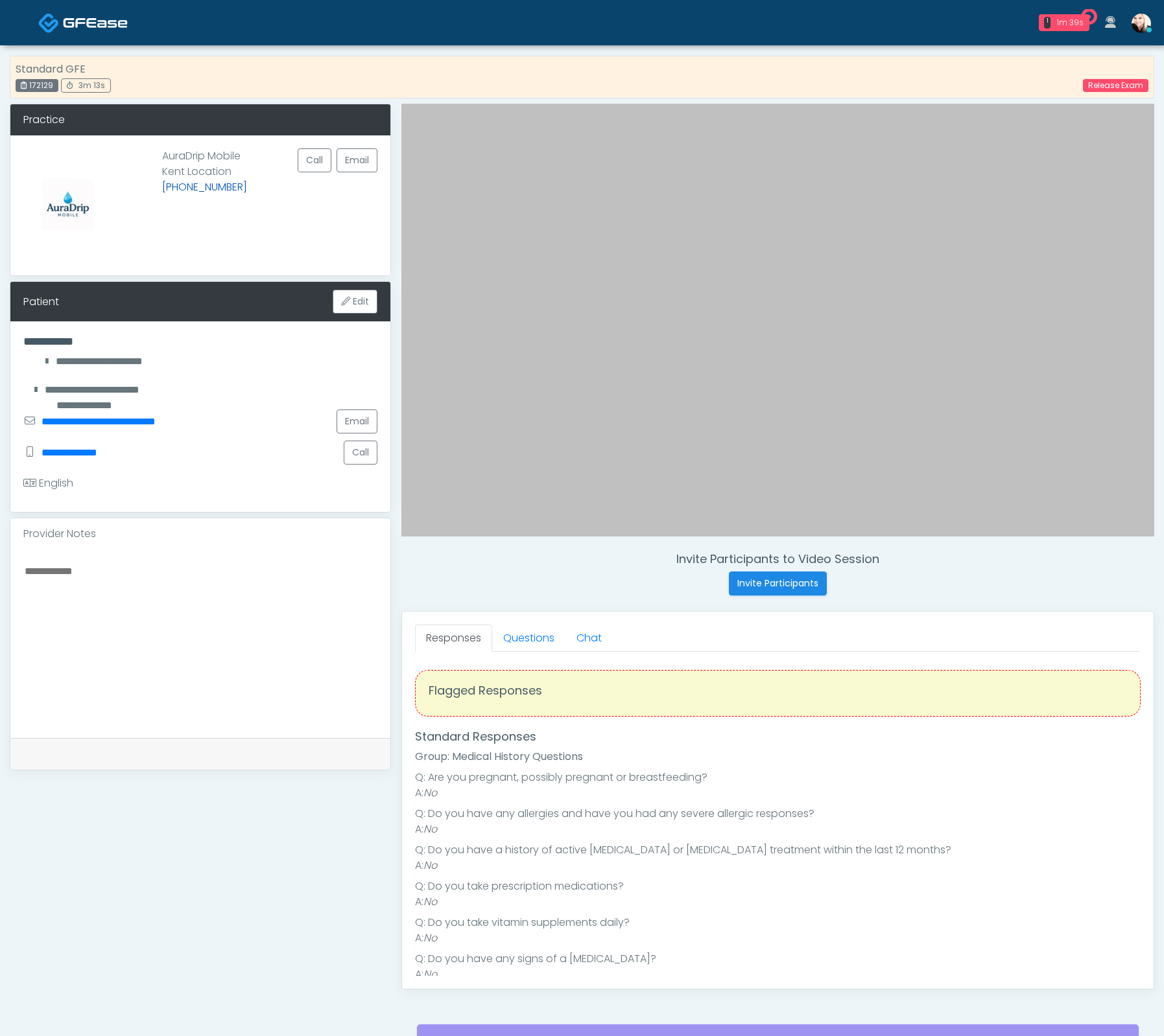
drag, startPoint x: 198, startPoint y: 207, endPoint x: 193, endPoint y: 186, distance: 21.6
click at [198, 207] on p "AuraDrip Mobile Kent Location [PHONE_NUMBER]" at bounding box center [205, 200] width 85 height 104
click at [531, 633] on link "Questions" at bounding box center [528, 639] width 73 height 27
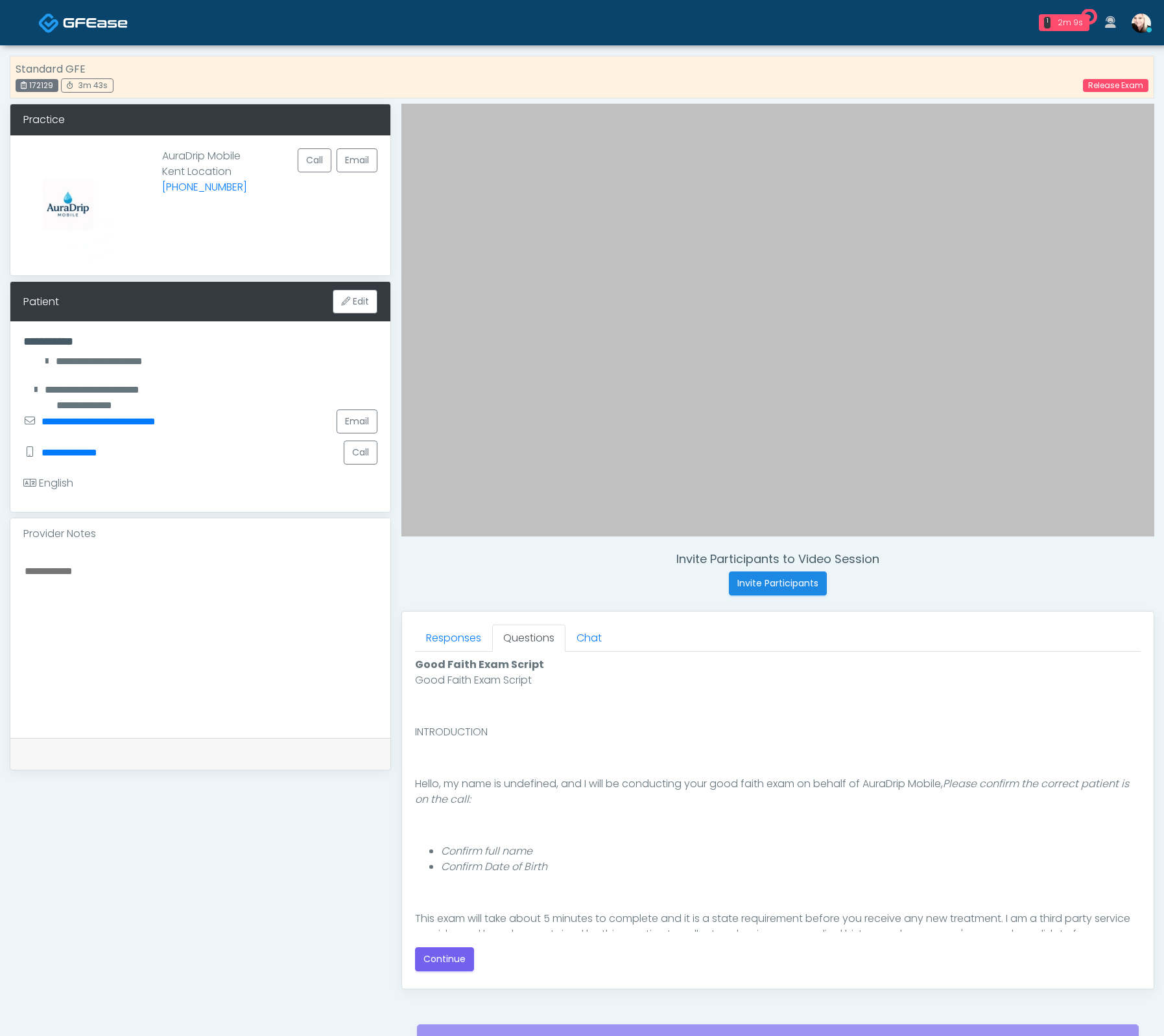
scroll to position [104, 0]
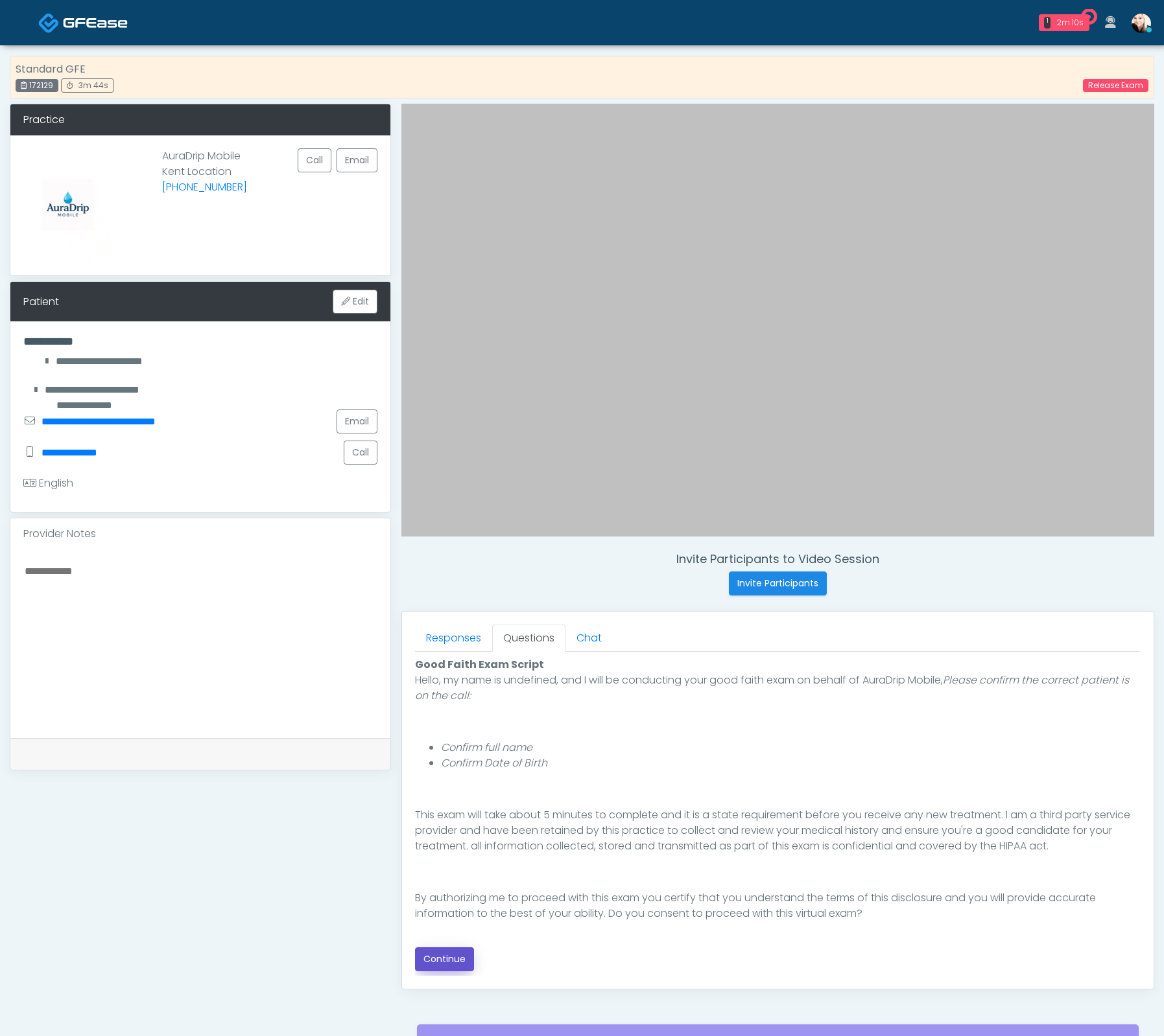
click at [446, 952] on button "Continue" at bounding box center [445, 959] width 59 height 24
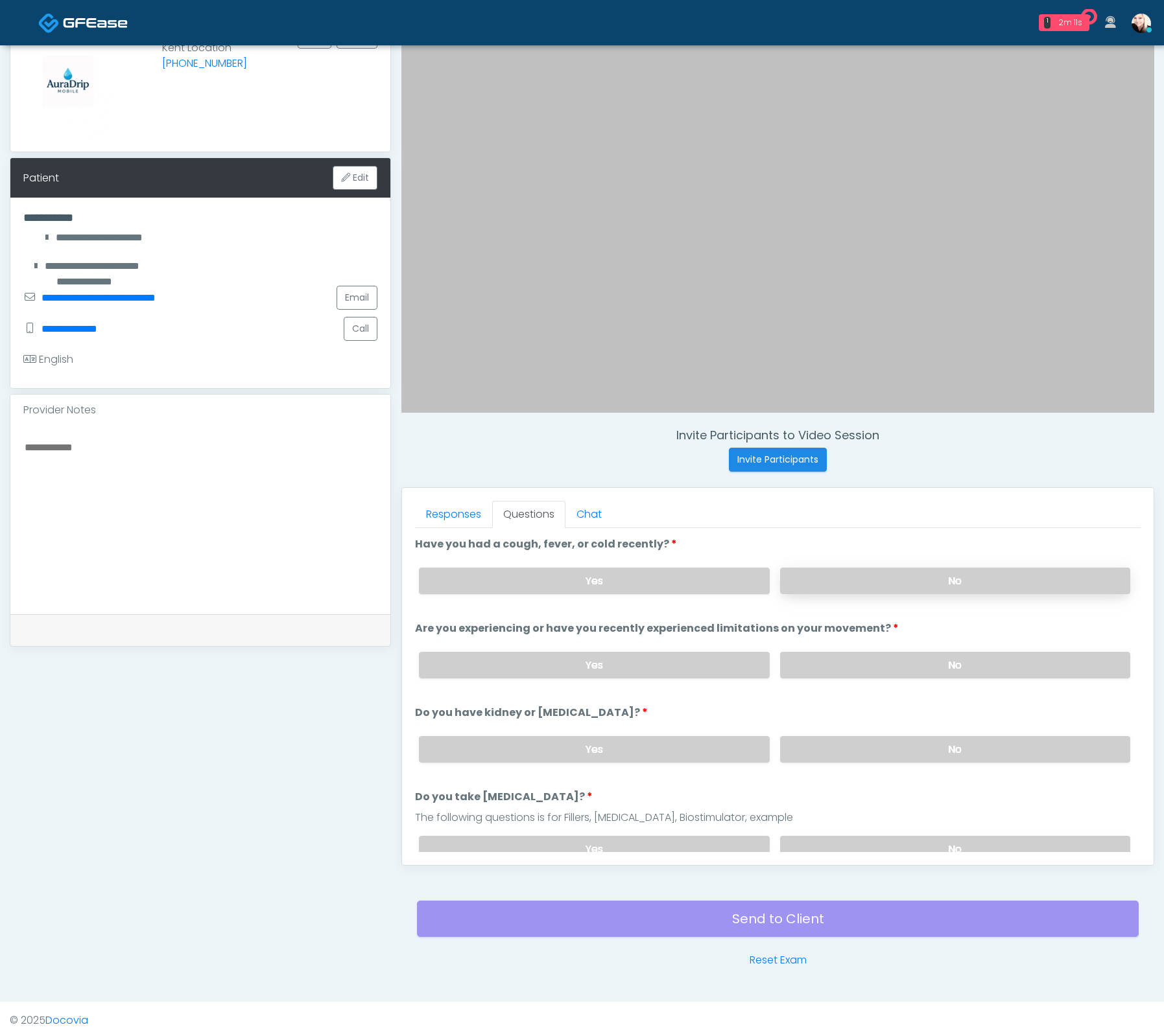
click at [843, 586] on label "No" at bounding box center [955, 580] width 350 height 27
click at [838, 652] on label "No" at bounding box center [955, 665] width 350 height 27
drag, startPoint x: 858, startPoint y: 762, endPoint x: 882, endPoint y: 832, distance: 74.0
click at [858, 762] on div "Yes No" at bounding box center [774, 749] width 732 height 47
drag, startPoint x: 917, startPoint y: 839, endPoint x: 909, endPoint y: 808, distance: 32.0
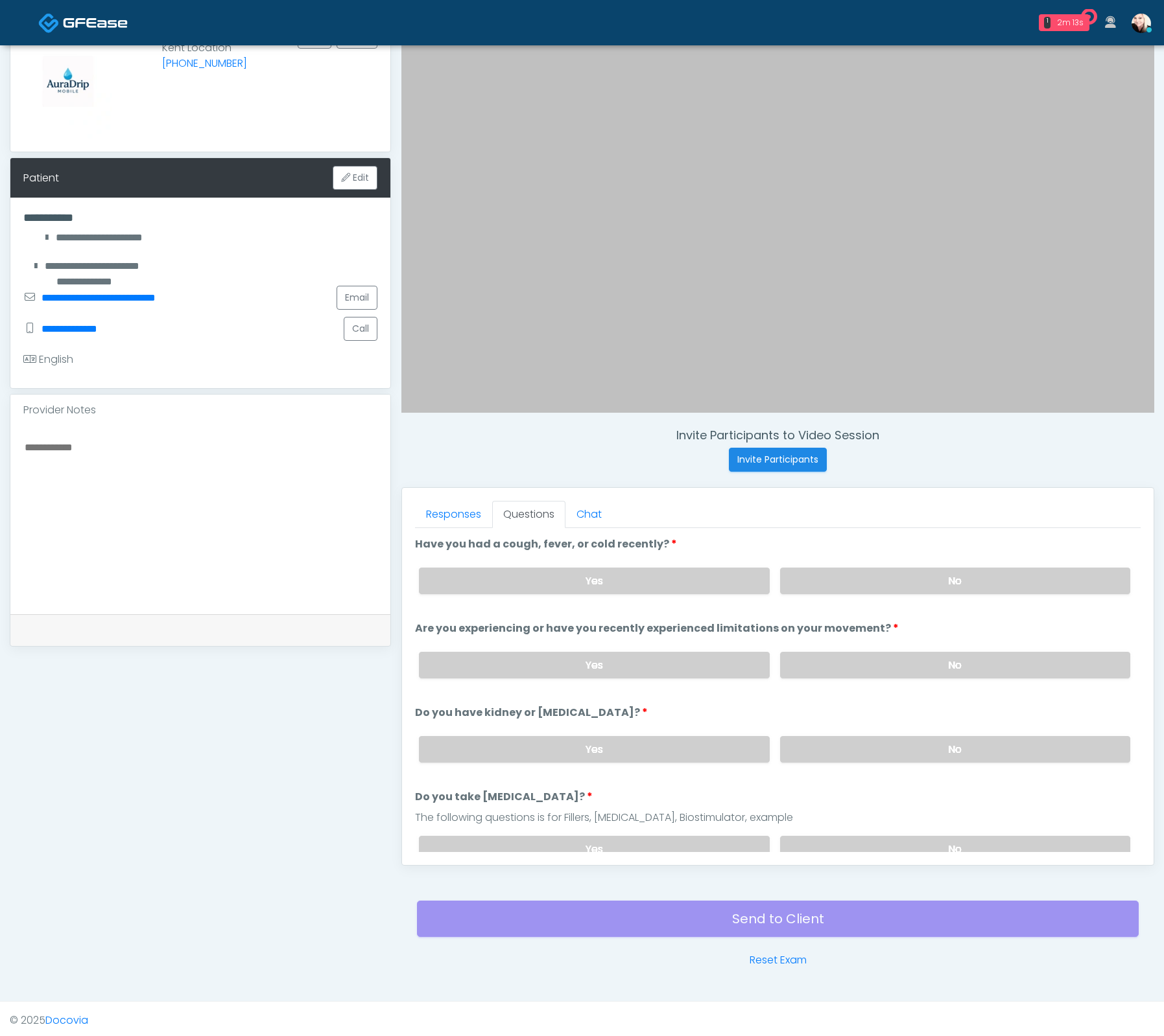
click at [917, 840] on label "No" at bounding box center [955, 849] width 350 height 27
click at [885, 738] on label "No" at bounding box center [955, 749] width 350 height 27
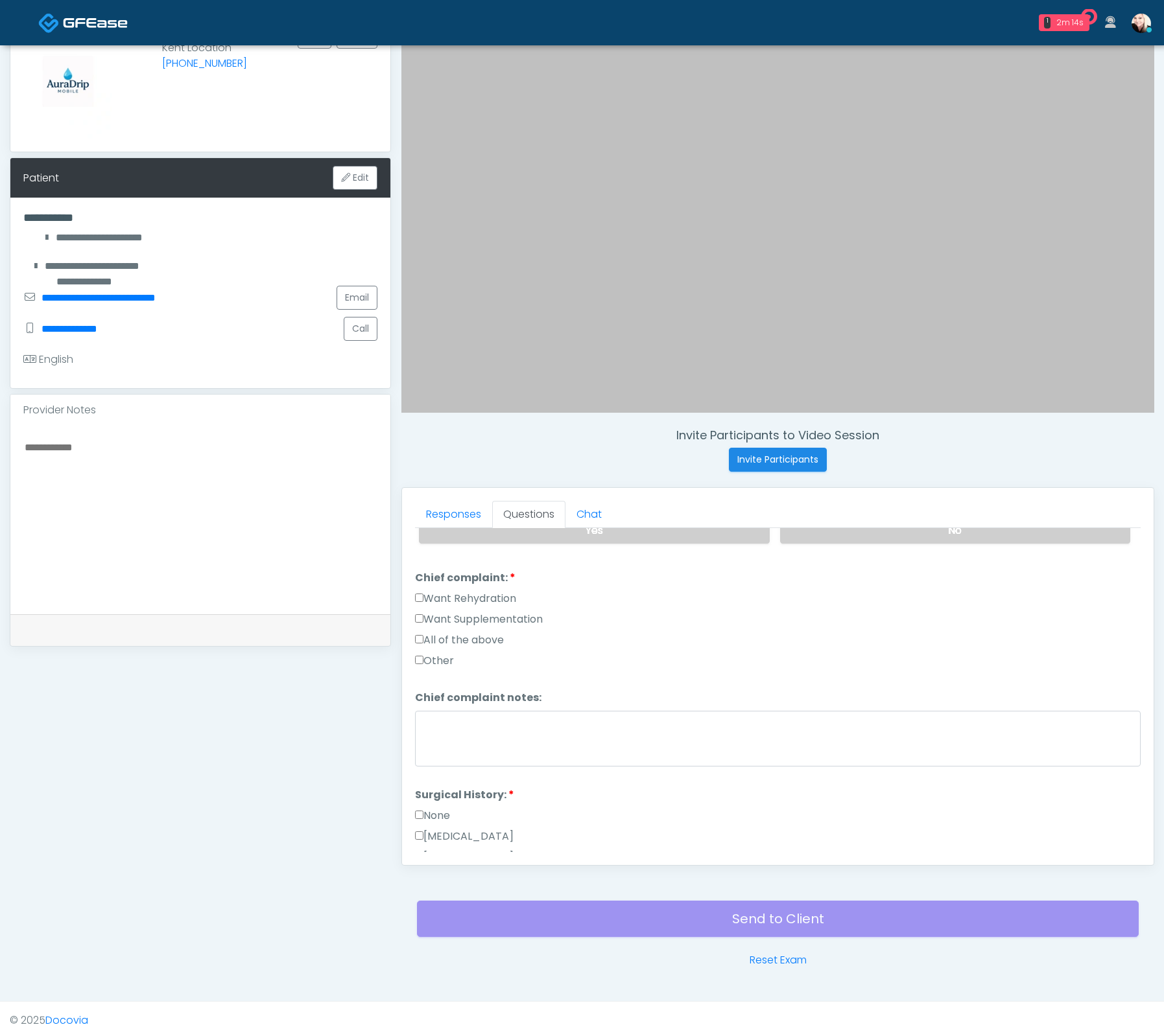
scroll to position [320, 0]
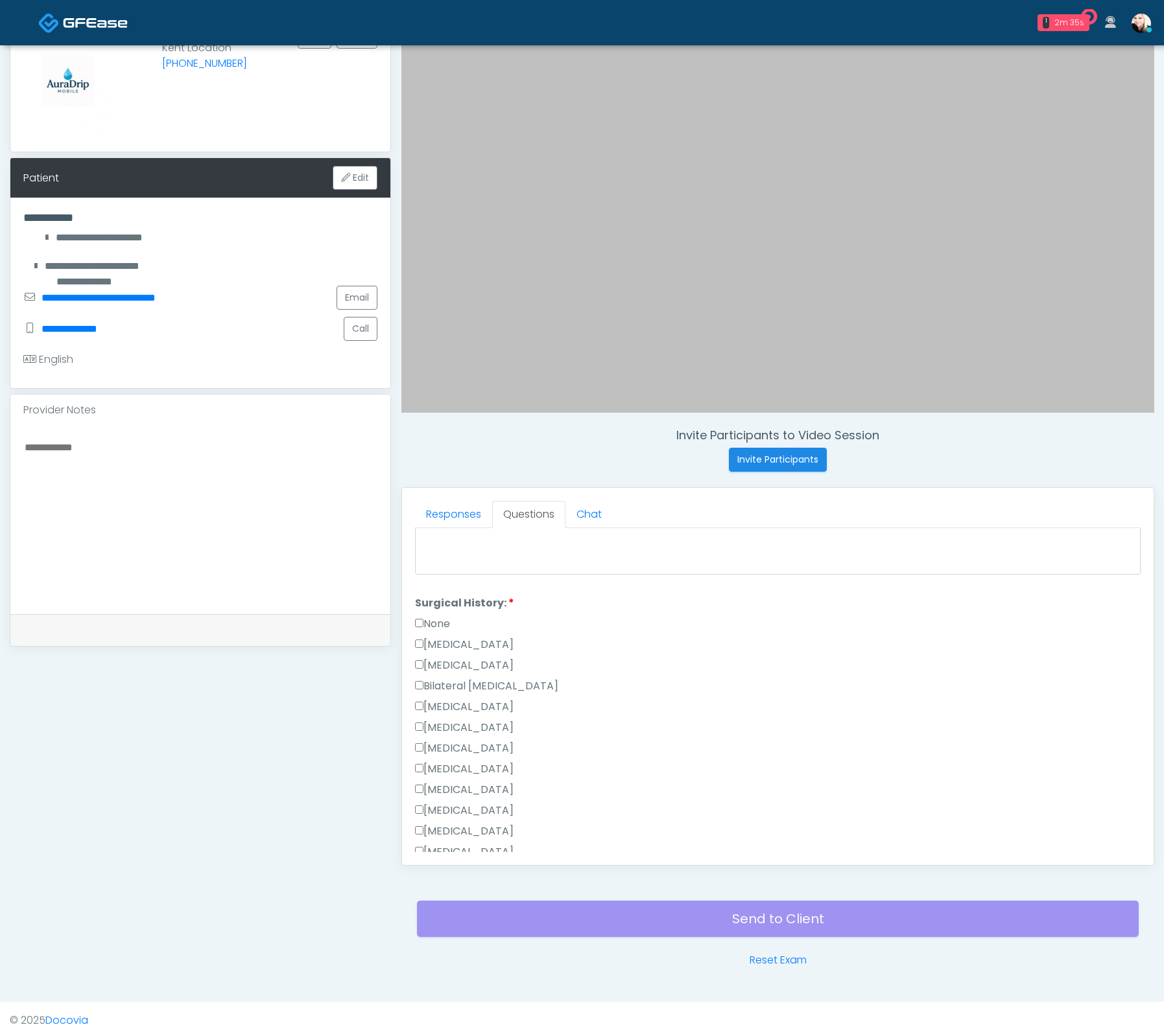
click at [424, 618] on label "None" at bounding box center [432, 624] width 35 height 16
click at [424, 548] on div "All of the above" at bounding box center [778, 545] width 725 height 21
click at [422, 543] on label "All of the above" at bounding box center [459, 543] width 89 height 16
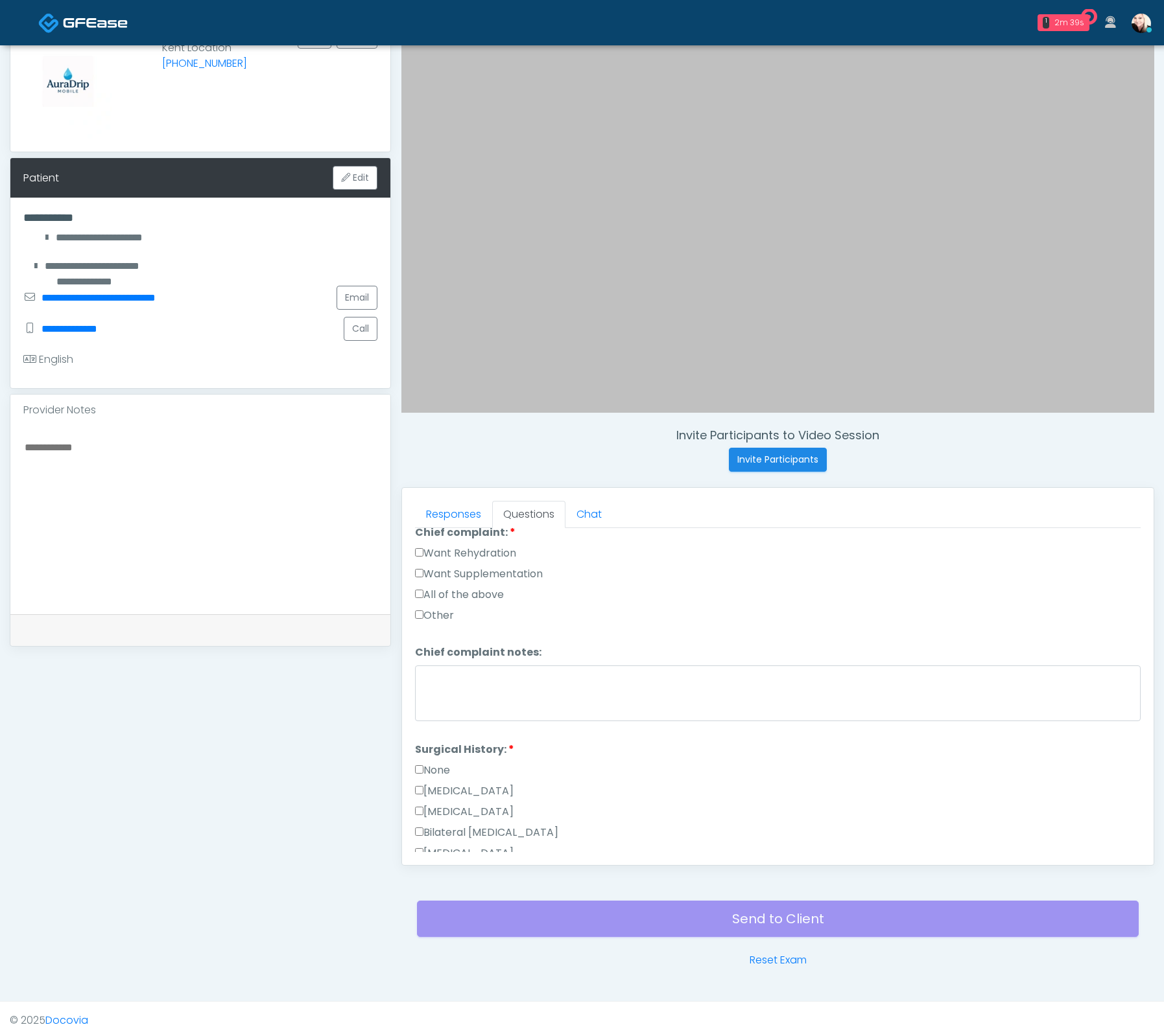
scroll to position [137, 0]
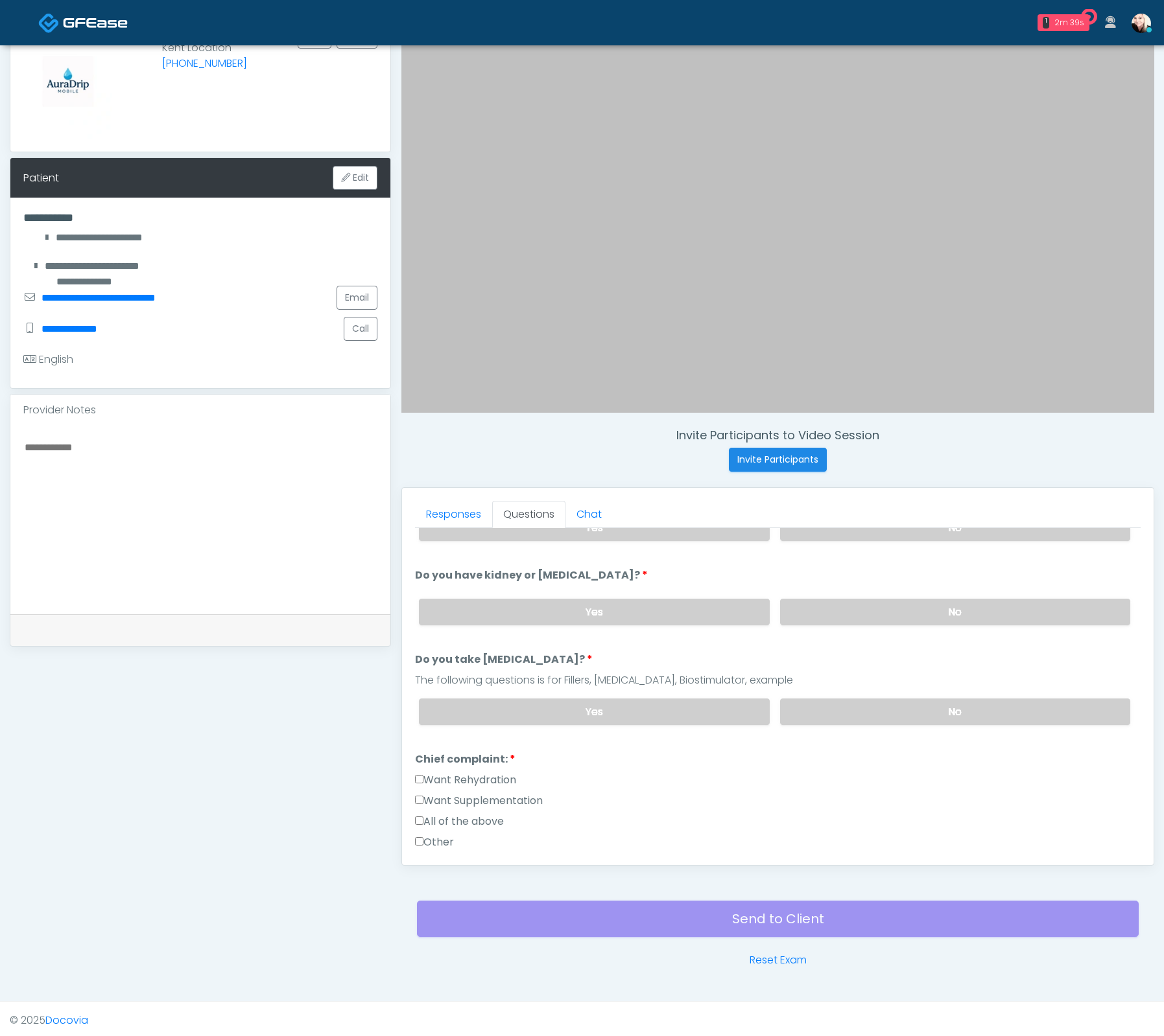
click at [428, 827] on div "All of the above" at bounding box center [778, 824] width 725 height 21
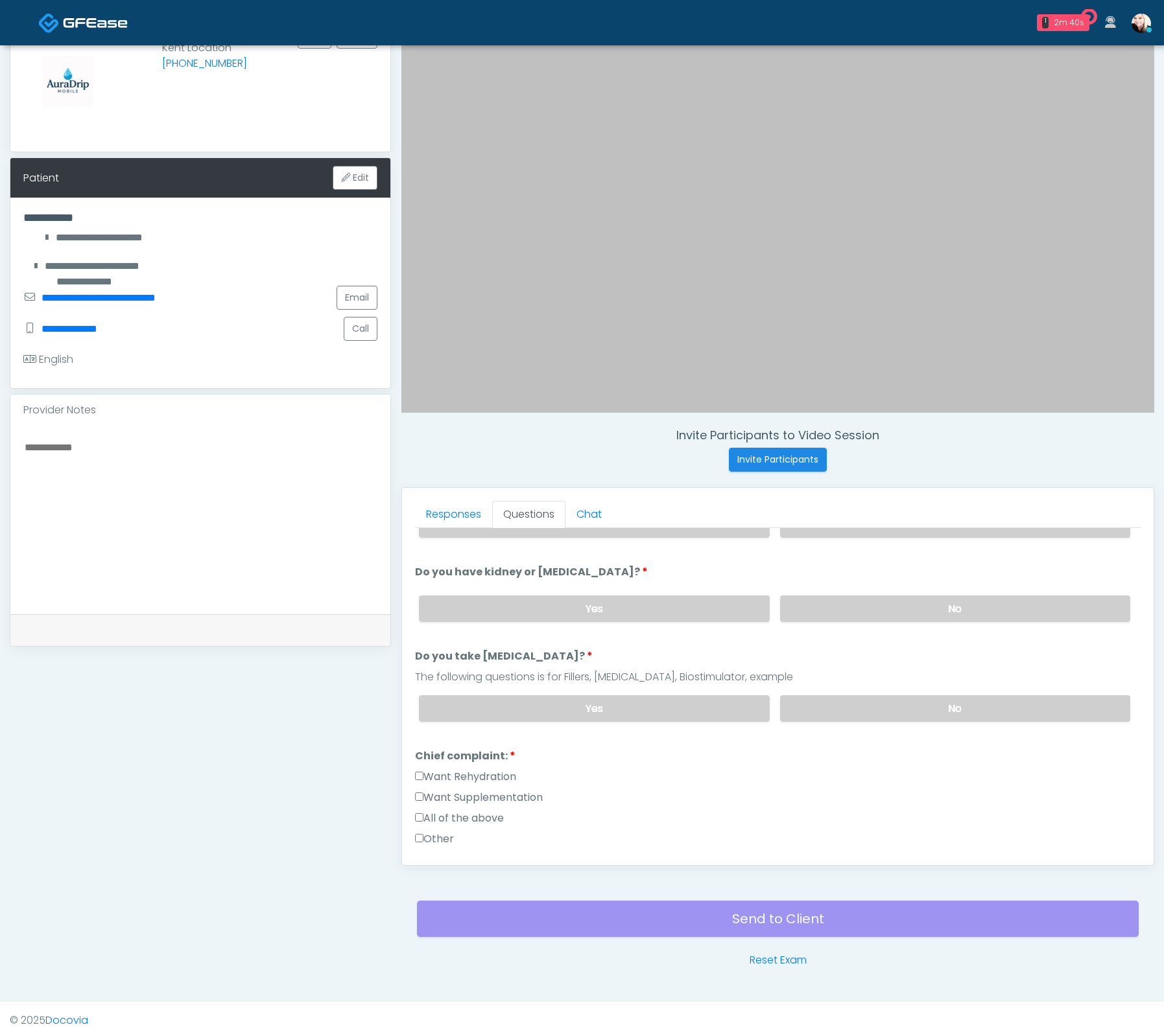
click at [440, 832] on label "Other" at bounding box center [434, 839] width 39 height 16
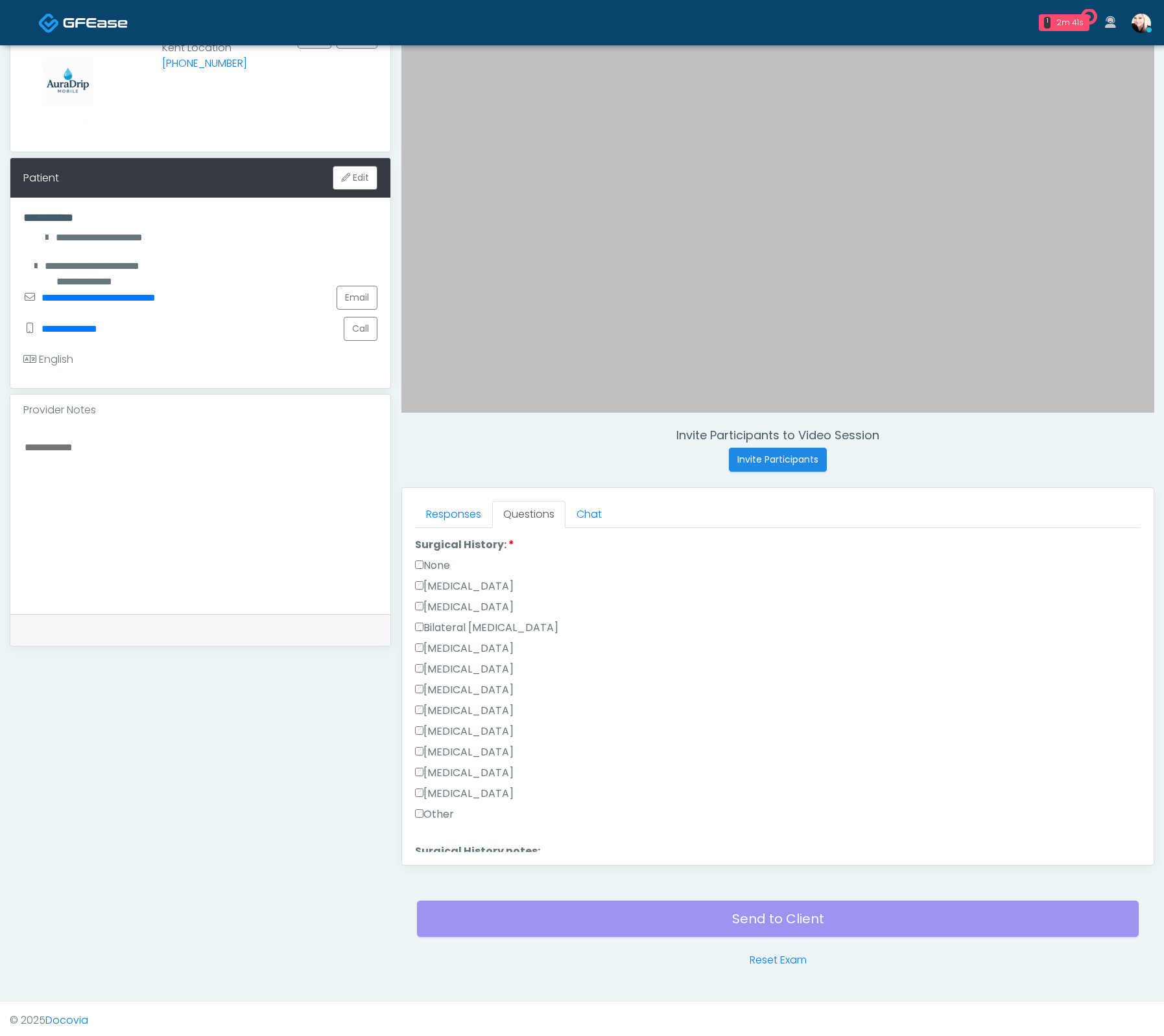
scroll to position [676, 0]
click at [437, 844] on button "Continue" at bounding box center [445, 846] width 59 height 24
click at [440, 809] on label "All of the above" at bounding box center [459, 816] width 89 height 16
click at [431, 622] on label "All of the above" at bounding box center [459, 629] width 89 height 16
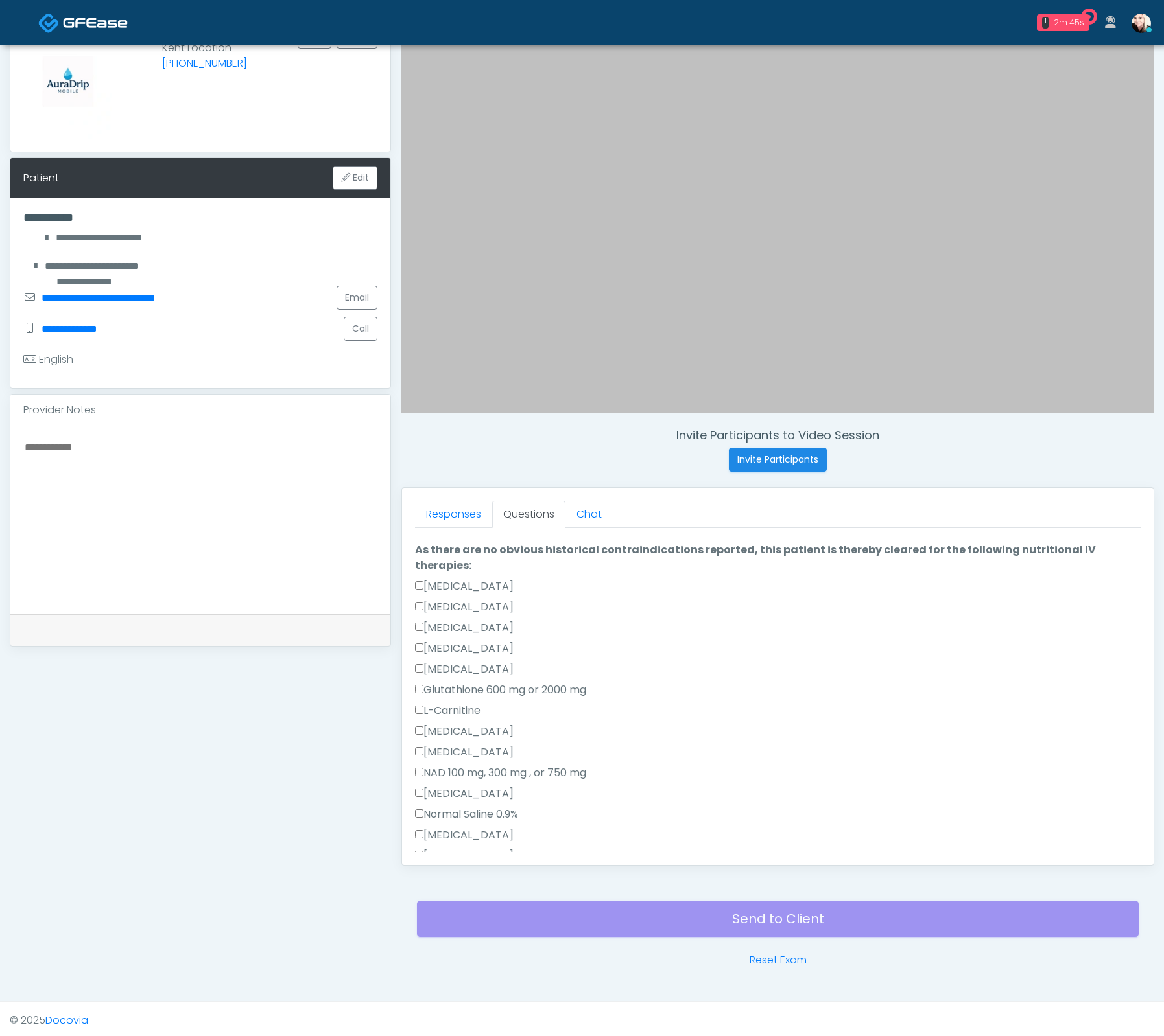
scroll to position [0, 0]
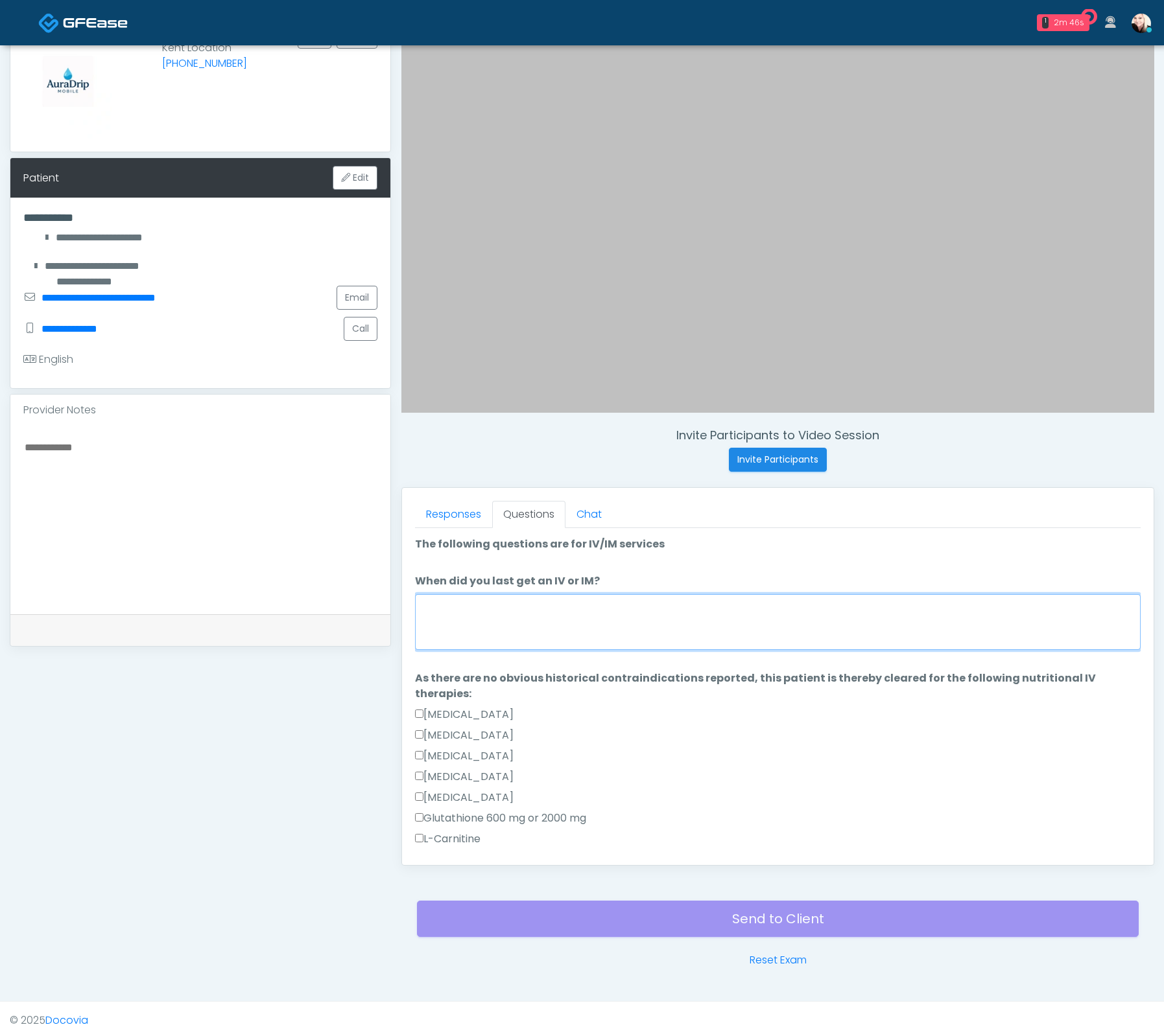
click at [470, 628] on textarea "When did you last get an IV or IM?" at bounding box center [778, 622] width 725 height 56
type textarea "*"
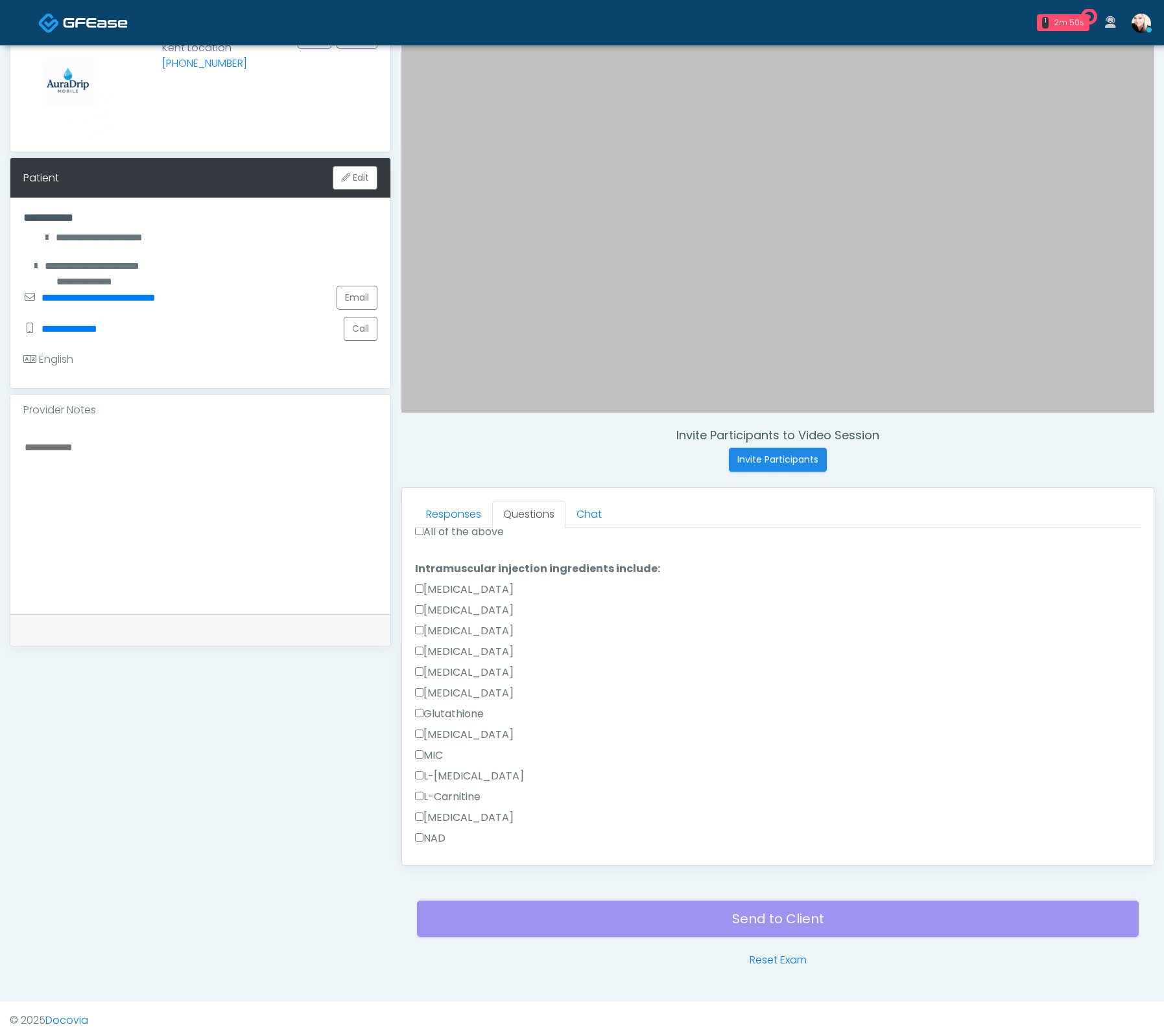
scroll to position [848, 0]
type textarea "*****"
click at [419, 846] on button "Continue" at bounding box center [445, 858] width 59 height 24
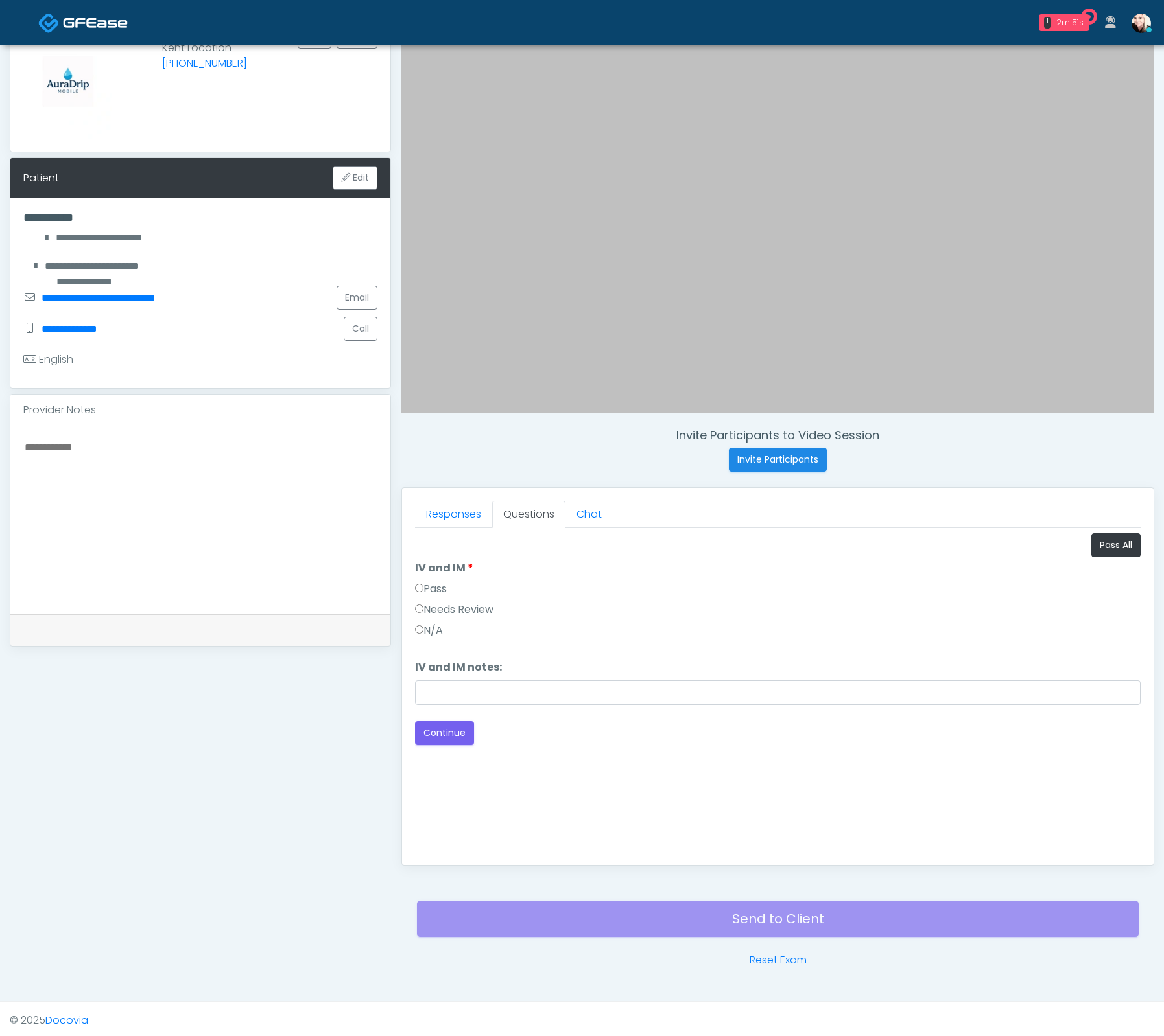
scroll to position [0, 0]
click at [432, 581] on label "Pass" at bounding box center [431, 589] width 32 height 16
click at [456, 735] on button "Continue" at bounding box center [445, 733] width 59 height 24
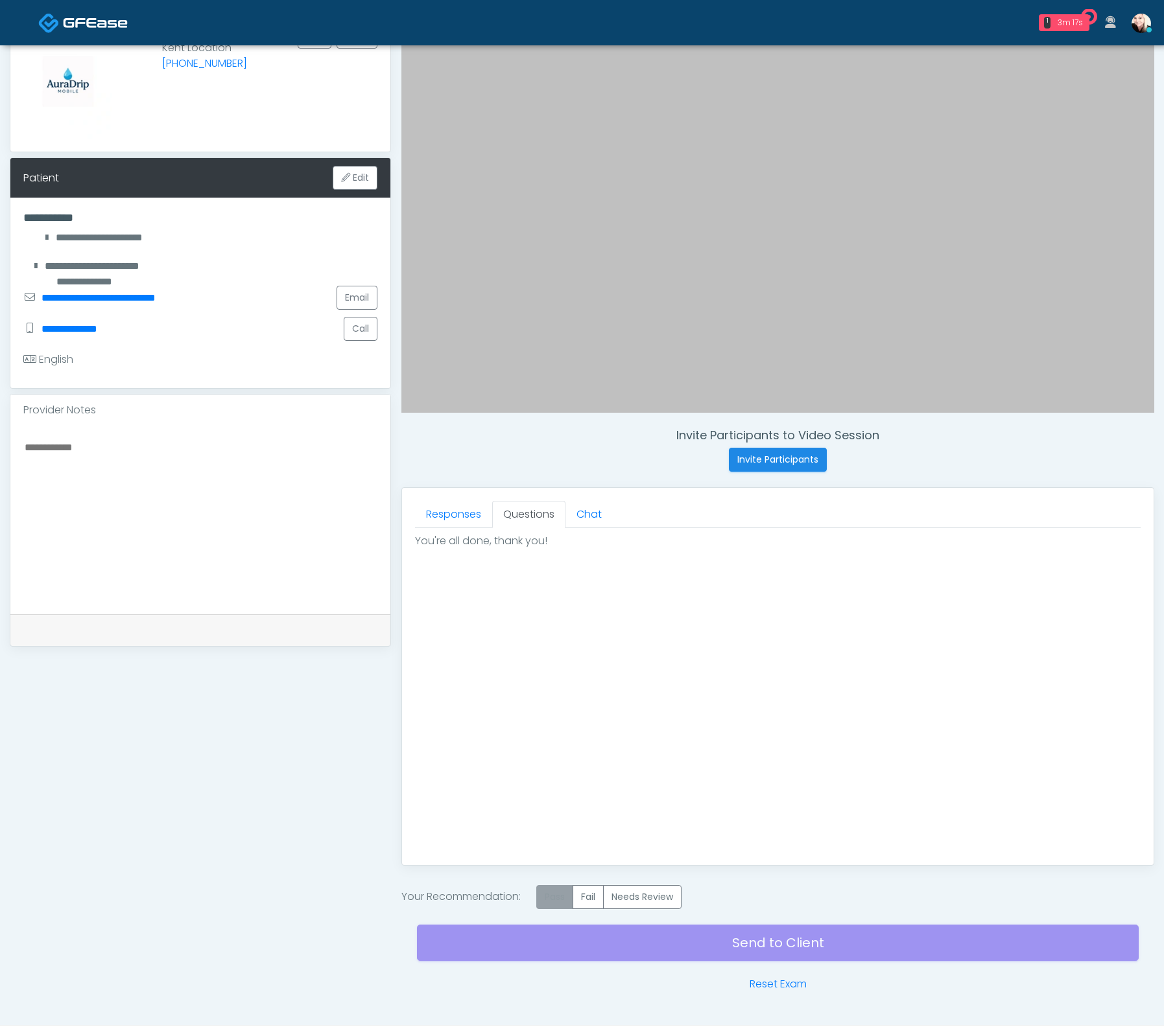
click at [557, 895] on label "Pass" at bounding box center [555, 897] width 37 height 24
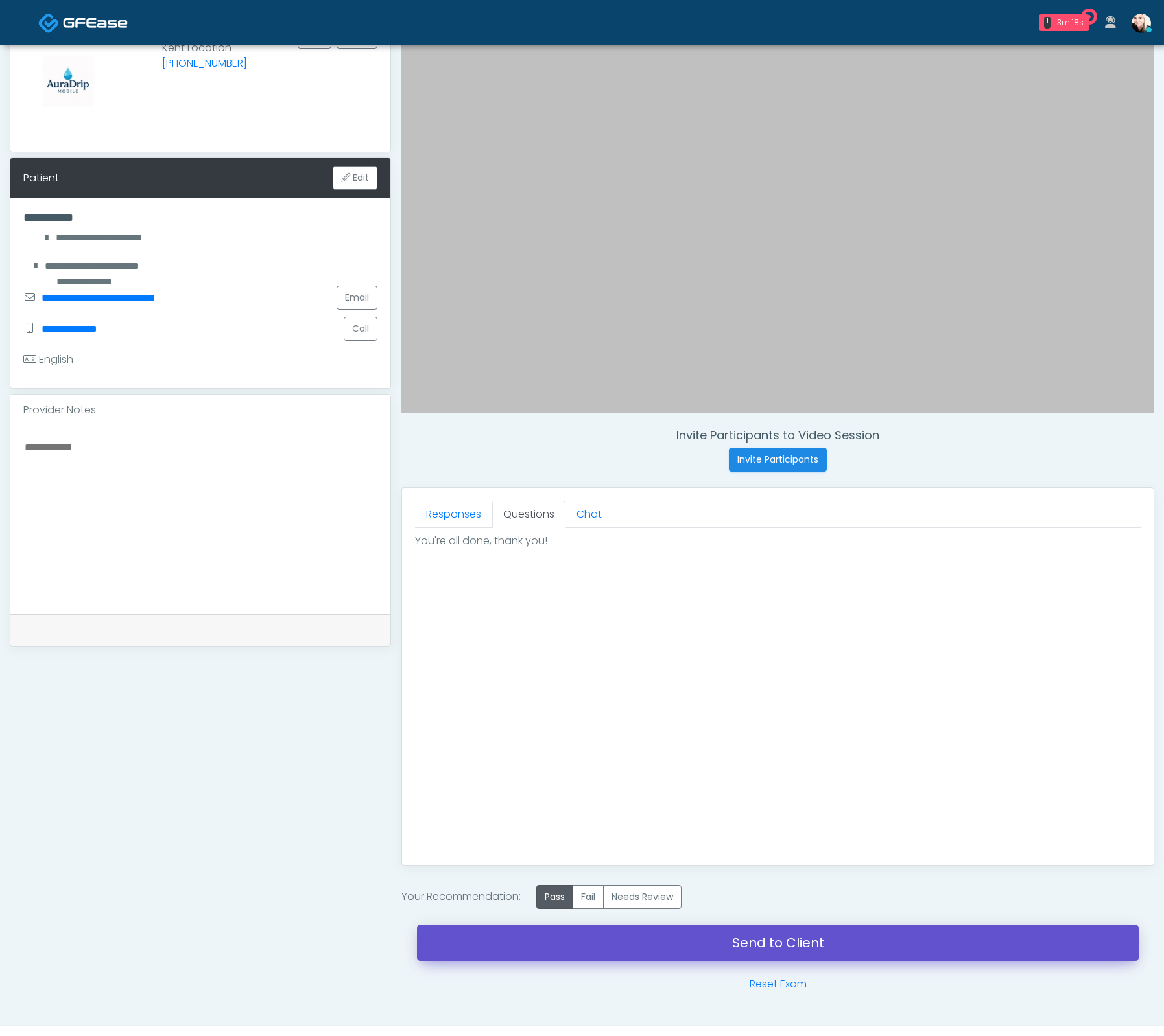
click at [764, 934] on link "Send to Client" at bounding box center [777, 943] width 721 height 36
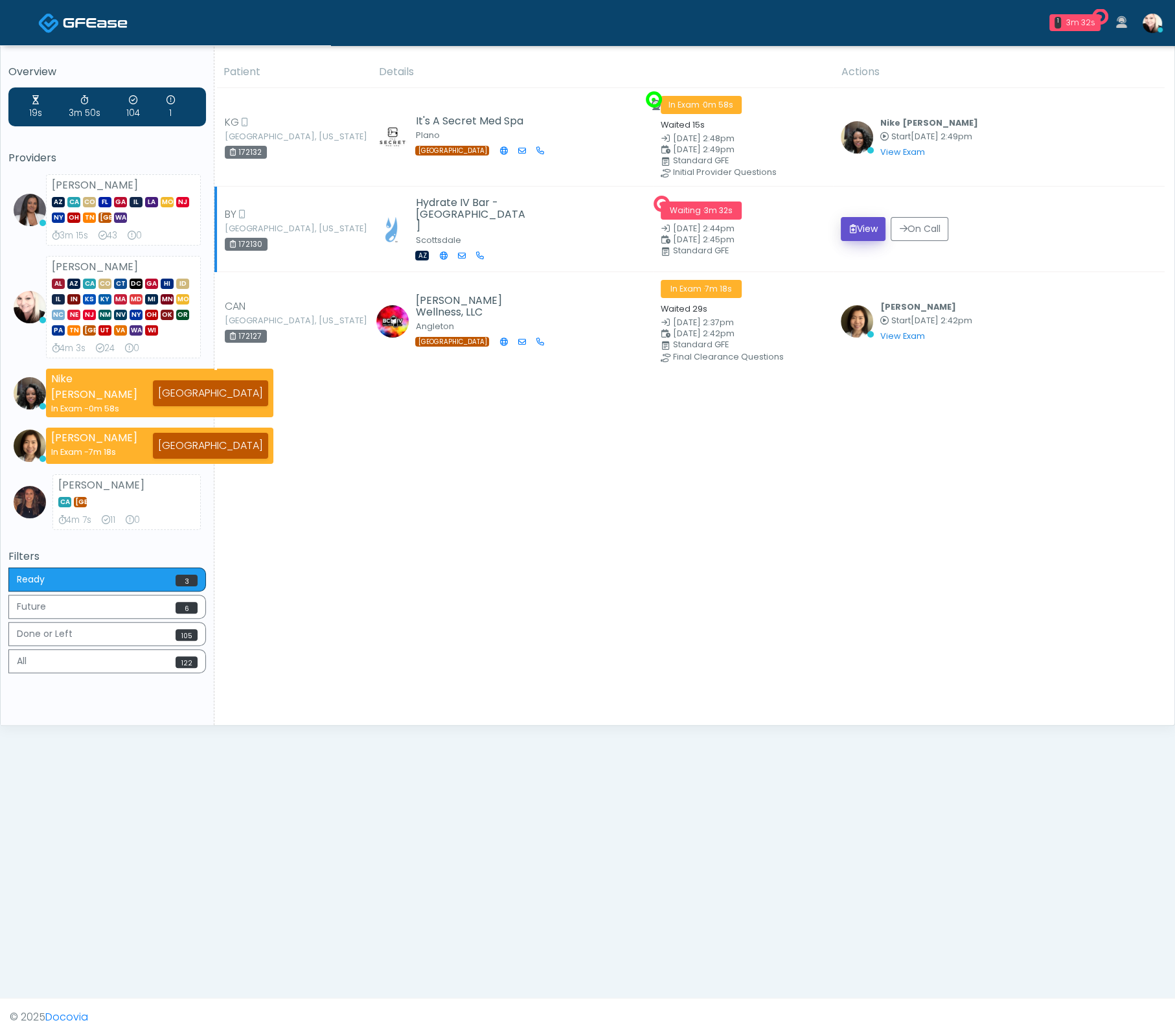
click at [866, 227] on button "View" at bounding box center [863, 228] width 45 height 24
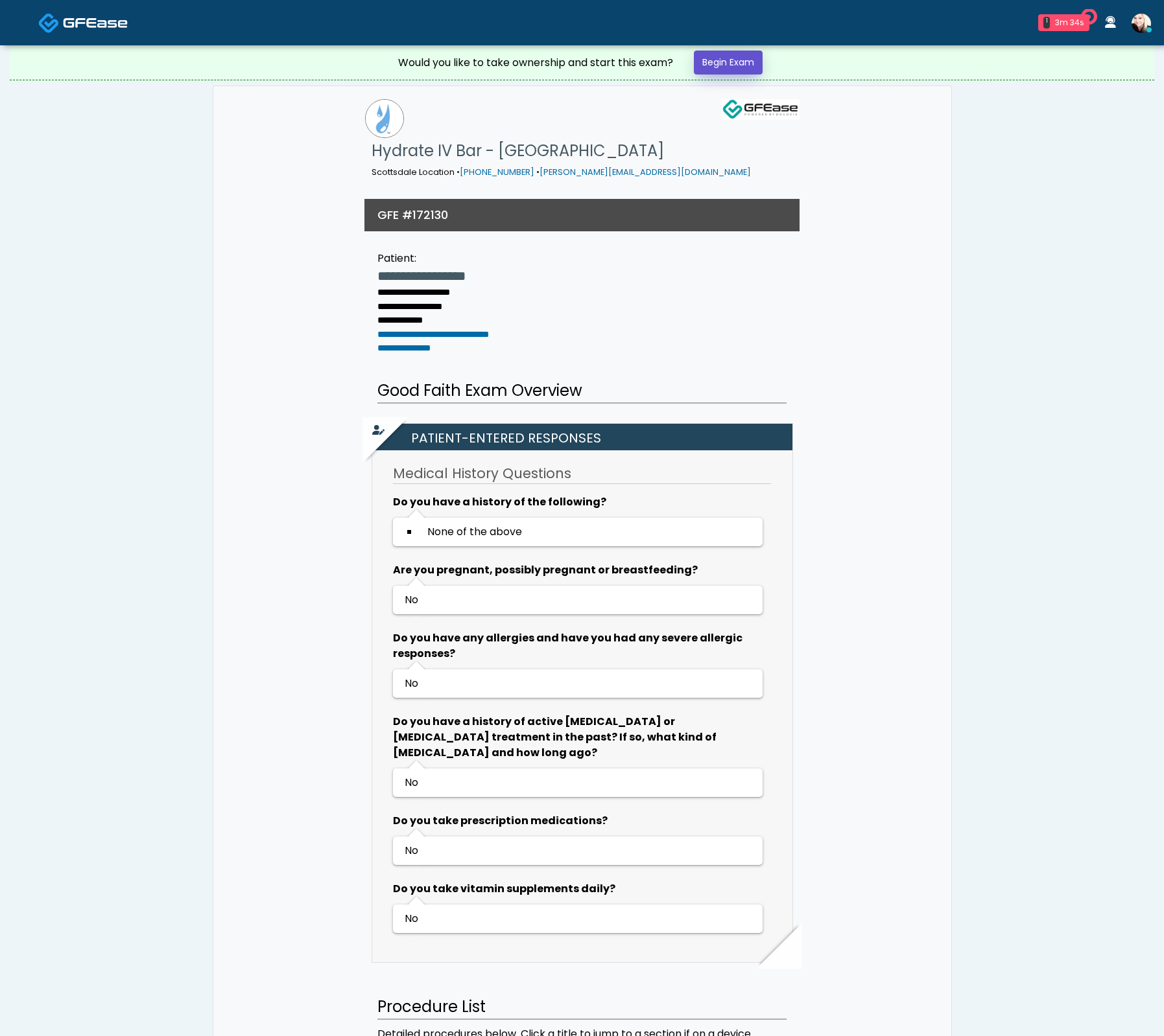
click at [706, 60] on link "Begin Exam" at bounding box center [728, 62] width 69 height 24
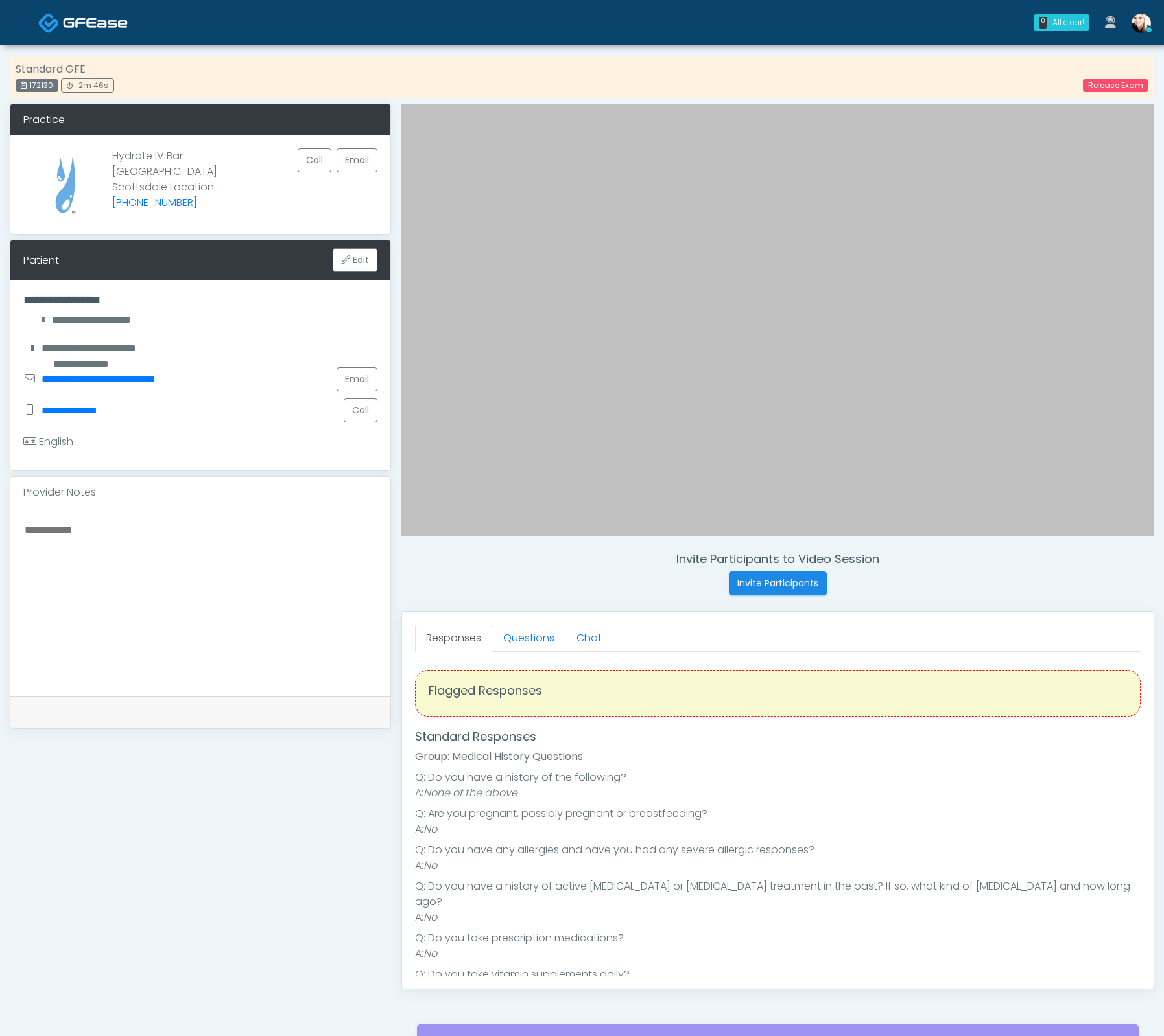
click at [96, 30] on img at bounding box center [95, 23] width 65 height 13
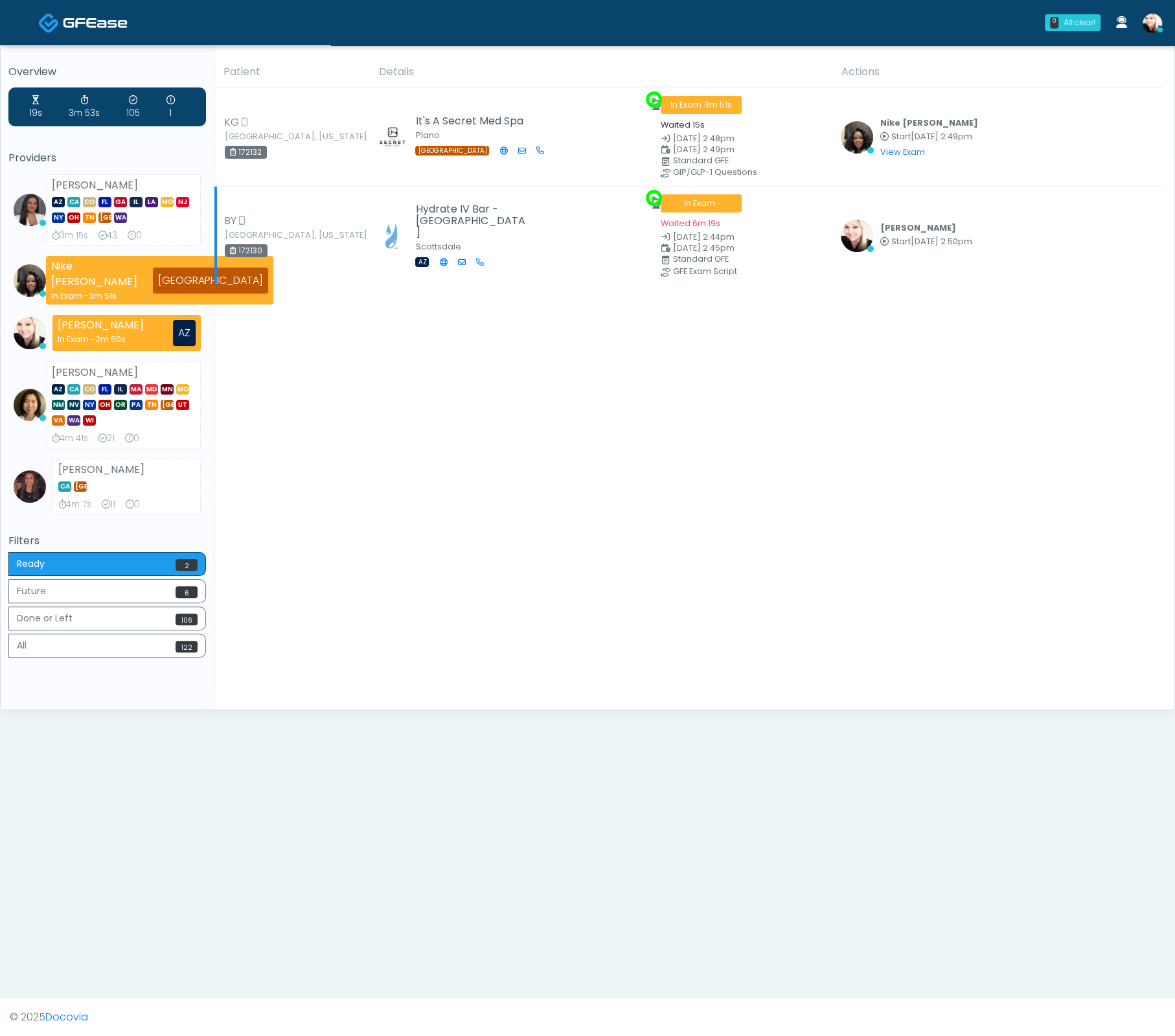
click at [894, 250] on div "Cynthia Petersen Start Sep 21, 2:50pm View Exam | Unreview" at bounding box center [926, 235] width 92 height 32
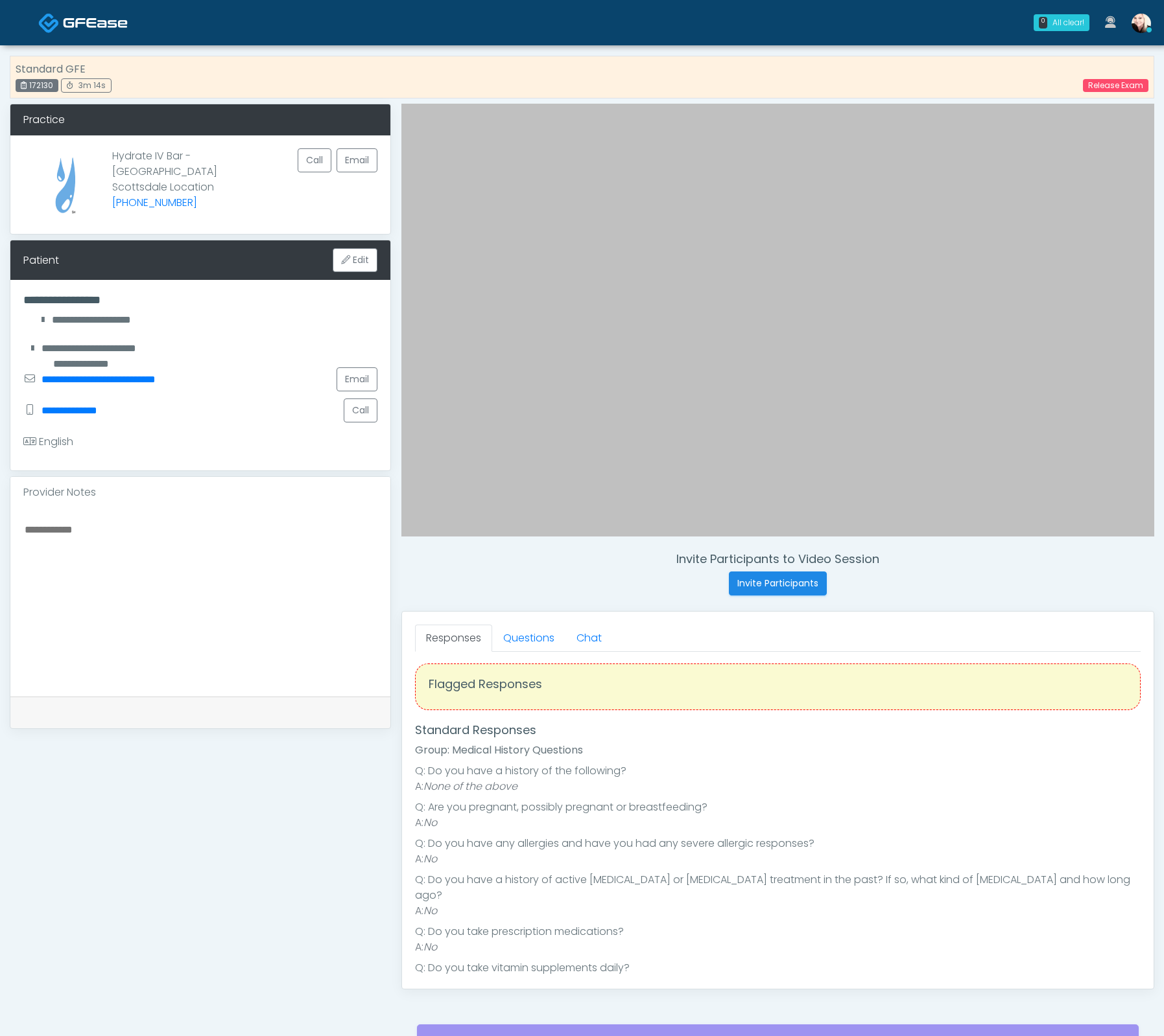
scroll to position [16, 0]
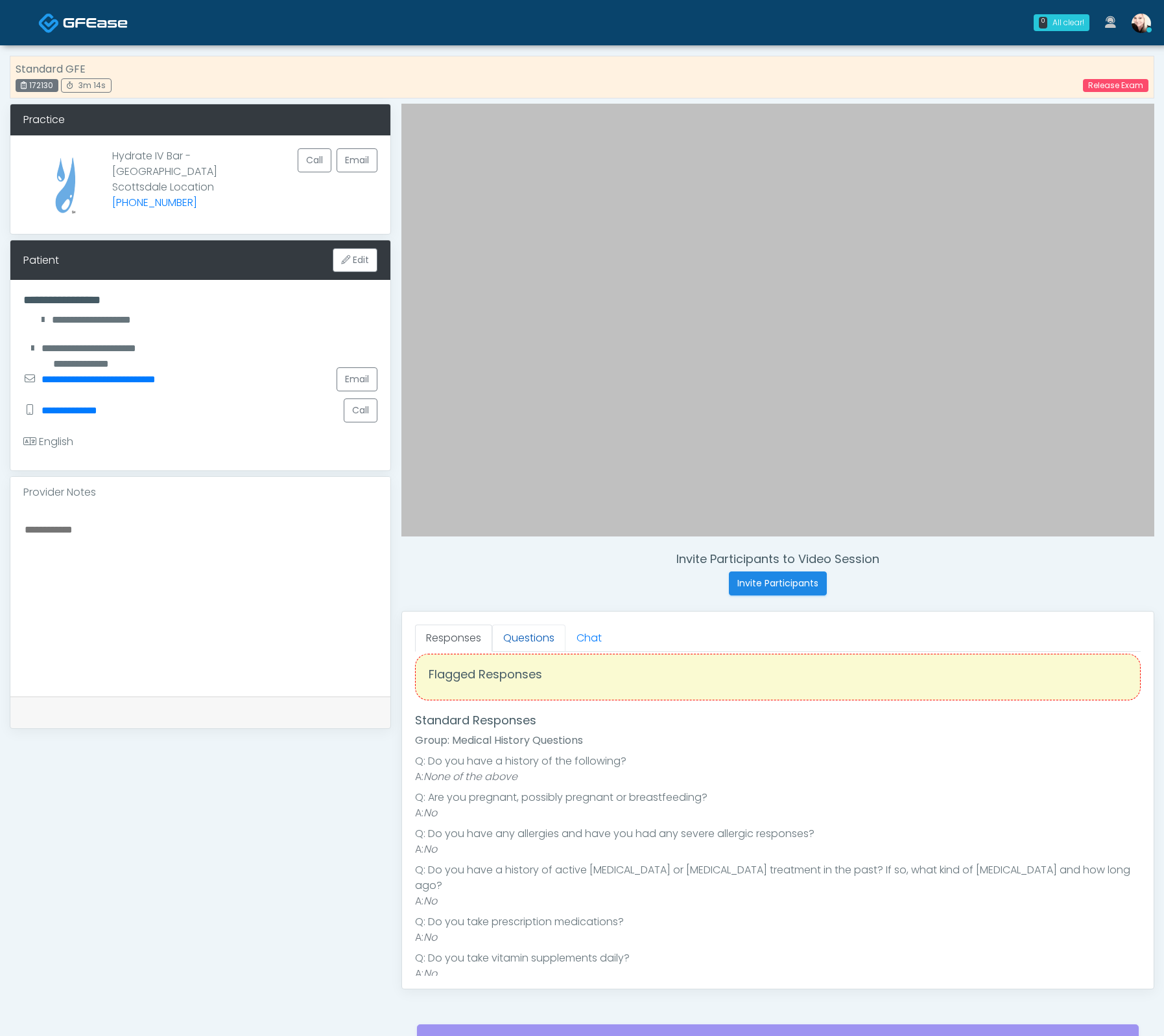
click at [521, 628] on link "Questions" at bounding box center [528, 639] width 73 height 27
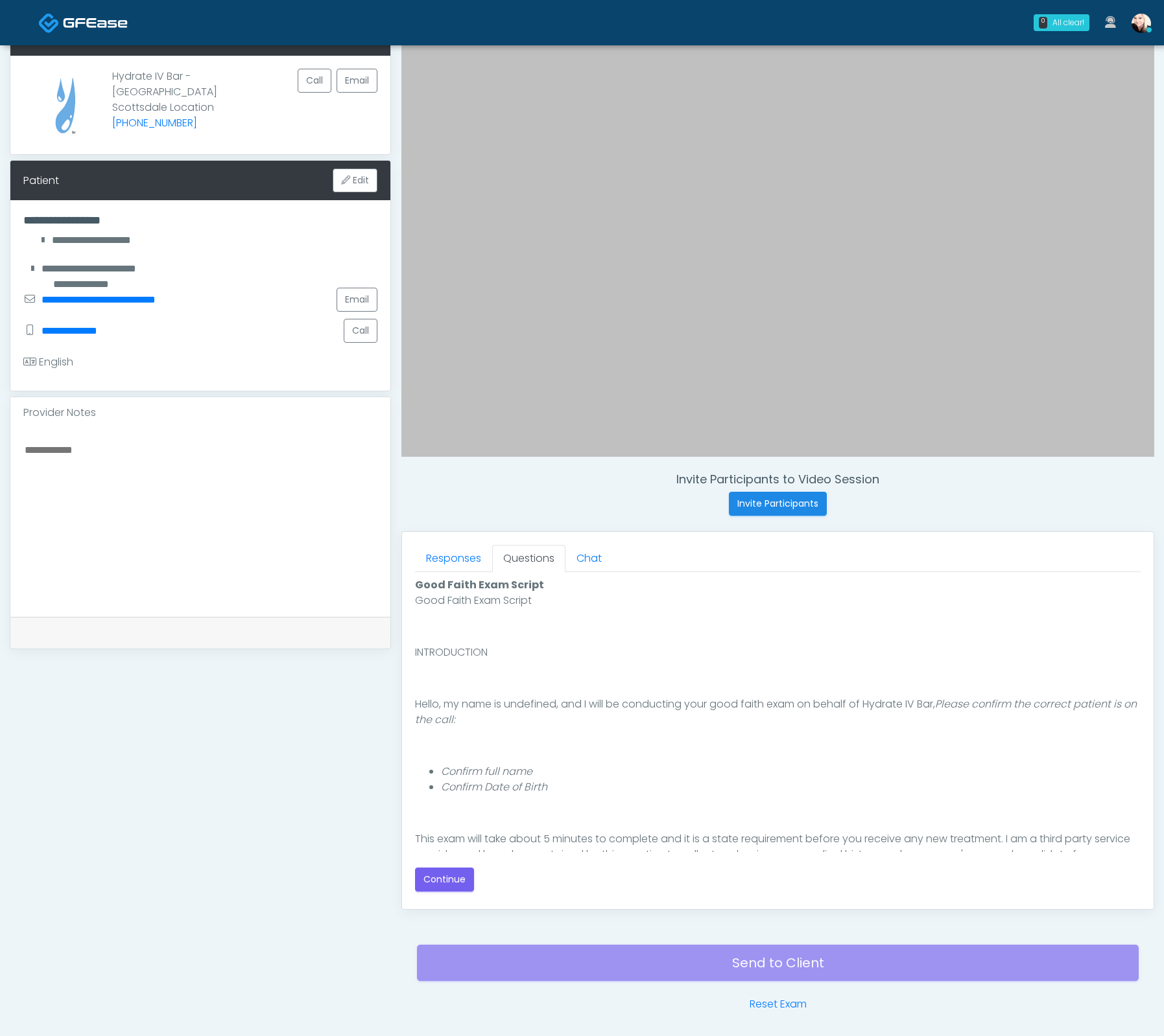
scroll to position [123, 0]
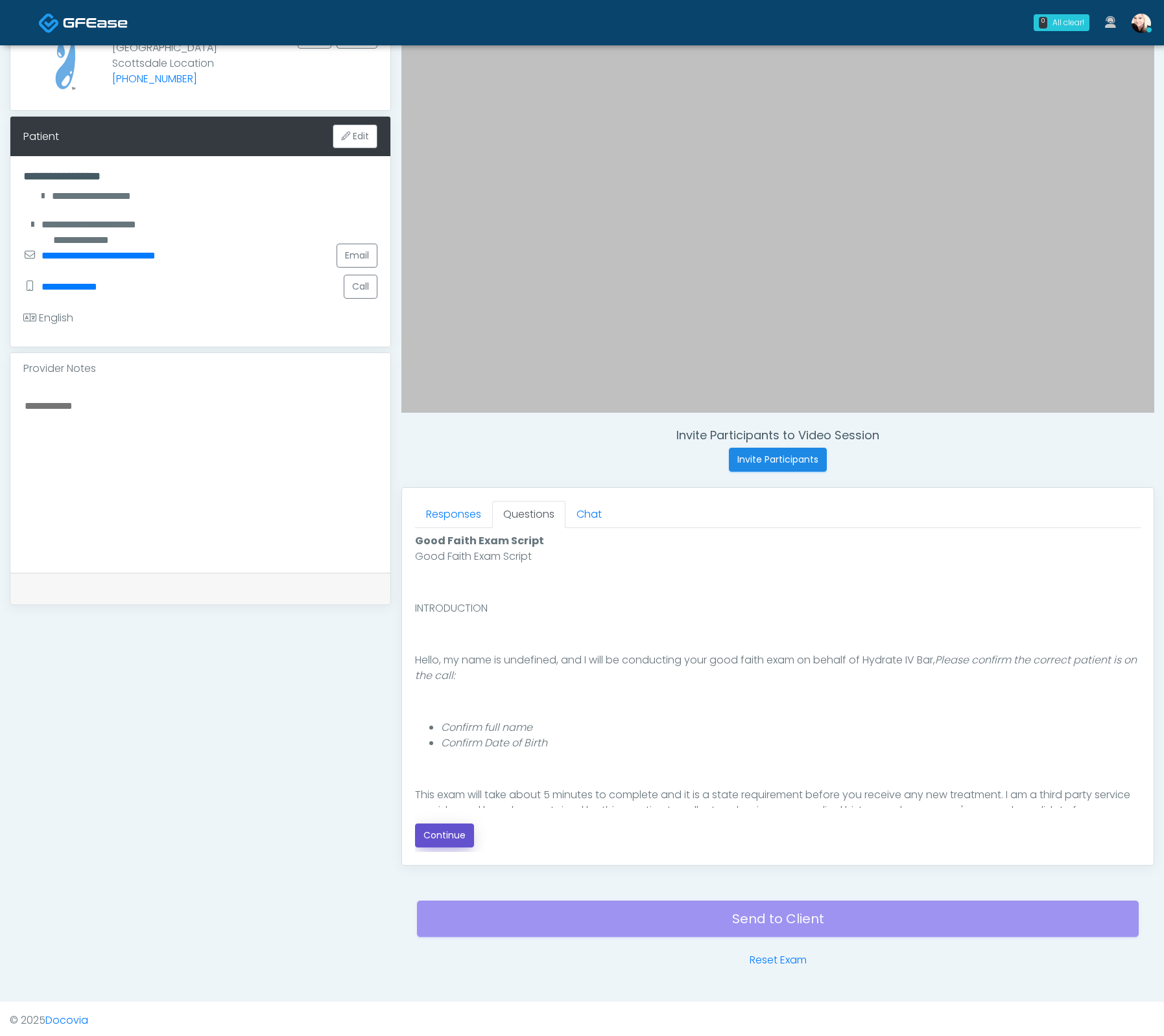
drag, startPoint x: 436, startPoint y: 843, endPoint x: 437, endPoint y: 836, distance: 7.1
click at [436, 843] on button "Continue" at bounding box center [445, 836] width 59 height 24
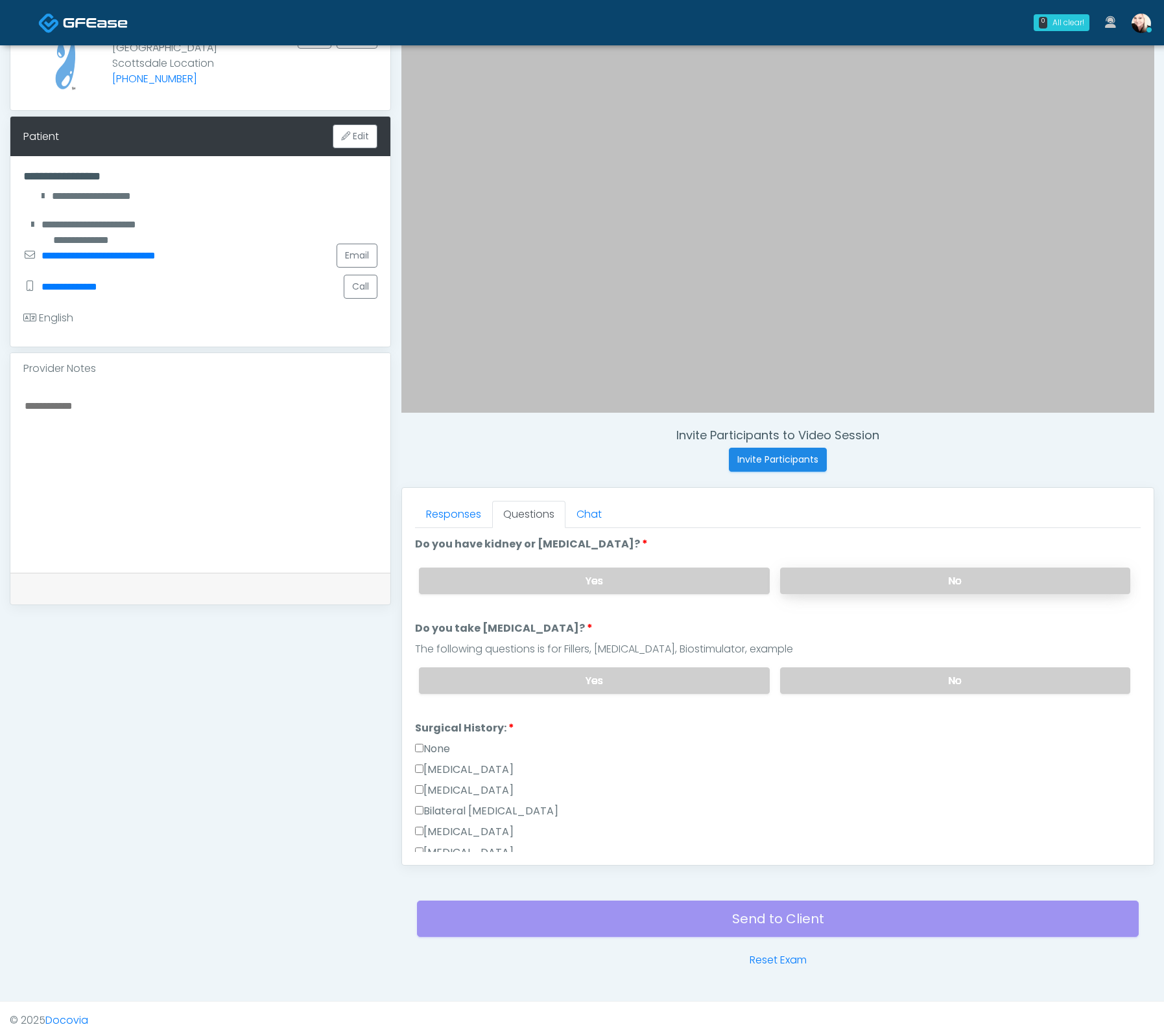
click at [815, 588] on label "No" at bounding box center [955, 580] width 350 height 27
click at [804, 668] on label "No" at bounding box center [955, 681] width 350 height 27
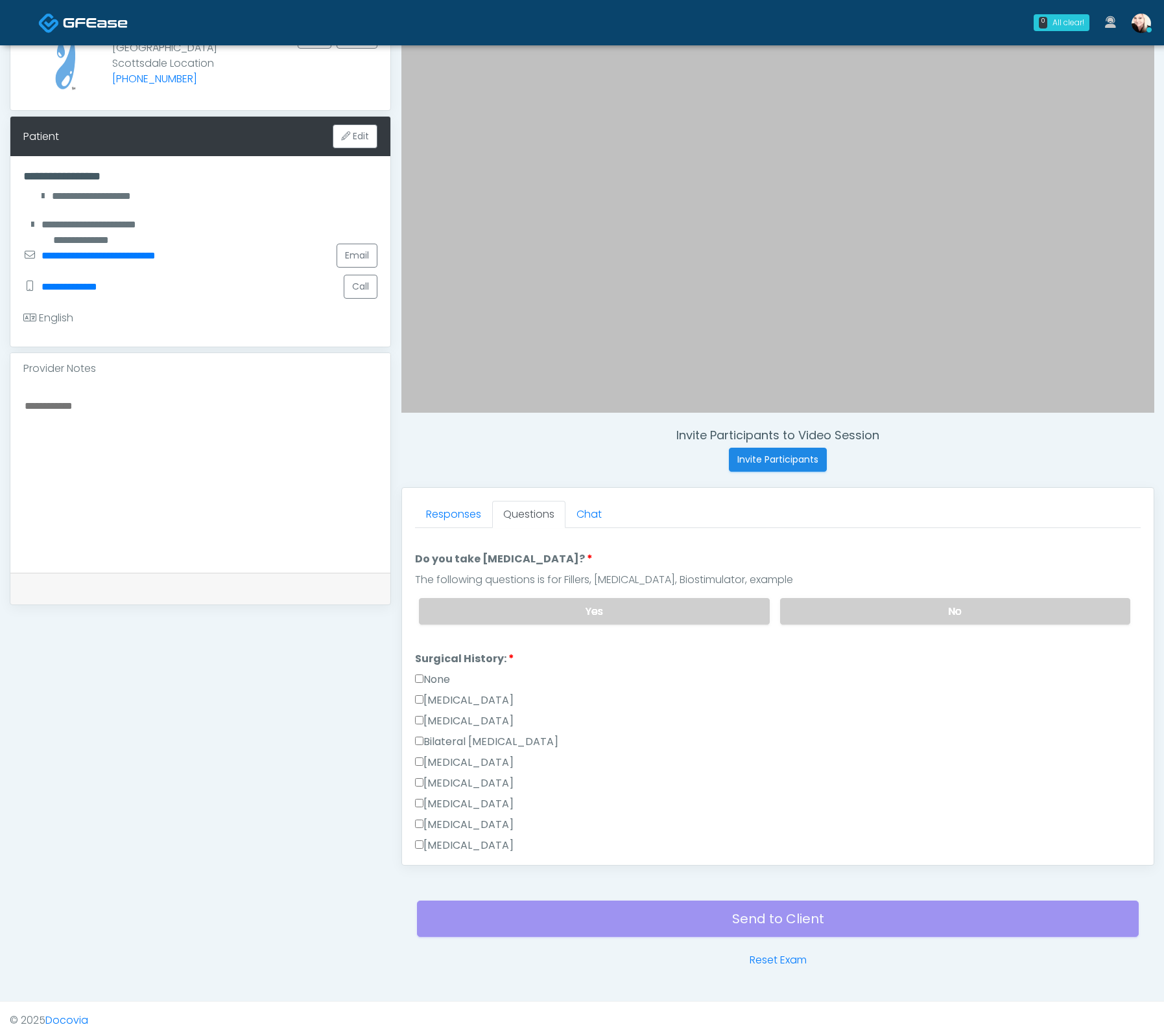
scroll to position [93, 0]
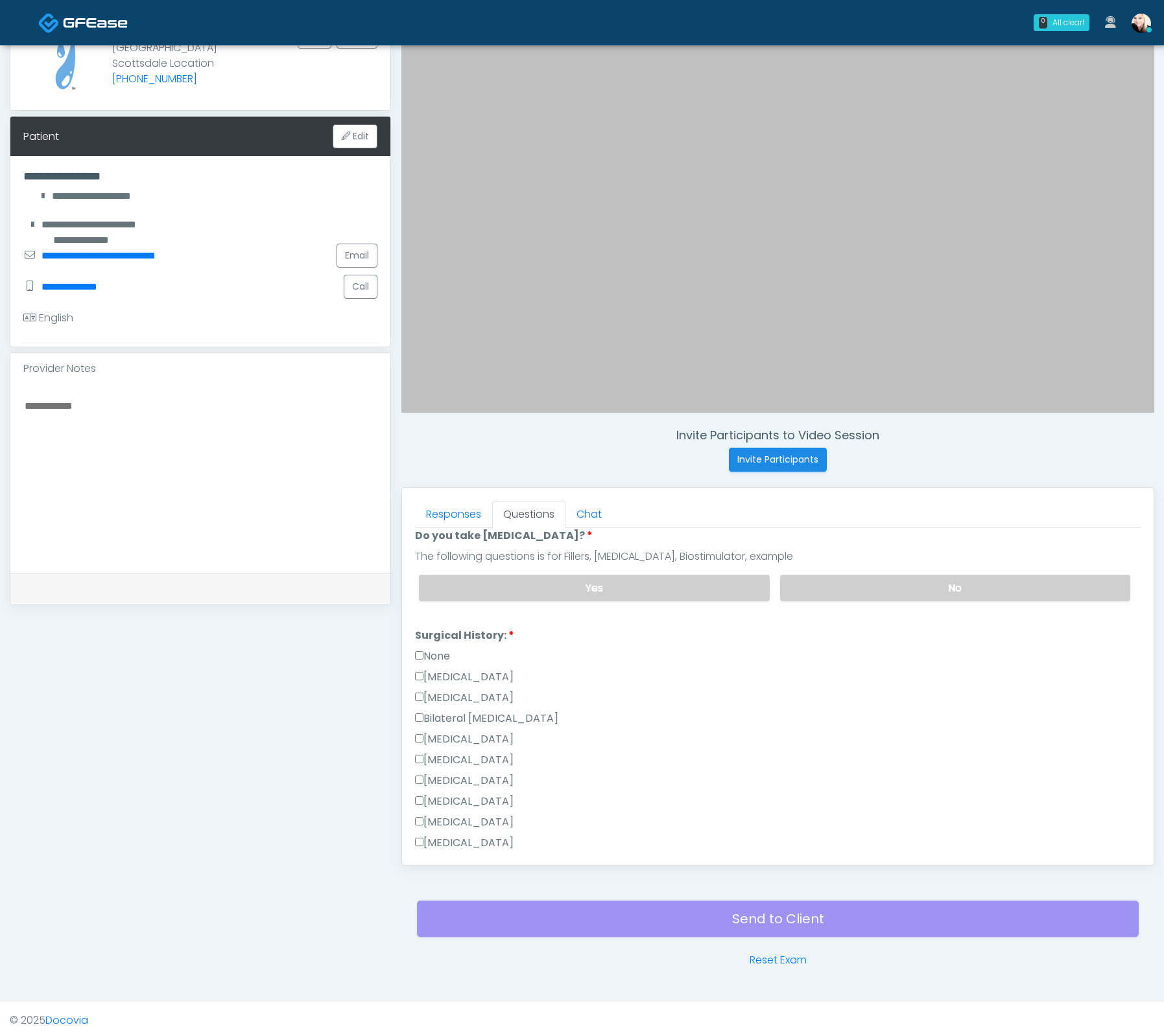
click at [412, 652] on div "Responses Questions Chat Good Faith Exam Script Good Faith Exam Script INTRODUC…" at bounding box center [778, 676] width 752 height 377
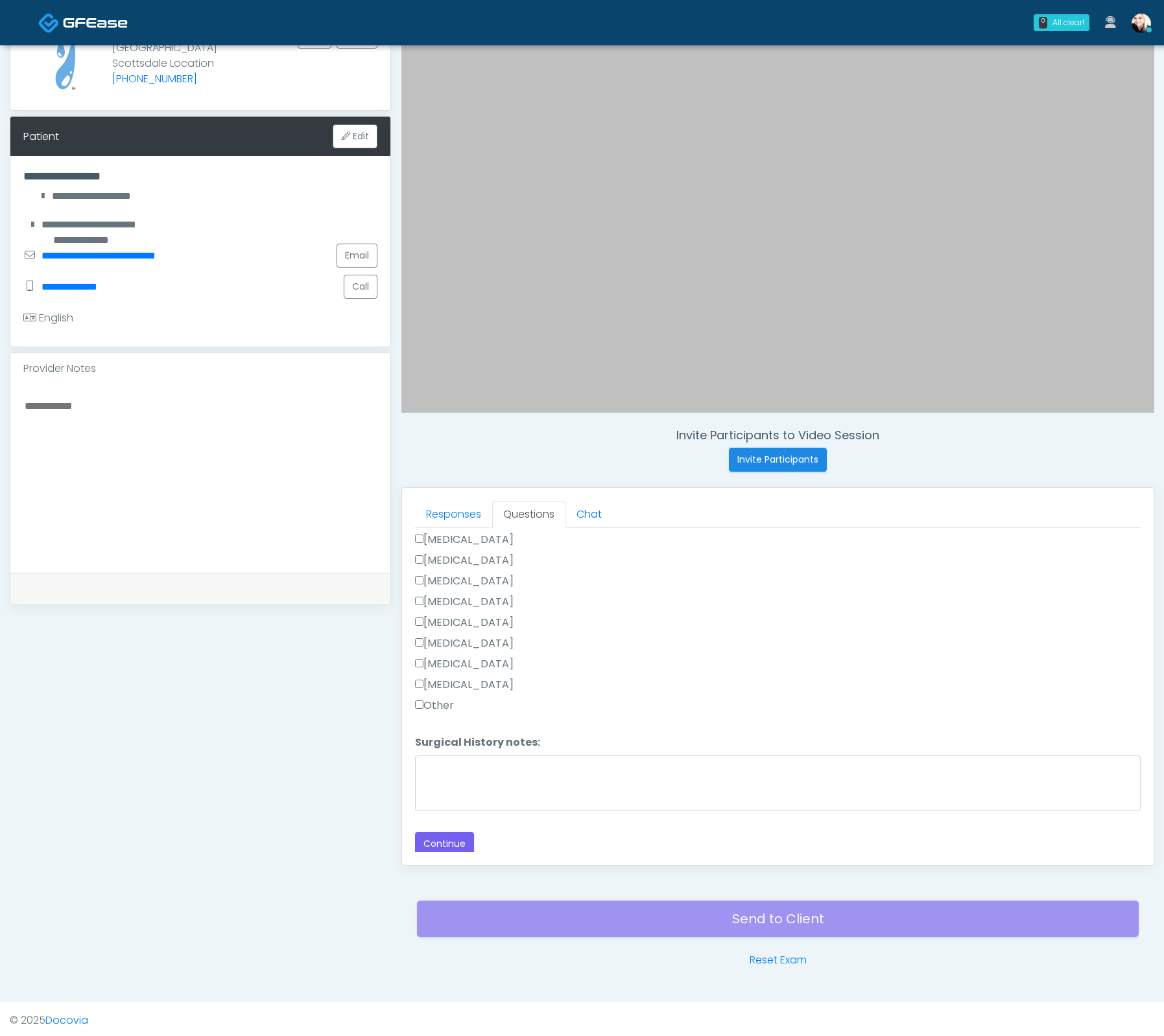
scroll to position [292, 0]
click at [425, 536] on label "[MEDICAL_DATA]" at bounding box center [465, 543] width 99 height 16
click at [461, 844] on button "Continue" at bounding box center [445, 844] width 59 height 24
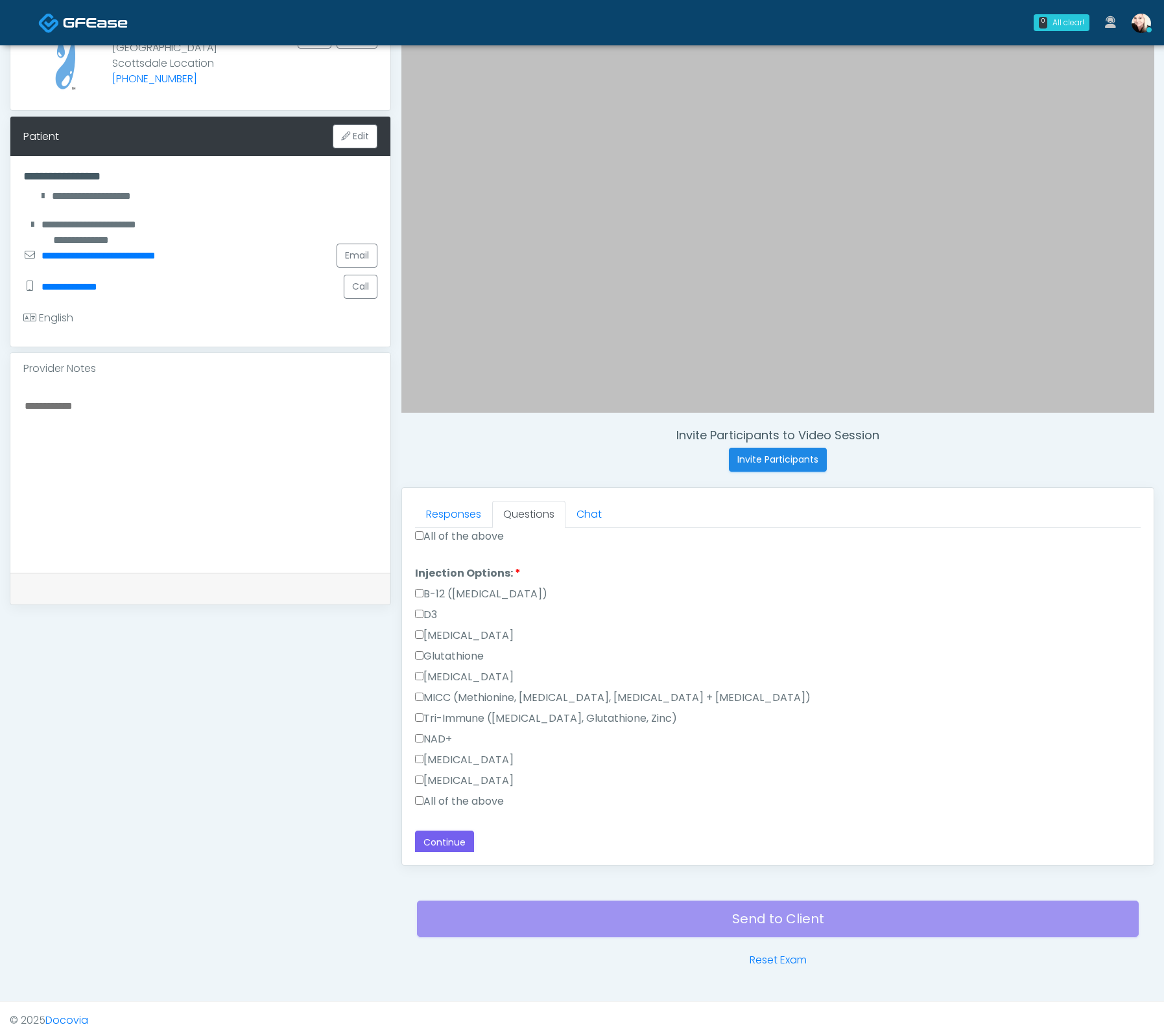
click at [454, 794] on label "All of the above" at bounding box center [459, 801] width 89 height 16
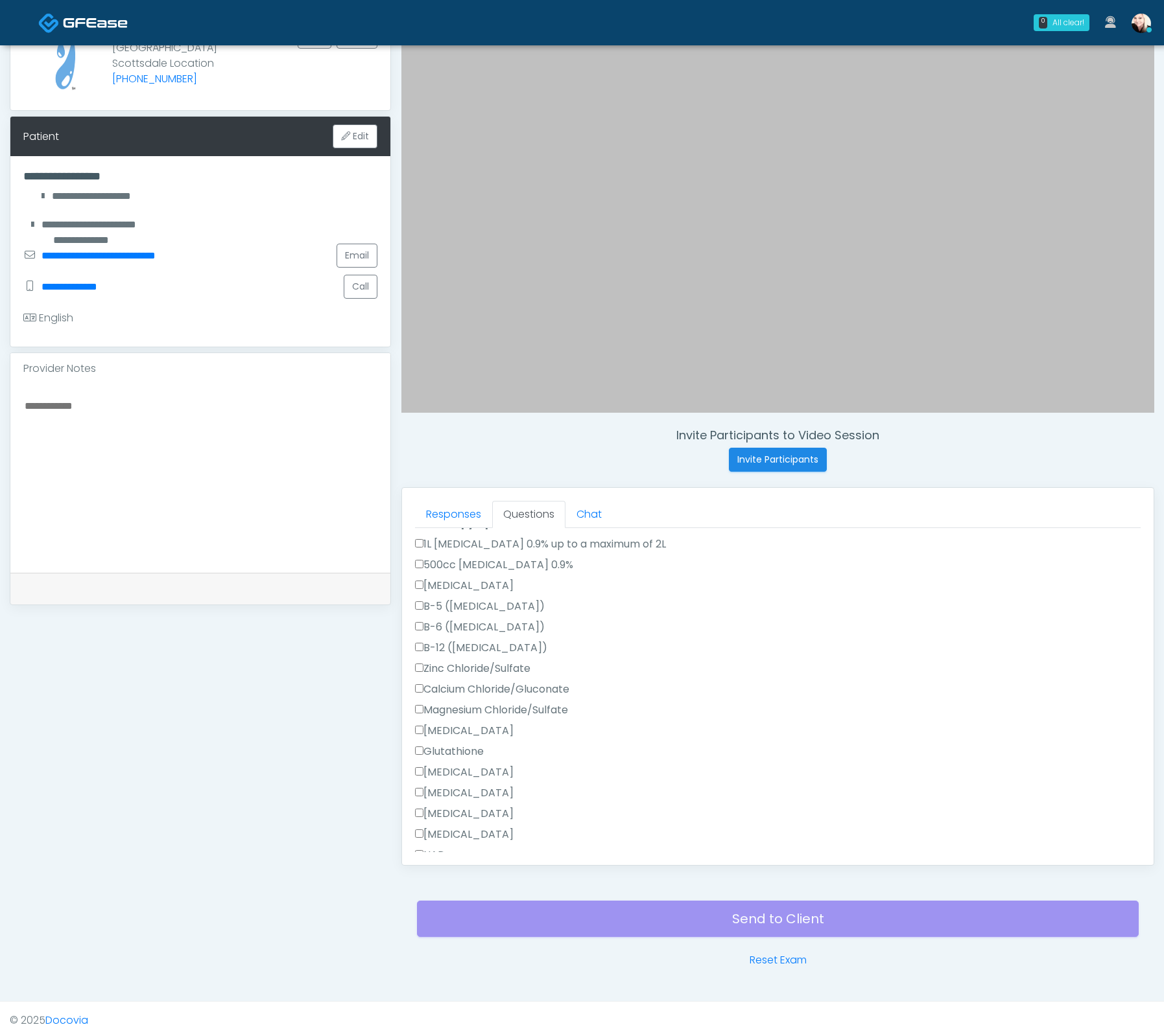
scroll to position [493, 0]
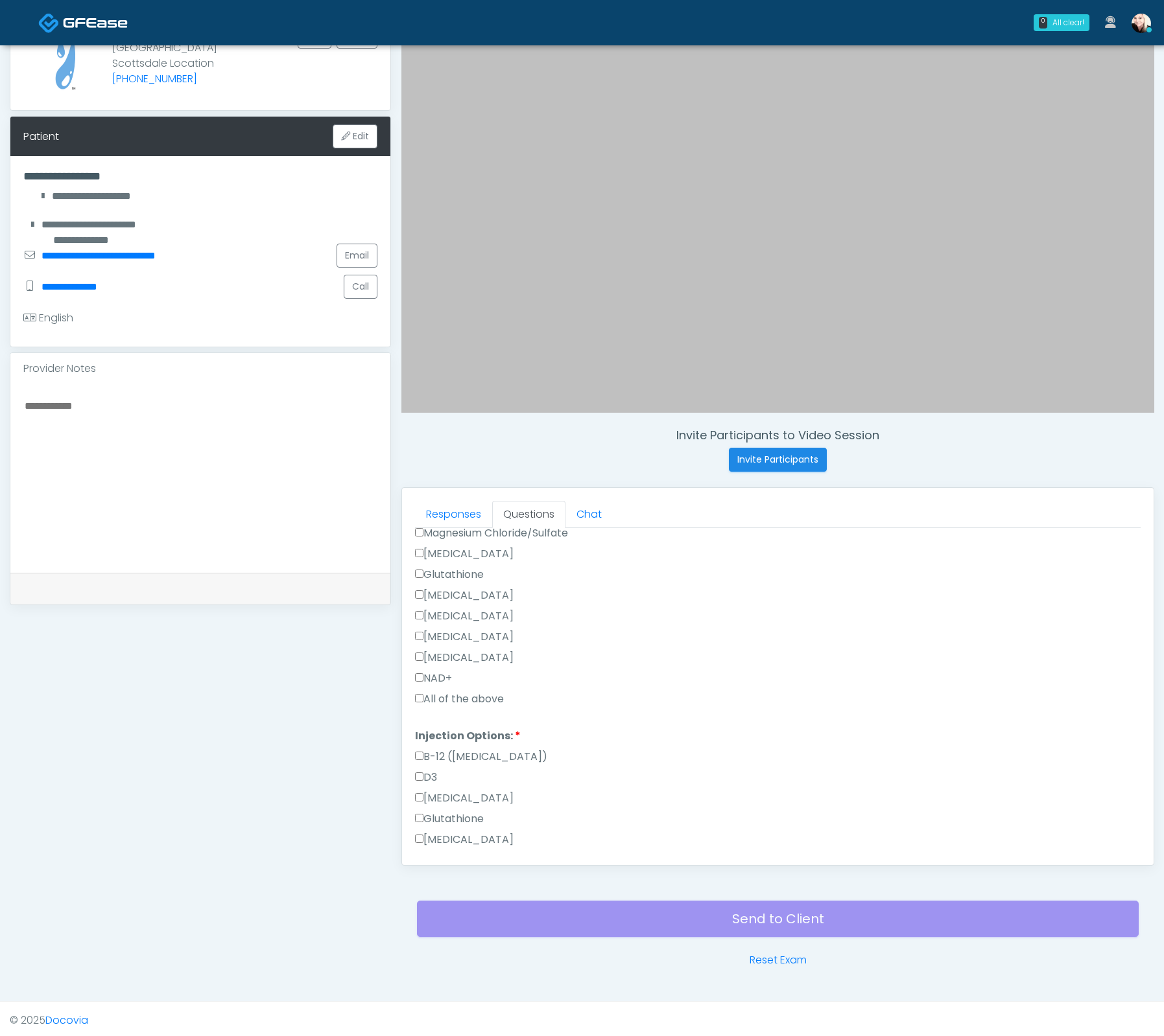
click at [428, 685] on div "NAD+" at bounding box center [778, 681] width 725 height 21
click at [427, 692] on label "All of the above" at bounding box center [459, 699] width 89 height 16
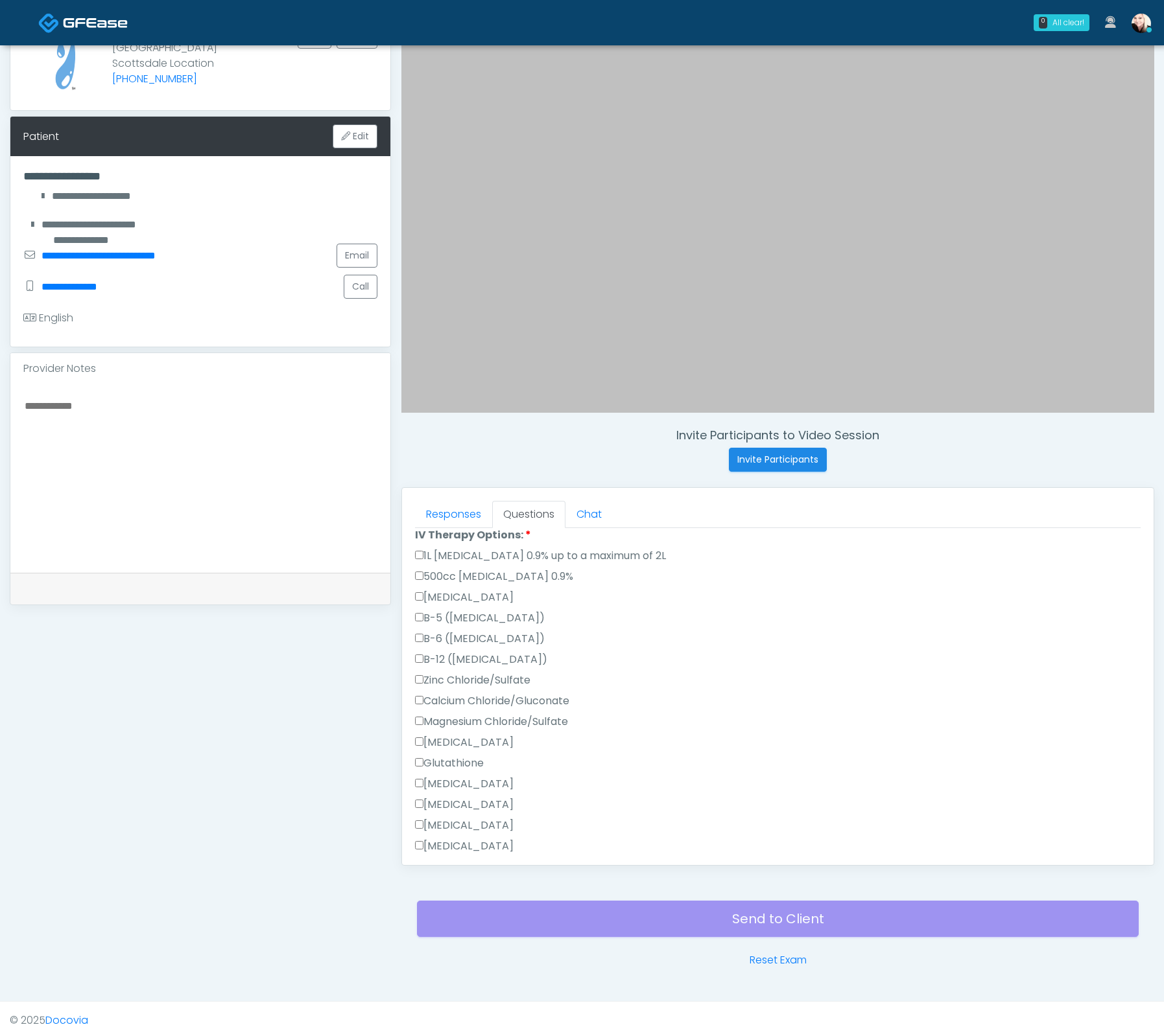
scroll to position [195, 0]
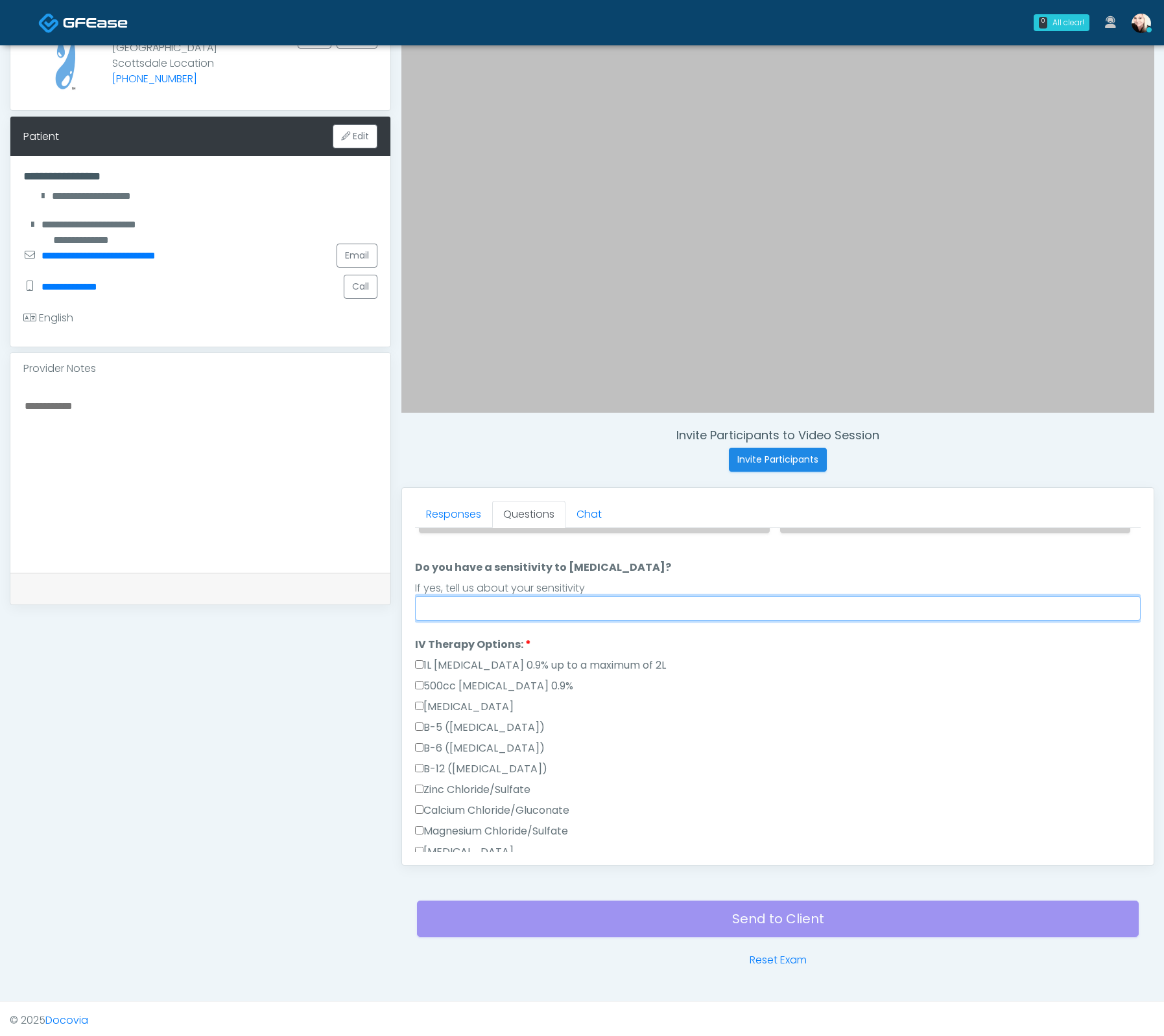
click at [428, 602] on input "Do you have a sensitivity to Niacin?" at bounding box center [778, 609] width 725 height 25
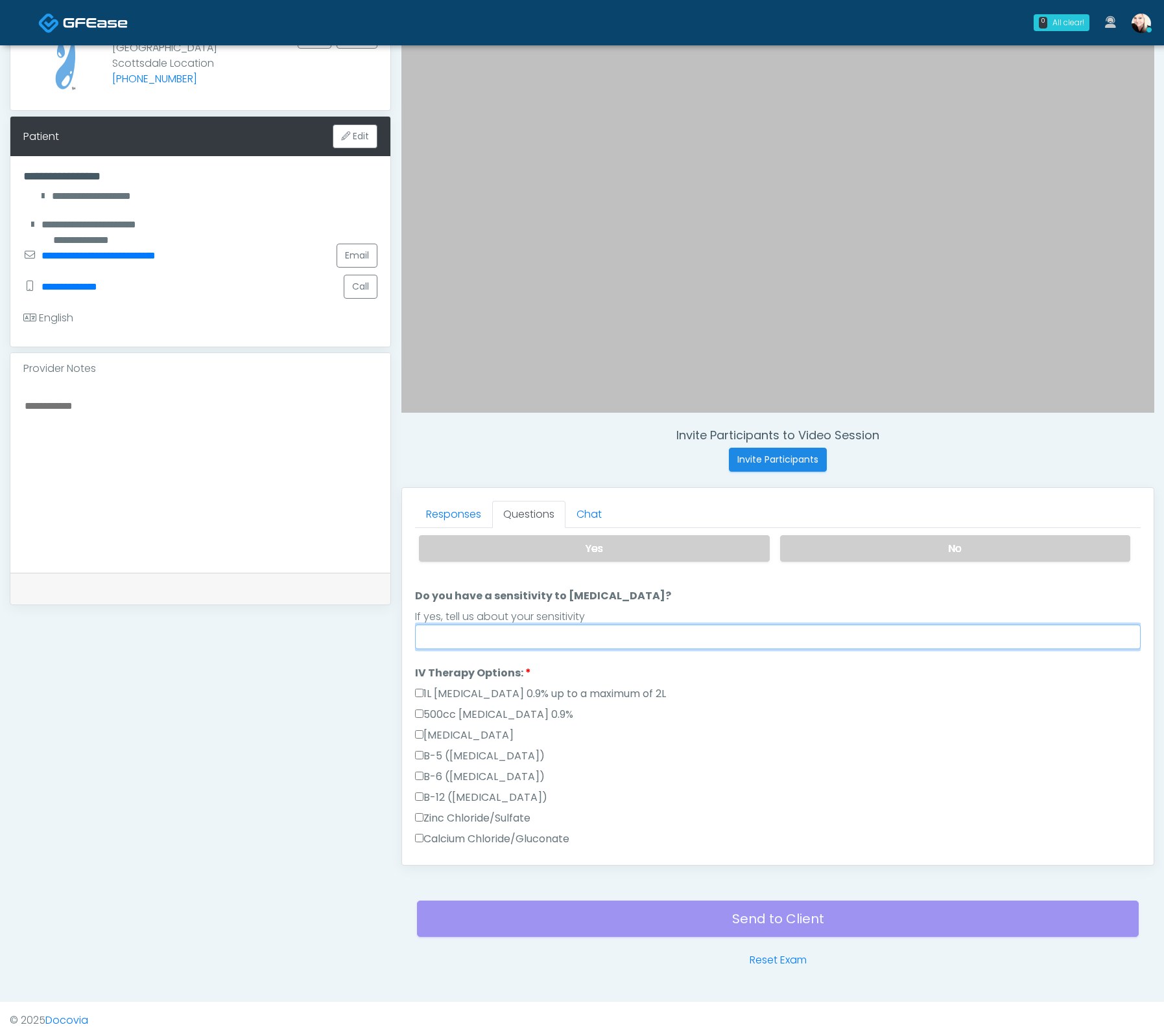
scroll to position [0, 0]
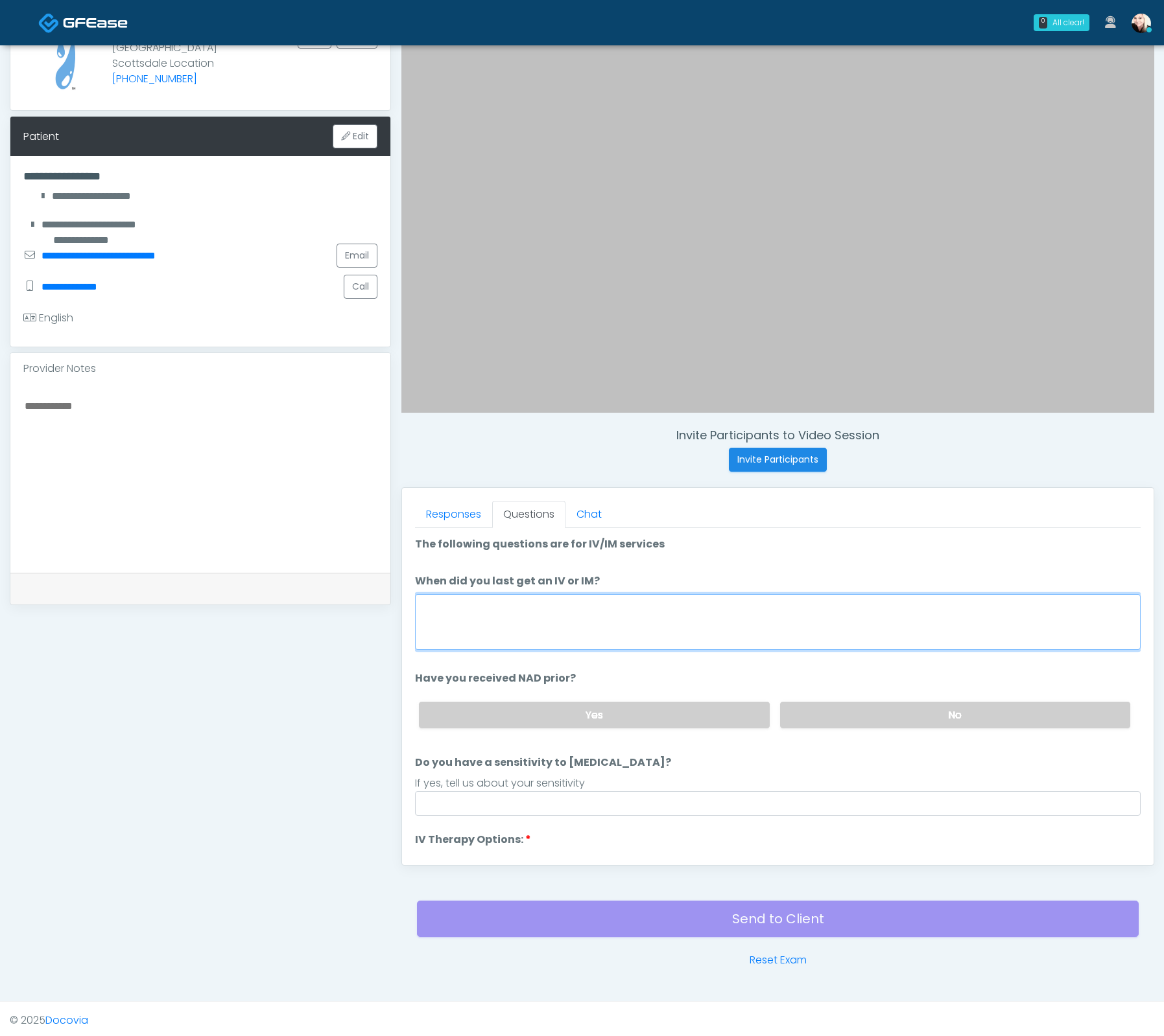
click at [465, 622] on textarea "When did you last get an IV or IM?" at bounding box center [778, 622] width 725 height 56
click at [658, 637] on textarea "When did you last get an IV or IM?" at bounding box center [778, 622] width 725 height 56
type textarea "**********"
click at [841, 716] on label "No" at bounding box center [955, 715] width 350 height 27
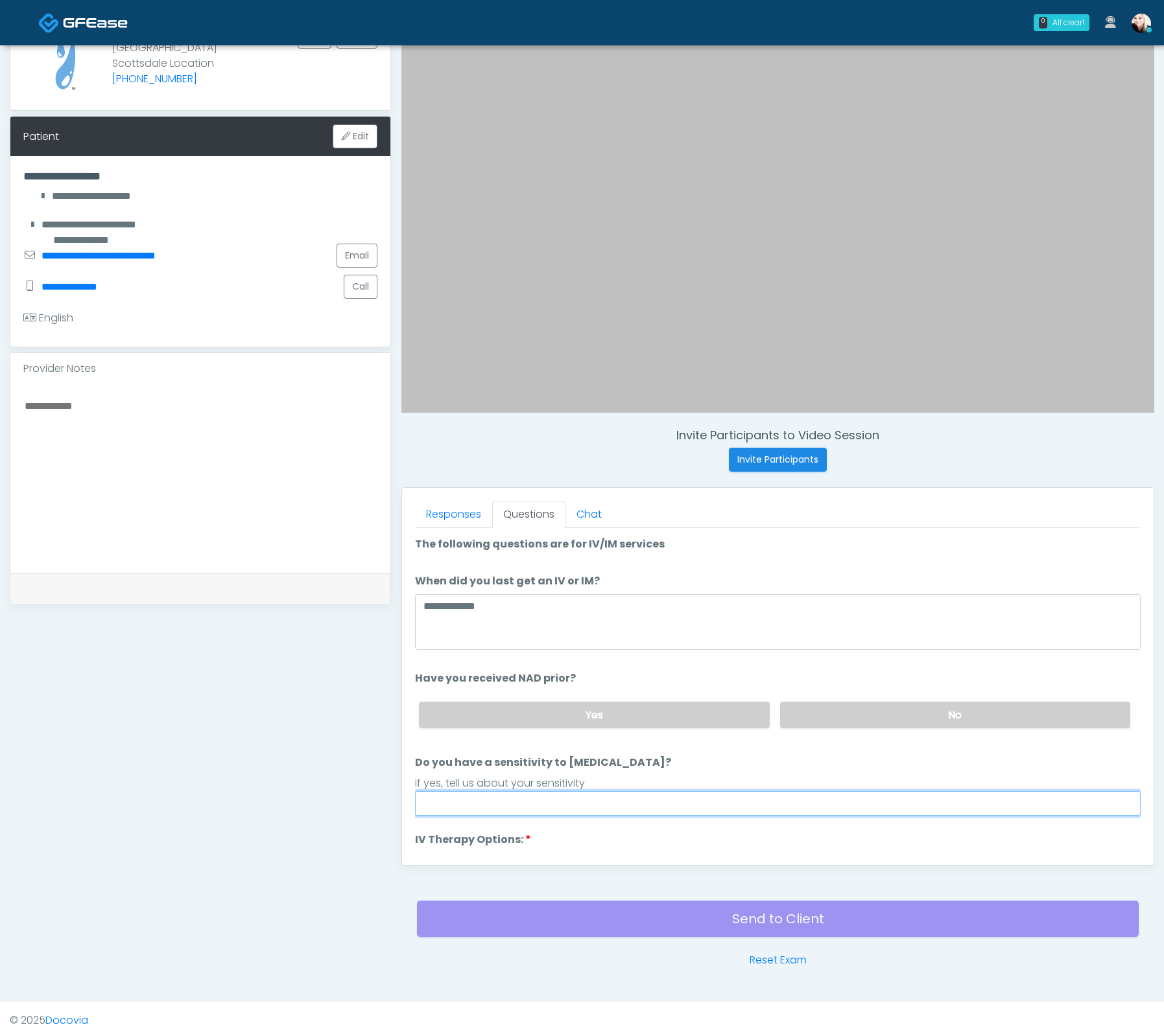
click at [570, 800] on input "Do you have a sensitivity to Niacin?" at bounding box center [778, 803] width 725 height 25
type input "*"
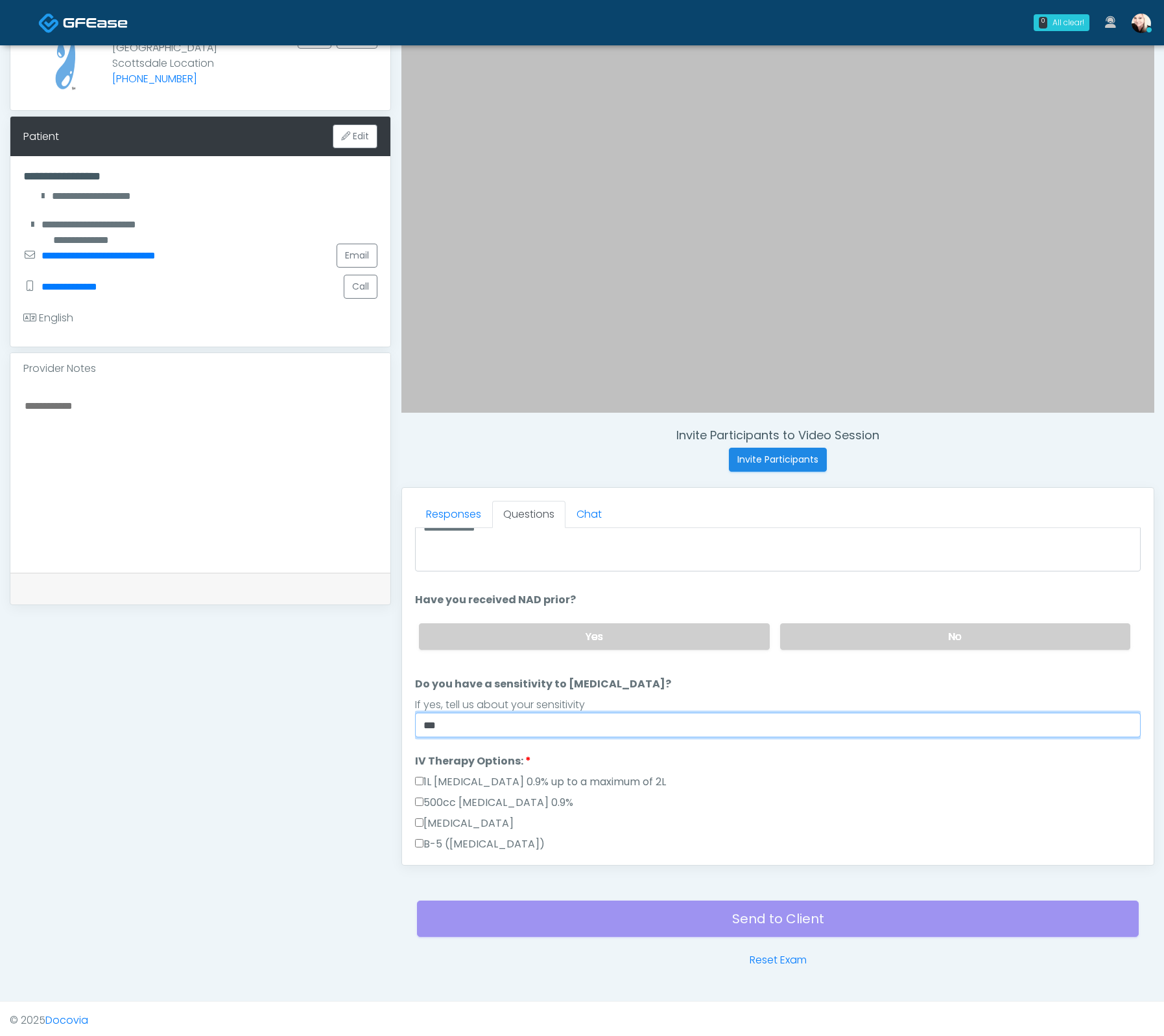
scroll to position [100, 0]
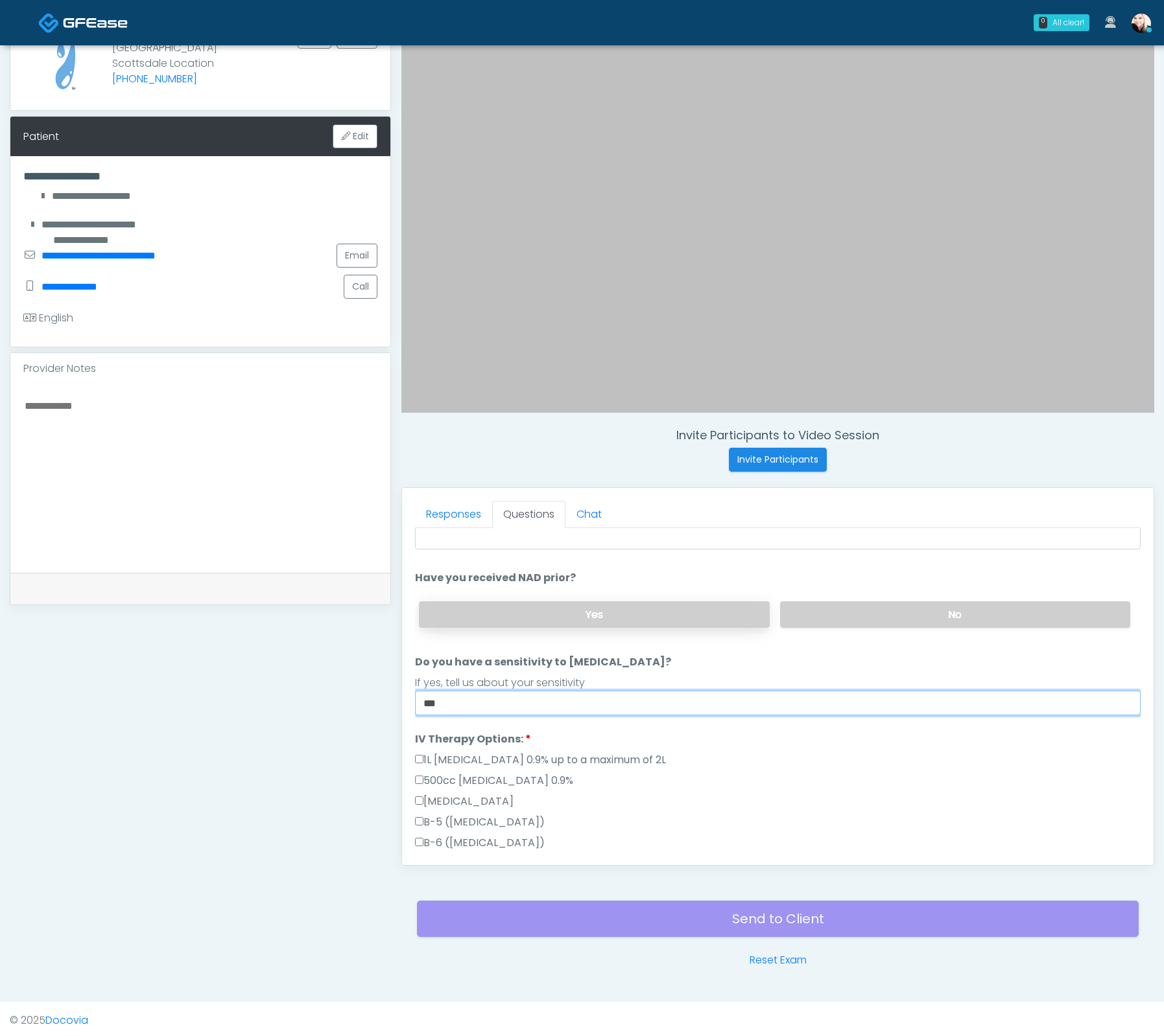
type input "**"
click at [562, 609] on label "Yes" at bounding box center [594, 615] width 350 height 27
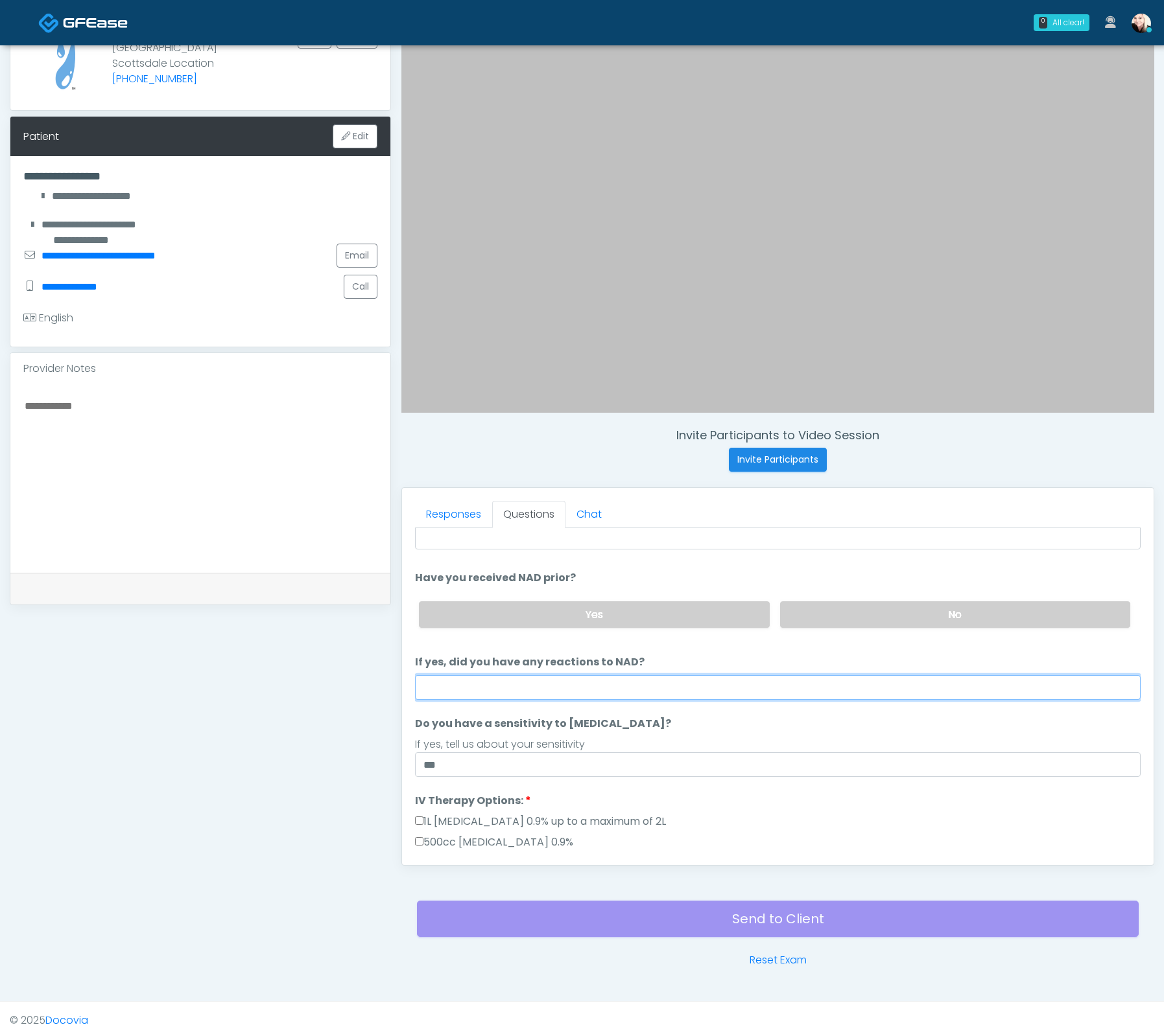
click at [521, 681] on input "If yes, did you have any reactions to NAD?" at bounding box center [778, 687] width 725 height 25
type input "**"
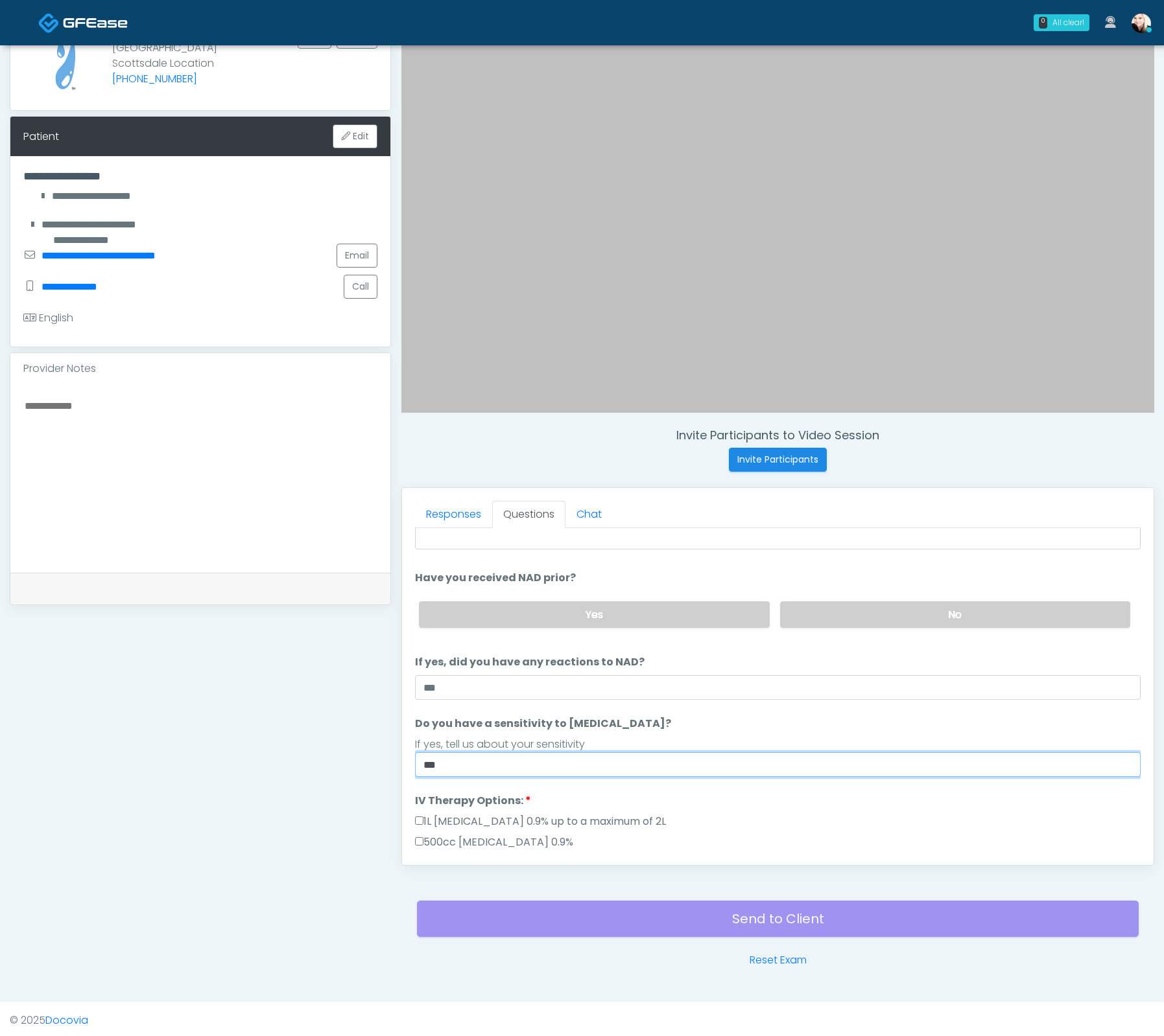
drag, startPoint x: 737, startPoint y: 749, endPoint x: 720, endPoint y: 742, distance: 18.4
click at [739, 753] on input "**" at bounding box center [778, 765] width 725 height 25
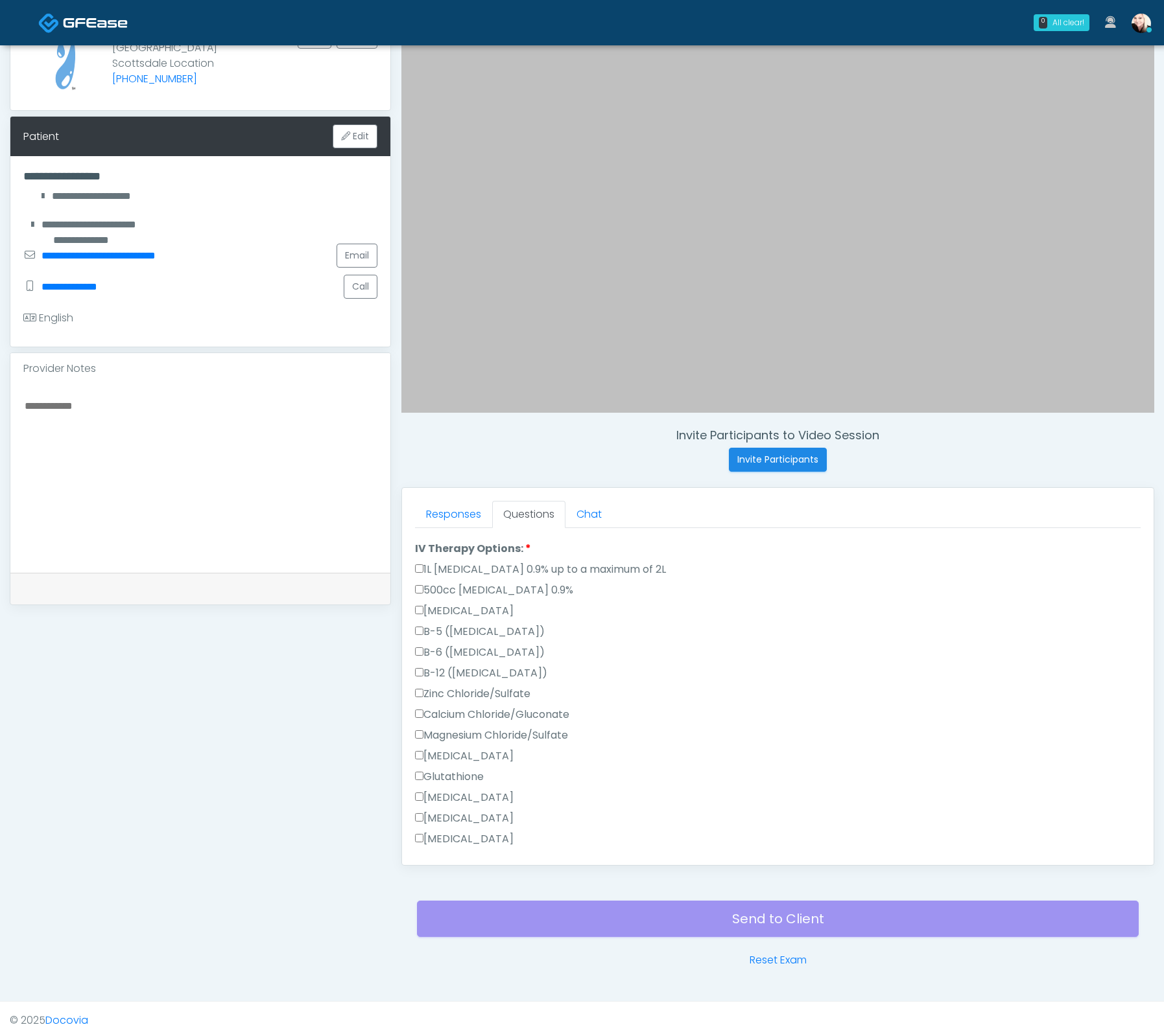
scroll to position [718, 0]
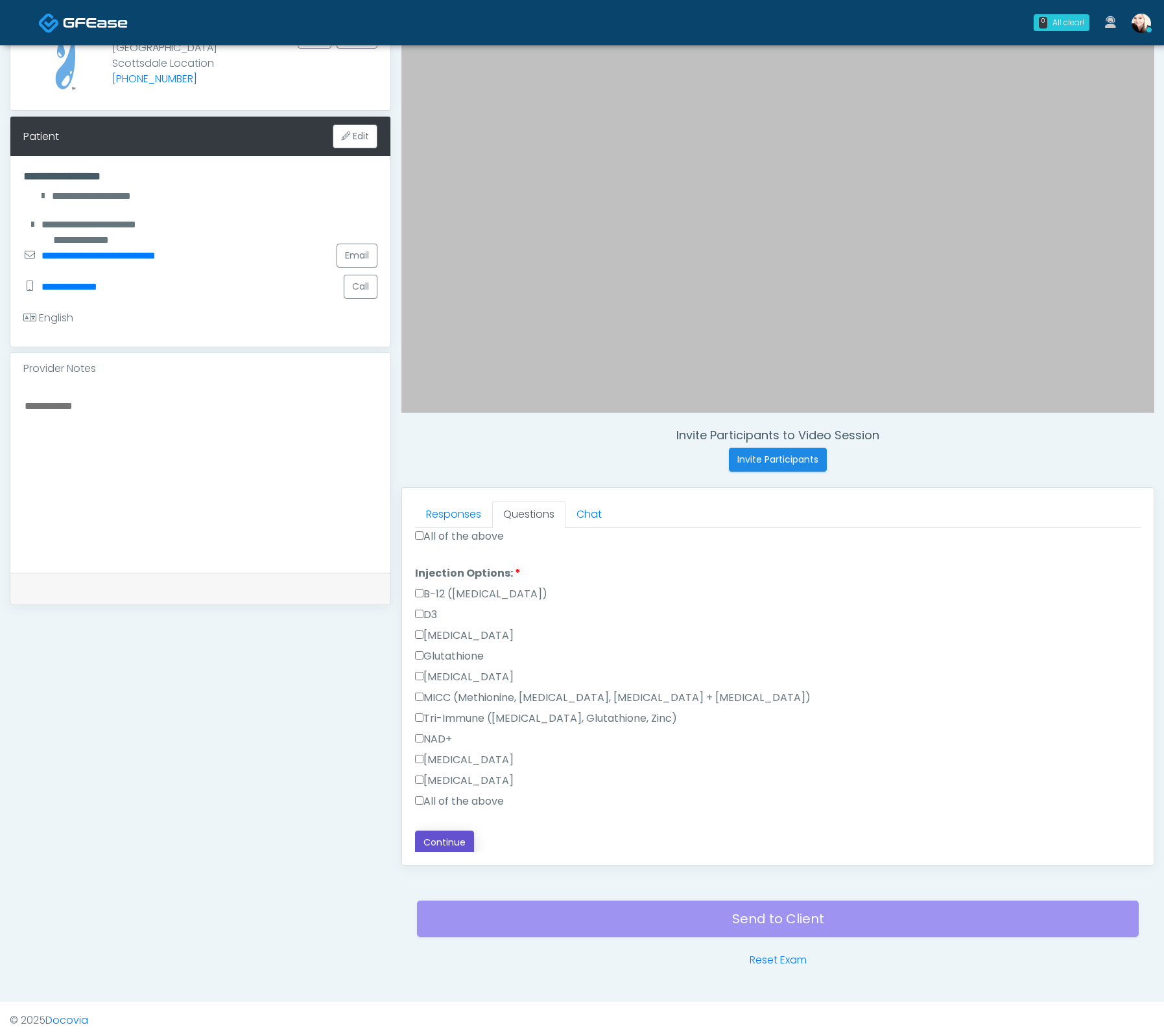
click at [452, 832] on button "Continue" at bounding box center [445, 843] width 59 height 24
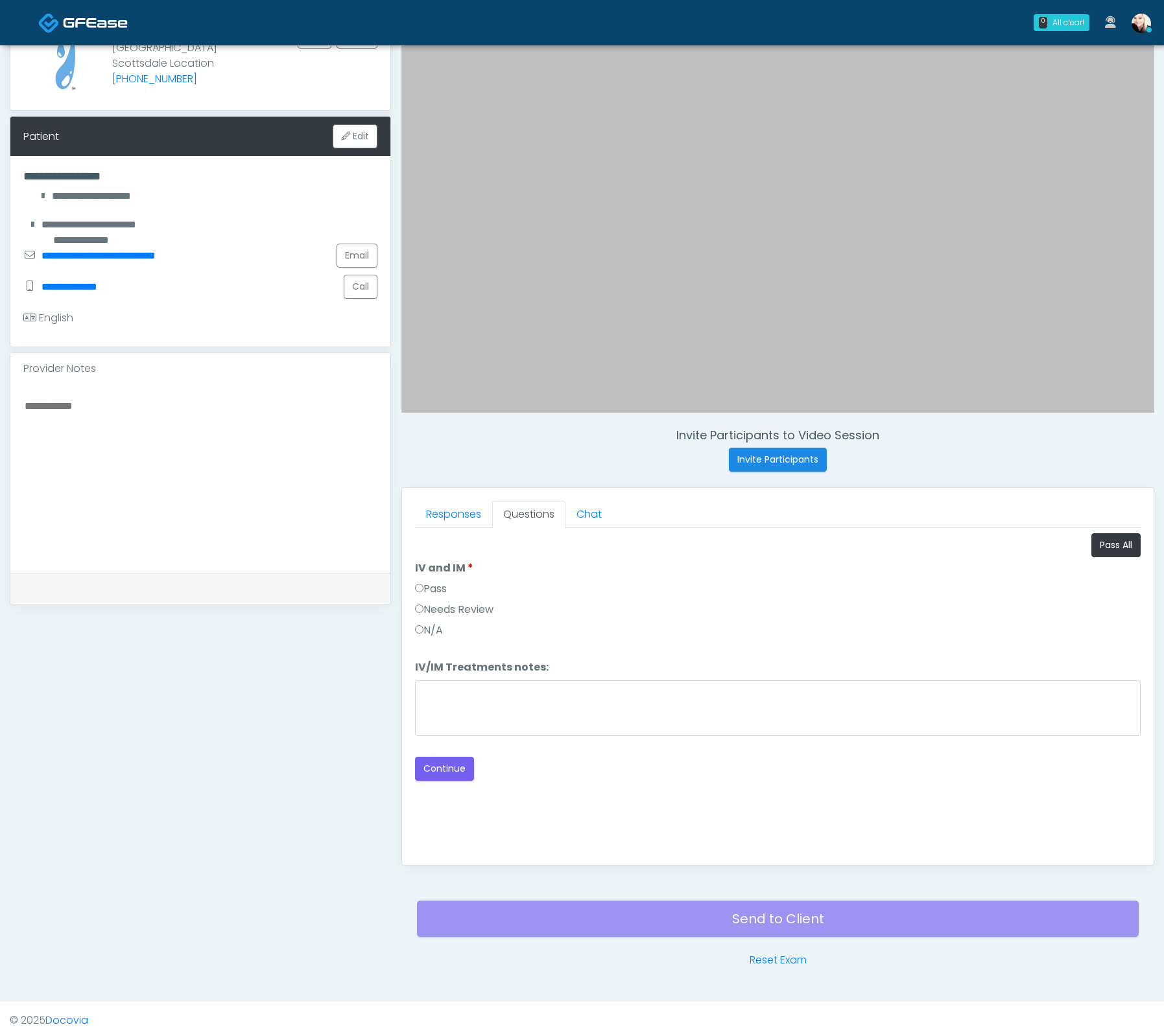
scroll to position [0, 0]
click at [456, 767] on button "Continue" at bounding box center [445, 768] width 59 height 24
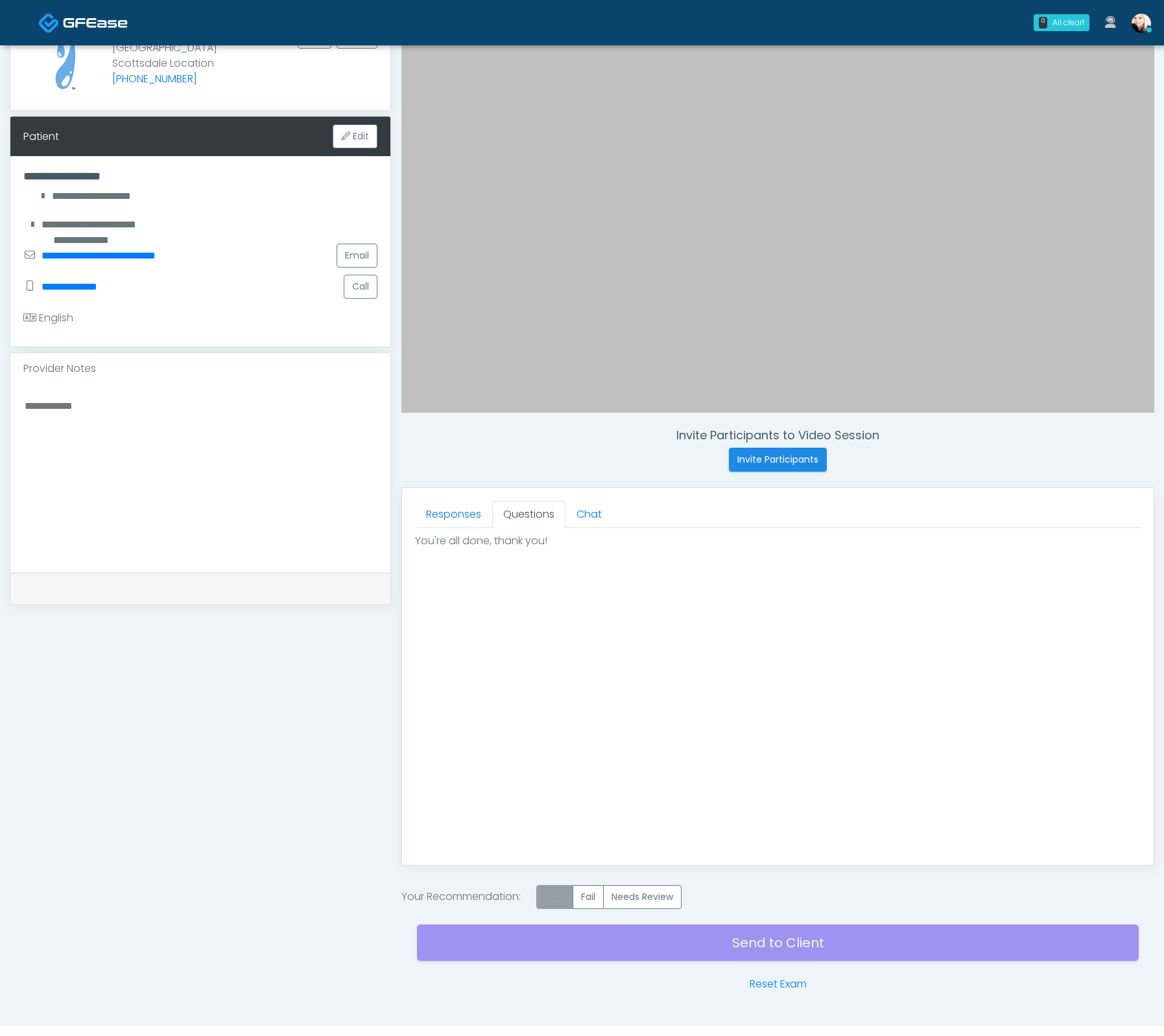
click at [559, 891] on label "Pass" at bounding box center [555, 897] width 37 height 24
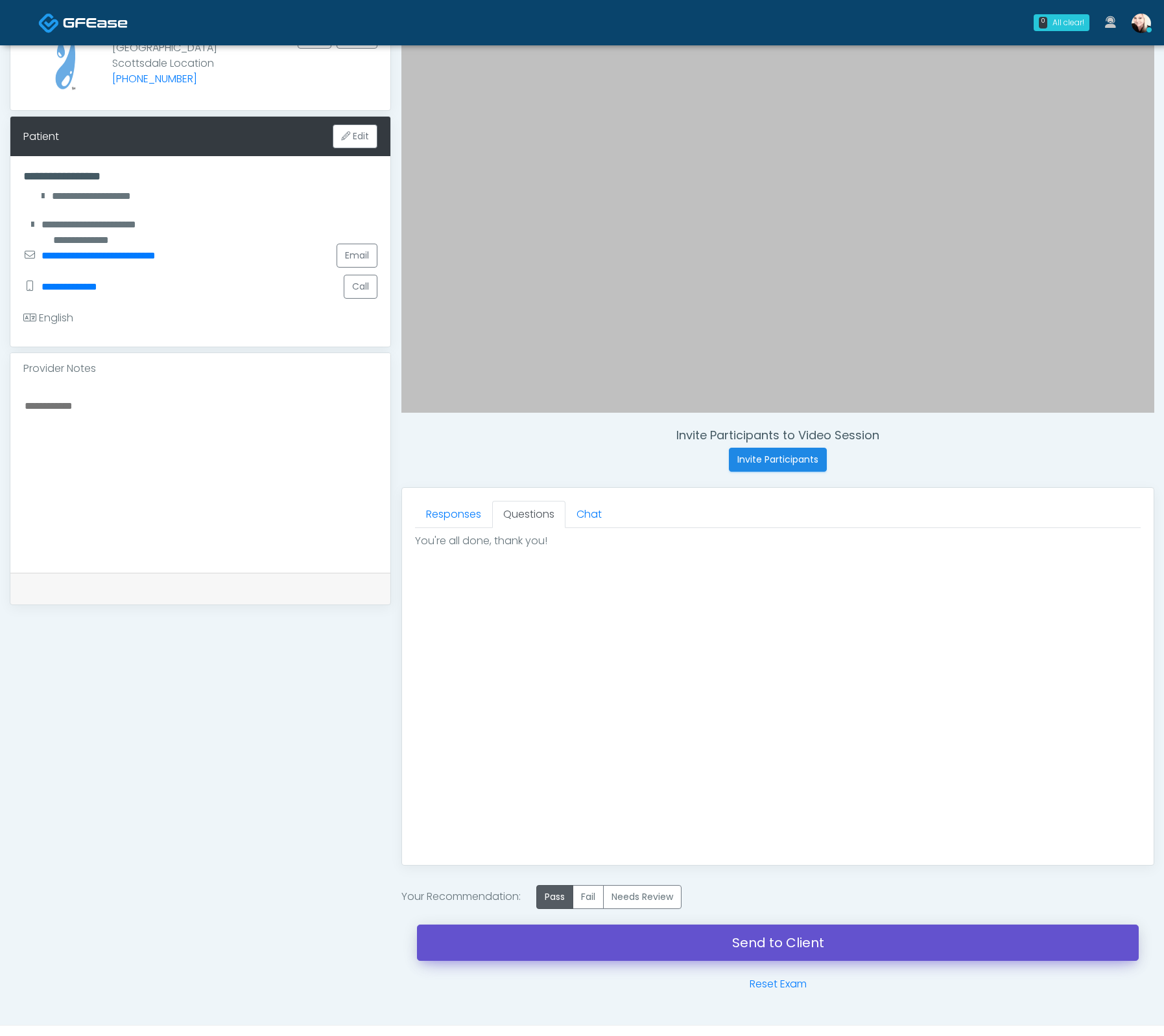
click at [799, 947] on link "Send to Client" at bounding box center [777, 943] width 721 height 36
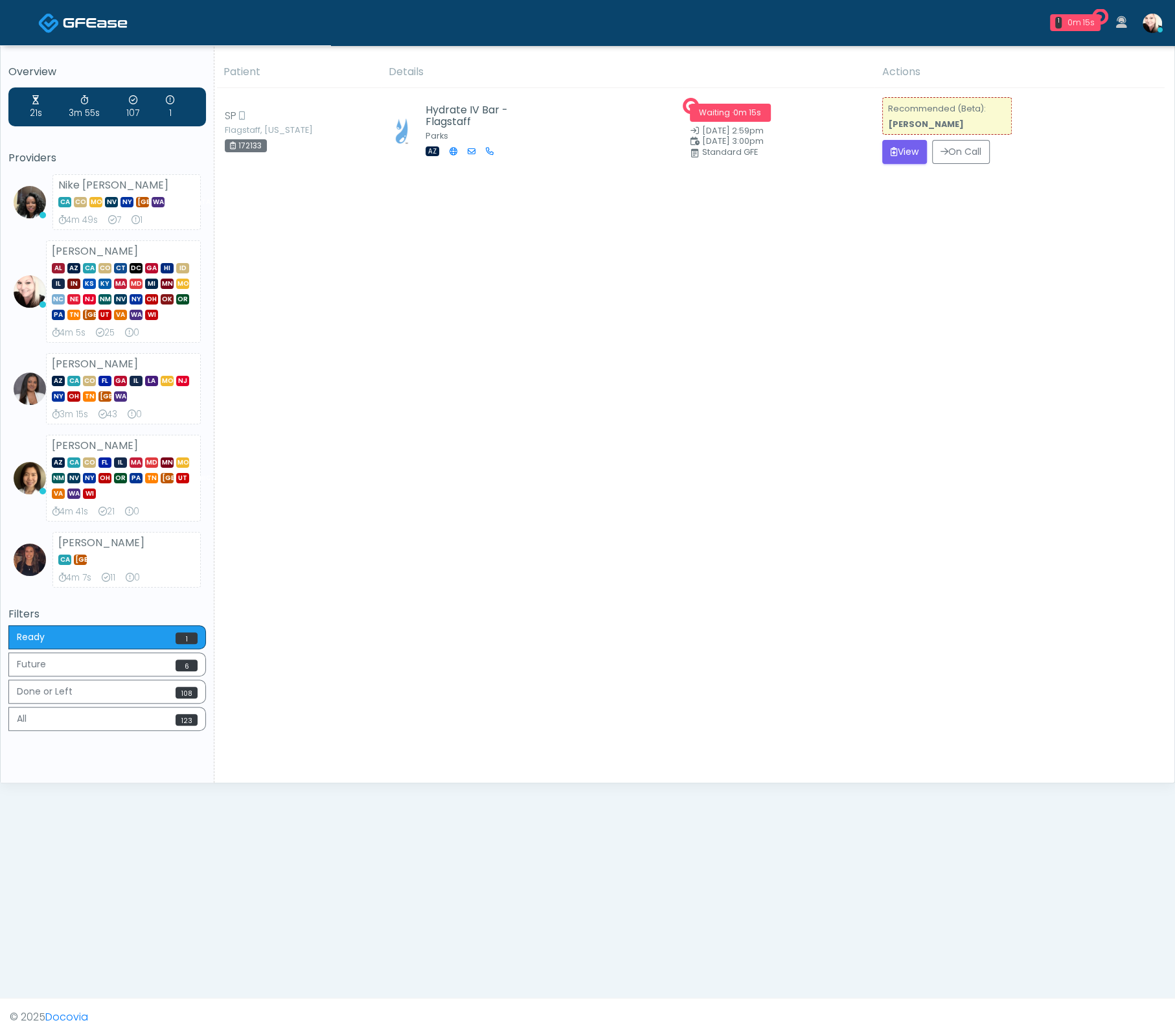
drag, startPoint x: 856, startPoint y: 350, endPoint x: 833, endPoint y: 333, distance: 28.6
click at [857, 349] on div "Patient Details Actions" at bounding box center [690, 419] width 951 height 727
click at [896, 149] on button "View" at bounding box center [905, 152] width 45 height 24
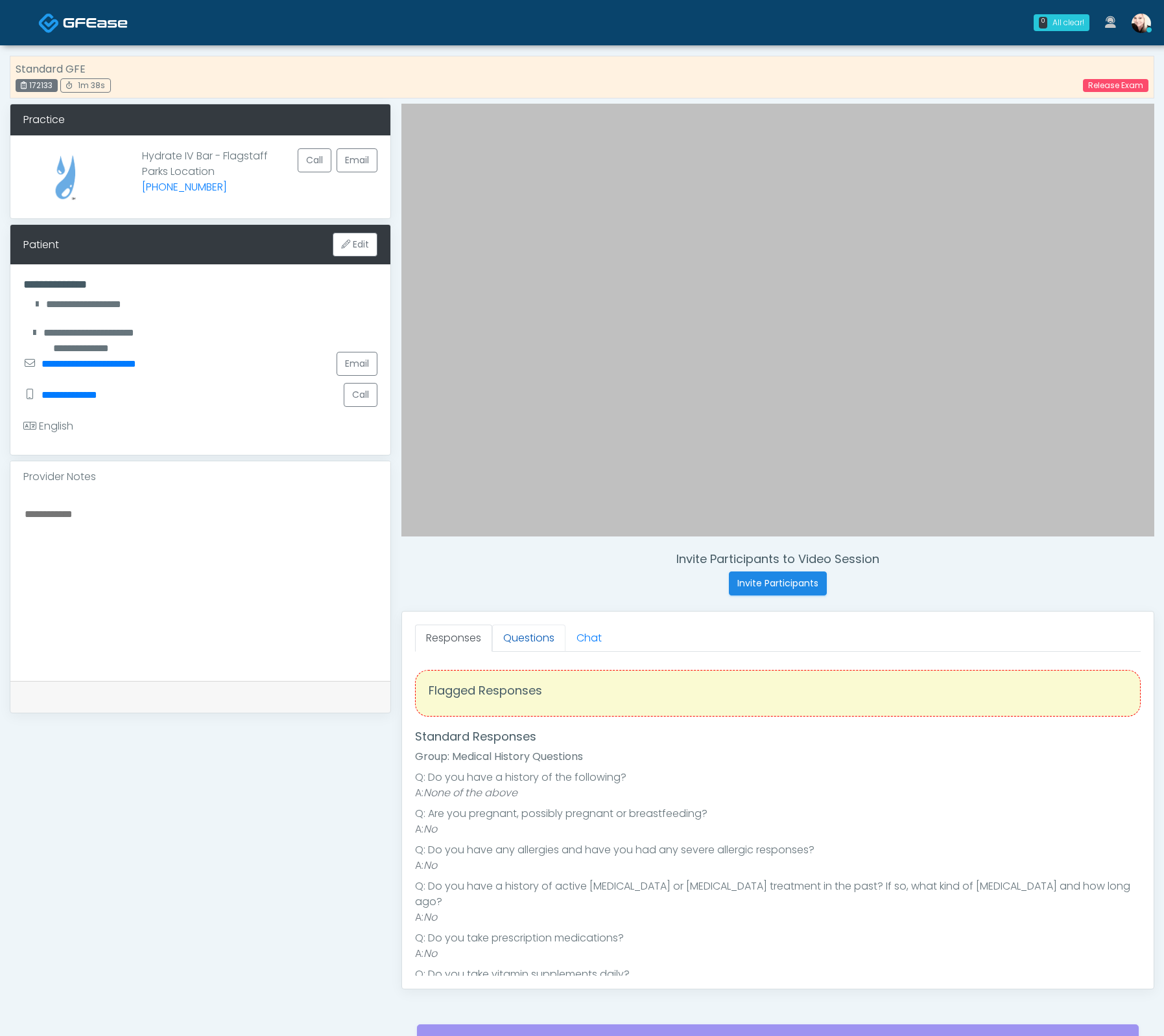
click at [512, 633] on link "Questions" at bounding box center [528, 639] width 73 height 27
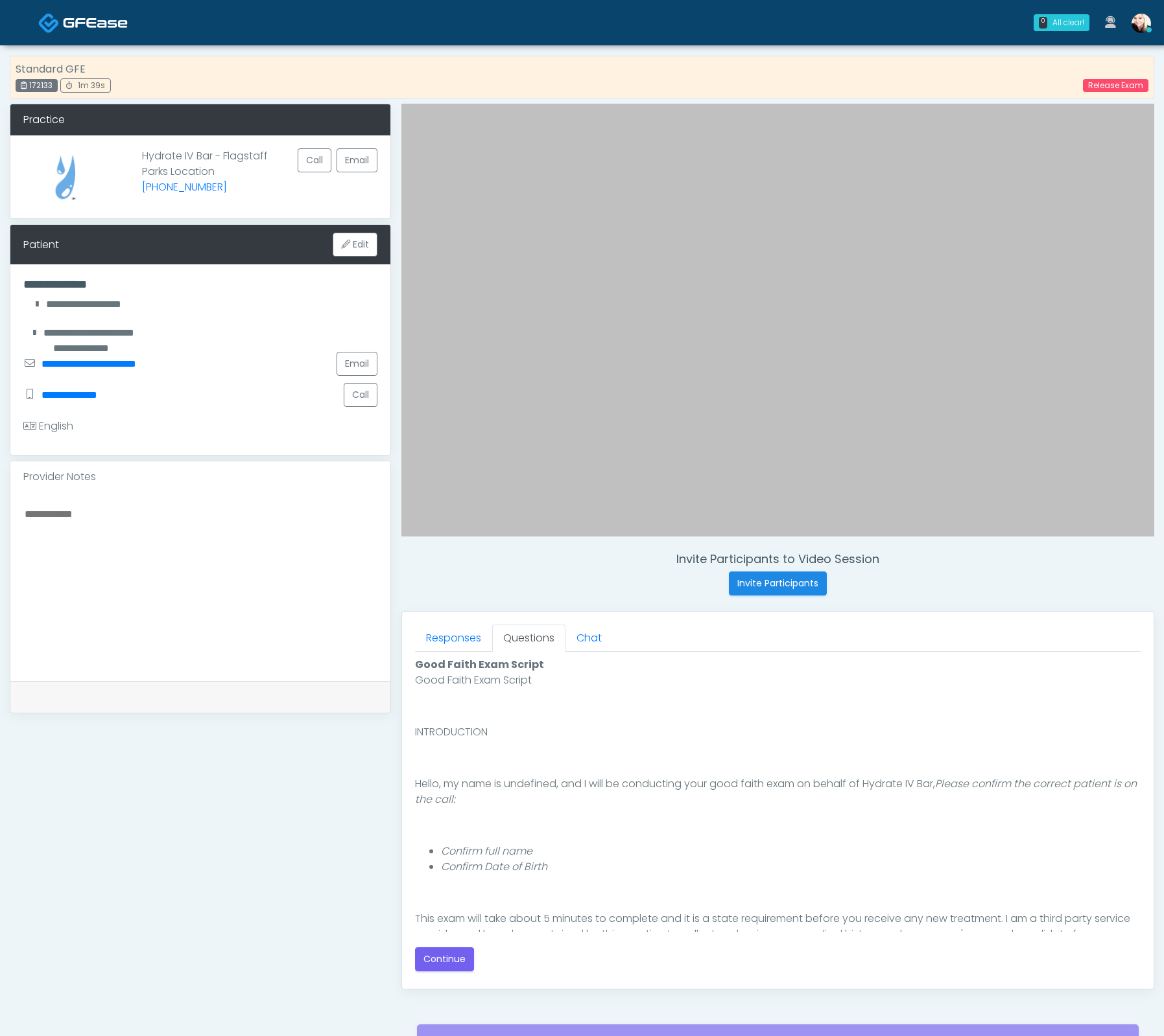
click at [454, 969] on div "Good Faith Exam Script Good Faith Exam Script INTRODUCTION Hello, my name is un…" at bounding box center [778, 814] width 725 height 324
click at [450, 947] on button "Continue" at bounding box center [445, 959] width 59 height 24
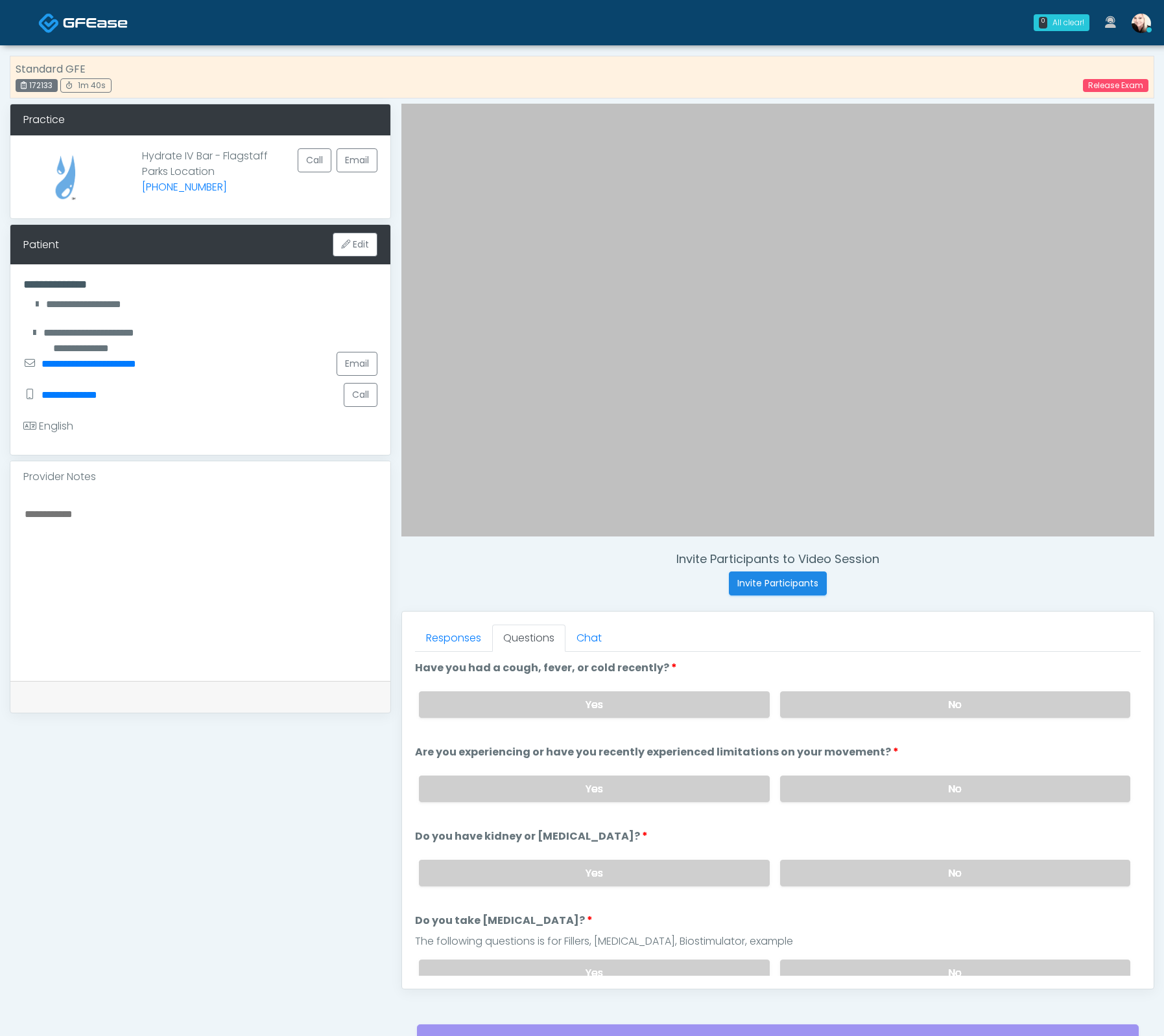
scroll to position [123, 0]
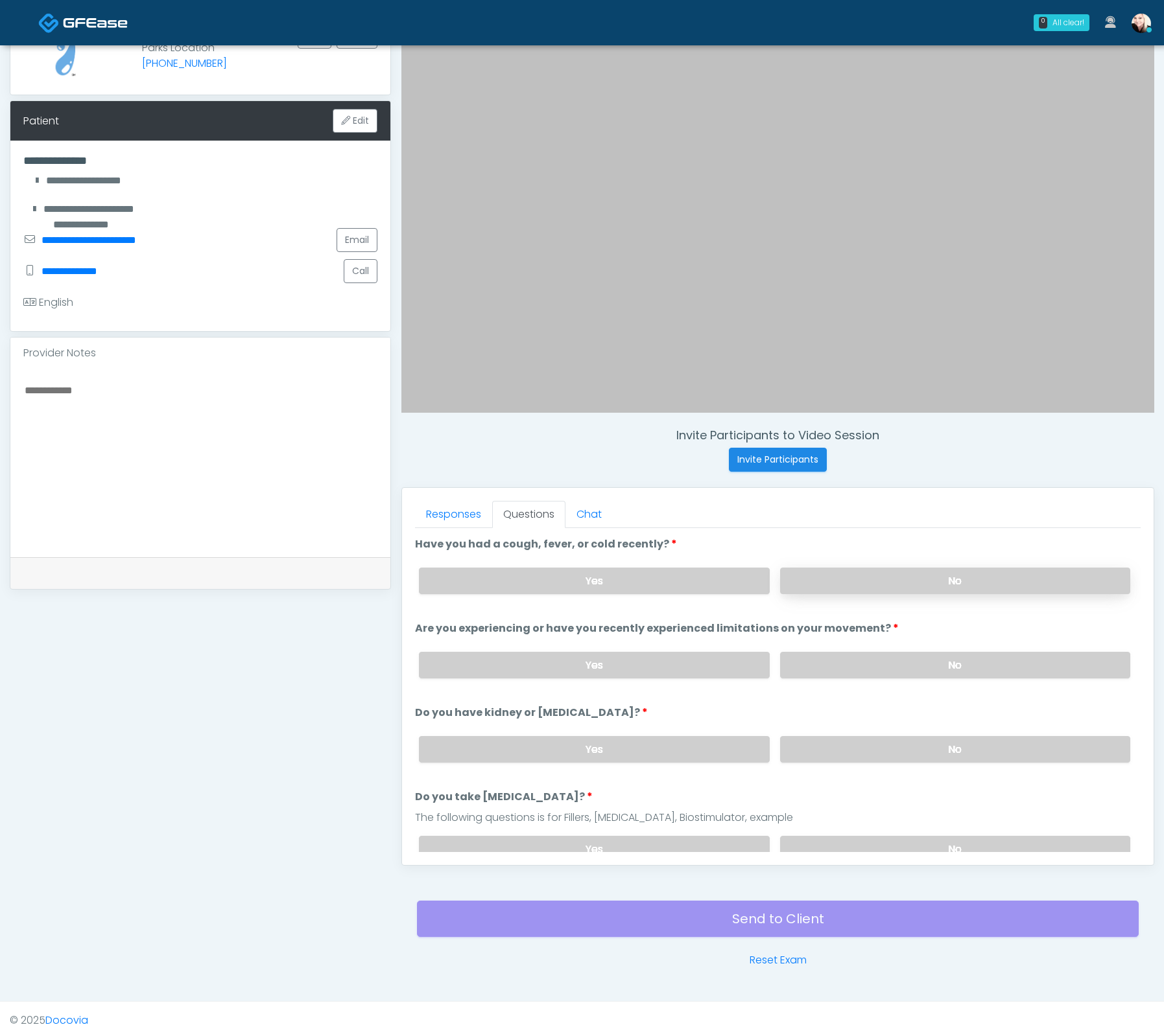
click at [871, 569] on label "No" at bounding box center [955, 580] width 350 height 27
click at [861, 663] on label "No" at bounding box center [955, 665] width 350 height 27
click at [913, 761] on div "Yes No" at bounding box center [774, 749] width 732 height 47
click at [904, 743] on label "No" at bounding box center [955, 749] width 350 height 27
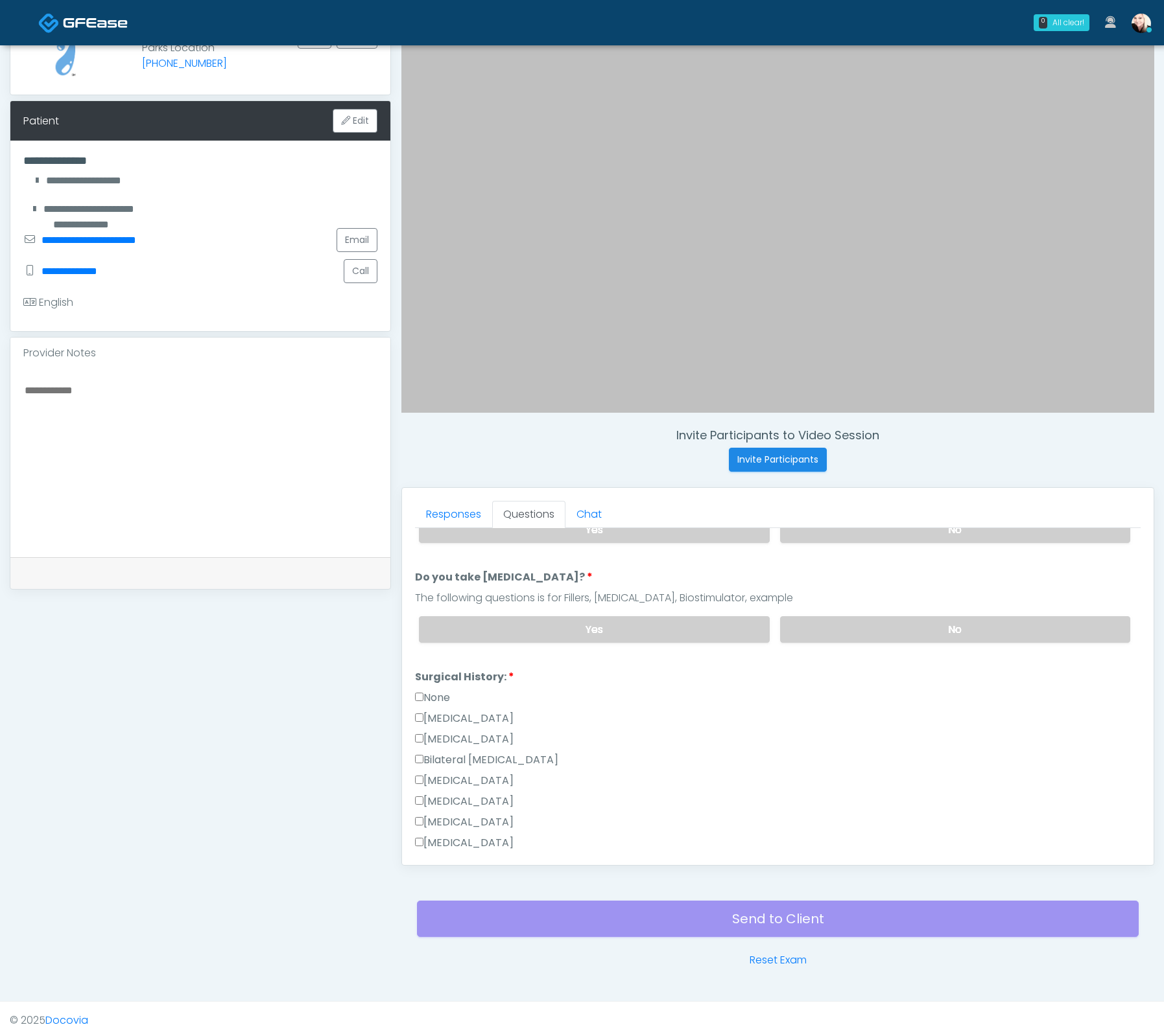
scroll to position [226, 0]
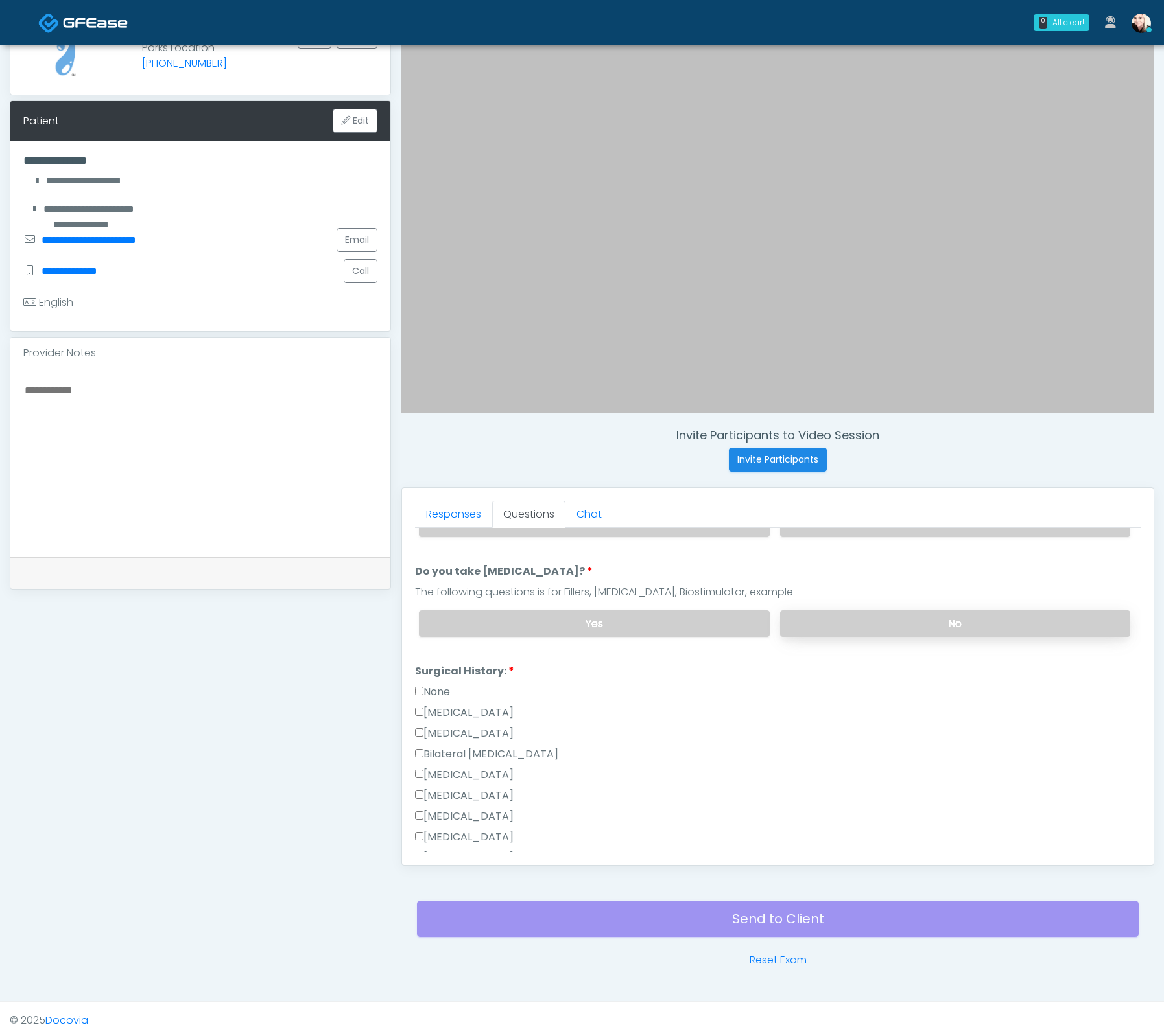
click at [852, 604] on div "Yes No" at bounding box center [774, 624] width 732 height 47
drag, startPoint x: 852, startPoint y: 610, endPoint x: 561, endPoint y: 581, distance: 292.4
click at [852, 611] on label "No" at bounding box center [955, 624] width 350 height 27
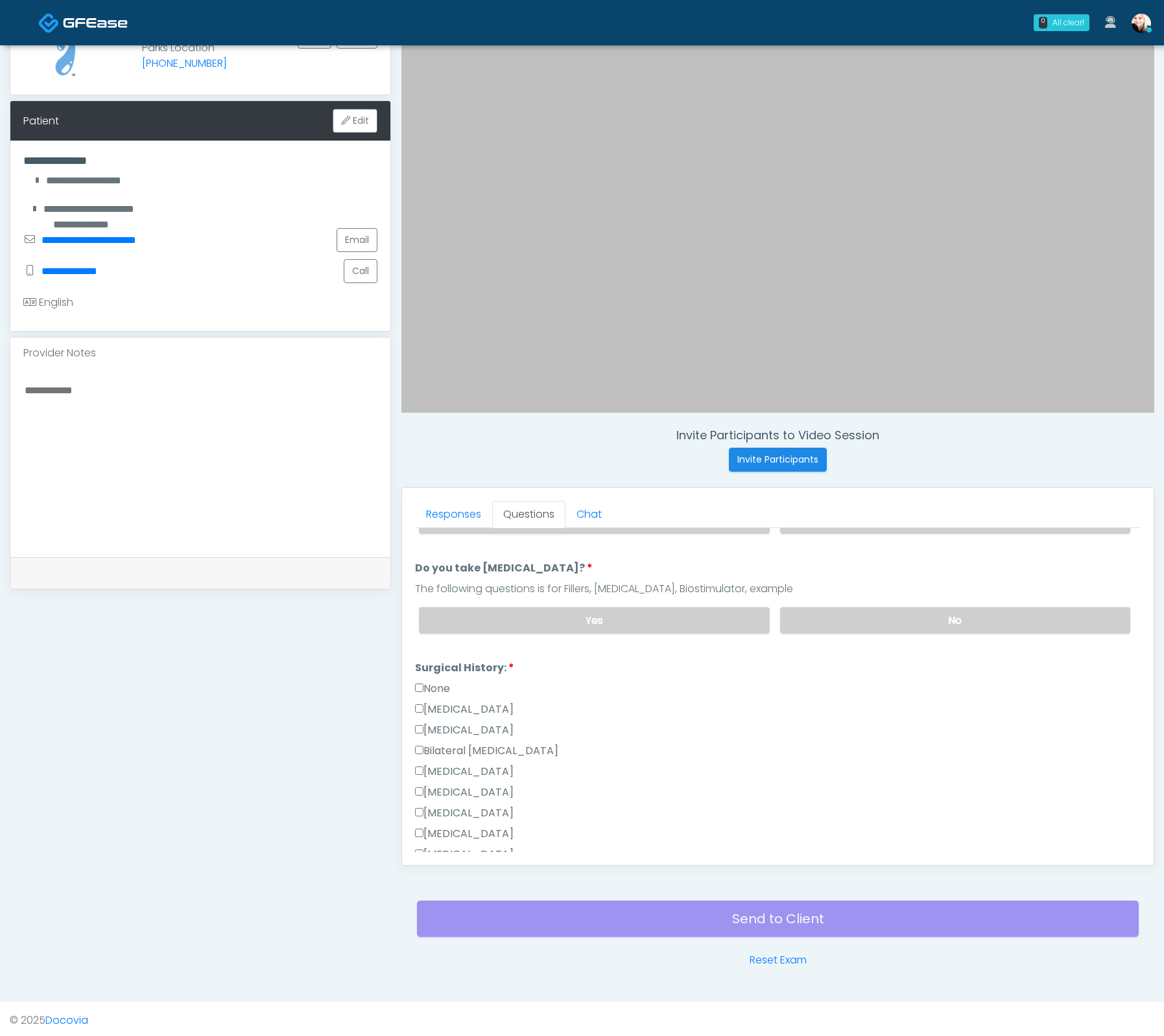
click at [430, 681] on label "None" at bounding box center [432, 689] width 35 height 16
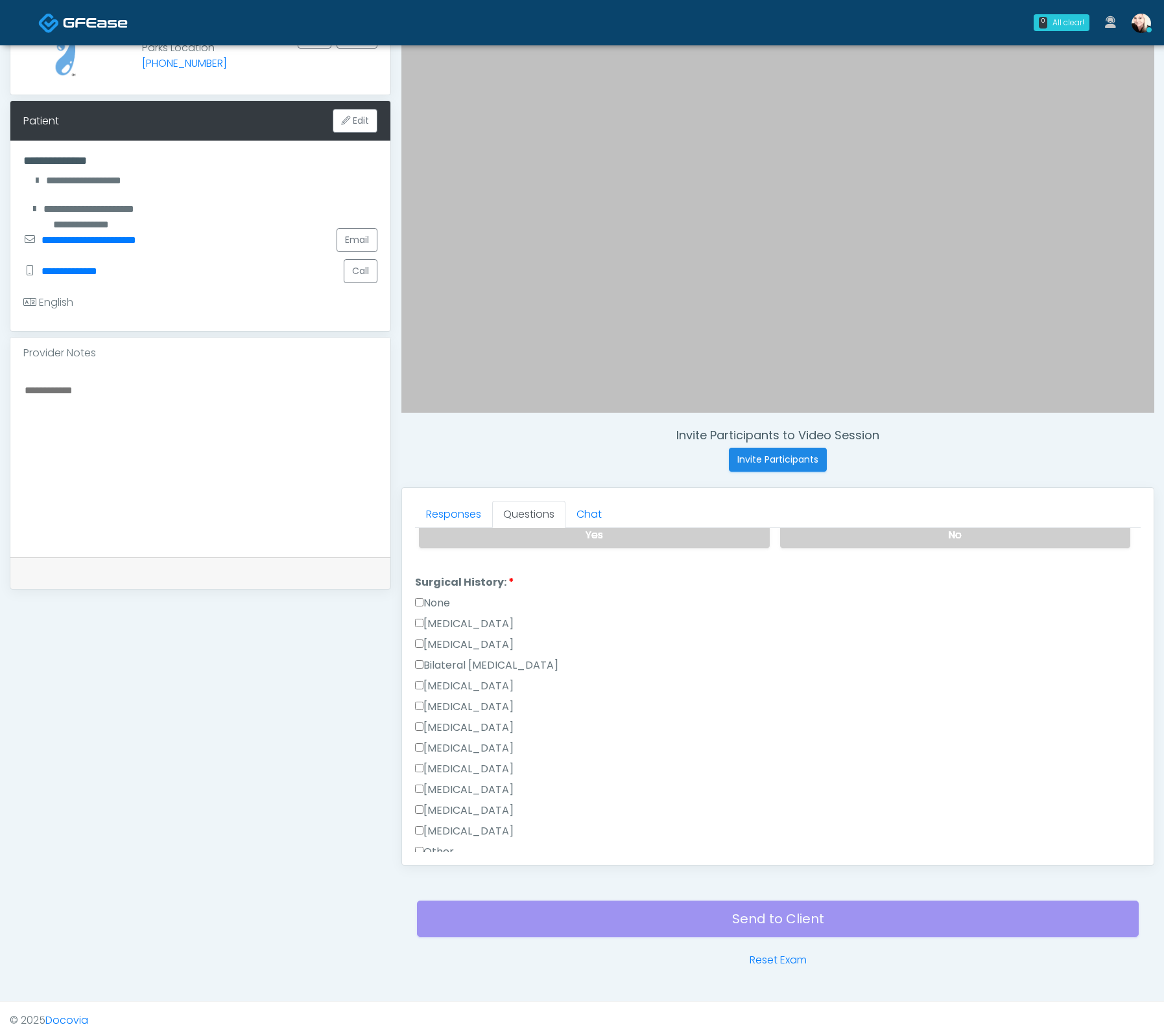
scroll to position [460, 0]
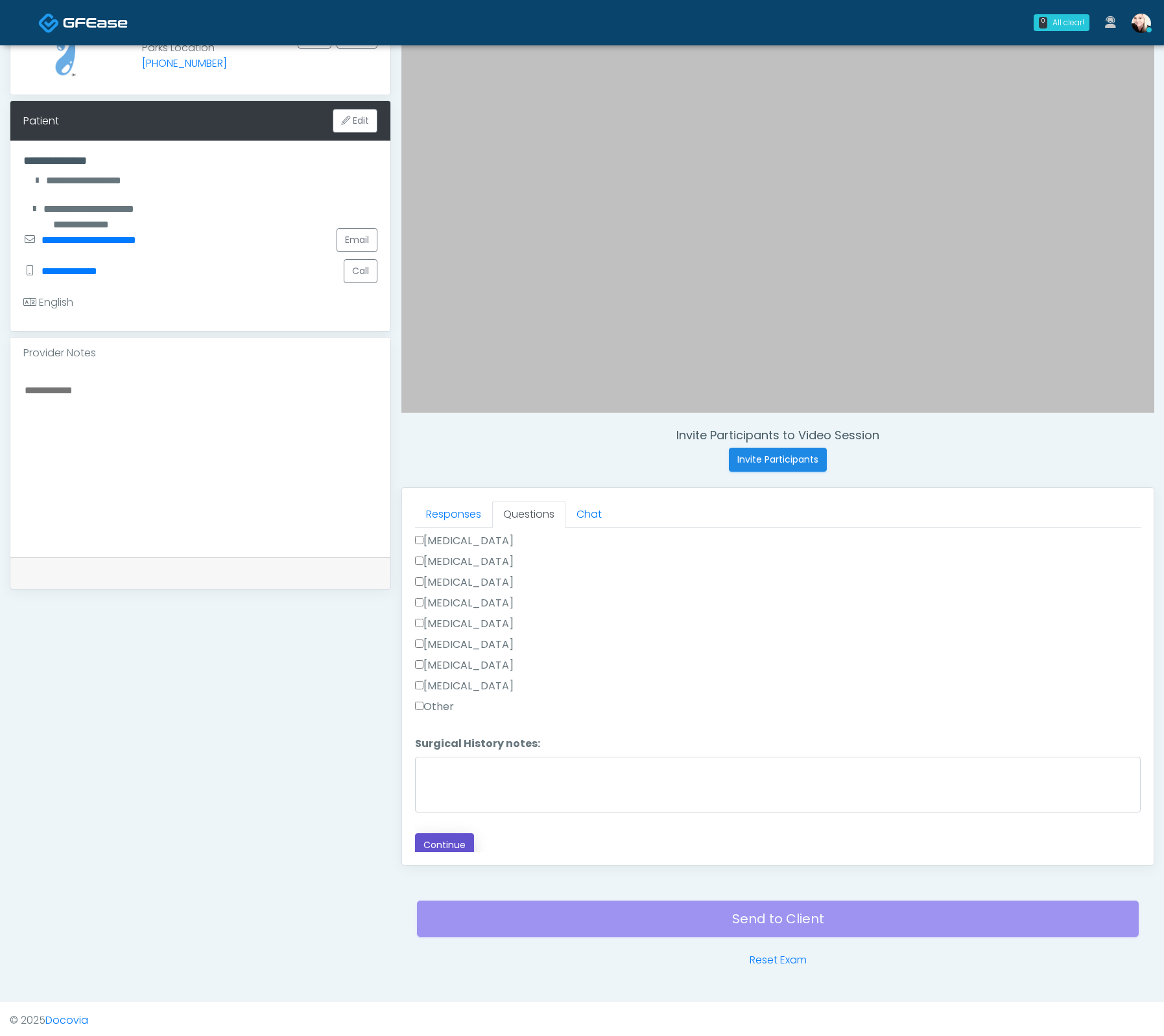
click at [456, 834] on button "Continue" at bounding box center [445, 845] width 59 height 24
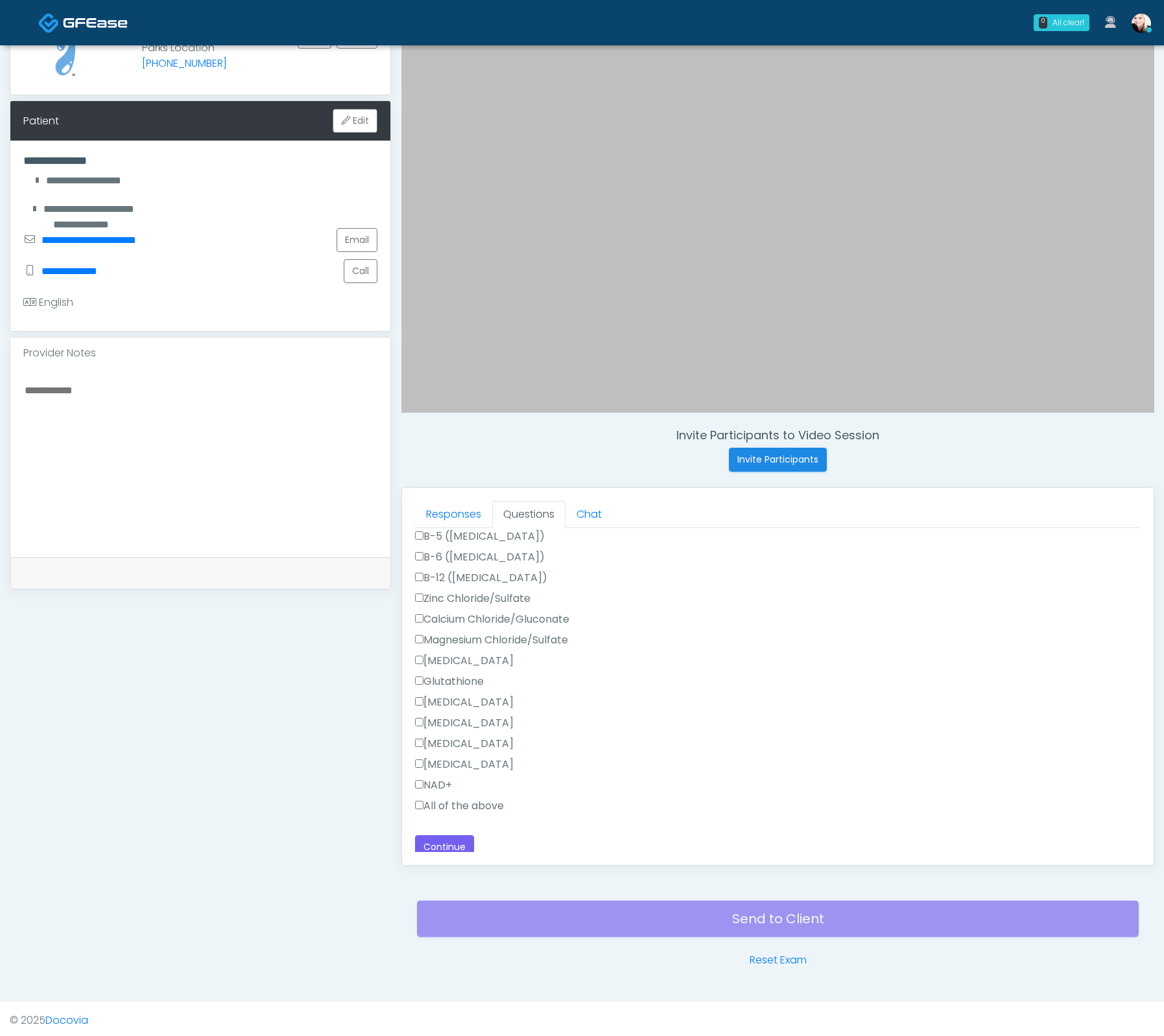
scroll to position [656, 0]
click at [432, 794] on label "All of the above" at bounding box center [459, 801] width 89 height 16
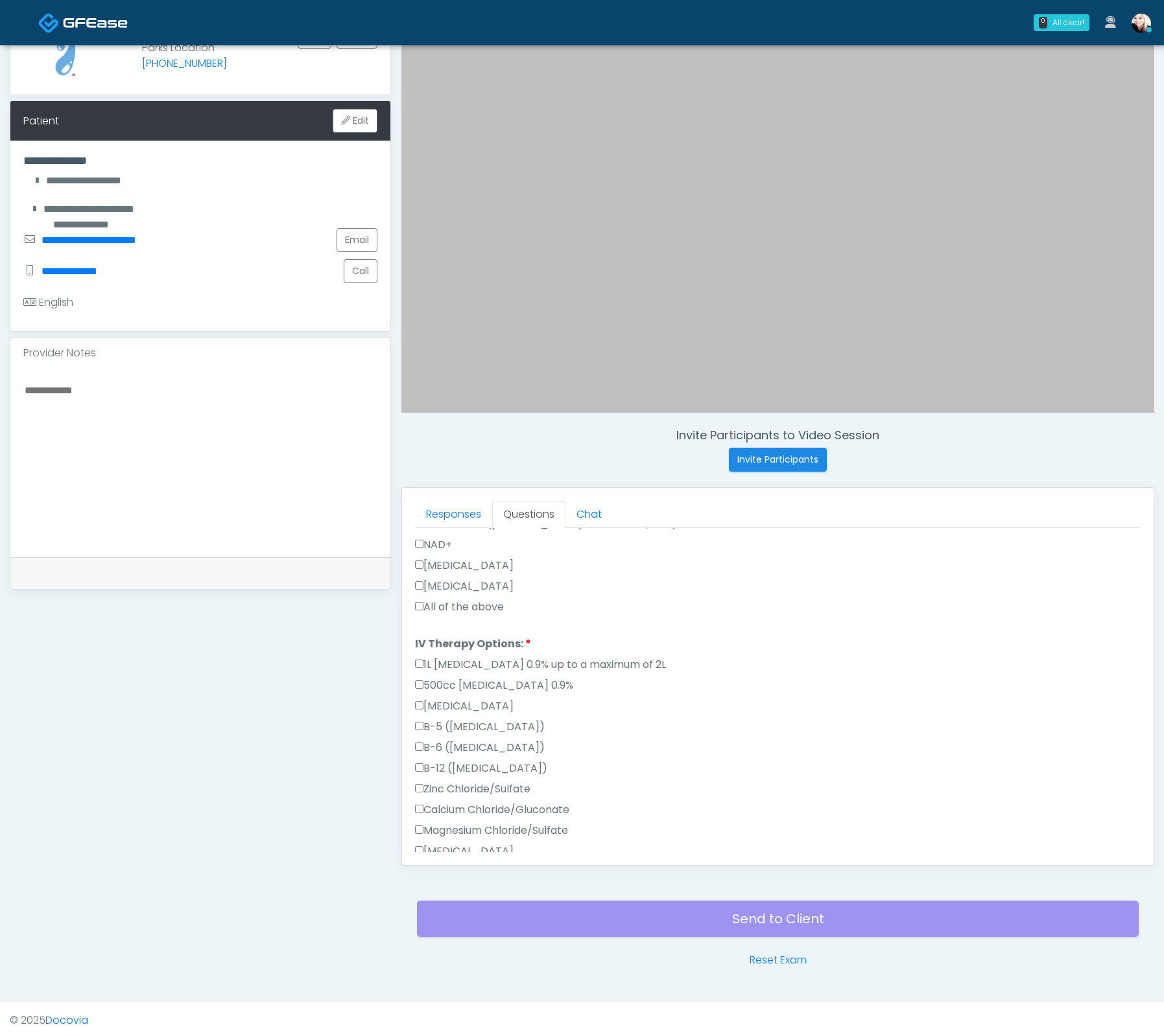
scroll to position [467, 0]
click at [417, 593] on label "All of the above" at bounding box center [459, 601] width 89 height 16
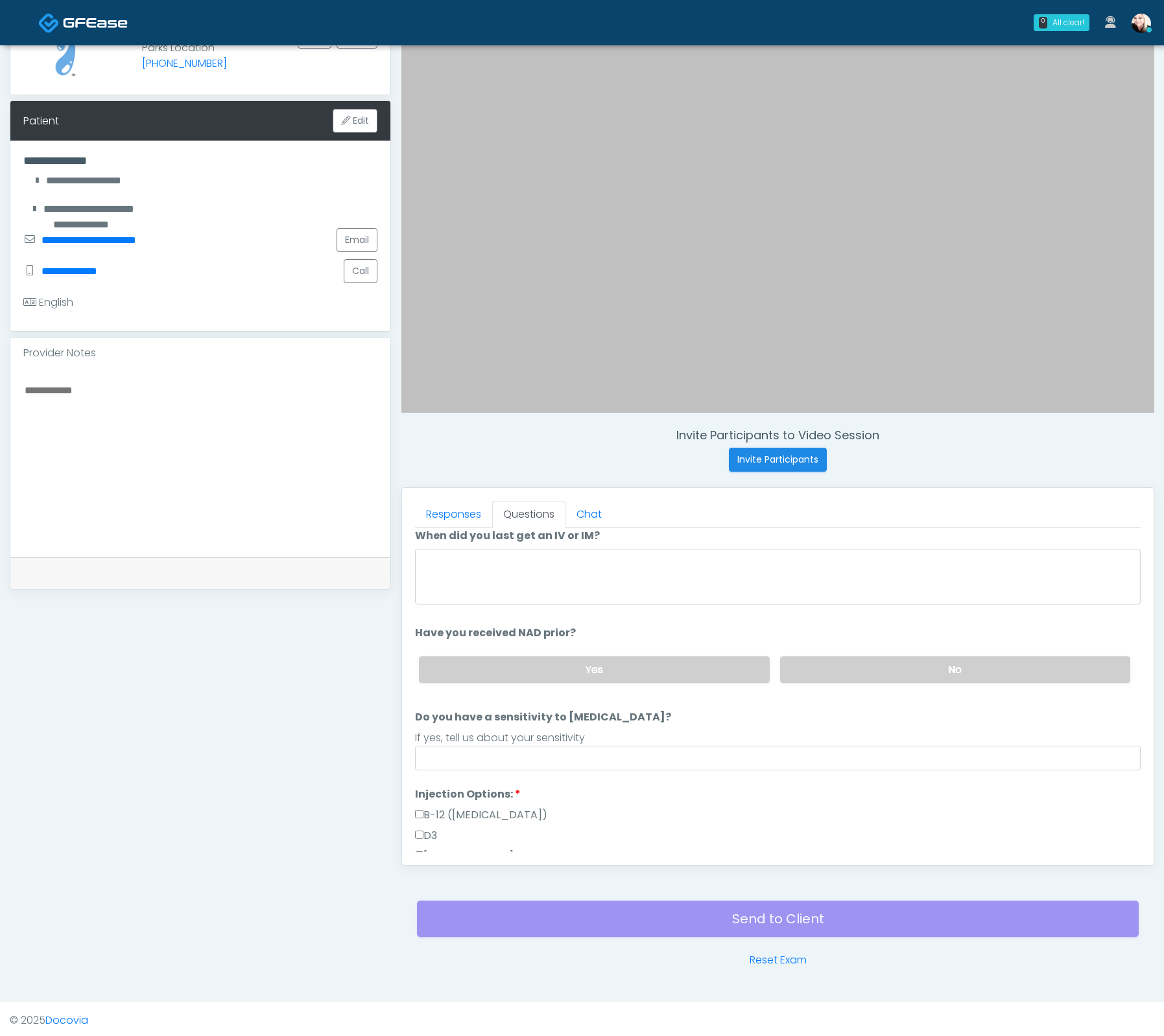
scroll to position [17, 0]
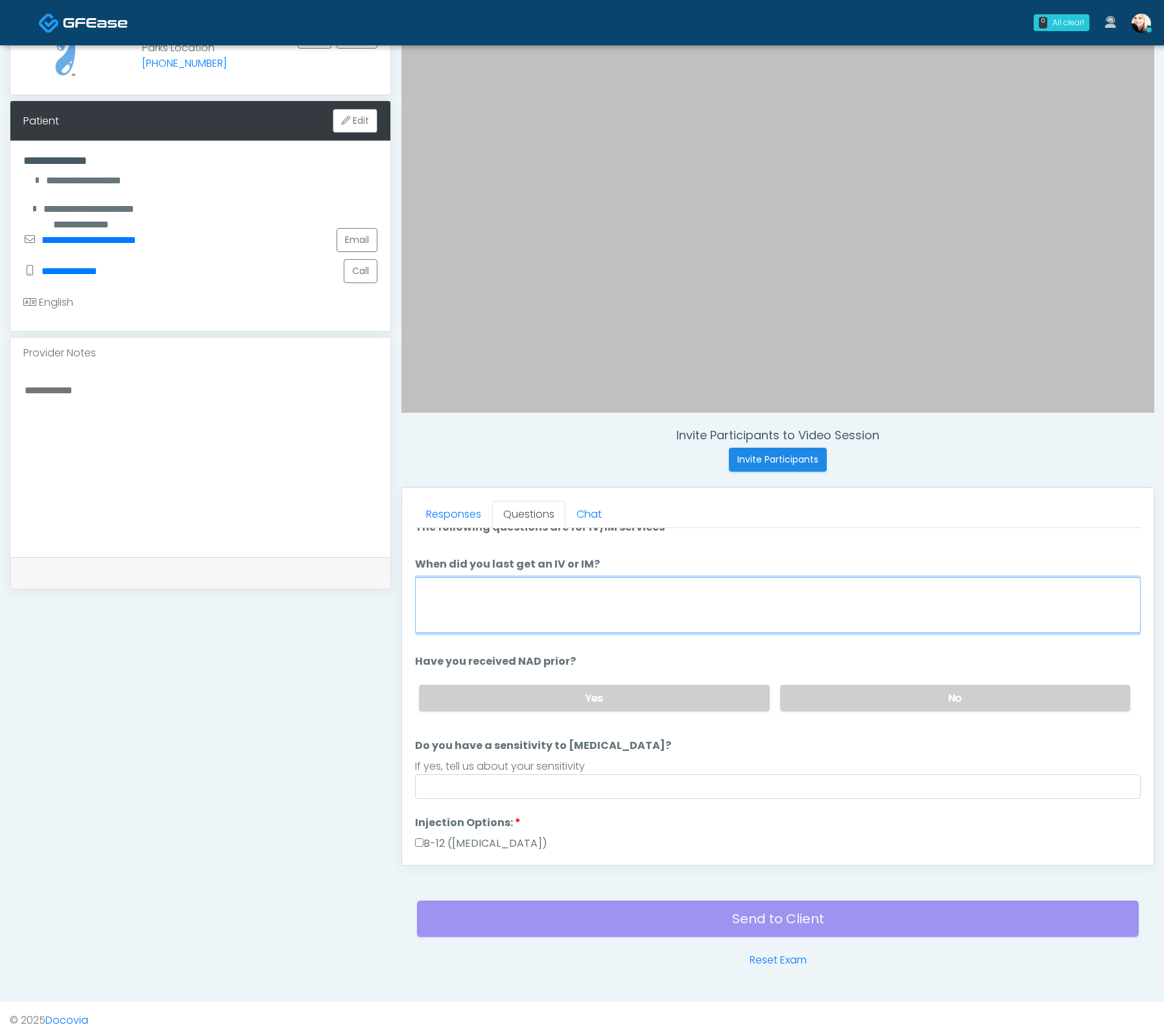
click at [501, 597] on textarea "When did you last get an IV or IM?" at bounding box center [778, 605] width 725 height 56
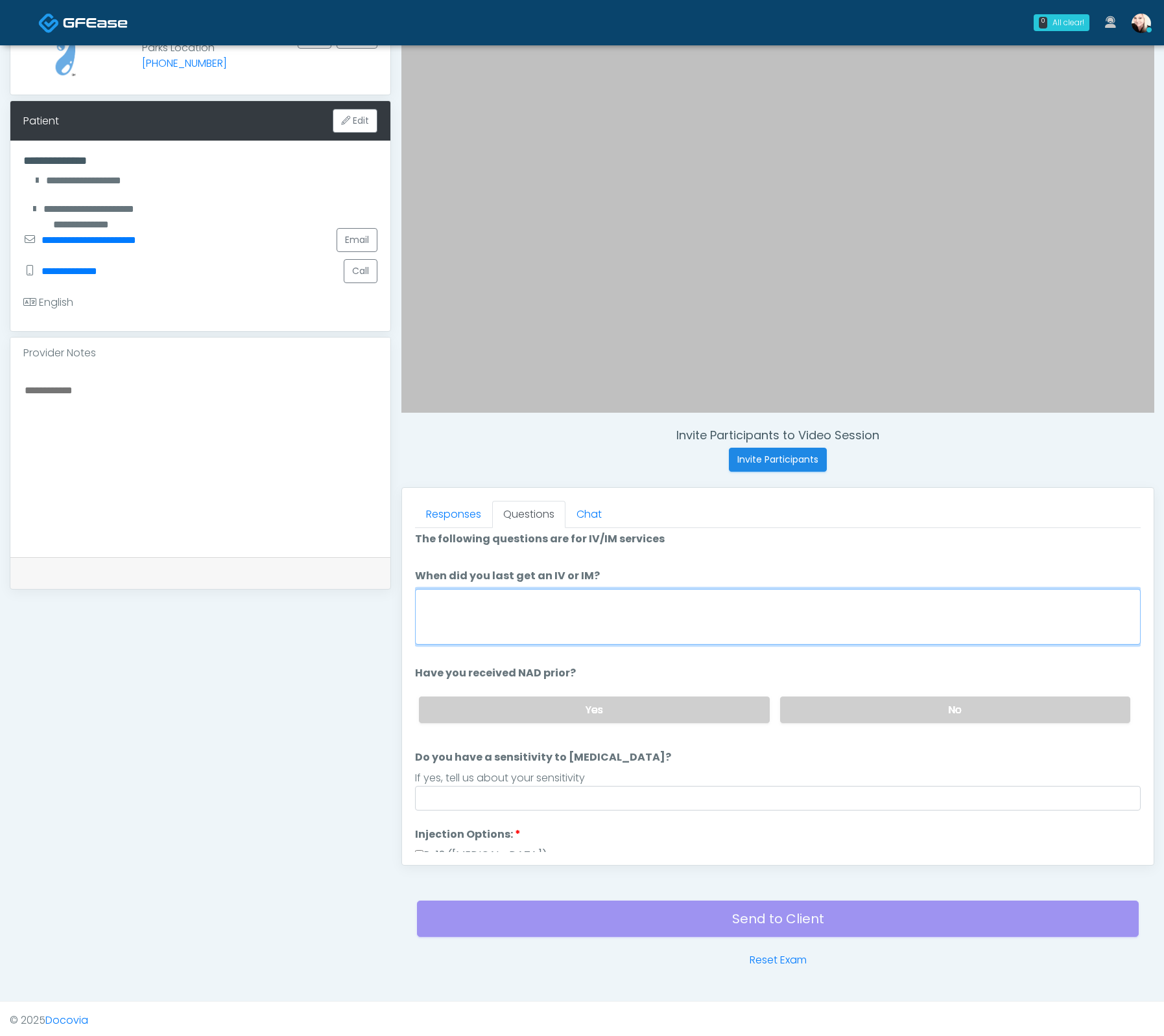
scroll to position [0, 0]
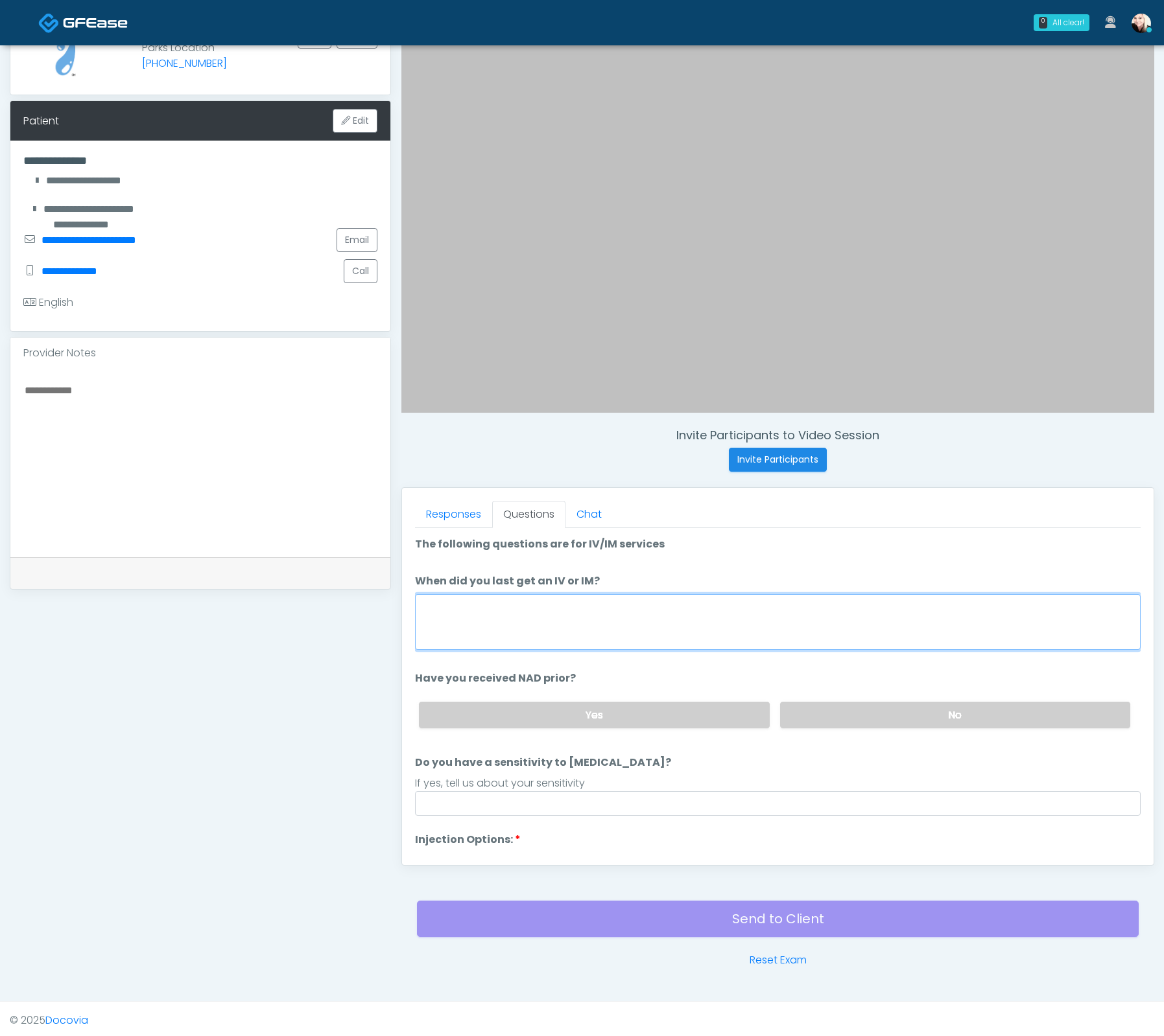
click at [529, 604] on textarea "When did you last get an IV or IM?" at bounding box center [778, 622] width 725 height 56
type textarea "*"
type textarea "********"
drag, startPoint x: 928, startPoint y: 746, endPoint x: 912, endPoint y: 713, distance: 36.7
click at [928, 746] on ol "The following questions are for IV/IM services The following questions are for …" at bounding box center [778, 1003] width 725 height 934
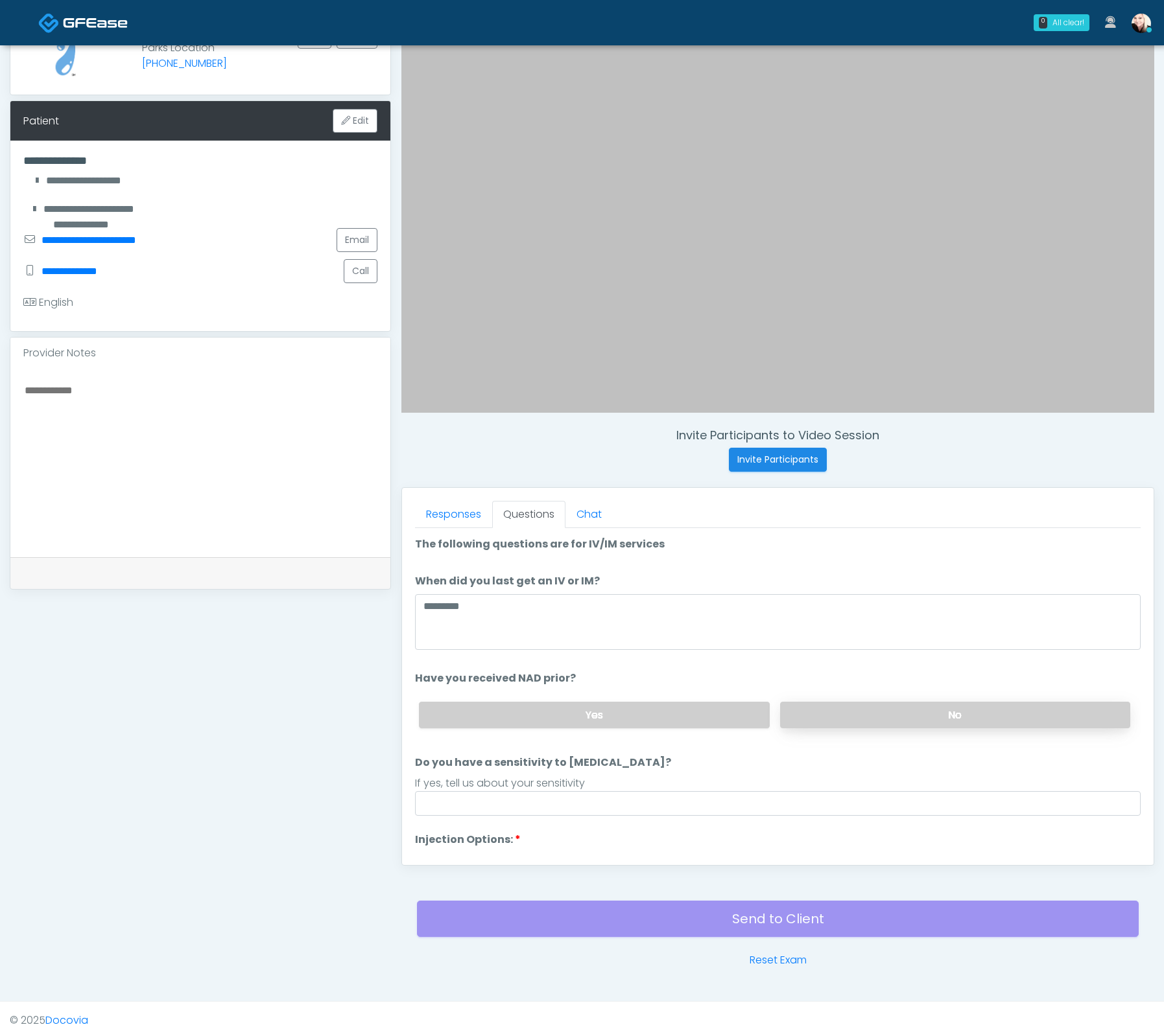
click at [912, 713] on label "No" at bounding box center [955, 715] width 350 height 27
click at [513, 806] on input "Do you have a sensitivity to Niacin?" at bounding box center [778, 803] width 725 height 25
click at [517, 719] on label "Yes" at bounding box center [594, 715] width 350 height 27
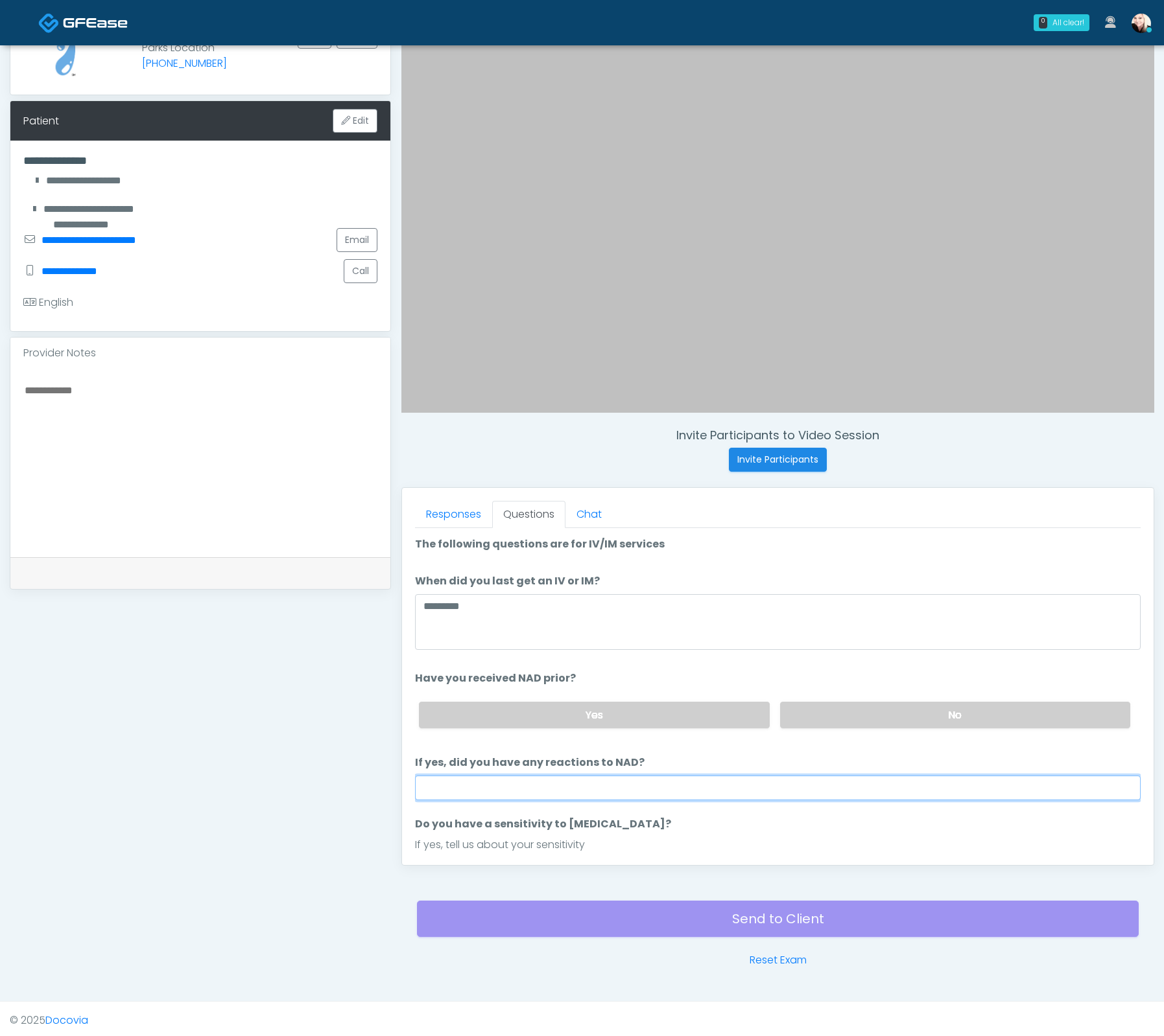
click at [511, 776] on input "If yes, did you have any reactions to NAD?" at bounding box center [778, 788] width 725 height 25
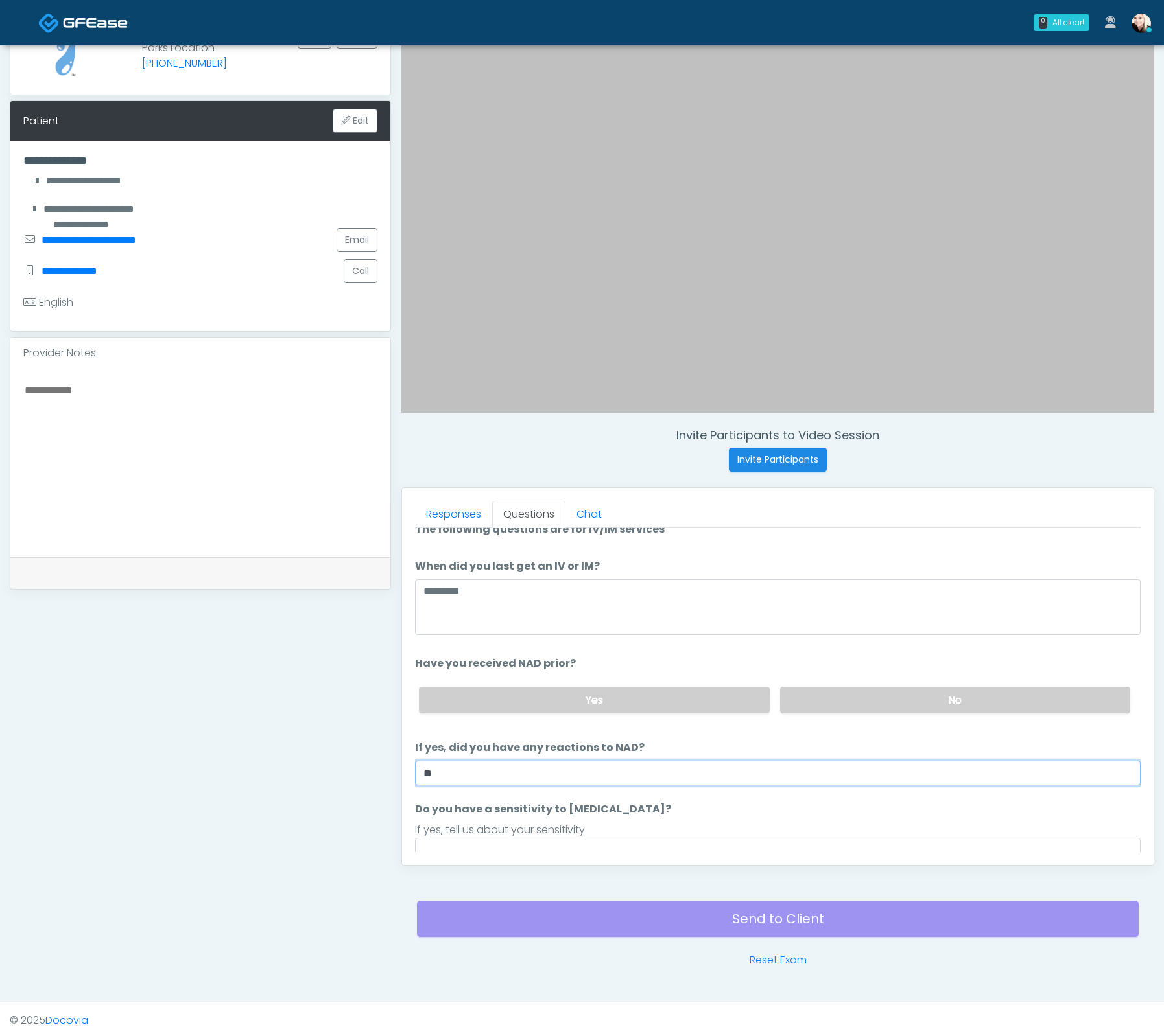
scroll to position [103, 0]
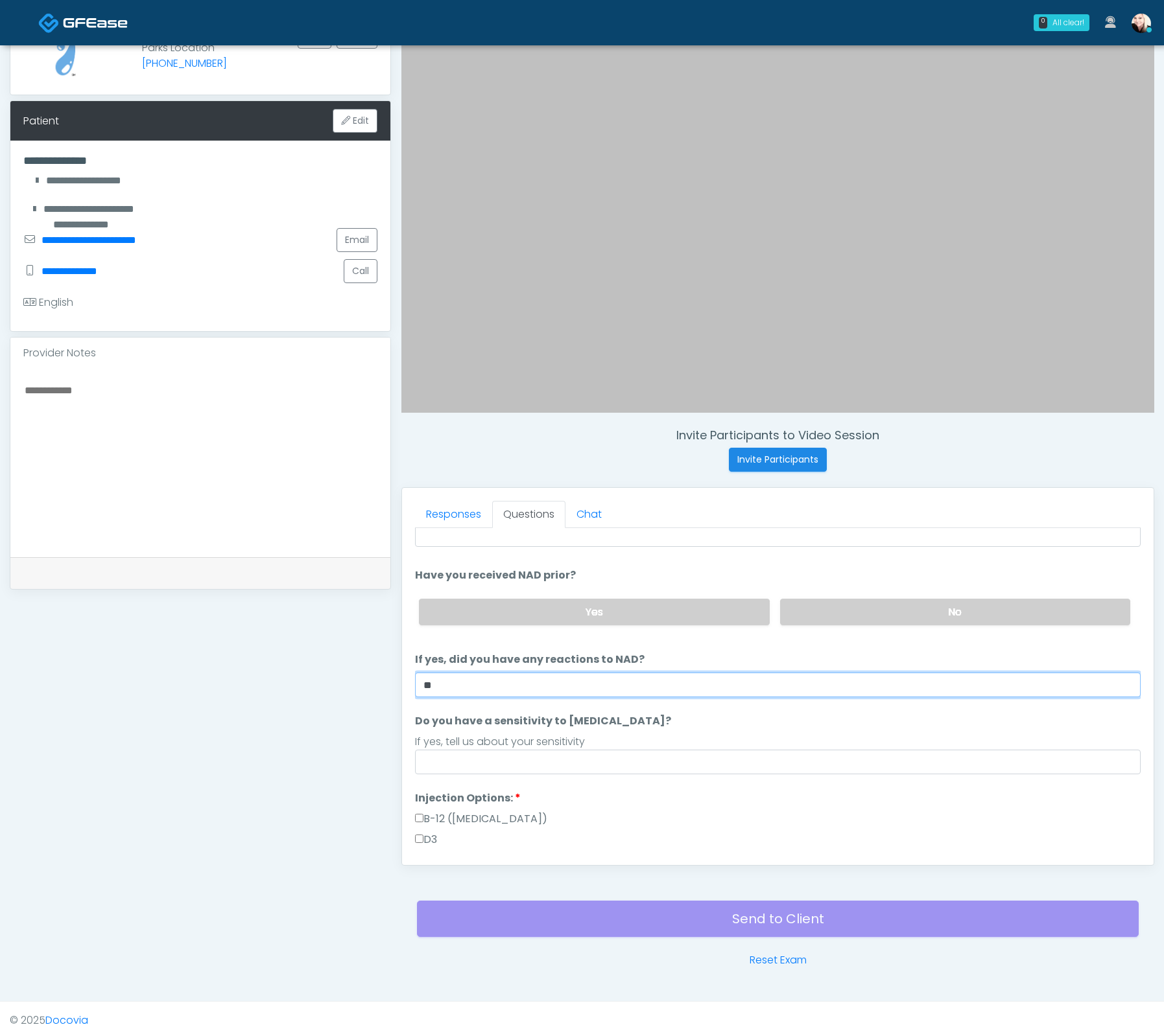
type input "**"
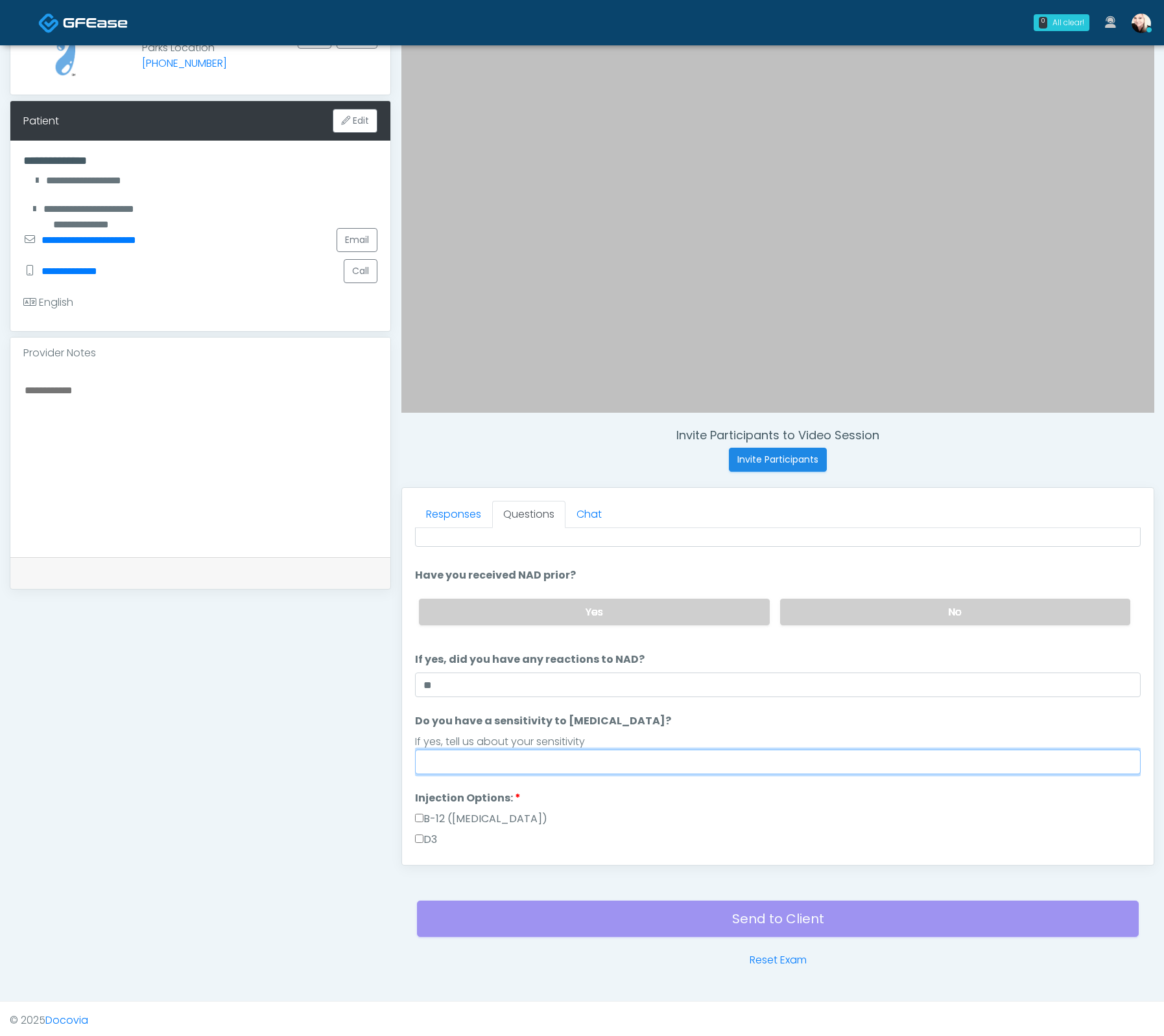
drag, startPoint x: 452, startPoint y: 768, endPoint x: 465, endPoint y: 768, distance: 13.0
click at [457, 768] on input "Do you have a sensitivity to Niacin?" at bounding box center [778, 762] width 725 height 25
type input "**"
click at [689, 819] on div "B-12 (Methylcobalamin)" at bounding box center [778, 822] width 725 height 21
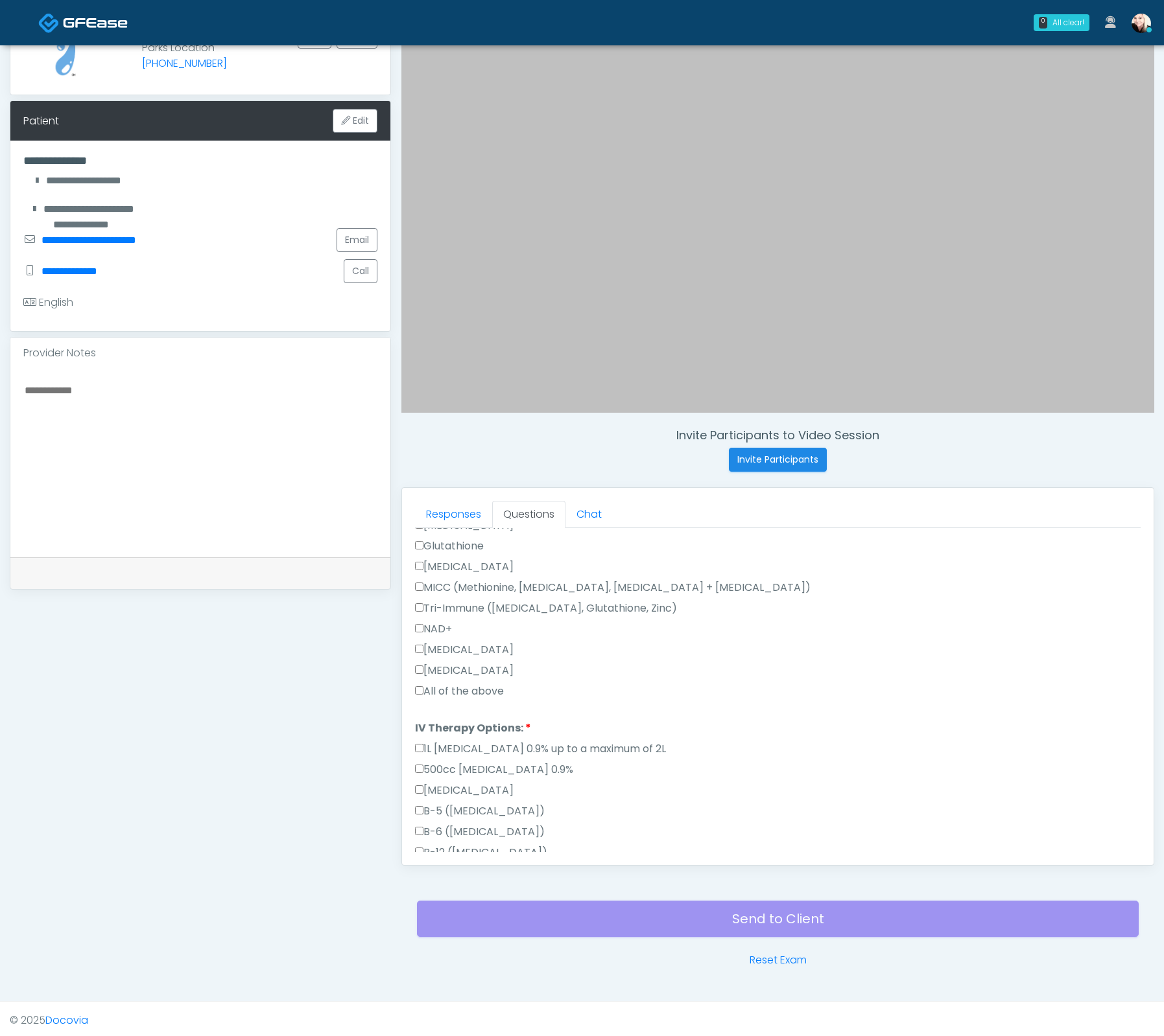
scroll to position [718, 0]
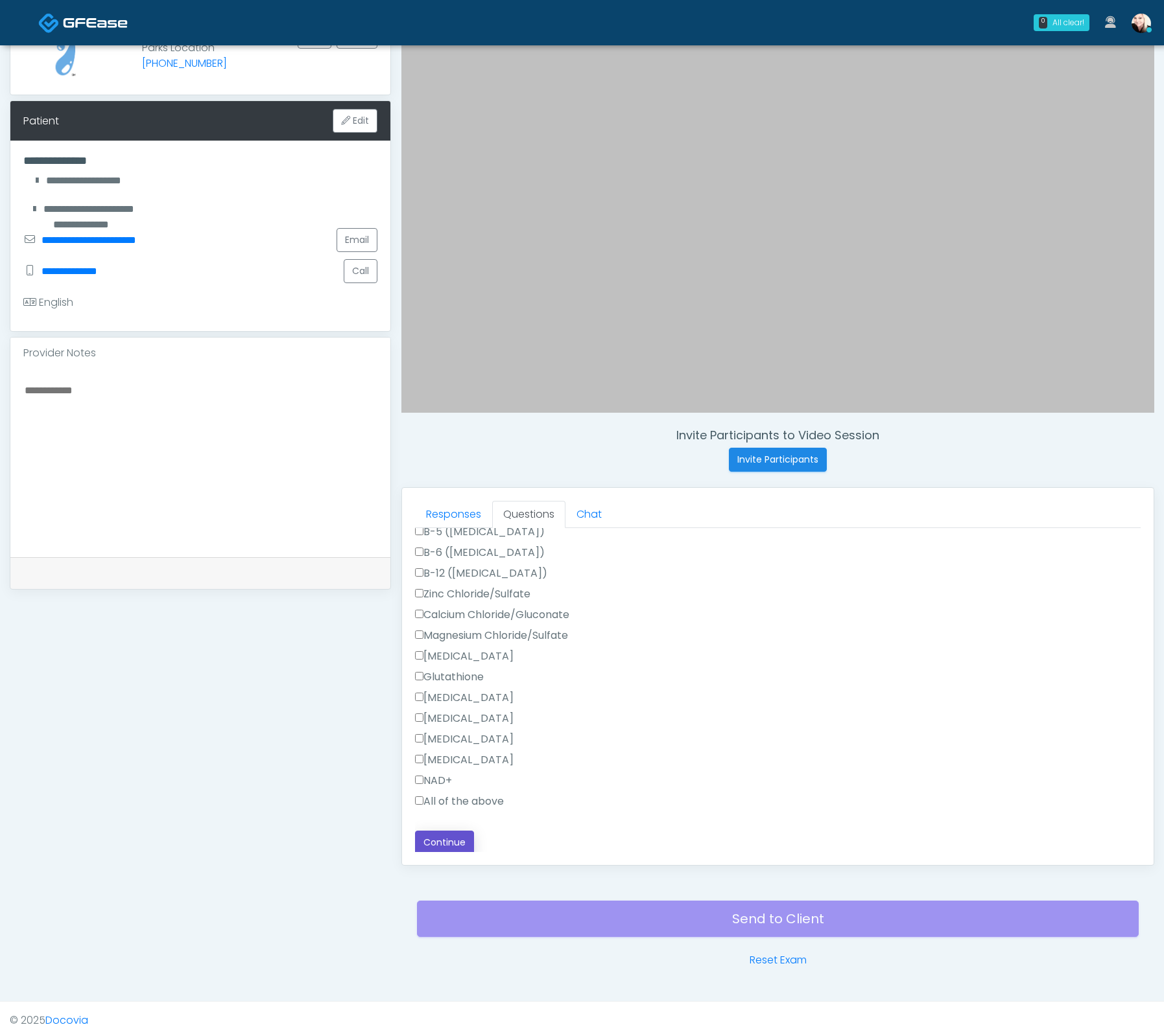
click at [443, 836] on button "Continue" at bounding box center [445, 843] width 59 height 24
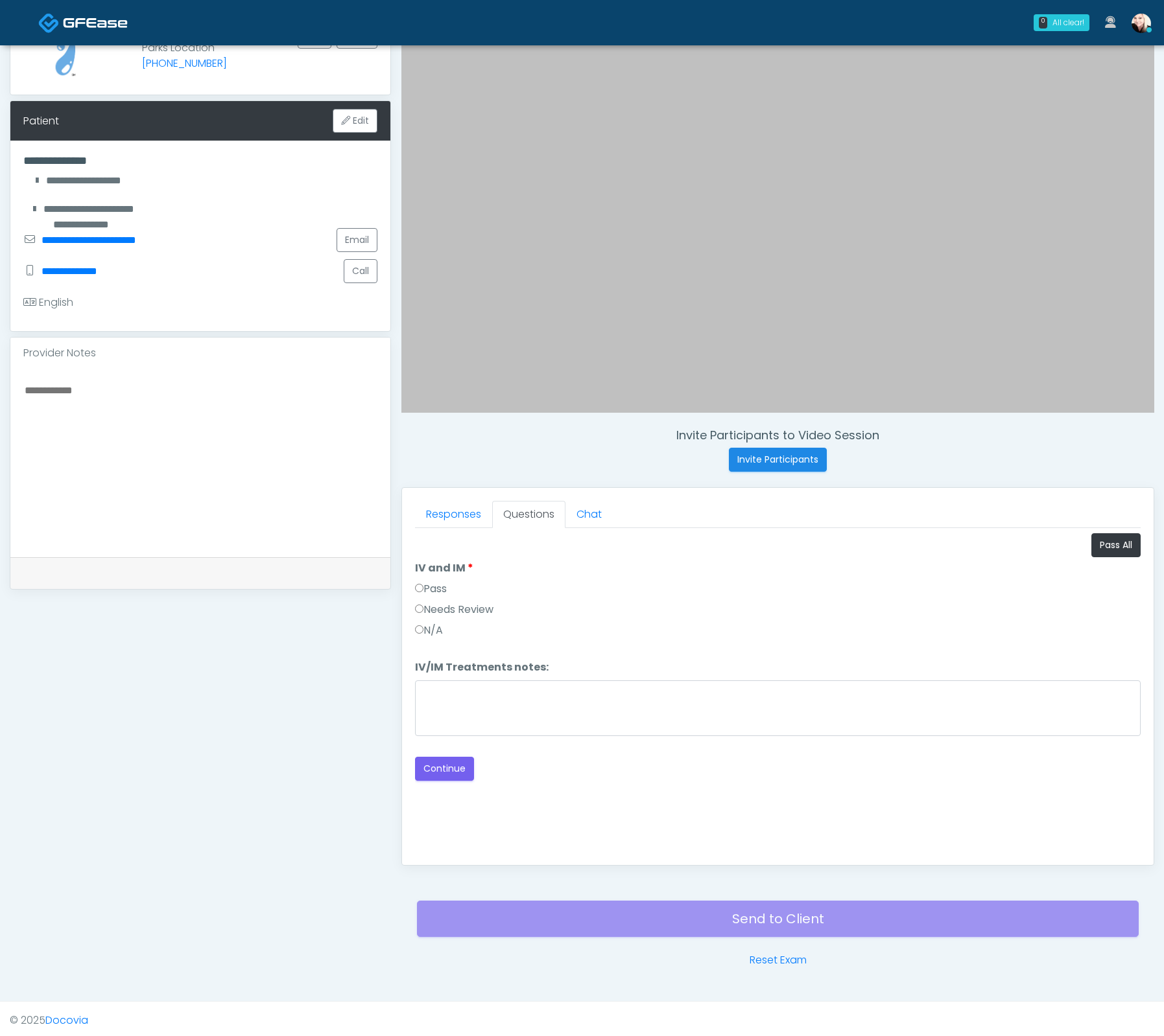
click at [436, 581] on label "Pass" at bounding box center [431, 589] width 32 height 16
click at [469, 758] on button "Continue" at bounding box center [445, 768] width 59 height 24
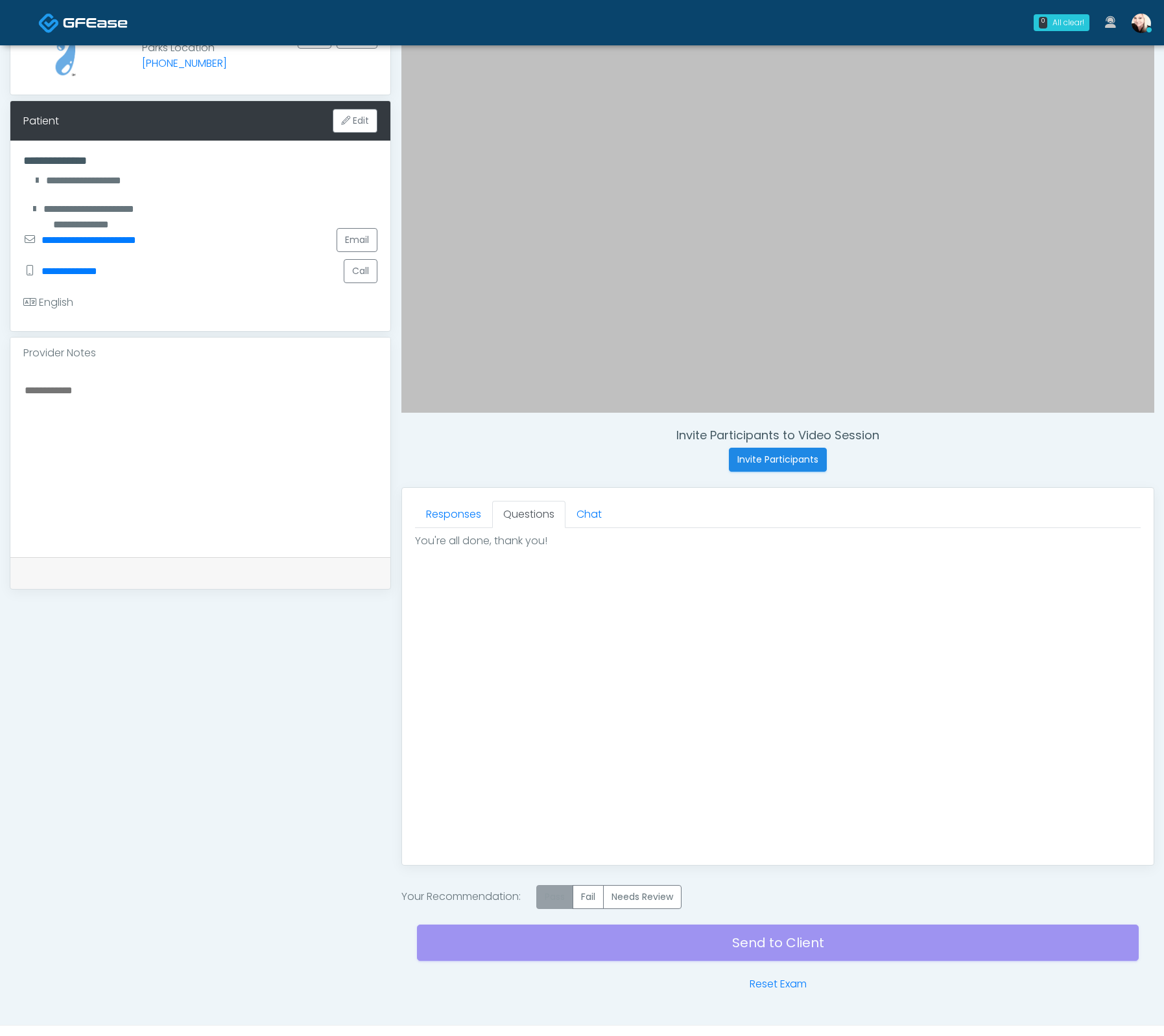
click at [555, 891] on label "Pass" at bounding box center [555, 897] width 37 height 24
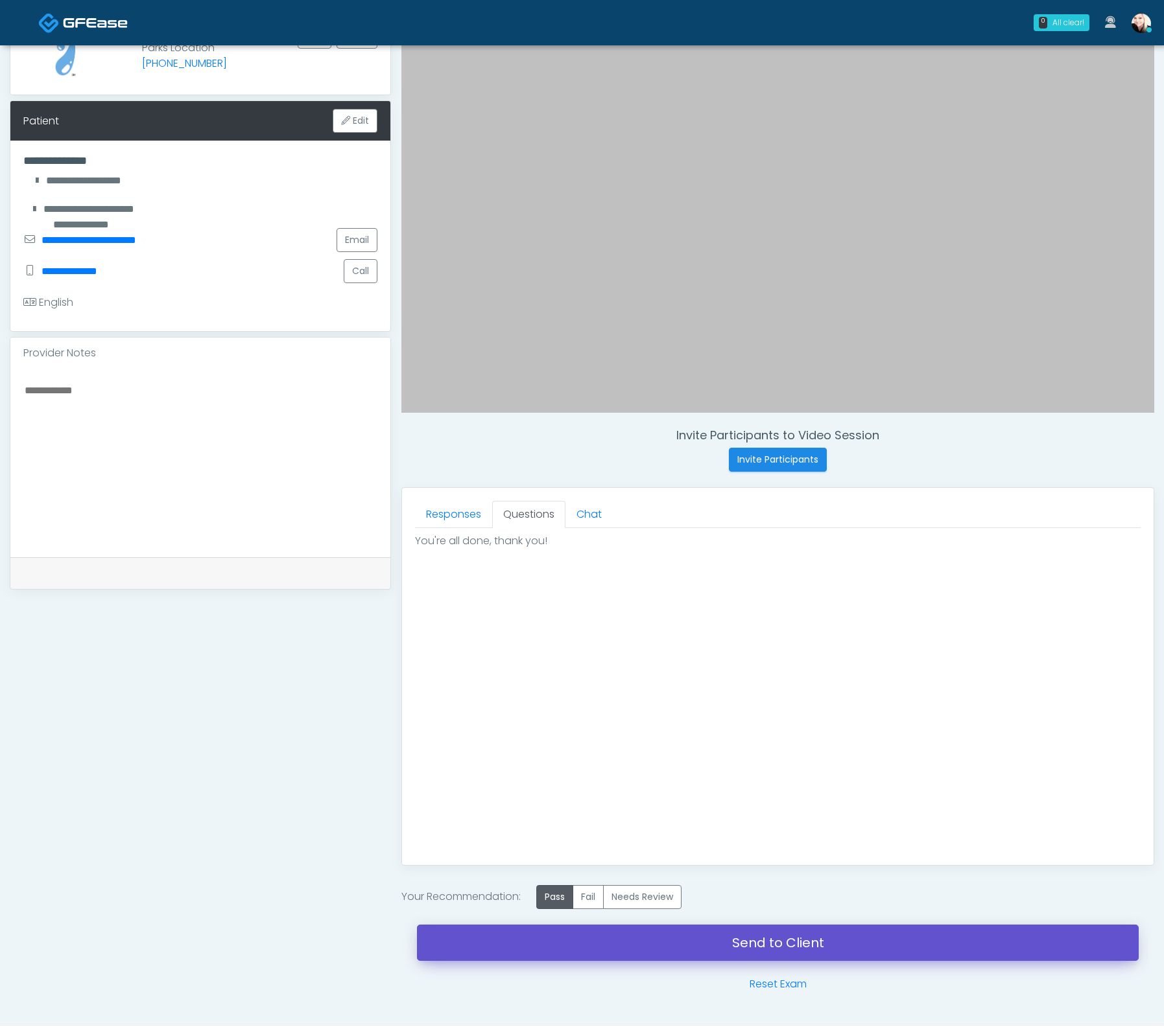
click at [822, 942] on link "Send to Client" at bounding box center [777, 943] width 721 height 36
click at [744, 939] on link "Send to Client" at bounding box center [777, 943] width 721 height 36
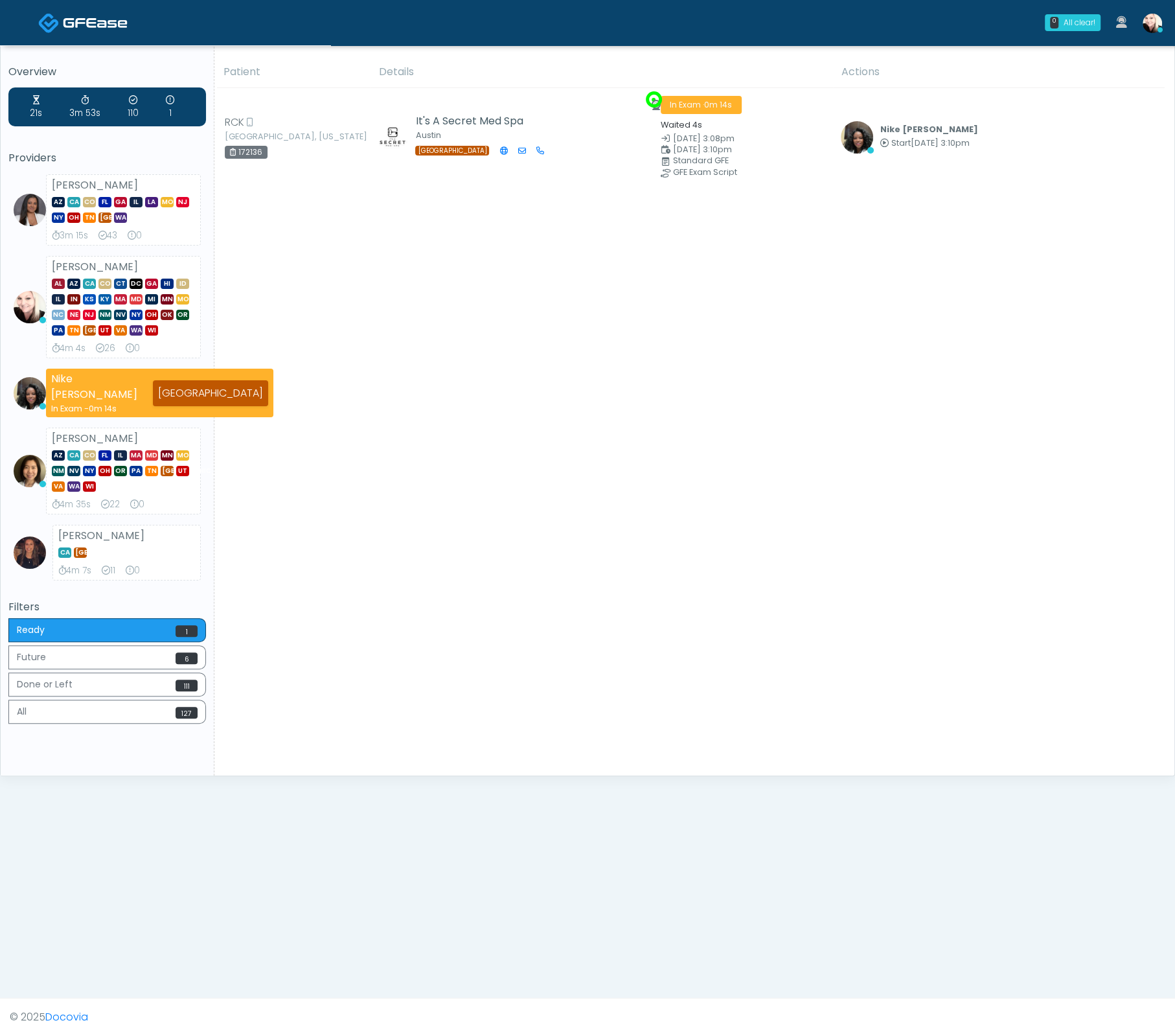
drag, startPoint x: 989, startPoint y: 312, endPoint x: 944, endPoint y: 304, distance: 45.7
click at [988, 312] on div "Patient Details Actions" at bounding box center [690, 416] width 951 height 719
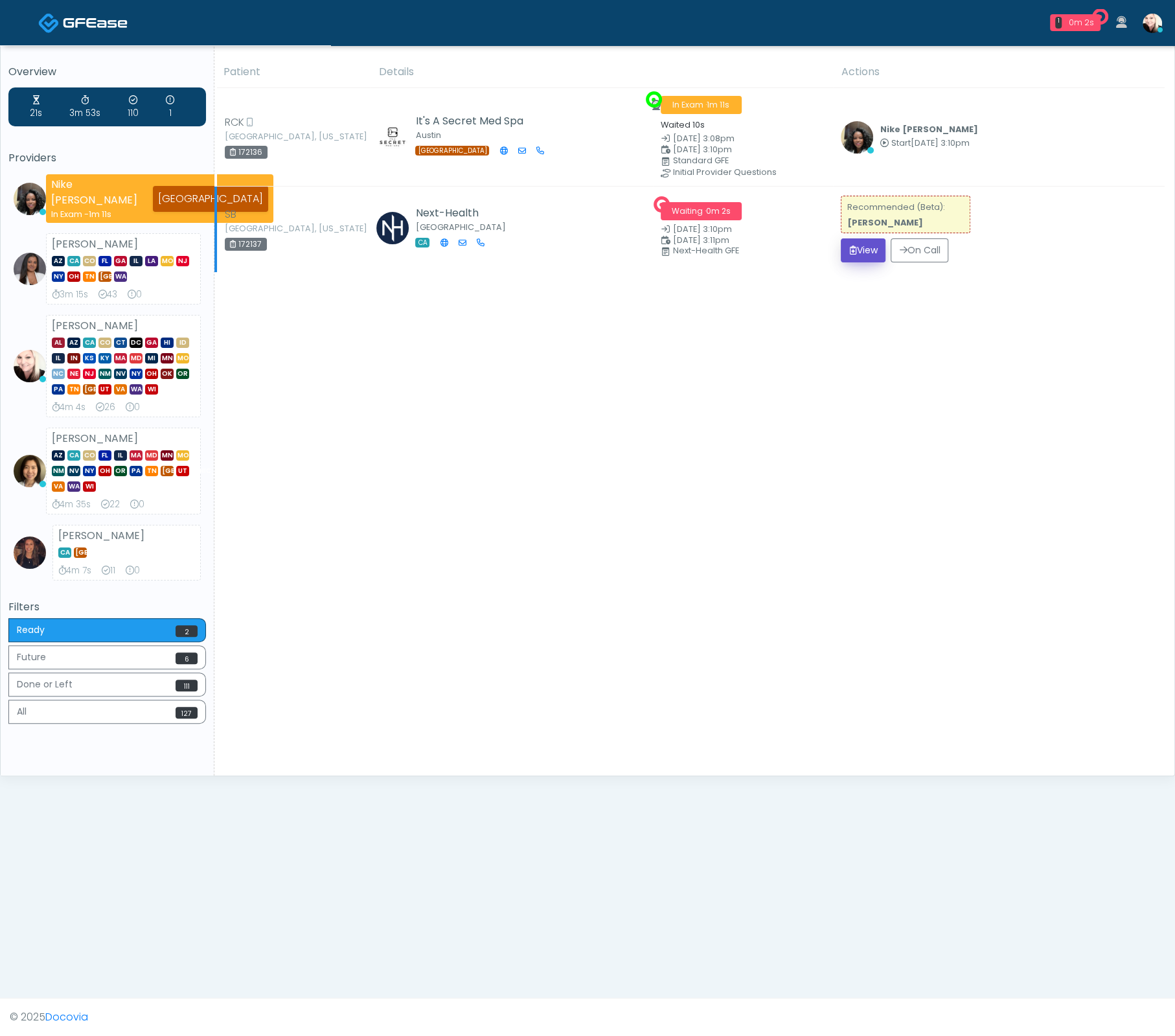
click at [850, 252] on button "View" at bounding box center [863, 250] width 45 height 24
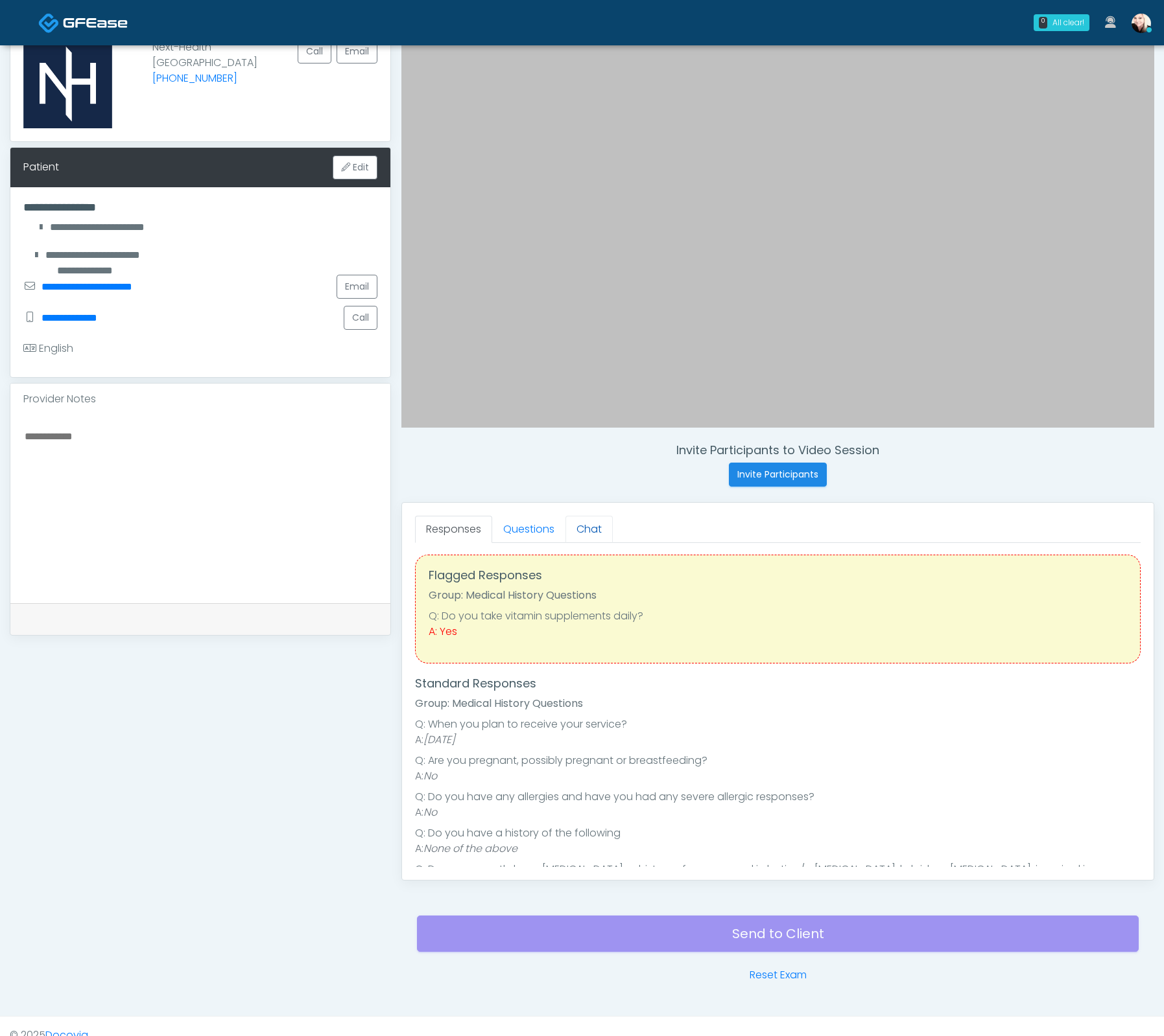
scroll to position [64, 0]
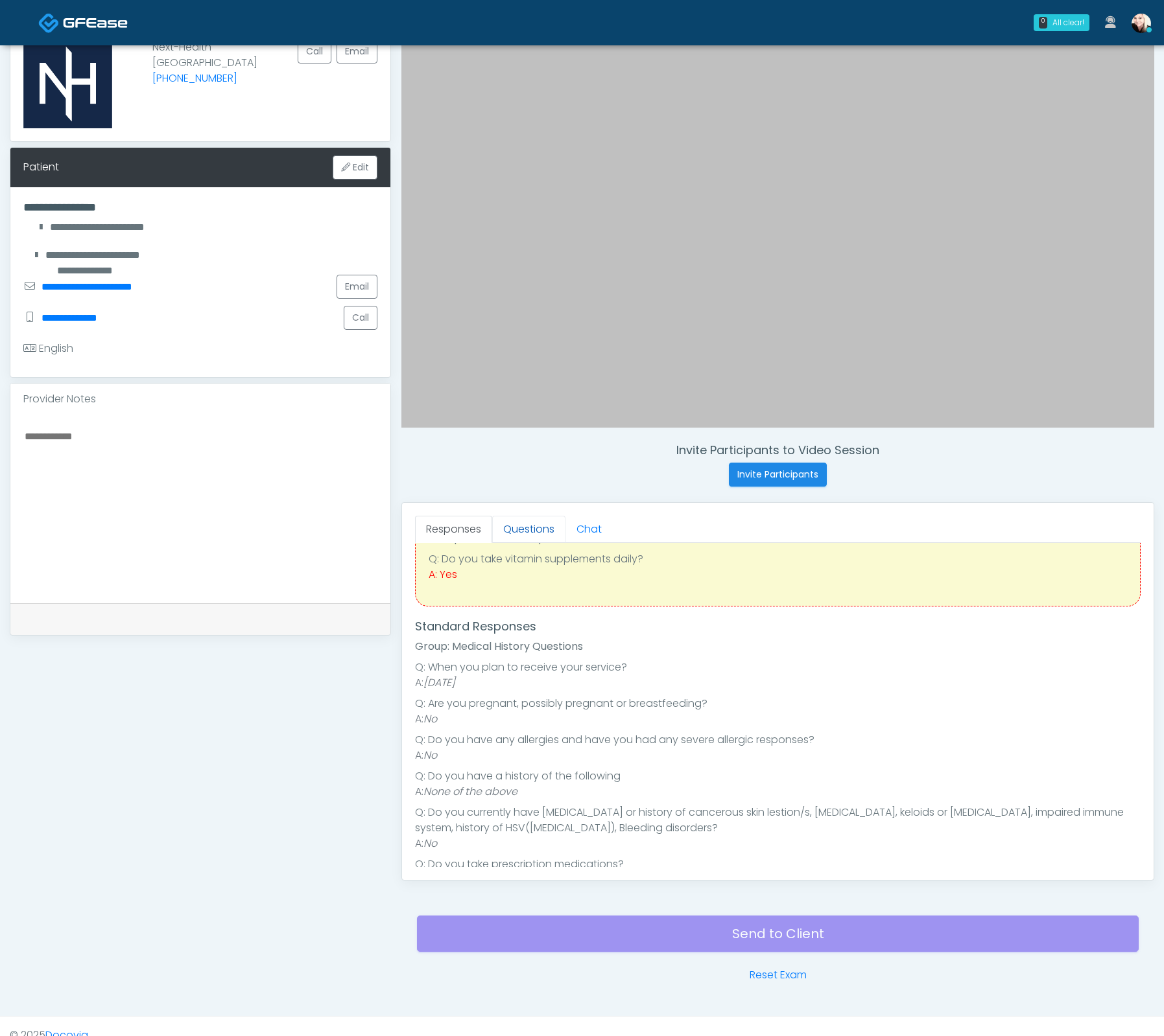
click at [528, 522] on link "Questions" at bounding box center [528, 530] width 73 height 27
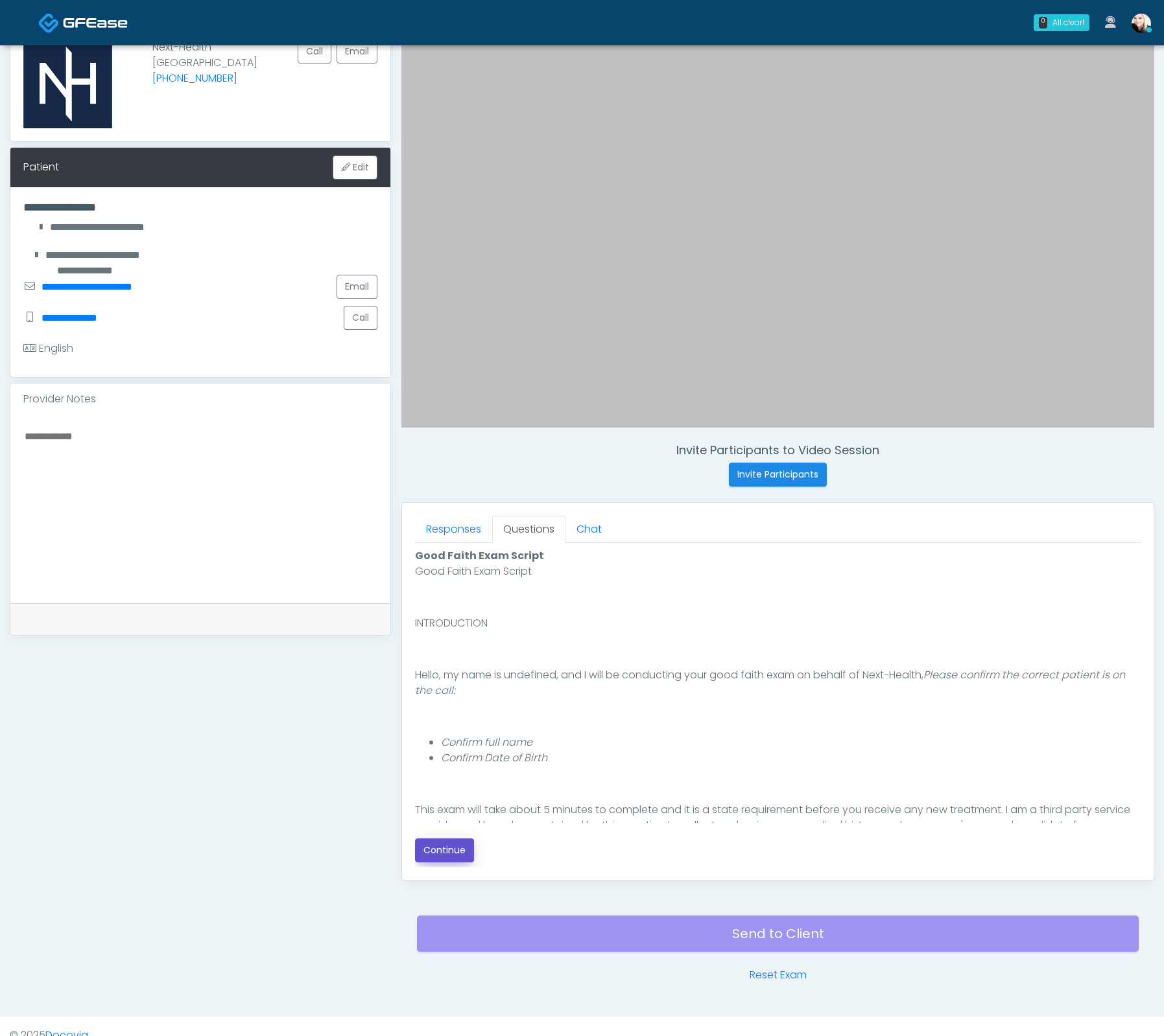
click at [433, 851] on button "Continue" at bounding box center [445, 850] width 59 height 24
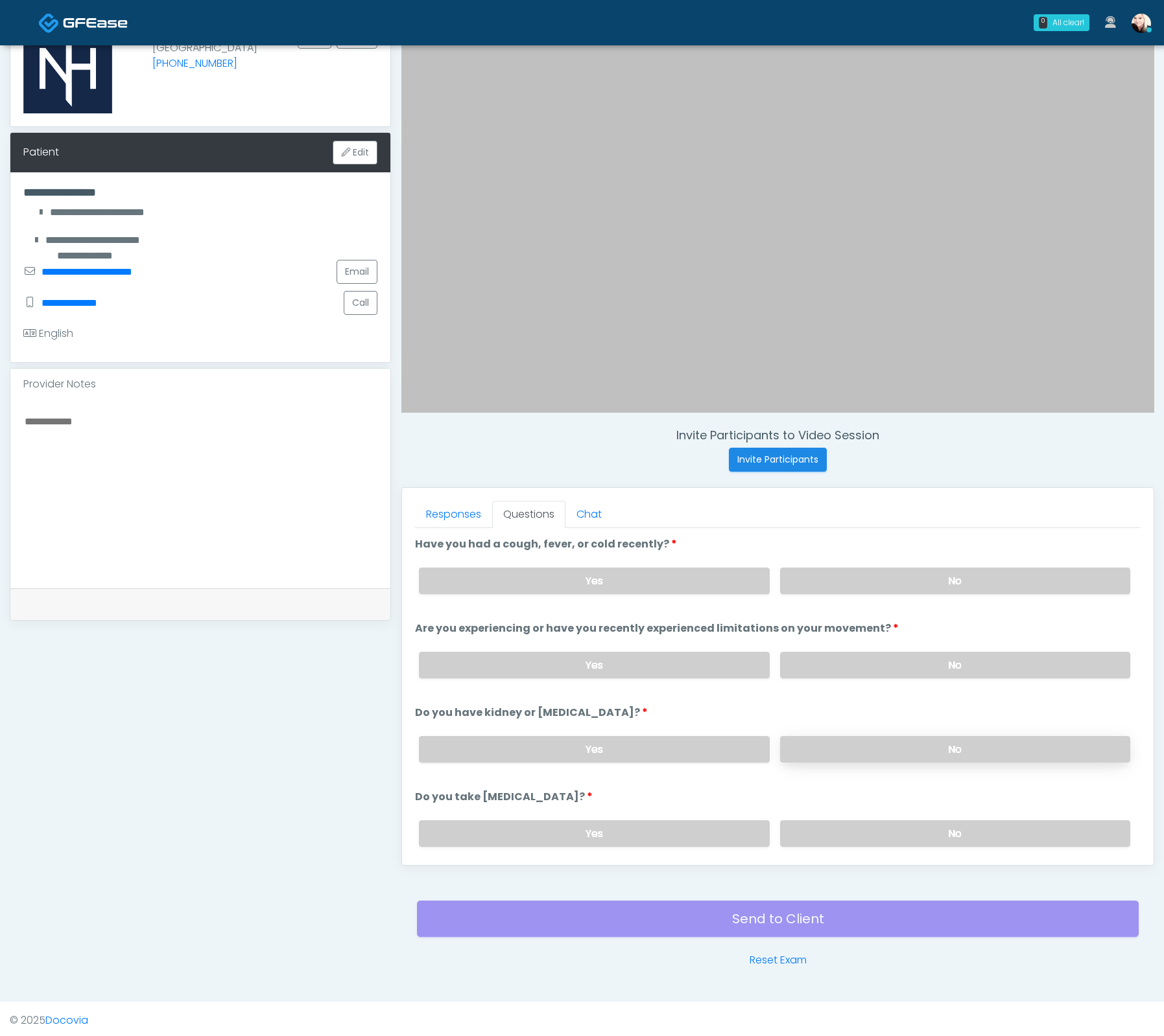
click at [795, 753] on label "No" at bounding box center [955, 749] width 350 height 27
click at [809, 656] on label "No" at bounding box center [955, 665] width 350 height 27
click at [813, 572] on label "No" at bounding box center [955, 580] width 350 height 27
click at [888, 823] on label "No" at bounding box center [955, 834] width 350 height 27
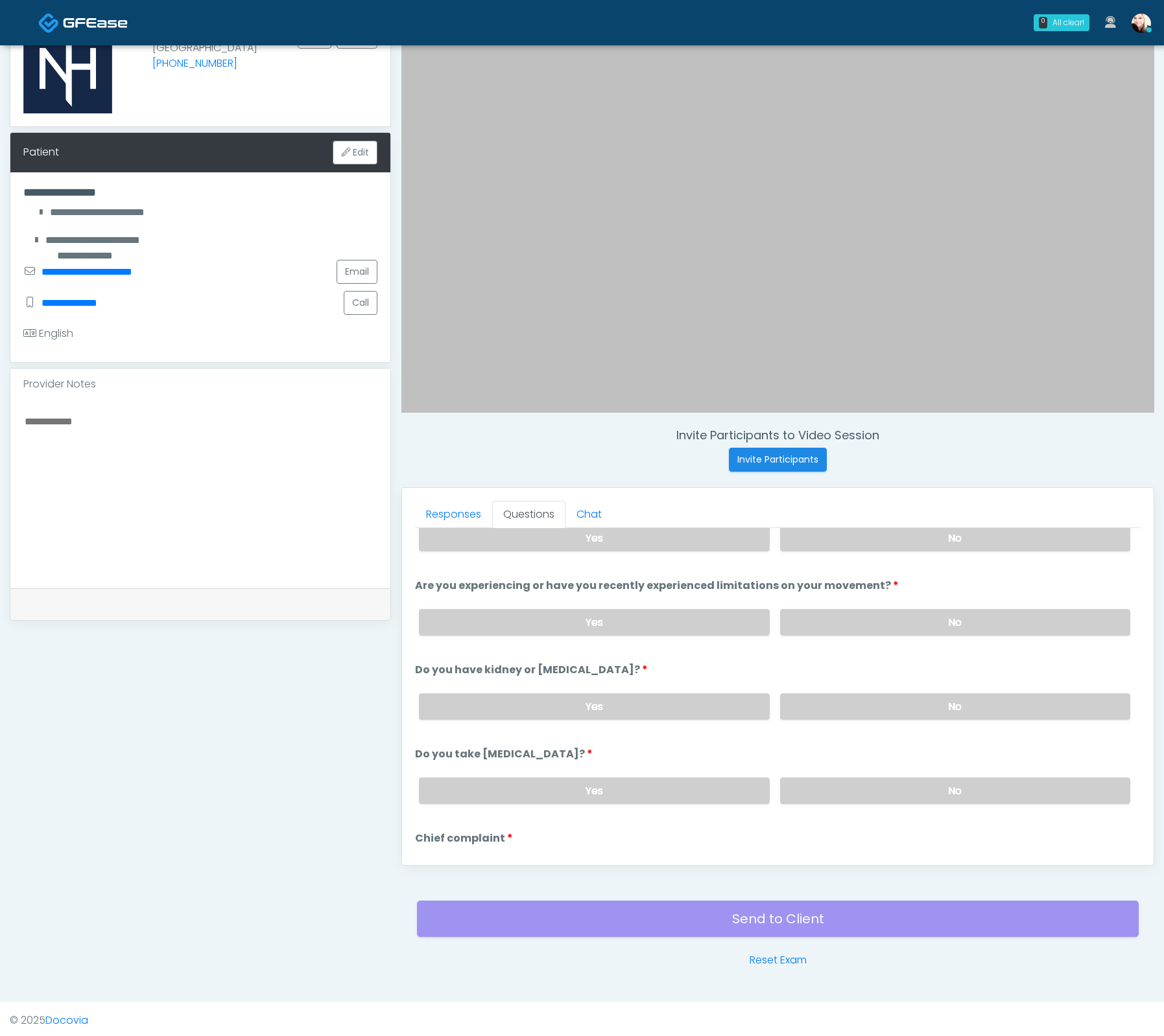
scroll to position [111, 0]
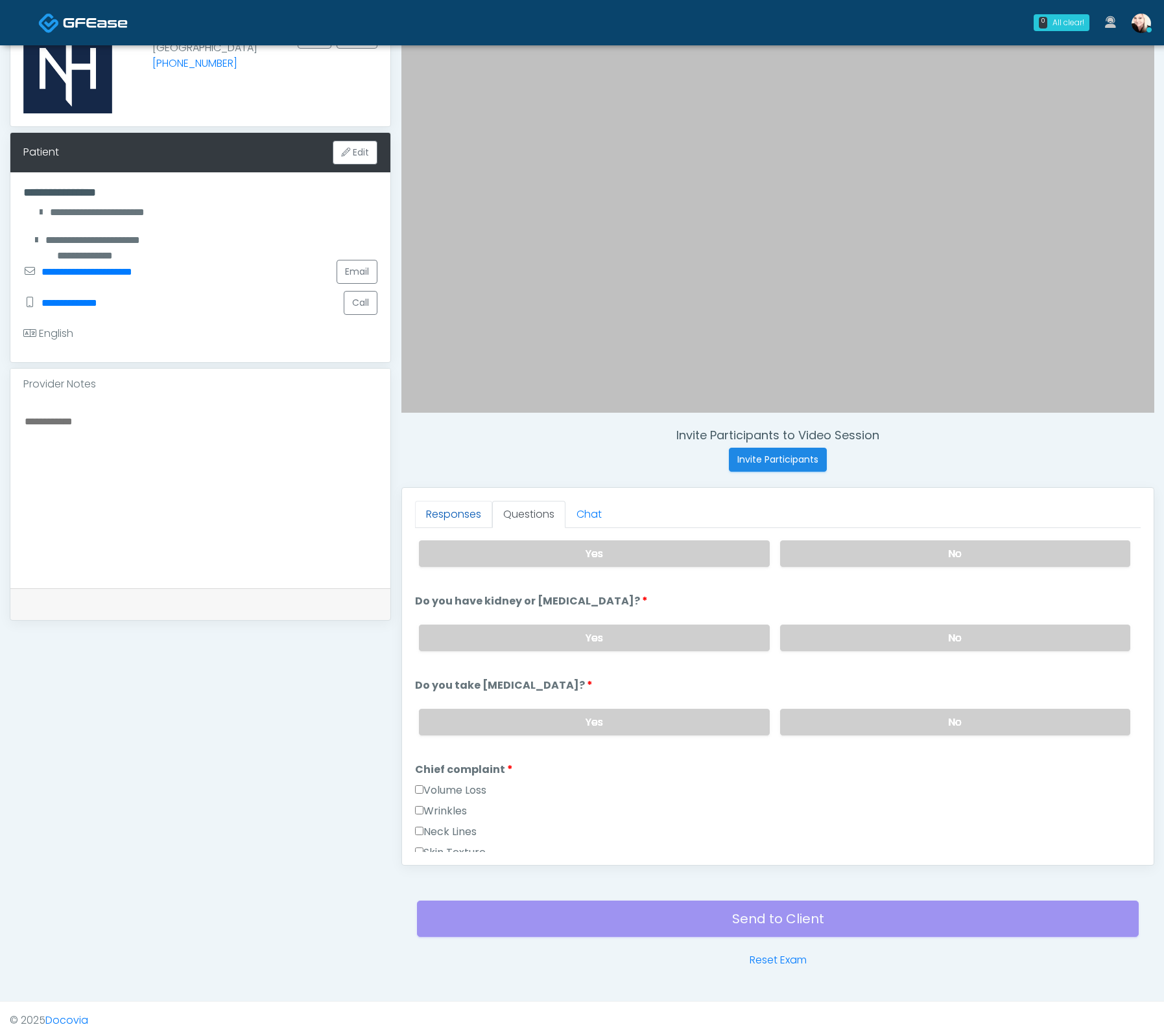
click at [445, 515] on link "Responses" at bounding box center [454, 515] width 77 height 27
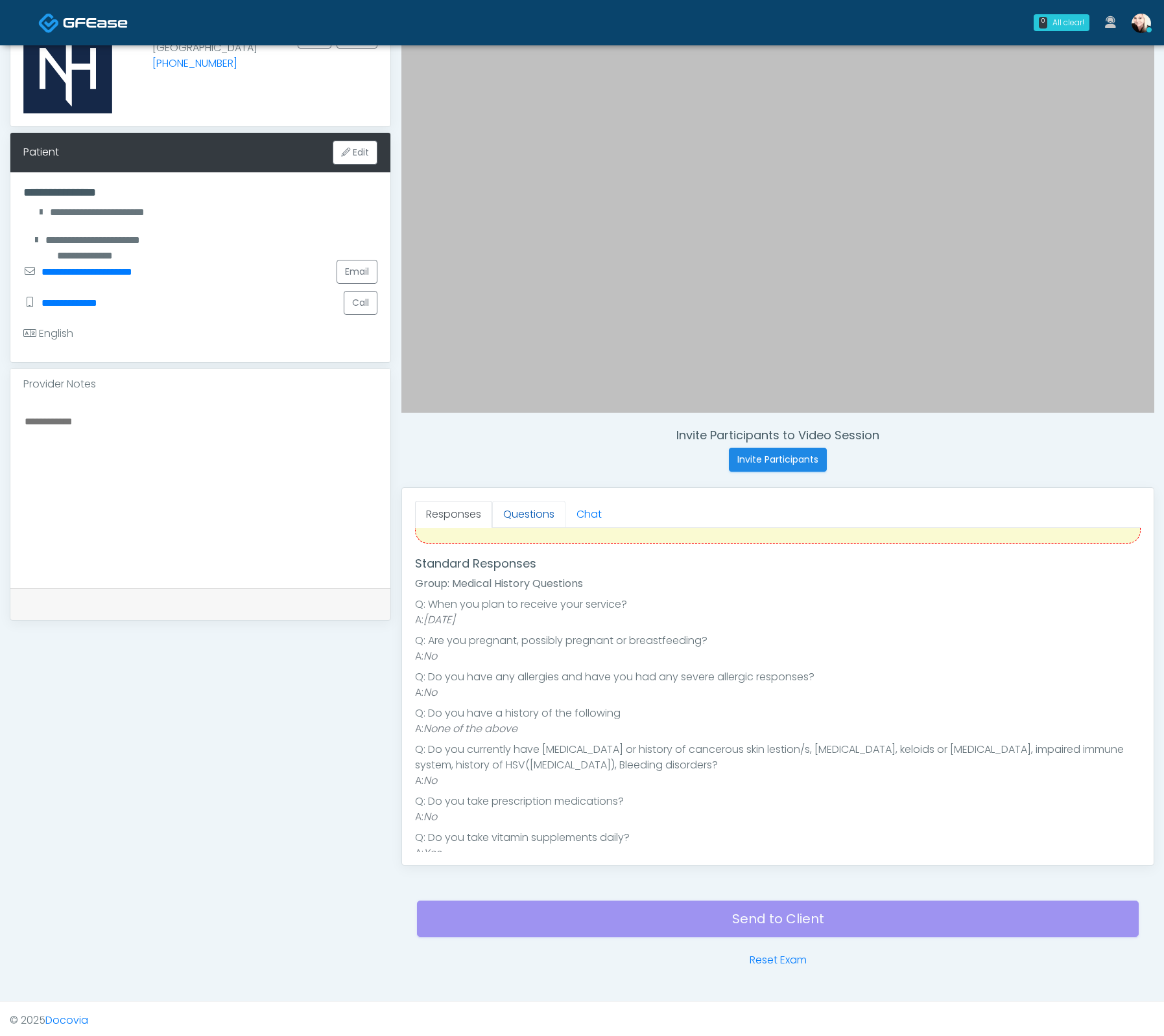
click at [535, 510] on link "Questions" at bounding box center [528, 515] width 73 height 27
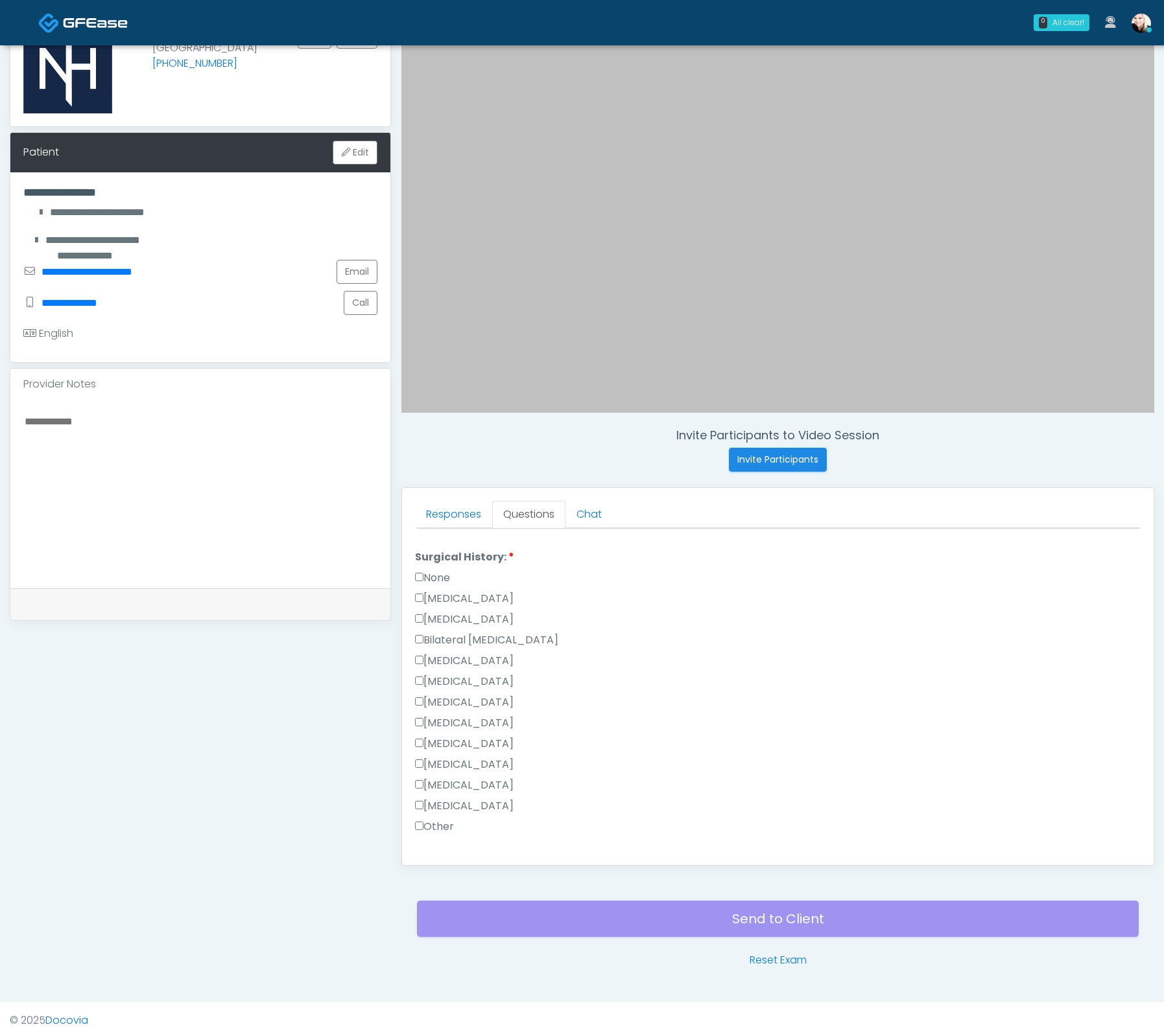
scroll to position [659, 0]
click at [421, 589] on li "Surgical History: Surgical History: None Cesarean Section Hysterectomy Bilatera…" at bounding box center [778, 722] width 725 height 290
click at [425, 598] on label "None" at bounding box center [432, 606] width 35 height 16
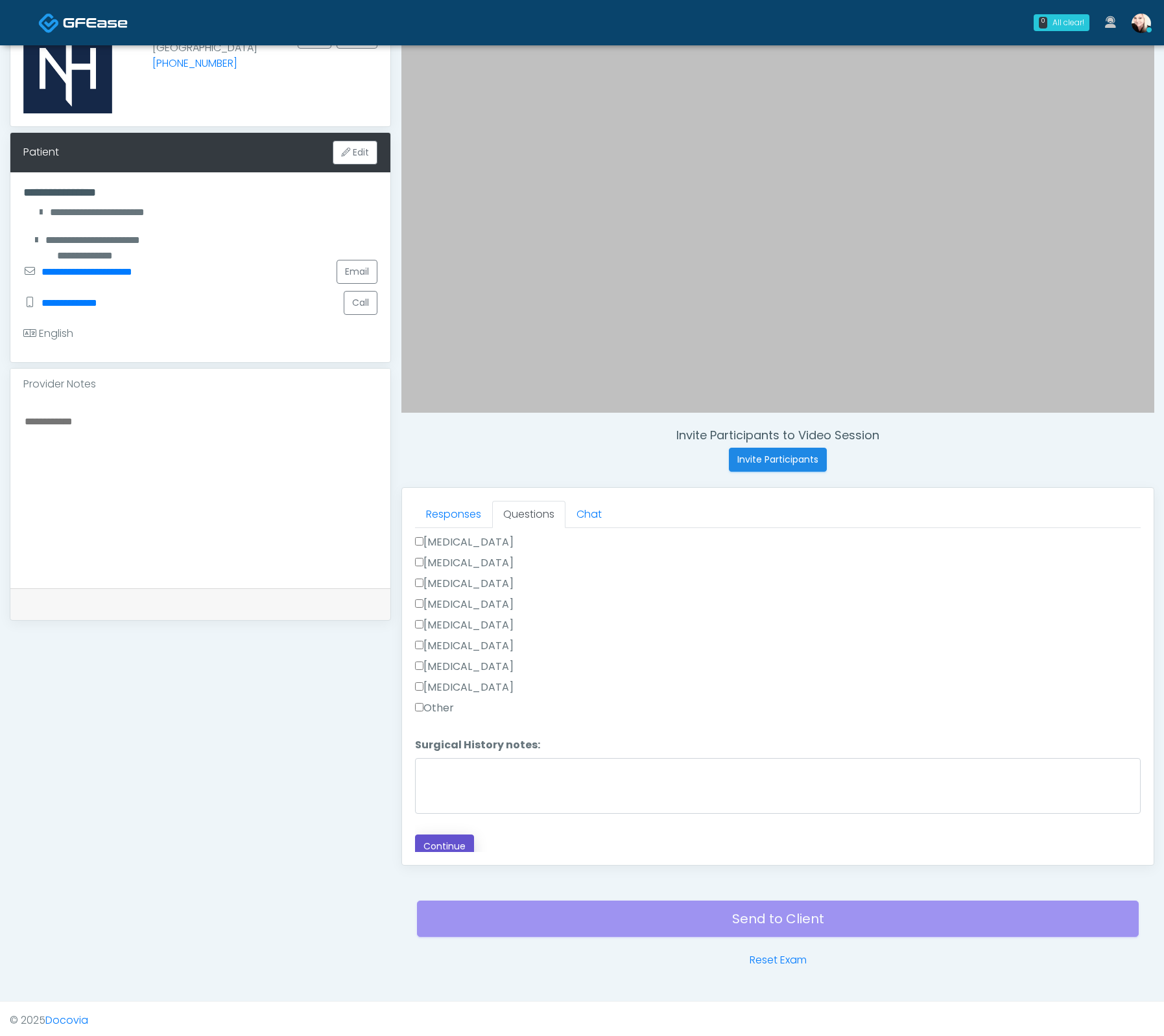
click at [435, 845] on button "Continue" at bounding box center [445, 847] width 59 height 24
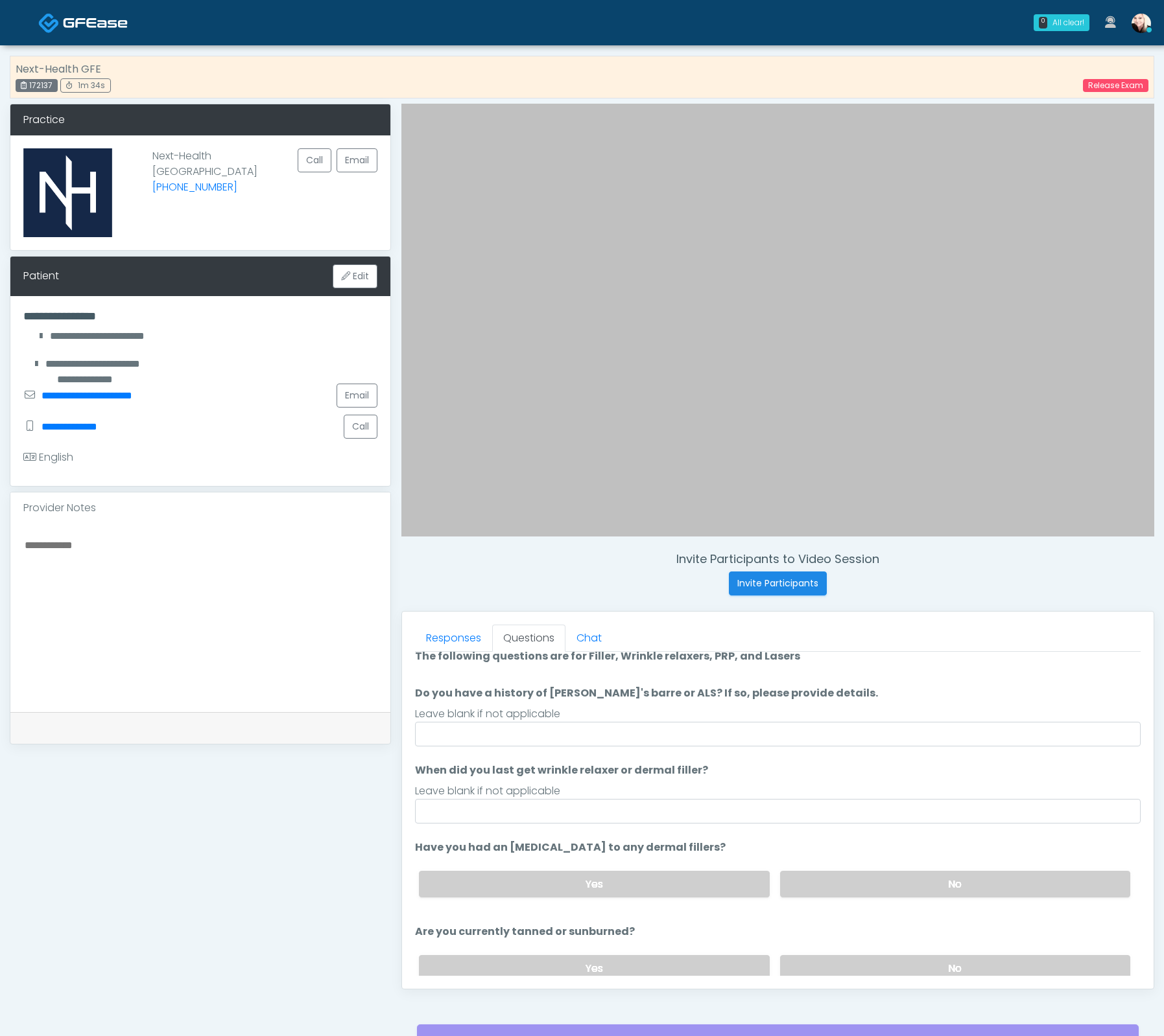
scroll to position [0, 0]
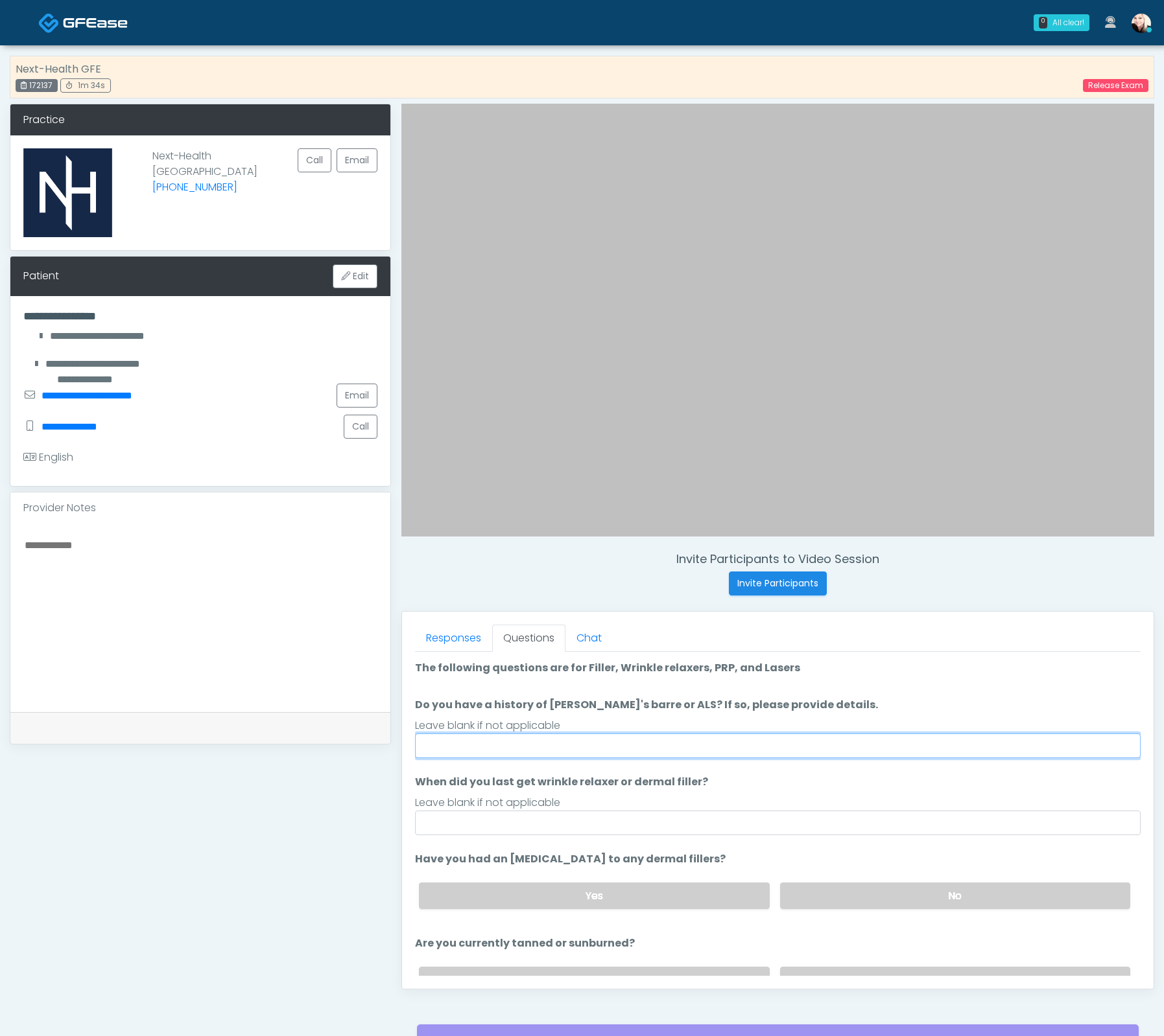
click at [528, 733] on input "Do you have a history of Guillain's barre or ALS? If so, please provide details." at bounding box center [778, 746] width 725 height 25
type input "*"
type input "****"
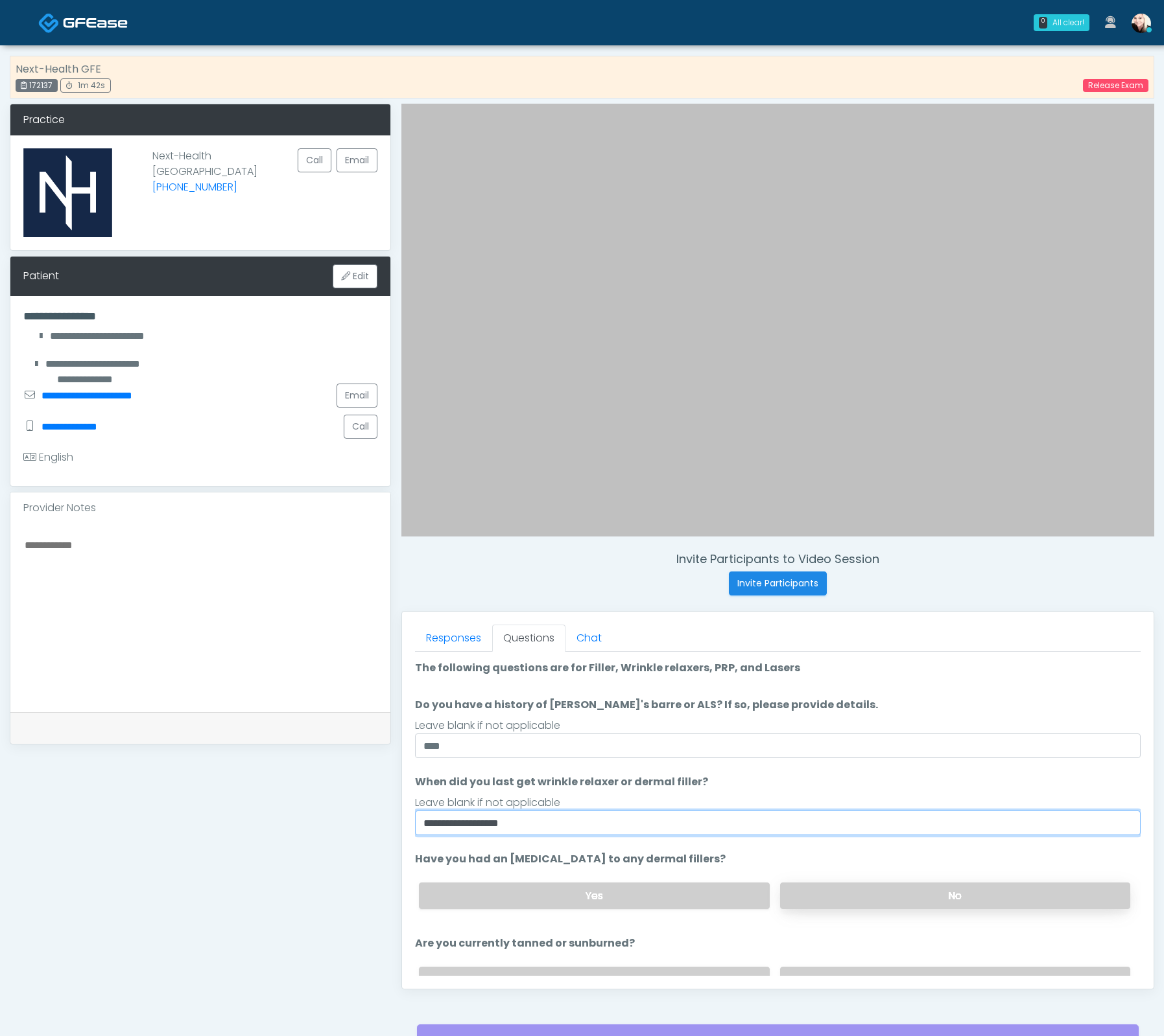
type input "**********"
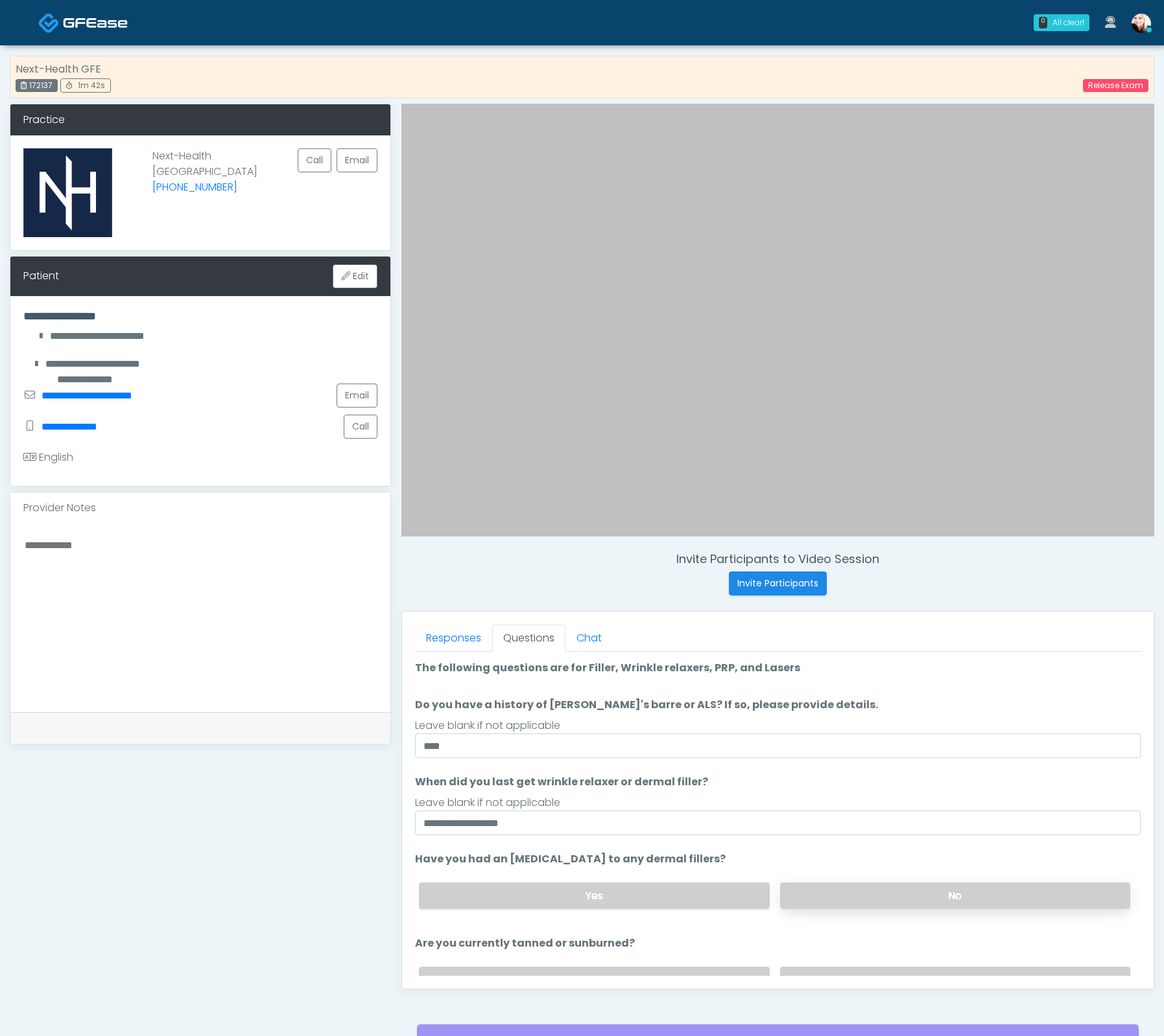
click at [907, 887] on label "No" at bounding box center [955, 896] width 350 height 27
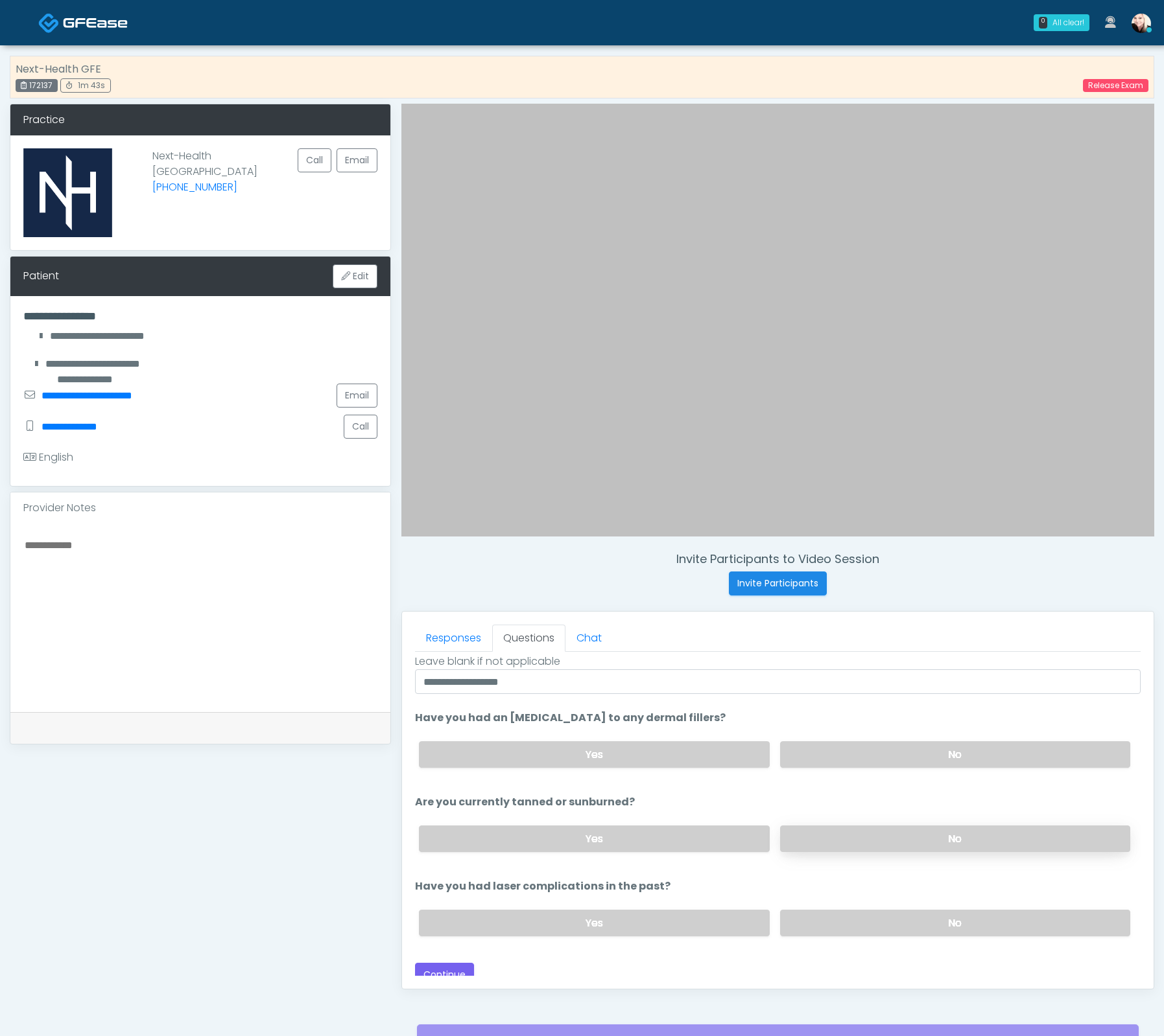
scroll to position [149, 0]
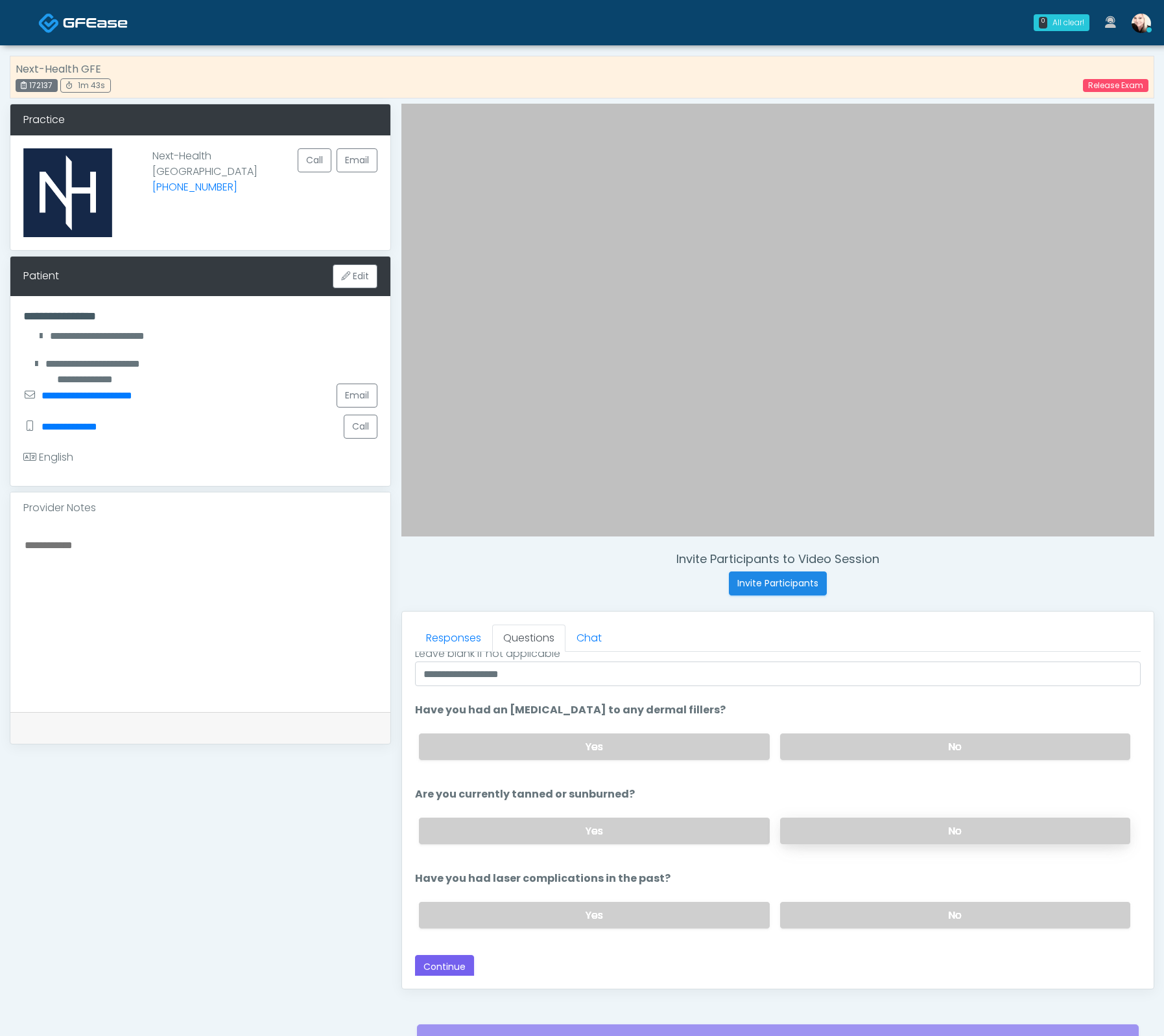
click at [848, 819] on label "No" at bounding box center [955, 831] width 350 height 27
click at [826, 918] on label "No" at bounding box center [955, 915] width 350 height 27
click at [464, 967] on button "Continue" at bounding box center [445, 967] width 59 height 24
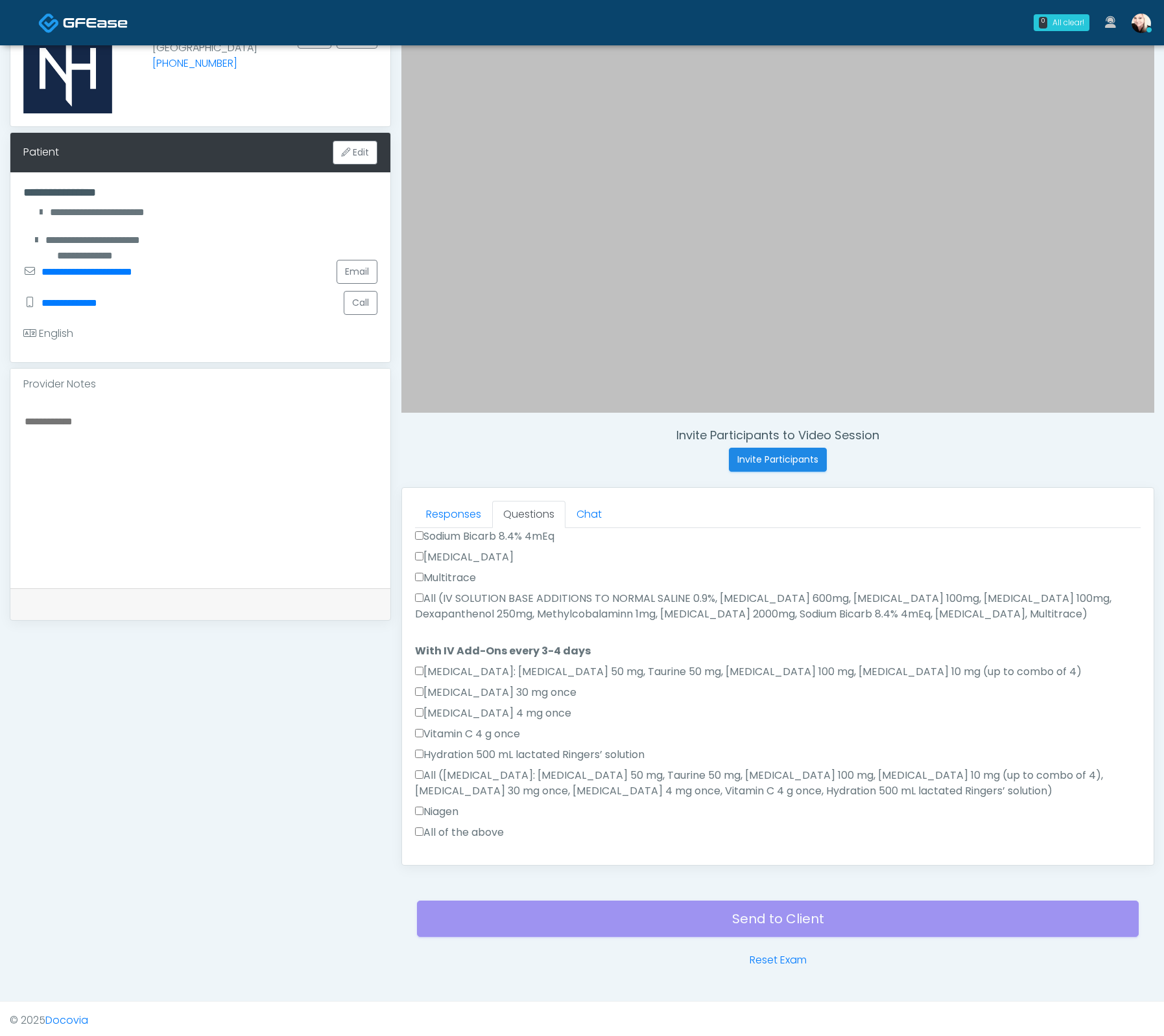
scroll to position [734, 0]
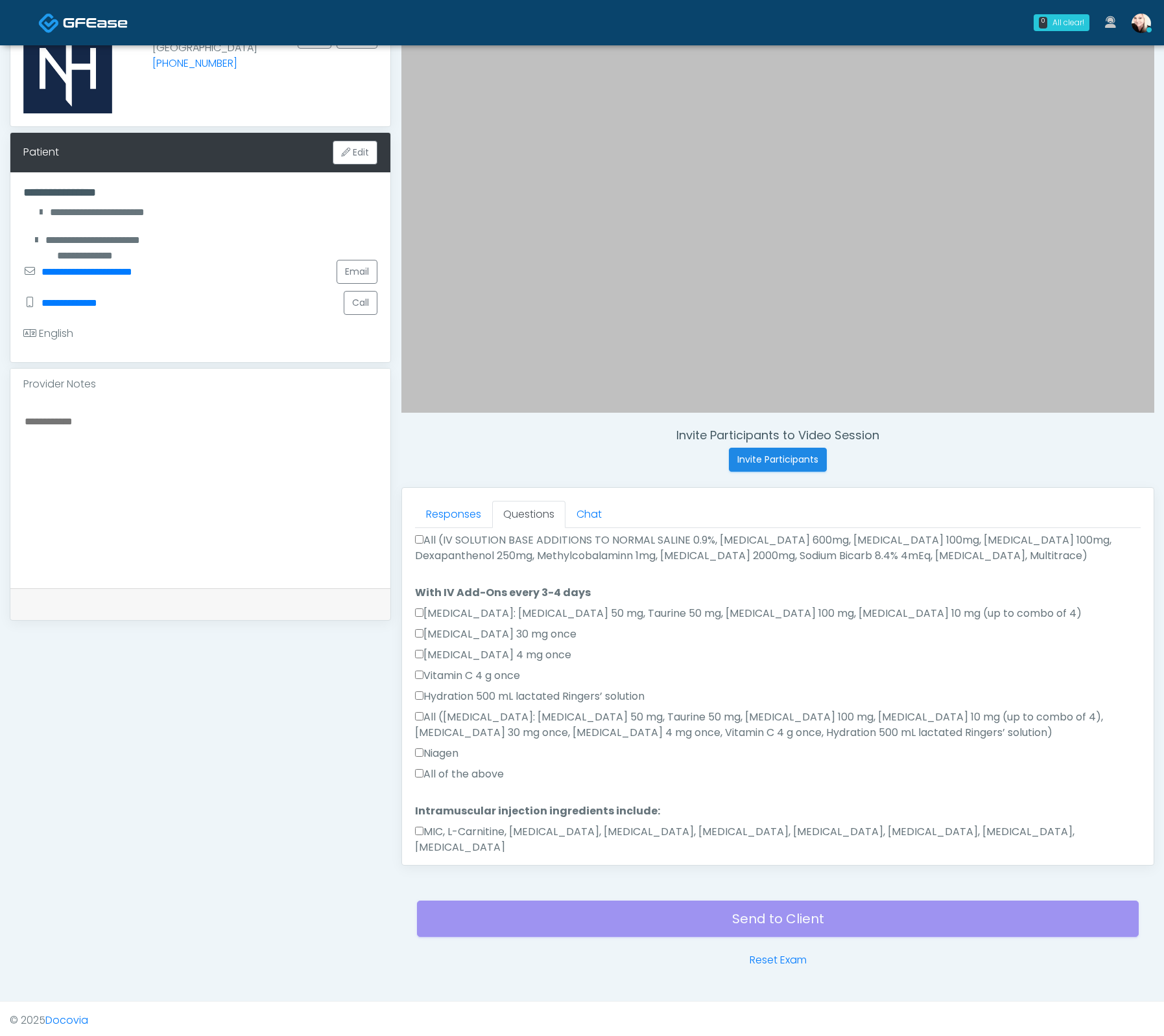
drag, startPoint x: 447, startPoint y: 788, endPoint x: 424, endPoint y: 776, distance: 25.9
click at [446, 803] on li "Intramuscular injection ingredients include: Intramuscular injection ingredient…" at bounding box center [778, 832] width 725 height 57
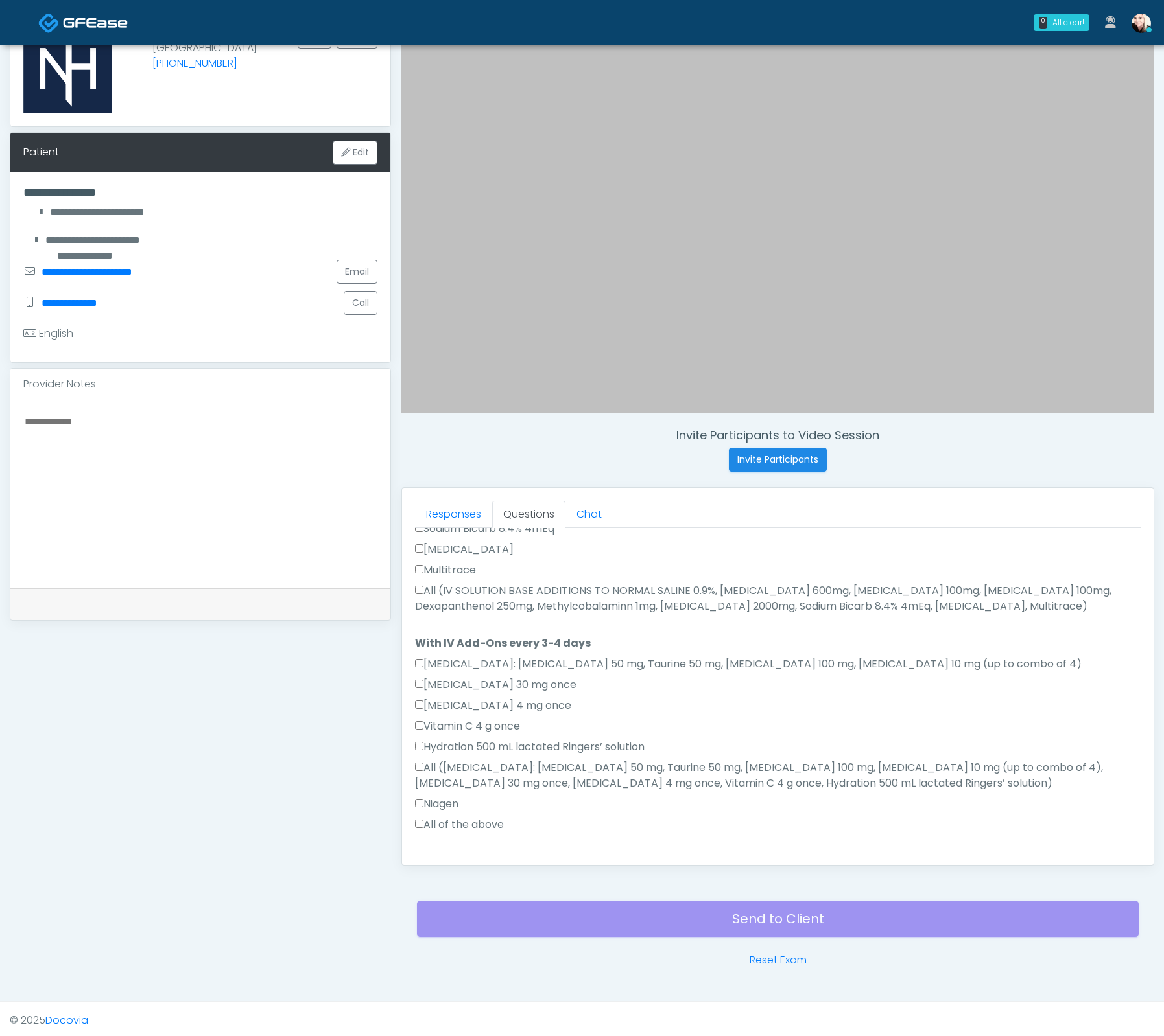
scroll to position [502, 0]
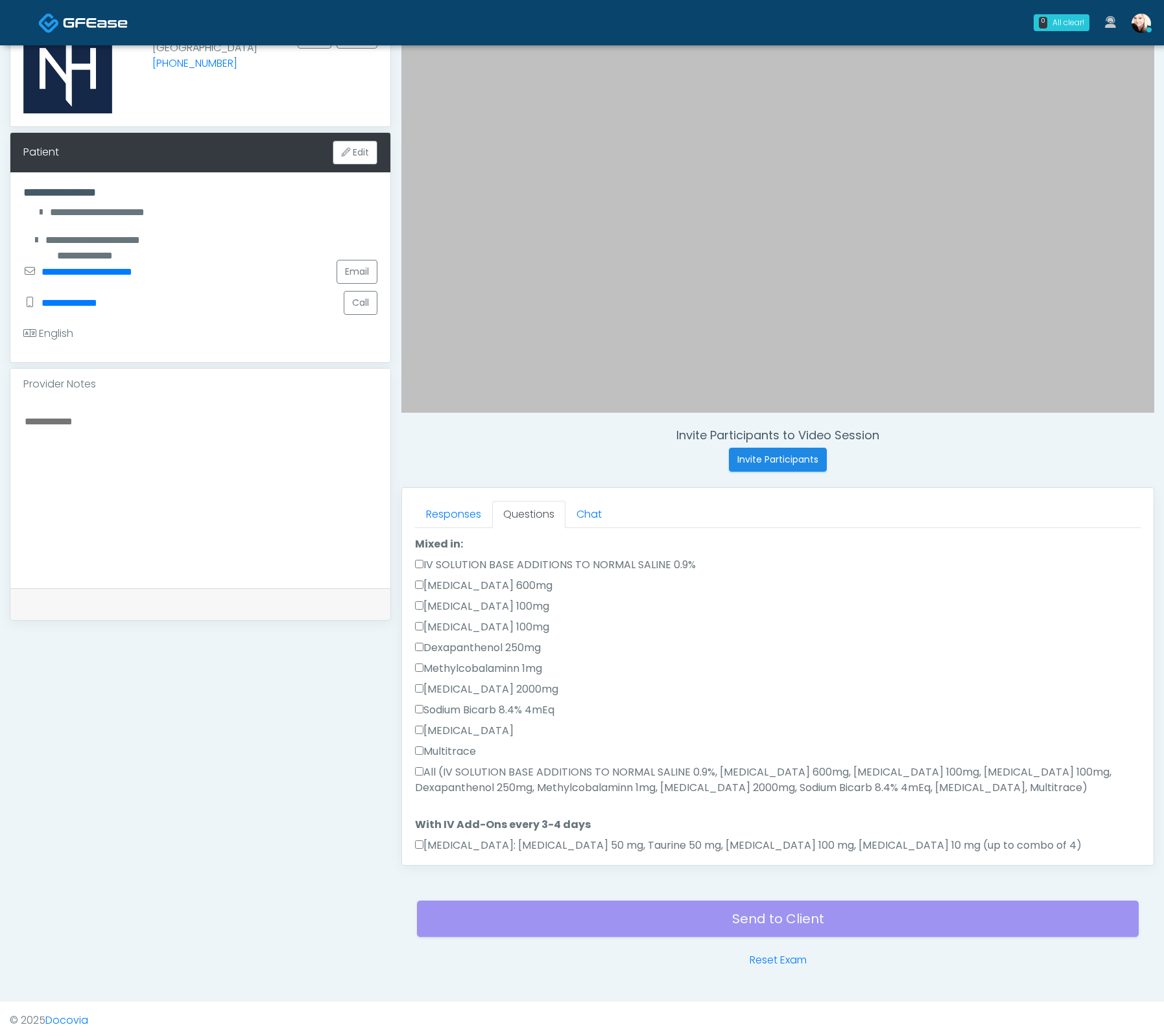
drag, startPoint x: 415, startPoint y: 744, endPoint x: 418, endPoint y: 727, distance: 17.3
click at [415, 765] on label "All (IV SOLUTION BASE ADDITIONS TO NORMAL SALINE 0.9%, Magnesium Chloride 600mg…" at bounding box center [778, 780] width 725 height 31
click at [418, 744] on div "Multitrace" at bounding box center [778, 754] width 725 height 21
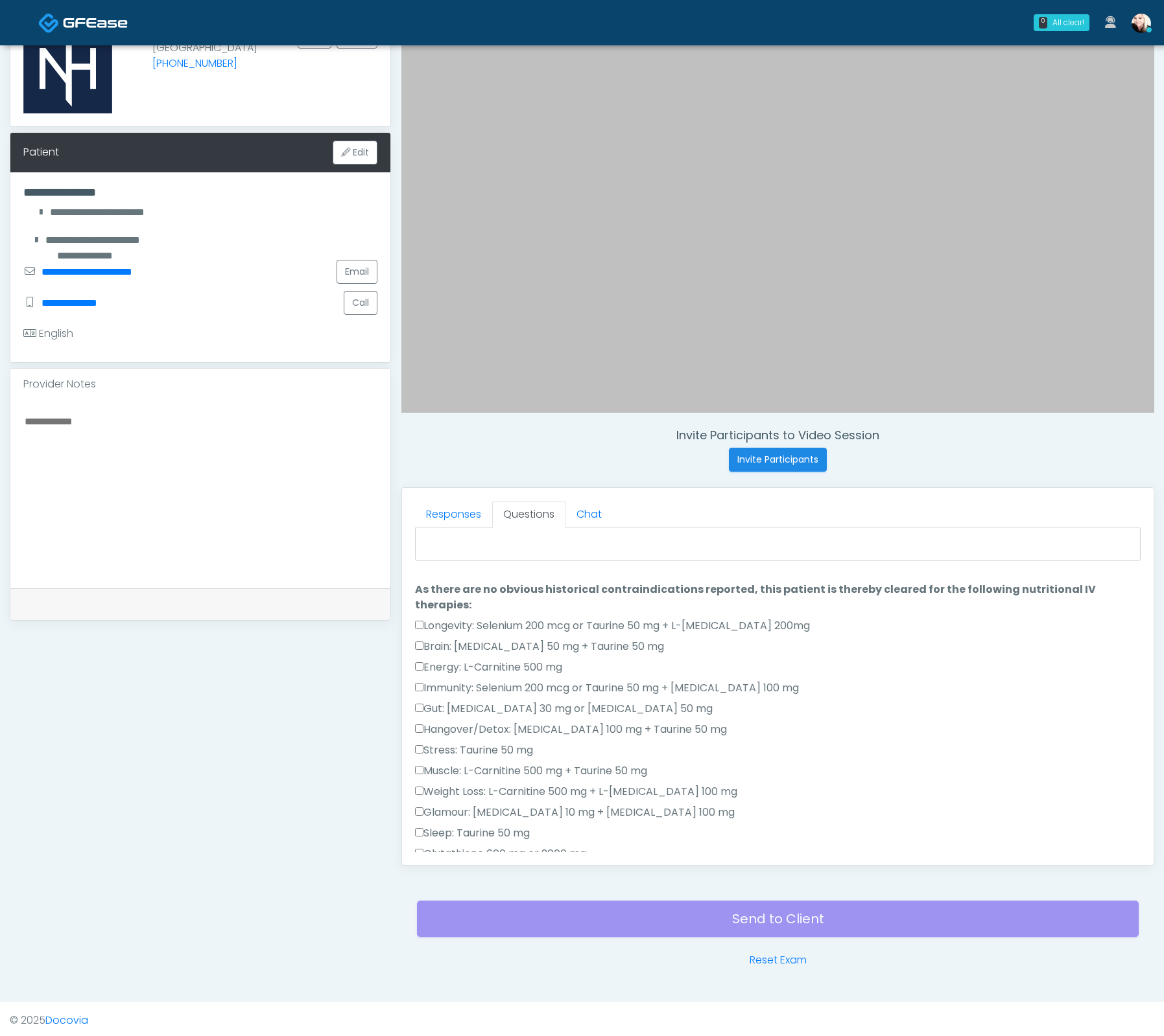
scroll to position [290, 0]
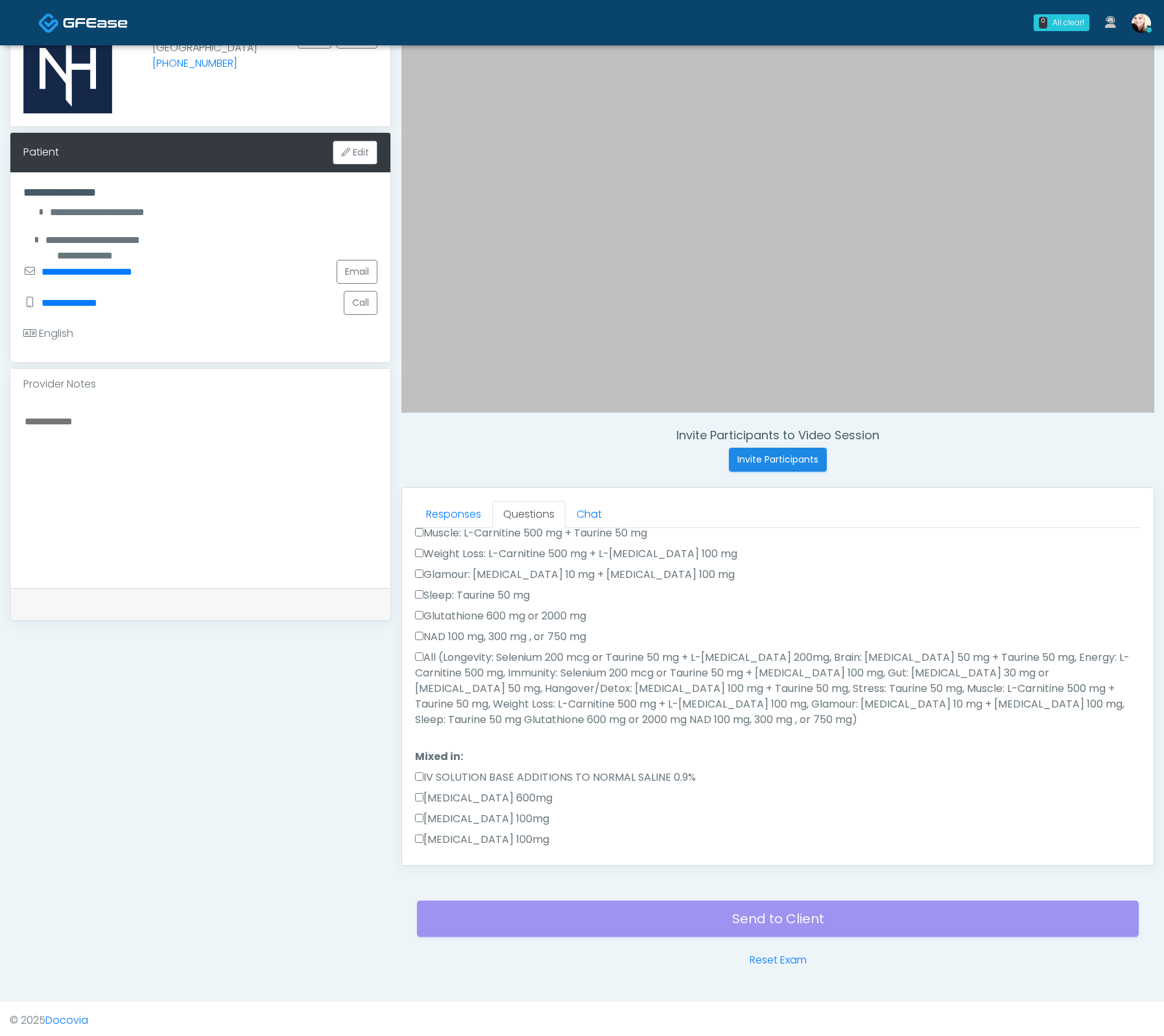
click at [419, 660] on label "All (Longevity: Selenium 200 mcg or Taurine 50 mg + L-Arginine 200mg, Brain: Gl…" at bounding box center [778, 688] width 725 height 78
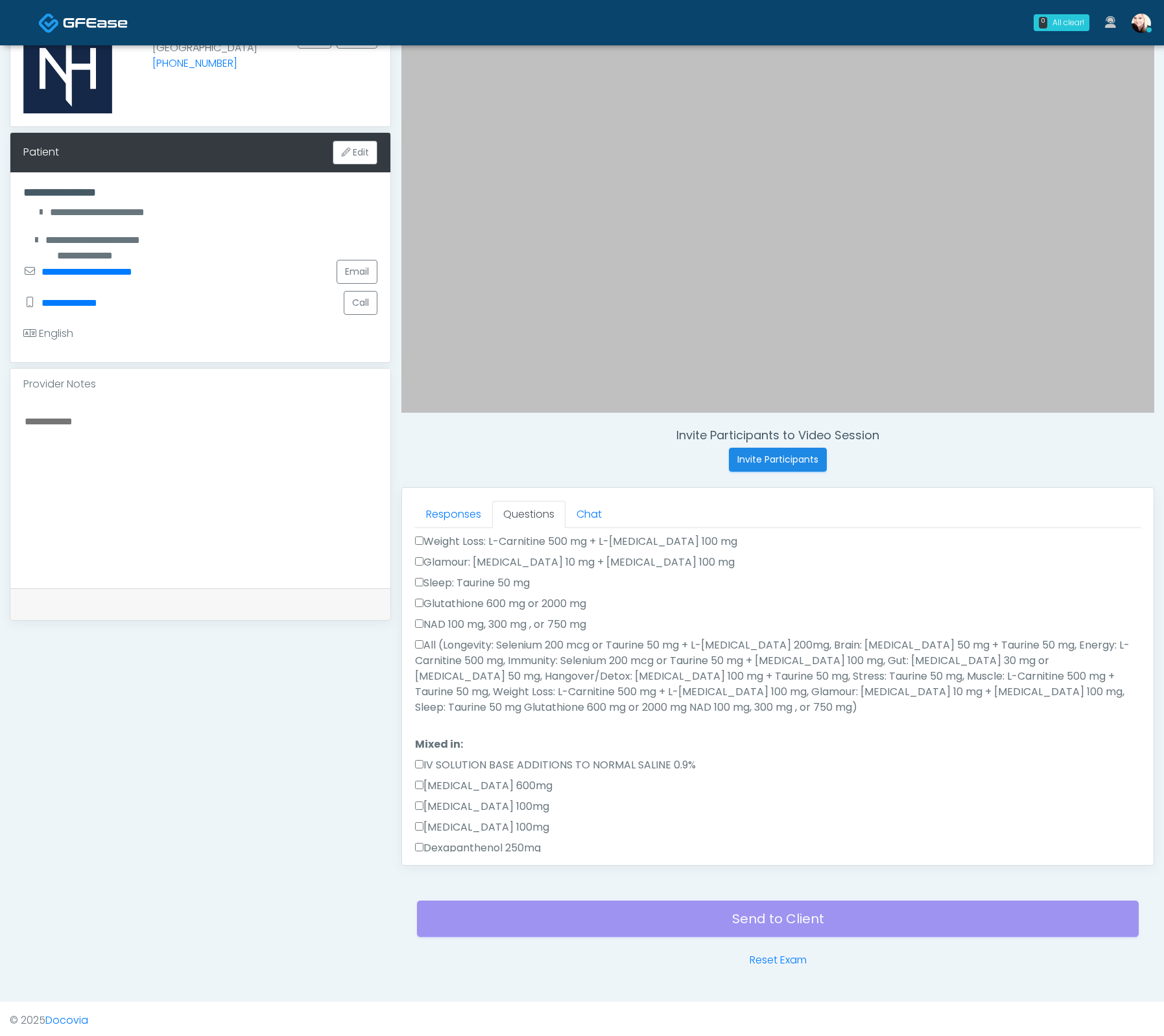
scroll to position [0, 0]
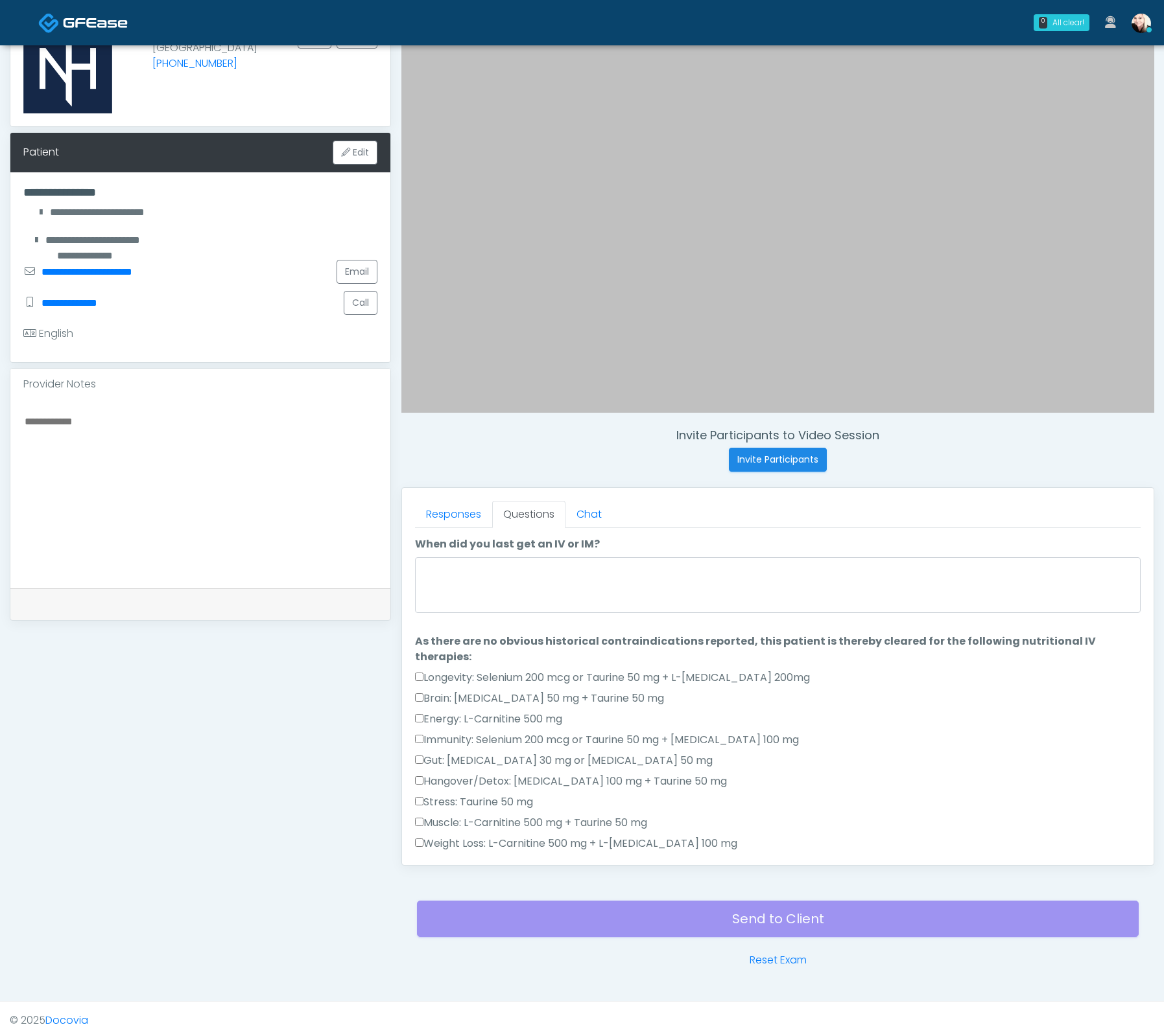
click at [447, 614] on div at bounding box center [778, 587] width 725 height 60
click at [458, 598] on textarea "When did you last get an IV or IM?" at bounding box center [778, 585] width 725 height 56
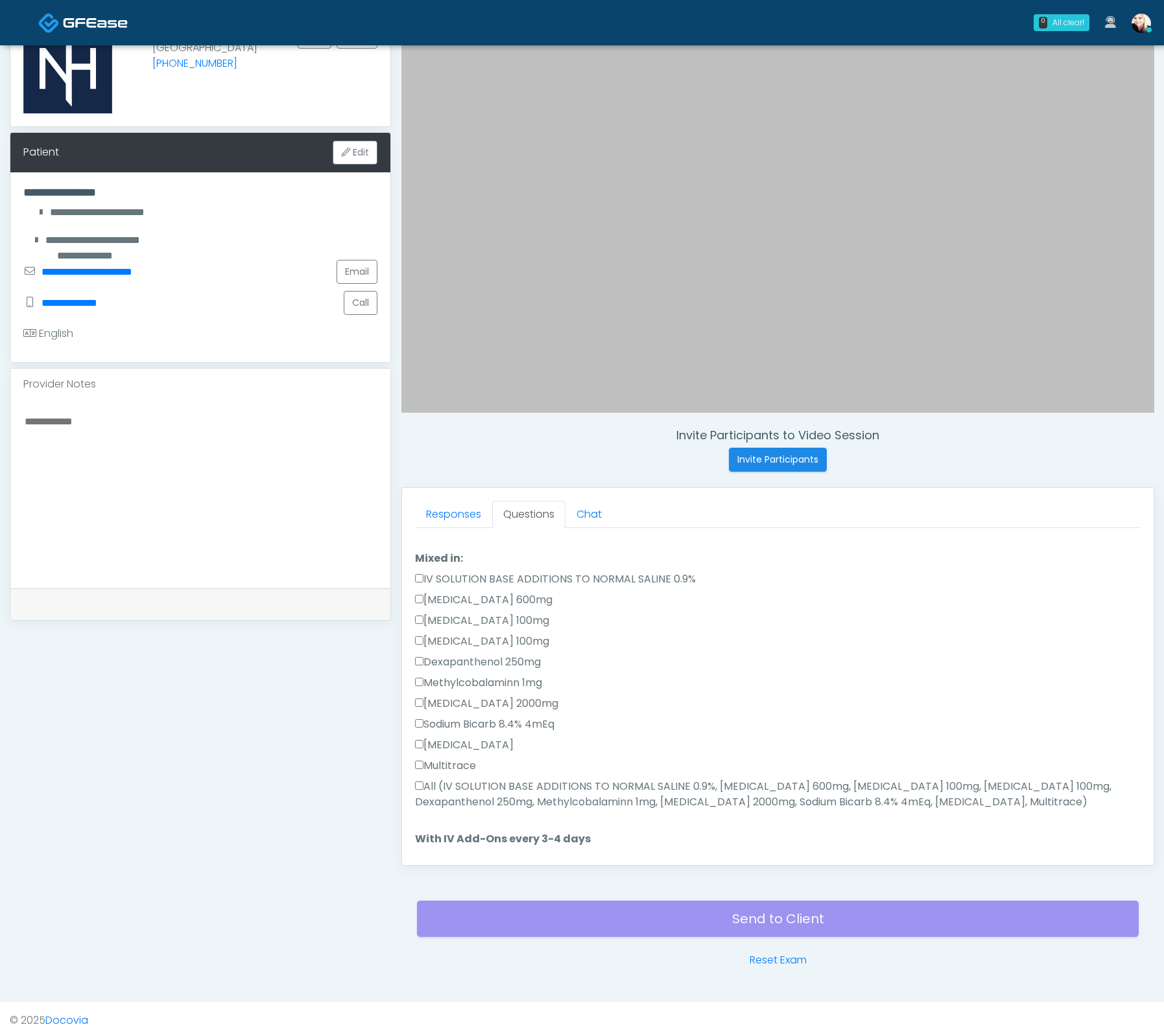
scroll to position [734, 0]
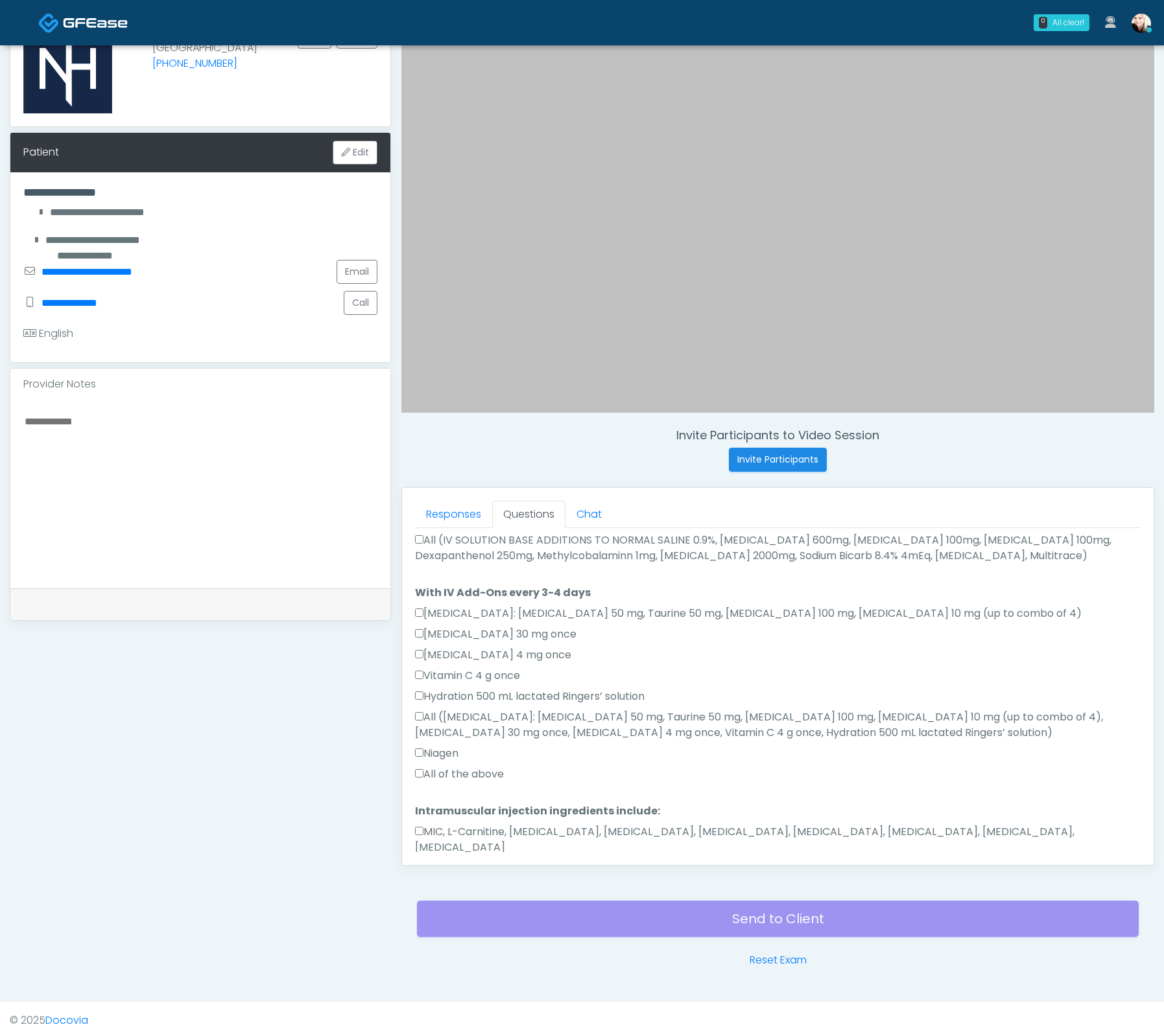
type textarea "*****"
click at [432, 877] on button "Continue" at bounding box center [445, 888] width 59 height 24
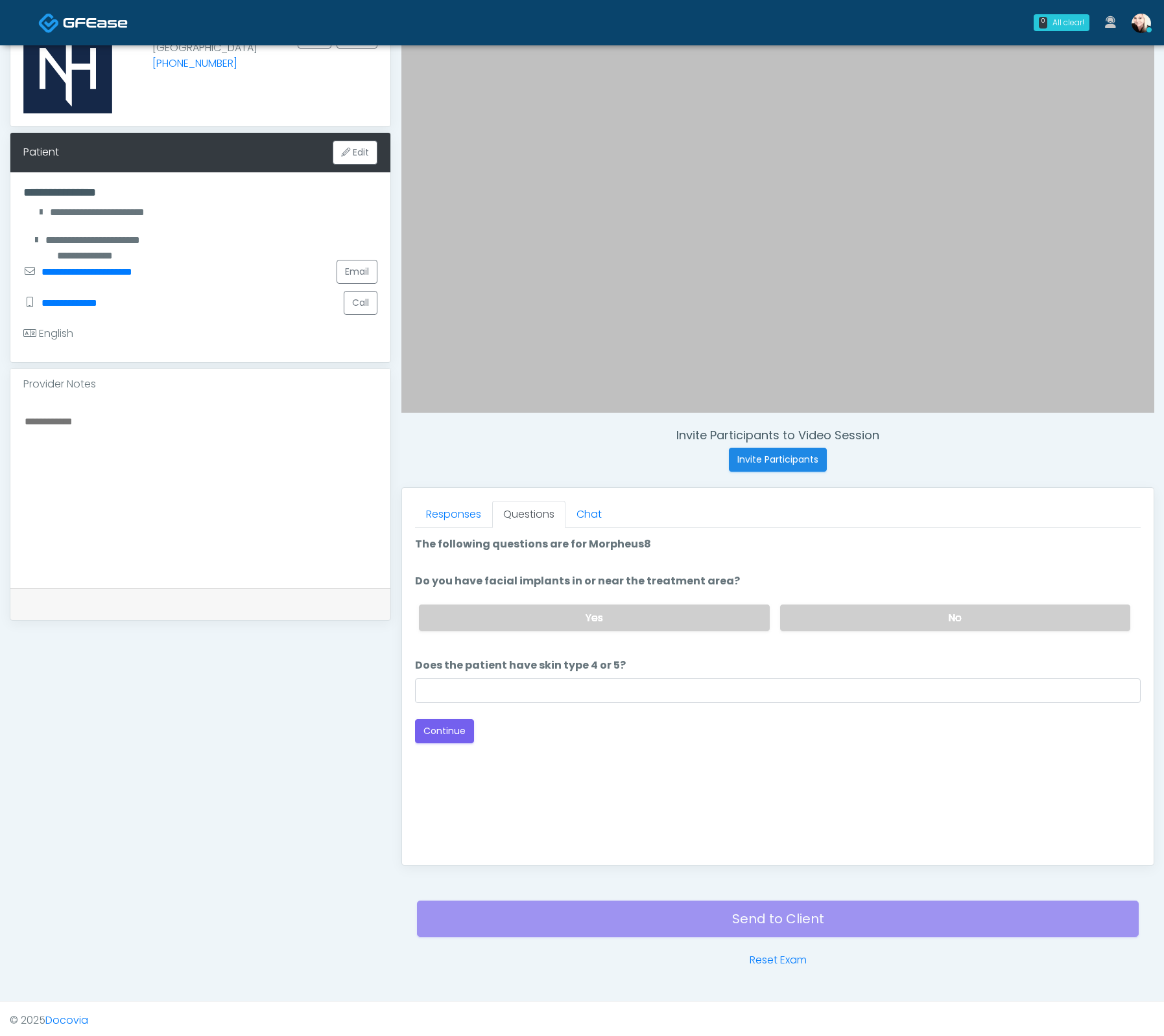
scroll to position [0, 0]
drag, startPoint x: 836, startPoint y: 604, endPoint x: 819, endPoint y: 623, distance: 25.5
click at [836, 604] on label "No" at bounding box center [955, 617] width 350 height 27
click at [587, 702] on div "Loading... Connecting to your agent... Please wait while we prepare your person…" at bounding box center [778, 639] width 725 height 207
click at [585, 692] on input "Does the patient have skin type 4 or 5?" at bounding box center [778, 691] width 725 height 25
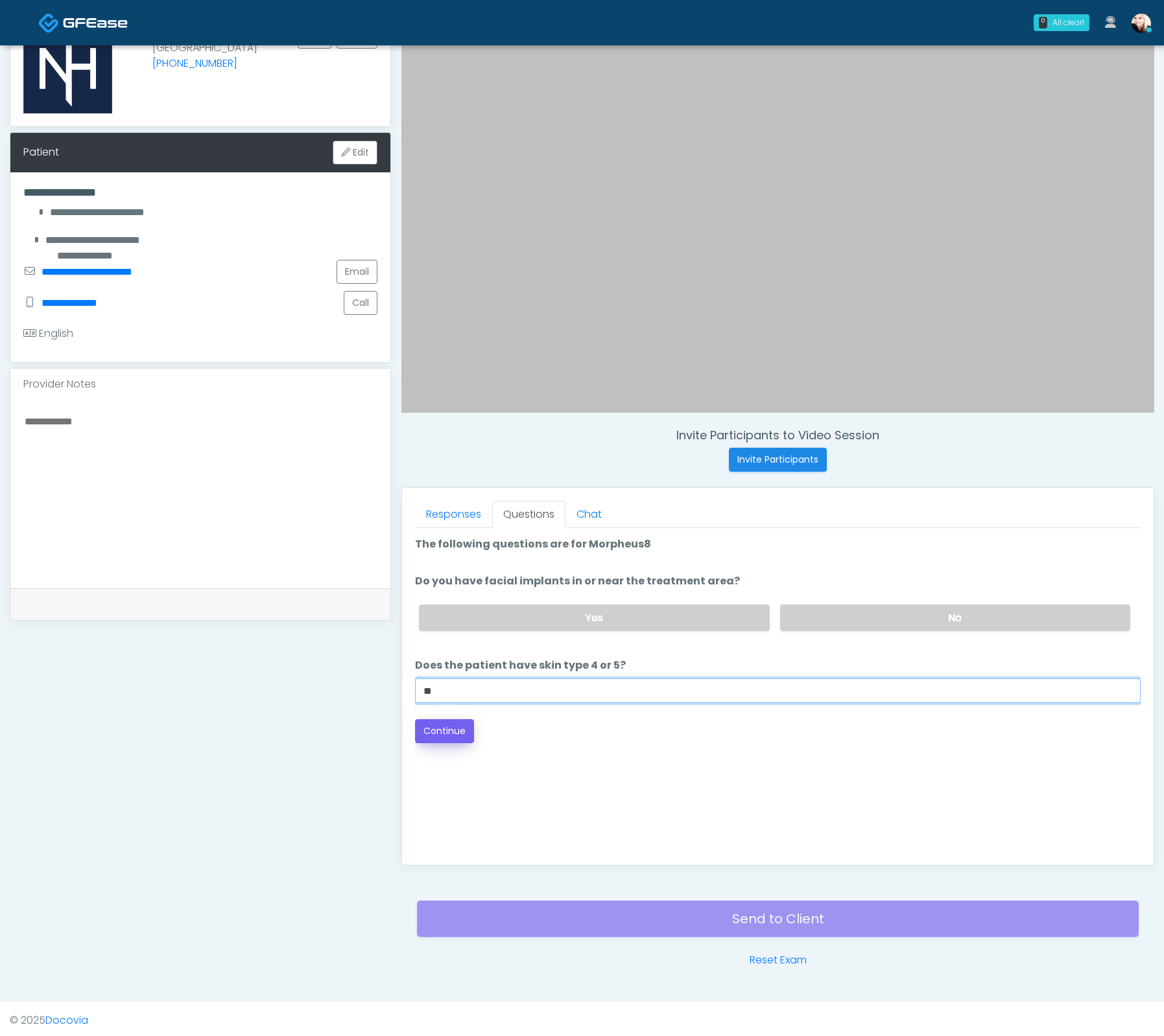
type input "**"
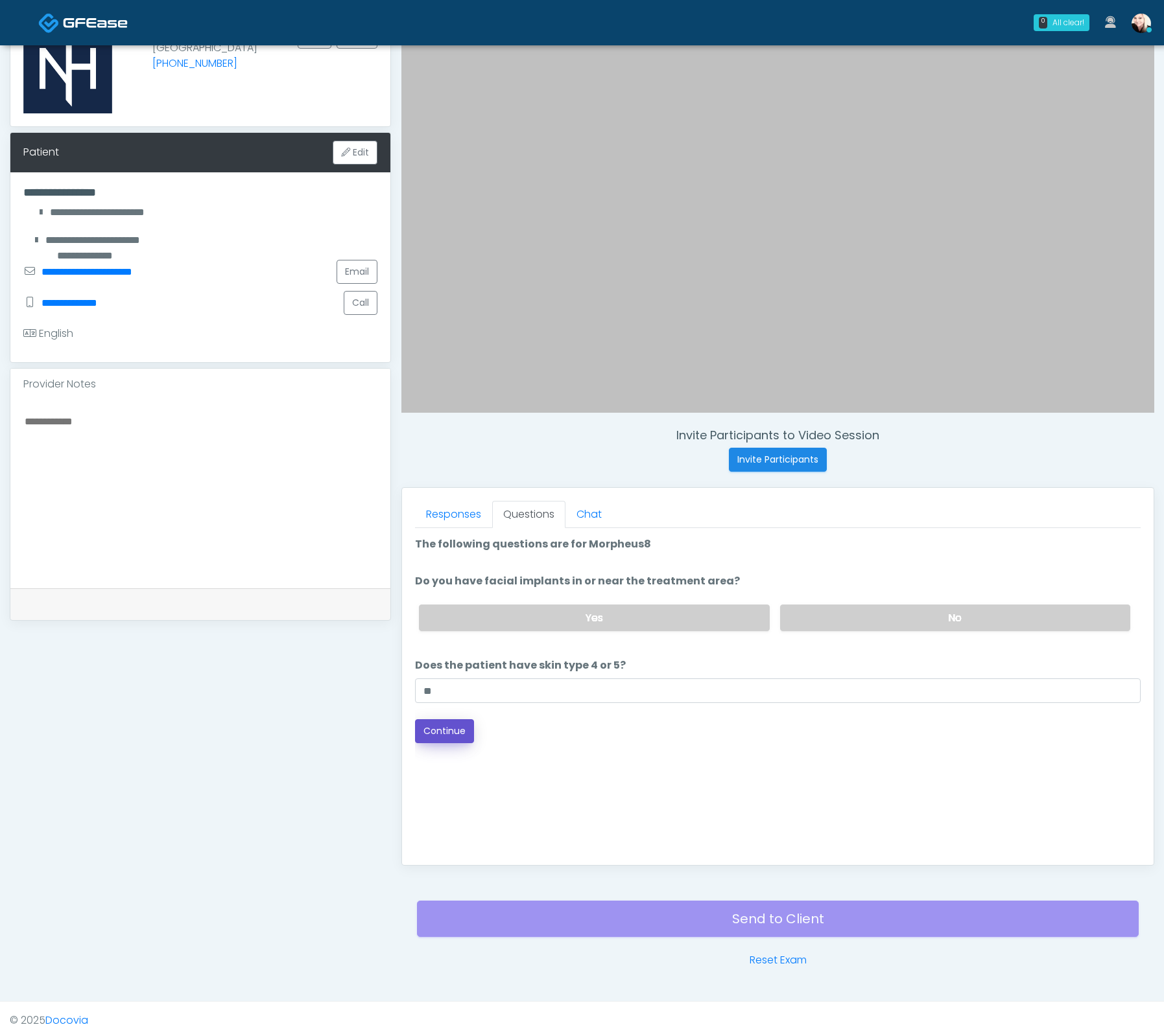
click at [445, 730] on button "Continue" at bounding box center [445, 731] width 59 height 24
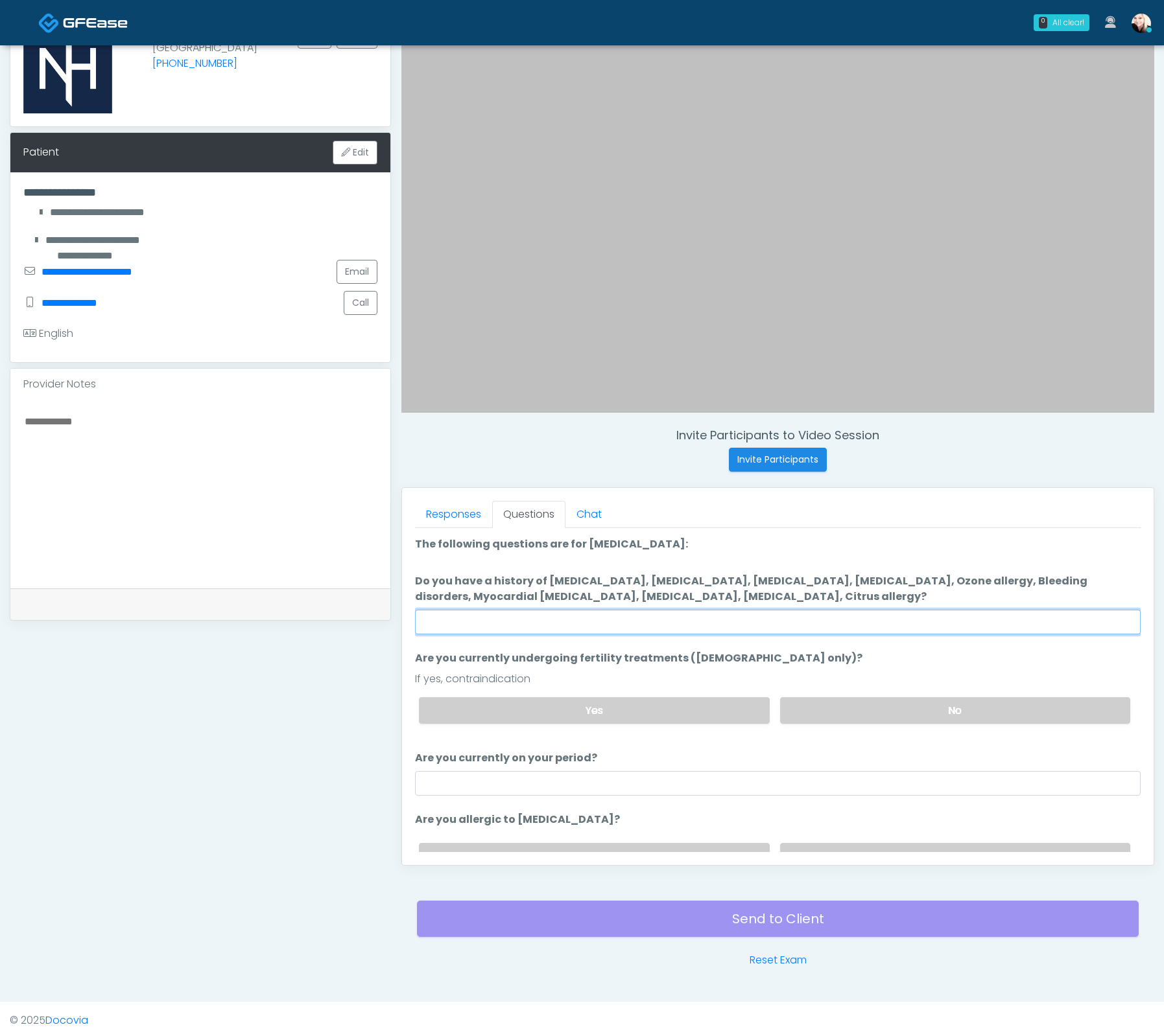
click at [636, 631] on input "Do you have a history of [MEDICAL_DATA], [MEDICAL_DATA], [MEDICAL_DATA], [MEDIC…" at bounding box center [778, 622] width 725 height 25
type input "**"
drag, startPoint x: 784, startPoint y: 603, endPoint x: 412, endPoint y: 584, distance: 372.5
click at [412, 584] on div "Responses Questions Chat Good Faith Exam Script Good Faith Exam Script INTRODUC…" at bounding box center [778, 676] width 752 height 377
click at [810, 595] on label "Do you have a history of Hyperthyroidism, Hypotension, Hypocalcemia, Hypoglycem…" at bounding box center [778, 589] width 725 height 31
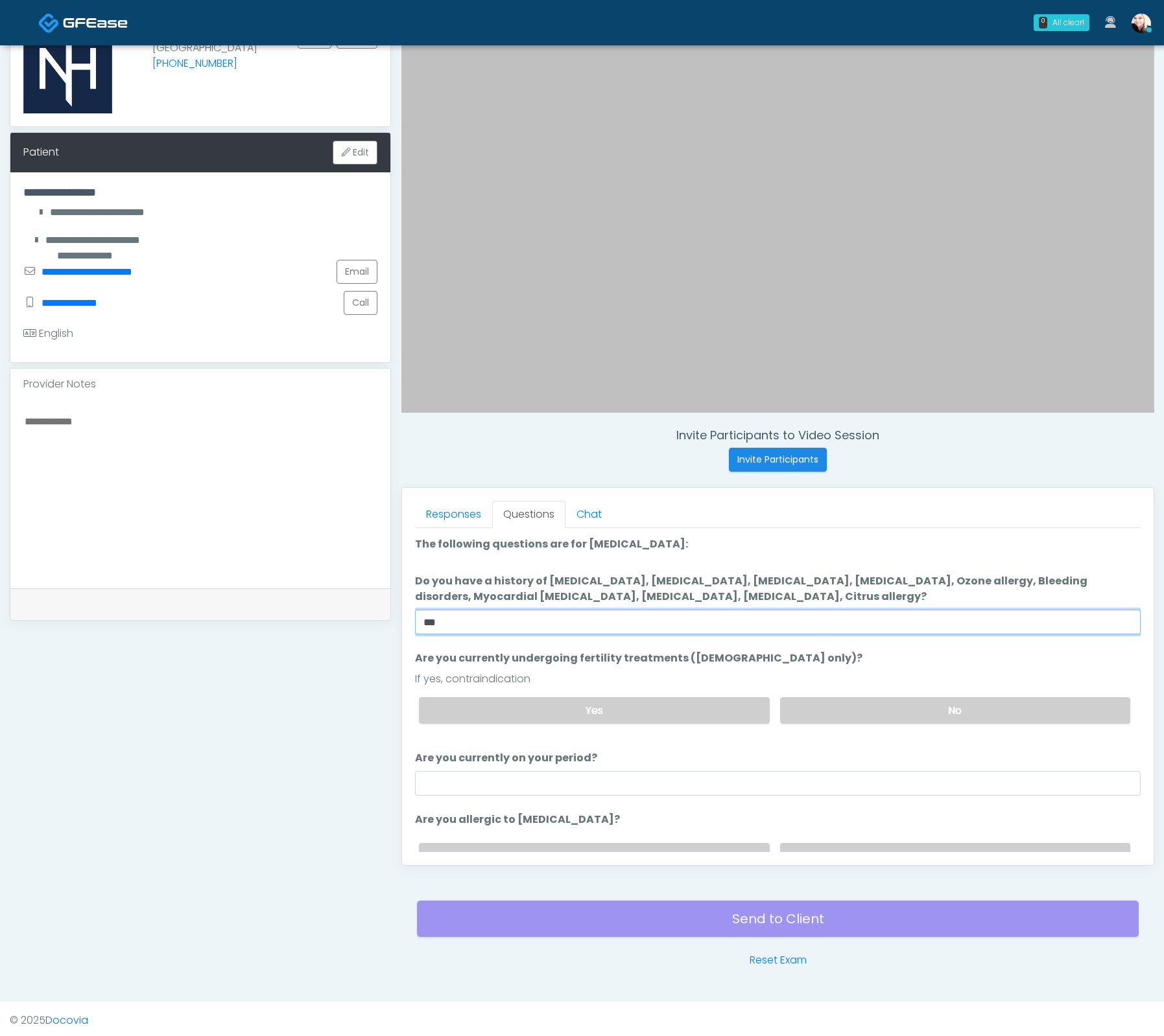
click at [810, 610] on input "**" at bounding box center [778, 622] width 725 height 25
drag, startPoint x: 837, startPoint y: 703, endPoint x: 742, endPoint y: 745, distance: 103.9
click at [837, 703] on label "No" at bounding box center [955, 710] width 350 height 27
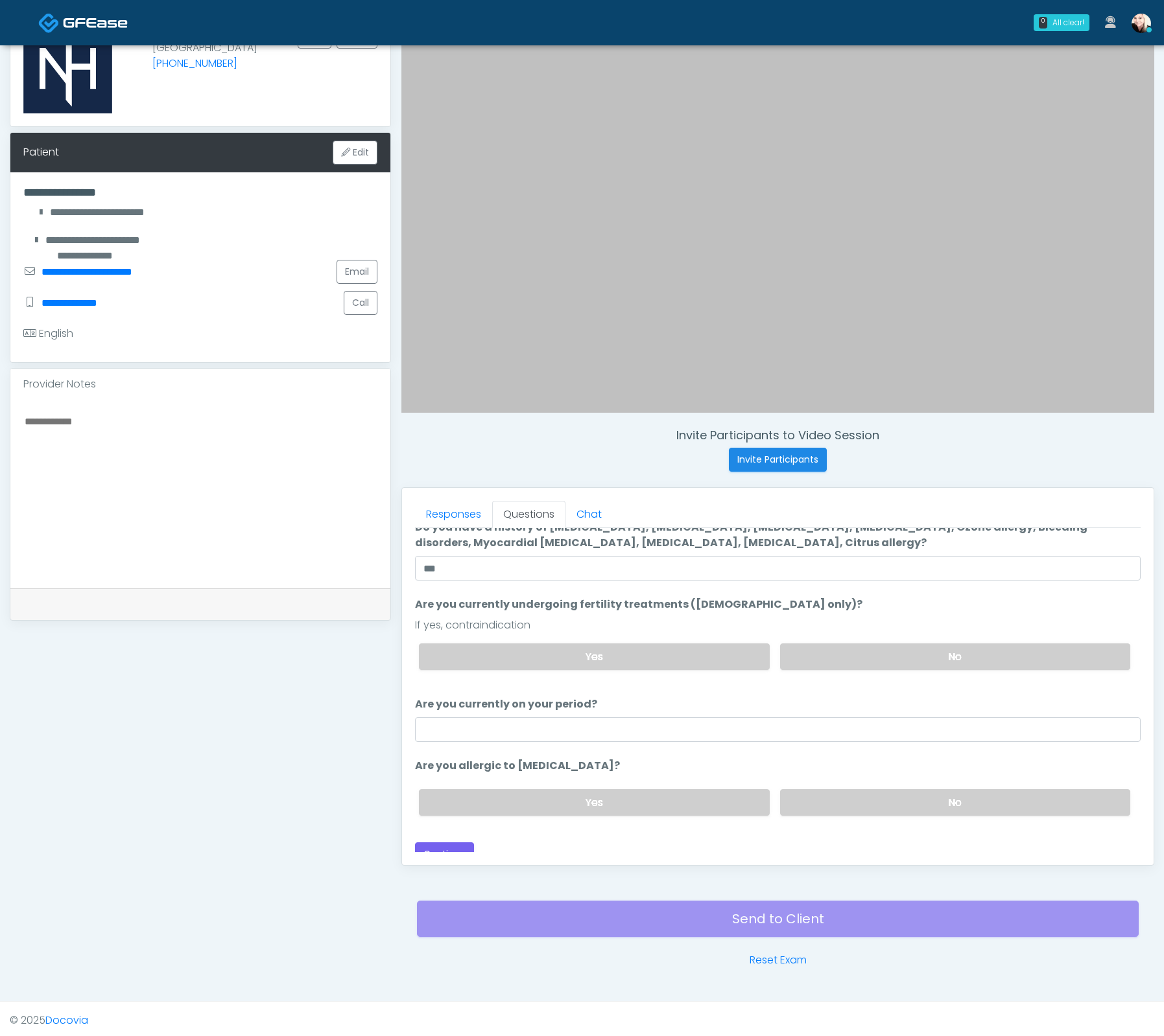
scroll to position [65, 0]
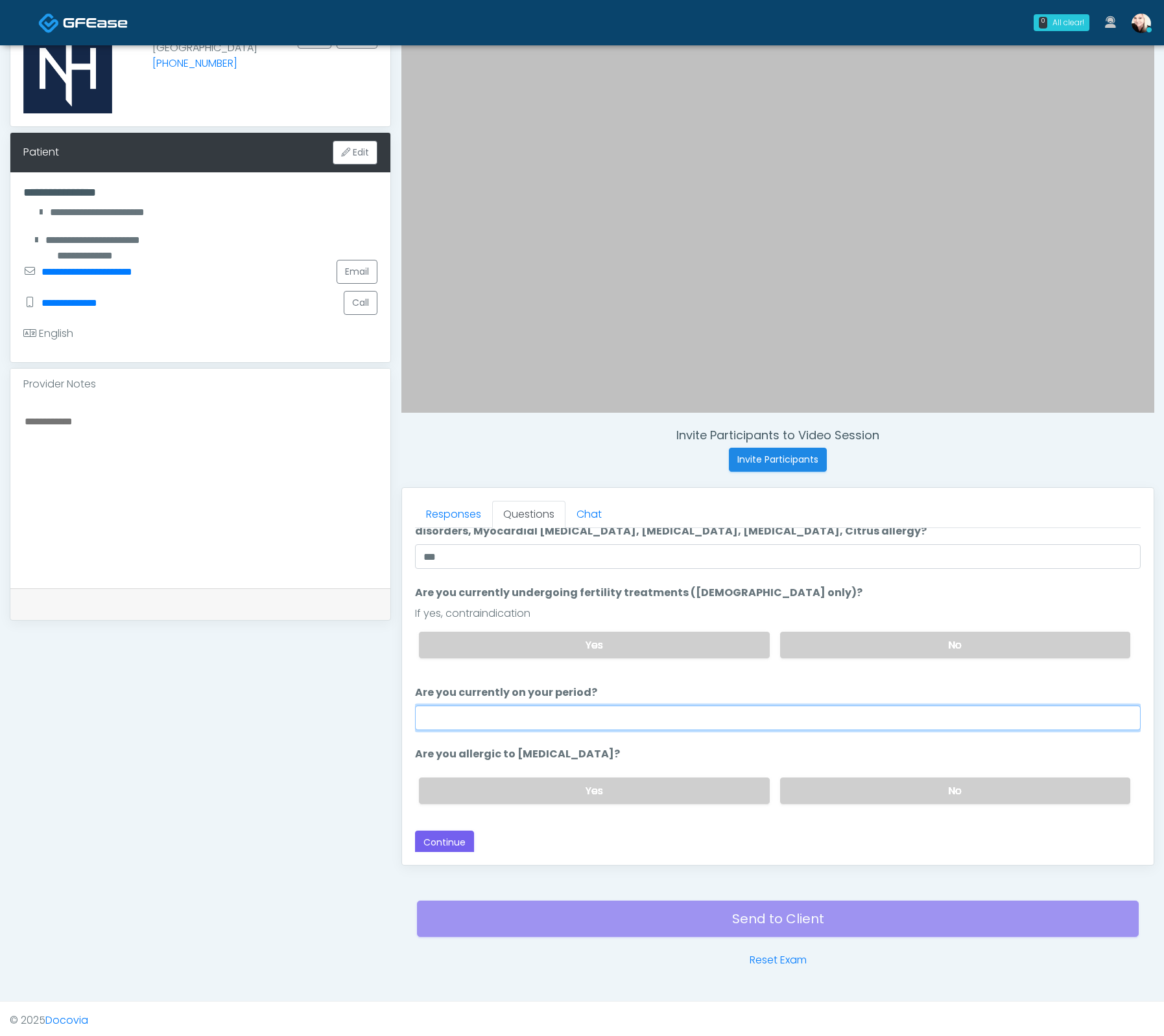
click at [769, 711] on input "Are you currently on your period?" at bounding box center [778, 718] width 725 height 25
type input "**"
click at [870, 806] on div "Yes No" at bounding box center [774, 790] width 732 height 47
click at [865, 792] on label "No" at bounding box center [955, 791] width 350 height 27
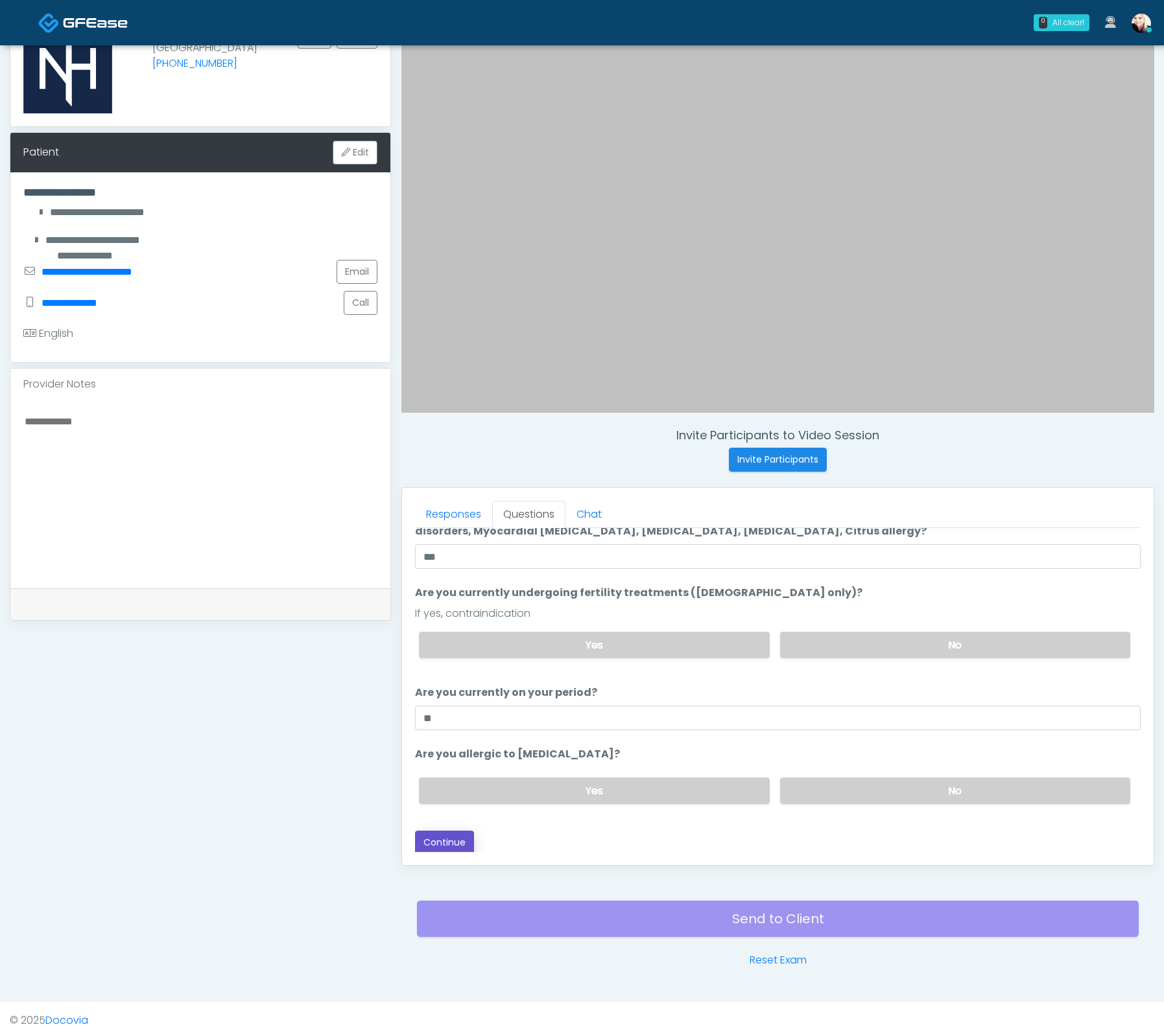
click at [450, 837] on button "Continue" at bounding box center [445, 843] width 59 height 24
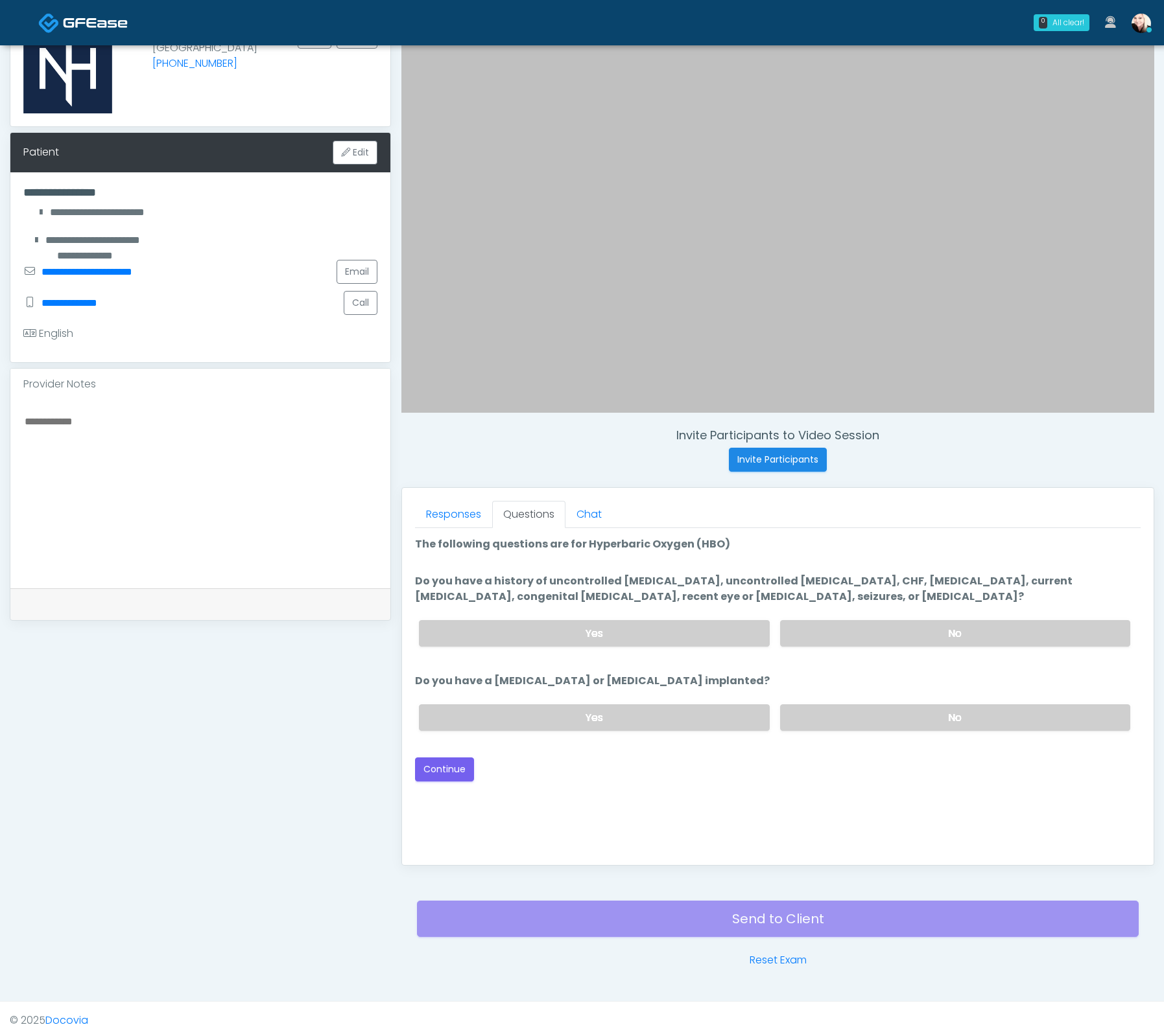
scroll to position [0, 0]
click at [874, 626] on label "No" at bounding box center [955, 633] width 350 height 27
click at [850, 706] on label "No" at bounding box center [955, 718] width 350 height 27
click at [441, 767] on button "Continue" at bounding box center [445, 769] width 59 height 24
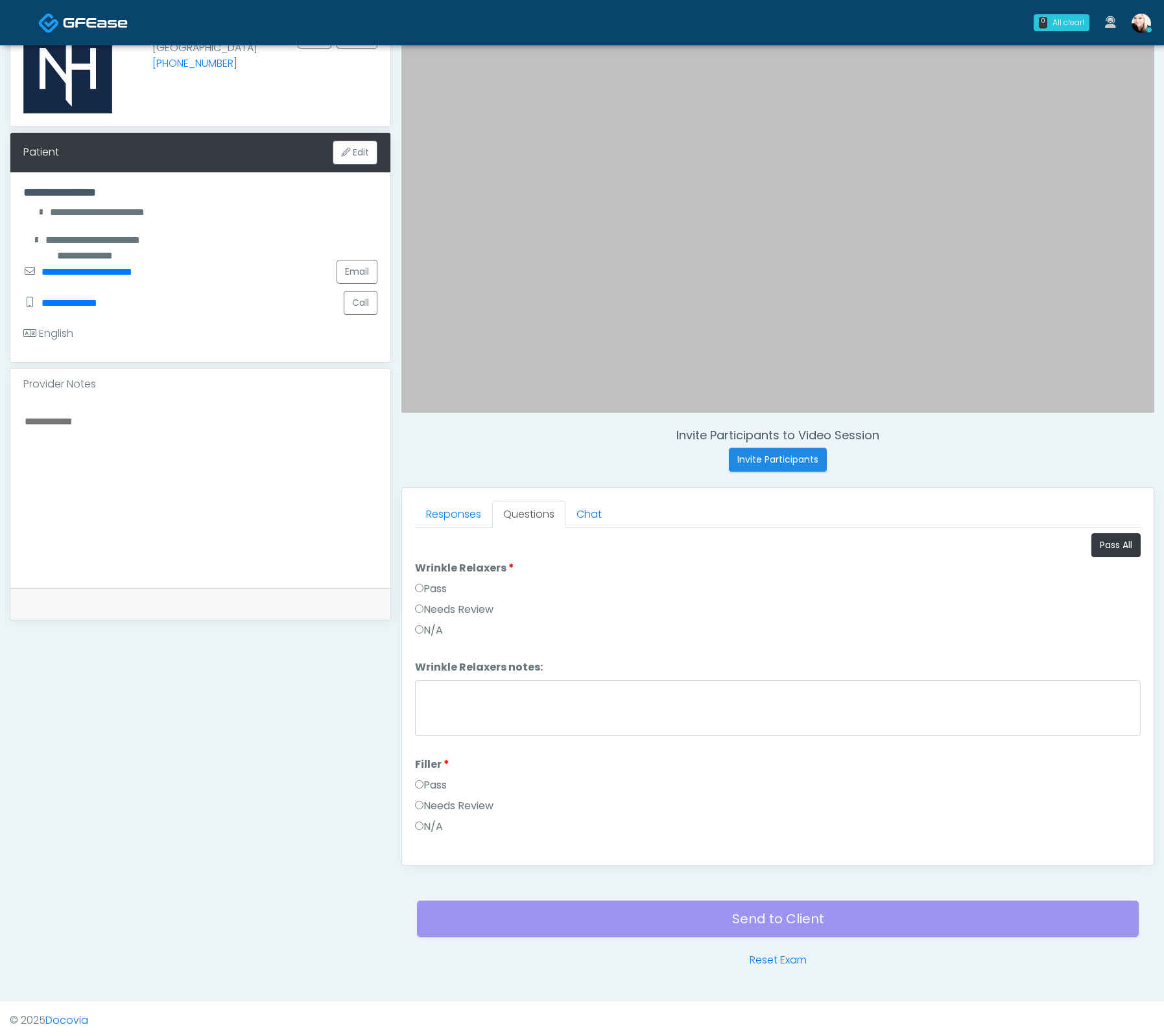
click at [426, 585] on label "Pass" at bounding box center [431, 589] width 32 height 16
click at [433, 778] on label "Pass" at bounding box center [431, 786] width 32 height 16
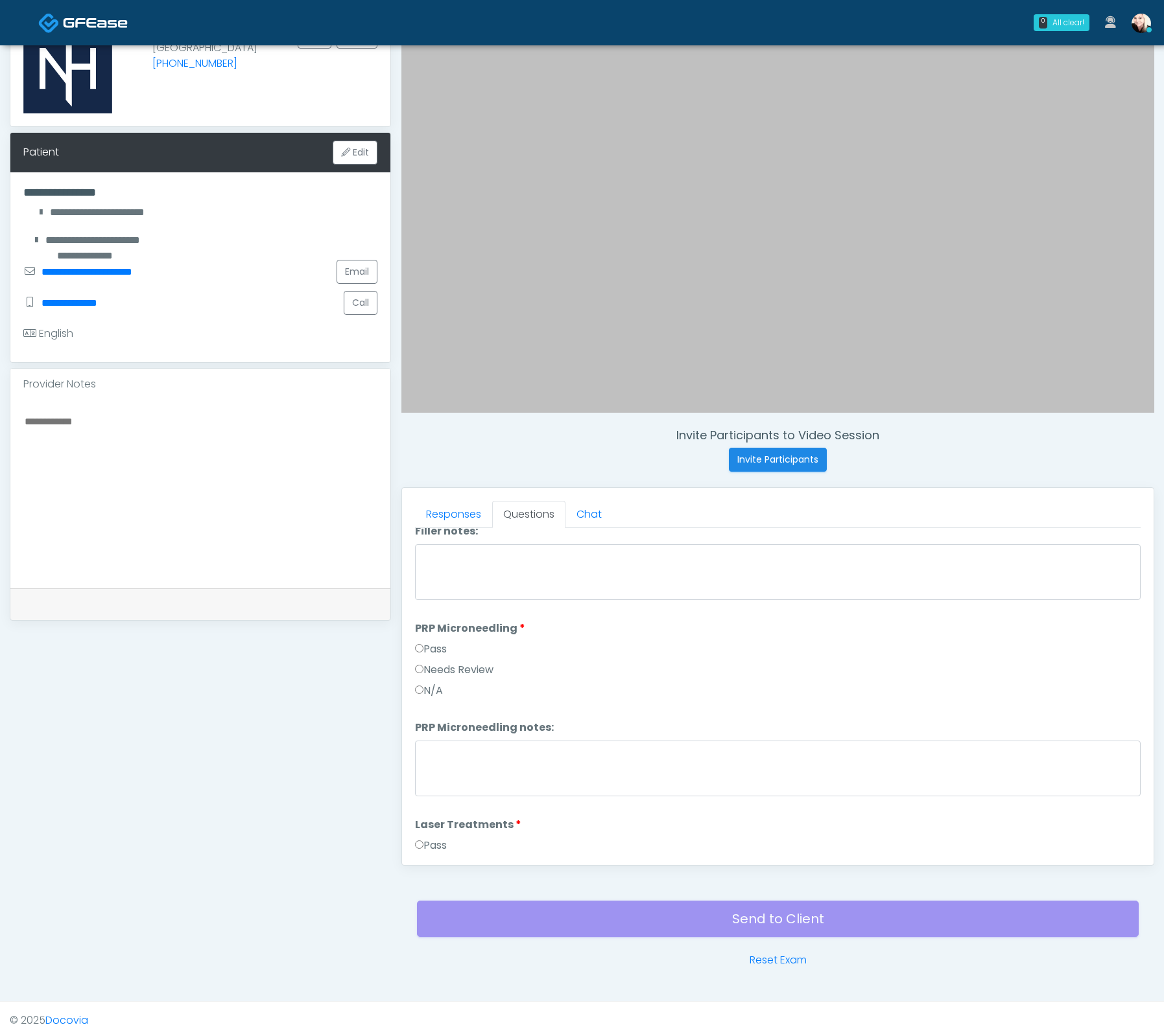
click at [421, 648] on label "Pass" at bounding box center [431, 649] width 32 height 16
click at [431, 824] on div "Pass" at bounding box center [778, 823] width 725 height 21
click at [428, 818] on label "Pass" at bounding box center [431, 821] width 32 height 16
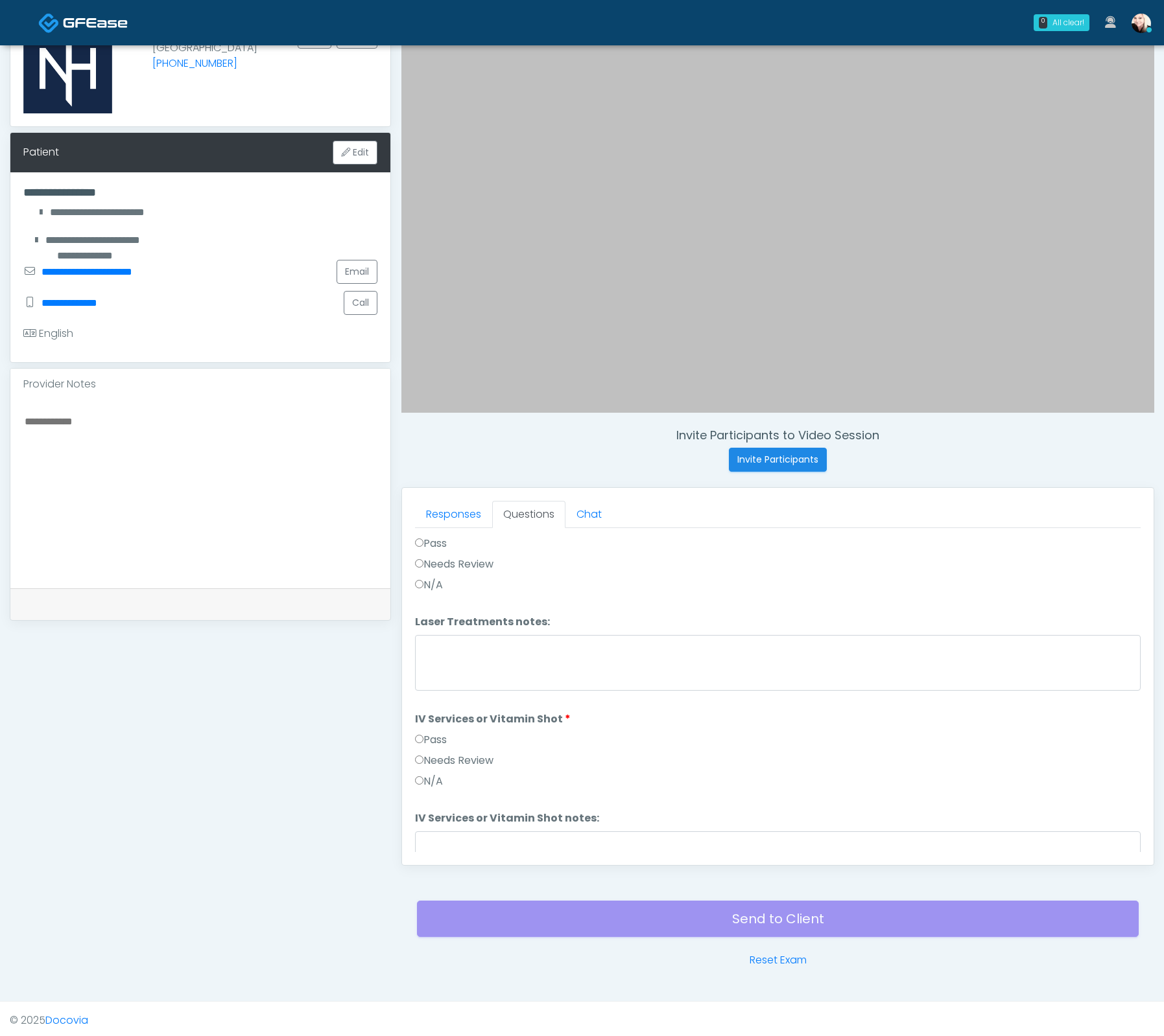
scroll to position [823, 0]
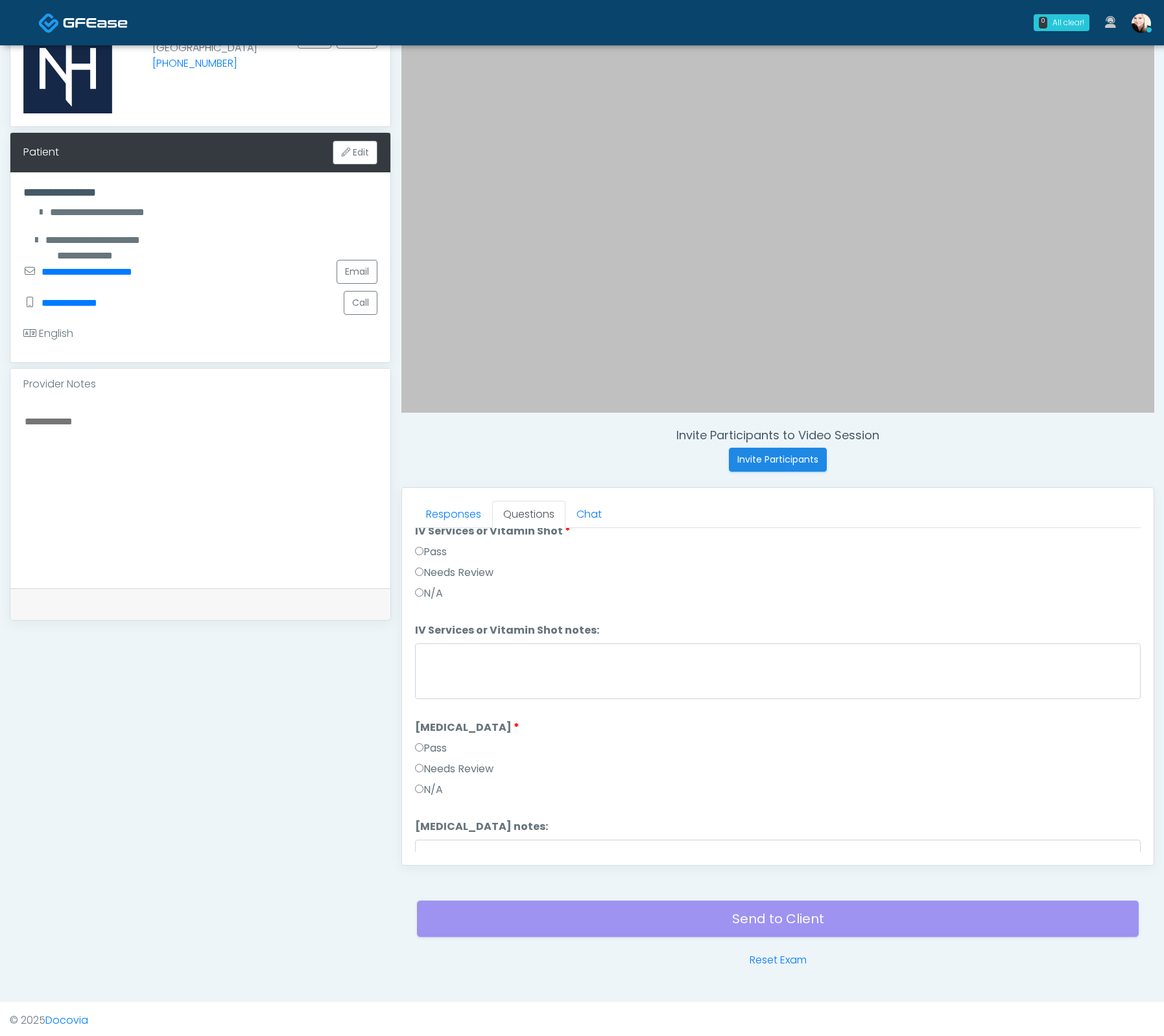
click at [419, 748] on label "Pass" at bounding box center [431, 749] width 32 height 16
click at [424, 737] on label "Pass" at bounding box center [431, 743] width 32 height 16
click at [424, 700] on label "Pass" at bounding box center [431, 707] width 32 height 16
click at [429, 696] on label "Pass" at bounding box center [431, 703] width 32 height 16
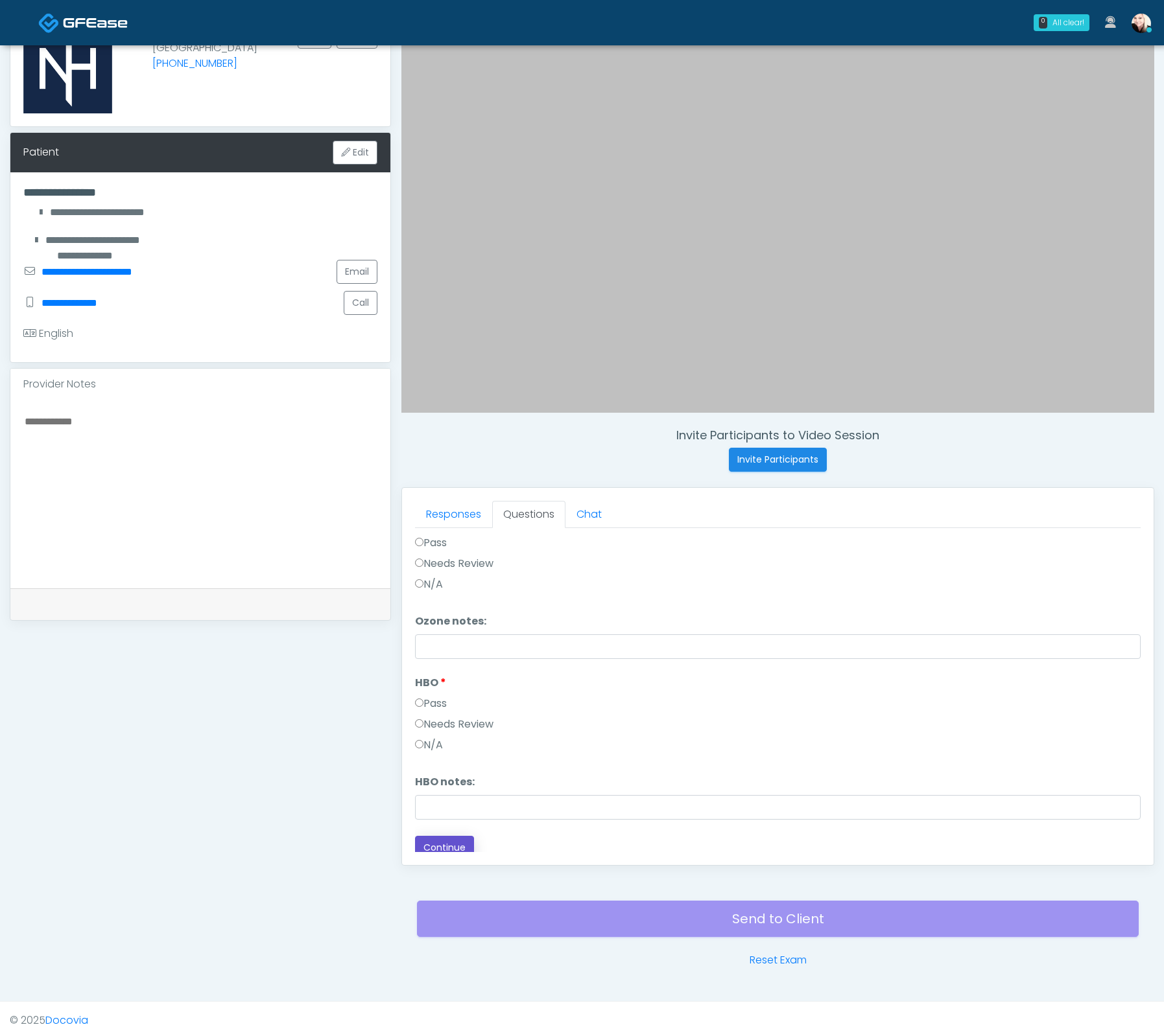
click at [443, 839] on button "Continue" at bounding box center [445, 848] width 59 height 24
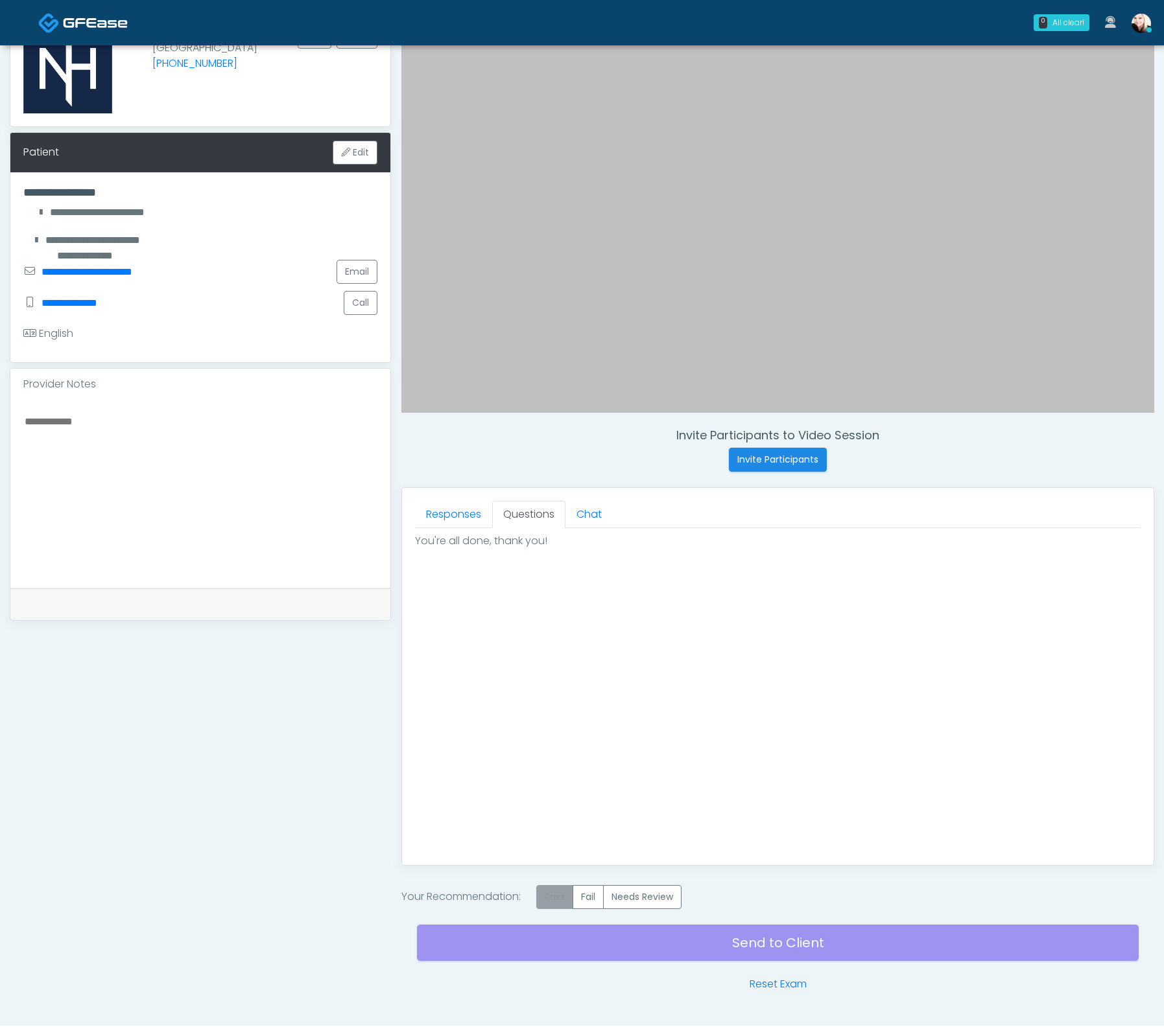
click at [543, 897] on label "Pass" at bounding box center [555, 897] width 37 height 24
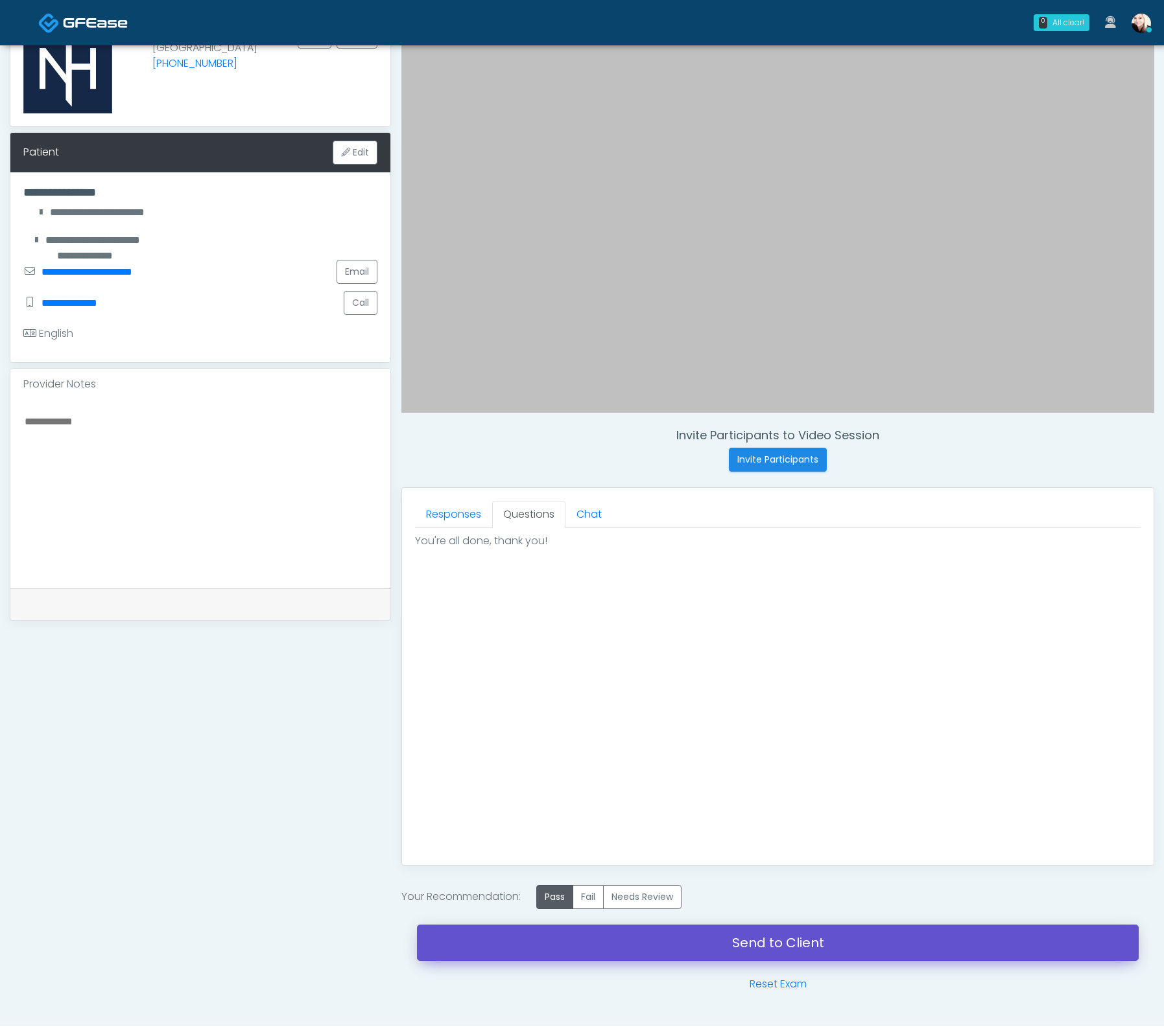
click at [791, 943] on link "Send to Client" at bounding box center [777, 943] width 721 height 36
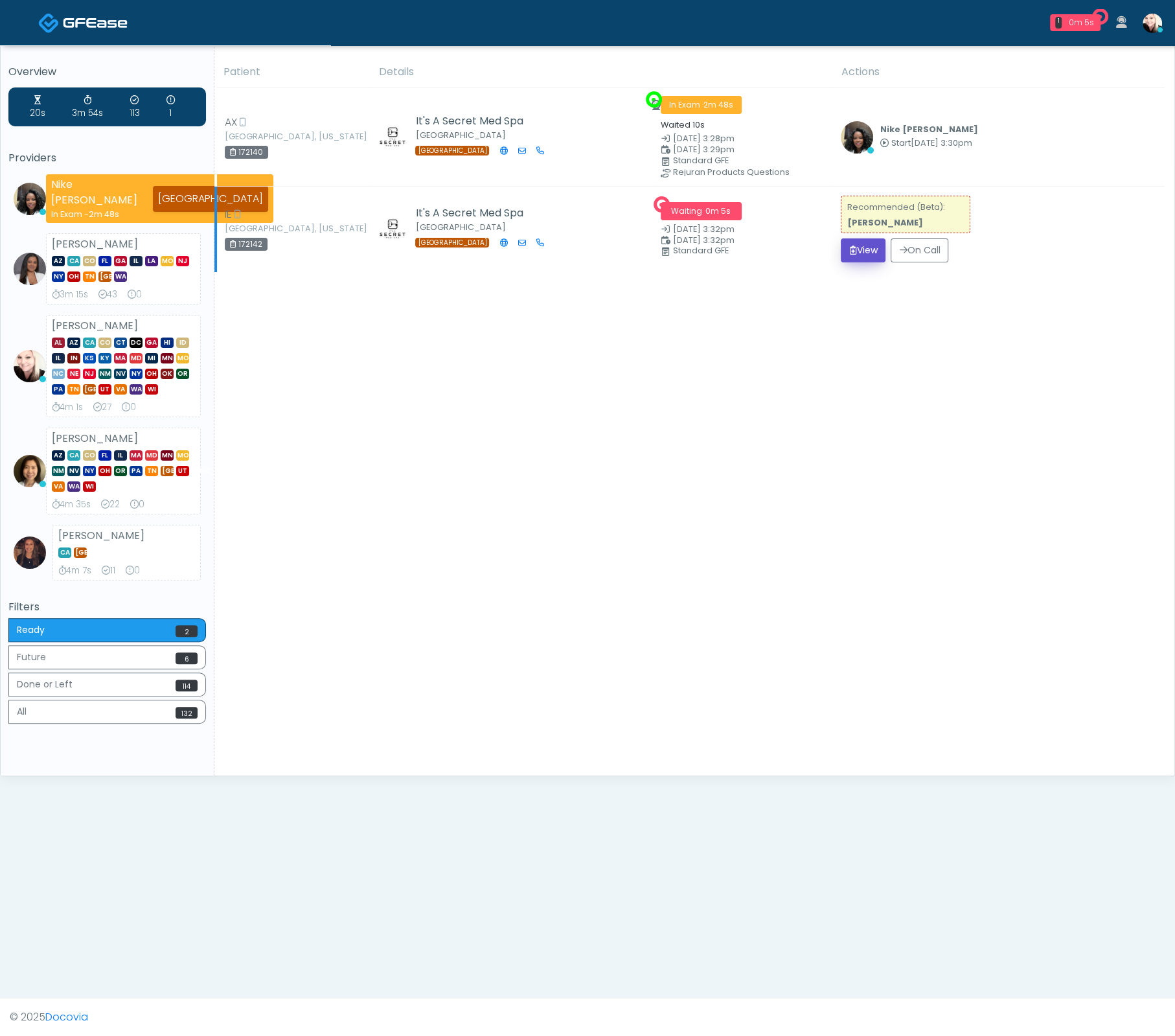
click at [873, 252] on button "View" at bounding box center [863, 250] width 45 height 24
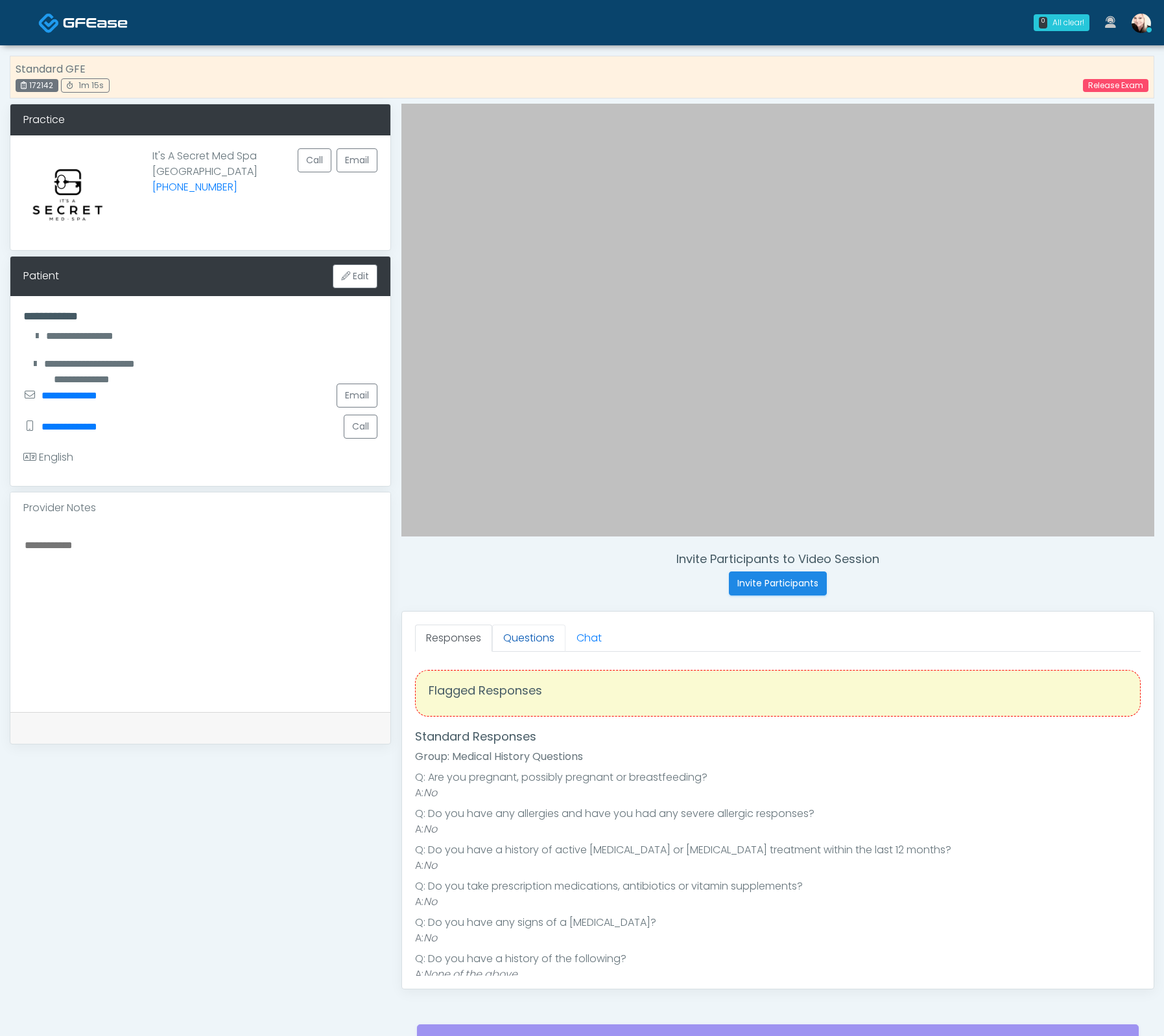
click at [509, 635] on link "Questions" at bounding box center [528, 639] width 73 height 27
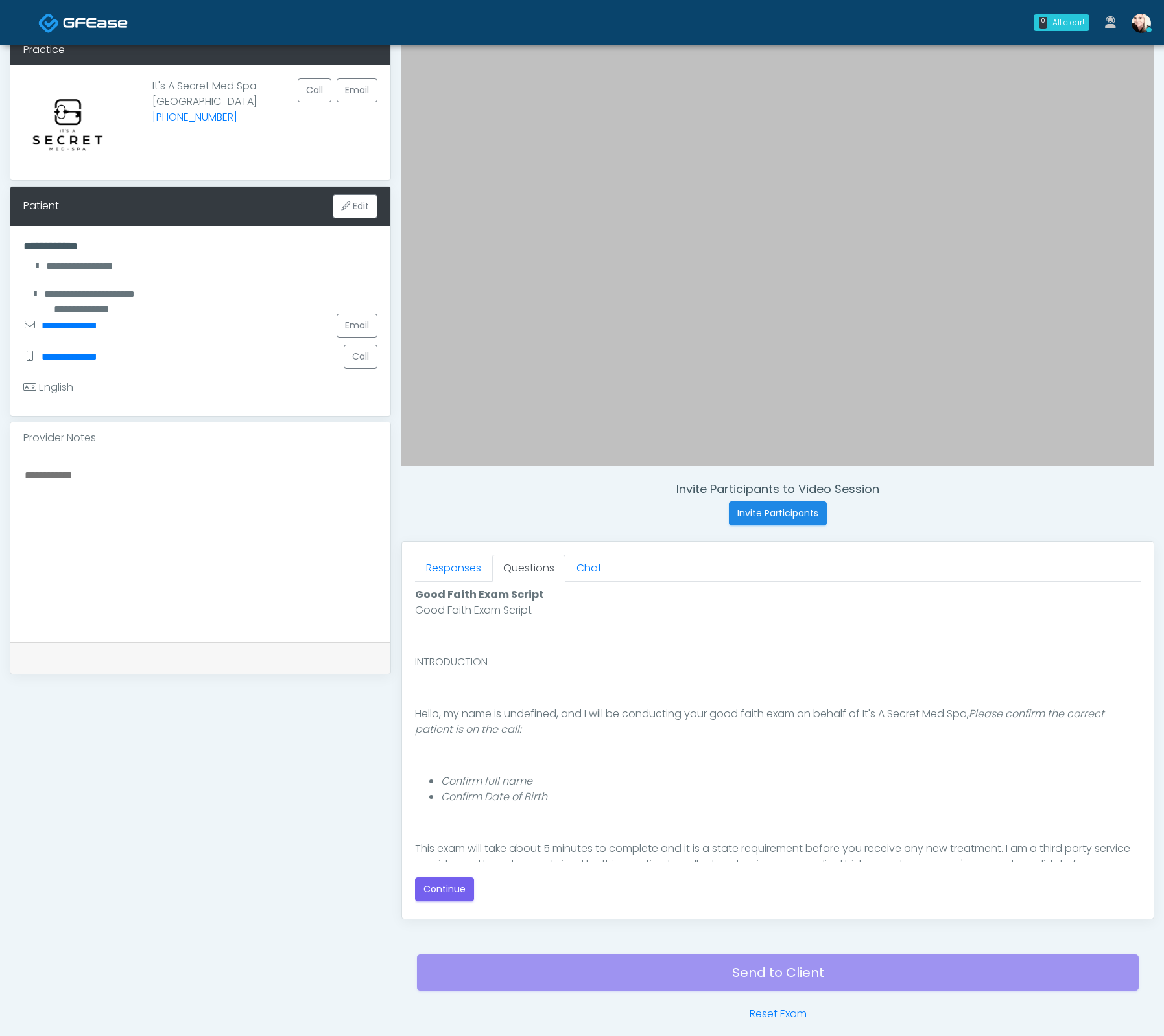
scroll to position [79, 0]
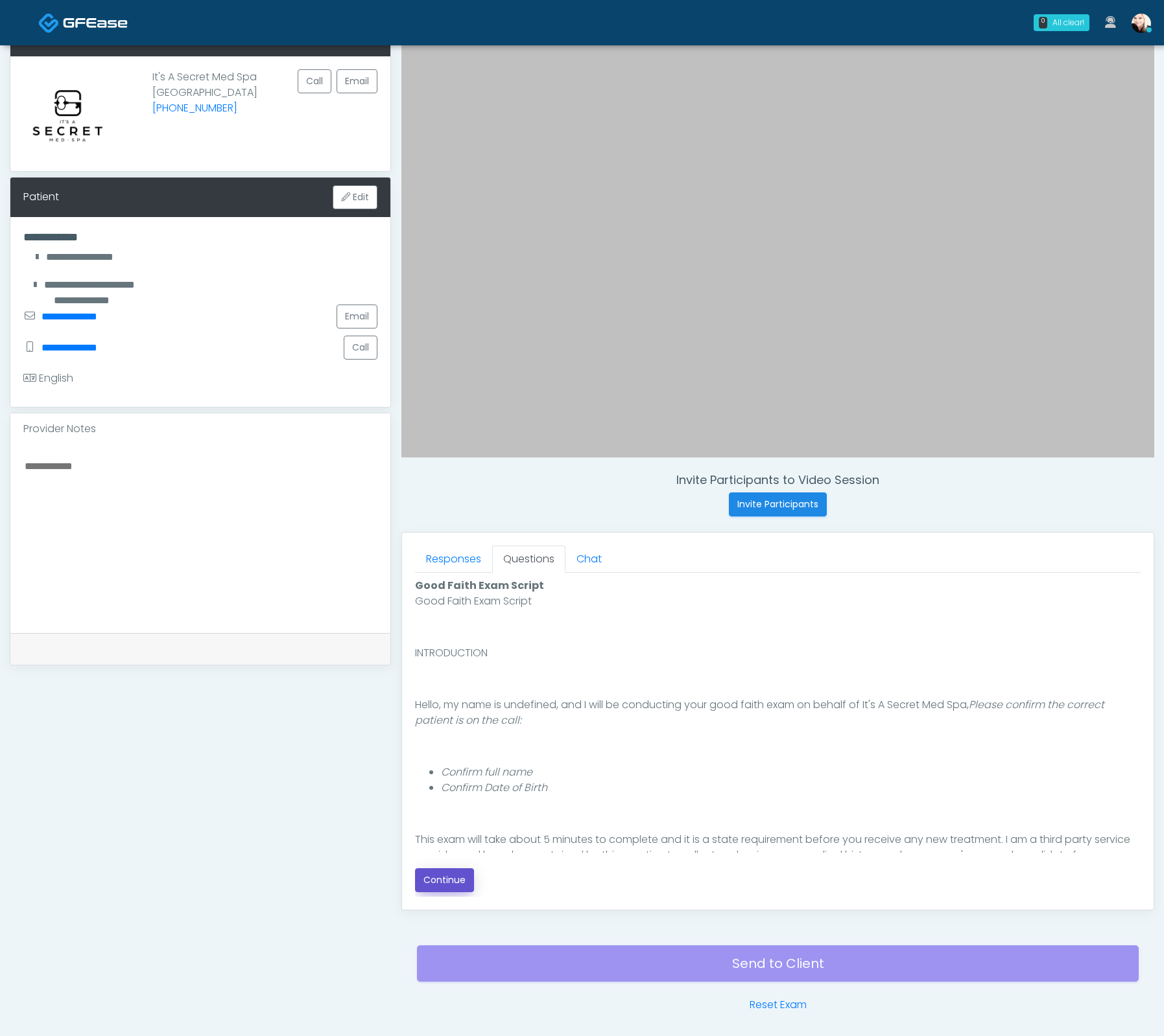
click at [450, 882] on button "Continue" at bounding box center [445, 880] width 59 height 24
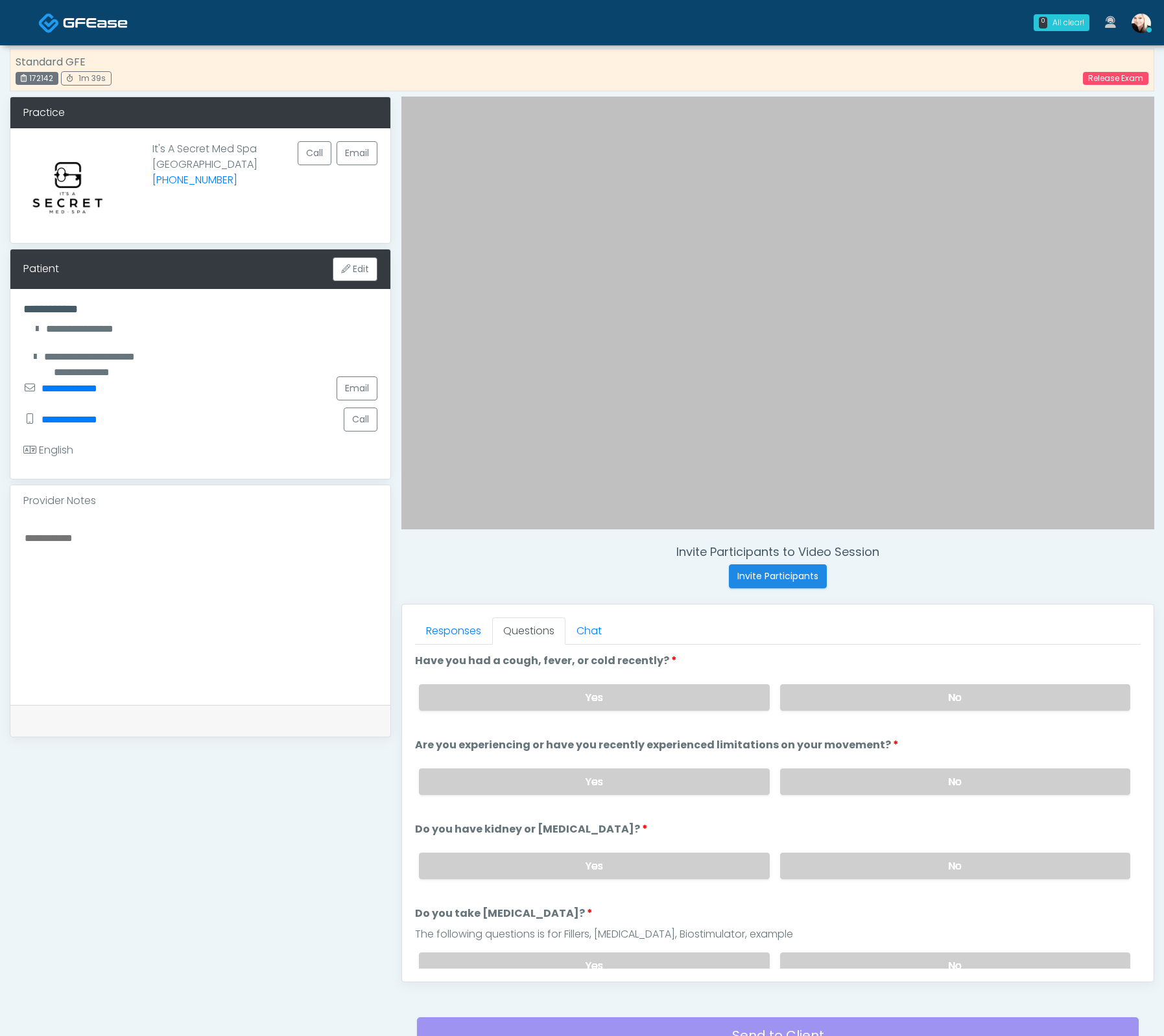
scroll to position [0, 0]
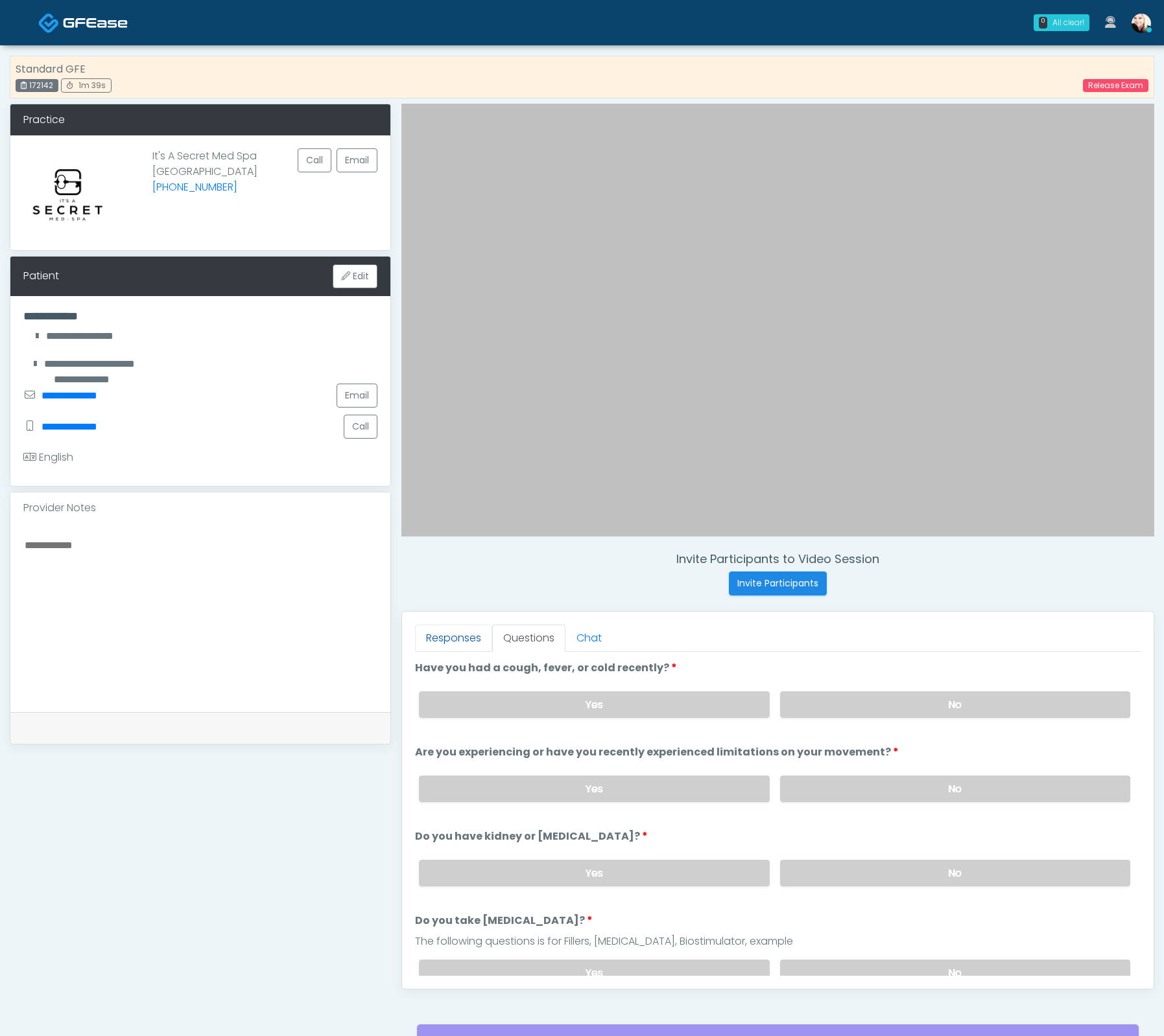
click at [436, 637] on link "Responses" at bounding box center [454, 639] width 77 height 27
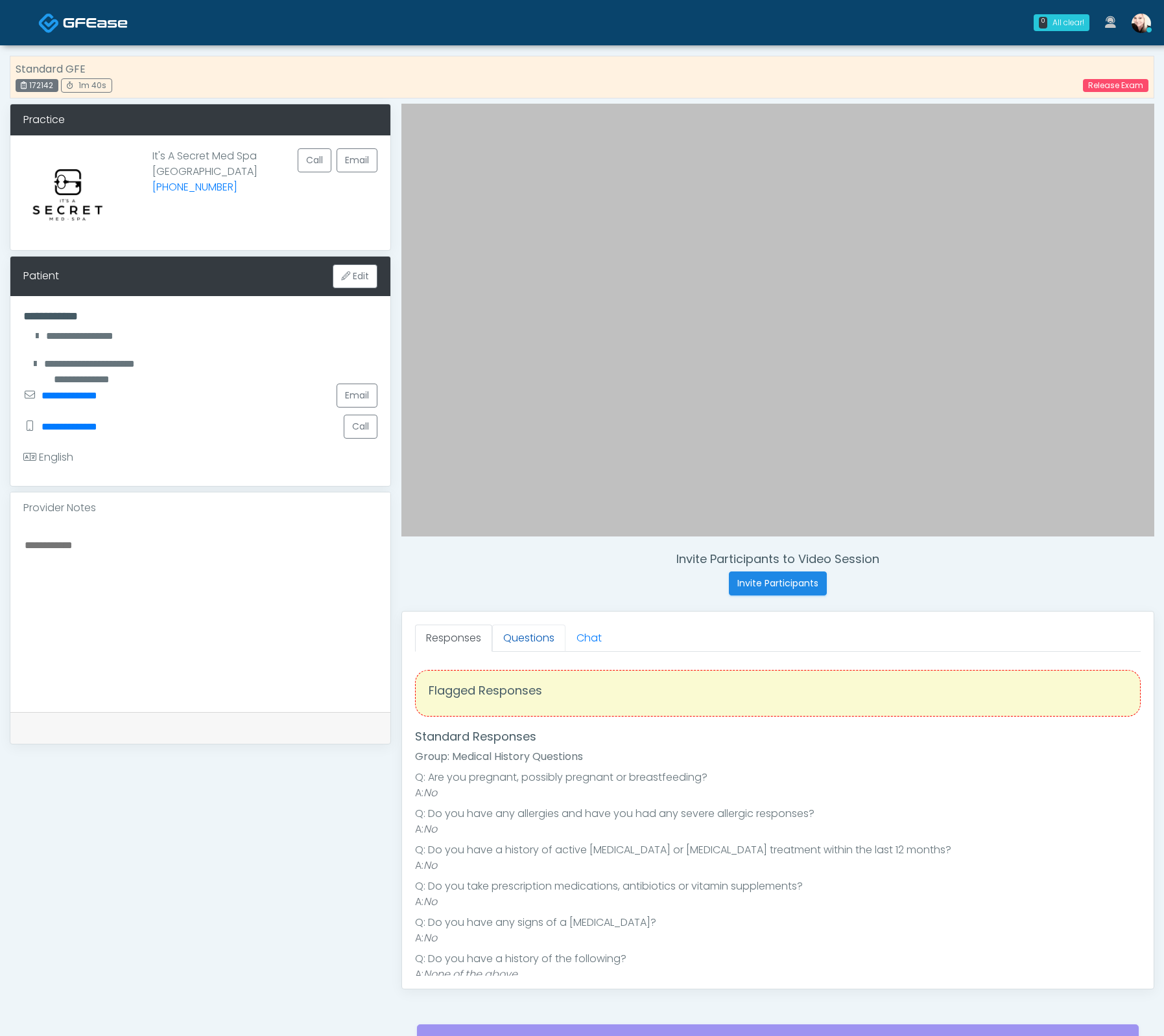
drag, startPoint x: 512, startPoint y: 637, endPoint x: 536, endPoint y: 645, distance: 25.3
click at [513, 637] on link "Questions" at bounding box center [528, 639] width 73 height 27
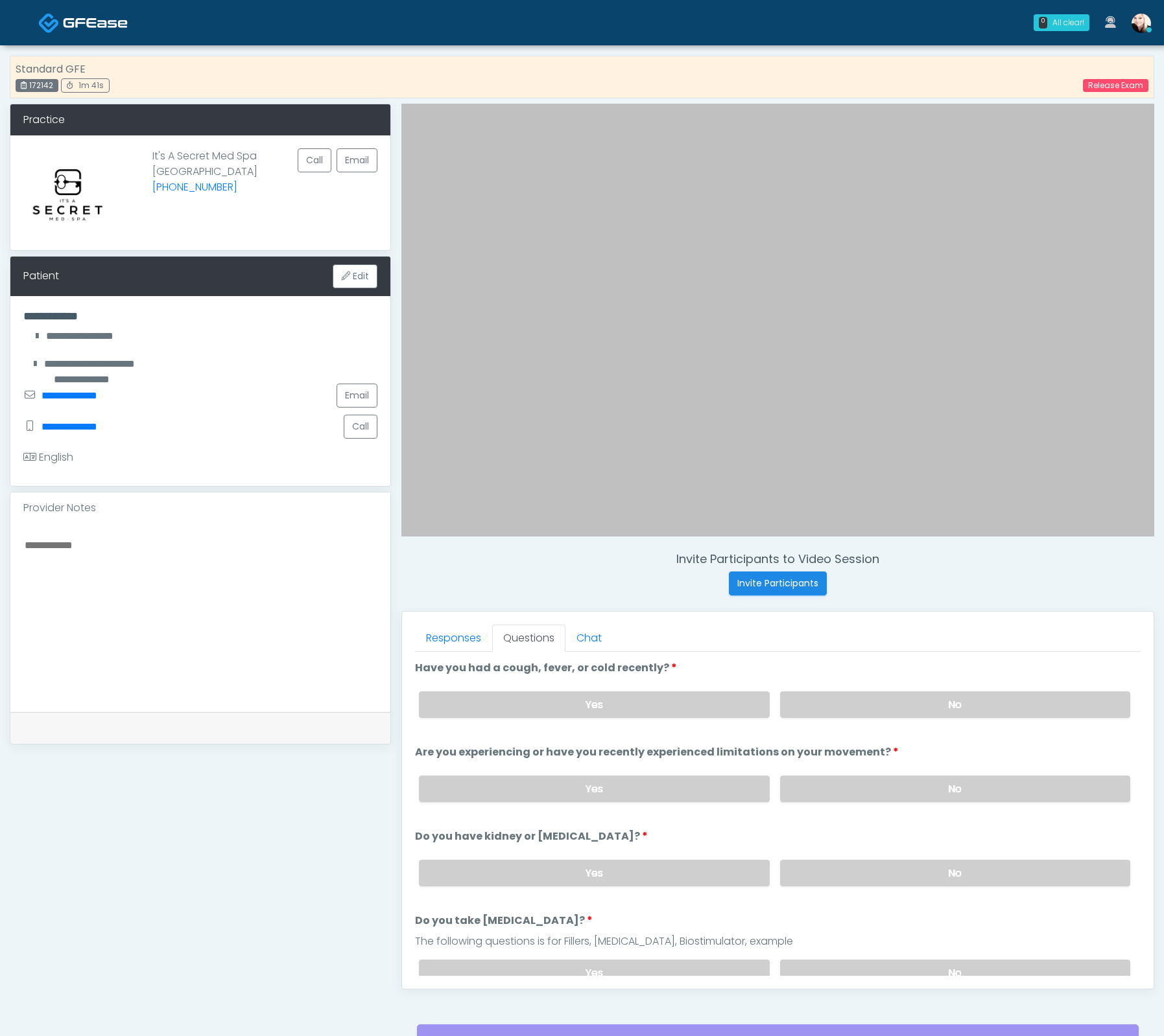
drag, startPoint x: 837, startPoint y: 698, endPoint x: 848, endPoint y: 719, distance: 23.7
click at [837, 698] on label "No" at bounding box center [955, 705] width 350 height 27
click at [861, 781] on label "No" at bounding box center [955, 789] width 350 height 27
click at [865, 869] on label "No" at bounding box center [955, 873] width 350 height 27
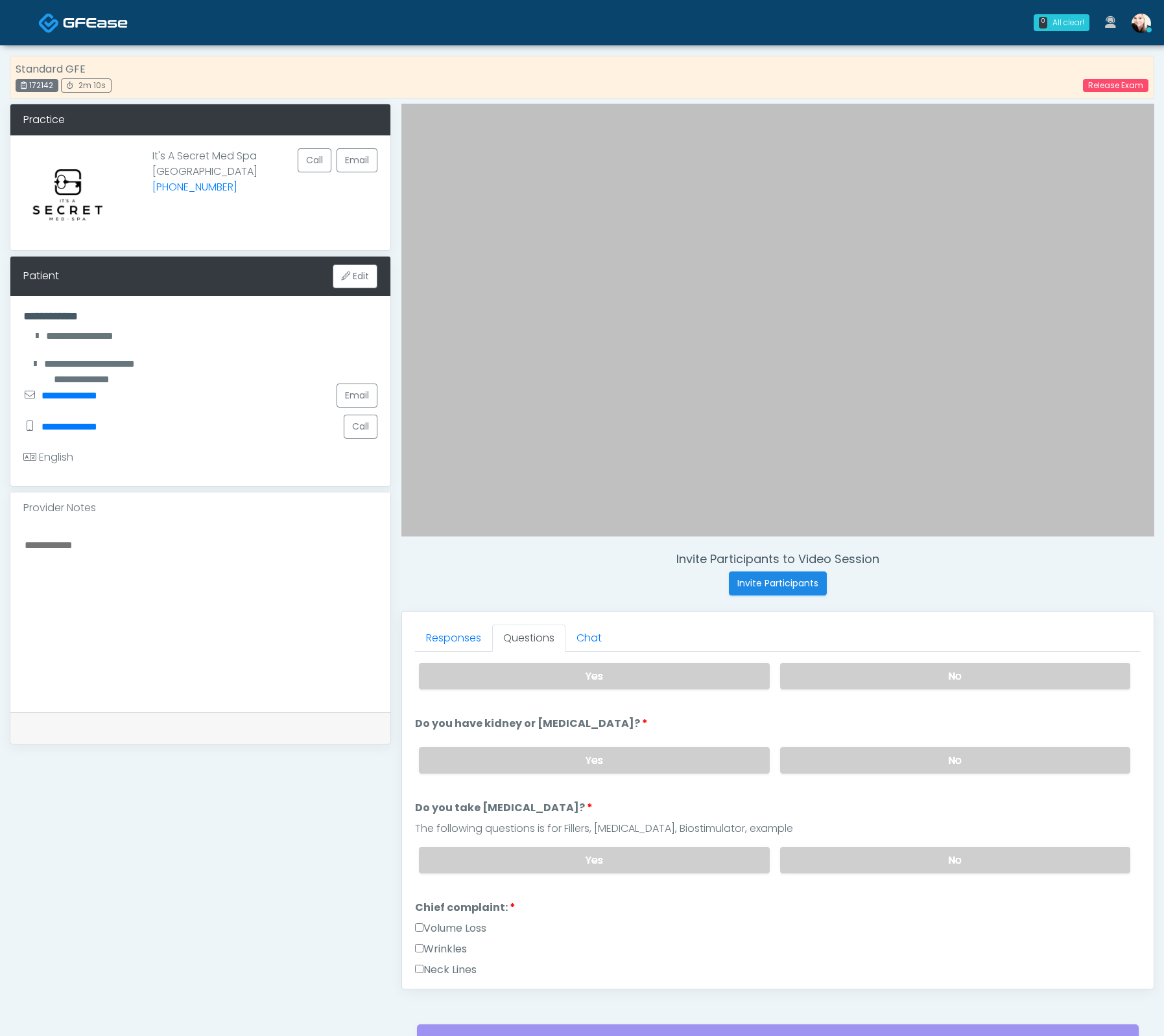
click at [795, 841] on div "Yes No" at bounding box center [774, 860] width 732 height 47
click at [811, 847] on label "No" at bounding box center [955, 860] width 350 height 27
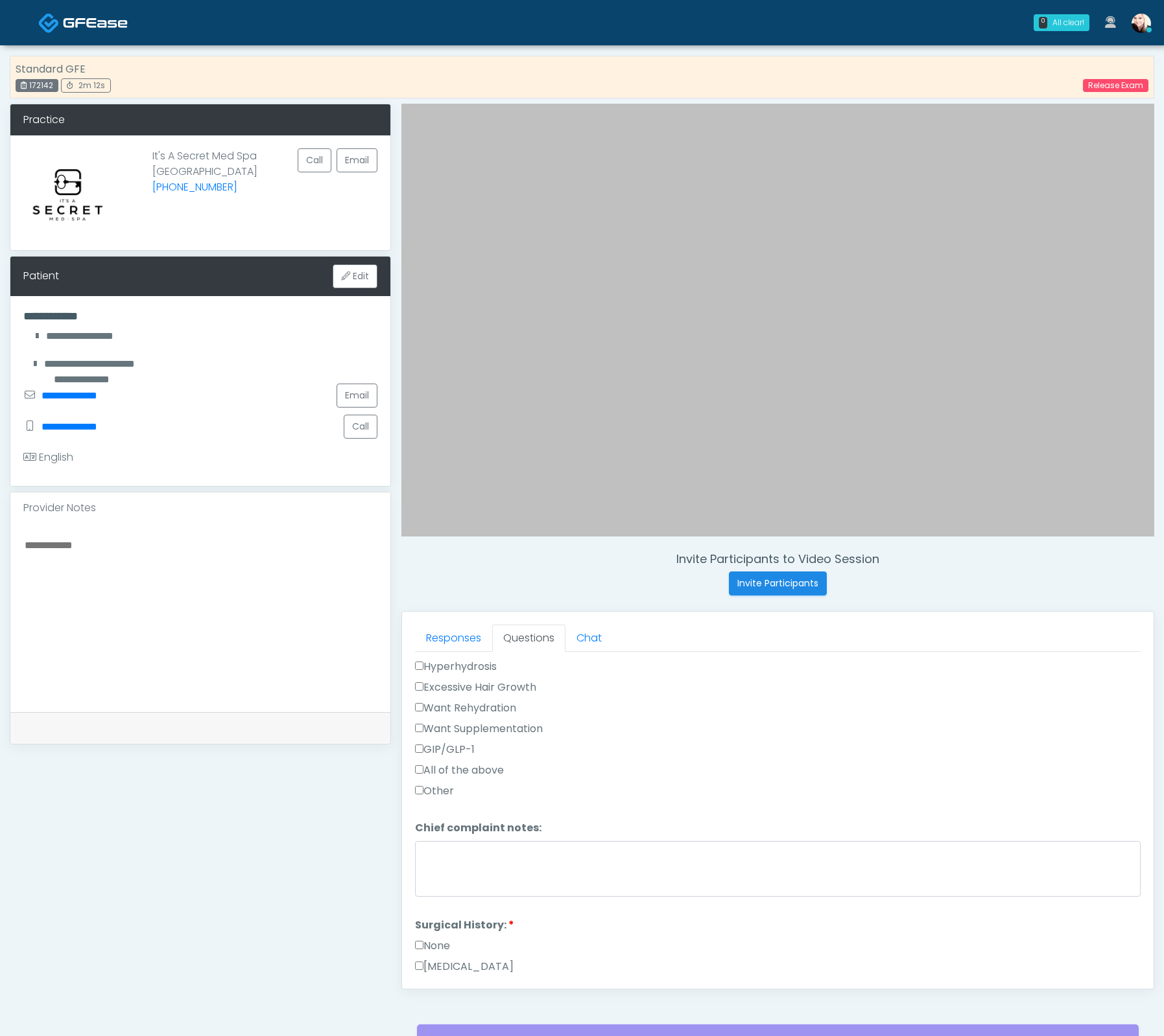
scroll to position [622, 0]
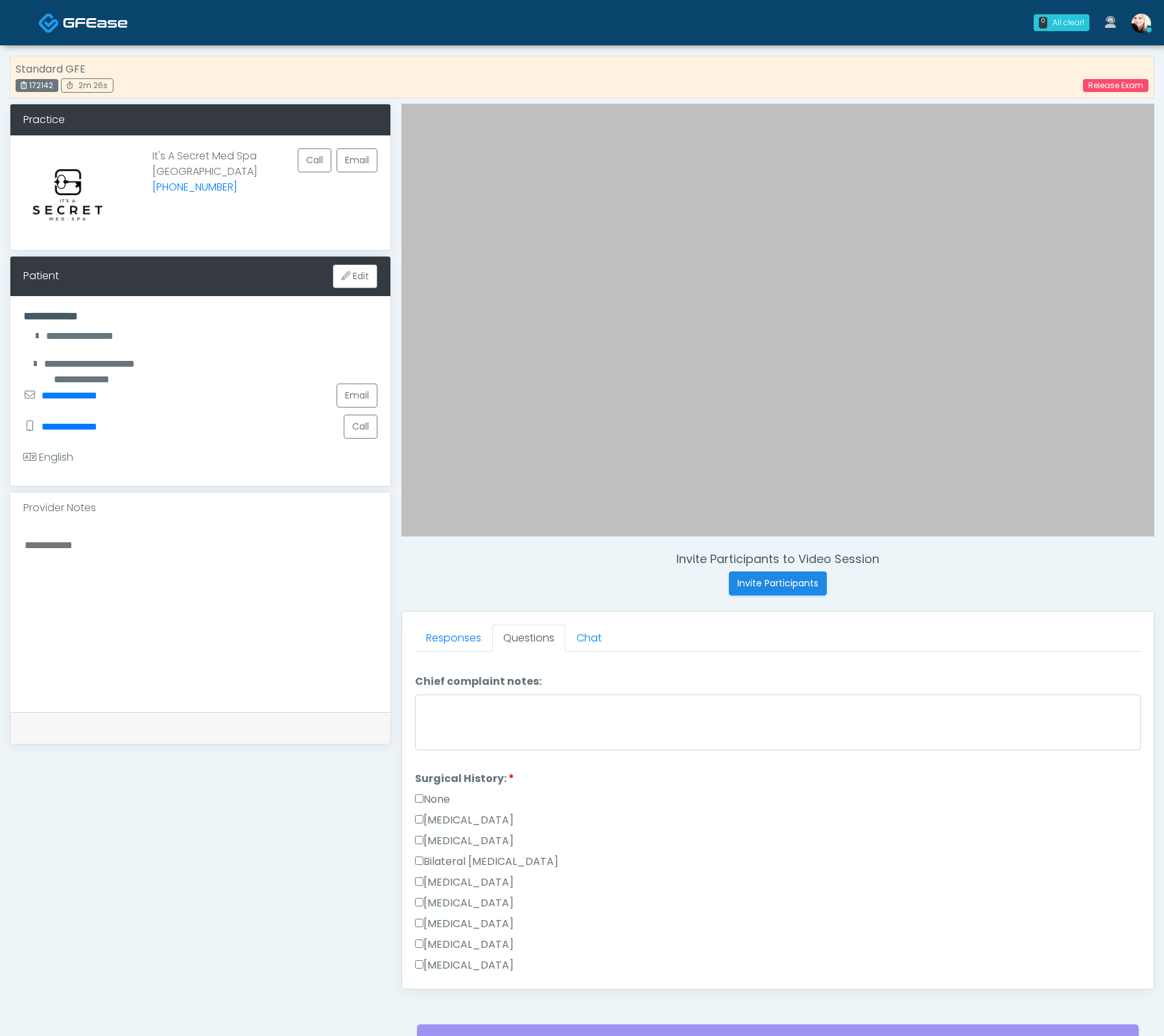
click at [425, 797] on label "None" at bounding box center [432, 799] width 35 height 16
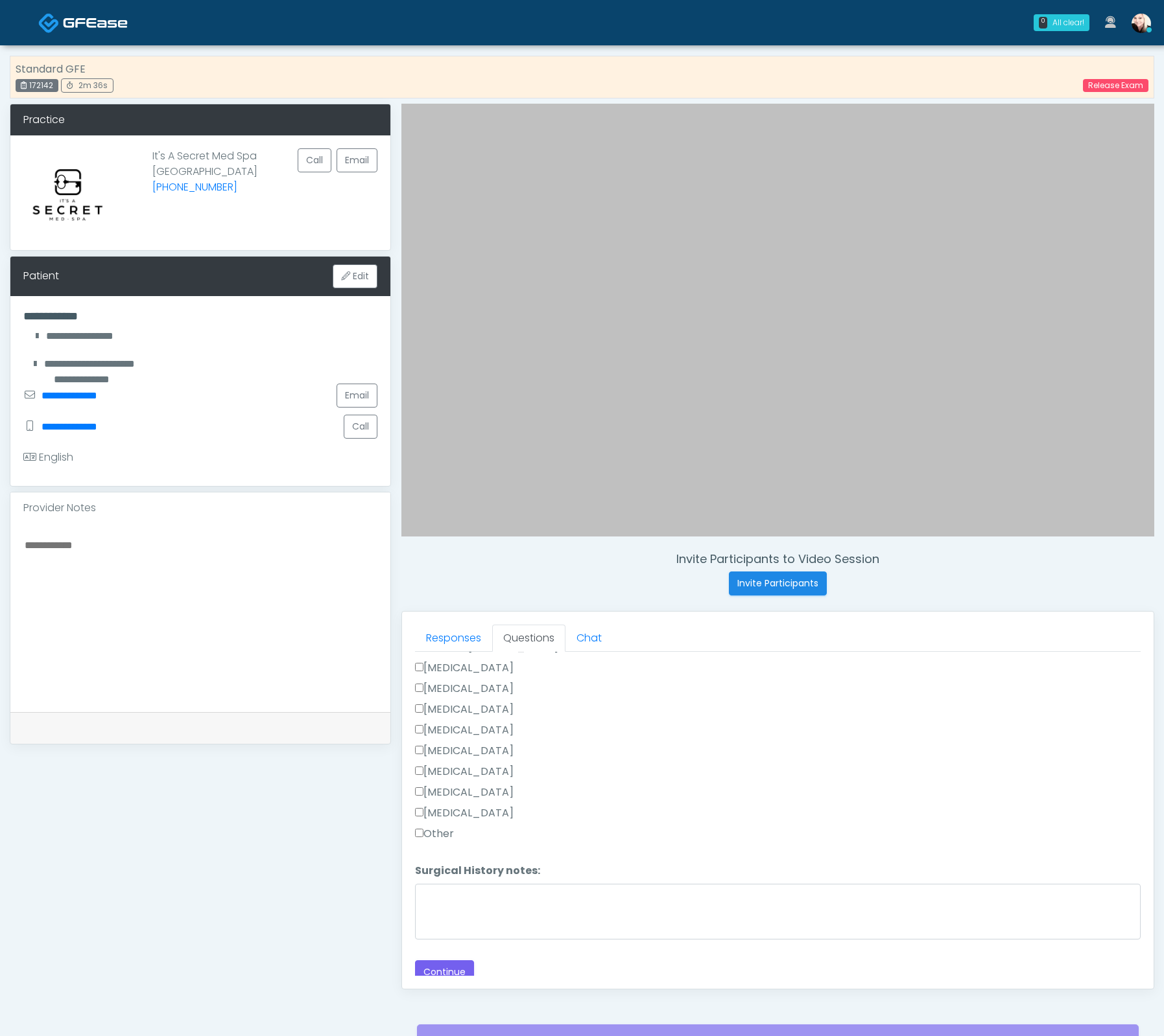
scroll to position [841, 0]
click at [440, 965] on button "Continue" at bounding box center [445, 970] width 59 height 24
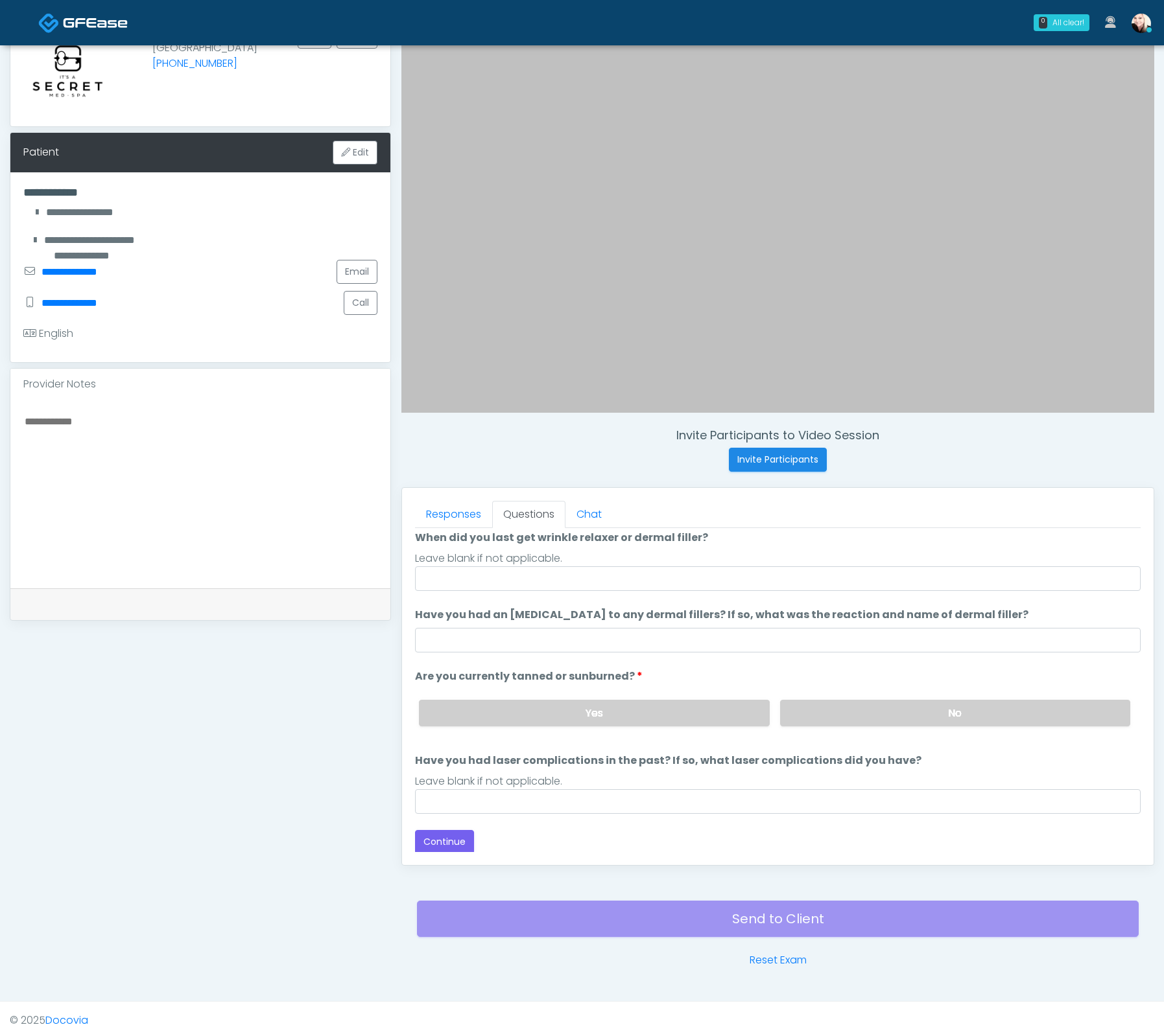
scroll to position [0, 0]
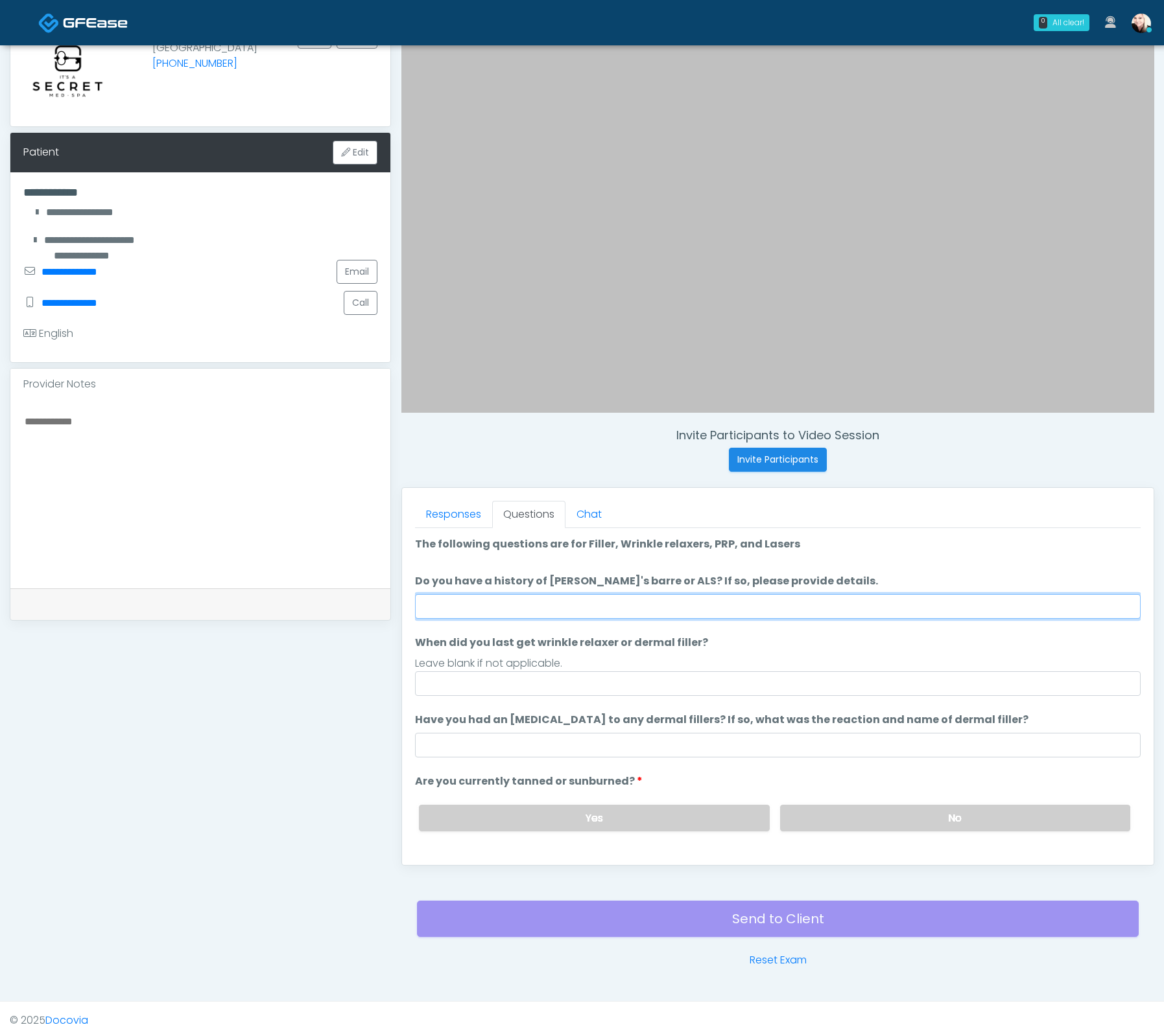
click at [546, 605] on input "Do you have a history of [PERSON_NAME]'s barre or ALS? If so, please provide de…" at bounding box center [778, 607] width 725 height 25
type input "*"
type input "****"
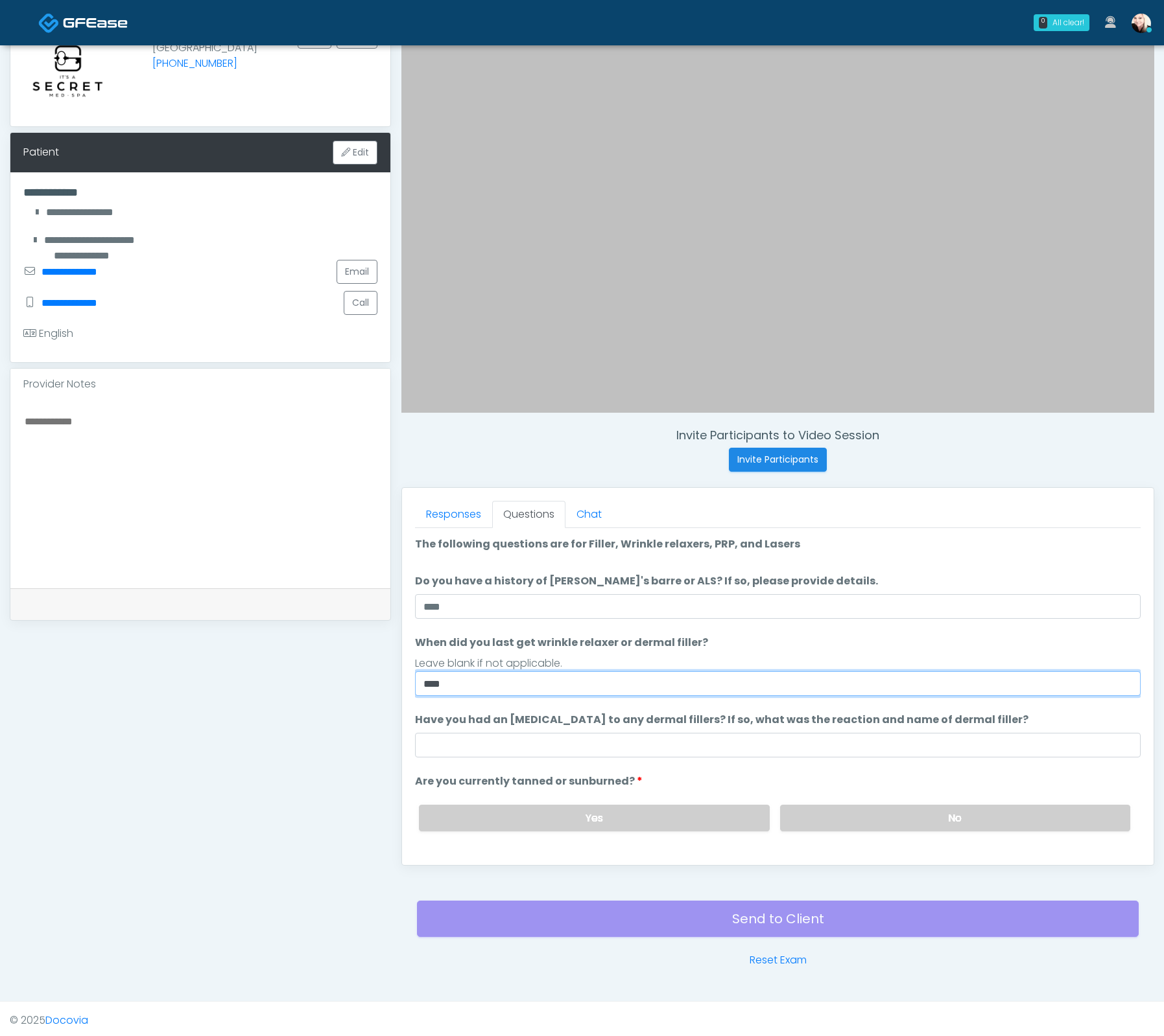
type input "****"
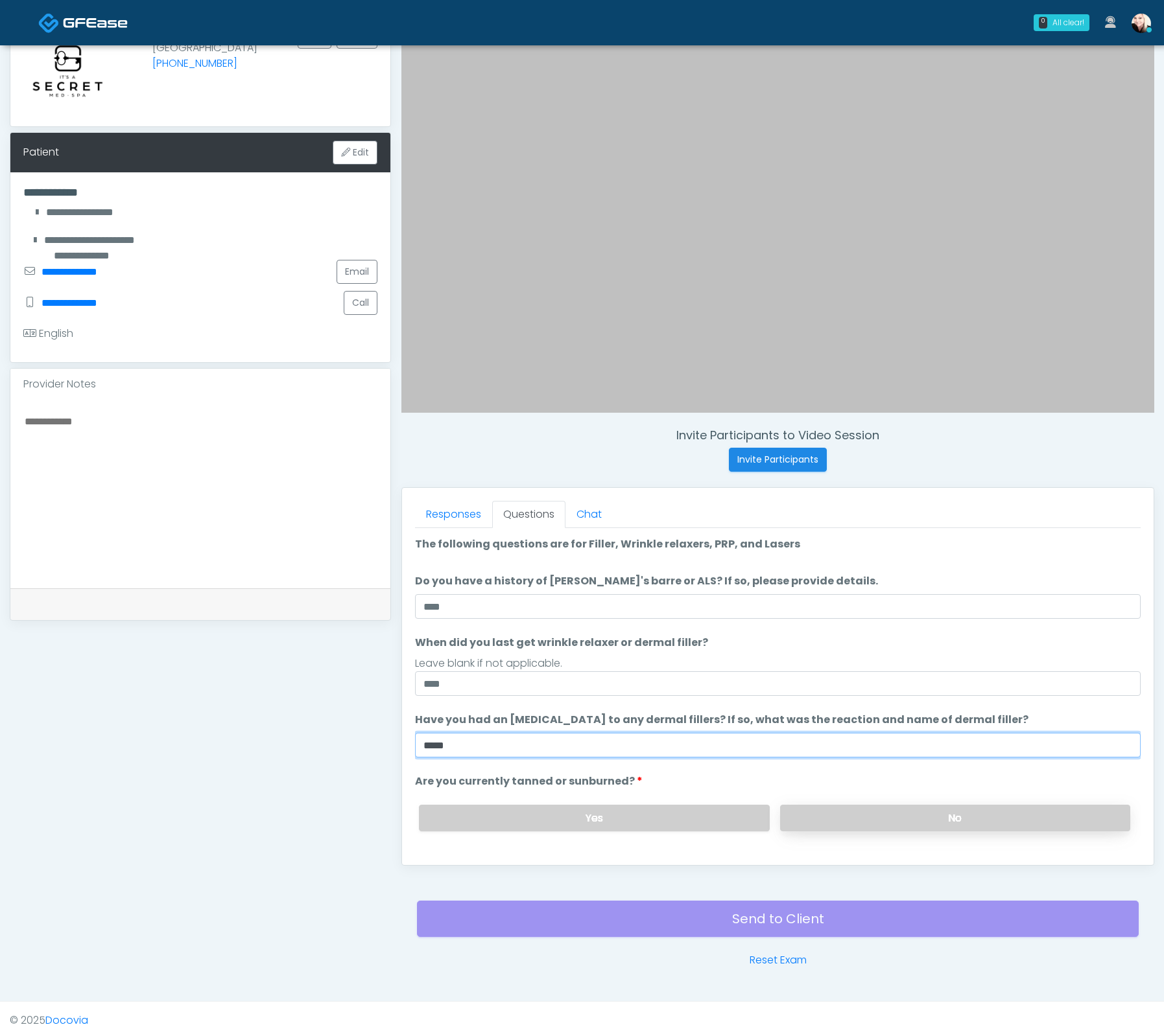
type input "****"
click at [872, 812] on label "No" at bounding box center [955, 818] width 350 height 27
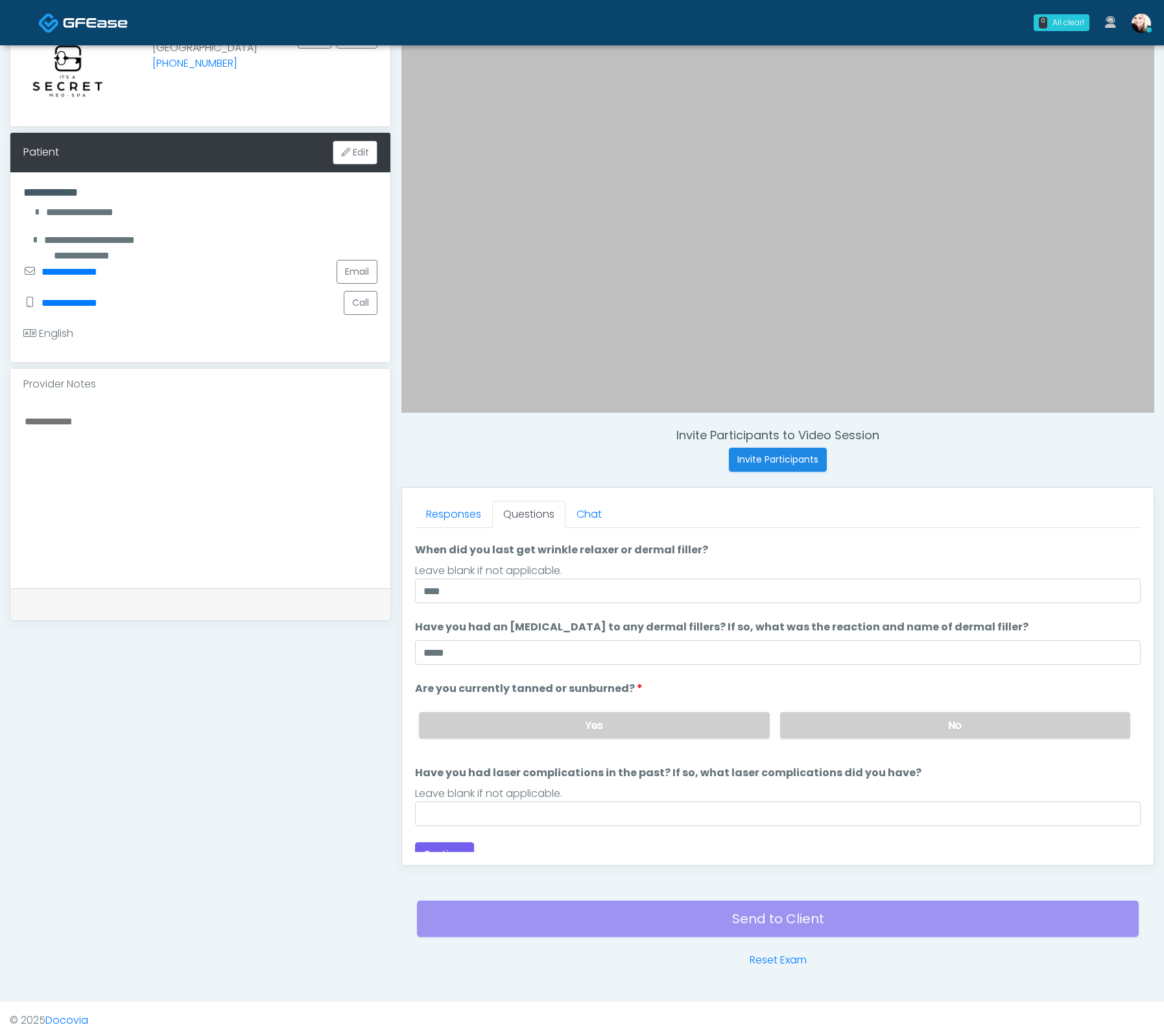
scroll to position [95, 0]
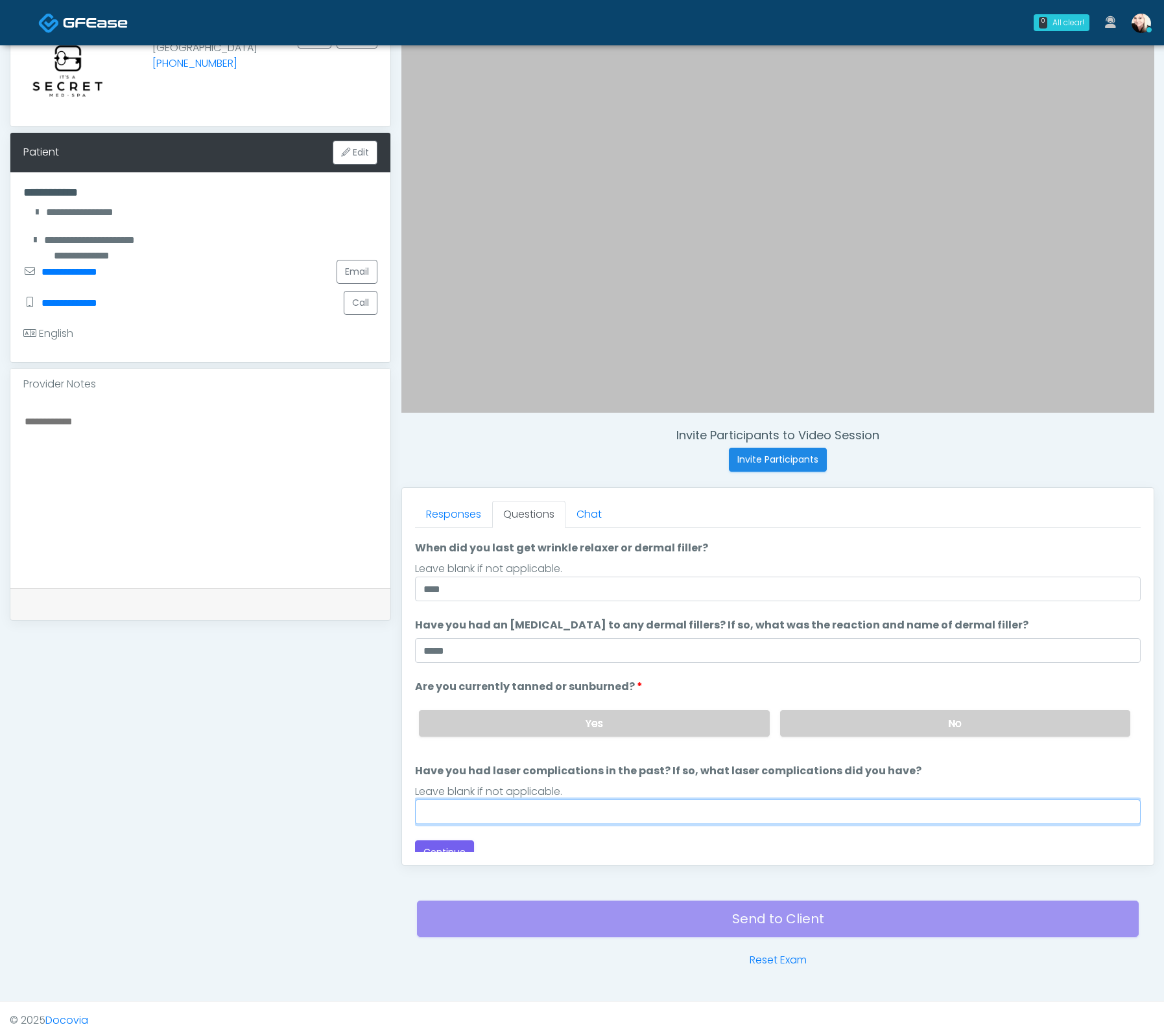
click at [496, 814] on input "Have you had laser complications in the past? If so, what laser complications d…" at bounding box center [778, 812] width 725 height 25
type input "****"
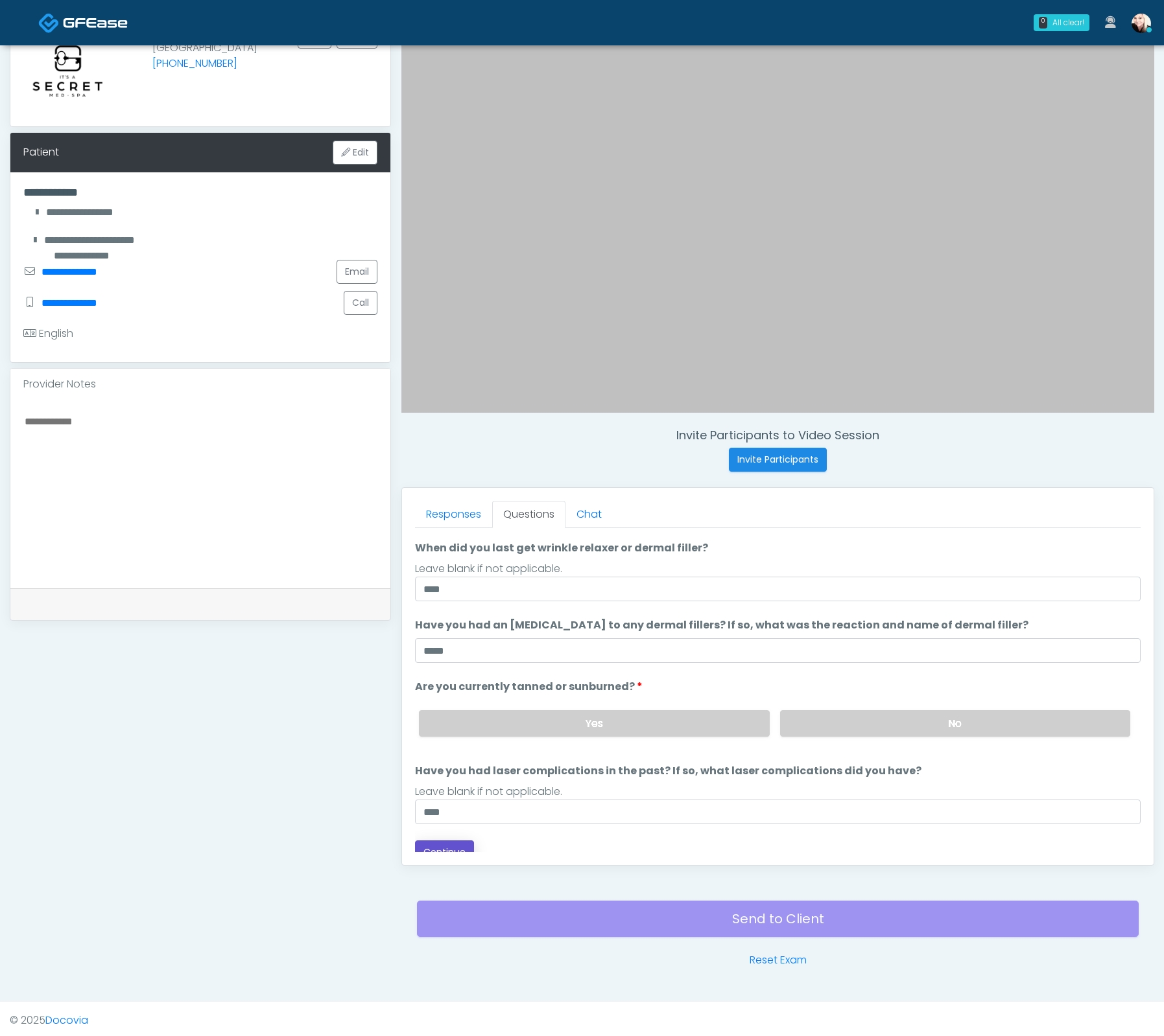
click at [453, 844] on button "Continue" at bounding box center [445, 852] width 59 height 24
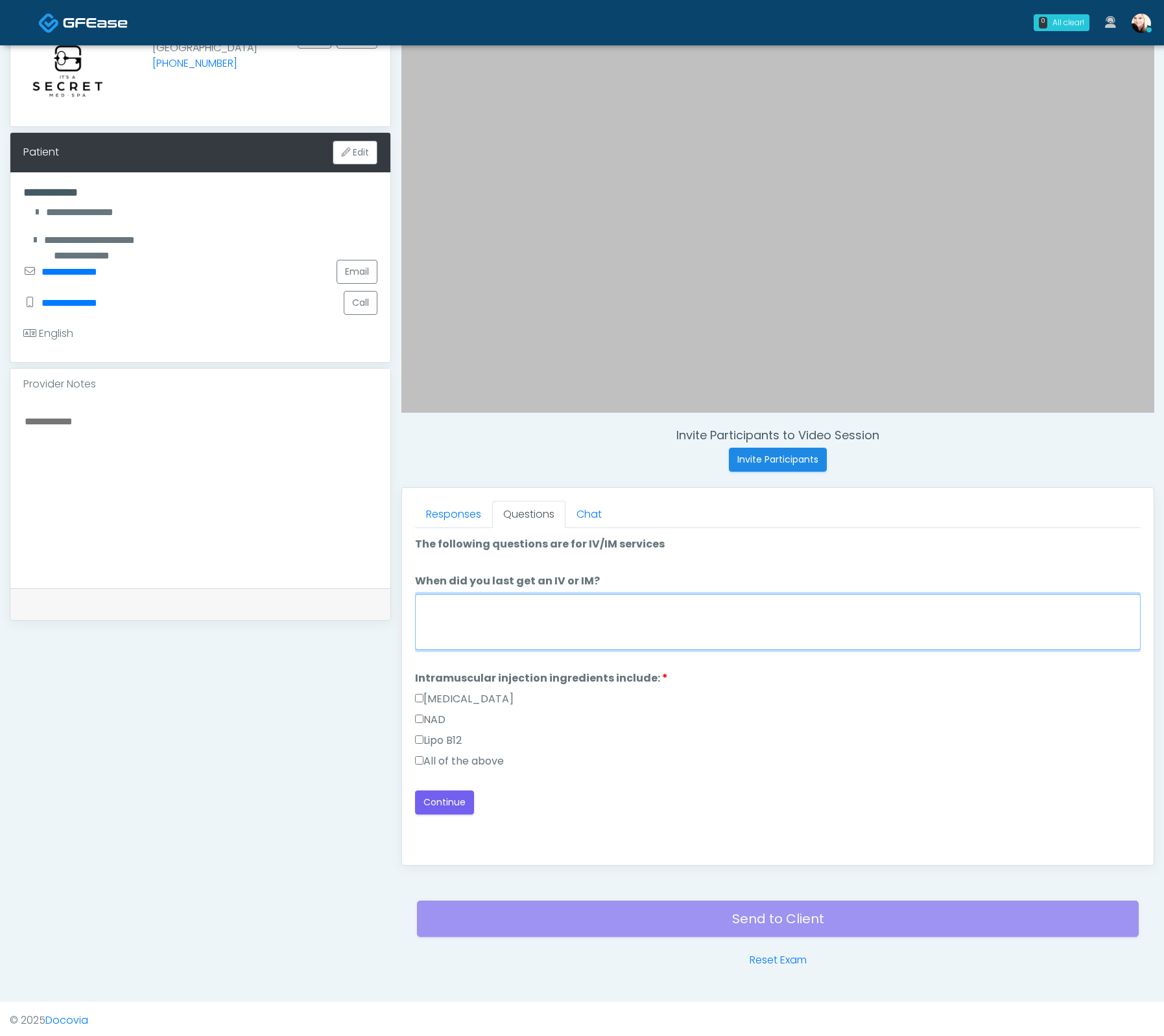
click at [552, 598] on textarea "When did you last get an IV or IM?" at bounding box center [778, 622] width 725 height 56
type textarea "****"
click at [451, 761] on label "All of the above" at bounding box center [459, 762] width 89 height 16
click at [444, 793] on button "Continue" at bounding box center [445, 802] width 59 height 24
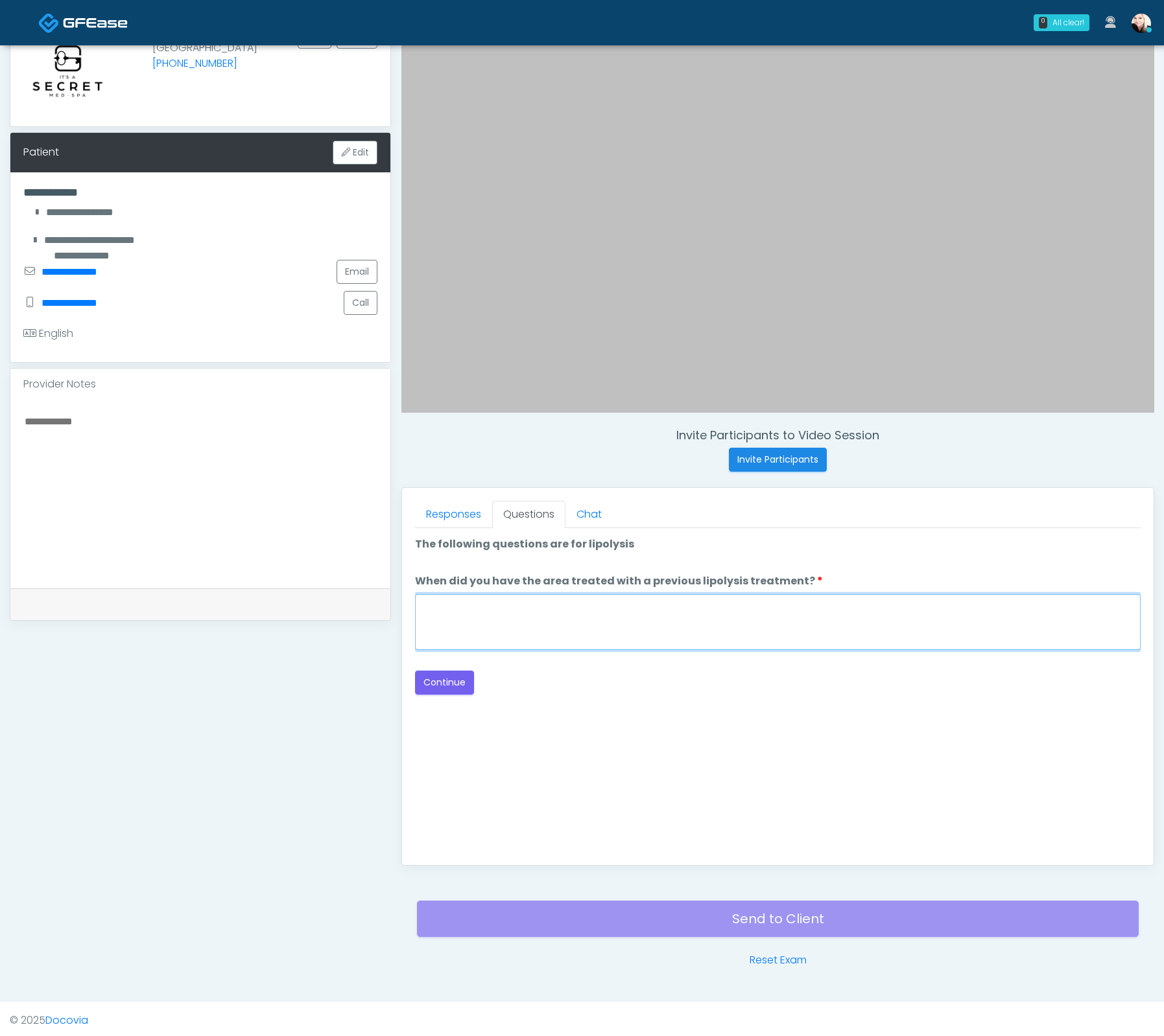
click at [597, 616] on textarea "When did you have the area treated with a previous lipolysis treatment?" at bounding box center [778, 622] width 725 height 56
type textarea "****"
click at [445, 690] on button "Continue" at bounding box center [445, 683] width 59 height 24
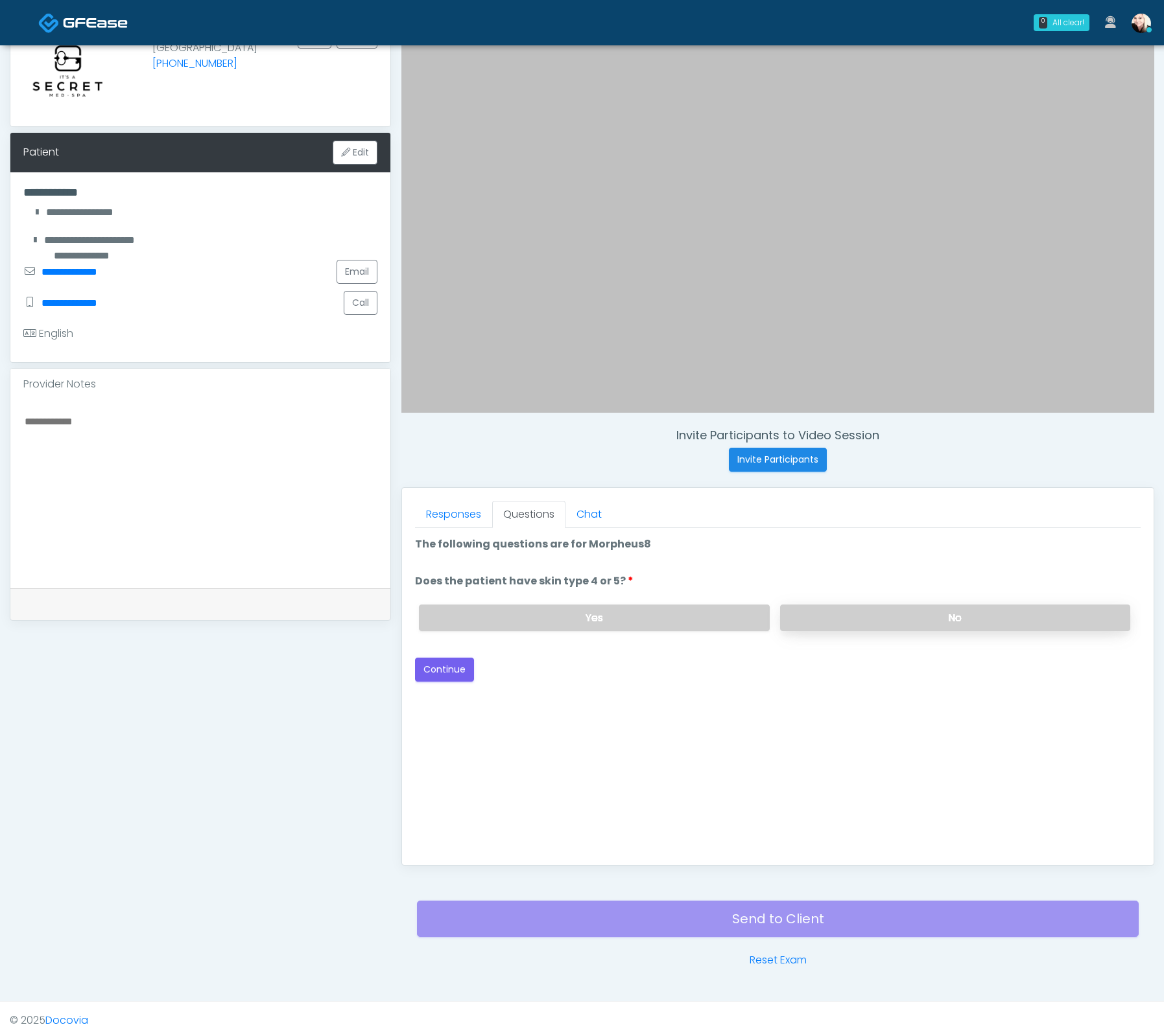
drag, startPoint x: 852, startPoint y: 603, endPoint x: 872, endPoint y: 615, distance: 23.3
click at [854, 604] on label "No" at bounding box center [955, 617] width 350 height 27
click at [472, 670] on div "Back Continue" at bounding box center [778, 670] width 725 height 24
click at [467, 671] on button "Continue" at bounding box center [445, 670] width 59 height 24
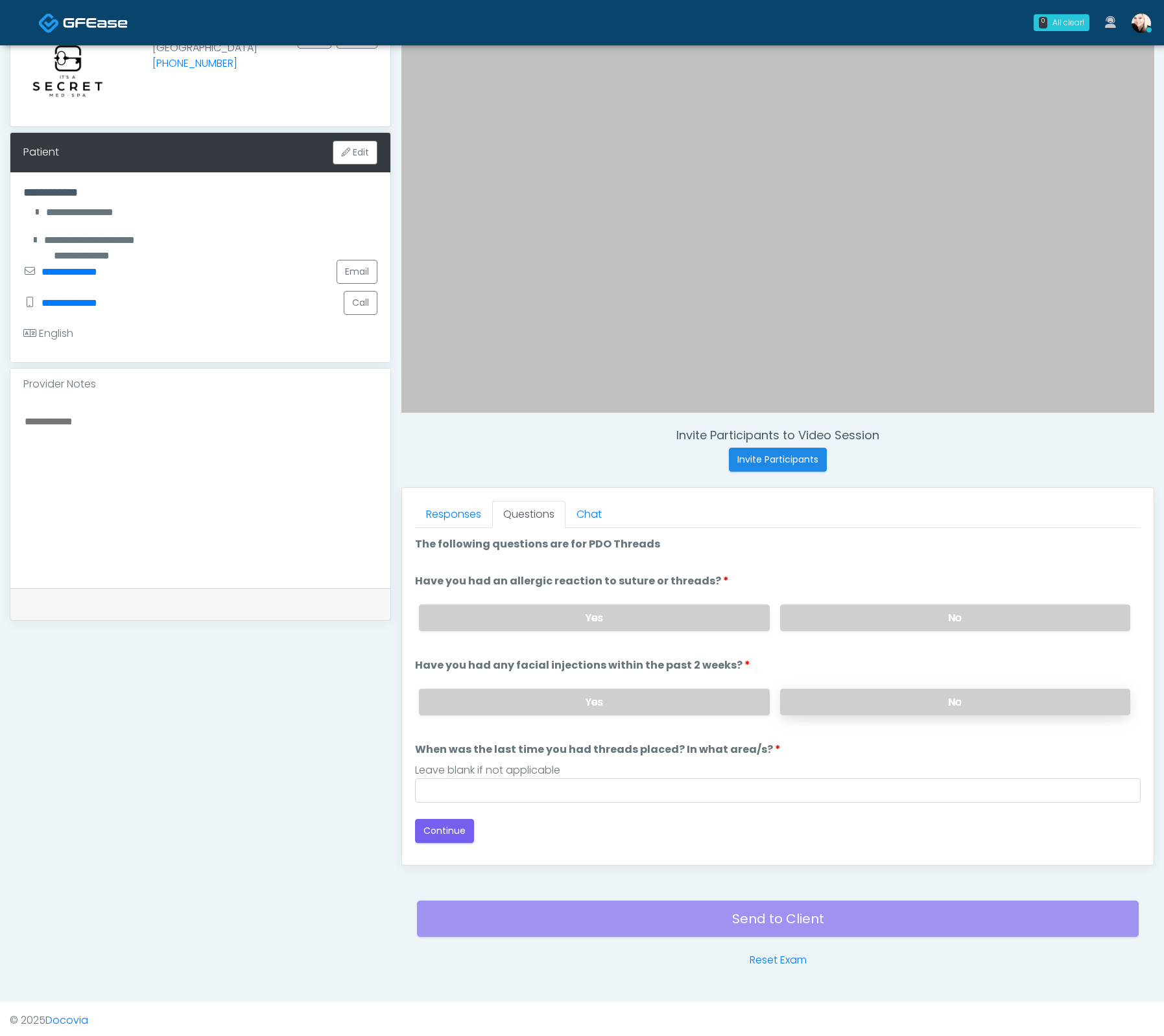
drag, startPoint x: 802, startPoint y: 614, endPoint x: 825, endPoint y: 693, distance: 82.3
click at [802, 614] on label "No" at bounding box center [955, 617] width 350 height 27
click at [825, 693] on label "No" at bounding box center [955, 702] width 350 height 27
click at [652, 764] on div "Leave blank if not applicable" at bounding box center [778, 770] width 725 height 16
click at [694, 785] on input "When was the last time you had threads placed? In what area/s?" at bounding box center [778, 790] width 725 height 25
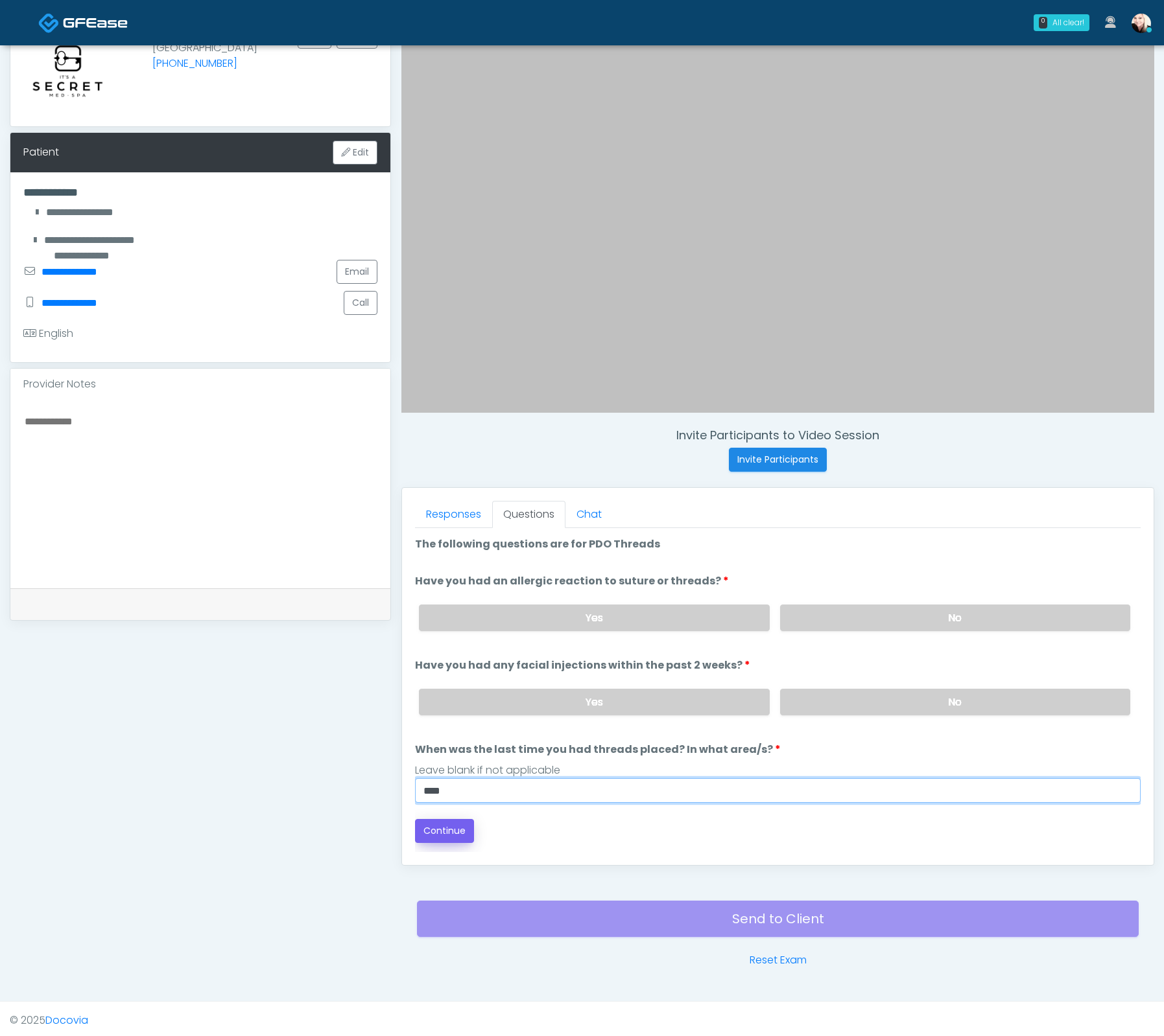
type input "****"
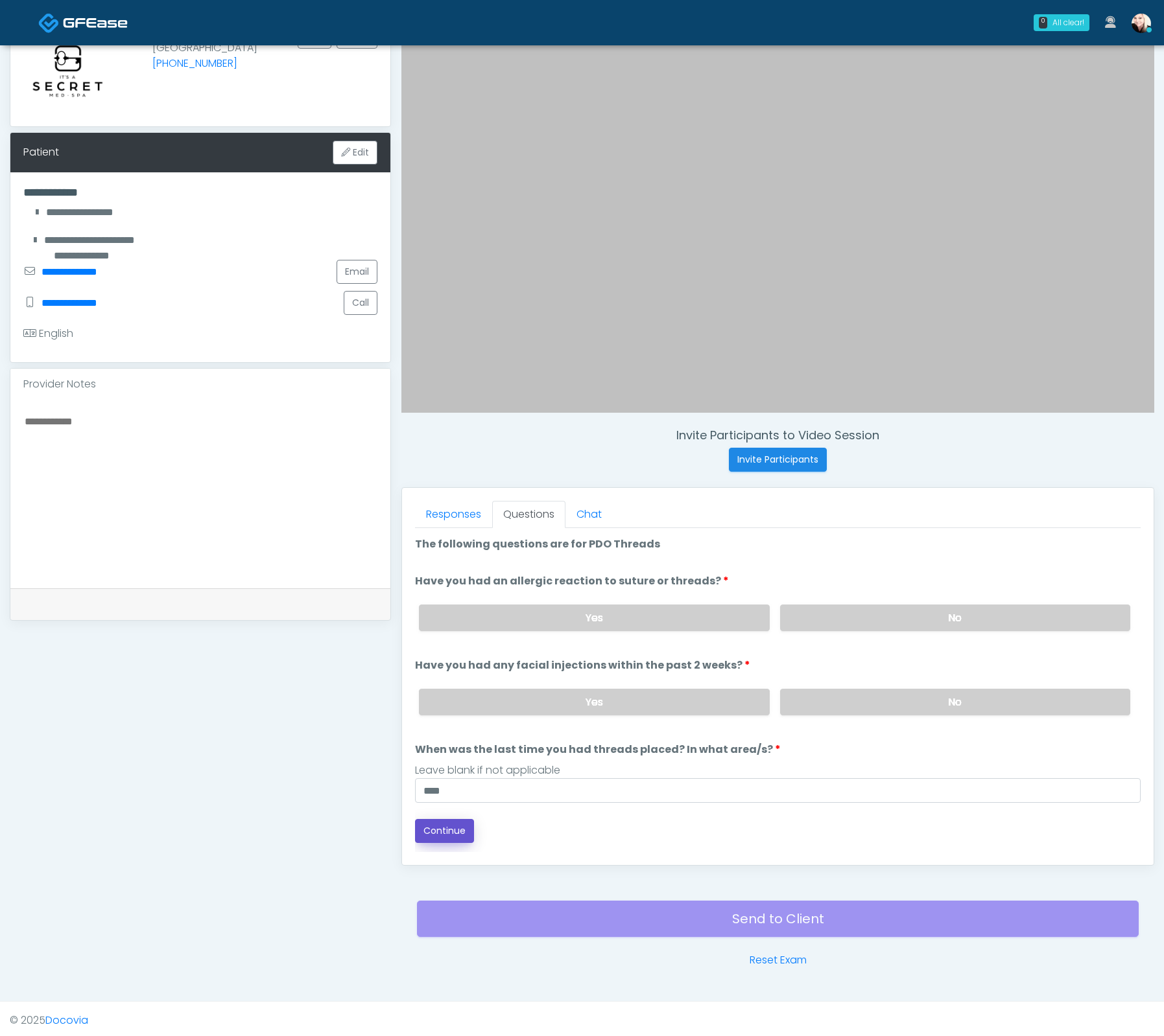
click at [452, 831] on button "Continue" at bounding box center [445, 831] width 59 height 24
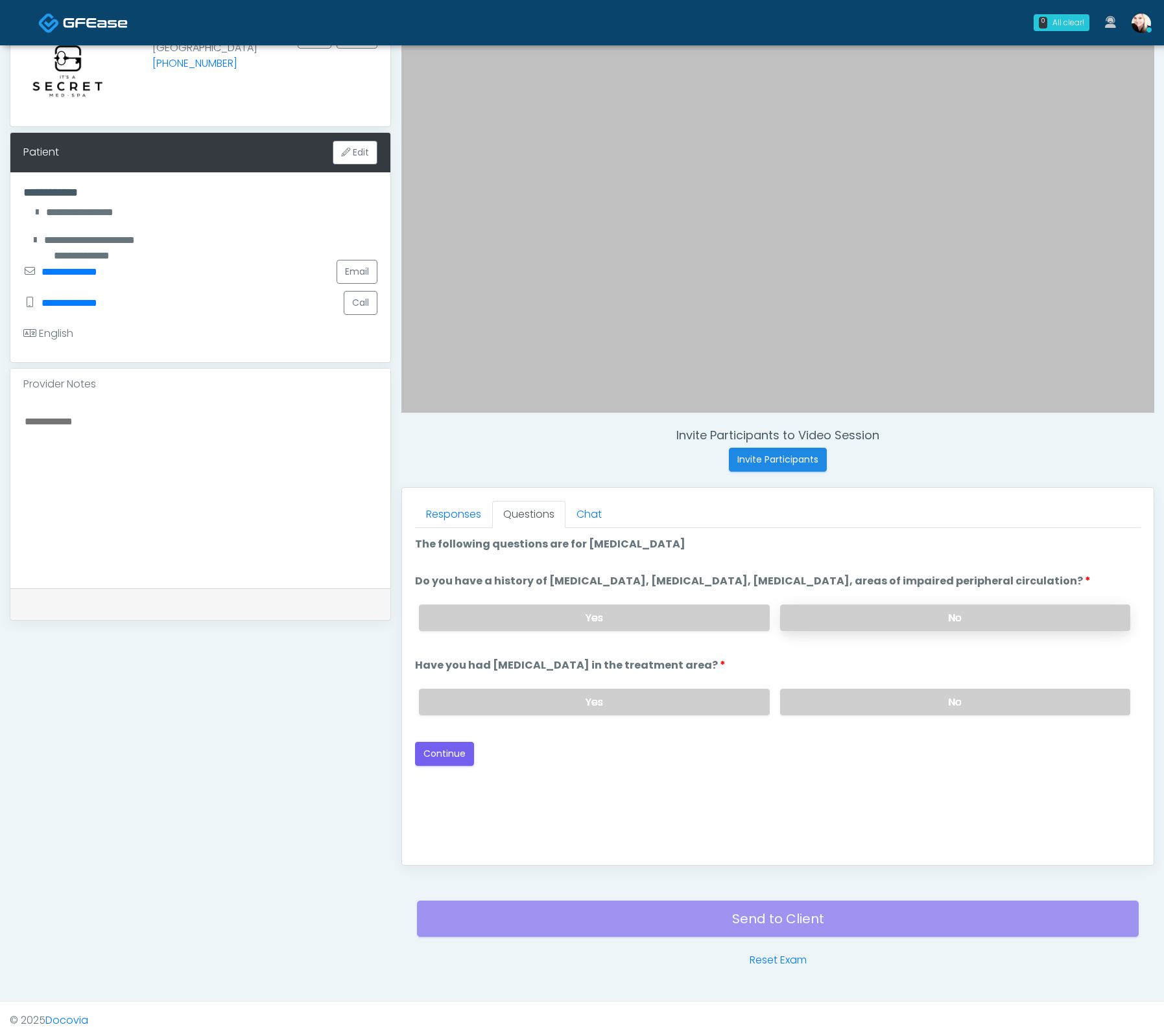
click at [872, 631] on label "No" at bounding box center [955, 617] width 350 height 27
drag, startPoint x: 853, startPoint y: 712, endPoint x: 686, endPoint y: 743, distance: 169.9
click at [853, 712] on label "No" at bounding box center [955, 702] width 350 height 27
click at [427, 760] on button "Continue" at bounding box center [445, 754] width 59 height 24
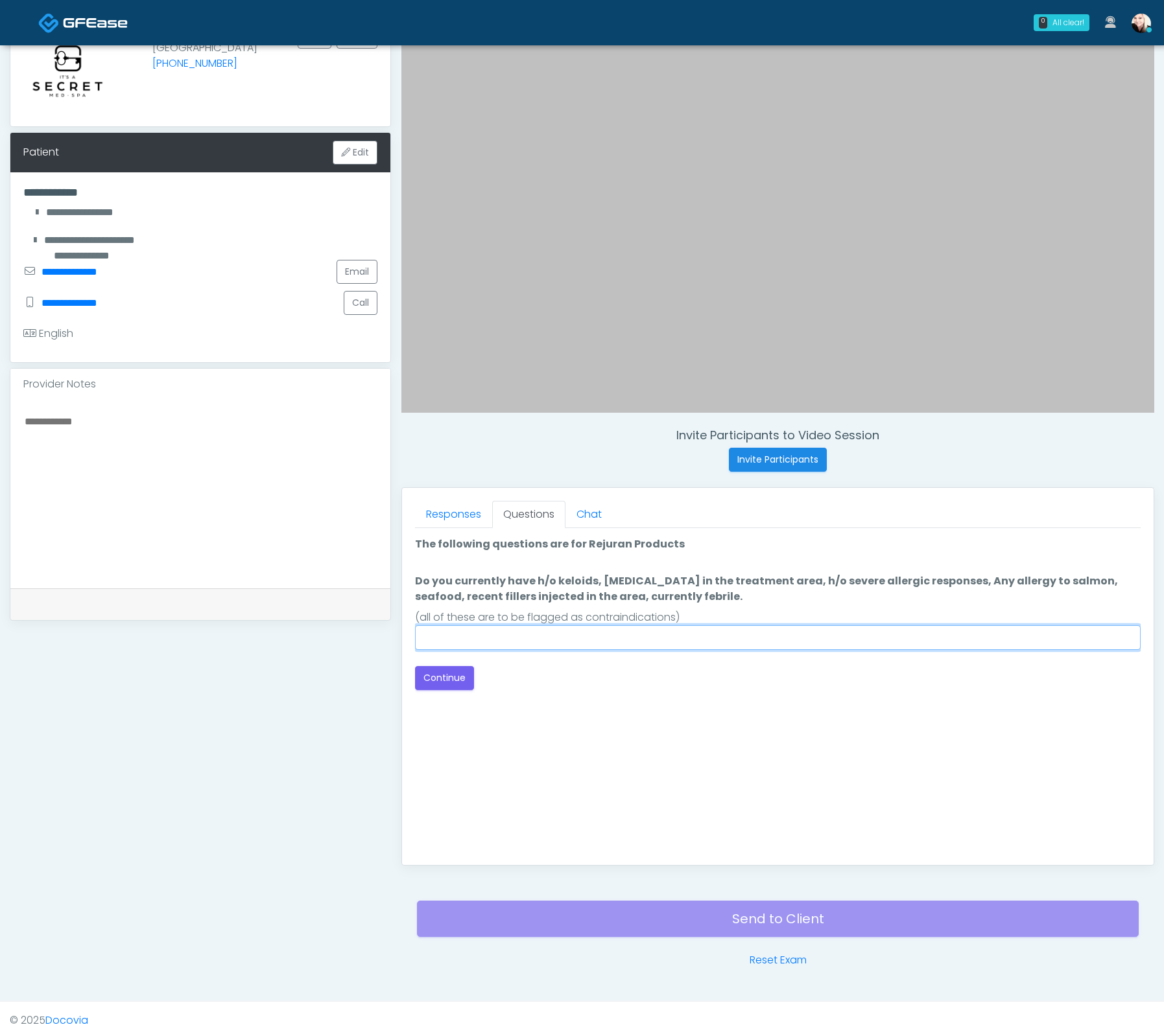
click at [785, 639] on input "Do you currently have h/o keloids, skin infection in the treatment area, h/o se…" at bounding box center [778, 638] width 725 height 25
drag, startPoint x: 681, startPoint y: 596, endPoint x: 648, endPoint y: 597, distance: 33.0
click at [676, 597] on label "Do you currently have h/o keloids, skin infection in the treatment area, h/o se…" at bounding box center [778, 589] width 725 height 31
drag, startPoint x: 644, startPoint y: 597, endPoint x: 472, endPoint y: 578, distance: 173.0
click at [488, 580] on label "Do you currently have h/o keloids, skin infection in the treatment area, h/o se…" at bounding box center [778, 589] width 725 height 31
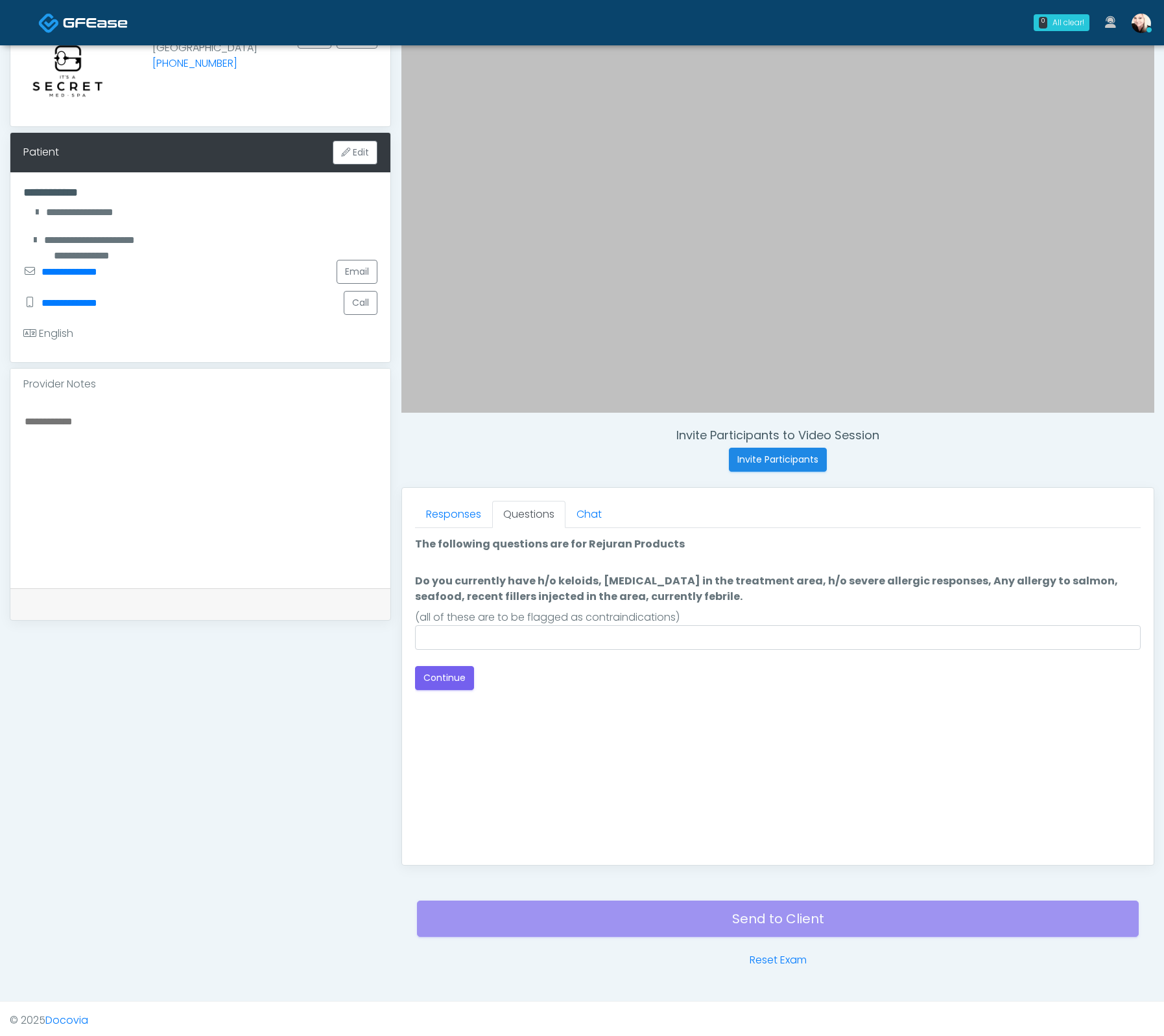
click at [471, 578] on label "Do you currently have h/o keloids, skin infection in the treatment area, h/o se…" at bounding box center [778, 589] width 725 height 31
click at [471, 626] on input "Do you currently have h/o keloids, skin infection in the treatment area, h/o se…" at bounding box center [778, 638] width 725 height 25
click at [506, 639] on input "Do you currently have h/o keloids, skin infection in the treatment area, h/o se…" at bounding box center [778, 638] width 725 height 25
click at [544, 634] on input "**********" at bounding box center [778, 638] width 725 height 25
type input "**********"
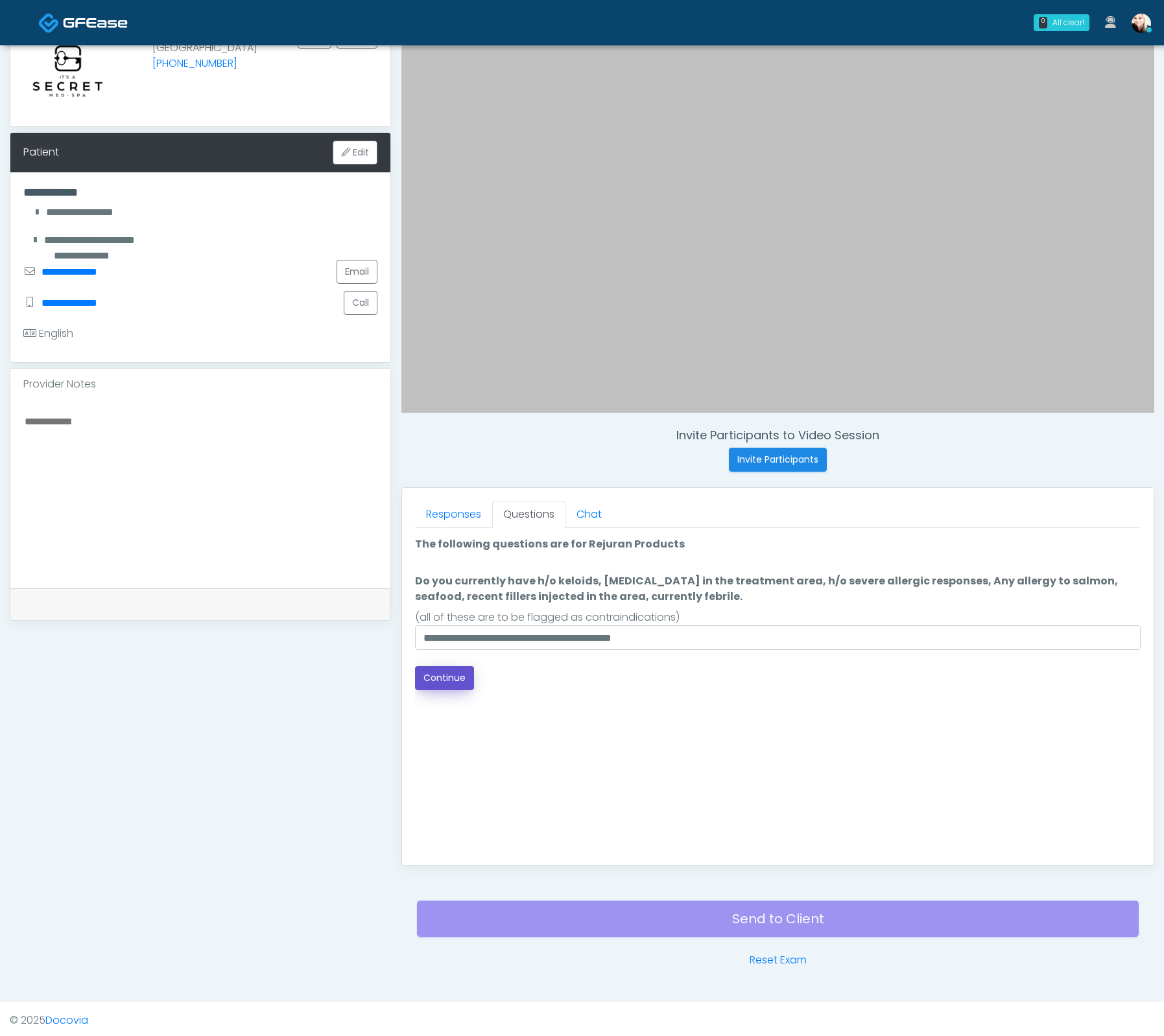
click at [454, 676] on button "Continue" at bounding box center [445, 678] width 59 height 24
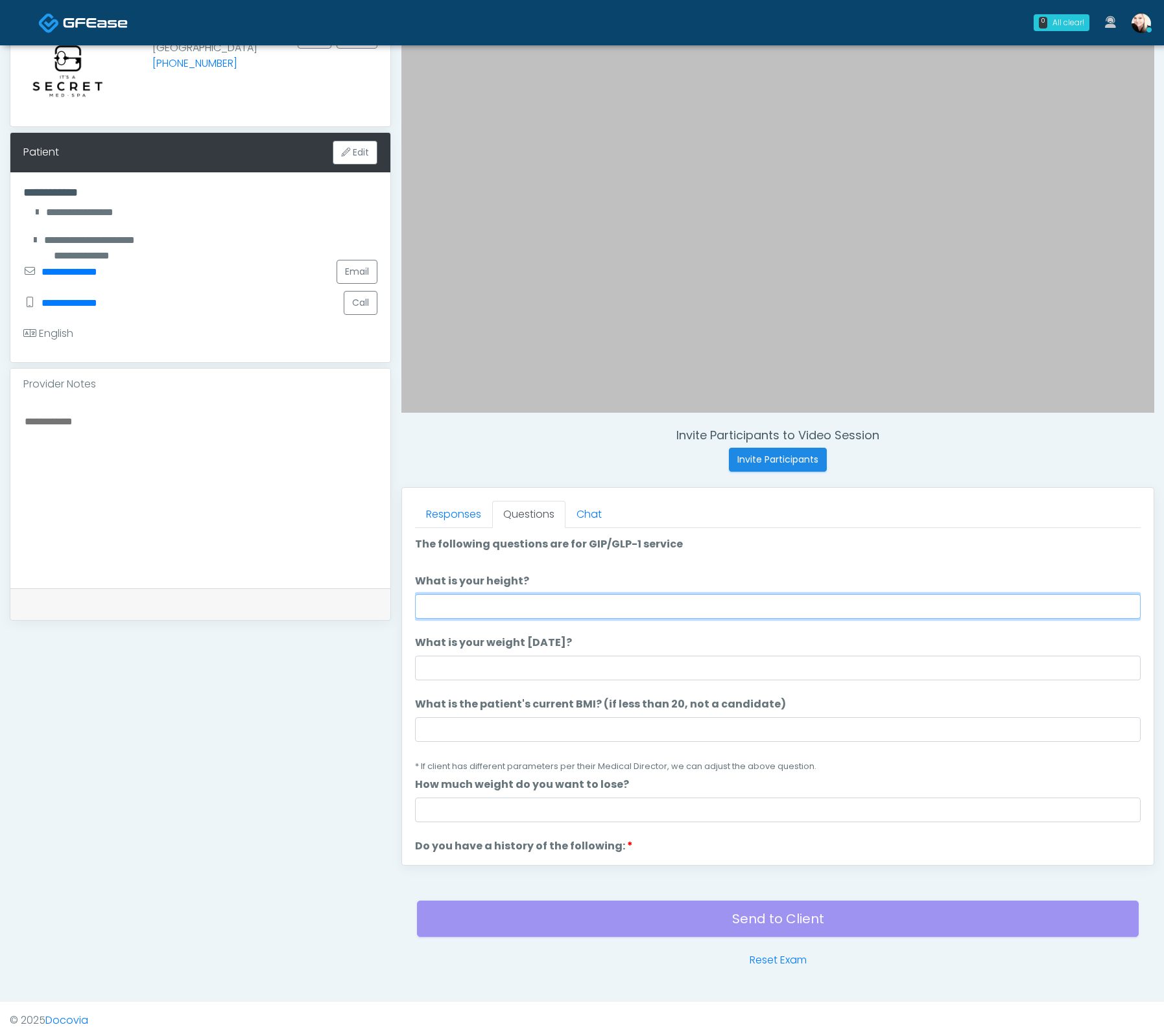
click at [476, 611] on input "What is your height?" at bounding box center [778, 607] width 725 height 25
type input "****"
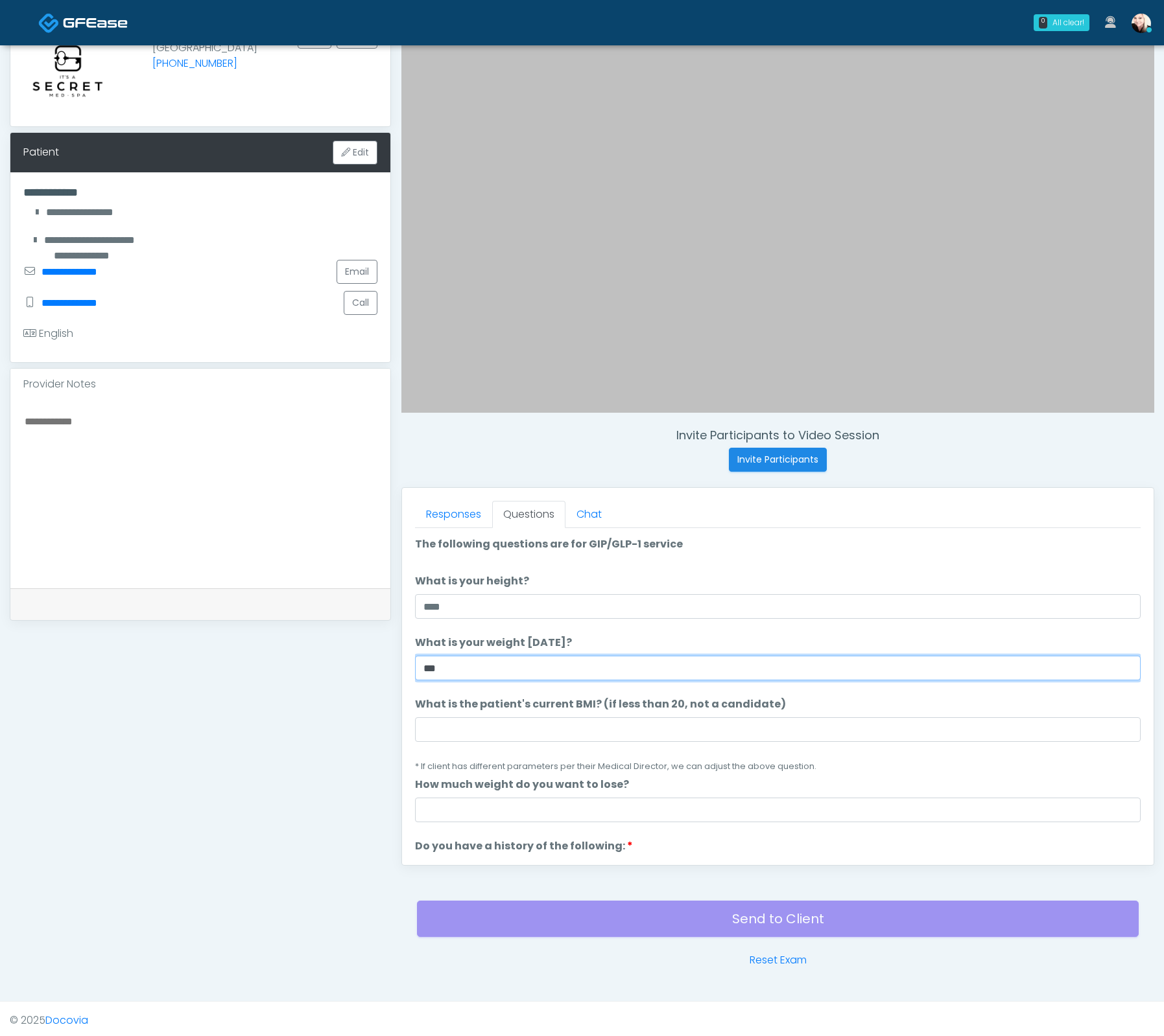
type input "***"
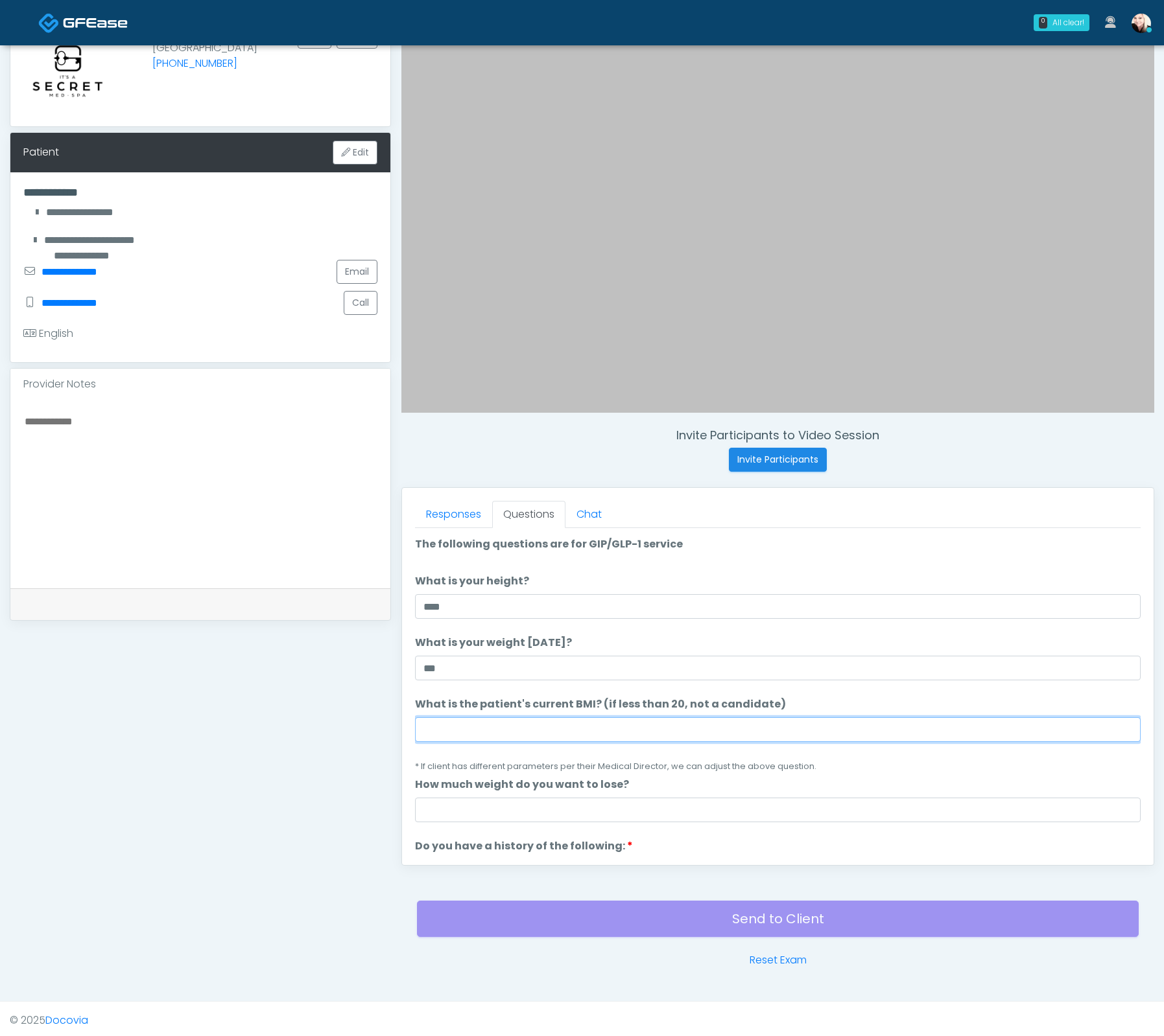
click at [463, 720] on input "What is the patient's current BMI? (if less than 20, not a candidate)" at bounding box center [778, 730] width 725 height 25
paste input "****"
type input "****"
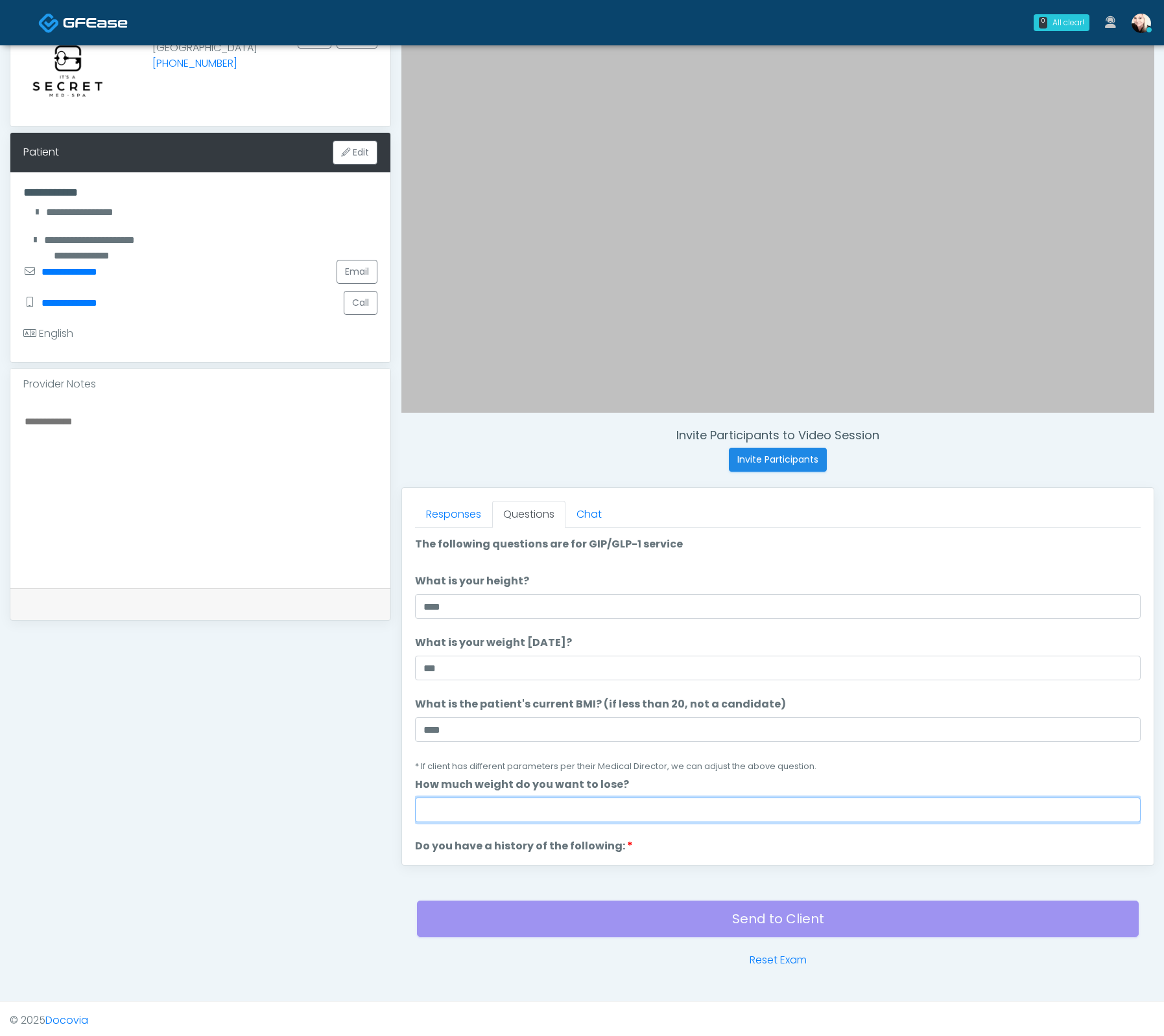
click at [494, 810] on input "How much weight do you want to lose?" at bounding box center [778, 810] width 725 height 25
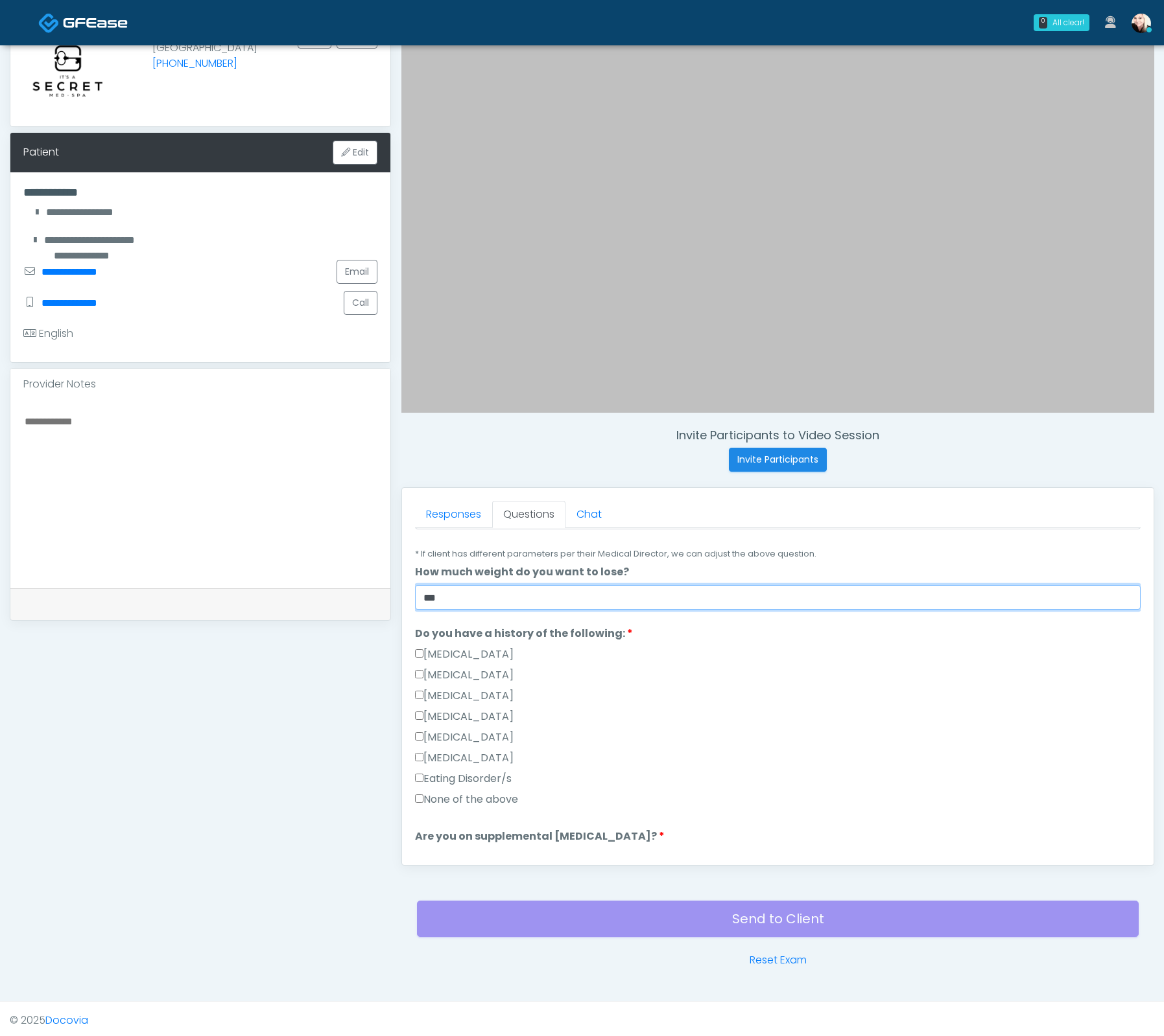
scroll to position [252, 0]
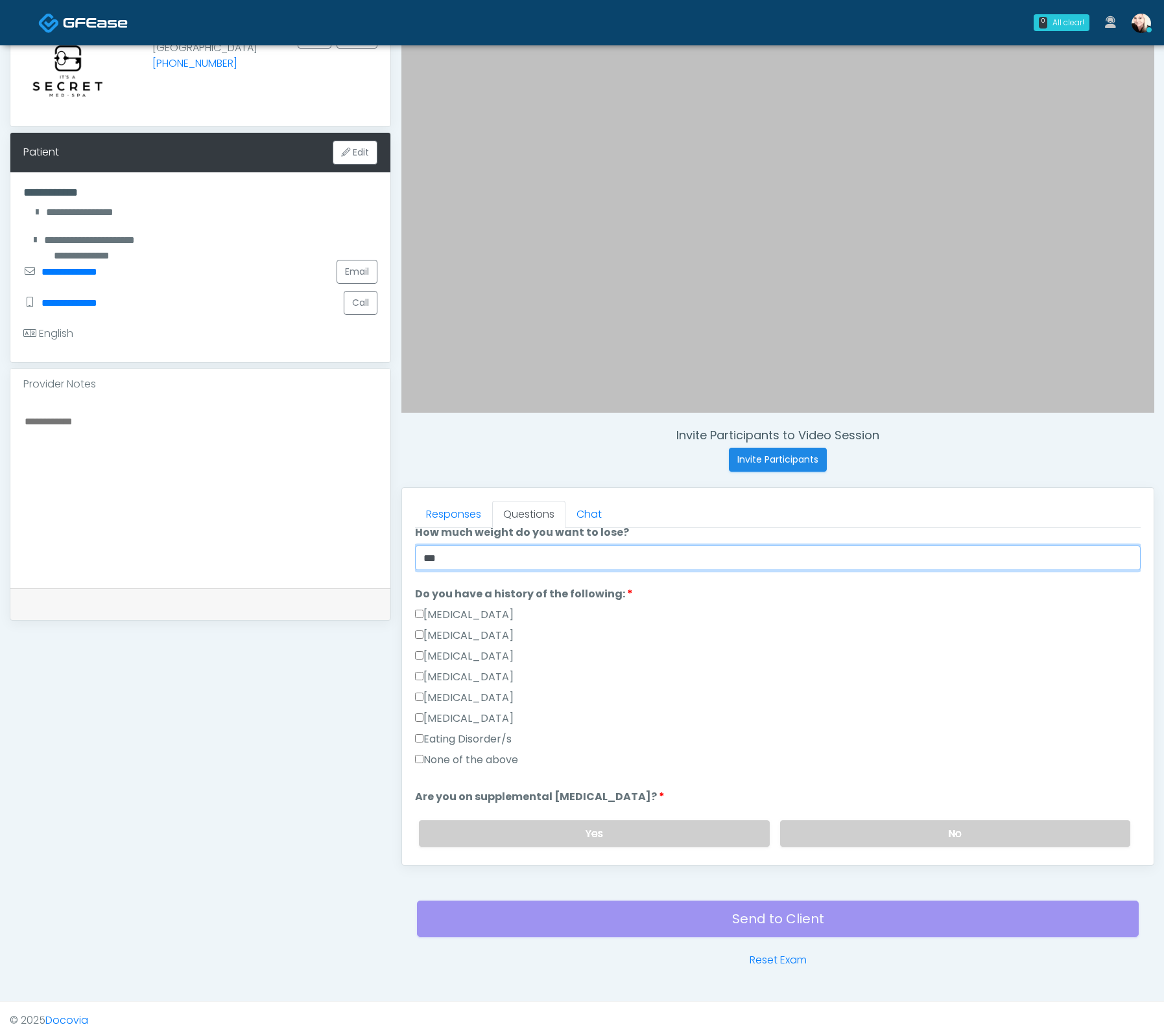
type input "***"
click at [491, 764] on label "None of the above" at bounding box center [467, 760] width 103 height 16
drag, startPoint x: 848, startPoint y: 816, endPoint x: 859, endPoint y: 827, distance: 15.6
click at [851, 819] on div "Yes No" at bounding box center [774, 834] width 732 height 47
click at [860, 827] on label "No" at bounding box center [955, 834] width 350 height 27
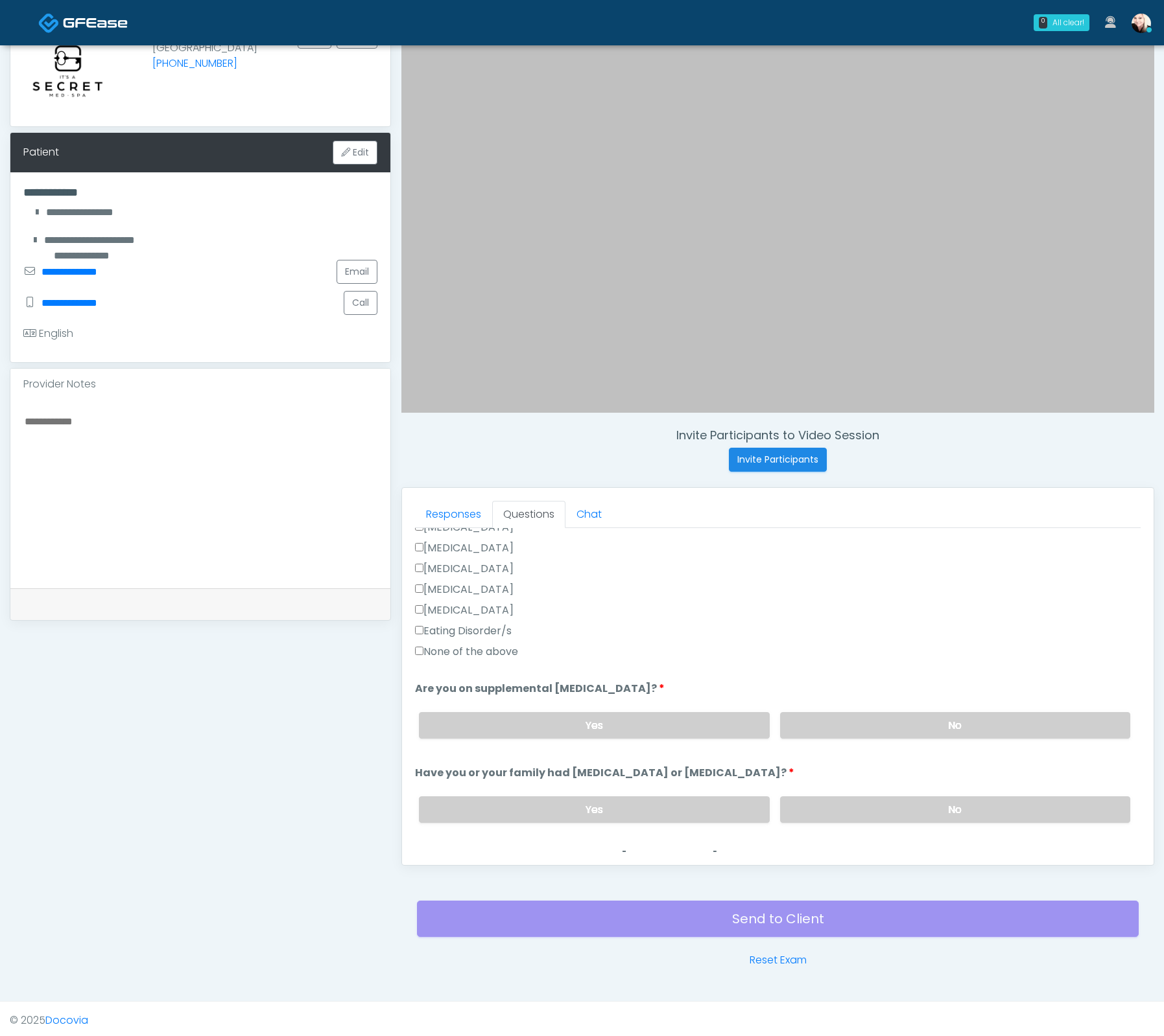
scroll to position [431, 0]
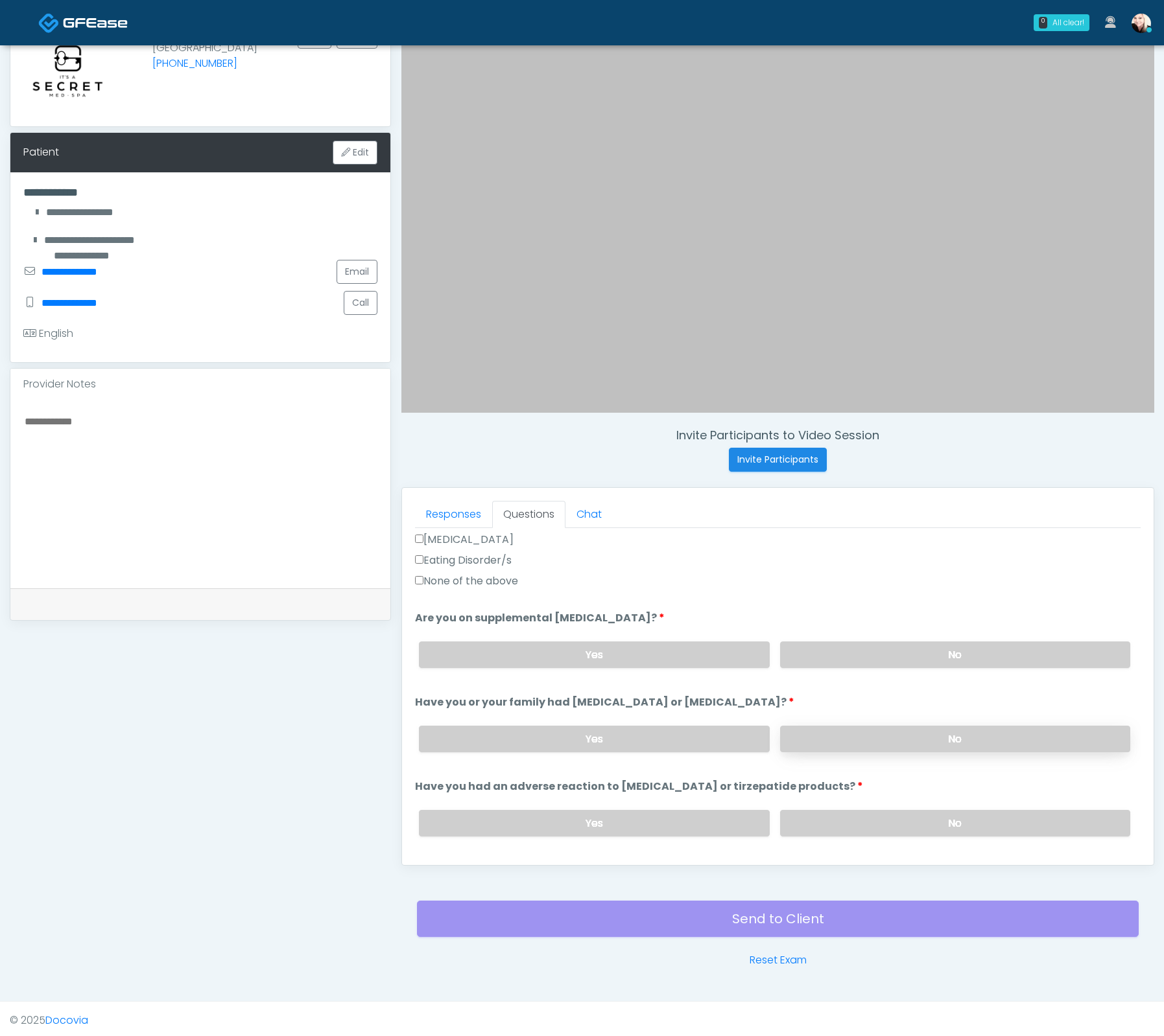
click at [830, 739] on label "No" at bounding box center [955, 739] width 350 height 27
click at [849, 826] on label "No" at bounding box center [955, 823] width 350 height 27
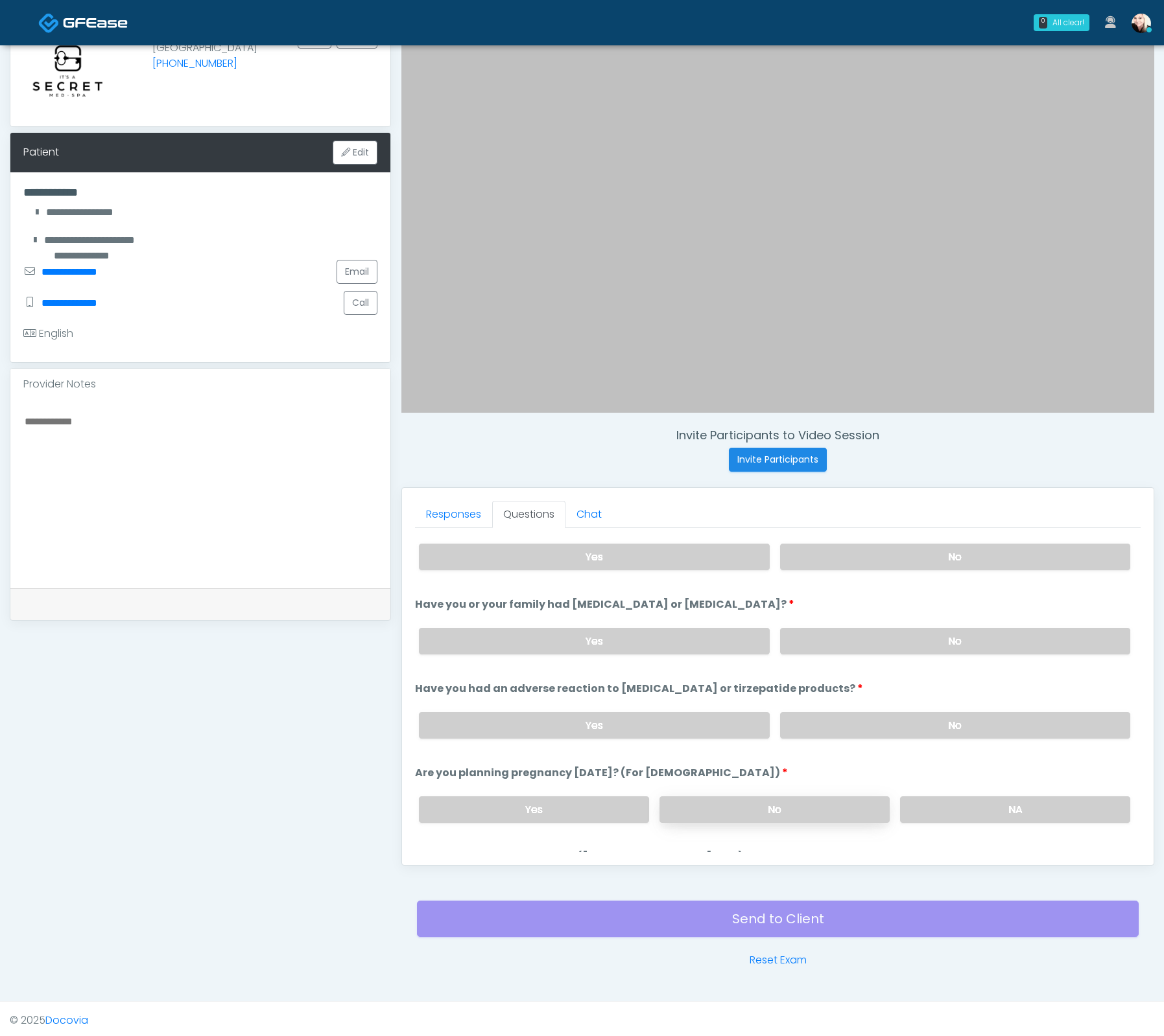
click at [818, 799] on label "No" at bounding box center [774, 810] width 230 height 27
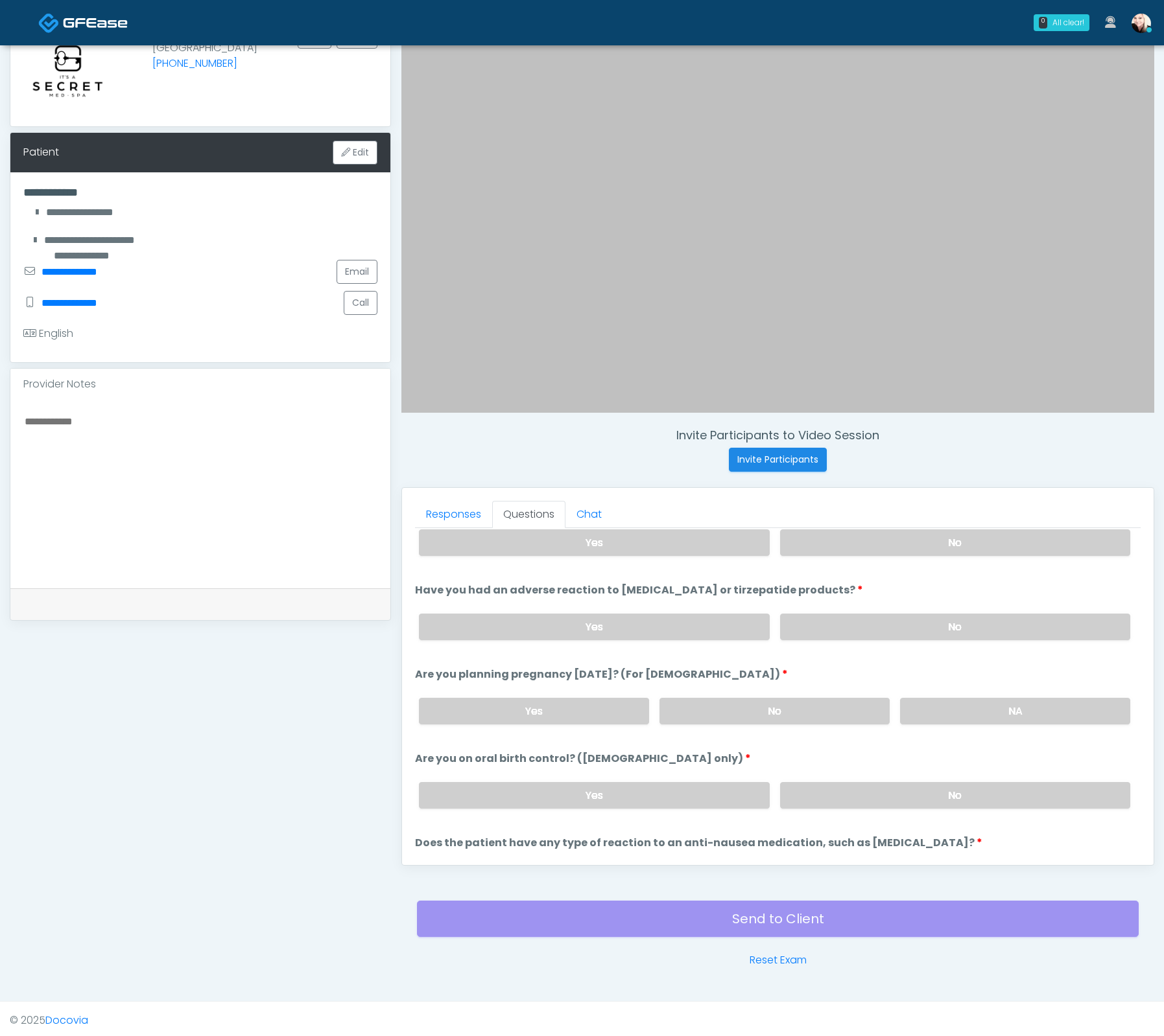
scroll to position [706, 0]
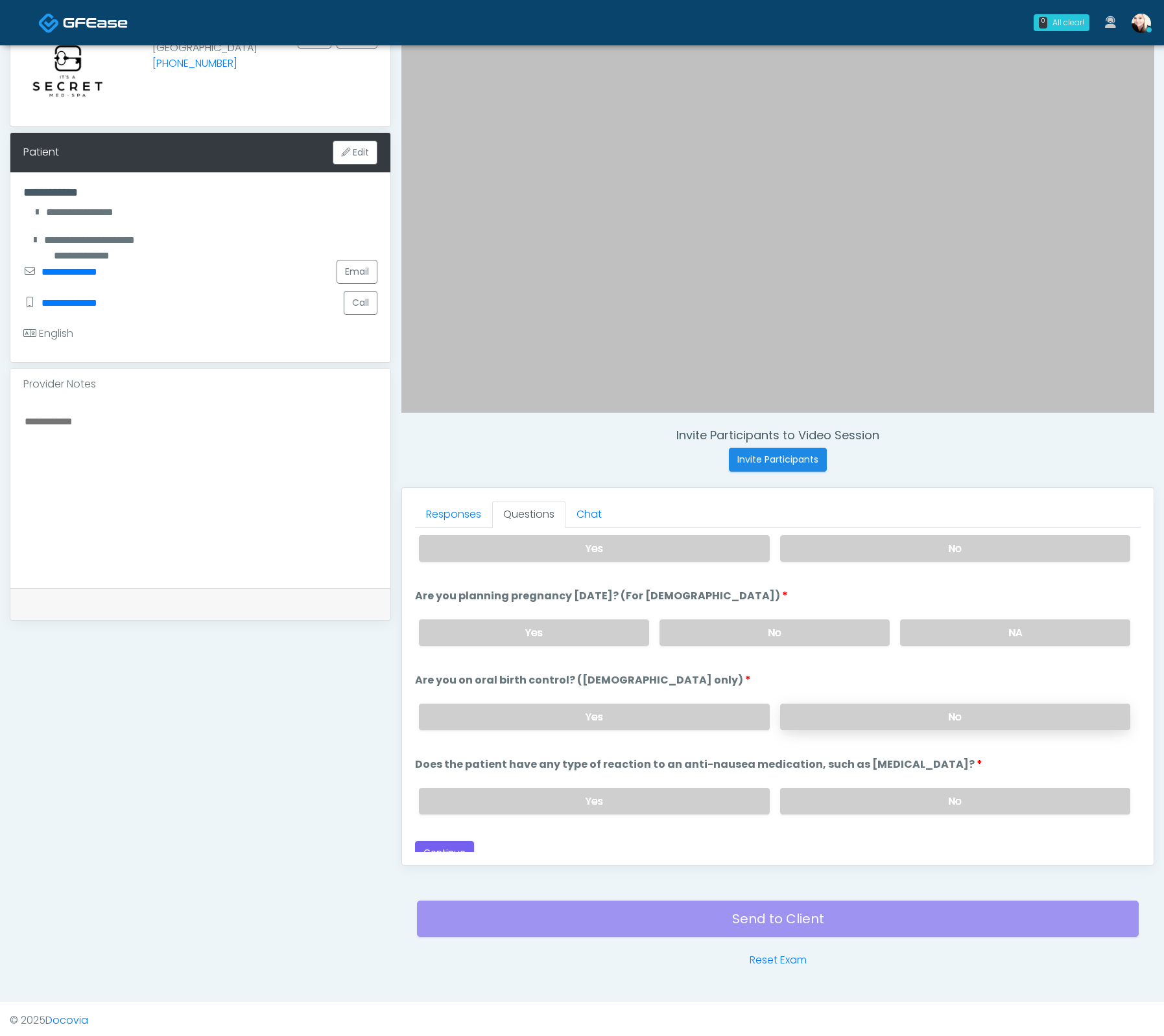
click at [786, 709] on label "No" at bounding box center [955, 717] width 350 height 27
click at [828, 803] on label "No" at bounding box center [955, 801] width 350 height 27
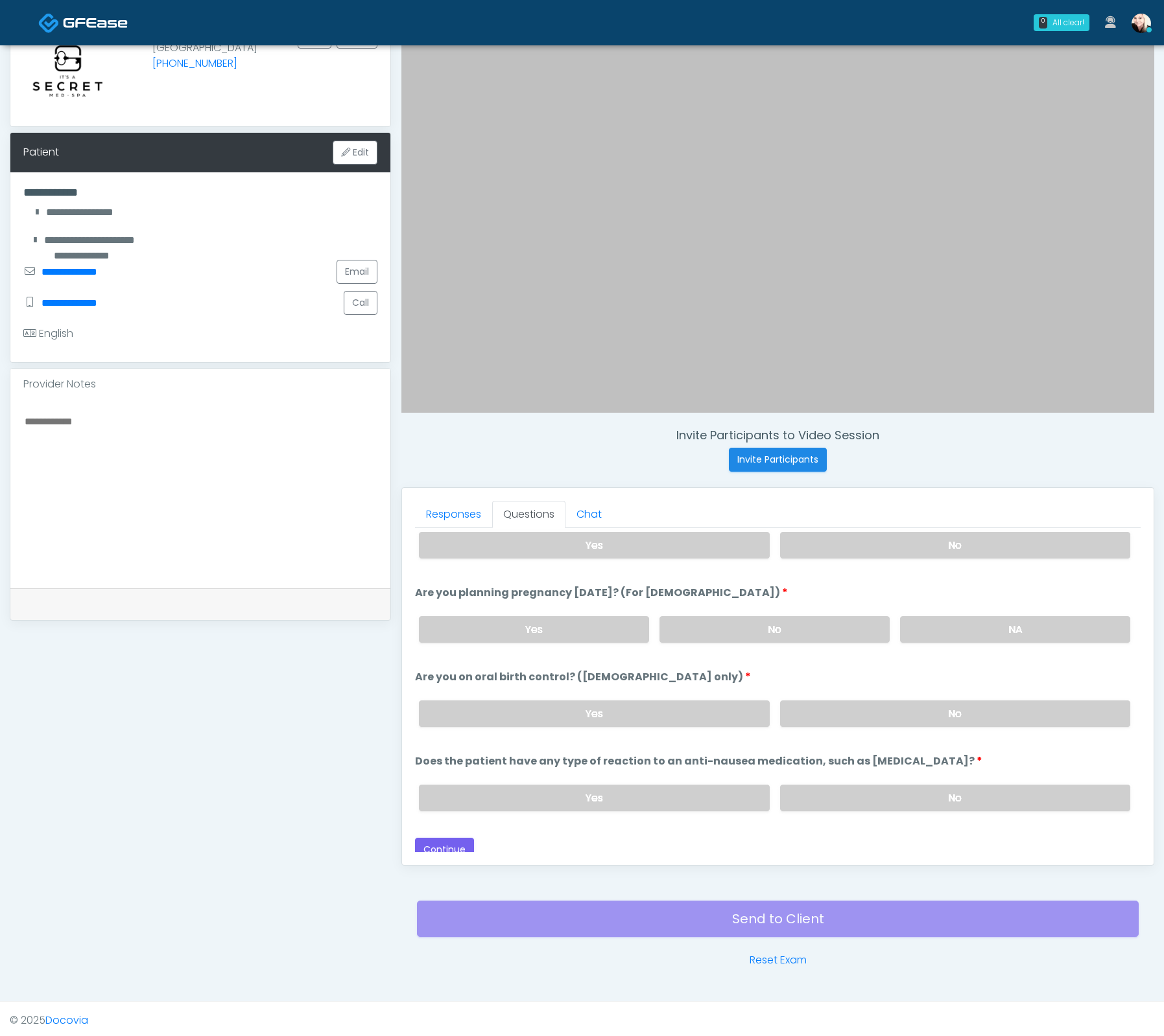
scroll to position [712, 0]
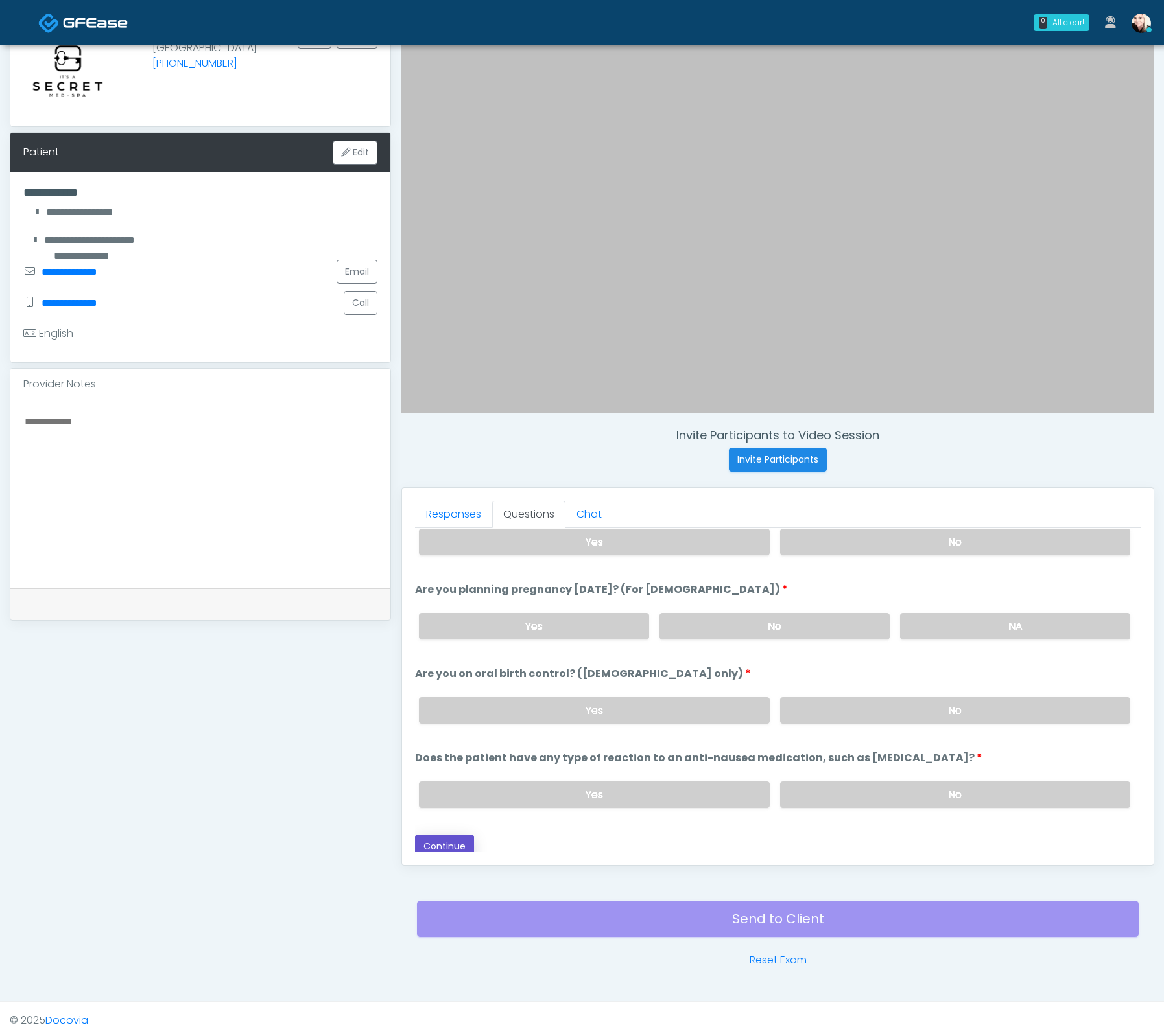
click at [449, 835] on button "Continue" at bounding box center [445, 847] width 59 height 24
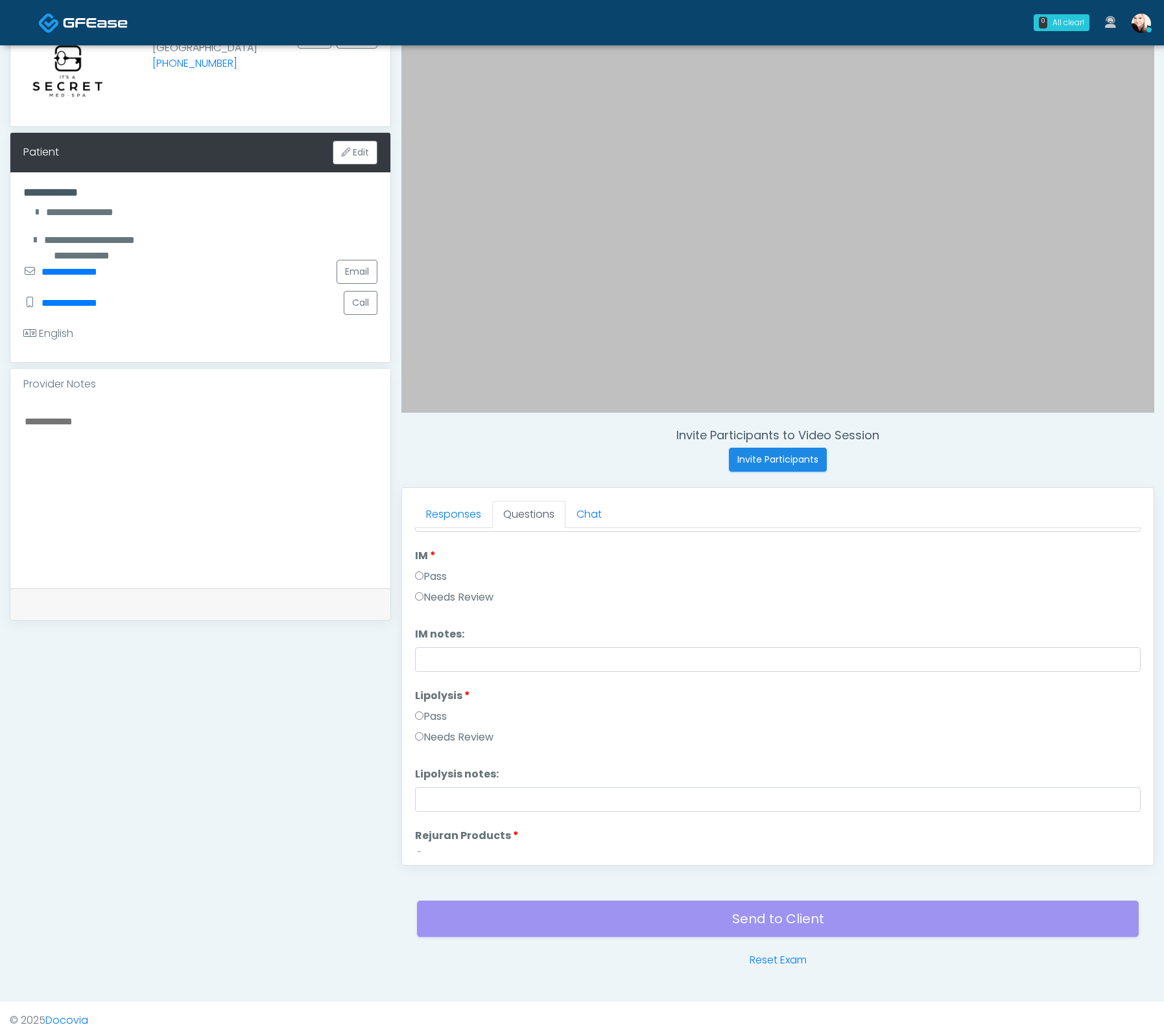
click at [426, 559] on label "IM" at bounding box center [426, 556] width 21 height 16
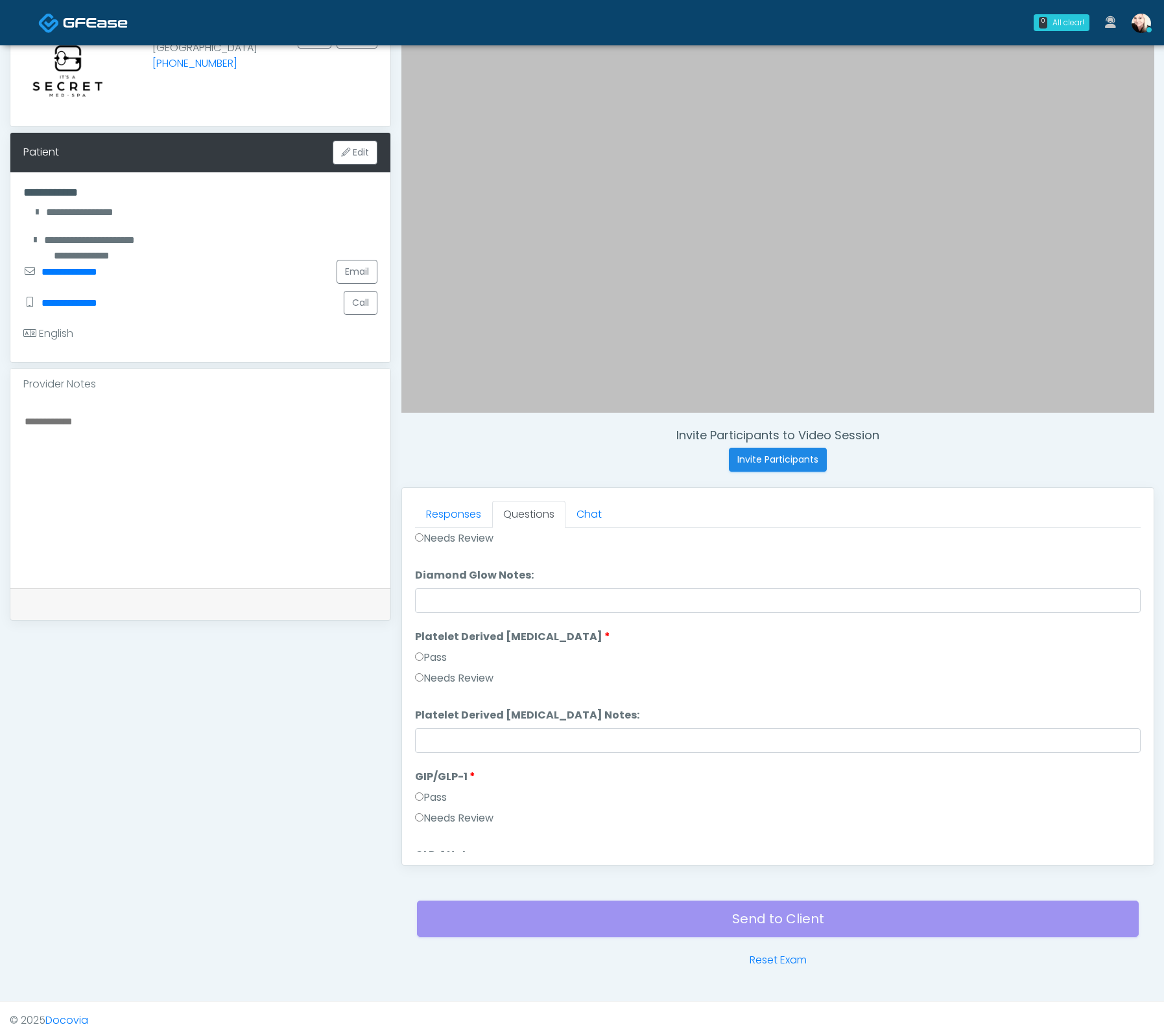
click at [423, 650] on label "Pass" at bounding box center [431, 657] width 32 height 16
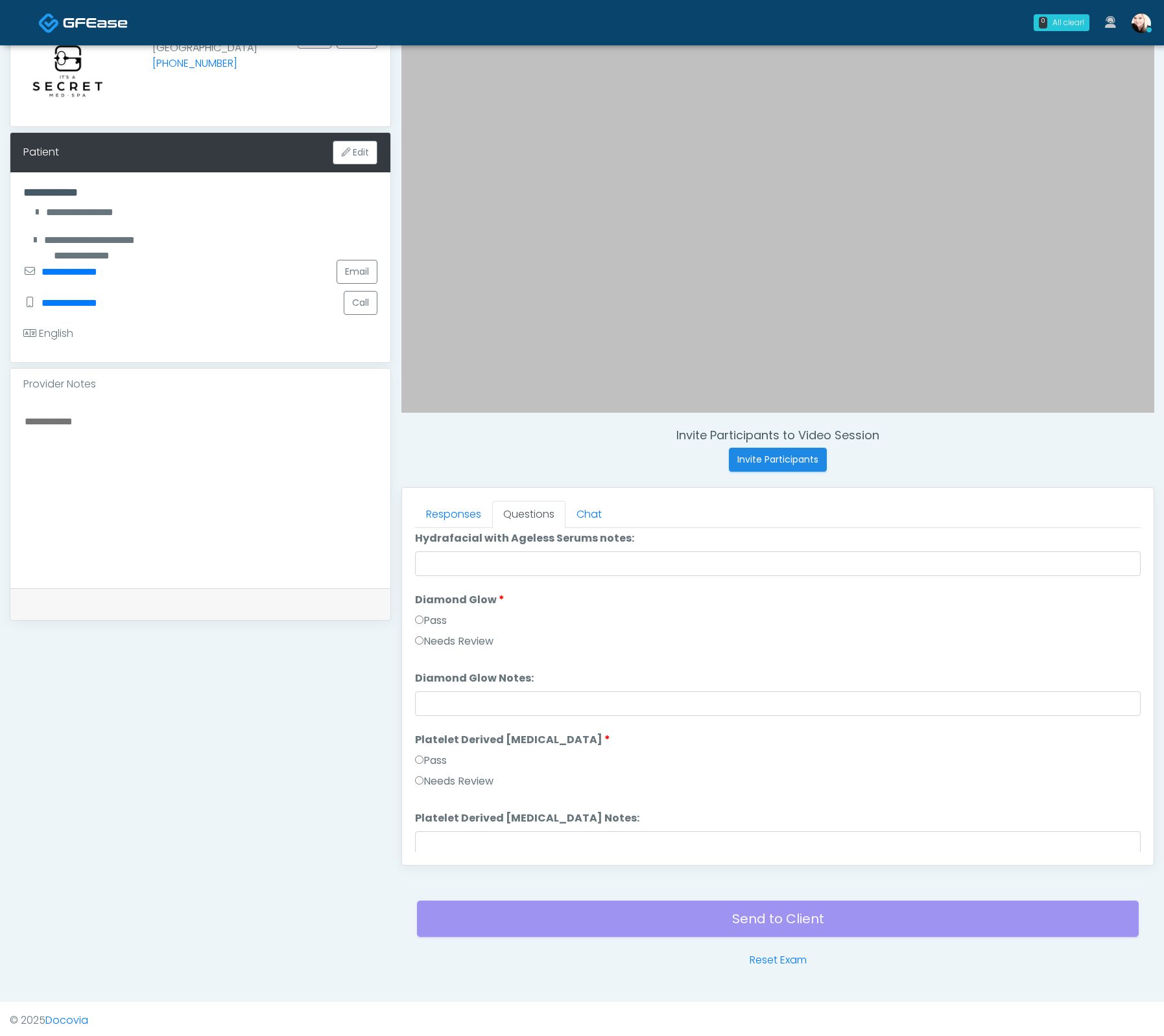
click at [424, 615] on label "Pass" at bounding box center [431, 621] width 32 height 16
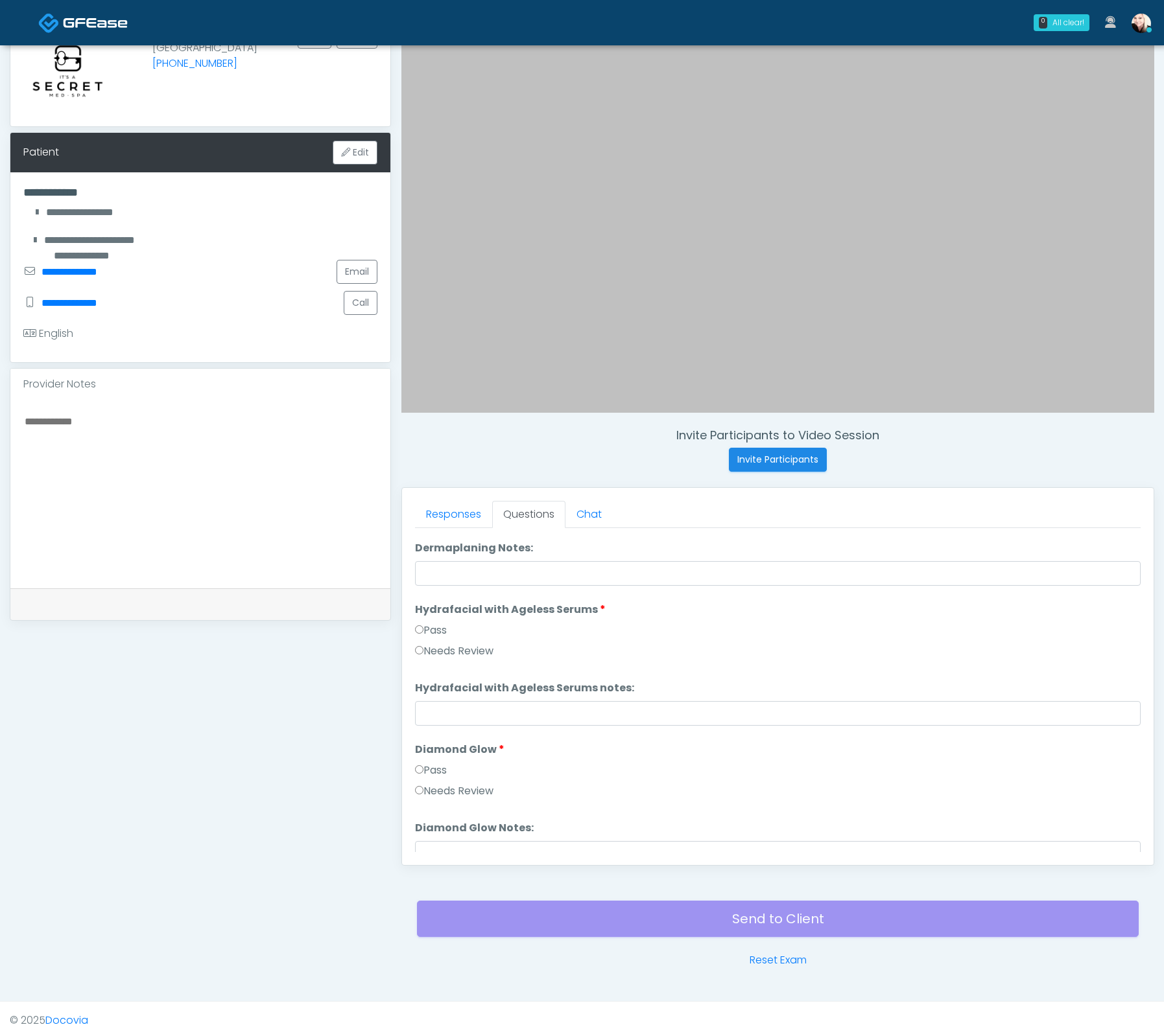
click at [428, 624] on label "Pass" at bounding box center [431, 631] width 32 height 16
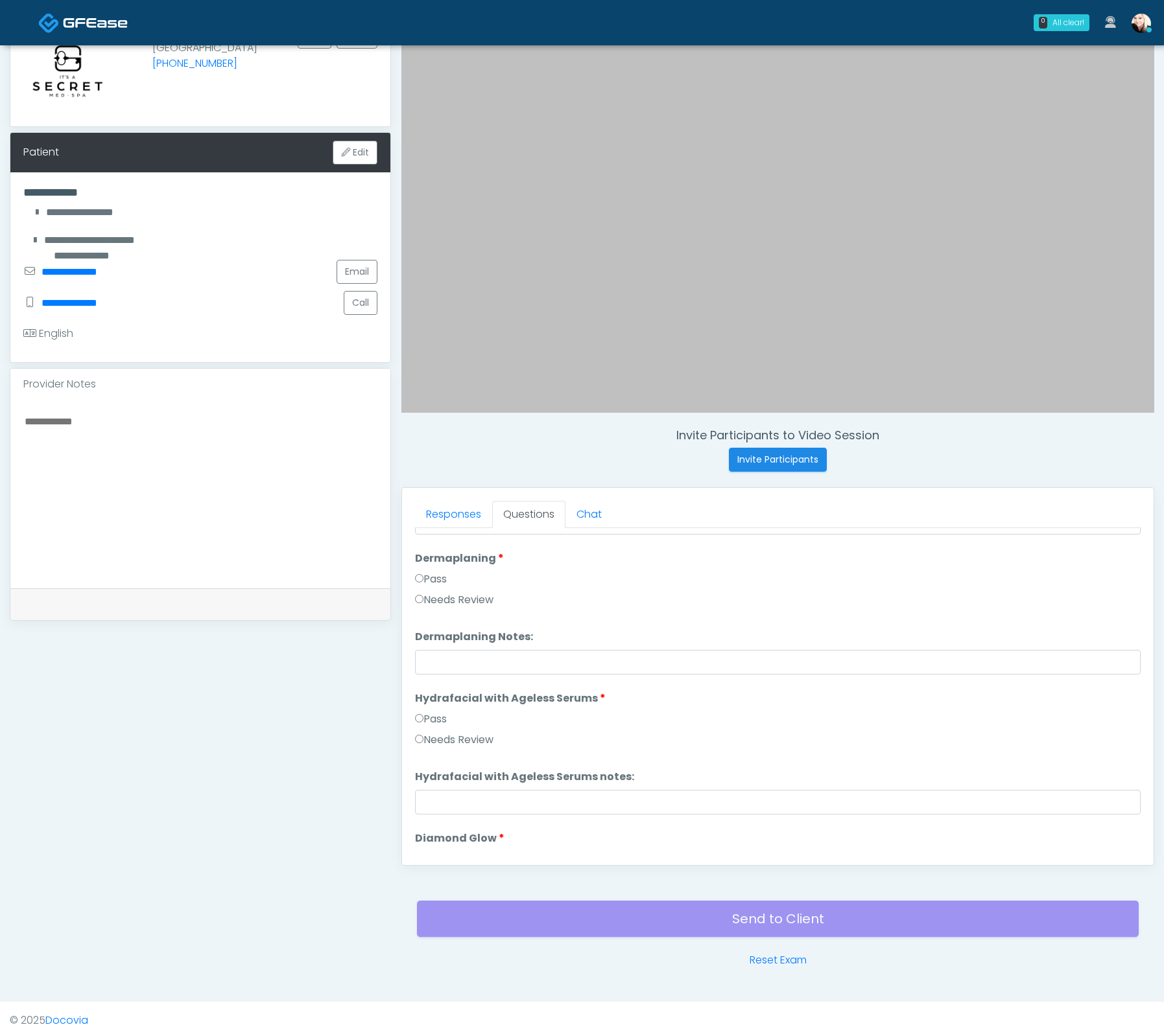
scroll to position [2070, 0]
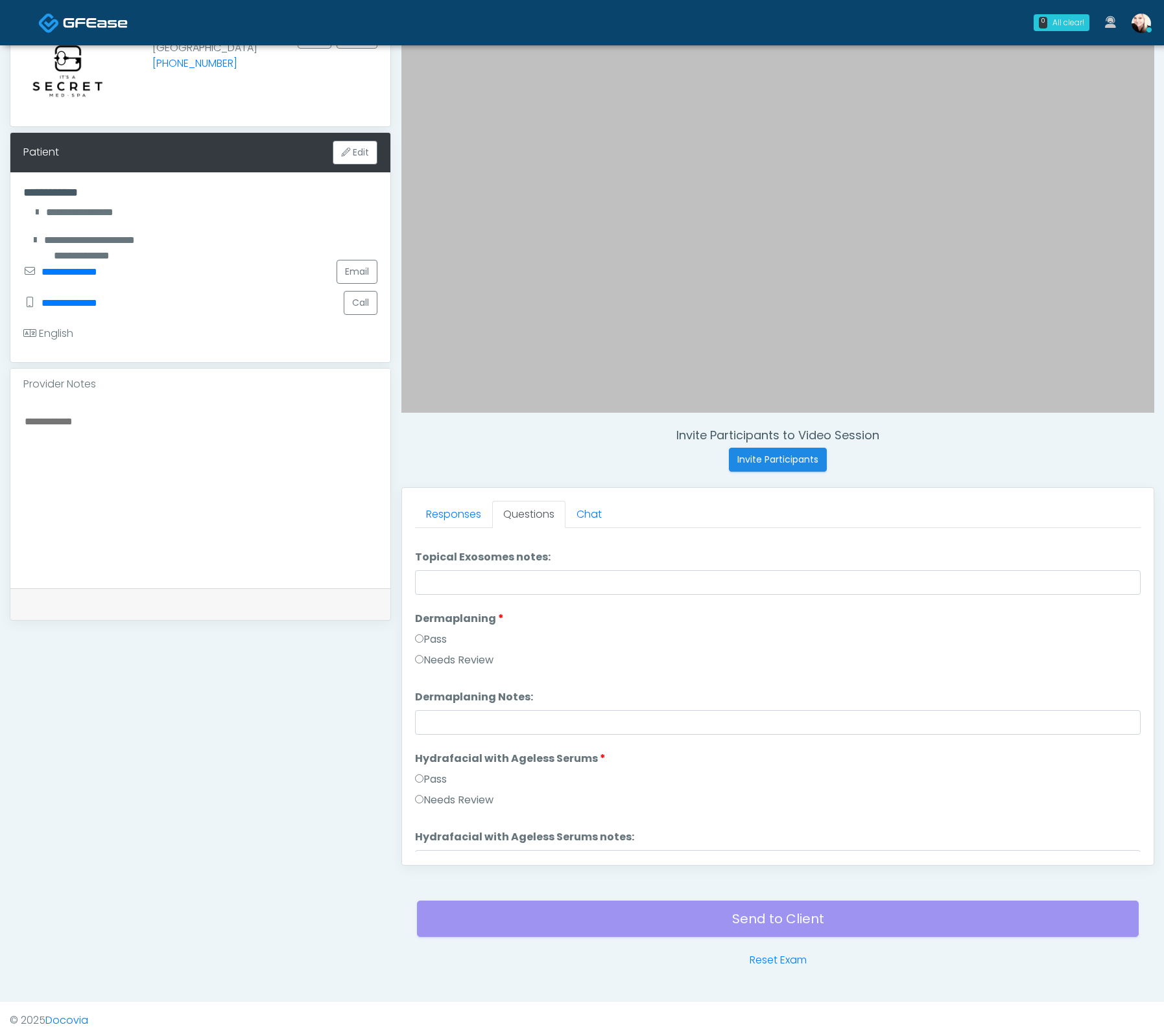
click at [427, 626] on li "Dermaplaning Dermaplaning Pass Needs Review" at bounding box center [778, 642] width 725 height 62
click at [428, 638] on label "Pass" at bounding box center [431, 639] width 32 height 16
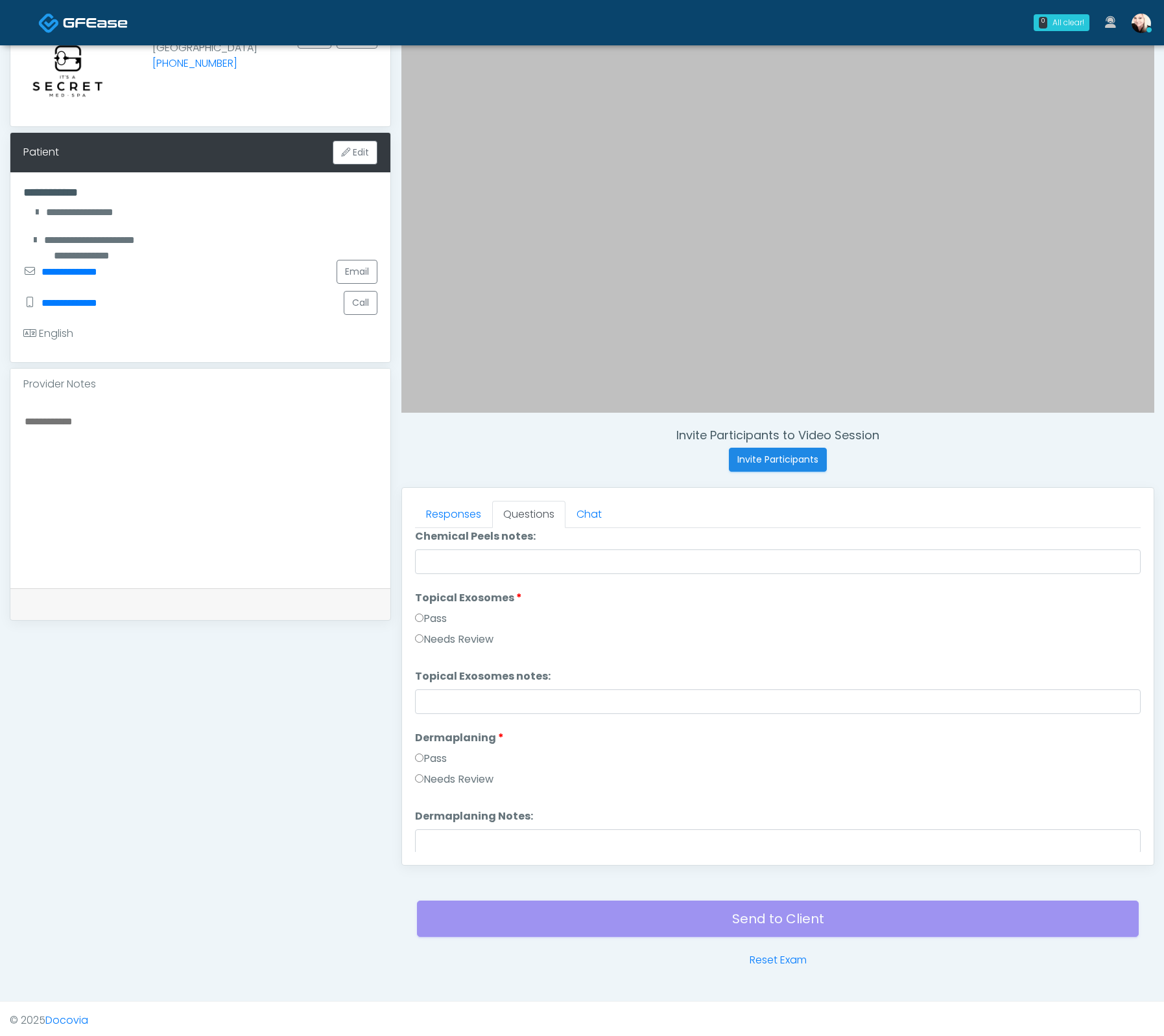
click at [431, 616] on label "Pass" at bounding box center [431, 619] width 32 height 16
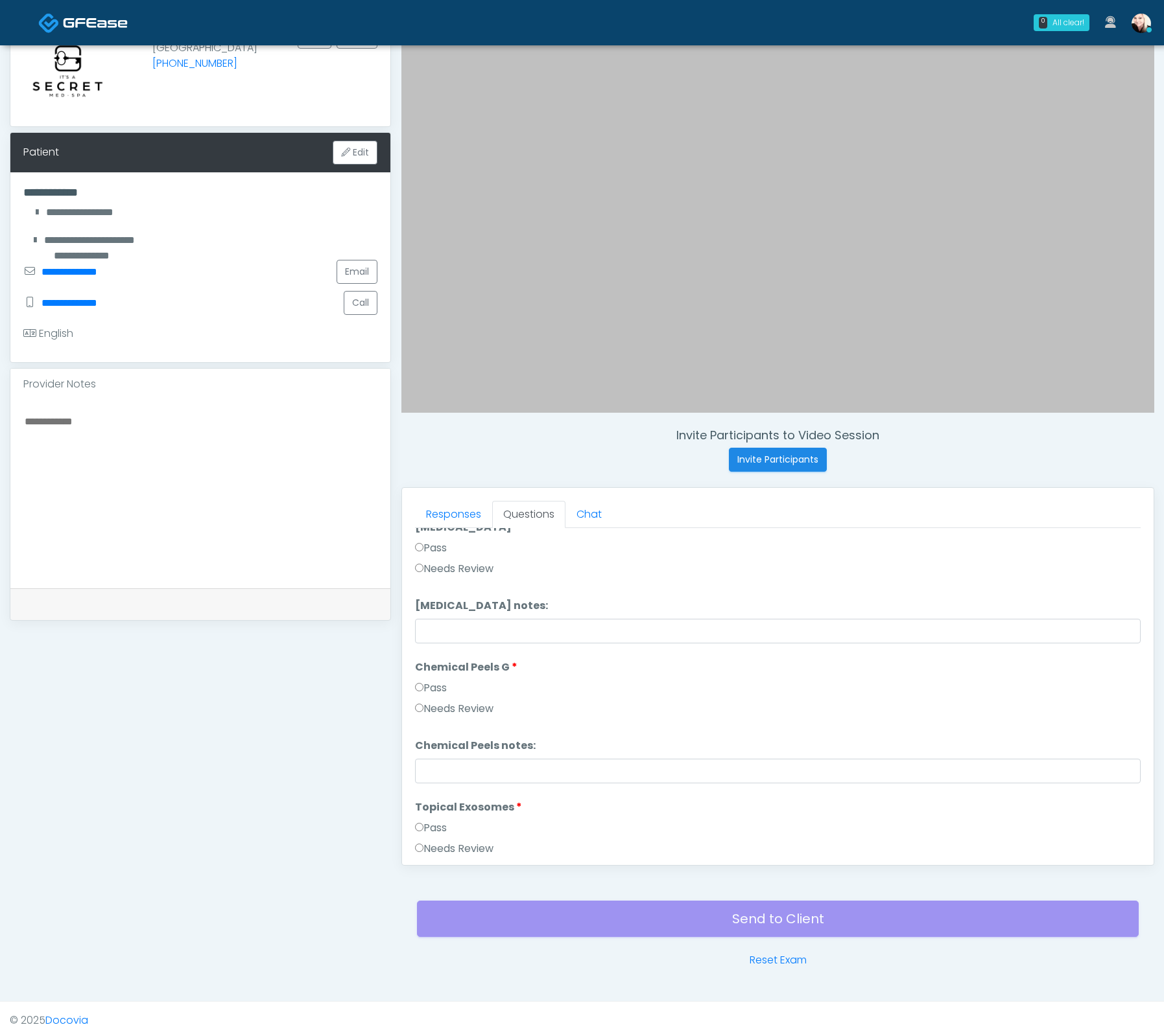
scroll to position [1726, 0]
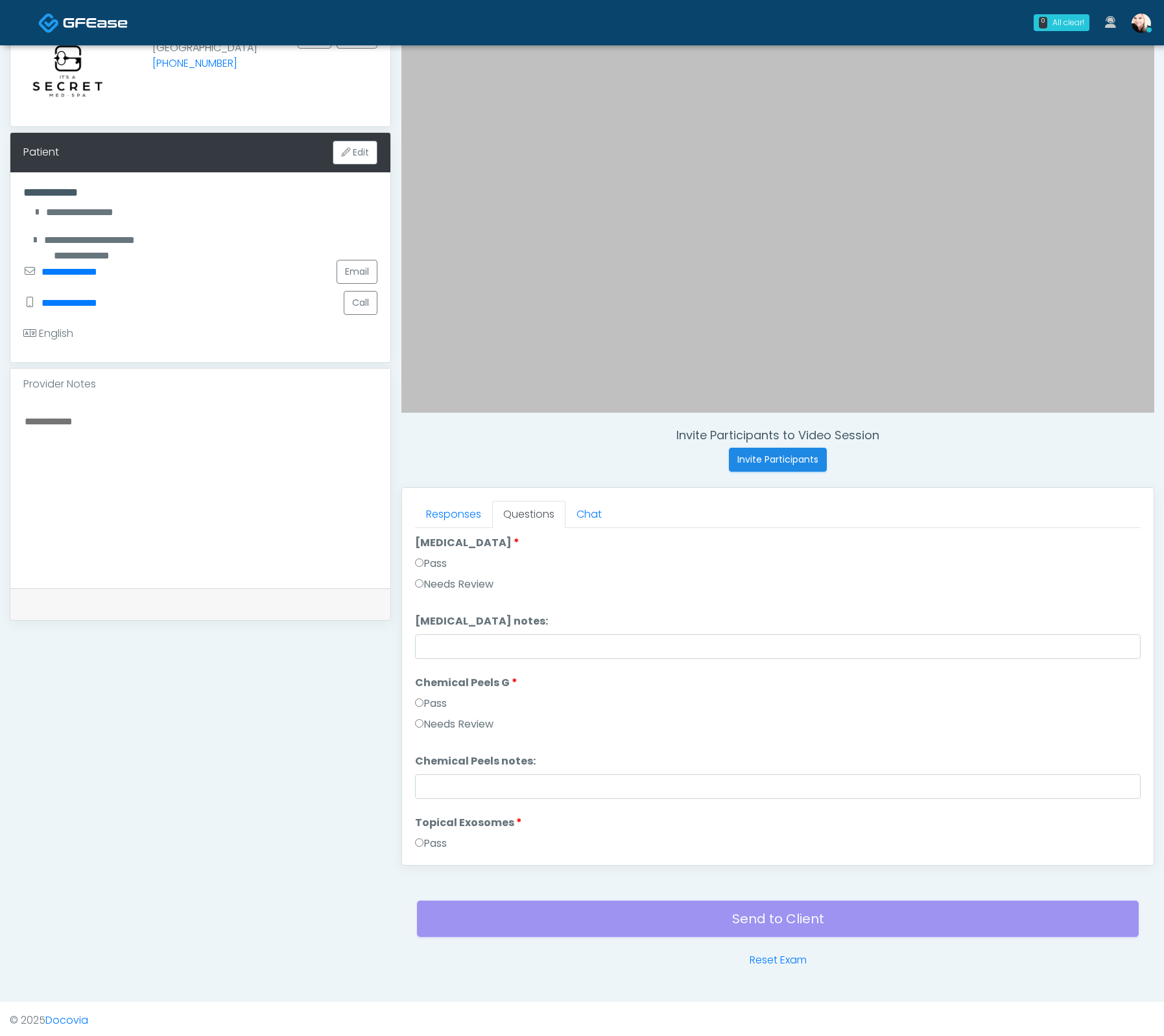
click at [427, 689] on li "Chemical Peels G Chemical Peels G Pass Needs Review" at bounding box center [778, 706] width 725 height 62
click at [427, 696] on label "Pass" at bounding box center [431, 703] width 32 height 16
click at [431, 565] on label "Pass" at bounding box center [431, 563] width 32 height 16
click at [424, 557] on label "Pass" at bounding box center [431, 561] width 32 height 16
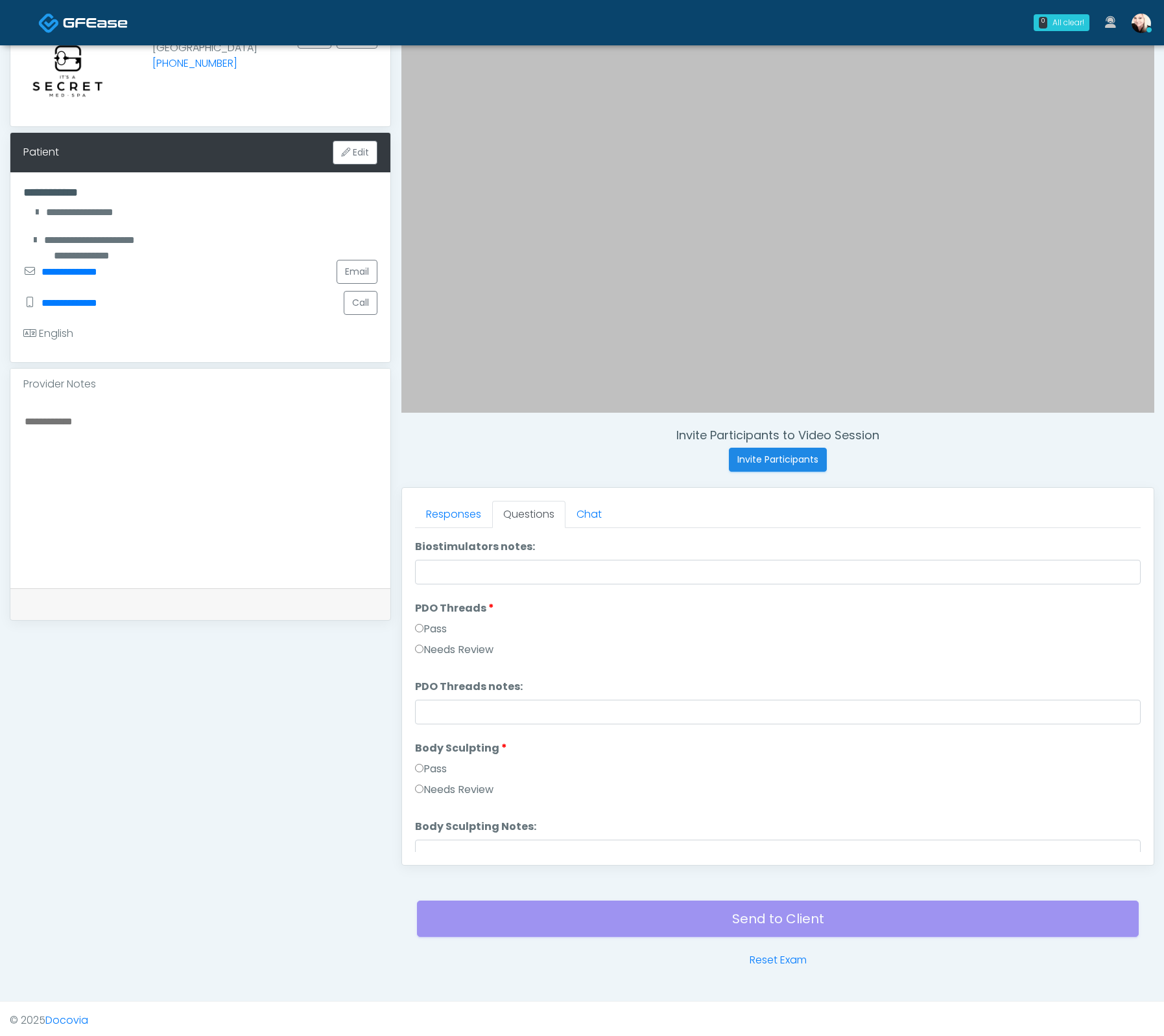
scroll to position [1365, 0]
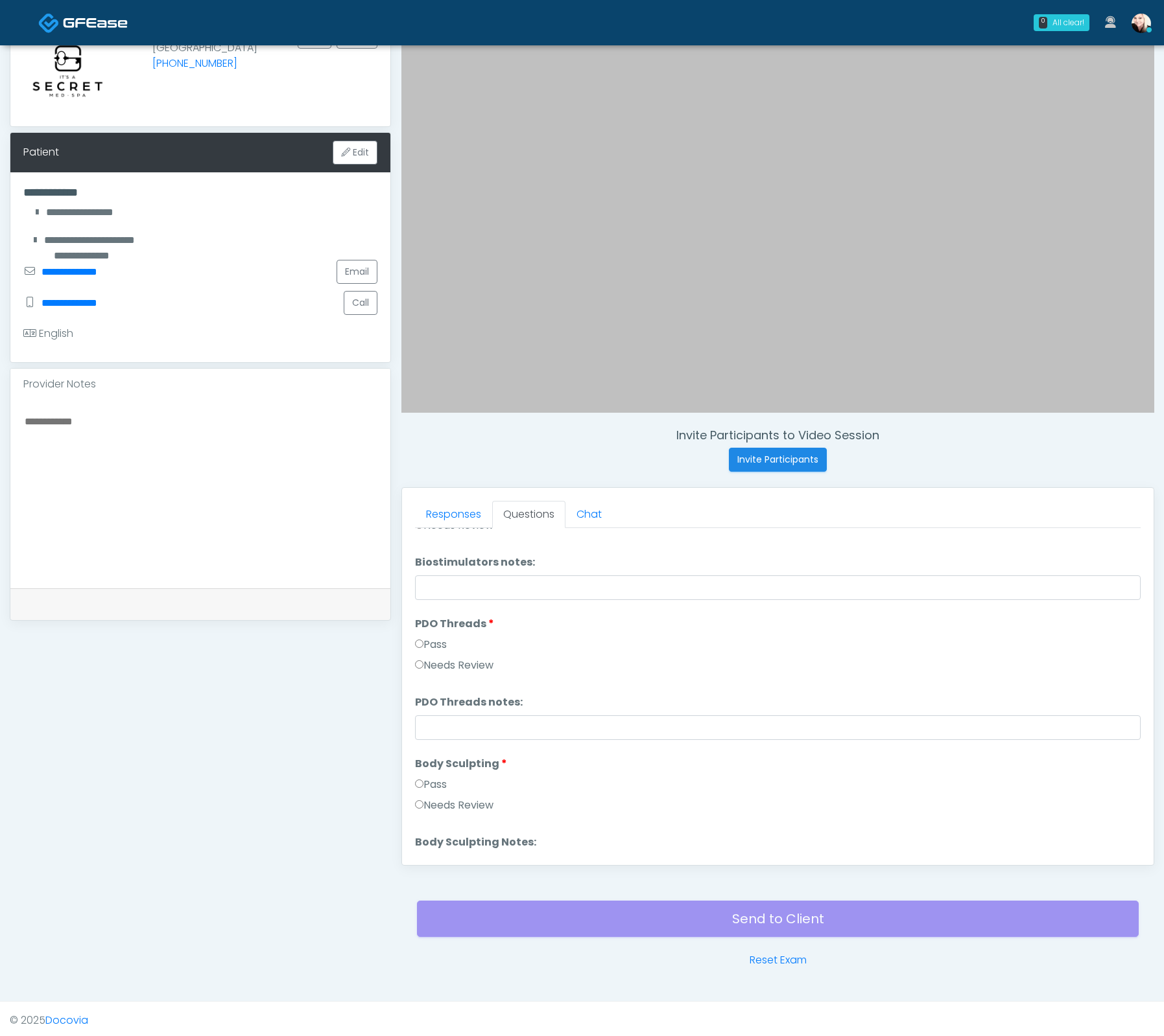
click at [436, 628] on li "PDO Threads PDO Threads Pass Needs Review" at bounding box center [778, 647] width 725 height 62
click at [437, 637] on label "Pass" at bounding box center [431, 645] width 32 height 16
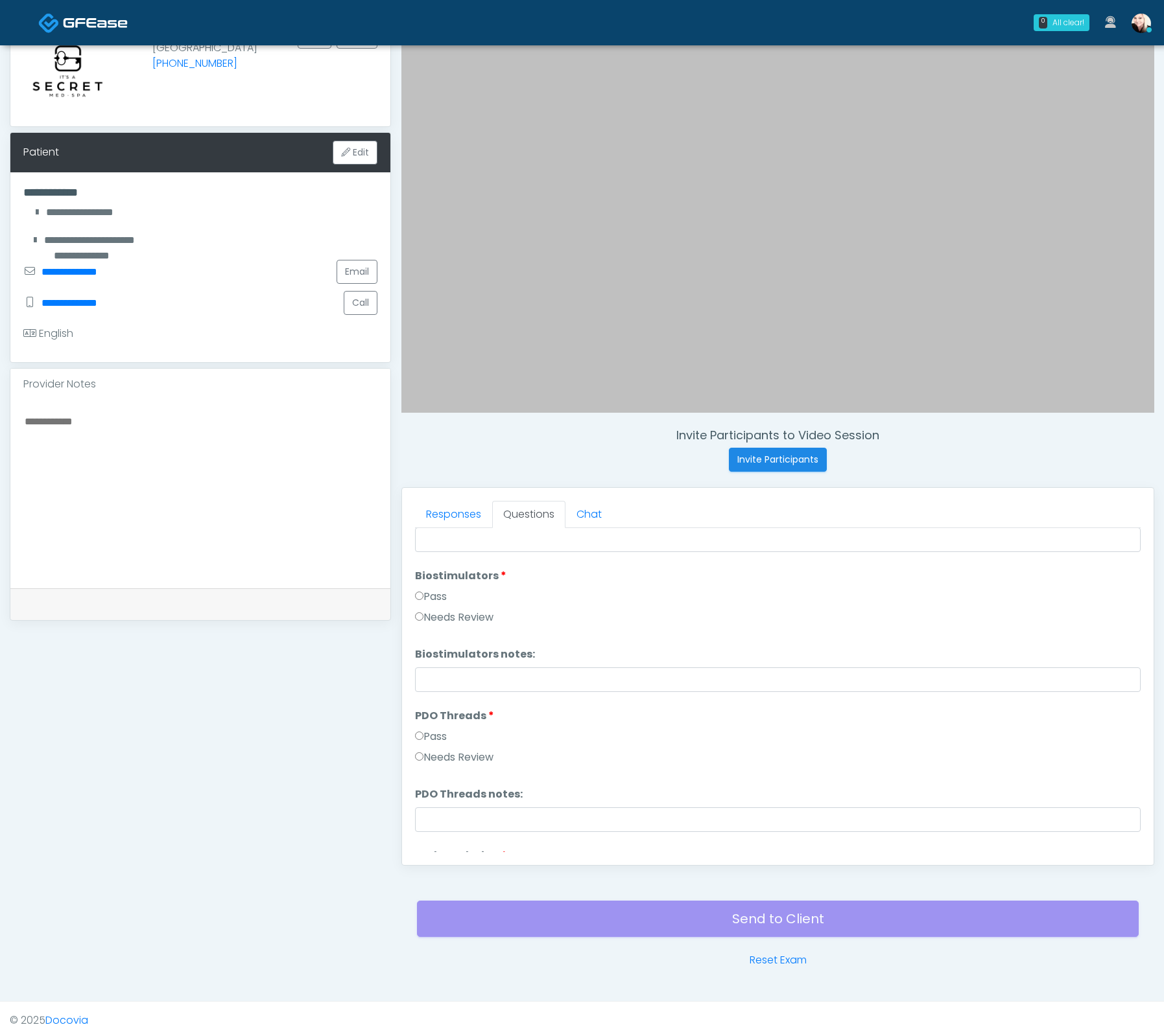
click at [432, 593] on label "Pass" at bounding box center [431, 597] width 32 height 16
click at [423, 689] on label "Pass" at bounding box center [431, 690] width 32 height 16
click at [434, 707] on label "Needs Review" at bounding box center [454, 711] width 78 height 16
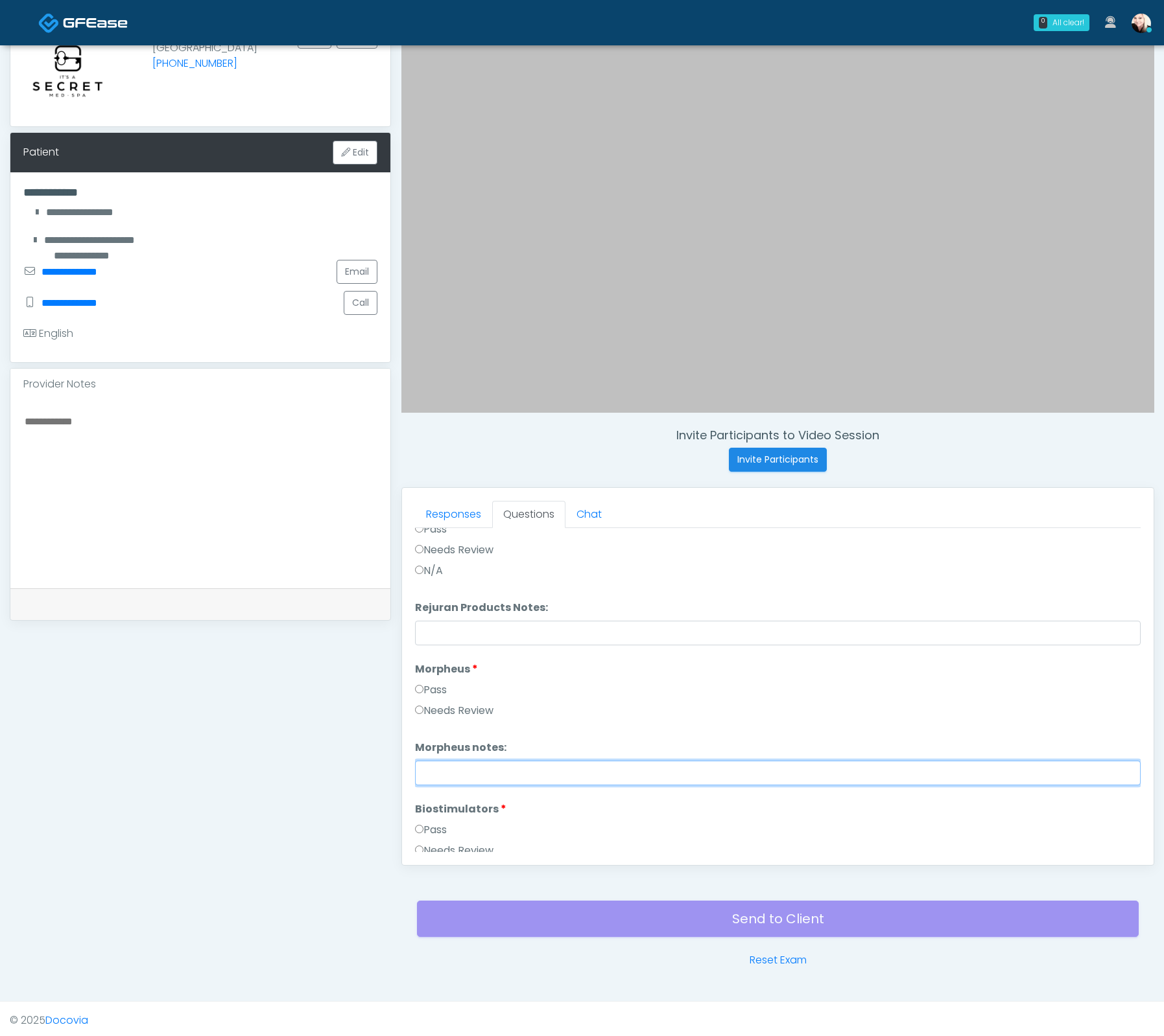
click at [474, 761] on input "Morpheus notes:" at bounding box center [778, 773] width 725 height 25
type input "*****"
click at [628, 715] on div "Needs Review" at bounding box center [778, 714] width 725 height 21
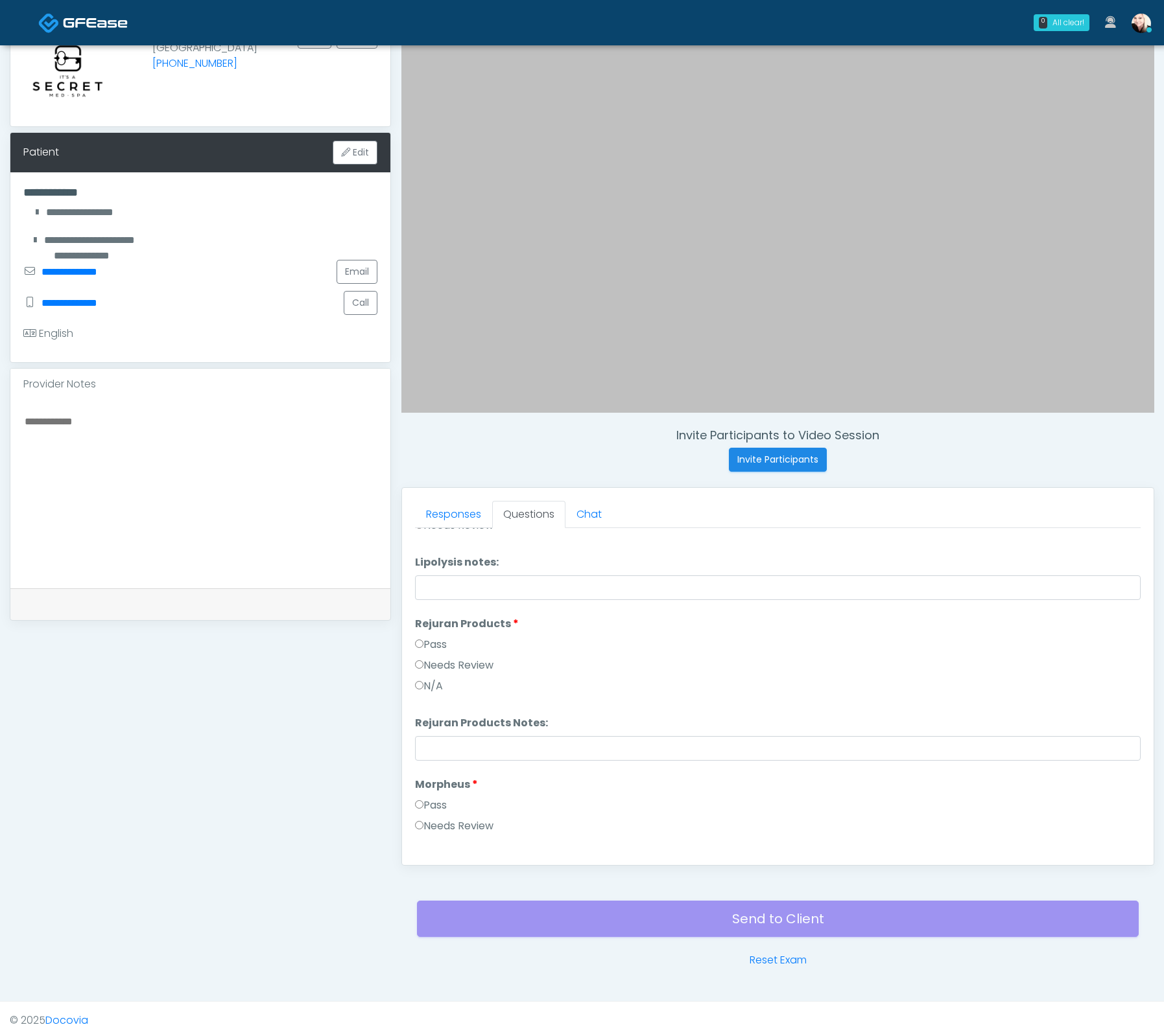
click at [421, 637] on label "Pass" at bounding box center [431, 645] width 32 height 16
click at [425, 631] on label "Pass" at bounding box center [431, 639] width 32 height 16
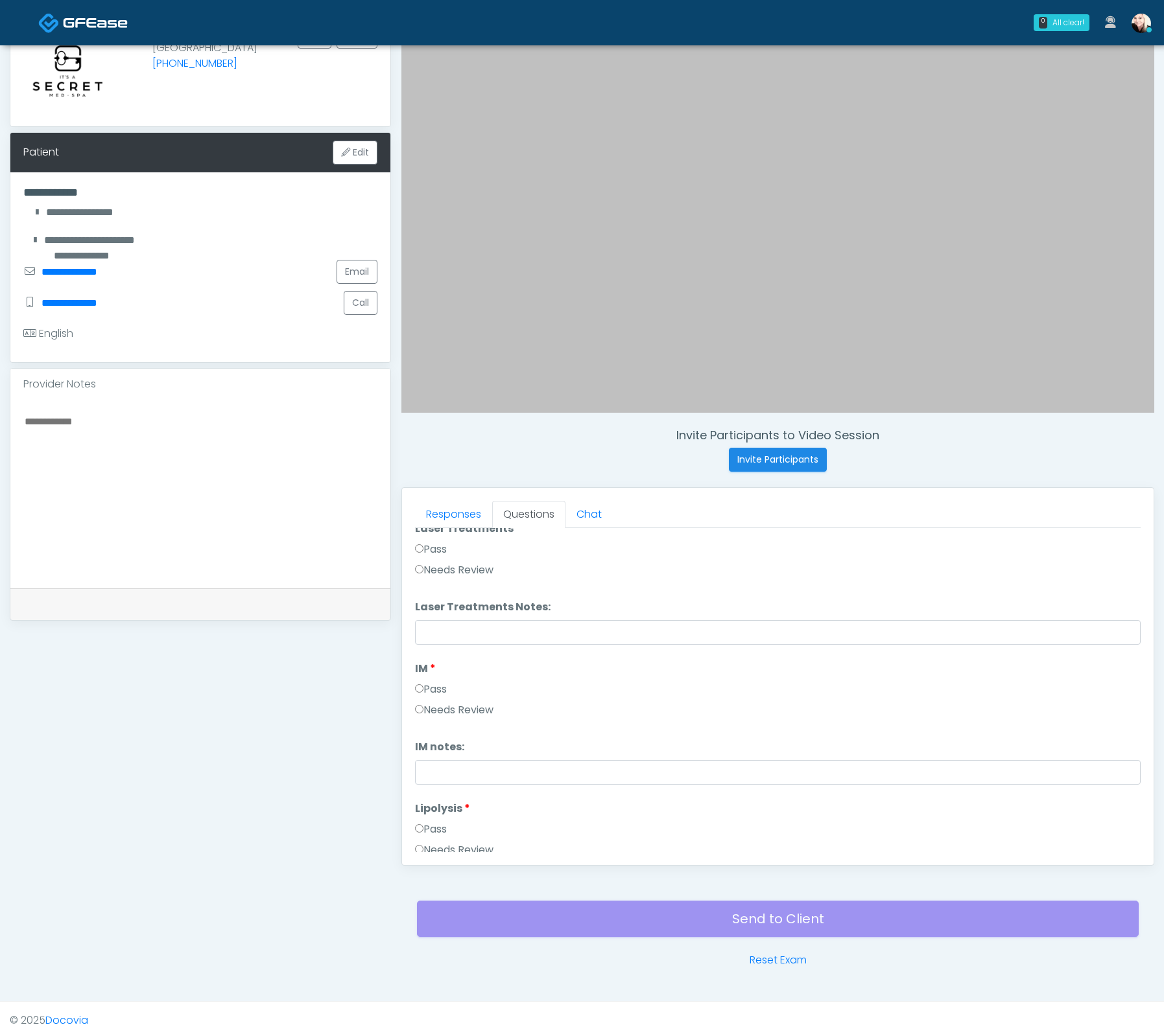
click at [417, 552] on label "Pass" at bounding box center [431, 550] width 32 height 16
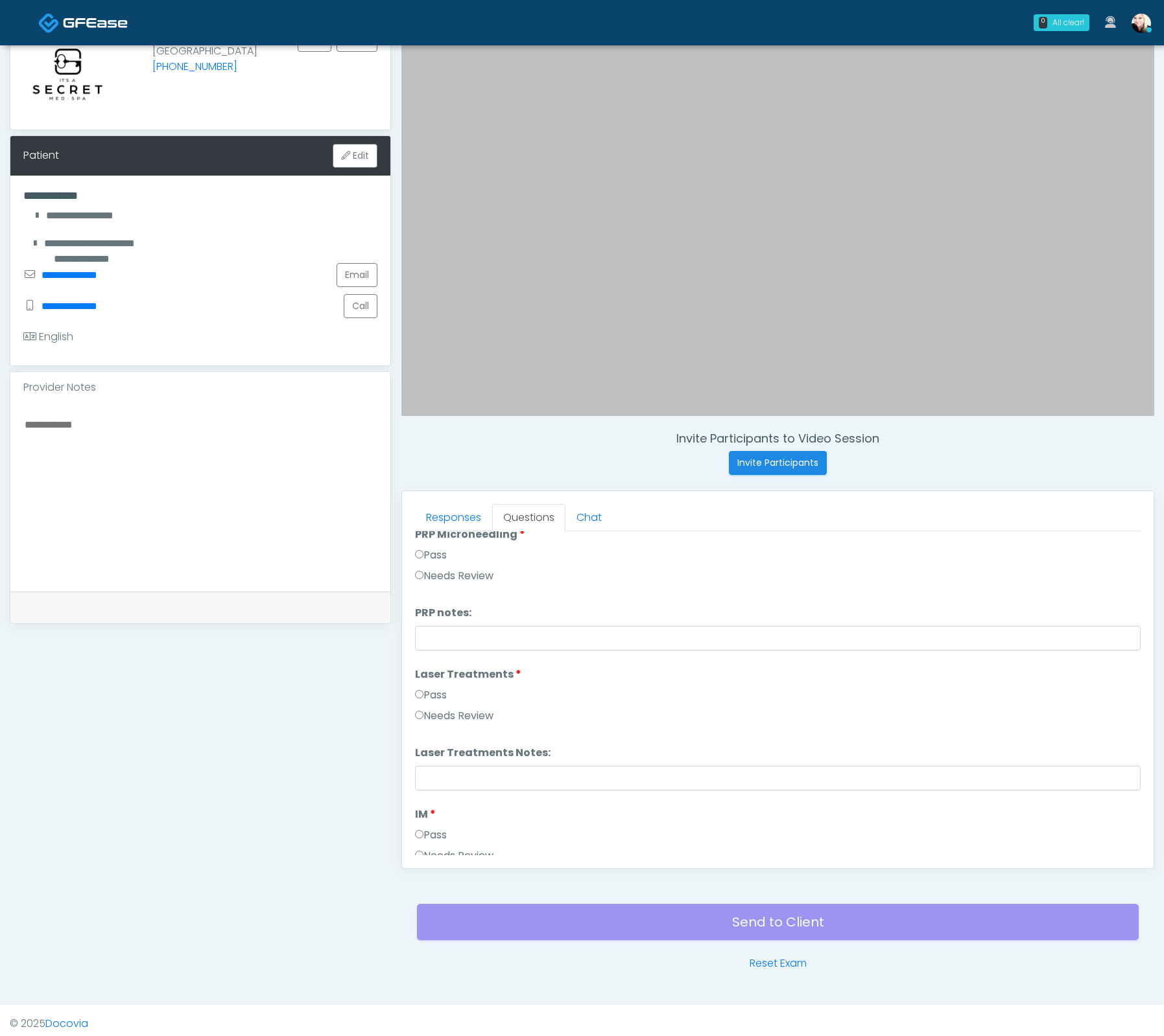
scroll to position [88, 0]
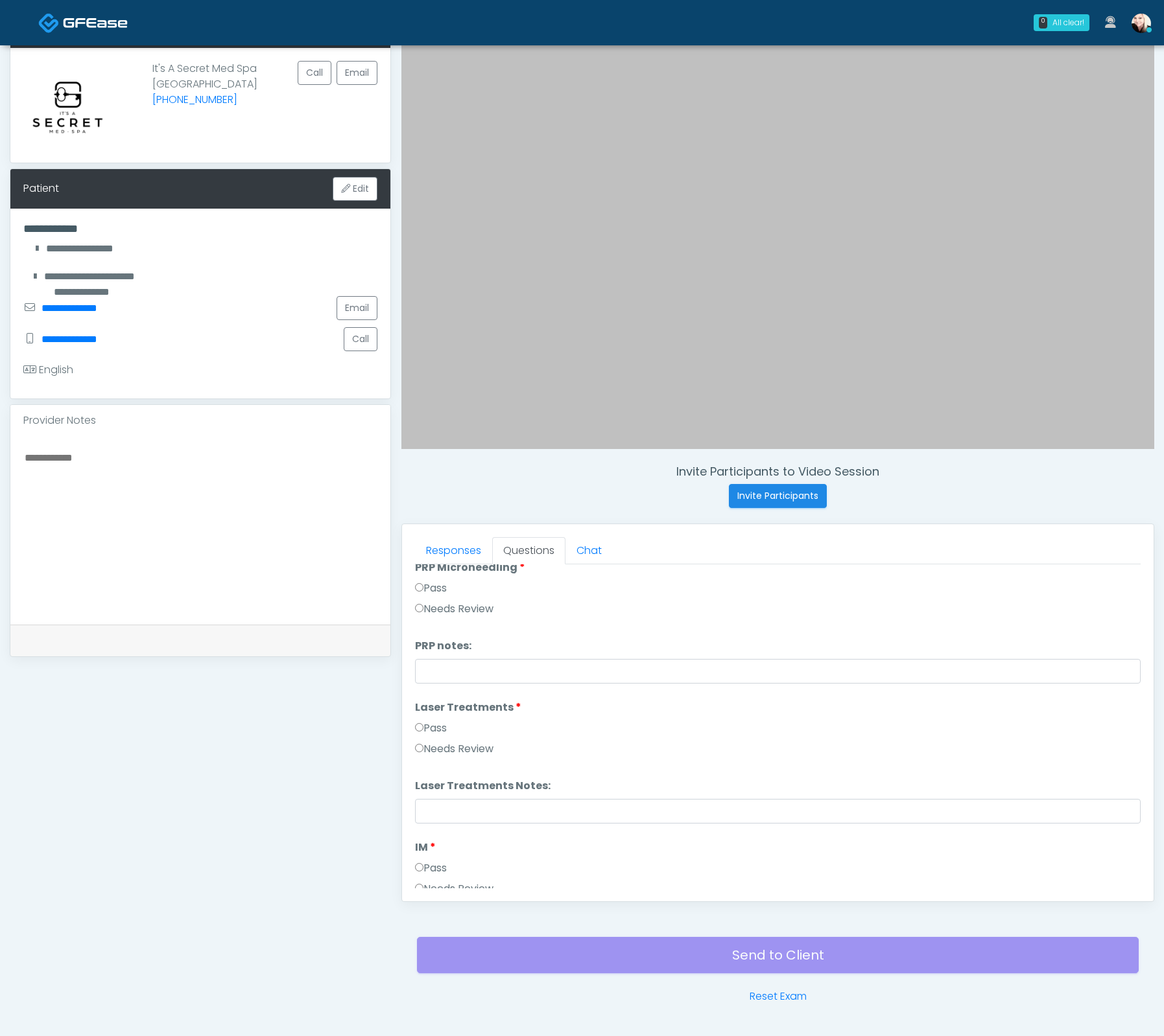
click at [417, 575] on li "PRP Microneedling PRP Microneedling Pass Needs Review" at bounding box center [778, 591] width 725 height 62
click at [421, 580] on label "Pass" at bounding box center [431, 588] width 32 height 16
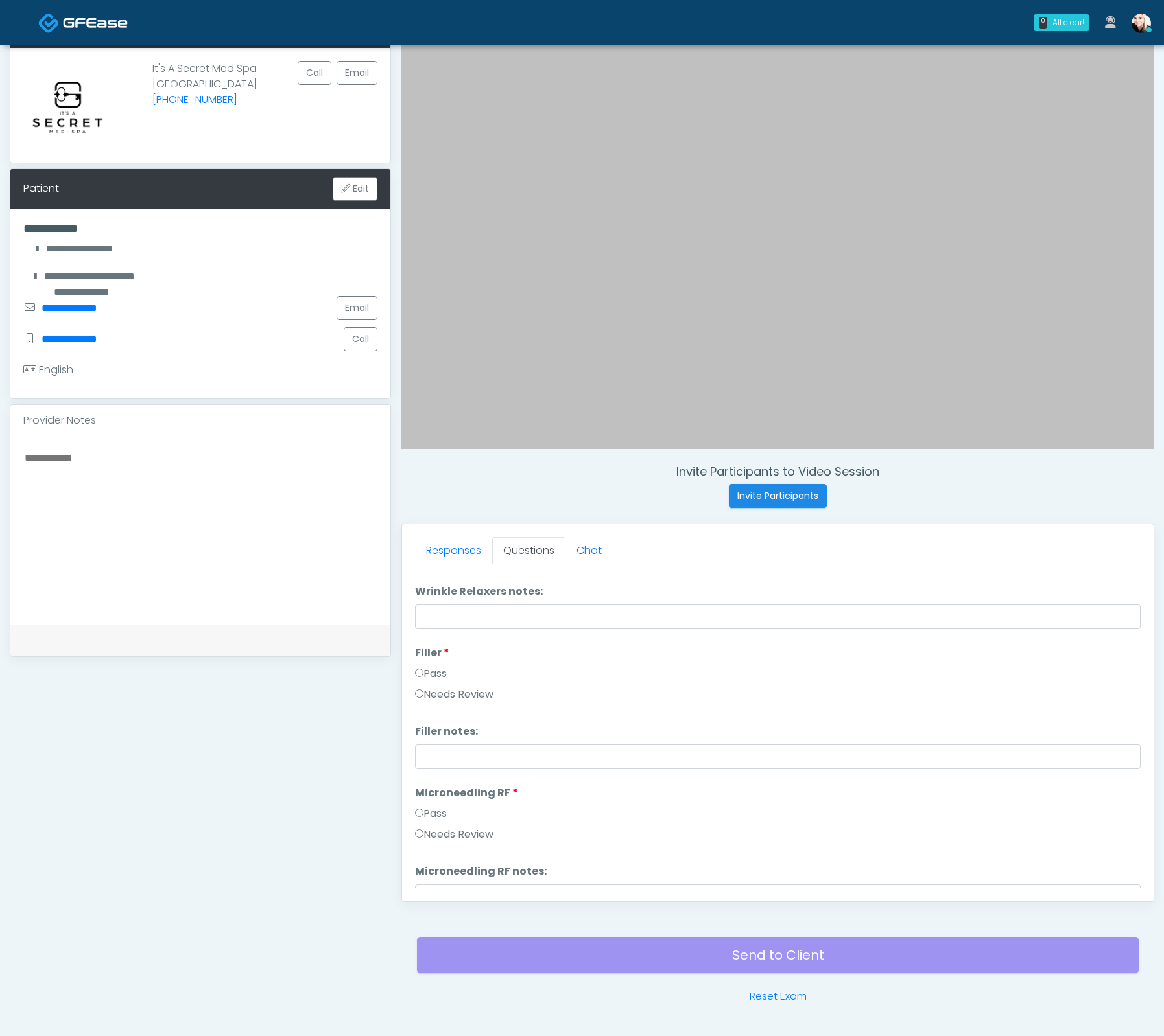
scroll to position [170, 0]
click at [441, 735] on label "Pass" at bounding box center [431, 735] width 32 height 16
click at [421, 587] on label "Pass" at bounding box center [431, 595] width 32 height 16
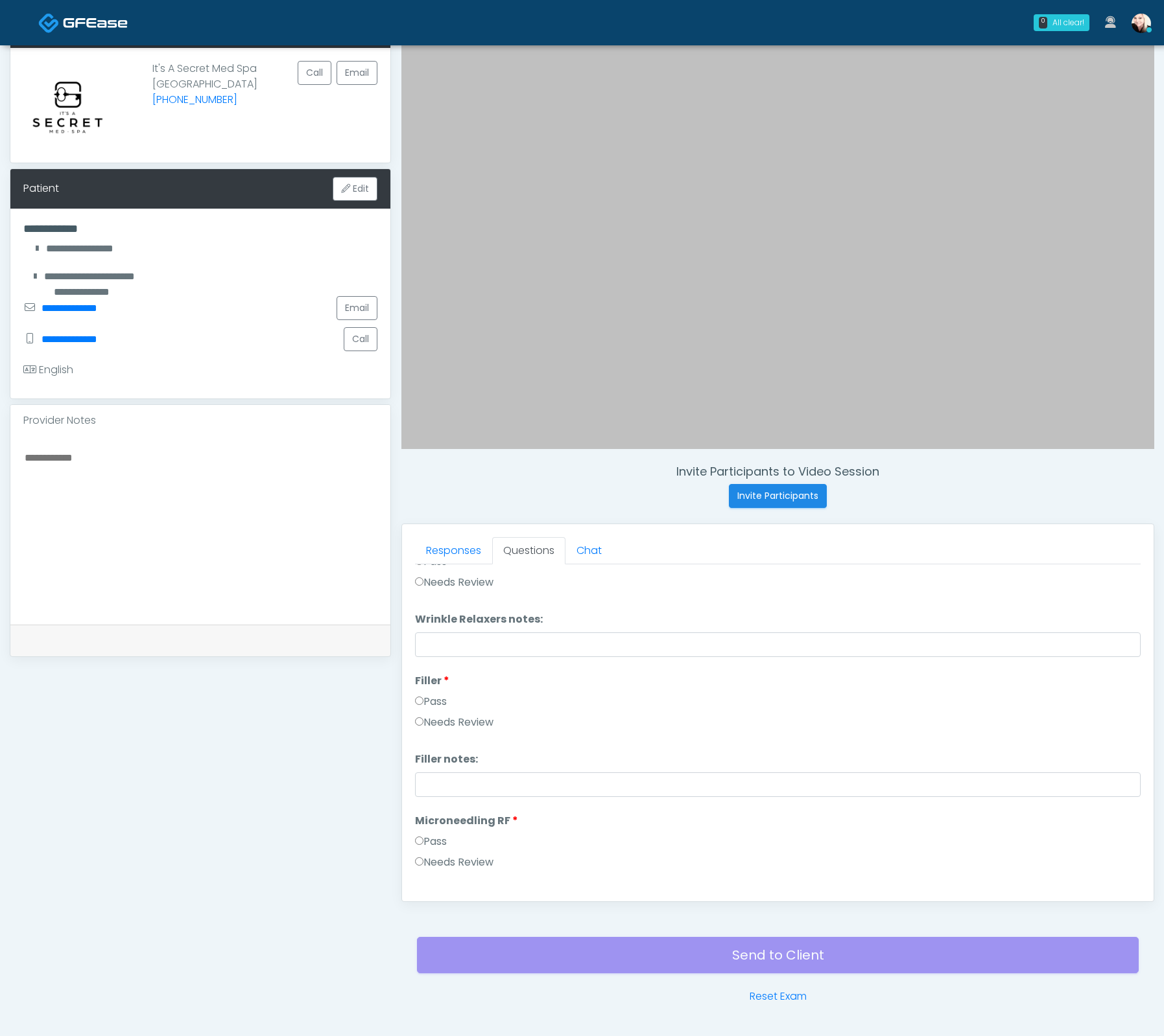
scroll to position [17, 0]
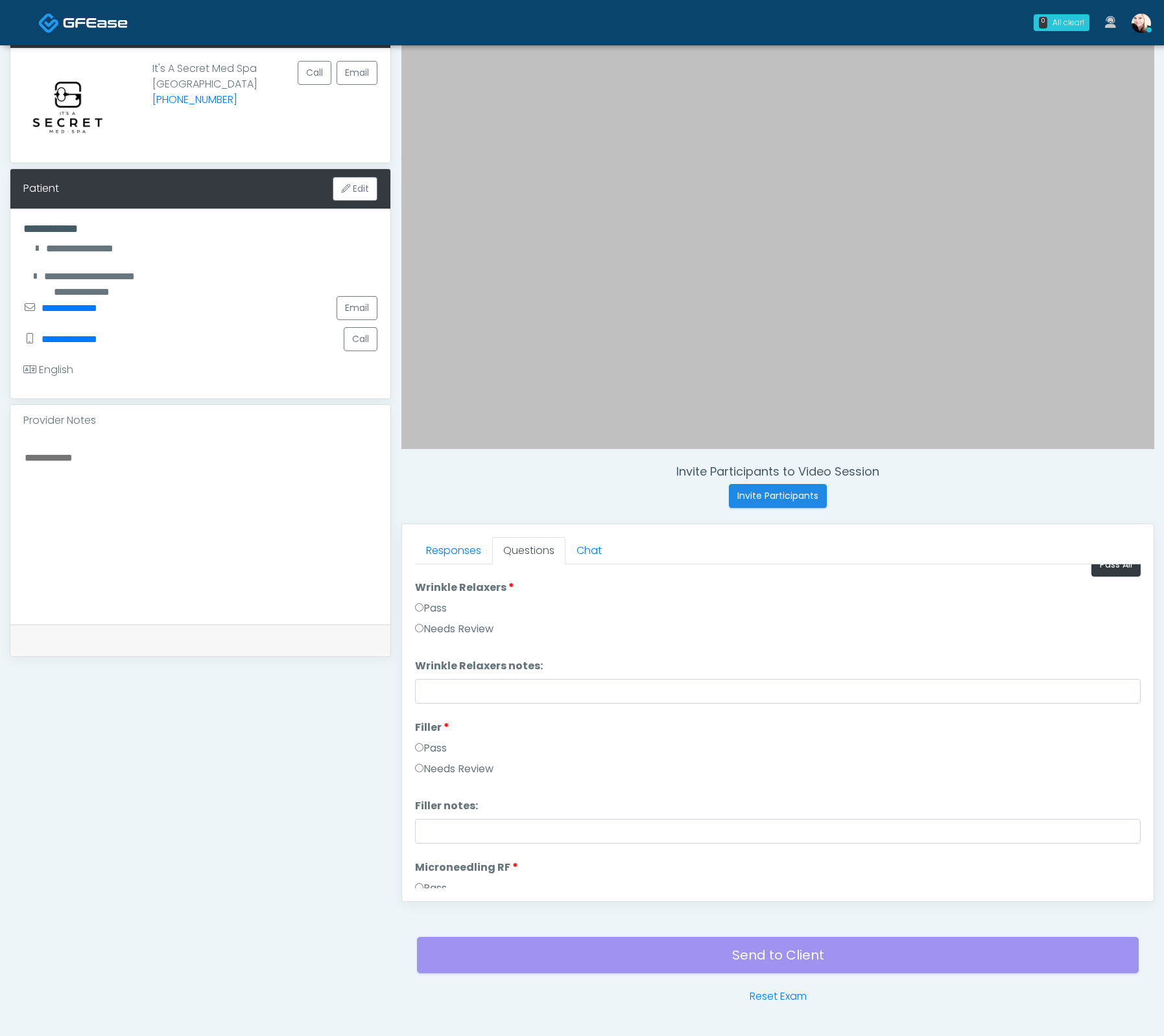
drag, startPoint x: 419, startPoint y: 596, endPoint x: 431, endPoint y: 605, distance: 15.0
click at [420, 596] on li "Wrinkle Relaxers Wrinkle Relaxers Pass Needs Review" at bounding box center [778, 611] width 725 height 62
click at [429, 604] on label "Pass" at bounding box center [431, 609] width 32 height 16
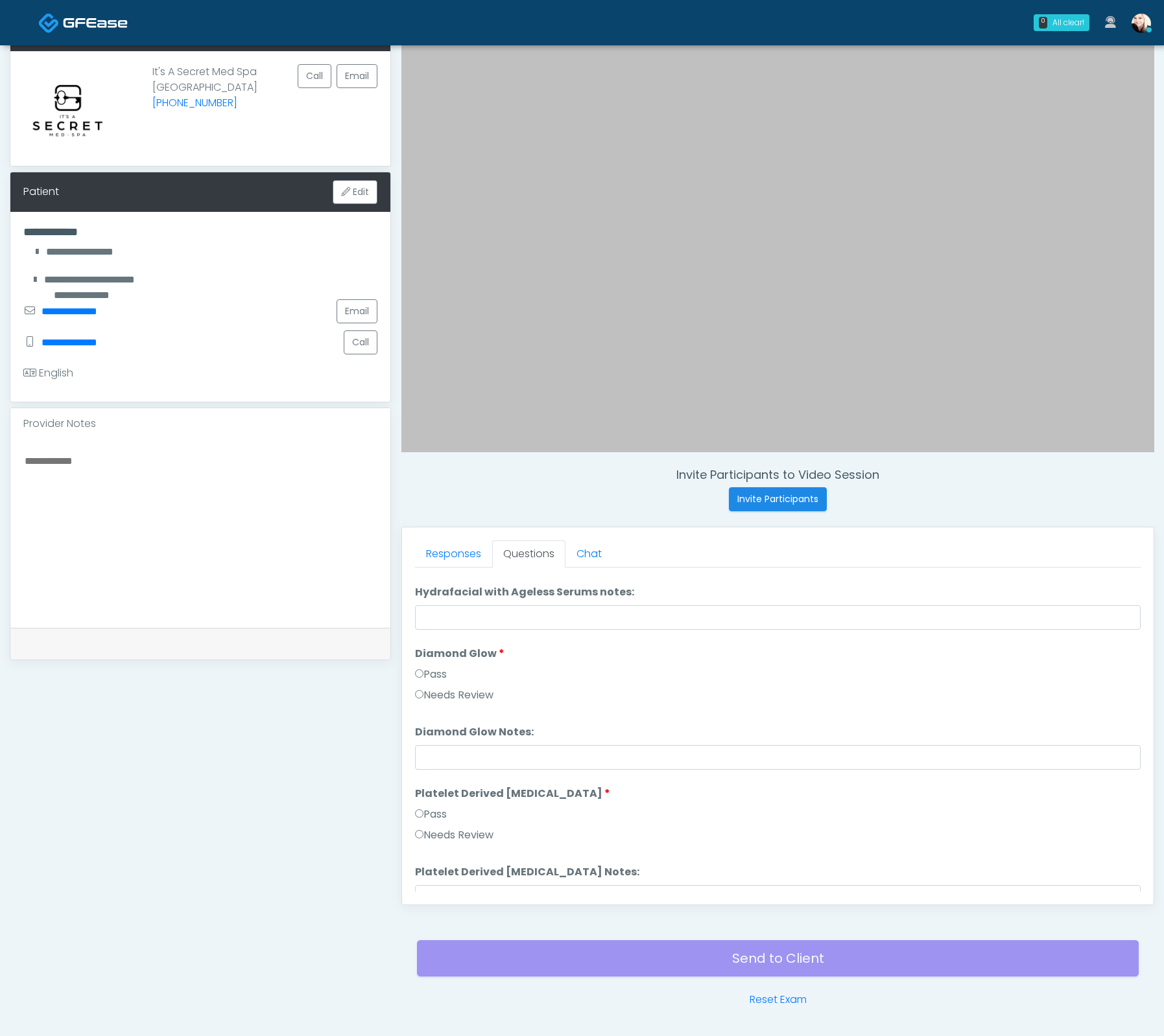
scroll to position [2551, 0]
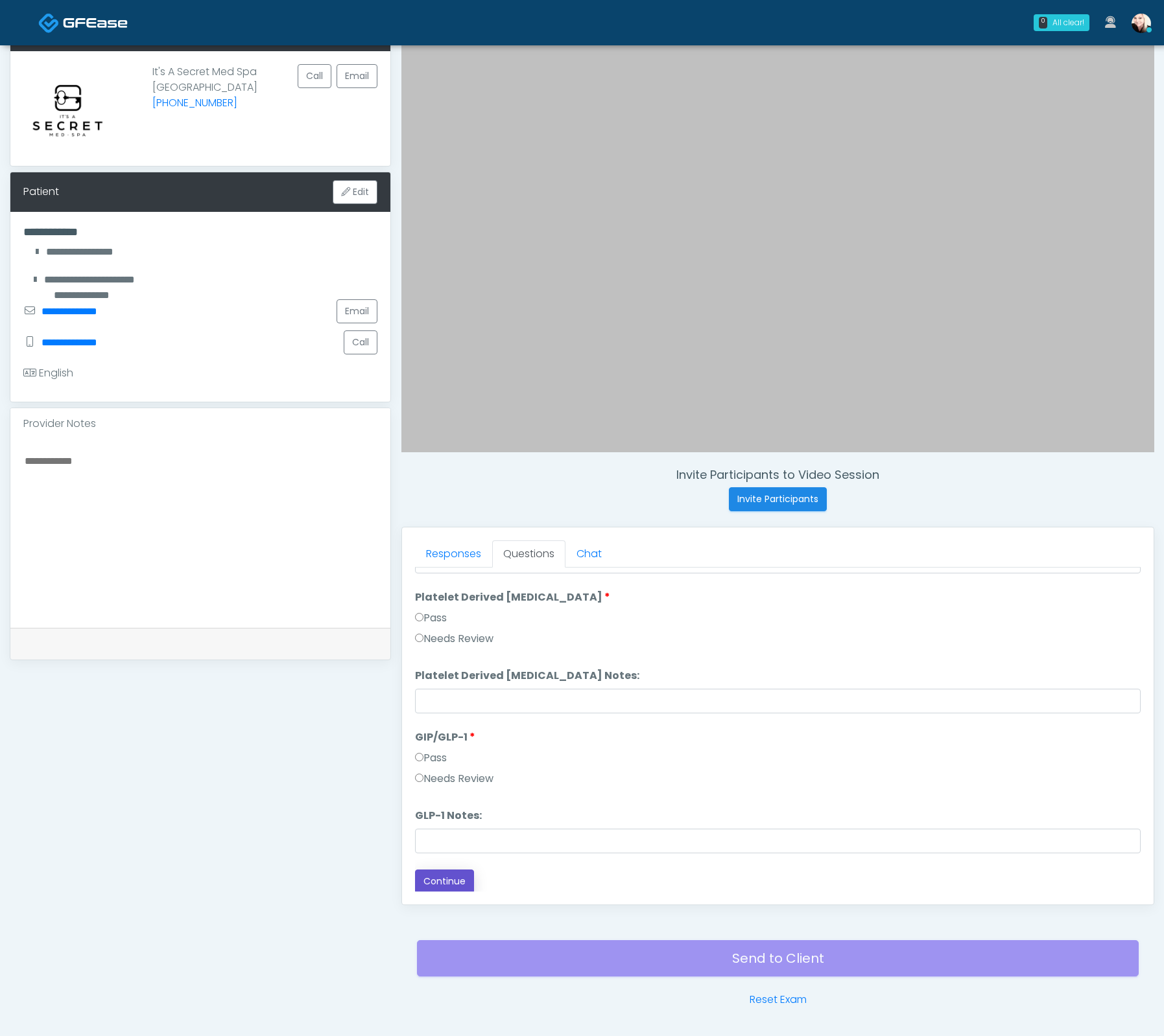
click at [419, 882] on button "Continue" at bounding box center [445, 882] width 59 height 24
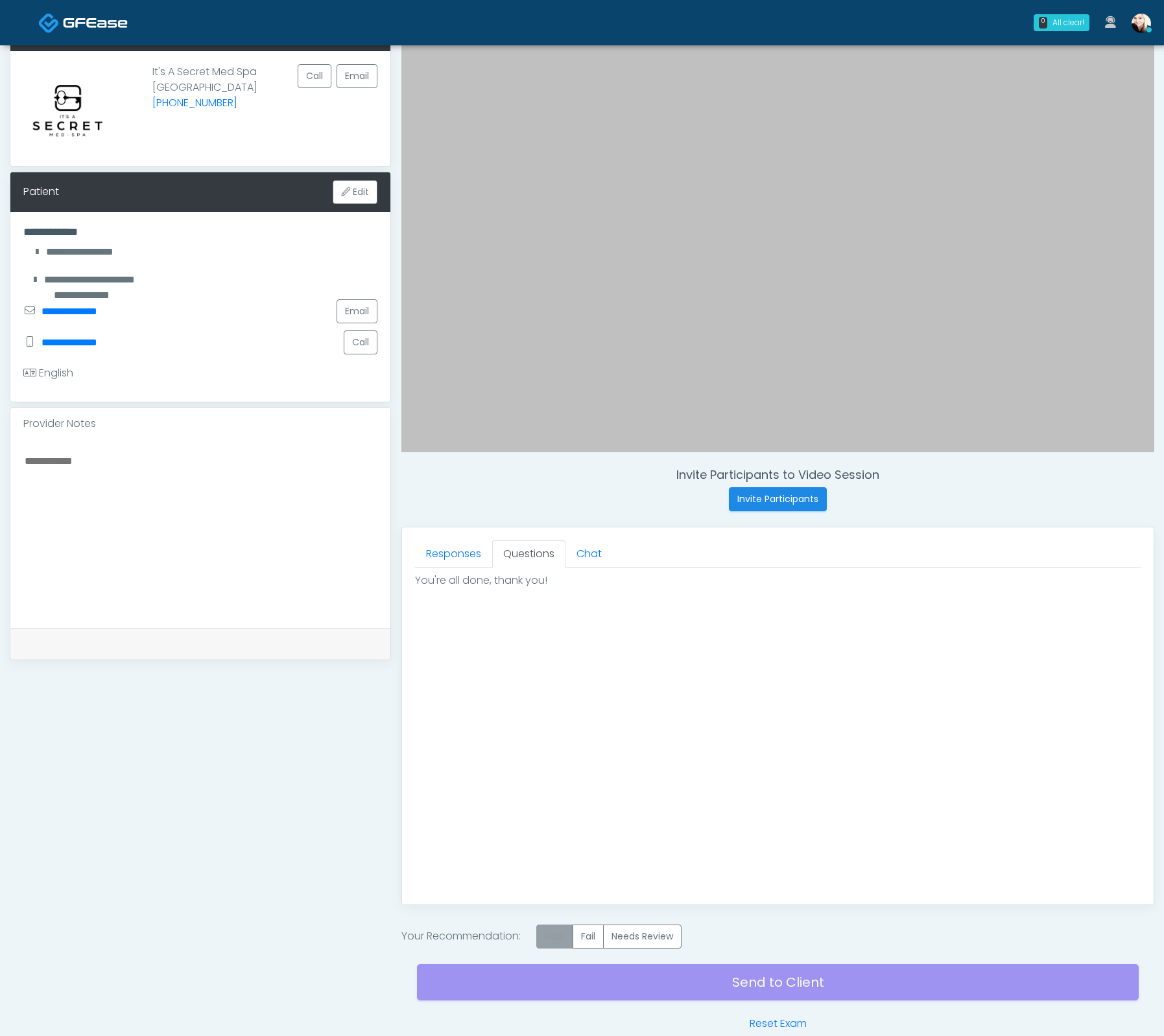
drag, startPoint x: 563, startPoint y: 939, endPoint x: 548, endPoint y: 930, distance: 17.5
click at [556, 934] on label "Pass" at bounding box center [555, 937] width 37 height 24
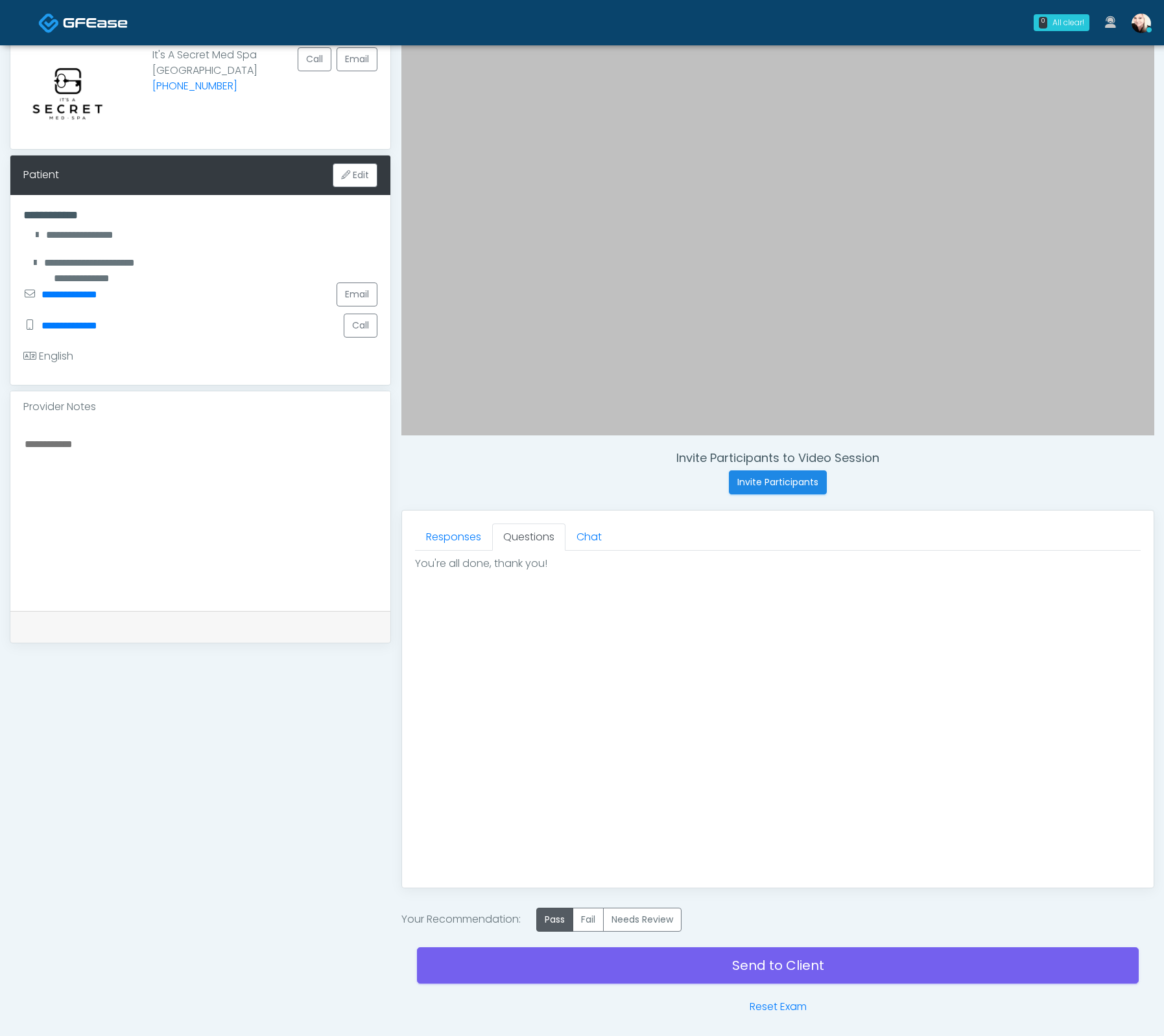
scroll to position [148, 0]
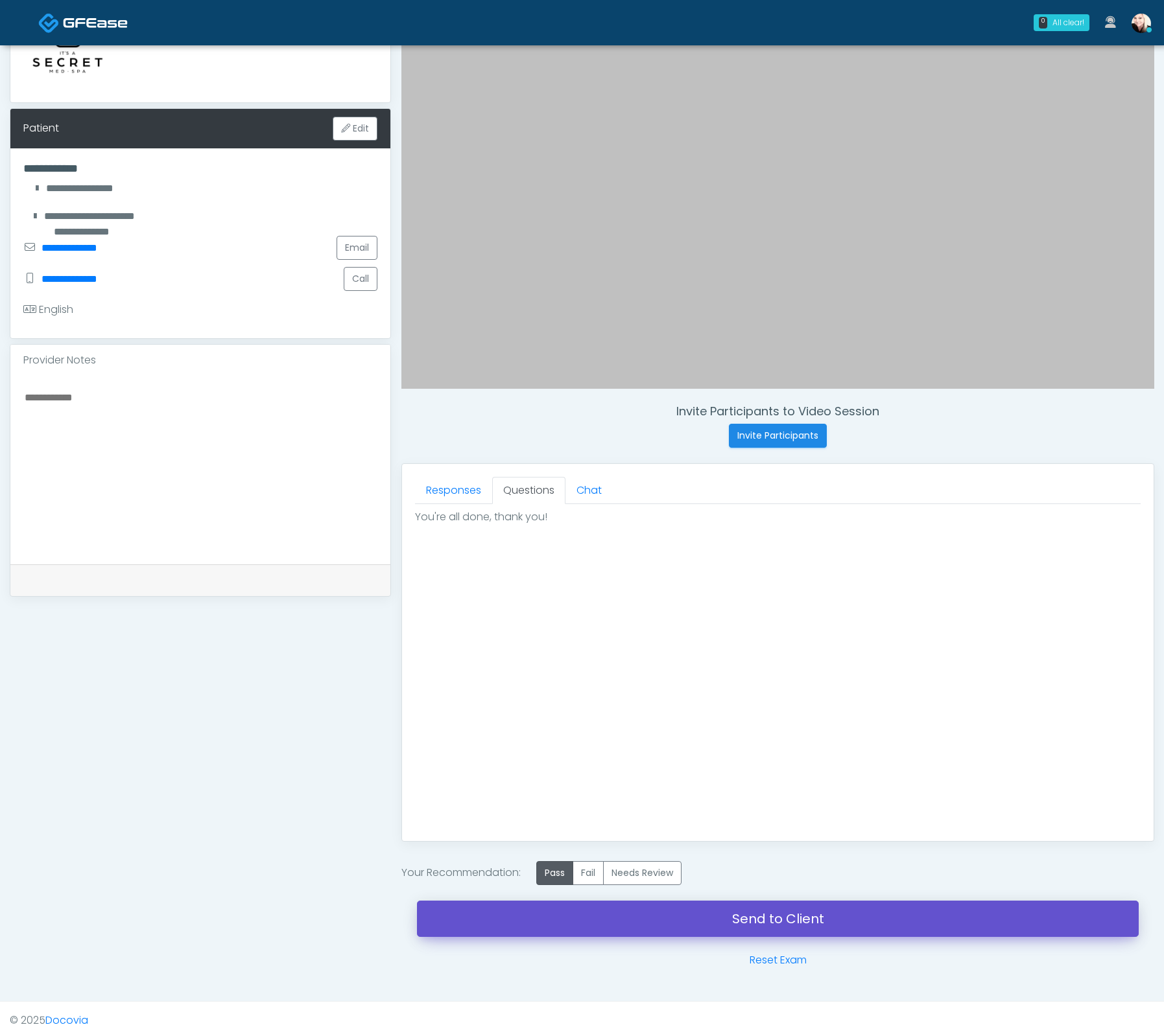
click at [771, 926] on link "Send to Client" at bounding box center [777, 919] width 721 height 36
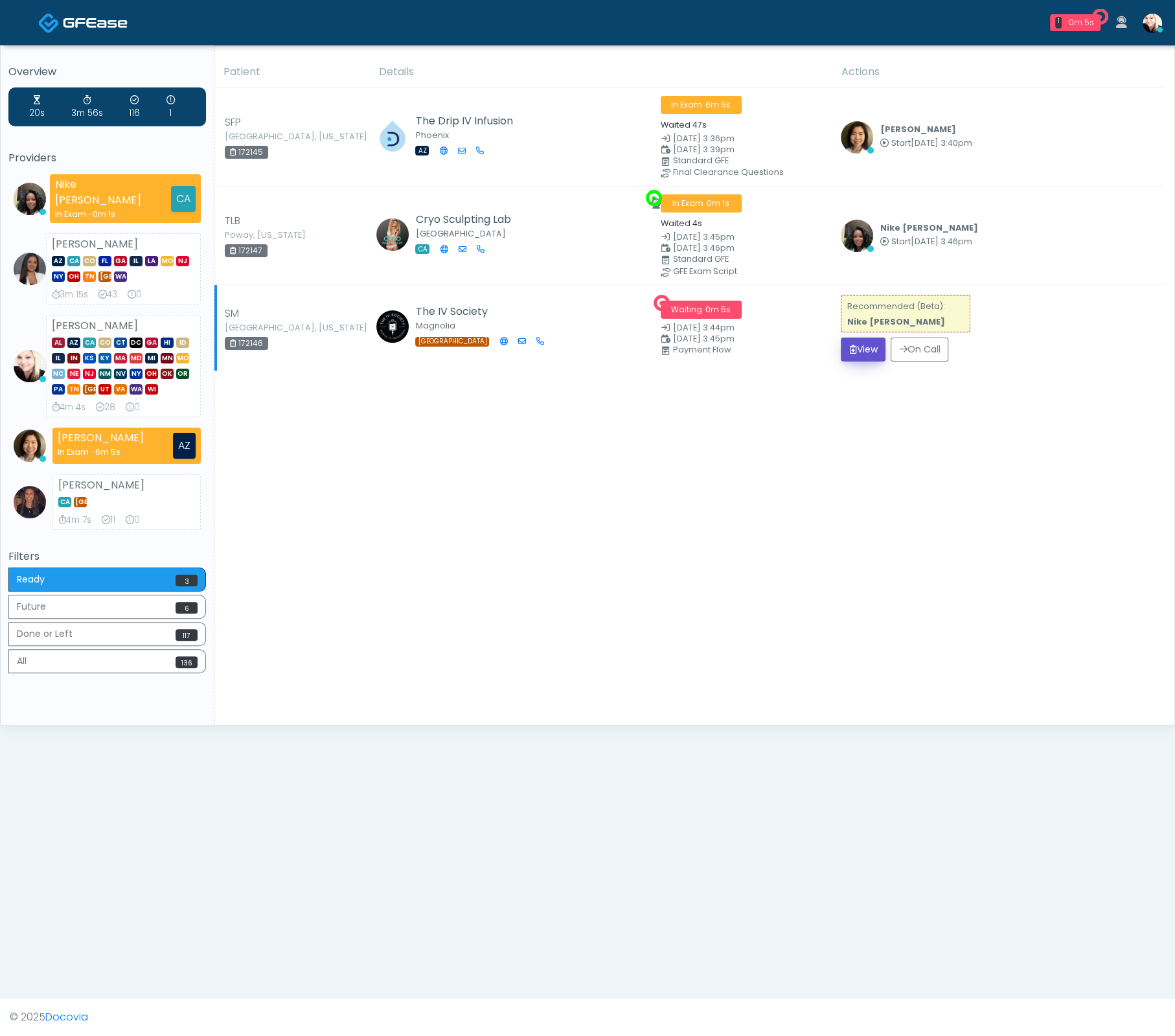
click at [868, 353] on button "View" at bounding box center [863, 349] width 45 height 24
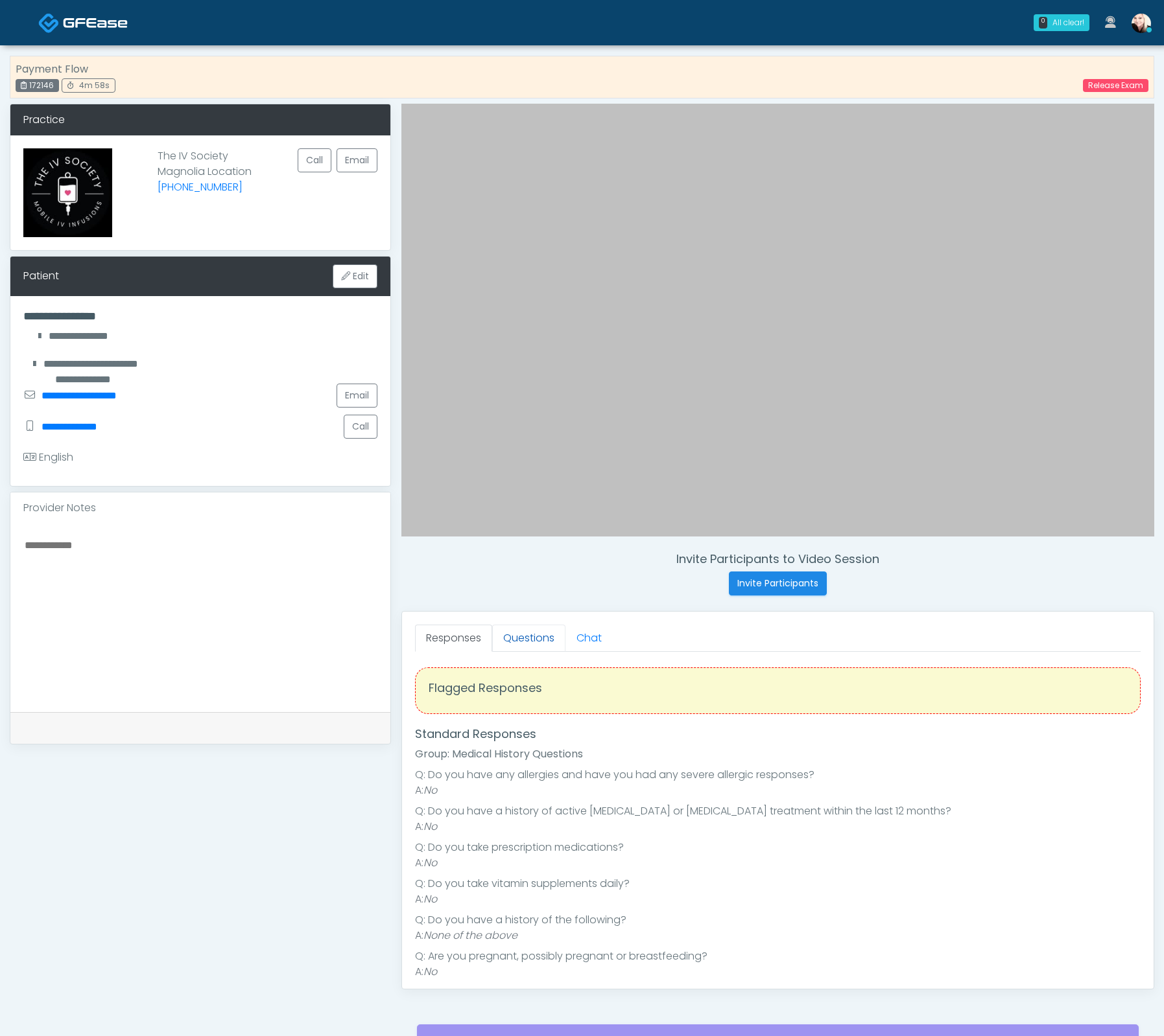
scroll to position [3, 0]
click at [537, 633] on link "Questions" at bounding box center [528, 639] width 73 height 27
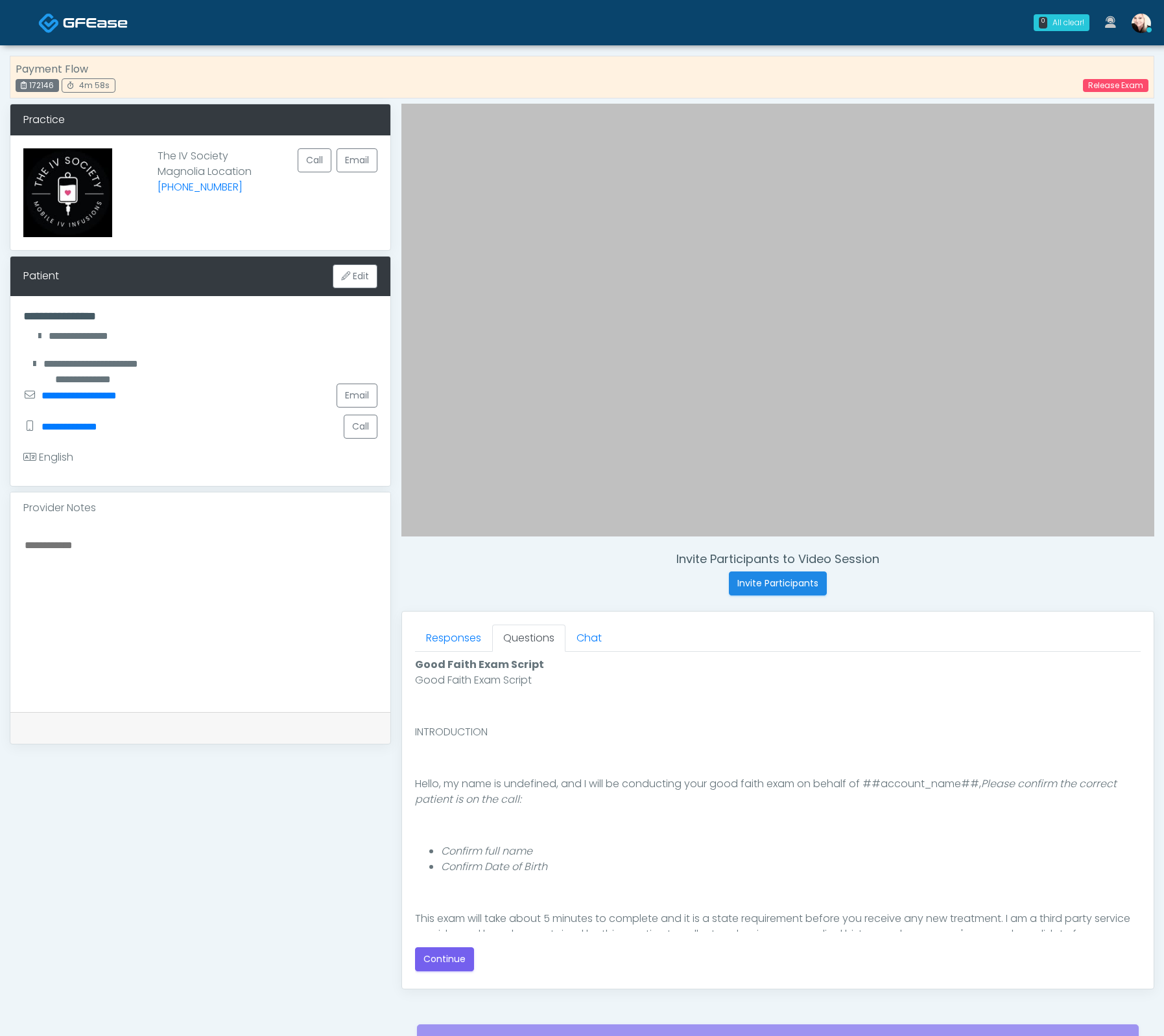
scroll to position [0, 0]
click at [461, 947] on button "Continue" at bounding box center [445, 959] width 59 height 24
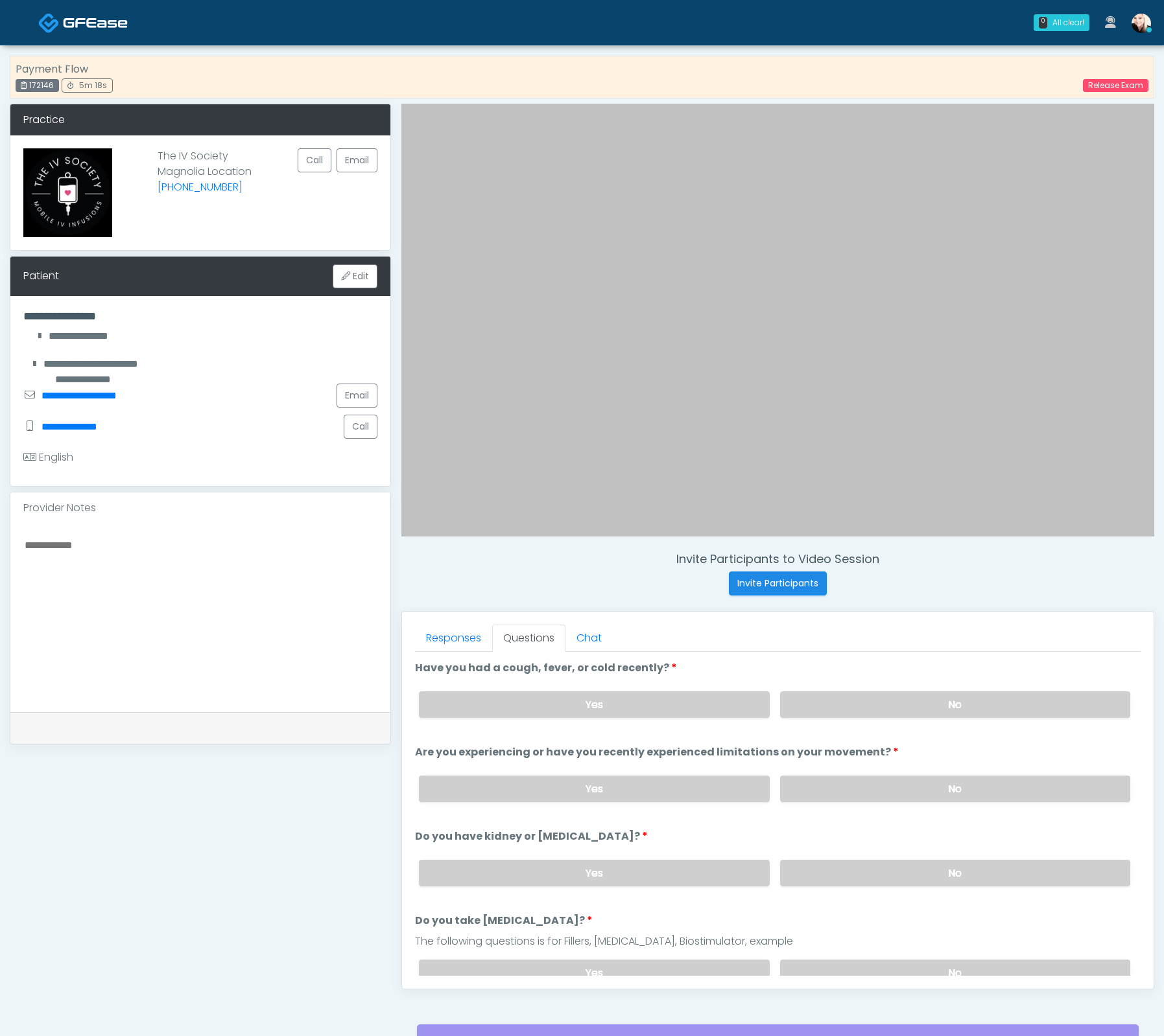
scroll to position [123, 0]
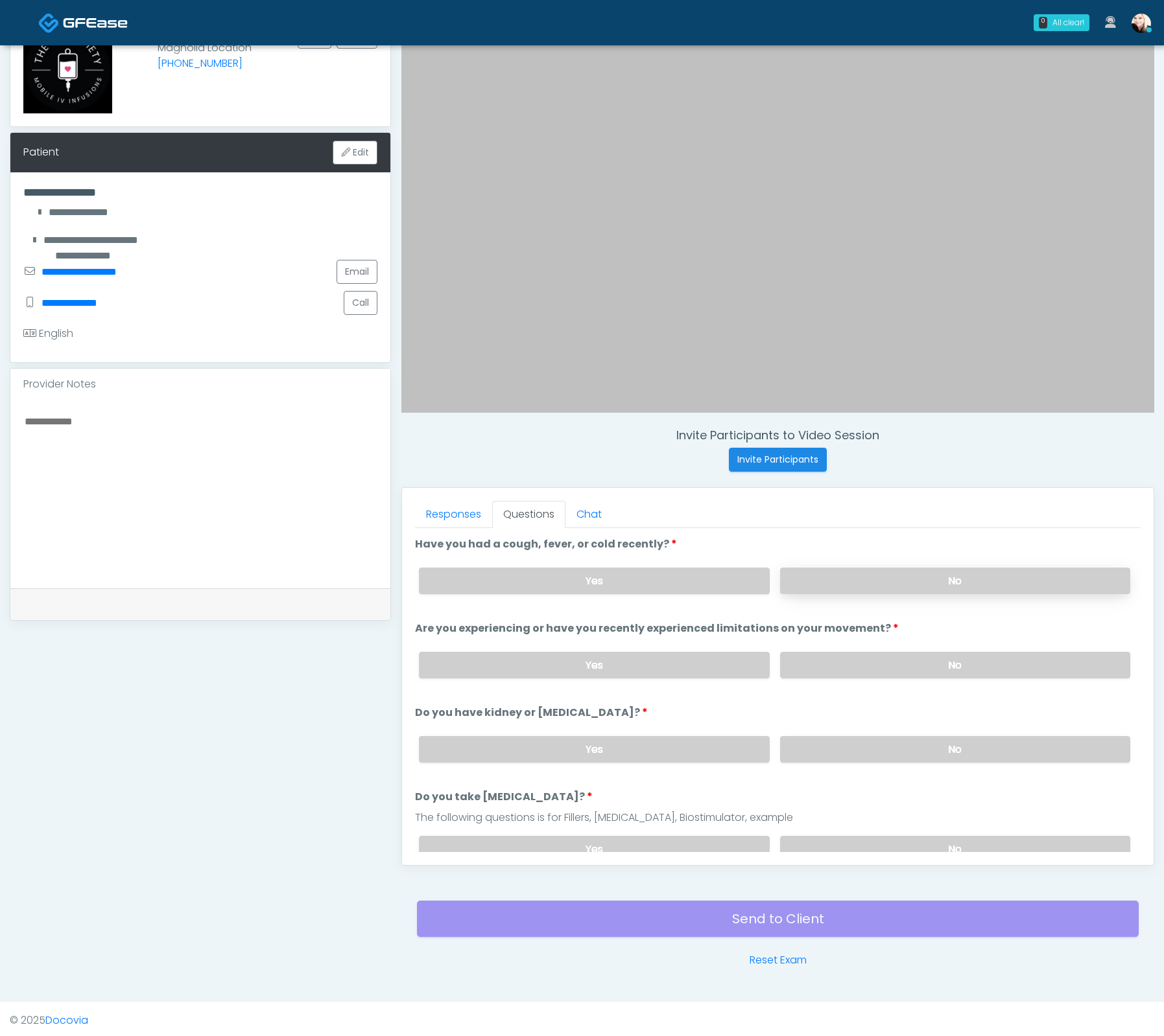
click at [824, 573] on label "No" at bounding box center [955, 580] width 350 height 27
click at [834, 652] on label "No" at bounding box center [955, 665] width 350 height 27
click at [850, 746] on label "No" at bounding box center [955, 749] width 350 height 27
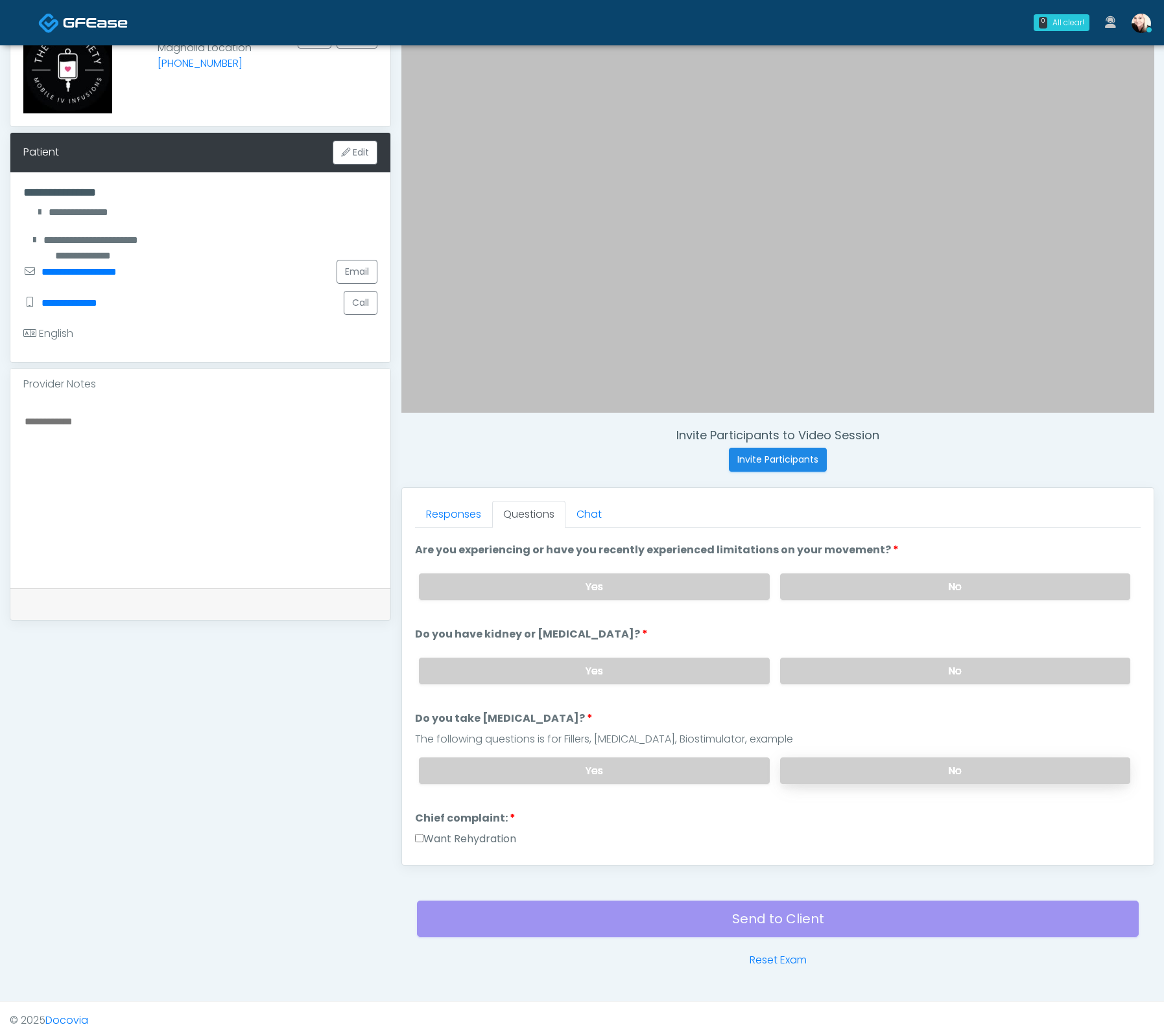
click at [841, 768] on label "No" at bounding box center [955, 770] width 350 height 27
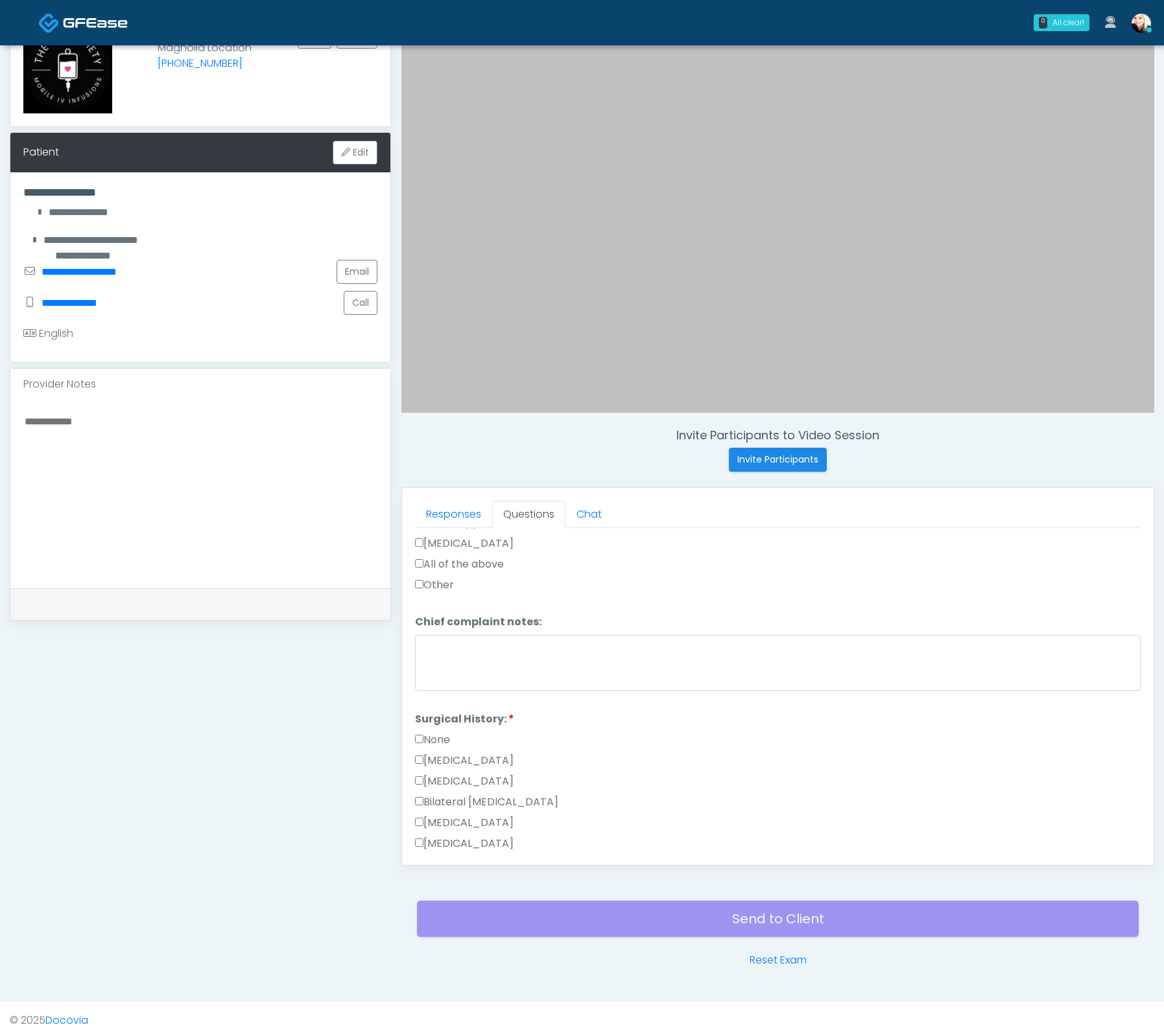
click at [433, 732] on label "None" at bounding box center [432, 740] width 35 height 16
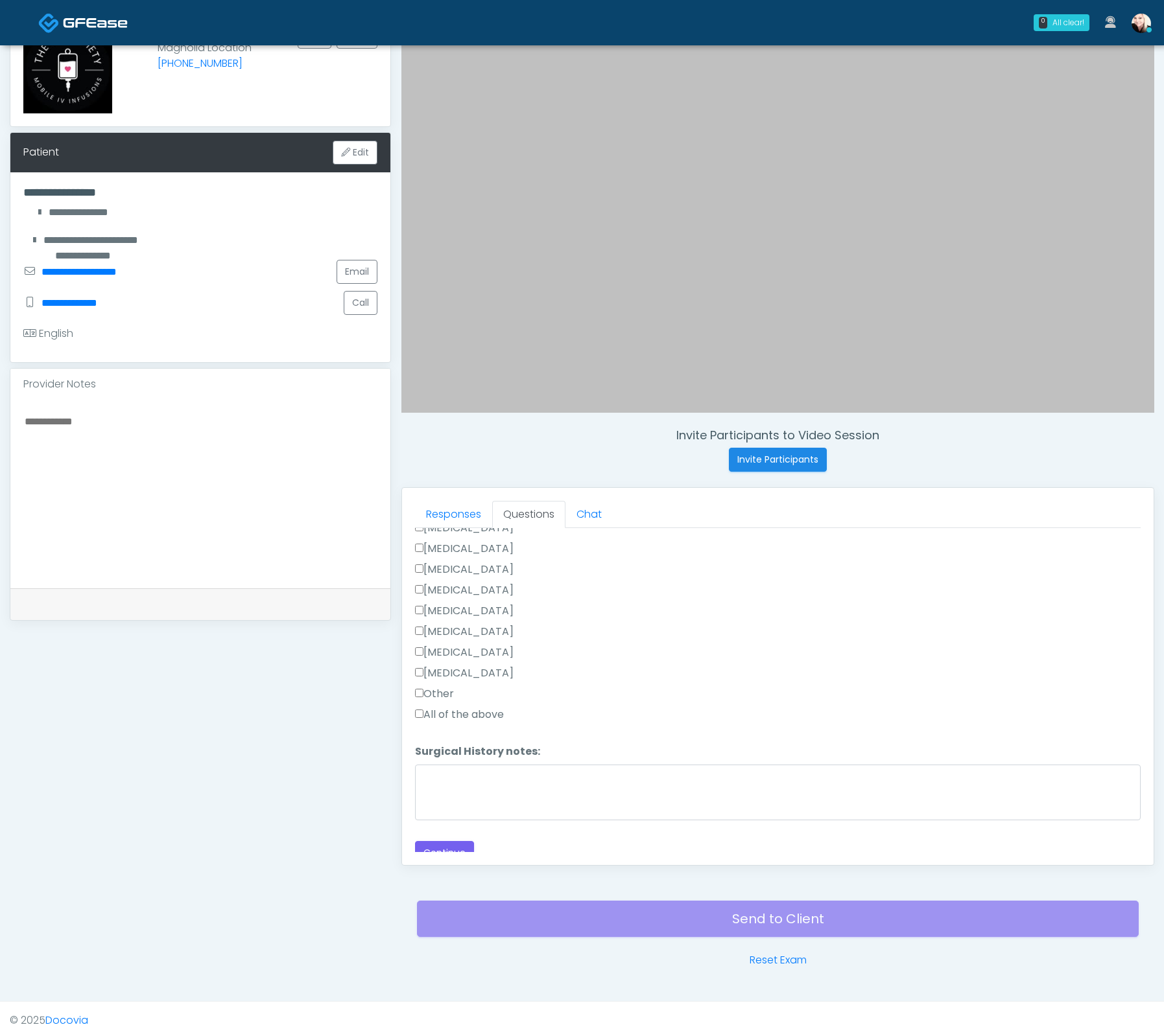
scroll to position [717, 0]
click at [447, 838] on button "Continue" at bounding box center [445, 847] width 59 height 24
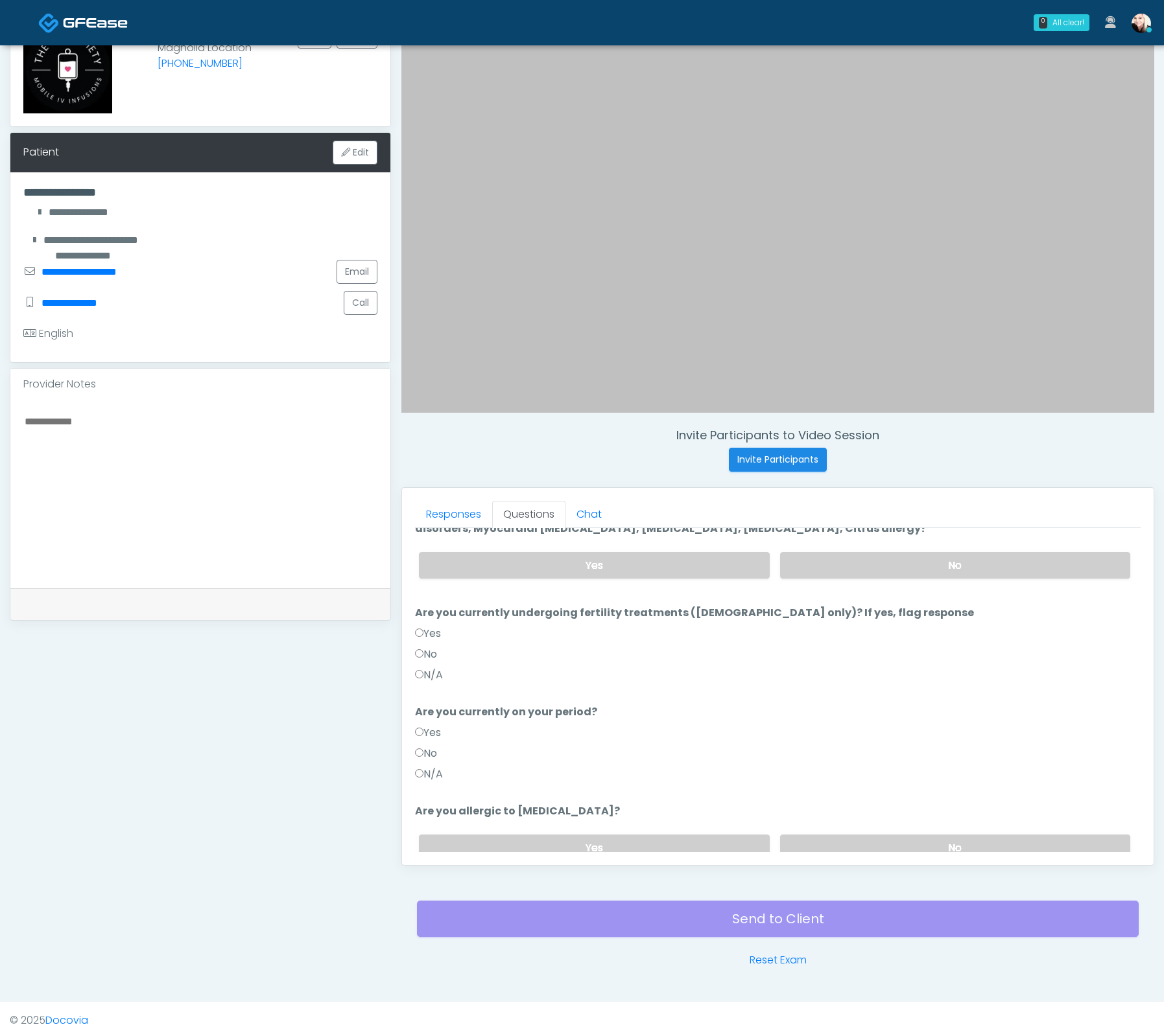
scroll to position [0, 0]
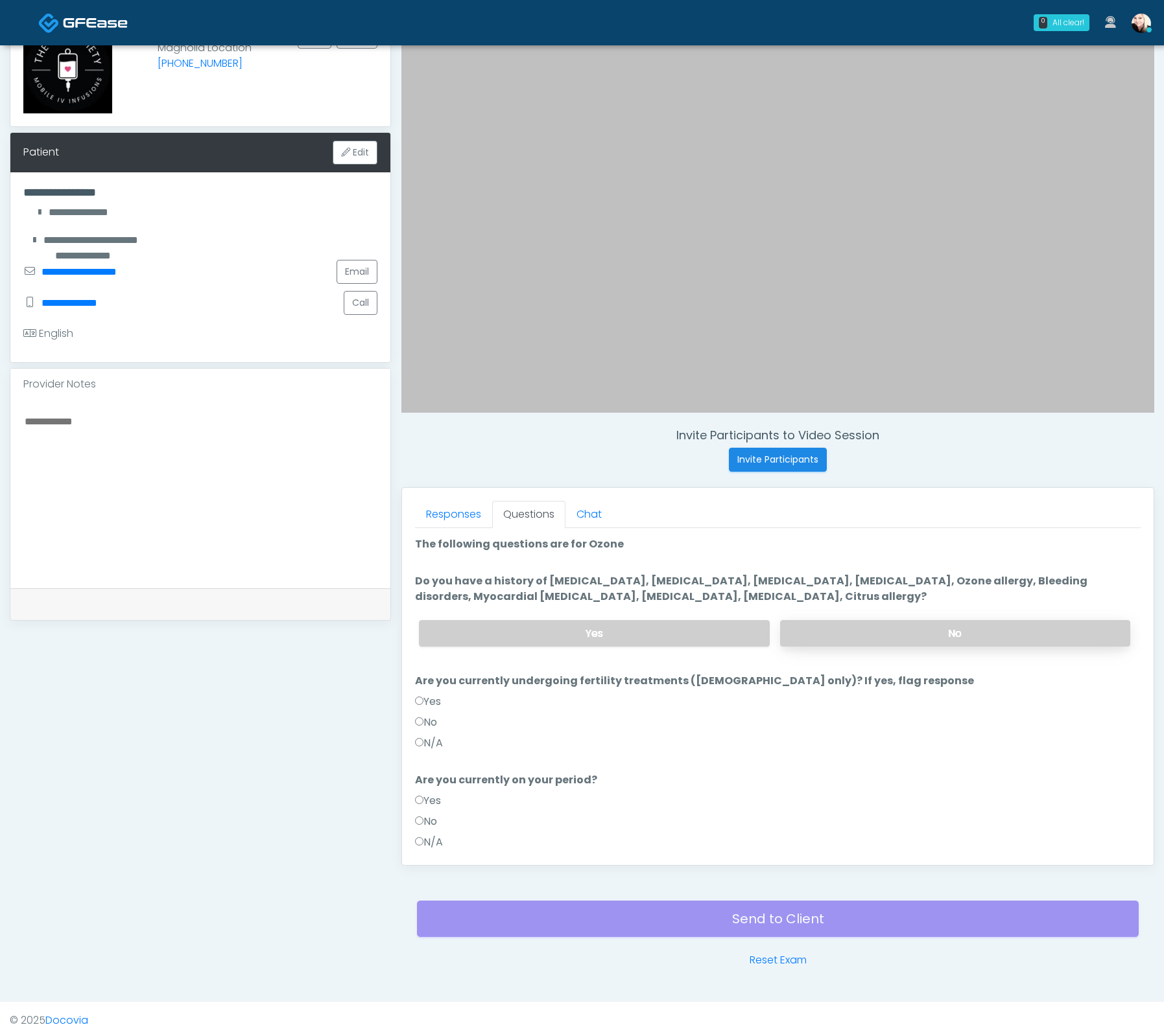
click at [857, 629] on label "No" at bounding box center [955, 633] width 350 height 27
click at [427, 845] on label "N/A" at bounding box center [429, 843] width 28 height 16
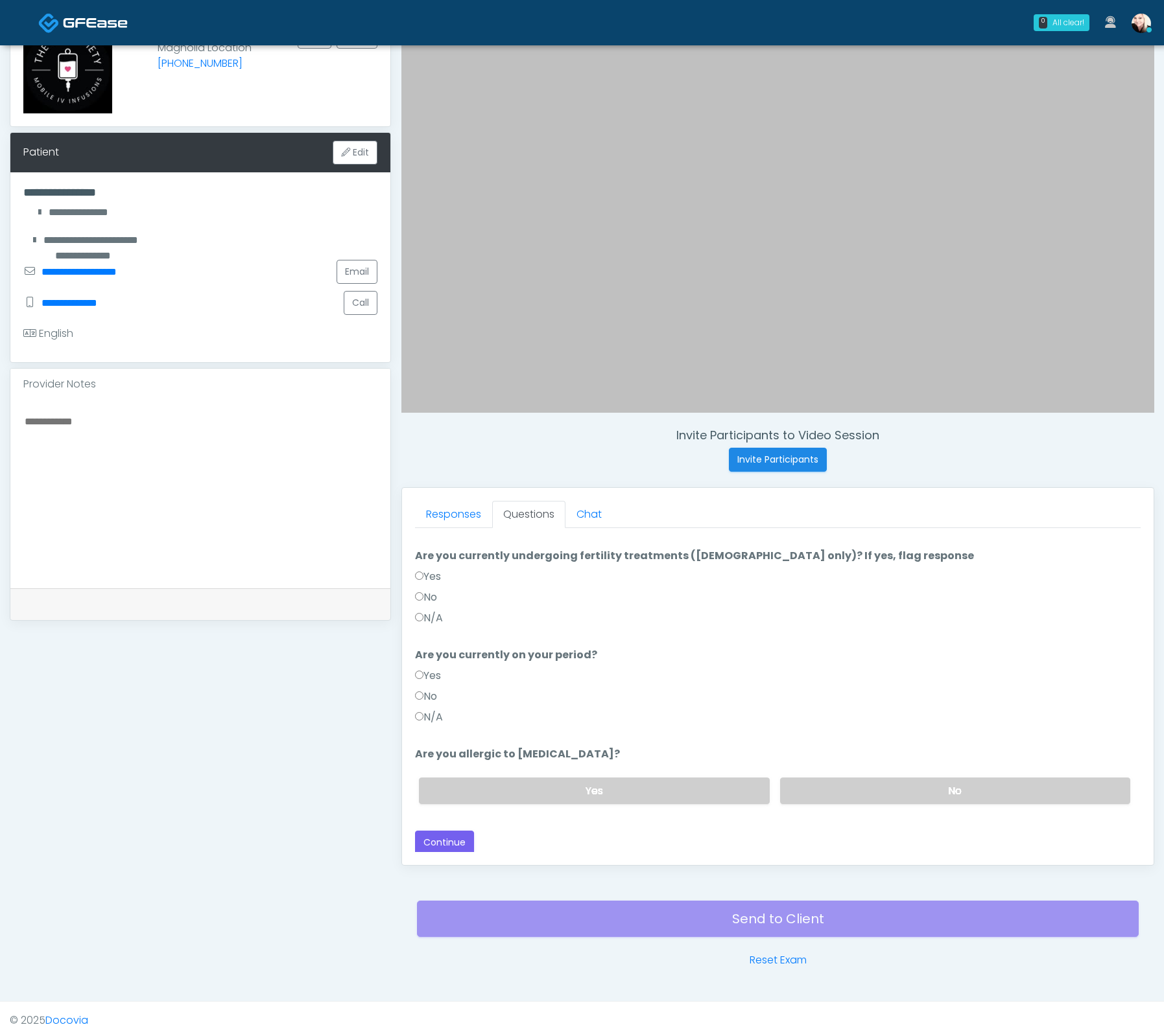
drag, startPoint x: 830, startPoint y: 781, endPoint x: 658, endPoint y: 813, distance: 175.0
click at [830, 781] on label "No" at bounding box center [955, 791] width 350 height 27
click at [453, 849] on button "Continue" at bounding box center [445, 843] width 59 height 24
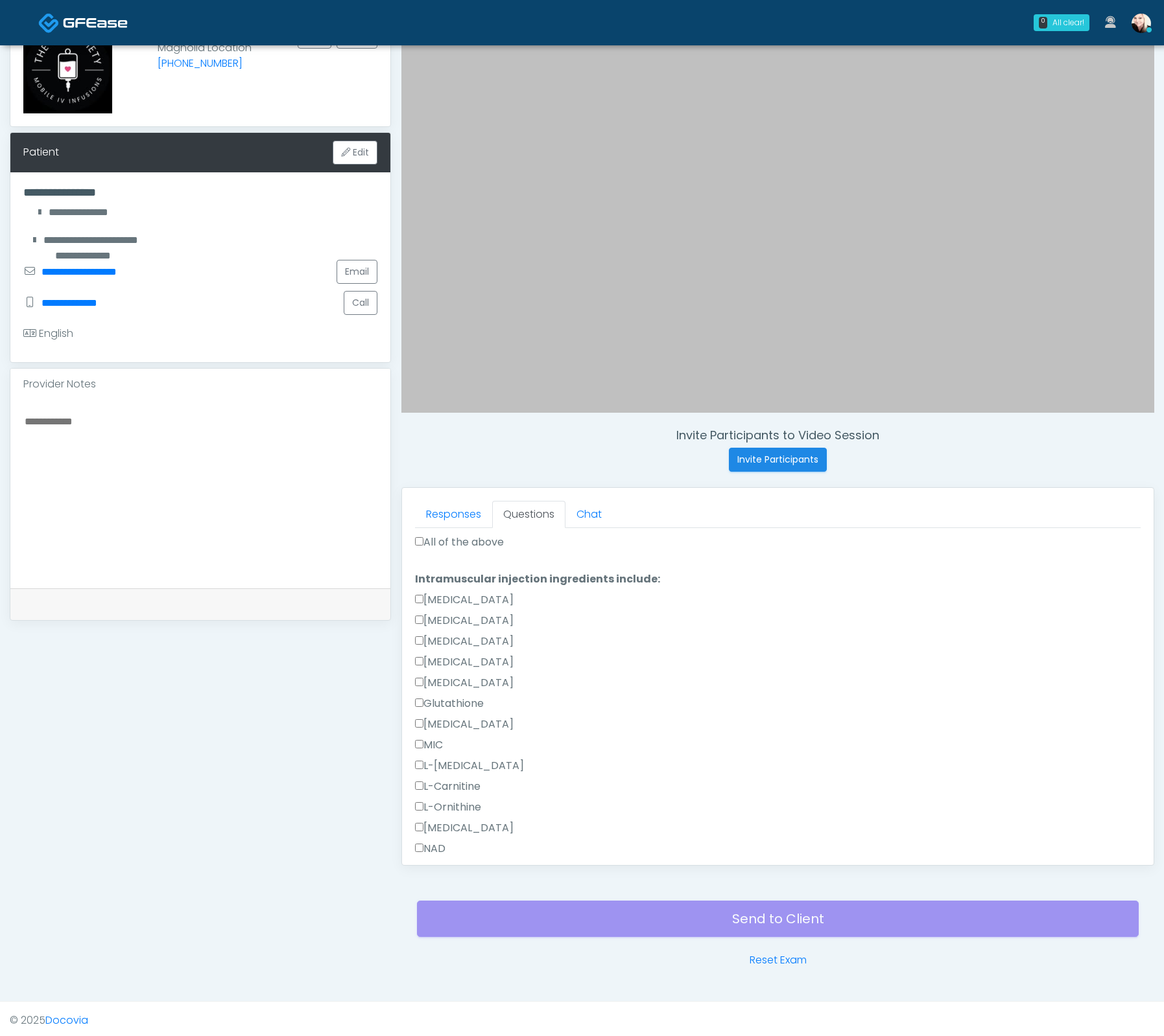
scroll to position [806, 0]
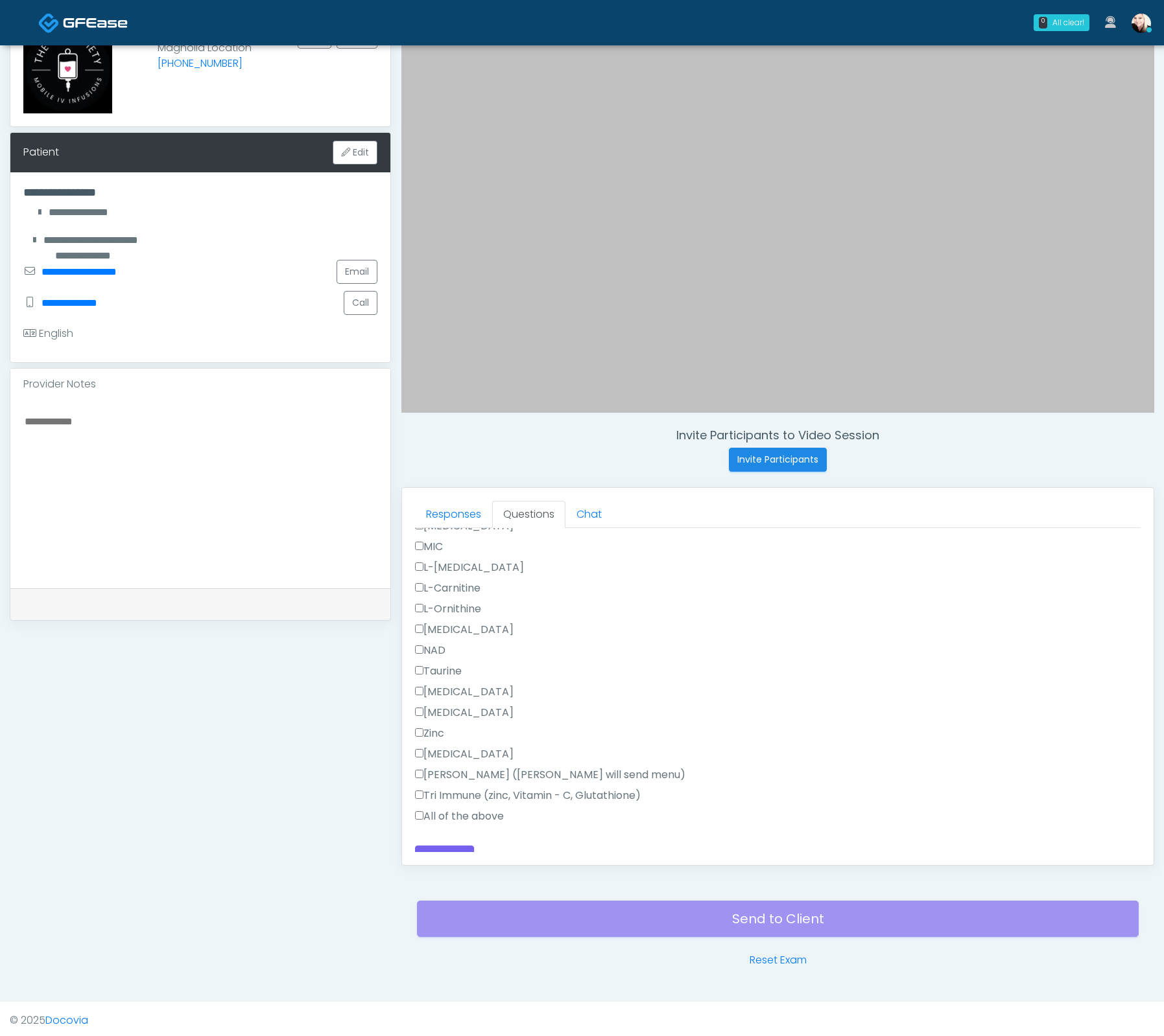
click at [437, 809] on label "All of the above" at bounding box center [459, 816] width 89 height 16
click at [441, 809] on label "All of the above" at bounding box center [459, 816] width 89 height 16
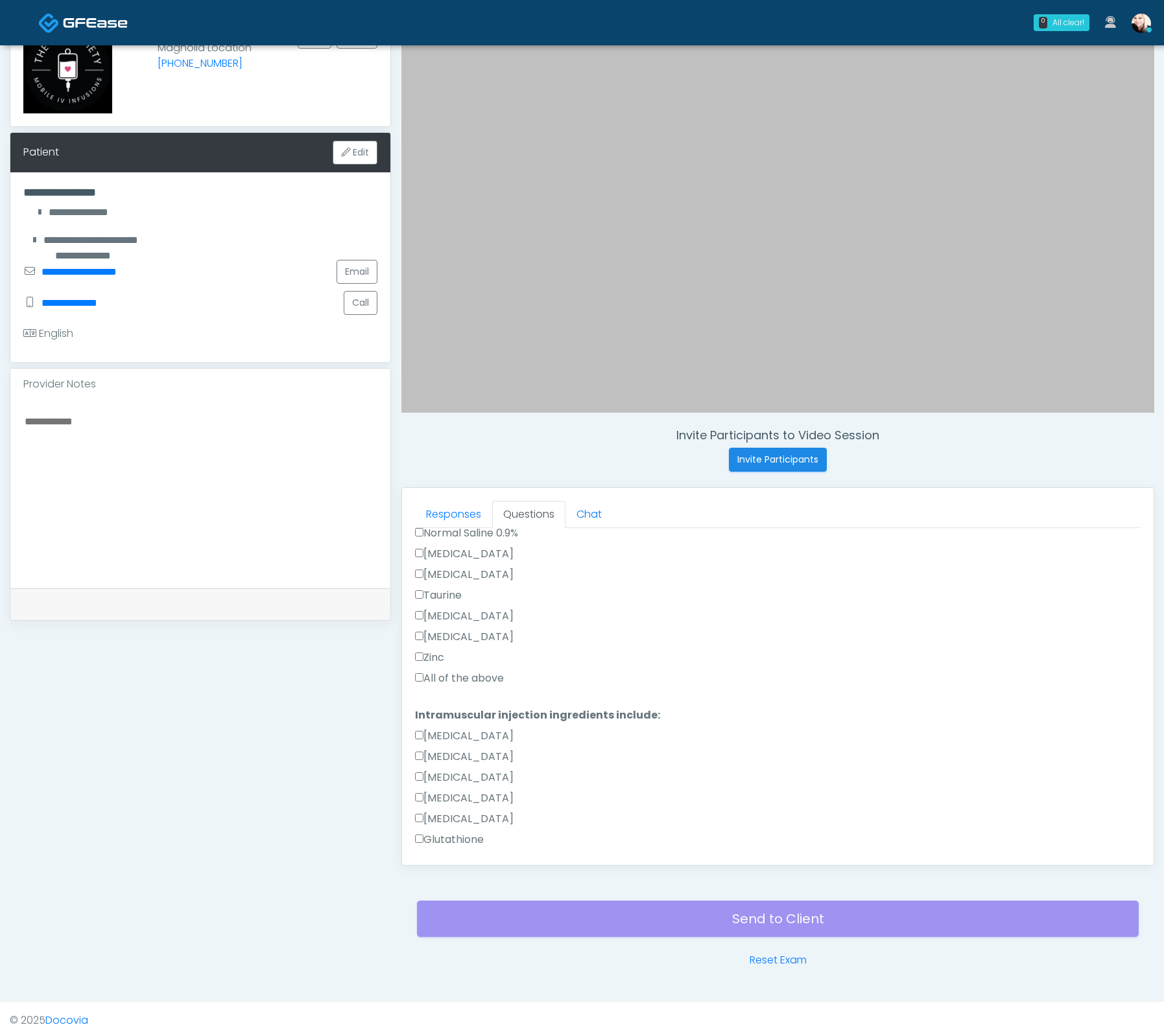
click at [430, 671] on label "All of the above" at bounding box center [459, 679] width 89 height 16
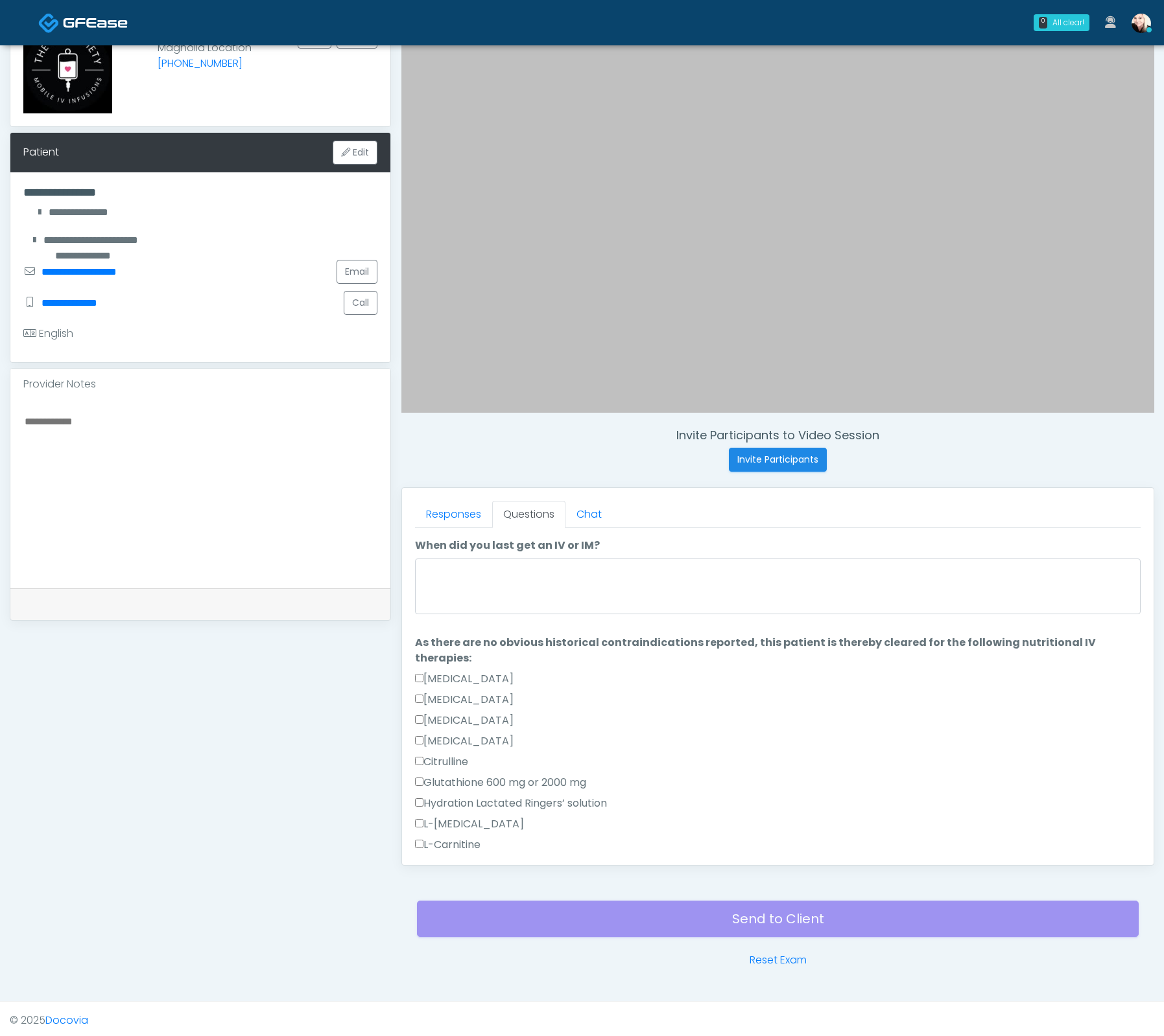
scroll to position [0, 0]
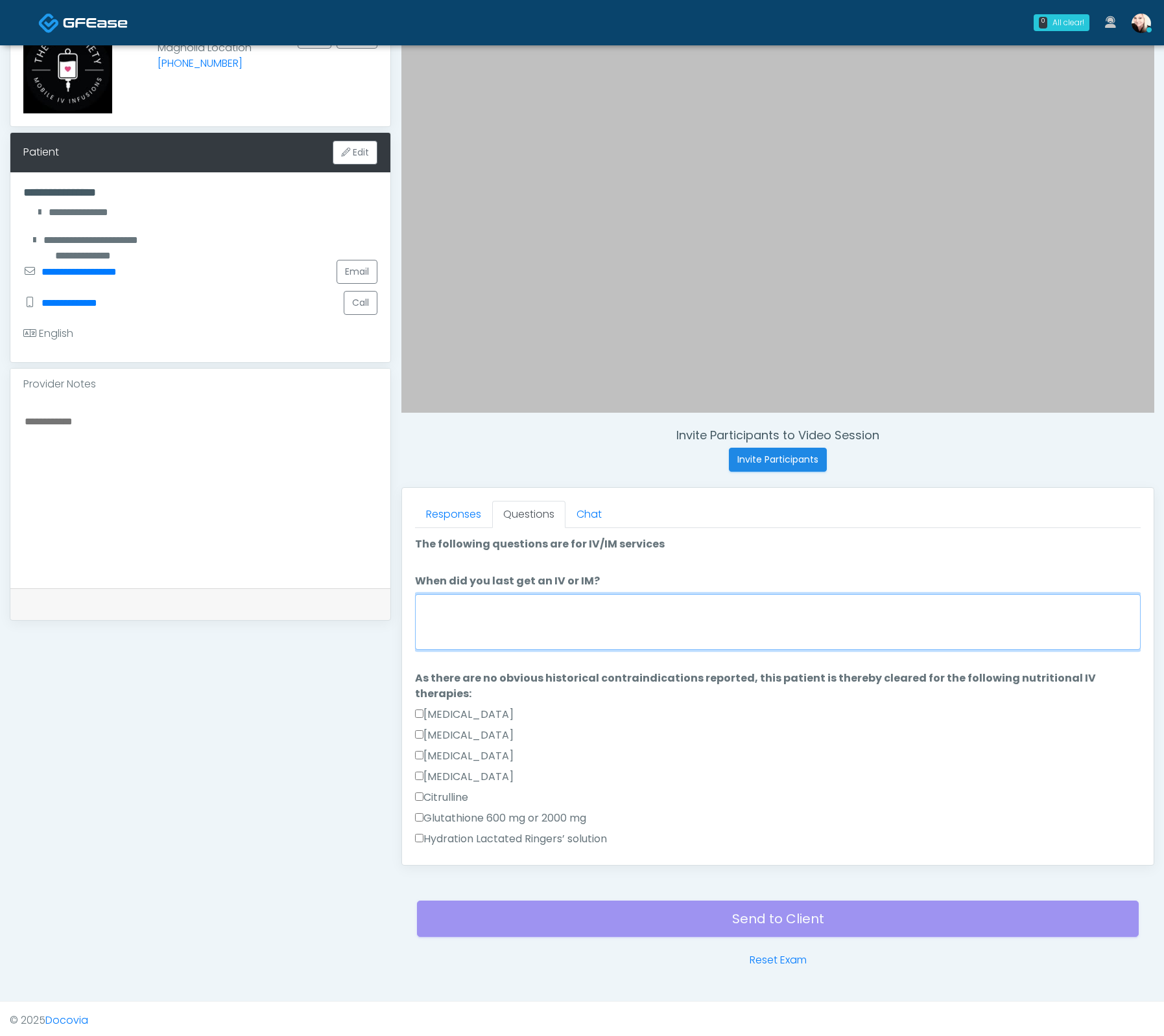
click at [484, 604] on textarea "When did you last get an IV or IM?" at bounding box center [778, 622] width 725 height 56
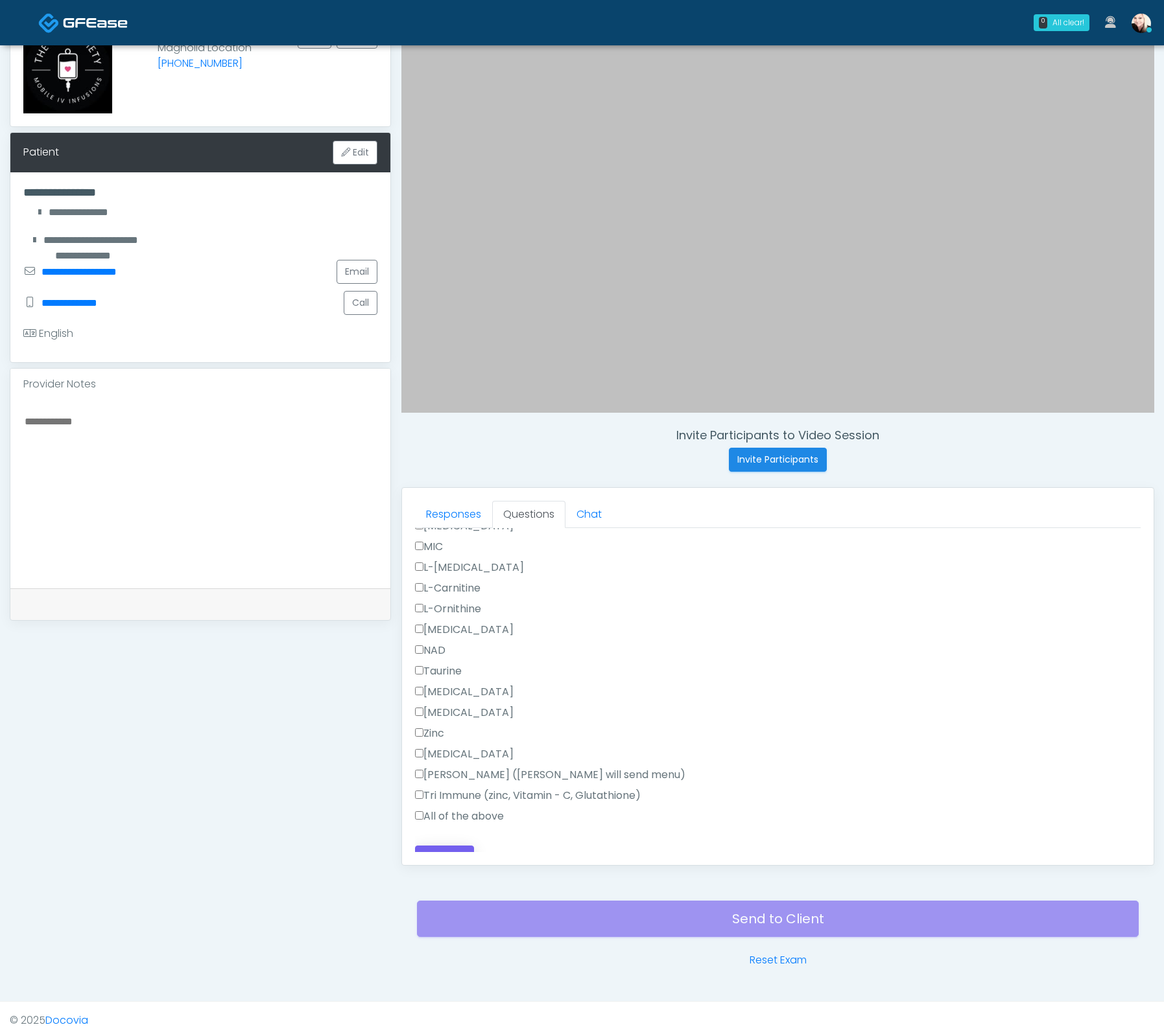
type textarea "*****"
click at [450, 846] on button "Continue" at bounding box center [445, 858] width 59 height 24
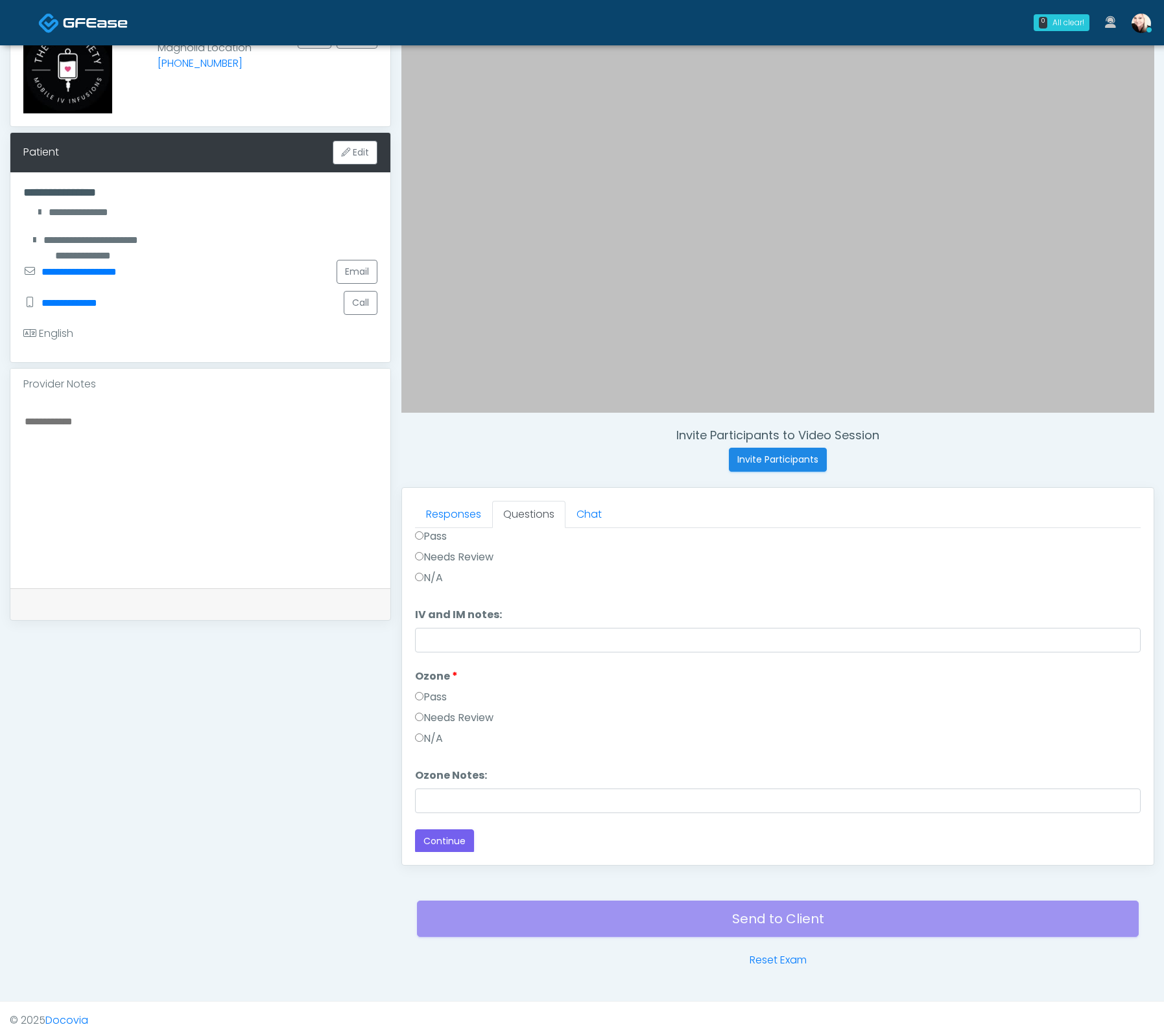
click at [429, 690] on label "Pass" at bounding box center [431, 697] width 32 height 16
click at [417, 590] on label "Pass" at bounding box center [431, 589] width 32 height 16
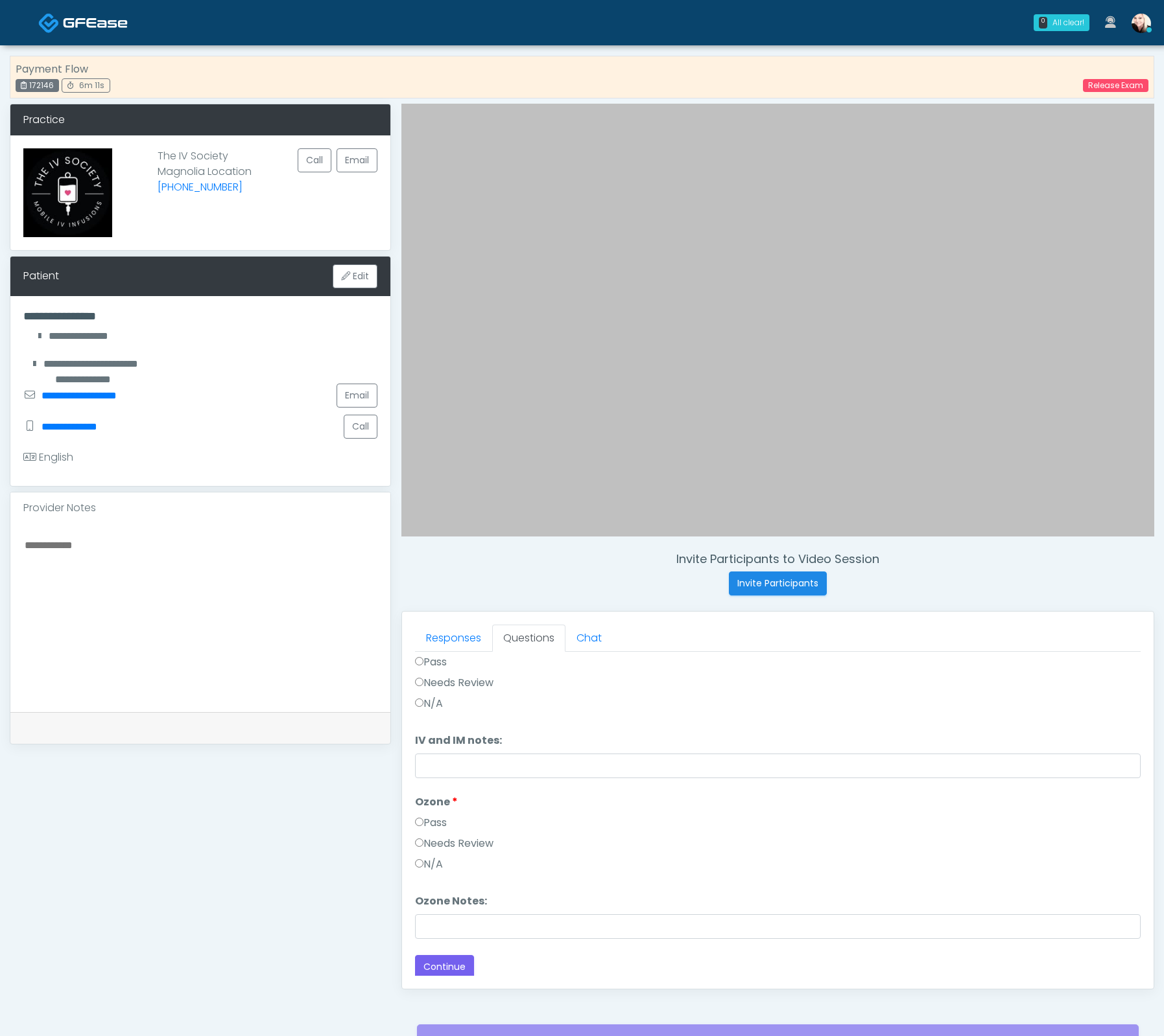
scroll to position [53, 0]
click at [456, 974] on div "Responses Questions Chat Good Faith Exam Script Good Faith Exam Script INTRODUC…" at bounding box center [778, 801] width 752 height 377
click at [426, 963] on button "Continue" at bounding box center [445, 965] width 59 height 24
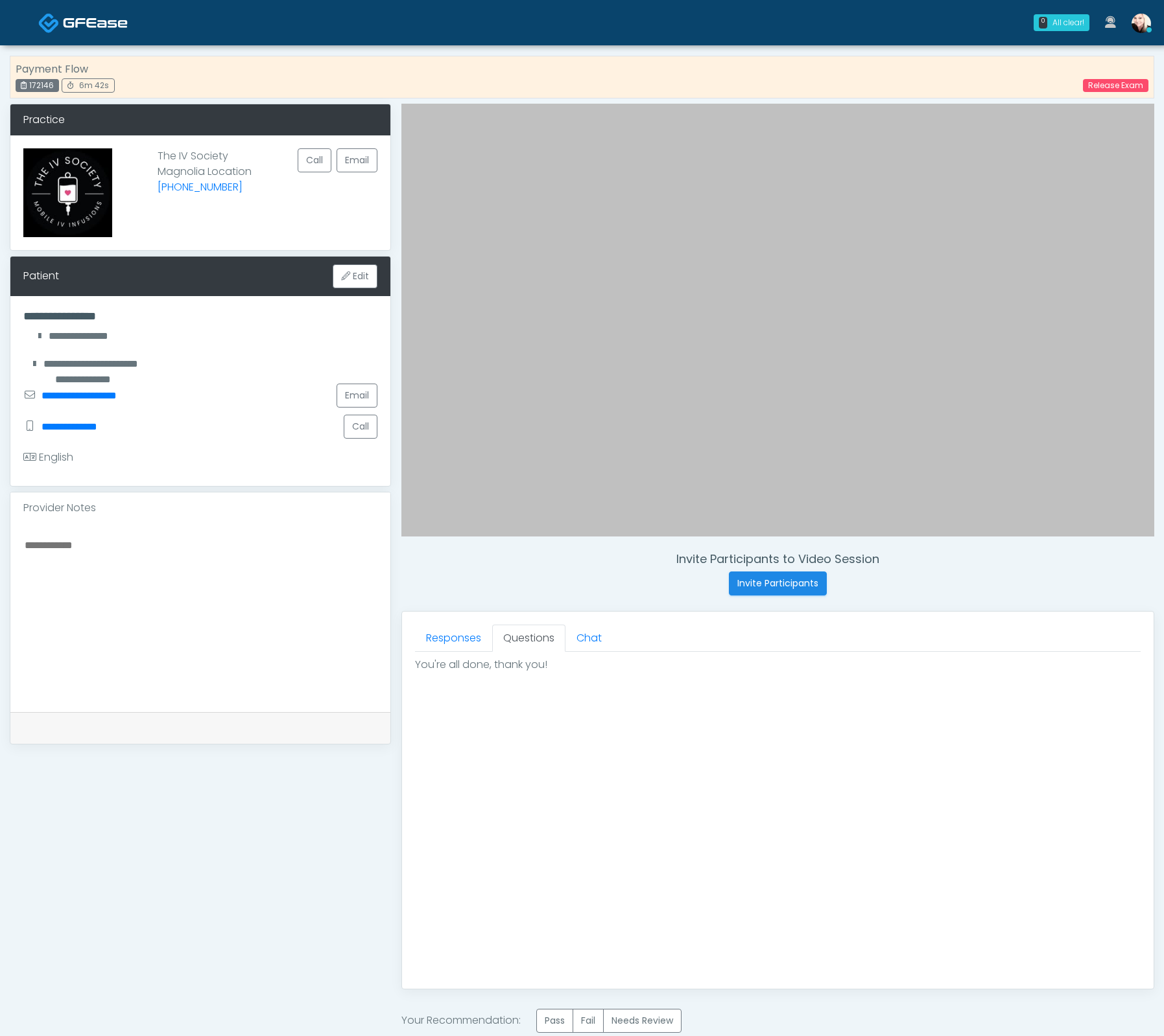
scroll to position [0, 0]
click at [566, 1015] on label "Pass" at bounding box center [555, 1021] width 37 height 24
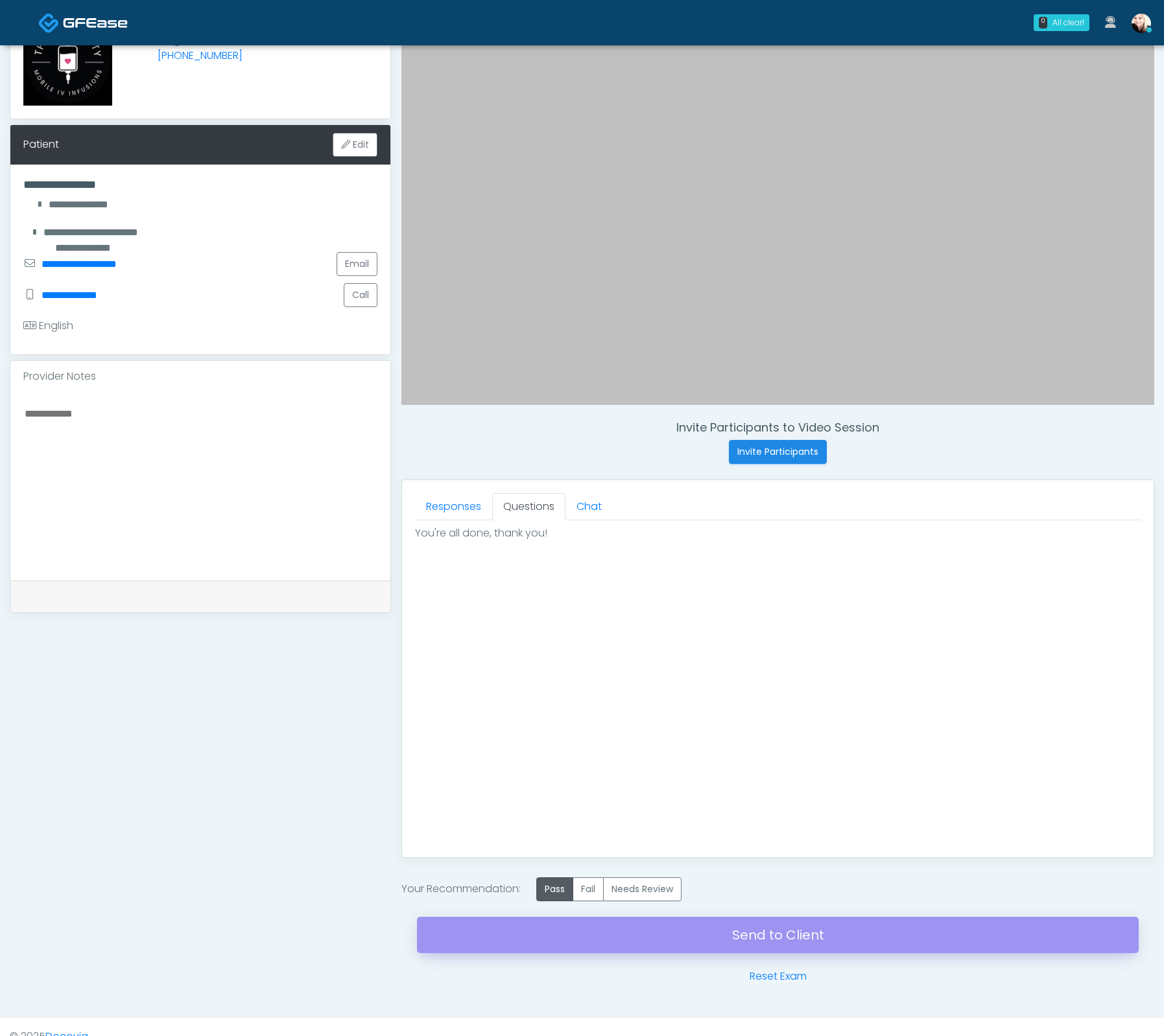
scroll to position [148, 0]
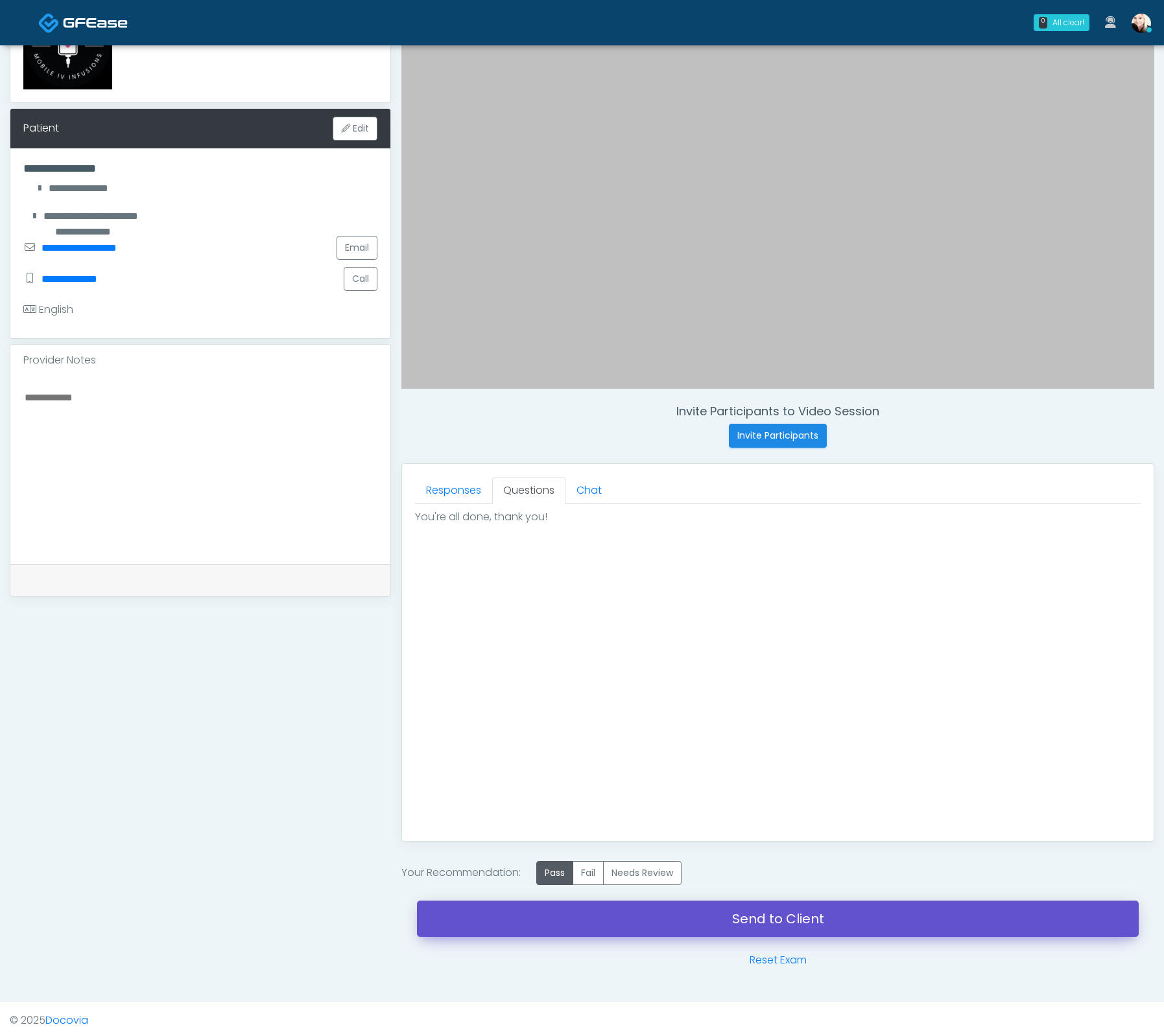
click at [704, 932] on link "Send to Client" at bounding box center [777, 919] width 721 height 36
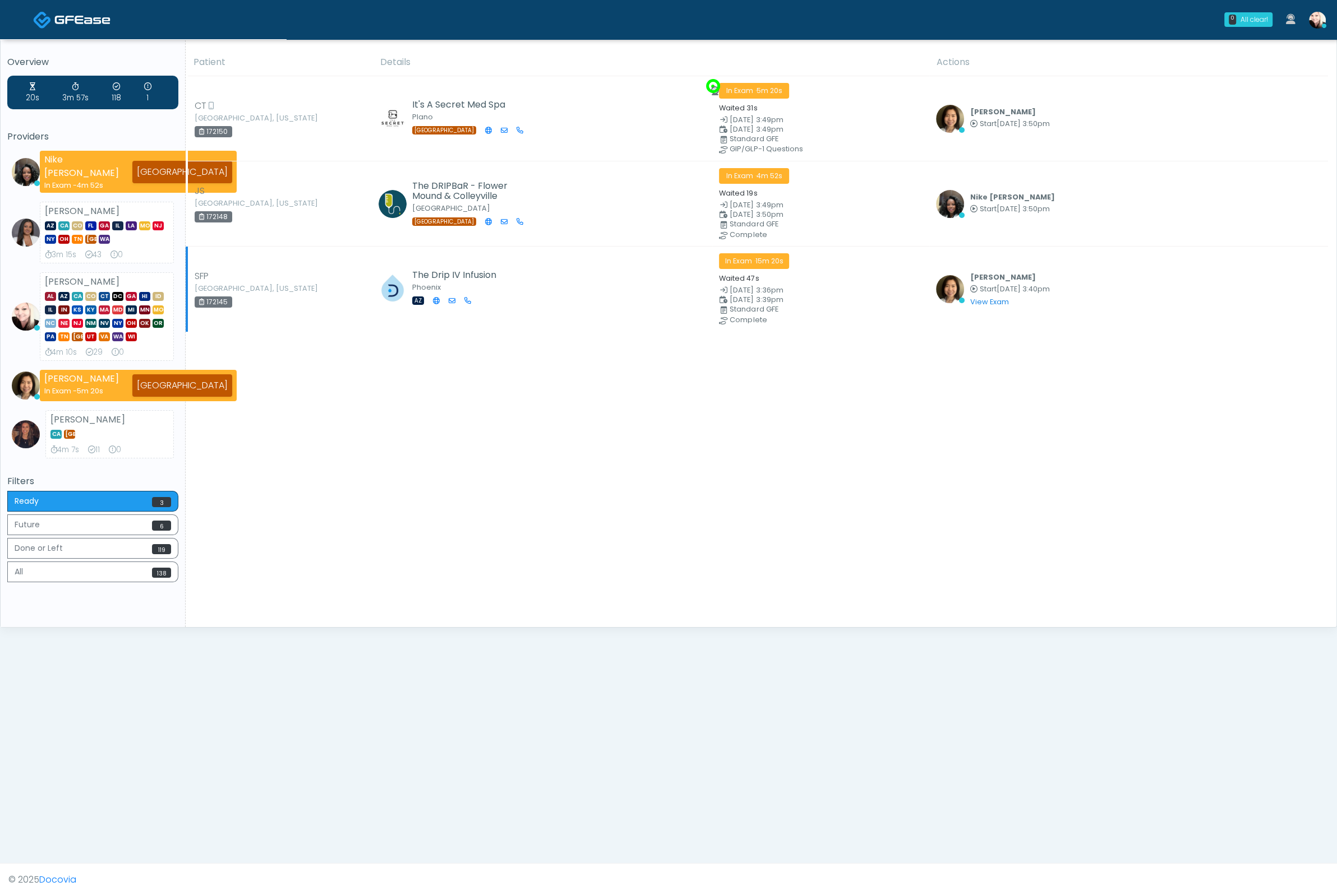
drag, startPoint x: 285, startPoint y: 355, endPoint x: 286, endPoint y: 317, distance: 38.0
click at [286, 351] on div "Patient Details Actions" at bounding box center [757, 338] width 1142 height 579
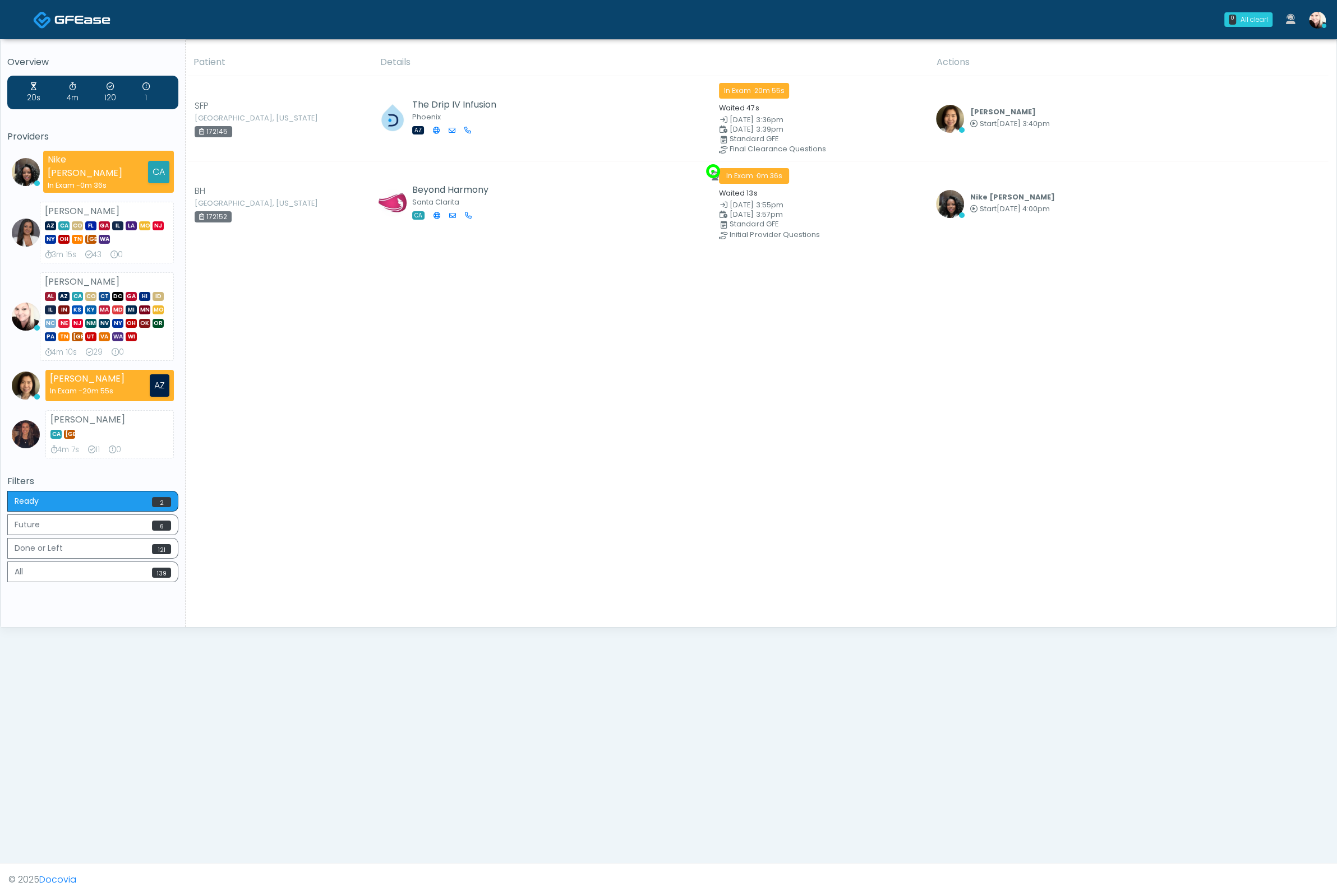
click at [1006, 23] on img at bounding box center [1317, 20] width 17 height 17
click at [1006, 284] on span "Clock Out" at bounding box center [1224, 290] width 43 height 13
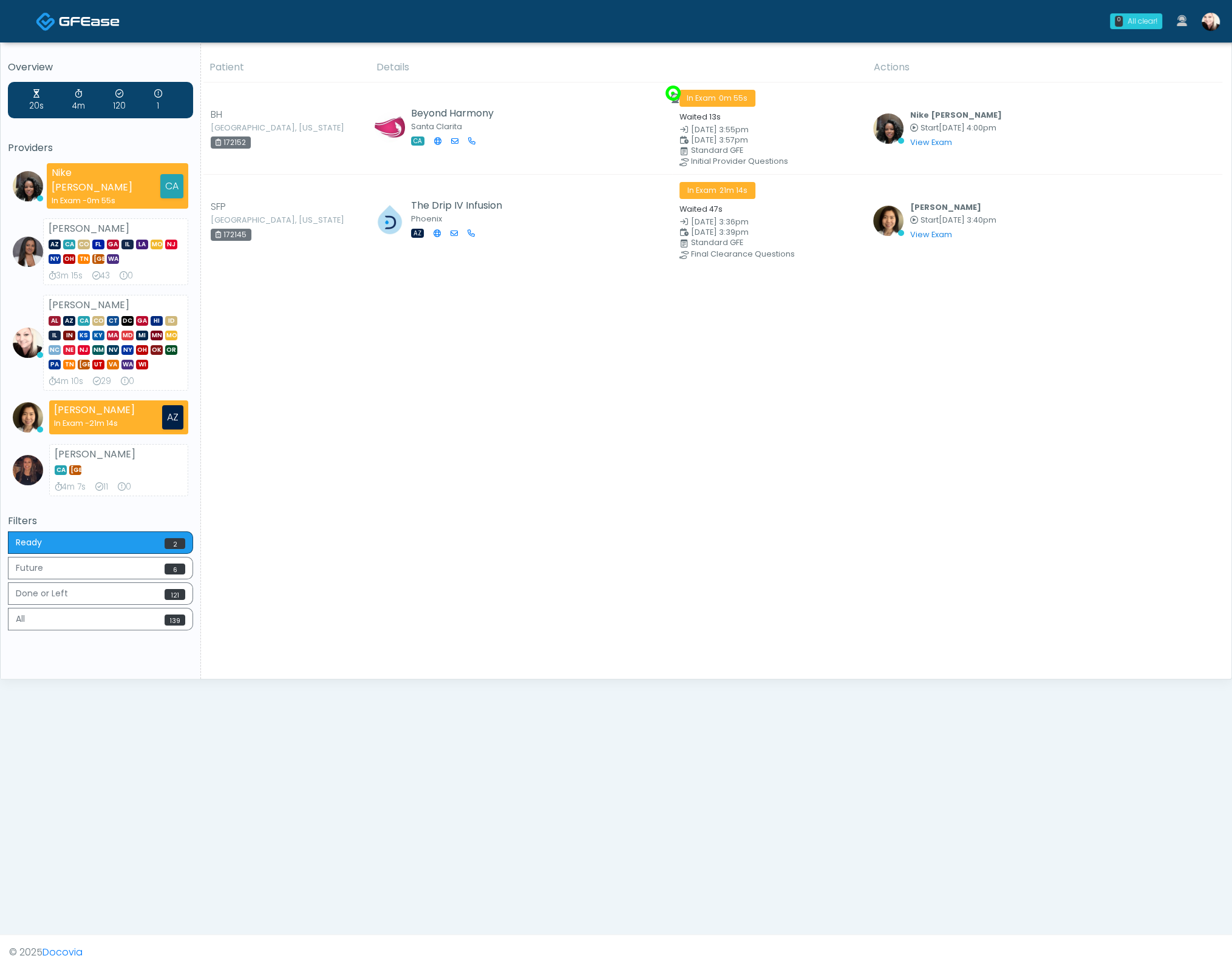
drag, startPoint x: 605, startPoint y: 283, endPoint x: 326, endPoint y: 69, distance: 351.6
click at [586, 277] on div "Patient Details Actions" at bounding box center [711, 366] width 1021 height 626
